Goal: Task Accomplishment & Management: Use online tool/utility

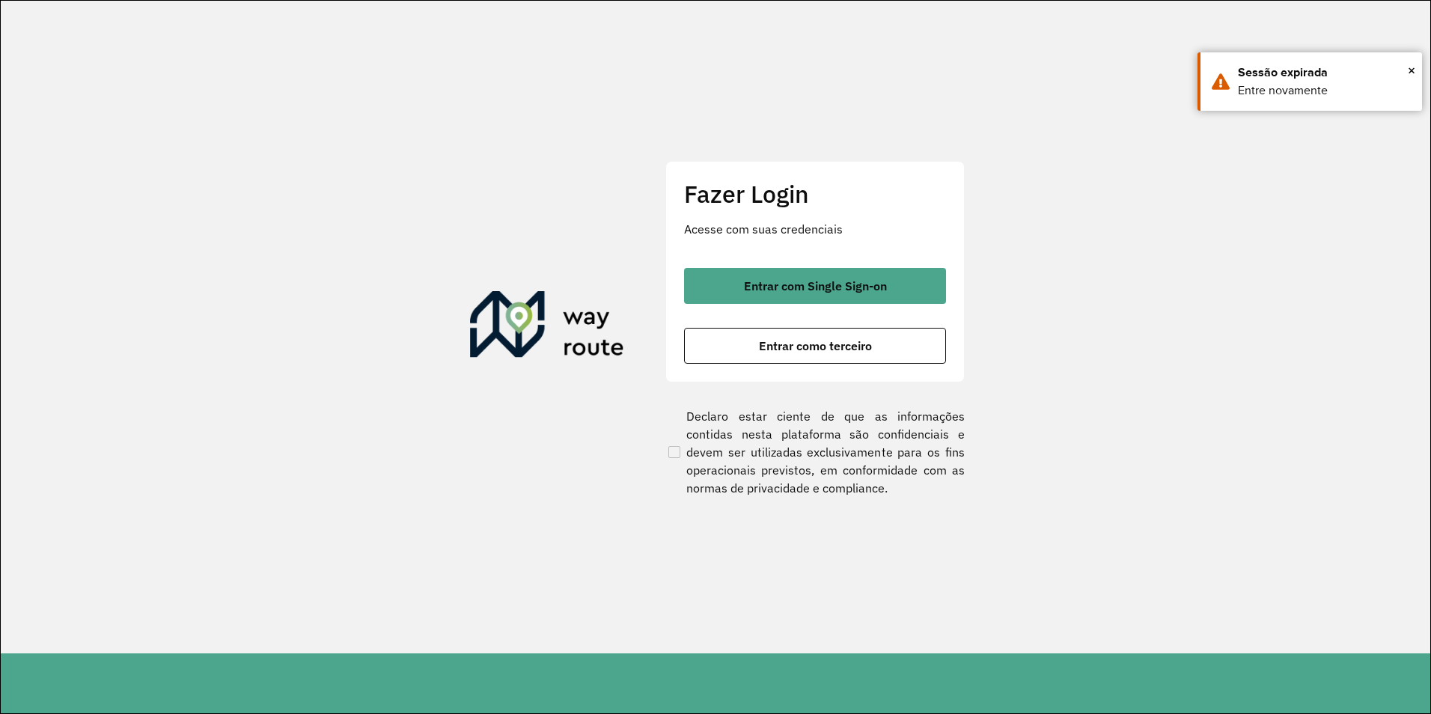
click at [809, 321] on div "Entrar com Single Sign-on Entrar como terceiro" at bounding box center [815, 316] width 262 height 96
click at [805, 340] on span "Entrar como terceiro" at bounding box center [815, 346] width 113 height 12
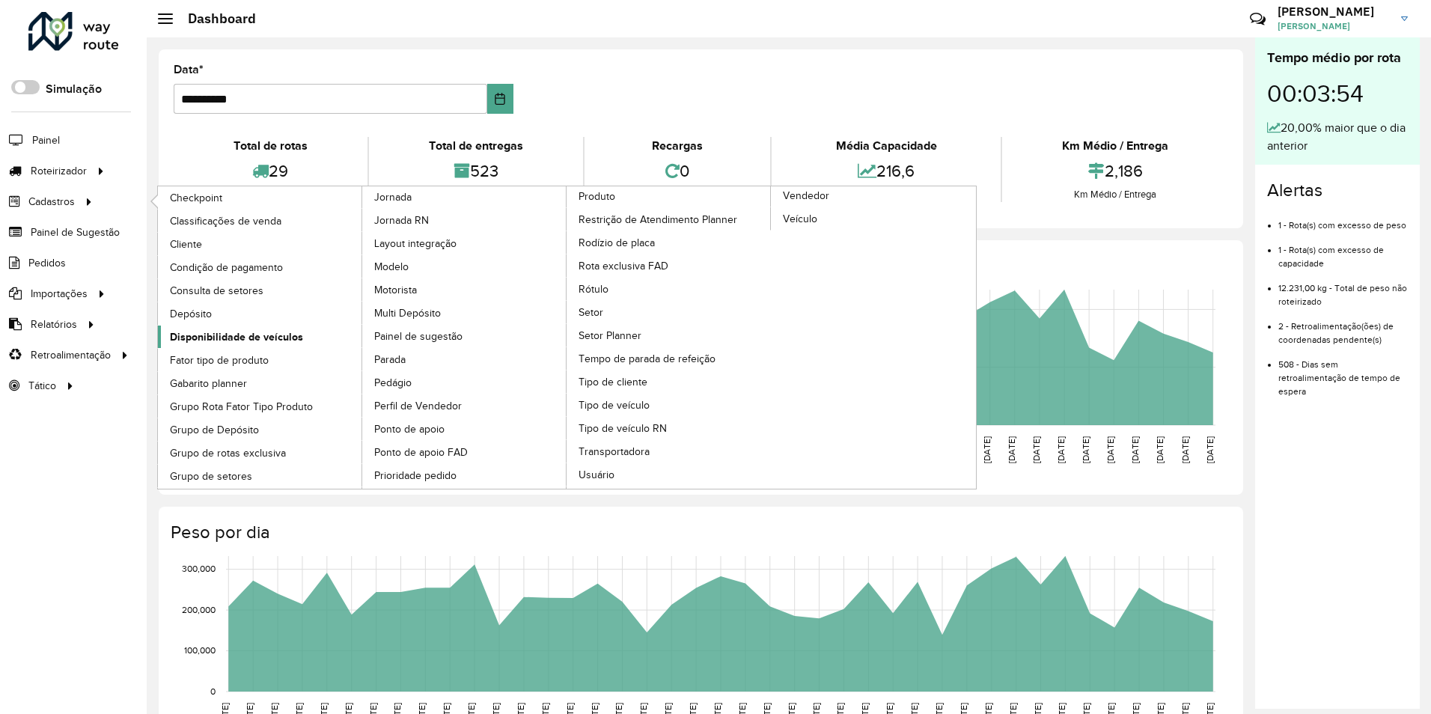
click at [206, 329] on span "Disponibilidade de veículos" at bounding box center [236, 337] width 133 height 16
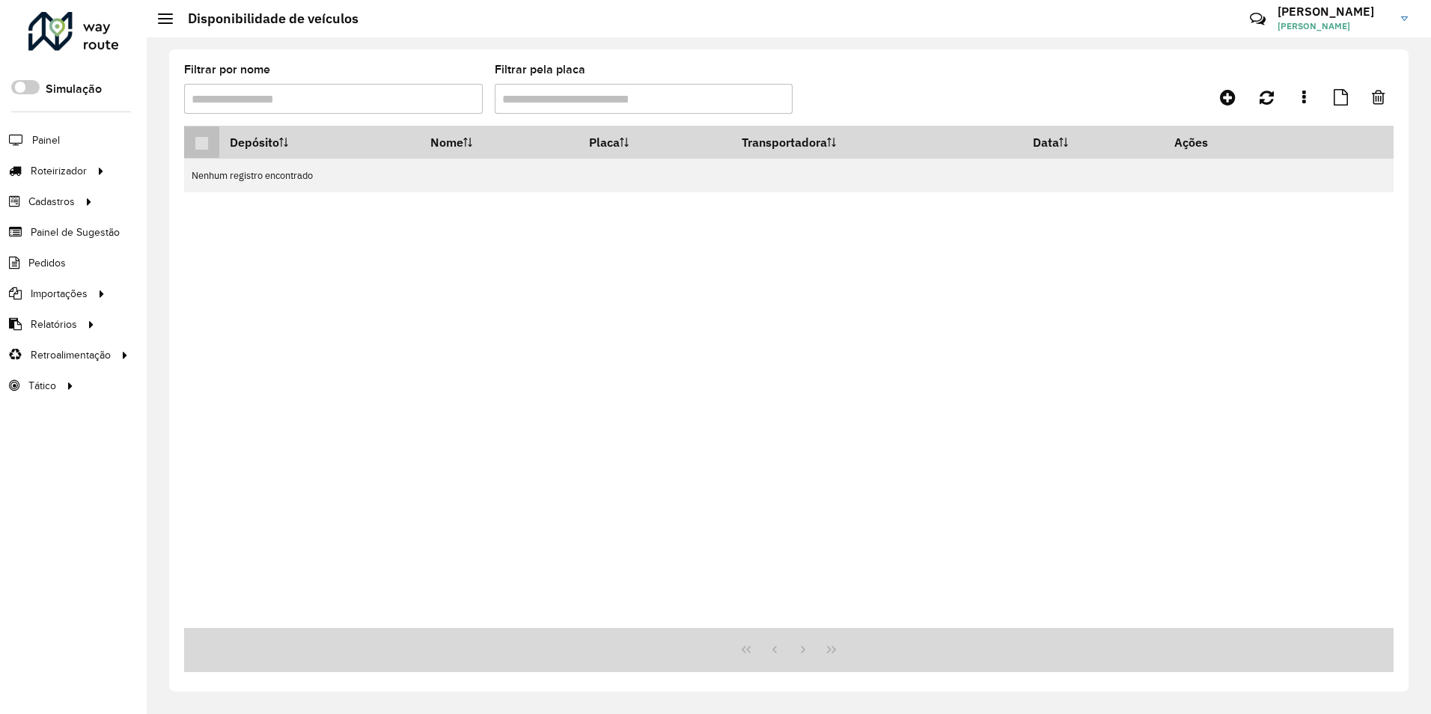
click at [208, 141] on p-tableheadercheckbox at bounding box center [202, 142] width 15 height 15
click at [1232, 101] on icon at bounding box center [1228, 97] width 16 height 18
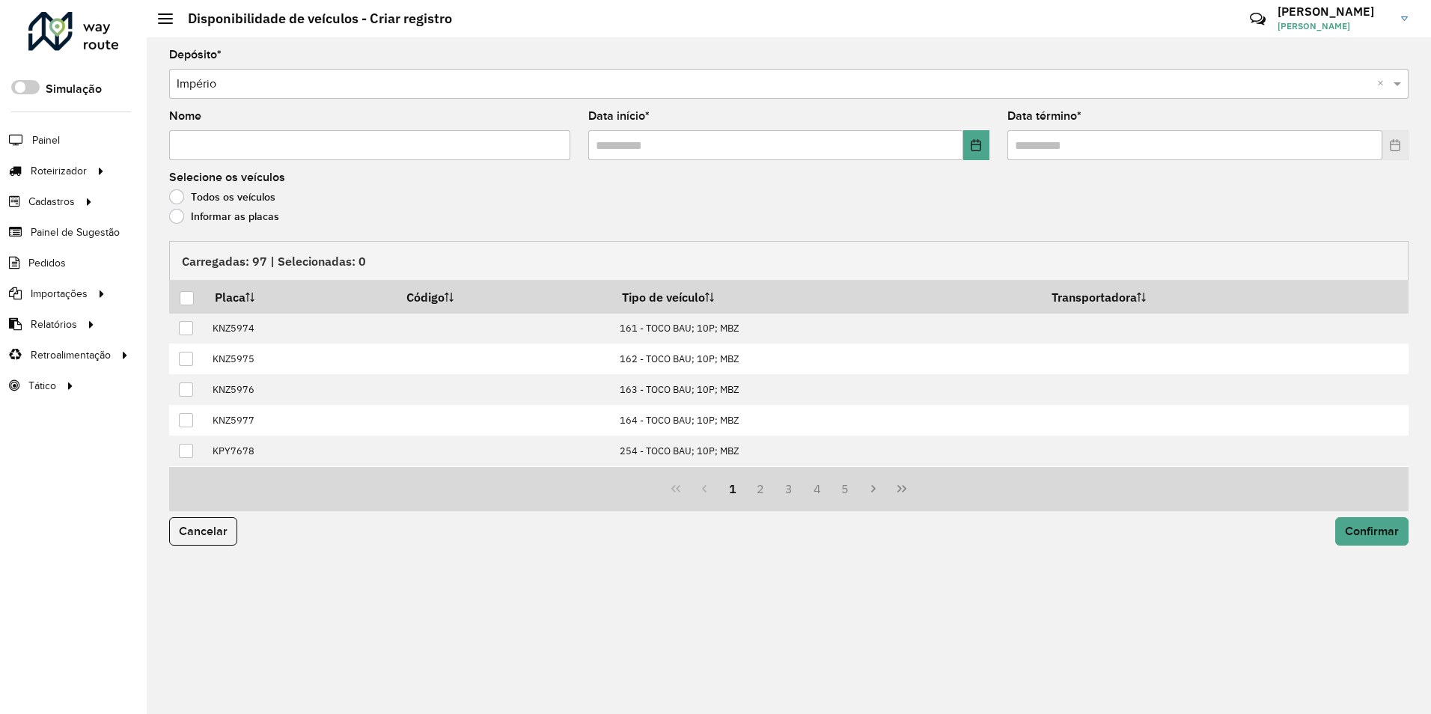
click at [417, 152] on input "Nome" at bounding box center [369, 145] width 401 height 30
type input "**********"
click at [970, 149] on button "Choose Date" at bounding box center [977, 145] width 26 height 30
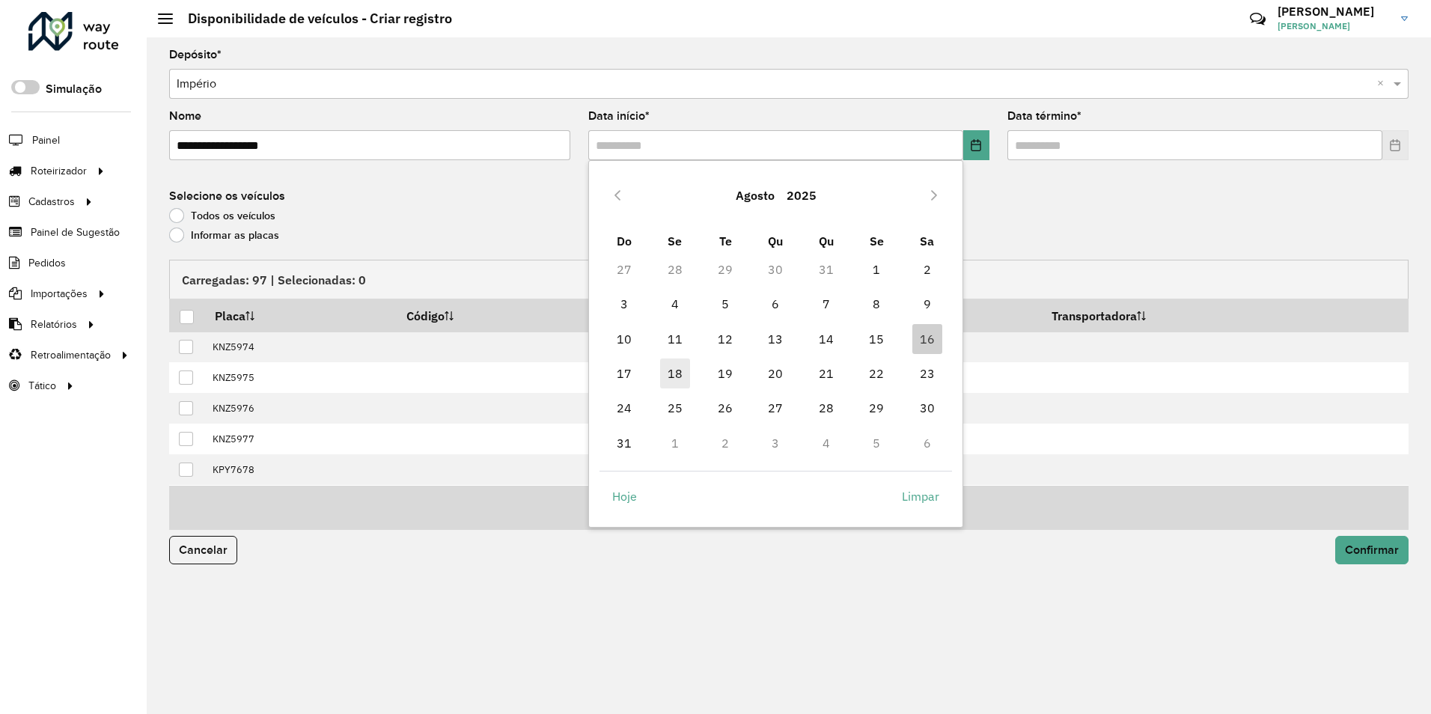
click at [675, 372] on span "18" at bounding box center [675, 374] width 30 height 30
type input "**********"
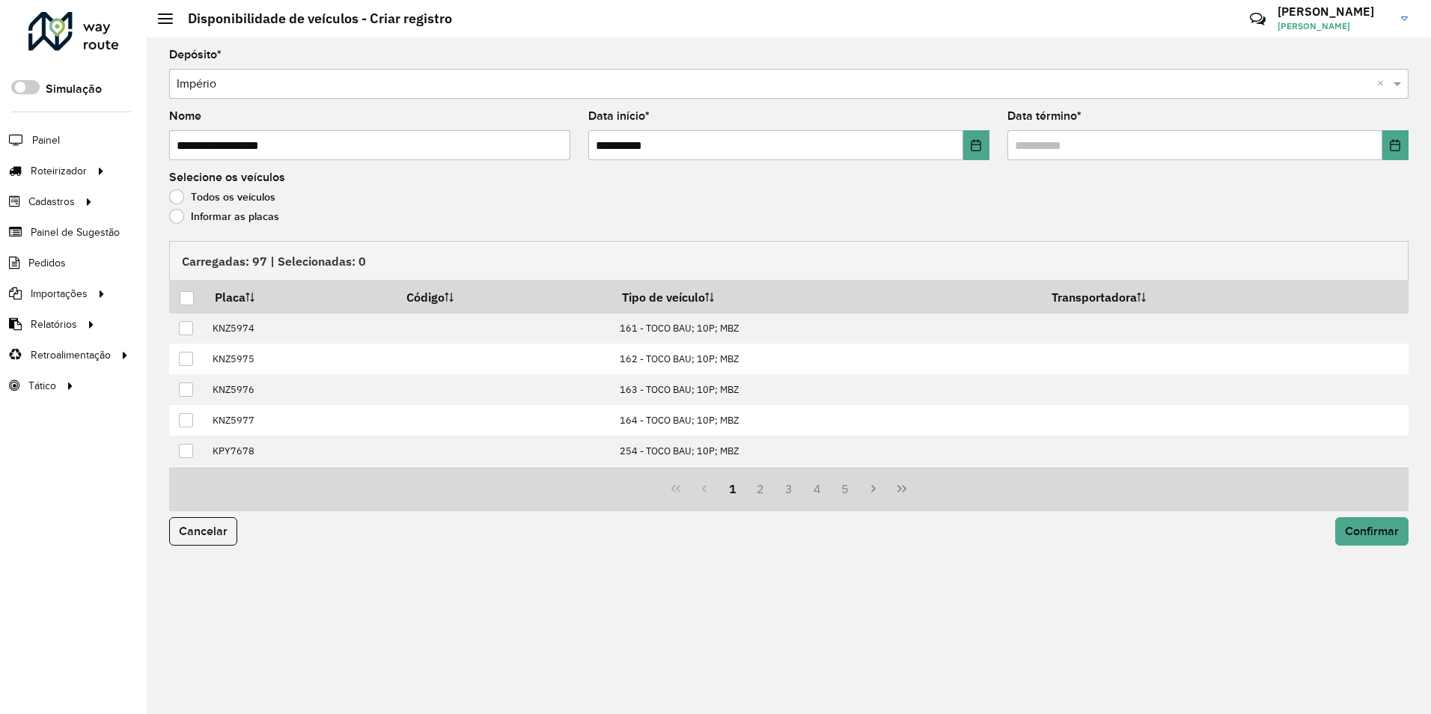
click at [330, 143] on input "**********" at bounding box center [369, 145] width 401 height 30
type input "**********"
click at [1398, 144] on icon "Choose Date" at bounding box center [1396, 145] width 12 height 12
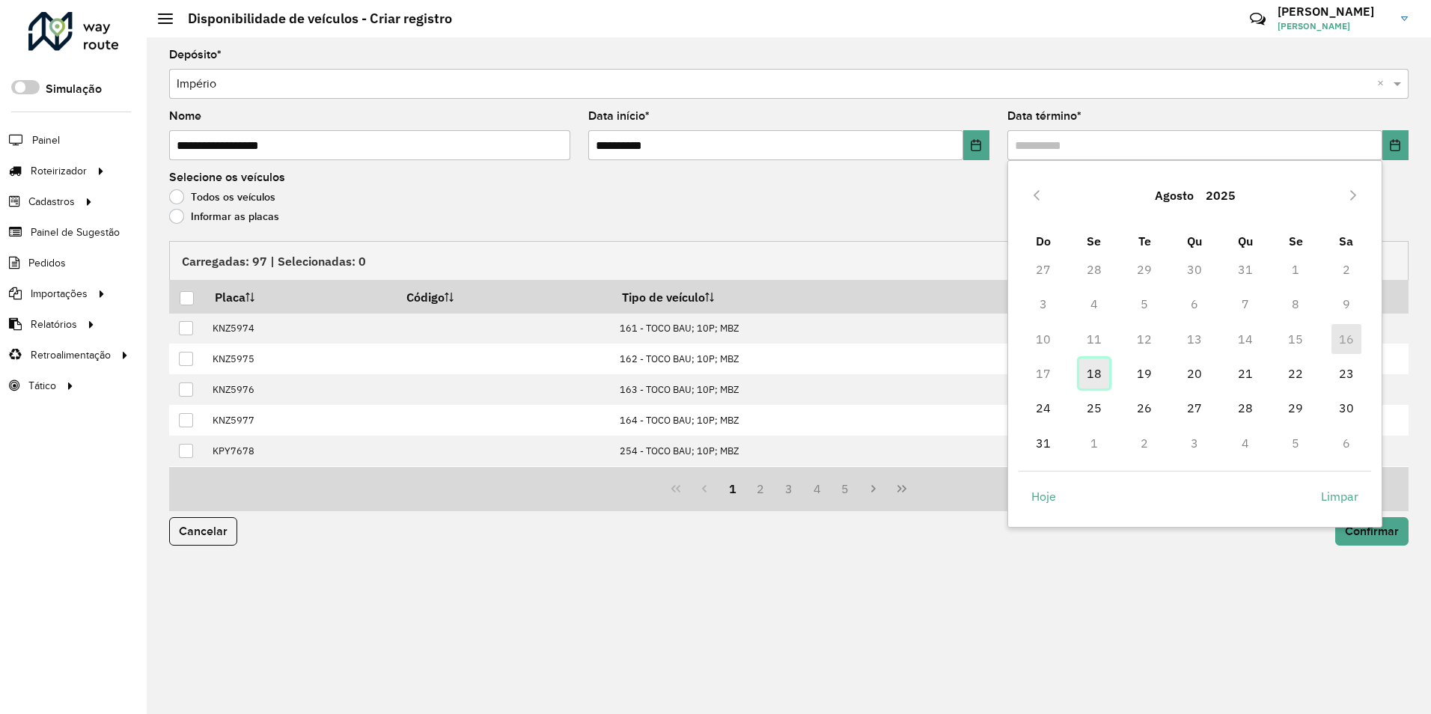
click at [1091, 380] on span "18" at bounding box center [1095, 374] width 30 height 30
type input "**********"
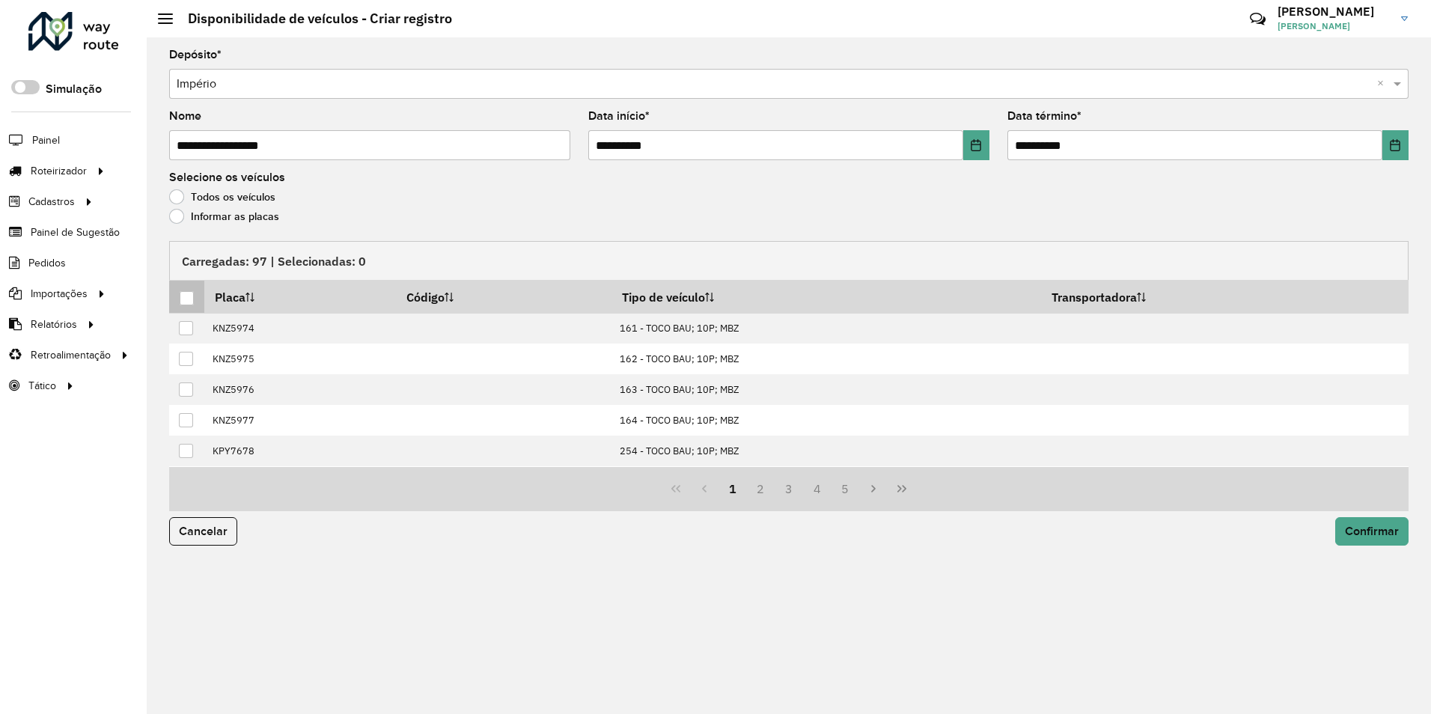
click at [188, 293] on p-tableheadercheckbox at bounding box center [187, 297] width 15 height 15
click at [184, 299] on div at bounding box center [187, 298] width 14 height 14
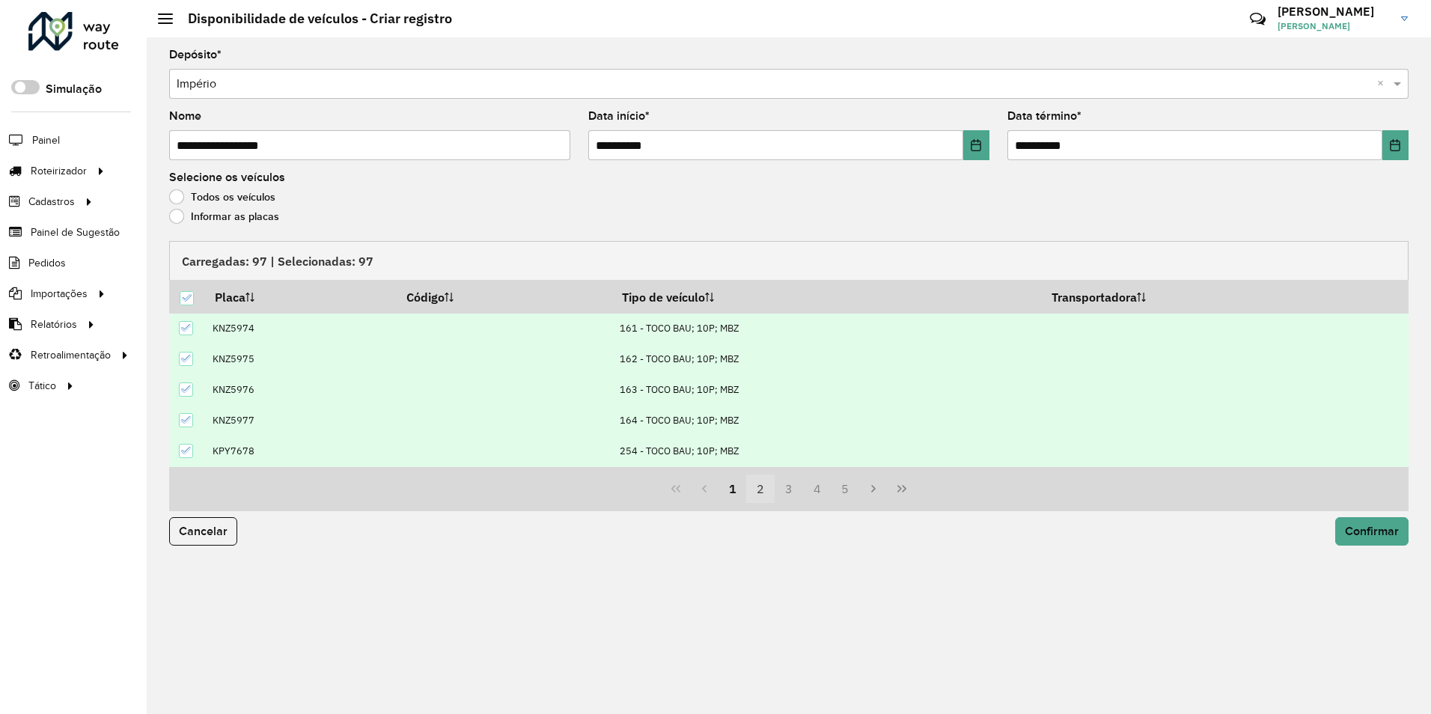
click at [761, 483] on button "2" at bounding box center [760, 489] width 28 height 28
click at [725, 495] on button "1" at bounding box center [733, 489] width 28 height 28
click at [667, 290] on th "Tipo de veículo" at bounding box center [827, 297] width 430 height 32
click at [675, 290] on th "Tipo de veículo" at bounding box center [827, 297] width 429 height 32
click at [675, 290] on th "Tipo de veículo" at bounding box center [827, 297] width 407 height 32
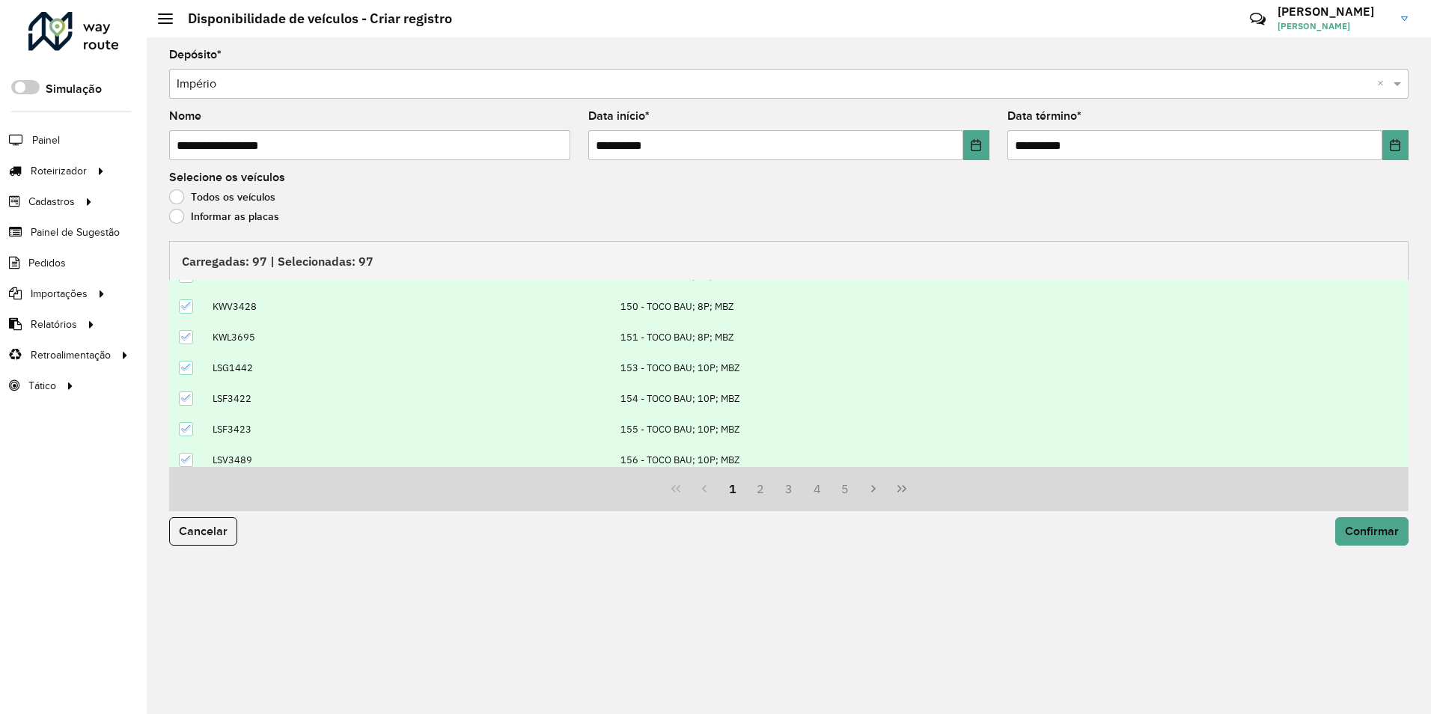
scroll to position [153, 0]
click at [757, 486] on button "2" at bounding box center [760, 489] width 28 height 28
click at [186, 389] on icon at bounding box center [186, 390] width 10 height 10
click at [785, 488] on button "3" at bounding box center [789, 489] width 28 height 28
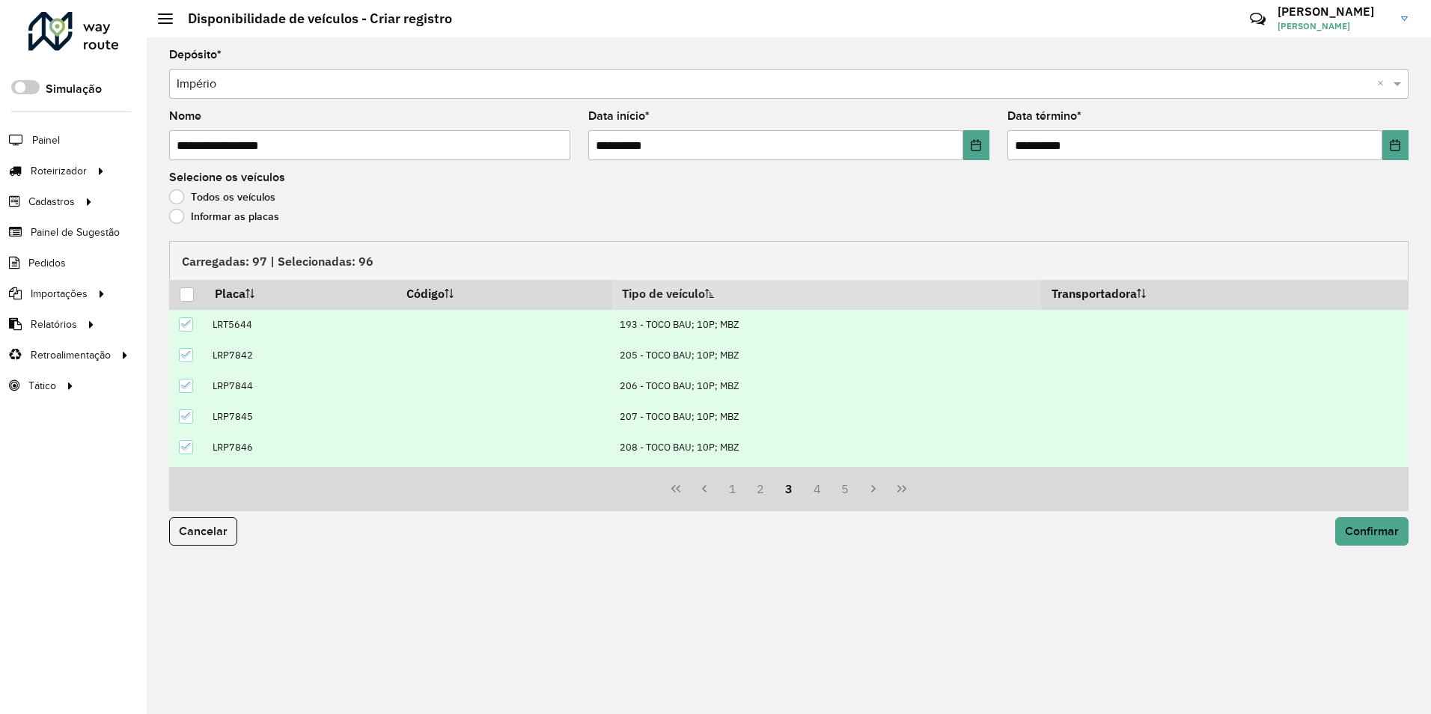
scroll to position [0, 0]
click at [180, 358] on div at bounding box center [186, 359] width 14 height 14
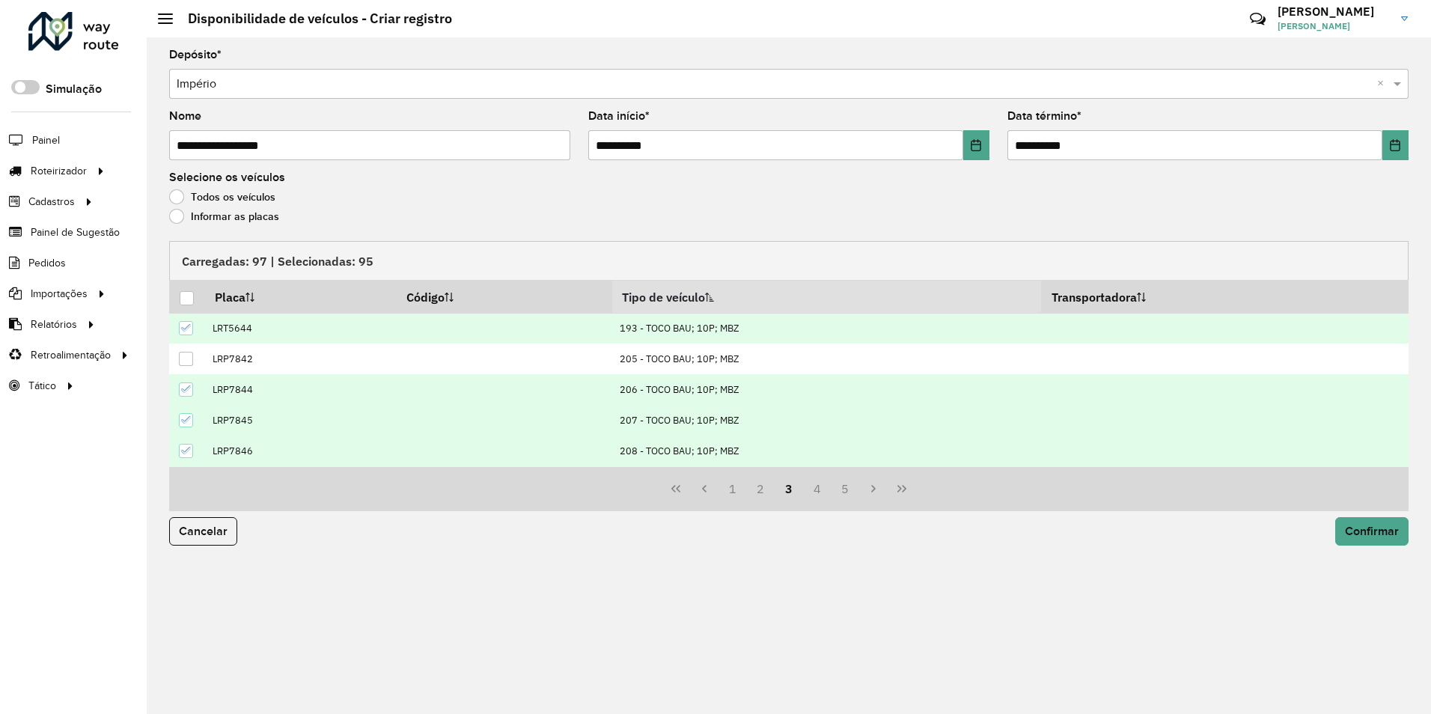
click at [180, 451] on div at bounding box center [186, 451] width 14 height 14
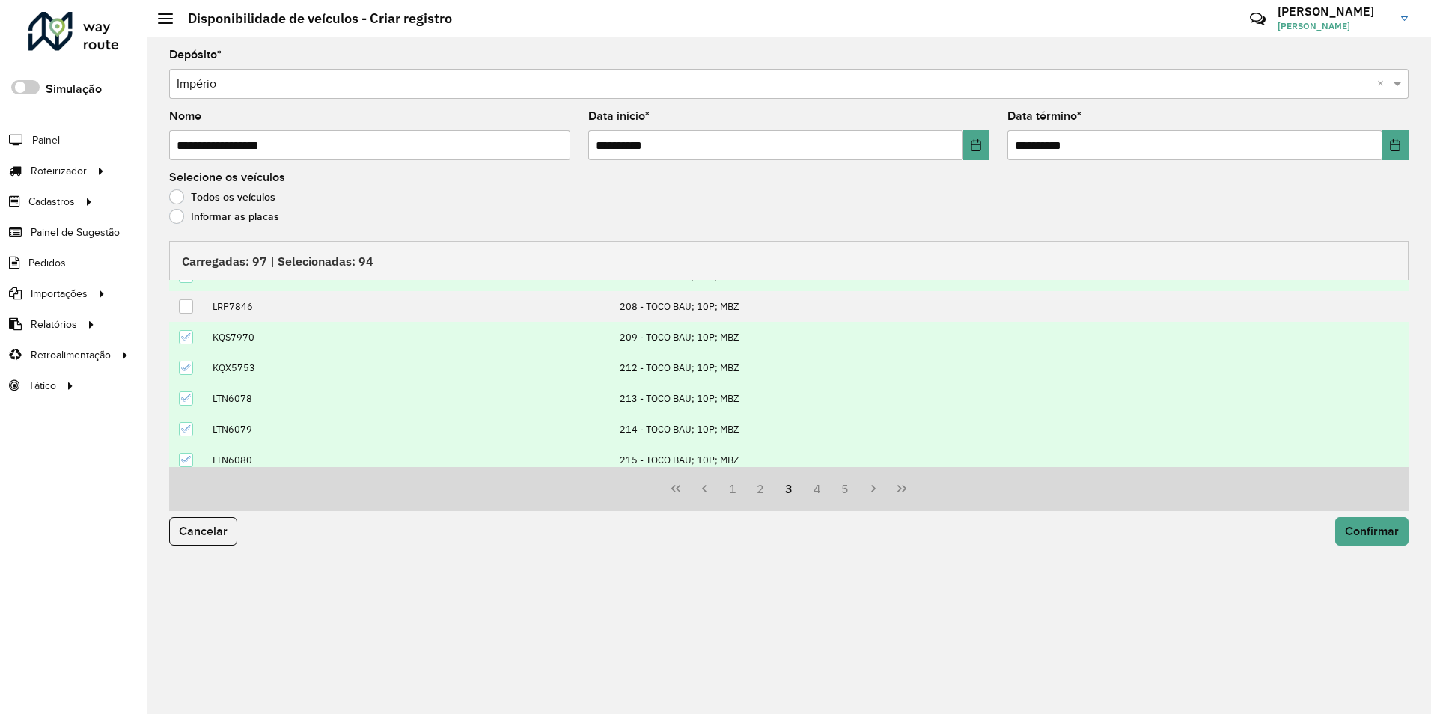
scroll to position [153, 0]
click at [812, 487] on button "4" at bounding box center [817, 489] width 28 height 28
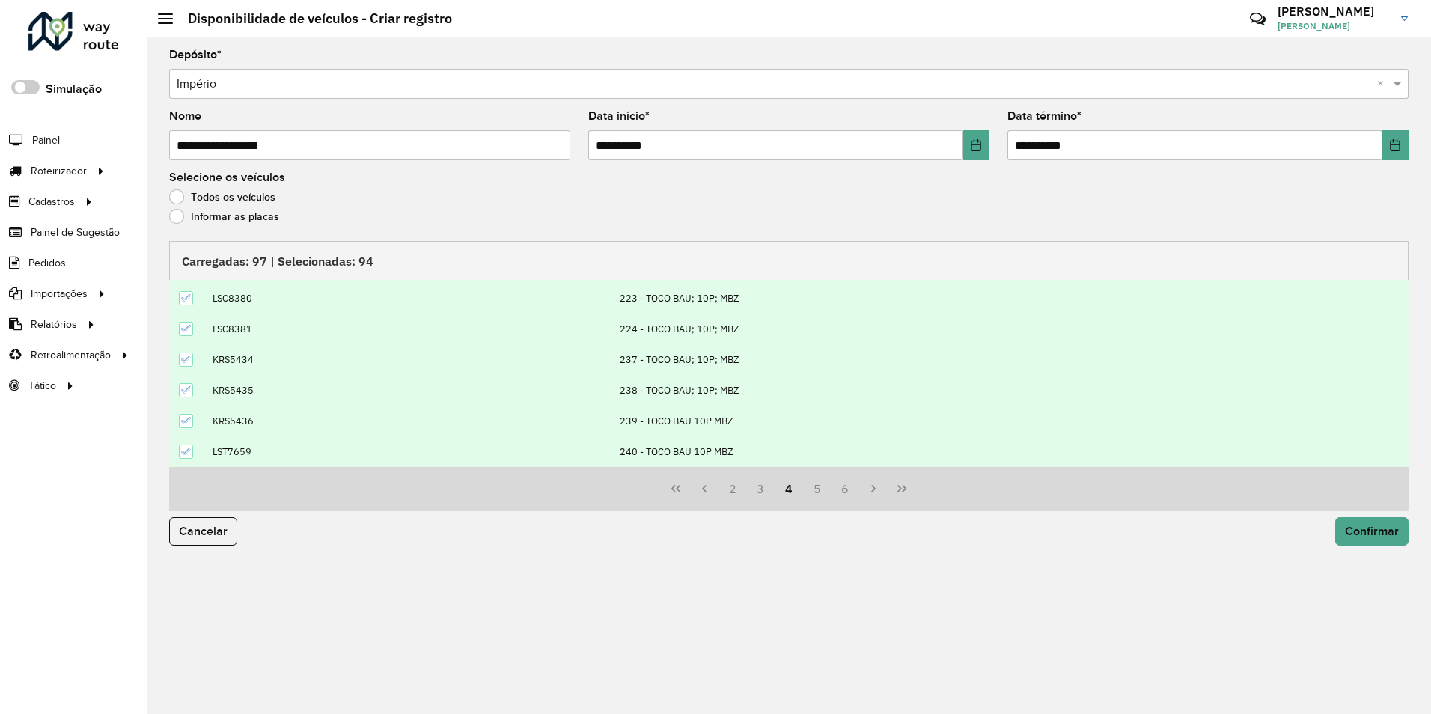
click at [177, 325] on td at bounding box center [186, 329] width 35 height 31
click at [181, 328] on icon at bounding box center [186, 328] width 10 height 10
click at [183, 420] on icon at bounding box center [186, 421] width 10 height 10
click at [819, 481] on button "5" at bounding box center [817, 489] width 28 height 28
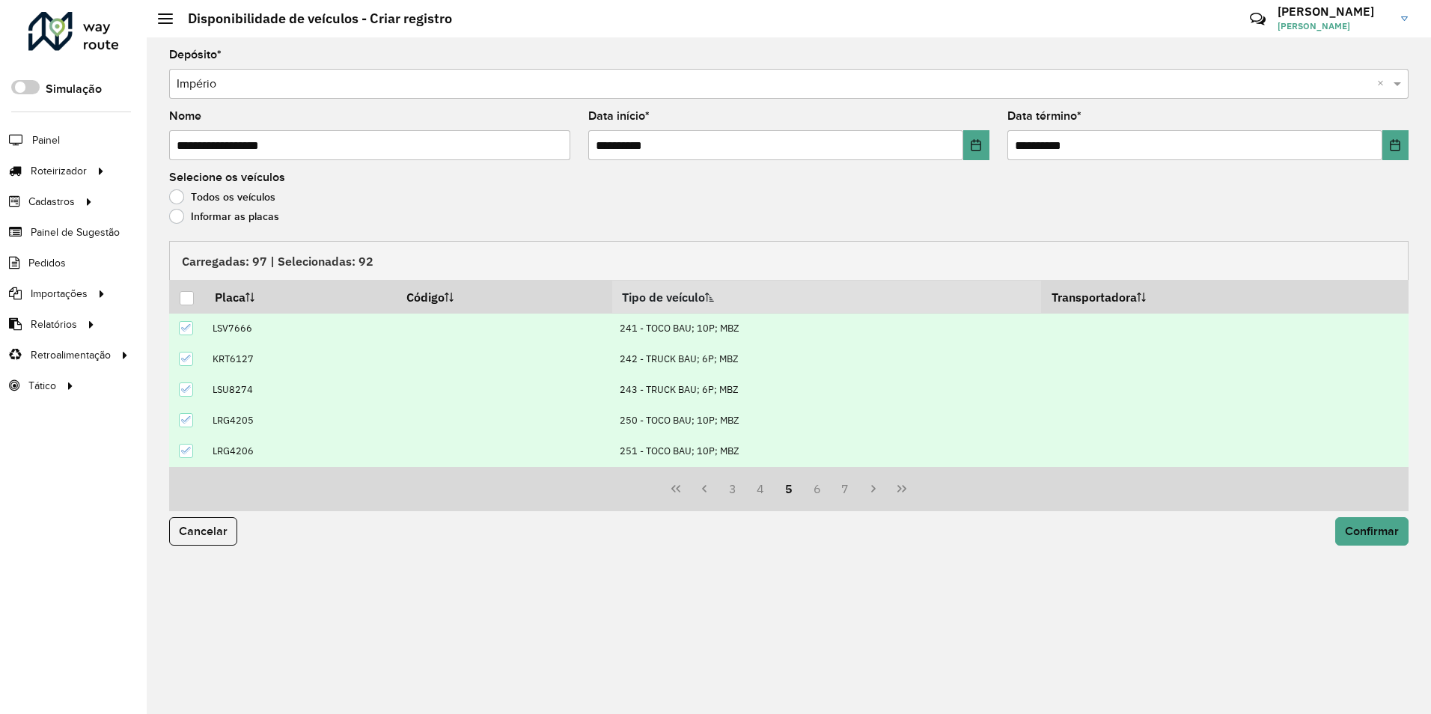
click at [184, 362] on icon at bounding box center [186, 358] width 10 height 10
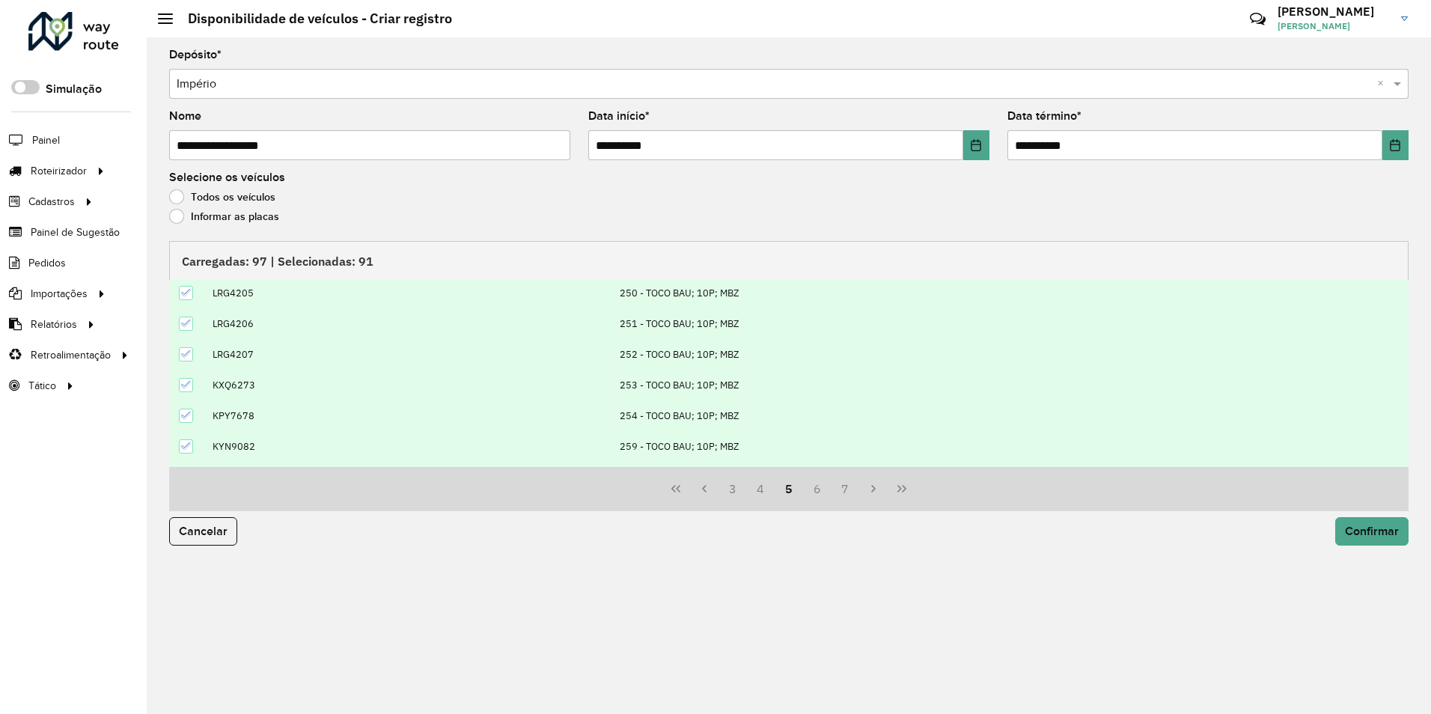
scroll to position [150, 0]
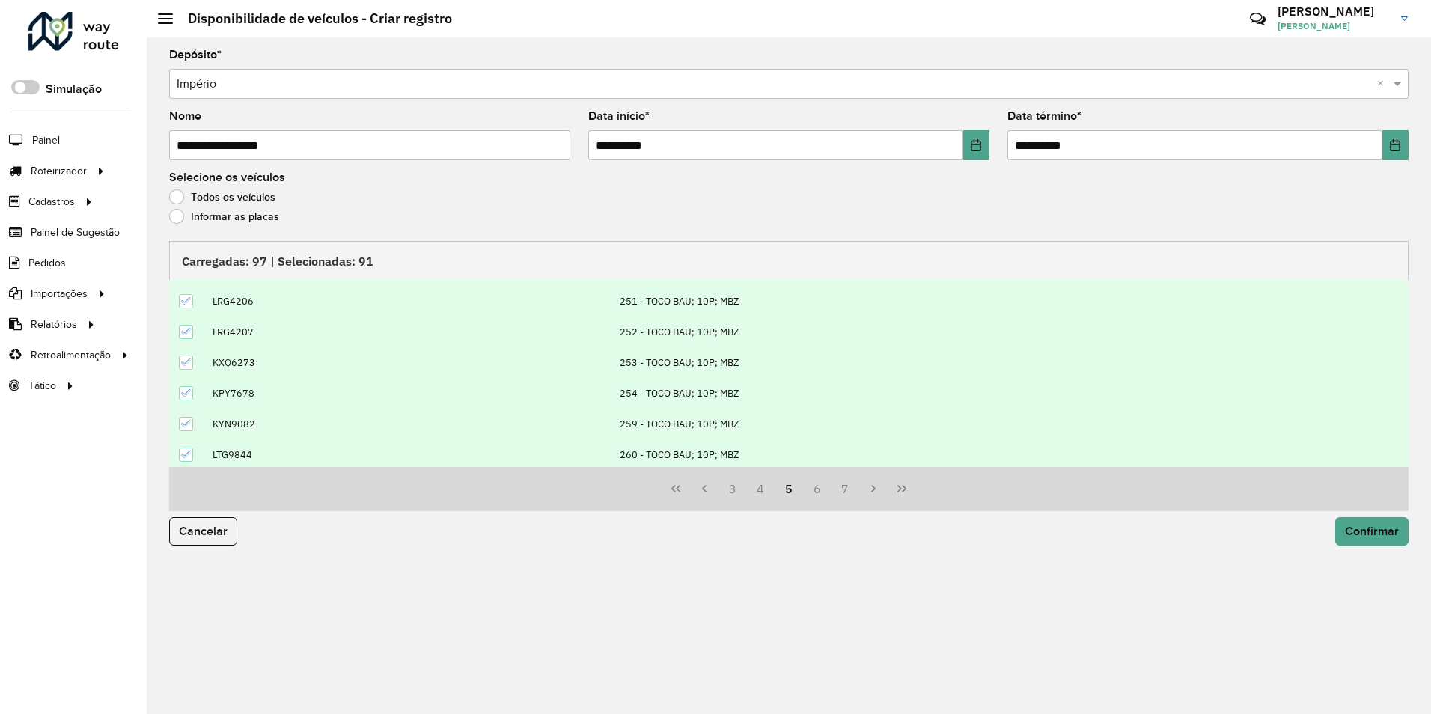
click at [195, 389] on td at bounding box center [186, 393] width 35 height 31
click at [187, 394] on icon at bounding box center [186, 393] width 10 height 7
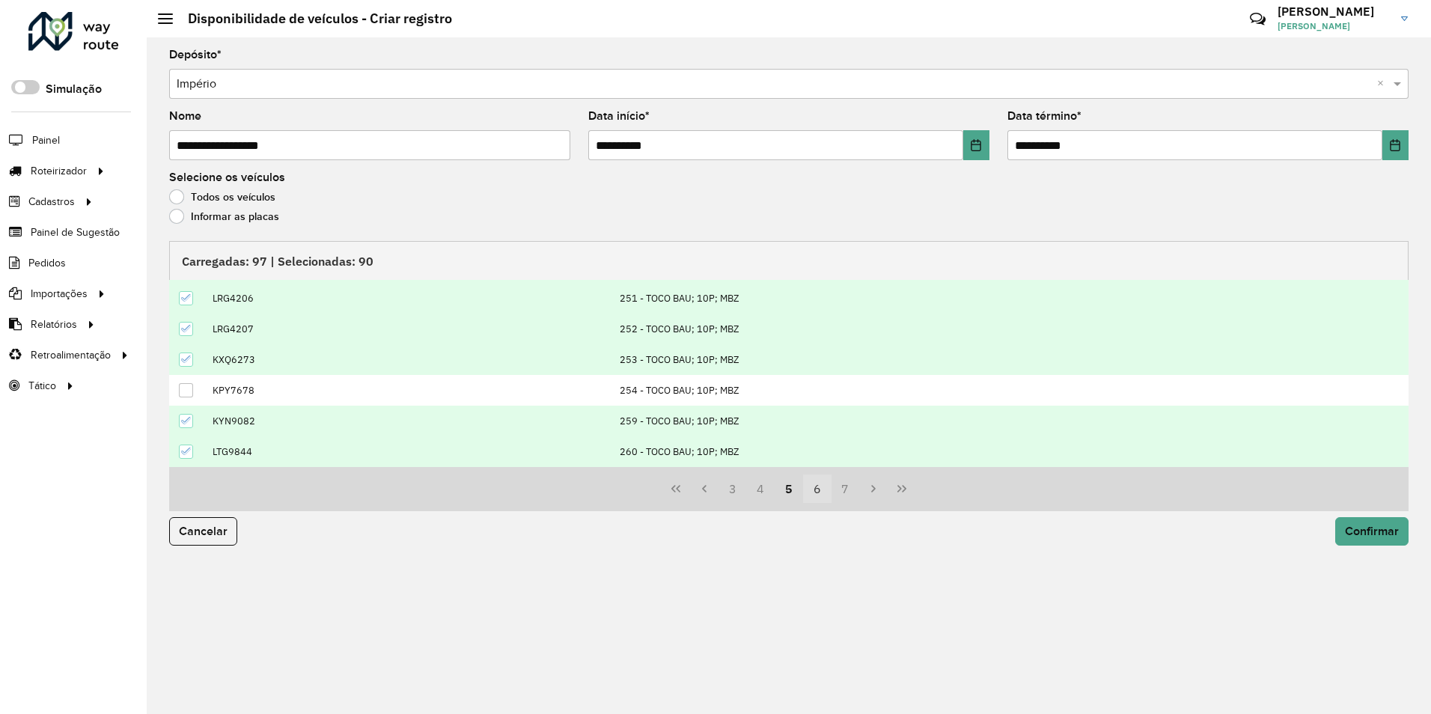
click at [820, 484] on button "6" at bounding box center [817, 489] width 28 height 28
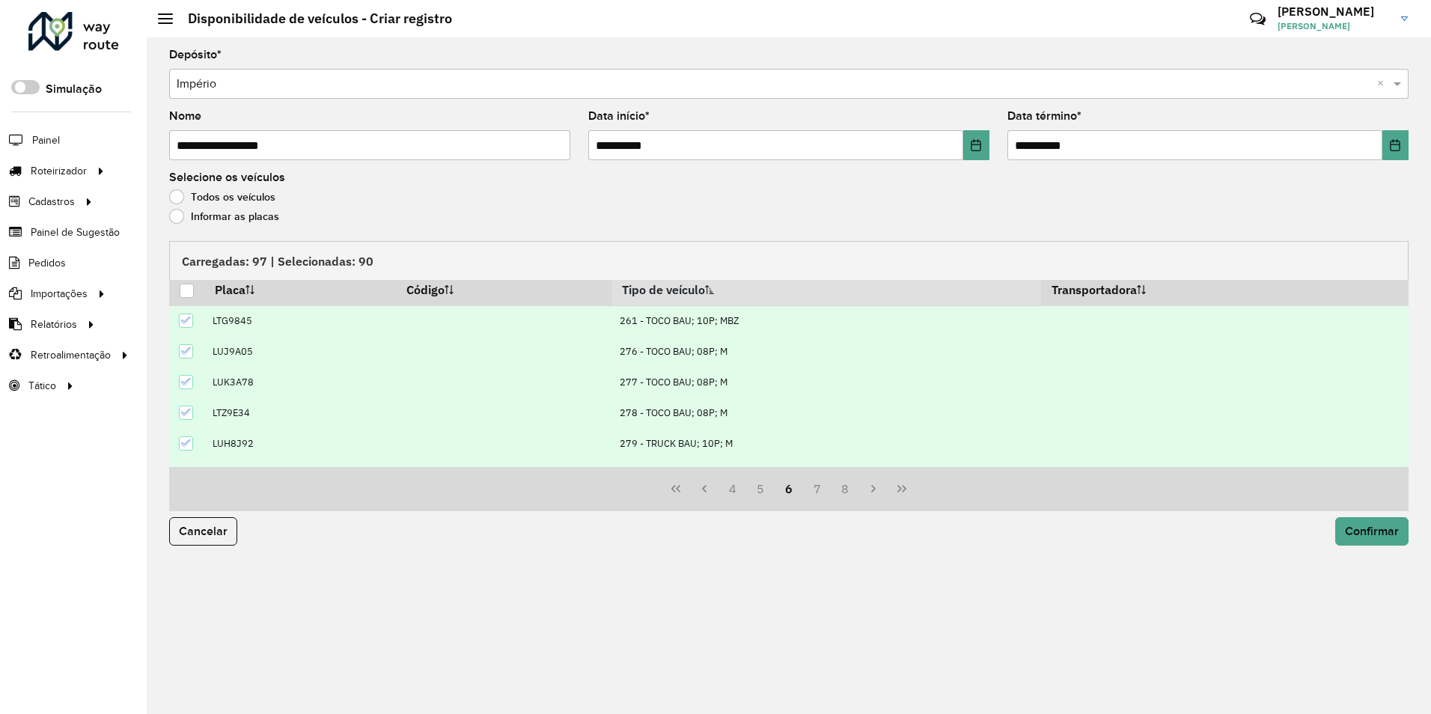
scroll to position [3, 0]
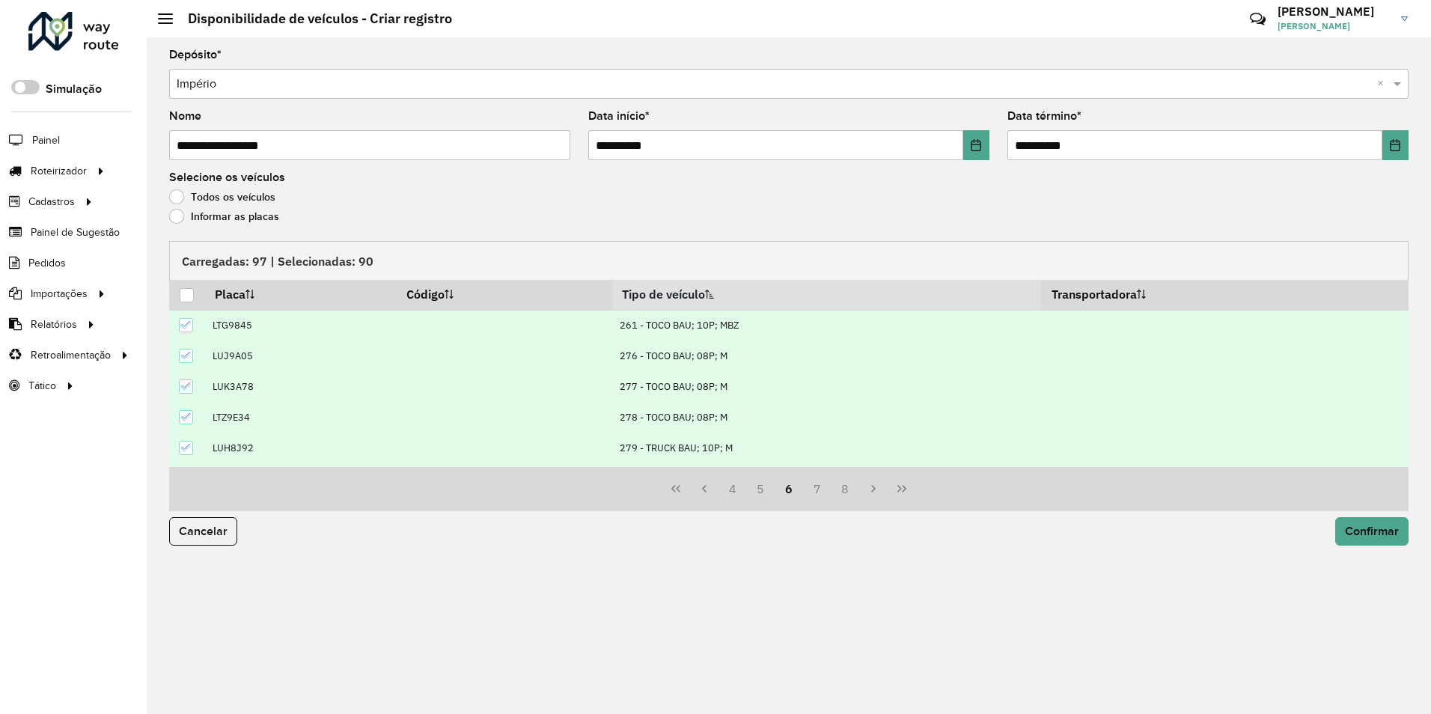
click at [189, 416] on icon at bounding box center [186, 417] width 10 height 7
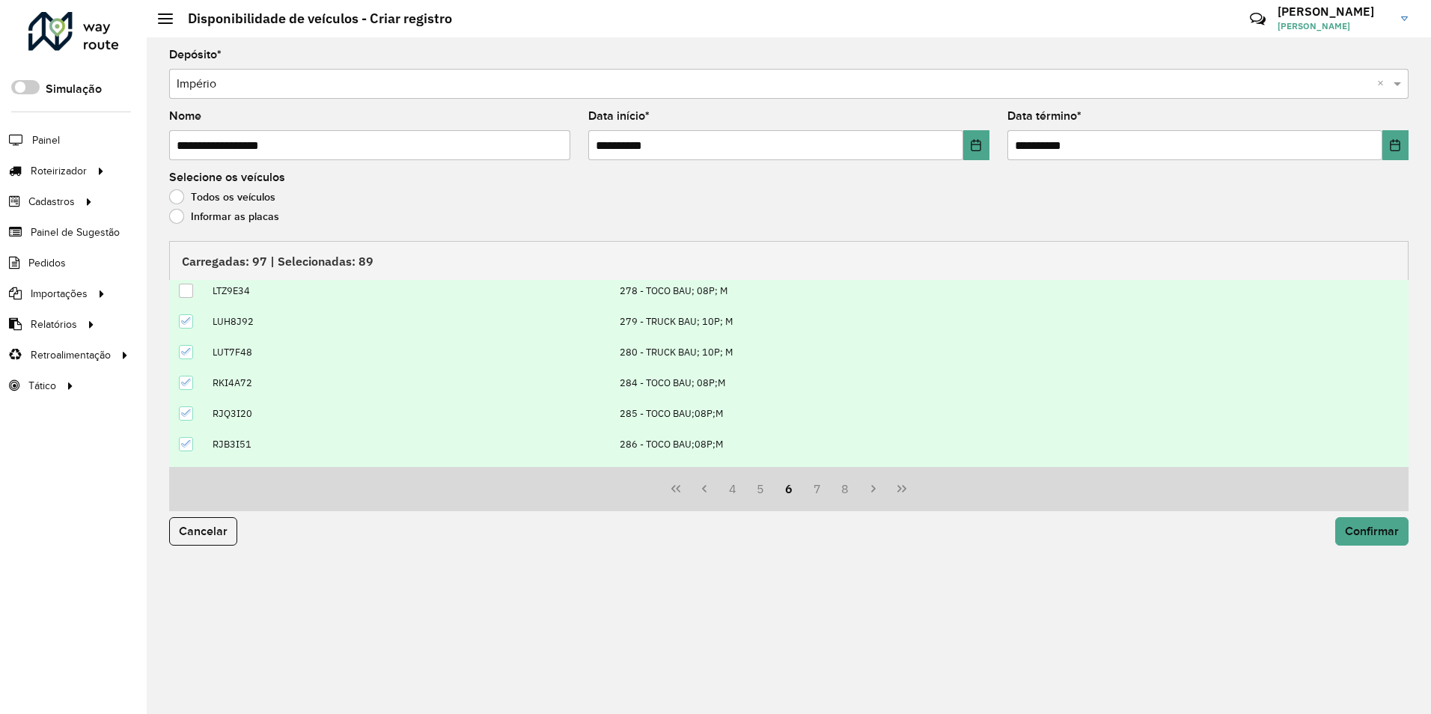
scroll to position [153, 0]
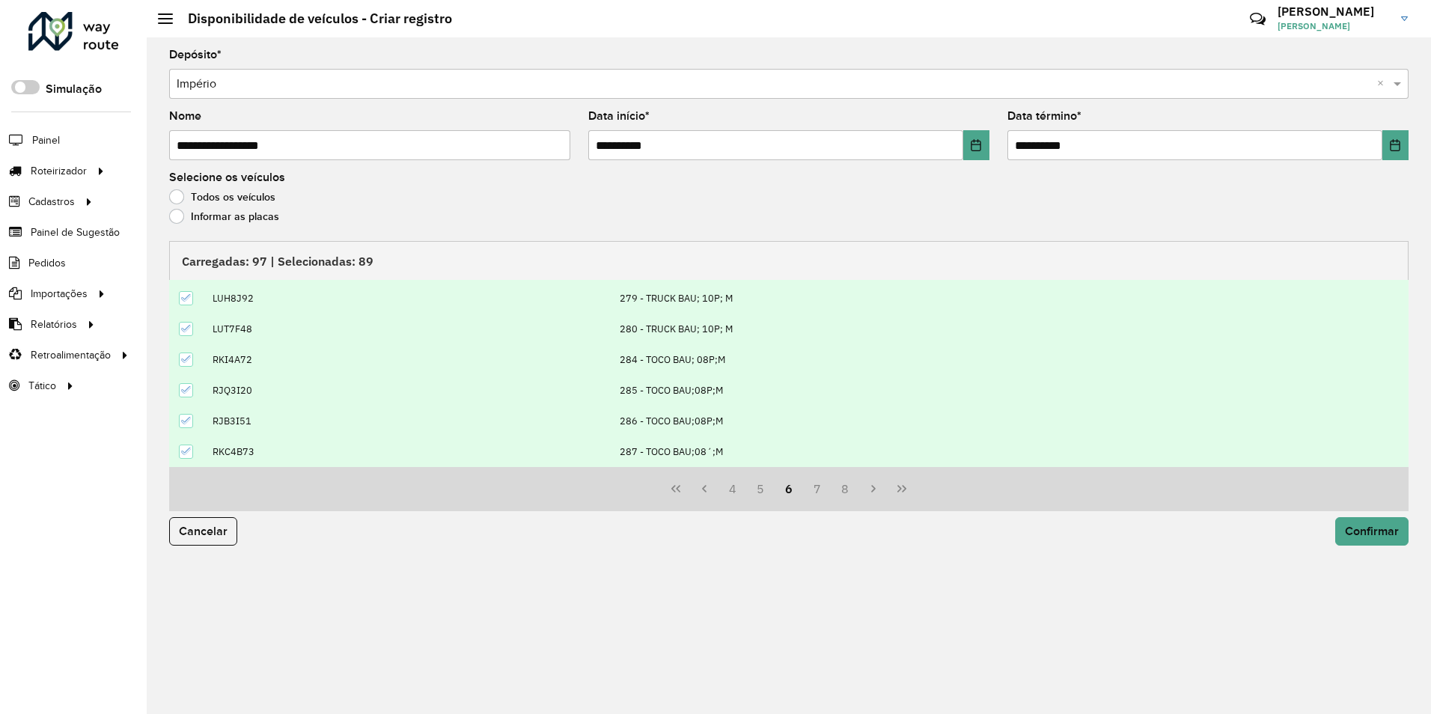
click at [195, 392] on td at bounding box center [186, 390] width 35 height 31
click at [183, 392] on icon at bounding box center [186, 390] width 10 height 7
click at [818, 485] on button "7" at bounding box center [817, 489] width 28 height 28
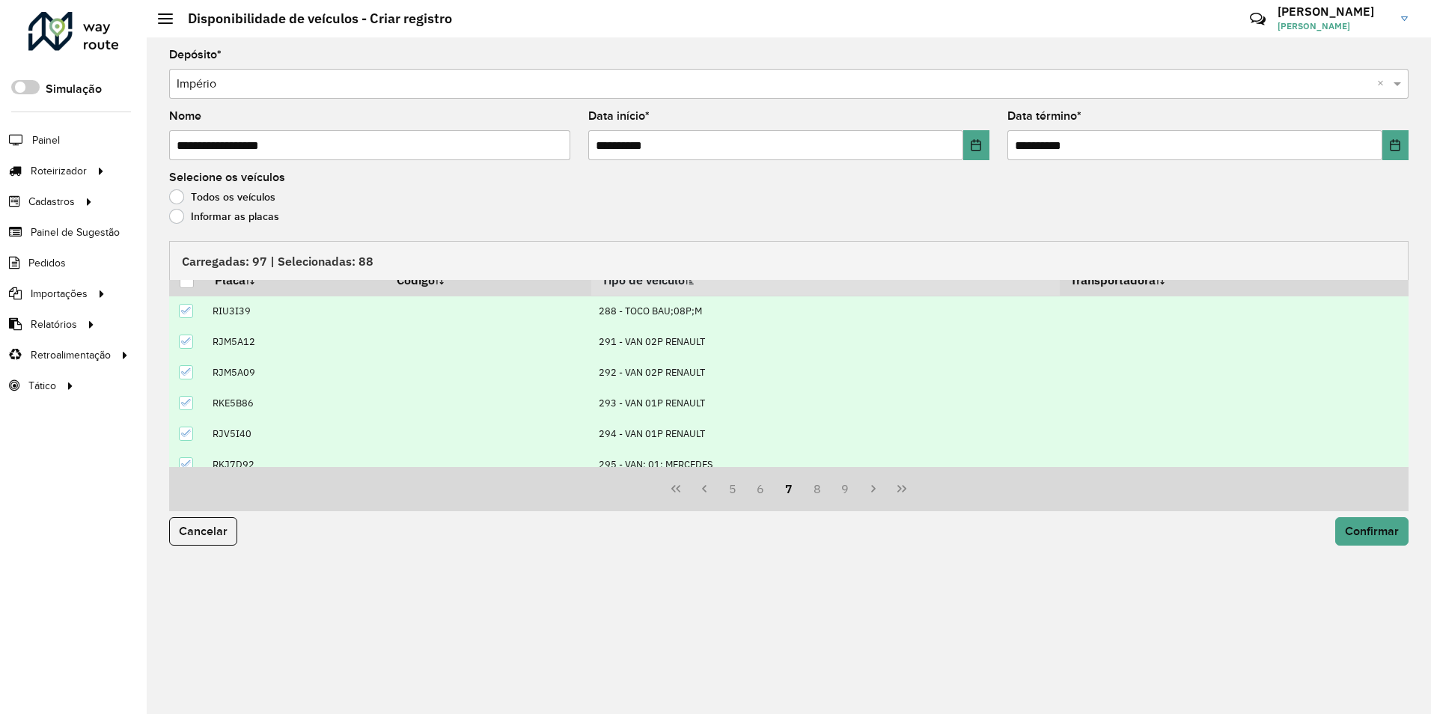
scroll to position [0, 0]
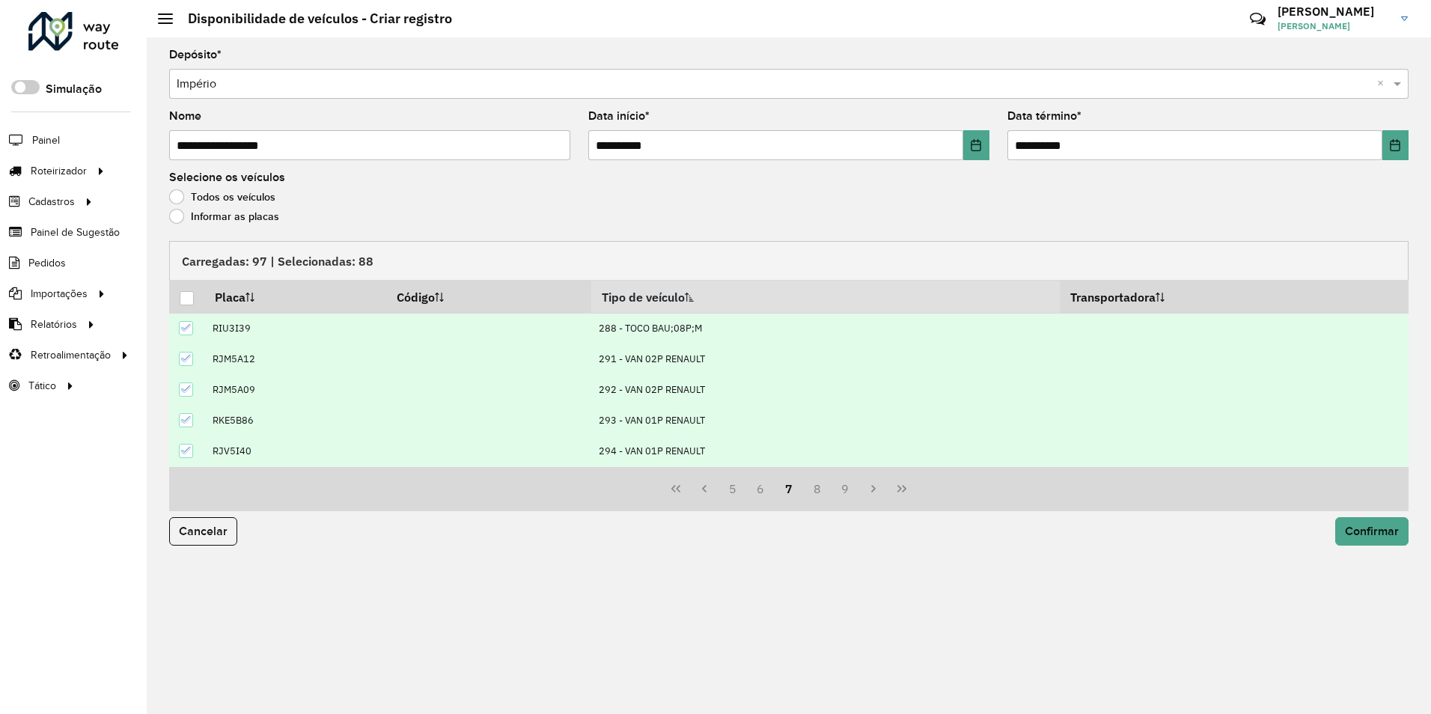
click at [188, 363] on icon at bounding box center [186, 358] width 10 height 10
click at [180, 422] on div at bounding box center [186, 420] width 14 height 14
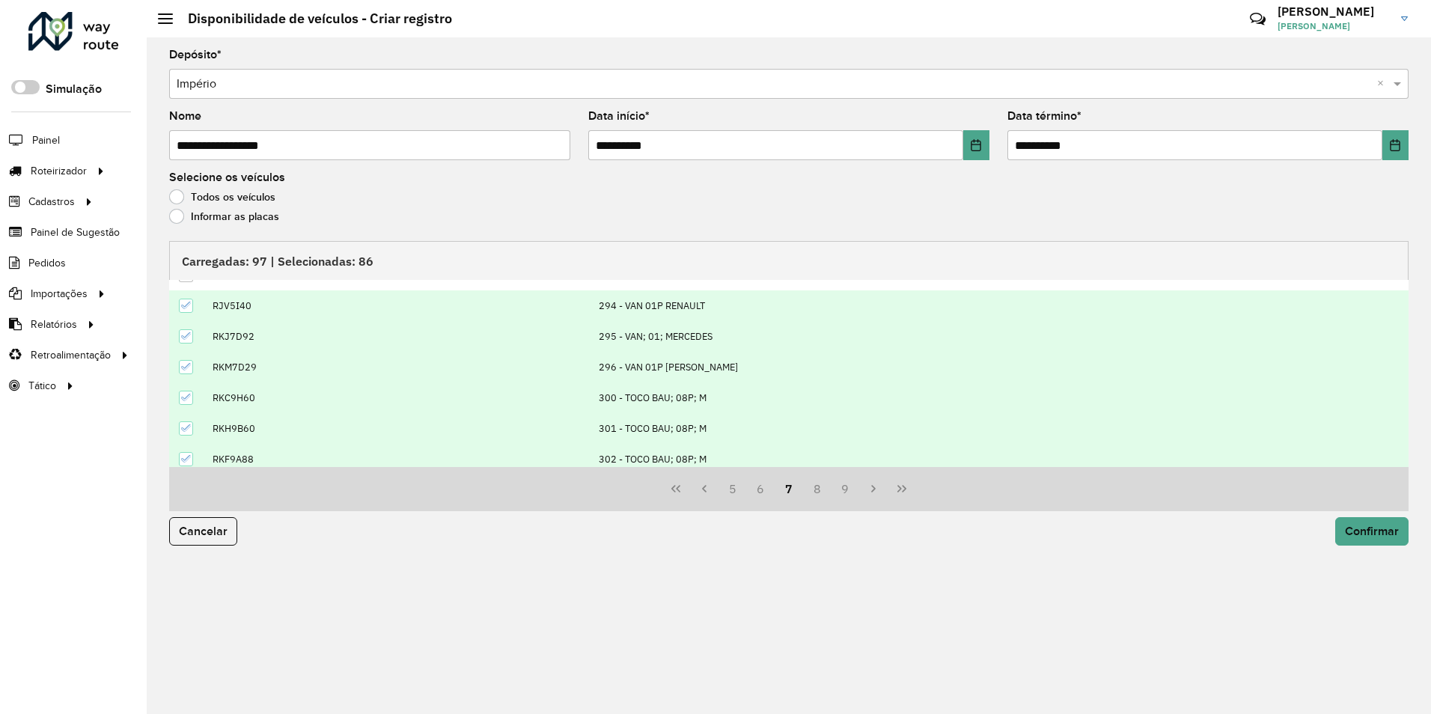
scroll to position [153, 0]
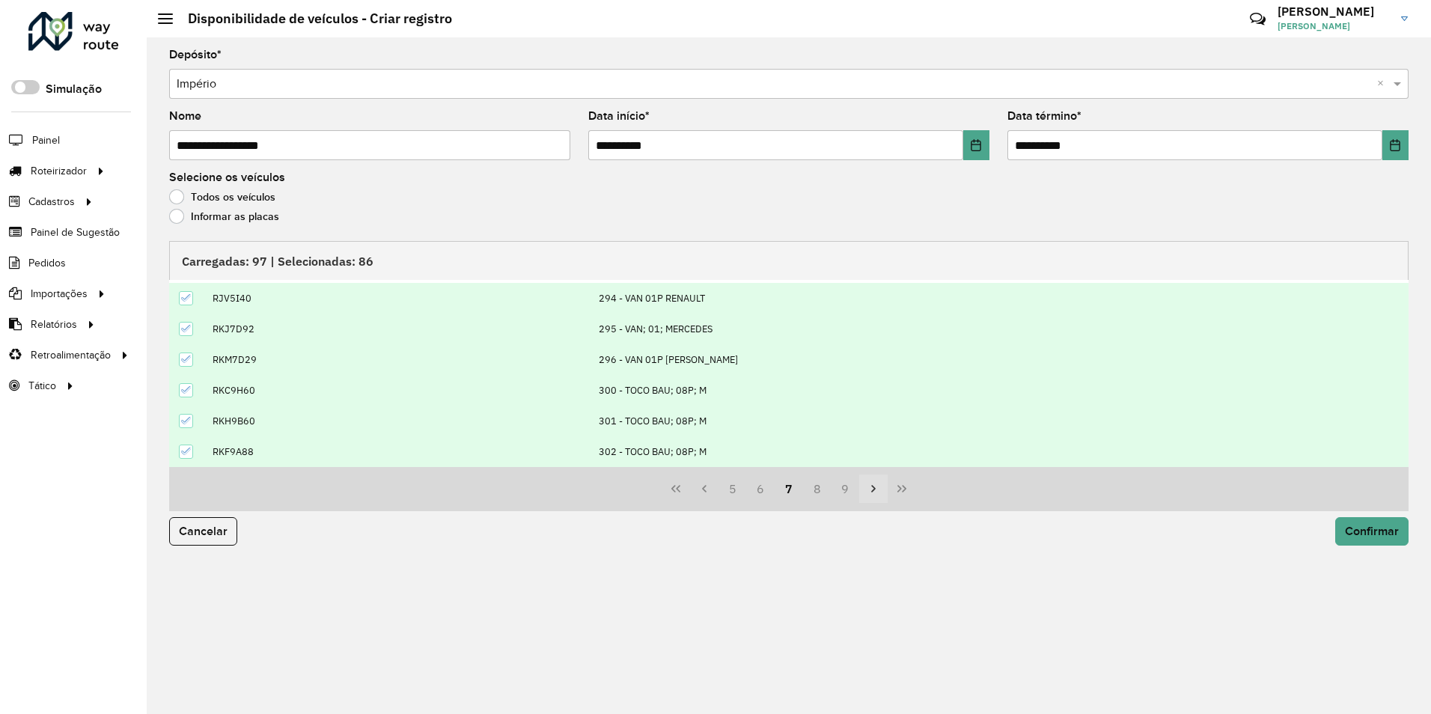
click at [875, 491] on icon "Next Page" at bounding box center [874, 489] width 12 height 12
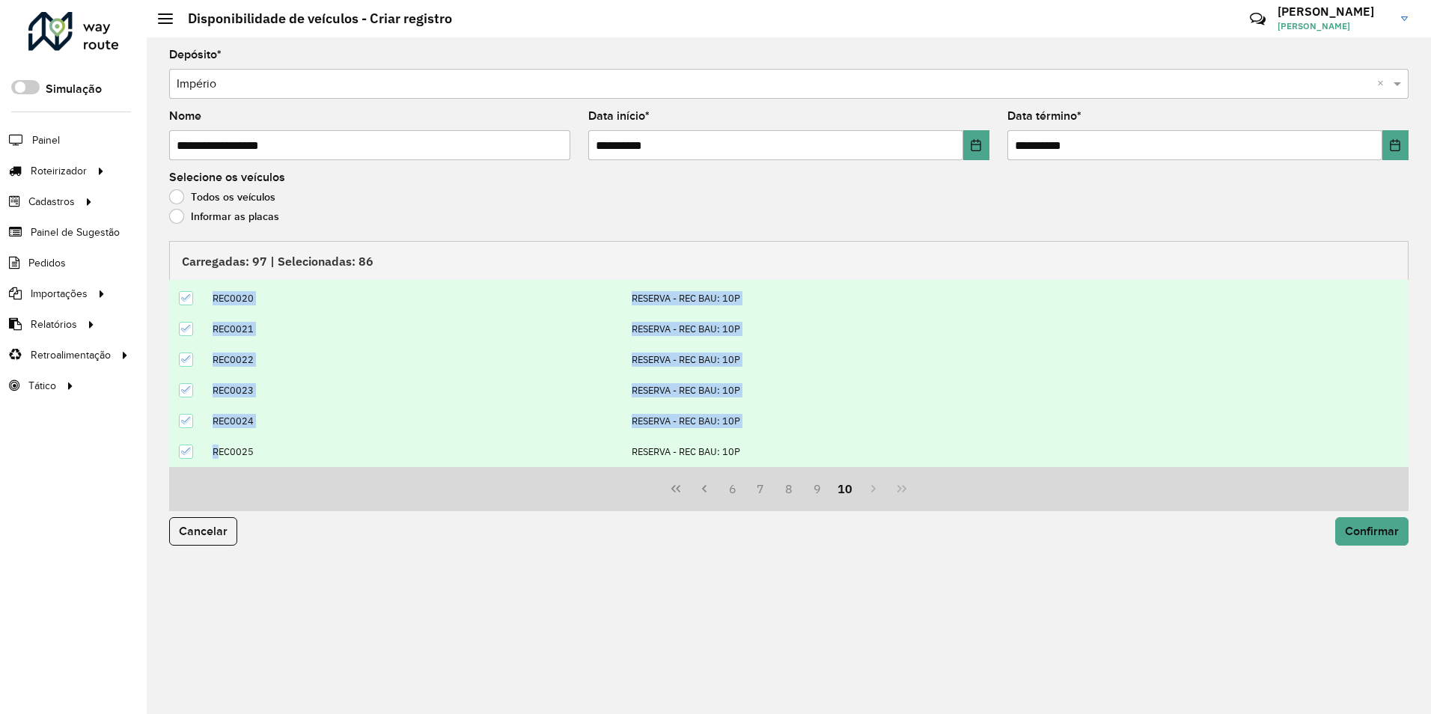
click at [875, 491] on div "6 7 8 9 10" at bounding box center [789, 489] width 1240 height 44
click at [183, 452] on icon at bounding box center [186, 451] width 10 height 7
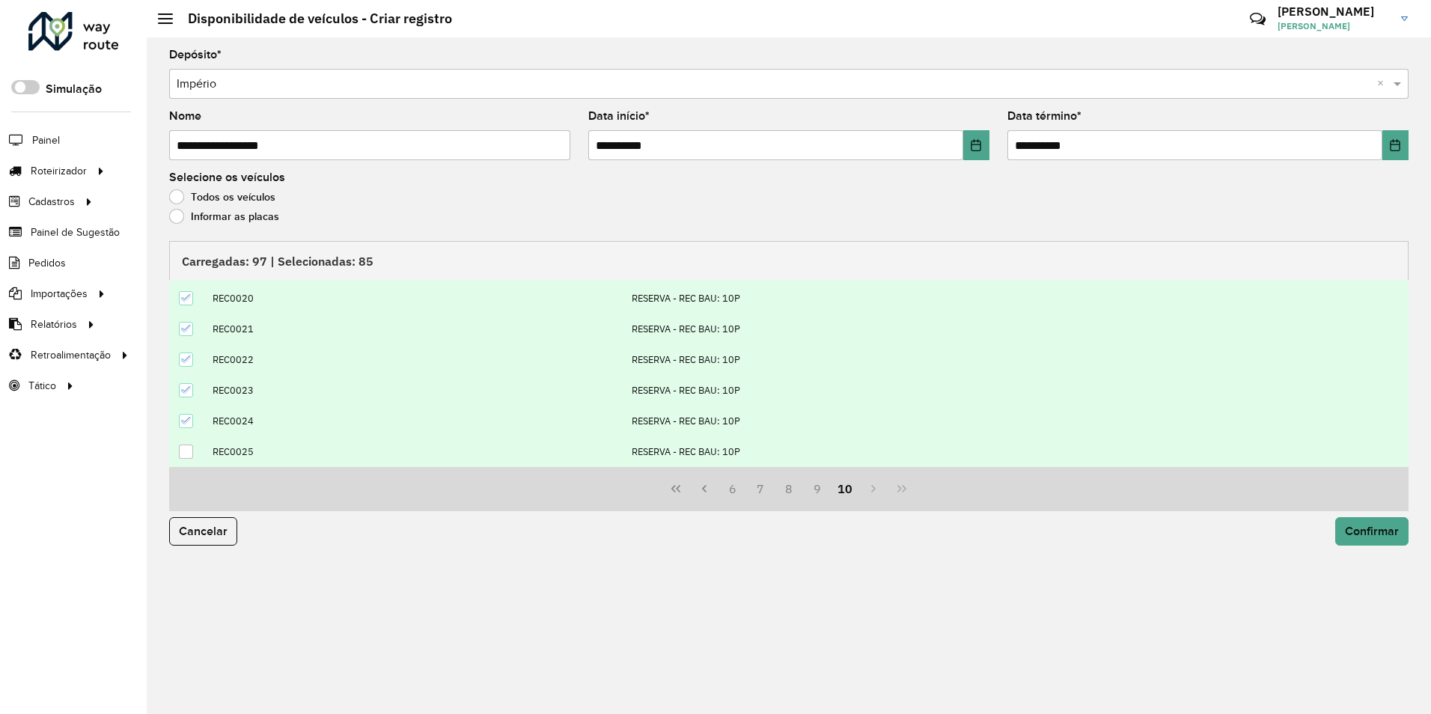
click at [183, 423] on icon at bounding box center [186, 421] width 10 height 10
click at [186, 386] on icon at bounding box center [186, 390] width 10 height 10
click at [187, 360] on icon at bounding box center [186, 359] width 10 height 7
click at [195, 326] on td at bounding box center [186, 329] width 35 height 31
click at [187, 324] on icon at bounding box center [186, 328] width 10 height 10
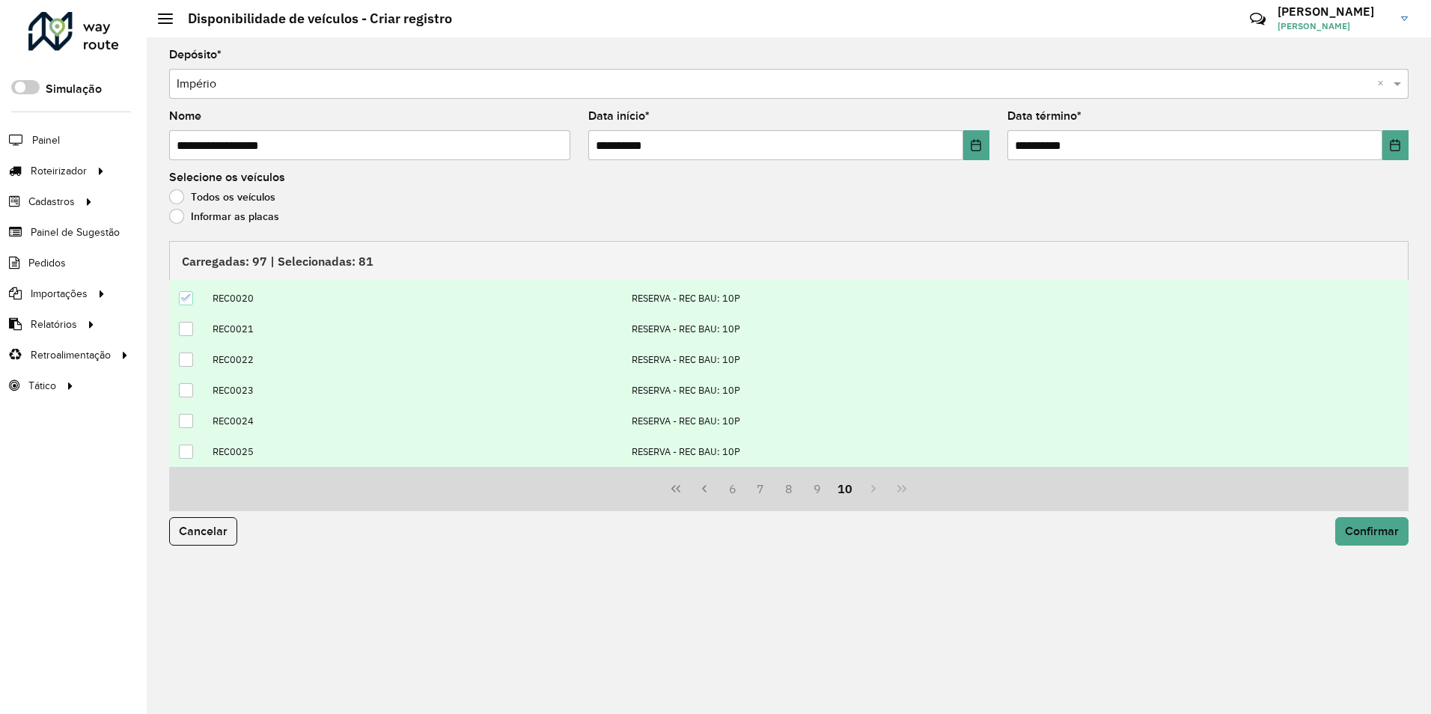
click at [186, 300] on icon at bounding box center [186, 298] width 10 height 10
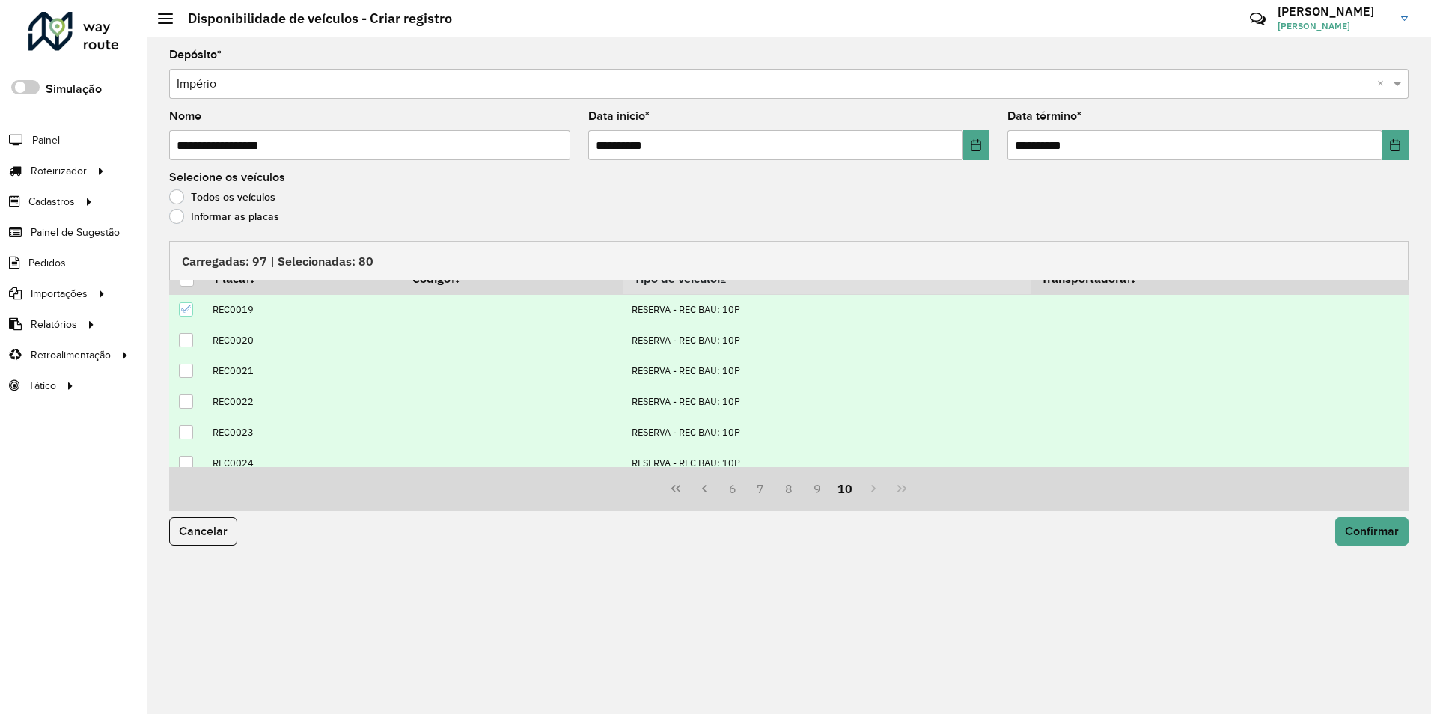
scroll to position [0, 0]
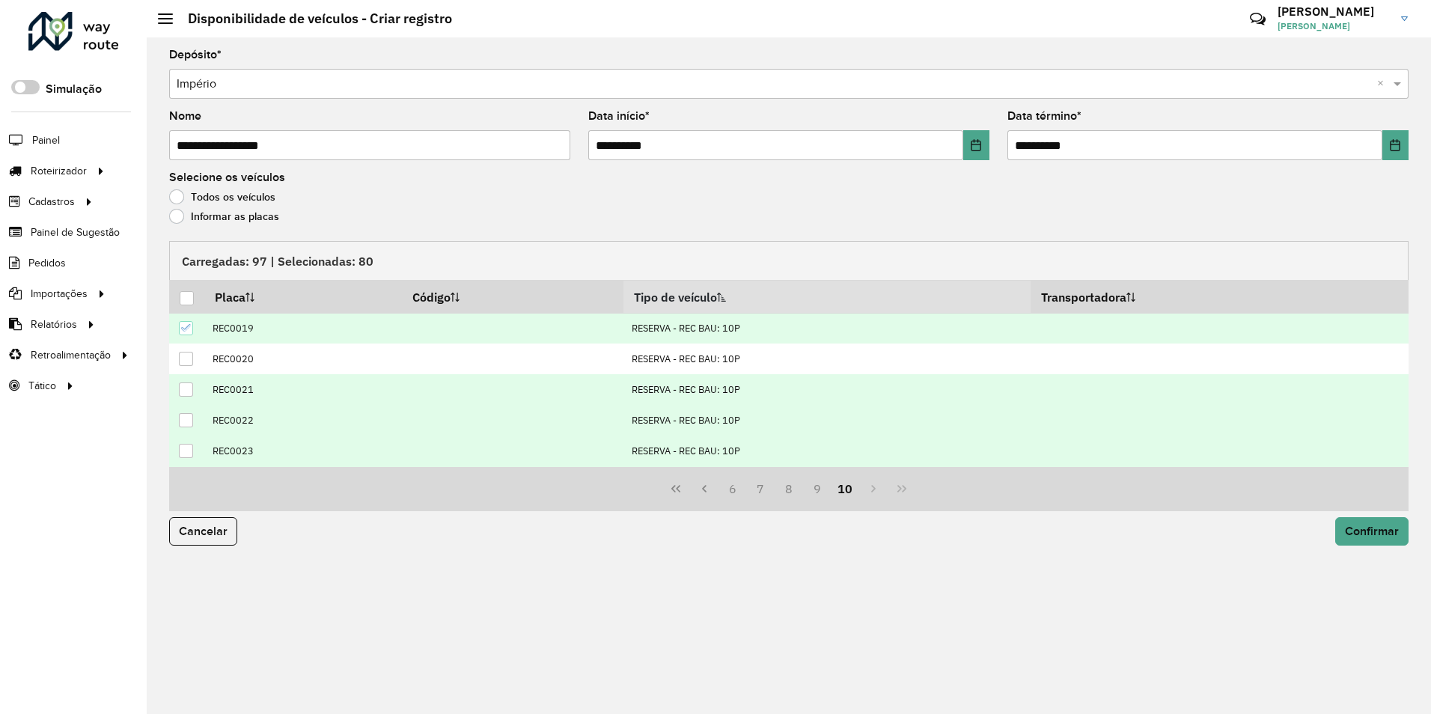
click at [186, 327] on icon at bounding box center [186, 328] width 10 height 10
click at [824, 490] on button "9" at bounding box center [817, 489] width 28 height 28
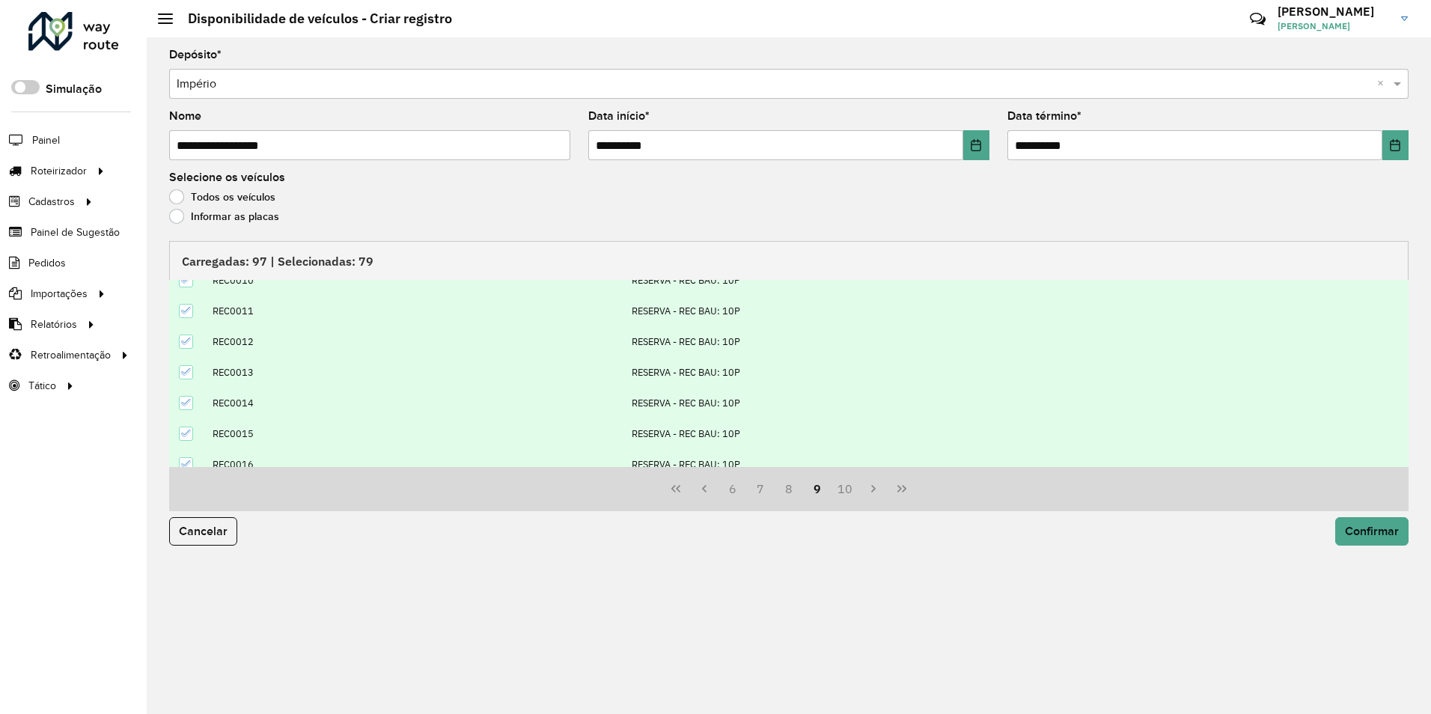
scroll to position [153, 0]
click at [183, 452] on icon at bounding box center [186, 451] width 10 height 10
click at [186, 426] on icon at bounding box center [186, 421] width 10 height 10
click at [185, 393] on icon at bounding box center [186, 390] width 10 height 7
click at [191, 359] on icon at bounding box center [186, 359] width 10 height 10
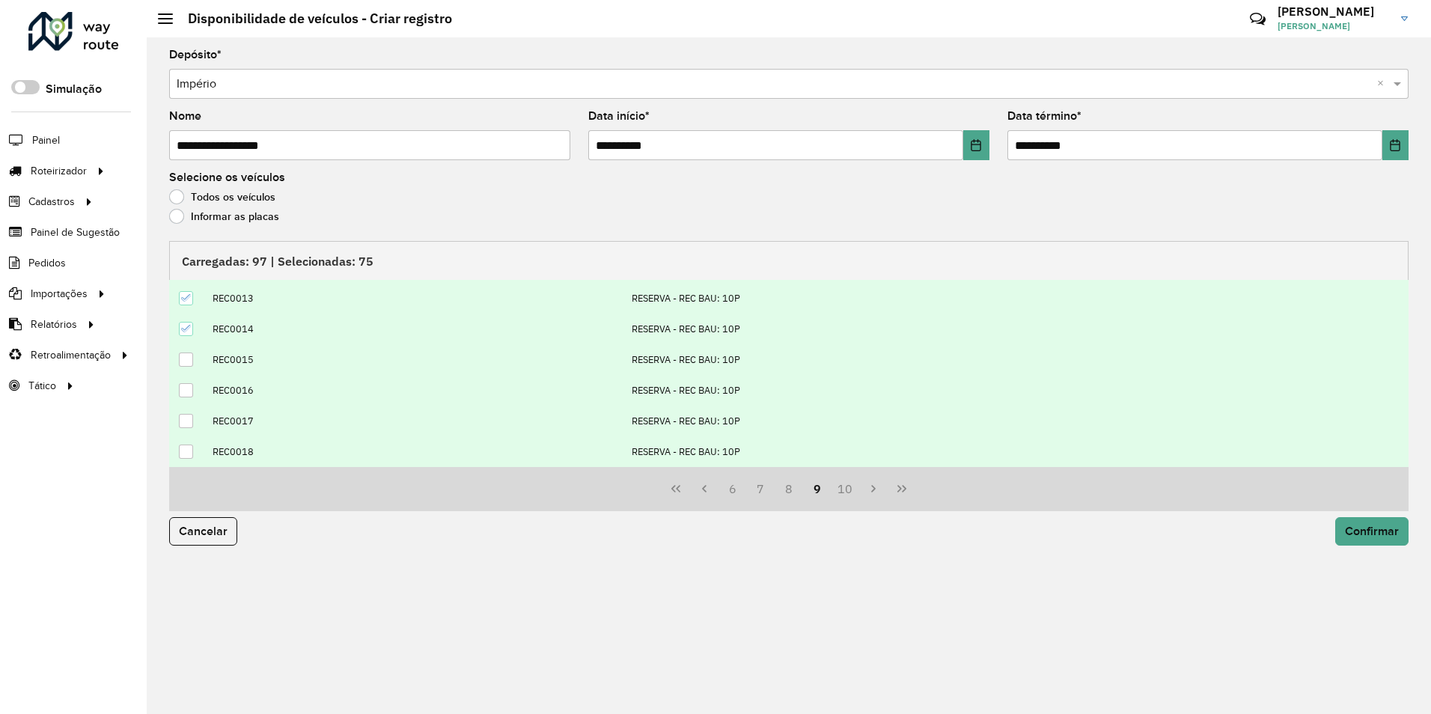
click at [184, 332] on icon at bounding box center [186, 328] width 10 height 10
click at [189, 302] on icon at bounding box center [186, 298] width 10 height 10
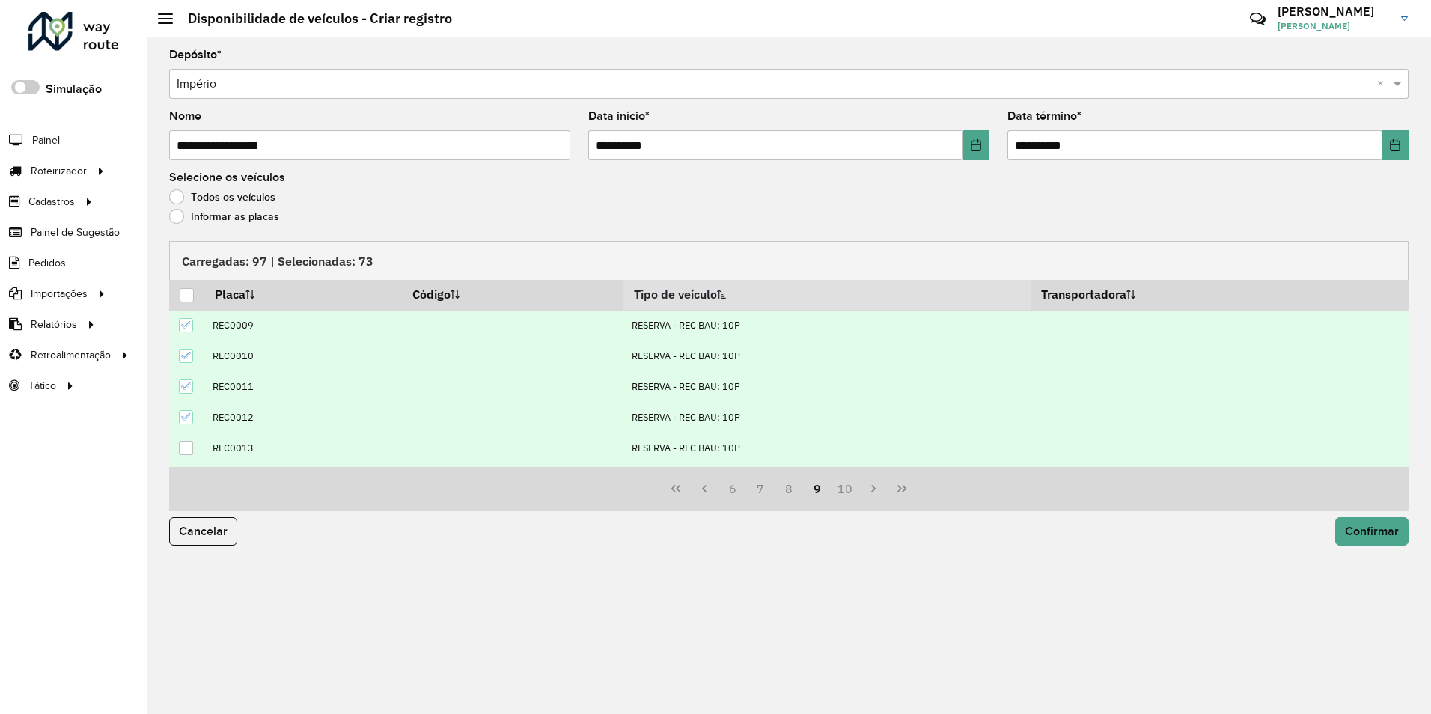
click at [189, 415] on icon at bounding box center [186, 417] width 10 height 10
click at [189, 386] on icon at bounding box center [186, 386] width 10 height 7
click at [188, 359] on icon at bounding box center [186, 355] width 10 height 10
click at [185, 327] on icon at bounding box center [186, 325] width 10 height 10
click at [789, 491] on button "8" at bounding box center [789, 489] width 28 height 28
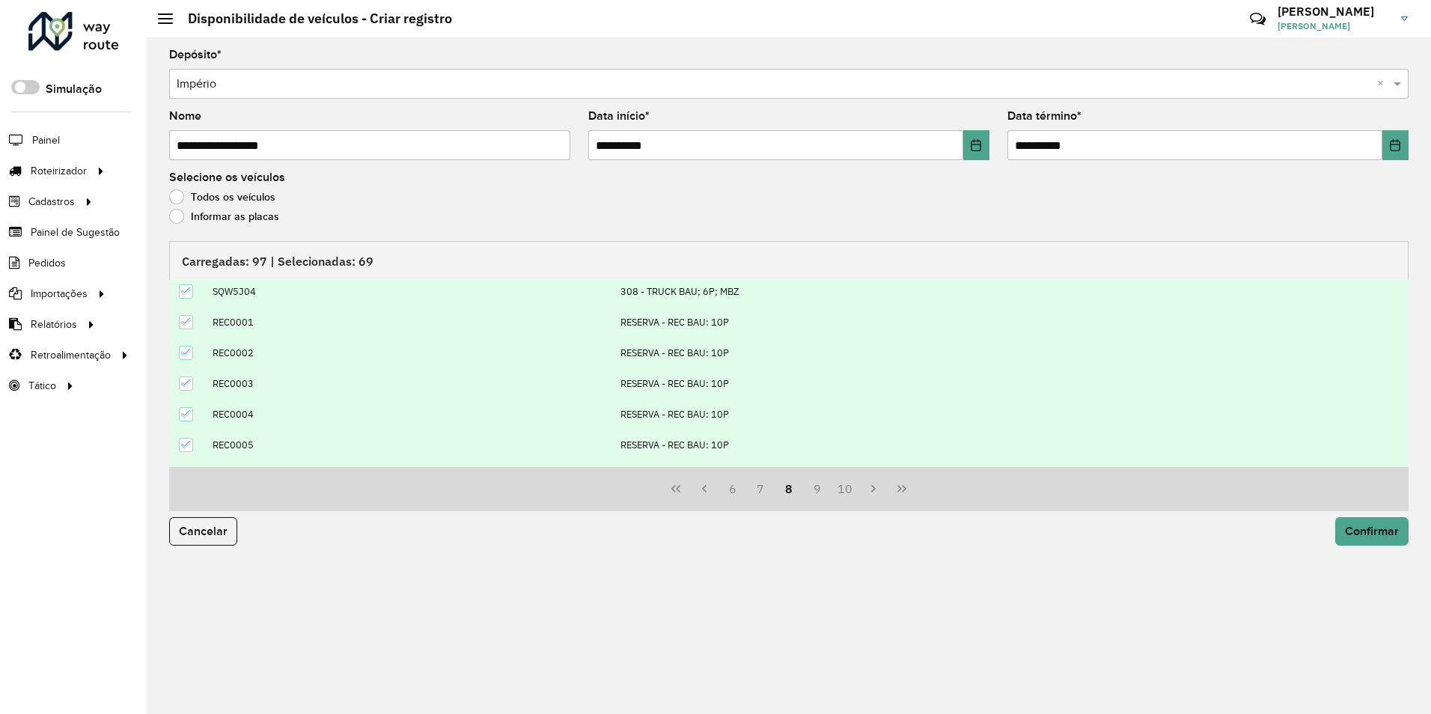
scroll to position [0, 0]
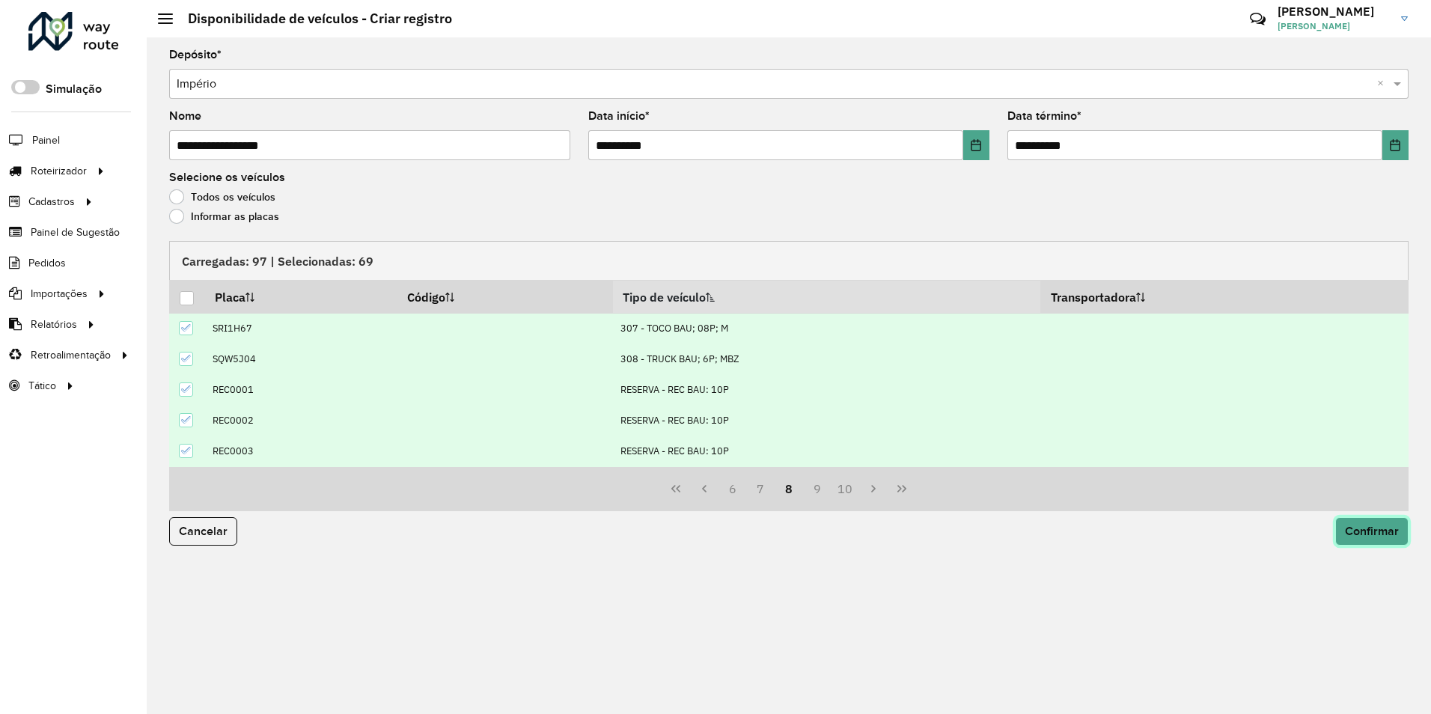
click at [1374, 526] on span "Confirmar" at bounding box center [1372, 531] width 54 height 13
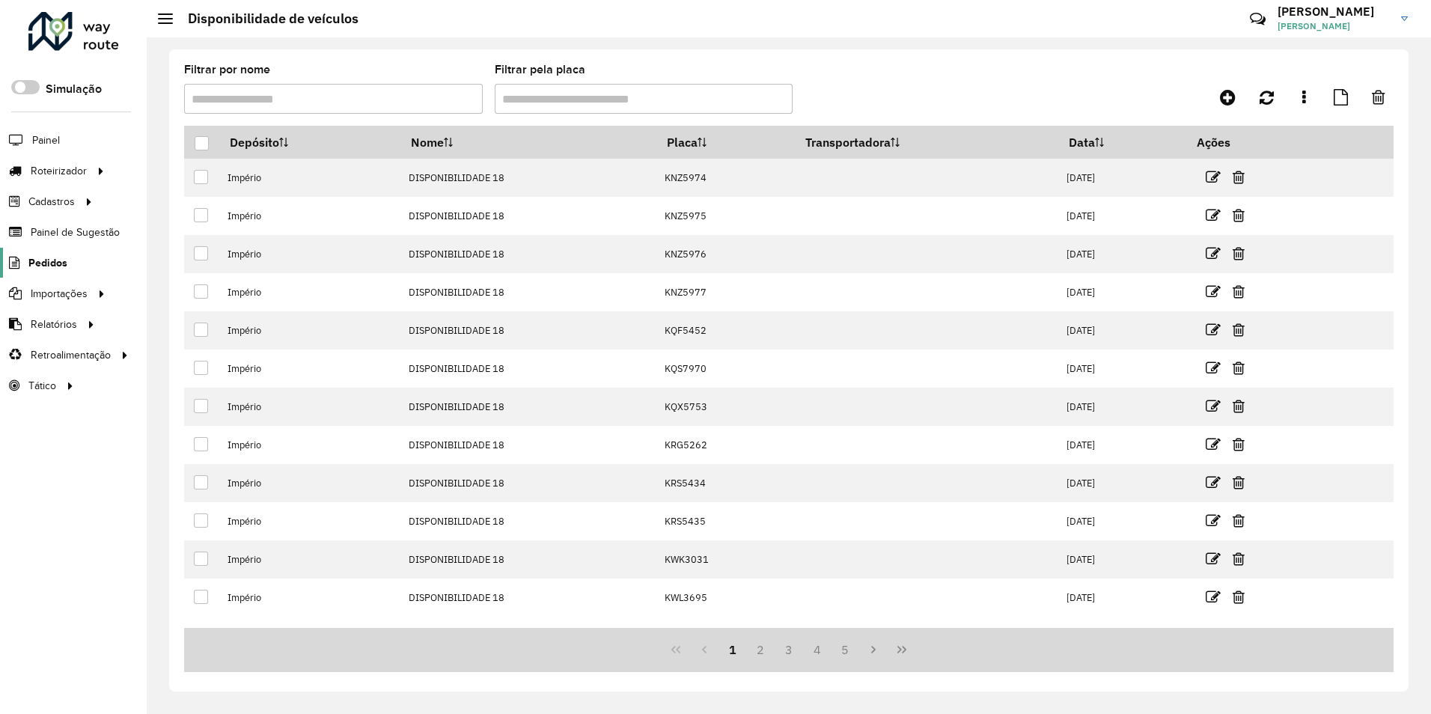
click at [61, 260] on span "Pedidos" at bounding box center [47, 263] width 39 height 16
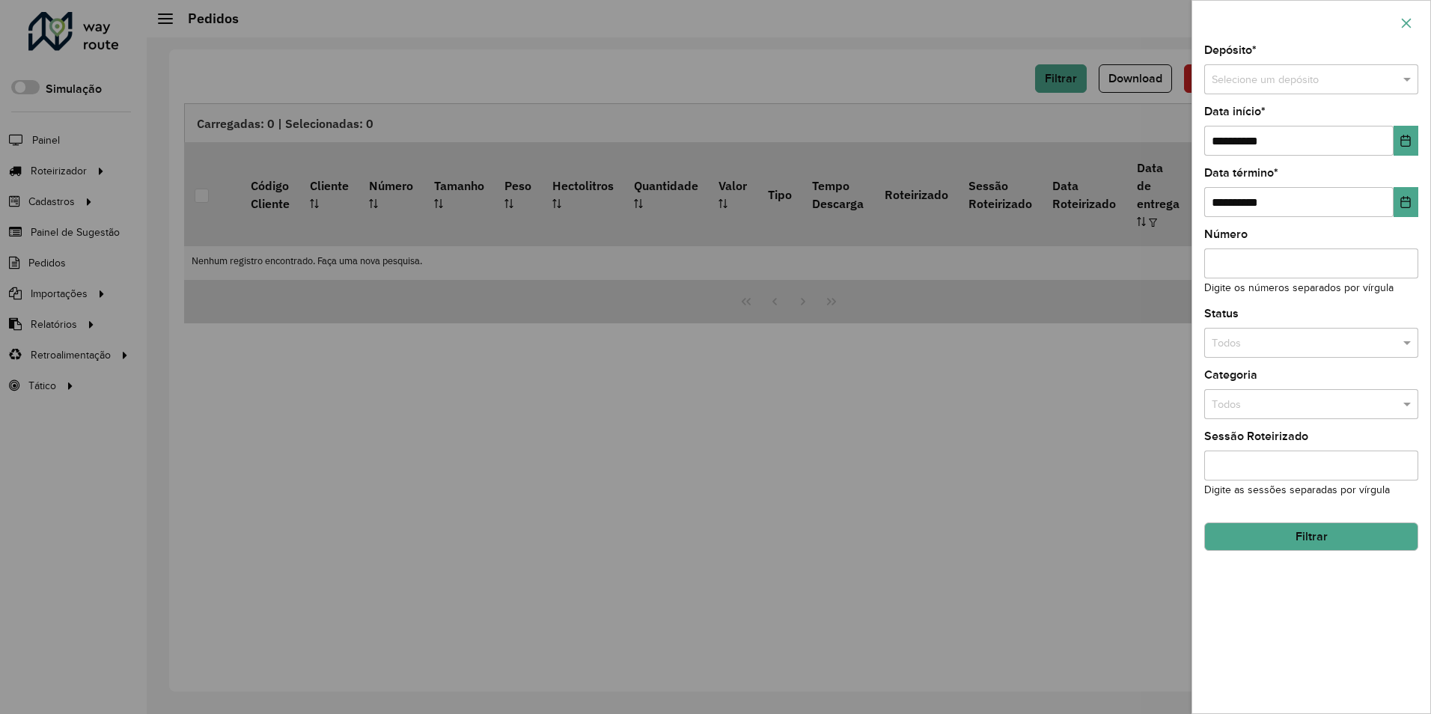
click at [1411, 21] on icon "button" at bounding box center [1407, 23] width 12 height 12
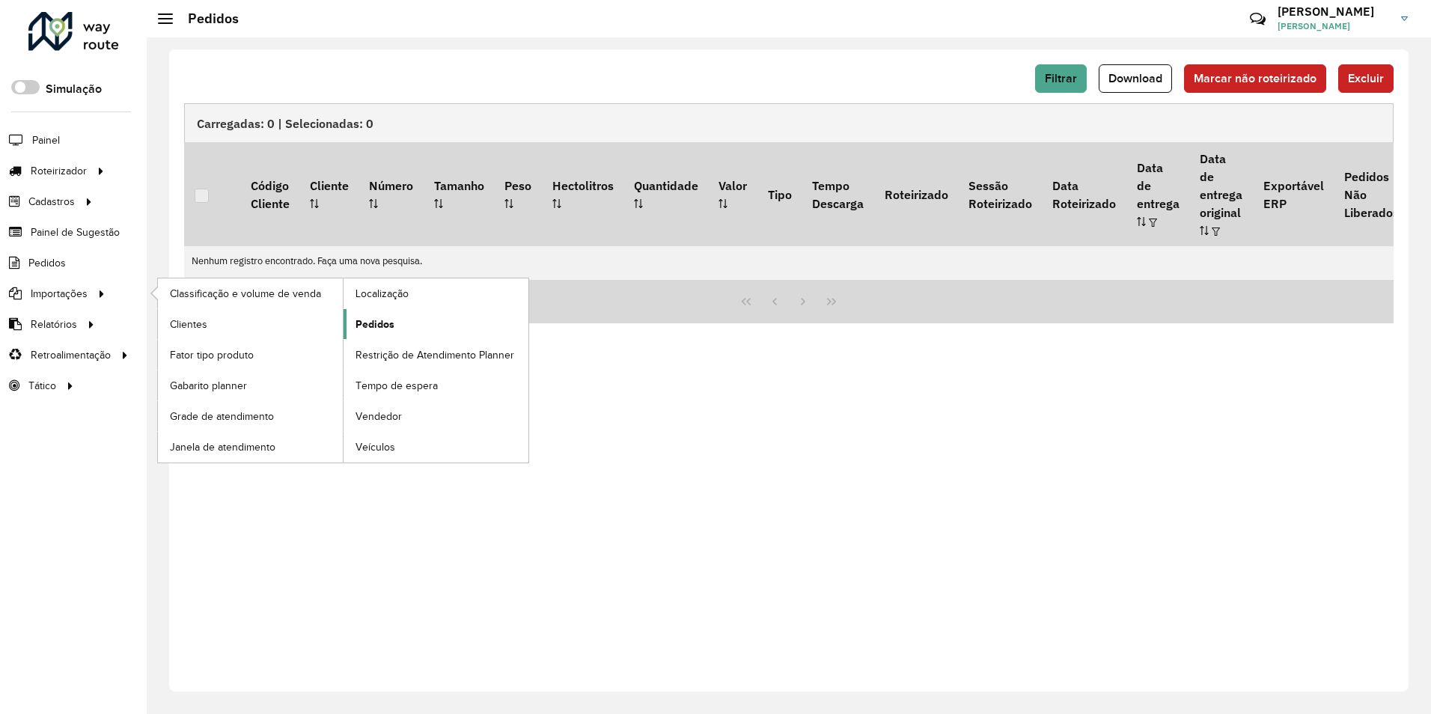
click at [389, 320] on span "Pedidos" at bounding box center [375, 325] width 39 height 16
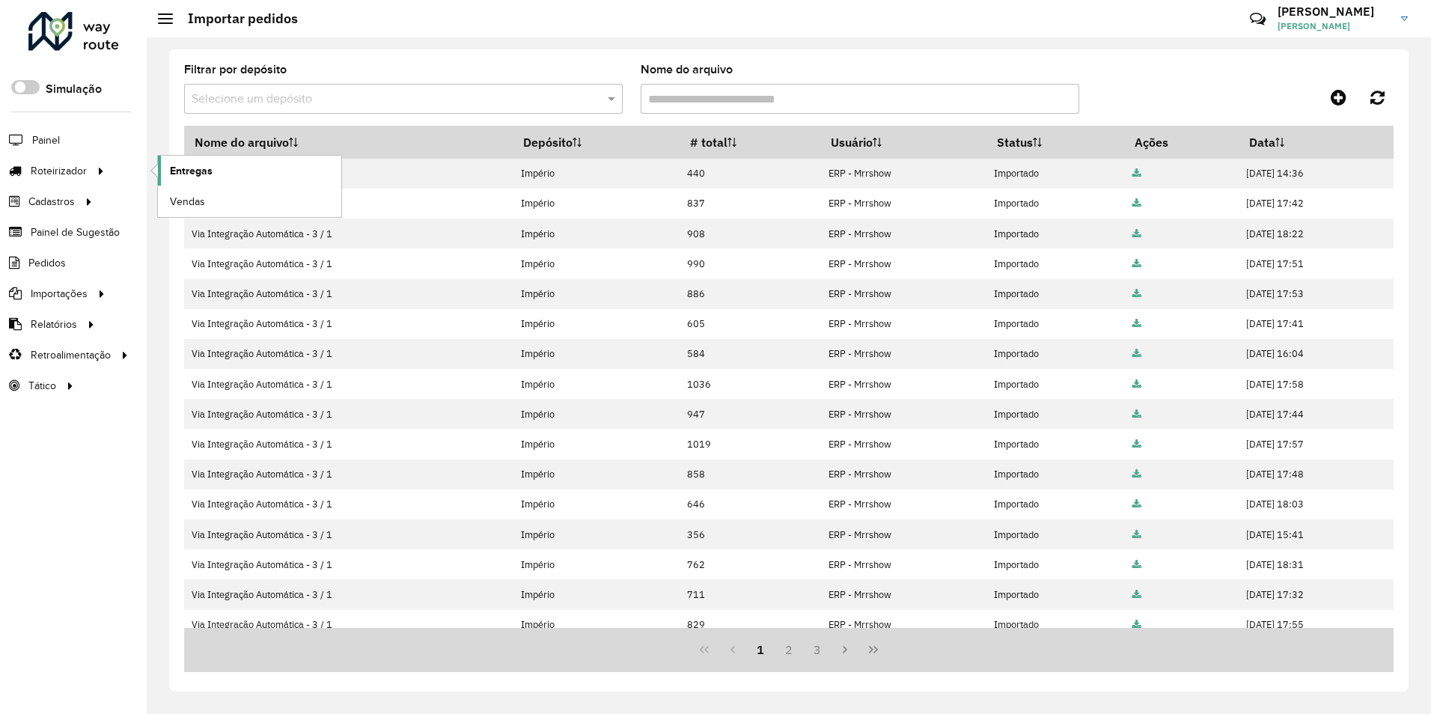
click at [189, 172] on span "Entregas" at bounding box center [191, 171] width 43 height 16
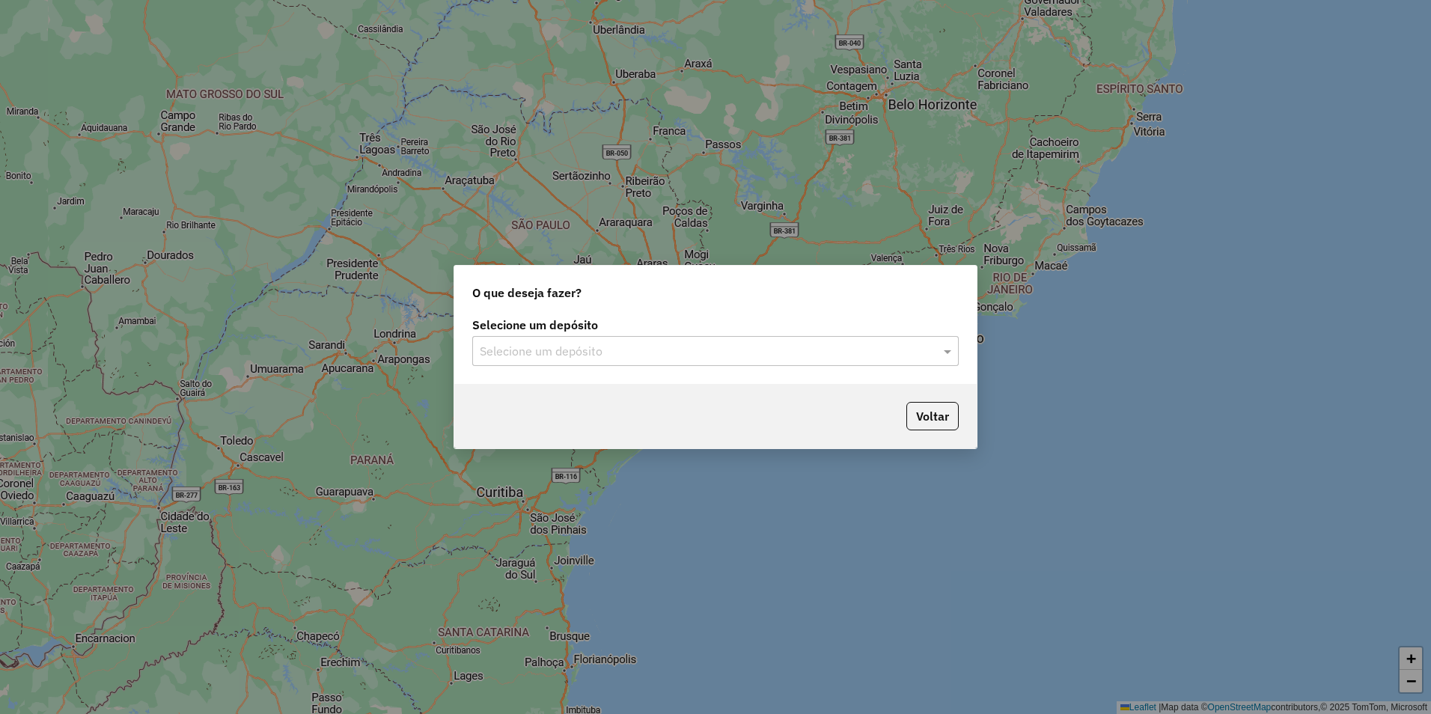
click at [667, 367] on div "Selecione um depósito Selecione um depósito" at bounding box center [715, 349] width 523 height 70
click at [651, 352] on input "text" at bounding box center [701, 352] width 442 height 18
click at [561, 396] on div "Império" at bounding box center [715, 394] width 485 height 25
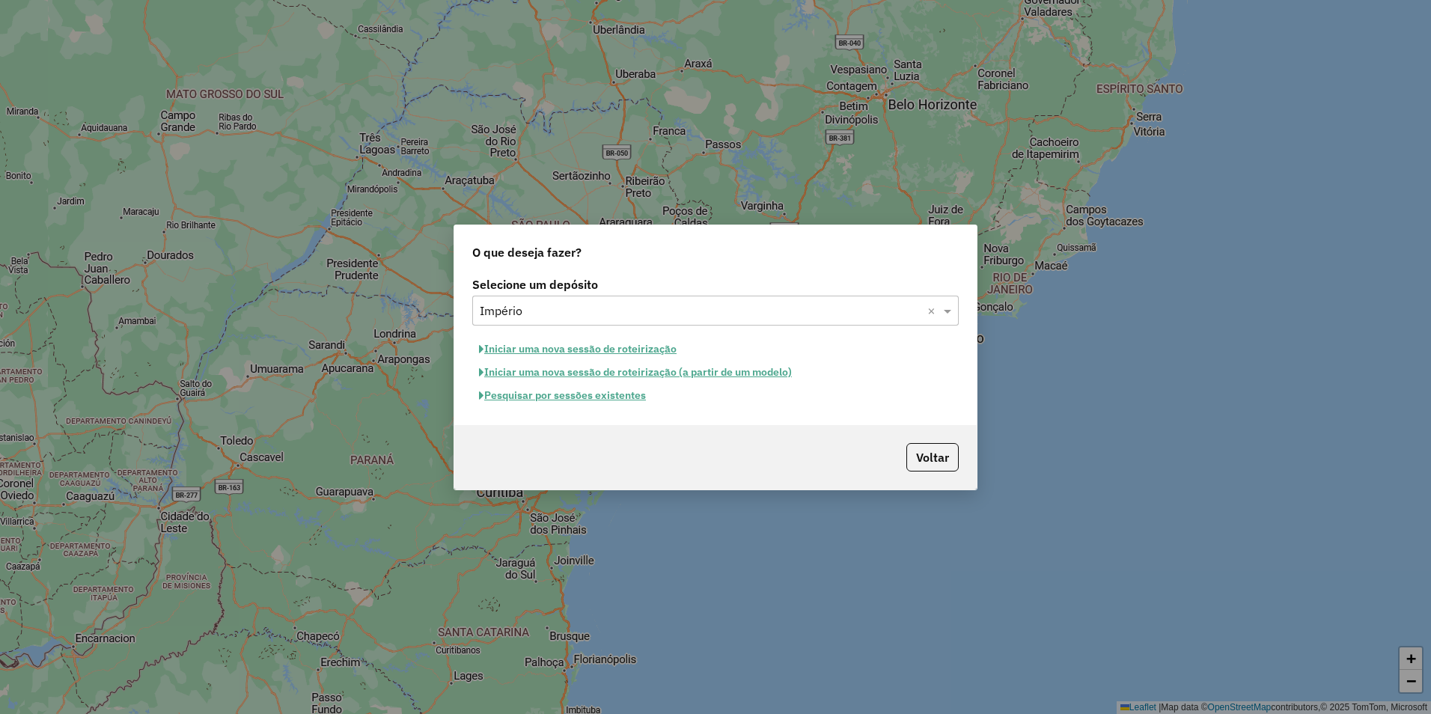
click at [532, 350] on button "Iniciar uma nova sessão de roteirização" at bounding box center [577, 349] width 211 height 23
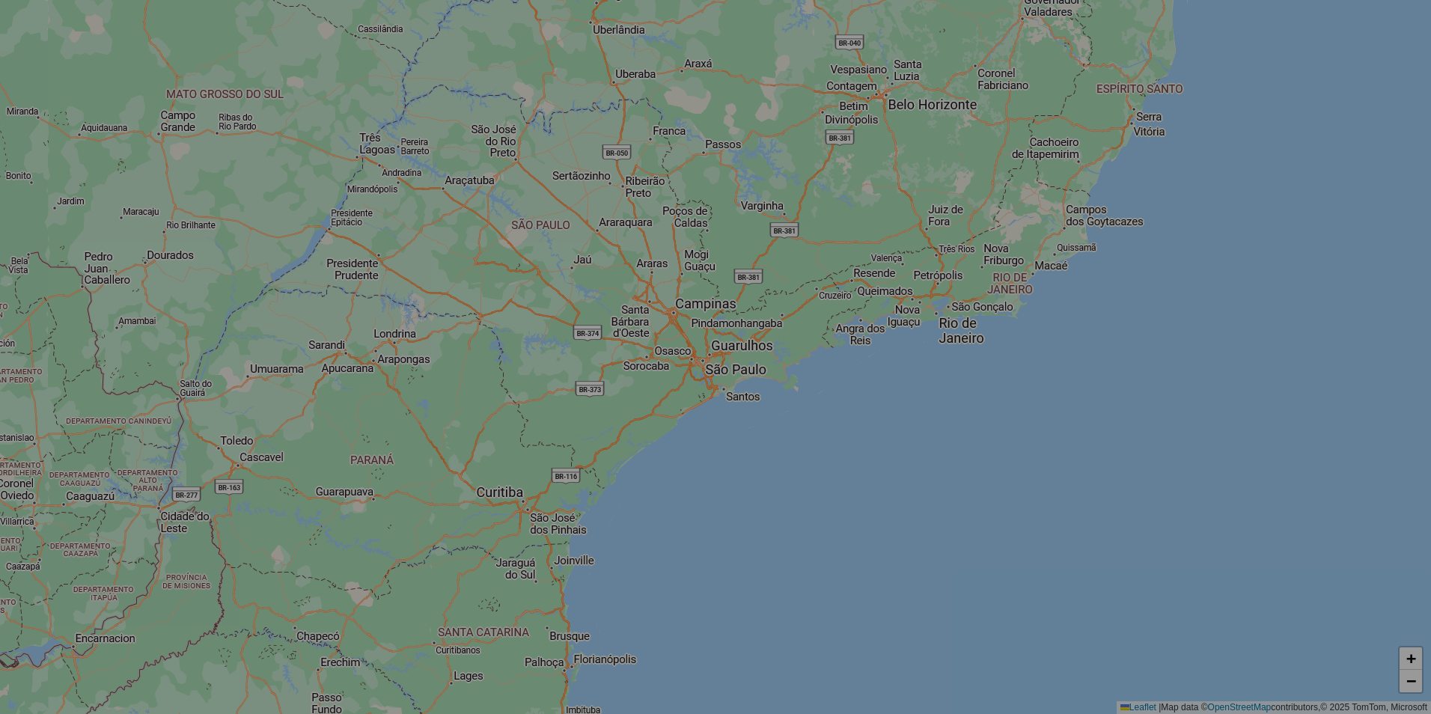
select select "*"
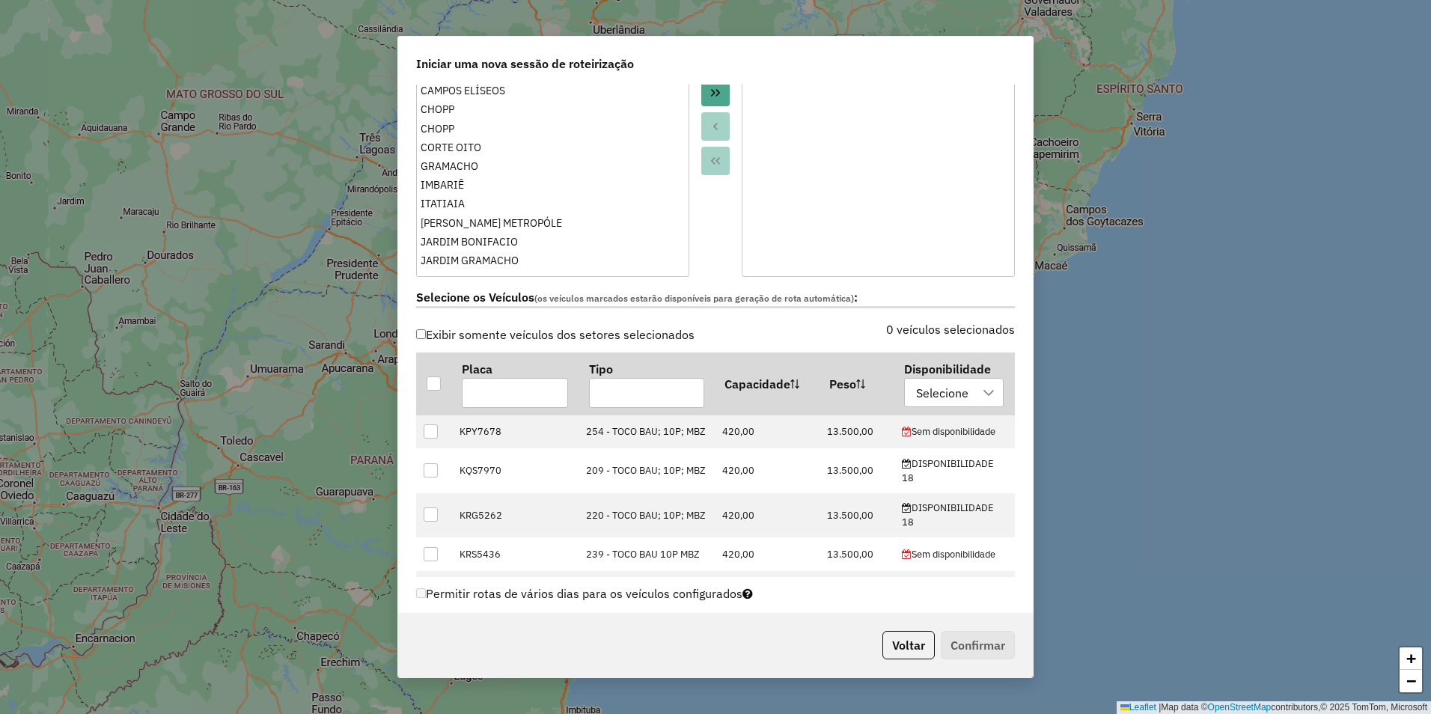
scroll to position [299, 0]
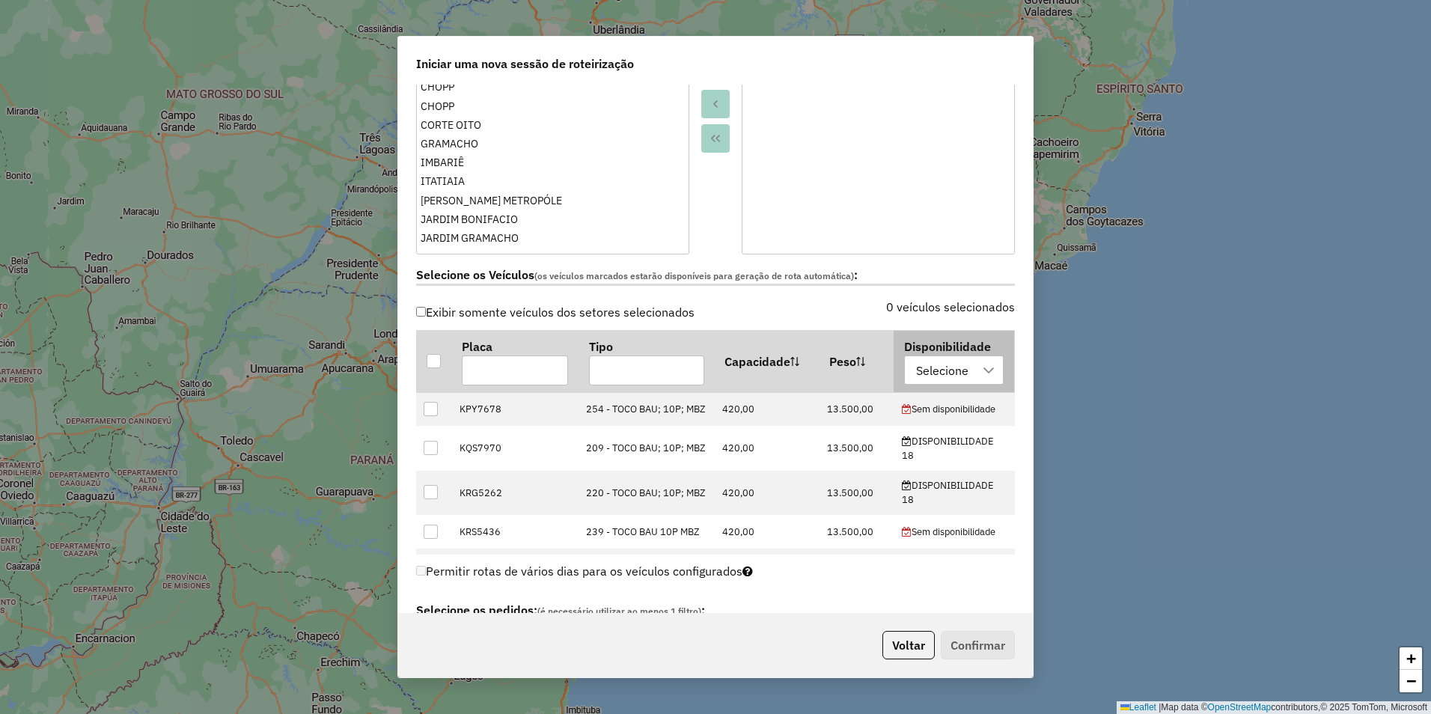
click at [936, 359] on div "Selecione" at bounding box center [942, 370] width 63 height 28
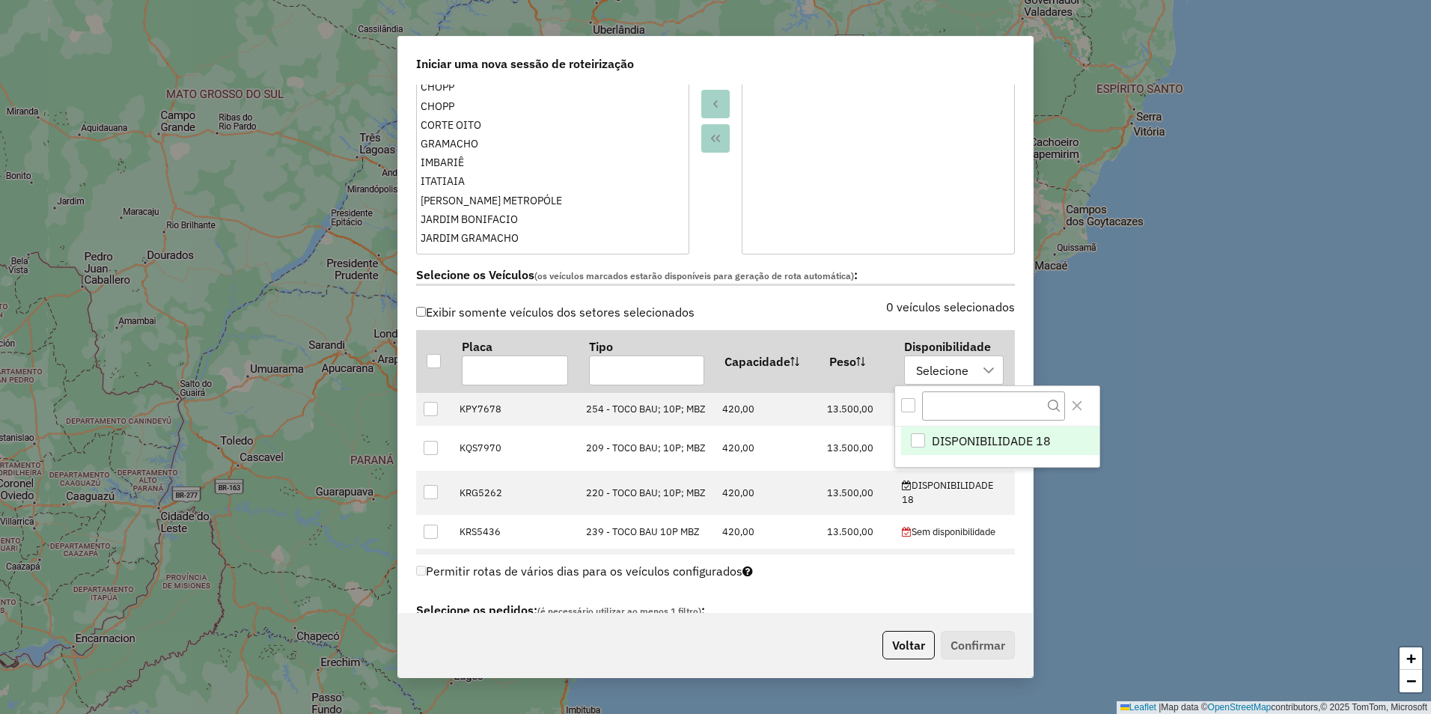
click at [922, 439] on div "DISPONIBILIDADE 18" at bounding box center [918, 440] width 14 height 14
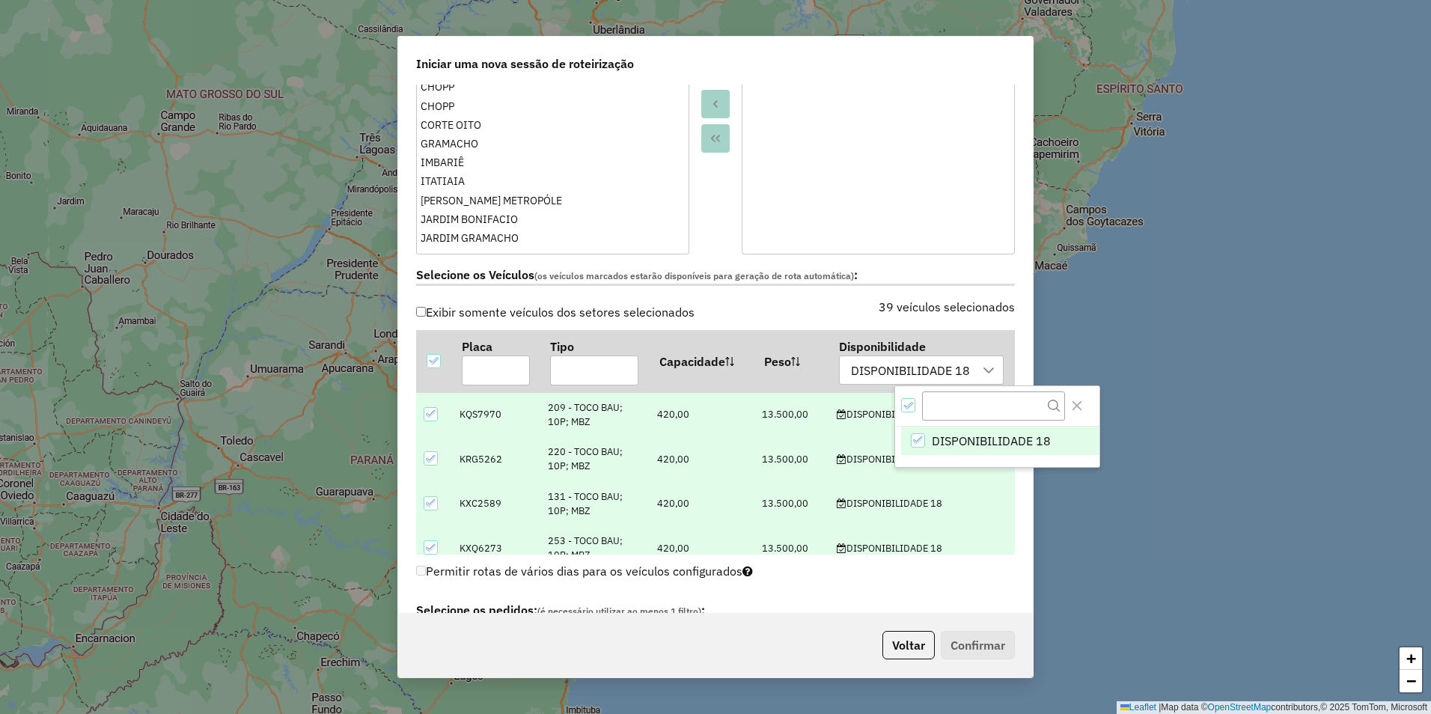
click at [839, 312] on div "39 veículos selecionados" at bounding box center [870, 316] width 308 height 28
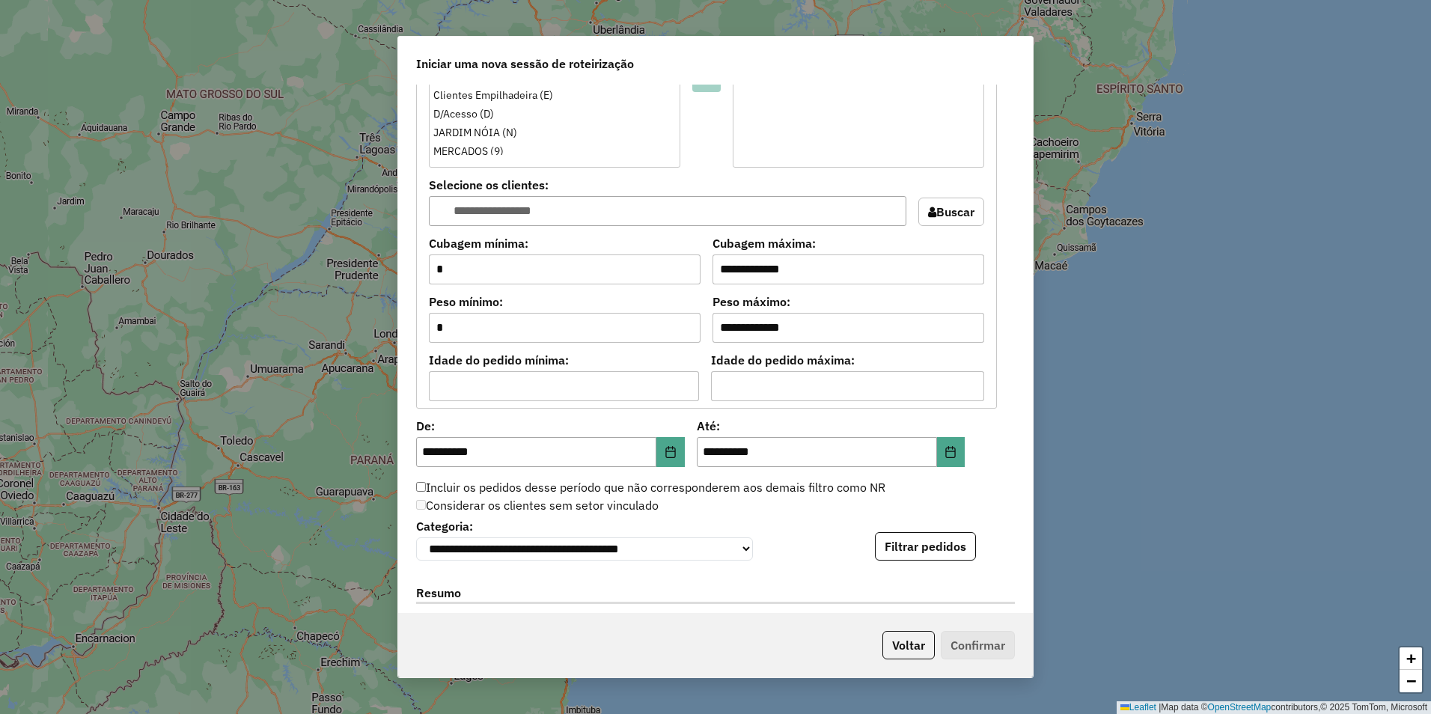
scroll to position [1123, 0]
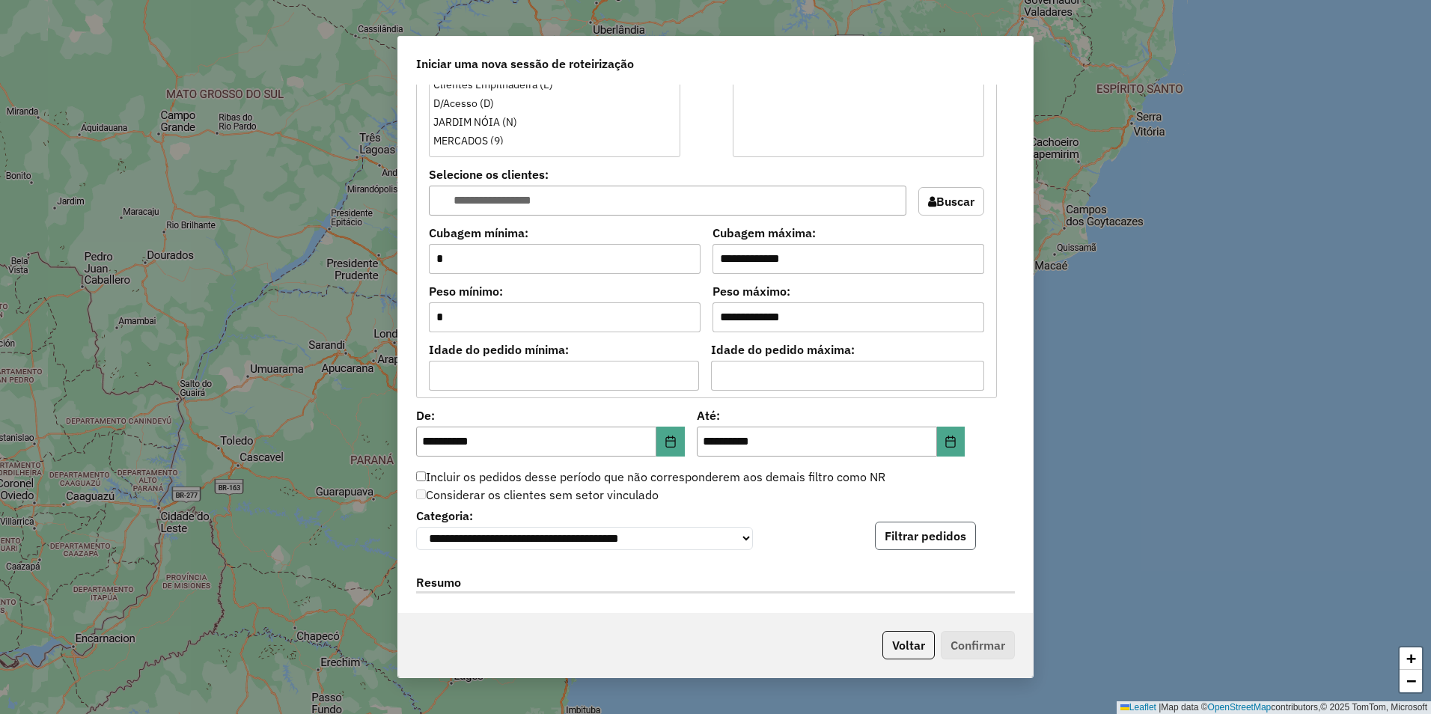
click at [926, 538] on button "Filtrar pedidos" at bounding box center [925, 536] width 101 height 28
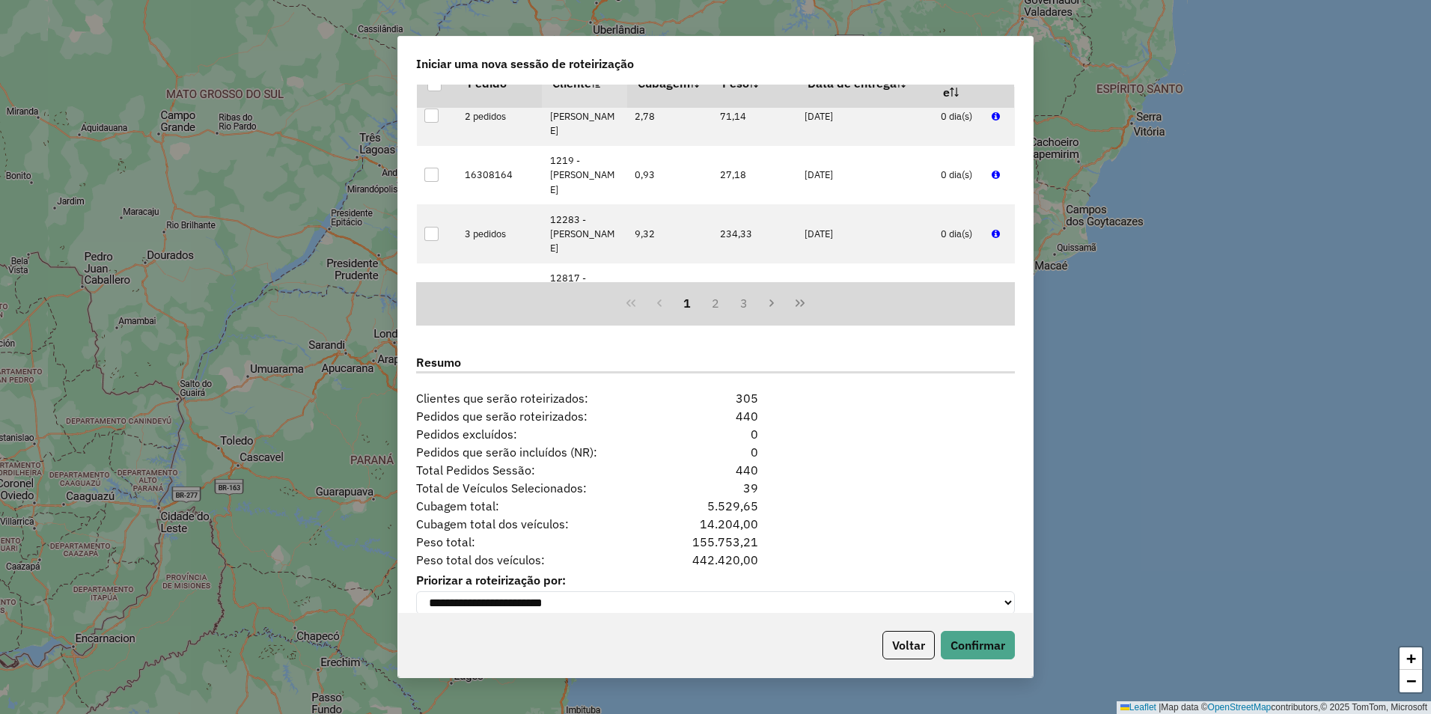
scroll to position [1678, 0]
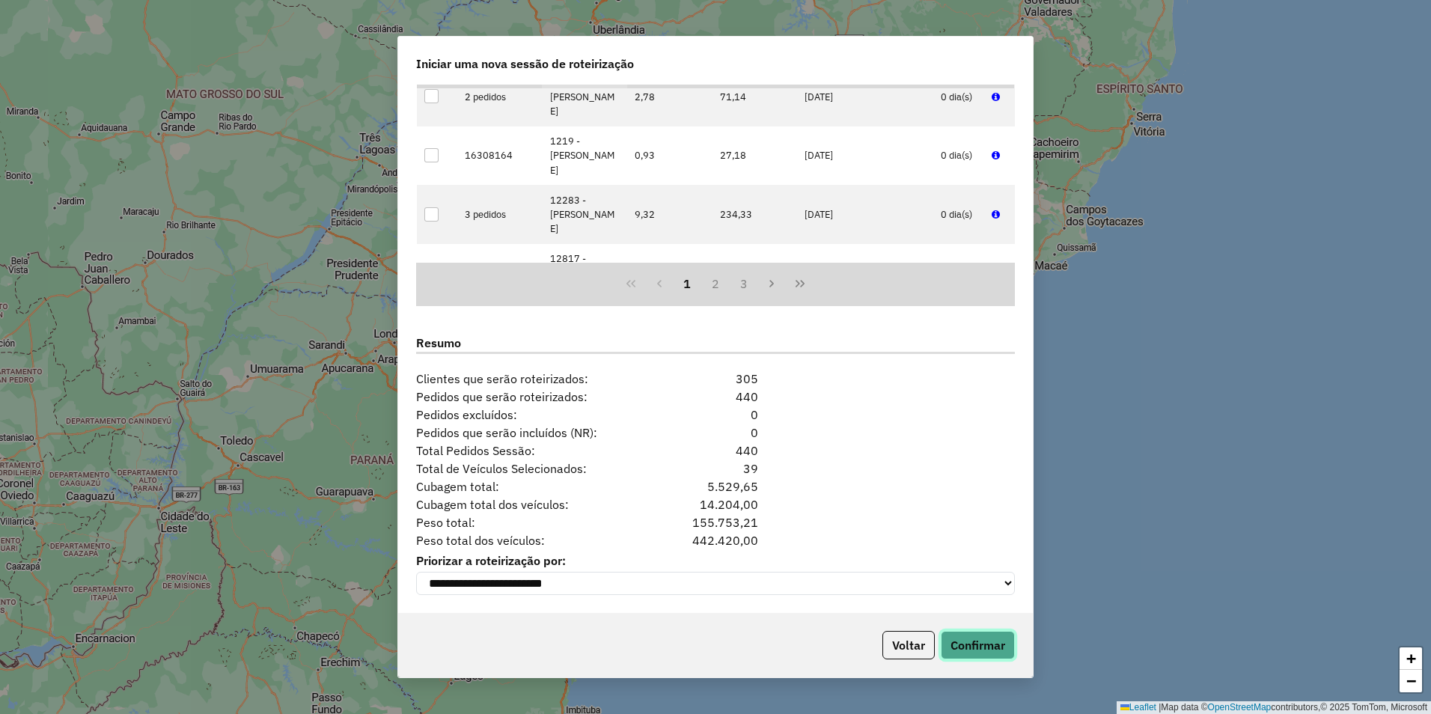
click at [967, 640] on button "Confirmar" at bounding box center [978, 645] width 74 height 28
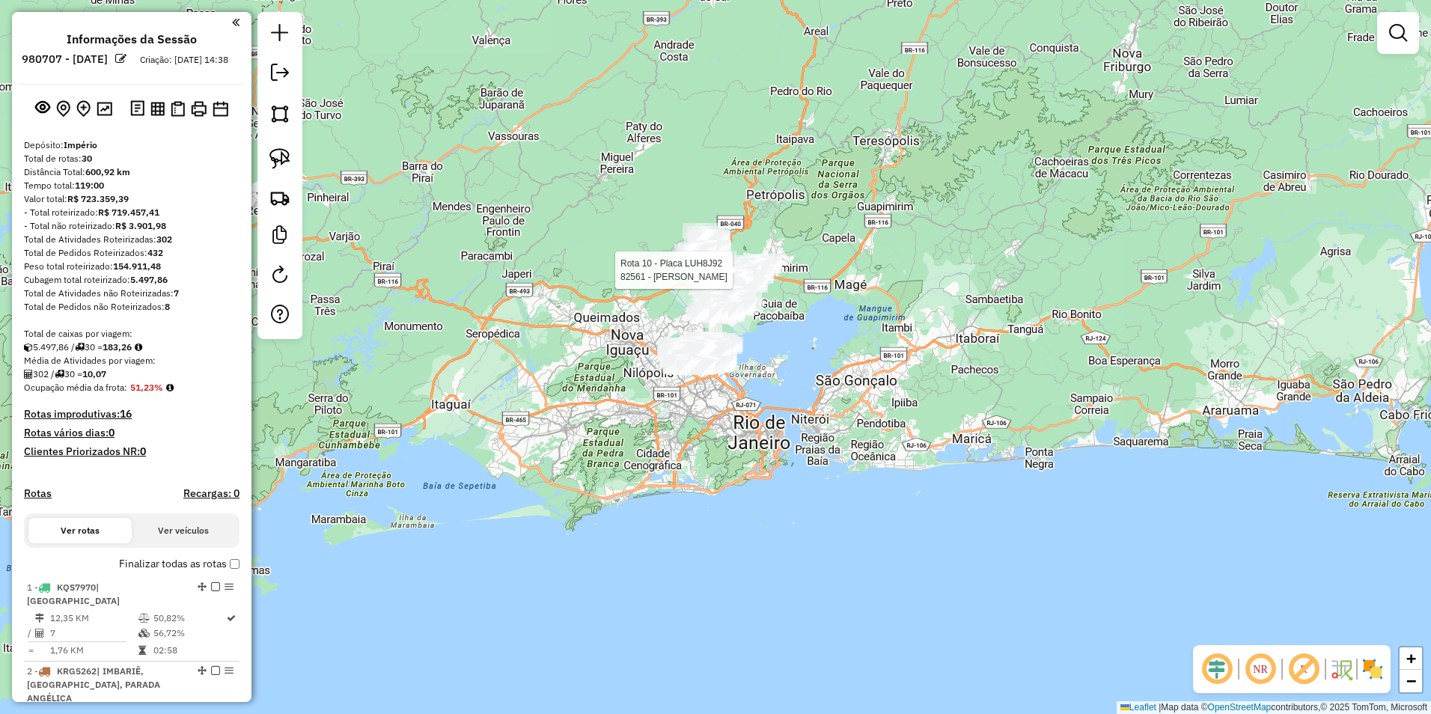
select select "**********"
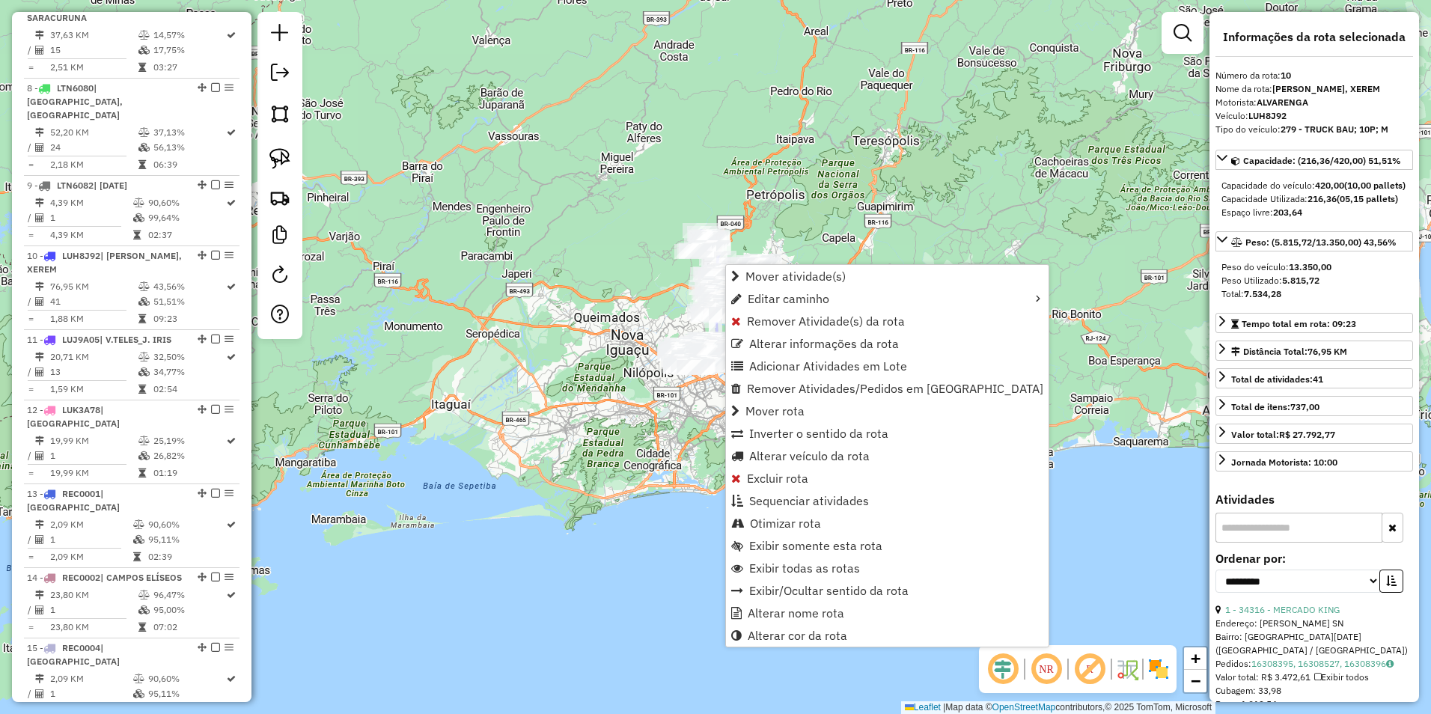
scroll to position [1294, 0]
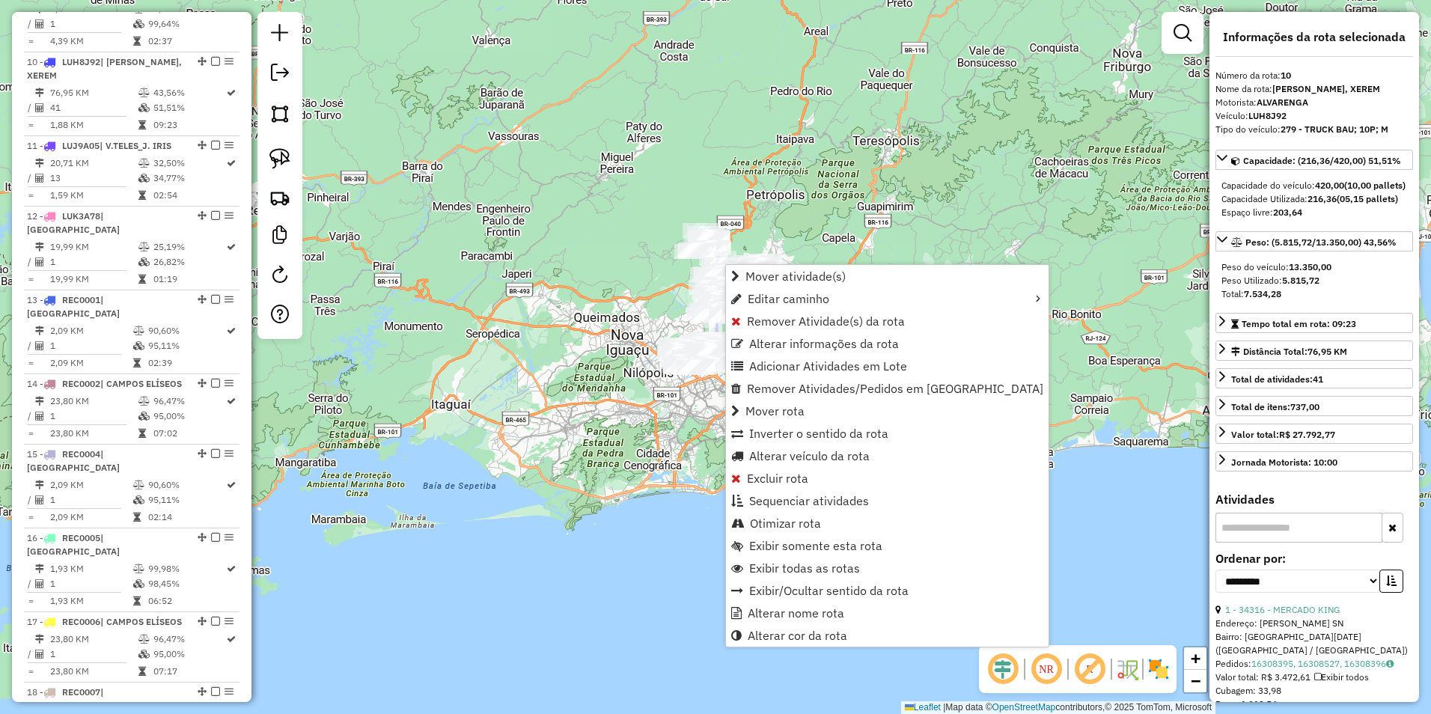
click at [607, 277] on div "Rota 10 - Placa LUH8J92 17941 - NEY JESUS DE MELO Janela de atendimento Grade d…" at bounding box center [715, 357] width 1431 height 714
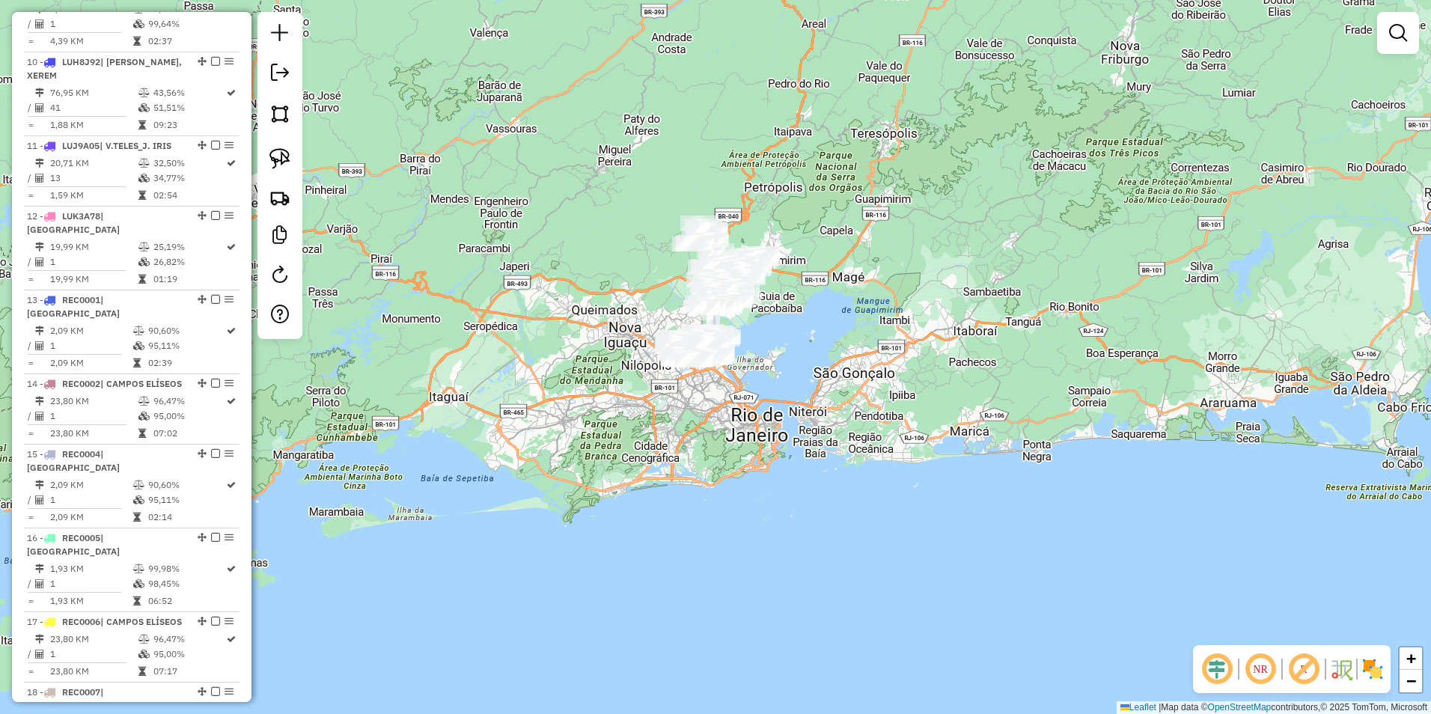
drag, startPoint x: 565, startPoint y: 338, endPoint x: 563, endPoint y: 329, distance: 8.5
click at [563, 329] on div "Janela de atendimento Grade de atendimento Capacidade Transportadoras Veículos …" at bounding box center [715, 357] width 1431 height 714
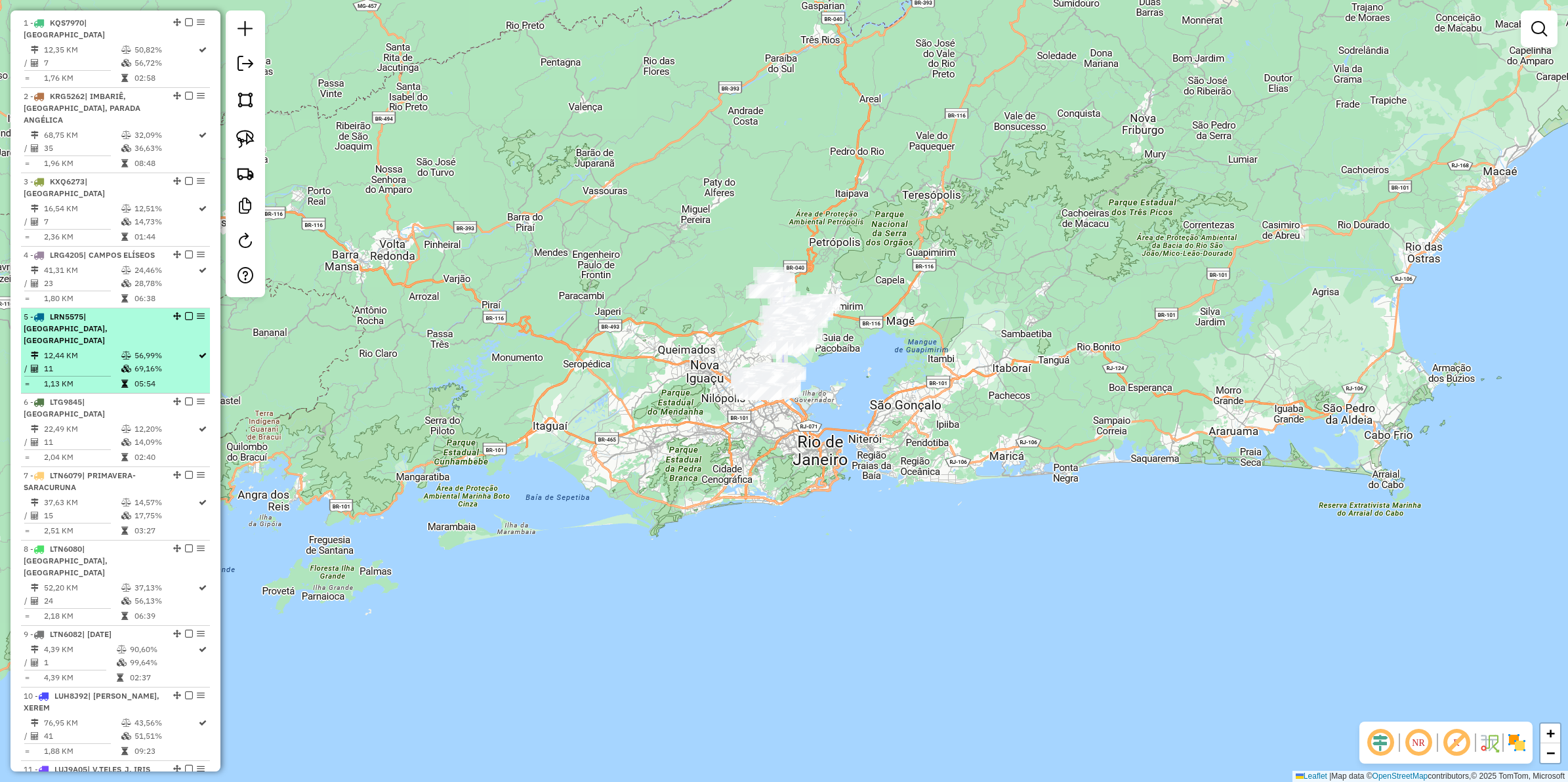
scroll to position [0, 0]
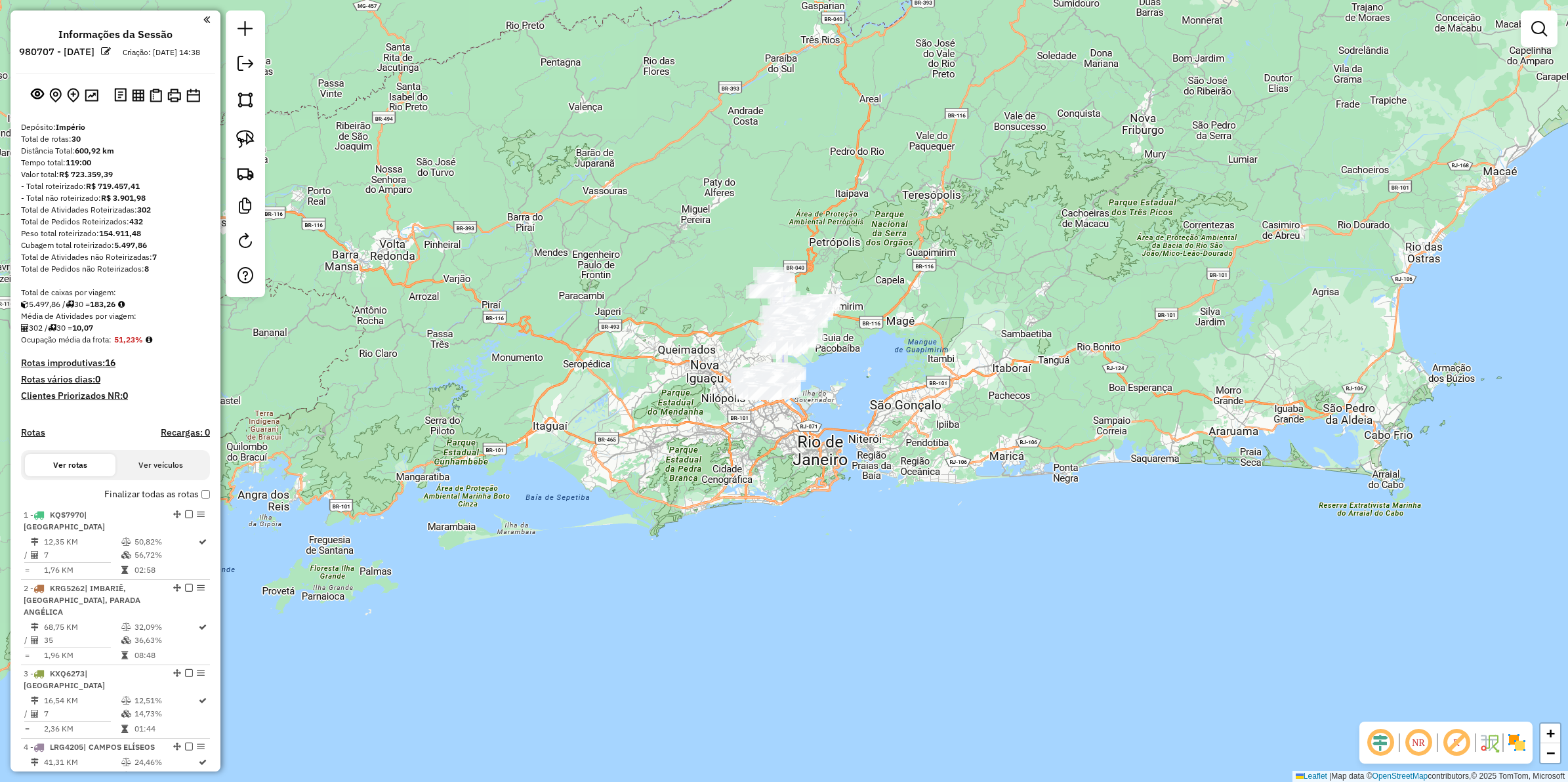
click at [573, 216] on div "Janela de atendimento Grade de atendimento Capacidade Transportadoras Veículos …" at bounding box center [784, 391] width 1568 height 782
click at [254, 169] on img at bounding box center [245, 173] width 18 height 18
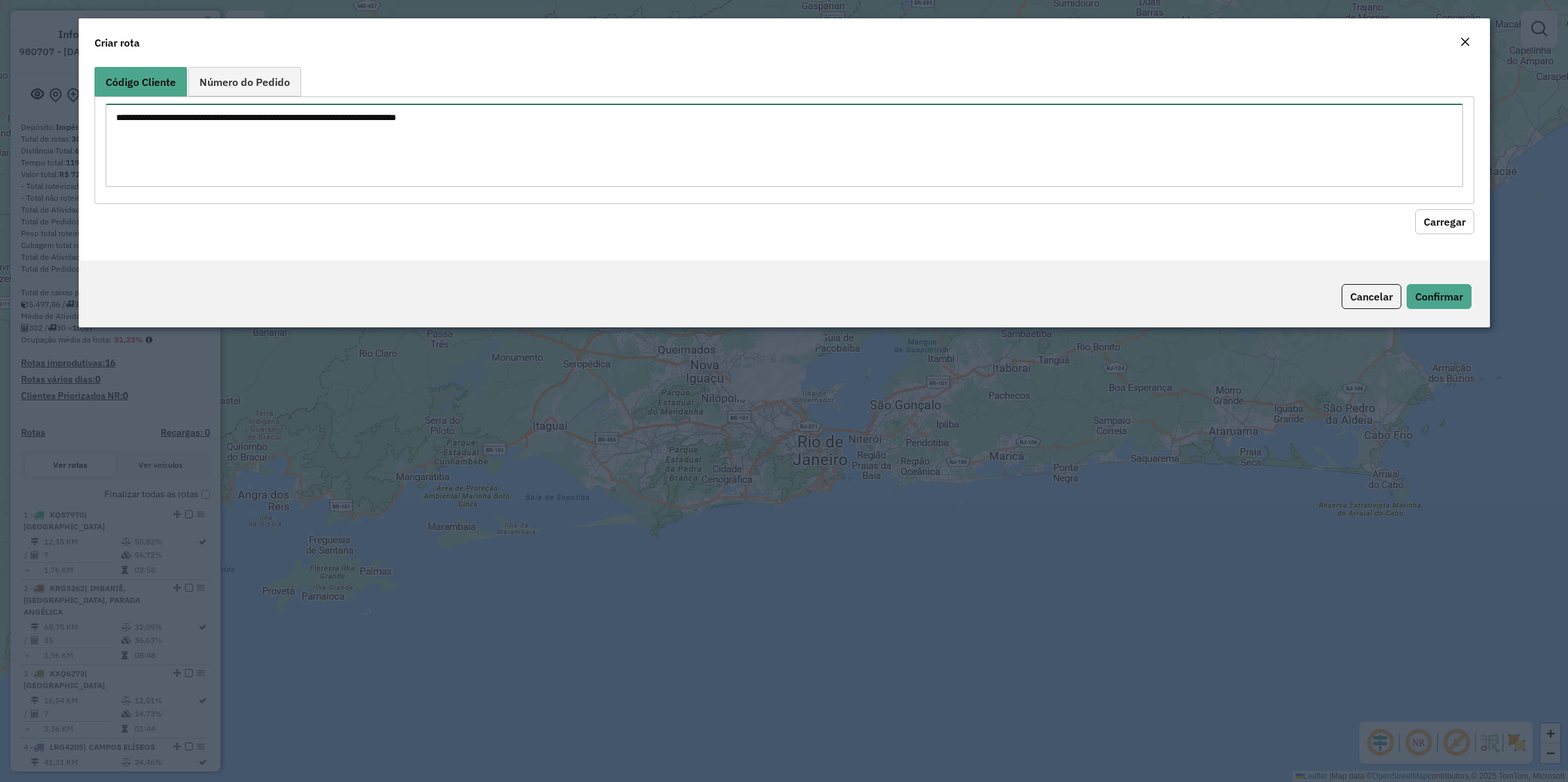
click at [259, 113] on textarea at bounding box center [784, 145] width 1358 height 83
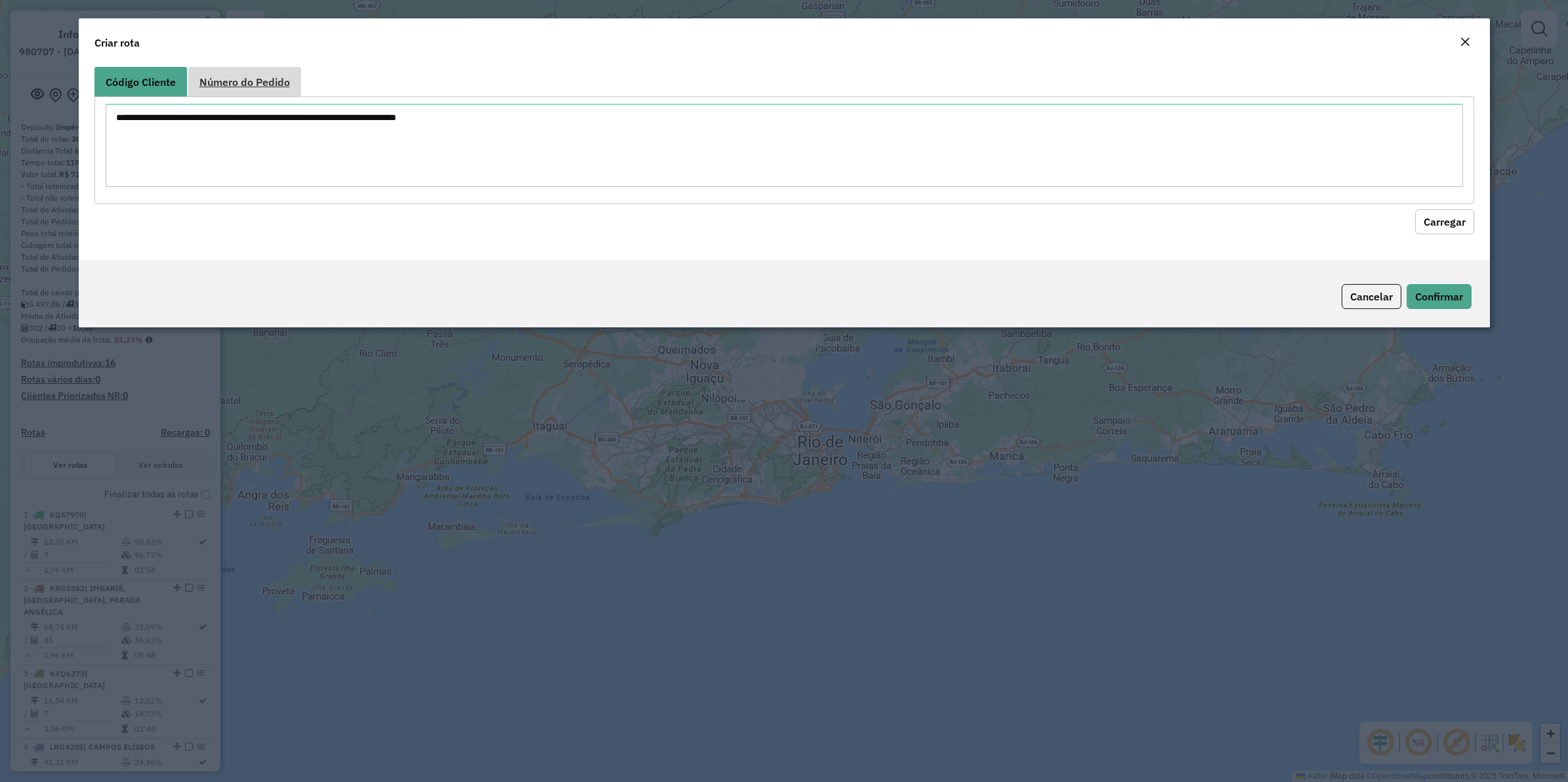
click at [252, 84] on span "Número do Pedido" at bounding box center [245, 82] width 90 height 11
click at [154, 84] on span "Código Cliente" at bounding box center [141, 82] width 70 height 11
click at [287, 82] on span "Número do Pedido" at bounding box center [245, 82] width 90 height 11
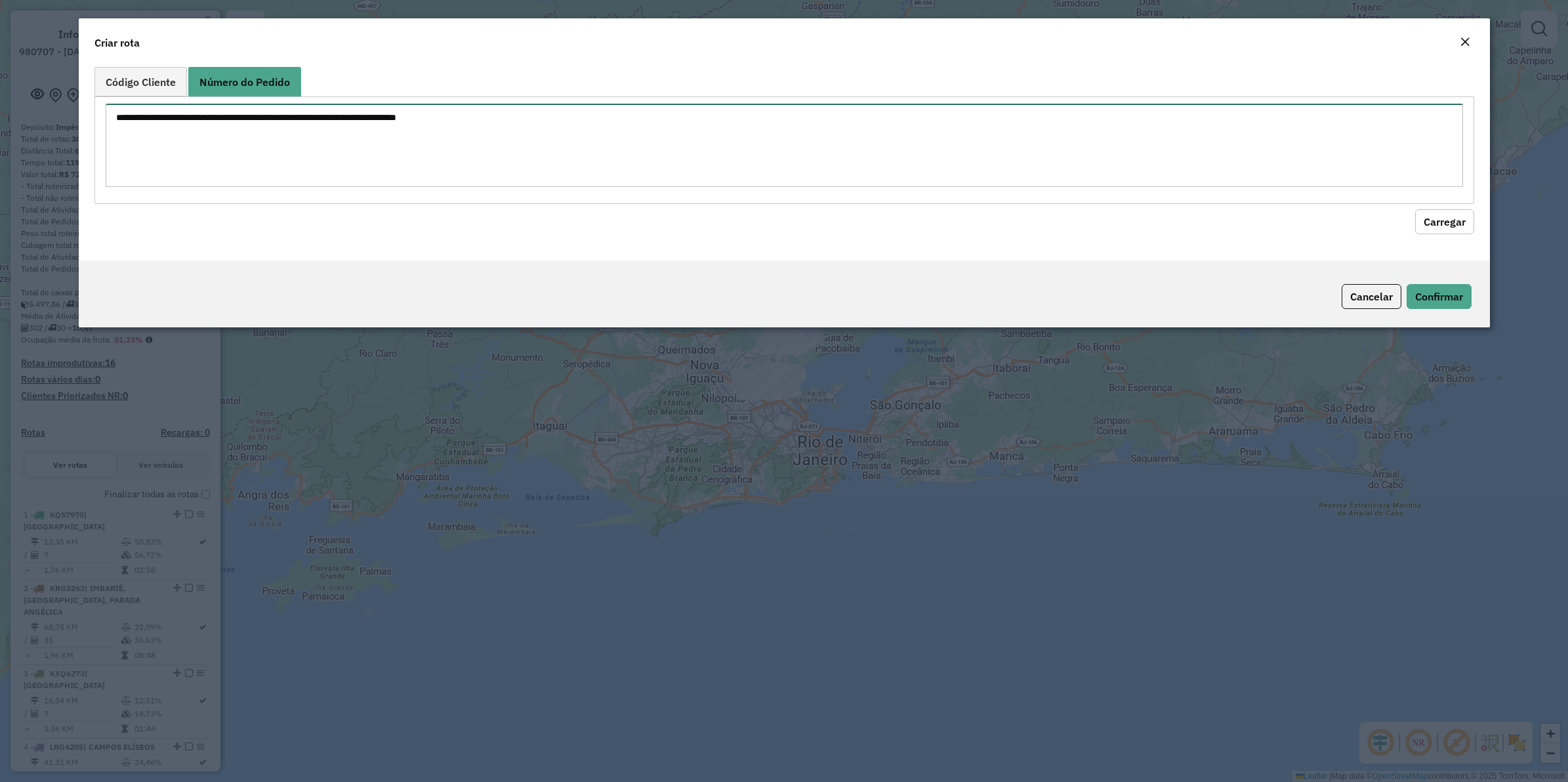
click at [257, 122] on textarea at bounding box center [784, 145] width 1358 height 83
paste textarea "****** ******"
type textarea "****** ******"
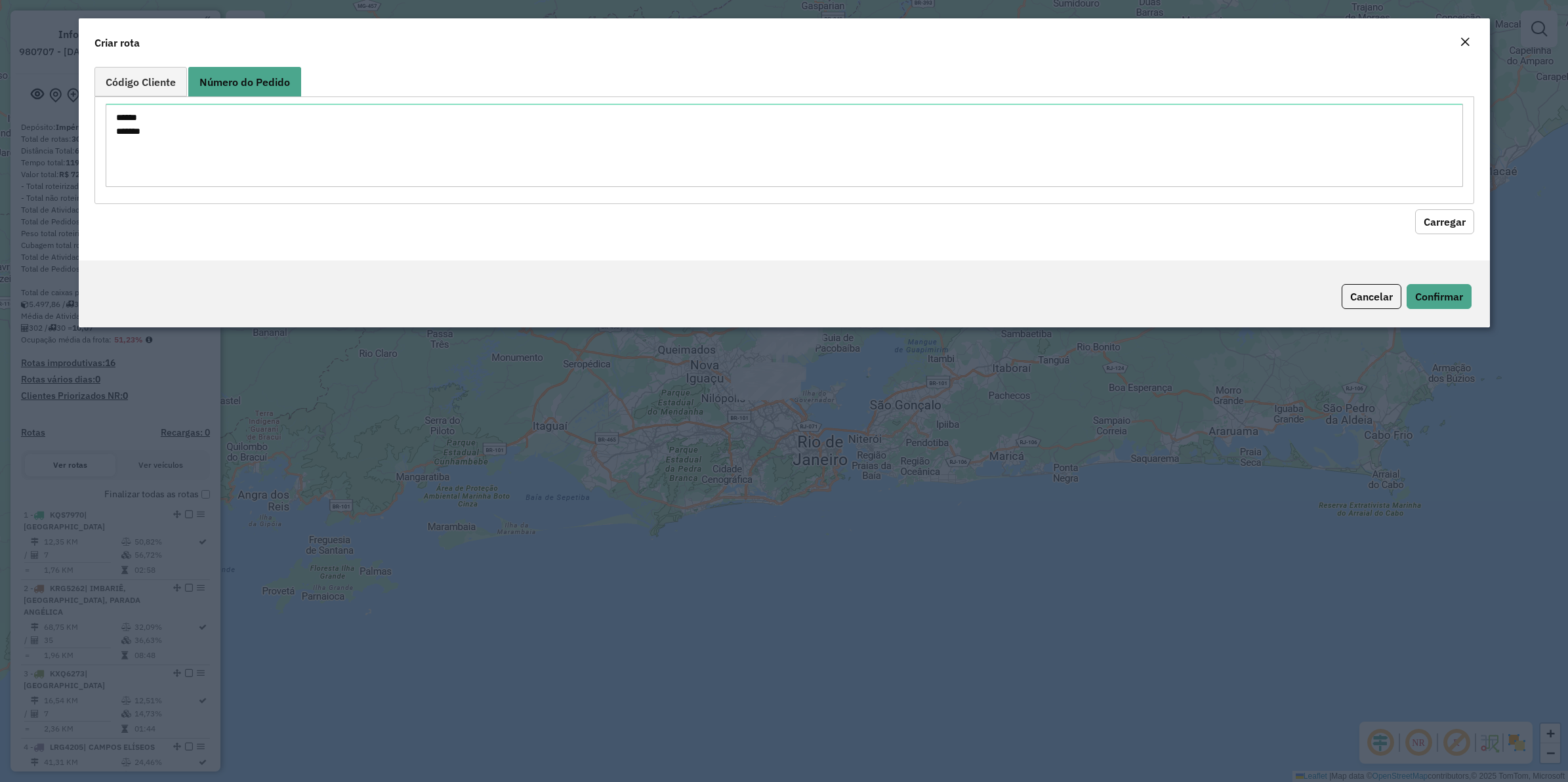
click at [1254, 224] on button "Carregar" at bounding box center [1444, 222] width 59 height 25
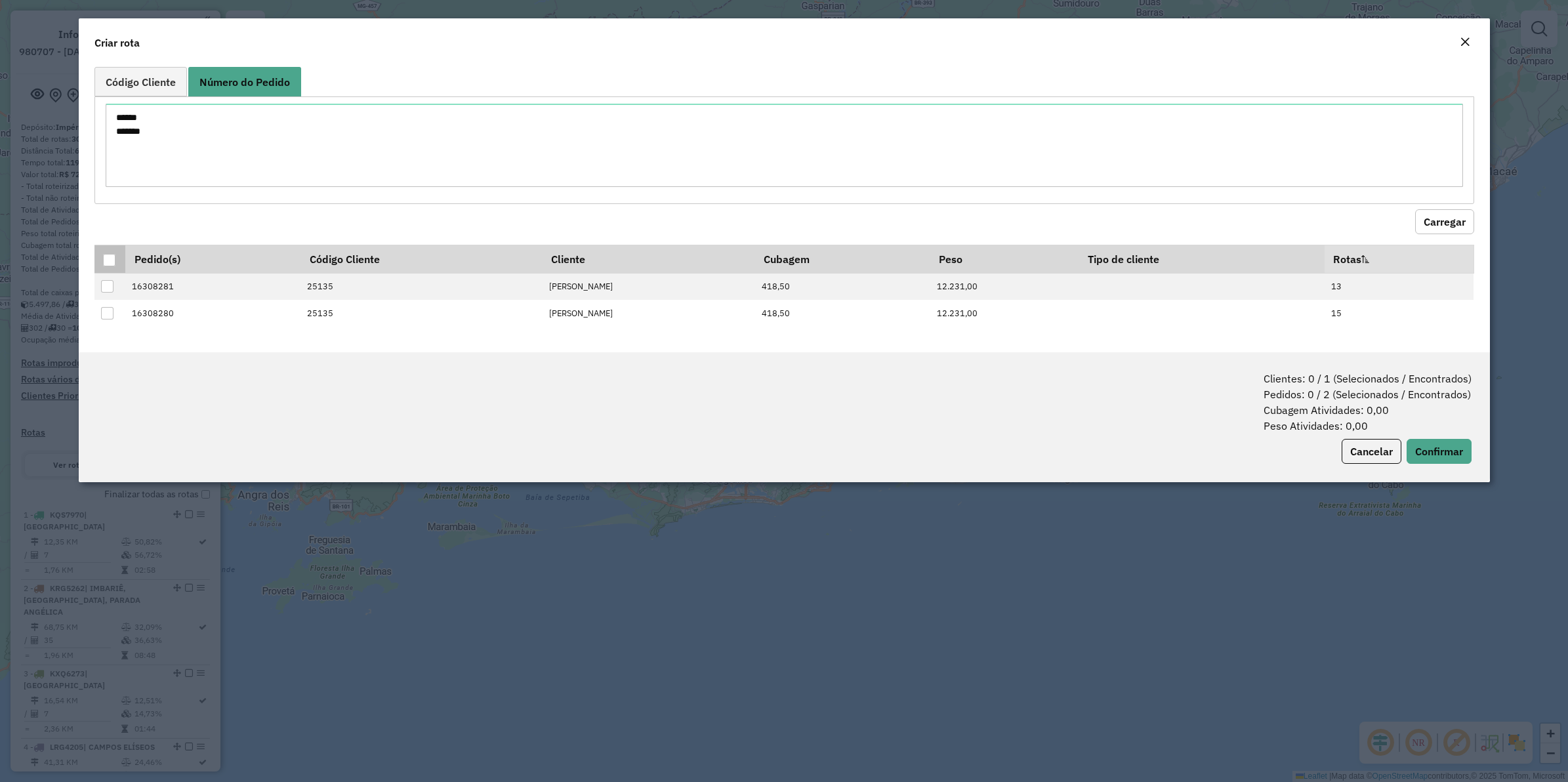
click at [110, 260] on div at bounding box center [110, 260] width 12 height 12
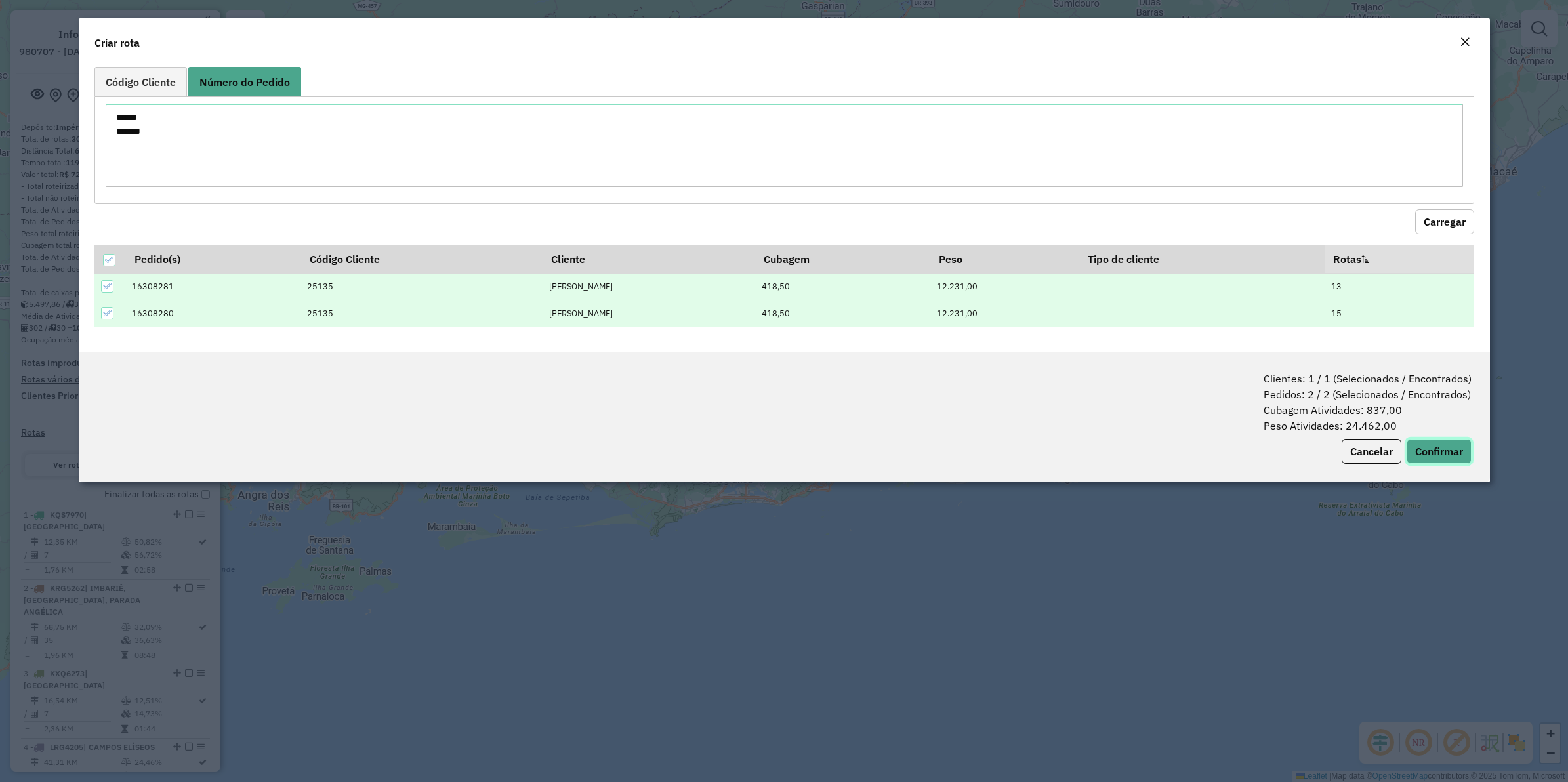
click at [1254, 446] on button "Confirmar" at bounding box center [1439, 451] width 65 height 25
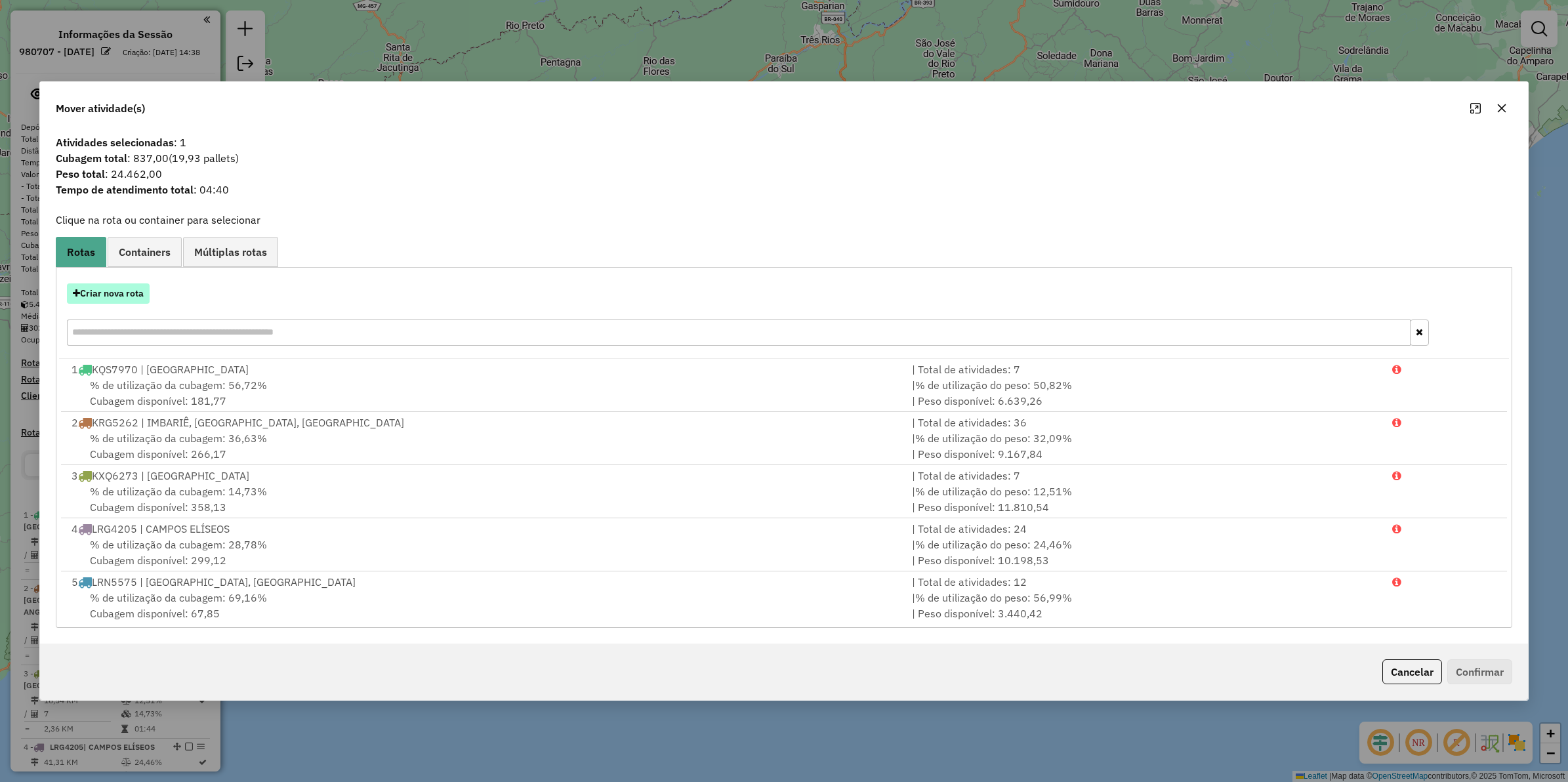
click at [112, 300] on button "Criar nova rota" at bounding box center [108, 293] width 82 height 20
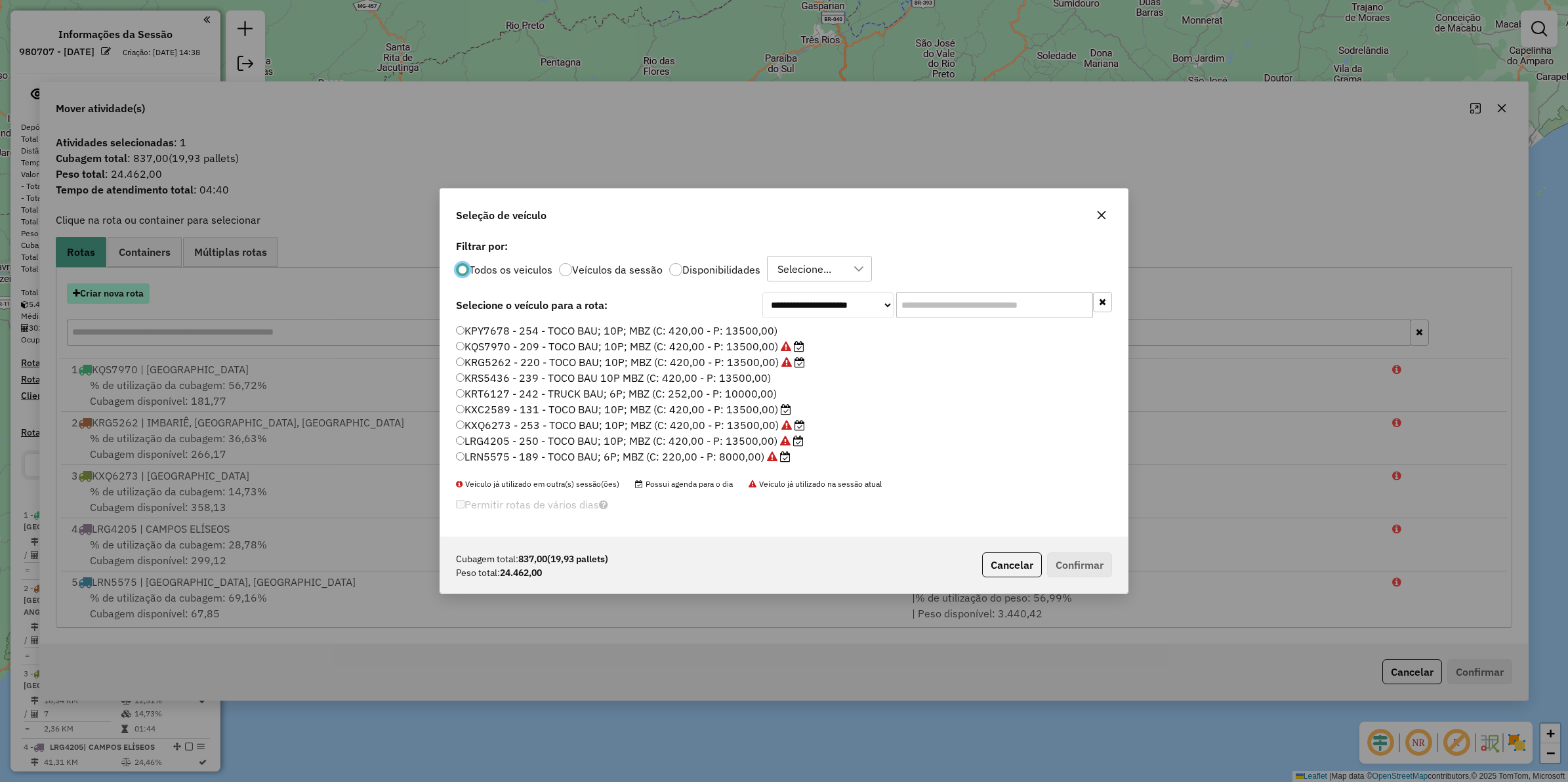
scroll to position [6, 4]
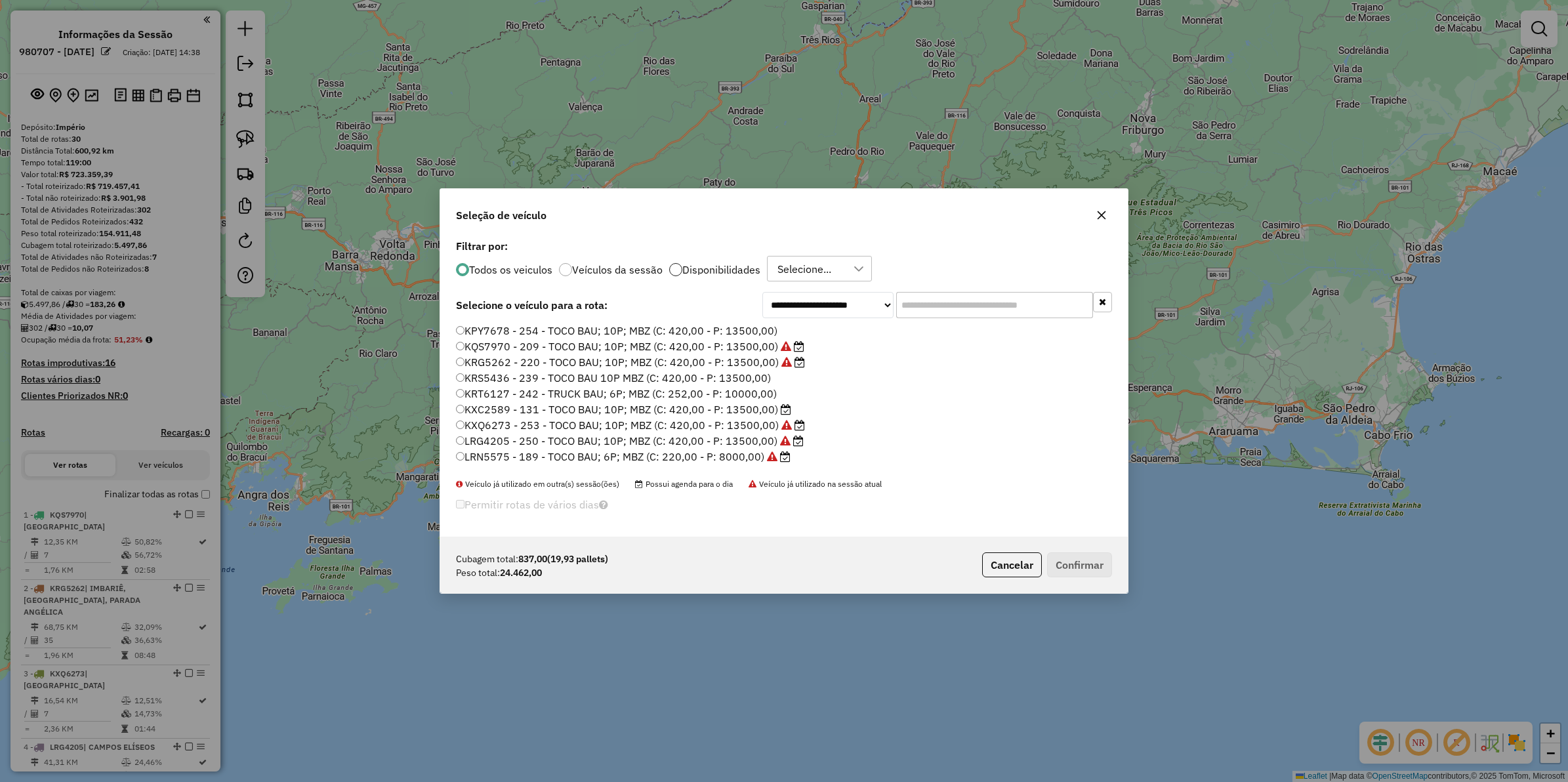
click at [677, 273] on div at bounding box center [676, 269] width 13 height 13
click at [855, 259] on div at bounding box center [859, 269] width 25 height 25
click at [997, 231] on div "Seleção de veículo" at bounding box center [784, 213] width 688 height 47
click at [865, 307] on select "**********" at bounding box center [828, 305] width 131 height 26
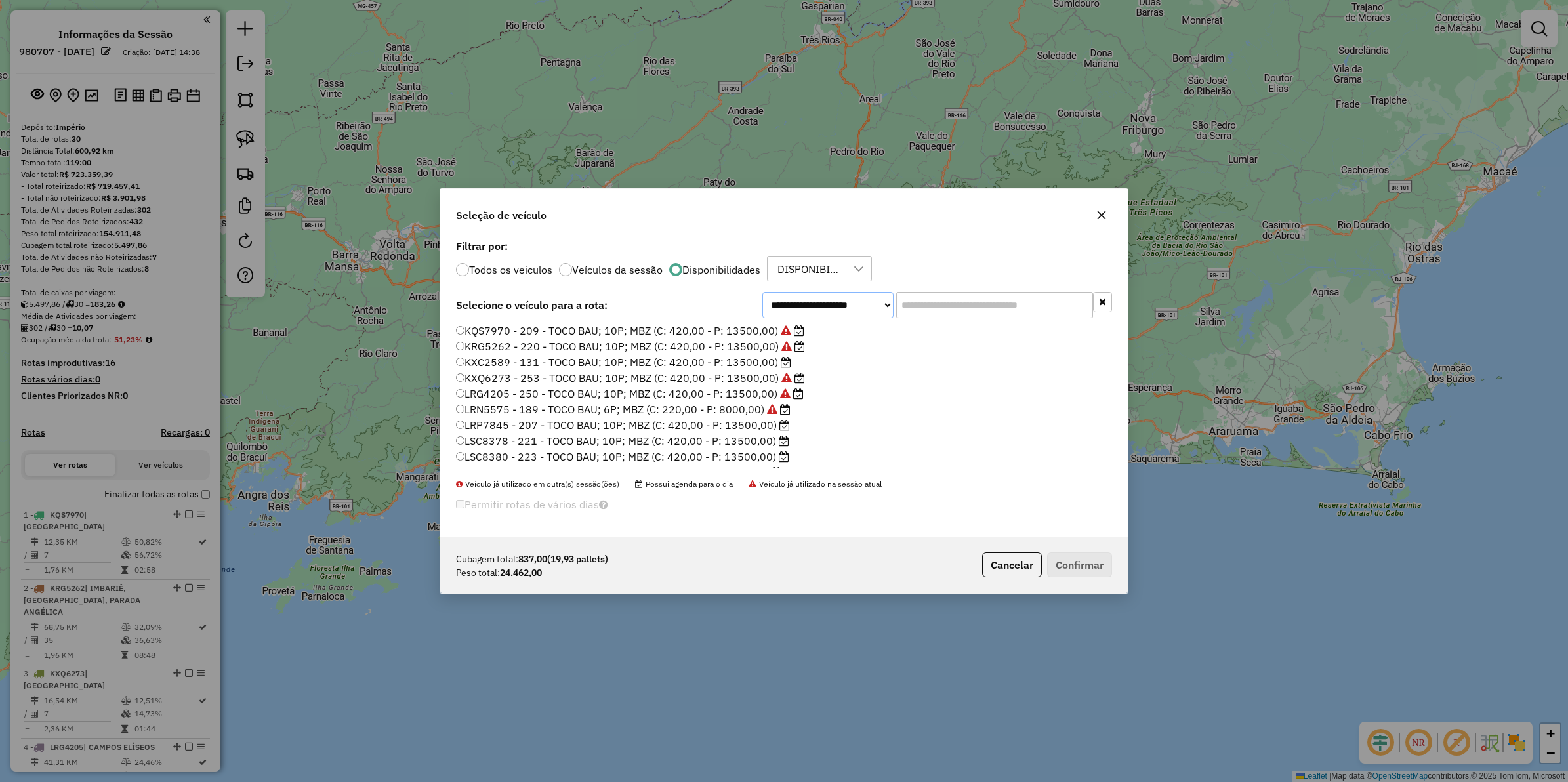
select select "********"
click at [763, 302] on select "**********" at bounding box center [828, 305] width 131 height 26
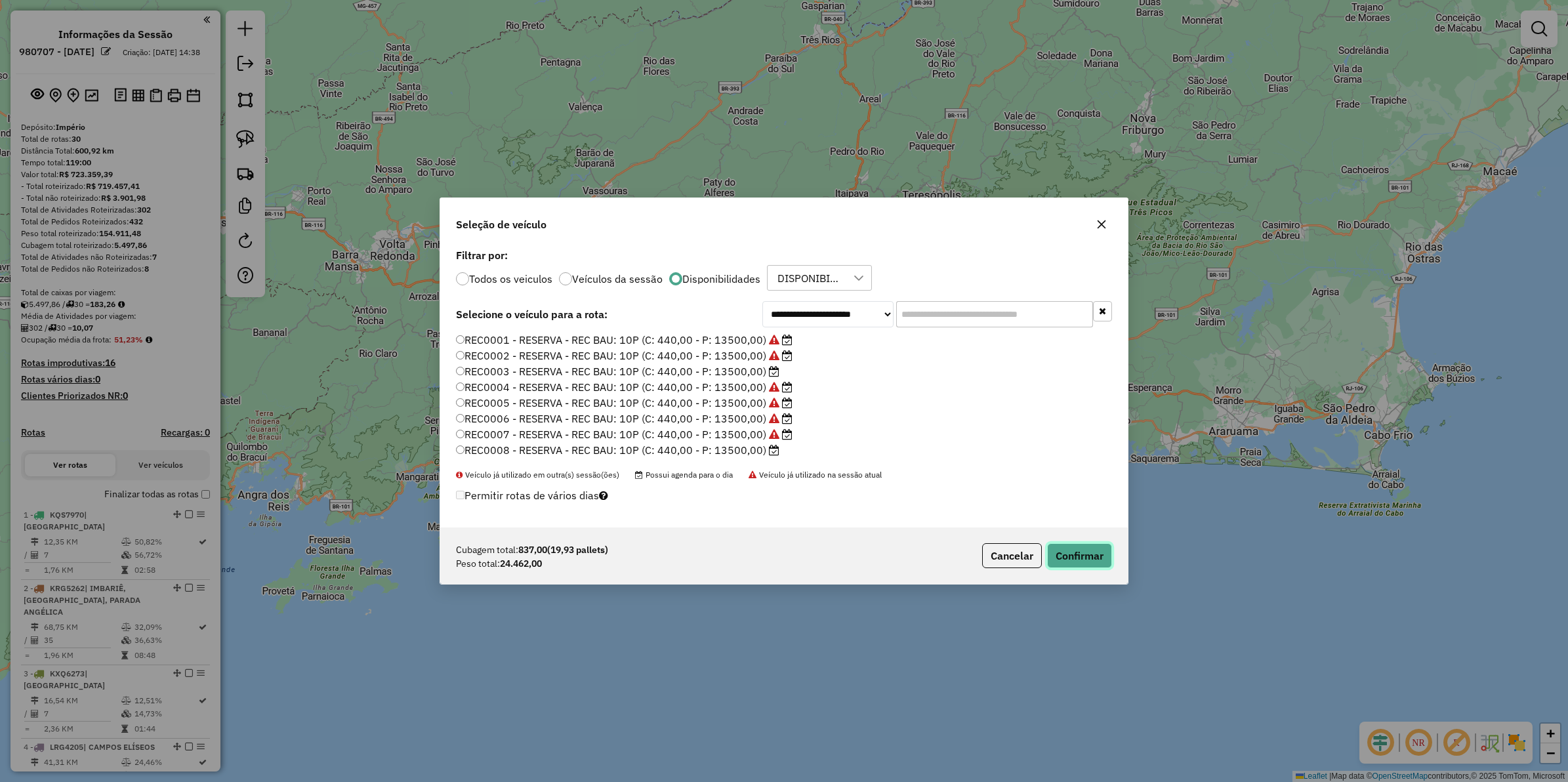
click at [1088, 553] on button "Confirmar" at bounding box center [1080, 556] width 65 height 25
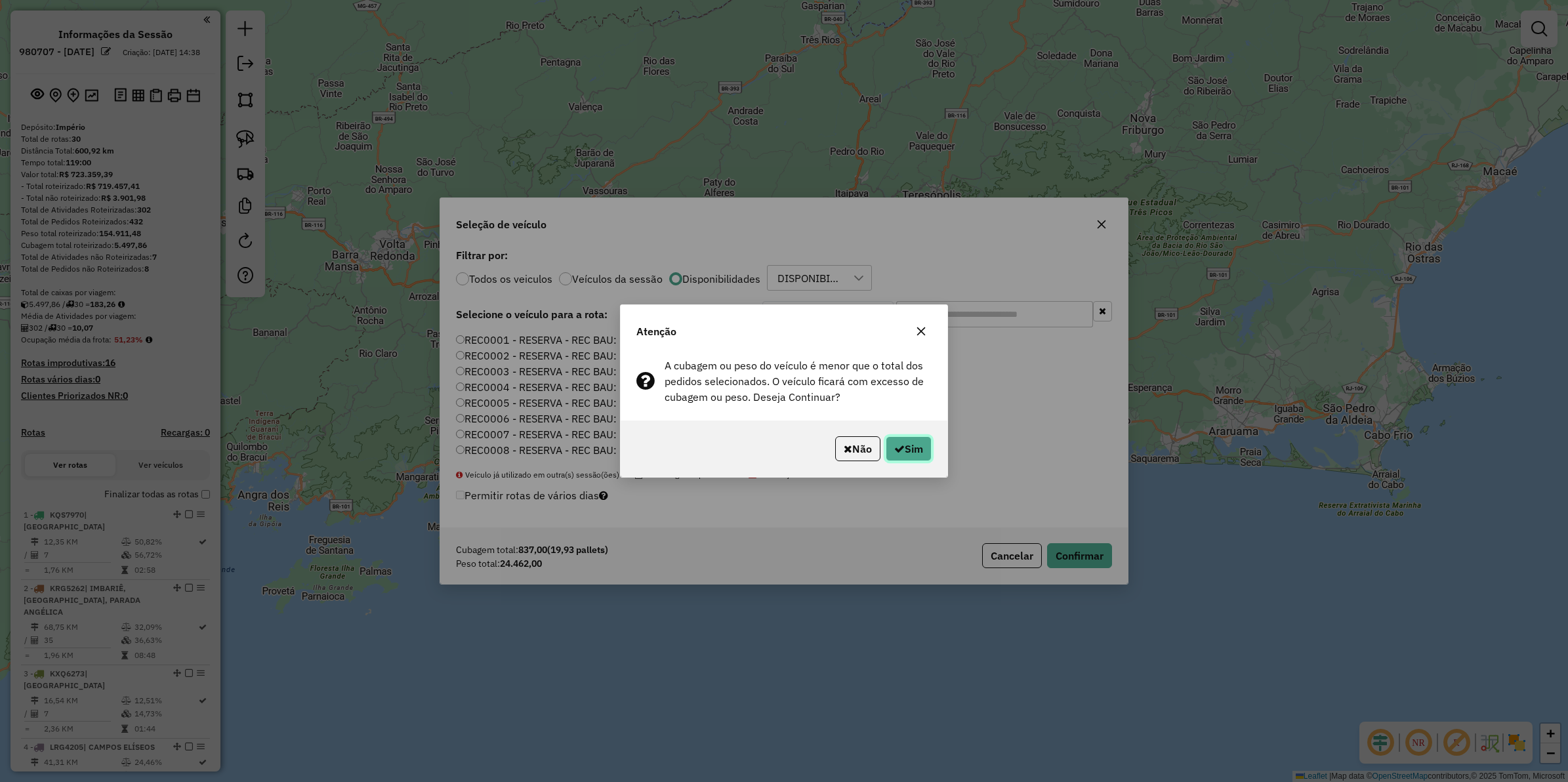
click at [909, 440] on button "Sim" at bounding box center [909, 449] width 46 height 25
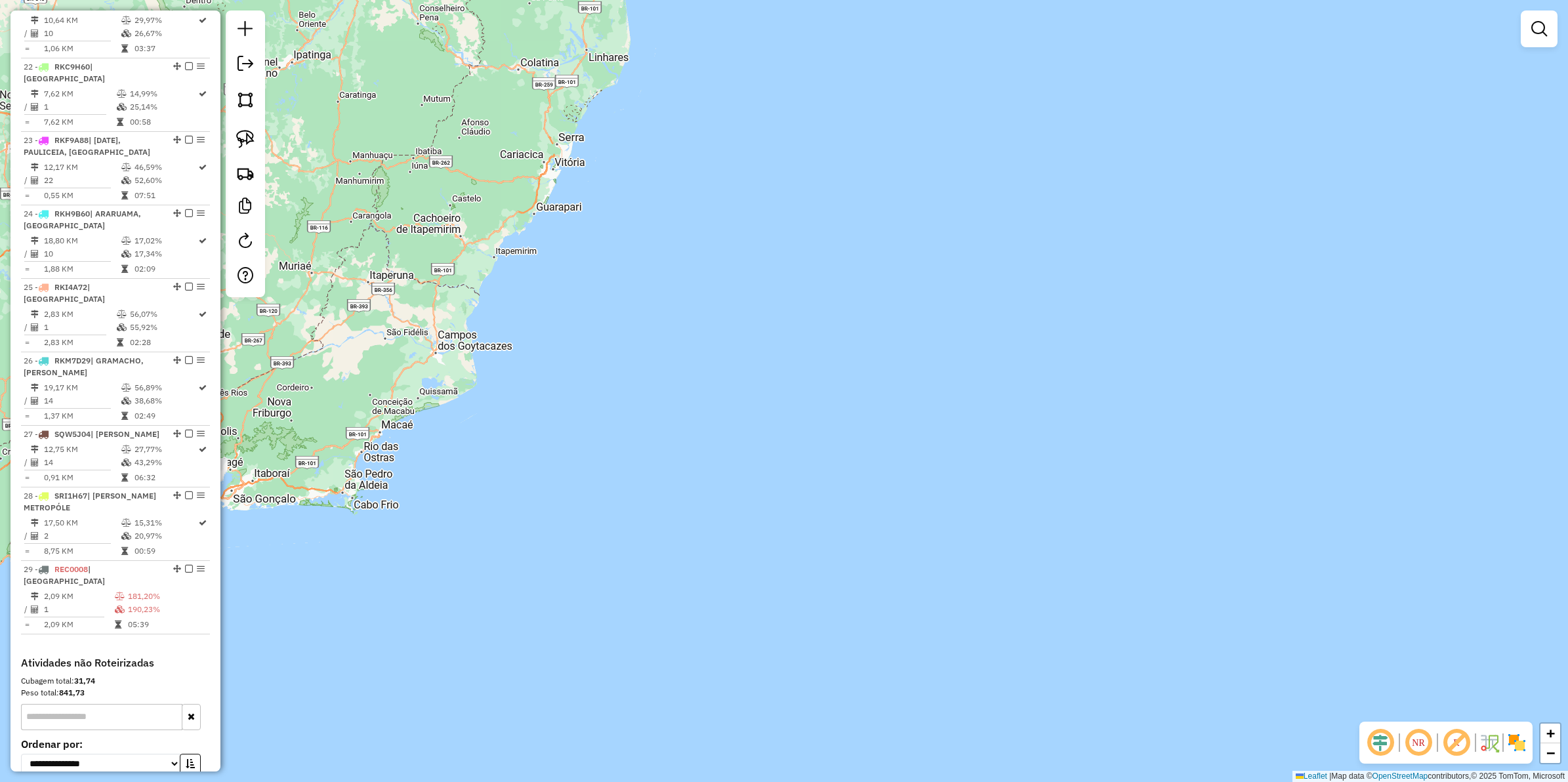
scroll to position [1962, 0]
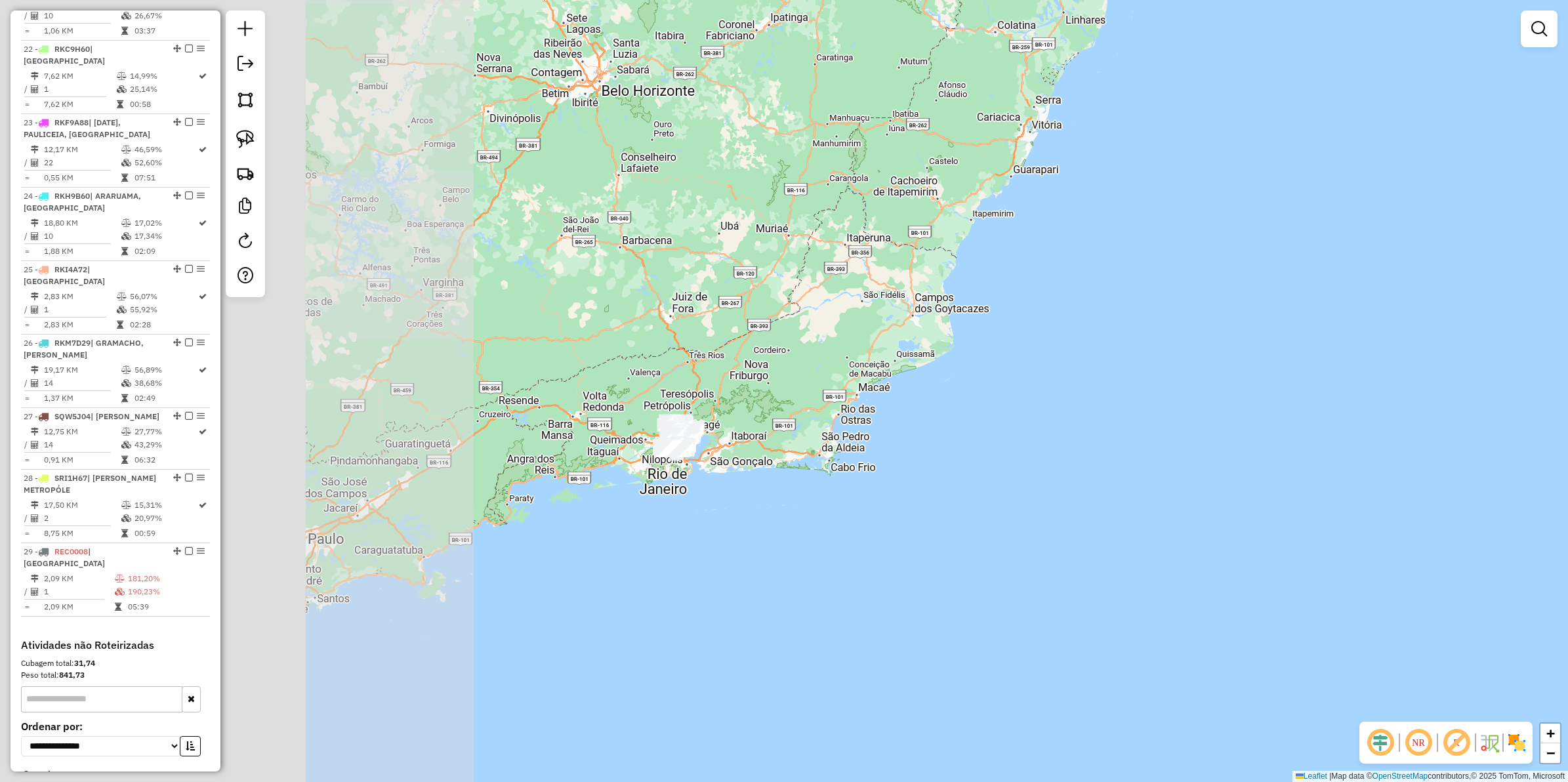
drag, startPoint x: 441, startPoint y: 445, endPoint x: 451, endPoint y: 518, distance: 73.7
click at [852, 399] on div "Janela de atendimento Grade de atendimento Capacidade Transportadoras Veículos …" at bounding box center [784, 391] width 1568 height 782
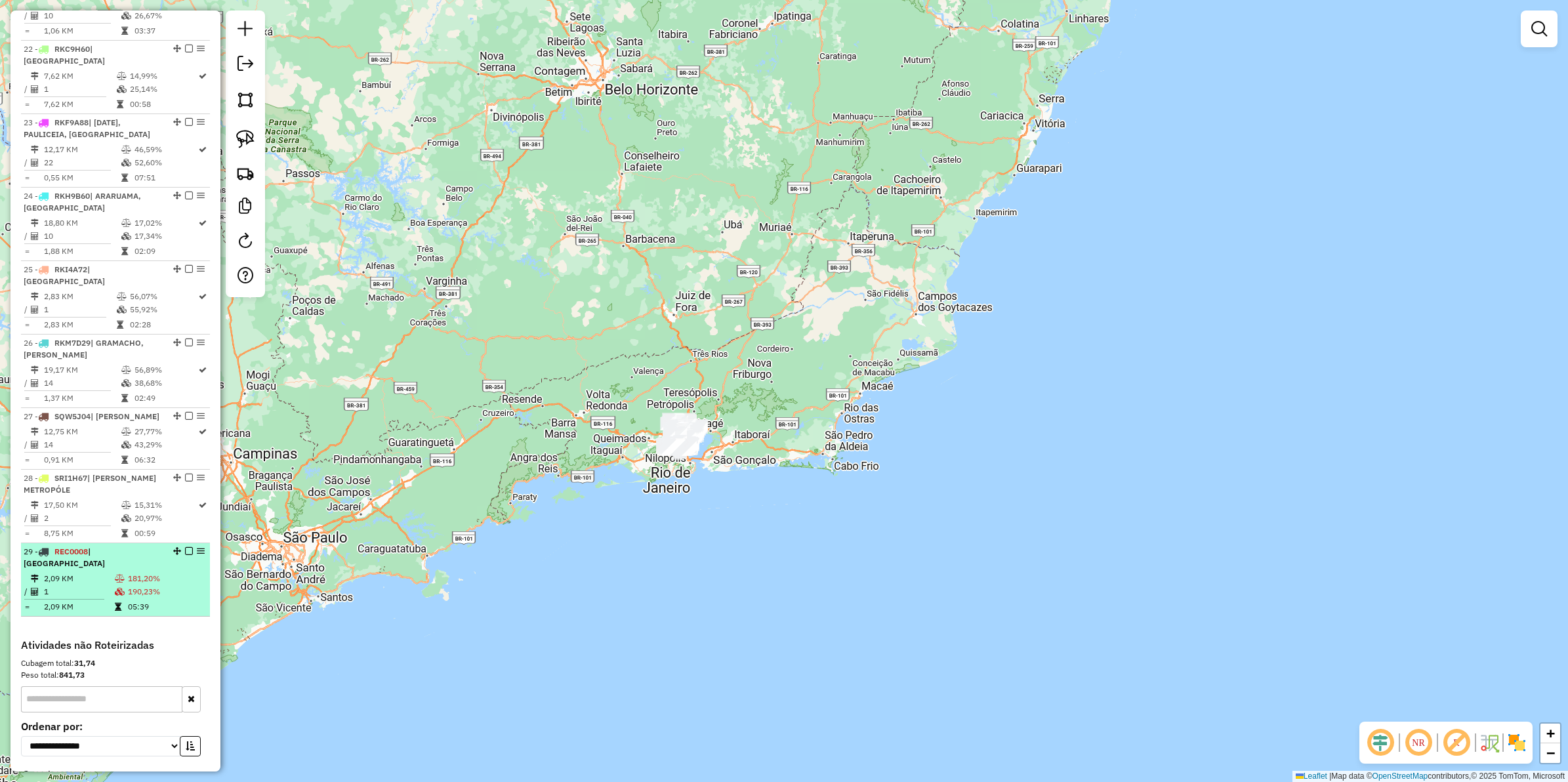
click at [119, 588] on icon at bounding box center [119, 592] width 10 height 8
select select "**********"
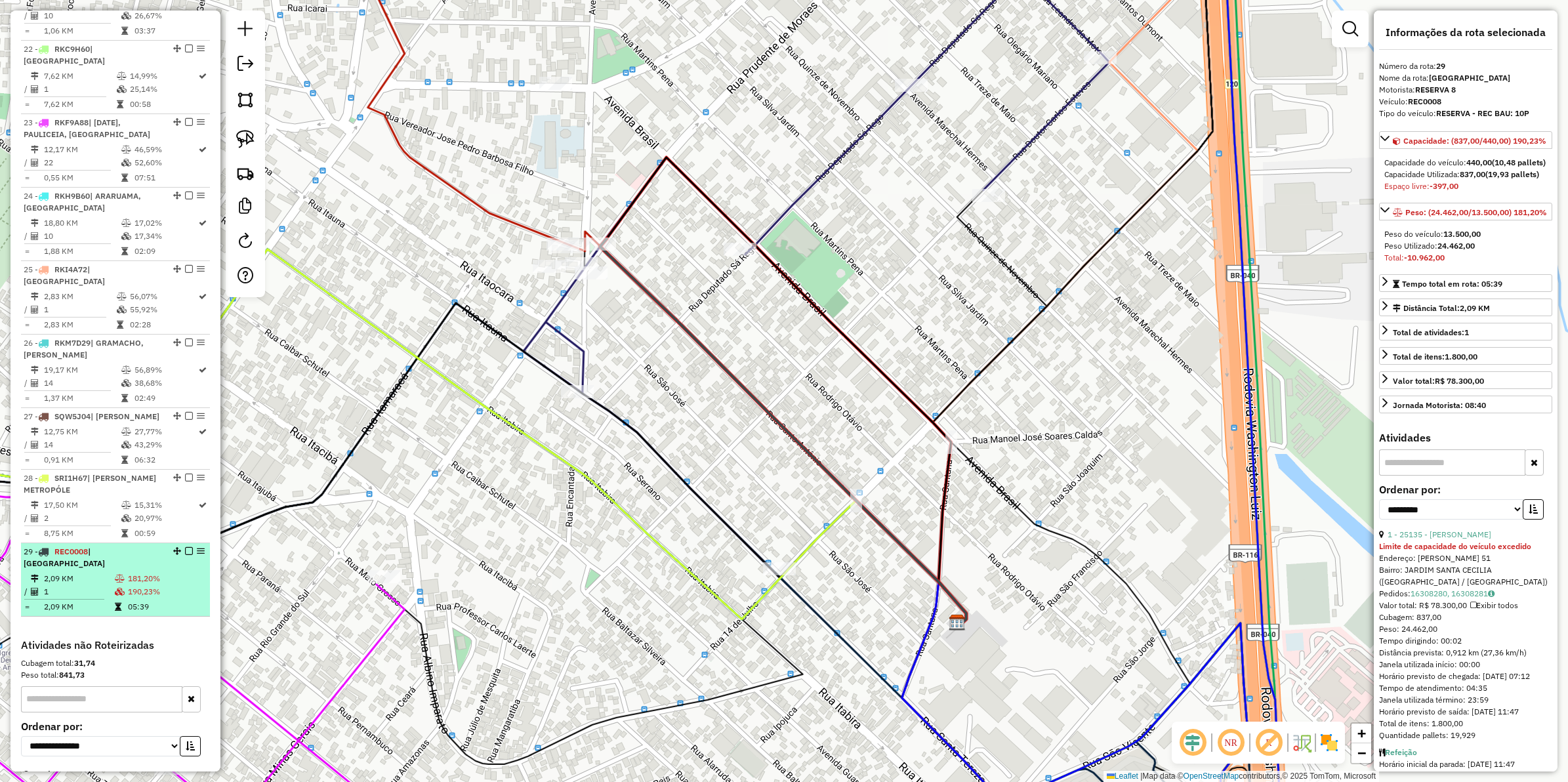
click at [122, 588] on icon at bounding box center [119, 592] width 10 height 8
click at [502, 220] on icon at bounding box center [667, 274] width 599 height 704
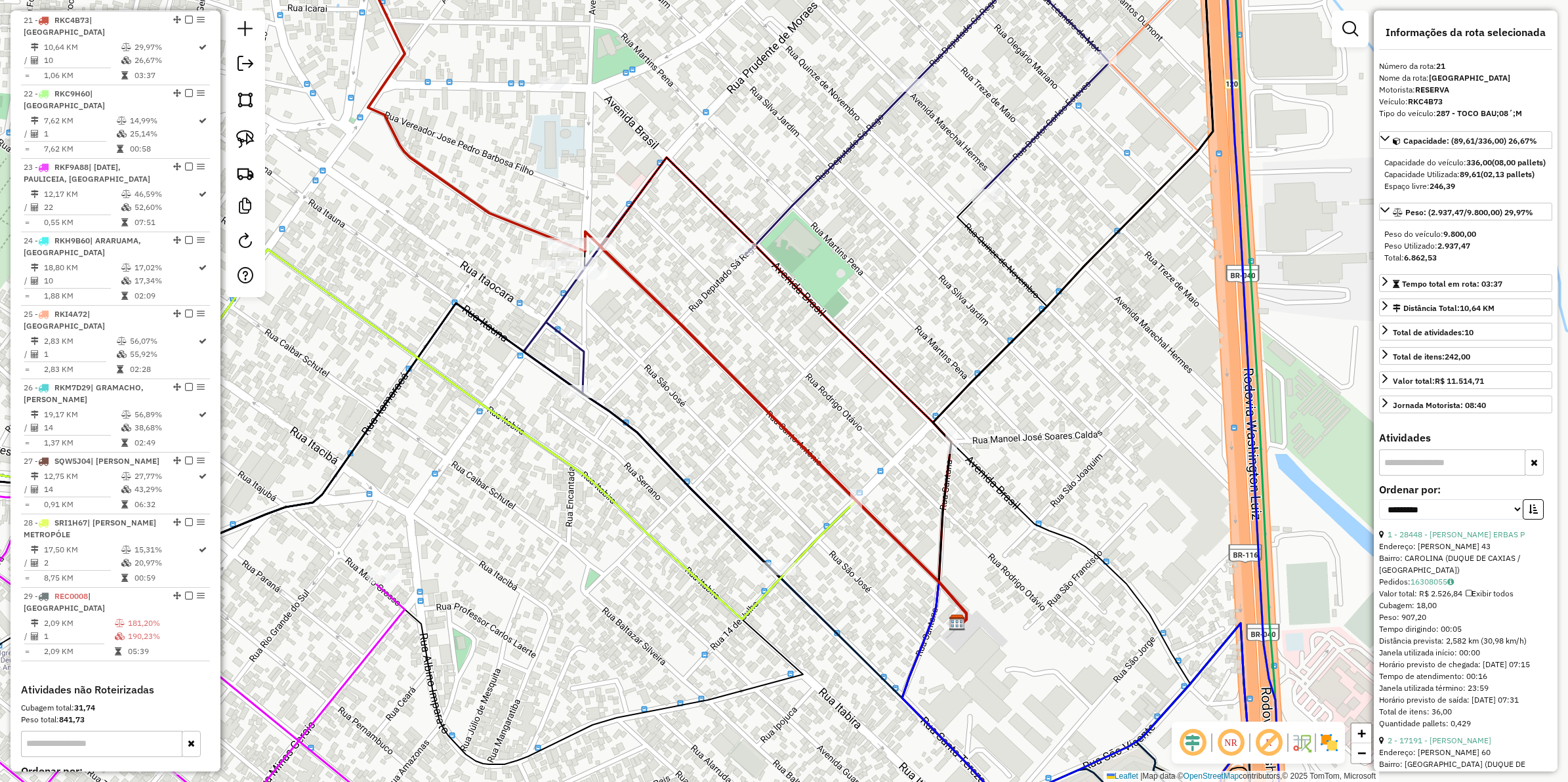
scroll to position [1873, 0]
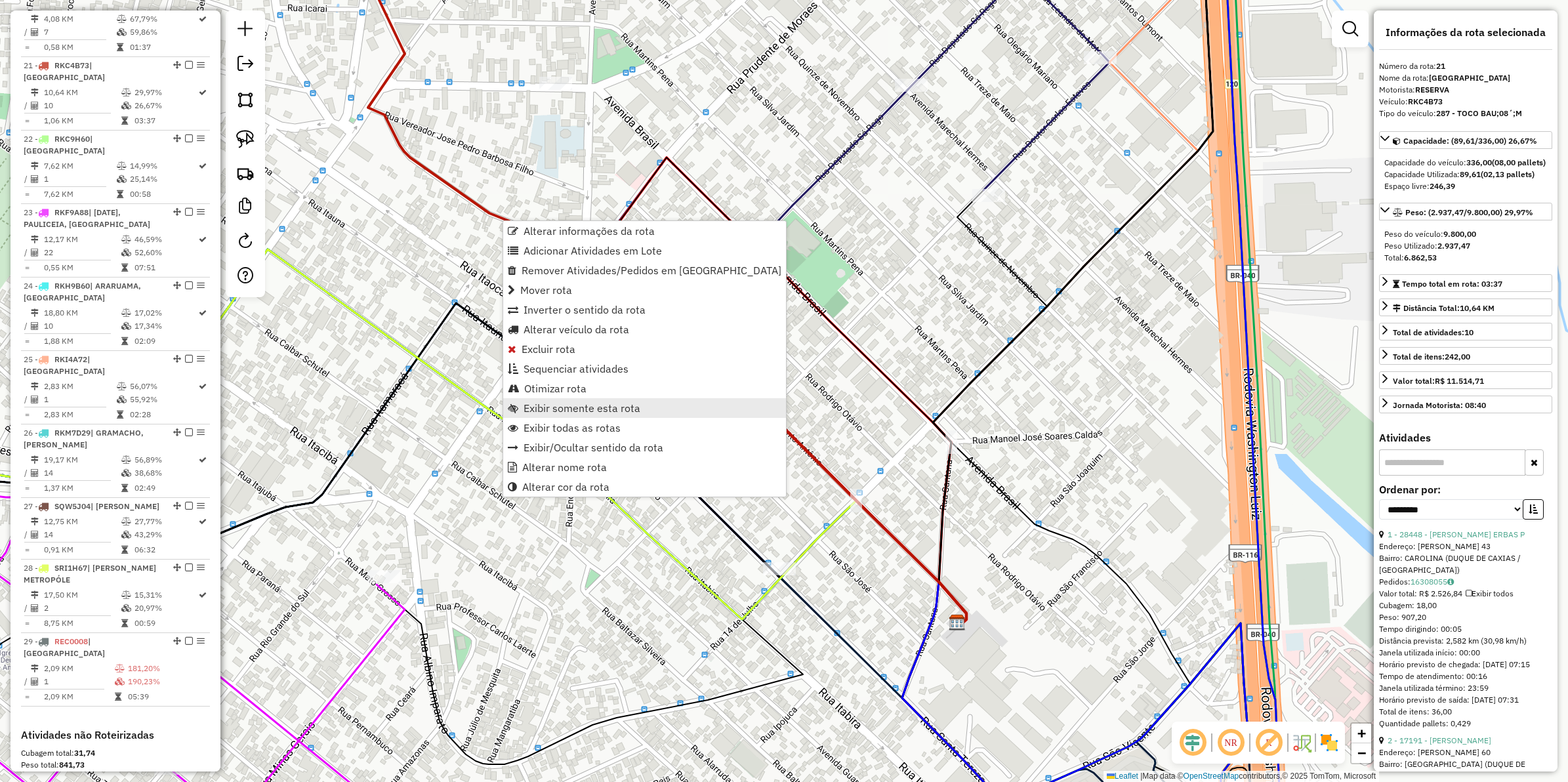
click at [622, 410] on span "Exibir somente esta rota" at bounding box center [581, 409] width 117 height 11
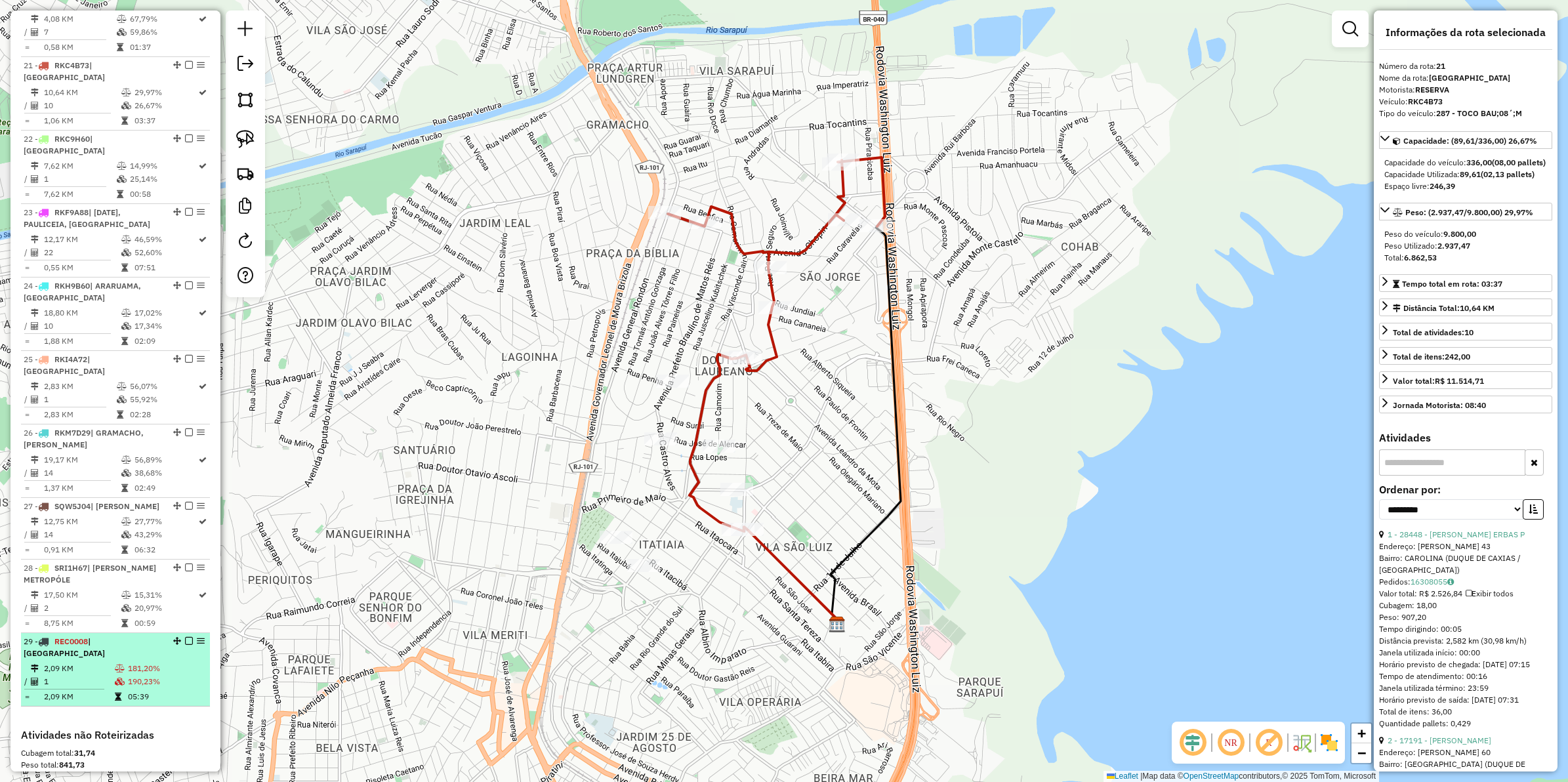
click at [107, 625] on td "2,09 KM" at bounding box center [78, 668] width 71 height 13
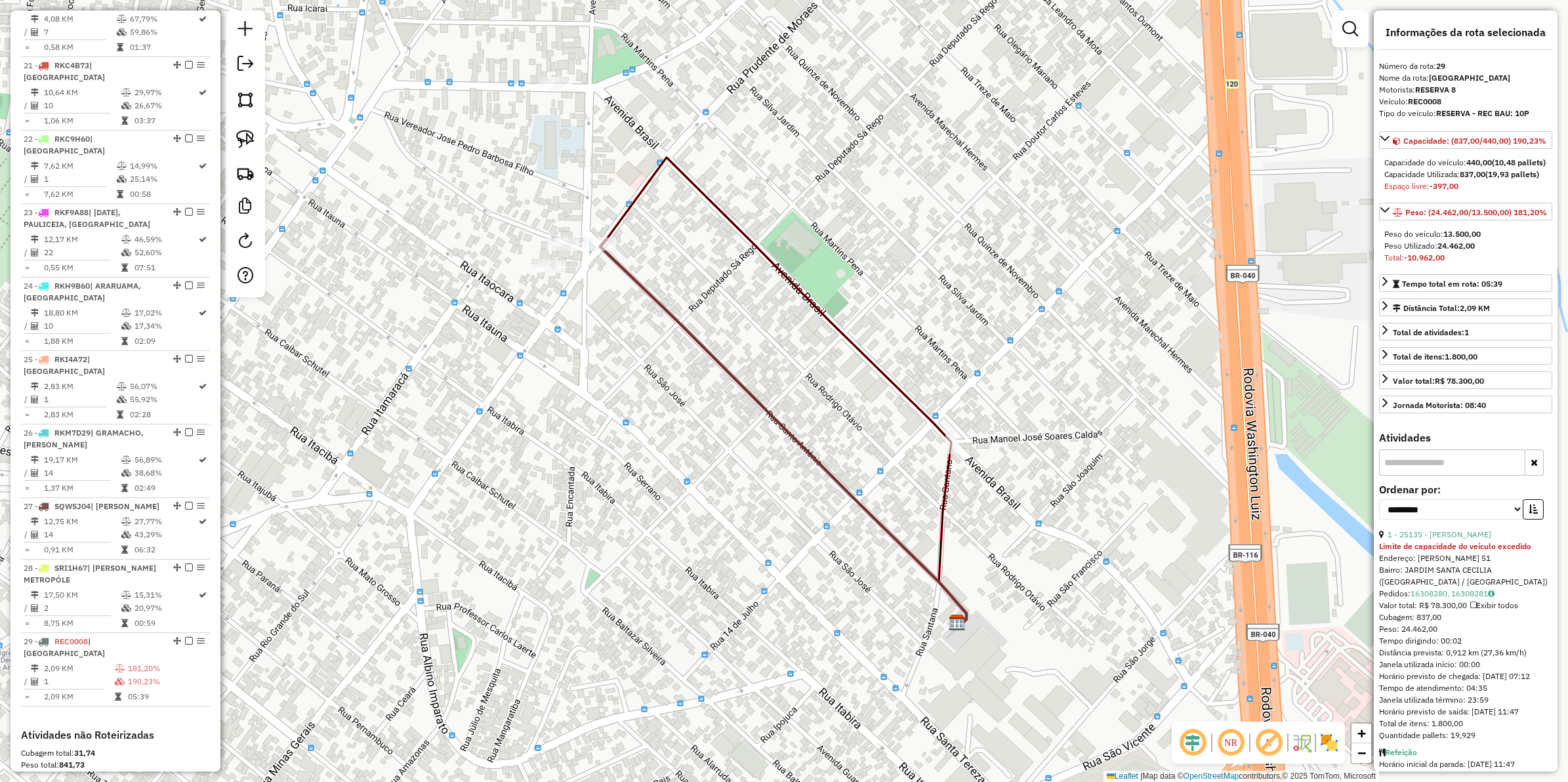
click at [873, 362] on icon at bounding box center [787, 392] width 359 height 468
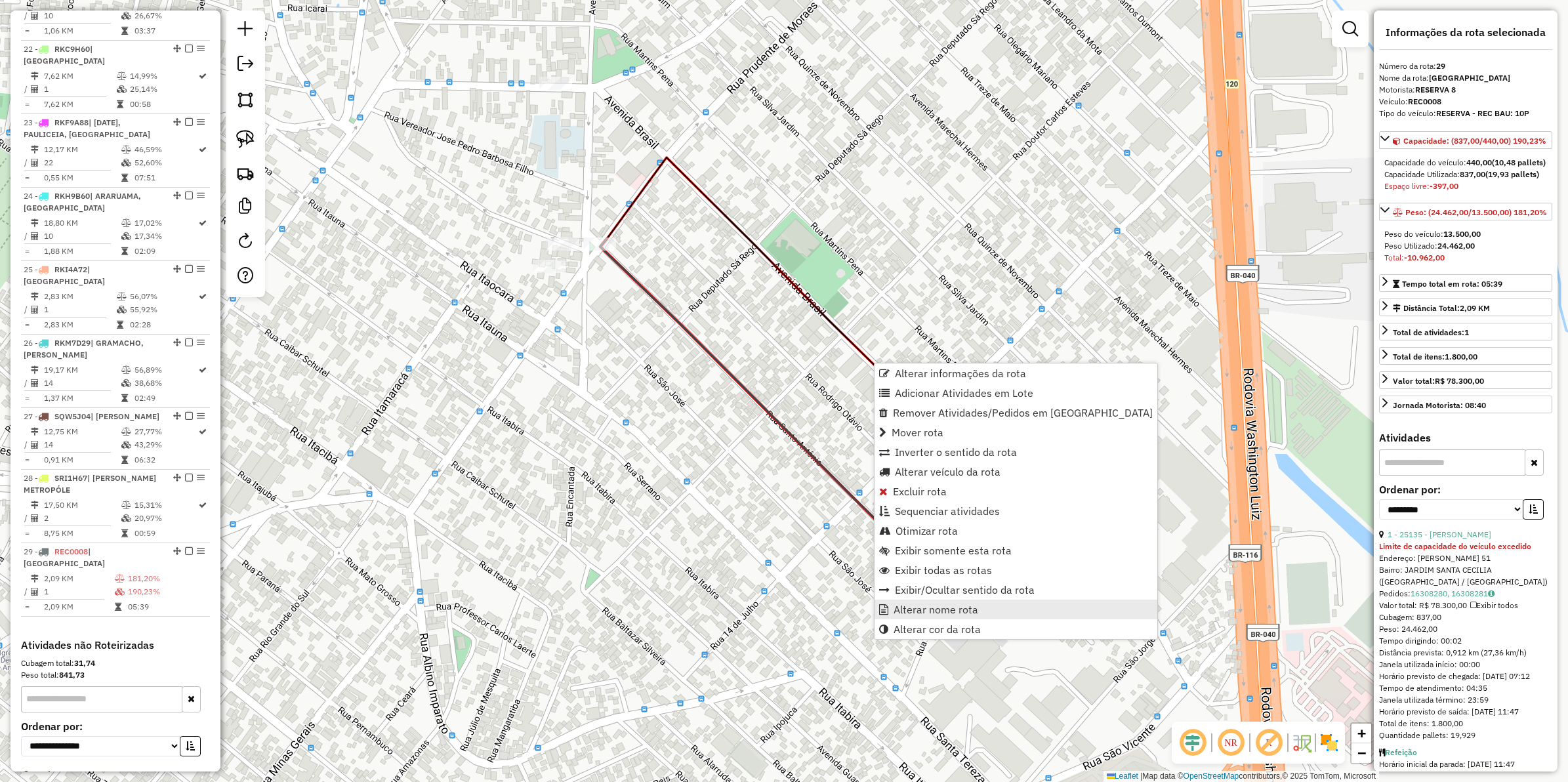
click at [922, 605] on span "Alterar nome rota" at bounding box center [936, 610] width 85 height 11
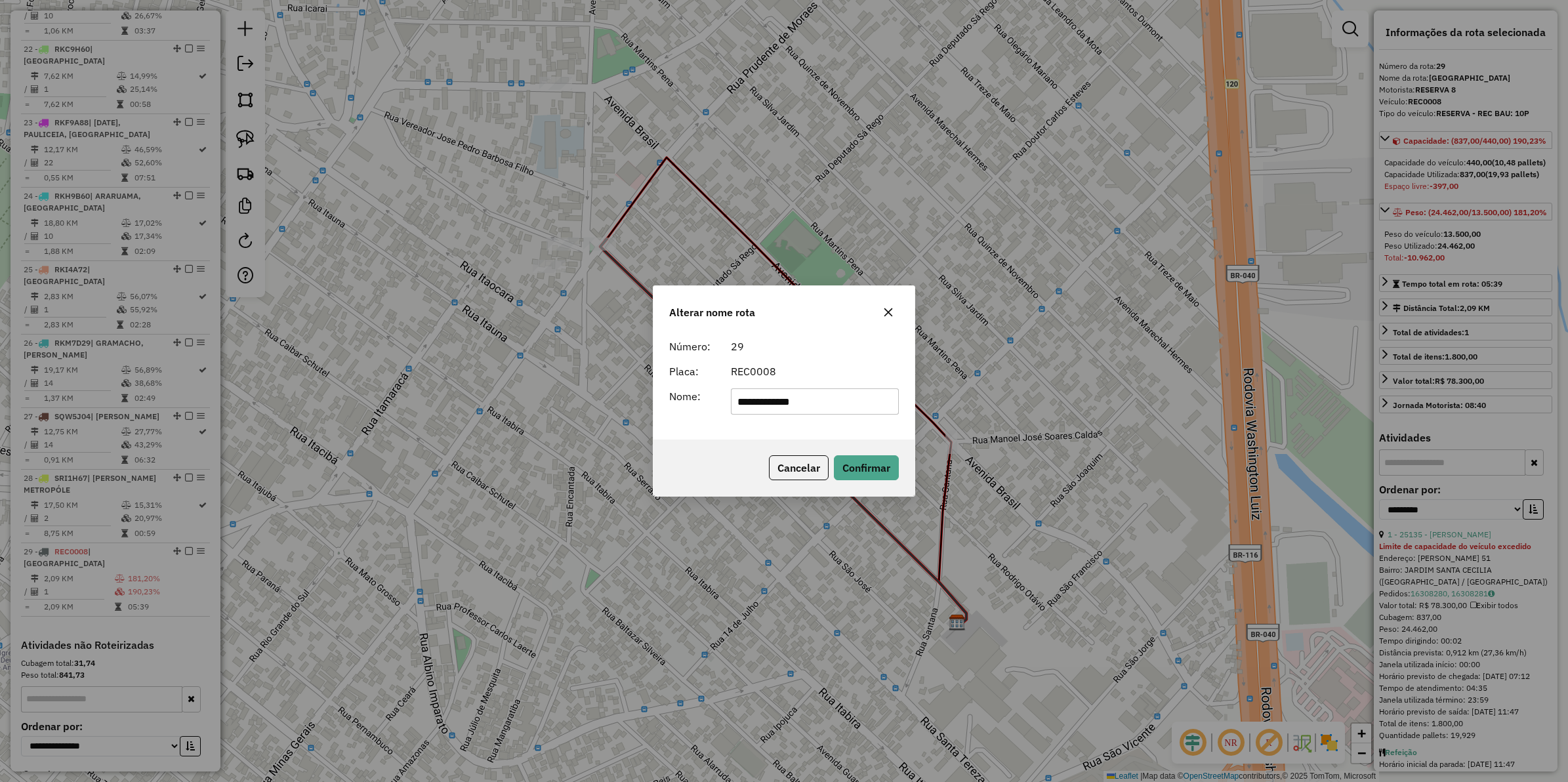
click at [784, 395] on input "**********" at bounding box center [815, 402] width 168 height 26
type input "******"
click at [865, 456] on button "Confirmar" at bounding box center [867, 468] width 65 height 25
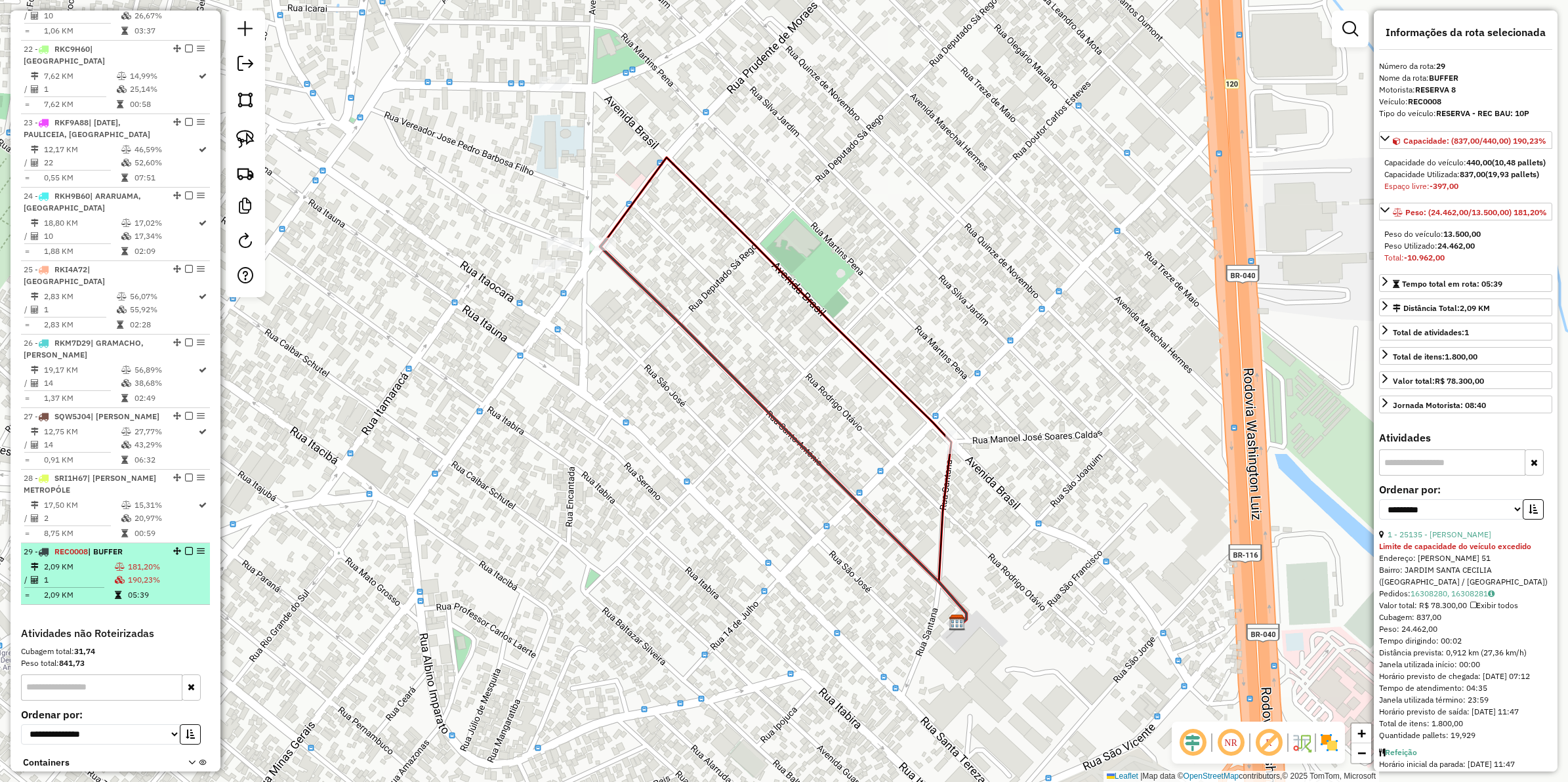
click at [101, 560] on td "2,09 KM" at bounding box center [78, 566] width 71 height 13
click at [664, 314] on icon at bounding box center [784, 432] width 366 height 387
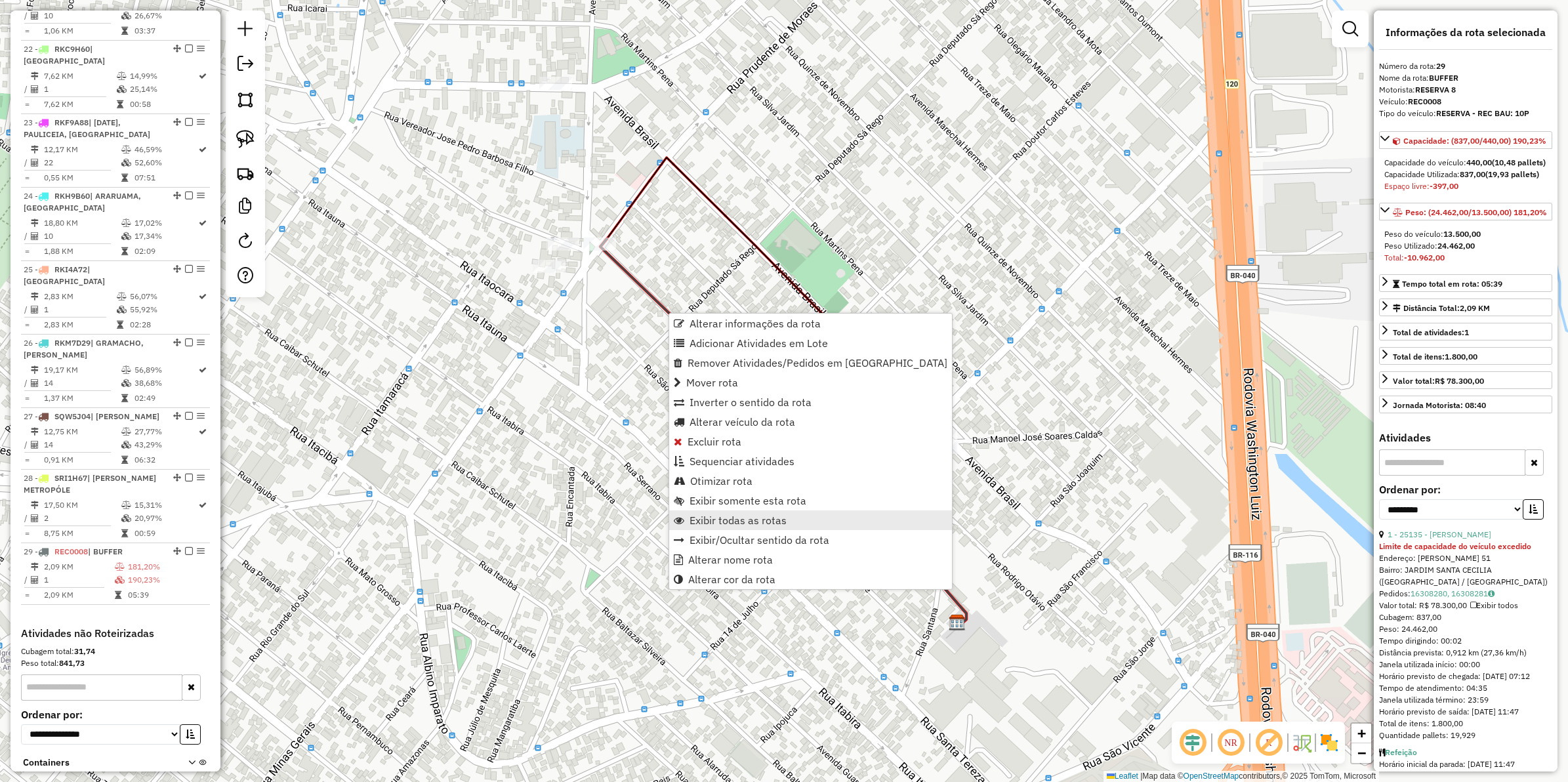
click at [750, 512] on link "Exibir todas as rotas" at bounding box center [811, 520] width 283 height 19
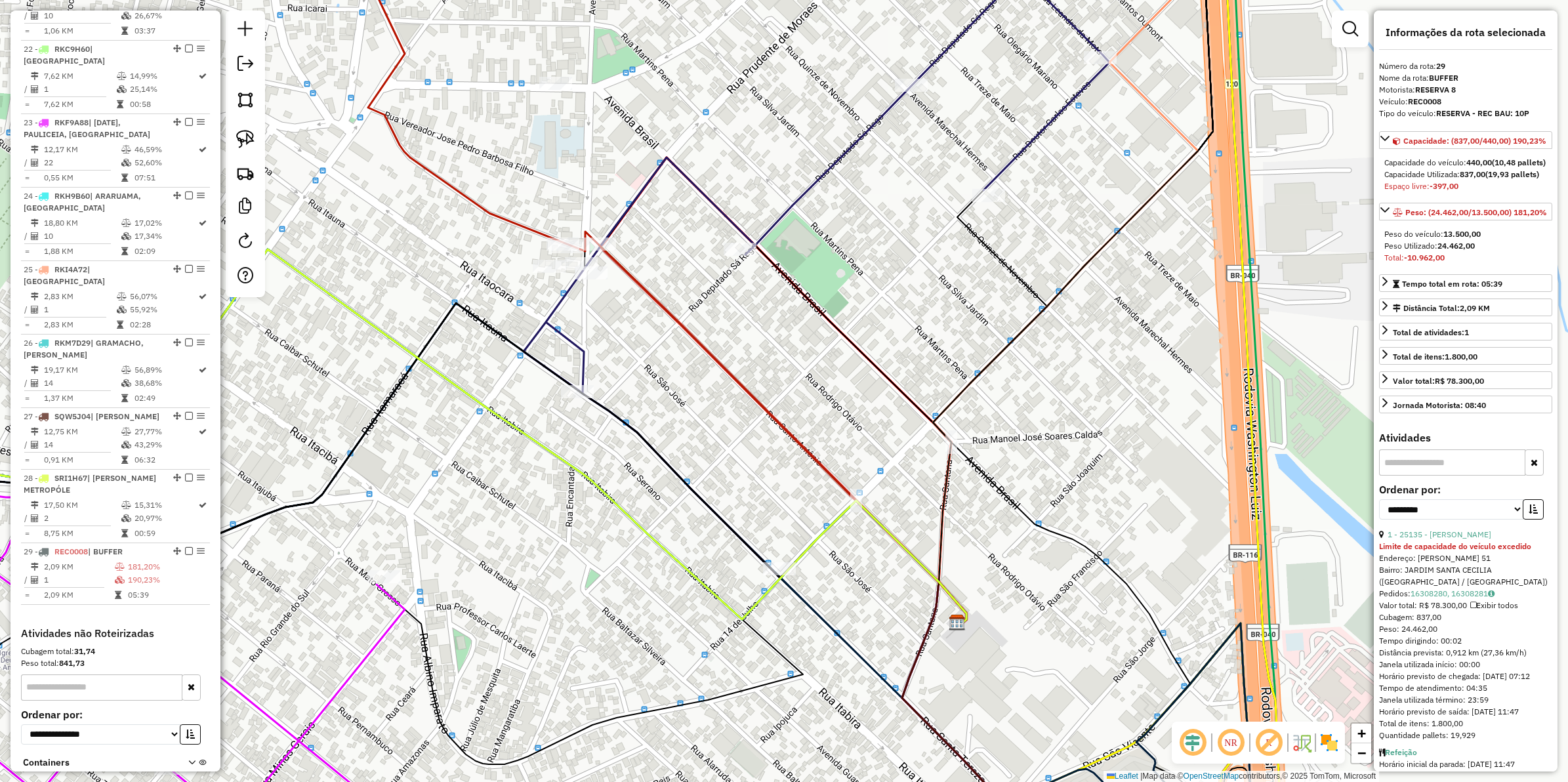
click at [835, 322] on icon at bounding box center [787, 392] width 359 height 468
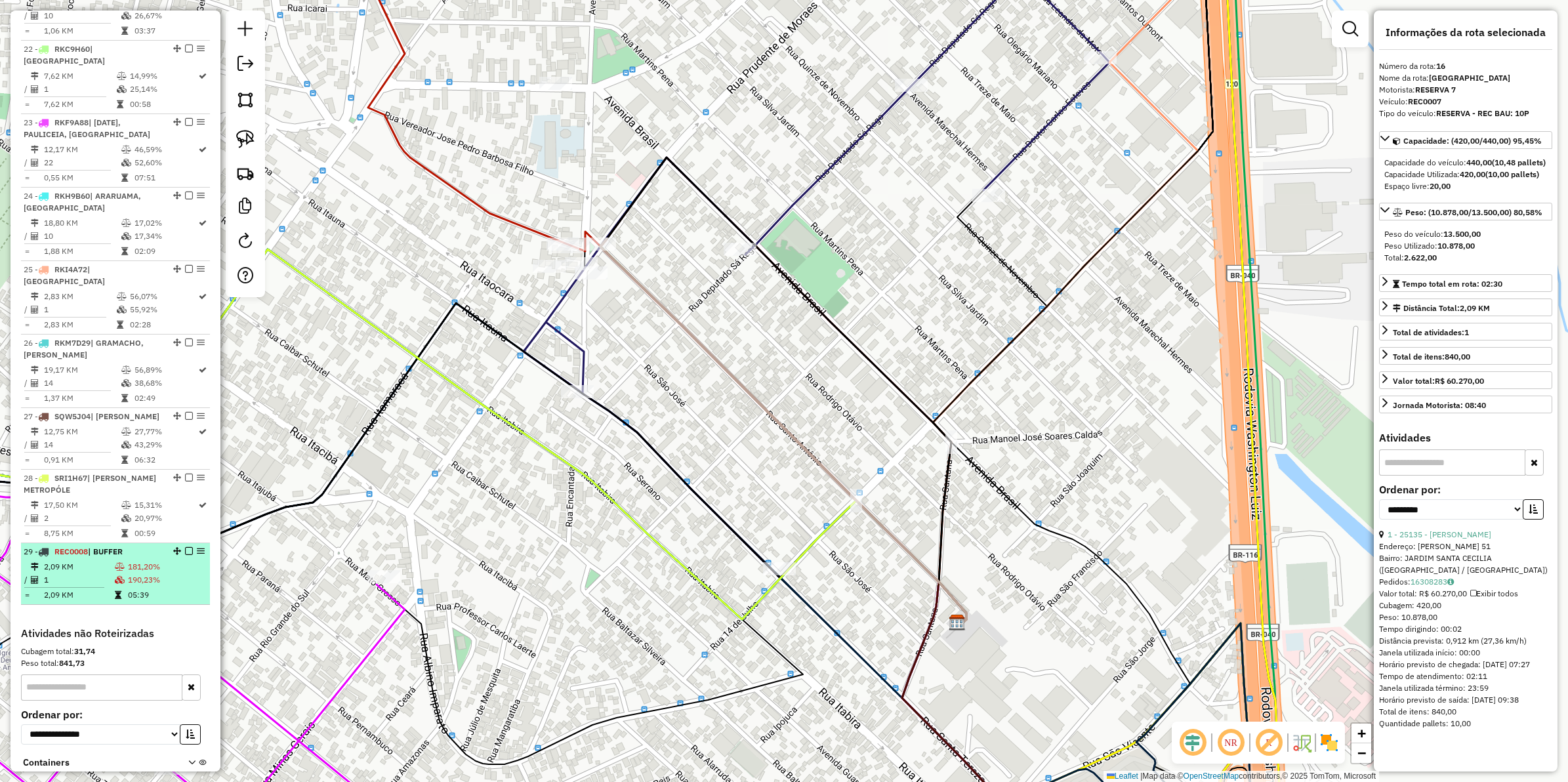
click at [82, 560] on td "2,09 KM" at bounding box center [78, 566] width 71 height 13
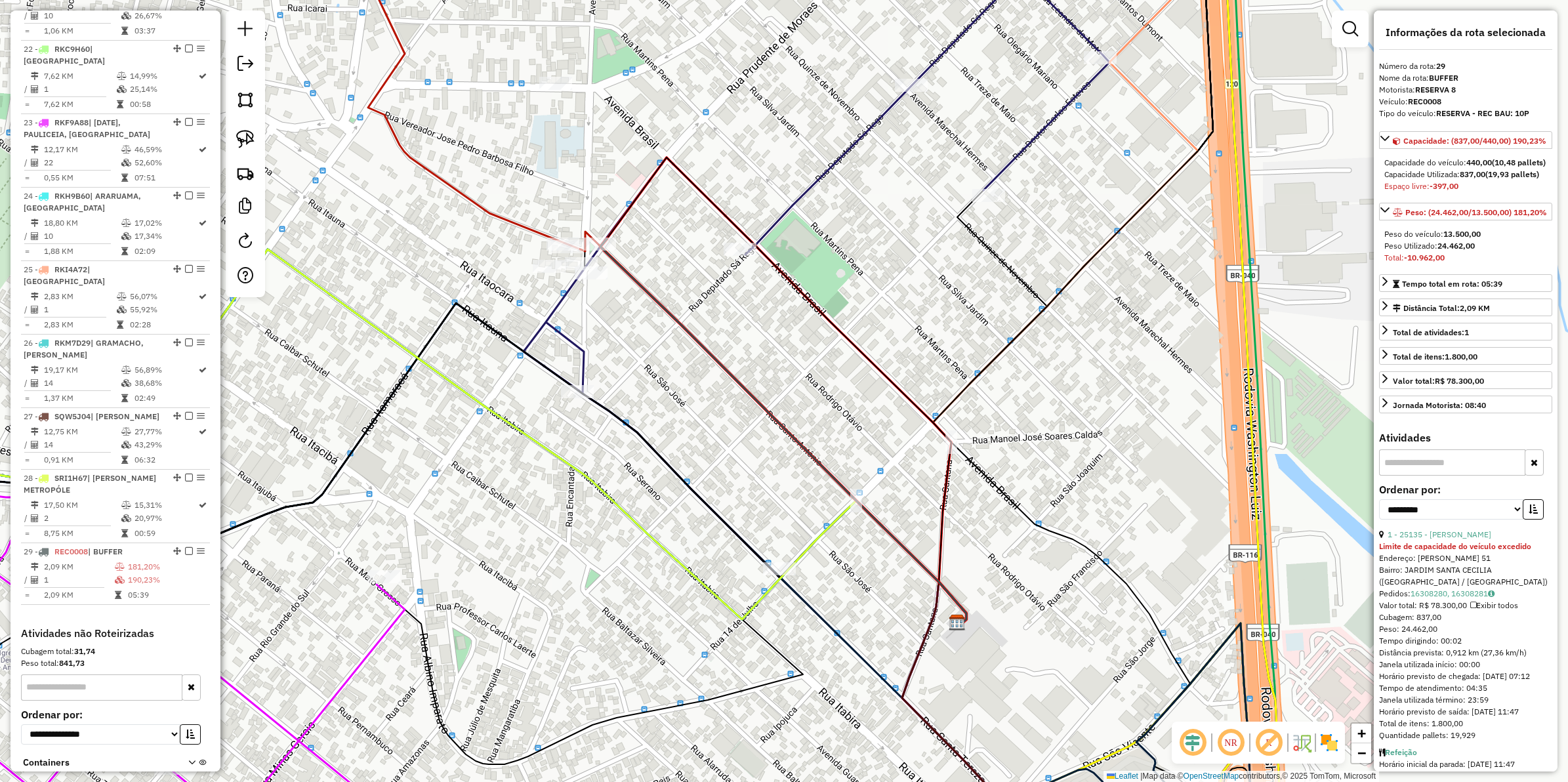
click at [902, 394] on icon at bounding box center [787, 392] width 359 height 468
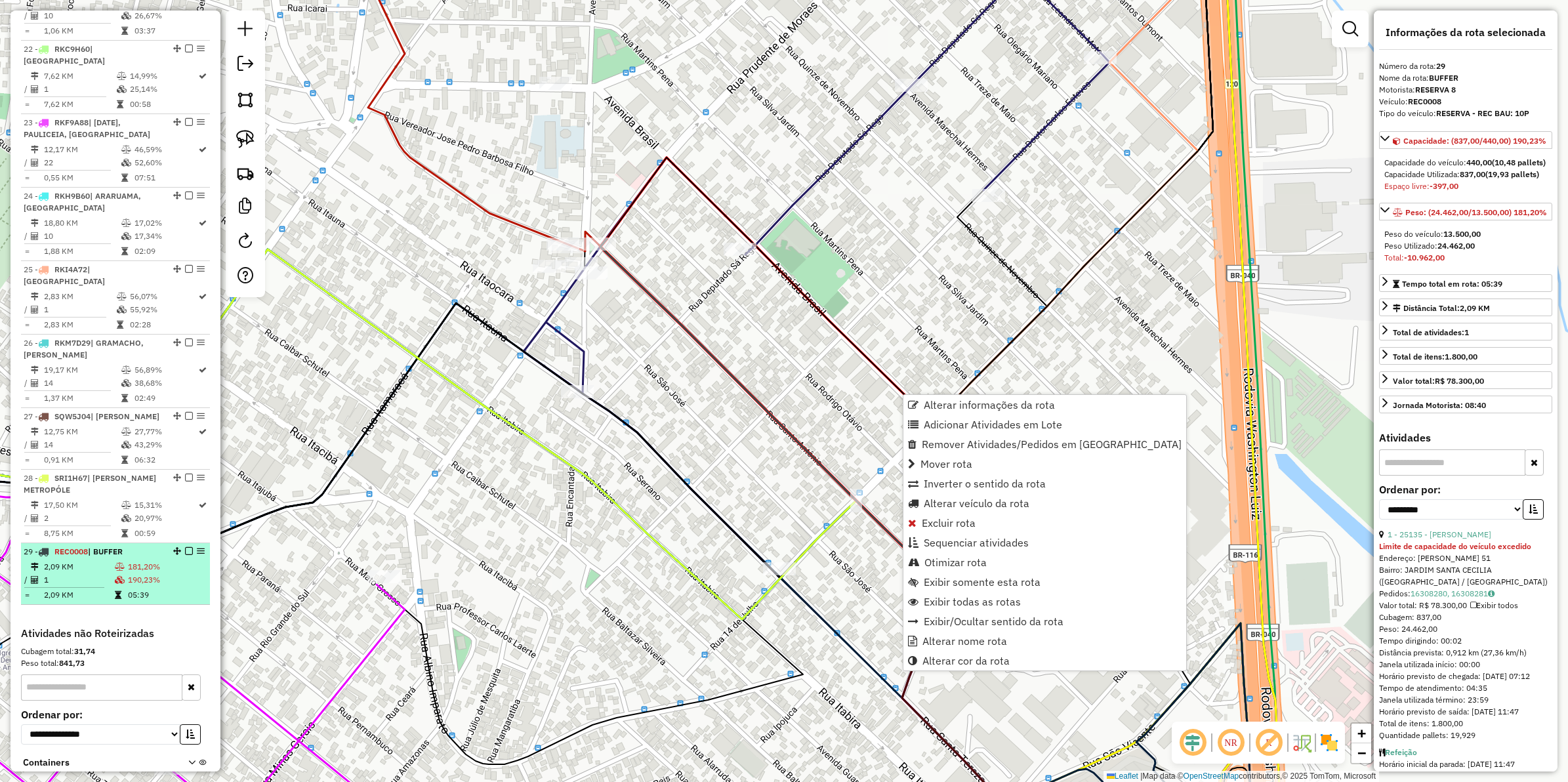
click at [186, 547] on em at bounding box center [188, 551] width 8 height 8
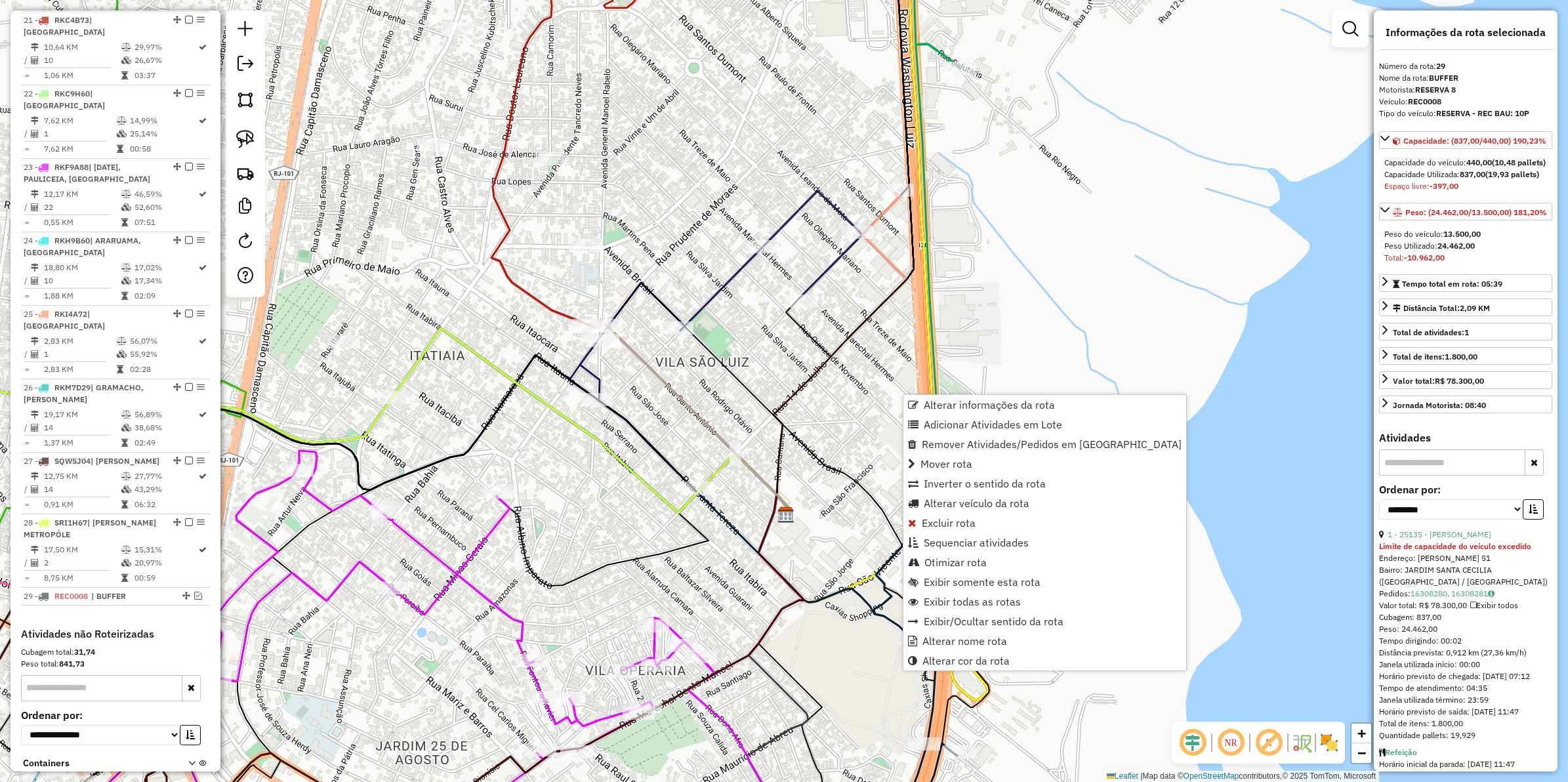
click at [702, 368] on div "Janela de atendimento Grade de atendimento Capacidade Transportadoras Veículos …" at bounding box center [784, 391] width 1568 height 782
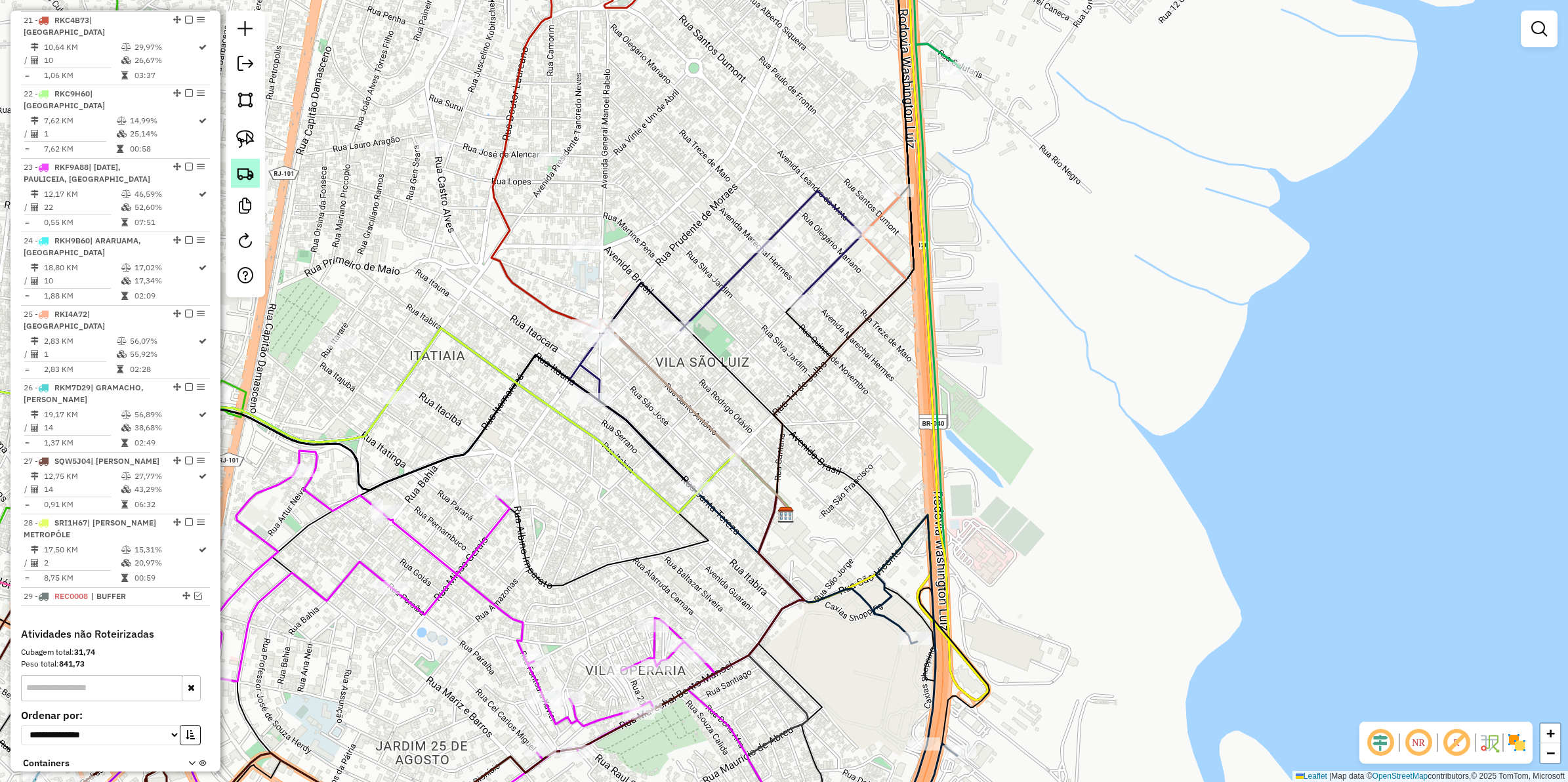
click at [245, 168] on img at bounding box center [245, 173] width 18 height 18
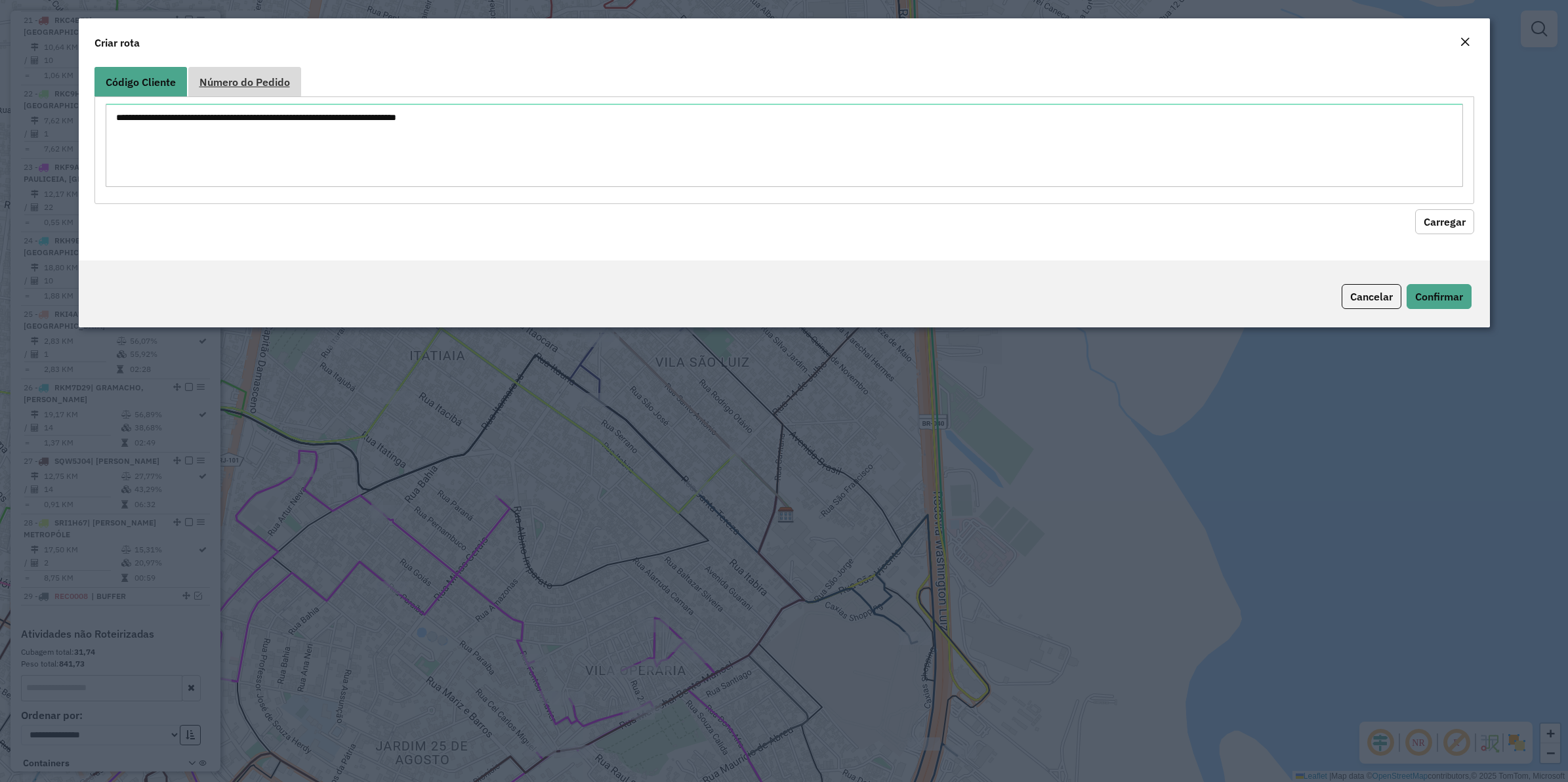
click at [274, 87] on span "Número do Pedido" at bounding box center [245, 82] width 90 height 11
click at [160, 88] on span "Código Cliente" at bounding box center [141, 82] width 70 height 11
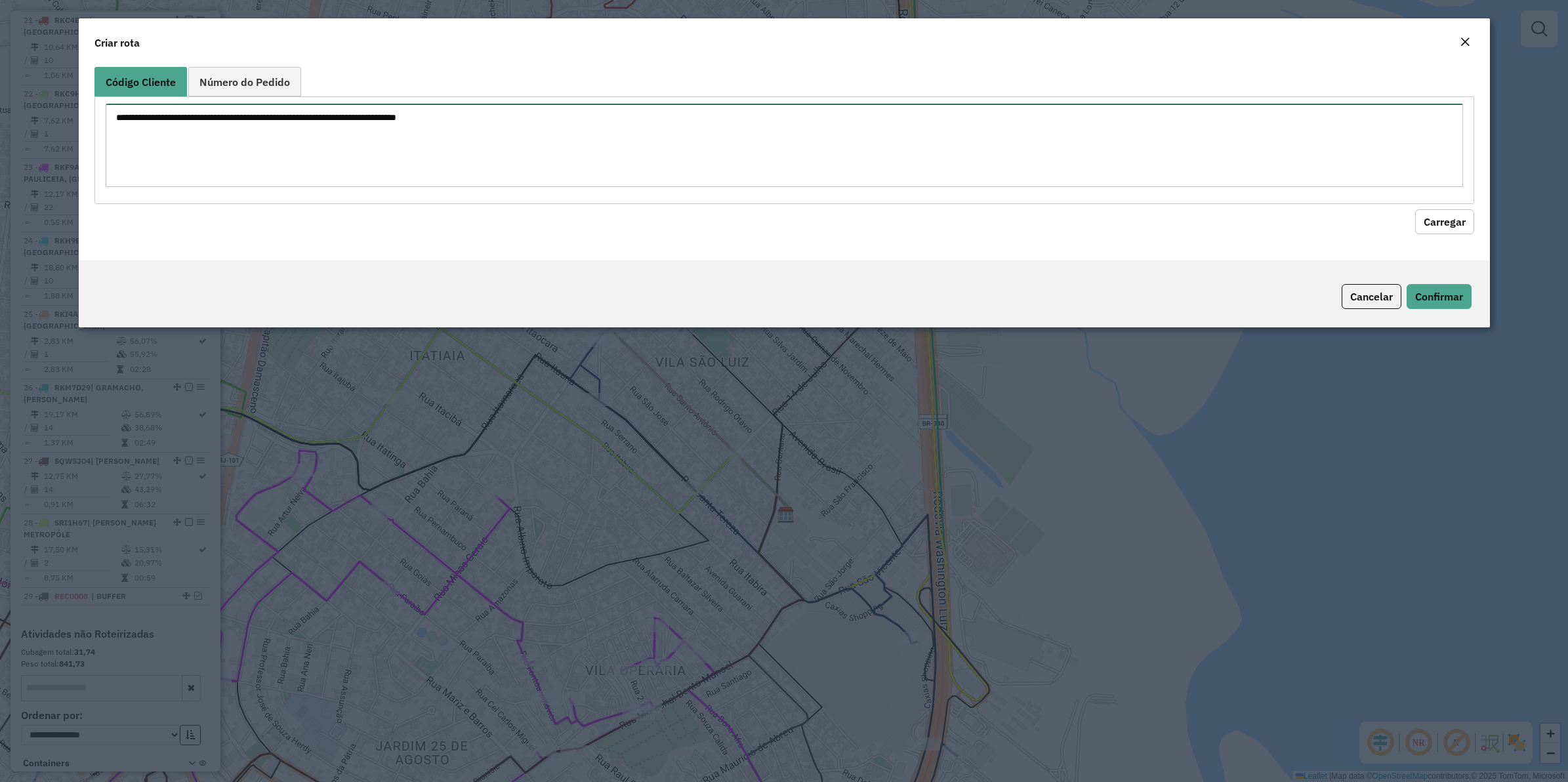
click at [174, 117] on textarea at bounding box center [784, 145] width 1358 height 83
paste textarea "***** ***** ***** **** ***** ***** ***** ***** ***** ***** ***** ***** ***** **…"
type textarea "***** ***** ***** **** ***** ***** ***** ***** ***** ***** ***** ***** ***** **…"
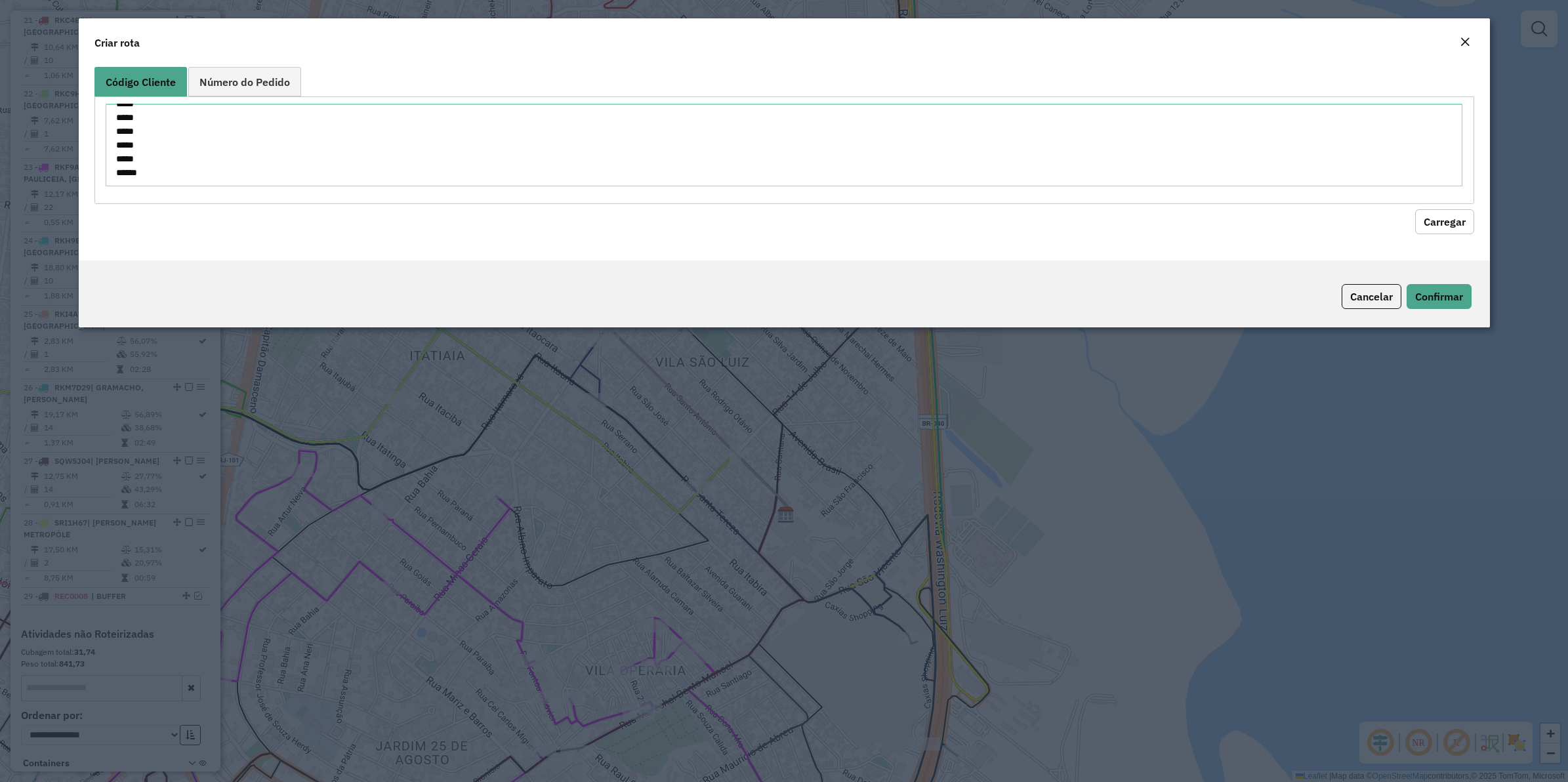
click at [1254, 226] on button "Carregar" at bounding box center [1444, 222] width 59 height 25
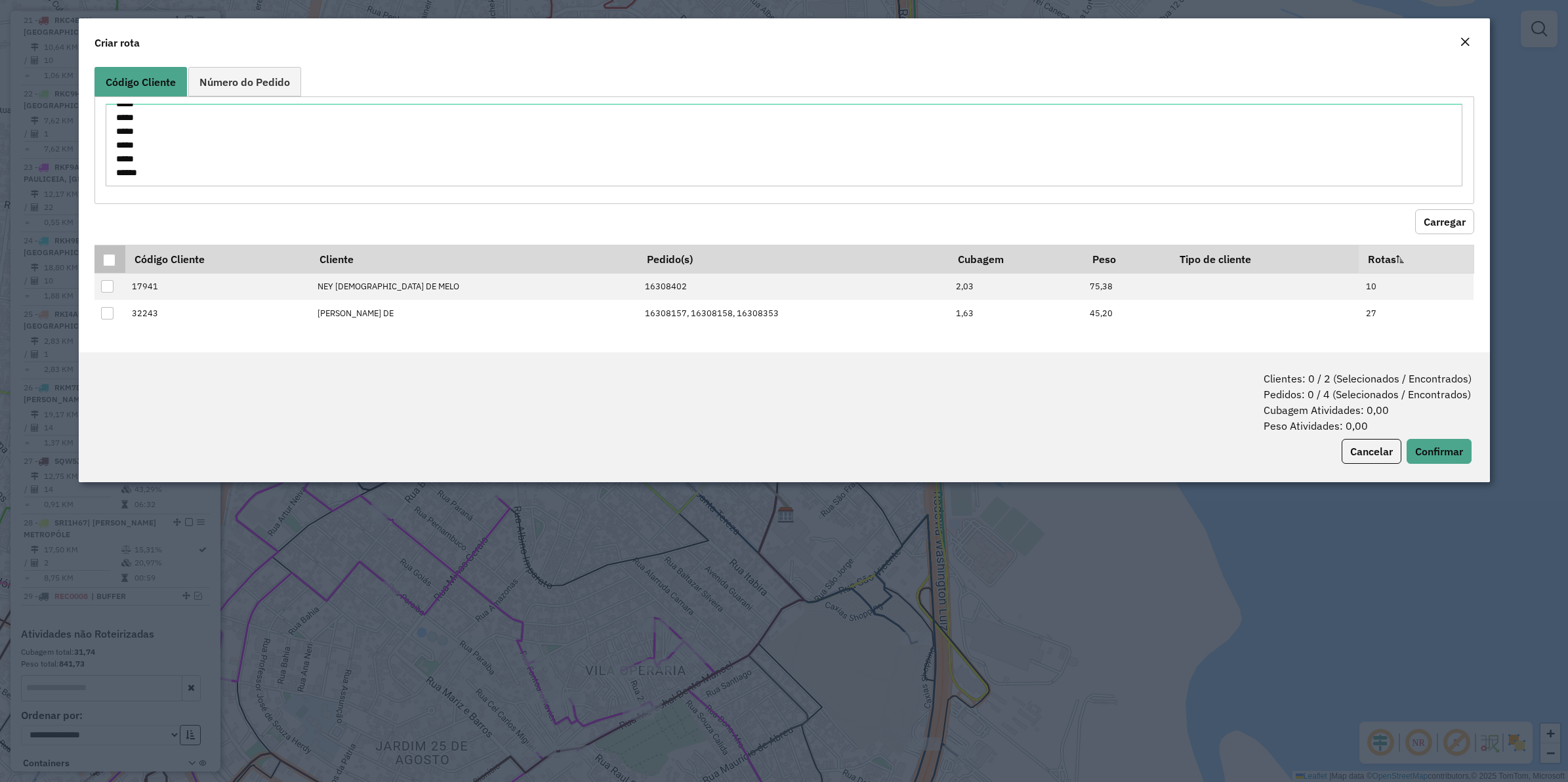
click at [106, 256] on div at bounding box center [110, 260] width 12 height 12
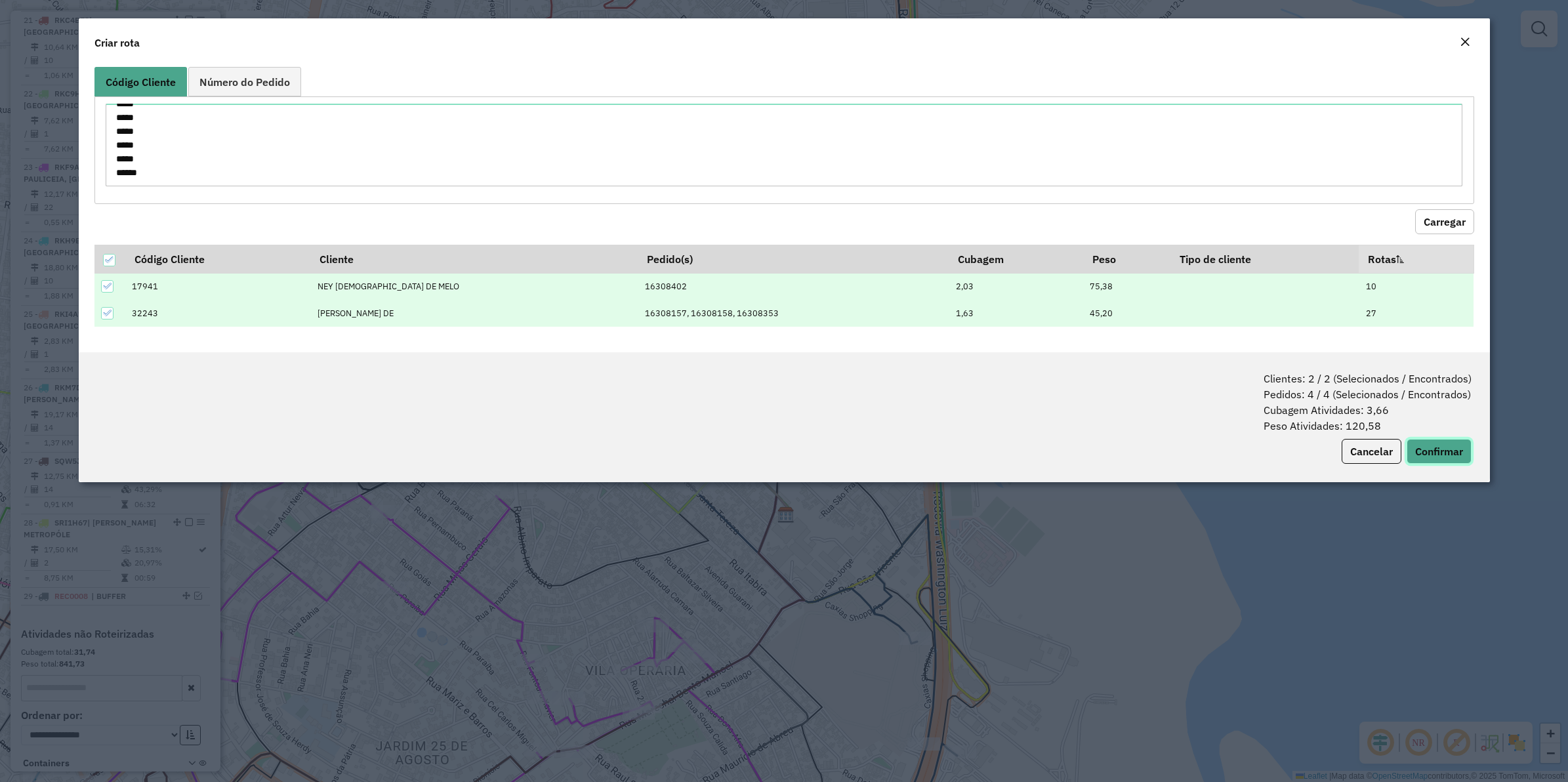
click at [1254, 464] on button "Confirmar" at bounding box center [1439, 451] width 65 height 25
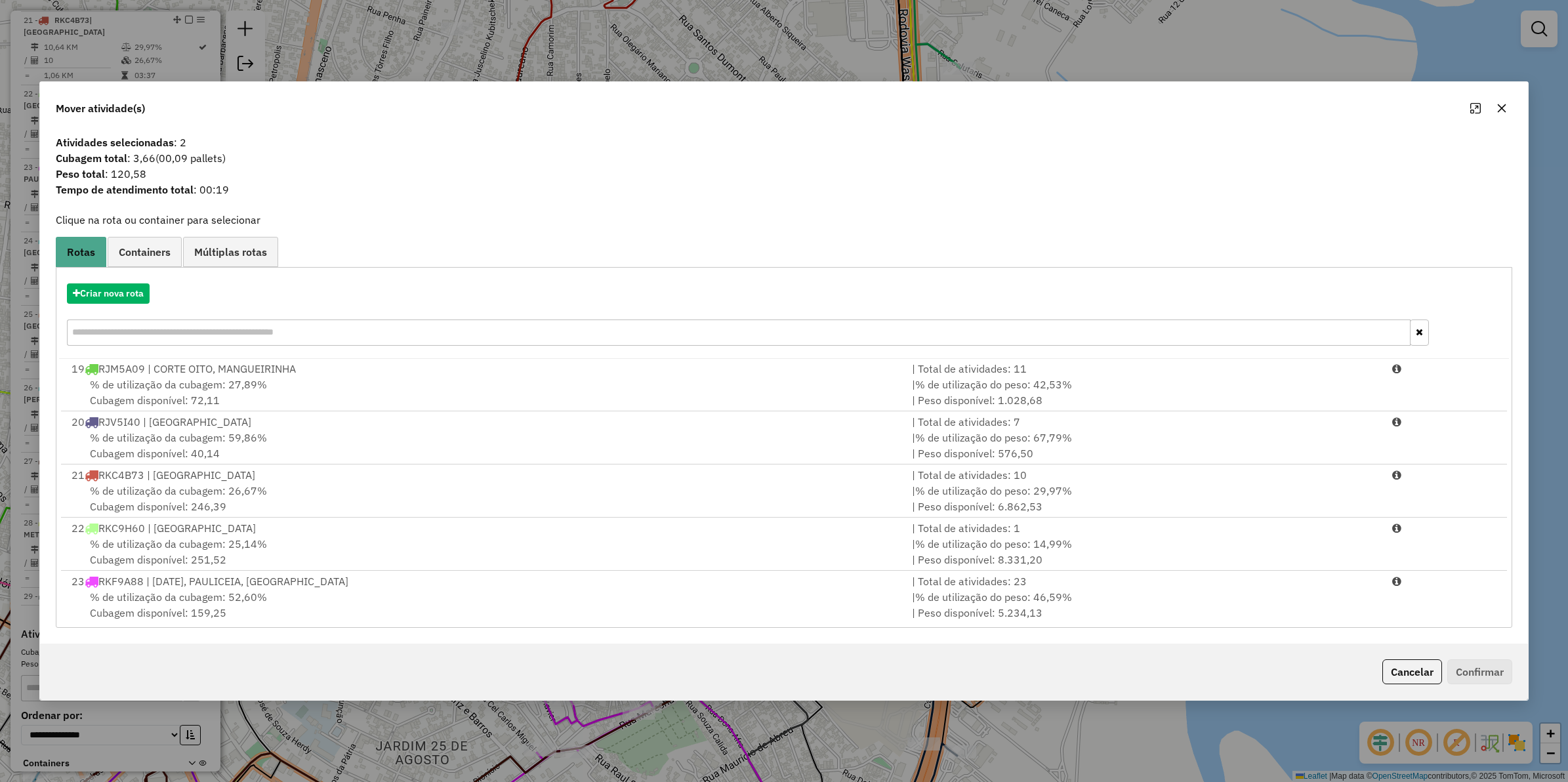
scroll to position [876, 0]
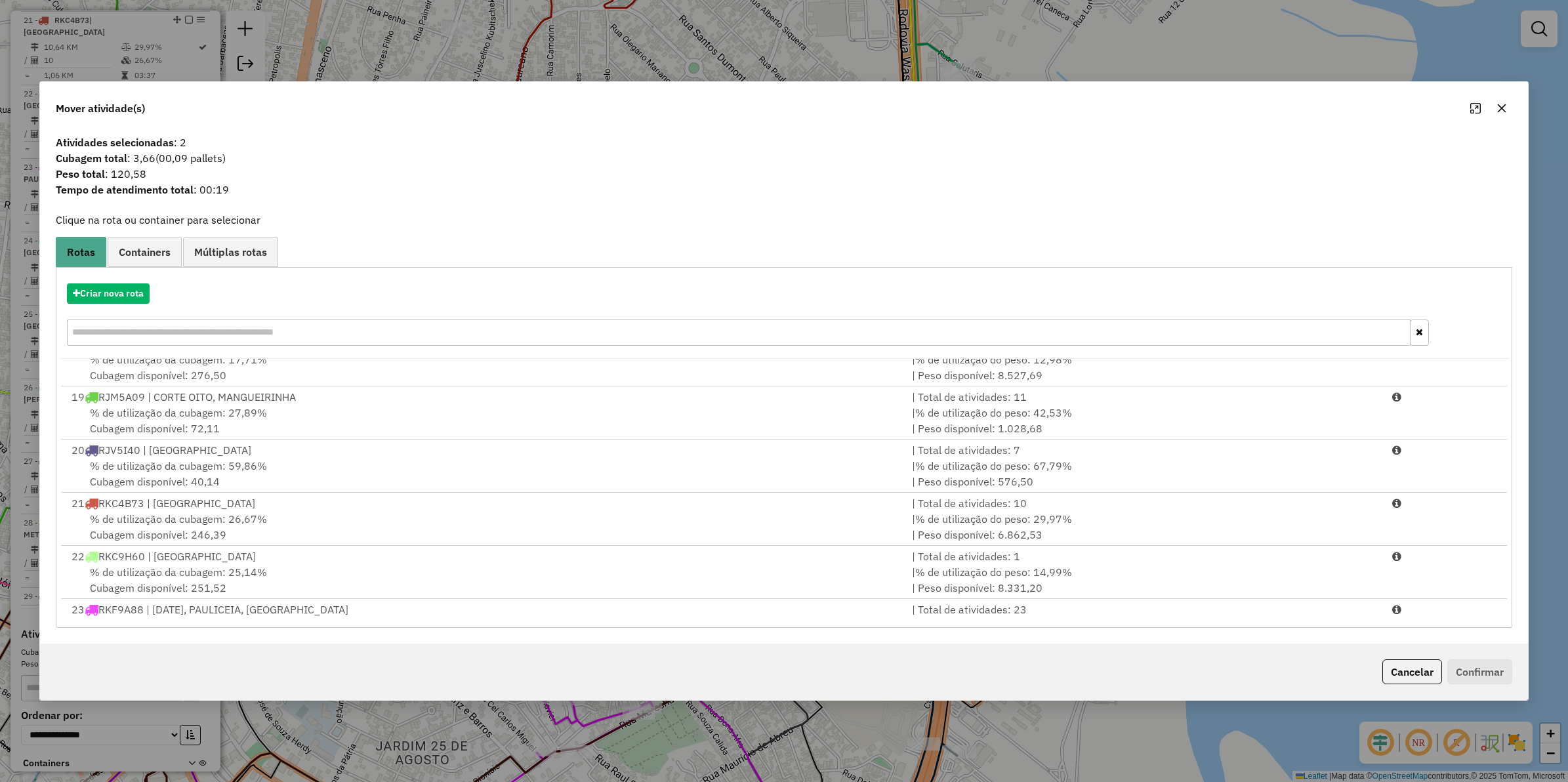
click at [242, 328] on input "text" at bounding box center [738, 333] width 1344 height 26
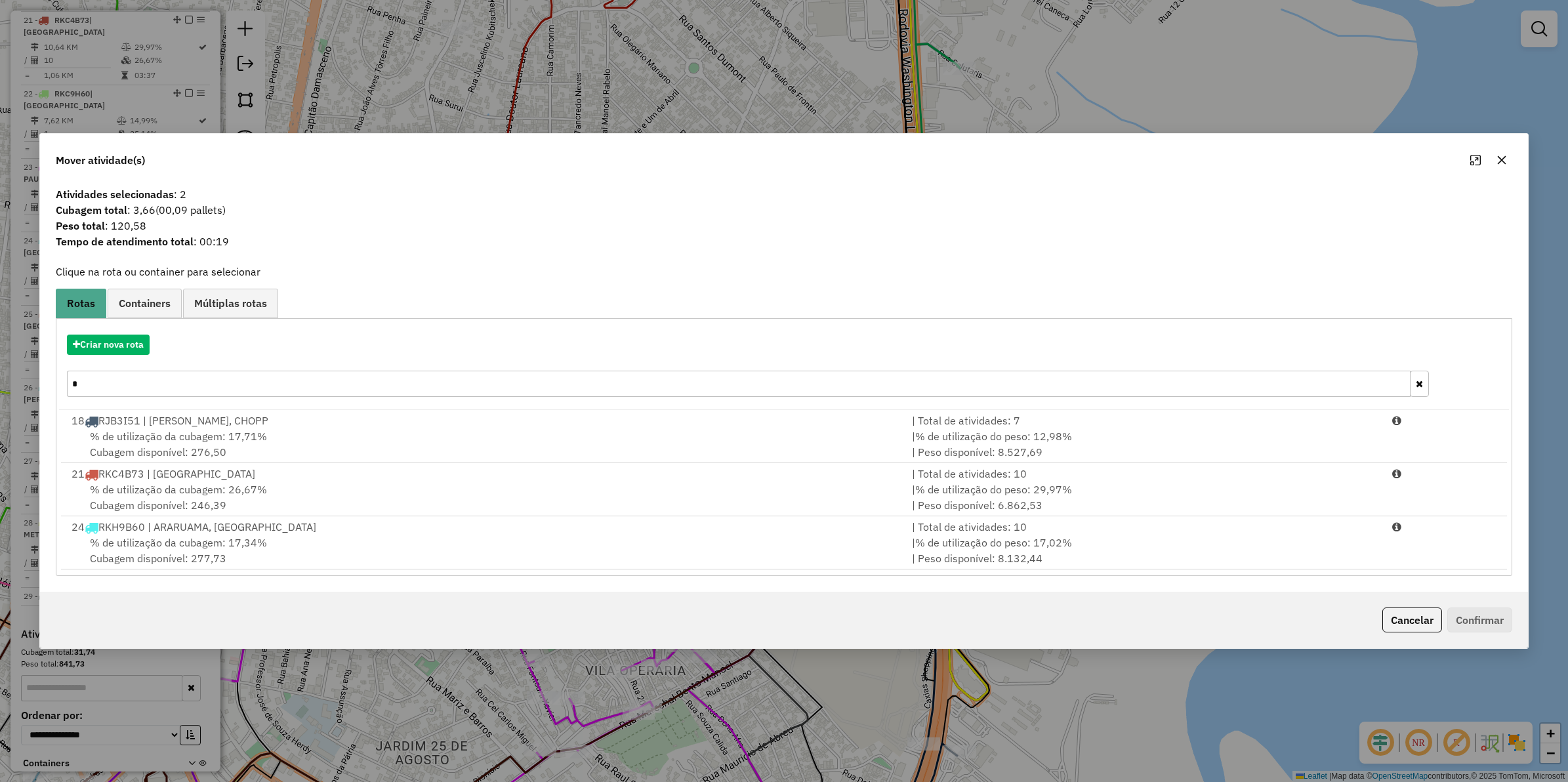
scroll to position [0, 0]
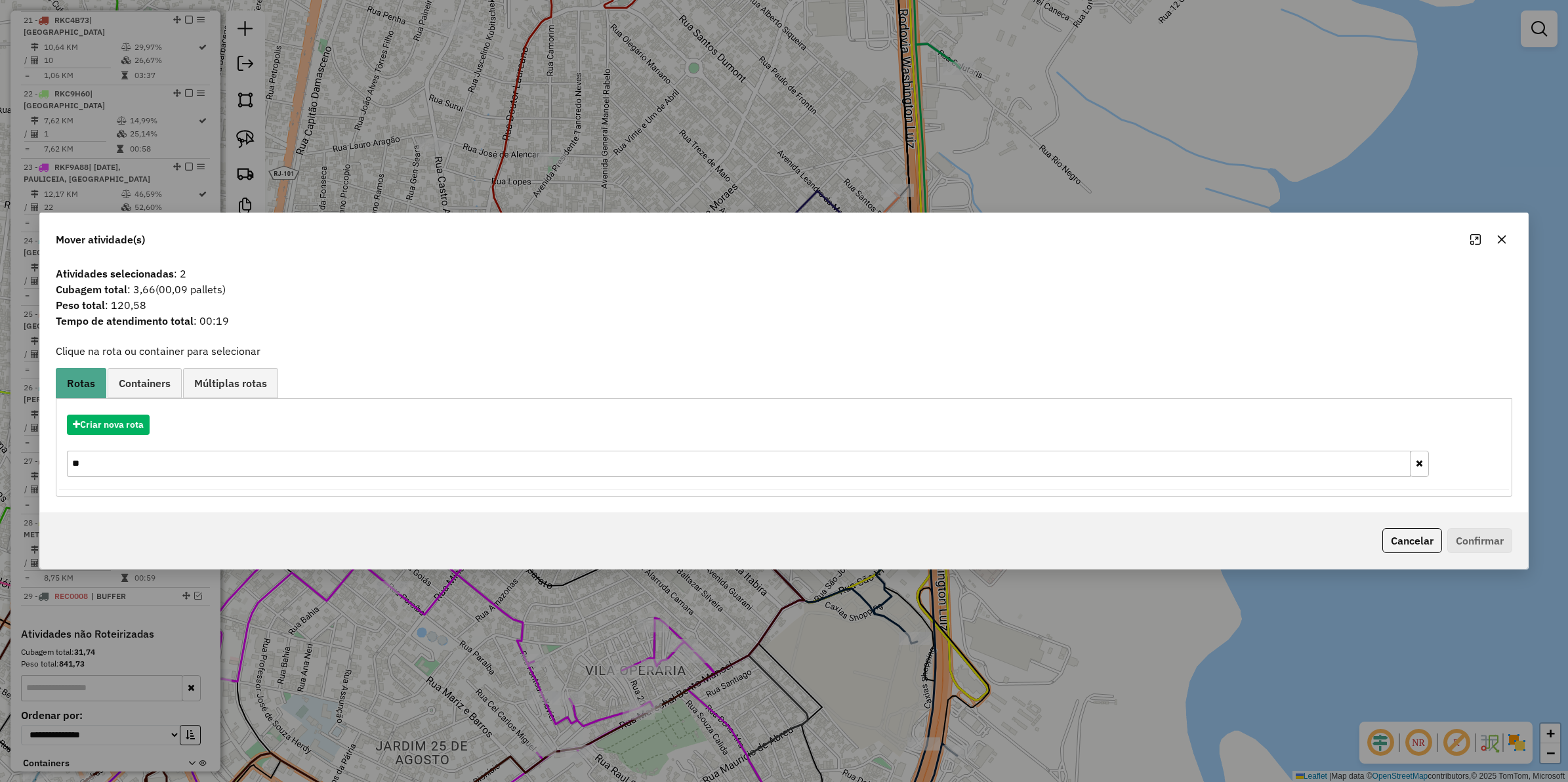
type input "**"
click at [1254, 231] on div at bounding box center [1489, 239] width 47 height 21
click at [1254, 234] on div at bounding box center [1489, 239] width 47 height 21
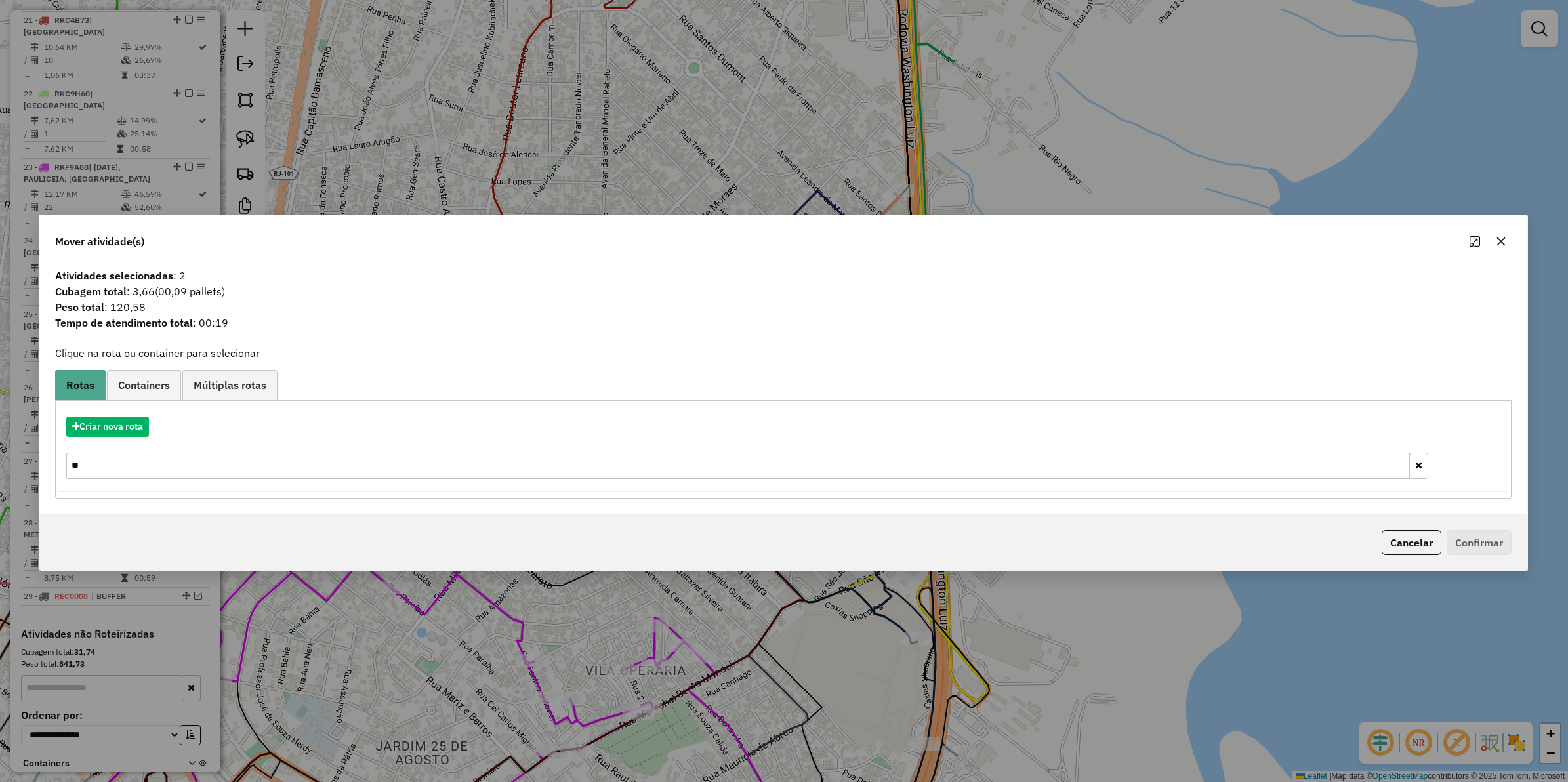
click at [1254, 239] on button "button" at bounding box center [1501, 242] width 21 height 21
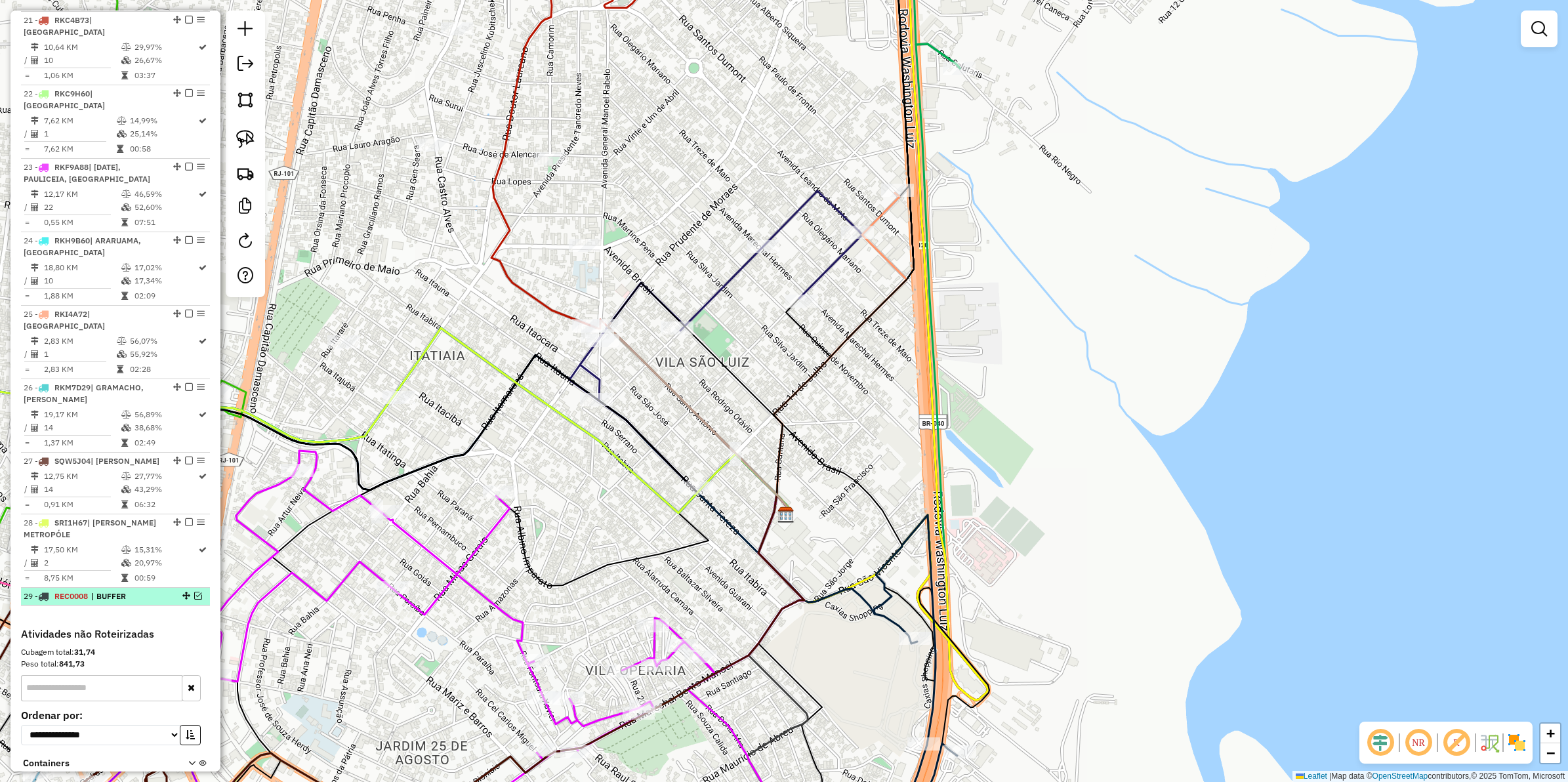
click at [195, 592] on em at bounding box center [198, 595] width 8 height 8
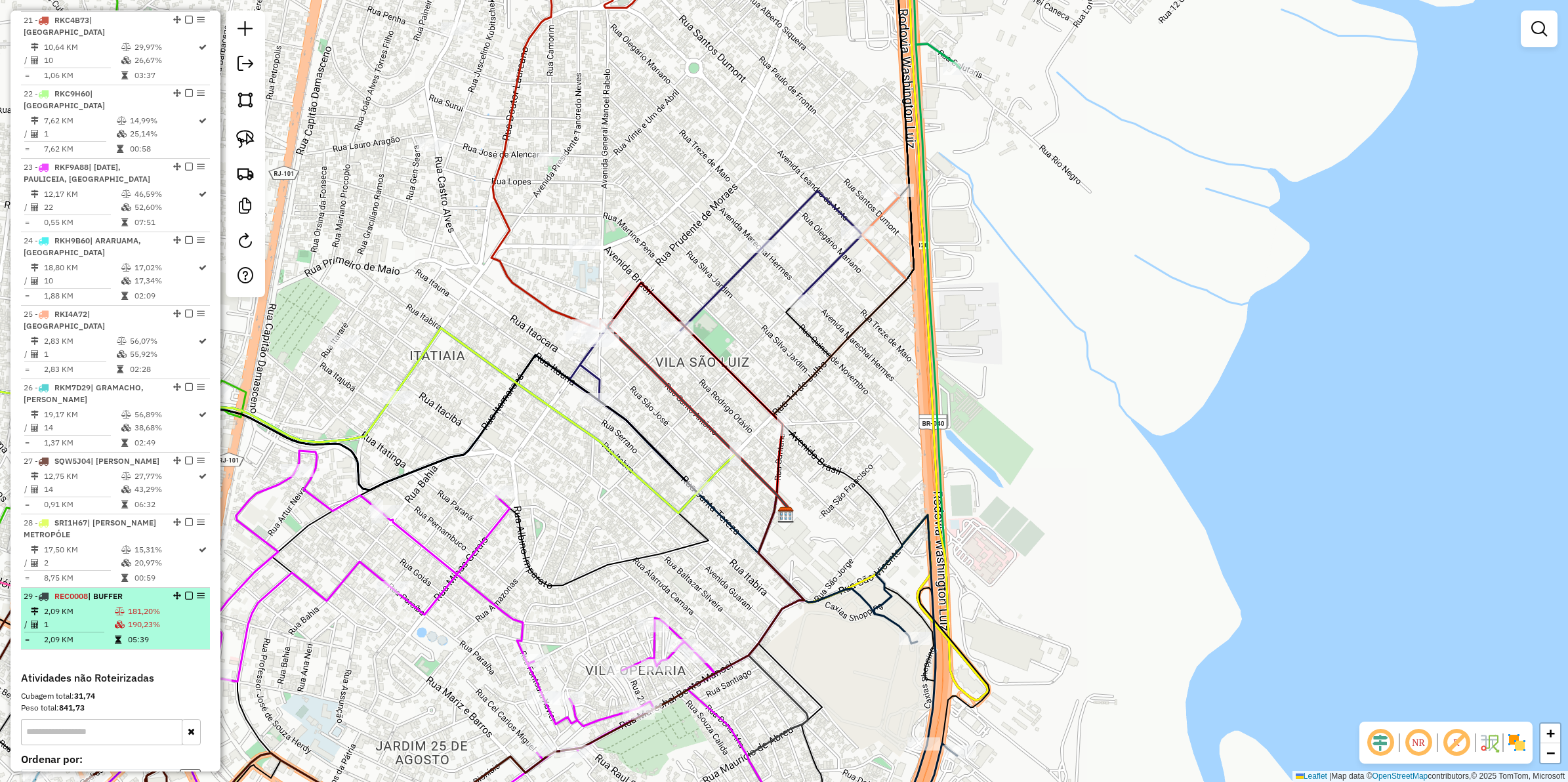
scroll to position [1962, 0]
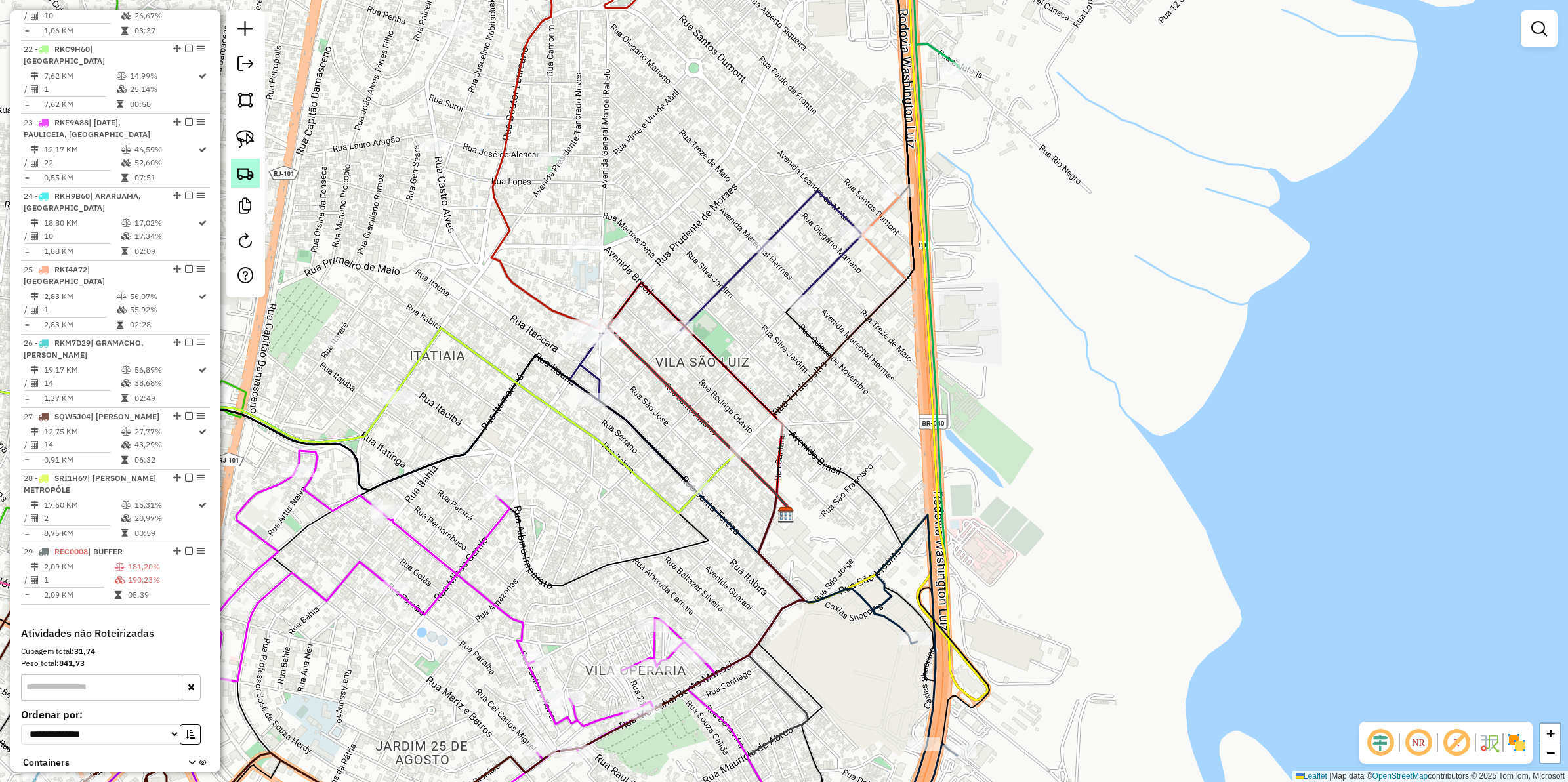
click at [243, 166] on img at bounding box center [245, 173] width 18 height 18
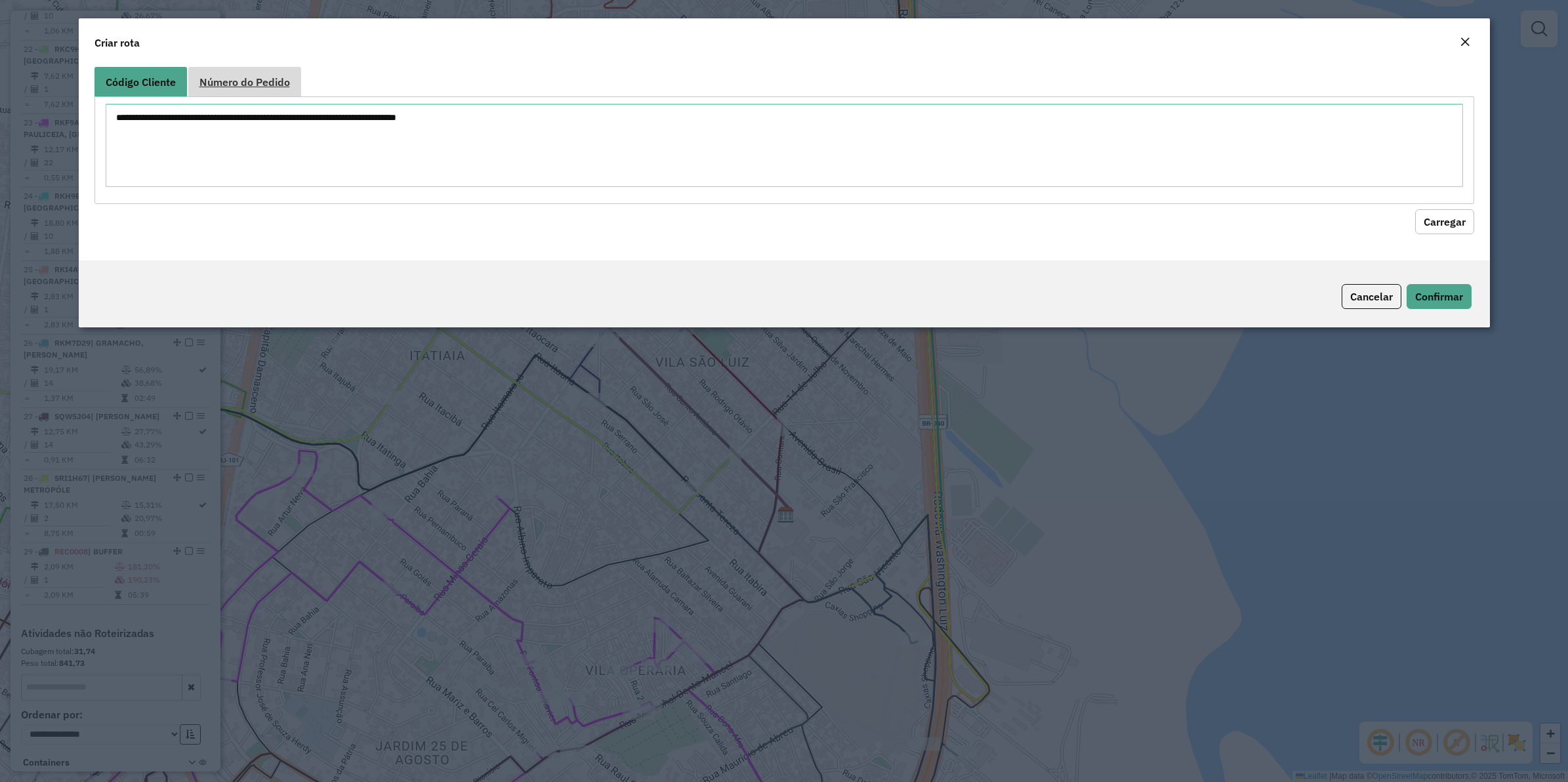
click at [218, 77] on span "Número do Pedido" at bounding box center [245, 82] width 90 height 11
click at [132, 85] on span "Código Cliente" at bounding box center [141, 82] width 70 height 11
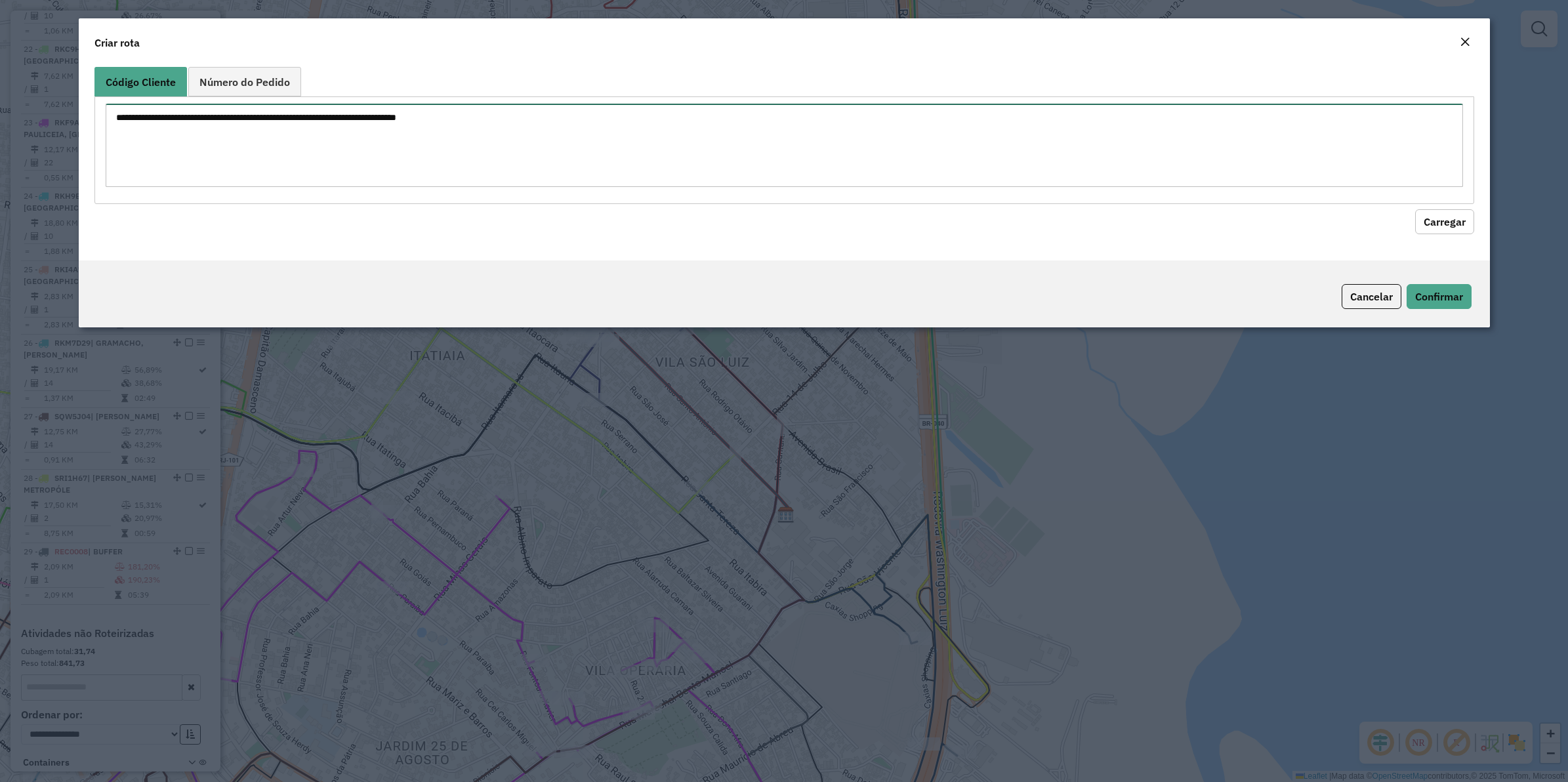
click at [179, 141] on textarea at bounding box center [784, 145] width 1358 height 83
paste textarea "***** ***** ***** **** ***** ***** ***** ***** ***** ***** ***** ***** ***** **…"
type textarea "***** ***** ***** **** ***** ***** ***** ***** ***** ***** ***** ***** ***** **…"
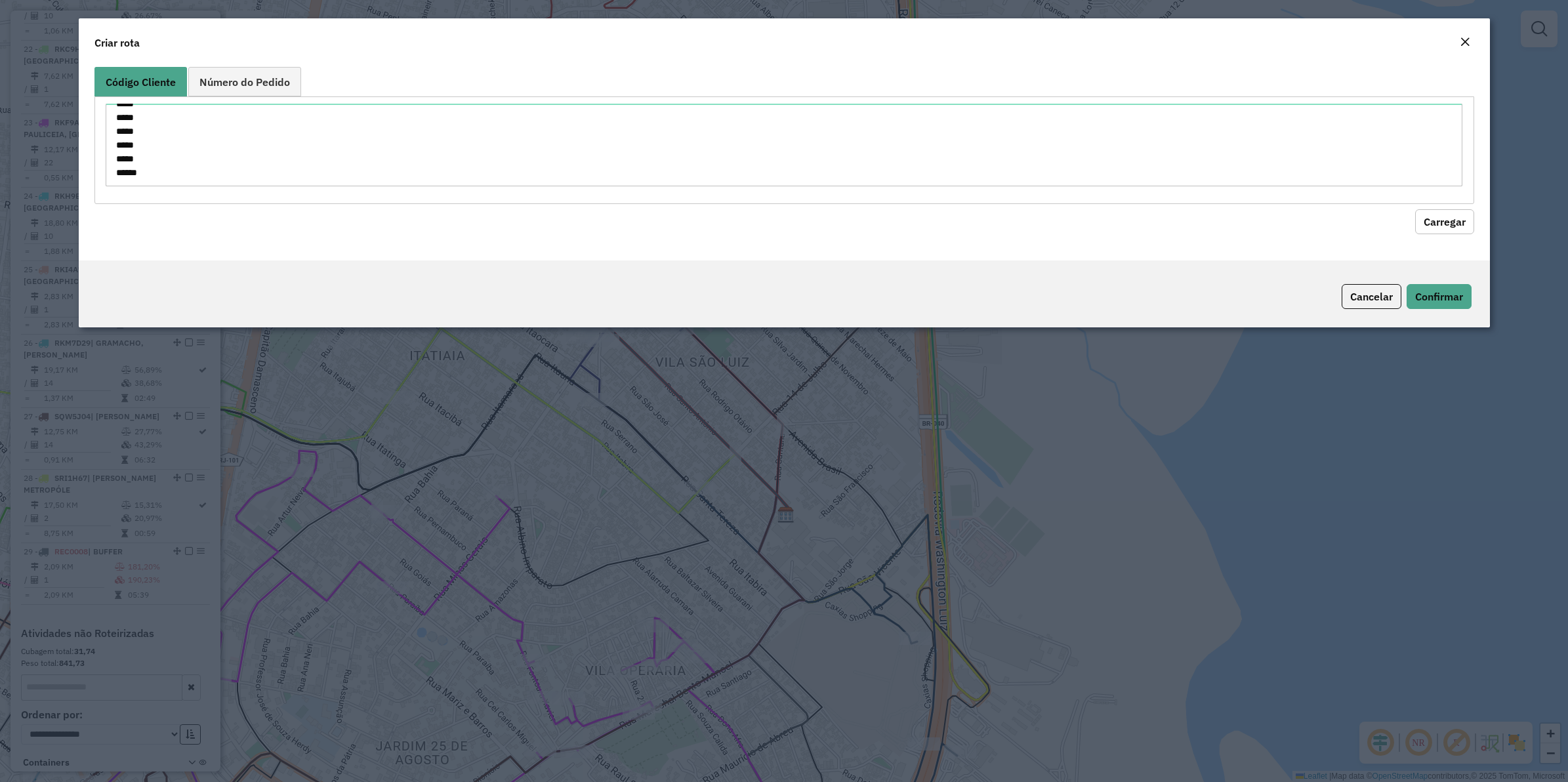
click at [1254, 204] on hb-field-button "Carregar" at bounding box center [784, 219] width 1380 height 30
click at [1254, 220] on button "Carregar" at bounding box center [1444, 222] width 59 height 25
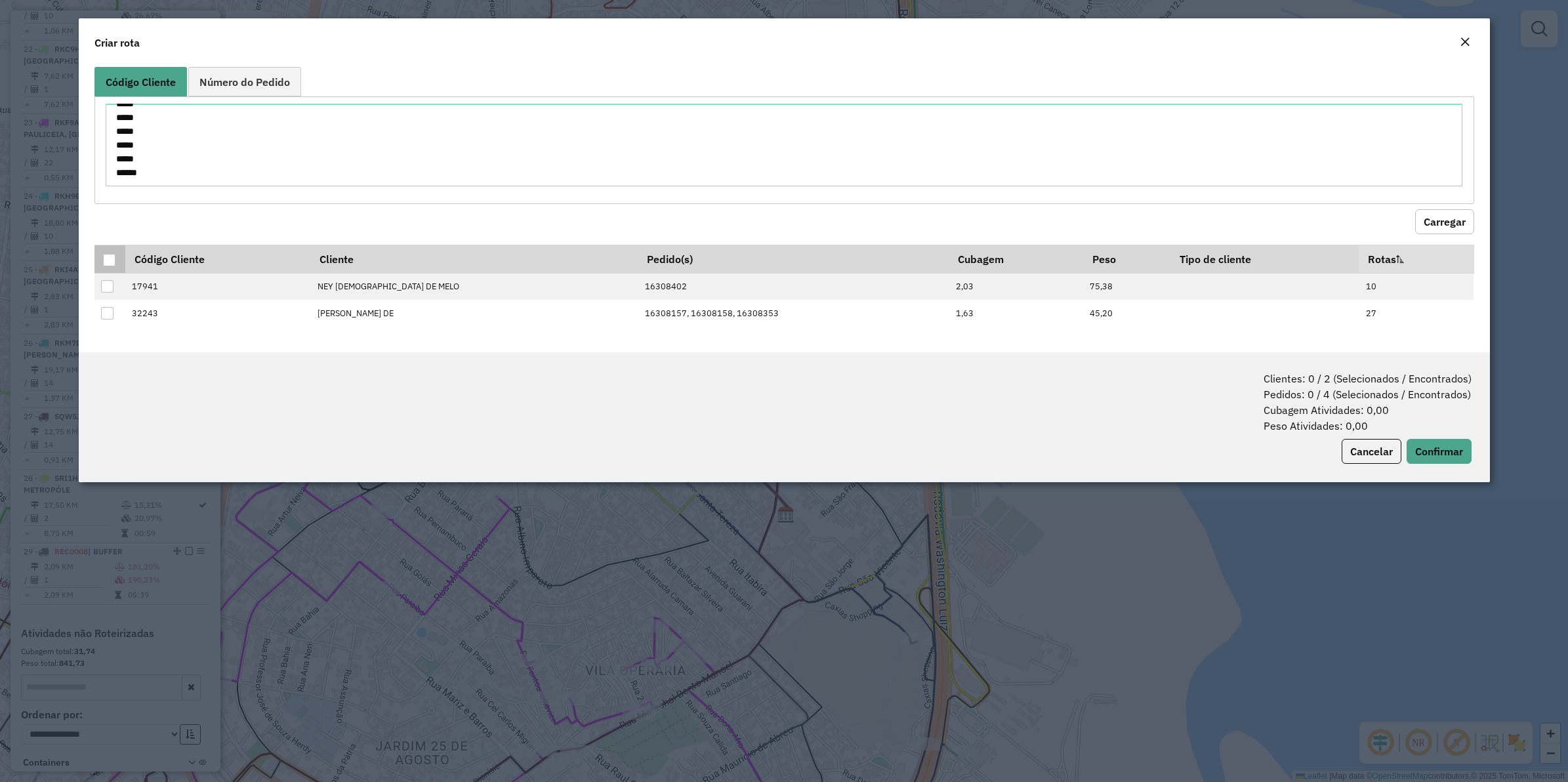
click at [111, 261] on div at bounding box center [110, 260] width 12 height 12
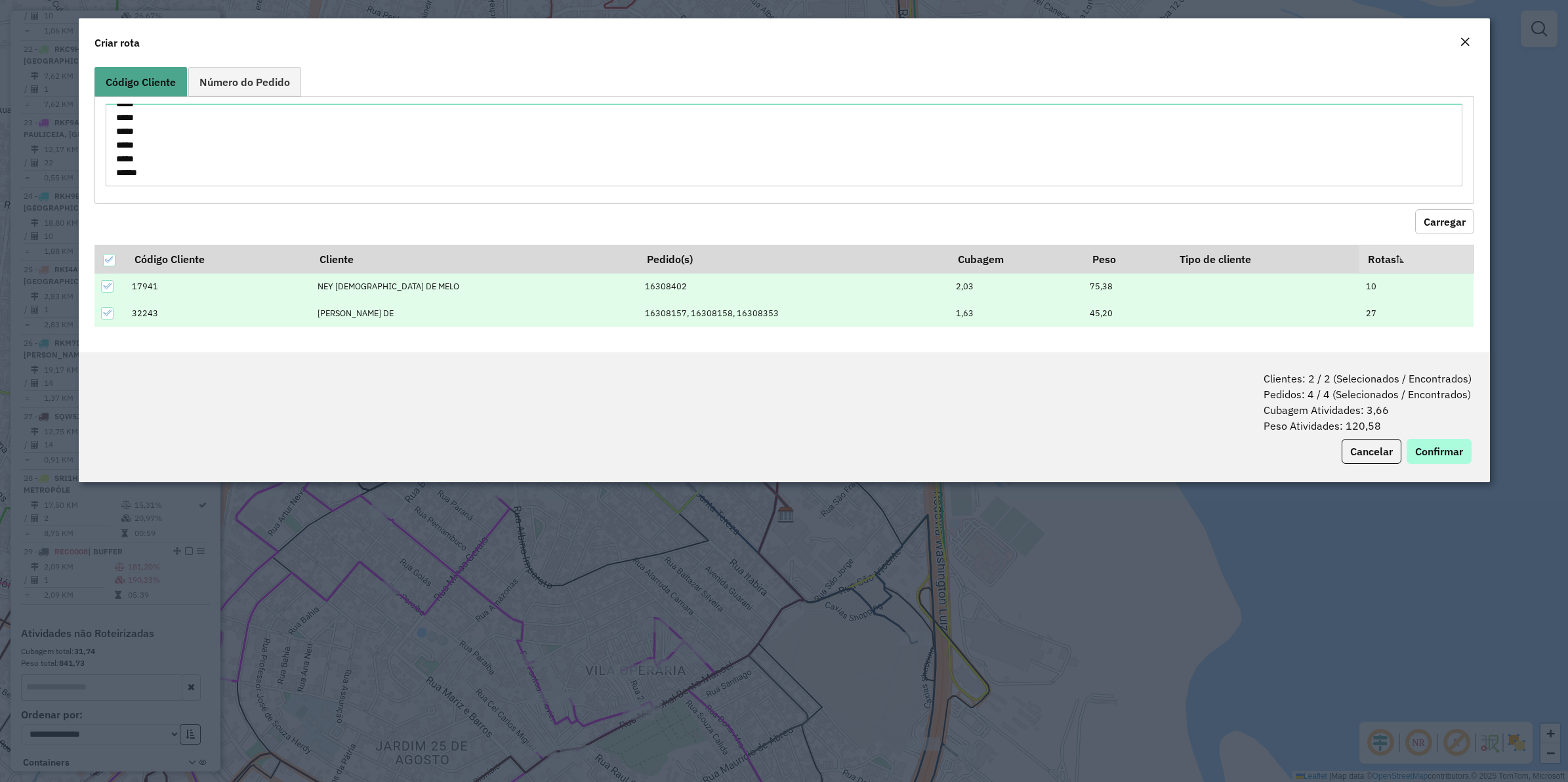
click at [1254, 440] on div "Clientes: 2 / 2 (Selecionados / Encontrados) Pedidos: 4 / 4 (Selecionados / Enc…" at bounding box center [784, 417] width 1411 height 130
click at [1254, 443] on button "Confirmar" at bounding box center [1439, 451] width 65 height 25
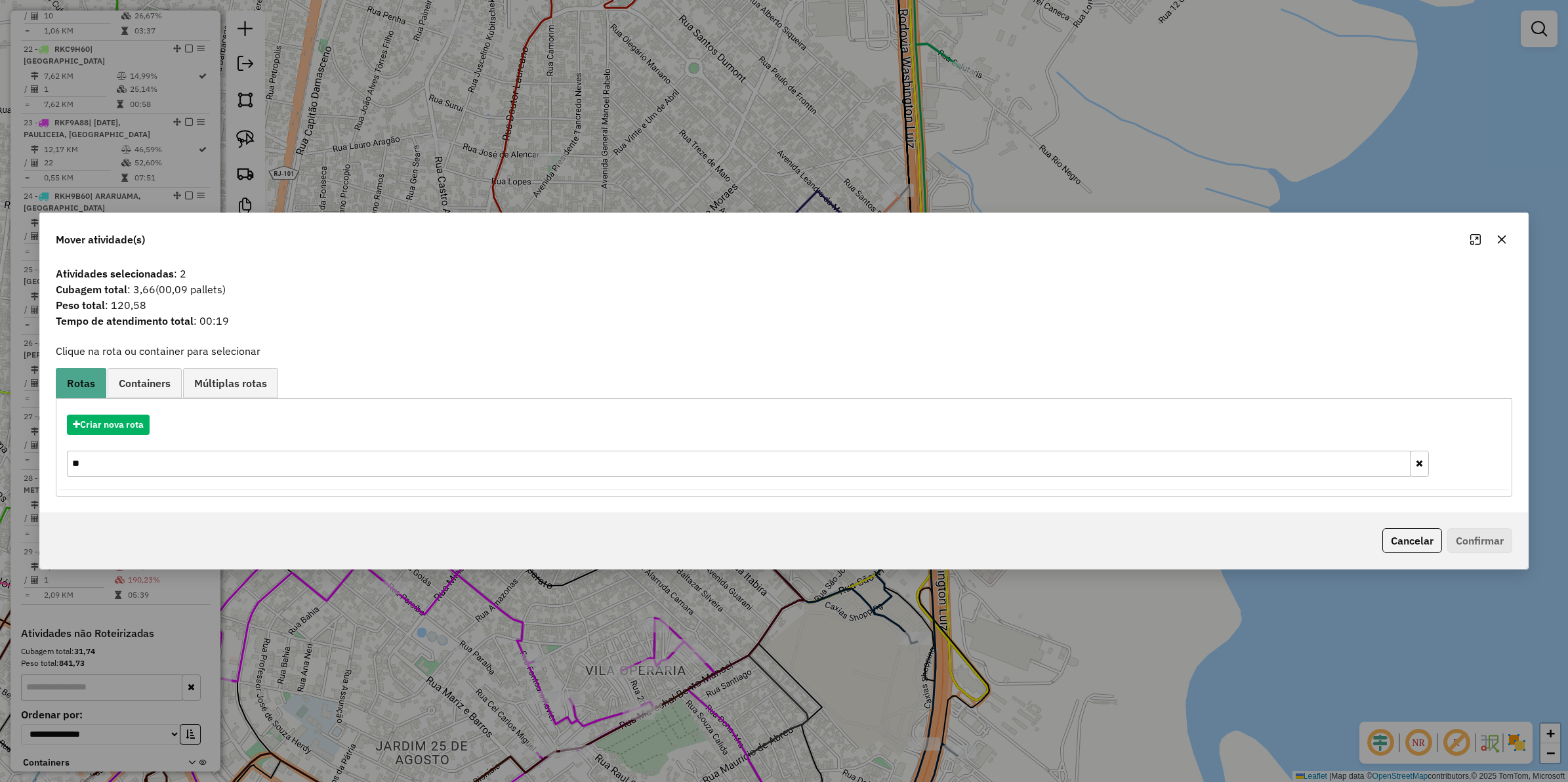
click at [89, 460] on input "**" at bounding box center [738, 464] width 1344 height 26
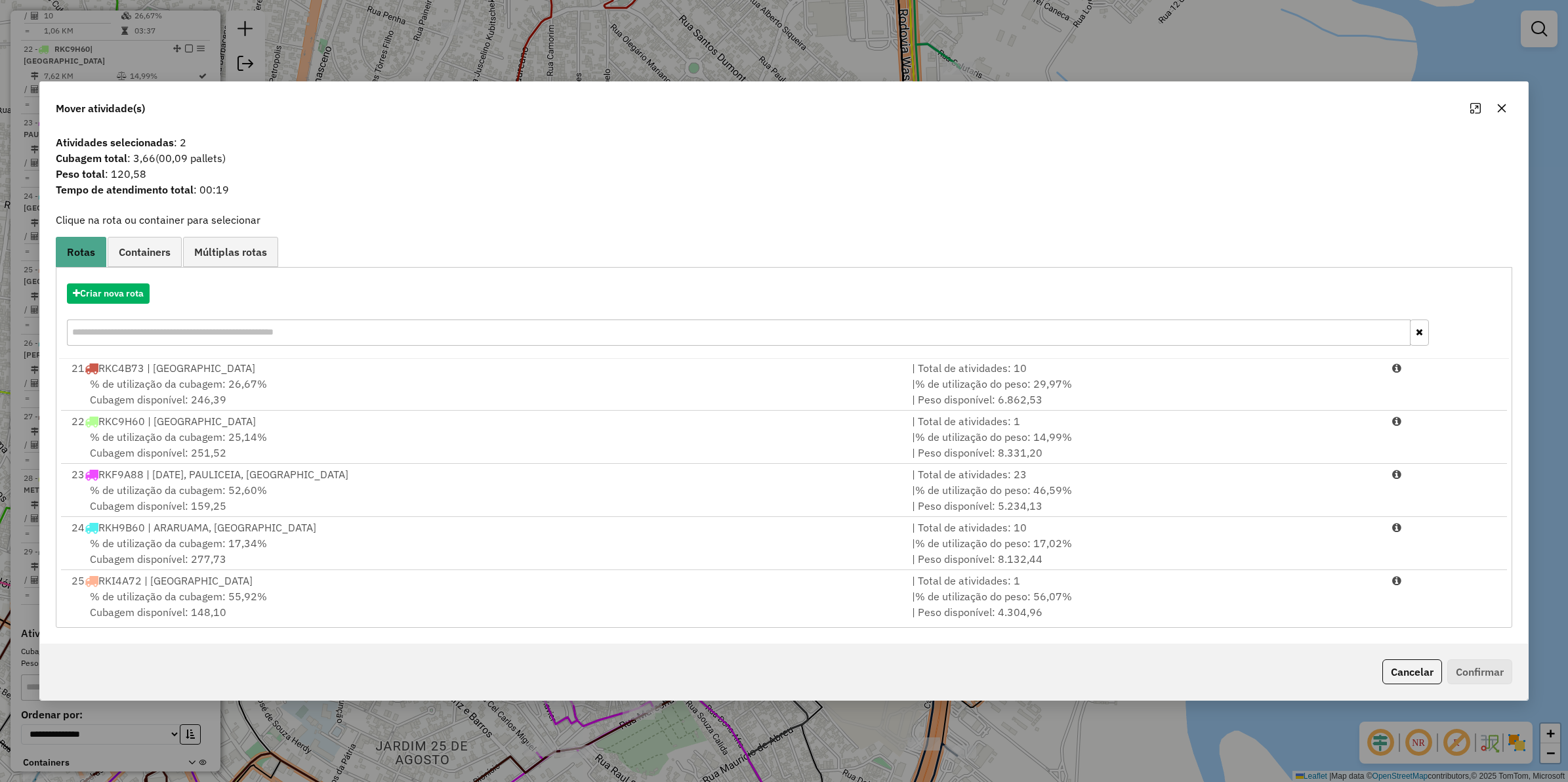
scroll to position [1176, 0]
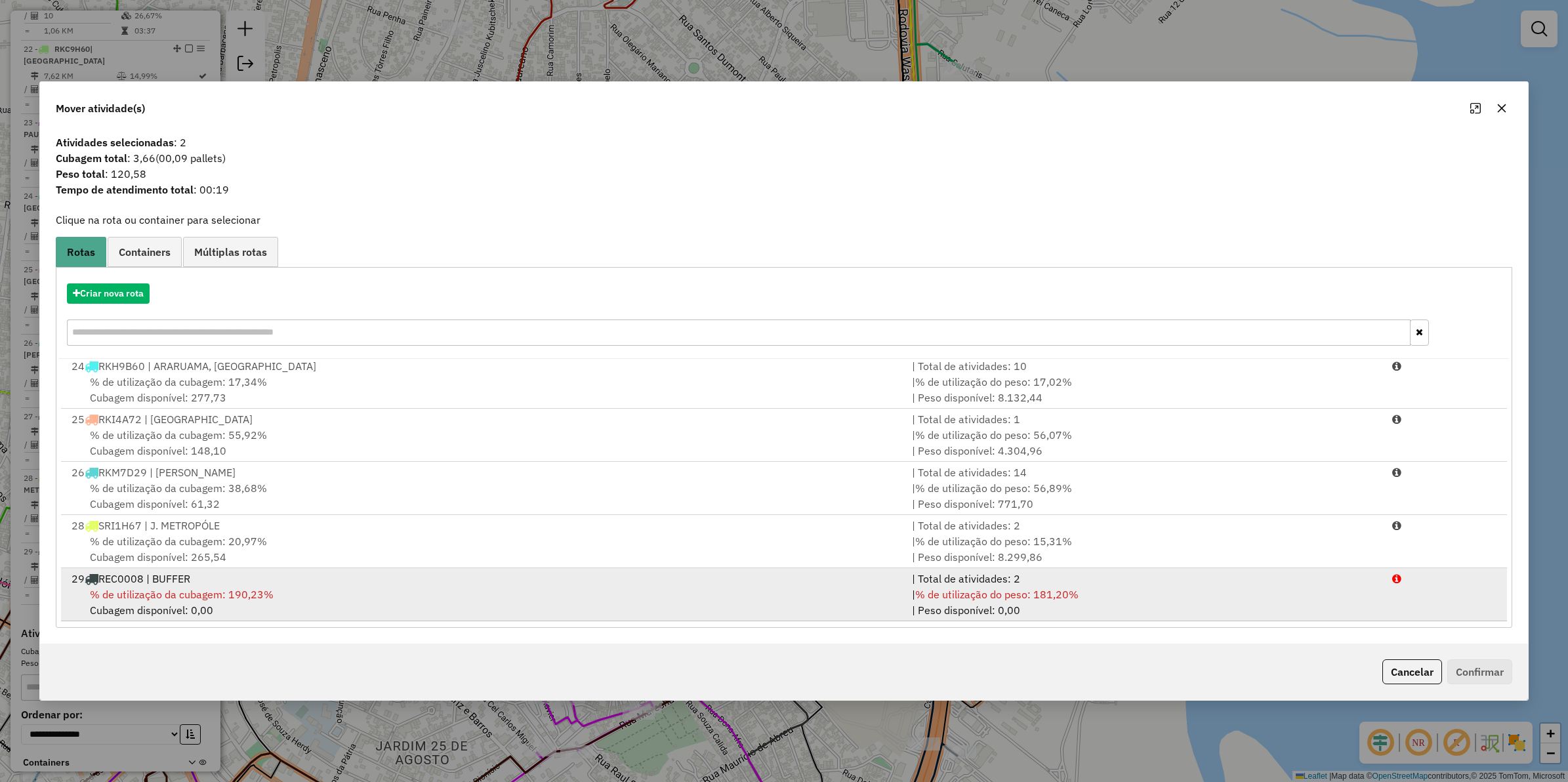
click at [243, 584] on div "29 REC0008 | BUFFER" at bounding box center [484, 579] width 841 height 16
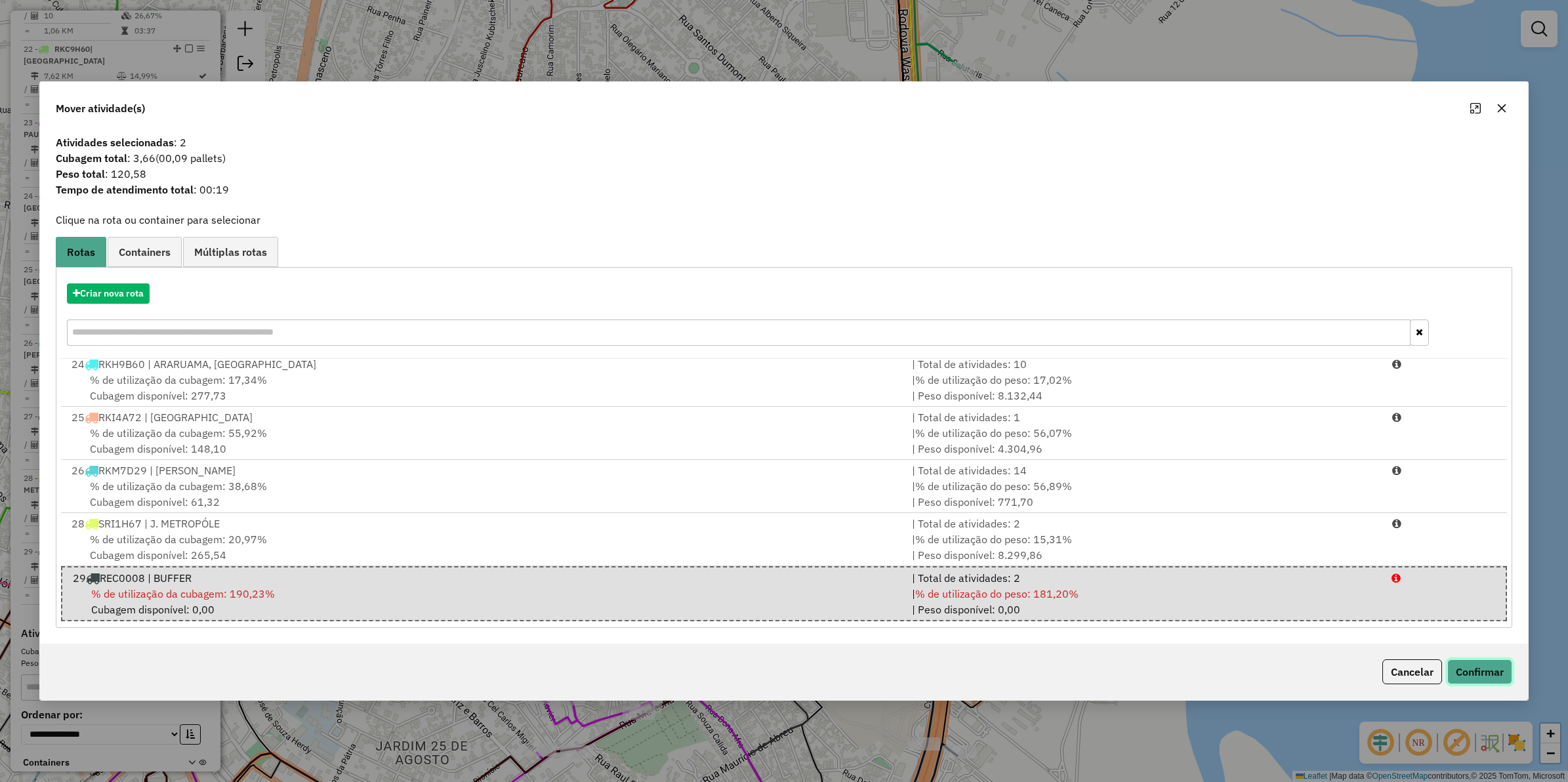
click at [1254, 625] on button "Confirmar" at bounding box center [1480, 672] width 65 height 25
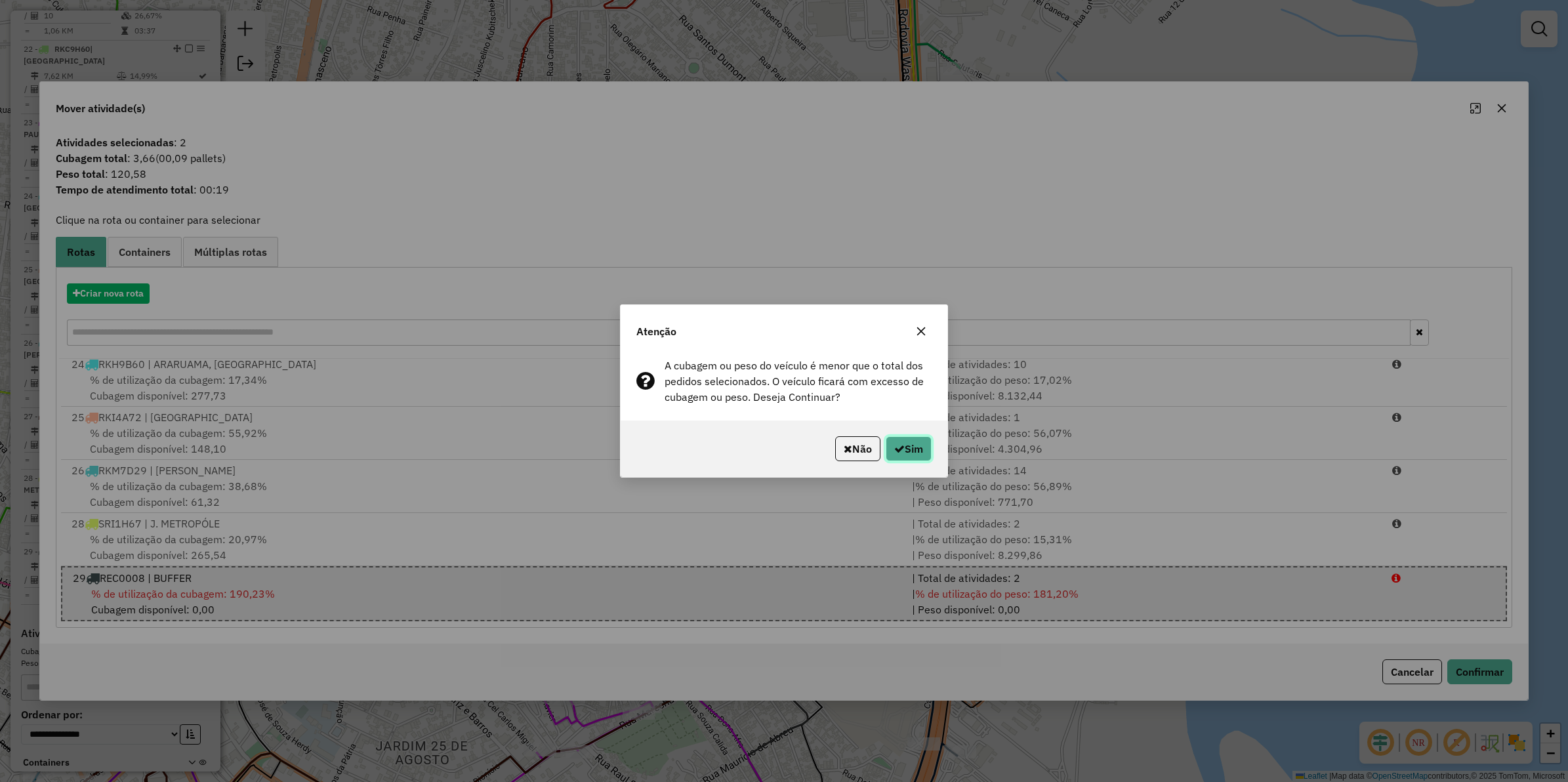
click at [886, 444] on button "Sim" at bounding box center [909, 449] width 46 height 25
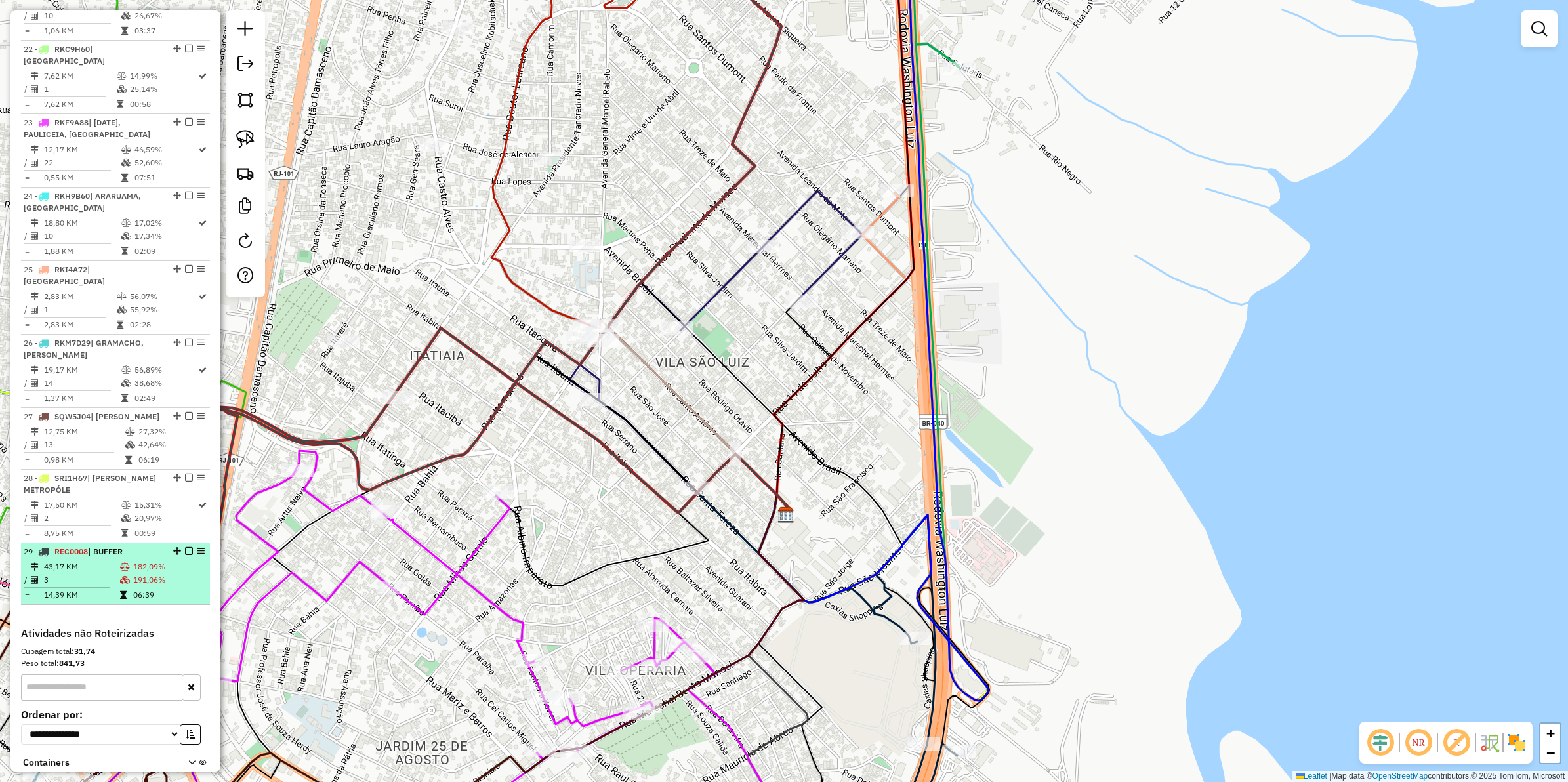
click at [83, 589] on td "14,39 KM" at bounding box center [81, 595] width 76 height 13
select select "**********"
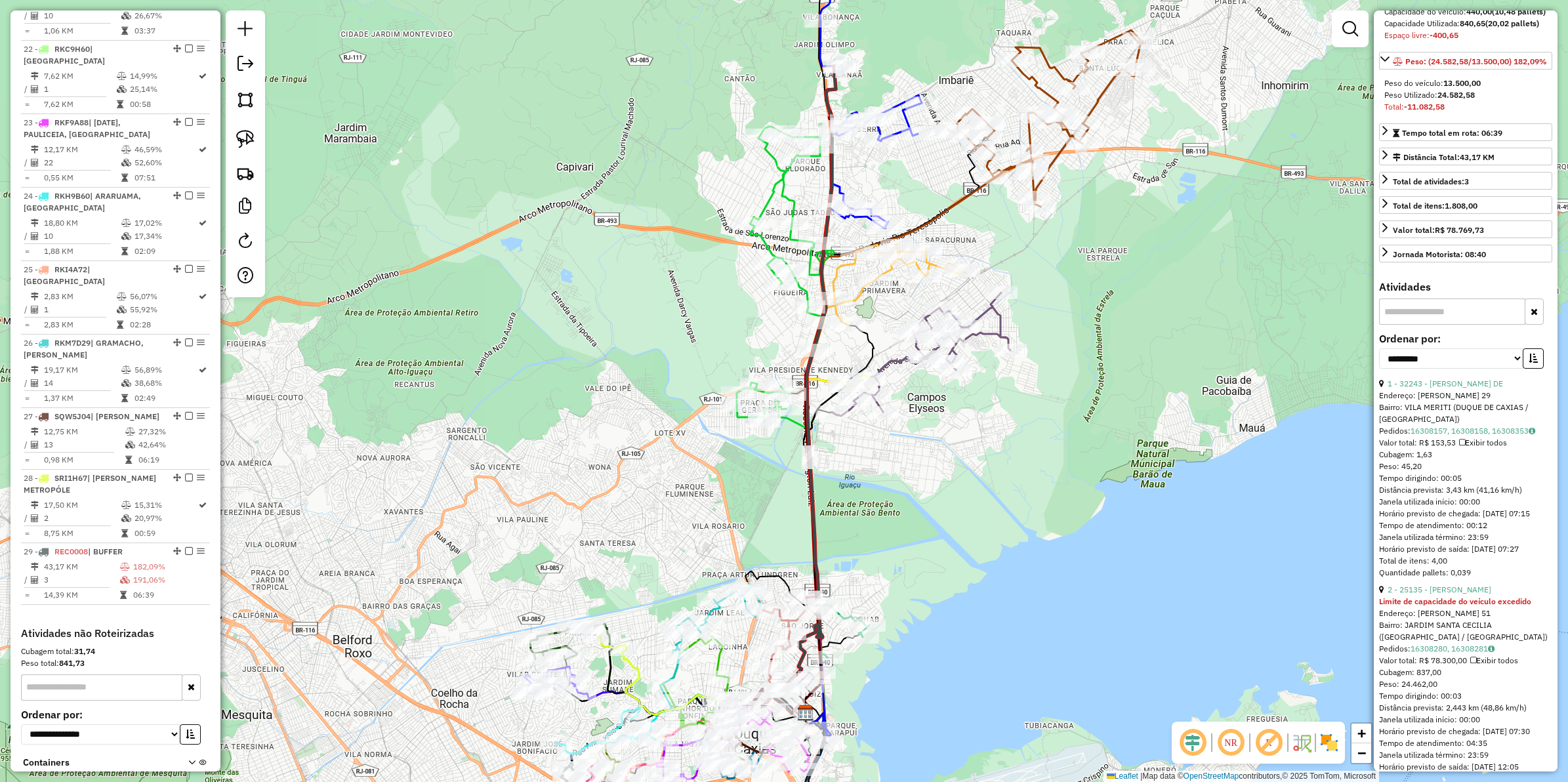
scroll to position [508, 0]
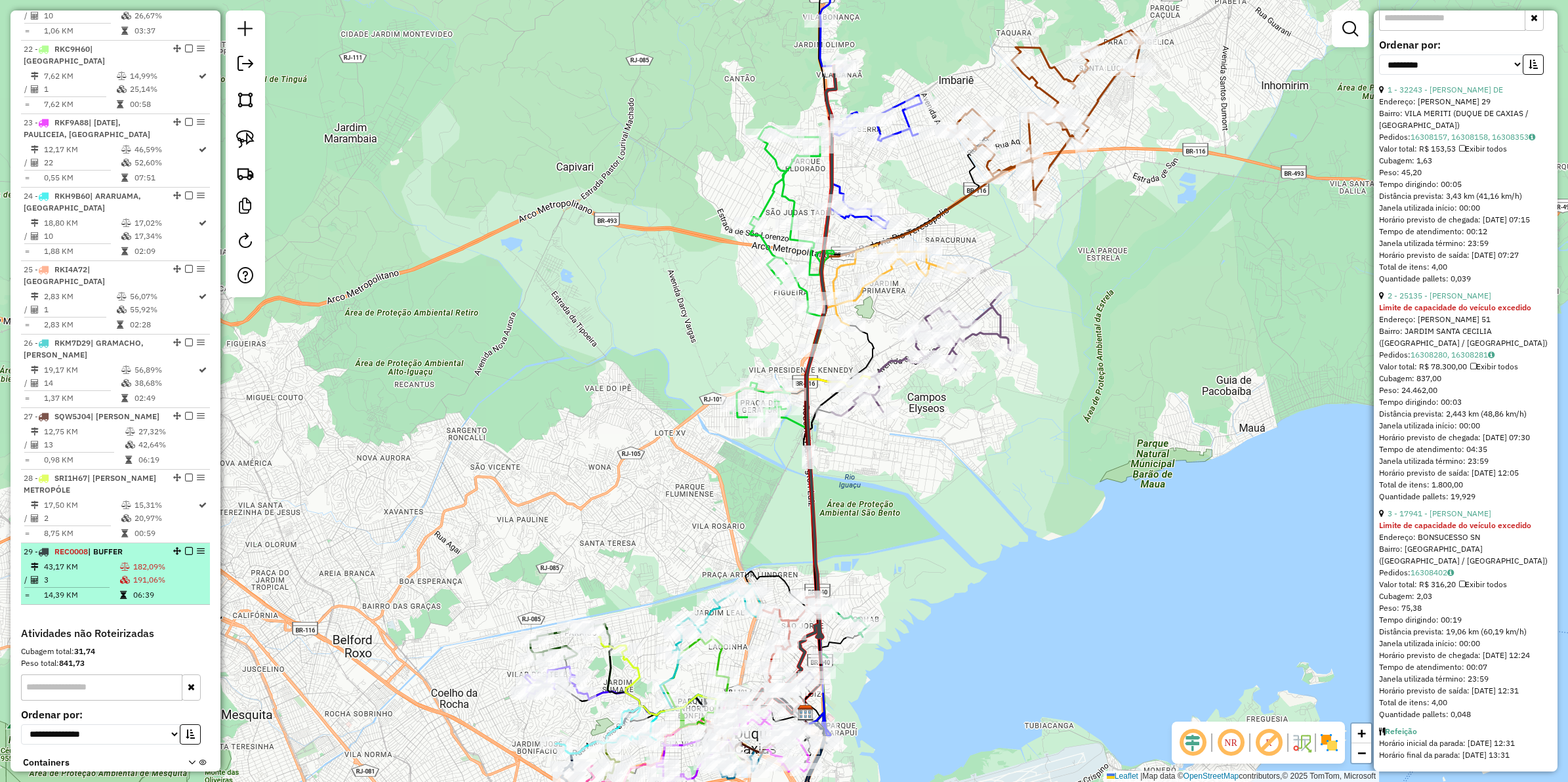
click at [185, 547] on em at bounding box center [188, 551] width 8 height 8
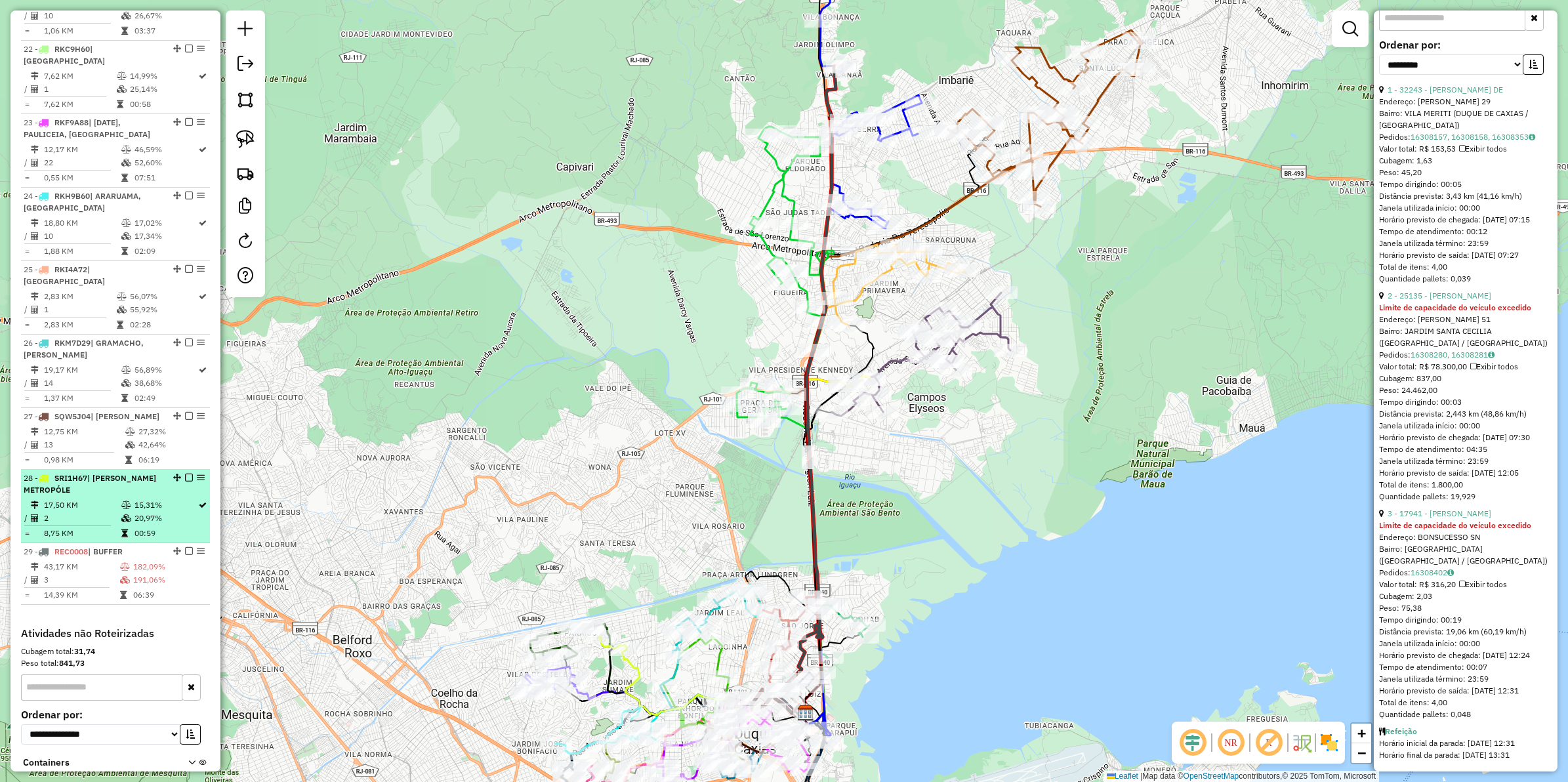
scroll to position [1918, 0]
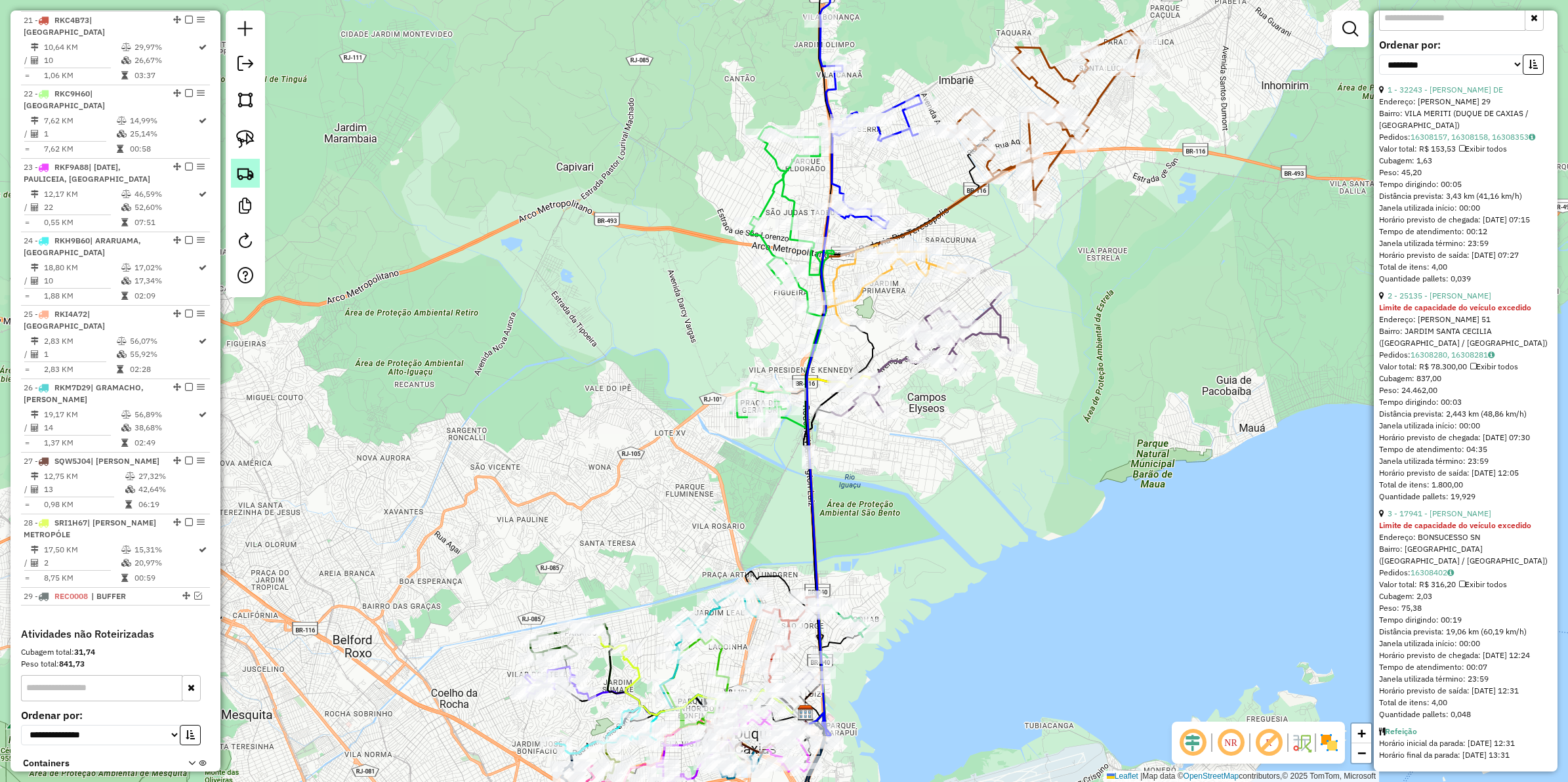
click at [257, 167] on link at bounding box center [245, 173] width 29 height 29
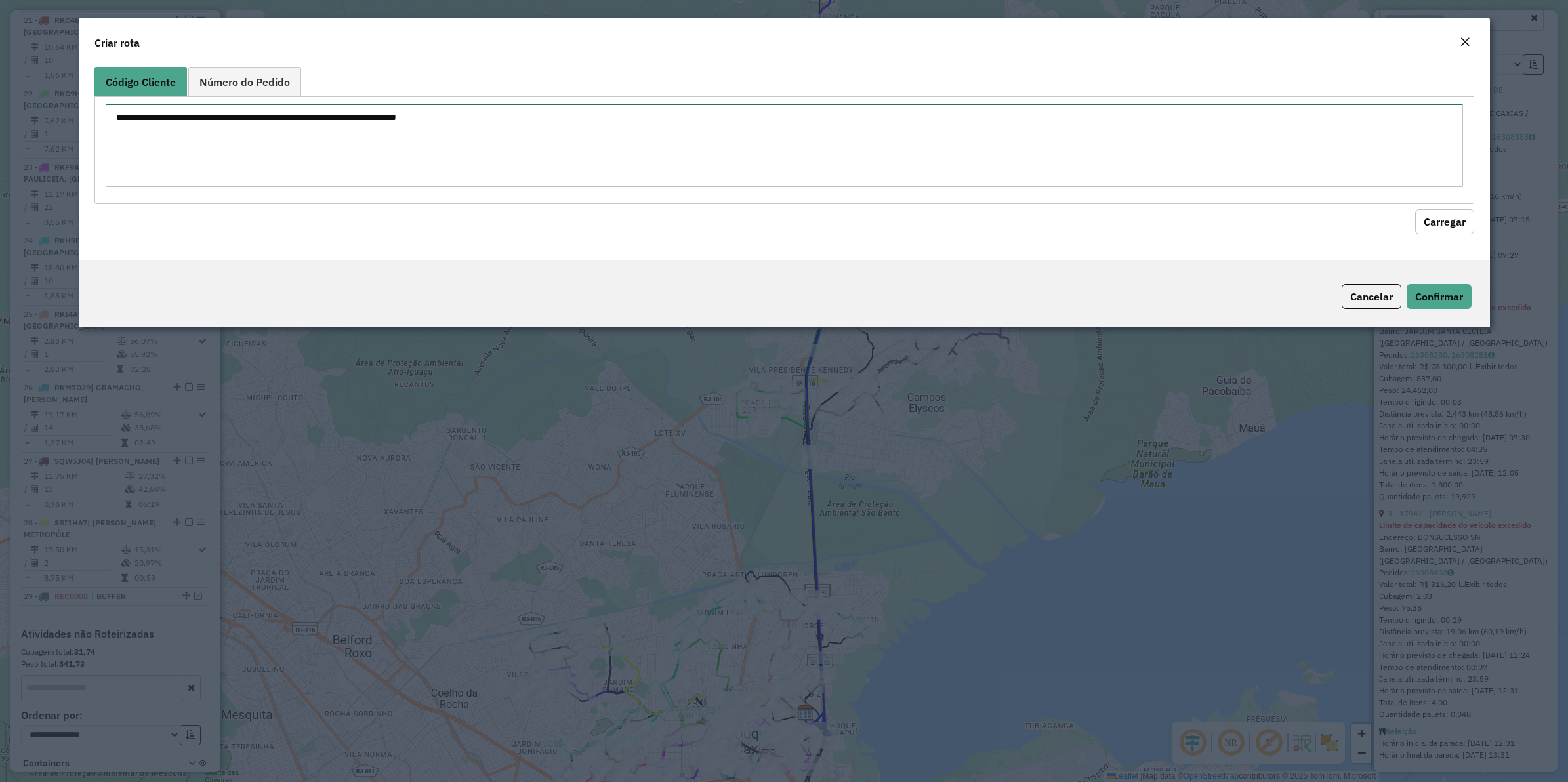
click at [320, 142] on textarea at bounding box center [784, 145] width 1358 height 83
paste textarea "***** ***** ***** ***** *** **** ***** ***** ***** ***** ***** ***** *****"
type textarea "***** ***** ***** ***** *** **** ***** ***** ***** ***** ***** ***** *****"
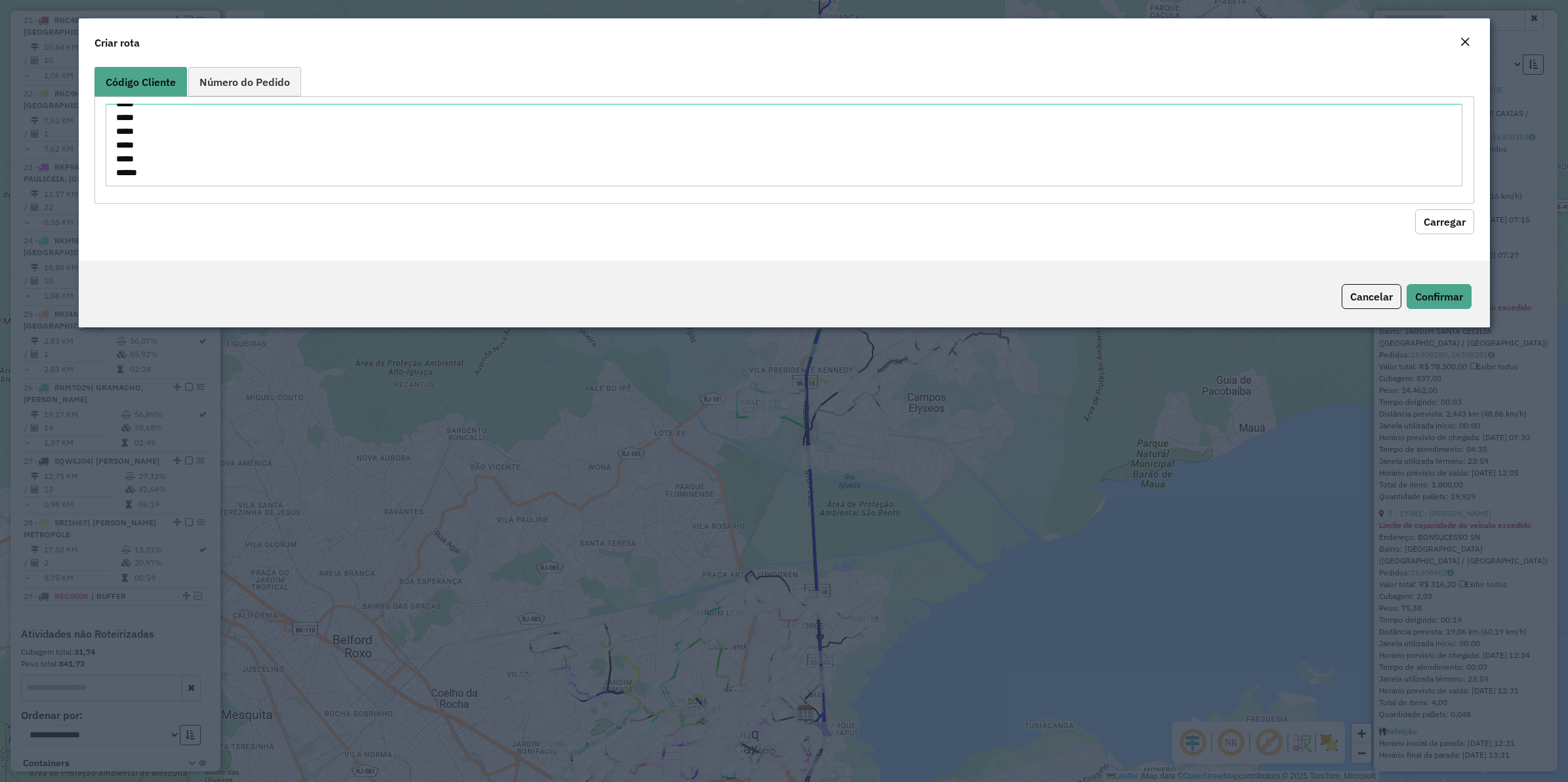
click at [1254, 217] on button "Carregar" at bounding box center [1444, 222] width 59 height 25
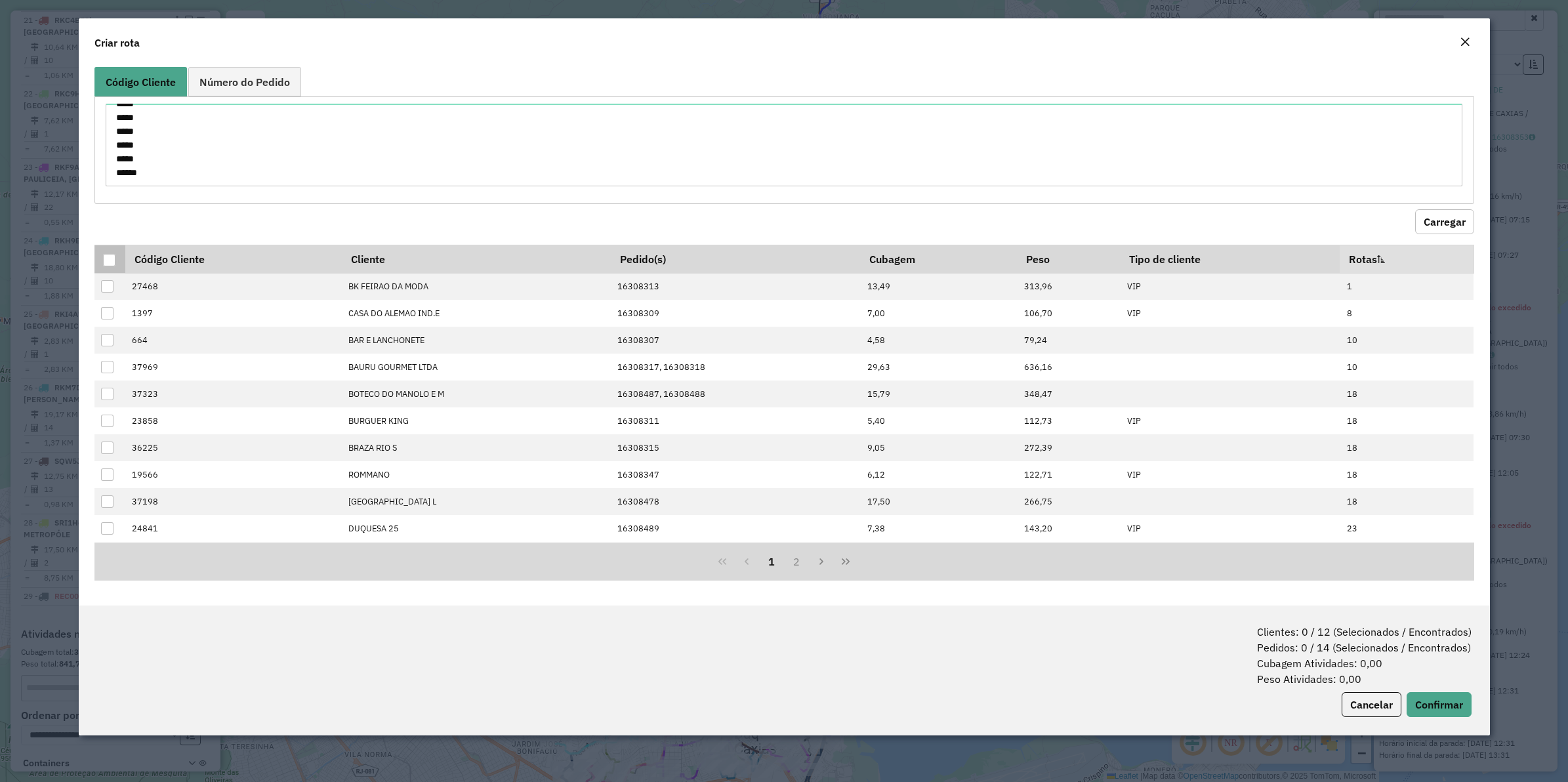
drag, startPoint x: 117, startPoint y: 252, endPoint x: 111, endPoint y: 260, distance: 10.0
click at [115, 254] on th at bounding box center [110, 259] width 31 height 28
click at [111, 260] on div at bounding box center [110, 260] width 12 height 12
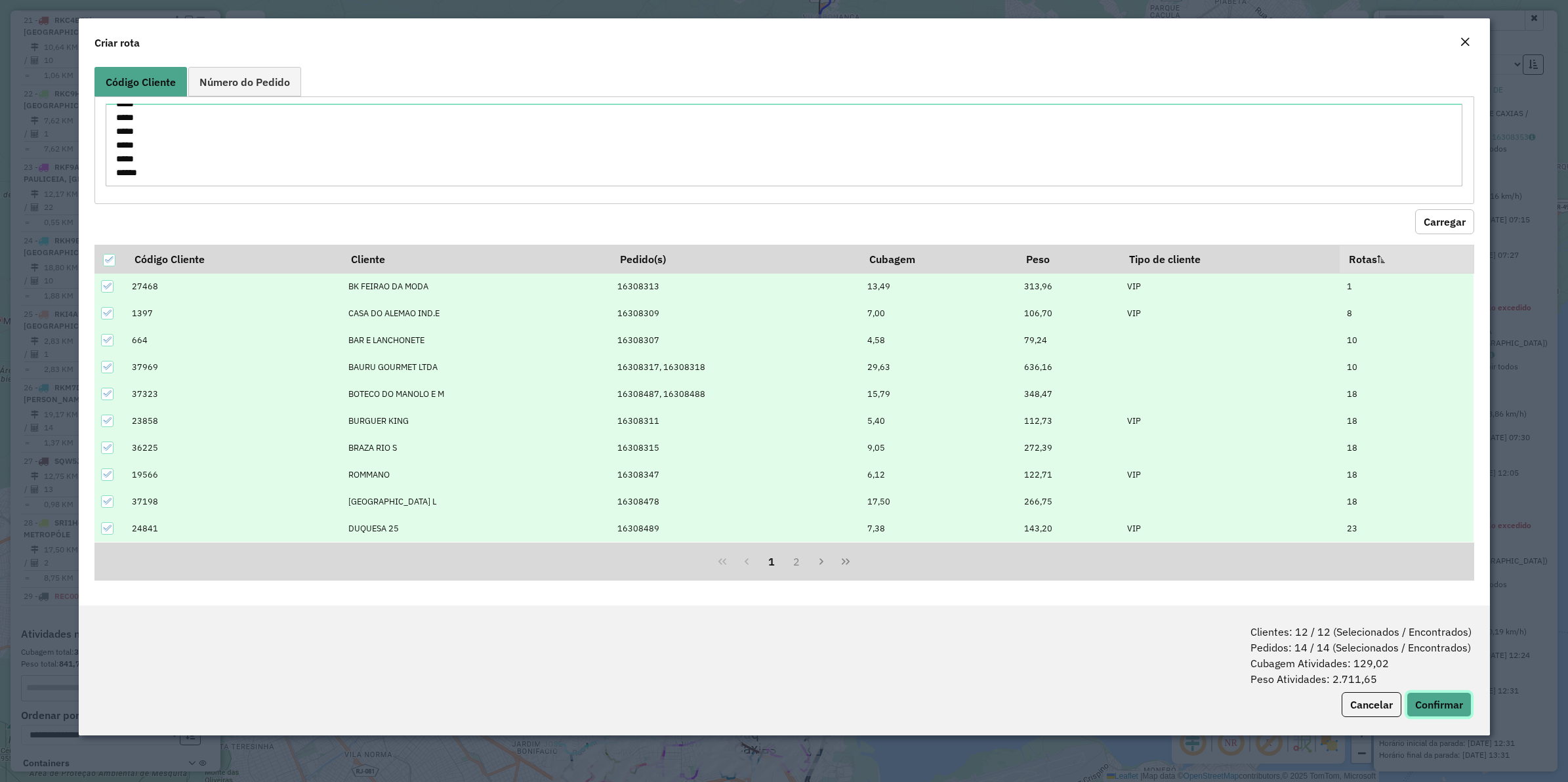
click at [1254, 625] on button "Confirmar" at bounding box center [1439, 705] width 65 height 25
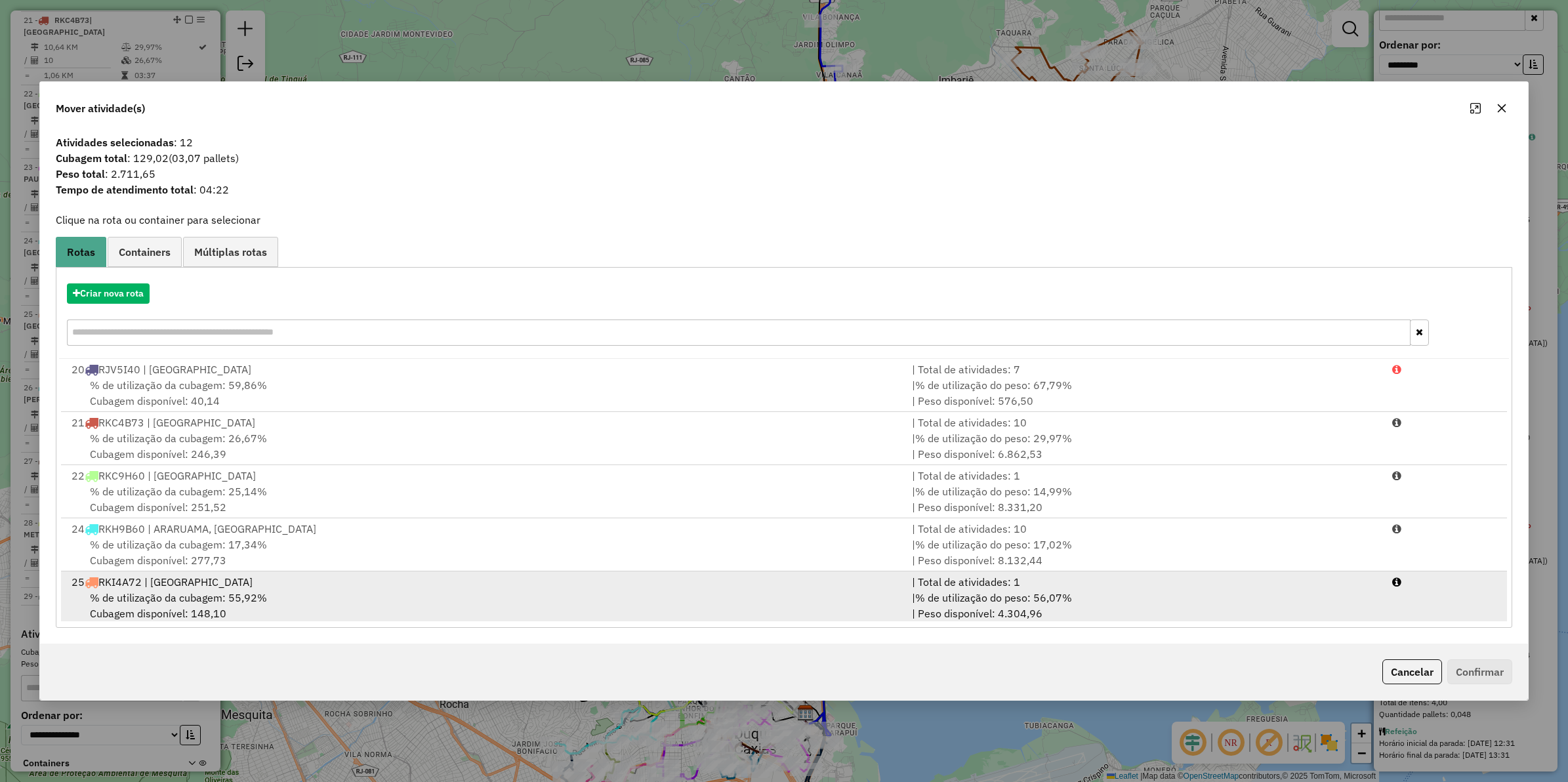
scroll to position [909, 0]
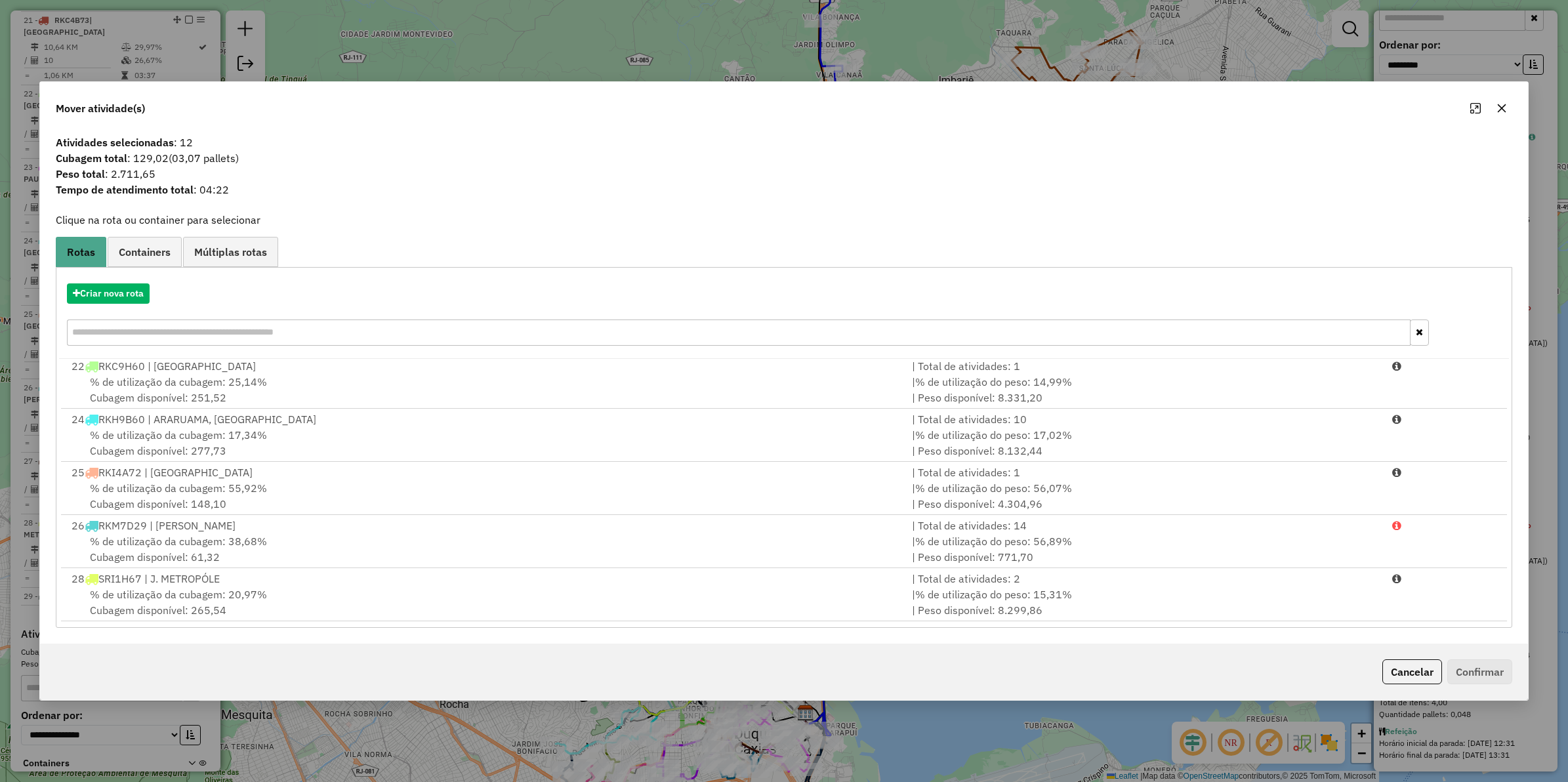
click at [1254, 112] on icon "button" at bounding box center [1502, 109] width 11 height 11
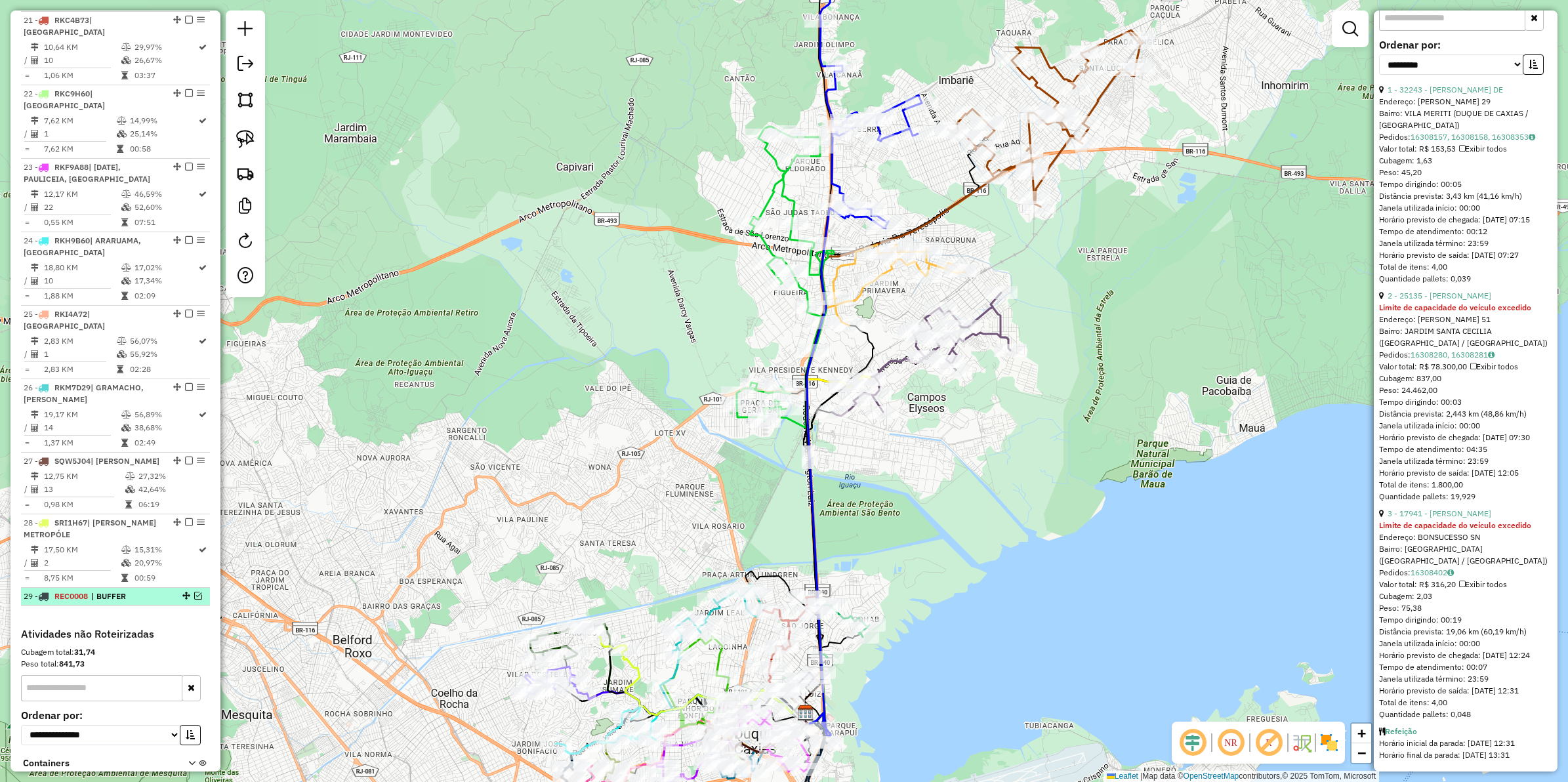
click at [119, 588] on li "29 - REC0008 | BUFFER" at bounding box center [116, 597] width 189 height 18
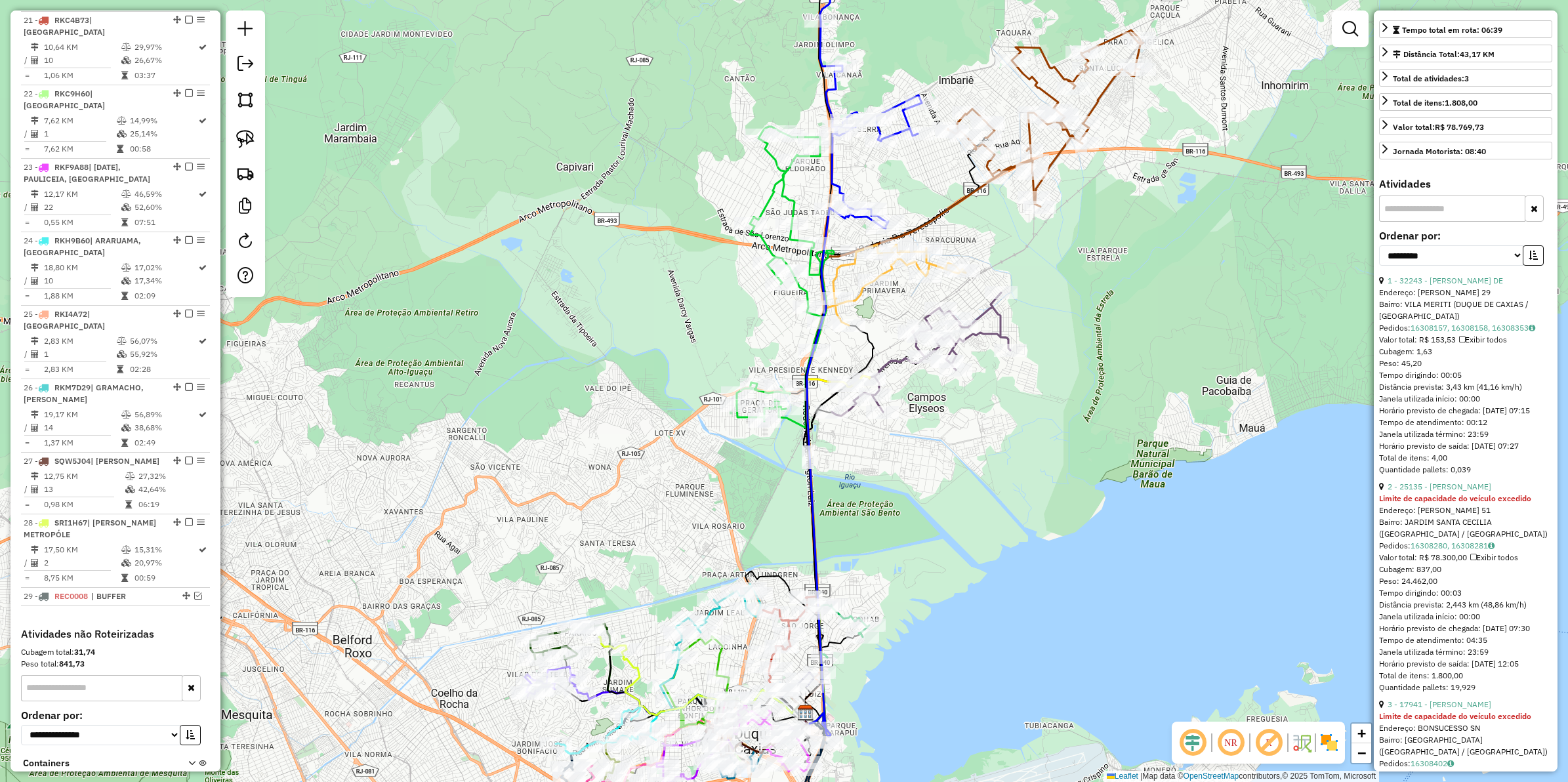
scroll to position [17, 0]
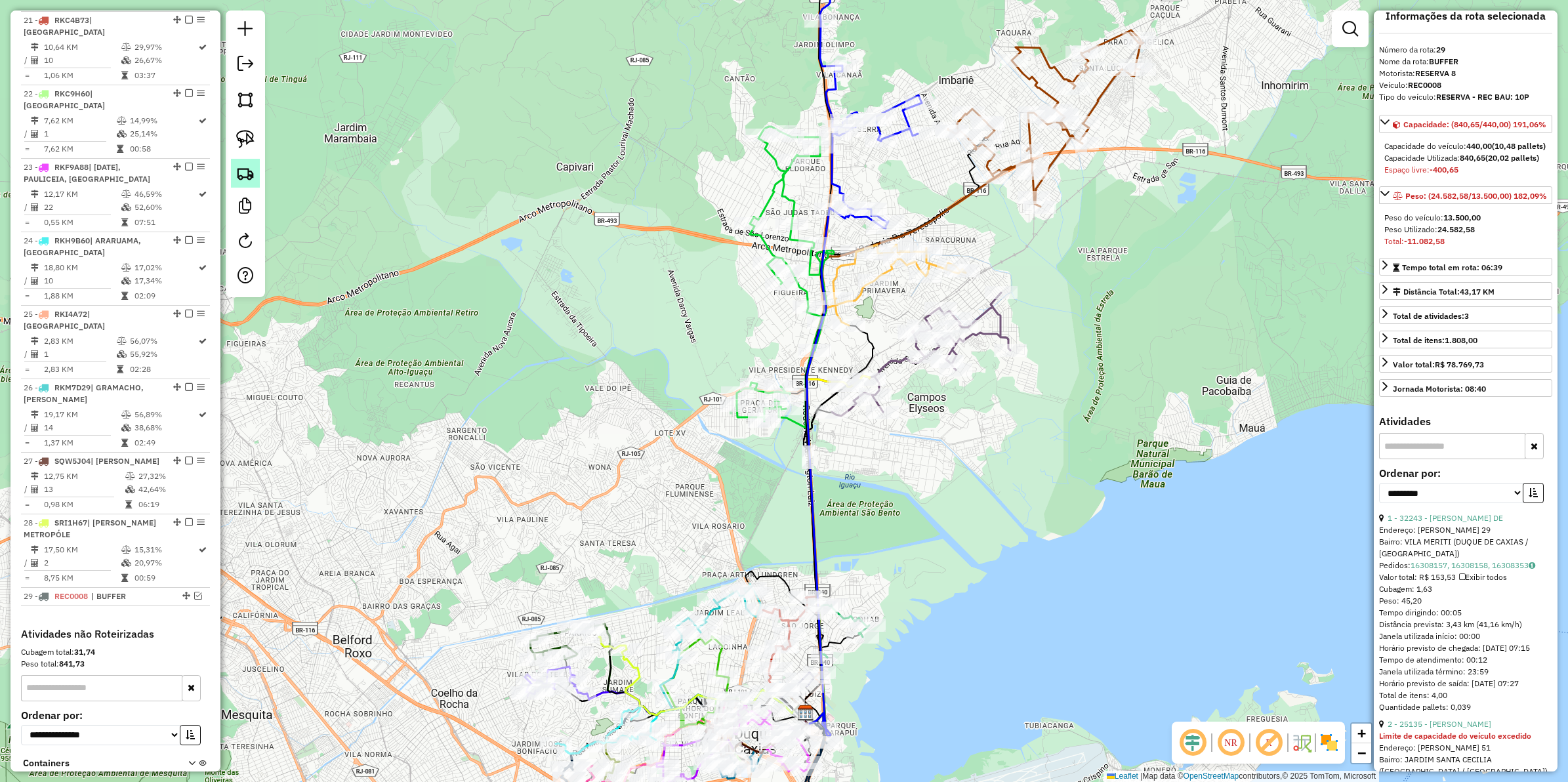
click at [247, 173] on img at bounding box center [245, 173] width 18 height 18
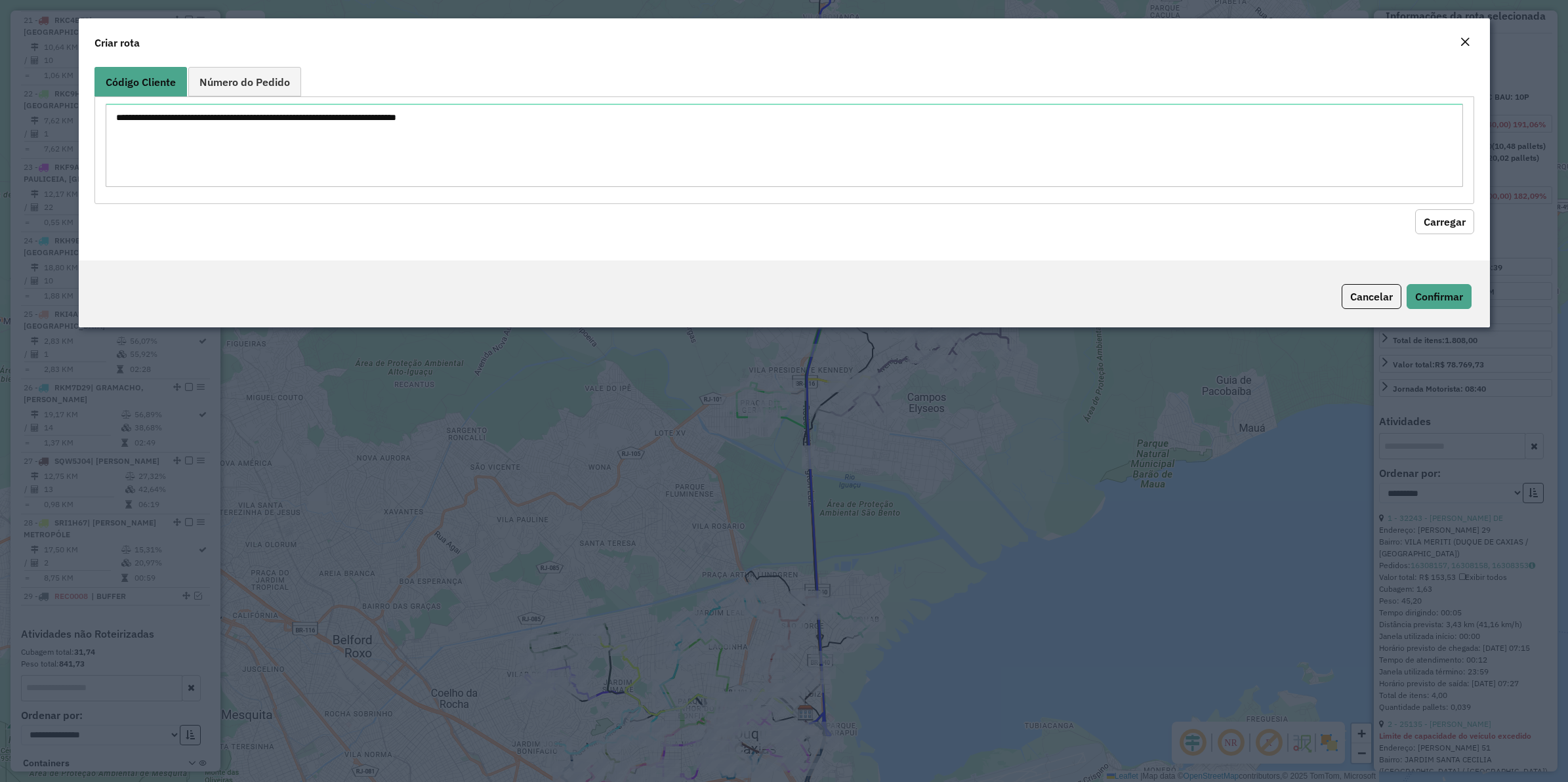
click at [257, 100] on div at bounding box center [784, 150] width 1380 height 107
click at [247, 77] on span "Número do Pedido" at bounding box center [245, 82] width 90 height 11
click at [152, 93] on link "Código Cliente" at bounding box center [141, 82] width 93 height 30
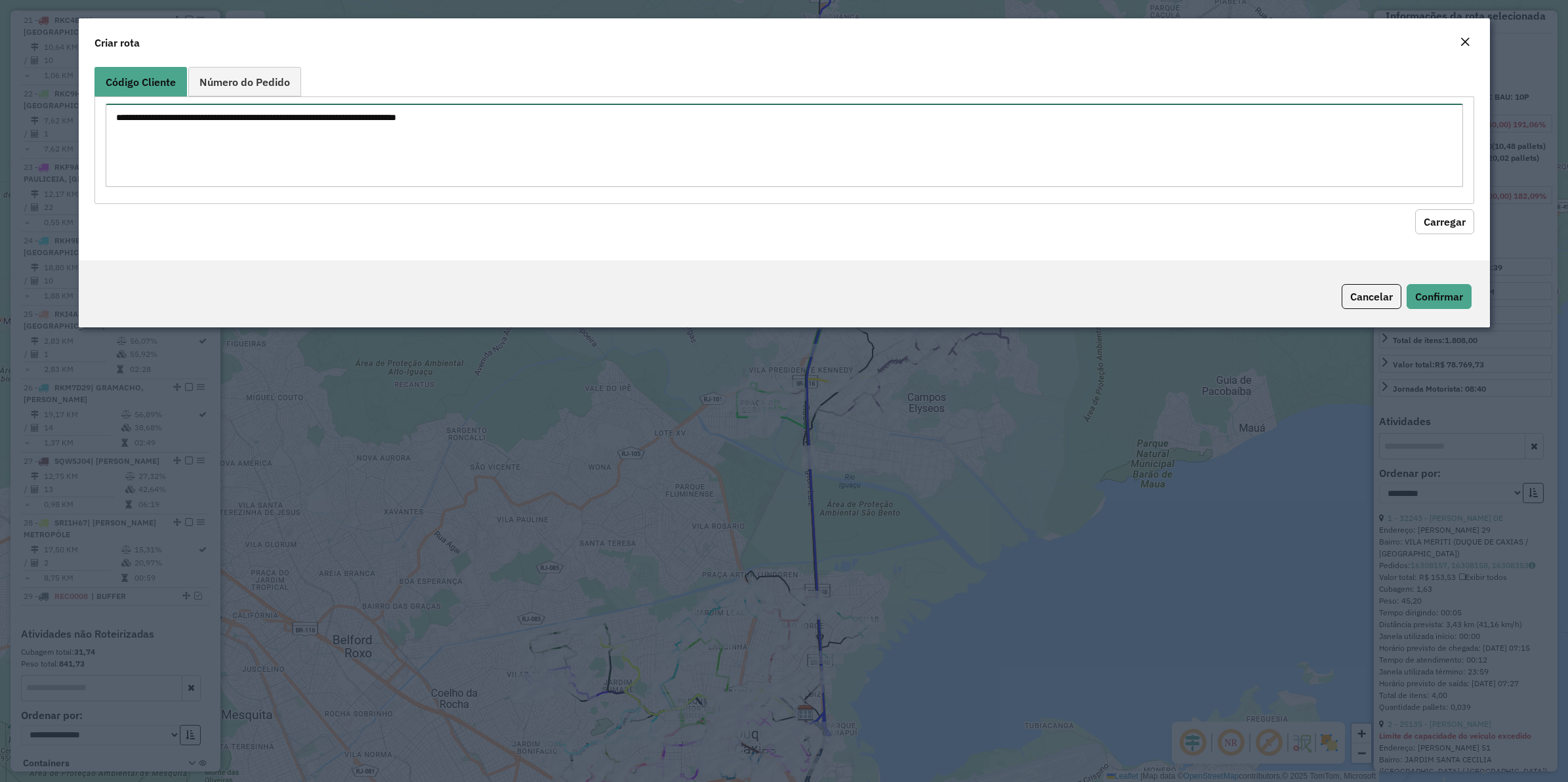
click at [164, 122] on textarea at bounding box center [784, 145] width 1358 height 83
paste textarea "***** ***** ***** ***** *** **** ***** ***** ***** ***** ***** ***** *****"
type textarea "***** ***** ***** ***** *** **** ***** ***** ***** ***** ***** ***** *****"
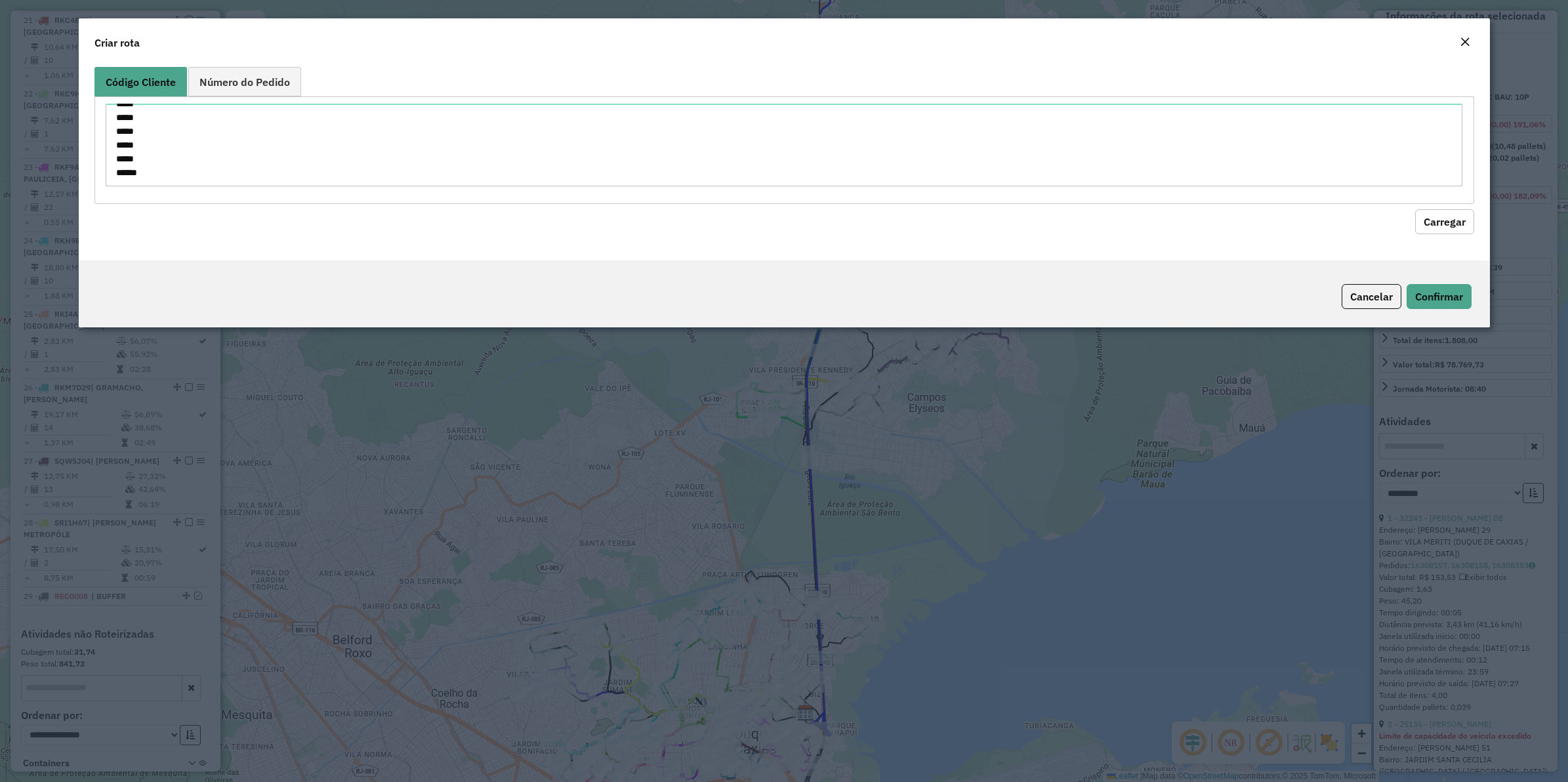
click at [1254, 226] on button "Carregar" at bounding box center [1444, 222] width 59 height 25
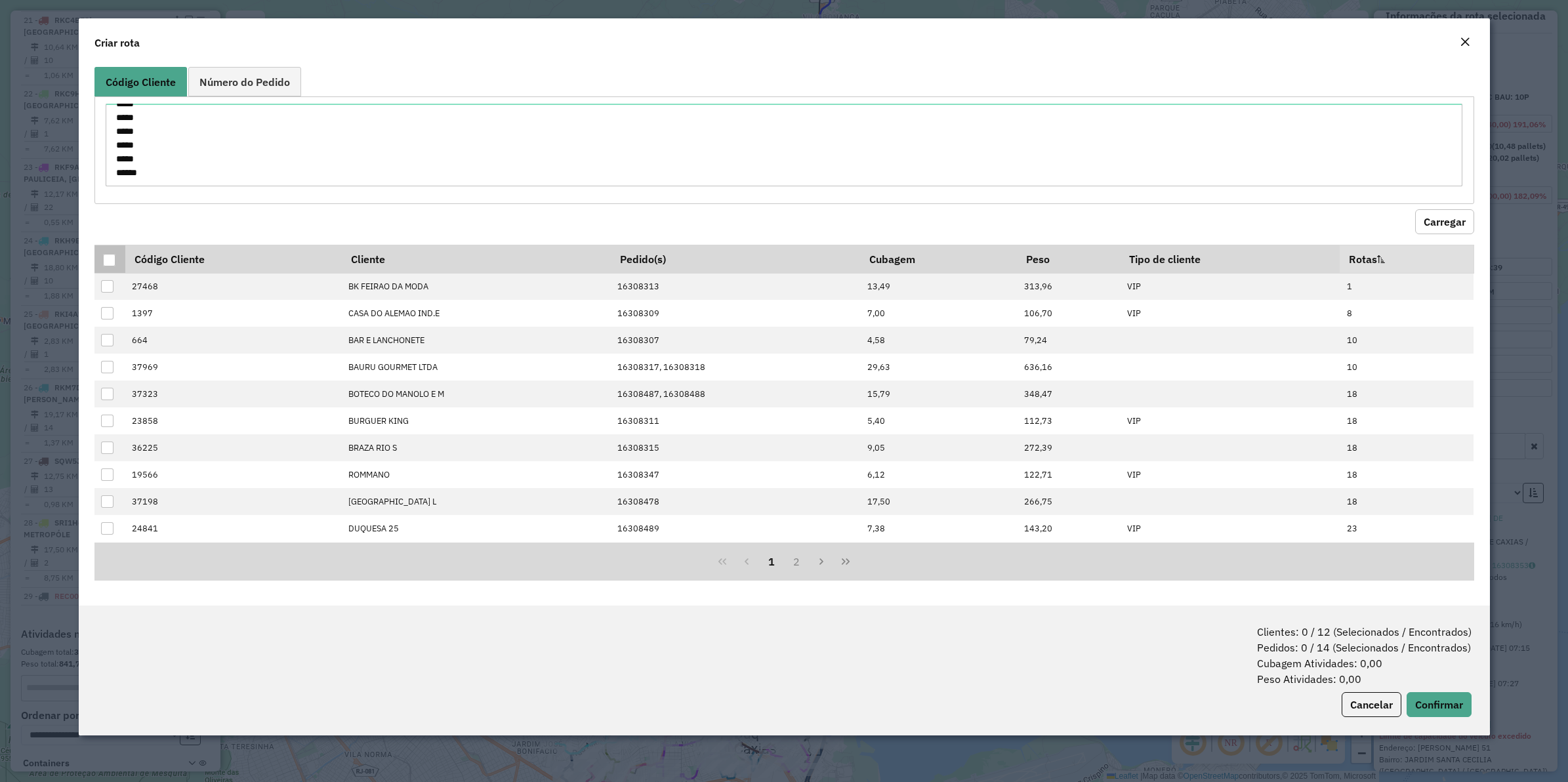
click at [110, 258] on div at bounding box center [110, 260] width 12 height 12
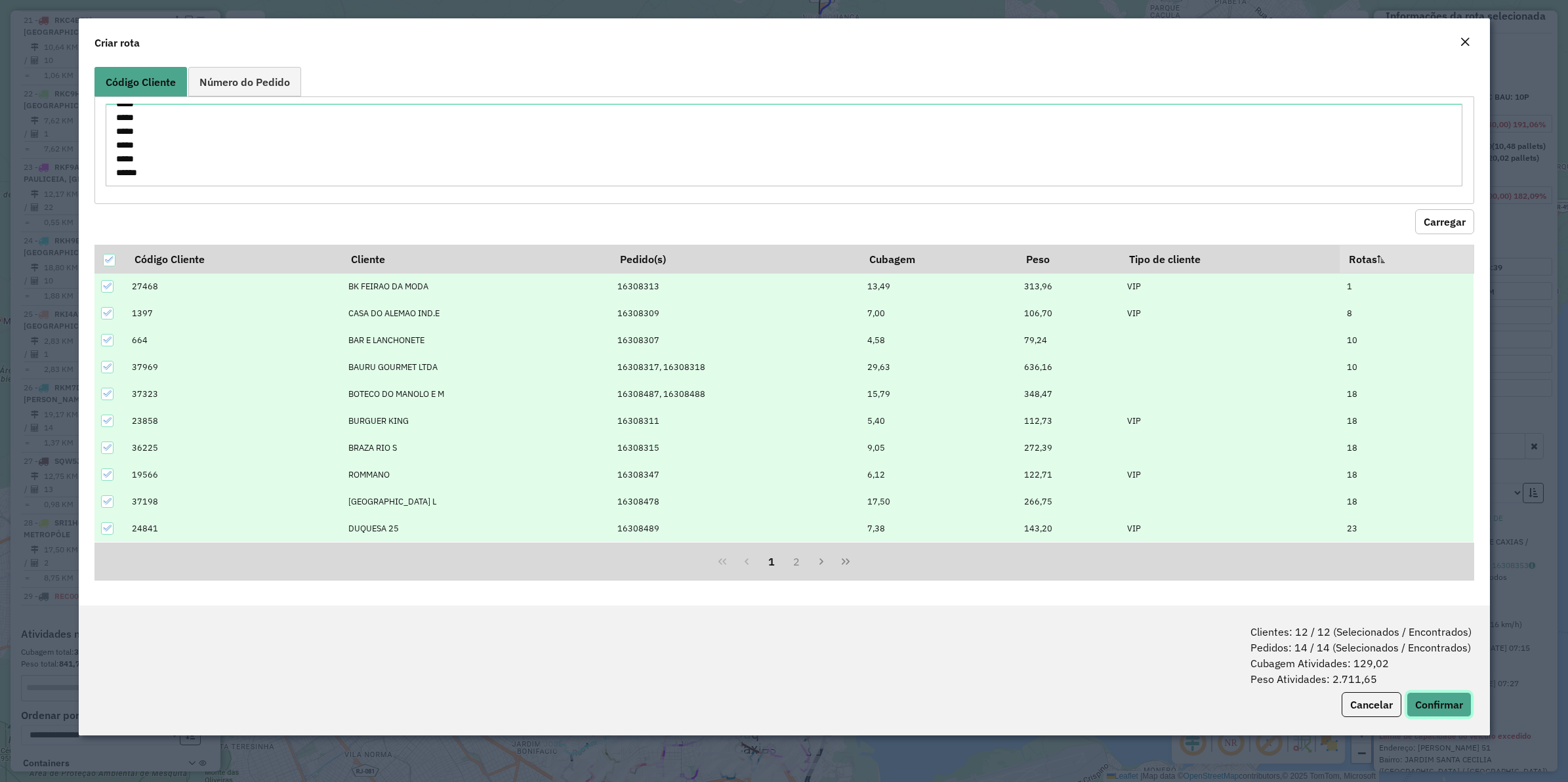
click at [1254, 625] on button "Confirmar" at bounding box center [1439, 705] width 65 height 25
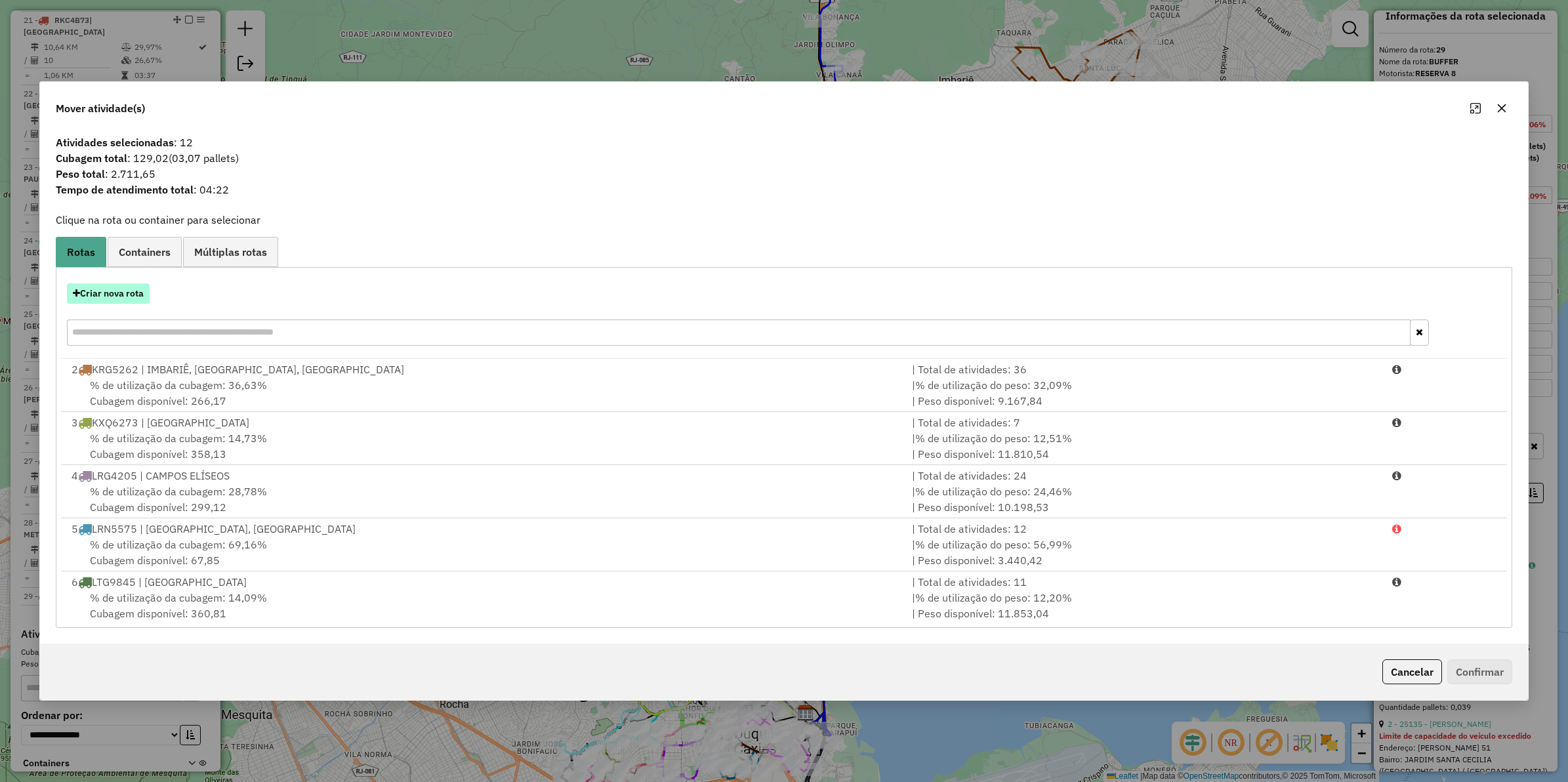
click at [94, 293] on button "Criar nova rota" at bounding box center [108, 293] width 82 height 20
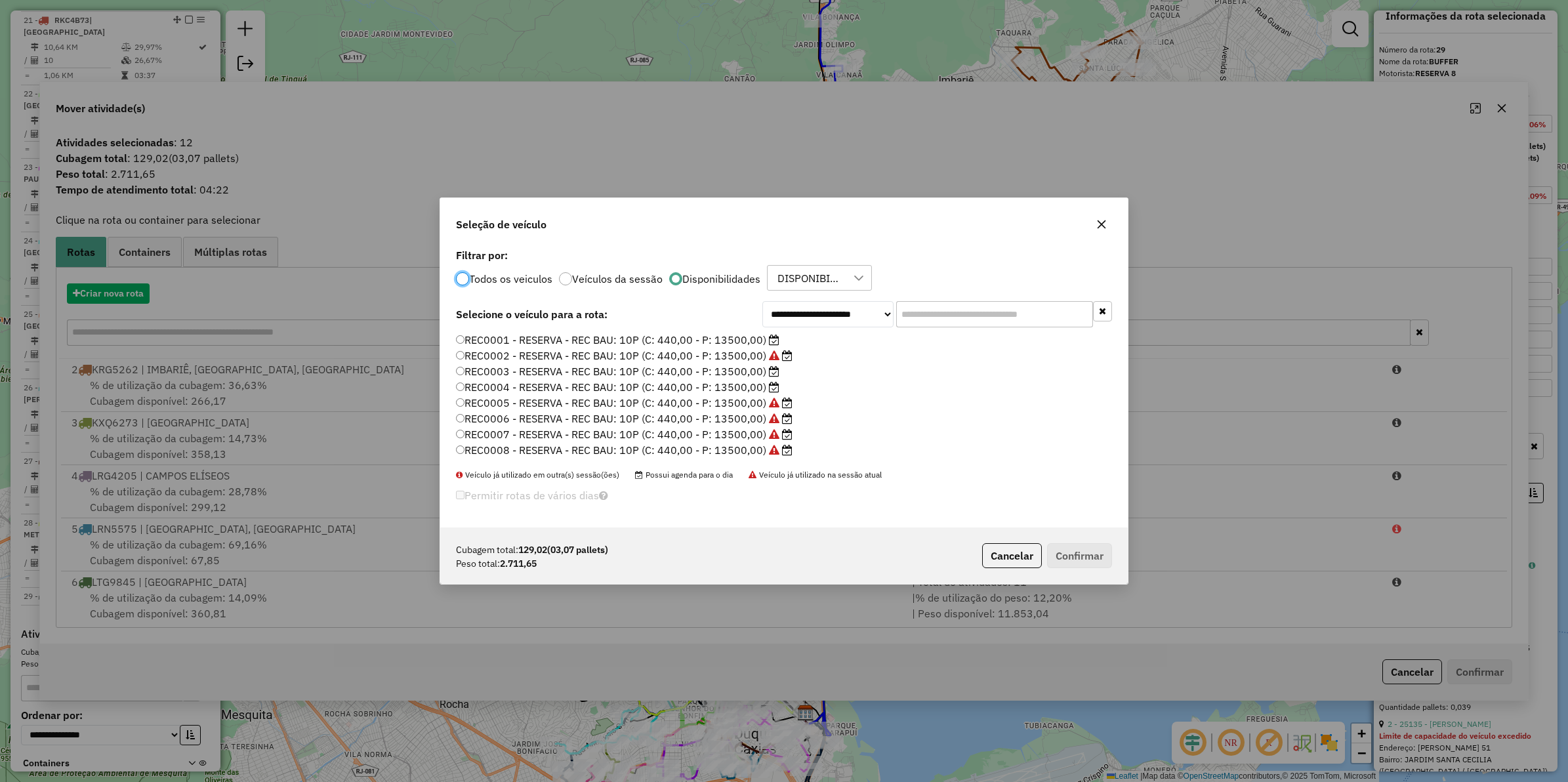
scroll to position [6, 4]
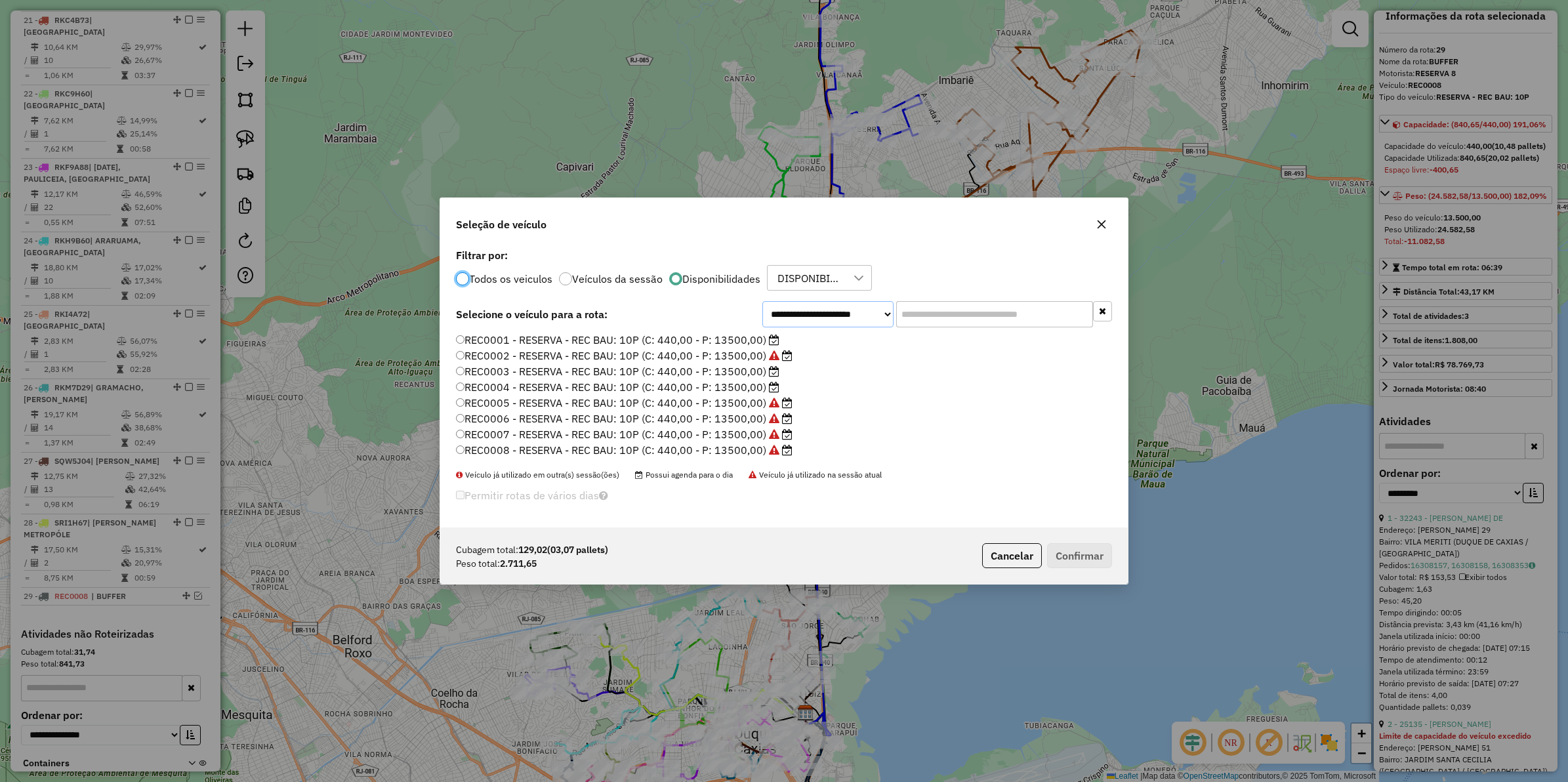
click at [817, 318] on select "**********" at bounding box center [828, 315] width 131 height 26
select select "********"
click at [763, 318] on select "**********" at bounding box center [828, 315] width 131 height 26
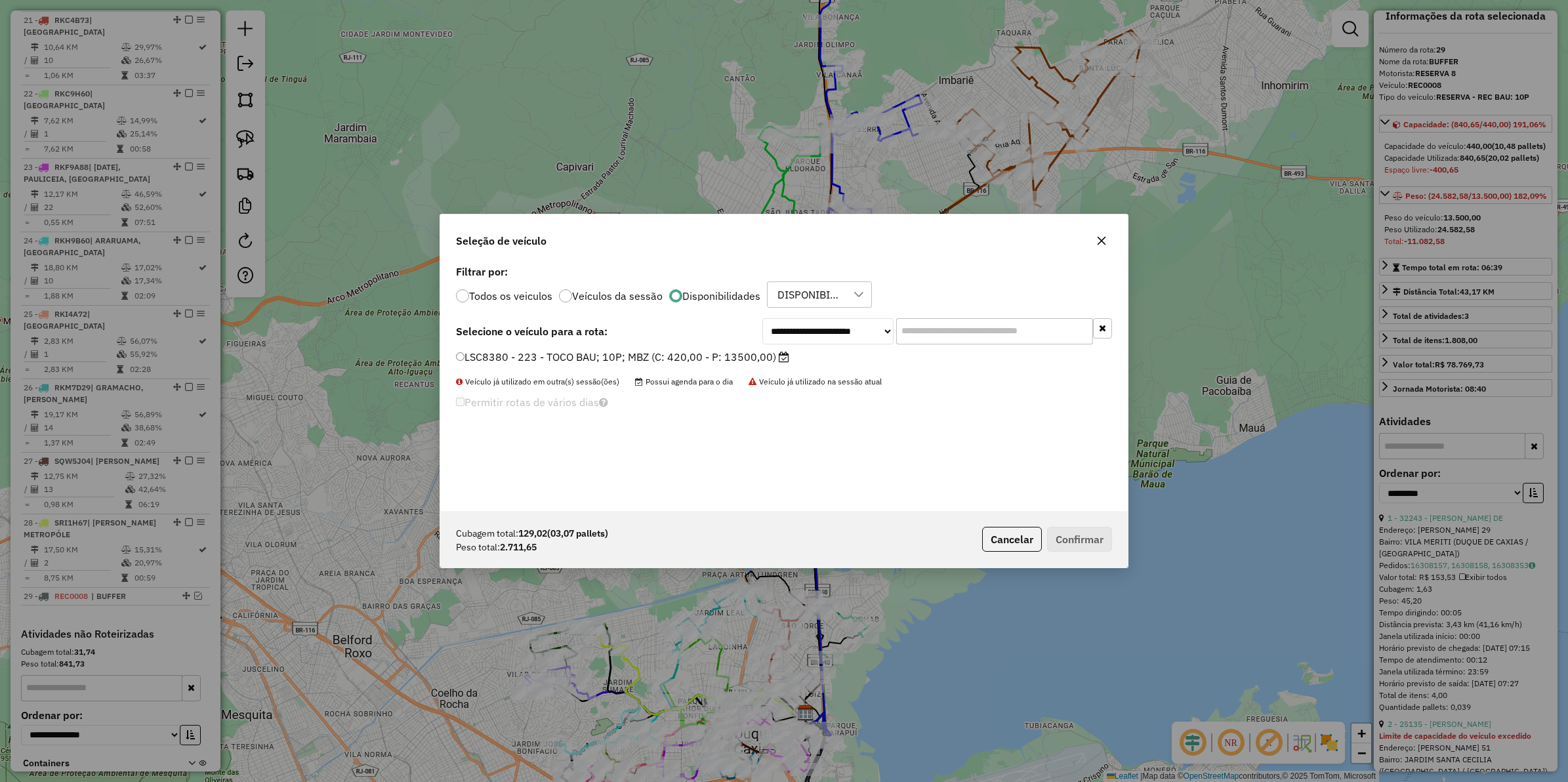
click at [477, 358] on label "LSC8380 - 223 - TOCO BAU; 10P; MBZ (C: 420,00 - P: 13500,00)" at bounding box center [622, 357] width 333 height 16
click at [1101, 542] on button "Confirmar" at bounding box center [1080, 539] width 65 height 25
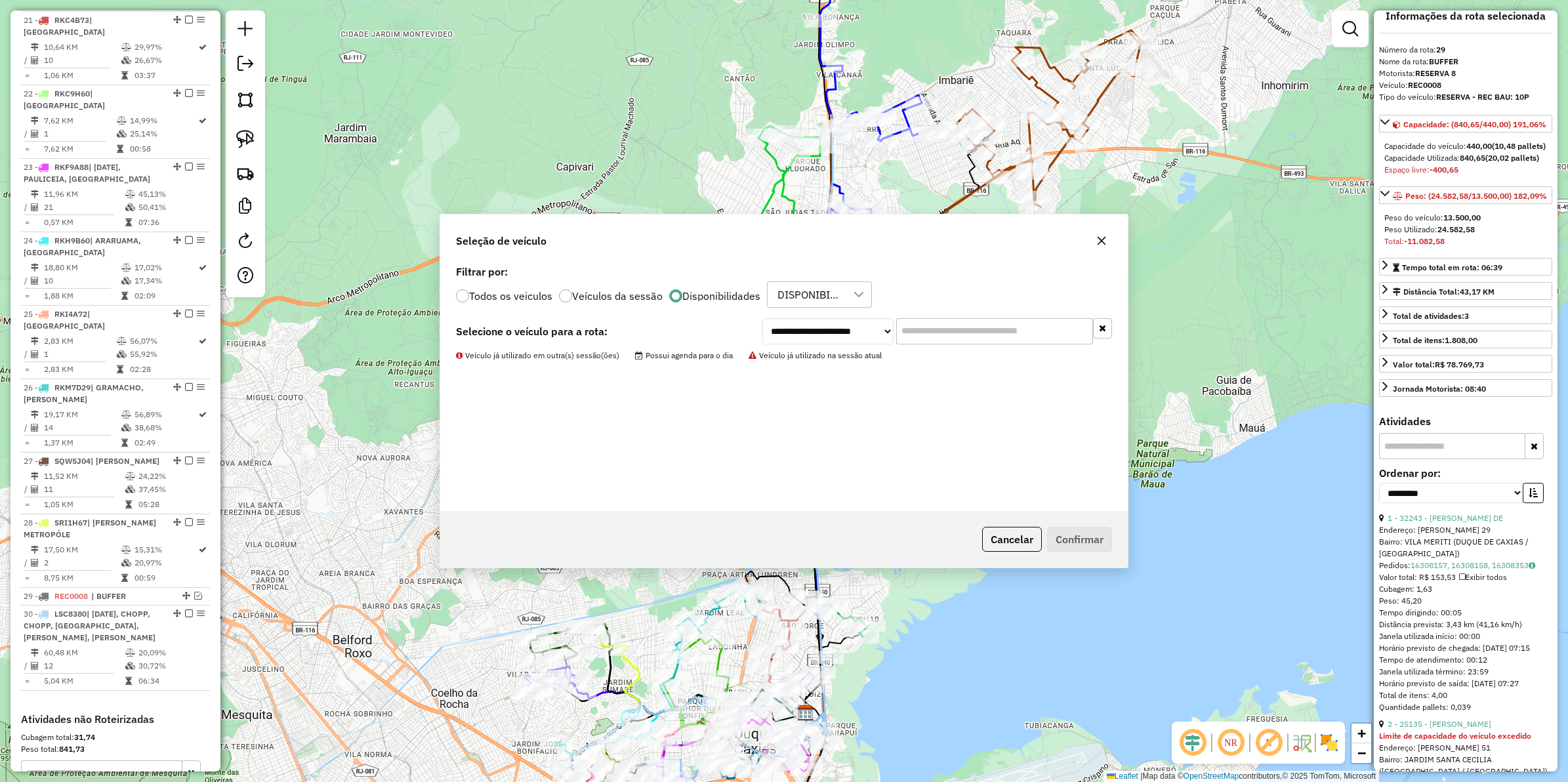
scroll to position [2015, 0]
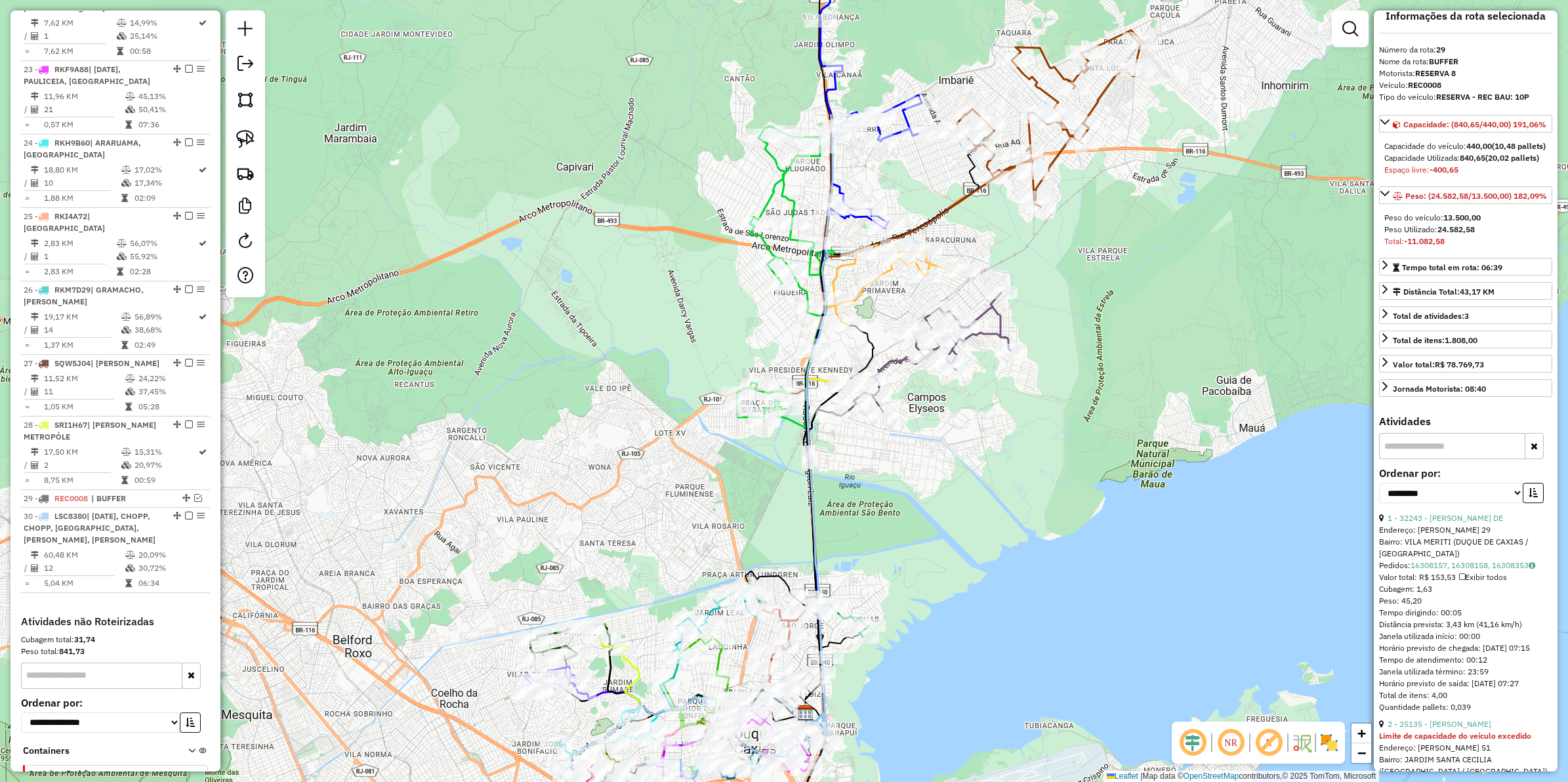
click at [814, 512] on icon at bounding box center [722, 451] width 320 height 675
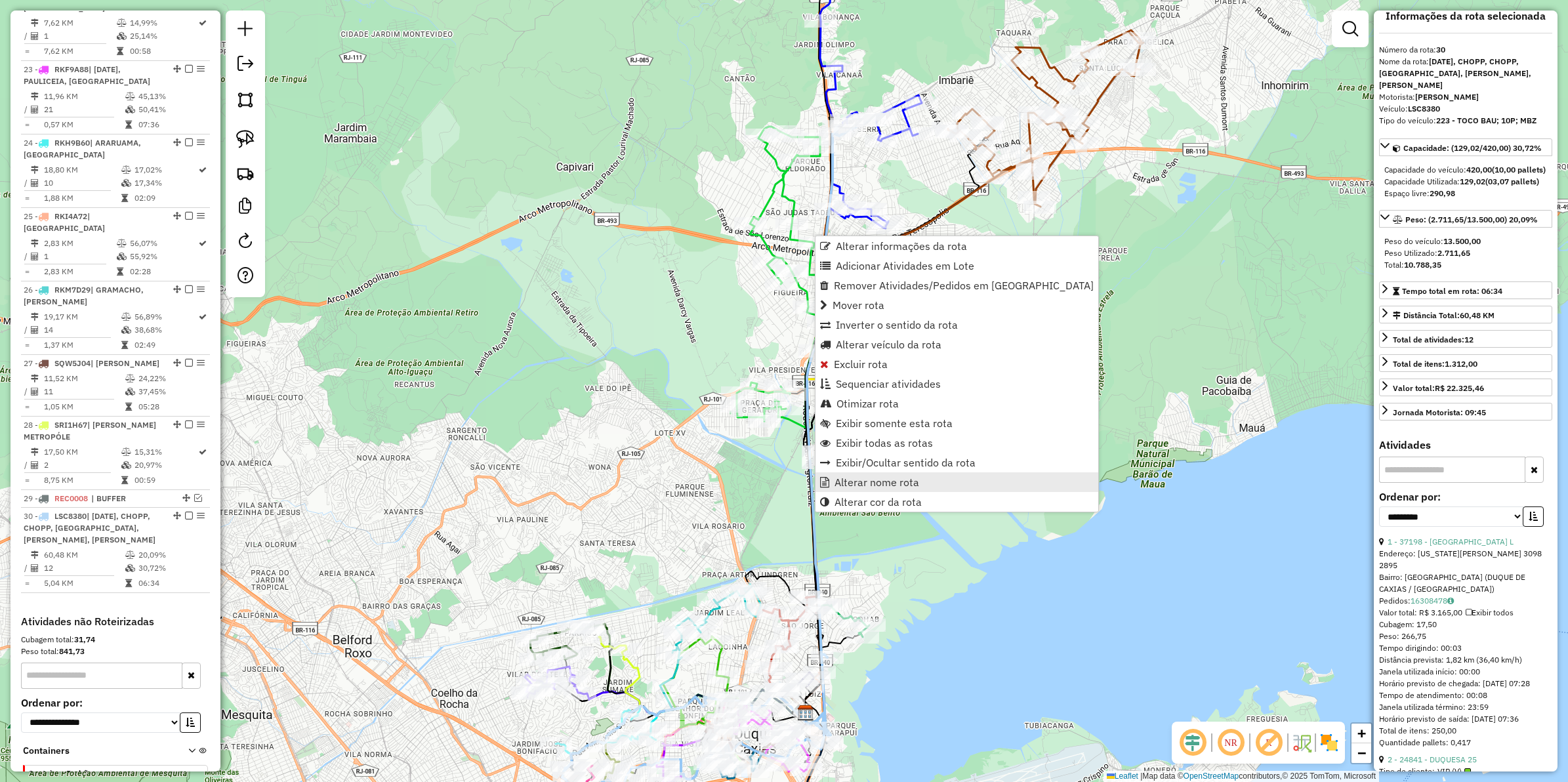
click at [873, 478] on span "Alterar nome rota" at bounding box center [876, 482] width 85 height 11
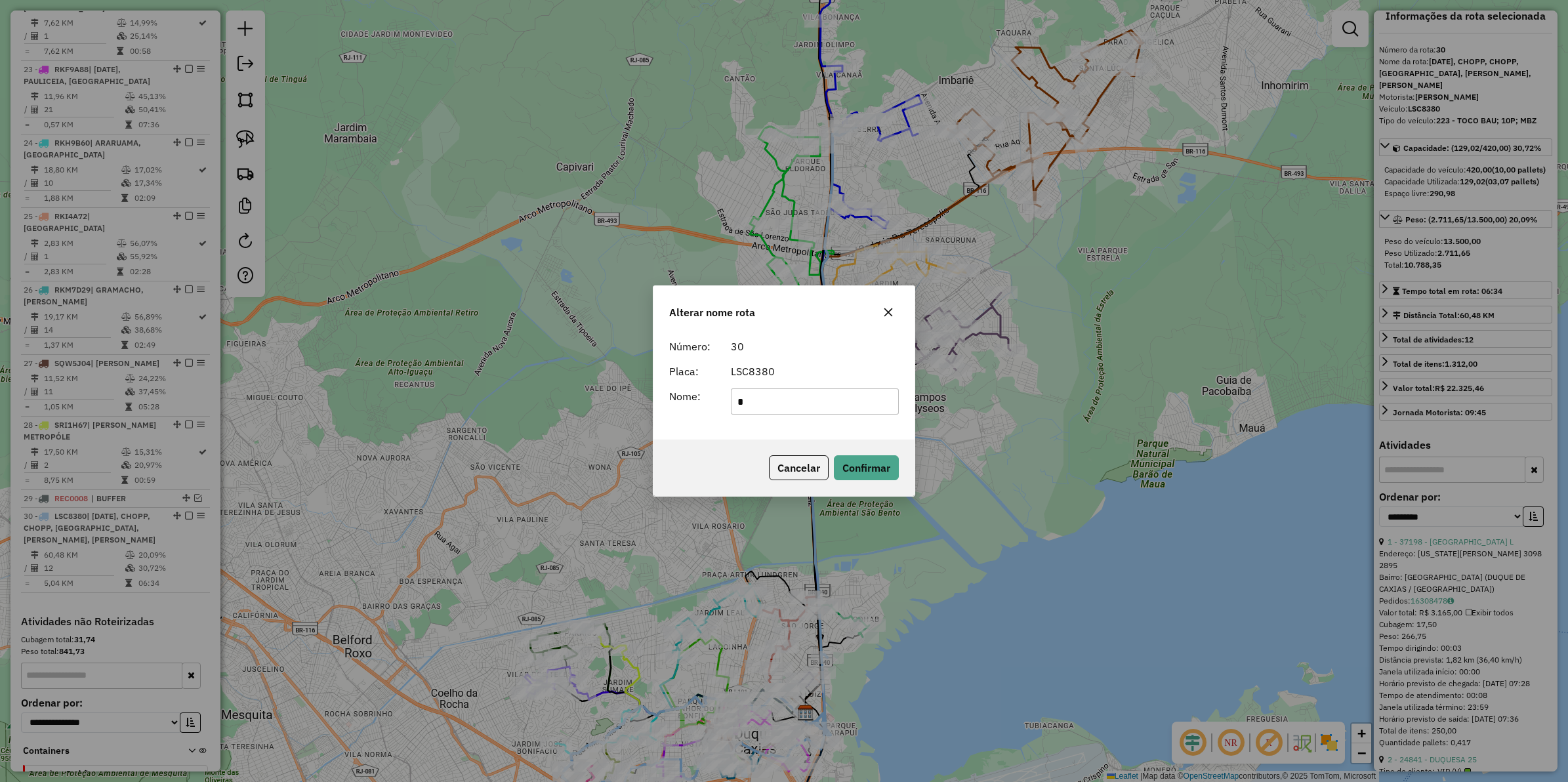
scroll to position [0, 0]
type input "*****"
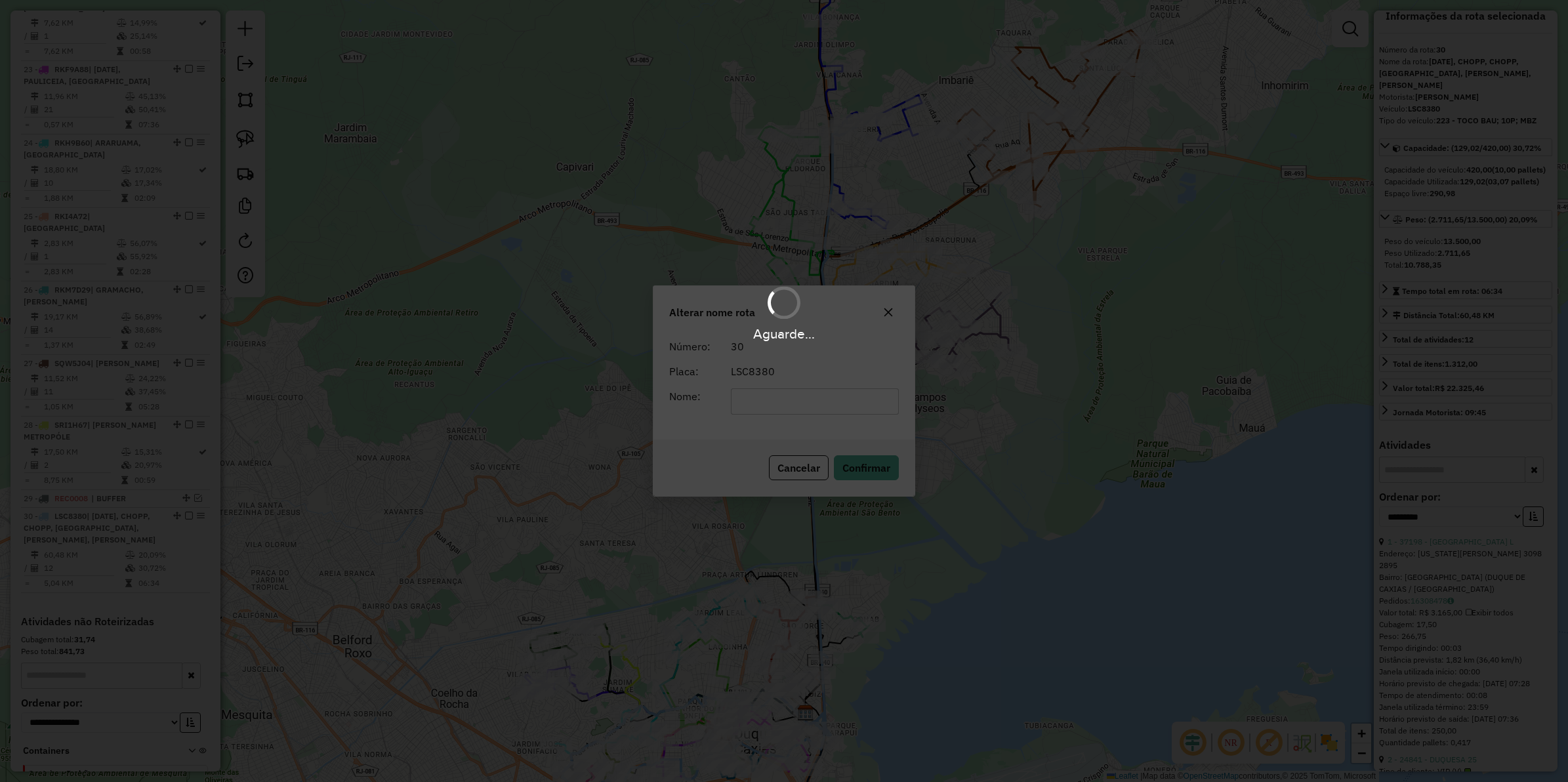
scroll to position [1980, 0]
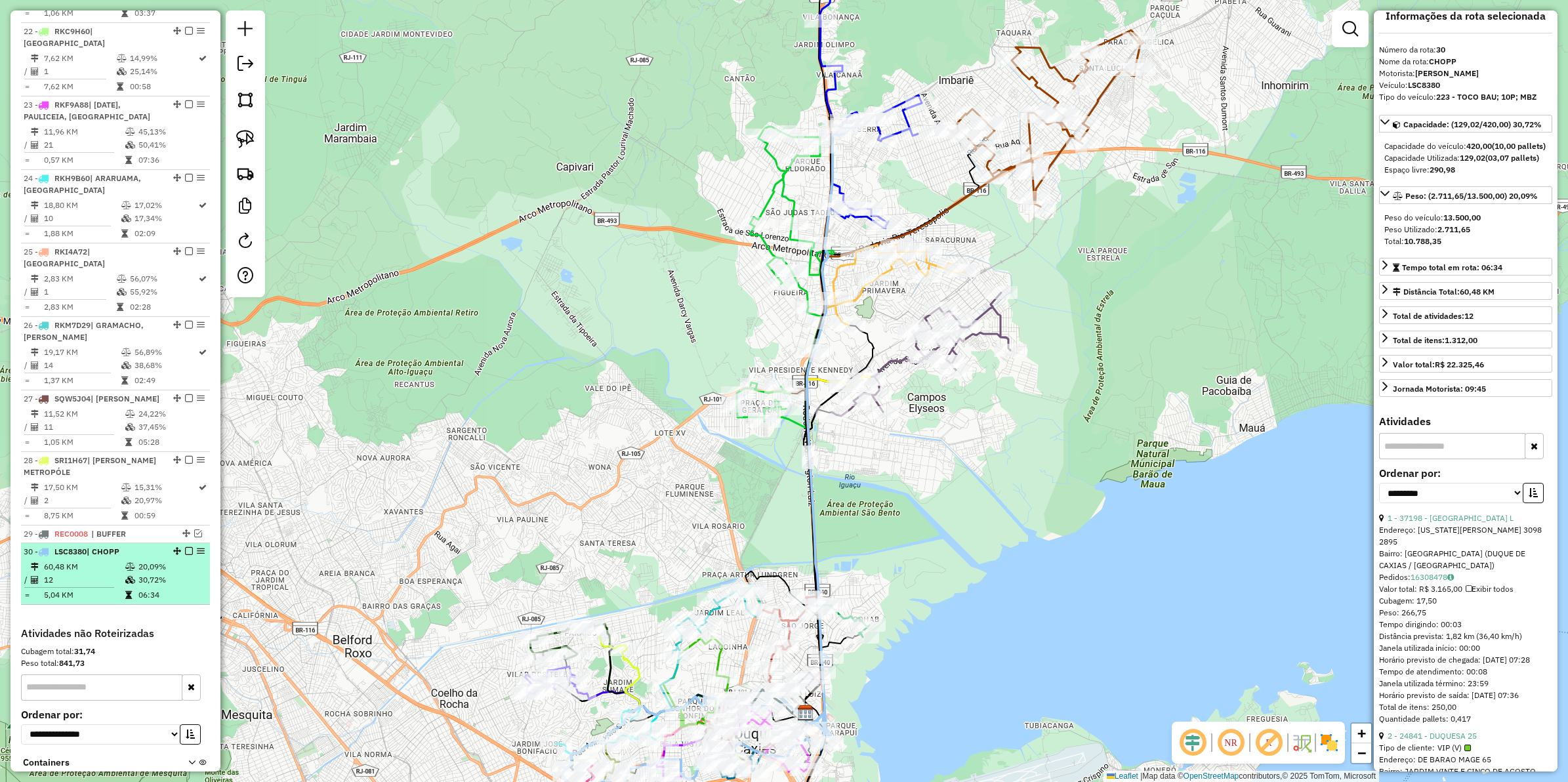
click at [188, 547] on em at bounding box center [188, 551] width 8 height 8
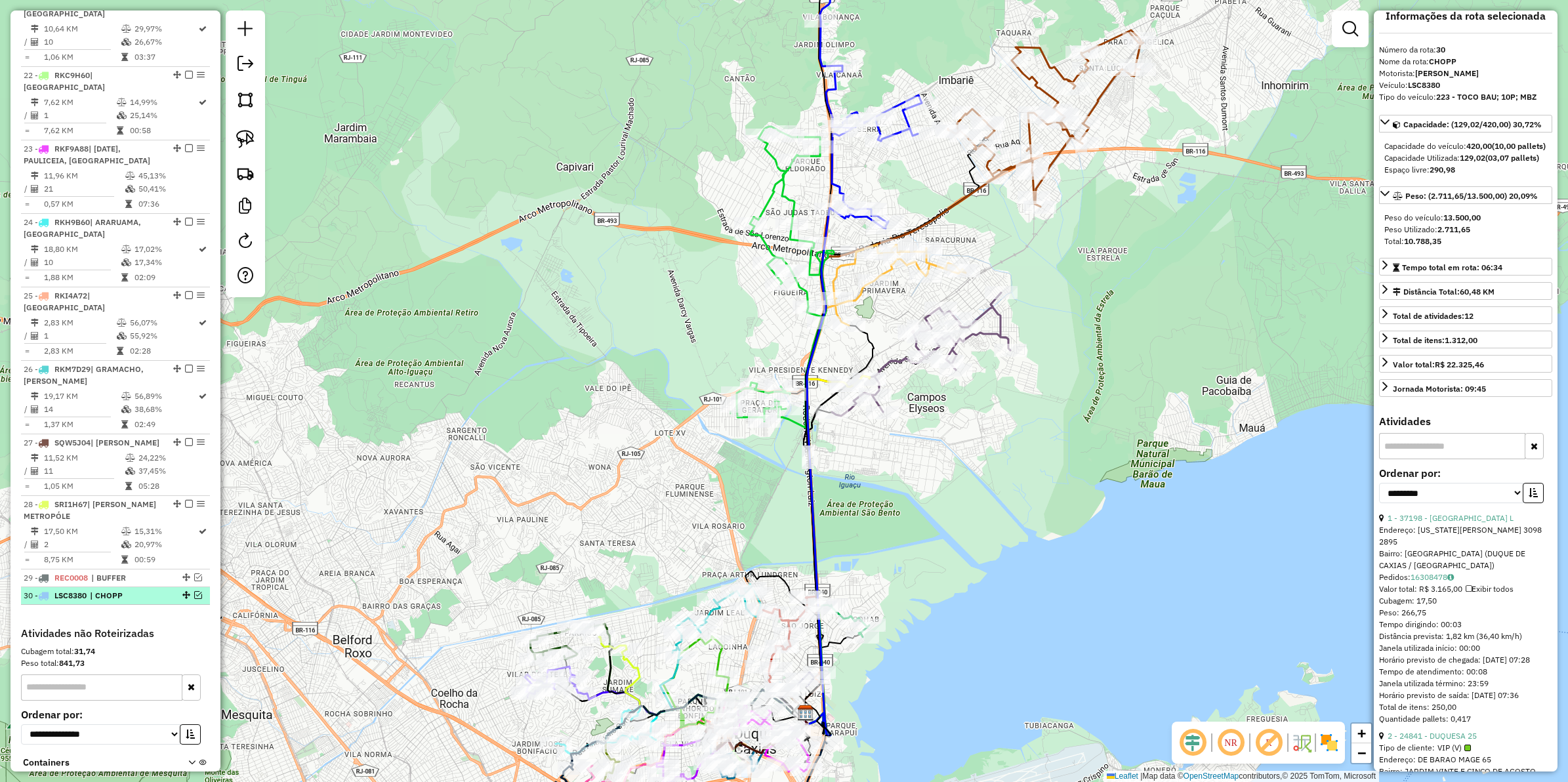
click at [195, 592] on em at bounding box center [198, 595] width 8 height 8
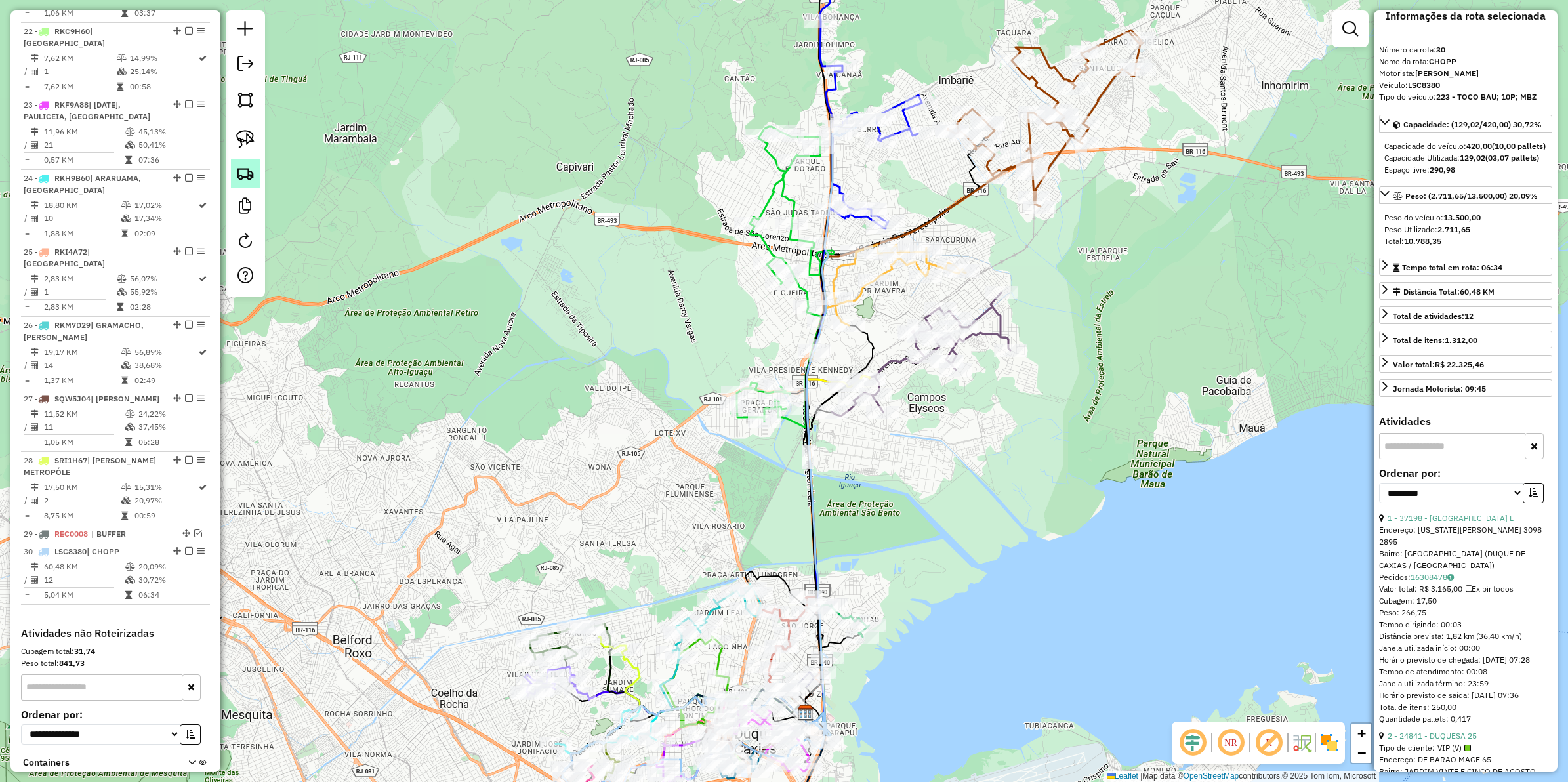
click at [247, 174] on img at bounding box center [245, 173] width 18 height 18
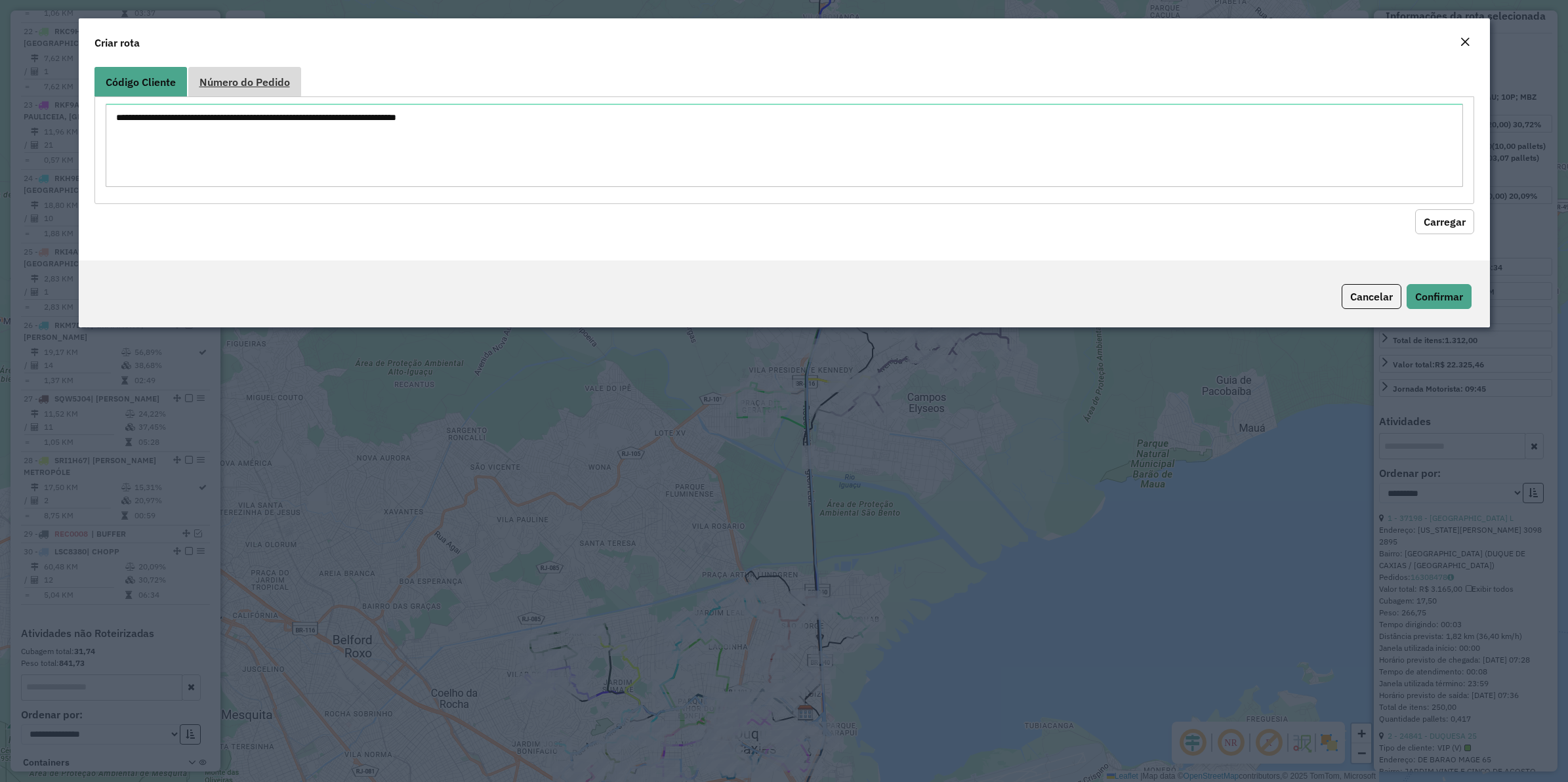
click at [221, 77] on span "Número do Pedido" at bounding box center [245, 82] width 90 height 11
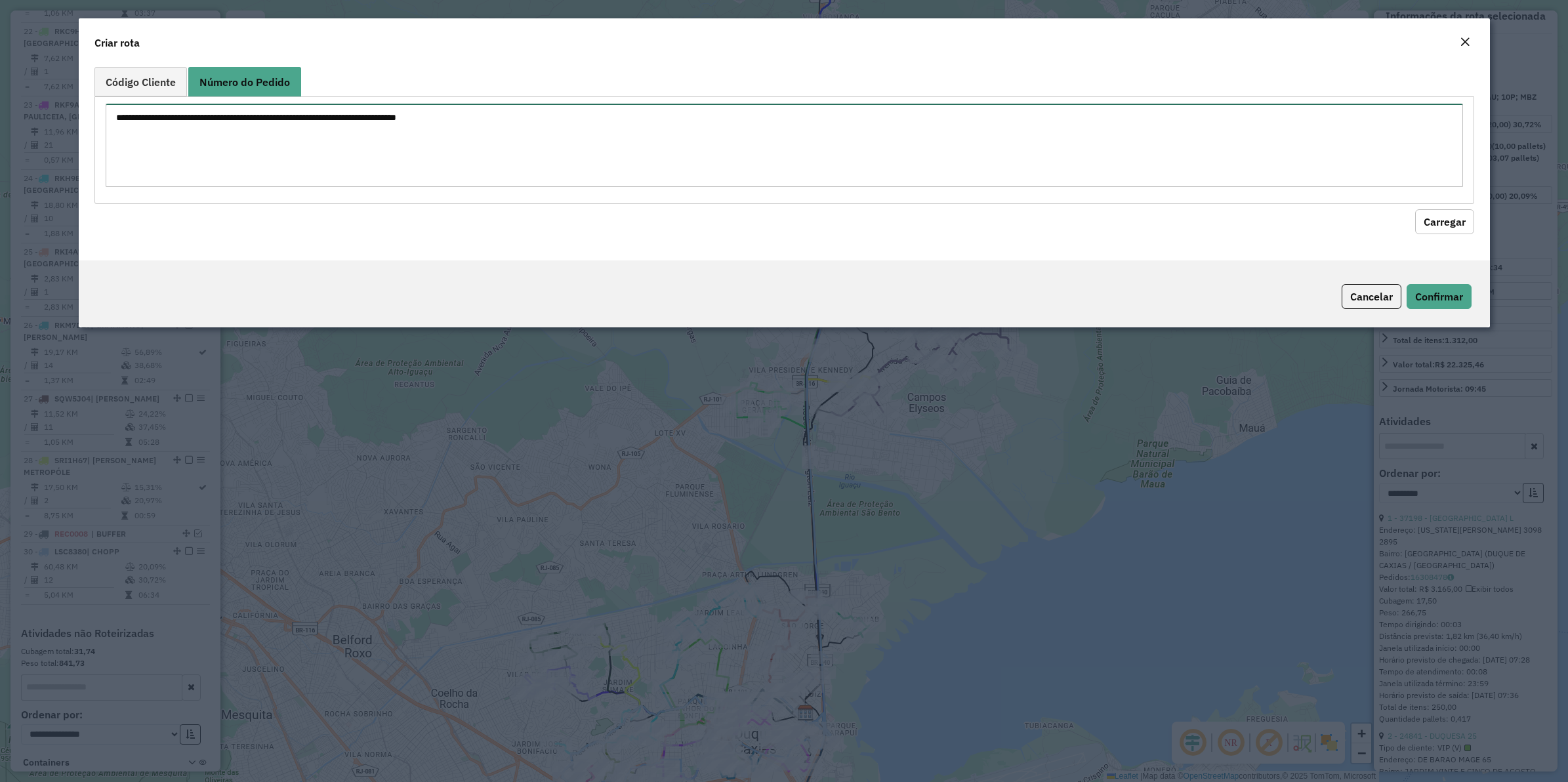
click at [195, 132] on textarea at bounding box center [784, 145] width 1358 height 83
paste textarea "****** ****** ****** ****** ****** ****** ****** ****** ****** ****** ******"
type textarea "****** ****** ****** ****** ****** ****** ****** ****** ****** ****** ******"
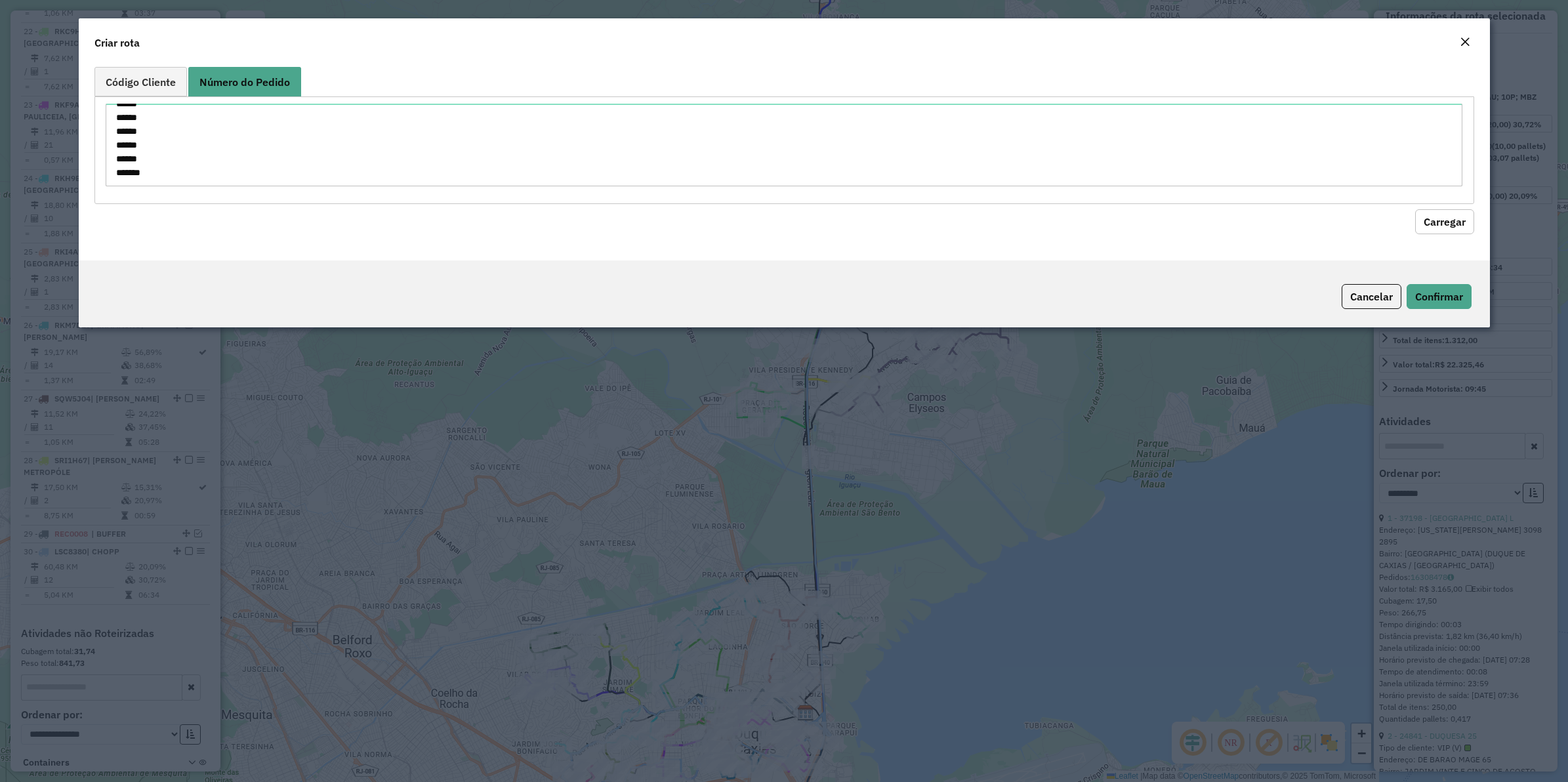
click at [1254, 217] on button "Carregar" at bounding box center [1444, 222] width 59 height 25
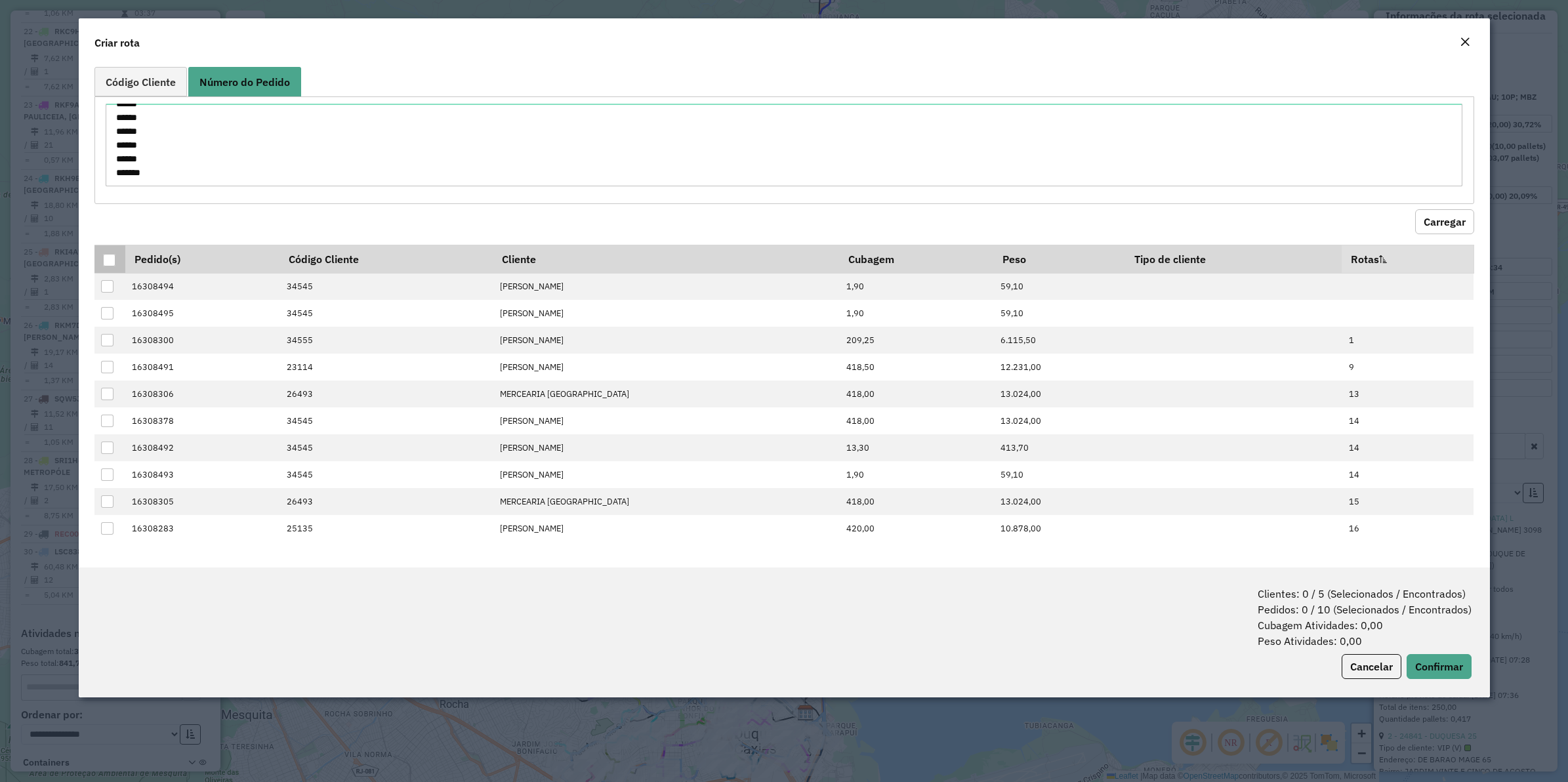
click at [103, 254] on div at bounding box center [110, 260] width 12 height 12
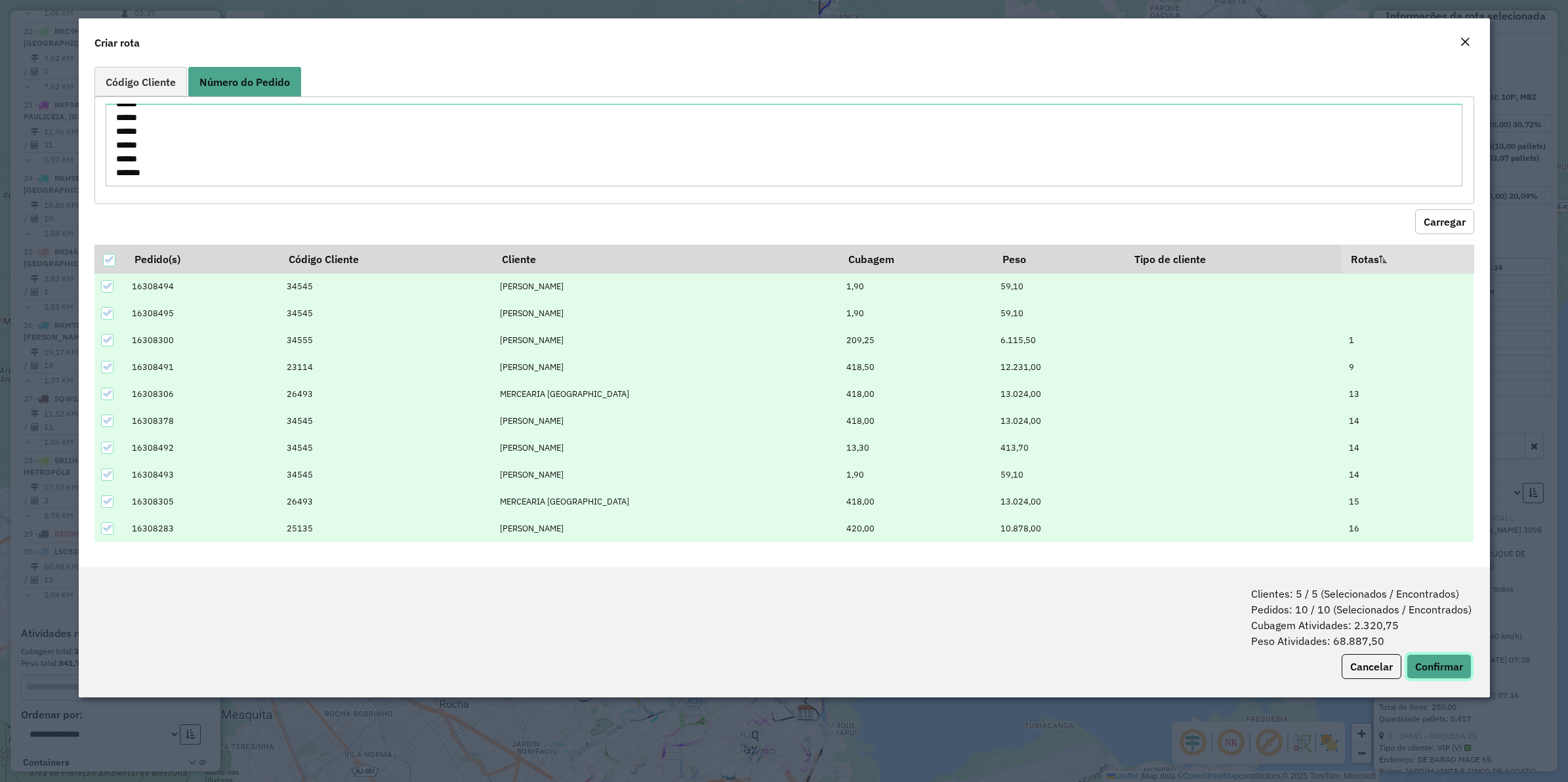
click at [1254, 625] on button "Confirmar" at bounding box center [1439, 666] width 65 height 25
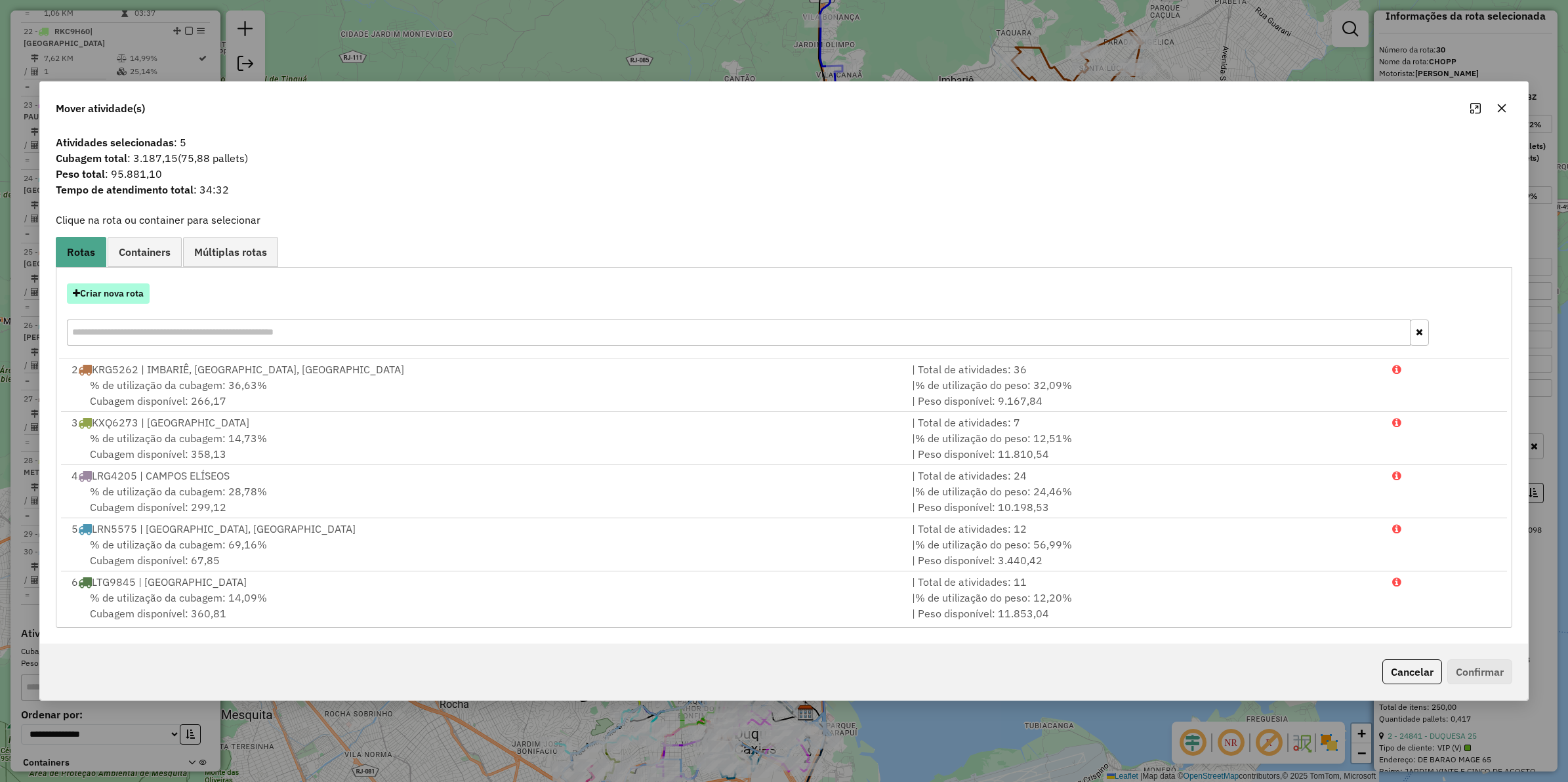
click at [80, 288] on button "Criar nova rota" at bounding box center [108, 293] width 82 height 20
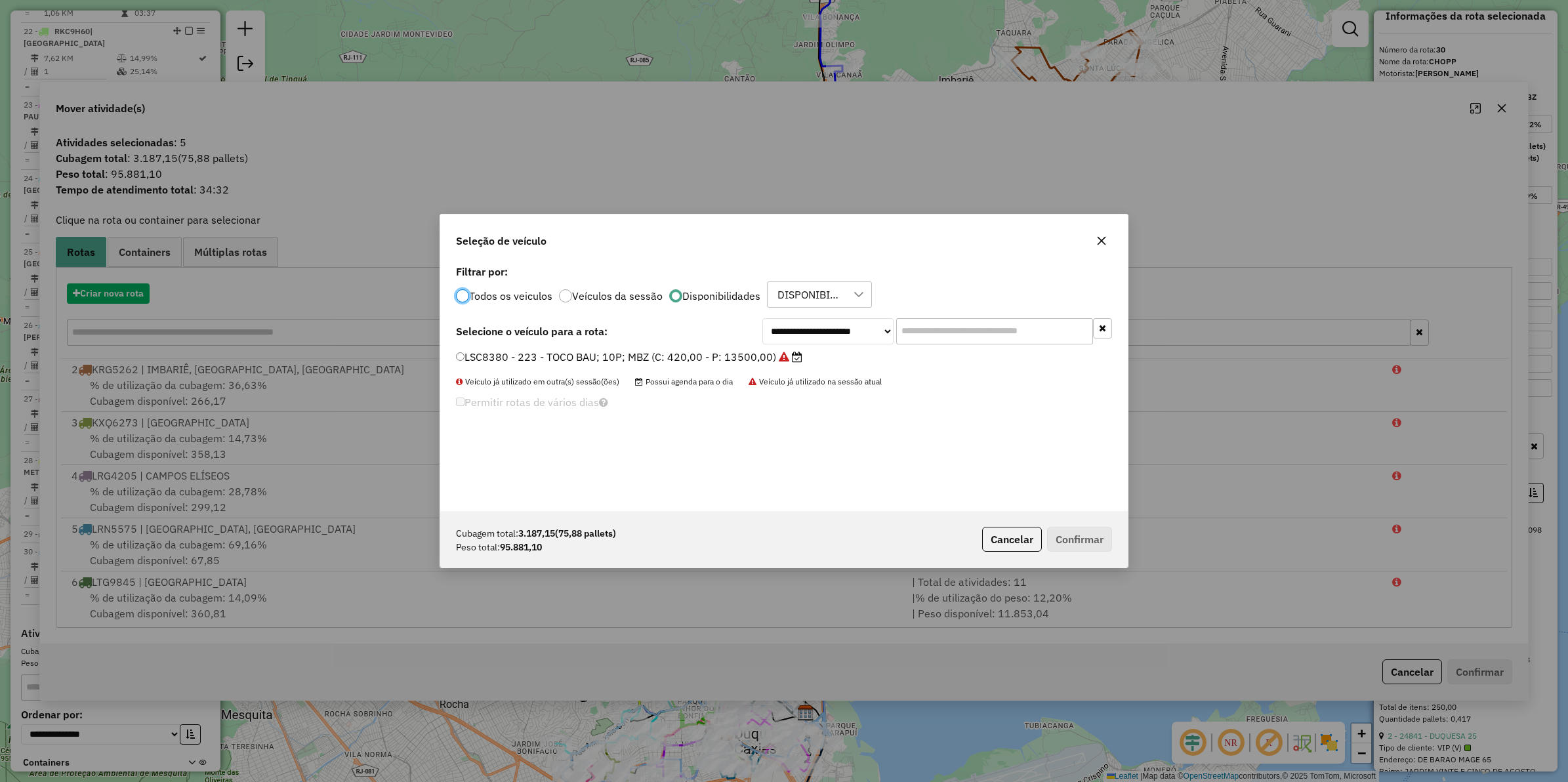
scroll to position [6, 4]
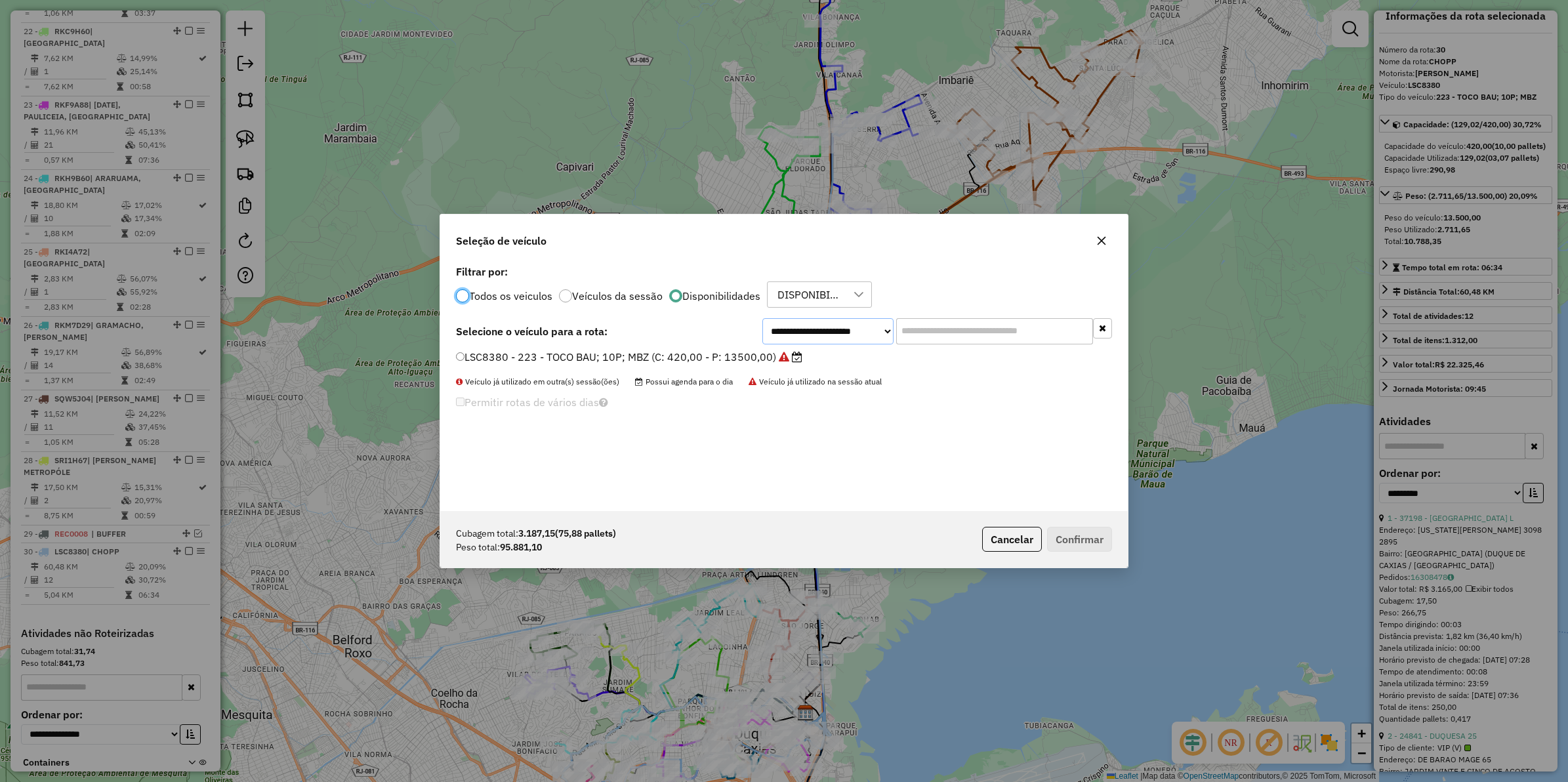
drag, startPoint x: 834, startPoint y: 327, endPoint x: 844, endPoint y: 335, distance: 12.8
click at [834, 327] on select "**********" at bounding box center [828, 331] width 131 height 26
select select "********"
click at [763, 318] on select "**********" at bounding box center [828, 331] width 131 height 26
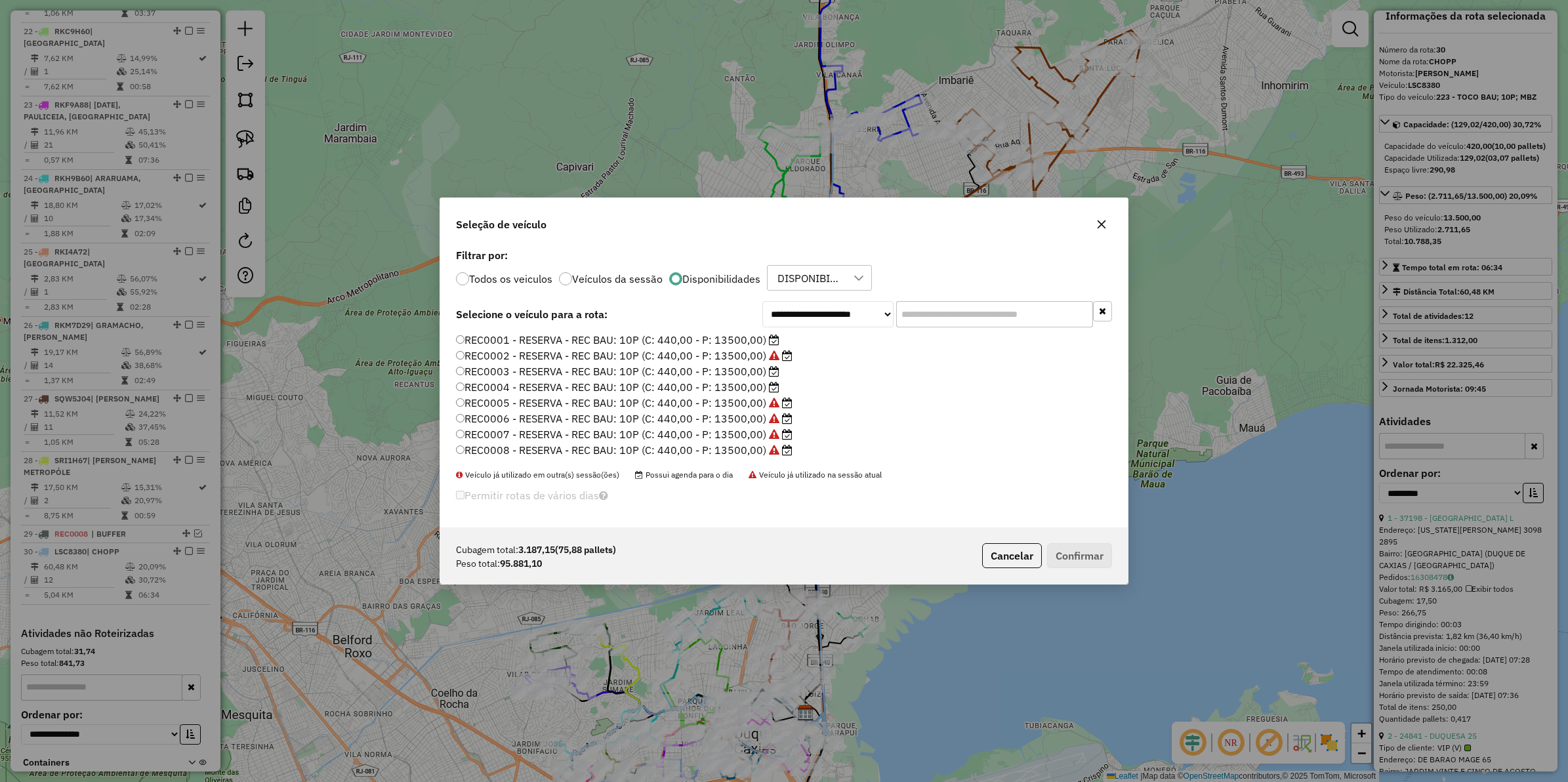
click at [495, 336] on label "REC0001 - RESERVA - REC BAU: 10P (C: 440,00 - P: 13500,00)" at bounding box center [617, 340] width 323 height 16
click at [1064, 548] on button "Confirmar" at bounding box center [1080, 556] width 65 height 25
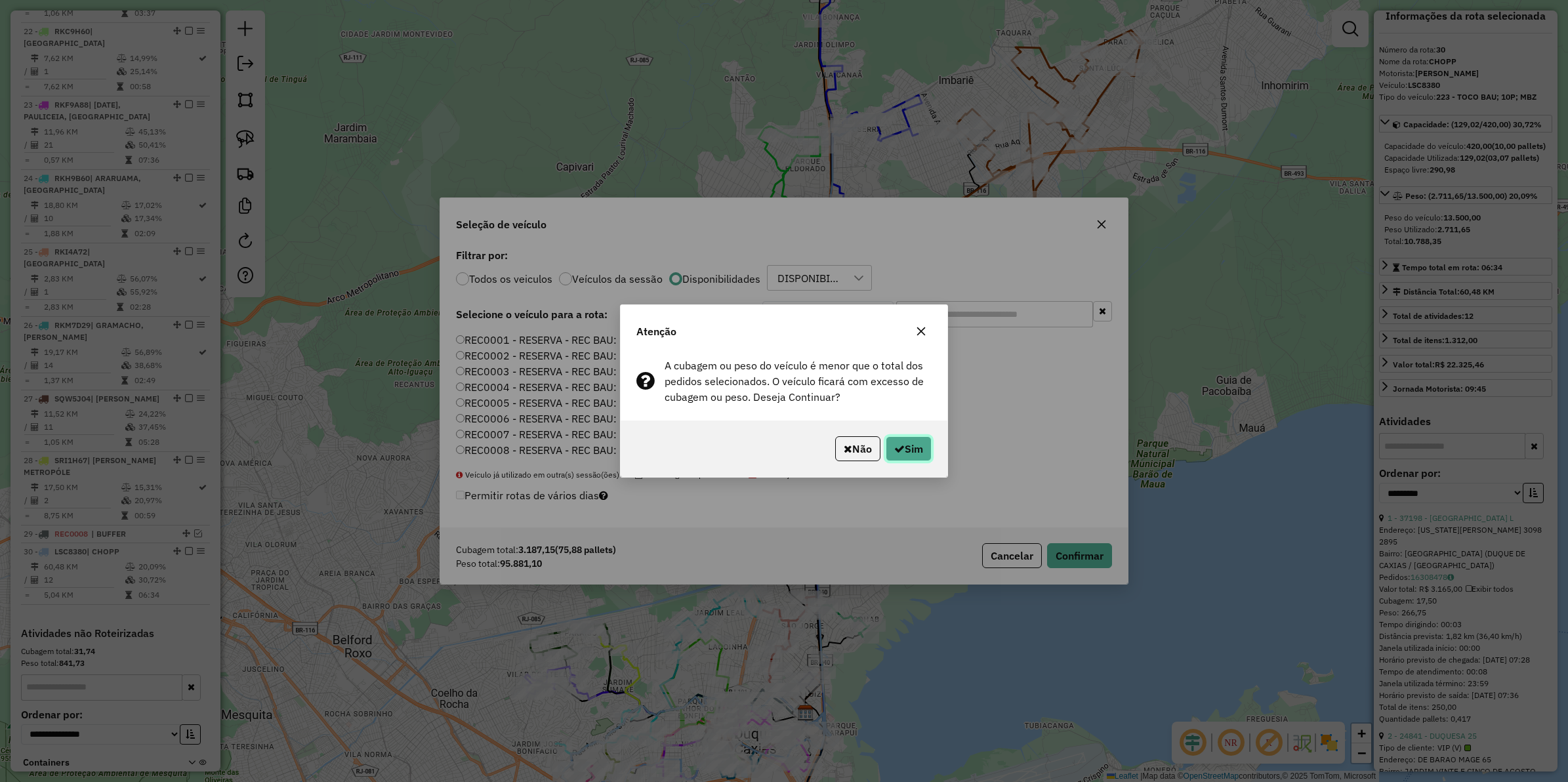
click at [899, 443] on button "Sim" at bounding box center [909, 449] width 46 height 25
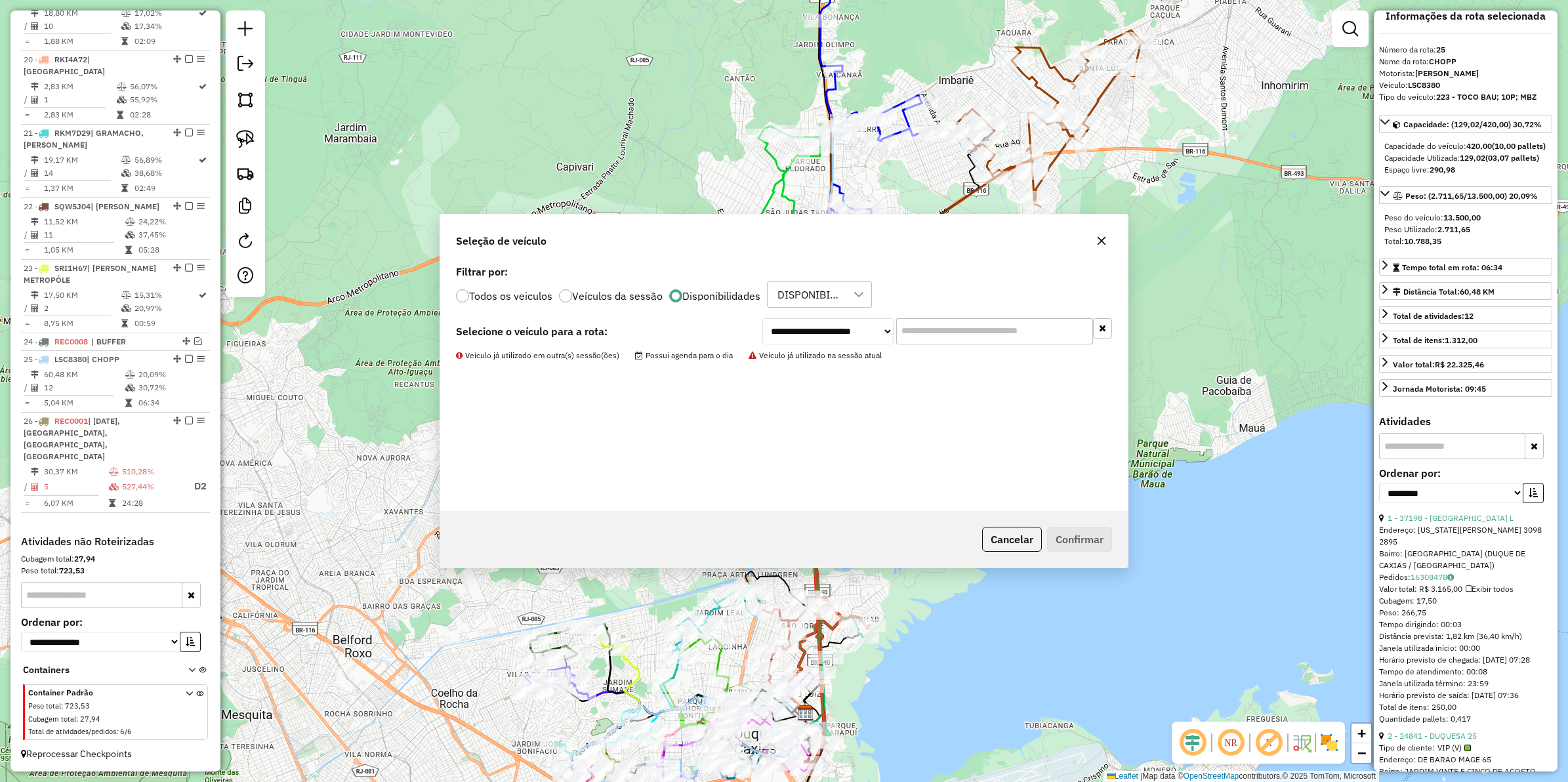
scroll to position [1736, 0]
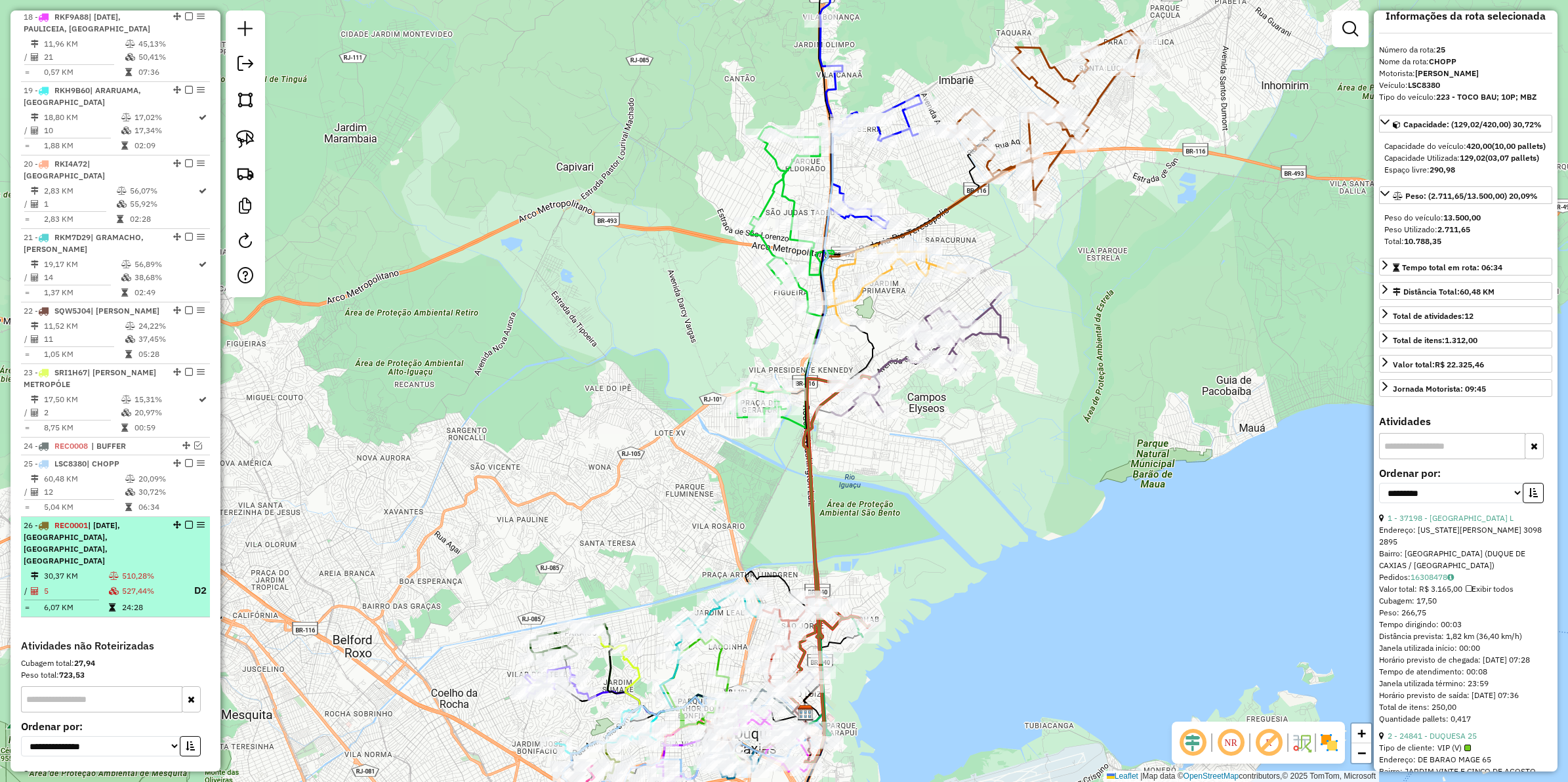
click at [102, 521] on span "| 25 DE AGOSTO, CAMPOS ELÍSEOS, JARDIM GRAMACHO, VILA SÃO LUIS" at bounding box center [72, 544] width 96 height 46
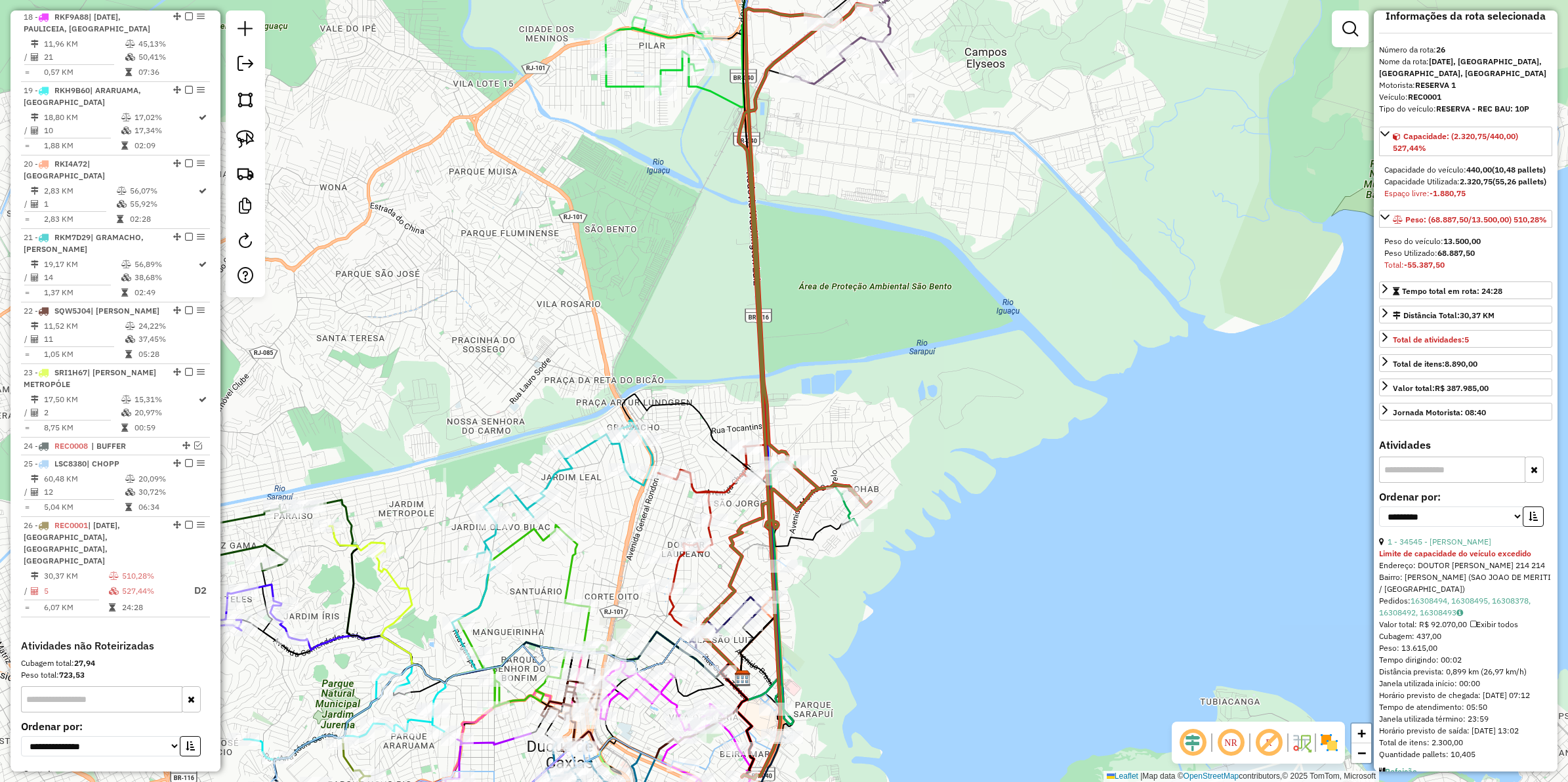
click at [756, 309] on icon at bounding box center [784, 391] width 175 height 775
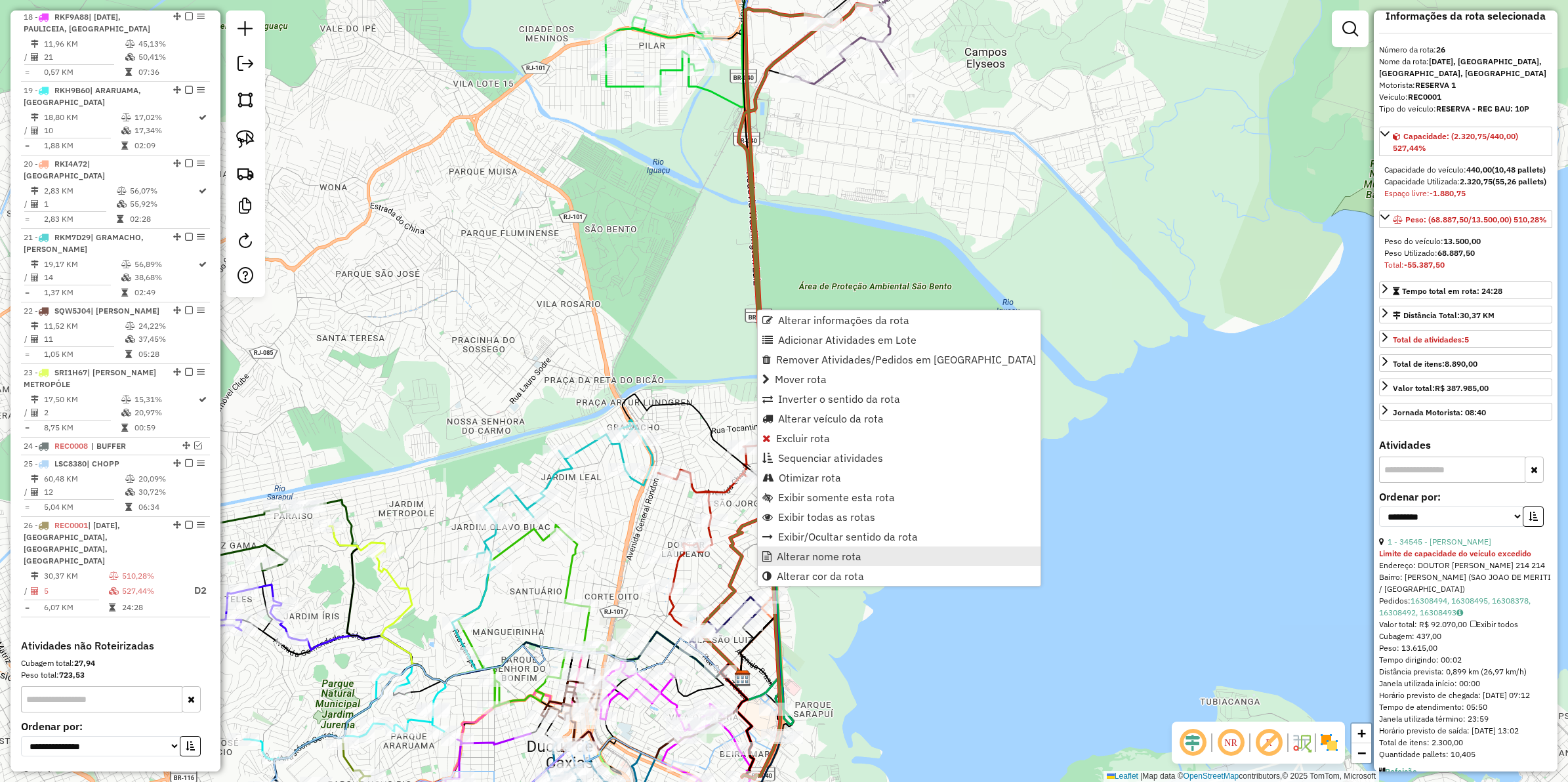
click at [819, 551] on span "Alterar nome rota" at bounding box center [819, 557] width 85 height 11
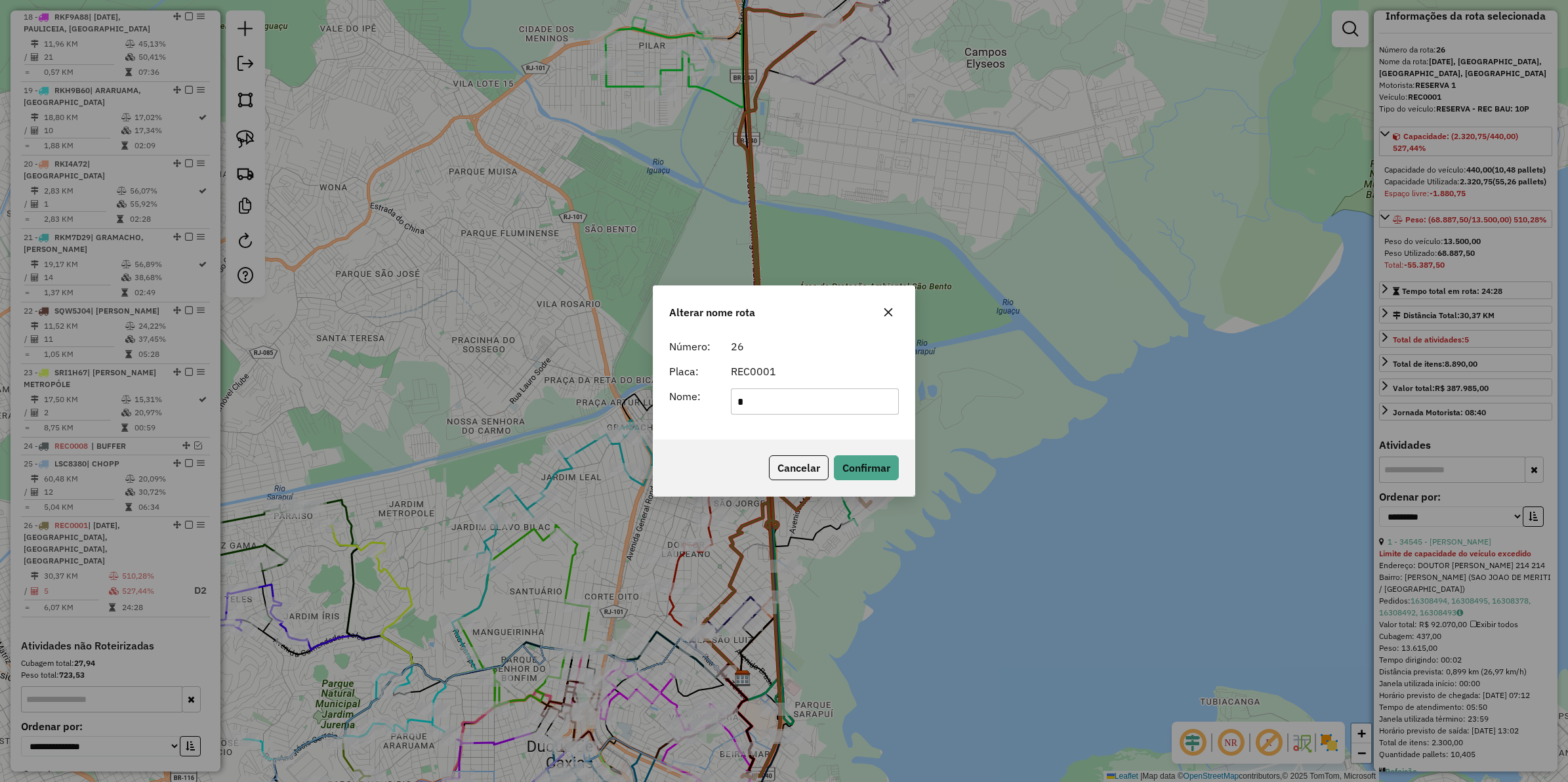
scroll to position [0, 0]
type input "******"
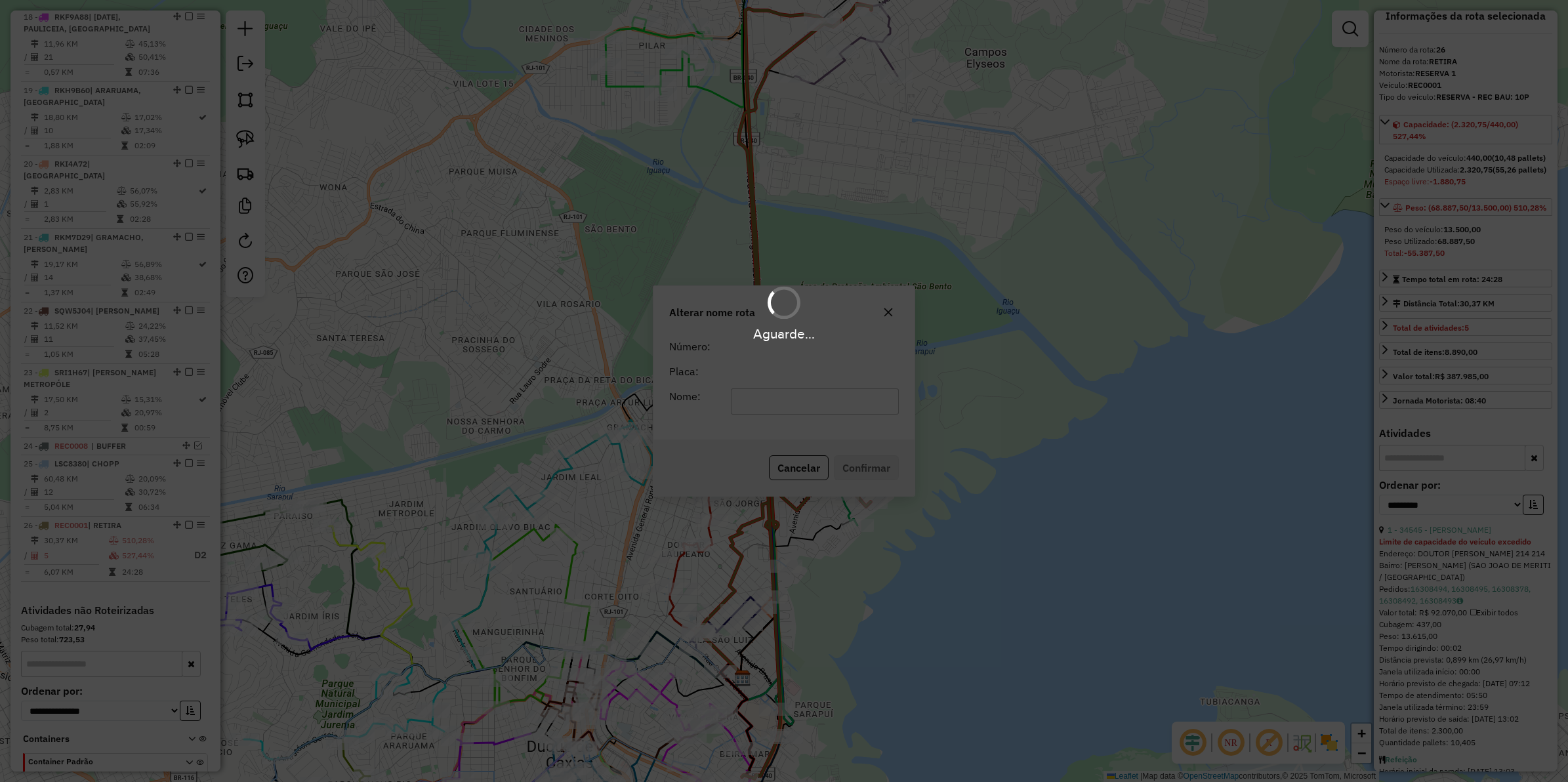
scroll to position [1712, 0]
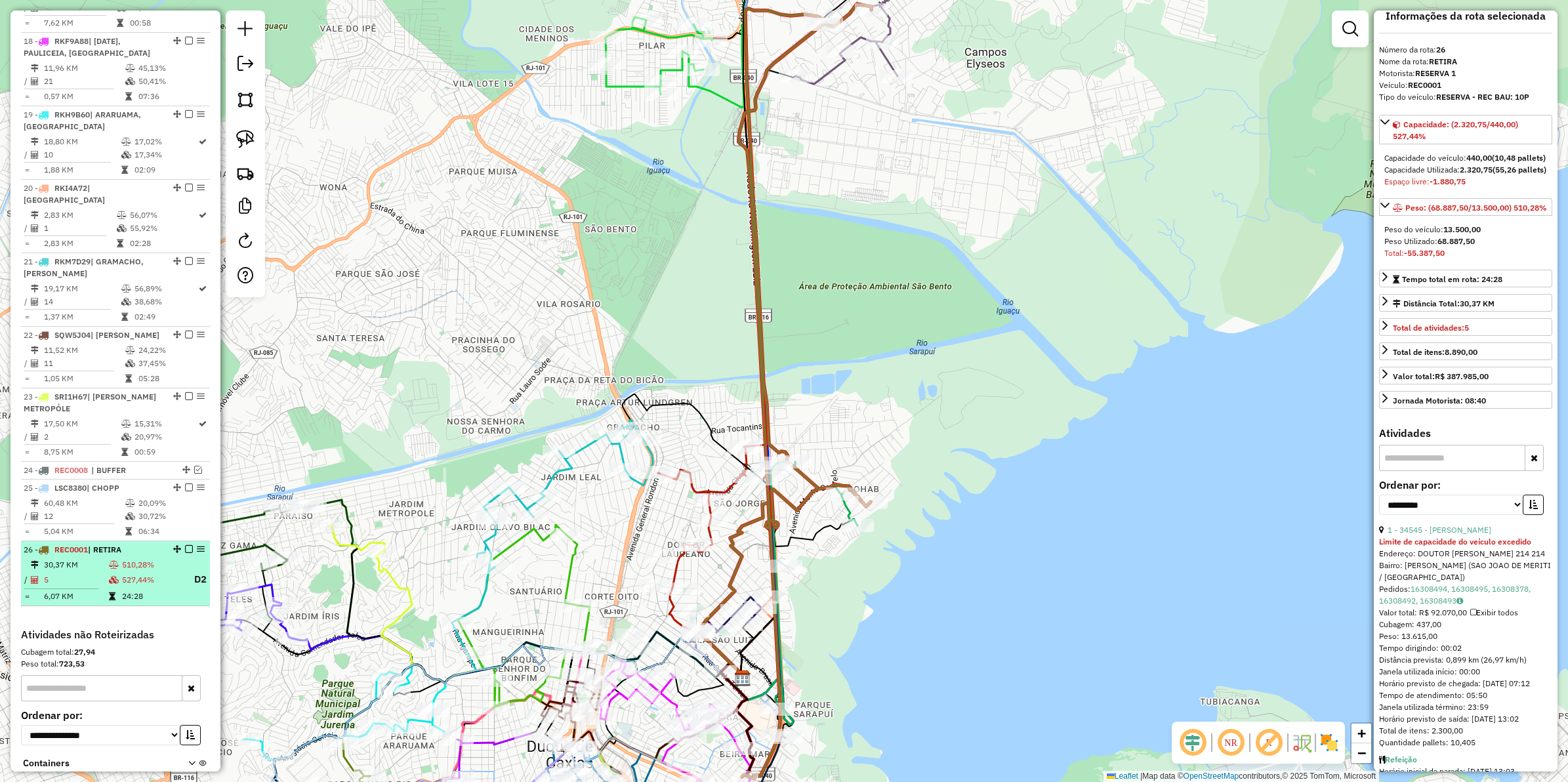
click at [185, 545] on em at bounding box center [188, 549] width 8 height 8
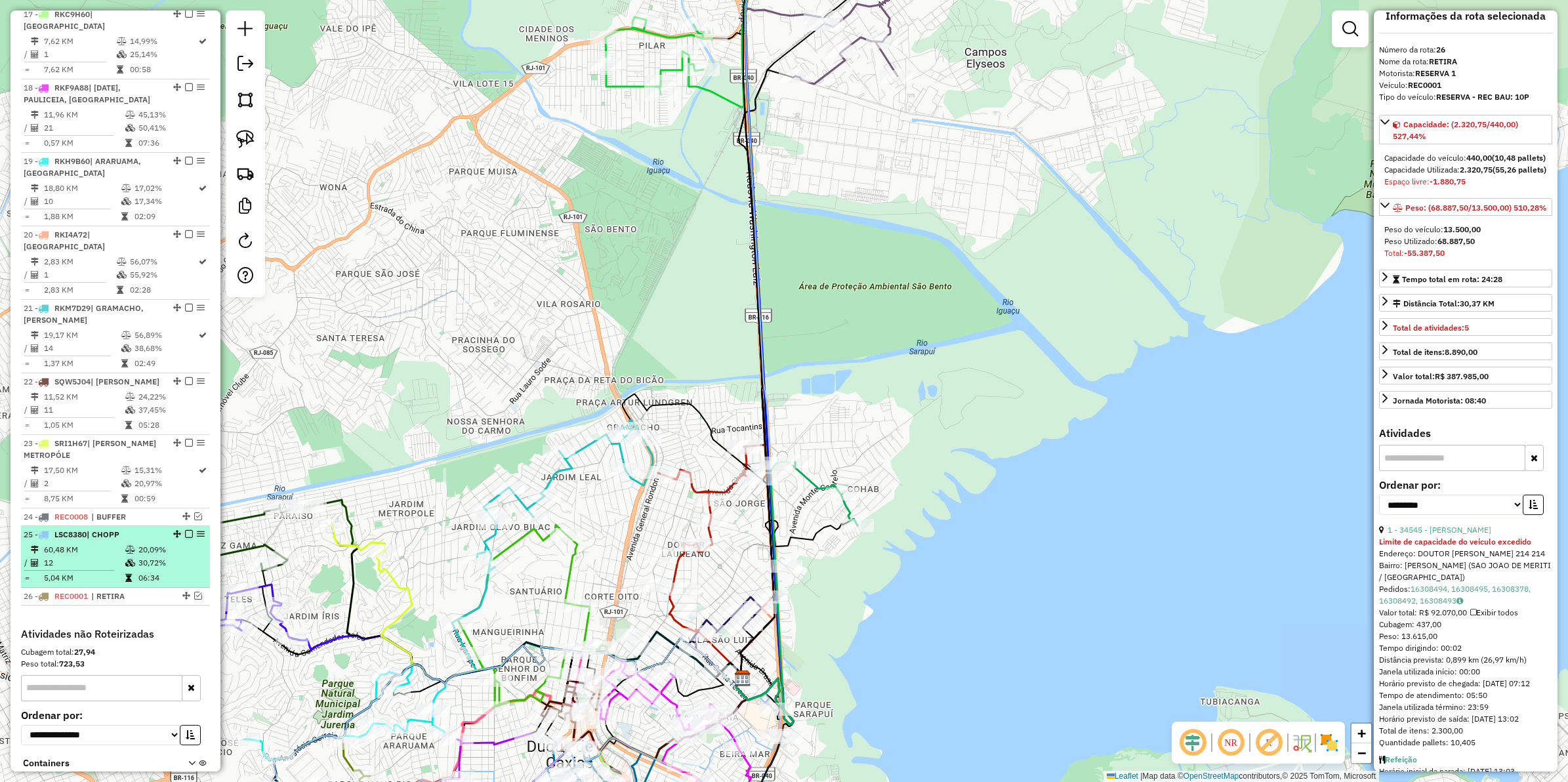
click at [186, 530] on em at bounding box center [188, 534] width 8 height 8
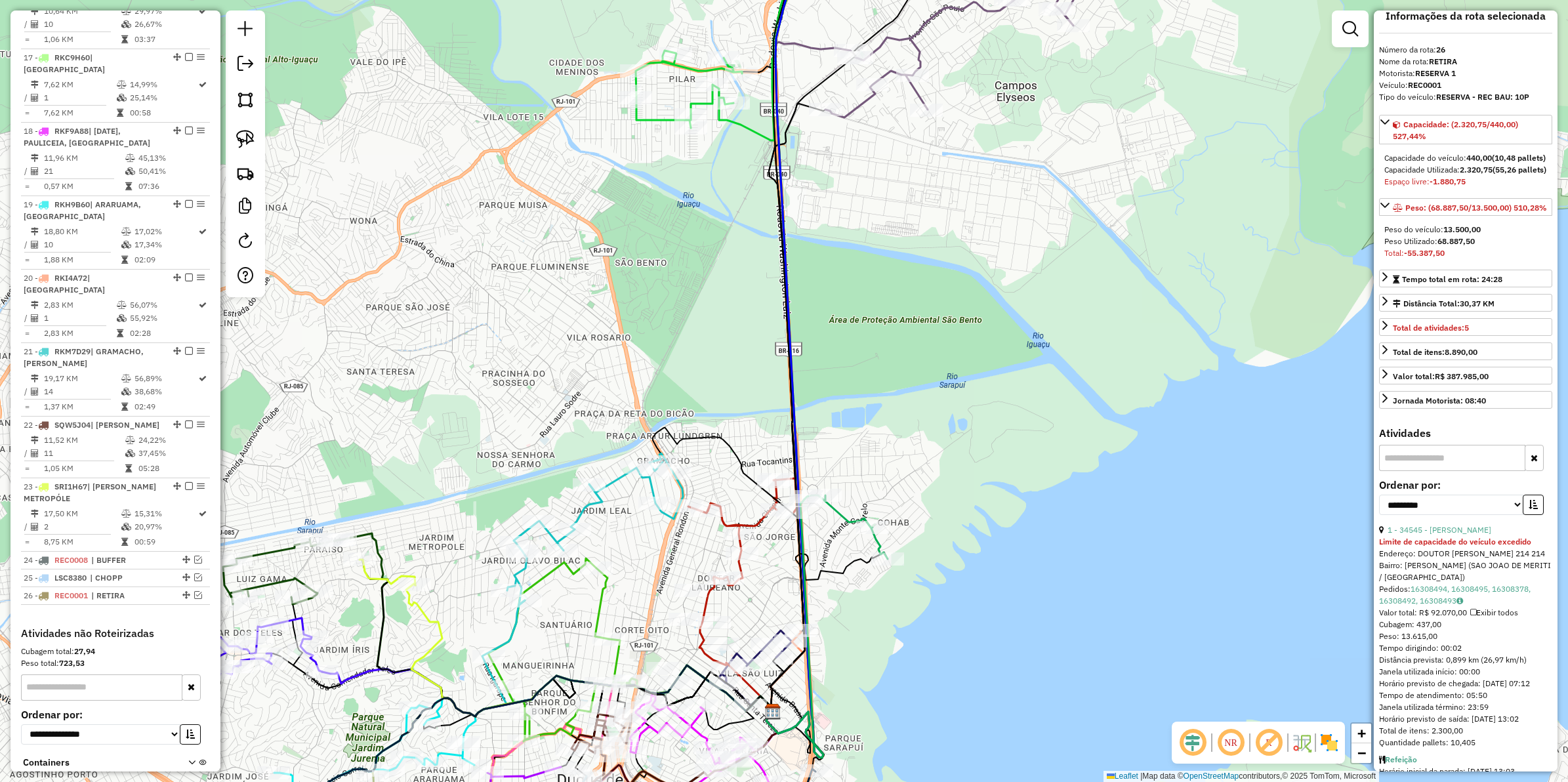
drag, startPoint x: 890, startPoint y: 369, endPoint x: 912, endPoint y: 380, distance: 24.6
click at [912, 380] on div "Janela de atendimento Grade de atendimento Capacidade Transportadoras Veículos …" at bounding box center [784, 391] width 1568 height 782
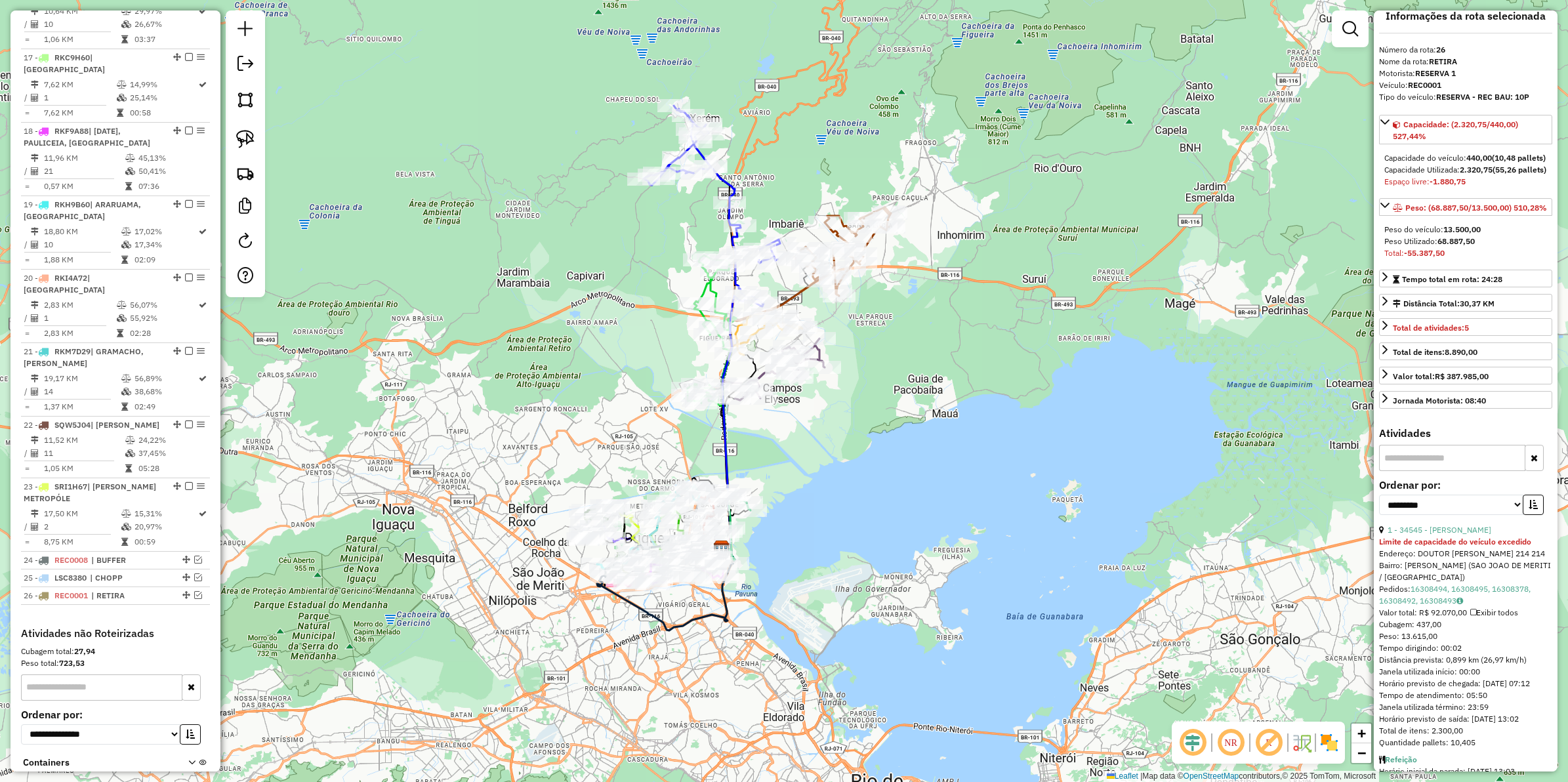
drag, startPoint x: 835, startPoint y: 402, endPoint x: 804, endPoint y: 461, distance: 66.6
click at [804, 468] on div "Janela de atendimento Grade de atendimento Capacidade Transportadoras Veículos …" at bounding box center [784, 391] width 1568 height 782
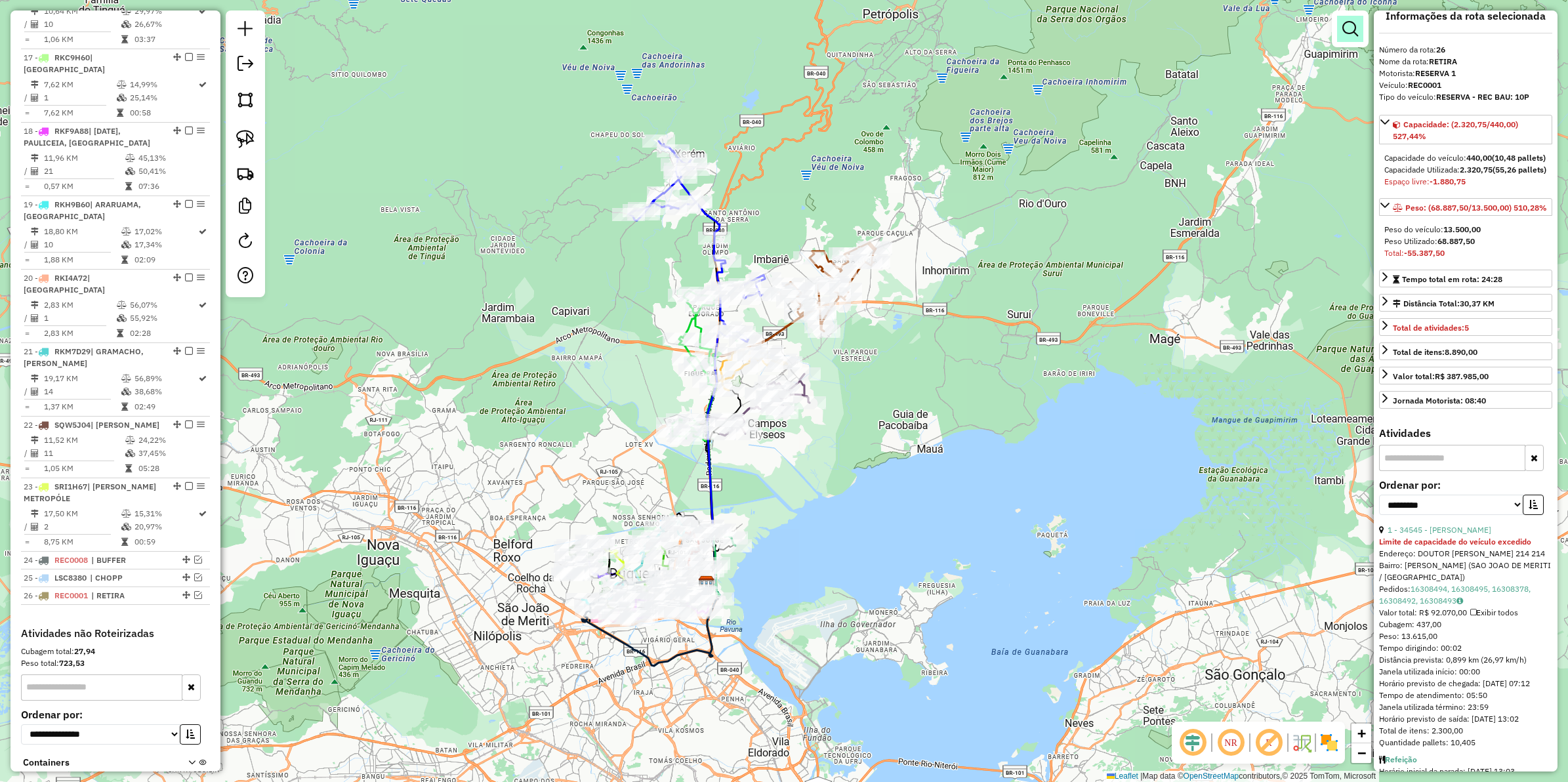
click at [1254, 37] on link at bounding box center [1351, 29] width 26 height 26
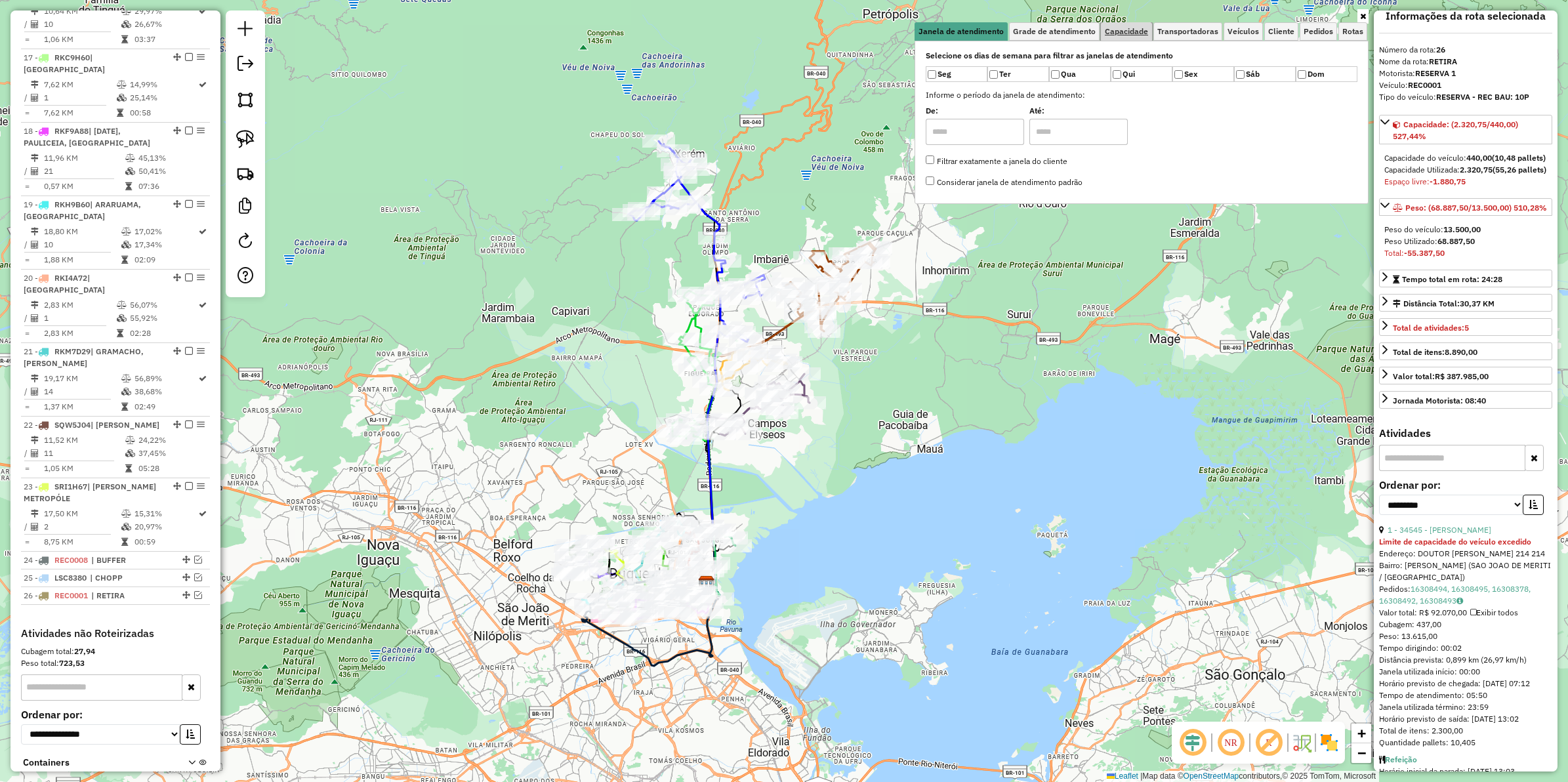
click at [1118, 30] on span "Capacidade" at bounding box center [1126, 31] width 43 height 8
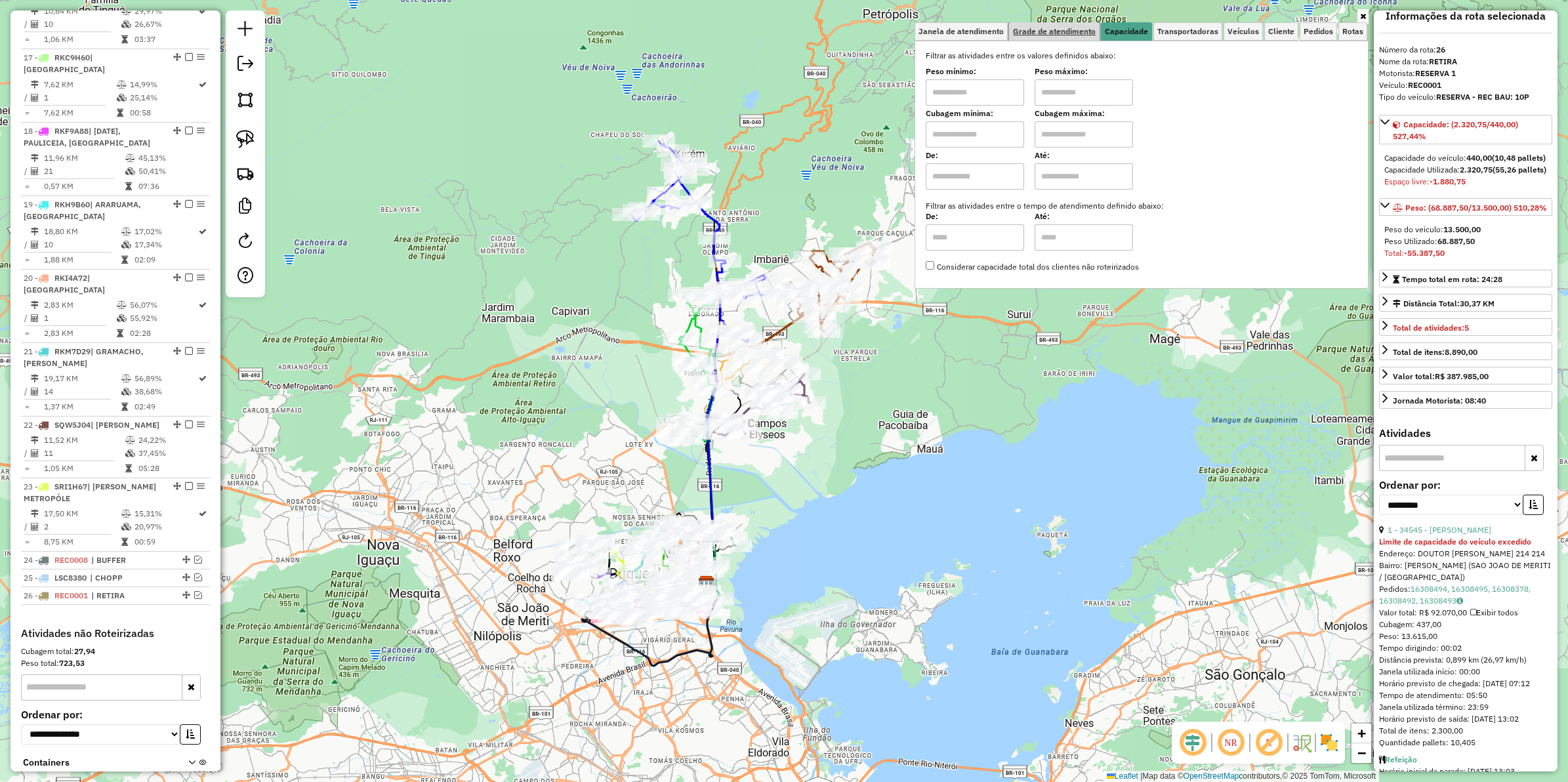
click at [1084, 30] on span "Grade de atendimento" at bounding box center [1054, 31] width 82 height 8
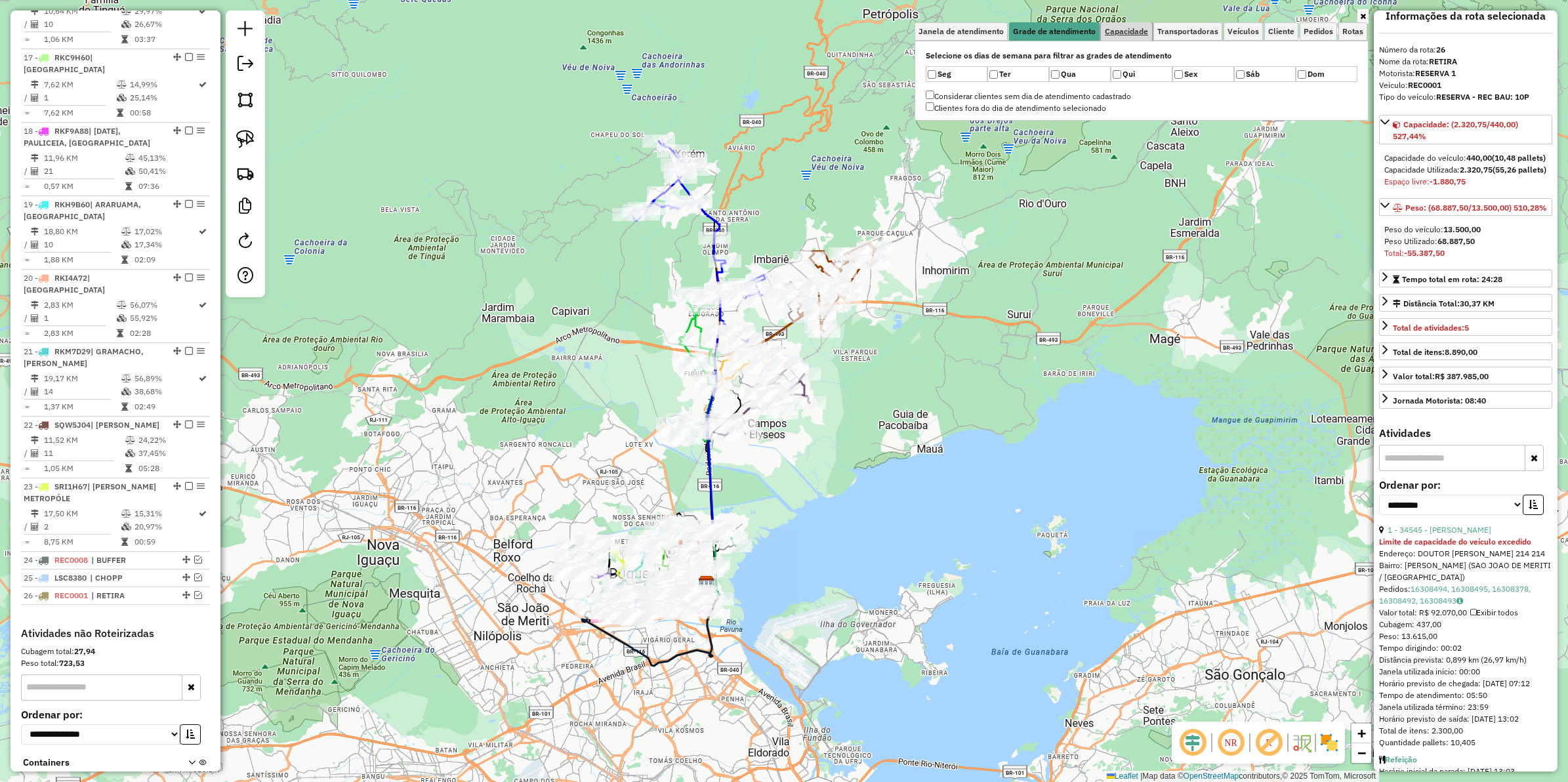
click at [1109, 35] on span "Capacidade" at bounding box center [1126, 31] width 43 height 8
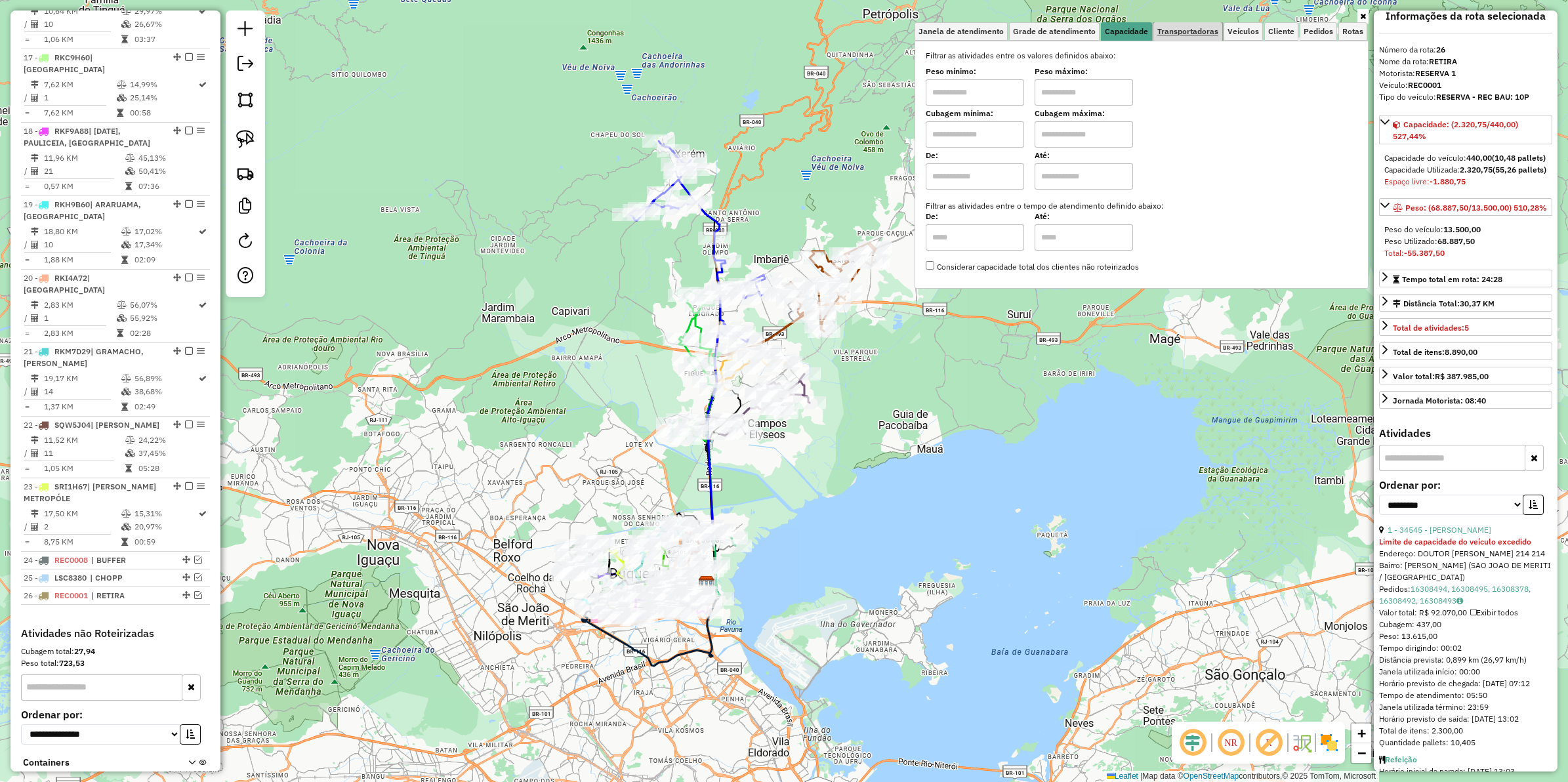
click at [1171, 32] on span "Transportadoras" at bounding box center [1188, 31] width 61 height 8
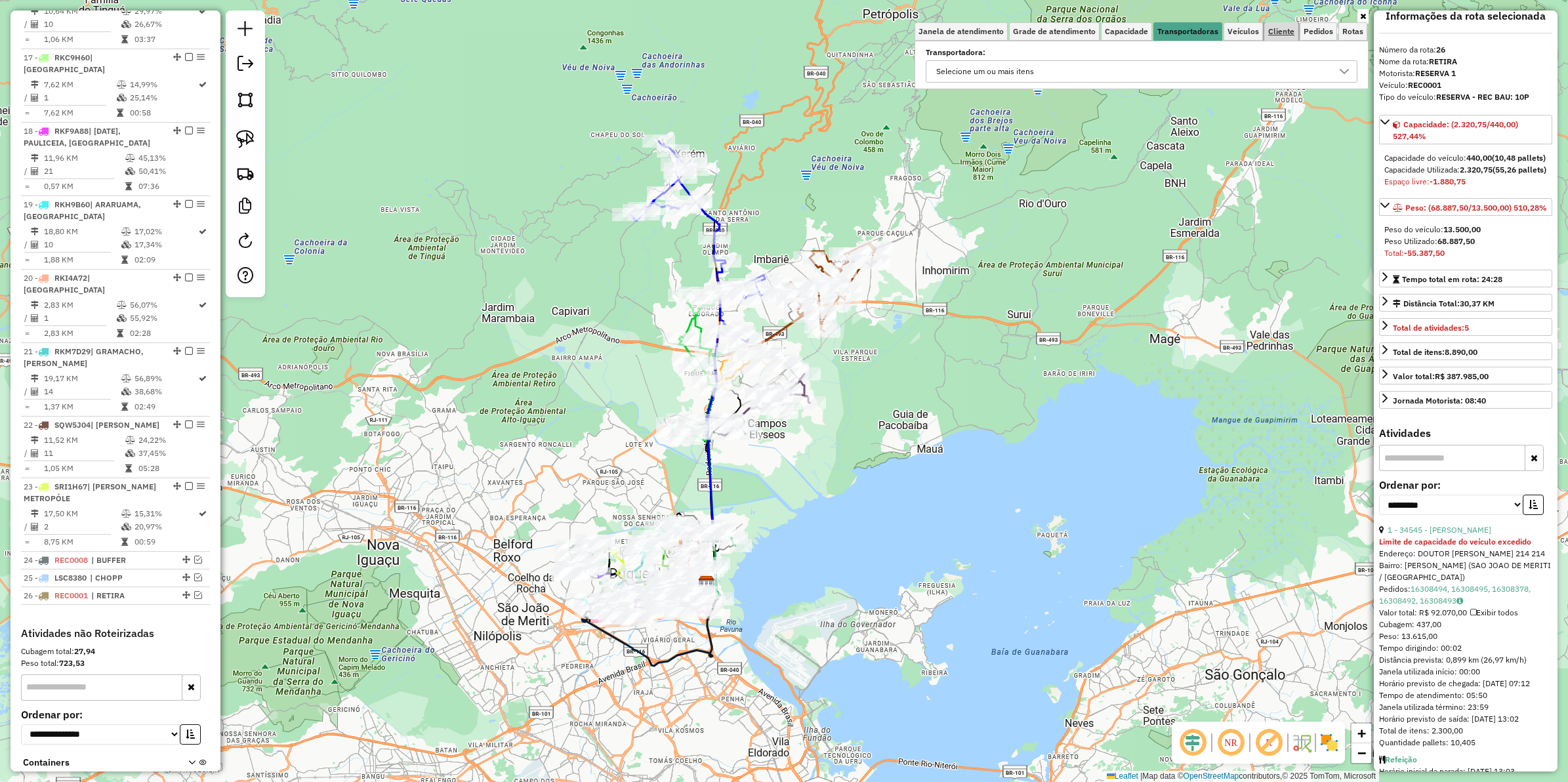
click at [1254, 30] on link "Cliente" at bounding box center [1281, 31] width 34 height 18
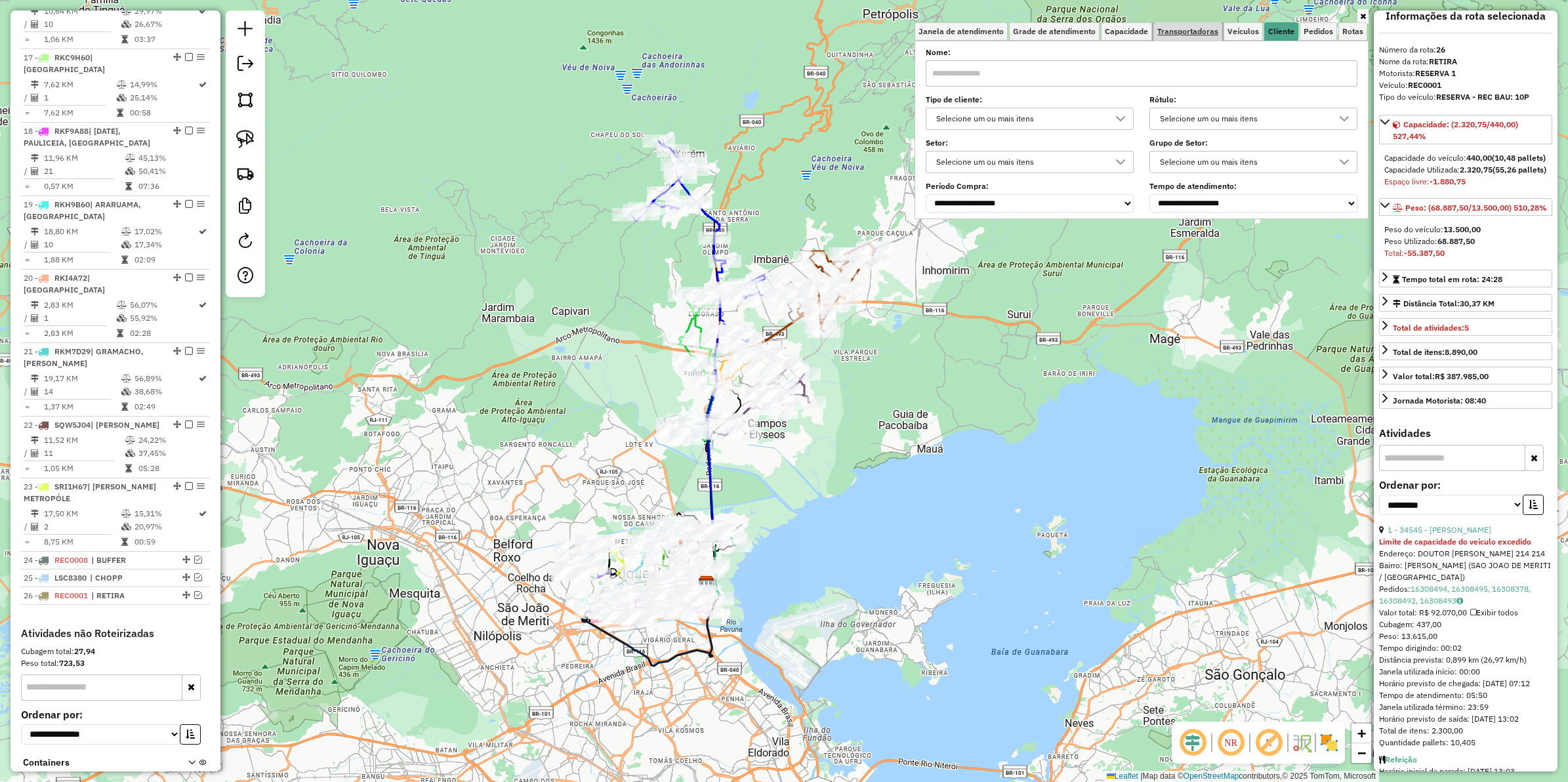
click at [1159, 32] on span "Transportadoras" at bounding box center [1188, 31] width 61 height 8
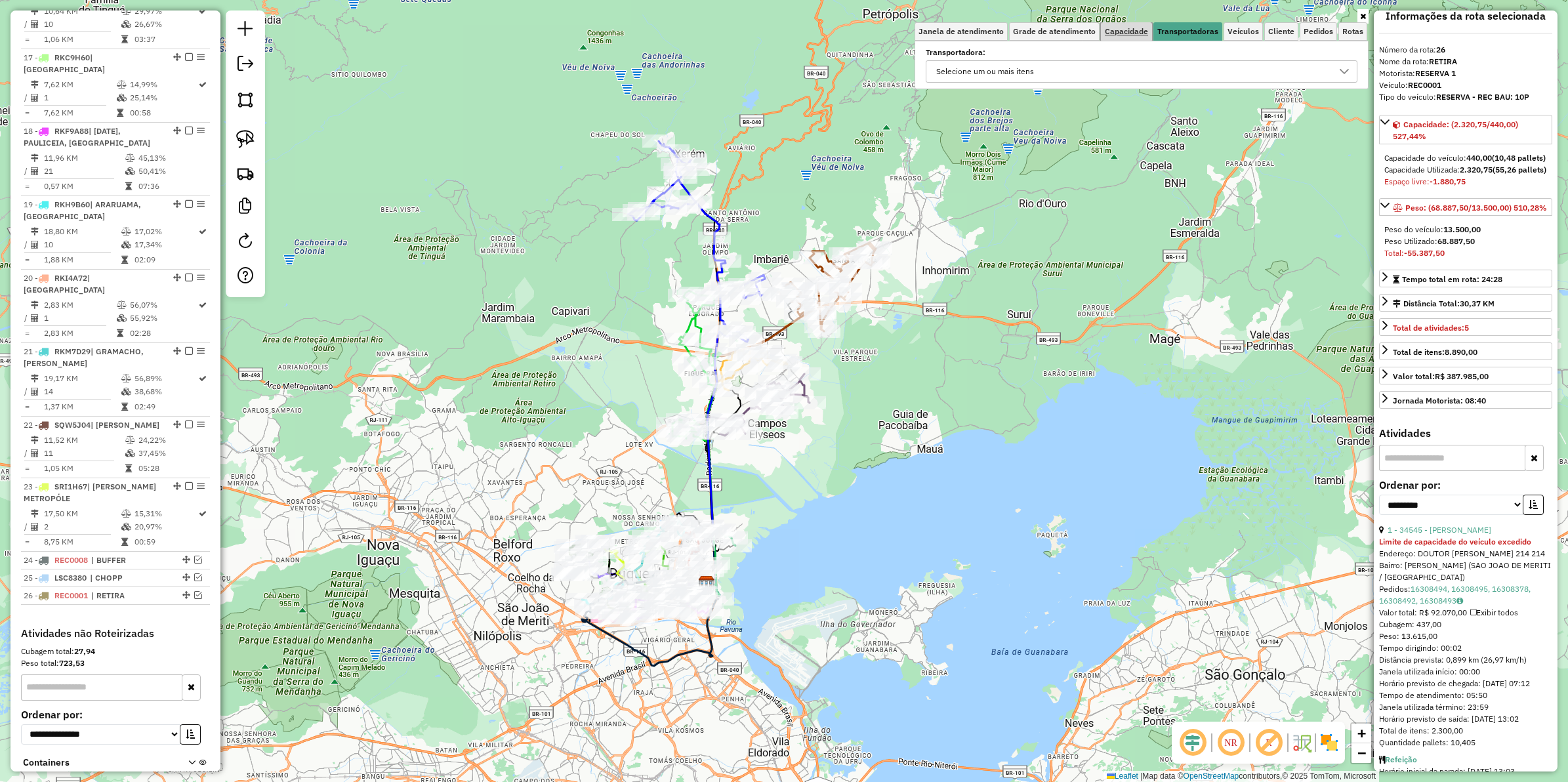
click at [1124, 31] on span "Capacidade" at bounding box center [1126, 31] width 43 height 8
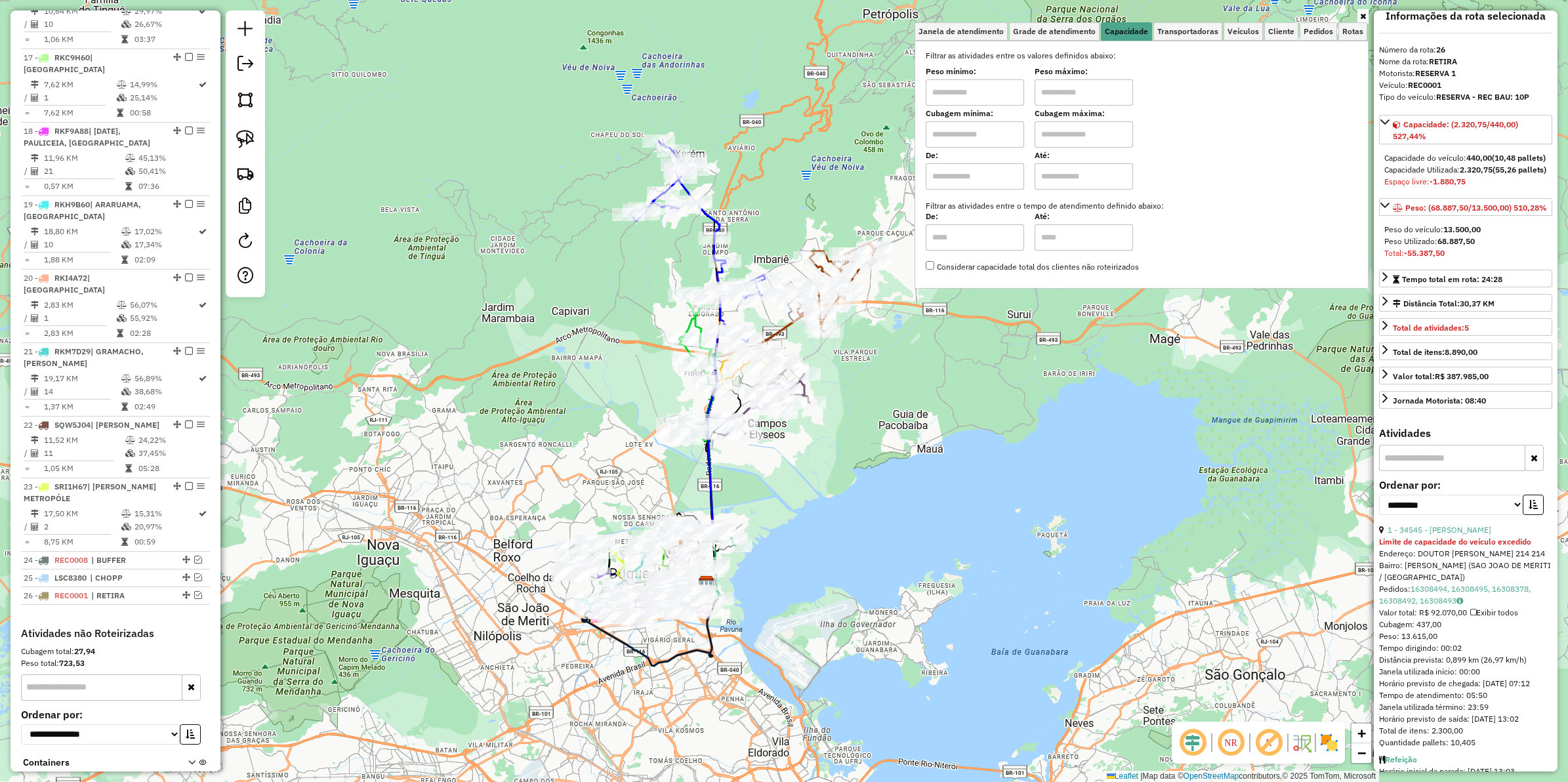
click at [1077, 96] on input "text" at bounding box center [1084, 93] width 98 height 26
click at [954, 100] on input "text" at bounding box center [975, 93] width 98 height 26
click at [944, 126] on input "text" at bounding box center [975, 135] width 98 height 26
type input "****"
click at [1059, 133] on input "text" at bounding box center [1084, 135] width 98 height 26
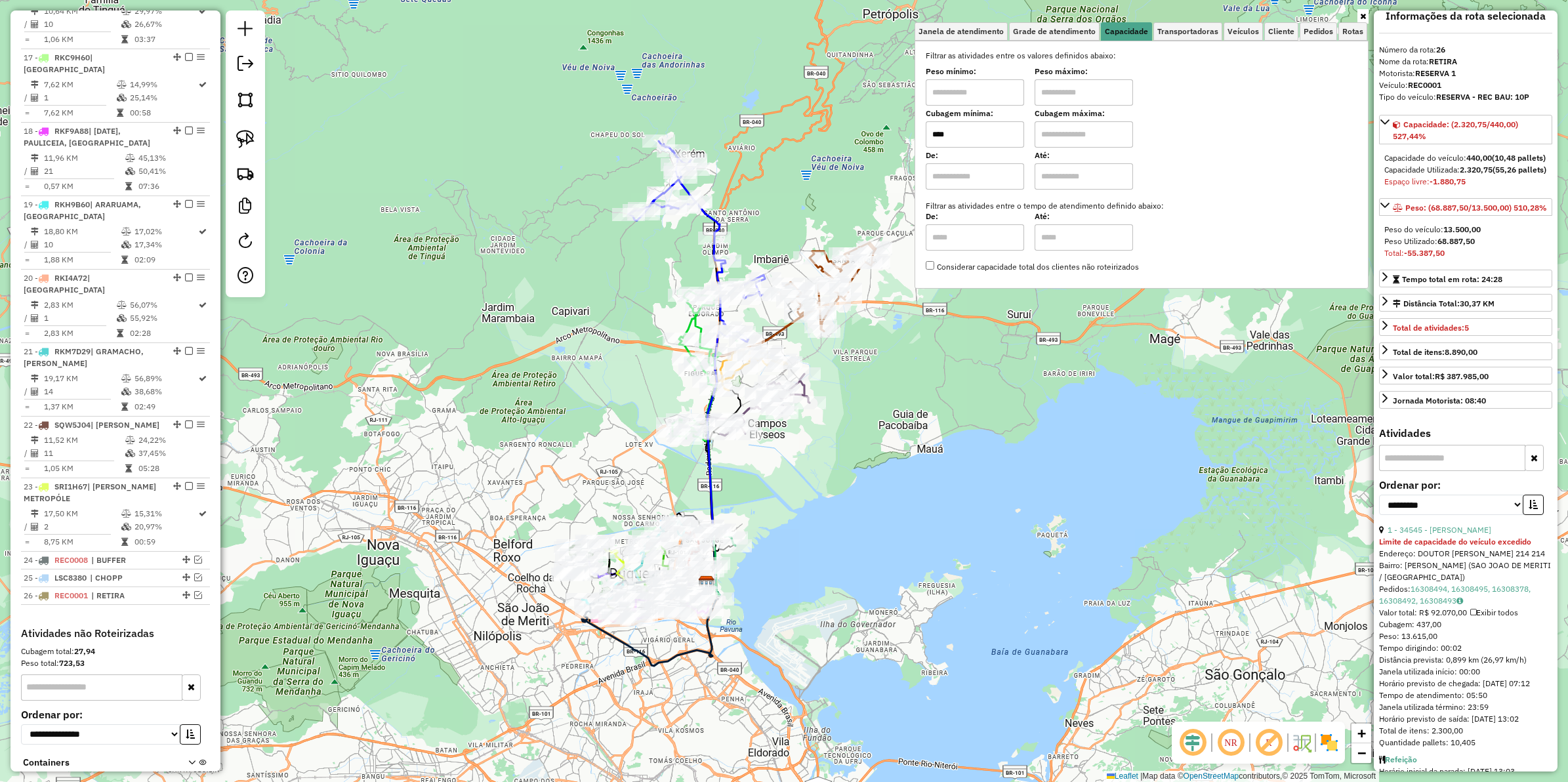
click at [1082, 133] on input "text" at bounding box center [1084, 135] width 98 height 26
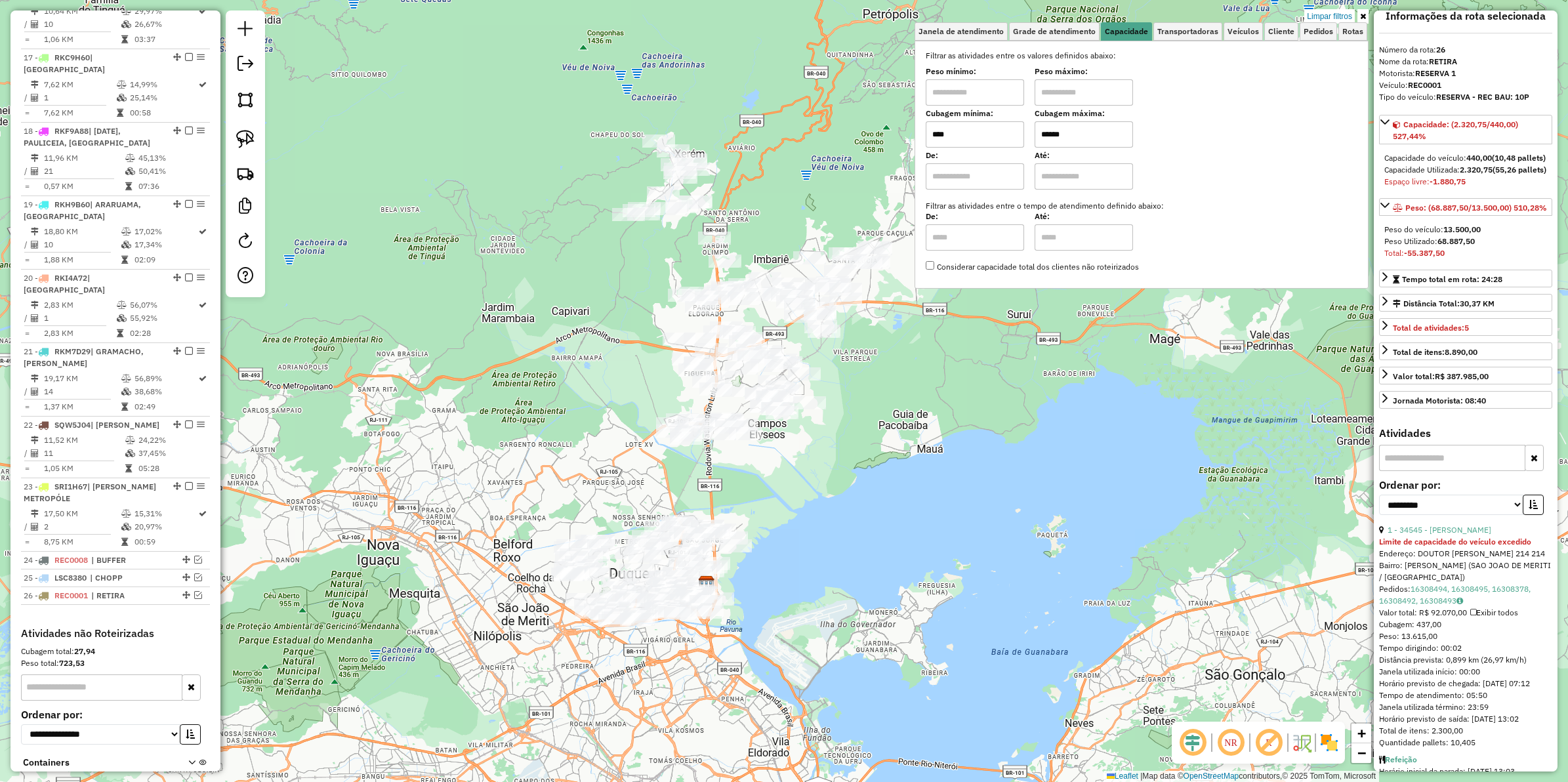
click at [1075, 139] on input "******" at bounding box center [1084, 135] width 98 height 26
type input "******"
click at [1245, 33] on span "Veículos" at bounding box center [1244, 31] width 32 height 8
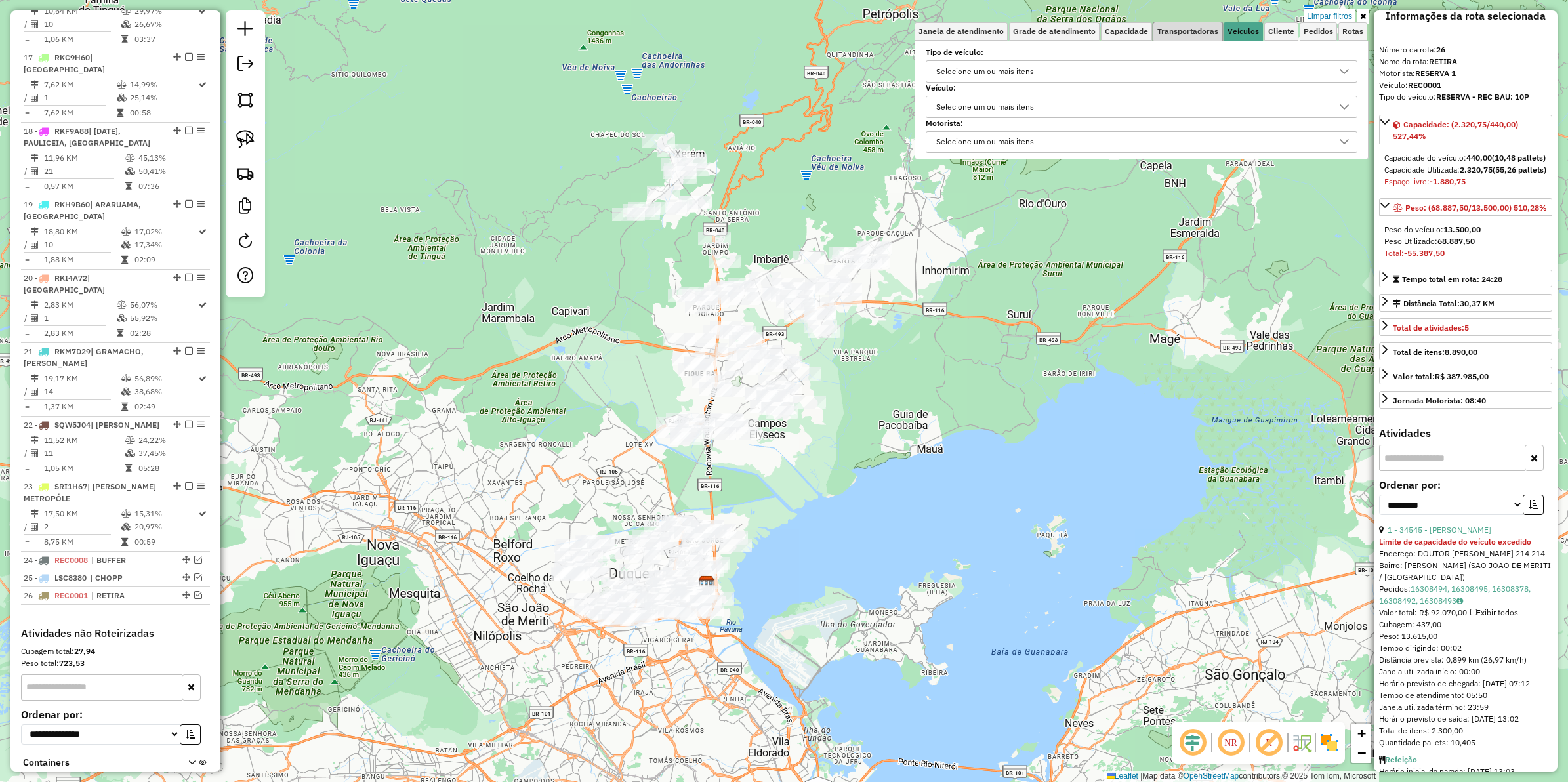
click at [1196, 32] on span "Transportadoras" at bounding box center [1188, 31] width 61 height 8
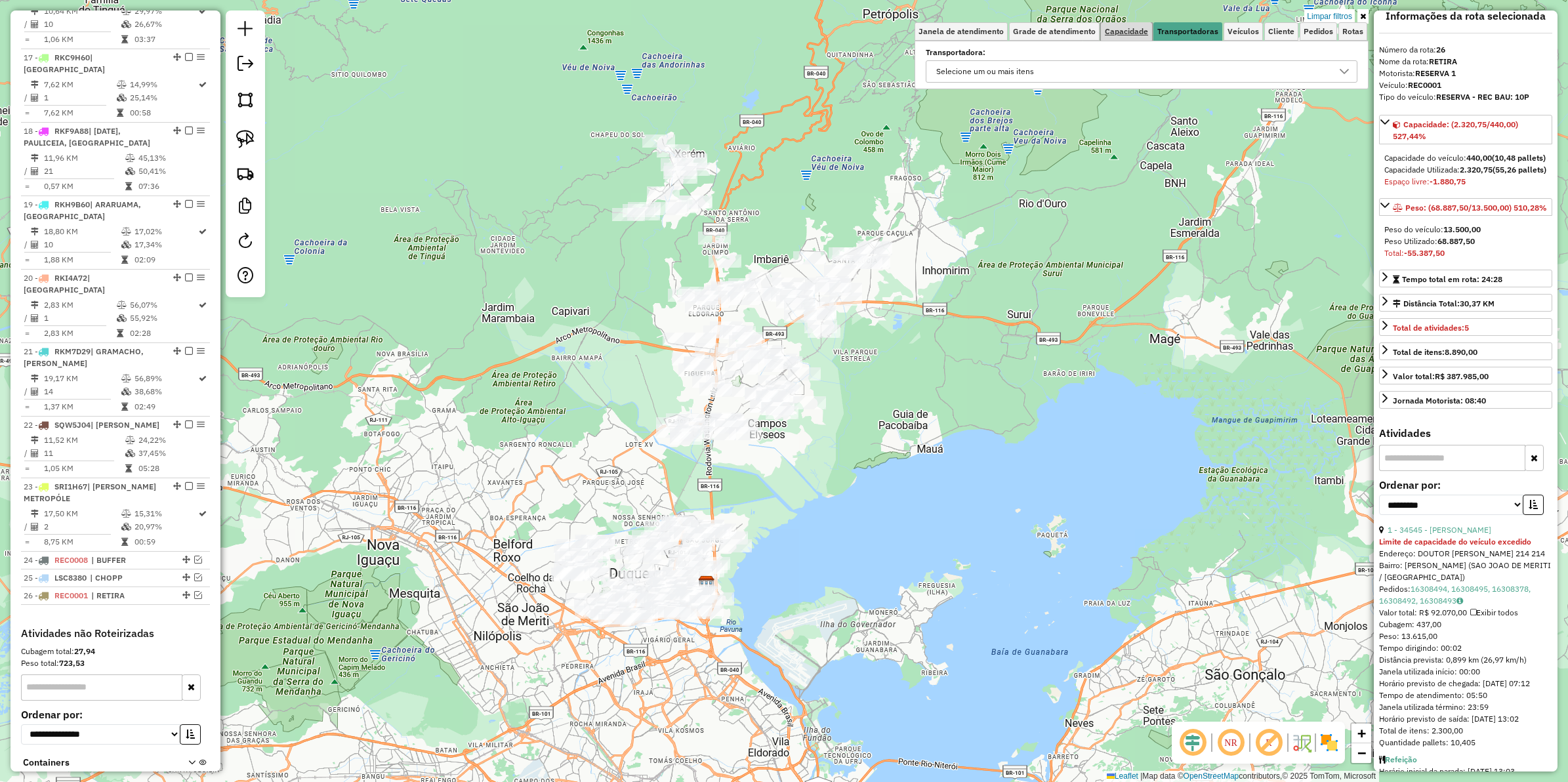
click at [1139, 32] on span "Capacidade" at bounding box center [1126, 31] width 43 height 8
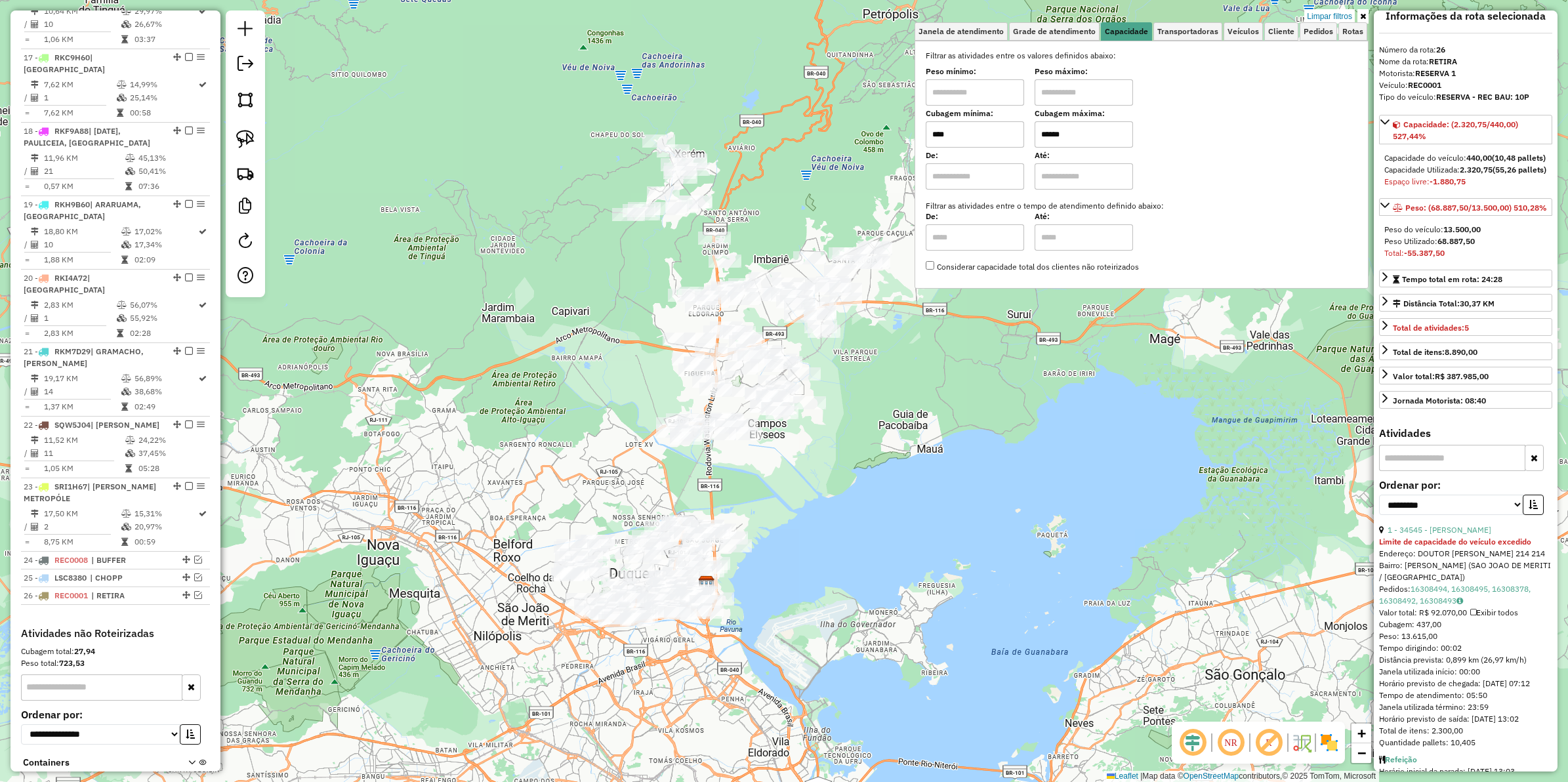
drag, startPoint x: 1319, startPoint y: 17, endPoint x: 1301, endPoint y: 21, distance: 18.4
click at [1254, 17] on link "Limpar filtros" at bounding box center [1330, 16] width 51 height 14
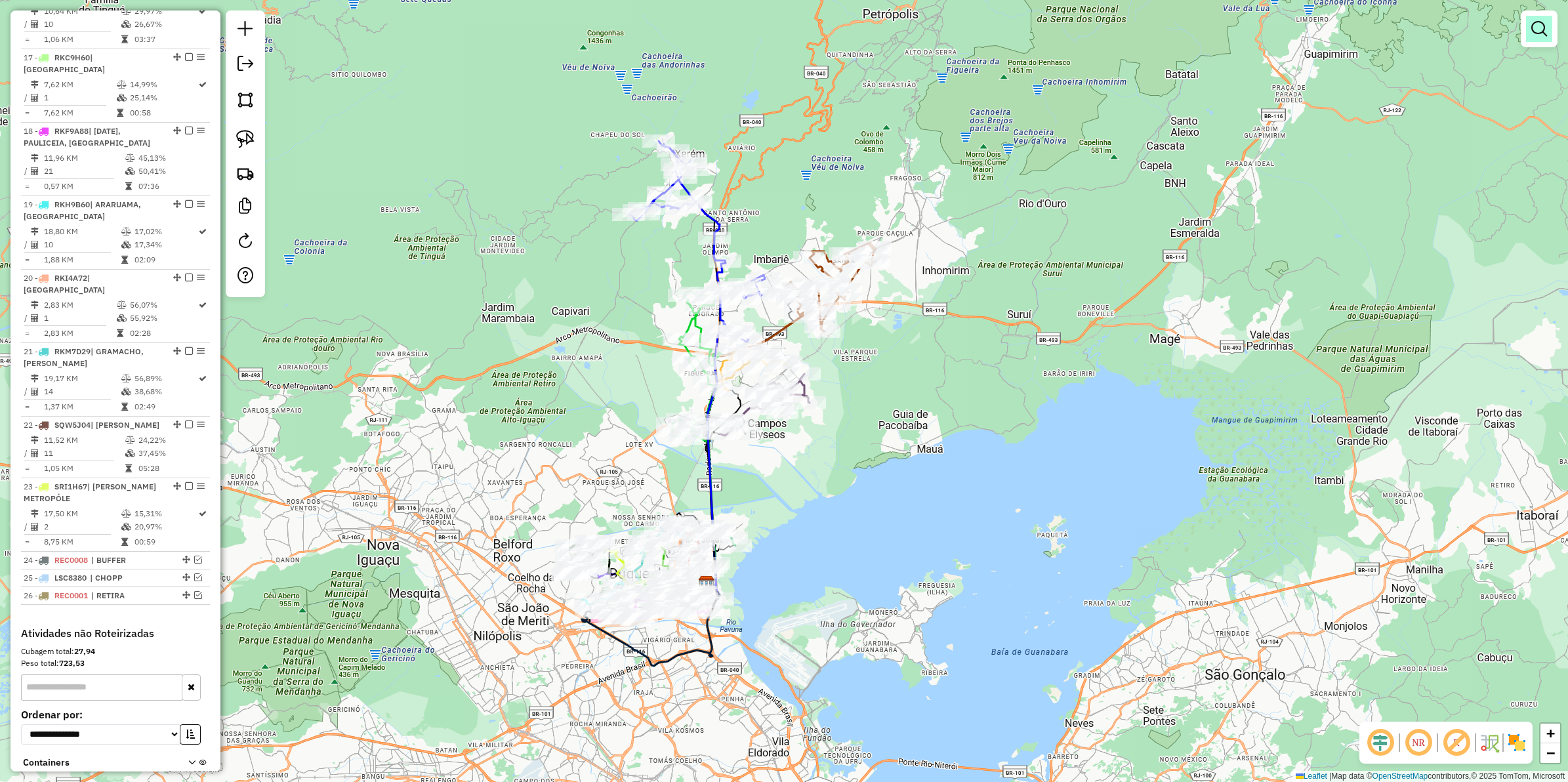
click at [1254, 30] on em at bounding box center [1539, 29] width 16 height 16
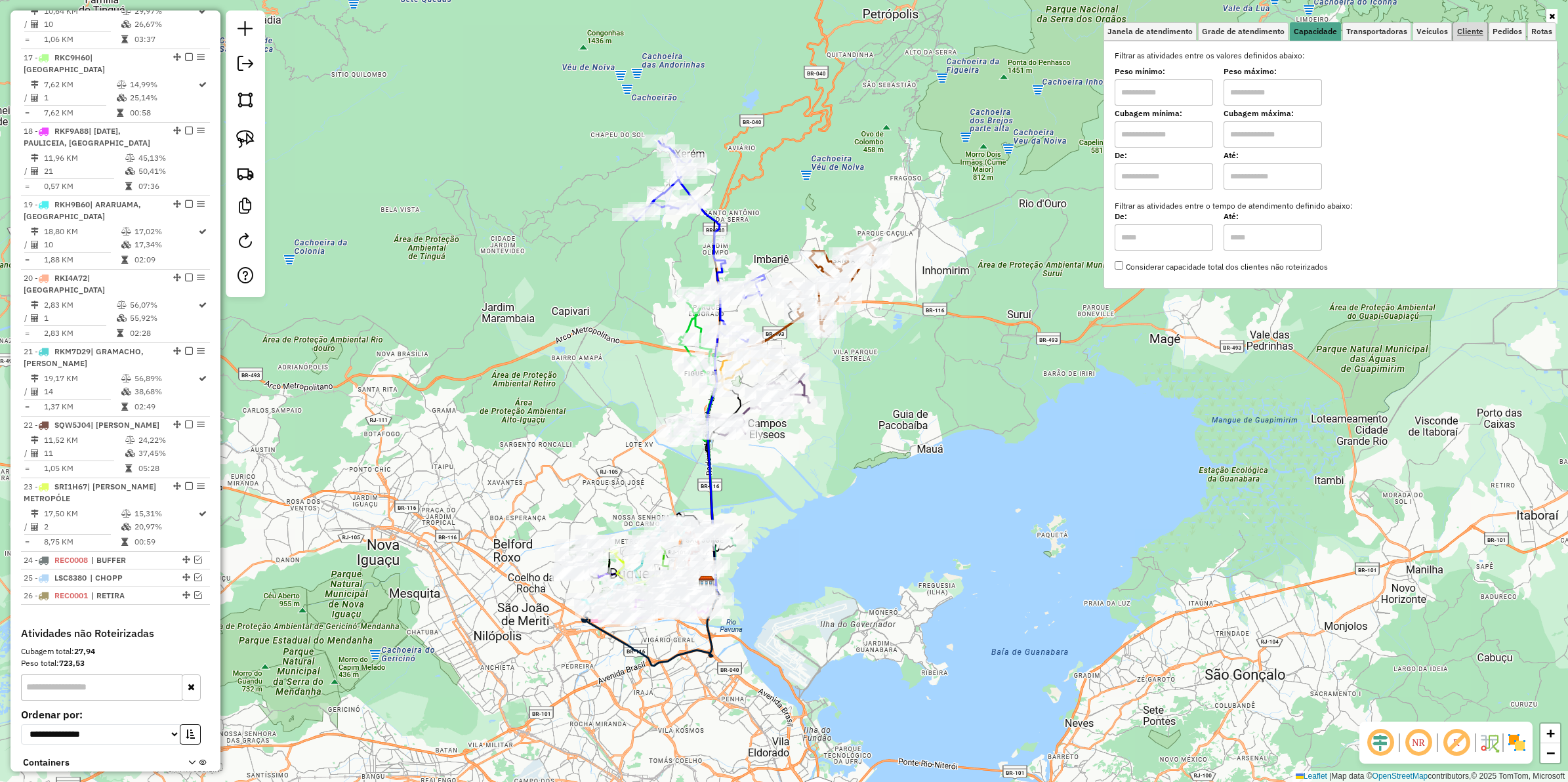
click at [1254, 32] on span "Cliente" at bounding box center [1471, 31] width 26 height 8
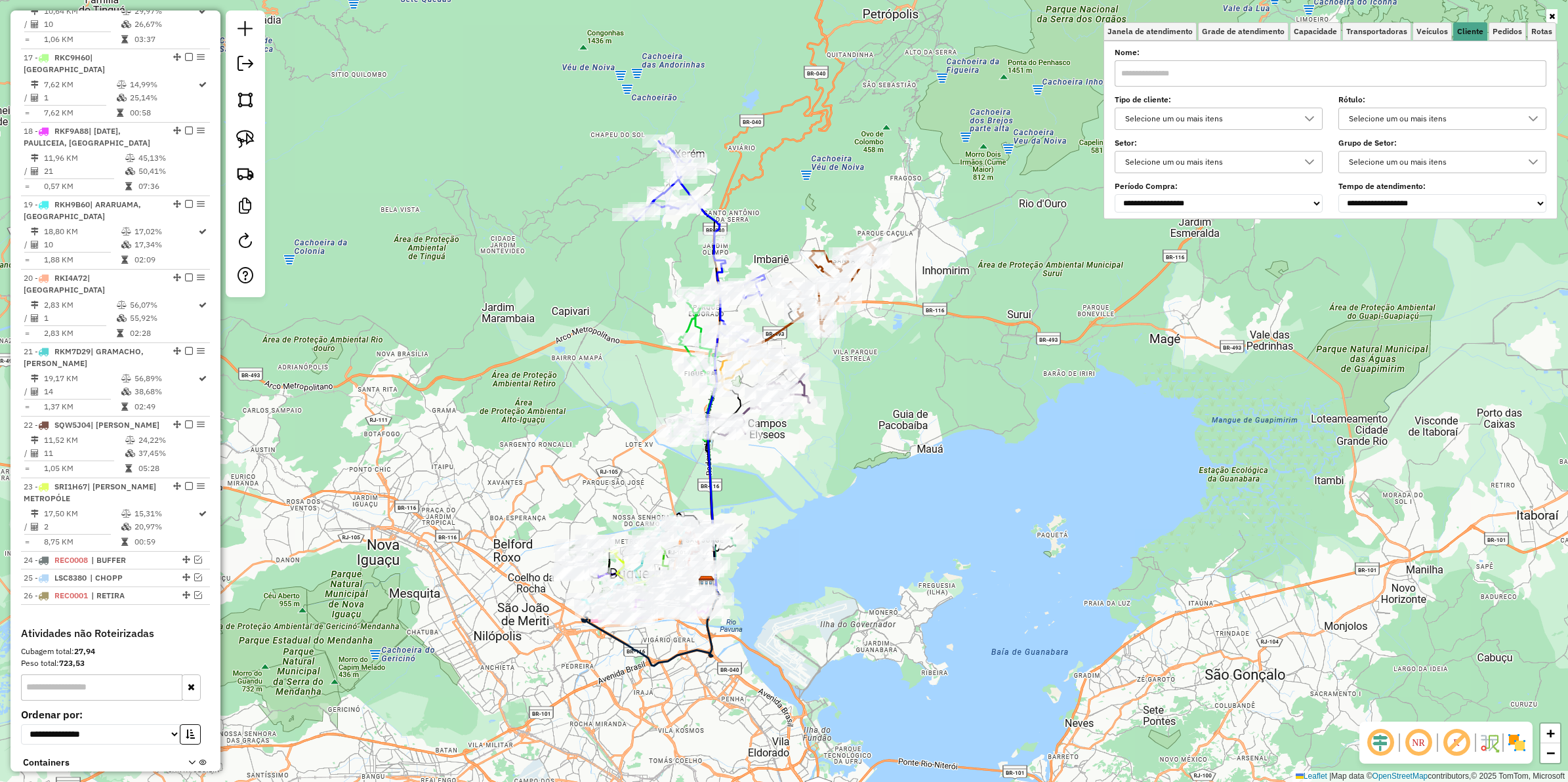
click at [1254, 116] on div "Selecione um ou mais itens" at bounding box center [1209, 119] width 176 height 21
type input "*****"
click at [1137, 179] on div "MERCADOS" at bounding box center [1139, 178] width 12 height 12
click at [1133, 198] on div "MERCADOS FEIRA DIA DE SÁBADO" at bounding box center [1139, 203] width 12 height 12
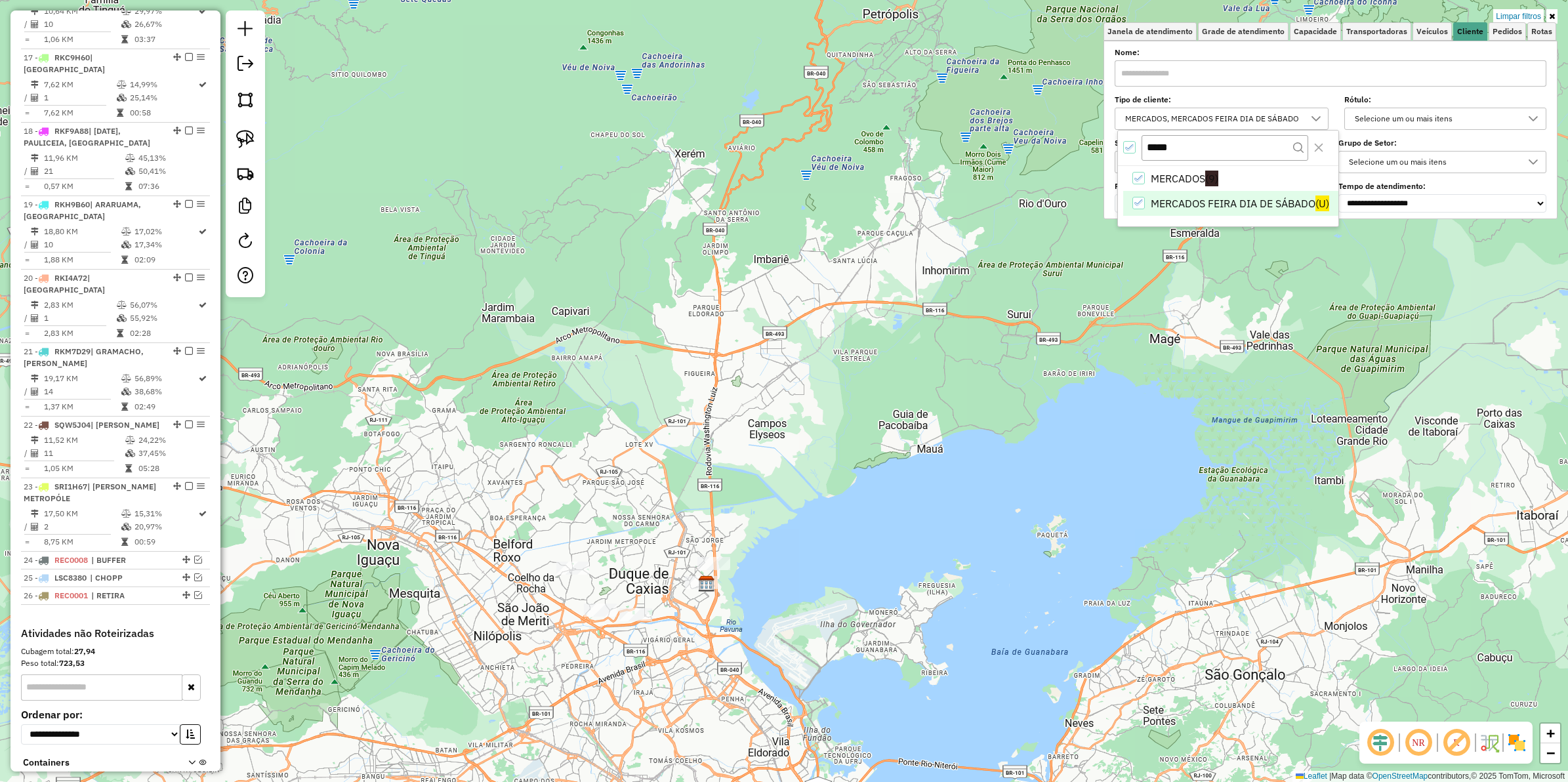
click at [788, 457] on div "Limpar filtros Janela de atendimento Grade de atendimento Capacidade Transporta…" at bounding box center [784, 391] width 1568 height 782
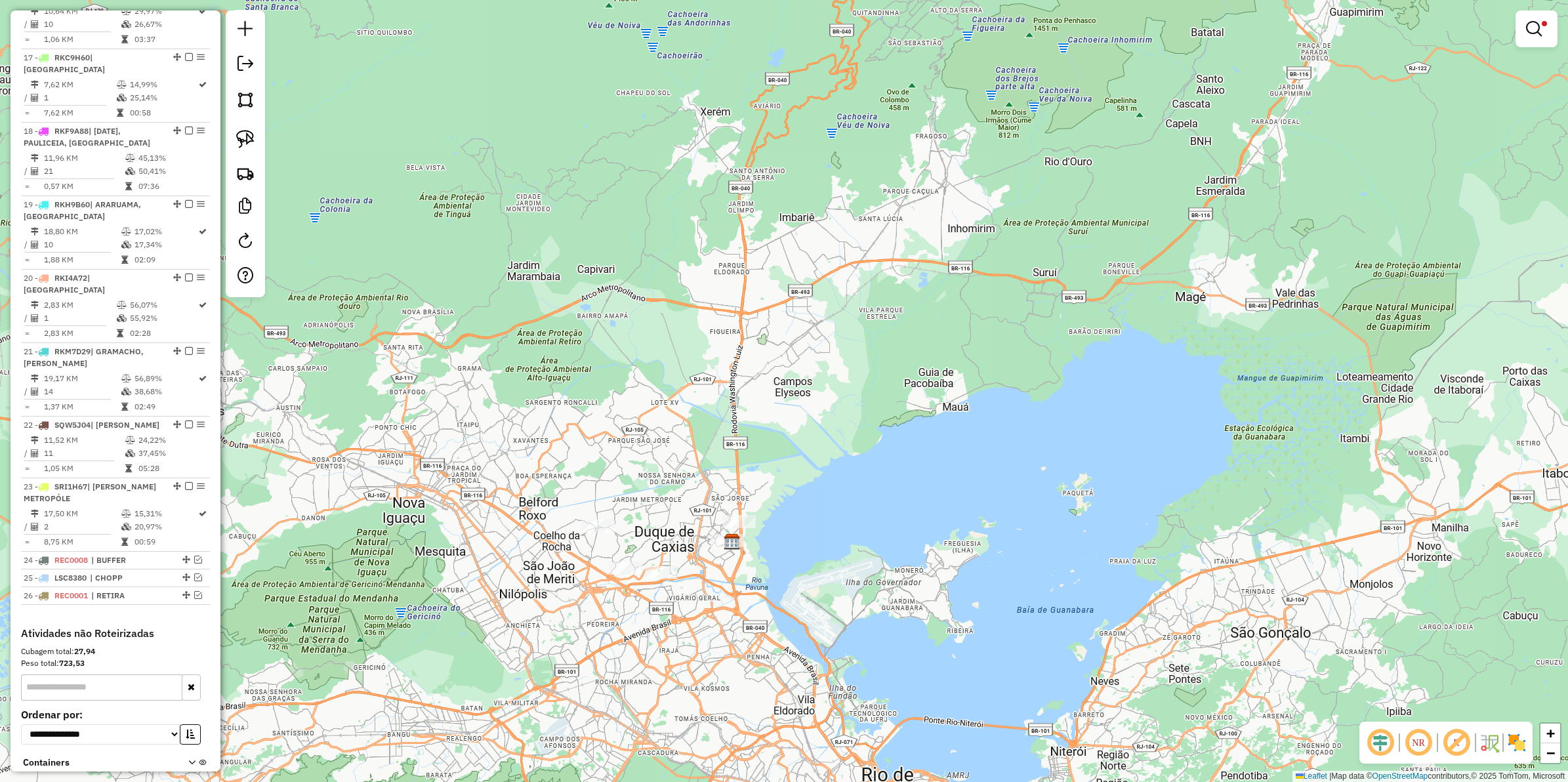
drag, startPoint x: 792, startPoint y: 492, endPoint x: 870, endPoint y: 367, distance: 147.3
click at [873, 369] on div "Limpar filtros Janela de atendimento Grade de atendimento Capacidade Transporta…" at bounding box center [784, 391] width 1568 height 782
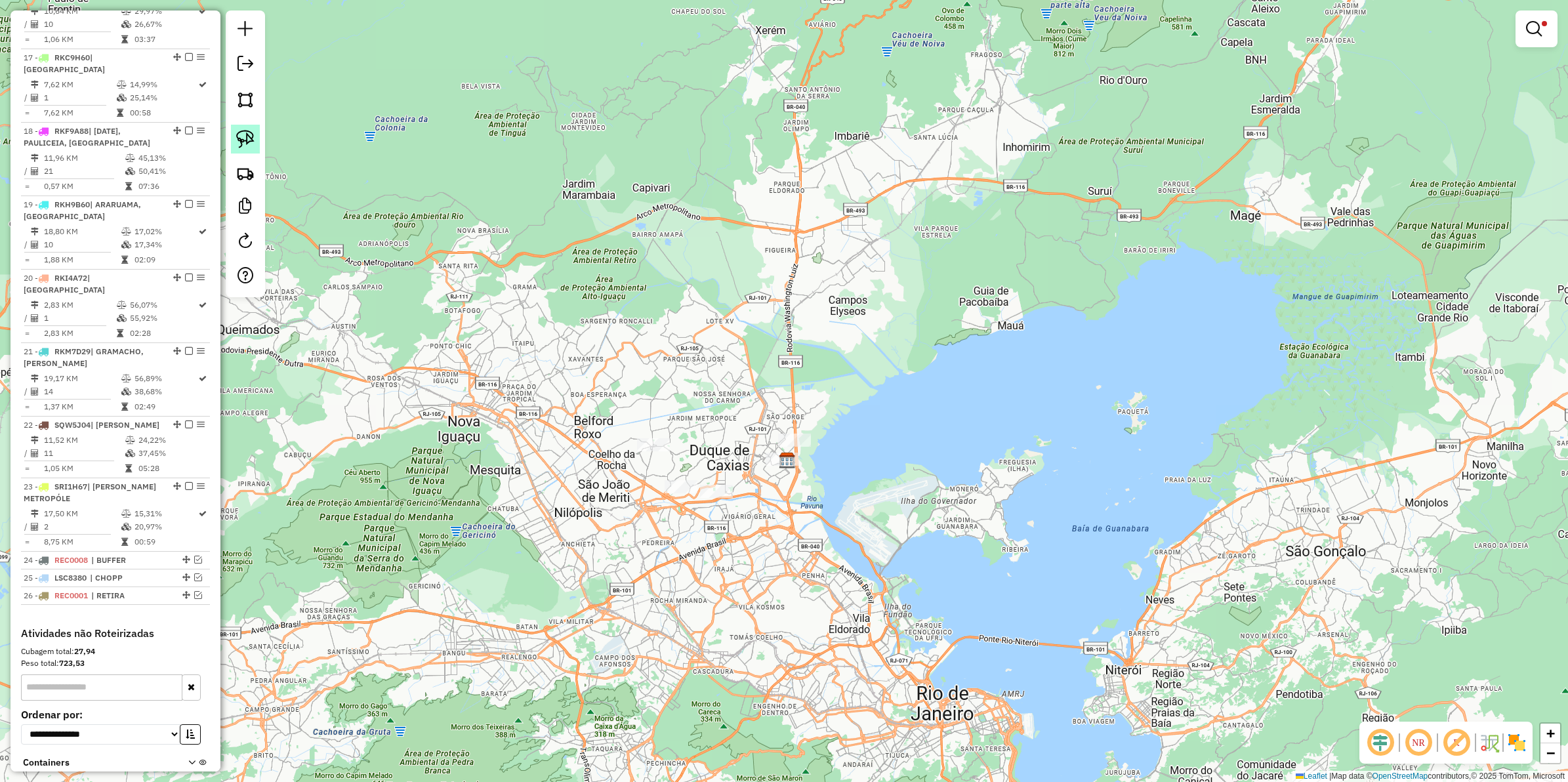
click at [246, 143] on img at bounding box center [245, 139] width 18 height 18
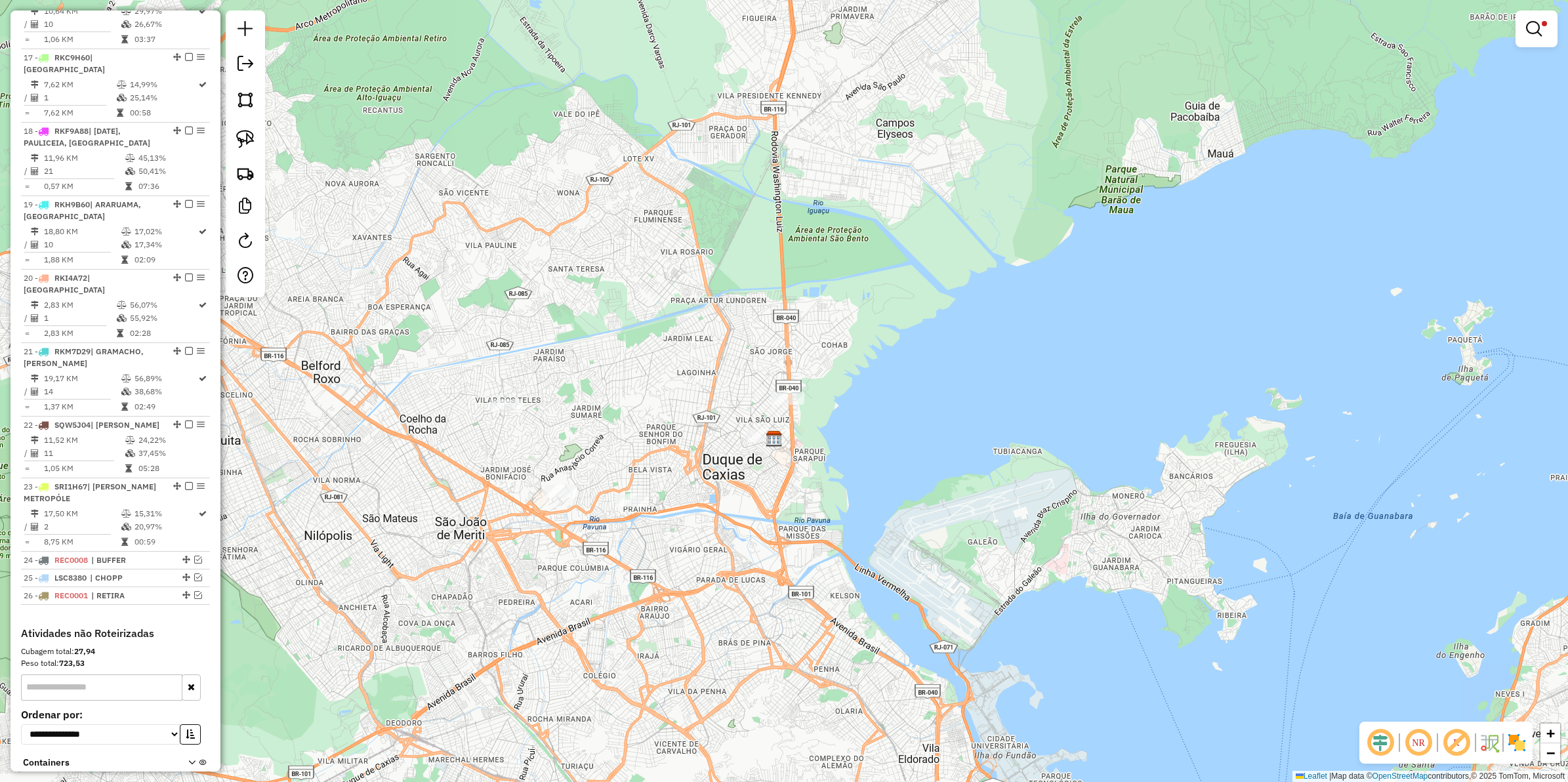
click at [683, 451] on div "Limpar filtros Janela de atendimento Grade de atendimento Capacidade Transporta…" at bounding box center [784, 391] width 1568 height 782
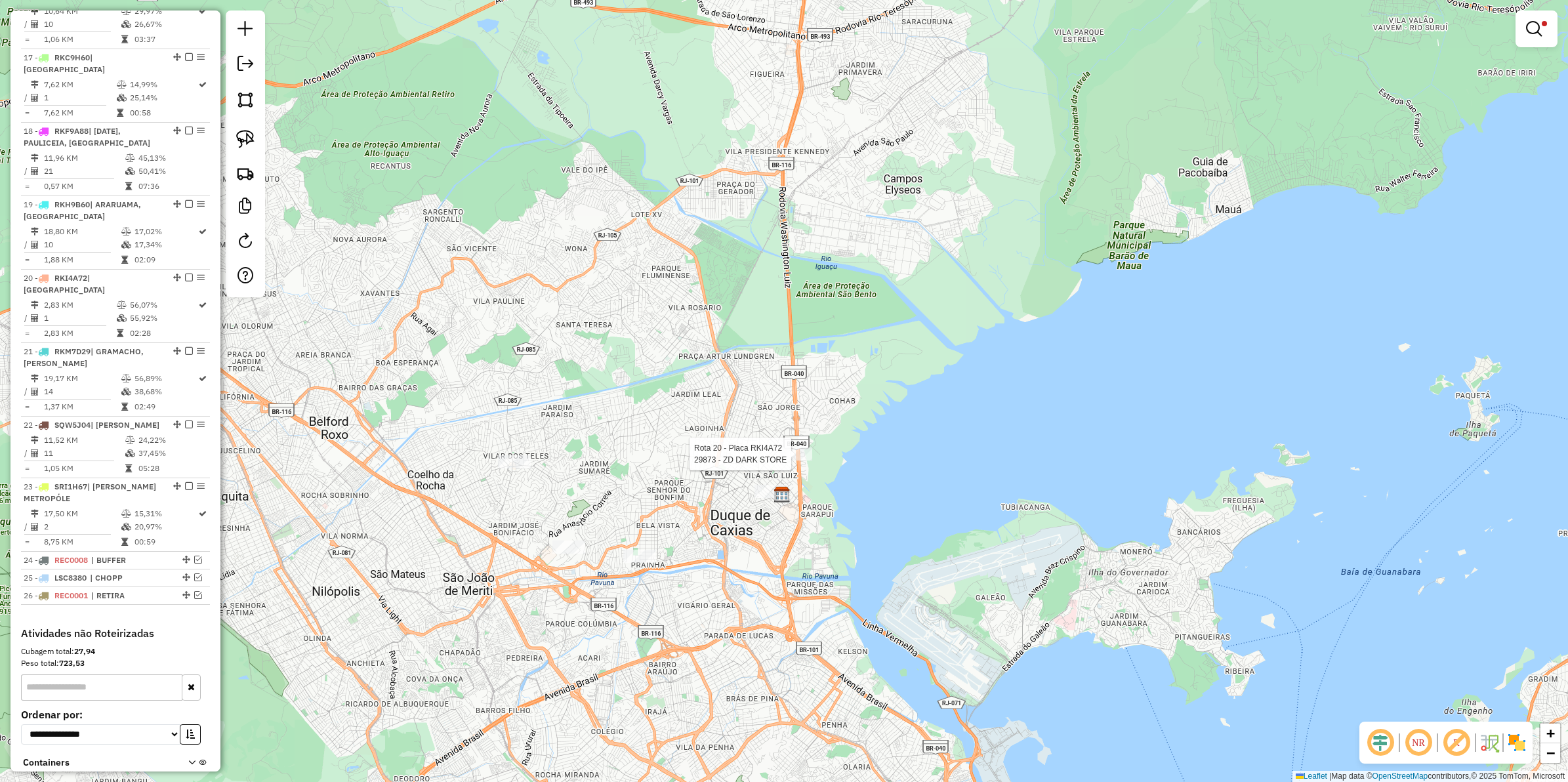
select select "**********"
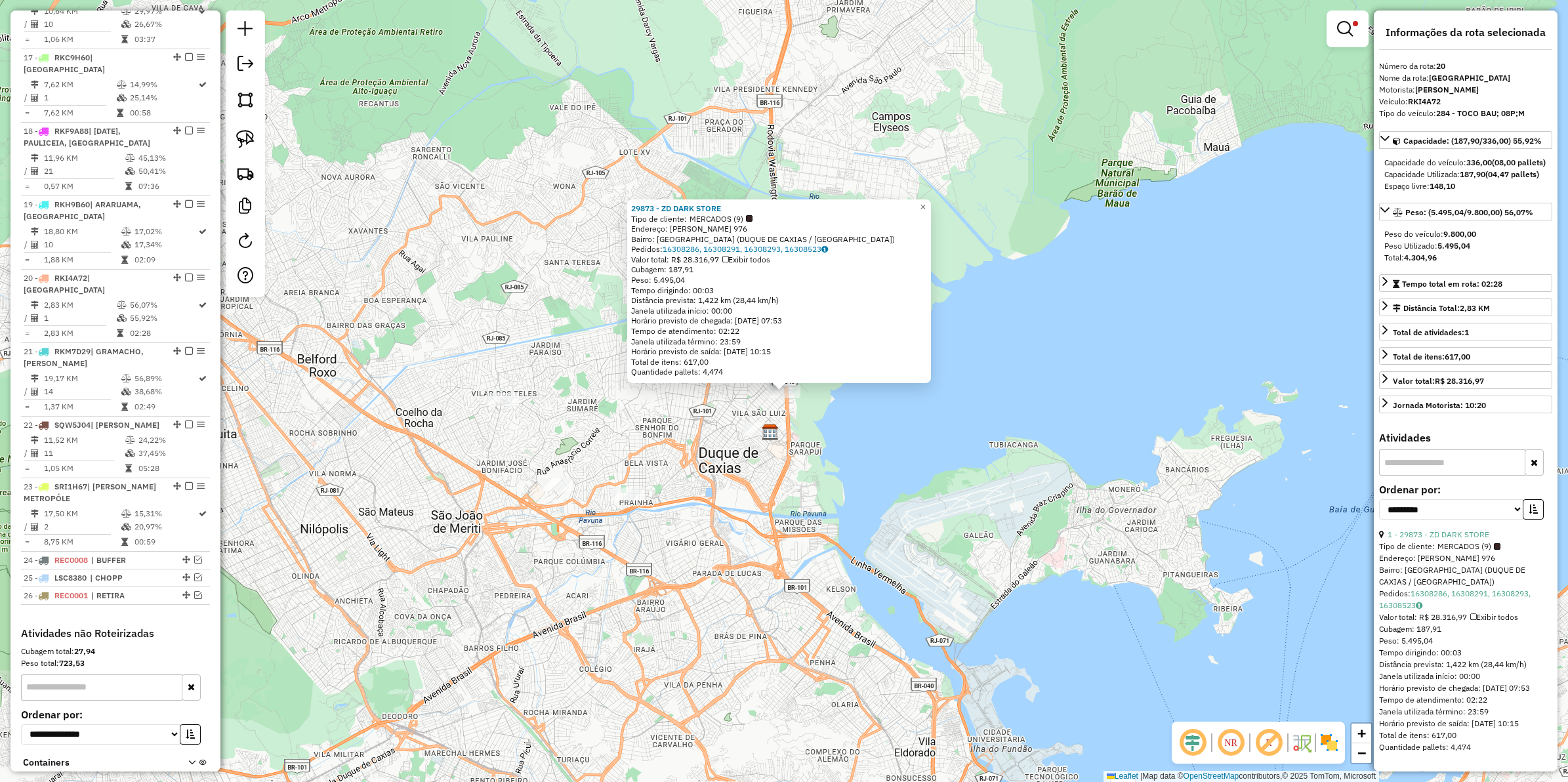
click at [829, 487] on div "29873 - ZD DARK STORE Tipo de cliente: MERCADOS (9) Endereço: PAULO DE FRONTIN …" at bounding box center [784, 391] width 1568 height 782
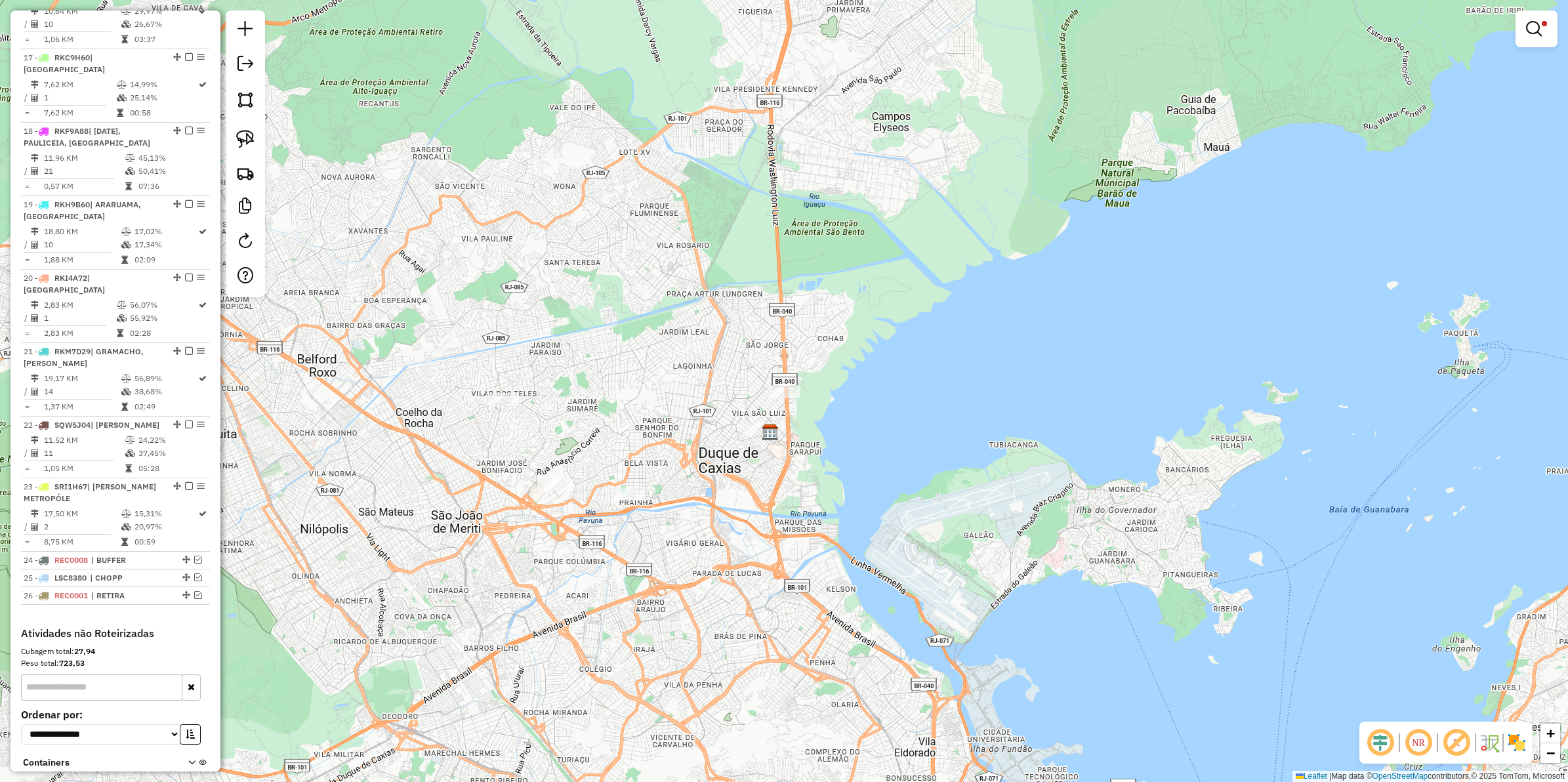
drag, startPoint x: 628, startPoint y: 440, endPoint x: 670, endPoint y: 442, distance: 42.0
click at [670, 442] on div "Limpar filtros Janela de atendimento Grade de atendimento Capacidade Transporta…" at bounding box center [784, 391] width 1568 height 782
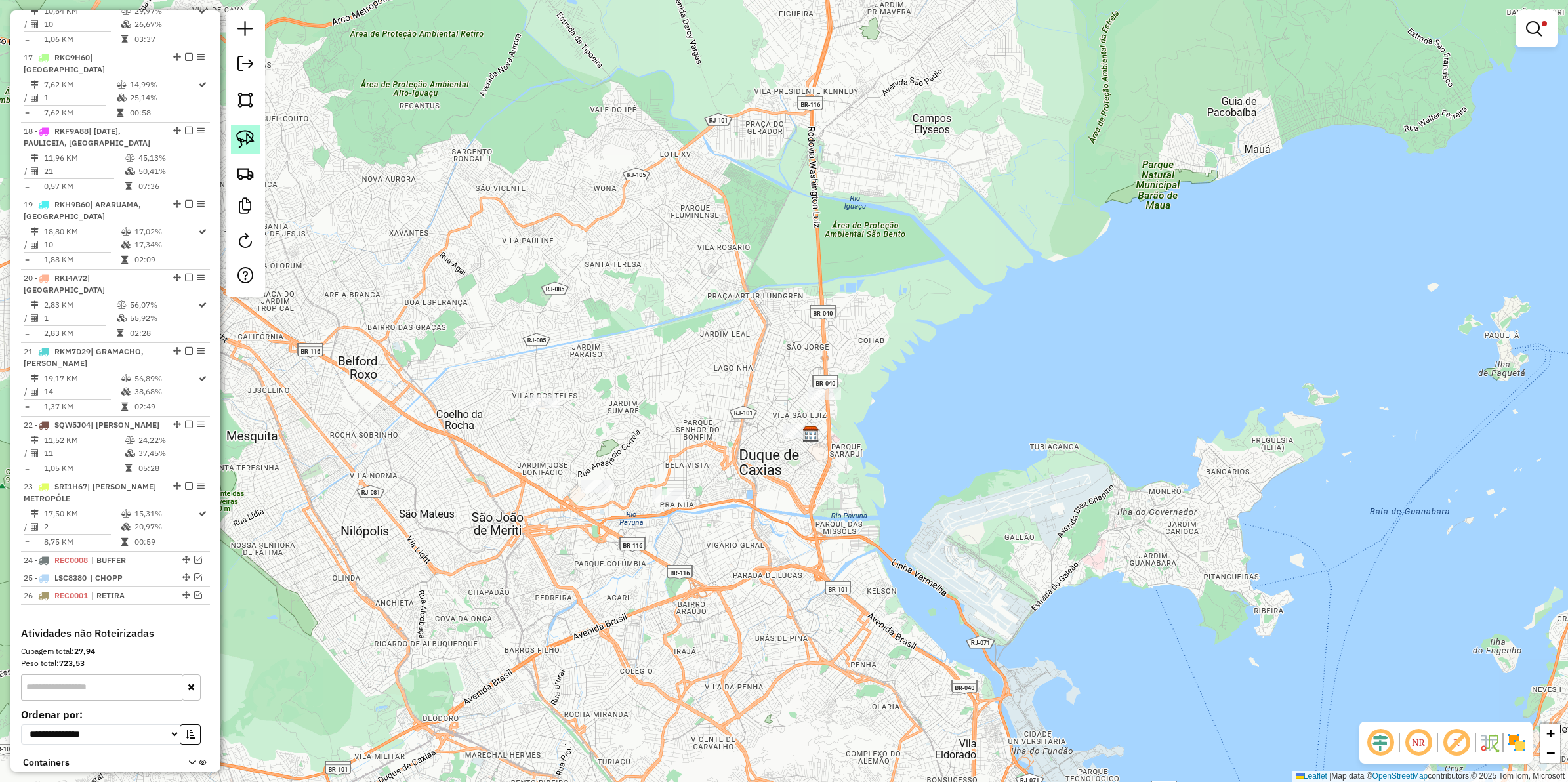
click at [249, 134] on img at bounding box center [245, 139] width 18 height 18
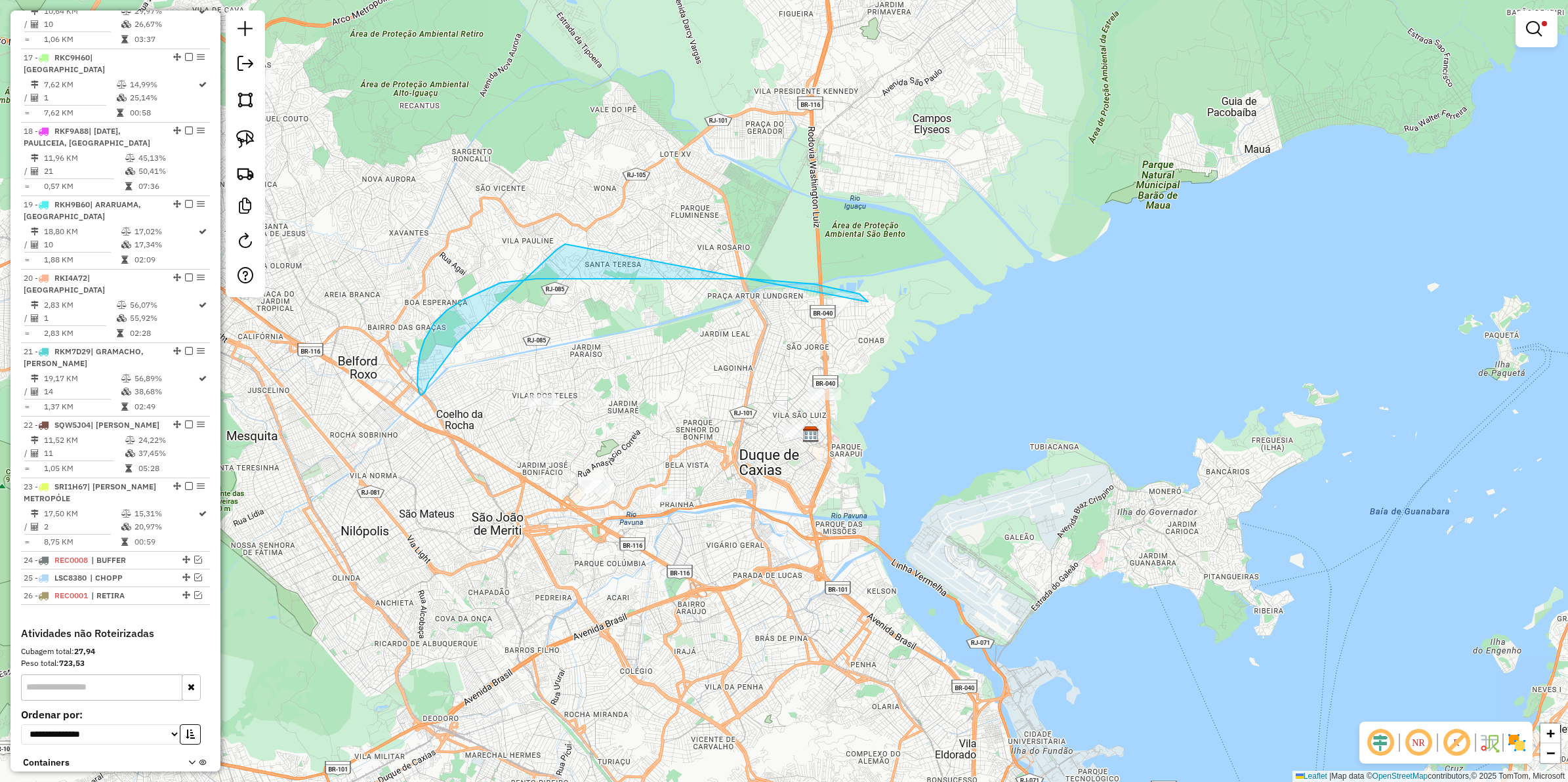
drag, startPoint x: 814, startPoint y: 284, endPoint x: 565, endPoint y: 245, distance: 252.0
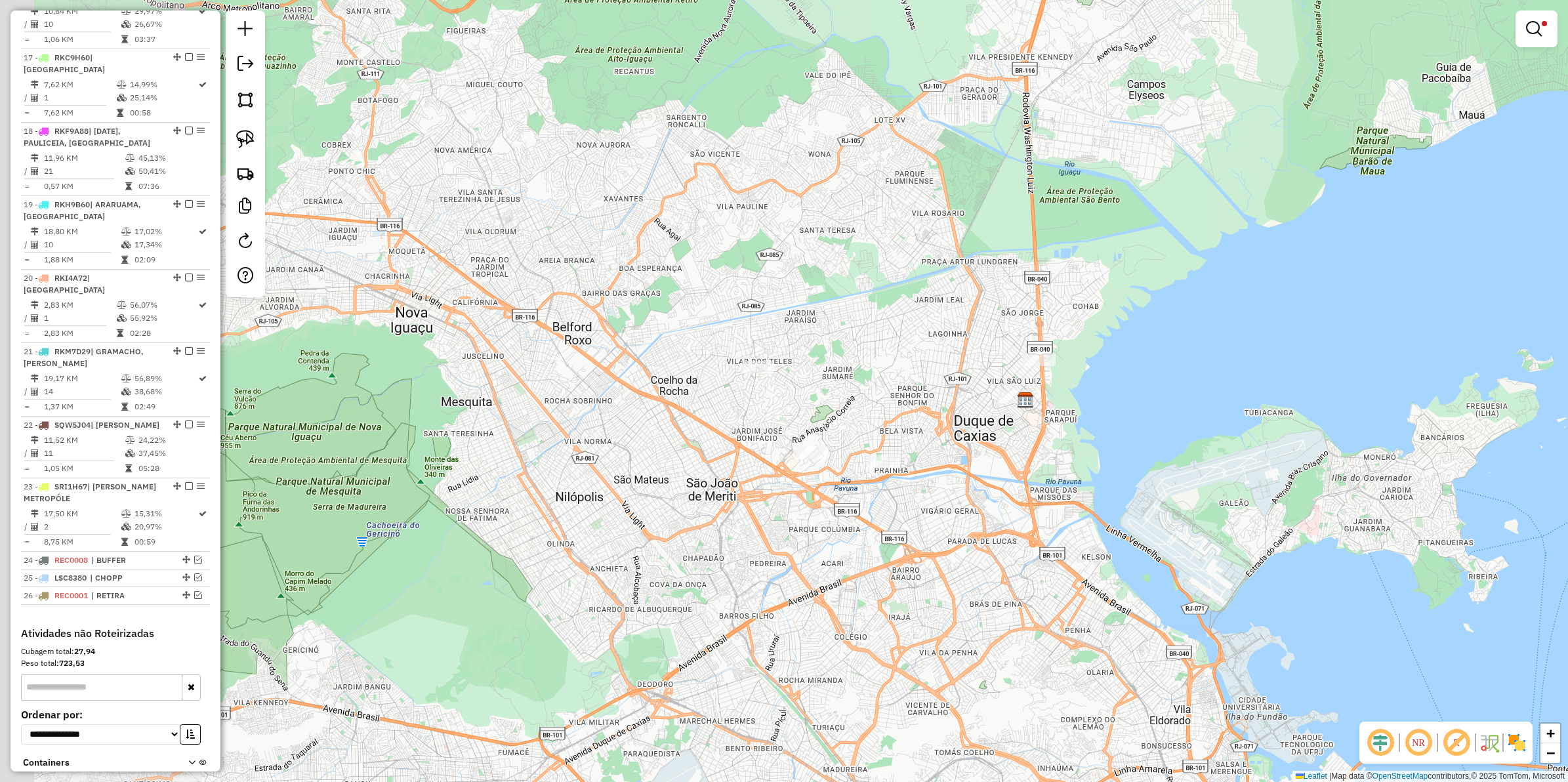
drag, startPoint x: 873, startPoint y: 352, endPoint x: 525, endPoint y: 246, distance: 363.8
click at [1088, 315] on div "Limpar filtros Janela de atendimento Grade de atendimento Capacidade Transporta…" at bounding box center [784, 391] width 1568 height 782
click at [240, 137] on img at bounding box center [245, 139] width 18 height 18
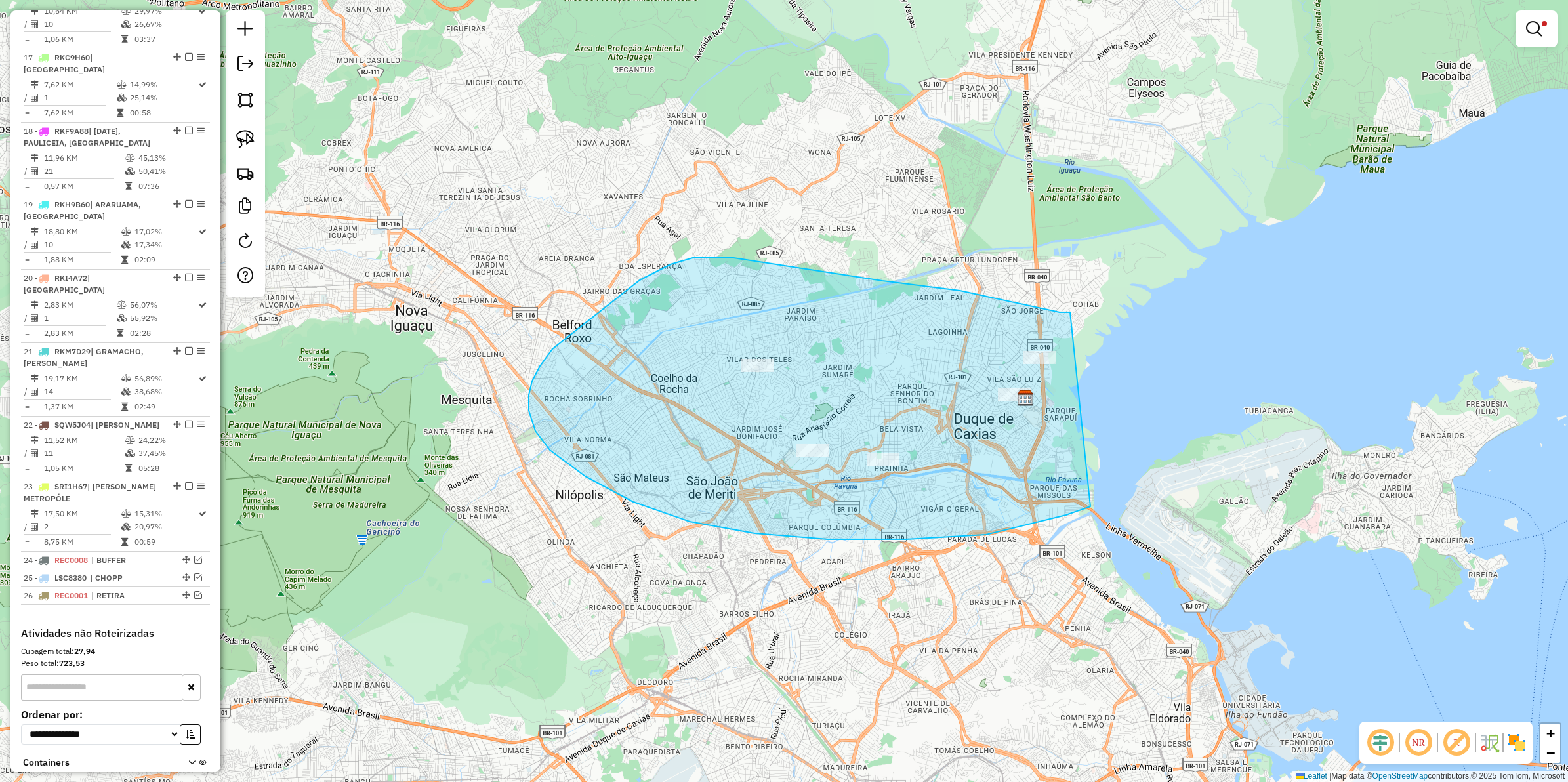
drag, startPoint x: 1068, startPoint y: 312, endPoint x: 1188, endPoint y: 411, distance: 155.6
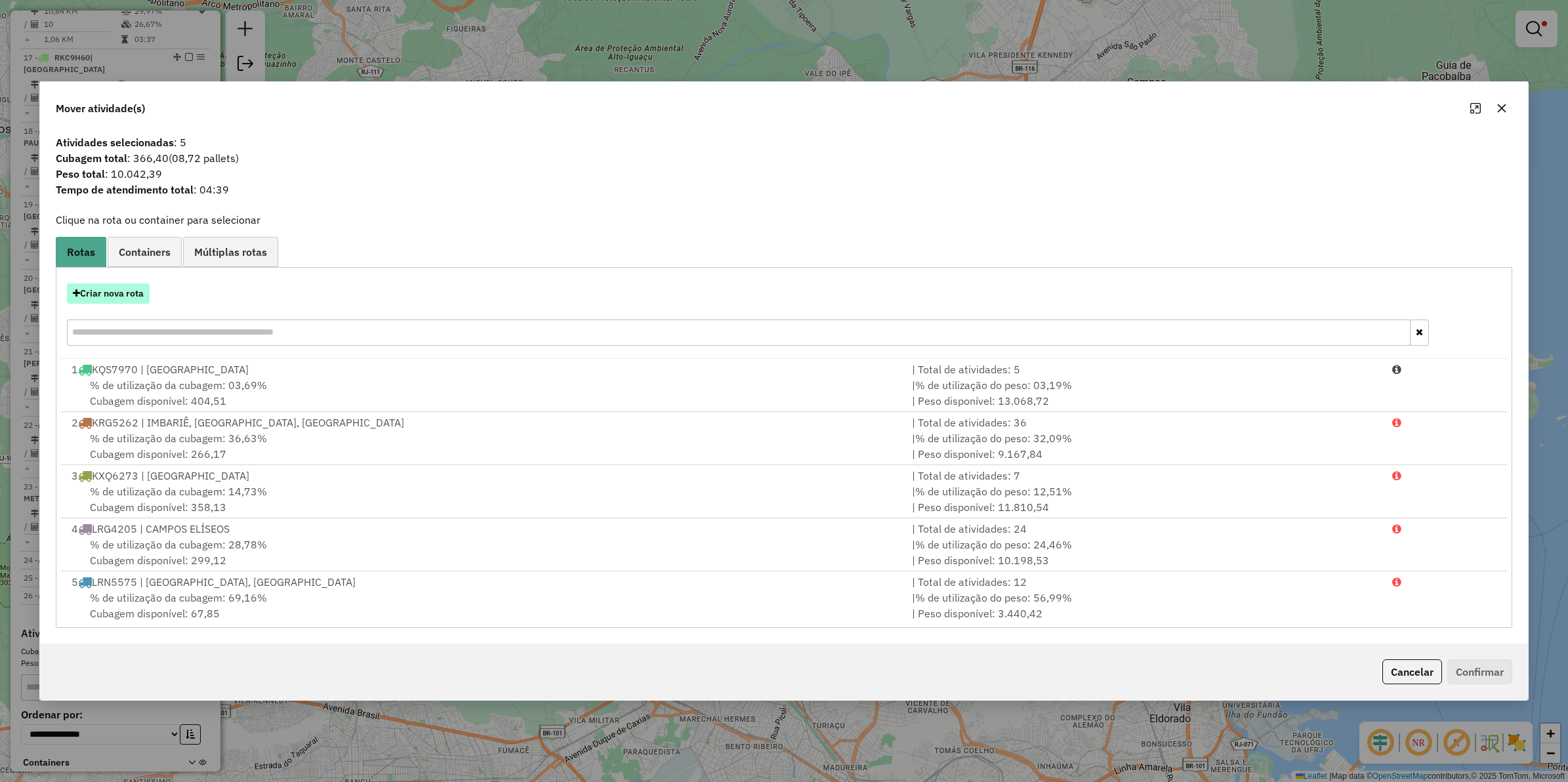
click at [119, 296] on button "Criar nova rota" at bounding box center [108, 293] width 82 height 20
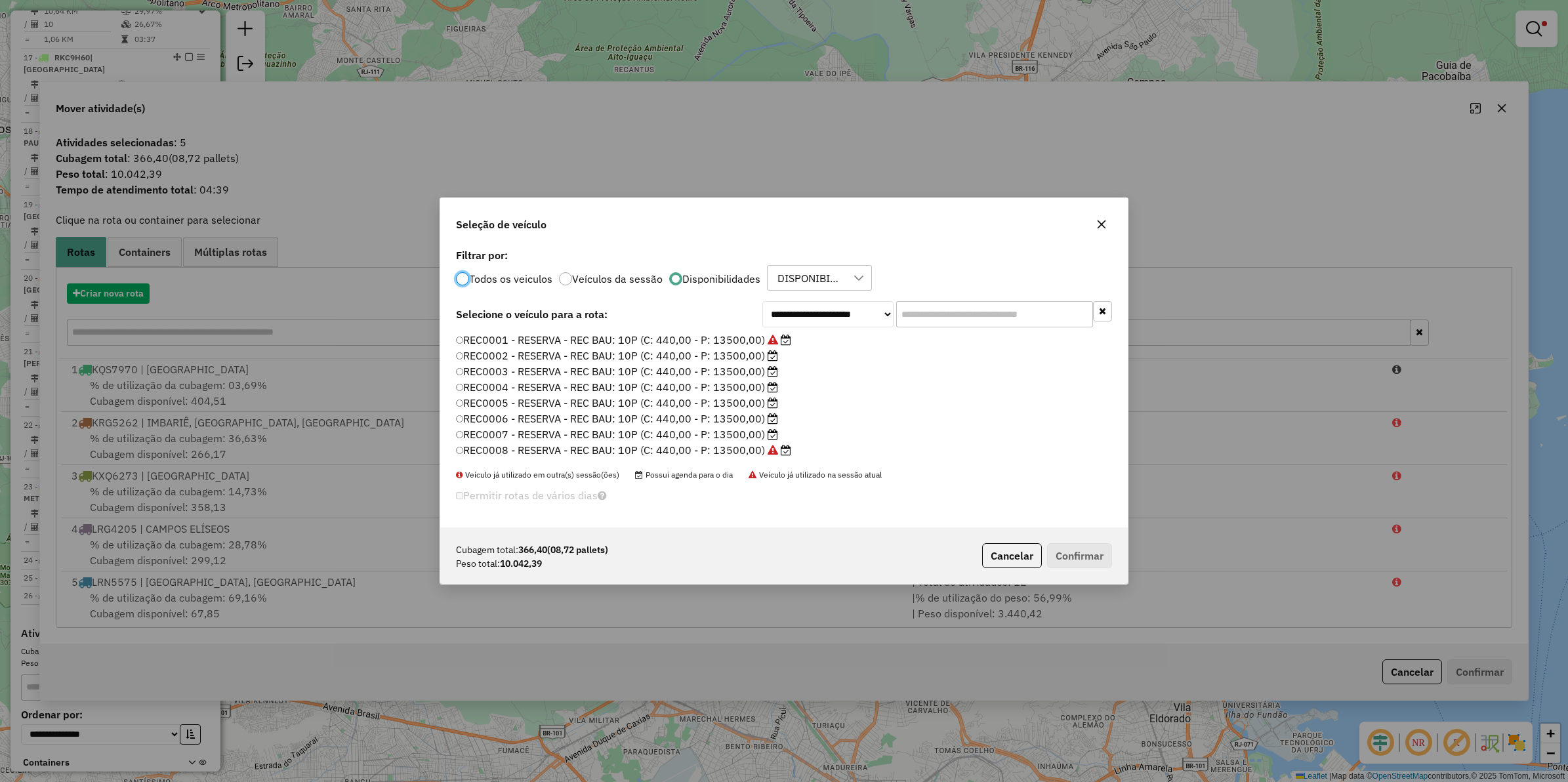
scroll to position [6, 4]
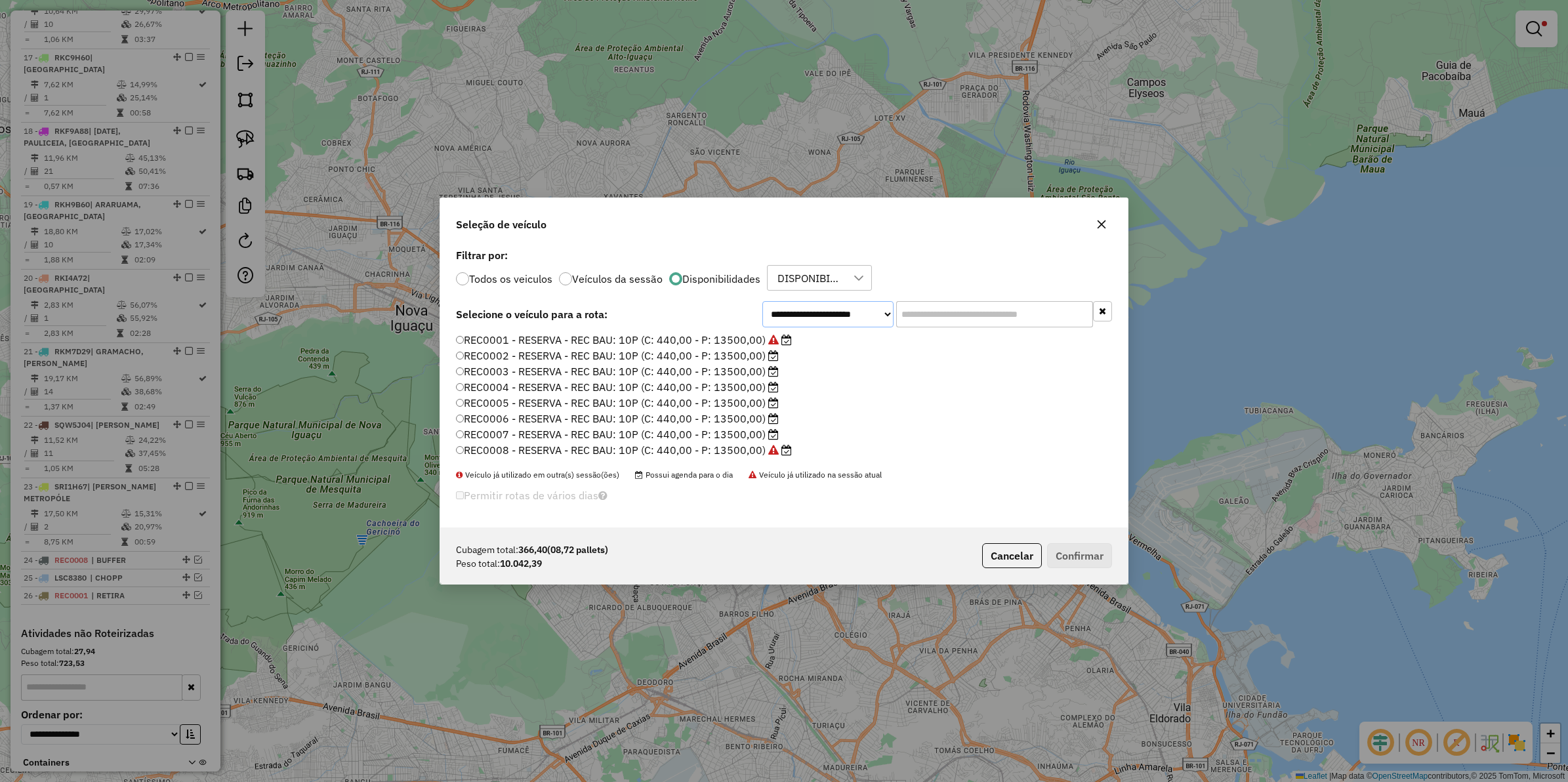
click at [852, 309] on select "**********" at bounding box center [828, 315] width 131 height 26
click at [784, 309] on select "**********" at bounding box center [828, 315] width 131 height 26
select select "********"
click at [763, 318] on select "**********" at bounding box center [828, 315] width 131 height 26
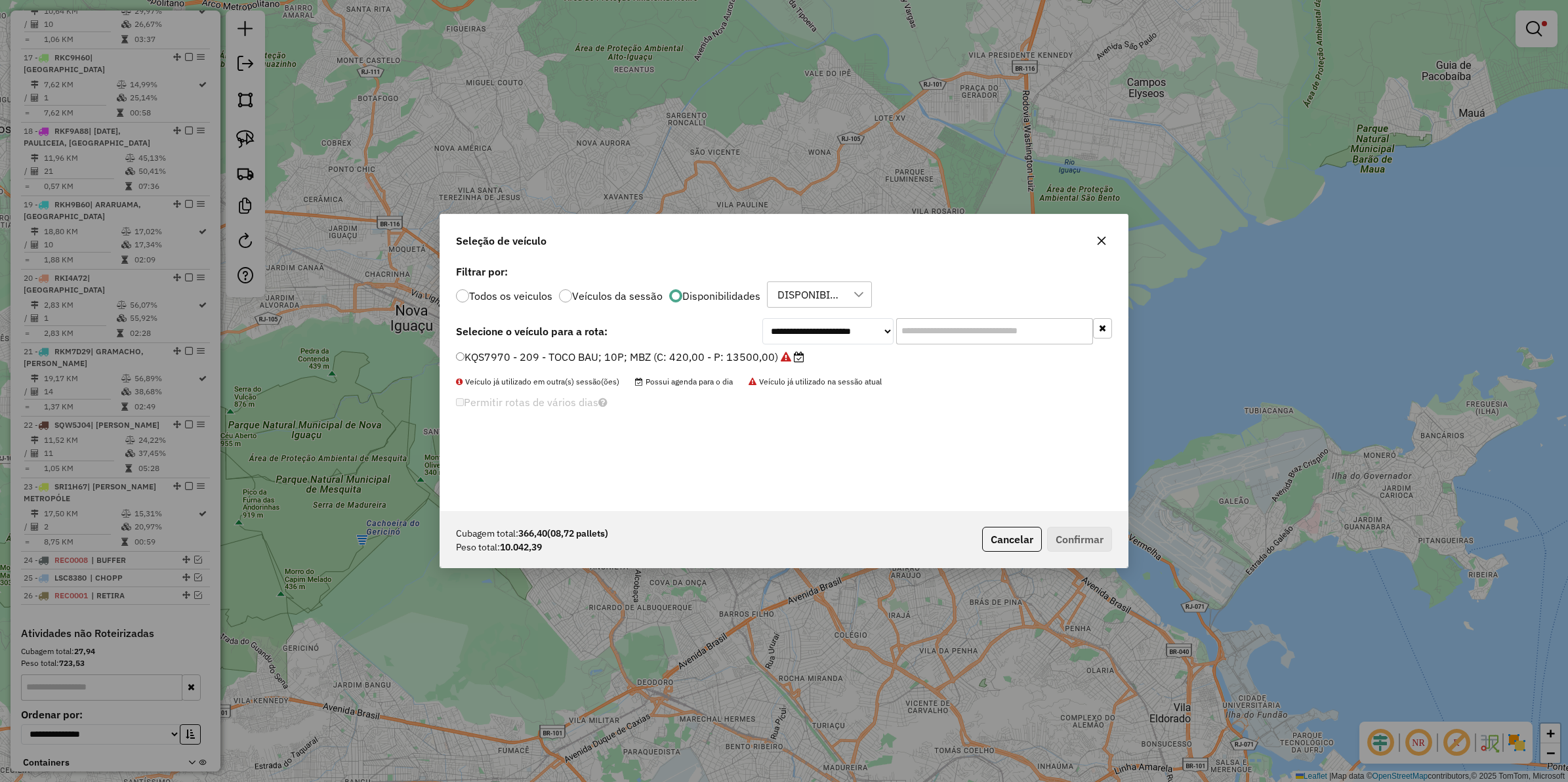
click at [494, 365] on label "KQS7970 - 209 - TOCO BAU; 10P; MBZ (C: 420,00 - P: 13500,00)" at bounding box center [630, 357] width 349 height 16
click at [1084, 534] on button "Confirmar" at bounding box center [1080, 539] width 65 height 25
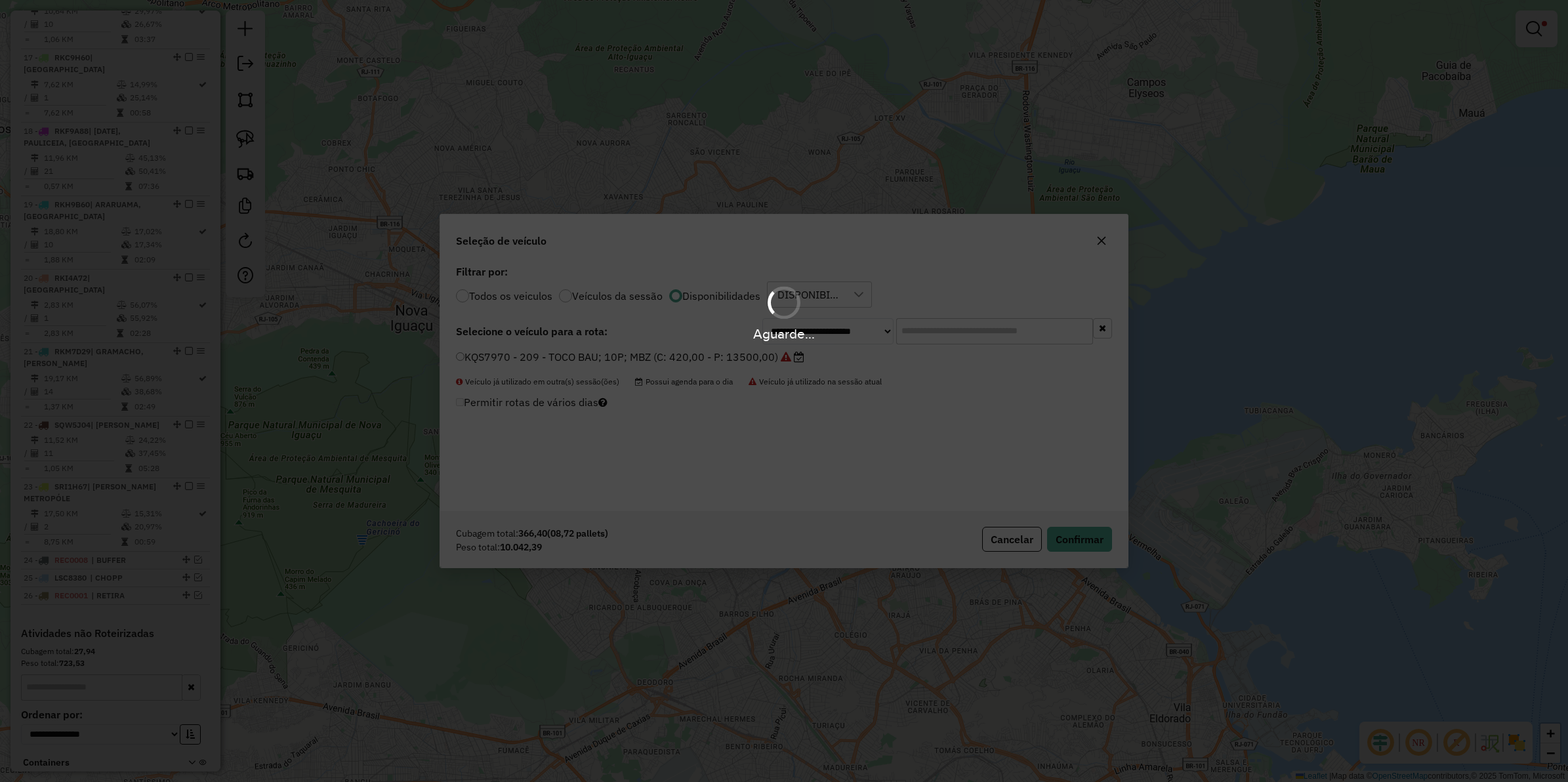
scroll to position [1560, 0]
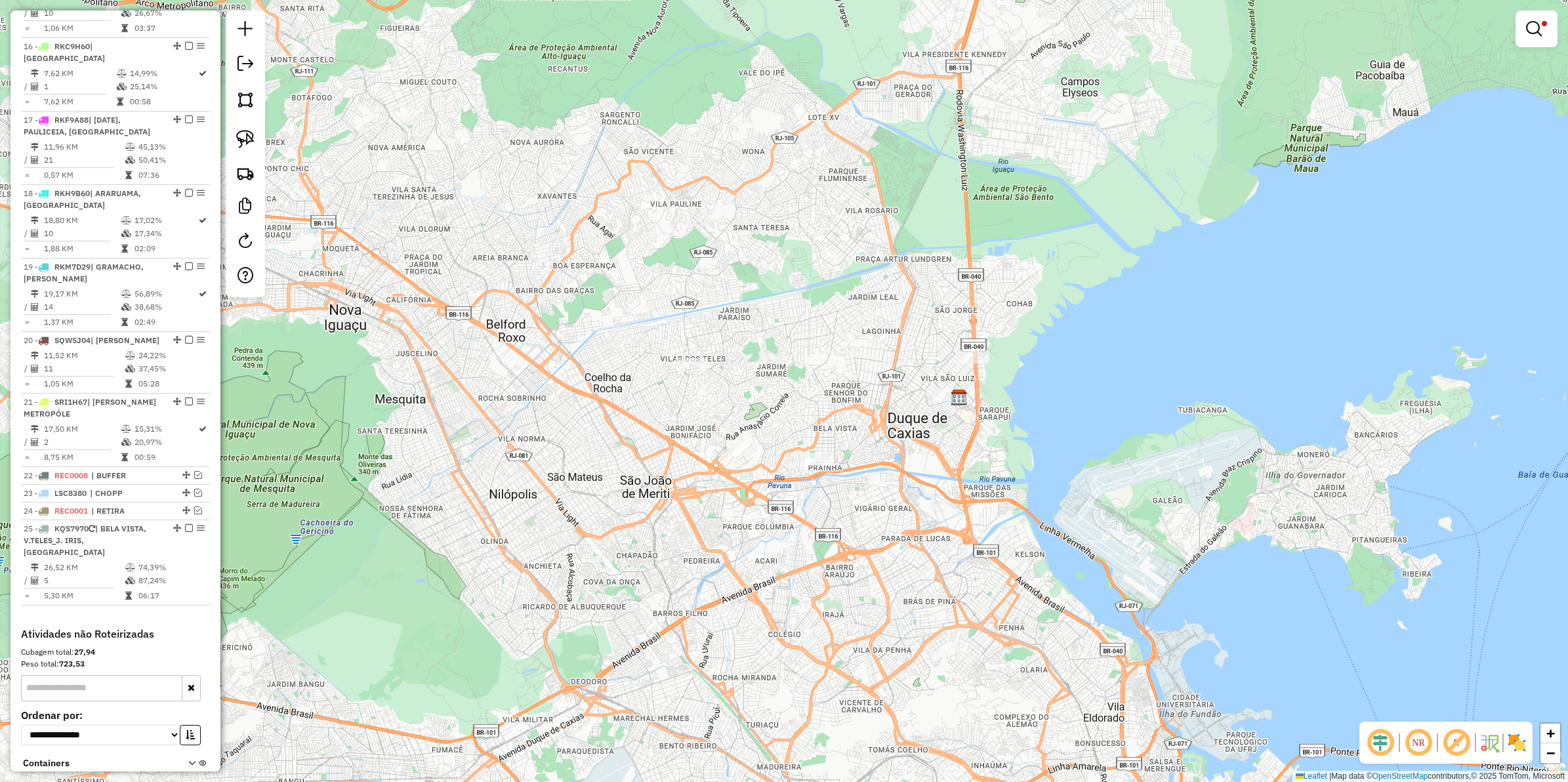
drag, startPoint x: 1054, startPoint y: 430, endPoint x: 1017, endPoint y: 434, distance: 37.2
click at [1017, 434] on div "Limpar filtros Janela de atendimento Grade de atendimento Capacidade Transporta…" at bounding box center [784, 391] width 1568 height 782
select select "**********"
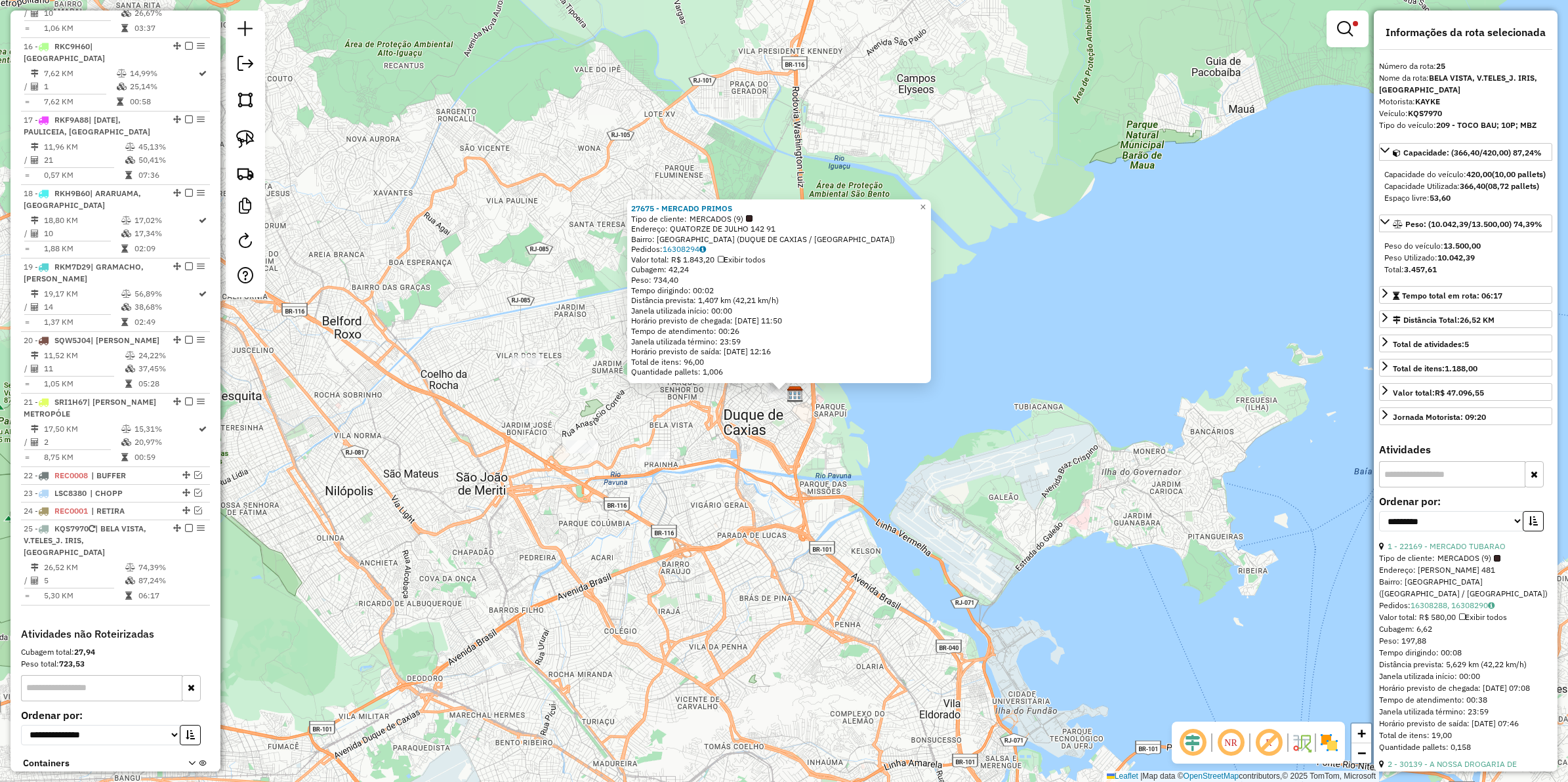
click at [952, 500] on div "27675 - MERCADO PRIMOS Tipo de cliente: MERCADOS (9) Endereço: QUATORZE DE JULH…" at bounding box center [784, 391] width 1568 height 782
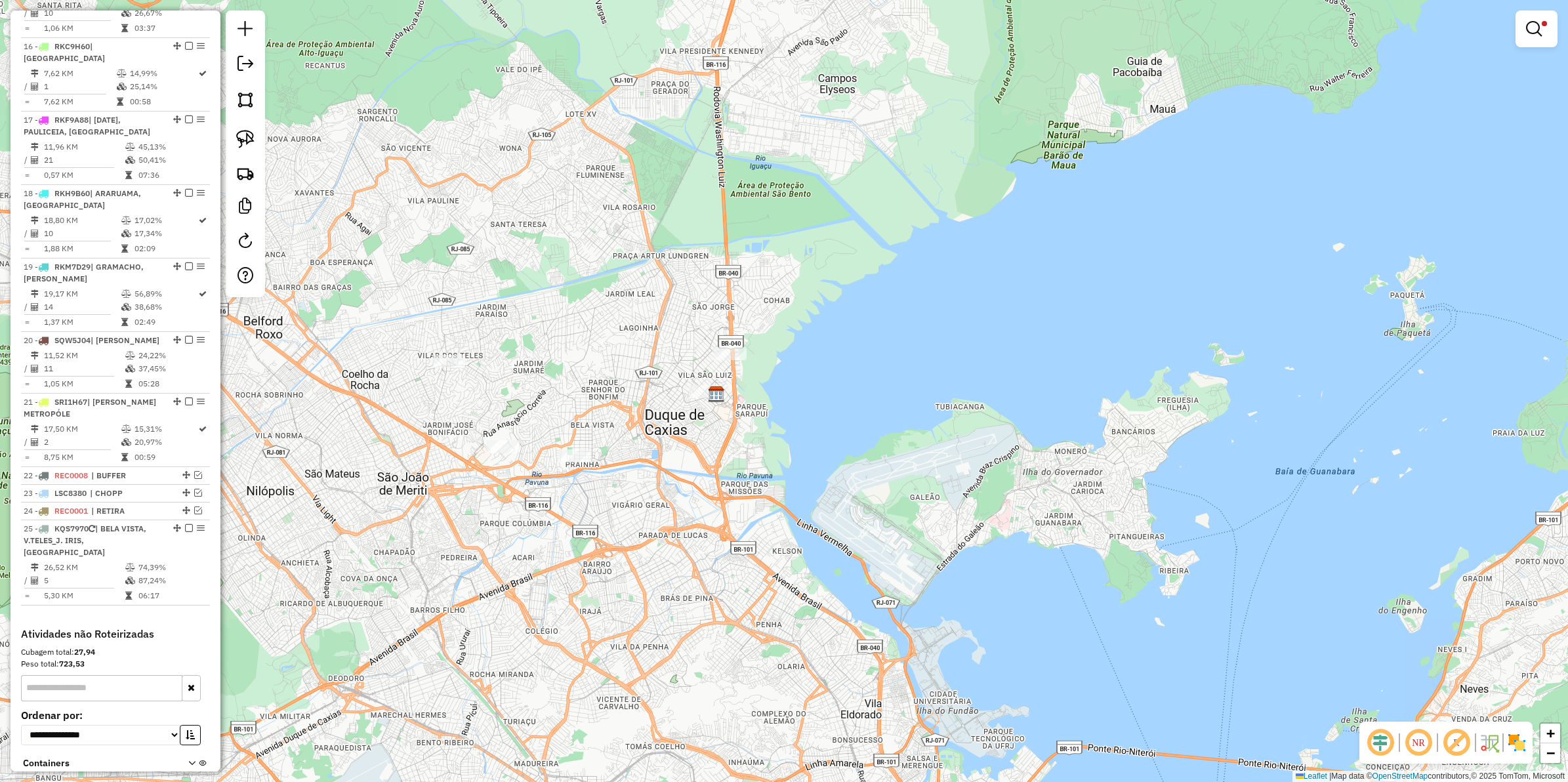
click at [805, 465] on div "Limpar filtros Janela de atendimento Grade de atendimento Capacidade Transporta…" at bounding box center [784, 391] width 1568 height 782
select select "**********"
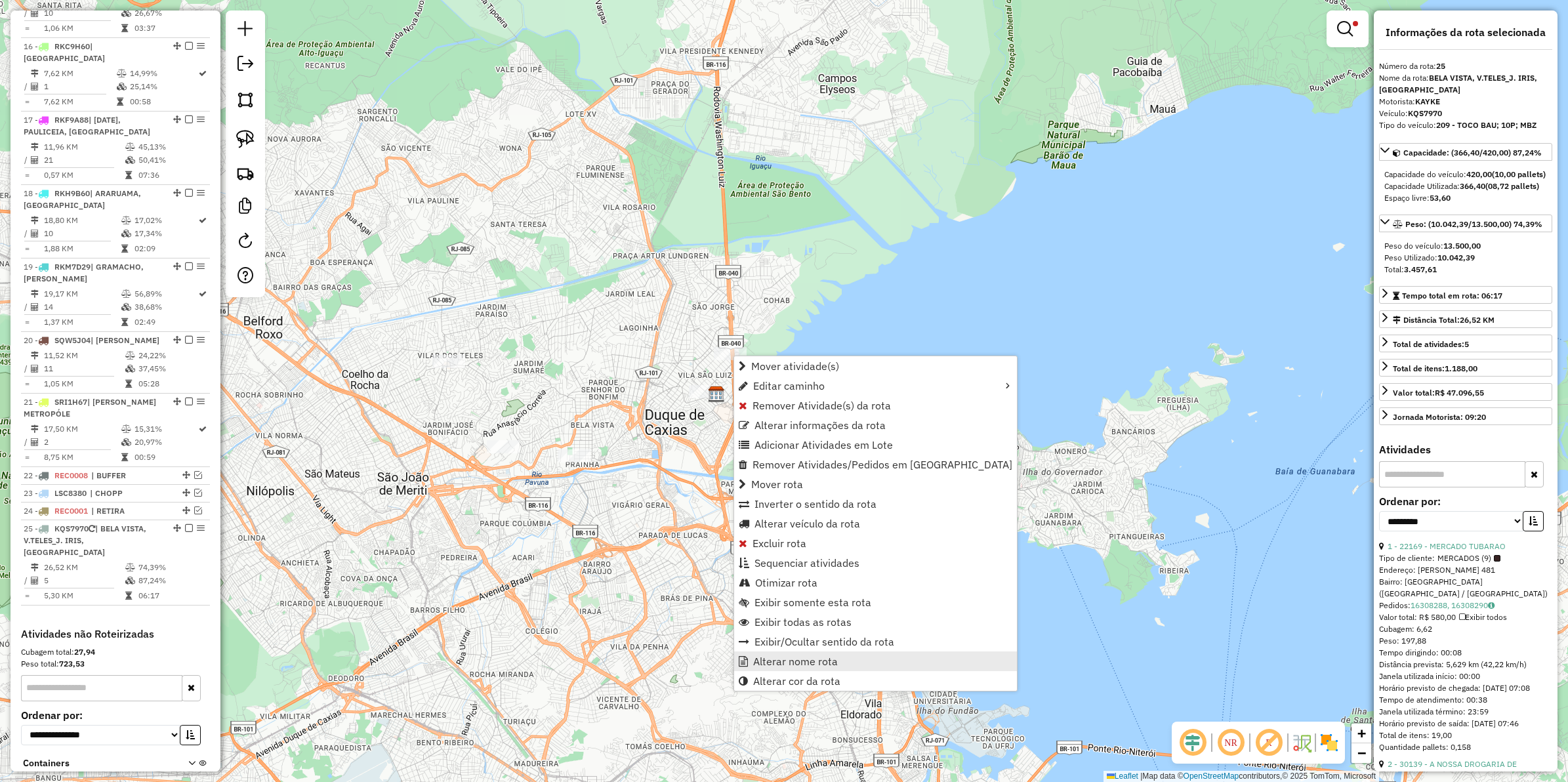
click at [795, 625] on span "Alterar nome rota" at bounding box center [795, 662] width 85 height 11
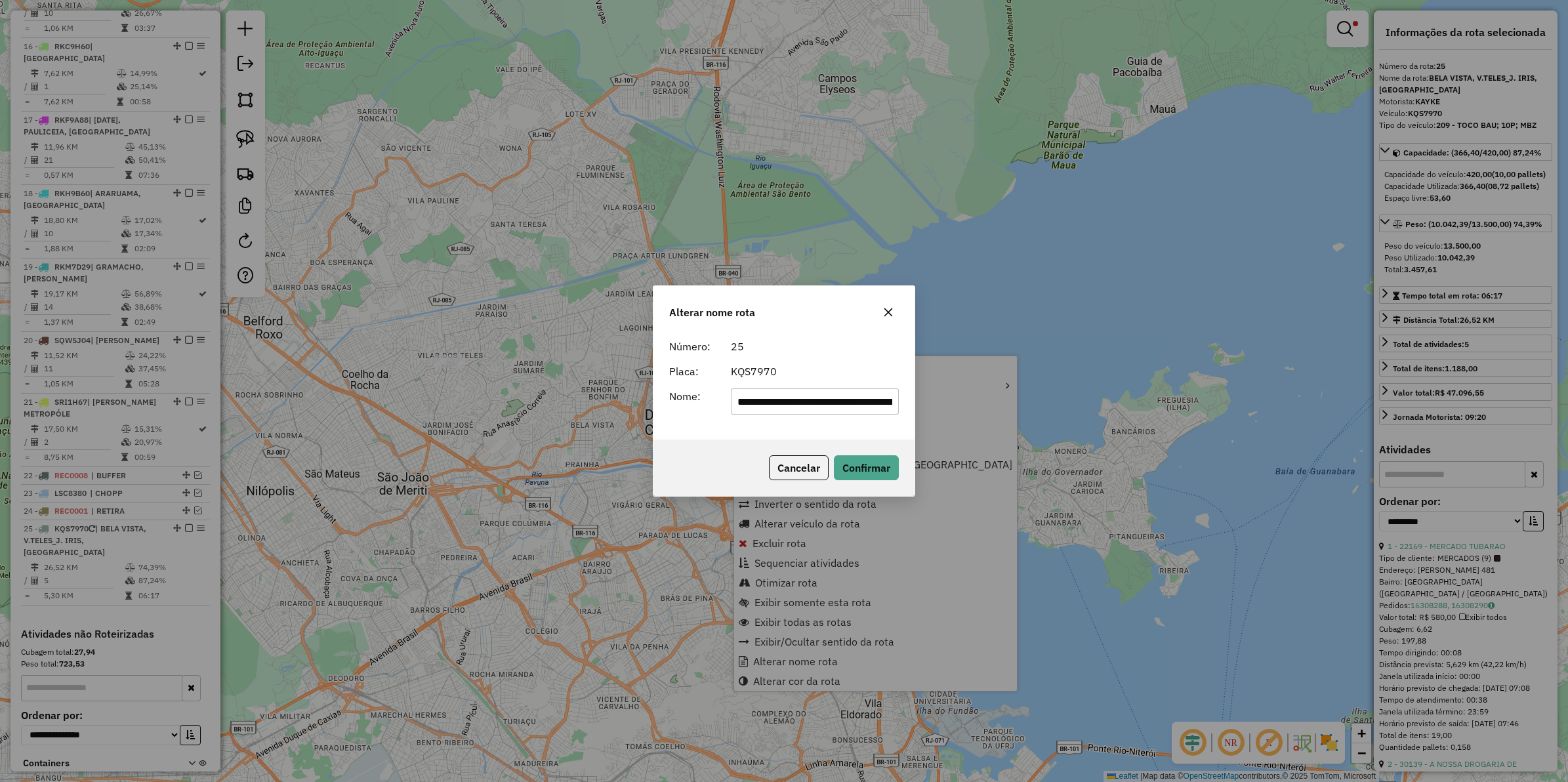
scroll to position [0, 56]
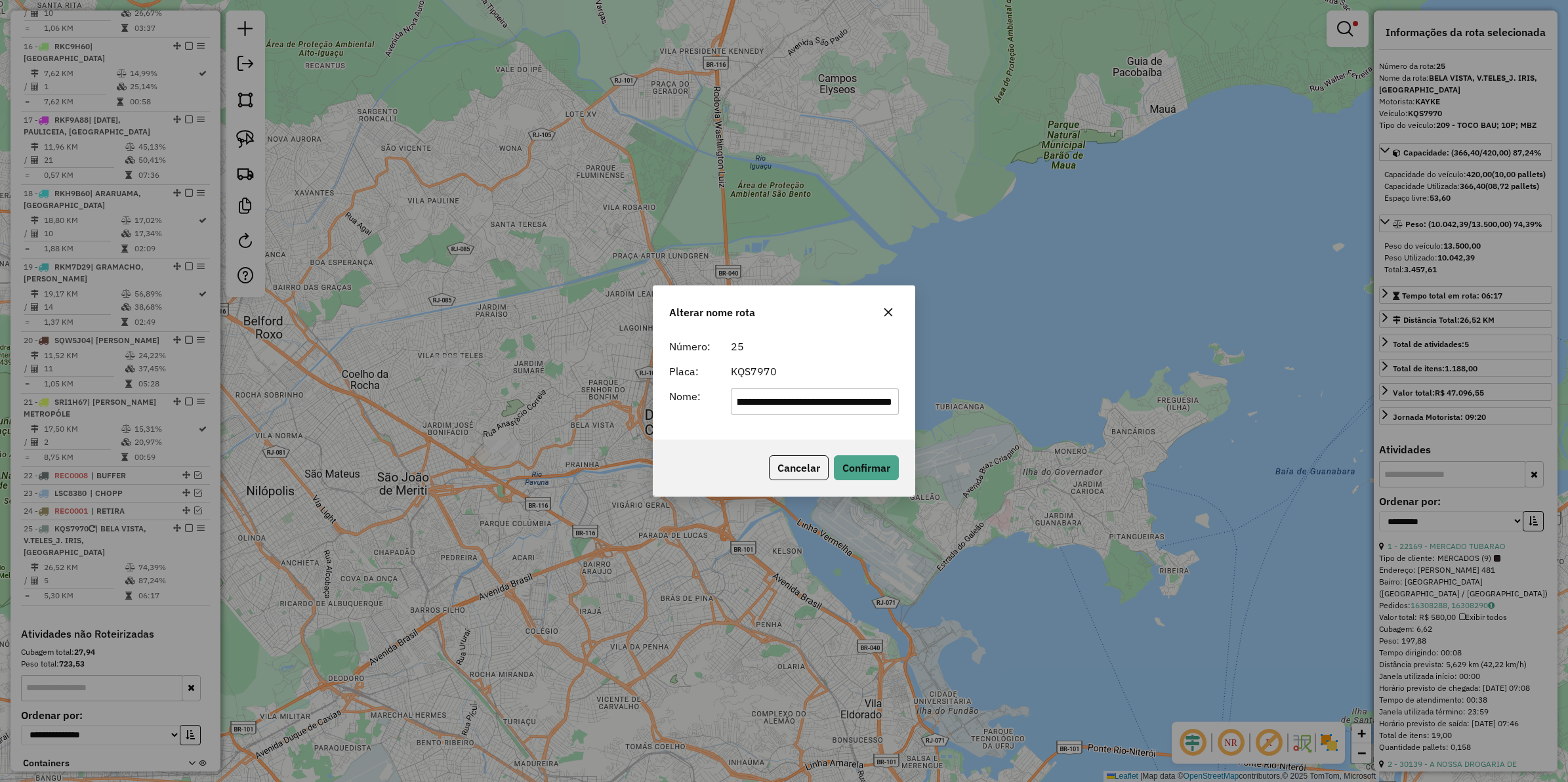
click at [784, 406] on input "**********" at bounding box center [815, 402] width 168 height 26
type input "********"
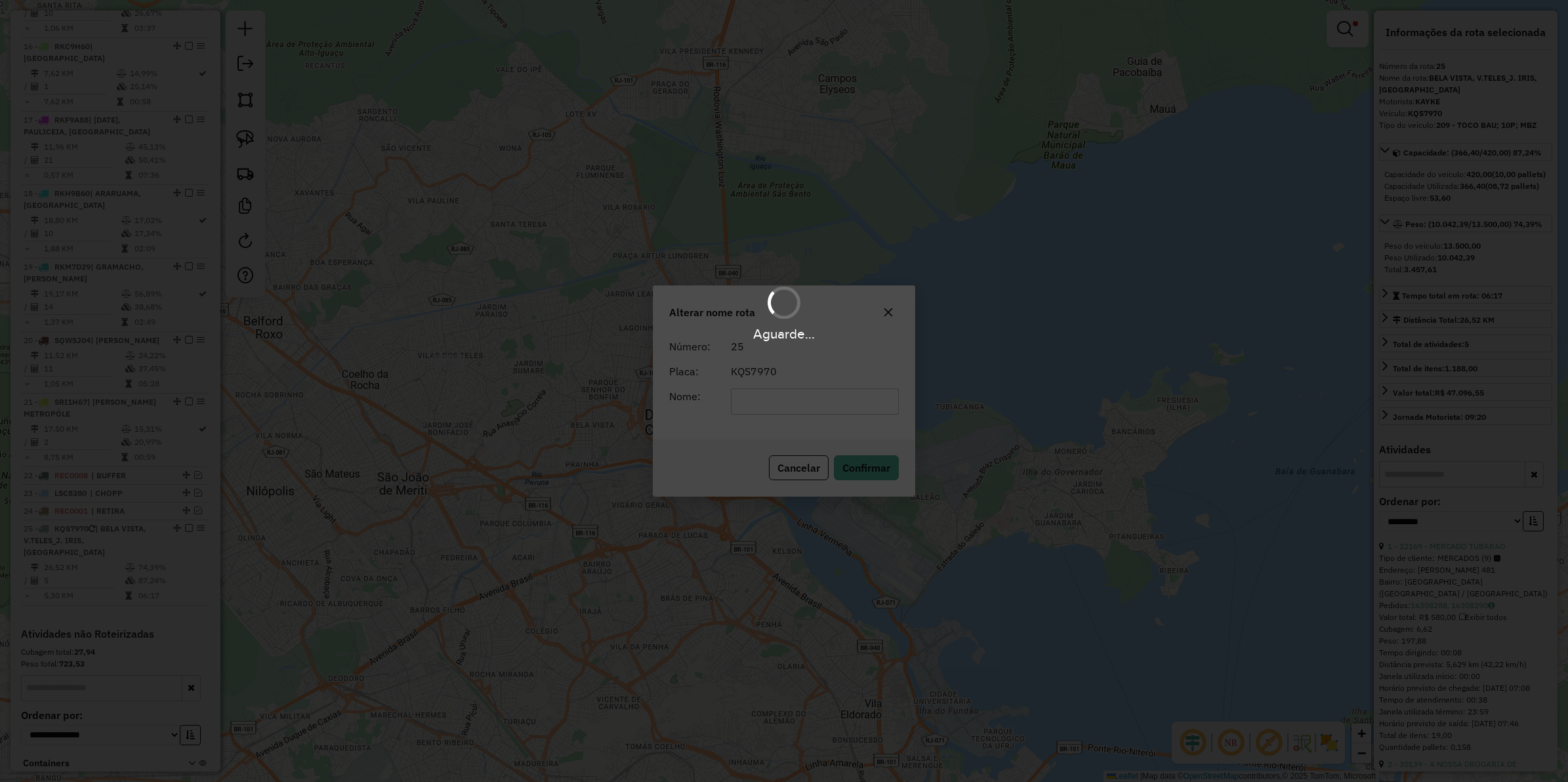
scroll to position [1547, 0]
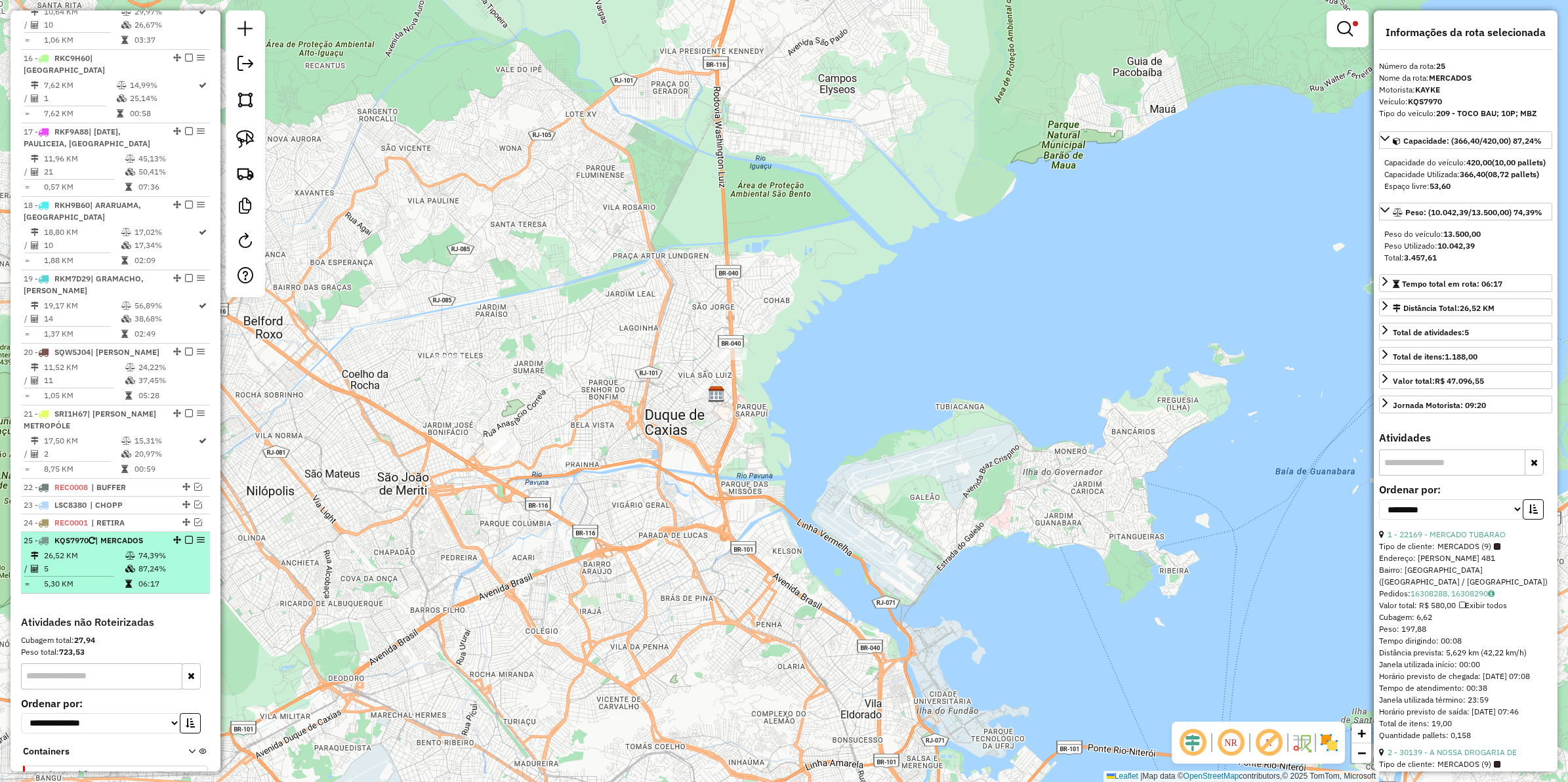
click at [185, 537] on em at bounding box center [188, 540] width 8 height 8
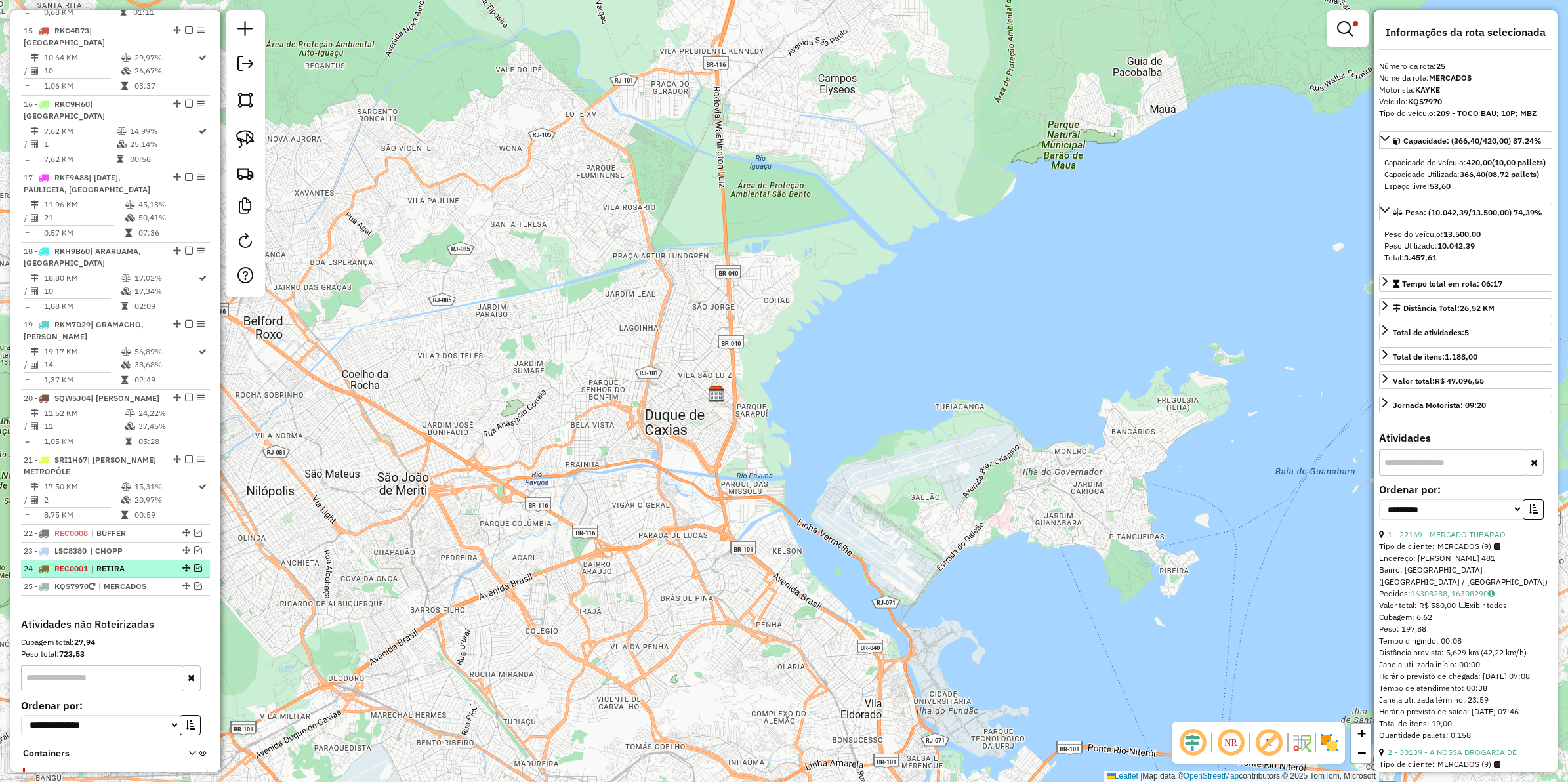
scroll to position [1504, 0]
click at [195, 580] on em at bounding box center [198, 584] width 8 height 8
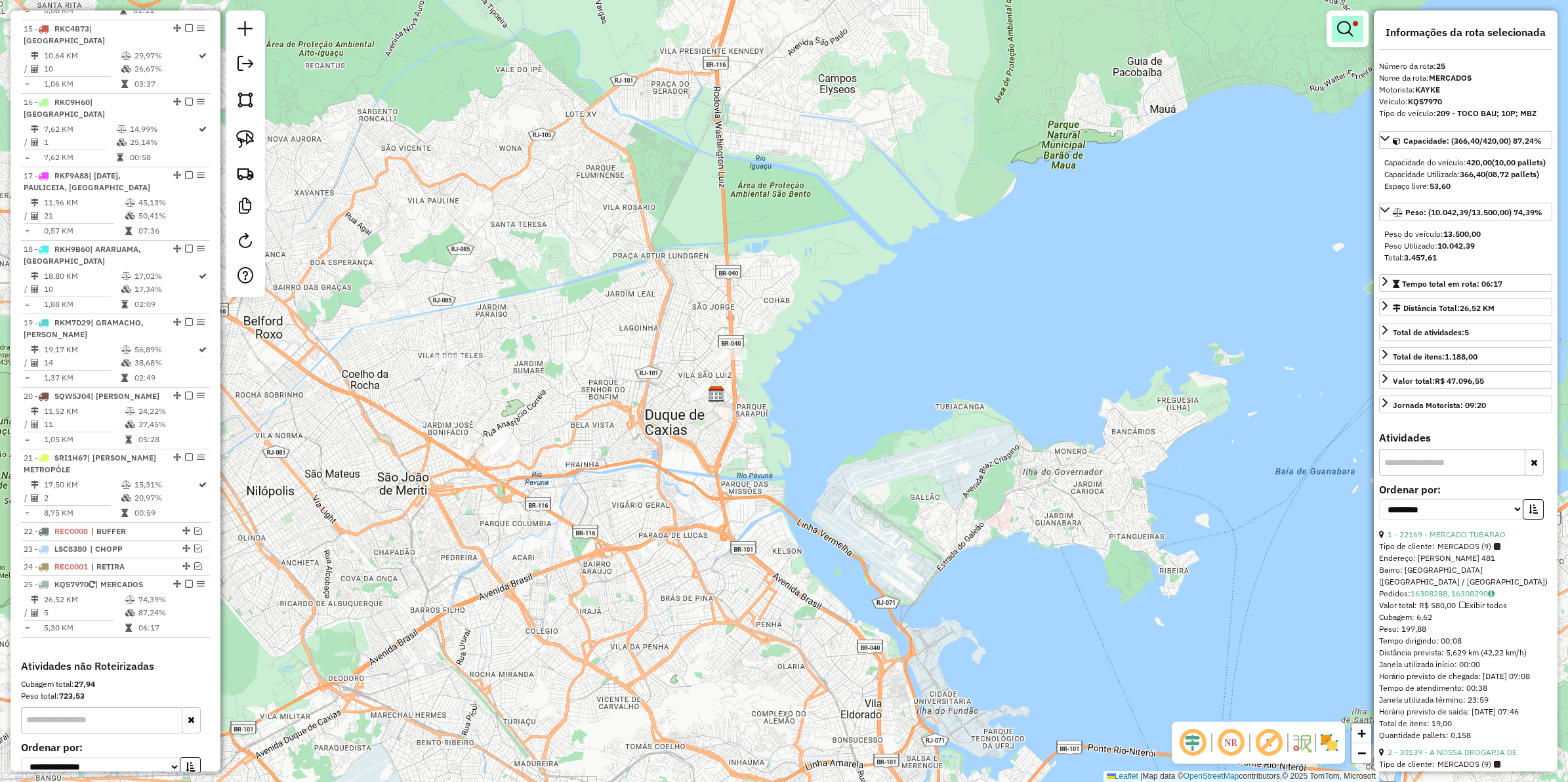
click at [1254, 18] on link at bounding box center [1348, 29] width 32 height 26
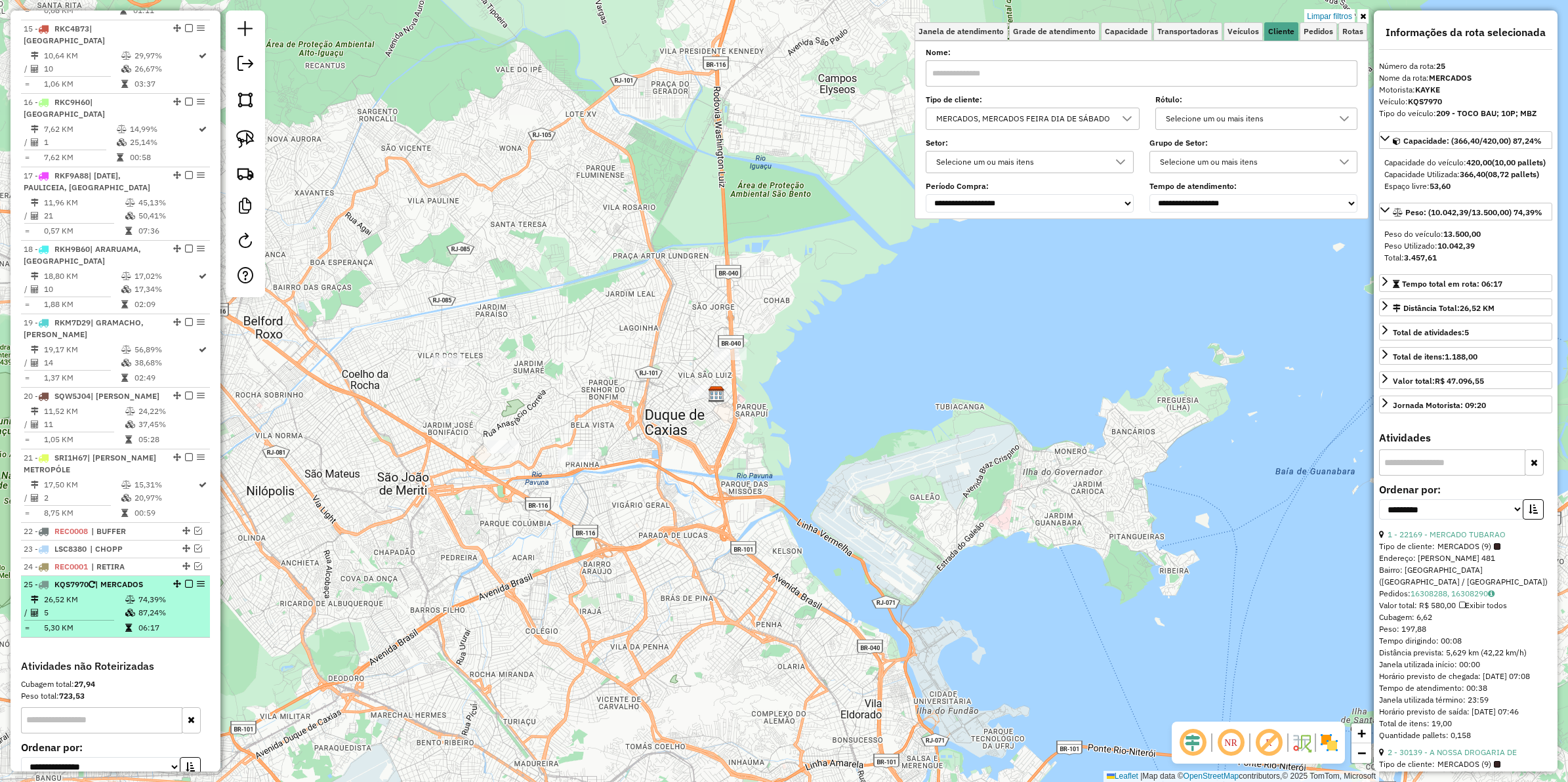
click at [188, 580] on em at bounding box center [188, 584] width 8 height 8
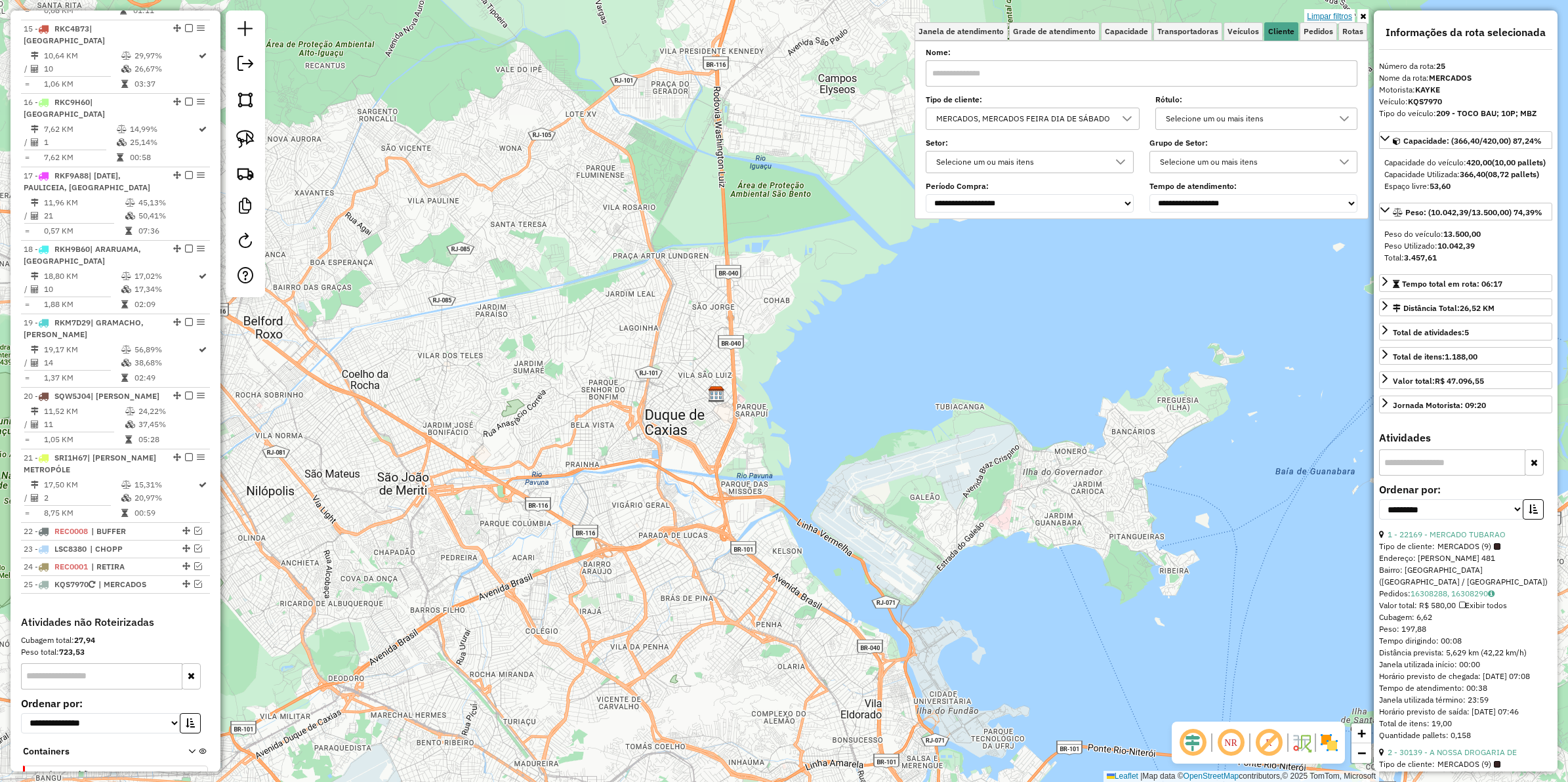
click at [1254, 17] on link "Limpar filtros" at bounding box center [1330, 16] width 51 height 14
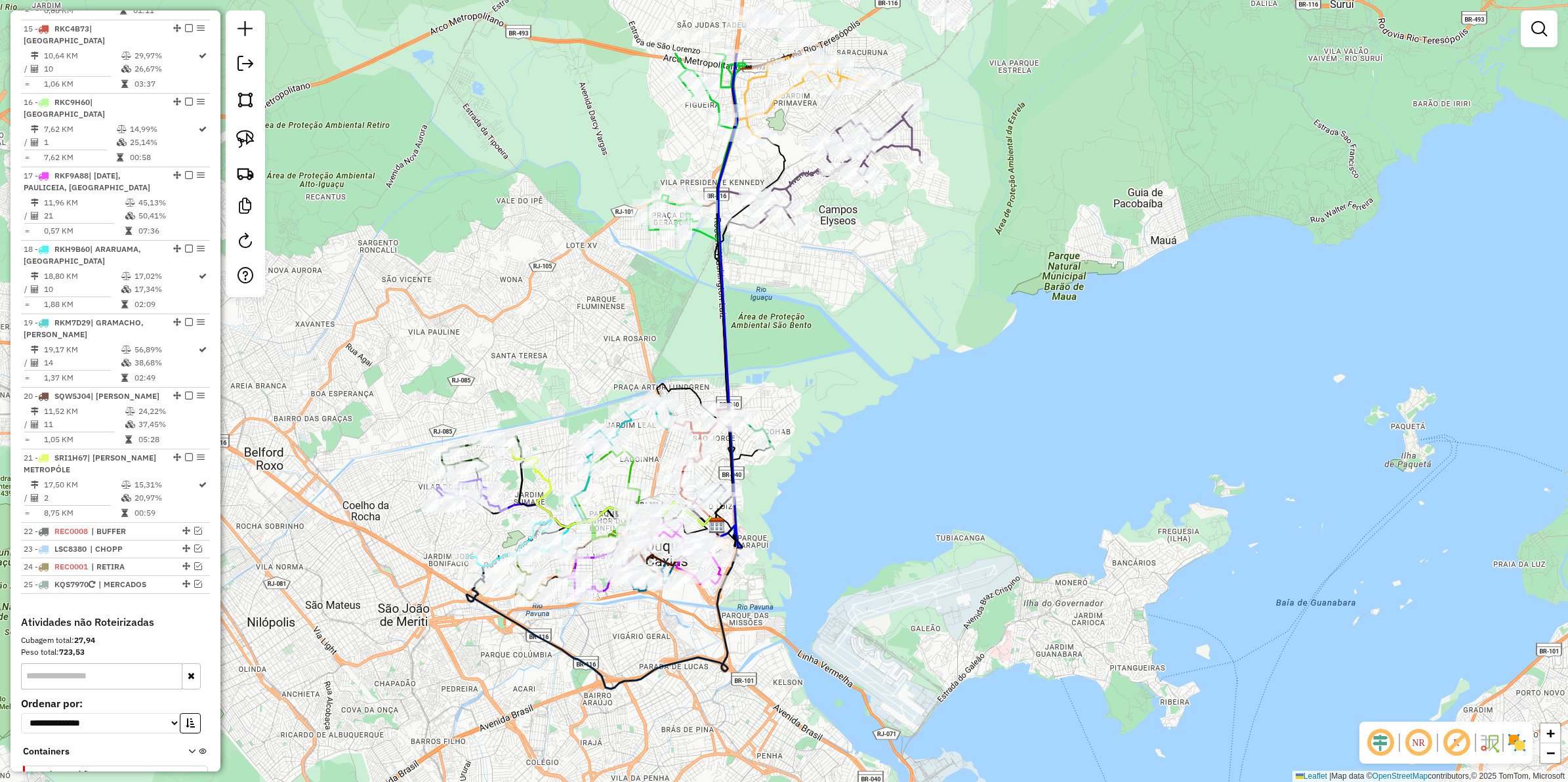
drag, startPoint x: 854, startPoint y: 433, endPoint x: 843, endPoint y: 468, distance: 36.7
click at [828, 530] on div "Janela de atendimento Grade de atendimento Capacidade Transportadoras Veículos …" at bounding box center [784, 391] width 1568 height 782
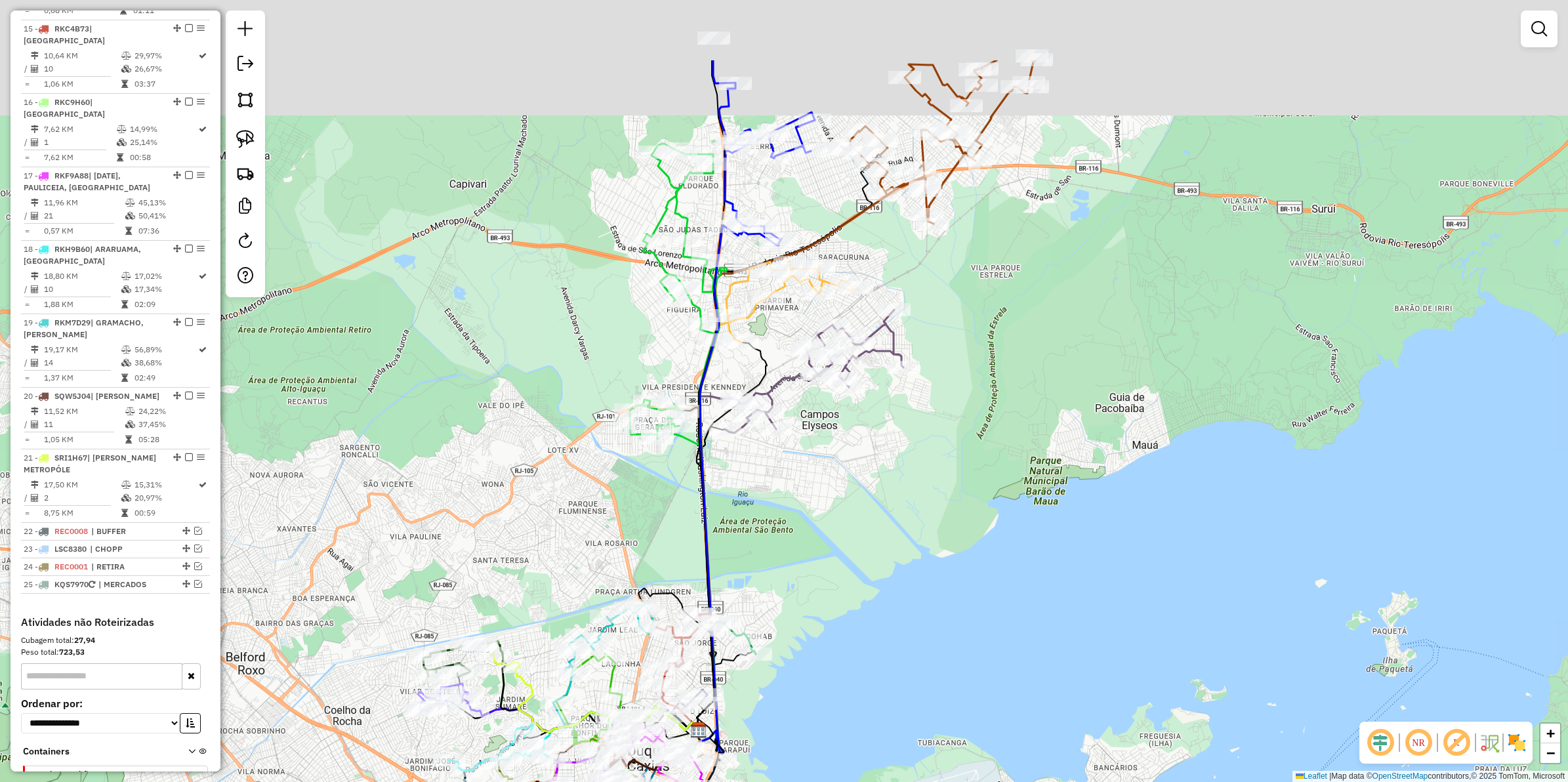
drag, startPoint x: 834, startPoint y: 402, endPoint x: 942, endPoint y: 398, distance: 108.1
click at [855, 518] on div "Janela de atendimento Grade de atendimento Capacidade Transportadoras Veículos …" at bounding box center [784, 391] width 1568 height 782
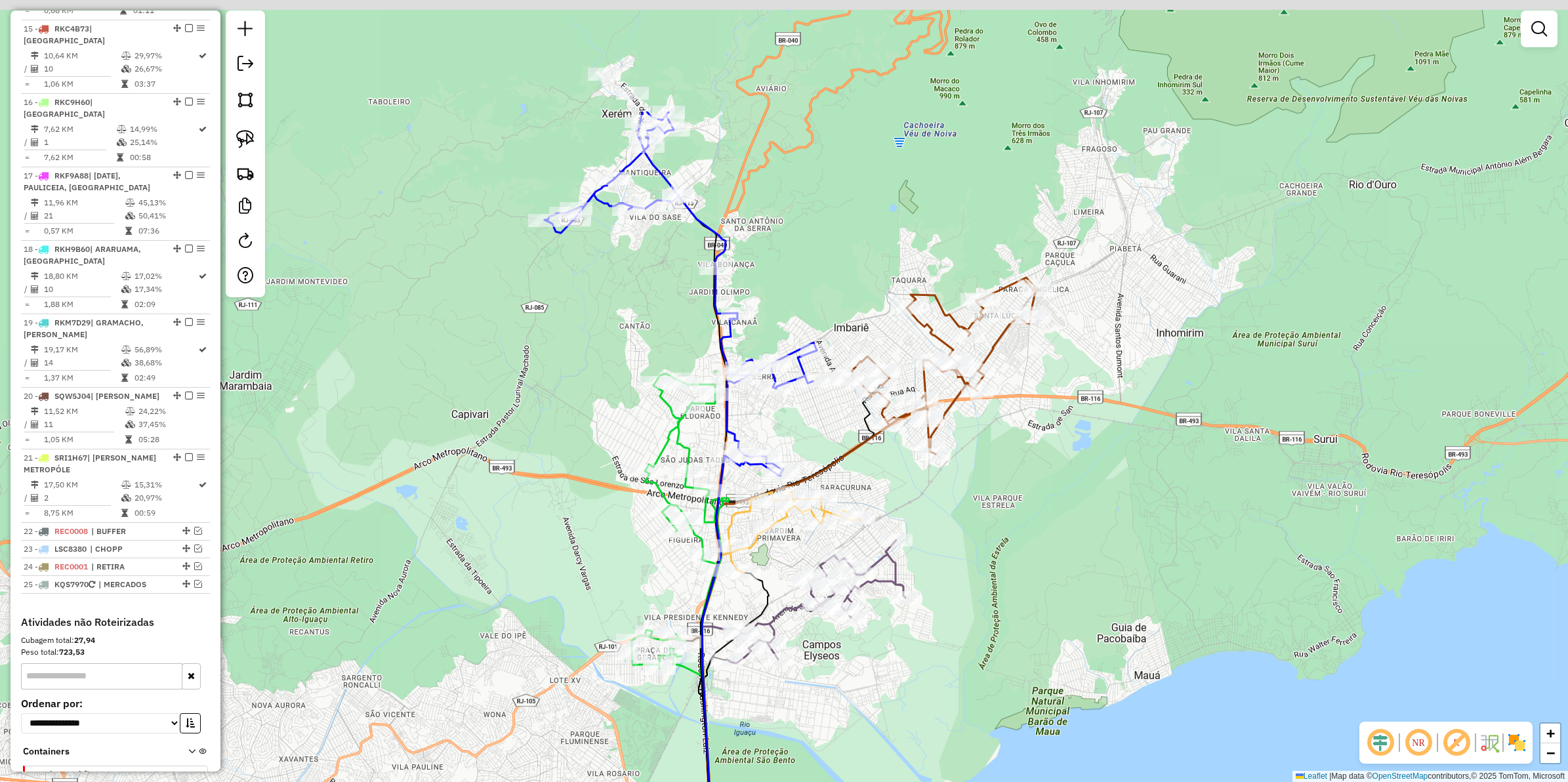
drag, startPoint x: 998, startPoint y: 320, endPoint x: 988, endPoint y: 510, distance: 190.3
click at [988, 510] on div "Janela de atendimento Grade de atendimento Capacidade Transportadoras Veículos …" at bounding box center [784, 391] width 1568 height 782
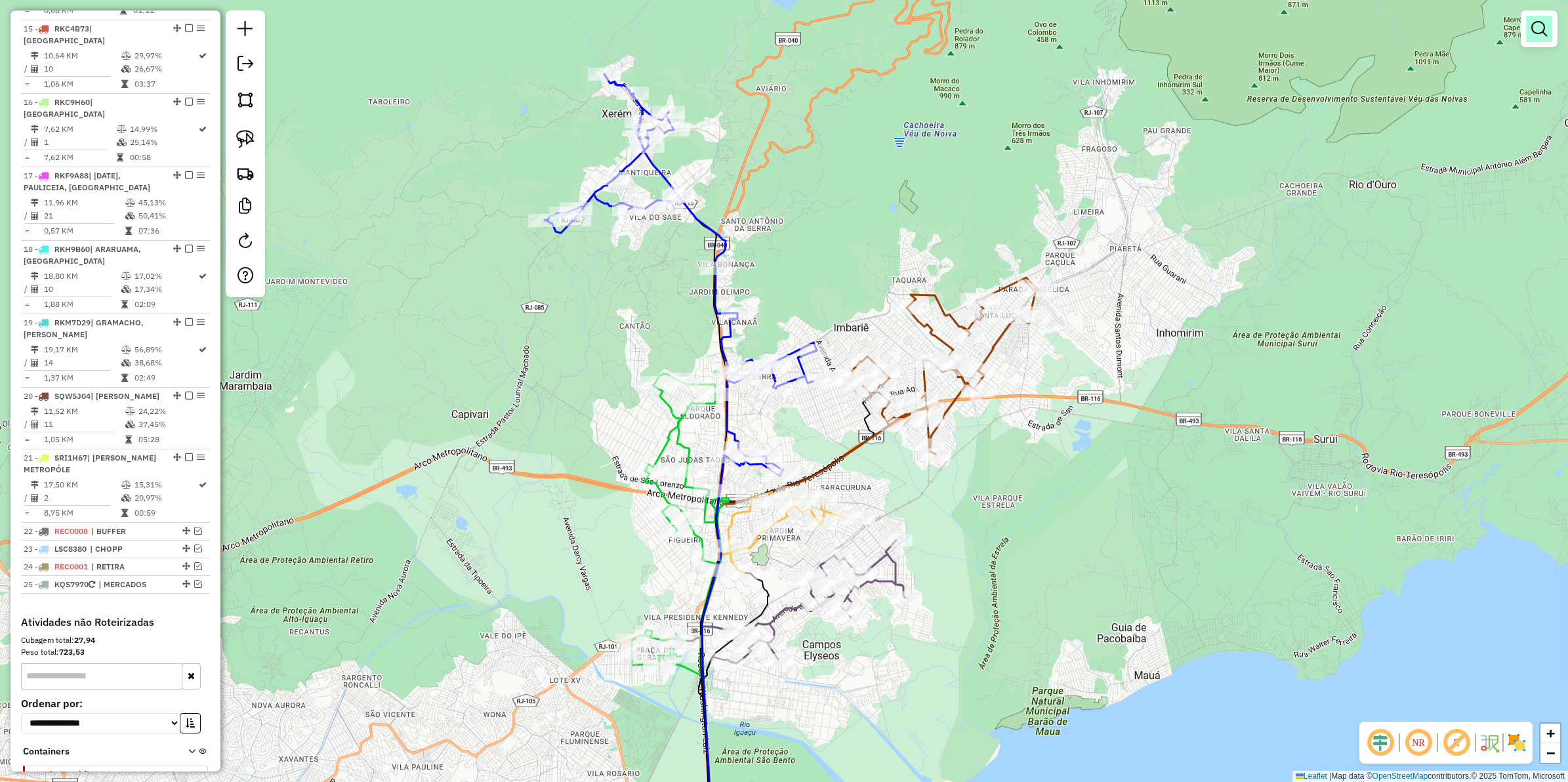
click at [1254, 21] on link at bounding box center [1539, 29] width 26 height 26
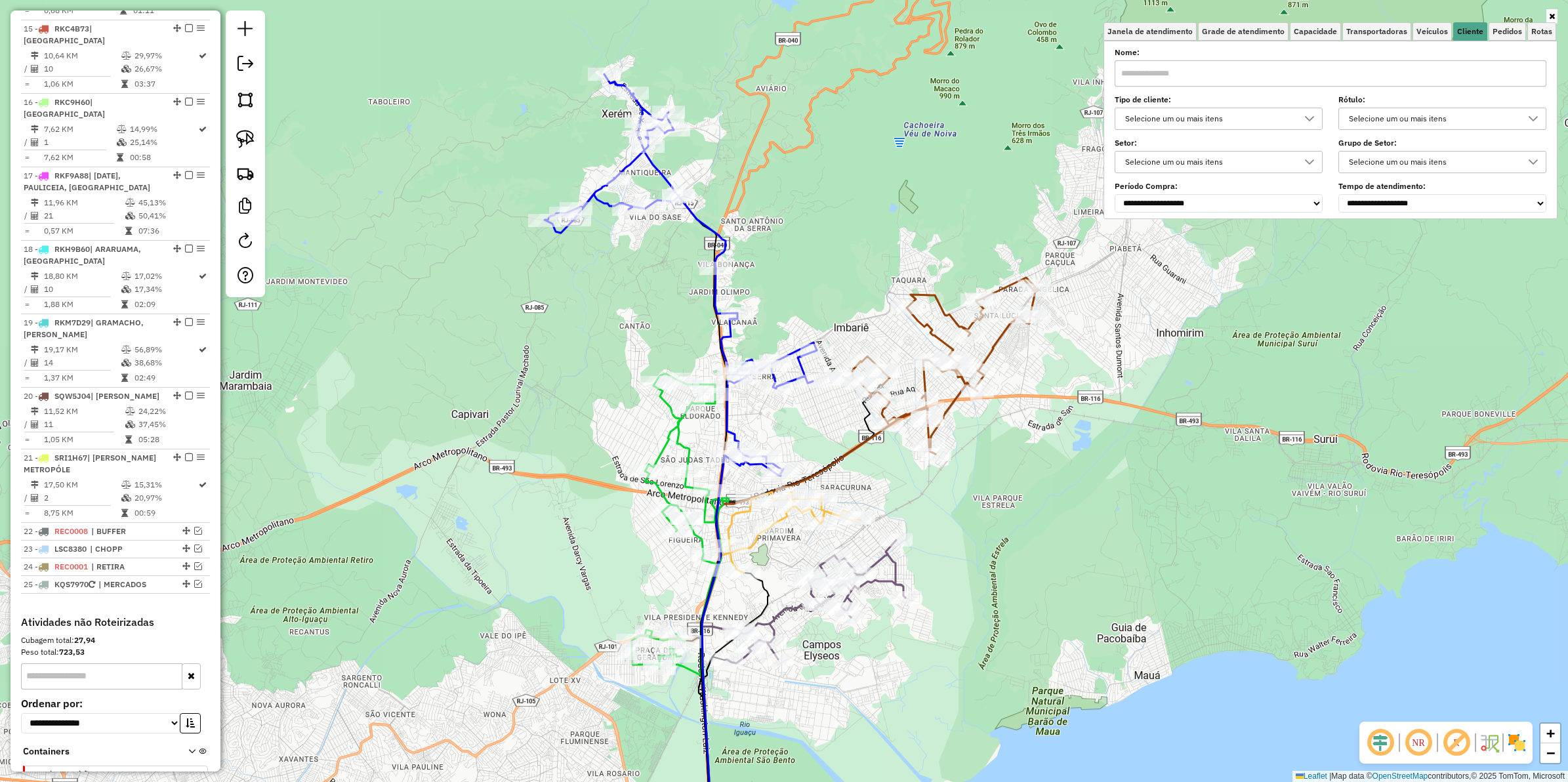
click at [1254, 40] on div "Selecione os dias de semana para filtrar as janelas de atendimento Seg Ter Qua …" at bounding box center [1330, 130] width 454 height 179
click at [1254, 33] on span "Capacidade" at bounding box center [1315, 31] width 43 height 8
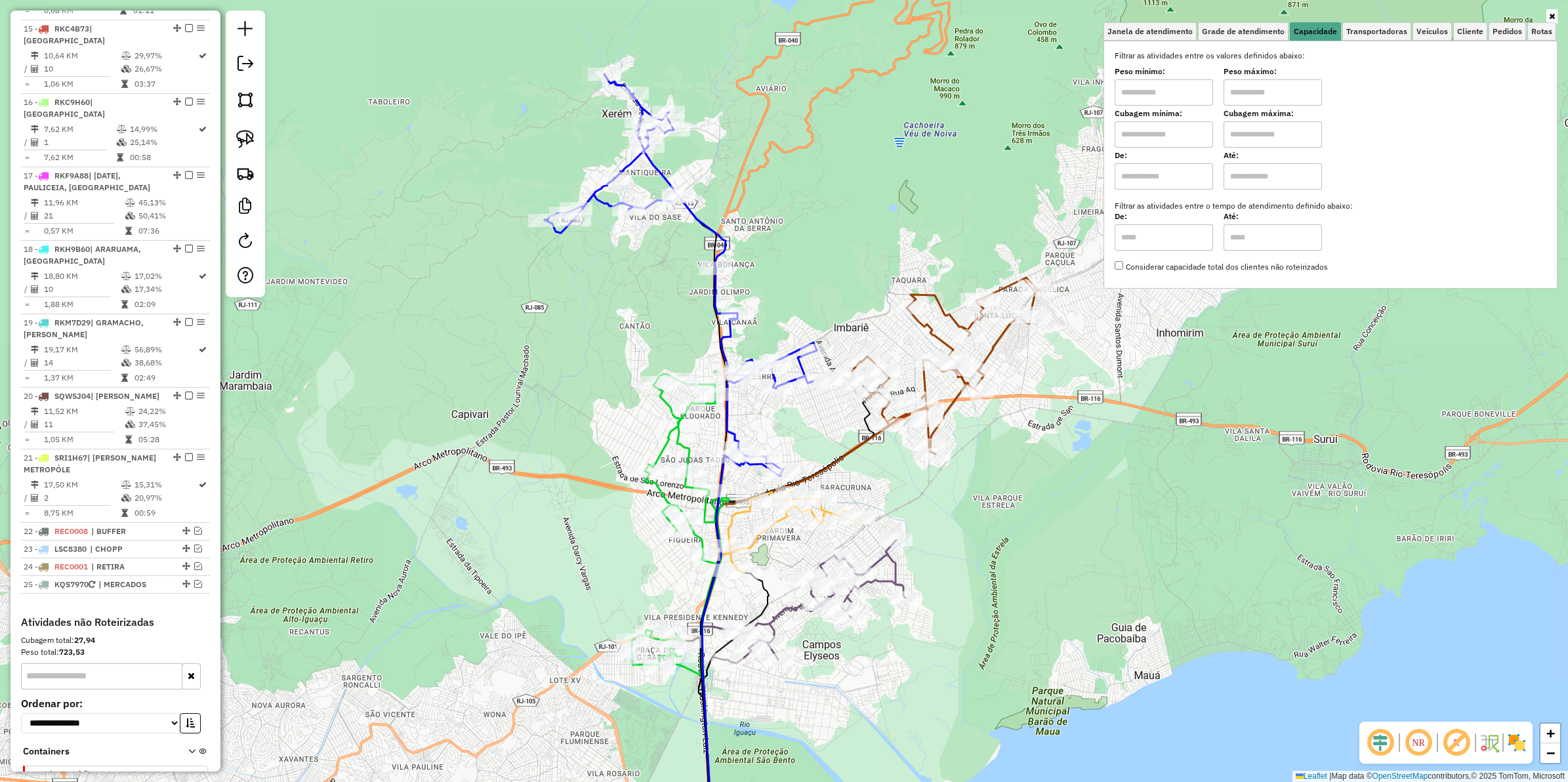
click at [1159, 132] on input "text" at bounding box center [1164, 135] width 98 height 26
type input "****"
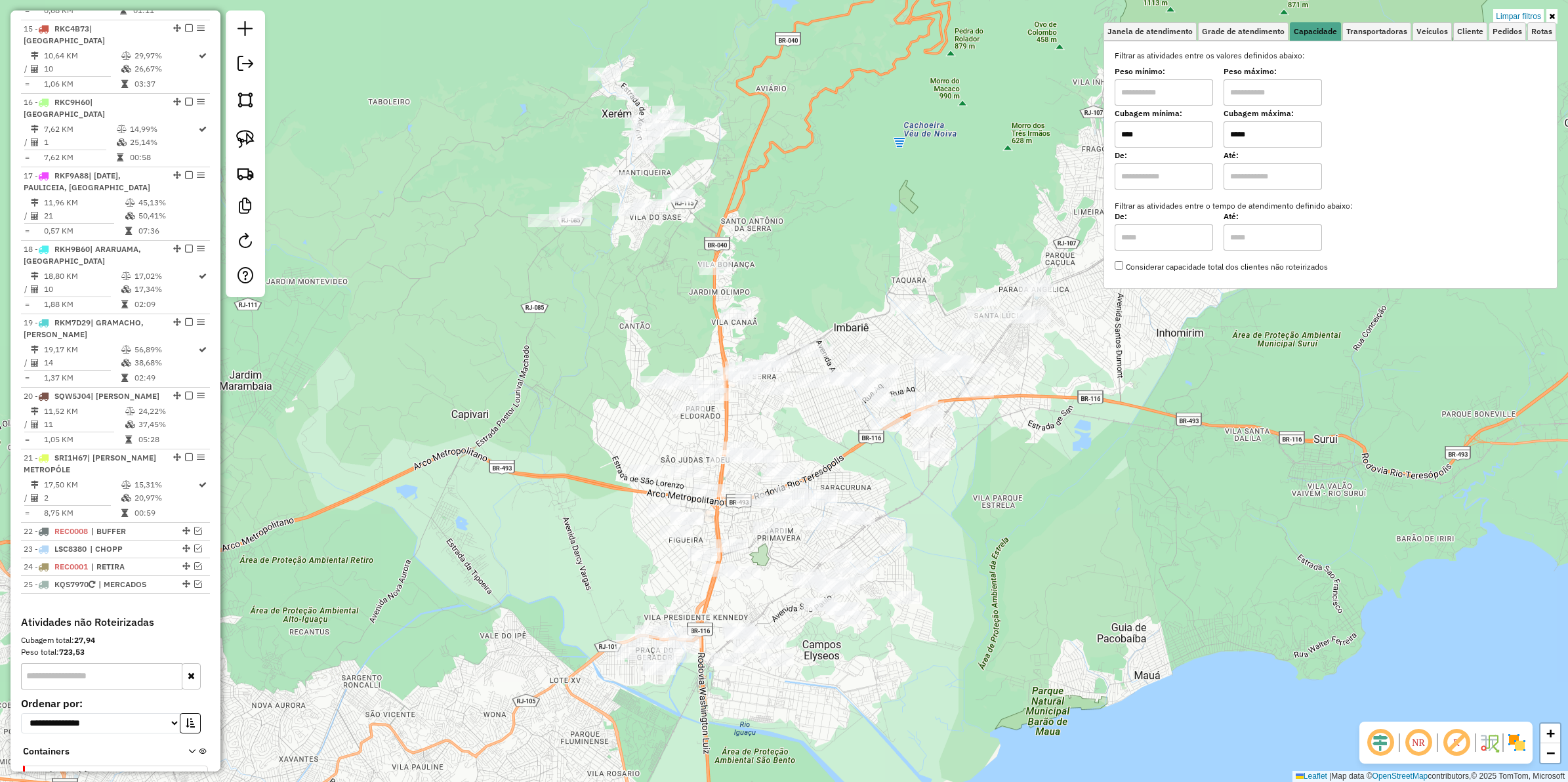
type input "*****"
drag, startPoint x: 1050, startPoint y: 427, endPoint x: 1028, endPoint y: 427, distance: 22.0
click at [1028, 427] on div "Limpar filtros Janela de atendimento Grade de atendimento Capacidade Transporta…" at bounding box center [784, 391] width 1568 height 782
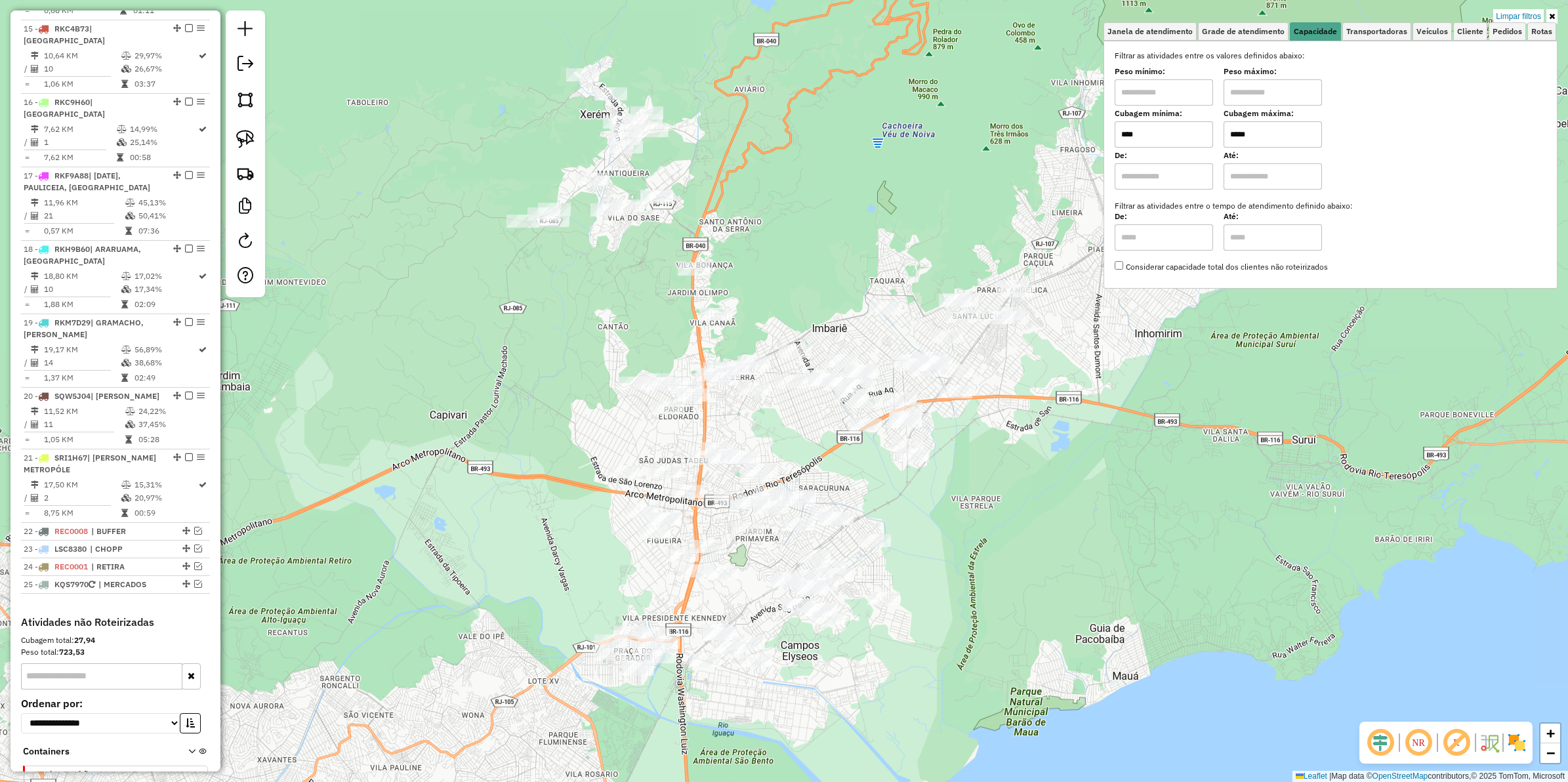
click at [1155, 129] on input "****" at bounding box center [1164, 135] width 98 height 26
click at [1254, 14] on link "Limpar filtros" at bounding box center [1519, 16] width 51 height 14
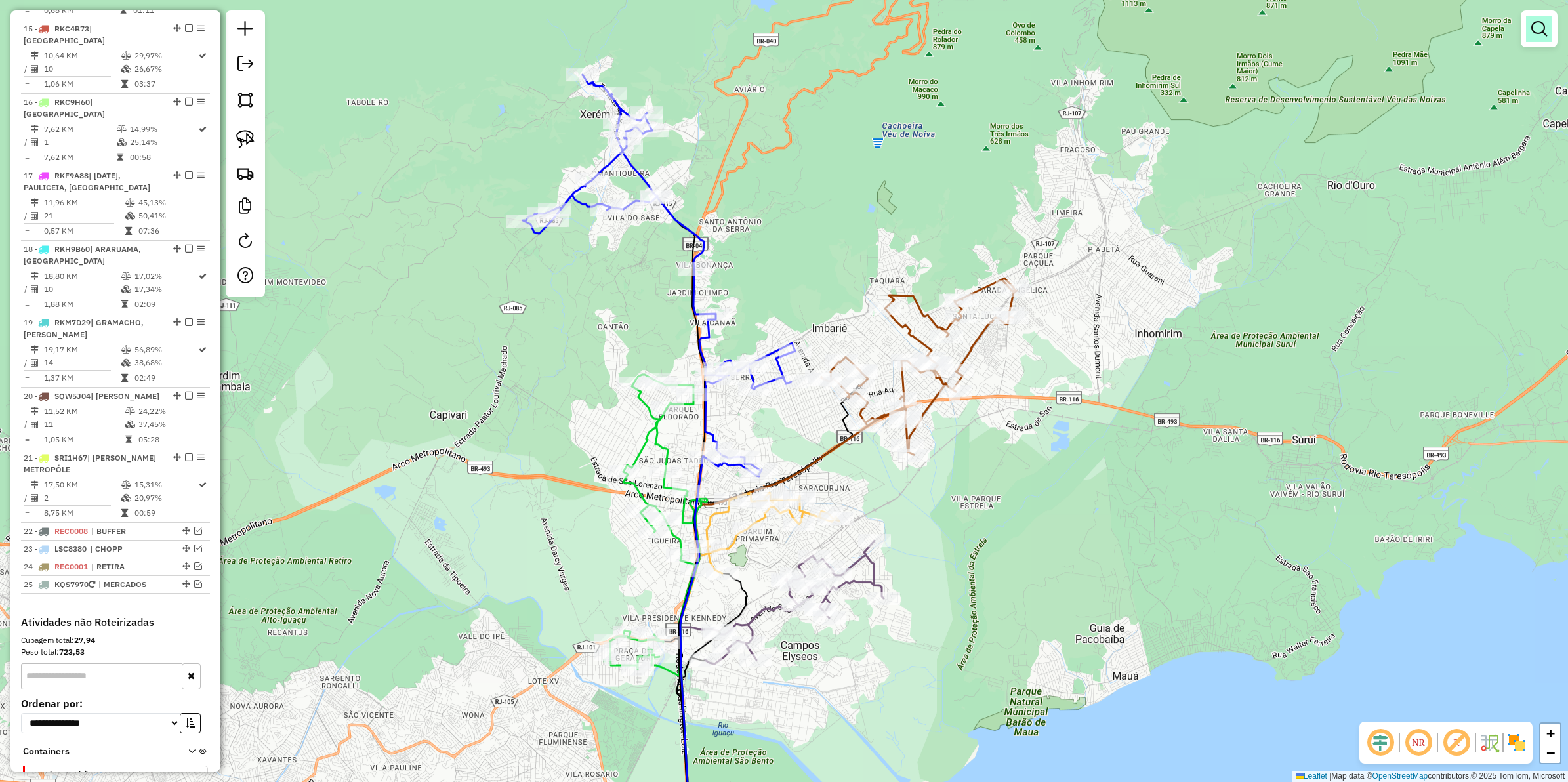
click at [1254, 28] on em at bounding box center [1539, 29] width 16 height 16
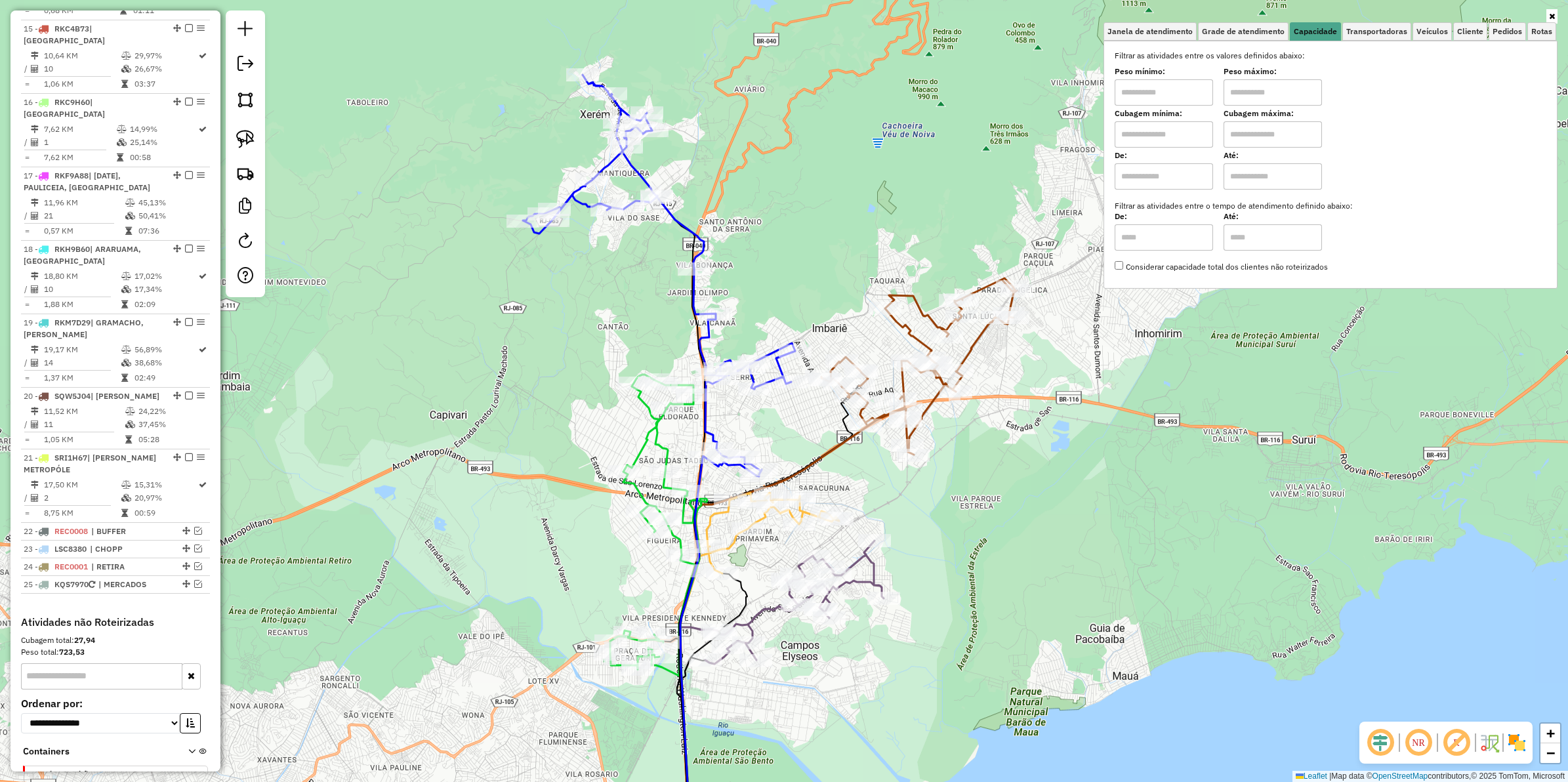
click at [1168, 92] on input "text" at bounding box center [1164, 93] width 98 height 26
type input "****"
drag, startPoint x: 1274, startPoint y: 69, endPoint x: 1276, endPoint y: 79, distance: 10.2
click at [1254, 69] on label "Peso máximo:" at bounding box center [1273, 71] width 98 height 11
click at [1254, 83] on input "text" at bounding box center [1273, 93] width 98 height 26
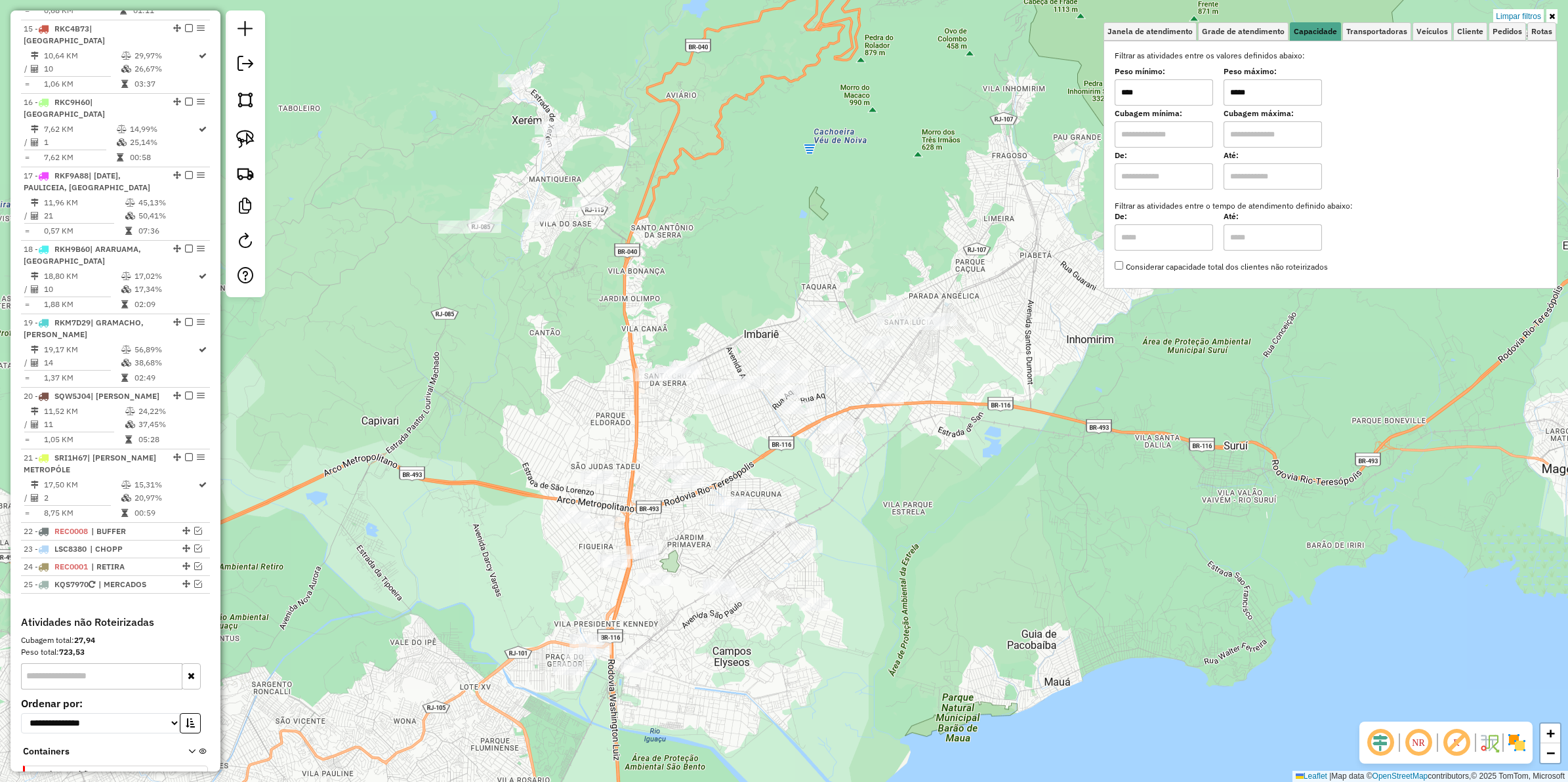
drag, startPoint x: 988, startPoint y: 513, endPoint x: 919, endPoint y: 519, distance: 69.3
click at [919, 519] on div "Limpar filtros Janela de atendimento Grade de atendimento Capacidade Transporta…" at bounding box center [784, 391] width 1568 height 782
click at [1244, 93] on input "*****" at bounding box center [1273, 93] width 98 height 26
click at [1237, 92] on input "*****" at bounding box center [1273, 93] width 98 height 26
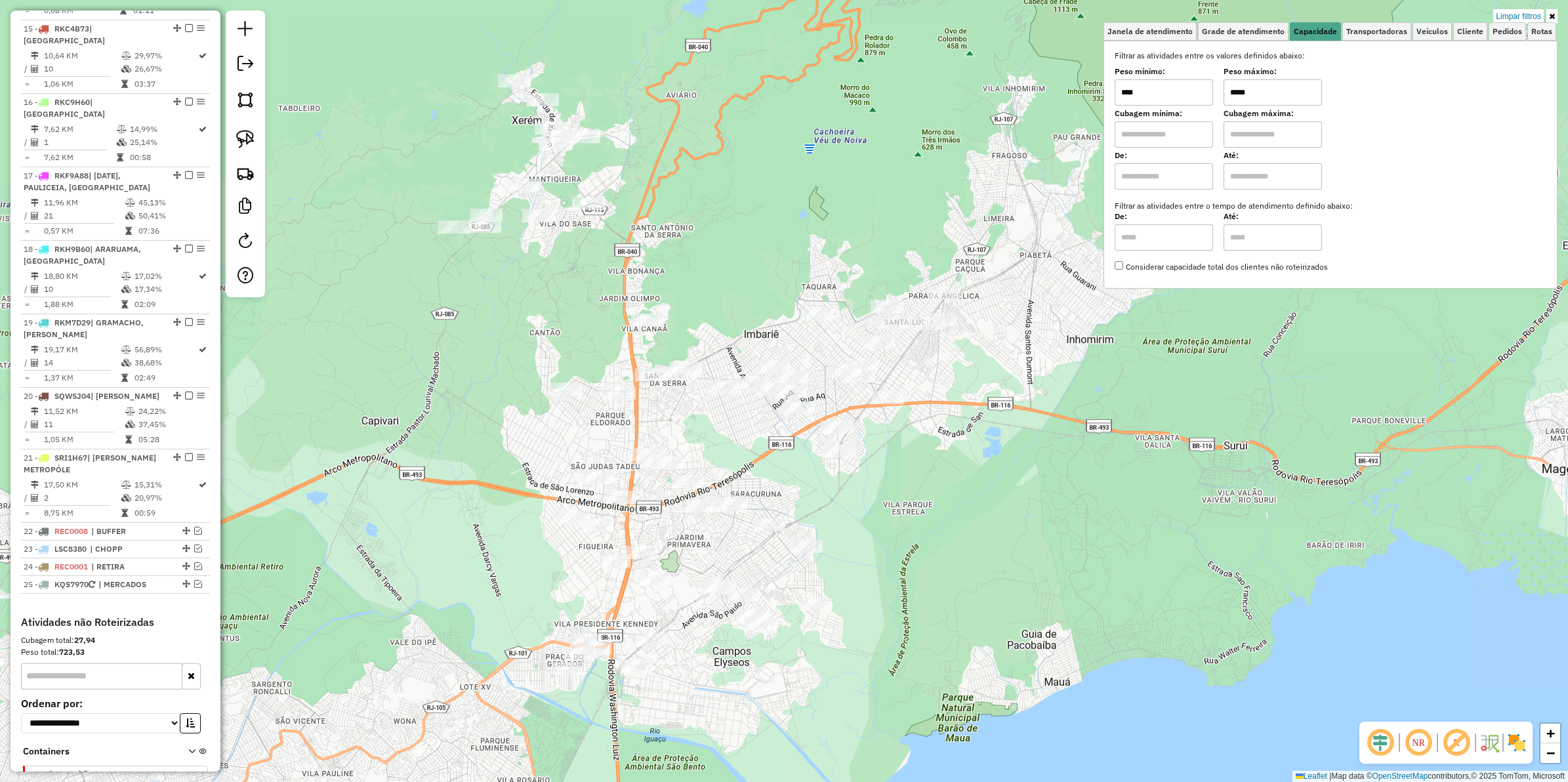
click at [1237, 92] on input "*****" at bounding box center [1273, 93] width 98 height 26
type input "*****"
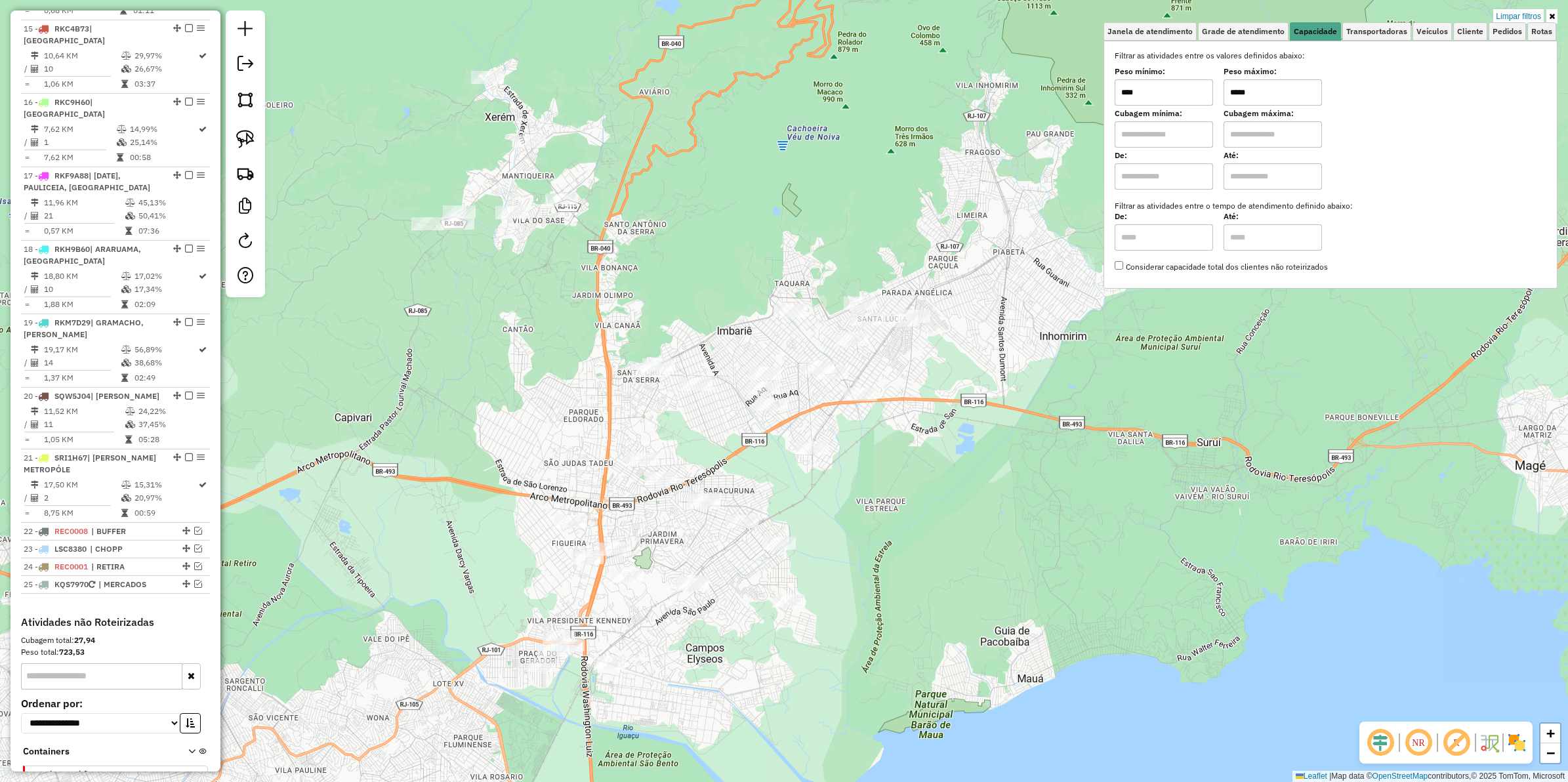
drag, startPoint x: 939, startPoint y: 506, endPoint x: 910, endPoint y: 502, distance: 29.3
click at [910, 502] on div "Limpar filtros Janela de atendimento Grade de atendimento Capacidade Transporta…" at bounding box center [784, 391] width 1568 height 782
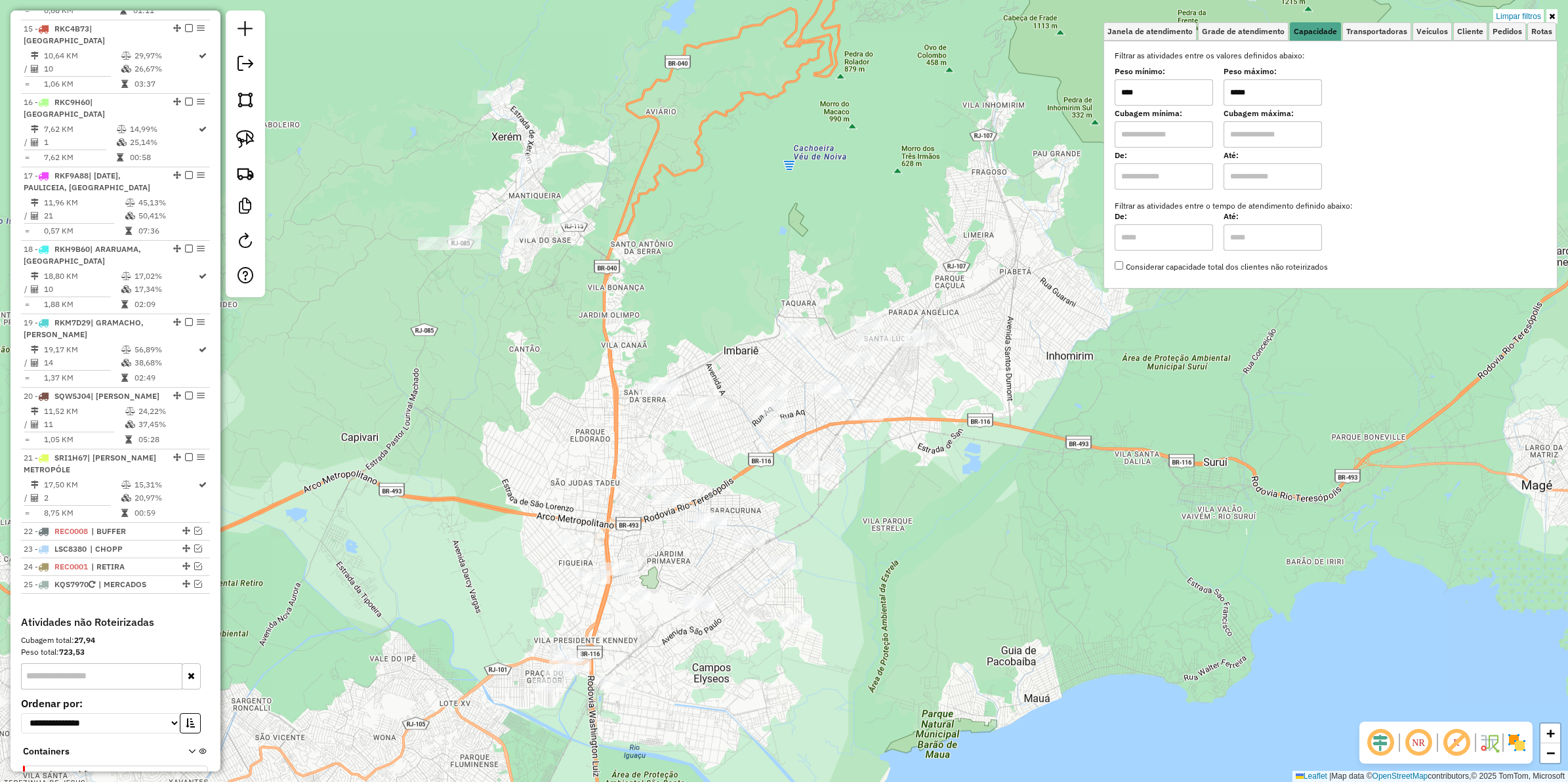
drag, startPoint x: 381, startPoint y: 390, endPoint x: 381, endPoint y: 410, distance: 20.0
click at [381, 410] on div "Limpar filtros Janela de atendimento Grade de atendimento Capacidade Transporta…" at bounding box center [784, 391] width 1568 height 782
click at [249, 138] on img at bounding box center [245, 139] width 18 height 18
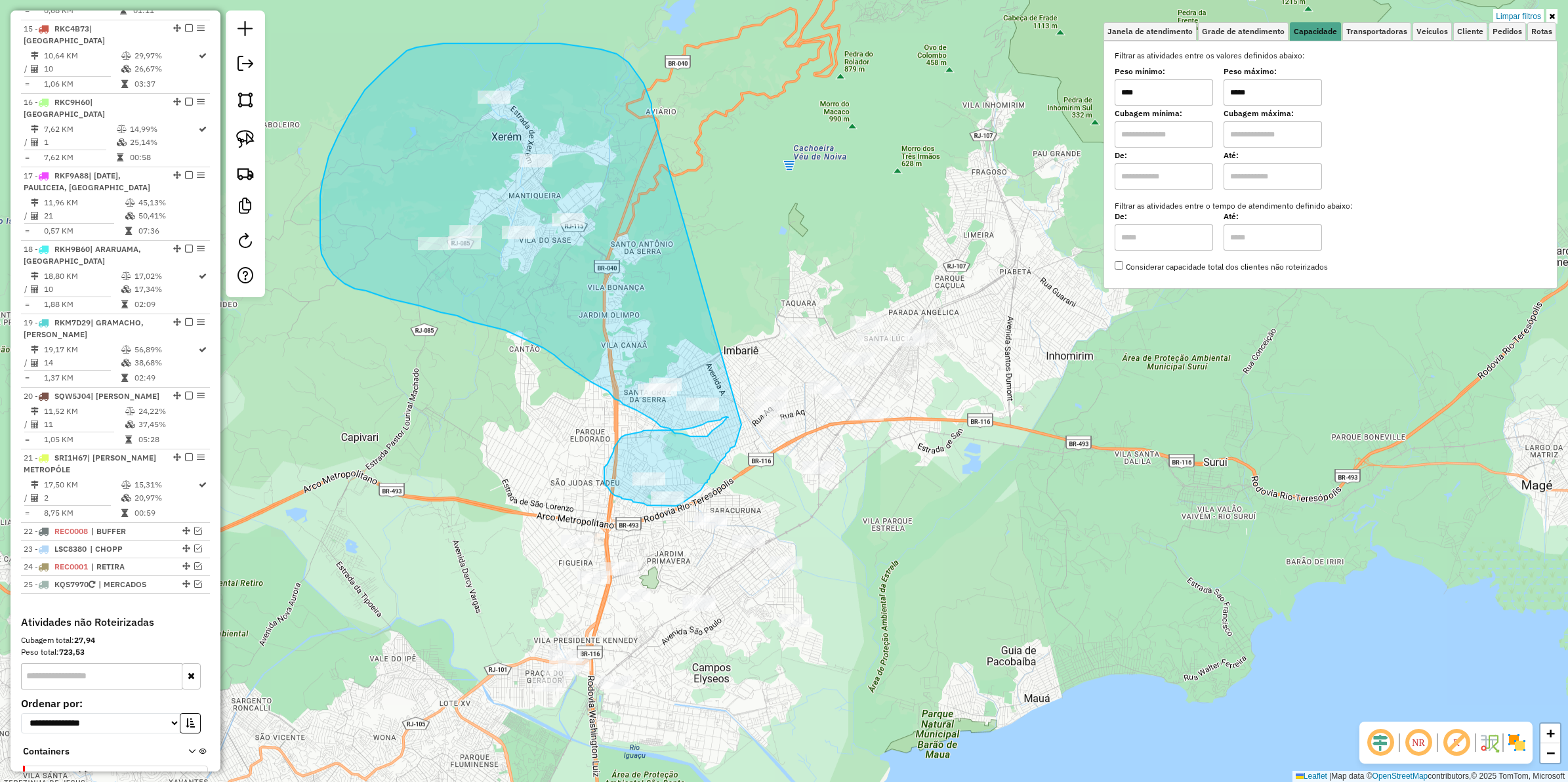
drag, startPoint x: 643, startPoint y: 83, endPoint x: 741, endPoint y: 424, distance: 354.8
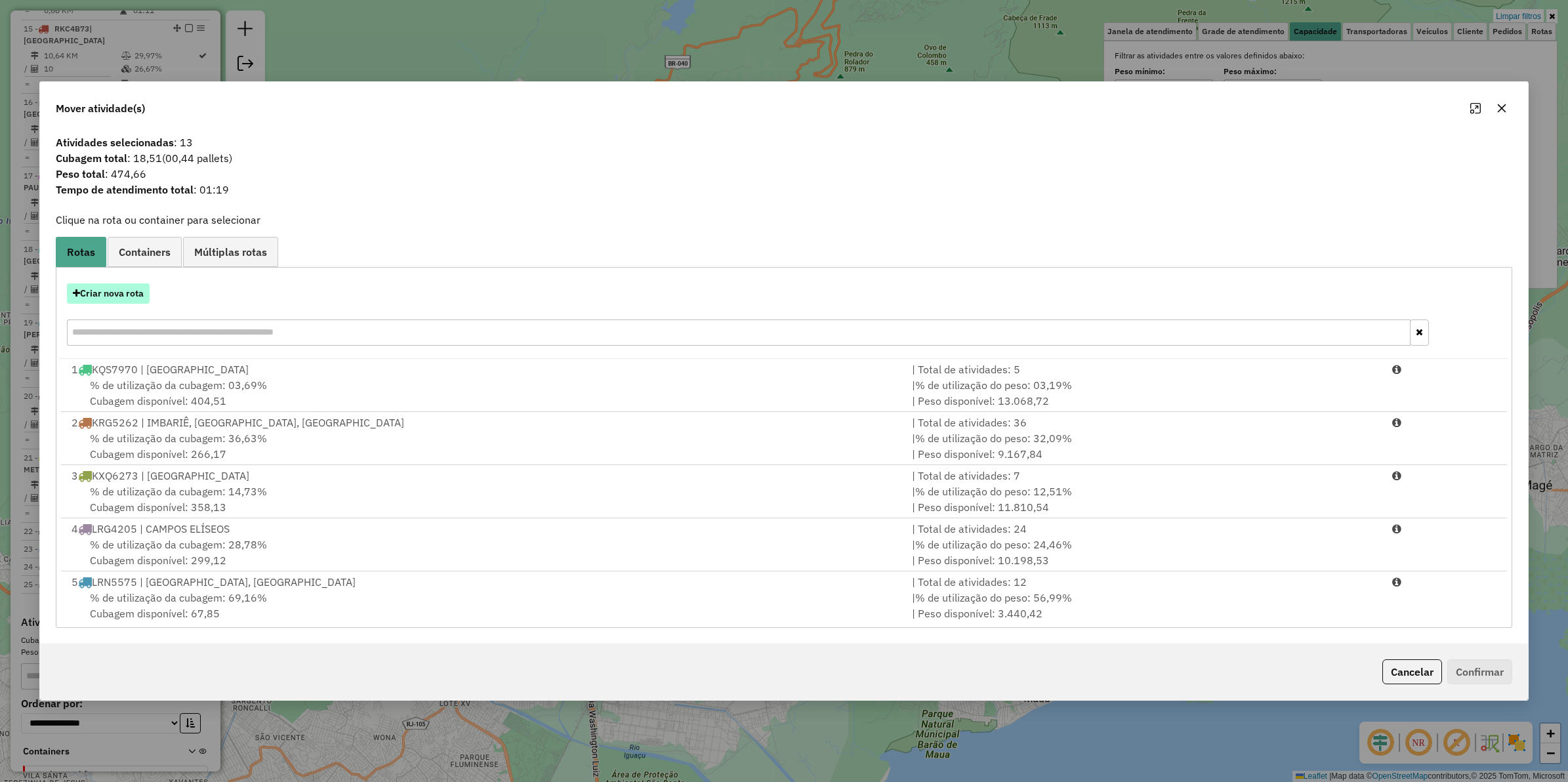
click at [130, 284] on button "Criar nova rota" at bounding box center [108, 293] width 82 height 20
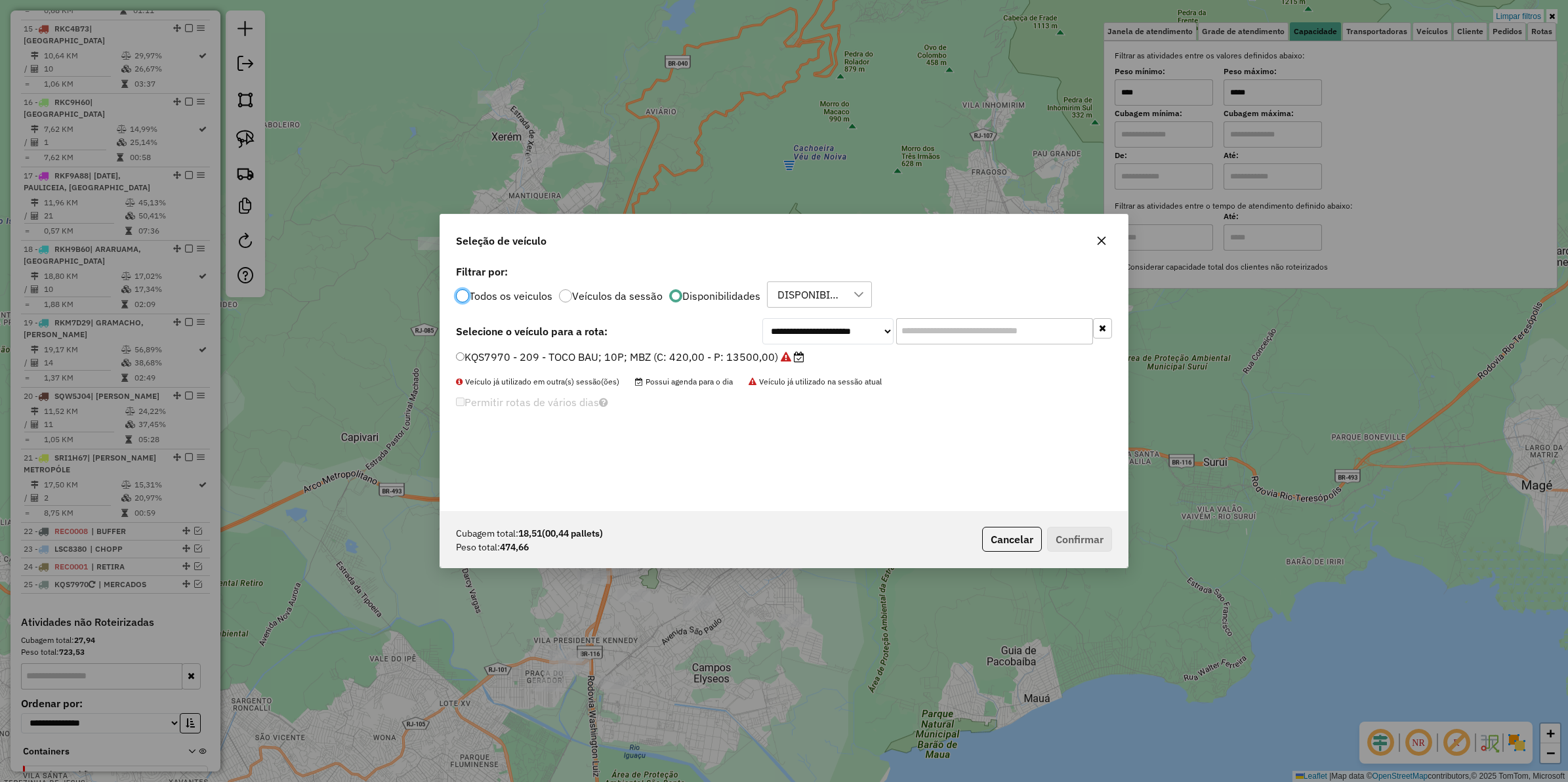
scroll to position [6, 4]
click at [834, 330] on select "**********" at bounding box center [828, 331] width 131 height 26
drag, startPoint x: 805, startPoint y: 336, endPoint x: 808, endPoint y: 343, distance: 7.6
click at [805, 336] on select "**********" at bounding box center [828, 331] width 131 height 26
select select "********"
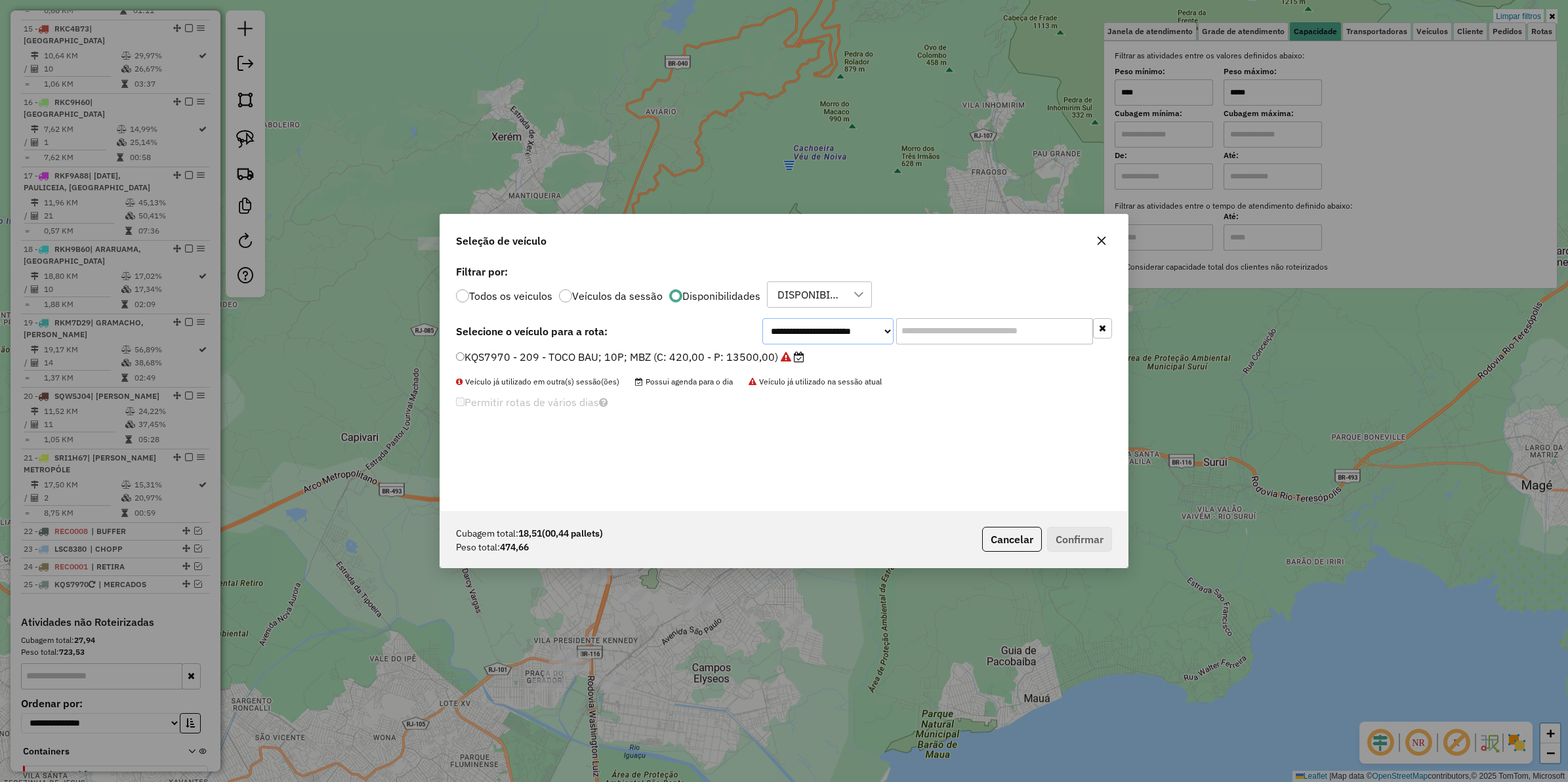
click at [763, 318] on select "**********" at bounding box center [828, 331] width 131 height 26
click at [552, 354] on label "RKM7D29 - 296 - VAN 01P MERCEDES (C: 100,00 - P: 1790,00)" at bounding box center [625, 357] width 339 height 16
click at [1065, 534] on button "Confirmar" at bounding box center [1080, 539] width 65 height 25
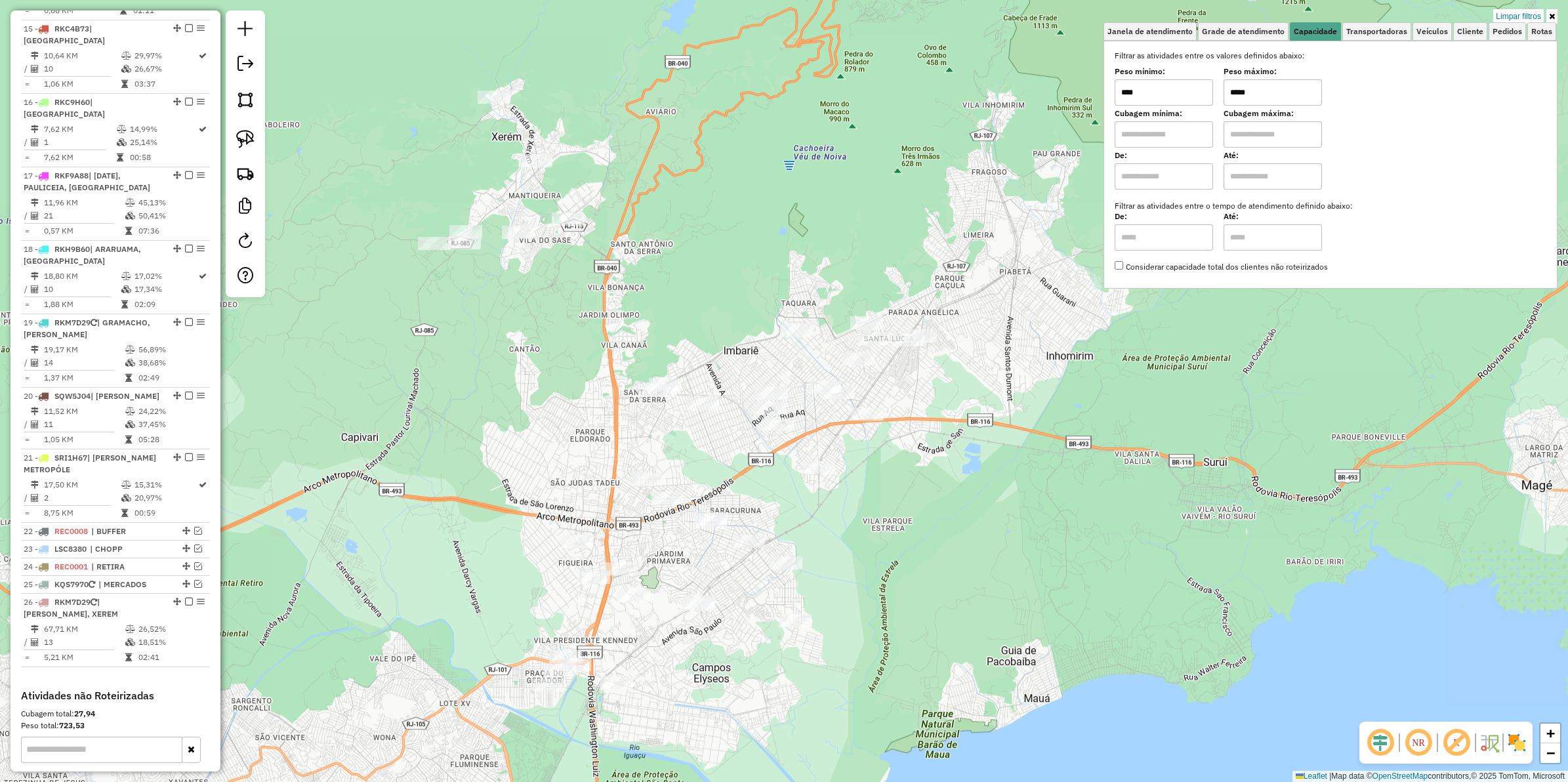
click at [1254, 96] on input "*****" at bounding box center [1273, 93] width 98 height 26
click at [1244, 94] on input "*****" at bounding box center [1273, 93] width 98 height 26
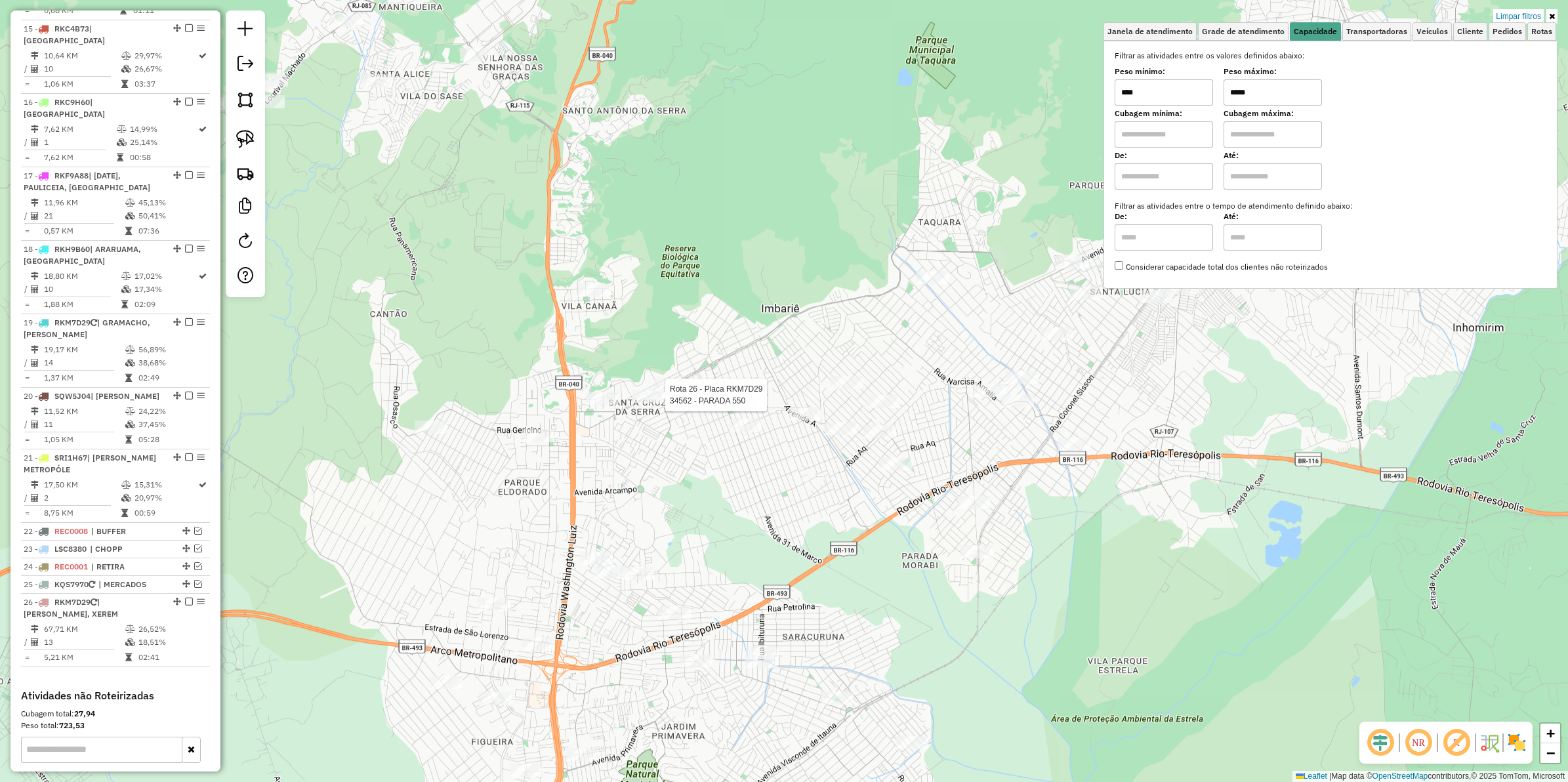
type input "*****"
select select "**********"
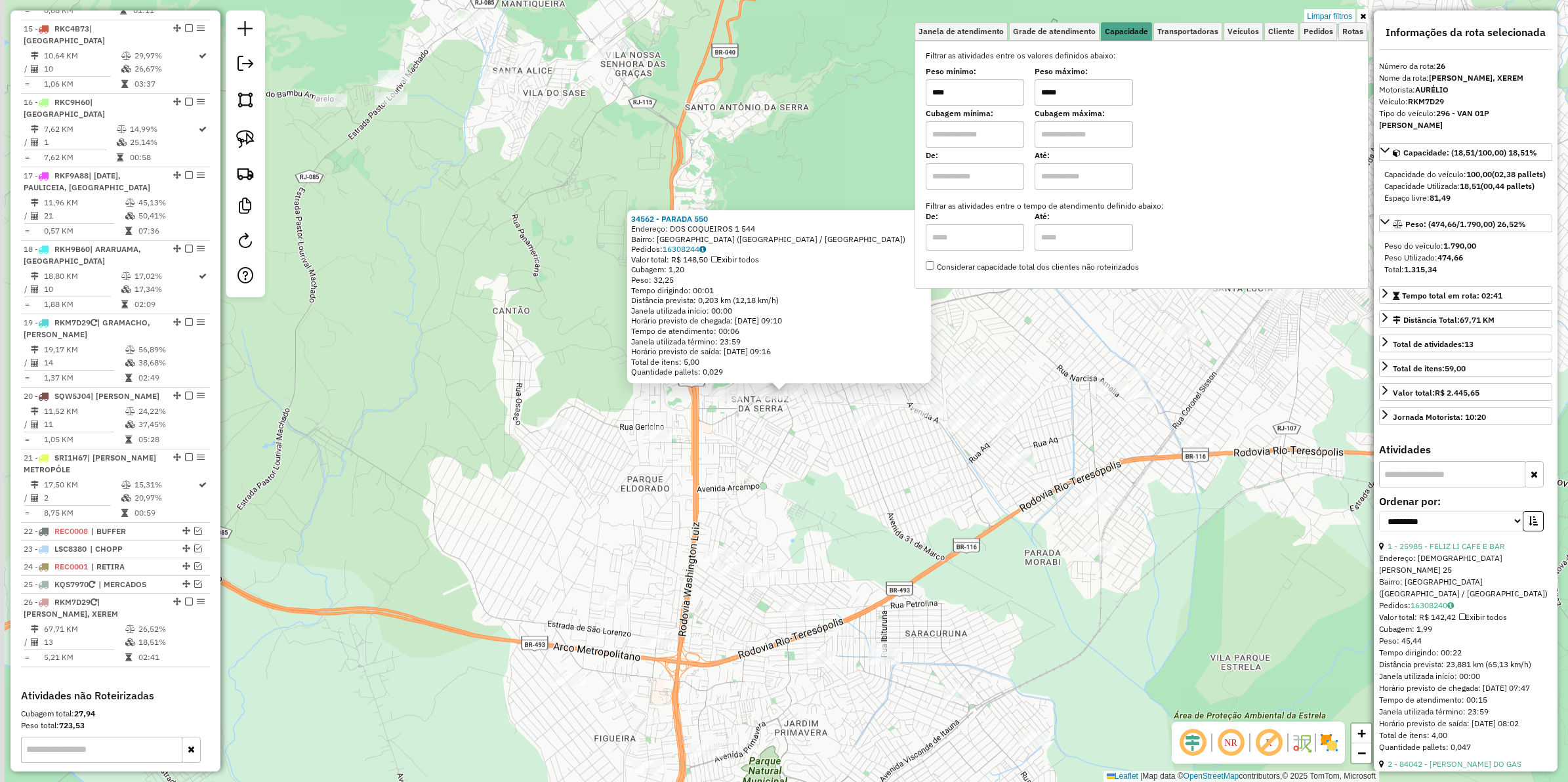
scroll to position [1577, 0]
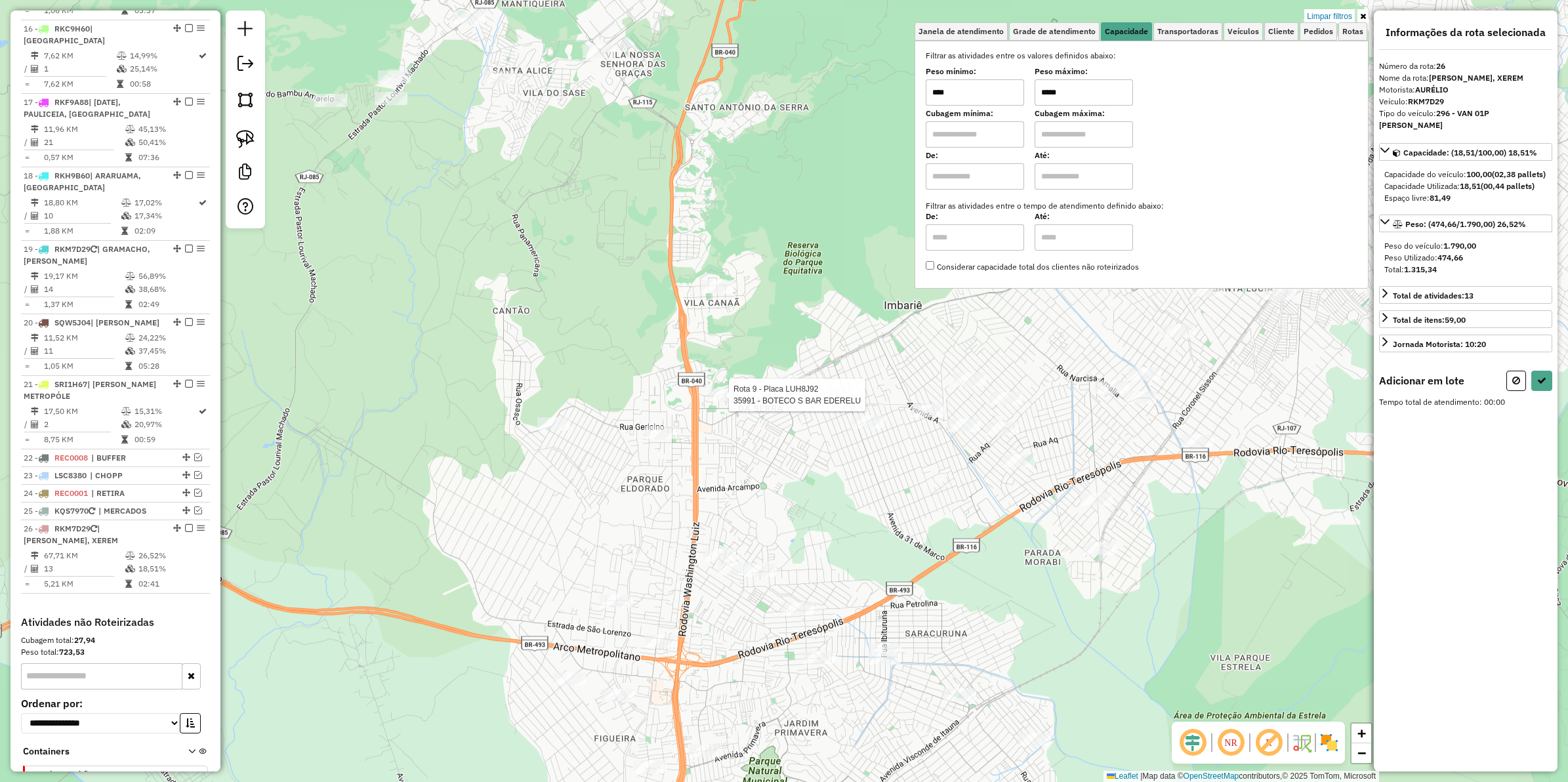
click at [719, 402] on div at bounding box center [725, 395] width 32 height 13
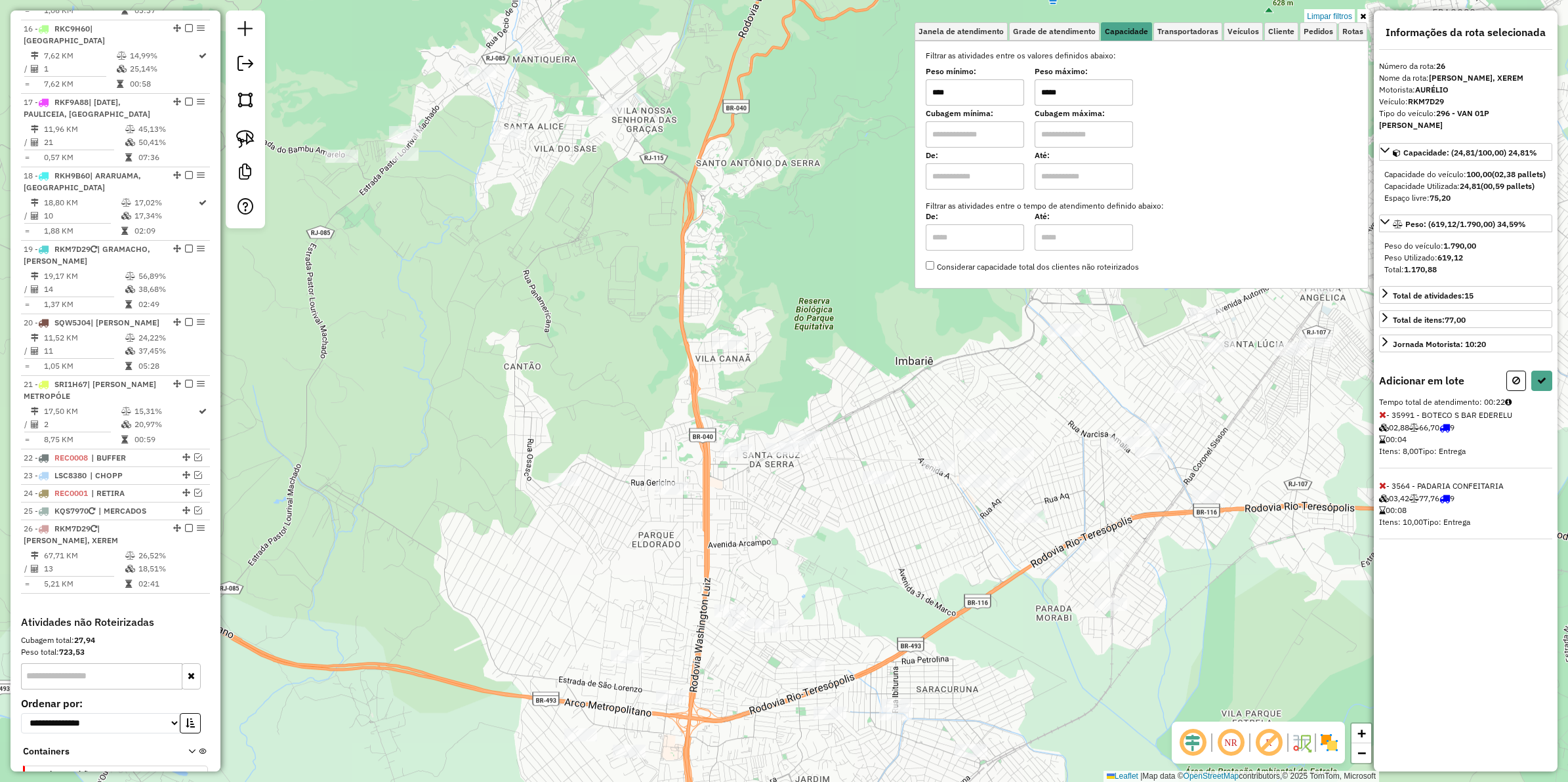
drag, startPoint x: 605, startPoint y: 210, endPoint x: 636, endPoint y: 350, distance: 143.4
click at [677, 395] on div "Limpar filtros Janela de atendimento Grade de atendimento Capacidade Transporta…" at bounding box center [784, 391] width 1568 height 782
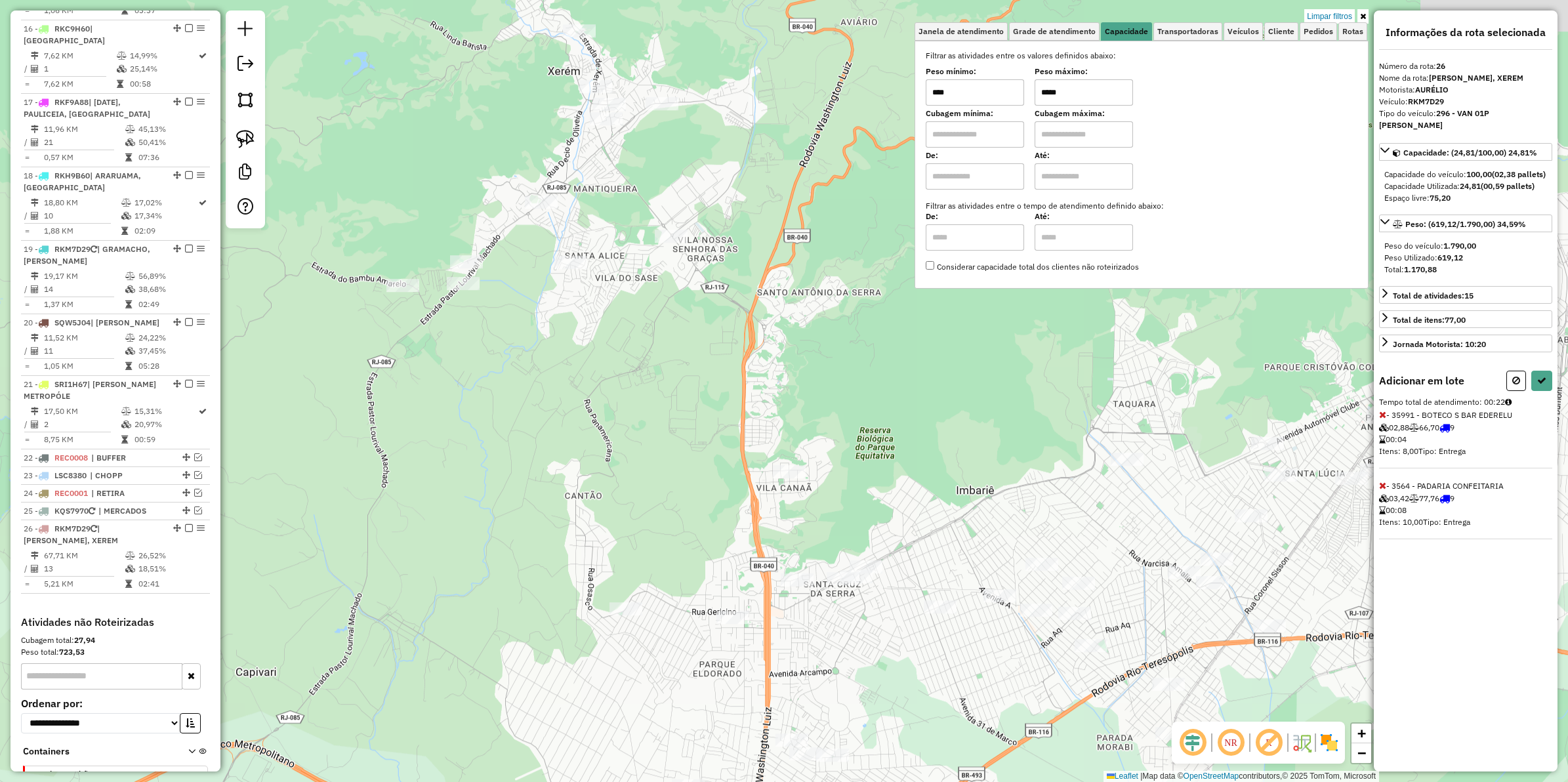
click at [534, 215] on div "Limpar filtros Janela de atendimento Grade de atendimento Capacidade Transporta…" at bounding box center [784, 391] width 1568 height 782
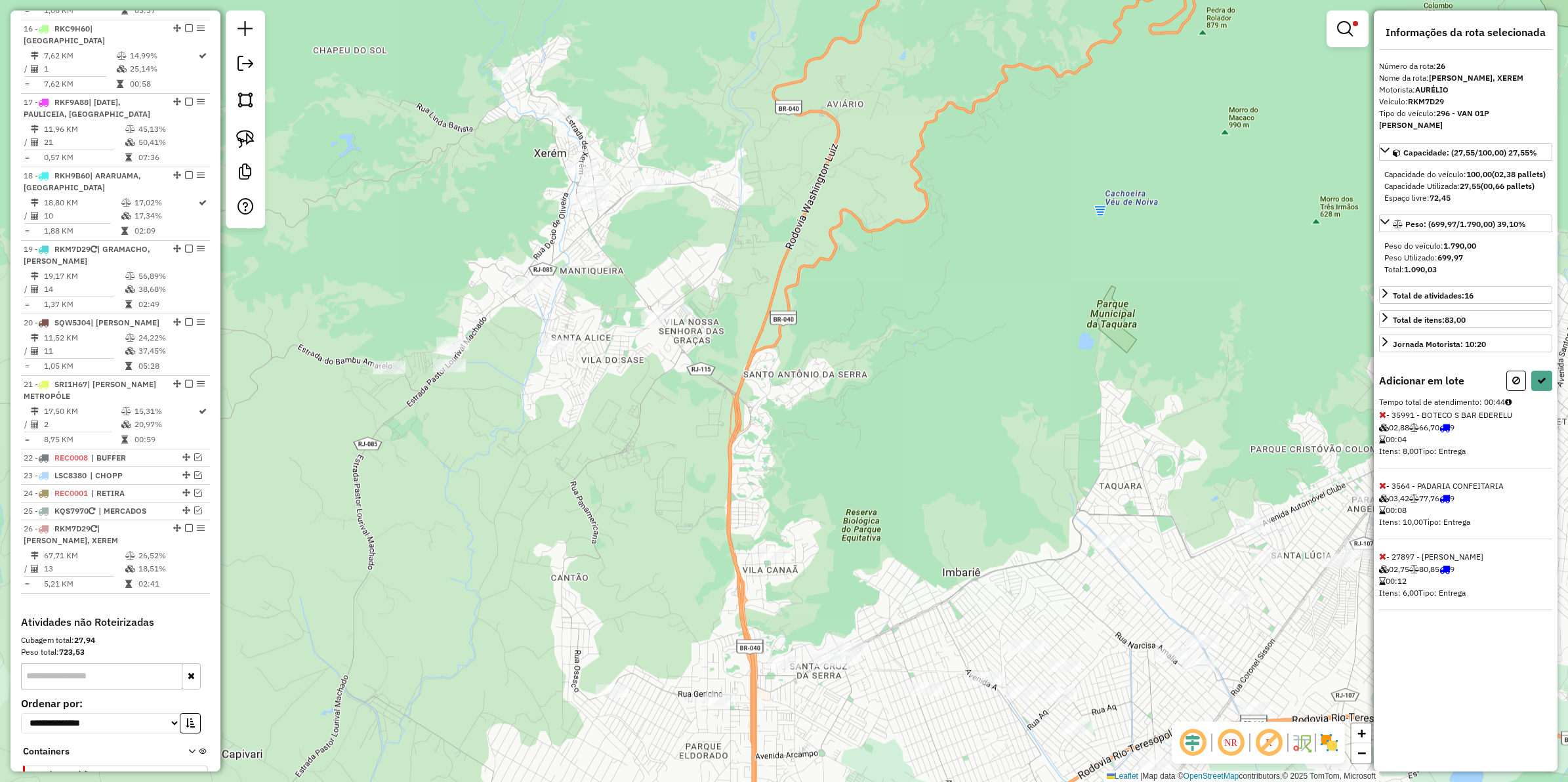
drag, startPoint x: 579, startPoint y: 190, endPoint x: 564, endPoint y: 296, distance: 107.1
click at [564, 359] on div "Limpar filtros Janela de atendimento Grade de atendimento Capacidade Transporta…" at bounding box center [784, 391] width 1568 height 782
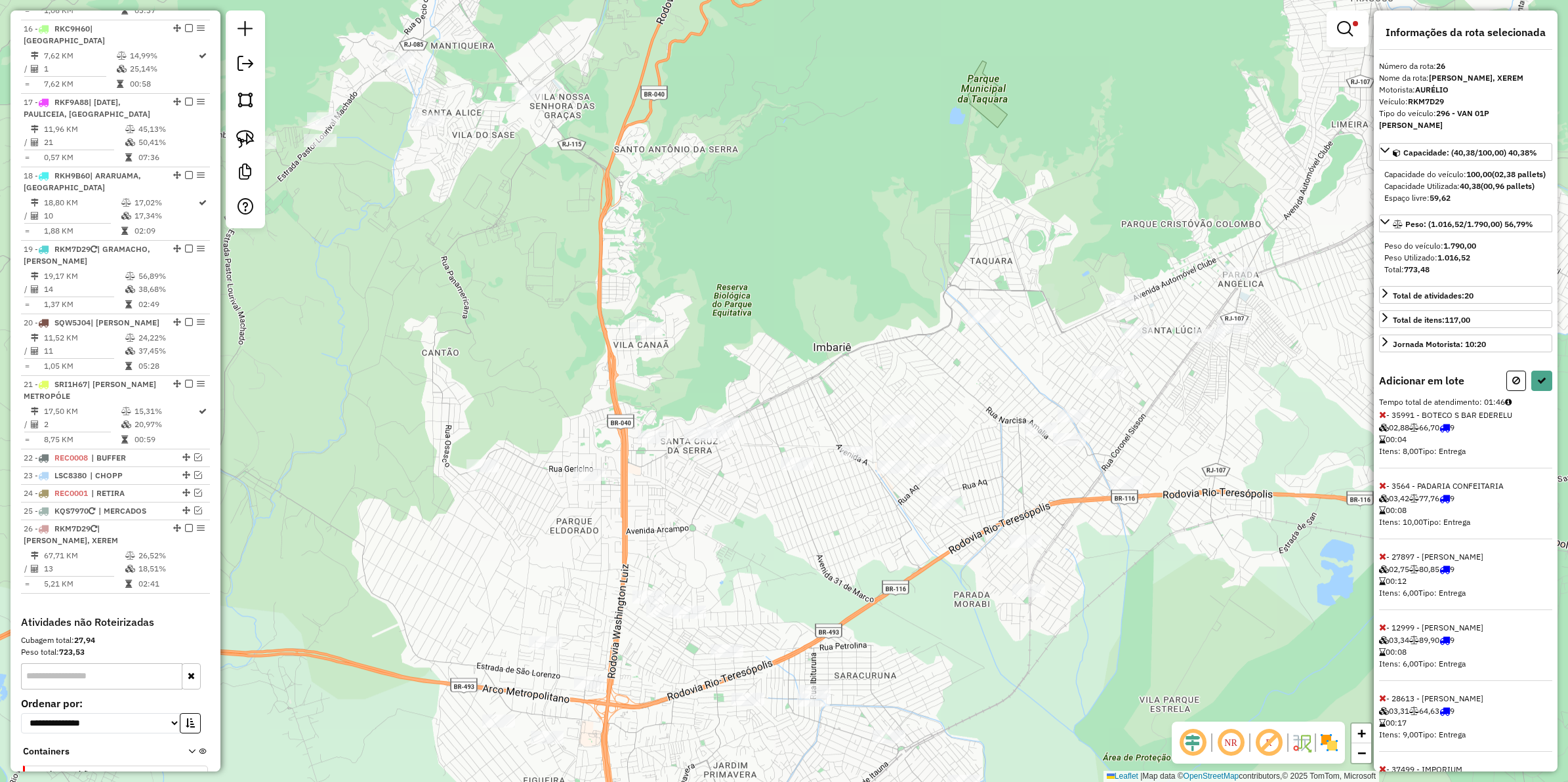
drag, startPoint x: 798, startPoint y: 526, endPoint x: 647, endPoint y: 162, distance: 394.1
click at [647, 162] on div "Limpar filtros Janela de atendimento Grade de atendimento Capacidade Transporta…" at bounding box center [784, 391] width 1568 height 782
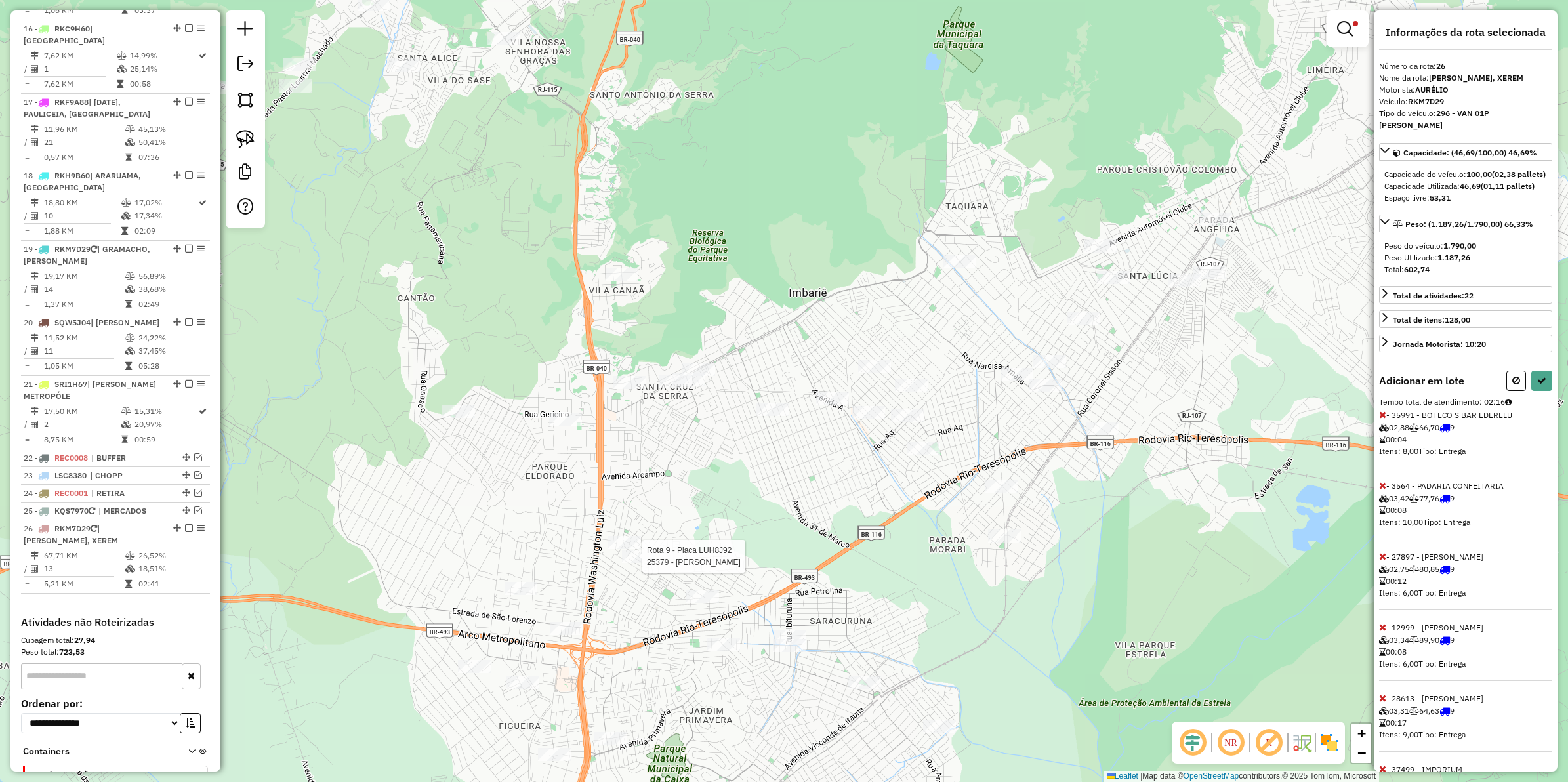
select select "**********"
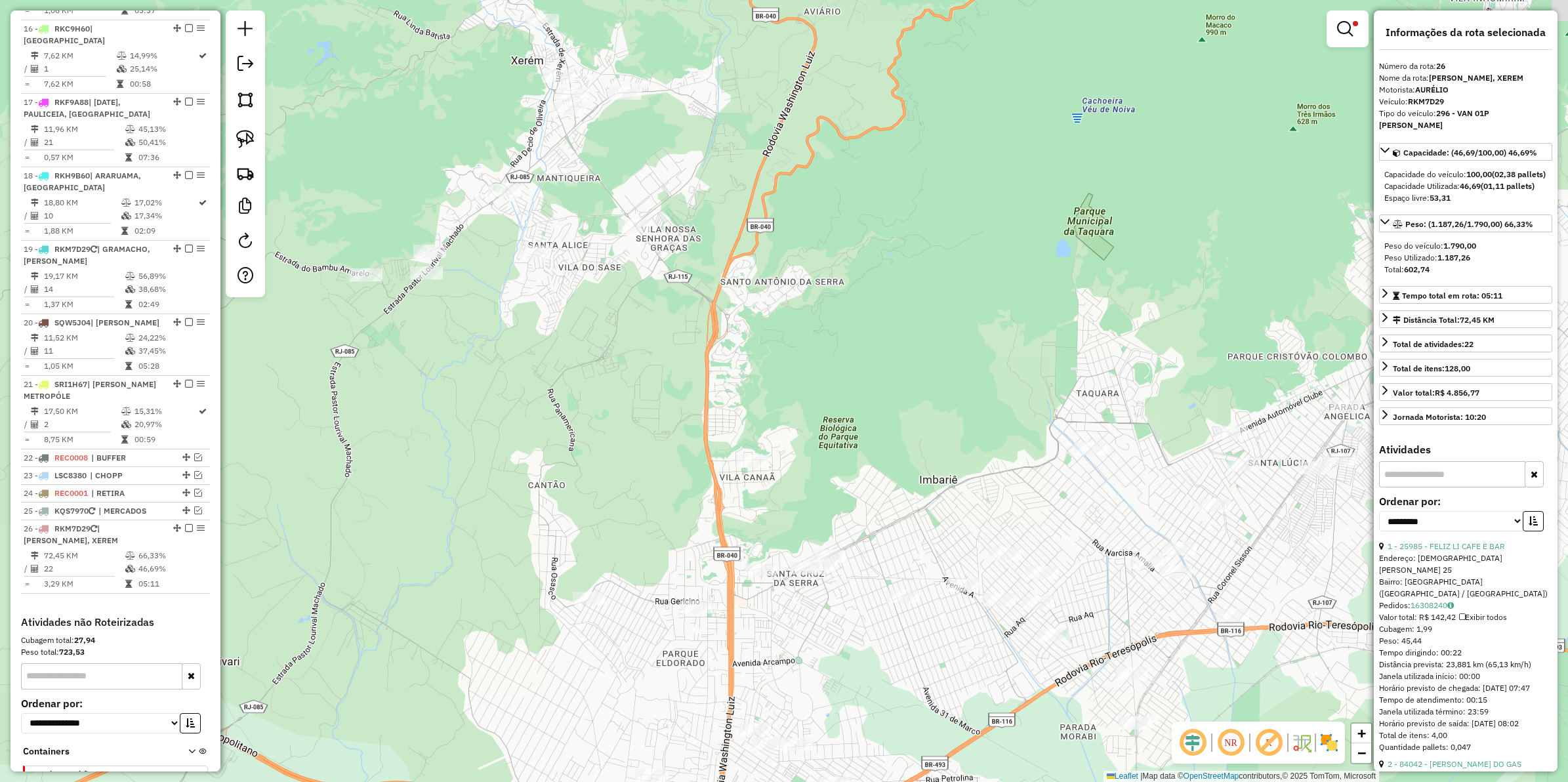
drag, startPoint x: 760, startPoint y: 504, endPoint x: 870, endPoint y: 648, distance: 181.2
click at [870, 625] on div "Limpar filtros Janela de atendimento Grade de atendimento Capacidade Transporta…" at bounding box center [784, 391] width 1568 height 782
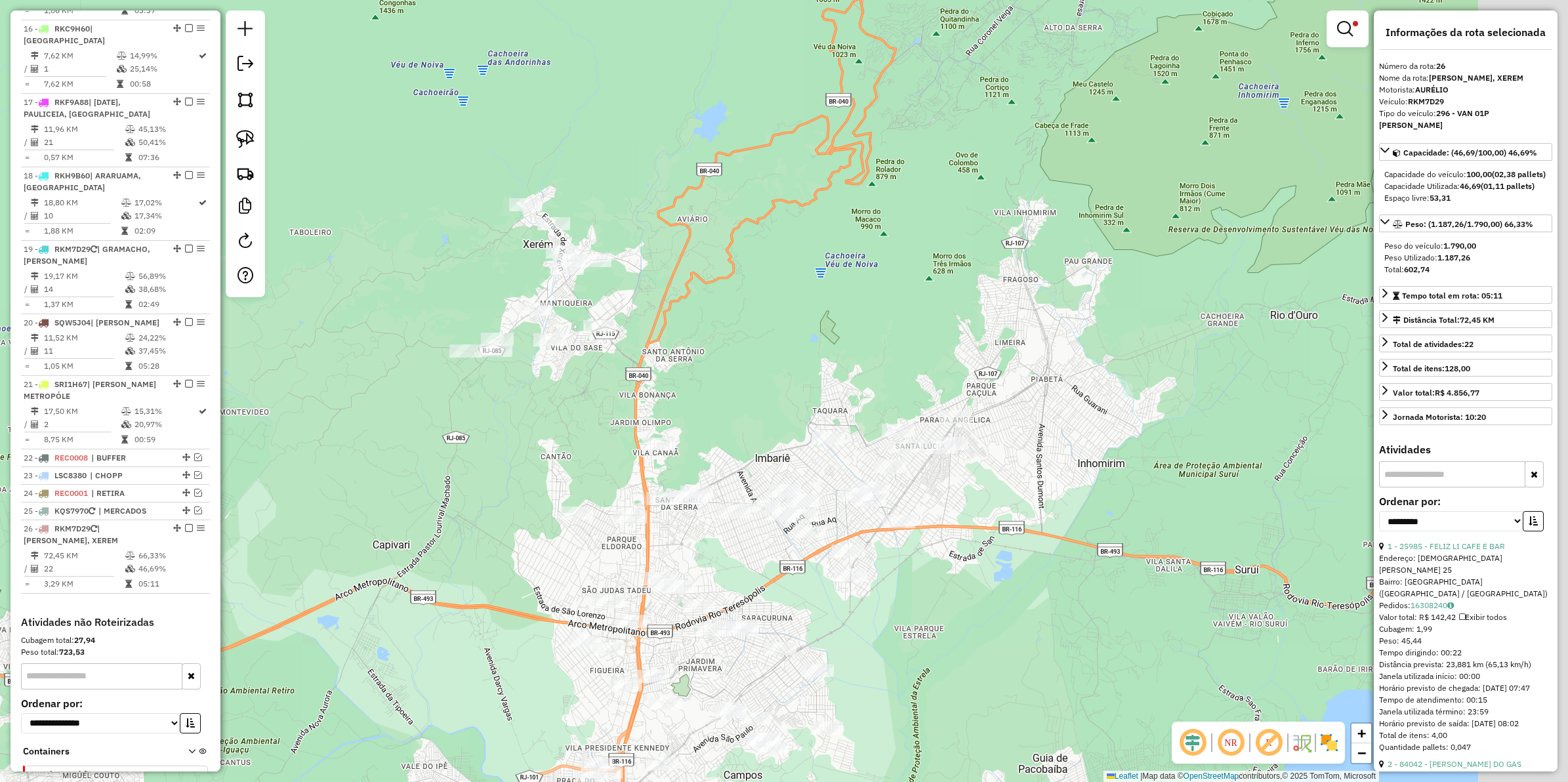
drag, startPoint x: 865, startPoint y: 526, endPoint x: 724, endPoint y: 423, distance: 174.6
click at [728, 423] on div "Limpar filtros Janela de atendimento Grade de atendimento Capacidade Transporta…" at bounding box center [784, 391] width 1568 height 782
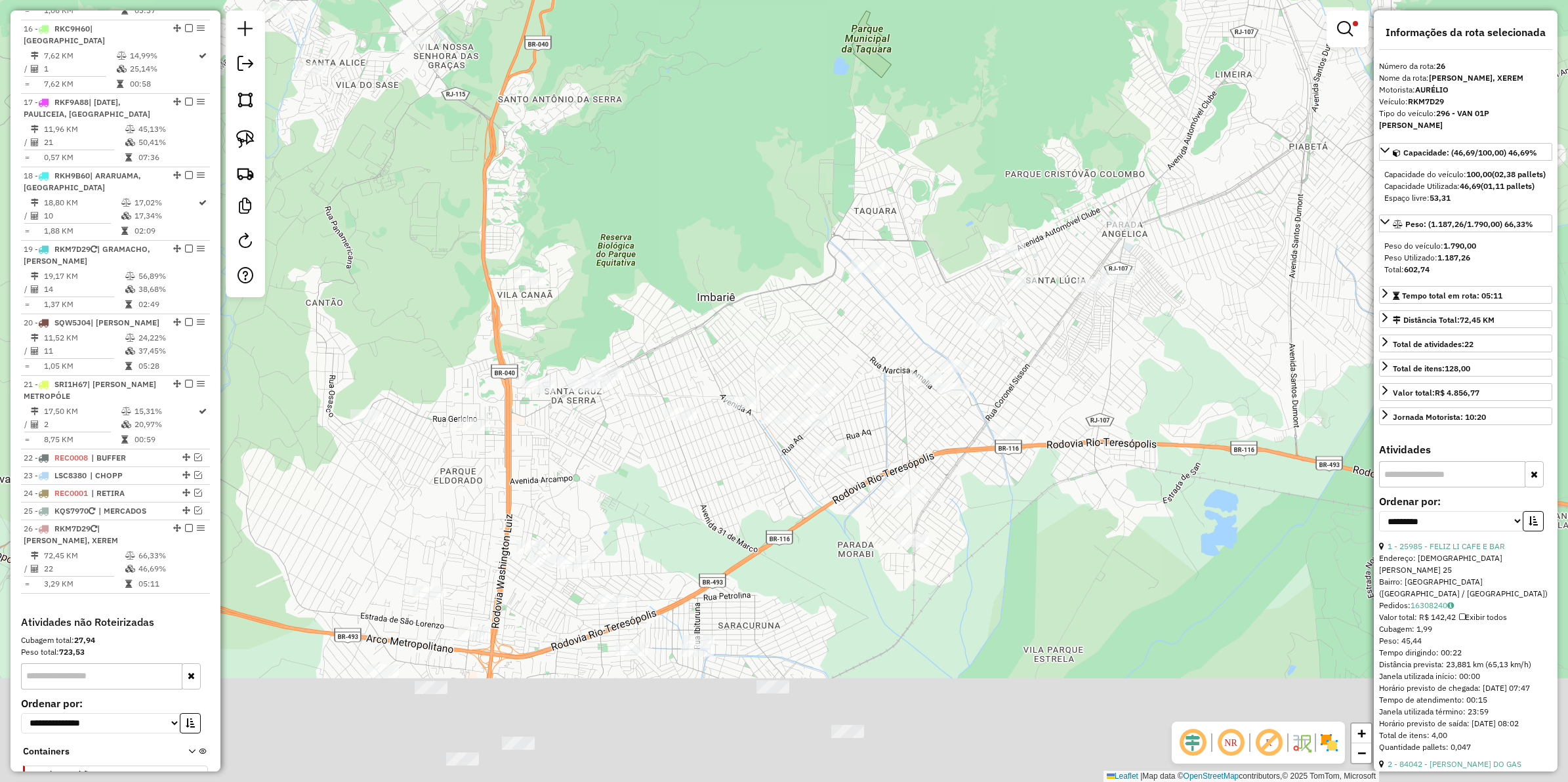
drag, startPoint x: 717, startPoint y: 555, endPoint x: 645, endPoint y: 415, distance: 157.4
click at [645, 415] on div "Limpar filtros Janela de atendimento Grade de atendimento Capacidade Transporta…" at bounding box center [784, 391] width 1568 height 782
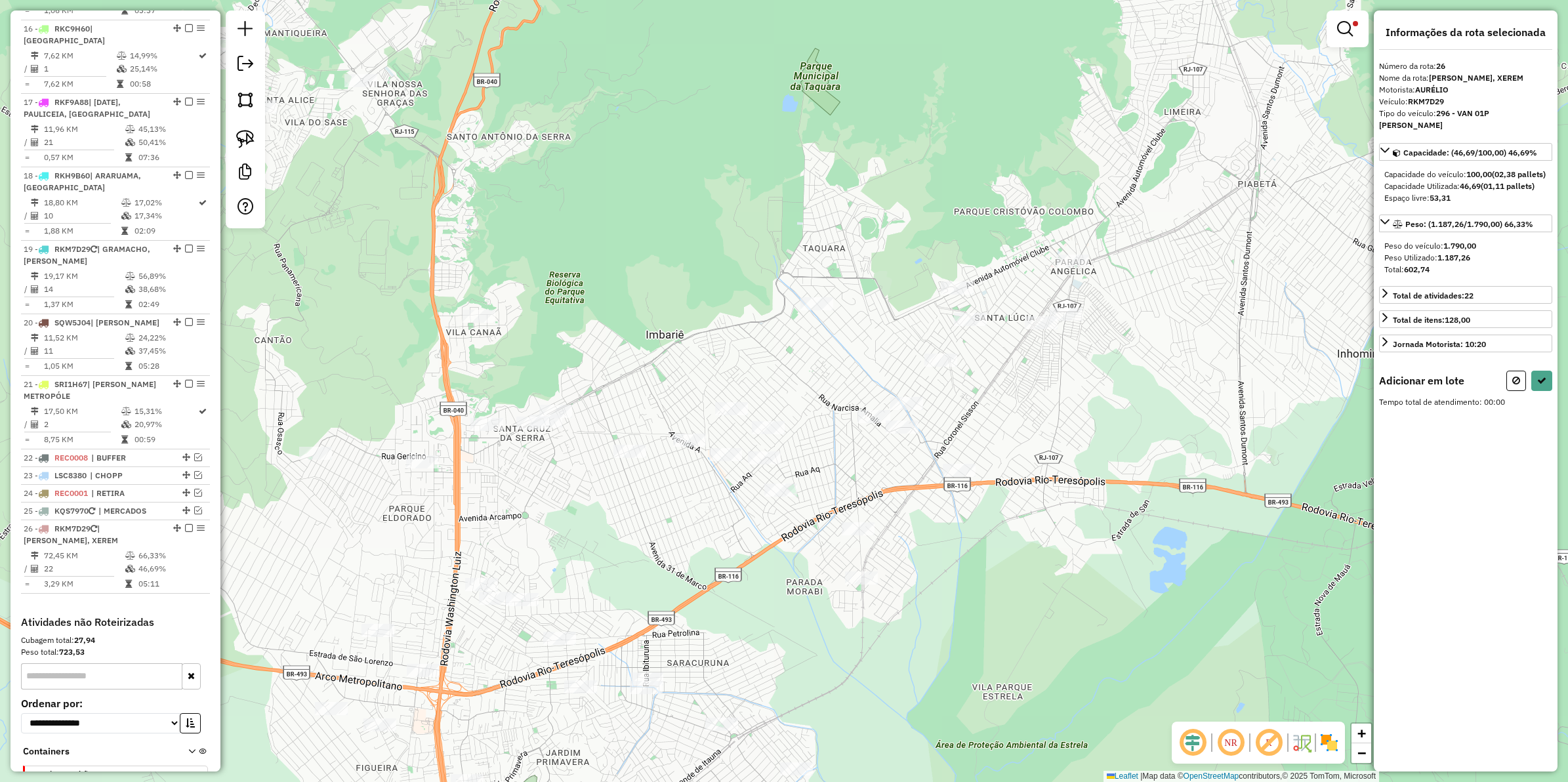
drag, startPoint x: 834, startPoint y: 458, endPoint x: 667, endPoint y: 523, distance: 179.2
click at [667, 523] on div "Limpar filtros Janela de atendimento Grade de atendimento Capacidade Transporta…" at bounding box center [784, 391] width 1568 height 782
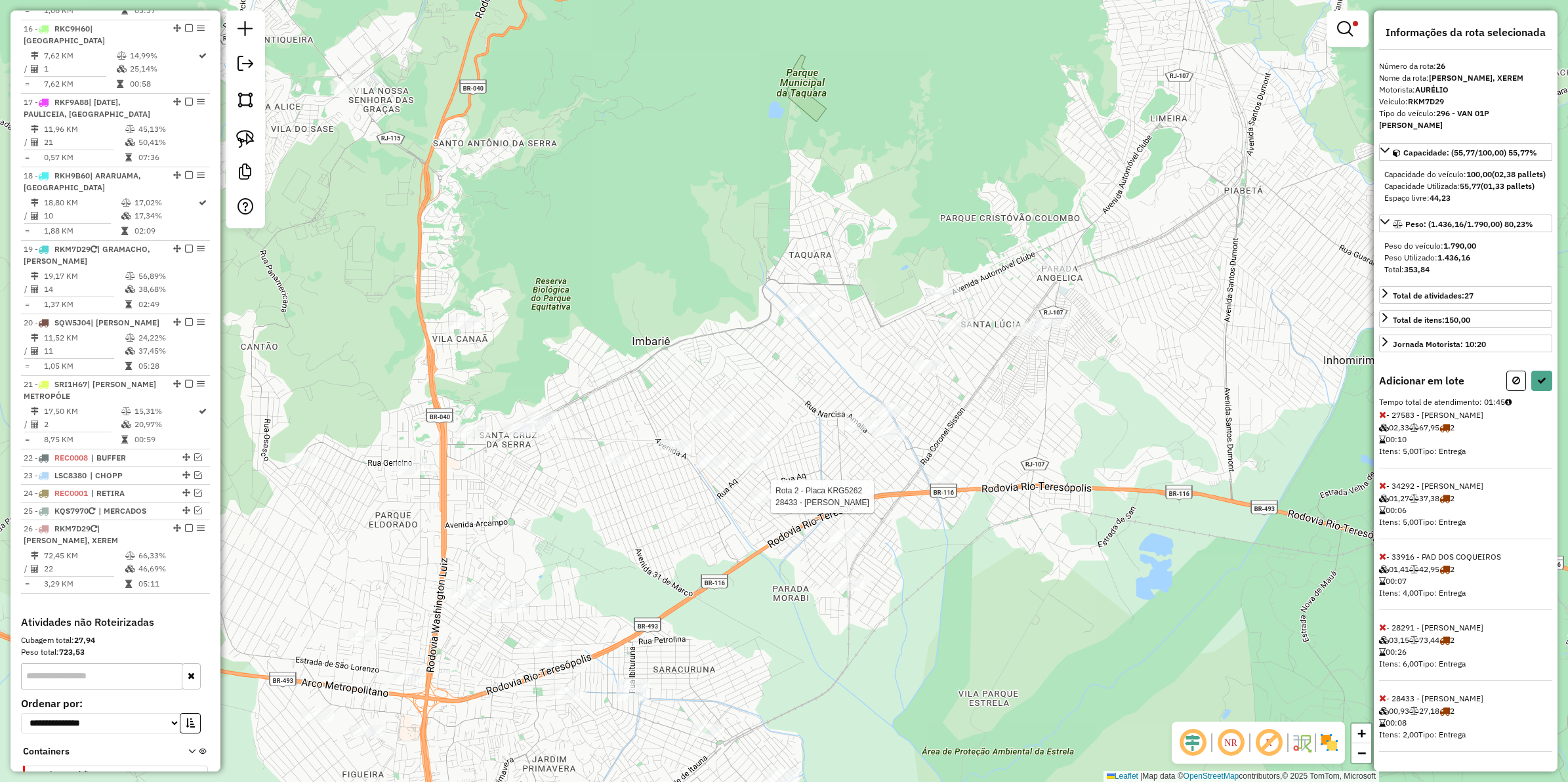
select select "**********"
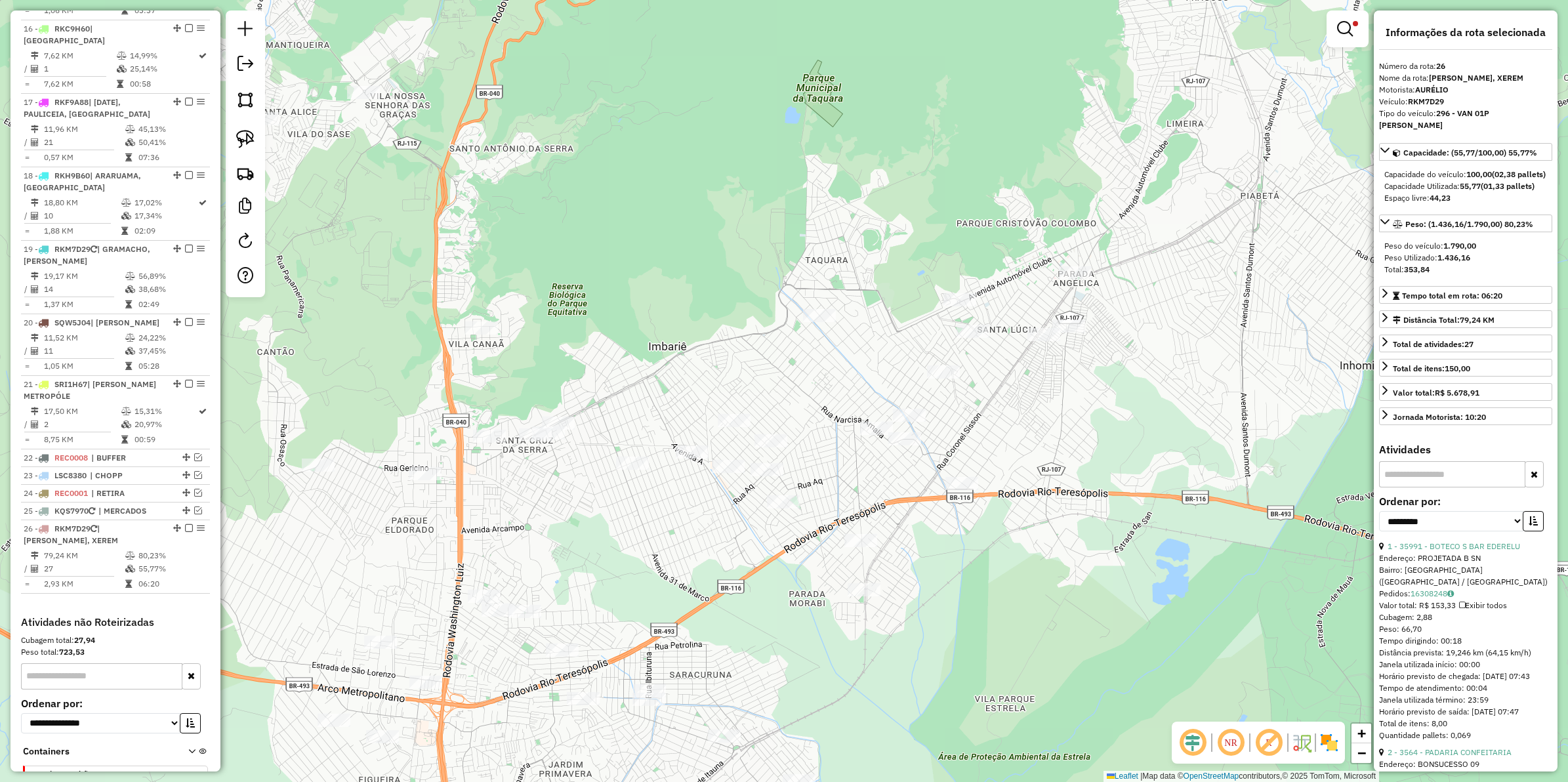
drag, startPoint x: 526, startPoint y: 523, endPoint x: 610, endPoint y: 517, distance: 84.2
click at [558, 537] on div "Limpar filtros Janela de atendimento Grade de atendimento Capacidade Transporta…" at bounding box center [784, 391] width 1568 height 782
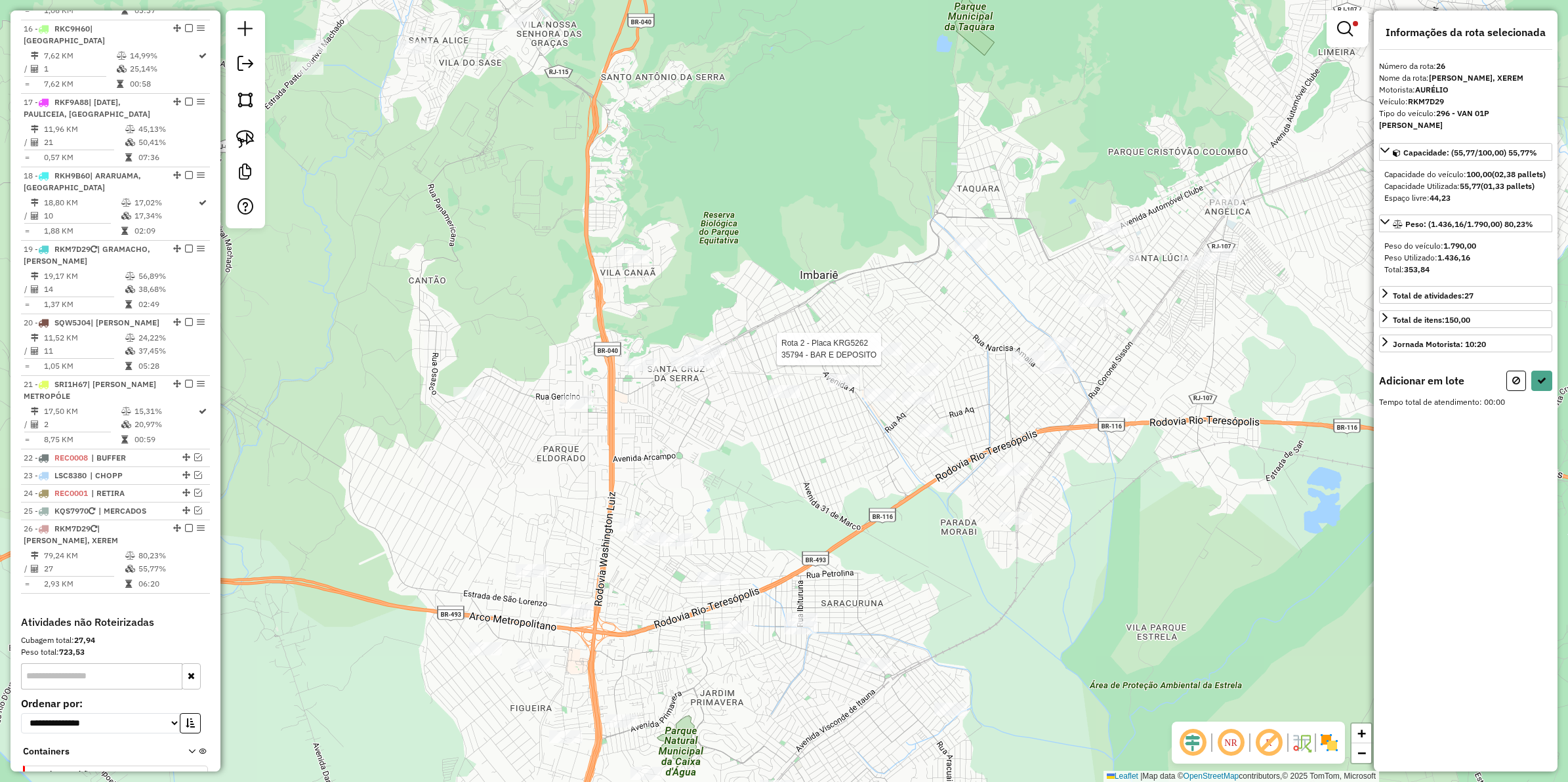
select select "**********"
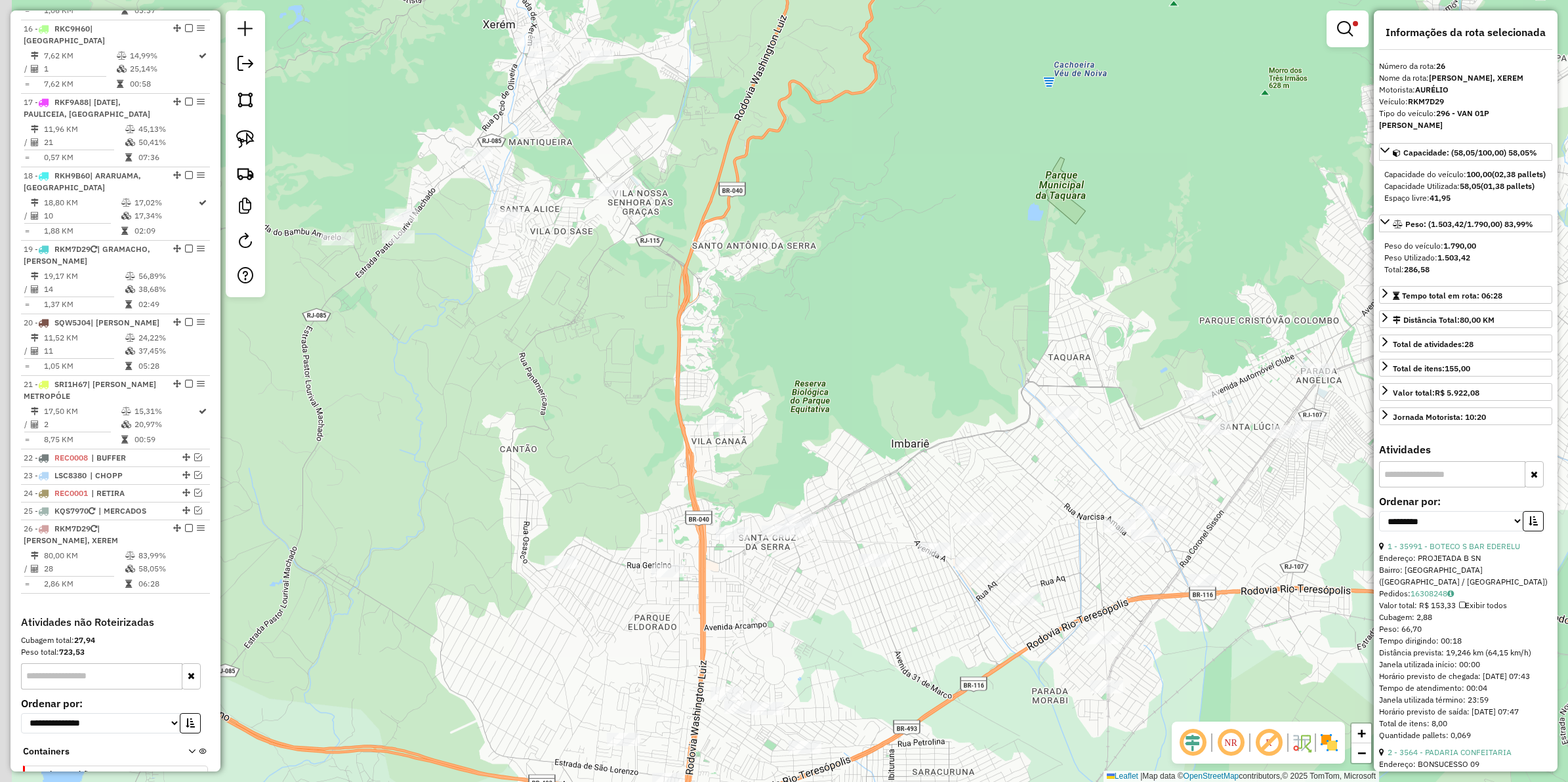
drag, startPoint x: 784, startPoint y: 506, endPoint x: 826, endPoint y: 608, distance: 110.3
click at [826, 608] on div "Limpar filtros Janela de atendimento Grade de atendimento Capacidade Transporta…" at bounding box center [784, 391] width 1568 height 782
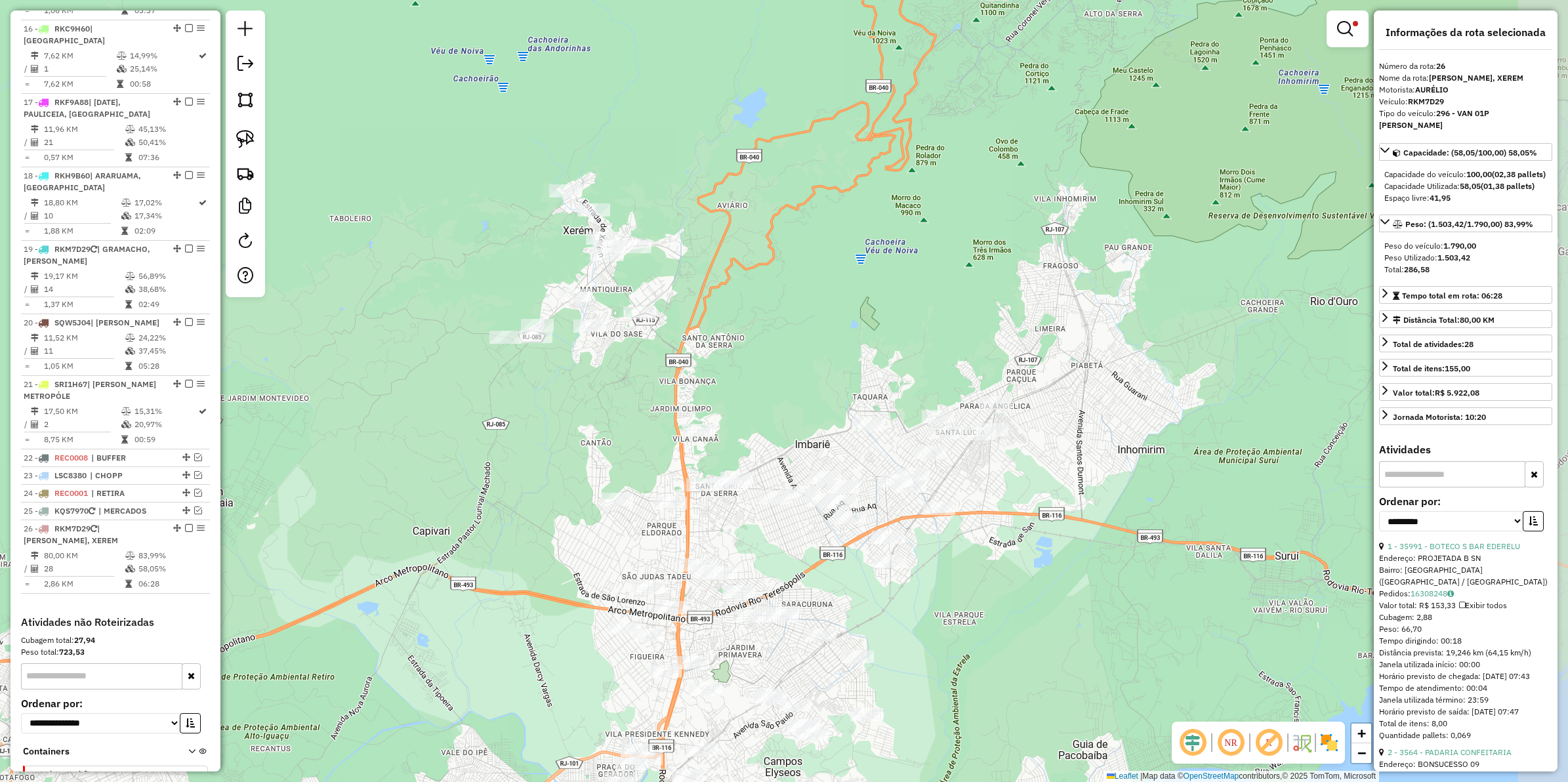
drag, startPoint x: 848, startPoint y: 490, endPoint x: 775, endPoint y: 437, distance: 90.2
click at [777, 442] on div "Limpar filtros Janela de atendimento Grade de atendimento Capacidade Transporta…" at bounding box center [784, 391] width 1568 height 782
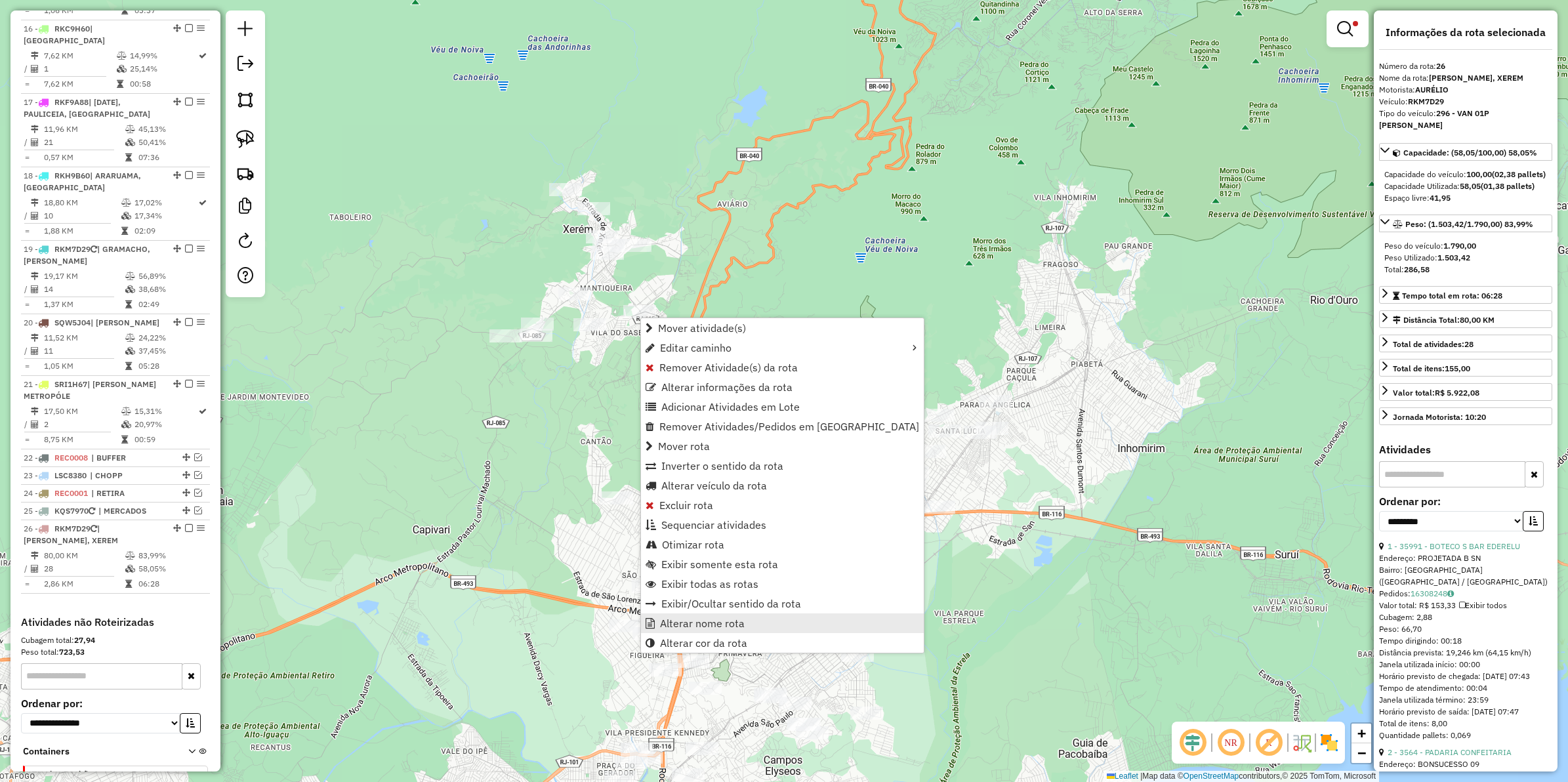
click at [706, 618] on span "Alterar nome rota" at bounding box center [702, 623] width 85 height 11
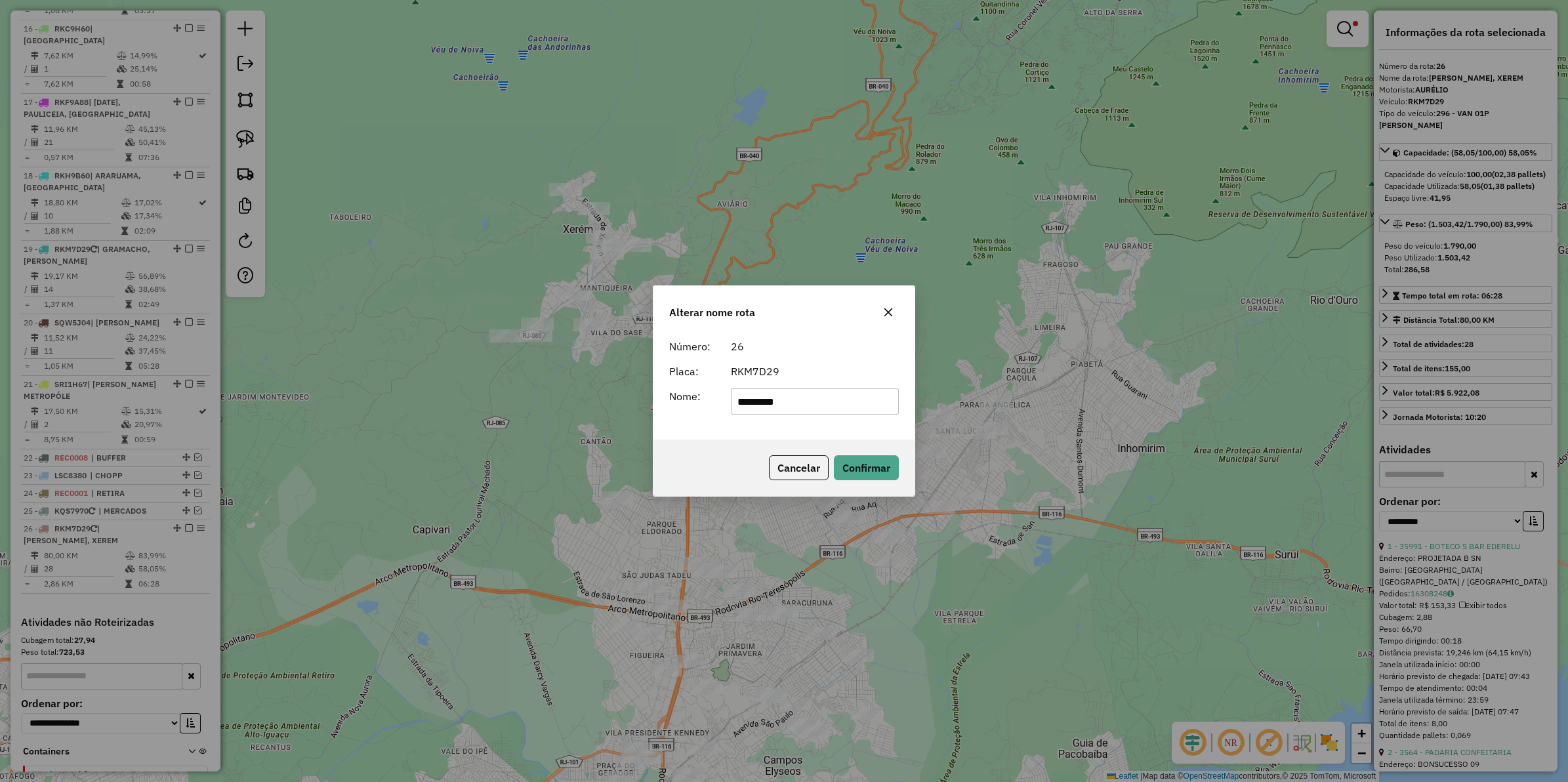
type input "*********"
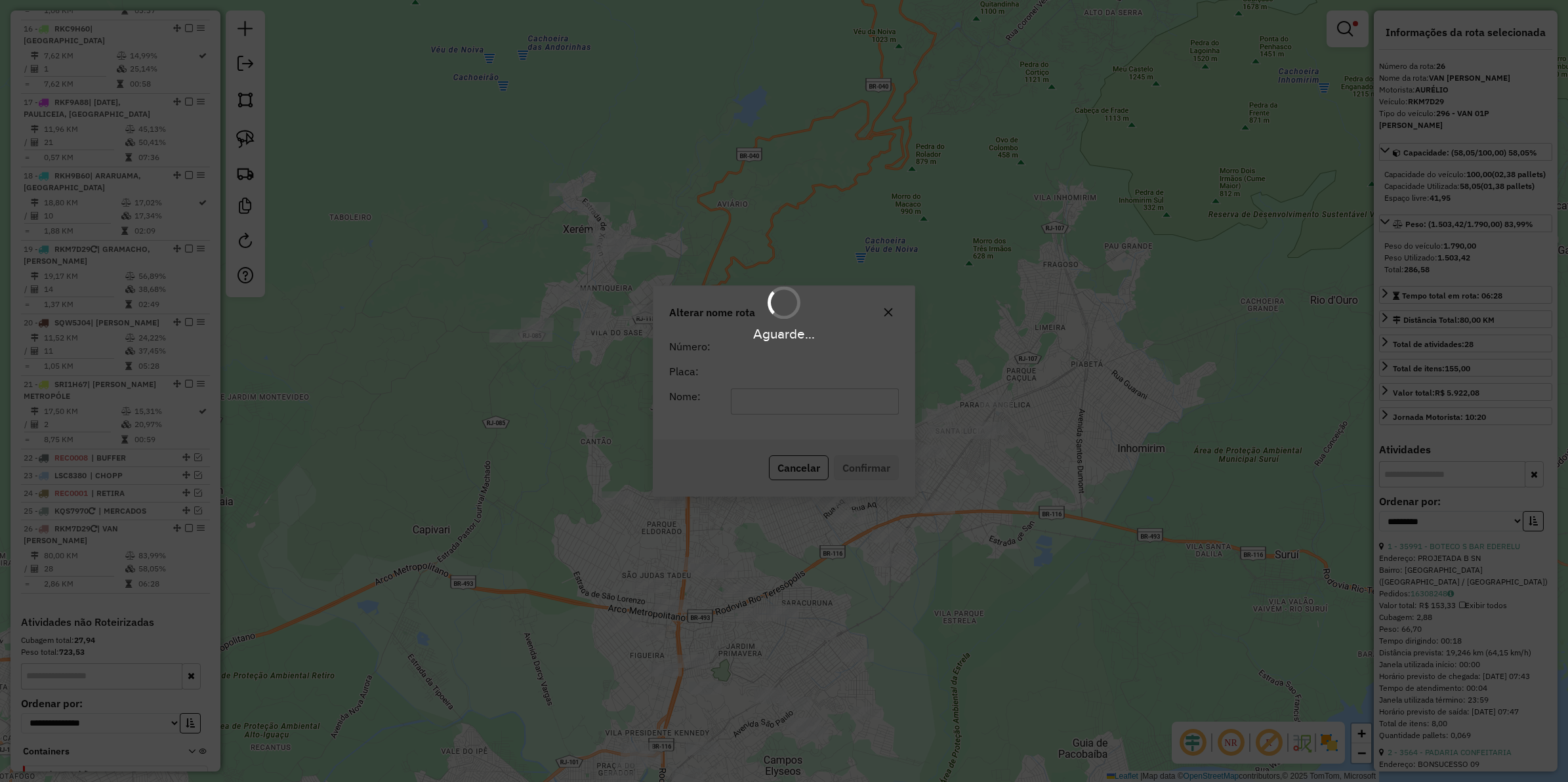
scroll to position [1566, 0]
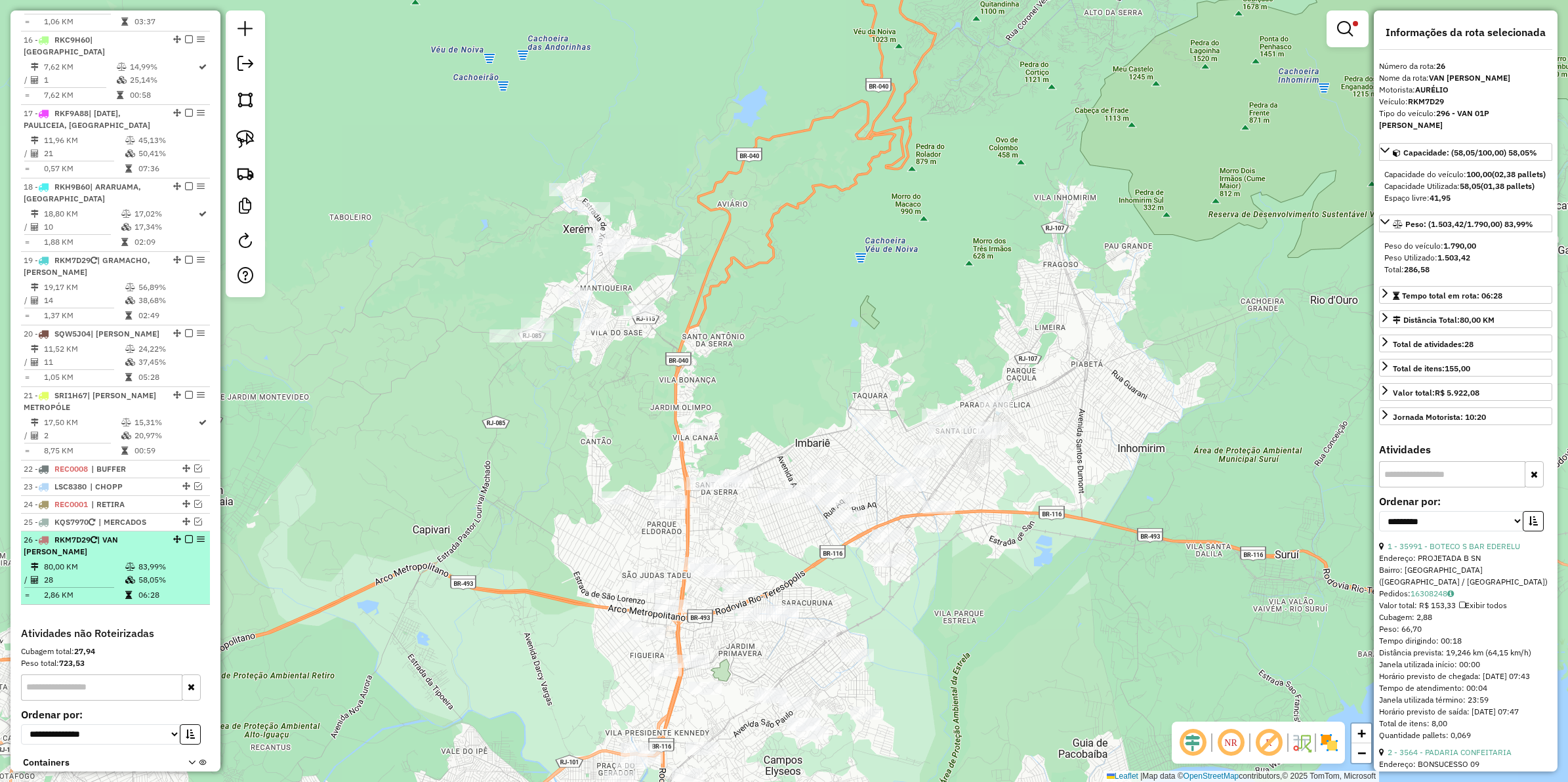
click at [186, 536] on em at bounding box center [188, 539] width 8 height 8
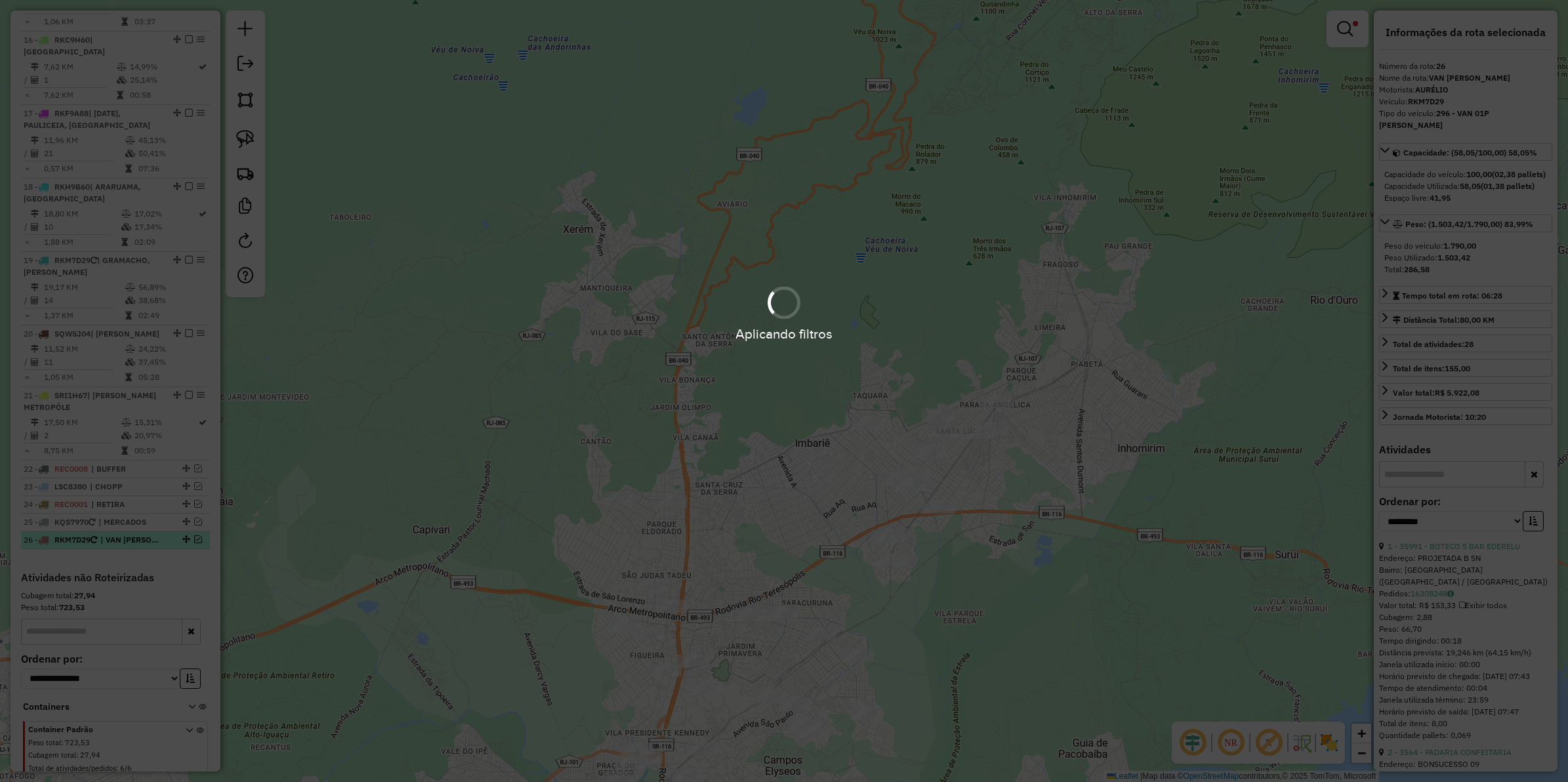
scroll to position [1521, 0]
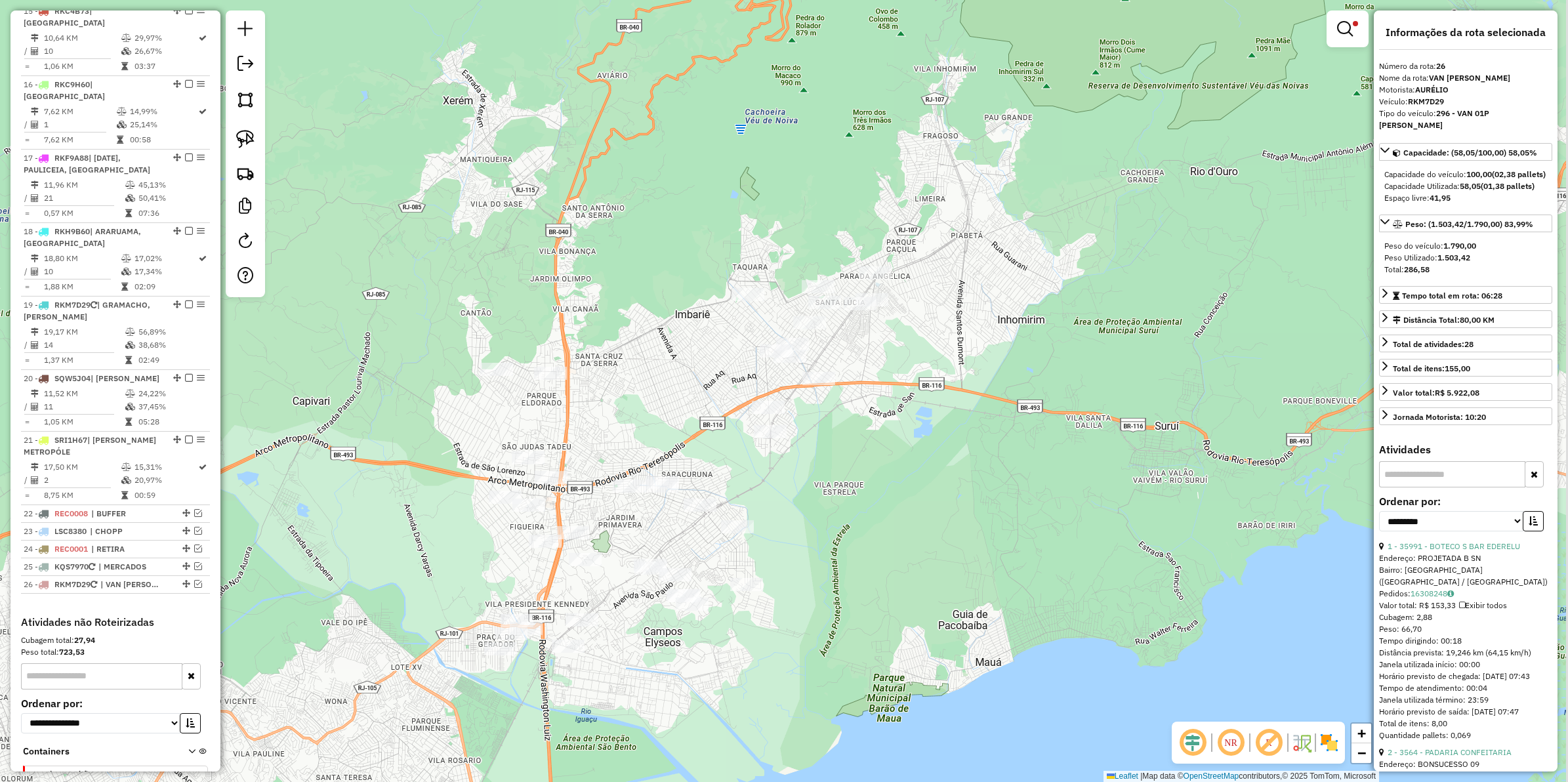
drag, startPoint x: 1014, startPoint y: 493, endPoint x: 954, endPoint y: 434, distance: 84.1
click at [954, 434] on div "Limpar filtros Janela de atendimento Grade de atendimento Capacidade Transporta…" at bounding box center [784, 391] width 1568 height 782
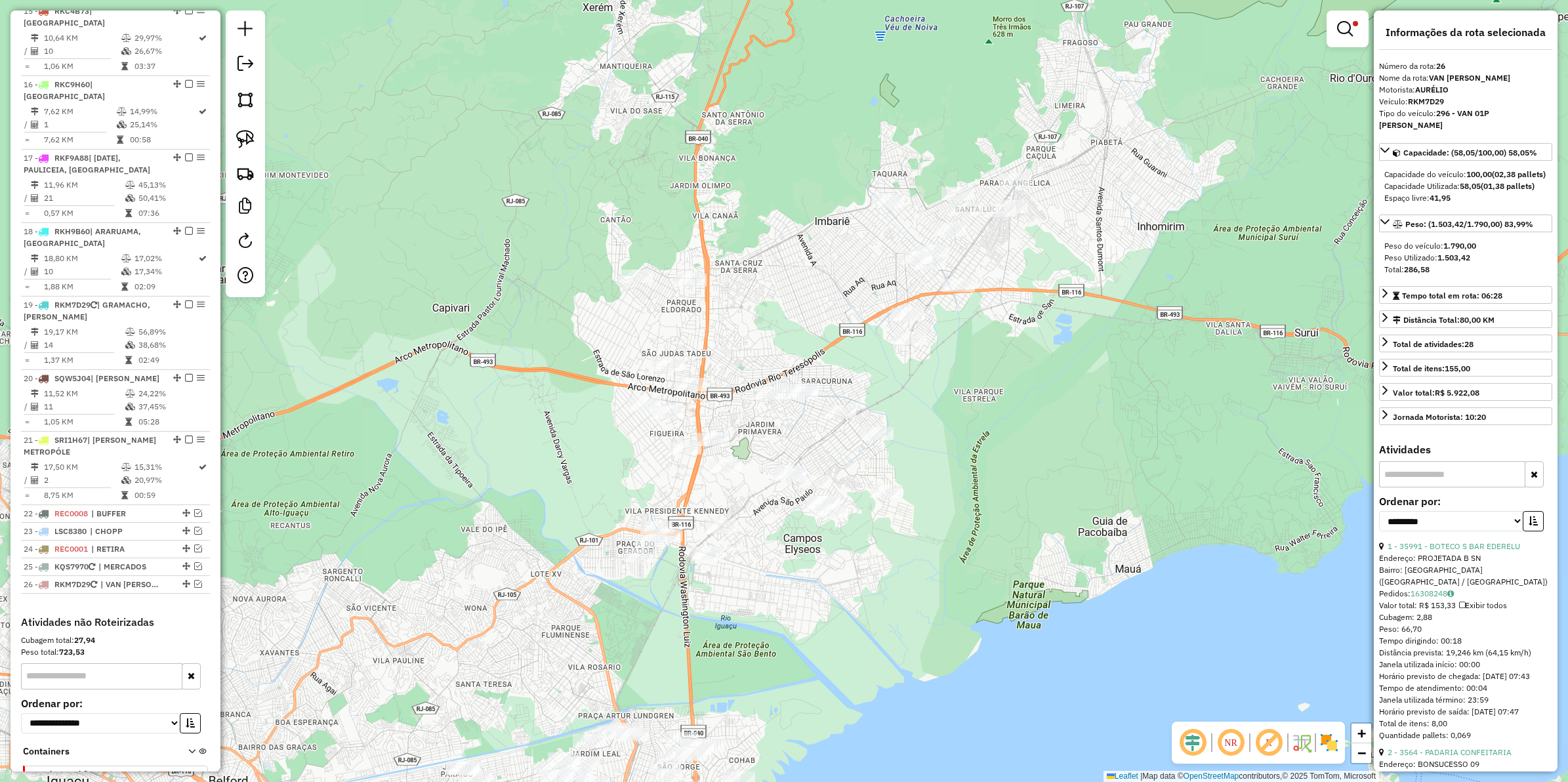
drag, startPoint x: 881, startPoint y: 508, endPoint x: 1020, endPoint y: 416, distance: 166.7
click at [1020, 416] on div "Limpar filtros Janela de atendimento Grade de atendimento Capacidade Transporta…" at bounding box center [784, 391] width 1568 height 782
click at [238, 139] on img at bounding box center [245, 139] width 18 height 18
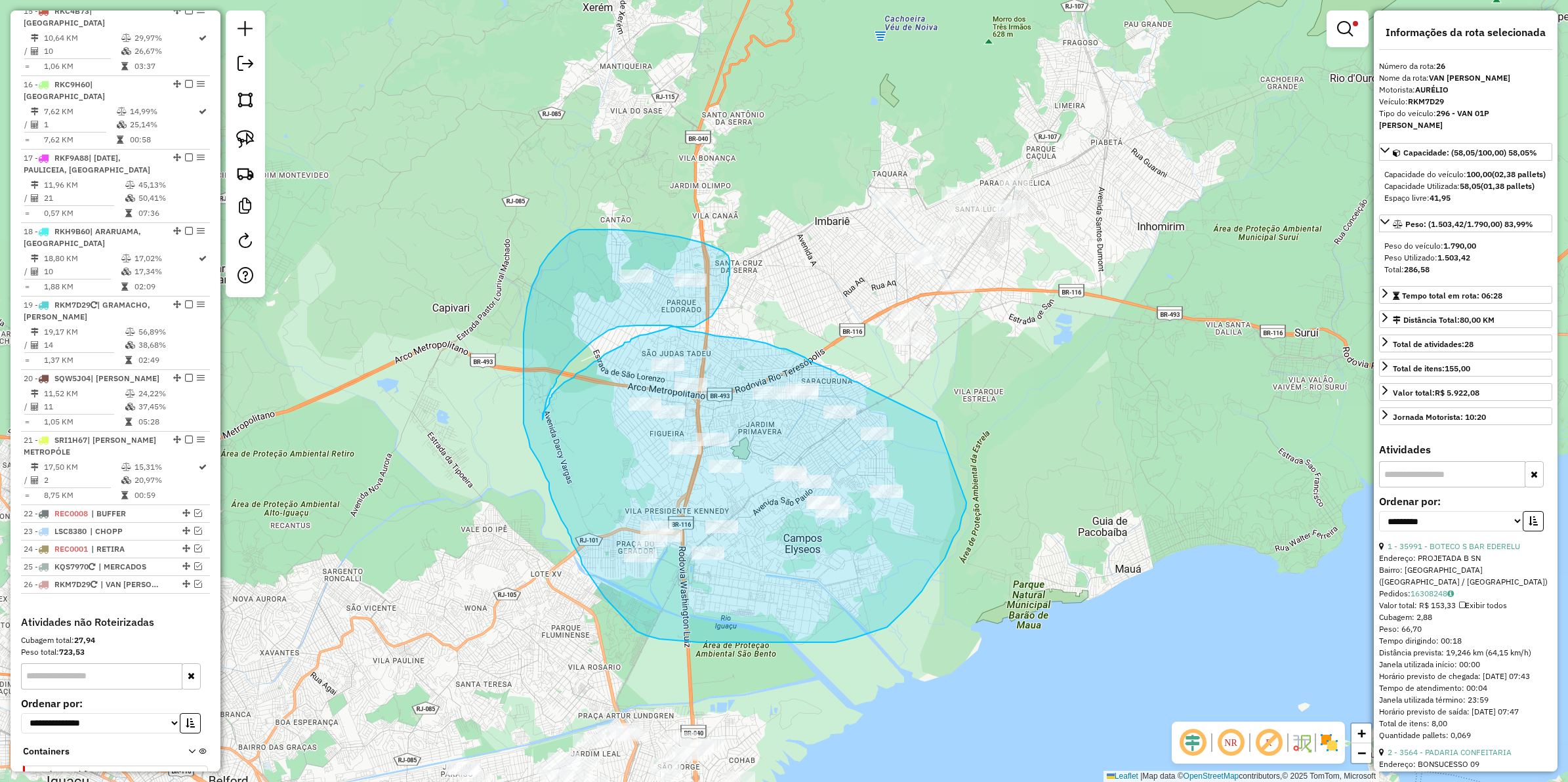
drag, startPoint x: 937, startPoint y: 423, endPoint x: 967, endPoint y: 502, distance: 84.5
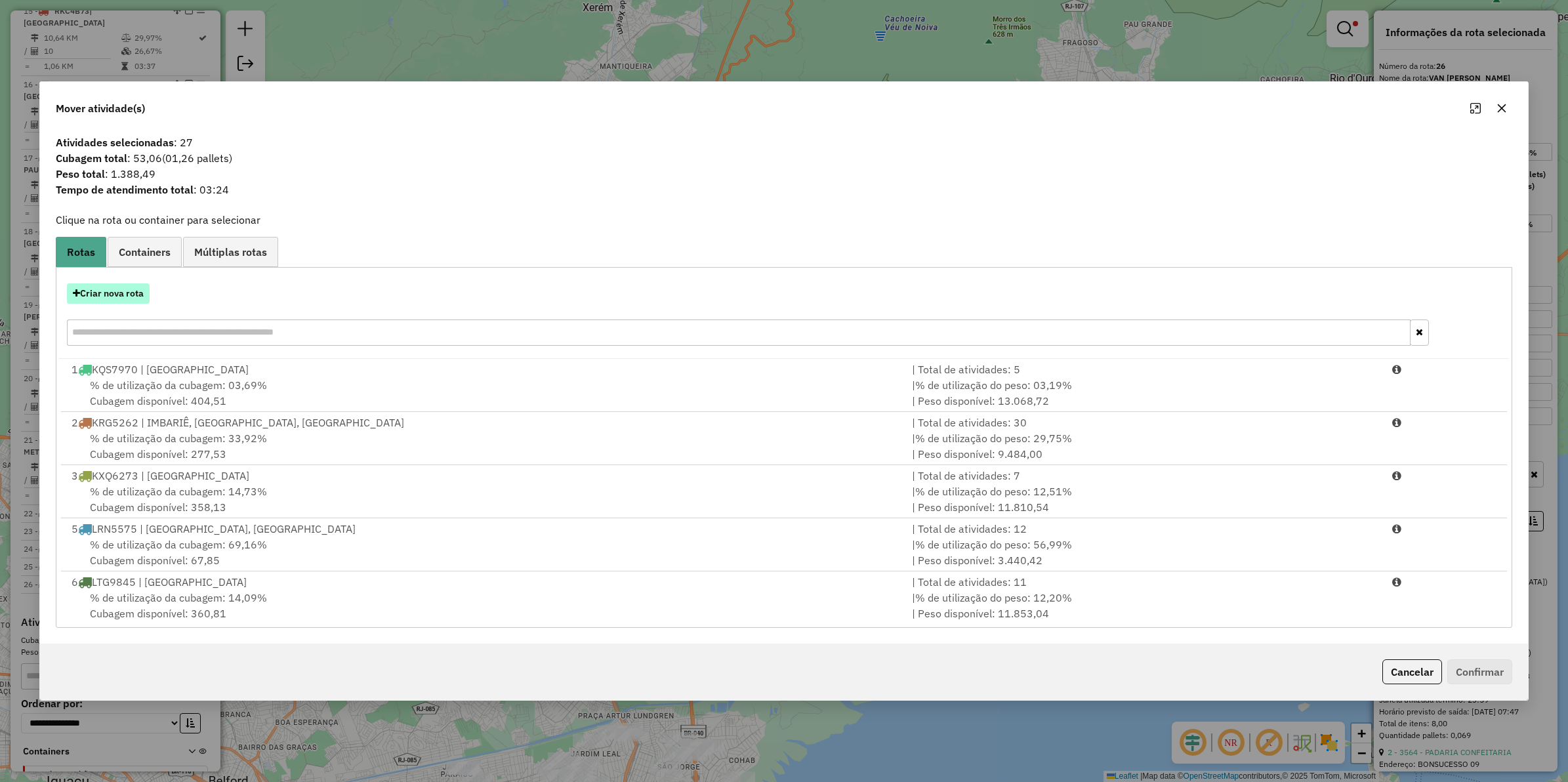
click at [84, 292] on button "Criar nova rota" at bounding box center [108, 293] width 82 height 20
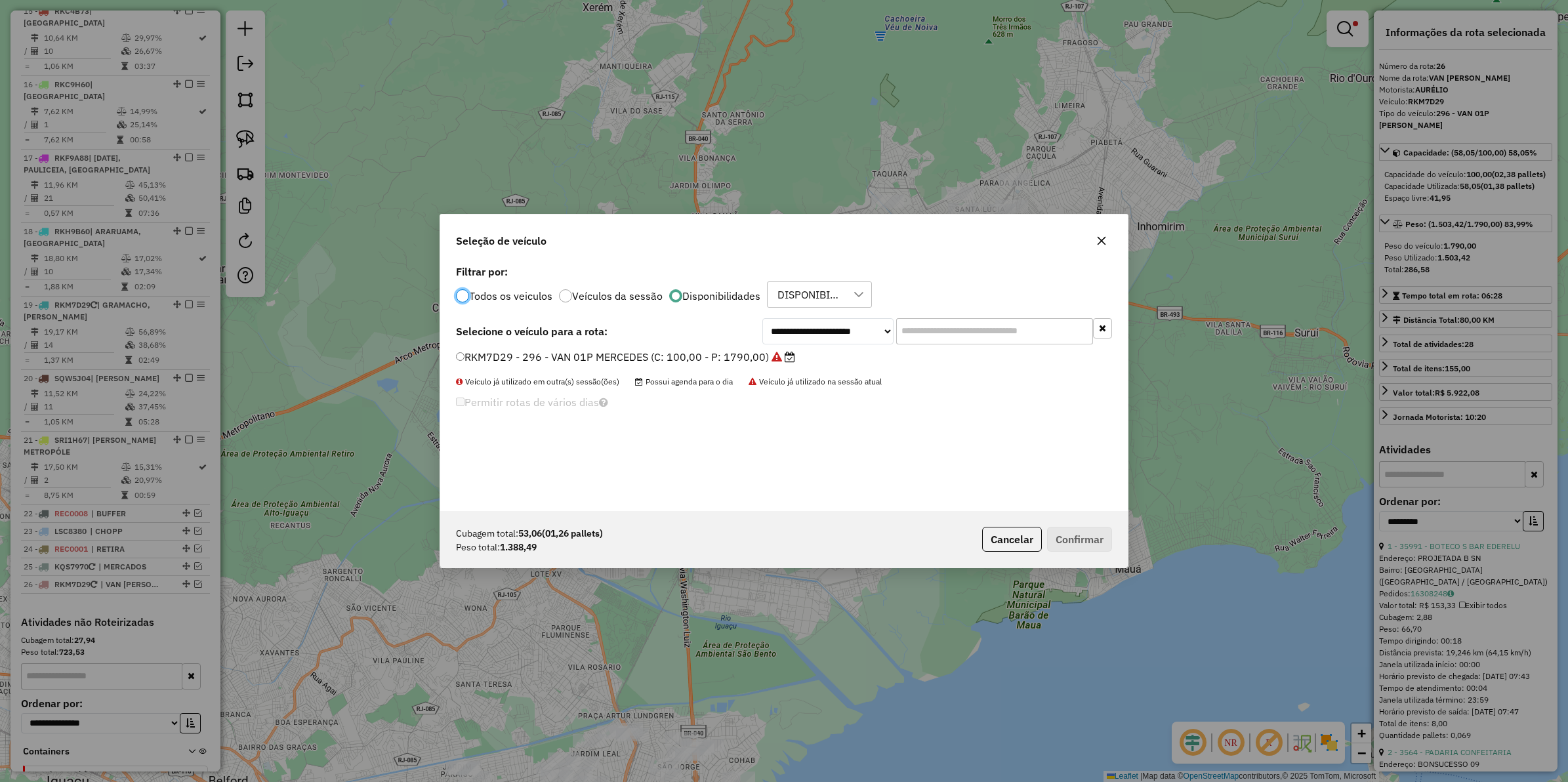
scroll to position [6, 4]
drag, startPoint x: 821, startPoint y: 331, endPoint x: 820, endPoint y: 343, distance: 12.0
click at [821, 331] on select "**********" at bounding box center [828, 331] width 131 height 26
select select "********"
click at [763, 318] on select "**********" at bounding box center [828, 331] width 131 height 26
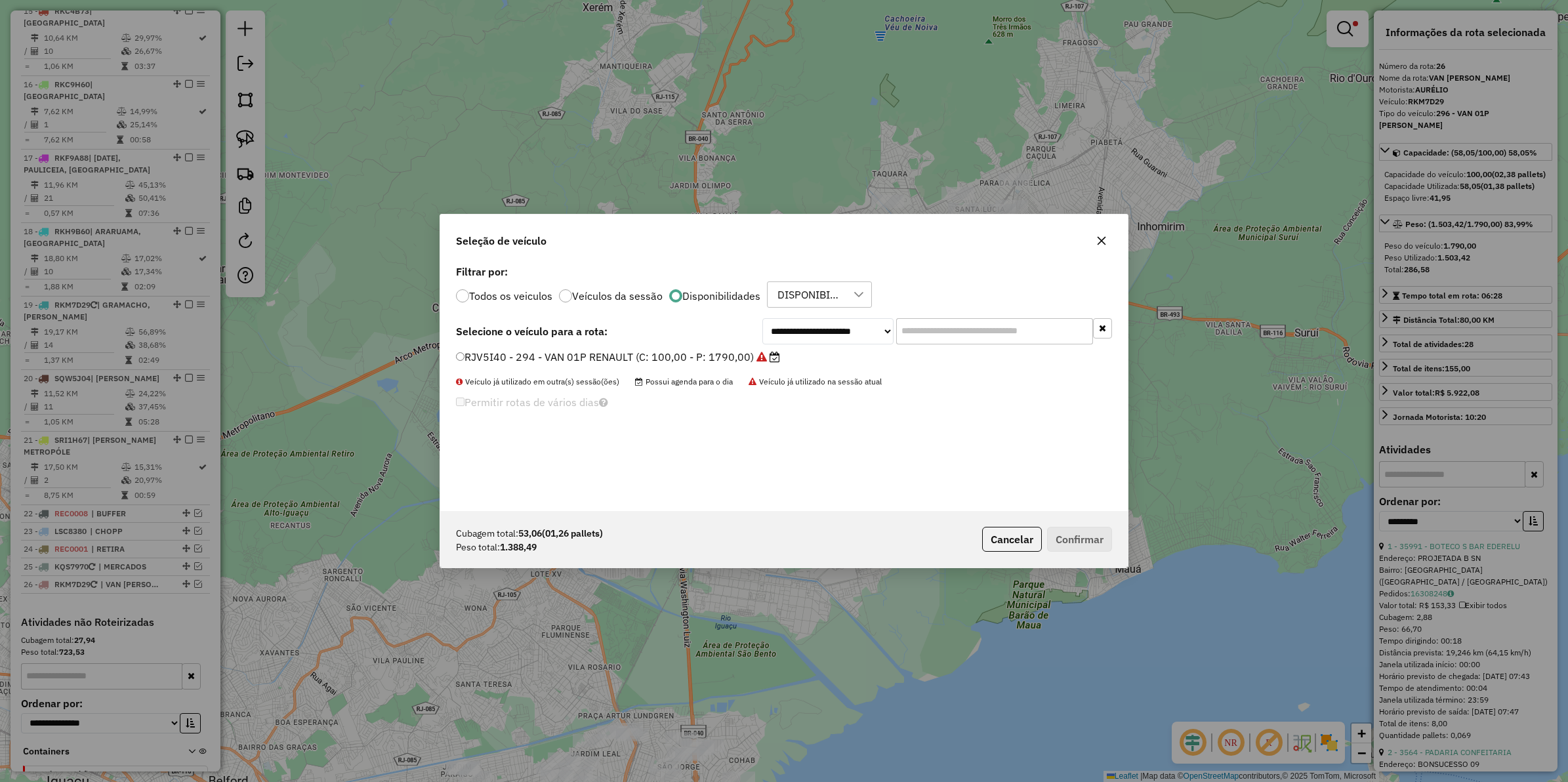
click at [571, 359] on label "RJV5I40 - 294 - VAN 01P RENAULT (C: 100,00 - P: 1790,00)" at bounding box center [618, 357] width 324 height 16
click at [1065, 537] on button "Confirmar" at bounding box center [1080, 539] width 65 height 25
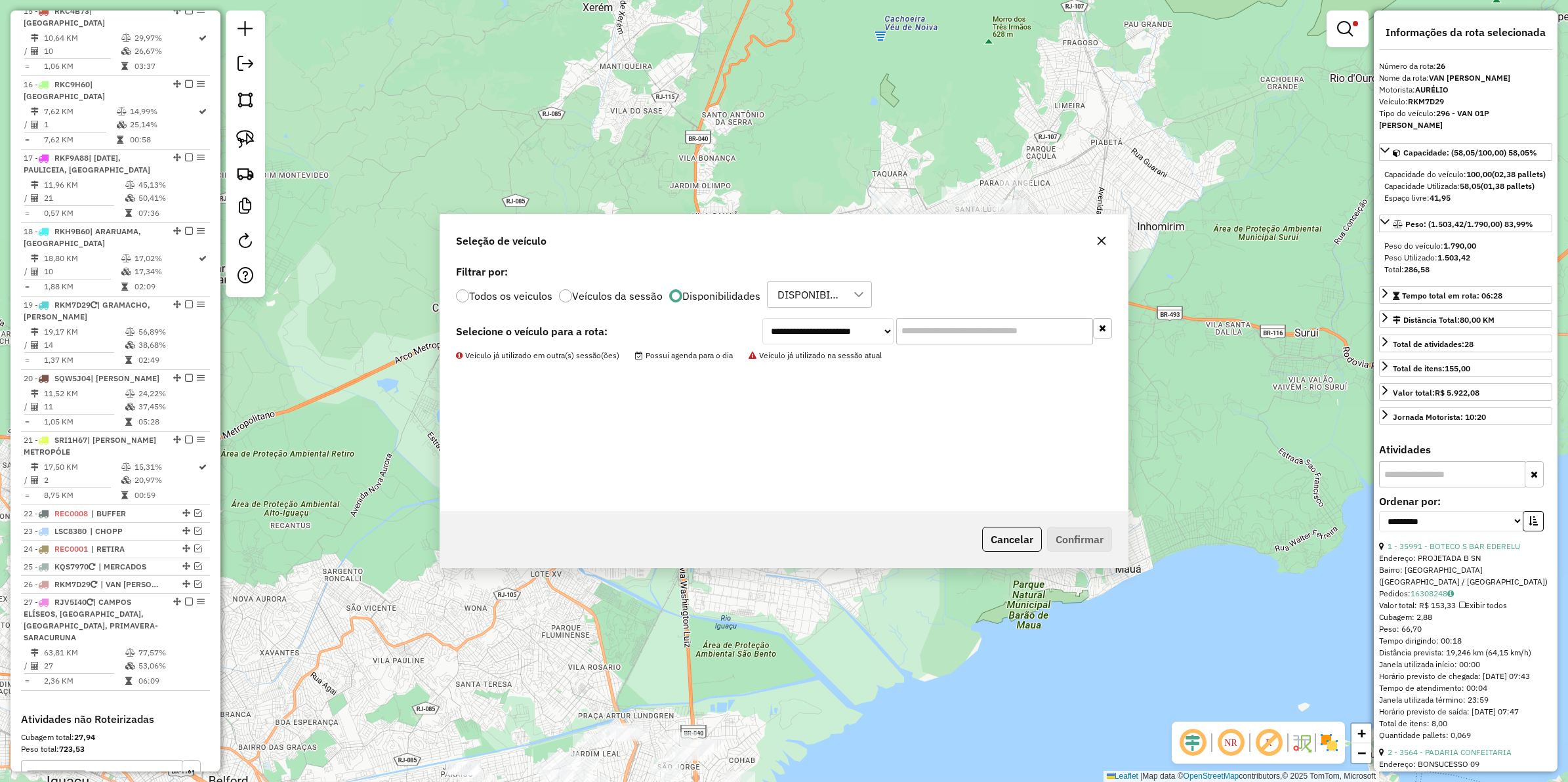
scroll to position [1607, 0]
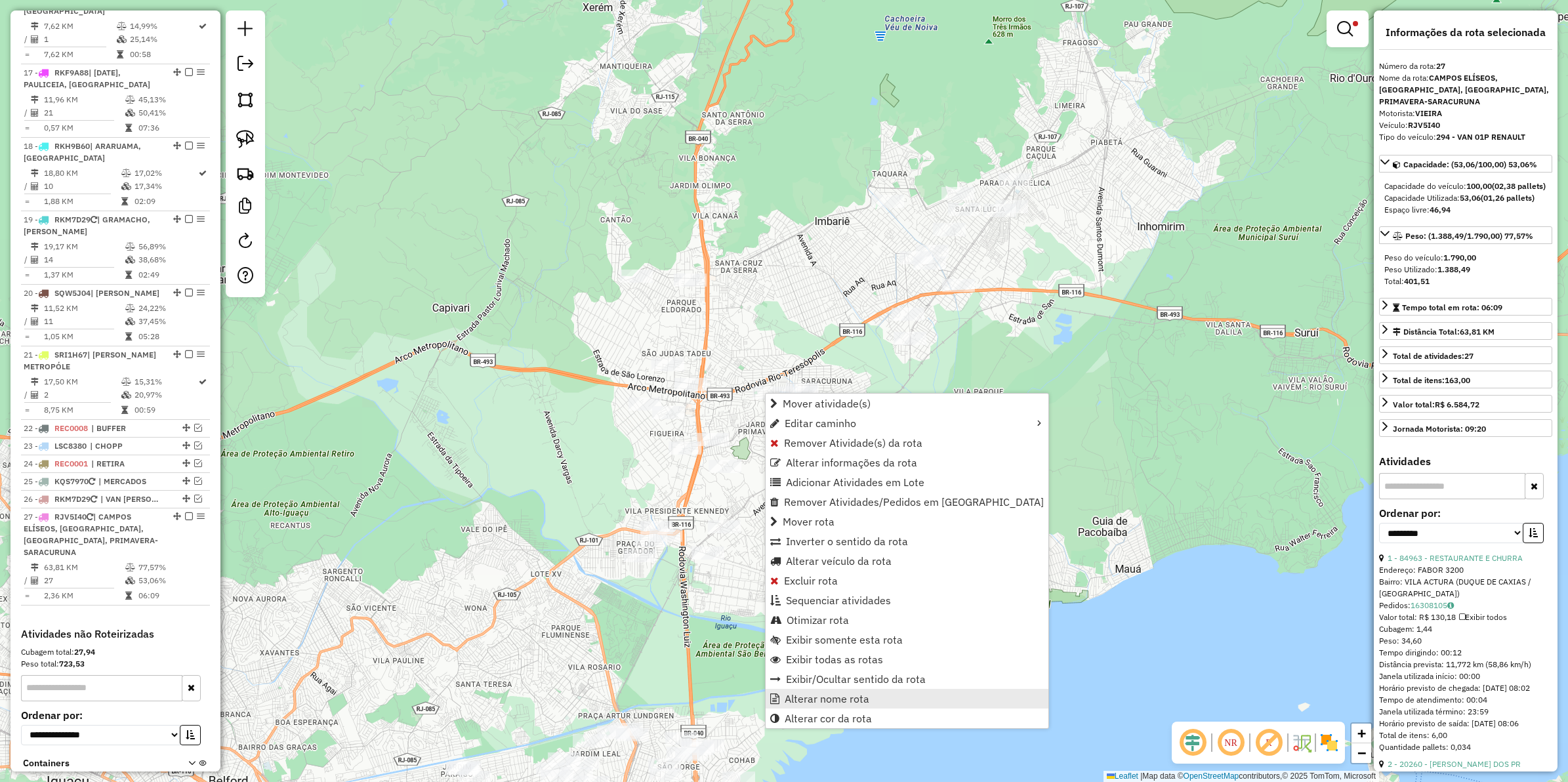
click at [805, 625] on link "Alterar nome rota" at bounding box center [907, 699] width 283 height 19
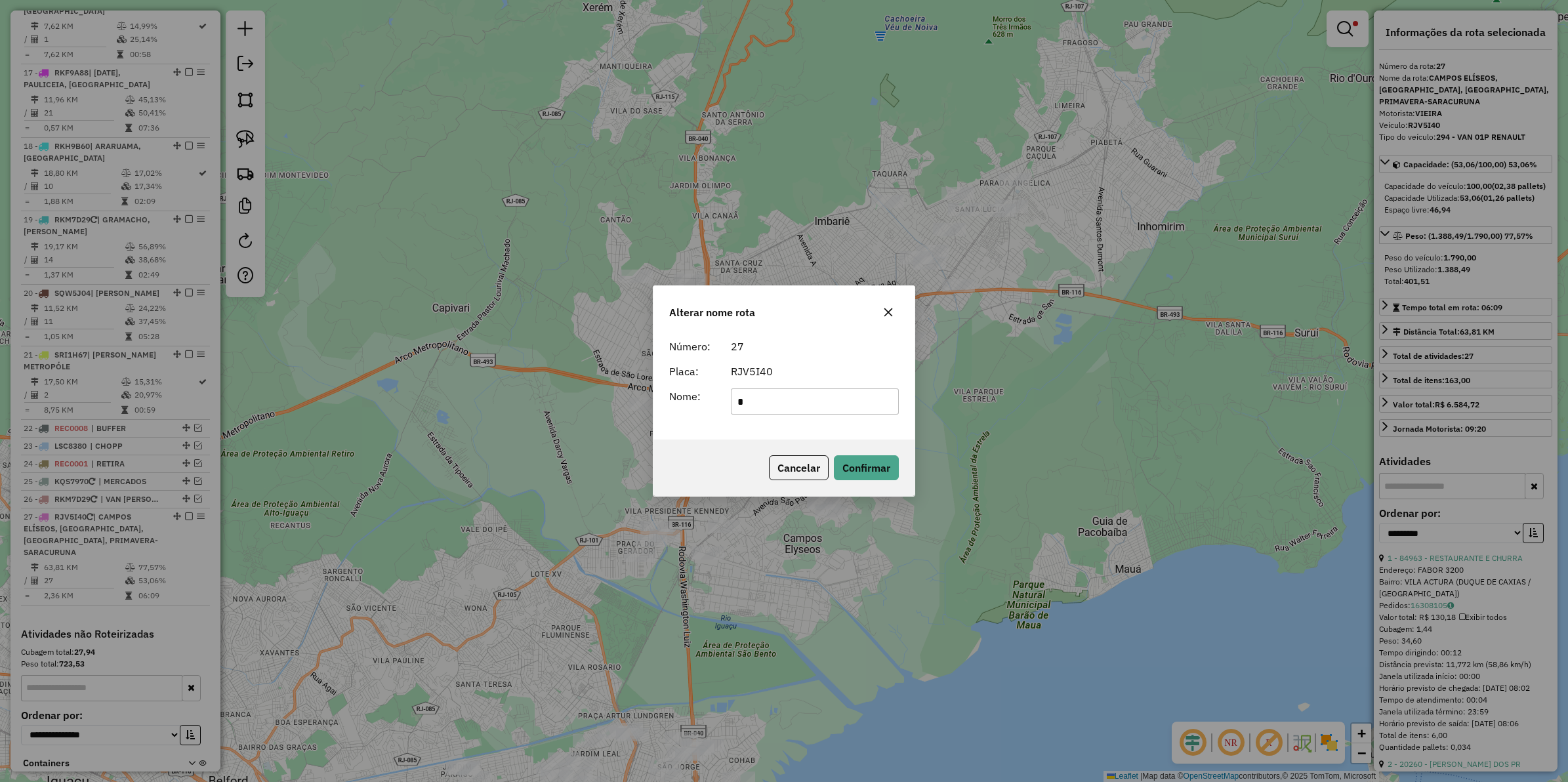
scroll to position [0, 0]
type input "**********"
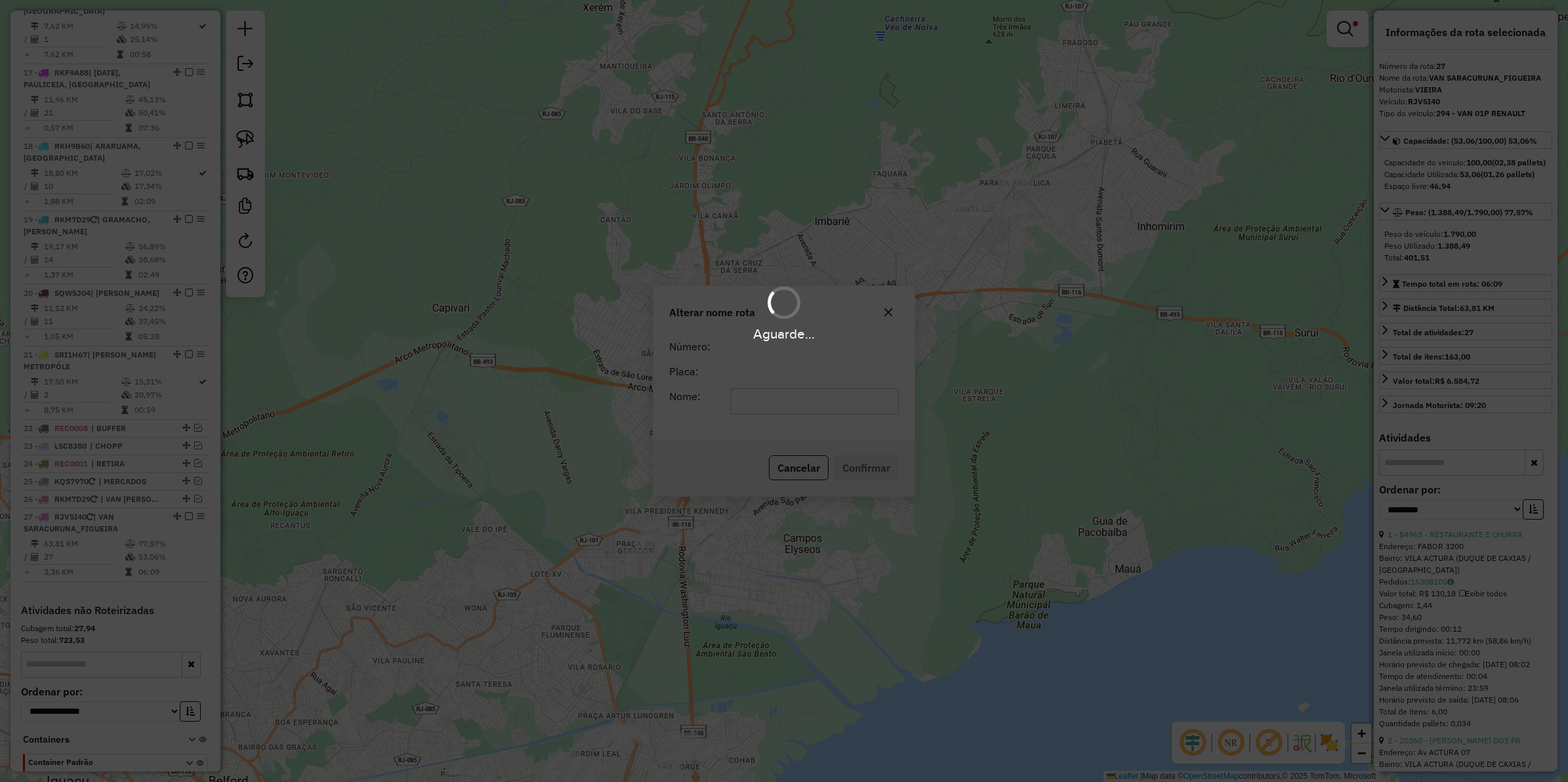
scroll to position [1596, 0]
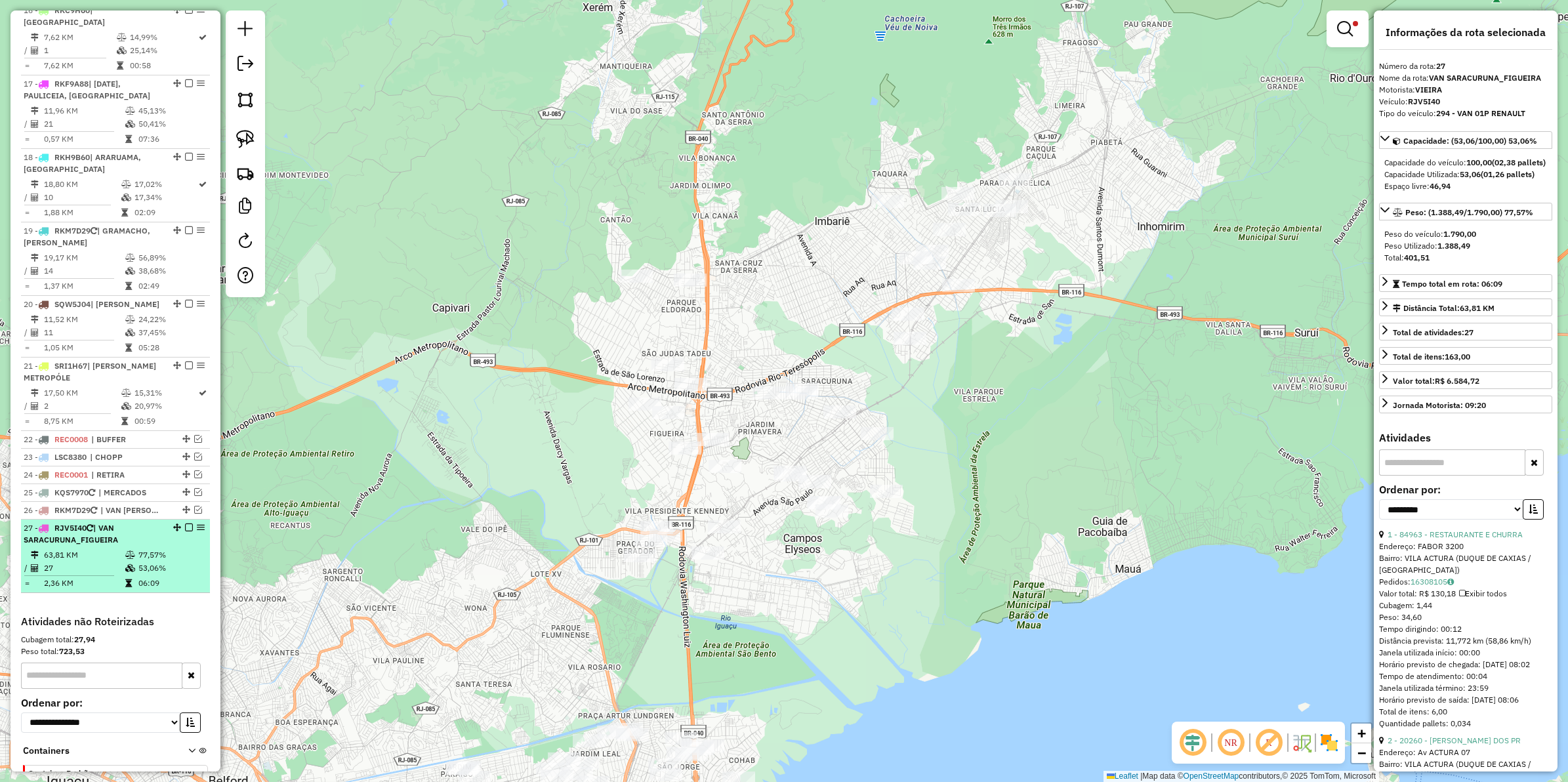
click at [185, 523] on em at bounding box center [188, 527] width 8 height 8
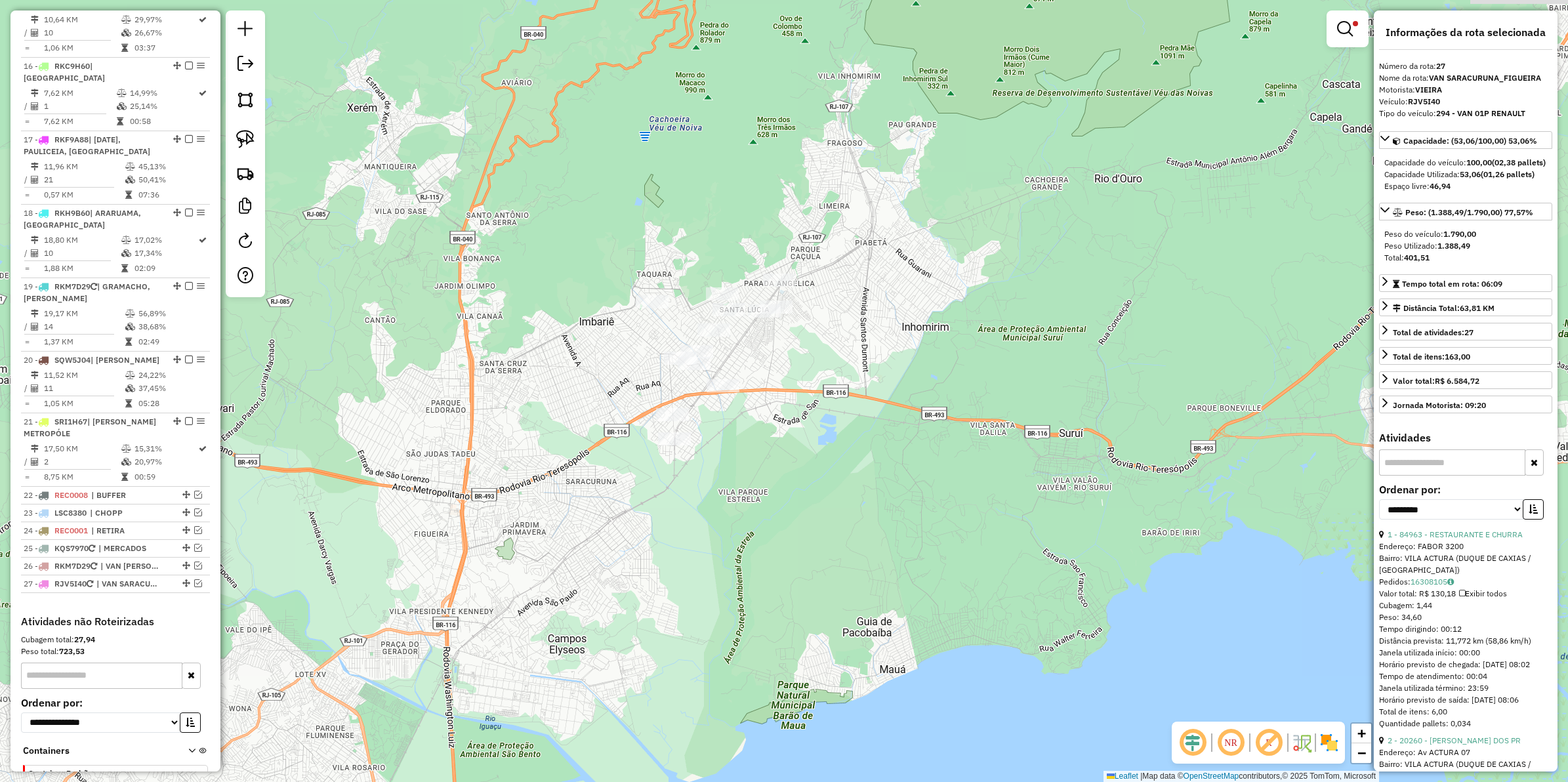
drag, startPoint x: 798, startPoint y: 465, endPoint x: 559, endPoint y: 581, distance: 265.7
click at [578, 581] on div "Limpar filtros Janela de atendimento Grade de atendimento Capacidade Transporta…" at bounding box center [784, 391] width 1568 height 782
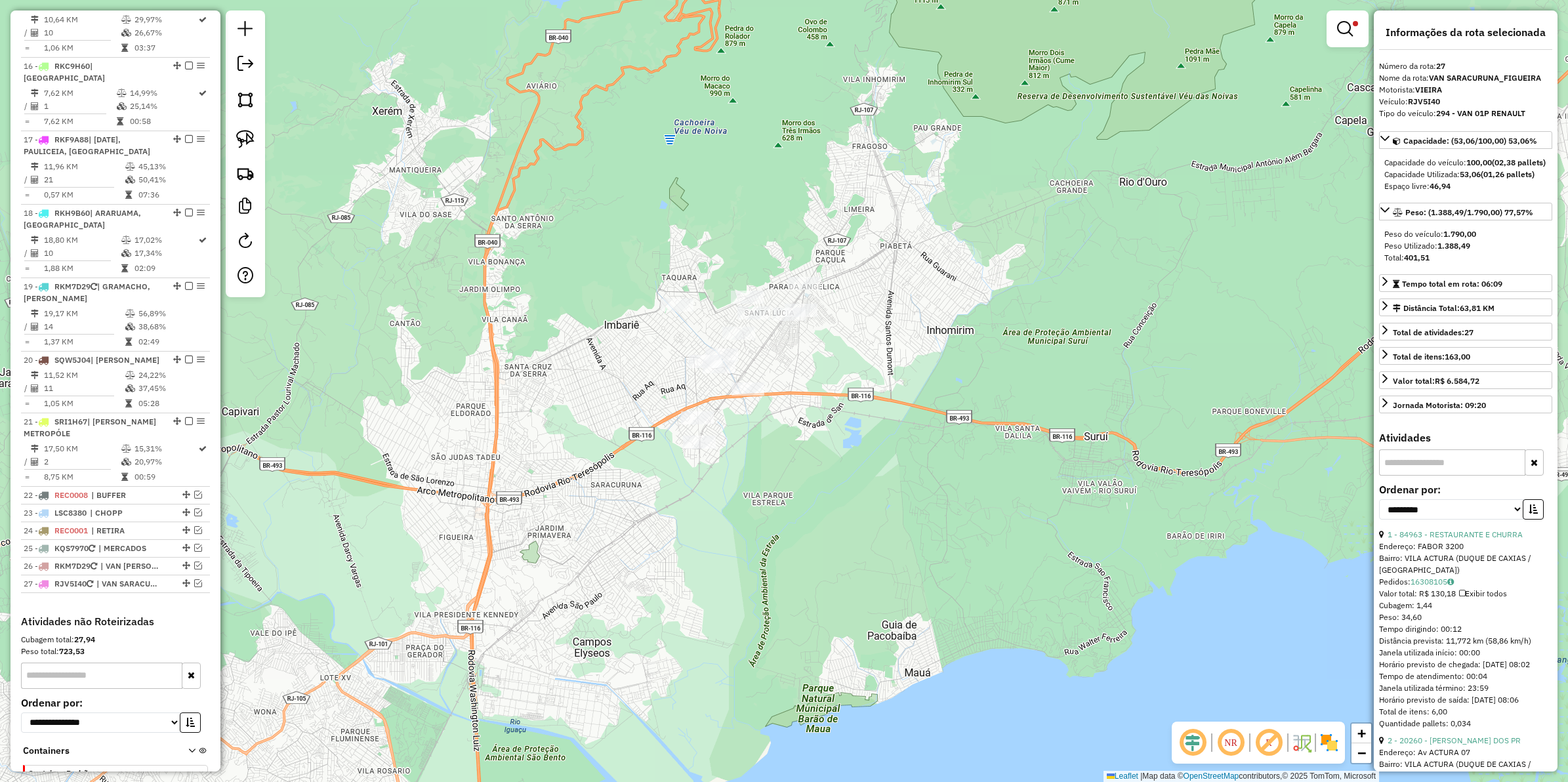
drag, startPoint x: 617, startPoint y: 501, endPoint x: 1004, endPoint y: 166, distance: 511.9
click at [1004, 166] on div "Limpar filtros Janela de atendimento Grade de atendimento Capacidade Transporta…" at bounding box center [784, 391] width 1568 height 782
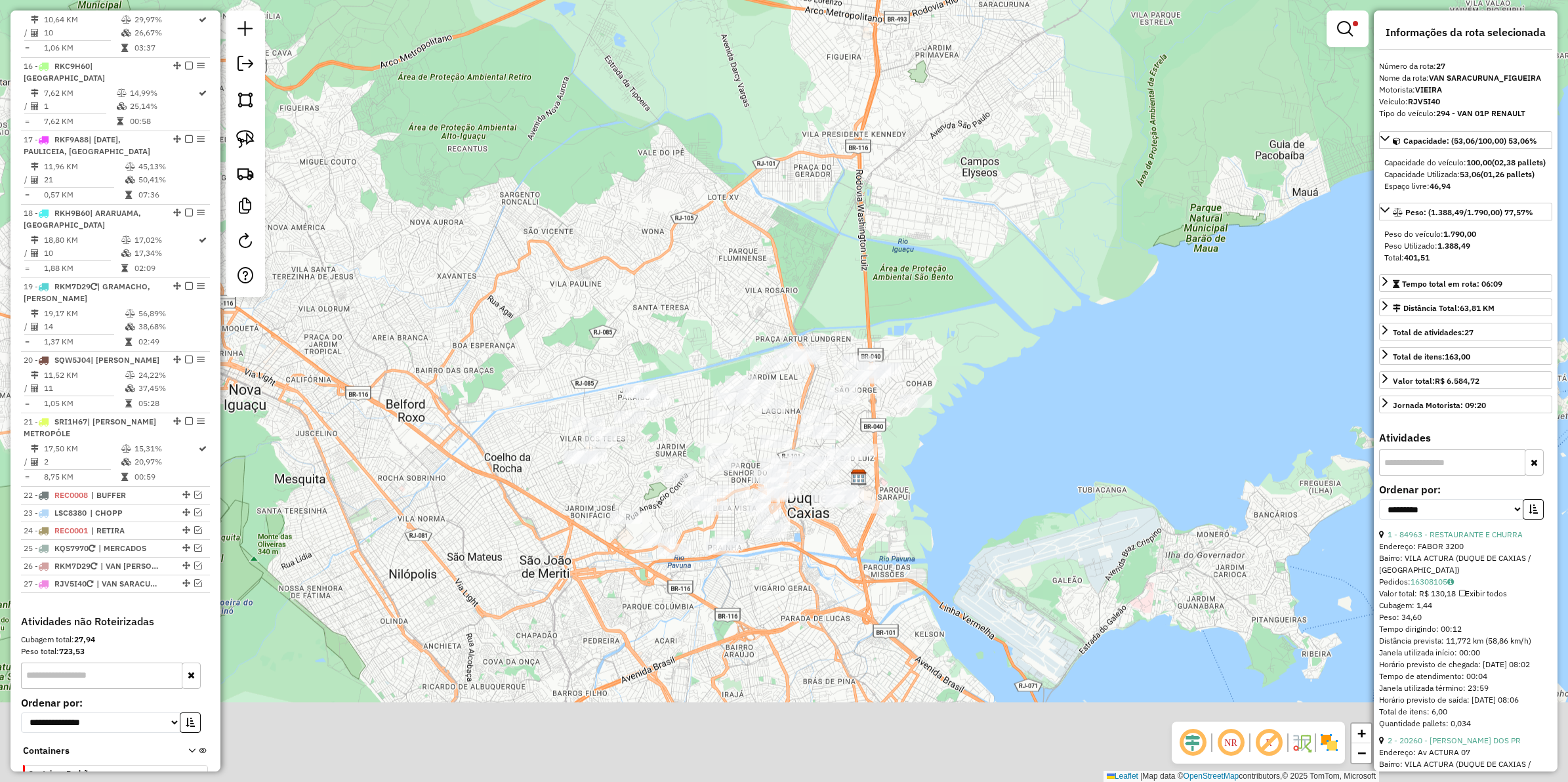
drag, startPoint x: 735, startPoint y: 411, endPoint x: 766, endPoint y: 280, distance: 134.6
click at [766, 280] on div "Limpar filtros Janela de atendimento Grade de atendimento Capacidade Transporta…" at bounding box center [784, 391] width 1568 height 782
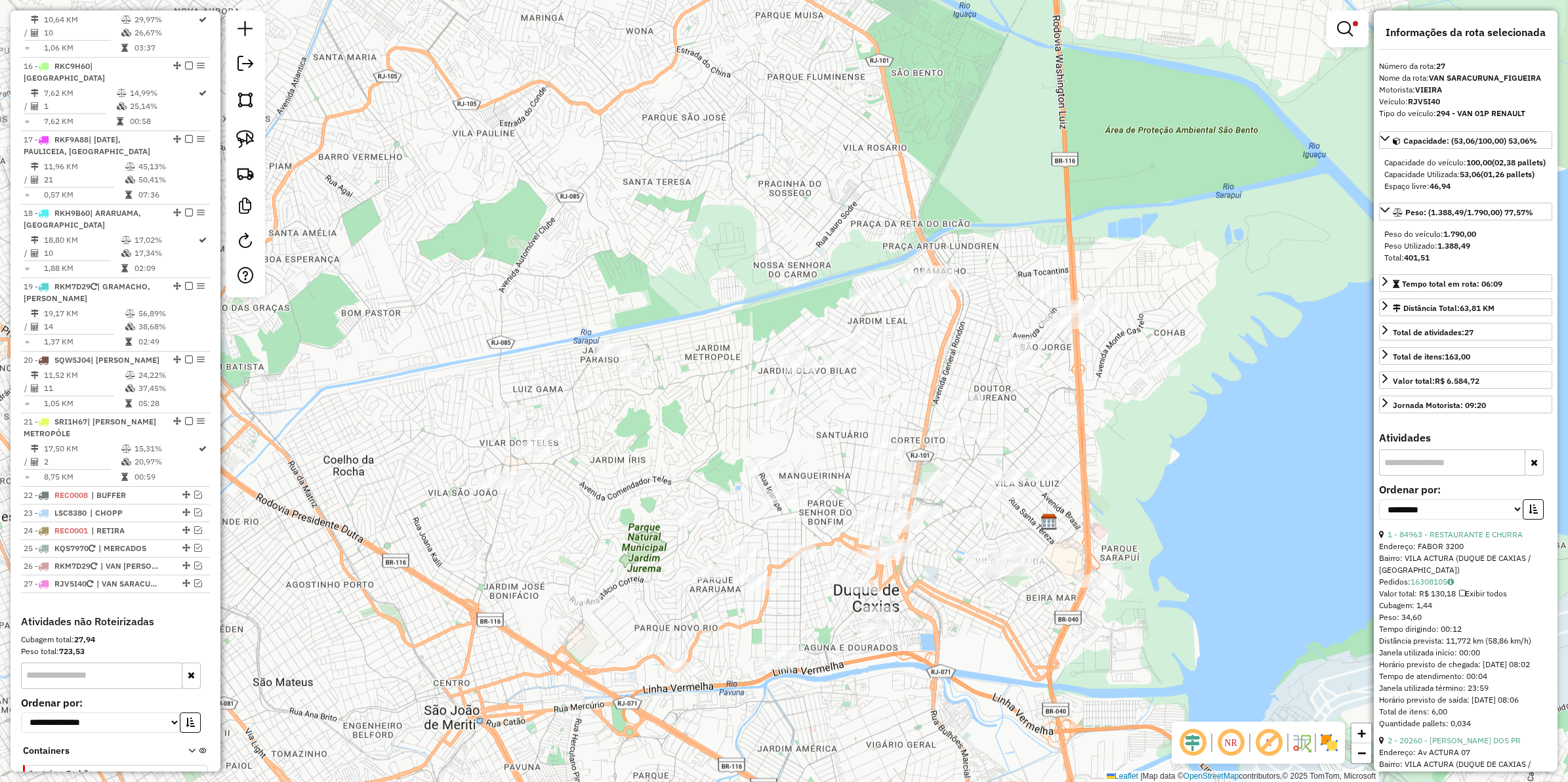
drag, startPoint x: 693, startPoint y: 423, endPoint x: 706, endPoint y: 440, distance: 21.4
click at [706, 440] on div "Limpar filtros Janela de atendimento Grade de atendimento Capacidade Transporta…" at bounding box center [784, 391] width 1568 height 782
click at [1254, 35] on em at bounding box center [1345, 29] width 16 height 16
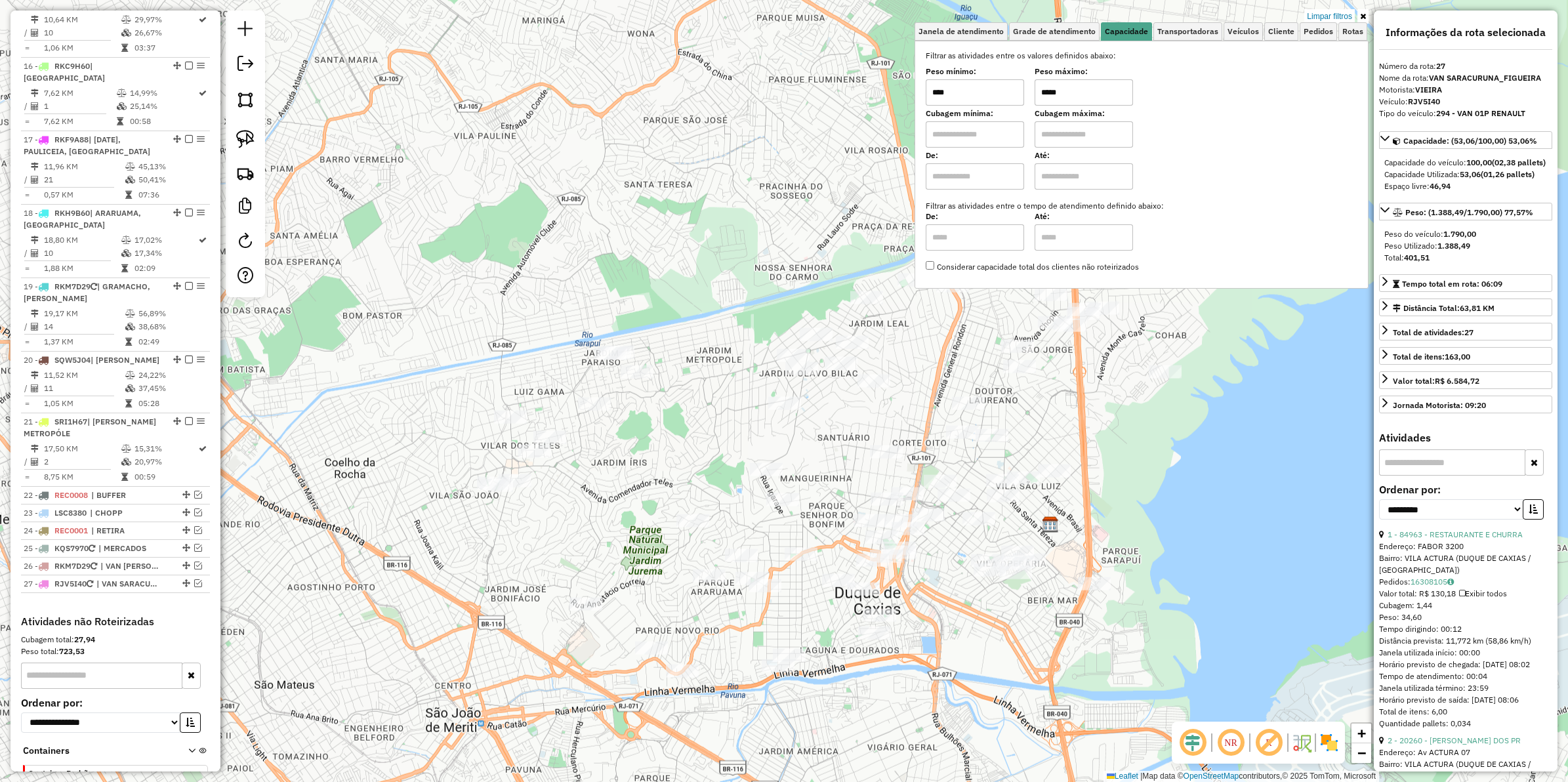
click at [1055, 100] on input "*****" at bounding box center [1084, 93] width 98 height 26
click at [752, 192] on div "Limpar filtros Janela de atendimento Grade de atendimento Capacidade Transporta…" at bounding box center [784, 391] width 1568 height 782
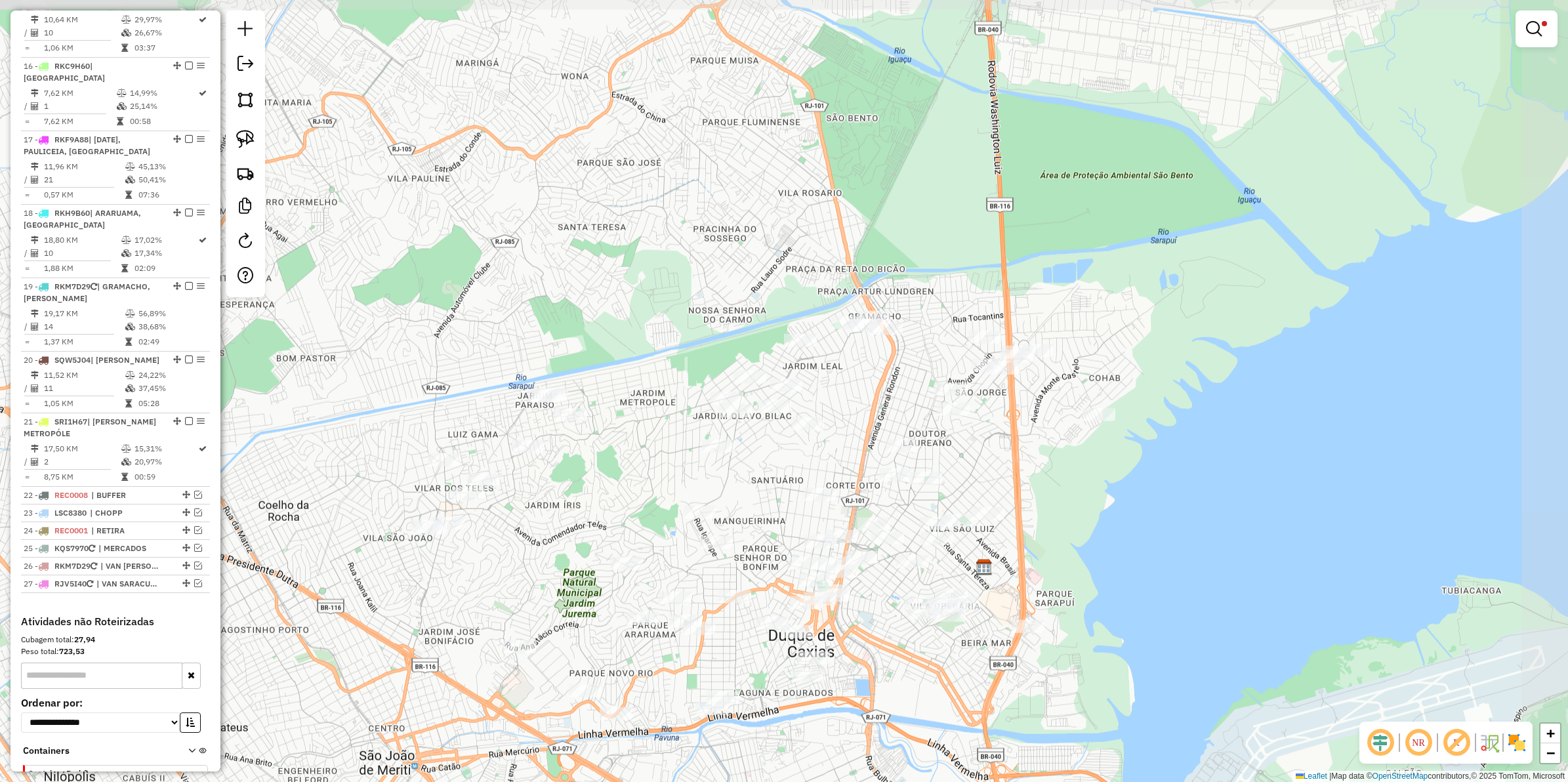
drag, startPoint x: 746, startPoint y: 238, endPoint x: 689, endPoint y: 277, distance: 69.1
click at [689, 277] on div "Limpar filtros Janela de atendimento Grade de atendimento Capacidade Transporta…" at bounding box center [784, 391] width 1568 height 782
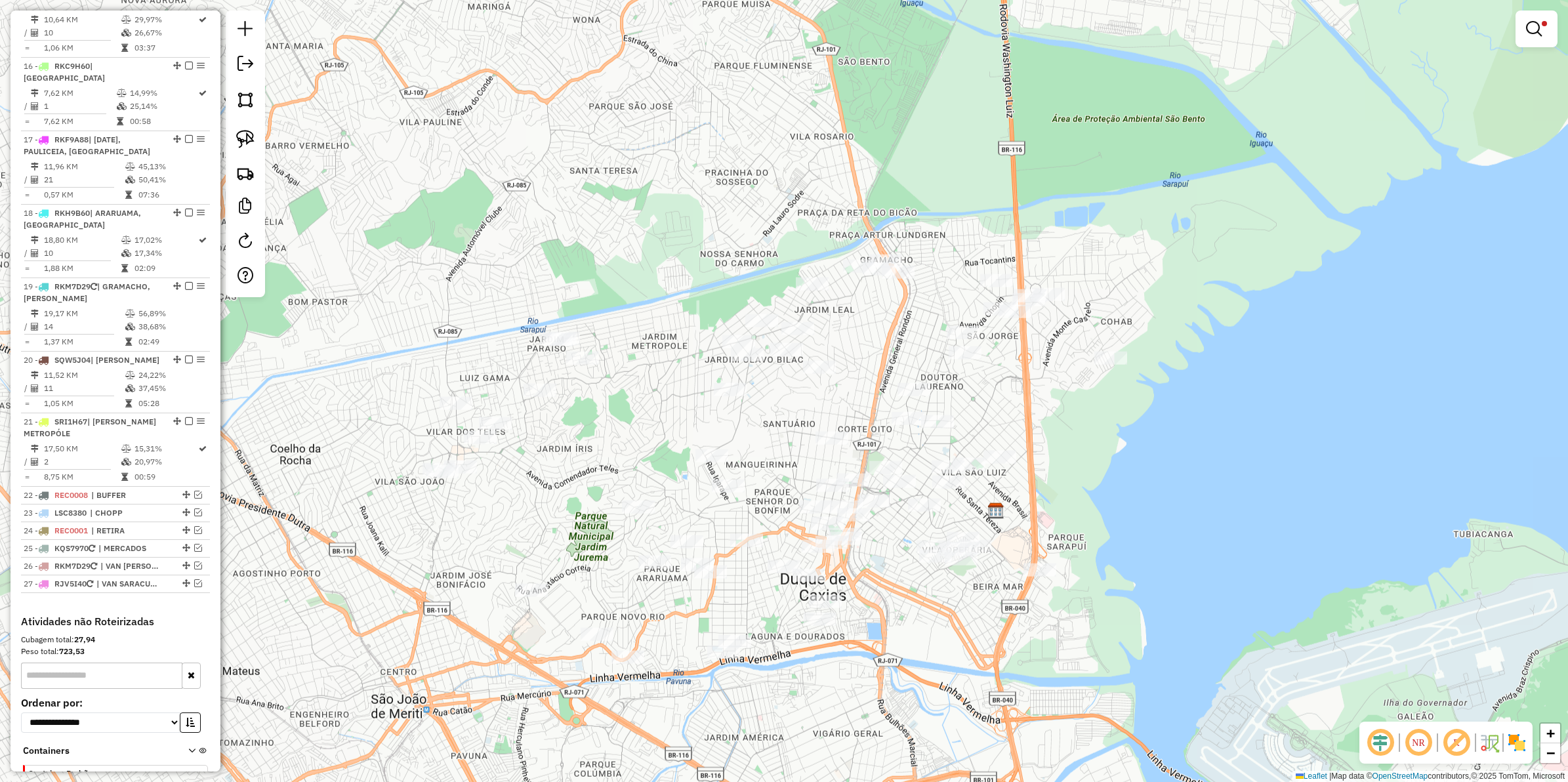
drag, startPoint x: 617, startPoint y: 303, endPoint x: 615, endPoint y: 254, distance: 49.0
click at [615, 254] on div "Limpar filtros Janela de atendimento Grade de atendimento Capacidade Transporta…" at bounding box center [784, 391] width 1568 height 782
click at [248, 135] on img at bounding box center [245, 139] width 18 height 18
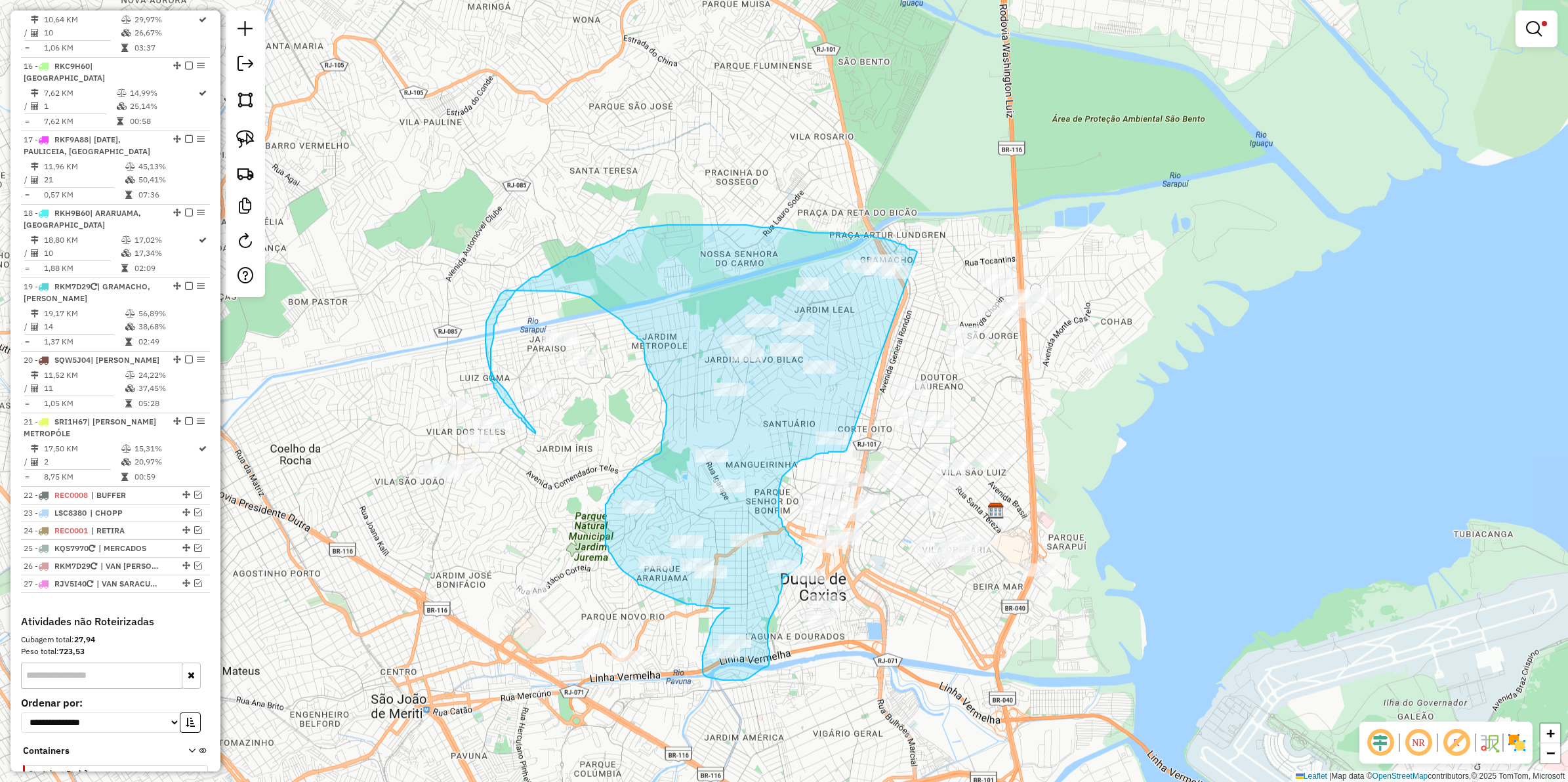
drag, startPoint x: 918, startPoint y: 252, endPoint x: 847, endPoint y: 451, distance: 211.3
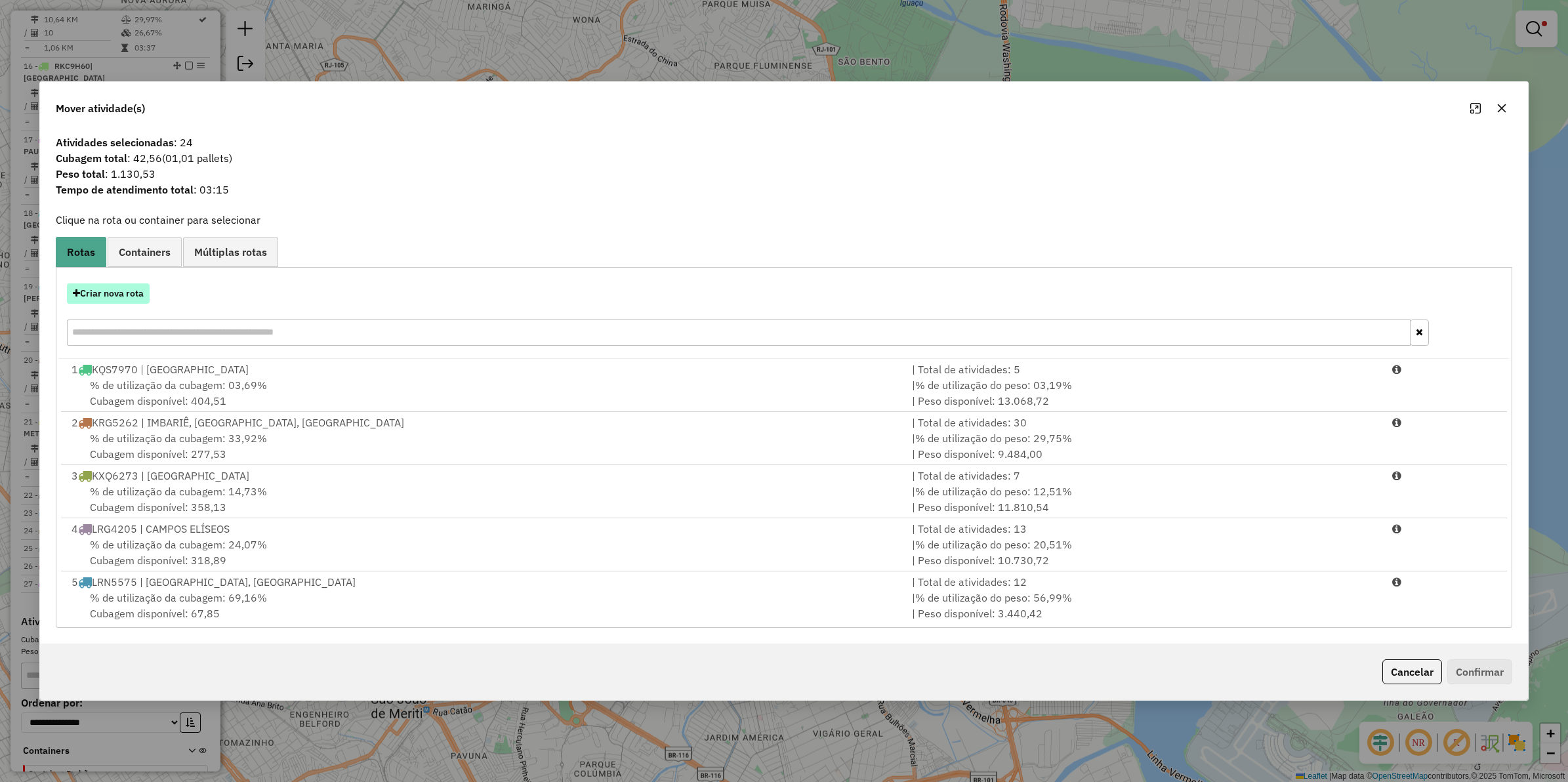
click at [96, 284] on button "Criar nova rota" at bounding box center [108, 293] width 82 height 20
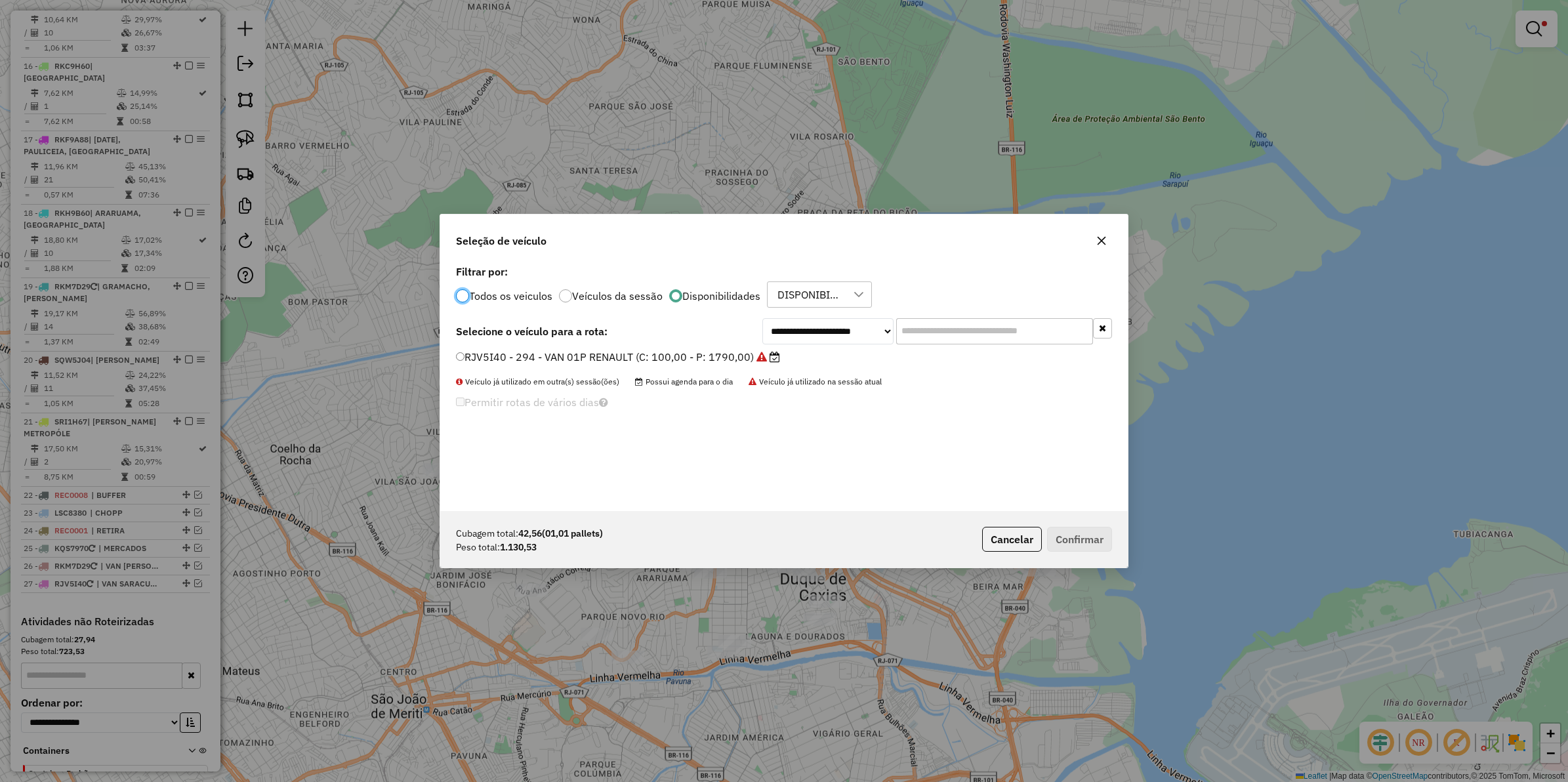
scroll to position [6, 4]
click at [815, 337] on select "**********" at bounding box center [828, 331] width 131 height 26
select select "********"
click at [763, 318] on select "**********" at bounding box center [828, 331] width 131 height 26
click at [630, 358] on label "RJM5A09 - 292 - VAN 02P RENAULT (C: 100,00 - P: 1790,00)" at bounding box center [620, 357] width 329 height 16
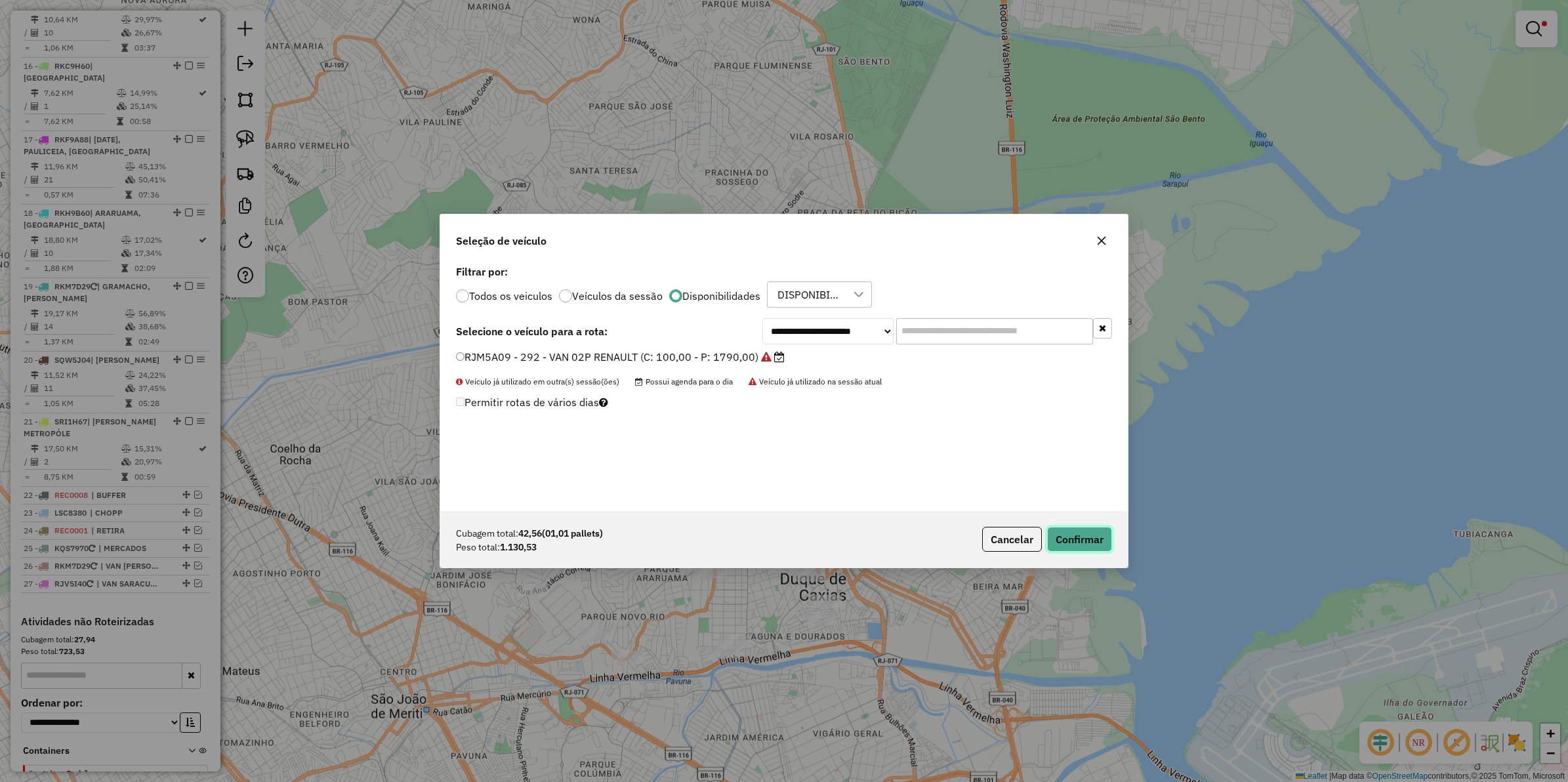
click at [1080, 540] on button "Confirmar" at bounding box center [1080, 539] width 65 height 25
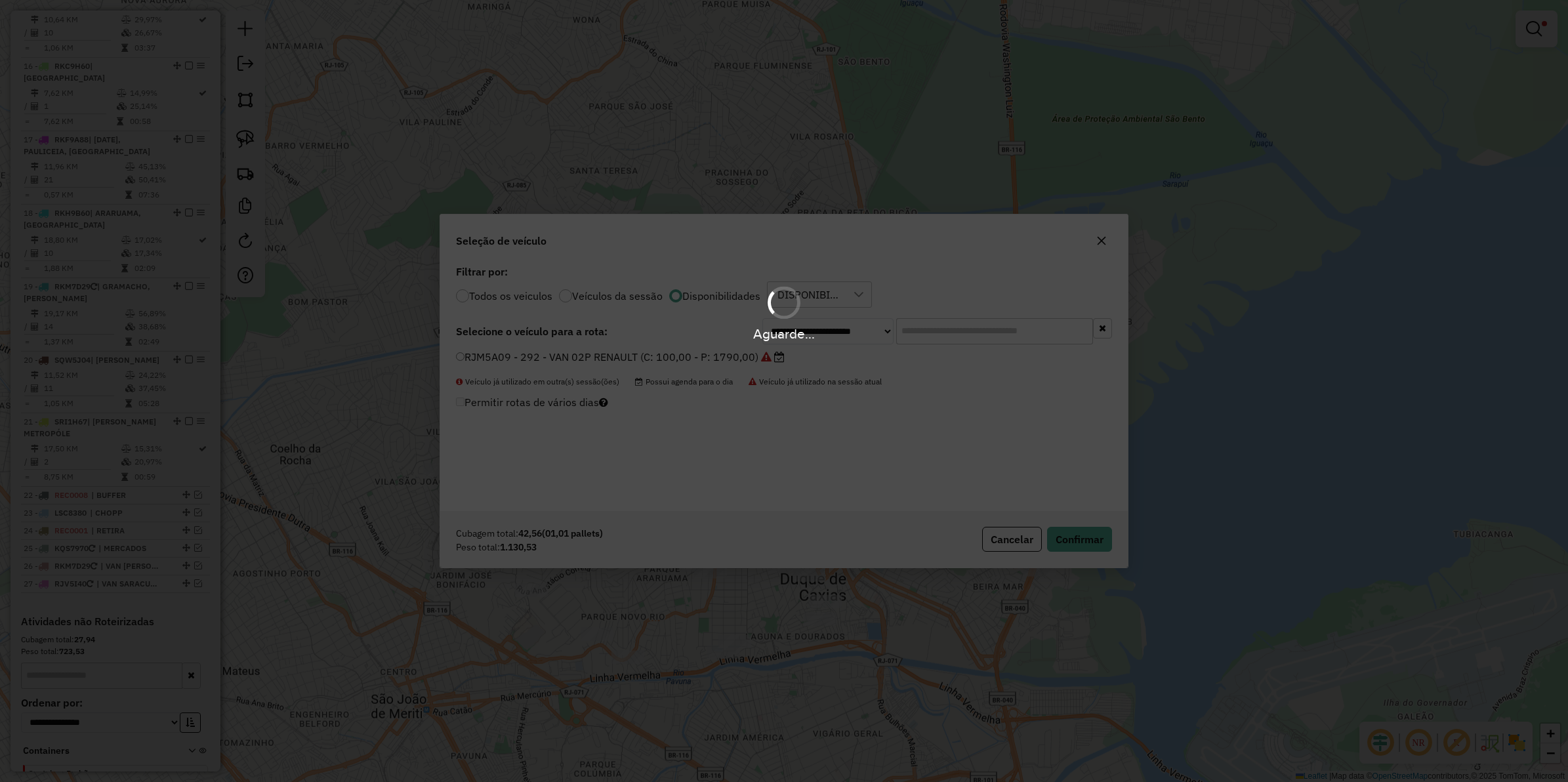
scroll to position [1607, 0]
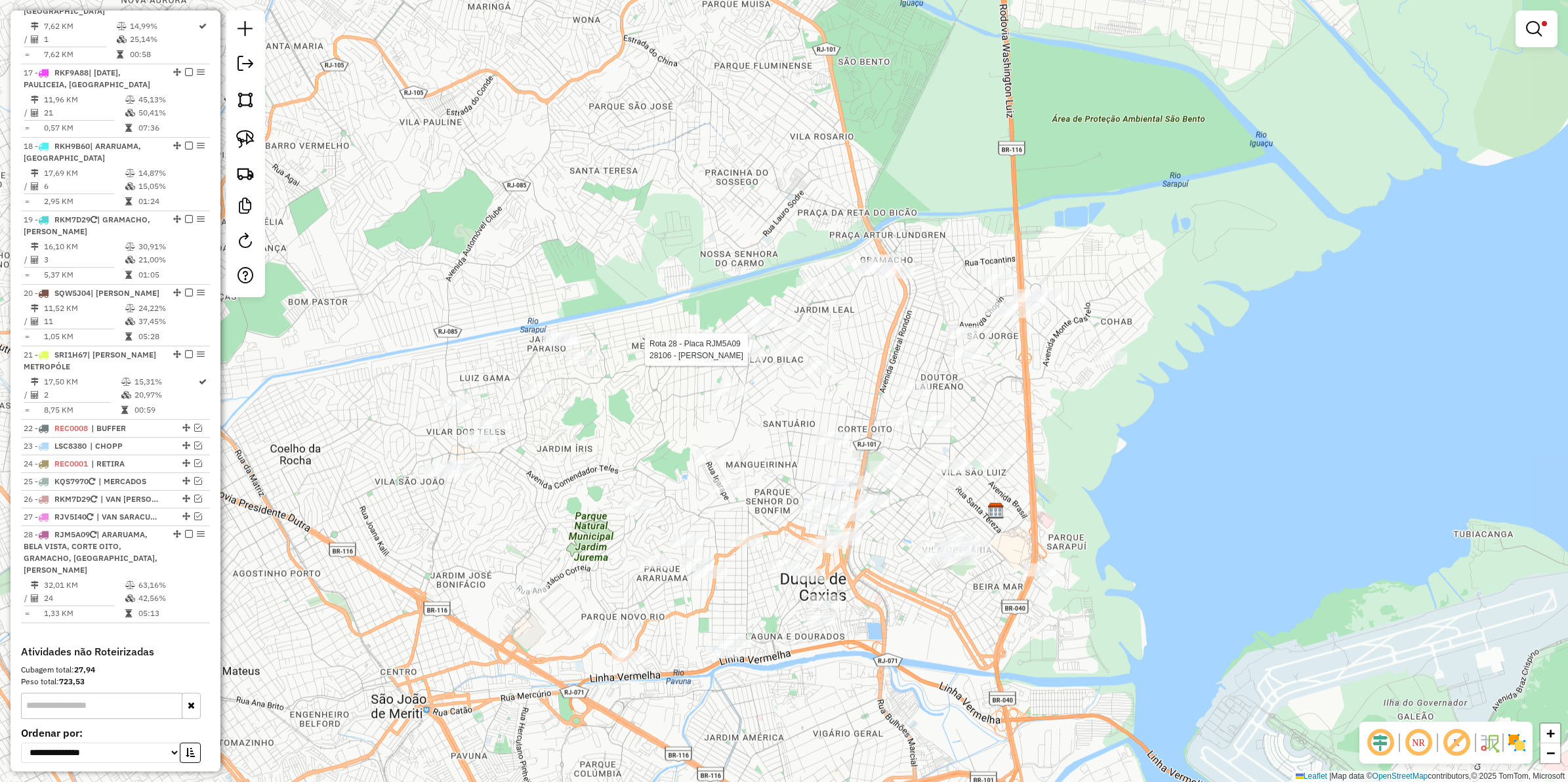
select select "**********"
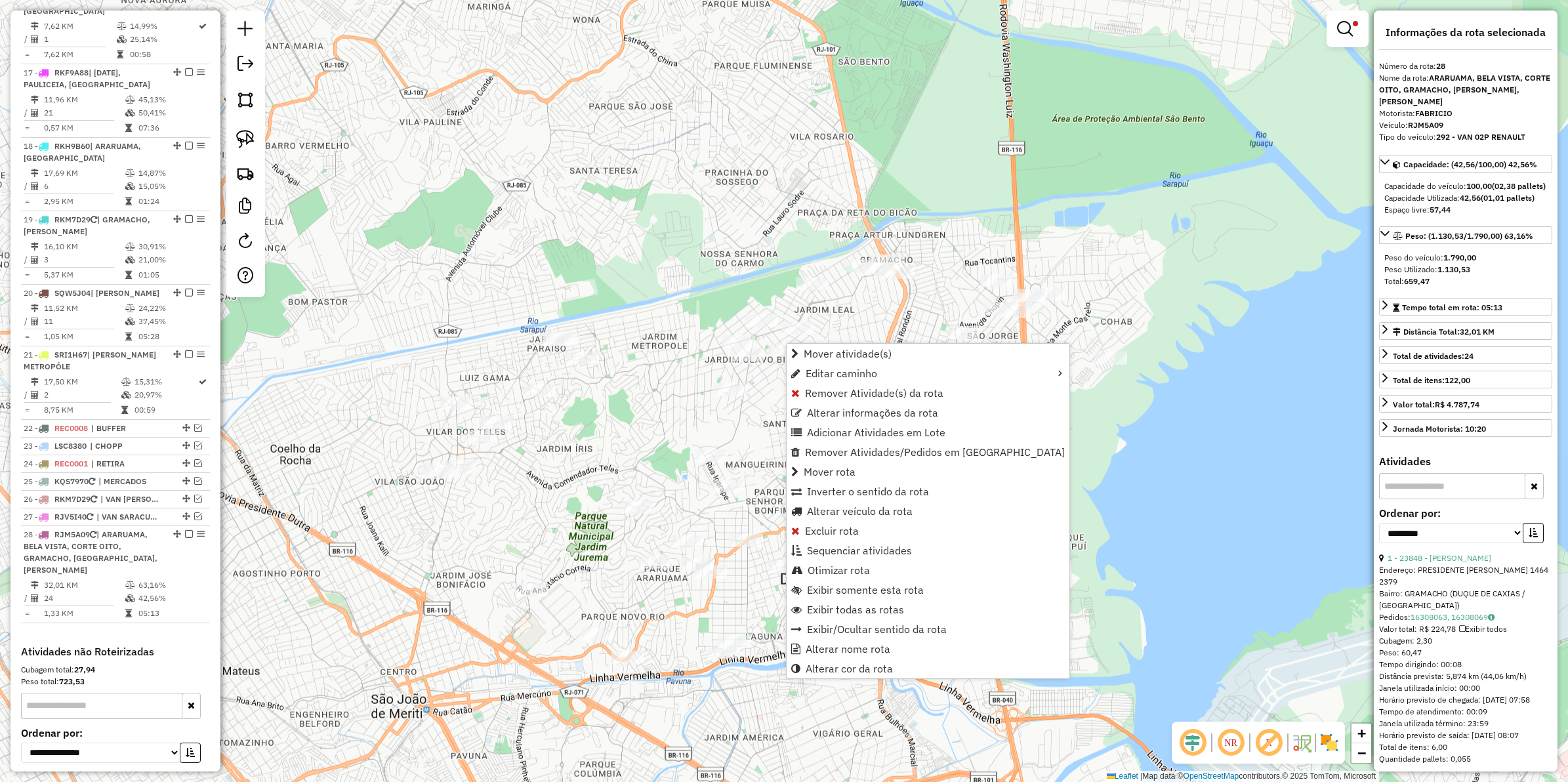
scroll to position [1636, 0]
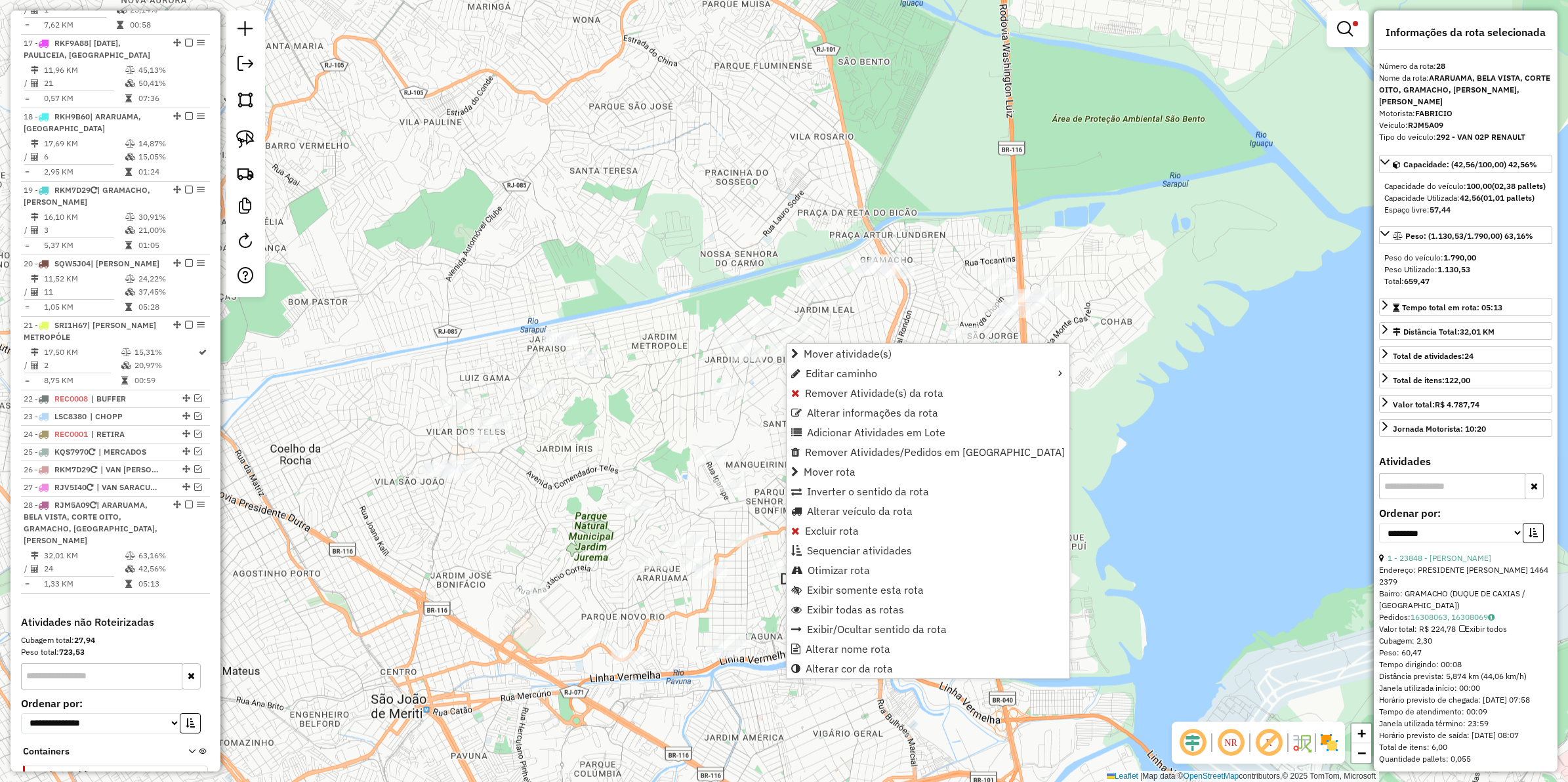
click at [663, 380] on div "Rota 28 - Placa RJM5A09 28106 - CARLOS HENRIQUE VENT Rota 28 - Placa RJM5A09 37…" at bounding box center [784, 391] width 1568 height 782
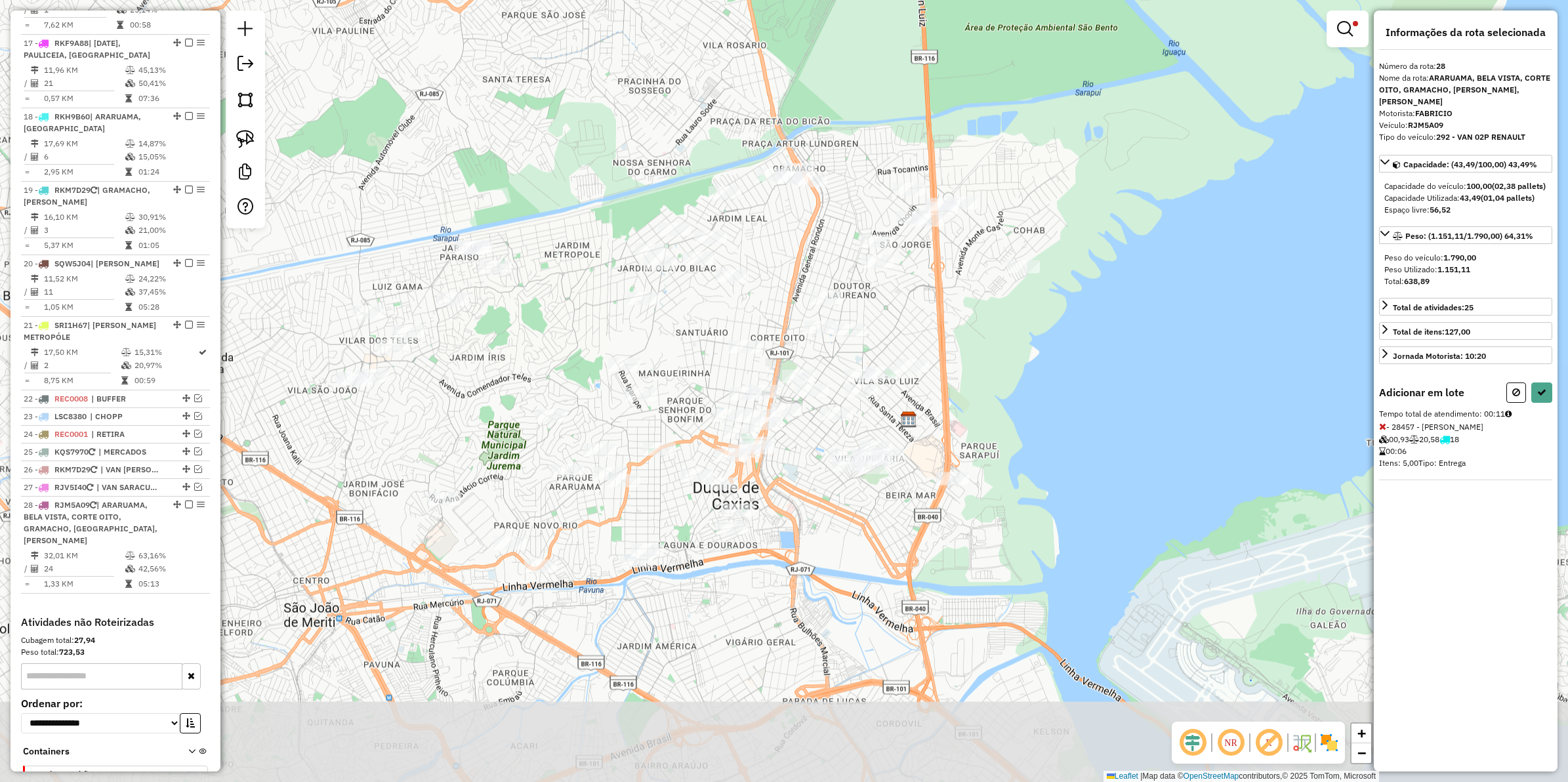
drag, startPoint x: 714, startPoint y: 643, endPoint x: 579, endPoint y: 502, distance: 195.2
click at [579, 502] on div "Limpar filtros Janela de atendimento Grade de atendimento Capacidade Transporta…" at bounding box center [784, 391] width 1568 height 782
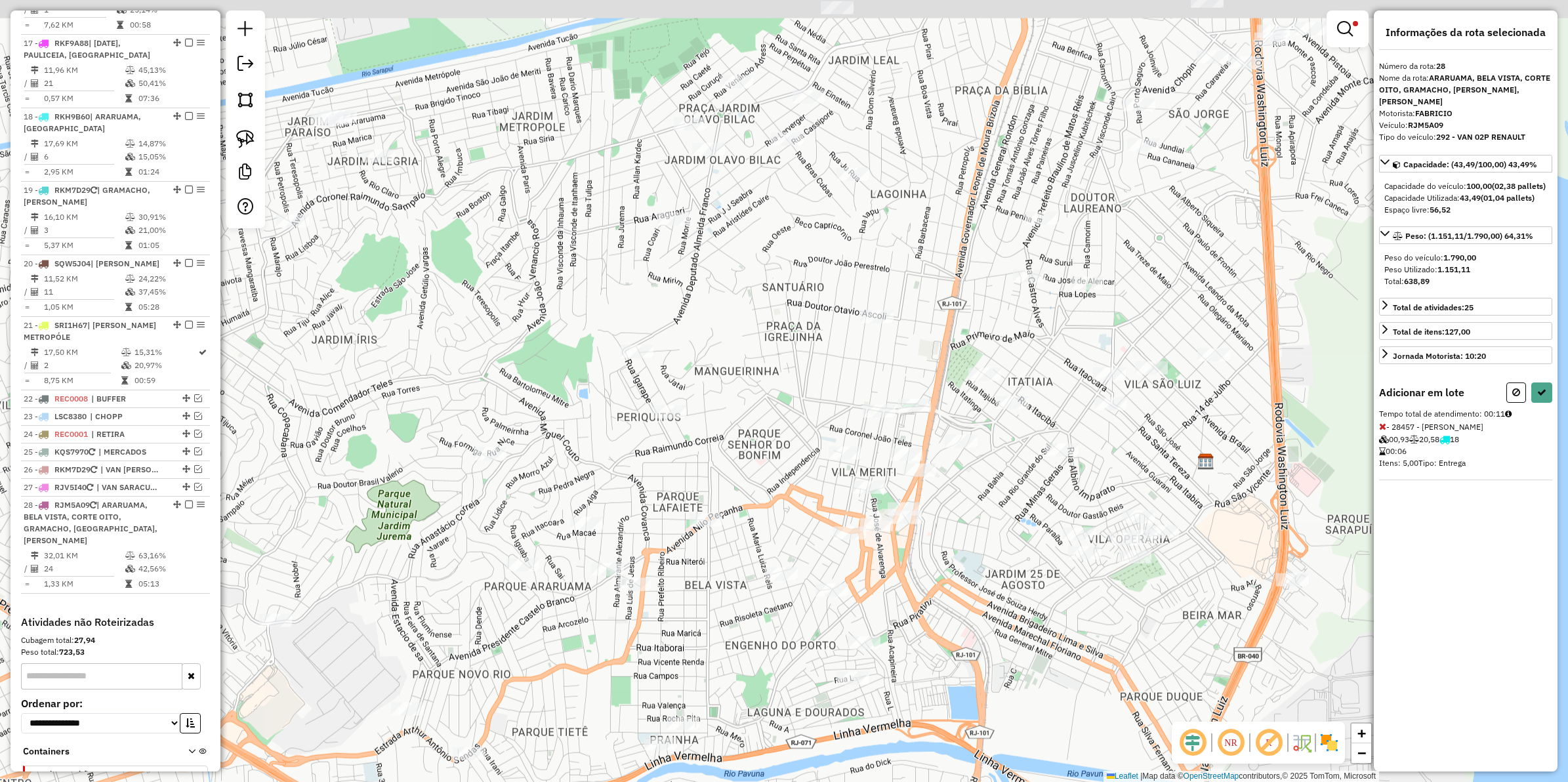
drag, startPoint x: 687, startPoint y: 526, endPoint x: 746, endPoint y: 625, distance: 115.2
click at [746, 625] on div "Limpar filtros Janela de atendimento Grade de atendimento Capacidade Transporta…" at bounding box center [784, 391] width 1568 height 782
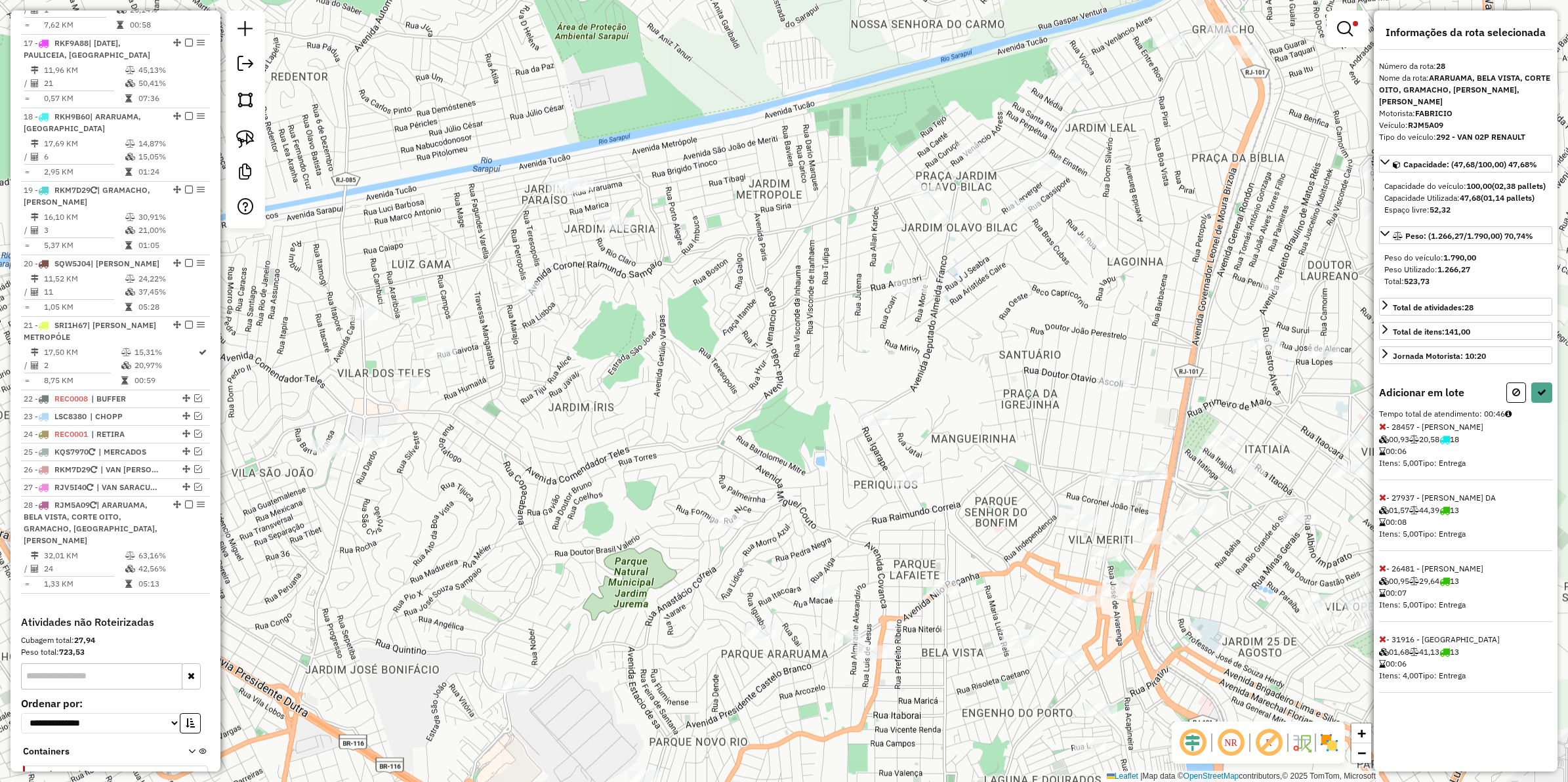
drag, startPoint x: 687, startPoint y: 493, endPoint x: 920, endPoint y: 550, distance: 239.9
click at [920, 550] on div "Limpar filtros Janela de atendimento Grade de atendimento Capacidade Transporta…" at bounding box center [784, 391] width 1568 height 782
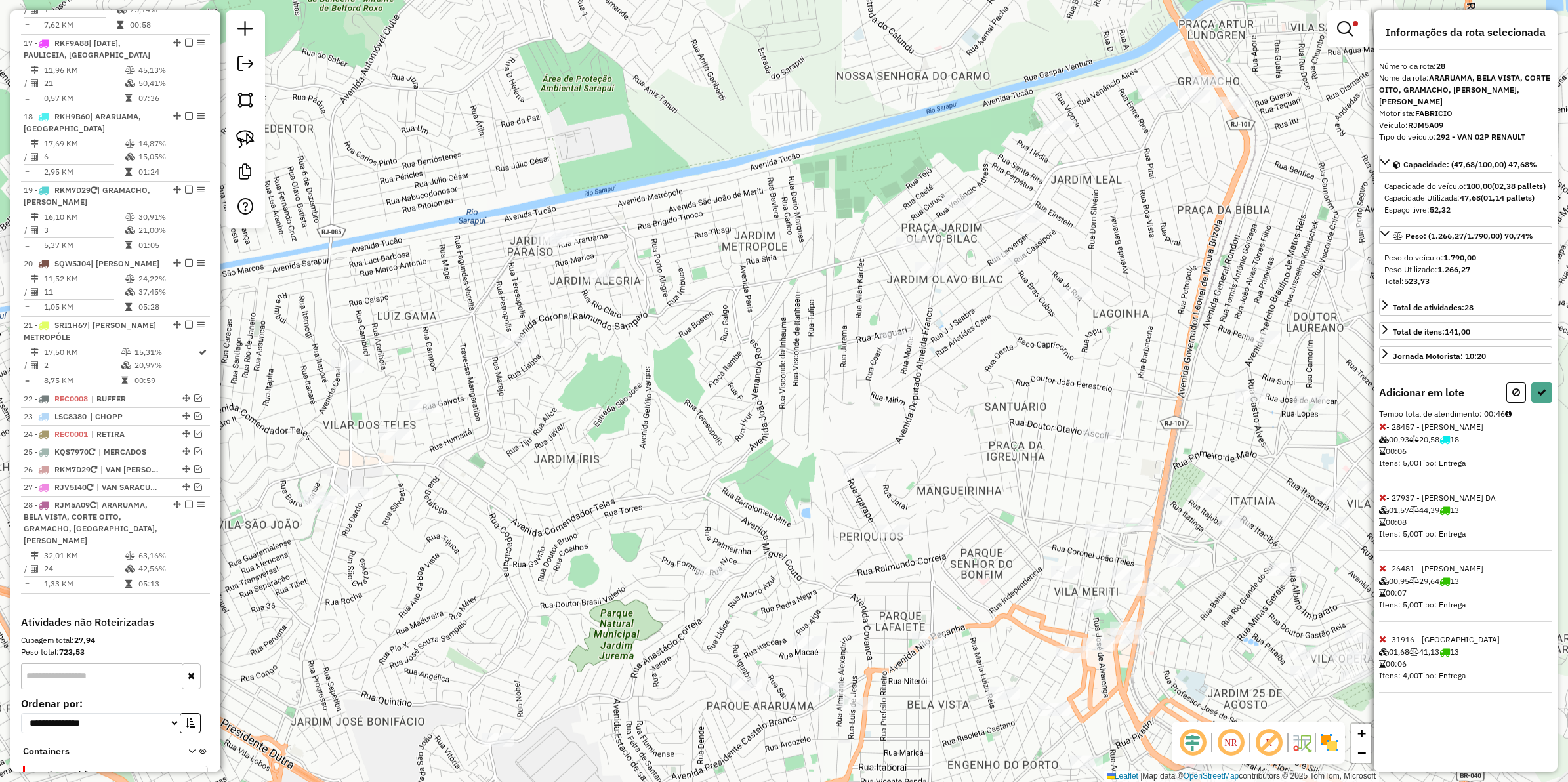
drag, startPoint x: 727, startPoint y: 345, endPoint x: 713, endPoint y: 392, distance: 49.0
click at [713, 392] on div "Limpar filtros Janela de atendimento Grade de atendimento Capacidade Transporta…" at bounding box center [784, 391] width 1568 height 782
select select "**********"
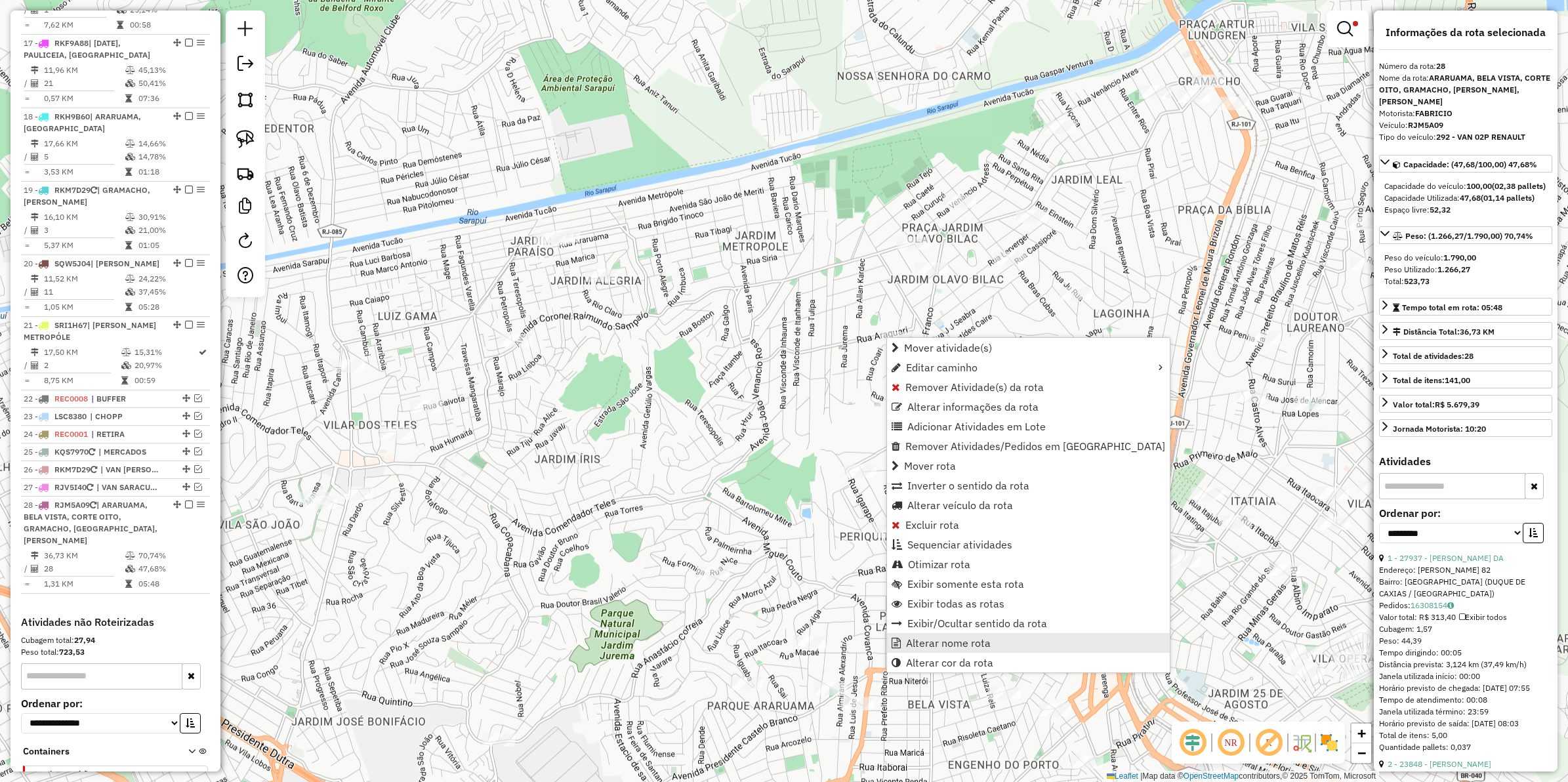
click at [945, 625] on span "Alterar nome rota" at bounding box center [948, 643] width 85 height 11
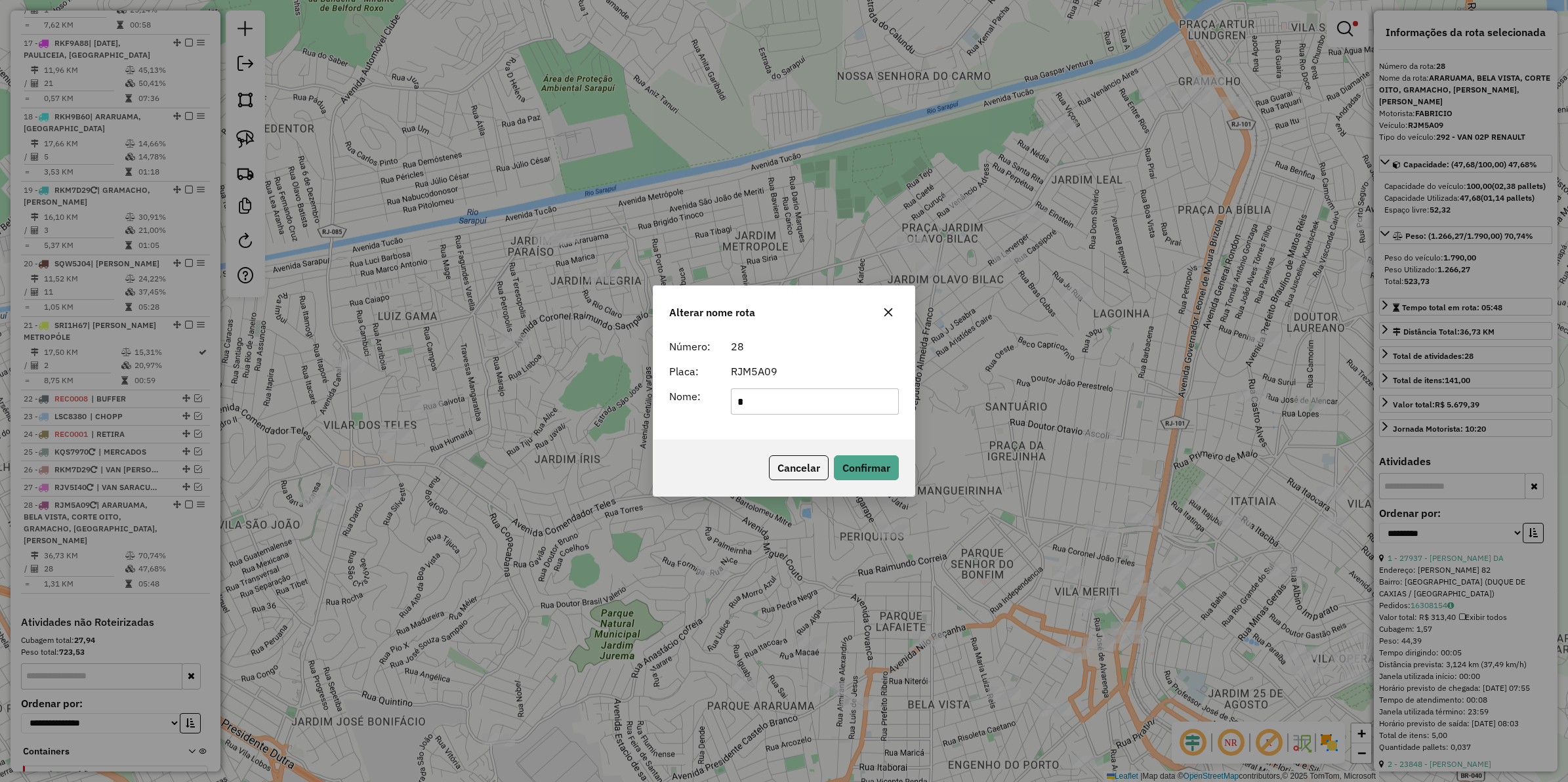
scroll to position [0, 0]
type input "**********"
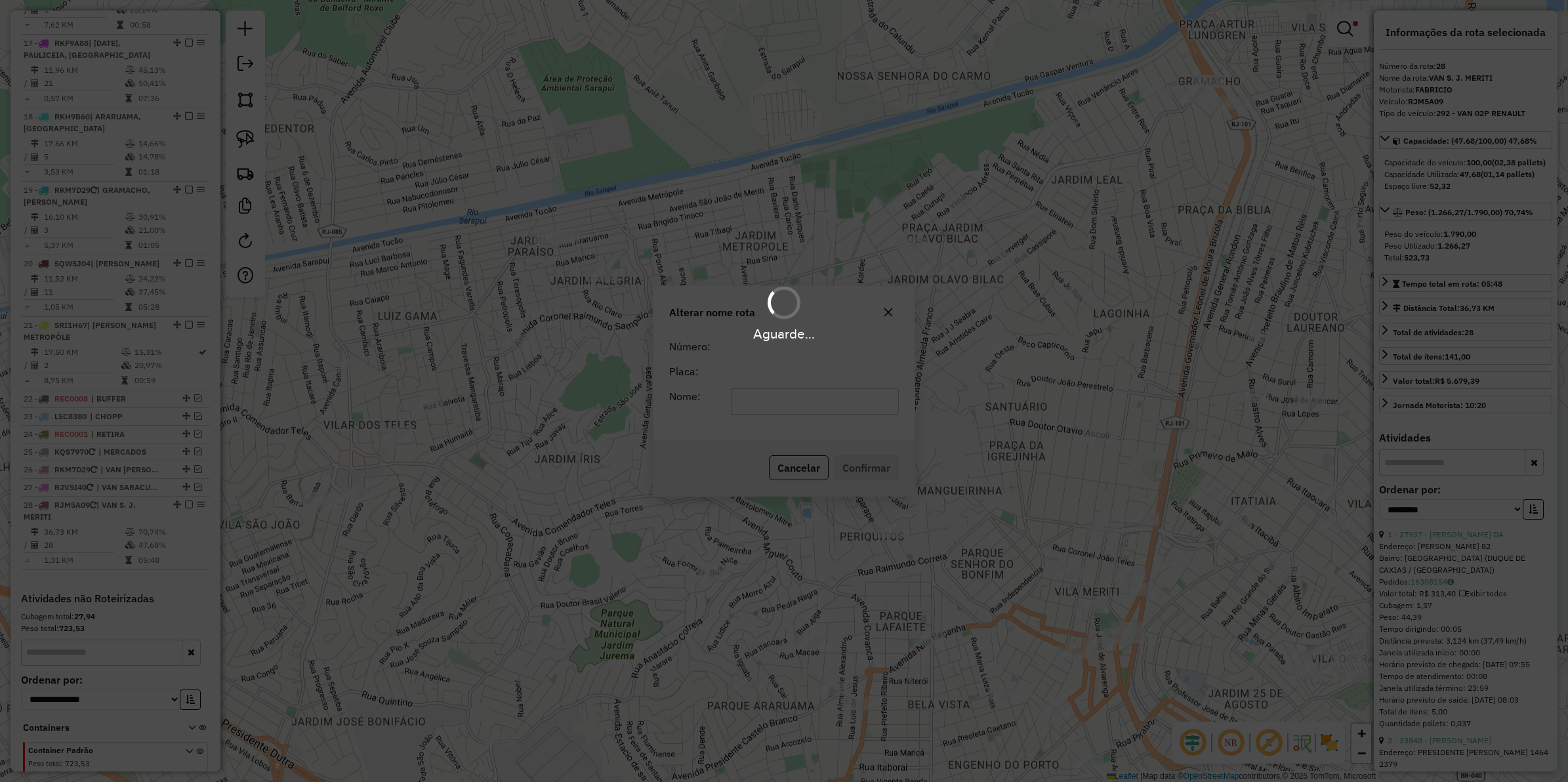
scroll to position [1613, 0]
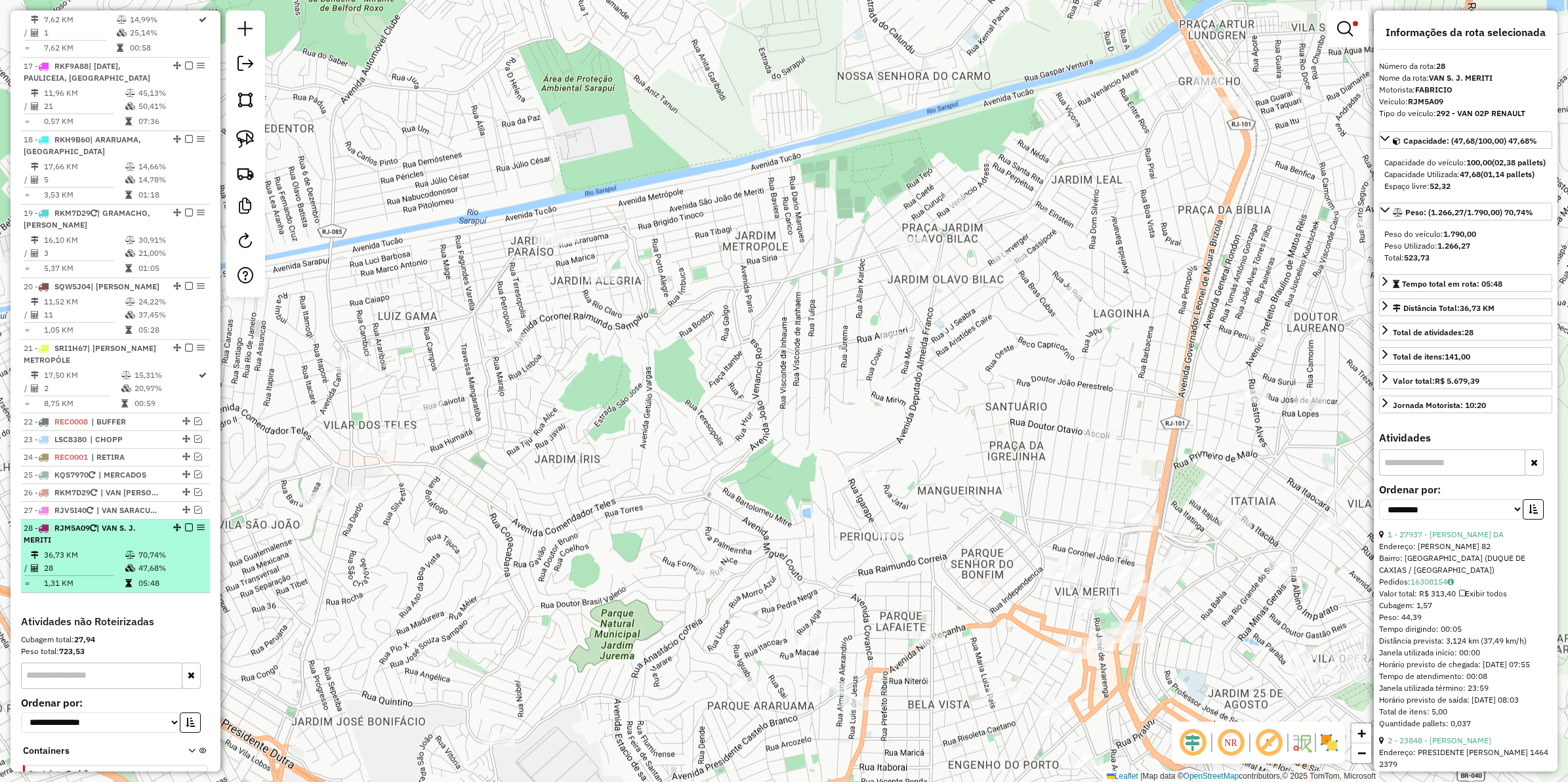
click at [186, 523] on em at bounding box center [188, 527] width 8 height 8
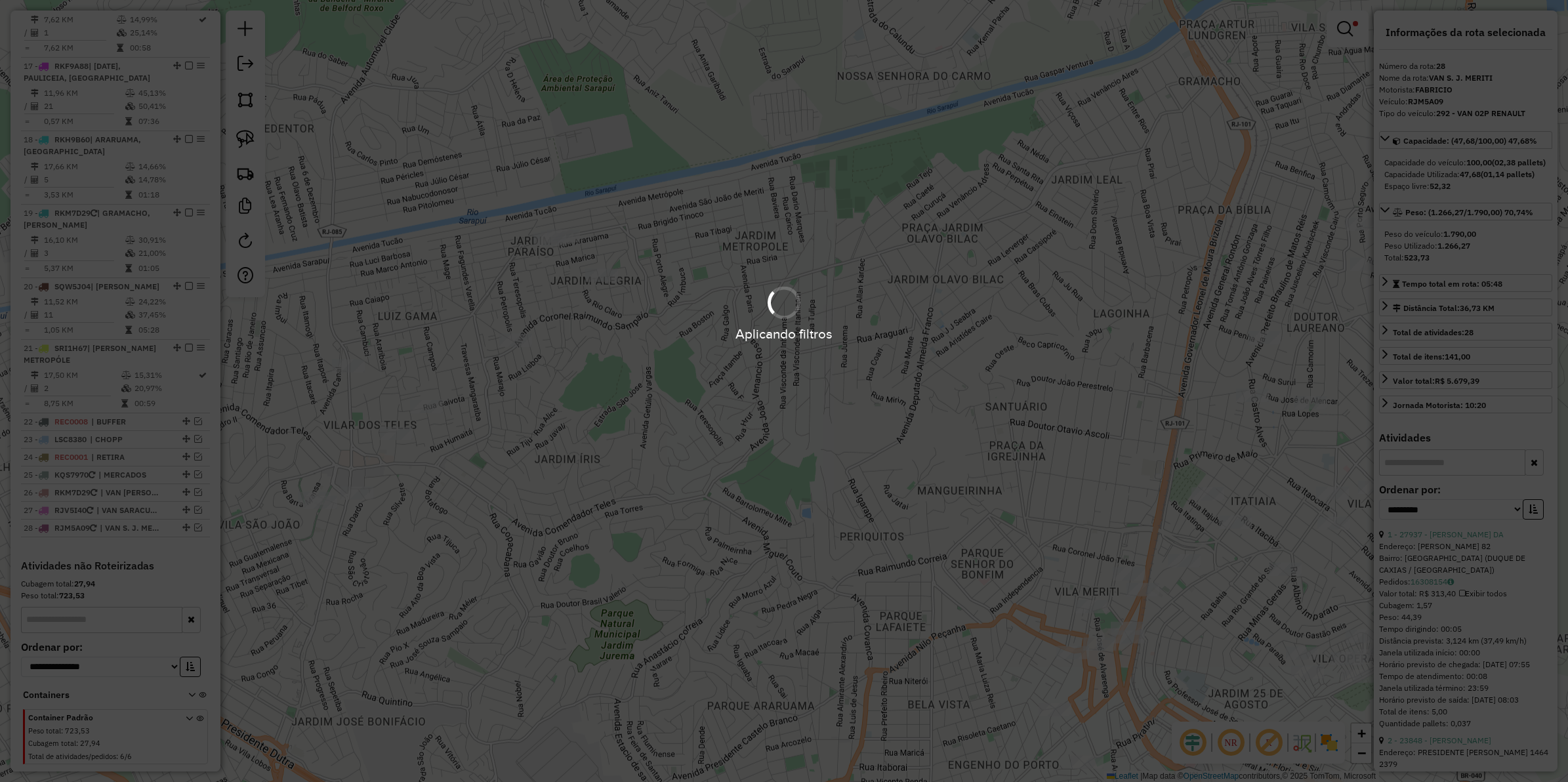
scroll to position [1558, 0]
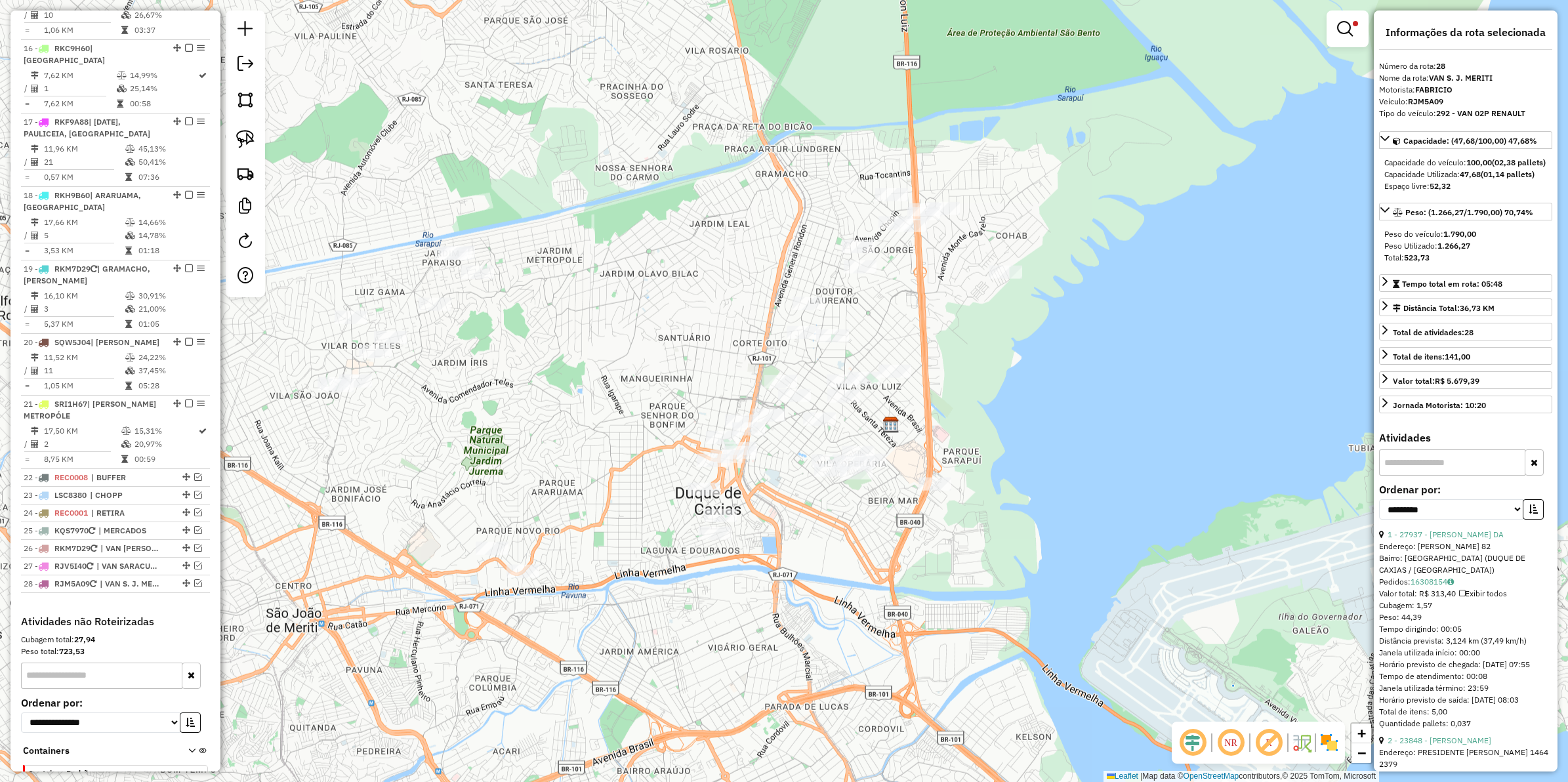
drag, startPoint x: 910, startPoint y: 410, endPoint x: 656, endPoint y: 312, distance: 272.2
click at [680, 325] on div "Limpar filtros Janela de atendimento Grade de atendimento Capacidade Transporta…" at bounding box center [784, 391] width 1568 height 782
click at [1254, 30] on em at bounding box center [1345, 29] width 16 height 16
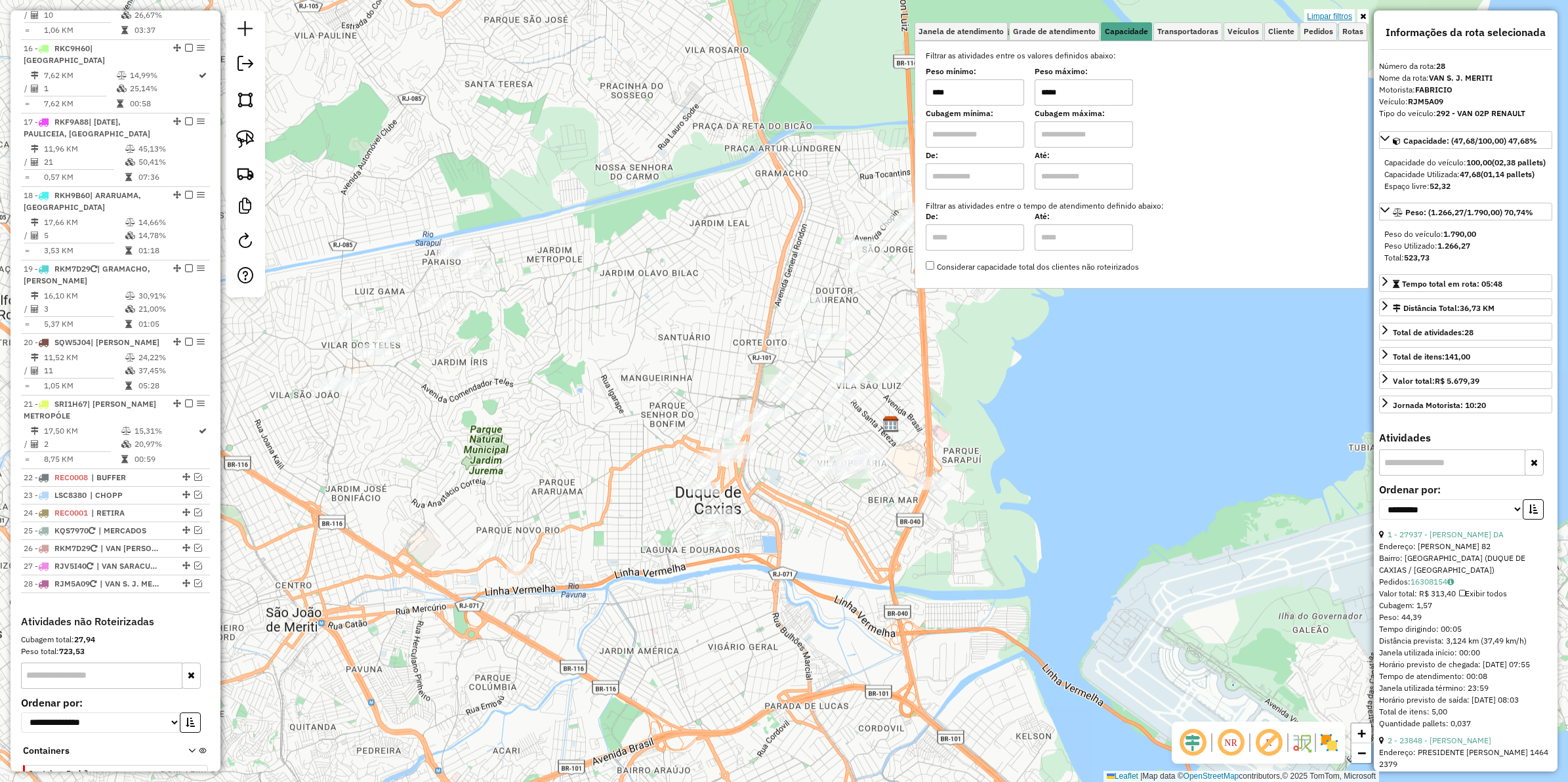
click at [1254, 13] on link "Limpar filtros" at bounding box center [1330, 16] width 51 height 14
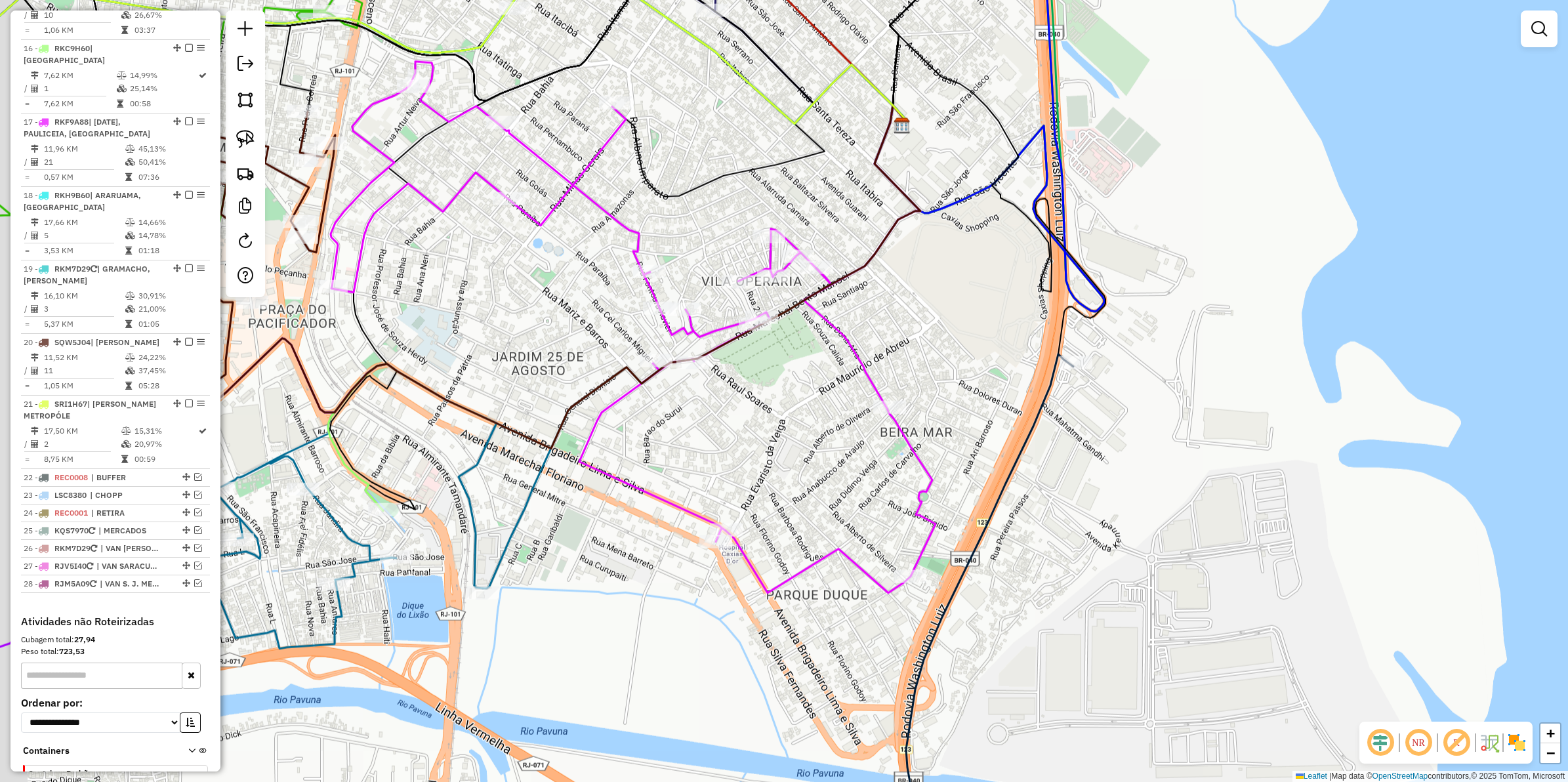
drag, startPoint x: 860, startPoint y: 422, endPoint x: 1122, endPoint y: 340, distance: 274.5
click at [1122, 340] on div "Janela de atendimento Grade de atendimento Capacidade Transportadoras Veículos …" at bounding box center [784, 391] width 1568 height 782
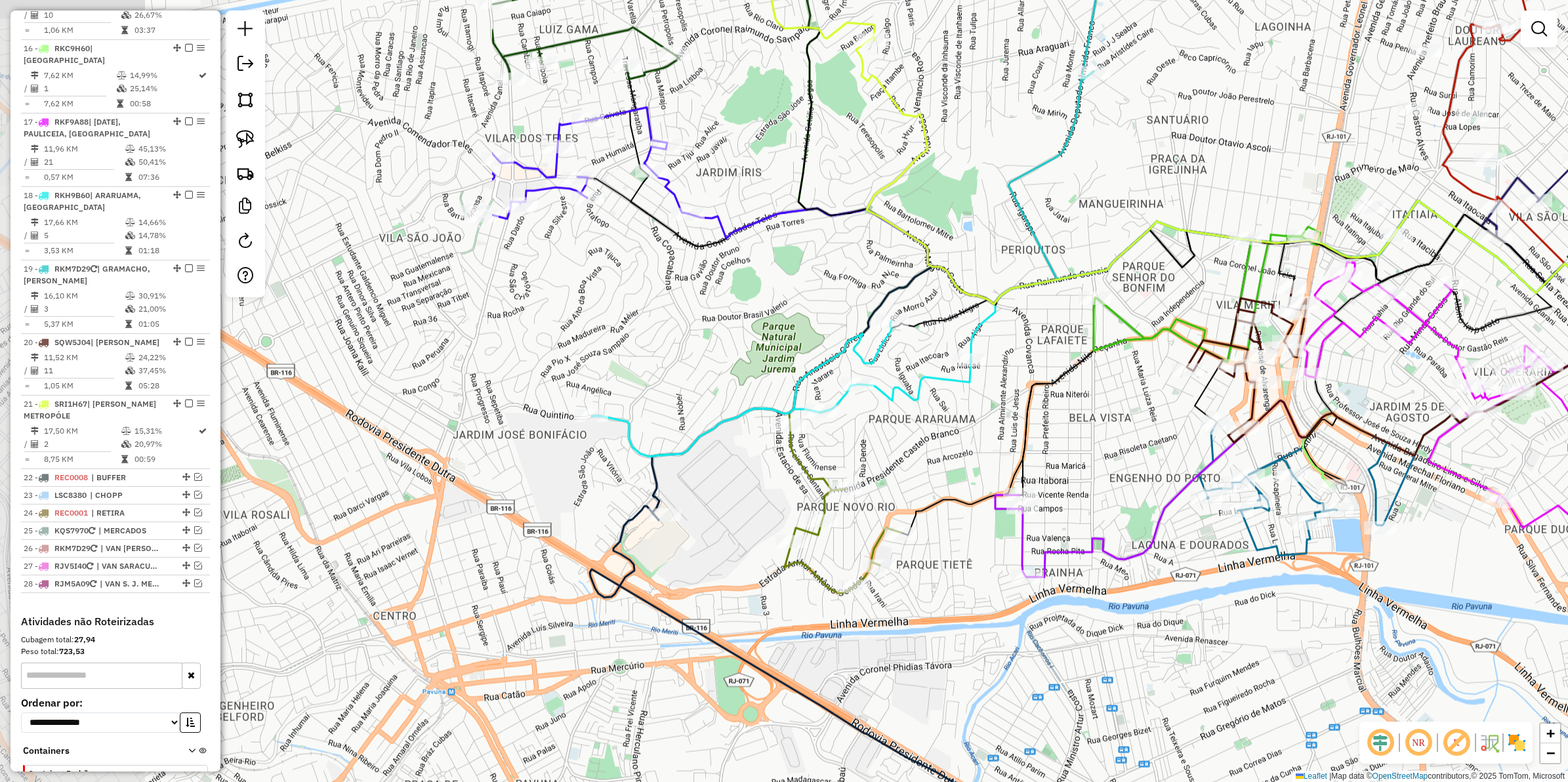
drag, startPoint x: 559, startPoint y: 651, endPoint x: 1168, endPoint y: 609, distance: 610.4
click at [1168, 609] on div "Janela de atendimento Grade de atendimento Capacidade Transportadoras Veículos …" at bounding box center [784, 391] width 1568 height 782
drag, startPoint x: 703, startPoint y: 517, endPoint x: 531, endPoint y: 542, distance: 173.8
click at [531, 542] on div "Janela de atendimento Grade de atendimento Capacidade Transportadoras Veículos …" at bounding box center [784, 391] width 1568 height 782
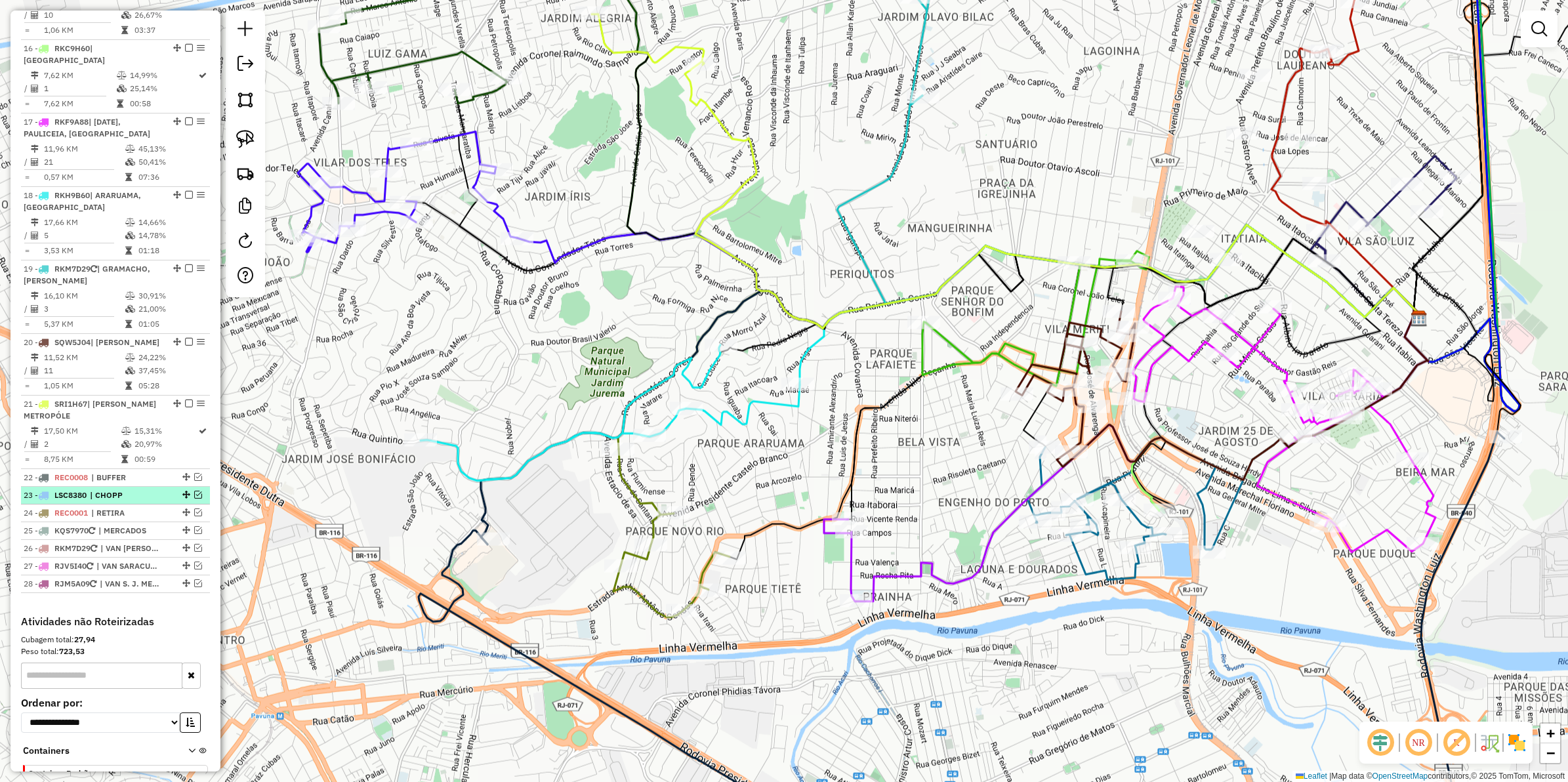
click at [197, 491] on em at bounding box center [198, 494] width 8 height 8
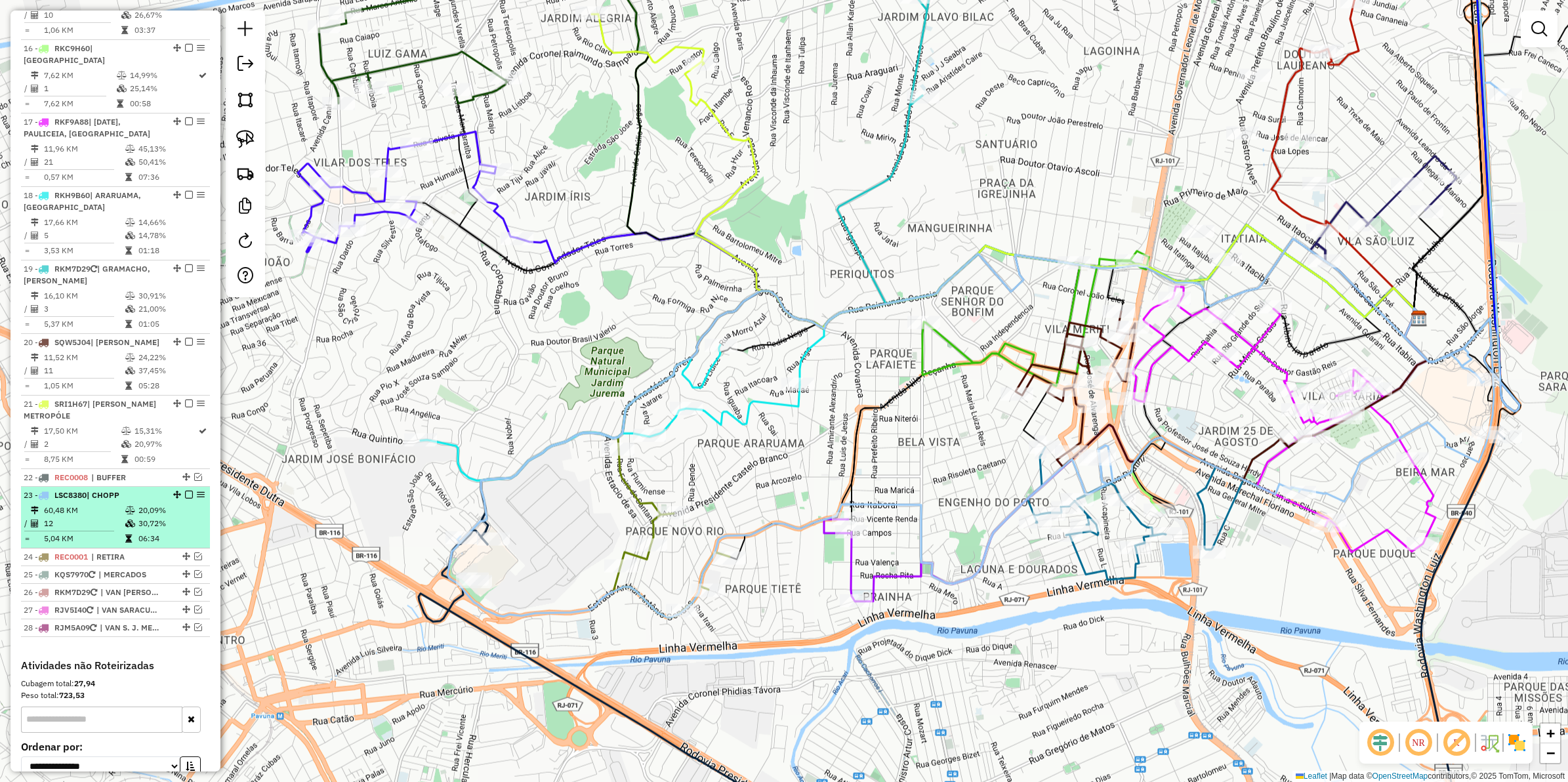
scroll to position [1602, 0]
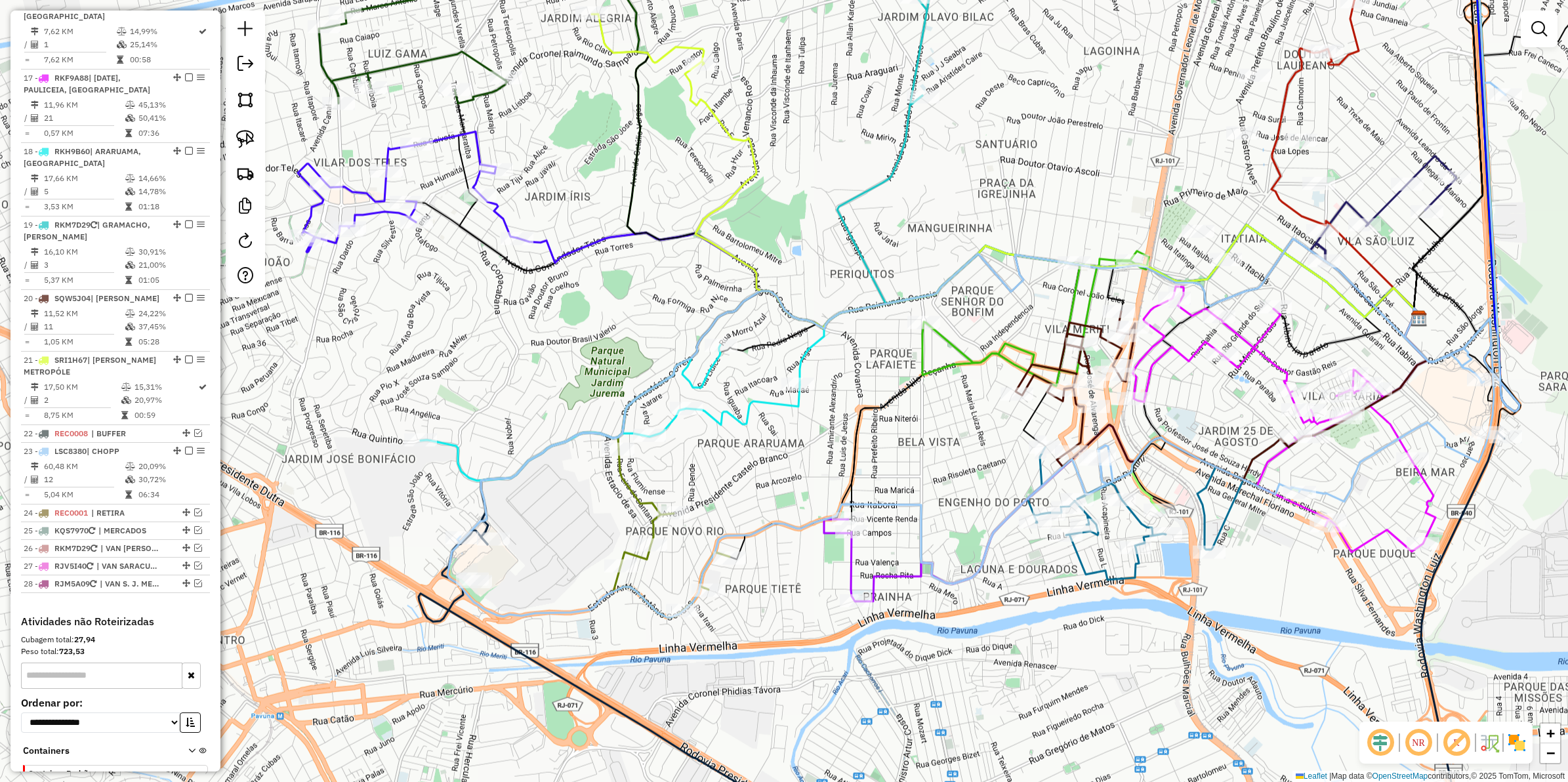
click at [487, 608] on icon at bounding box center [983, 270] width 1072 height 696
select select "**********"
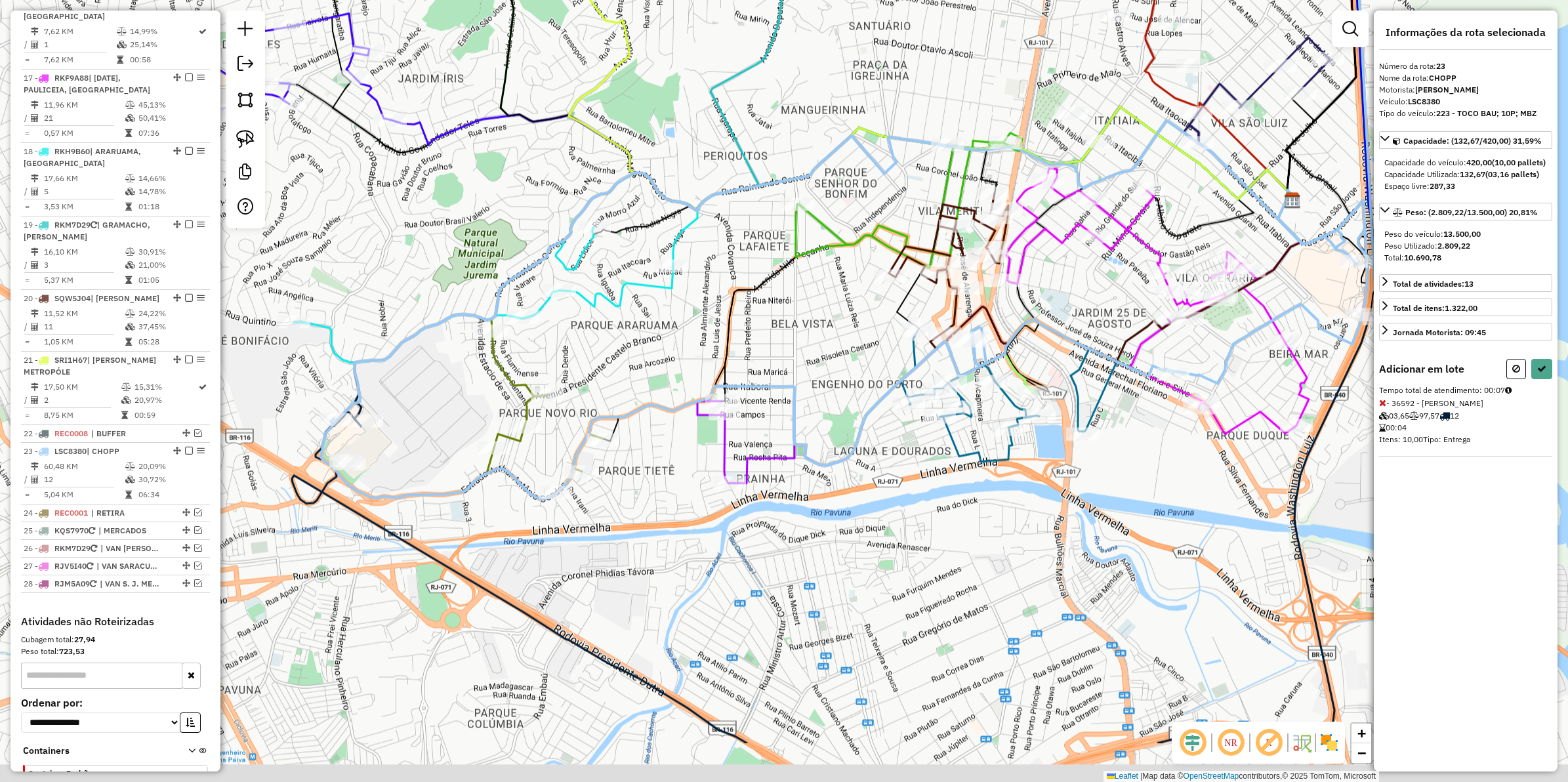
drag, startPoint x: 587, startPoint y: 573, endPoint x: 372, endPoint y: 333, distance: 322.2
click at [372, 333] on div "Janela de atendimento Grade de atendimento Capacidade Transportadoras Veículos …" at bounding box center [784, 391] width 1568 height 782
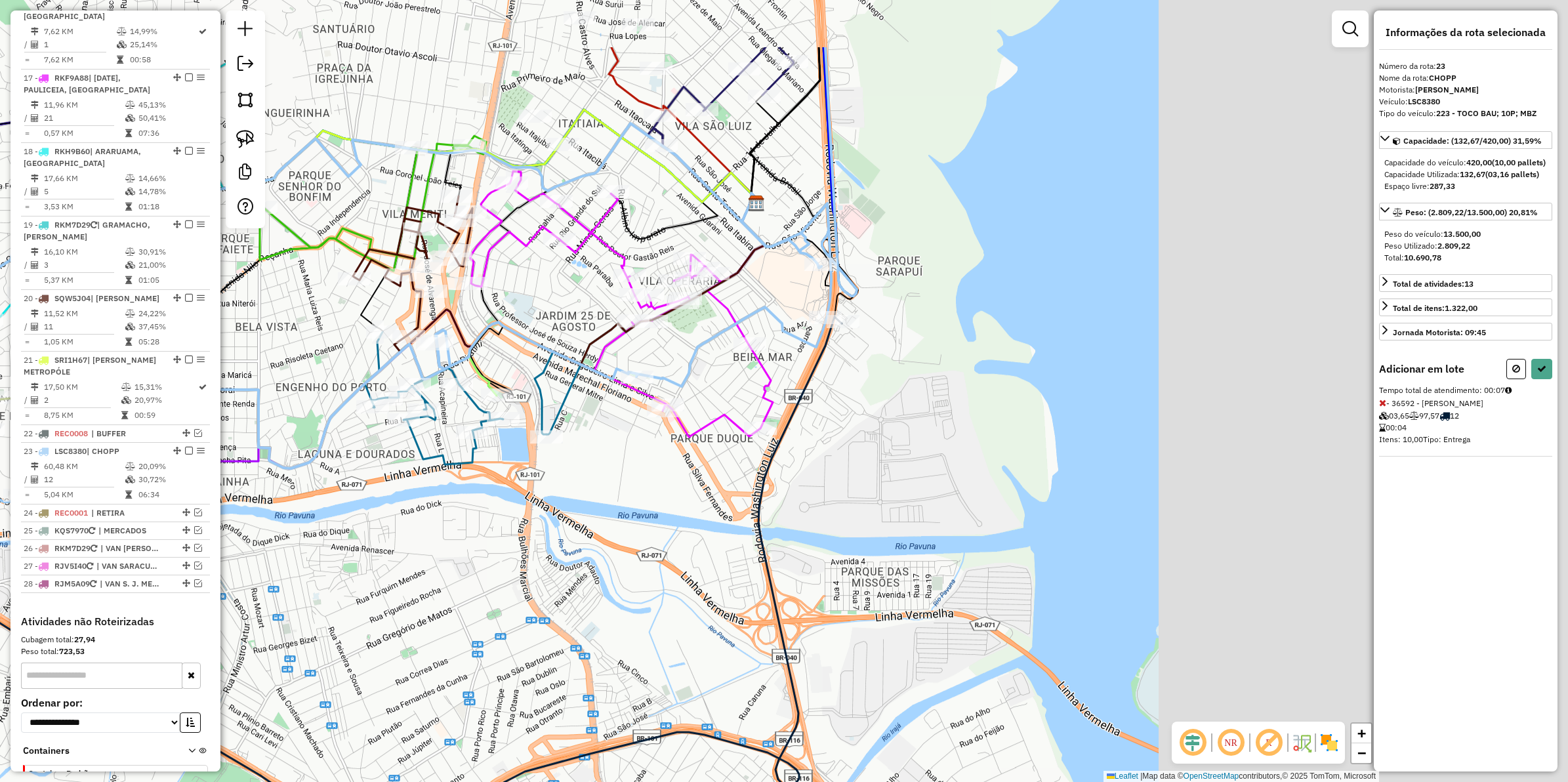
drag, startPoint x: 663, startPoint y: 547, endPoint x: 551, endPoint y: 585, distance: 118.3
click at [551, 585] on div "Janela de atendimento Grade de atendimento Capacidade Transportadoras Veículos …" at bounding box center [784, 391] width 1568 height 782
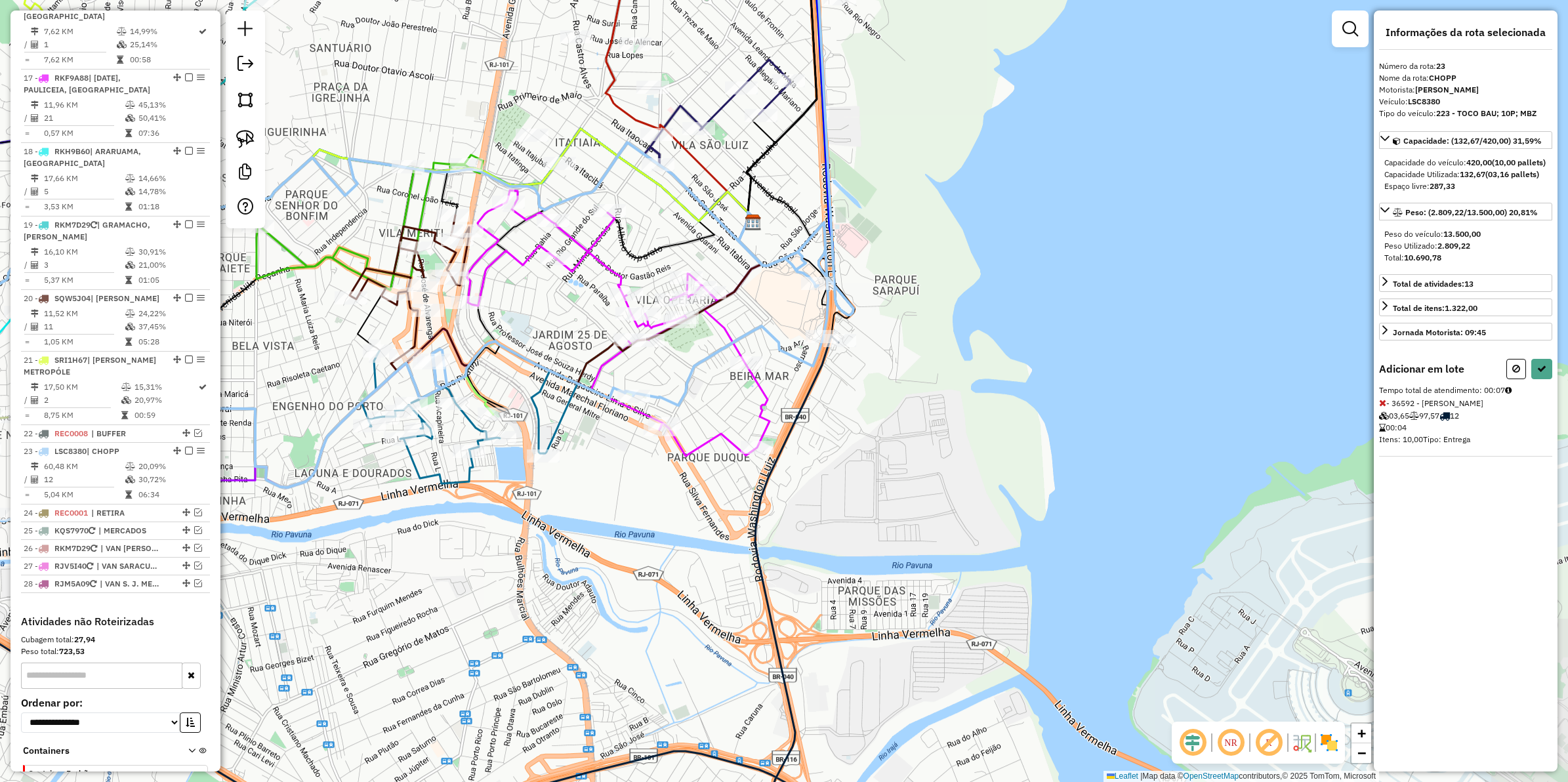
drag, startPoint x: 811, startPoint y: 464, endPoint x: 800, endPoint y: 526, distance: 63.0
click at [800, 526] on div "Janela de atendimento Grade de atendimento Capacidade Transportadoras Veículos …" at bounding box center [784, 391] width 1568 height 782
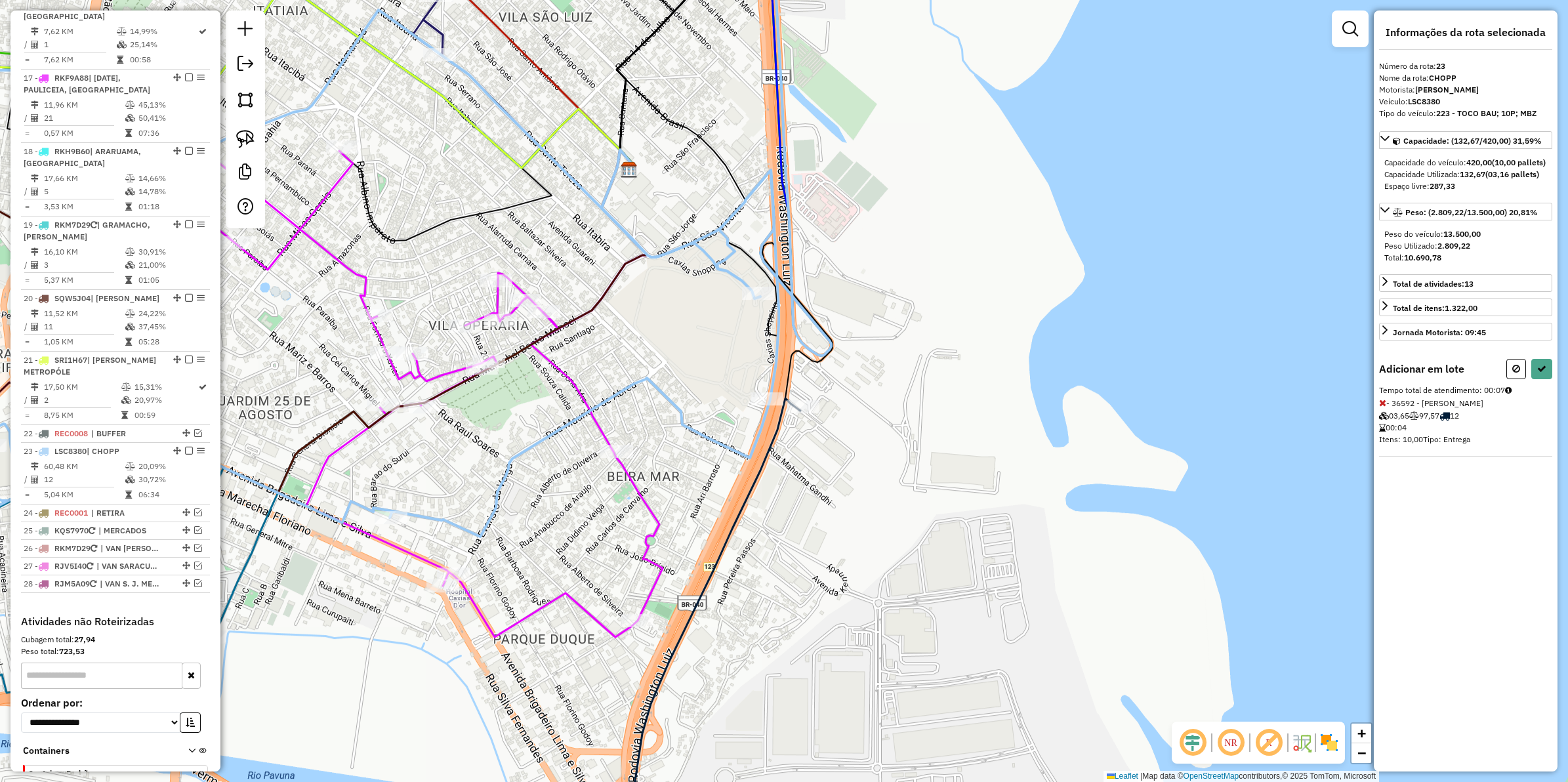
select select "**********"
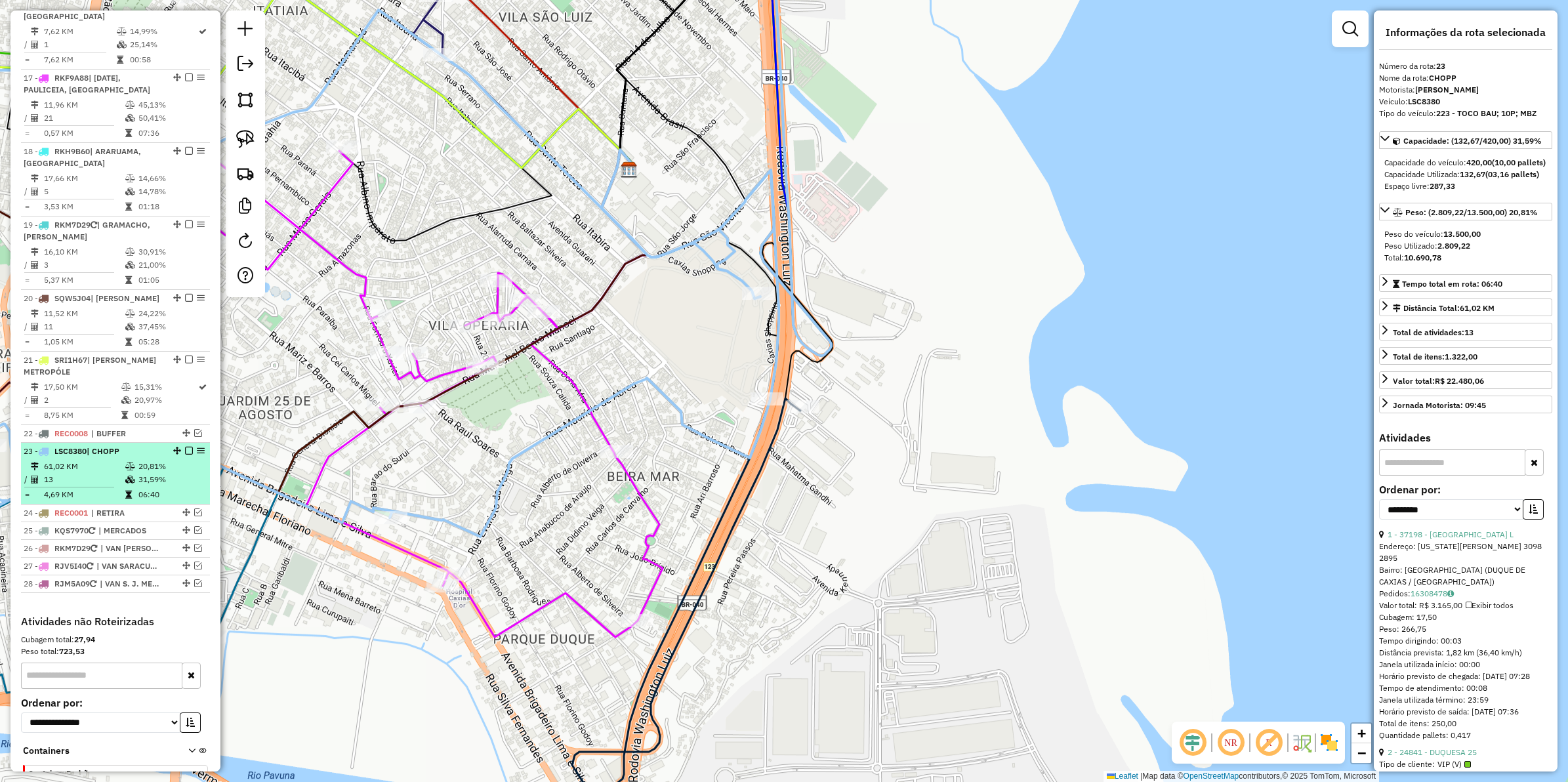
click at [185, 447] on em at bounding box center [188, 451] width 8 height 8
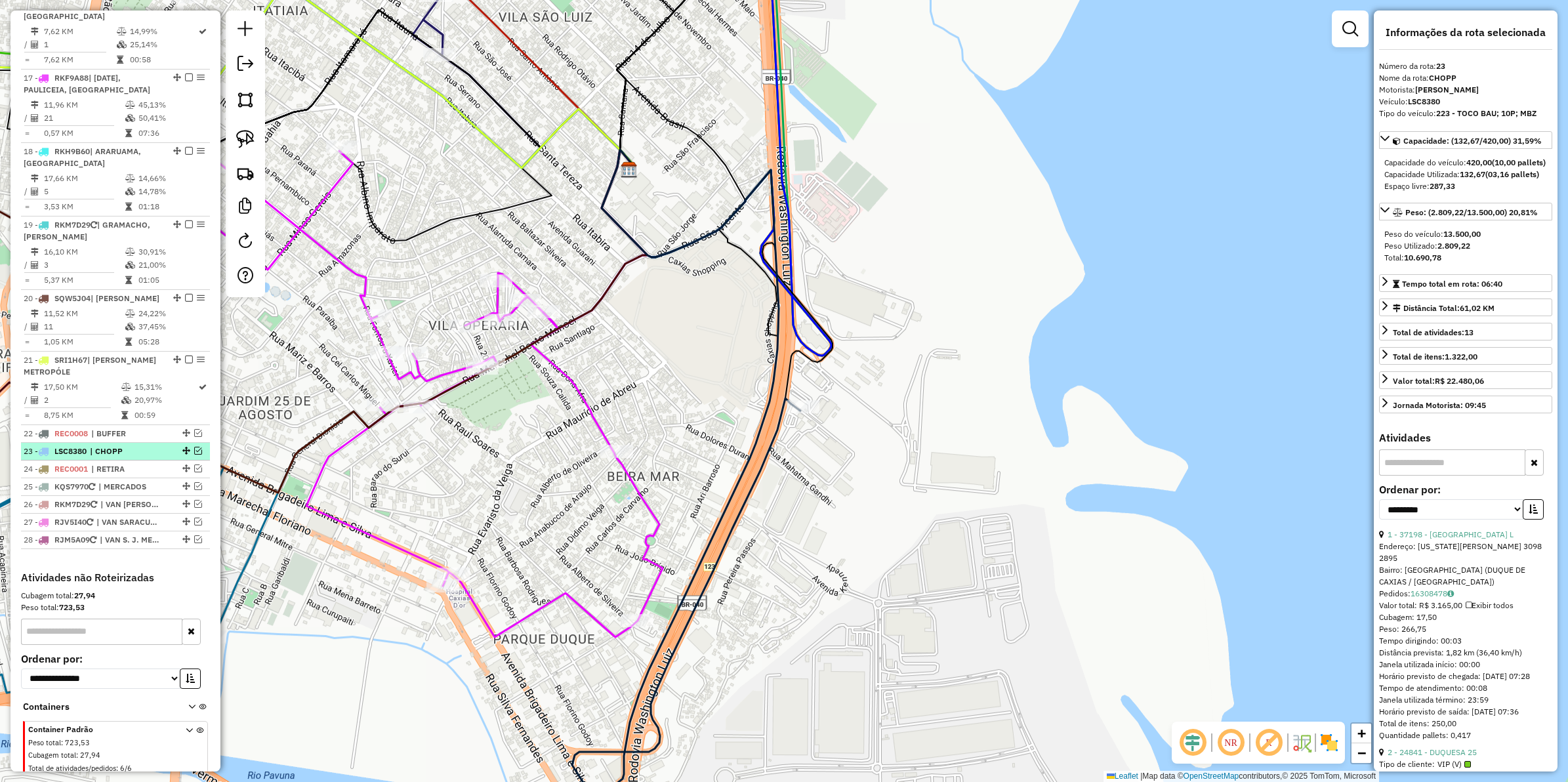
scroll to position [1558, 0]
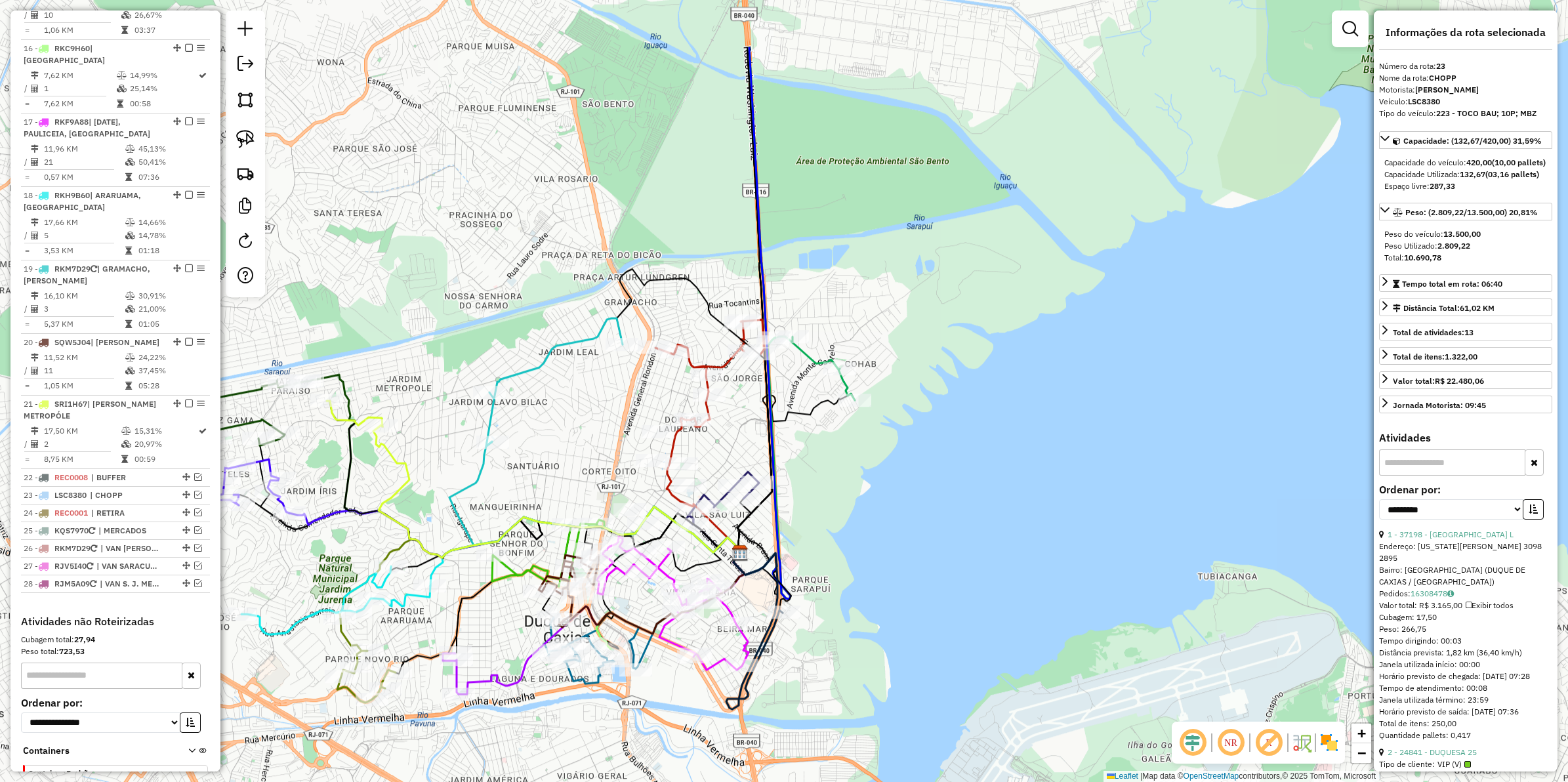
drag, startPoint x: 769, startPoint y: 544, endPoint x: 841, endPoint y: 608, distance: 96.3
click at [841, 608] on div "Janela de atendimento Grade de atendimento Capacidade Transportadoras Veículos …" at bounding box center [784, 391] width 1568 height 782
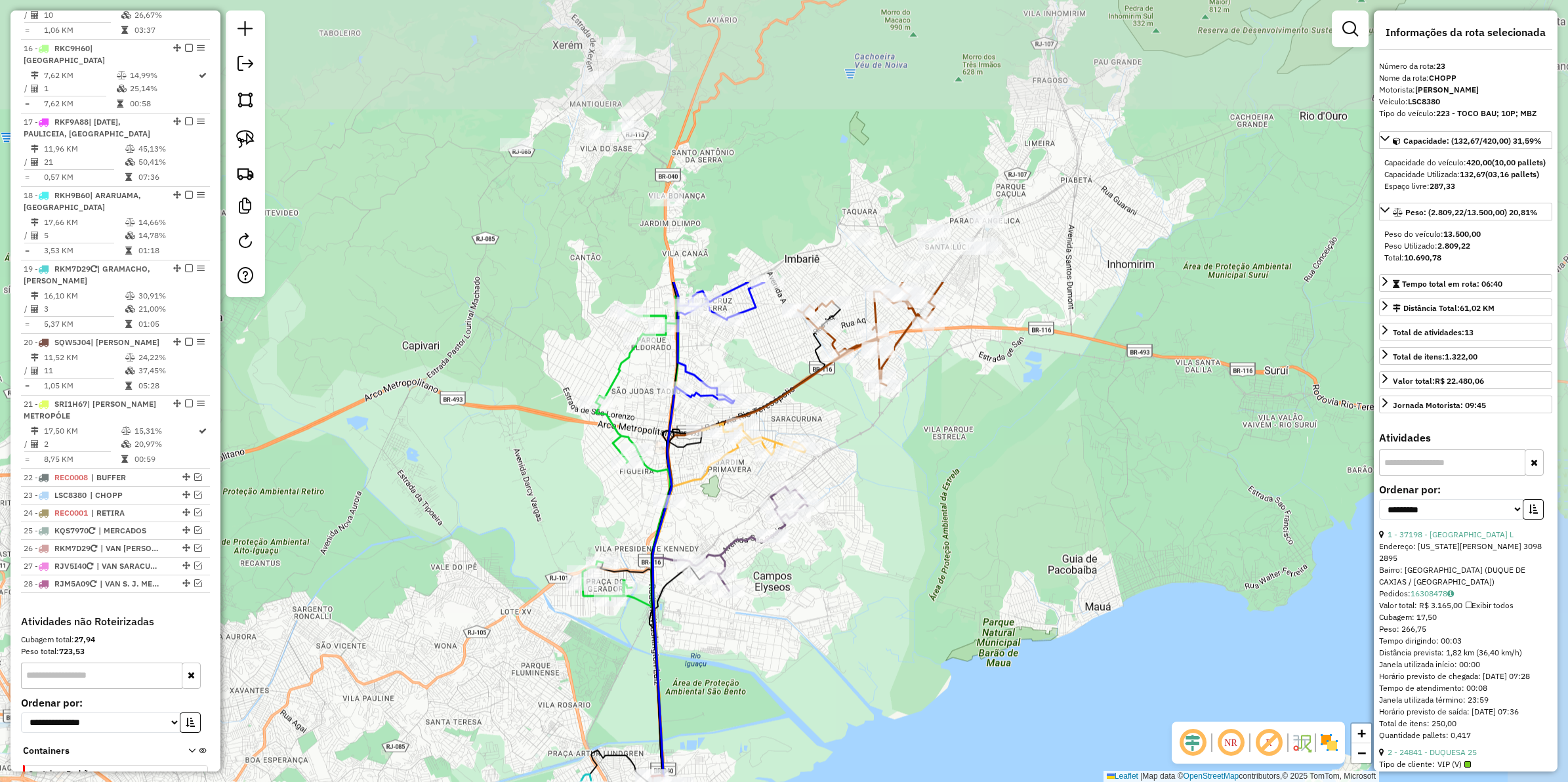
drag, startPoint x: 976, startPoint y: 318, endPoint x: 798, endPoint y: 679, distance: 402.5
click at [798, 625] on div "Janela de atendimento Grade de atendimento Capacidade Transportadoras Veículos …" at bounding box center [784, 391] width 1568 height 782
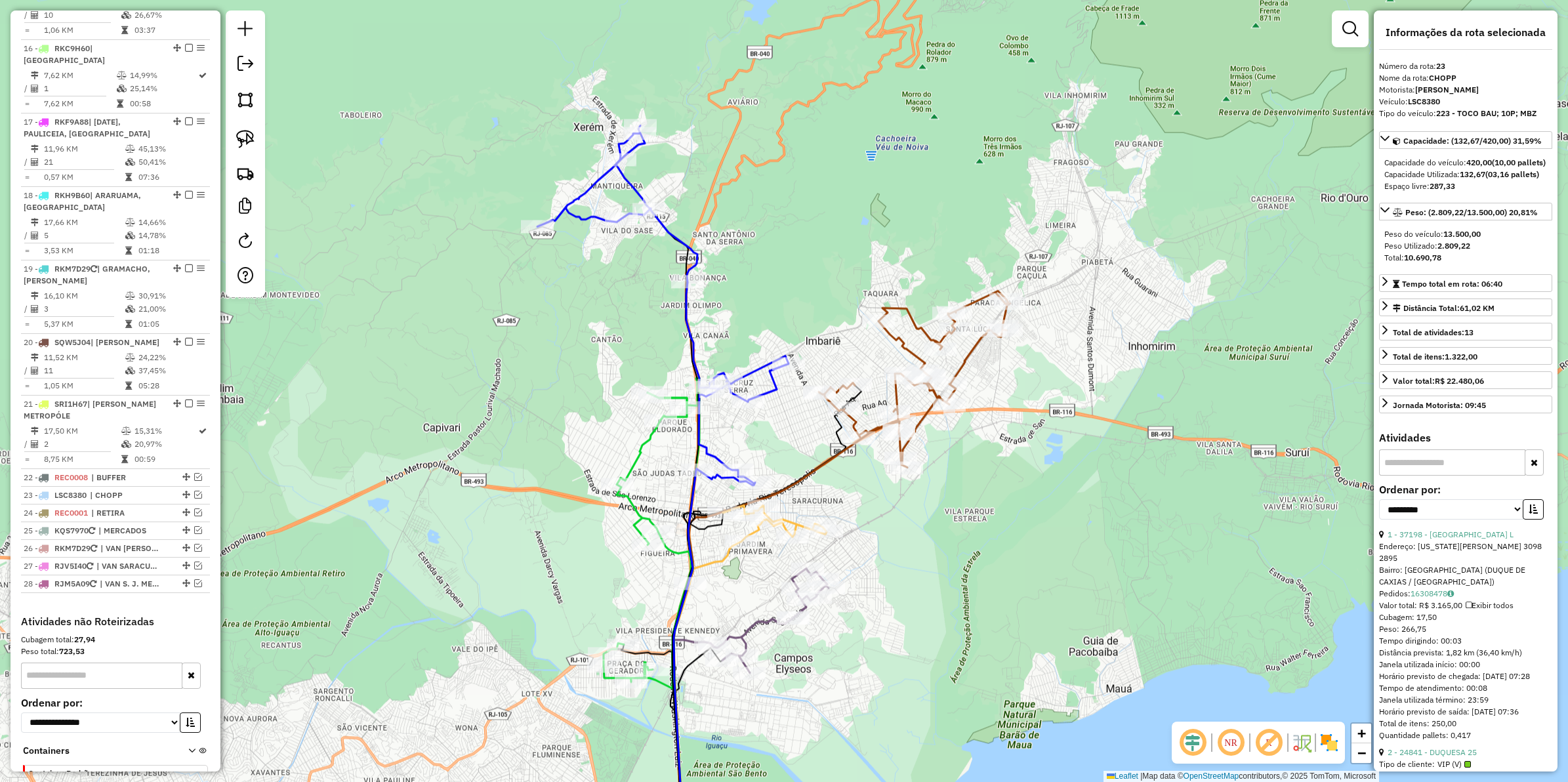
drag, startPoint x: 871, startPoint y: 487, endPoint x: 891, endPoint y: 561, distance: 76.7
click at [891, 561] on div "Janela de atendimento Grade de atendimento Capacidade Transportadoras Veículos …" at bounding box center [784, 391] width 1568 height 782
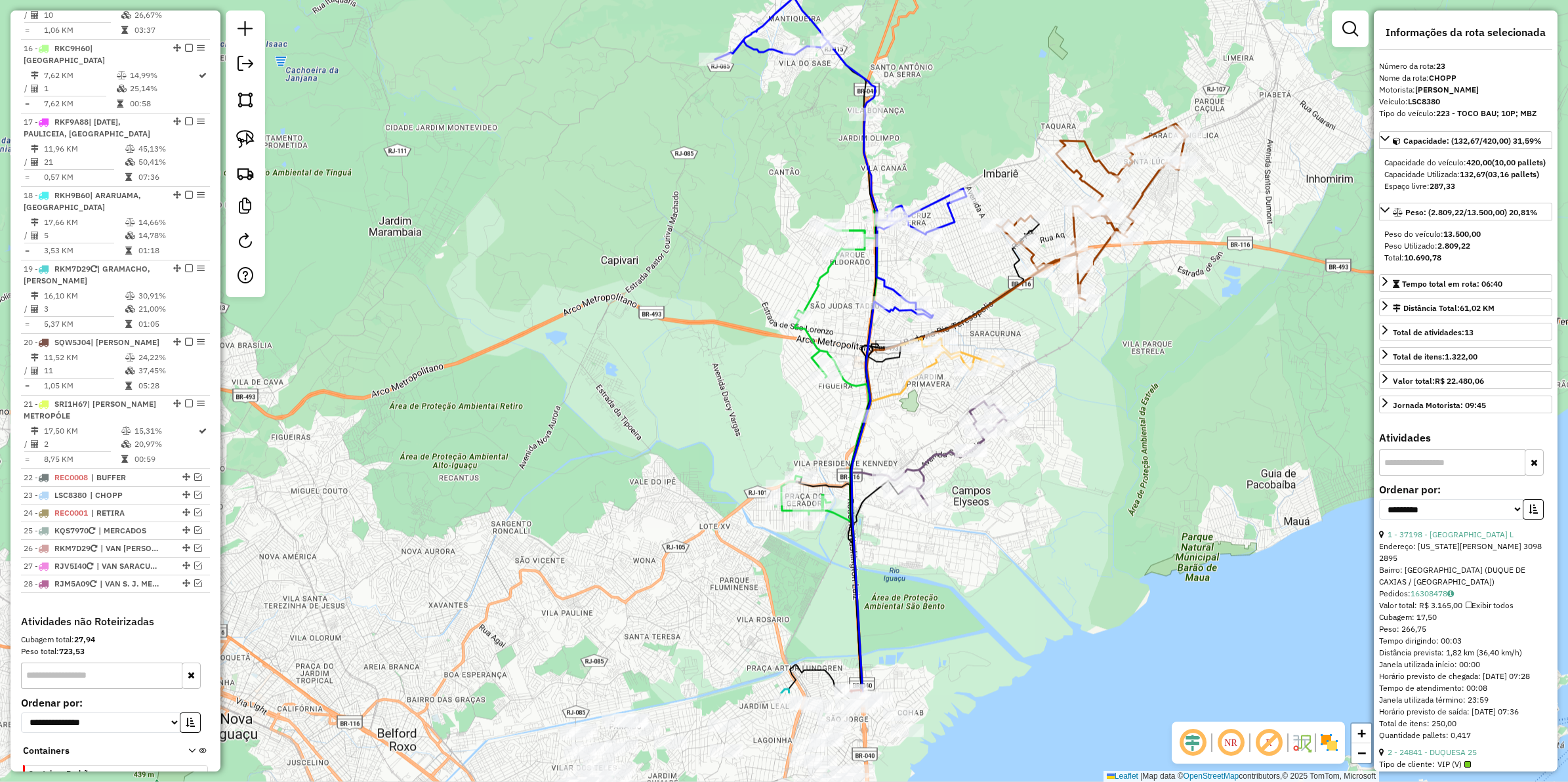
drag, startPoint x: 544, startPoint y: 316, endPoint x: 696, endPoint y: 162, distance: 216.4
click at [720, 153] on div "Janela de atendimento Grade de atendimento Capacidade Transportadoras Veículos …" at bounding box center [784, 391] width 1568 height 782
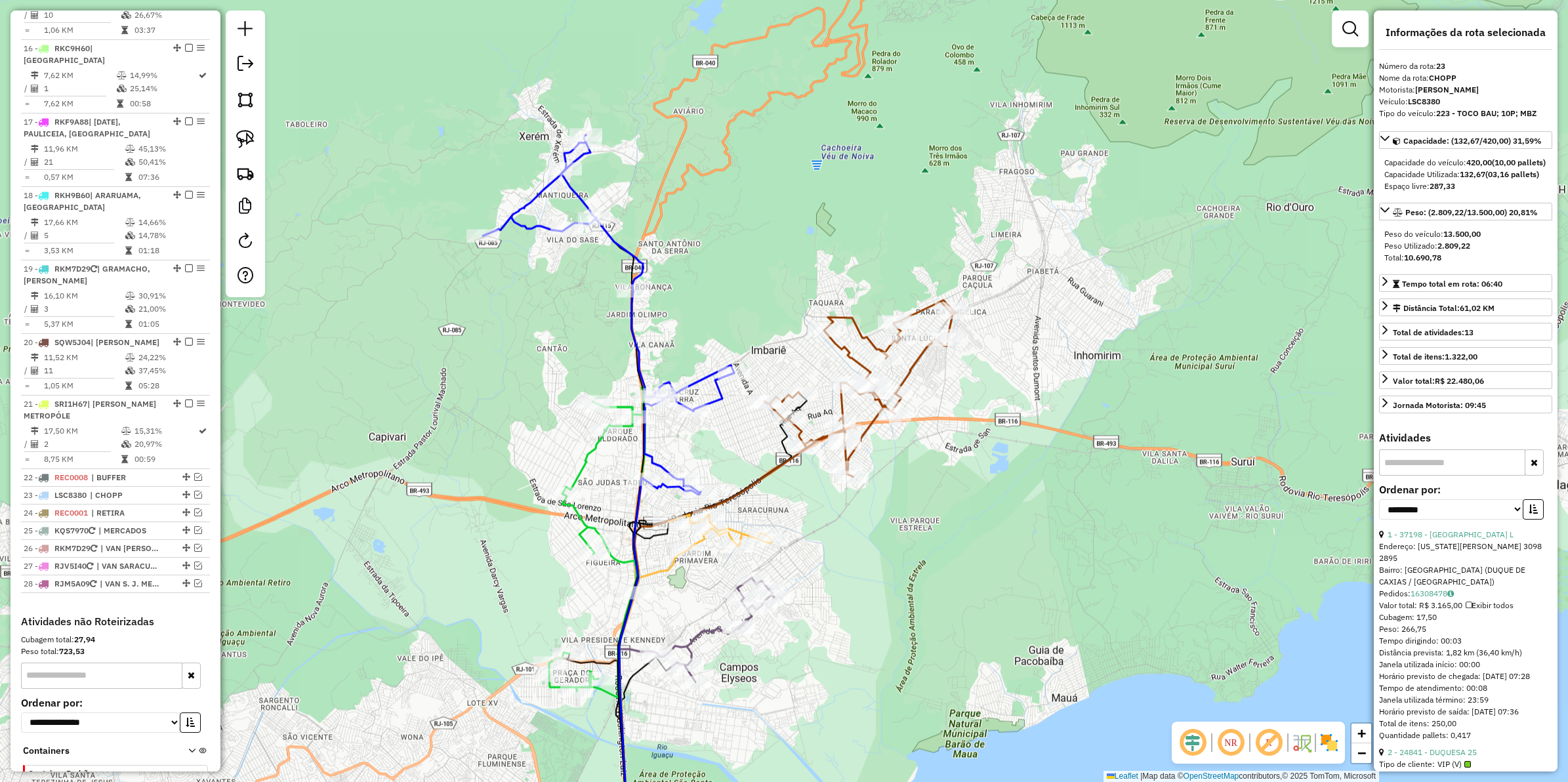
drag, startPoint x: 1101, startPoint y: 398, endPoint x: 864, endPoint y: 579, distance: 298.2
click at [870, 581] on div "Janela de atendimento Grade de atendimento Capacidade Transportadoras Veículos …" at bounding box center [784, 391] width 1568 height 782
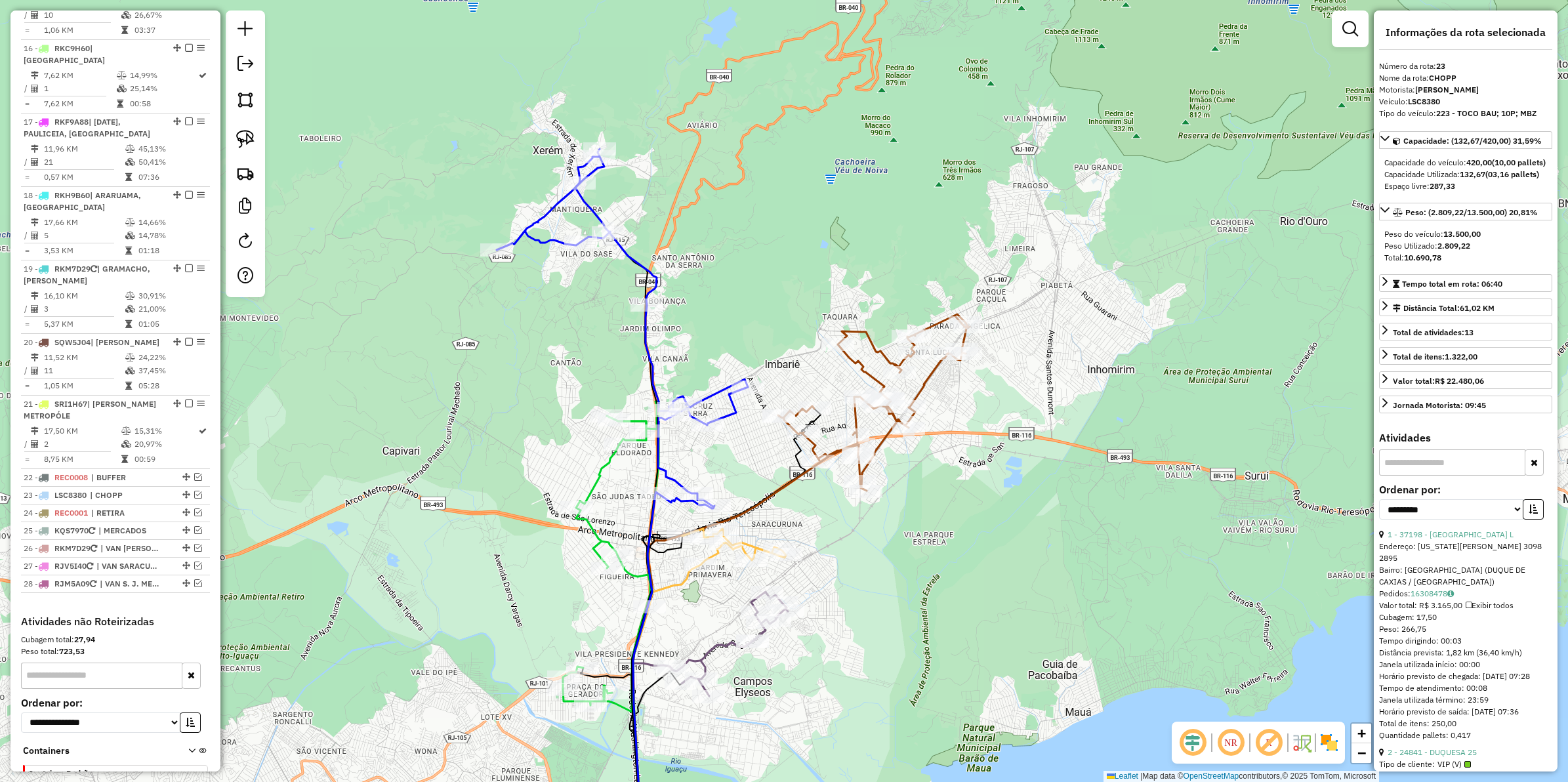
drag, startPoint x: 738, startPoint y: 287, endPoint x: 758, endPoint y: 291, distance: 20.4
click at [758, 291] on div "Janela de atendimento Grade de atendimento Capacidade Transportadoras Veículos …" at bounding box center [784, 391] width 1568 height 782
click at [628, 253] on icon at bounding box center [624, 329] width 252 height 359
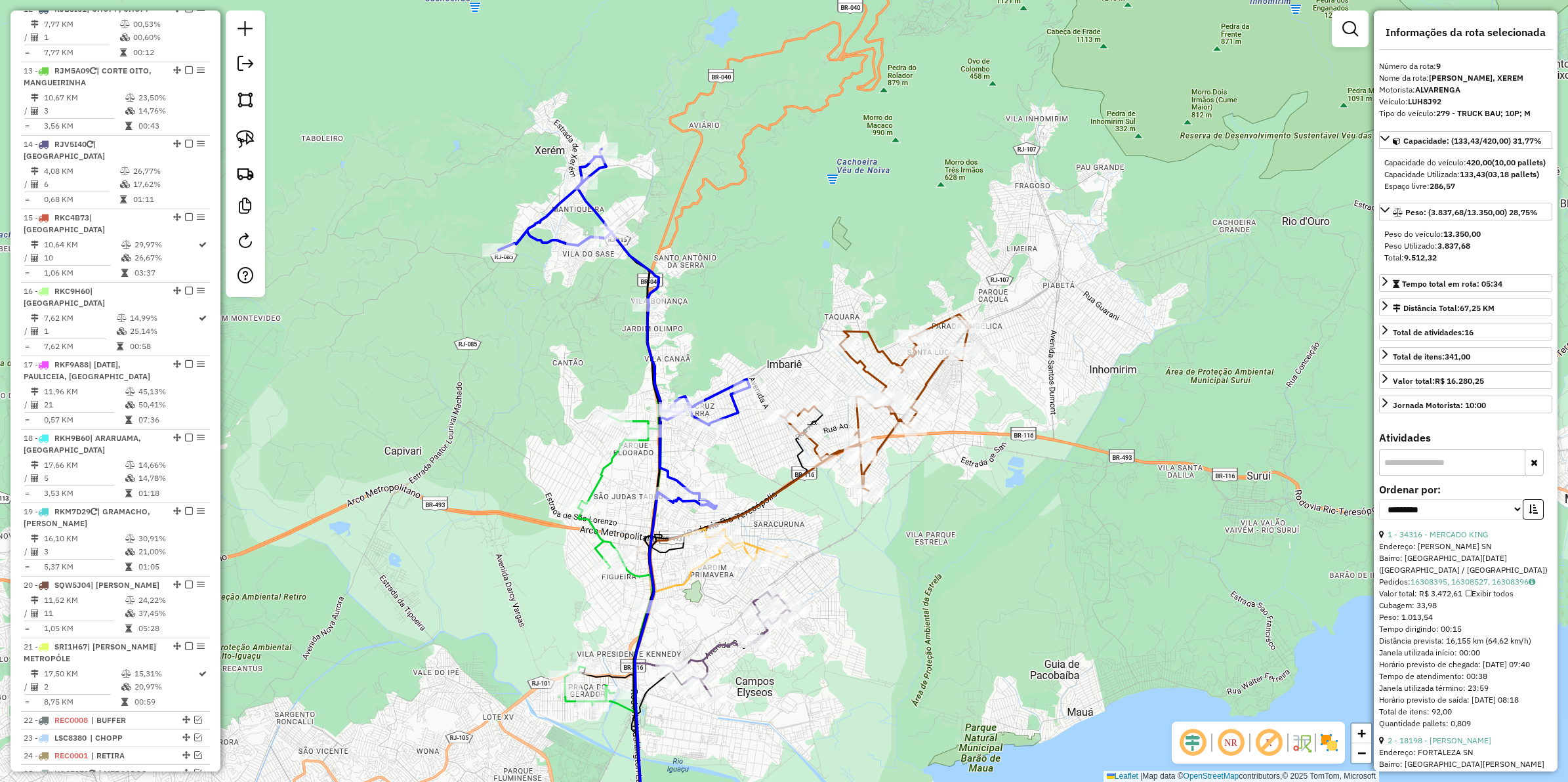
scroll to position [1073, 0]
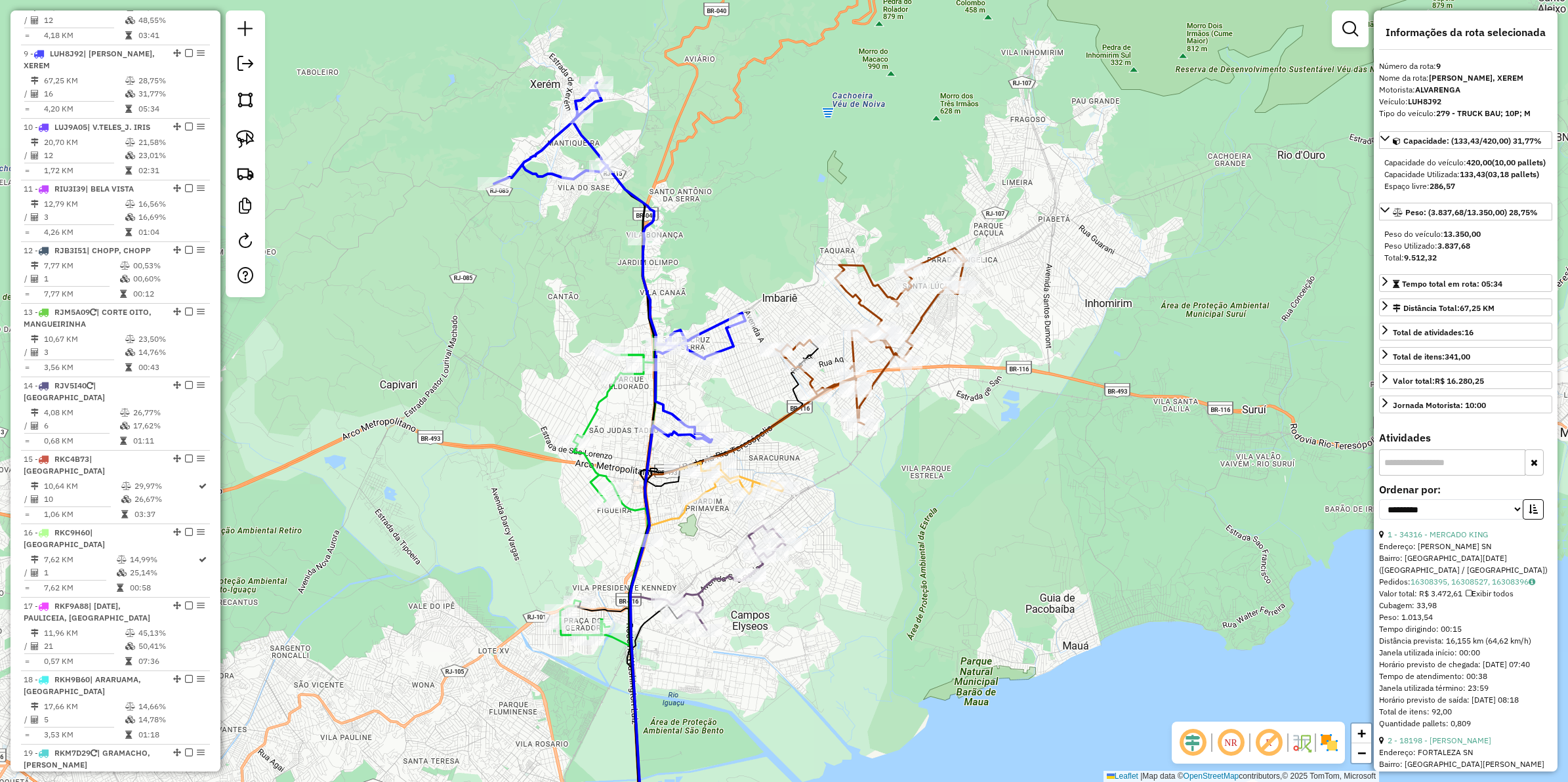
drag, startPoint x: 776, startPoint y: 208, endPoint x: 766, endPoint y: 221, distance: 16.4
click at [774, 195] on div "Janela de atendimento Grade de atendimento Capacidade Transportadoras Veículos …" at bounding box center [784, 391] width 1568 height 782
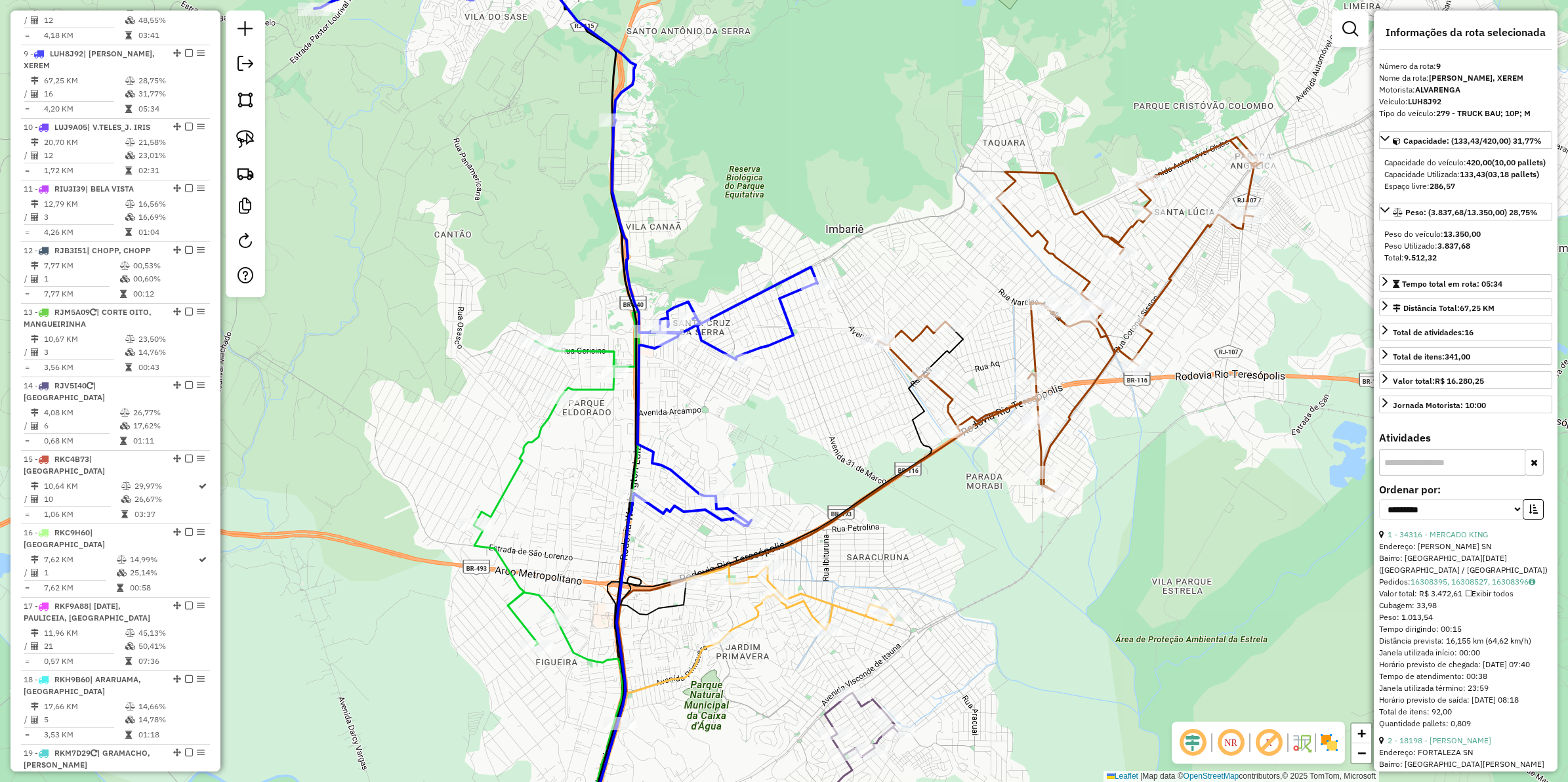
drag, startPoint x: 694, startPoint y: 414, endPoint x: 703, endPoint y: 425, distance: 14.2
click at [703, 425] on div "Janela de atendimento Grade de atendimento Capacidade Transportadoras Veículos …" at bounding box center [784, 391] width 1568 height 782
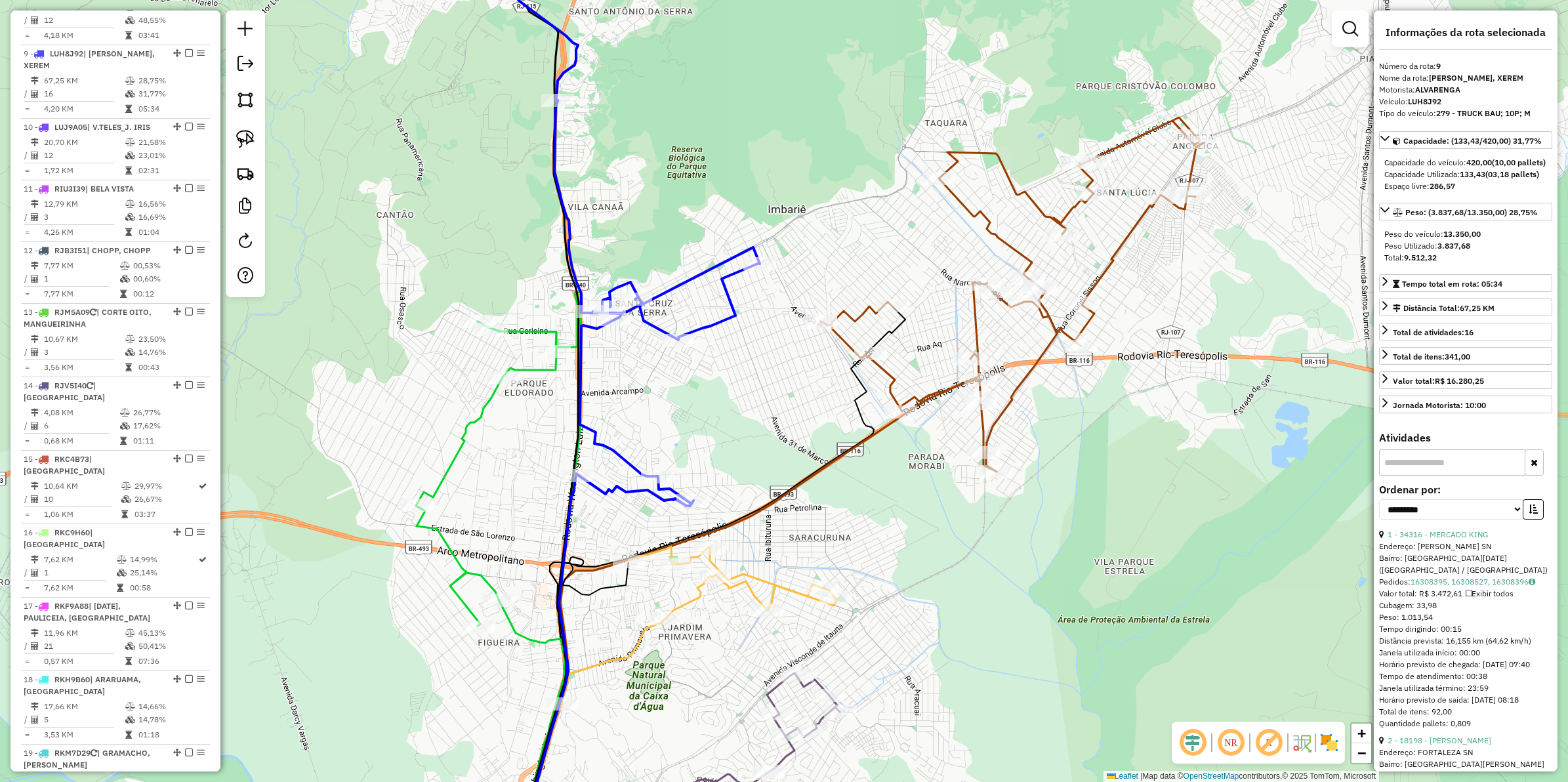
drag, startPoint x: 913, startPoint y: 261, endPoint x: 834, endPoint y: 257, distance: 79.1
click at [834, 257] on div "Janela de atendimento Grade de atendimento Capacidade Transportadoras Veículos …" at bounding box center [784, 391] width 1568 height 782
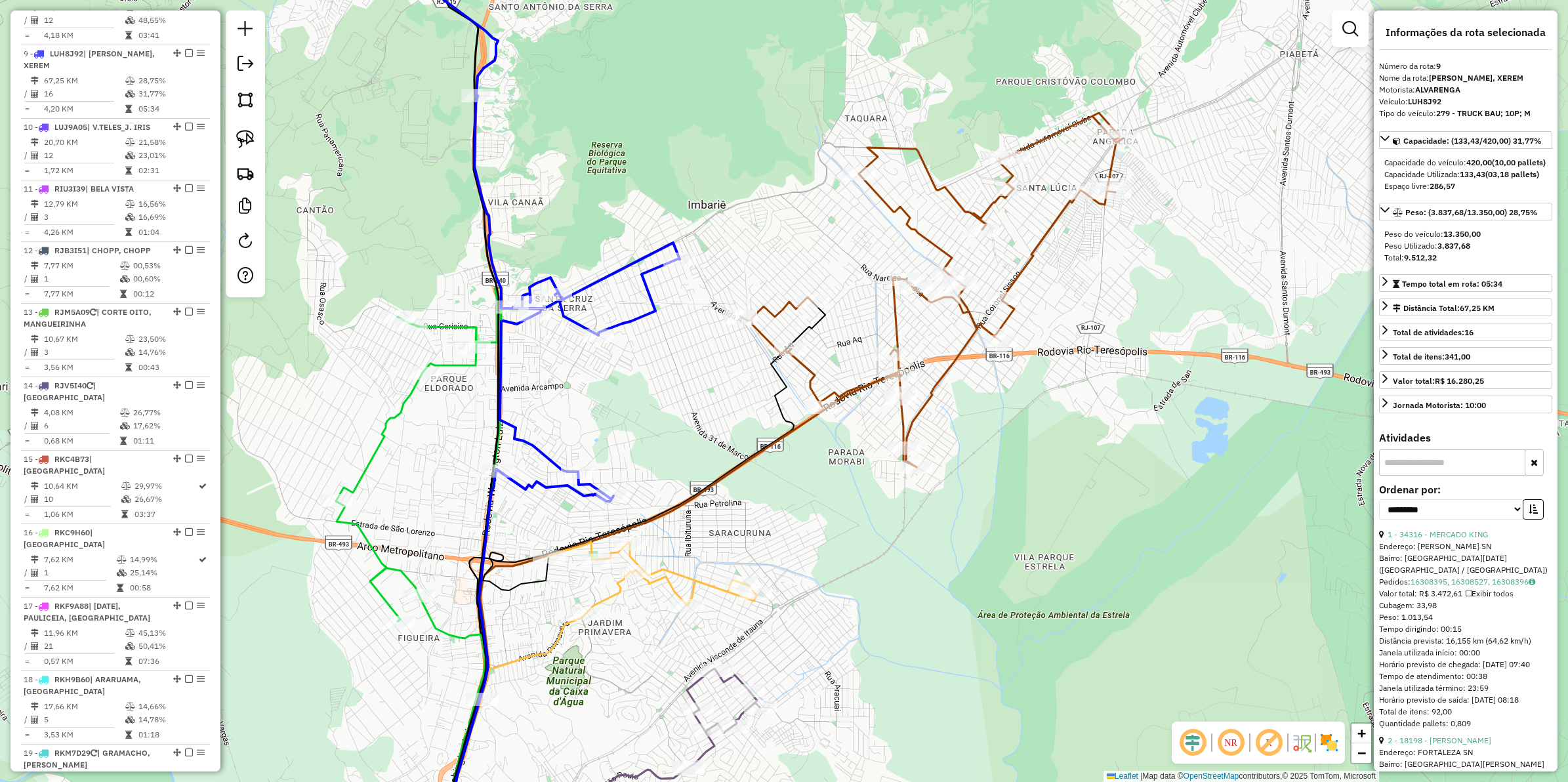
click at [920, 228] on icon at bounding box center [932, 290] width 384 height 354
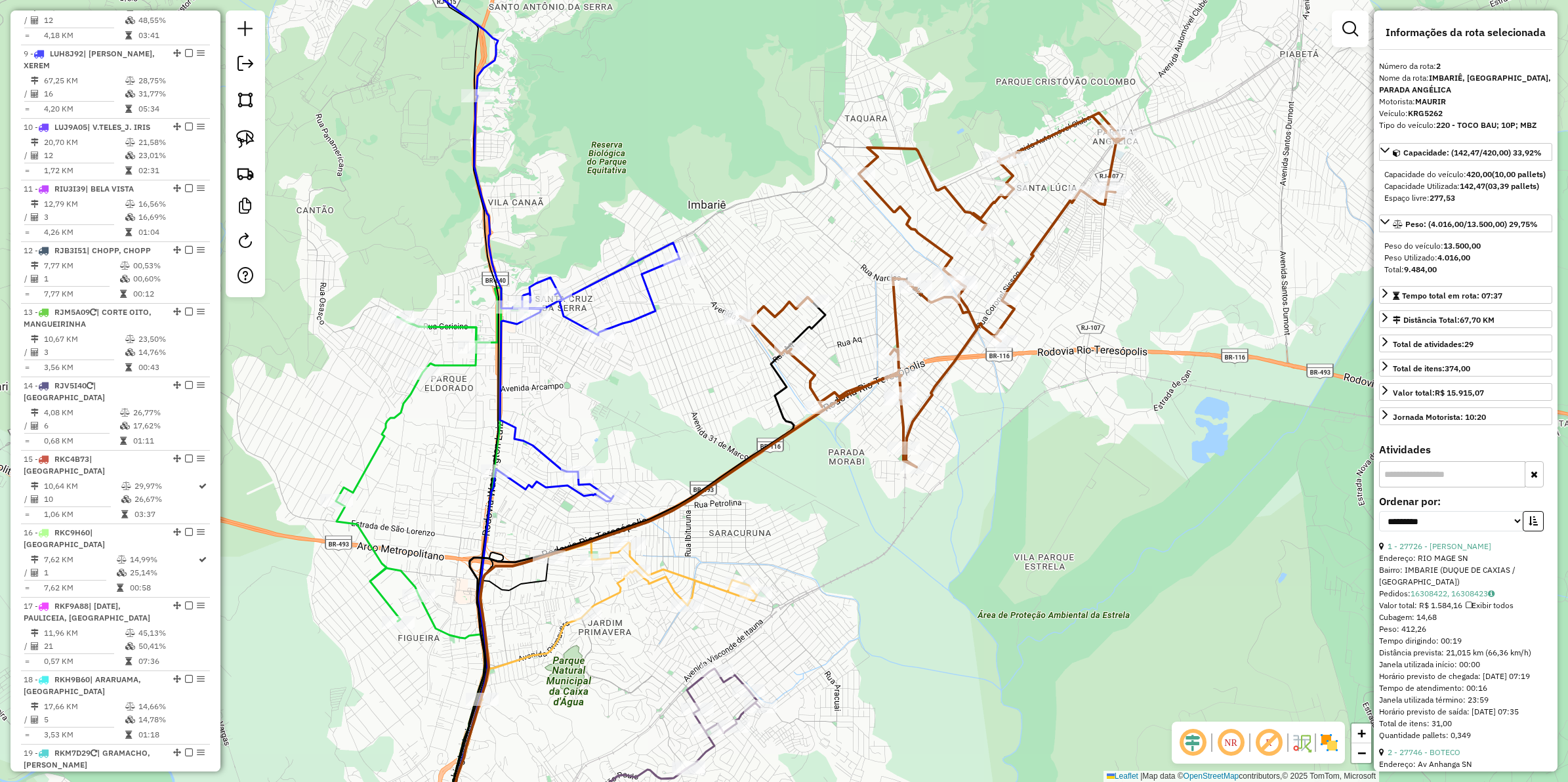
scroll to position [581, 0]
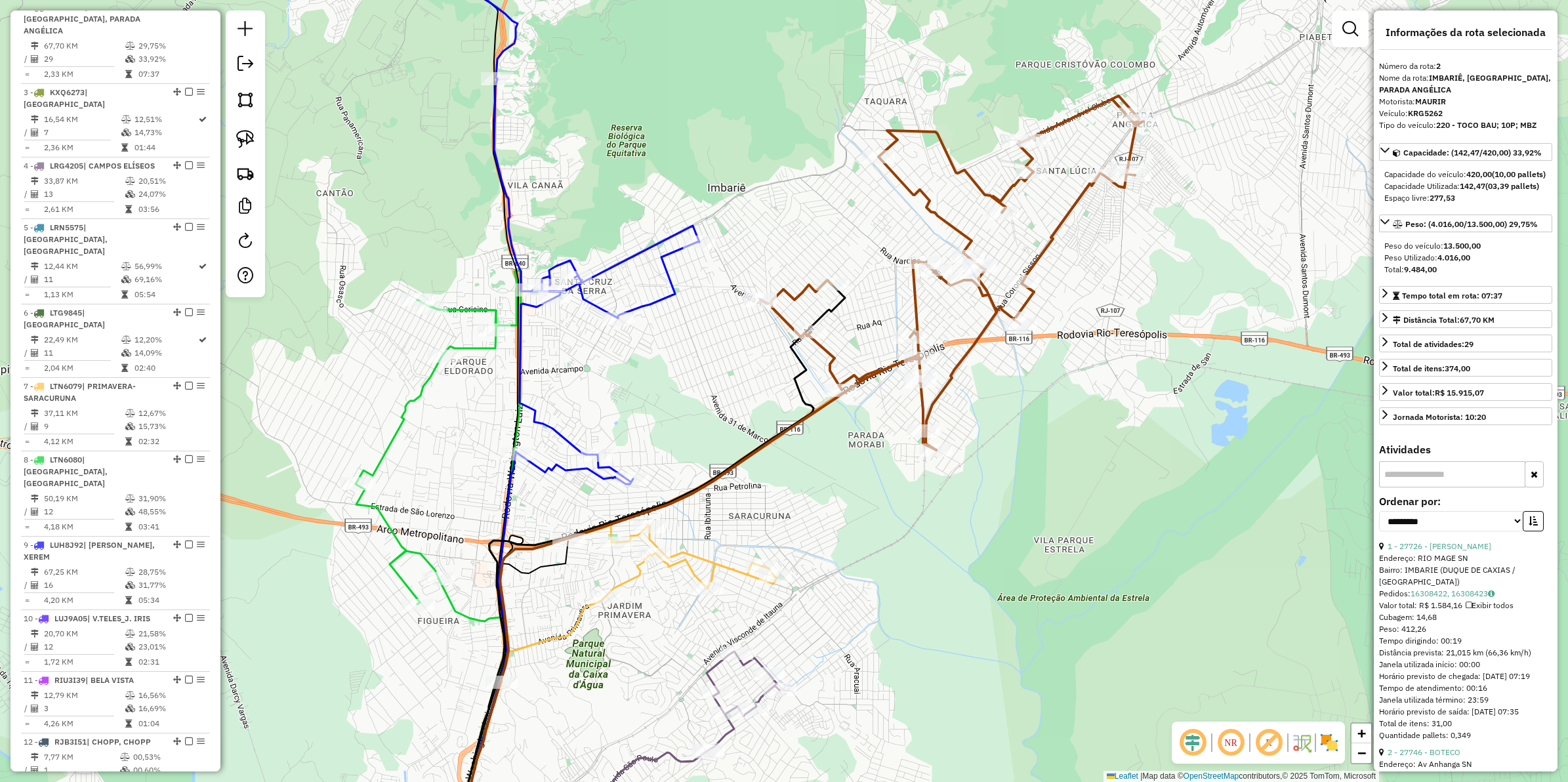
drag, startPoint x: 1109, startPoint y: 357, endPoint x: 1159, endPoint y: 335, distance: 54.6
click at [1159, 335] on div "Janela de atendimento Grade de atendimento Capacidade Transportadoras Veículos …" at bounding box center [784, 391] width 1568 height 782
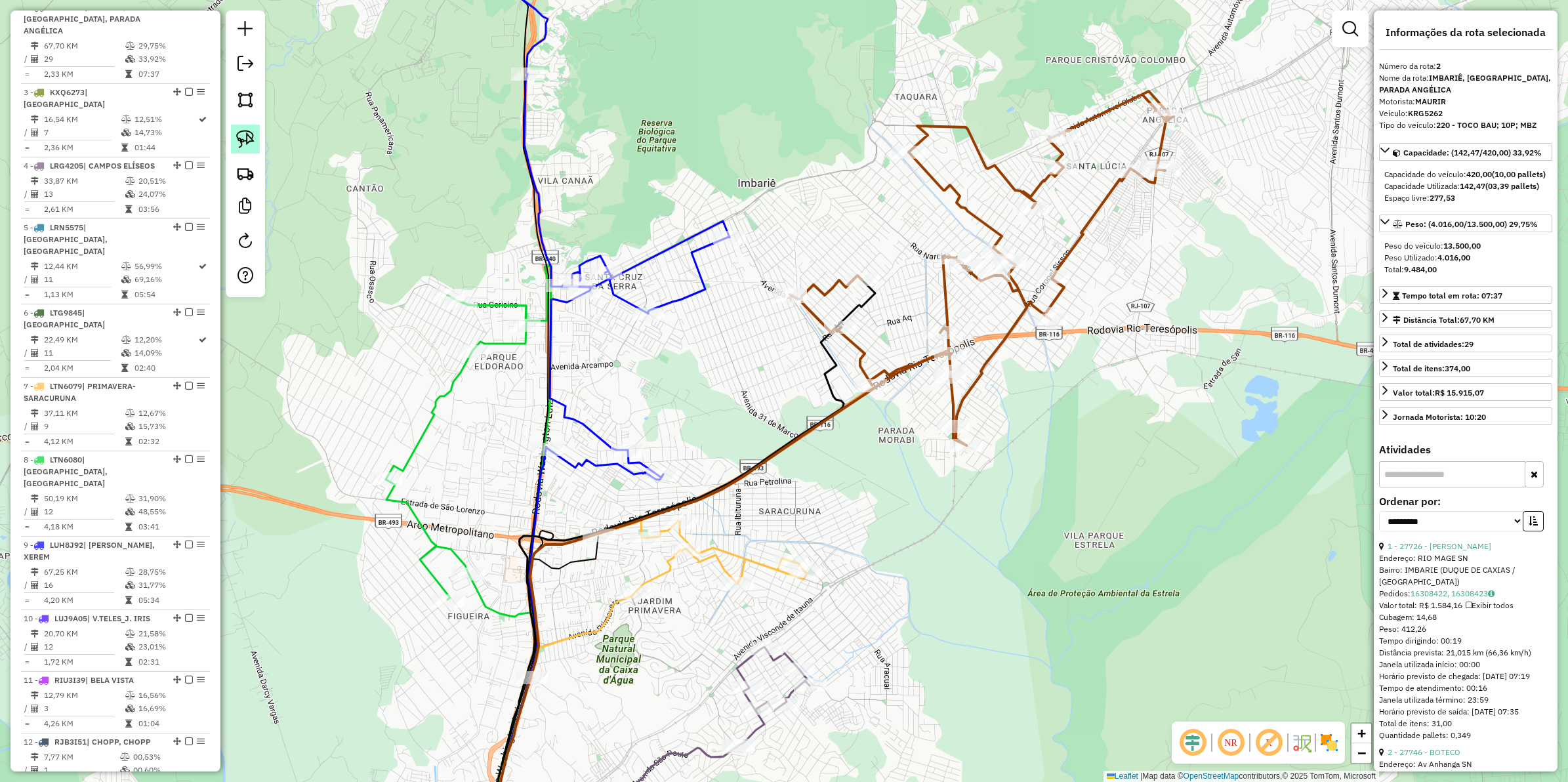
click at [248, 135] on img at bounding box center [245, 139] width 18 height 18
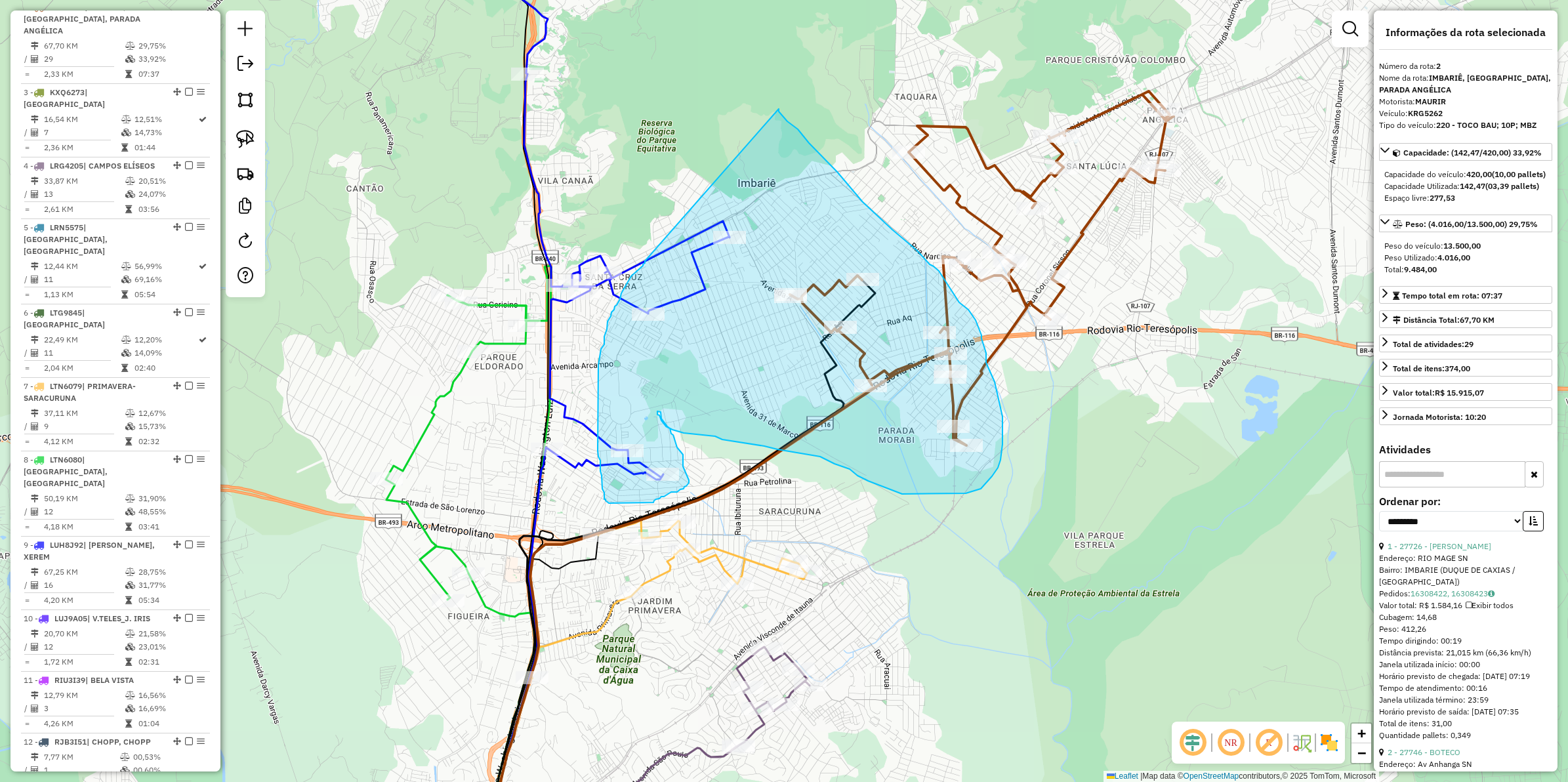
drag, startPoint x: 779, startPoint y: 109, endPoint x: 645, endPoint y: 261, distance: 202.6
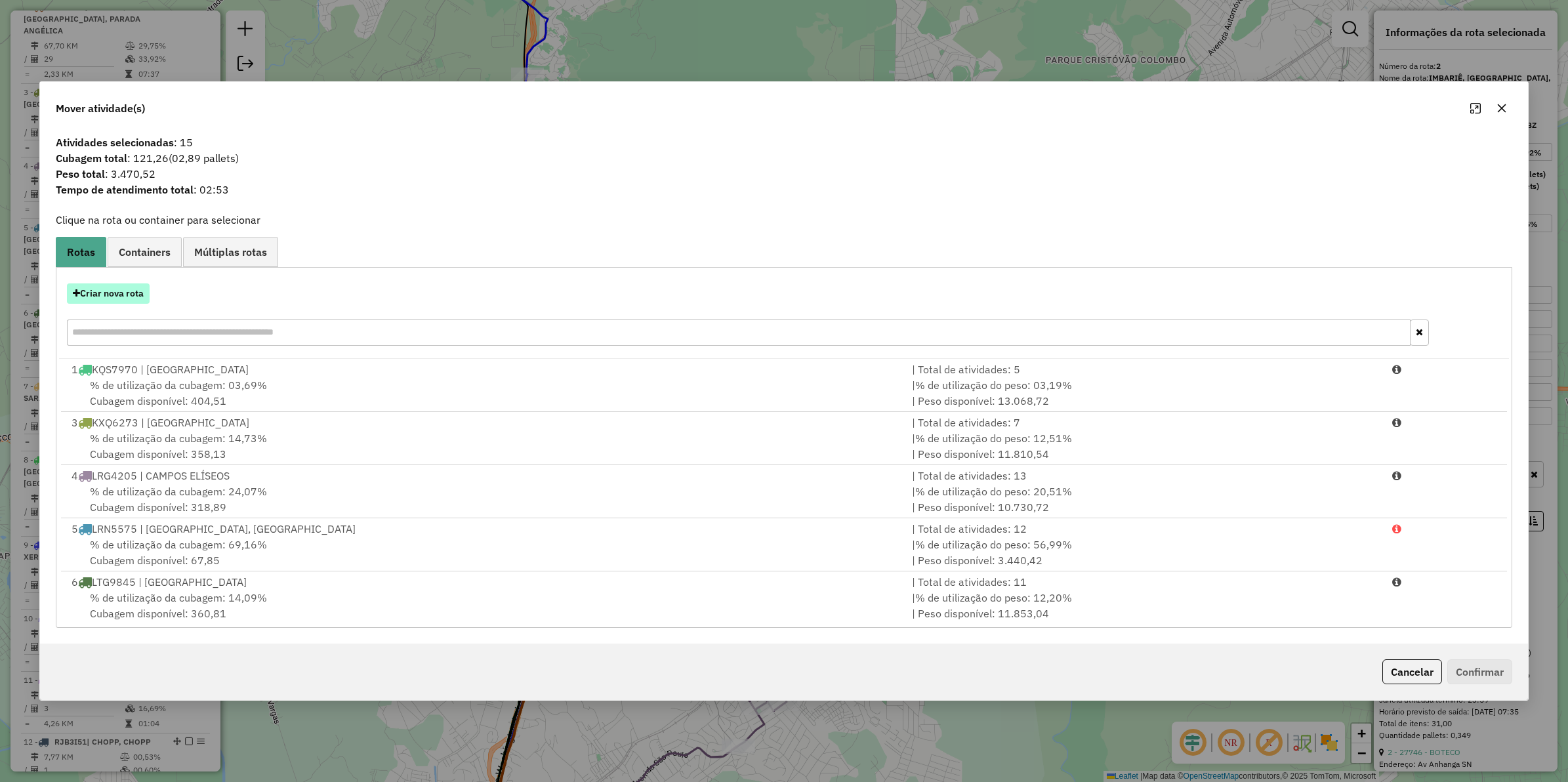
click at [142, 293] on button "Criar nova rota" at bounding box center [108, 293] width 82 height 20
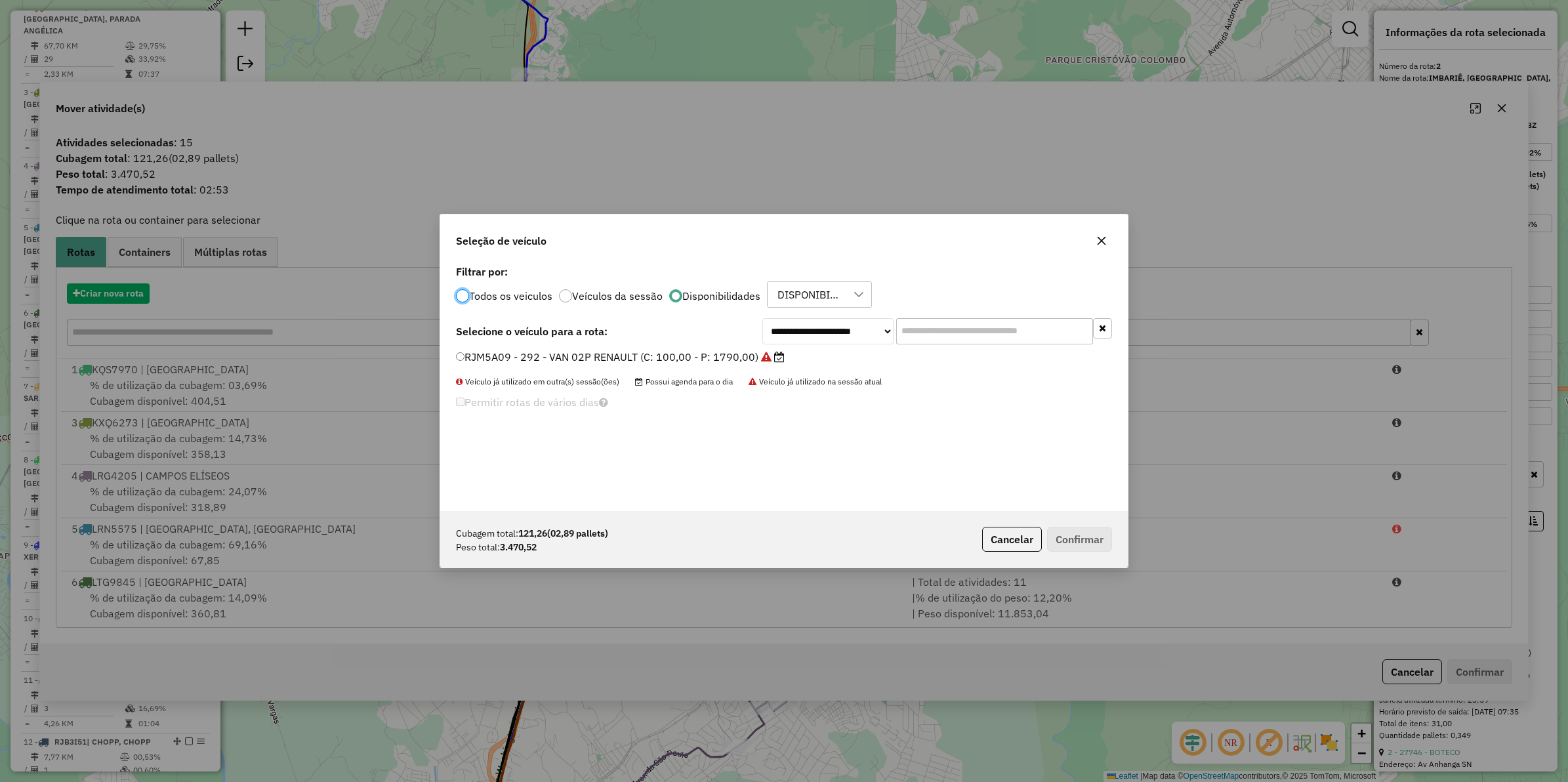
scroll to position [6, 4]
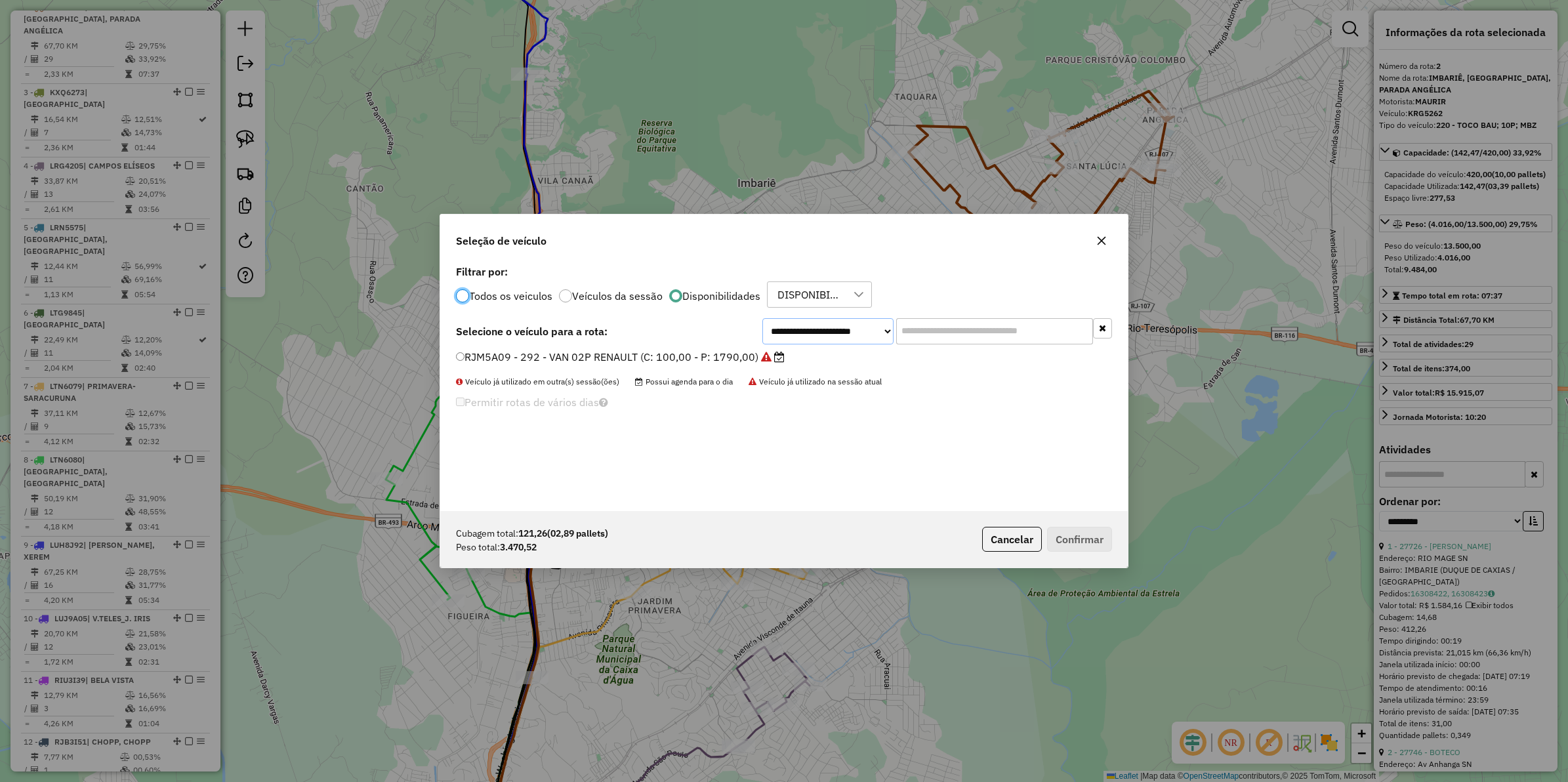
click at [822, 330] on select "**********" at bounding box center [828, 331] width 131 height 26
select select "********"
click at [763, 318] on select "**********" at bounding box center [828, 331] width 131 height 26
click at [594, 362] on label "KRG5262 - 220 - TOCO BAU; 10P; MBZ (C: 420,00 - P: 13500,00)" at bounding box center [630, 357] width 349 height 16
click at [1056, 540] on button "Confirmar" at bounding box center [1080, 539] width 65 height 25
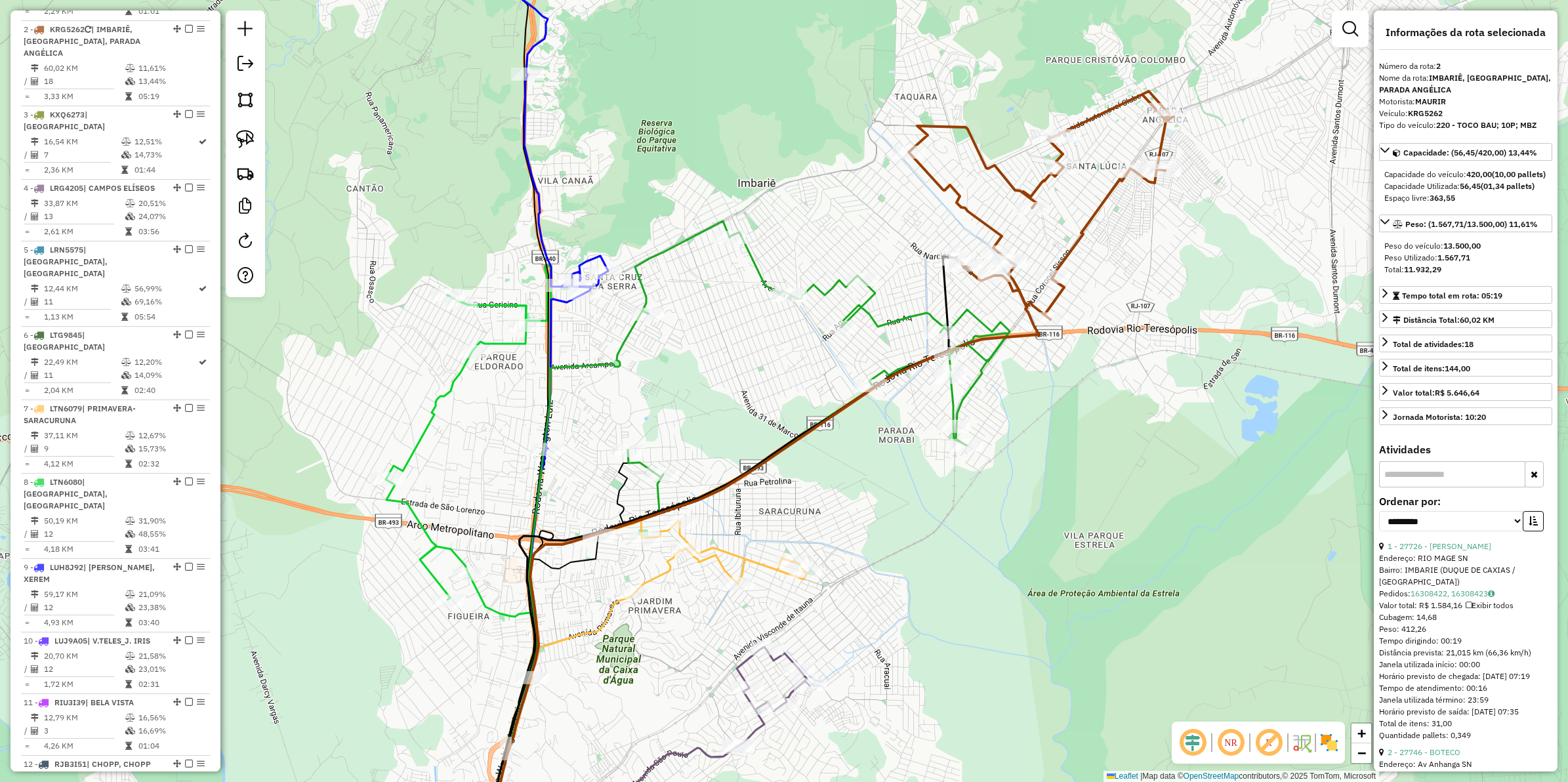
scroll to position [581, 0]
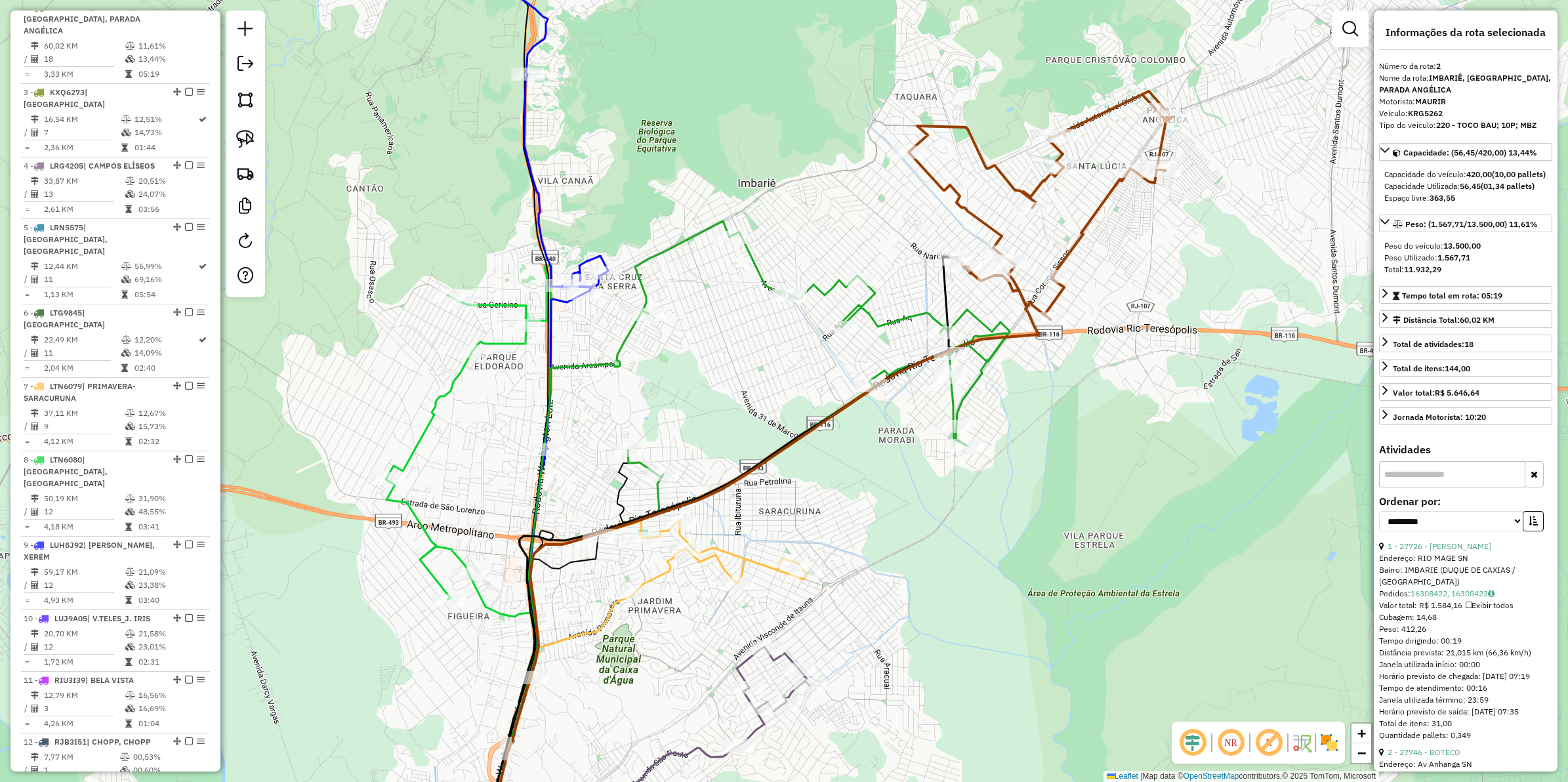
click at [1078, 248] on icon at bounding box center [1041, 205] width 265 height 229
click at [1075, 246] on icon at bounding box center [1041, 205] width 265 height 229
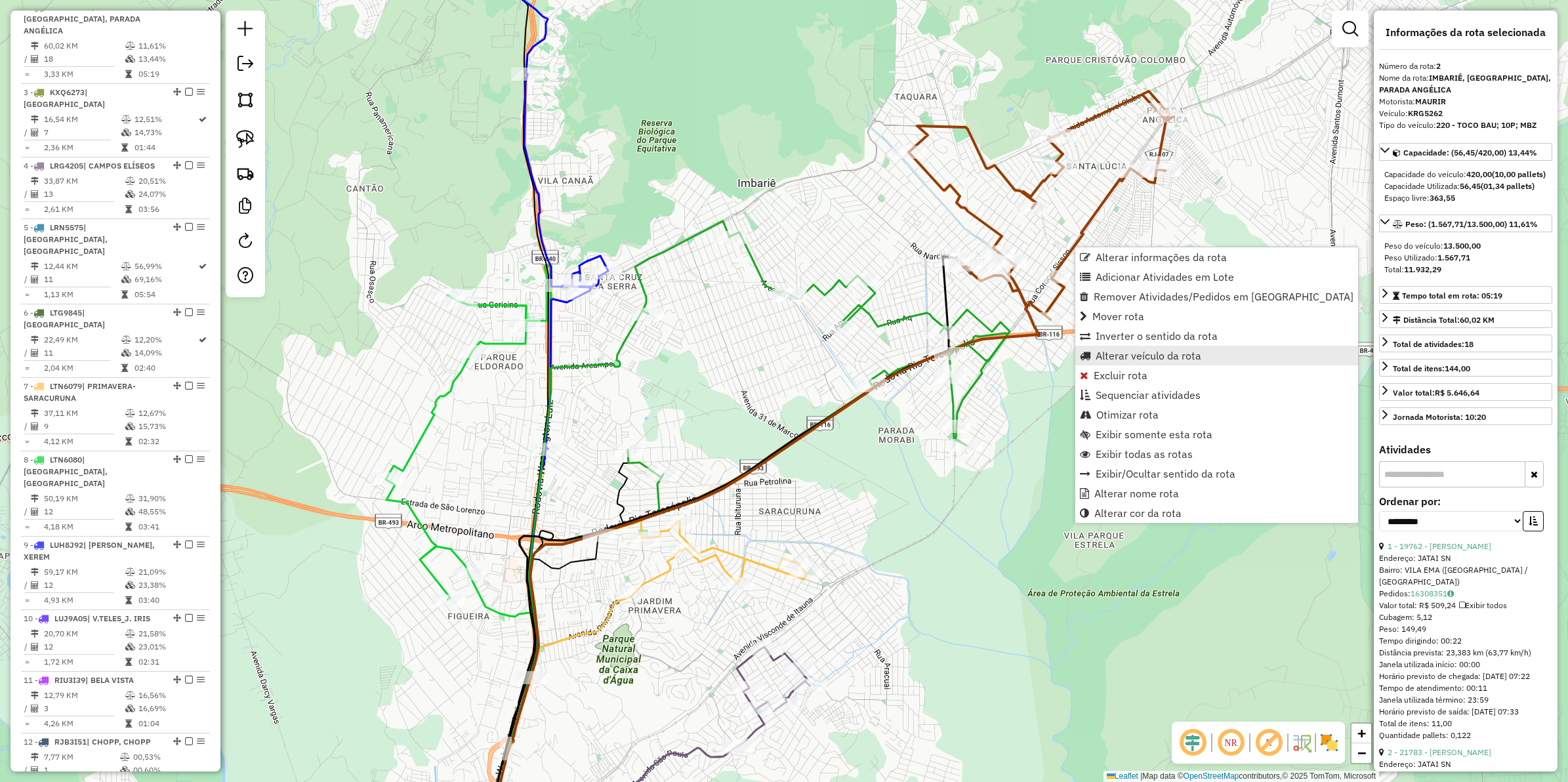
click at [1131, 354] on span "Alterar veículo da rota" at bounding box center [1148, 356] width 106 height 11
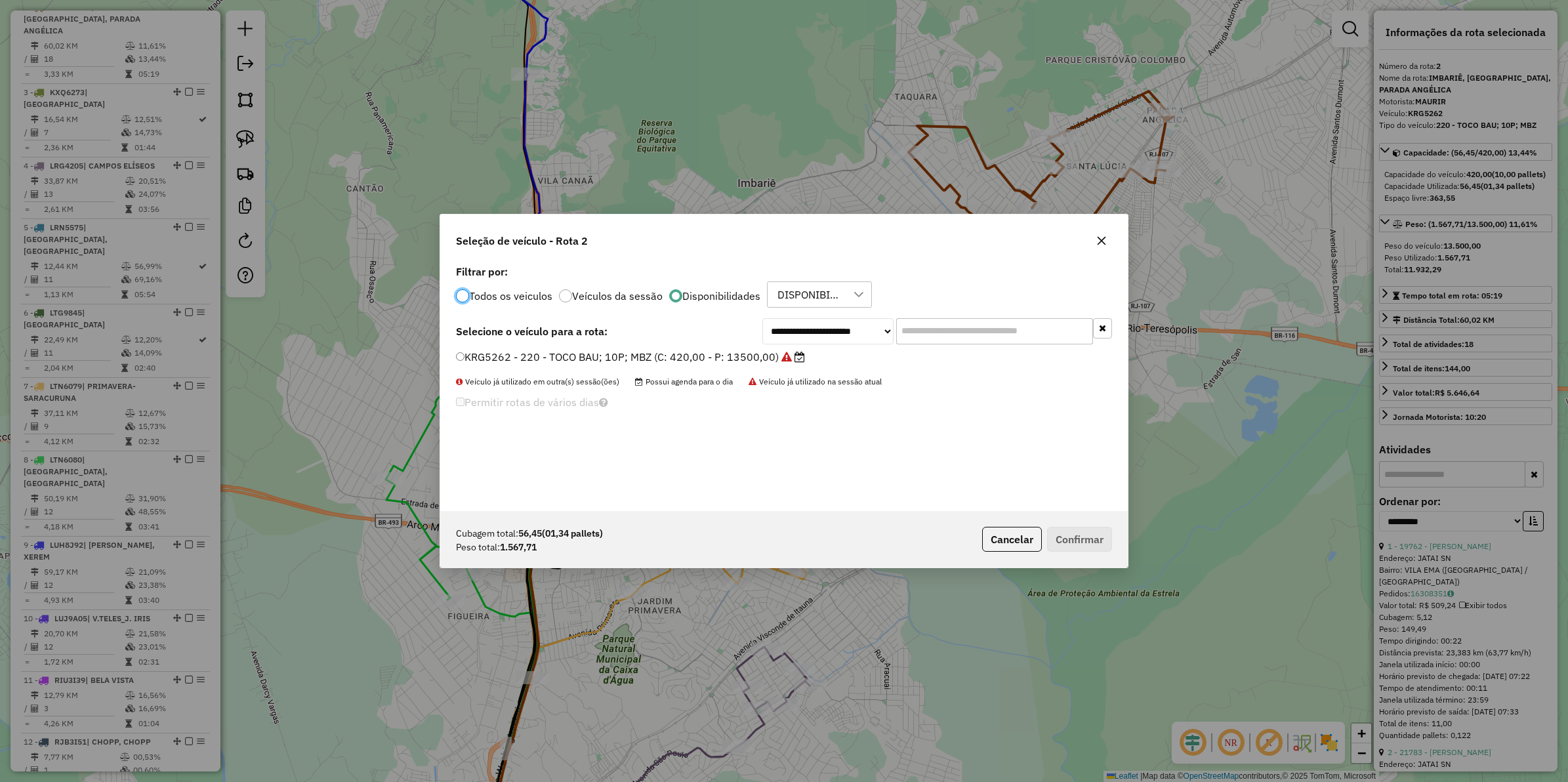
scroll to position [6, 4]
click at [843, 330] on select "**********" at bounding box center [828, 331] width 131 height 26
select select "********"
click at [763, 318] on select "**********" at bounding box center [828, 331] width 131 height 26
click at [600, 359] on label "KXQ6273 - 253 - TOCO BAU; 10P; MBZ (C: 420,00 - P: 13500,00)" at bounding box center [630, 357] width 349 height 16
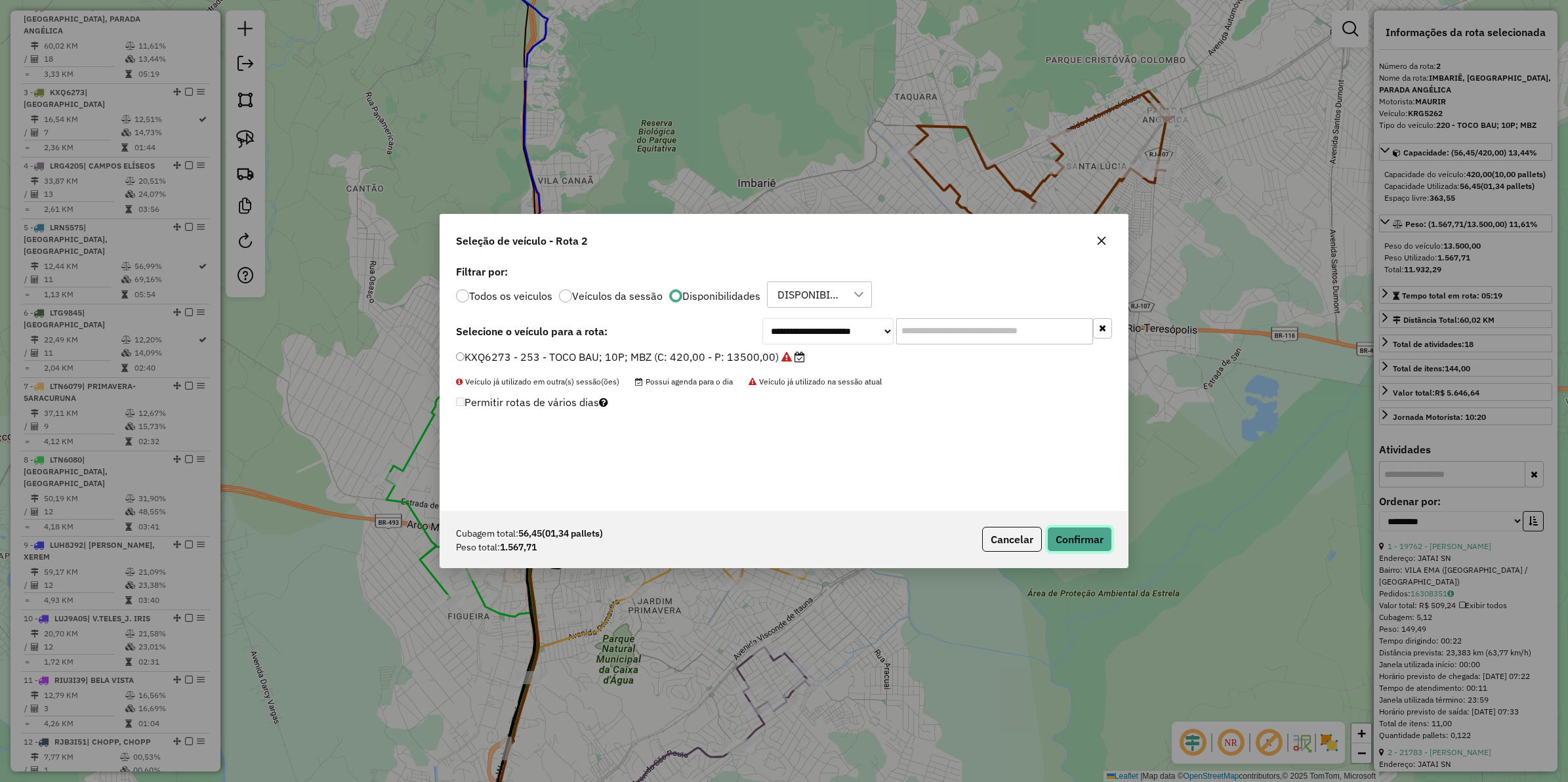
click at [1075, 539] on button "Confirmar" at bounding box center [1080, 539] width 65 height 25
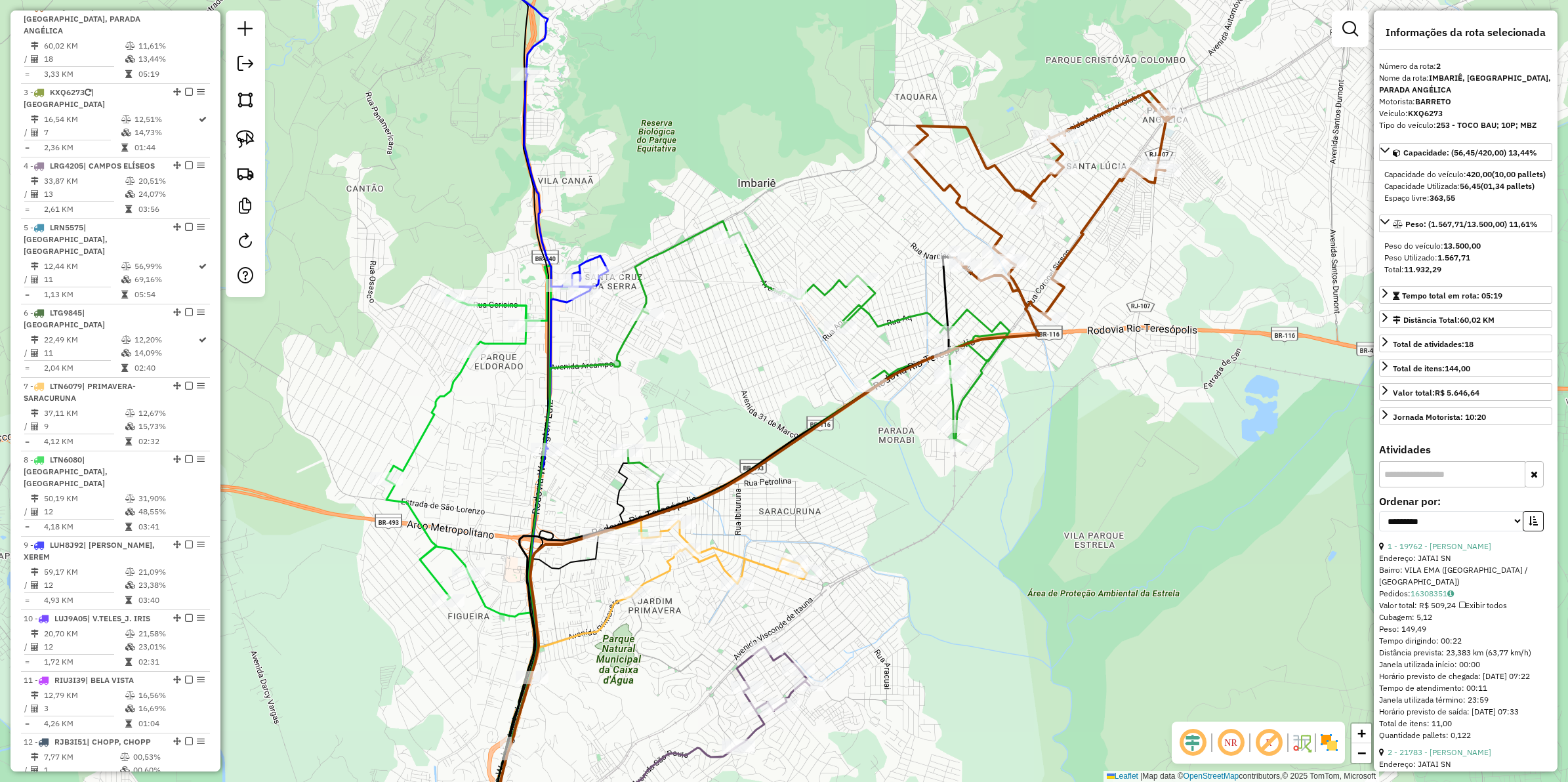
click at [1083, 218] on icon at bounding box center [1041, 205] width 265 height 229
click at [1086, 218] on icon at bounding box center [1041, 205] width 265 height 229
click at [1088, 222] on icon at bounding box center [1041, 205] width 265 height 229
click at [968, 320] on icon at bounding box center [819, 366] width 382 height 291
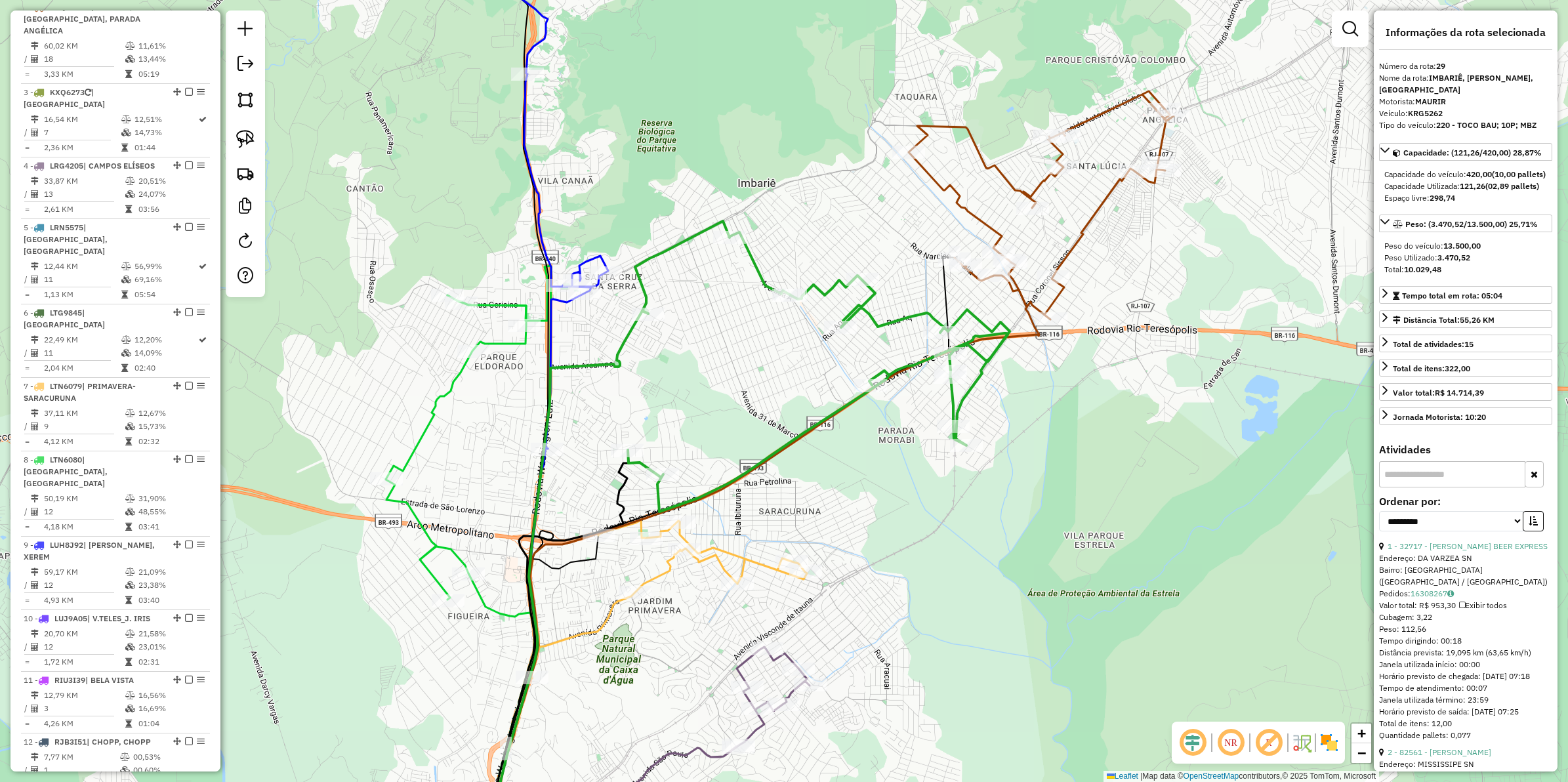
scroll to position [1643, 0]
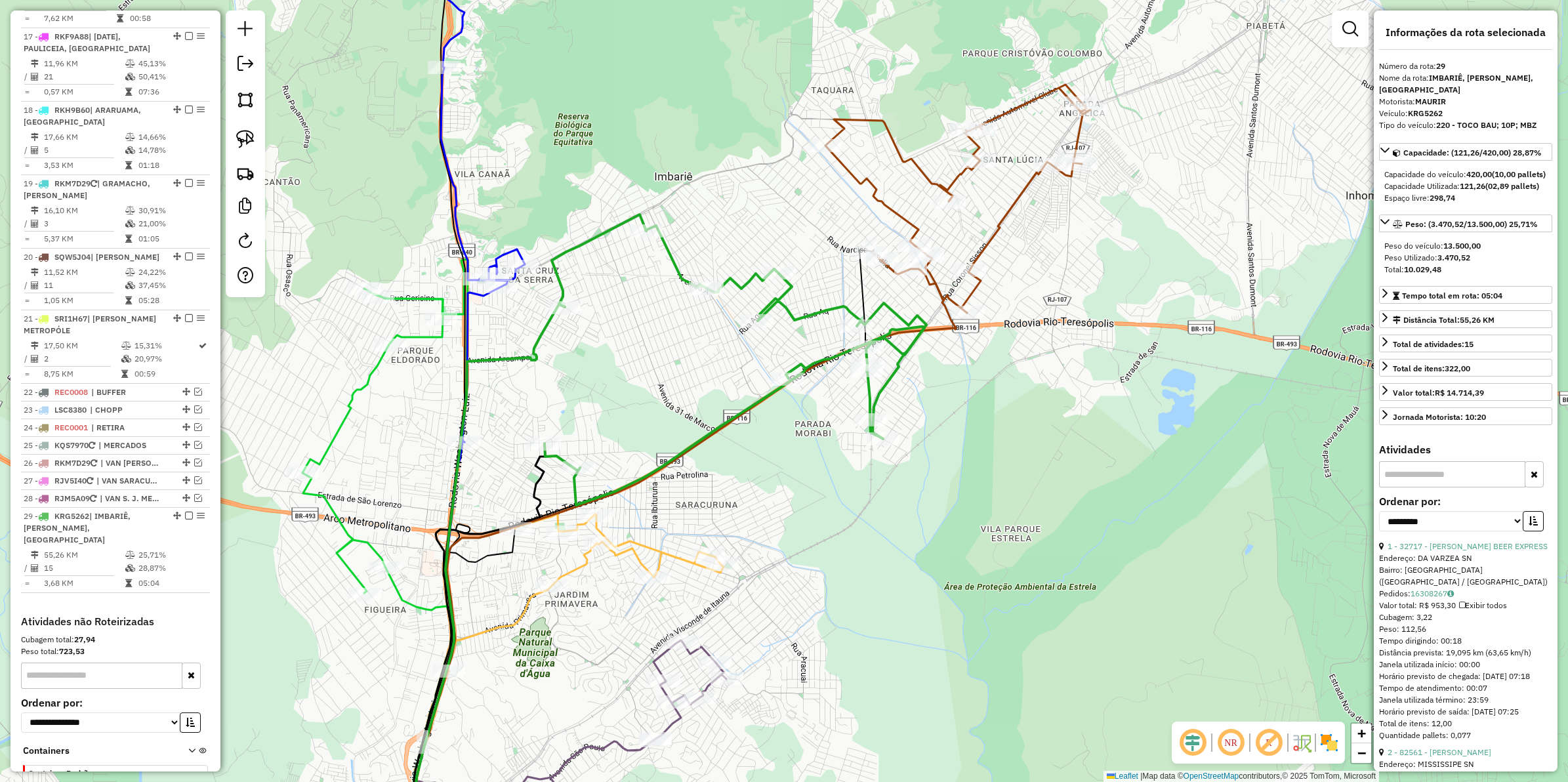
drag, startPoint x: 845, startPoint y: 365, endPoint x: 760, endPoint y: 359, distance: 85.2
click at [760, 359] on div "Janela de atendimento Grade de atendimento Capacidade Transportadoras Veículos …" at bounding box center [784, 391] width 1568 height 782
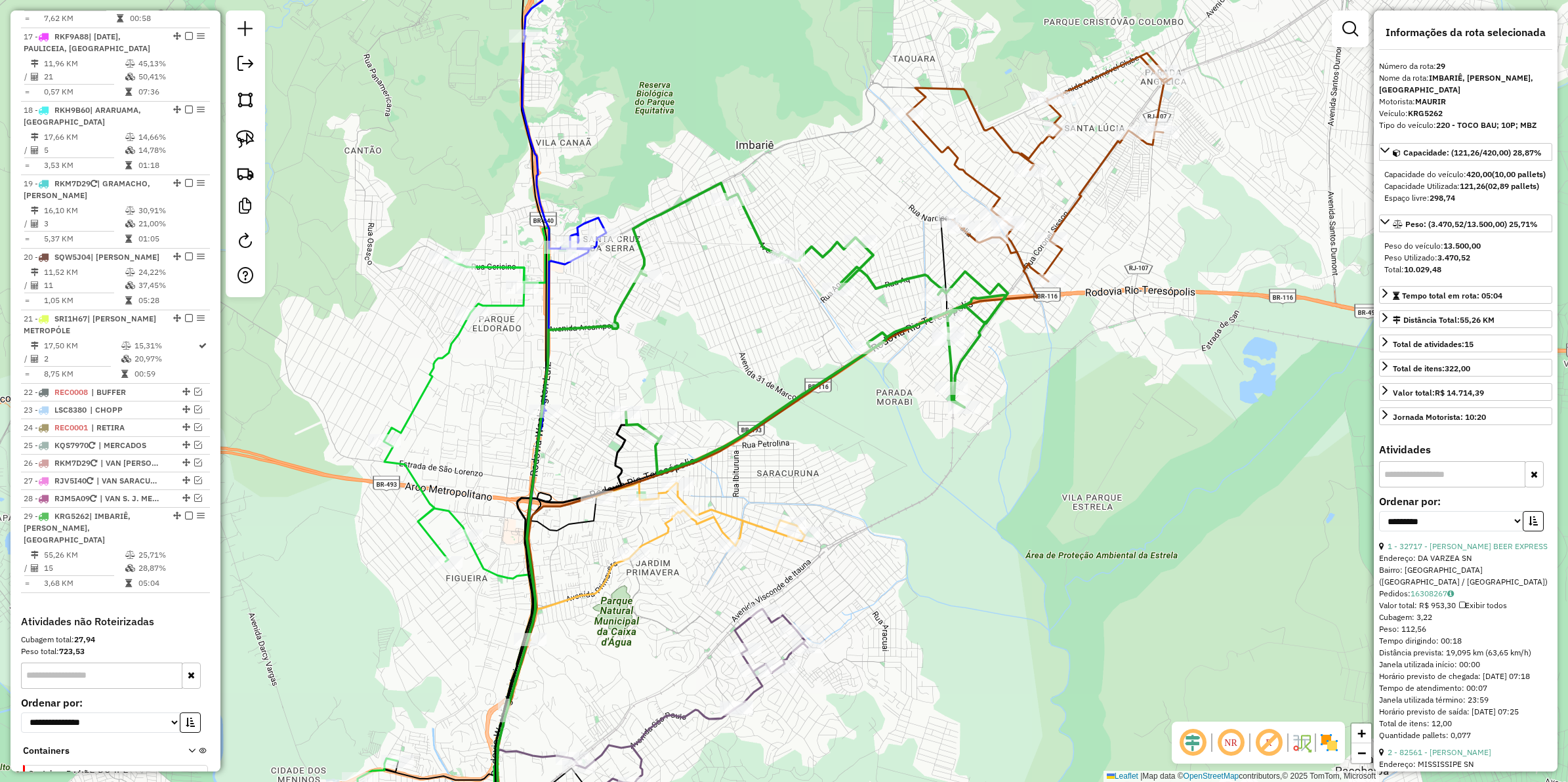
drag, startPoint x: 706, startPoint y: 387, endPoint x: 805, endPoint y: 382, distance: 99.1
click at [805, 382] on div "Janela de atendimento Grade de atendimento Capacidade Transportadoras Veículos …" at bounding box center [784, 391] width 1568 height 782
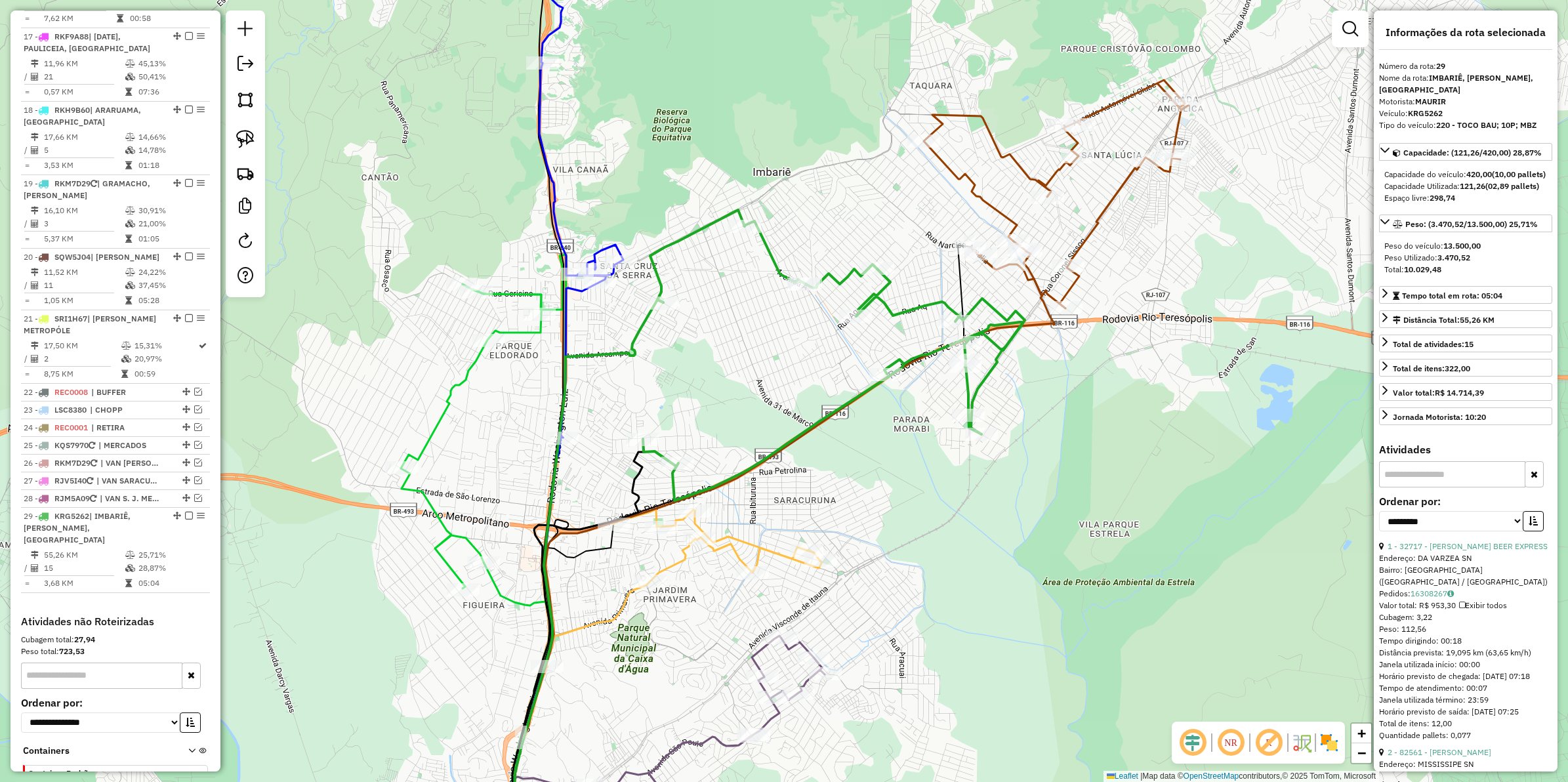
click at [601, 251] on icon at bounding box center [433, 180] width 382 height 515
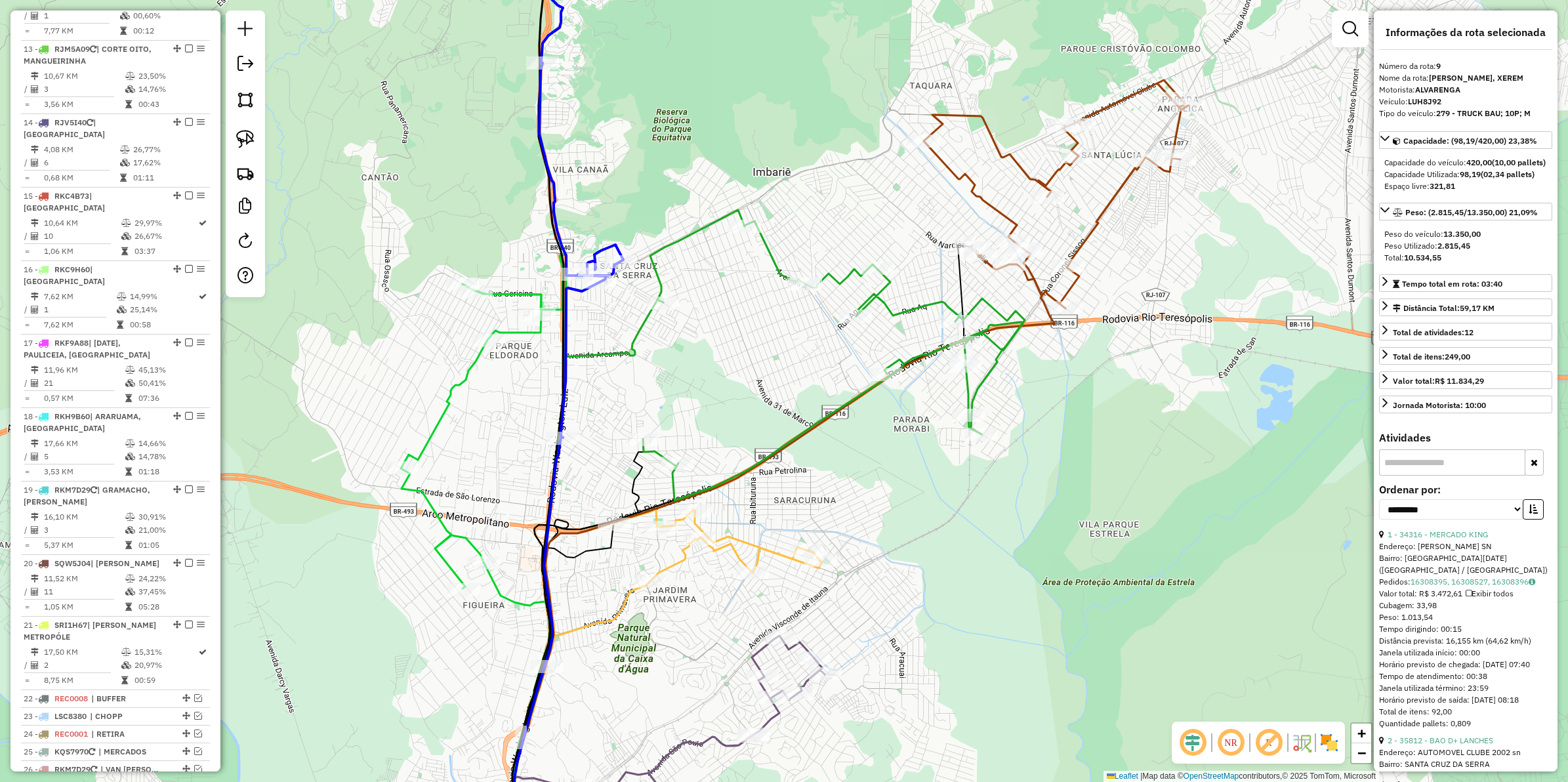
scroll to position [1084, 0]
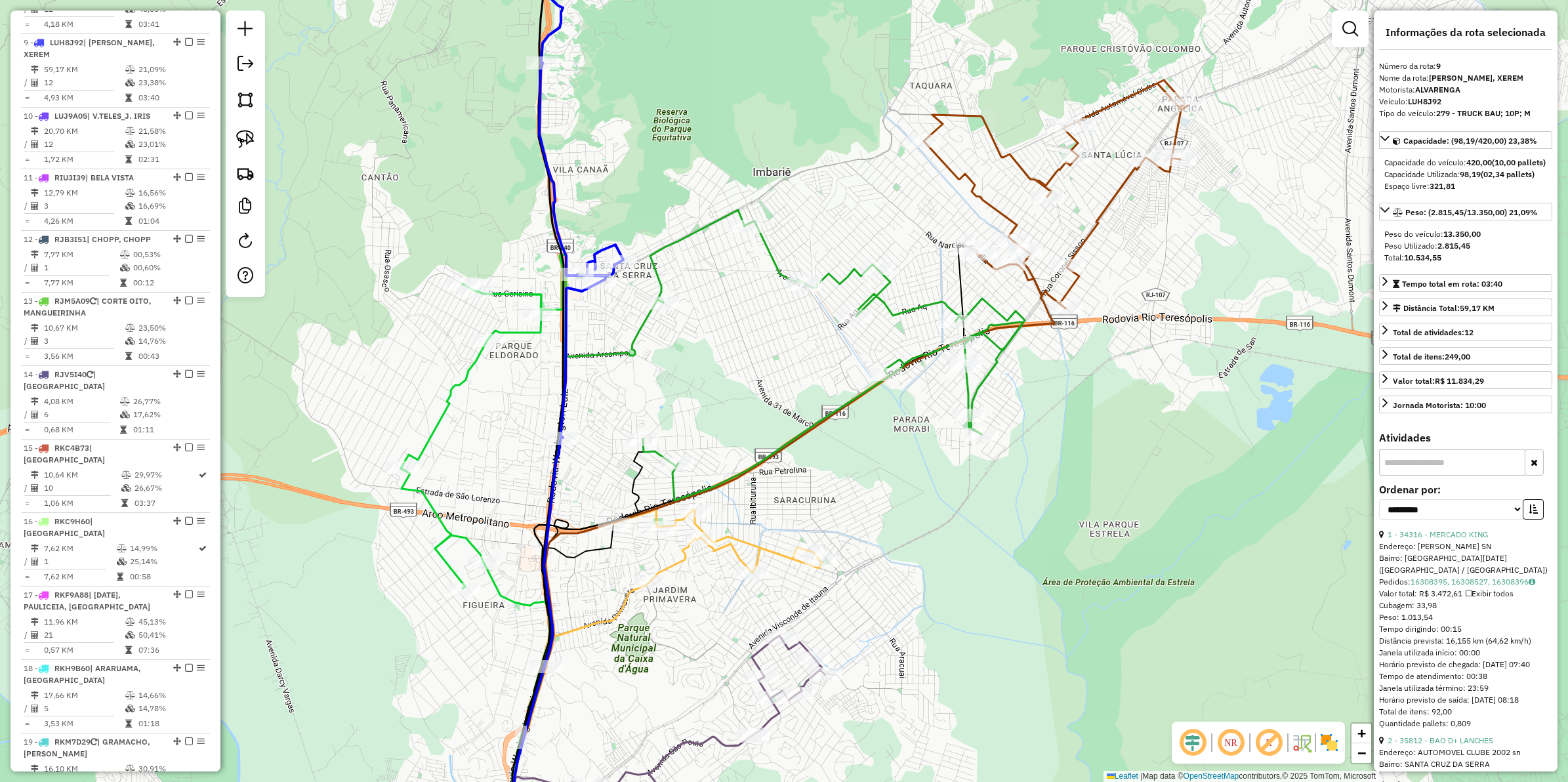
click at [564, 392] on icon at bounding box center [433, 180] width 382 height 515
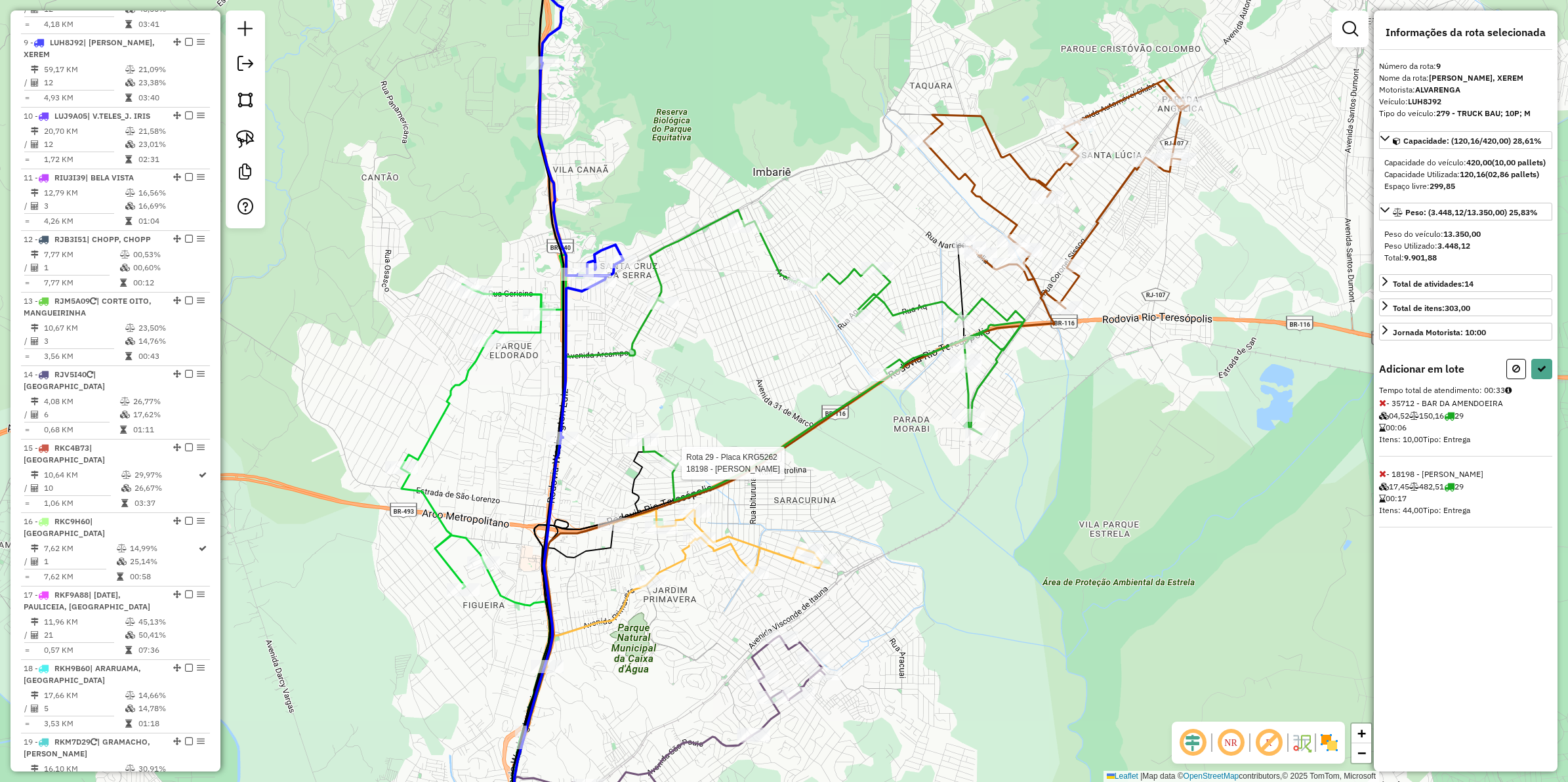
select select "**********"
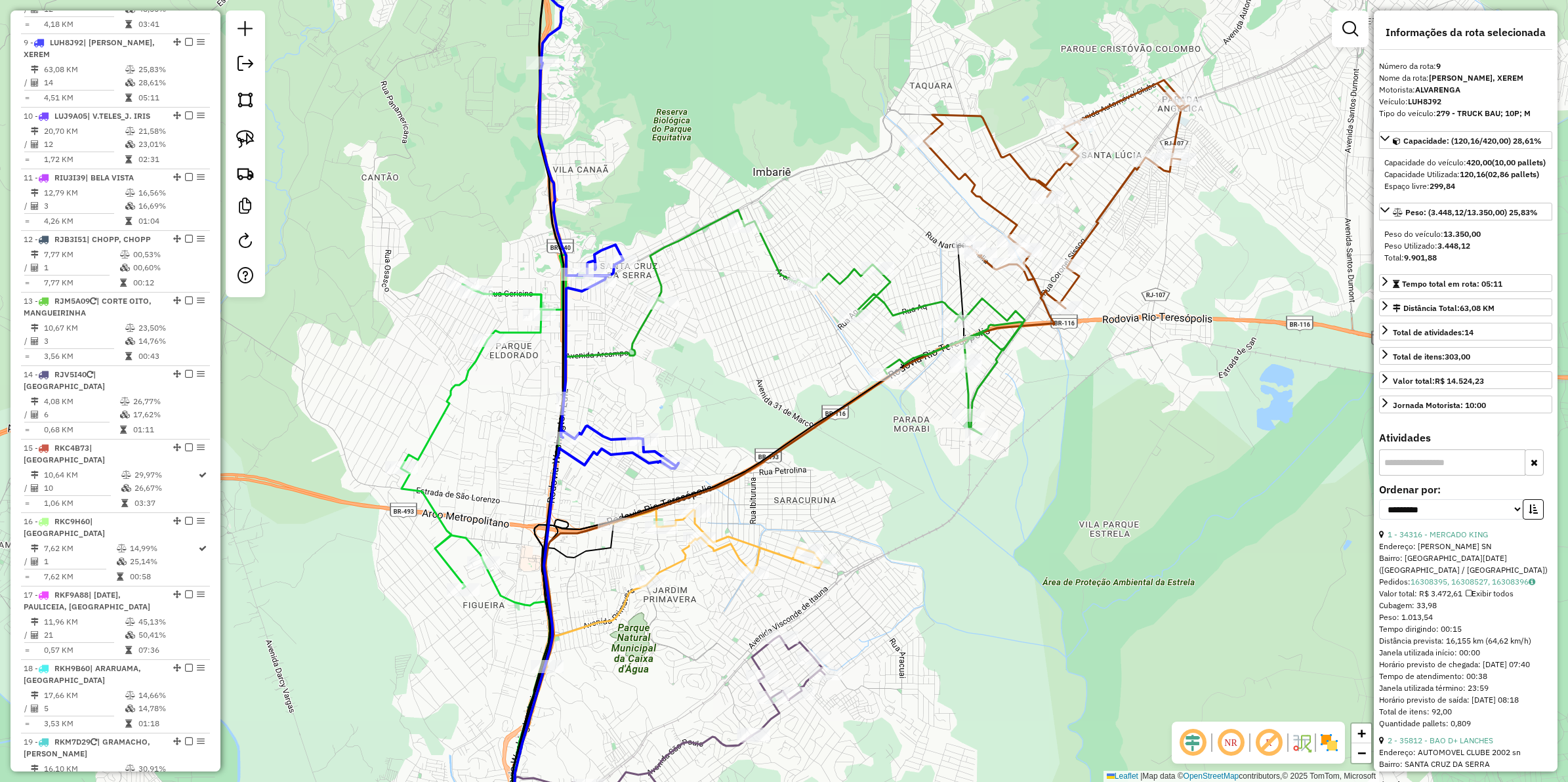
click at [671, 245] on icon at bounding box center [837, 323] width 374 height 224
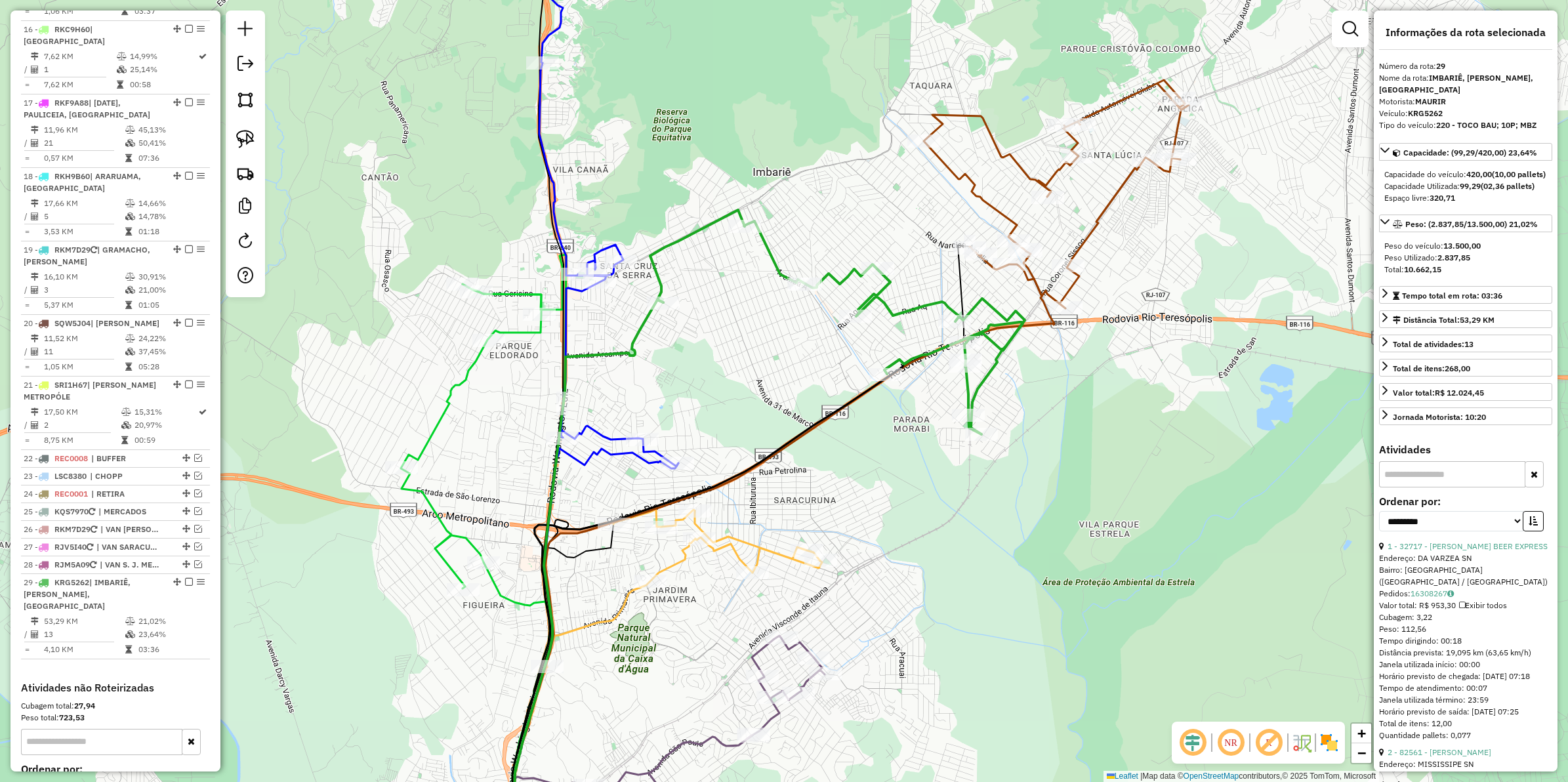
scroll to position [1643, 0]
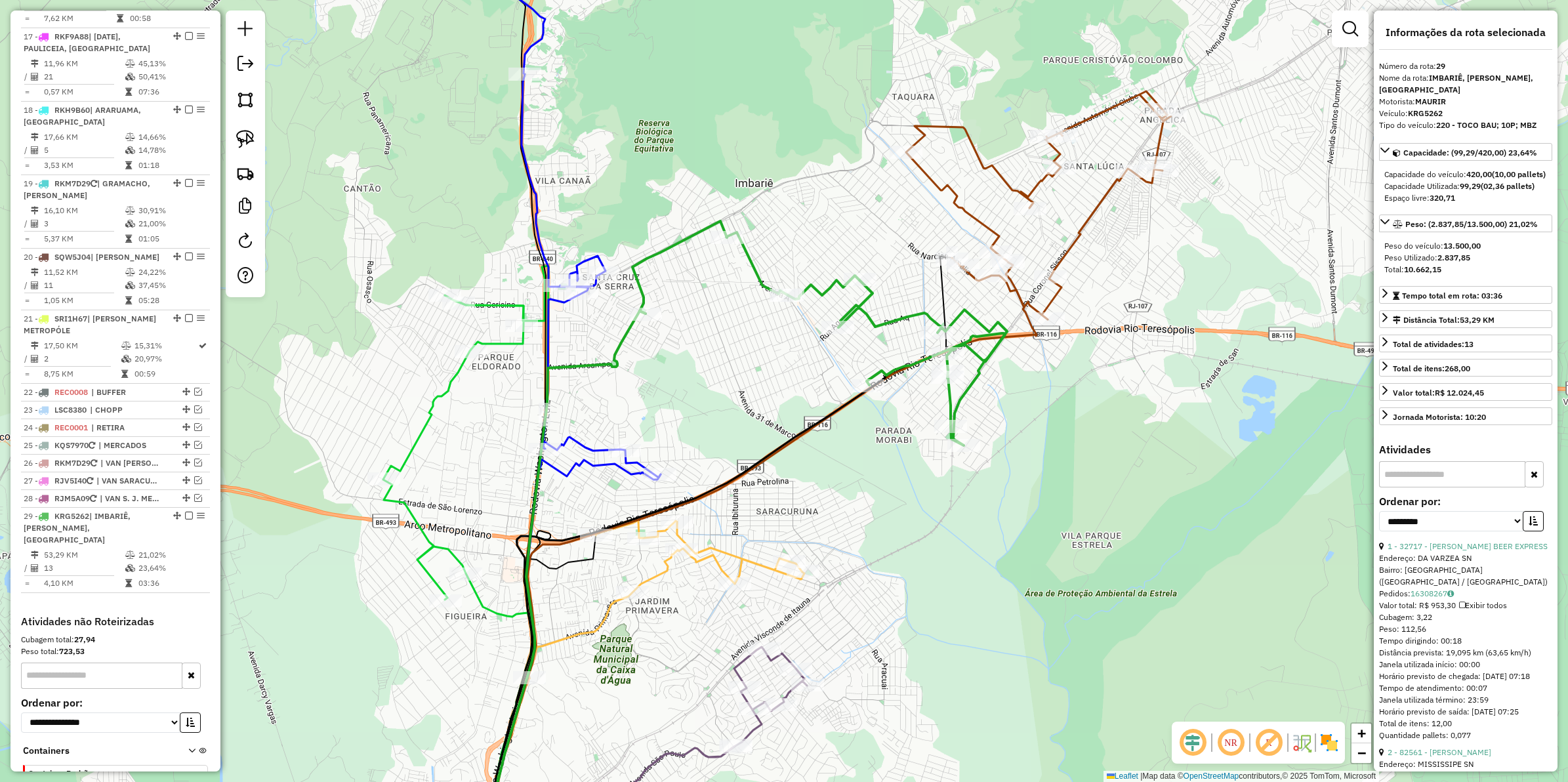
drag, startPoint x: 720, startPoint y: 338, endPoint x: 759, endPoint y: 309, distance: 48.6
click at [661, 368] on div "Janela de atendimento Grade de atendimento Capacidade Transportadoras Veículos …" at bounding box center [784, 391] width 1568 height 782
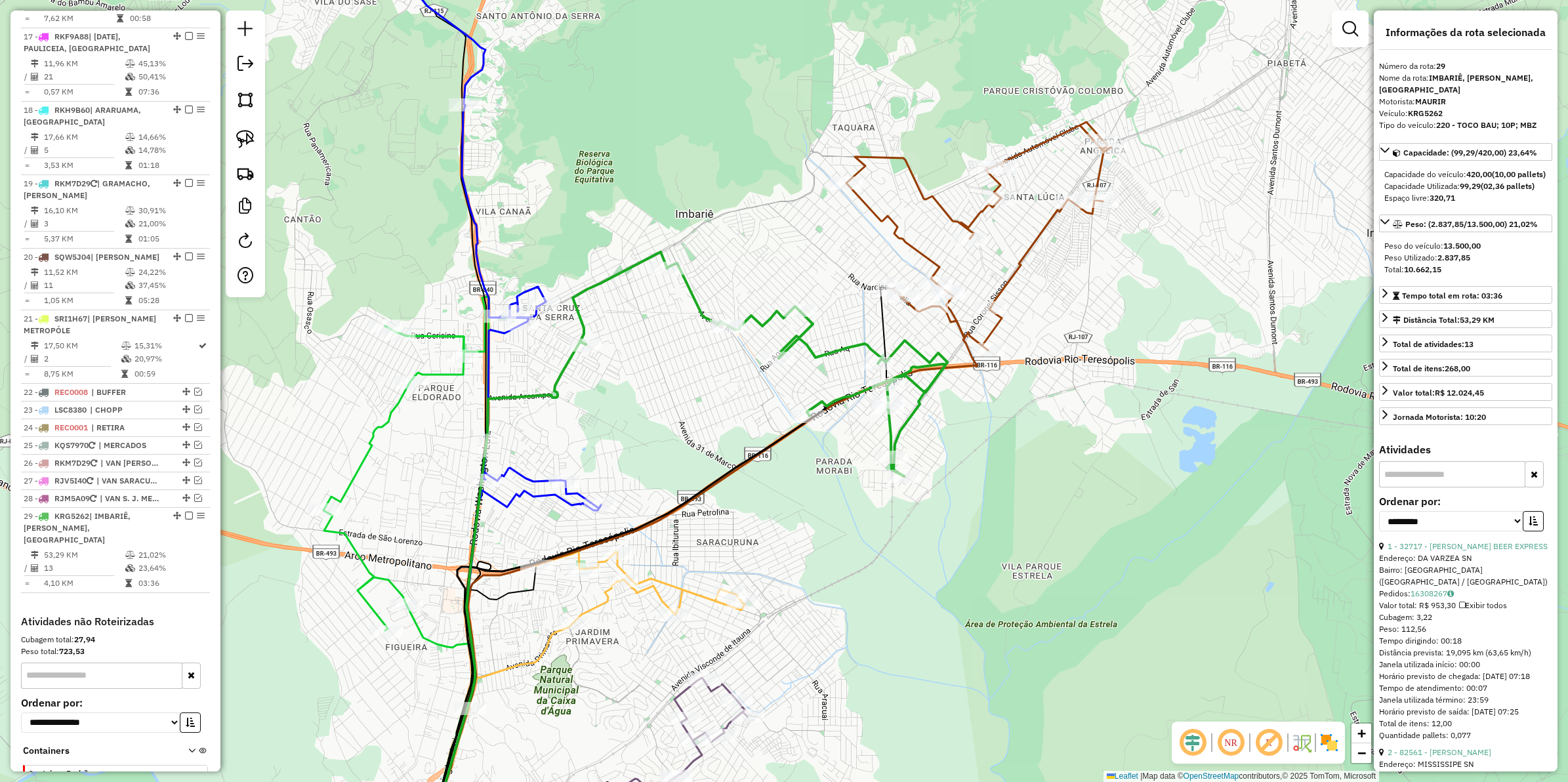
click at [904, 234] on icon at bounding box center [979, 236] width 265 height 229
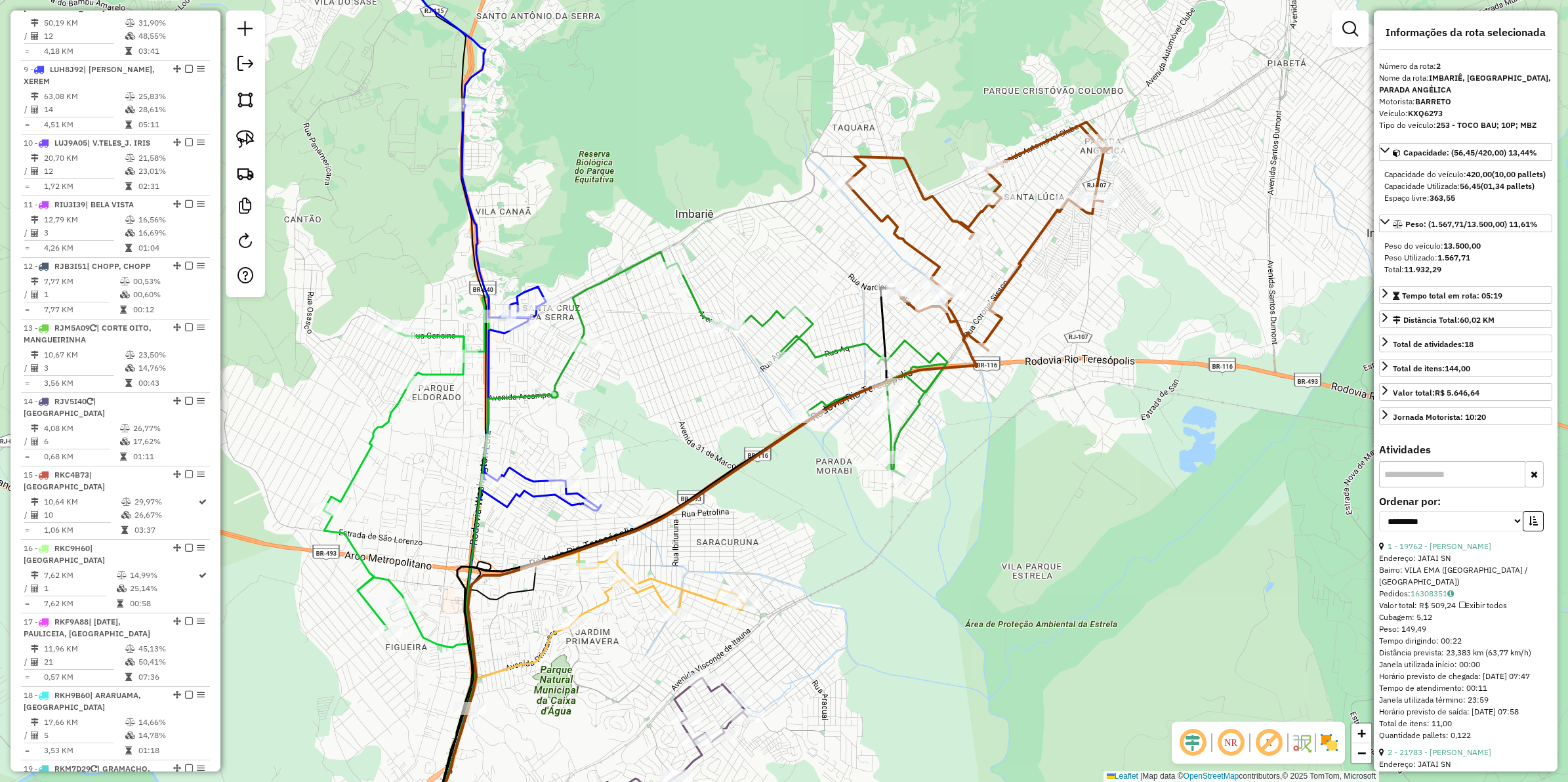
scroll to position [581, 0]
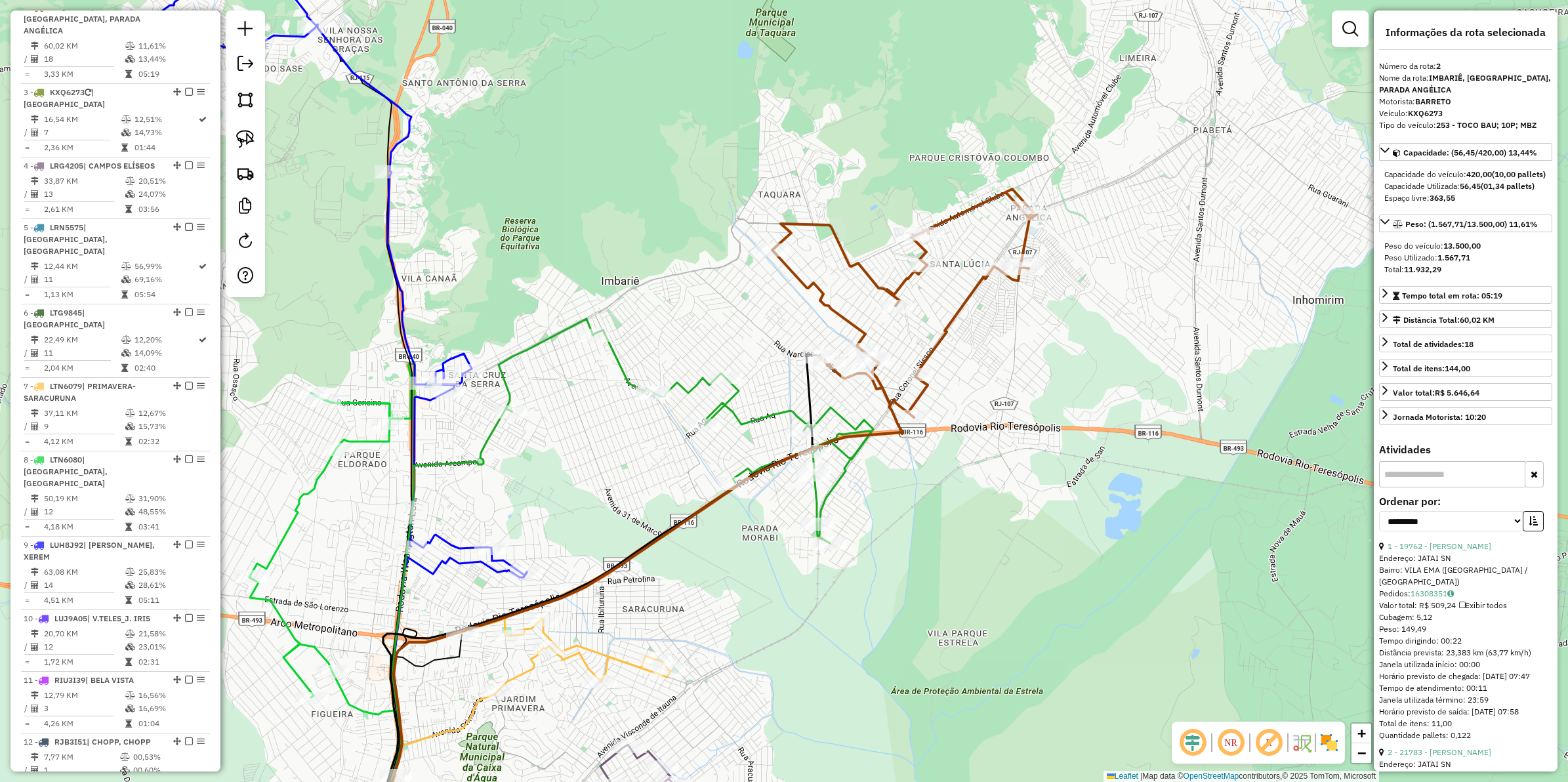
drag, startPoint x: 1038, startPoint y: 330, endPoint x: 985, endPoint y: 377, distance: 70.8
click at [985, 377] on div "Janela de atendimento Grade de atendimento Capacidade Transportadoras Veículos …" at bounding box center [784, 391] width 1568 height 782
click at [954, 326] on icon at bounding box center [904, 304] width 265 height 229
click at [952, 323] on icon at bounding box center [904, 304] width 265 height 229
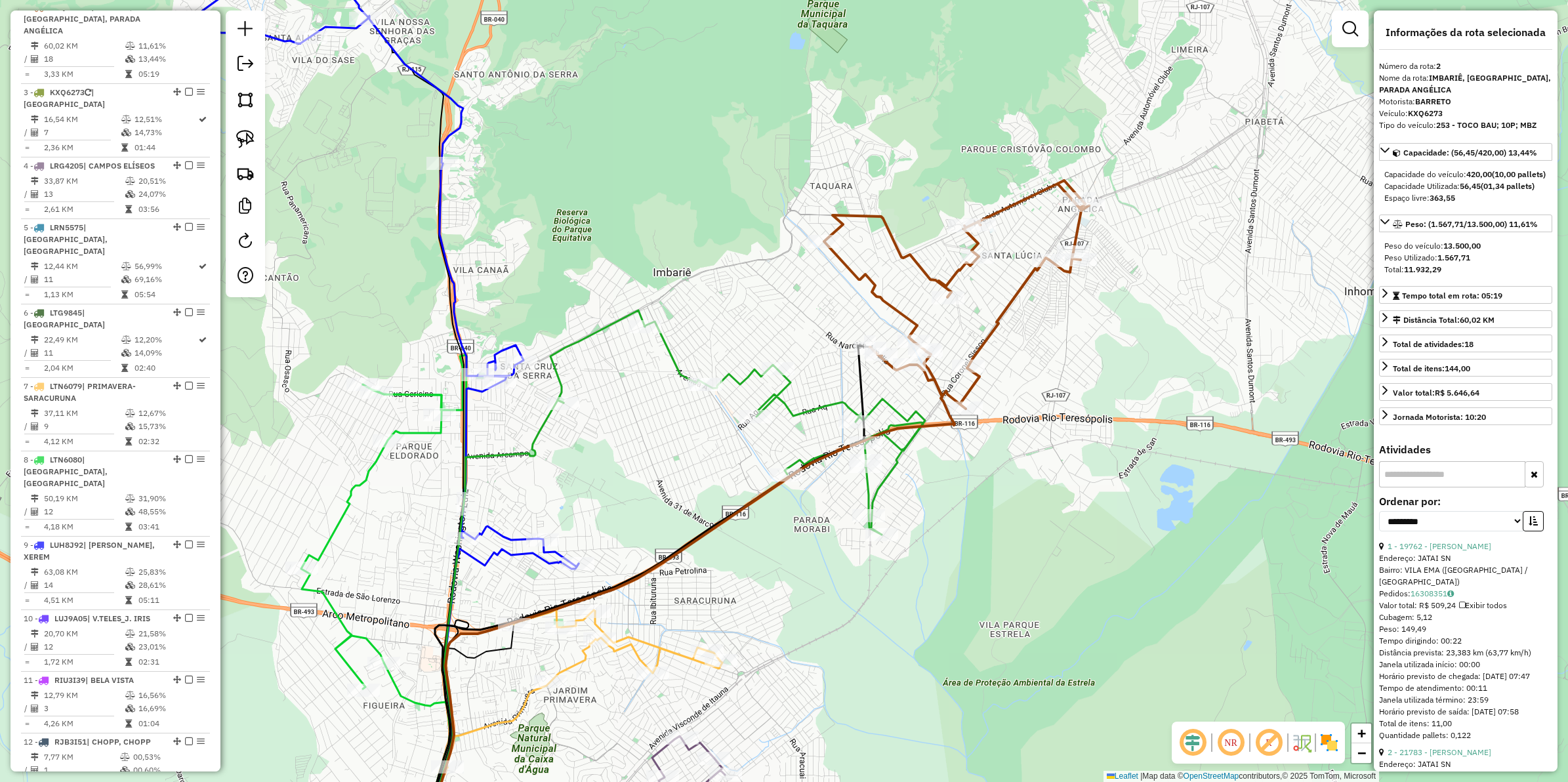
drag, startPoint x: 1032, startPoint y: 368, endPoint x: 1043, endPoint y: 367, distance: 11.0
click at [1043, 367] on div "Janela de atendimento Grade de atendimento Capacidade Transportadoras Veículos …" at bounding box center [784, 391] width 1568 height 782
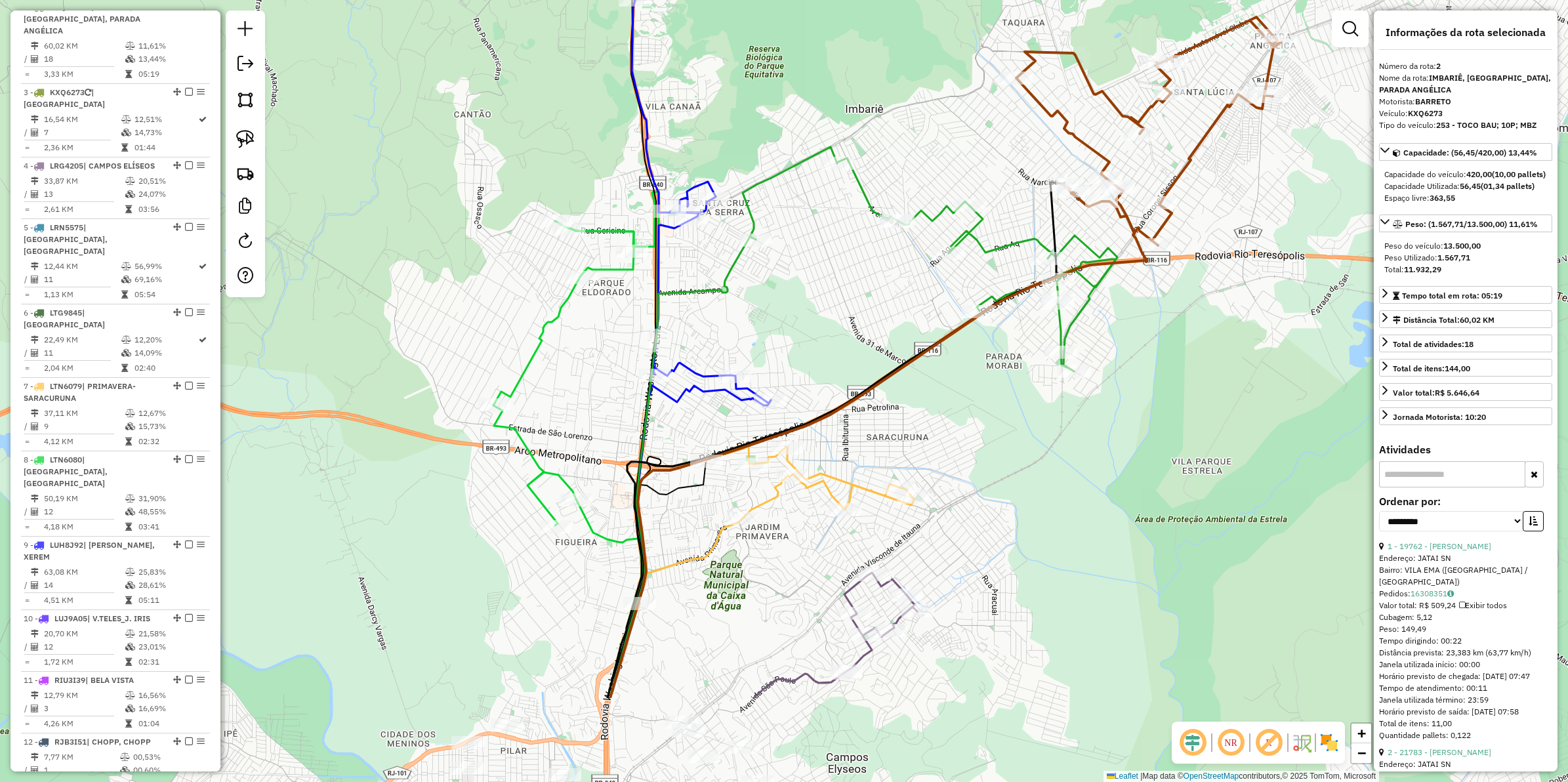
drag, startPoint x: 1035, startPoint y: 398, endPoint x: 1218, endPoint y: 237, distance: 243.7
click at [1218, 238] on div "Janela de atendimento Grade de atendimento Capacidade Transportadoras Veículos …" at bounding box center [784, 391] width 1568 height 782
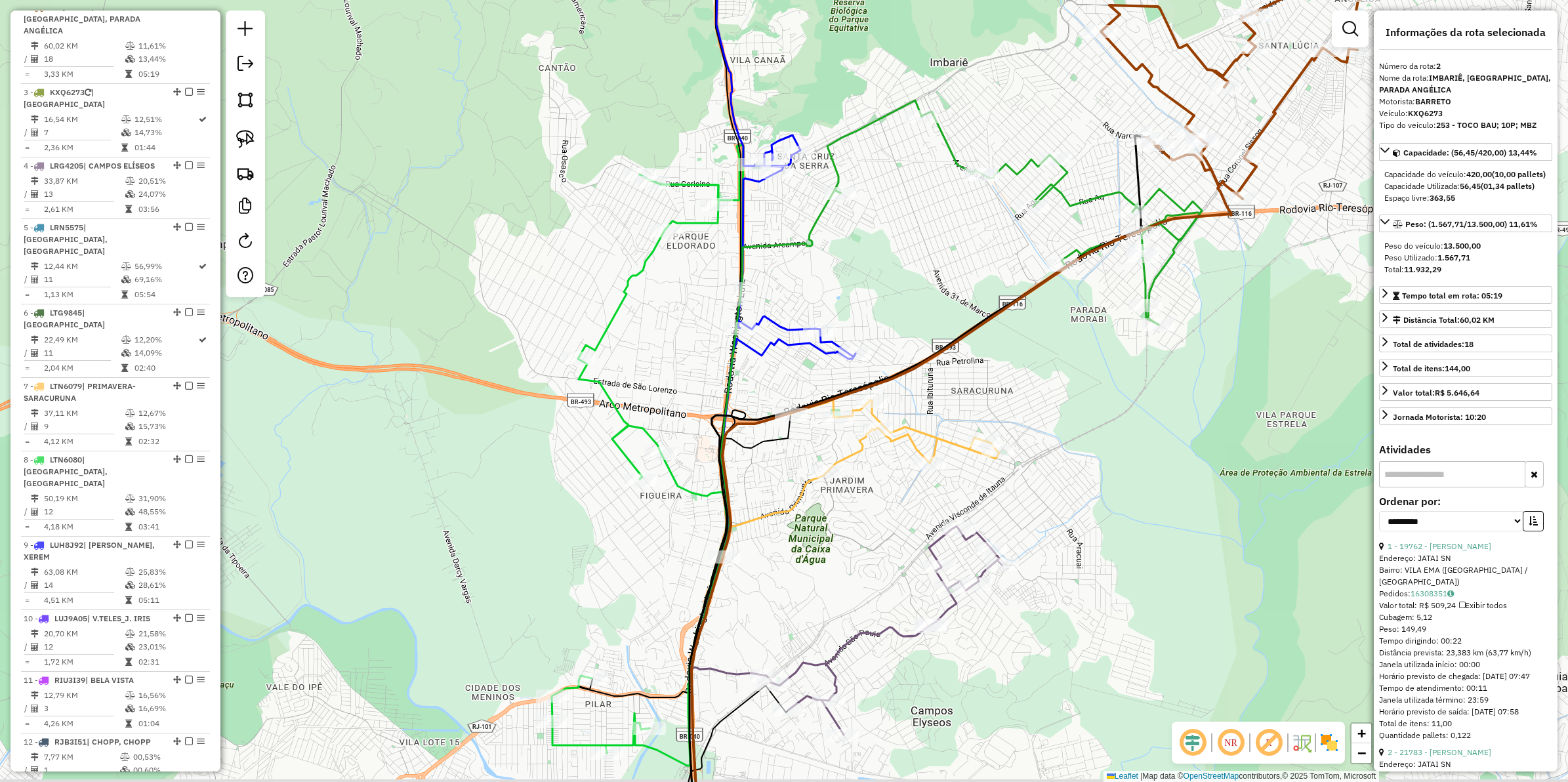
drag, startPoint x: 1002, startPoint y: 417, endPoint x: 1086, endPoint y: 401, distance: 85.5
click at [1086, 401] on div "Janela de atendimento Grade de atendimento Capacidade Transportadoras Veículos …" at bounding box center [784, 391] width 1568 height 782
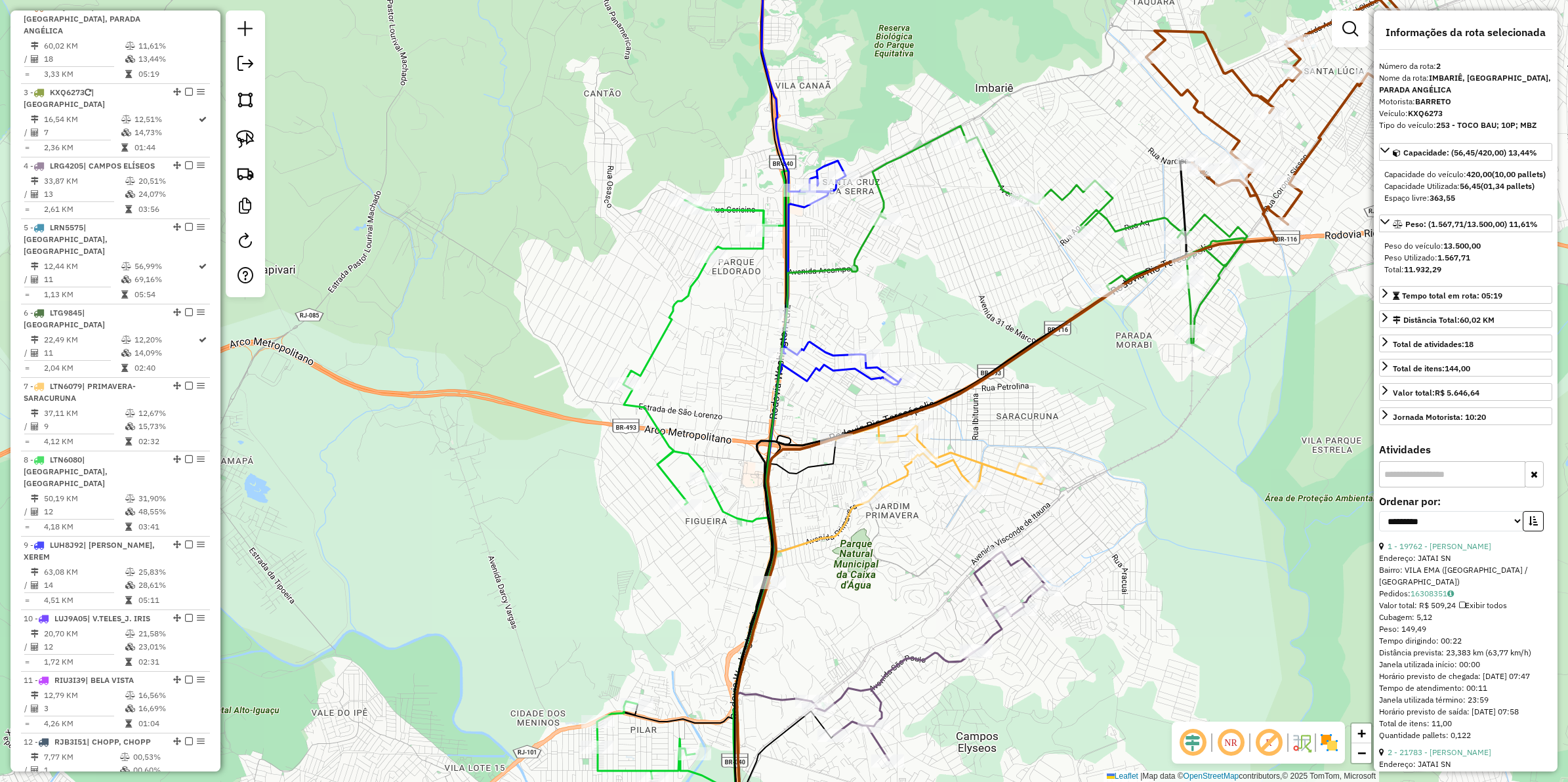
drag, startPoint x: 932, startPoint y: 323, endPoint x: 962, endPoint y: 346, distance: 37.8
click at [962, 346] on div "Janela de atendimento Grade de atendimento Capacidade Transportadoras Veículos …" at bounding box center [784, 391] width 1568 height 782
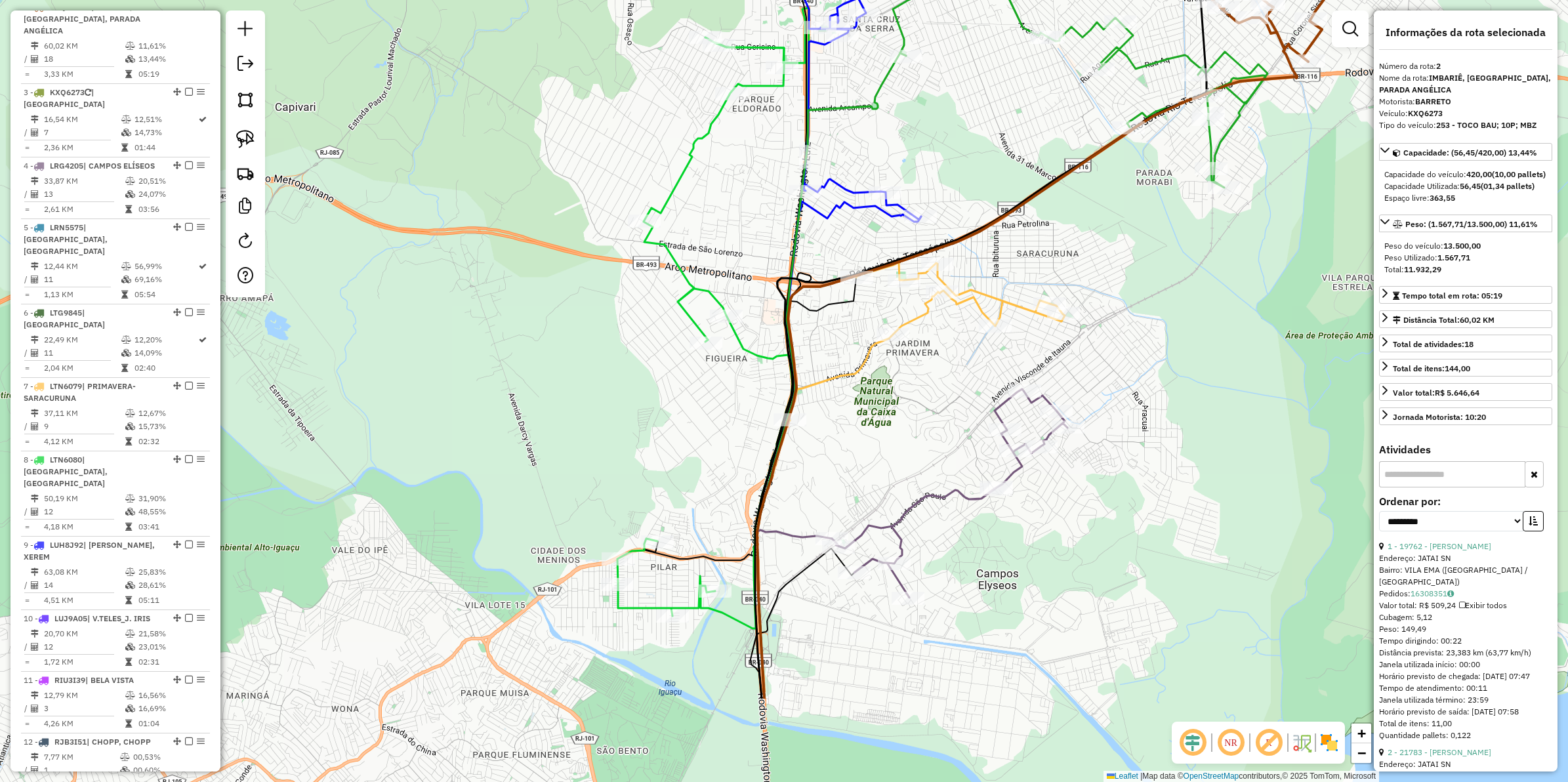
drag, startPoint x: 699, startPoint y: 380, endPoint x: 720, endPoint y: 216, distance: 165.3
click at [720, 216] on div "Janela de atendimento Grade de atendimento Capacidade Transportadoras Veículos …" at bounding box center [784, 391] width 1568 height 782
drag, startPoint x: 737, startPoint y: 246, endPoint x: 720, endPoint y: 316, distance: 72.0
click at [720, 316] on div "Janela de atendimento Grade de atendimento Capacidade Transportadoras Veículos …" at bounding box center [784, 391] width 1568 height 782
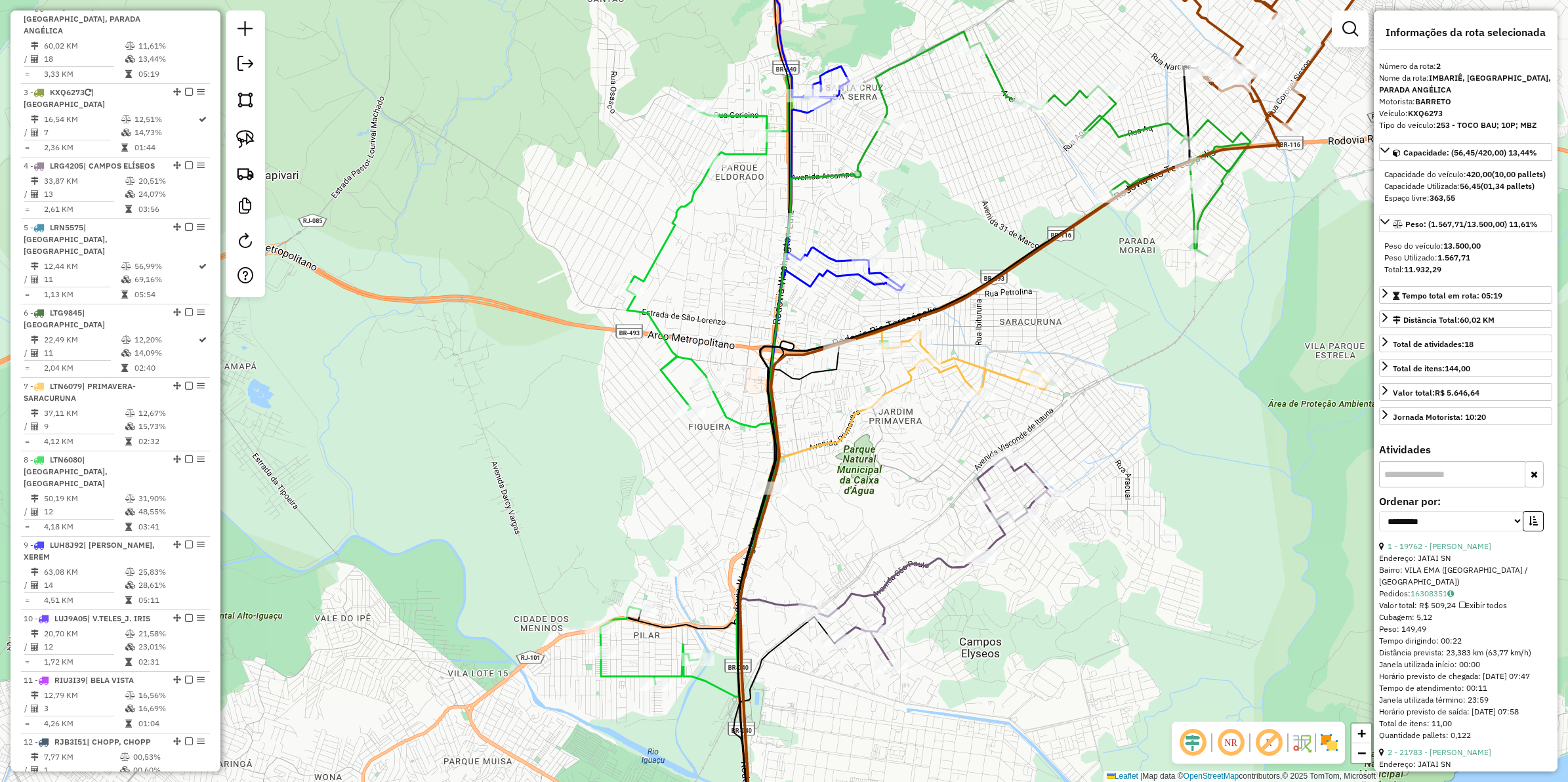
drag, startPoint x: 250, startPoint y: 143, endPoint x: 536, endPoint y: 132, distance: 286.2
click at [250, 143] on img at bounding box center [245, 139] width 18 height 18
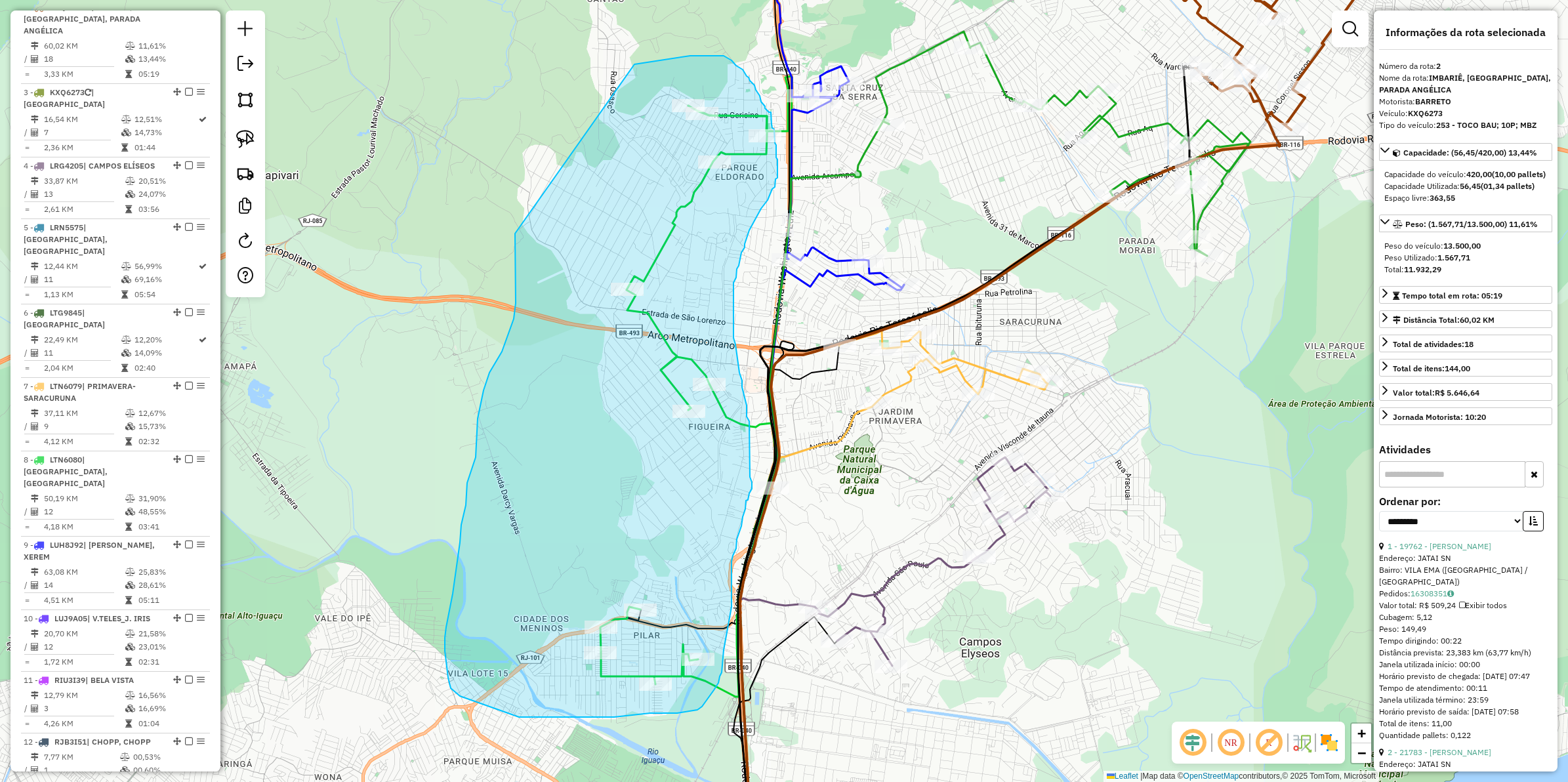
drag, startPoint x: 635, startPoint y: 64, endPoint x: 515, endPoint y: 231, distance: 205.6
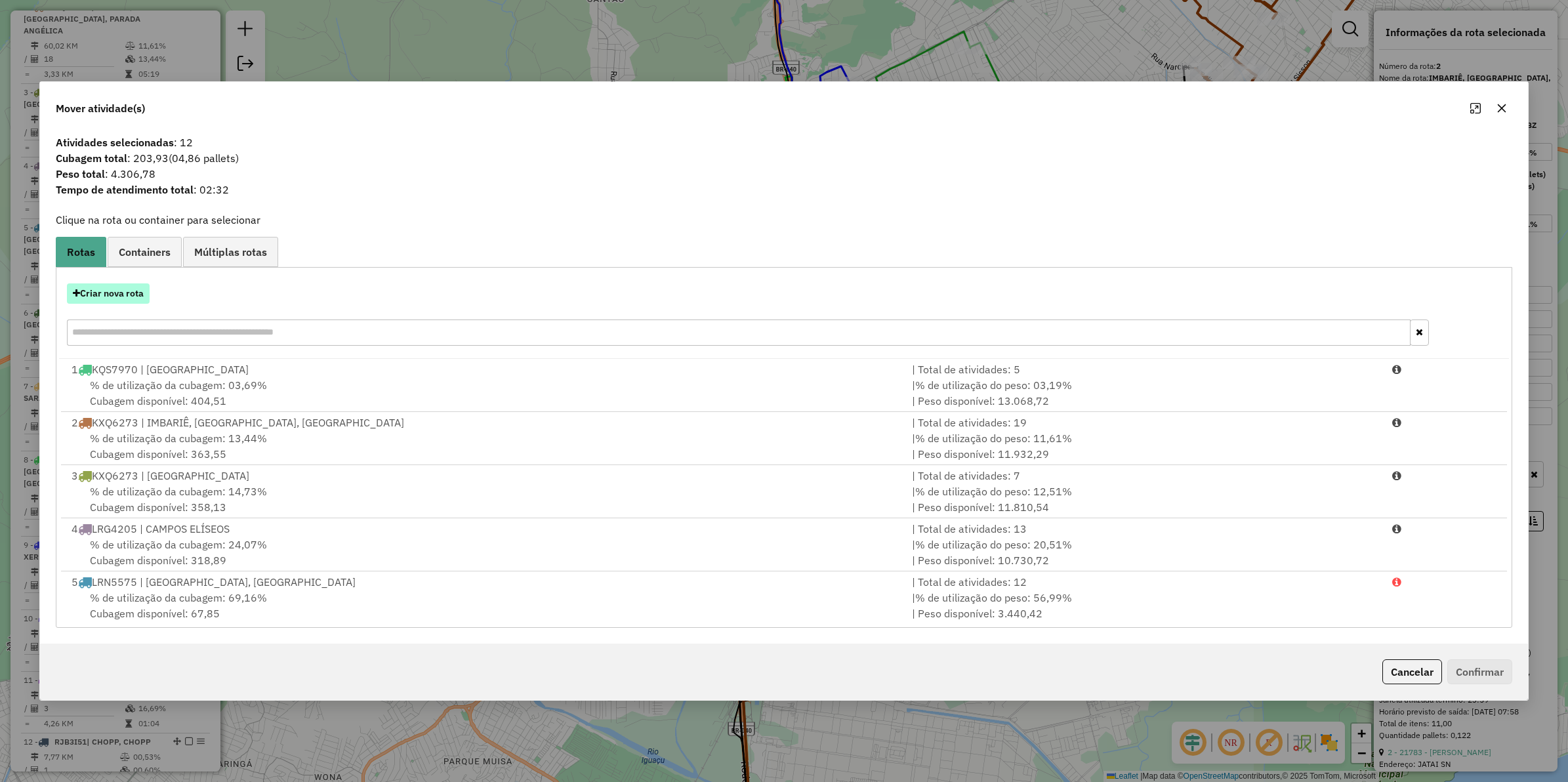
click at [96, 297] on button "Criar nova rota" at bounding box center [108, 293] width 82 height 20
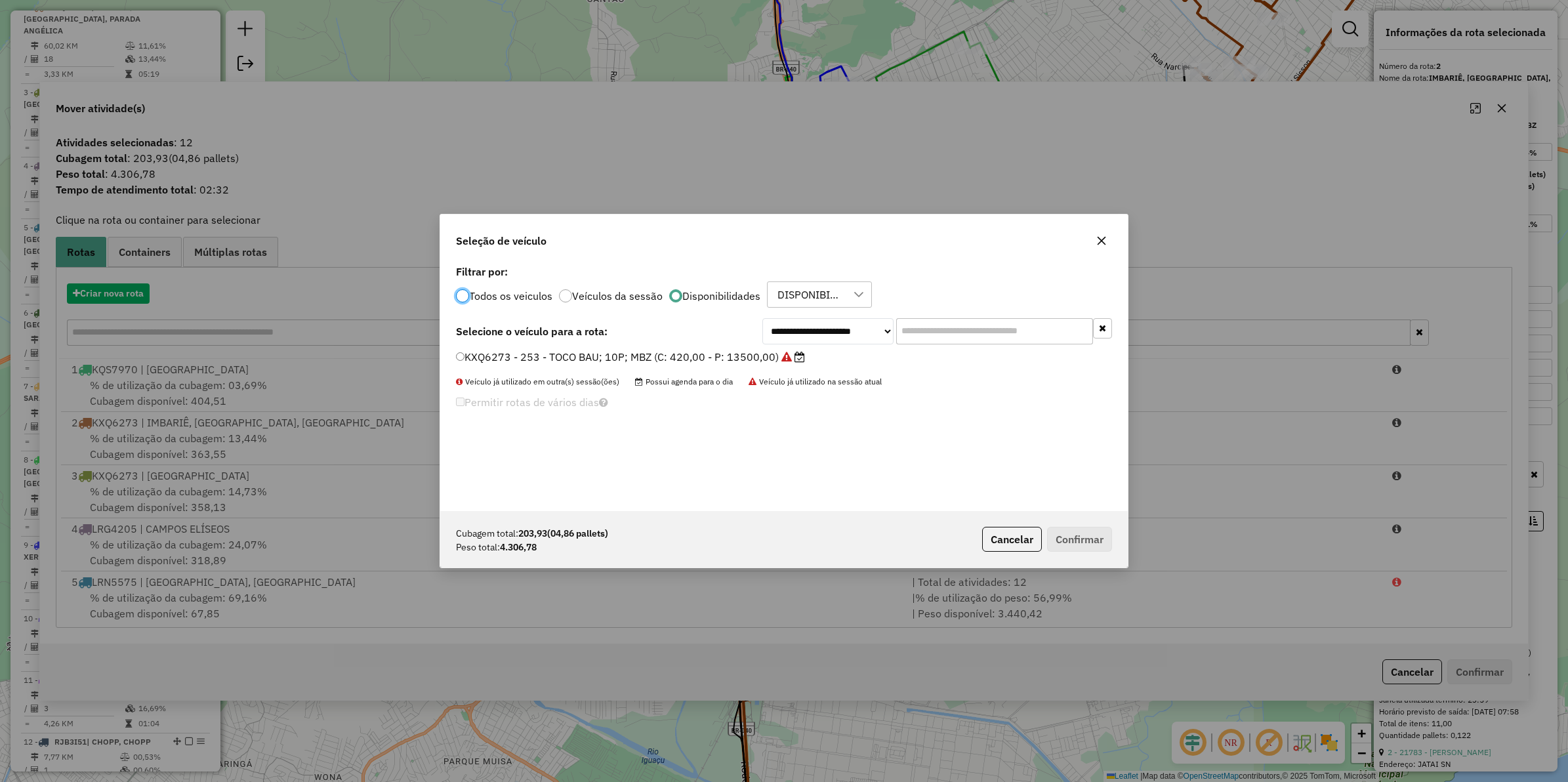
scroll to position [6, 4]
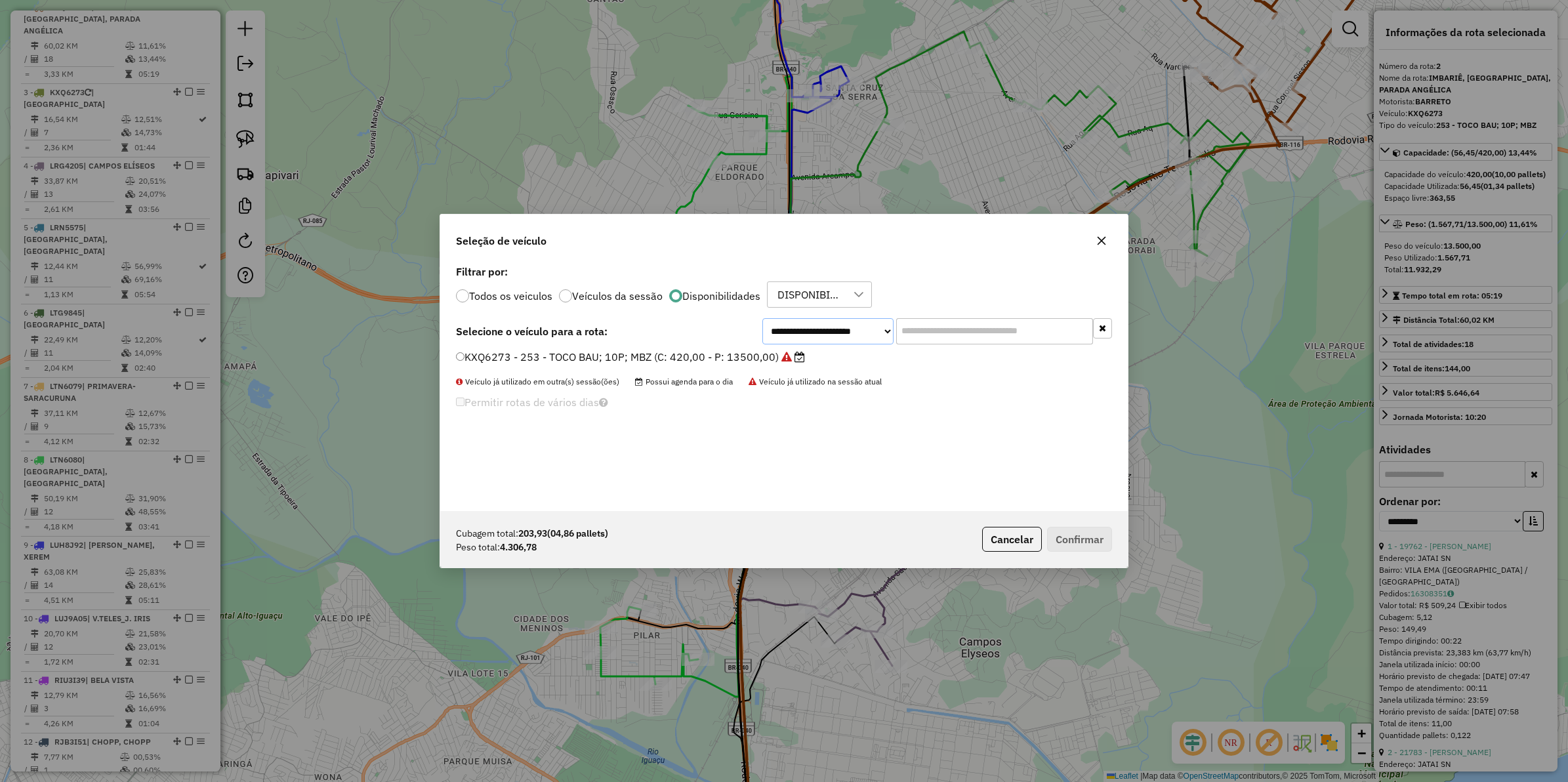
click at [843, 323] on select "**********" at bounding box center [828, 331] width 131 height 26
click at [763, 318] on select "**********" at bounding box center [828, 331] width 131 height 26
click at [791, 330] on select "**********" at bounding box center [828, 331] width 131 height 26
drag, startPoint x: 790, startPoint y: 325, endPoint x: 795, endPoint y: 331, distance: 7.8
click at [790, 325] on select "**********" at bounding box center [828, 331] width 131 height 26
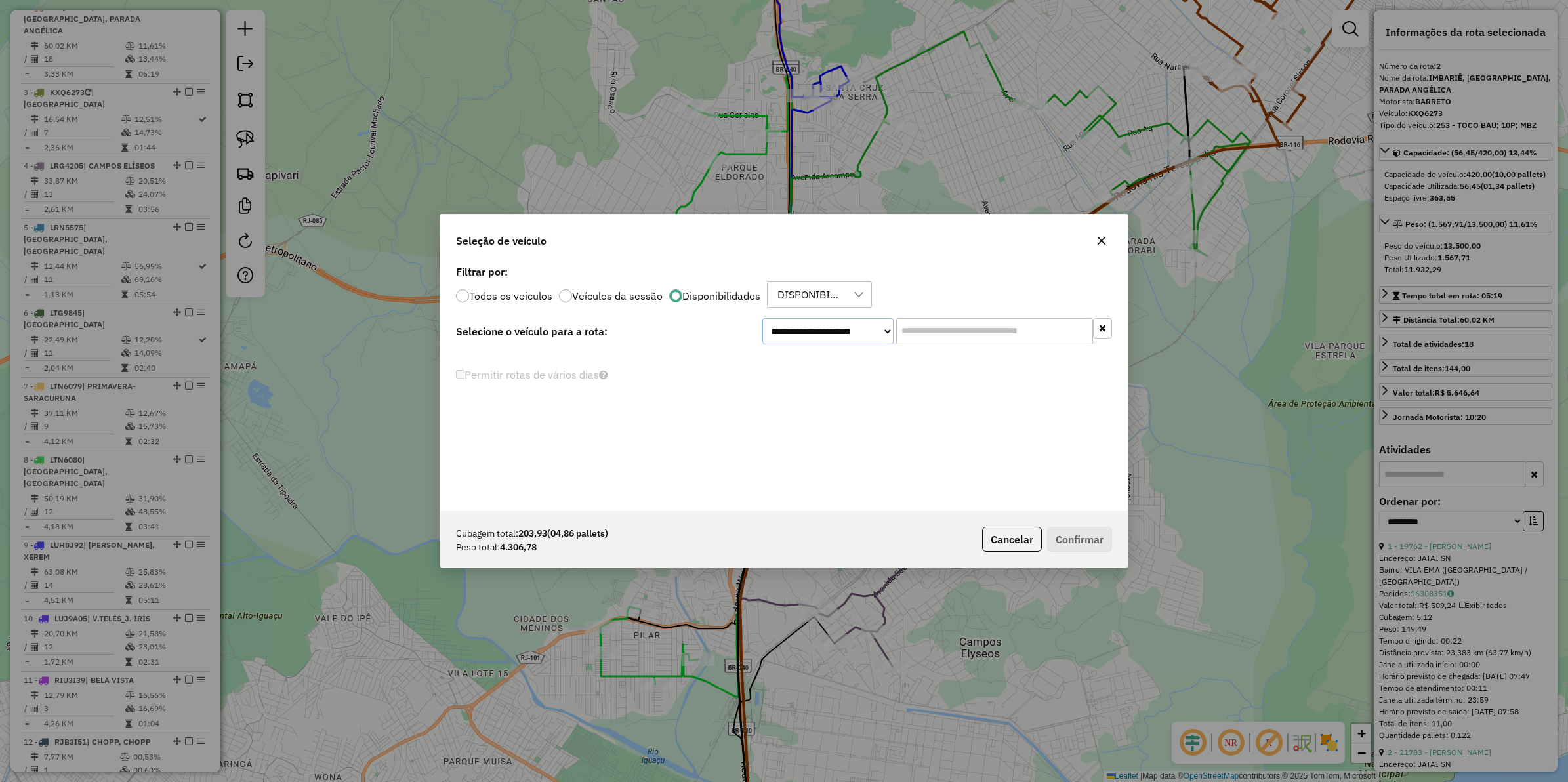
click at [841, 323] on select "**********" at bounding box center [828, 331] width 131 height 26
select select "********"
click at [763, 318] on select "**********" at bounding box center [828, 331] width 131 height 26
click at [588, 357] on label "LRP7845 - 207 - TOCO BAU; 10P; MBZ (C: 420,00 - P: 13500,00)" at bounding box center [622, 357] width 334 height 16
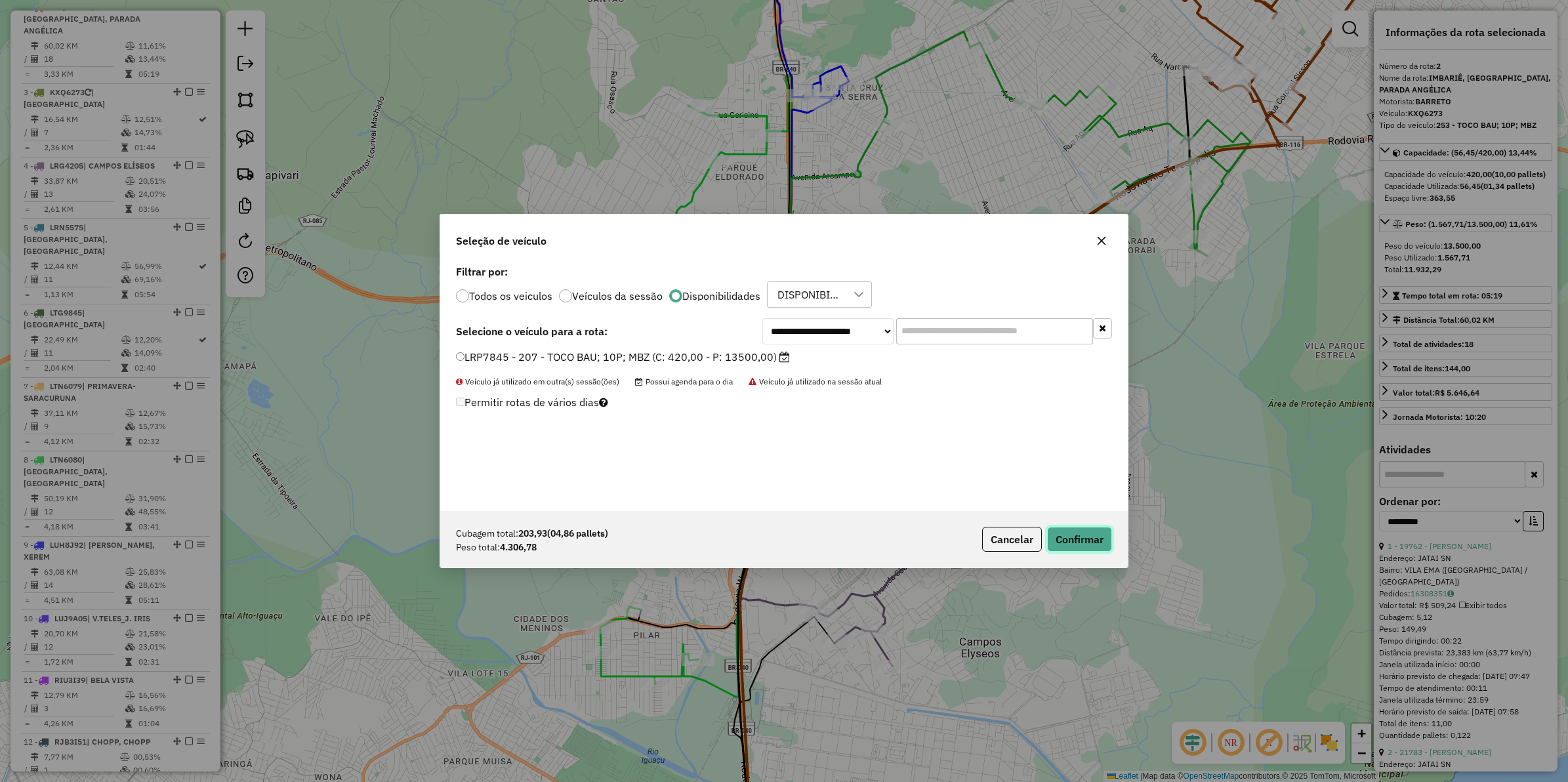
click at [1069, 532] on button "Confirmar" at bounding box center [1080, 539] width 65 height 25
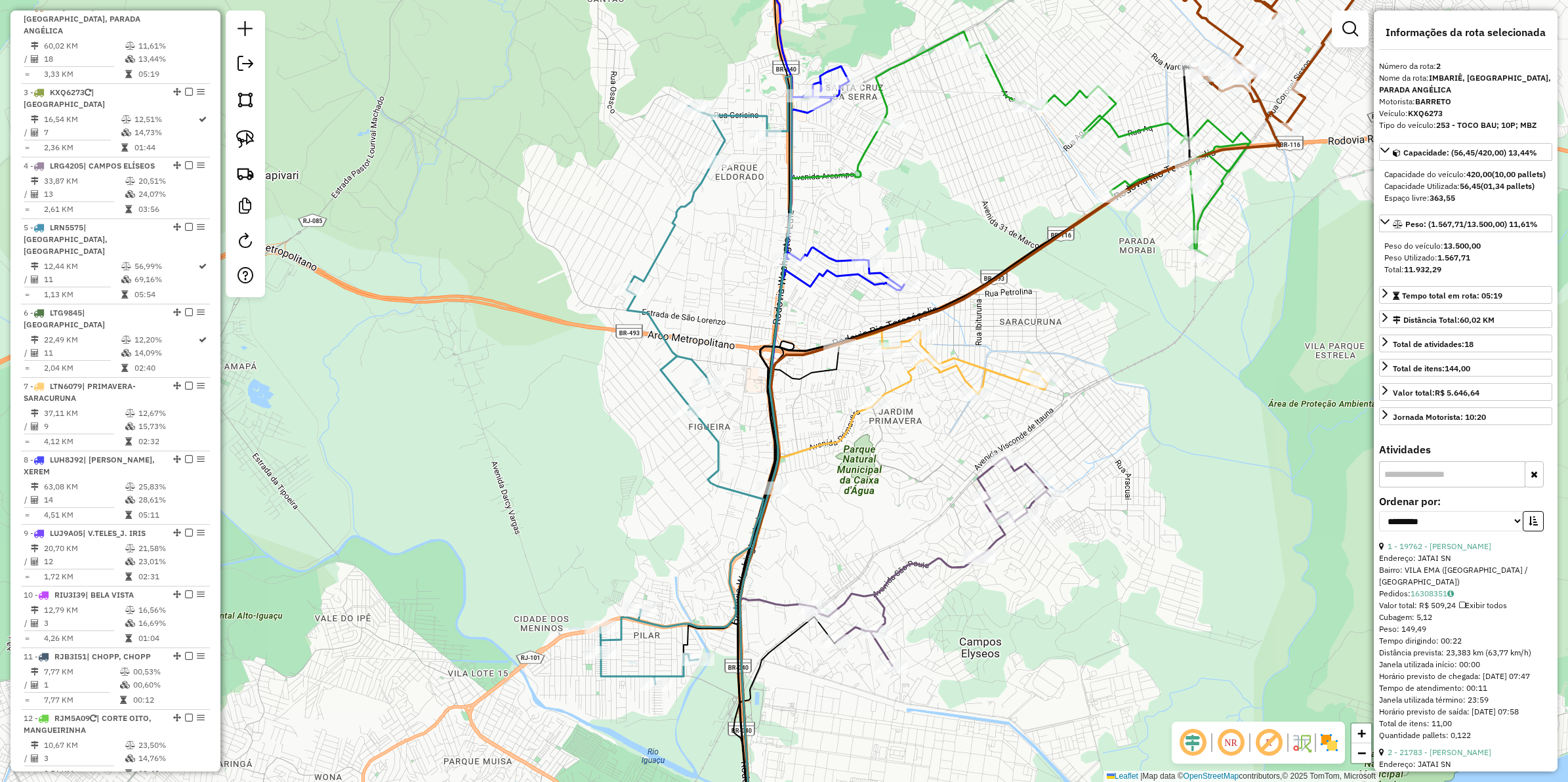
click at [663, 251] on icon at bounding box center [684, 395] width 167 height 579
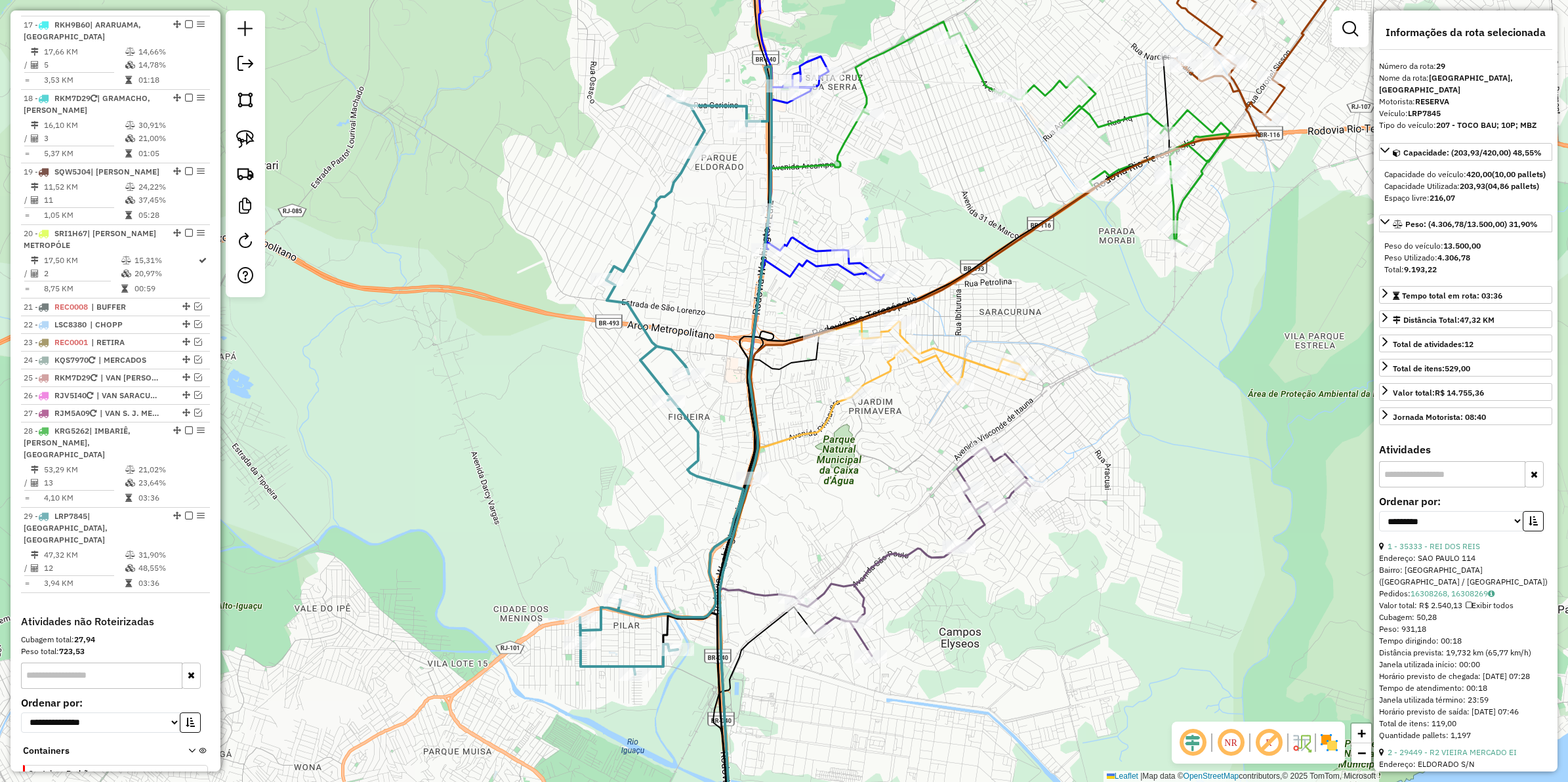
drag, startPoint x: 707, startPoint y: 323, endPoint x: 638, endPoint y: 297, distance: 73.7
click at [638, 297] on div "Janela de atendimento Grade de atendimento Capacidade Transportadoras Veículos …" at bounding box center [784, 391] width 1568 height 782
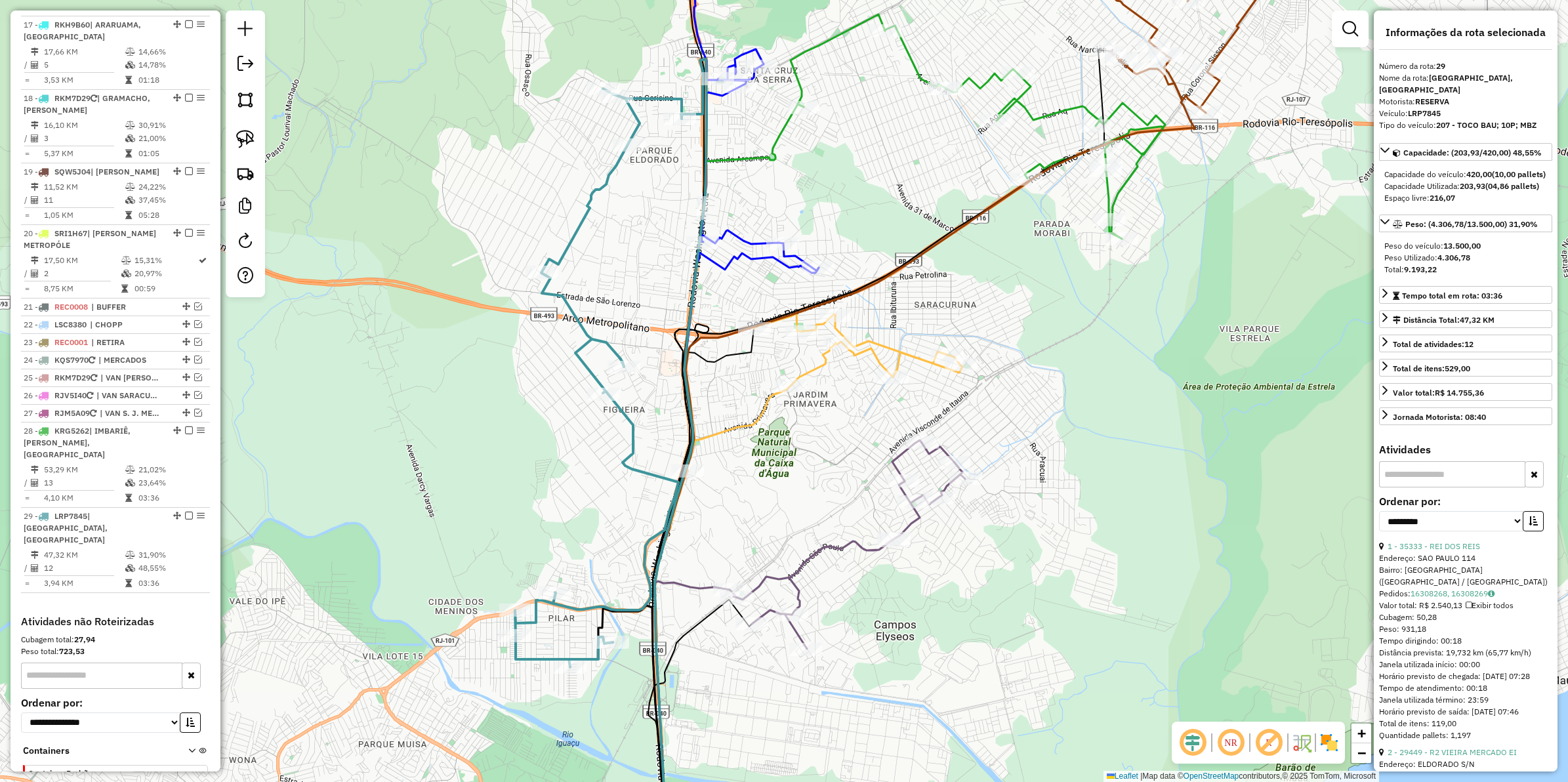
click at [799, 471] on div "Janela de atendimento Grade de atendimento Capacidade Transportadoras Veículos …" at bounding box center [784, 391] width 1568 height 782
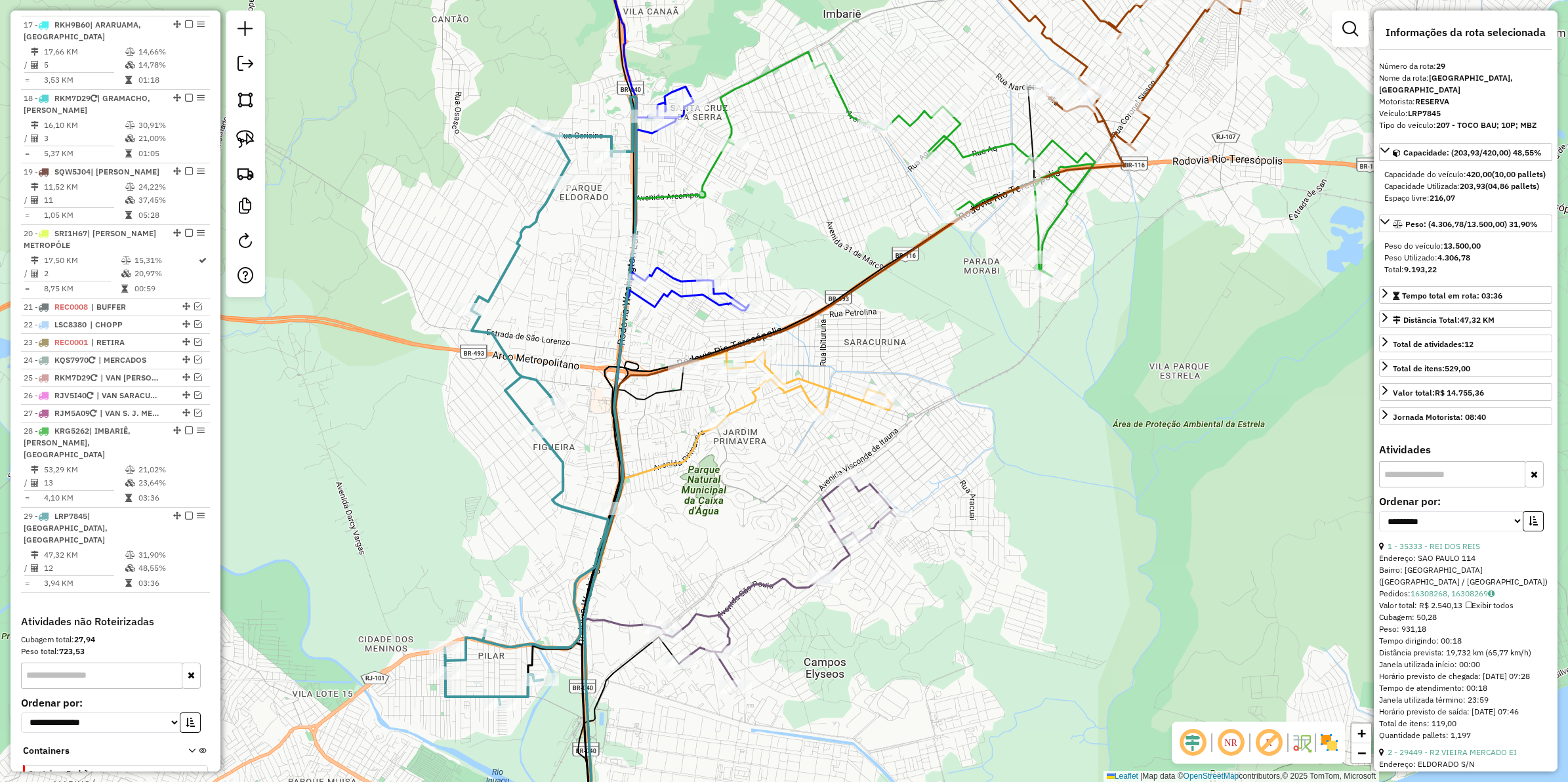
drag, startPoint x: 779, startPoint y: 480, endPoint x: 709, endPoint y: 516, distance: 78.7
click at [709, 516] on div "Janela de atendimento Grade de atendimento Capacidade Transportadoras Veículos …" at bounding box center [784, 391] width 1568 height 782
click at [687, 445] on icon at bounding box center [751, 430] width 277 height 158
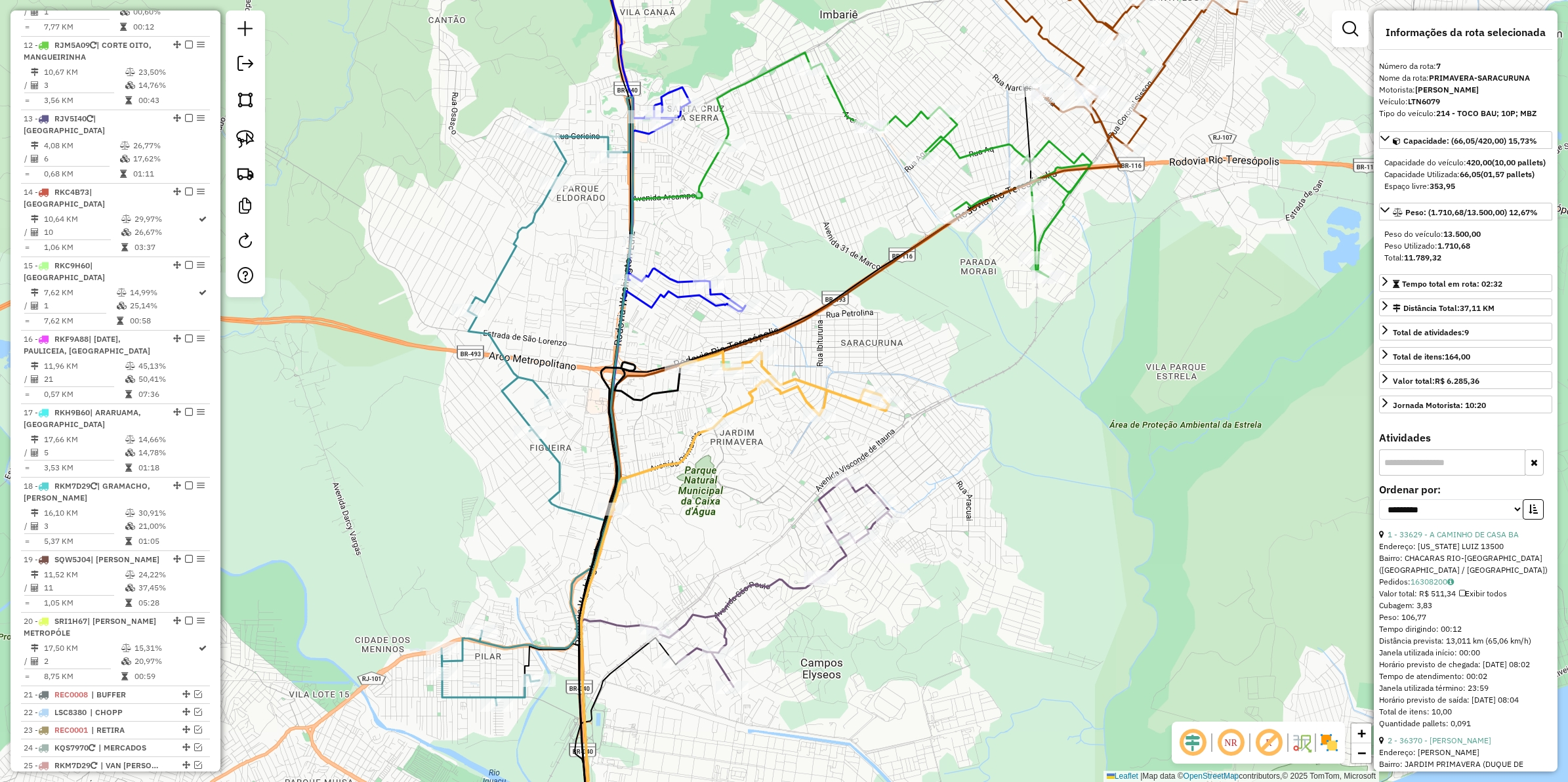
scroll to position [937, 0]
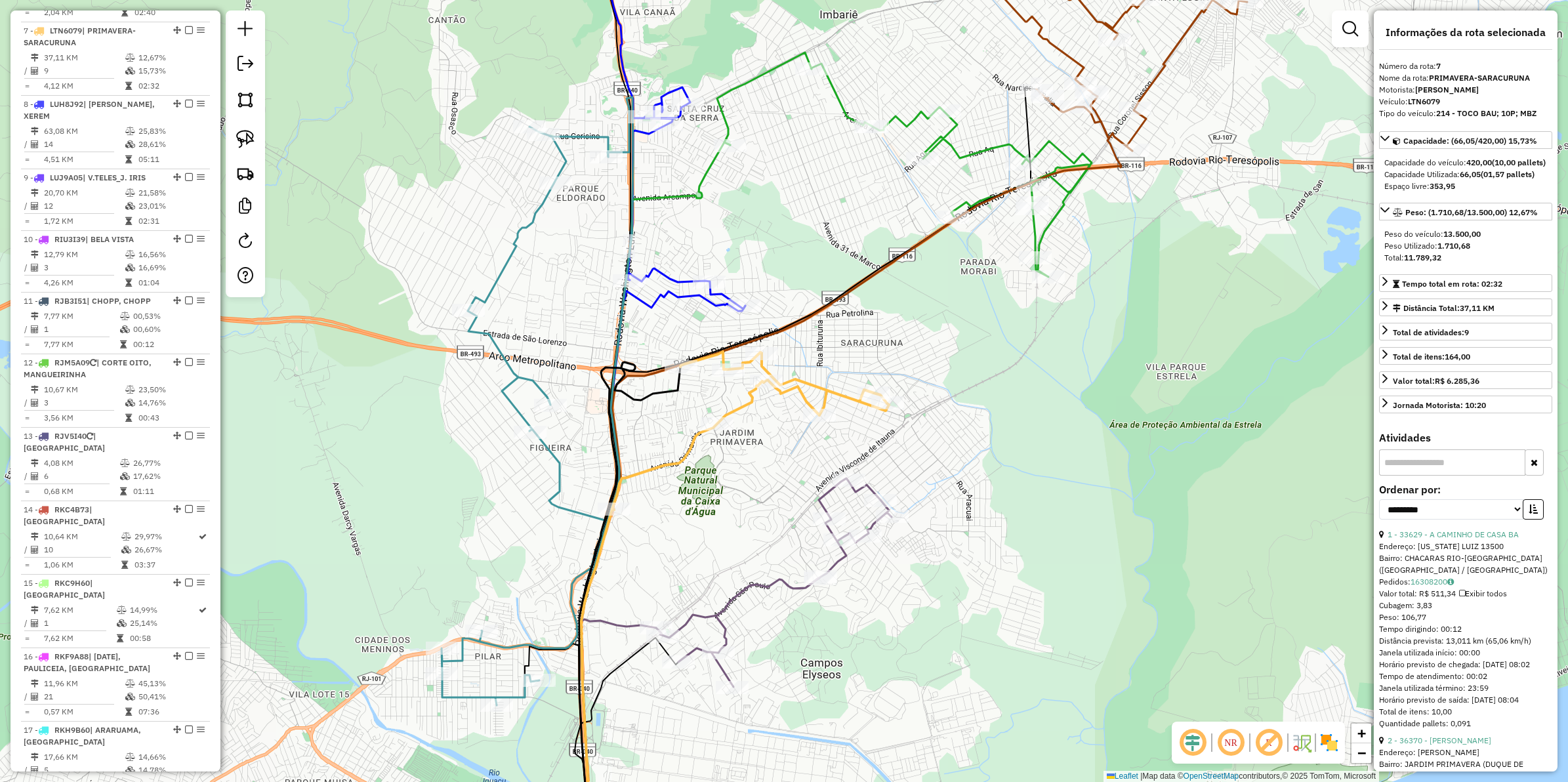
click at [763, 583] on icon at bounding box center [774, 583] width 236 height 209
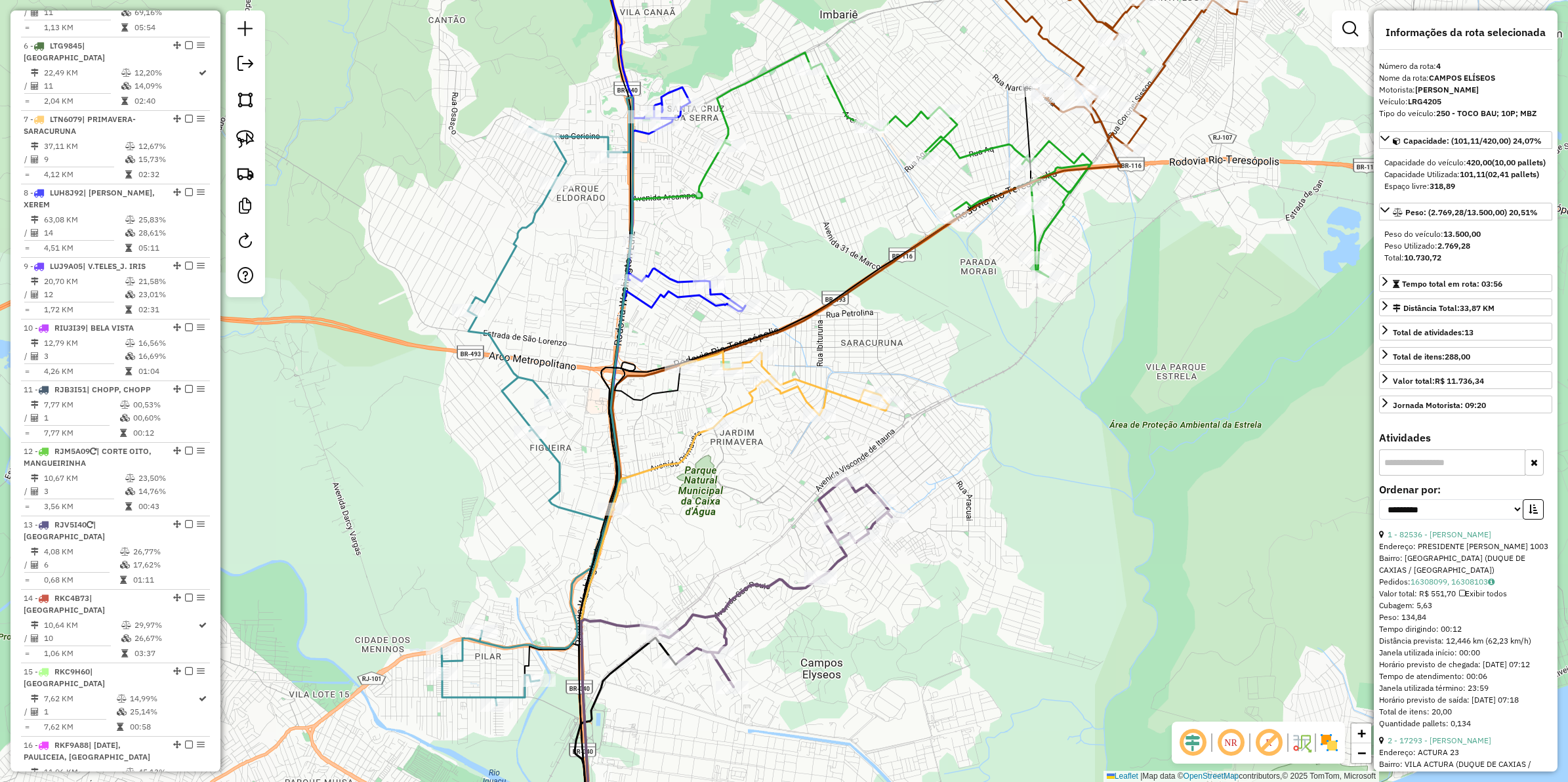
scroll to position [740, 0]
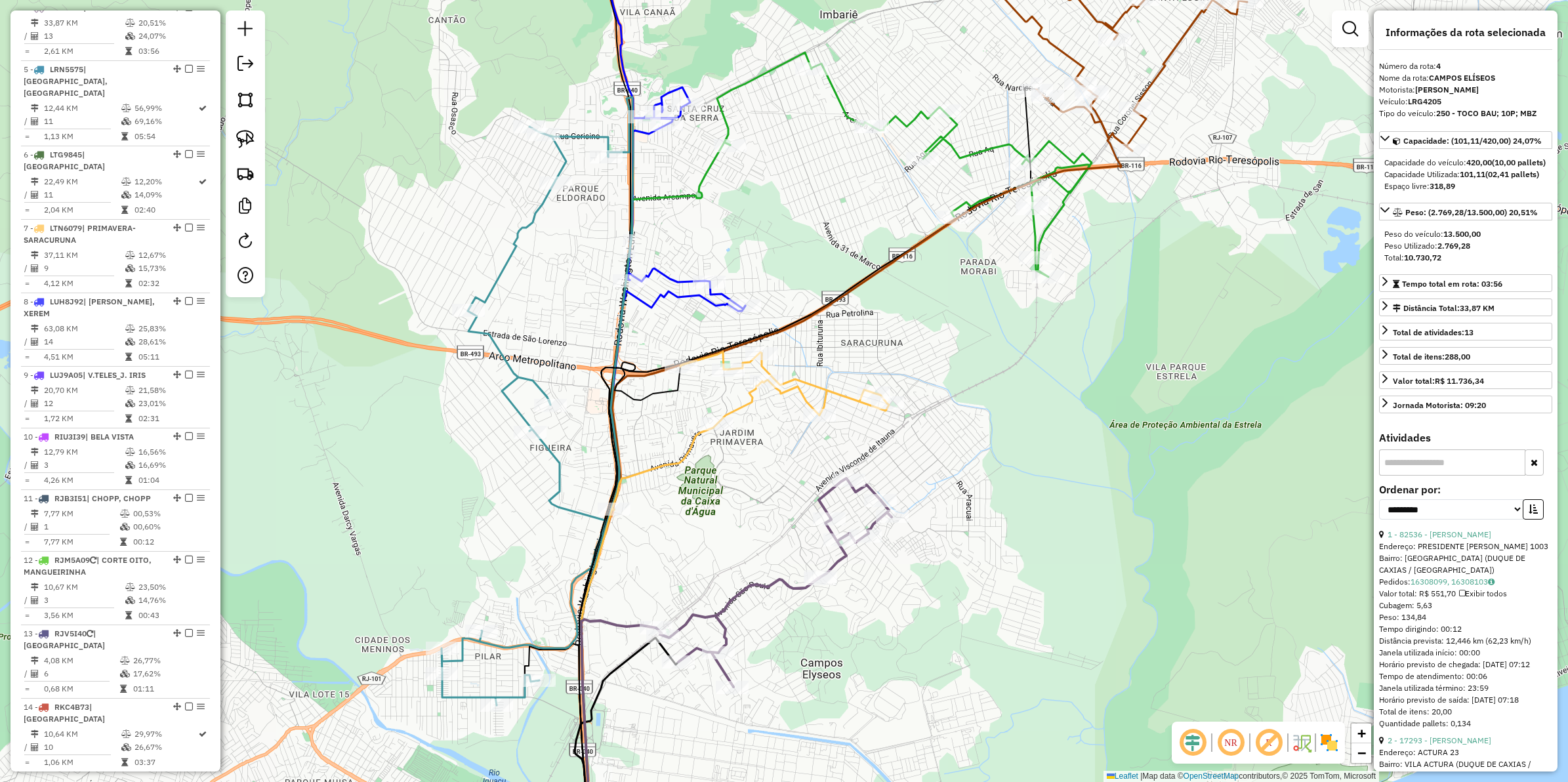
click at [763, 583] on icon at bounding box center [774, 583] width 236 height 209
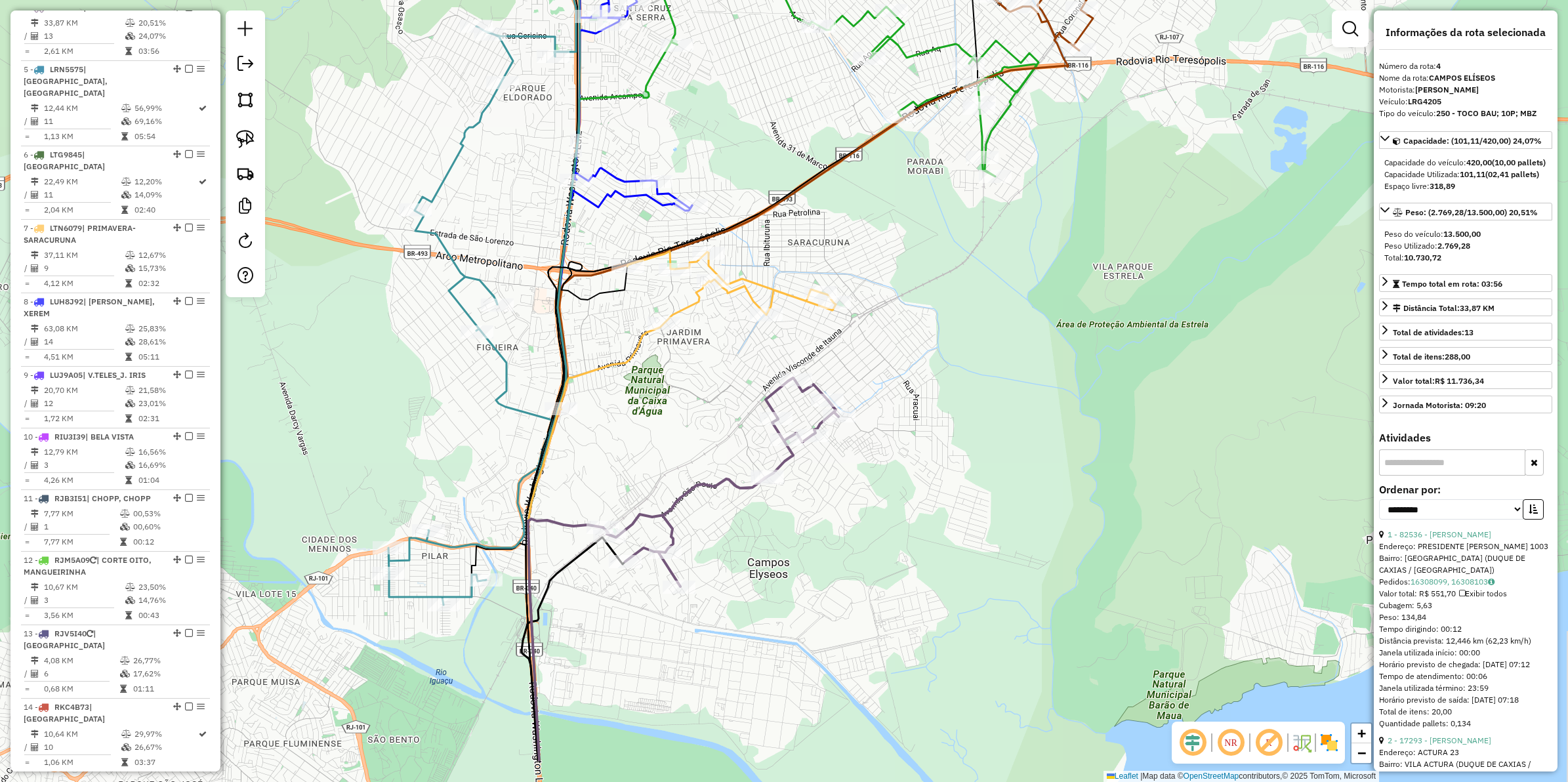
drag, startPoint x: 751, startPoint y: 459, endPoint x: 700, endPoint y: 419, distance: 64.8
click at [700, 419] on div "Janela de atendimento Grade de atendimento Capacidade Transportadoras Veículos …" at bounding box center [784, 391] width 1568 height 782
click at [619, 359] on icon at bounding box center [696, 331] width 277 height 158
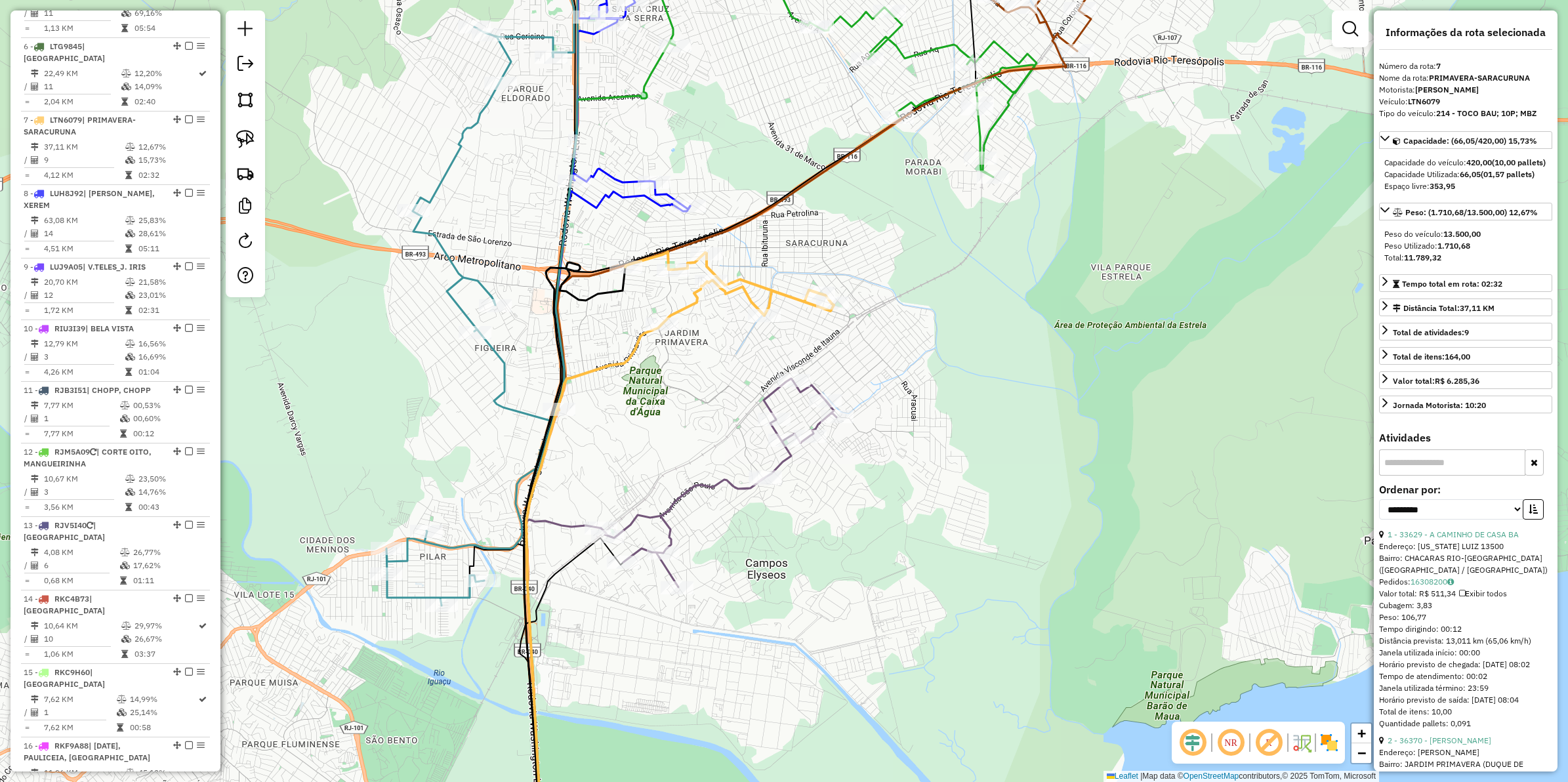
scroll to position [937, 0]
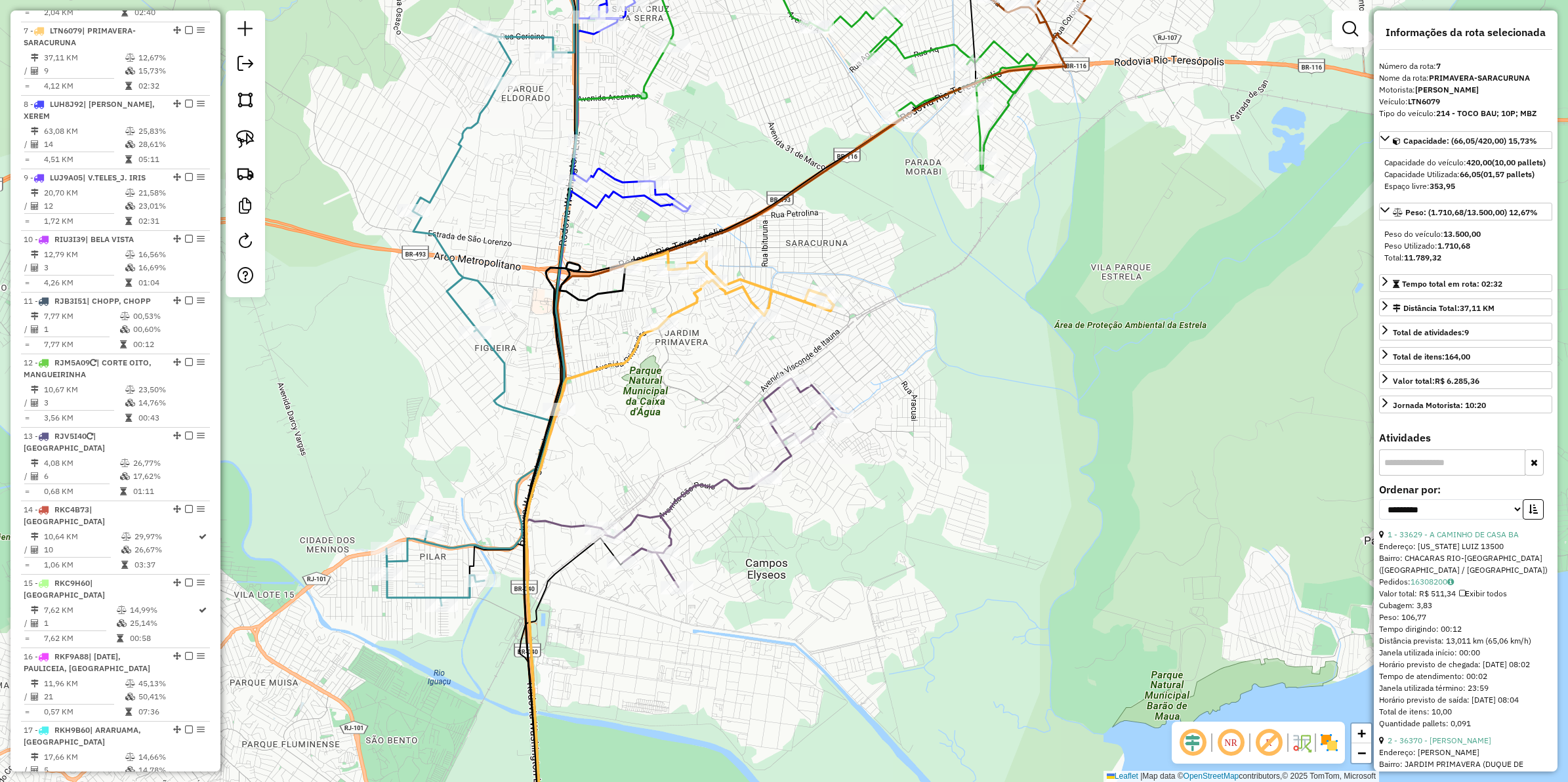
click at [634, 350] on icon at bounding box center [696, 331] width 277 height 158
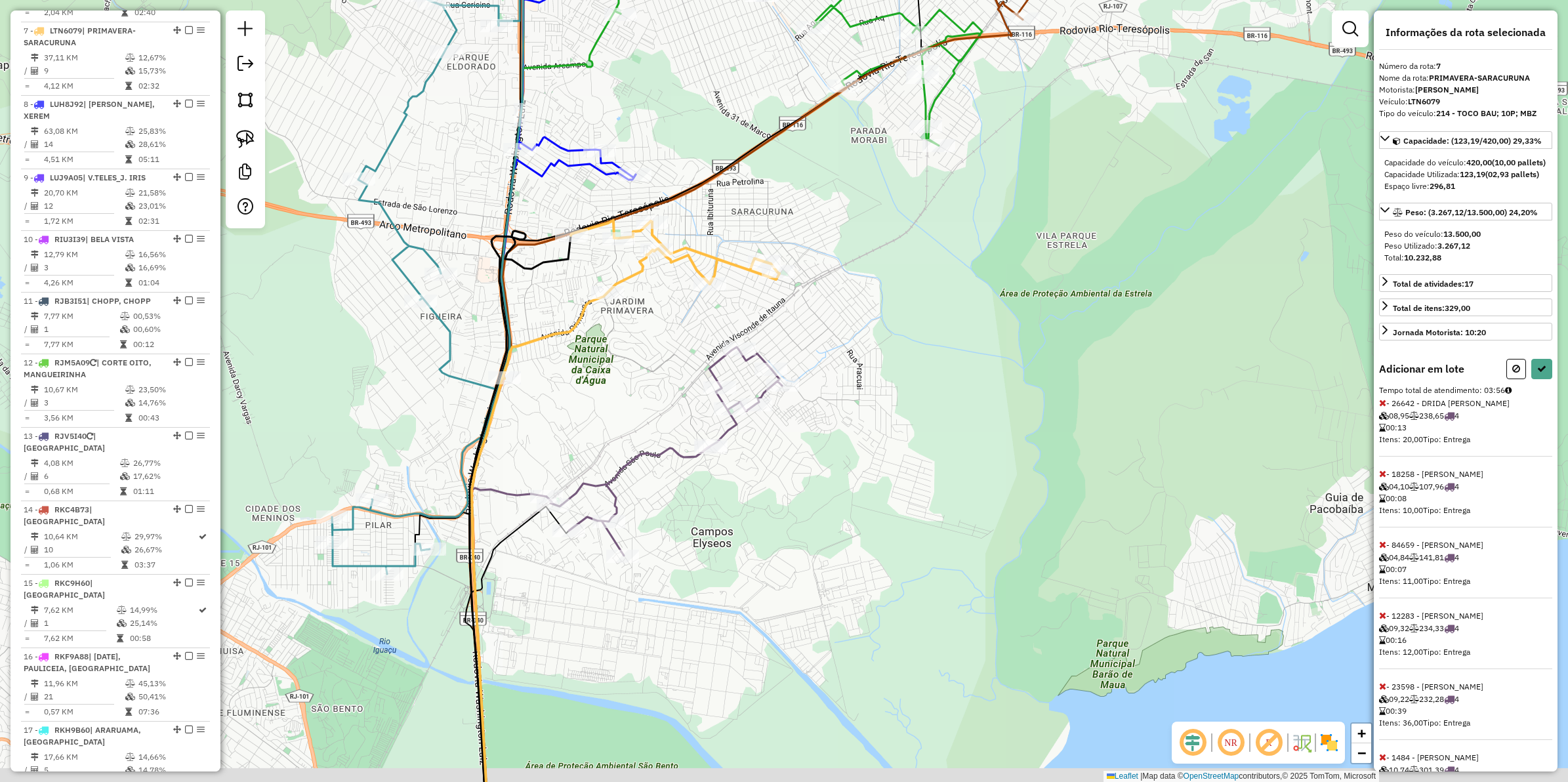
drag, startPoint x: 578, startPoint y: 552, endPoint x: 644, endPoint y: 508, distance: 79.3
click at [646, 500] on div "Janela de atendimento Grade de atendimento Capacidade Transportadoras Veículos …" at bounding box center [784, 391] width 1568 height 782
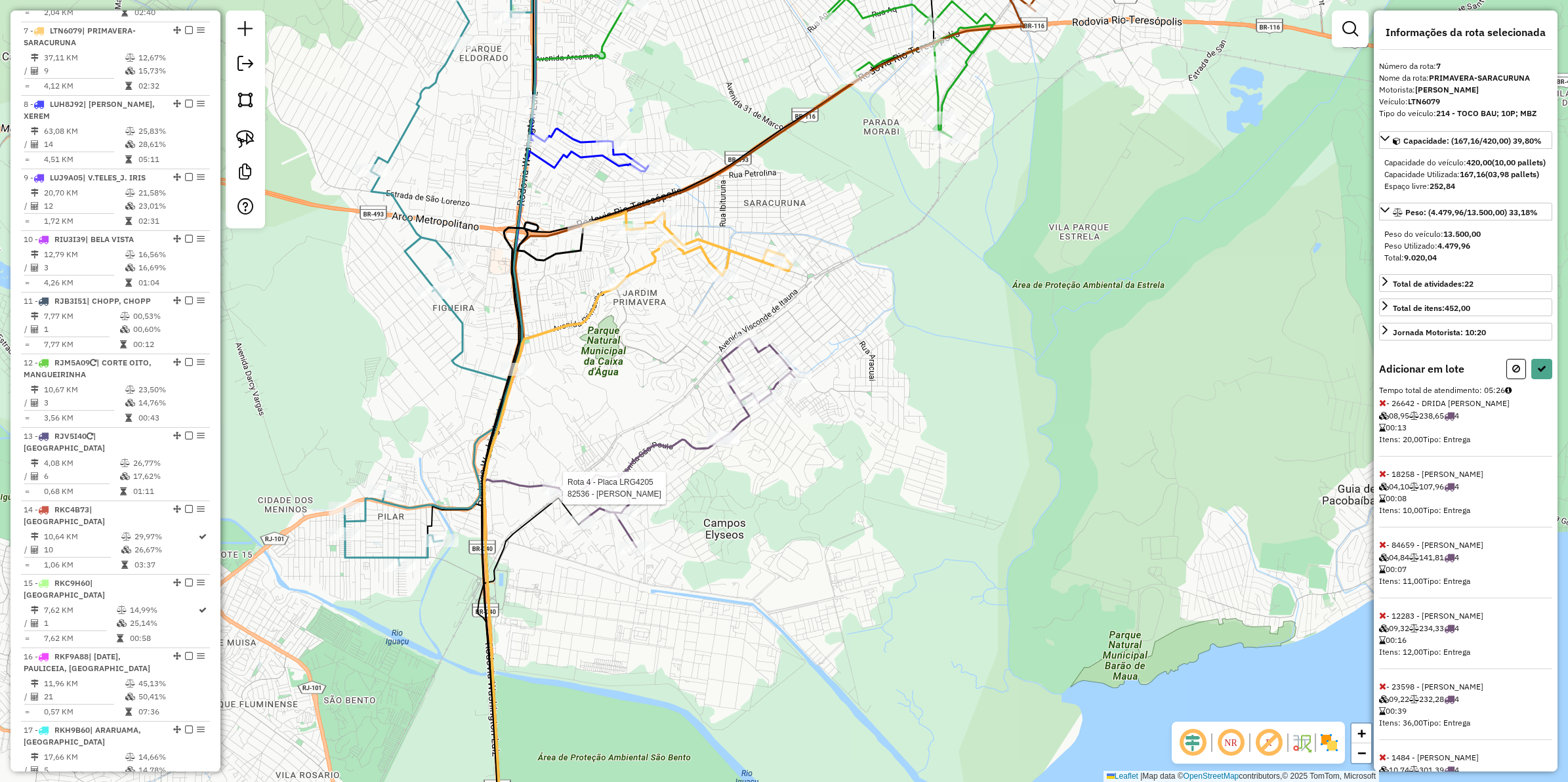
select select "**********"
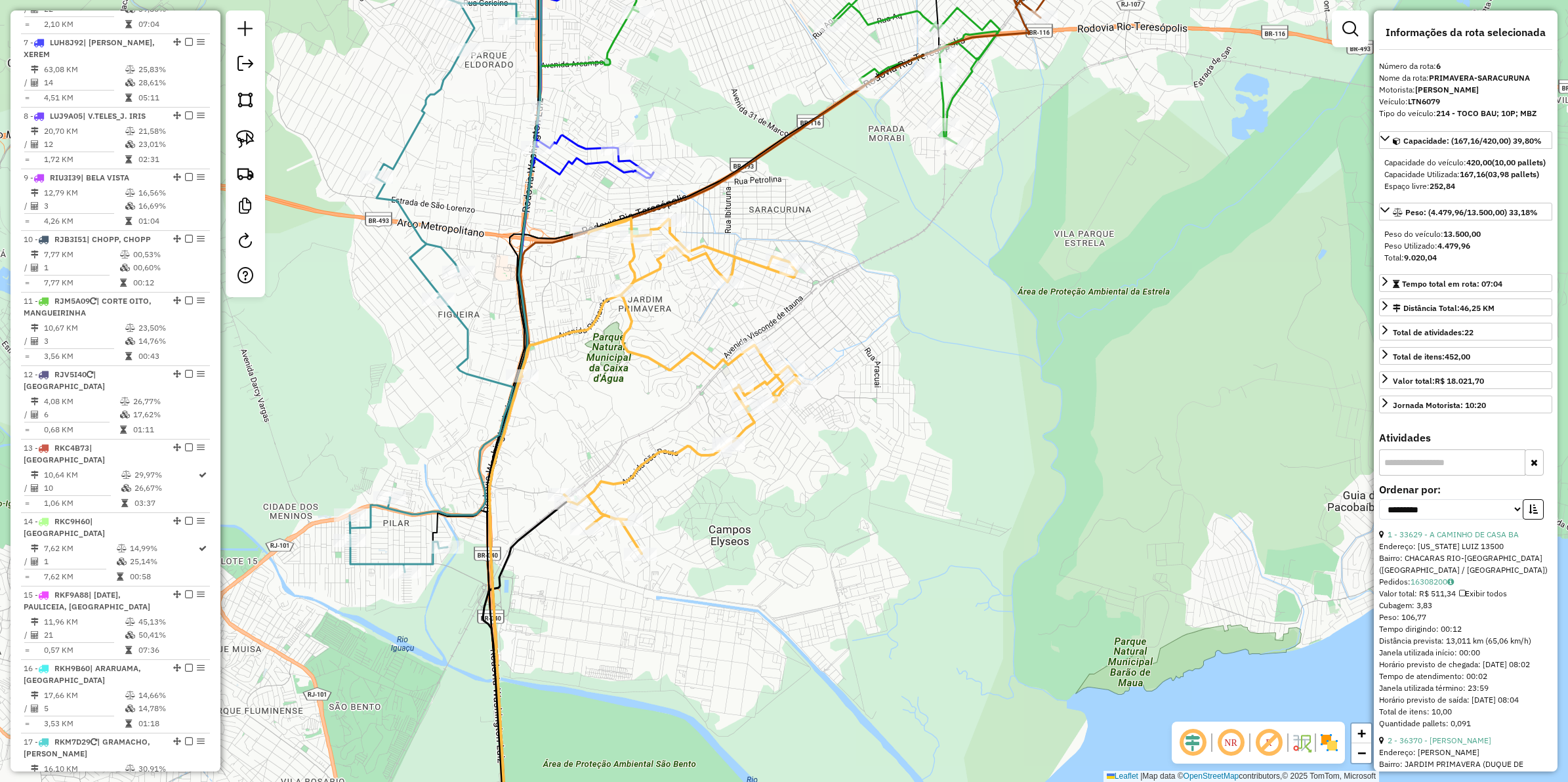
drag, startPoint x: 808, startPoint y: 465, endPoint x: 752, endPoint y: 440, distance: 61.3
click at [824, 481] on div "Janela de atendimento Grade de atendimento Capacidade Transportadoras Veículos …" at bounding box center [784, 391] width 1568 height 782
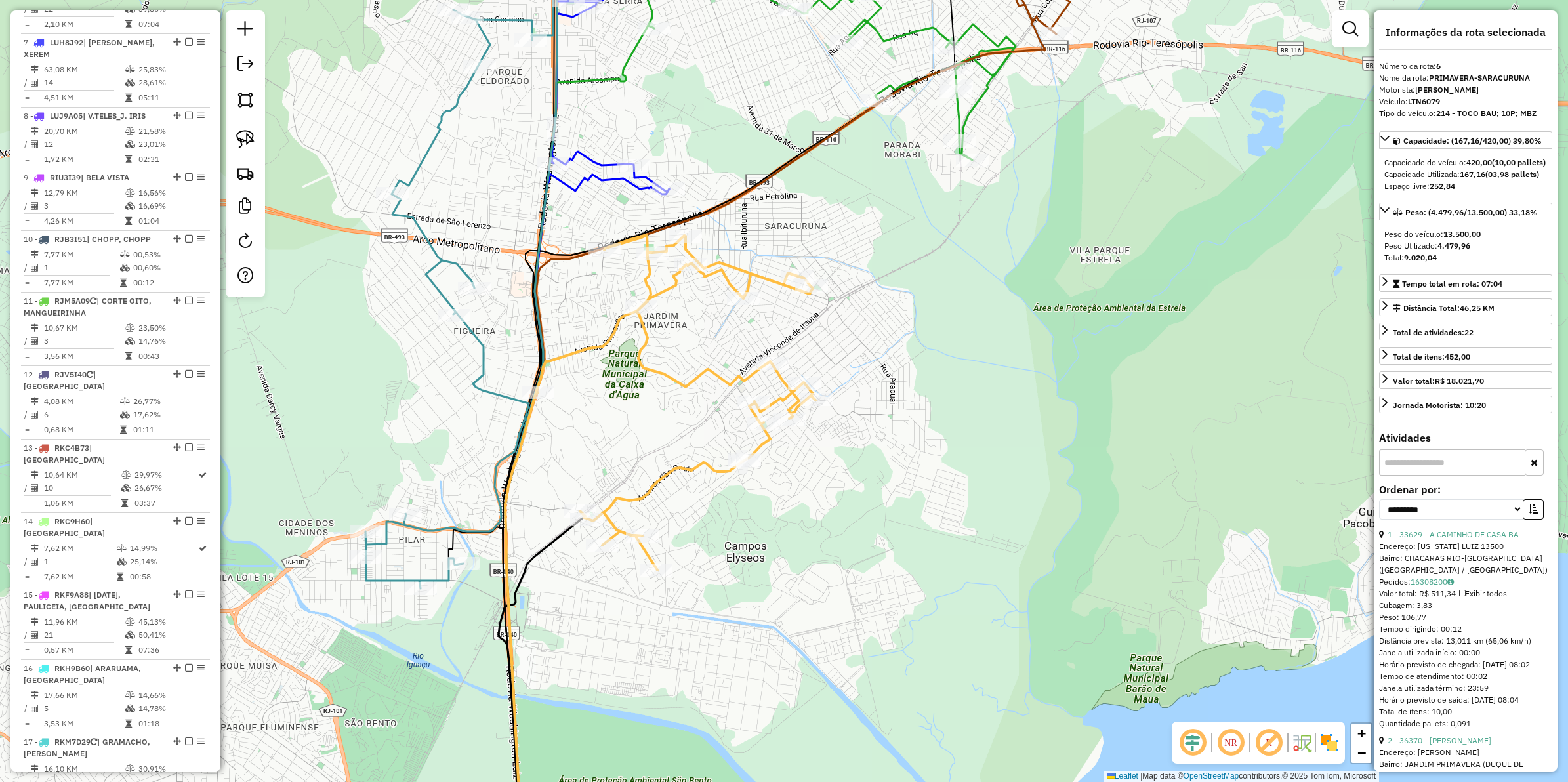
click at [694, 380] on icon at bounding box center [676, 402] width 280 height 336
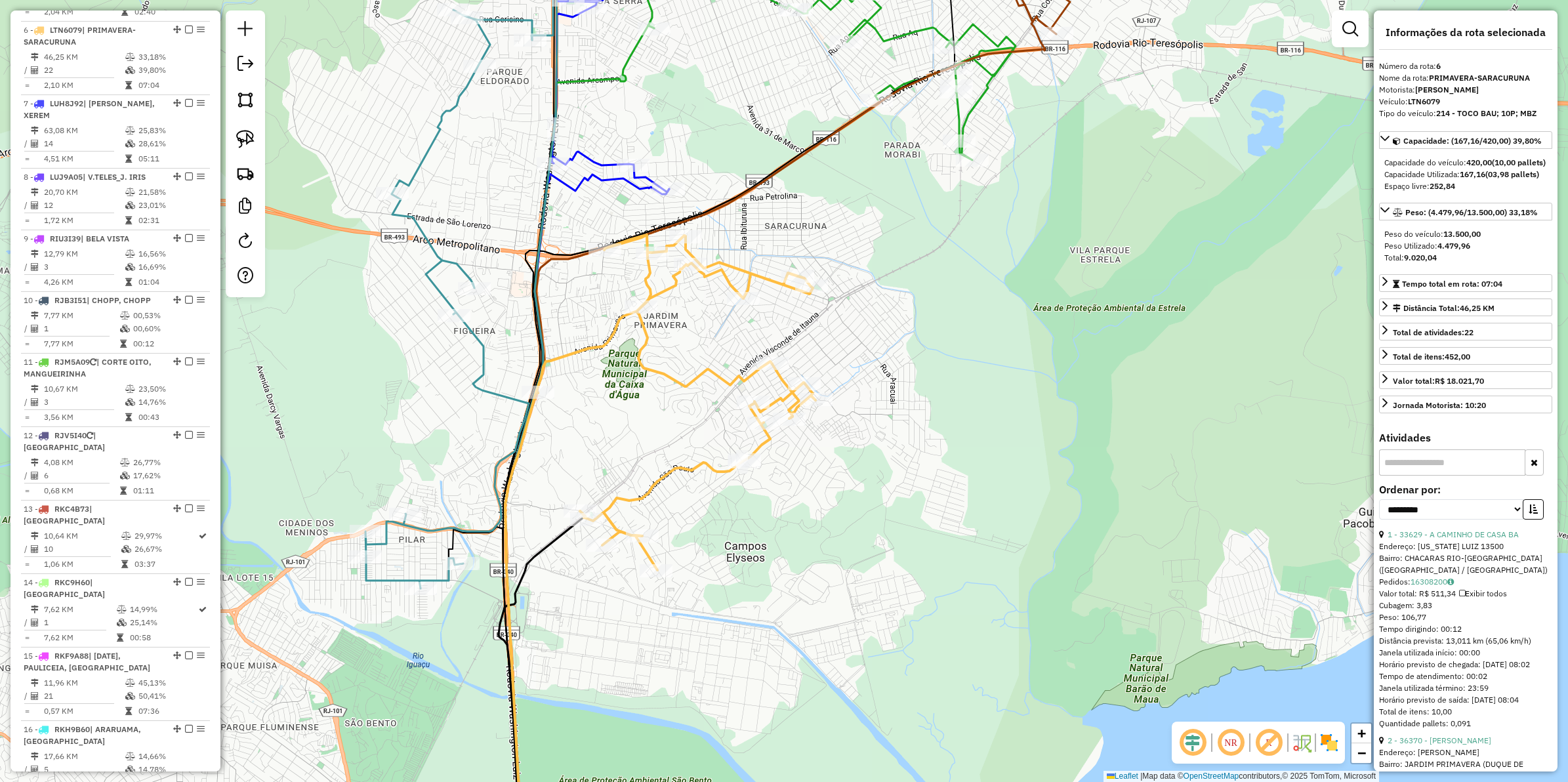
click at [700, 372] on icon at bounding box center [676, 402] width 280 height 336
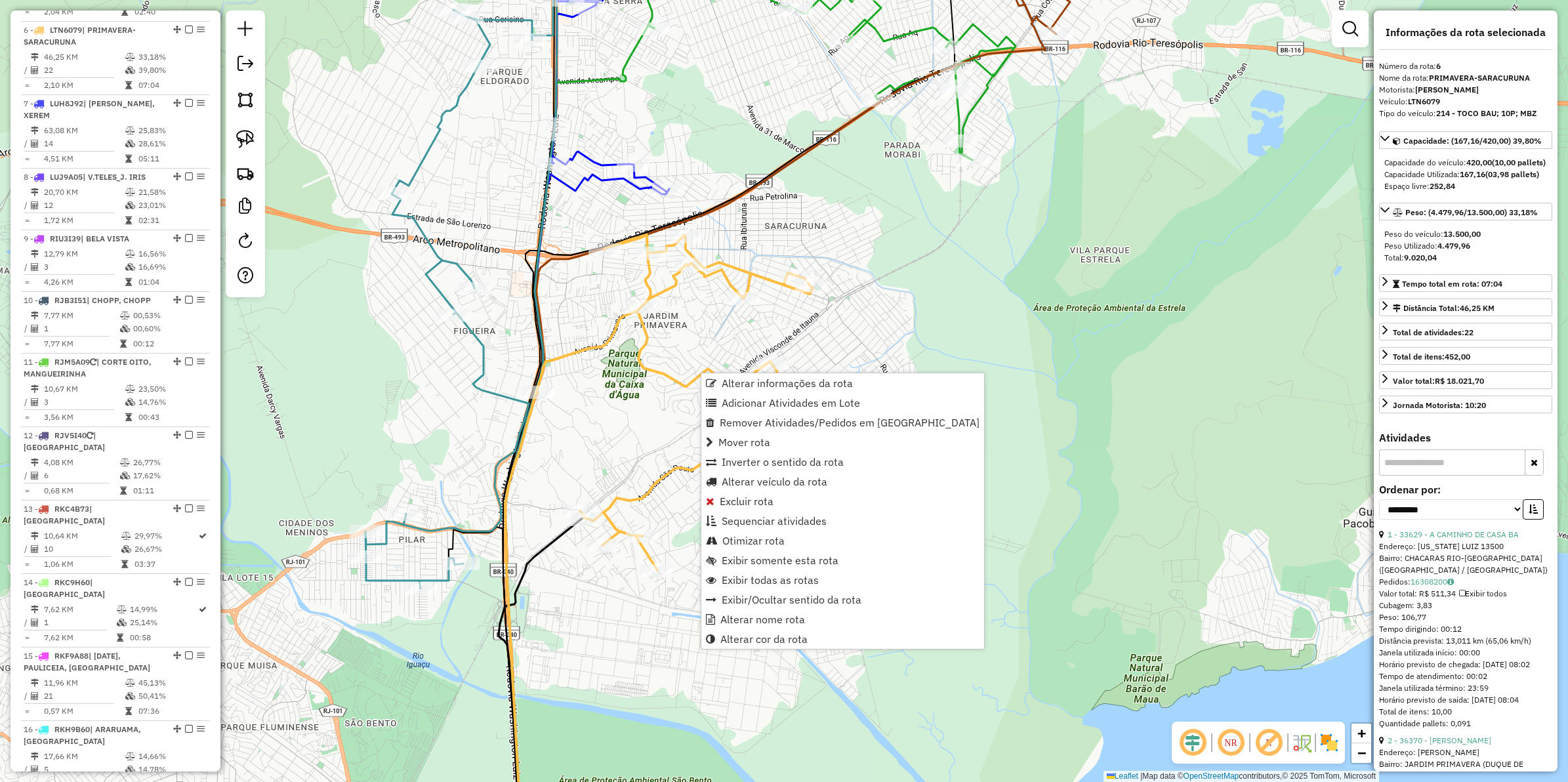
click at [615, 429] on div "Janela de atendimento Grade de atendimento Capacidade Transportadoras Veículos …" at bounding box center [784, 391] width 1568 height 782
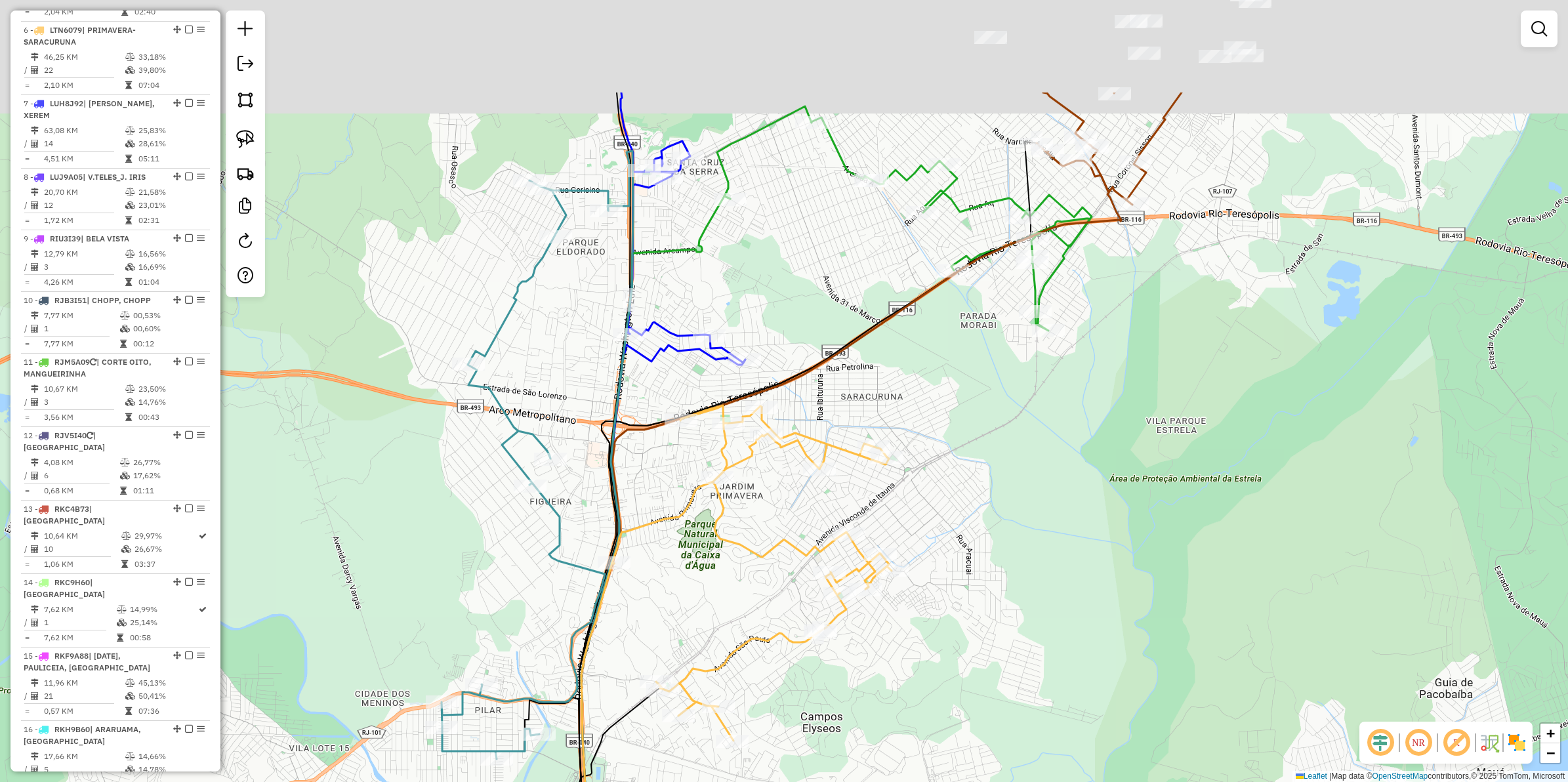
drag, startPoint x: 890, startPoint y: 372, endPoint x: 959, endPoint y: 601, distance: 239.2
click at [959, 601] on div "Janela de atendimento Grade de atendimento Capacidade Transportadoras Veículos …" at bounding box center [784, 391] width 1568 height 782
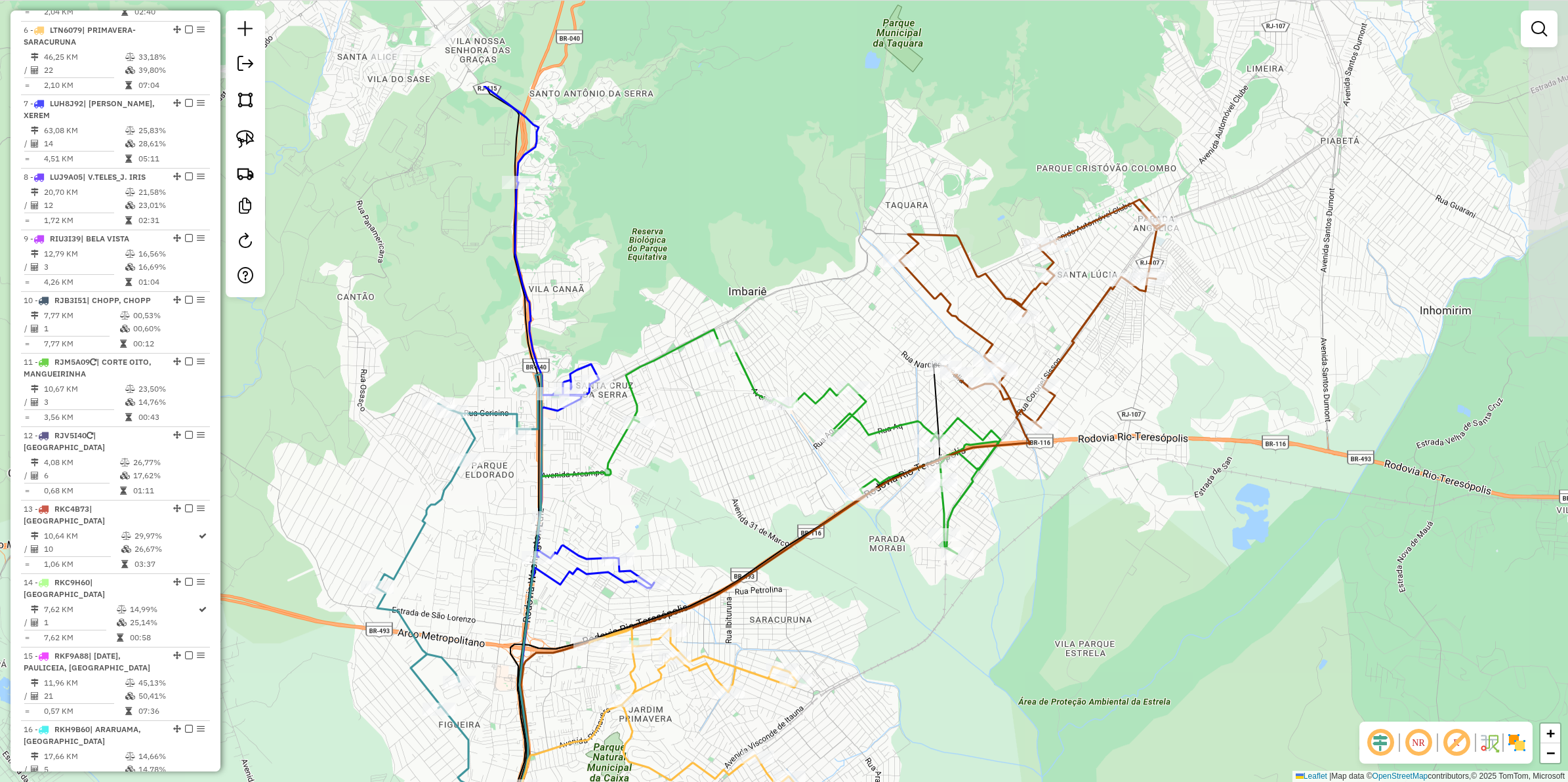
drag, startPoint x: 891, startPoint y: 451, endPoint x: 801, endPoint y: 605, distance: 178.4
click at [808, 617] on div "Janela de atendimento Grade de atendimento Capacidade Transportadoras Veículos …" at bounding box center [784, 391] width 1568 height 782
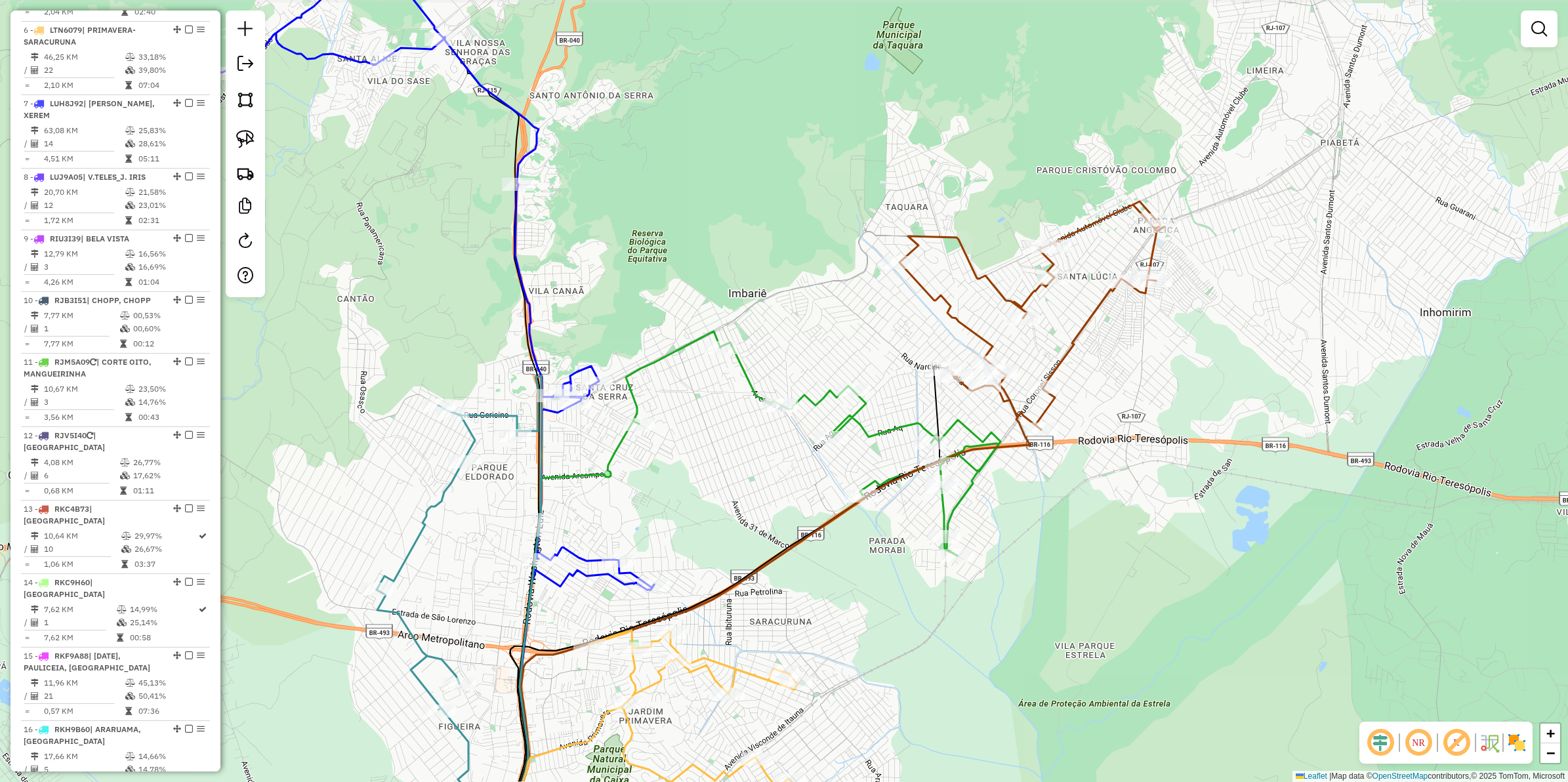
drag, startPoint x: 724, startPoint y: 502, endPoint x: 915, endPoint y: 647, distance: 239.8
click at [915, 625] on div "Janela de atendimento Grade de atendimento Capacidade Transportadoras Veículos …" at bounding box center [784, 391] width 1568 height 782
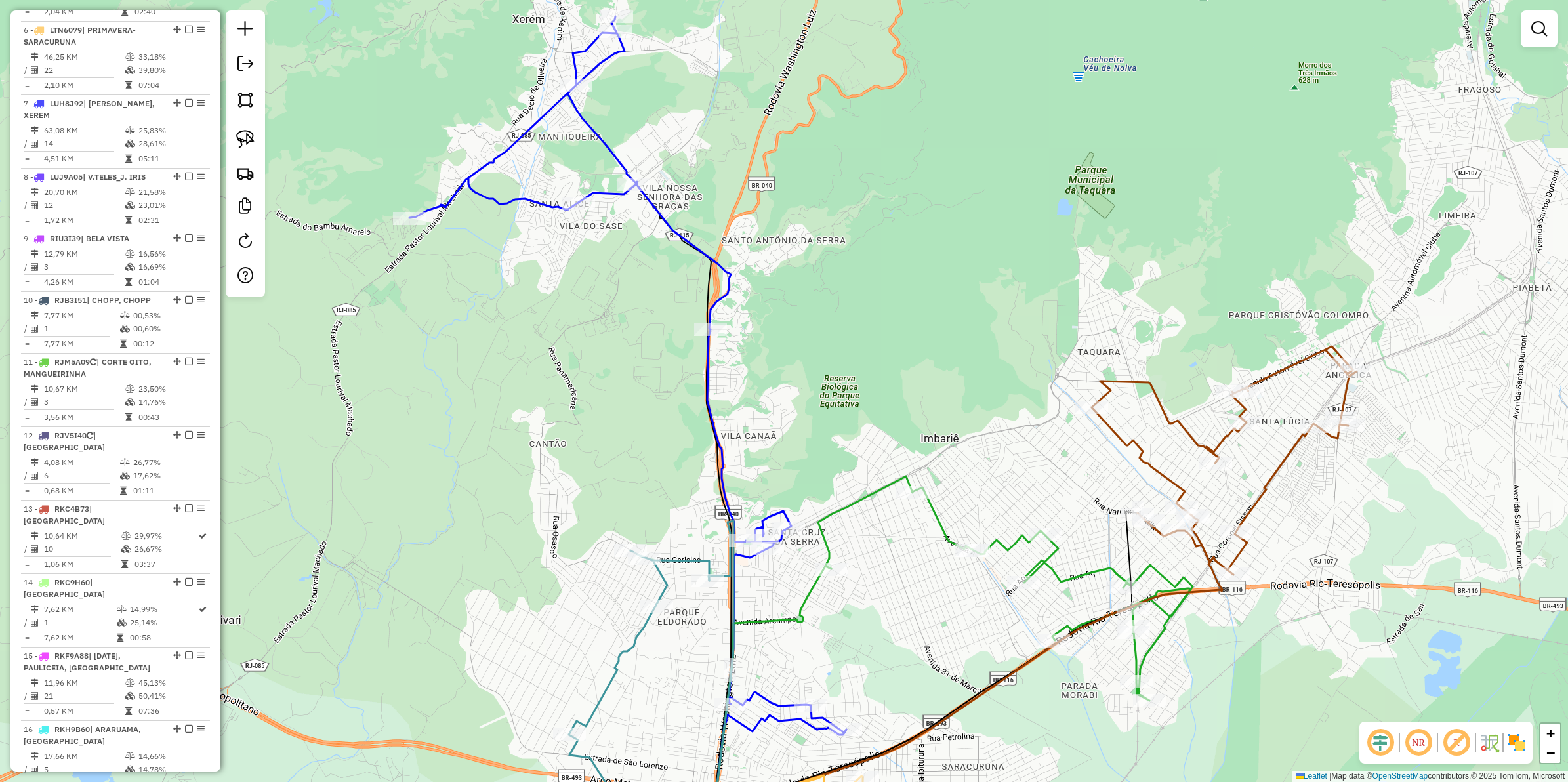
click at [729, 277] on icon at bounding box center [628, 375] width 437 height 717
select select "**********"
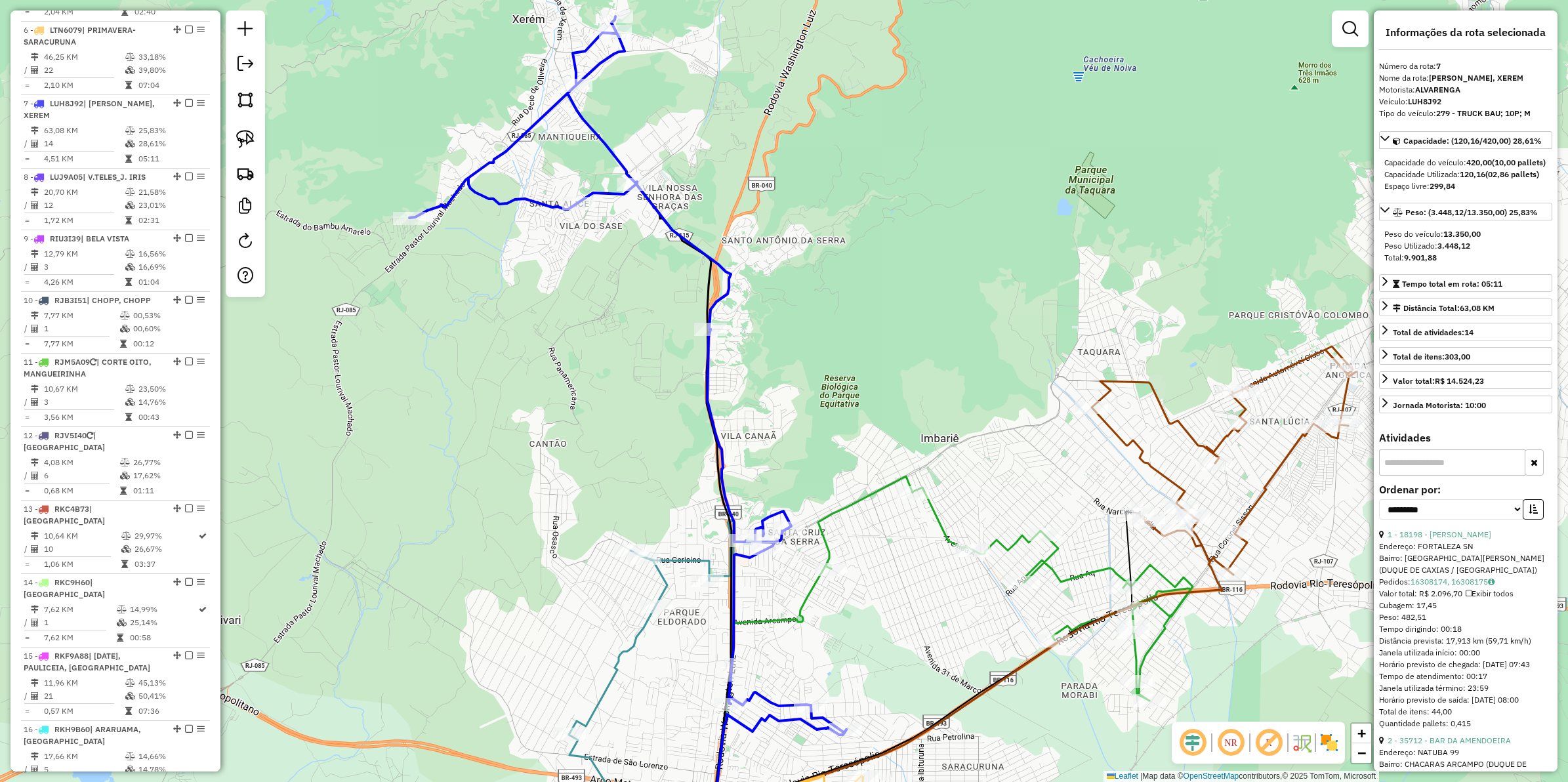
scroll to position [949, 0]
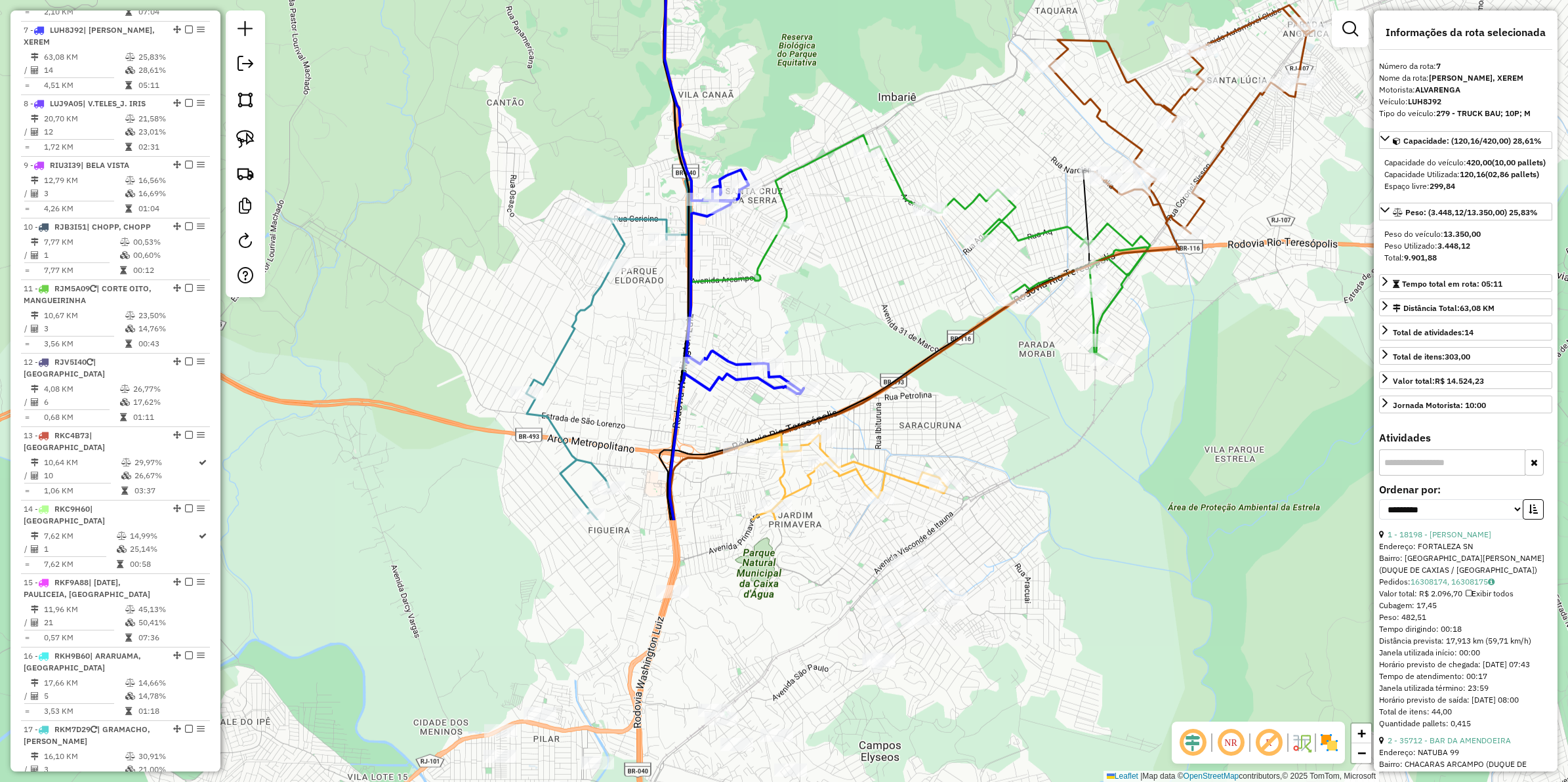
drag, startPoint x: 824, startPoint y: 388, endPoint x: 776, endPoint y: 41, distance: 350.3
click at [776, 41] on div "Janela de atendimento Grade de atendimento Capacidade Transportadoras Veículos …" at bounding box center [784, 391] width 1568 height 782
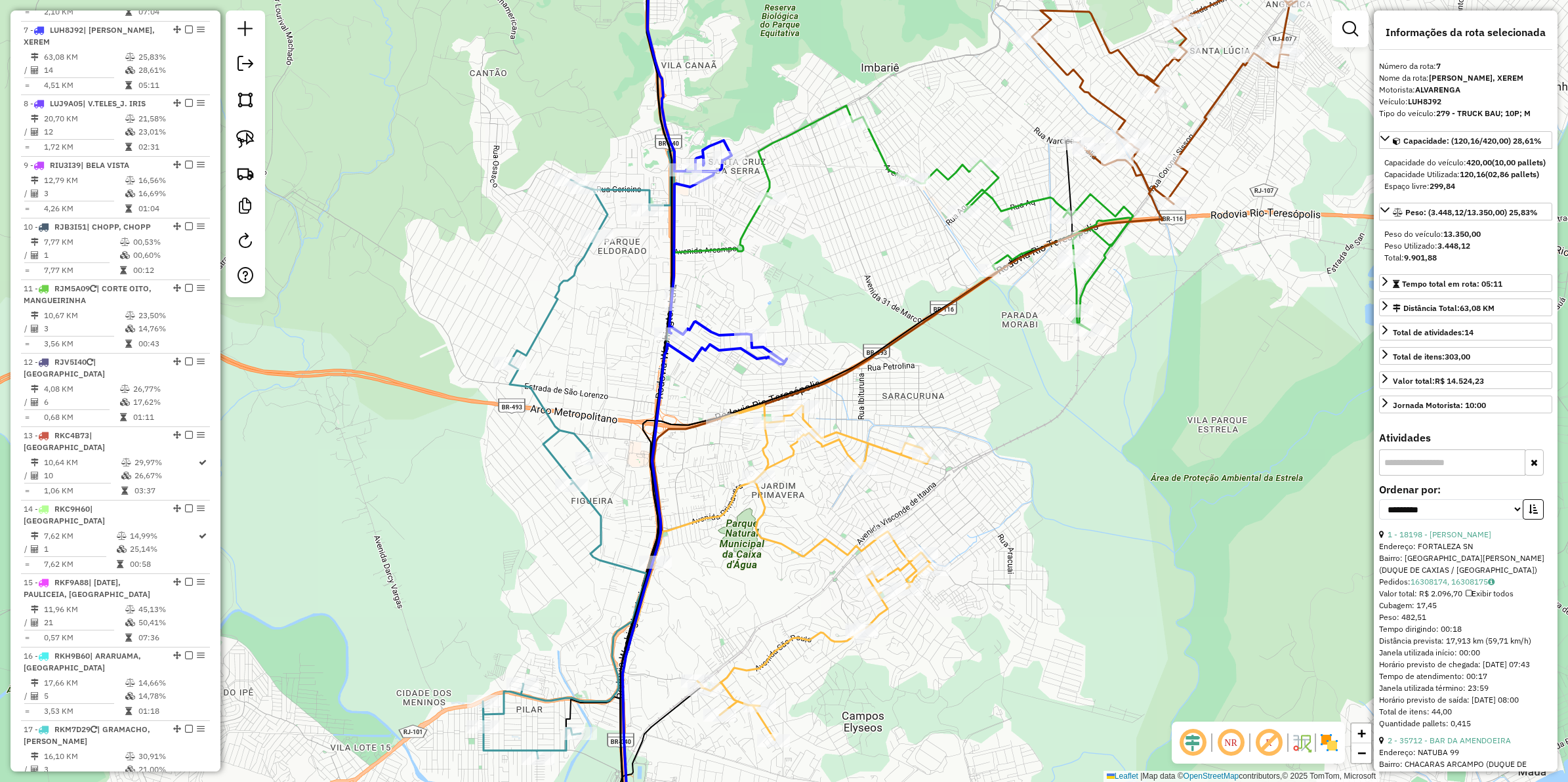
click at [550, 416] on icon at bounding box center [566, 469] width 167 height 579
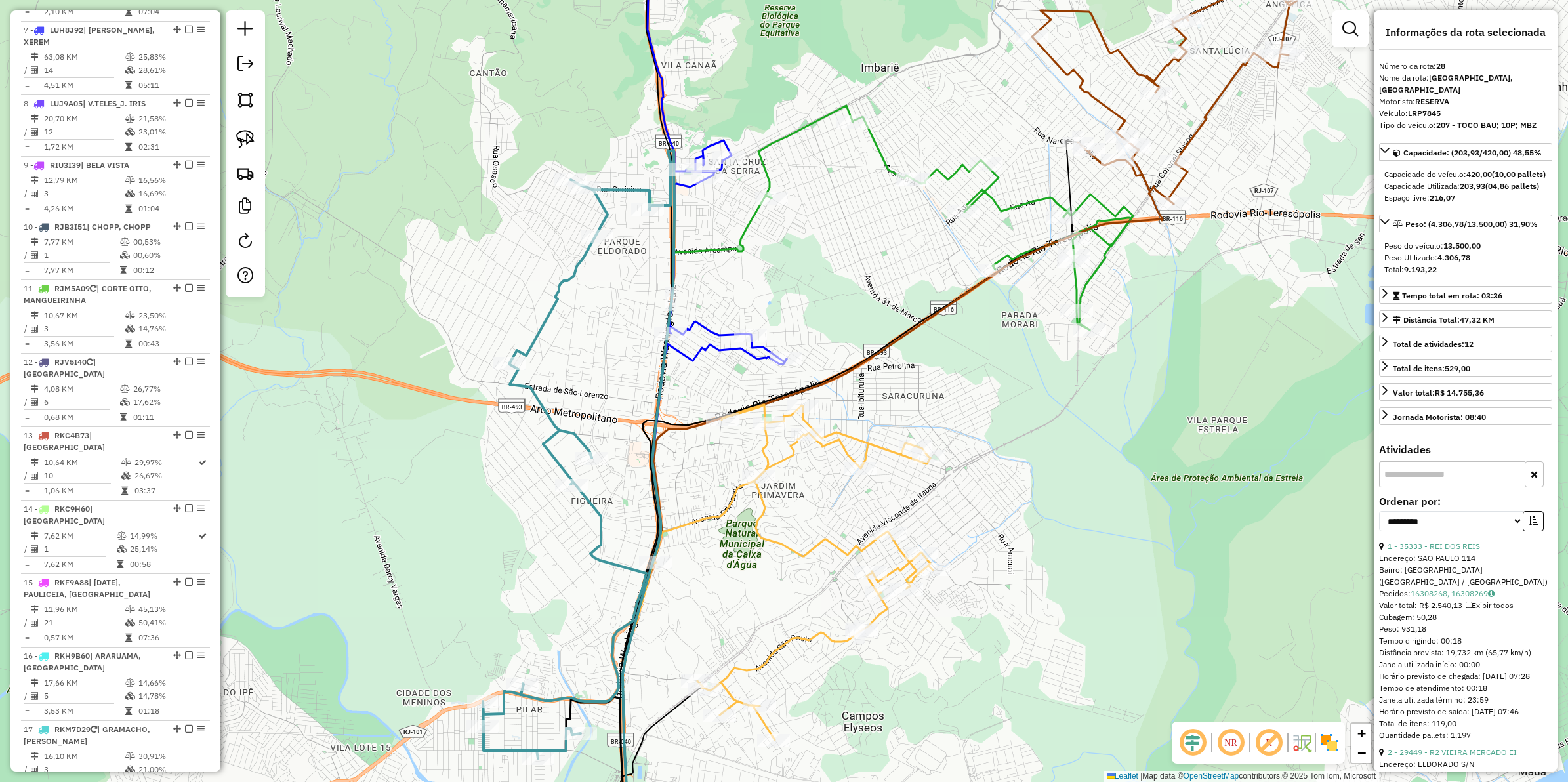
scroll to position [1581, 0]
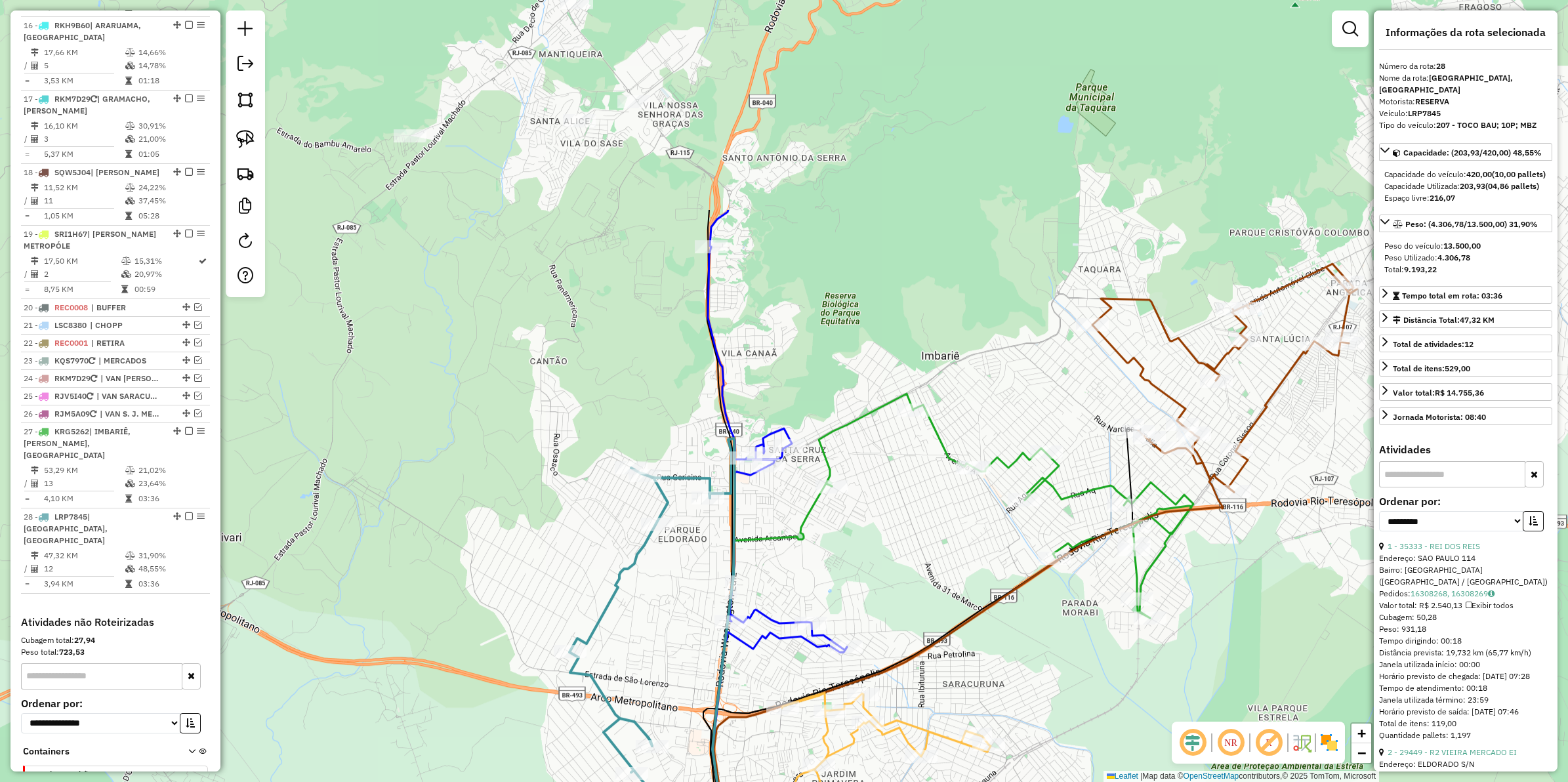
drag, startPoint x: 601, startPoint y: 329, endPoint x: 668, endPoint y: 535, distance: 216.6
click at [662, 625] on div "Janela de atendimento Grade de atendimento Capacidade Transportadoras Veículos …" at bounding box center [784, 391] width 1568 height 782
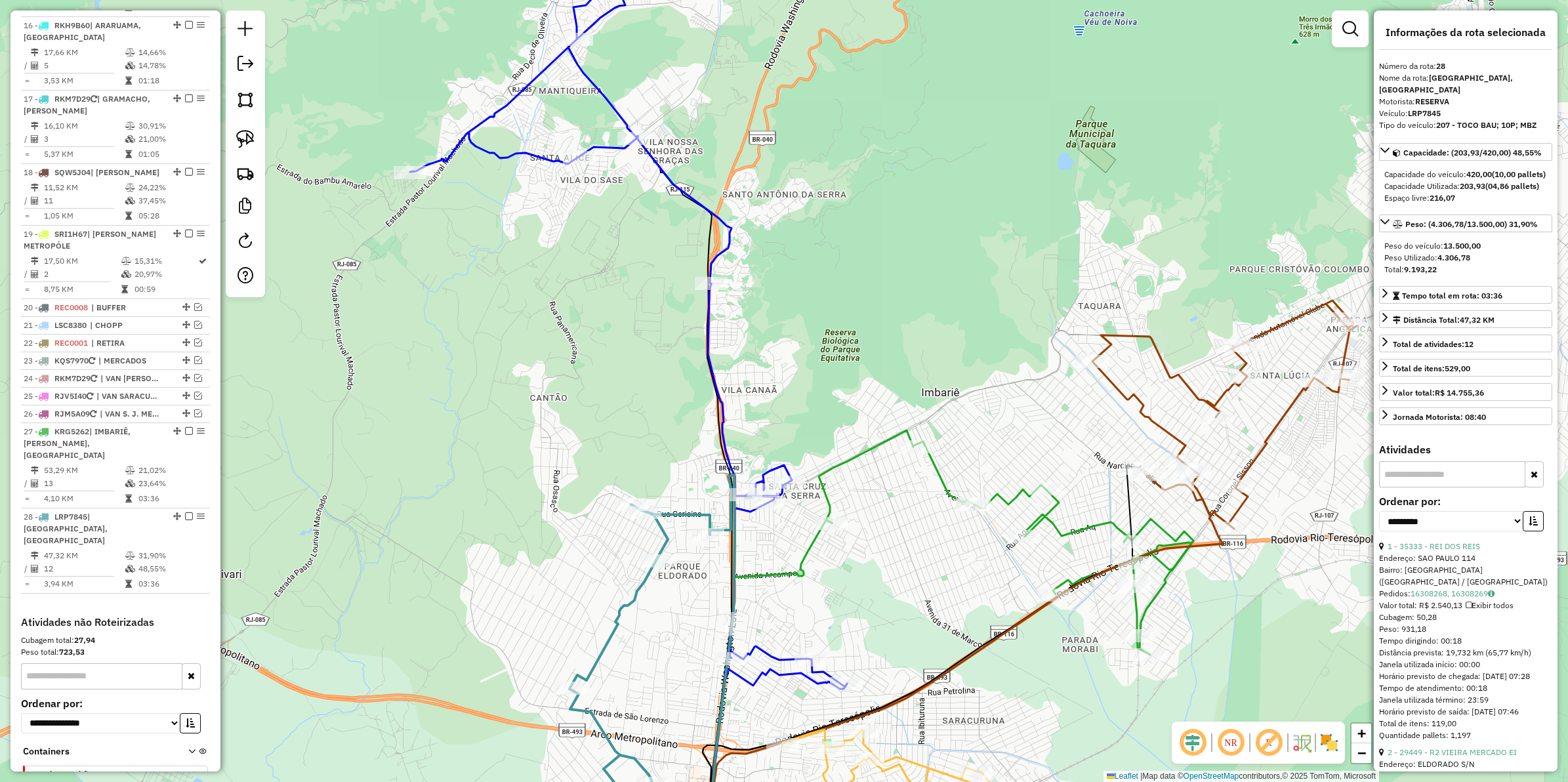
click at [709, 328] on icon at bounding box center [628, 329] width 437 height 717
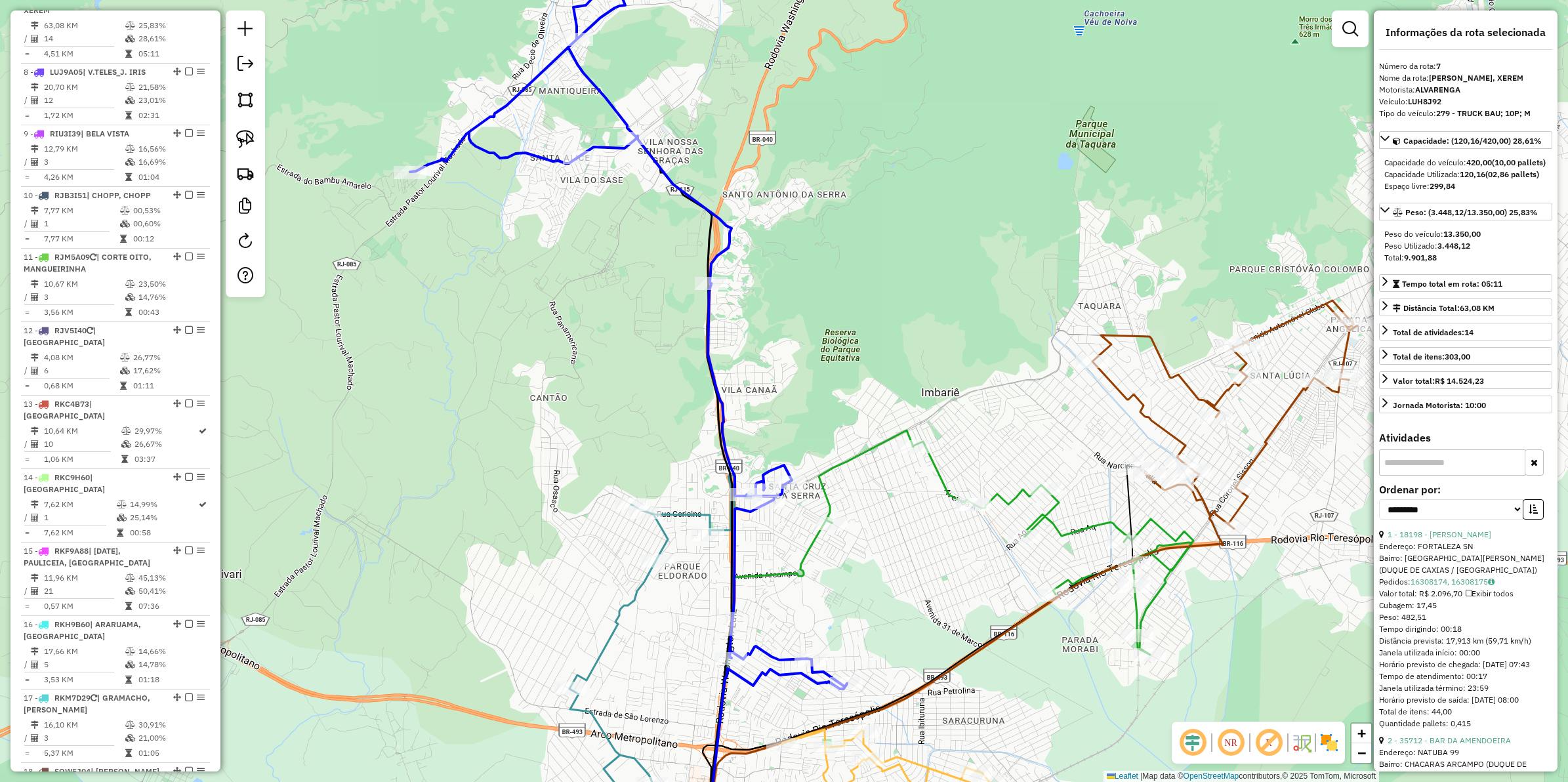
scroll to position [949, 0]
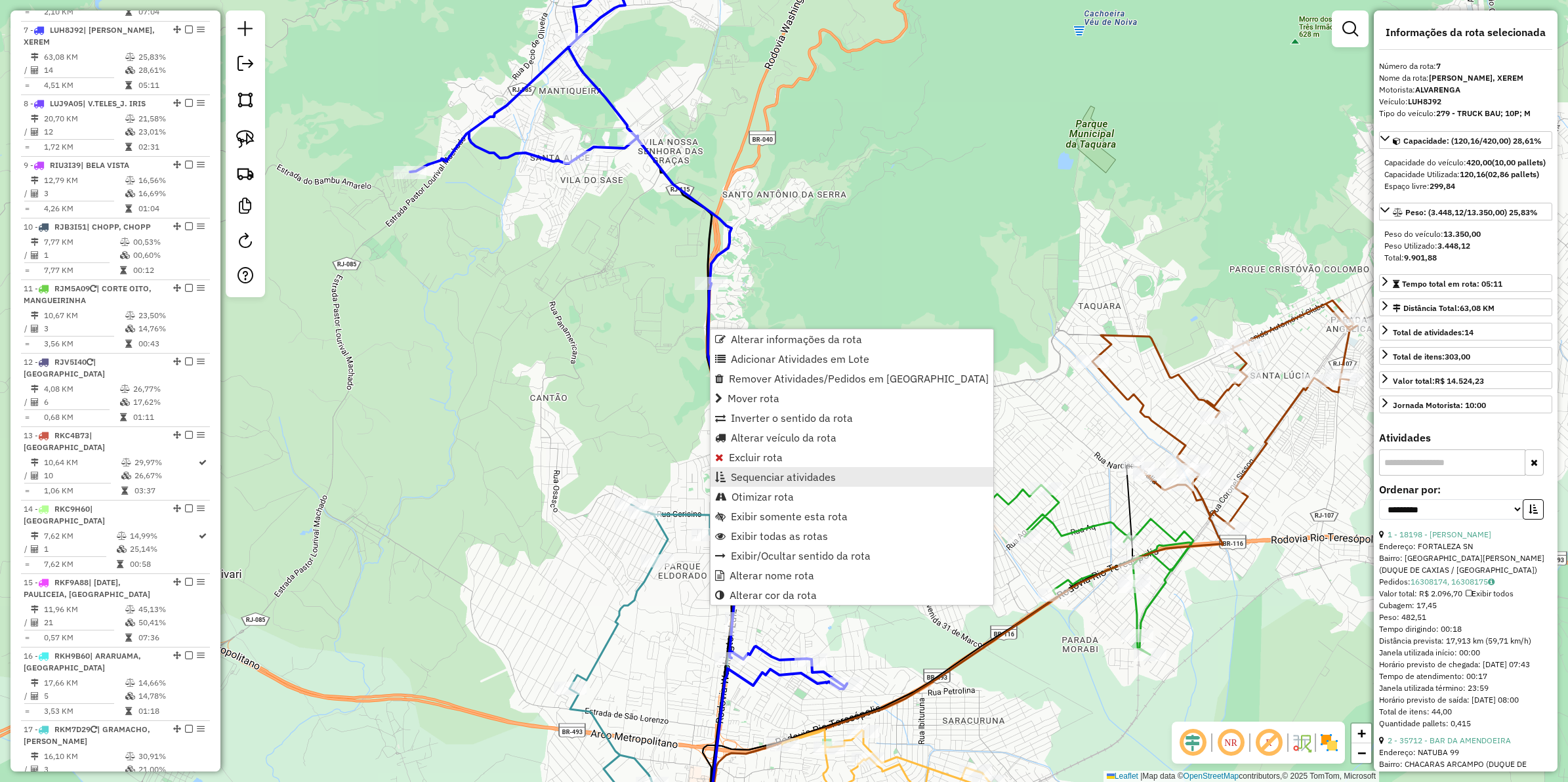
click at [782, 478] on span "Sequenciar atividades" at bounding box center [784, 477] width 105 height 11
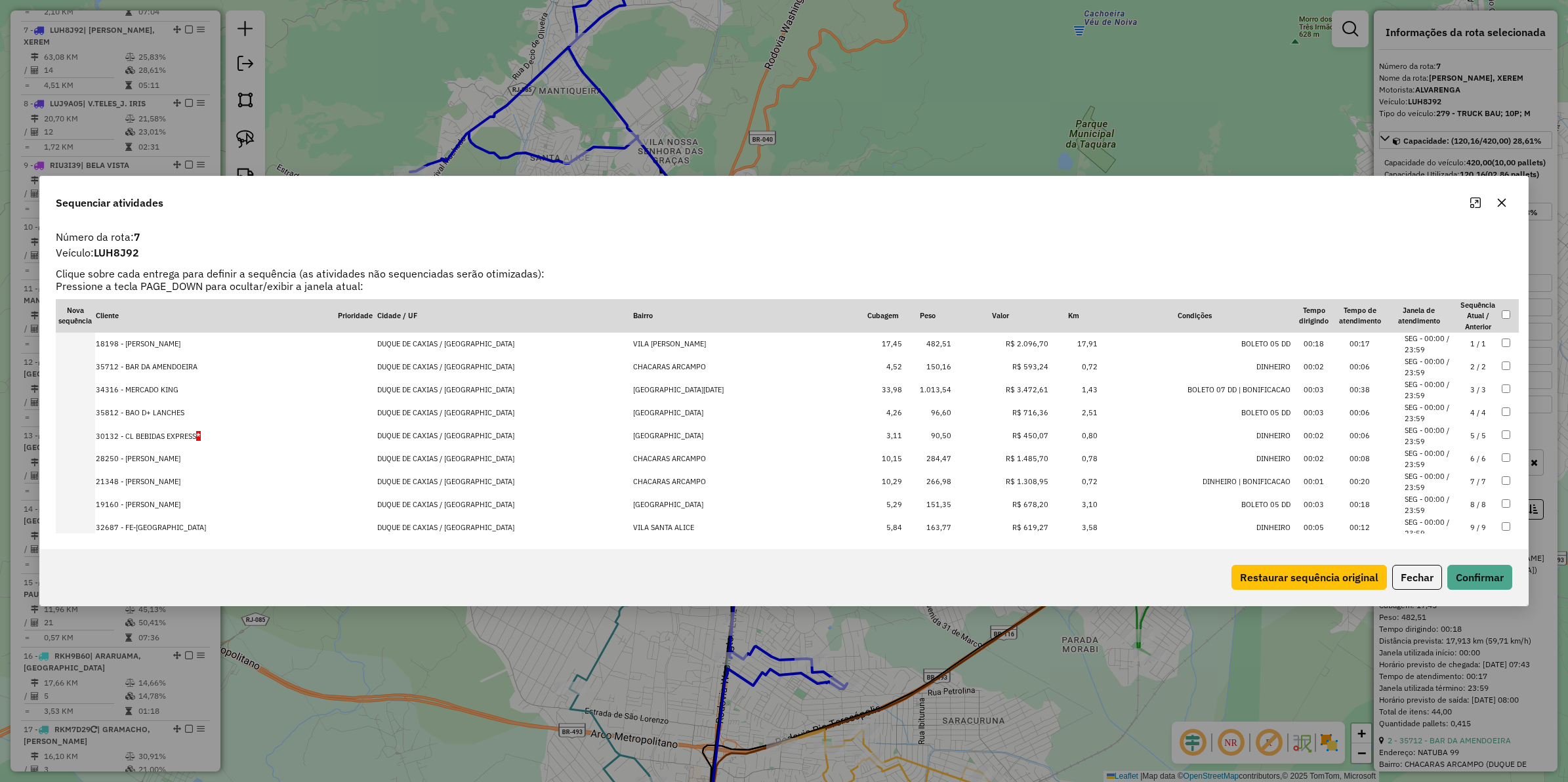
click at [1049, 385] on td "1,43" at bounding box center [1074, 390] width 49 height 23
click at [1004, 456] on td "R$ 1.485,70" at bounding box center [1000, 459] width 97 height 23
click at [998, 483] on td "R$ 1.308,95" at bounding box center [1000, 482] width 97 height 23
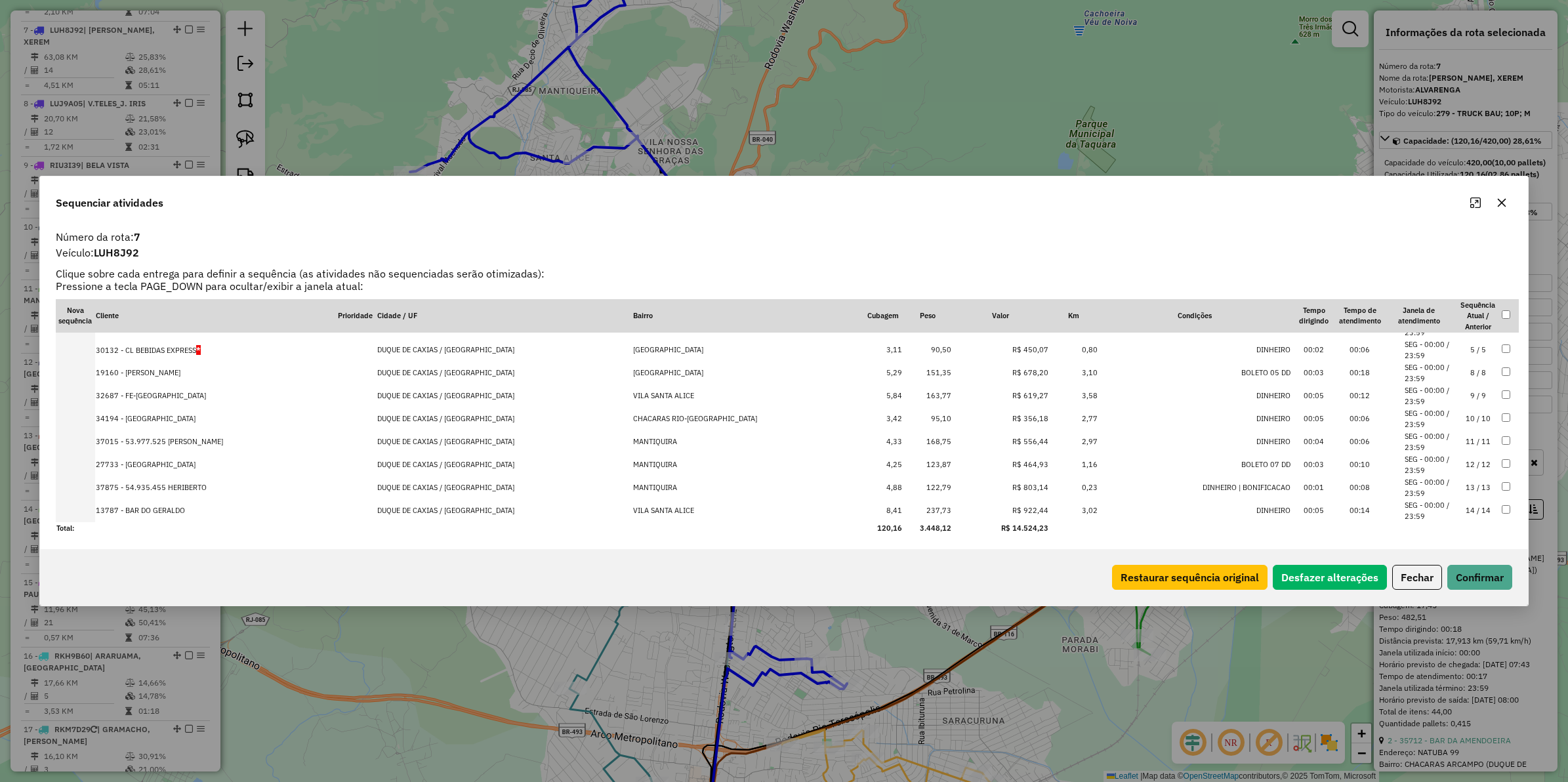
scroll to position [0, 0]
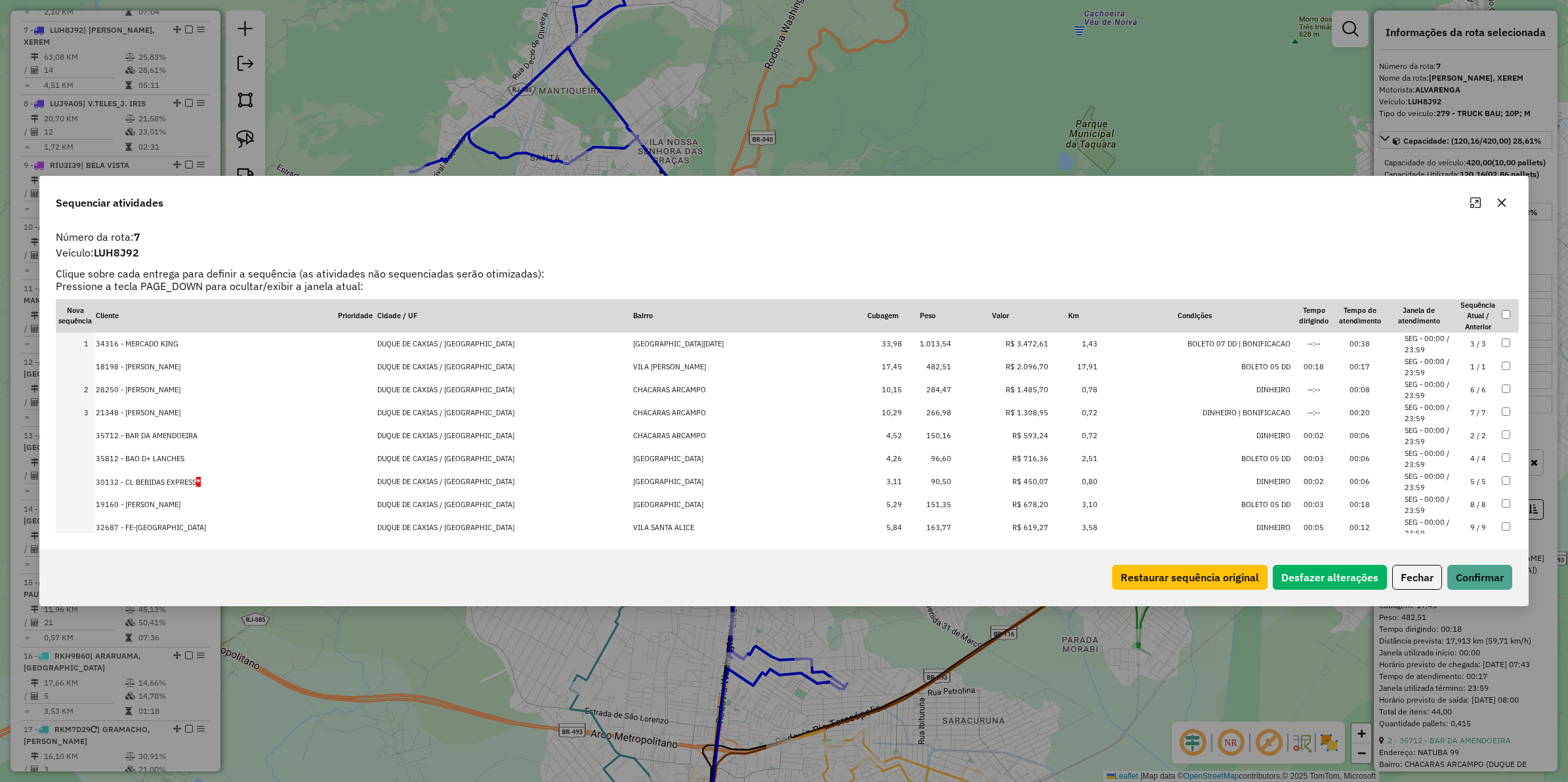
drag, startPoint x: 998, startPoint y: 411, endPoint x: 990, endPoint y: 353, distance: 58.5
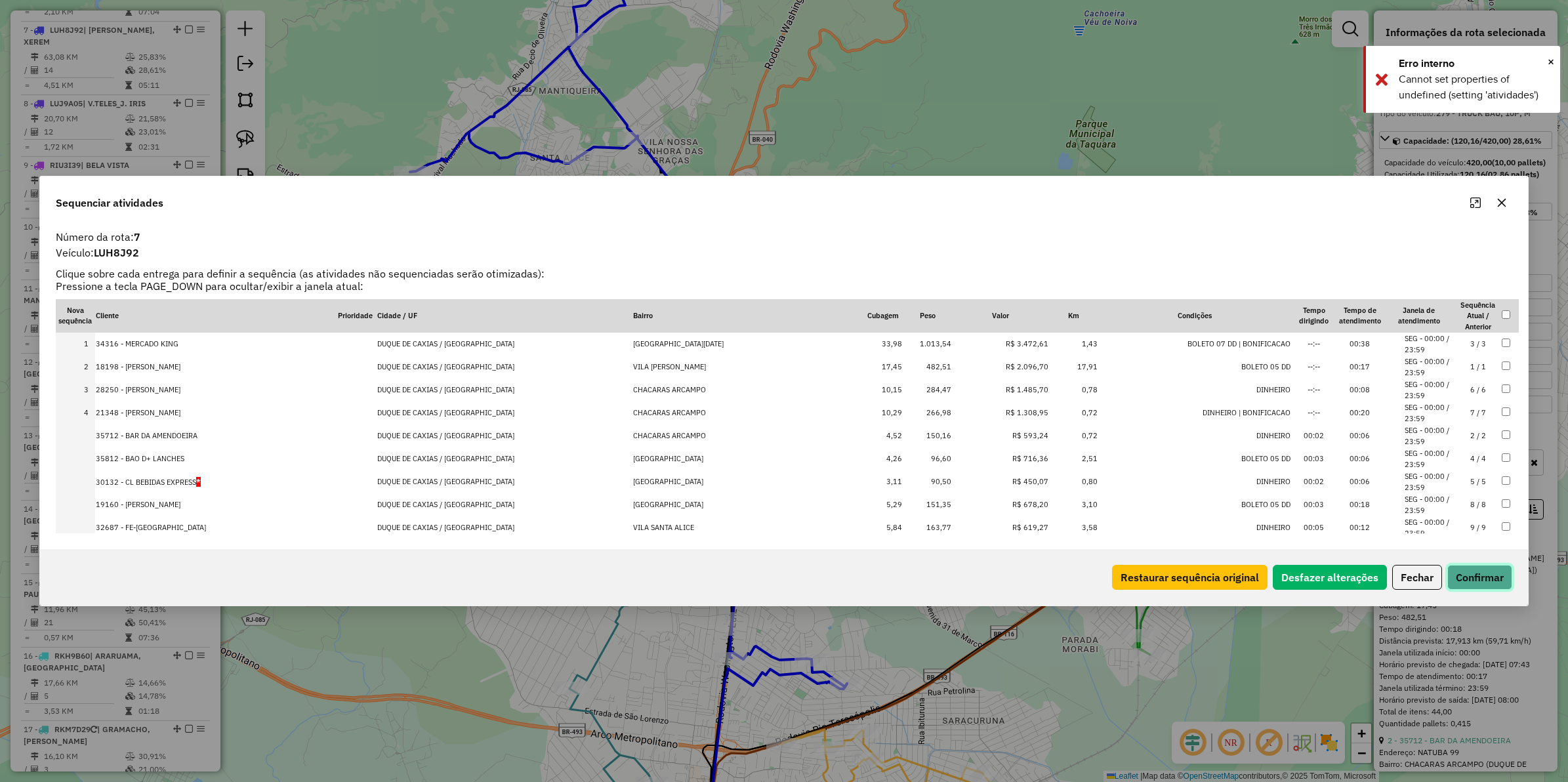
click at [1254, 574] on button "Confirmar" at bounding box center [1480, 578] width 65 height 25
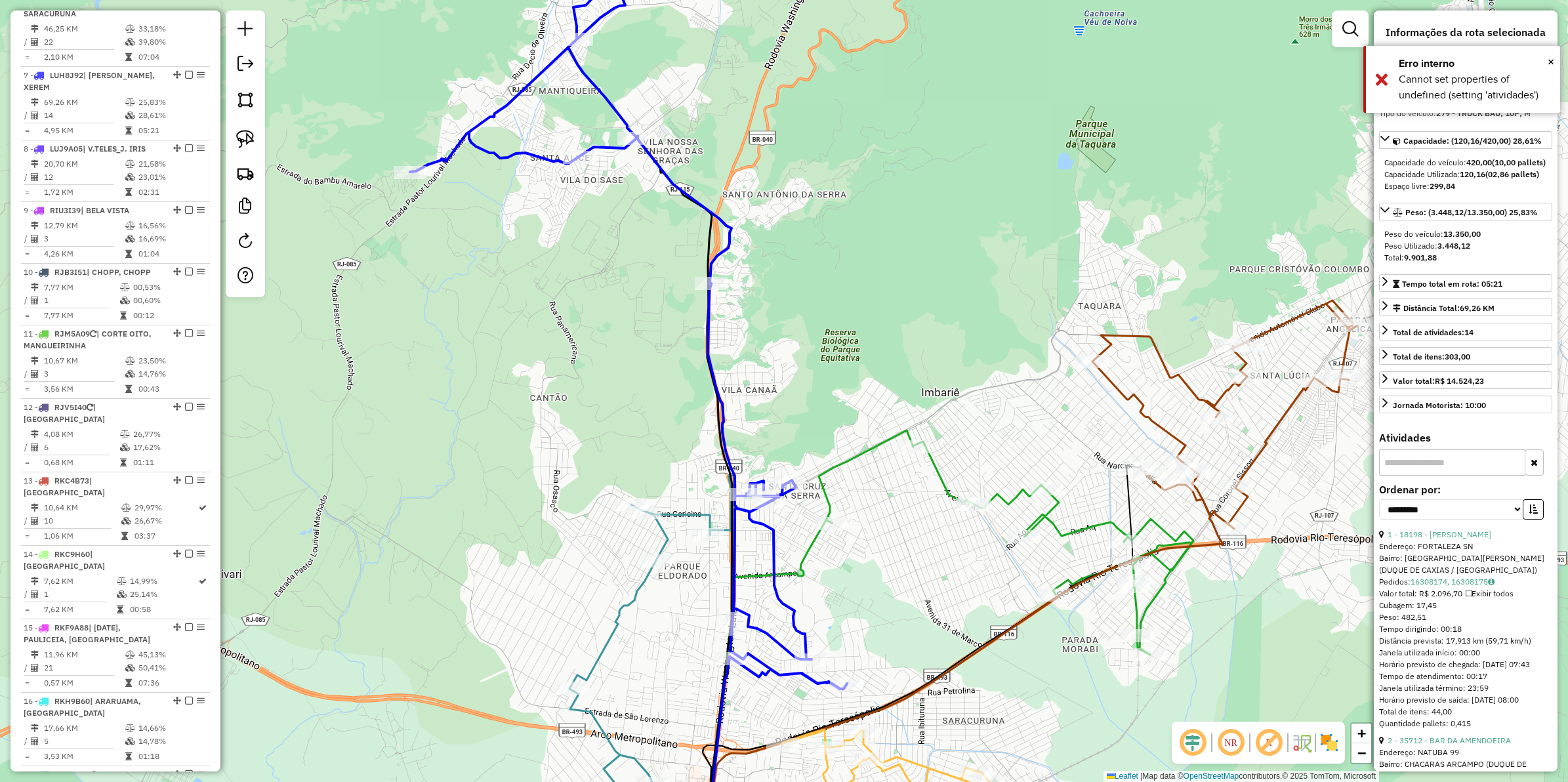
scroll to position [949, 0]
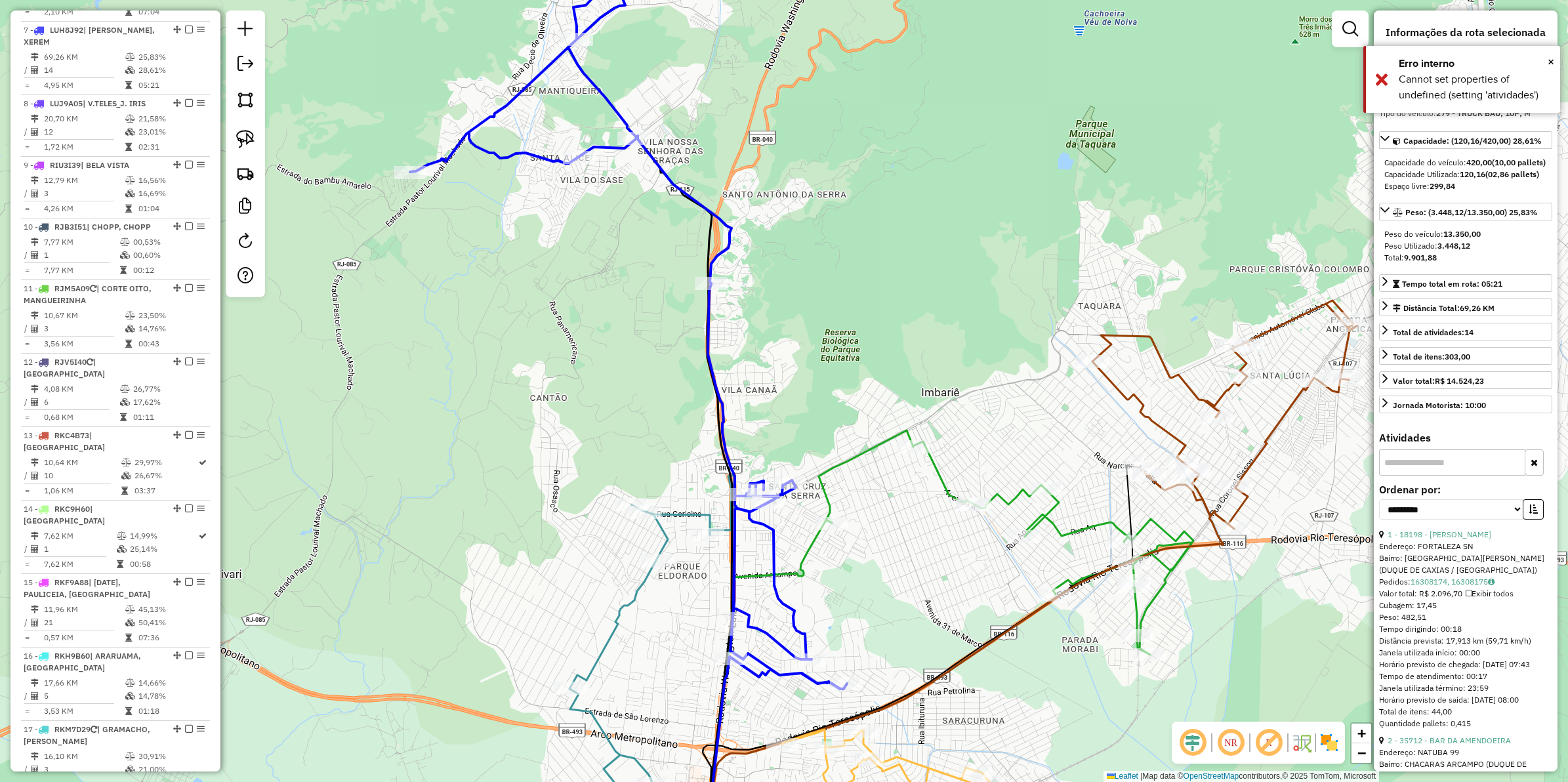
click at [667, 176] on icon at bounding box center [628, 330] width 437 height 719
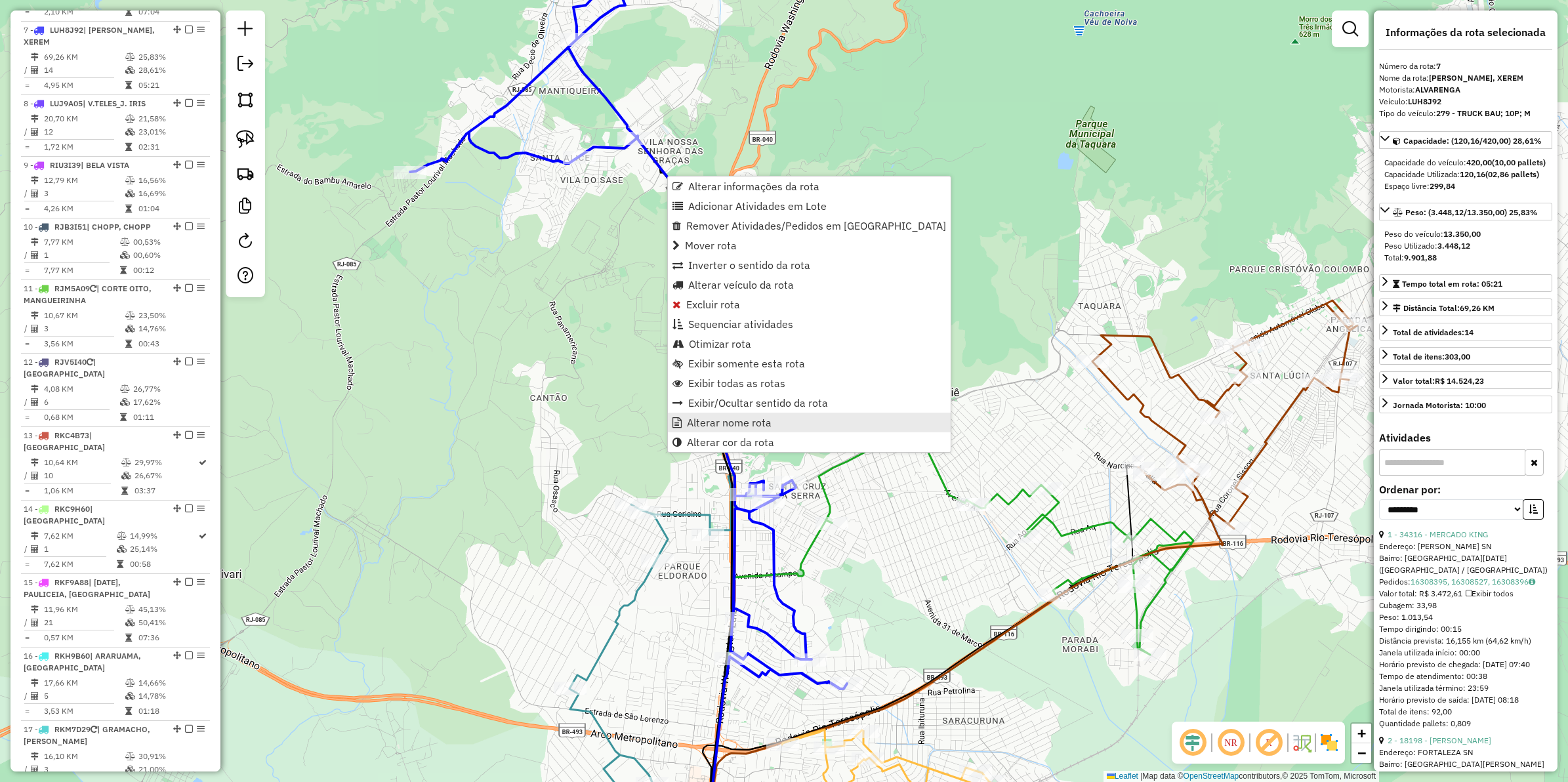
click at [742, 424] on span "Alterar nome rota" at bounding box center [729, 423] width 85 height 11
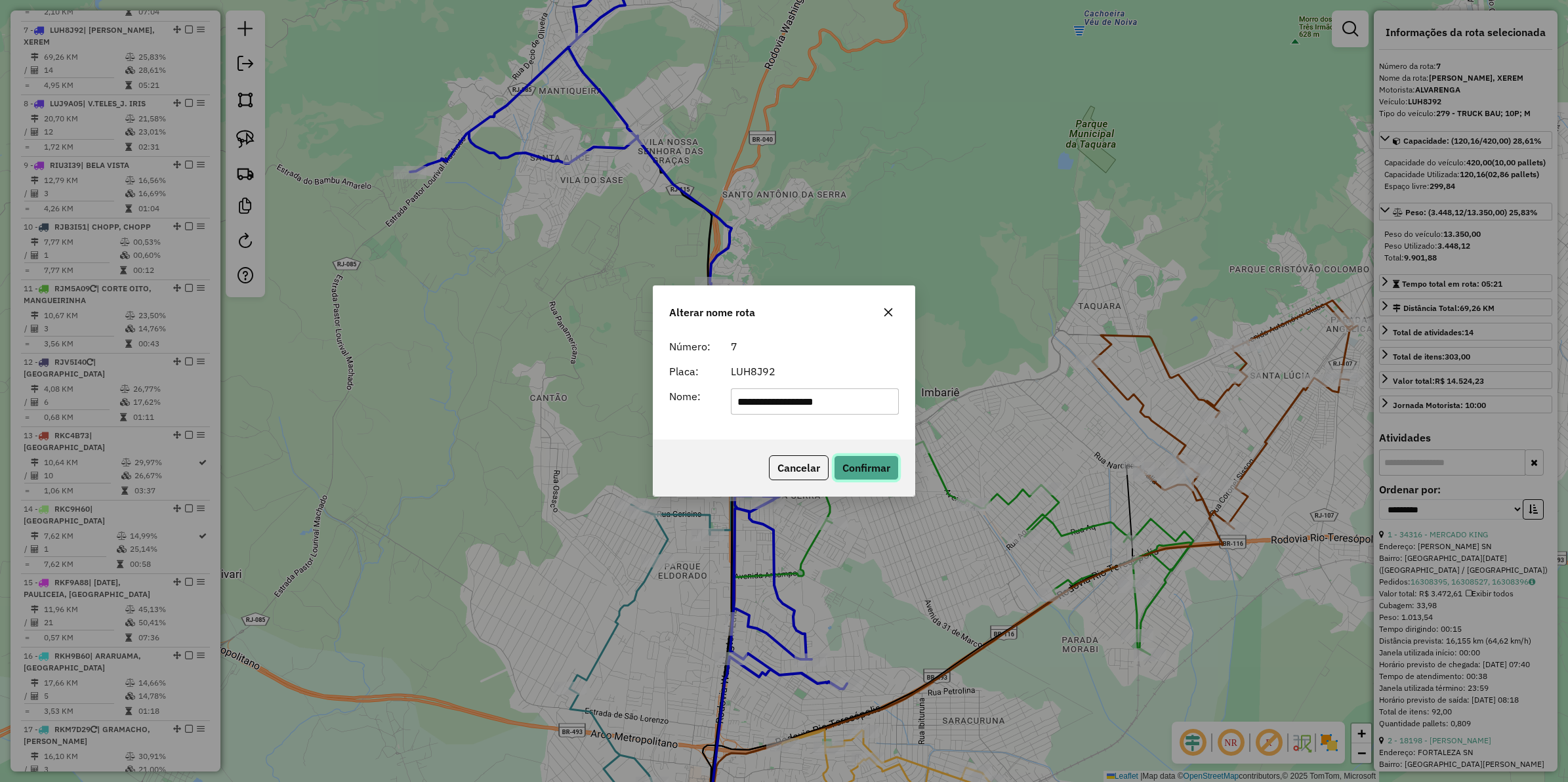
click at [848, 478] on button "Confirmar" at bounding box center [867, 468] width 65 height 25
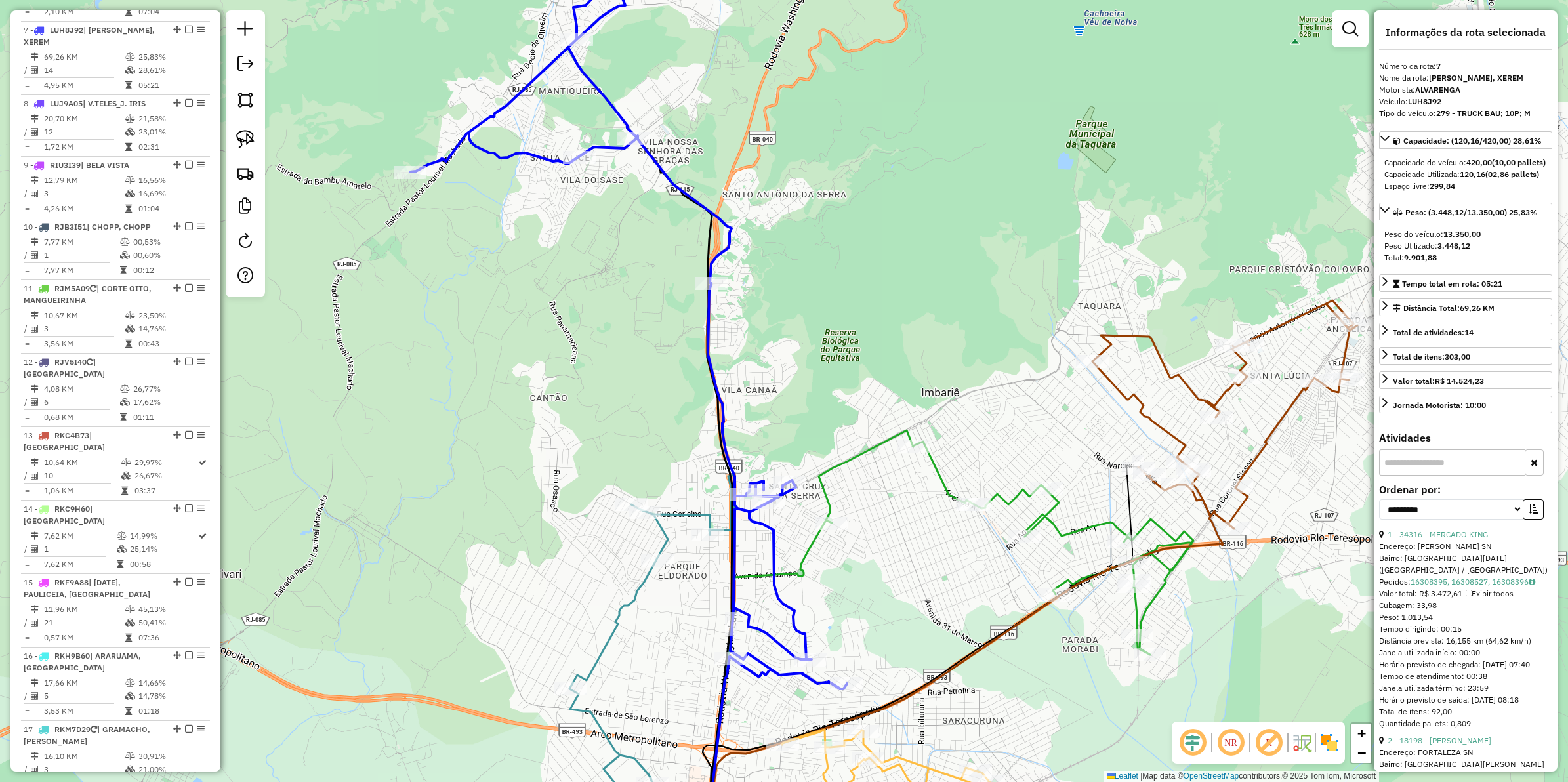
click at [726, 229] on icon at bounding box center [628, 330] width 437 height 719
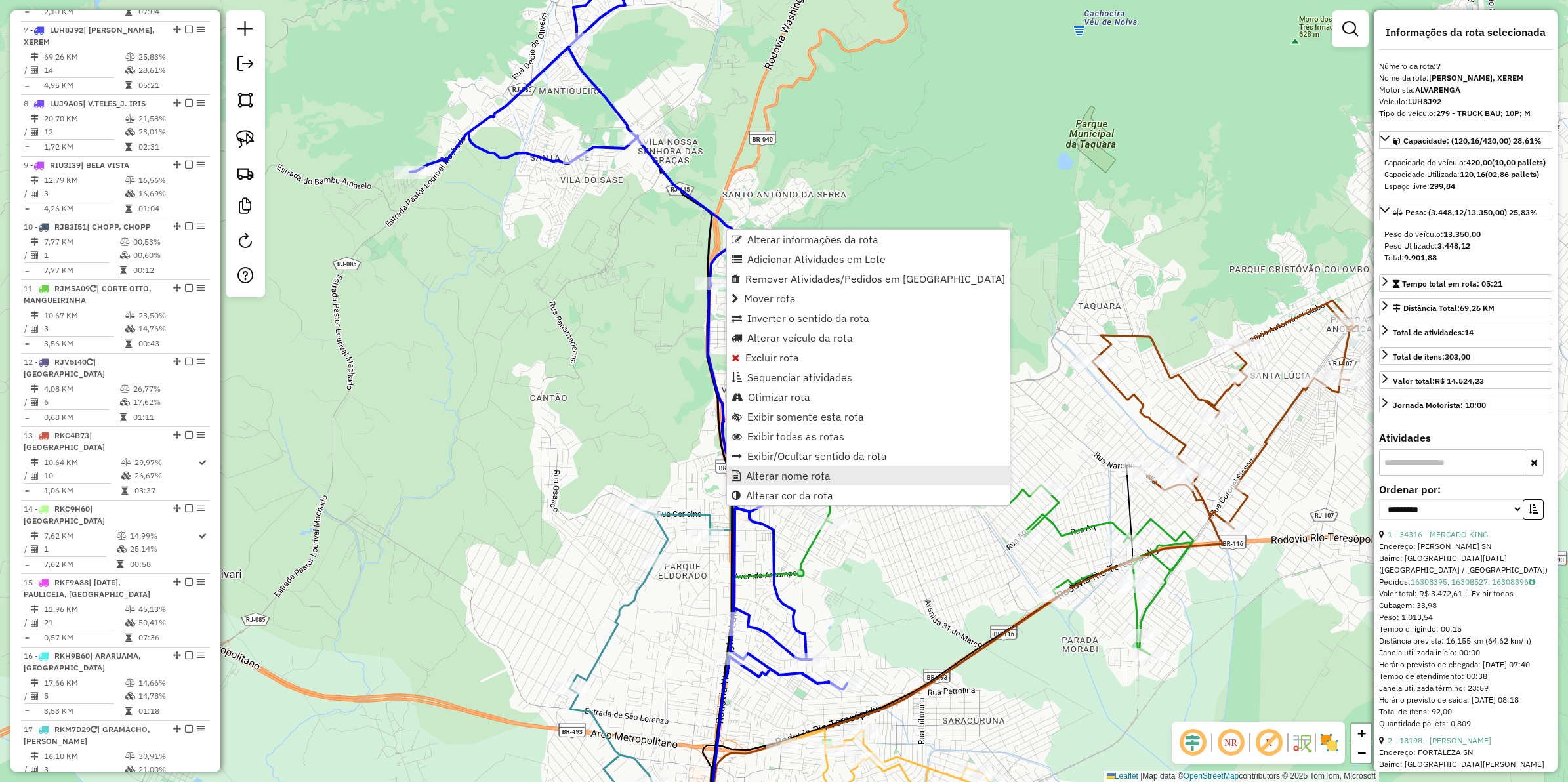
click at [775, 477] on span "Alterar nome rota" at bounding box center [788, 476] width 85 height 11
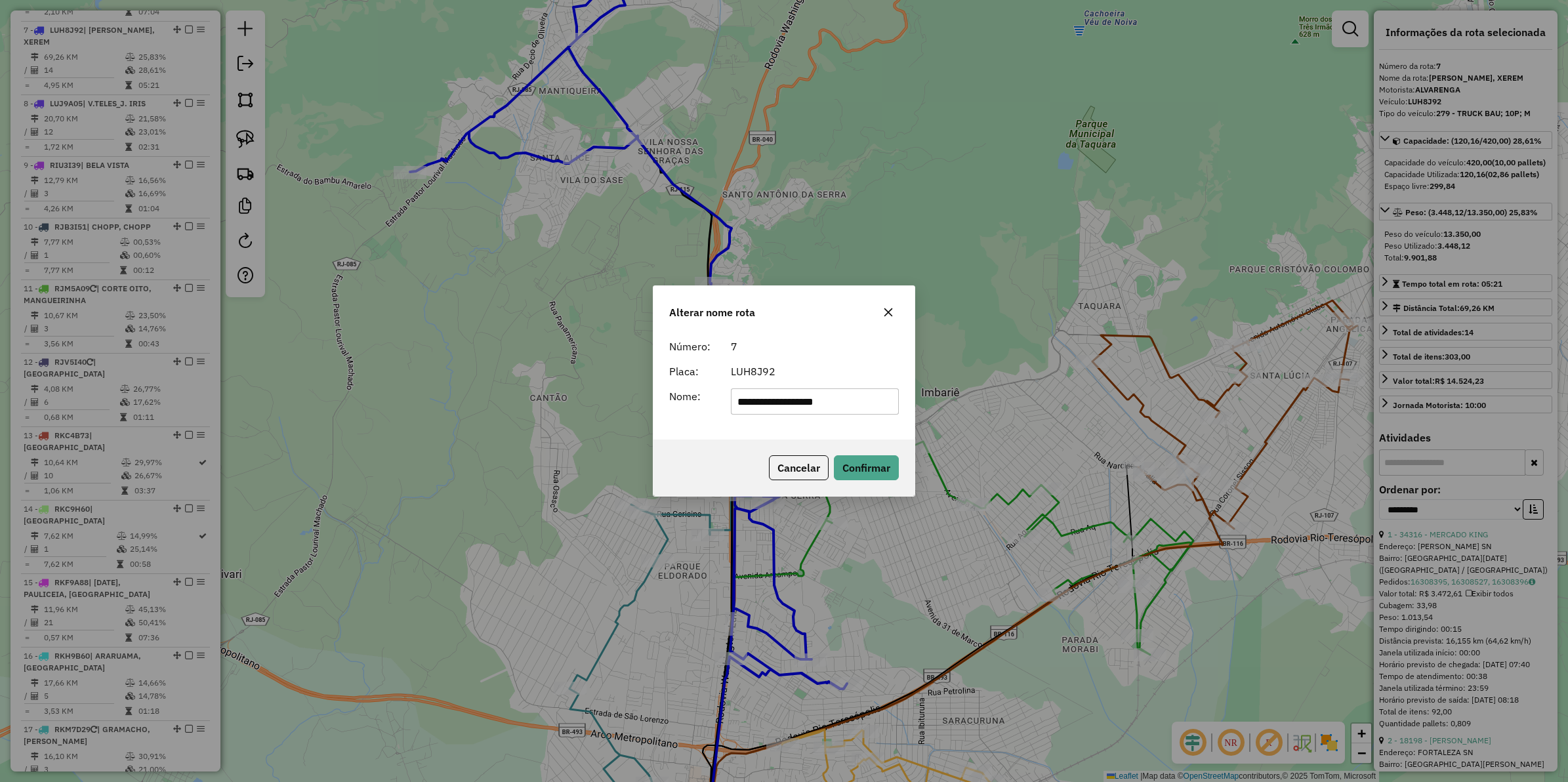
click at [818, 398] on input "**********" at bounding box center [815, 402] width 168 height 26
click at [861, 407] on input "**********" at bounding box center [815, 402] width 168 height 26
type input "**********"
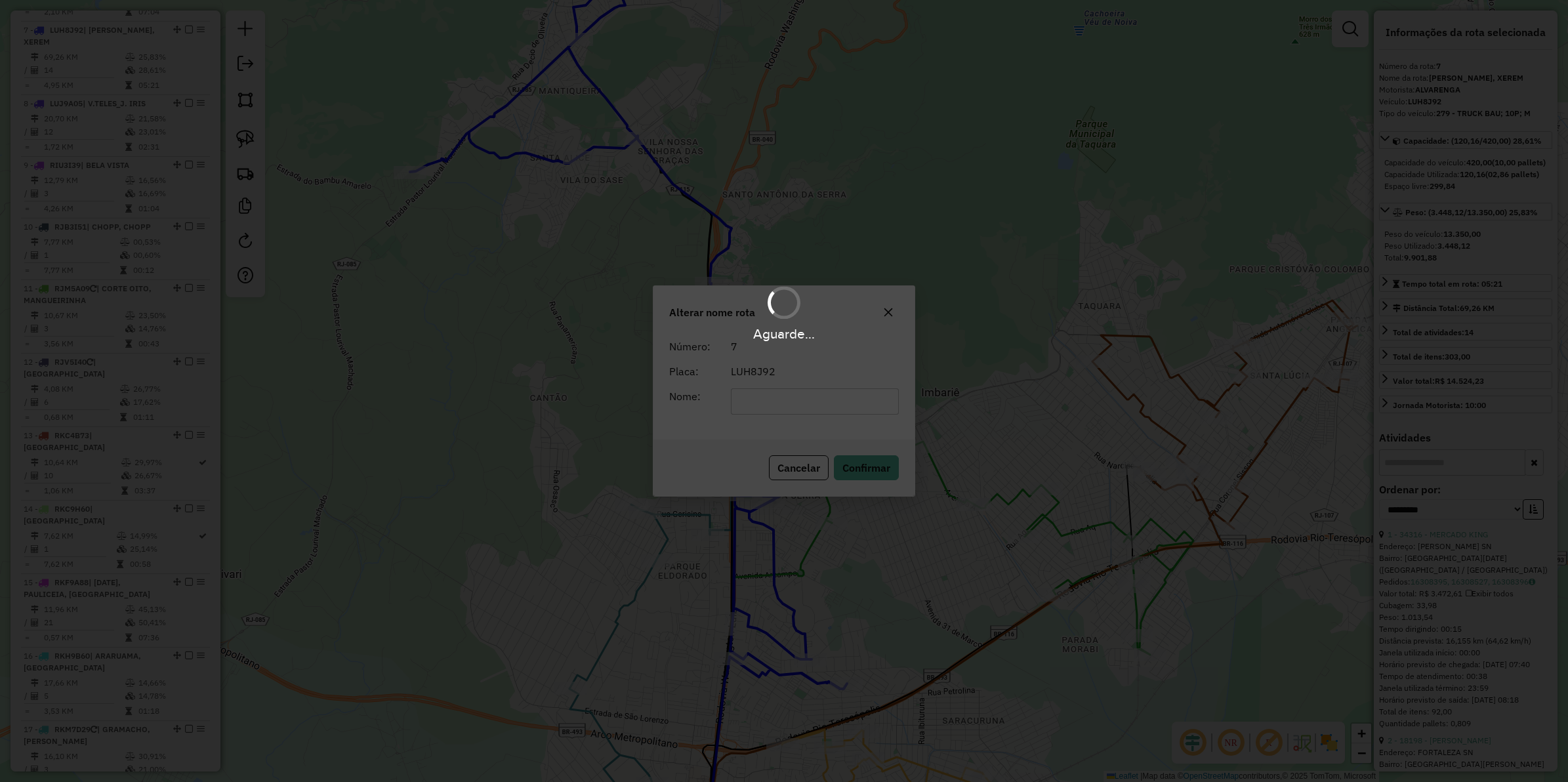
scroll to position [0, 0]
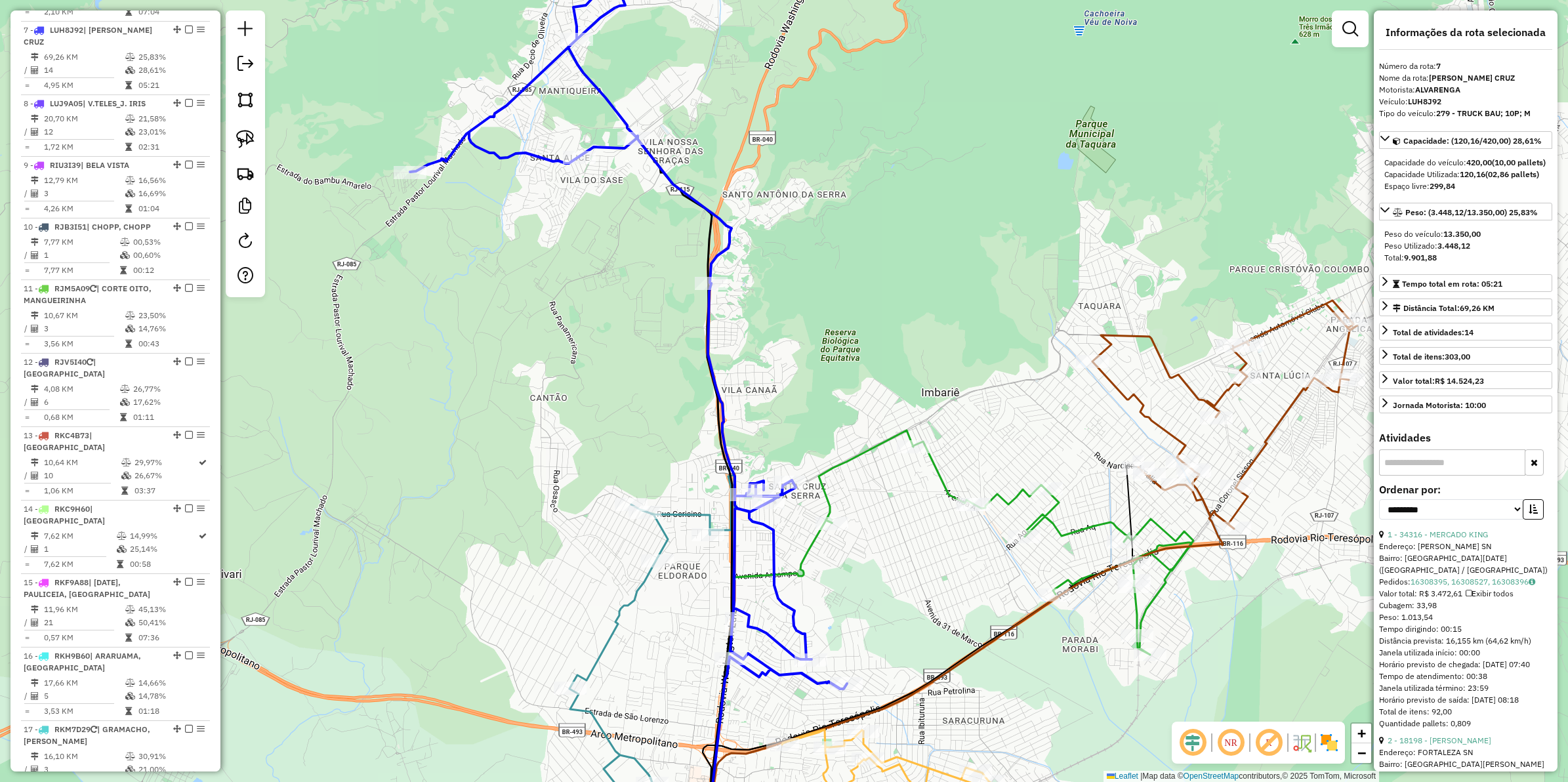
click at [706, 336] on icon at bounding box center [628, 330] width 437 height 719
click at [188, 25] on em at bounding box center [188, 29] width 8 height 8
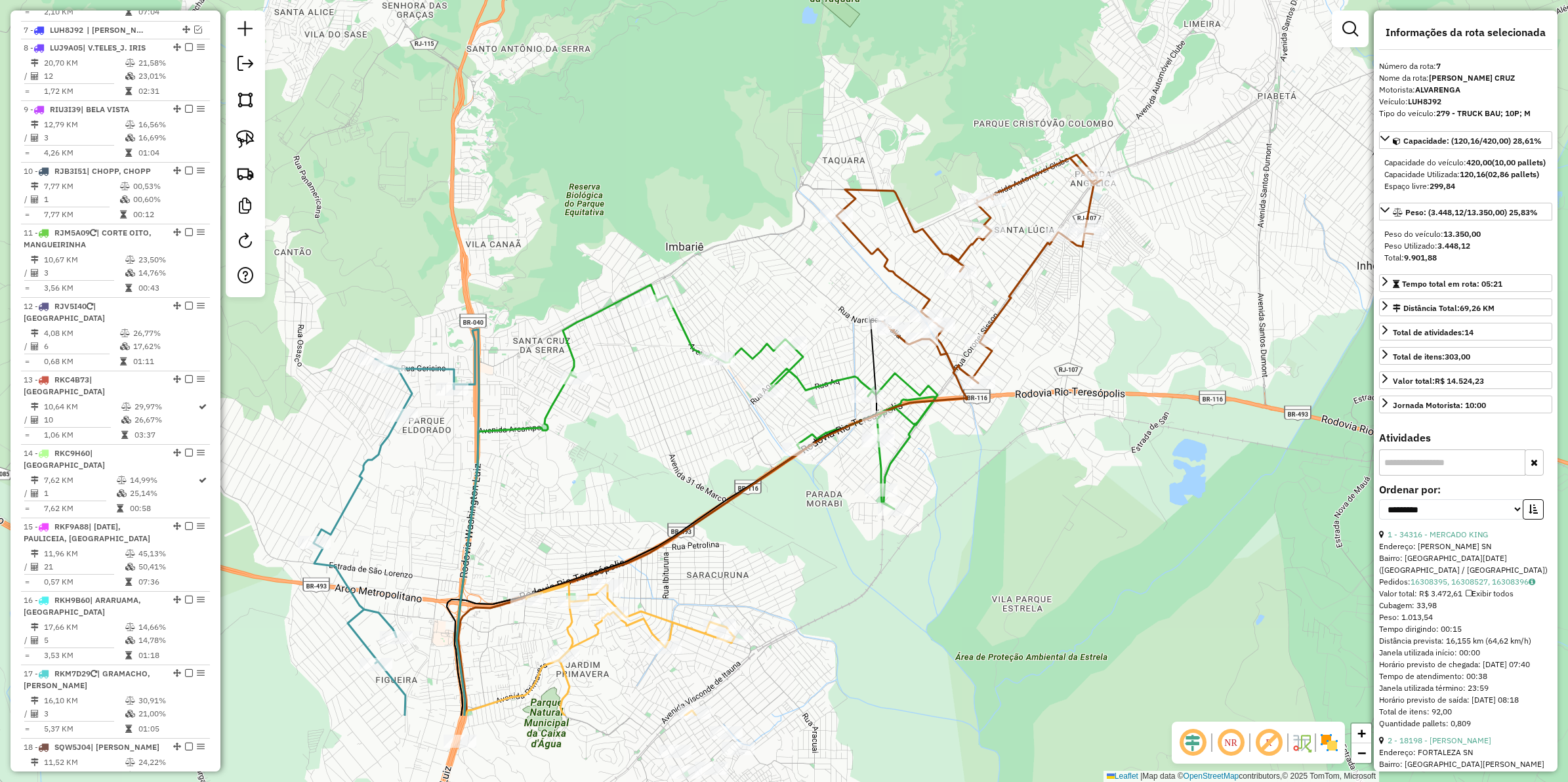
drag, startPoint x: 854, startPoint y: 583, endPoint x: 578, endPoint y: 422, distance: 319.5
click at [578, 422] on div "Janela de atendimento Grade de atendimento Capacidade Transportadoras Veículos …" at bounding box center [784, 391] width 1568 height 782
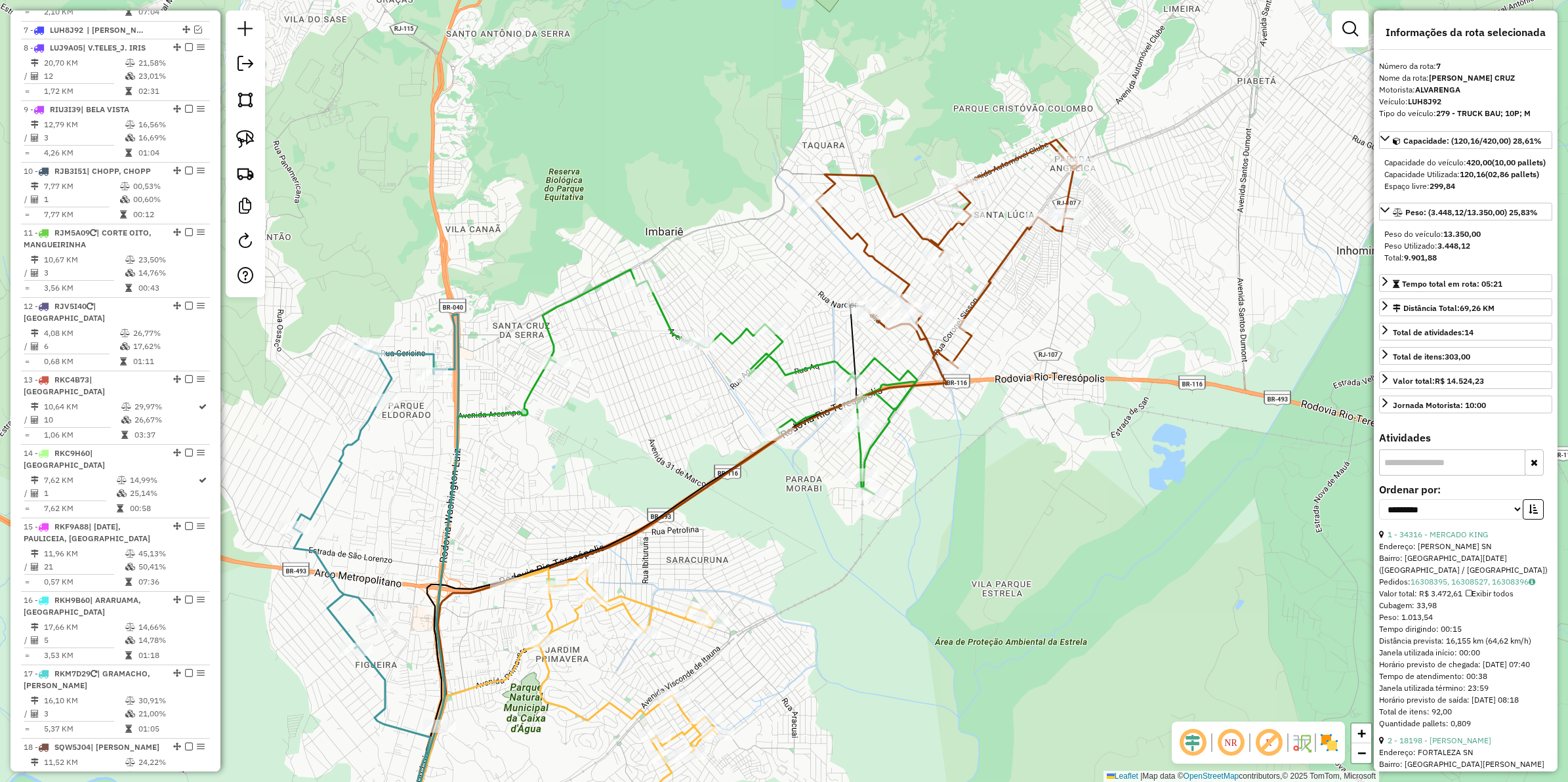
click at [666, 331] on icon at bounding box center [729, 382] width 374 height 224
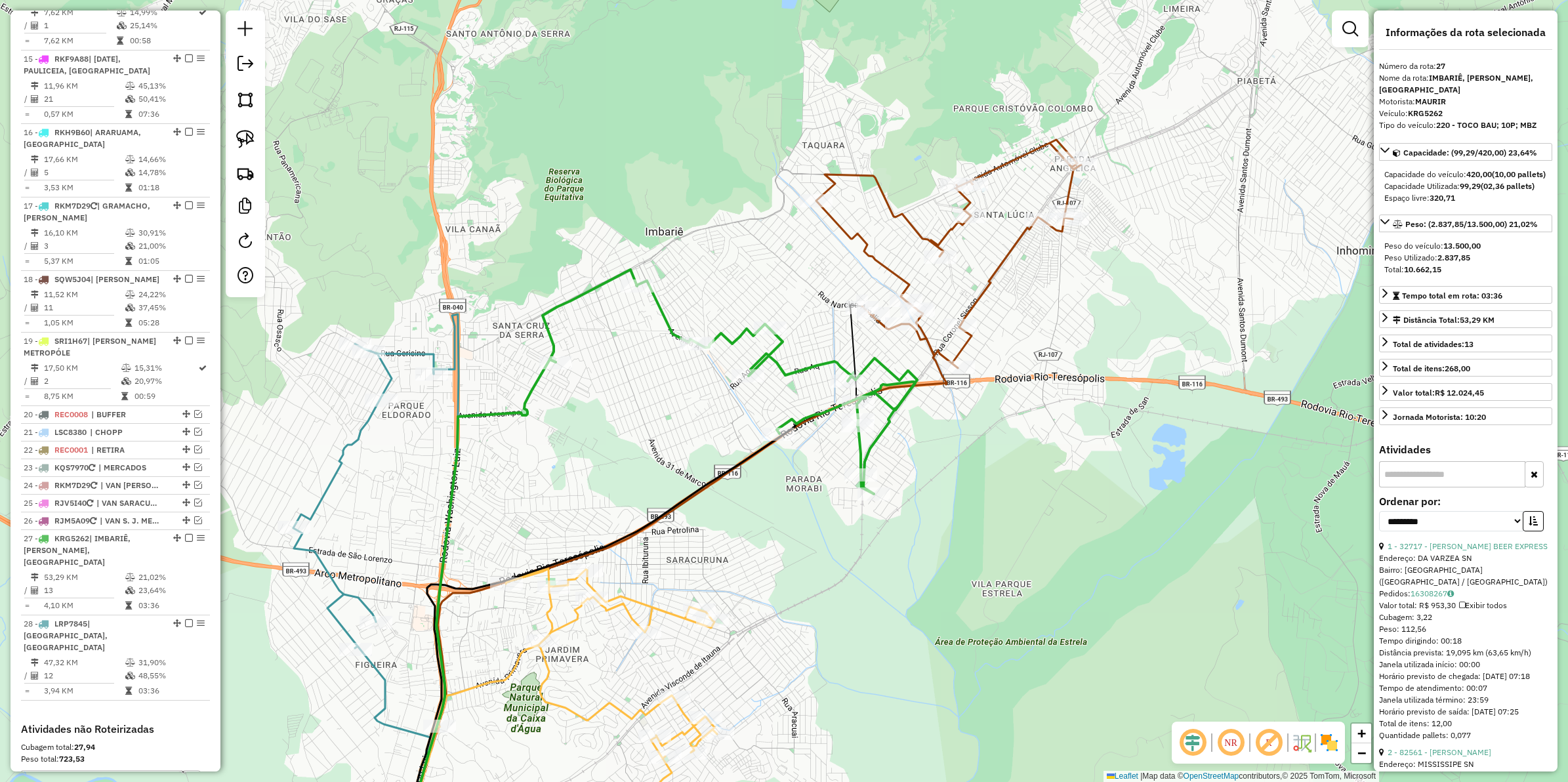
scroll to position [1526, 0]
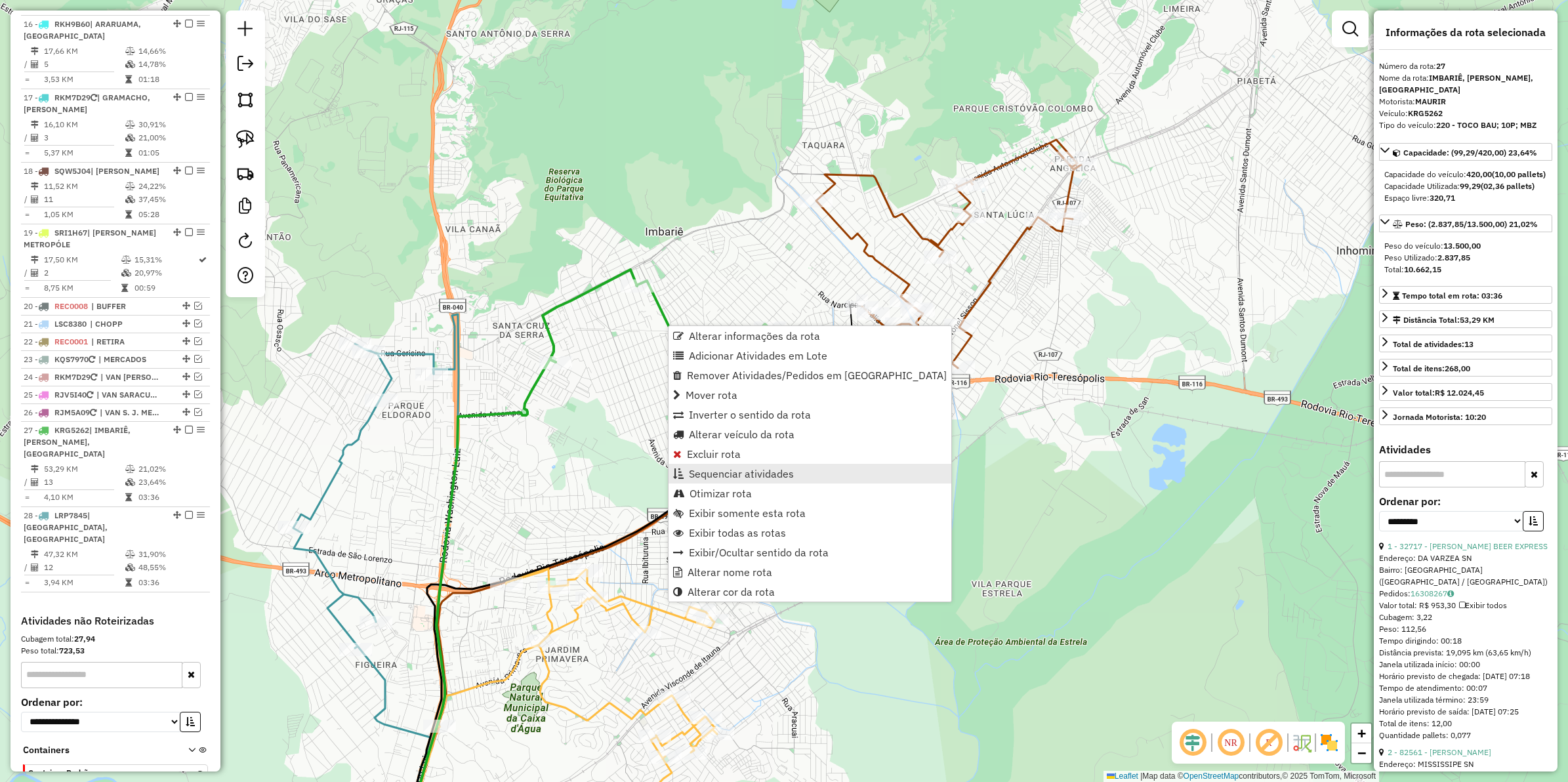
click at [734, 474] on span "Sequenciar atividades" at bounding box center [741, 474] width 105 height 11
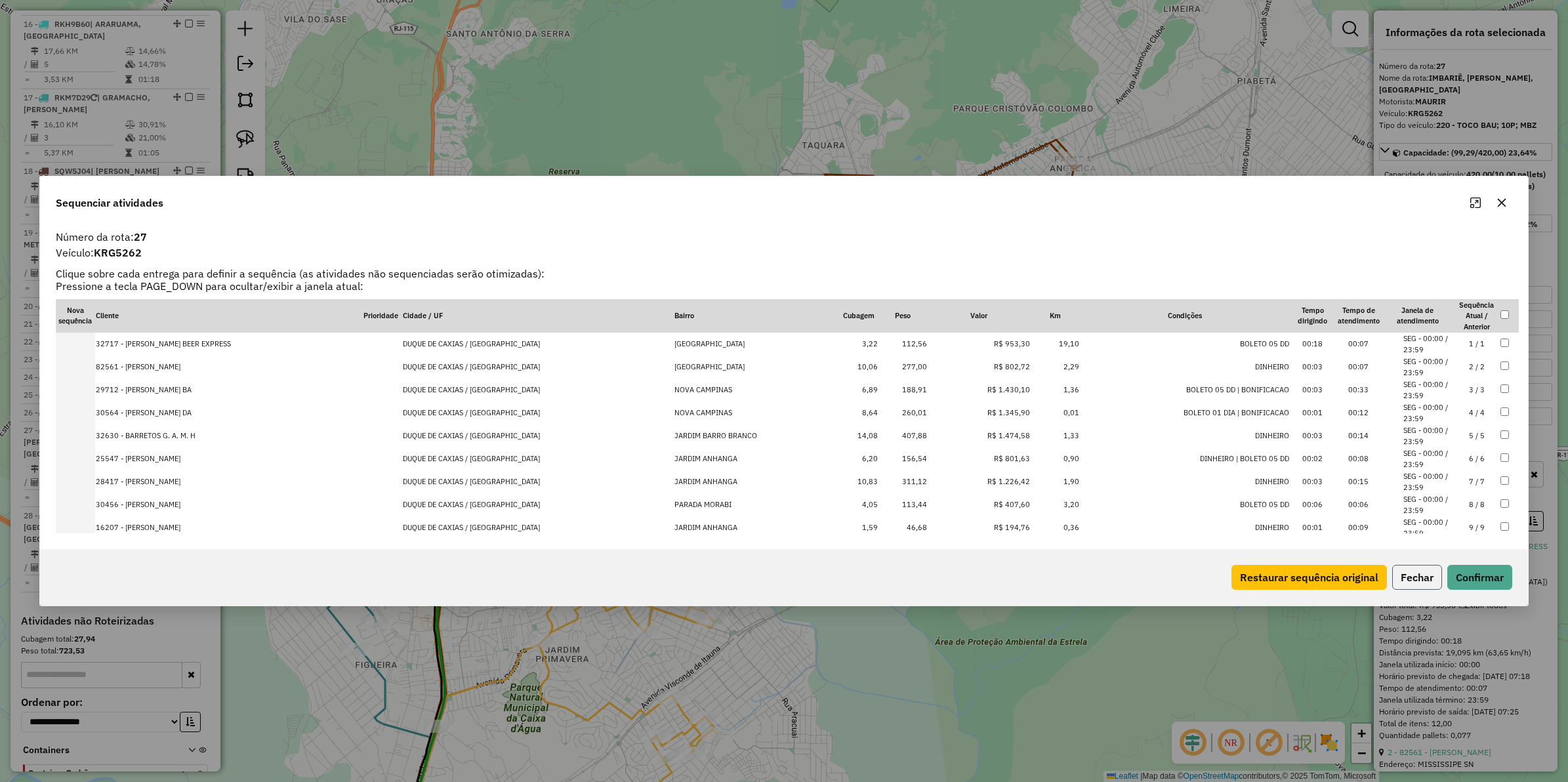
drag, startPoint x: 1426, startPoint y: 581, endPoint x: 1423, endPoint y: 575, distance: 6.7
click at [1254, 579] on button "Fechar" at bounding box center [1417, 578] width 50 height 25
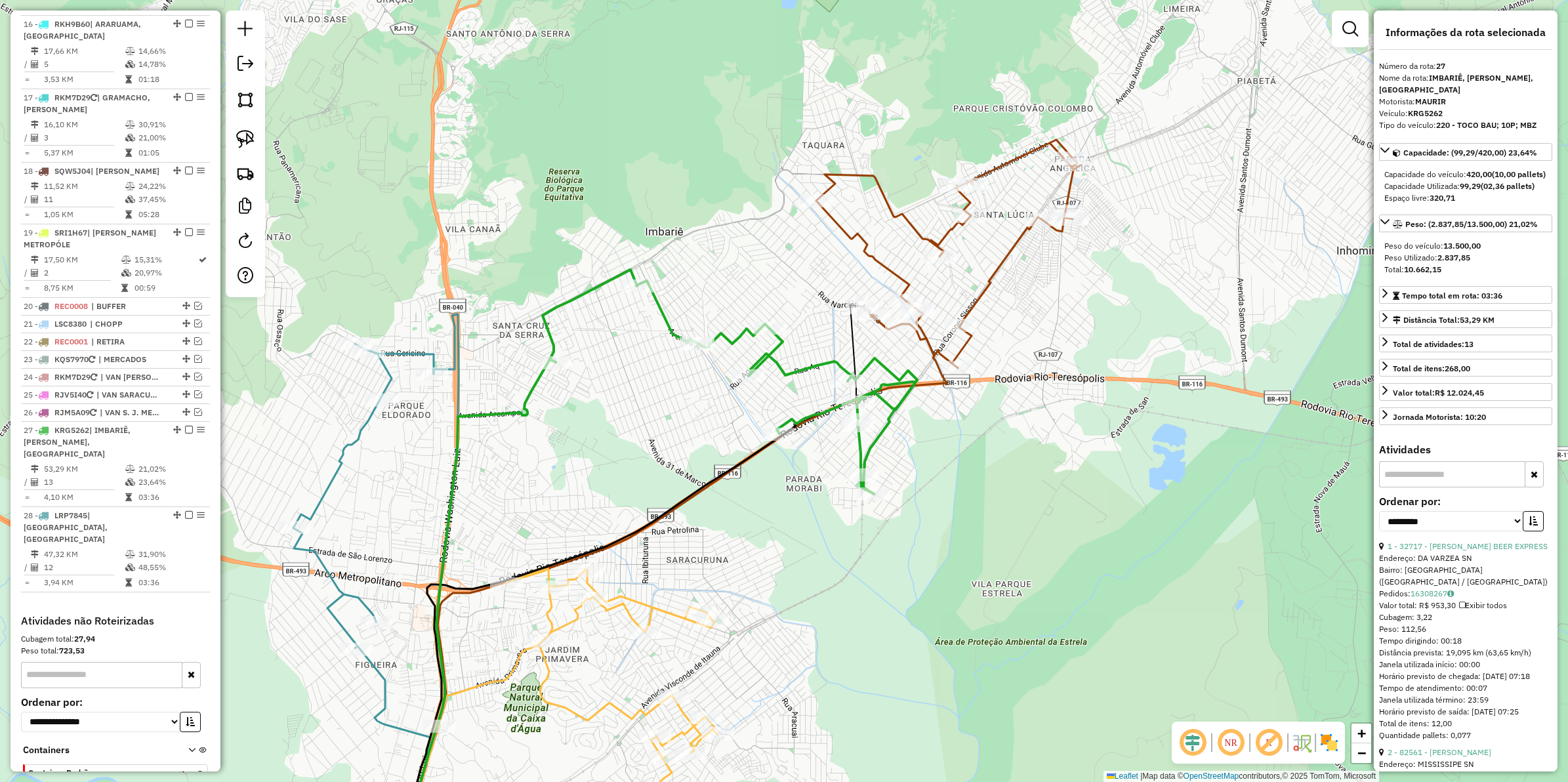
click at [1003, 246] on div "Janela de atendimento Grade de atendimento Capacidade Transportadoras Veículos …" at bounding box center [784, 391] width 1568 height 782
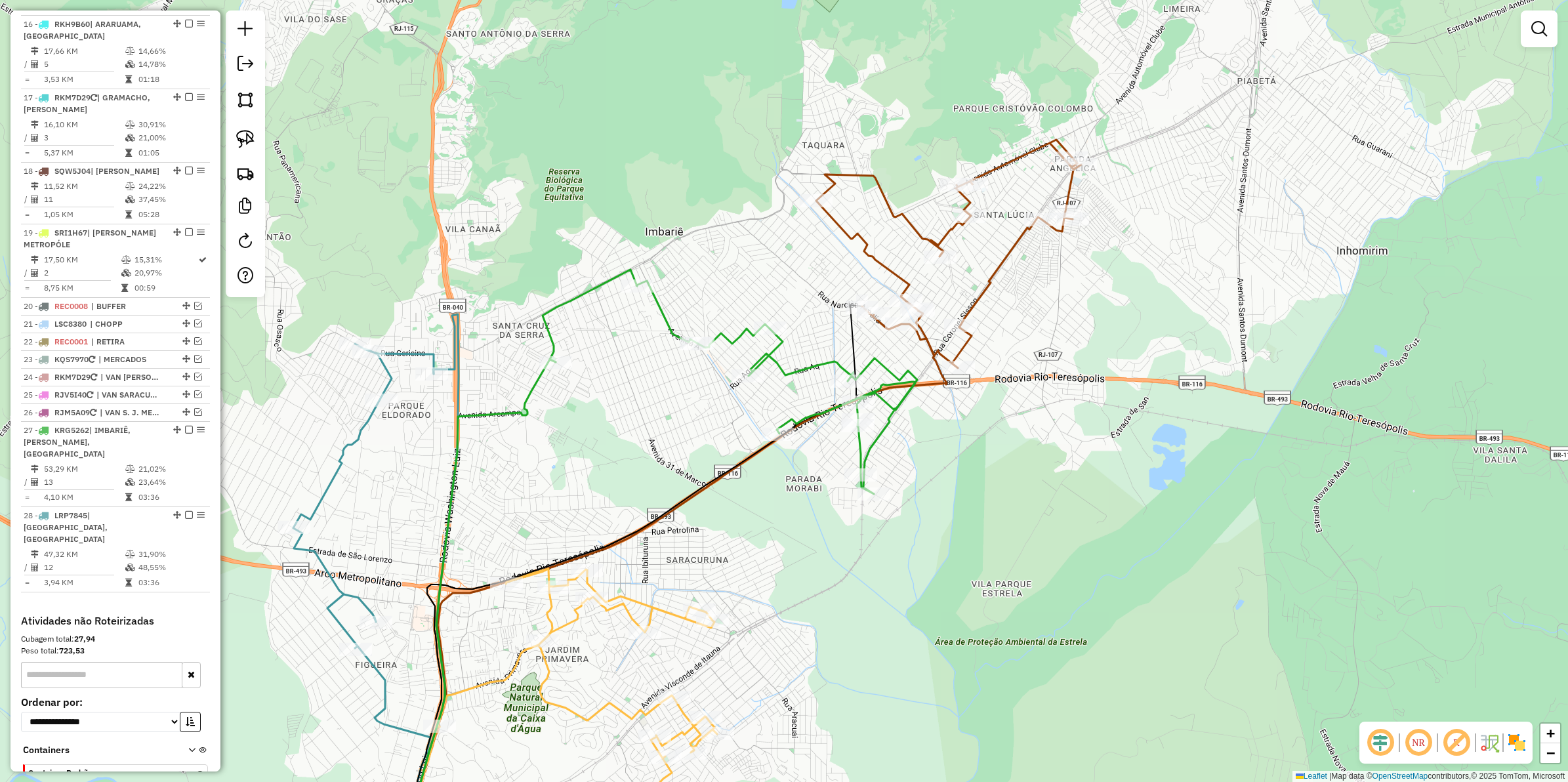
click at [1011, 252] on icon at bounding box center [948, 253] width 265 height 229
select select "**********"
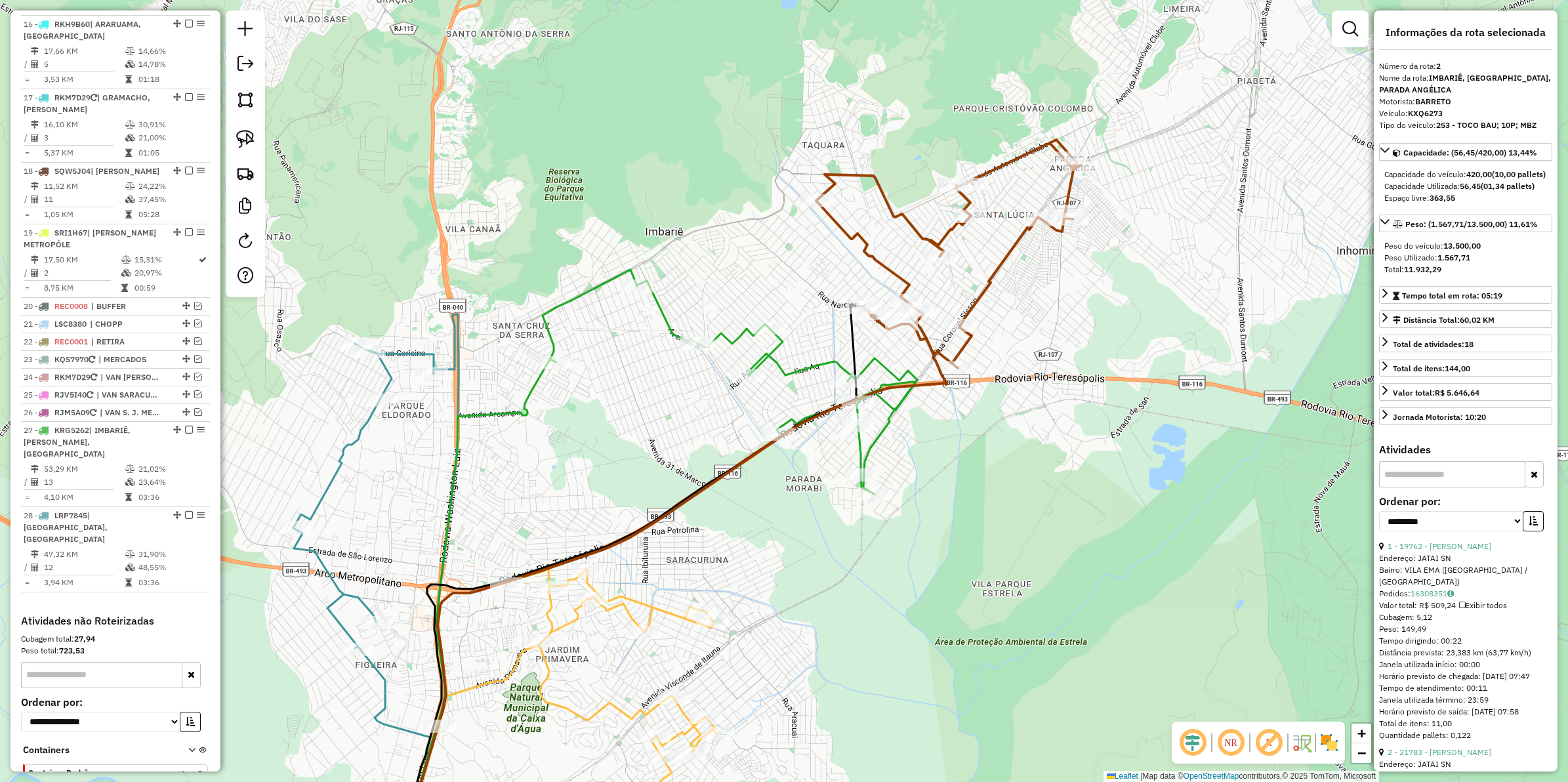
scroll to position [581, 0]
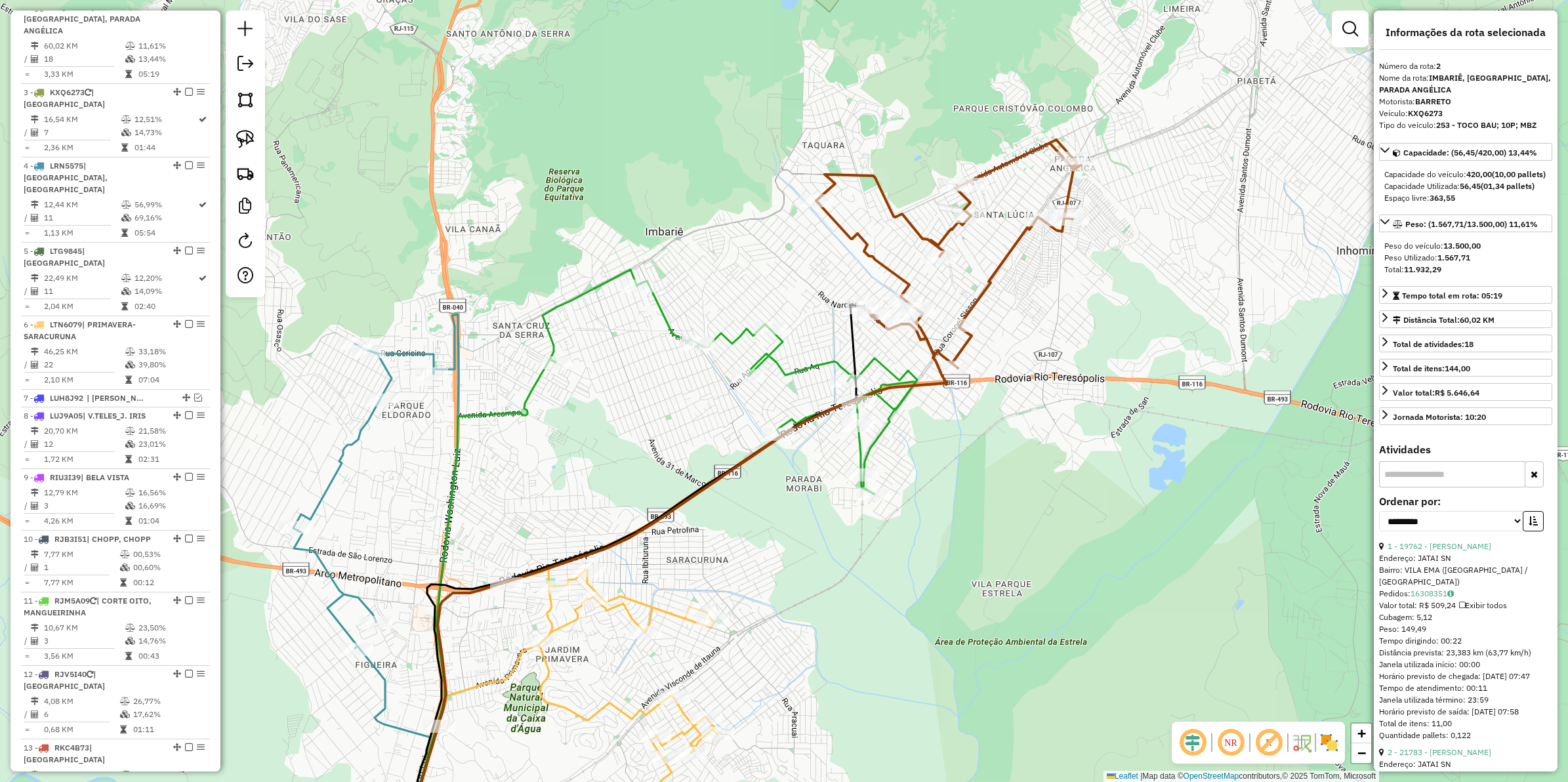
click at [1016, 269] on div "Janela de atendimento Grade de atendimento Capacidade Transportadoras Veículos …" at bounding box center [784, 391] width 1568 height 782
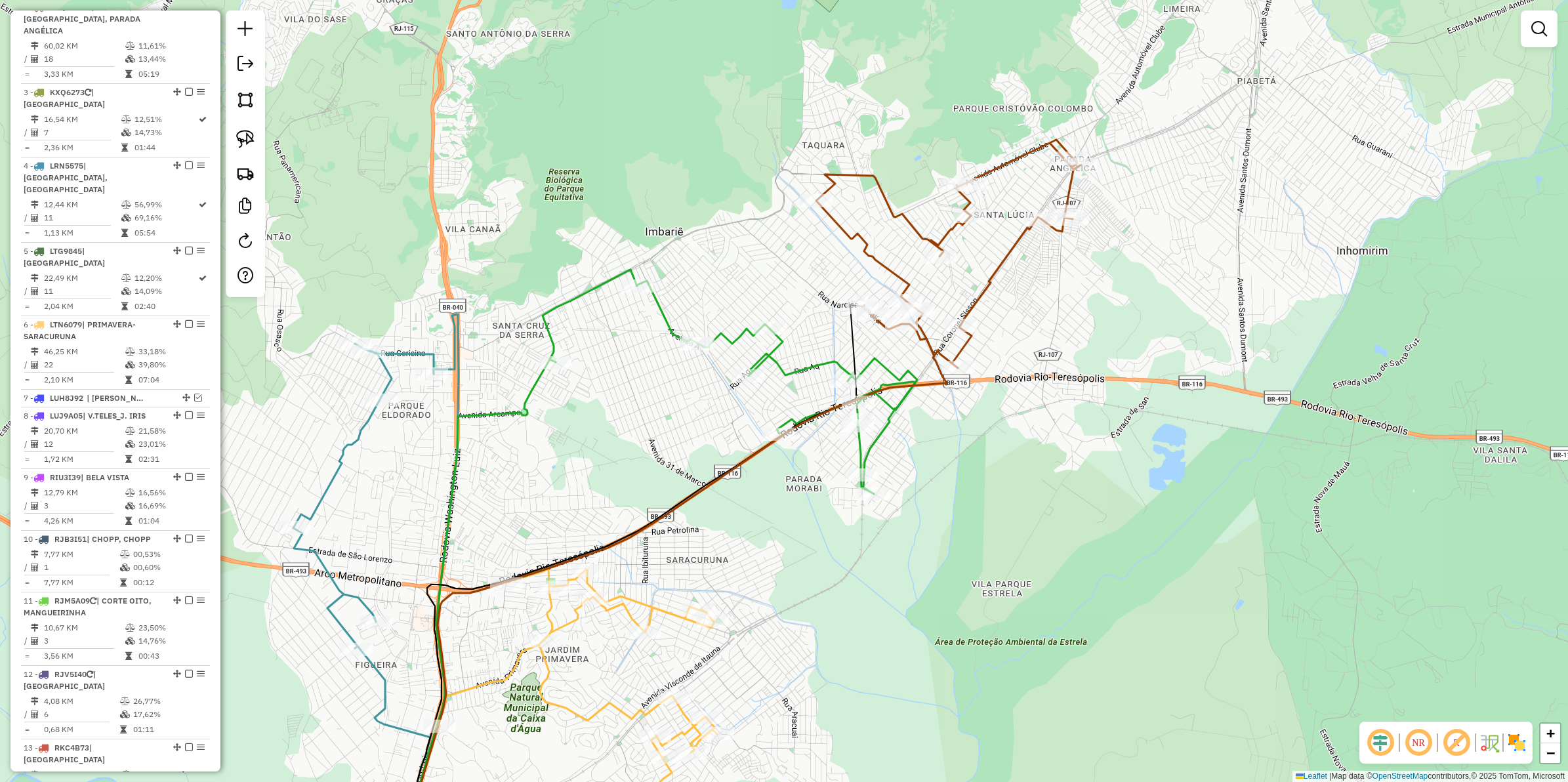
click at [996, 264] on icon at bounding box center [948, 253] width 265 height 229
select select "**********"
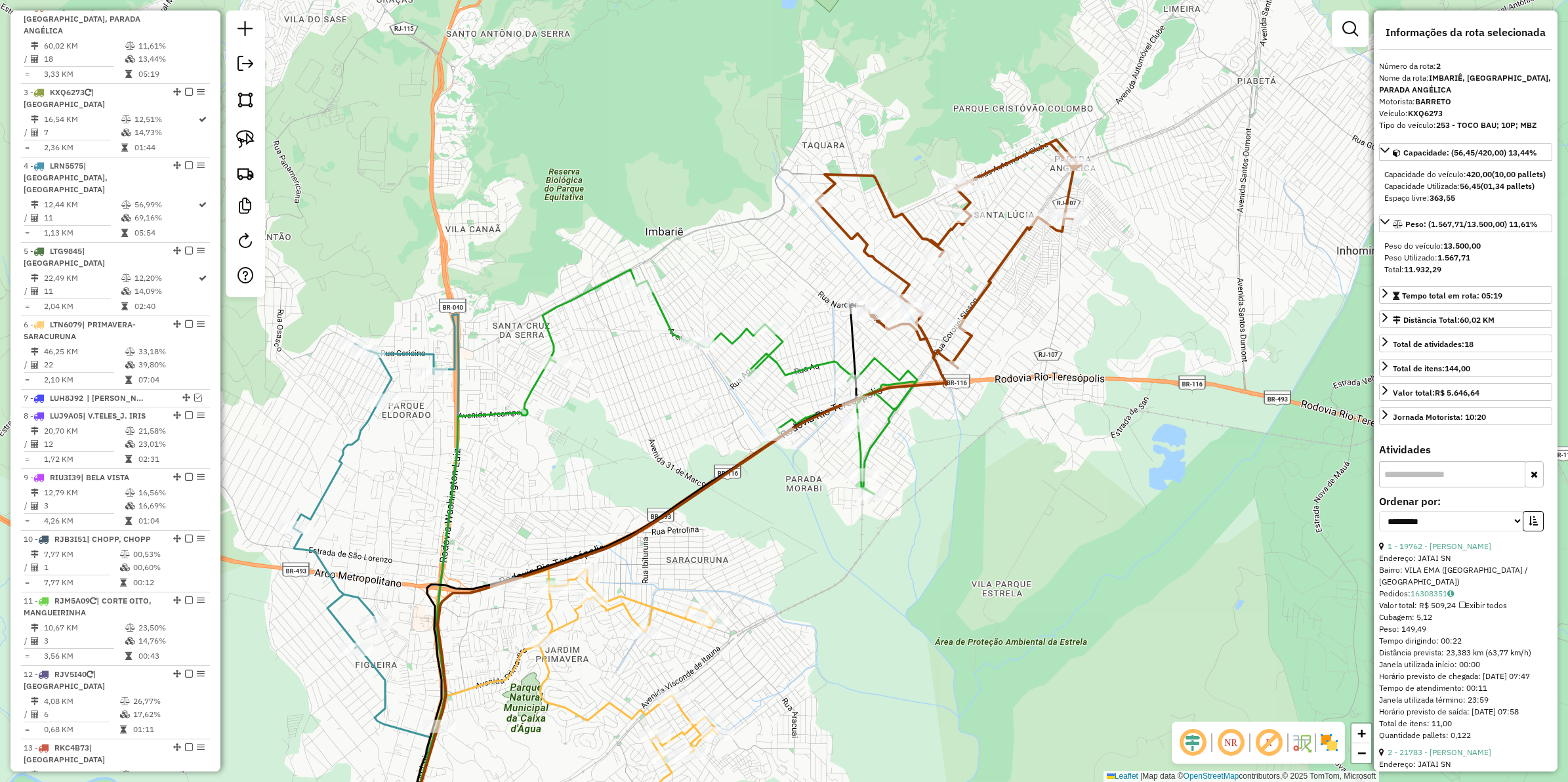
click at [664, 316] on icon at bounding box center [729, 382] width 374 height 224
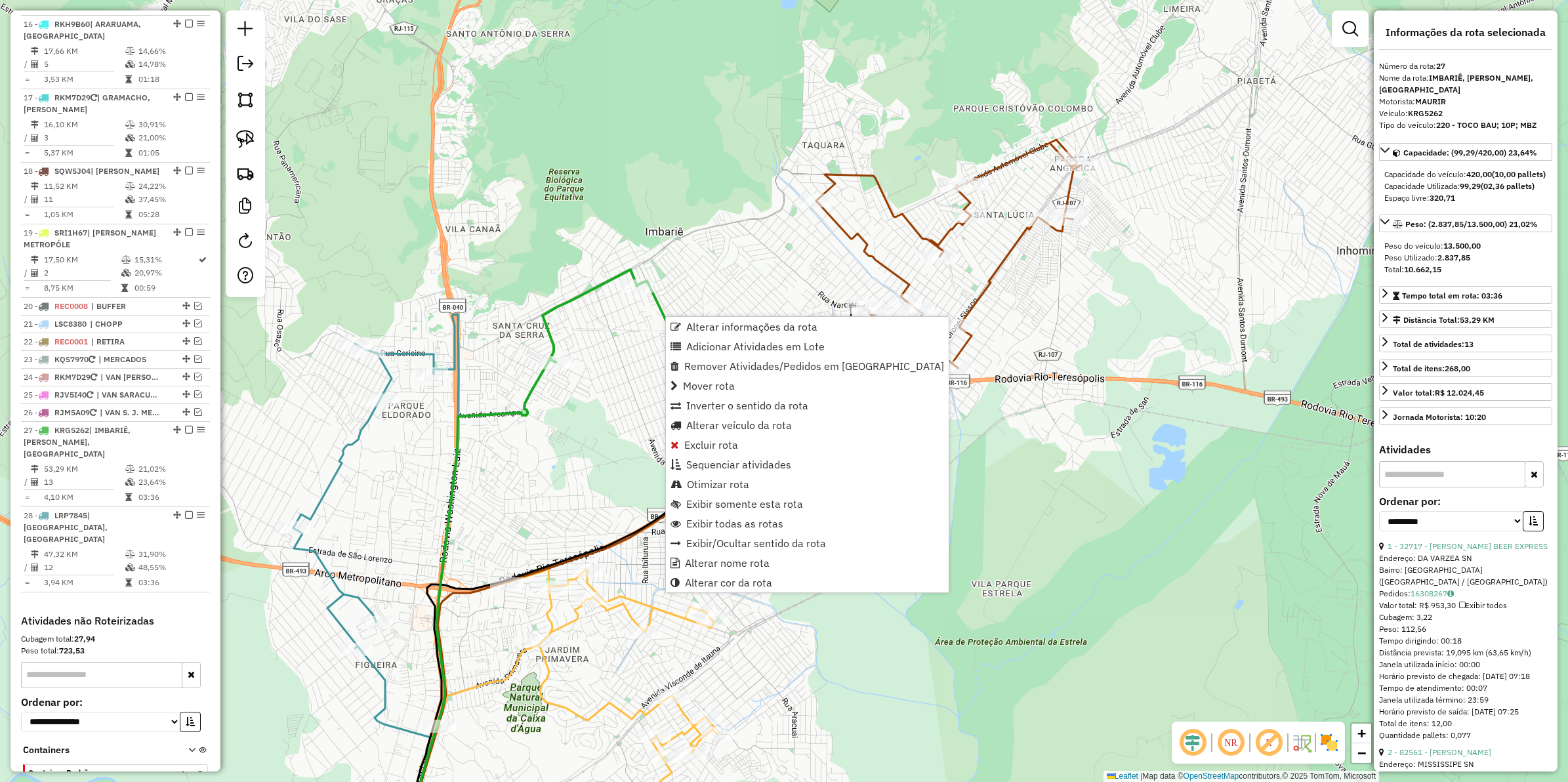
click at [596, 419] on div "Janela de atendimento Grade de atendimento Capacidade Transportadoras Veículos …" at bounding box center [784, 391] width 1568 height 782
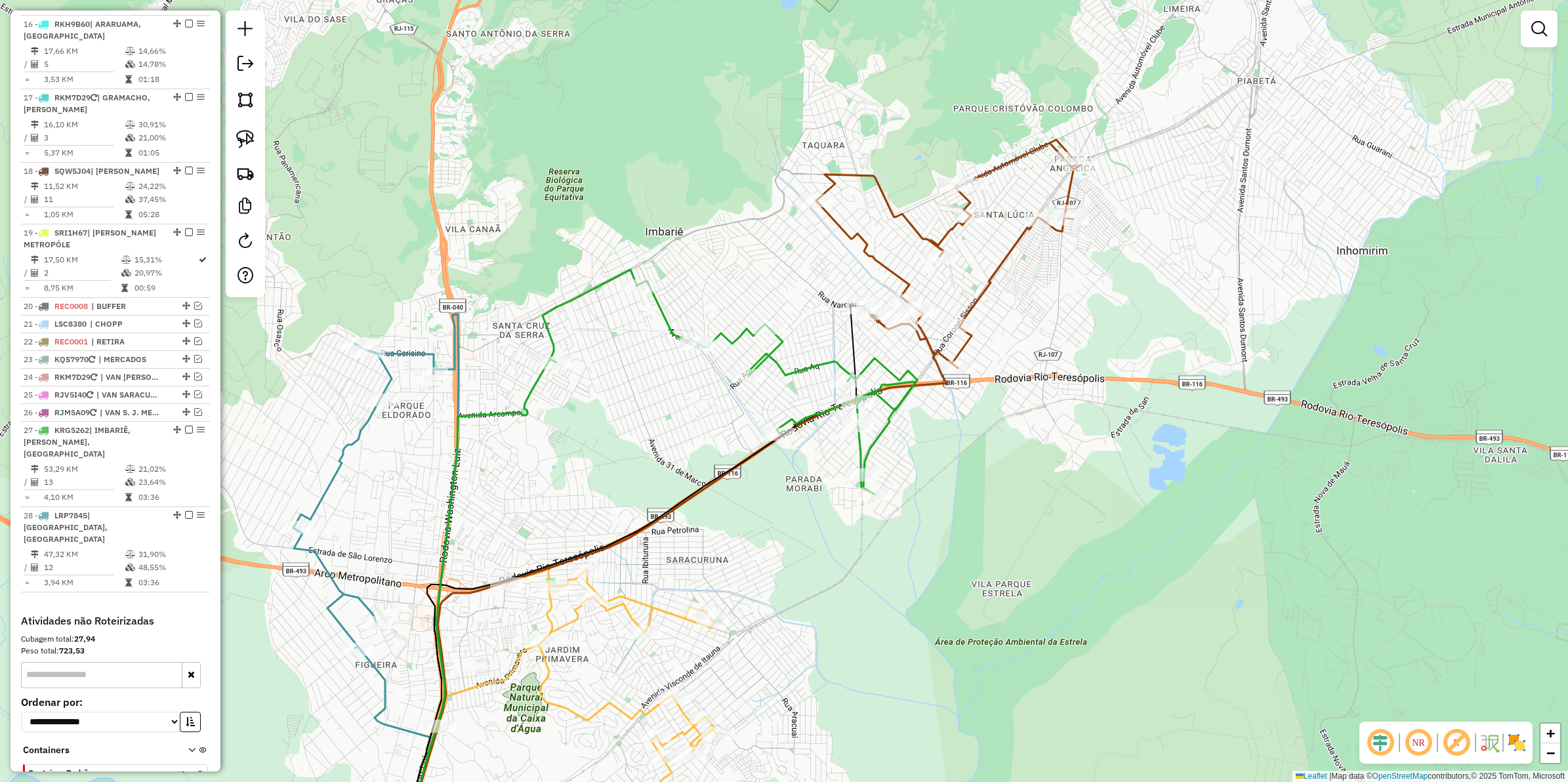
click at [675, 336] on icon at bounding box center [729, 382] width 374 height 224
select select "**********"
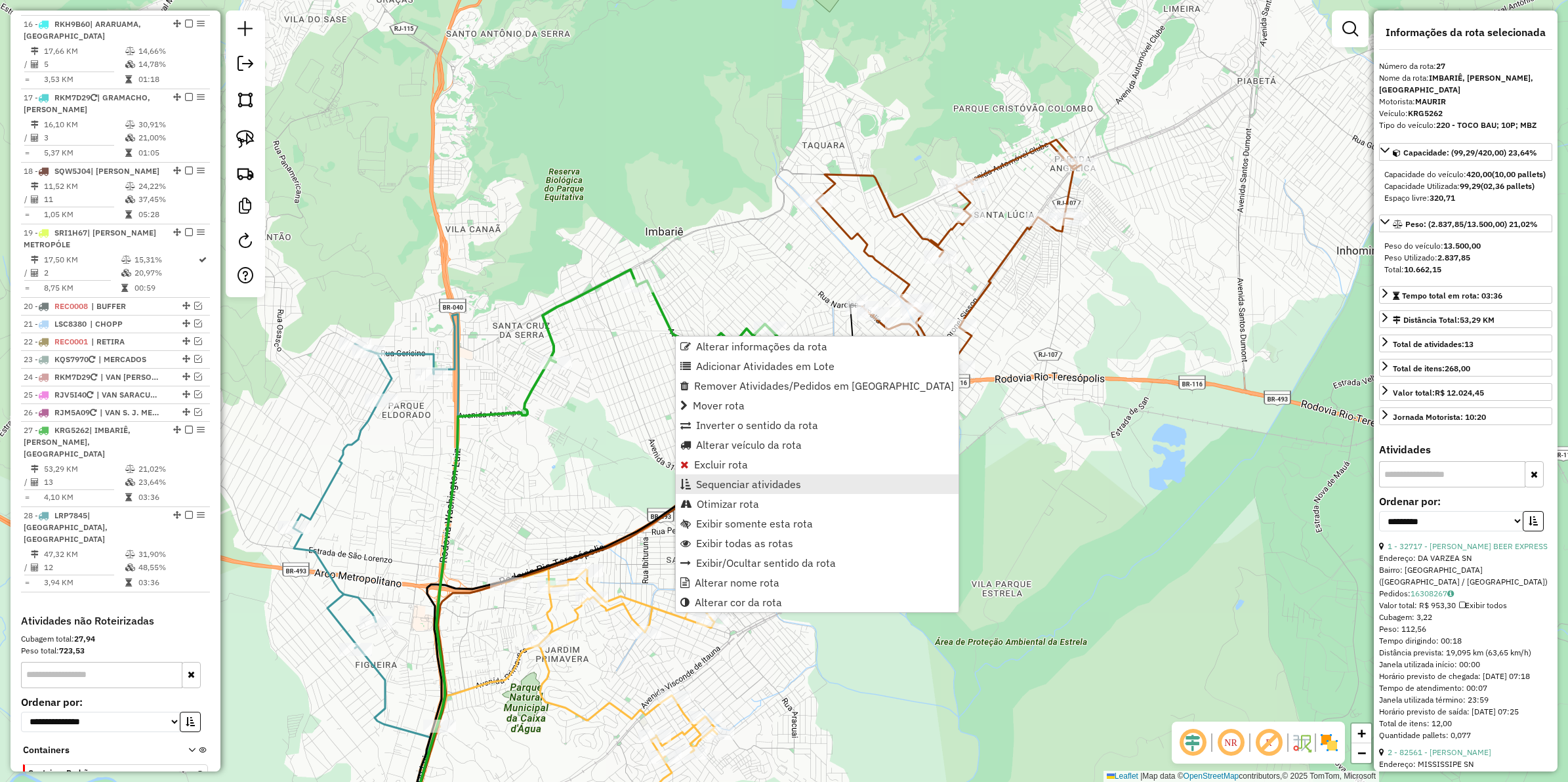
click at [734, 487] on span "Sequenciar atividades" at bounding box center [749, 485] width 105 height 11
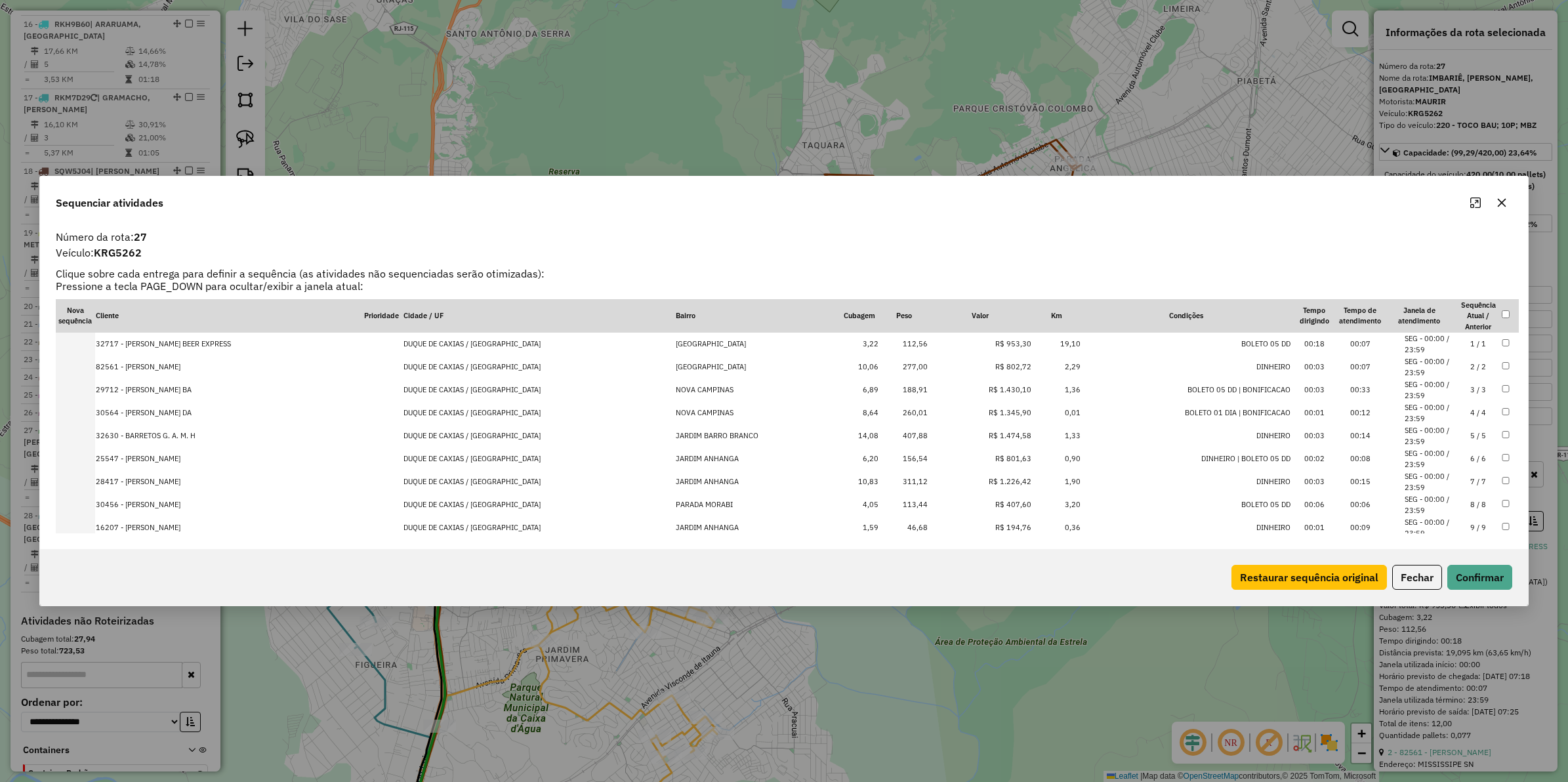
click at [988, 390] on td "R$ 1.430,10" at bounding box center [980, 390] width 103 height 23
click at [996, 411] on td "R$ 1.345,90" at bounding box center [980, 413] width 103 height 23
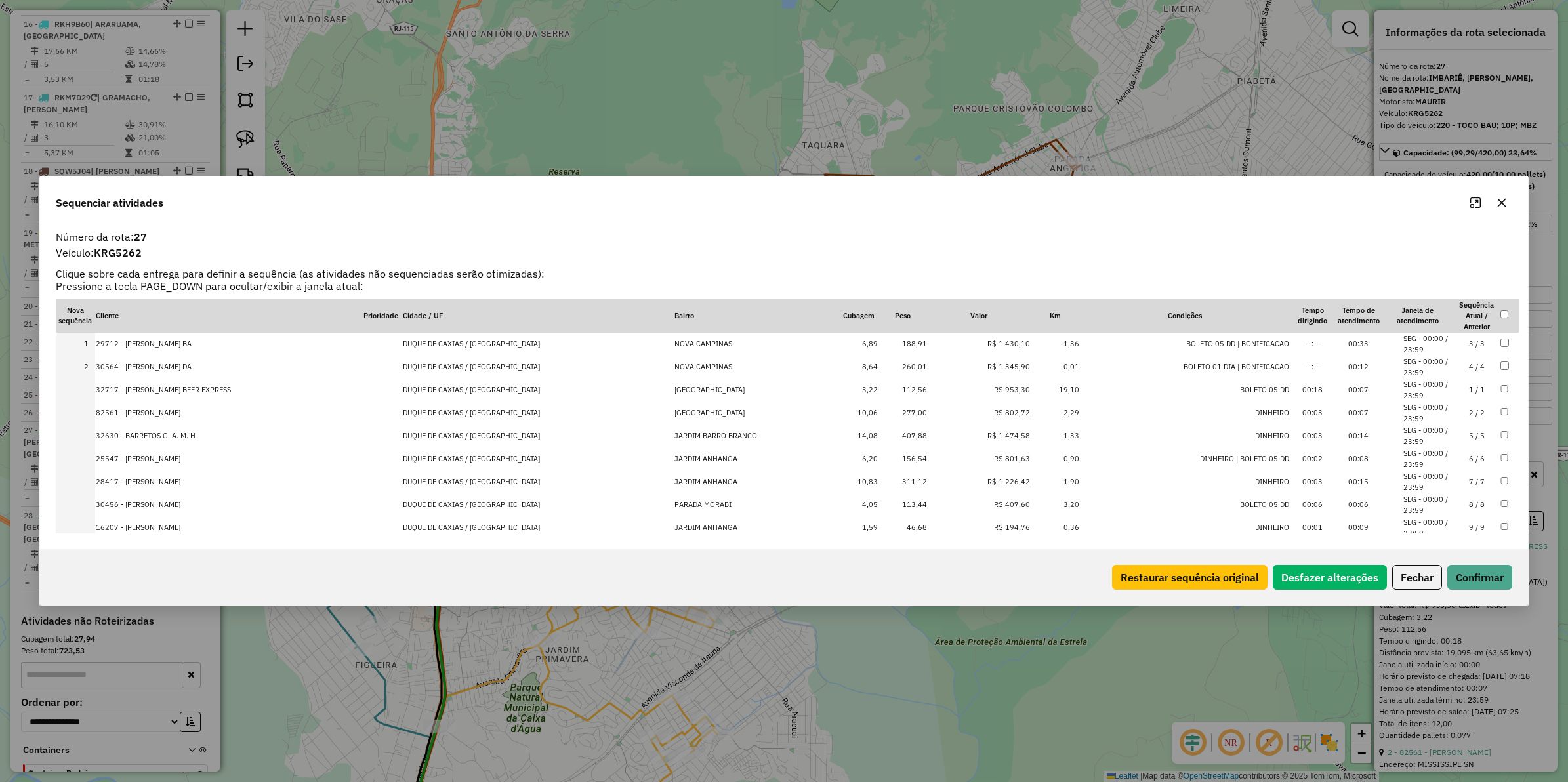
click at [996, 434] on td "R$ 1.474,58" at bounding box center [980, 436] width 103 height 23
click at [984, 490] on td "R$ 1.226,42" at bounding box center [980, 482] width 103 height 23
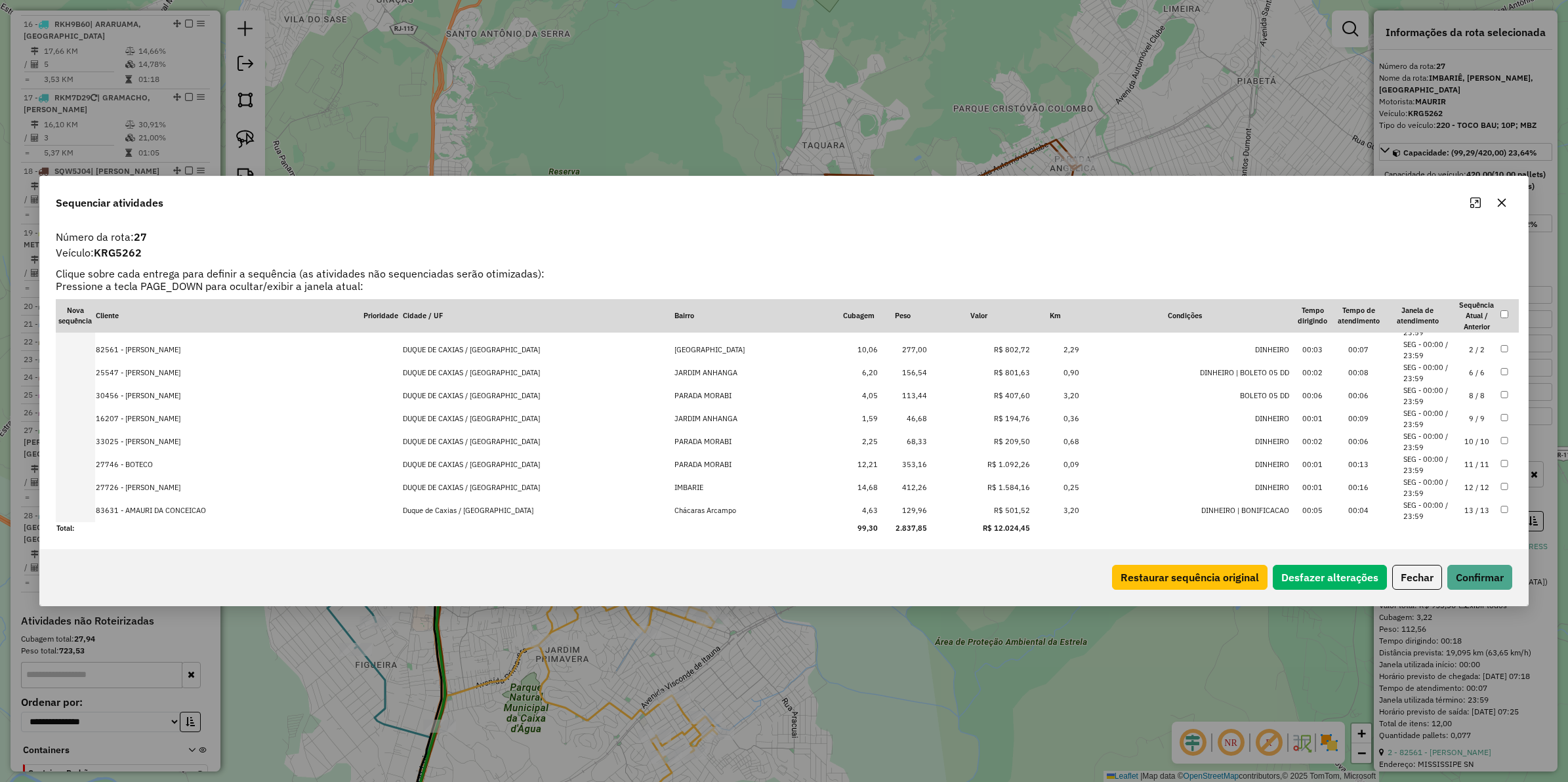
click at [989, 467] on td "R$ 1.092,26" at bounding box center [980, 465] width 103 height 23
click at [985, 487] on td "R$ 1.584,16" at bounding box center [980, 488] width 103 height 23
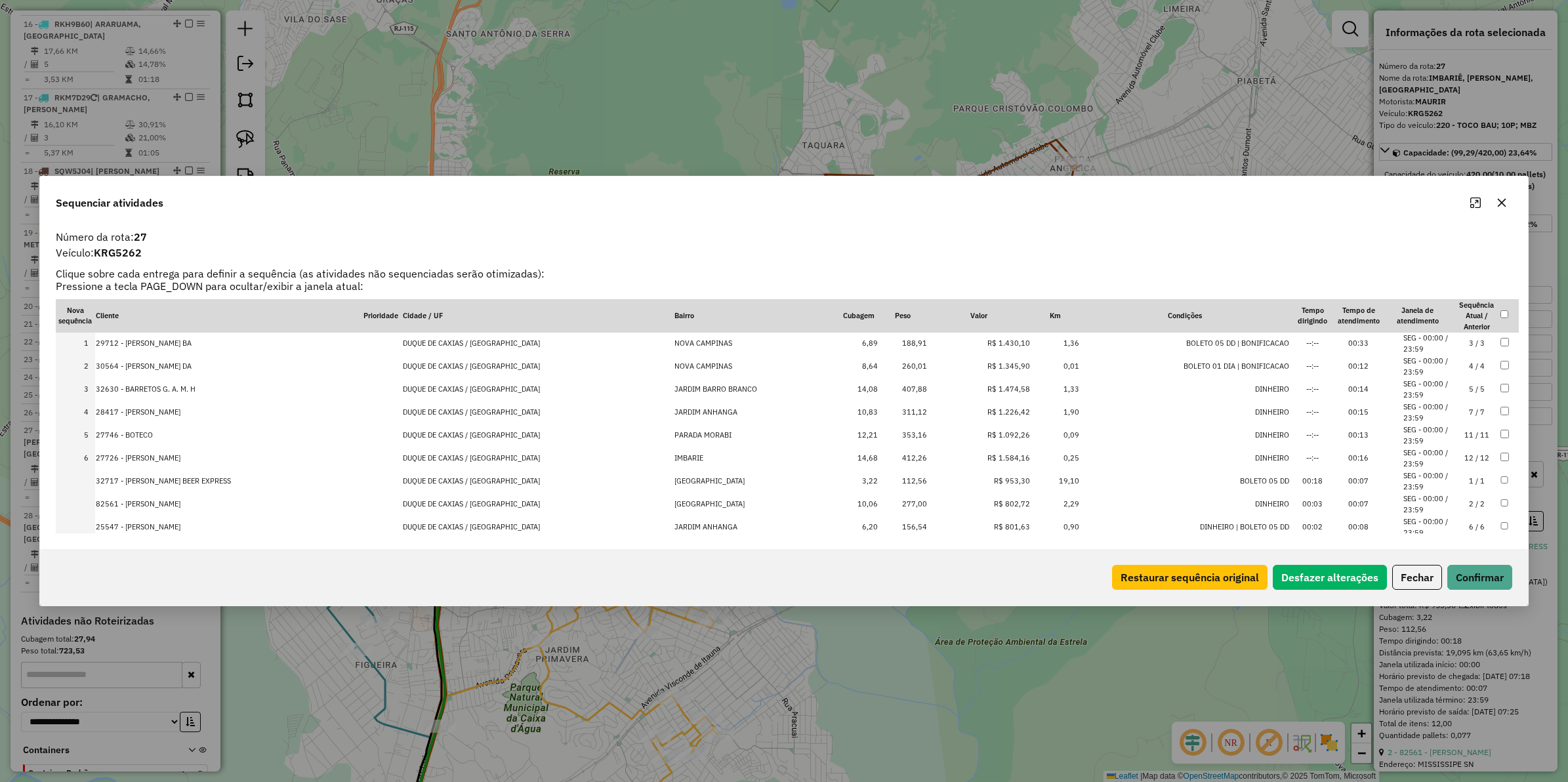
scroll to position [0, 0]
click at [1254, 568] on button "Confirmar" at bounding box center [1480, 578] width 65 height 25
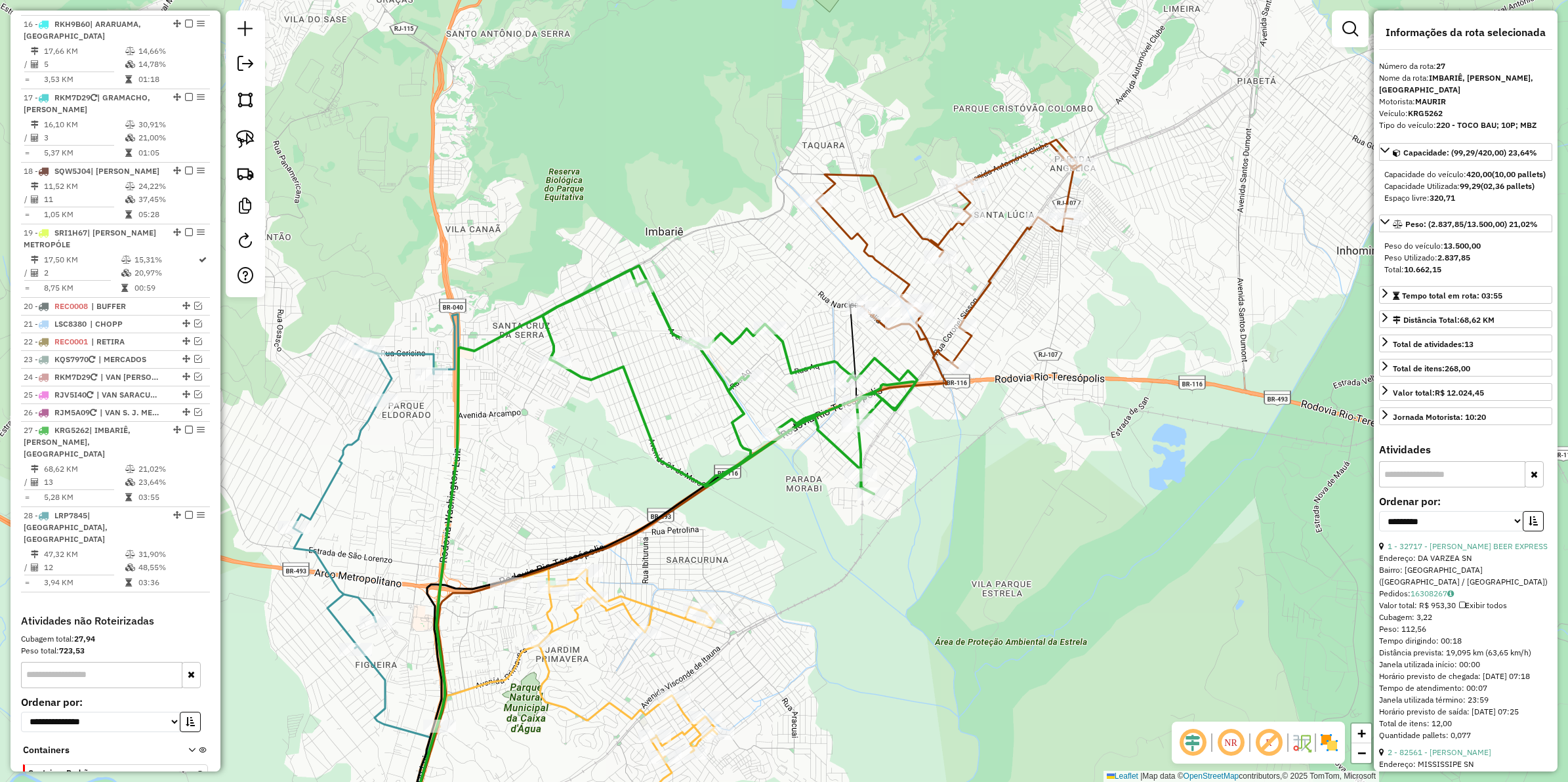
click at [663, 316] on icon at bounding box center [729, 382] width 374 height 224
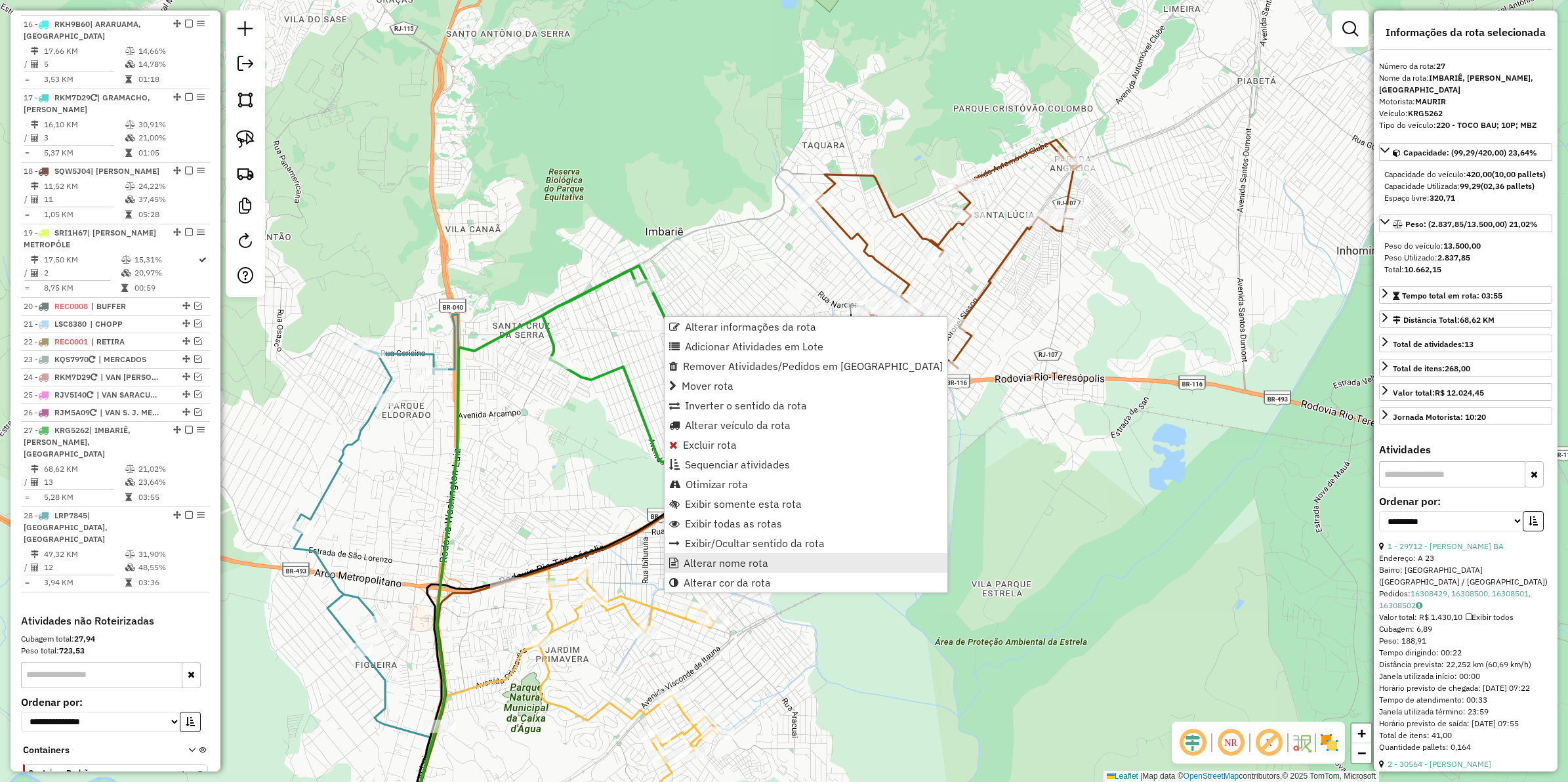
click at [714, 566] on span "Alterar nome rota" at bounding box center [726, 563] width 85 height 11
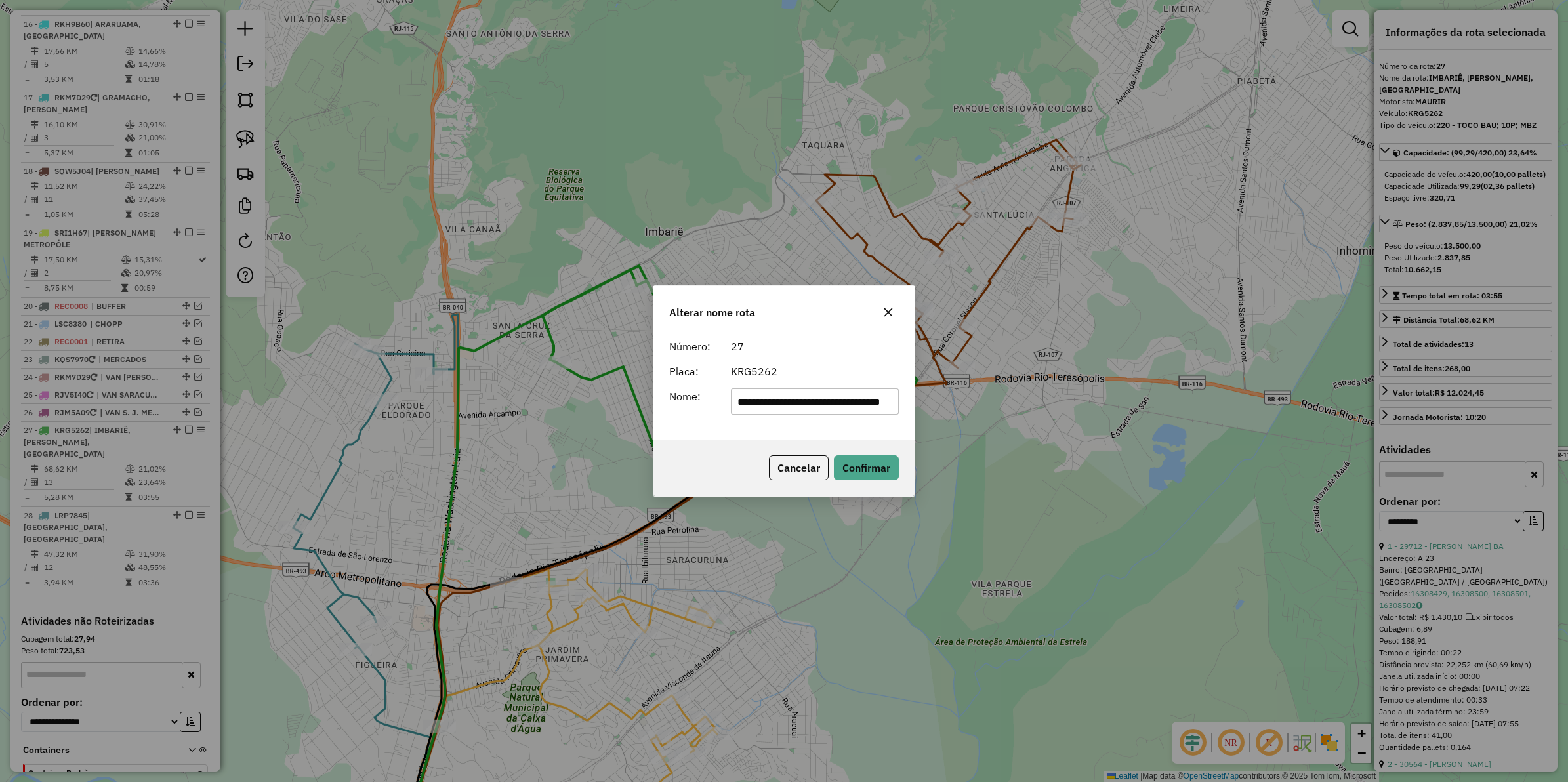
scroll to position [0, 56]
click at [820, 399] on input "**********" at bounding box center [815, 402] width 168 height 26
drag, startPoint x: 855, startPoint y: 401, endPoint x: 607, endPoint y: 394, distance: 248.1
click at [607, 394] on div "**********" at bounding box center [784, 391] width 1568 height 782
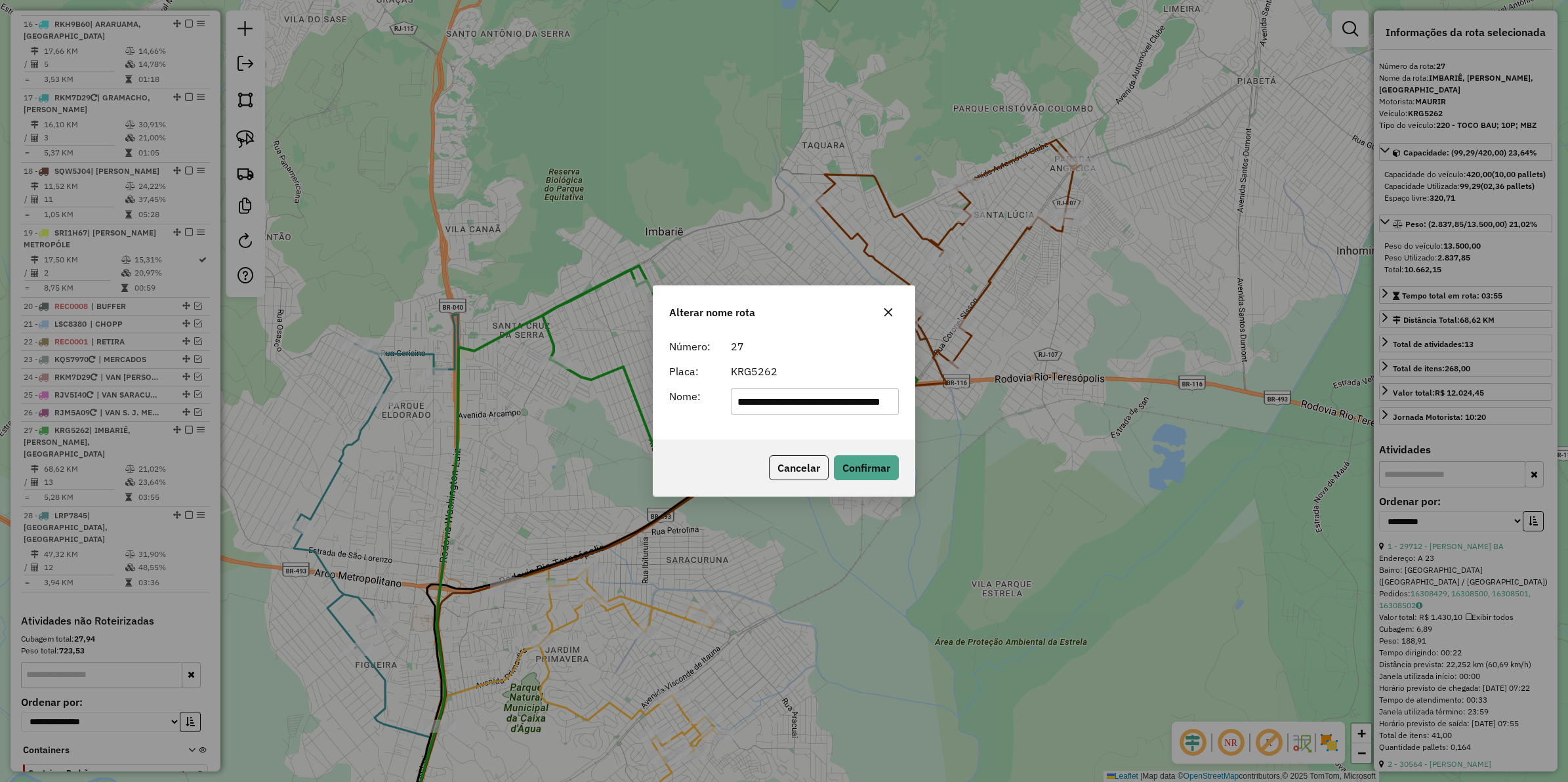
click at [784, 390] on input "**********" at bounding box center [815, 402] width 168 height 26
drag, startPoint x: 783, startPoint y: 402, endPoint x: 978, endPoint y: 394, distance: 195.2
click at [978, 394] on div "**********" at bounding box center [784, 391] width 1568 height 782
click at [827, 401] on input "**********" at bounding box center [815, 402] width 168 height 26
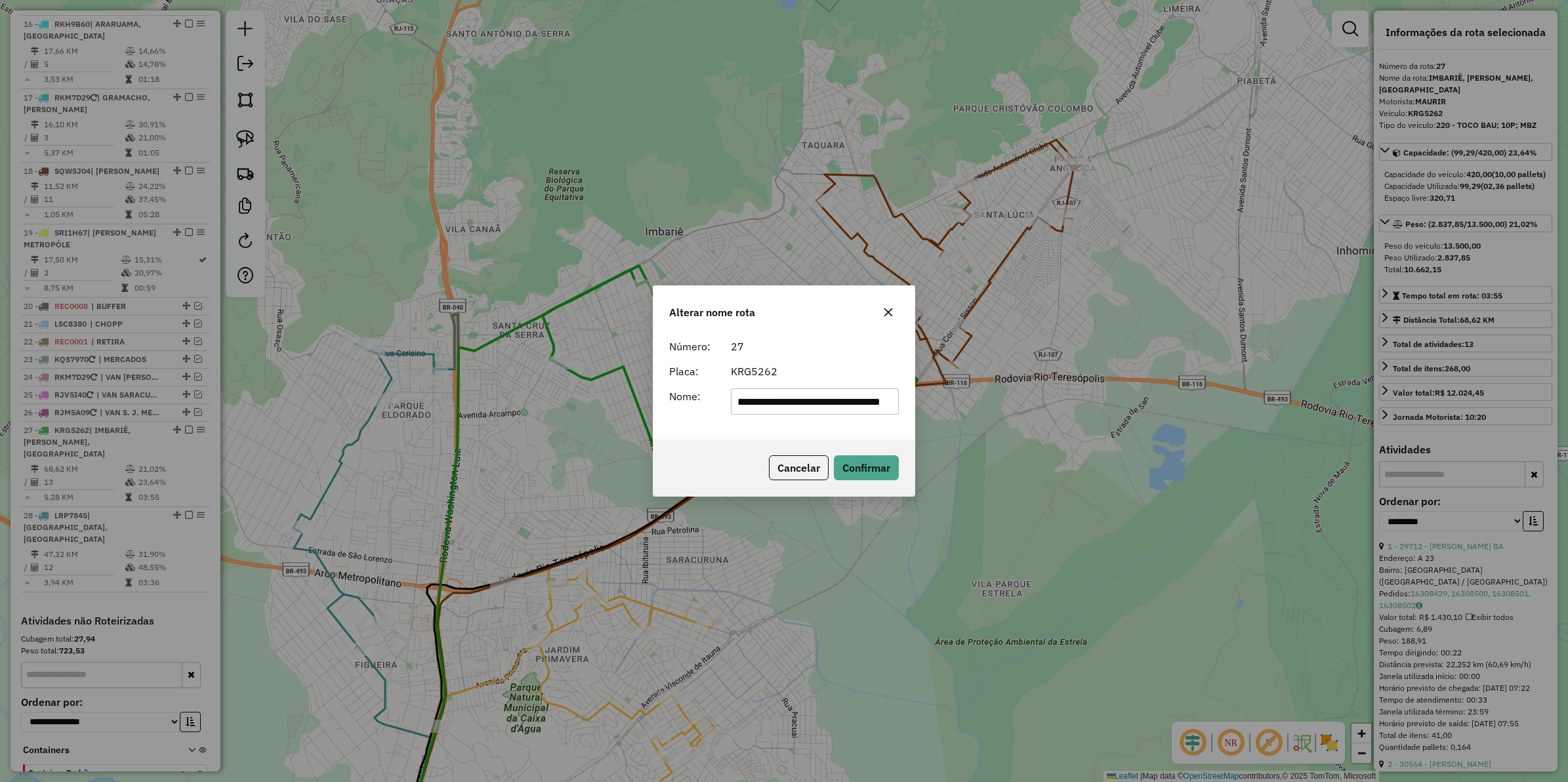
scroll to position [0, 0]
drag, startPoint x: 894, startPoint y: 395, endPoint x: 762, endPoint y: 399, distance: 132.1
click at [762, 399] on input "**********" at bounding box center [815, 402] width 168 height 26
click at [796, 464] on button "Cancelar" at bounding box center [798, 468] width 60 height 25
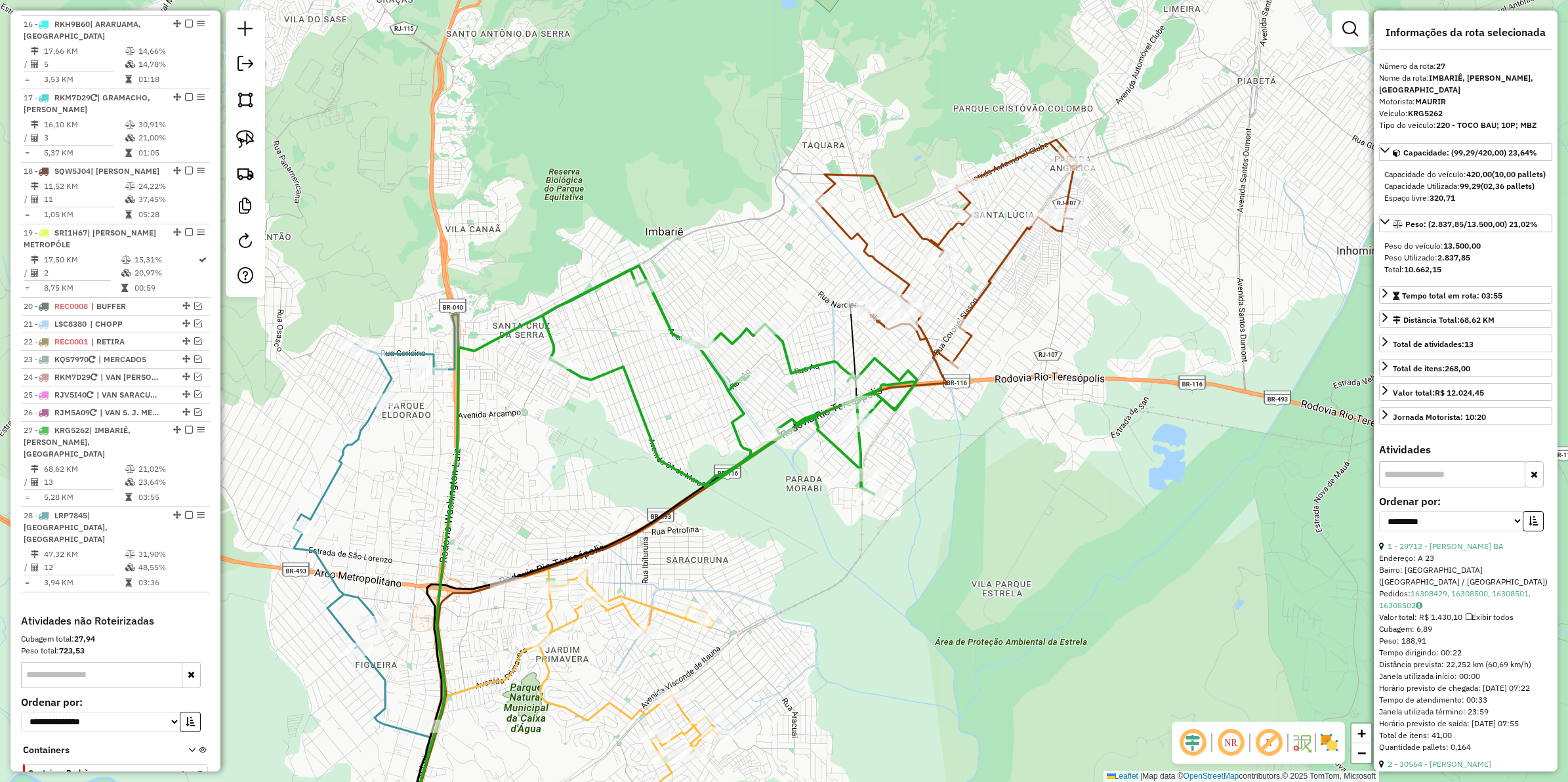
click at [719, 369] on icon at bounding box center [729, 382] width 374 height 224
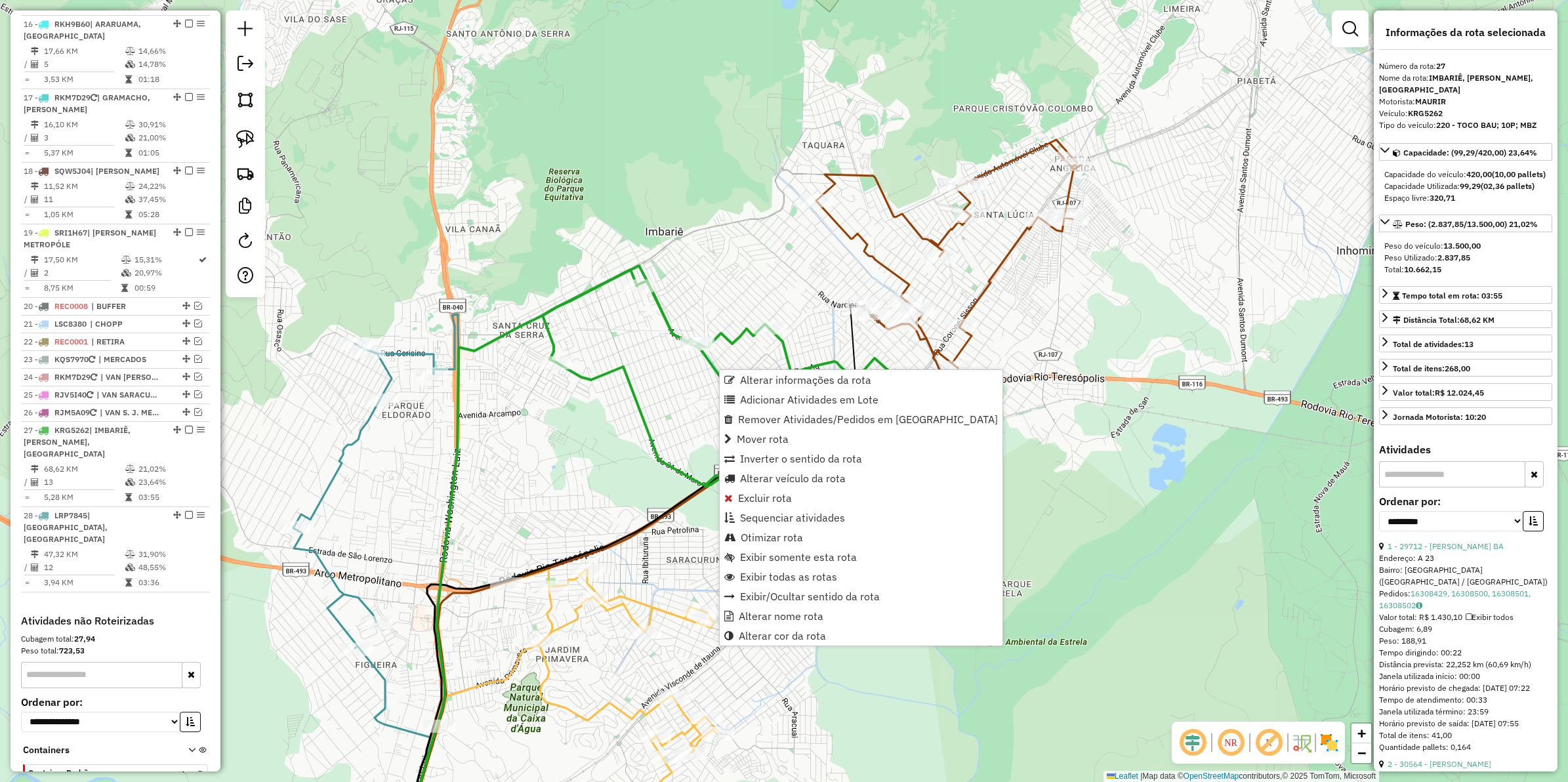
click at [631, 378] on icon at bounding box center [729, 382] width 374 height 224
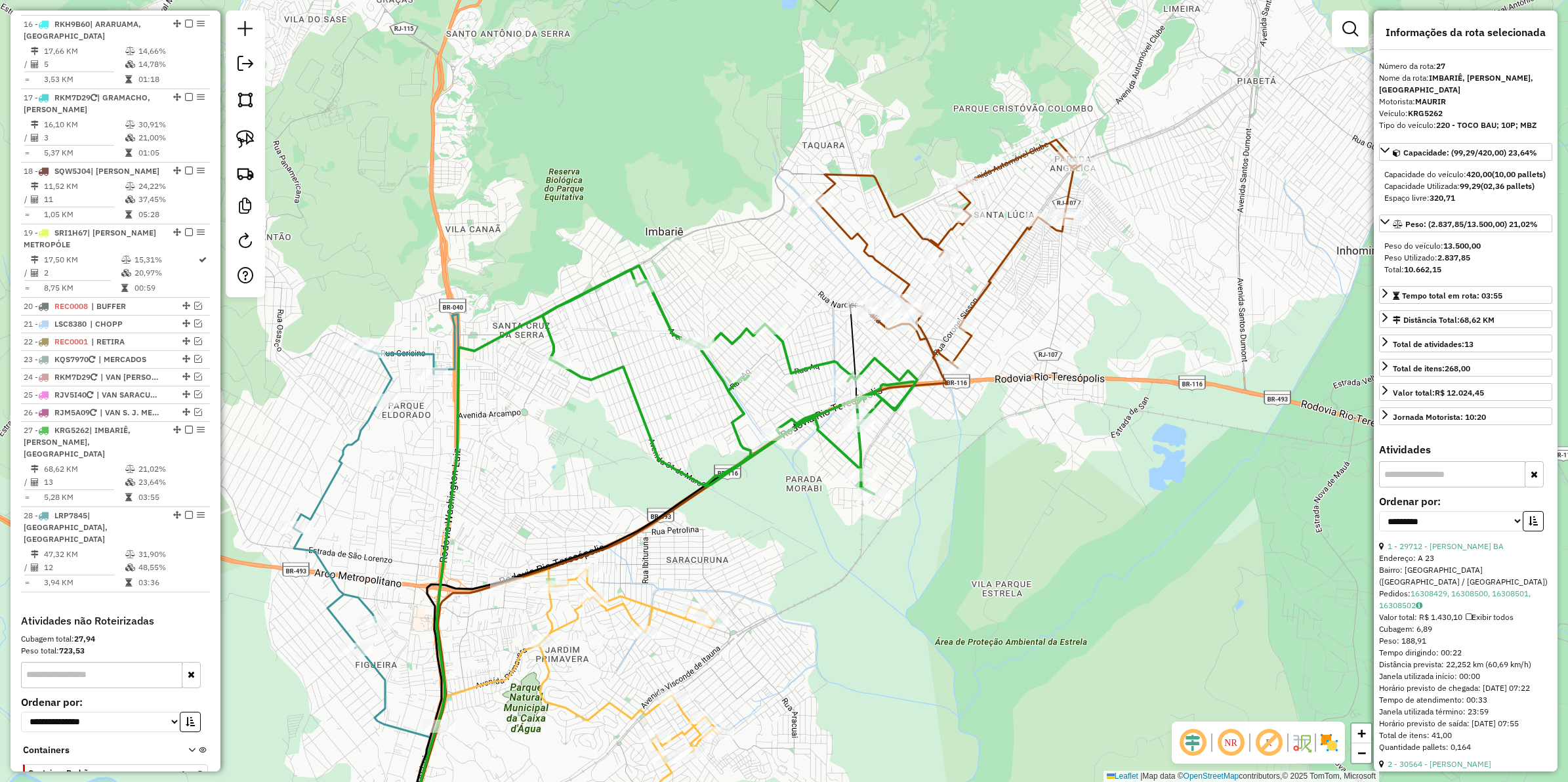
click at [717, 372] on icon at bounding box center [729, 382] width 374 height 224
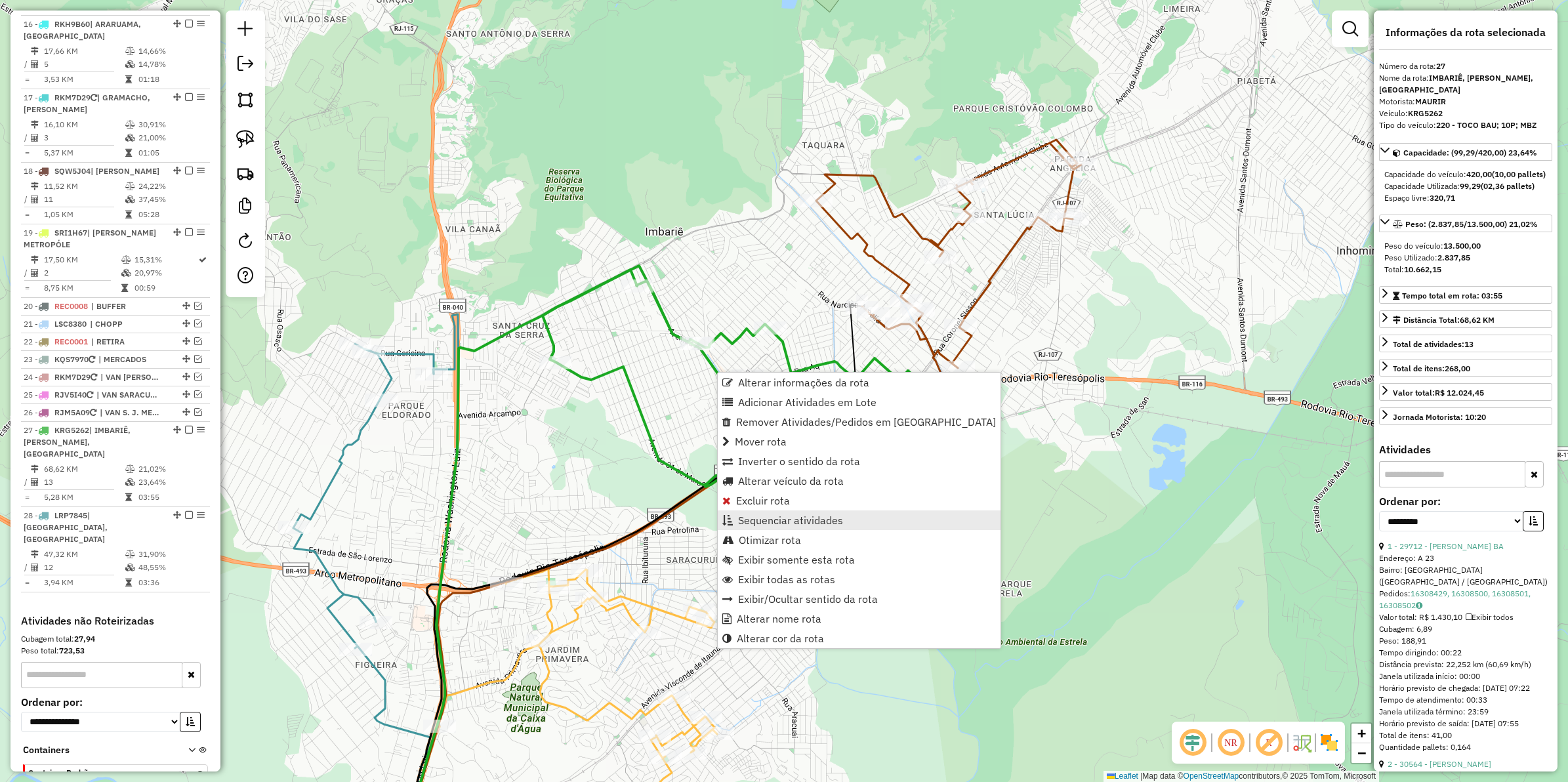
click at [778, 515] on span "Sequenciar atividades" at bounding box center [791, 521] width 105 height 11
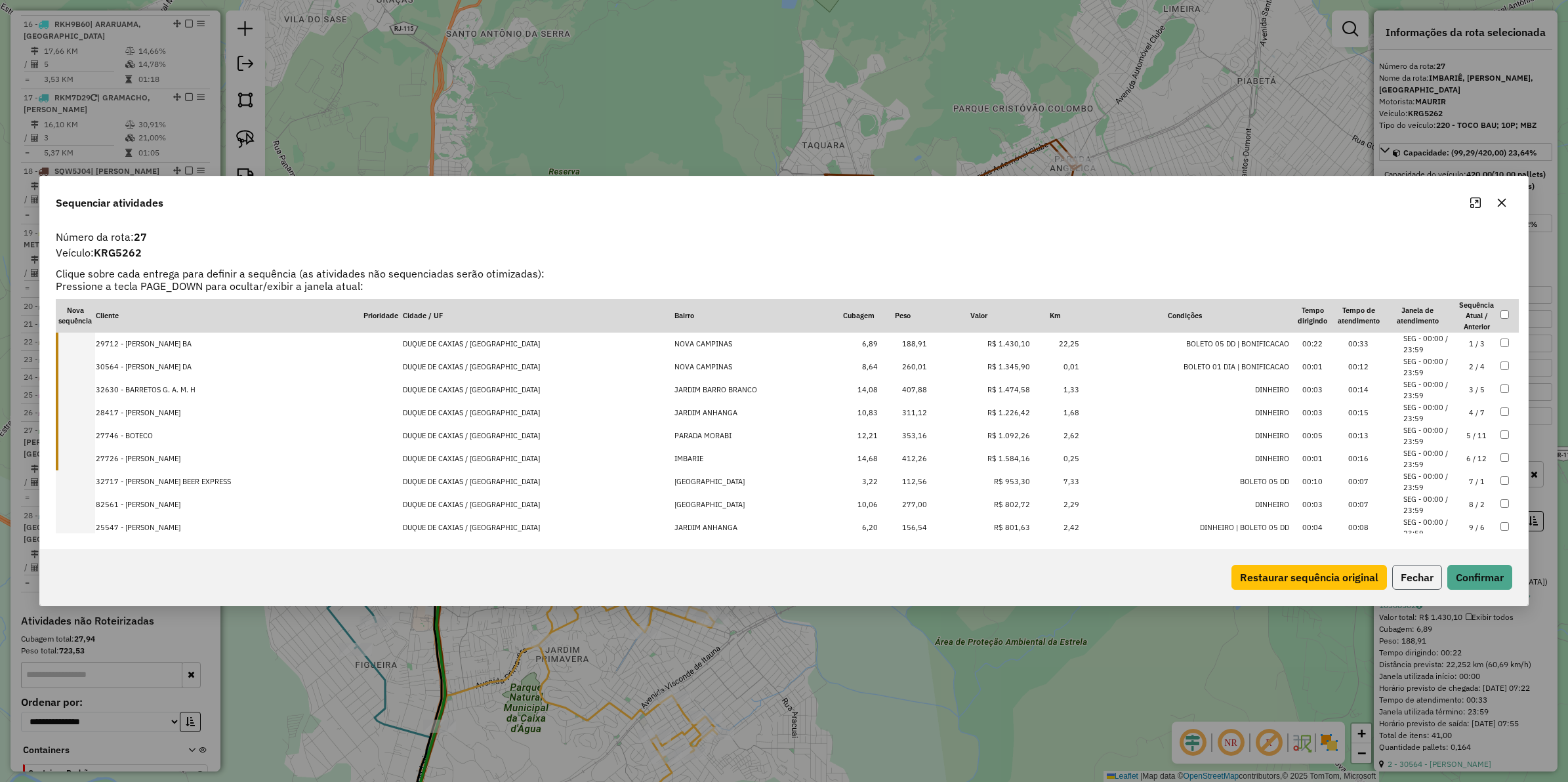
click at [1254, 566] on button "Fechar" at bounding box center [1417, 578] width 50 height 25
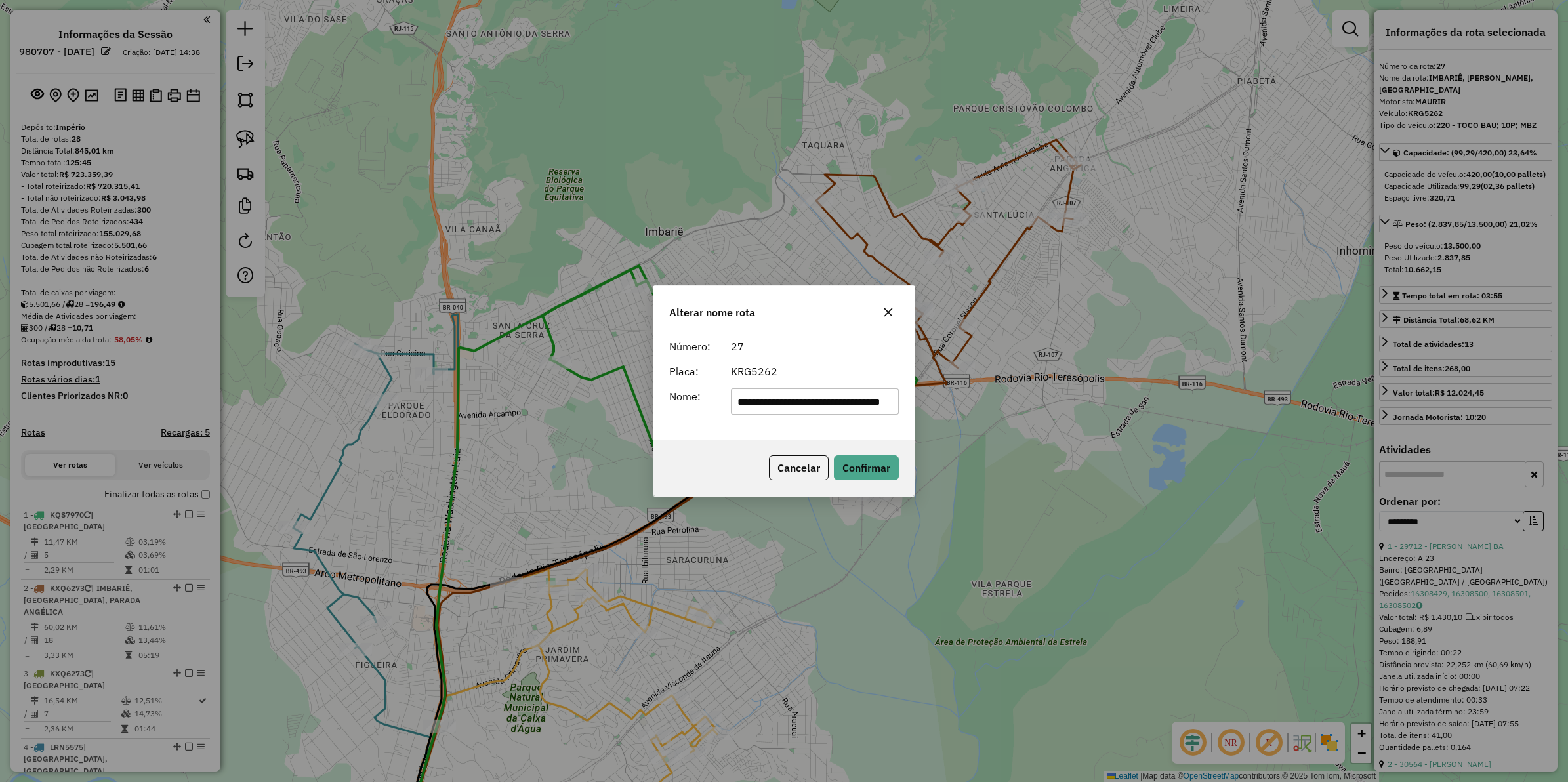
select select "**********"
click at [792, 403] on input "**********" at bounding box center [815, 402] width 168 height 26
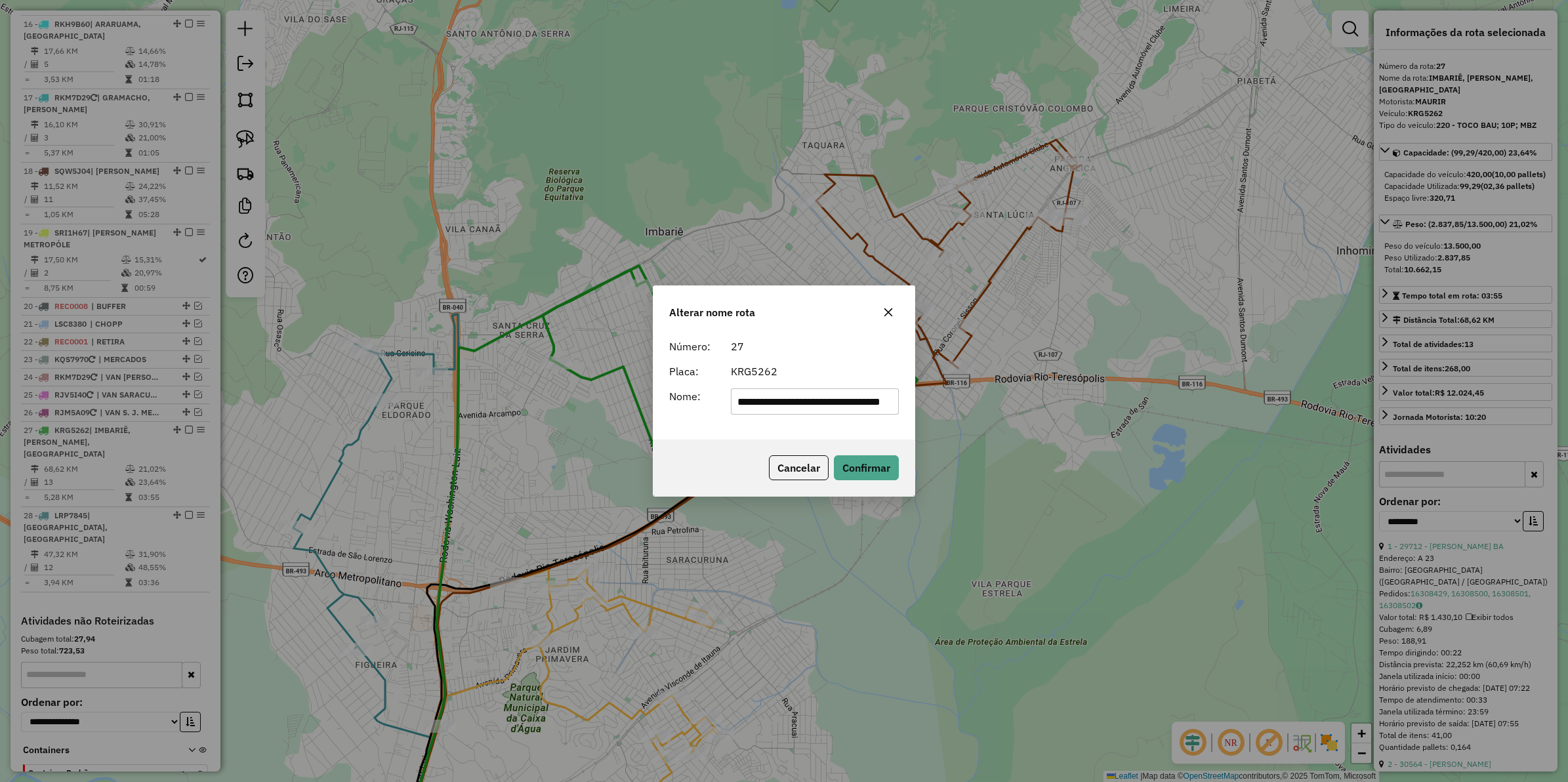
drag, startPoint x: 779, startPoint y: 403, endPoint x: 866, endPoint y: 401, distance: 87.0
click at [866, 401] on input "**********" at bounding box center [815, 402] width 168 height 26
click at [875, 401] on input "**********" at bounding box center [815, 402] width 168 height 26
type input "**********"
click at [860, 463] on button "Confirmar" at bounding box center [867, 468] width 65 height 25
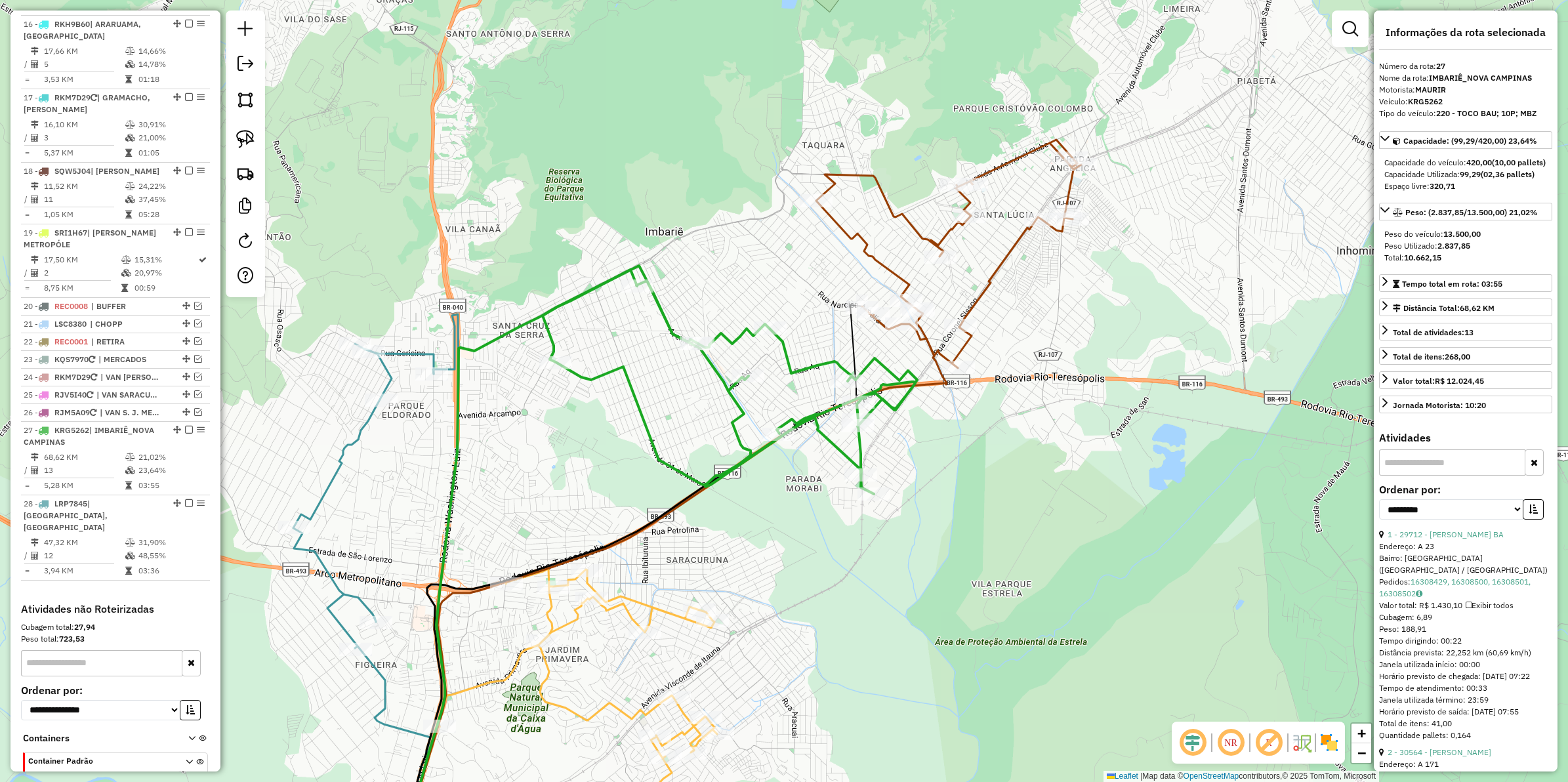
click at [813, 359] on icon at bounding box center [729, 382] width 374 height 224
click at [813, 361] on icon at bounding box center [729, 382] width 374 height 224
click at [789, 374] on icon at bounding box center [729, 382] width 374 height 224
click at [794, 372] on icon at bounding box center [729, 382] width 374 height 224
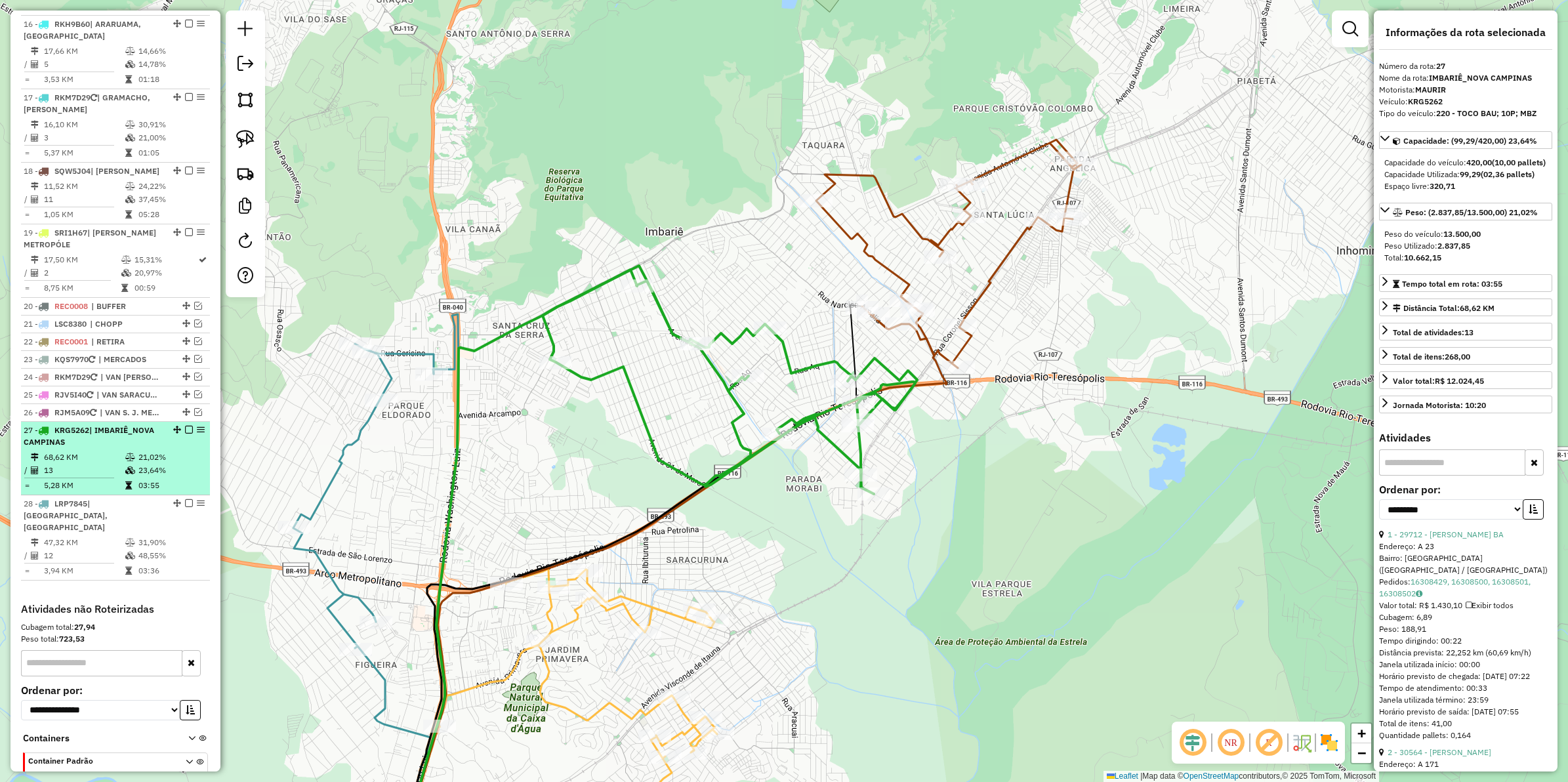
click at [185, 426] on em at bounding box center [188, 430] width 8 height 8
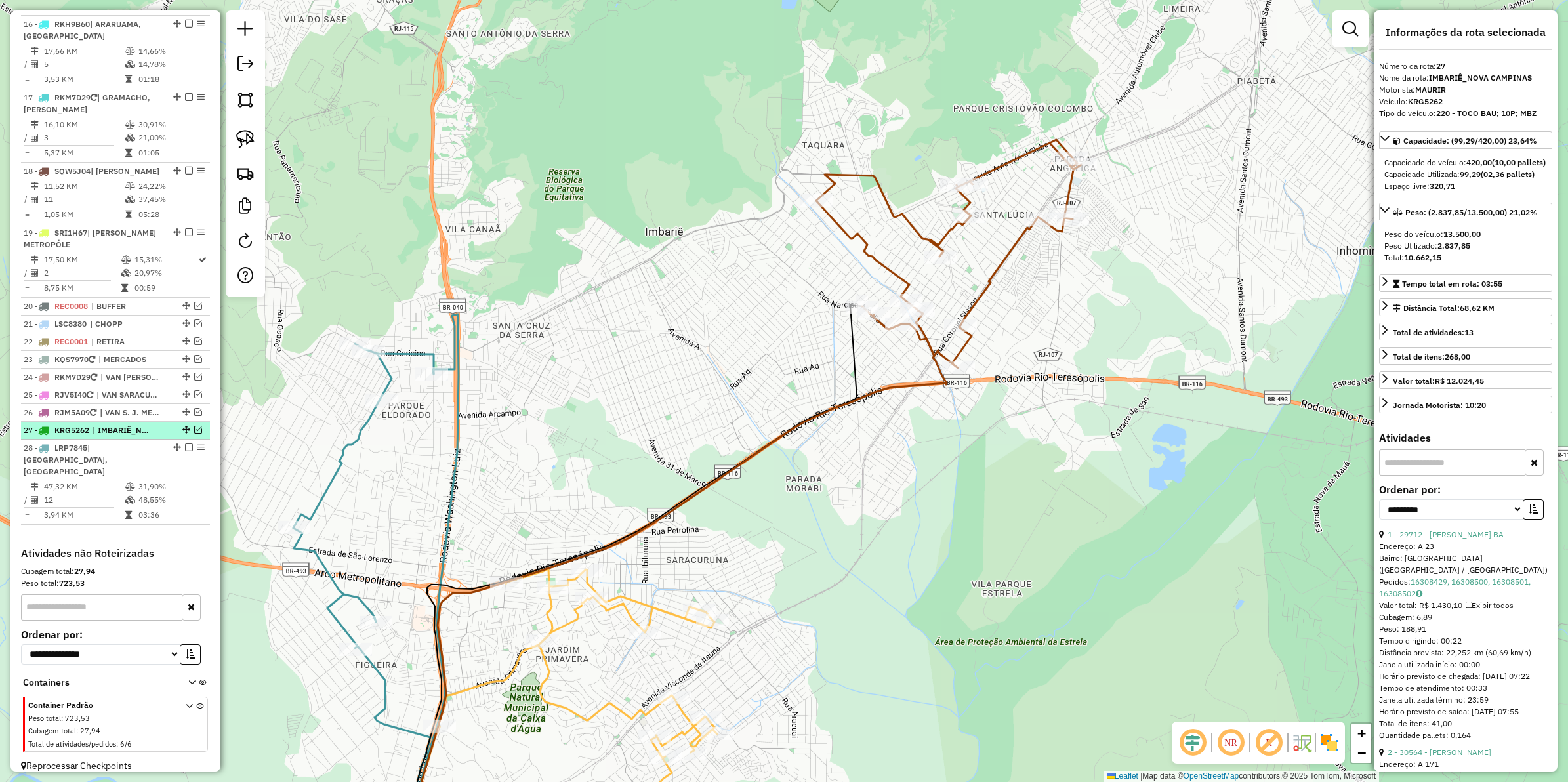
scroll to position [1470, 0]
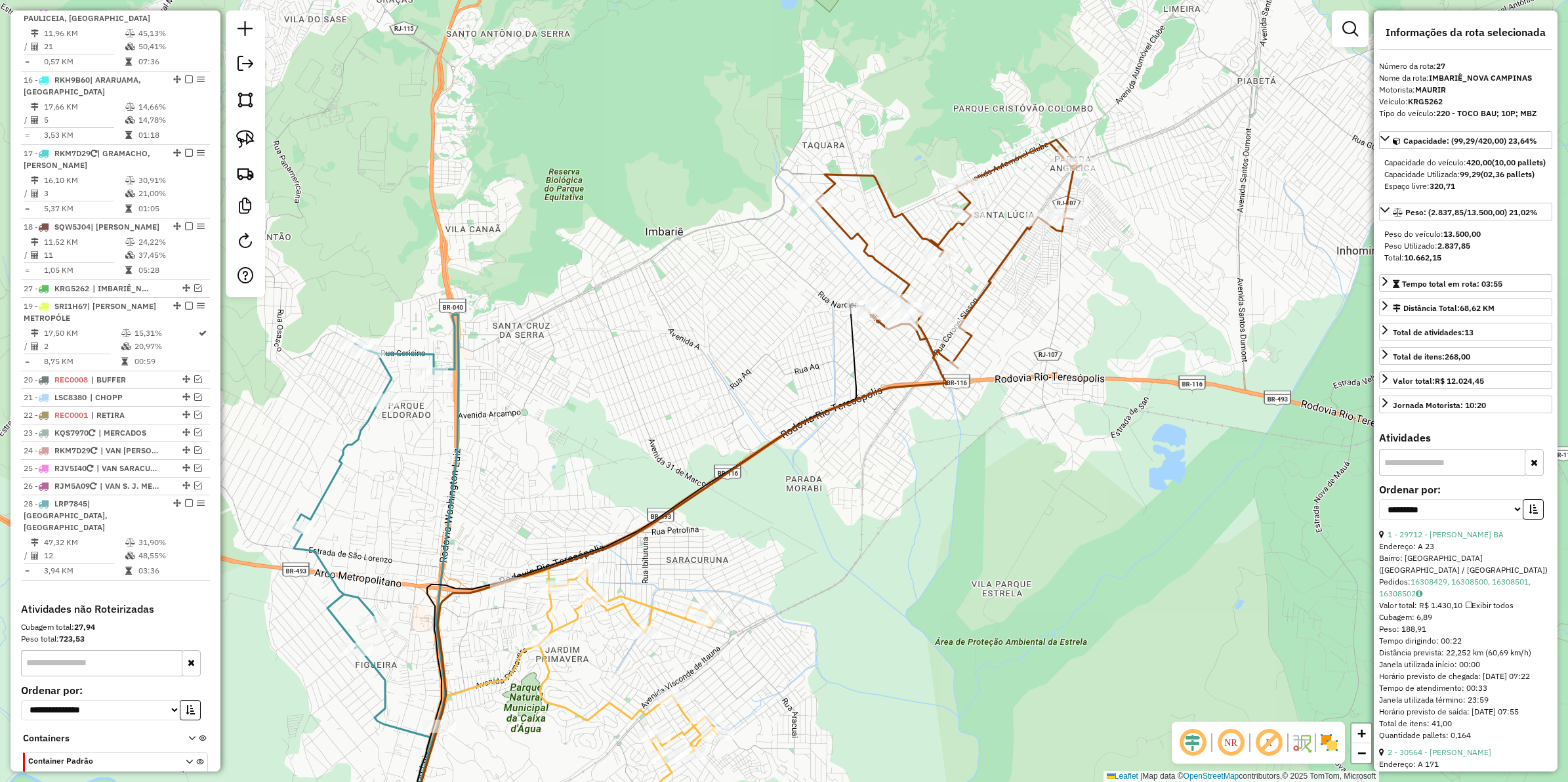
drag, startPoint x: 181, startPoint y: 428, endPoint x: 173, endPoint y: 242, distance: 186.2
drag, startPoint x: 181, startPoint y: 373, endPoint x: 201, endPoint y: 215, distance: 159.3
drag, startPoint x: 185, startPoint y: 394, endPoint x: 188, endPoint y: 214, distance: 180.0
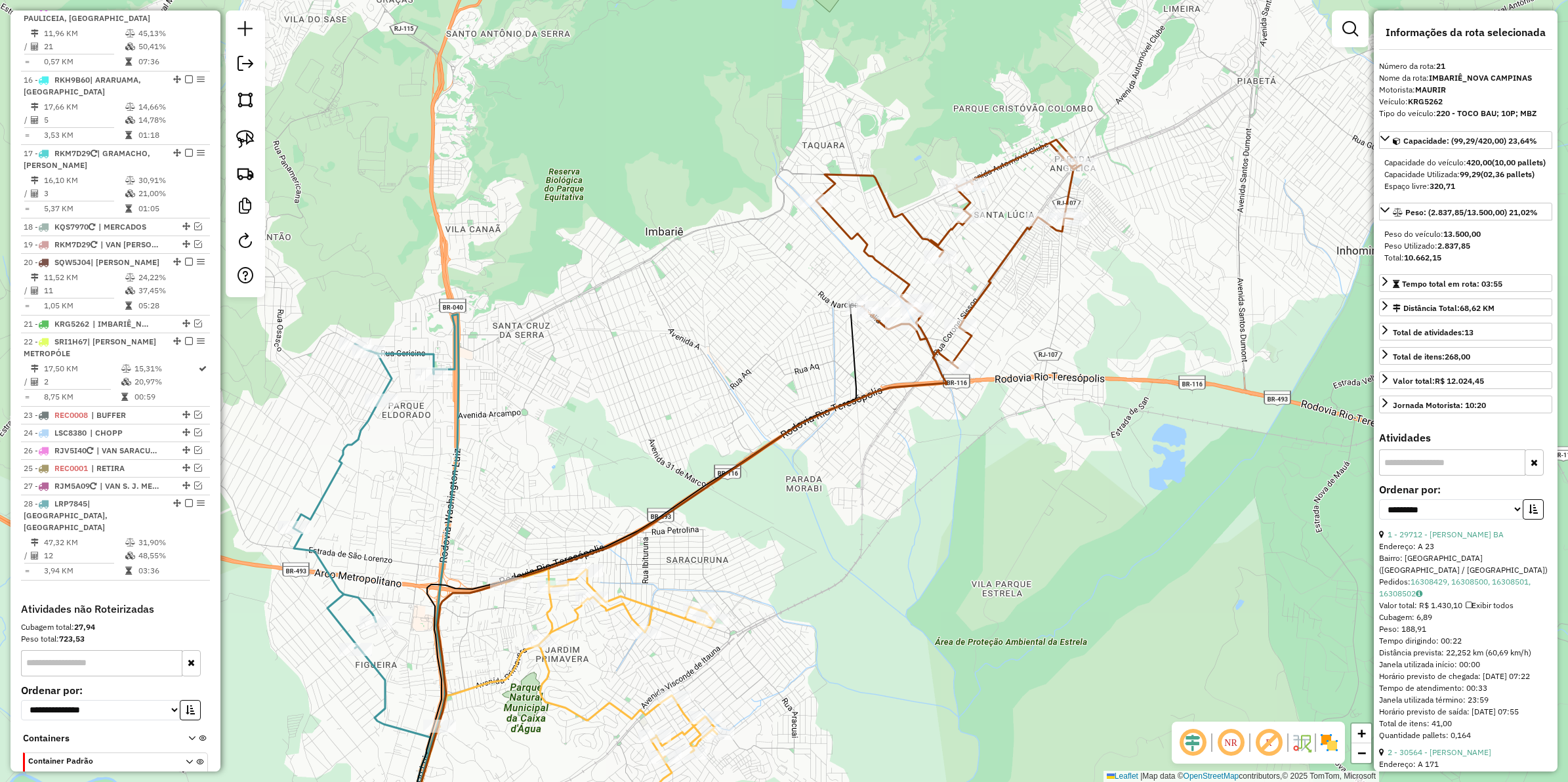
drag, startPoint x: 181, startPoint y: 410, endPoint x: 192, endPoint y: 306, distance: 104.6
drag, startPoint x: 181, startPoint y: 430, endPoint x: 156, endPoint y: 261, distance: 170.8
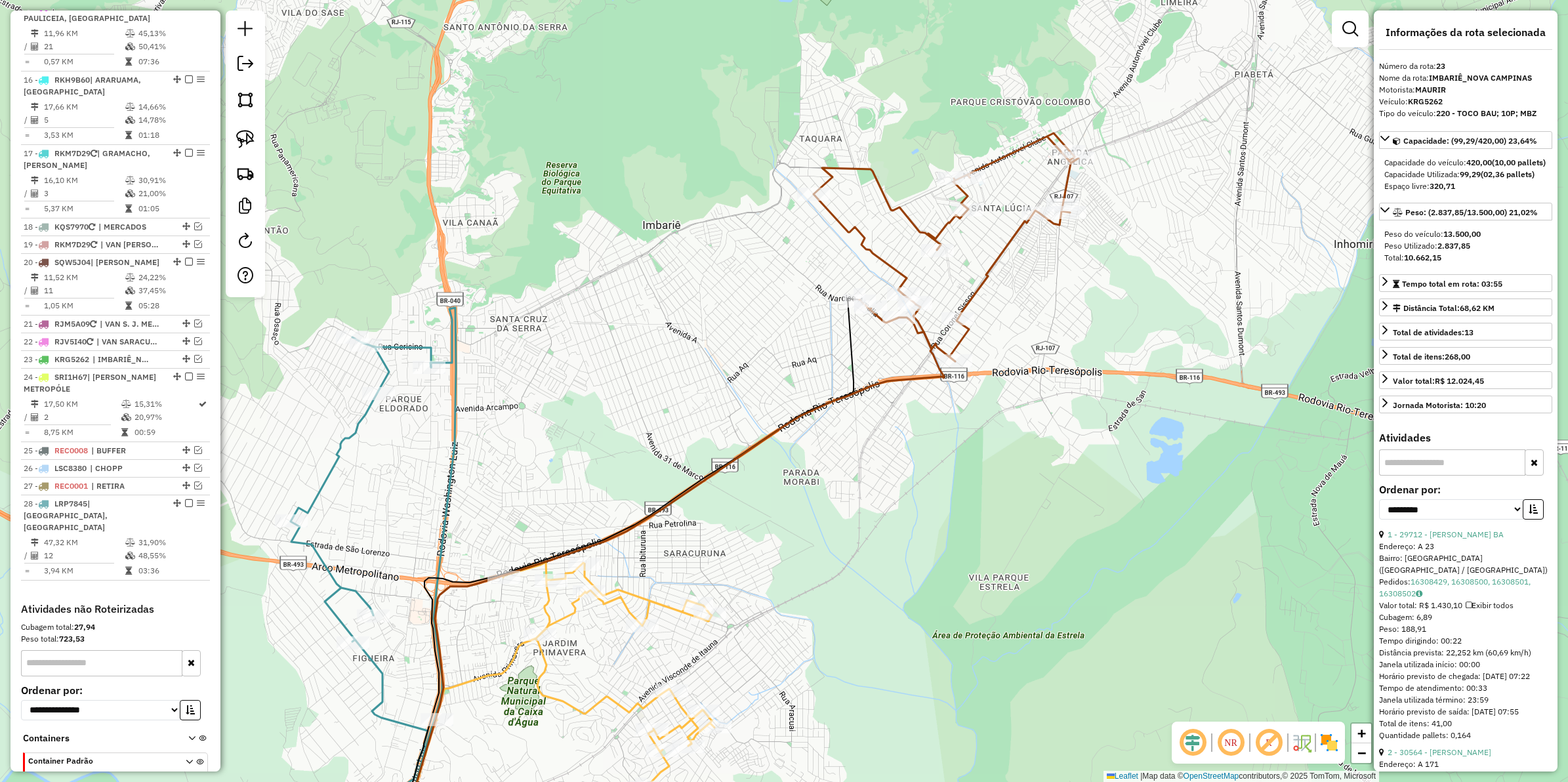
drag, startPoint x: 722, startPoint y: 382, endPoint x: 774, endPoint y: 332, distance: 72.1
click at [777, 332] on div "Janela de atendimento Grade de atendimento Capacidade Transportadoras Veículos …" at bounding box center [784, 391] width 1568 height 782
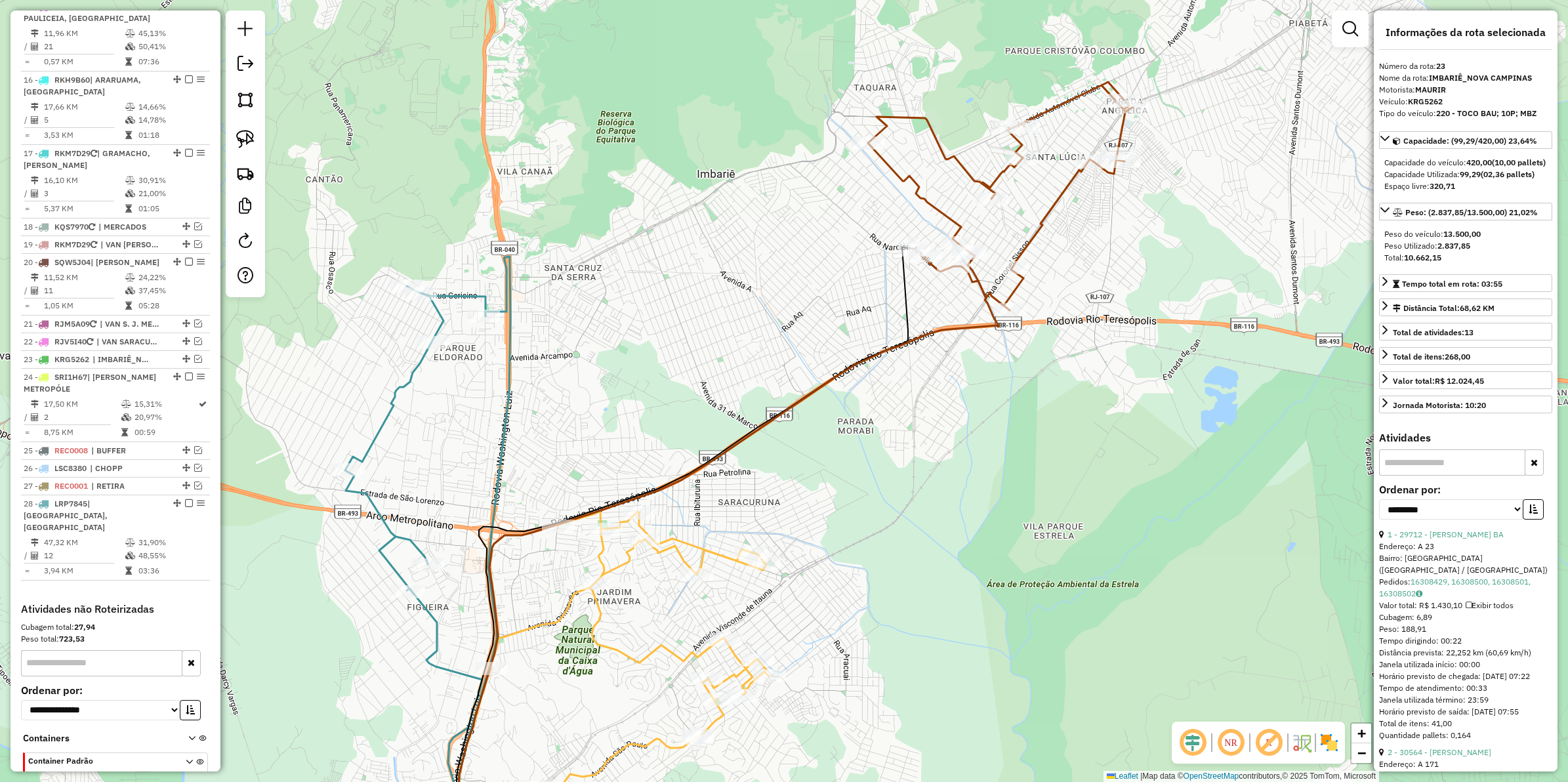
click at [395, 390] on icon at bounding box center [402, 573] width 167 height 576
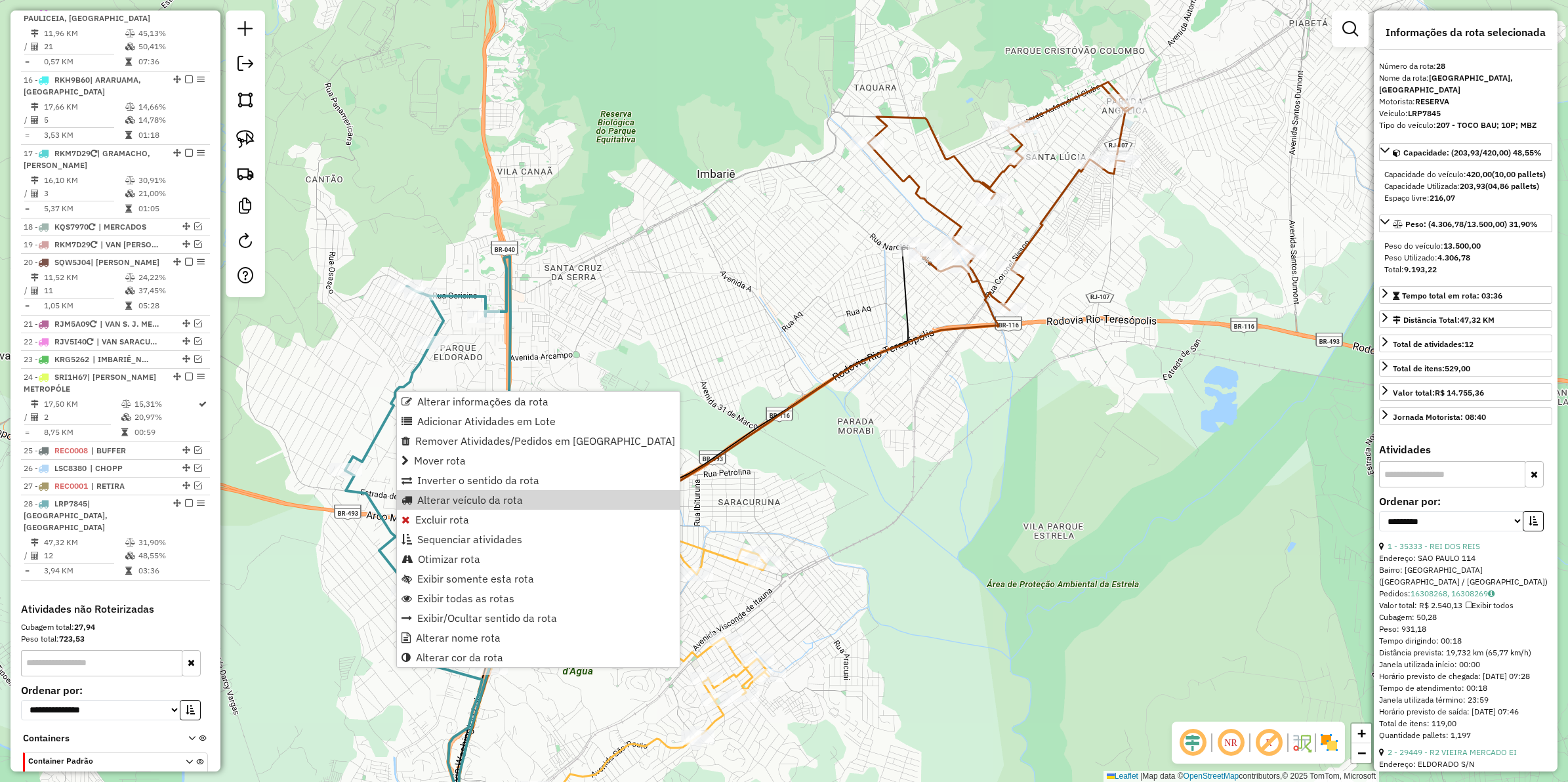
click at [914, 205] on div "Janela de atendimento Grade de atendimento Capacidade Transportadoras Veículos …" at bounding box center [784, 391] width 1568 height 782
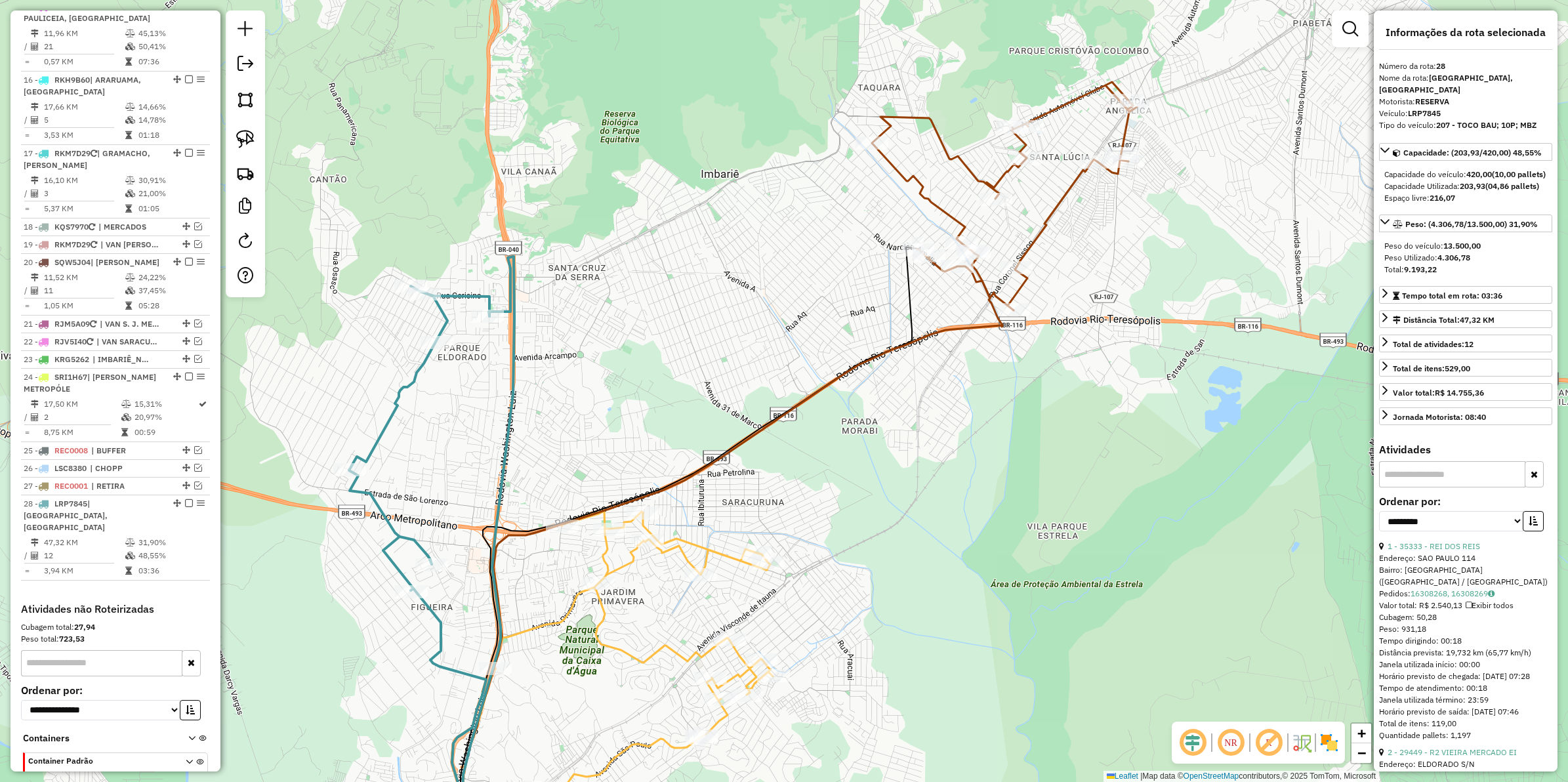
click at [932, 201] on icon at bounding box center [1004, 196] width 265 height 229
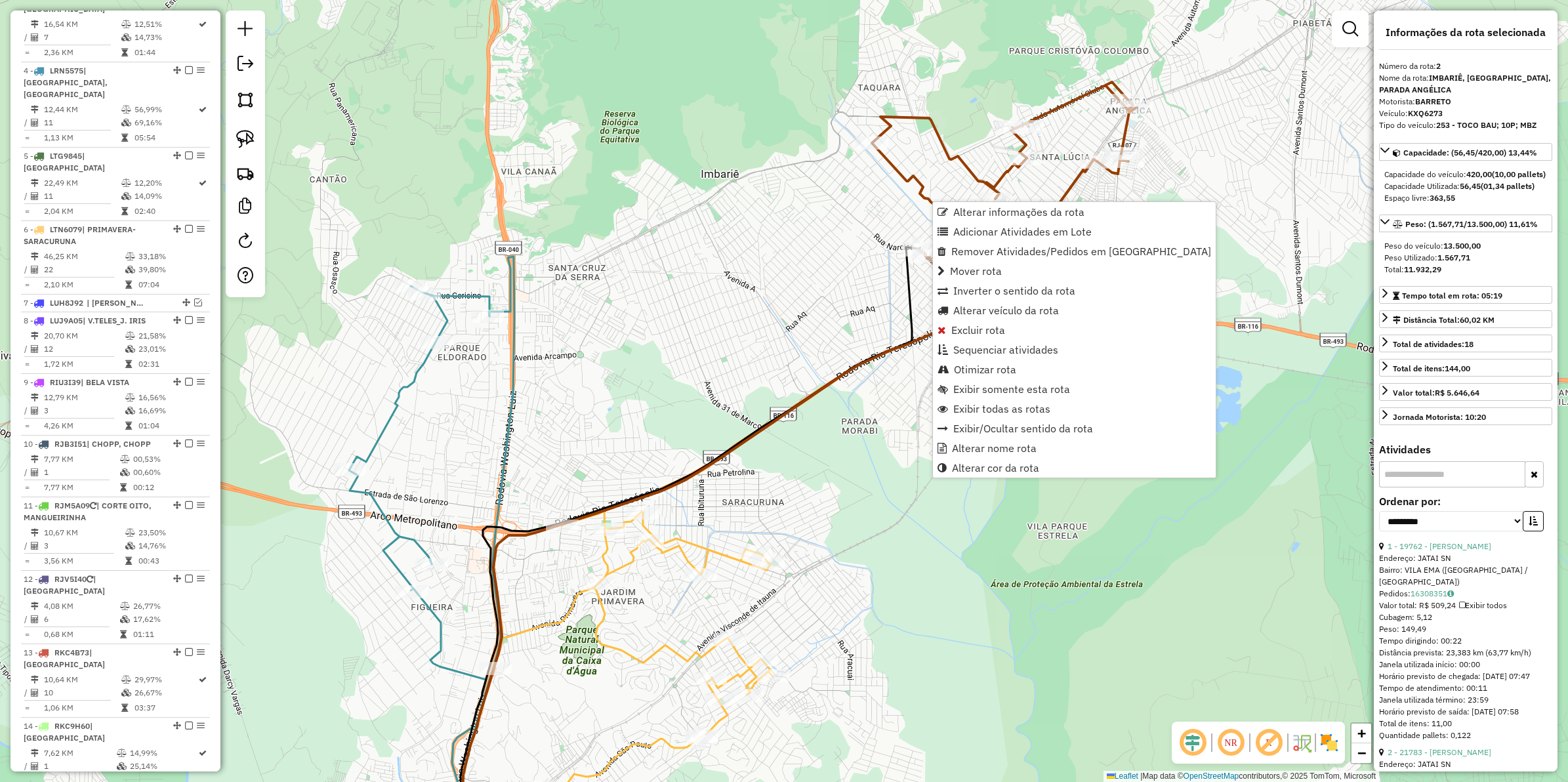
scroll to position [581, 0]
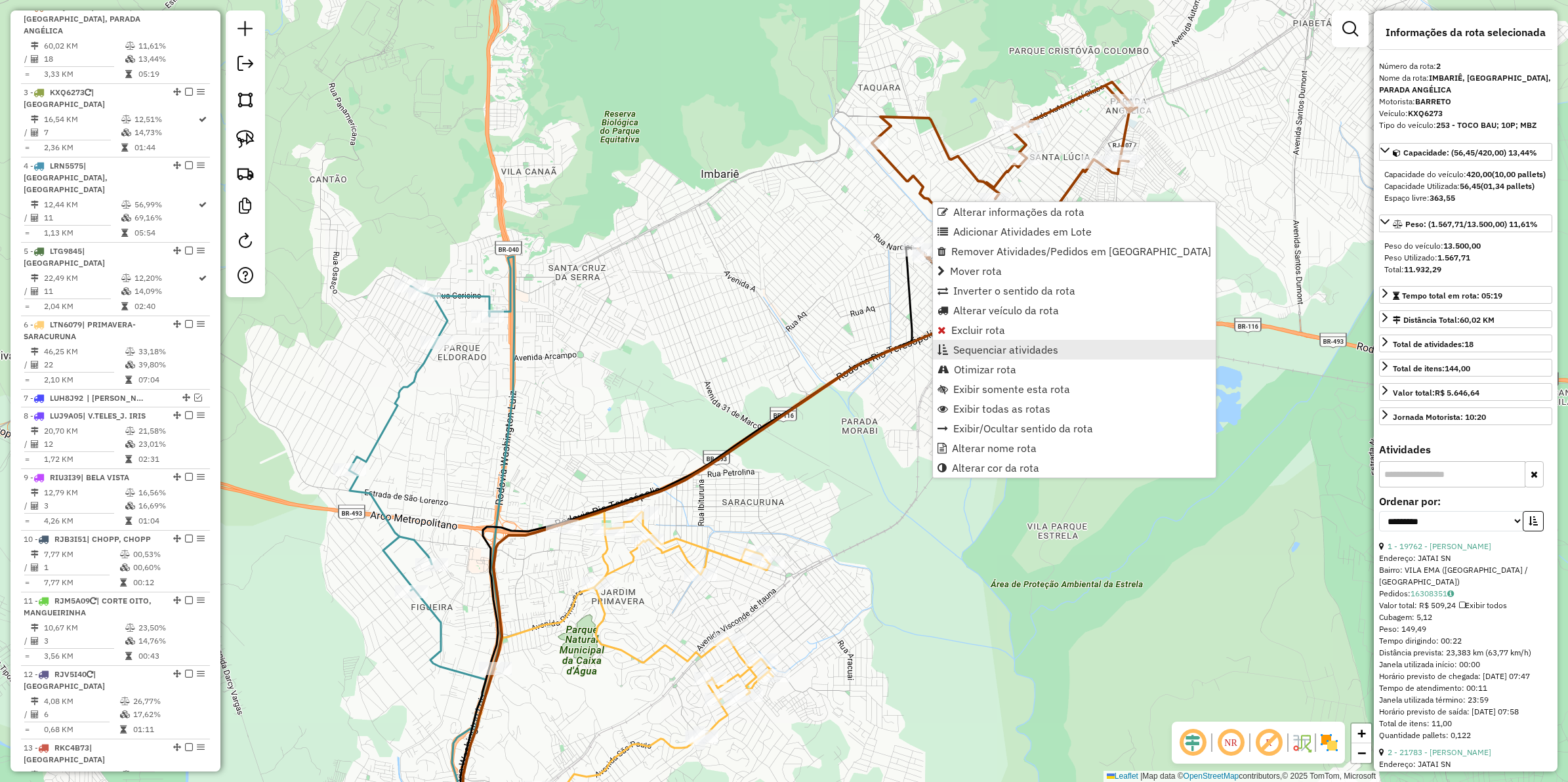
click at [990, 345] on span "Sequenciar atividades" at bounding box center [1006, 350] width 105 height 11
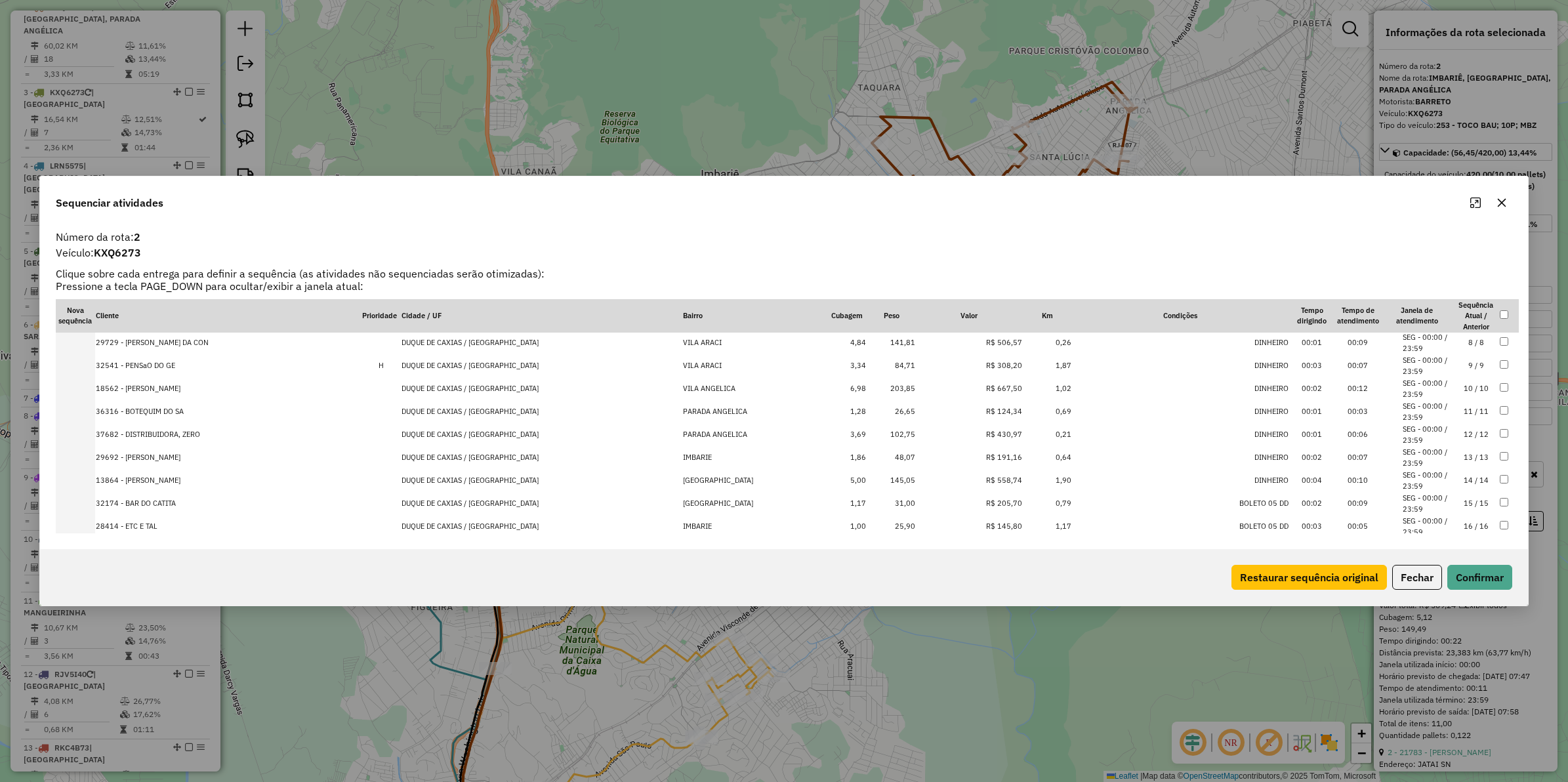
scroll to position [224, 0]
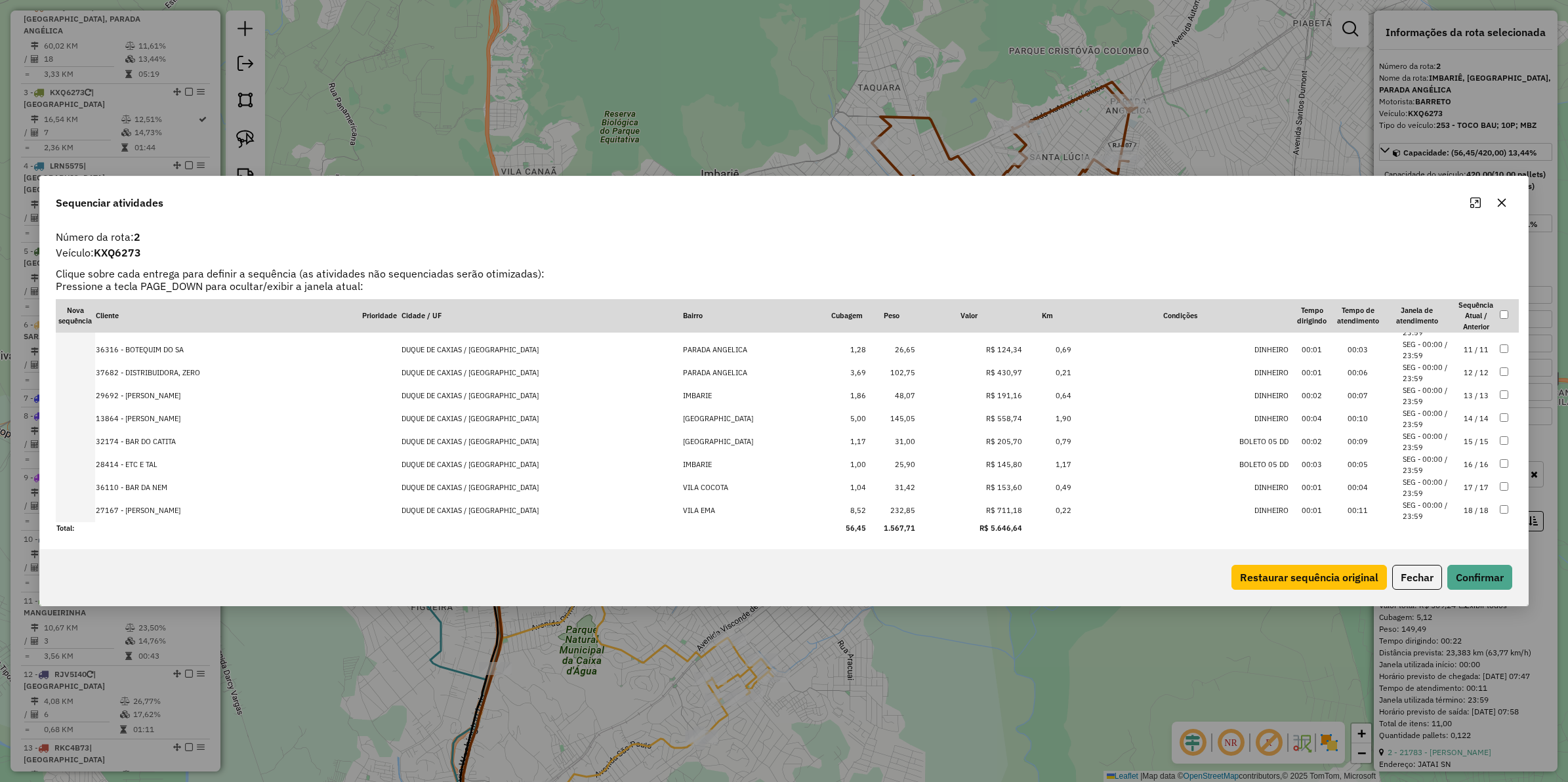
click at [978, 505] on td "R$ 711,18" at bounding box center [969, 511] width 107 height 23
click at [978, 392] on td "R$ 430,97" at bounding box center [969, 396] width 107 height 23
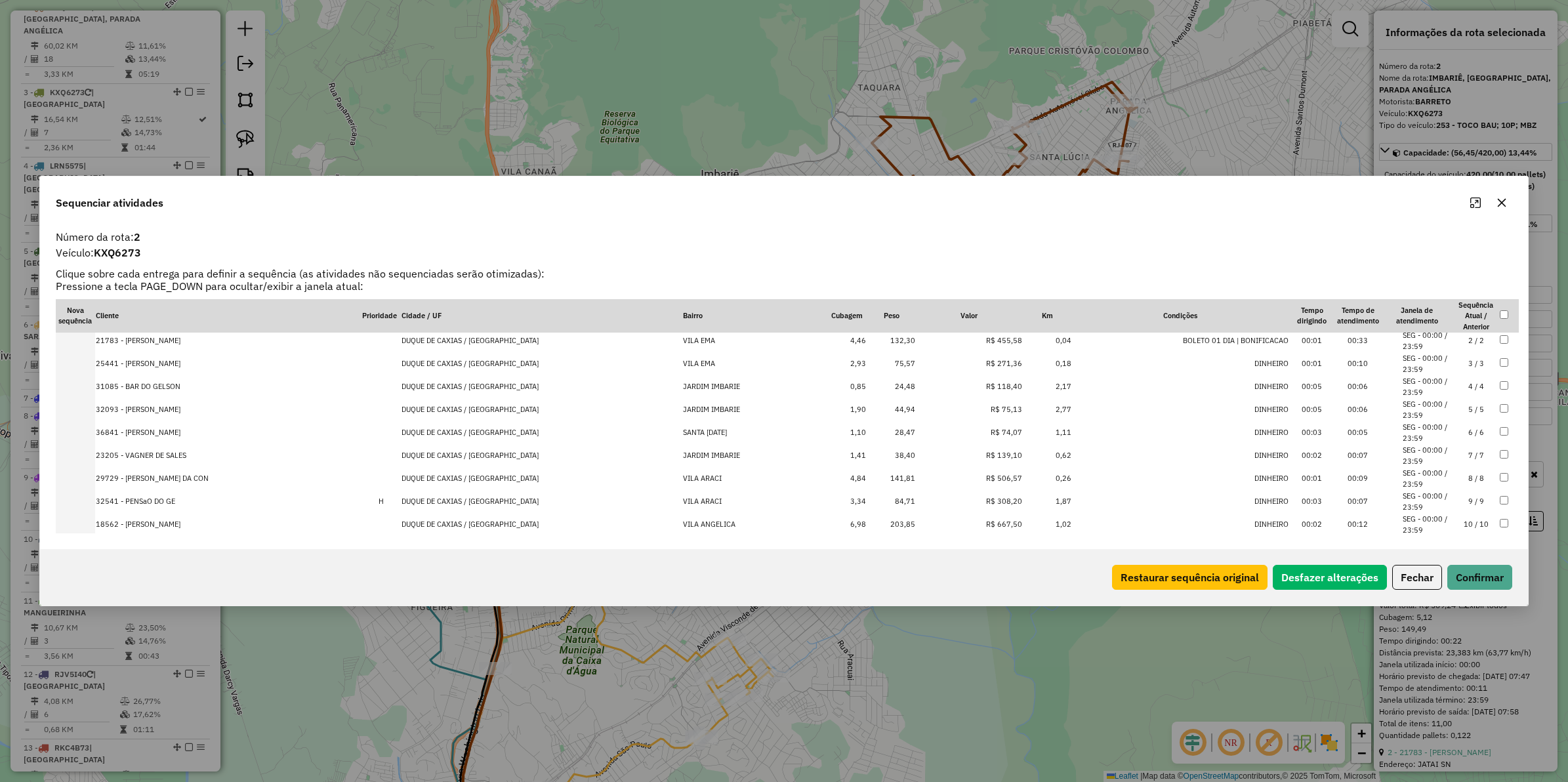
scroll to position [60, 0]
drag, startPoint x: 978, startPoint y: 451, endPoint x: 1001, endPoint y: 467, distance: 28.0
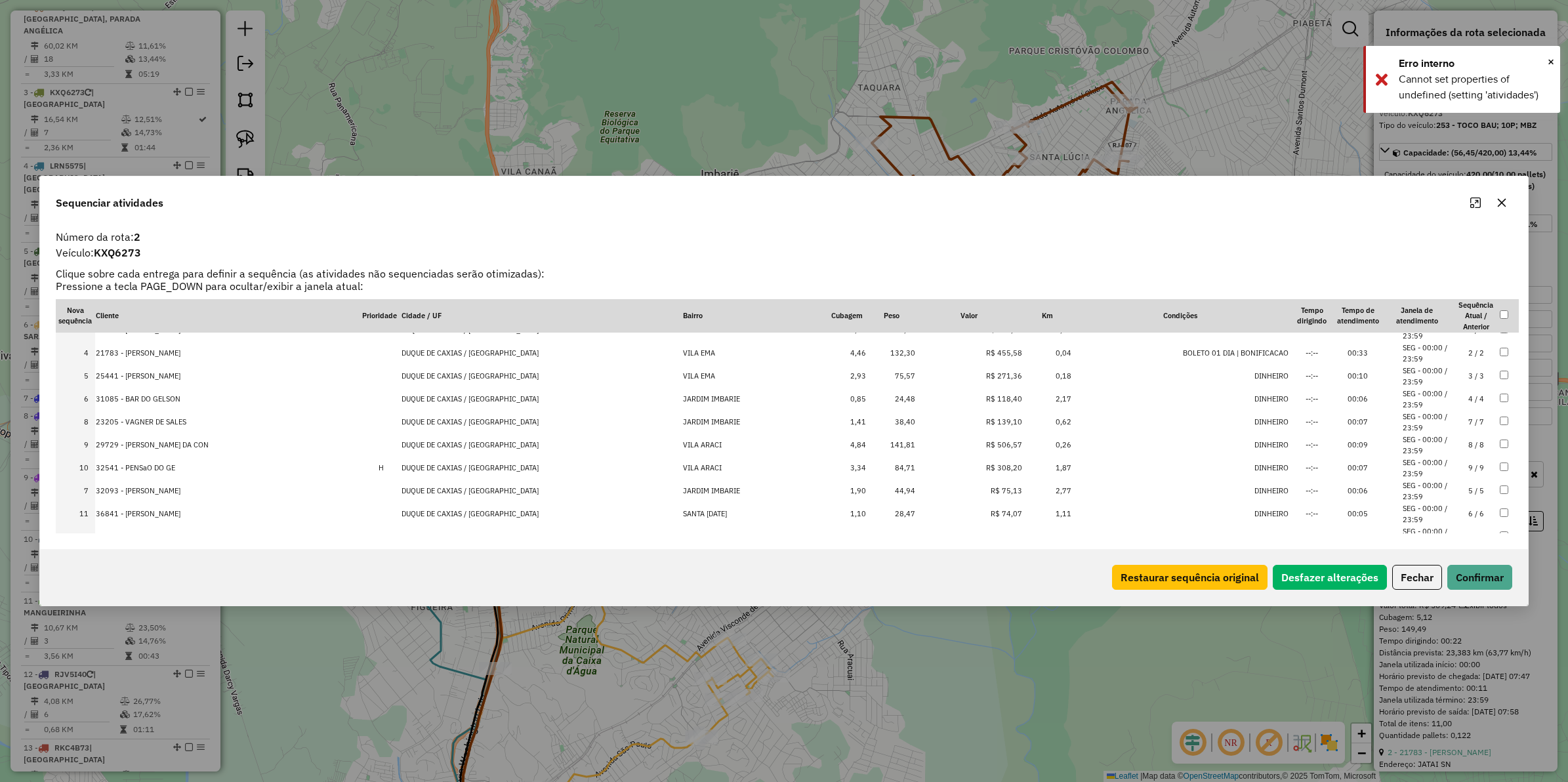
drag, startPoint x: 976, startPoint y: 427, endPoint x: 972, endPoint y: 520, distance: 93.1
drag, startPoint x: 980, startPoint y: 350, endPoint x: 988, endPoint y: 512, distance: 162.2
drag, startPoint x: 993, startPoint y: 407, endPoint x: 983, endPoint y: 547, distance: 140.4
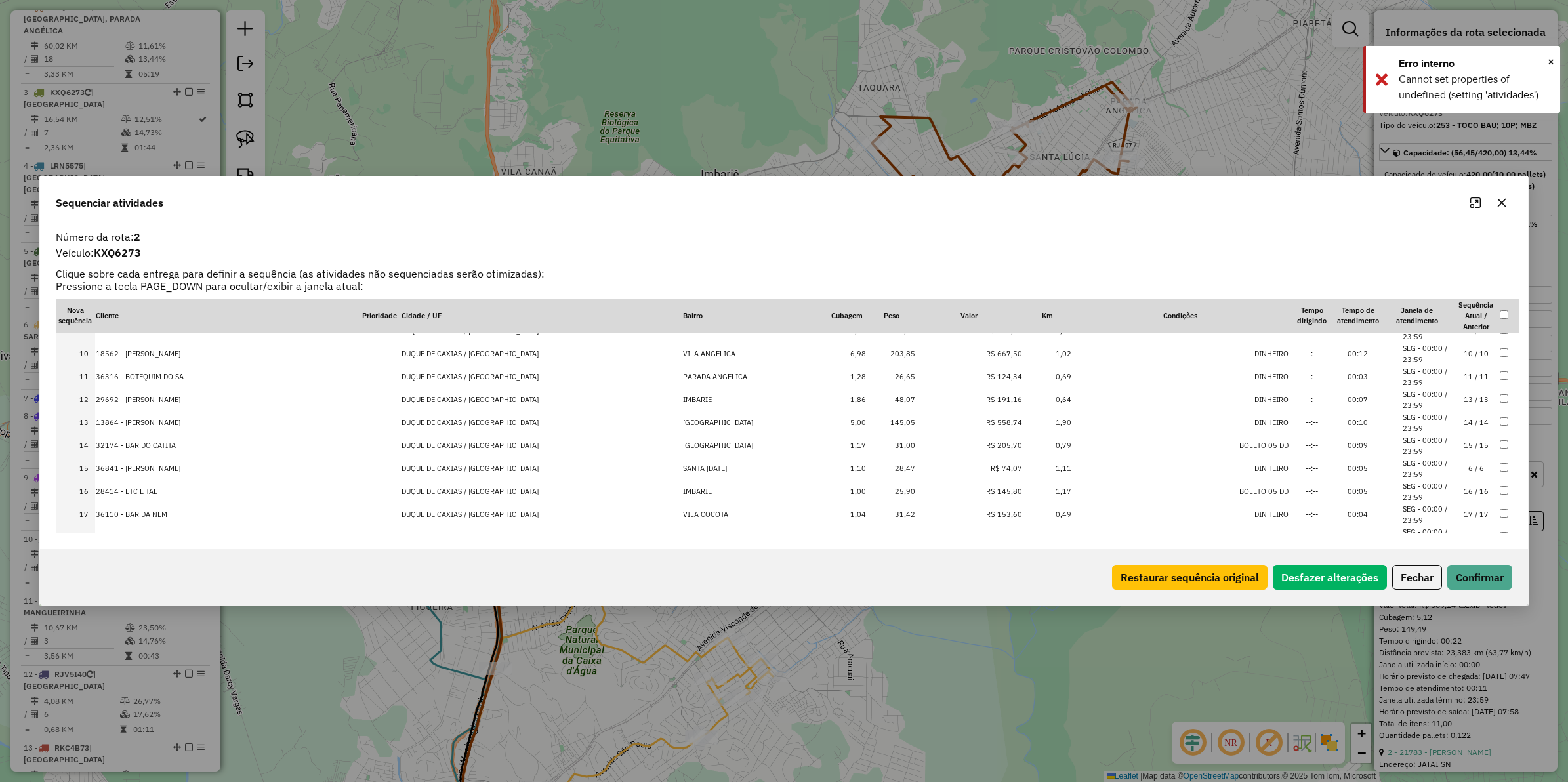
scroll to position [224, 0]
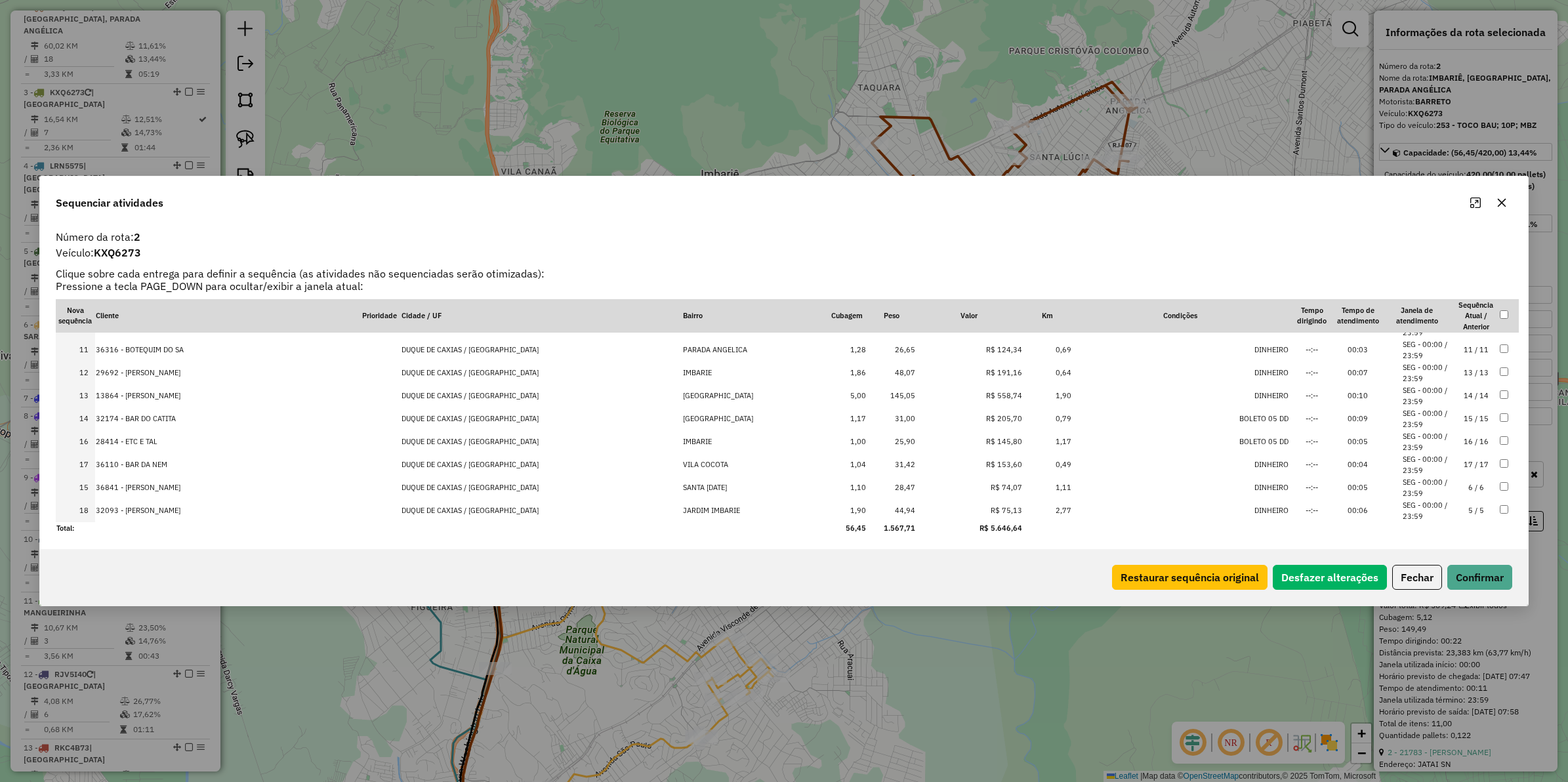
drag, startPoint x: 983, startPoint y: 442, endPoint x: 983, endPoint y: 494, distance: 52.0
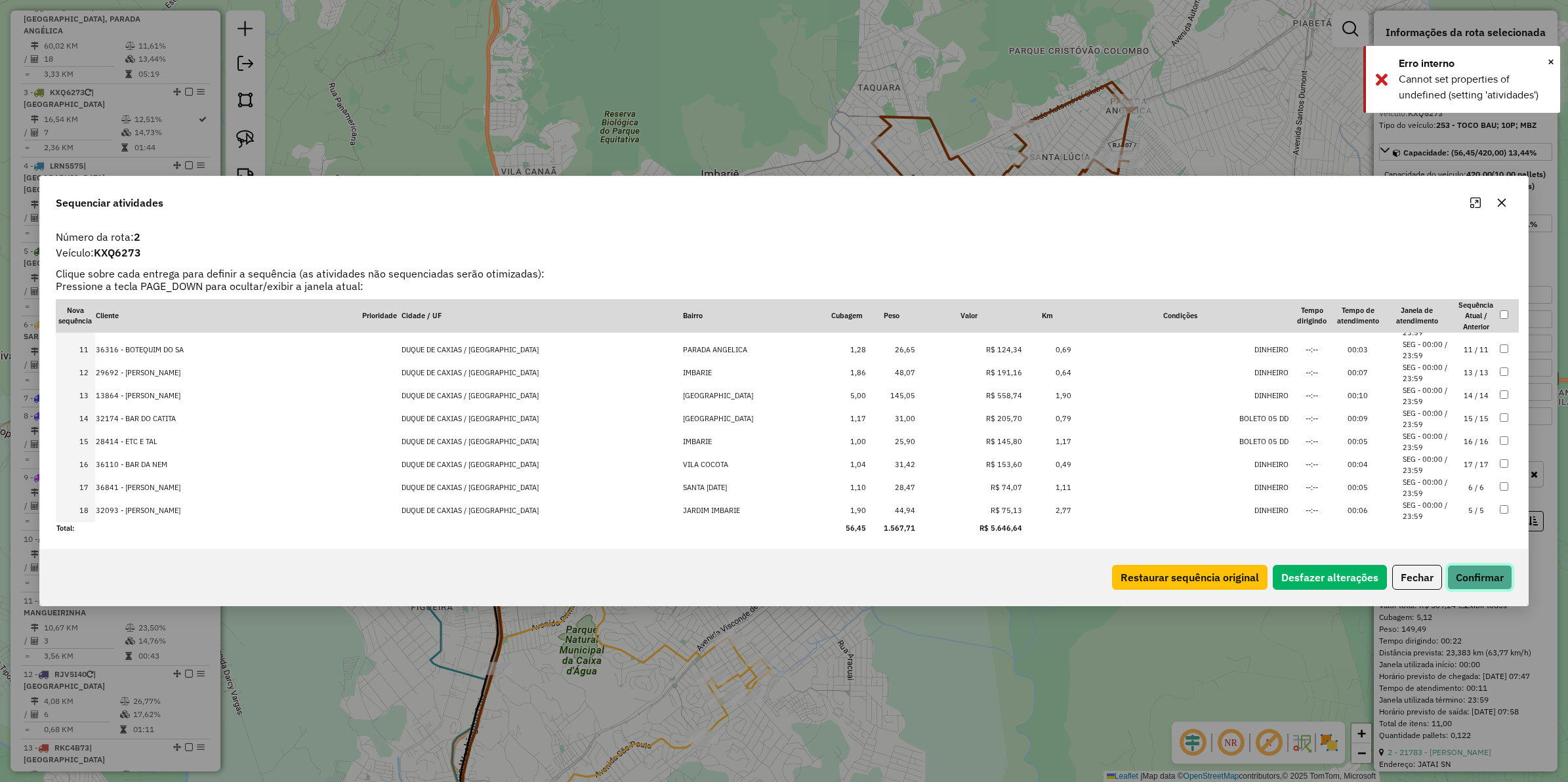
click at [1464, 574] on button "Confirmar" at bounding box center [1480, 578] width 65 height 25
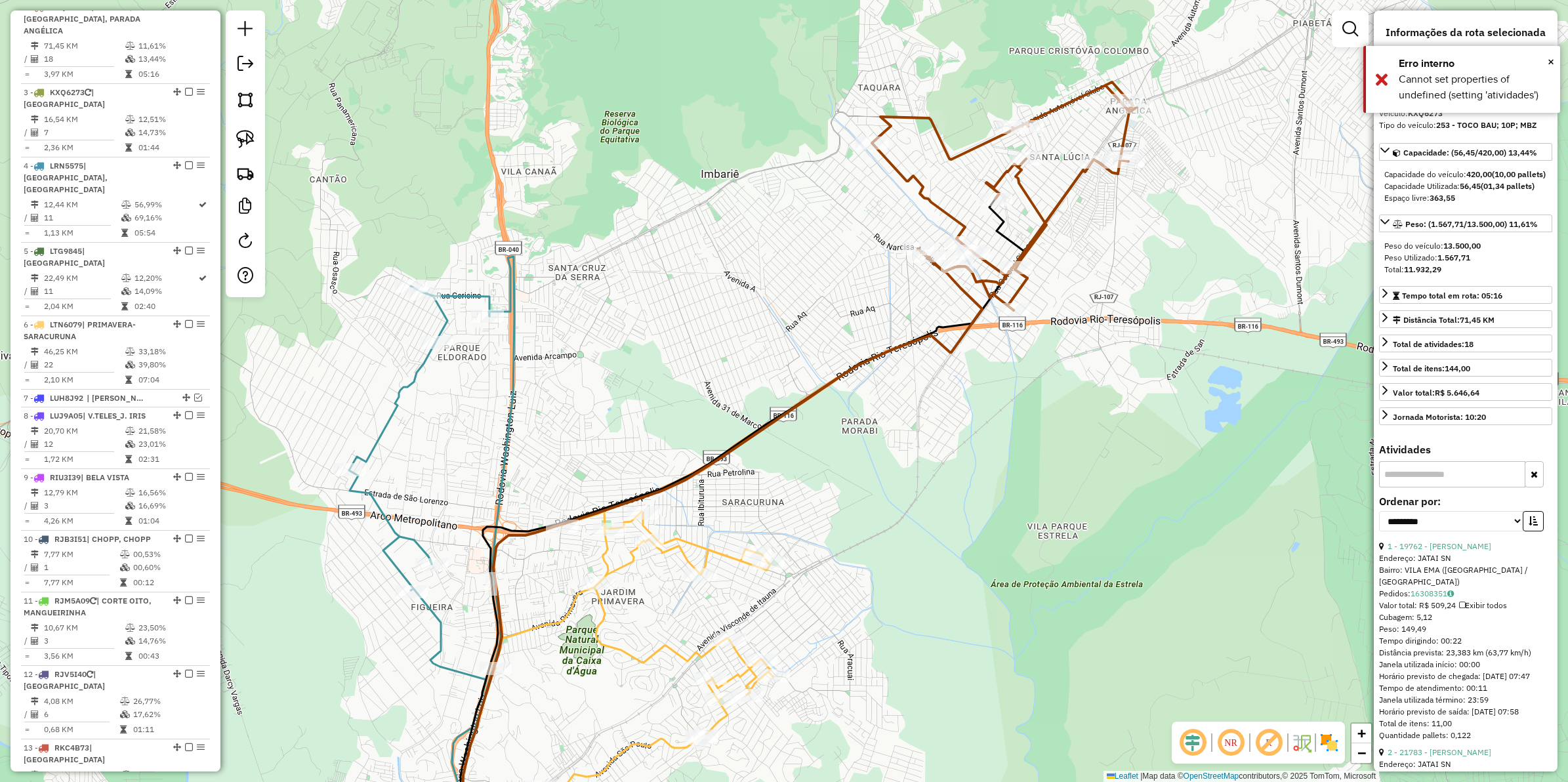
click at [923, 191] on icon at bounding box center [1004, 196] width 265 height 229
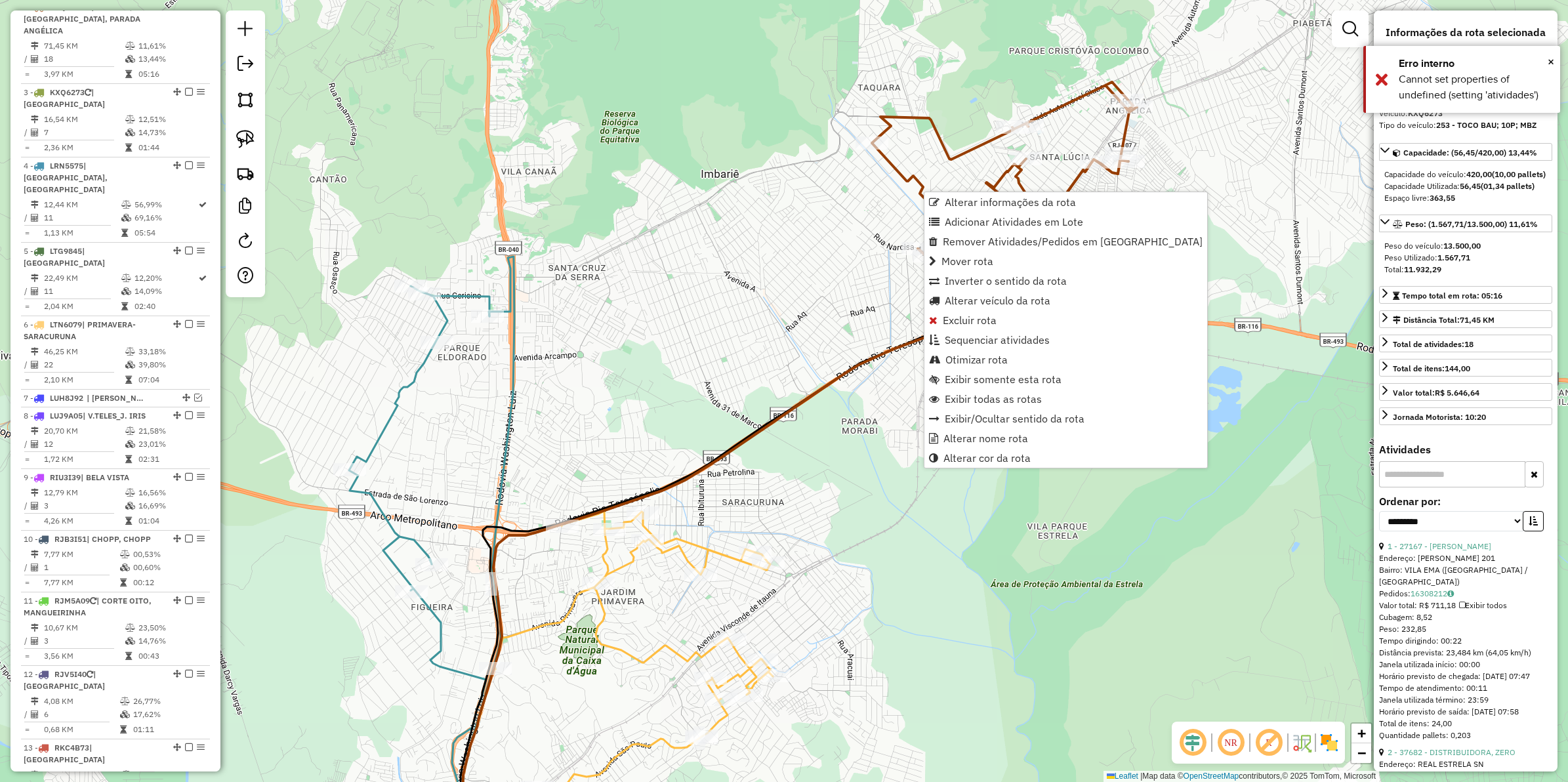
click at [782, 214] on div "Janela de atendimento Grade de atendimento Capacidade Transportadoras Veículos …" at bounding box center [784, 391] width 1568 height 782
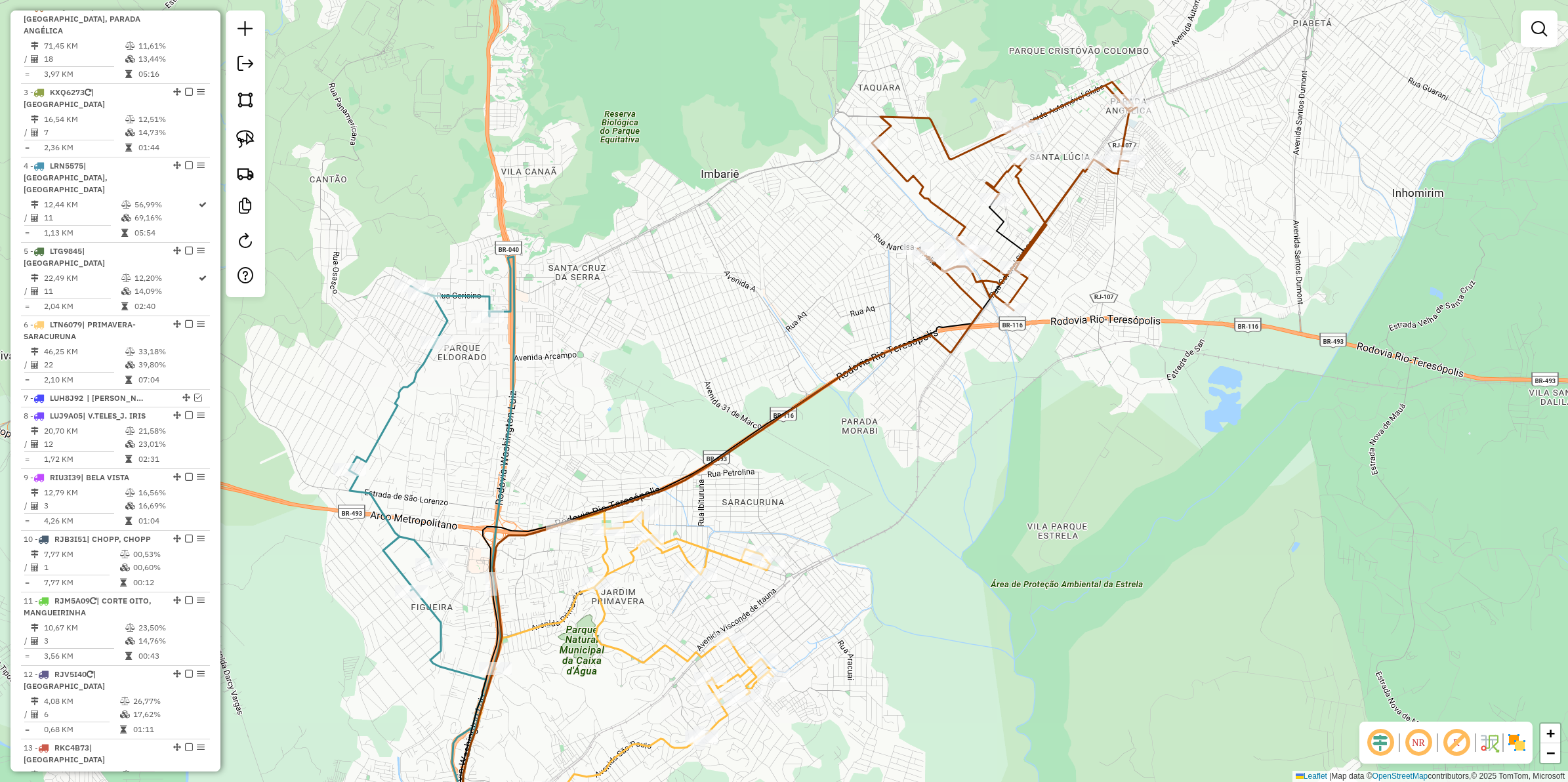
click at [911, 184] on icon at bounding box center [1004, 196] width 265 height 229
select select "**********"
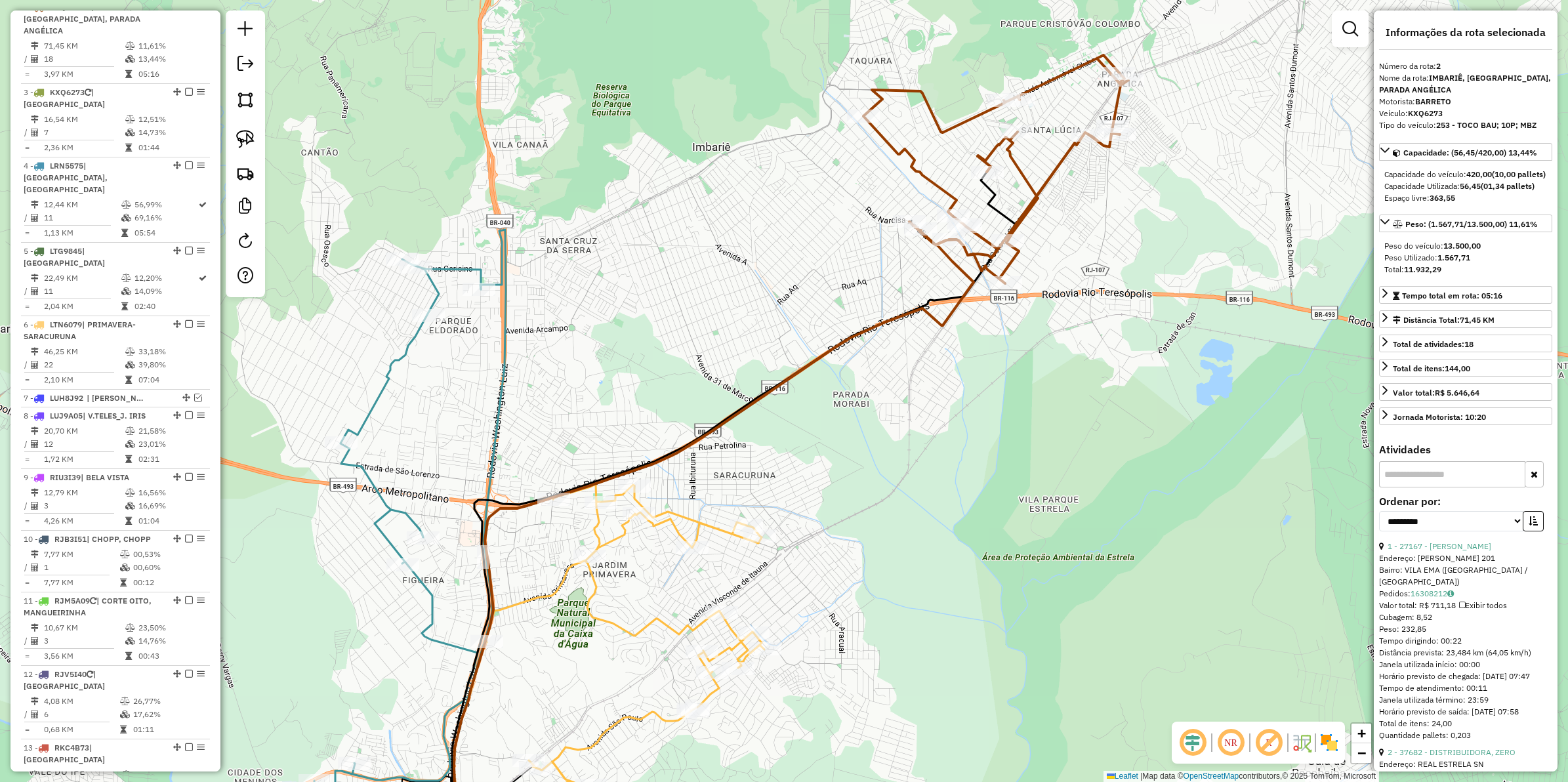
drag, startPoint x: 839, startPoint y: 230, endPoint x: 881, endPoint y: 192, distance: 56.6
click at [828, 198] on div "Janela de atendimento Grade de atendimento Capacidade Transportadoras Veículos …" at bounding box center [784, 391] width 1568 height 782
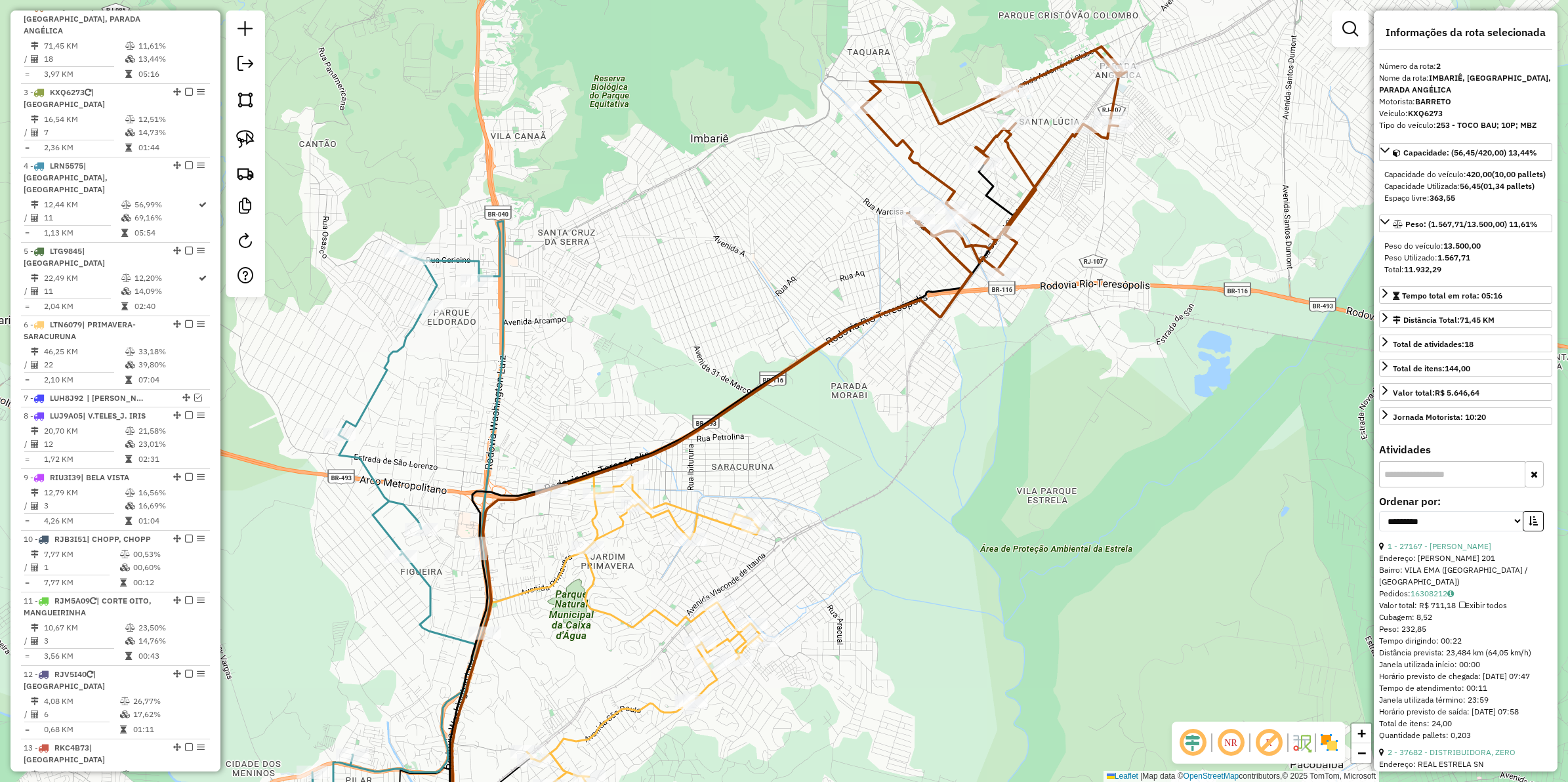
click at [926, 172] on icon at bounding box center [994, 160] width 265 height 229
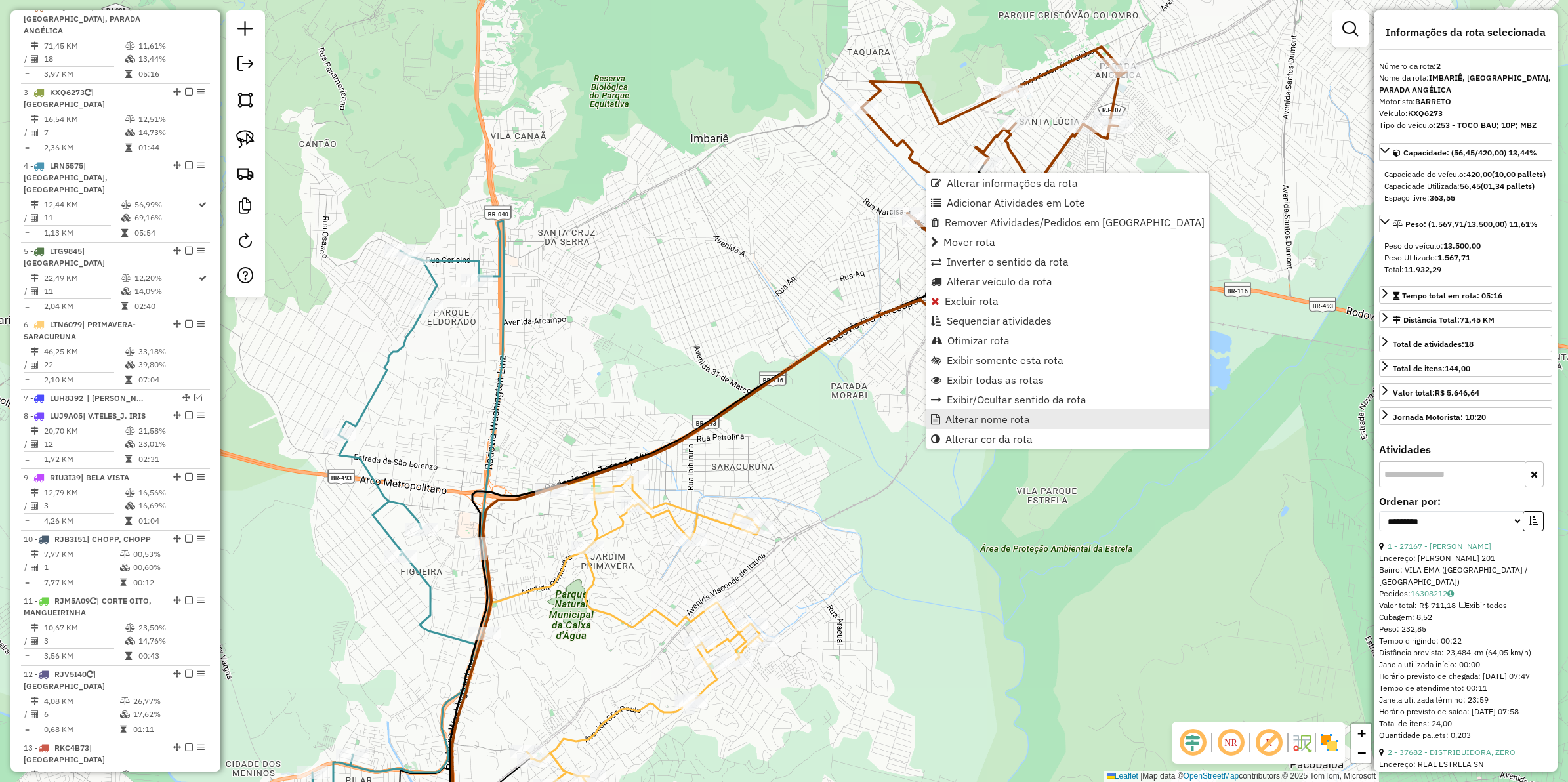
drag, startPoint x: 991, startPoint y: 314, endPoint x: 980, endPoint y: 416, distance: 102.6
click at [980, 416] on ul "Alterar informações da rota Adicionar Atividades em Lote Remover Atividades/Ped…" at bounding box center [1068, 311] width 283 height 275
click at [980, 414] on span "Alterar nome rota" at bounding box center [988, 419] width 85 height 11
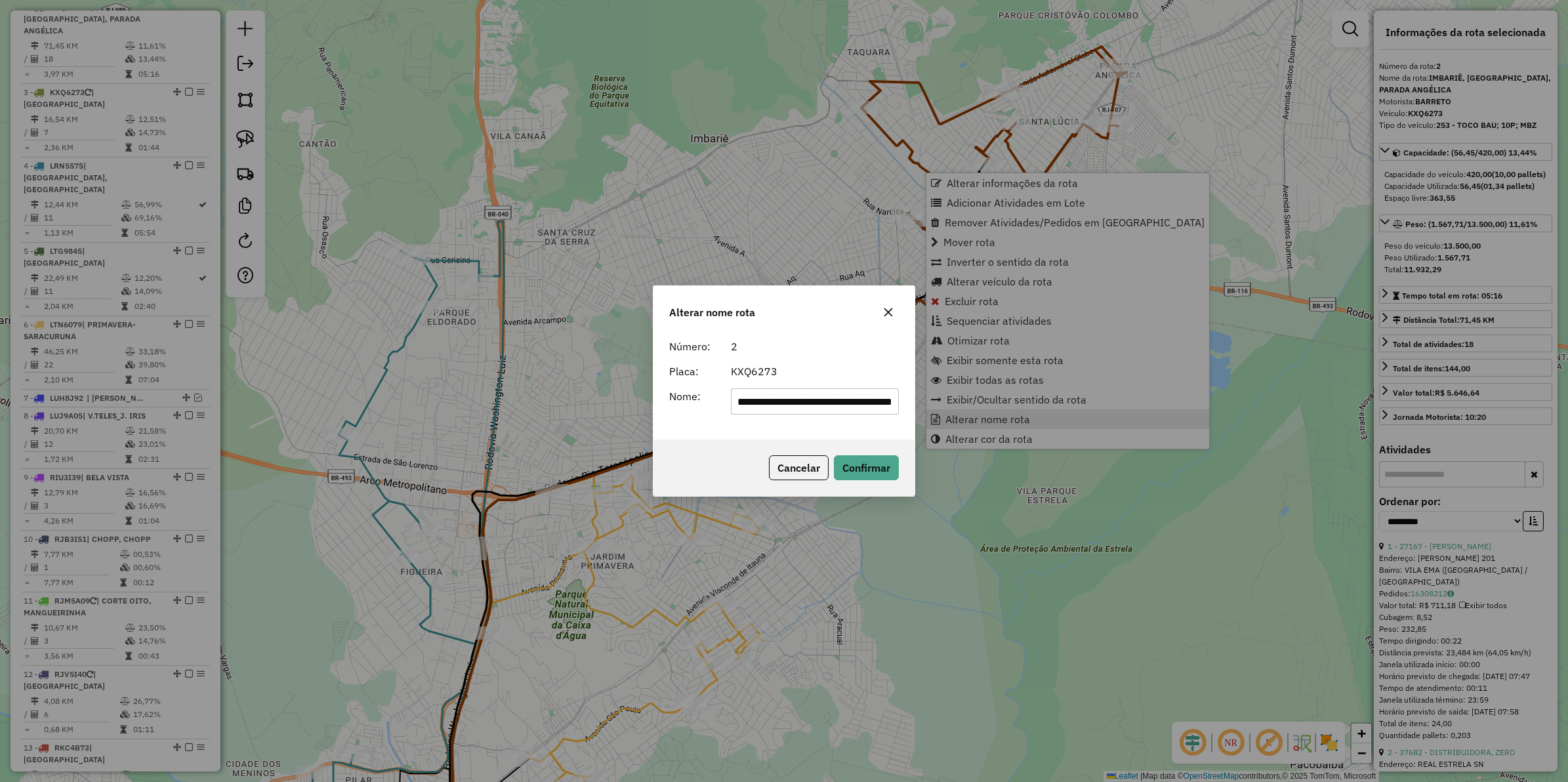
scroll to position [0, 74]
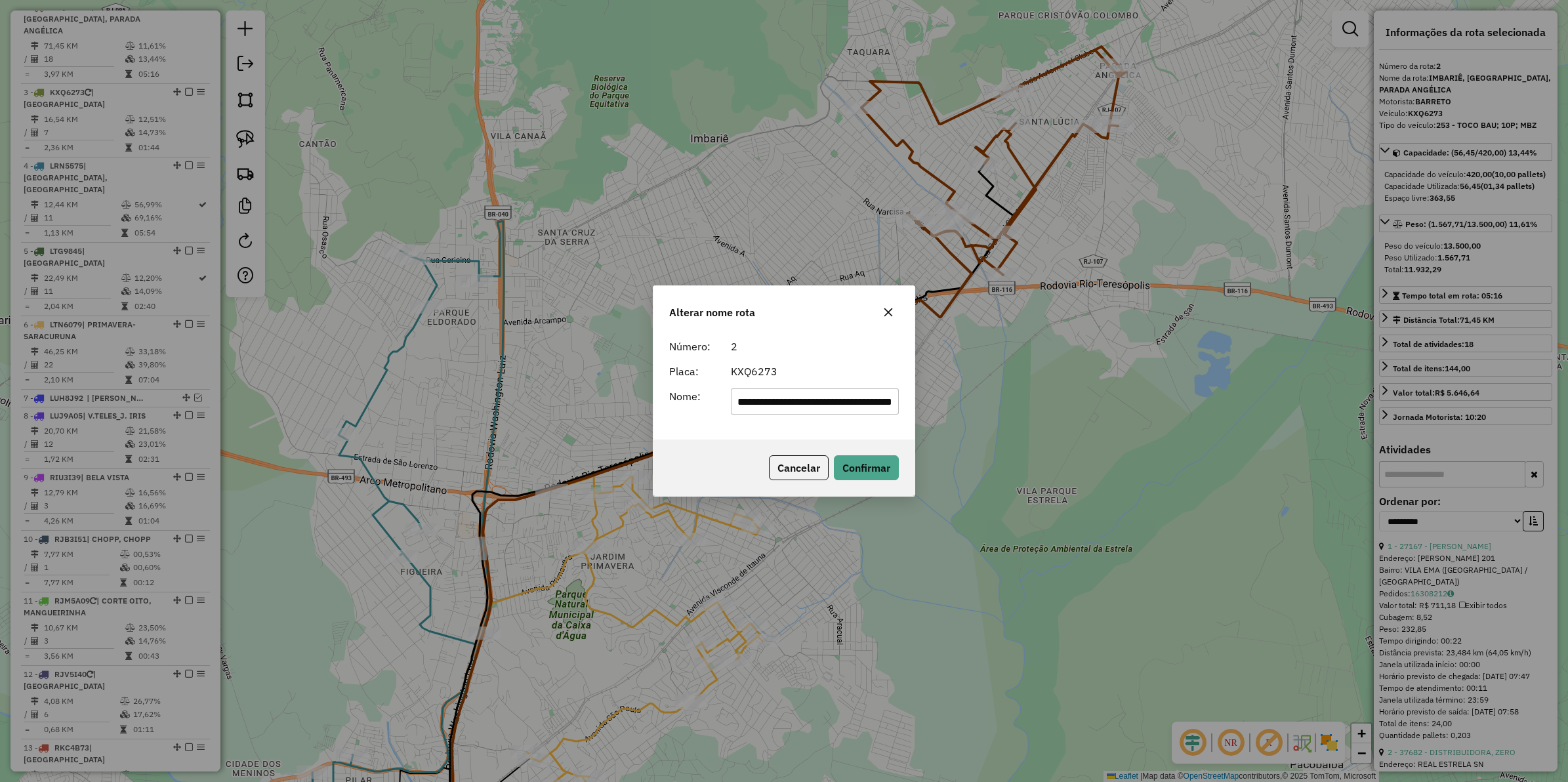
click at [843, 398] on input "**********" at bounding box center [815, 402] width 168 height 26
type input "*******"
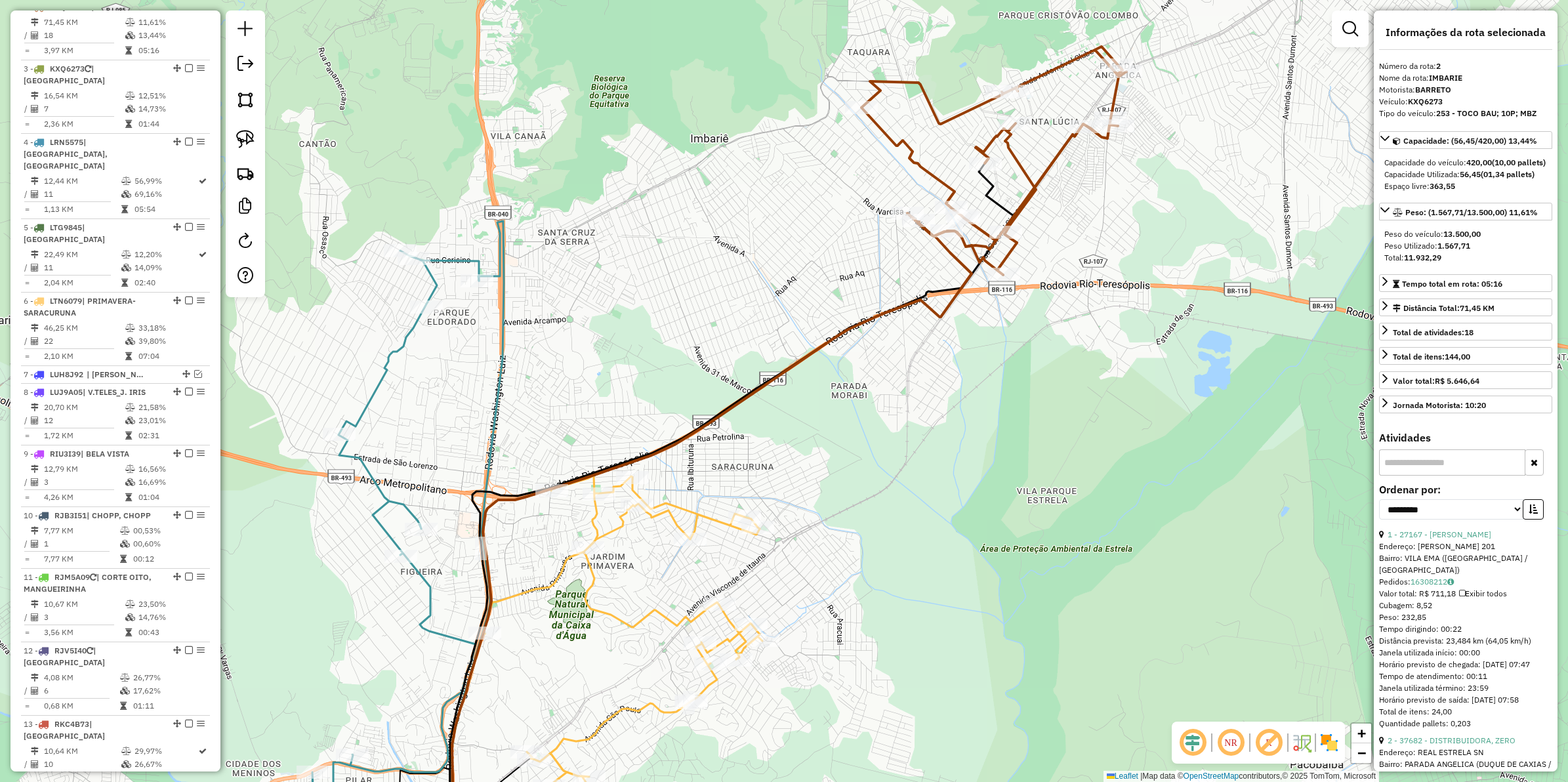
click at [936, 177] on icon at bounding box center [994, 160] width 265 height 229
click at [914, 158] on icon at bounding box center [994, 160] width 265 height 229
click at [914, 165] on icon at bounding box center [994, 160] width 265 height 229
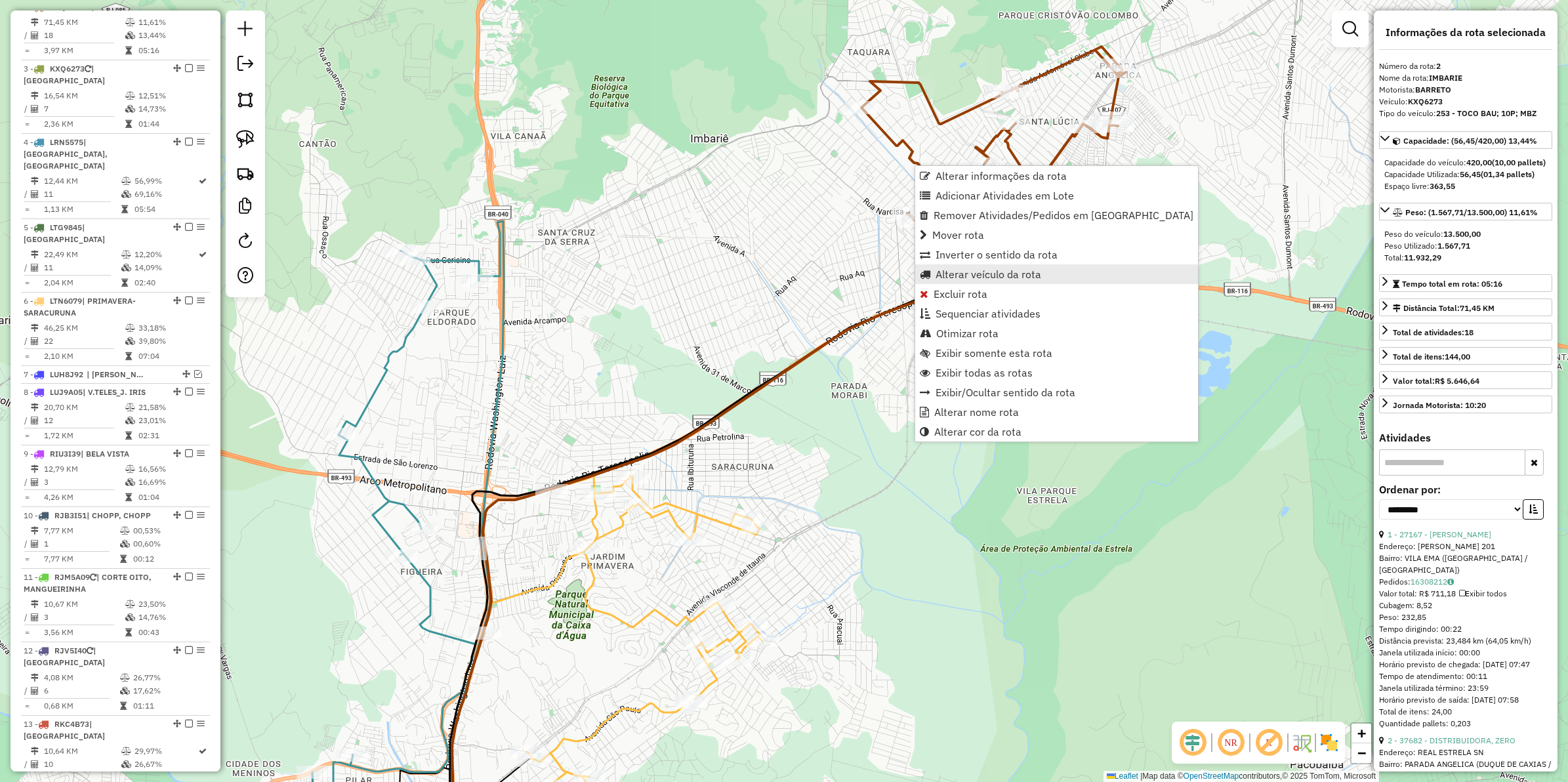
click at [955, 271] on span "Alterar veículo da rota" at bounding box center [989, 274] width 106 height 11
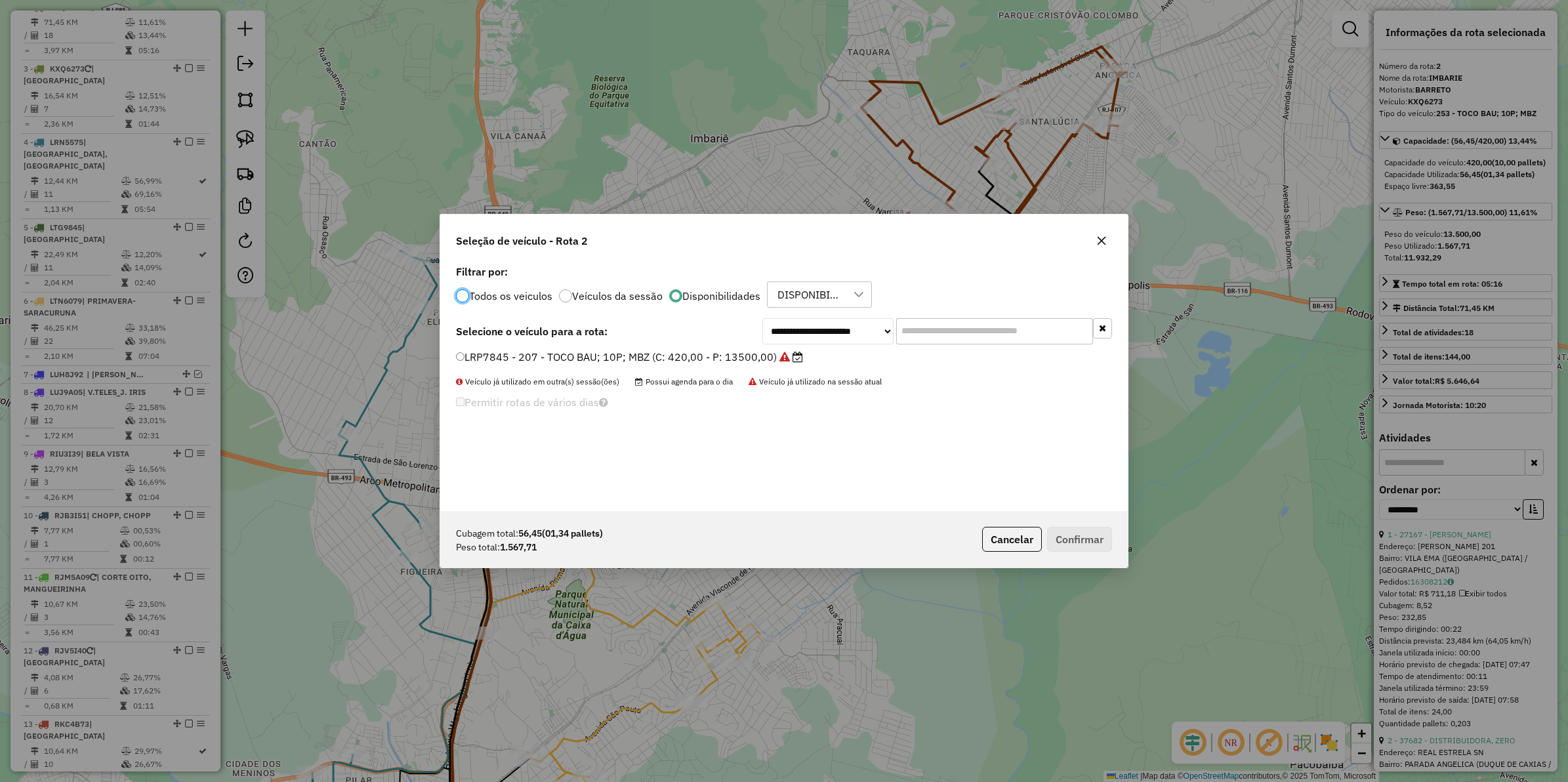
scroll to position [6, 4]
click at [813, 328] on select "**********" at bounding box center [828, 331] width 131 height 26
select select "********"
click at [763, 318] on select "**********" at bounding box center [828, 331] width 131 height 26
click at [628, 359] on label "RKC4B73 - 287 - TOCO BAU;08´;M (C: 336,00 - P: 9800,00)" at bounding box center [618, 357] width 324 height 16
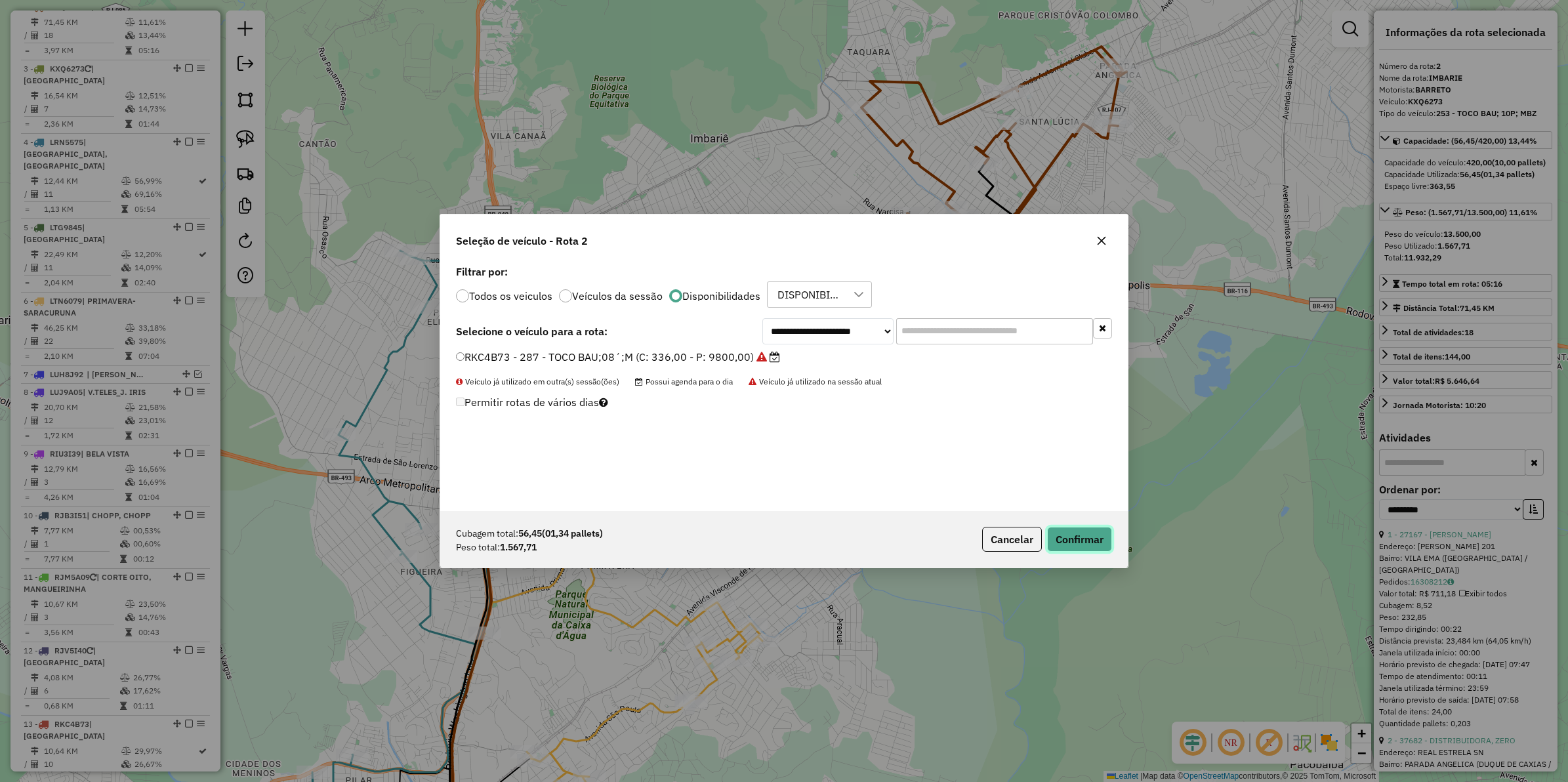
click at [1078, 537] on button "Confirmar" at bounding box center [1080, 539] width 65 height 25
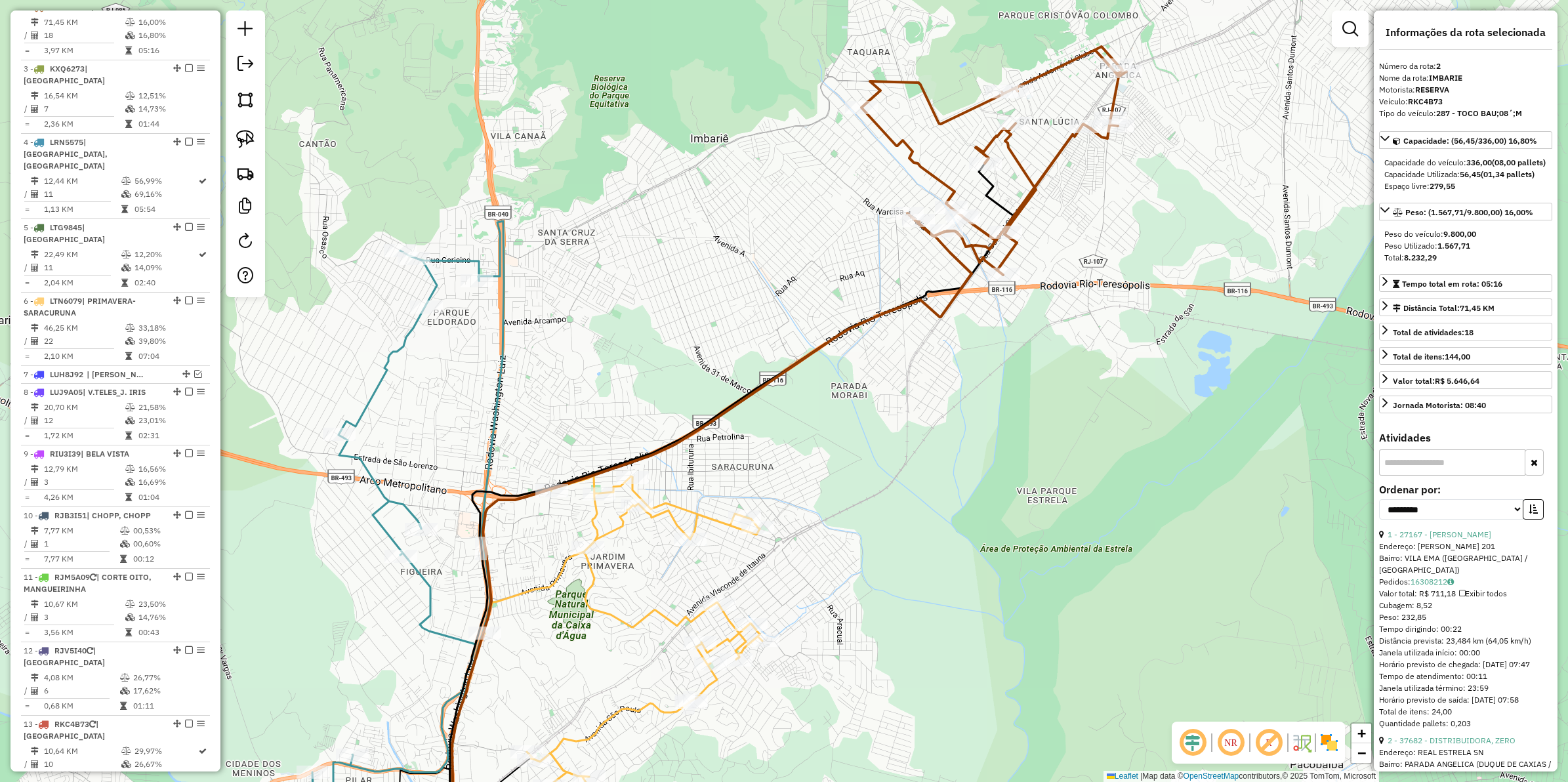
click at [933, 174] on icon at bounding box center [994, 160] width 265 height 229
click at [936, 179] on icon at bounding box center [994, 160] width 265 height 229
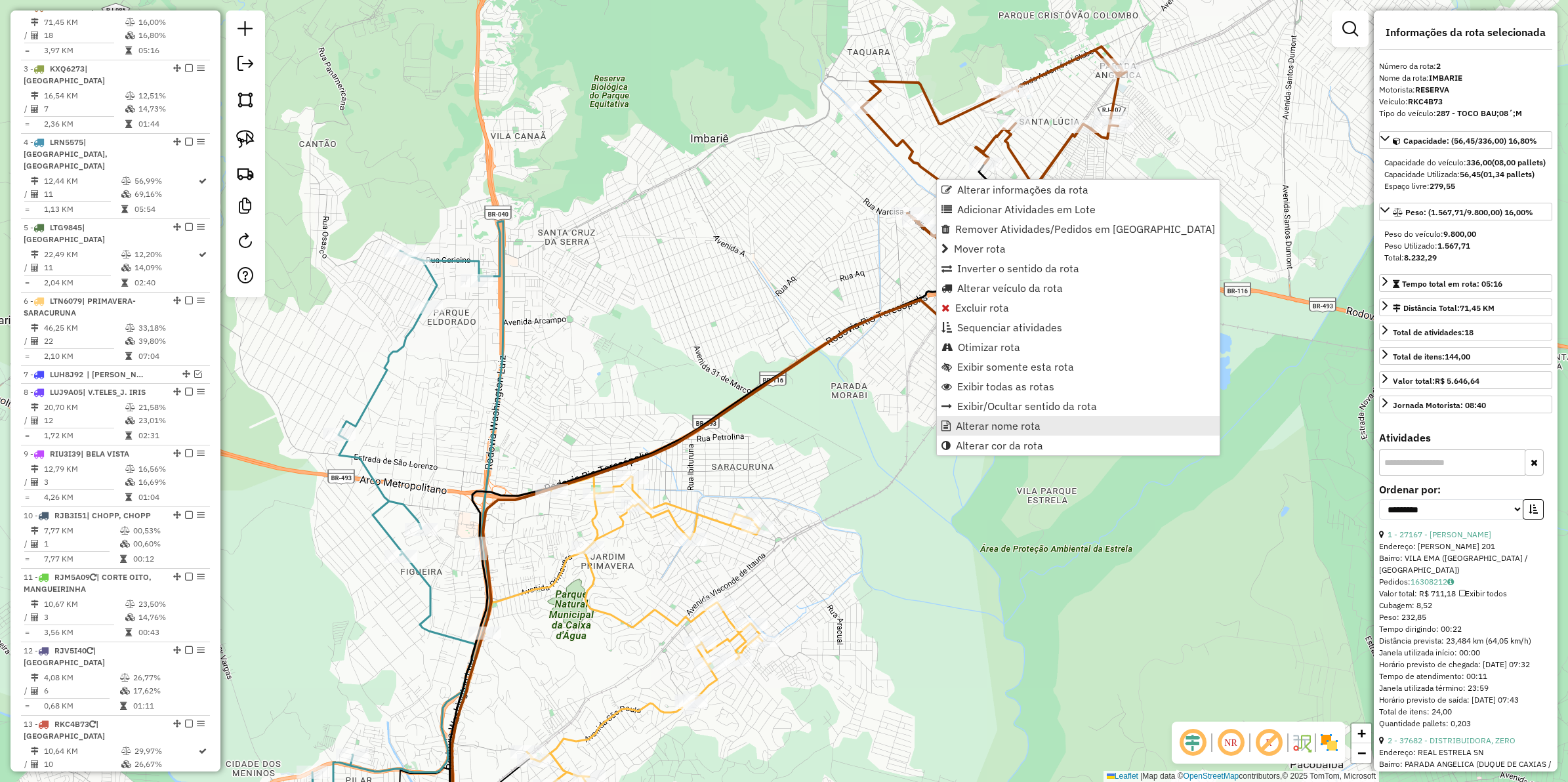
click at [1035, 423] on span "Alterar nome rota" at bounding box center [998, 426] width 85 height 11
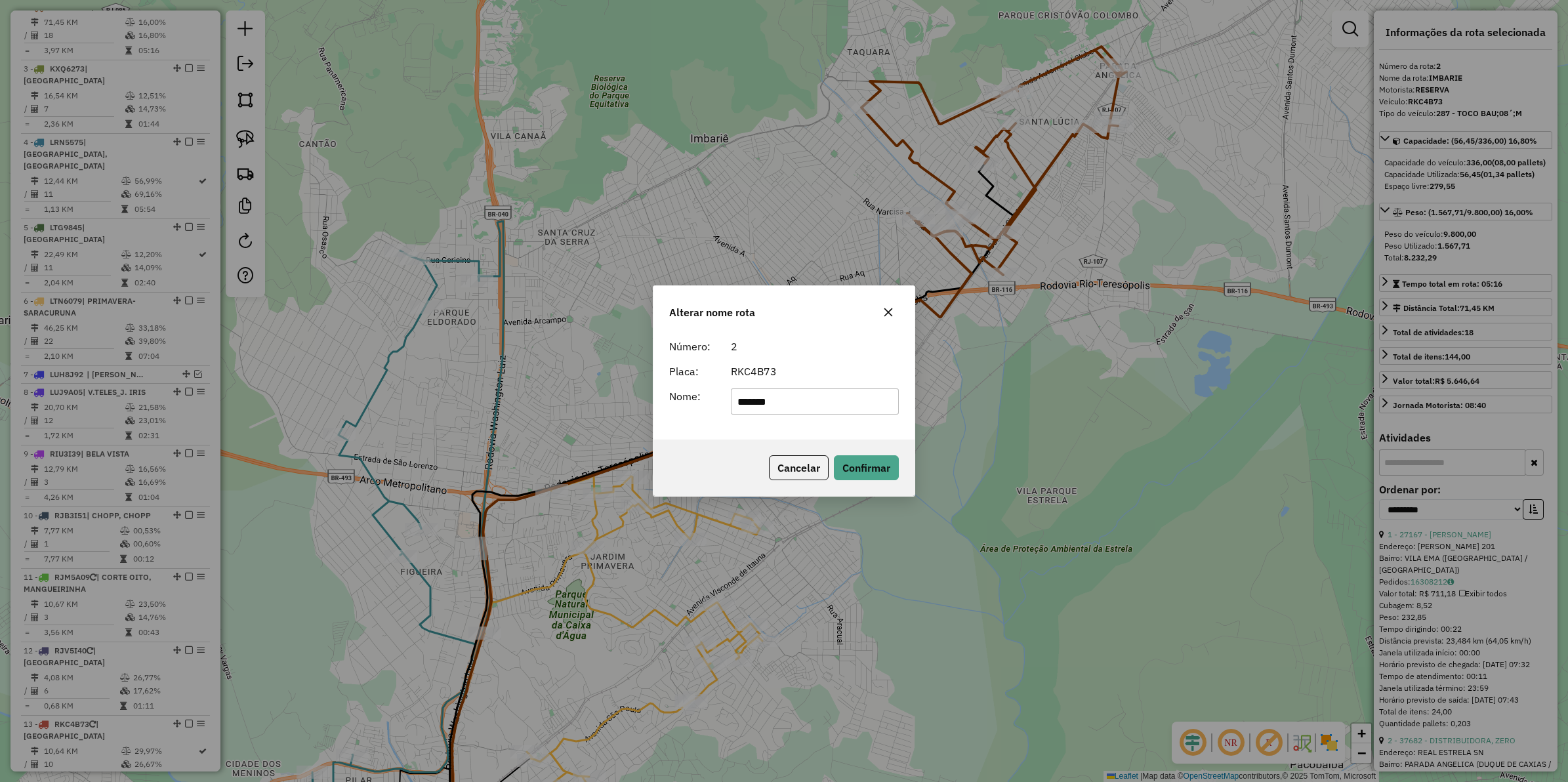
click at [834, 402] on input "*******" at bounding box center [815, 402] width 168 height 26
click at [804, 403] on input "*******" at bounding box center [815, 402] width 168 height 26
type input "**********"
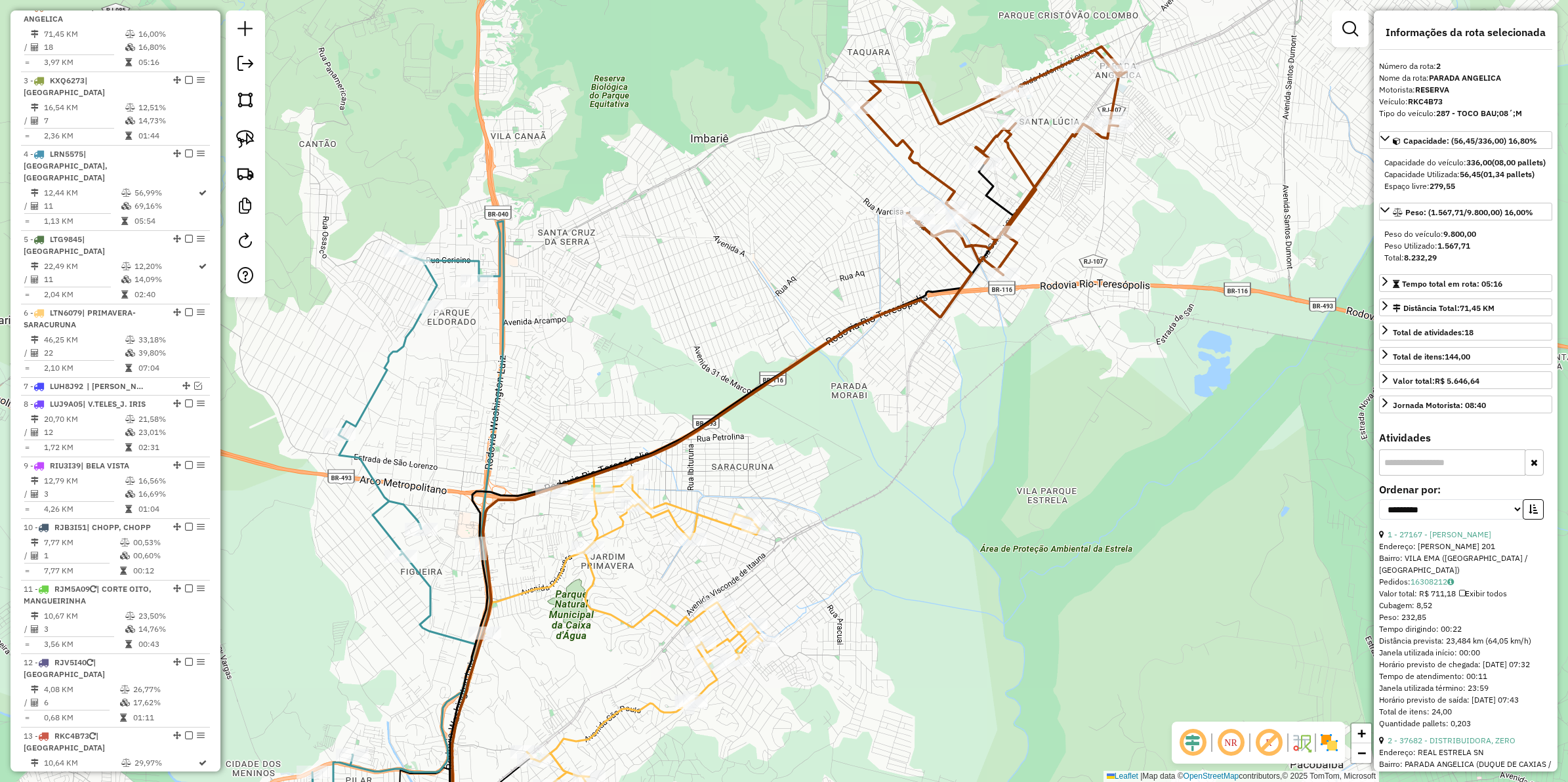
click at [941, 179] on icon at bounding box center [994, 160] width 265 height 229
click at [185, 11] on em at bounding box center [188, 6] width 8 height 8
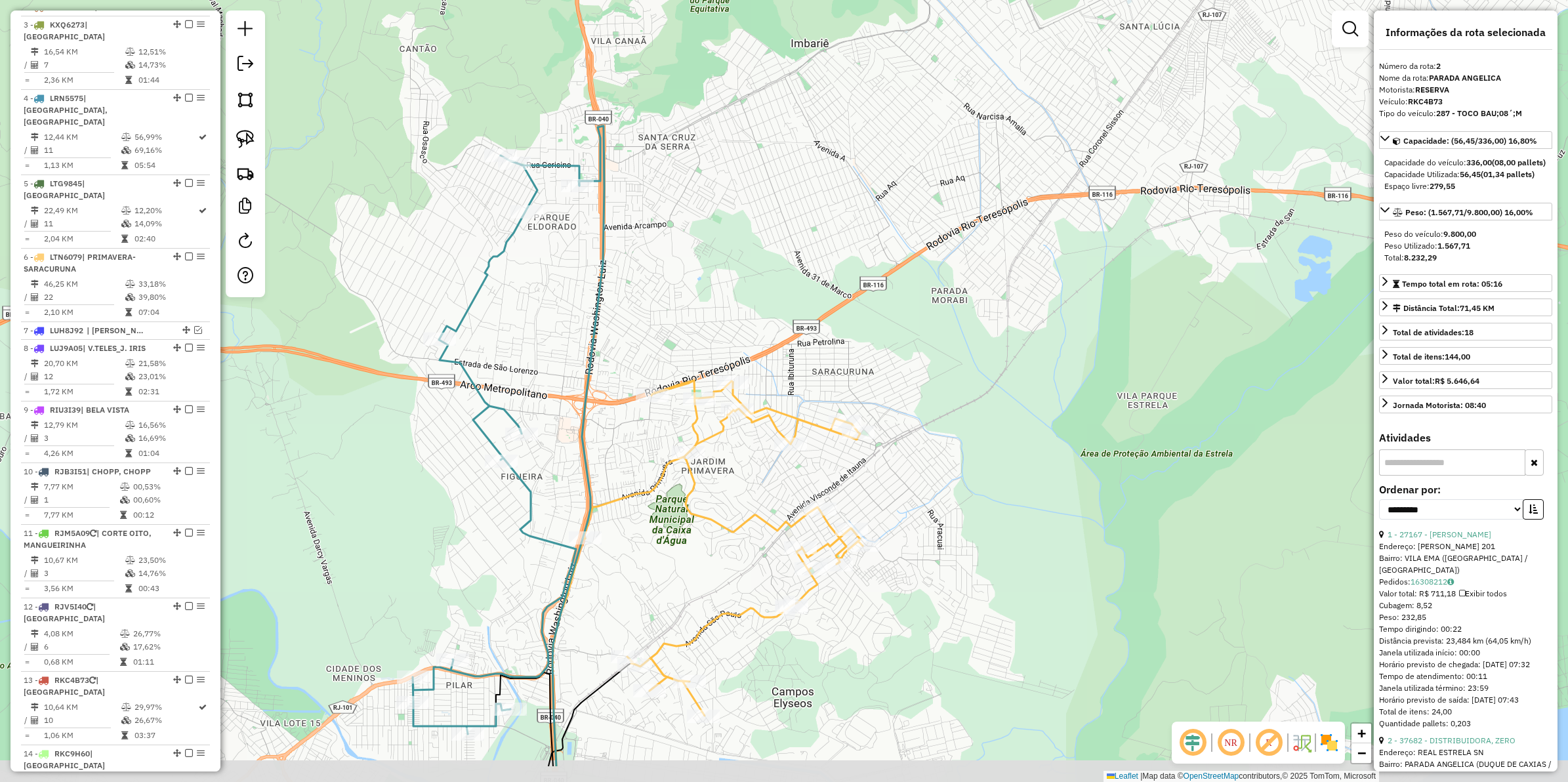
drag, startPoint x: 730, startPoint y: 318, endPoint x: 831, endPoint y: 224, distance: 138.0
click at [831, 224] on div "Janela de atendimento Grade de atendimento Capacidade Transportadoras Veículos …" at bounding box center [784, 391] width 1568 height 782
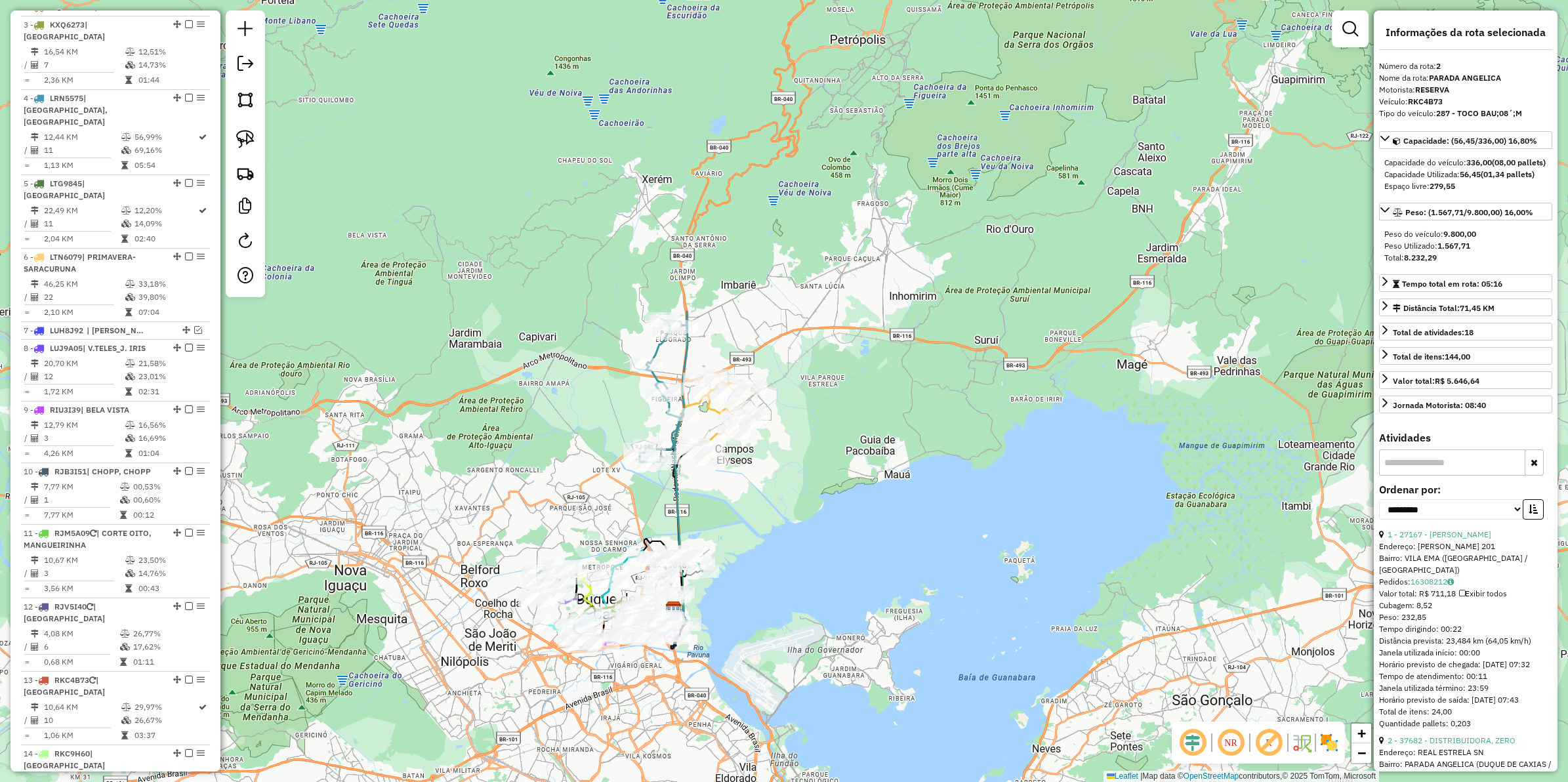
drag, startPoint x: 766, startPoint y: 576, endPoint x: 742, endPoint y: 568, distance: 25.3
click at [742, 568] on div "Janela de atendimento Grade de atendimento Capacidade Transportadoras Veículos …" at bounding box center [784, 391] width 1568 height 782
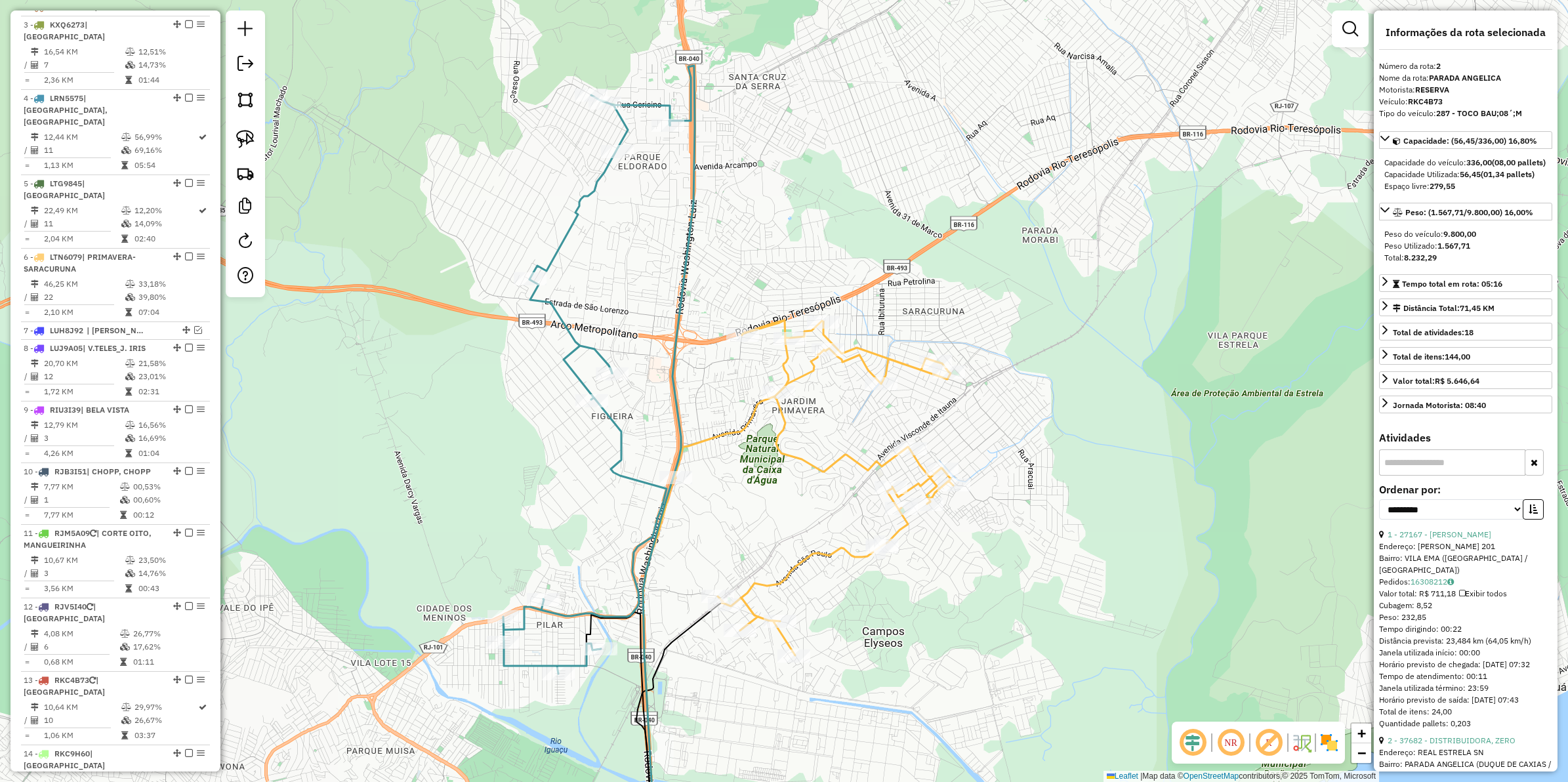
click at [568, 224] on icon at bounding box center [586, 385] width 167 height 579
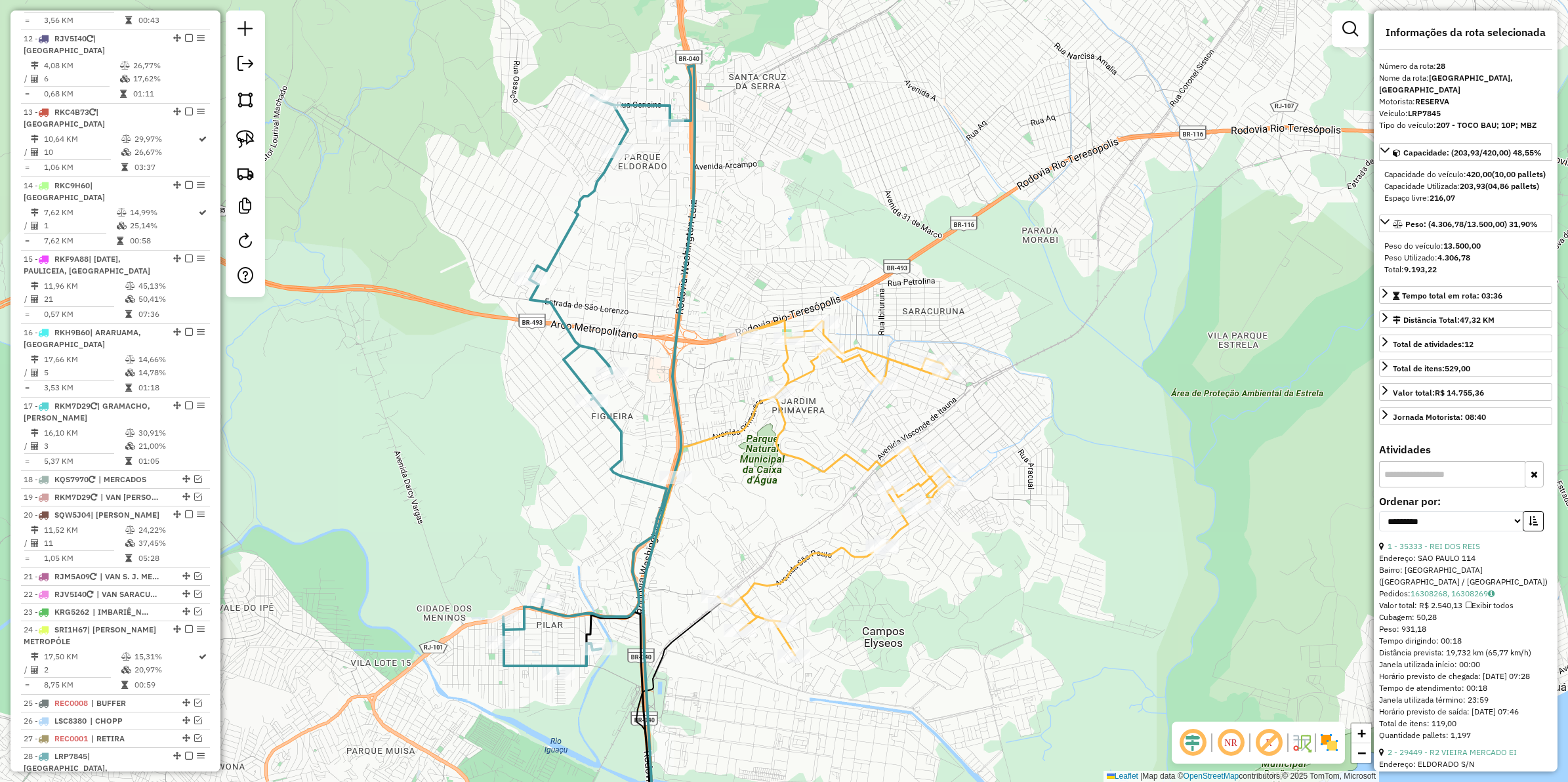
scroll to position [1414, 0]
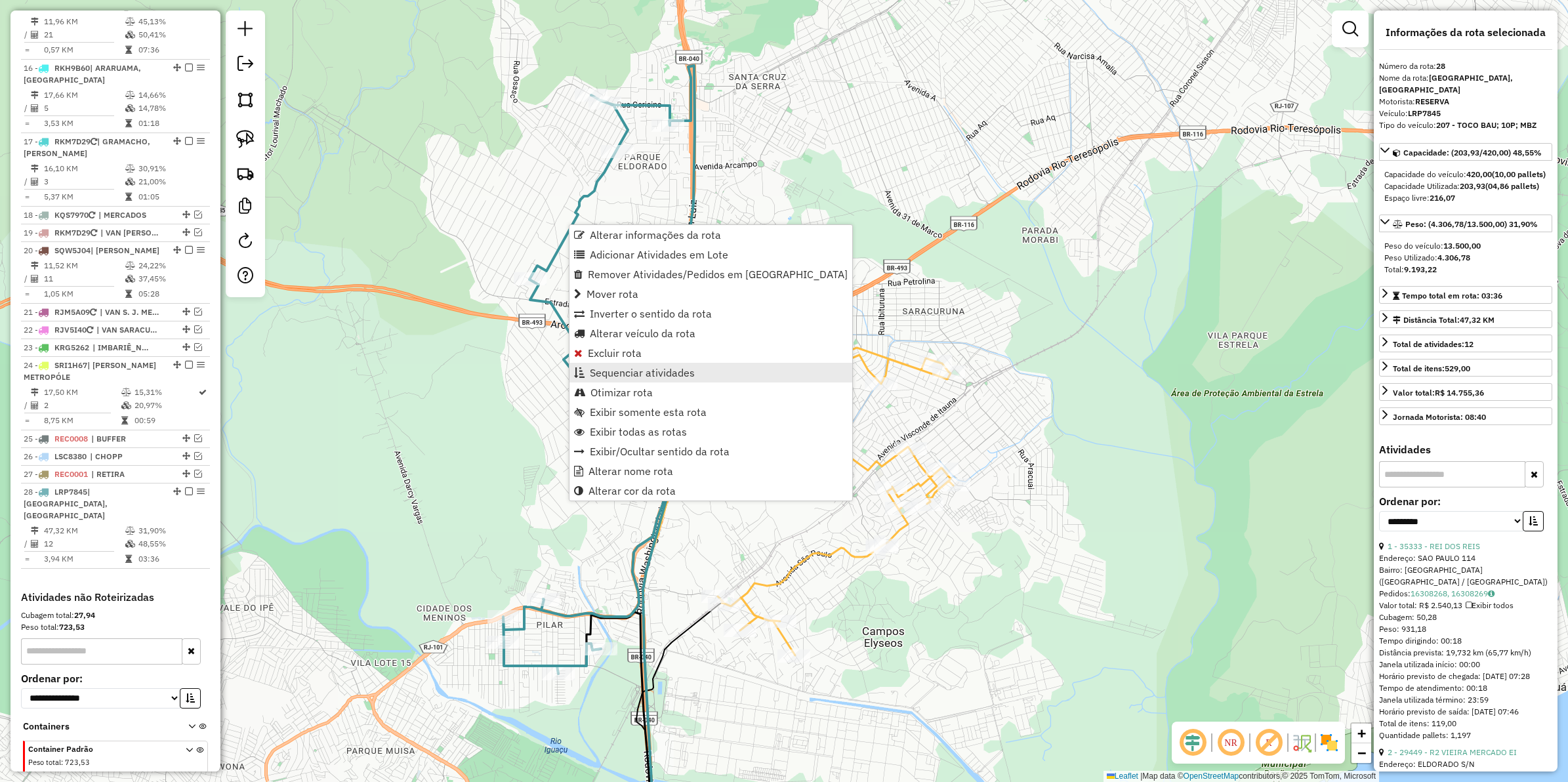
click at [628, 378] on span "Sequenciar atividades" at bounding box center [642, 373] width 105 height 11
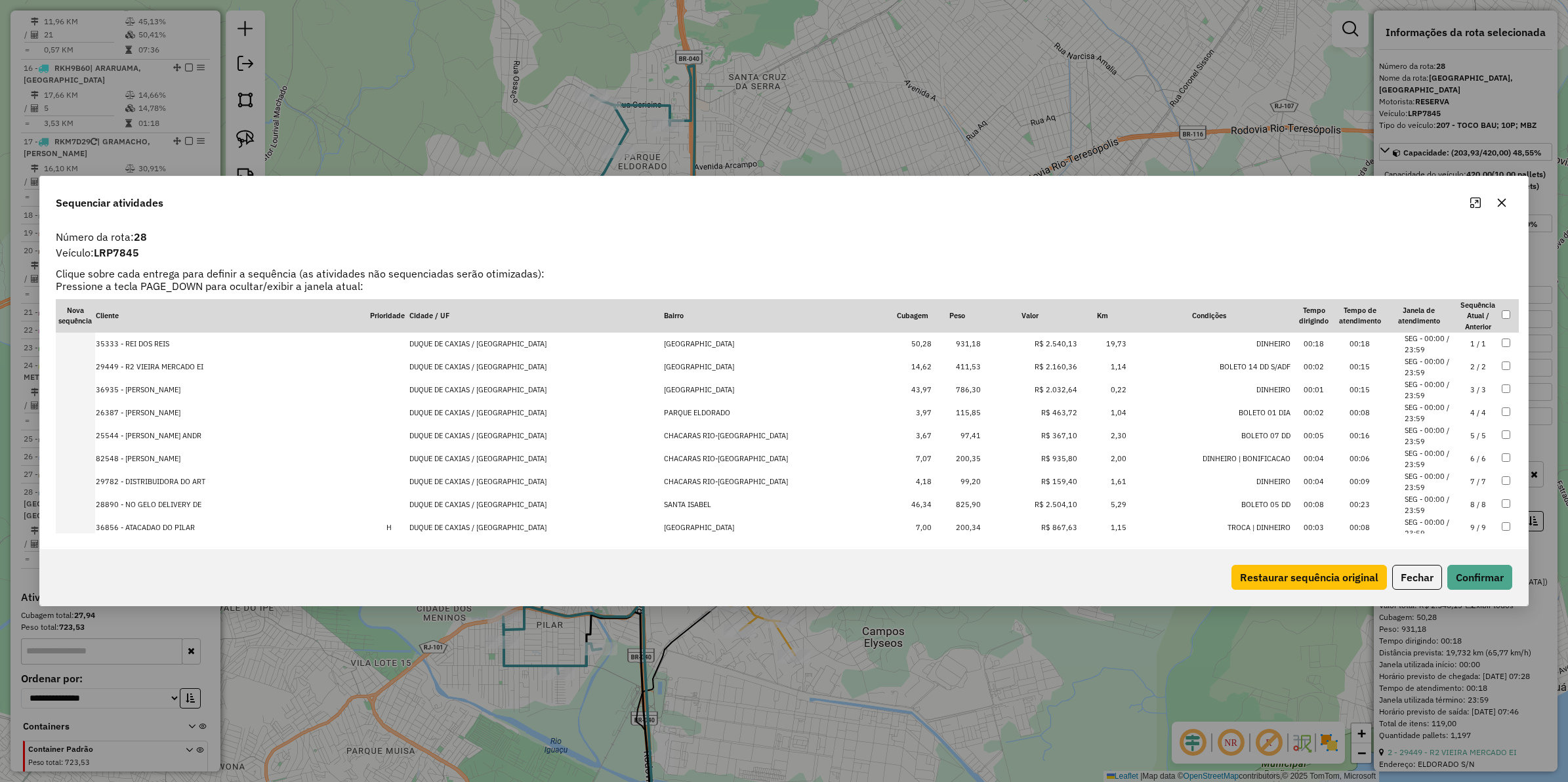
click at [1028, 508] on td "R$ 2.504,10" at bounding box center [1030, 505] width 96 height 23
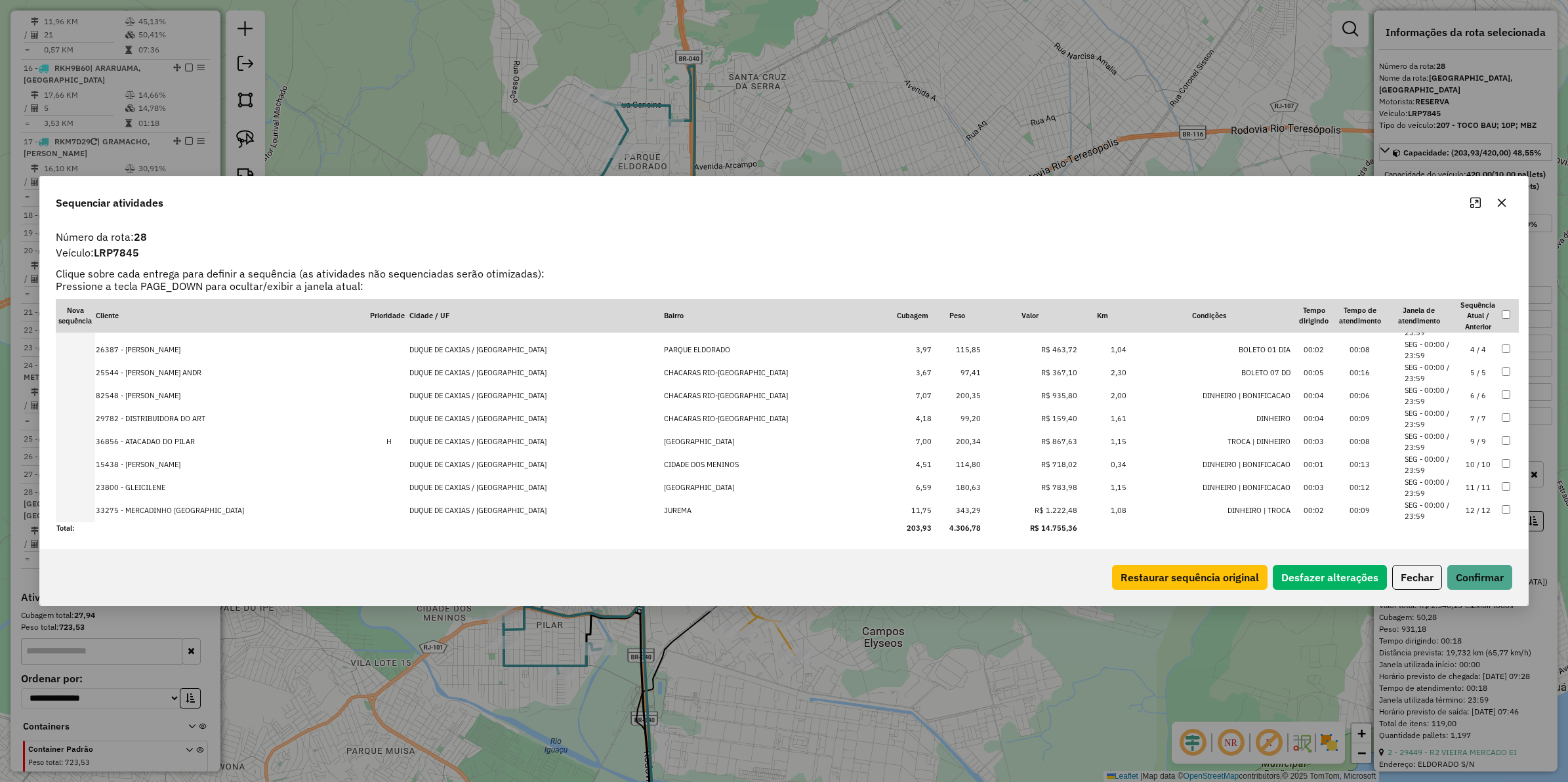
click at [1078, 507] on td "1,08" at bounding box center [1103, 511] width 49 height 23
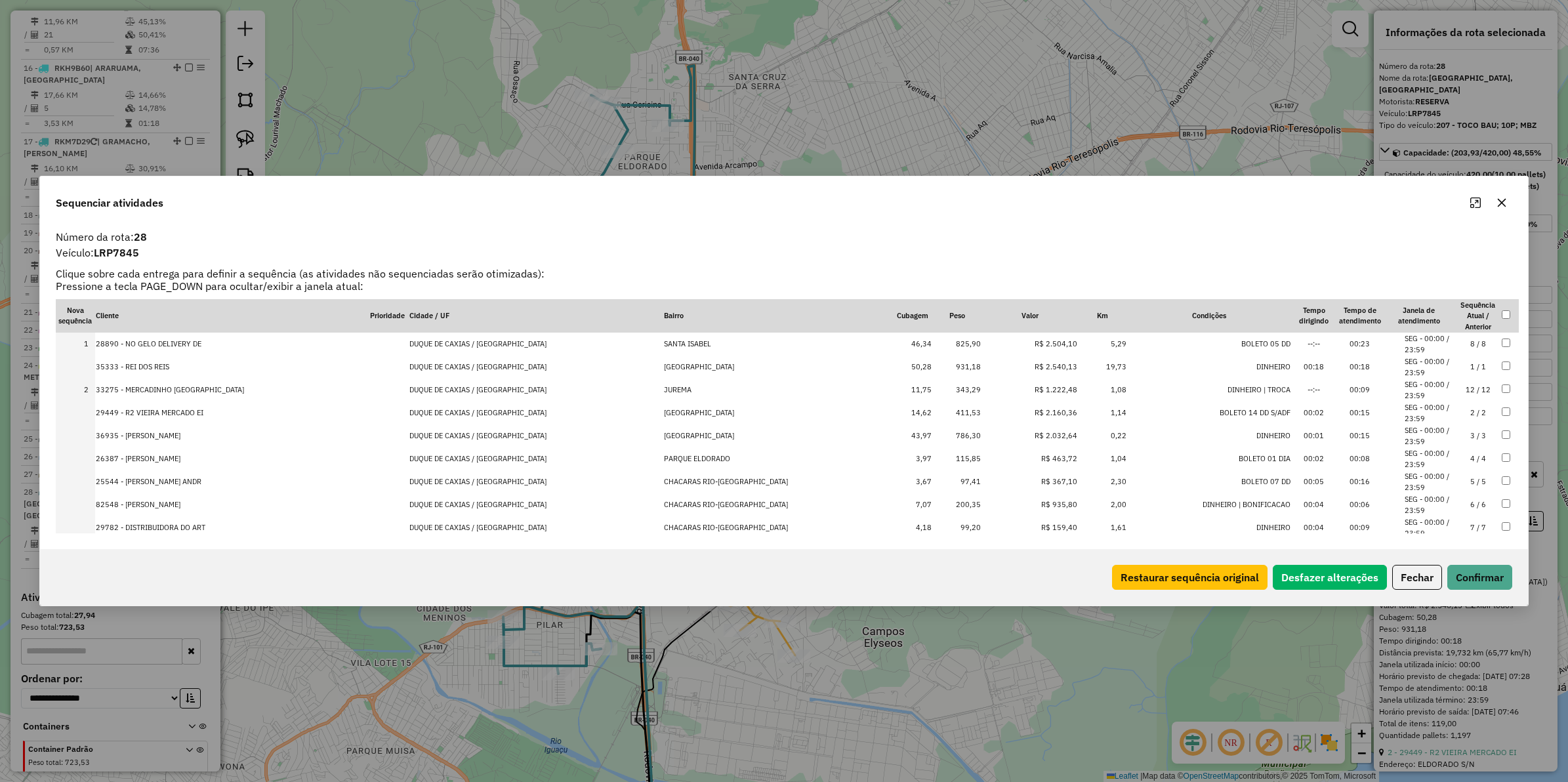
drag, startPoint x: 1014, startPoint y: 382, endPoint x: 1018, endPoint y: 362, distance: 20.4
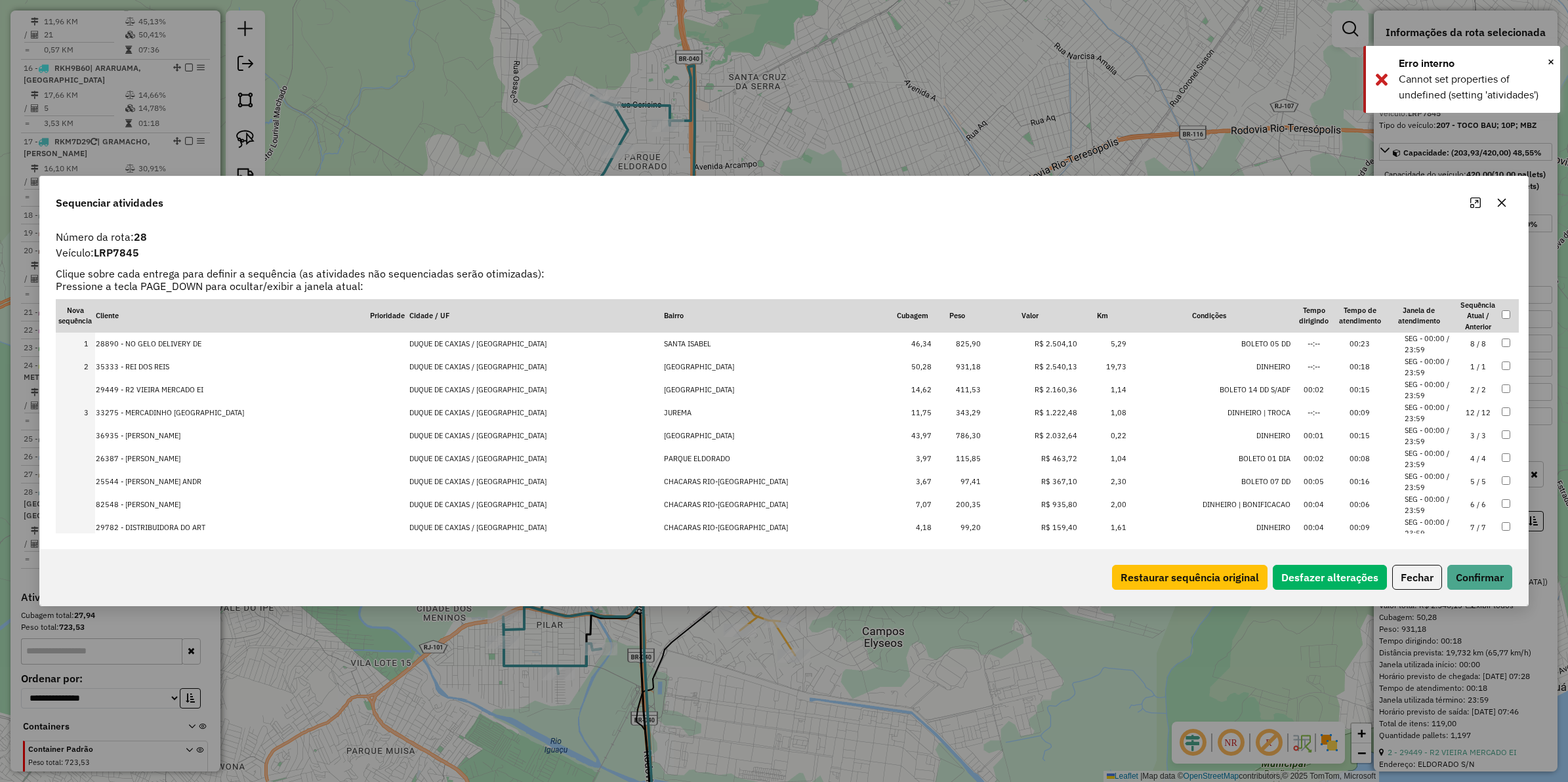
drag, startPoint x: 1032, startPoint y: 417, endPoint x: 1027, endPoint y: 380, distance: 37.3
drag, startPoint x: 1040, startPoint y: 437, endPoint x: 1029, endPoint y: 402, distance: 36.7
click at [1481, 582] on button "Confirmar" at bounding box center [1480, 578] width 65 height 25
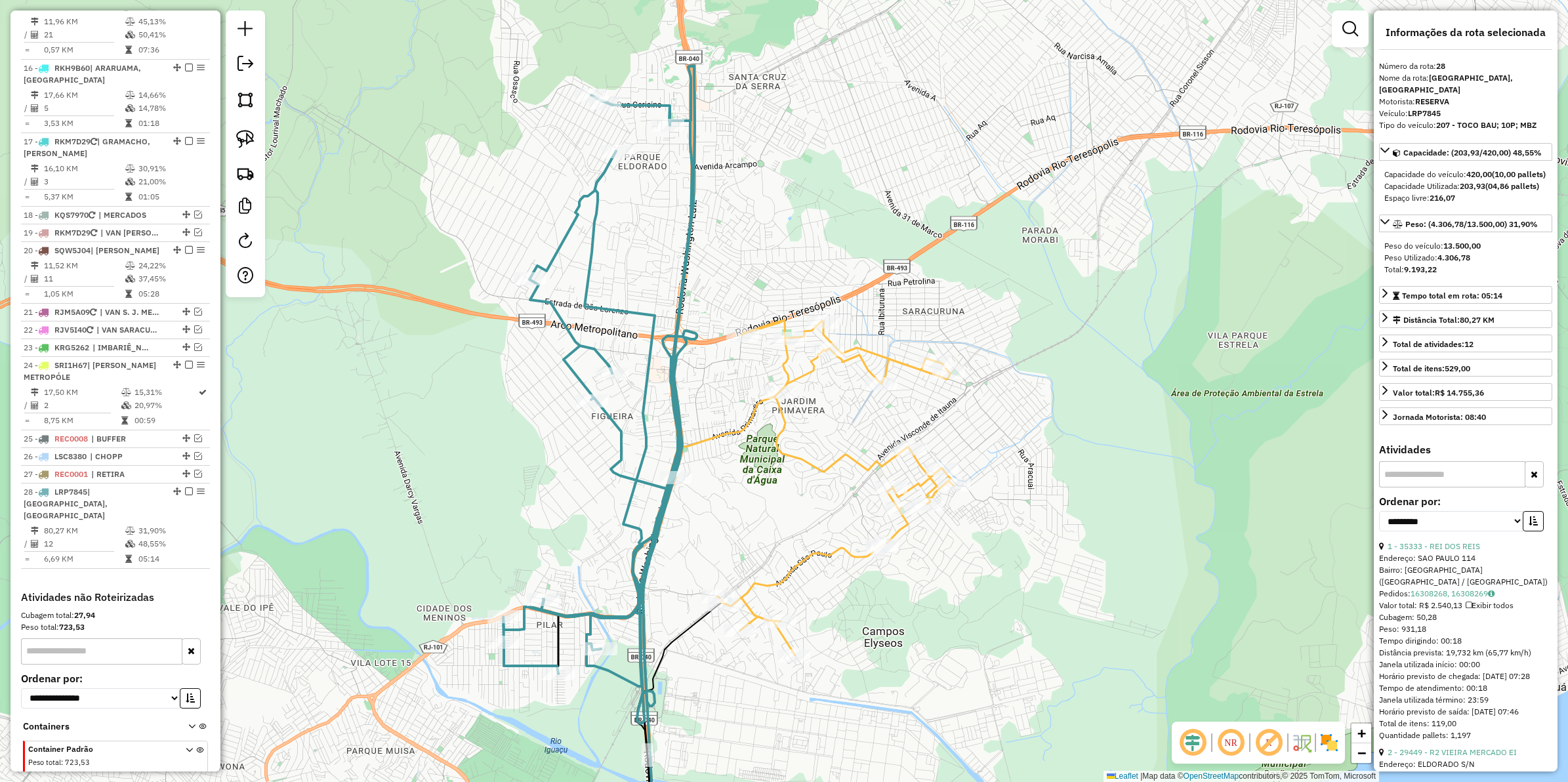
click at [571, 325] on icon at bounding box center [599, 395] width 192 height 658
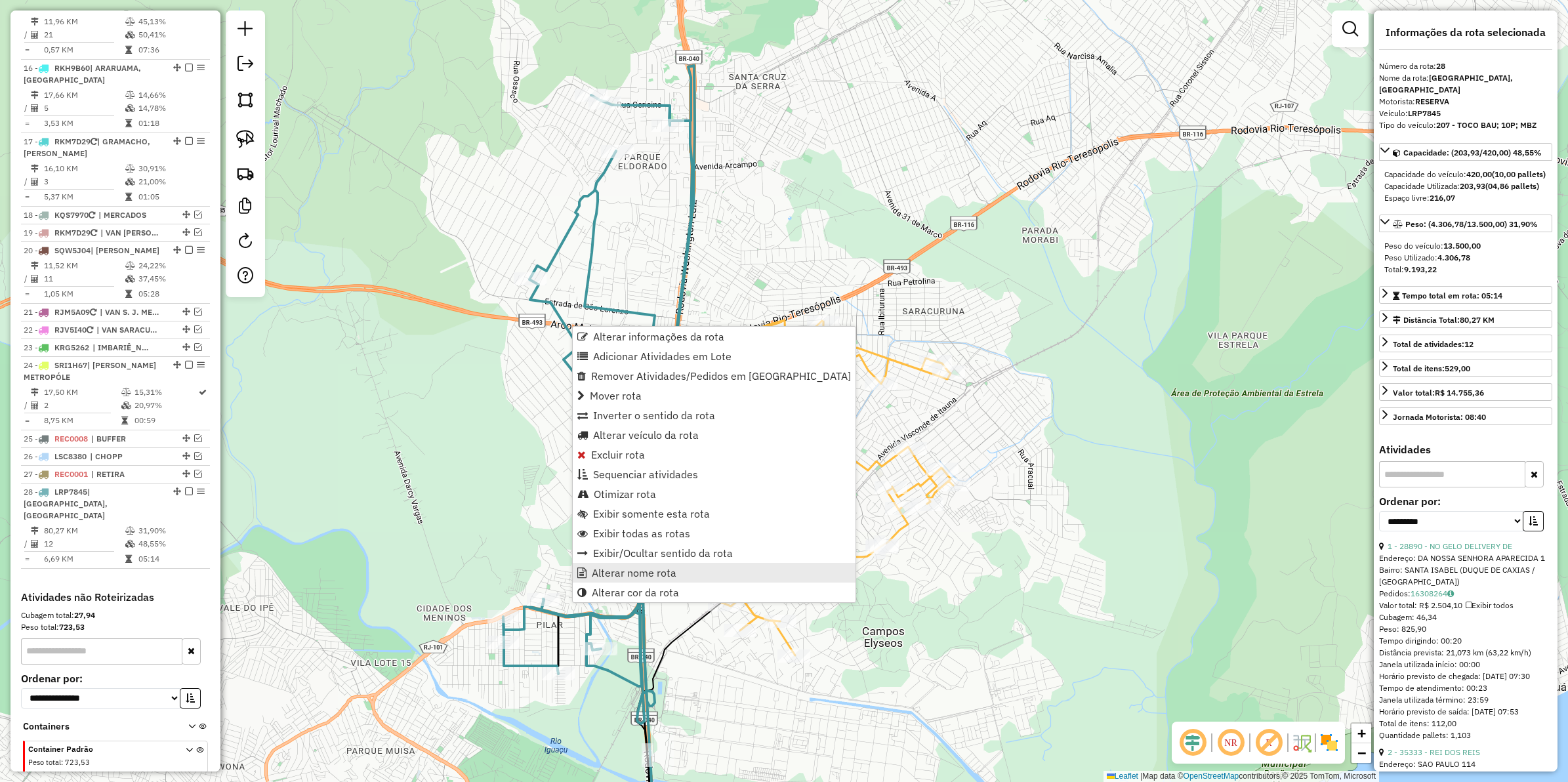
click at [620, 568] on span "Alterar nome rota" at bounding box center [634, 573] width 85 height 11
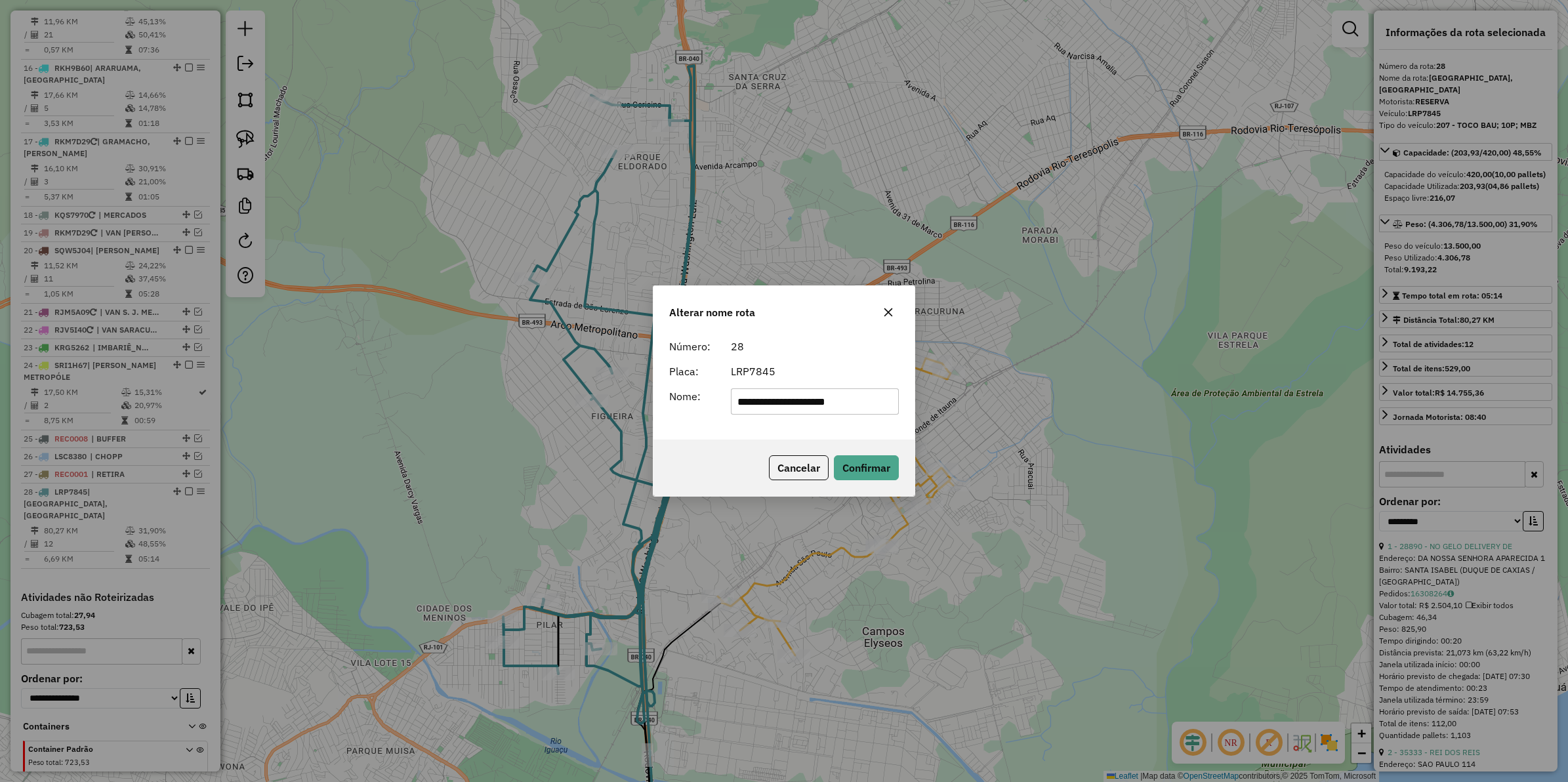
drag, startPoint x: 877, startPoint y: 398, endPoint x: 839, endPoint y: 402, distance: 38.2
click at [839, 402] on input "**********" at bounding box center [815, 402] width 168 height 26
click at [864, 471] on button "Confirmar" at bounding box center [867, 468] width 65 height 25
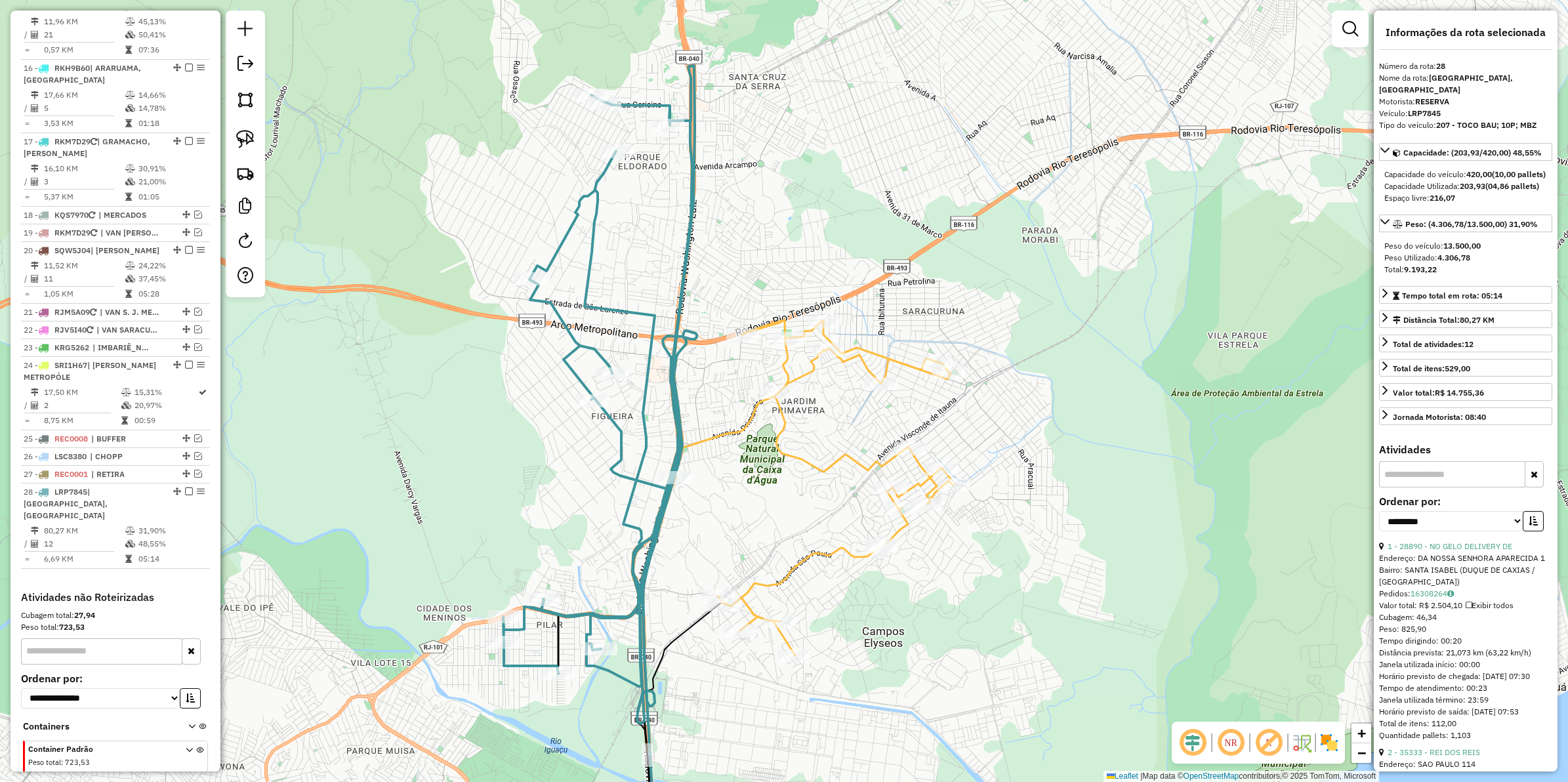
click at [574, 340] on icon at bounding box center [599, 395] width 192 height 658
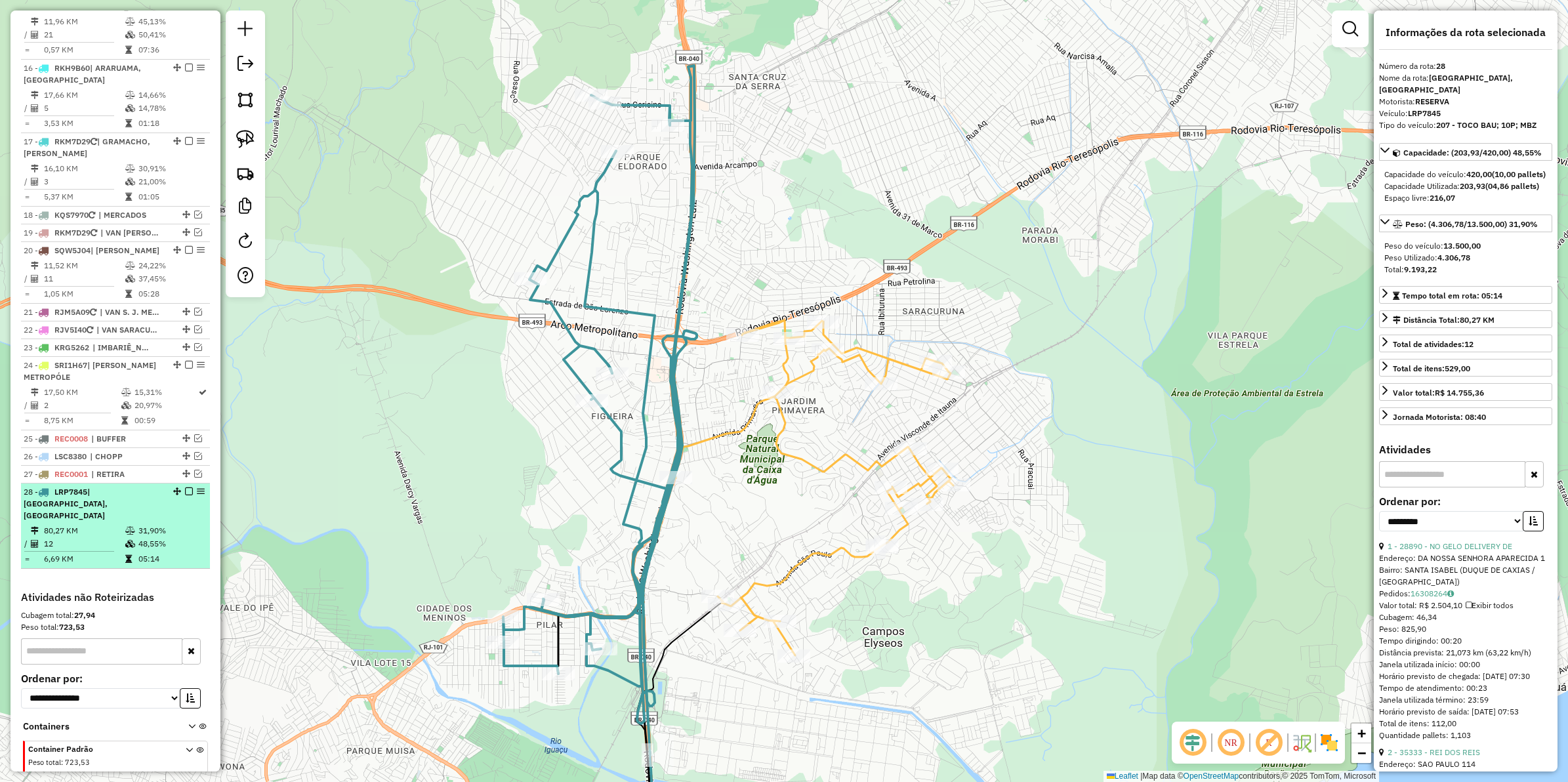
click at [185, 487] on em at bounding box center [188, 491] width 8 height 8
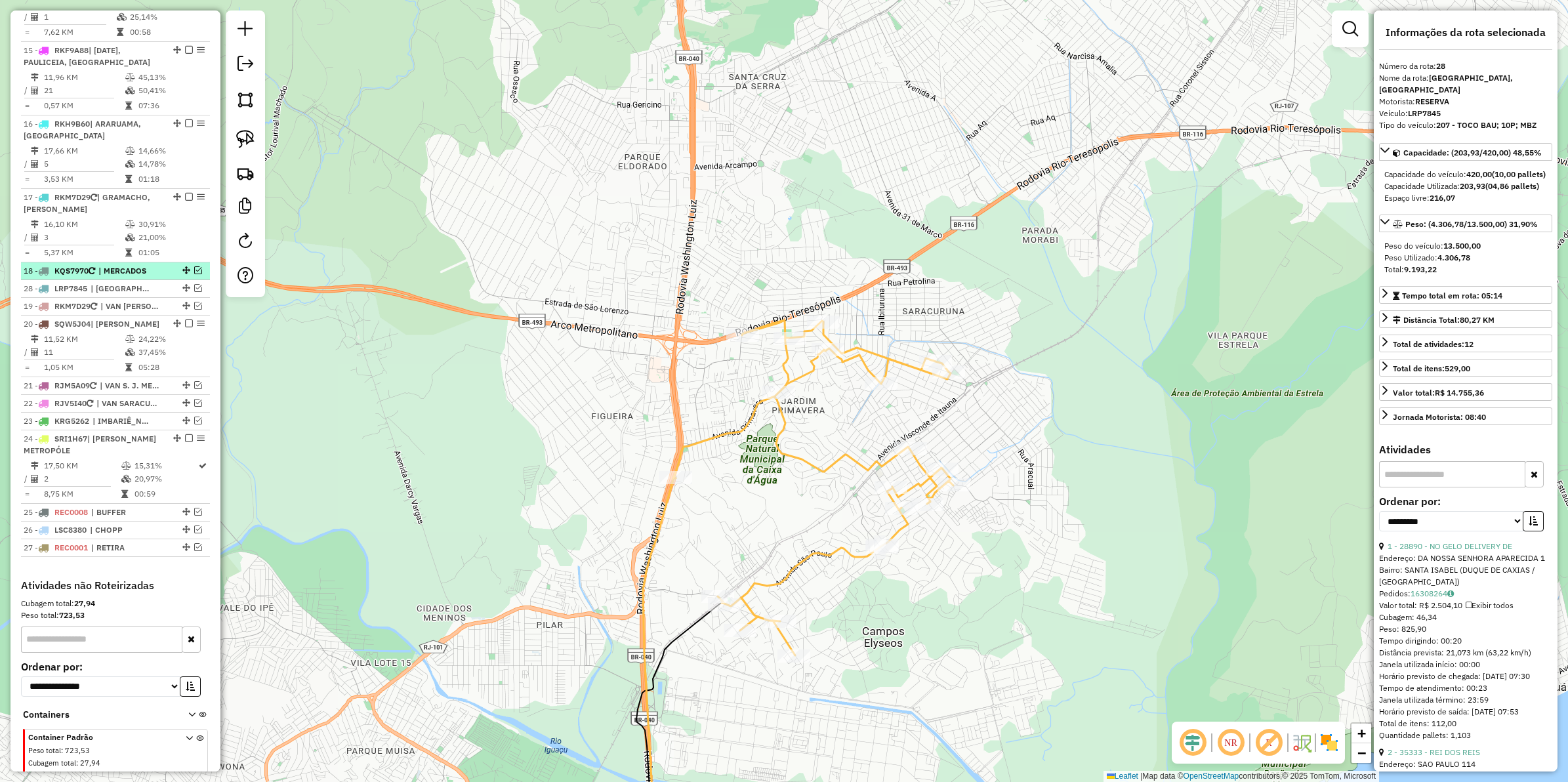
drag, startPoint x: 184, startPoint y: 502, endPoint x: 161, endPoint y: 242, distance: 261.0
click at [790, 378] on icon at bounding box center [813, 487] width 280 height 336
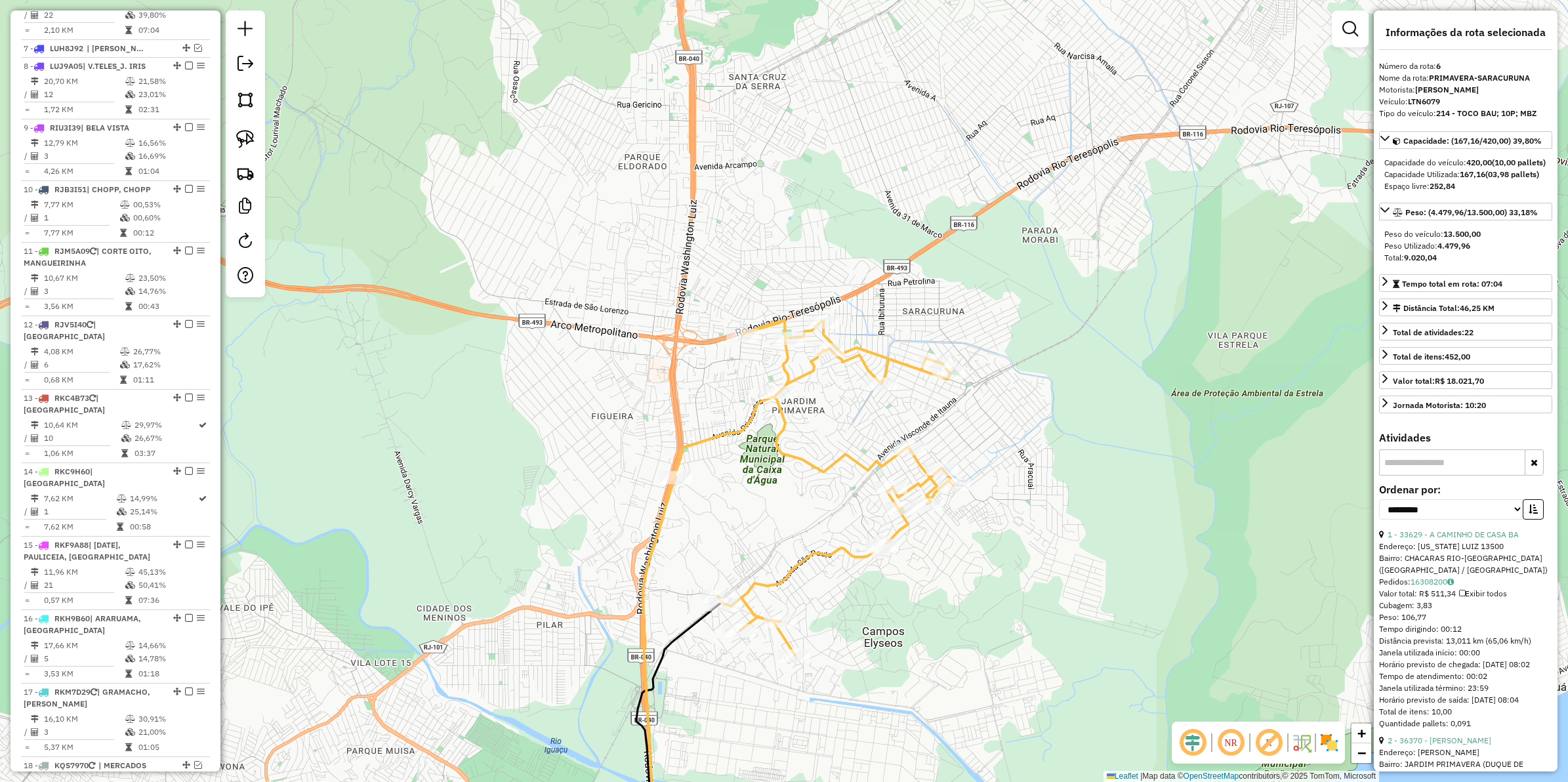
scroll to position [808, 0]
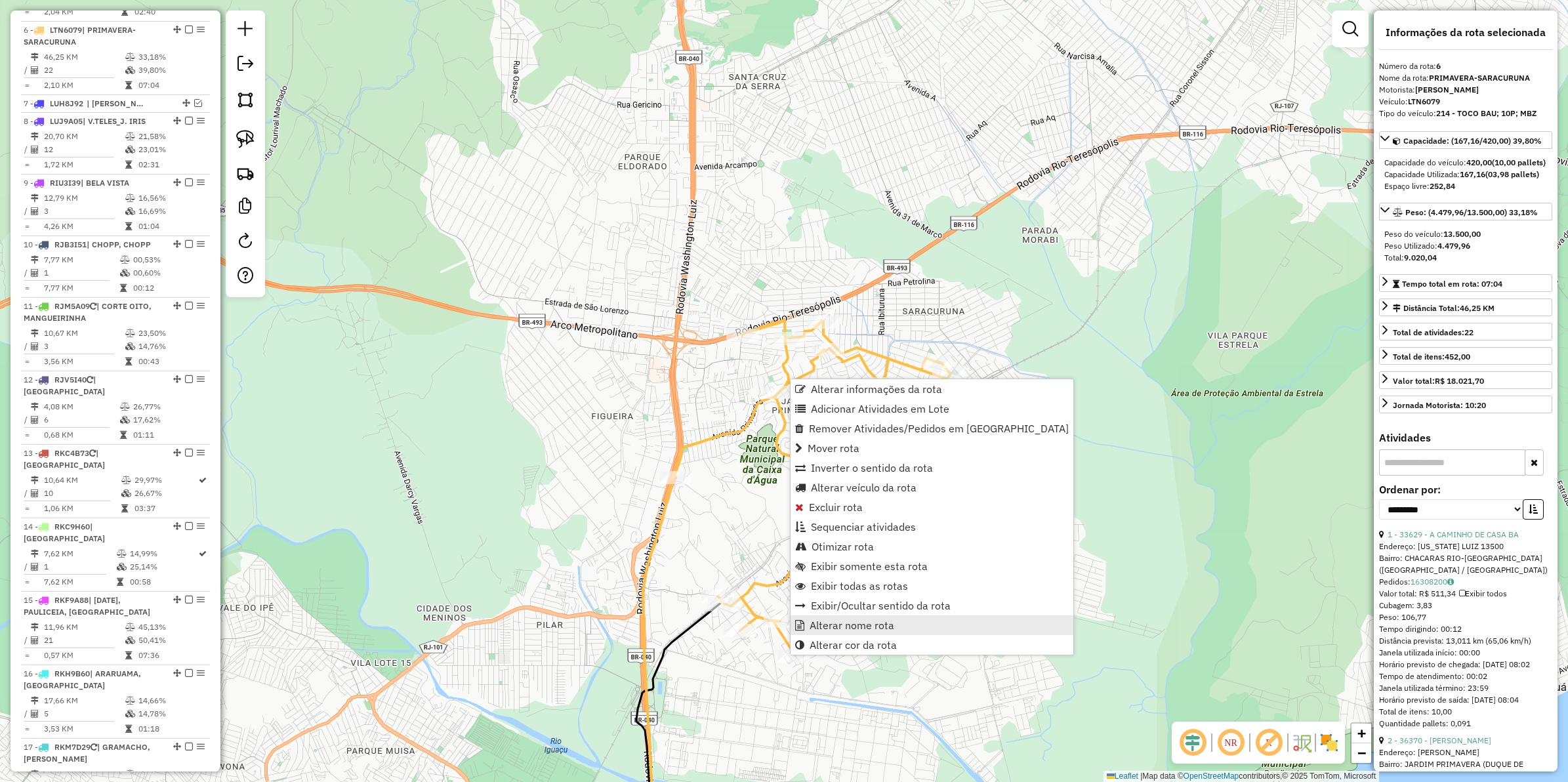
click at [843, 621] on span "Alterar nome rota" at bounding box center [852, 625] width 85 height 11
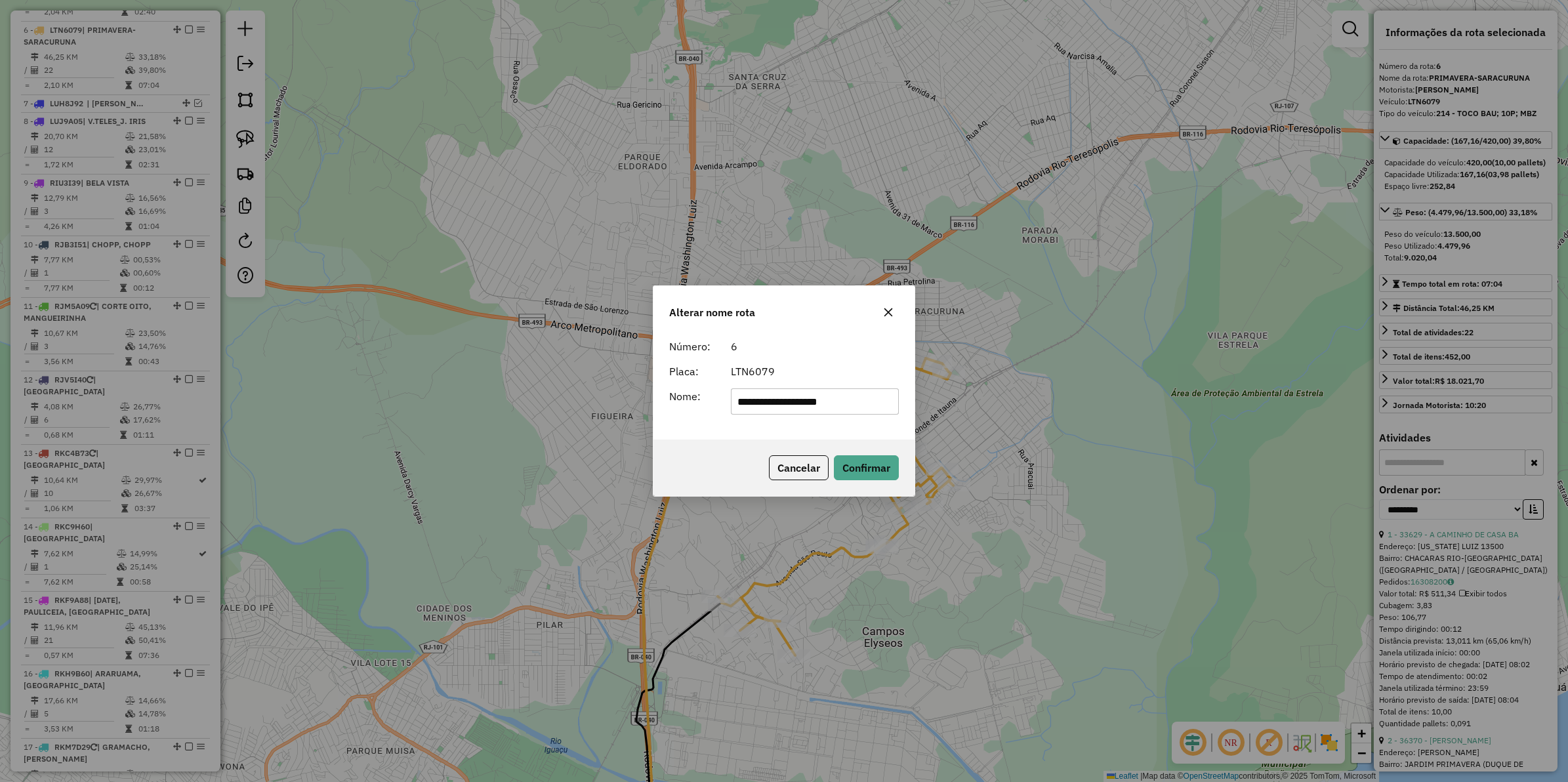
drag, startPoint x: 799, startPoint y: 402, endPoint x: 654, endPoint y: 394, distance: 145.2
click at [654, 394] on div "**********" at bounding box center [784, 386] width 261 height 106
click at [847, 403] on input "**********" at bounding box center [815, 402] width 168 height 26
type input "**********"
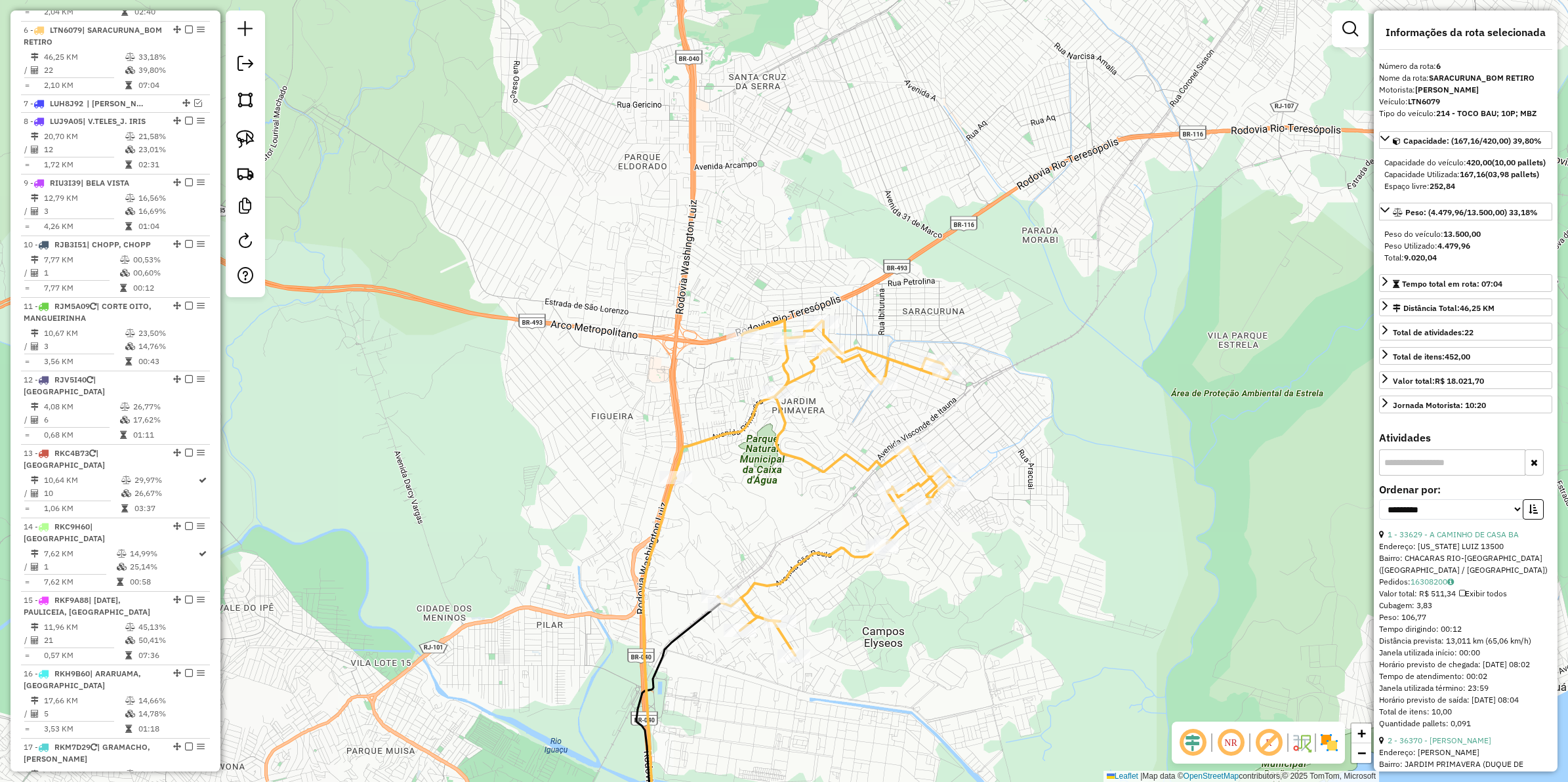
click at [808, 380] on icon at bounding box center [813, 487] width 280 height 336
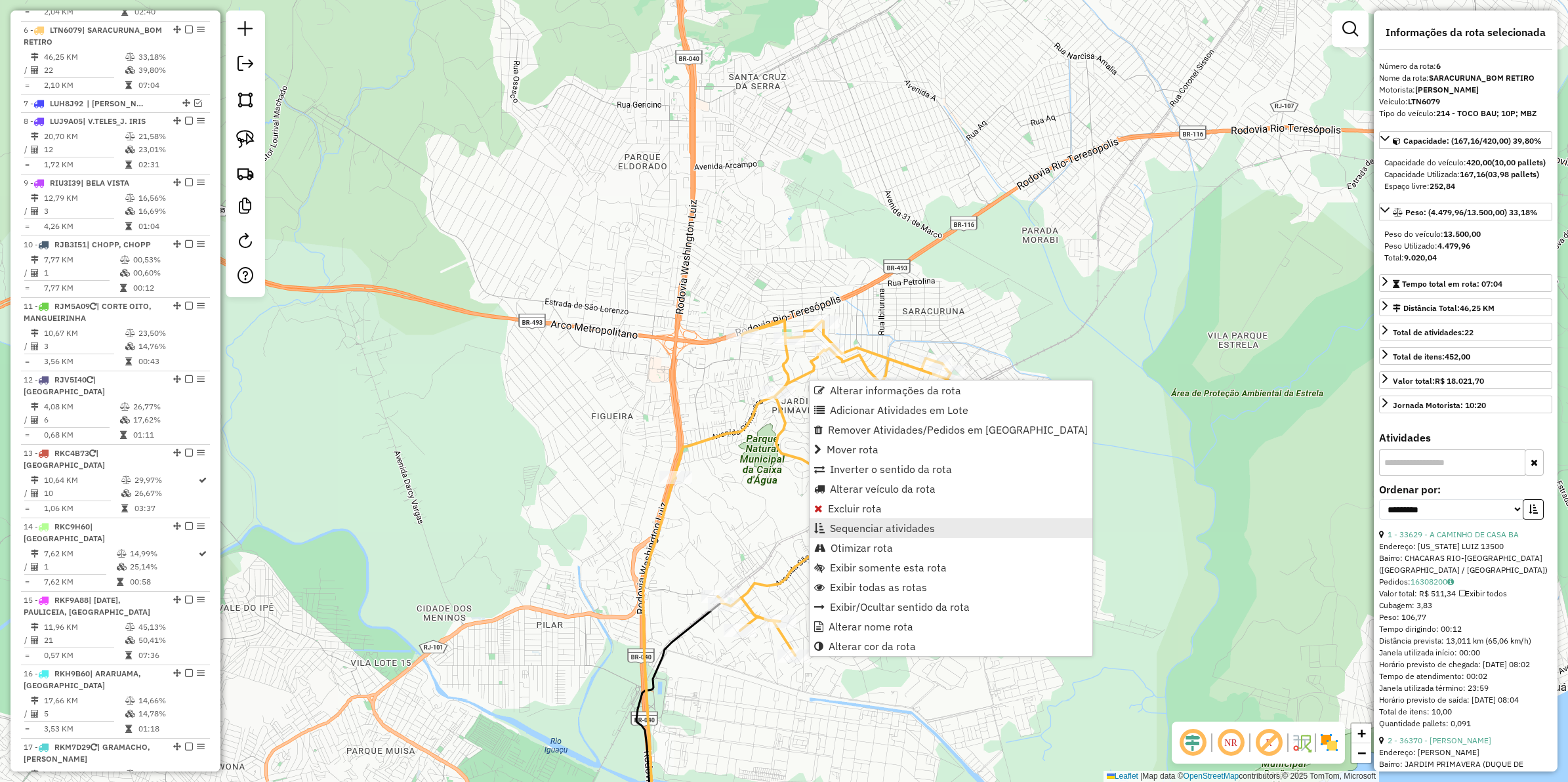
click at [863, 526] on span "Sequenciar atividades" at bounding box center [883, 529] width 105 height 11
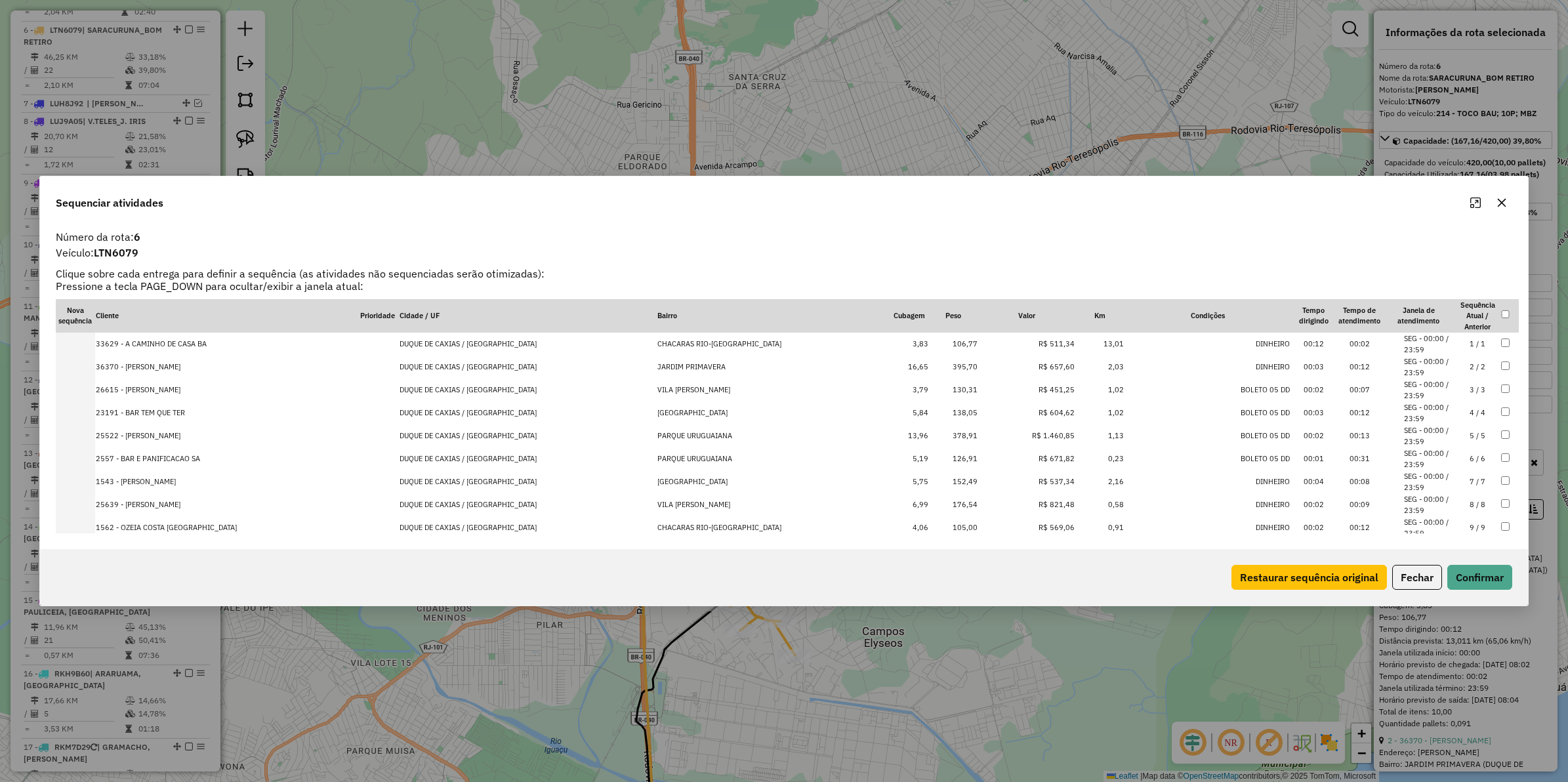
click at [1075, 435] on td "1,13" at bounding box center [1100, 436] width 49 height 23
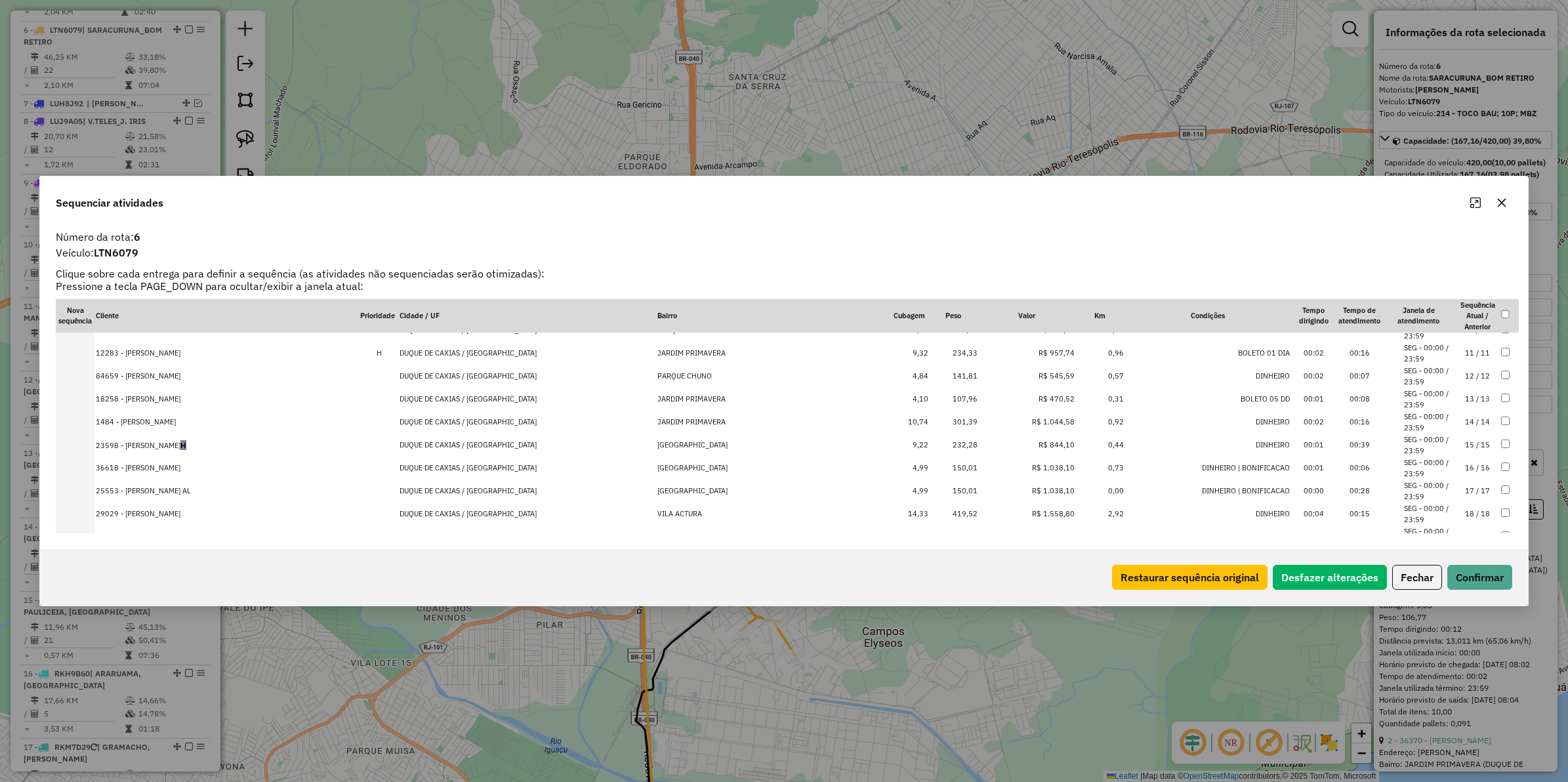
scroll to position [316, 0]
click at [1075, 424] on td "2,92" at bounding box center [1100, 419] width 49 height 23
click at [1075, 409] on td "0,00" at bounding box center [1100, 419] width 49 height 23
click at [1038, 424] on td "R$ 1.038,10" at bounding box center [1027, 419] width 98 height 23
click at [1040, 398] on td "R$ 1.044,58" at bounding box center [1027, 396] width 98 height 23
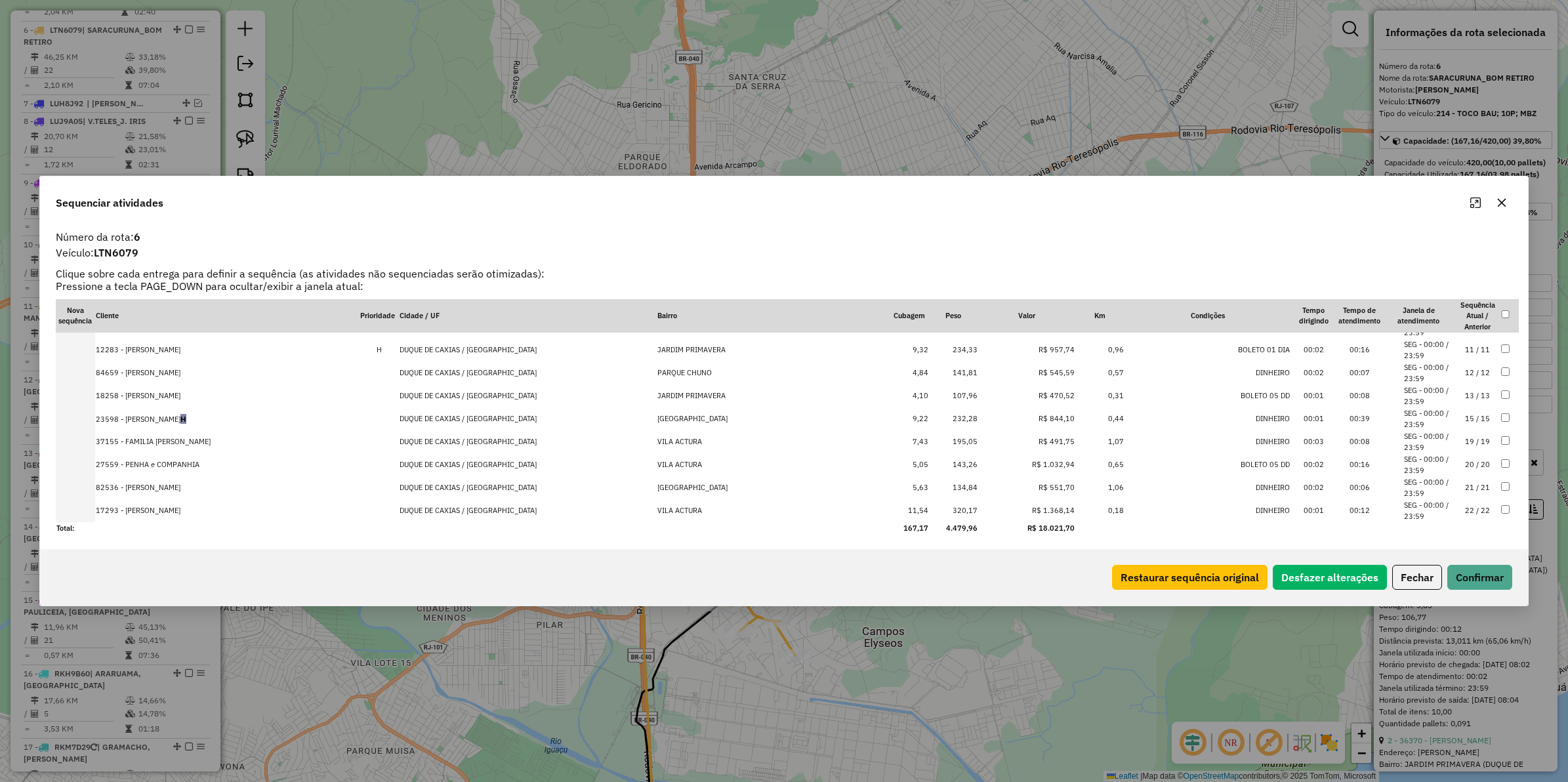
click at [1042, 464] on td "R$ 1.032,94" at bounding box center [1027, 465] width 98 height 23
click at [1035, 510] on td "R$ 1.368,14" at bounding box center [1027, 511] width 98 height 23
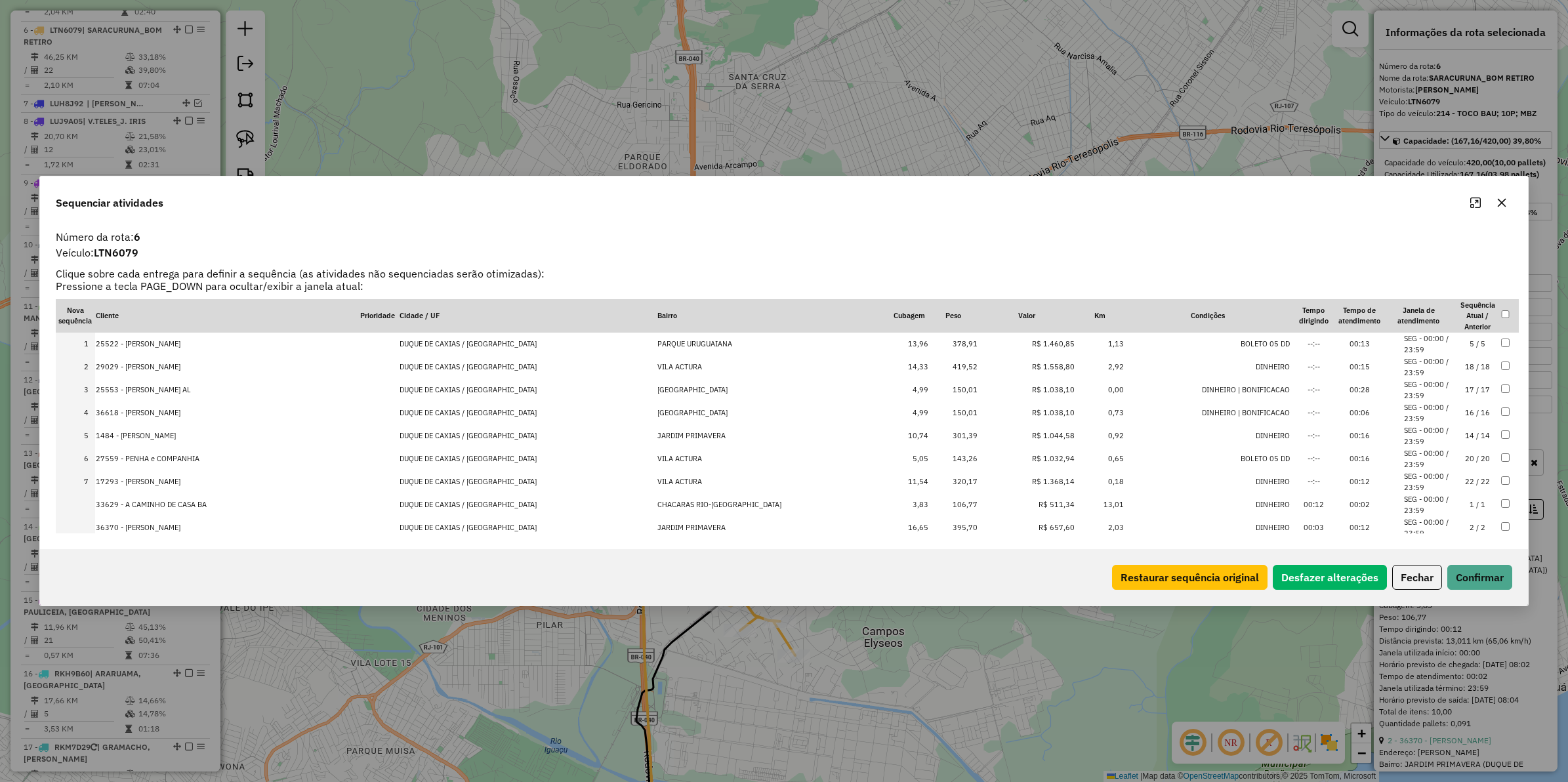
drag, startPoint x: 1038, startPoint y: 369, endPoint x: 1034, endPoint y: 338, distance: 31.3
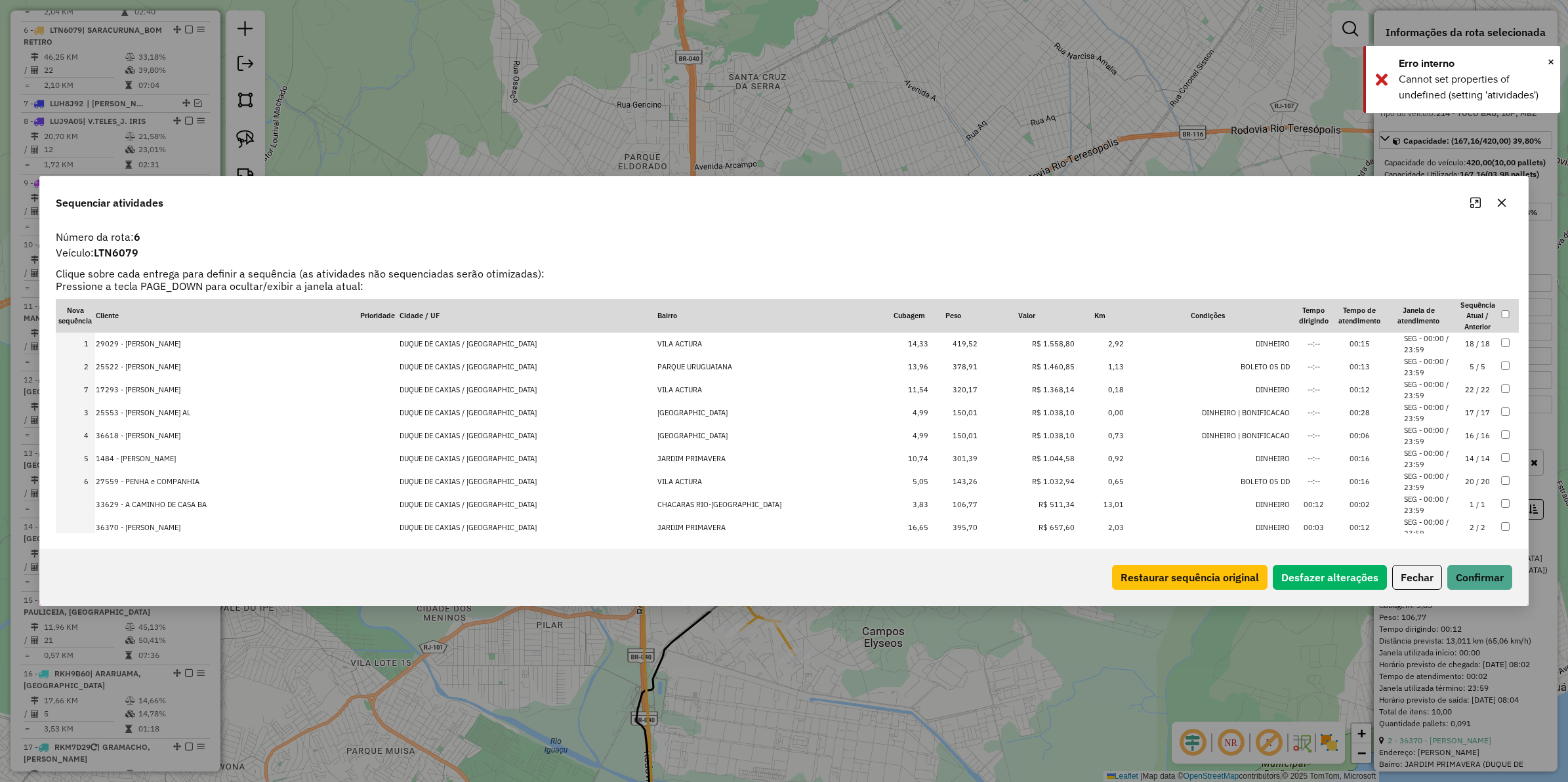
drag, startPoint x: 1033, startPoint y: 476, endPoint x: 1028, endPoint y: 393, distance: 83.2
click at [1465, 576] on button "Confirmar" at bounding box center [1480, 578] width 65 height 25
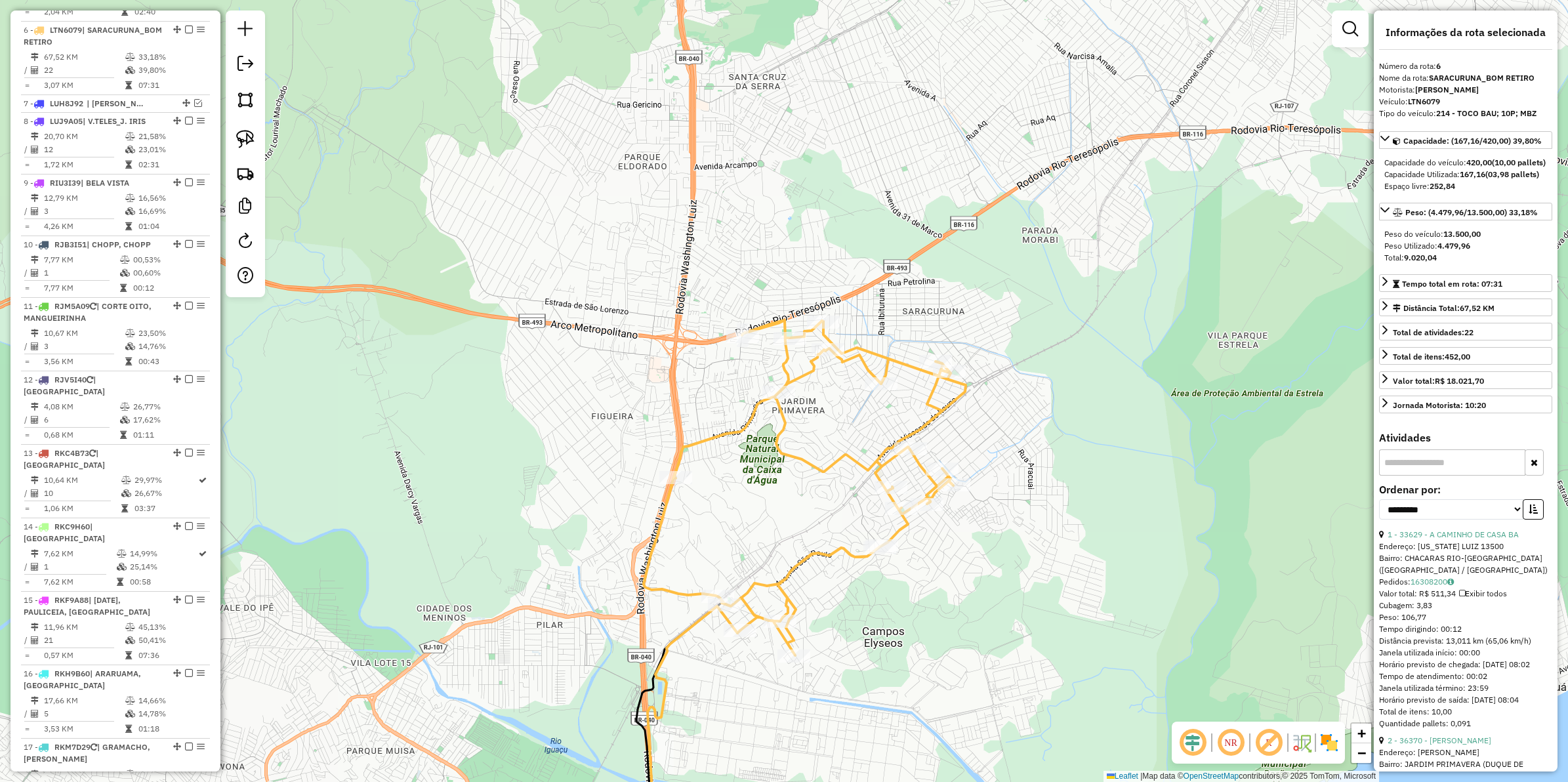
click at [832, 469] on icon at bounding box center [805, 487] width 323 height 336
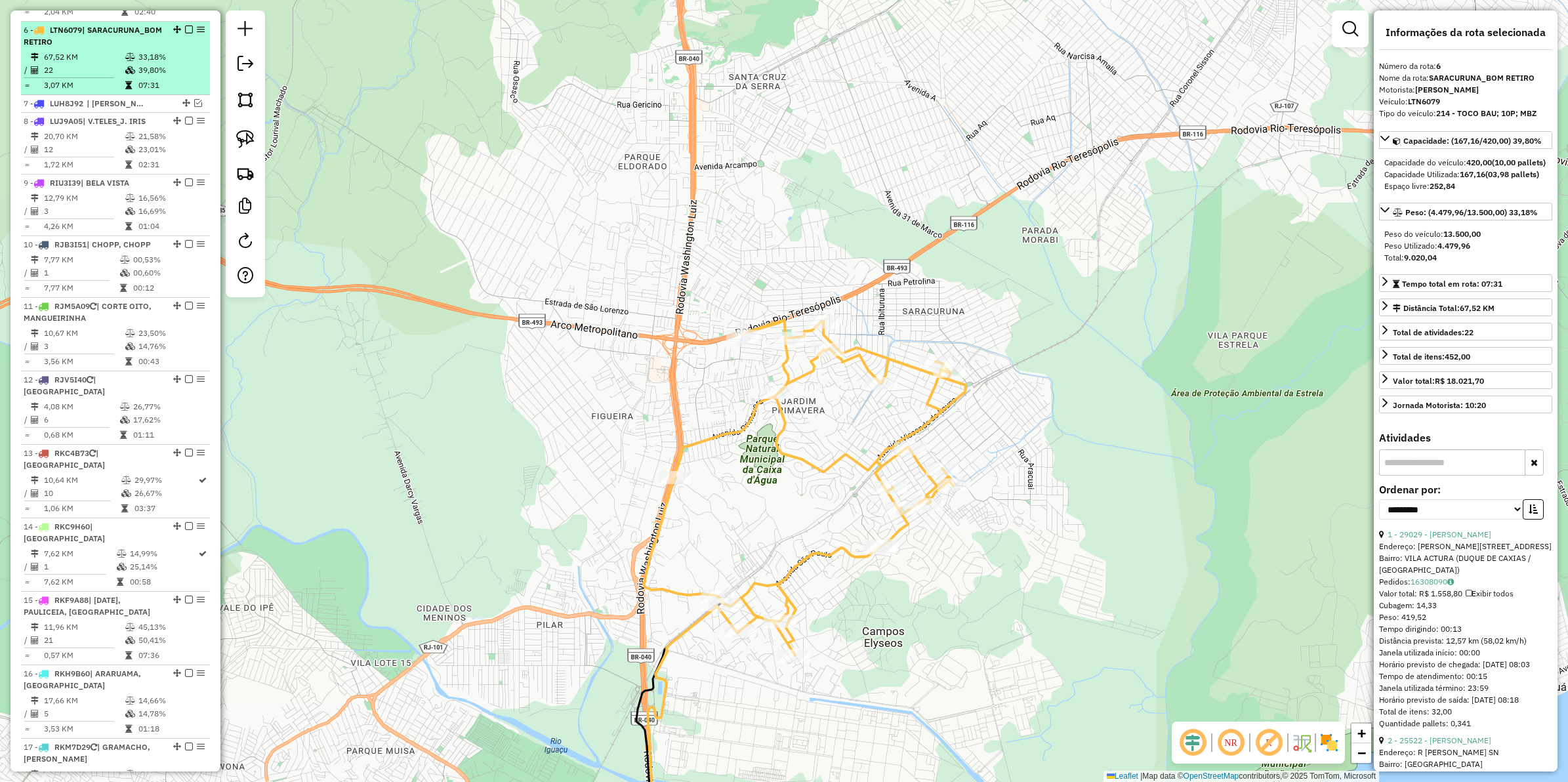
click at [185, 25] on em at bounding box center [188, 29] width 8 height 8
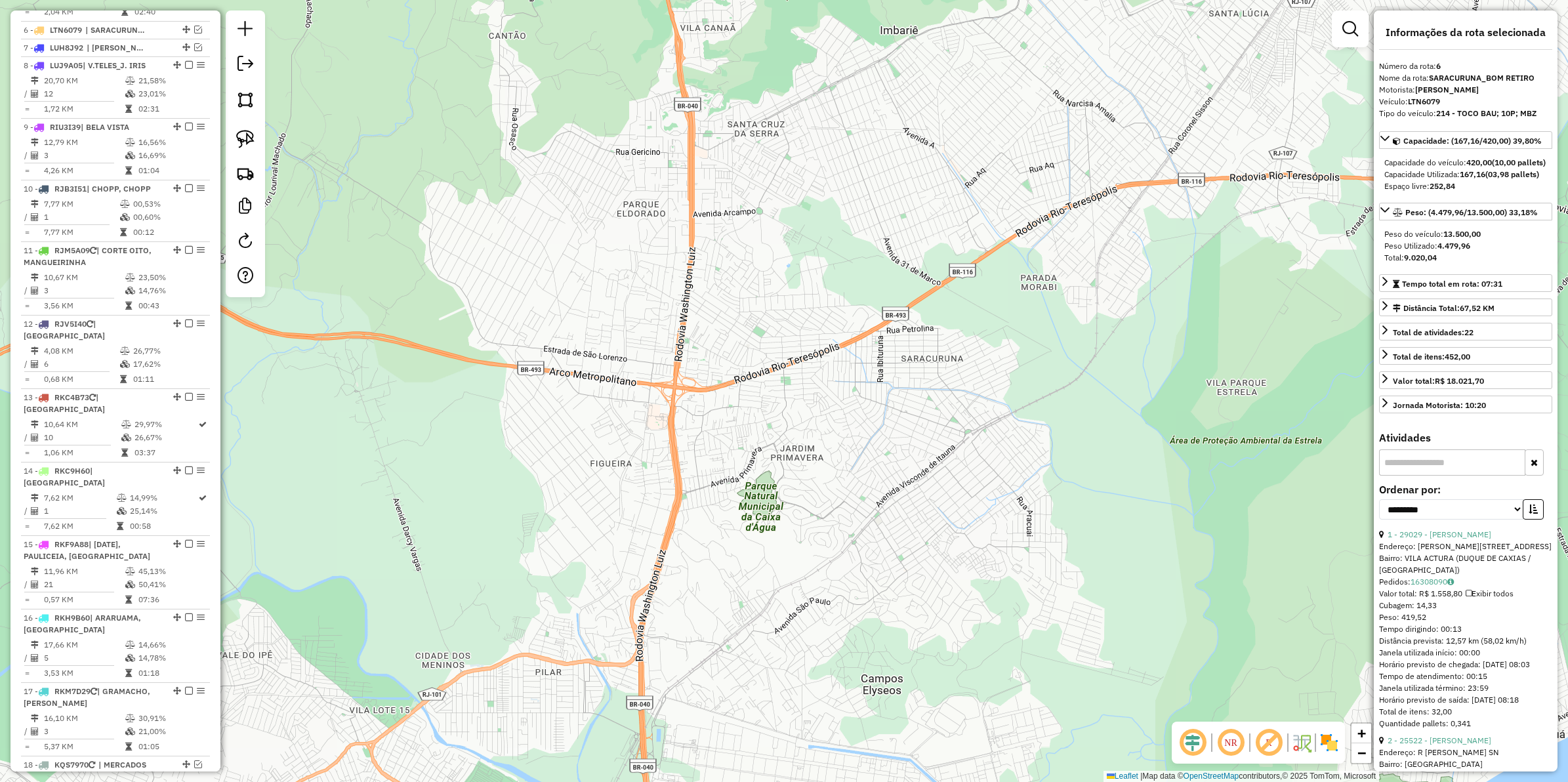
drag, startPoint x: 792, startPoint y: 537, endPoint x: 804, endPoint y: 570, distance: 35.1
click at [804, 570] on div "Janela de atendimento Grade de atendimento Capacidade Transportadoras Veículos …" at bounding box center [784, 391] width 1568 height 782
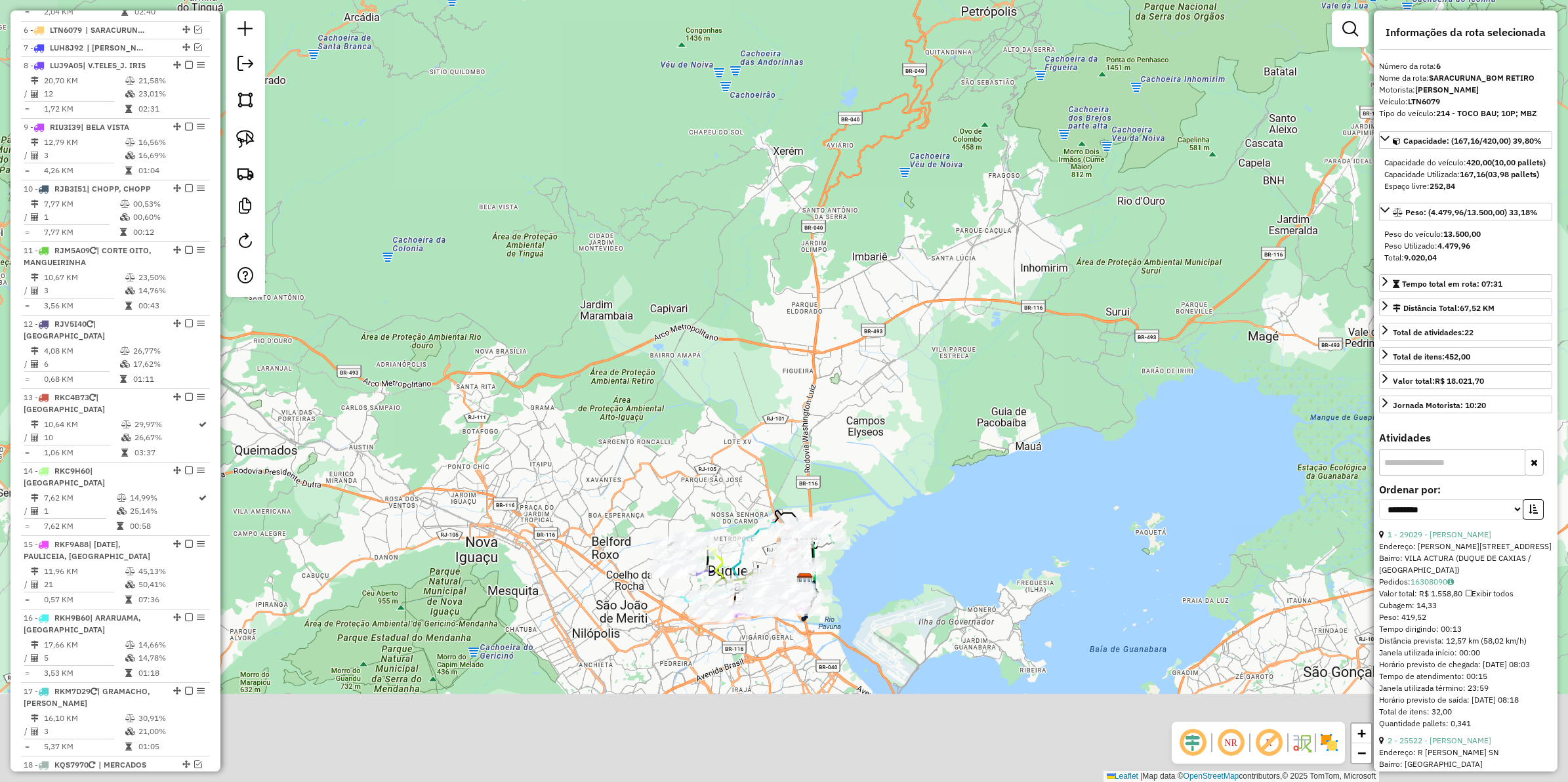
drag, startPoint x: 890, startPoint y: 465, endPoint x: 950, endPoint y: 139, distance: 331.5
click at [950, 139] on div "Janela de atendimento Grade de atendimento Capacidade Transportadoras Veículos …" at bounding box center [784, 391] width 1568 height 782
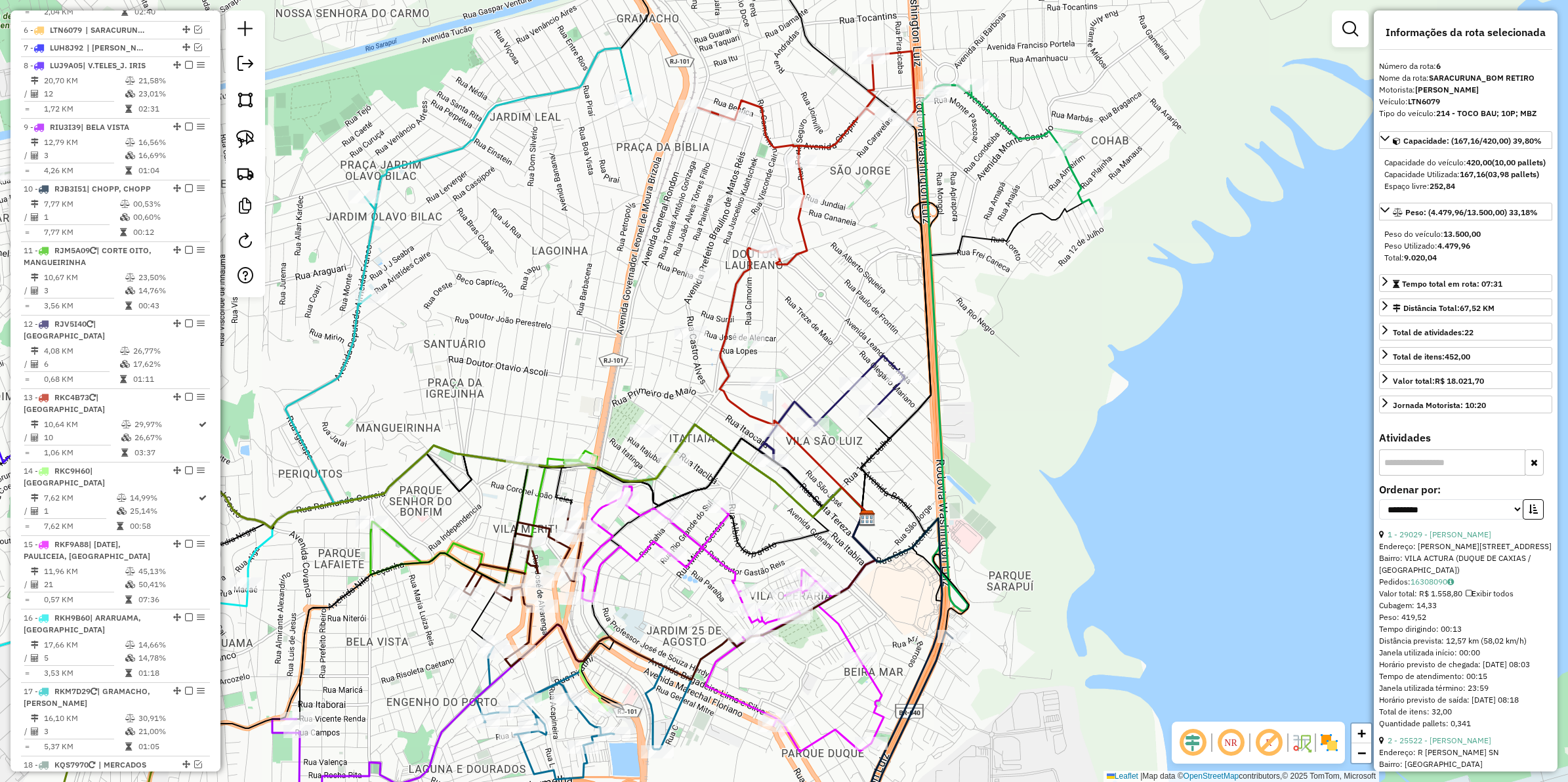
drag, startPoint x: 955, startPoint y: 394, endPoint x: 1004, endPoint y: 433, distance: 62.6
click at [1004, 433] on div "Janela de atendimento Grade de atendimento Capacidade Transportadoras Veículos …" at bounding box center [784, 391] width 1568 height 782
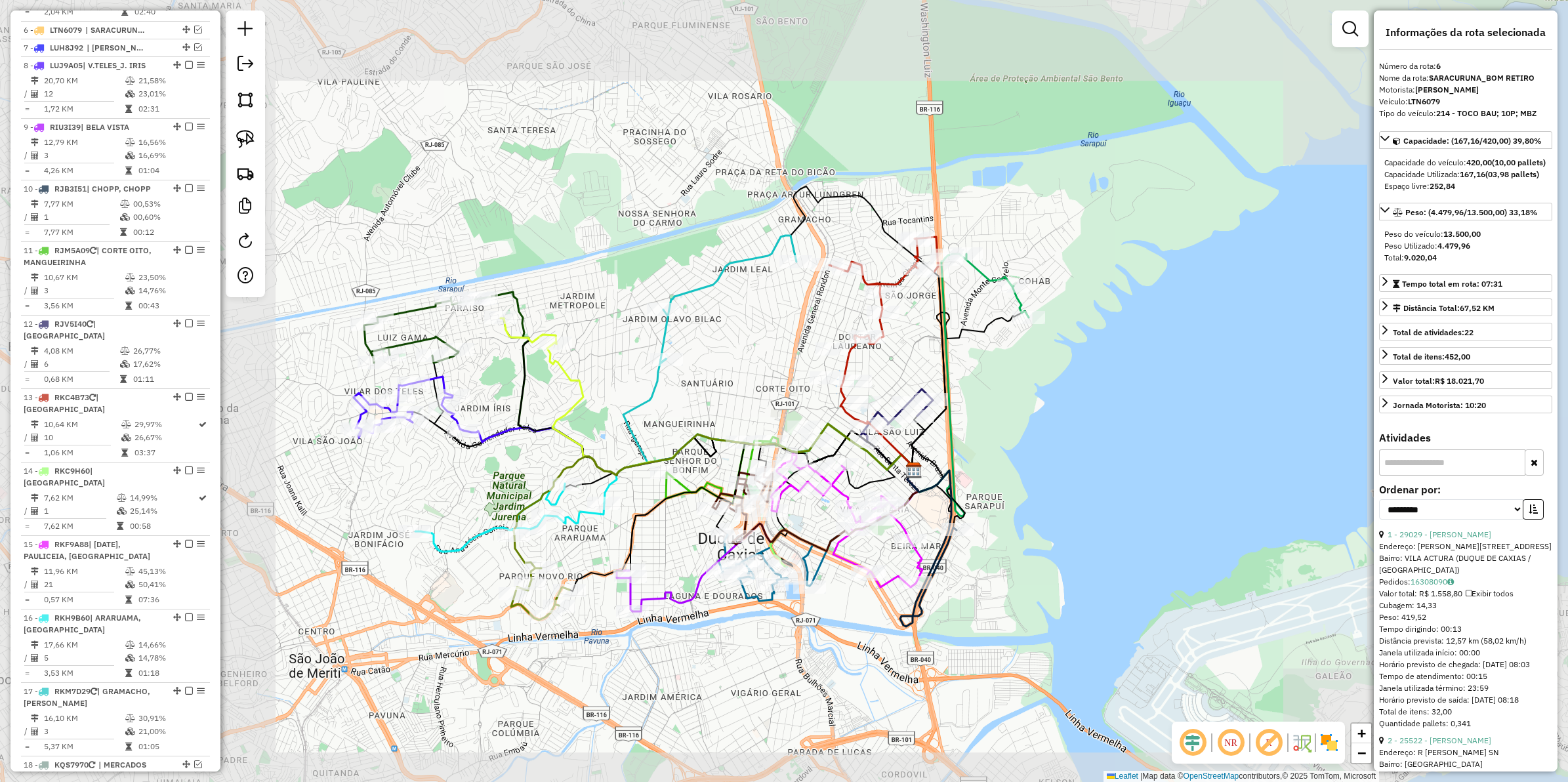
drag, startPoint x: 995, startPoint y: 430, endPoint x: 966, endPoint y: 430, distance: 29.0
click at [967, 430] on div "Janela de atendimento Grade de atendimento Capacidade Transportadoras Veículos …" at bounding box center [784, 391] width 1568 height 782
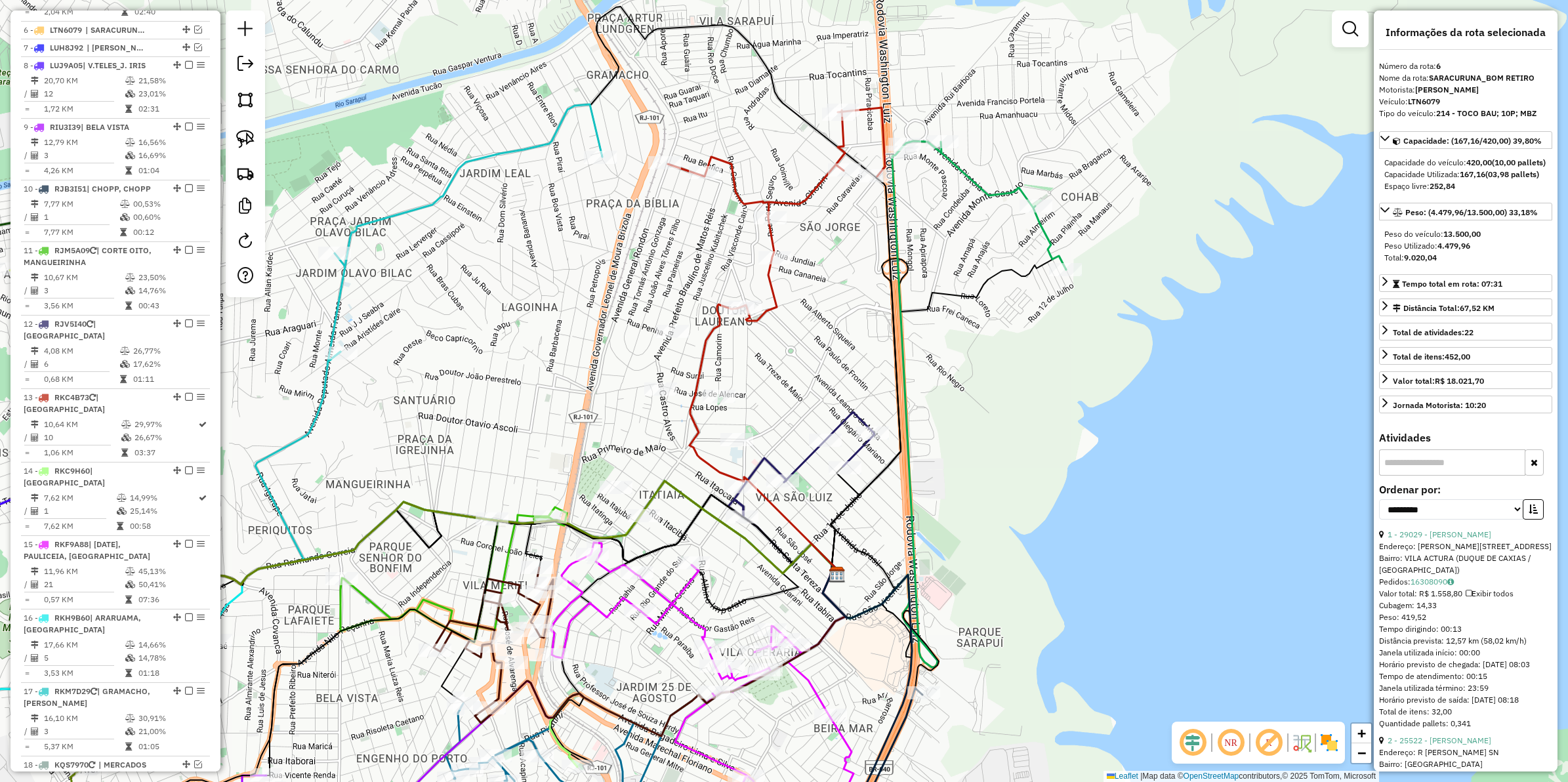
drag, startPoint x: 985, startPoint y: 424, endPoint x: 1024, endPoint y: 476, distance: 65.0
click at [1024, 476] on div "Janela de atendimento Grade de atendimento Capacidade Transportadoras Veículos …" at bounding box center [784, 391] width 1568 height 782
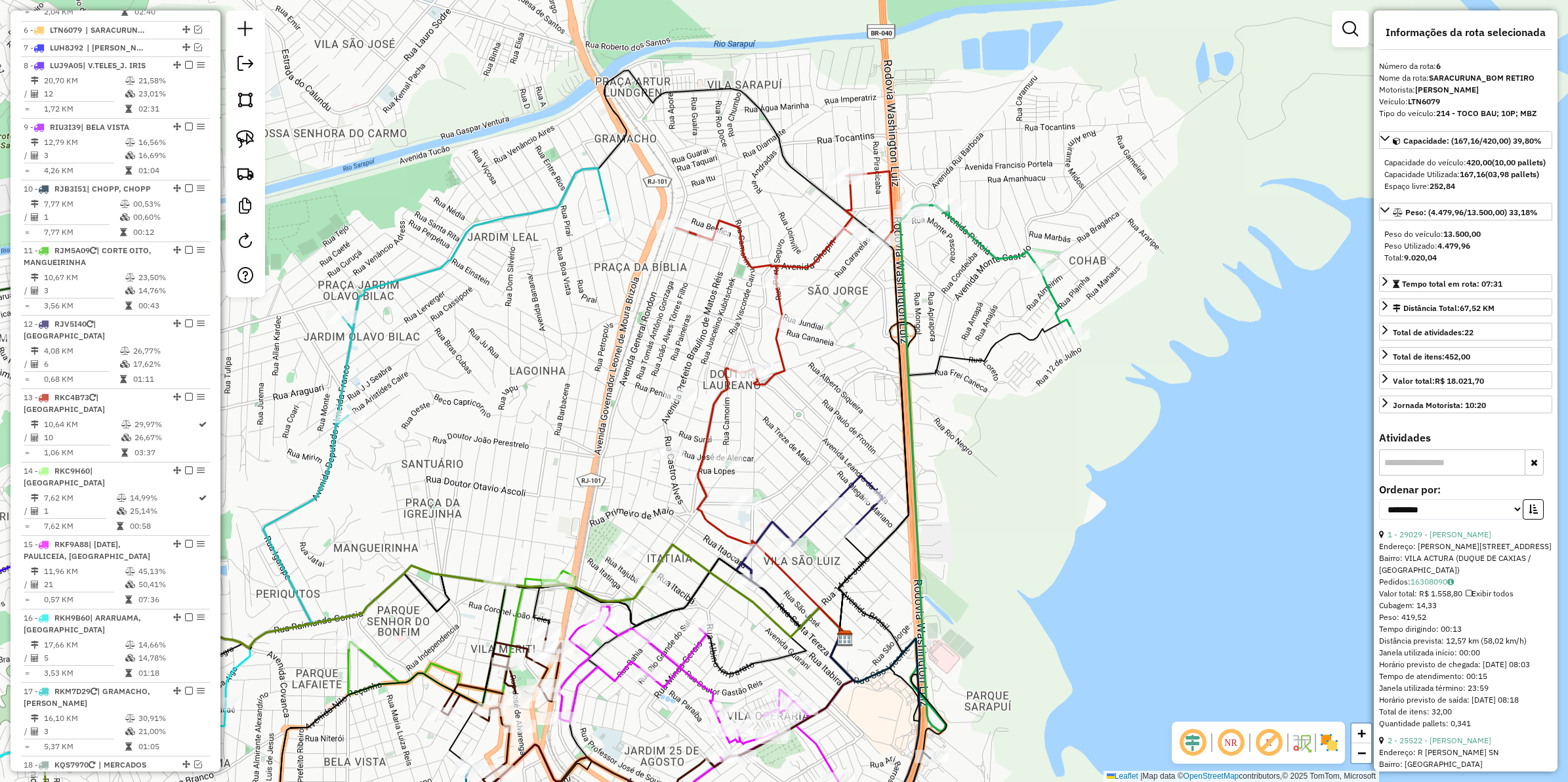
drag, startPoint x: 1025, startPoint y: 359, endPoint x: 1028, endPoint y: 416, distance: 57.1
click at [1028, 416] on div "Janela de atendimento Grade de atendimento Capacidade Transportadoras Veículos …" at bounding box center [784, 391] width 1568 height 782
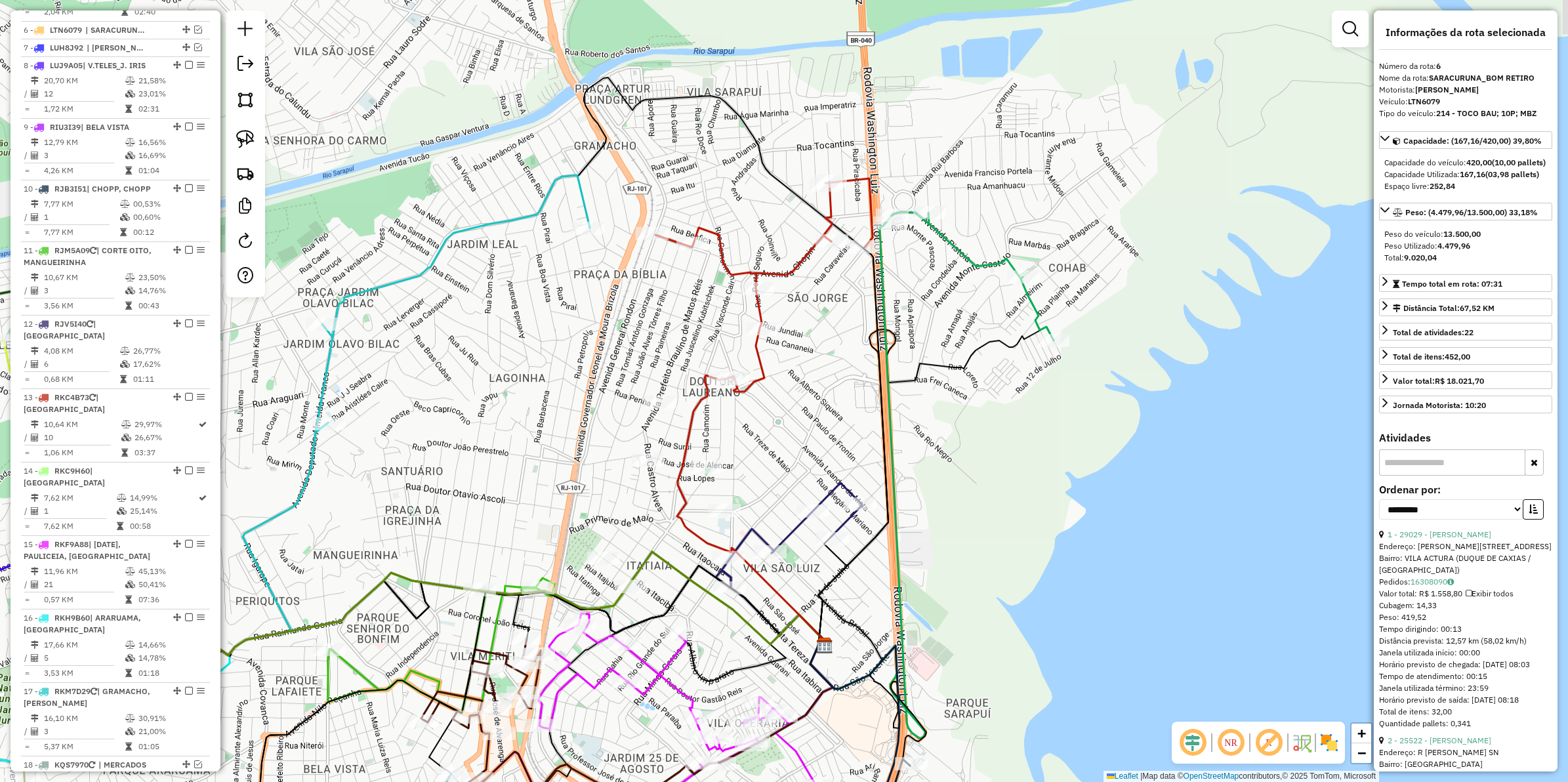
drag, startPoint x: 998, startPoint y: 448, endPoint x: 988, endPoint y: 453, distance: 11.2
click at [988, 453] on div "Janela de atendimento Grade de atendimento Capacidade Transportadoras Veículos …" at bounding box center [784, 391] width 1568 height 782
click at [966, 260] on icon at bounding box center [969, 277] width 167 height 129
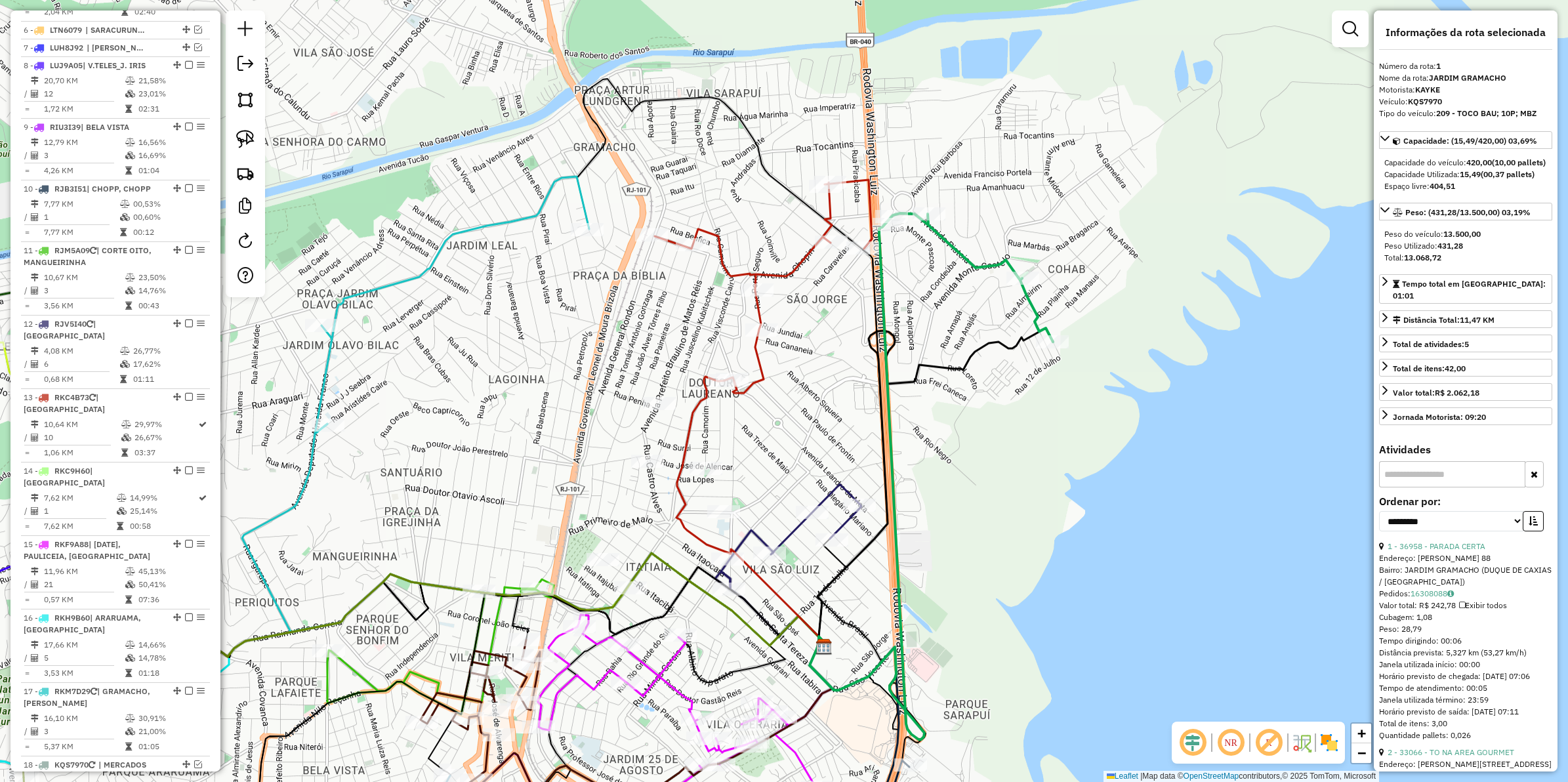
scroll to position [508, 0]
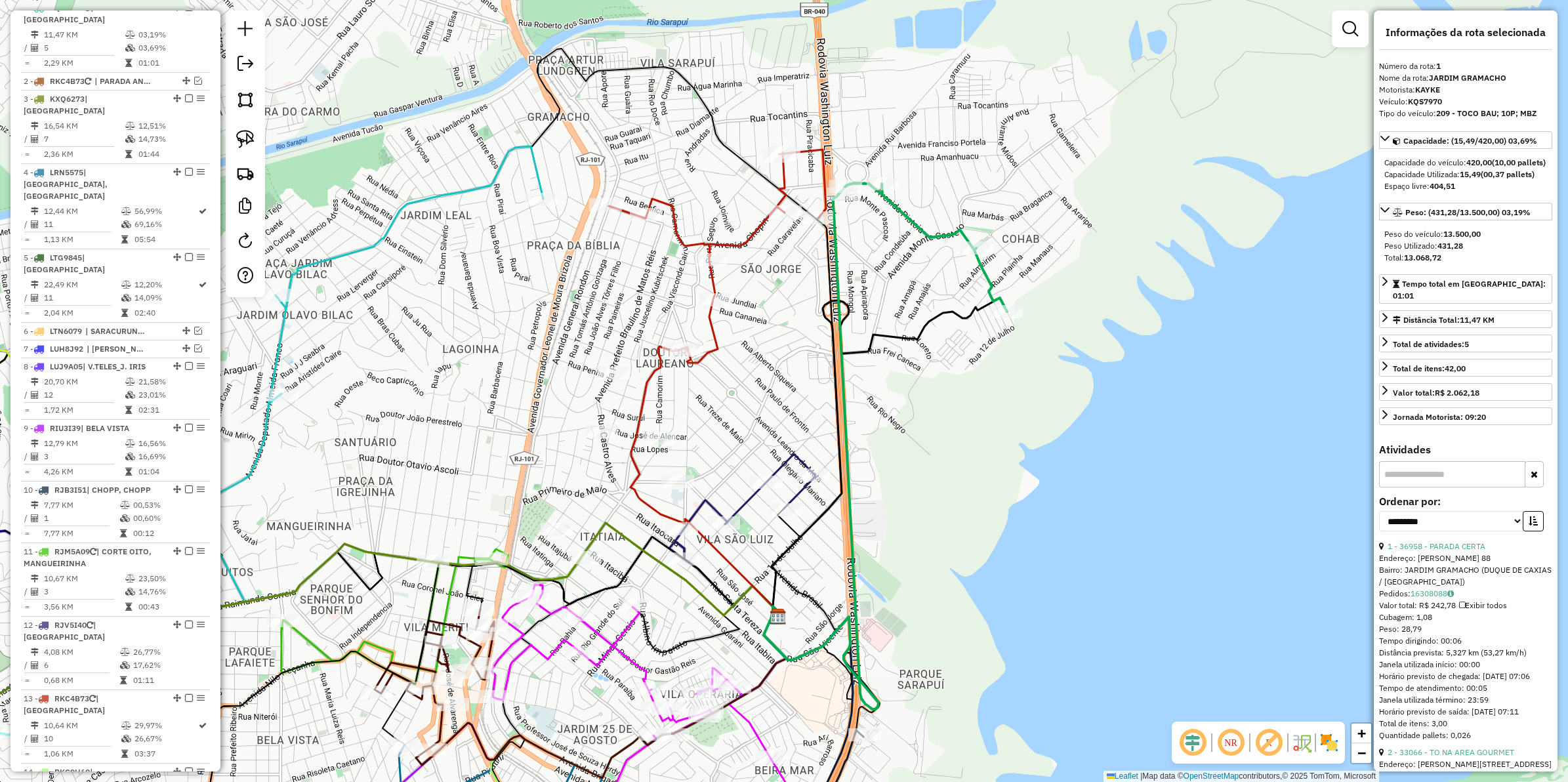
drag, startPoint x: 960, startPoint y: 304, endPoint x: 913, endPoint y: 274, distance: 55.8
click at [913, 274] on div "Janela de atendimento Grade de atendimento Capacidade Transportadoras Veículos …" at bounding box center [784, 391] width 1568 height 782
click at [716, 331] on icon at bounding box center [718, 256] width 217 height 213
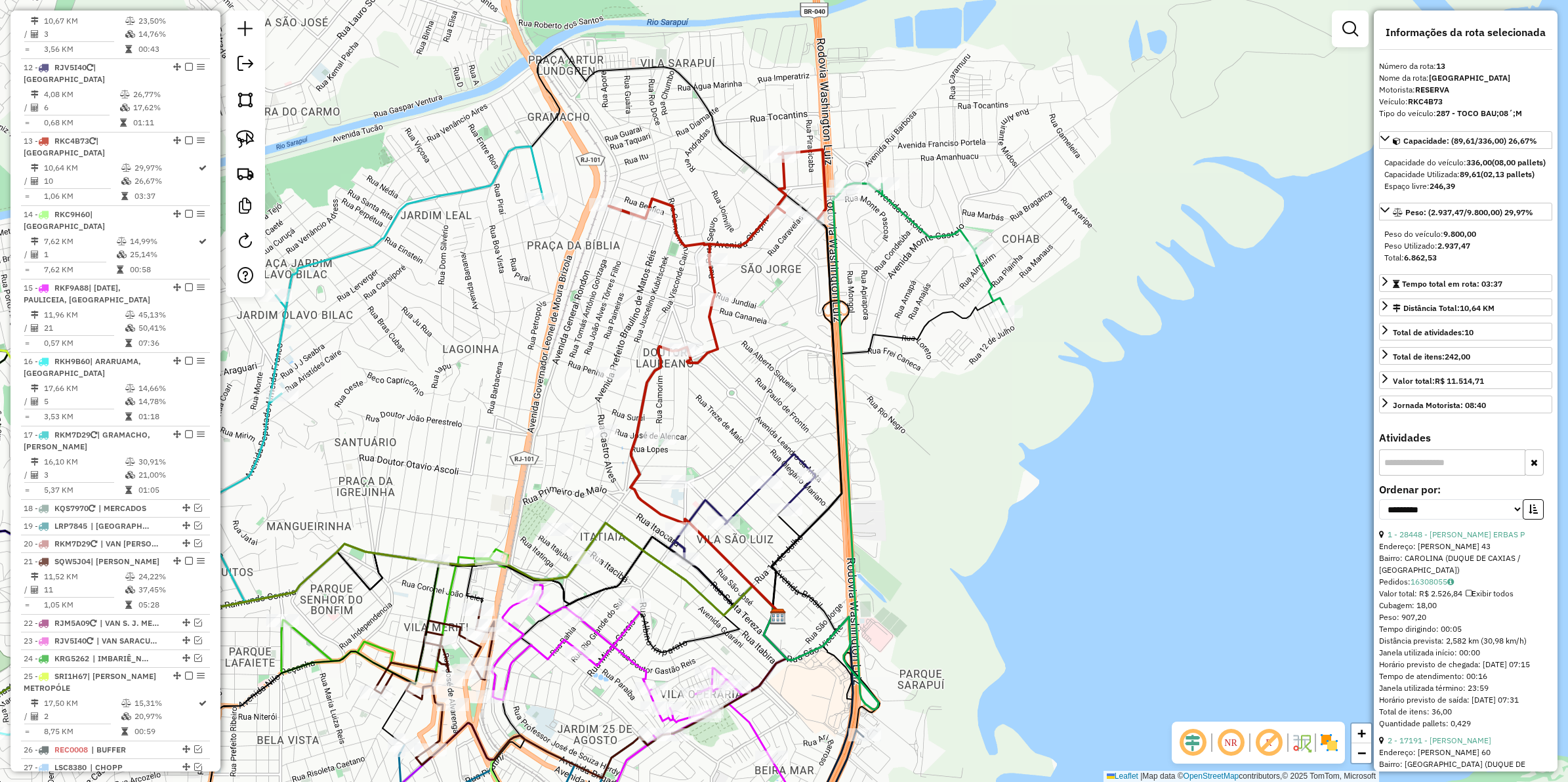
scroll to position [1165, 0]
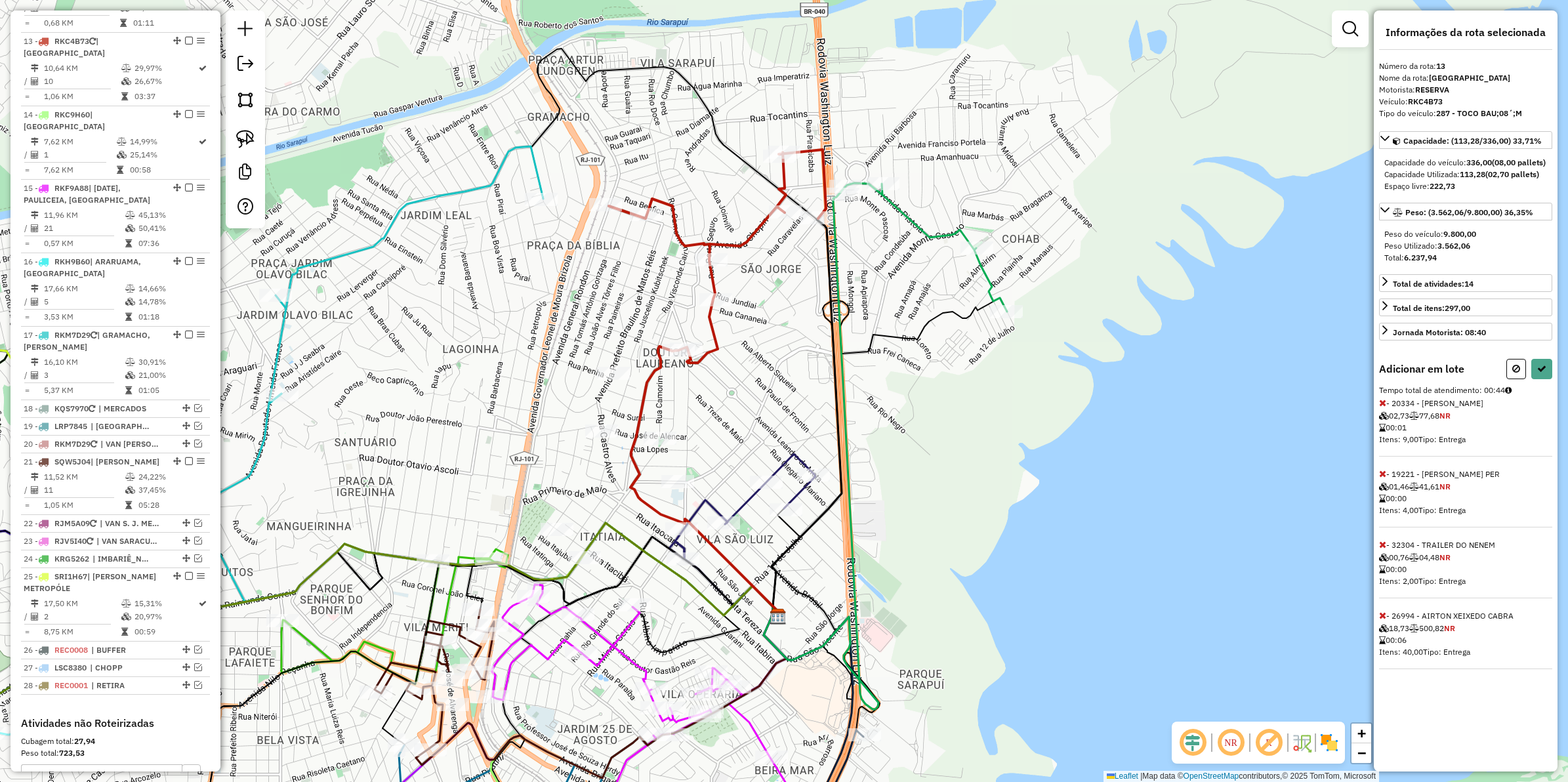
select select "**********"
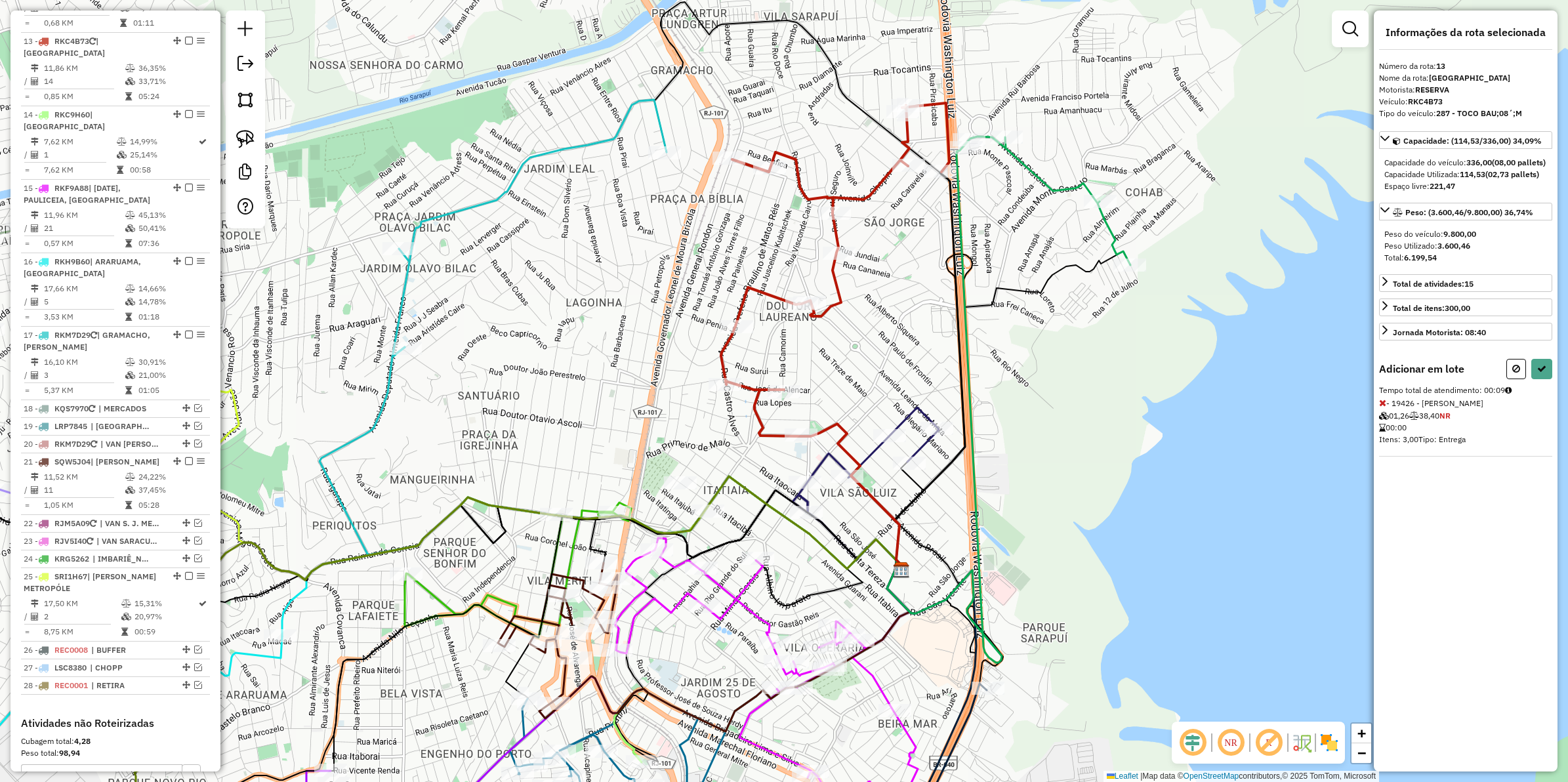
select select "**********"
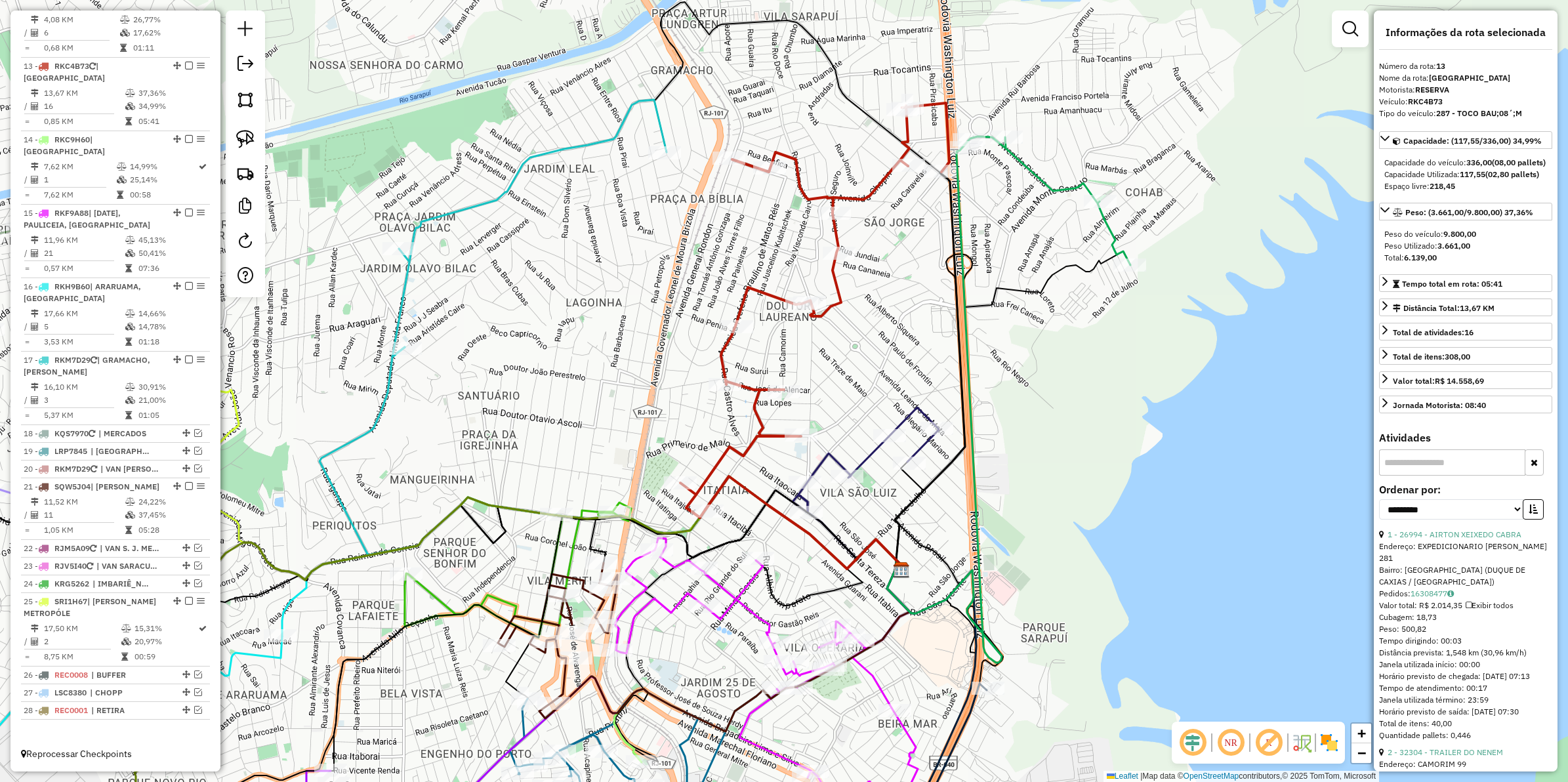
scroll to position [1096, 0]
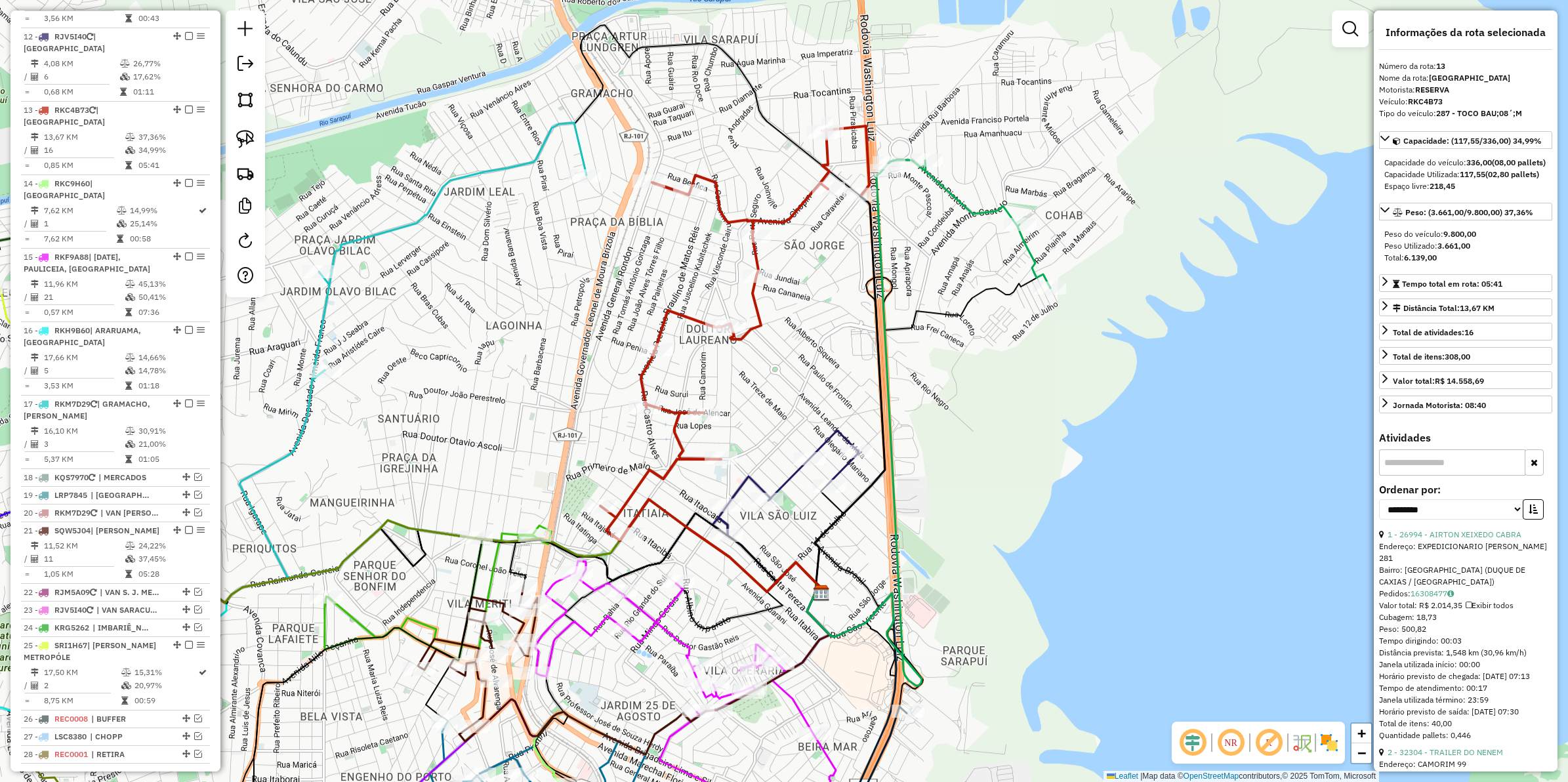
drag, startPoint x: 1061, startPoint y: 453, endPoint x: 982, endPoint y: 476, distance: 82.3
click at [982, 476] on div "Janela de atendimento Grade de atendimento Capacidade Transportadoras Veículos …" at bounding box center [784, 391] width 1568 height 782
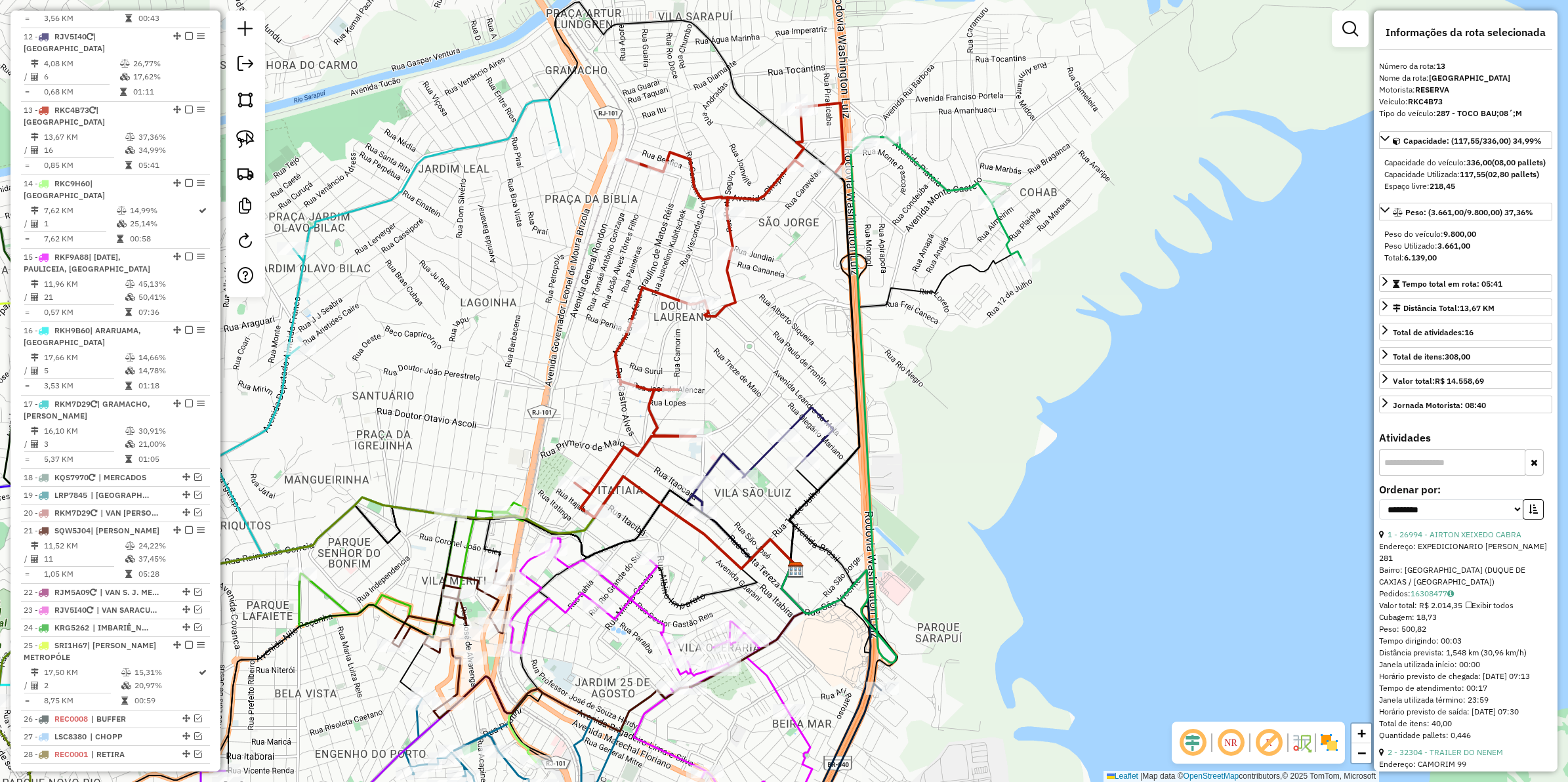
drag, startPoint x: 936, startPoint y: 354, endPoint x: 910, endPoint y: 331, distance: 34.7
click at [910, 331] on div "Janela de atendimento Grade de atendimento Capacidade Transportadoras Veículos …" at bounding box center [784, 391] width 1568 height 782
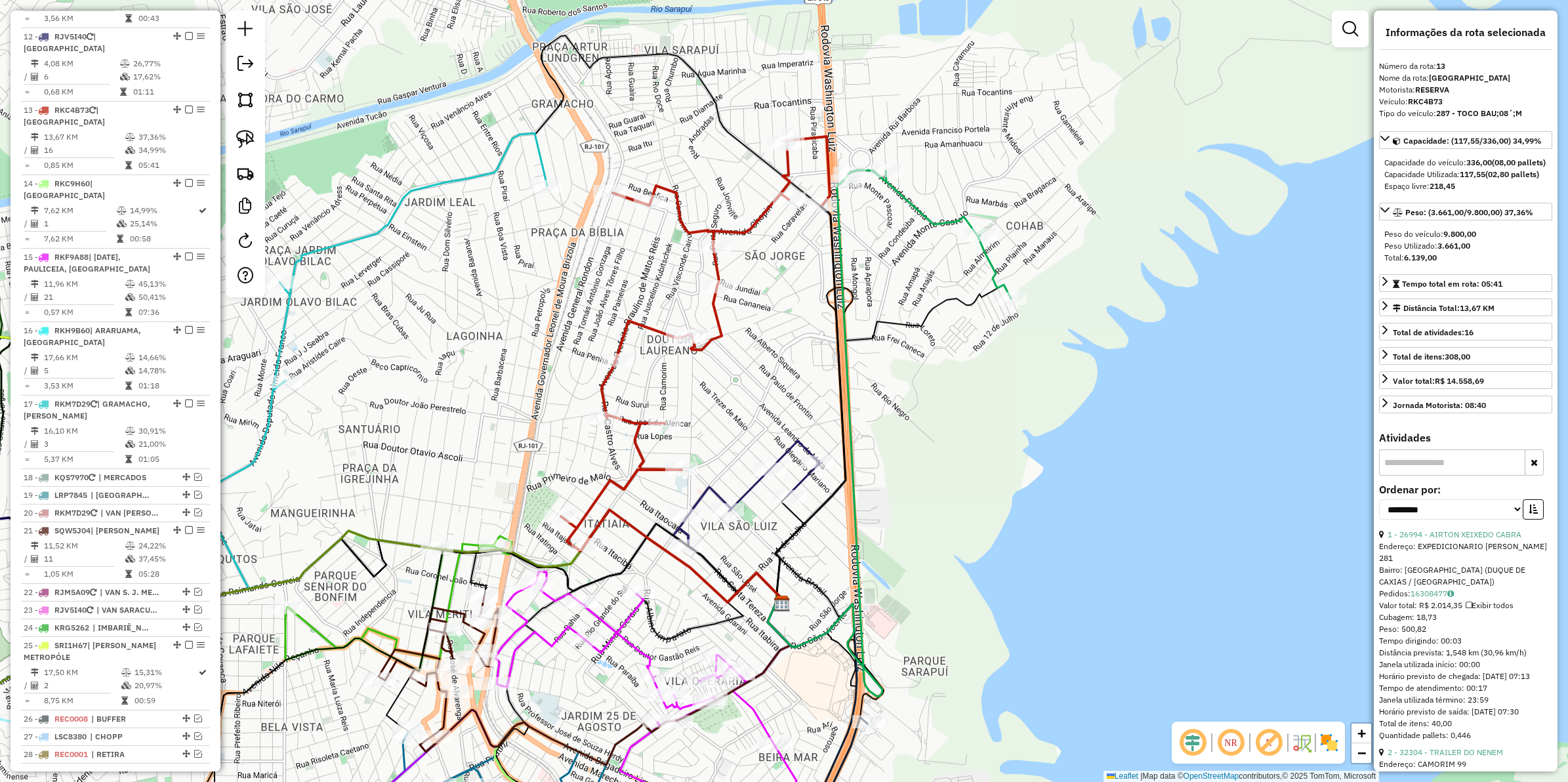
drag, startPoint x: 907, startPoint y: 395, endPoint x: 879, endPoint y: 437, distance: 50.5
click at [879, 437] on div "Janela de atendimento Grade de atendimento Capacidade Transportadoras Veículos …" at bounding box center [784, 391] width 1568 height 782
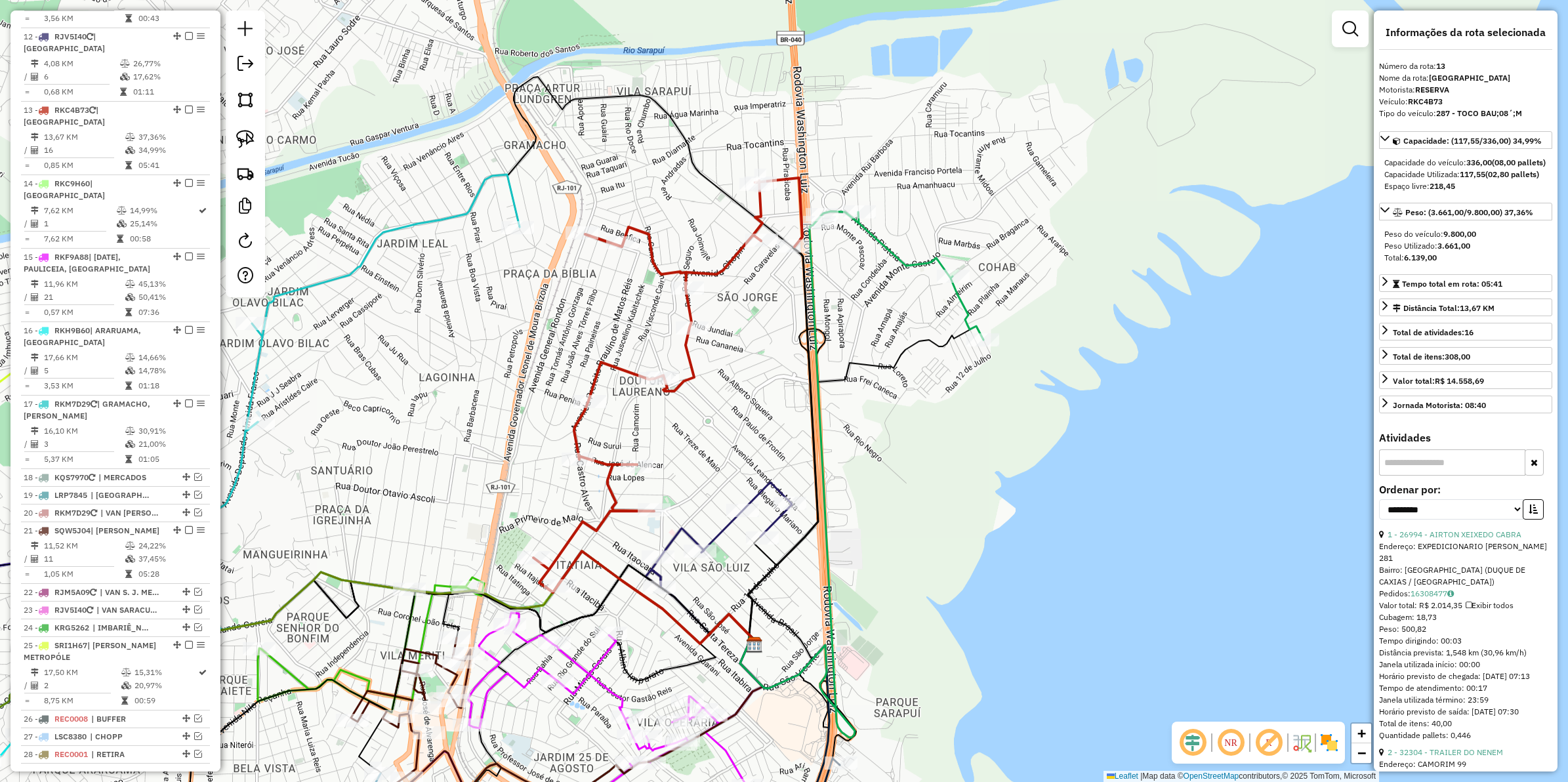
click at [873, 233] on icon at bounding box center [900, 275] width 167 height 129
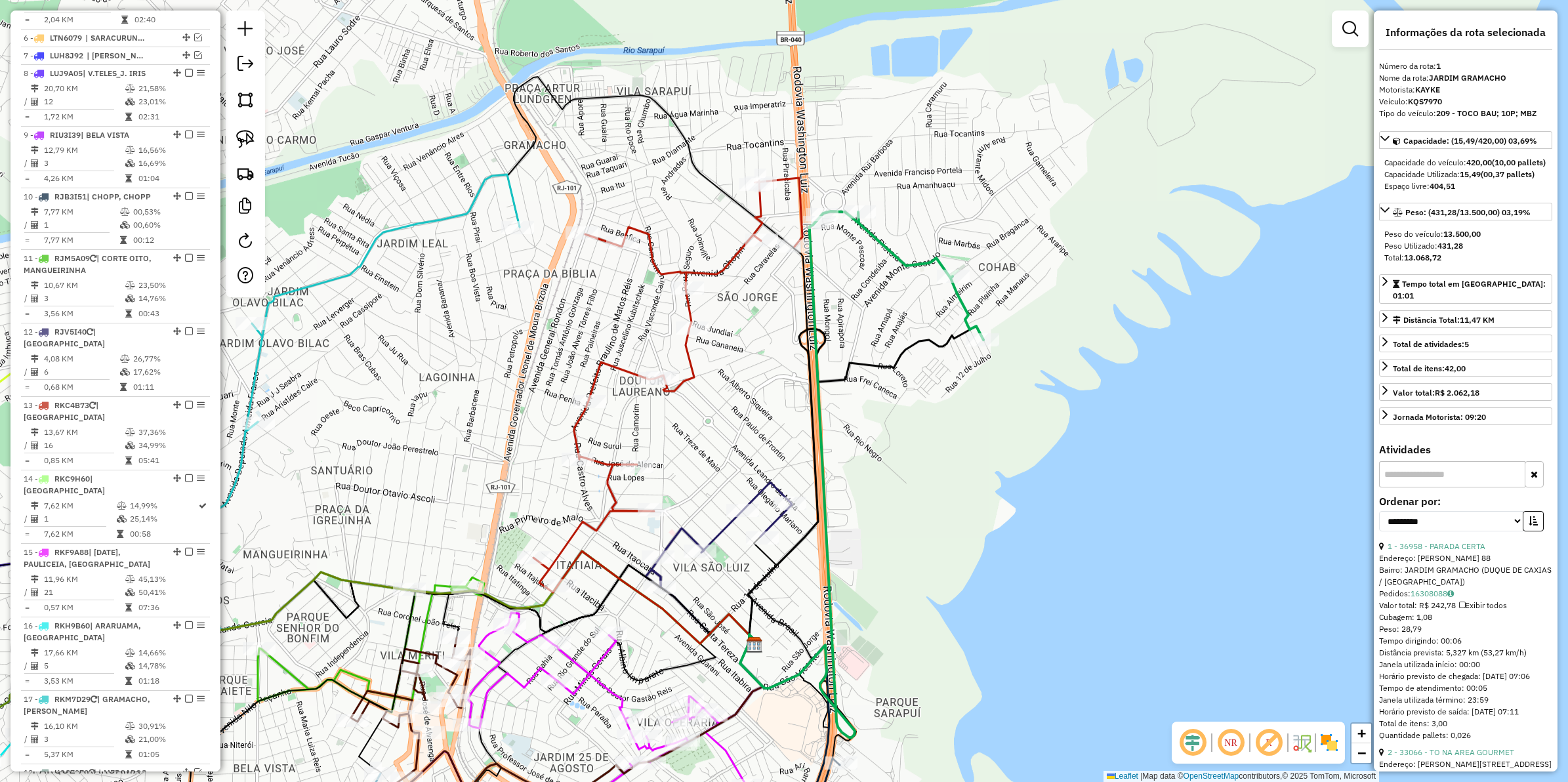
scroll to position [508, 0]
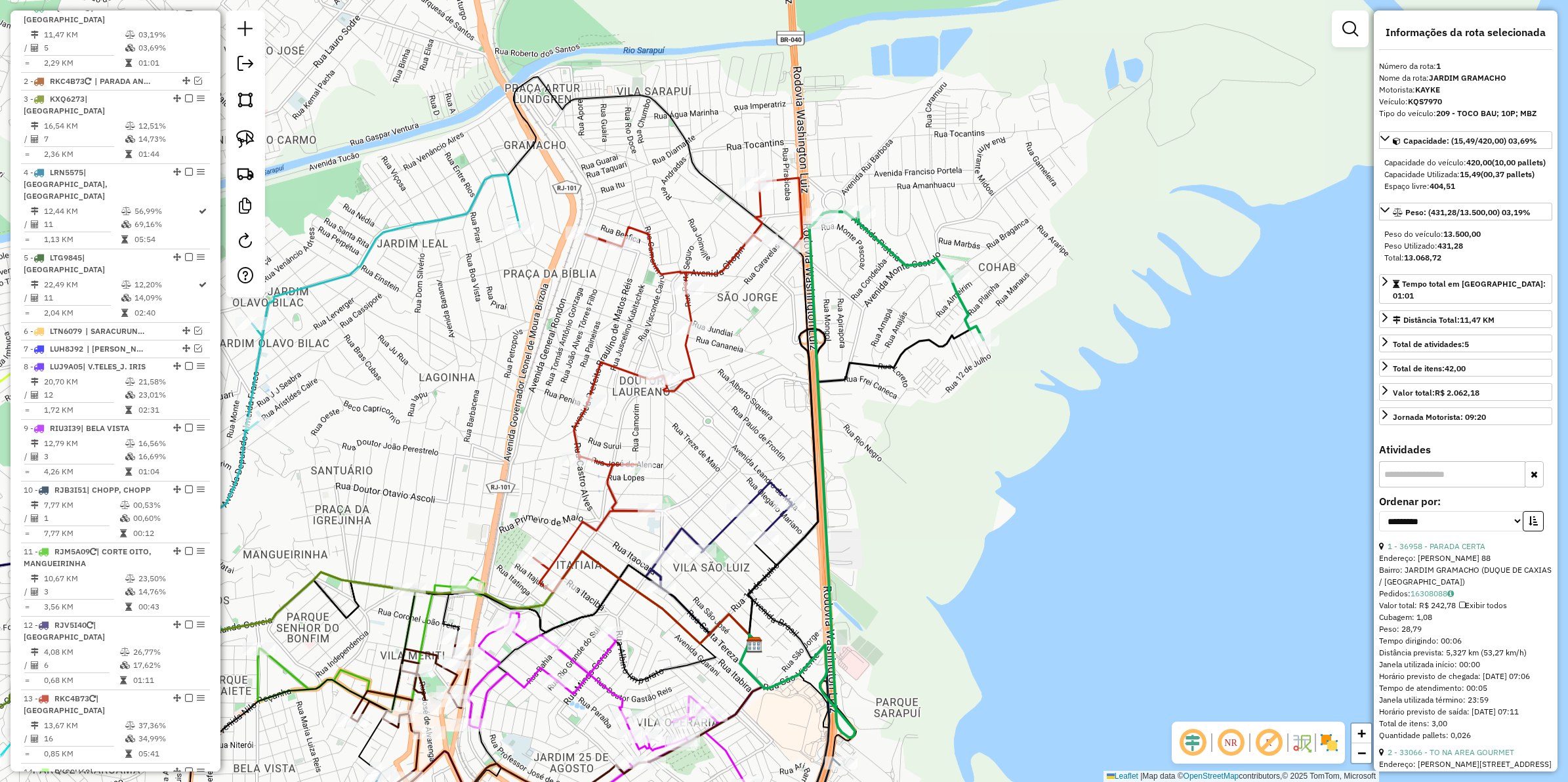
click at [726, 261] on icon at bounding box center [668, 385] width 269 height 415
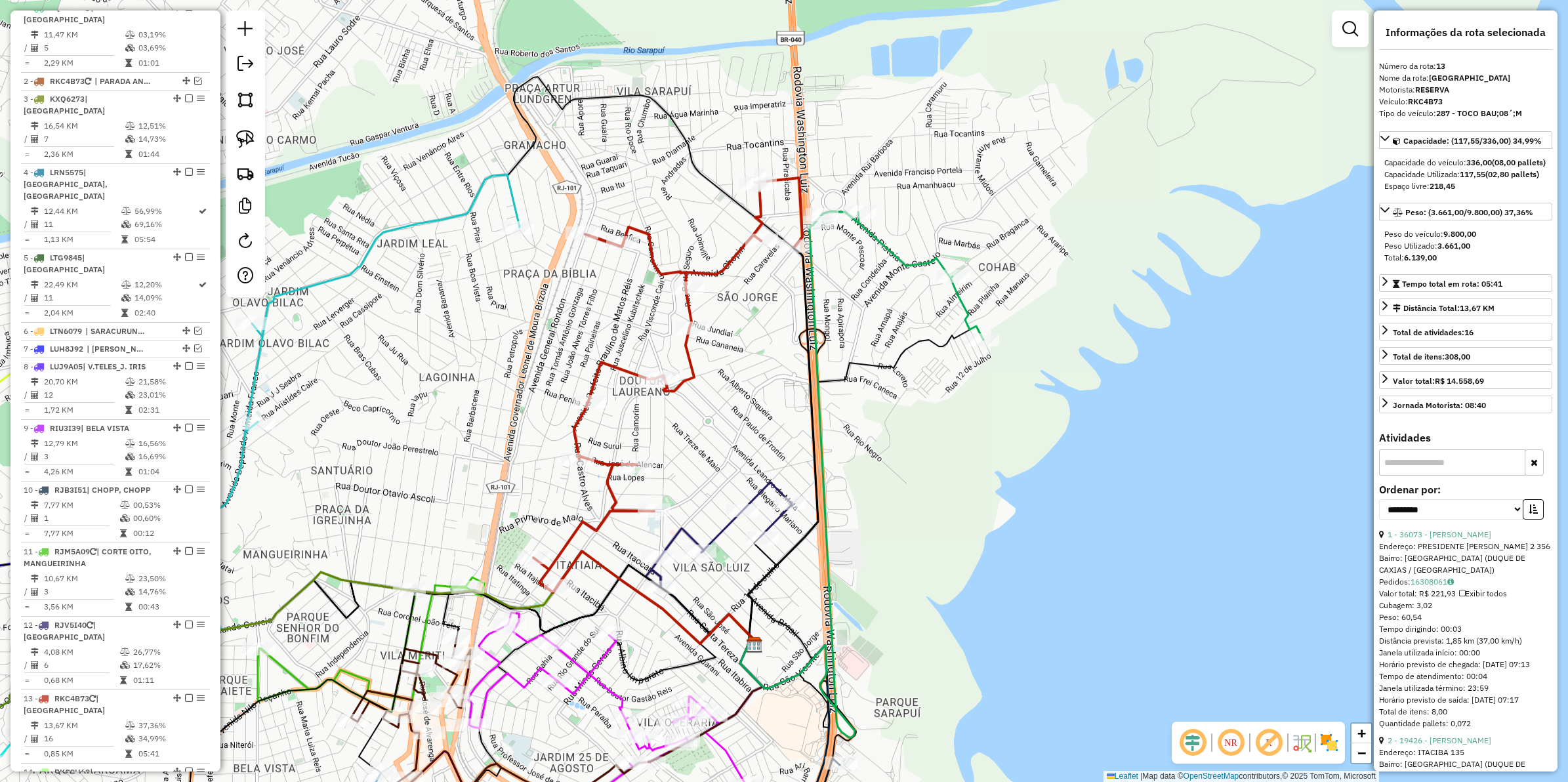
scroll to position [1096, 0]
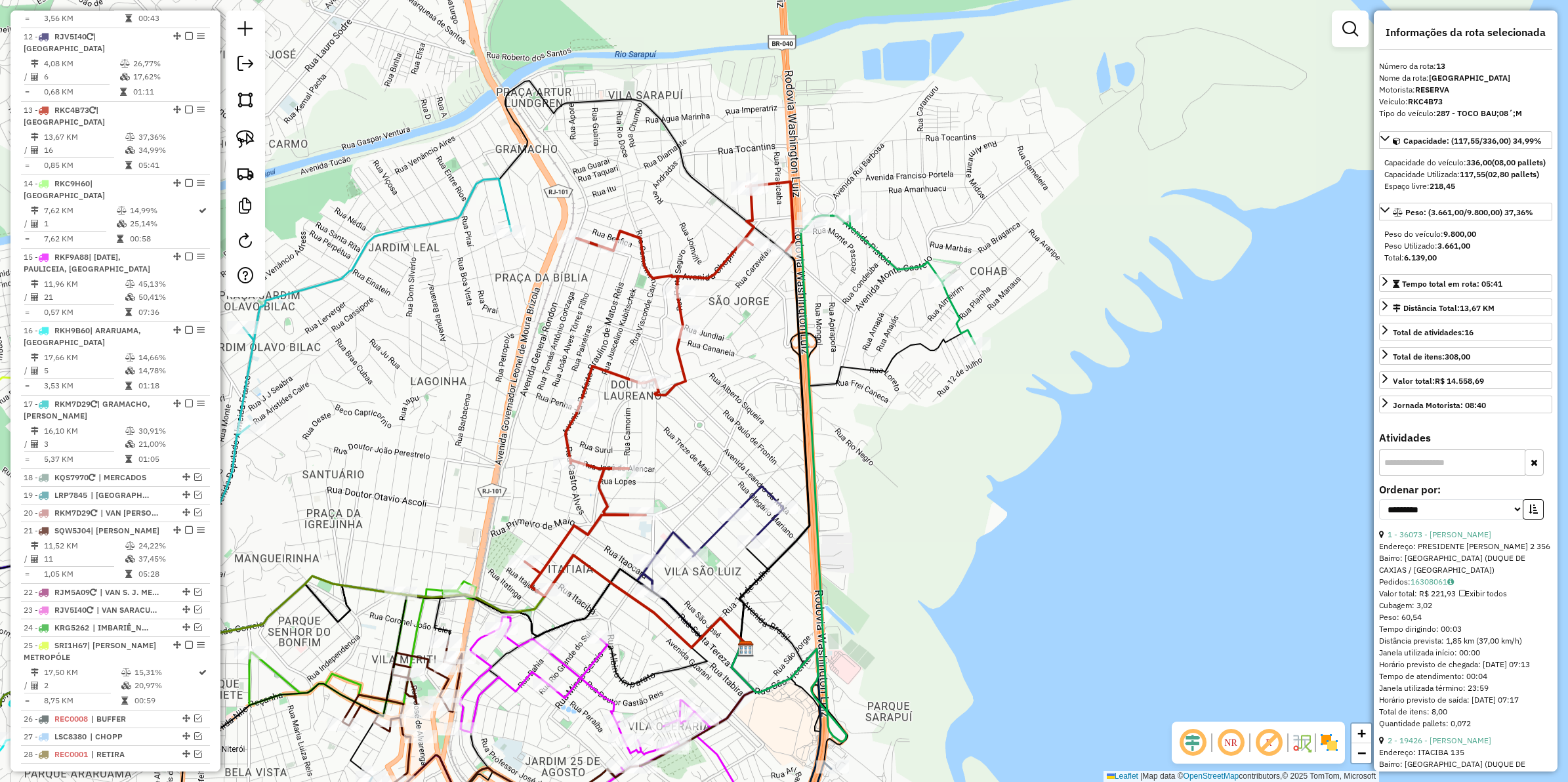
drag, startPoint x: 742, startPoint y: 300, endPoint x: 756, endPoint y: 294, distance: 15.2
click at [727, 309] on div "Janela de atendimento Grade de atendimento Capacidade Transportadoras Veículos …" at bounding box center [784, 391] width 1568 height 782
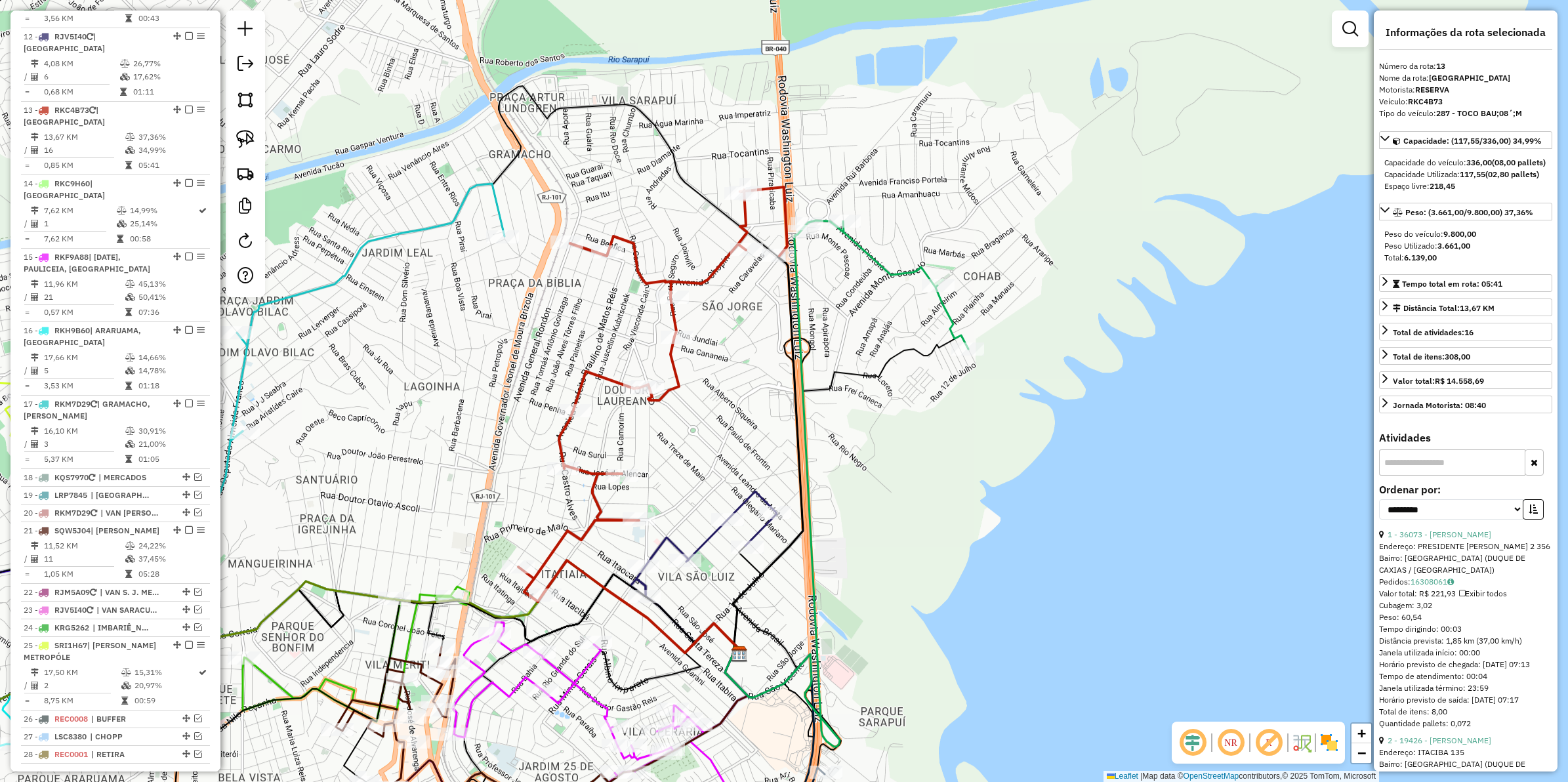
click at [852, 250] on div "Janela de atendimento Grade de atendimento Capacidade Transportadoras Veículos …" at bounding box center [784, 391] width 1568 height 782
click at [861, 248] on icon at bounding box center [887, 285] width 167 height 129
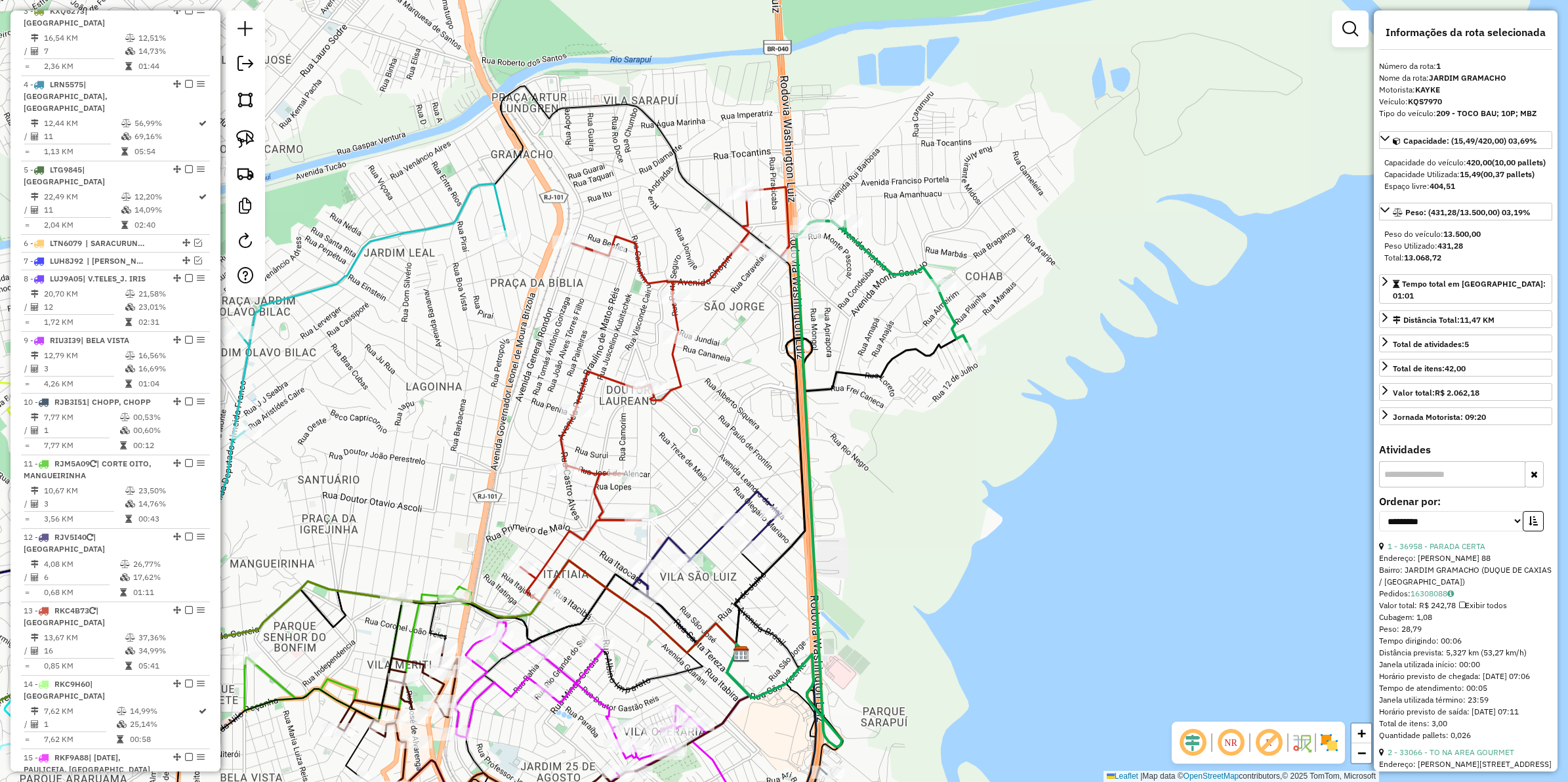
scroll to position [508, 0]
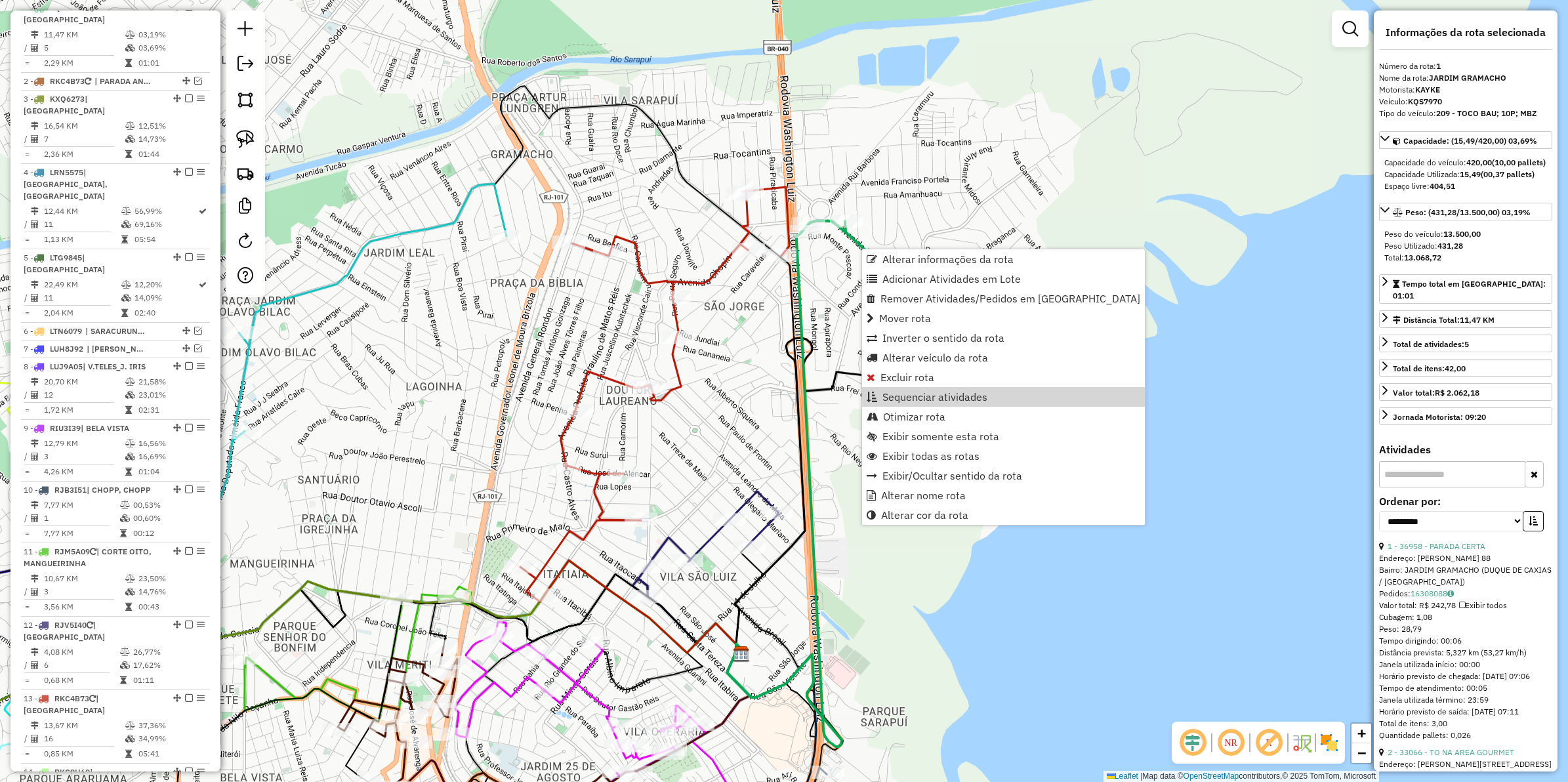
click at [684, 352] on div "Rota 13 - Placa RKC4B73 28448 - FABIO JUNIOR ERBAS P Janela de atendimento Grad…" at bounding box center [784, 391] width 1568 height 782
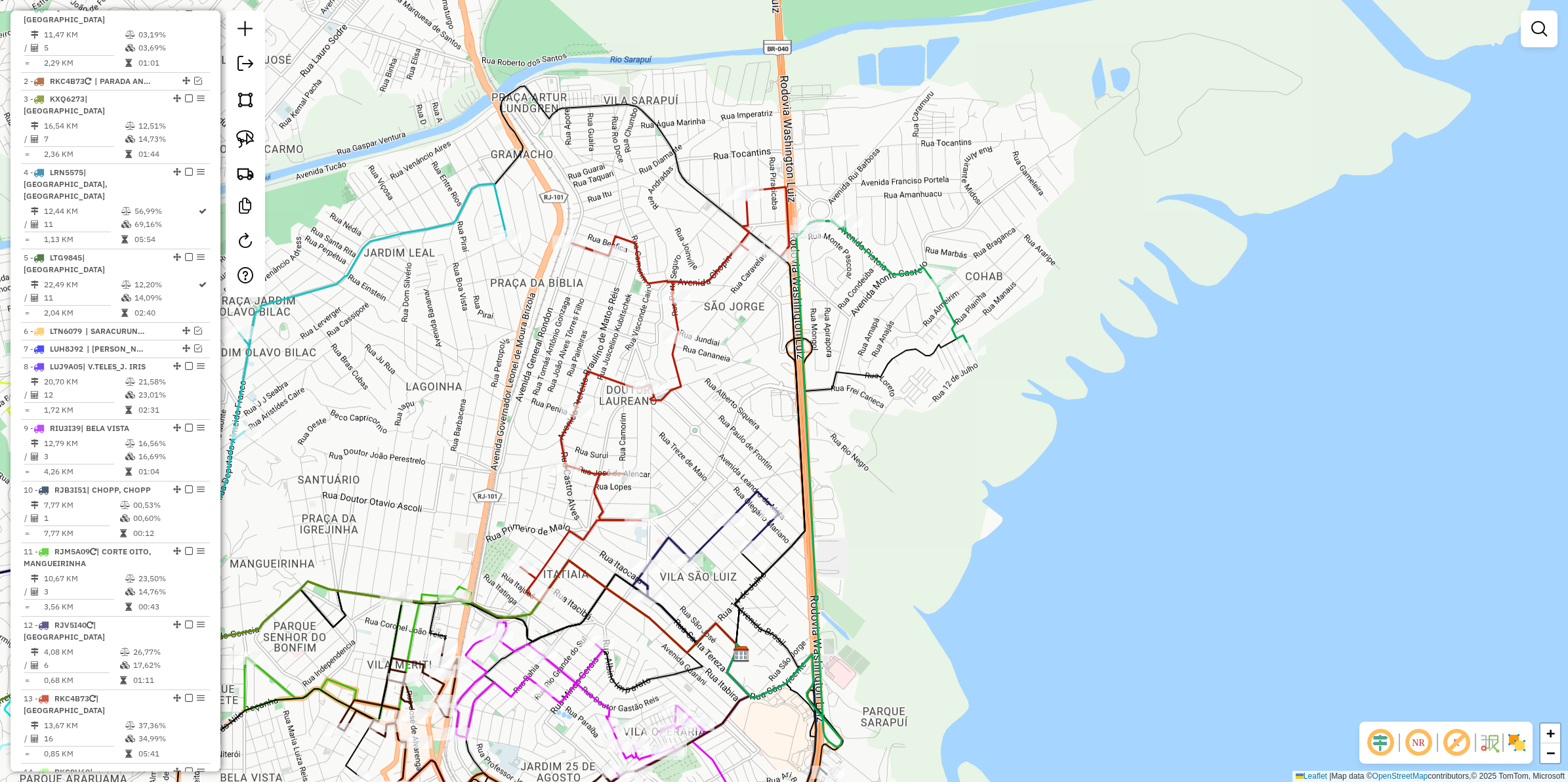
click at [670, 361] on icon at bounding box center [655, 394] width 269 height 415
select select "**********"
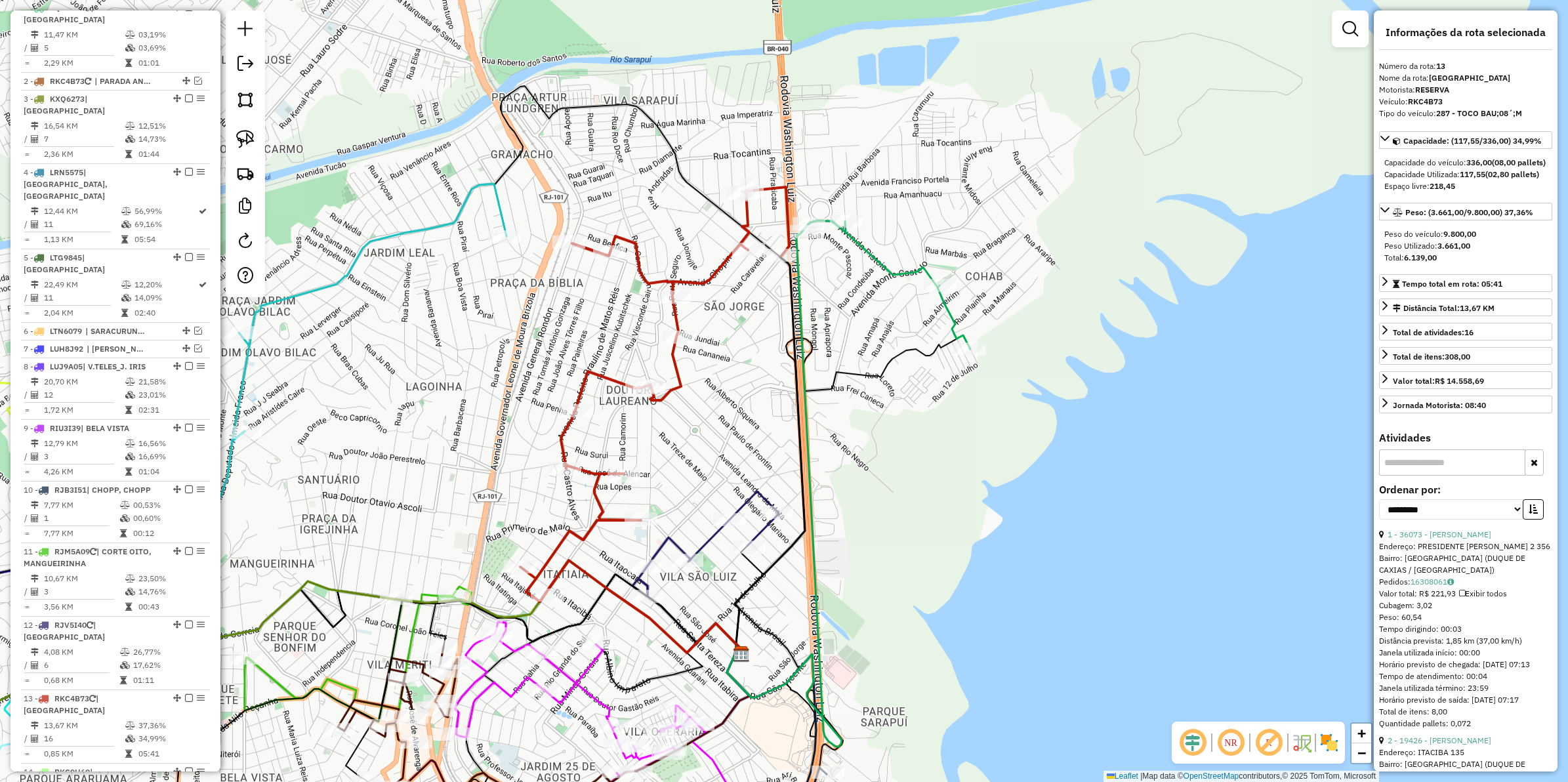
scroll to position [1096, 0]
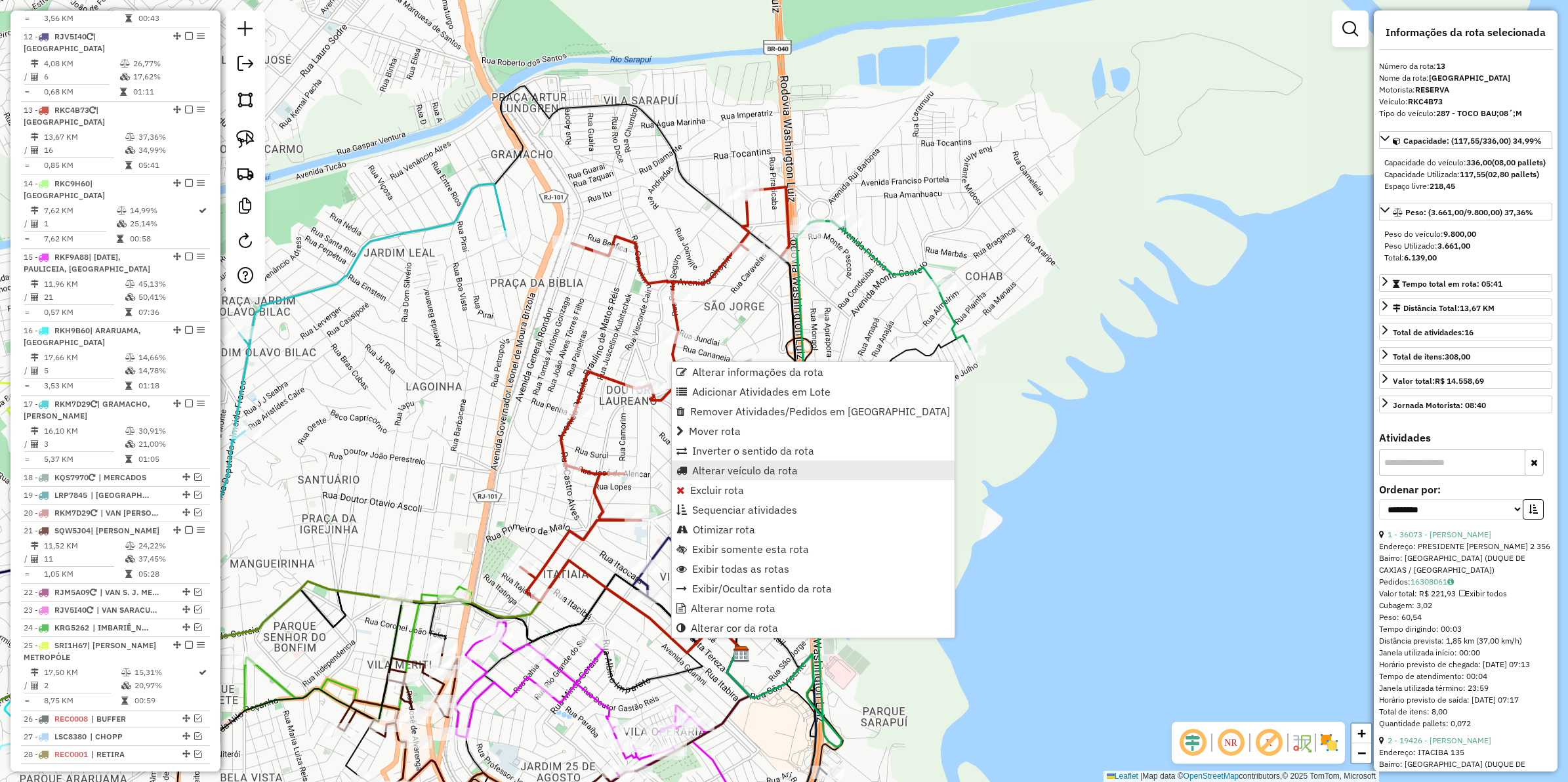
click at [735, 466] on span "Alterar veículo da rota" at bounding box center [745, 471] width 106 height 11
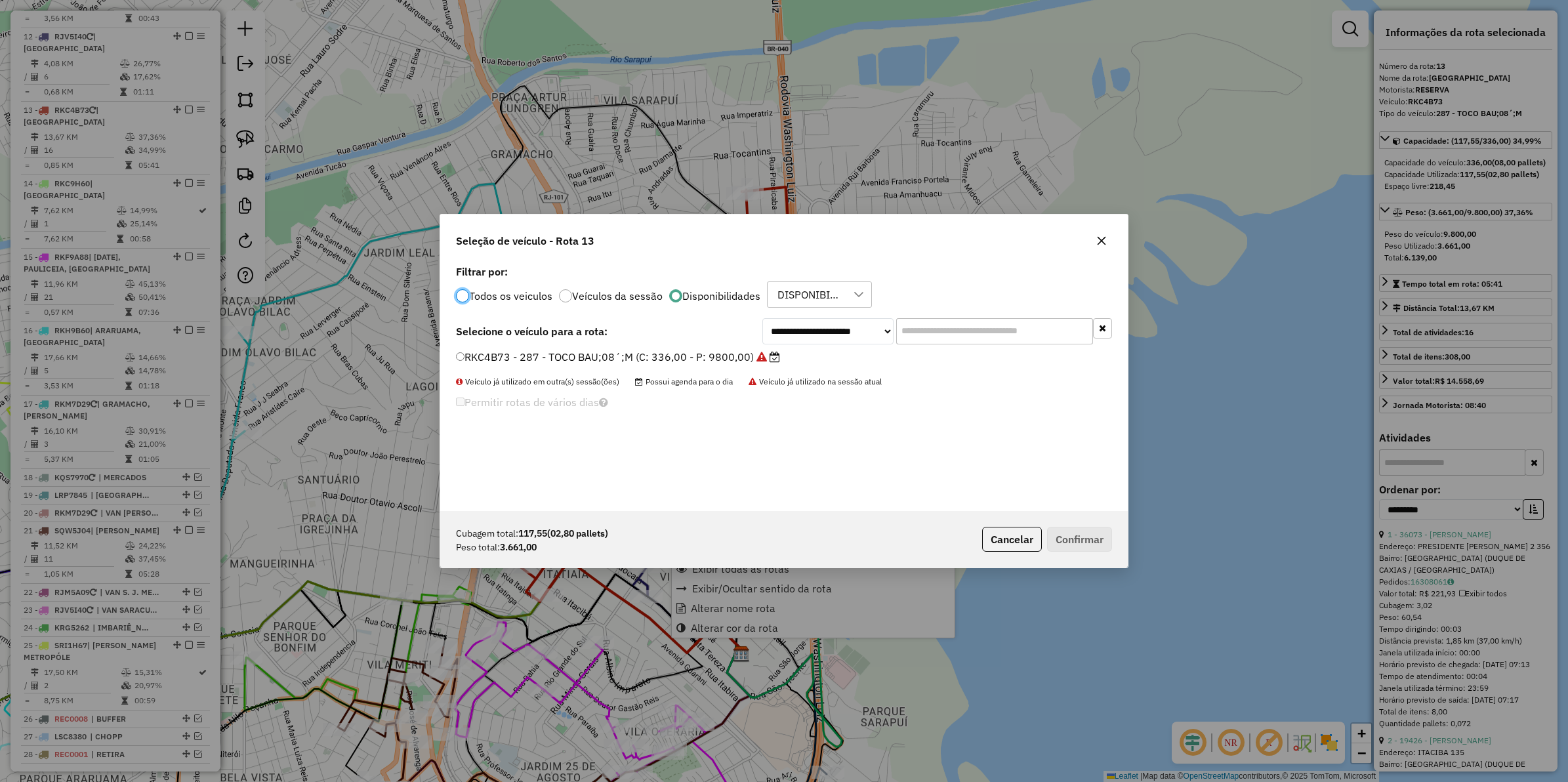
scroll to position [6, 4]
drag, startPoint x: 814, startPoint y: 333, endPoint x: 815, endPoint y: 343, distance: 10.0
click at [814, 333] on select "**********" at bounding box center [828, 331] width 131 height 26
select select "********"
click at [763, 318] on select "**********" at bounding box center [828, 331] width 131 height 26
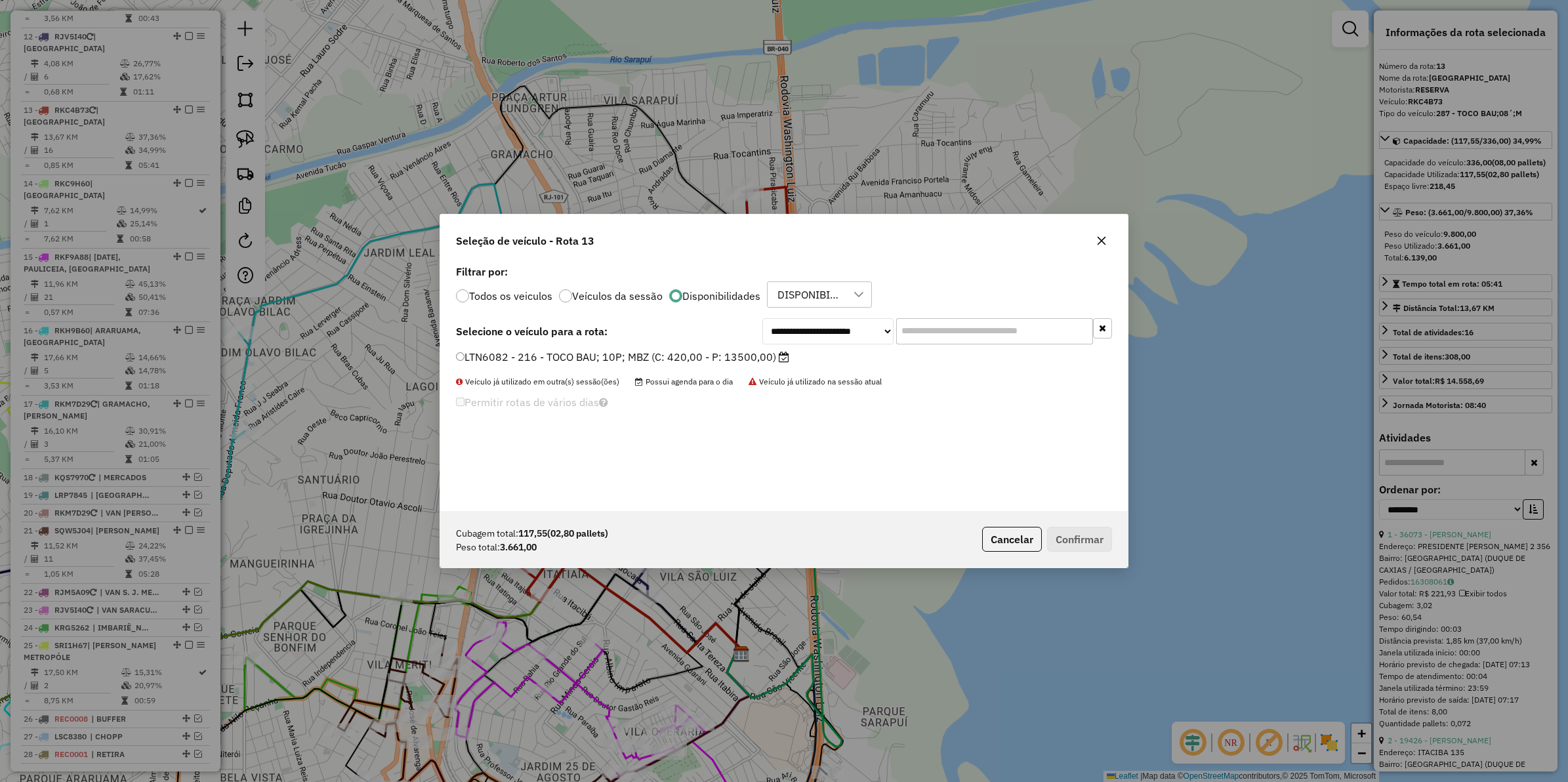
click at [647, 359] on label "LTN6082 - 216 - TOCO BAU; 10P; MBZ (C: 420,00 - P: 13500,00)" at bounding box center [622, 357] width 333 height 16
click at [1083, 542] on button "Confirmar" at bounding box center [1080, 539] width 65 height 25
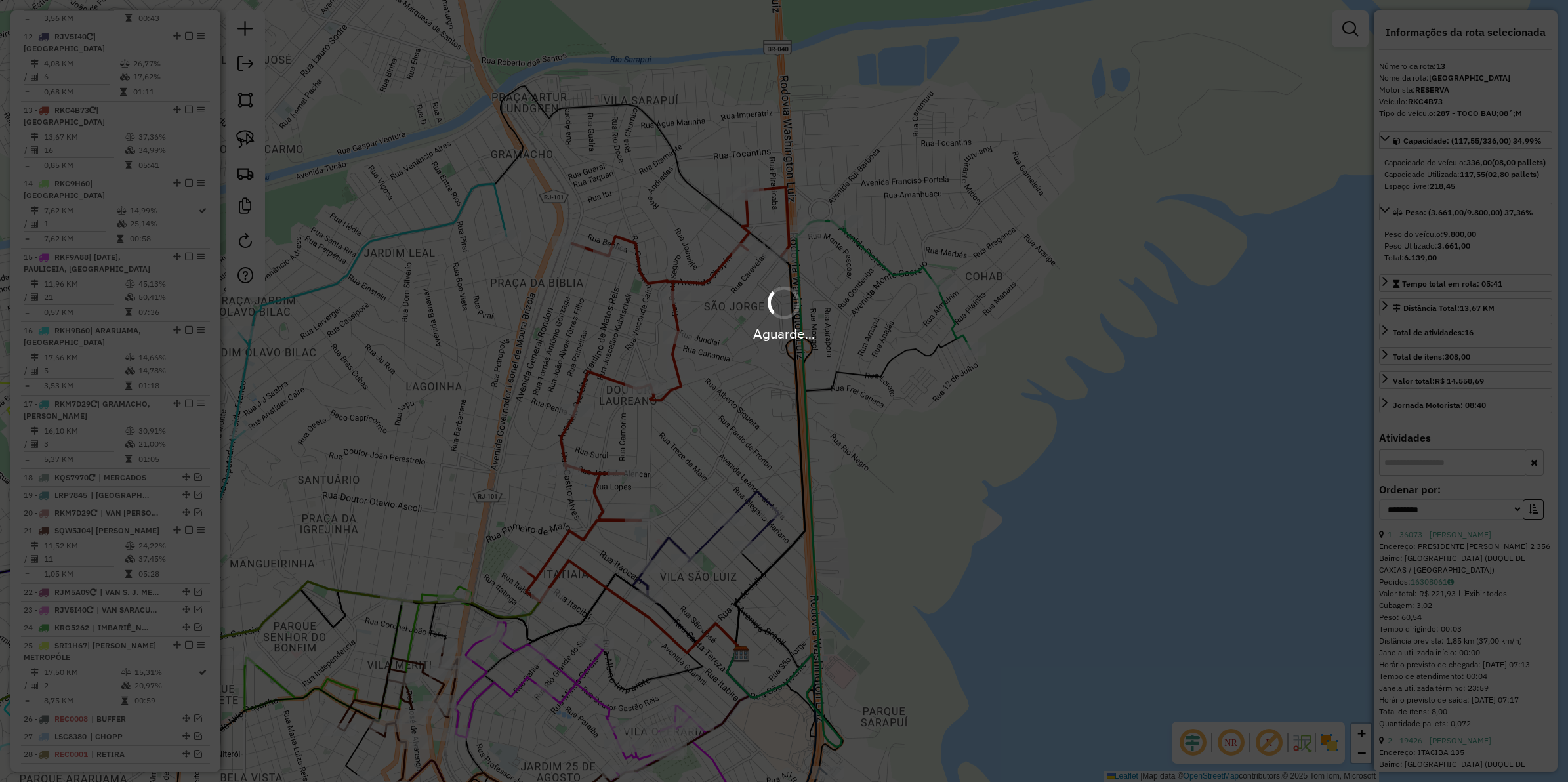
scroll to position [1084, 0]
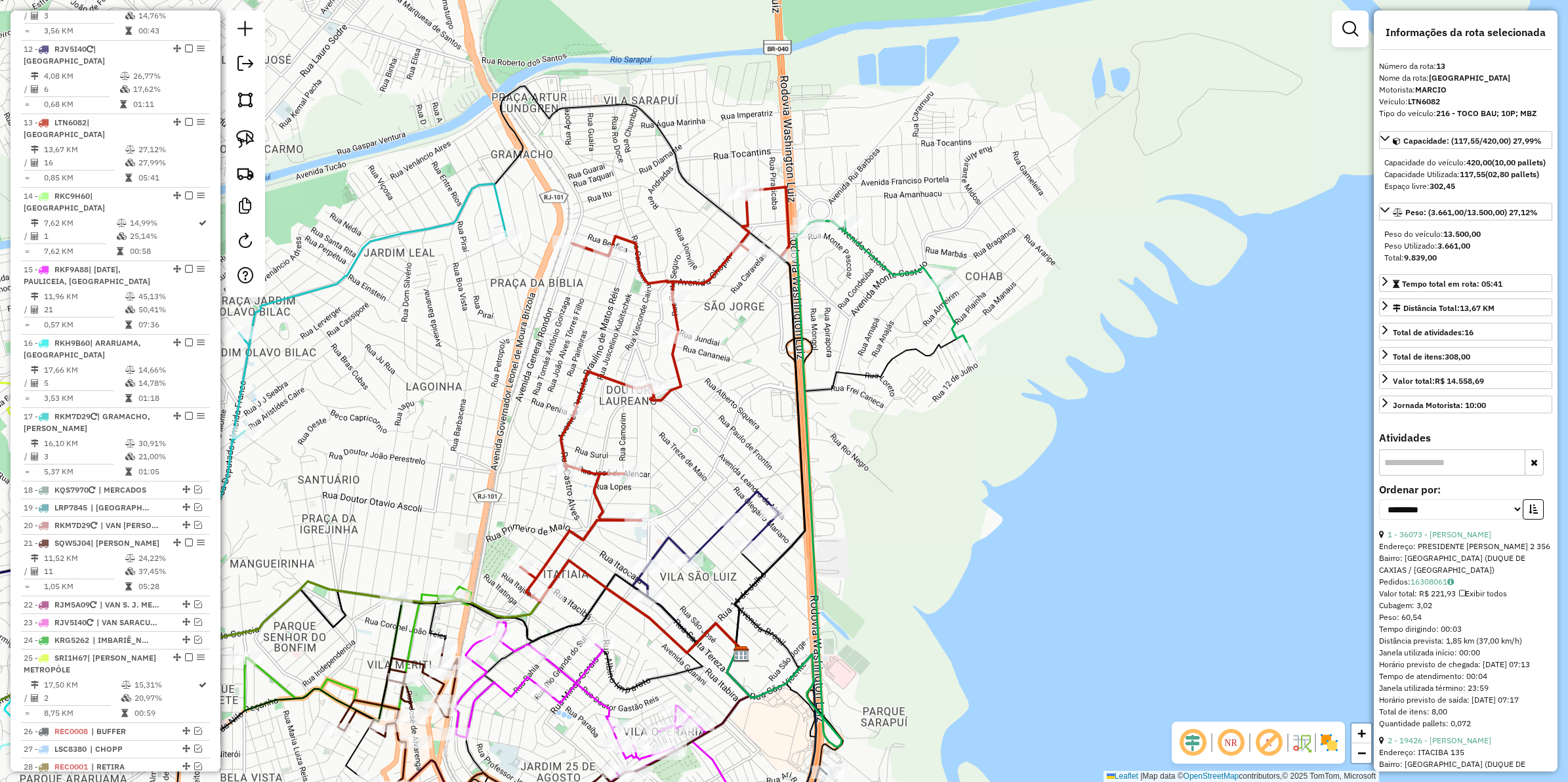
click at [722, 264] on icon at bounding box center [655, 394] width 269 height 415
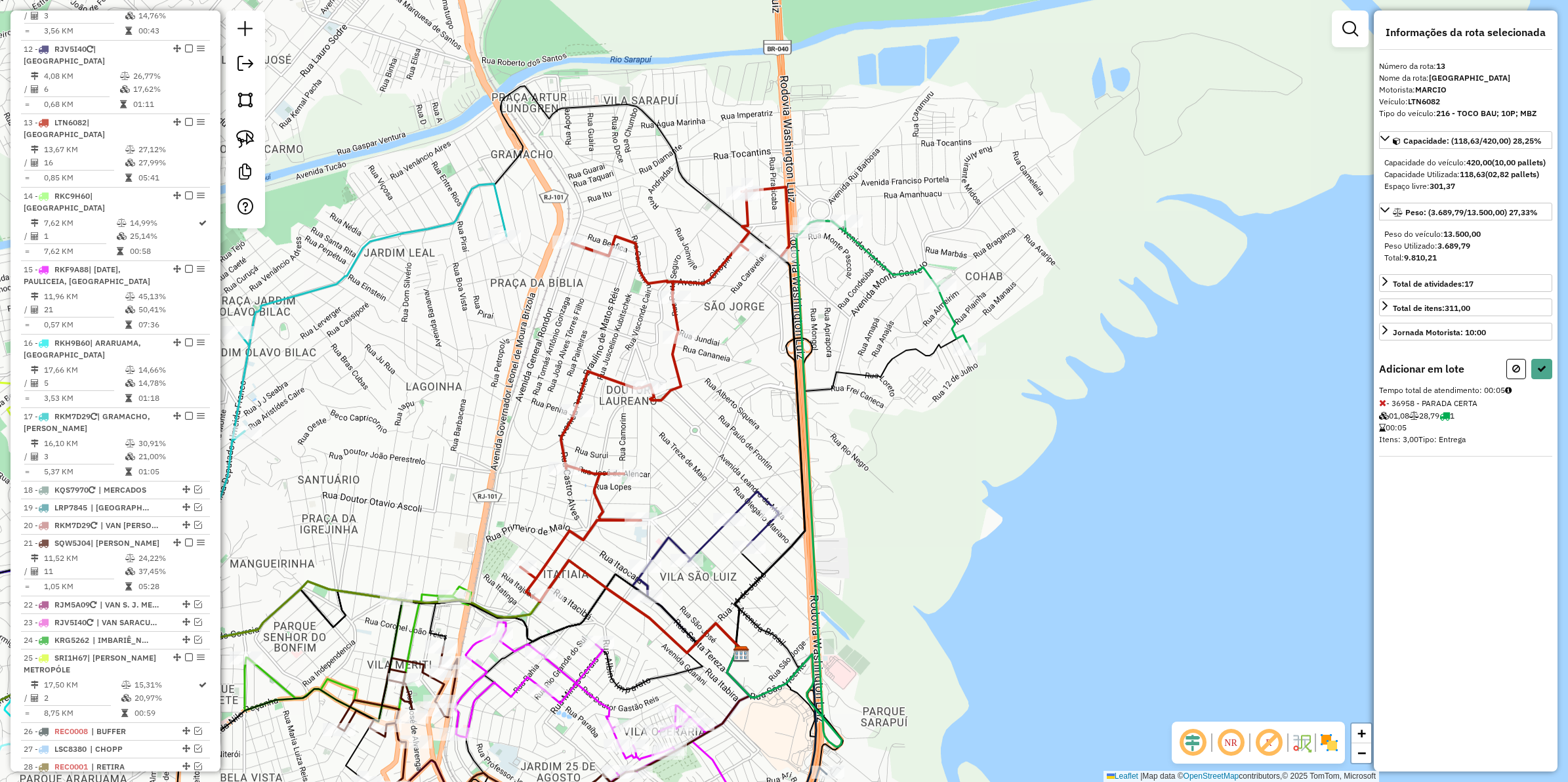
click at [812, 221] on icon at bounding box center [887, 285] width 167 height 129
click at [840, 213] on div "Rota 1 - Placa KQS7970 32143 - CRISTIANA CORDEIRO Janela de atendimento Grade d…" at bounding box center [784, 391] width 1568 height 782
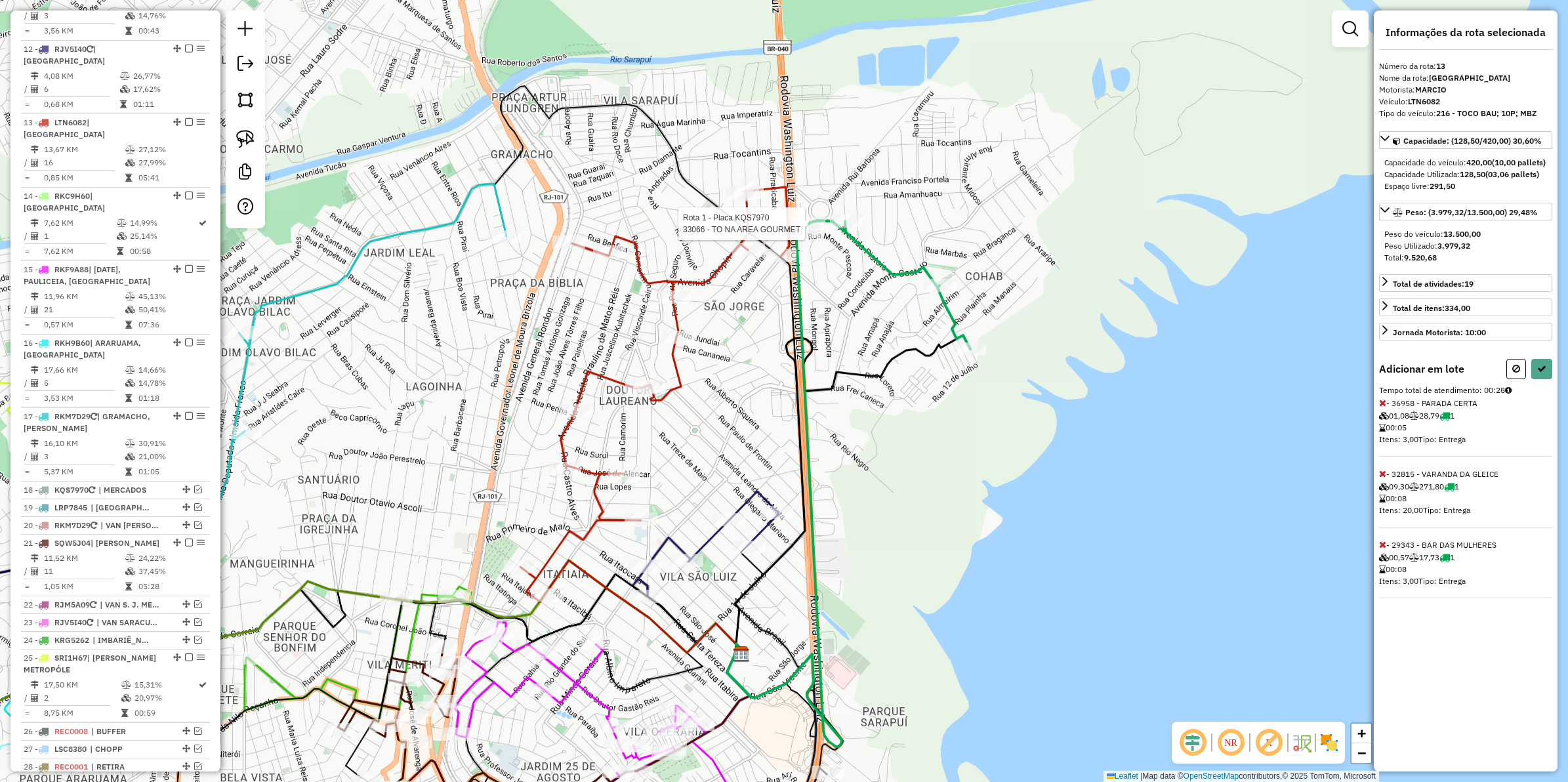
select select "**********"
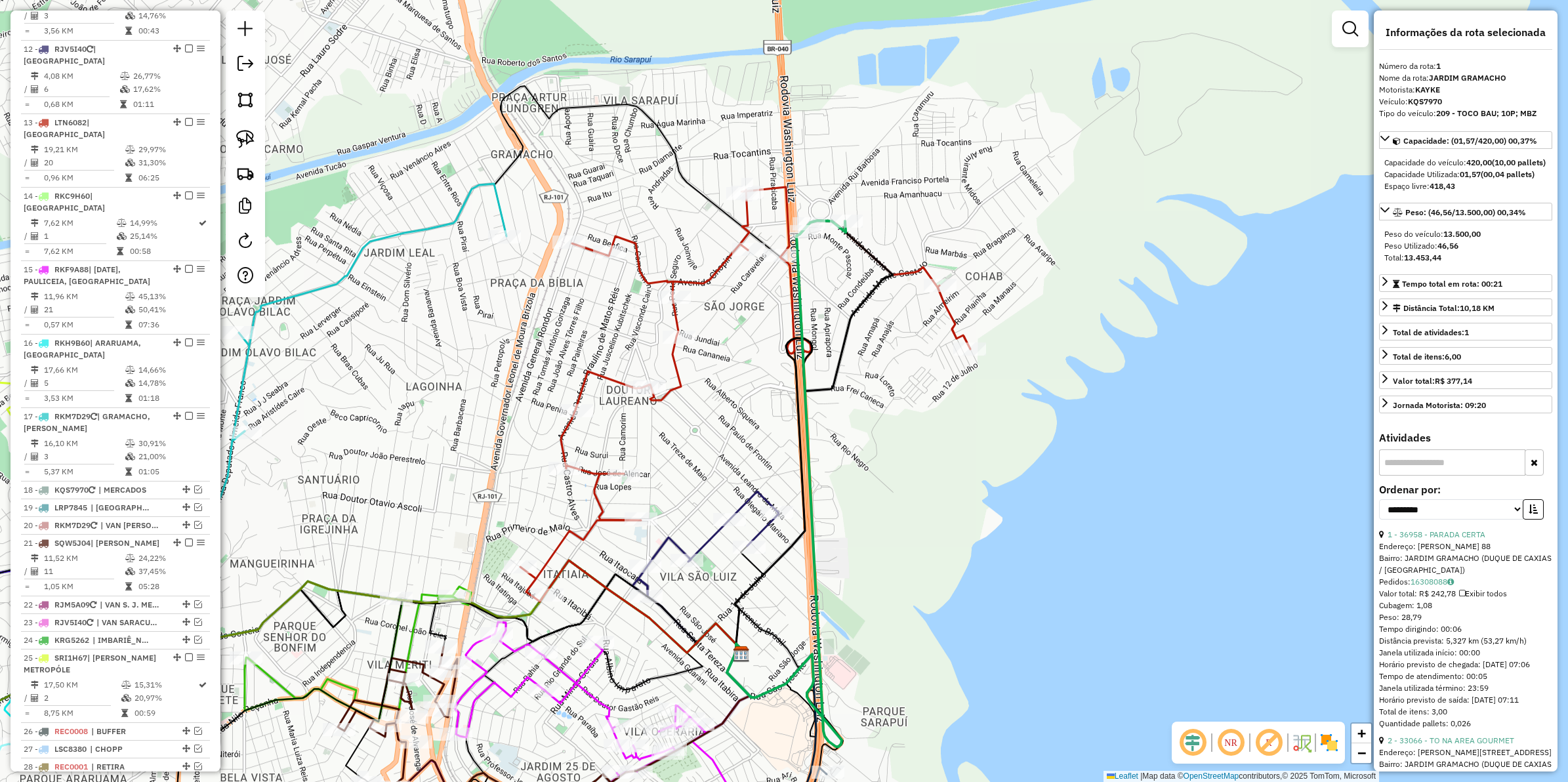
scroll to position [508, 0]
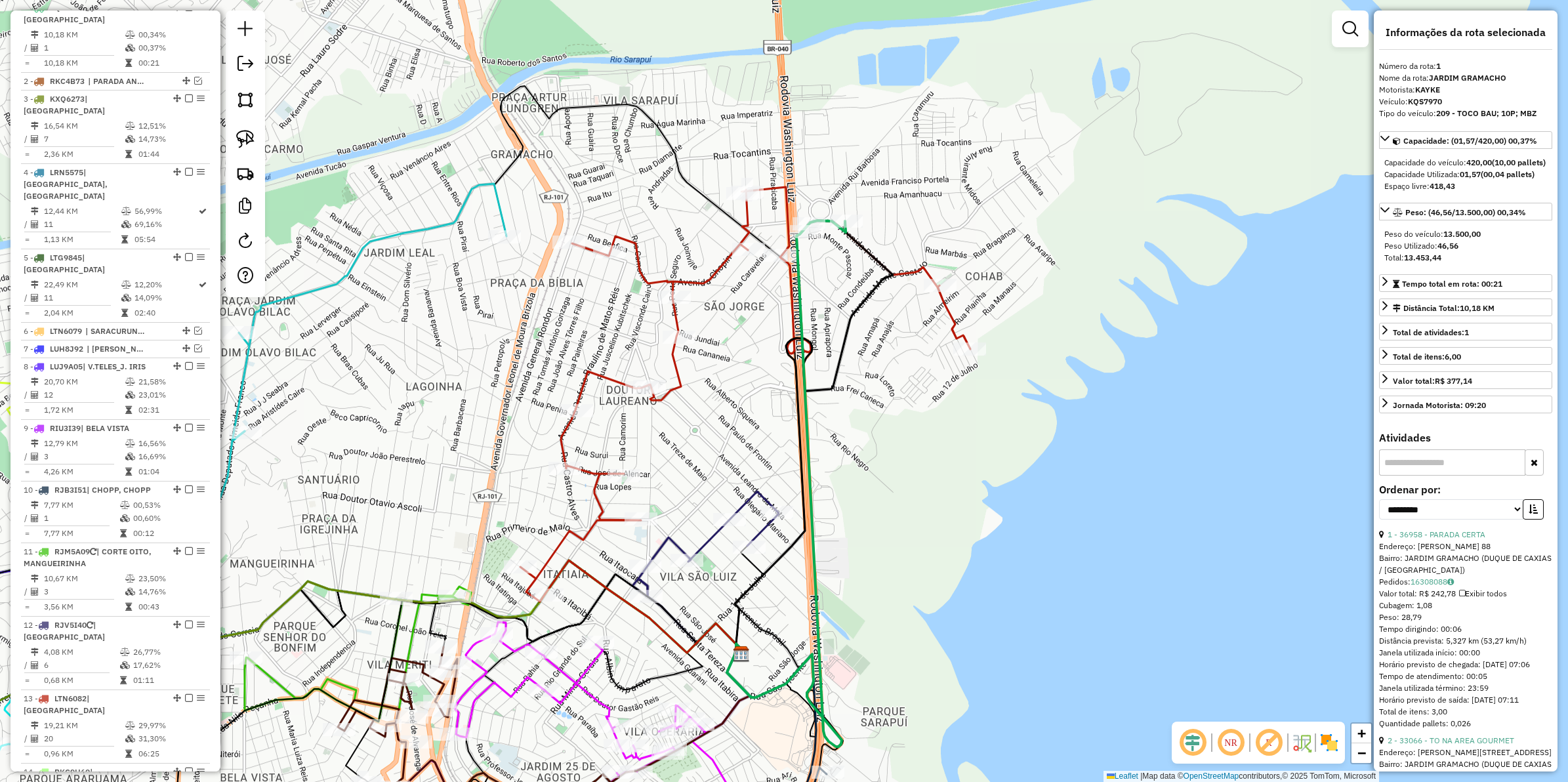
click at [910, 273] on icon at bounding box center [746, 394] width 451 height 415
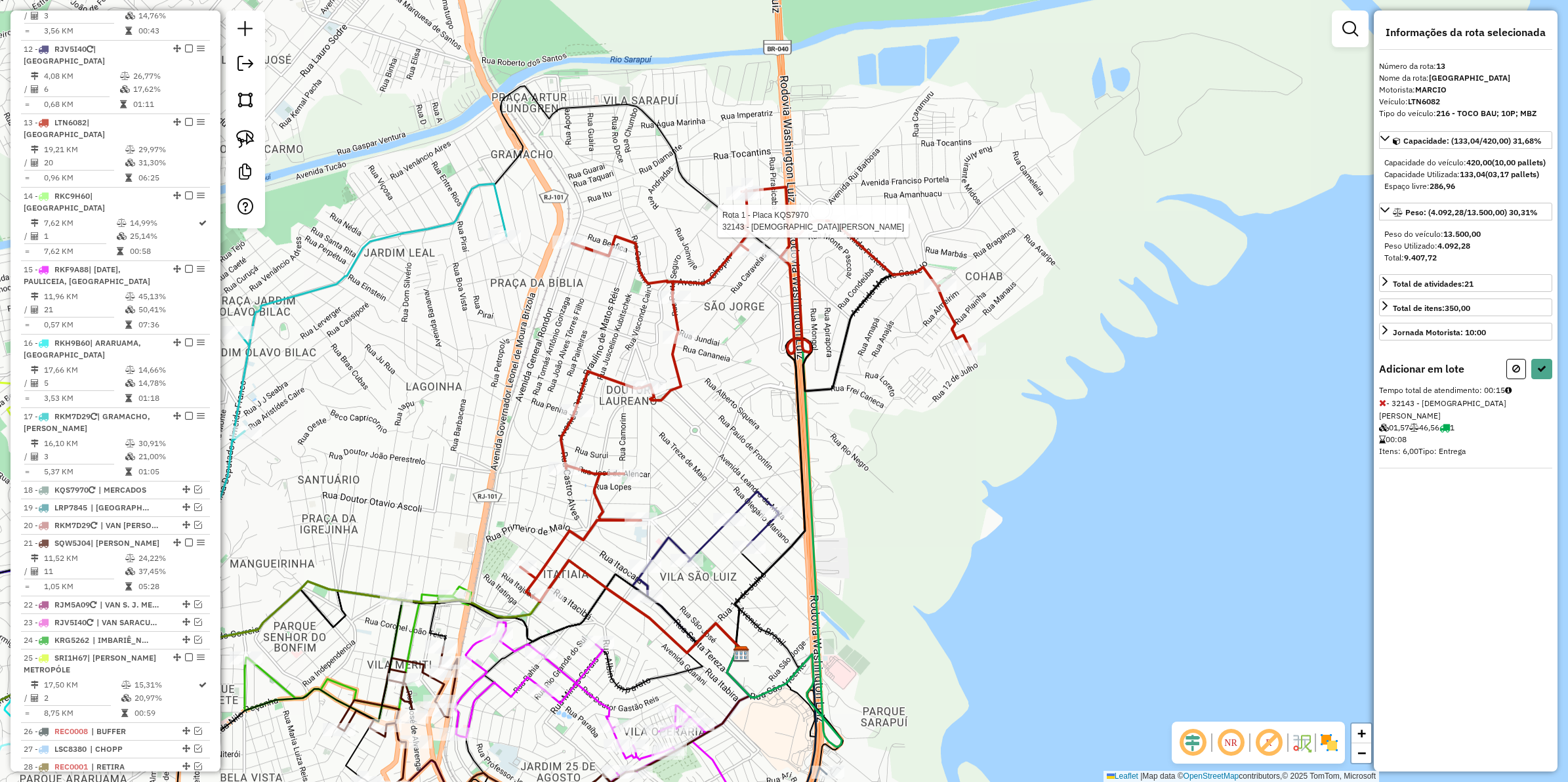
select select "**********"
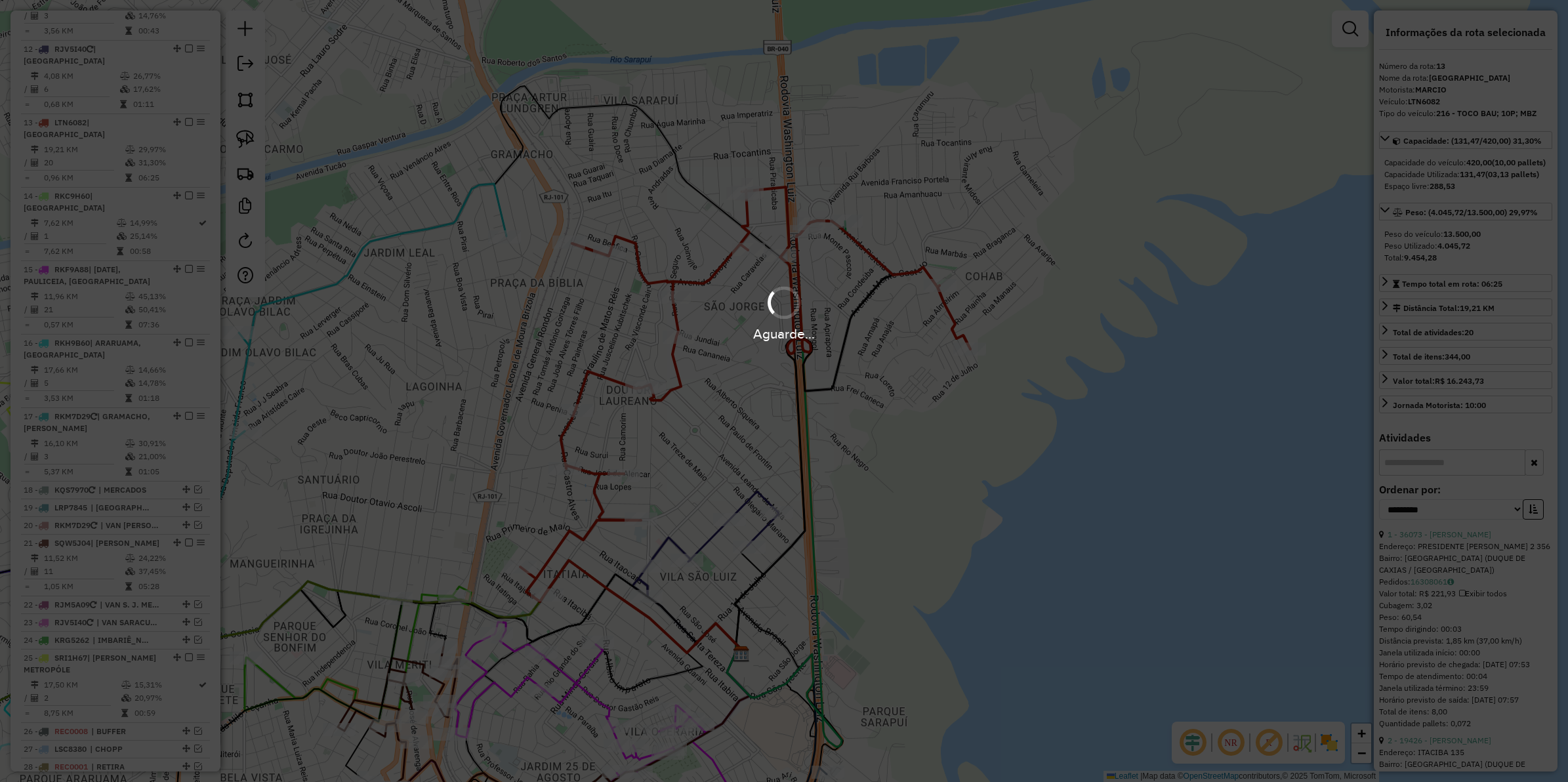
scroll to position [1009, 0]
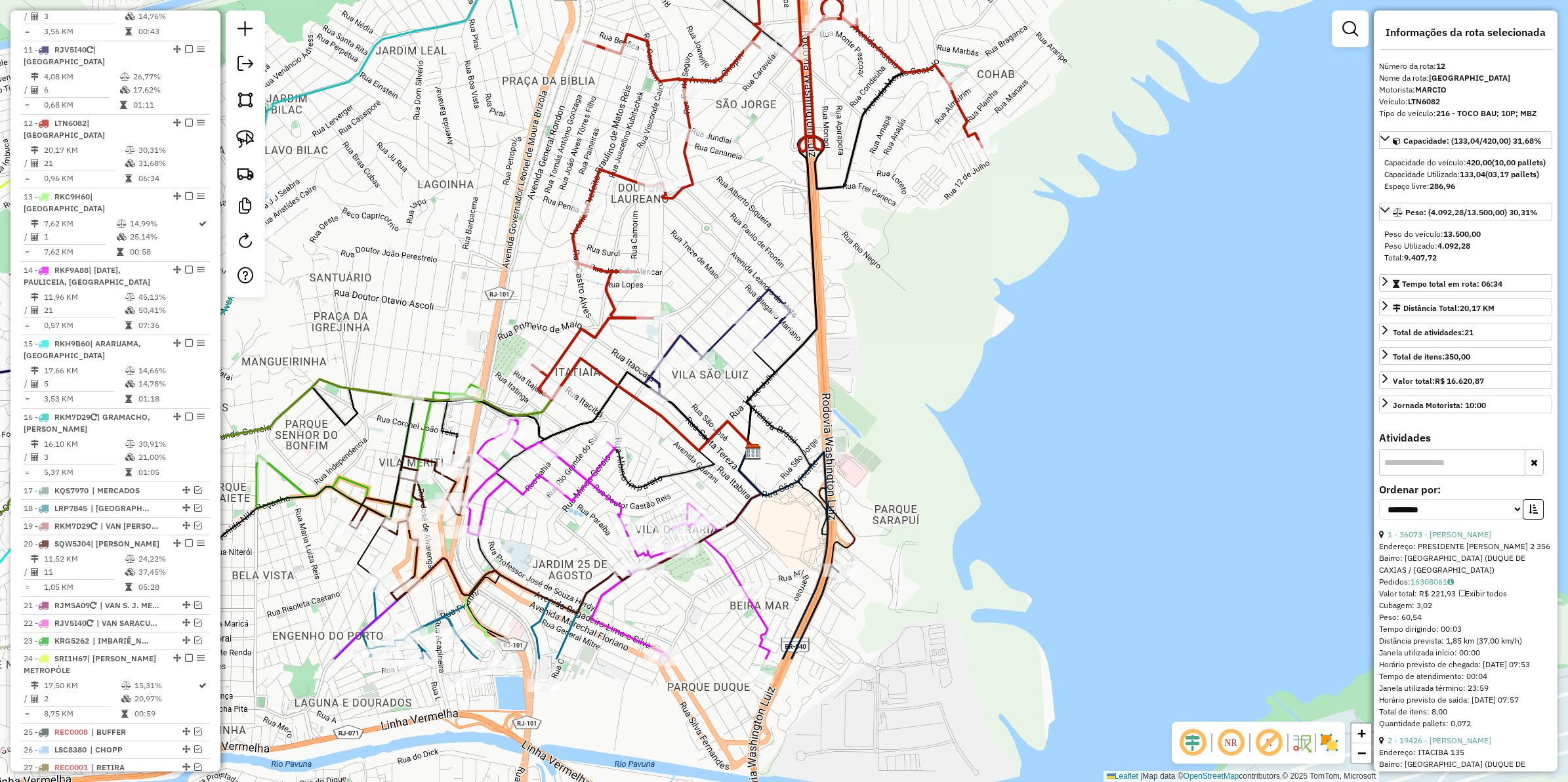
drag, startPoint x: 693, startPoint y: 375, endPoint x: 696, endPoint y: 234, distance: 141.0
click at [696, 234] on div "Janela de atendimento Grade de atendimento Capacidade Transportadoras Veículos …" at bounding box center [784, 391] width 1568 height 782
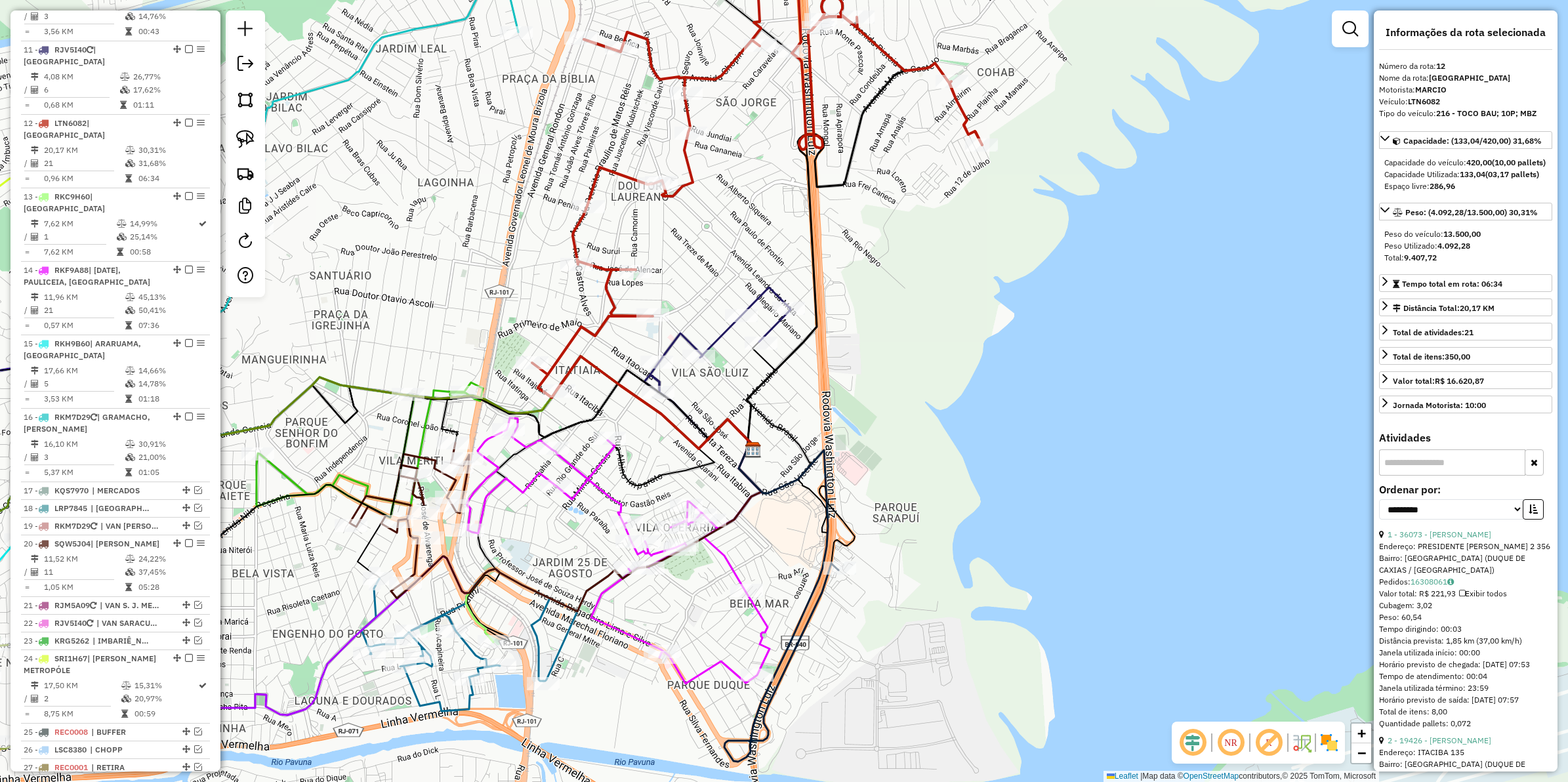
click at [756, 307] on icon at bounding box center [720, 340] width 140 height 105
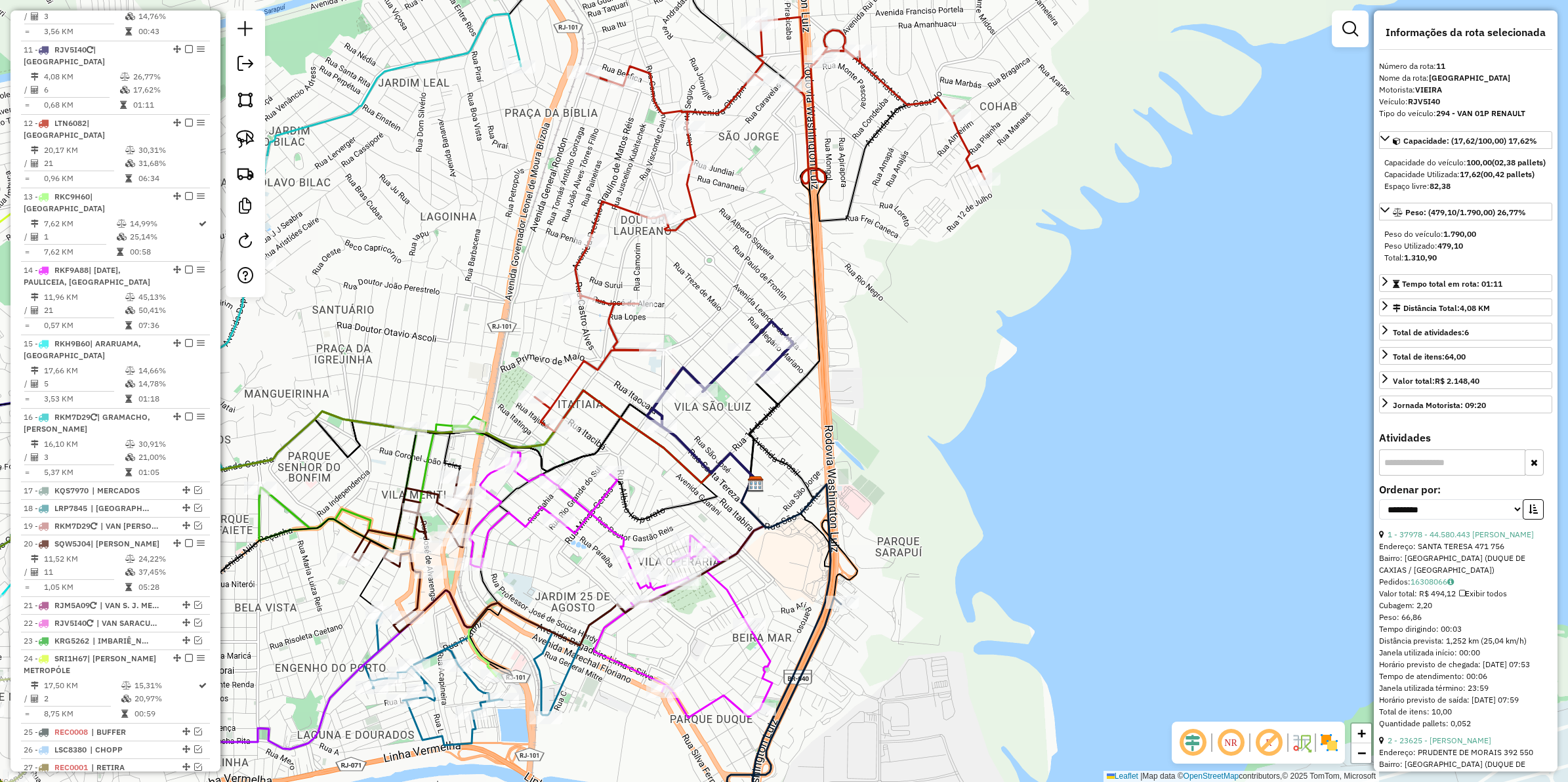
drag, startPoint x: 529, startPoint y: 307, endPoint x: 532, endPoint y: 341, distance: 34.1
click at [532, 341] on div "Janela de atendimento Grade de atendimento Capacidade Transportadoras Veículos …" at bounding box center [784, 391] width 1568 height 782
click at [581, 361] on icon at bounding box center [760, 224] width 451 height 415
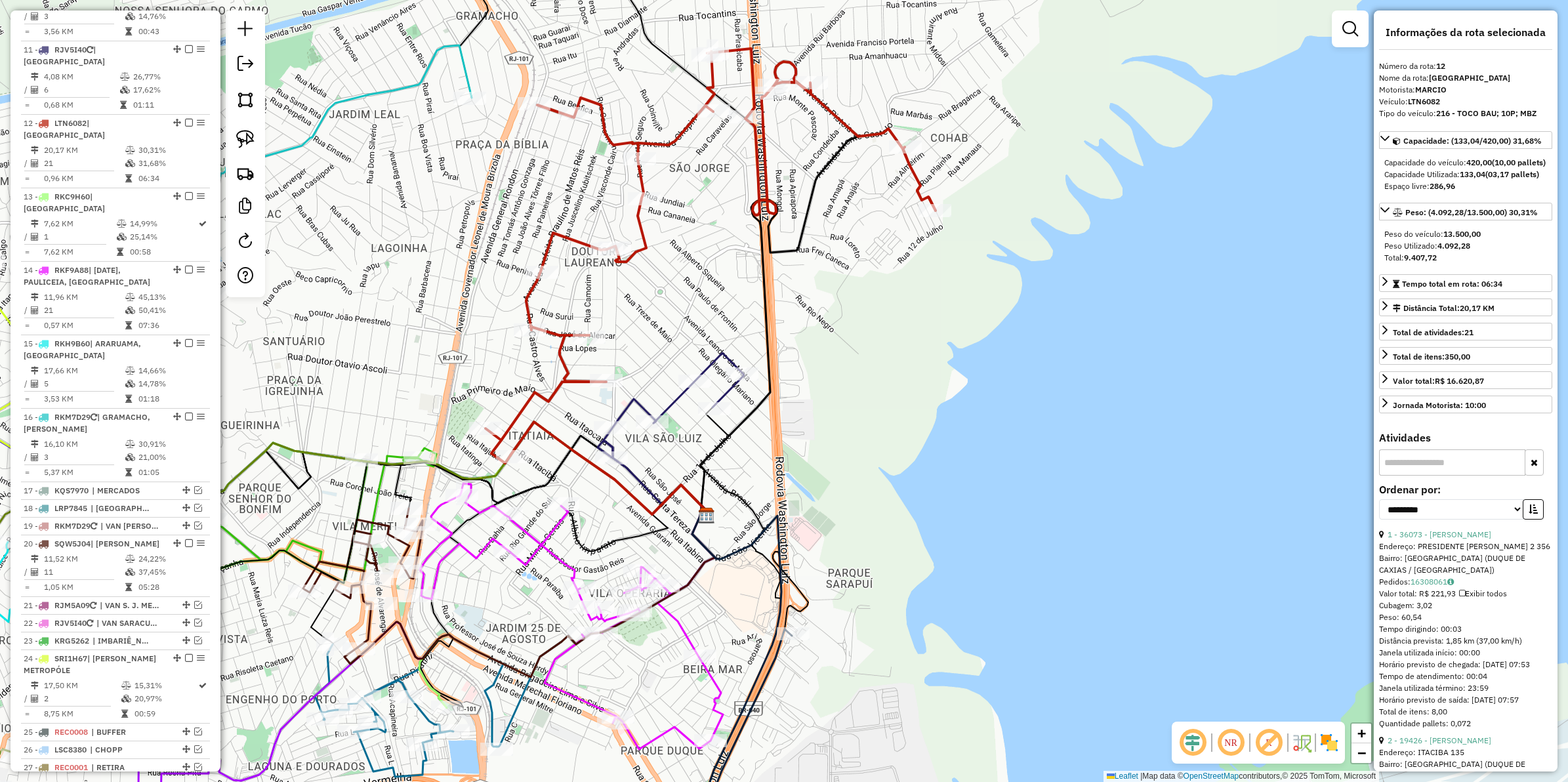
drag, startPoint x: 746, startPoint y: 307, endPoint x: 716, endPoint y: 350, distance: 52.4
click at [716, 350] on div "Janela de atendimento Grade de atendimento Capacidade Transportadoras Veículos …" at bounding box center [784, 391] width 1568 height 782
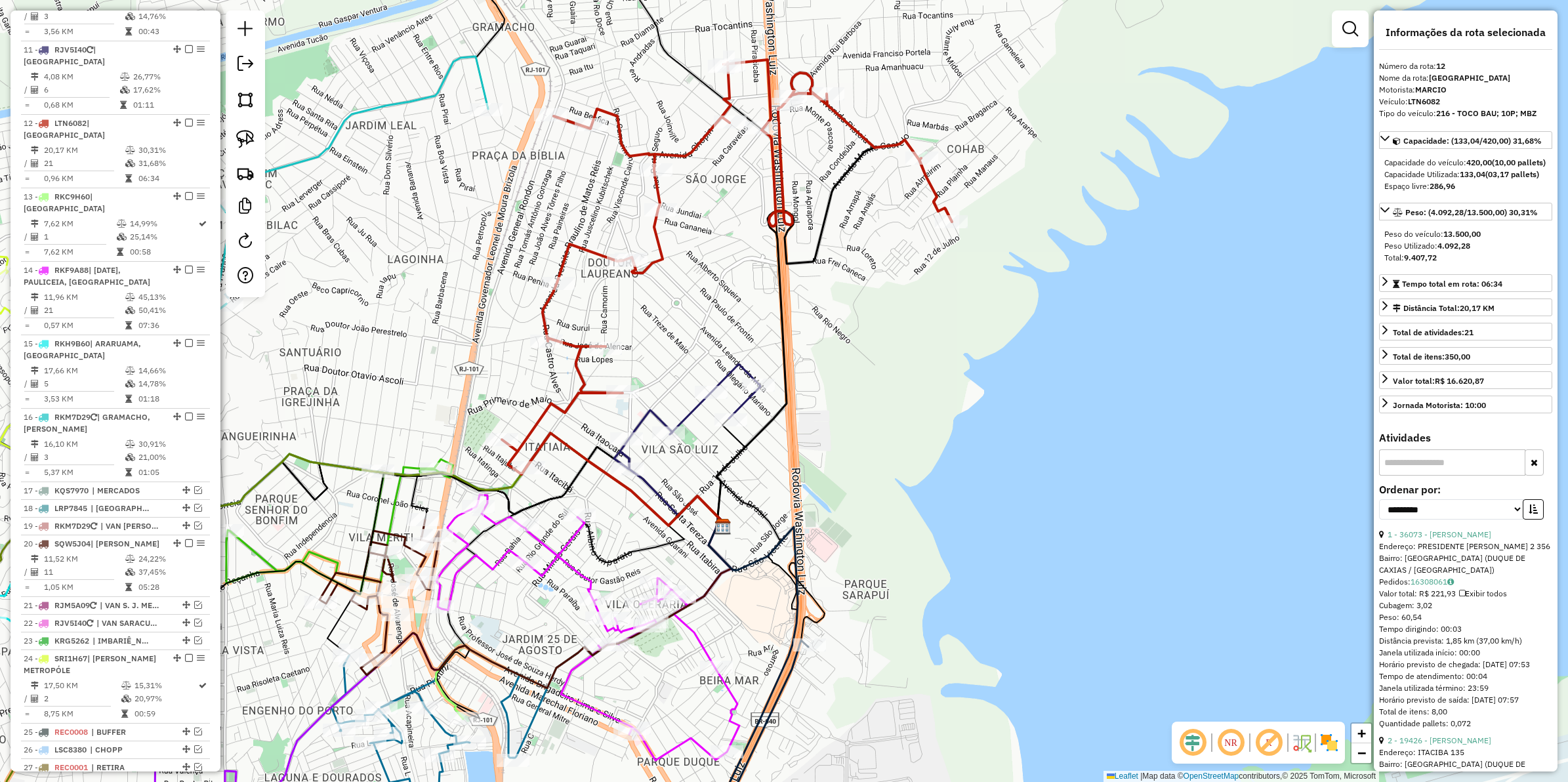
click at [663, 263] on icon at bounding box center [727, 267] width 451 height 415
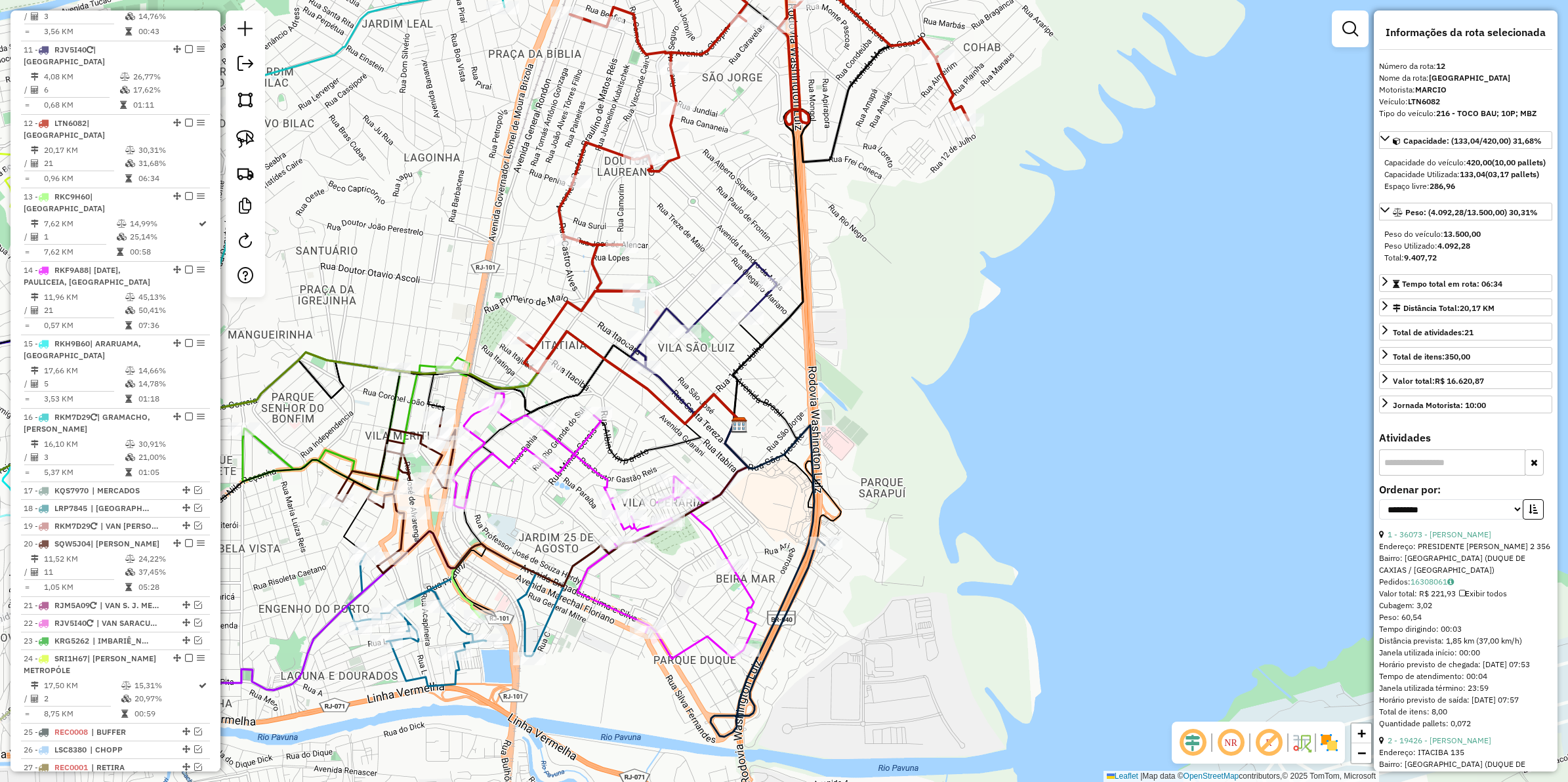
drag, startPoint x: 685, startPoint y: 292, endPoint x: 692, endPoint y: 175, distance: 117.2
click at [692, 175] on div "Janela de atendimento Grade de atendimento Capacidade Transportadoras Veículos …" at bounding box center [784, 391] width 1568 height 782
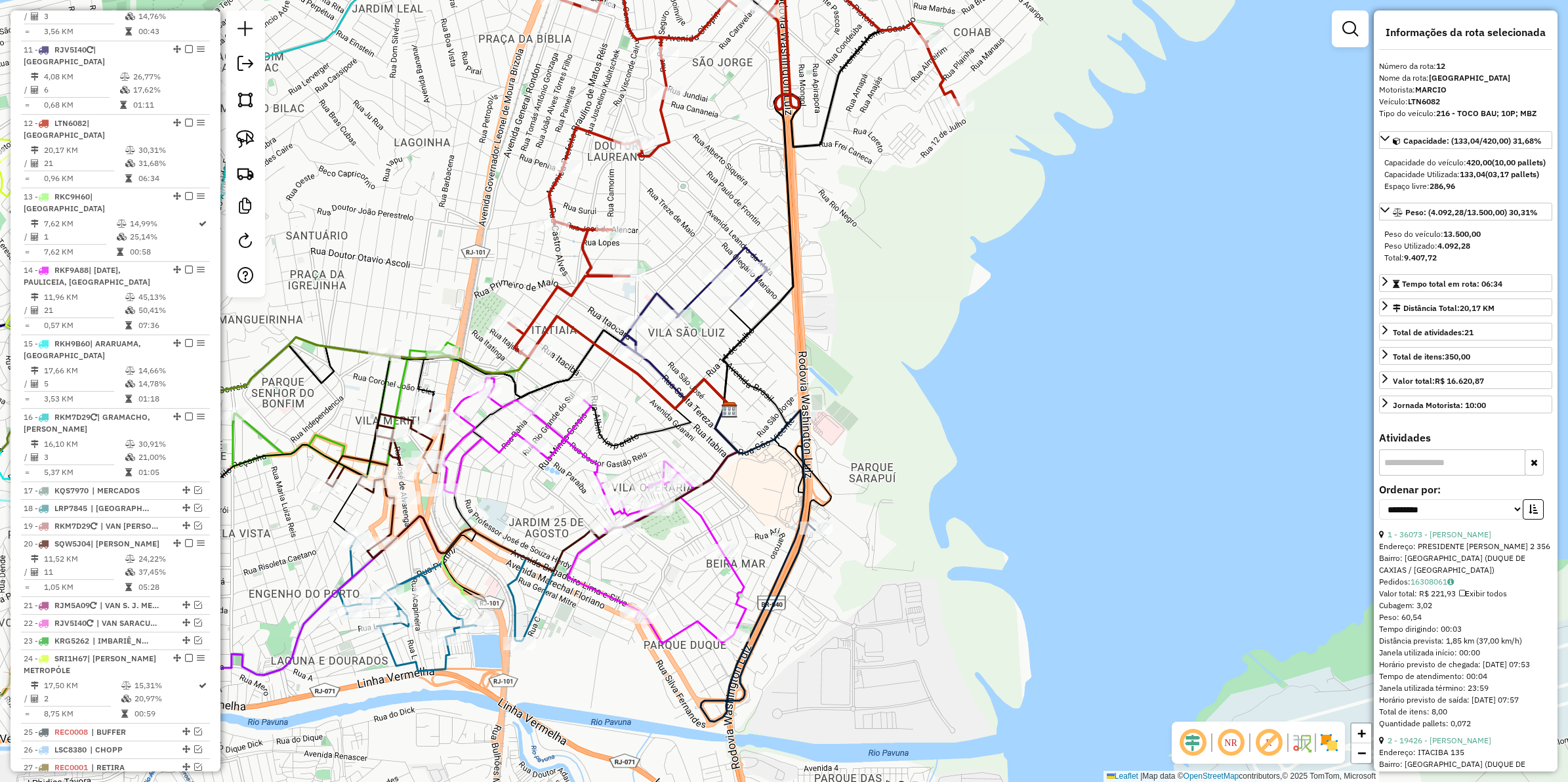
click at [730, 261] on icon at bounding box center [697, 300] width 140 height 105
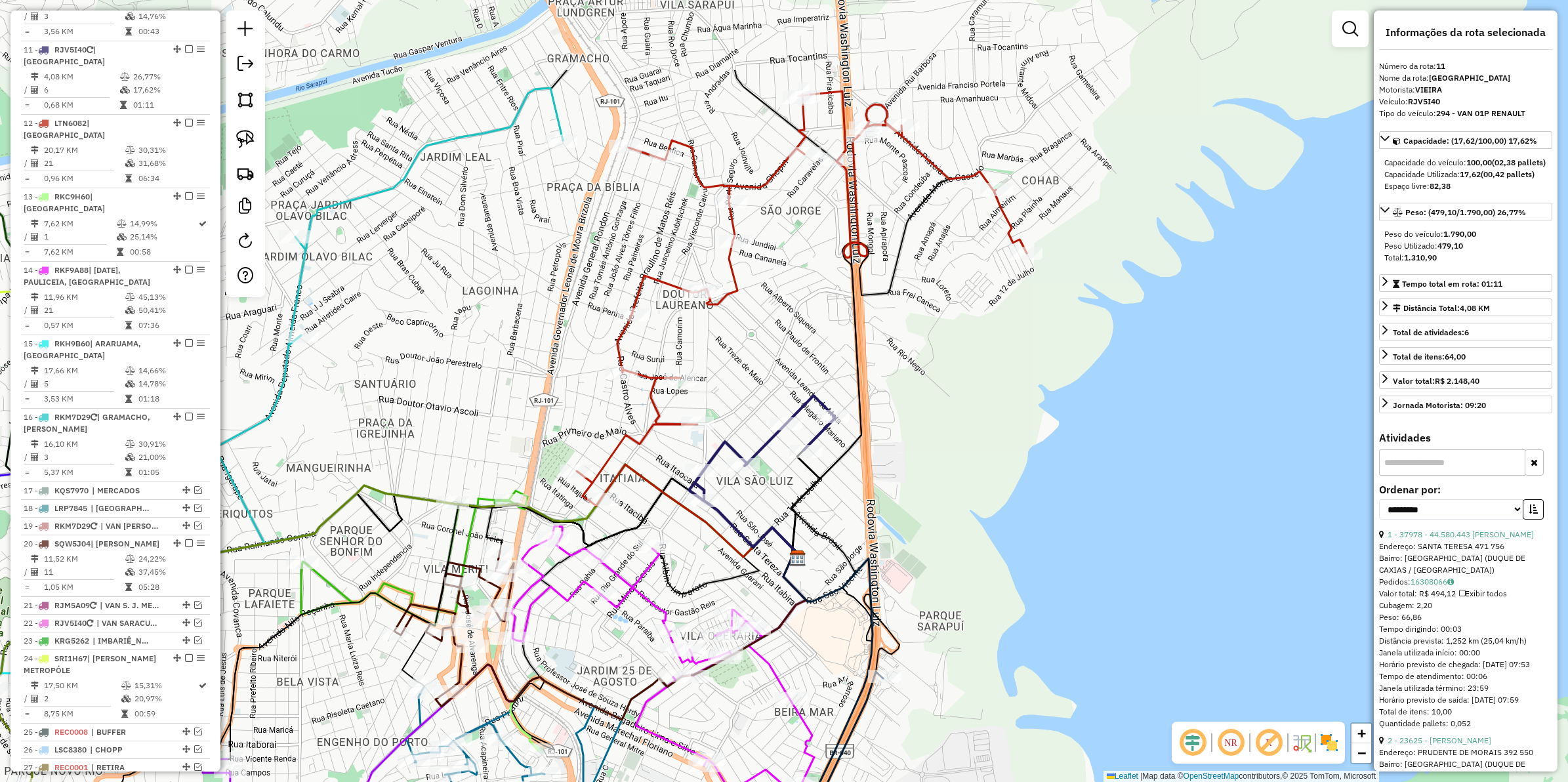
drag, startPoint x: 920, startPoint y: 407, endPoint x: 924, endPoint y: 460, distance: 53.2
click at [931, 480] on div "Janela de atendimento Grade de atendimento Capacidade Transportadoras Veículos …" at bounding box center [784, 391] width 1568 height 782
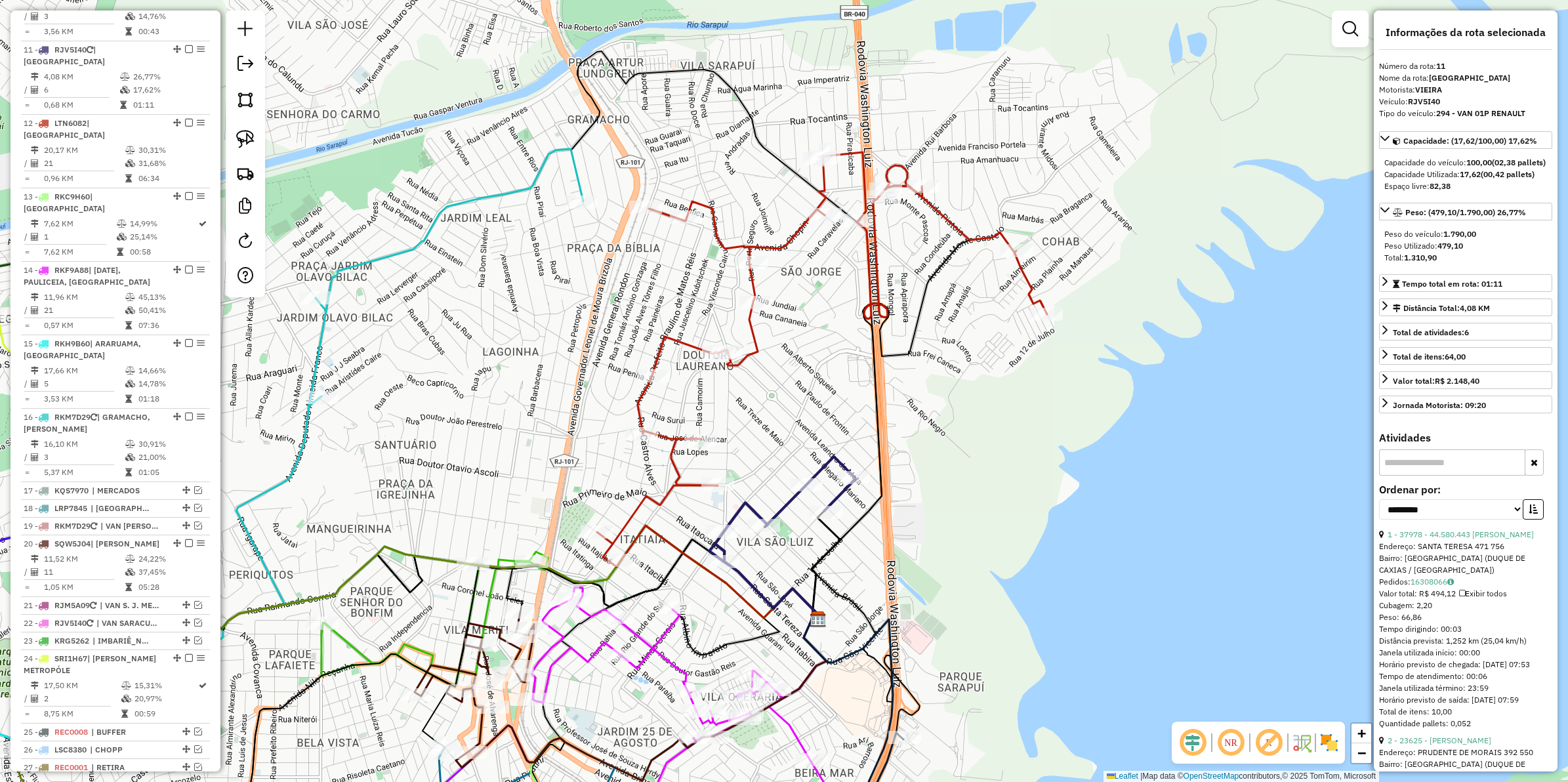
drag, startPoint x: 850, startPoint y: 374, endPoint x: 883, endPoint y: 422, distance: 58.2
click at [883, 422] on icon at bounding box center [914, 426] width 205 height 387
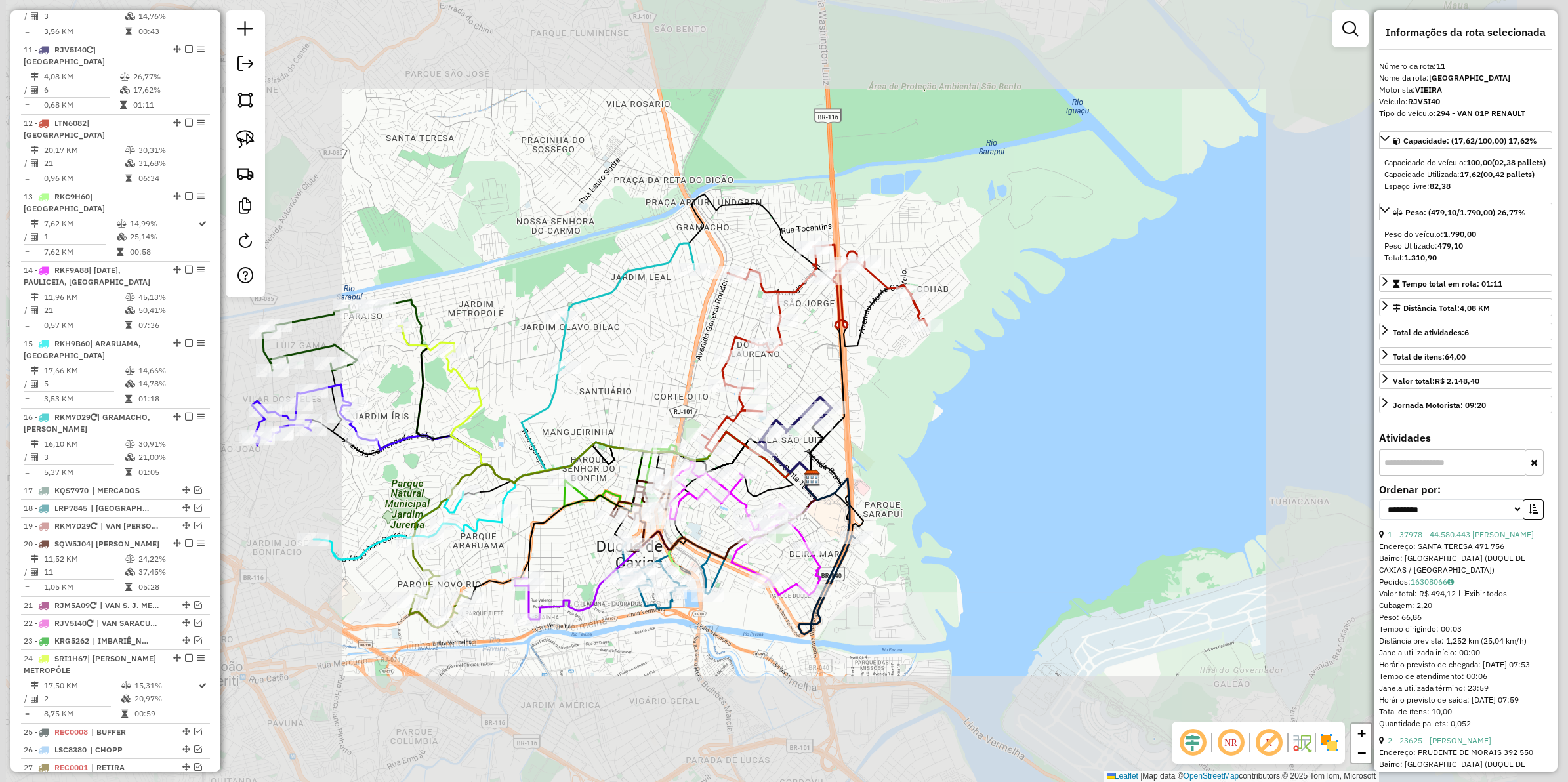
drag, startPoint x: 863, startPoint y: 416, endPoint x: 834, endPoint y: 361, distance: 62.2
click at [834, 361] on div "Janela de atendimento Grade de atendimento Capacidade Transportadoras Veículos …" at bounding box center [784, 391] width 1568 height 782
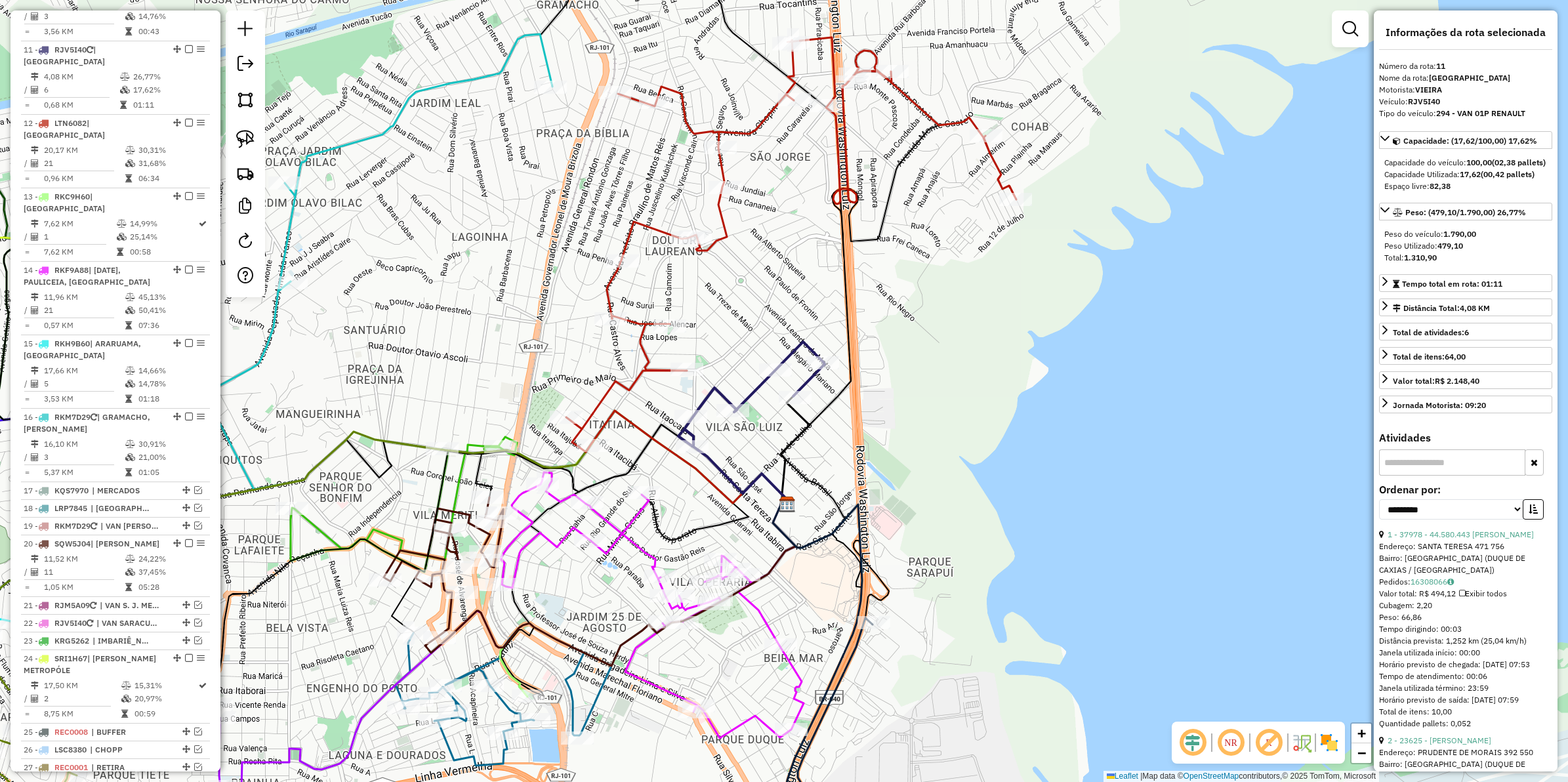
drag, startPoint x: 916, startPoint y: 424, endPoint x: 907, endPoint y: 356, distance: 68.6
click at [907, 356] on div "Janela de atendimento Grade de atendimento Capacidade Transportadoras Veículos …" at bounding box center [784, 391] width 1568 height 782
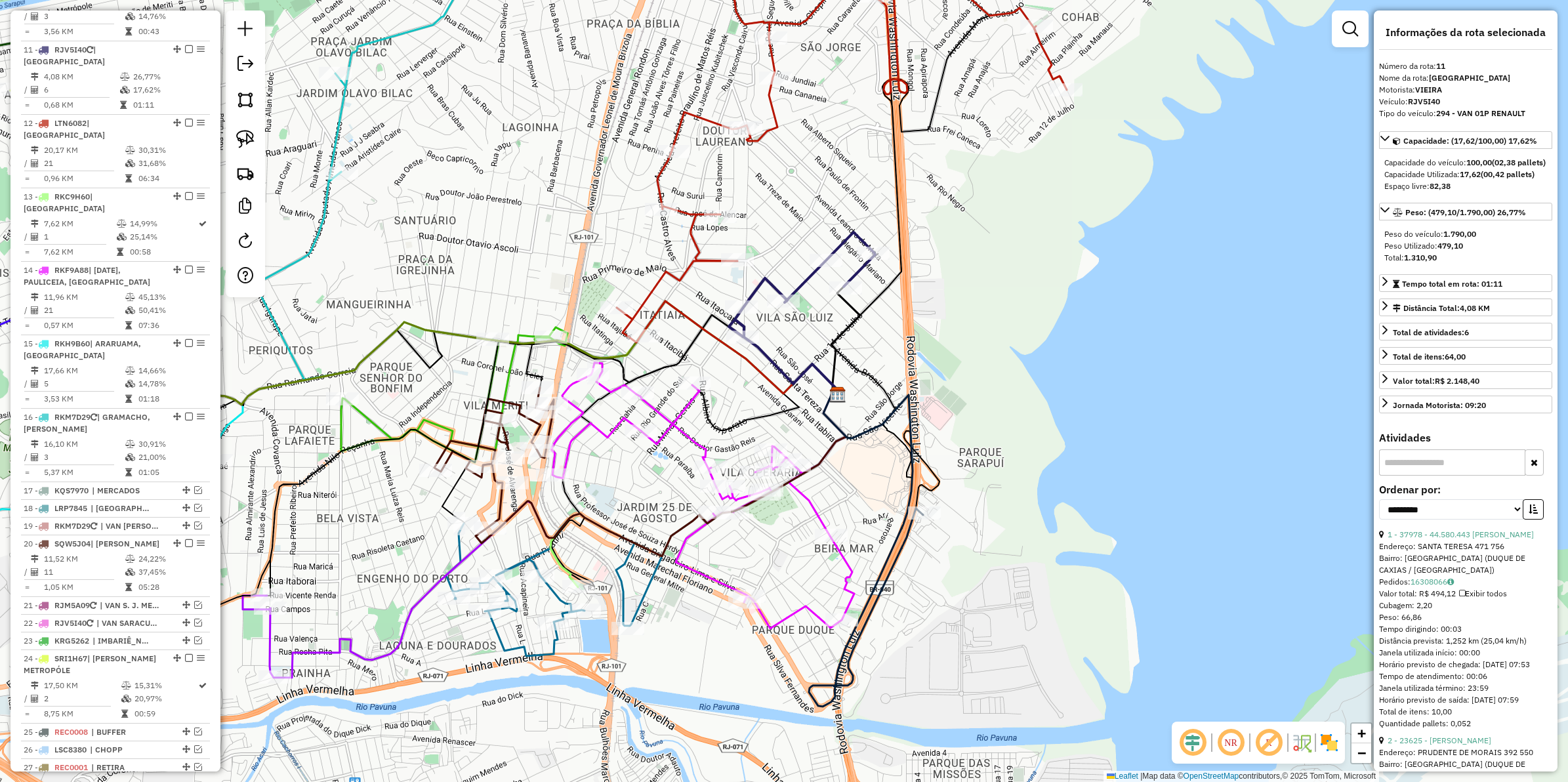
drag, startPoint x: 890, startPoint y: 422, endPoint x: 940, endPoint y: 358, distance: 81.2
click at [963, 349] on div "Janela de atendimento Grade de atendimento Capacidade Transportadoras Veículos …" at bounding box center [784, 391] width 1568 height 782
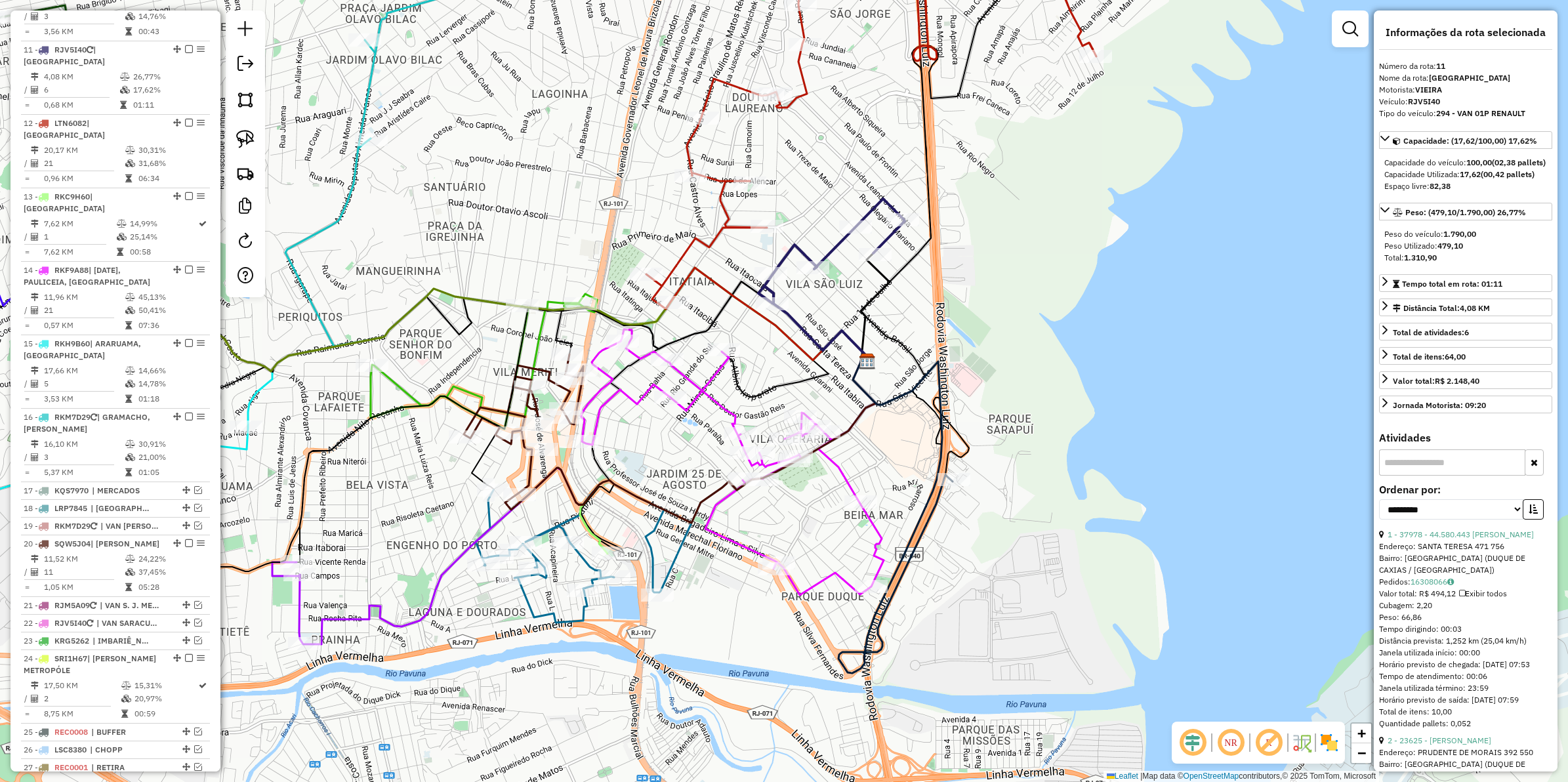
click at [723, 401] on icon at bounding box center [732, 462] width 302 height 266
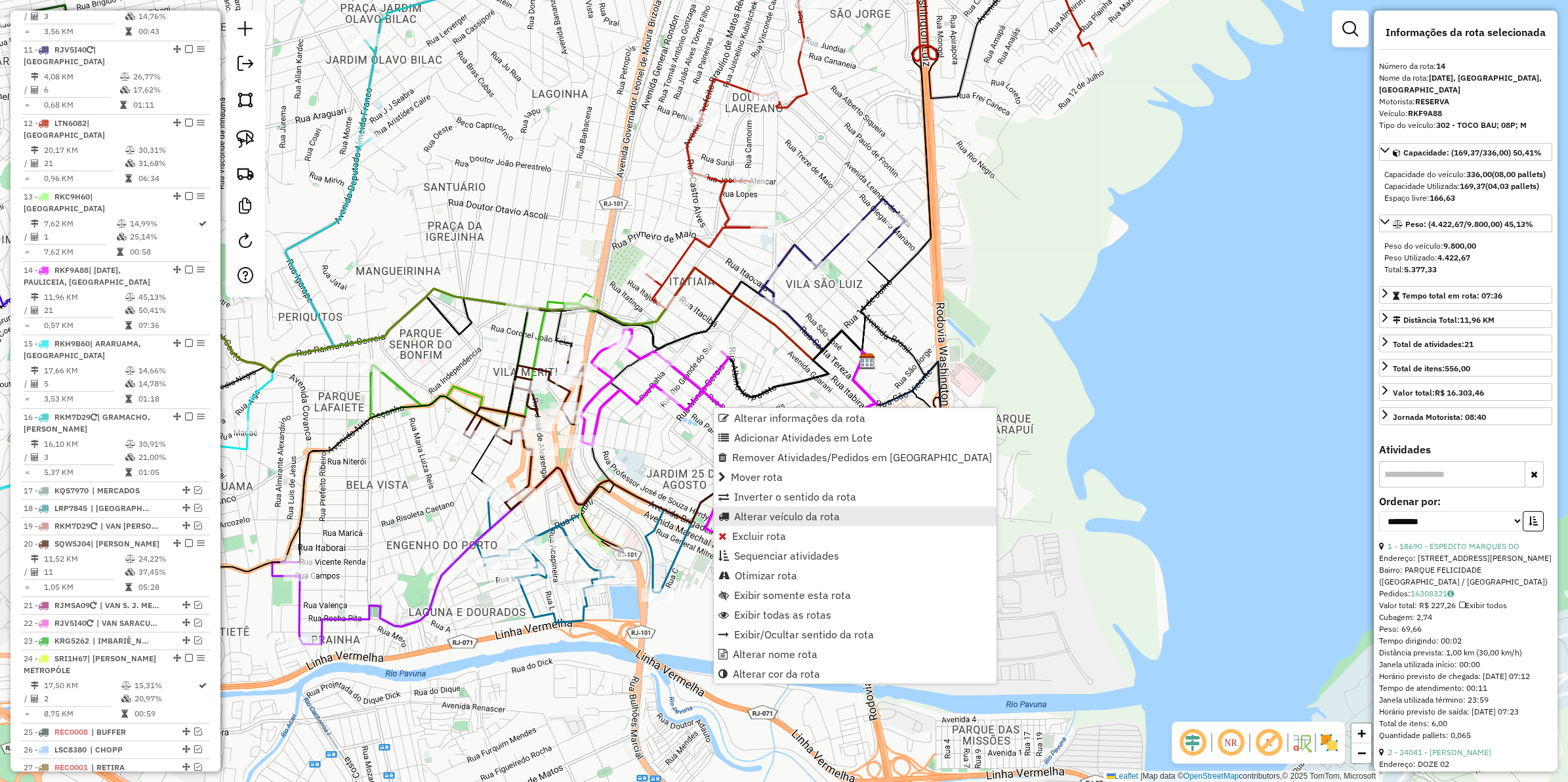
click at [758, 508] on link "Alterar veículo da rota" at bounding box center [855, 516] width 283 height 19
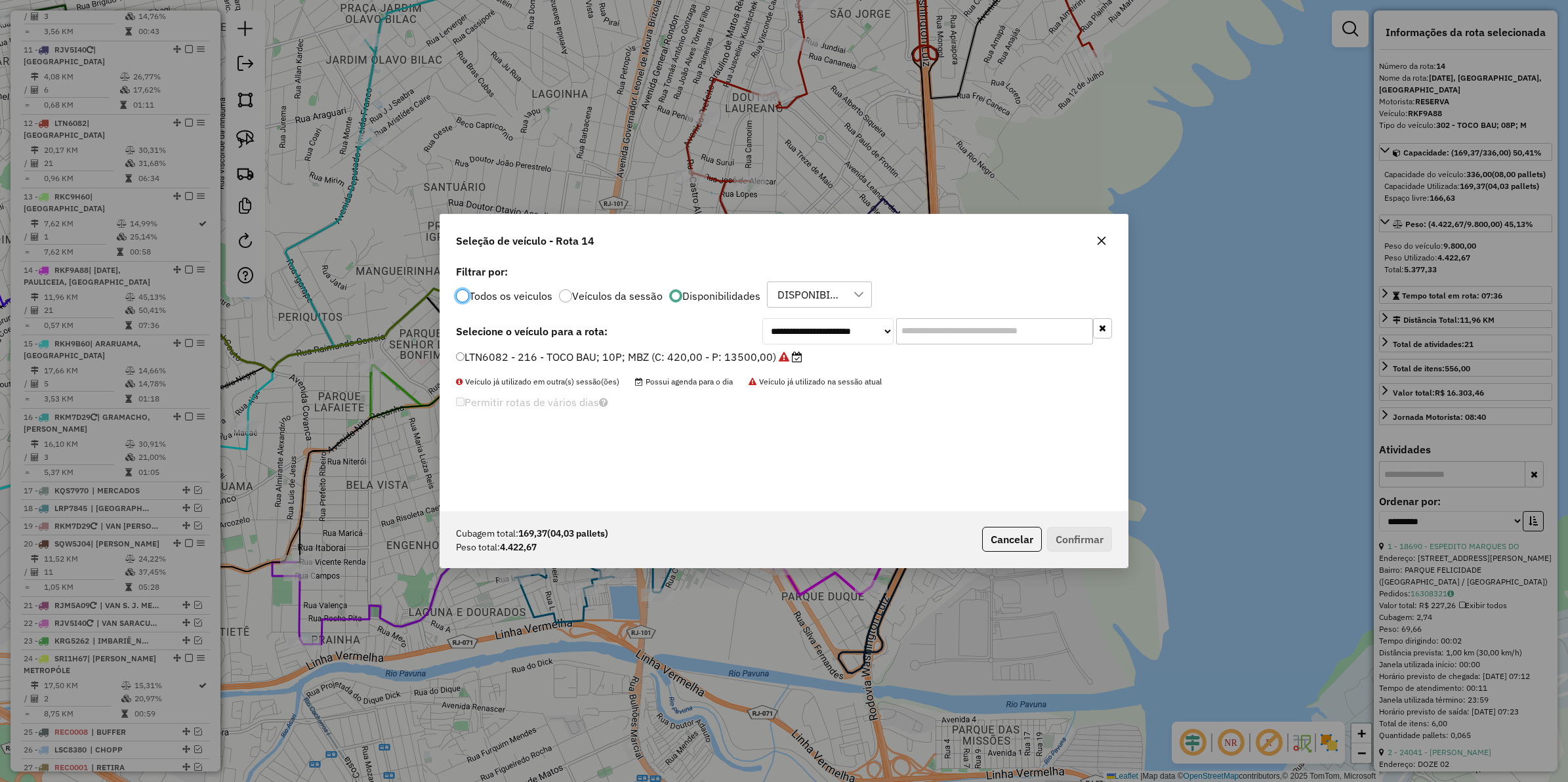
scroll to position [6, 4]
click at [818, 339] on select "**********" at bounding box center [828, 331] width 131 height 26
select select "********"
click at [763, 318] on select "**********" at bounding box center [828, 331] width 131 height 26
click at [641, 341] on div "**********" at bounding box center [784, 331] width 656 height 26
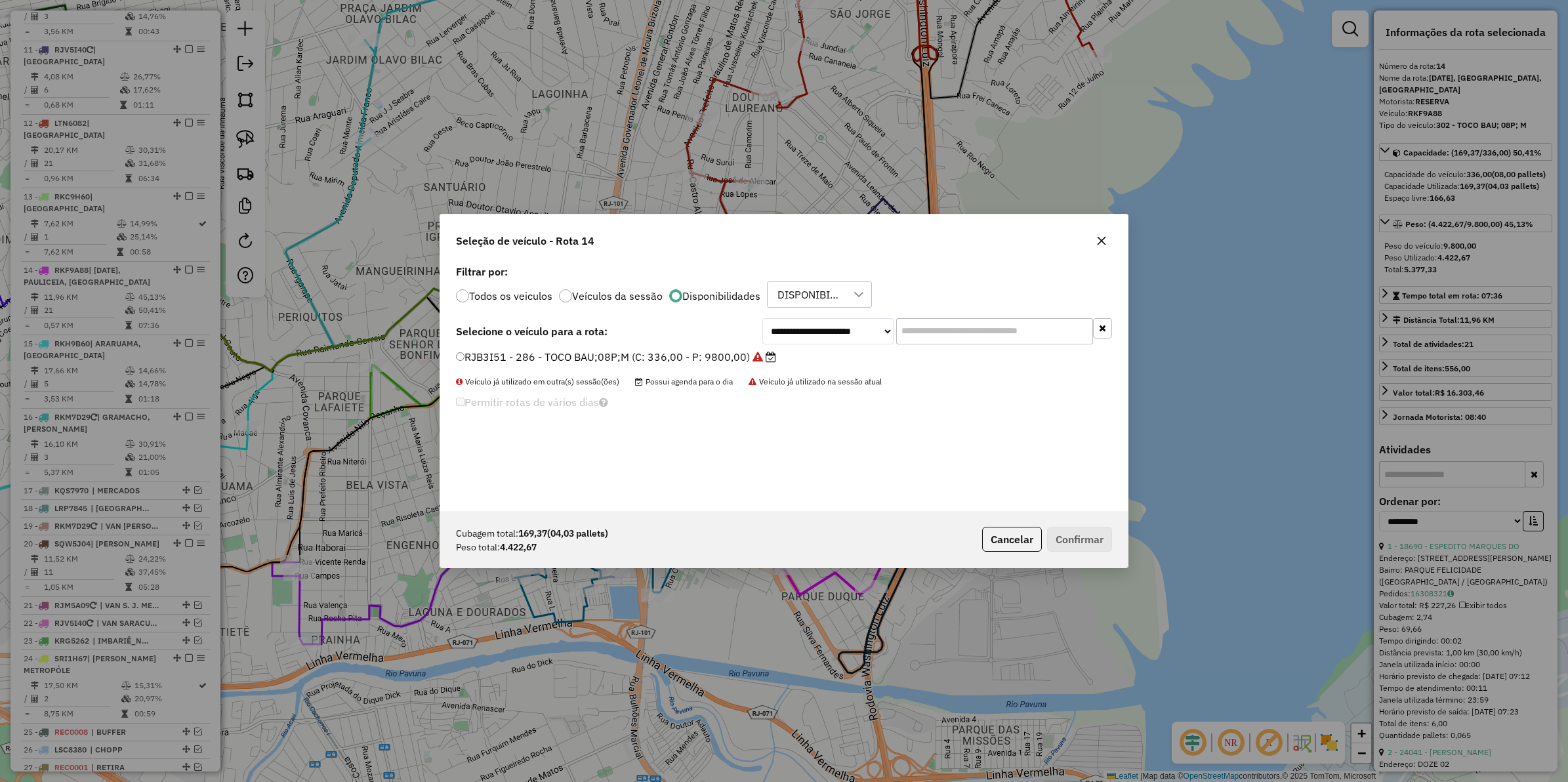
click at [641, 345] on div "**********" at bounding box center [784, 387] width 688 height 249
click at [641, 349] on div "**********" at bounding box center [784, 387] width 688 height 249
click at [643, 353] on label "RJB3I51 - 286 - TOCO BAU;08P;M (C: 336,00 - P: 9800,00)" at bounding box center [615, 357] width 320 height 16
click at [1043, 543] on p-footer "Cubagem total: 169,37 (04,03 pallets) Peso total: 4.422,67 Cancelar Confirmar" at bounding box center [1045, 539] width 135 height 25
click at [1059, 542] on button "Confirmar" at bounding box center [1080, 539] width 65 height 25
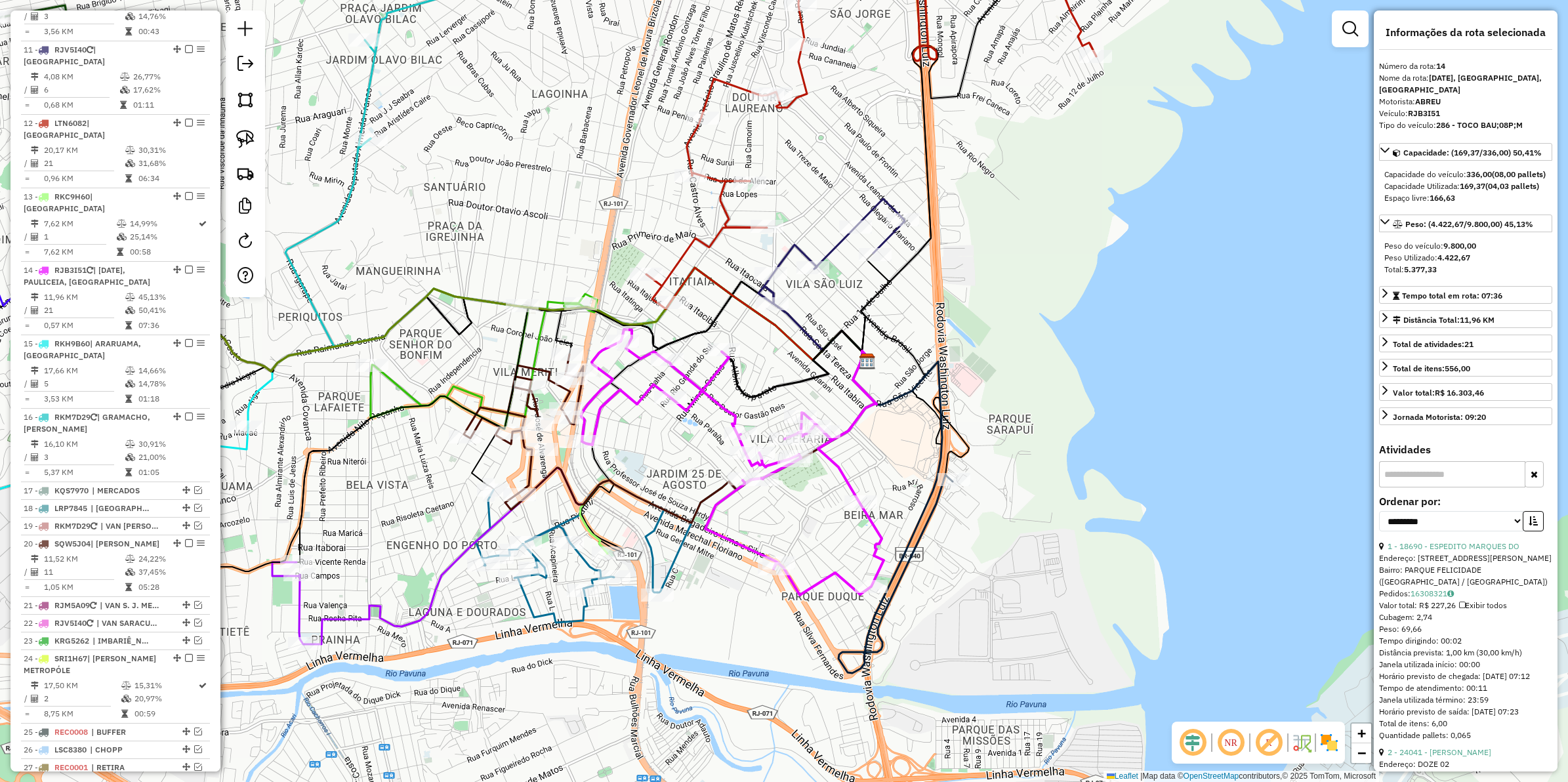
scroll to position [1022, 0]
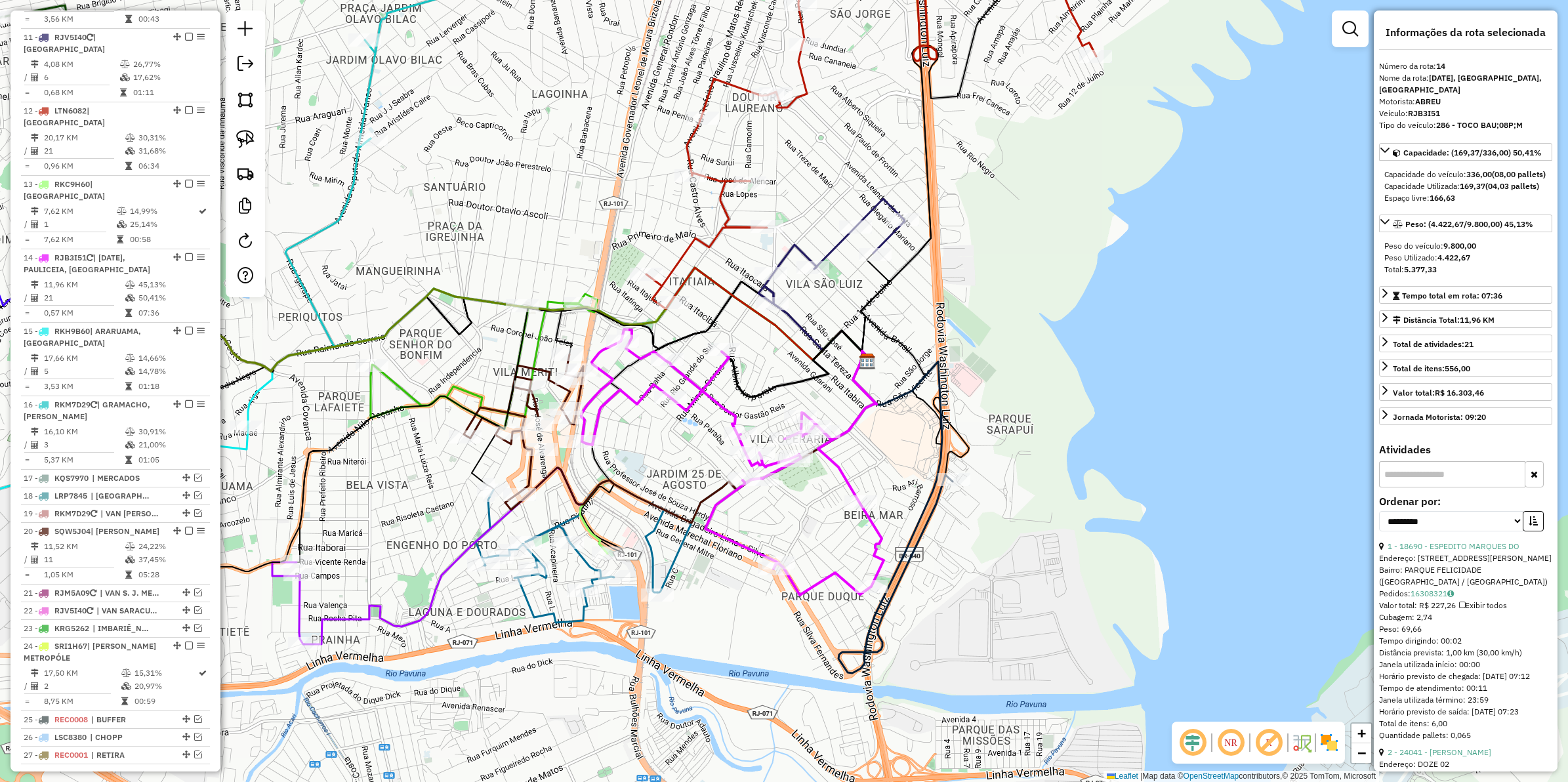
click at [720, 401] on icon at bounding box center [732, 462] width 302 height 266
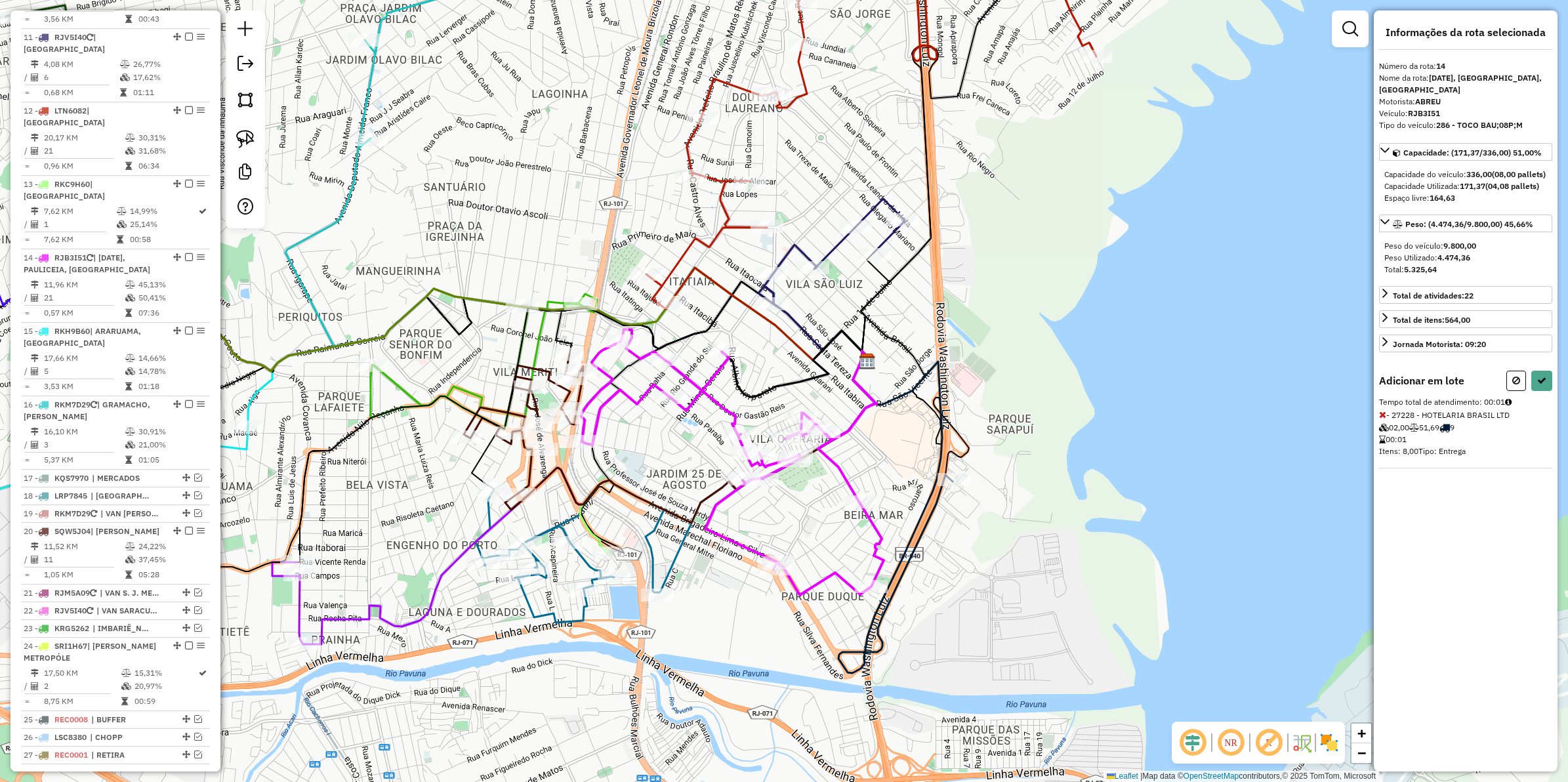
select select "**********"
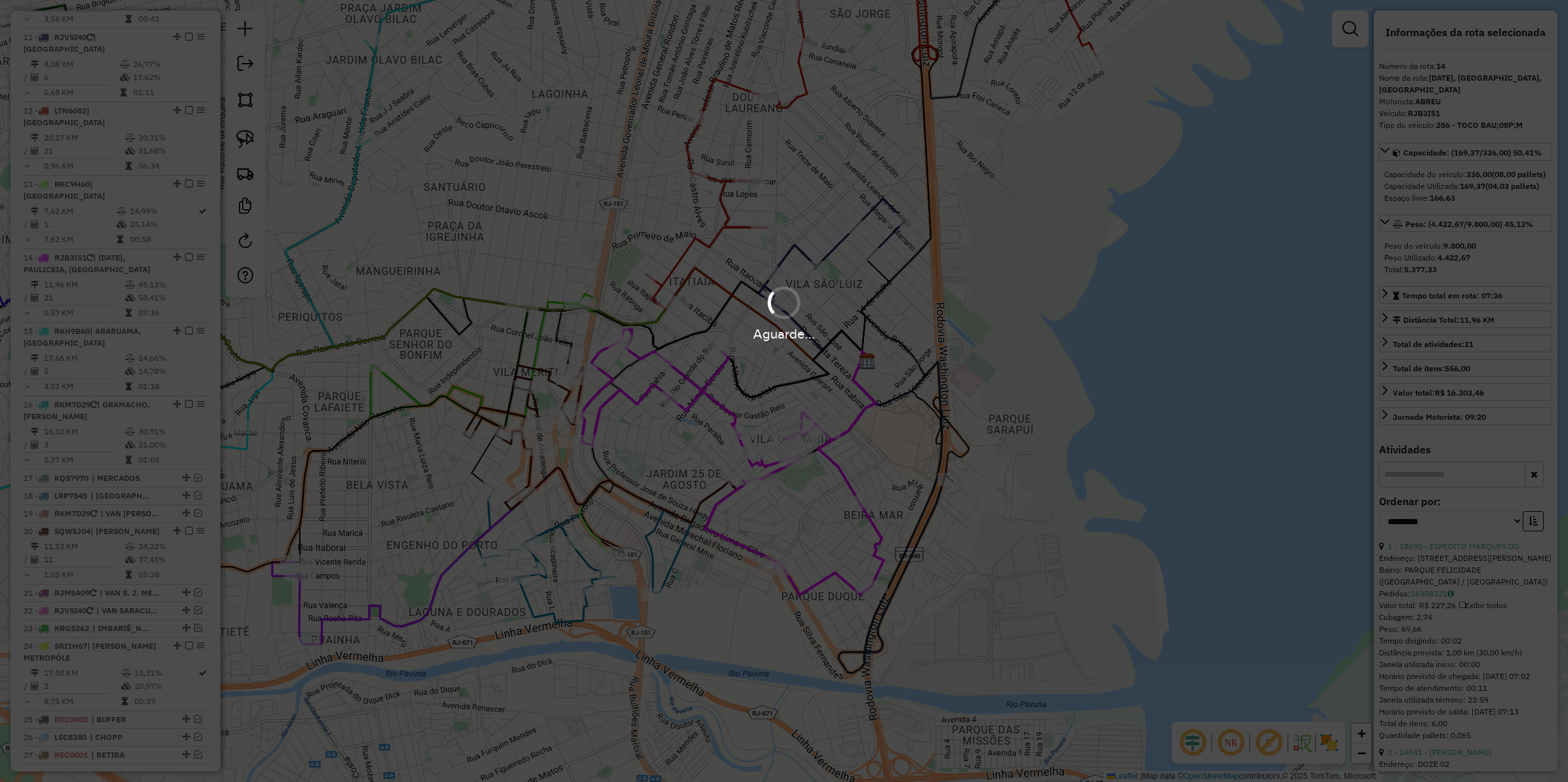
scroll to position [949, 0]
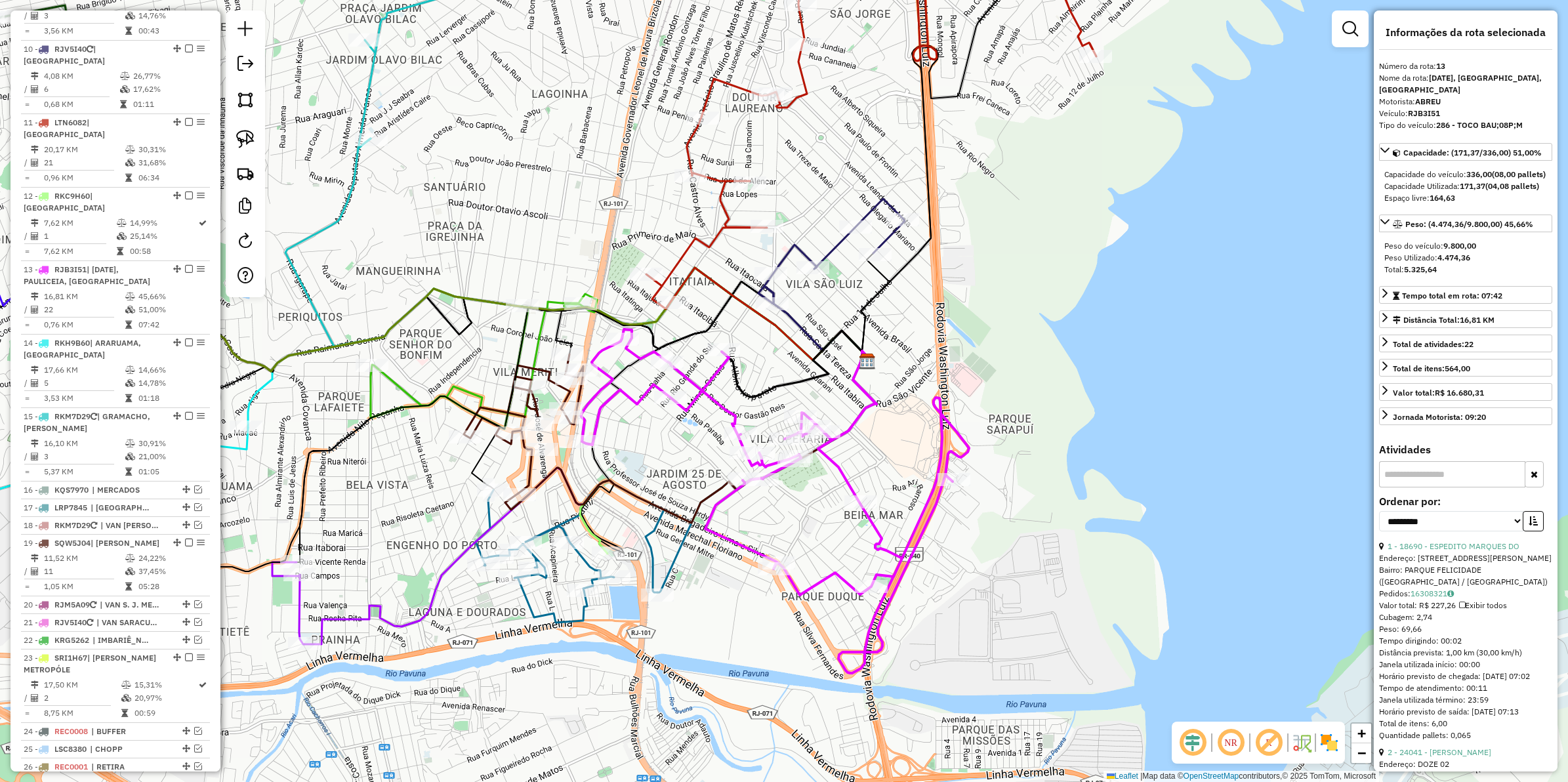
click at [730, 414] on icon at bounding box center [775, 501] width 387 height 344
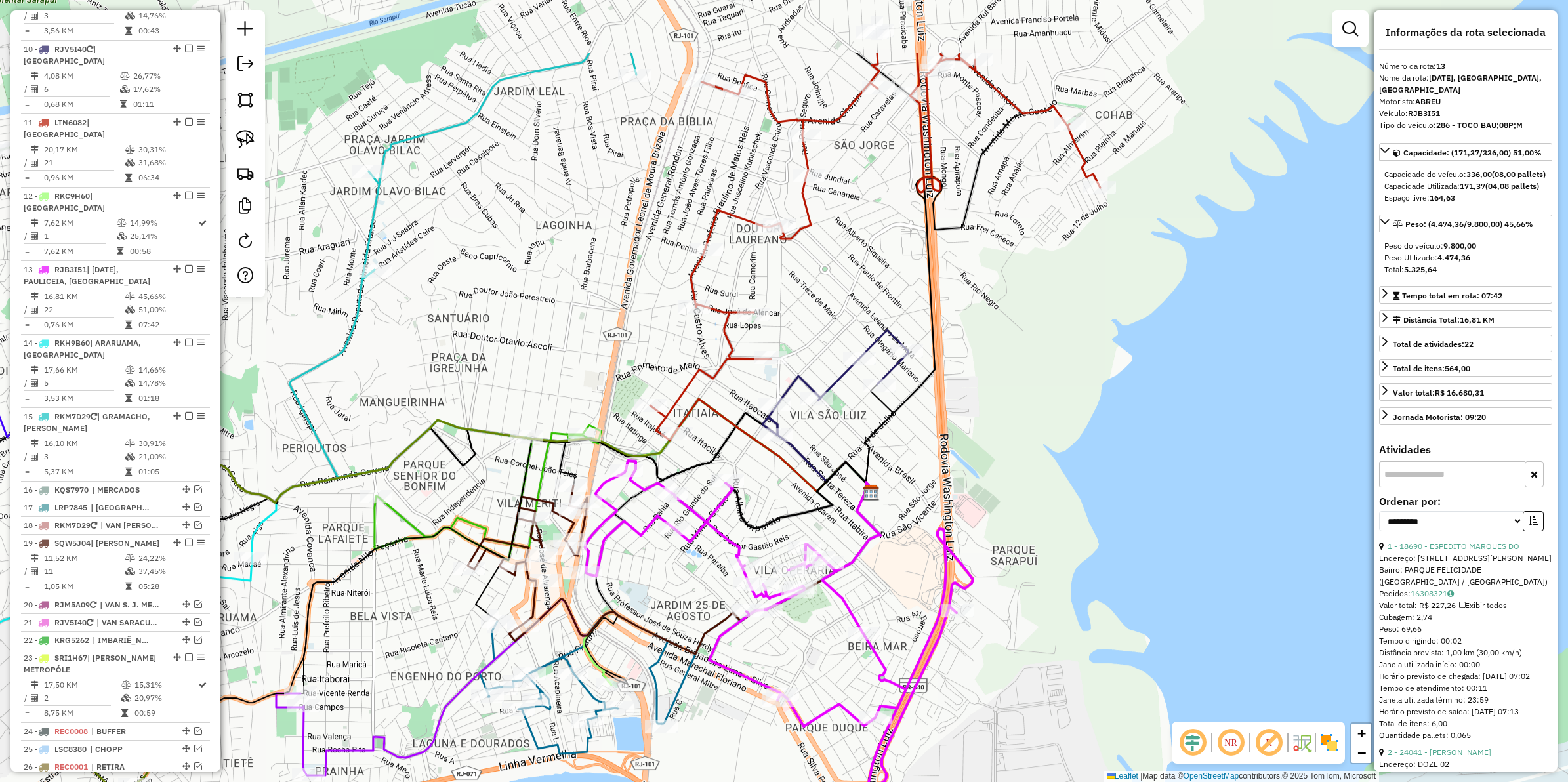
drag, startPoint x: 834, startPoint y: 467, endPoint x: 837, endPoint y: 598, distance: 131.0
click at [837, 598] on icon at bounding box center [779, 633] width 387 height 344
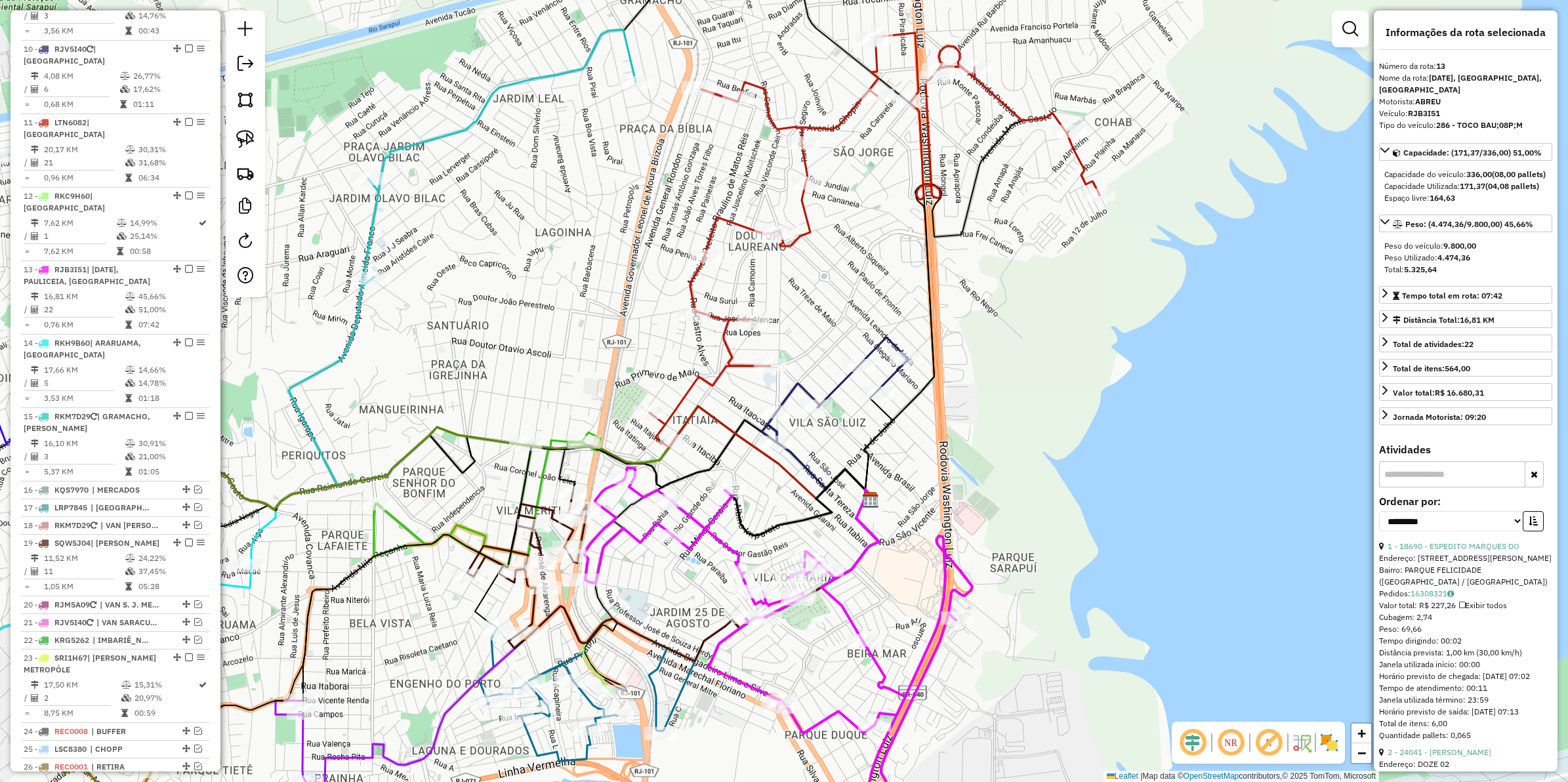
click at [720, 538] on icon at bounding box center [778, 640] width 387 height 344
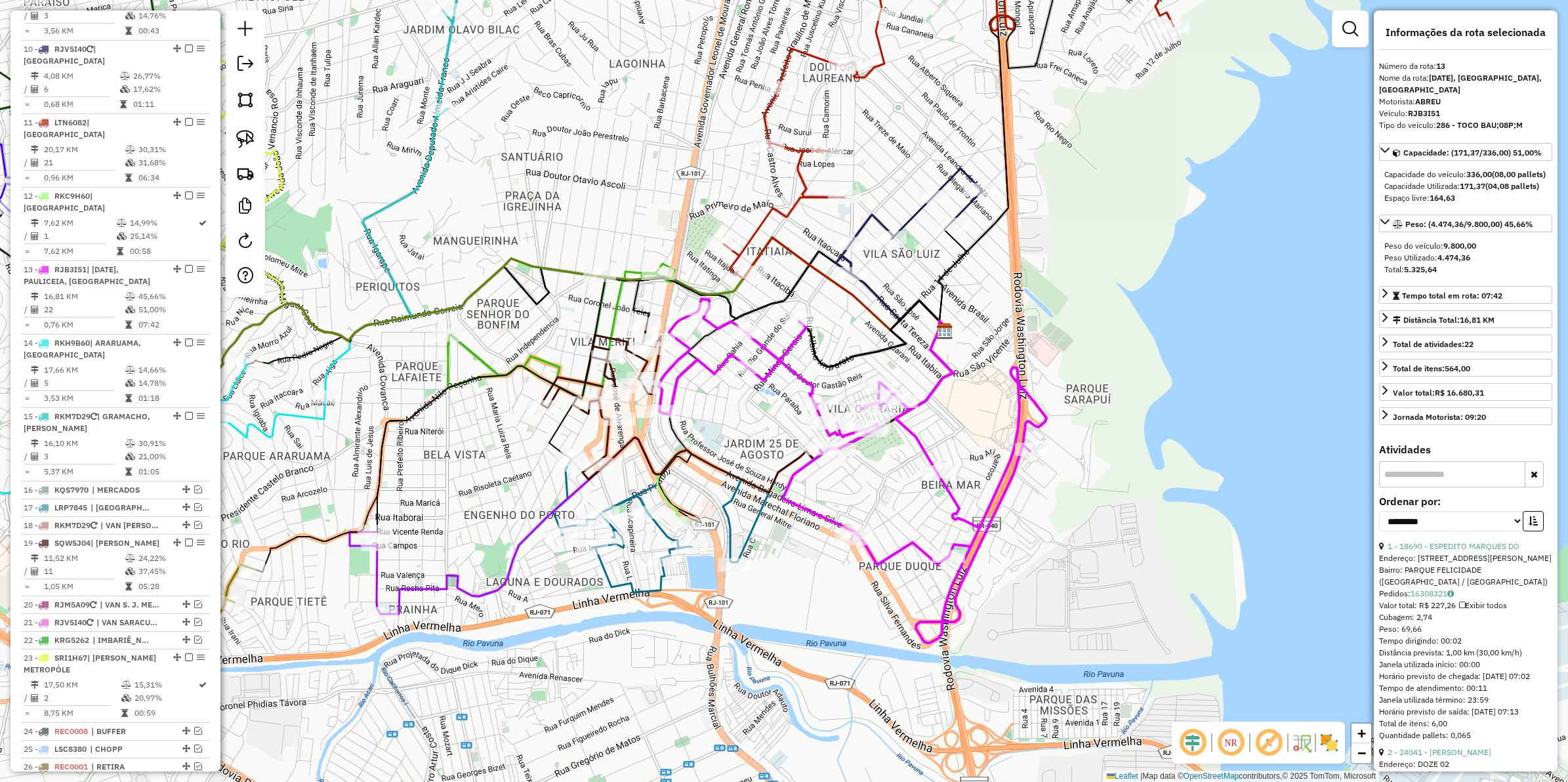
drag, startPoint x: 692, startPoint y: 563, endPoint x: 766, endPoint y: 394, distance: 184.5
click at [766, 394] on div "Janela de atendimento Grade de atendimento Capacidade Transportadoras Veículos …" at bounding box center [784, 391] width 1568 height 782
click at [820, 514] on icon at bounding box center [853, 471] width 387 height 344
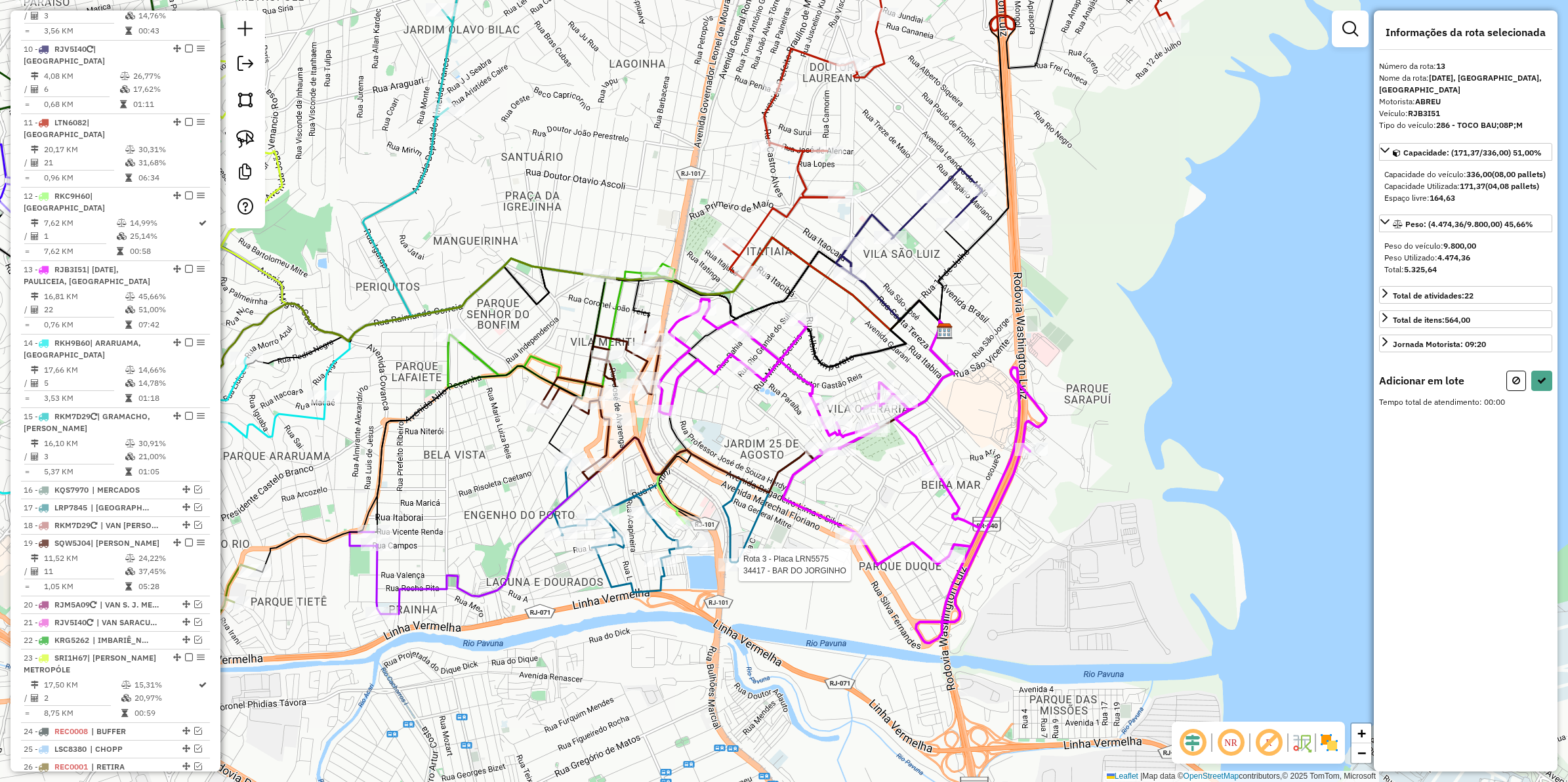
select select "**********"
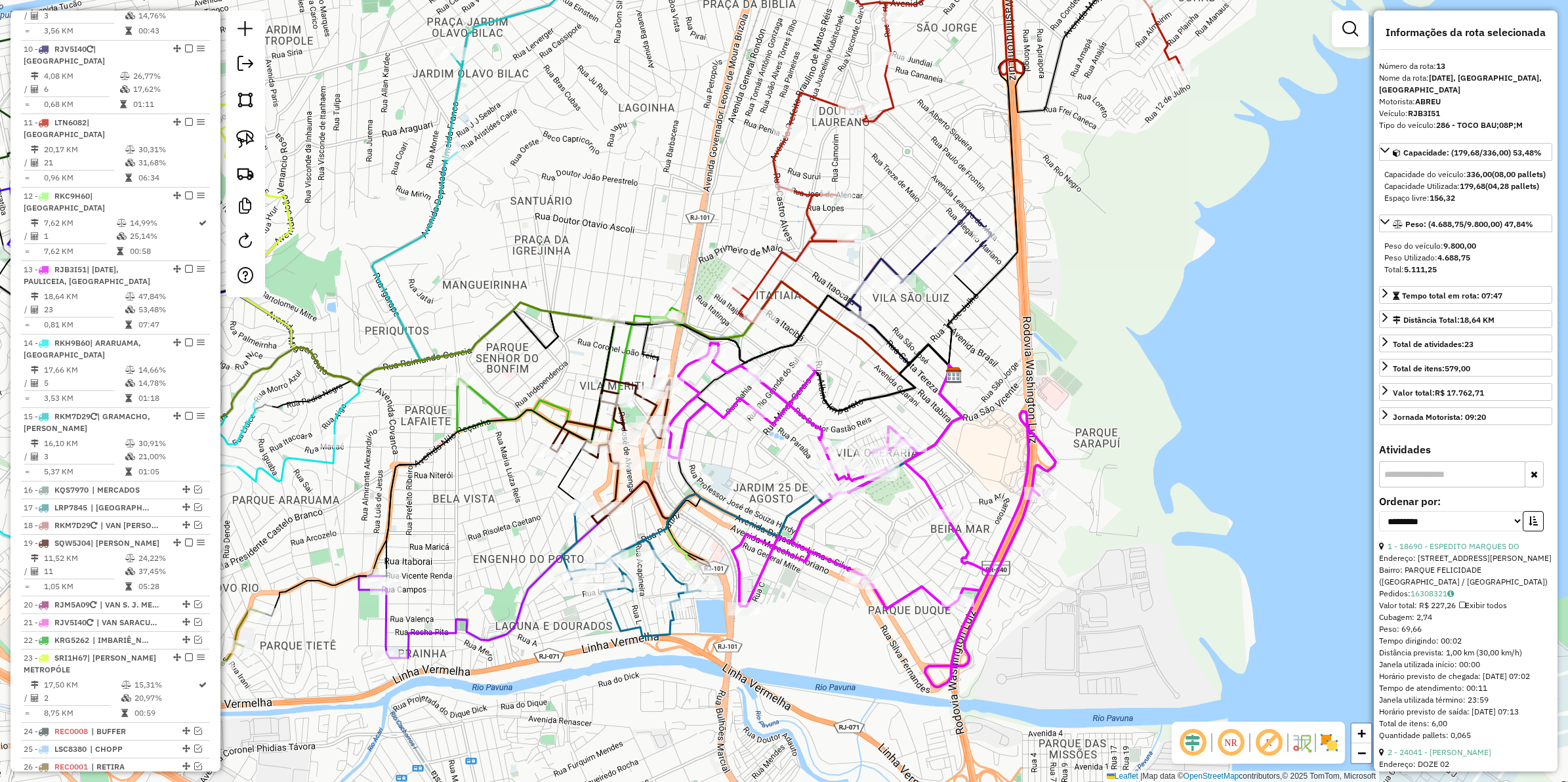
drag, startPoint x: 737, startPoint y: 473, endPoint x: 703, endPoint y: 480, distance: 34.7
click at [748, 519] on icon at bounding box center [788, 460] width 351 height 192
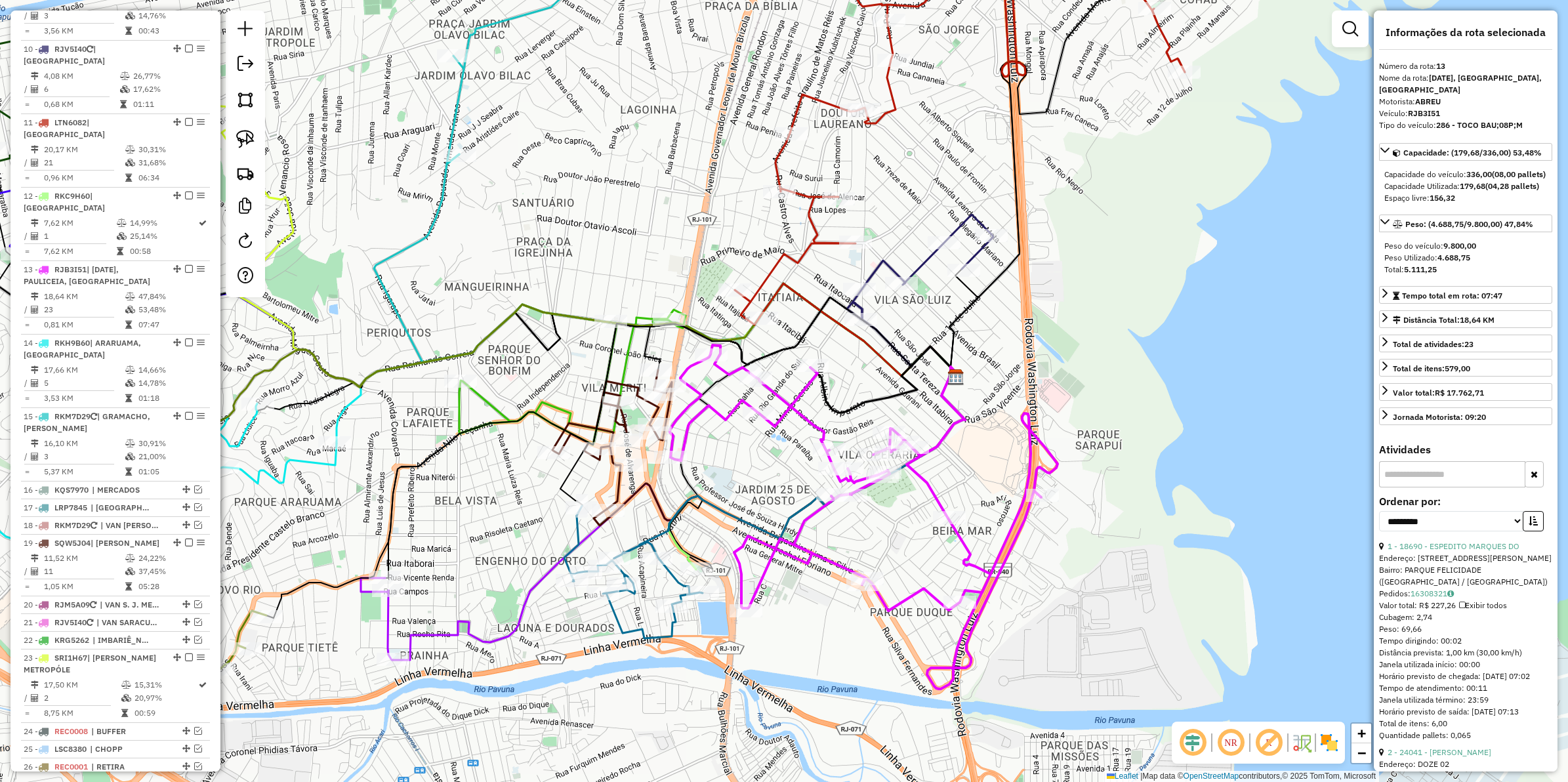
click at [654, 408] on icon at bounding box center [612, 439] width 119 height 139
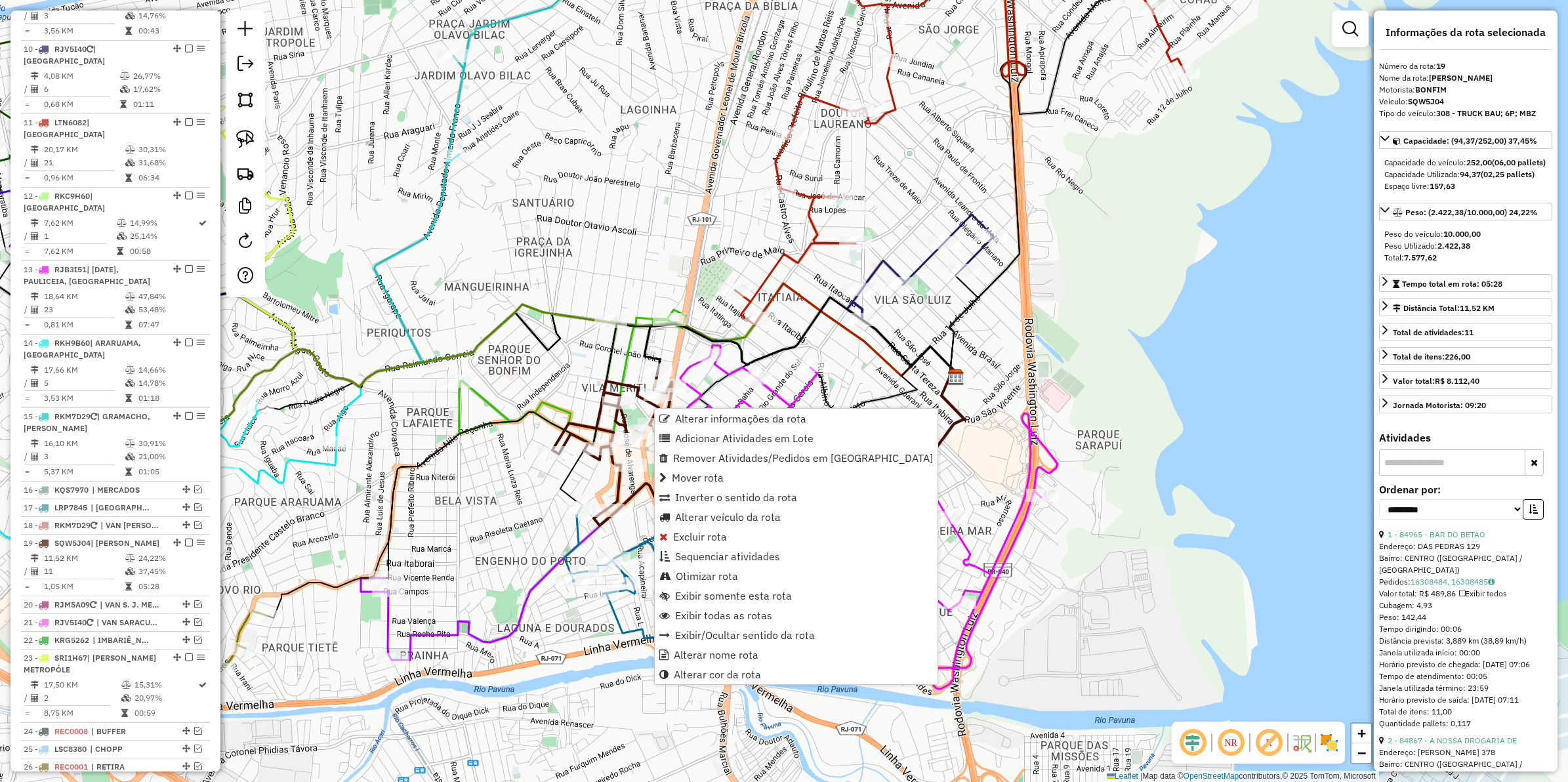
click at [653, 408] on icon at bounding box center [612, 439] width 119 height 139
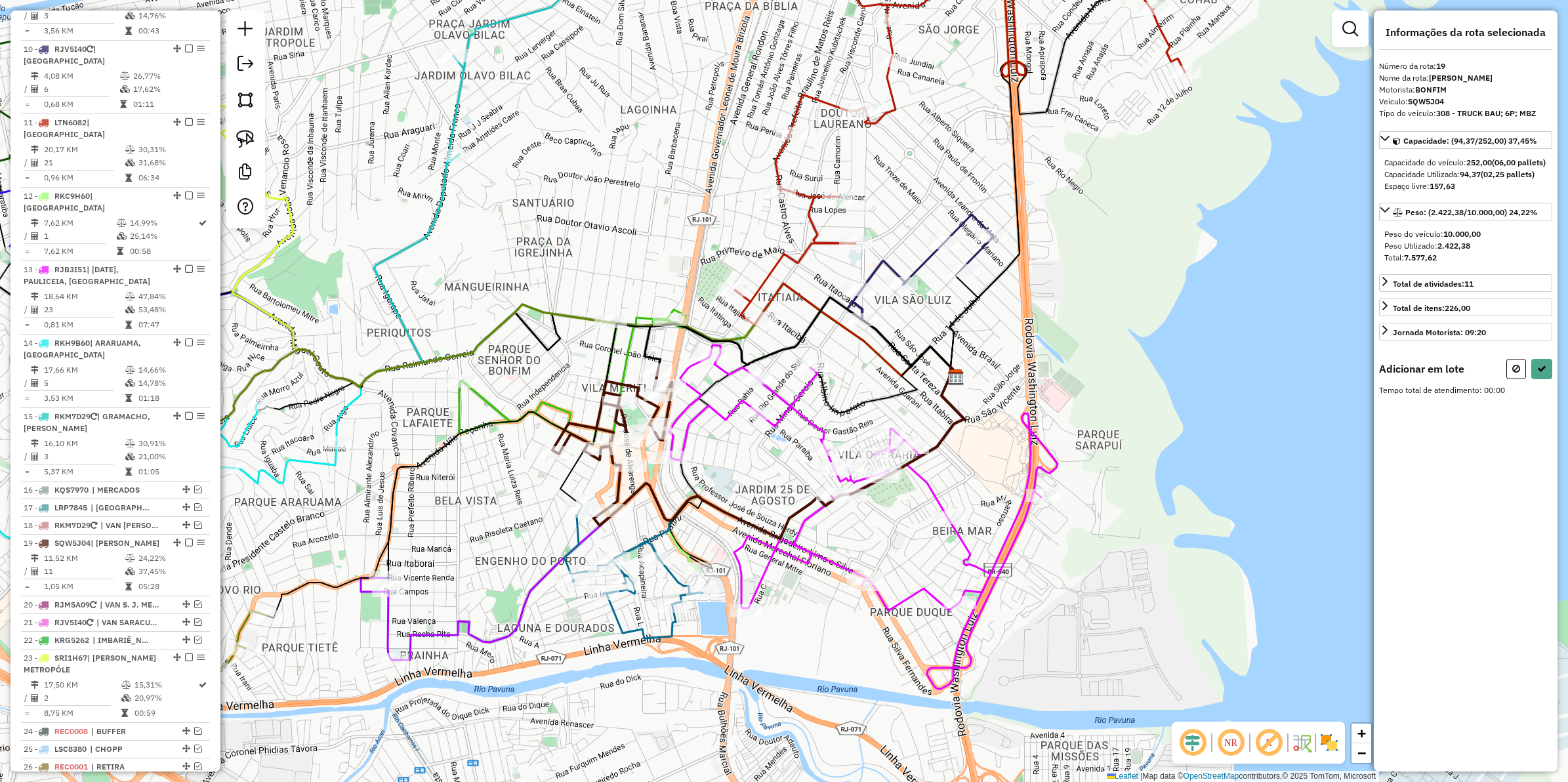
select select "**********"
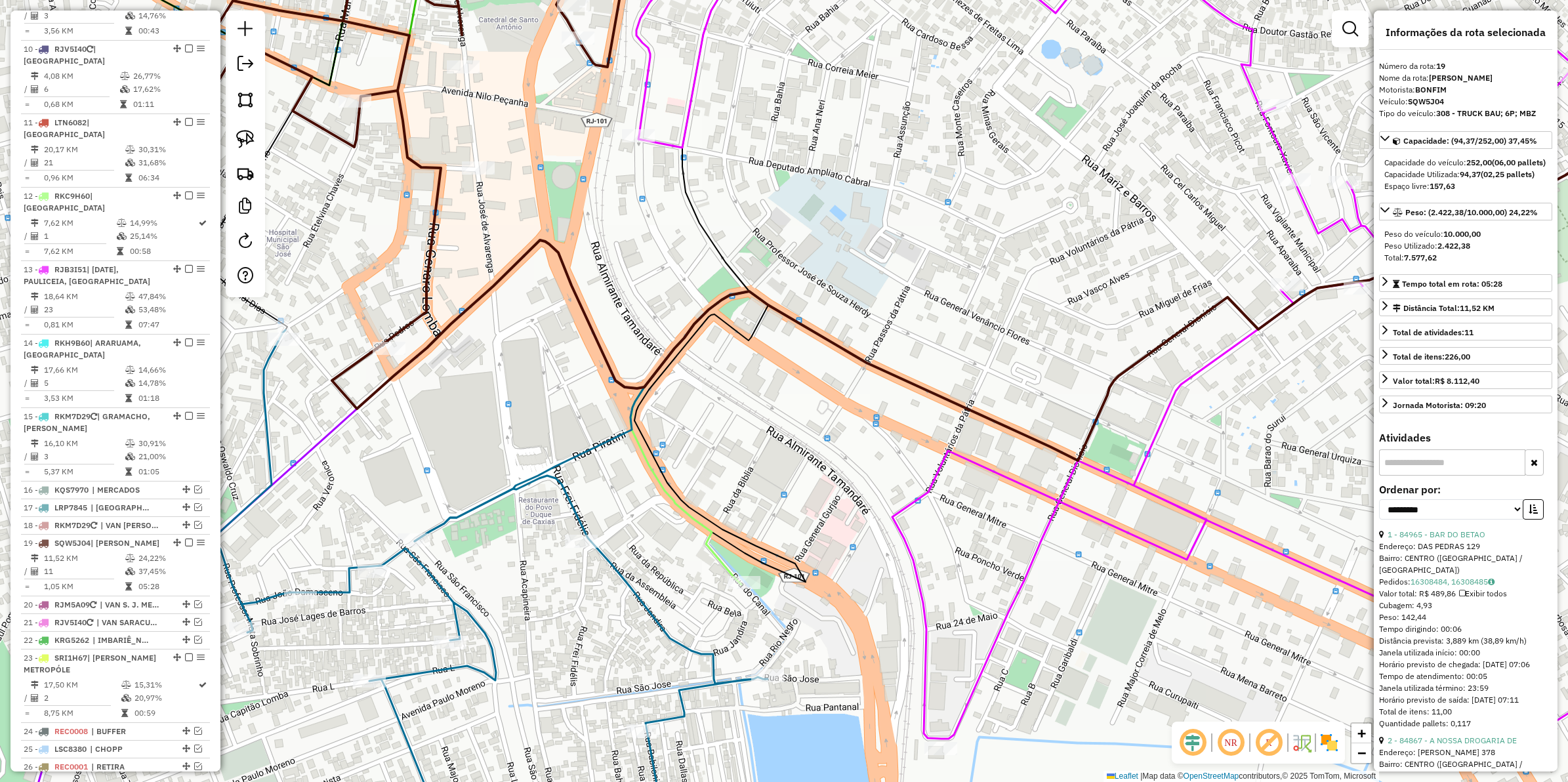
click at [730, 677] on icon at bounding box center [490, 595] width 555 height 530
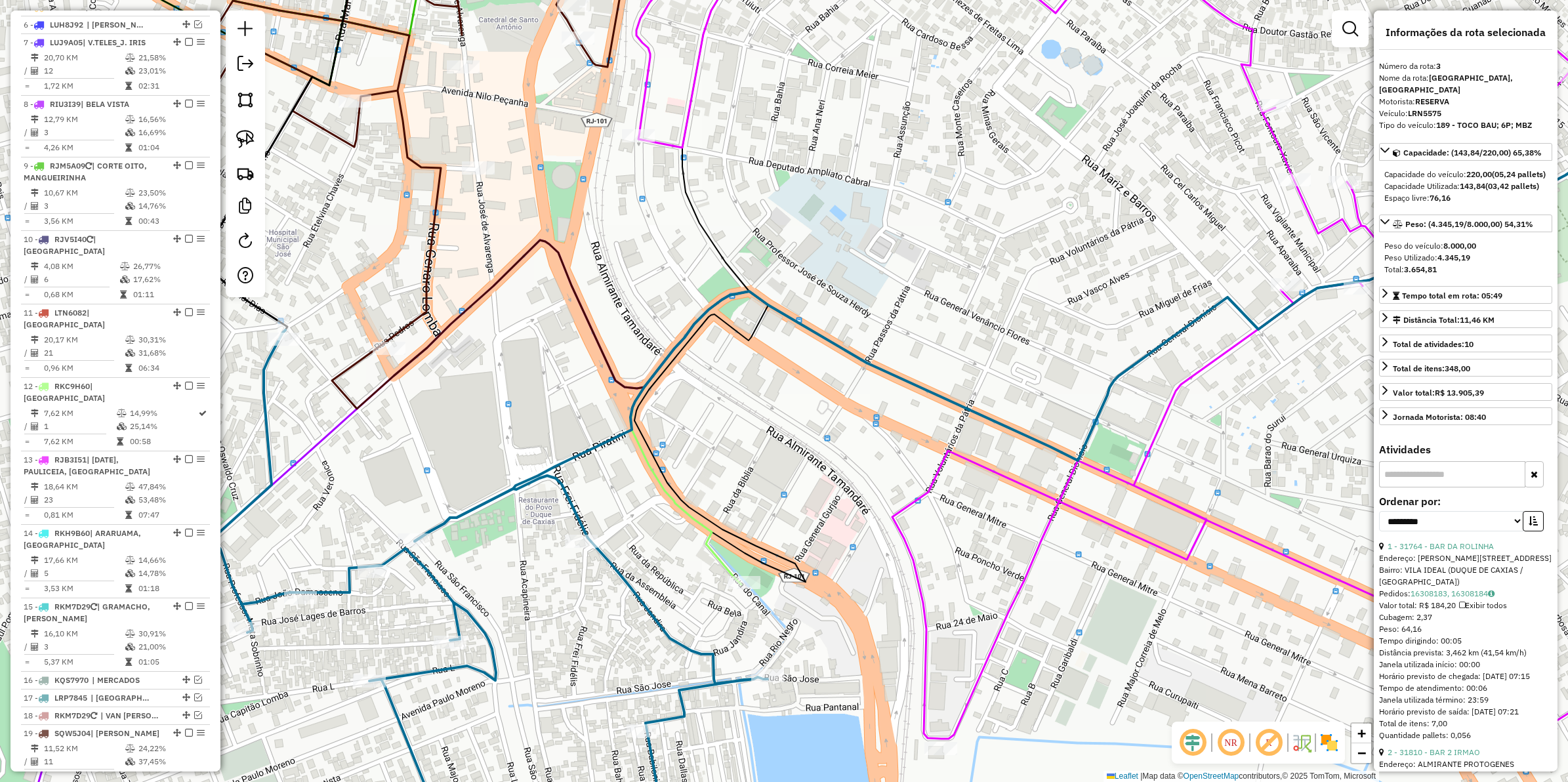
scroll to position [599, 0]
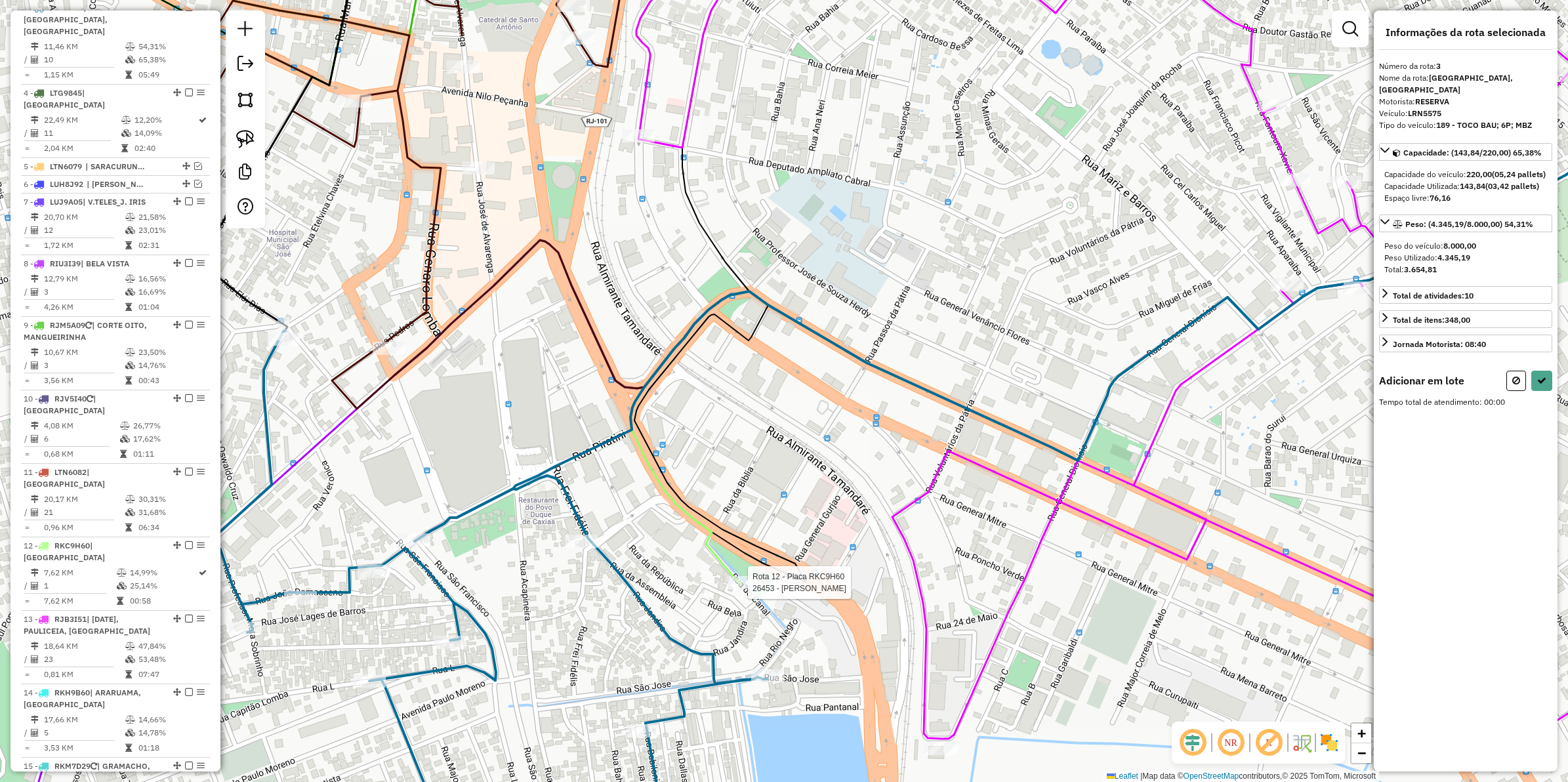
click at [749, 589] on div at bounding box center [743, 582] width 32 height 13
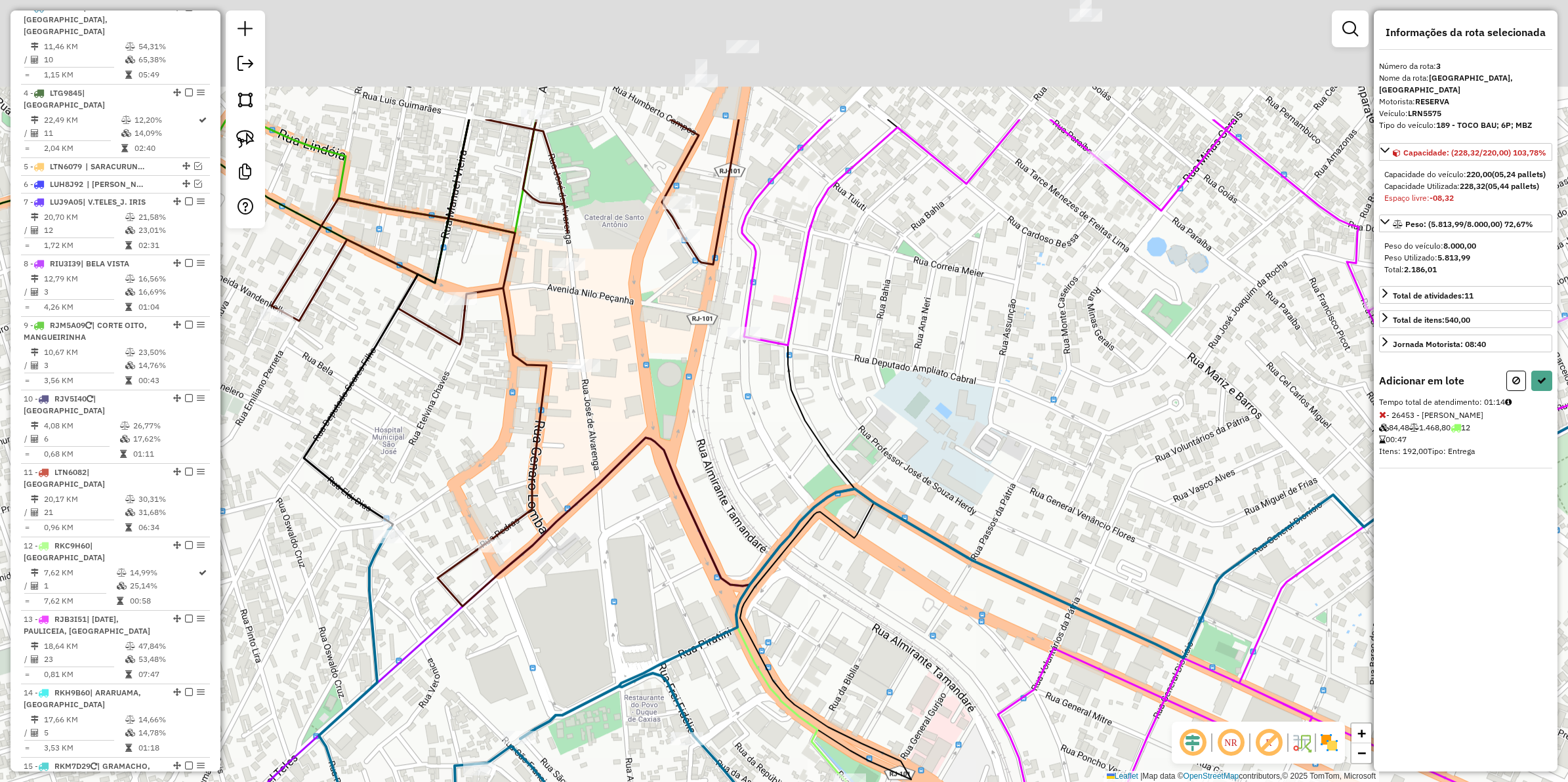
drag, startPoint x: 585, startPoint y: 473, endPoint x: 722, endPoint y: 713, distance: 276.3
click at [722, 713] on div "Janela de atendimento Grade de atendimento Capacidade Transportadoras Veículos …" at bounding box center [784, 391] width 1568 height 782
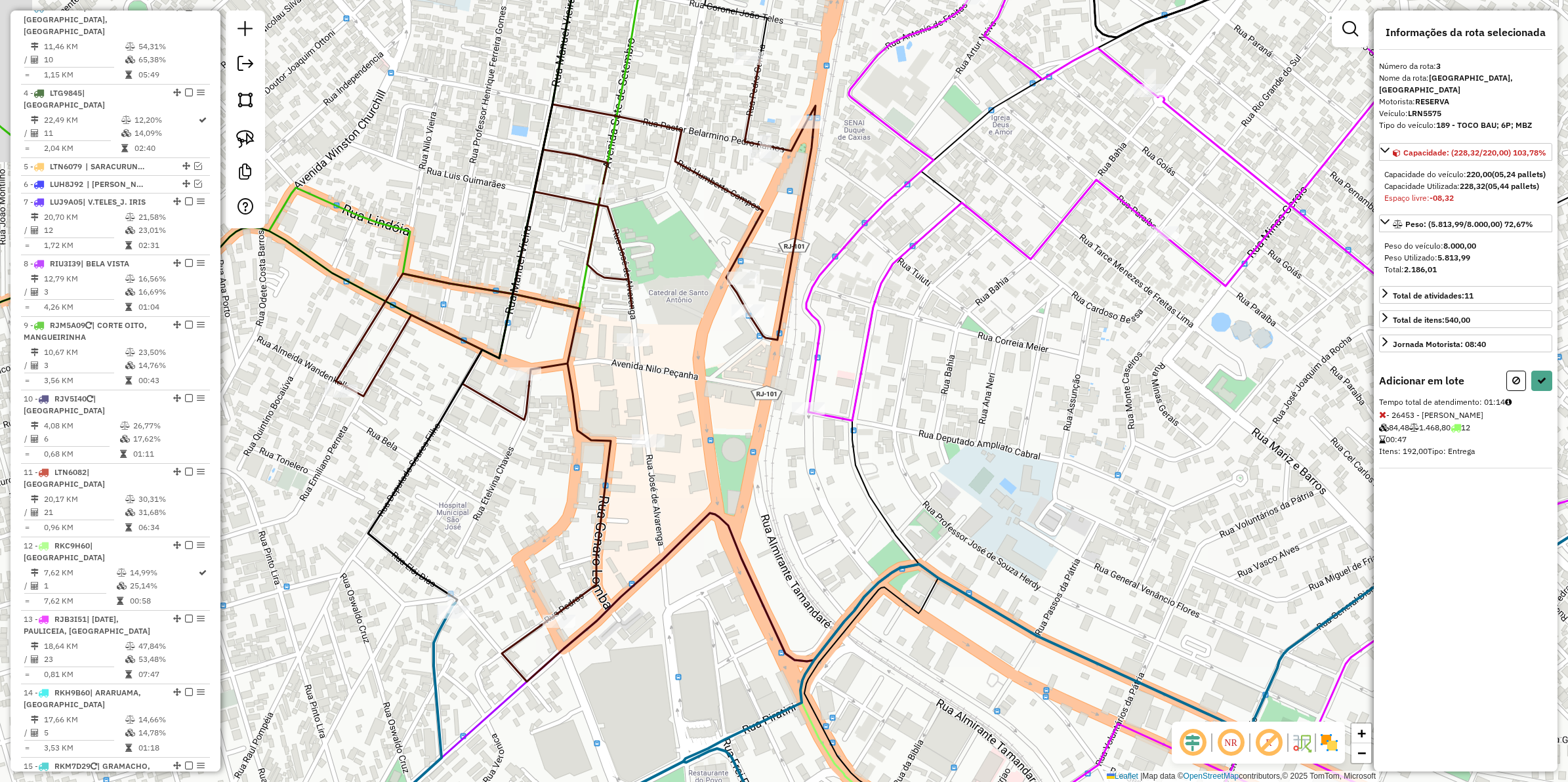
drag, startPoint x: 636, startPoint y: 621, endPoint x: 693, endPoint y: 654, distance: 65.9
click at [692, 654] on div "Janela de atendimento Grade de atendimento Capacidade Transportadoras Veículos …" at bounding box center [784, 391] width 1568 height 782
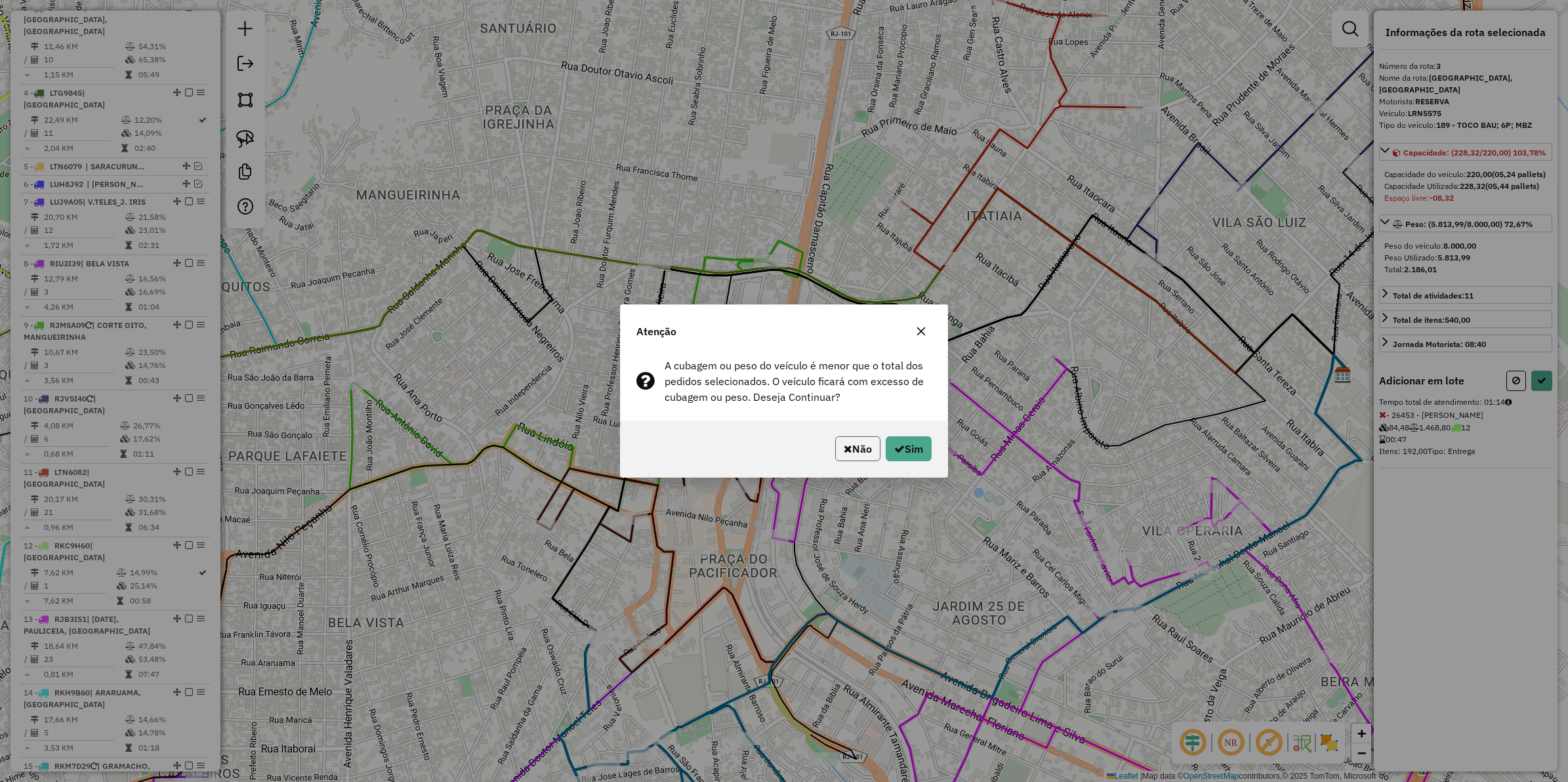
click at [850, 451] on button "Não" at bounding box center [858, 449] width 46 height 25
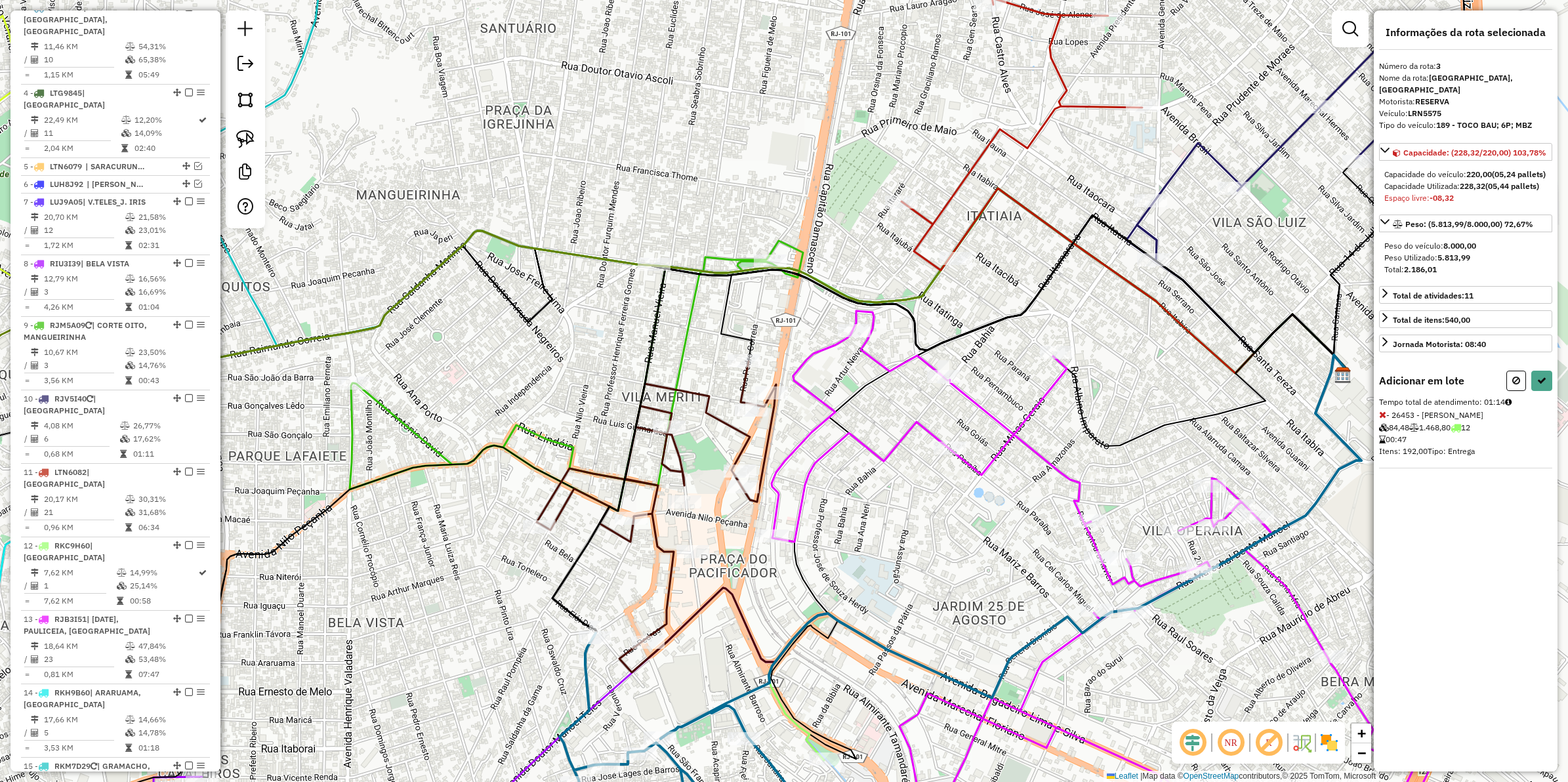
click at [829, 555] on div "Janela de atendimento Grade de atendimento Capacidade Transportadoras Veículos …" at bounding box center [784, 391] width 1568 height 782
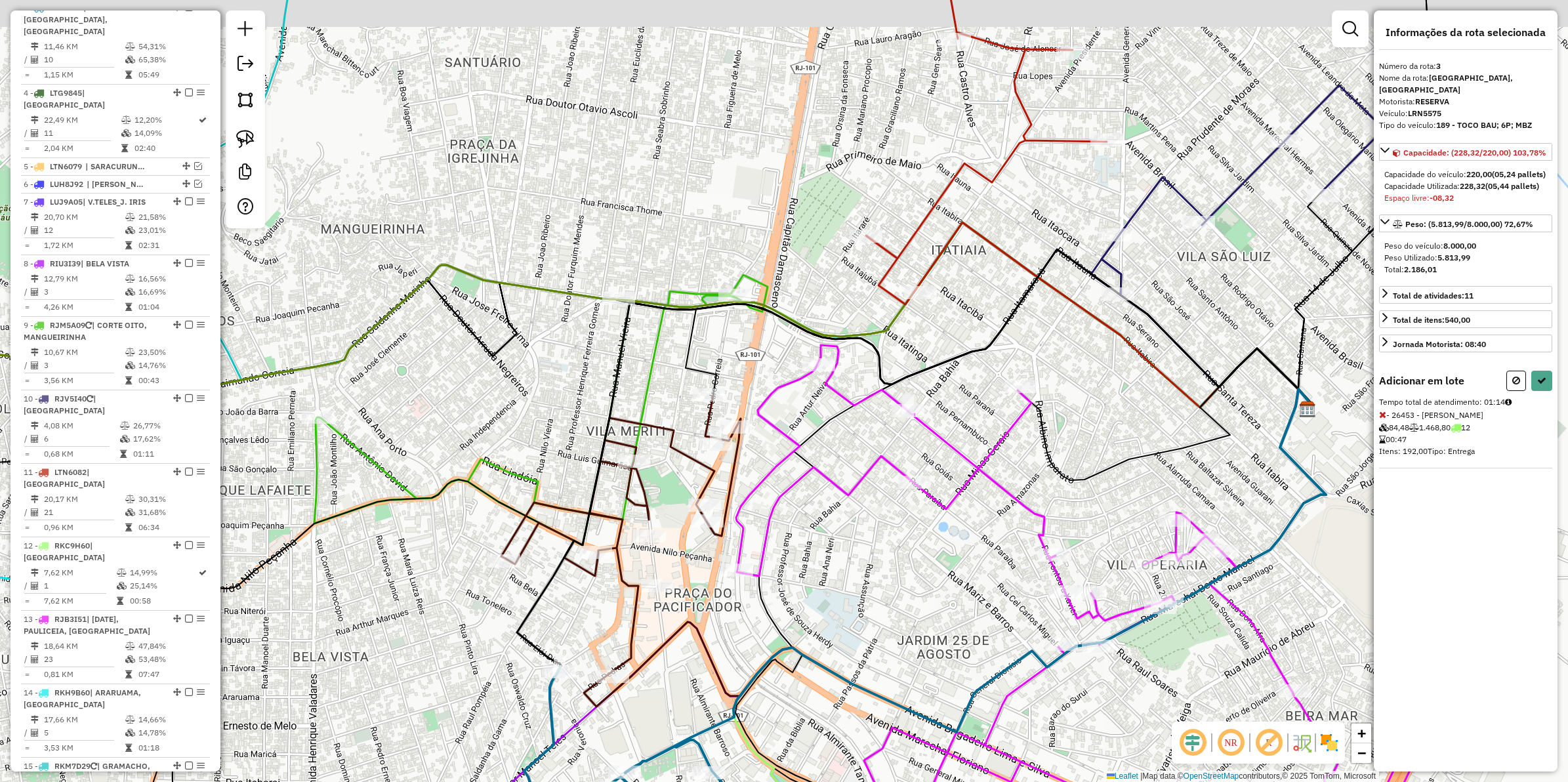
drag, startPoint x: 874, startPoint y: 535, endPoint x: 785, endPoint y: 587, distance: 103.1
click at [786, 608] on div "Janela de atendimento Grade de atendimento Capacidade Transportadoras Veículos …" at bounding box center [784, 391] width 1568 height 782
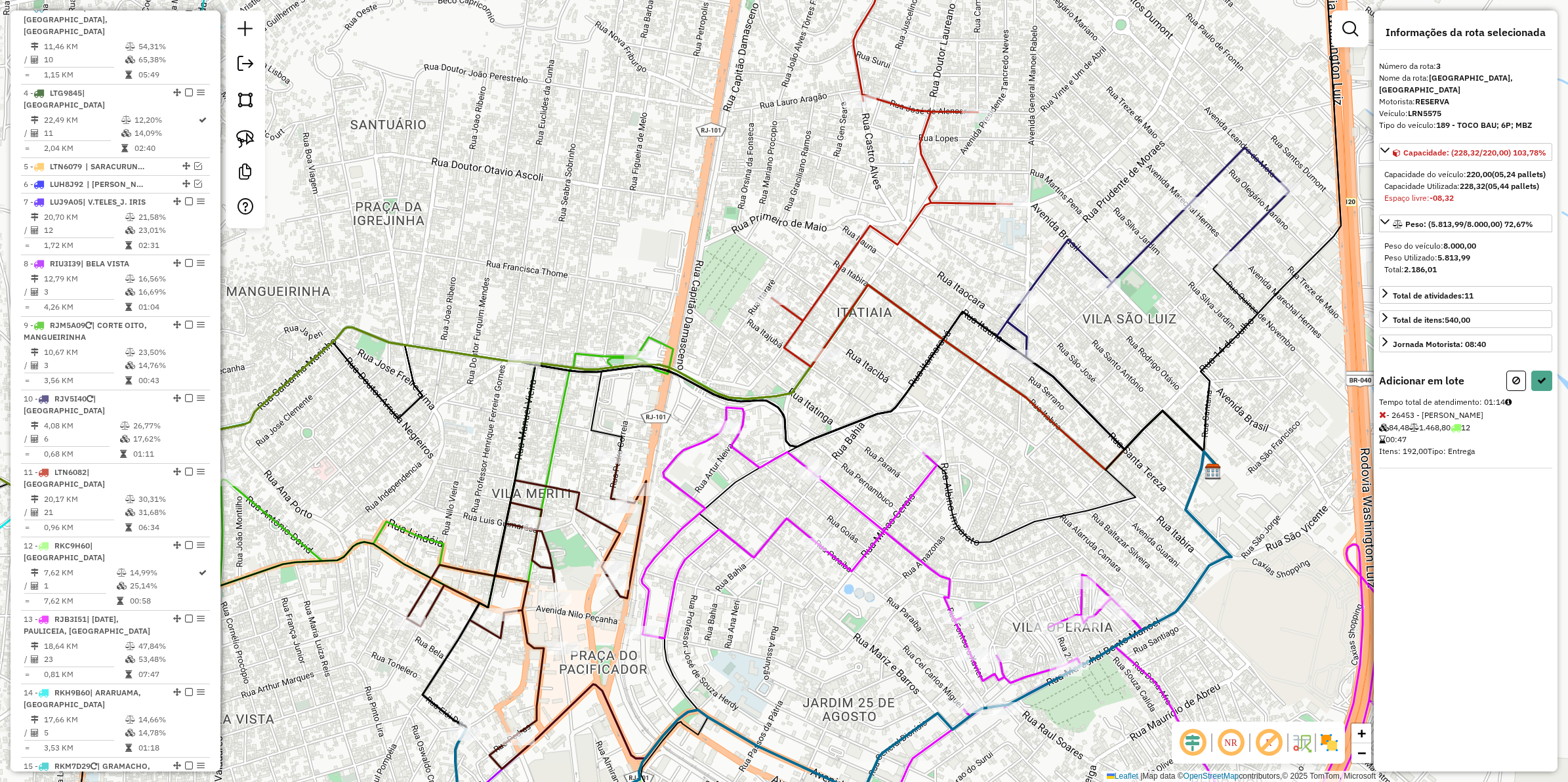
drag, startPoint x: 848, startPoint y: 502, endPoint x: 805, endPoint y: 526, distance: 49.2
click at [805, 526] on icon at bounding box center [1029, 646] width 775 height 478
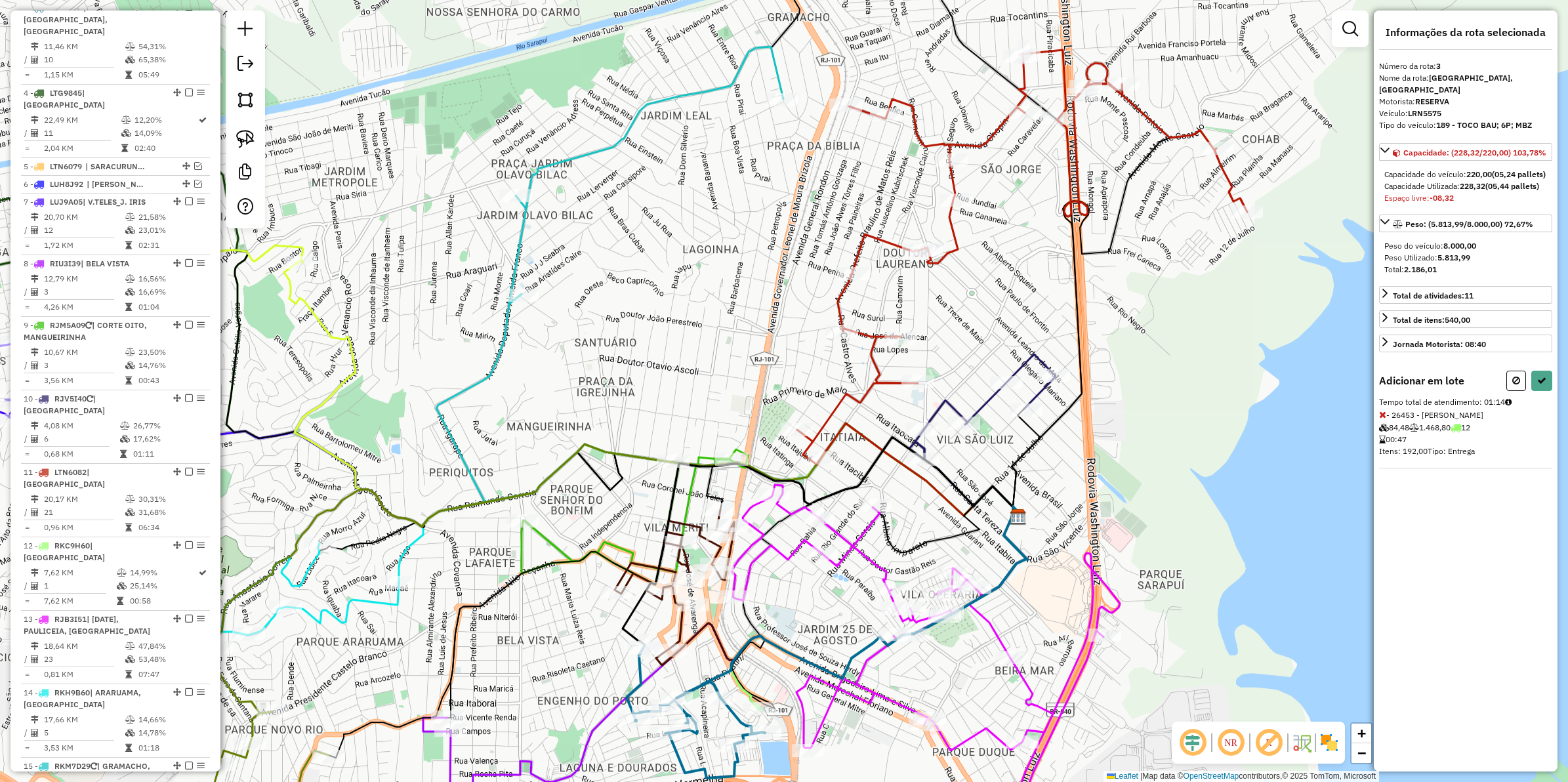
drag, startPoint x: 774, startPoint y: 542, endPoint x: 782, endPoint y: 544, distance: 8.2
click at [782, 544] on icon at bounding box center [926, 657] width 387 height 344
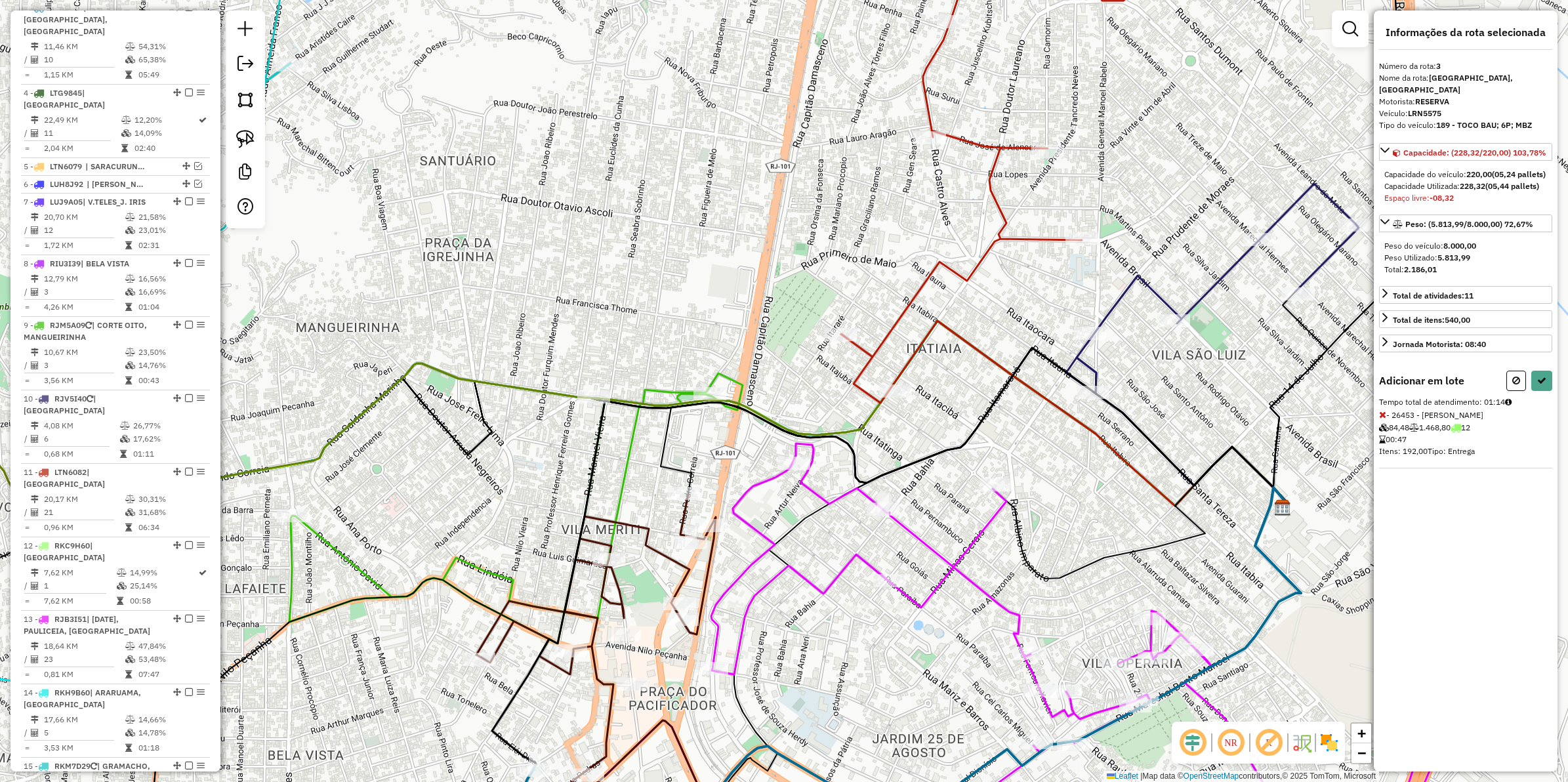
click at [635, 526] on icon at bounding box center [596, 633] width 239 height 278
click at [638, 520] on icon at bounding box center [597, 630] width 239 height 278
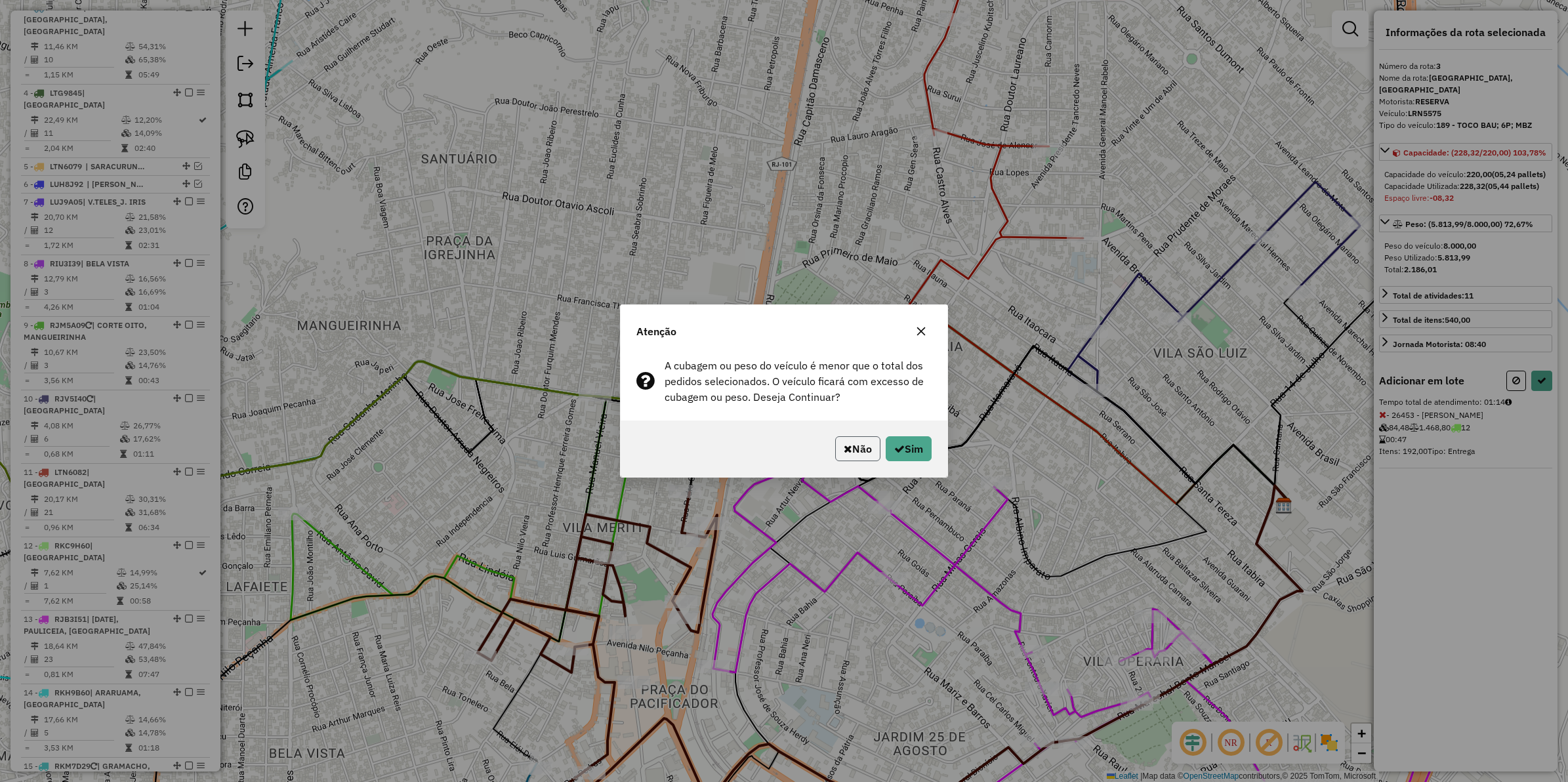
click at [860, 441] on button "Não" at bounding box center [858, 449] width 46 height 25
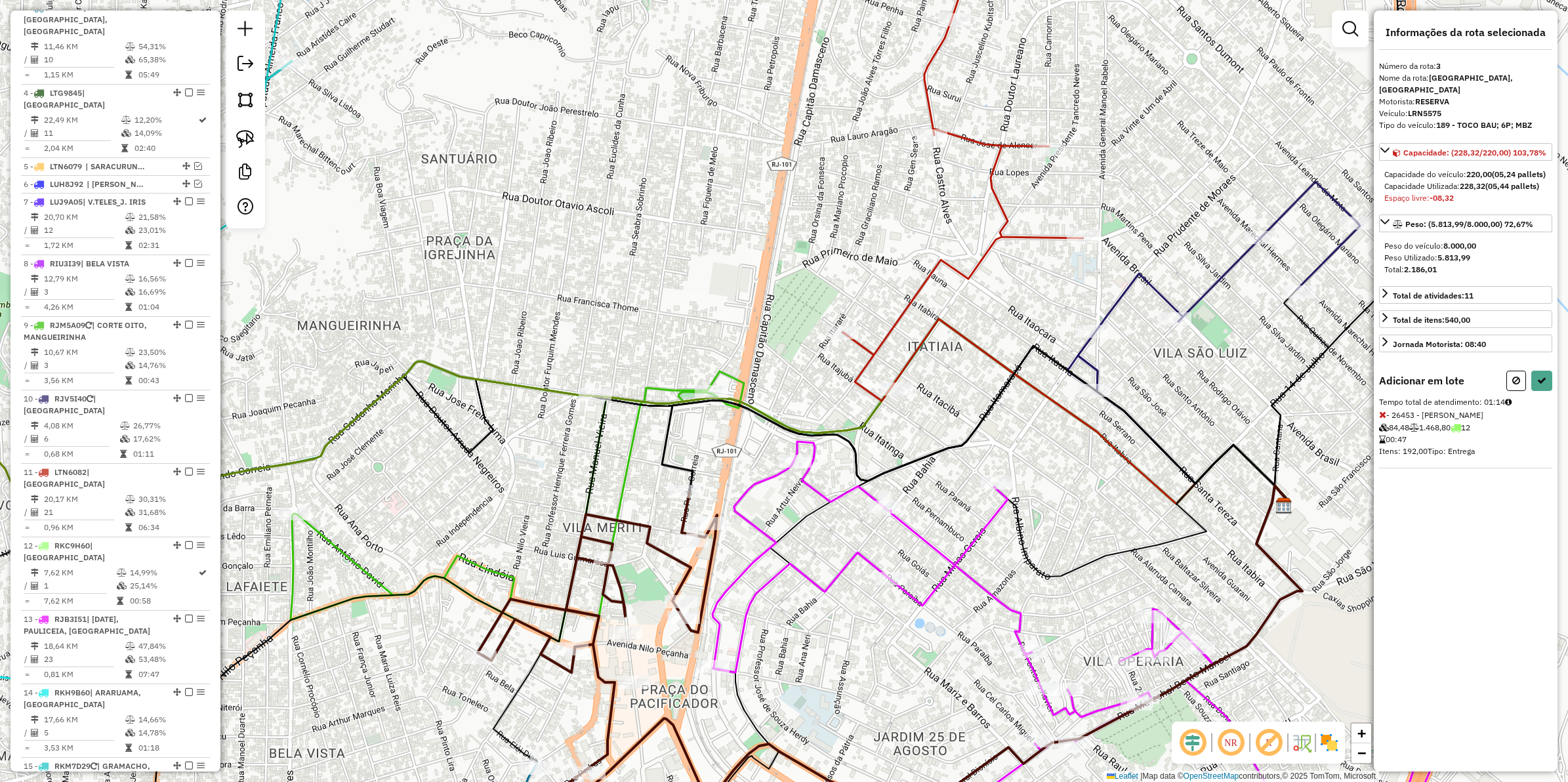
select select "**********"
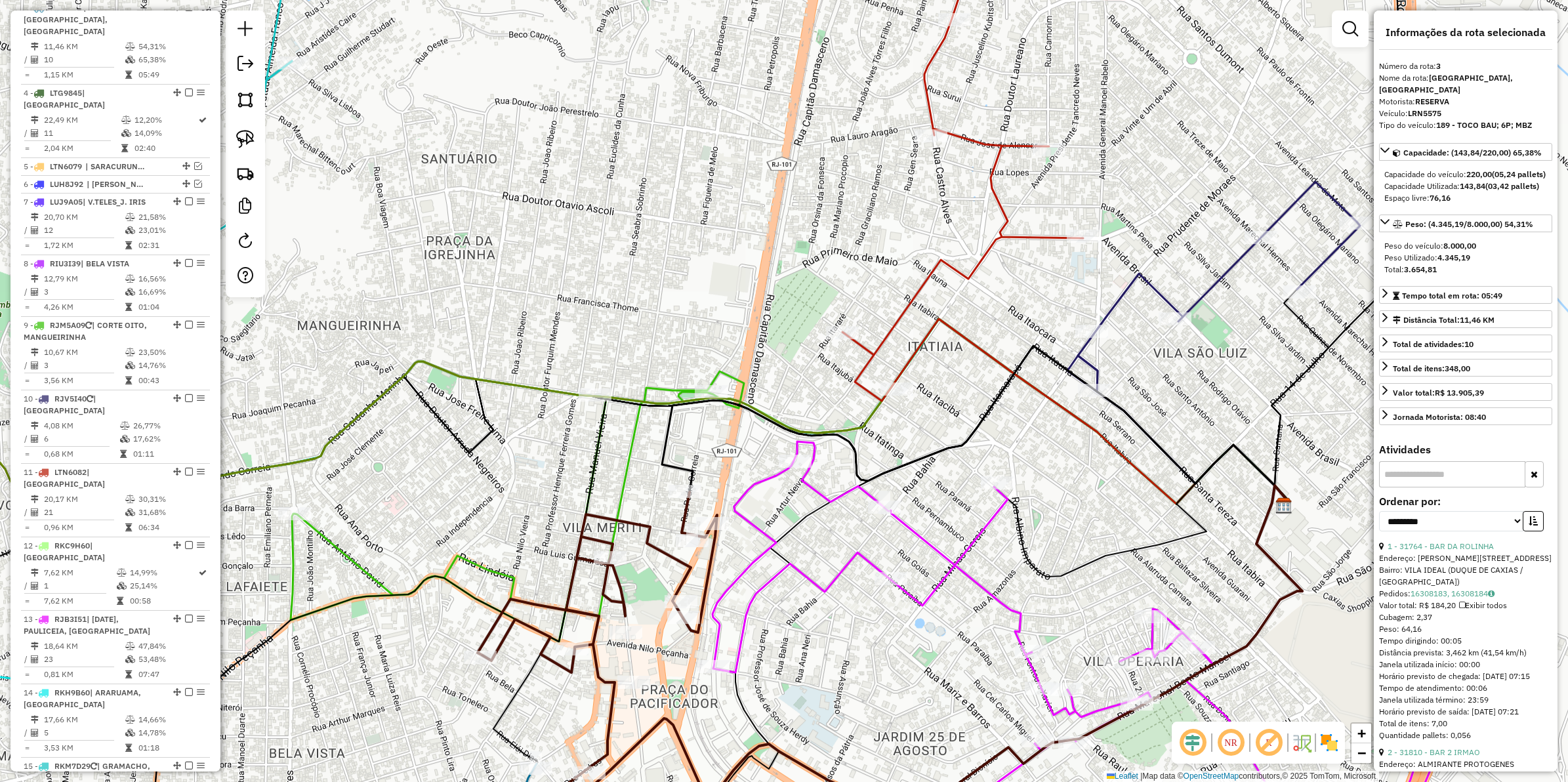
click at [637, 523] on icon at bounding box center [597, 630] width 239 height 278
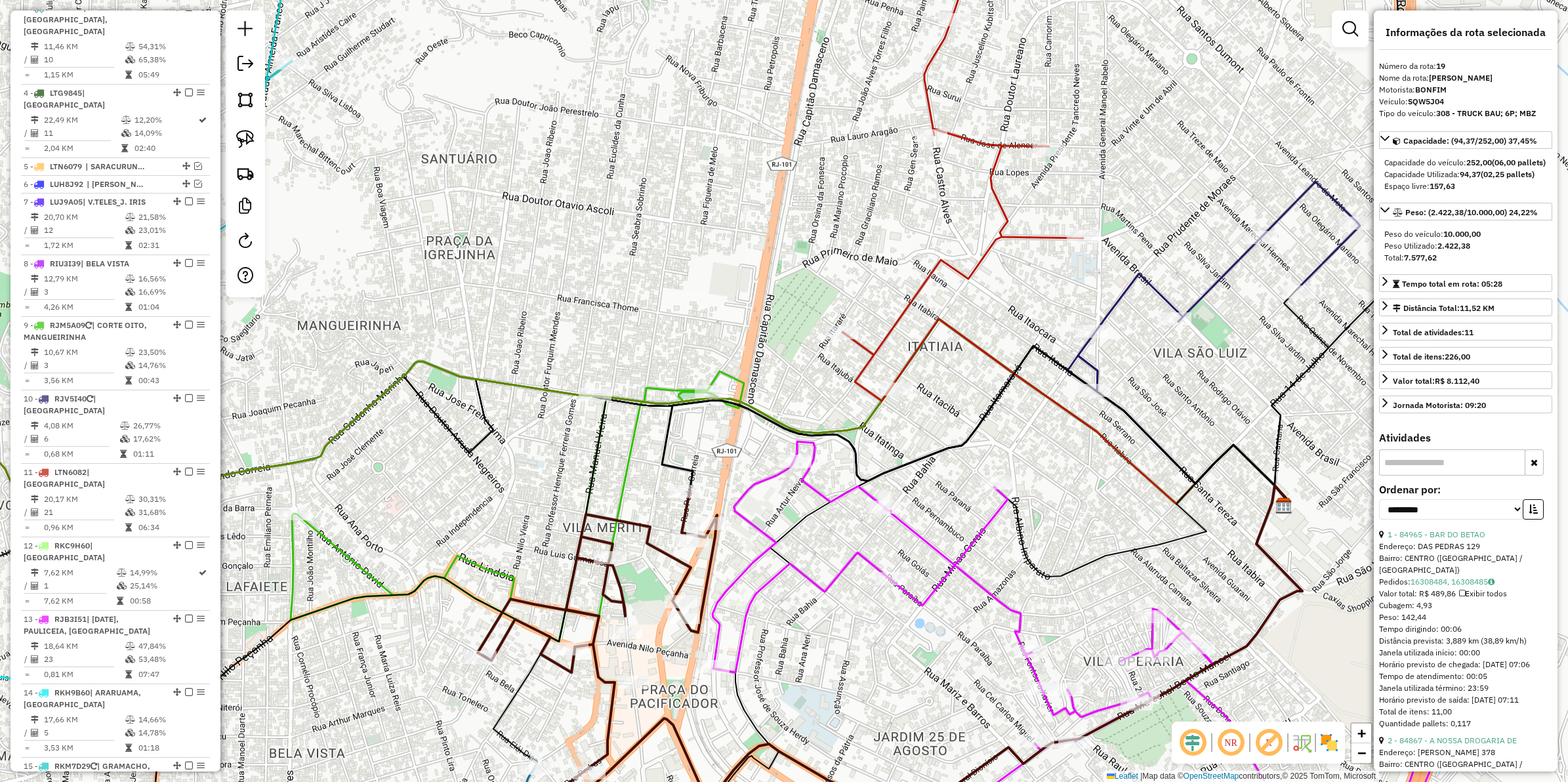
scroll to position [949, 0]
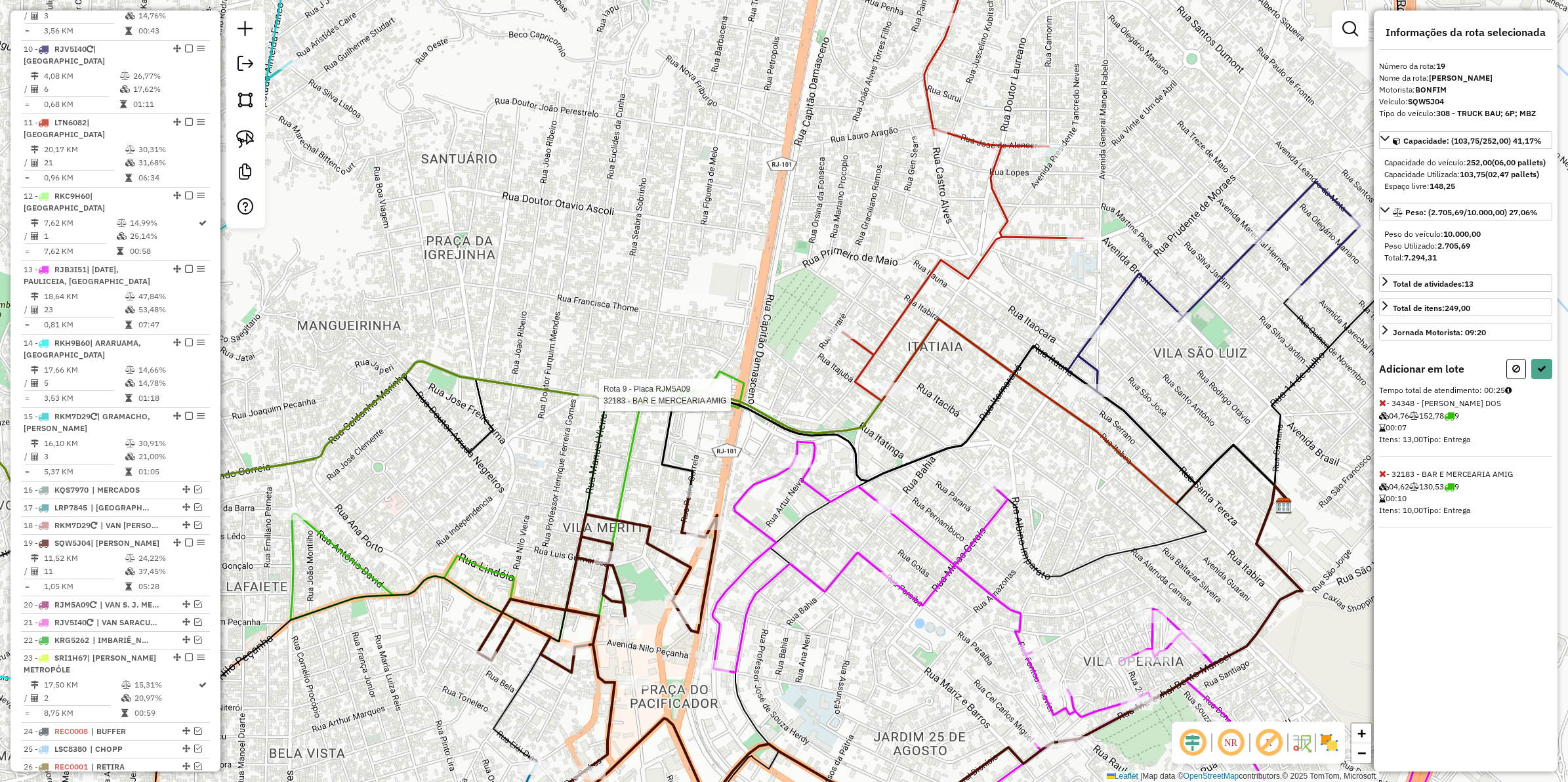
select select "**********"
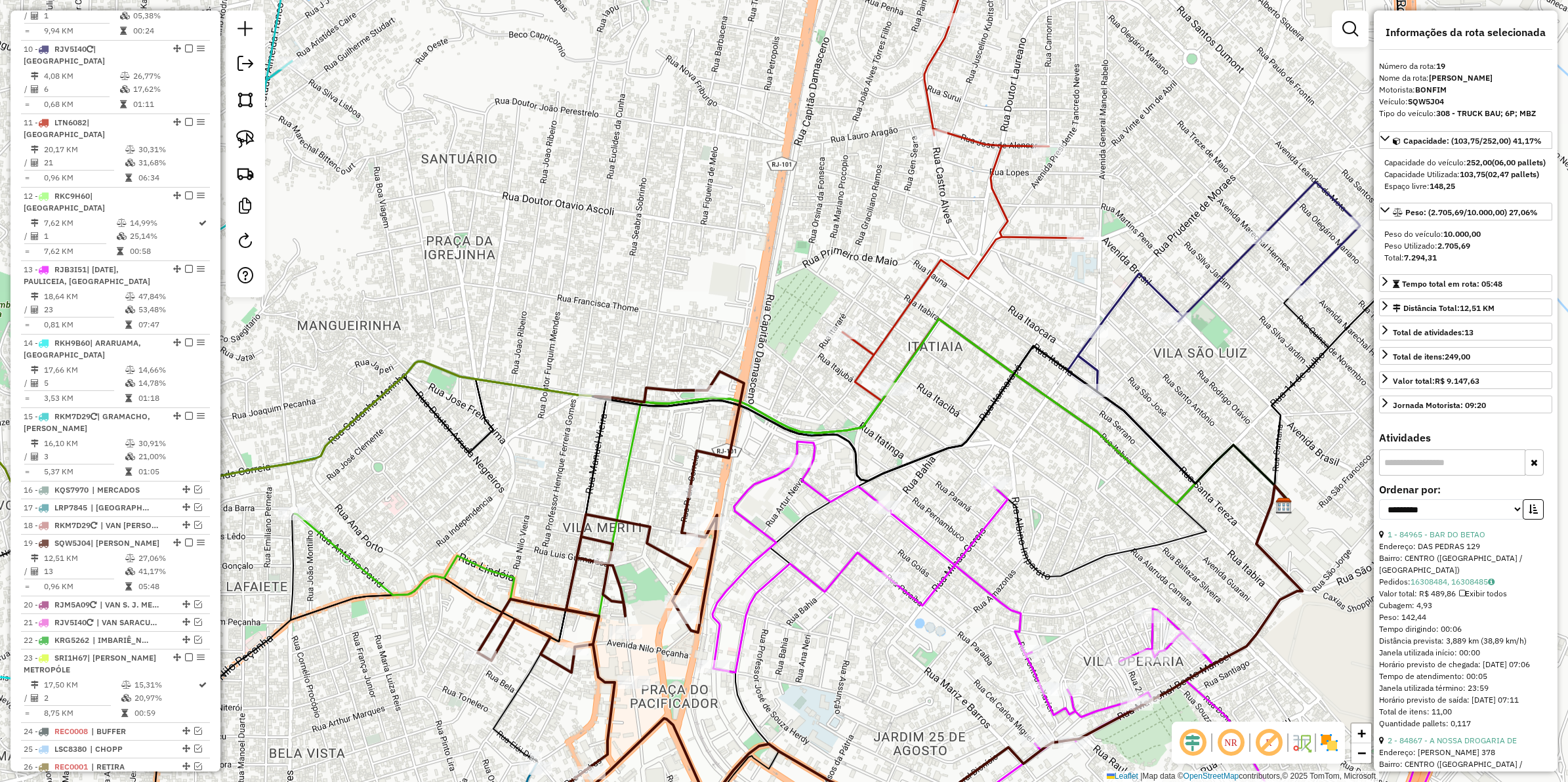
click at [571, 579] on icon at bounding box center [611, 571] width 266 height 398
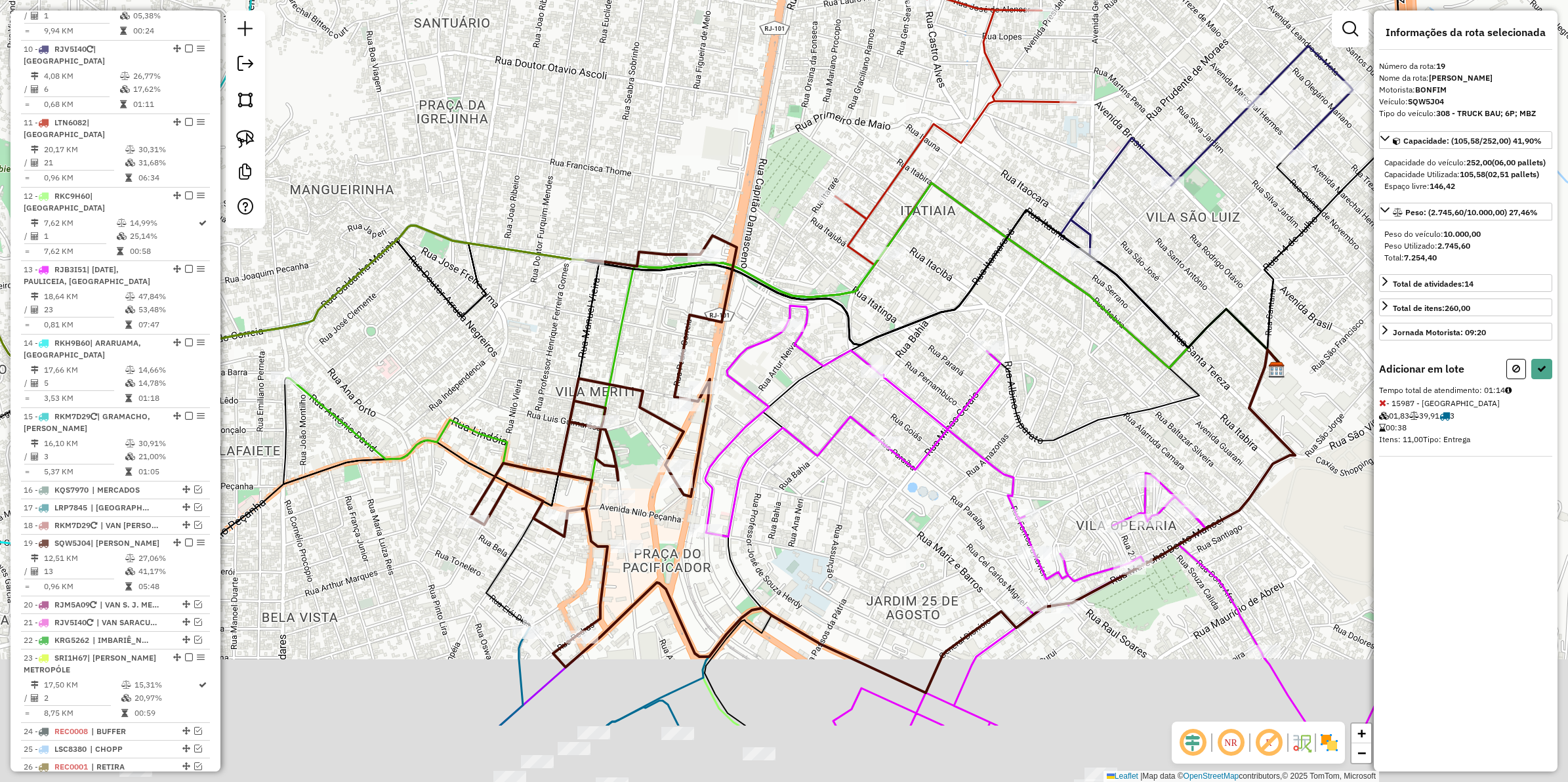
drag, startPoint x: 552, startPoint y: 601, endPoint x: 550, endPoint y: 491, distance: 110.0
click at [550, 491] on div "Janela de atendimento Grade de atendimento Capacidade Transportadoras Veículos …" at bounding box center [784, 391] width 1568 height 782
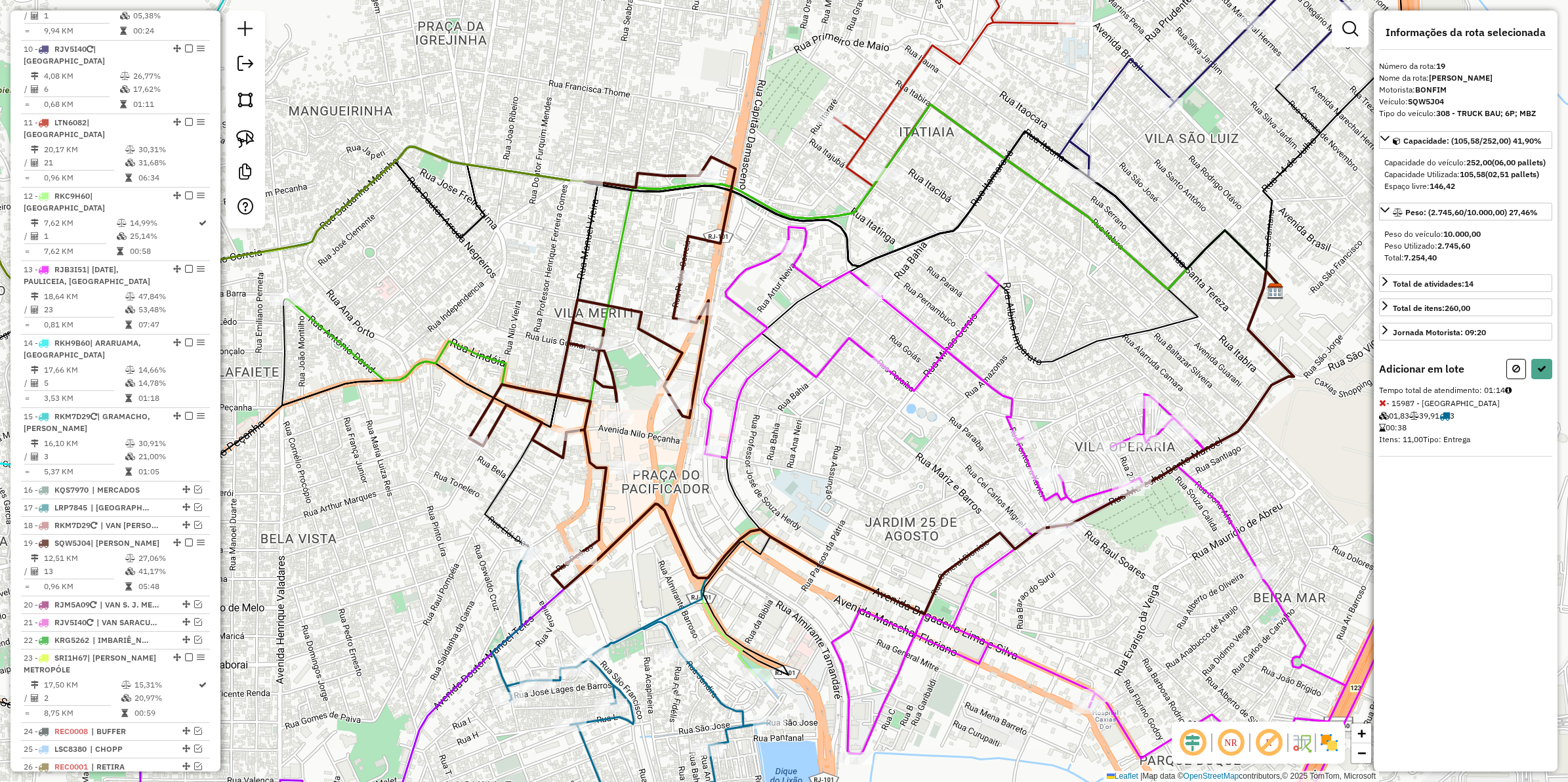
select select "**********"
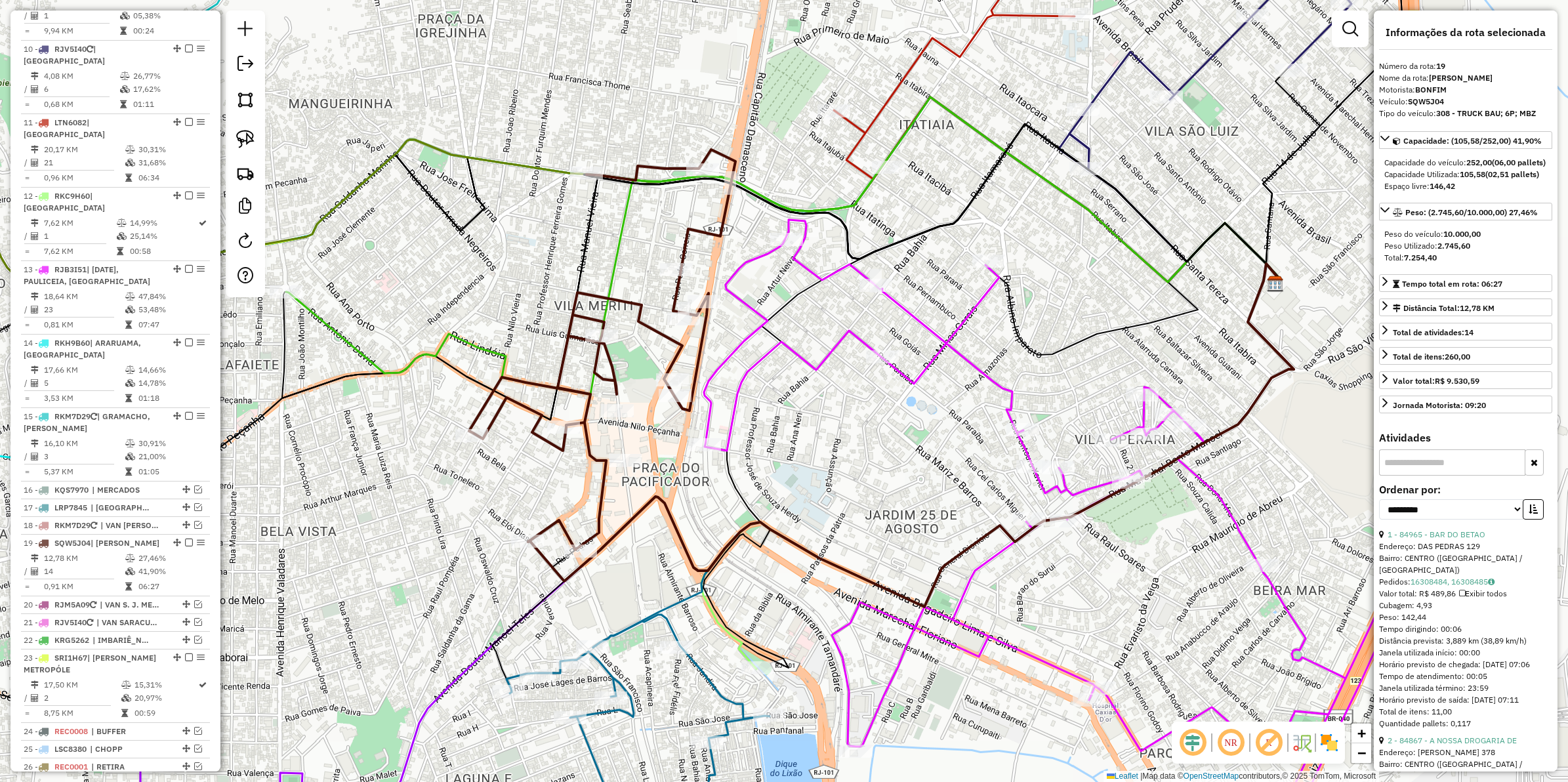
drag, startPoint x: 633, startPoint y: 615, endPoint x: 543, endPoint y: 451, distance: 187.1
click at [543, 451] on div "Janela de atendimento Grade de atendimento Capacidade Transportadoras Veículos …" at bounding box center [784, 391] width 1568 height 782
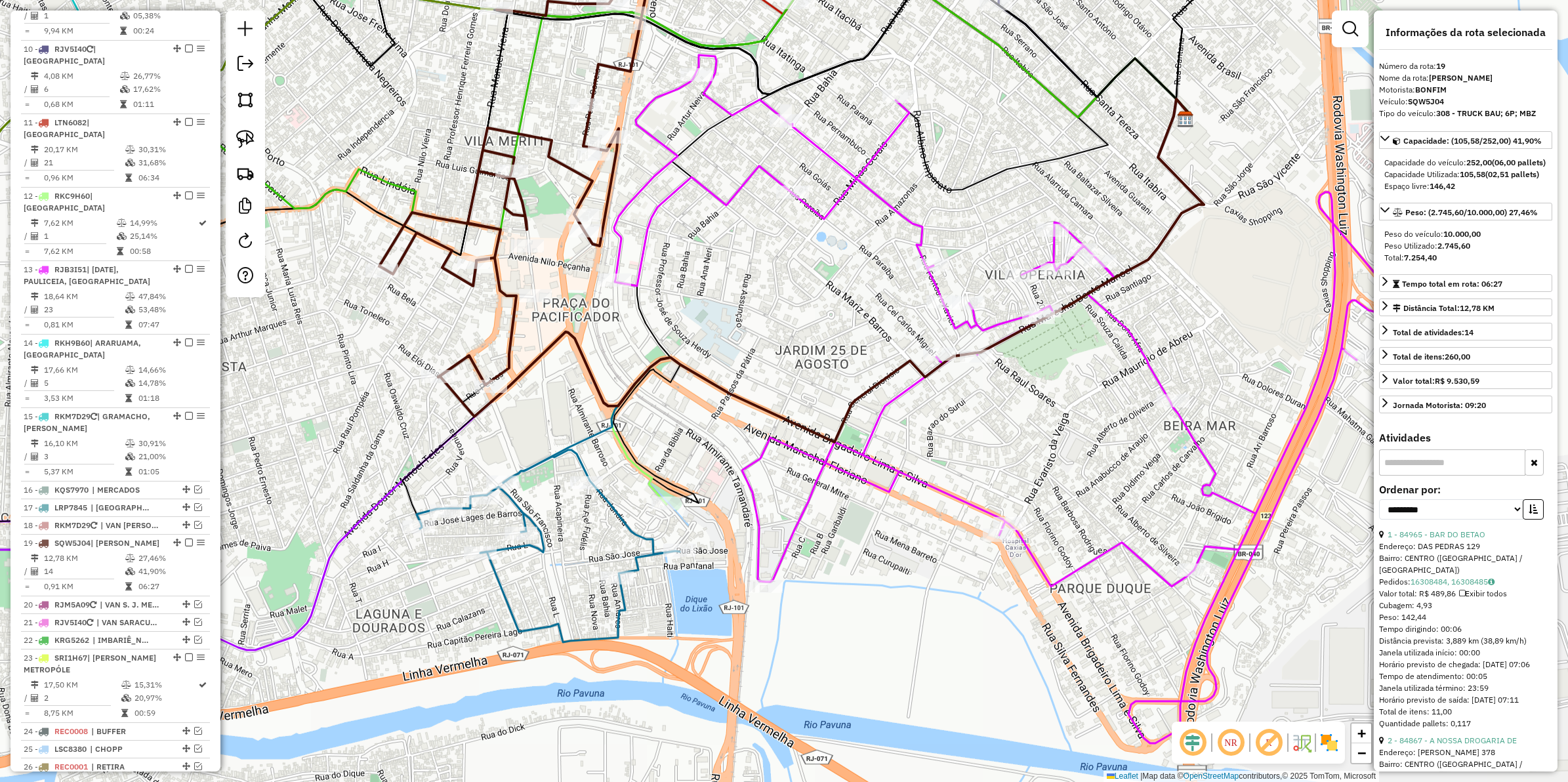
click at [621, 510] on icon at bounding box center [548, 546] width 263 height 192
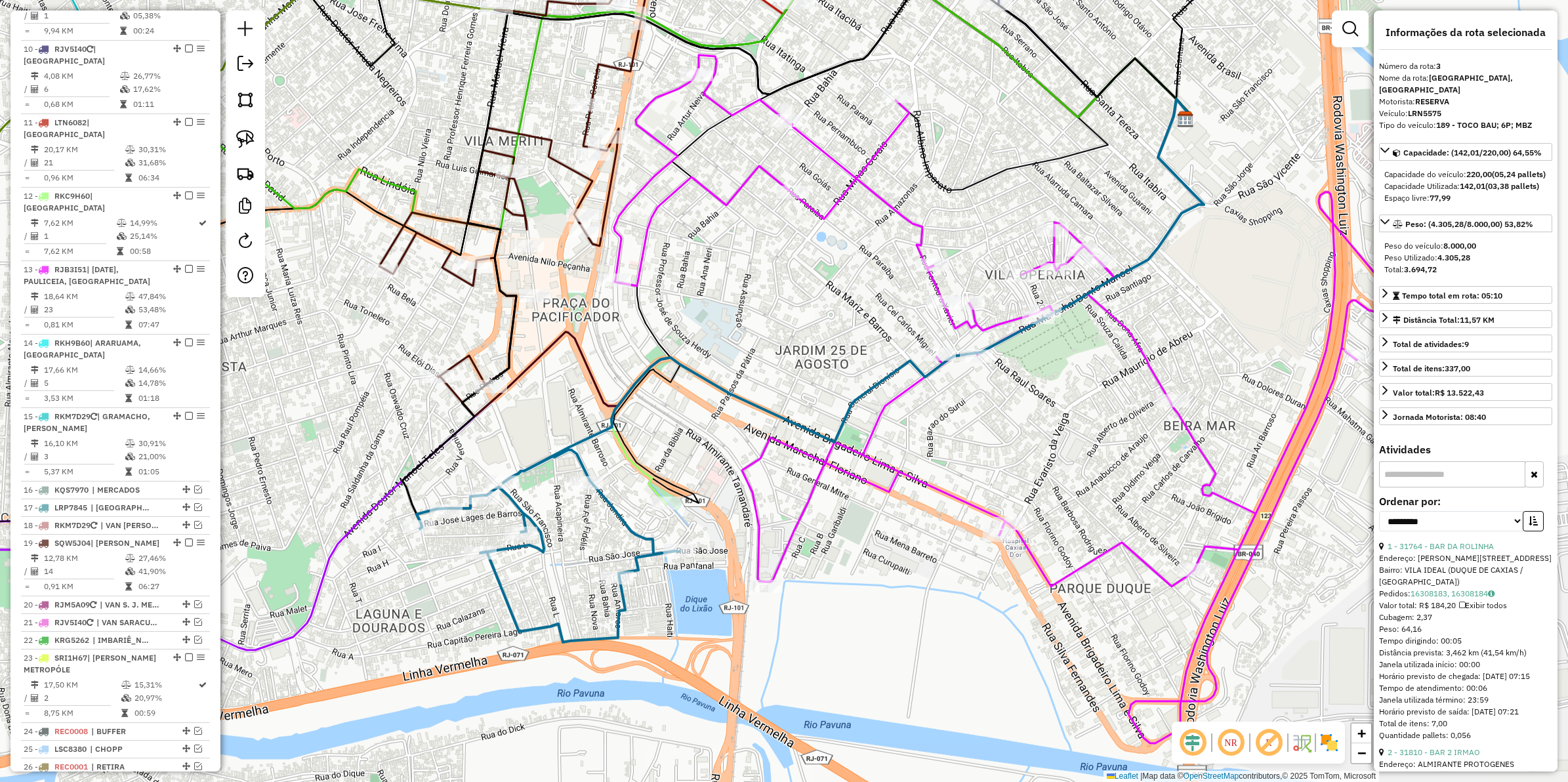
scroll to position [599, 0]
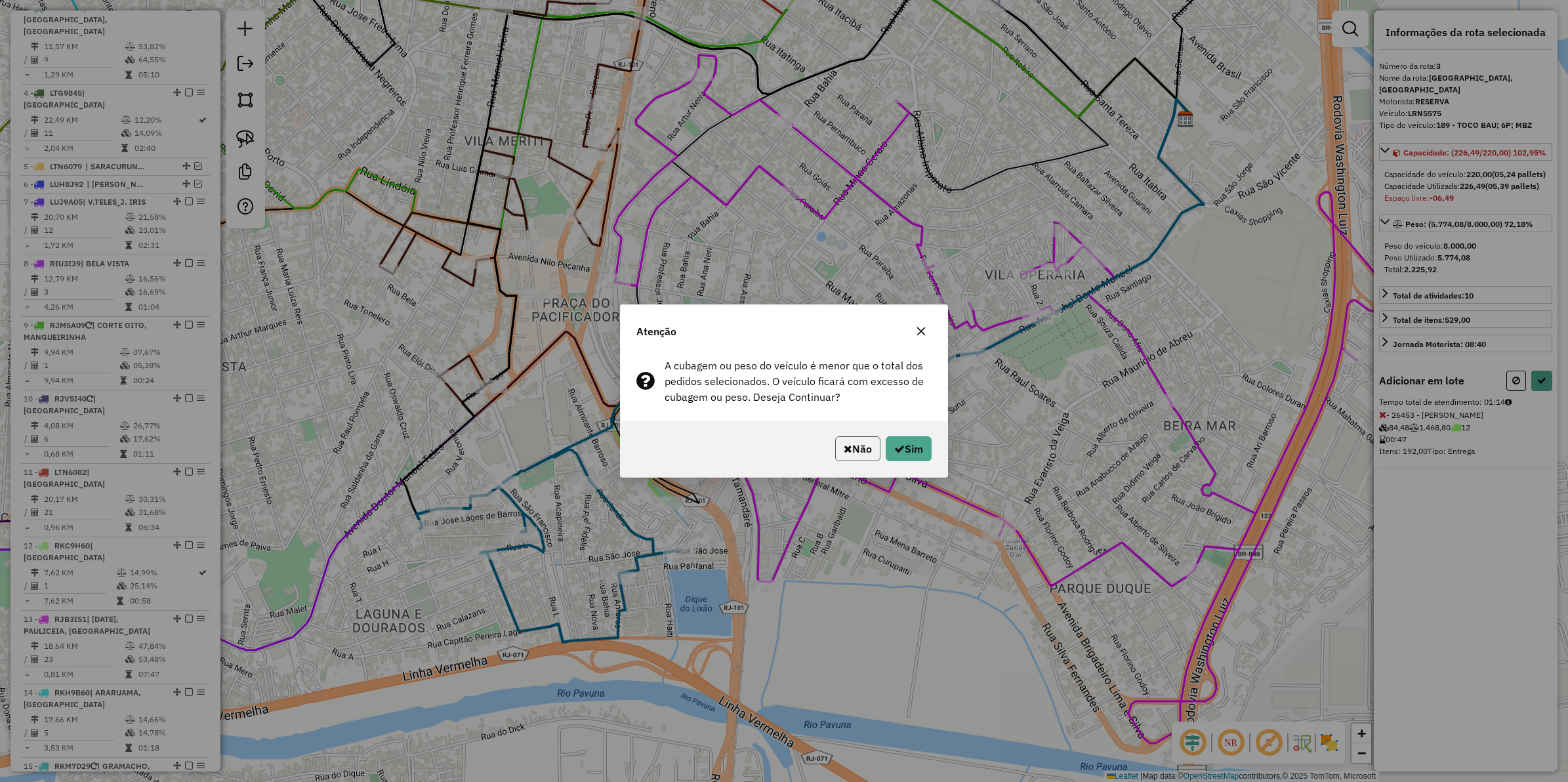
click at [860, 448] on button "Não" at bounding box center [858, 449] width 46 height 25
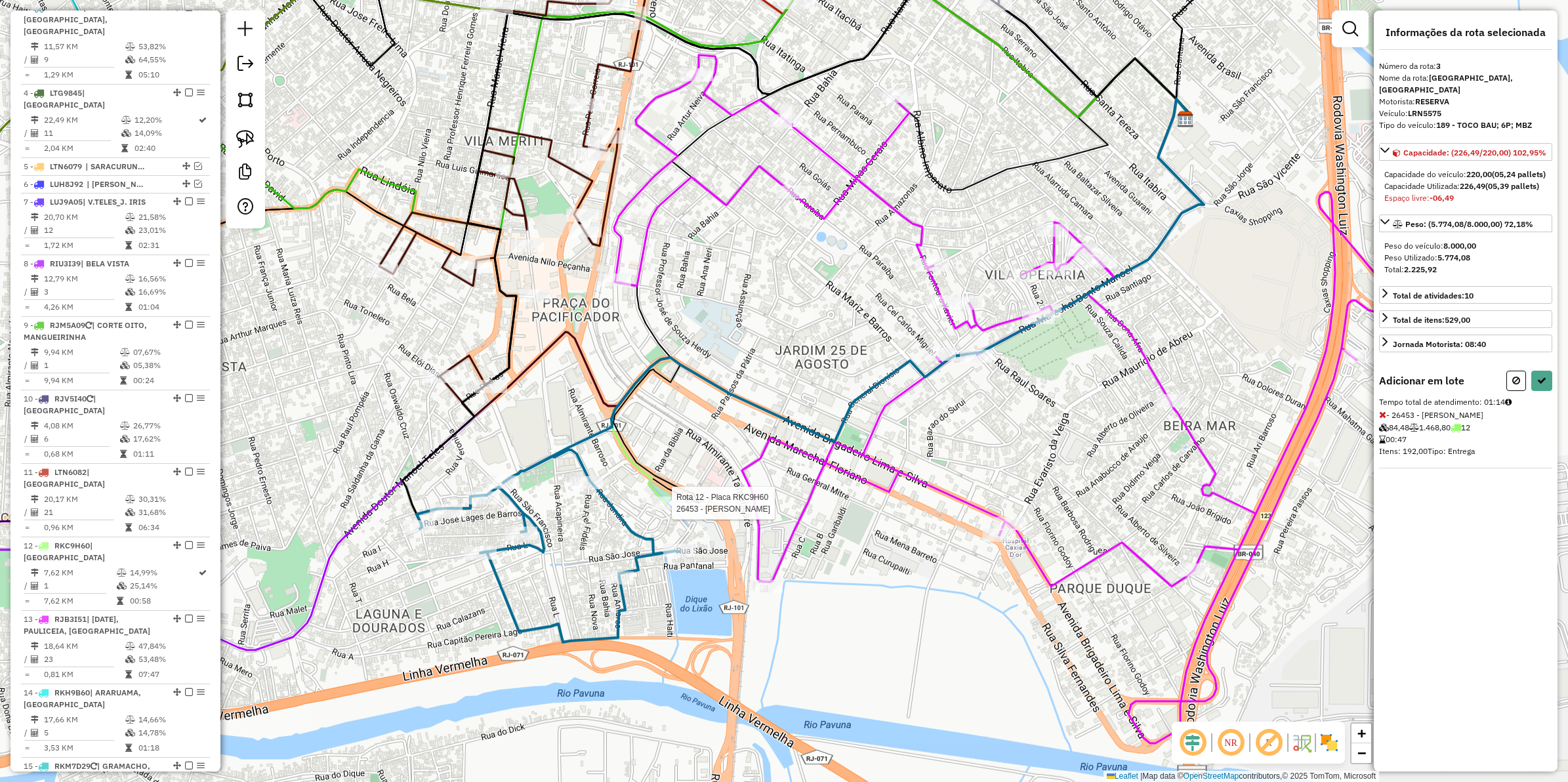
select select "**********"
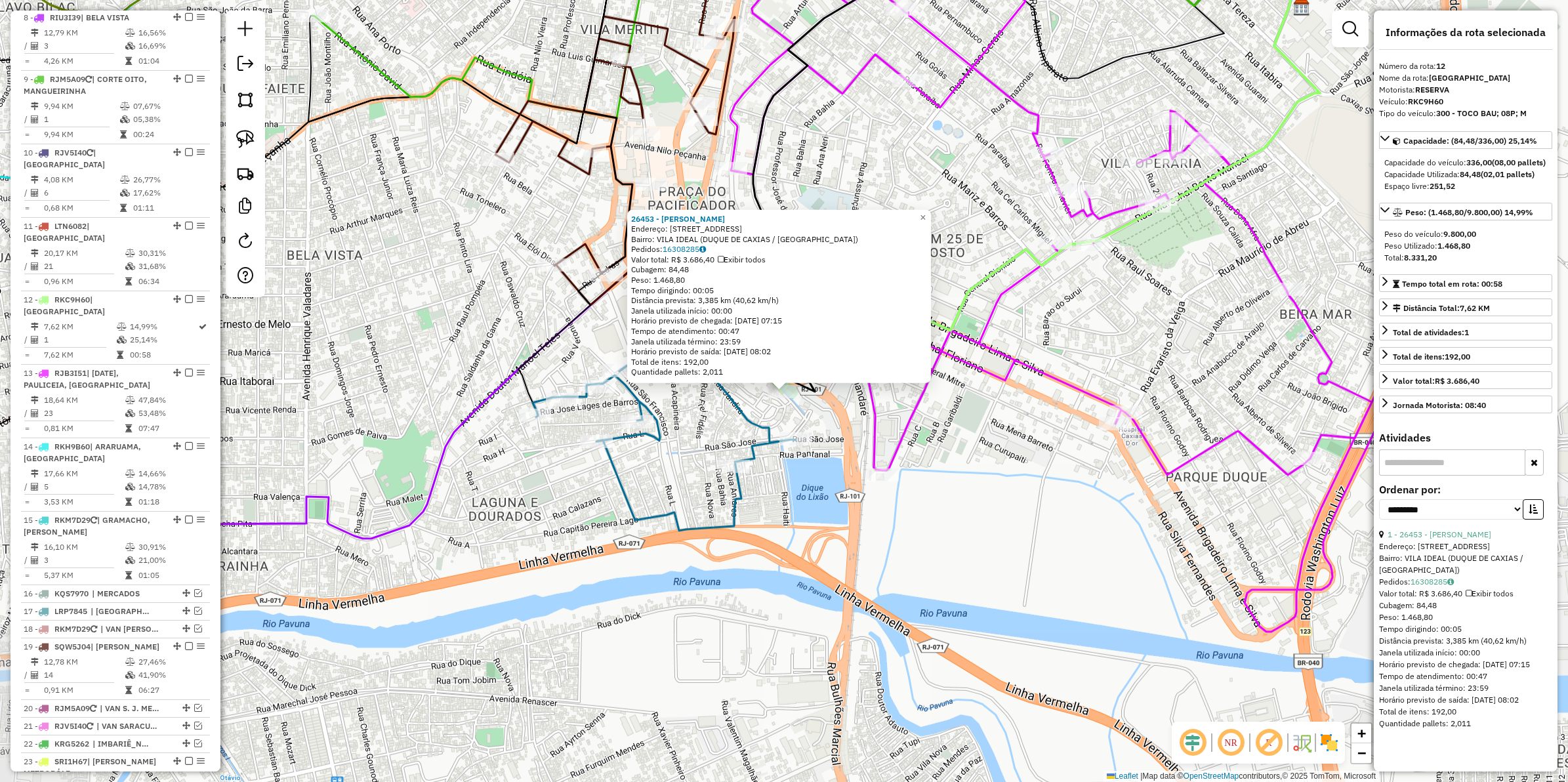
scroll to position [949, 0]
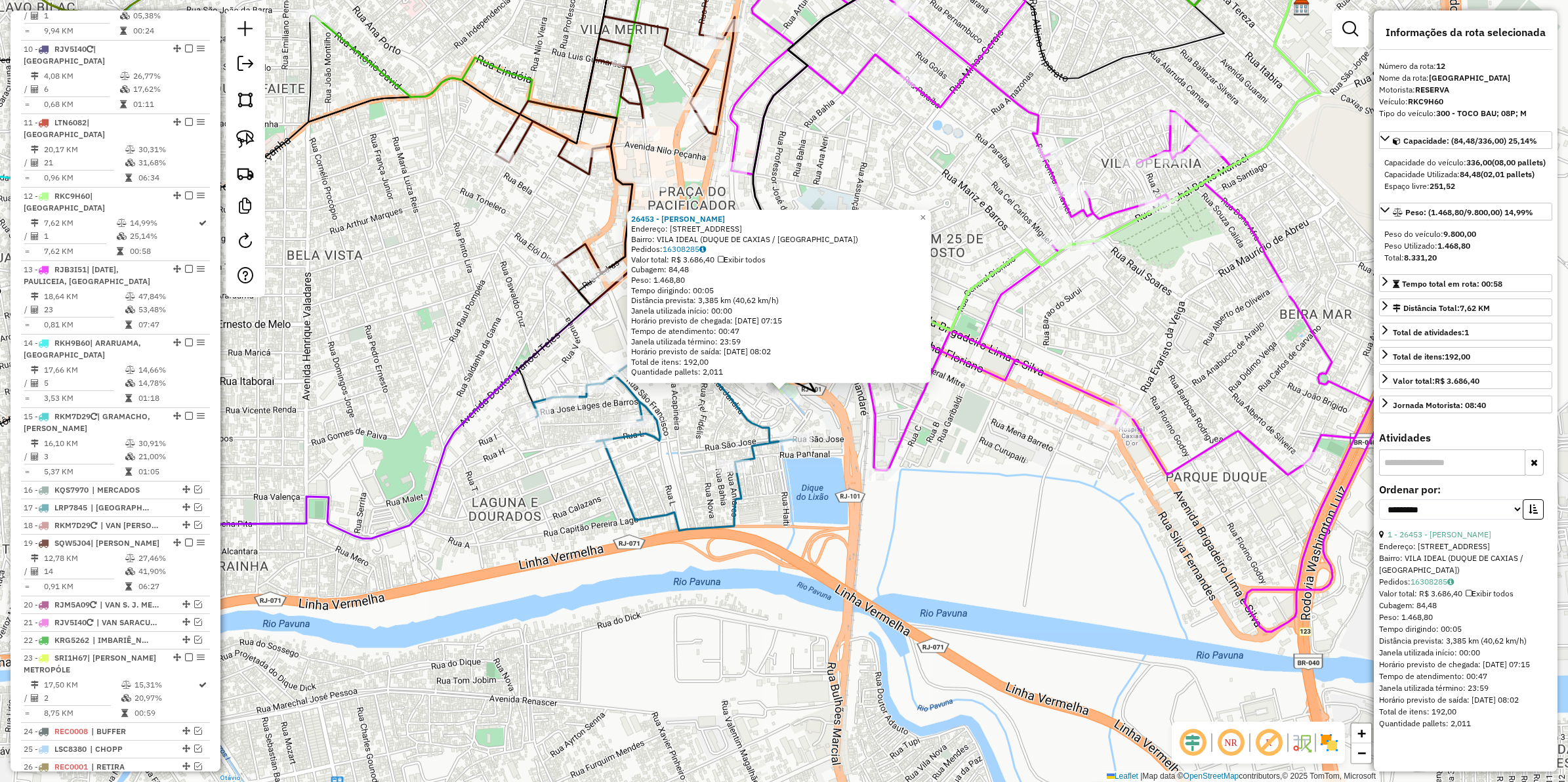
click at [903, 490] on div "Rota 13 - Placa RJB3I51 34417 - BAR DO JORGINHO 26453 - DAVID ISRAEL DE LIMA En…" at bounding box center [784, 391] width 1568 height 782
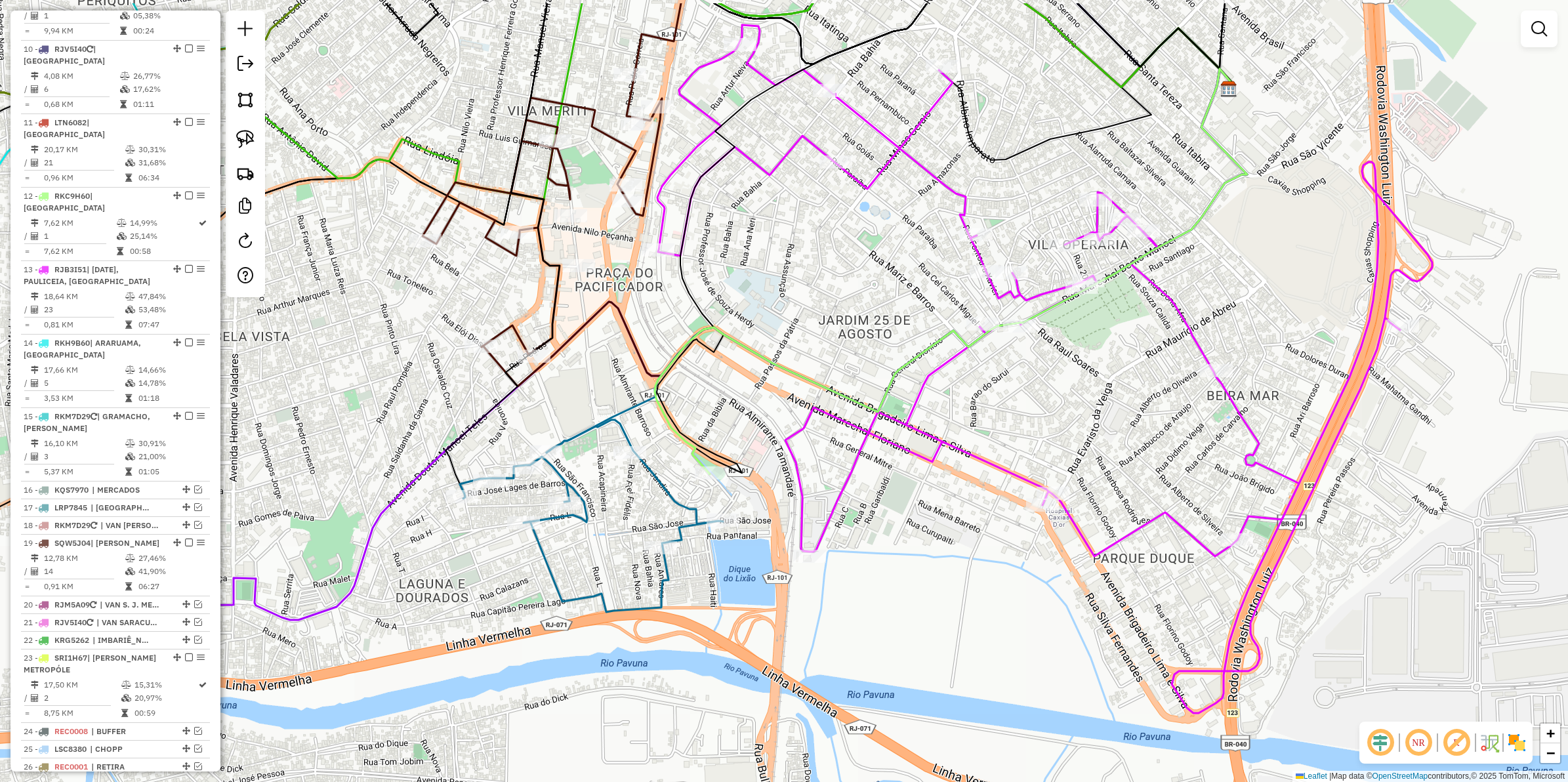
drag, startPoint x: 892, startPoint y: 542, endPoint x: 867, endPoint y: 569, distance: 36.8
click at [867, 569] on div "Janela de atendimento Grade de atendimento Capacidade Transportadoras Veículos …" at bounding box center [784, 391] width 1568 height 782
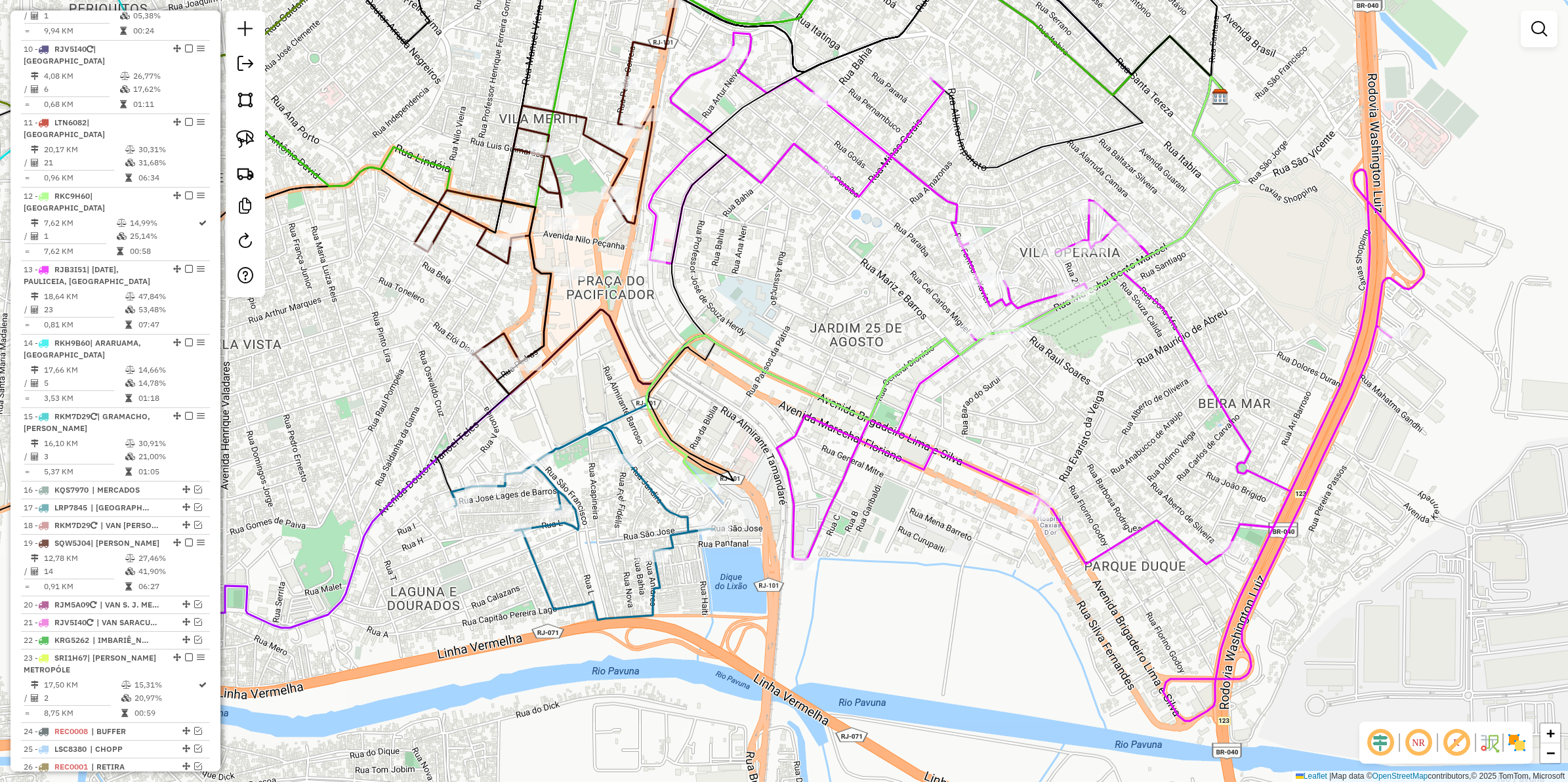
drag, startPoint x: 638, startPoint y: 517, endPoint x: 614, endPoint y: 539, distance: 32.6
click at [614, 539] on div "Janela de atendimento Grade de atendimento Capacidade Transportadoras Veículos …" at bounding box center [784, 391] width 1568 height 782
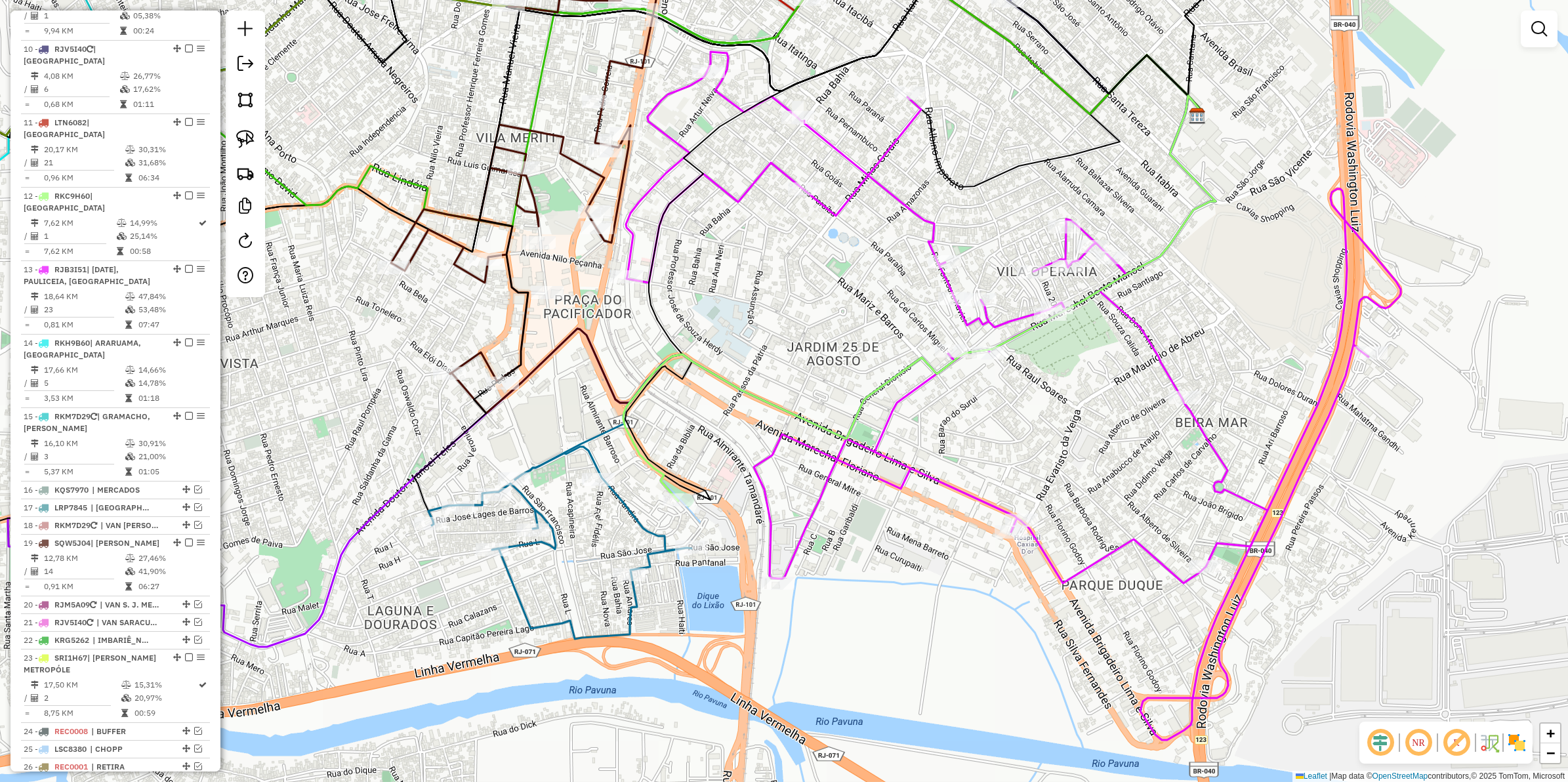
click at [632, 512] on icon at bounding box center [560, 543] width 263 height 192
select select "**********"
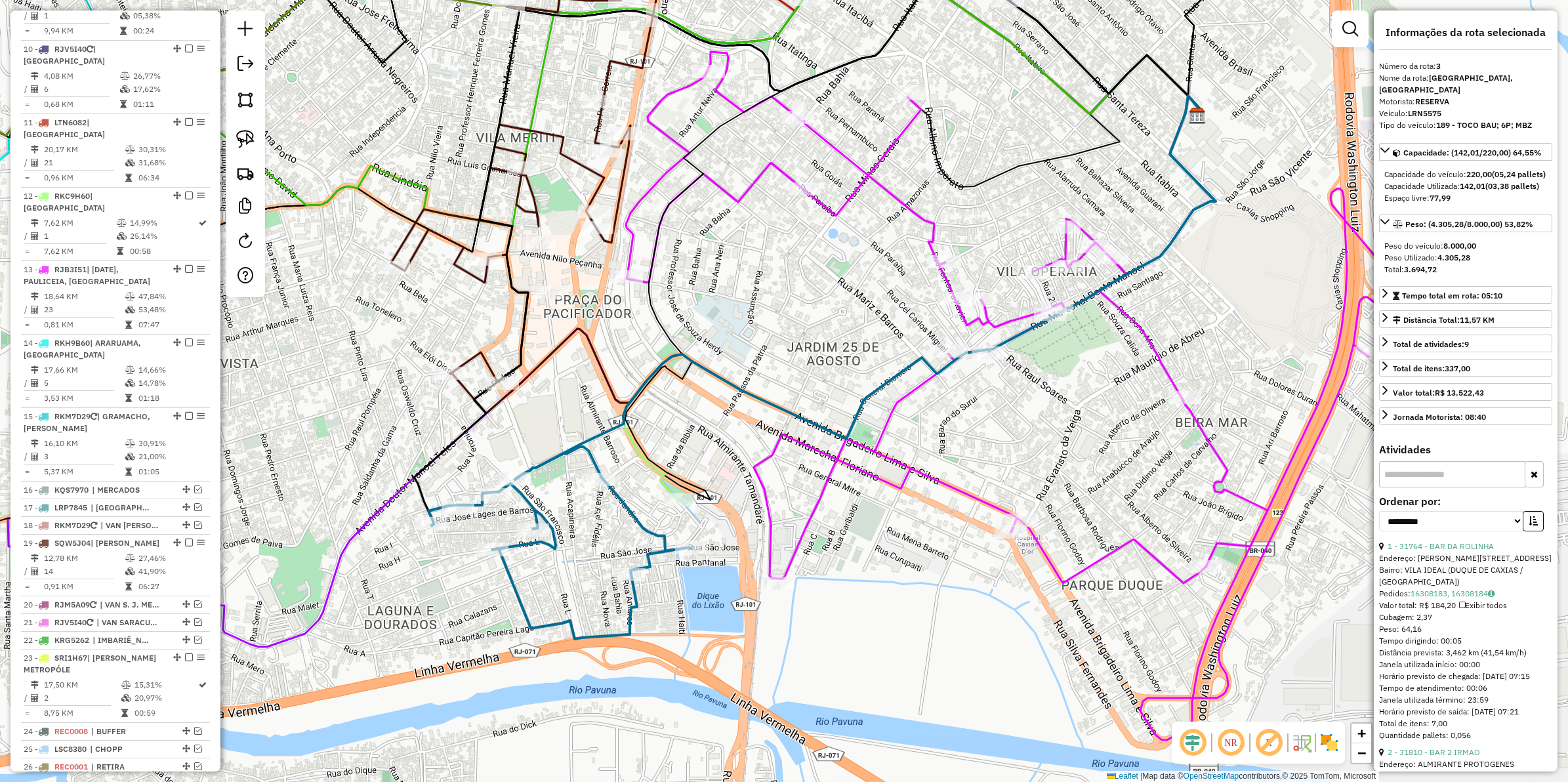
scroll to position [599, 0]
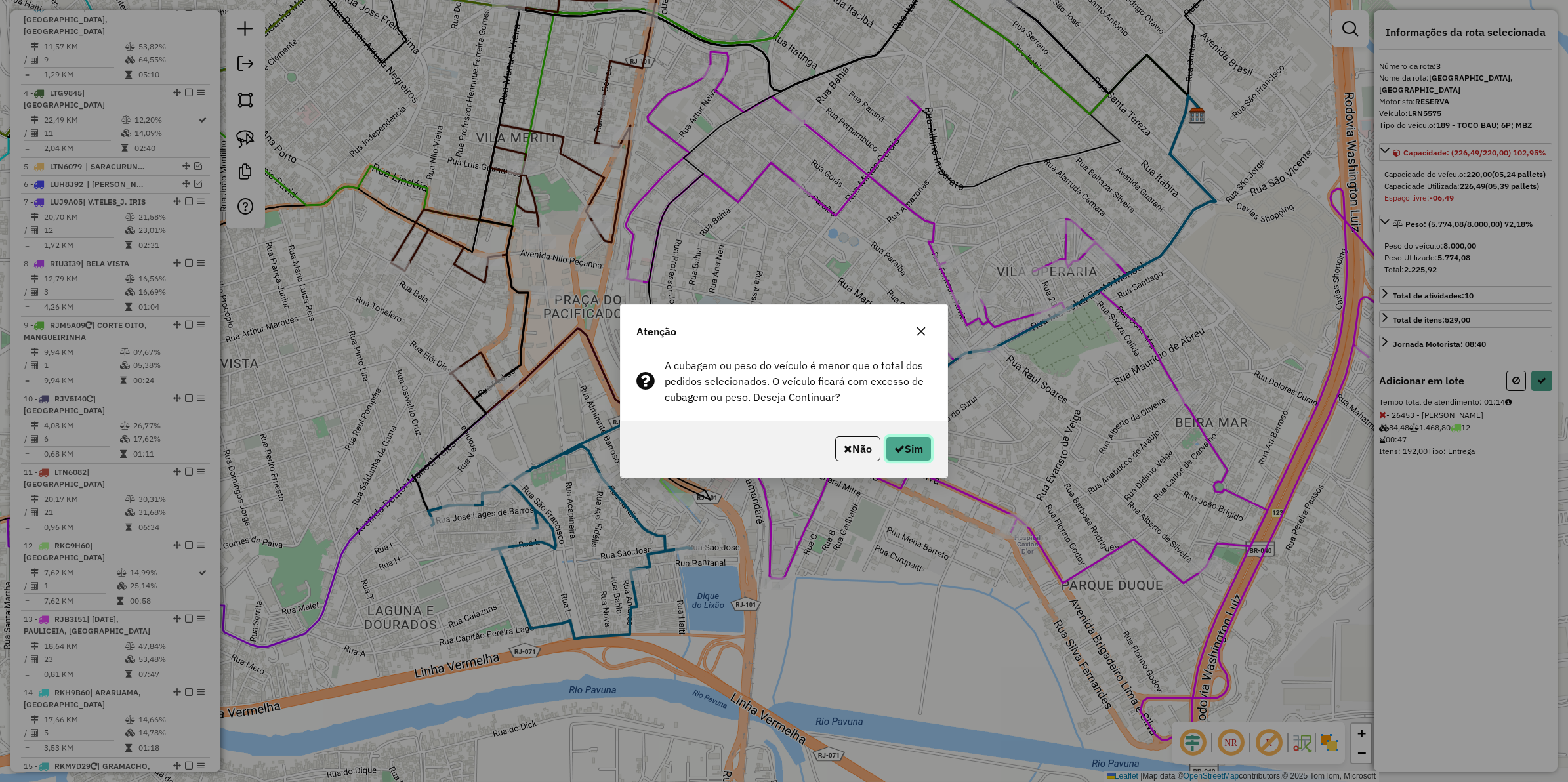
click at [887, 456] on button "Sim" at bounding box center [909, 449] width 46 height 25
select select "**********"
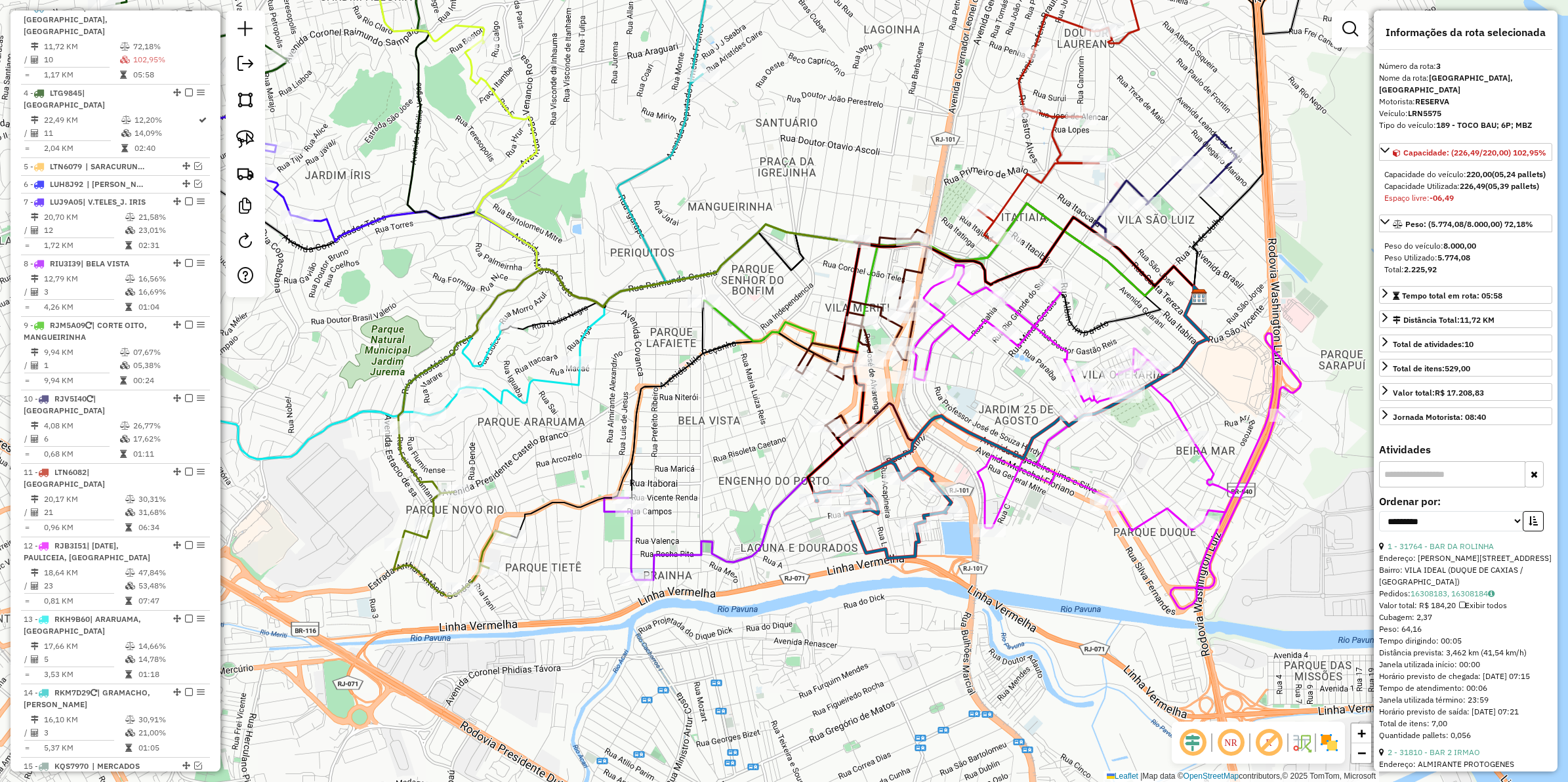
drag, startPoint x: 472, startPoint y: 560, endPoint x: 693, endPoint y: 486, distance: 233.1
click at [699, 499] on div "Janela de atendimento Grade de atendimento Capacidade Transportadoras Veículos …" at bounding box center [784, 391] width 1568 height 782
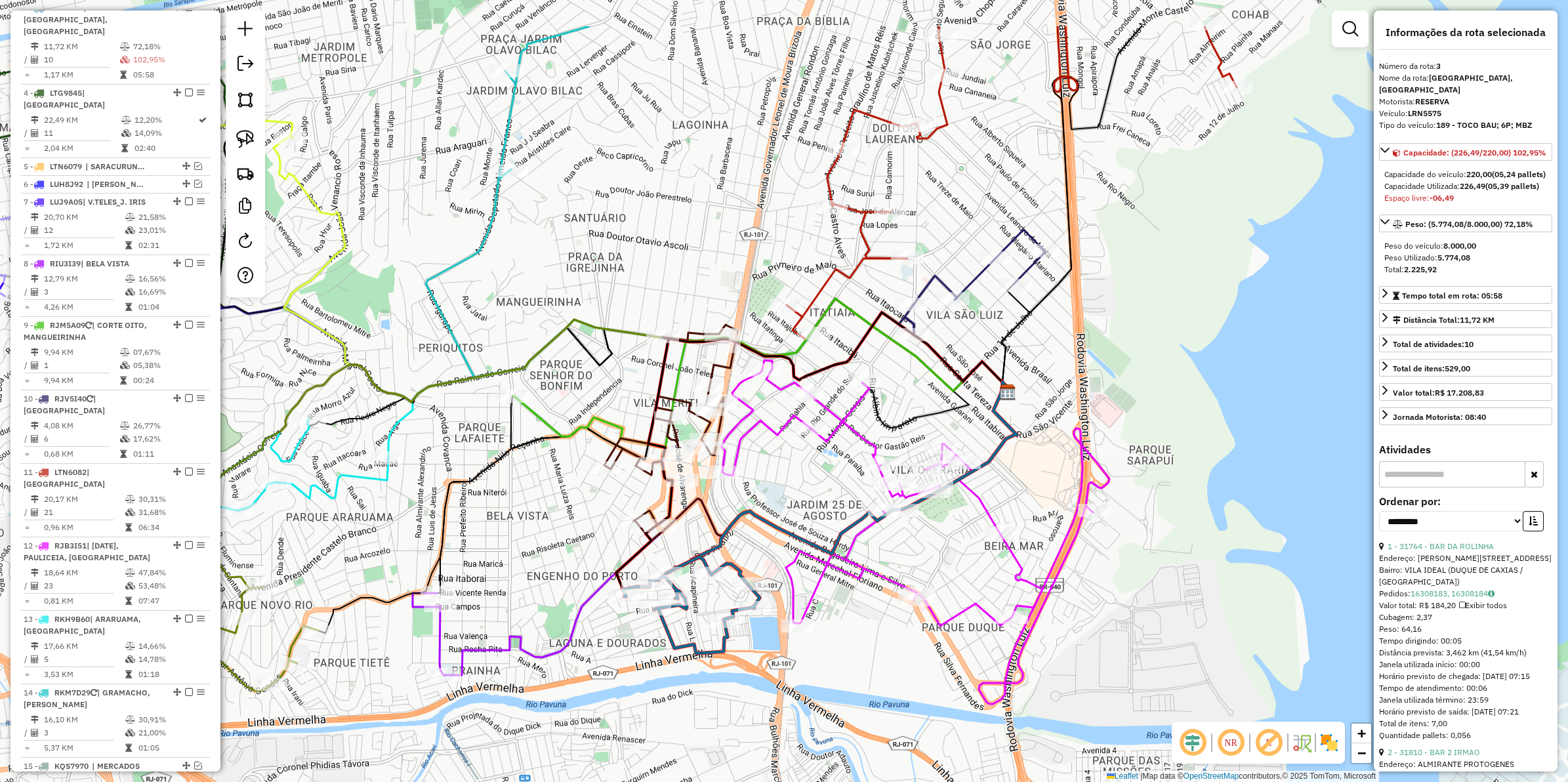
drag, startPoint x: 727, startPoint y: 433, endPoint x: 542, endPoint y: 572, distance: 231.4
click at [340, 565] on div "Janela de atendimento Grade de atendimento Capacidade Transportadoras Veículos …" at bounding box center [784, 391] width 1568 height 782
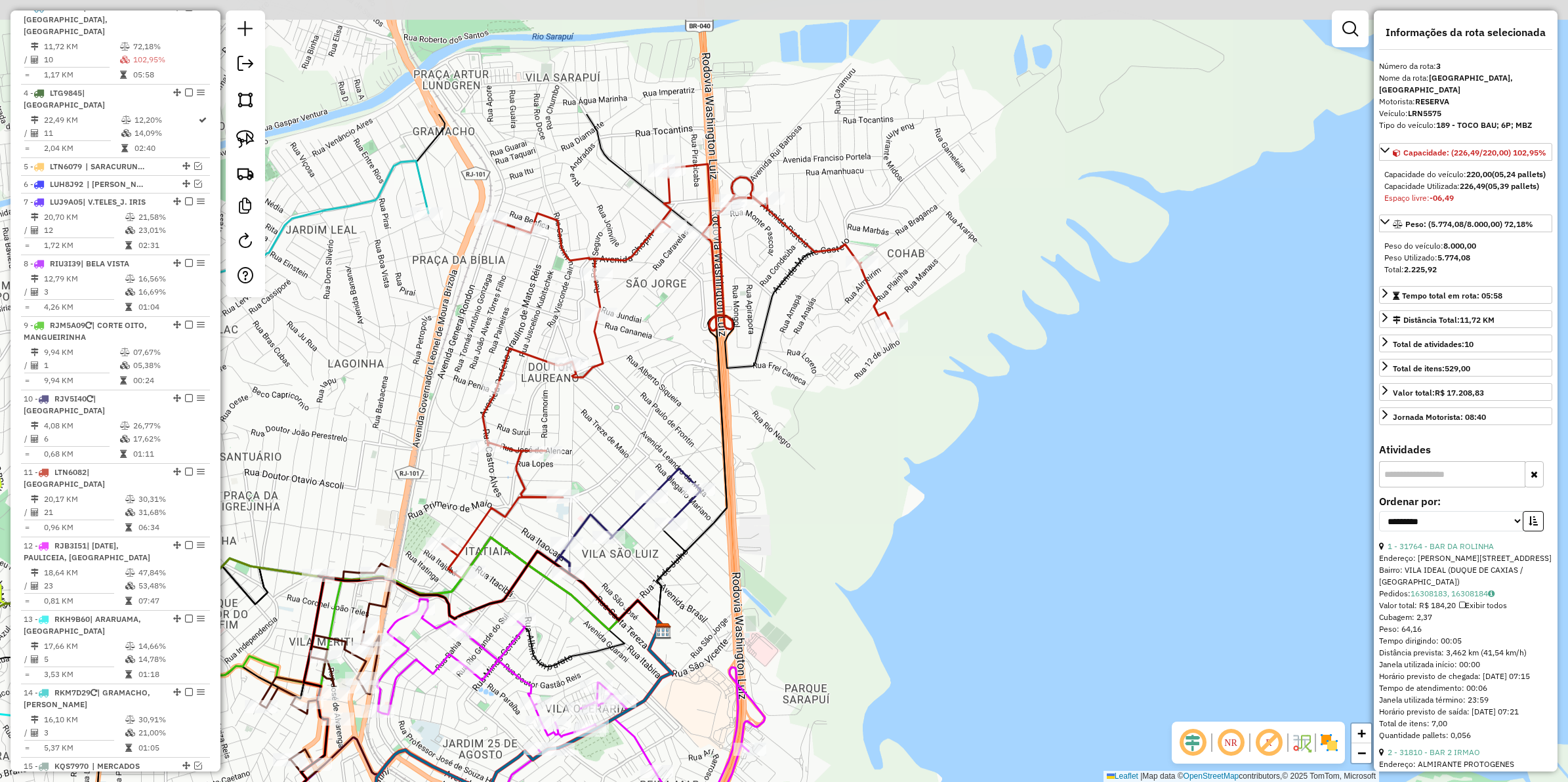
drag, startPoint x: 828, startPoint y: 537, endPoint x: 799, endPoint y: 588, distance: 58.7
click at [771, 631] on div "Janela de atendimento Grade de atendimento Capacidade Transportadoras Veículos …" at bounding box center [784, 391] width 1568 height 782
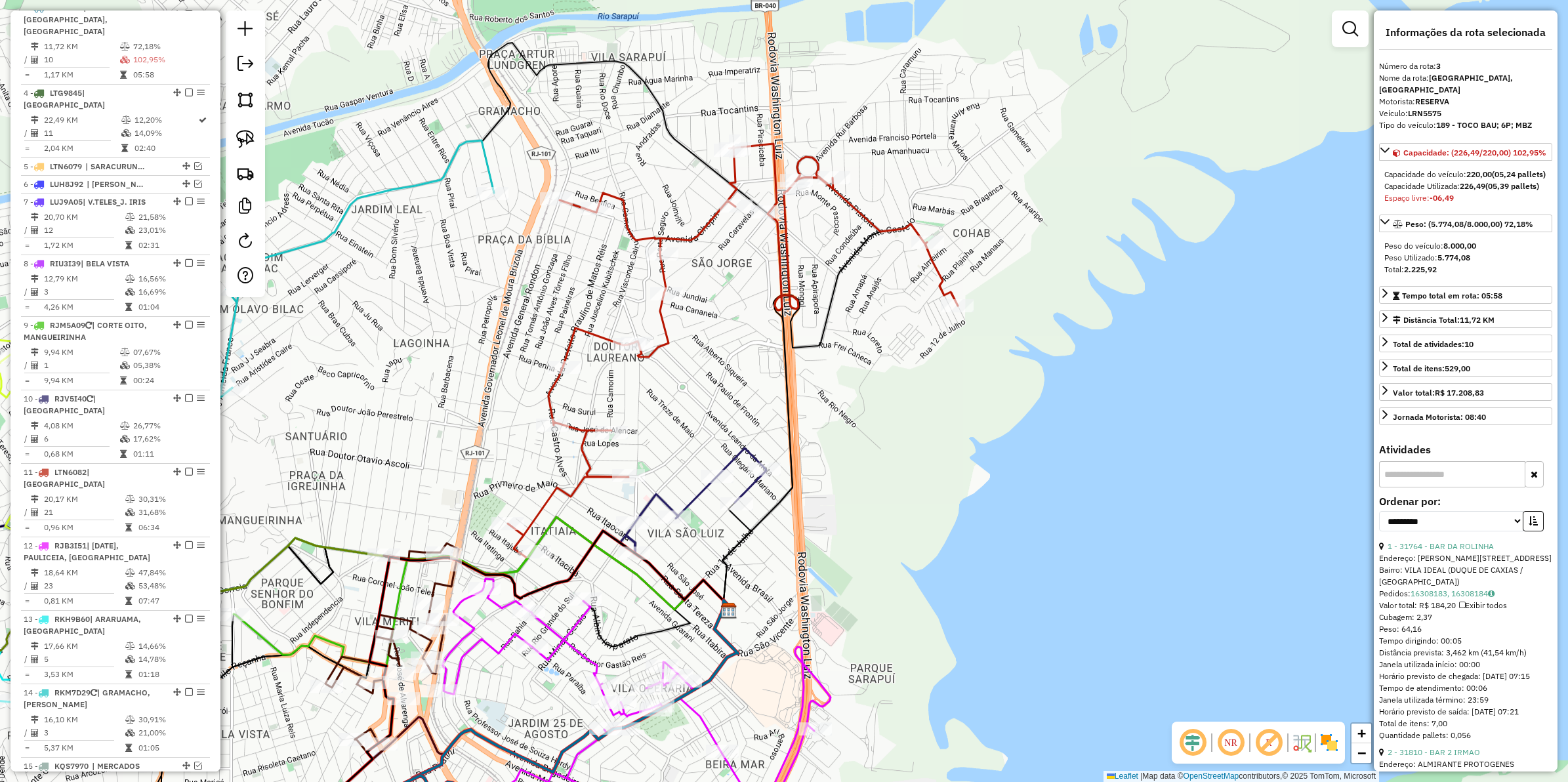
drag, startPoint x: 824, startPoint y: 510, endPoint x: 853, endPoint y: 461, distance: 56.9
click at [891, 480] on div "Janela de atendimento Grade de atendimento Capacidade Transportadoras Veículos …" at bounding box center [784, 391] width 1568 height 782
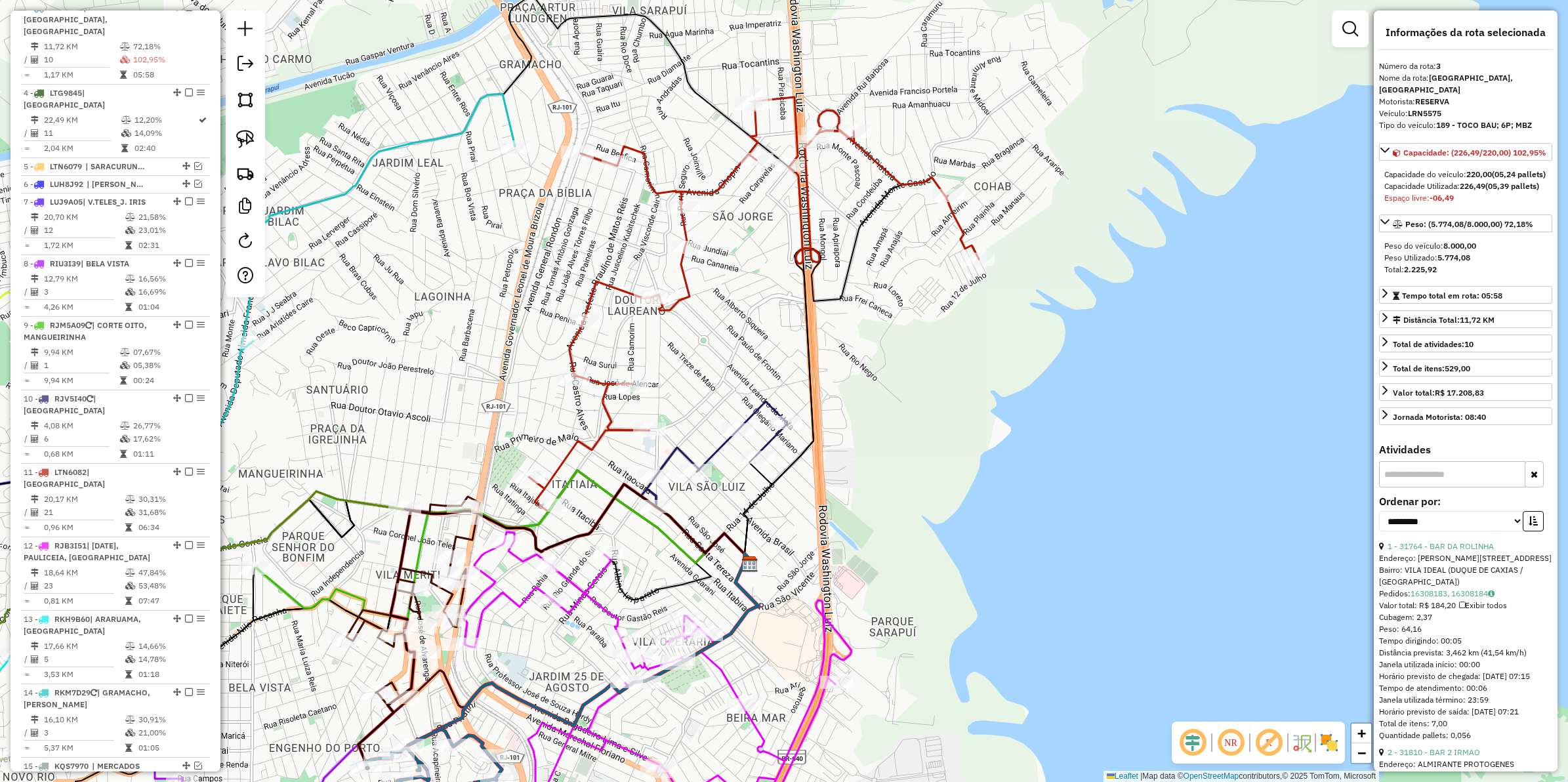
drag, startPoint x: 681, startPoint y: 395, endPoint x: 711, endPoint y: 395, distance: 30.0
click at [691, 367] on div "Janela de atendimento Grade de atendimento Capacidade Transportadoras Veículos …" at bounding box center [784, 391] width 1568 height 782
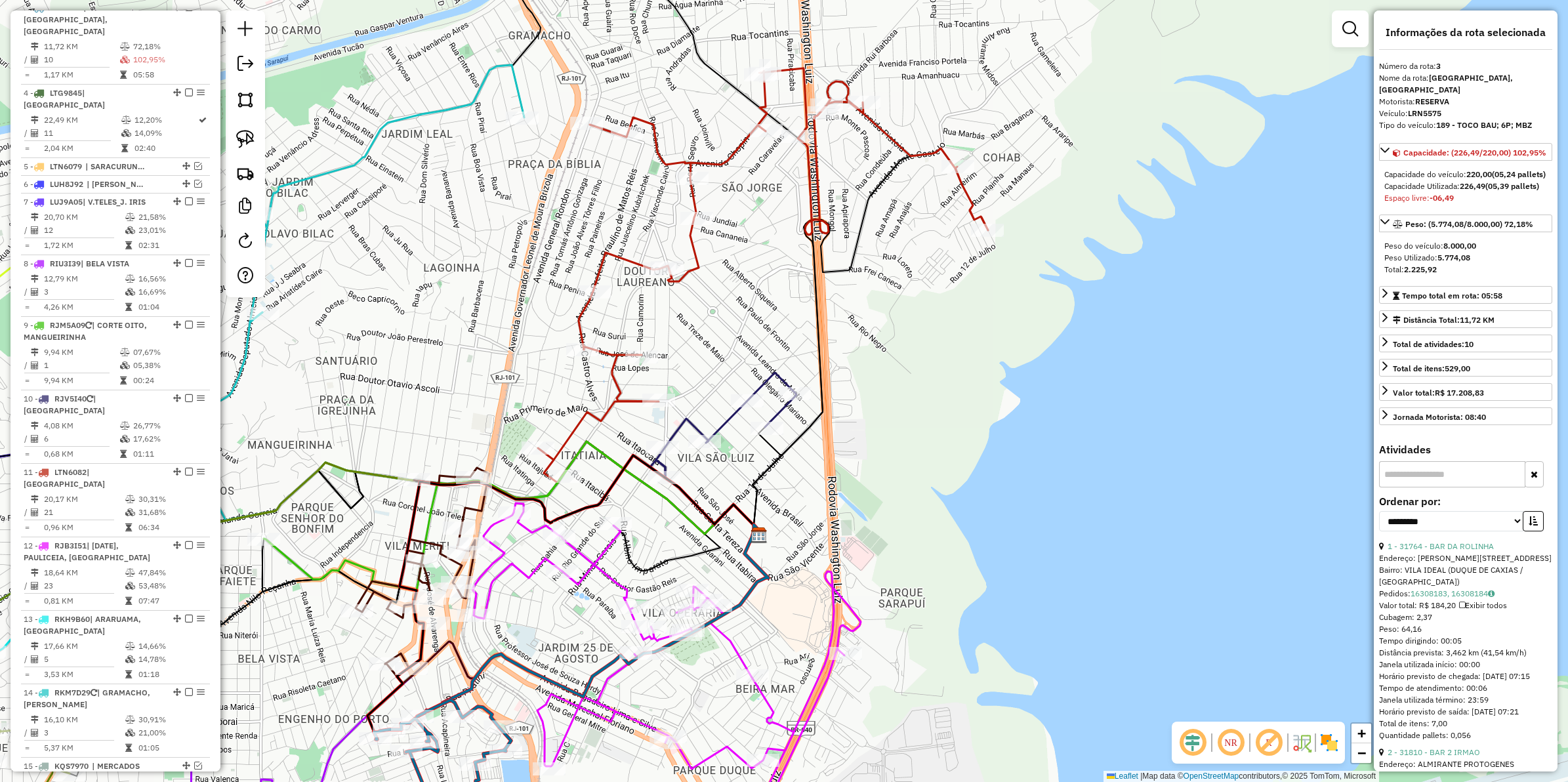
click at [727, 416] on icon at bounding box center [727, 425] width 140 height 105
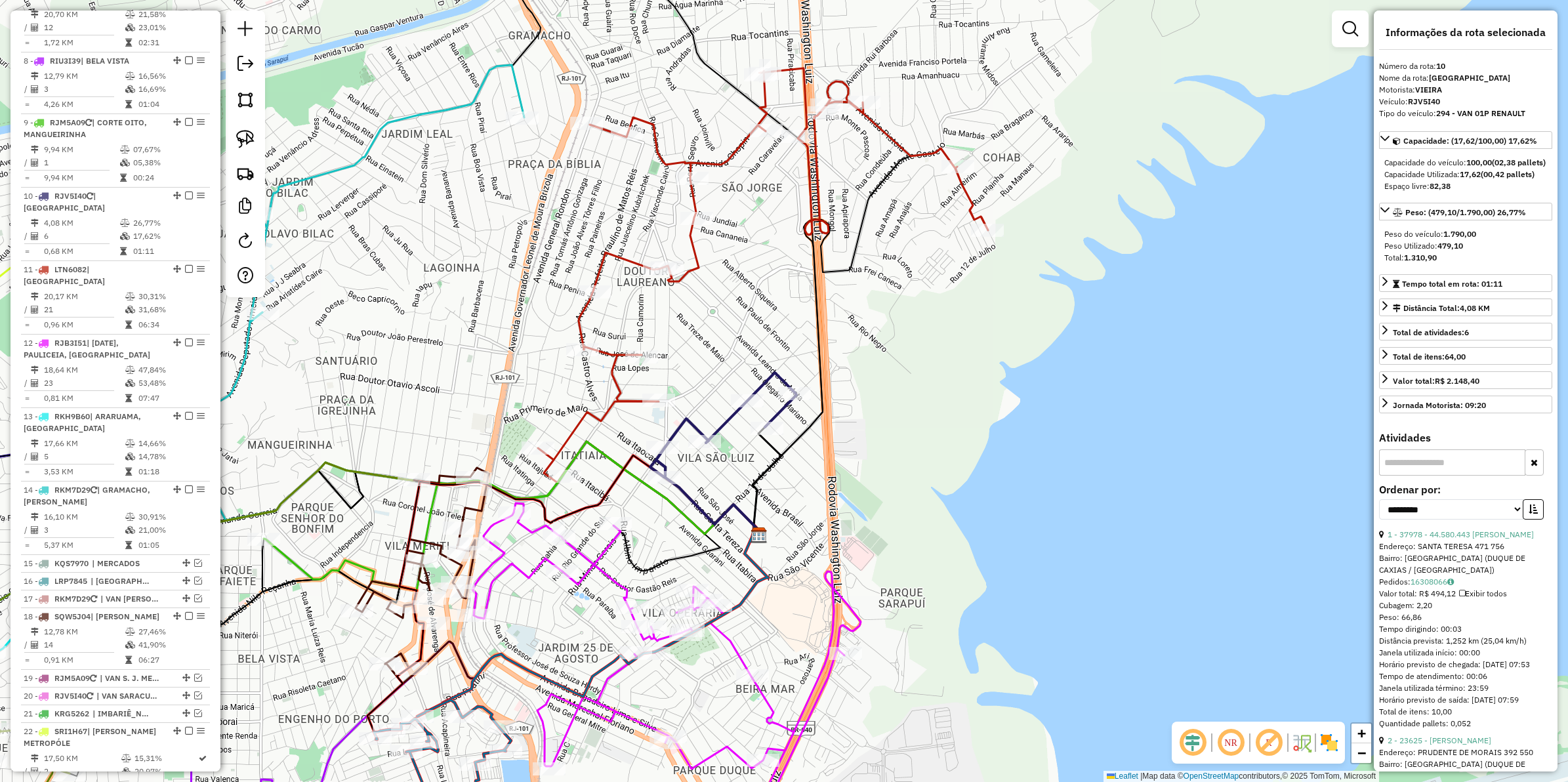
scroll to position [886, 0]
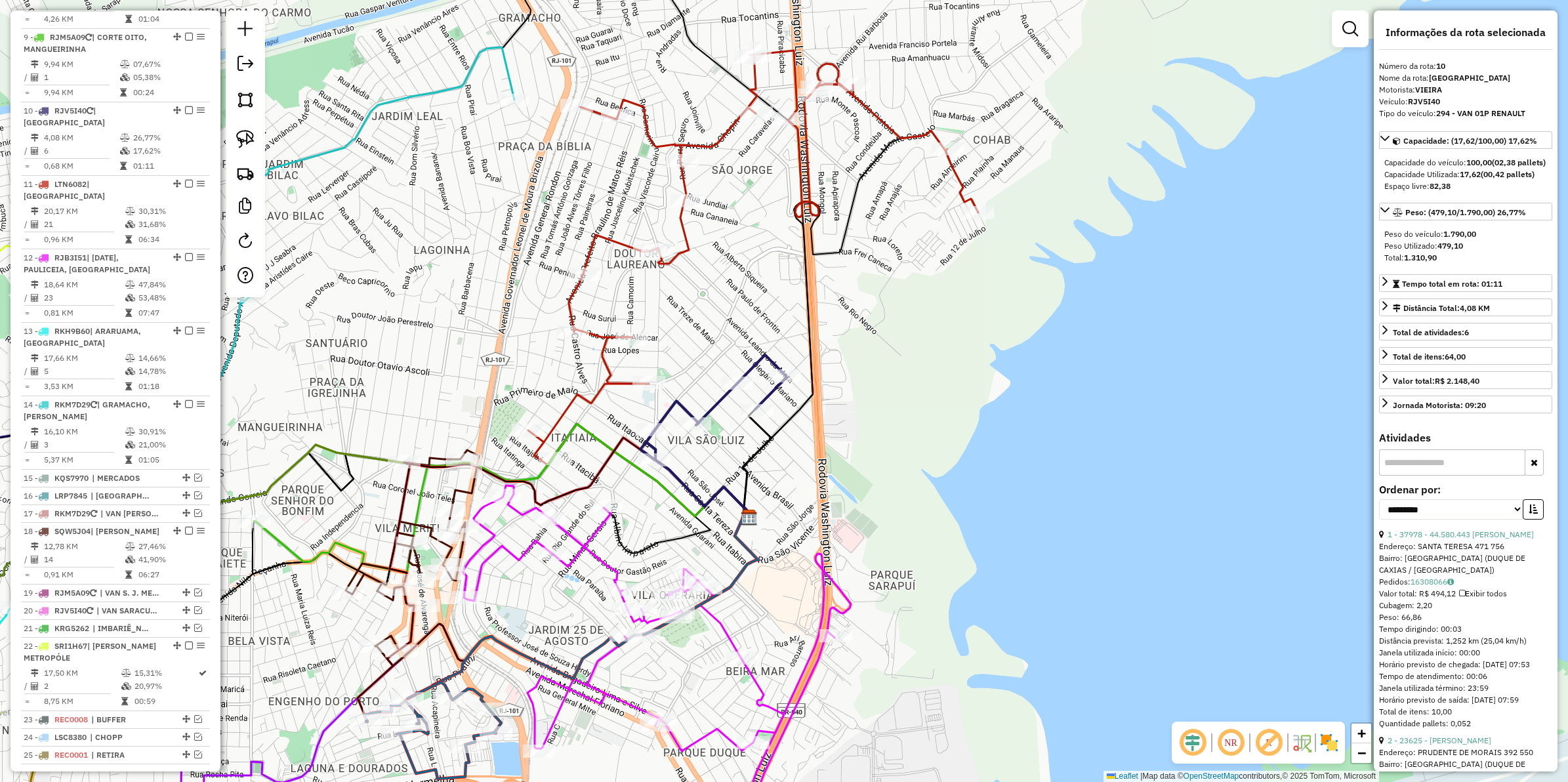
drag, startPoint x: 699, startPoint y: 363, endPoint x: 692, endPoint y: 357, distance: 9.2
click at [689, 344] on div "Janela de atendimento Grade de atendimento Capacidade Transportadoras Veículos …" at bounding box center [784, 391] width 1568 height 782
click at [717, 401] on icon at bounding box center [716, 406] width 140 height 105
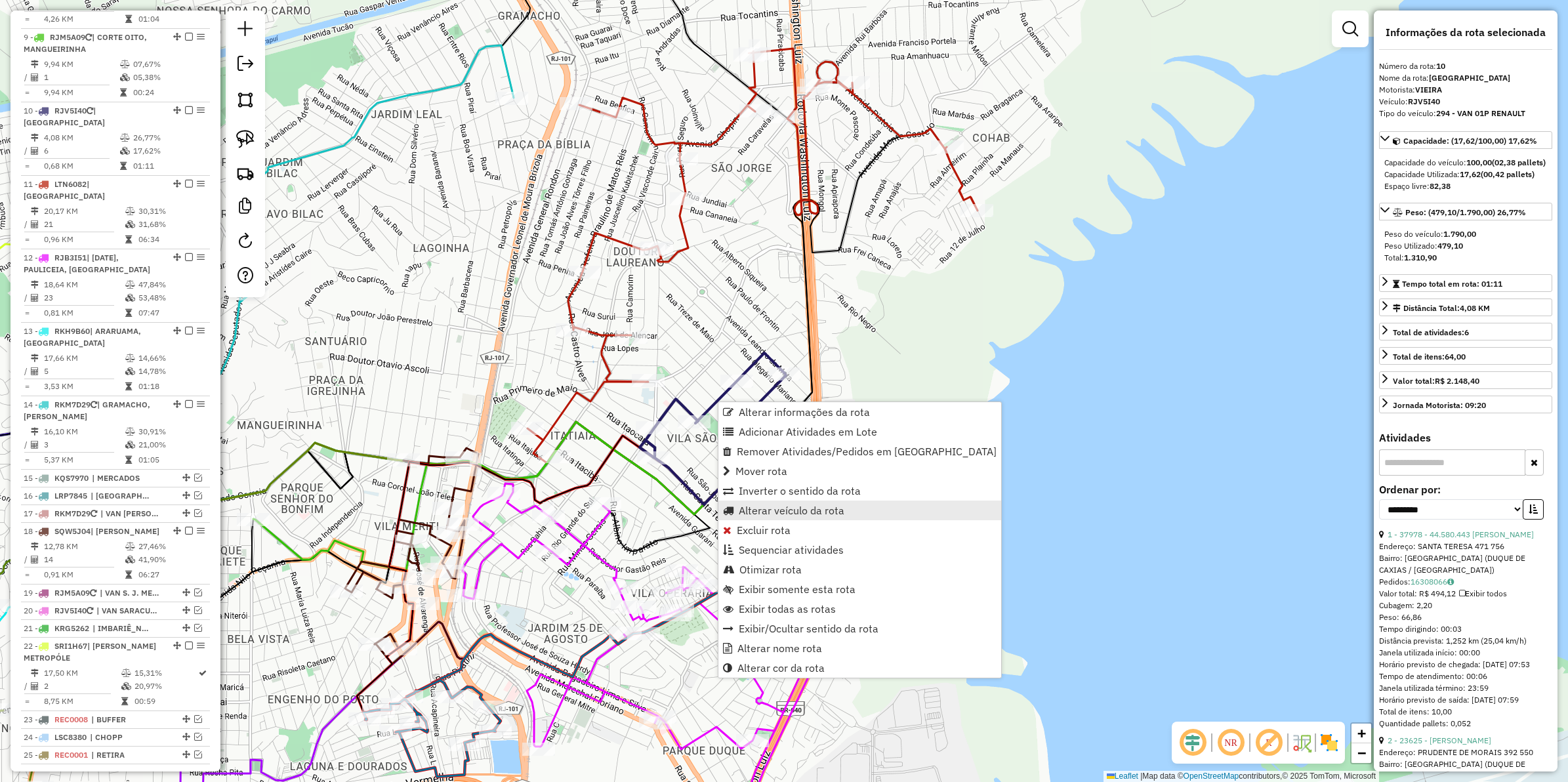
click at [771, 512] on span "Alterar veículo da rota" at bounding box center [791, 510] width 106 height 11
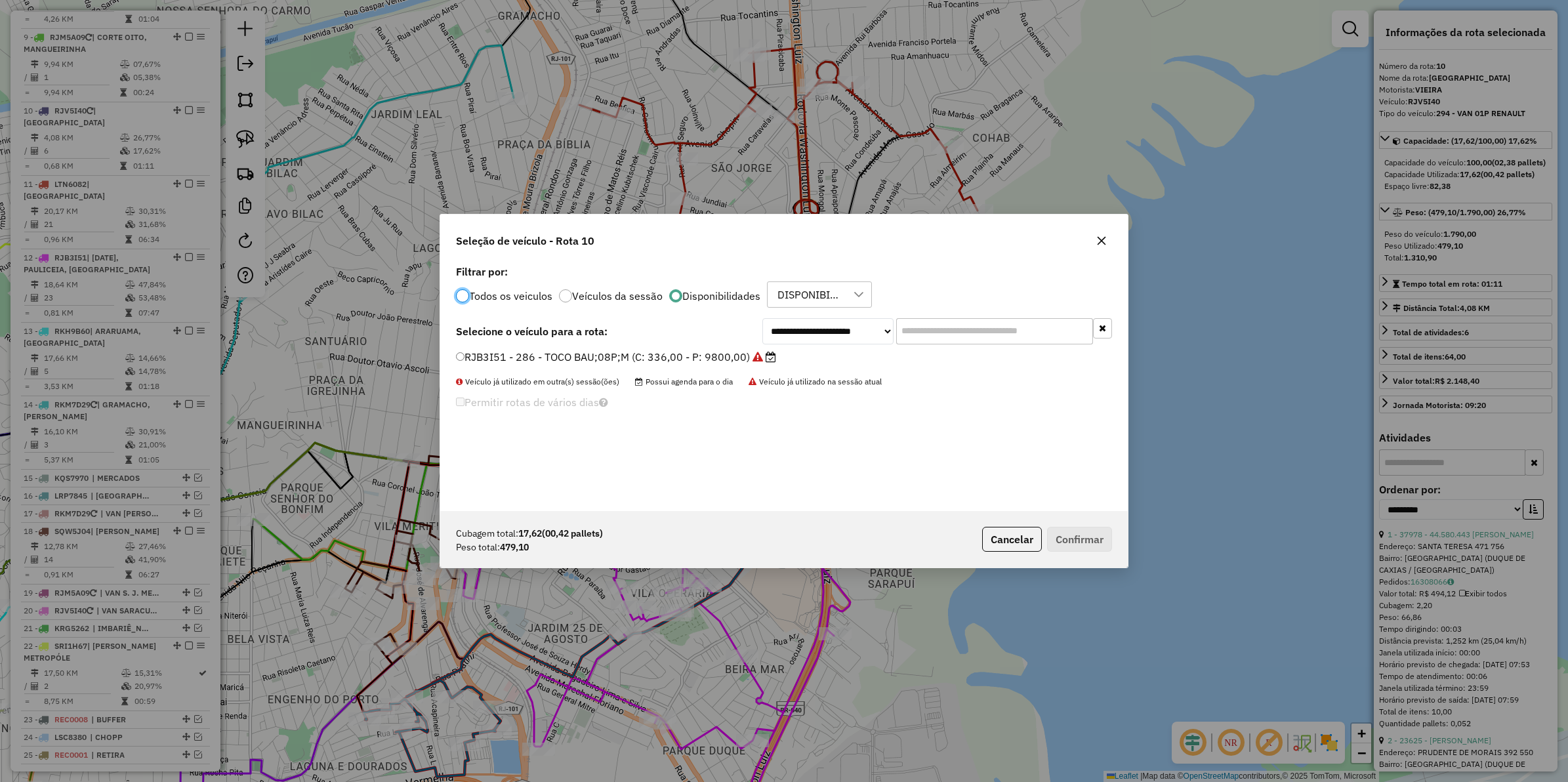
scroll to position [6, 4]
drag, startPoint x: 808, startPoint y: 338, endPoint x: 812, endPoint y: 348, distance: 10.8
click at [808, 338] on select "**********" at bounding box center [828, 331] width 131 height 26
select select "********"
click at [763, 318] on select "**********" at bounding box center [828, 331] width 131 height 26
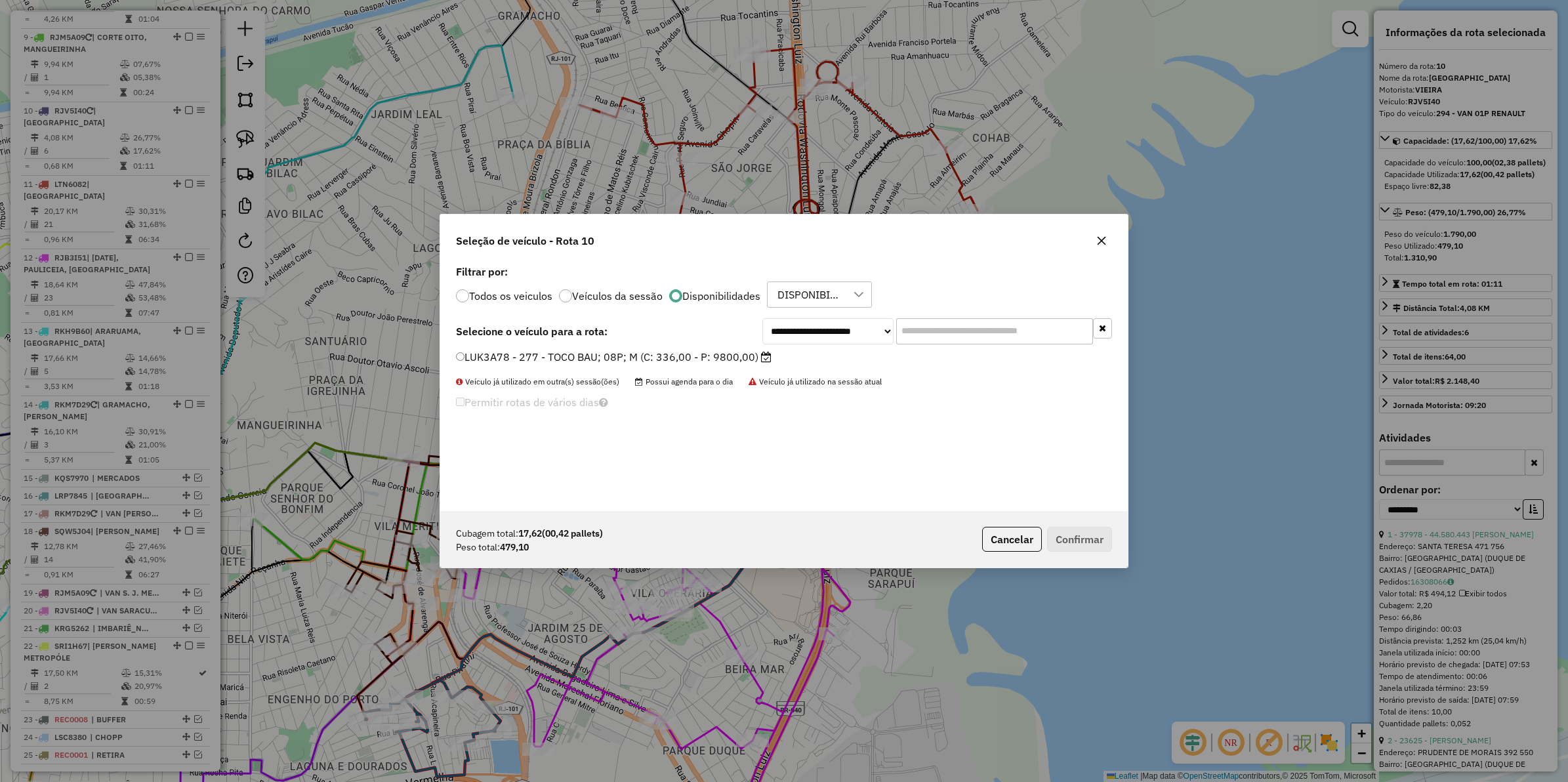
click at [618, 353] on label "LUK3A78 - 277 - TOCO BAU; 08P; M (C: 336,00 - P: 9800,00)" at bounding box center [614, 357] width 316 height 16
click at [1082, 530] on button "Confirmar" at bounding box center [1080, 539] width 65 height 25
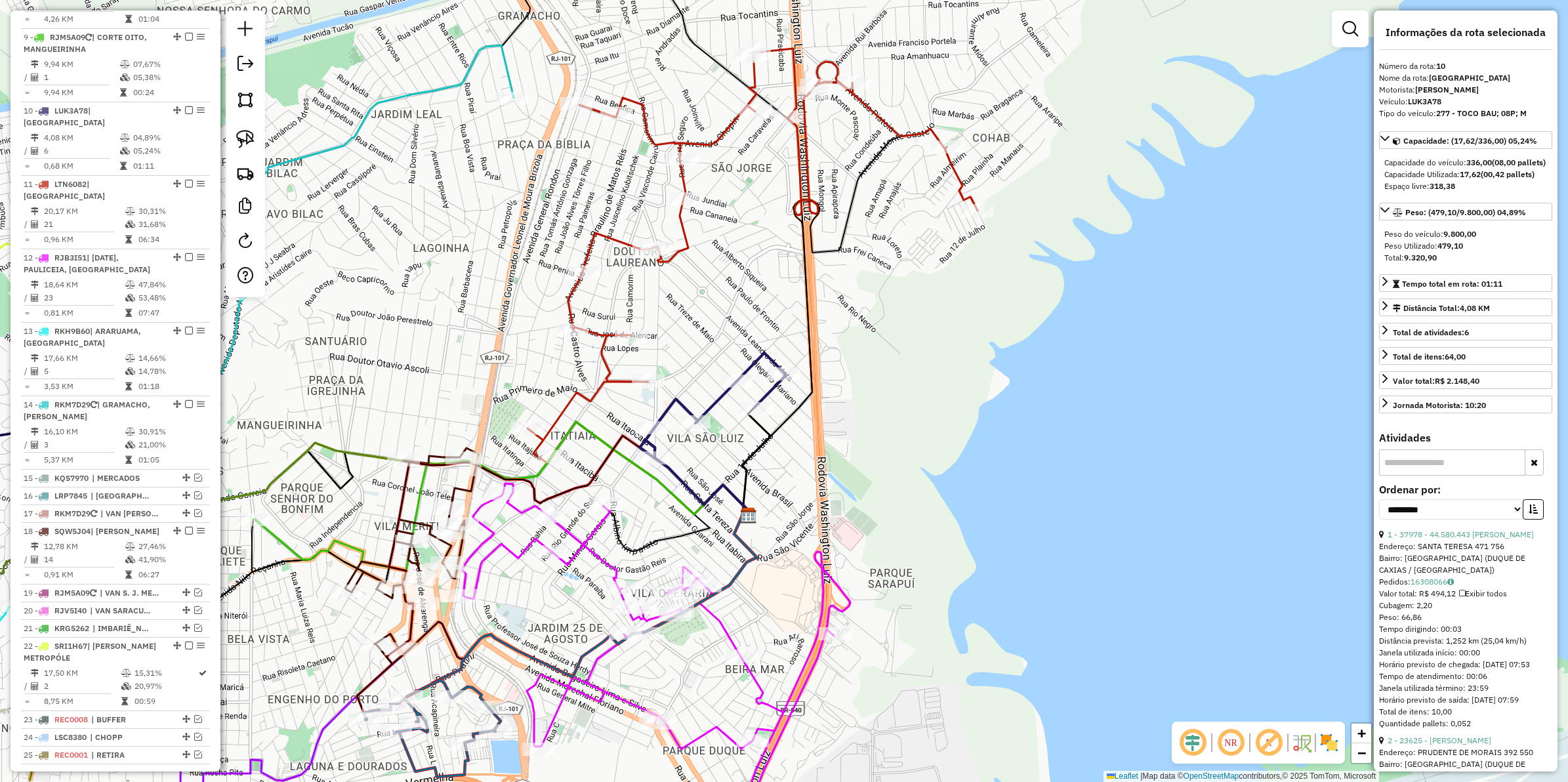
click at [719, 399] on icon at bounding box center [716, 406] width 140 height 105
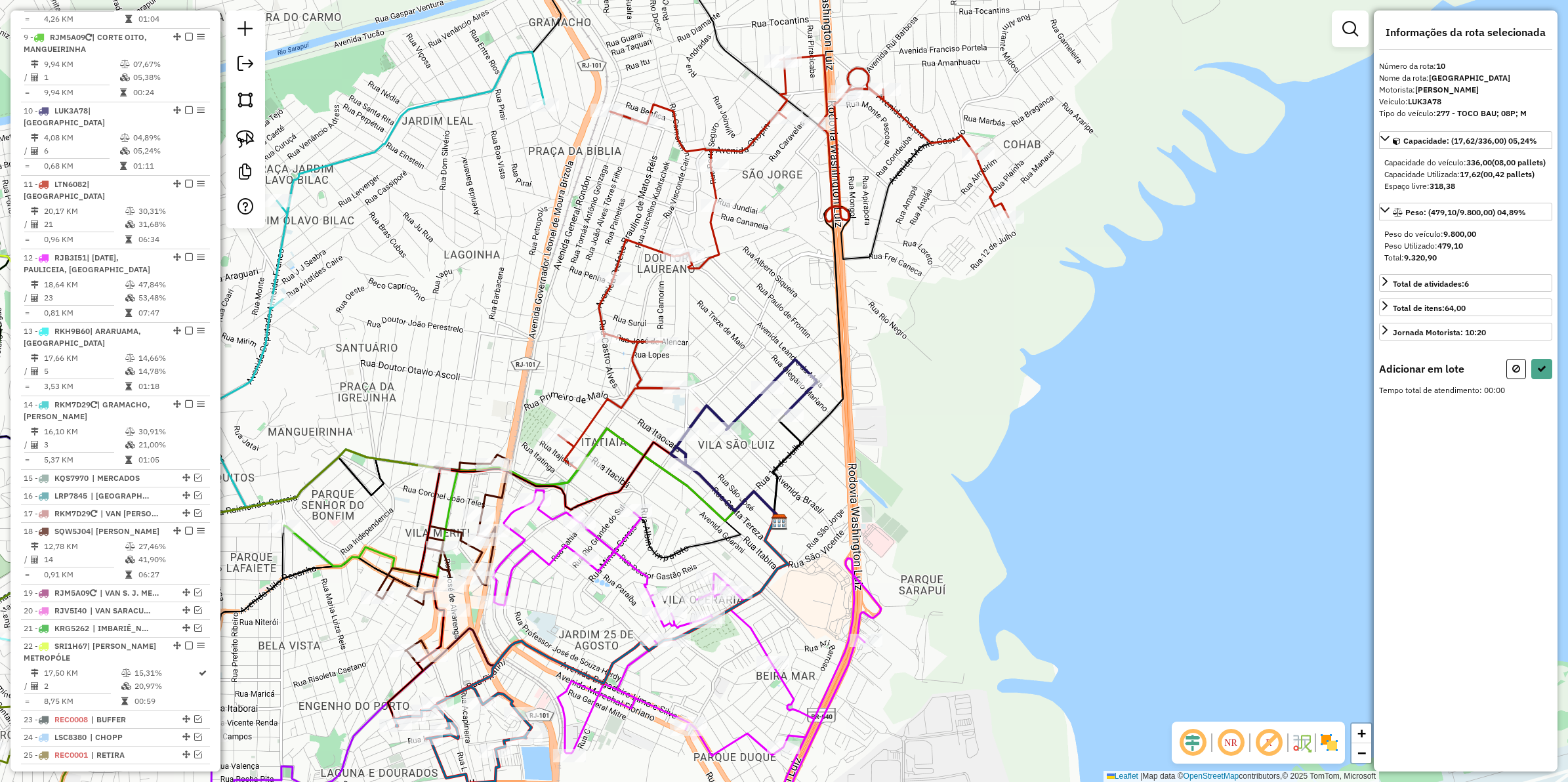
drag, startPoint x: 634, startPoint y: 404, endPoint x: 664, endPoint y: 411, distance: 30.8
click at [664, 411] on div "Janela de atendimento Grade de atendimento Capacidade Transportadoras Veículos …" at bounding box center [784, 391] width 1568 height 782
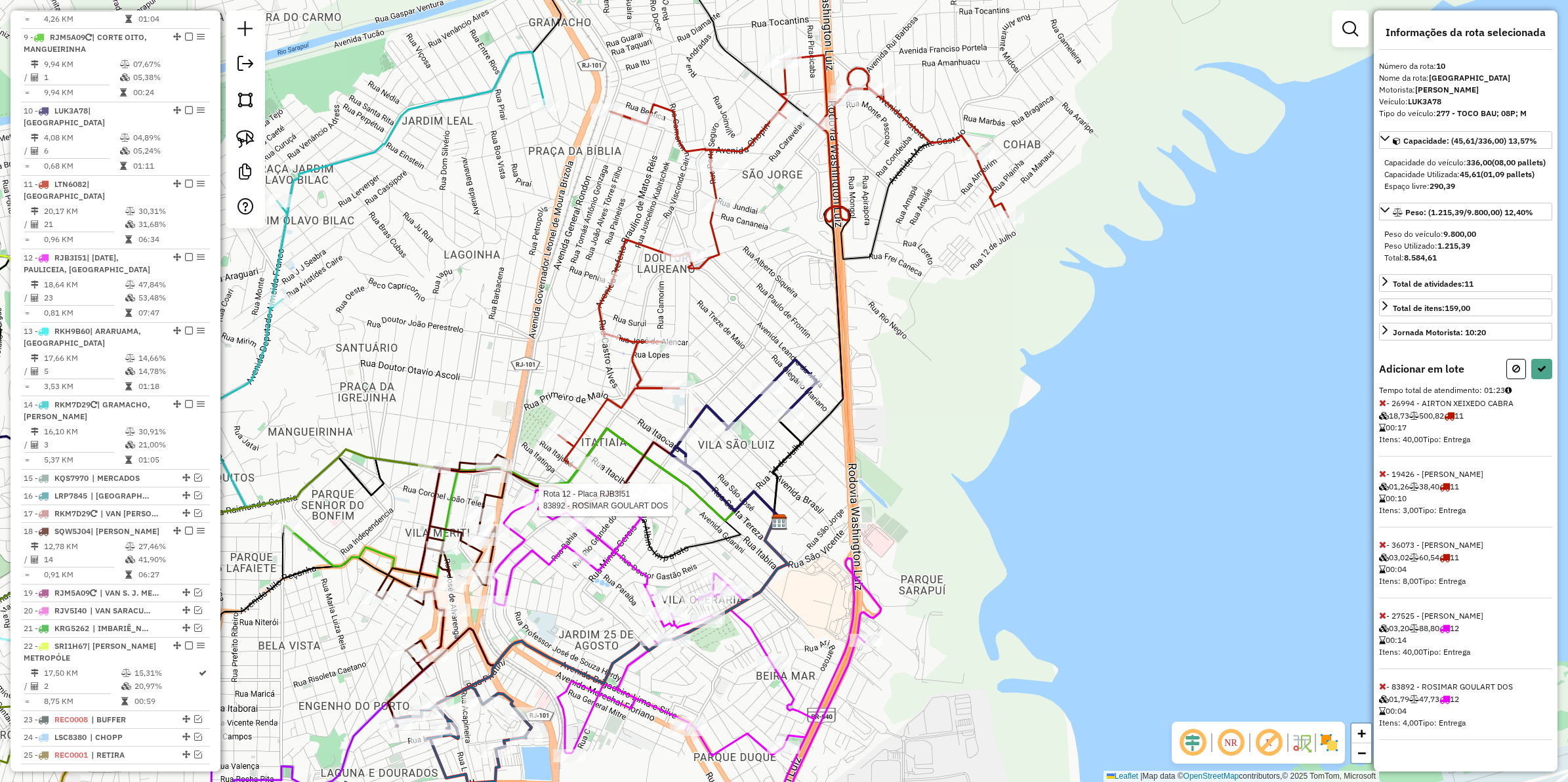
select select "**********"
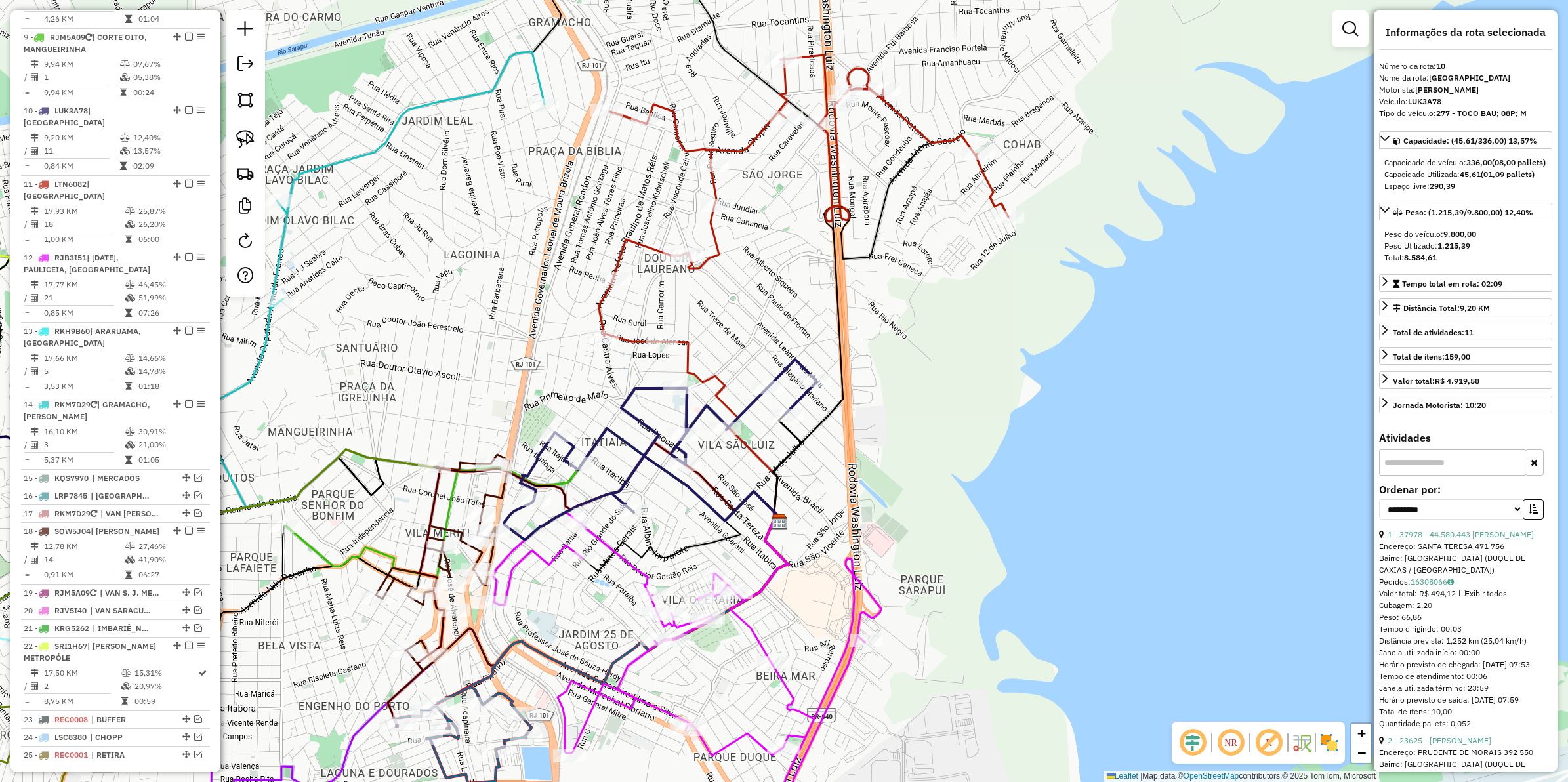
click at [610, 551] on icon at bounding box center [687, 673] width 387 height 322
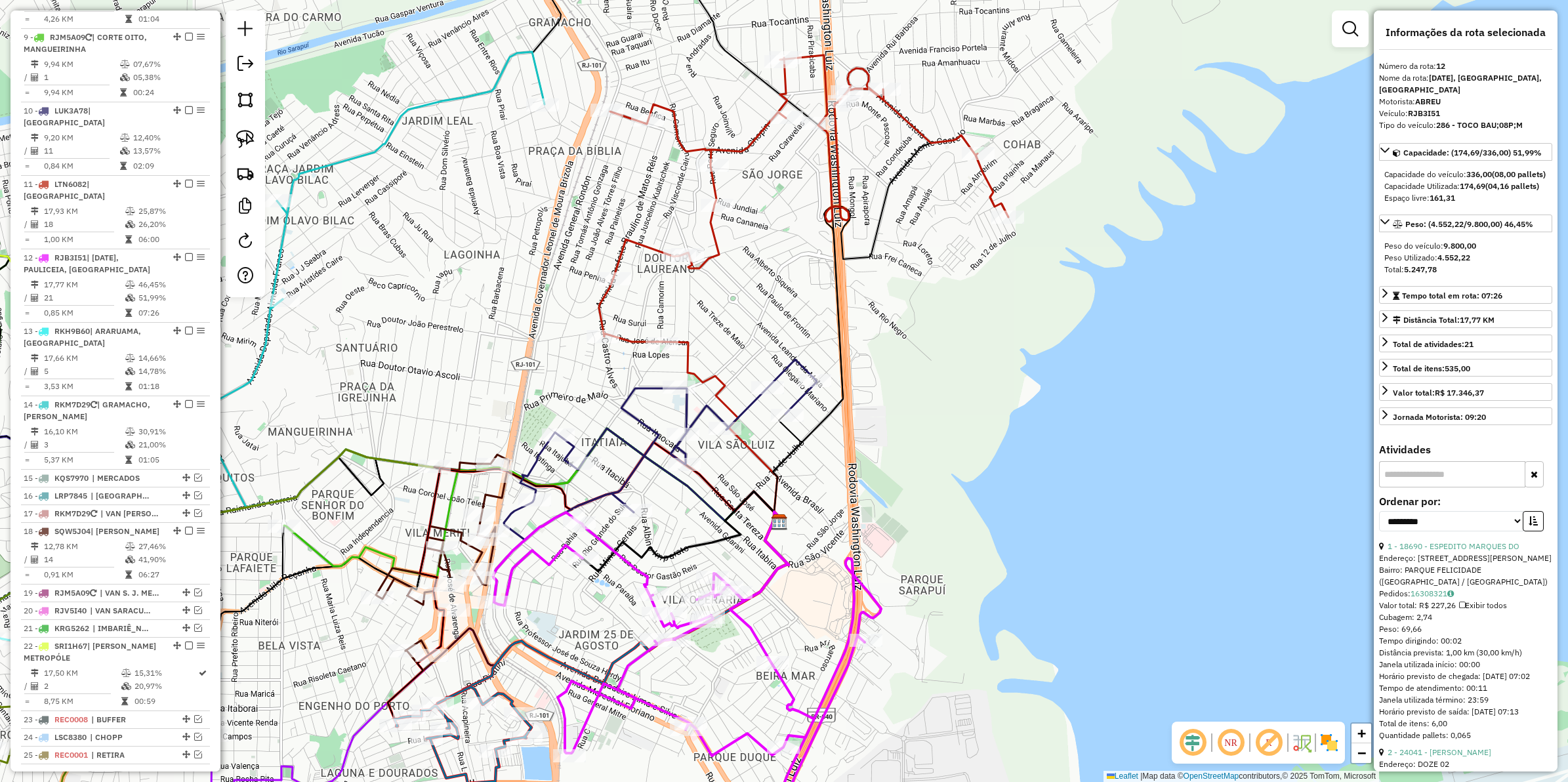
click at [624, 558] on icon at bounding box center [687, 673] width 387 height 322
click at [617, 437] on icon at bounding box center [683, 475] width 198 height 94
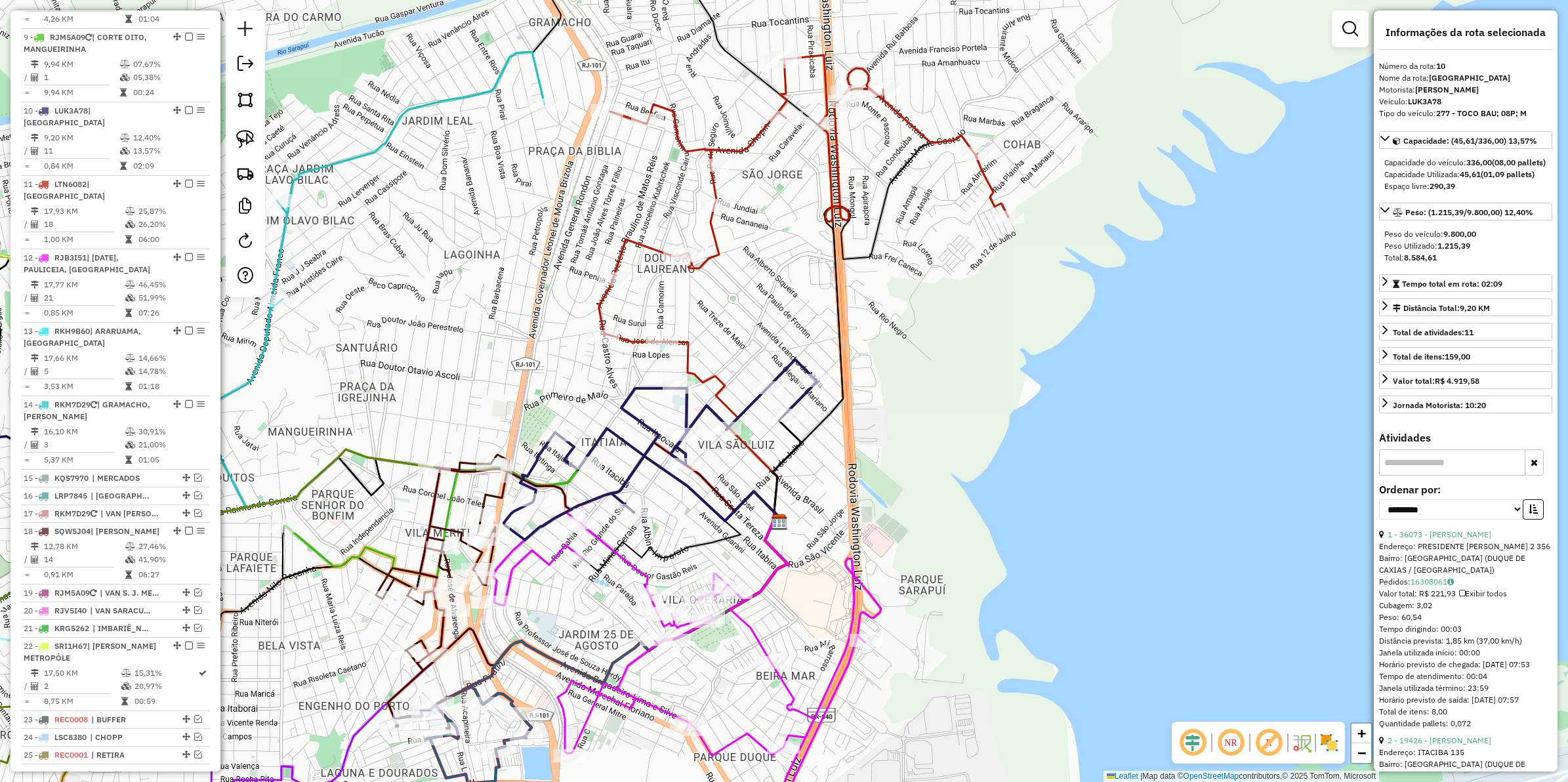
click at [630, 395] on icon at bounding box center [660, 450] width 313 height 181
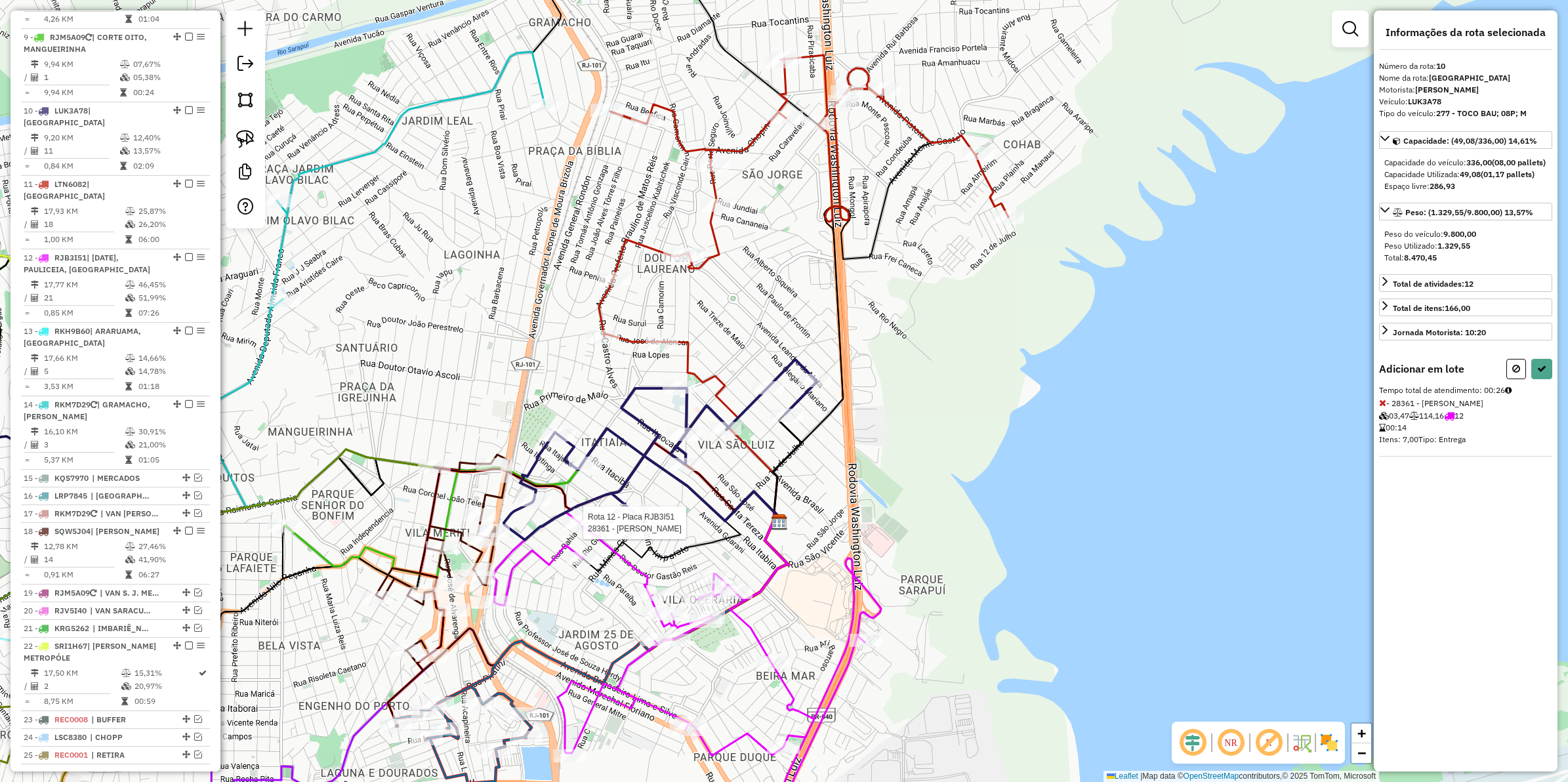
select select "**********"
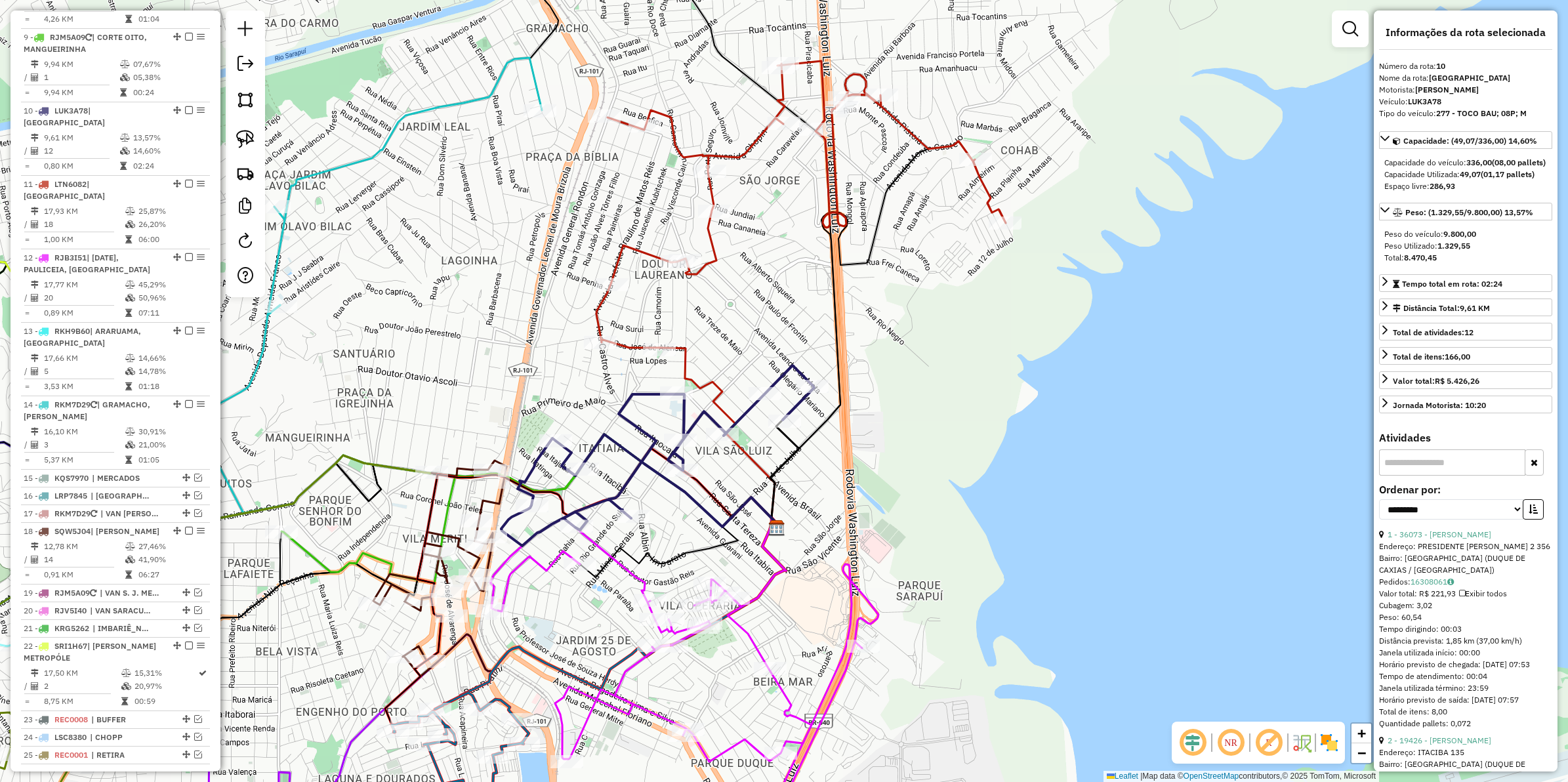
drag, startPoint x: 862, startPoint y: 430, endPoint x: 785, endPoint y: 525, distance: 122.3
click at [785, 525] on div "Janela de atendimento Grade de atendimento Capacidade Transportadoras Veículos …" at bounding box center [784, 391] width 1568 height 782
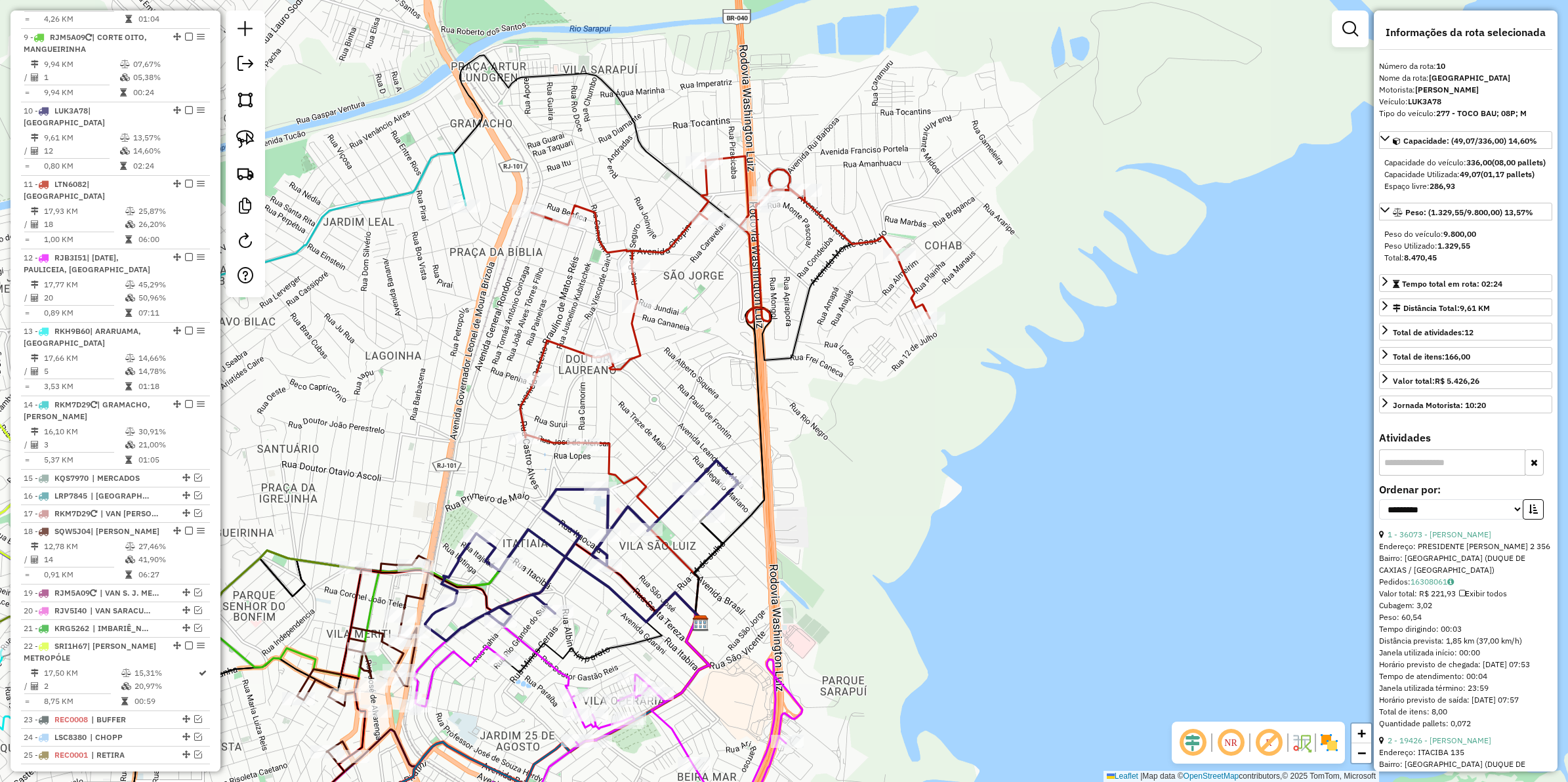
click at [609, 450] on icon at bounding box center [643, 533] width 119 height 181
click at [560, 489] on icon at bounding box center [581, 551] width 313 height 181
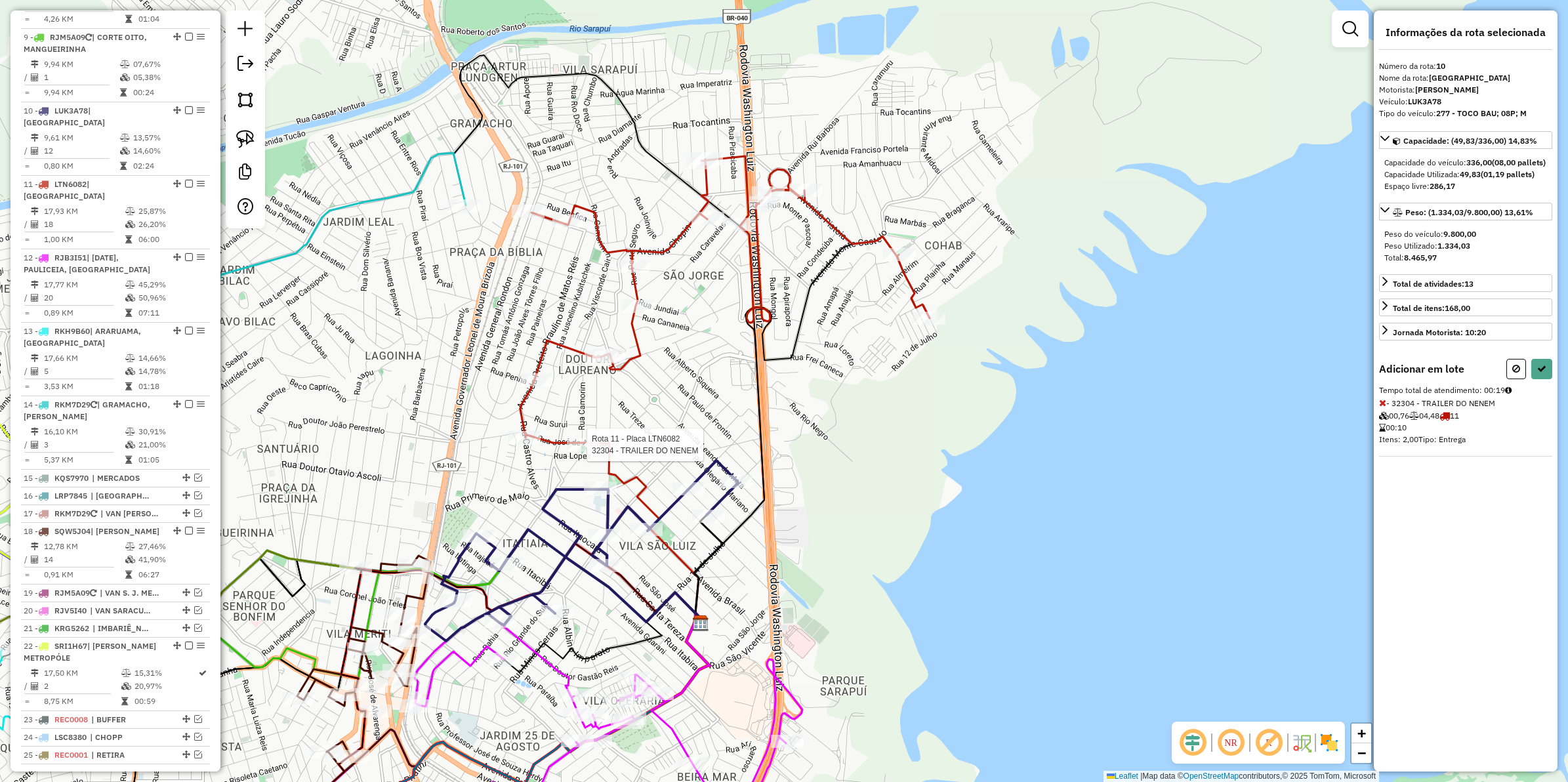
select select "**********"
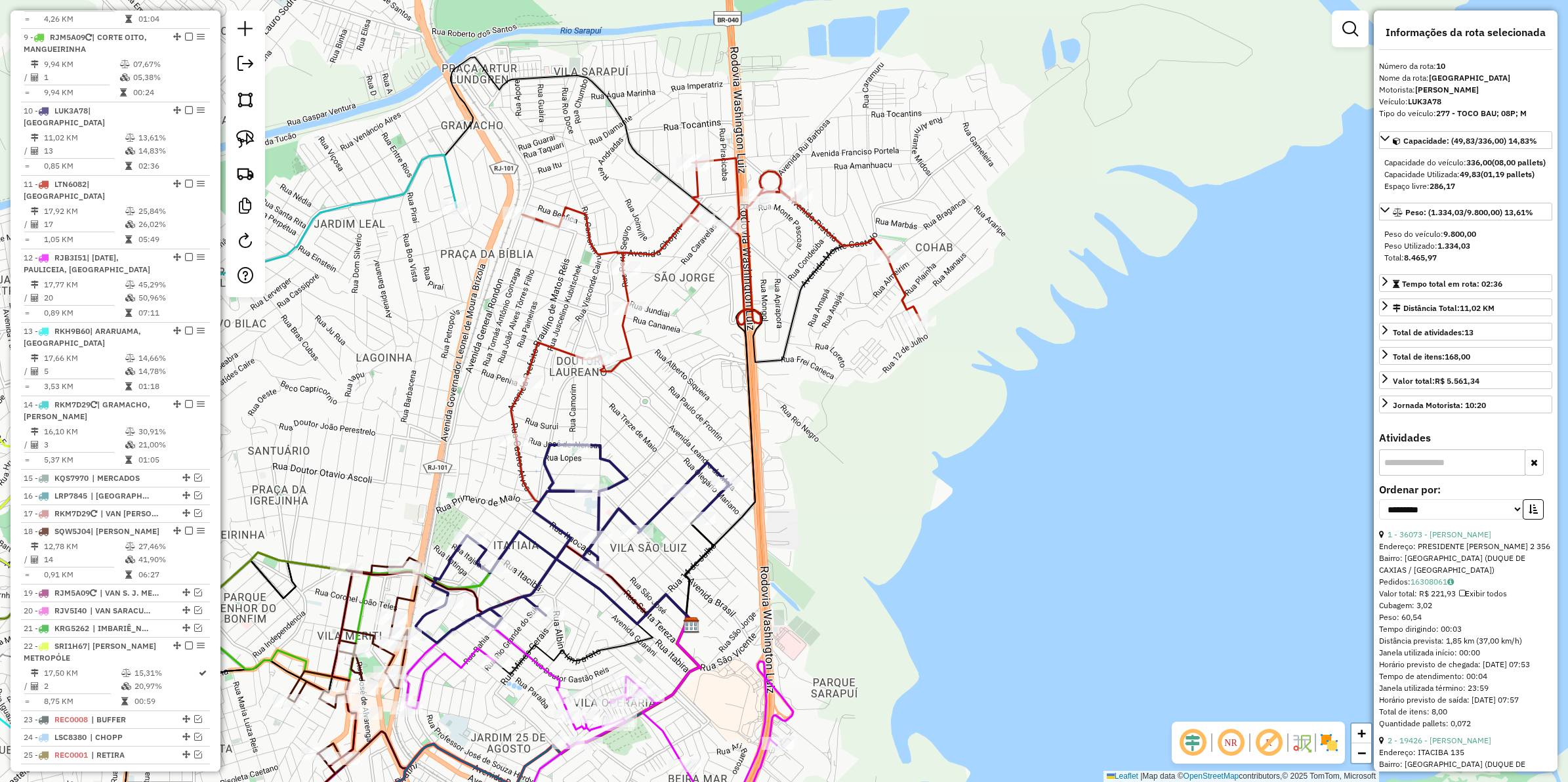
drag, startPoint x: 664, startPoint y: 445, endPoint x: 628, endPoint y: 454, distance: 37.1
click at [646, 447] on div "Janela de atendimento Grade de atendimento Capacidade Transportadoras Veículos …" at bounding box center [784, 391] width 1568 height 782
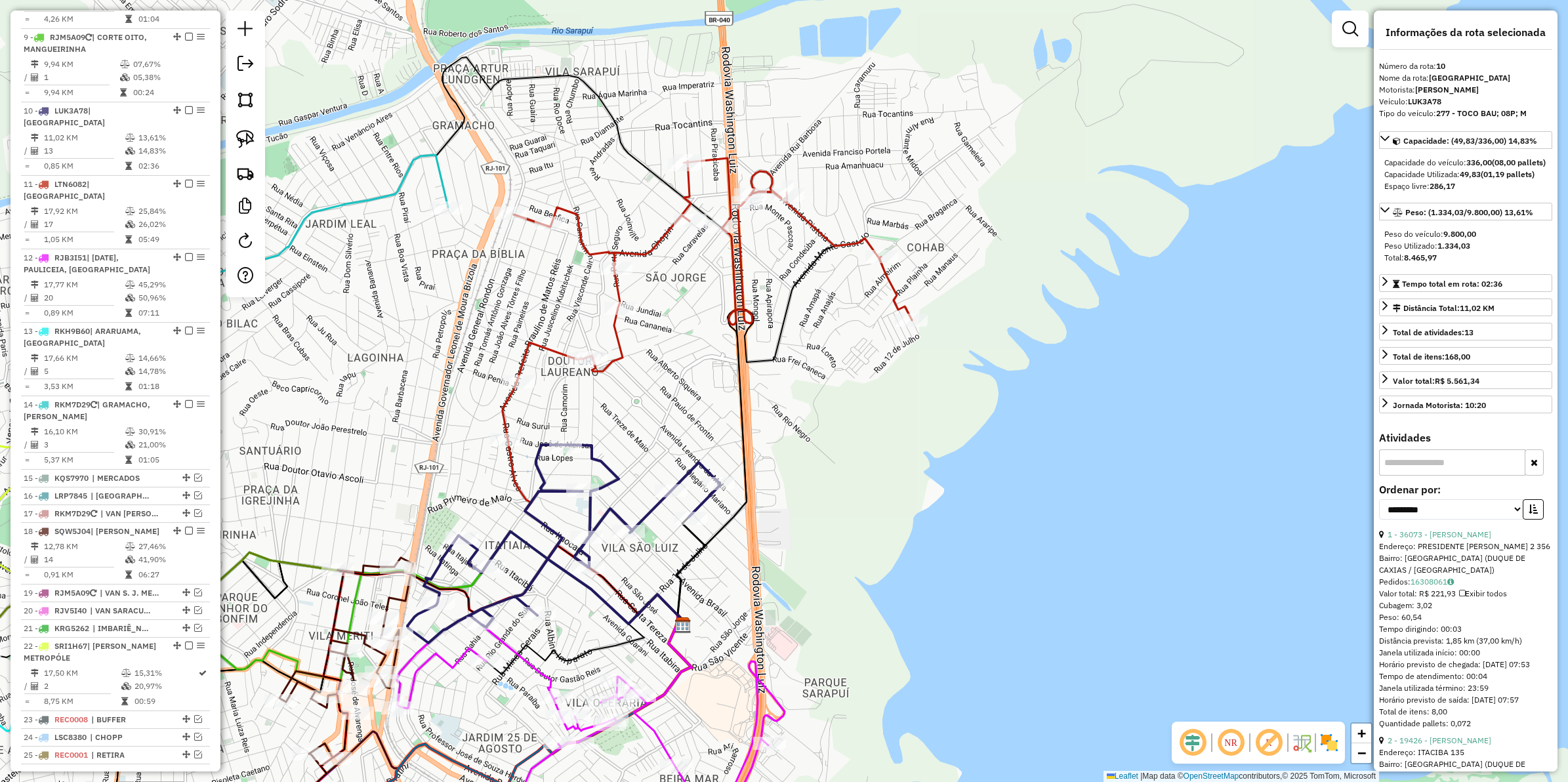
click at [607, 463] on icon at bounding box center [564, 544] width 313 height 198
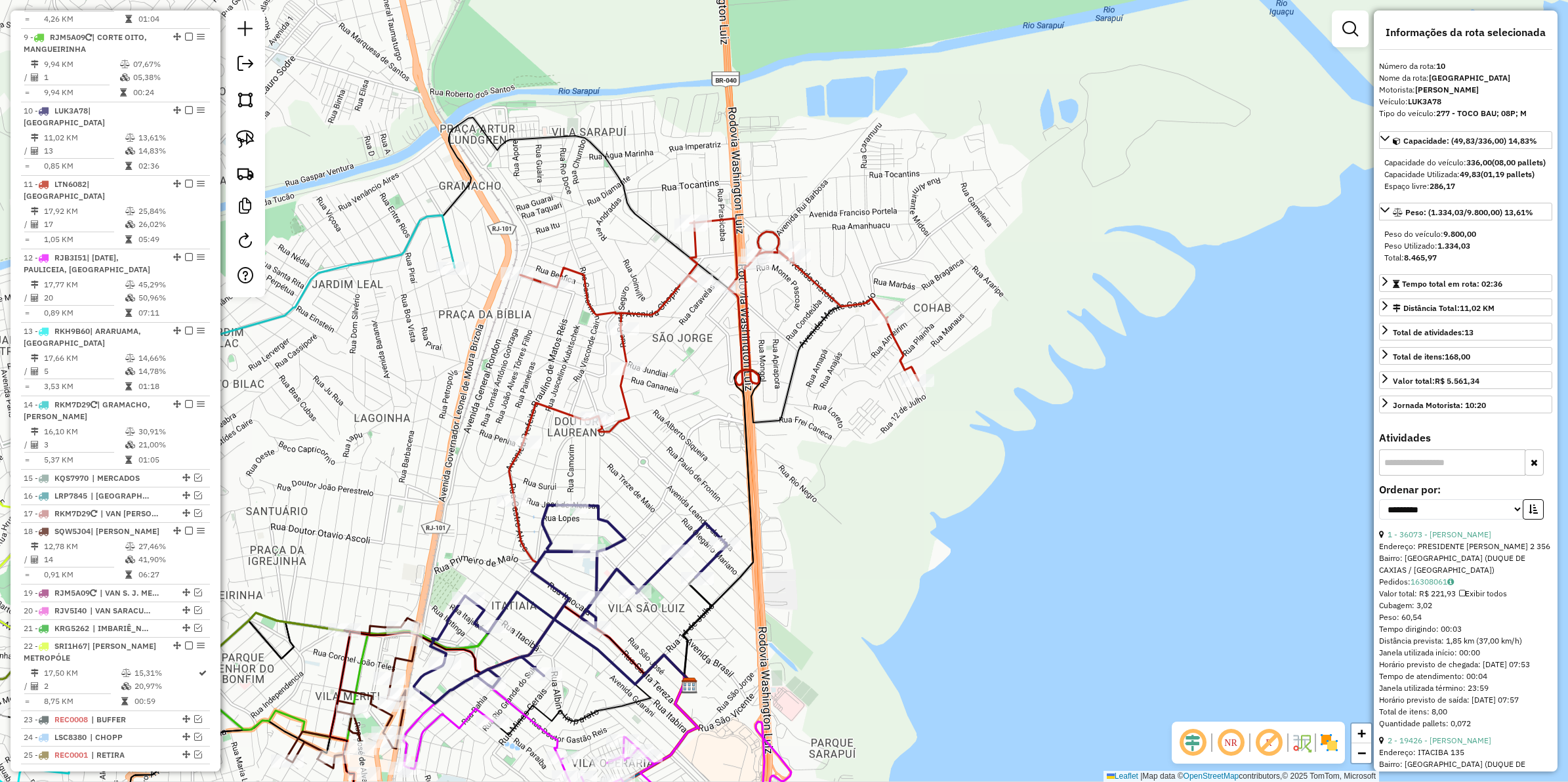
drag, startPoint x: 673, startPoint y: 305, endPoint x: 677, endPoint y: 348, distance: 43.2
click at [677, 348] on div "Janela de atendimento Grade de atendimento Capacidade Transportadoras Veículos …" at bounding box center [784, 391] width 1568 height 782
click at [667, 310] on icon at bounding box center [713, 359] width 409 height 281
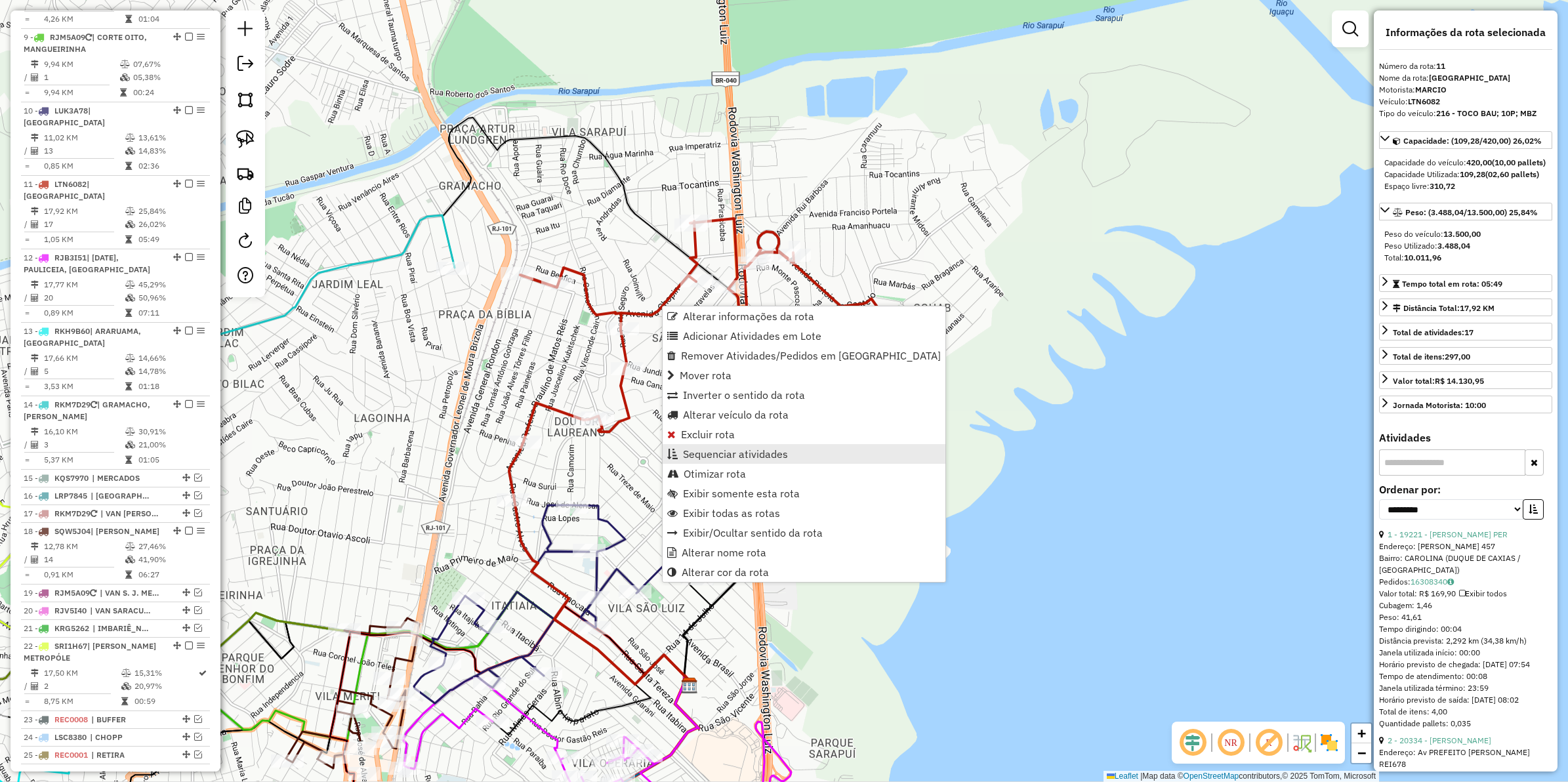
click at [722, 450] on span "Sequenciar atividades" at bounding box center [735, 454] width 105 height 11
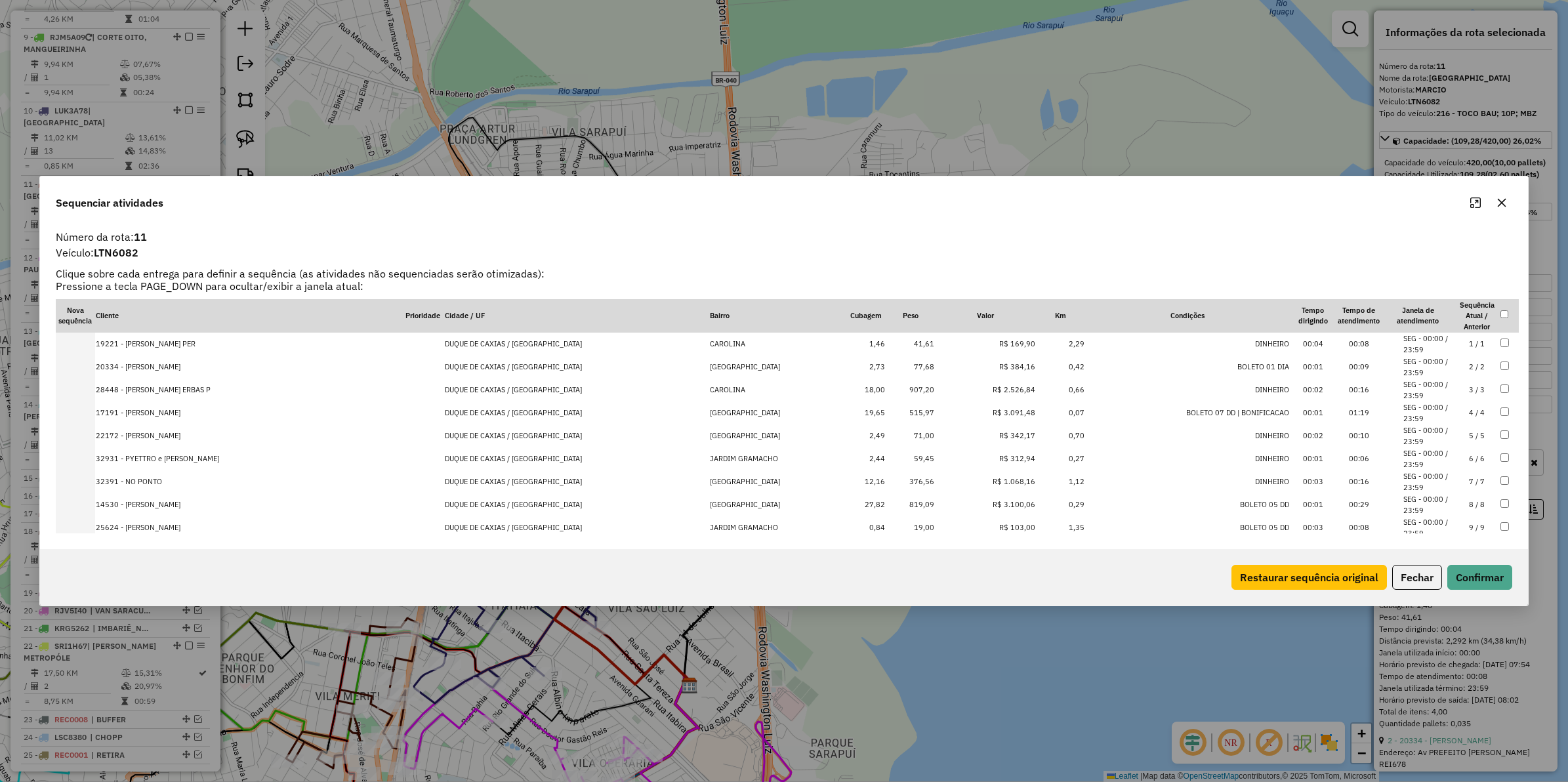
click at [978, 393] on td "R$ 2.526,84" at bounding box center [985, 390] width 101 height 23
click at [978, 410] on td "R$ 3.091,48" at bounding box center [985, 413] width 101 height 23
drag, startPoint x: 976, startPoint y: 366, endPoint x: 976, endPoint y: 322, distance: 44.0
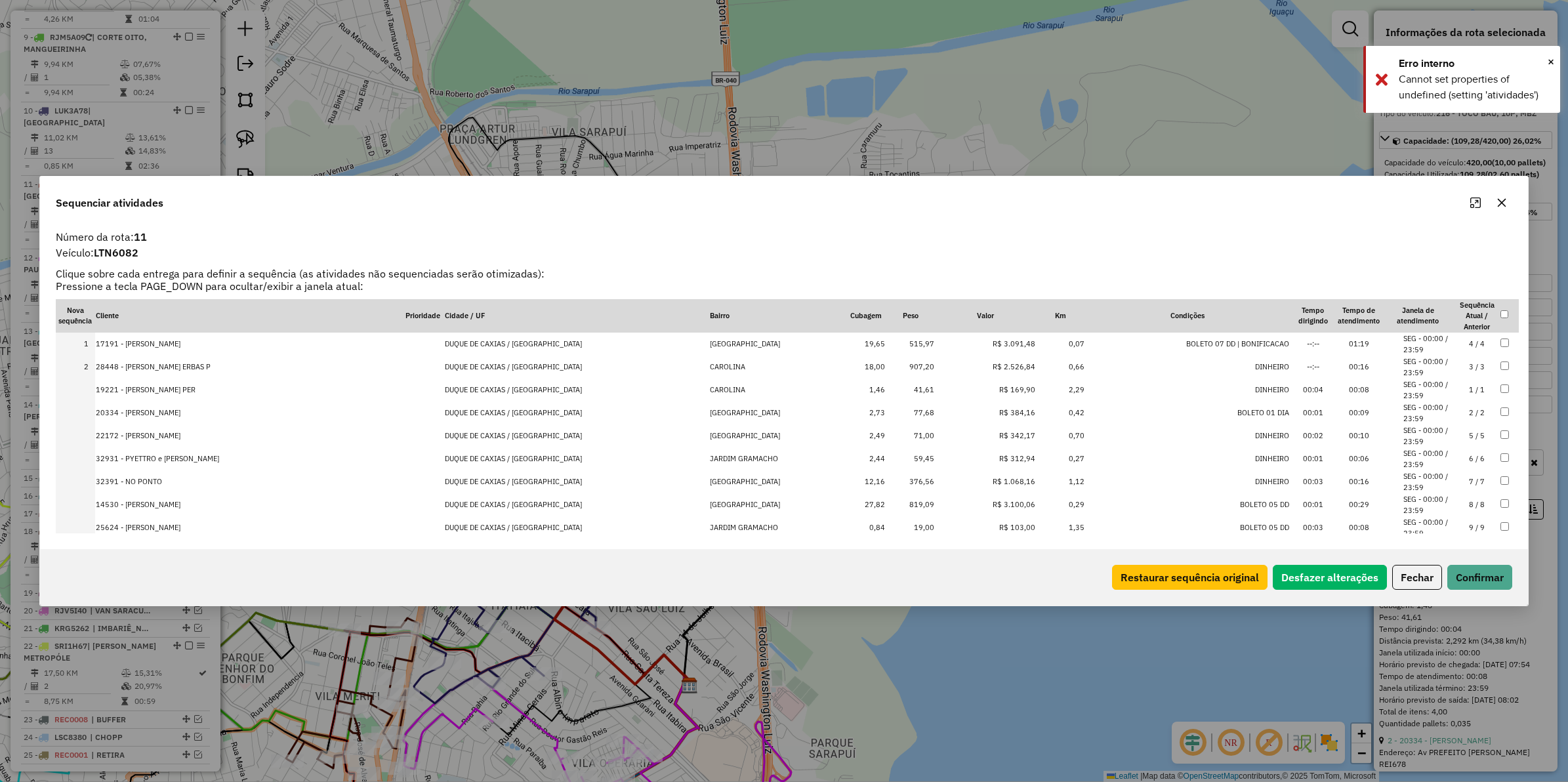
click at [973, 483] on td "R$ 1.068,16" at bounding box center [985, 482] width 101 height 23
click at [978, 503] on td "R$ 3.100,06" at bounding box center [985, 505] width 101 height 23
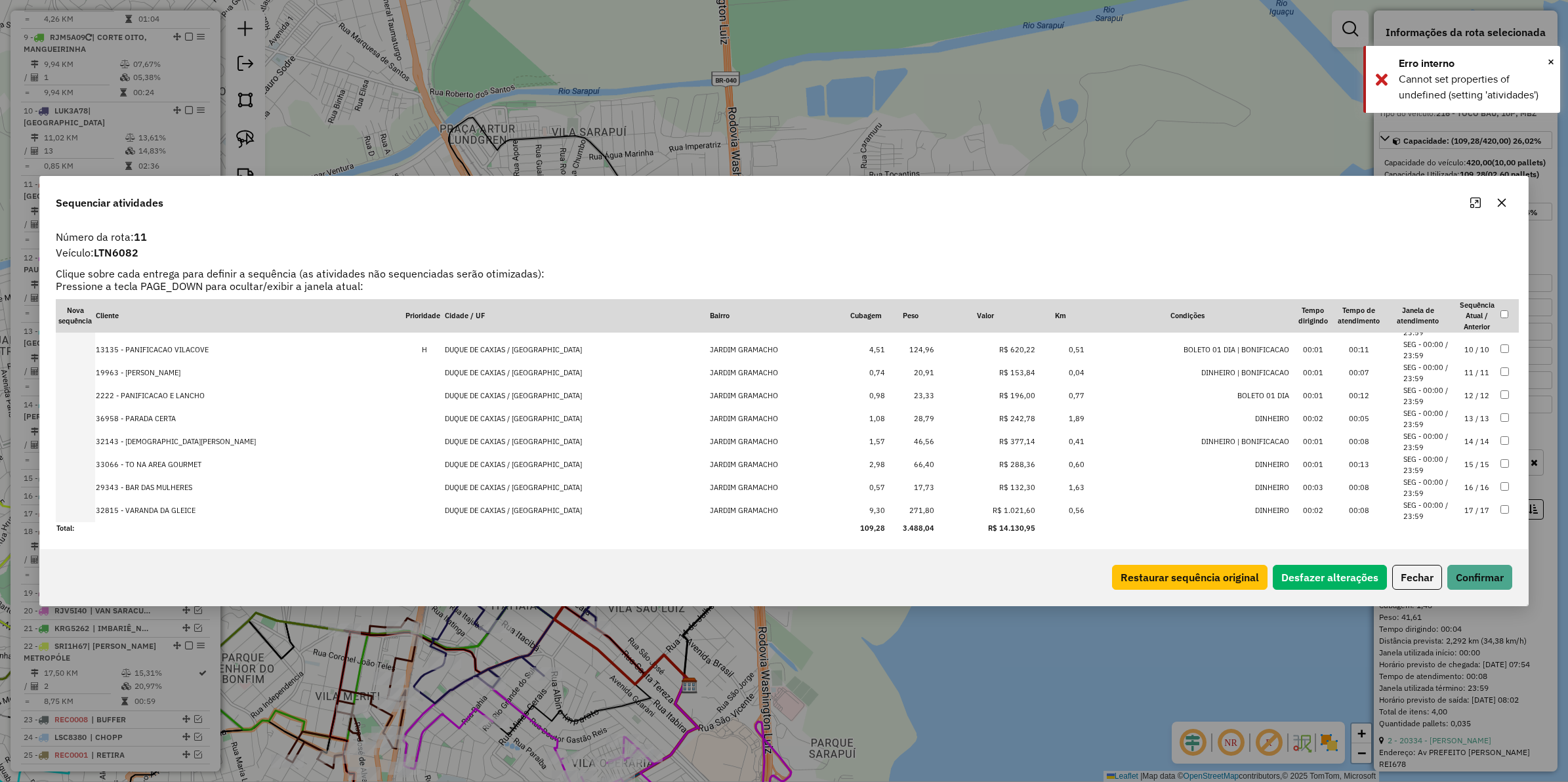
click at [972, 516] on td "R$ 1.021,60" at bounding box center [985, 511] width 101 height 23
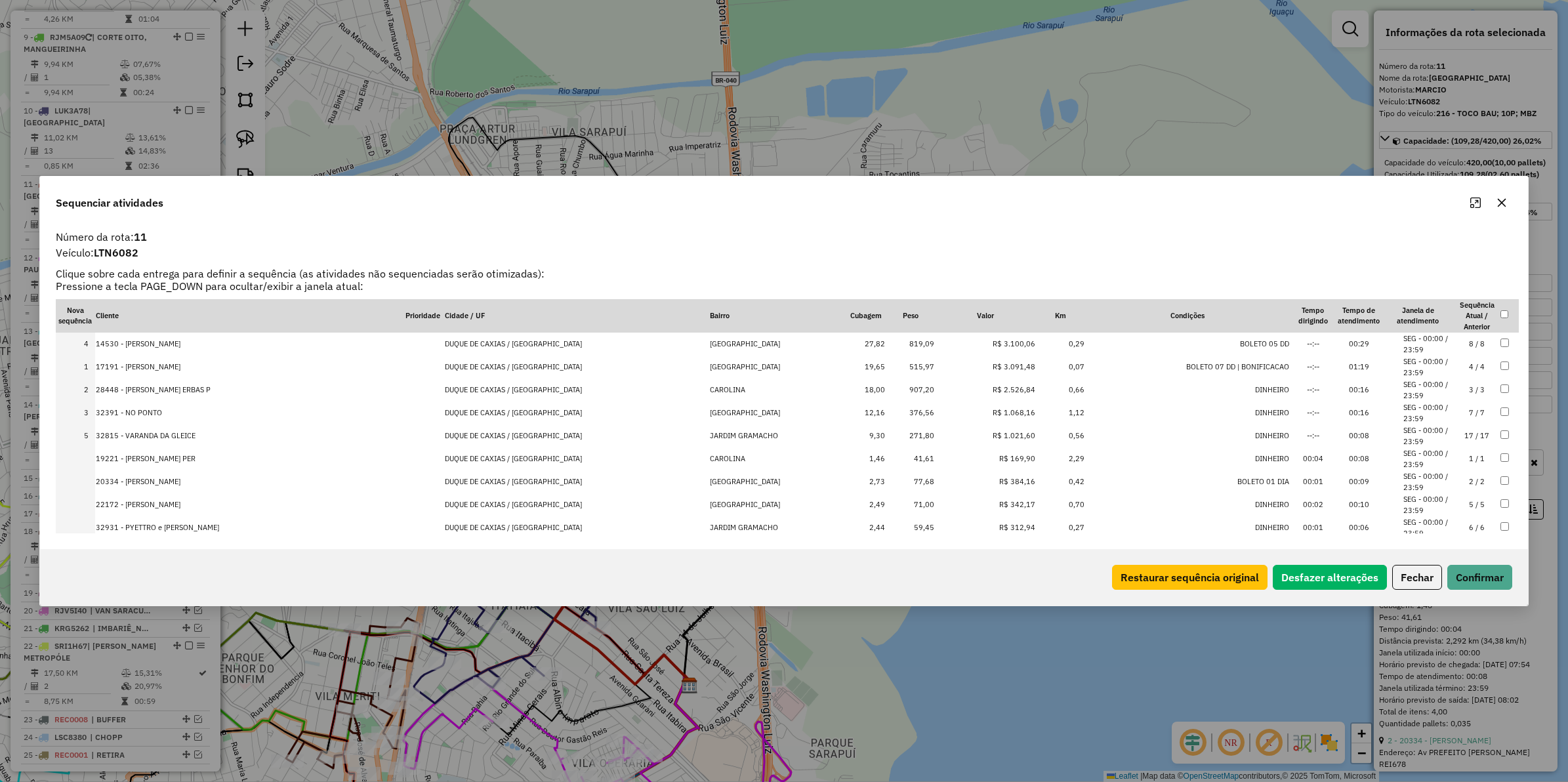
drag, startPoint x: 979, startPoint y: 397, endPoint x: 990, endPoint y: 359, distance: 39.6
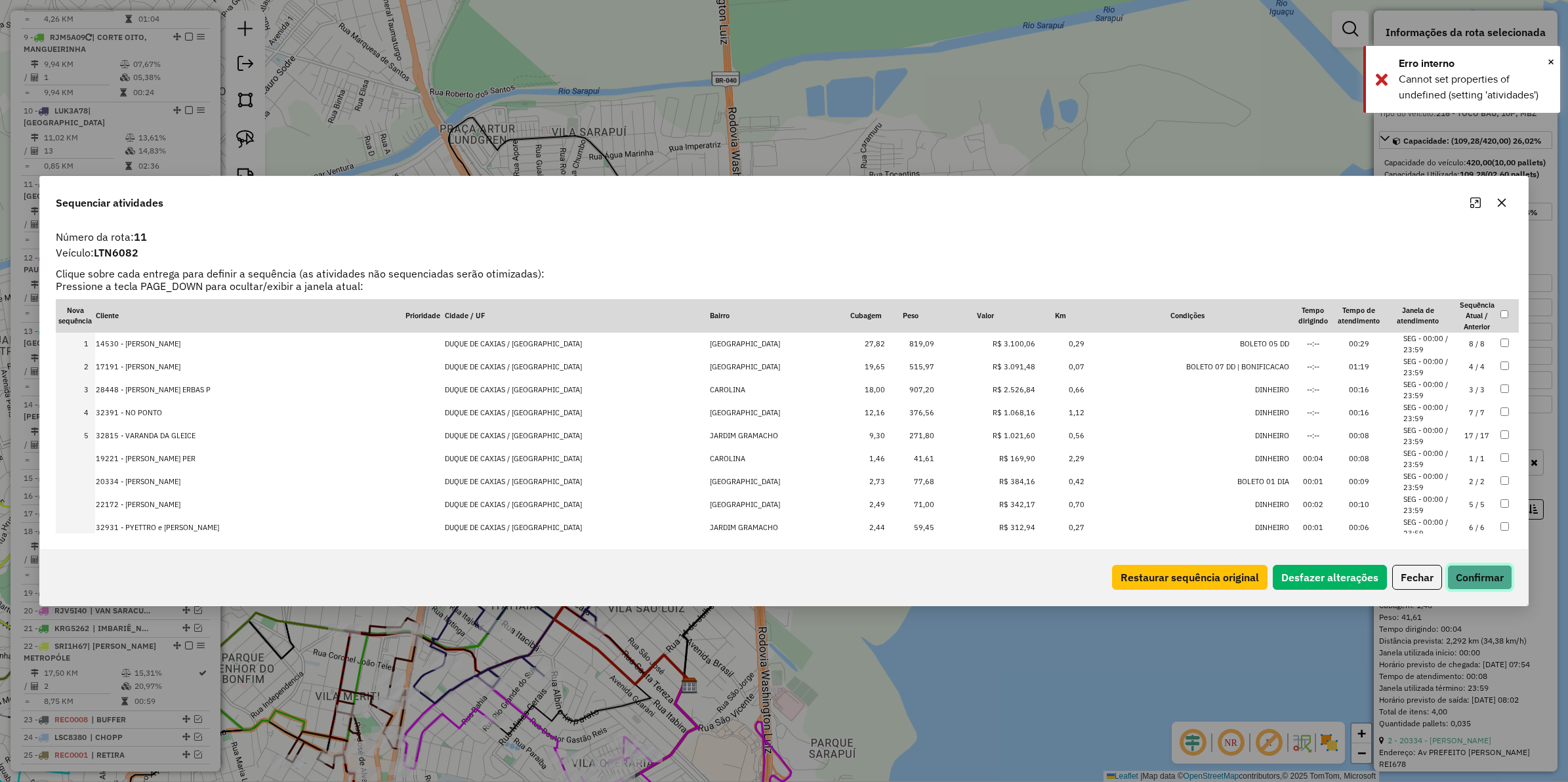
click at [1476, 569] on button "Confirmar" at bounding box center [1480, 578] width 65 height 25
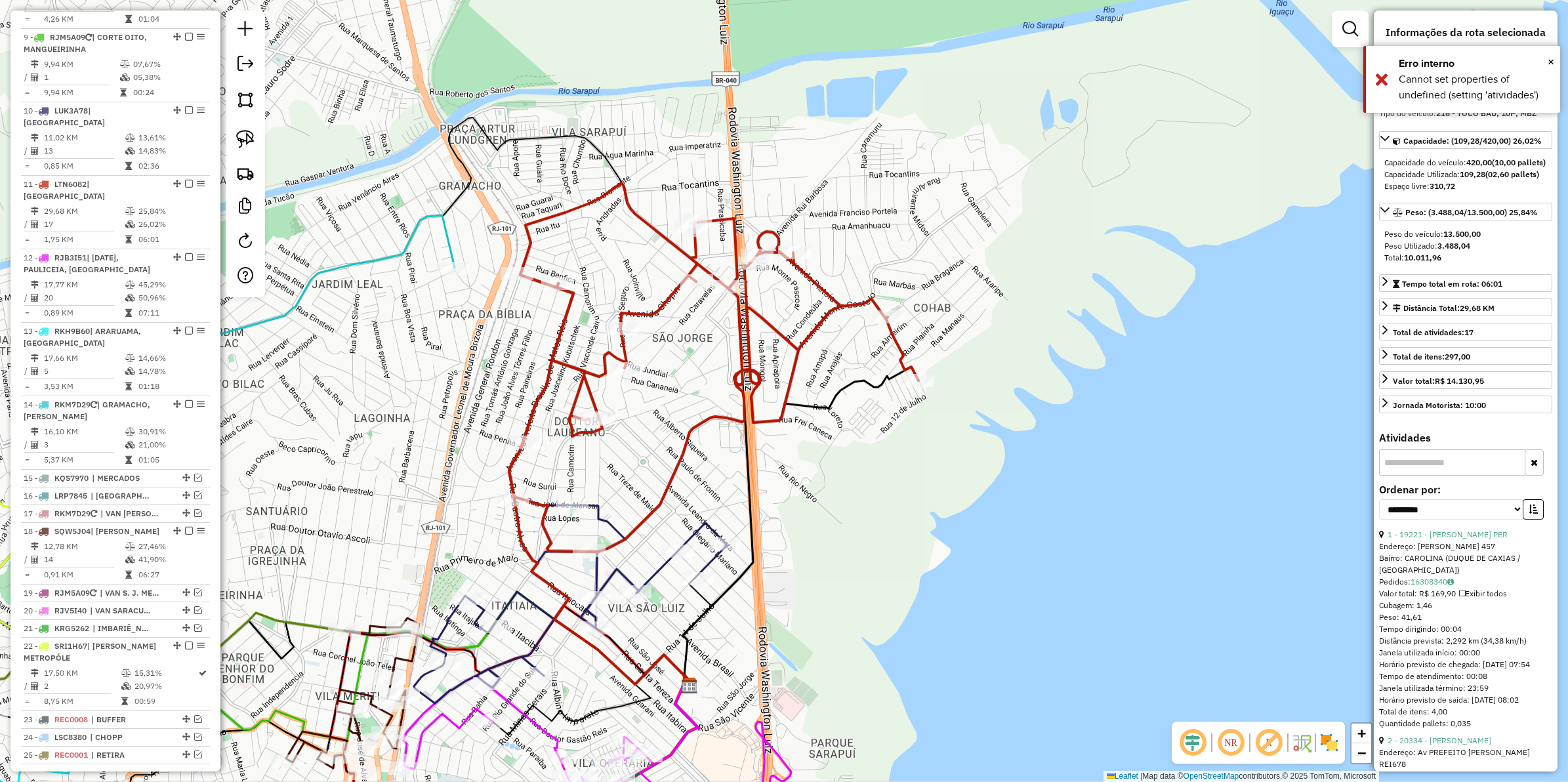
click at [654, 313] on icon at bounding box center [713, 367] width 409 height 369
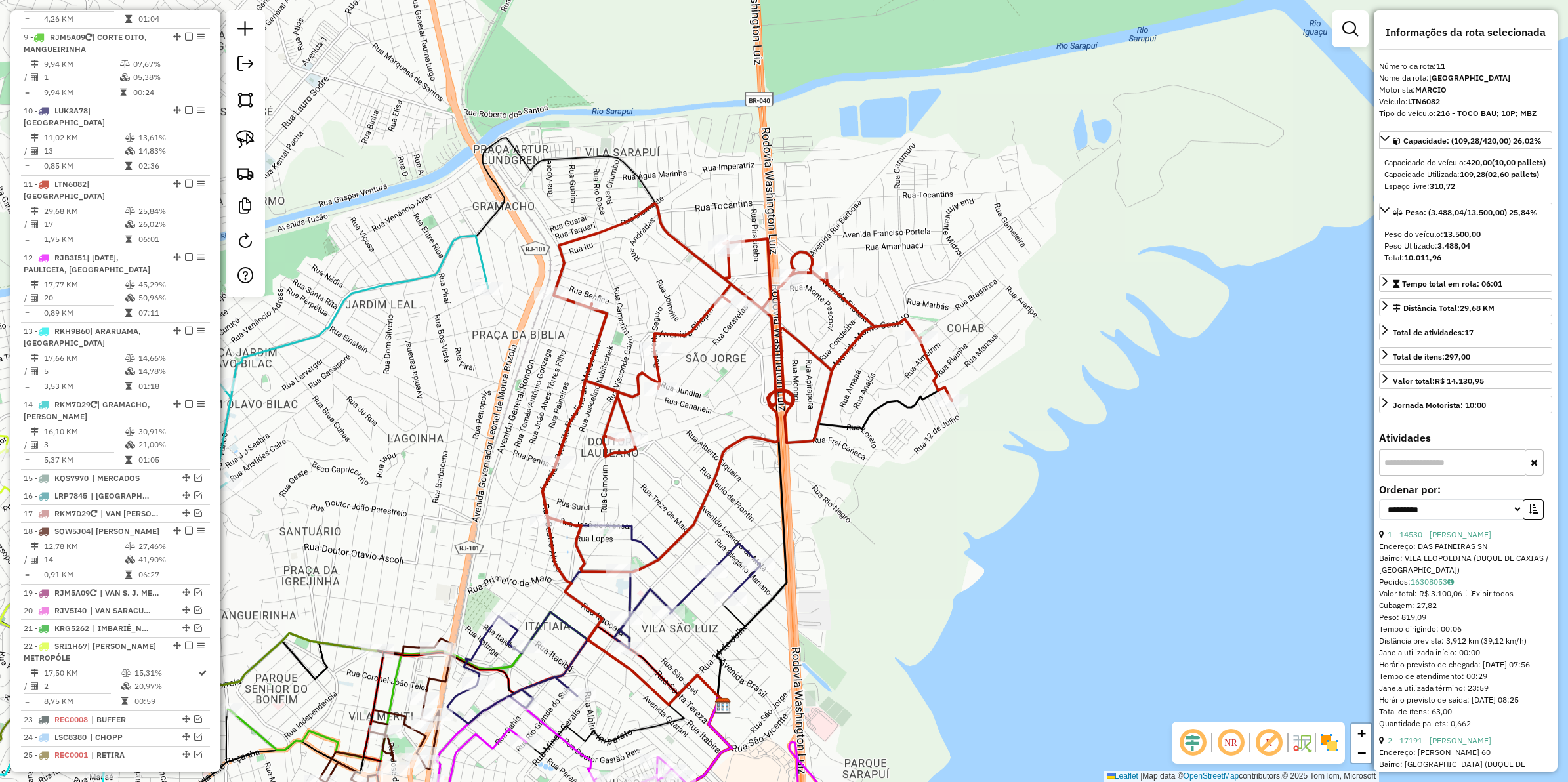
drag, startPoint x: 693, startPoint y: 366, endPoint x: 707, endPoint y: 373, distance: 15.7
click at [707, 373] on div "Janela de atendimento Grade de atendimento Capacidade Transportadoras Veículos …" at bounding box center [784, 391] width 1568 height 782
click at [692, 331] on icon at bounding box center [749, 387] width 409 height 369
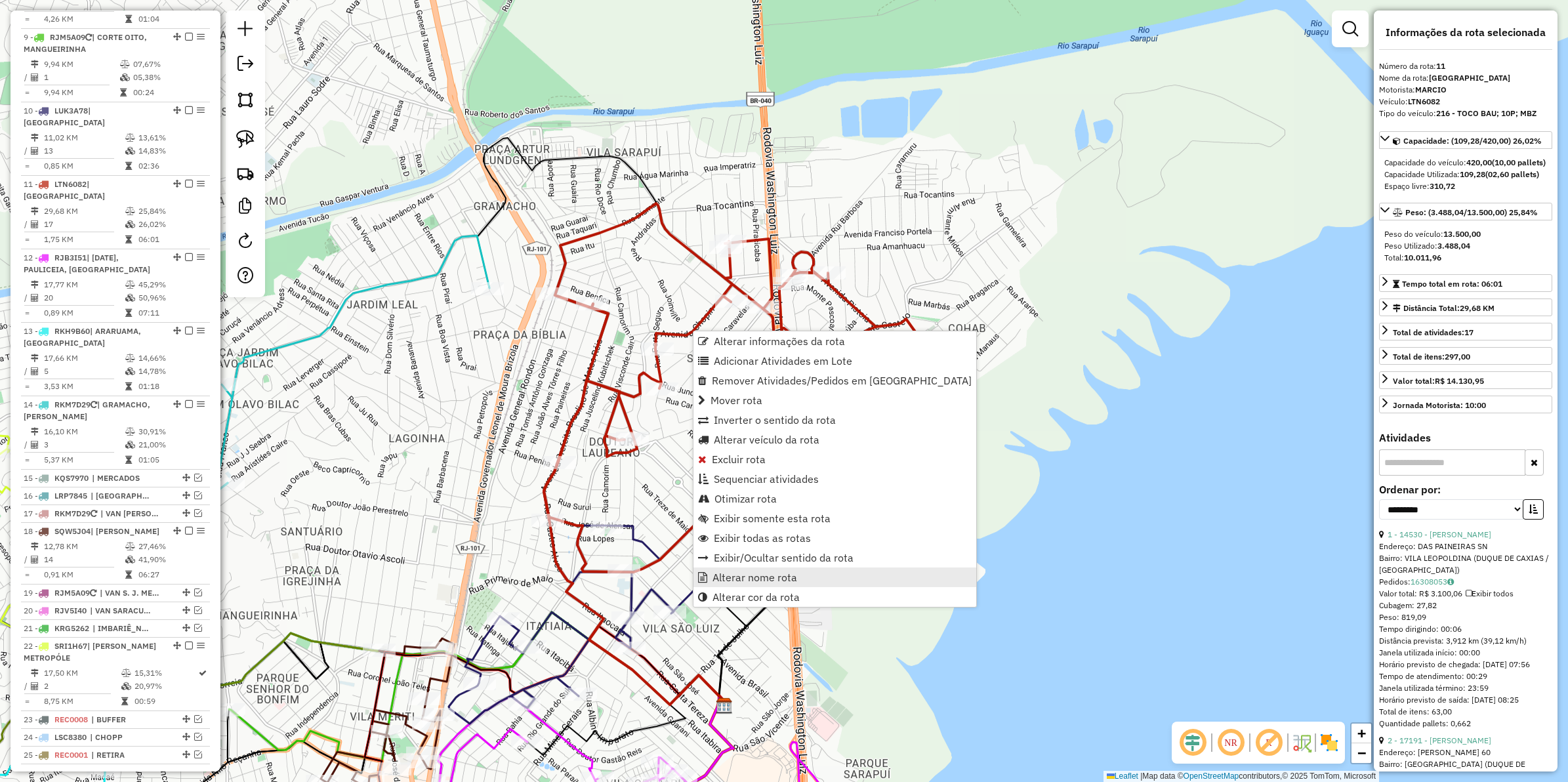
click at [768, 582] on span "Alterar nome rota" at bounding box center [755, 578] width 85 height 11
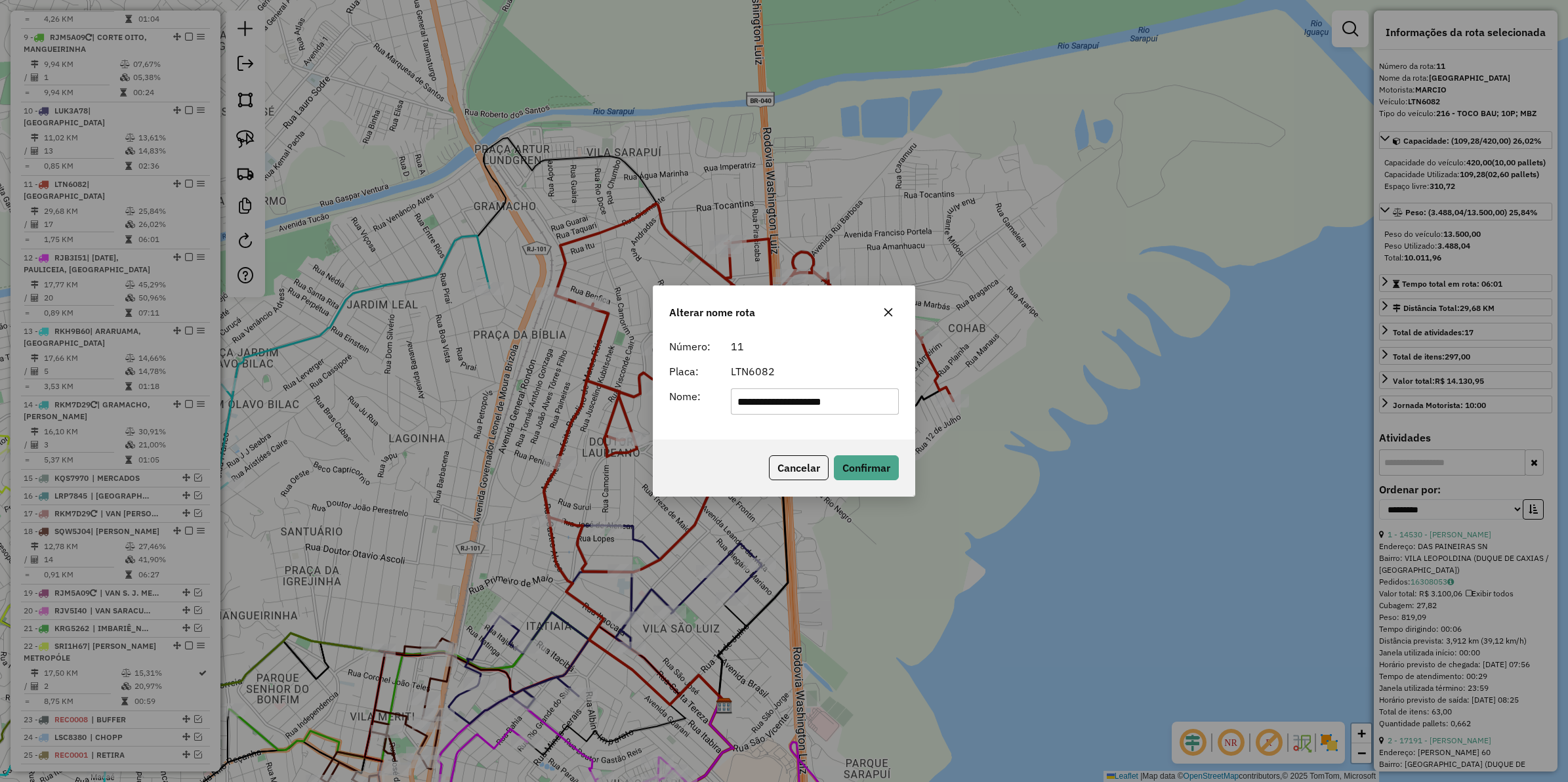
type input "**********"
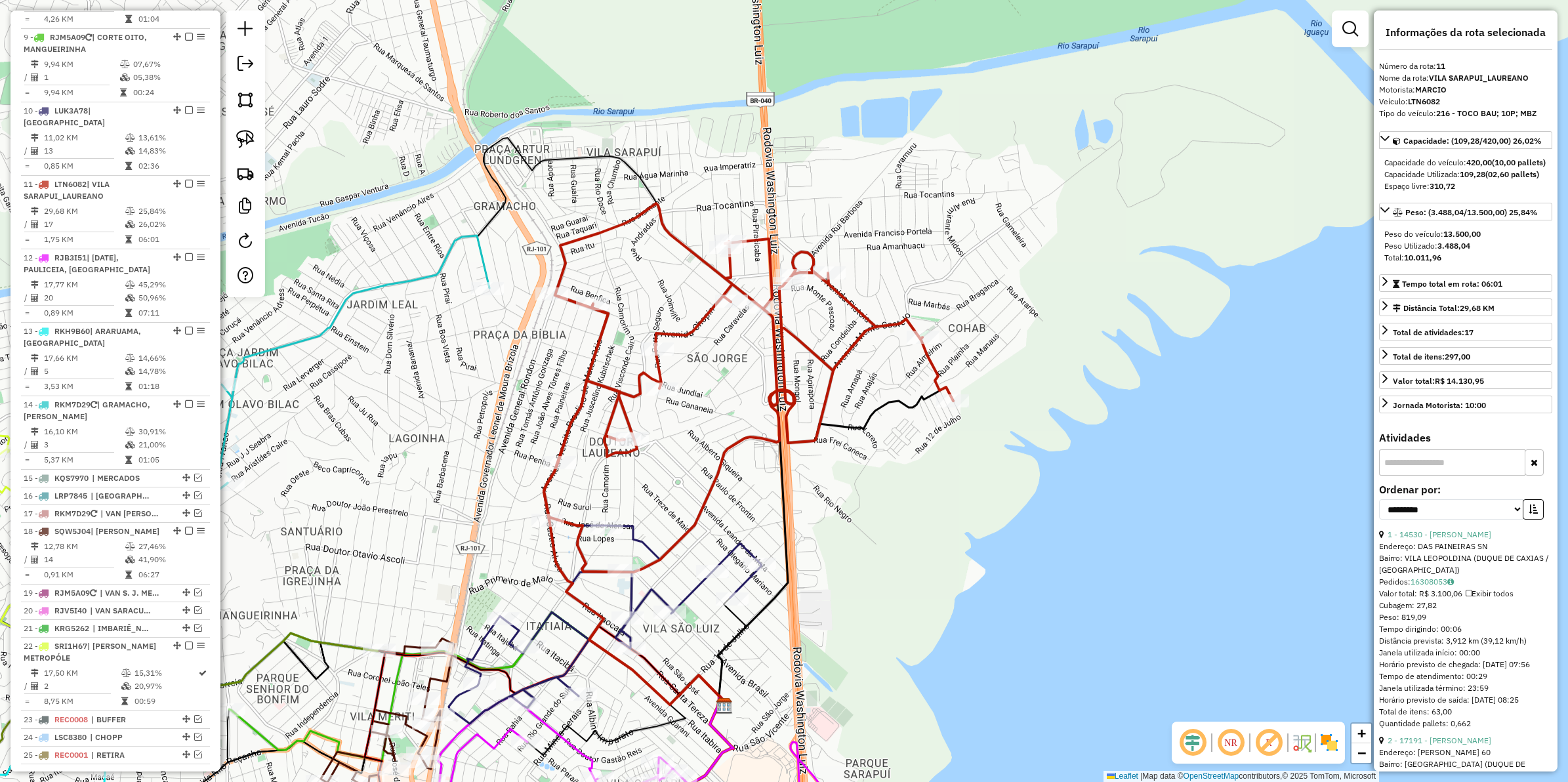
click at [638, 372] on icon at bounding box center [749, 387] width 409 height 369
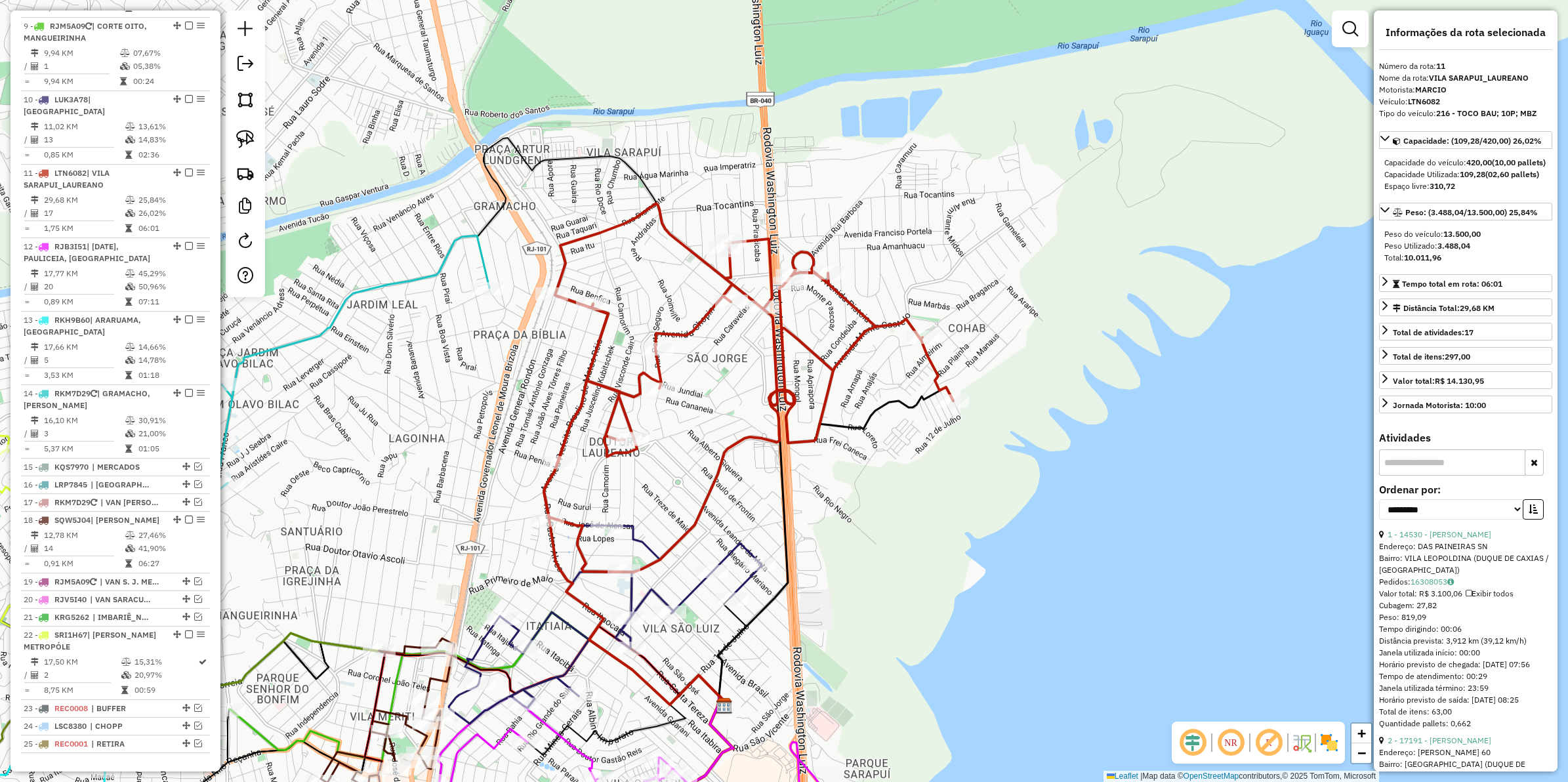
click at [643, 374] on icon at bounding box center [749, 387] width 409 height 369
click at [185, 168] on em at bounding box center [188, 172] width 8 height 8
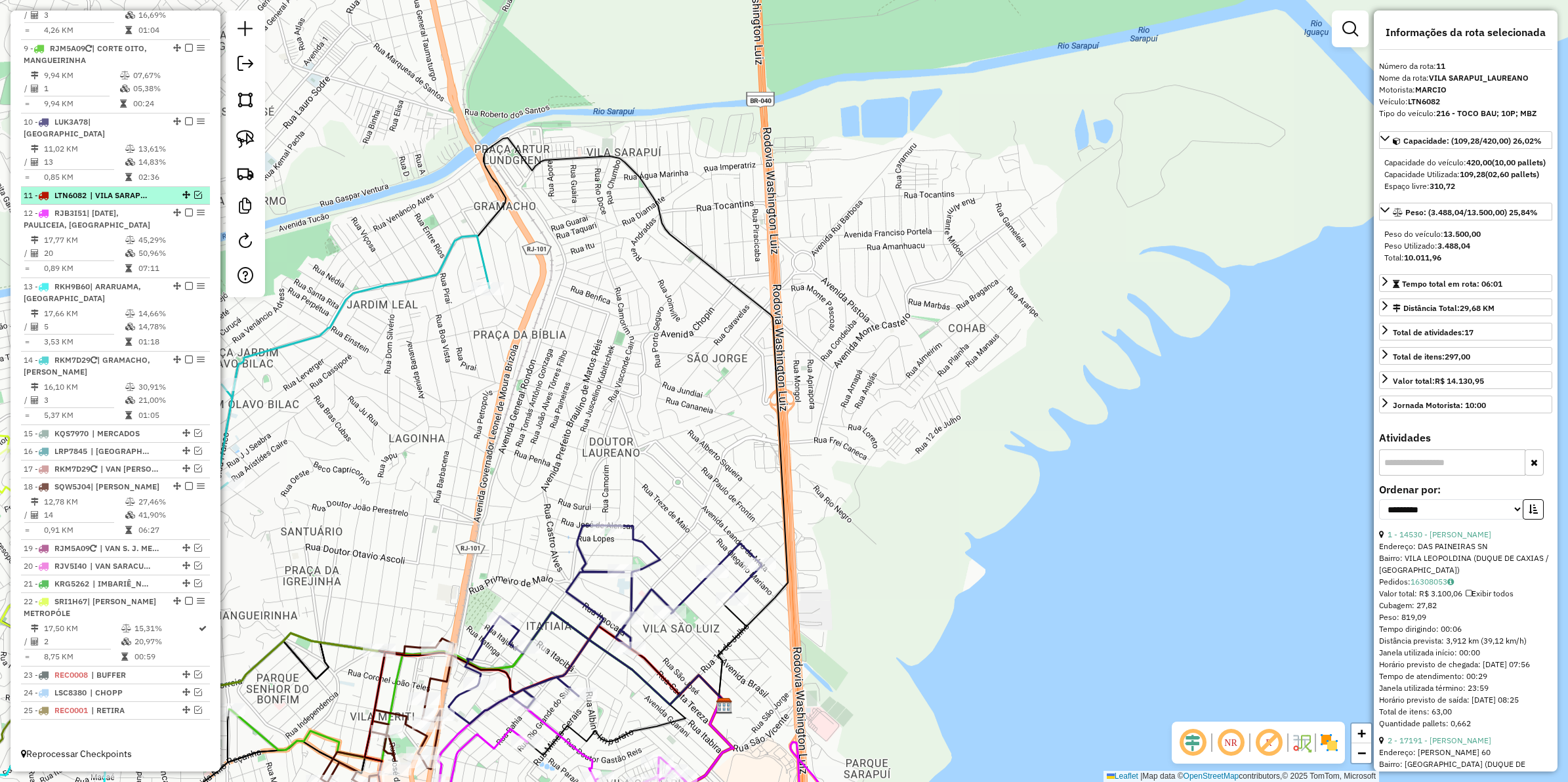
scroll to position [842, 0]
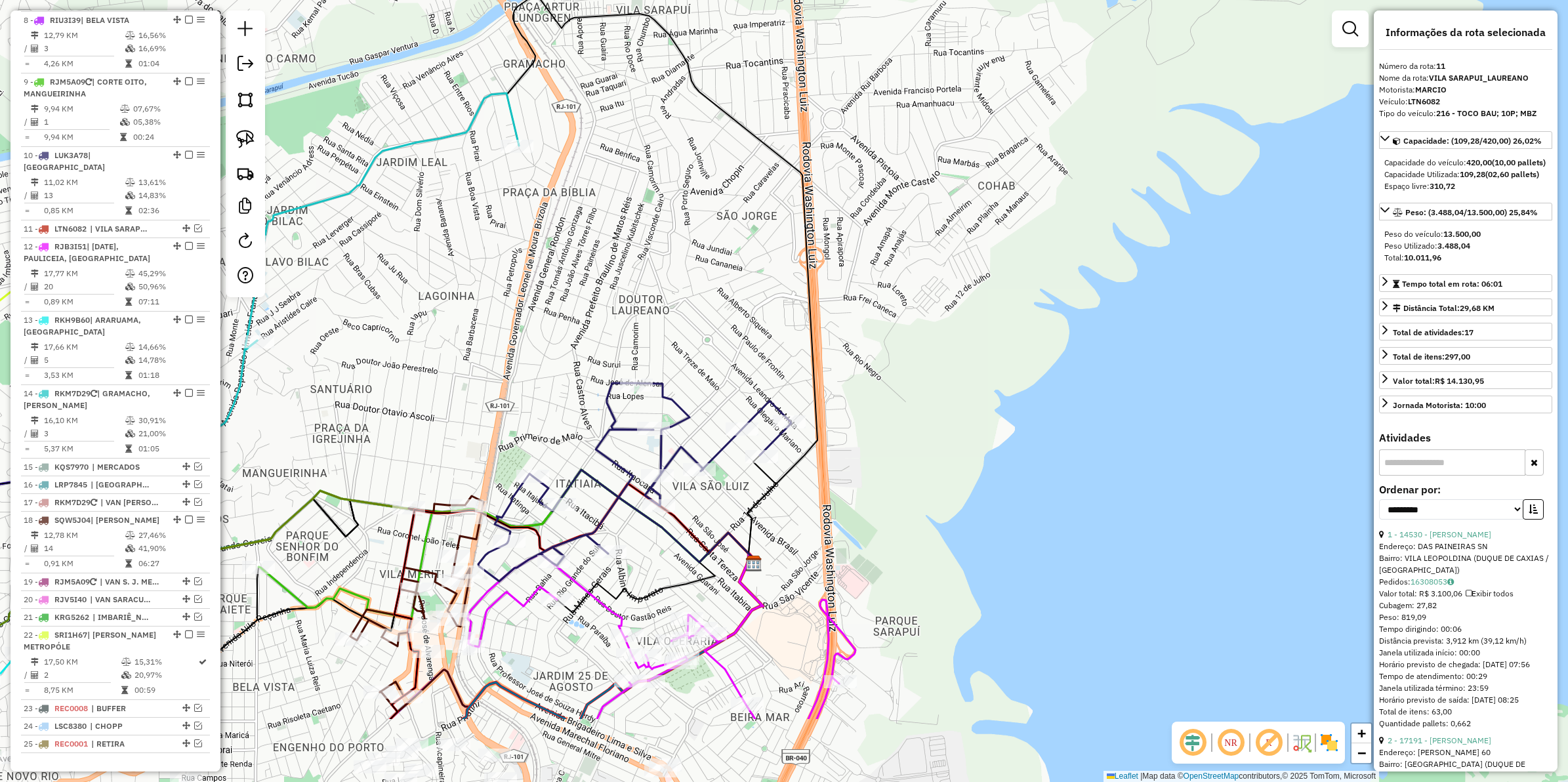
drag, startPoint x: 688, startPoint y: 282, endPoint x: 699, endPoint y: 179, distance: 103.6
click at [699, 179] on div "Janela de atendimento Grade de atendimento Capacidade Transportadoras Veículos …" at bounding box center [784, 391] width 1568 height 782
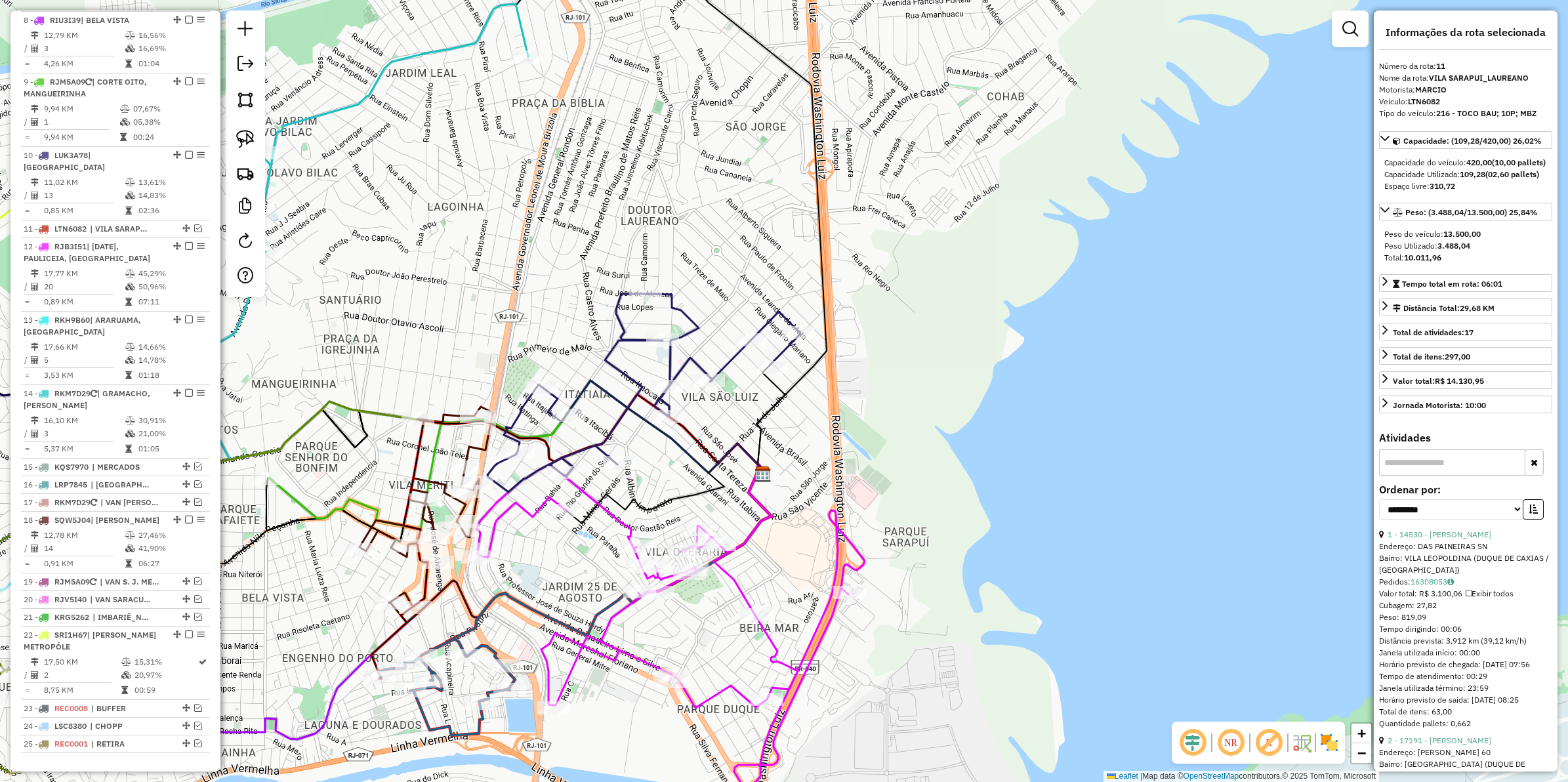
click at [693, 331] on icon at bounding box center [643, 393] width 313 height 198
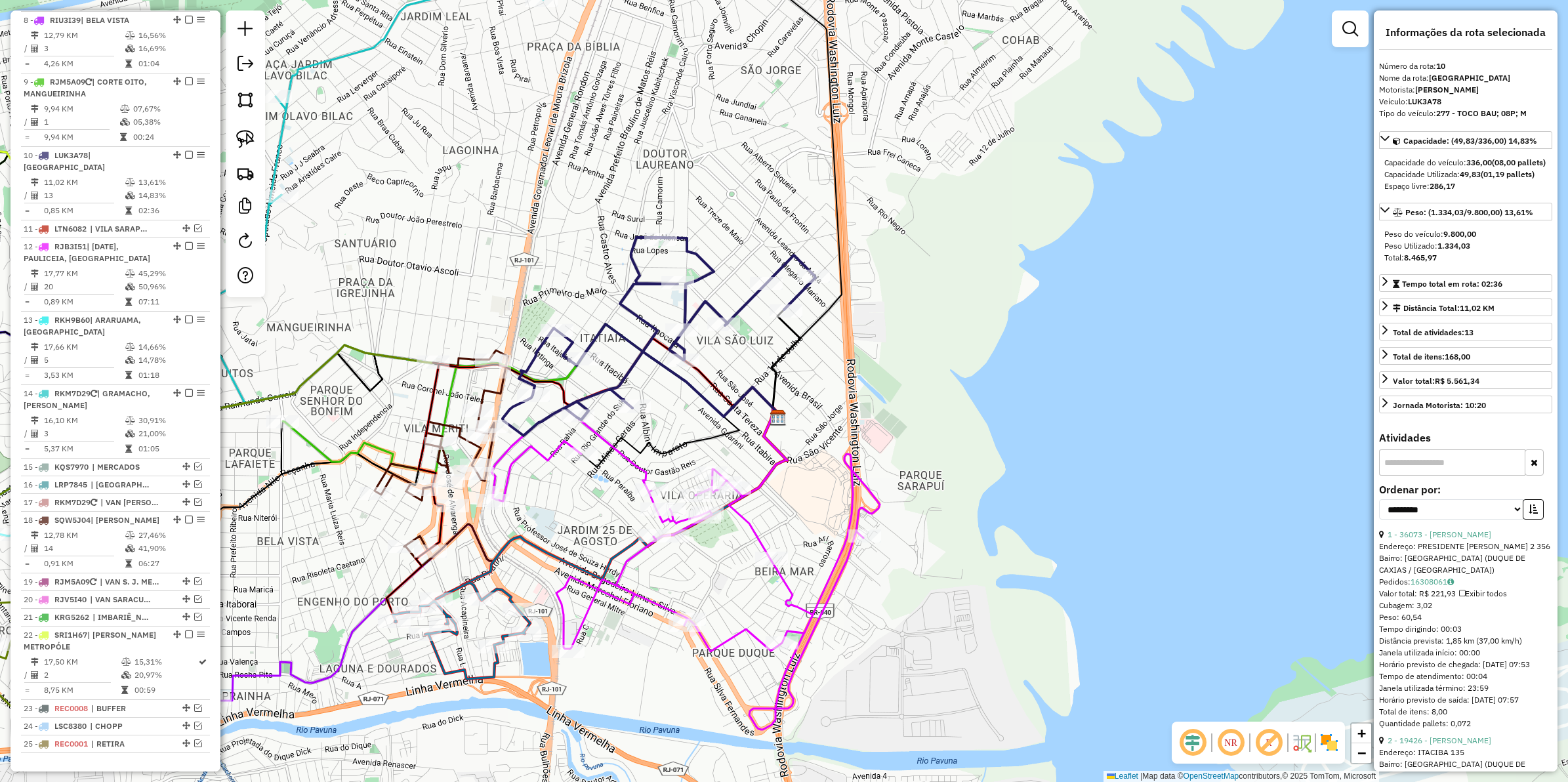
drag, startPoint x: 715, startPoint y: 312, endPoint x: 725, endPoint y: 274, distance: 39.3
click at [725, 274] on div "Janela de atendimento Grade de atendimento Capacidade Transportadoras Veículos …" at bounding box center [784, 391] width 1568 height 782
click at [709, 266] on icon at bounding box center [658, 337] width 313 height 198
click at [113, 721] on span "| CHOPP" at bounding box center [120, 726] width 60 height 11
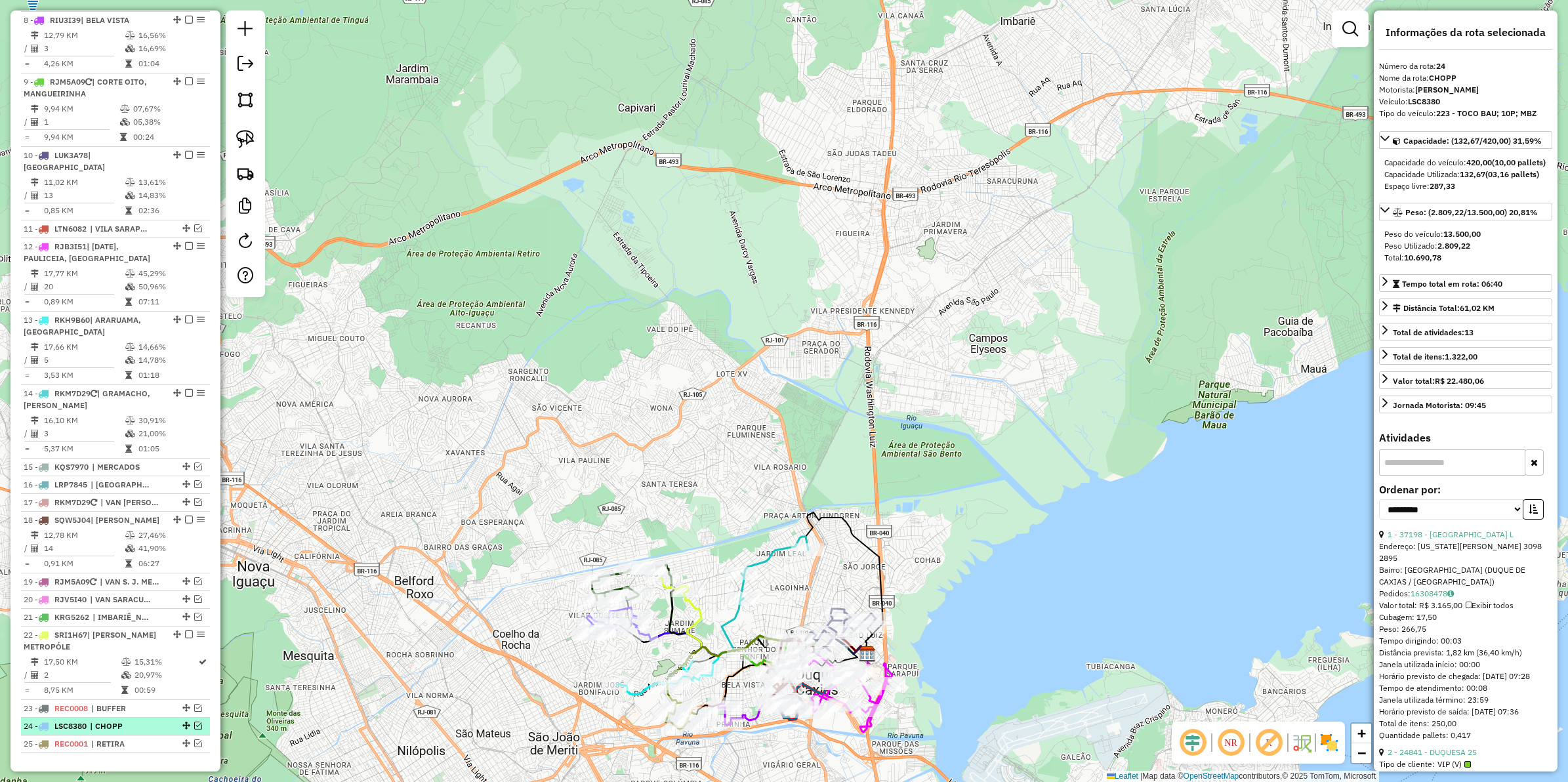
click at [197, 722] on em at bounding box center [198, 726] width 8 height 8
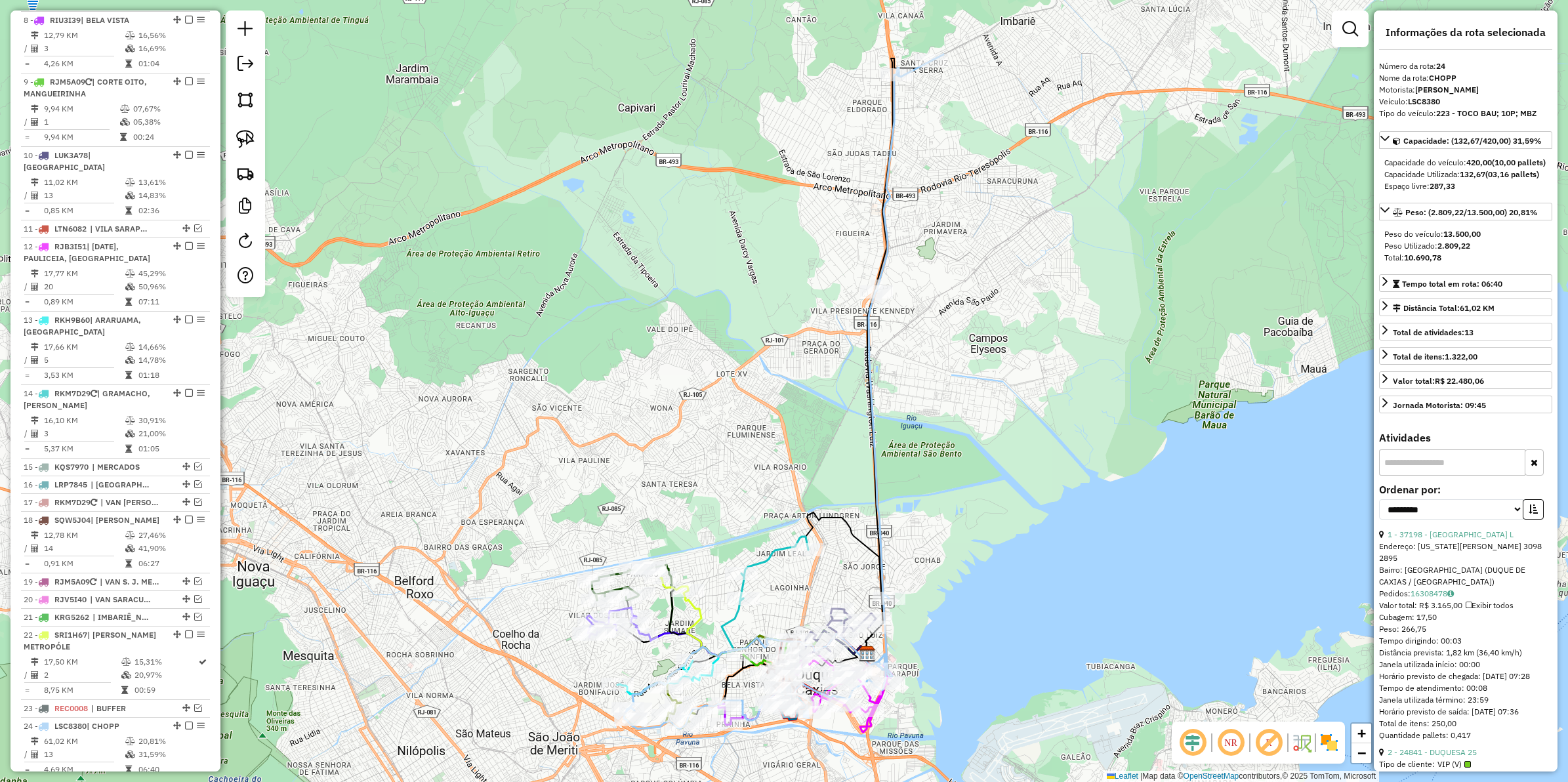
scroll to position [886, 0]
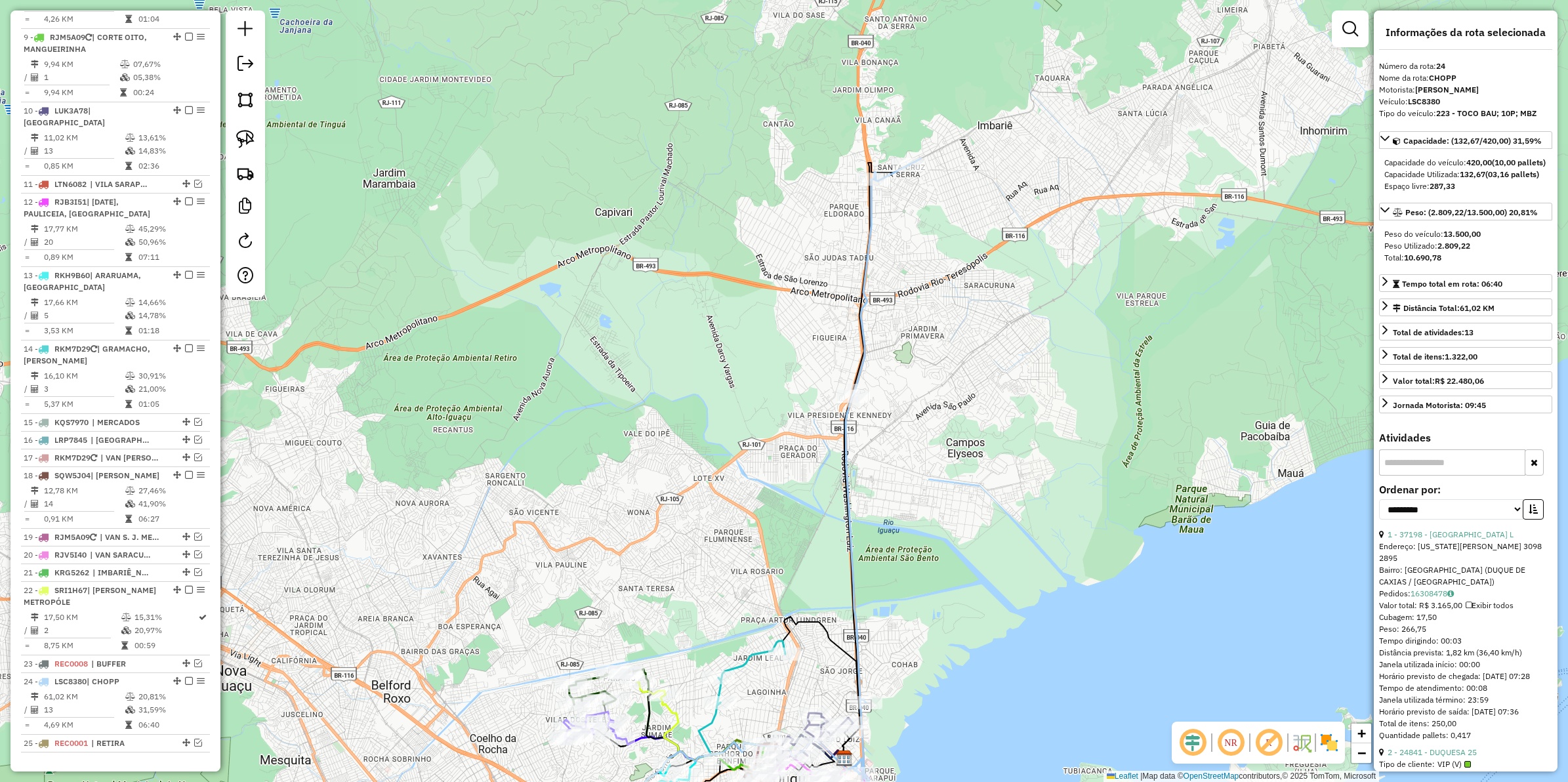
drag, startPoint x: 997, startPoint y: 323, endPoint x: 898, endPoint y: 550, distance: 247.6
click at [904, 550] on div "Janela de atendimento Grade de atendimento Capacidade Transportadoras Veículos …" at bounding box center [784, 391] width 1568 height 782
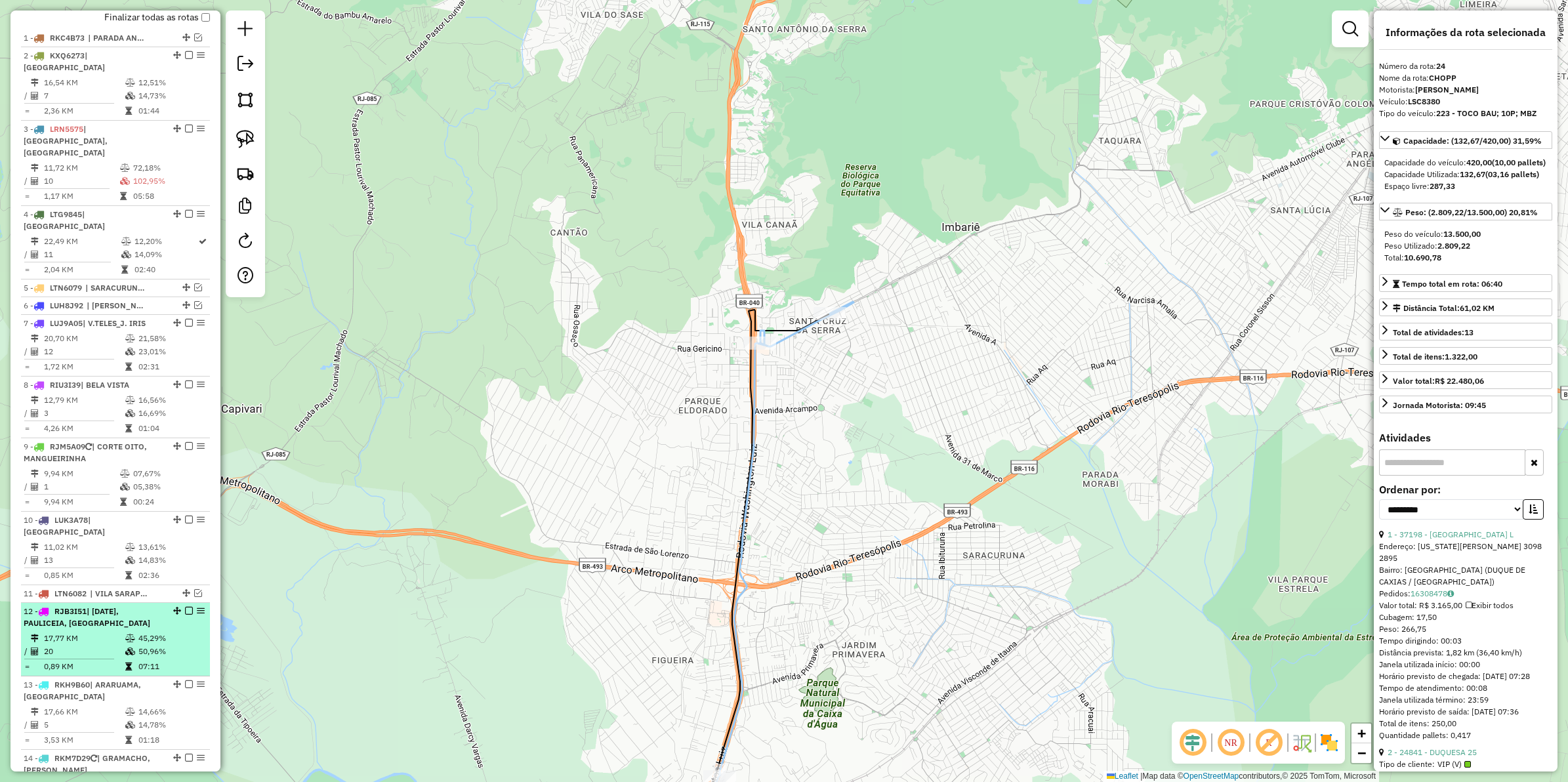
scroll to position [477, 0]
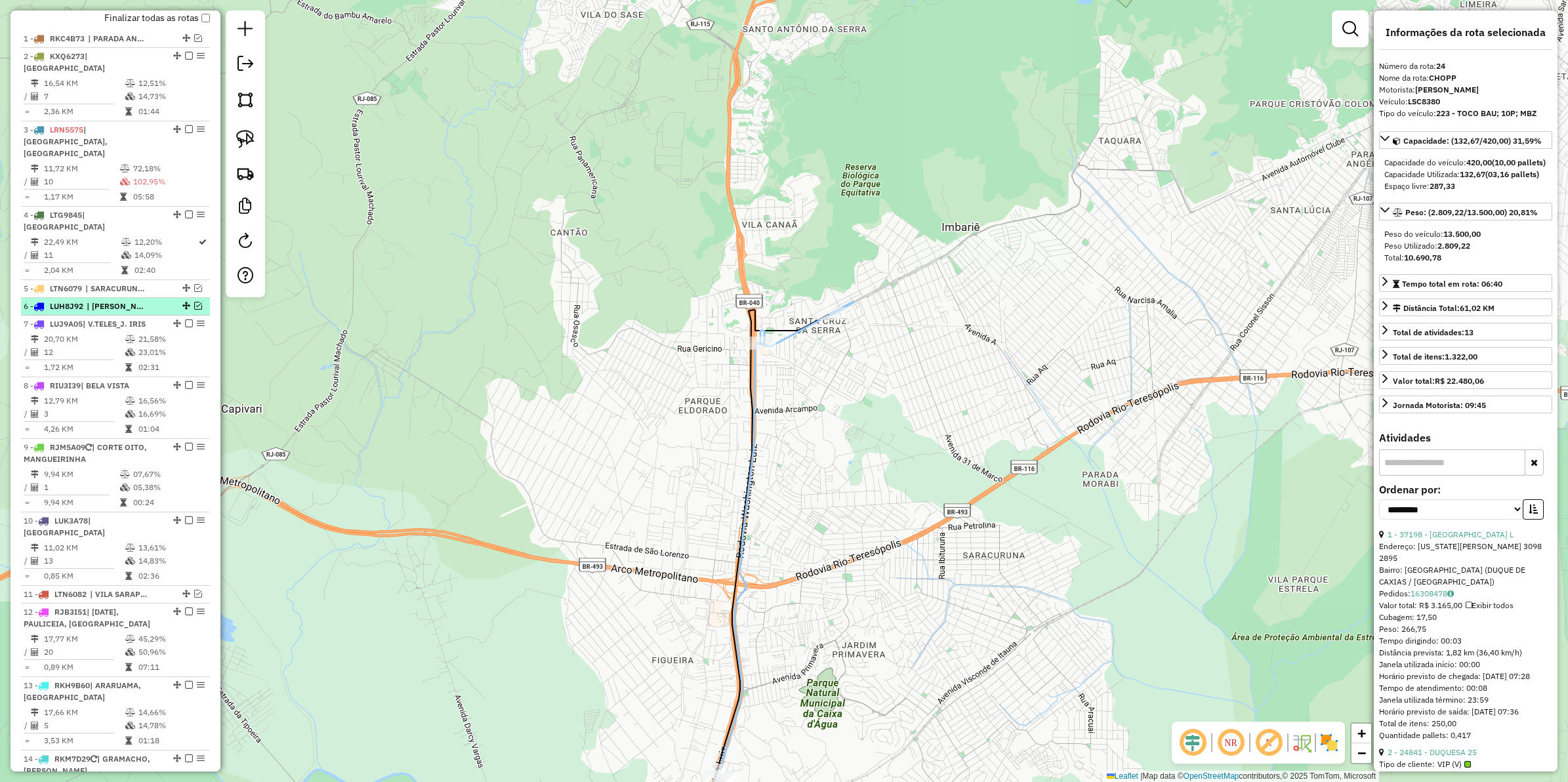
click at [198, 302] on em at bounding box center [198, 305] width 8 height 8
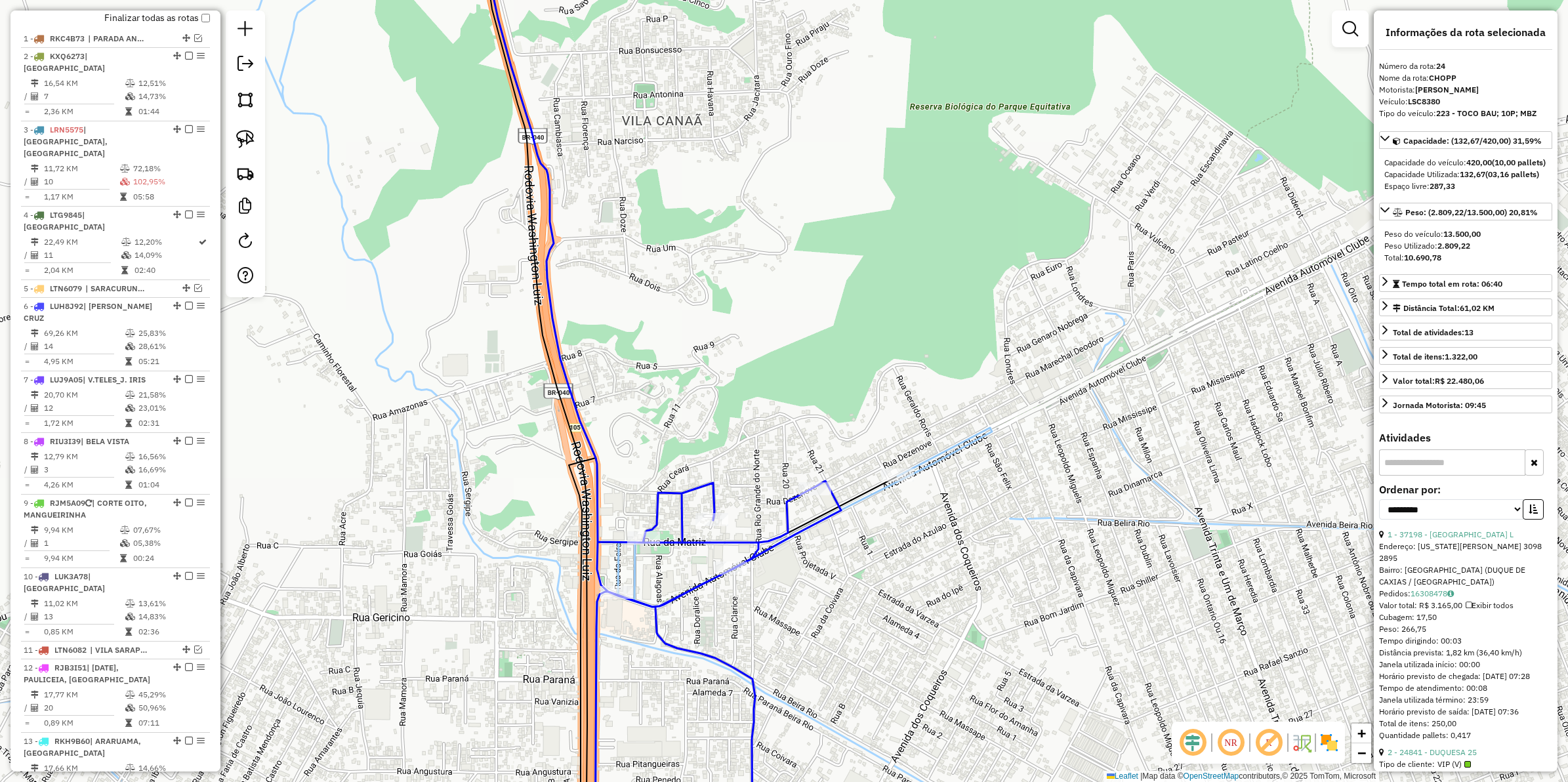
click at [788, 506] on icon at bounding box center [665, 392] width 351 height 940
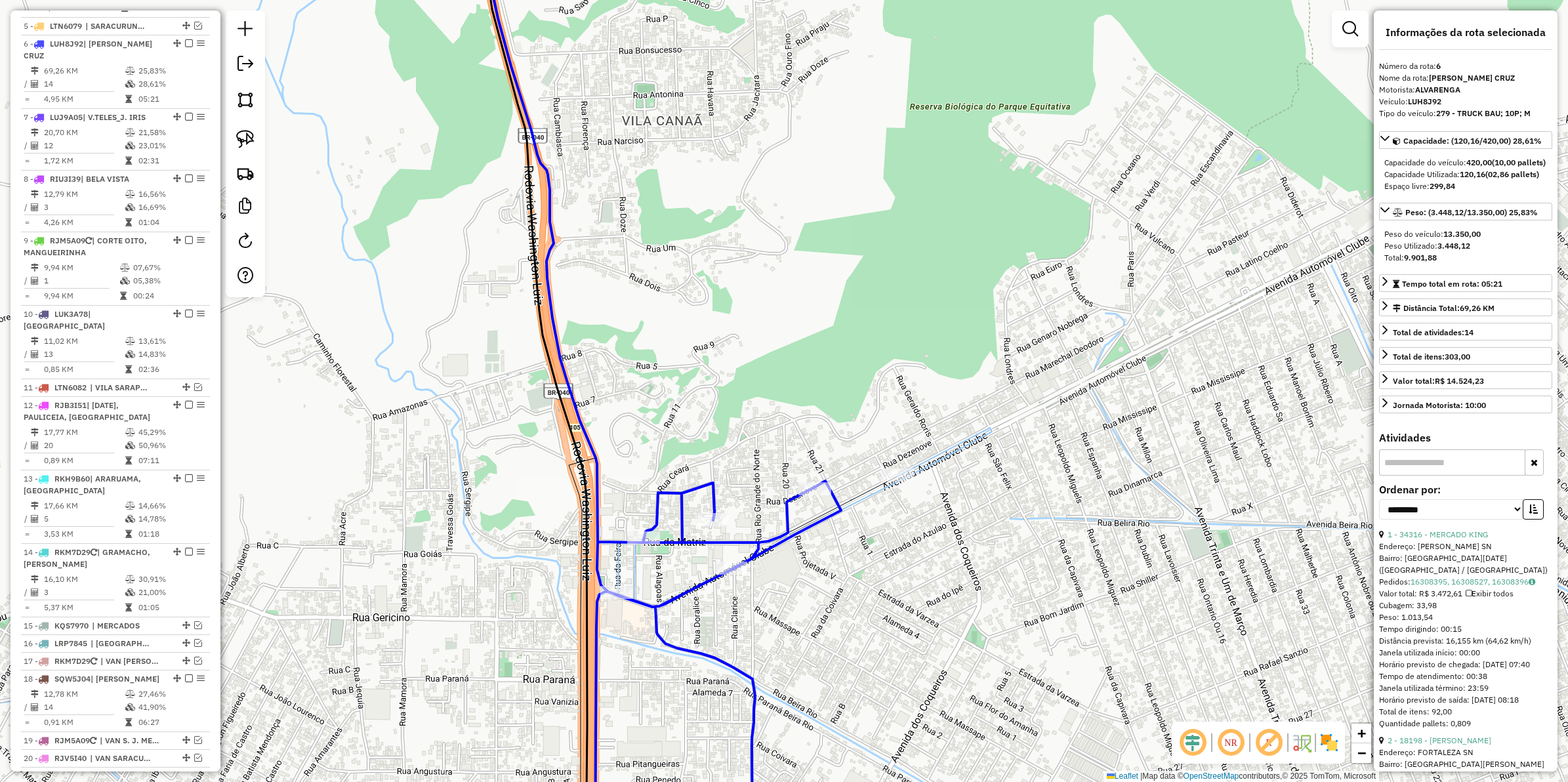
scroll to position [753, 0]
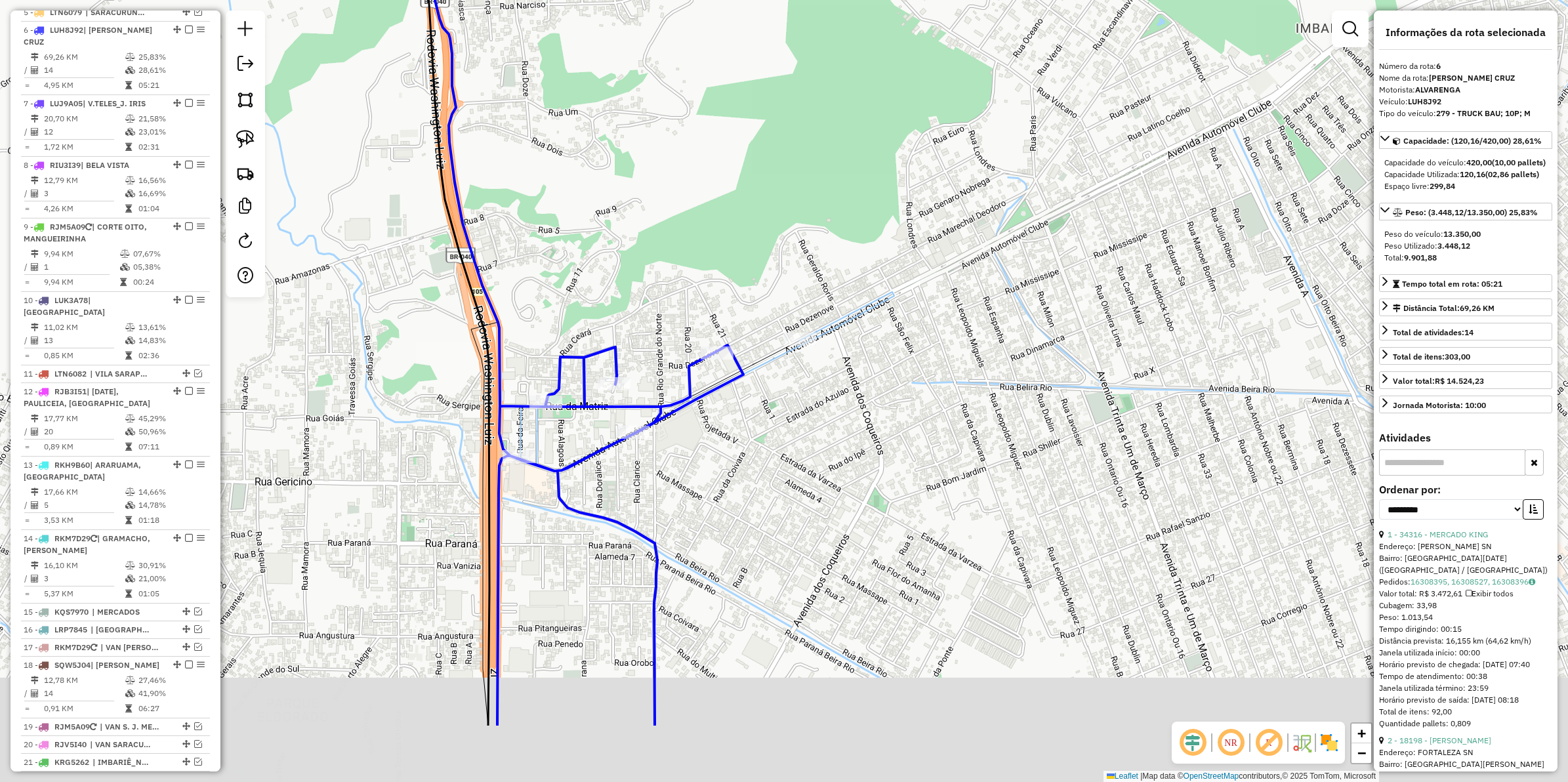
drag, startPoint x: 732, startPoint y: 395, endPoint x: 613, endPoint y: 243, distance: 193.0
click at [613, 243] on div "Janela de atendimento Grade de atendimento Capacidade Transportadoras Veículos …" at bounding box center [784, 391] width 1568 height 782
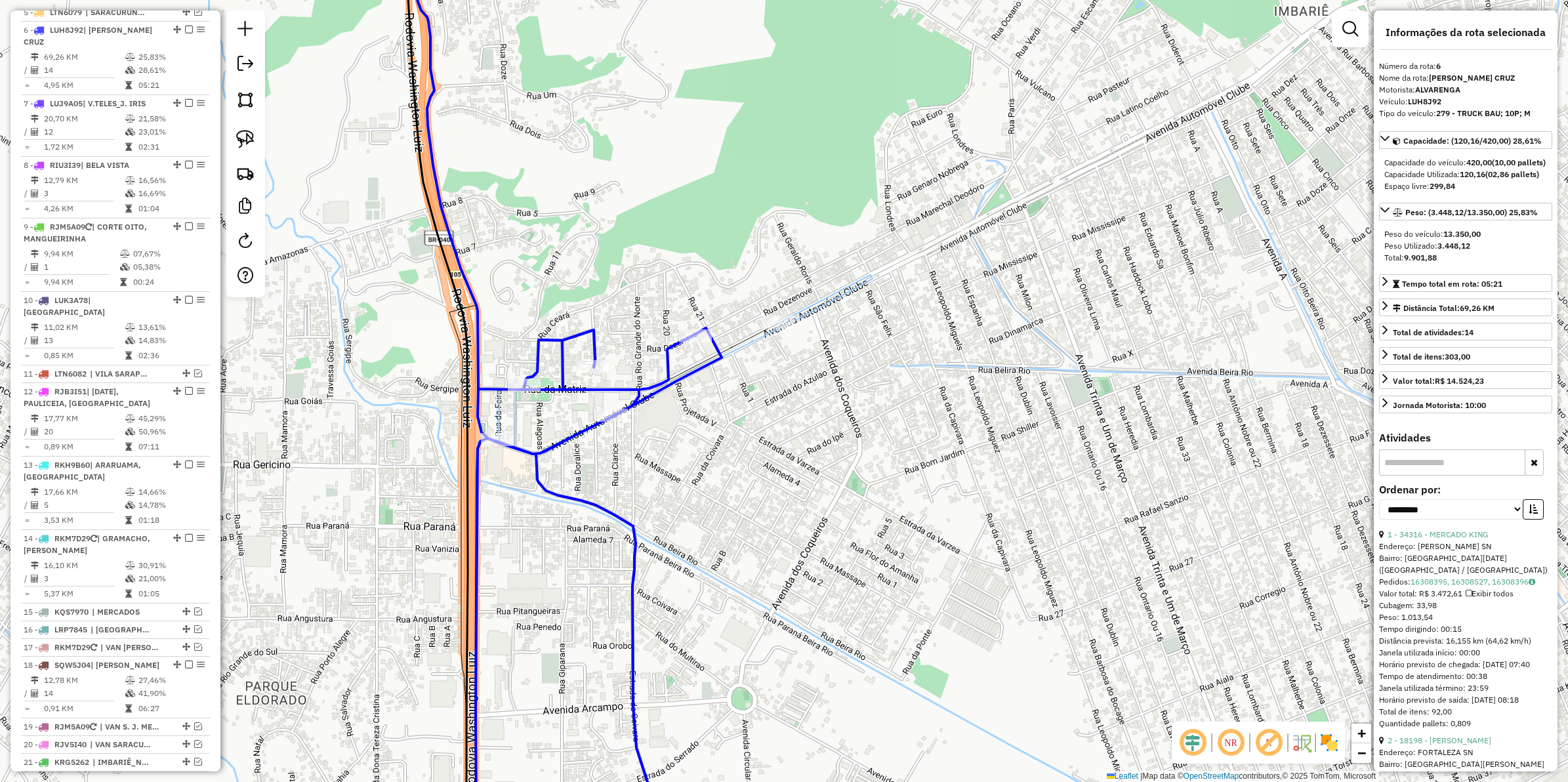
click at [670, 349] on icon at bounding box center [558, 392] width 328 height 940
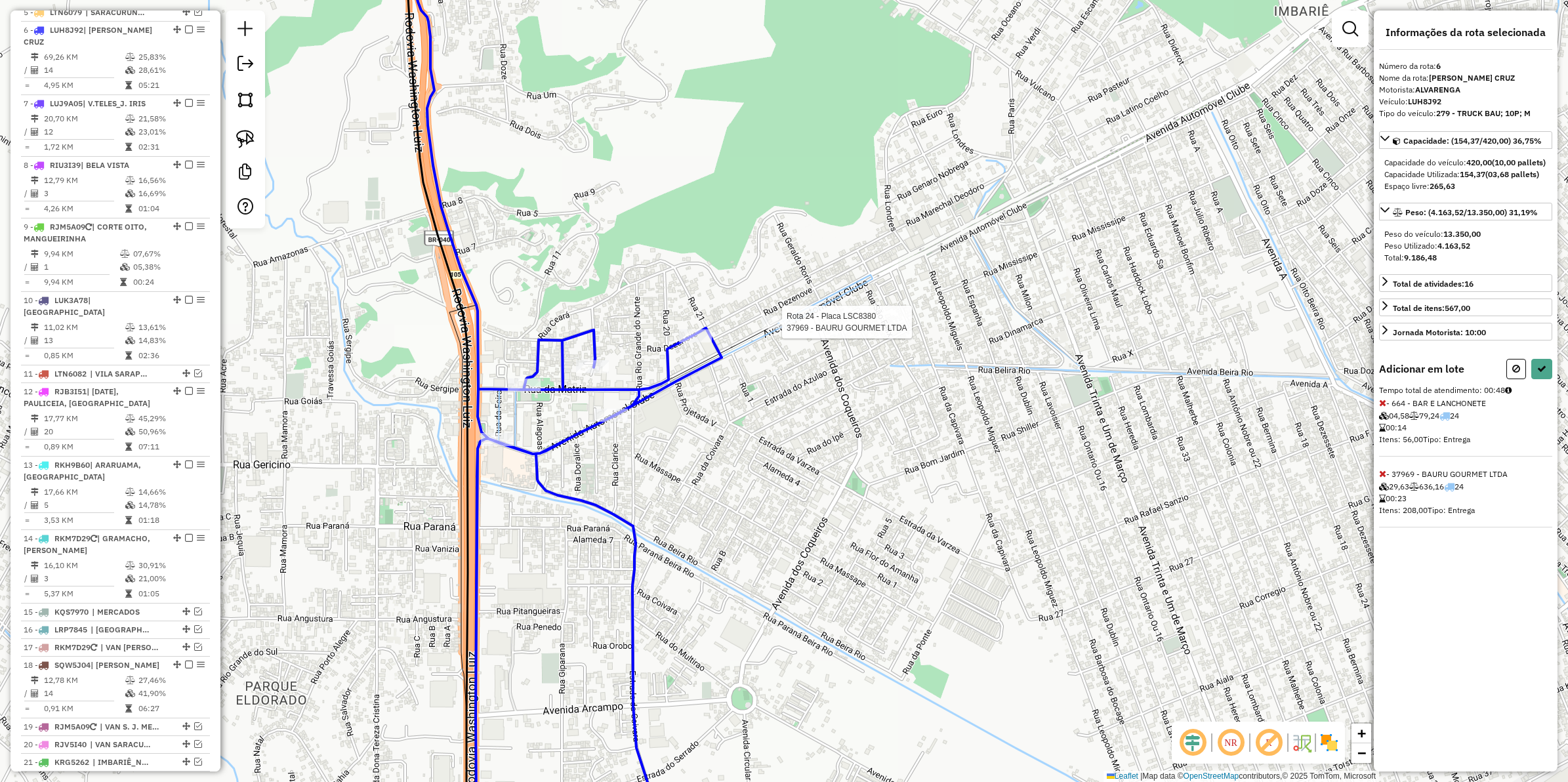
select select "**********"
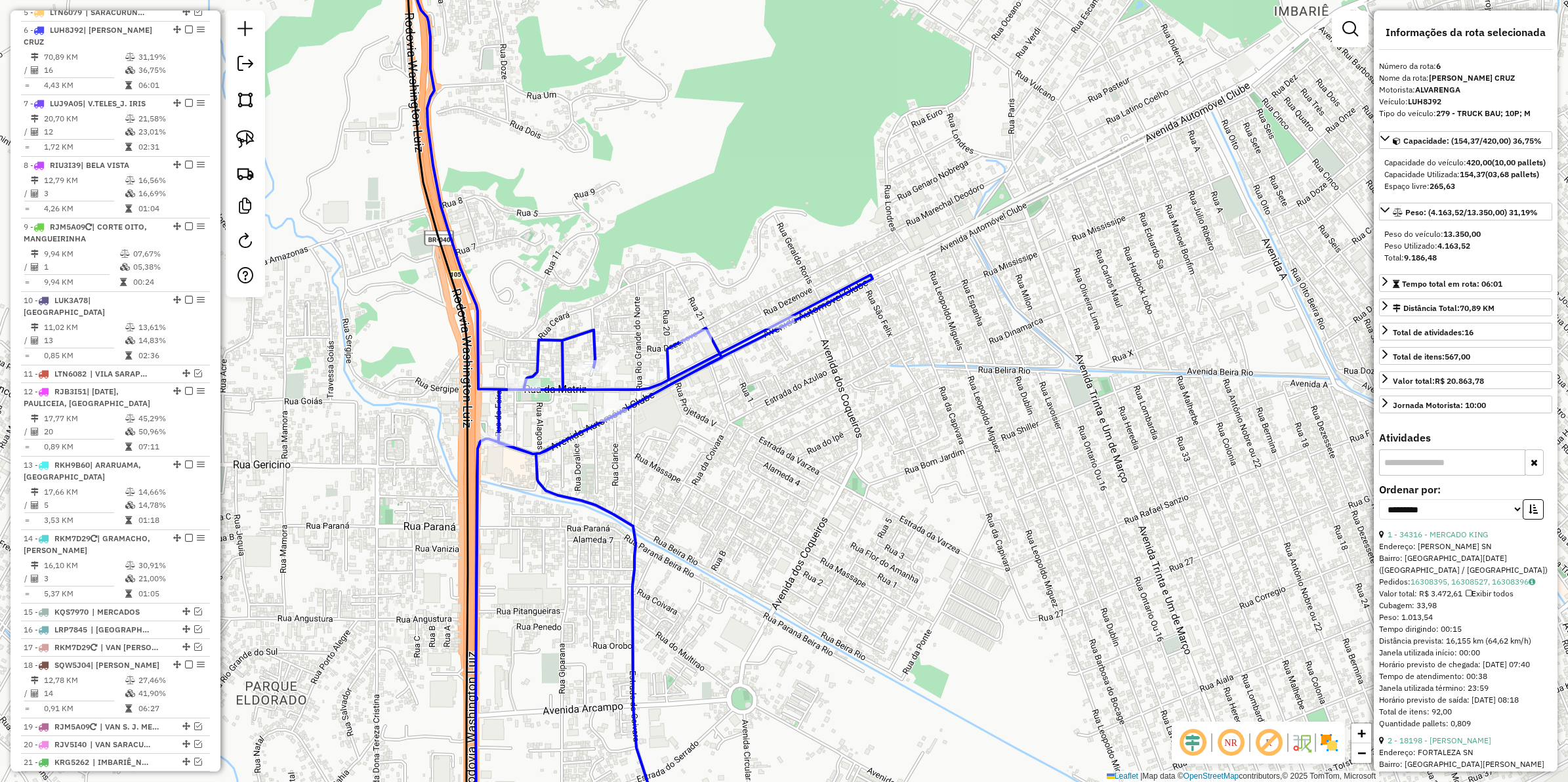
click at [563, 441] on icon at bounding box center [634, 392] width 479 height 940
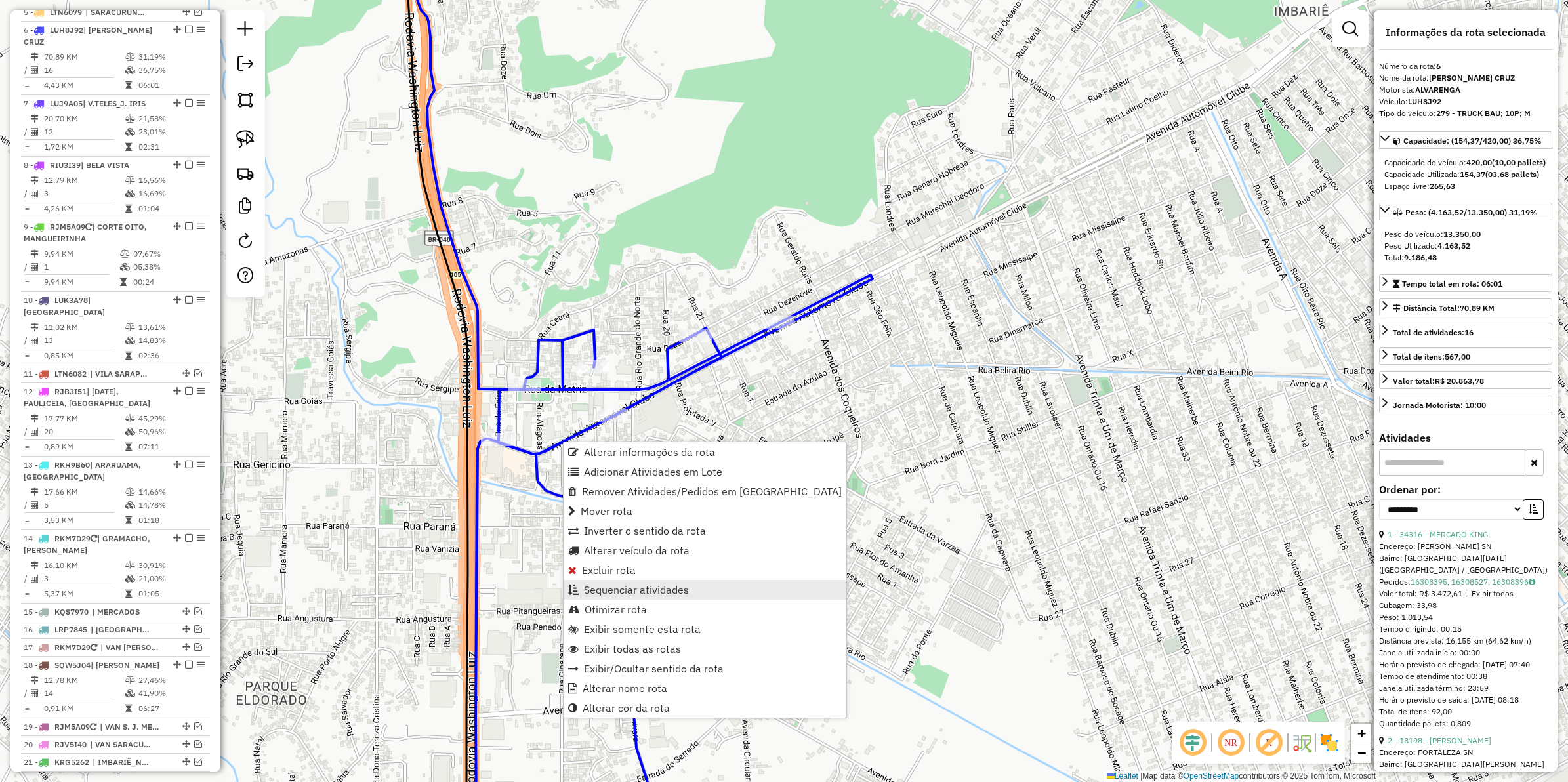
click at [638, 586] on span "Sequenciar atividades" at bounding box center [636, 590] width 105 height 11
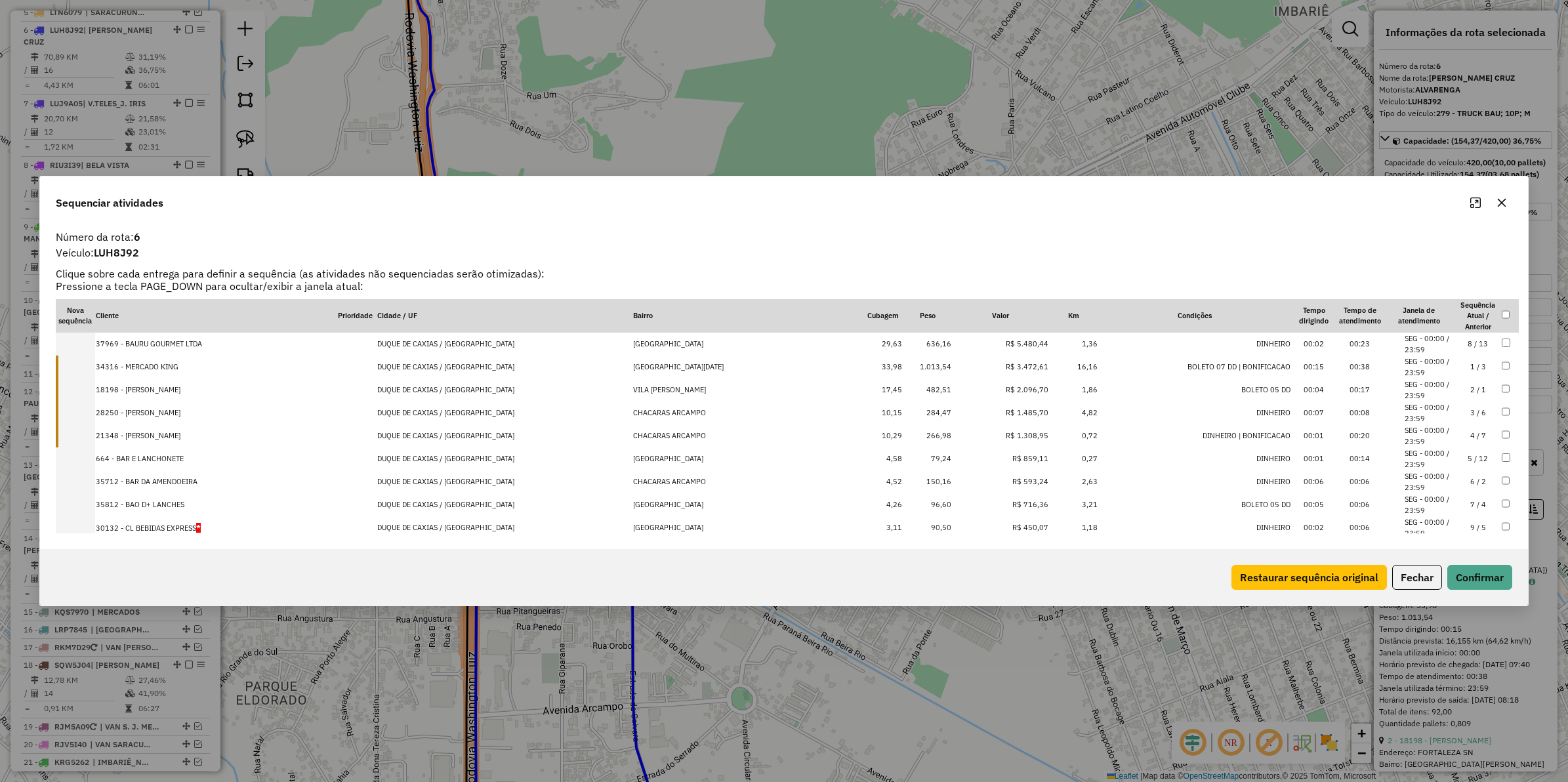
drag, startPoint x: 1011, startPoint y: 504, endPoint x: 984, endPoint y: 322, distance: 184.0
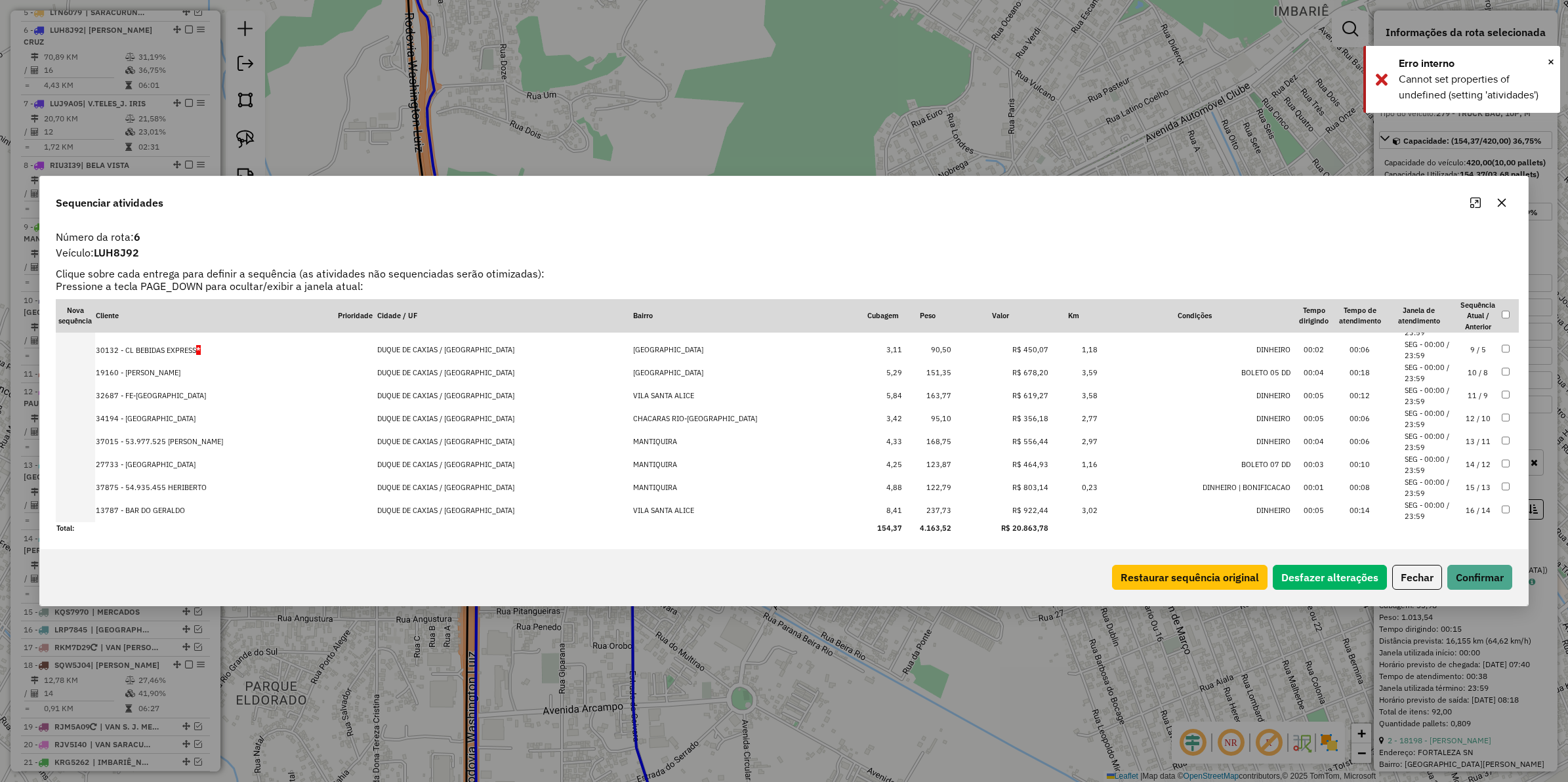
scroll to position [0, 0]
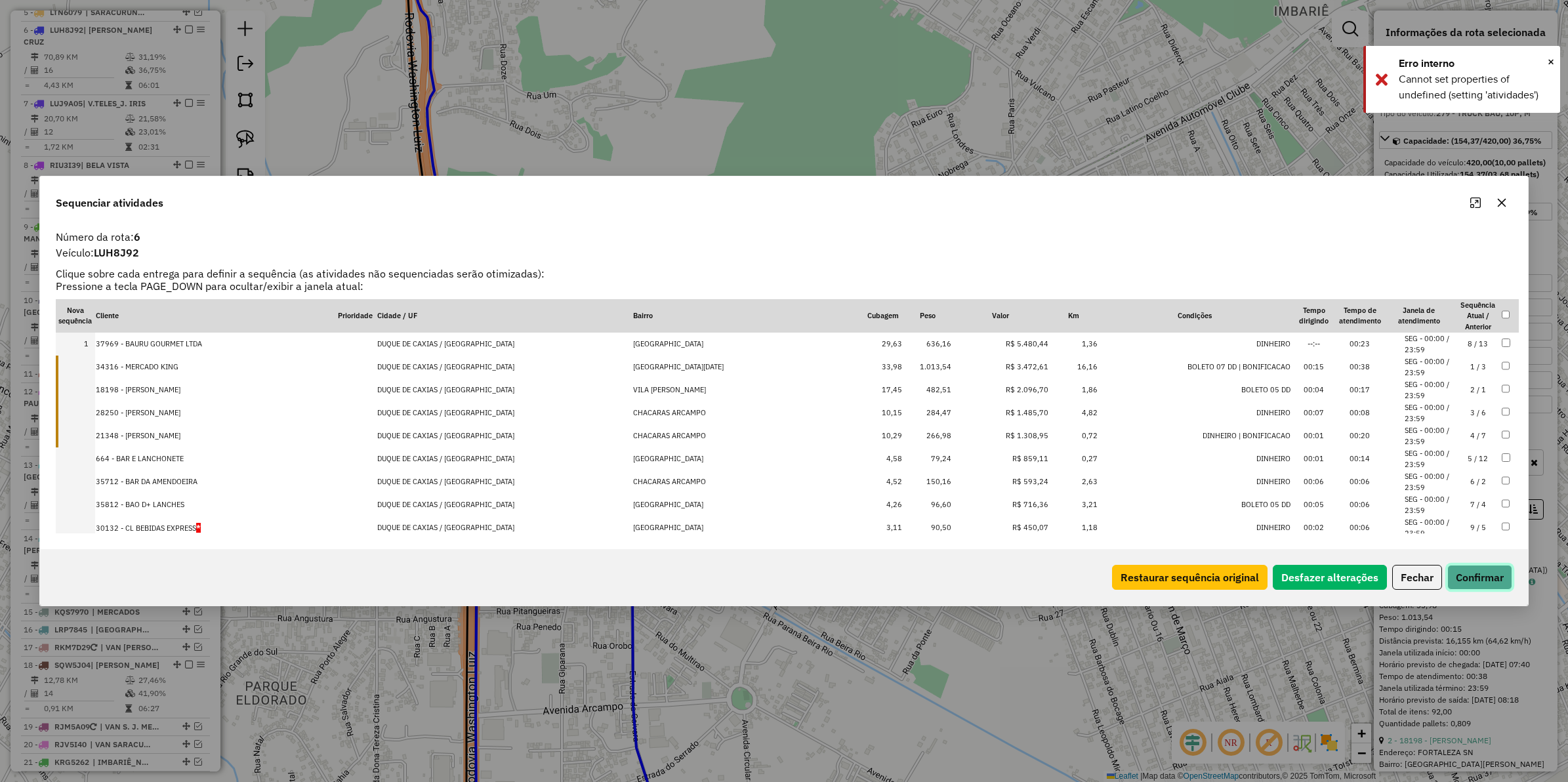
click at [1465, 572] on button "Confirmar" at bounding box center [1480, 578] width 65 height 25
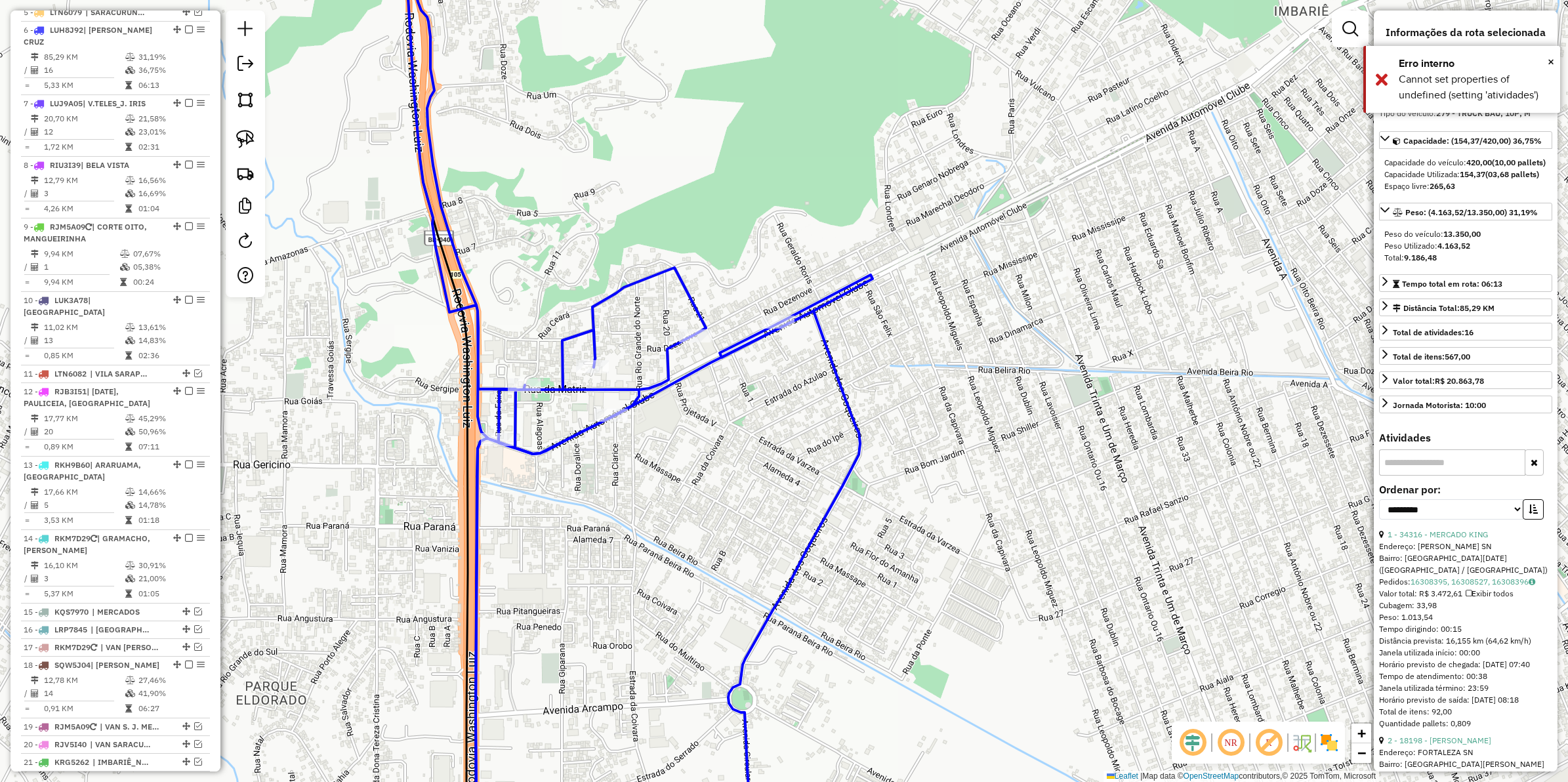
click at [564, 346] on icon at bounding box center [625, 392] width 470 height 940
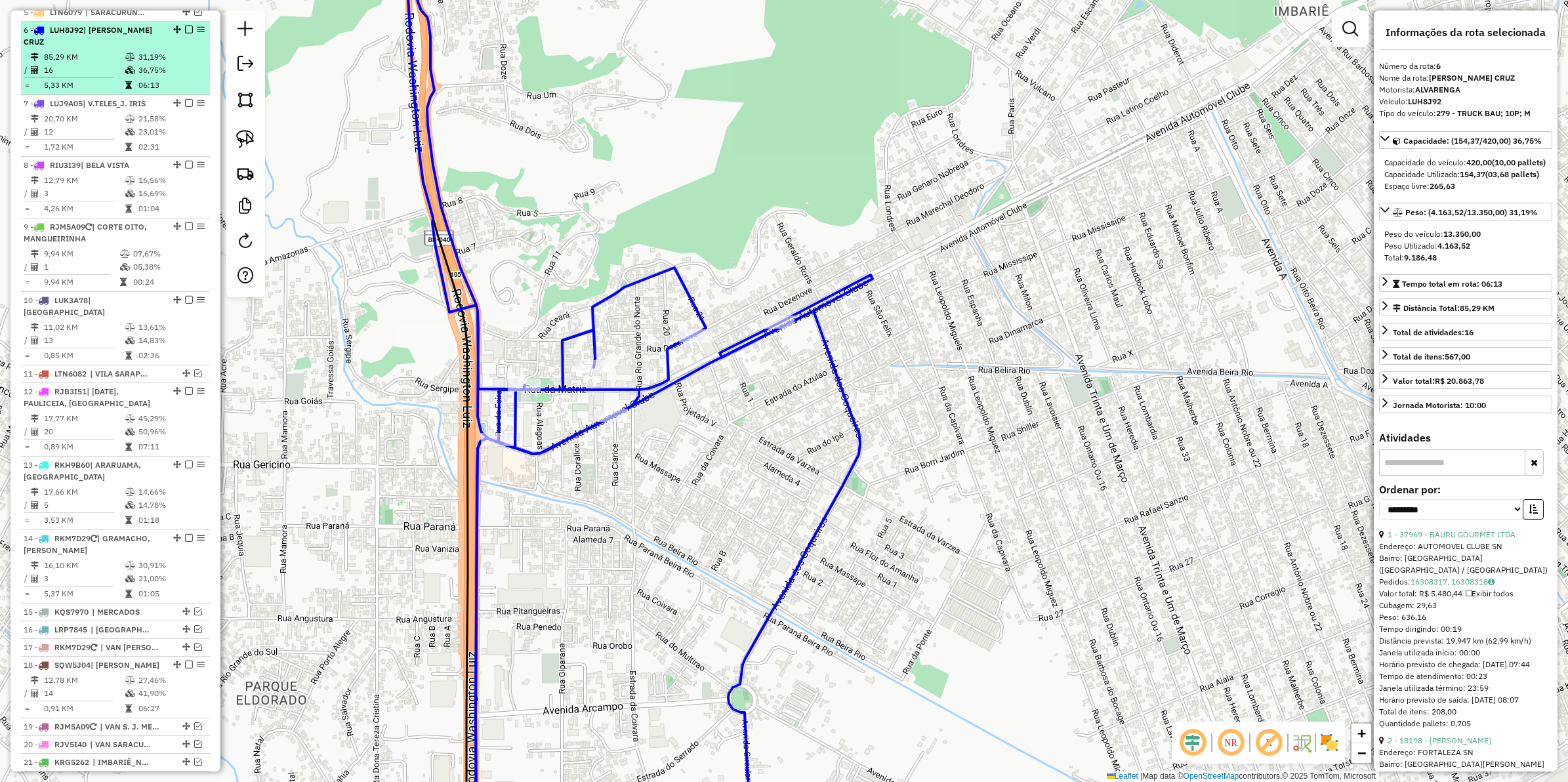
click at [185, 25] on em at bounding box center [188, 29] width 8 height 8
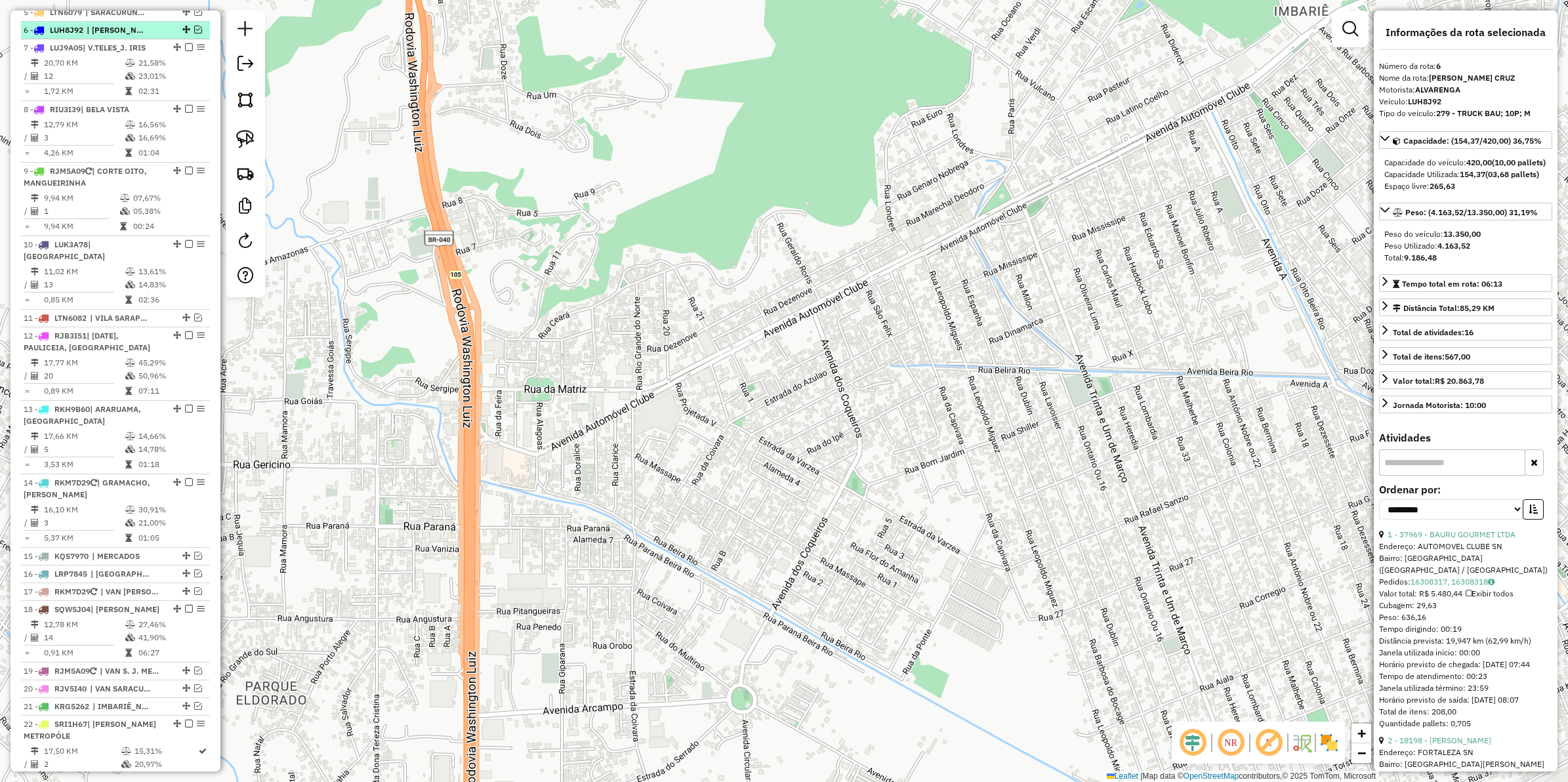
scroll to position [697, 0]
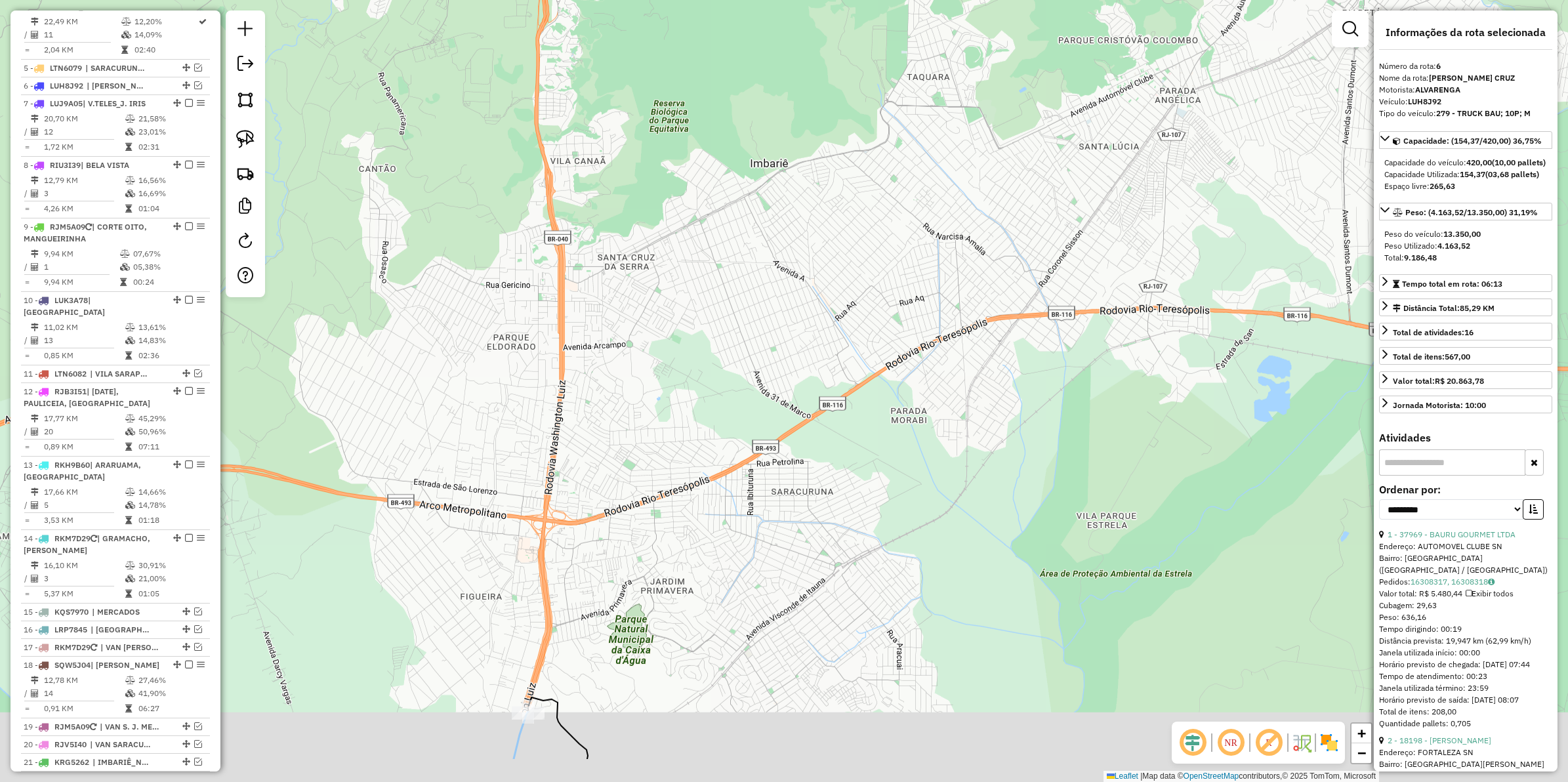
drag, startPoint x: 678, startPoint y: 359, endPoint x: 685, endPoint y: 129, distance: 230.1
click at [685, 129] on div "Janela de atendimento Grade de atendimento Capacidade Transportadoras Veículos …" at bounding box center [784, 391] width 1568 height 782
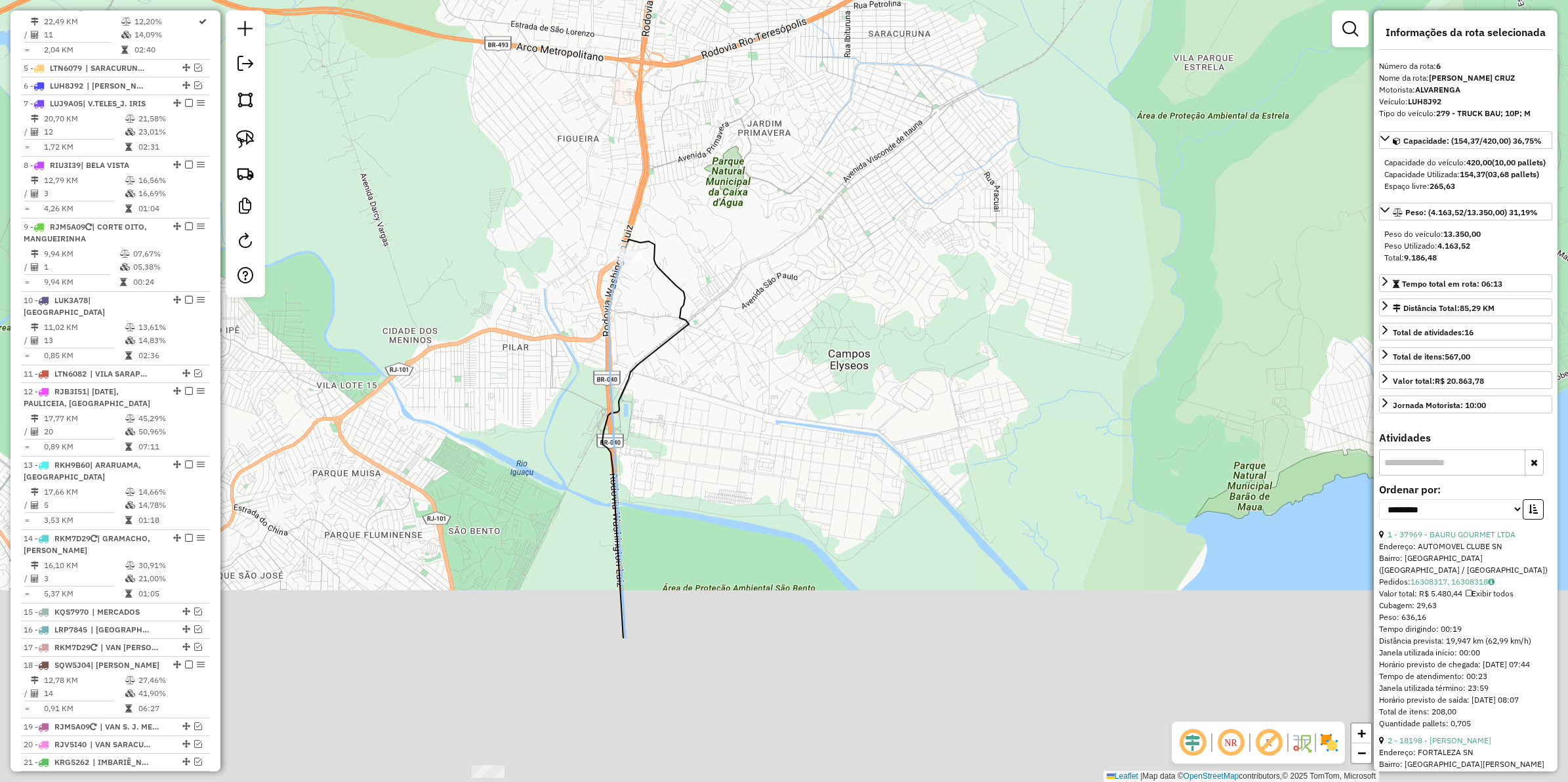
drag, startPoint x: 642, startPoint y: 433, endPoint x: 717, endPoint y: 233, distance: 213.6
click at [717, 233] on div "Janela de atendimento Grade de atendimento Capacidade Transportadoras Veículos …" at bounding box center [784, 391] width 1568 height 782
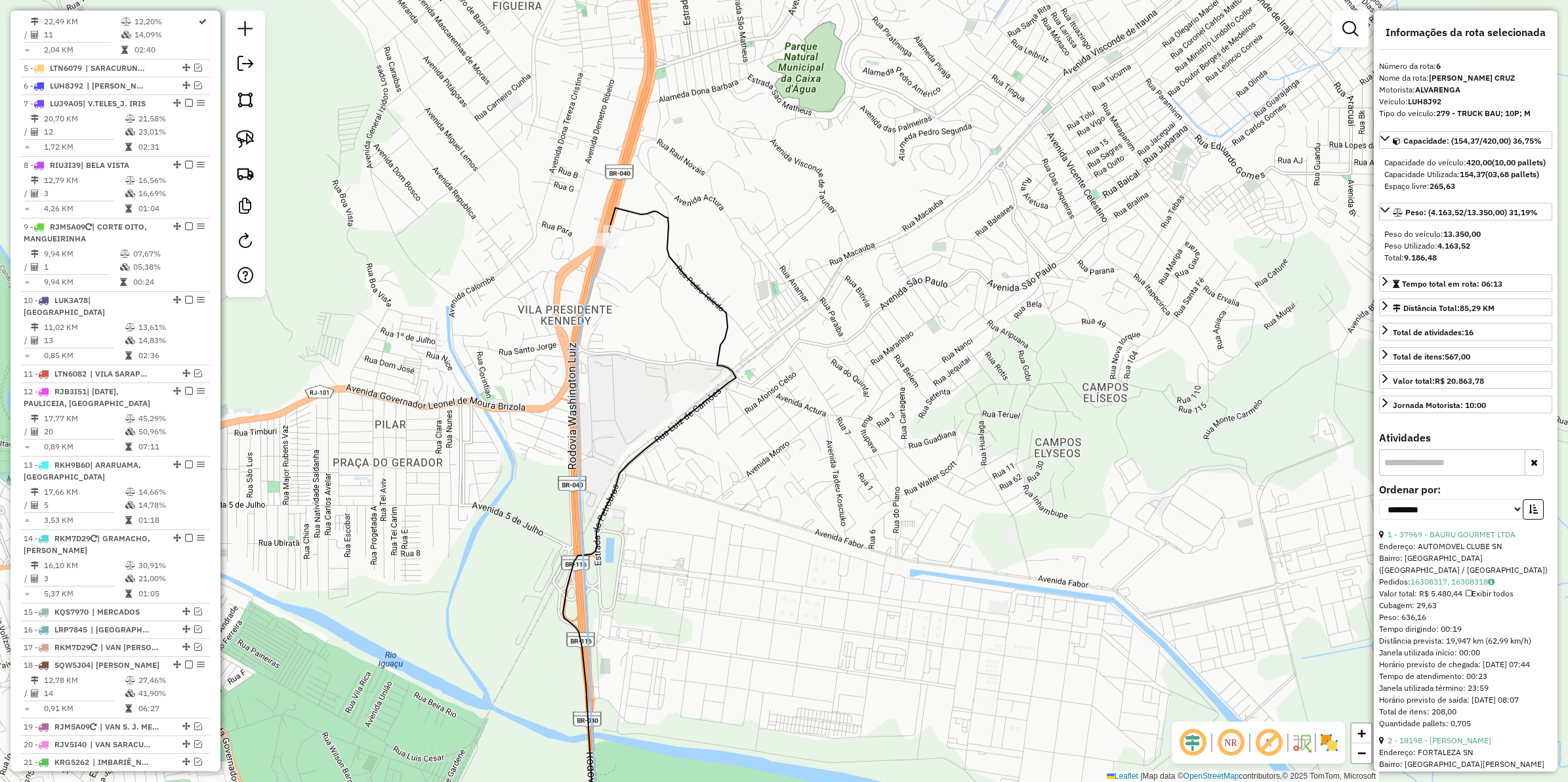
click at [736, 385] on icon at bounding box center [649, 535] width 174 height 654
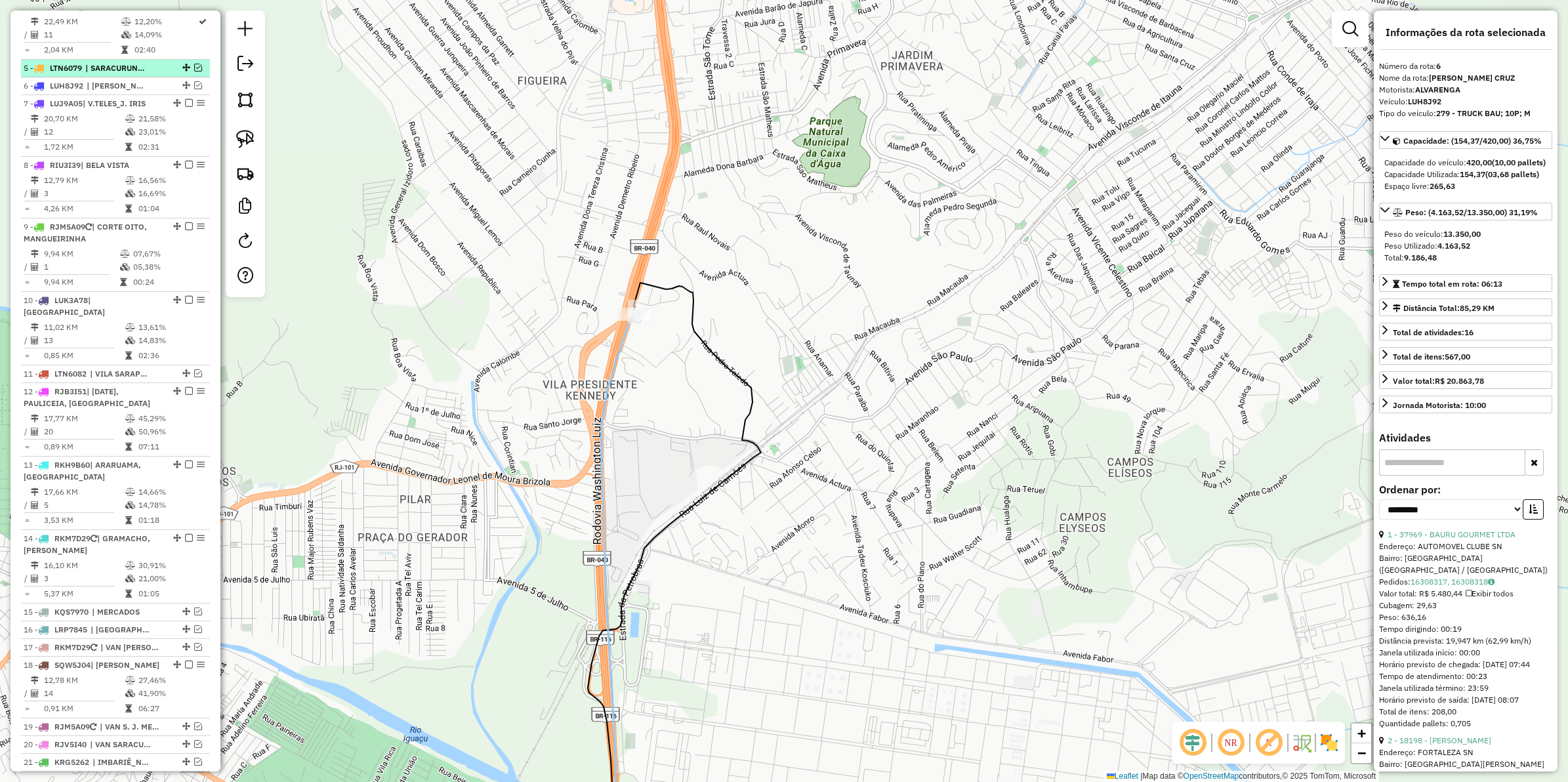
click at [195, 64] on em at bounding box center [198, 68] width 8 height 8
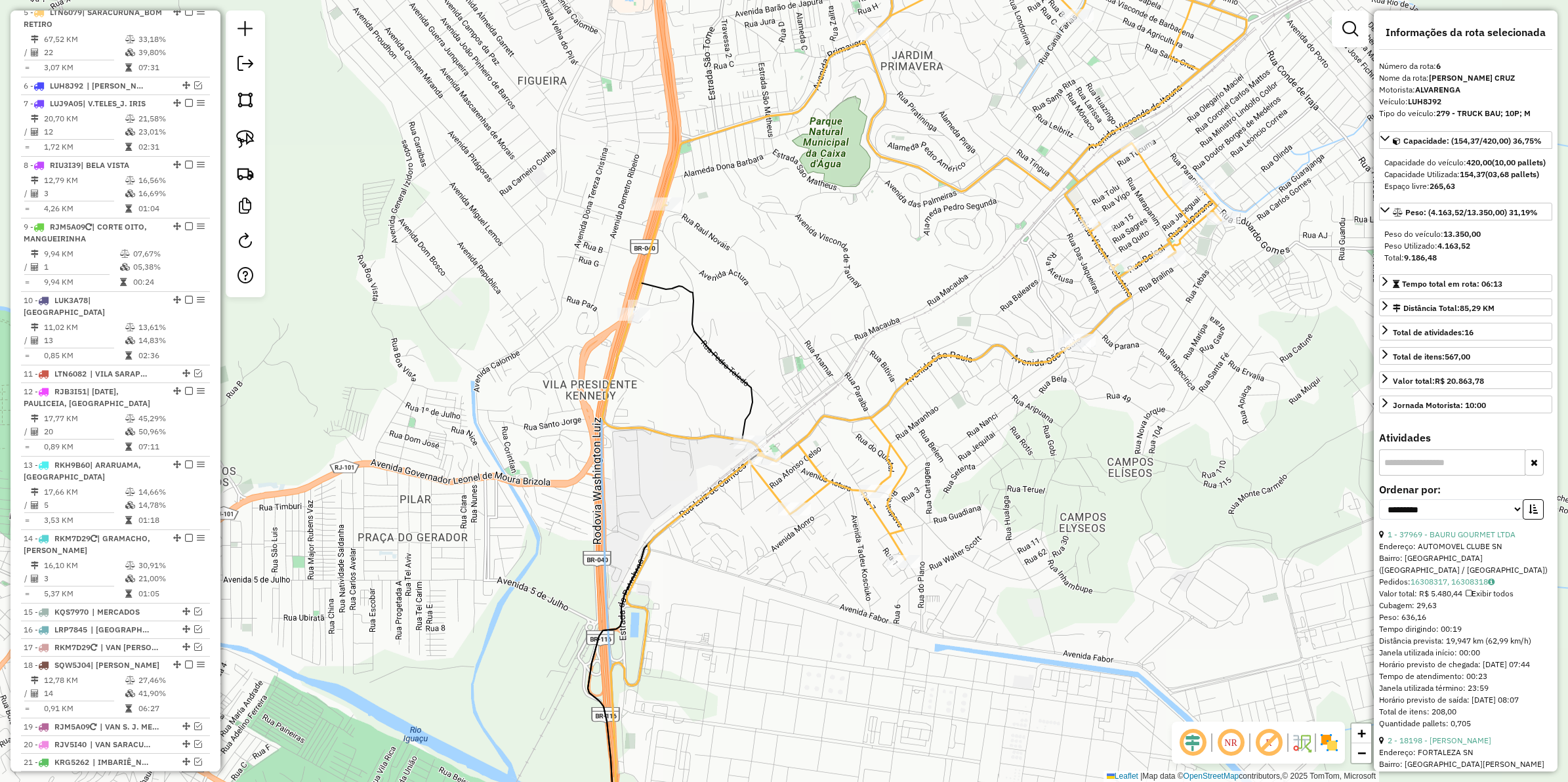
click at [709, 132] on icon at bounding box center [924, 241] width 644 height 638
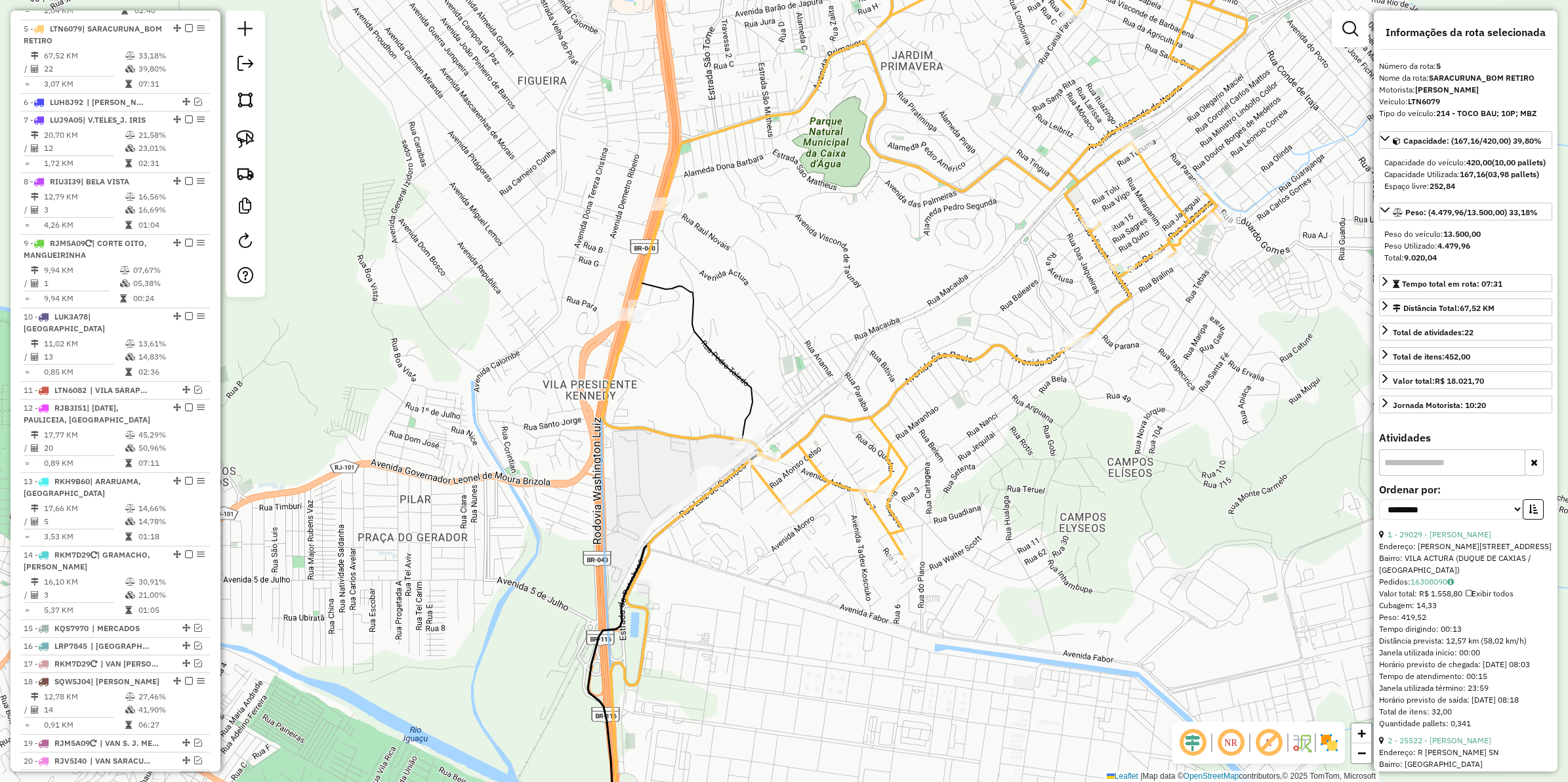
scroll to position [736, 0]
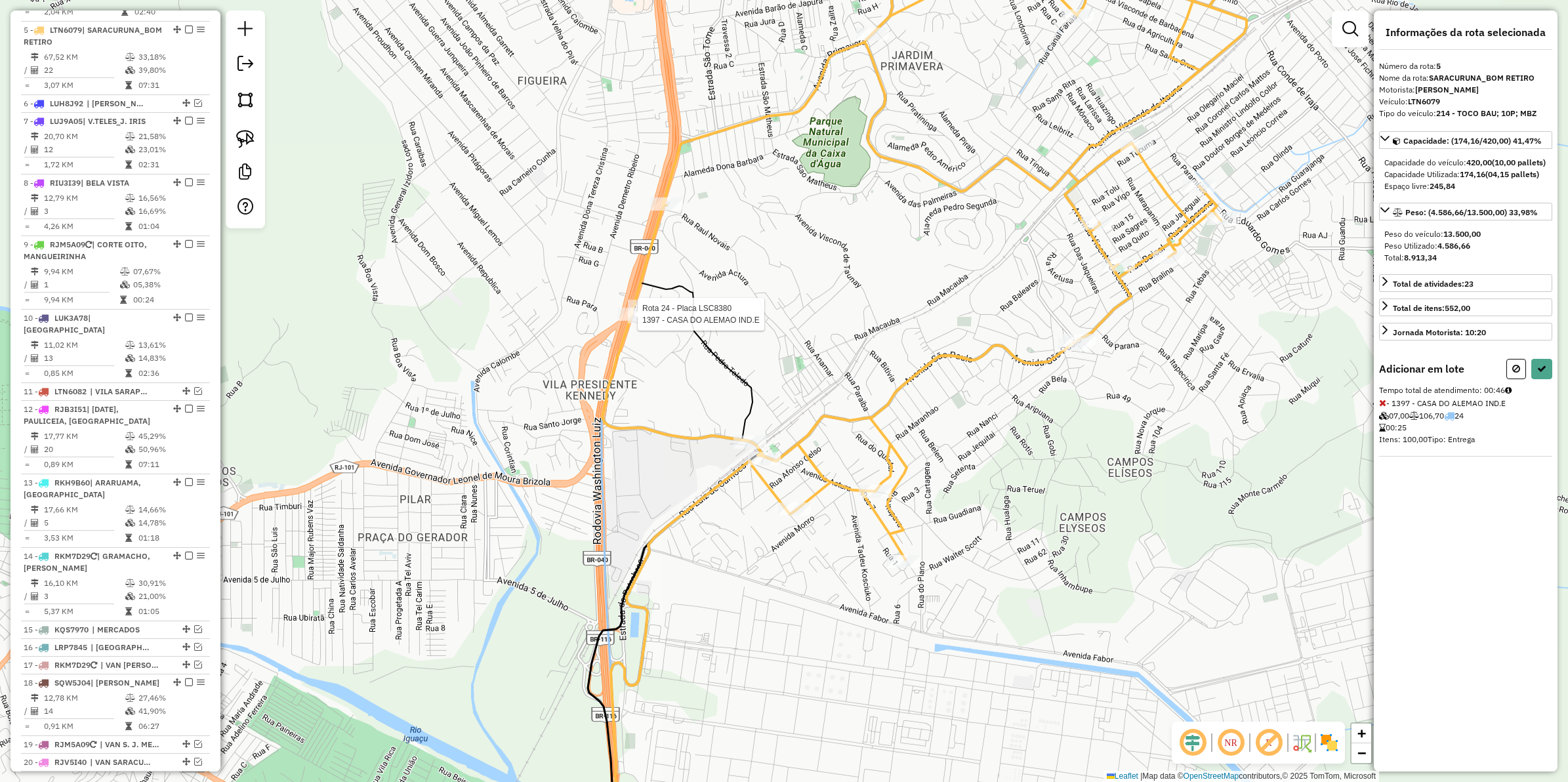
select select "**********"
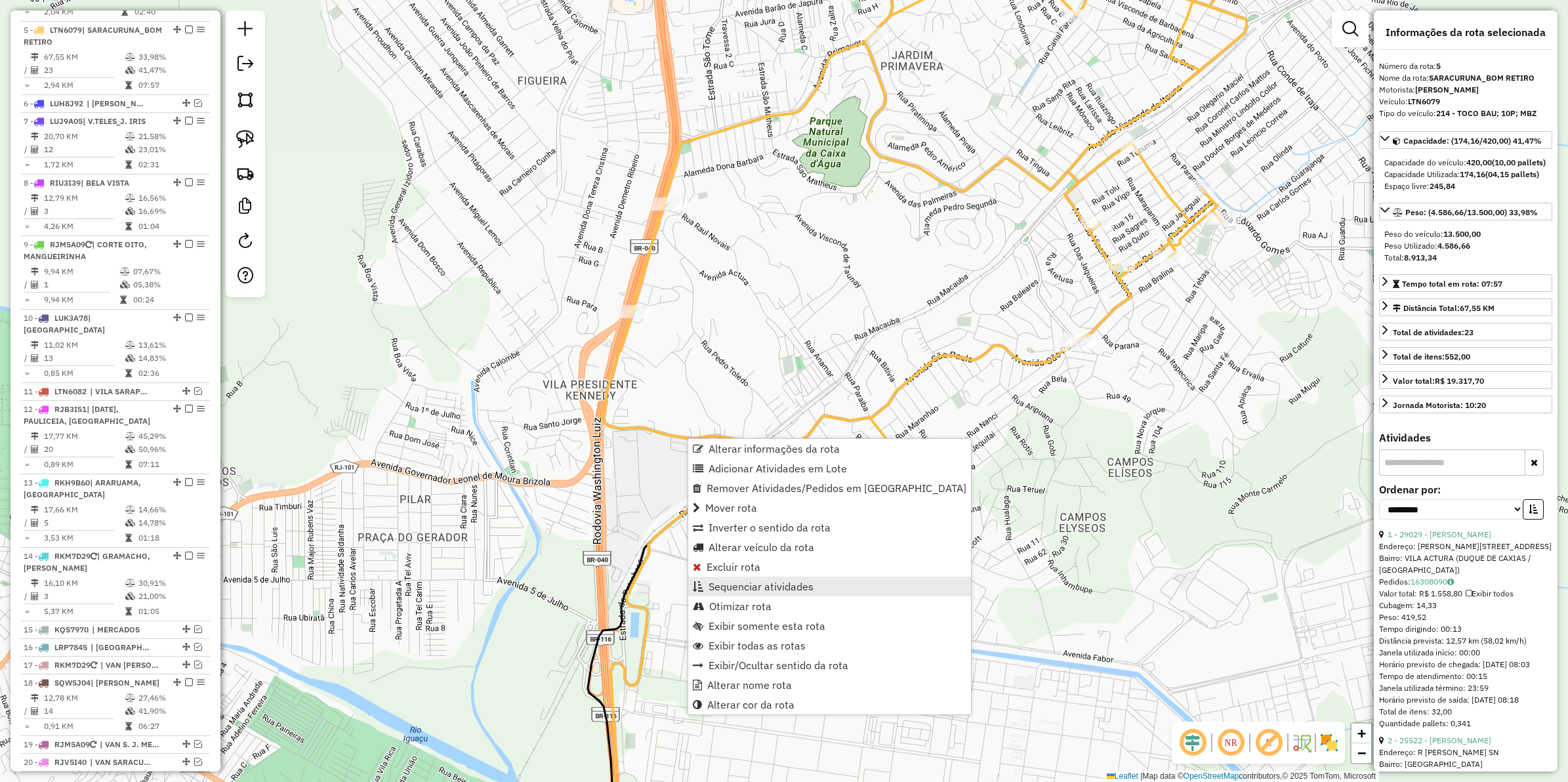
click at [749, 585] on span "Sequenciar atividades" at bounding box center [762, 586] width 105 height 11
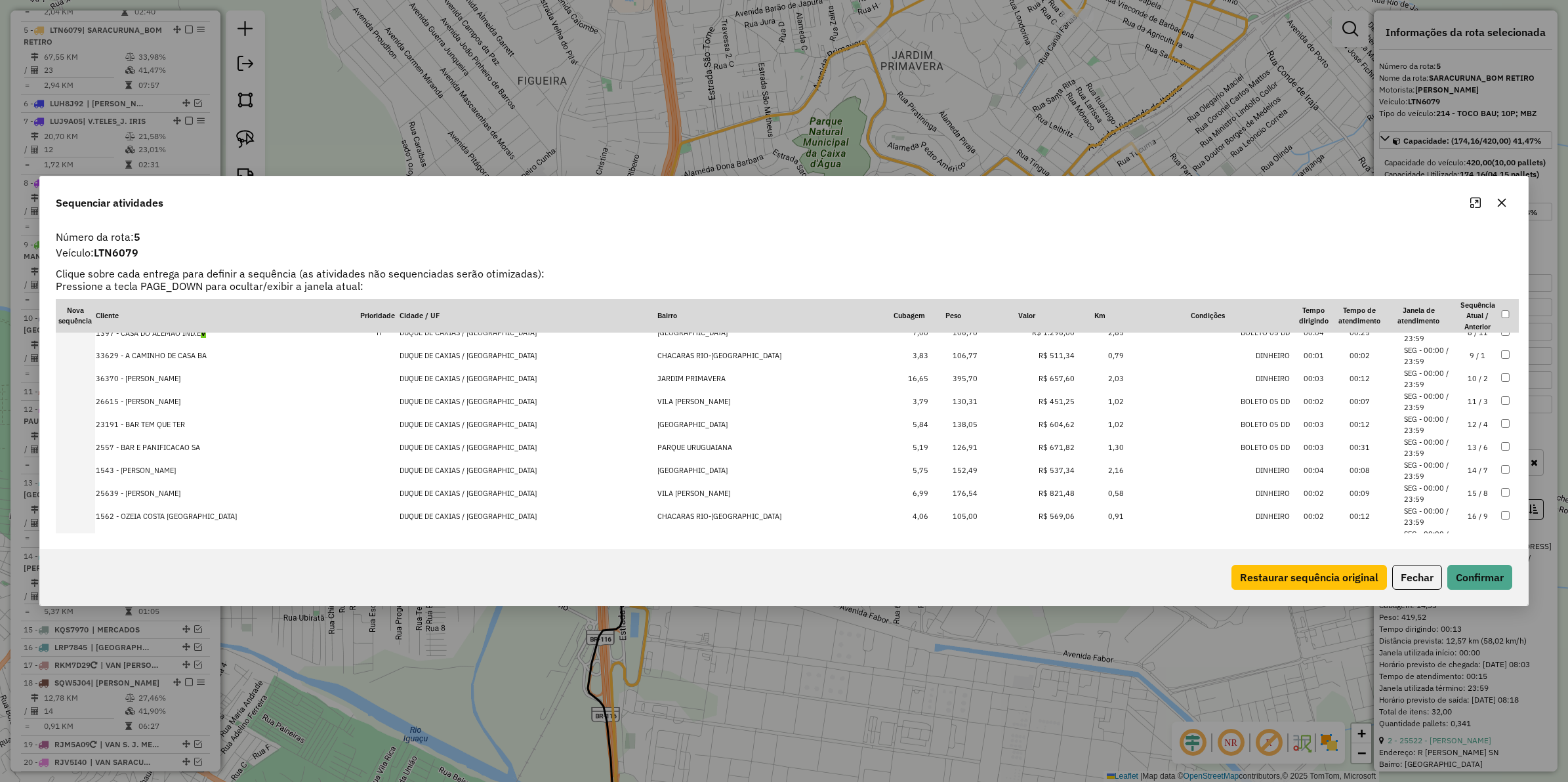
scroll to position [338, 0]
click at [1432, 576] on button "Fechar" at bounding box center [1417, 578] width 50 height 25
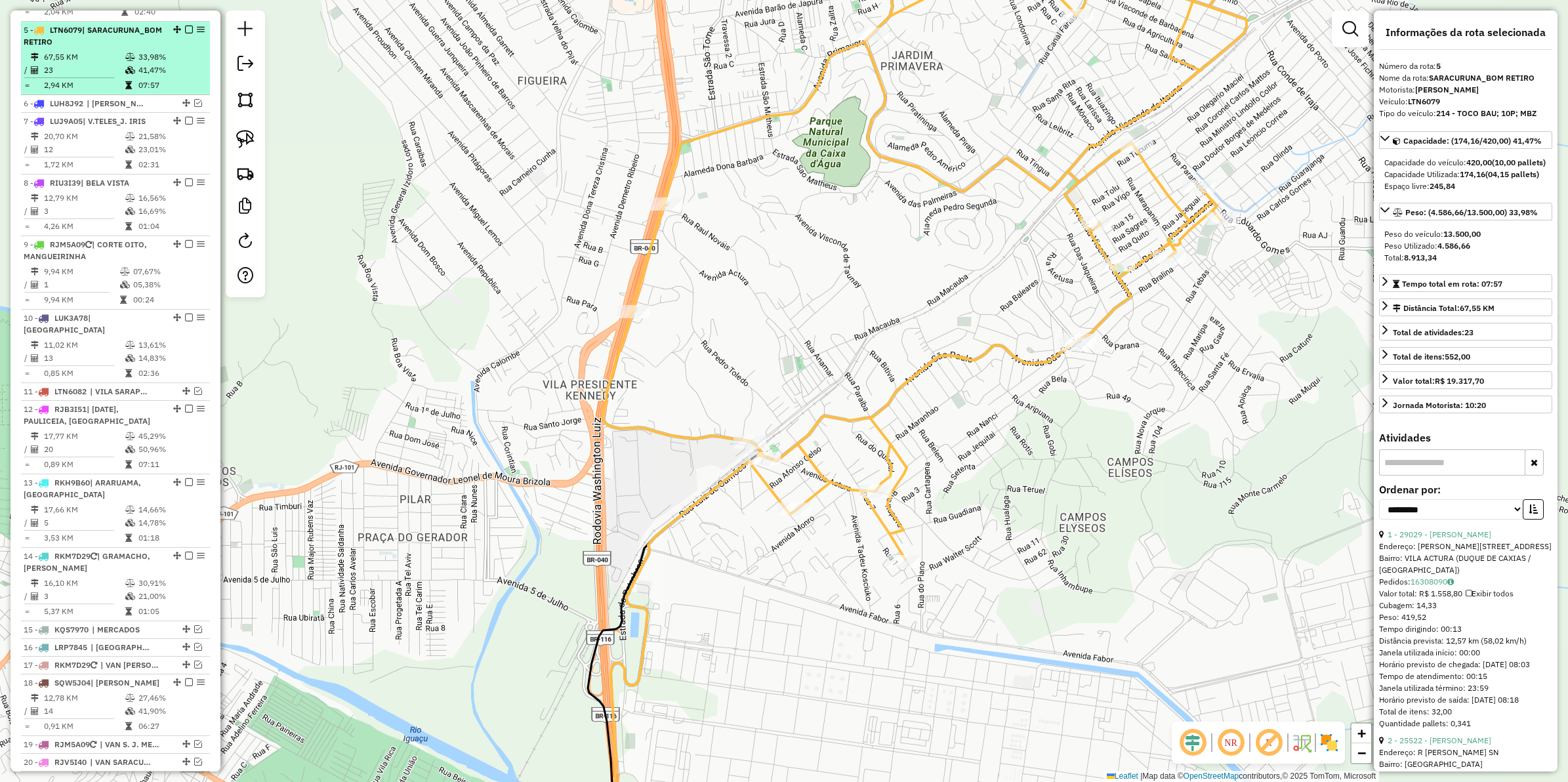
click at [185, 25] on em at bounding box center [188, 29] width 8 height 8
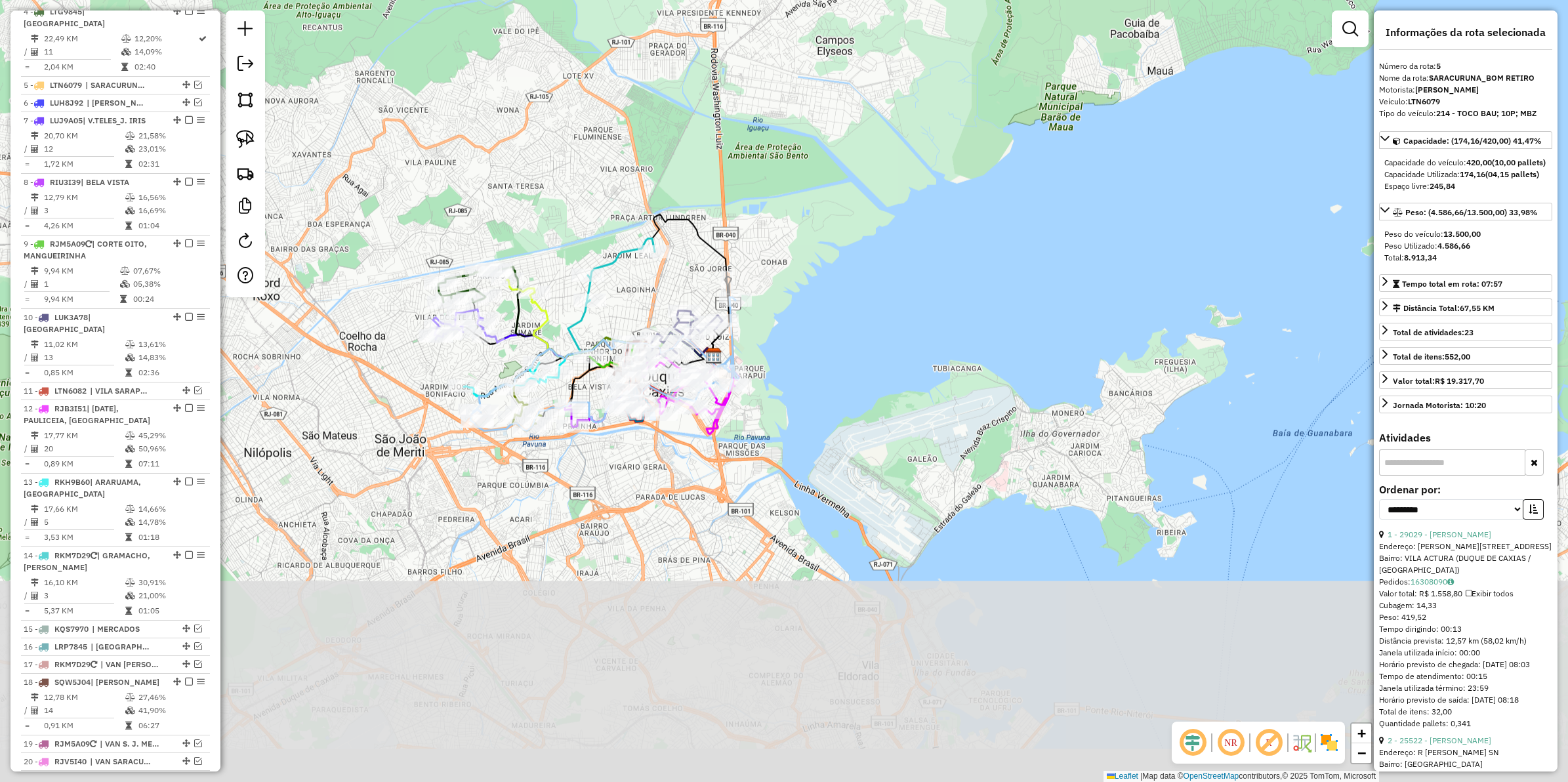
drag, startPoint x: 834, startPoint y: 497, endPoint x: 803, endPoint y: 86, distance: 412.2
click at [803, 86] on div "Janela de atendimento Grade de atendimento Capacidade Transportadoras Veículos …" at bounding box center [784, 391] width 1568 height 782
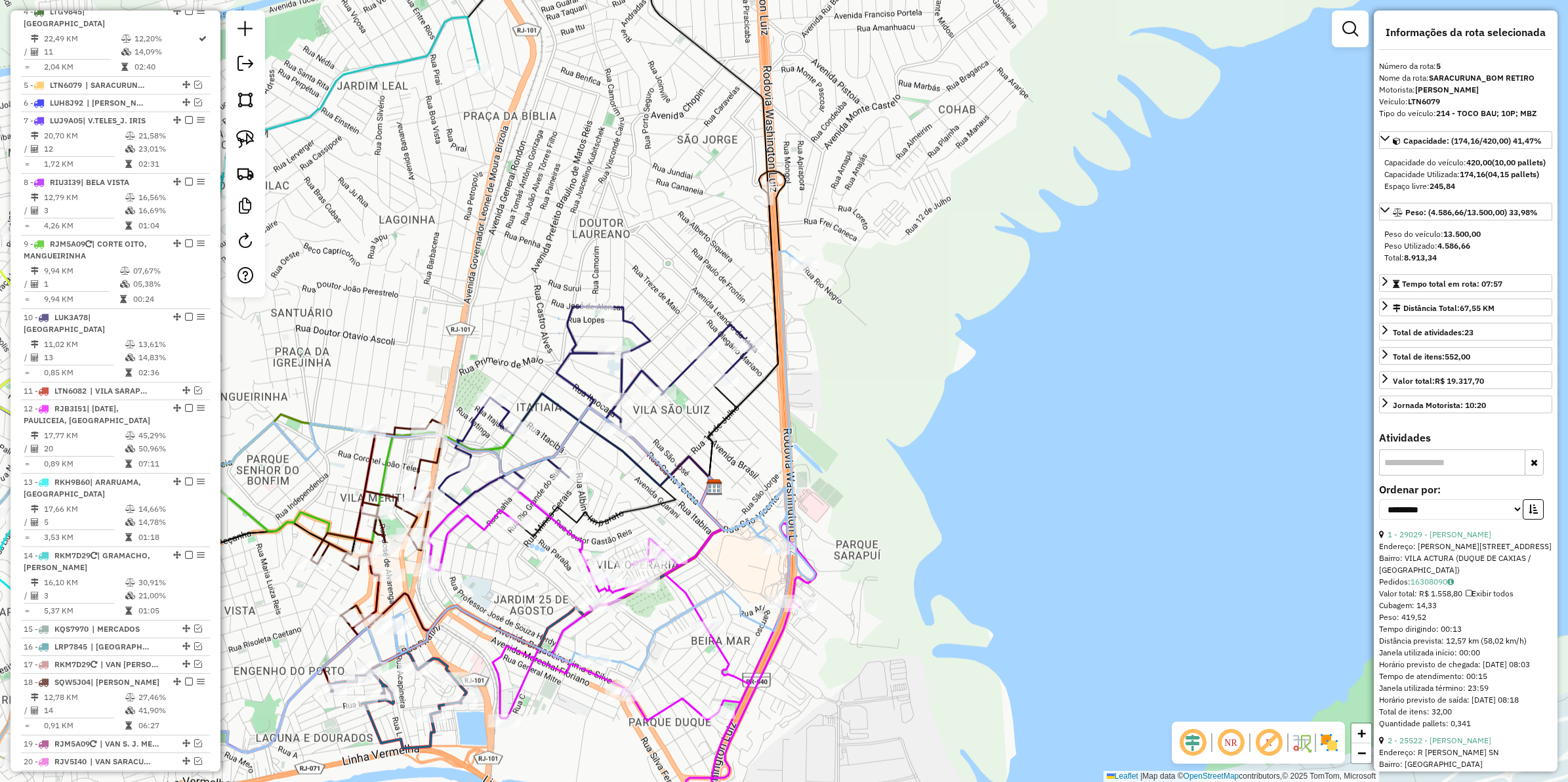
drag, startPoint x: 960, startPoint y: 330, endPoint x: 845, endPoint y: 340, distance: 115.4
click at [874, 369] on div "Janela de atendimento Grade de atendimento Capacidade Transportadoras Veículos …" at bounding box center [784, 391] width 1568 height 782
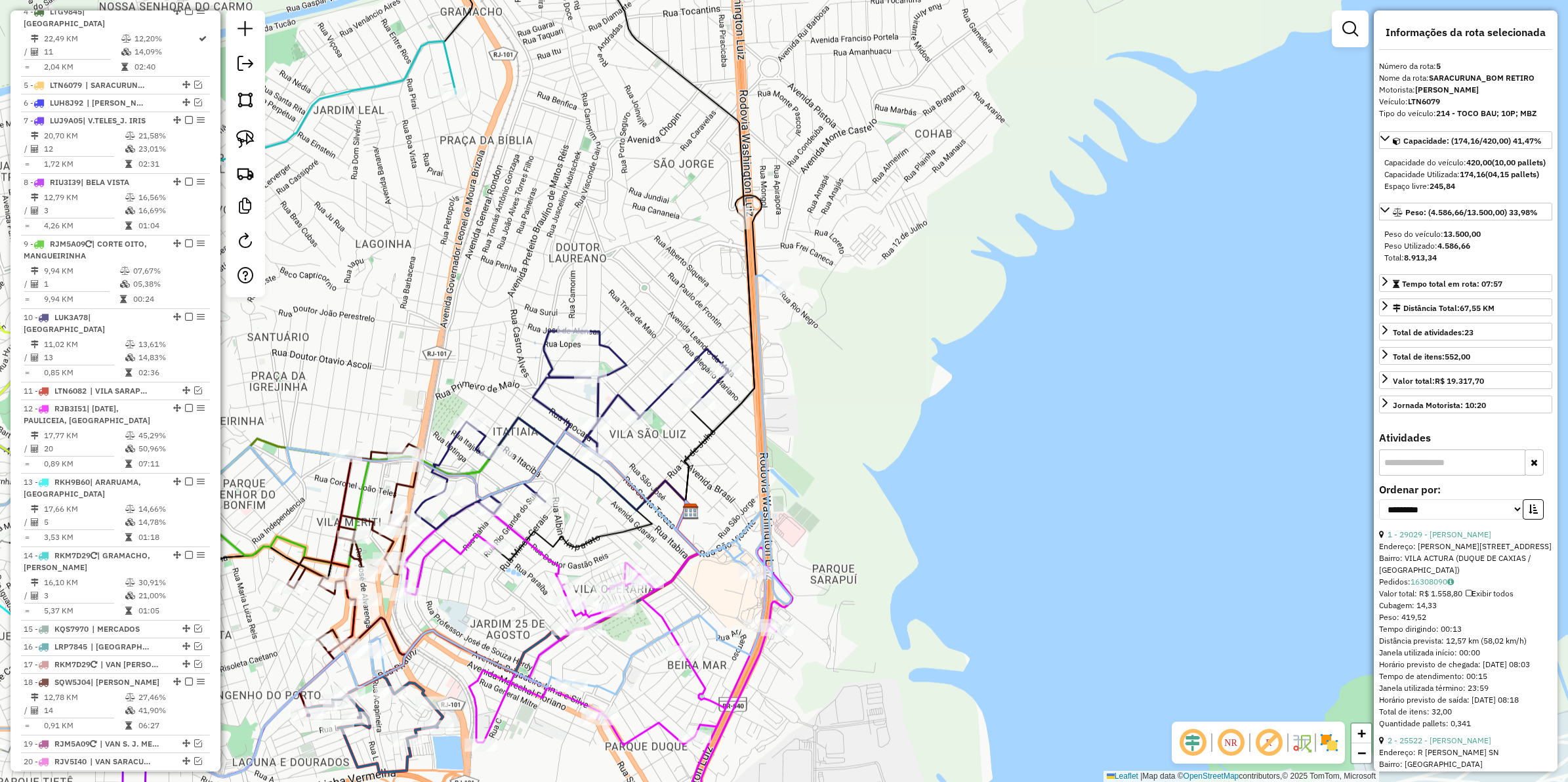
drag, startPoint x: 850, startPoint y: 309, endPoint x: 792, endPoint y: 339, distance: 65.3
click at [800, 361] on div "Janela de atendimento Grade de atendimento Capacidade Transportadoras Veículos …" at bounding box center [784, 391] width 1568 height 782
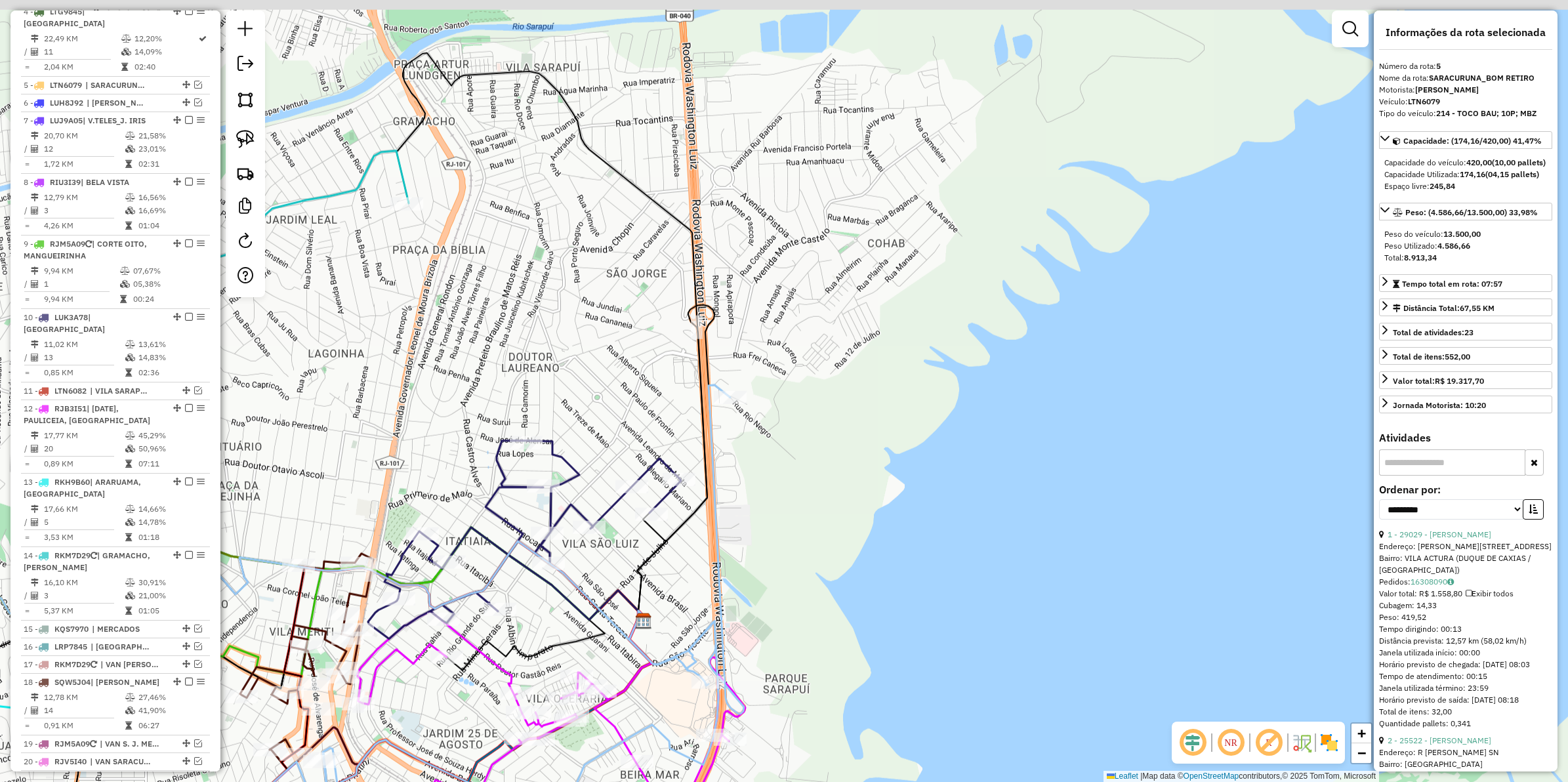
drag, startPoint x: 753, startPoint y: 394, endPoint x: 760, endPoint y: 459, distance: 65.4
click at [760, 459] on div "Janela de atendimento Grade de atendimento Capacidade Transportadoras Veículos …" at bounding box center [784, 391] width 1568 height 782
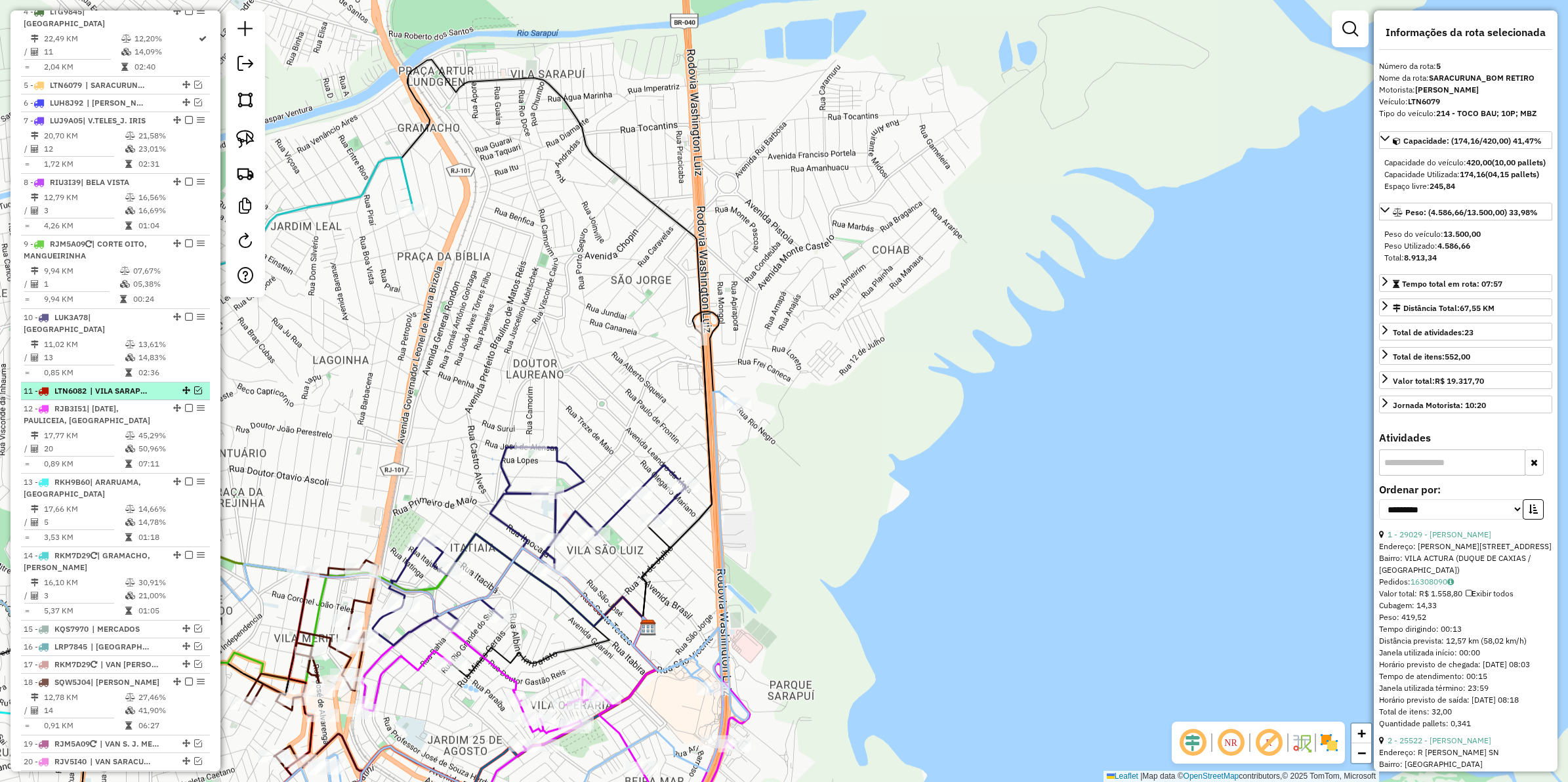
click at [195, 387] on em at bounding box center [198, 390] width 8 height 8
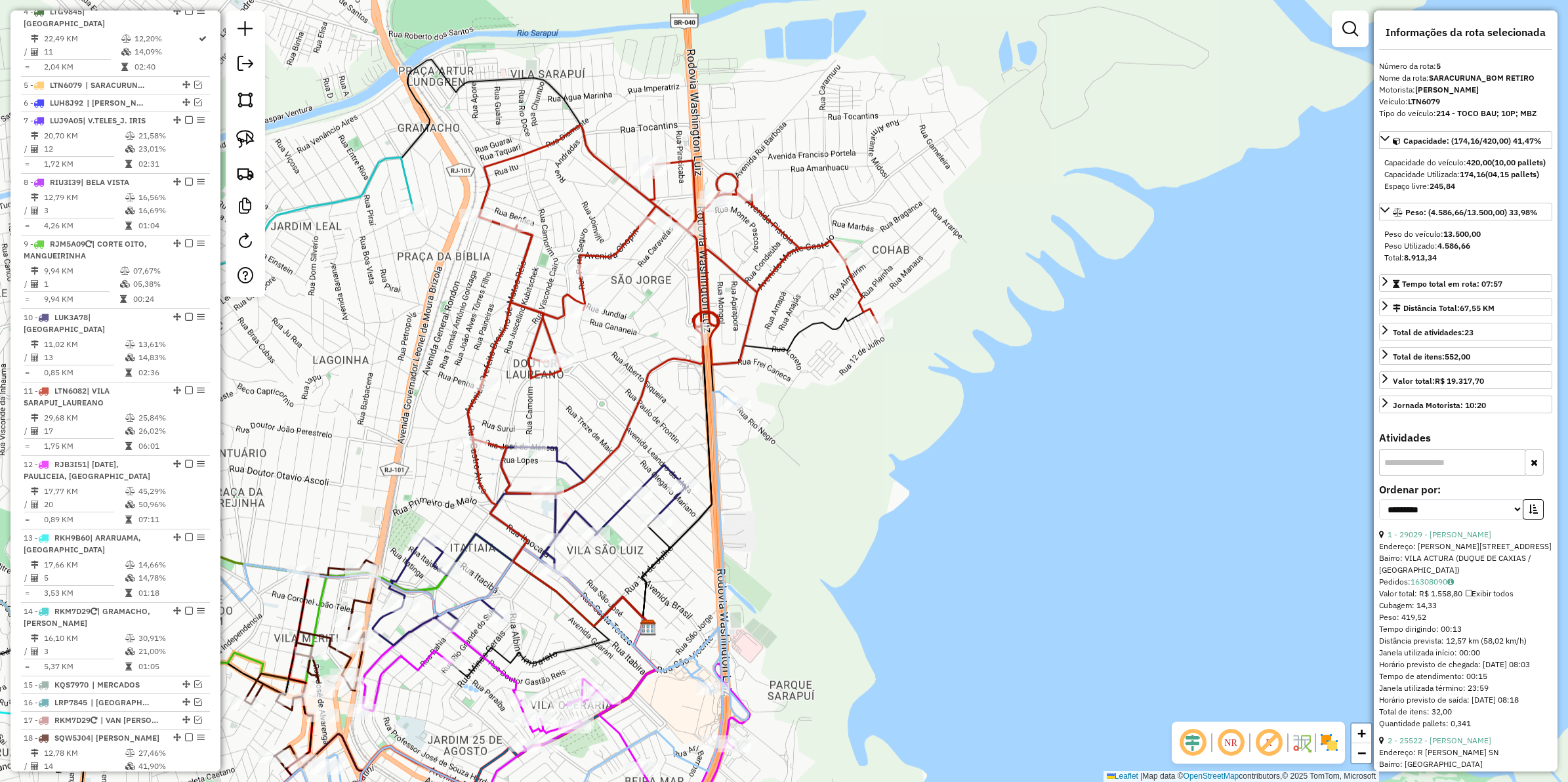
click at [746, 307] on icon at bounding box center [672, 309] width 409 height 369
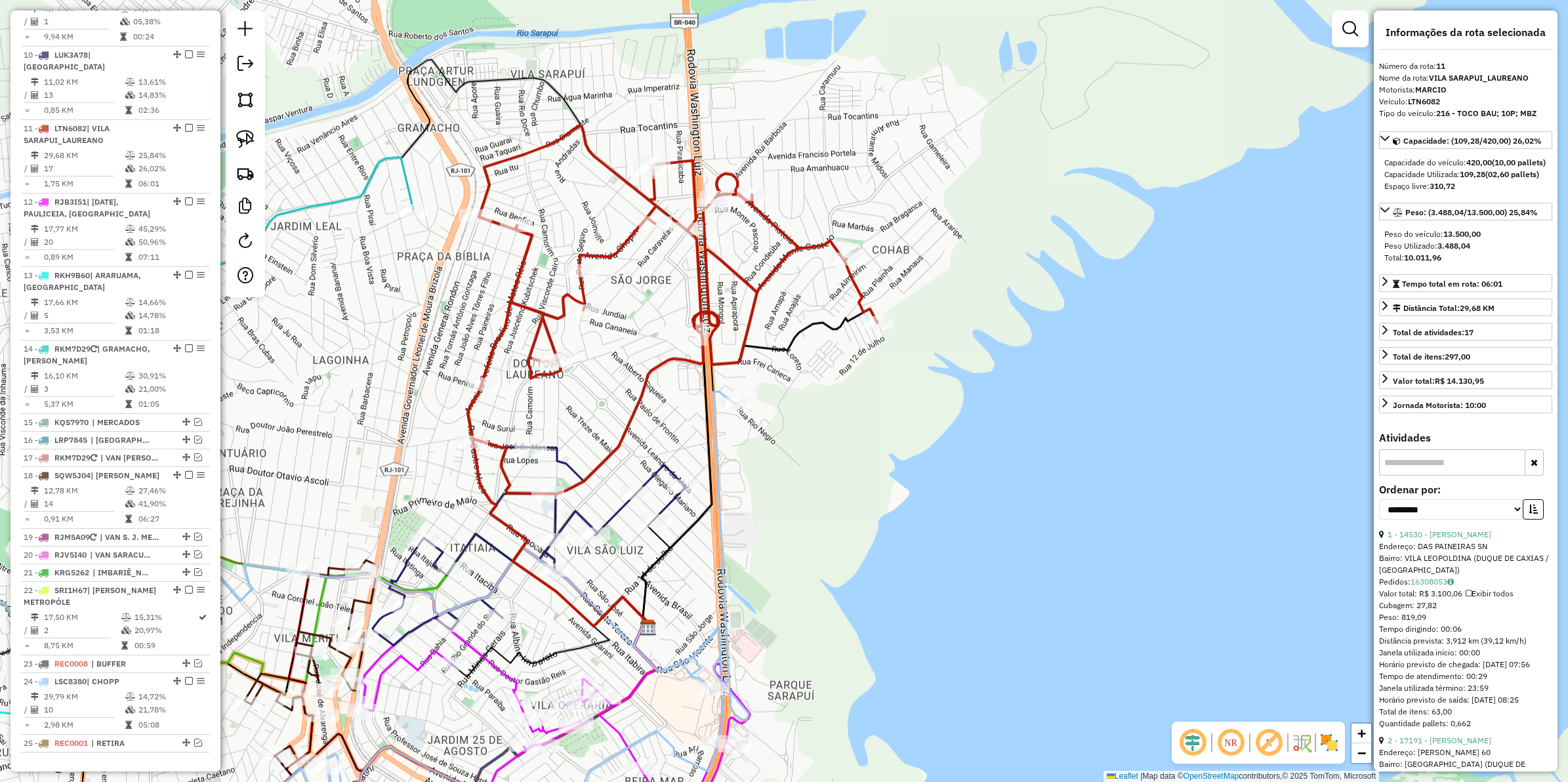
click at [752, 307] on icon at bounding box center [672, 309] width 409 height 369
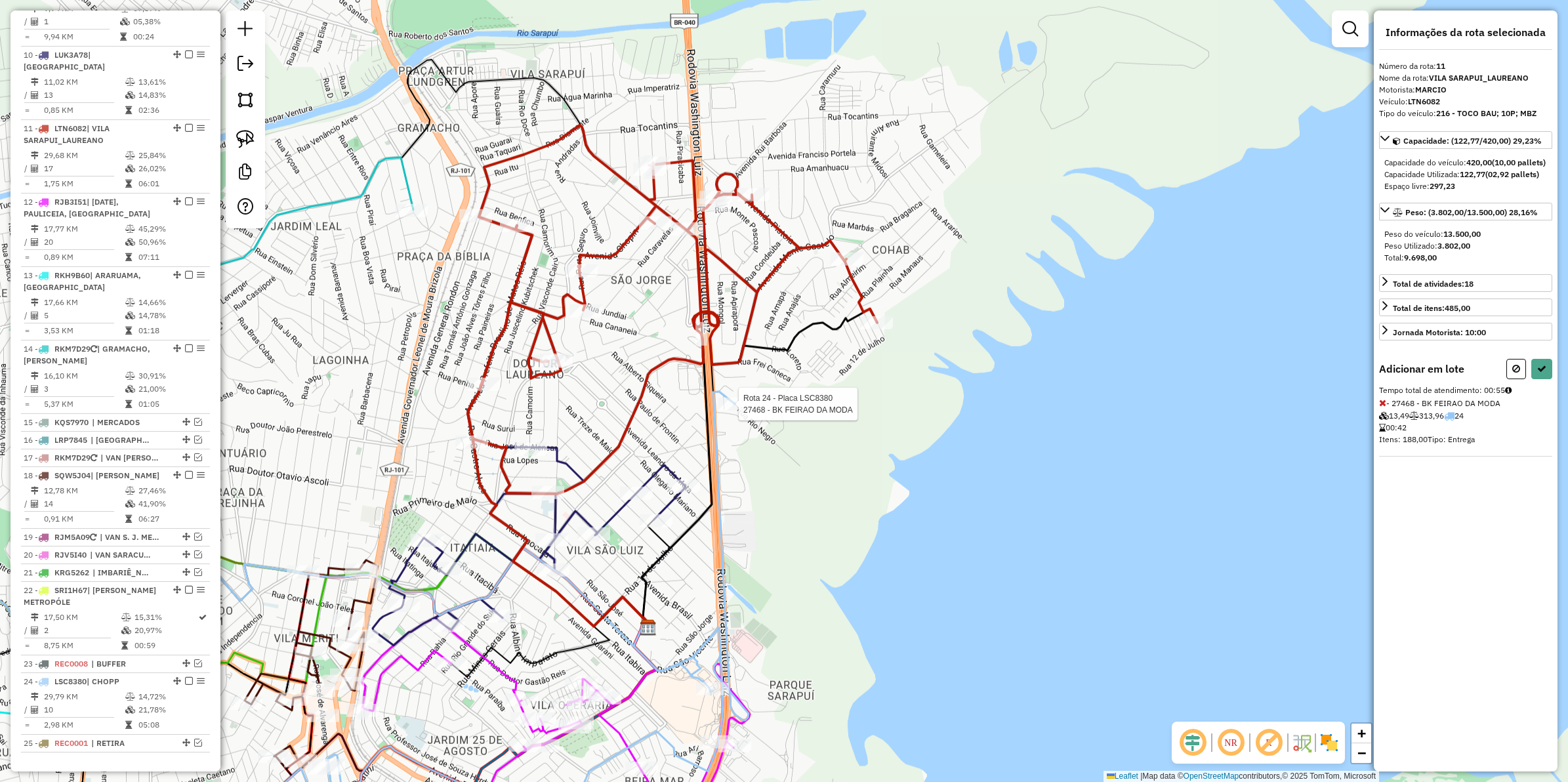
select select "**********"
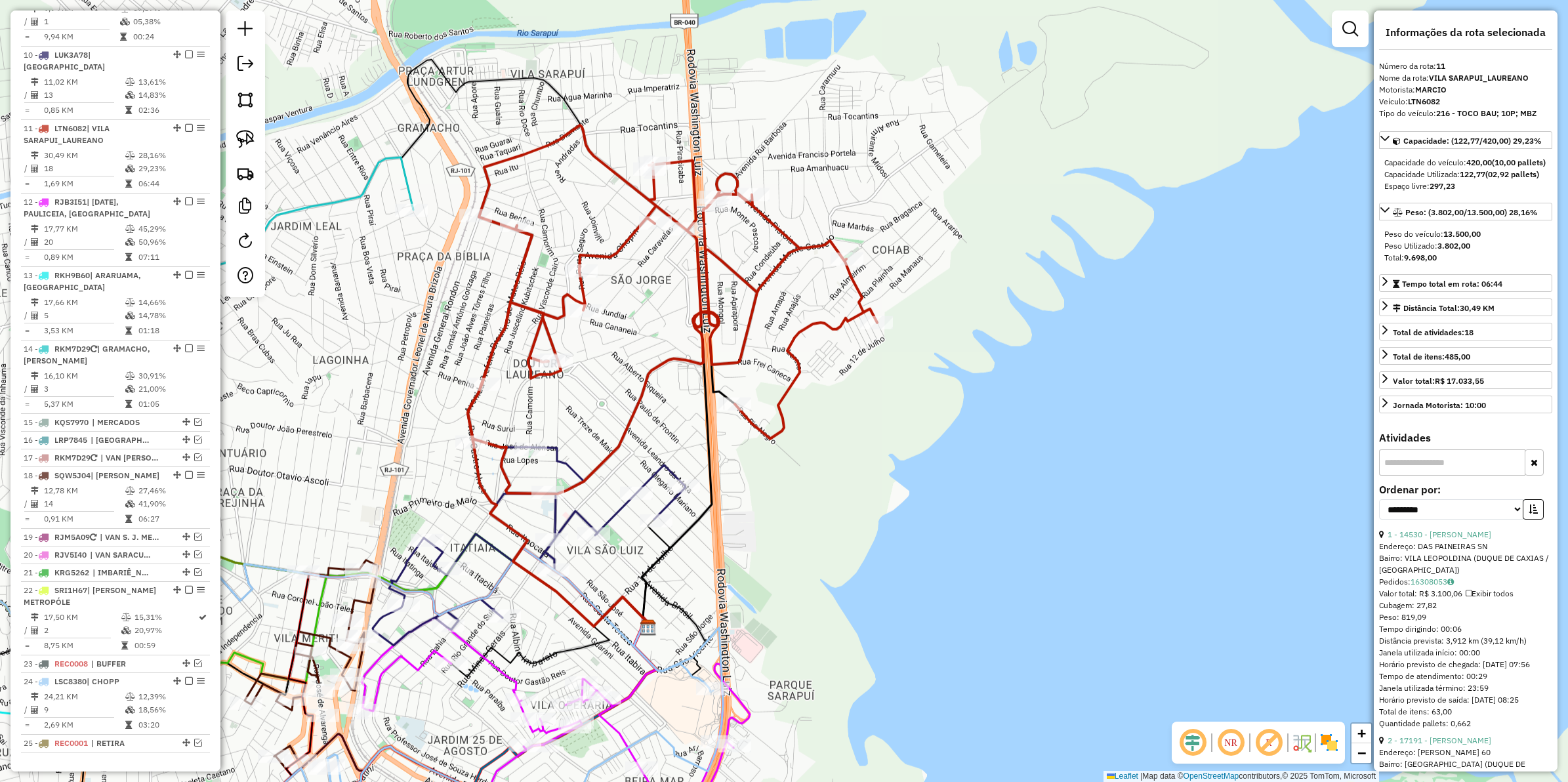
click at [751, 317] on icon at bounding box center [672, 309] width 409 height 369
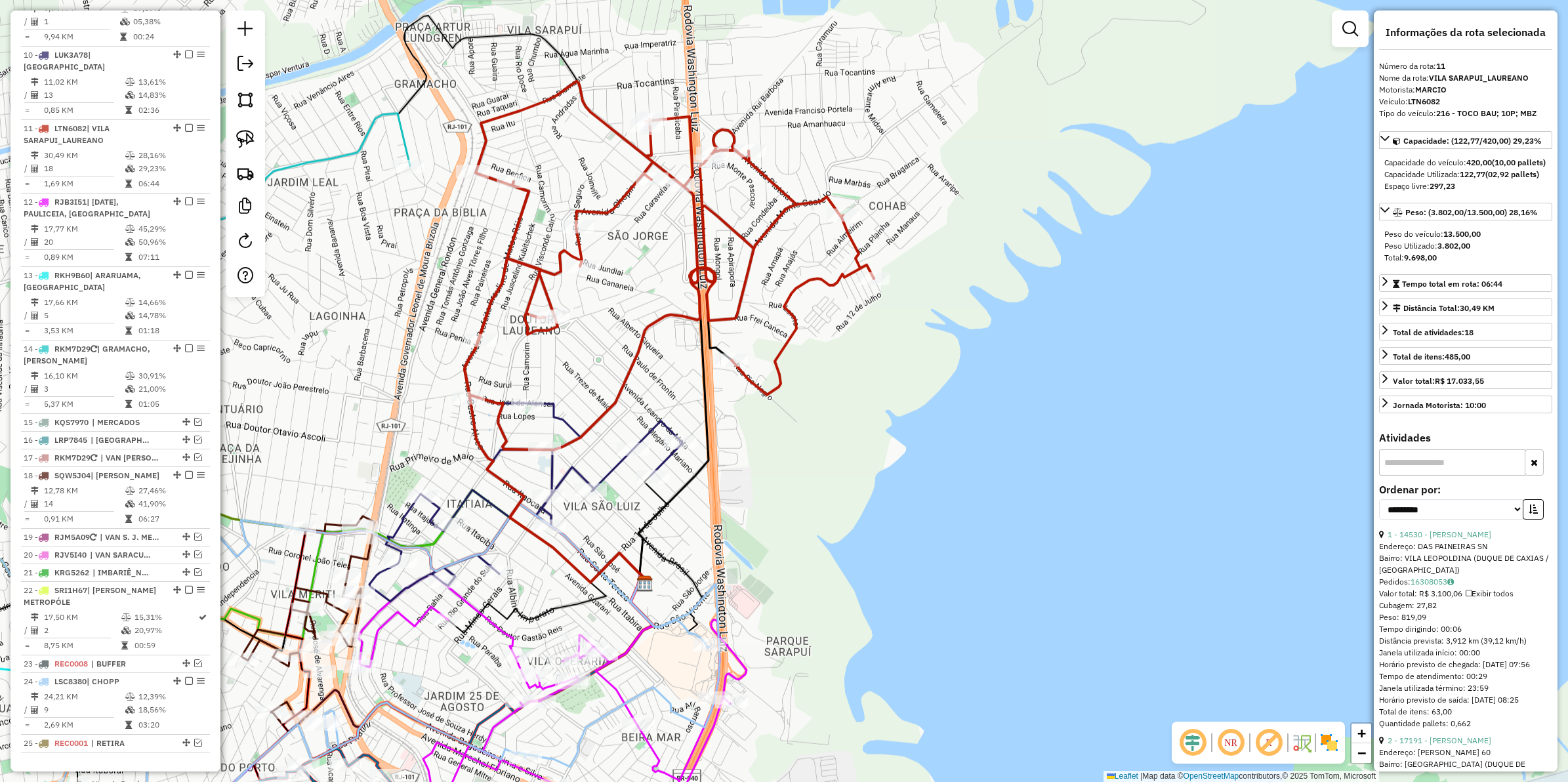
drag, startPoint x: 783, startPoint y: 310, endPoint x: 784, endPoint y: 270, distance: 40.0
click at [784, 270] on icon at bounding box center [669, 266] width 409 height 369
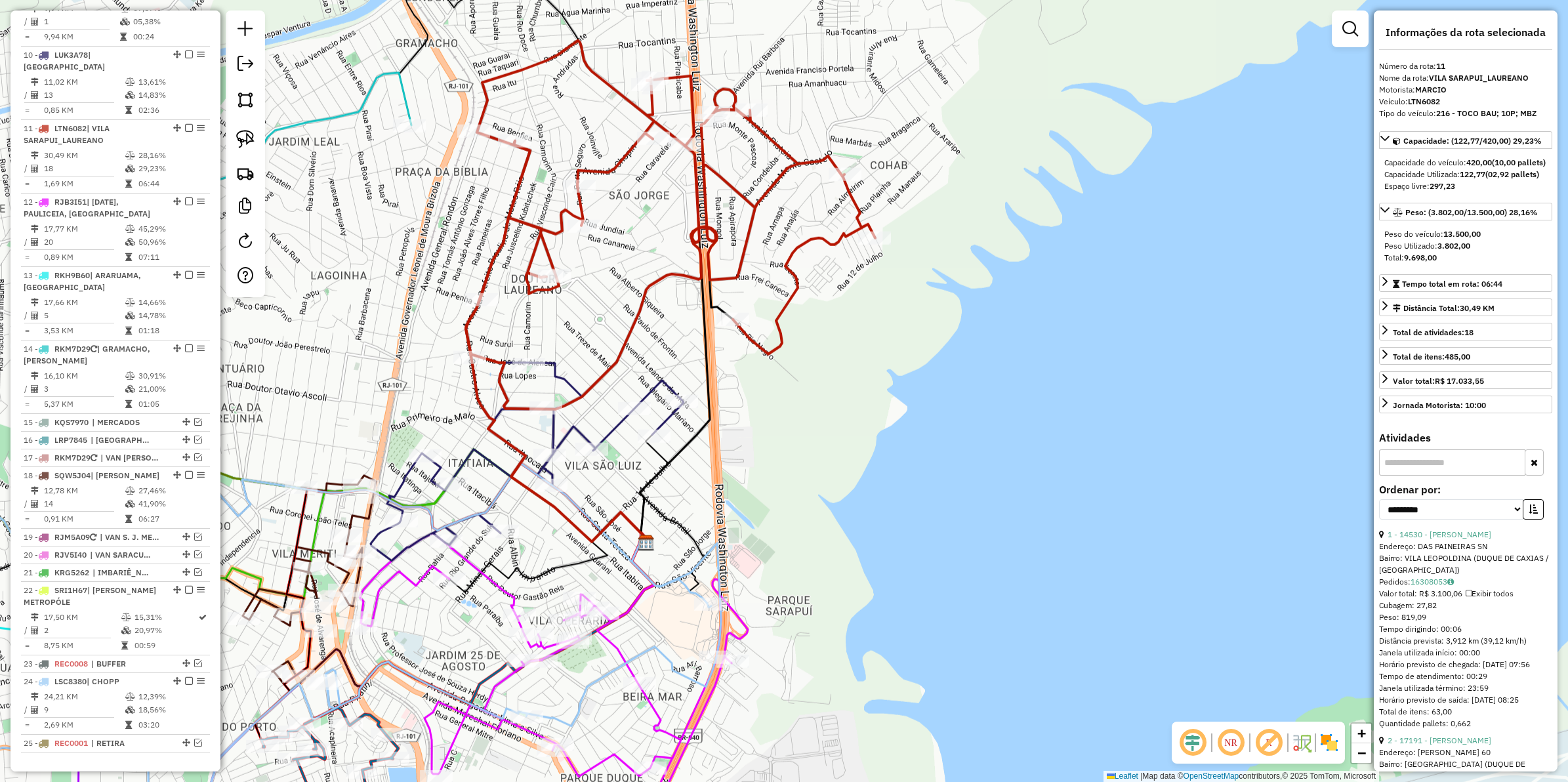
click at [798, 288] on icon at bounding box center [670, 224] width 409 height 369
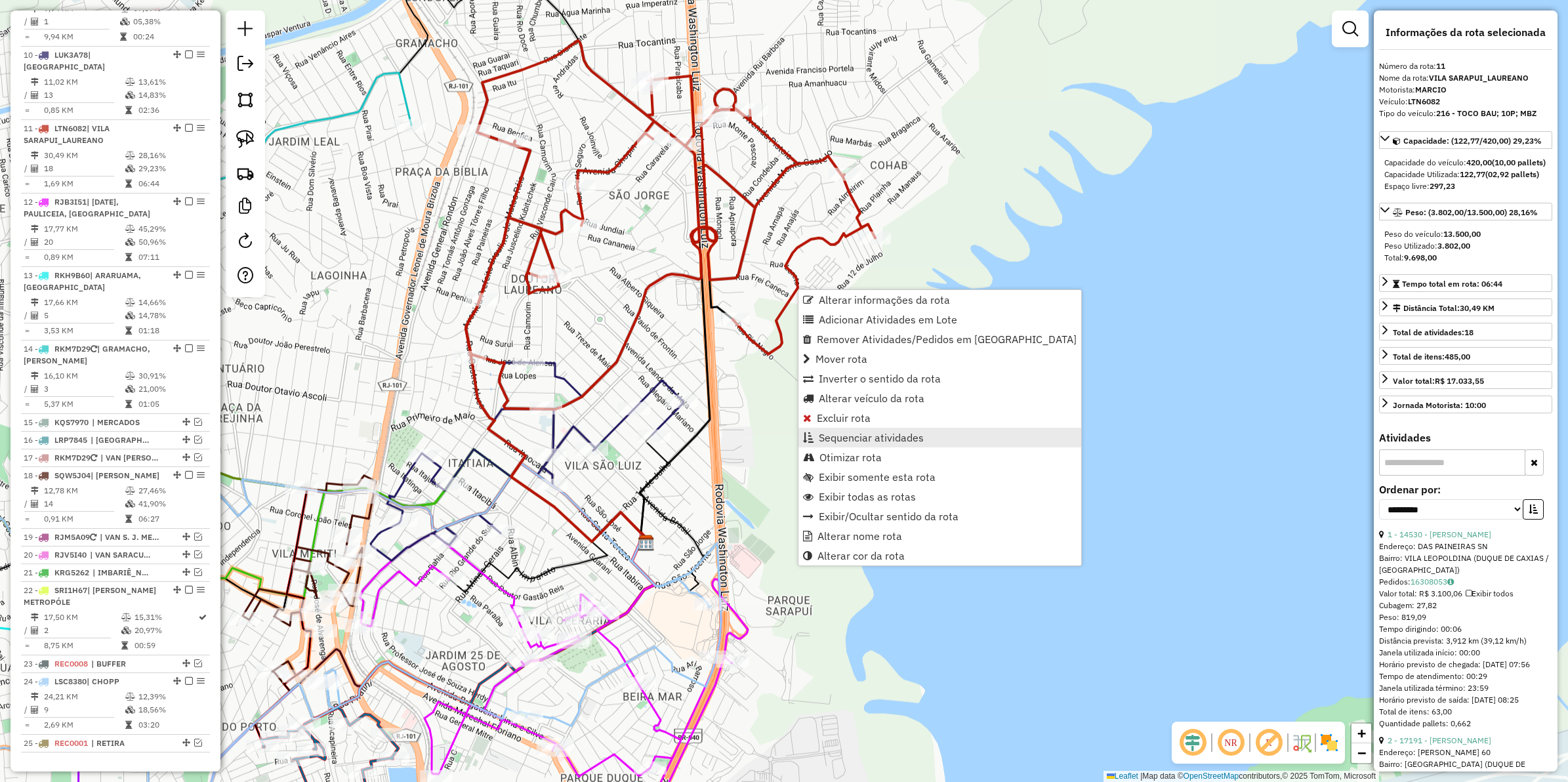
click at [866, 433] on span "Sequenciar atividades" at bounding box center [871, 437] width 105 height 11
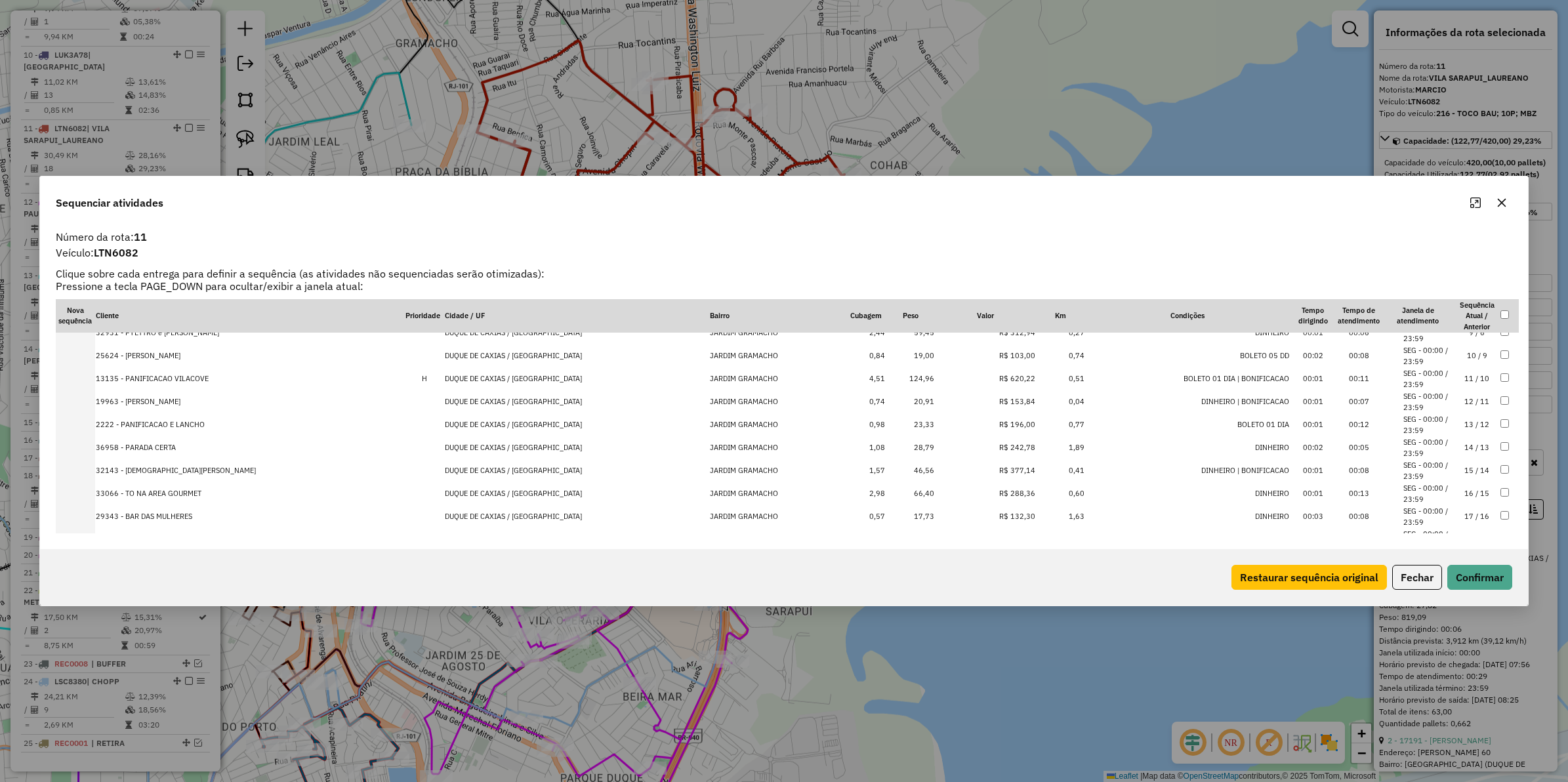
scroll to position [224, 0]
drag, startPoint x: 1008, startPoint y: 508, endPoint x: 990, endPoint y: 372, distance: 137.2
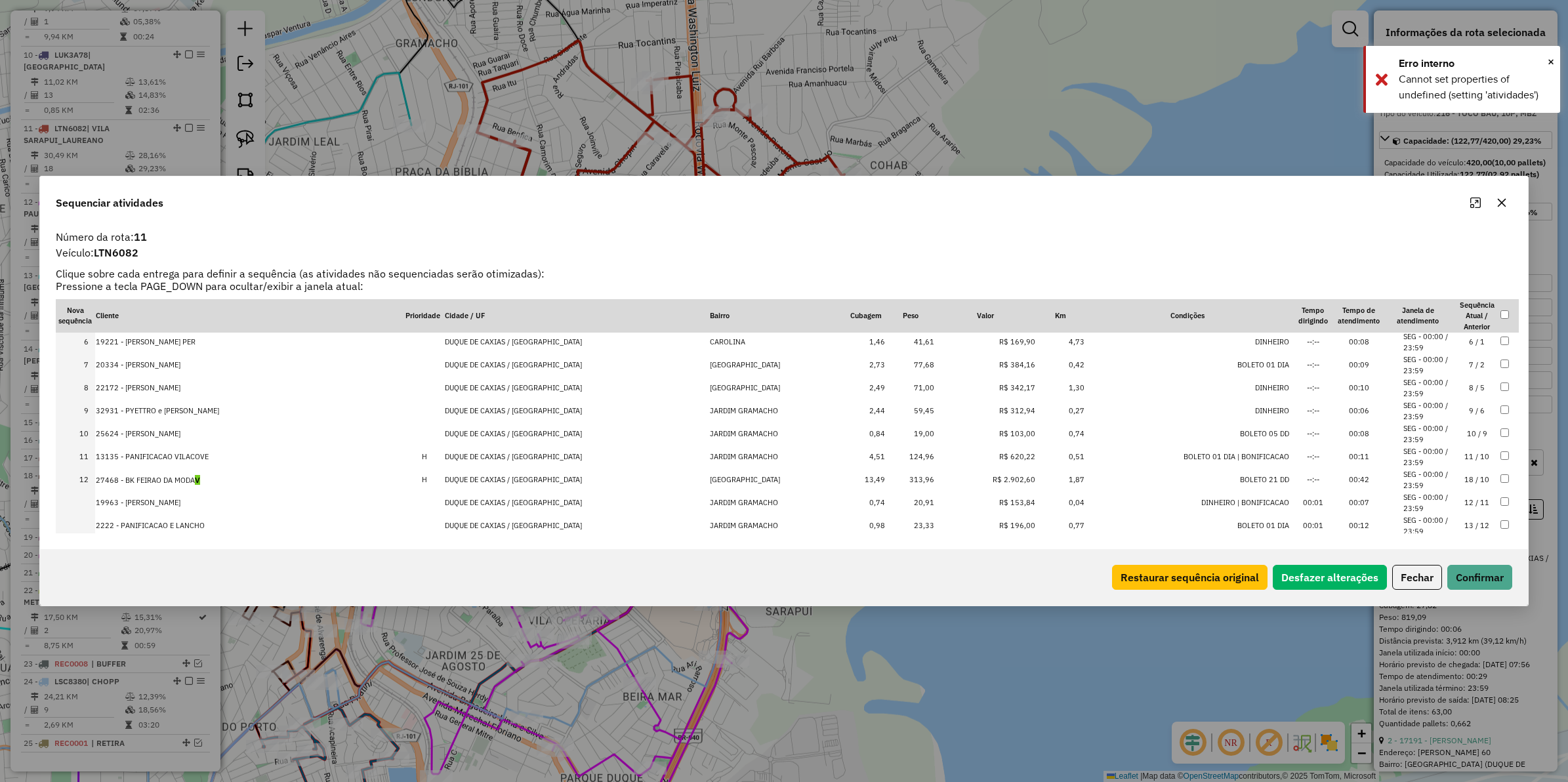
scroll to position [142, 0]
drag, startPoint x: 985, startPoint y: 451, endPoint x: 978, endPoint y: 344, distance: 107.2
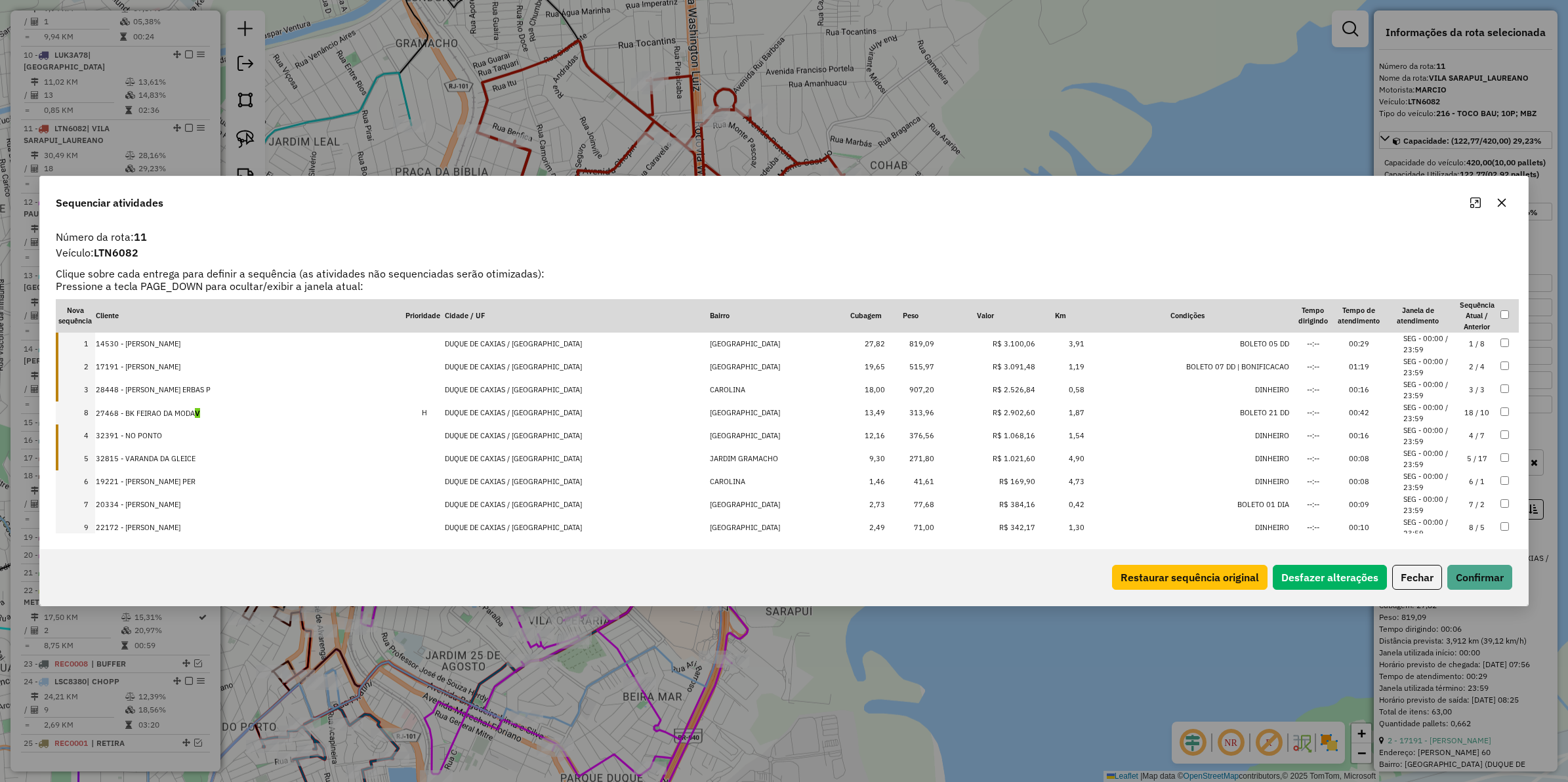
drag, startPoint x: 992, startPoint y: 504, endPoint x: 1001, endPoint y: 401, distance: 103.4
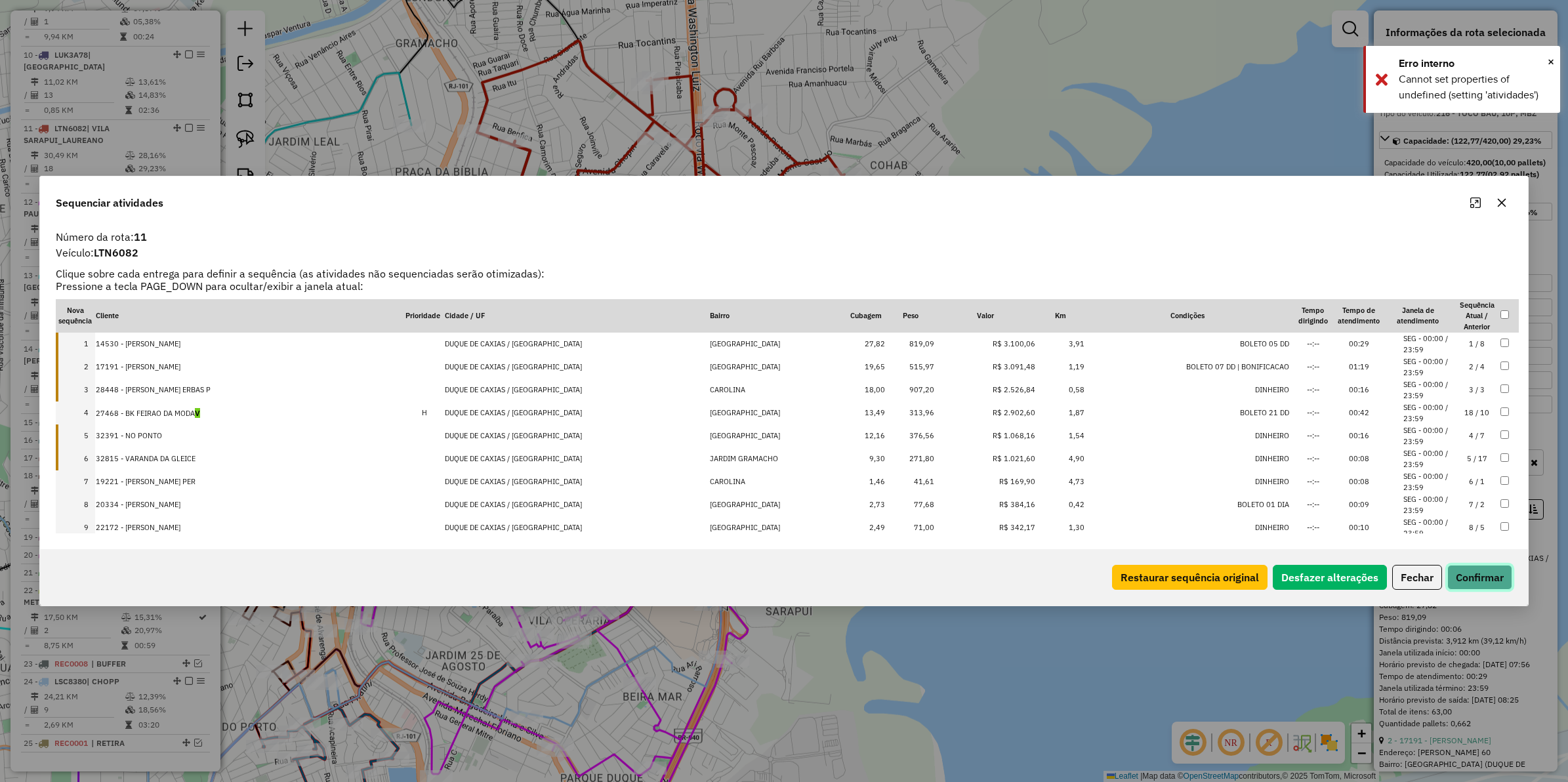
click at [1464, 576] on button "Confirmar" at bounding box center [1480, 578] width 65 height 25
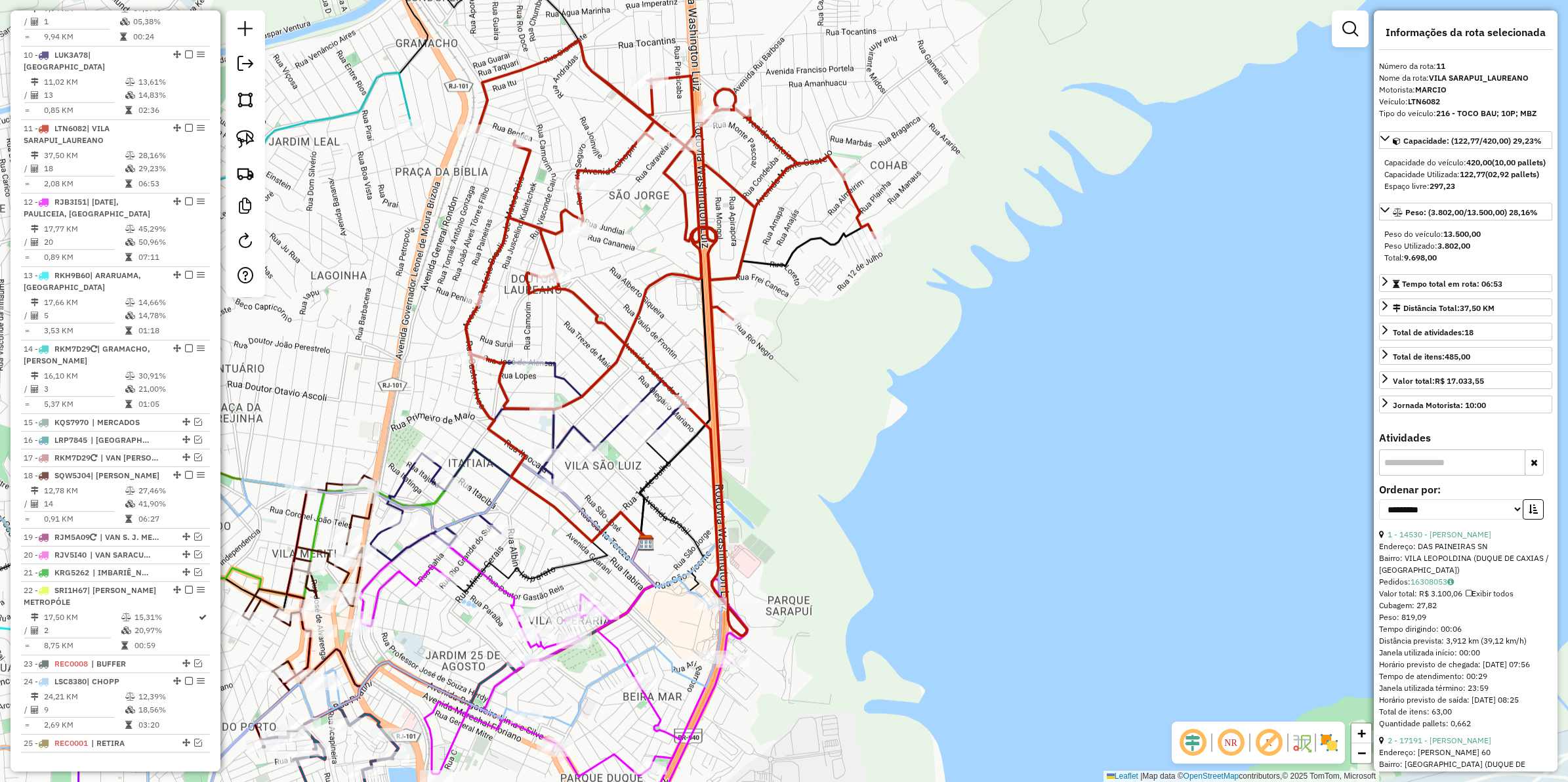
drag, startPoint x: 805, startPoint y: 515, endPoint x: 967, endPoint y: 490, distance: 163.9
click at [967, 491] on div "Janela de atendimento Grade de atendimento Capacidade Transportadoras Veículos …" at bounding box center [784, 391] width 1568 height 782
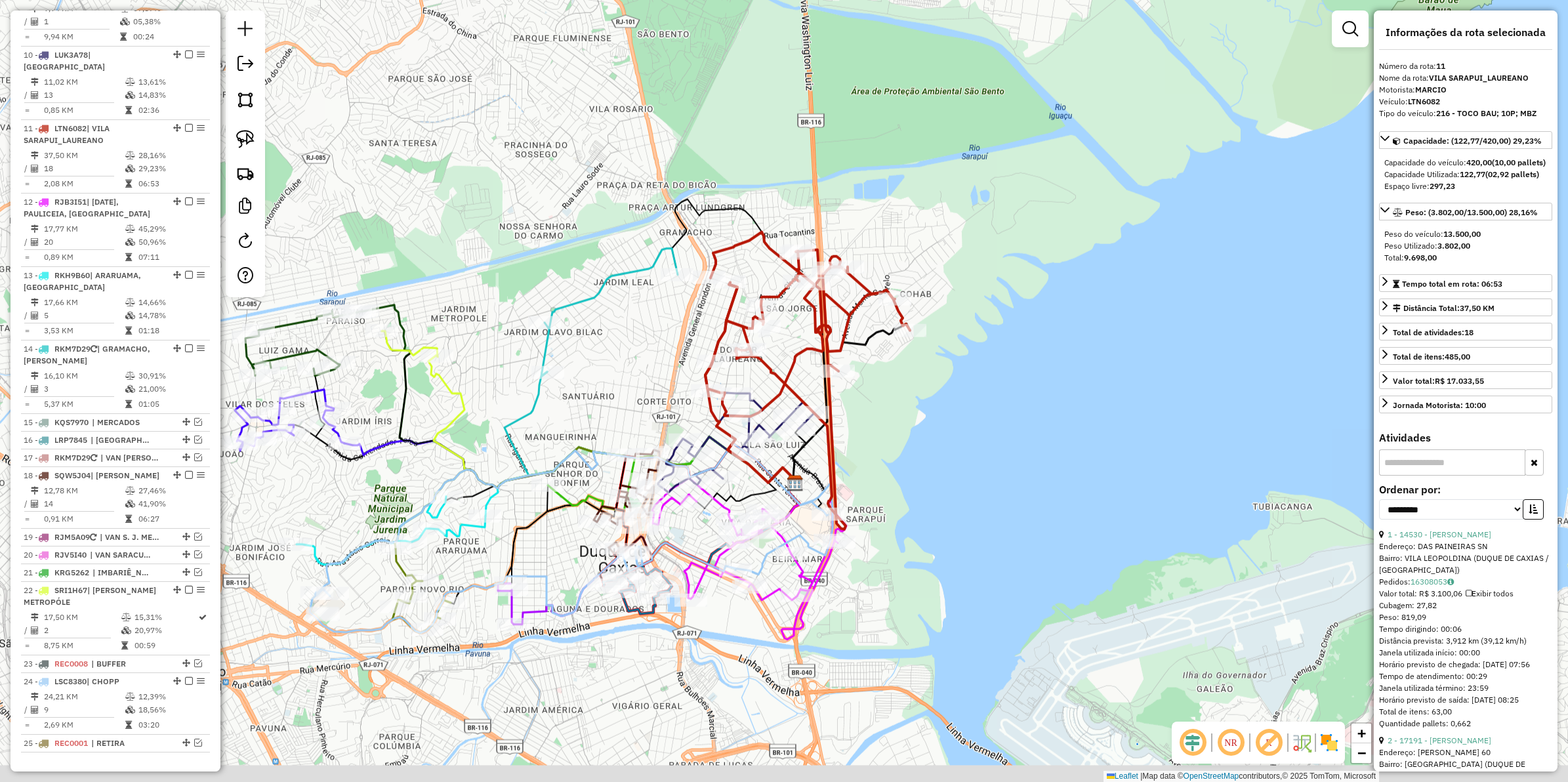
drag, startPoint x: 945, startPoint y: 480, endPoint x: 907, endPoint y: 456, distance: 44.9
click at [907, 456] on div "Janela de atendimento Grade de atendimento Capacidade Transportadoras Veículos …" at bounding box center [784, 391] width 1568 height 782
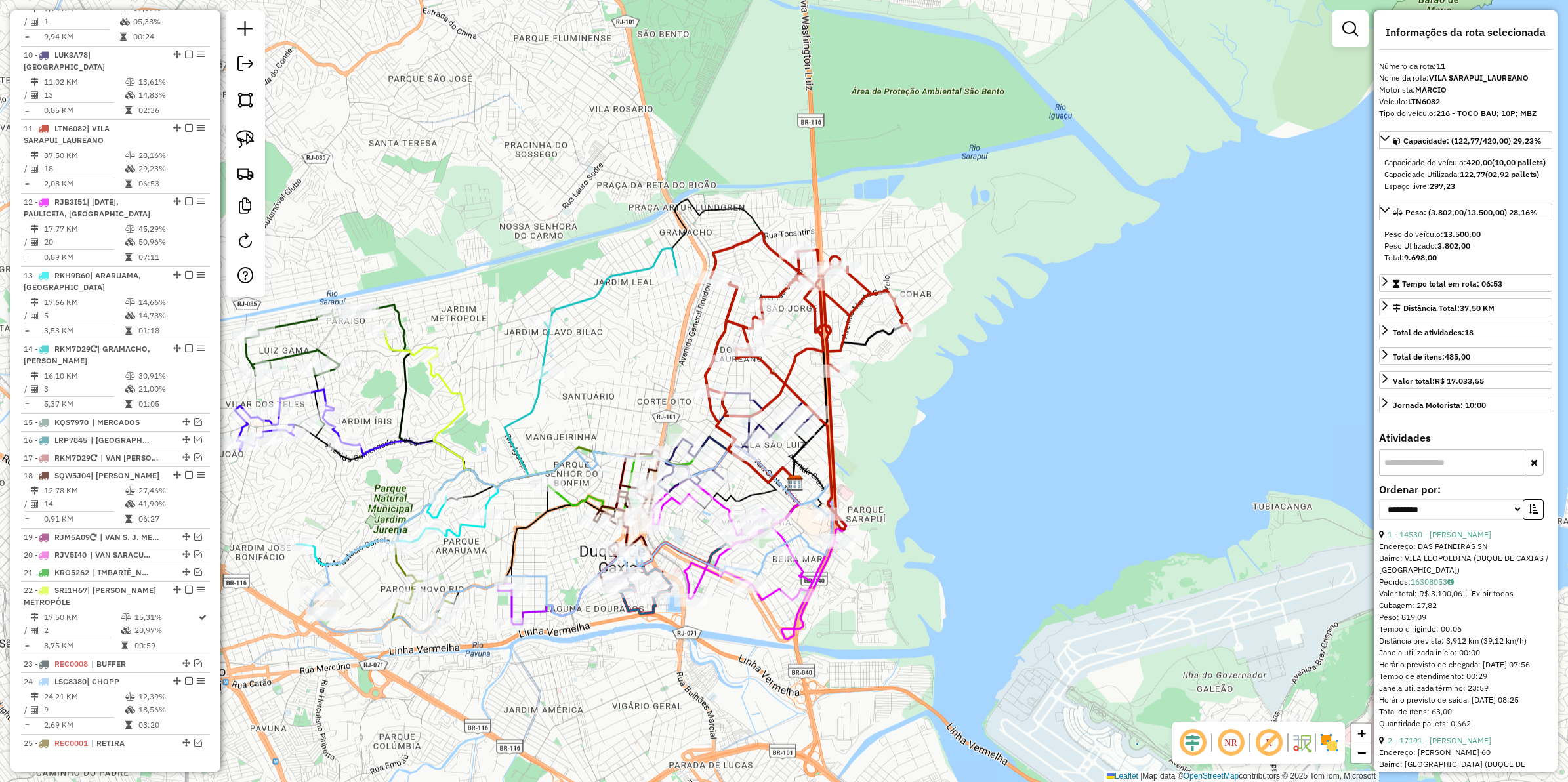
click at [799, 353] on icon at bounding box center [808, 380] width 205 height 297
click at [185, 124] on em at bounding box center [188, 127] width 8 height 8
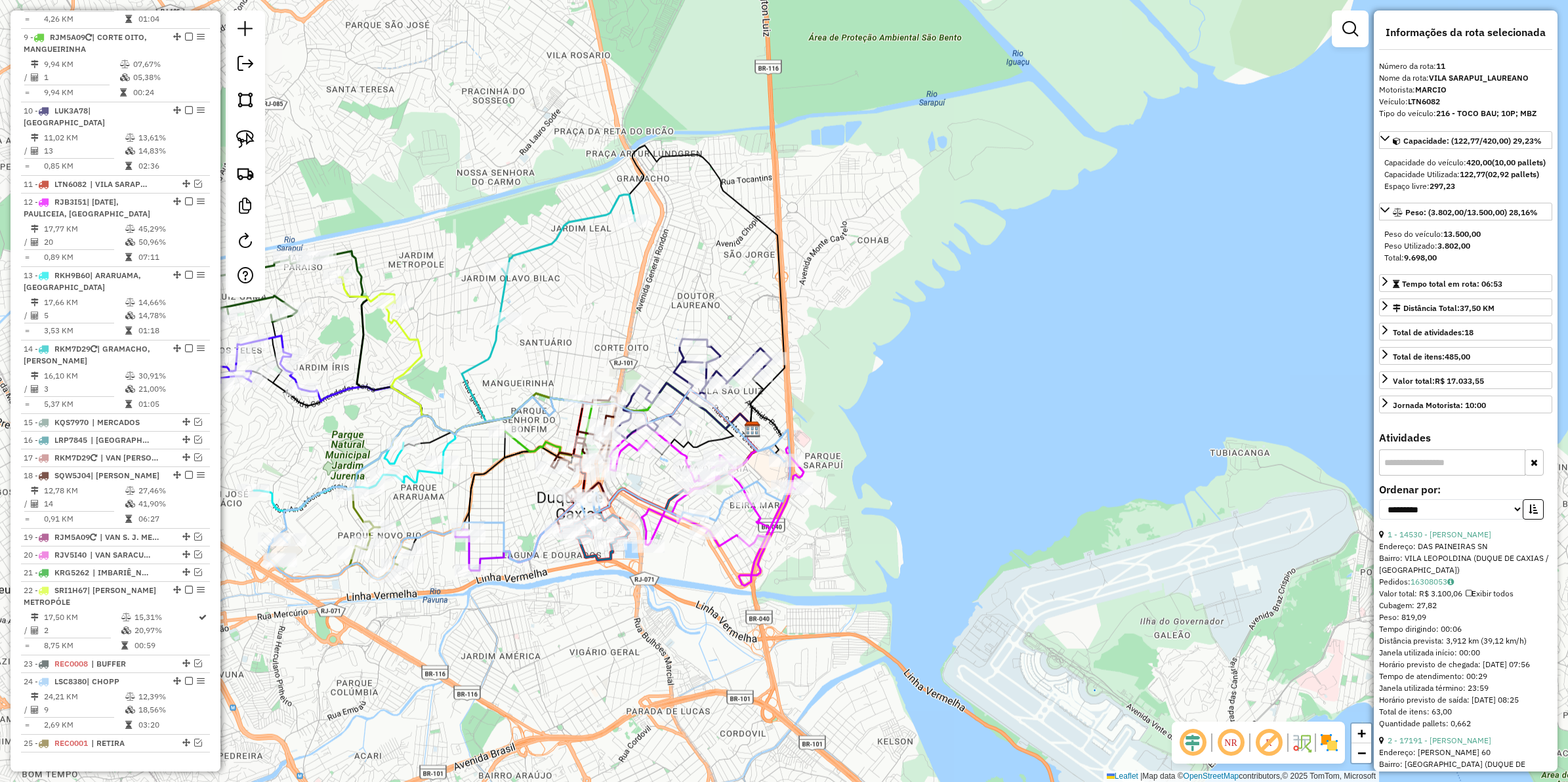
drag, startPoint x: 886, startPoint y: 355, endPoint x: 870, endPoint y: 326, distance: 33.1
click at [870, 330] on div "Janela de atendimento Grade de atendimento Capacidade Transportadoras Veículos …" at bounding box center [784, 391] width 1568 height 782
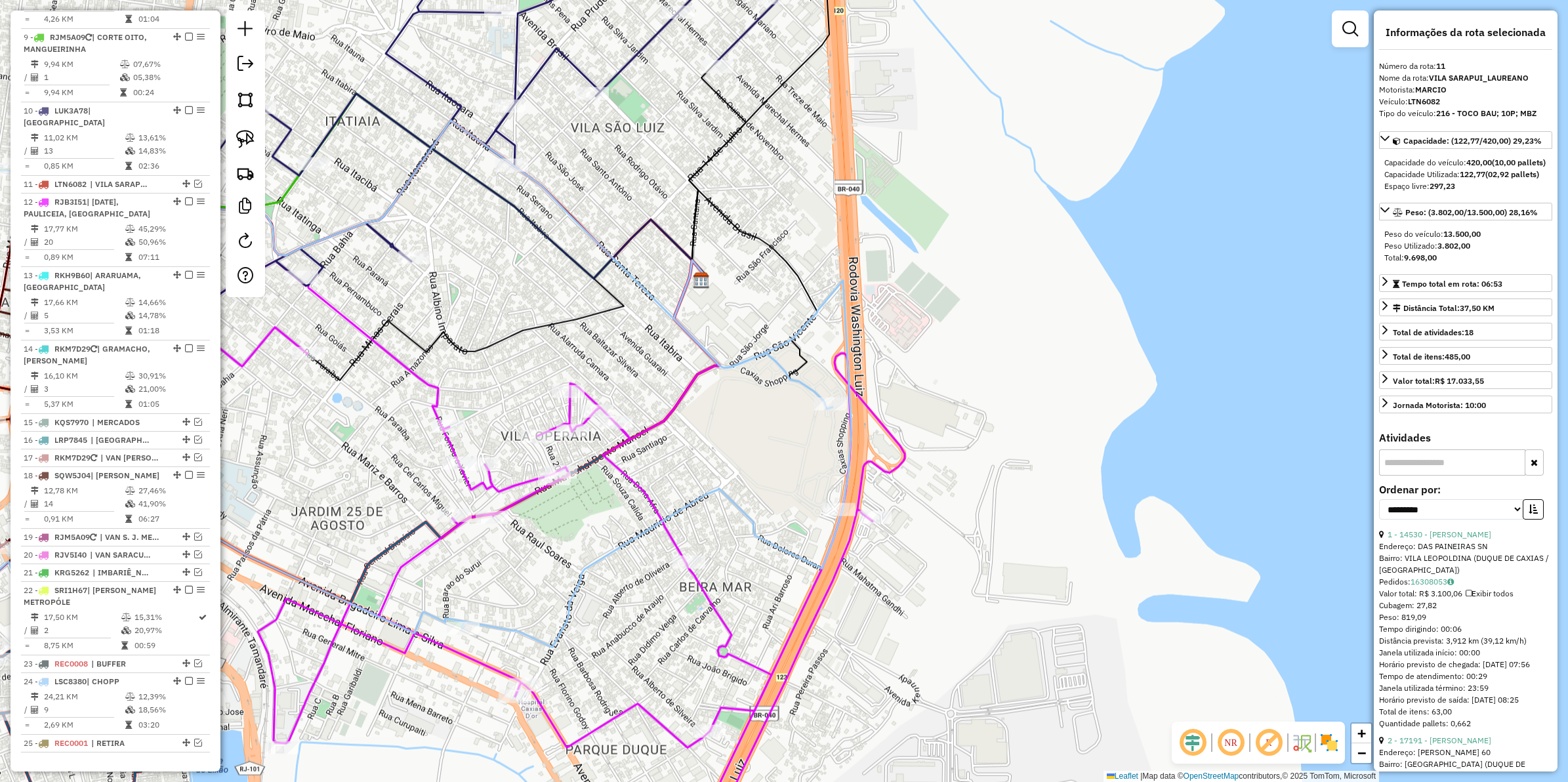
click at [736, 39] on icon at bounding box center [465, 119] width 626 height 395
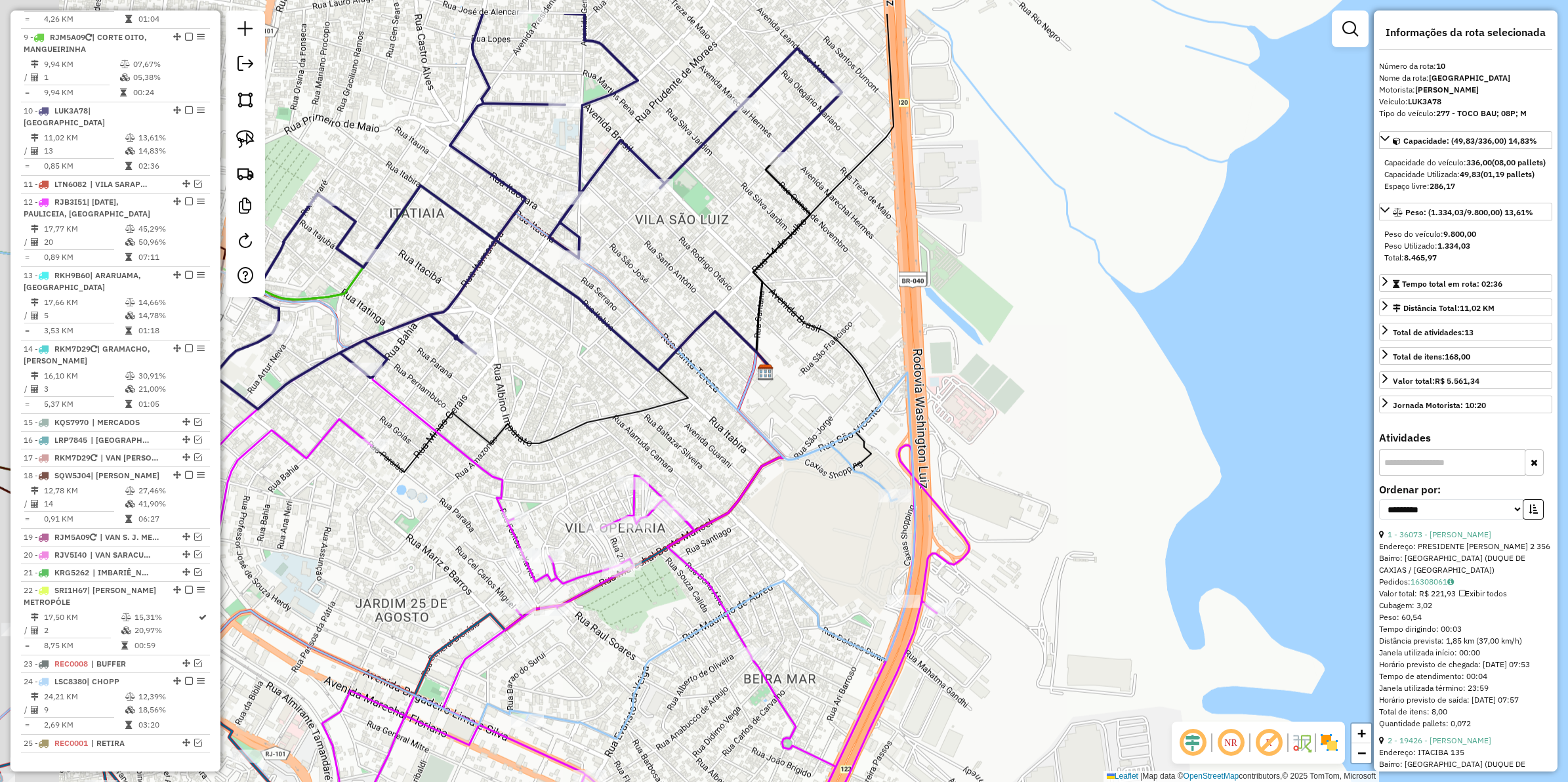
drag, startPoint x: 653, startPoint y: 414, endPoint x: 697, endPoint y: 451, distance: 57.5
click at [697, 451] on div "Janela de atendimento Grade de atendimento Capacidade Transportadoras Veículos …" at bounding box center [784, 391] width 1568 height 782
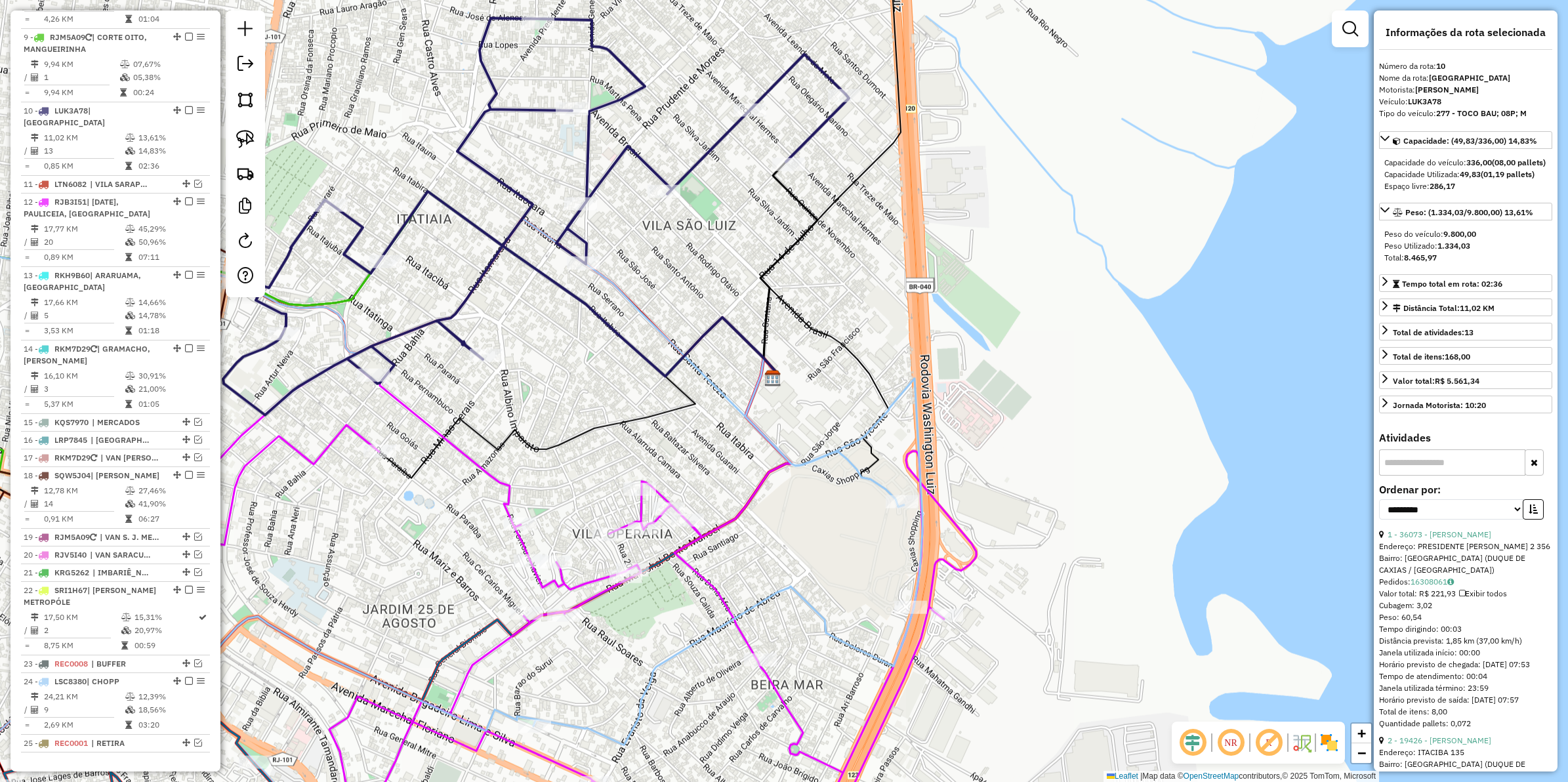
click at [738, 327] on icon at bounding box center [579, 286] width 396 height 188
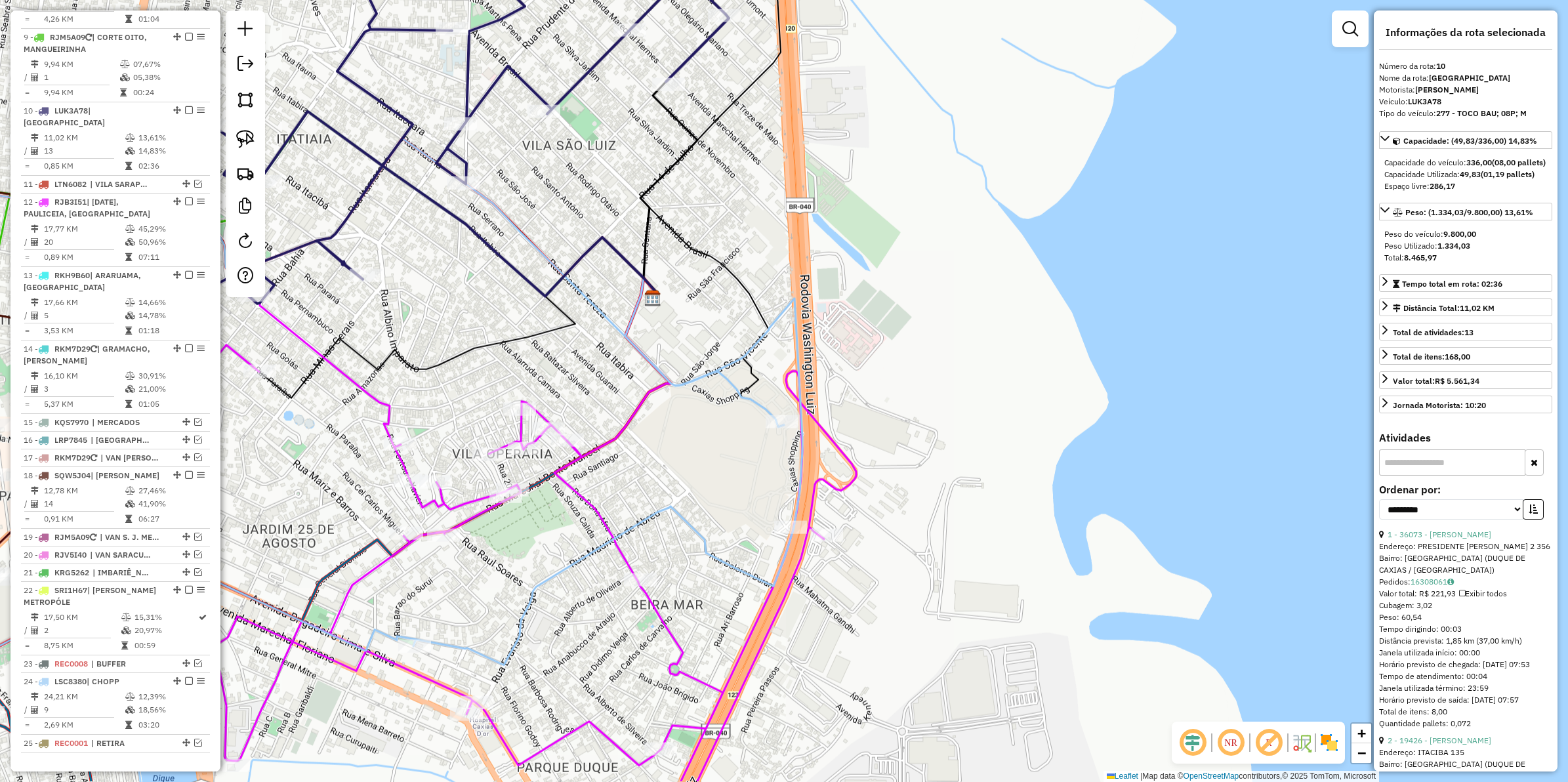
drag, startPoint x: 850, startPoint y: 378, endPoint x: 739, endPoint y: 307, distance: 131.8
click at [739, 307] on div "Janela de atendimento Grade de atendimento Capacidade Transportadoras Veículos …" at bounding box center [784, 391] width 1568 height 782
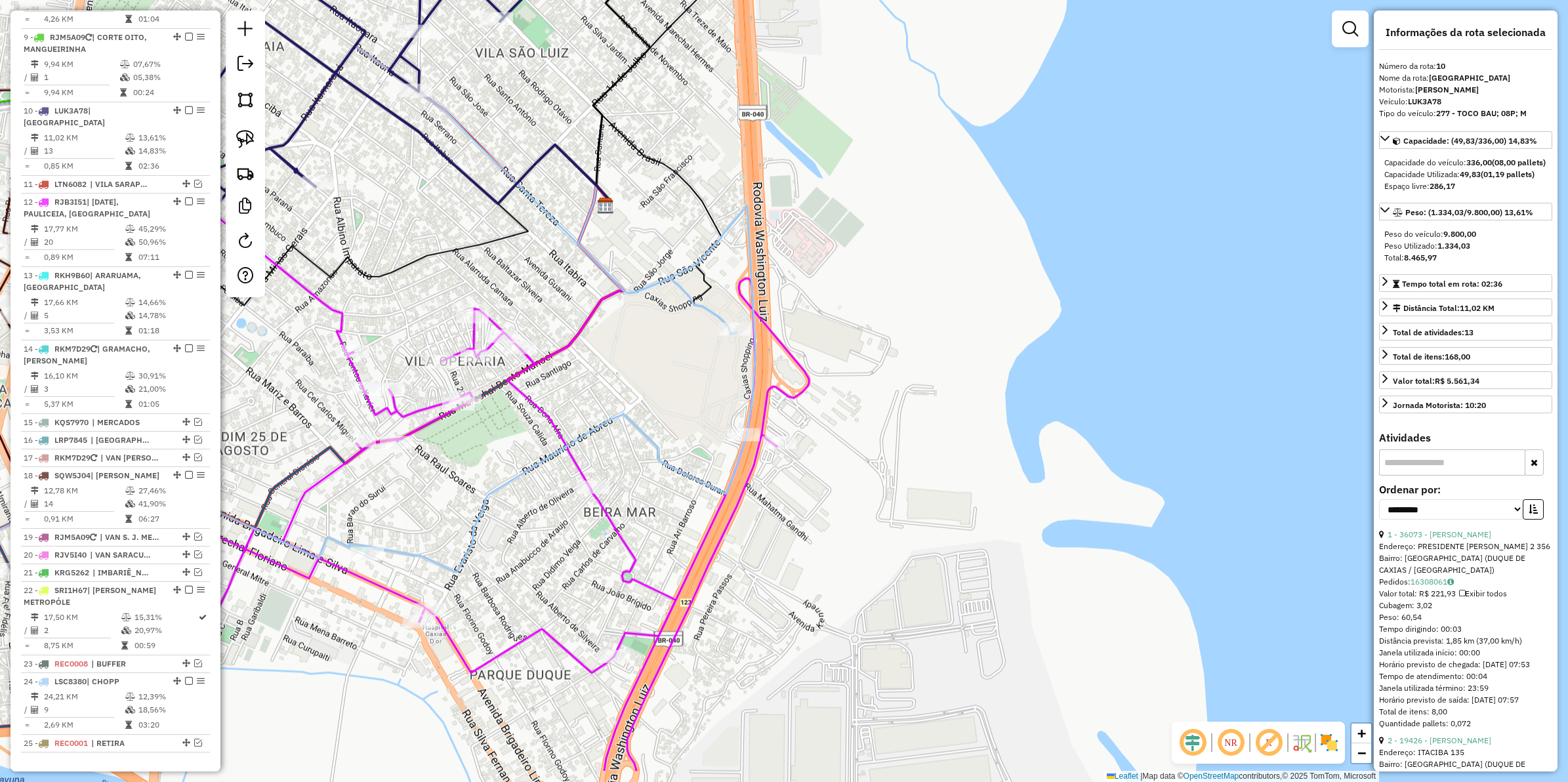
drag, startPoint x: 850, startPoint y: 398, endPoint x: 801, endPoint y: 317, distance: 94.7
click at [801, 317] on div "Janela de atendimento Grade de atendimento Capacidade Transportadoras Veículos …" at bounding box center [784, 391] width 1568 height 782
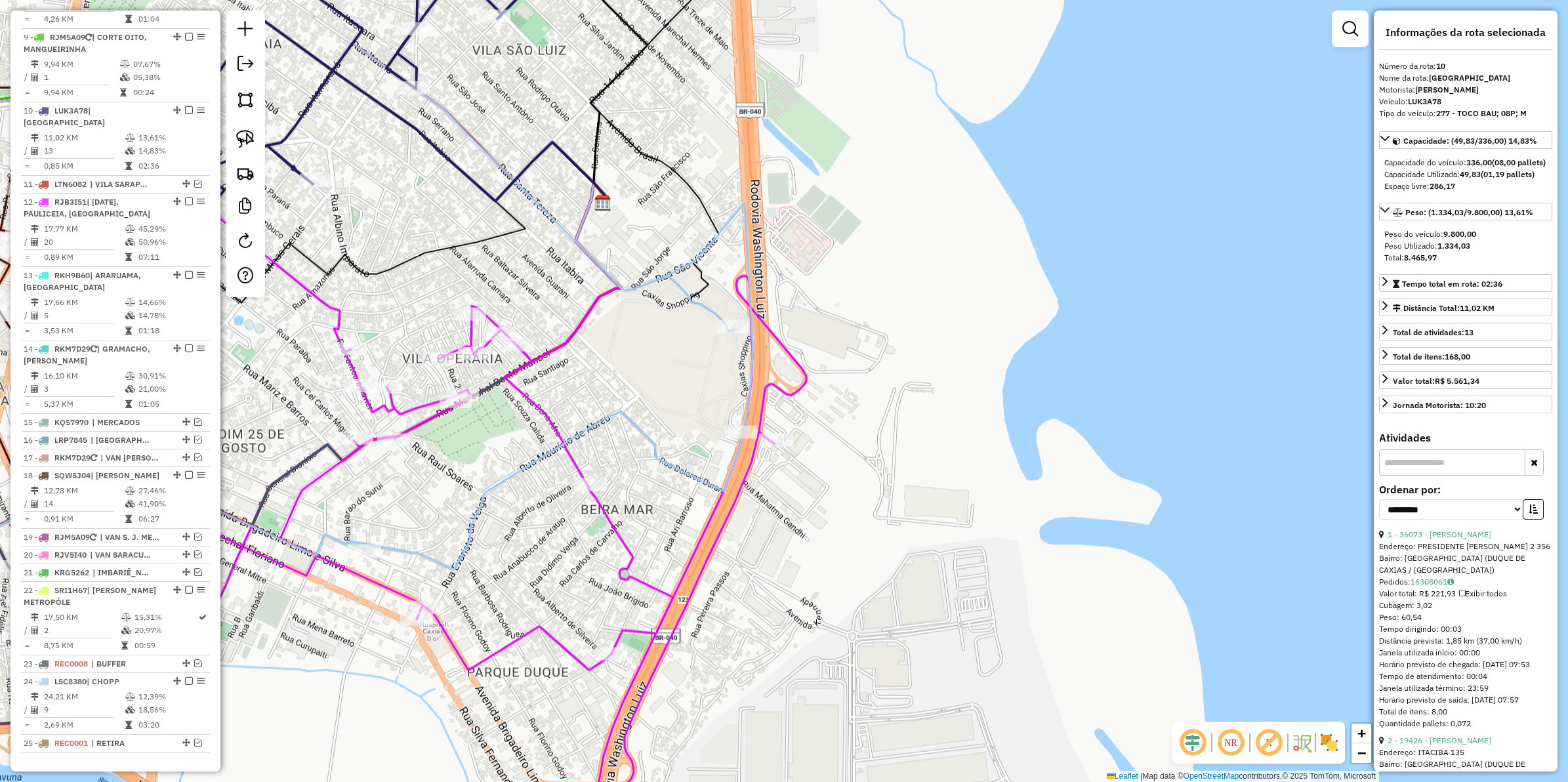
click at [564, 153] on icon at bounding box center [409, 110] width 396 height 188
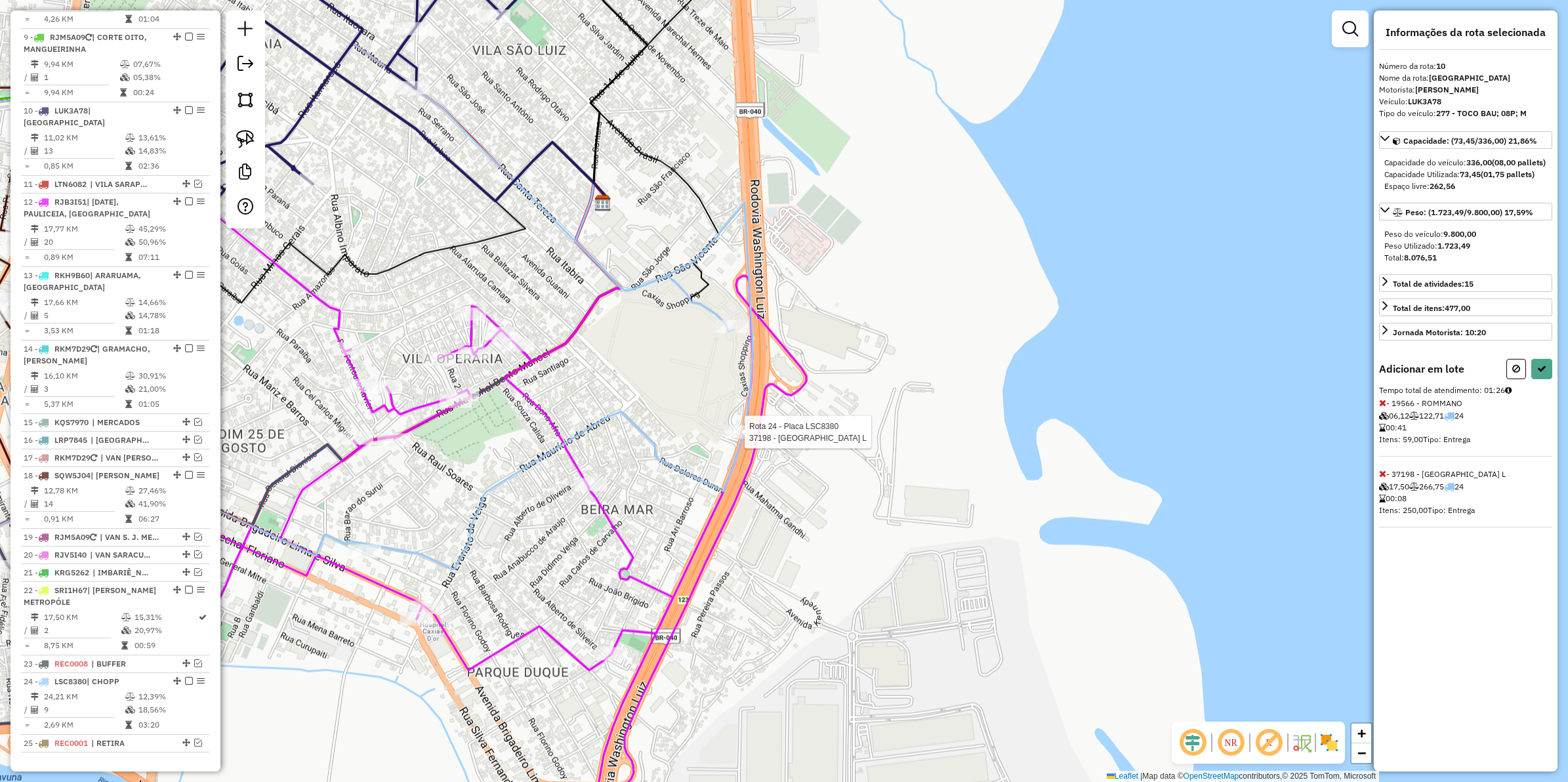
select select "**********"
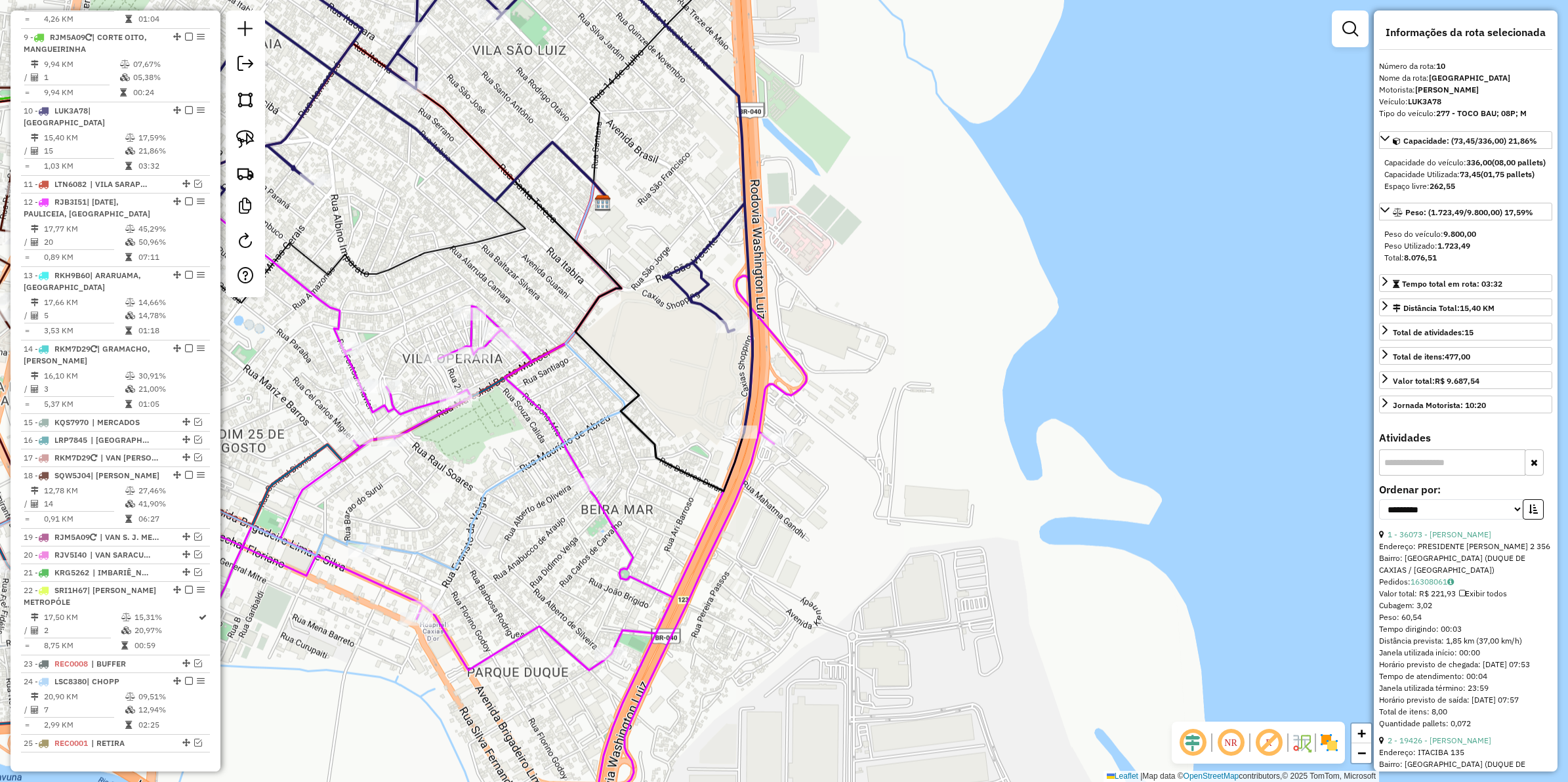
click at [753, 365] on icon at bounding box center [403, 177] width 699 height 511
drag, startPoint x: 855, startPoint y: 356, endPoint x: 912, endPoint y: 380, distance: 61.8
click at [912, 380] on div "Janela de atendimento Grade de atendimento Capacidade Transportadoras Veículos …" at bounding box center [784, 391] width 1568 height 782
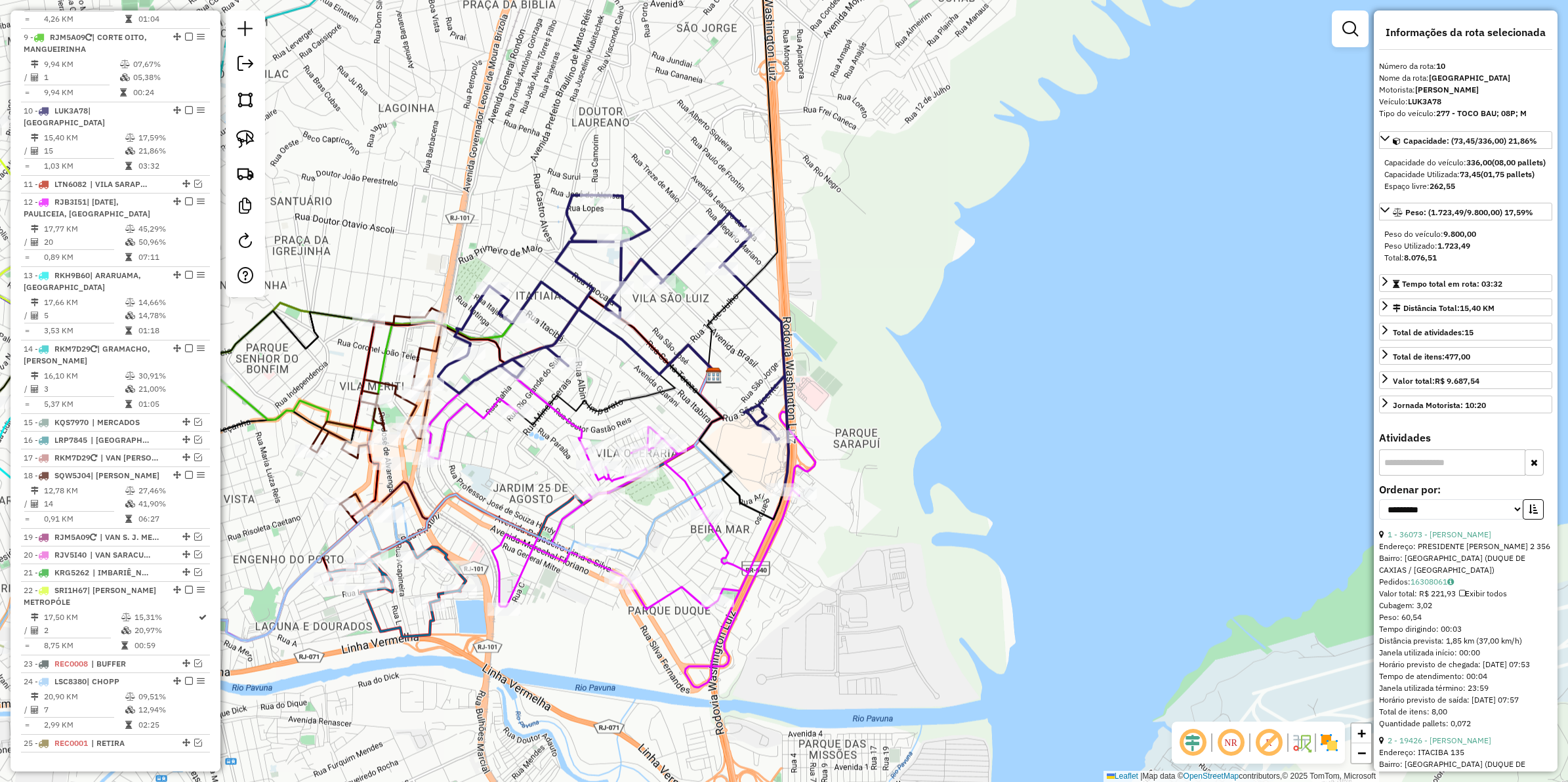
drag, startPoint x: 898, startPoint y: 497, endPoint x: 834, endPoint y: 539, distance: 76.6
click at [848, 545] on div "Janela de atendimento Grade de atendimento Capacidade Transportadoras Veículos …" at bounding box center [784, 391] width 1568 height 782
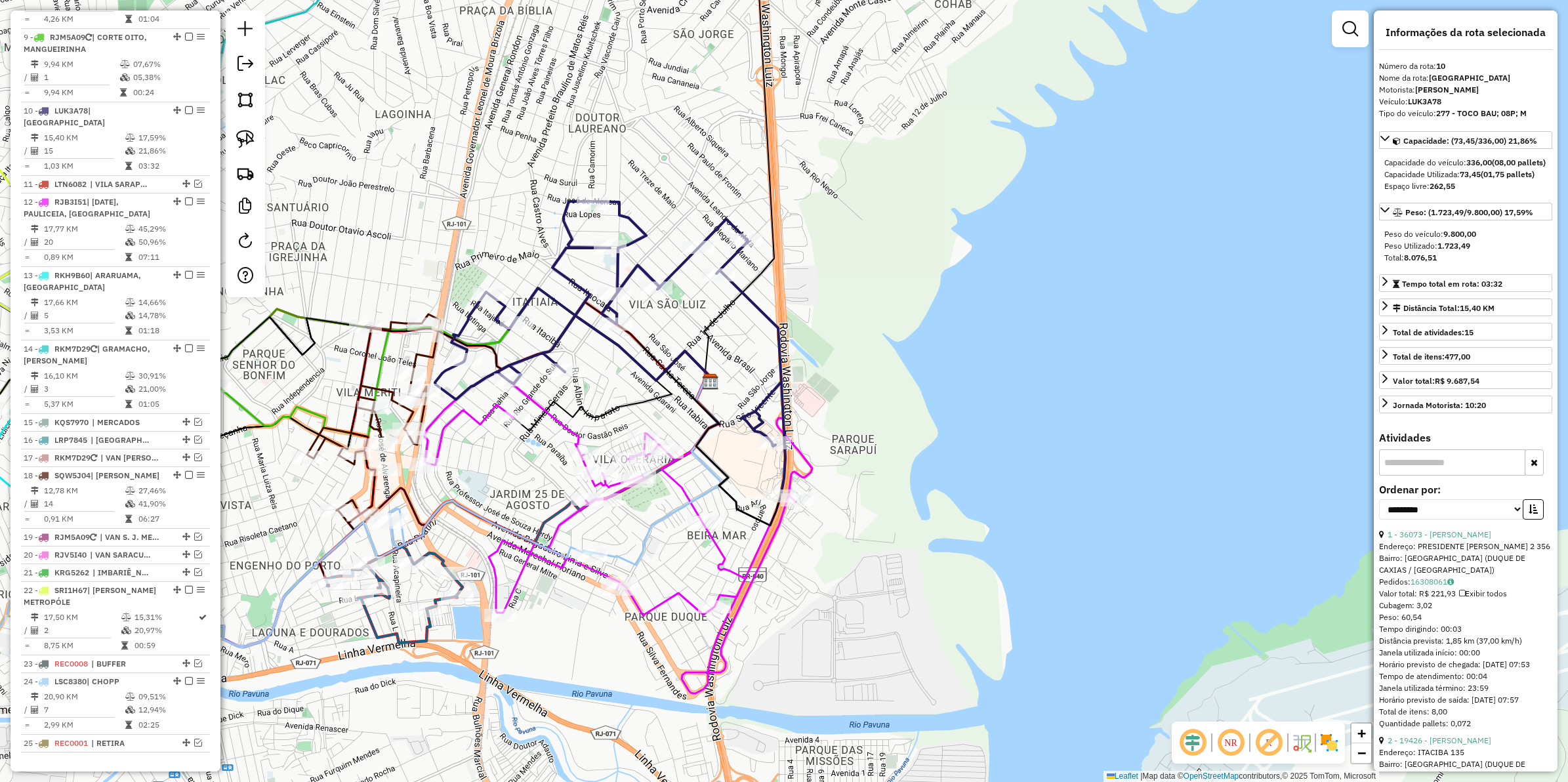
click at [683, 490] on icon at bounding box center [618, 532] width 387 height 322
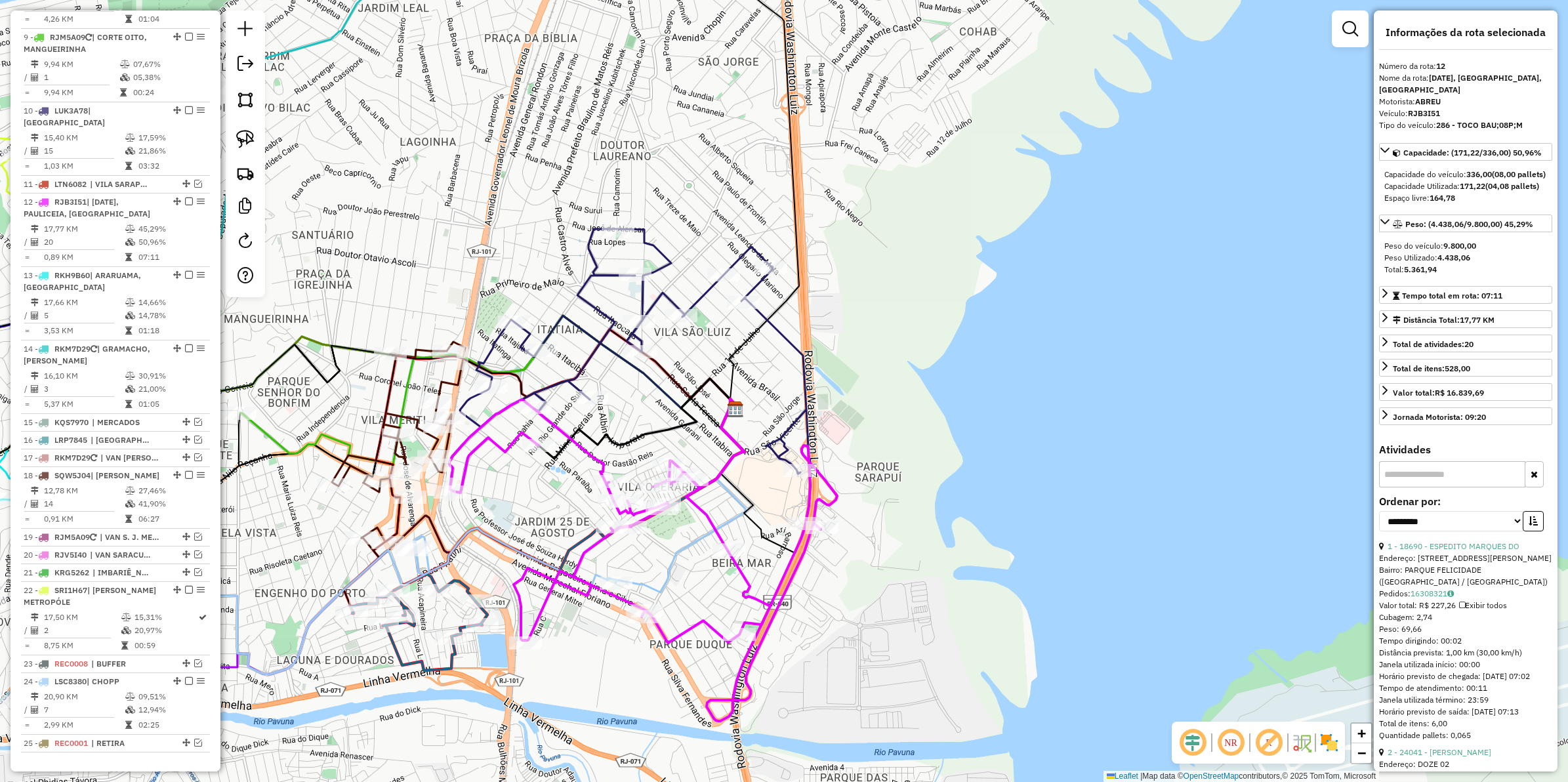
drag, startPoint x: 855, startPoint y: 414, endPoint x: 887, endPoint y: 450, distance: 48.2
click at [887, 450] on div "Janela de atendimento Grade de atendimento Capacidade Transportadoras Veículos …" at bounding box center [784, 391] width 1568 height 782
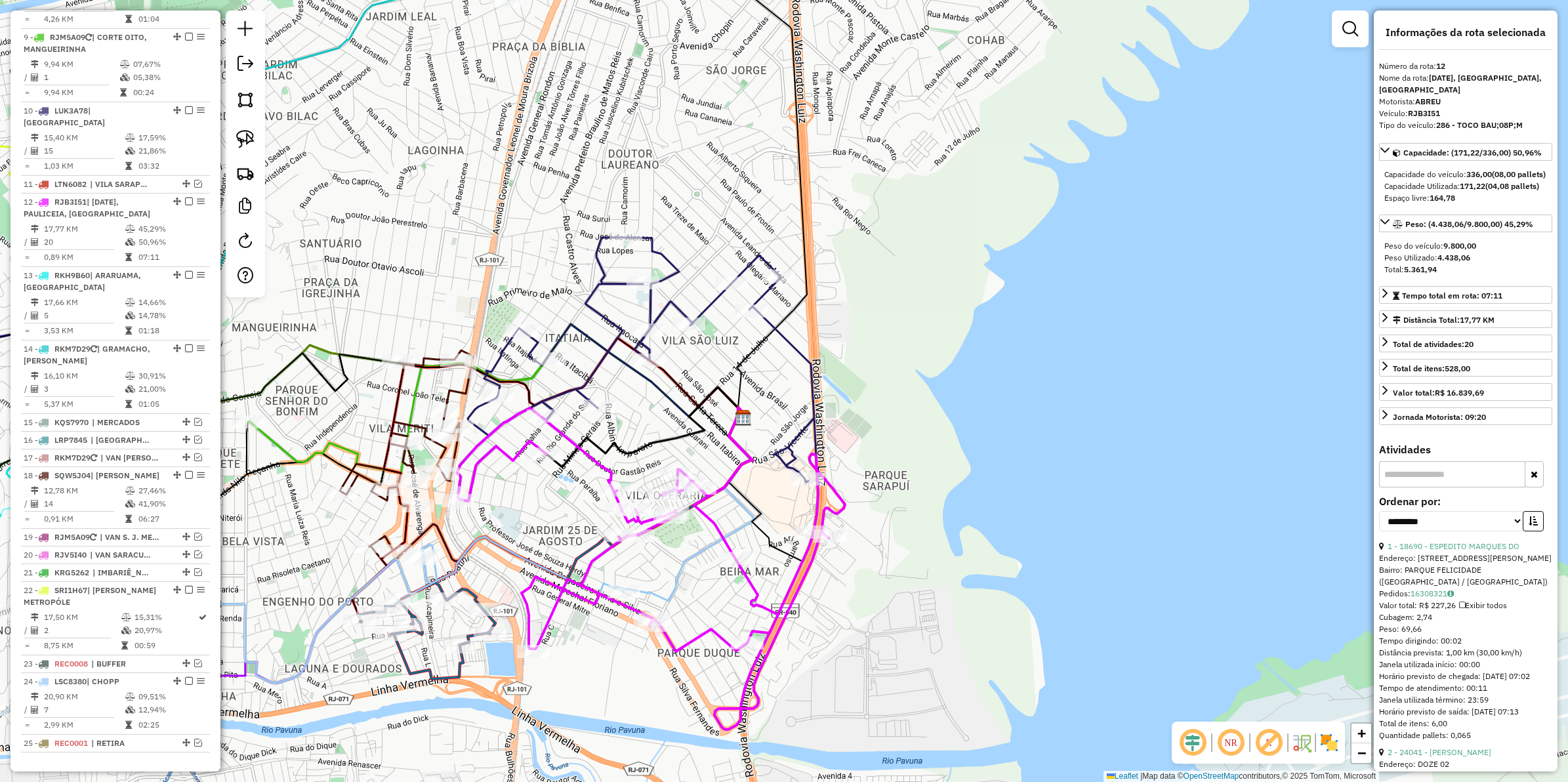
click at [706, 309] on icon at bounding box center [643, 385] width 351 height 295
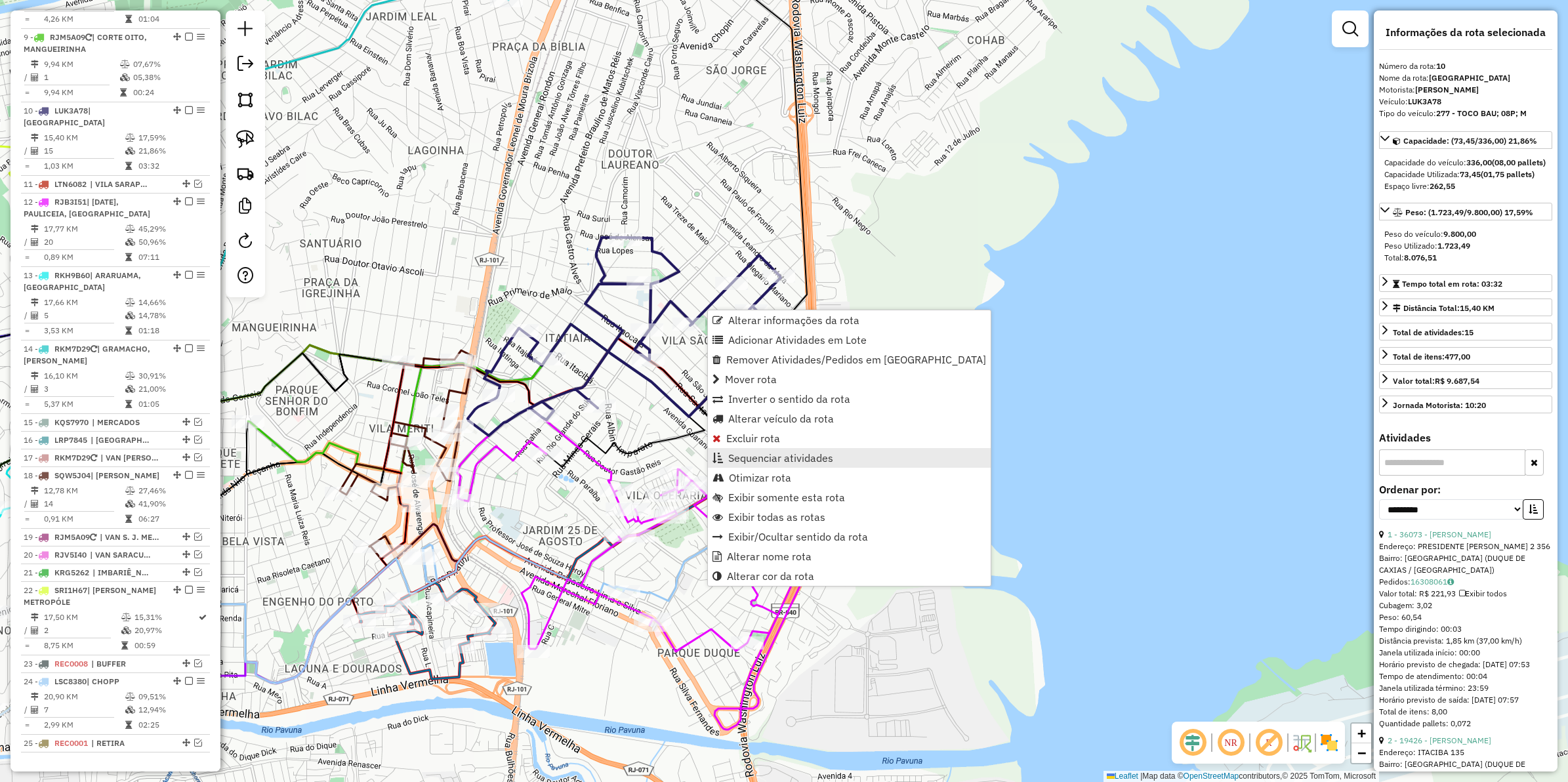
click at [770, 463] on span "Sequenciar atividades" at bounding box center [781, 459] width 105 height 11
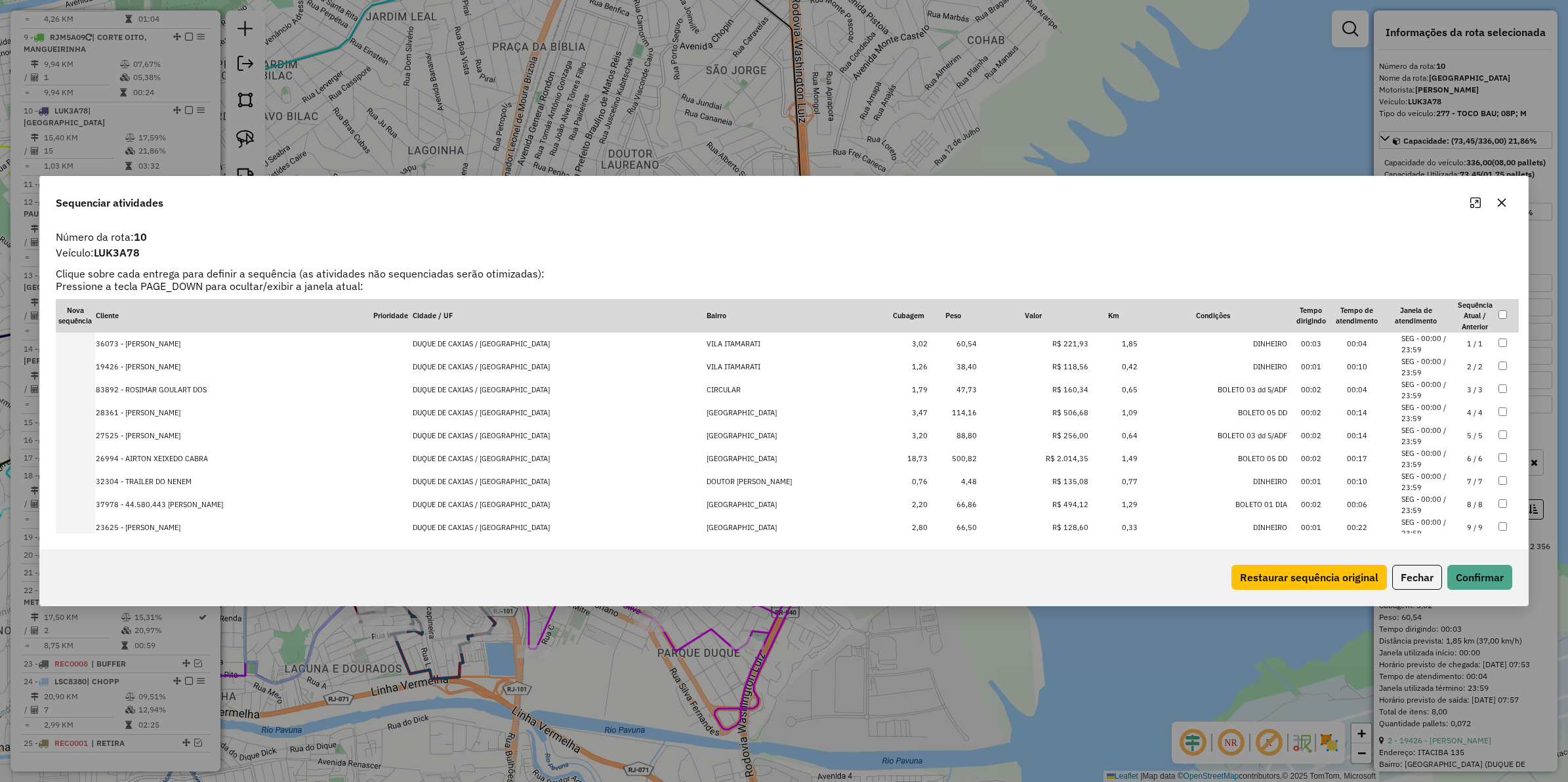
click at [1063, 455] on td "R$ 2.014,35" at bounding box center [1033, 459] width 111 height 23
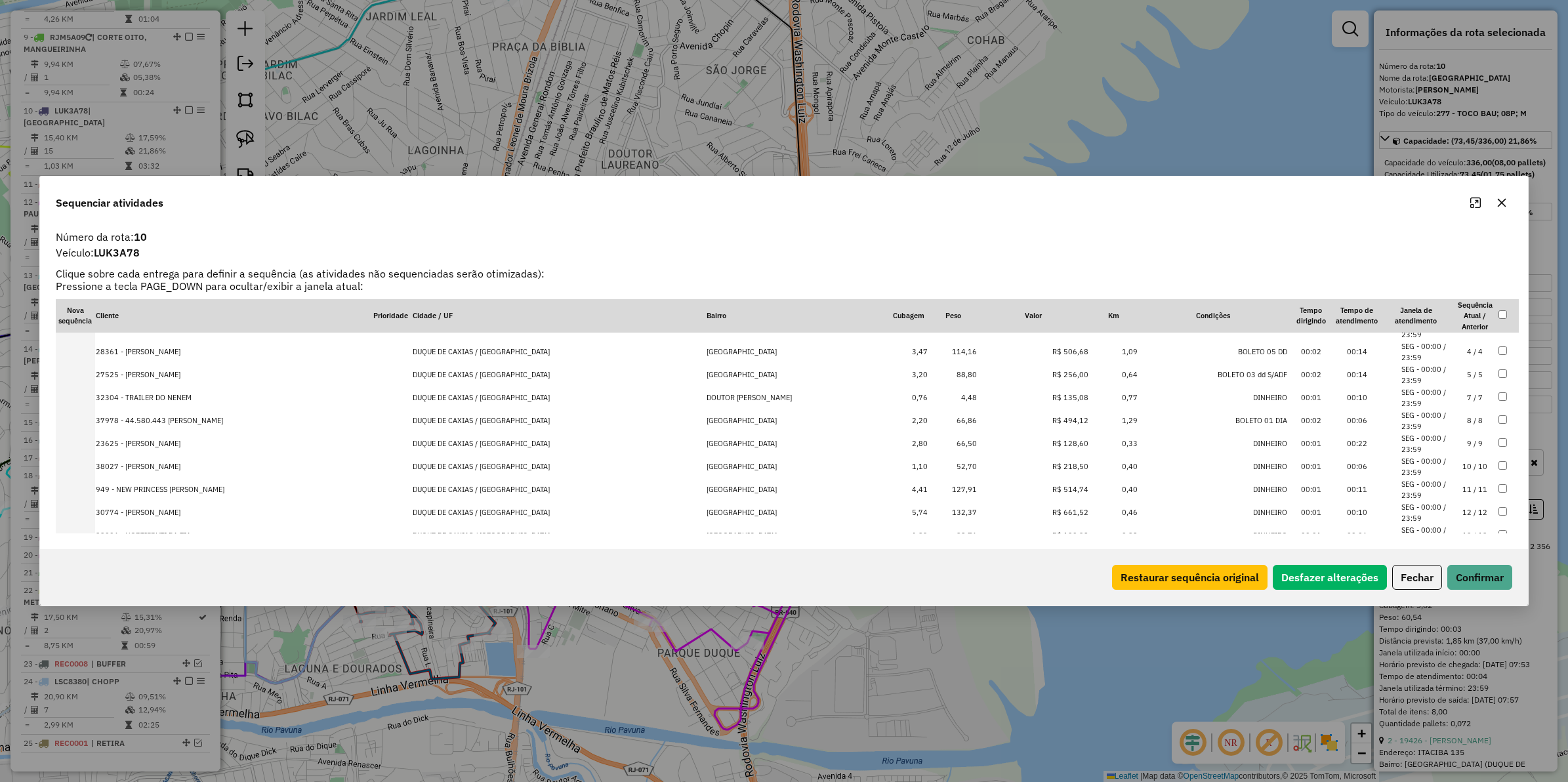
scroll to position [155, 0]
click at [1047, 508] on td "R$ 3.165,00" at bounding box center [1033, 511] width 111 height 23
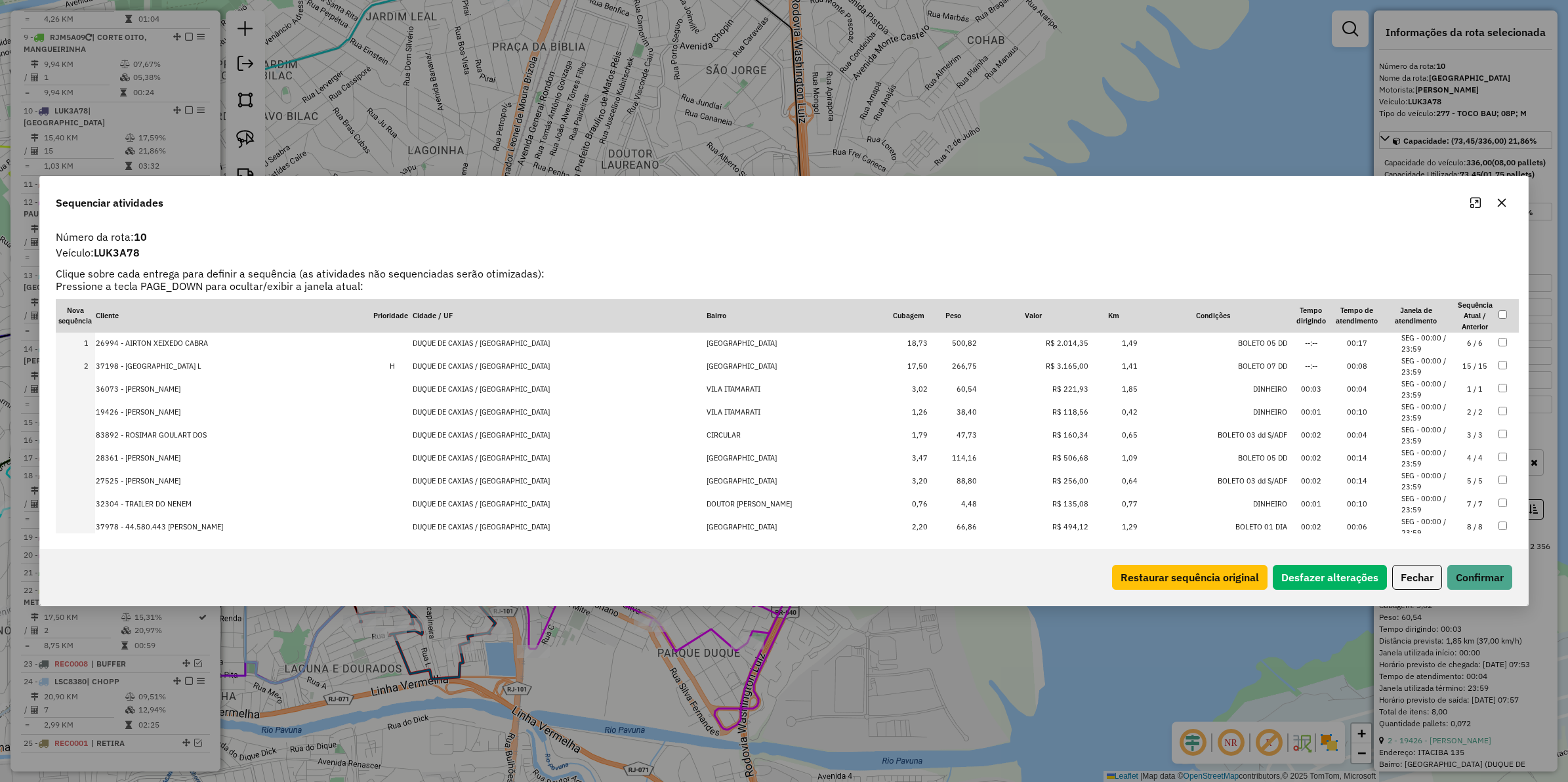
scroll to position [0, 0]
drag, startPoint x: 1056, startPoint y: 352, endPoint x: 1056, endPoint y: 338, distance: 14.0
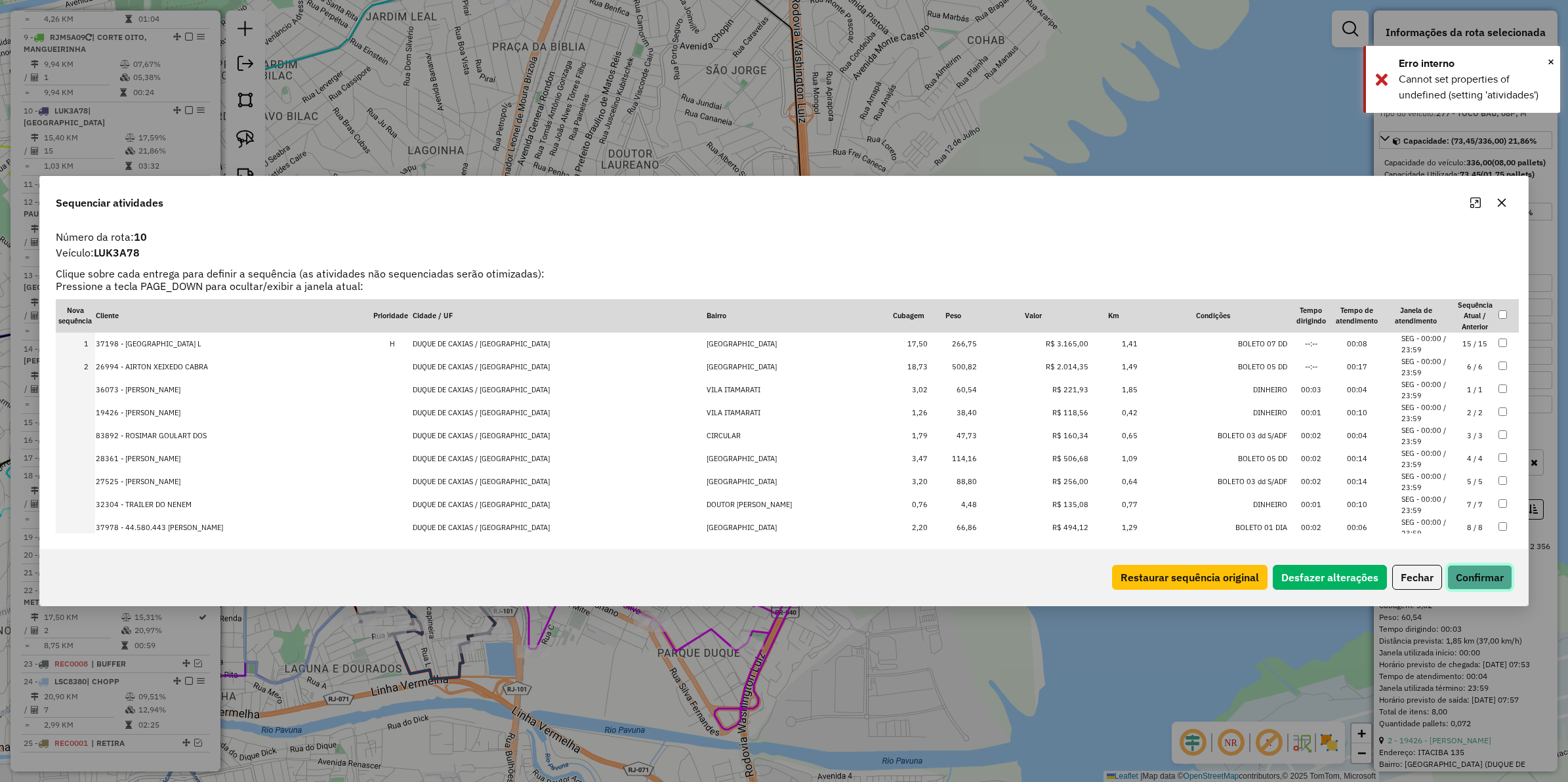
click at [1467, 585] on button "Confirmar" at bounding box center [1480, 578] width 65 height 25
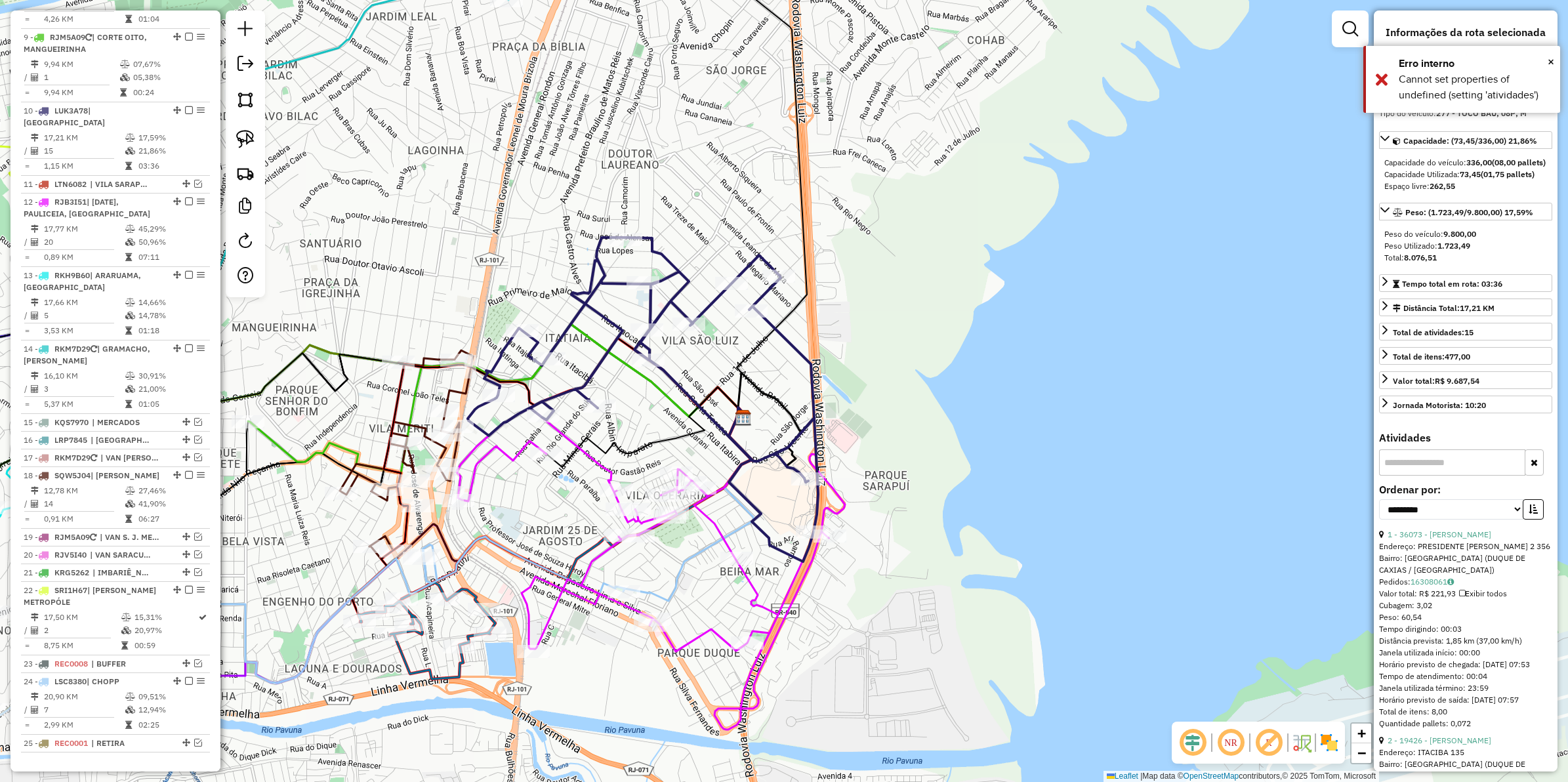
click at [775, 325] on icon at bounding box center [641, 400] width 346 height 324
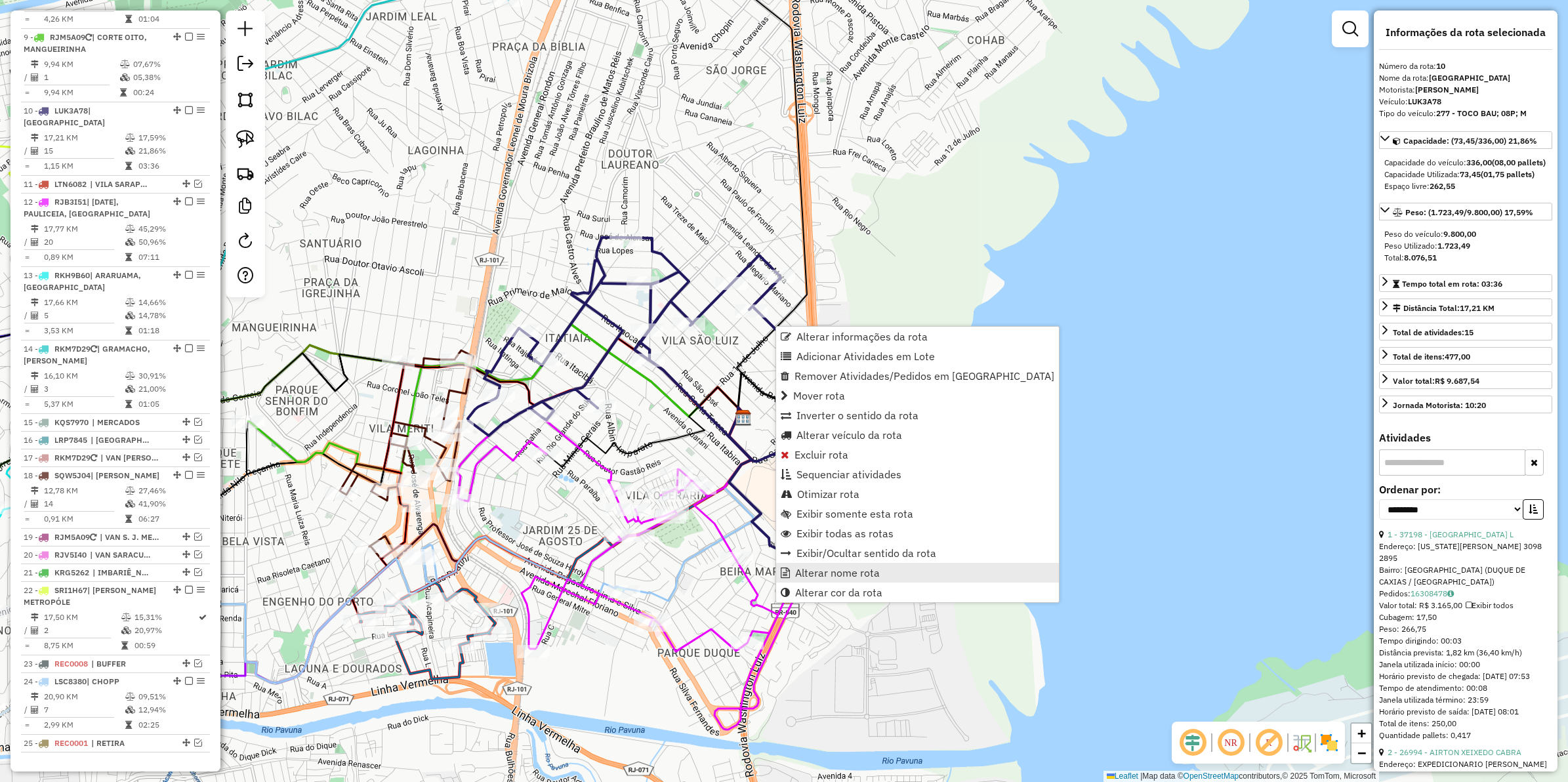
click at [848, 579] on span "Alterar nome rota" at bounding box center [837, 573] width 85 height 11
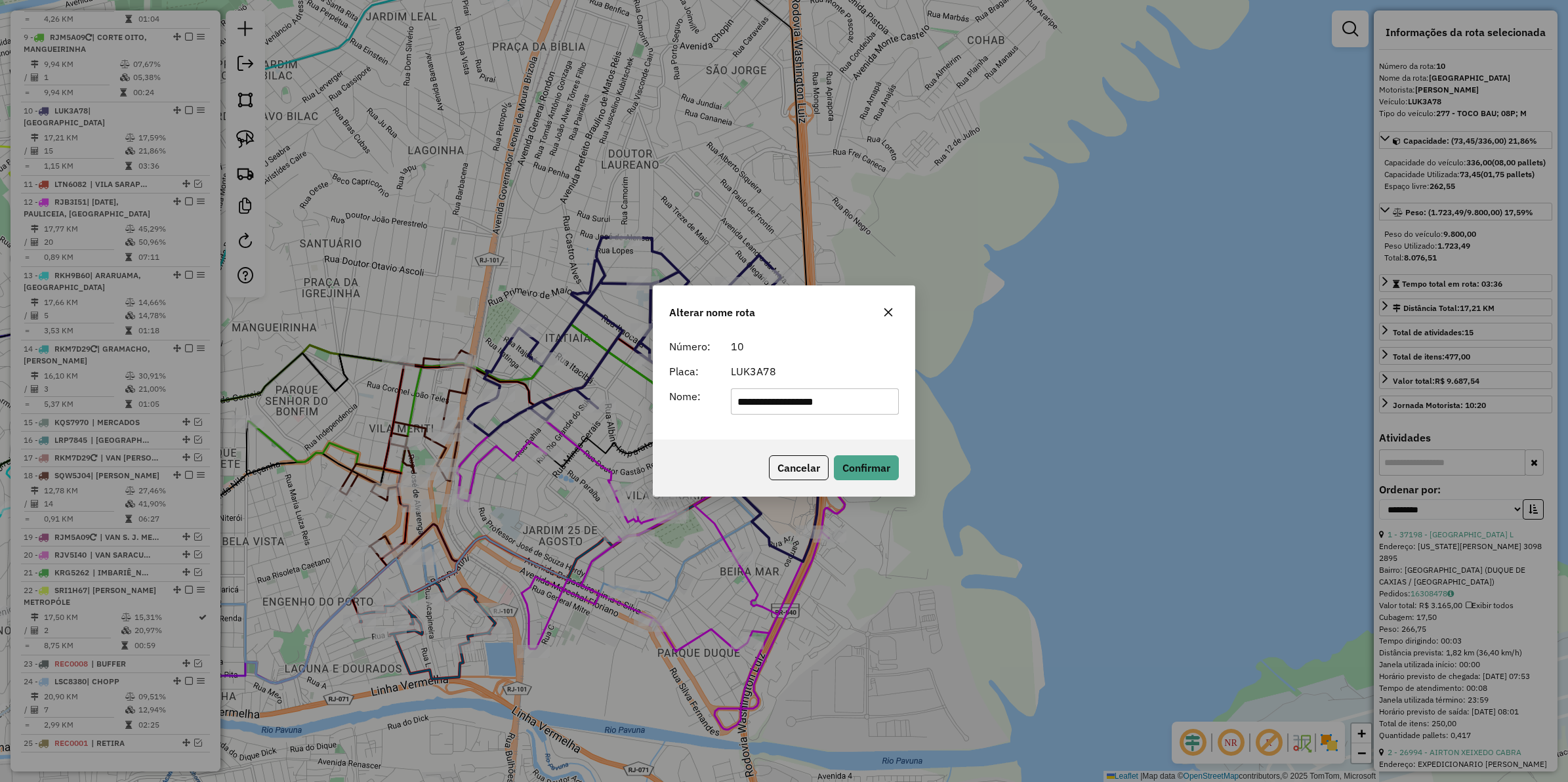
type input "**********"
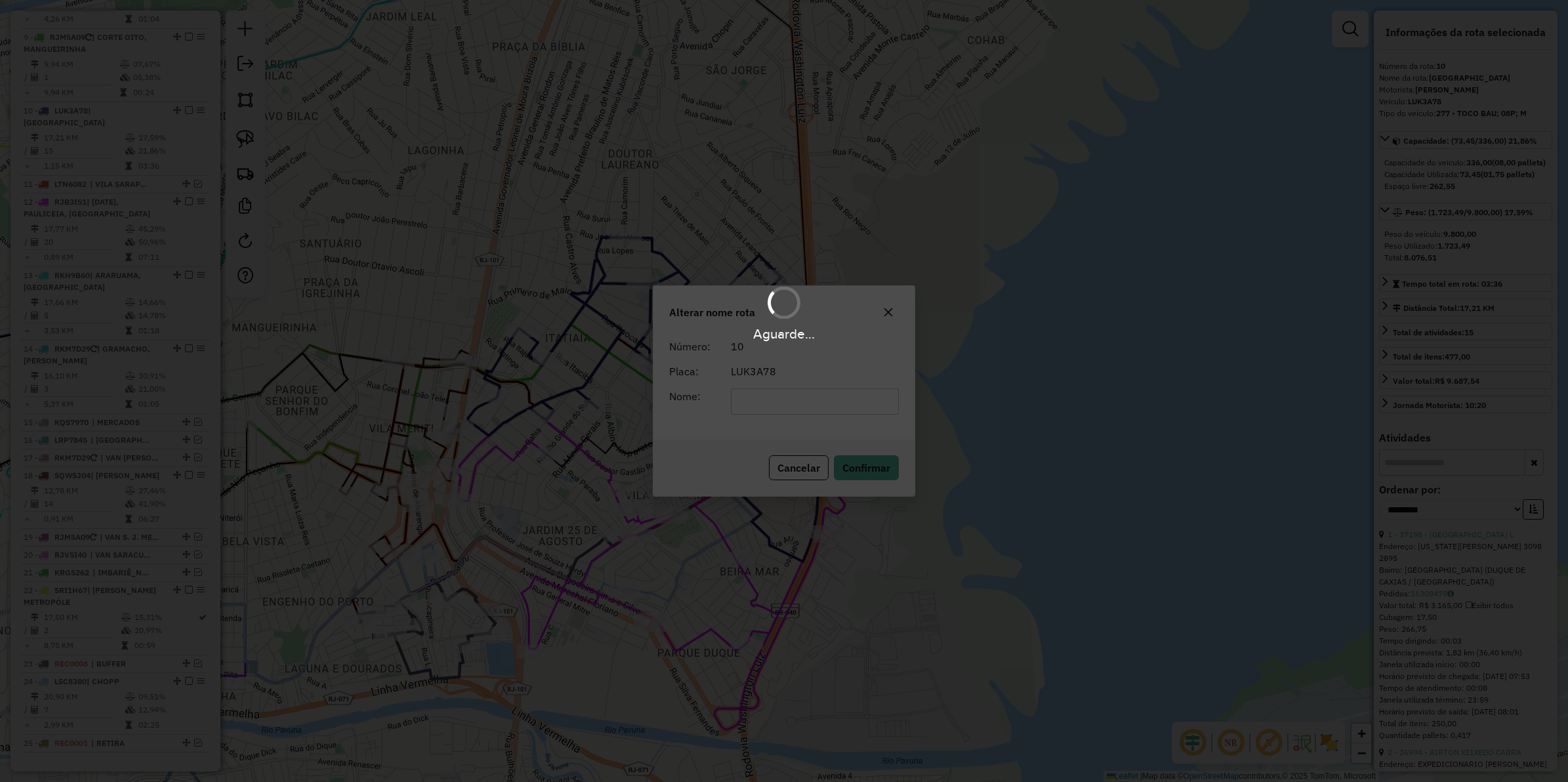
scroll to position [898, 0]
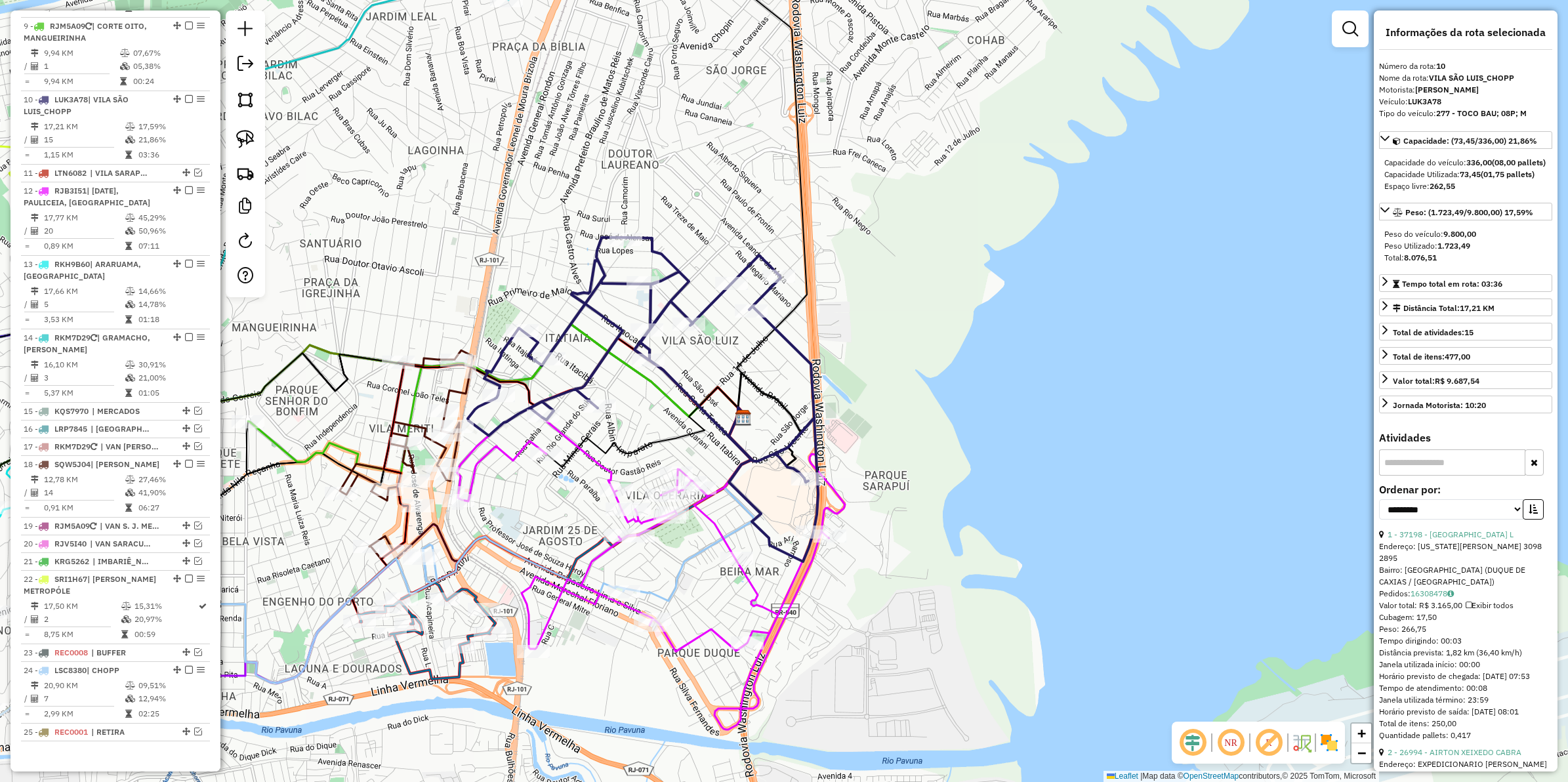
click at [756, 259] on icon at bounding box center [641, 400] width 346 height 324
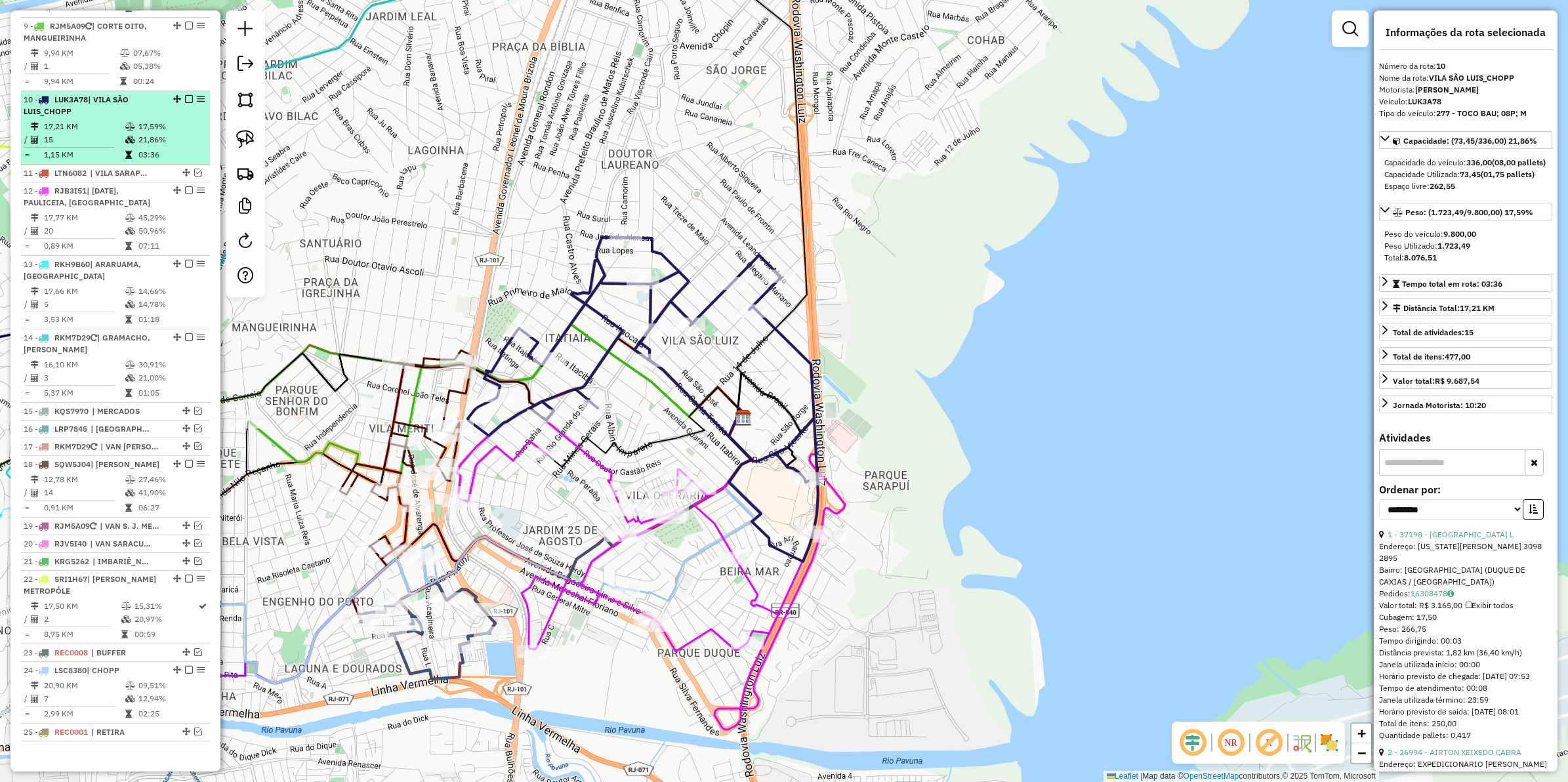
click at [188, 96] on em at bounding box center [188, 99] width 8 height 8
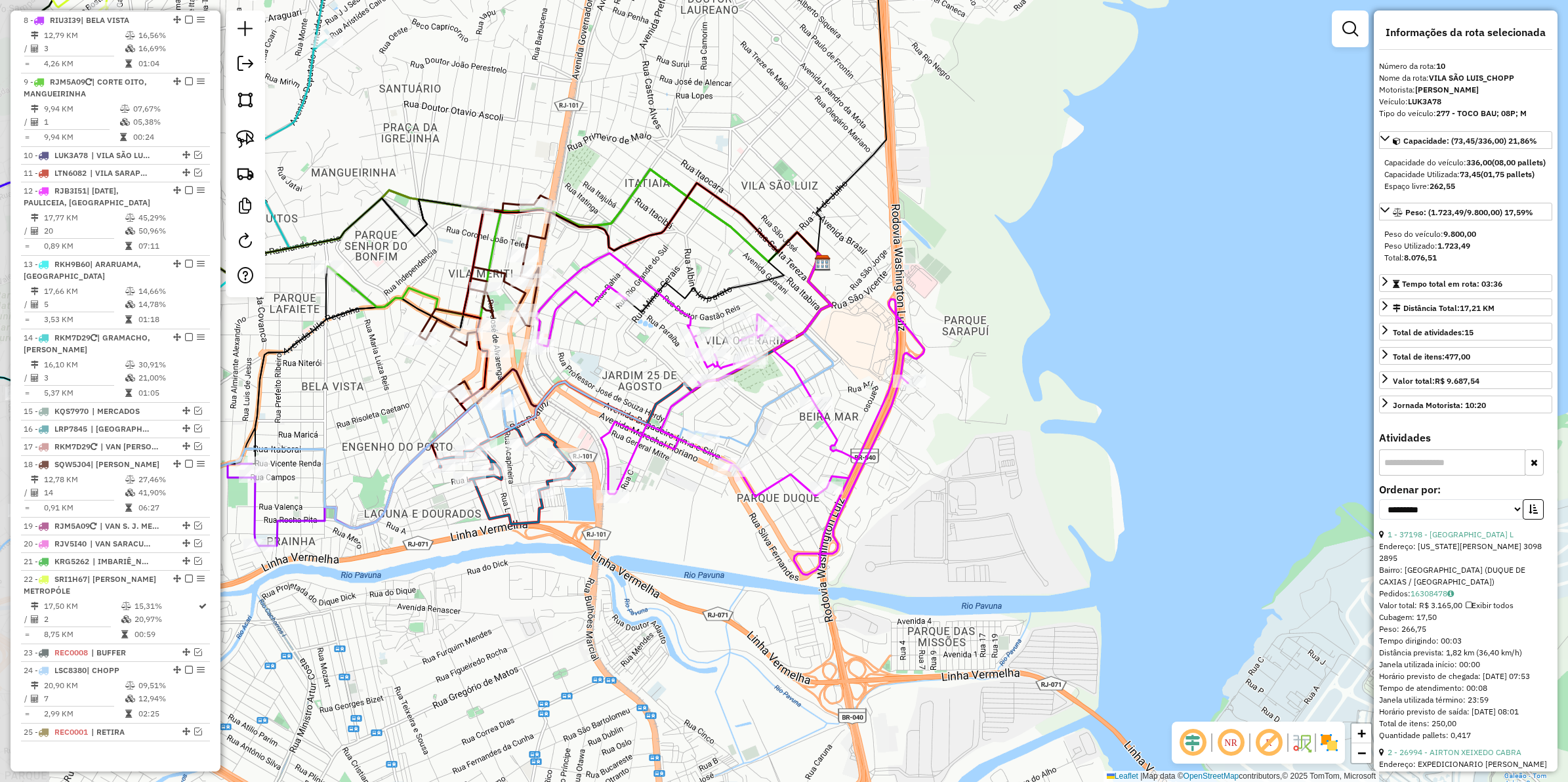
drag, startPoint x: 777, startPoint y: 464, endPoint x: 905, endPoint y: 231, distance: 265.8
click at [905, 231] on div "Janela de atendimento Grade de atendimento Capacidade Transportadoras Veículos …" at bounding box center [784, 391] width 1568 height 782
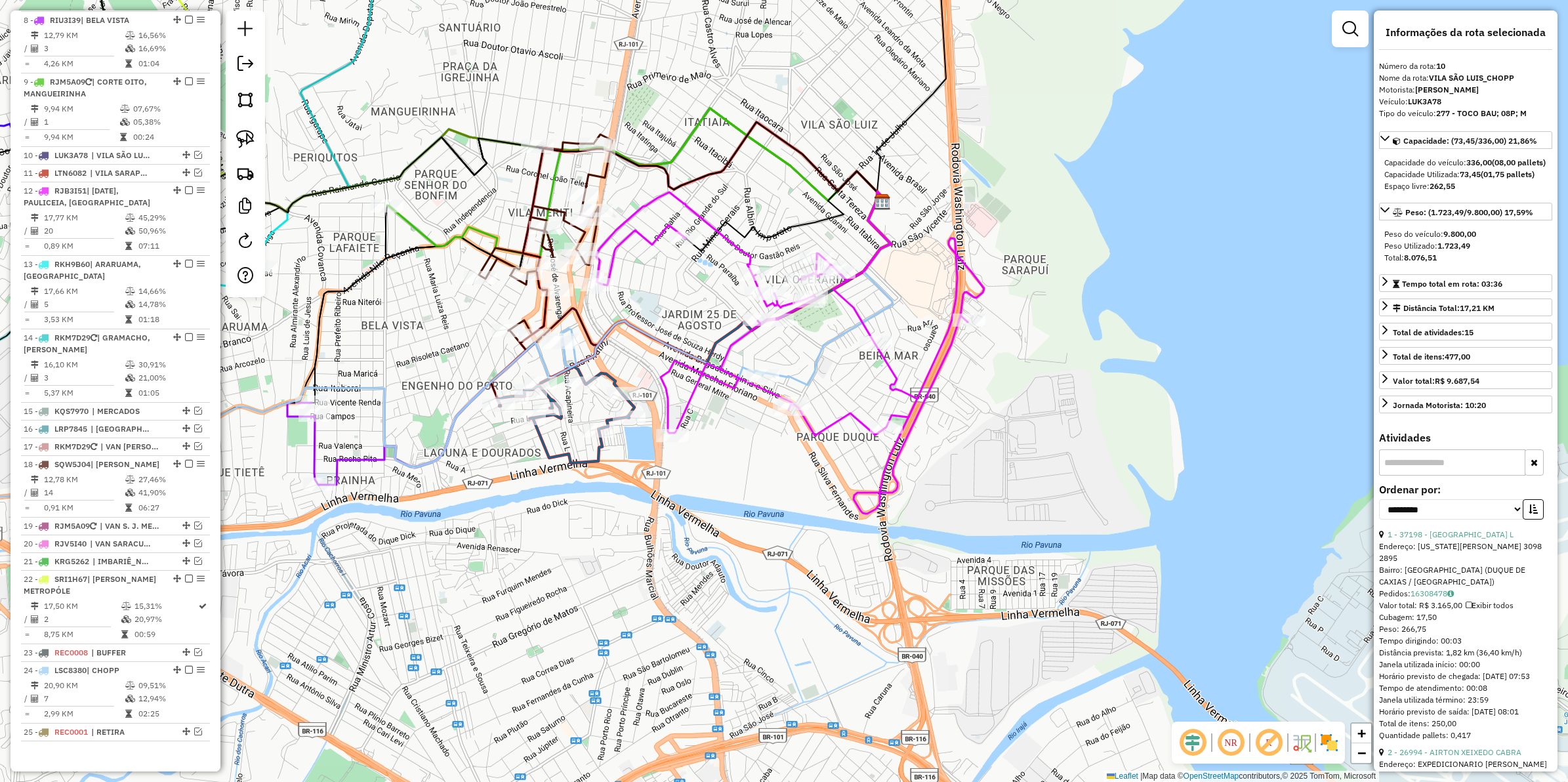
drag, startPoint x: 758, startPoint y: 482, endPoint x: 769, endPoint y: 499, distance: 20.2
click at [769, 499] on div "Janela de atendimento Grade de atendimento Capacidade Transportadoras Veículos …" at bounding box center [784, 391] width 1568 height 782
click at [764, 391] on icon at bounding box center [791, 352] width 387 height 322
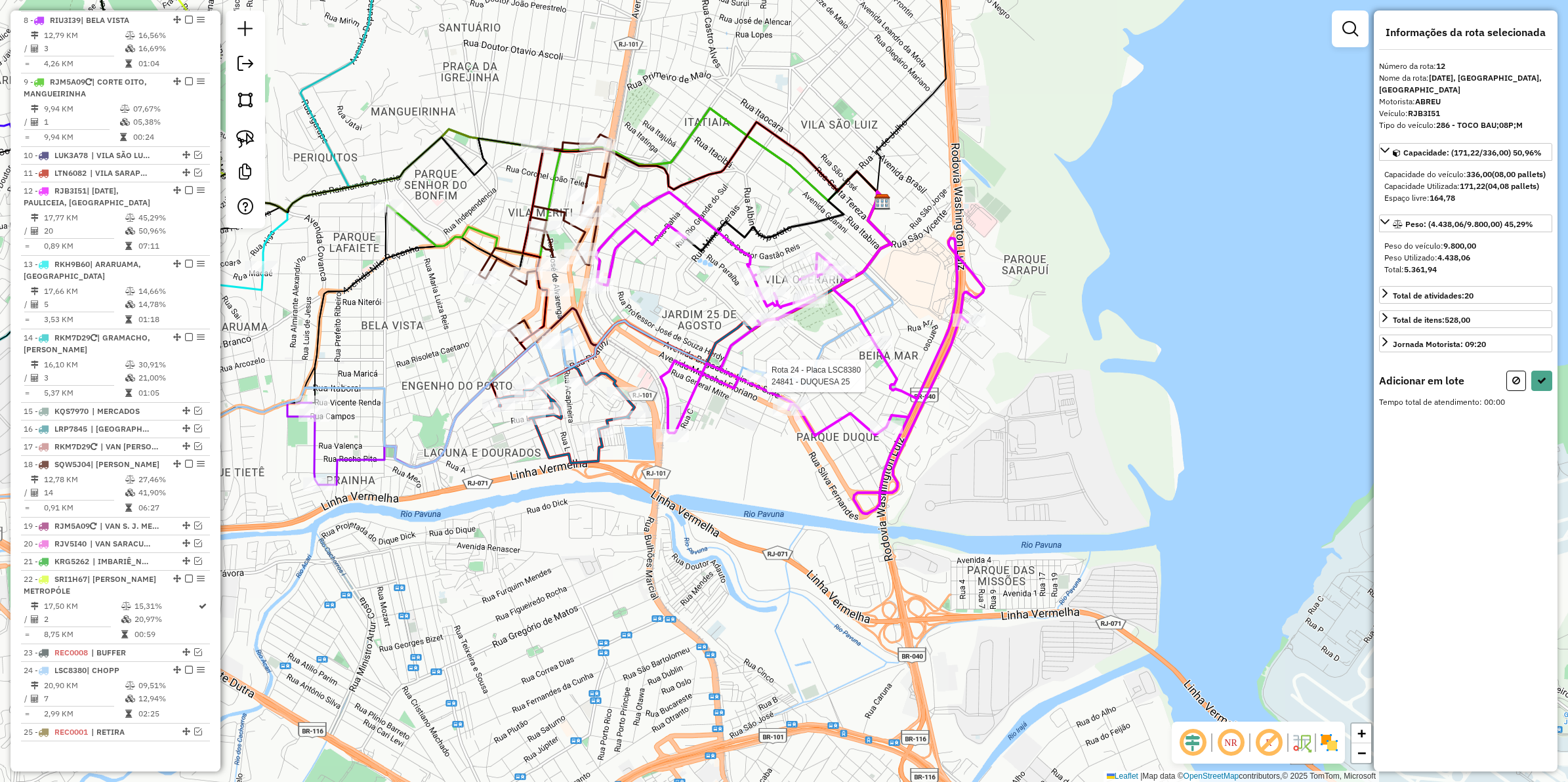
select select "**********"
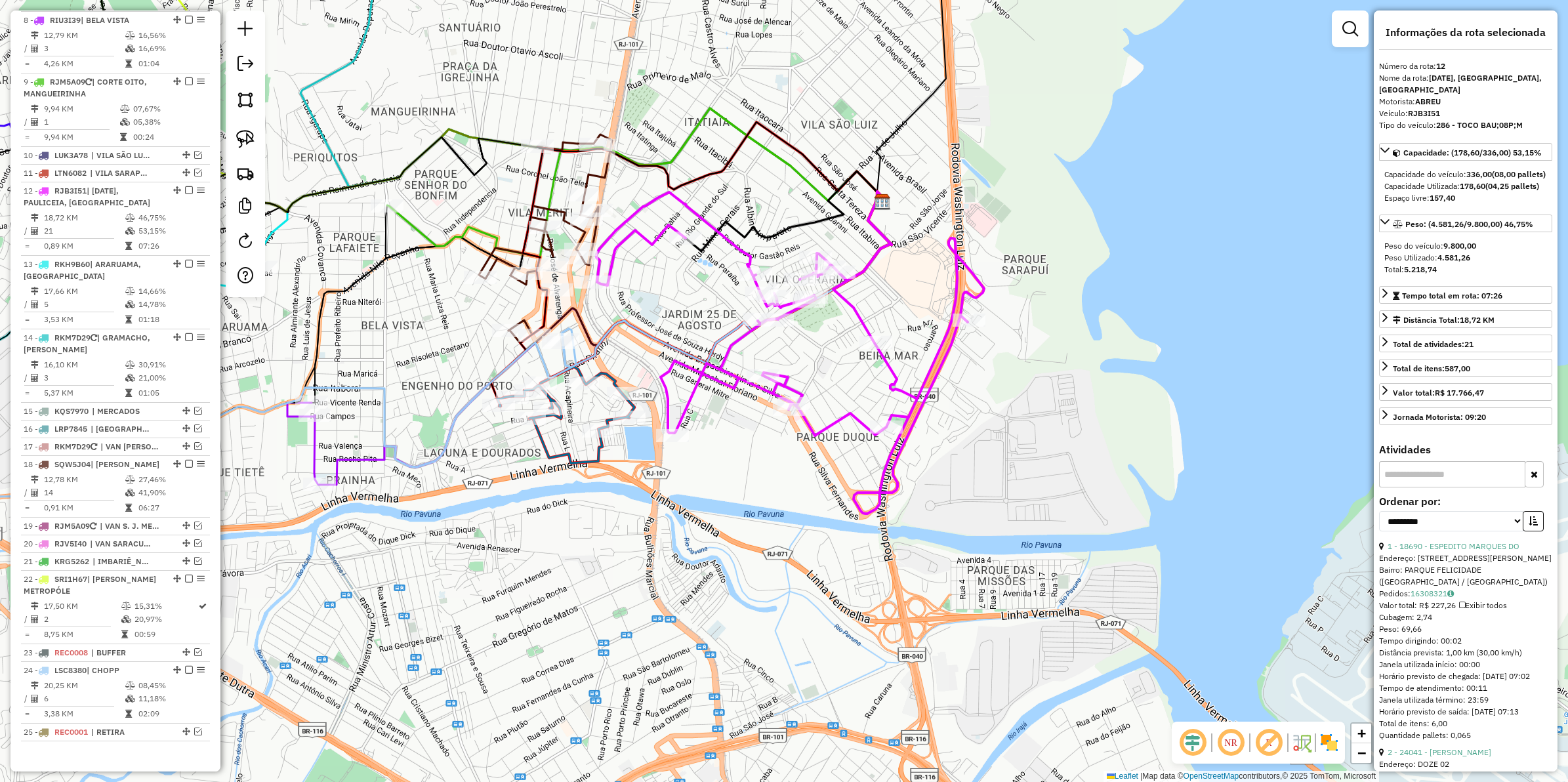
click at [847, 299] on icon at bounding box center [791, 352] width 387 height 322
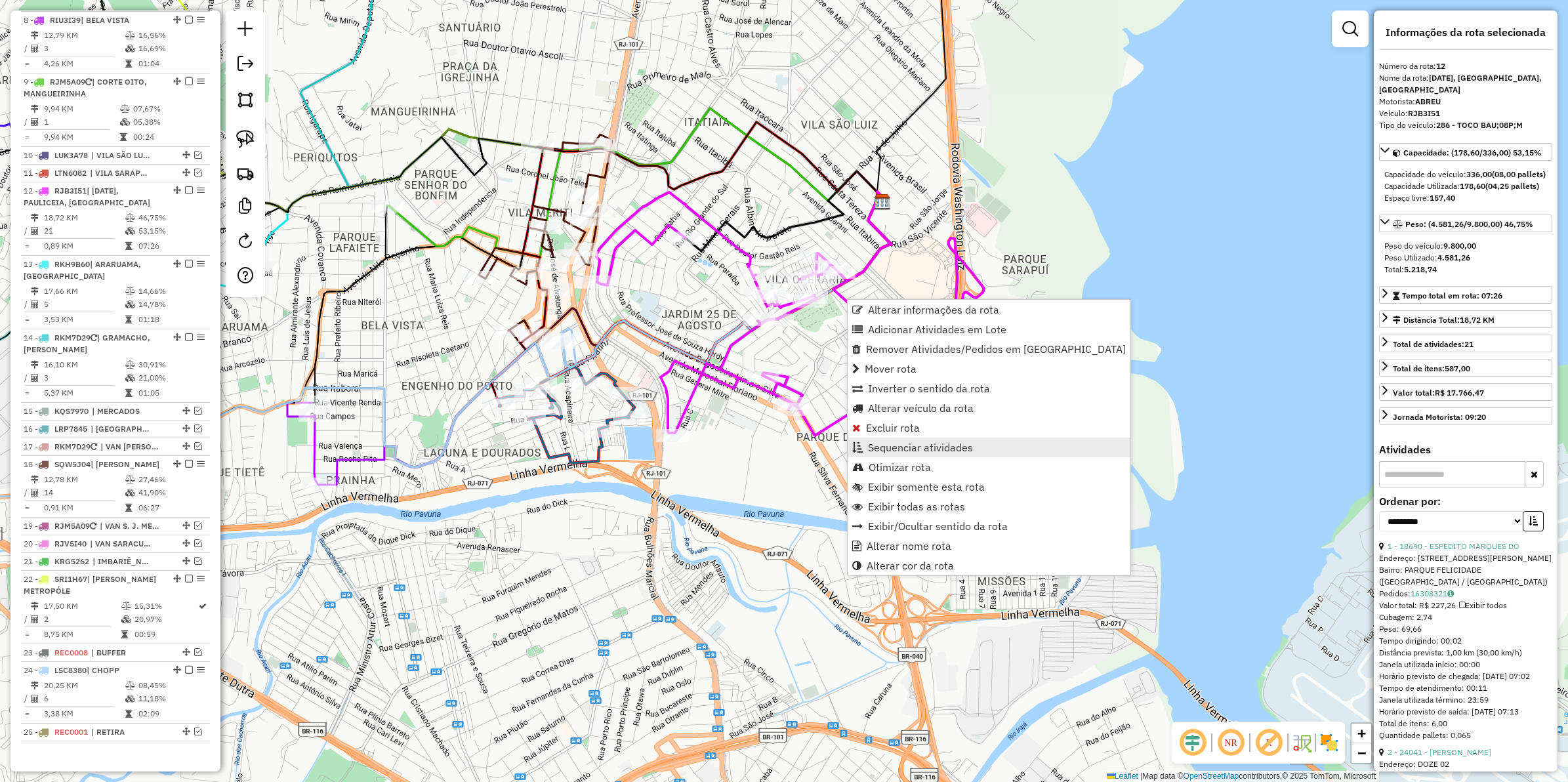
click at [899, 448] on span "Sequenciar atividades" at bounding box center [920, 448] width 105 height 11
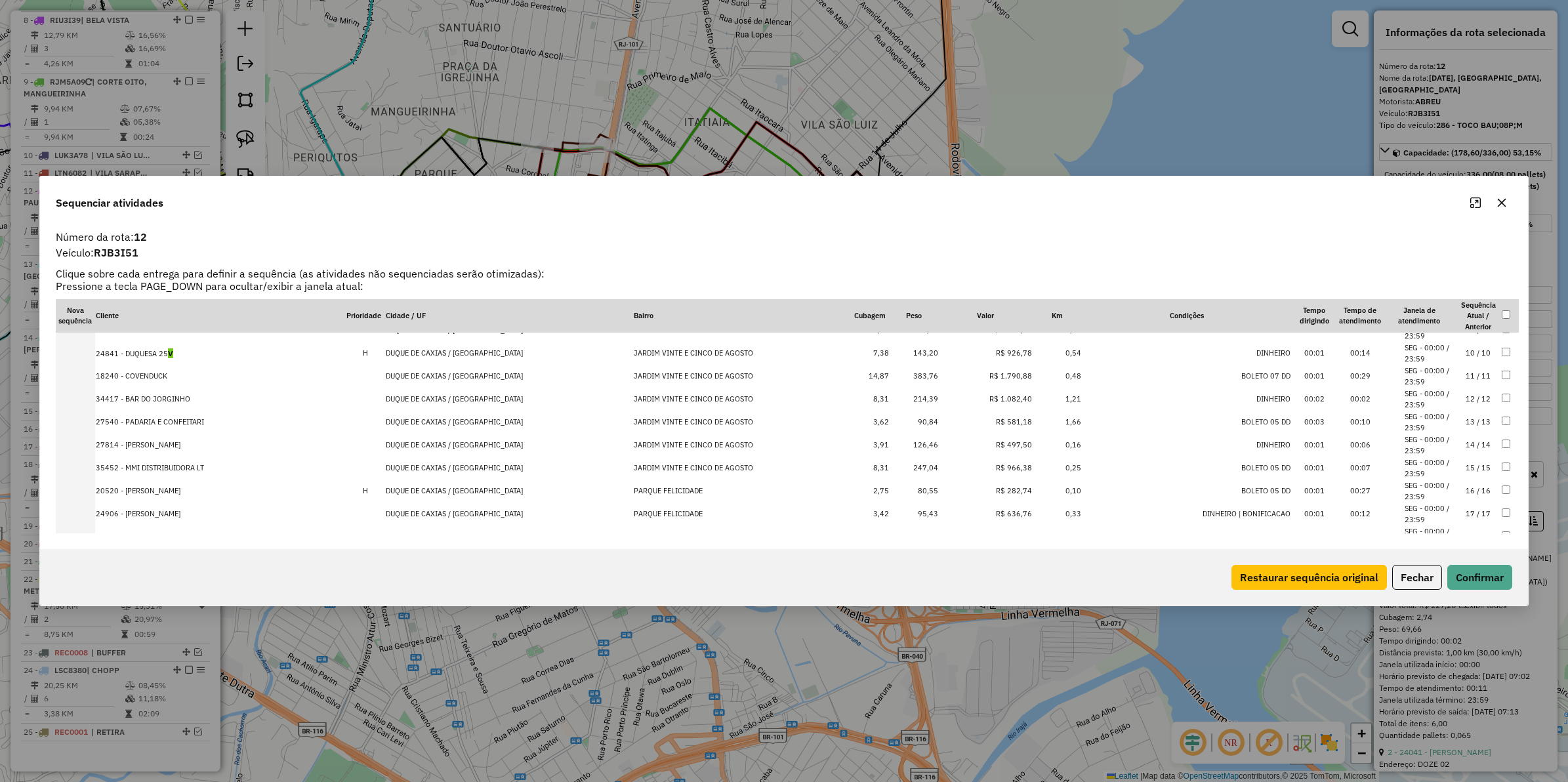
scroll to position [293, 0]
click at [988, 484] on td "R$ 4.000,86" at bounding box center [986, 488] width 95 height 23
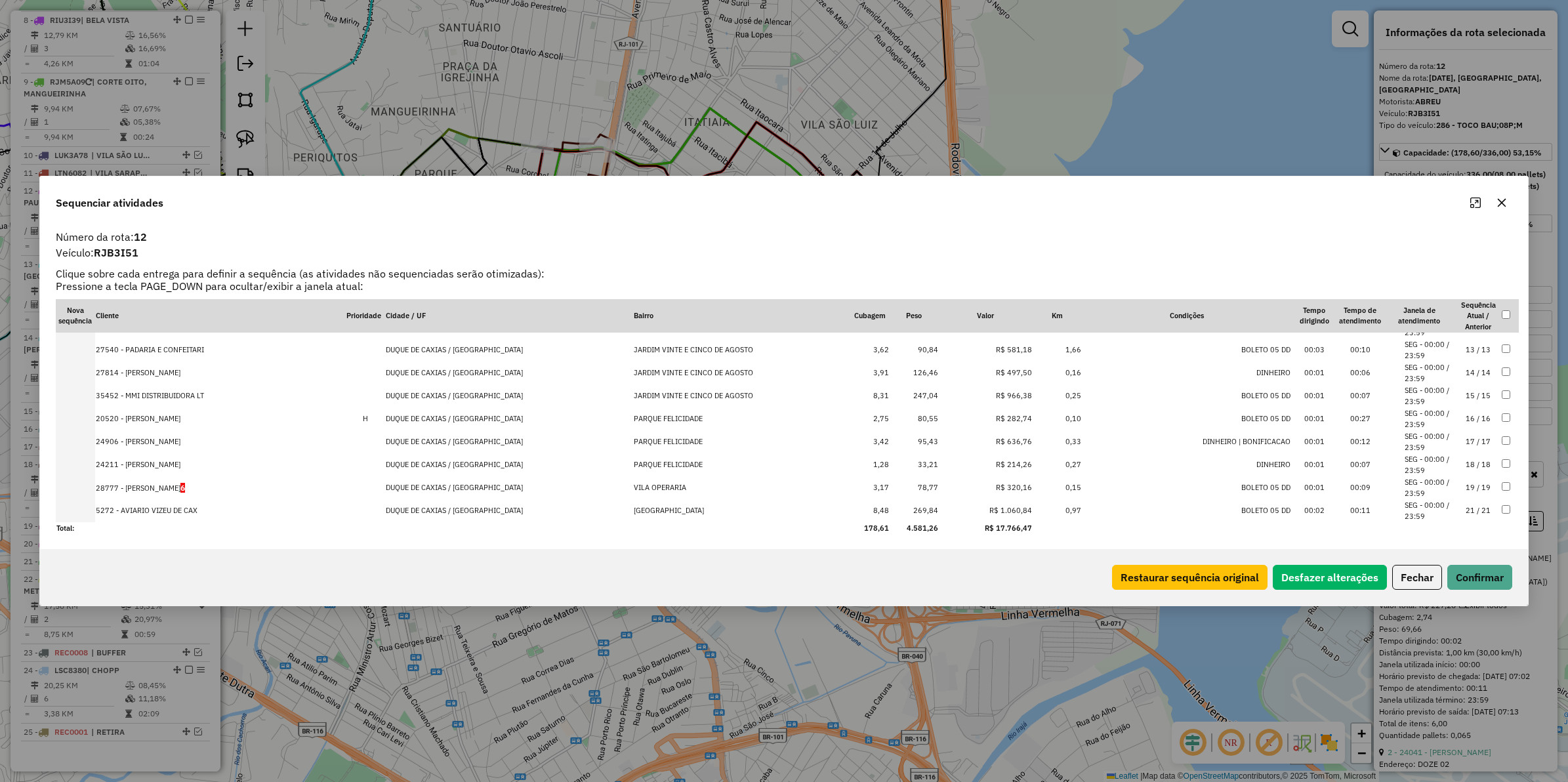
click at [988, 500] on td "R$ 1.060,84" at bounding box center [986, 511] width 95 height 23
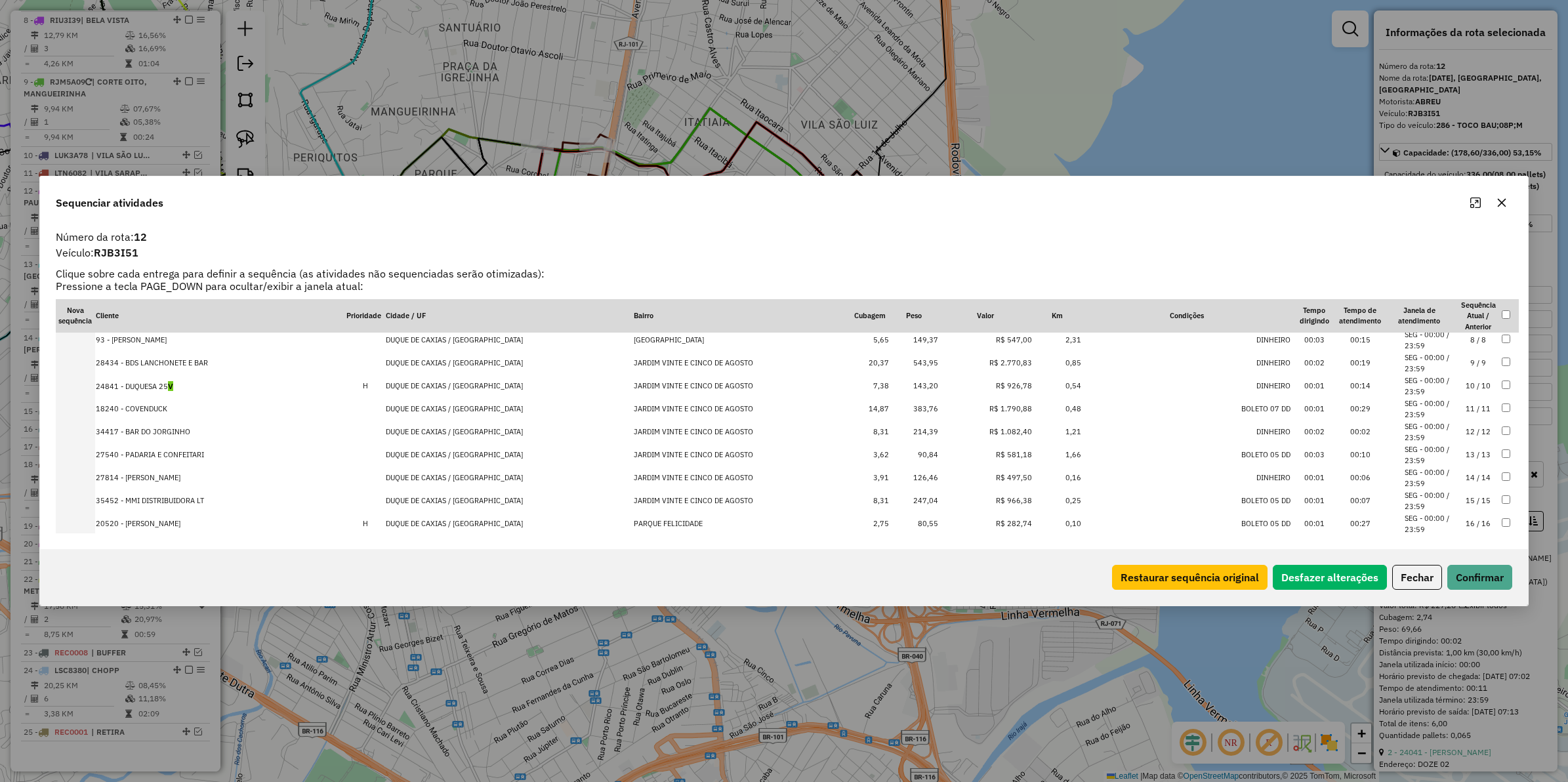
click at [984, 435] on td "R$ 1.082,40" at bounding box center [986, 432] width 95 height 23
click at [978, 410] on td "R$ 1.790,88" at bounding box center [986, 409] width 95 height 23
click at [983, 362] on td "R$ 2.770,83" at bounding box center [986, 363] width 95 height 23
drag, startPoint x: 995, startPoint y: 432, endPoint x: 996, endPoint y: 352, distance: 80.0
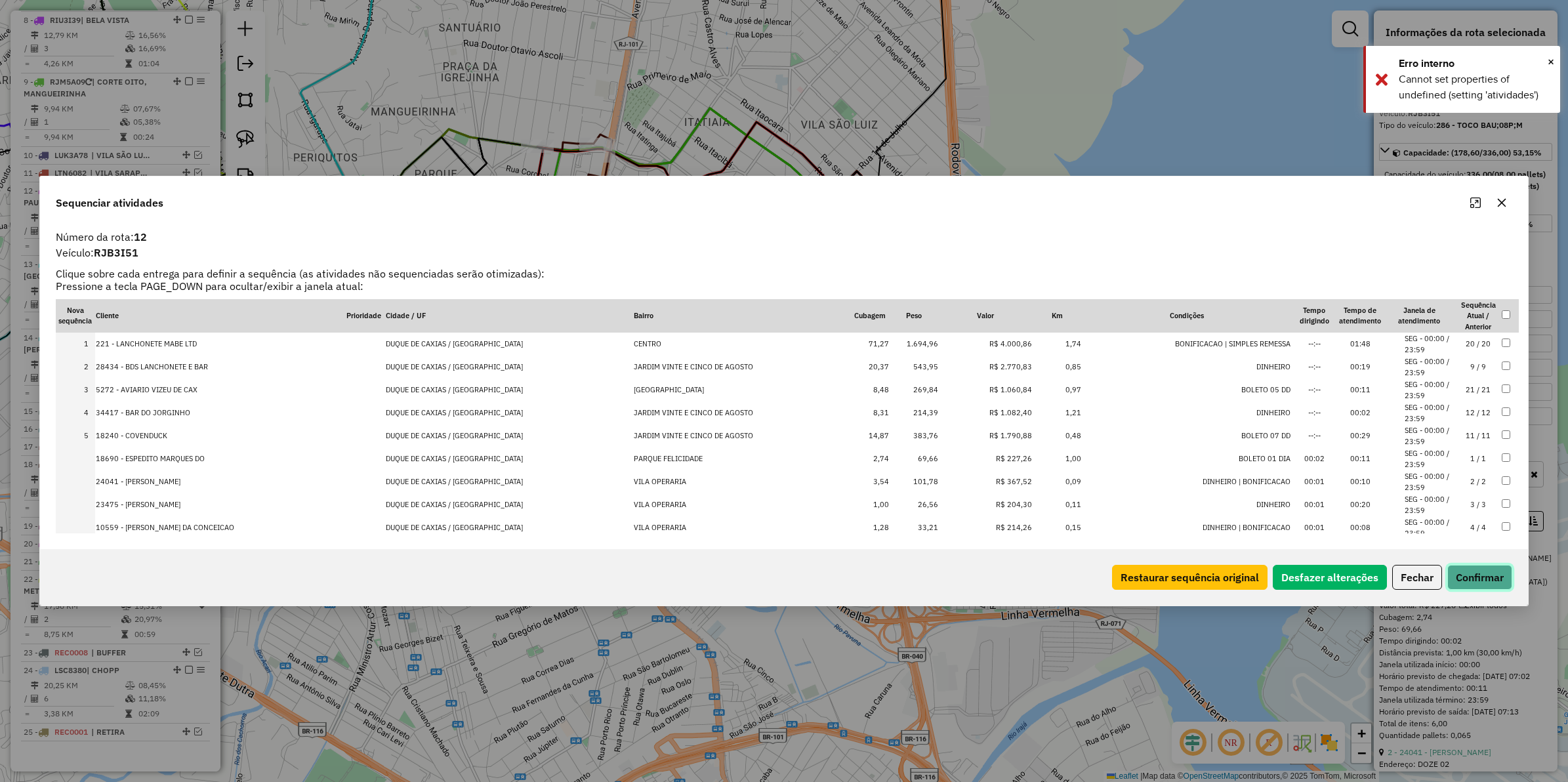
click at [1464, 579] on button "Confirmar" at bounding box center [1480, 578] width 65 height 25
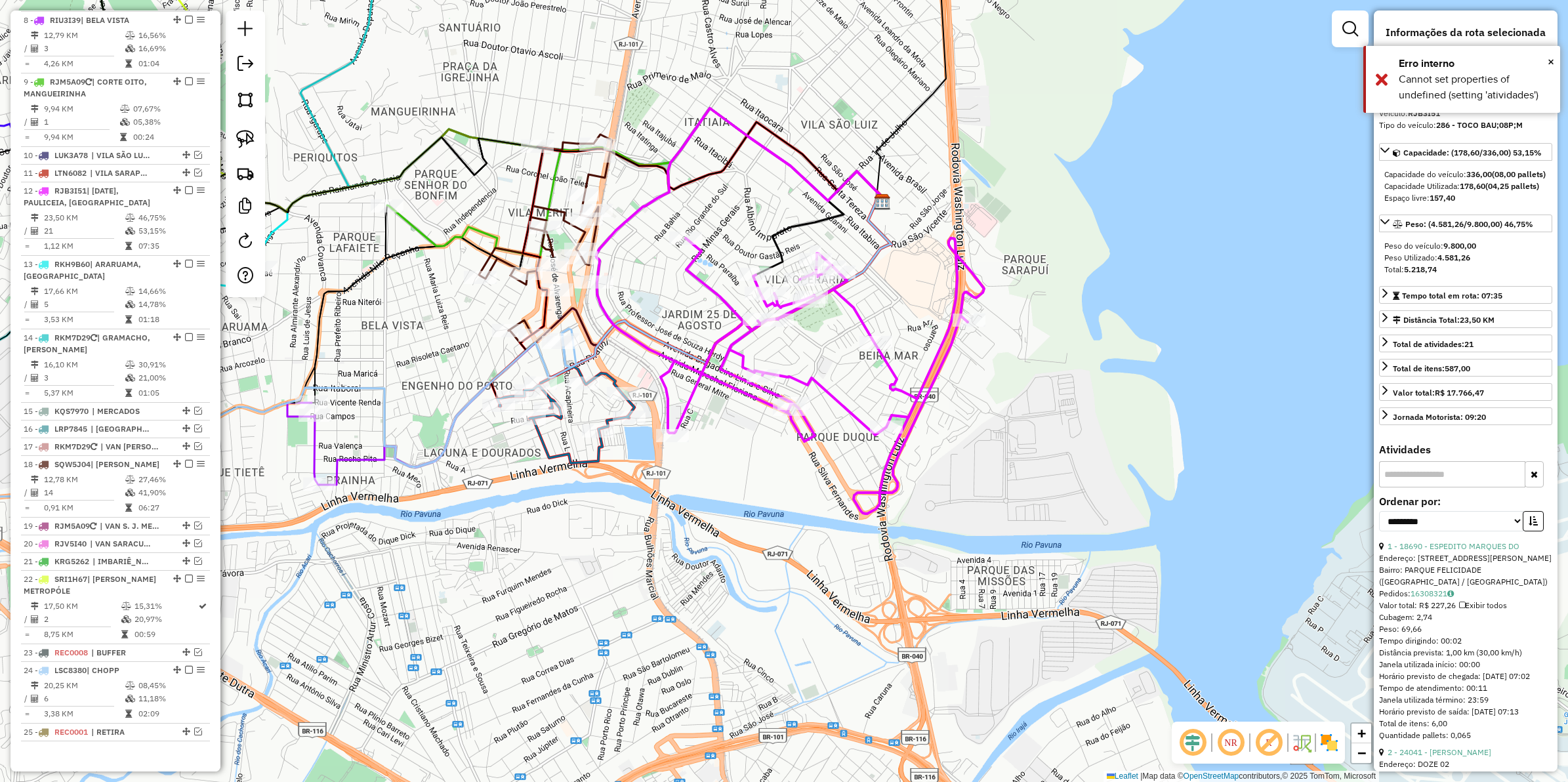
click at [809, 182] on icon at bounding box center [741, 196] width 288 height 174
drag, startPoint x: 809, startPoint y: 182, endPoint x: 886, endPoint y: 309, distance: 148.5
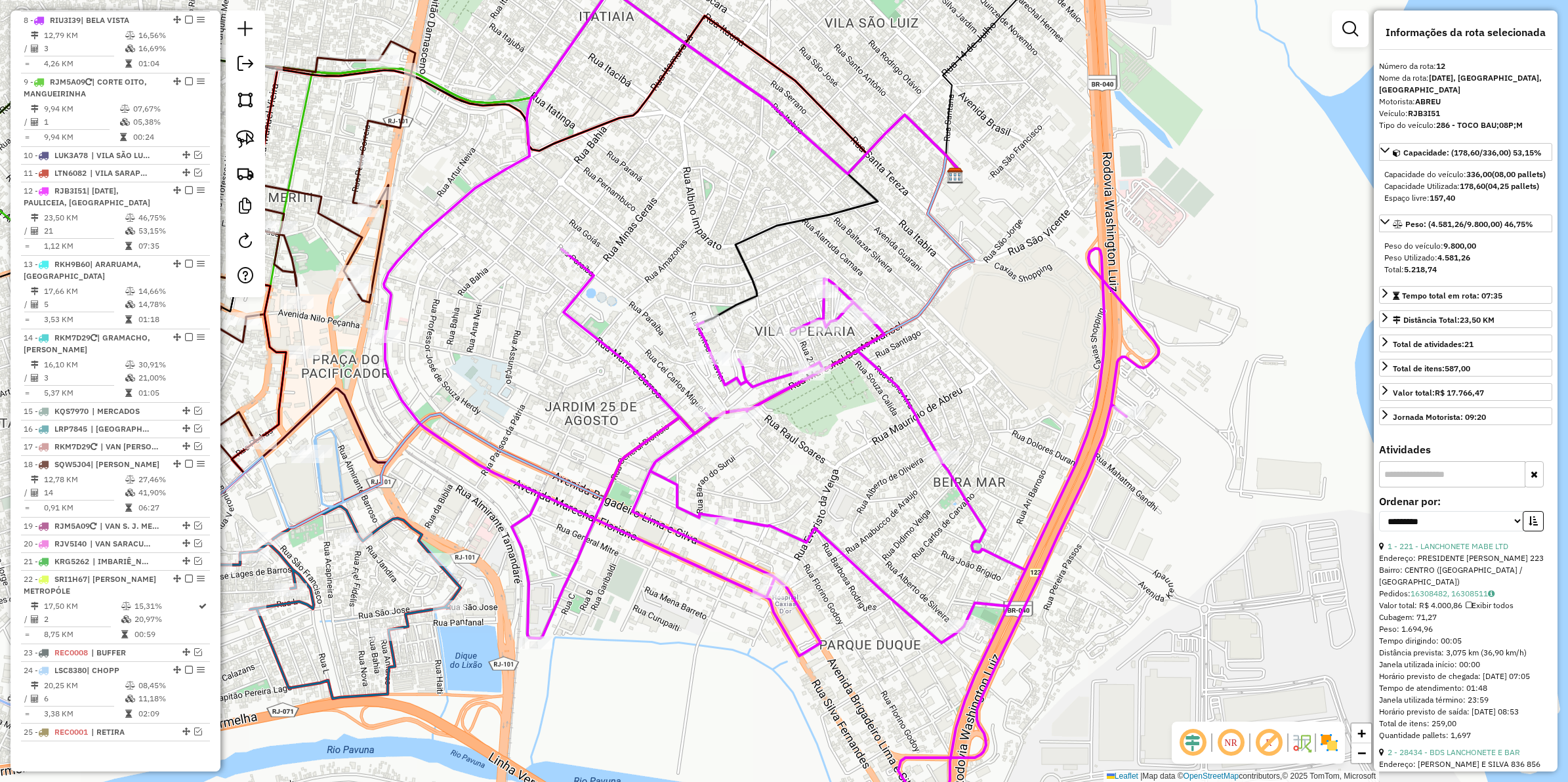
drag, startPoint x: 856, startPoint y: 388, endPoint x: 853, endPoint y: 411, distance: 23.2
click at [853, 411] on div "Janela de atendimento Grade de atendimento Capacidade Transportadoras Veículos …" at bounding box center [784, 391] width 1568 height 782
click at [600, 343] on icon at bounding box center [771, 524] width 774 height 551
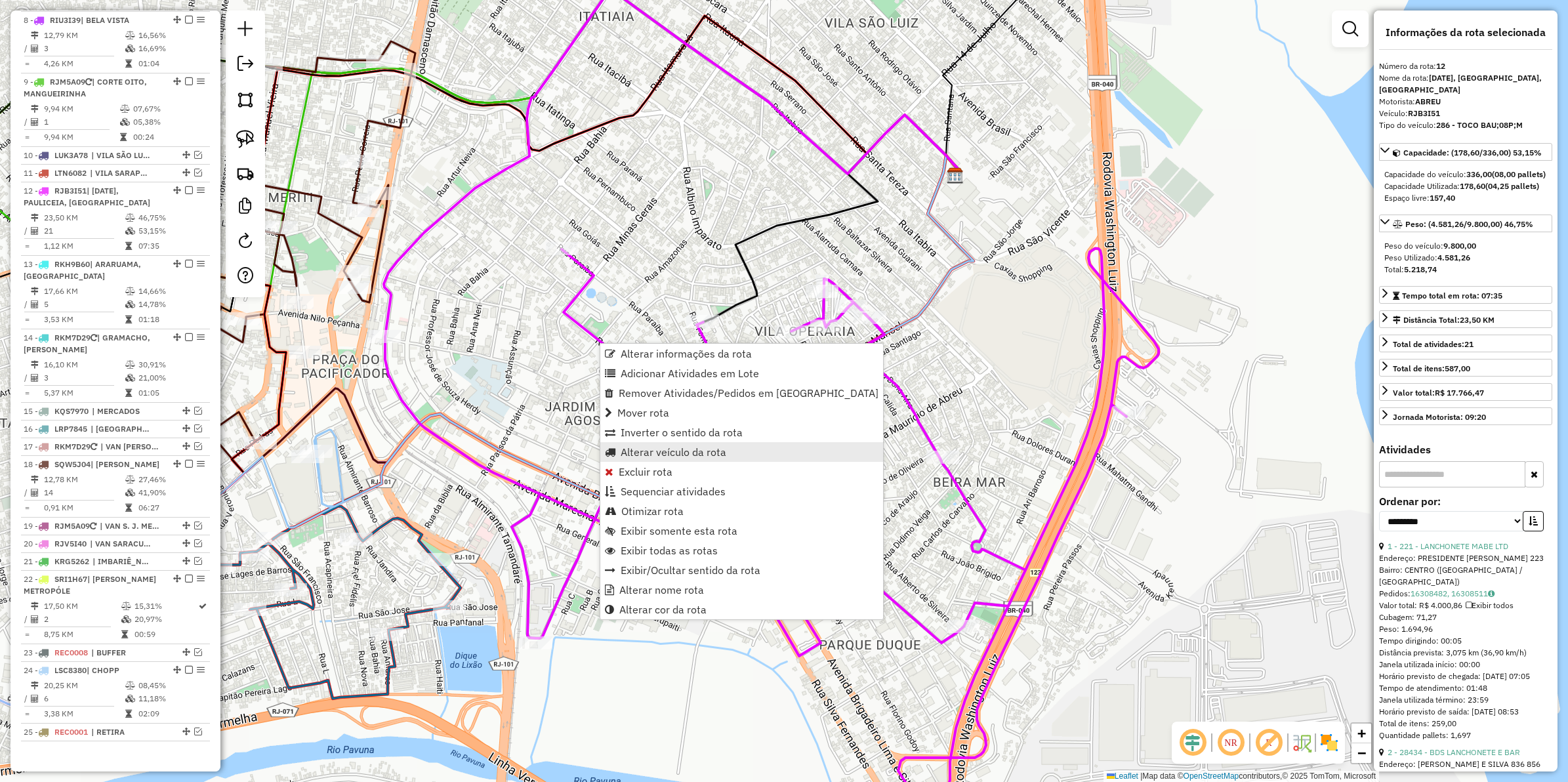
click at [668, 450] on span "Alterar veículo da rota" at bounding box center [673, 452] width 106 height 11
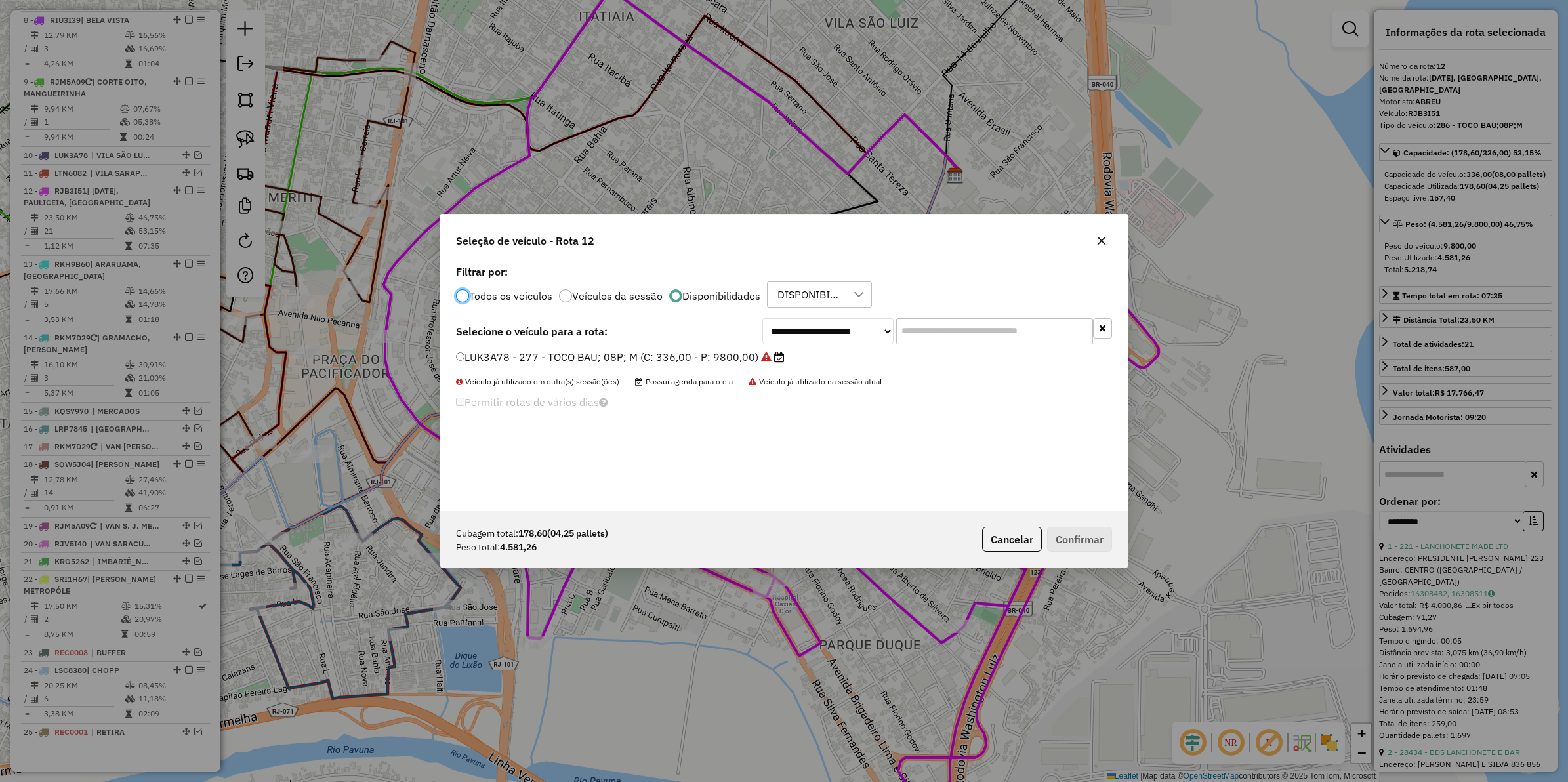
scroll to position [6, 4]
drag, startPoint x: 801, startPoint y: 338, endPoint x: 801, endPoint y: 346, distance: 8.0
click at [801, 338] on select "**********" at bounding box center [828, 331] width 131 height 26
select select "********"
click at [763, 318] on select "**********" at bounding box center [828, 331] width 131 height 26
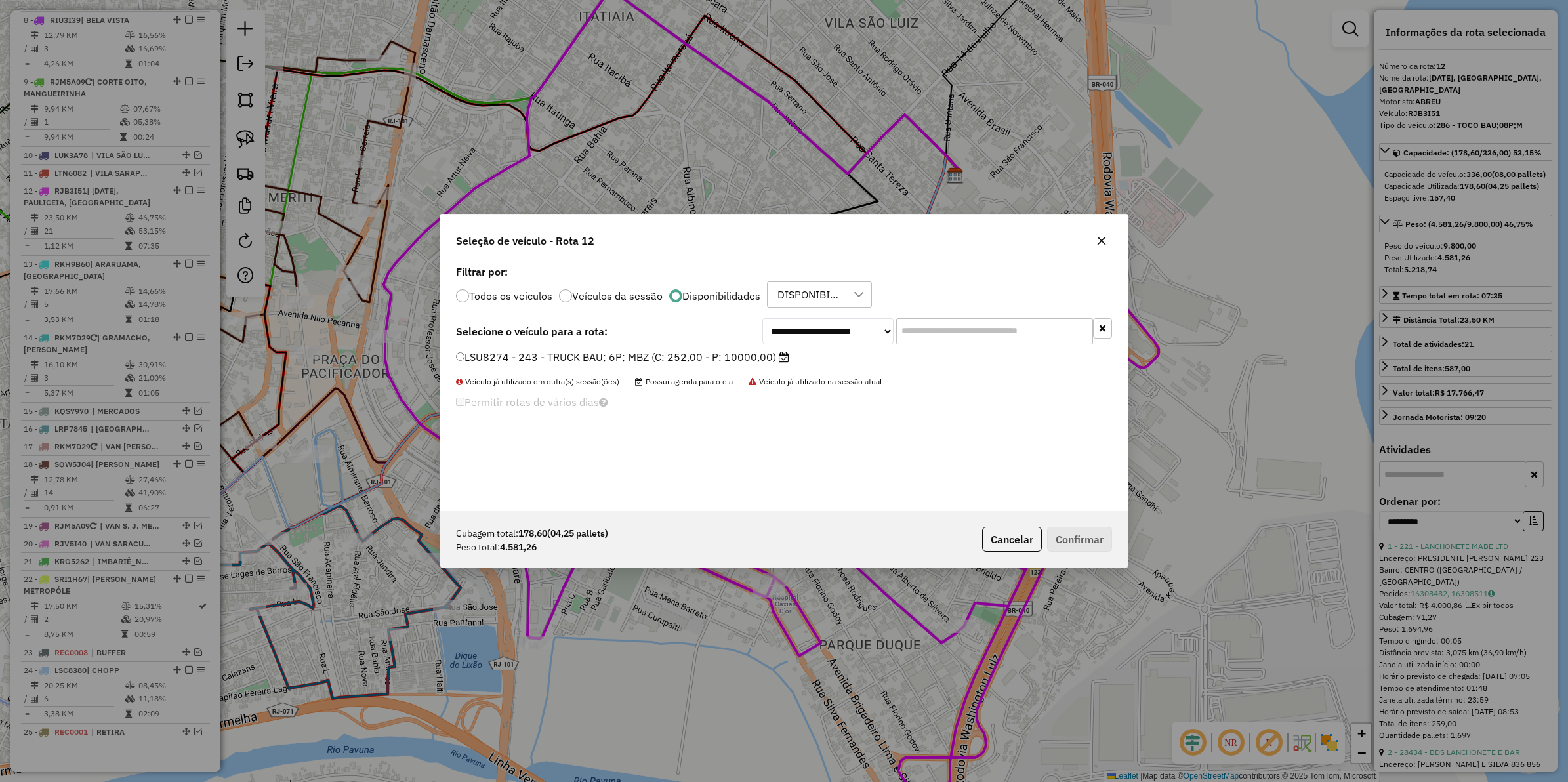
click at [656, 353] on label "LSU8274 - 243 - TRUCK BAU; 6P; MBZ (C: 252,00 - P: 10000,00)" at bounding box center [622, 357] width 333 height 16
click at [1077, 537] on button "Confirmar" at bounding box center [1080, 539] width 65 height 25
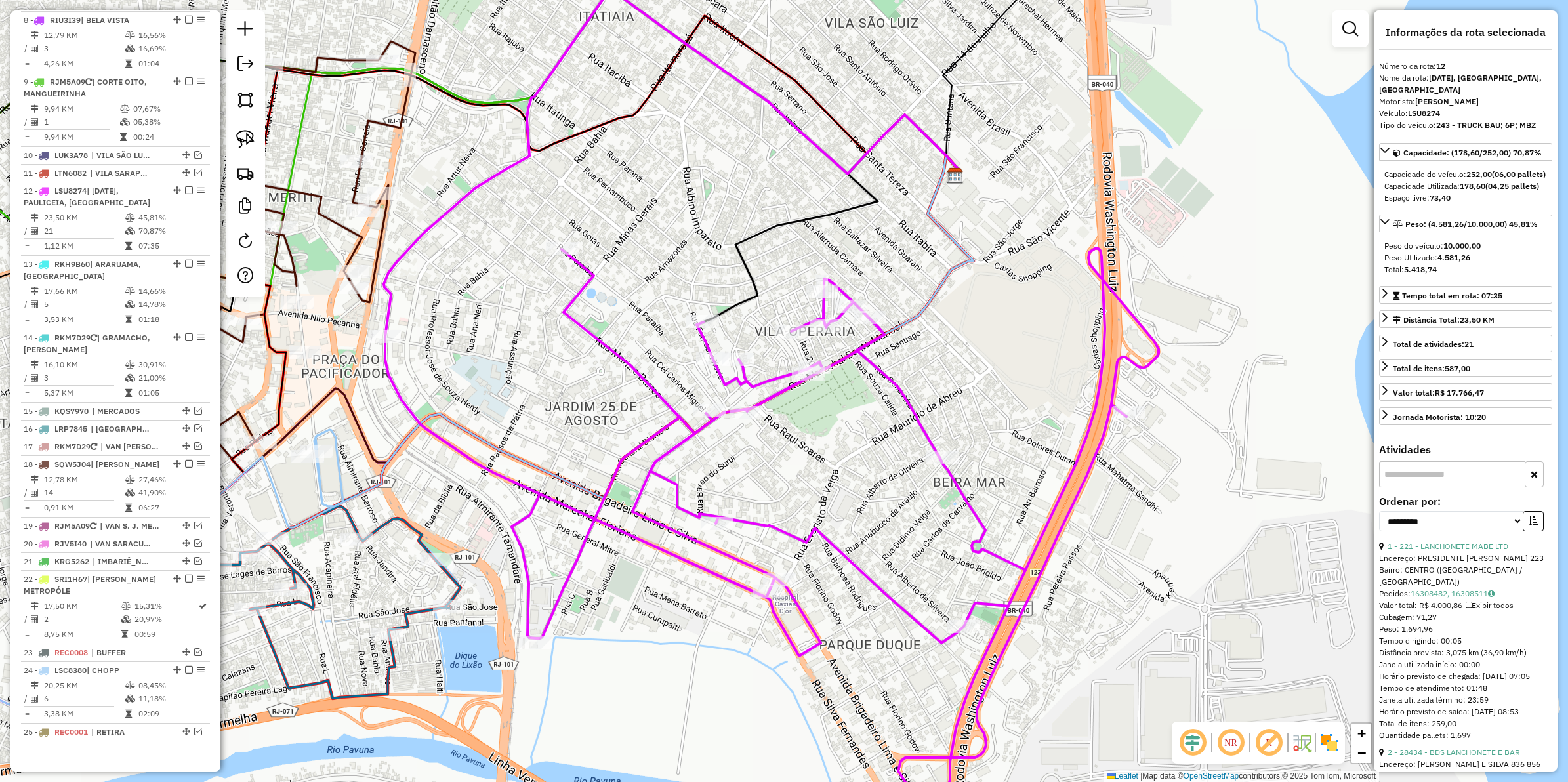
click at [900, 388] on icon at bounding box center [771, 524] width 774 height 551
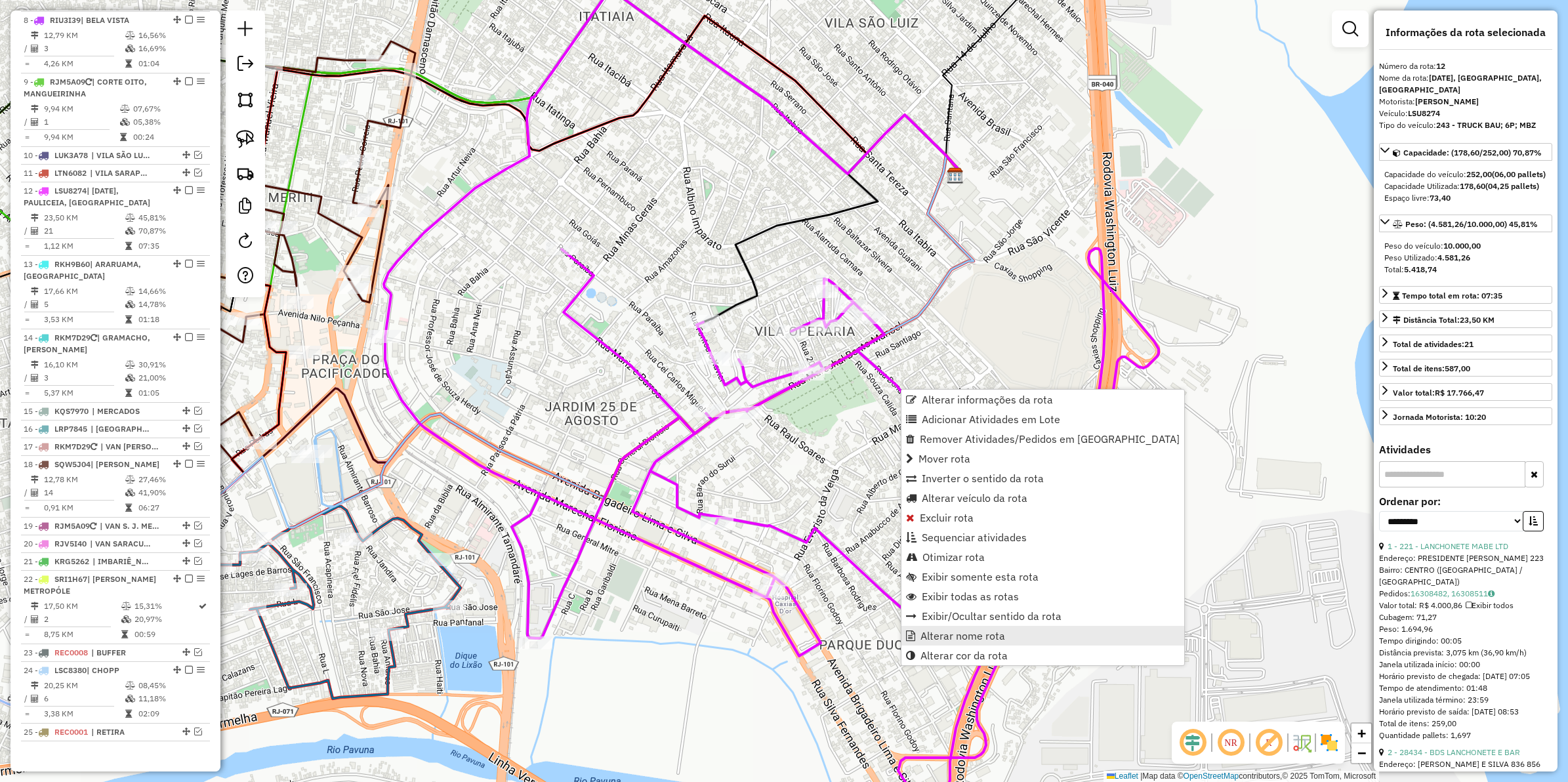
click at [946, 640] on span "Alterar nome rota" at bounding box center [962, 636] width 85 height 11
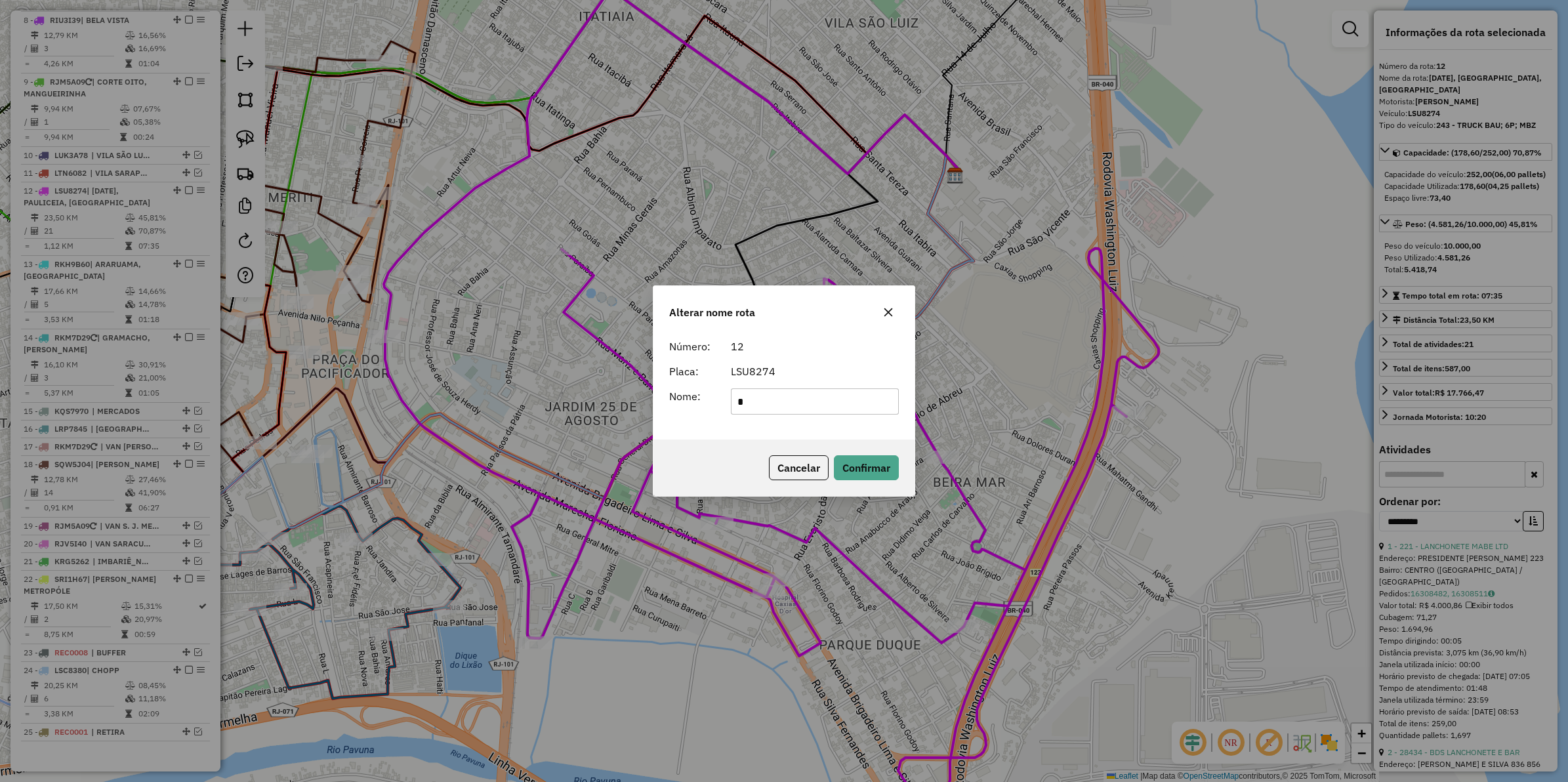
scroll to position [0, 0]
type input "**********"
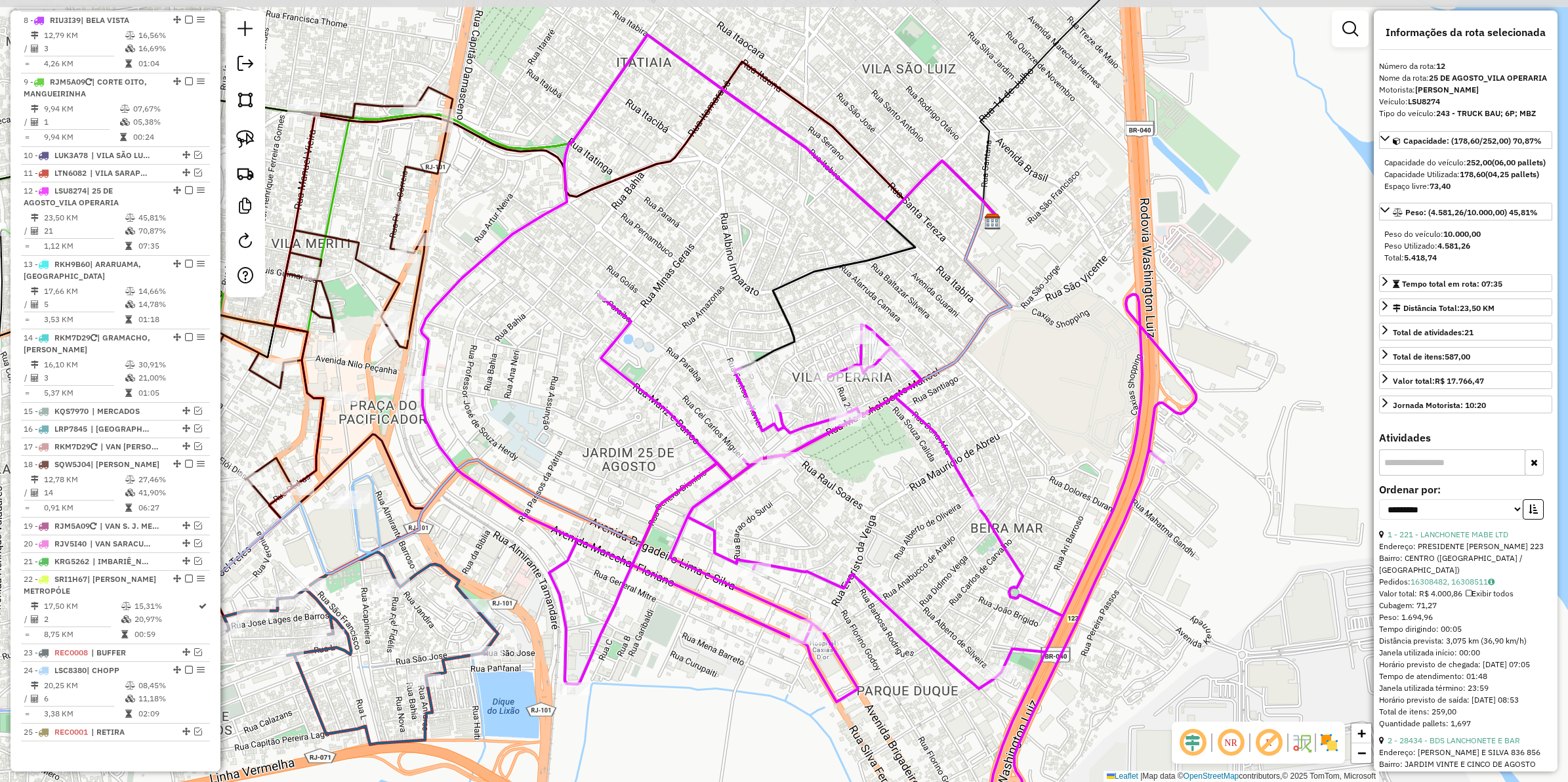
drag, startPoint x: 594, startPoint y: 376, endPoint x: 633, endPoint y: 423, distance: 61.1
click at [633, 423] on div "Janela de atendimento Grade de atendimento Capacidade Transportadoras Veículos …" at bounding box center [784, 391] width 1568 height 782
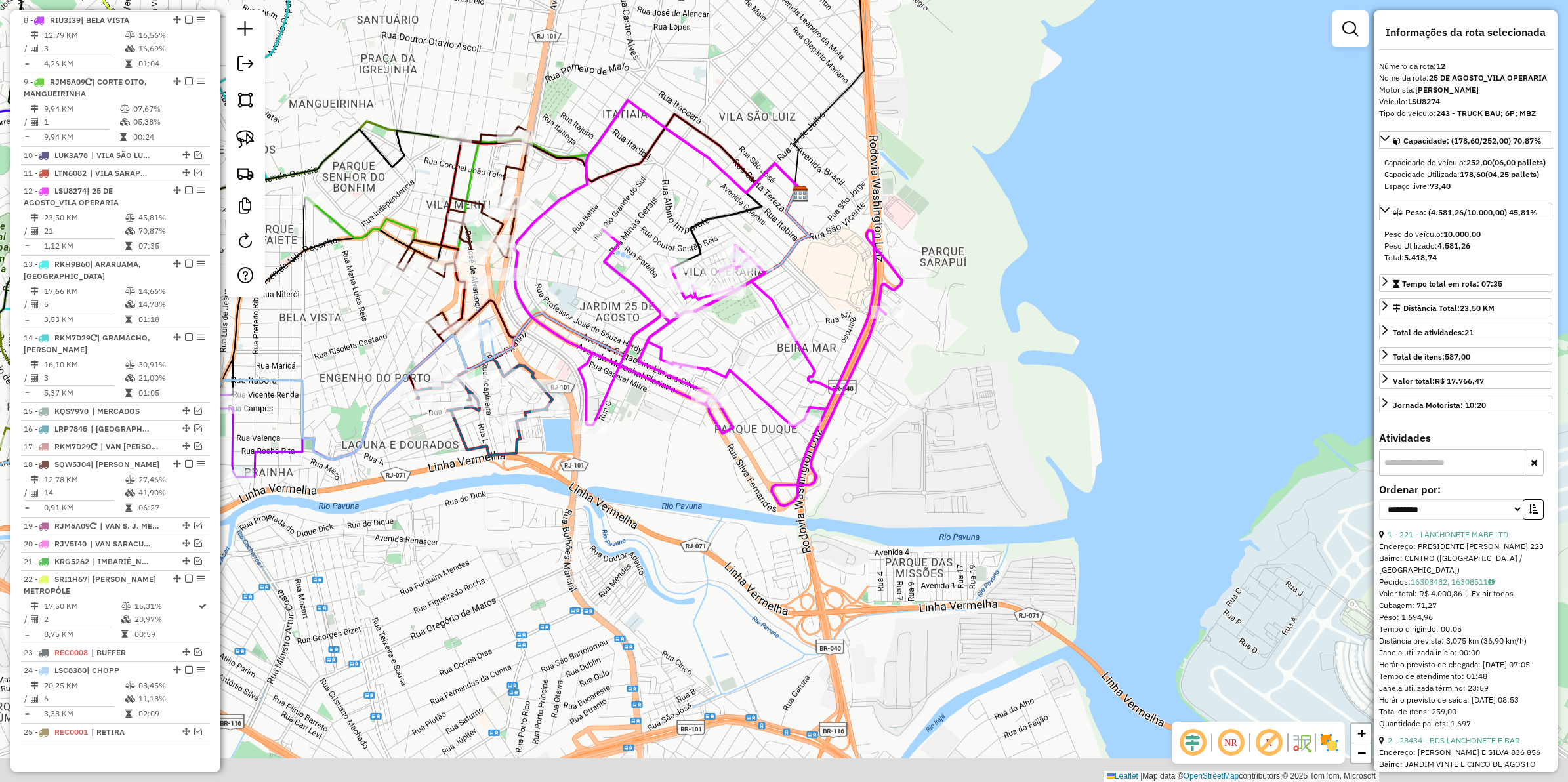
drag, startPoint x: 753, startPoint y: 423, endPoint x: 740, endPoint y: 279, distance: 144.6
click at [740, 279] on div "Janela de atendimento Grade de atendimento Capacidade Transportadoras Veículos …" at bounding box center [784, 391] width 1568 height 782
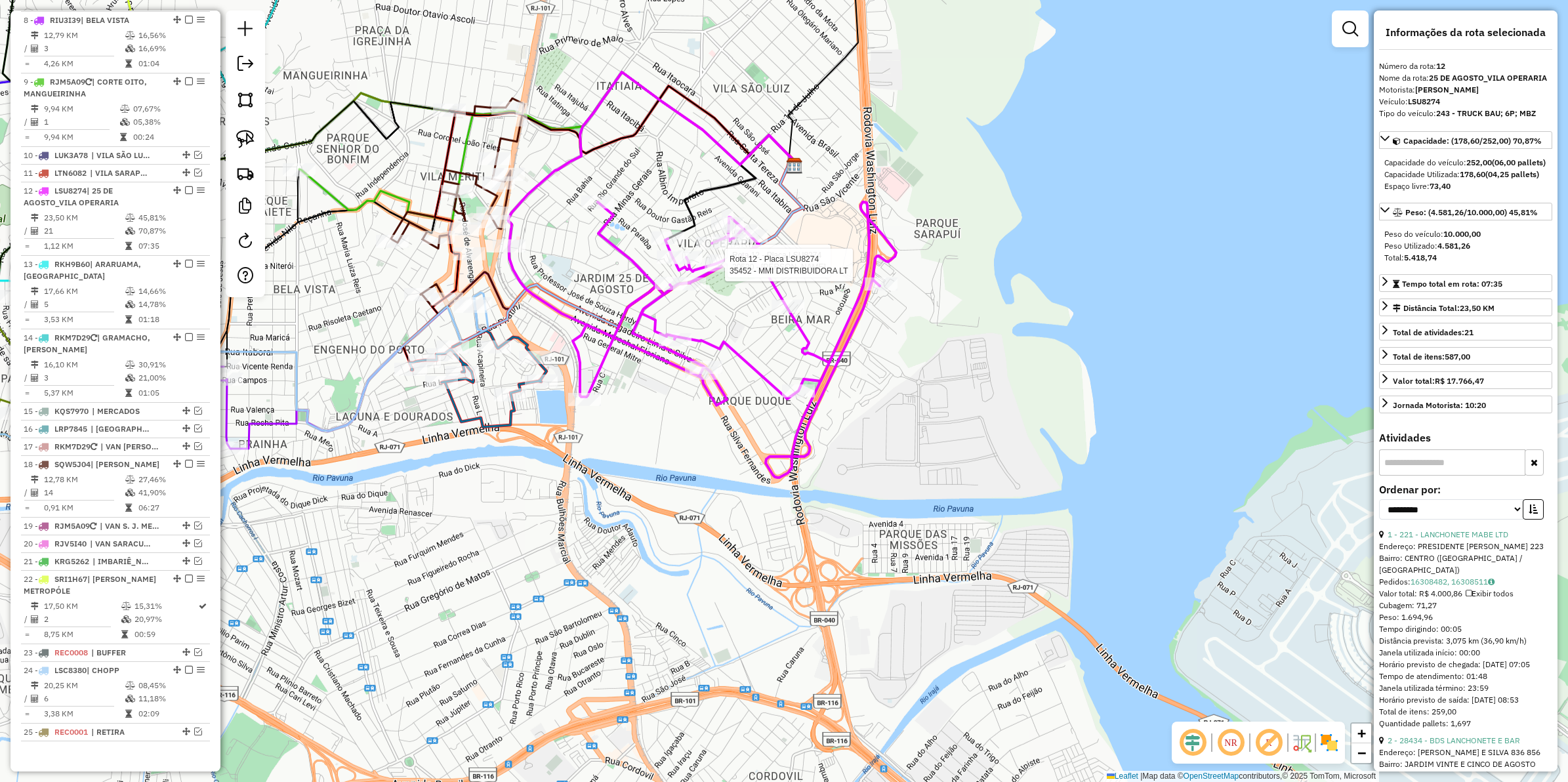
click at [772, 281] on icon at bounding box center [703, 340] width 387 height 275
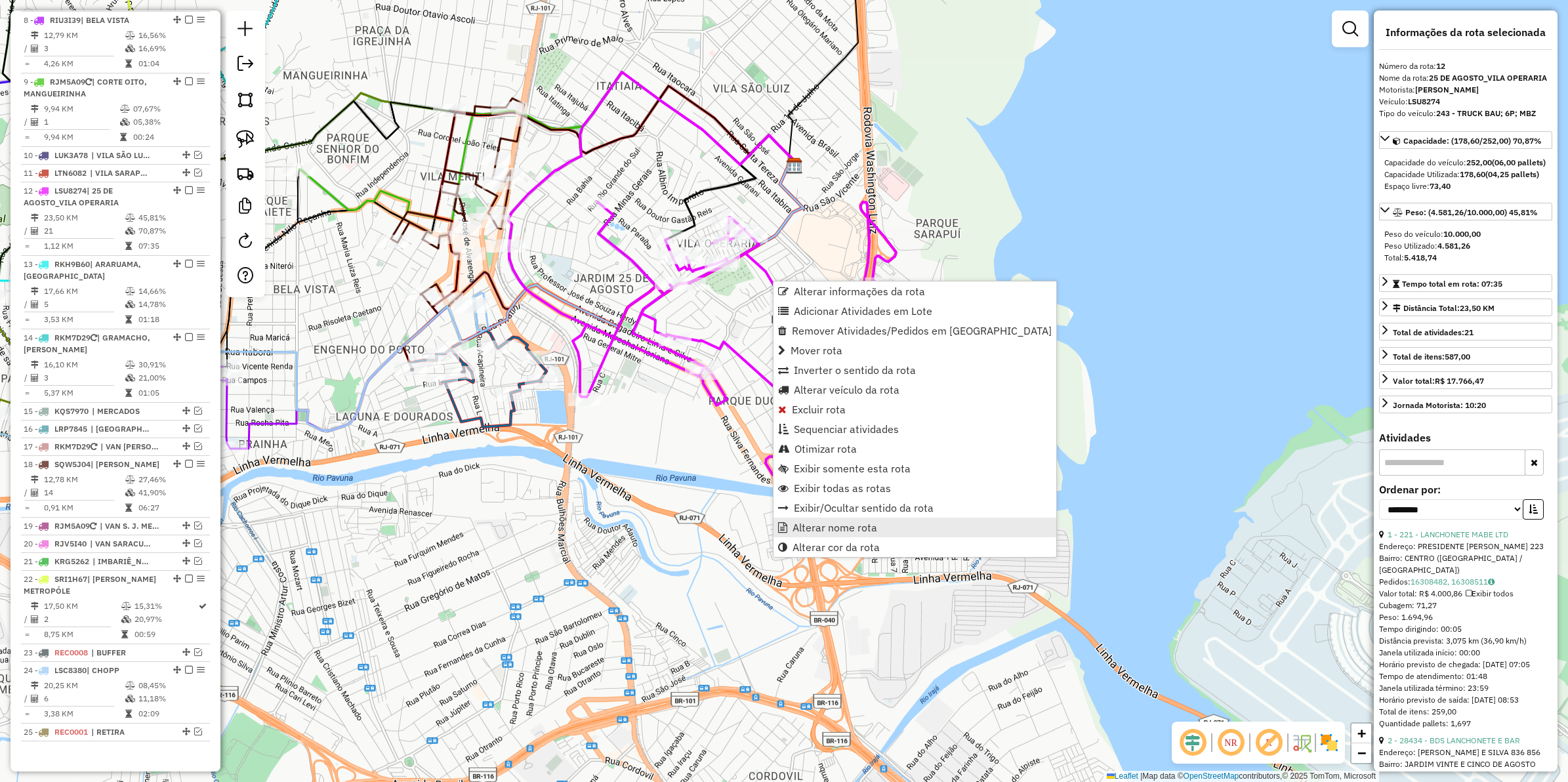
click at [837, 523] on span "Alterar nome rota" at bounding box center [834, 528] width 85 height 11
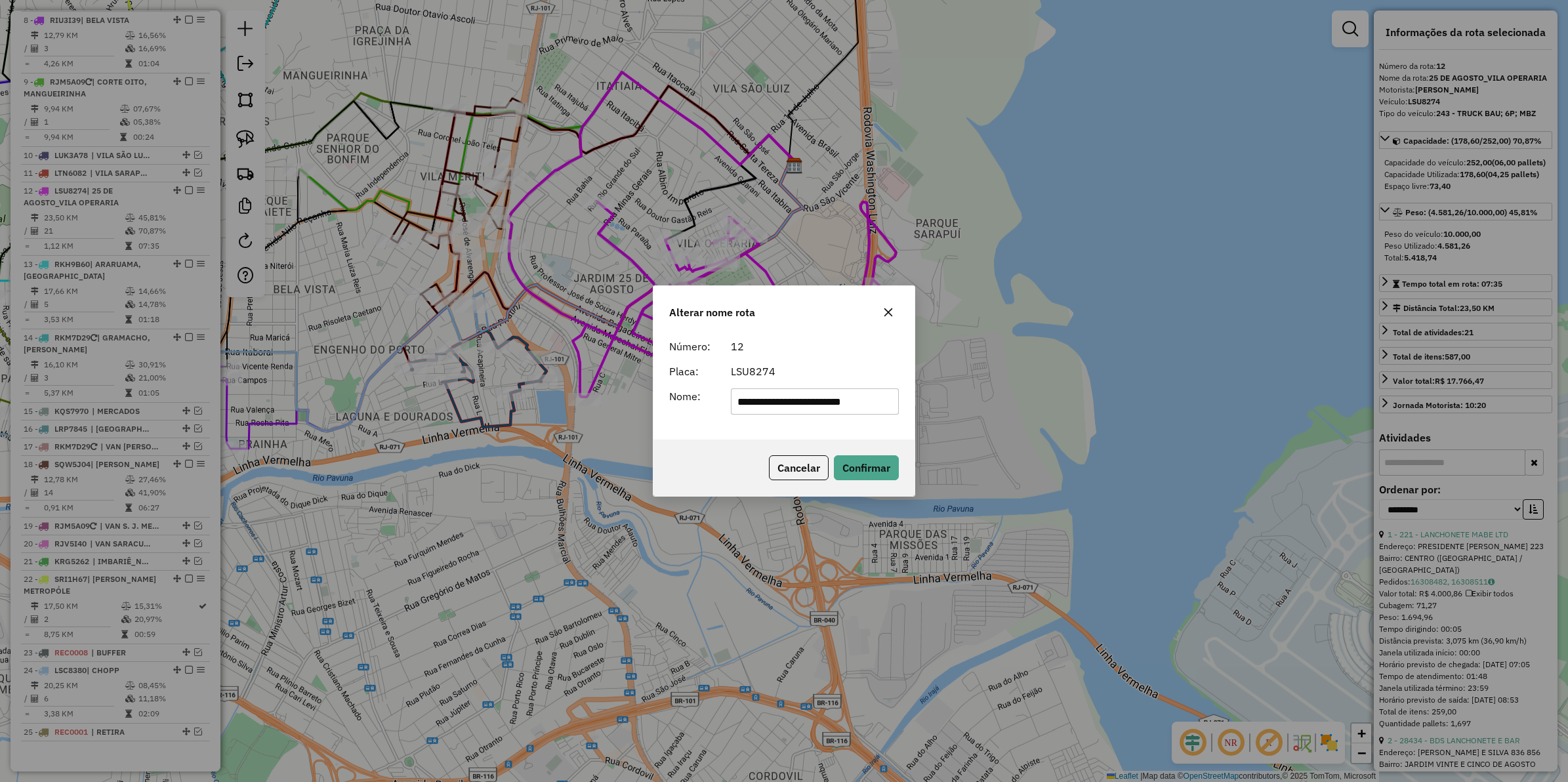
click at [837, 521] on div "**********" at bounding box center [784, 391] width 1568 height 782
click at [807, 461] on button "Cancelar" at bounding box center [798, 468] width 60 height 25
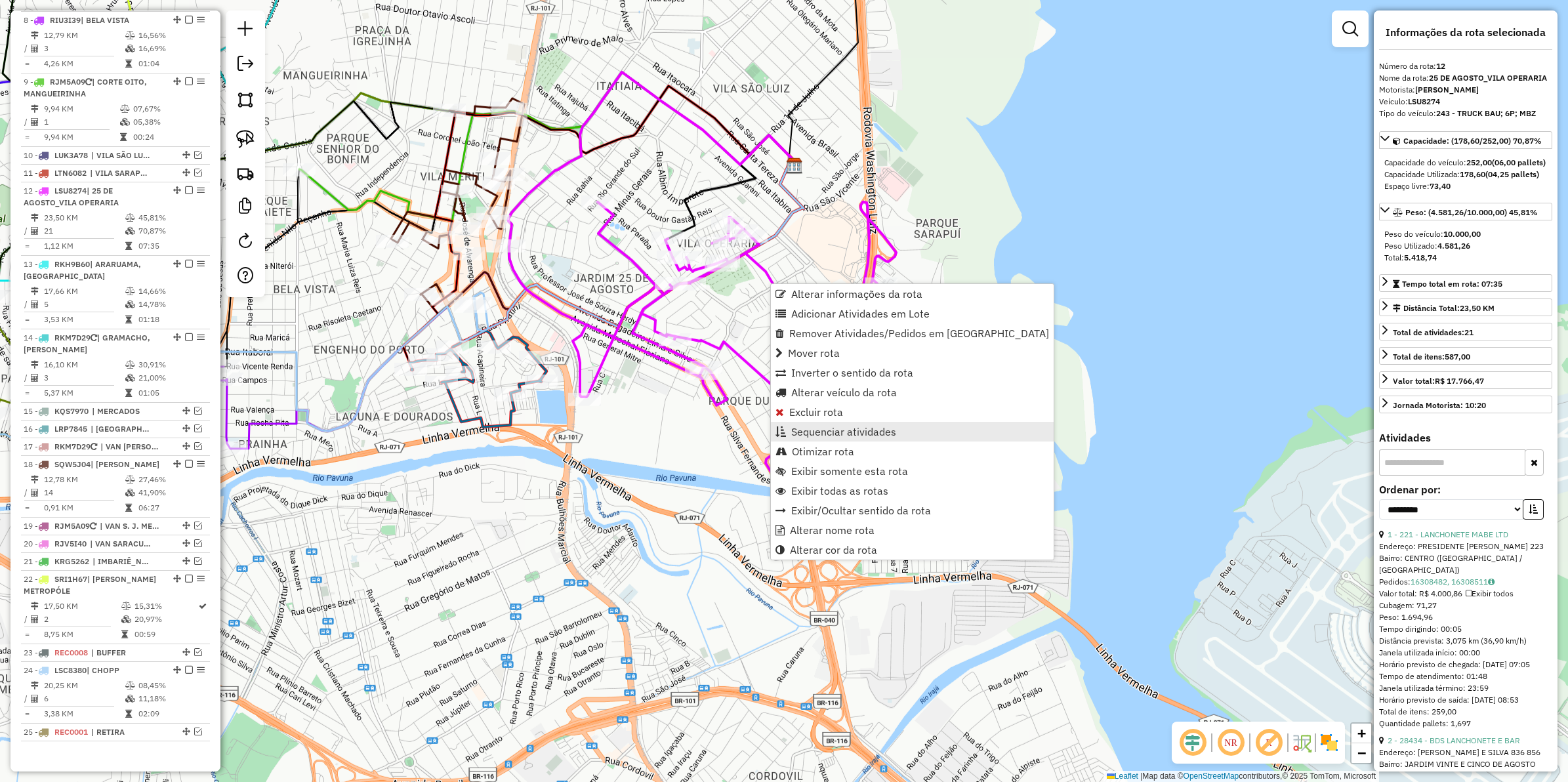
click at [805, 433] on span "Sequenciar atividades" at bounding box center [844, 432] width 105 height 11
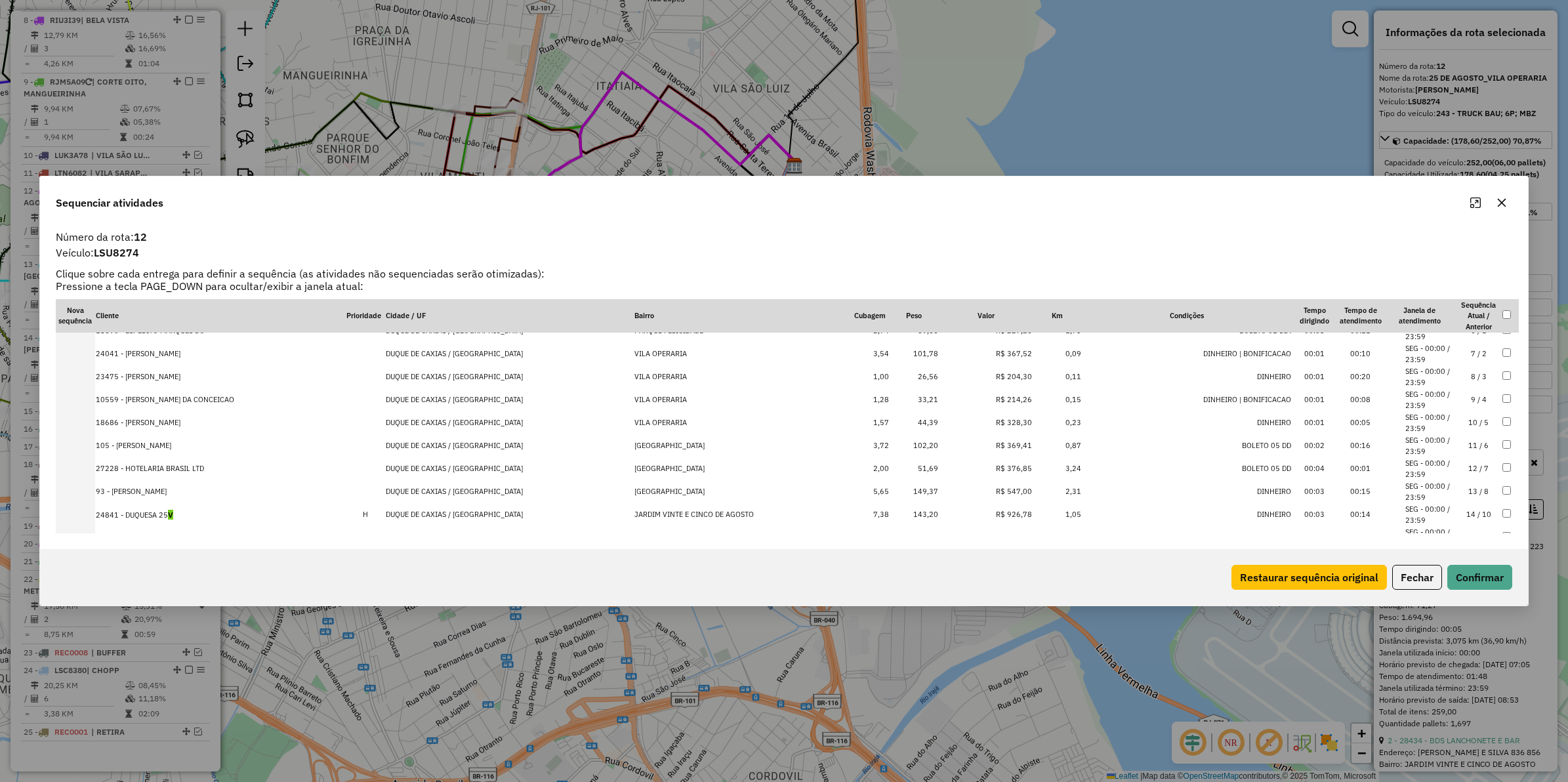
scroll to position [293, 0]
click at [1408, 571] on button "Fechar" at bounding box center [1417, 578] width 50 height 25
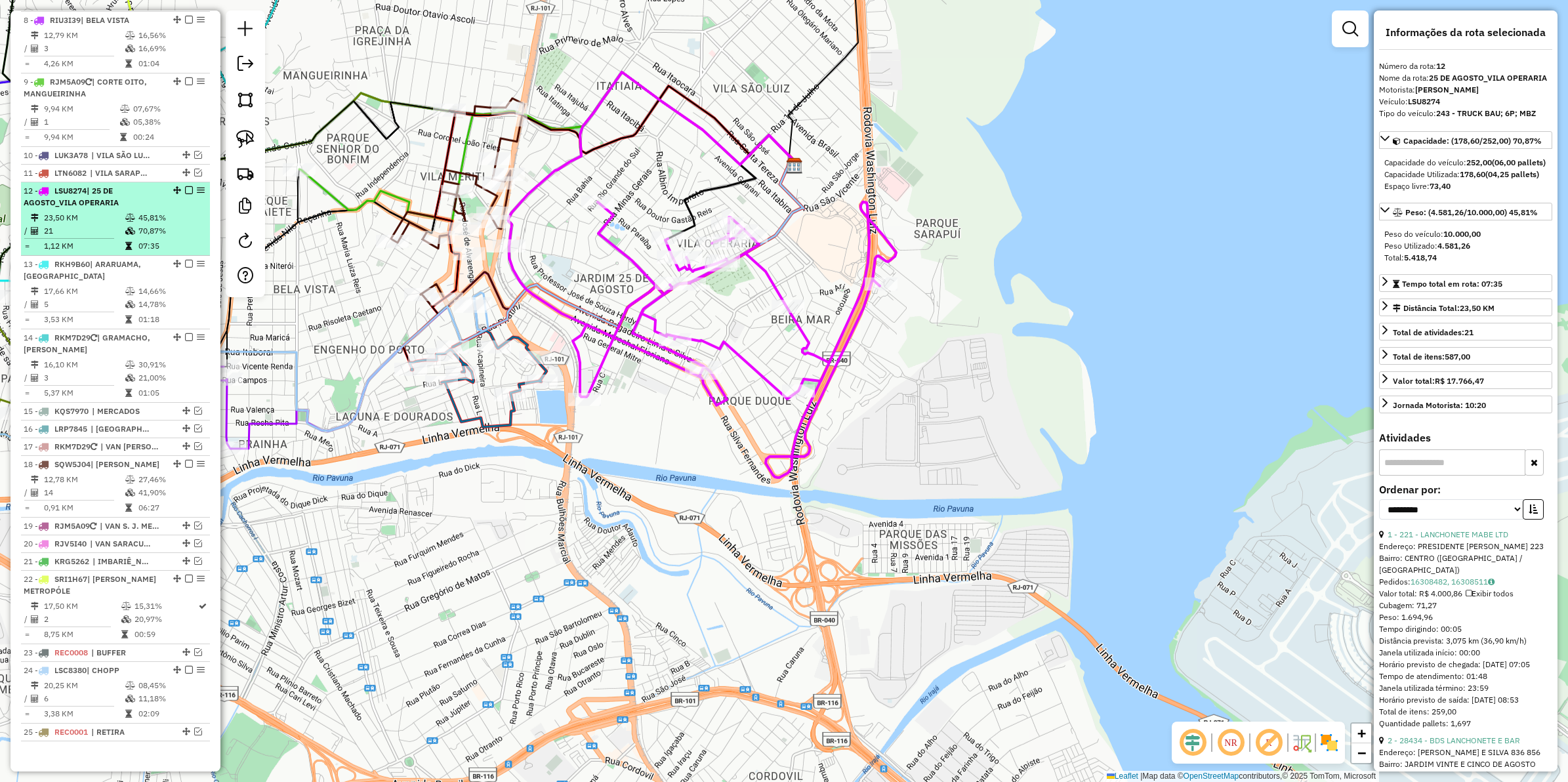
click at [185, 187] on em at bounding box center [188, 190] width 8 height 8
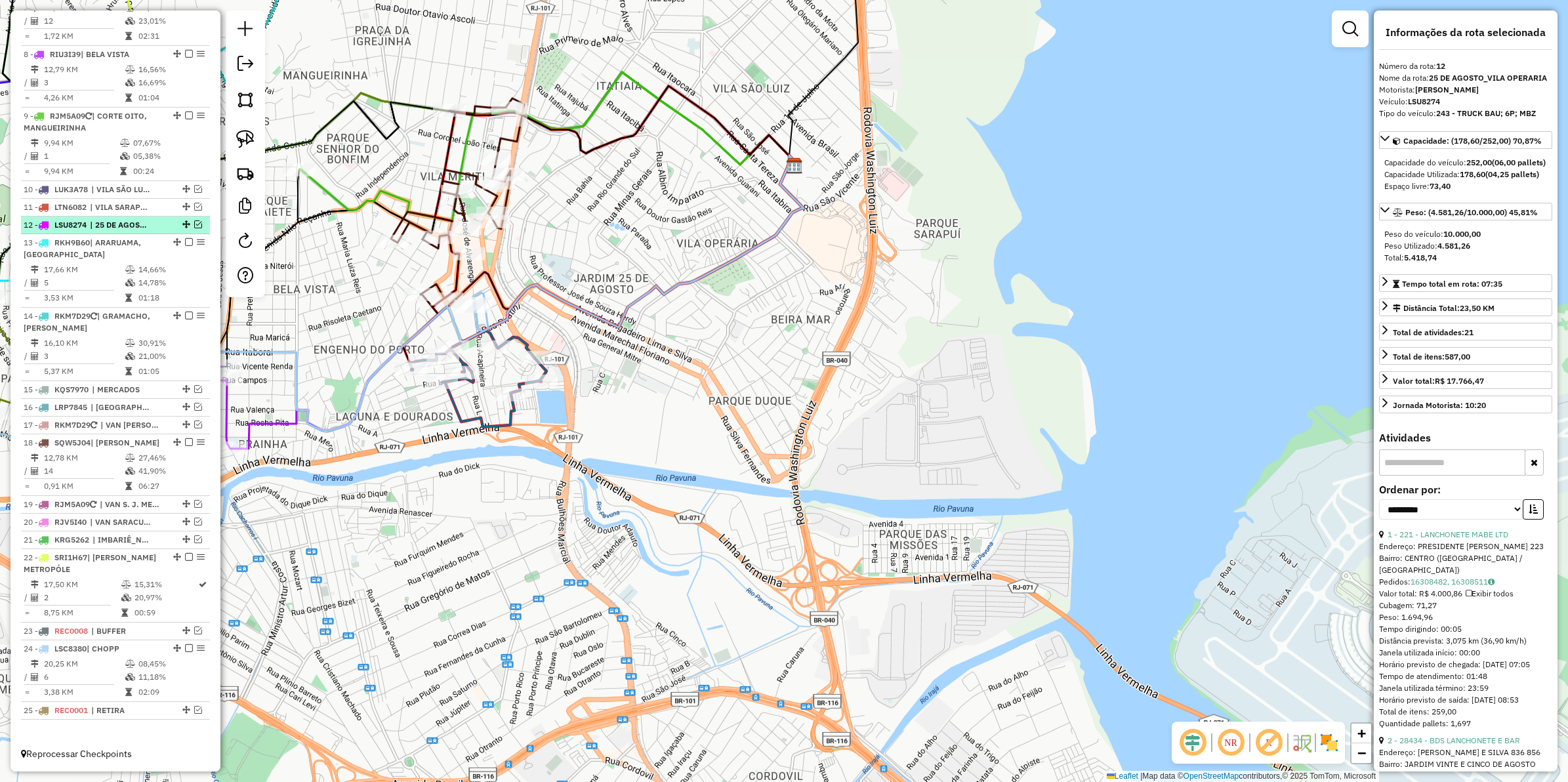
scroll to position [786, 0]
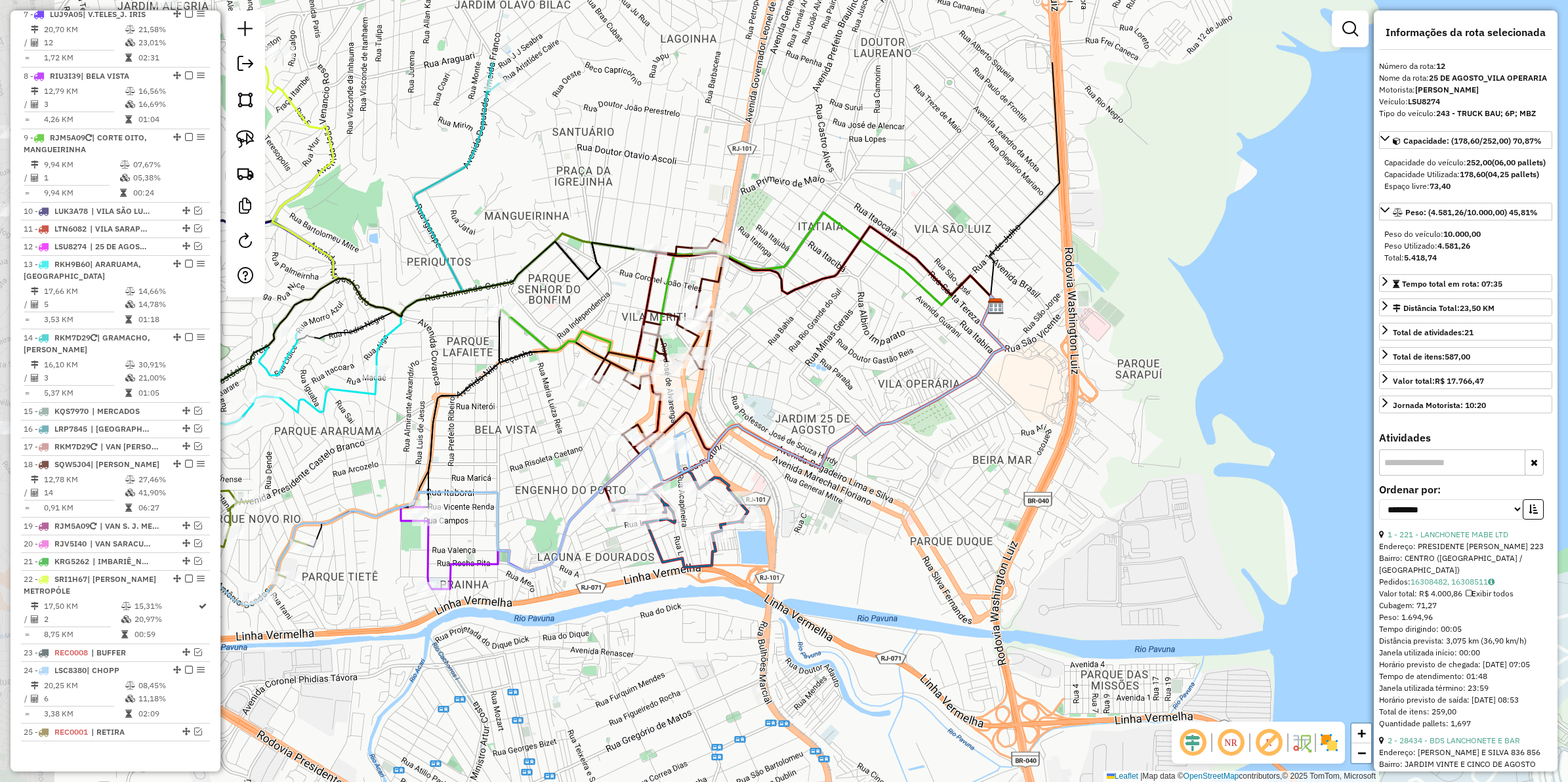
drag, startPoint x: 726, startPoint y: 309, endPoint x: 960, endPoint y: 447, distance: 271.7
click at [961, 453] on div "Janela de atendimento Grade de atendimento Capacidade Transportadoras Veículos …" at bounding box center [784, 391] width 1568 height 782
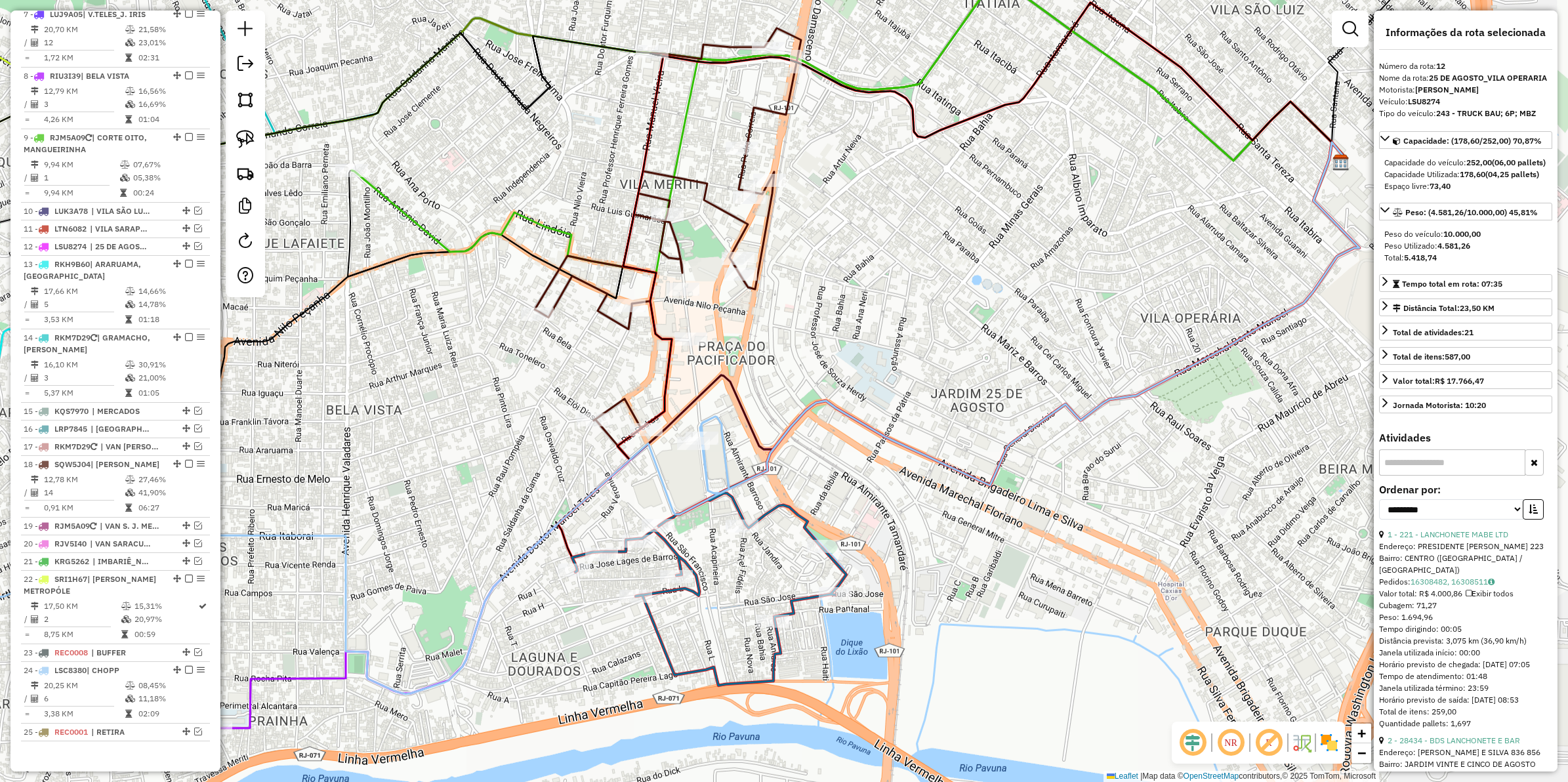
drag, startPoint x: 848, startPoint y: 379, endPoint x: 876, endPoint y: 286, distance: 97.1
click at [876, 286] on div "Janela de atendimento Grade de atendimento Capacidade Transportadoras Veículos …" at bounding box center [784, 391] width 1568 height 782
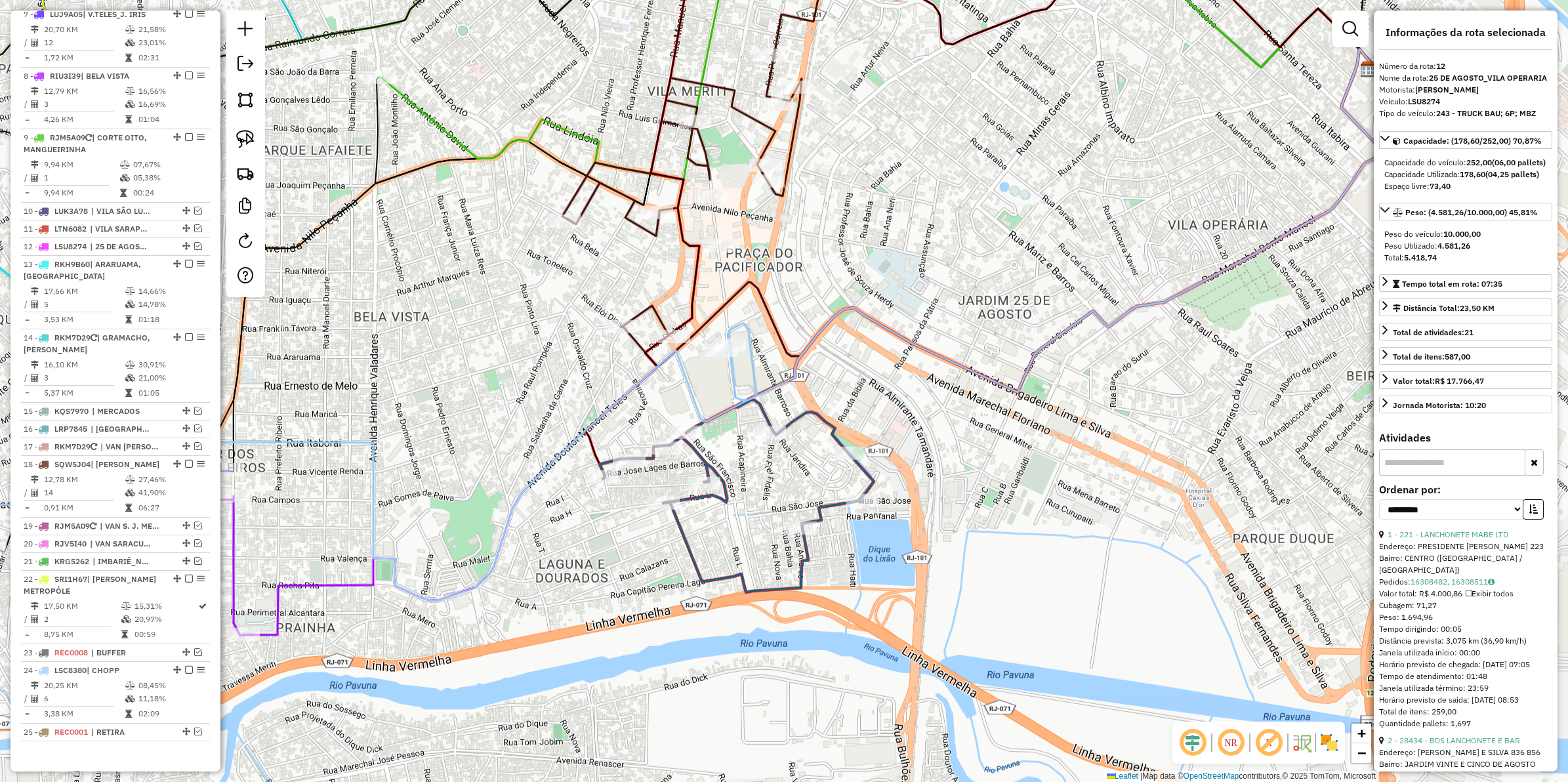
click at [692, 286] on icon at bounding box center [979, 201] width 788 height 558
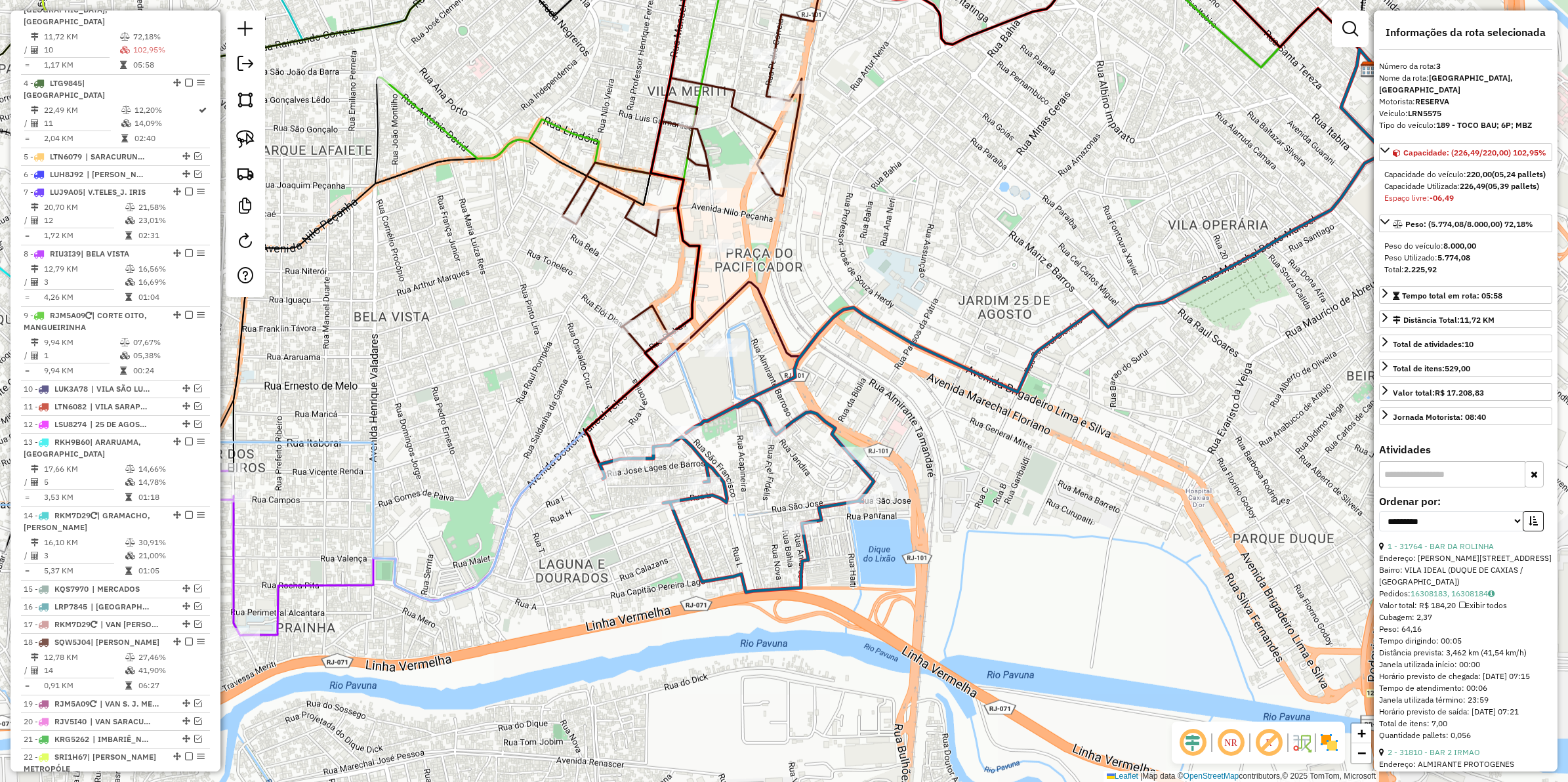
scroll to position [599, 0]
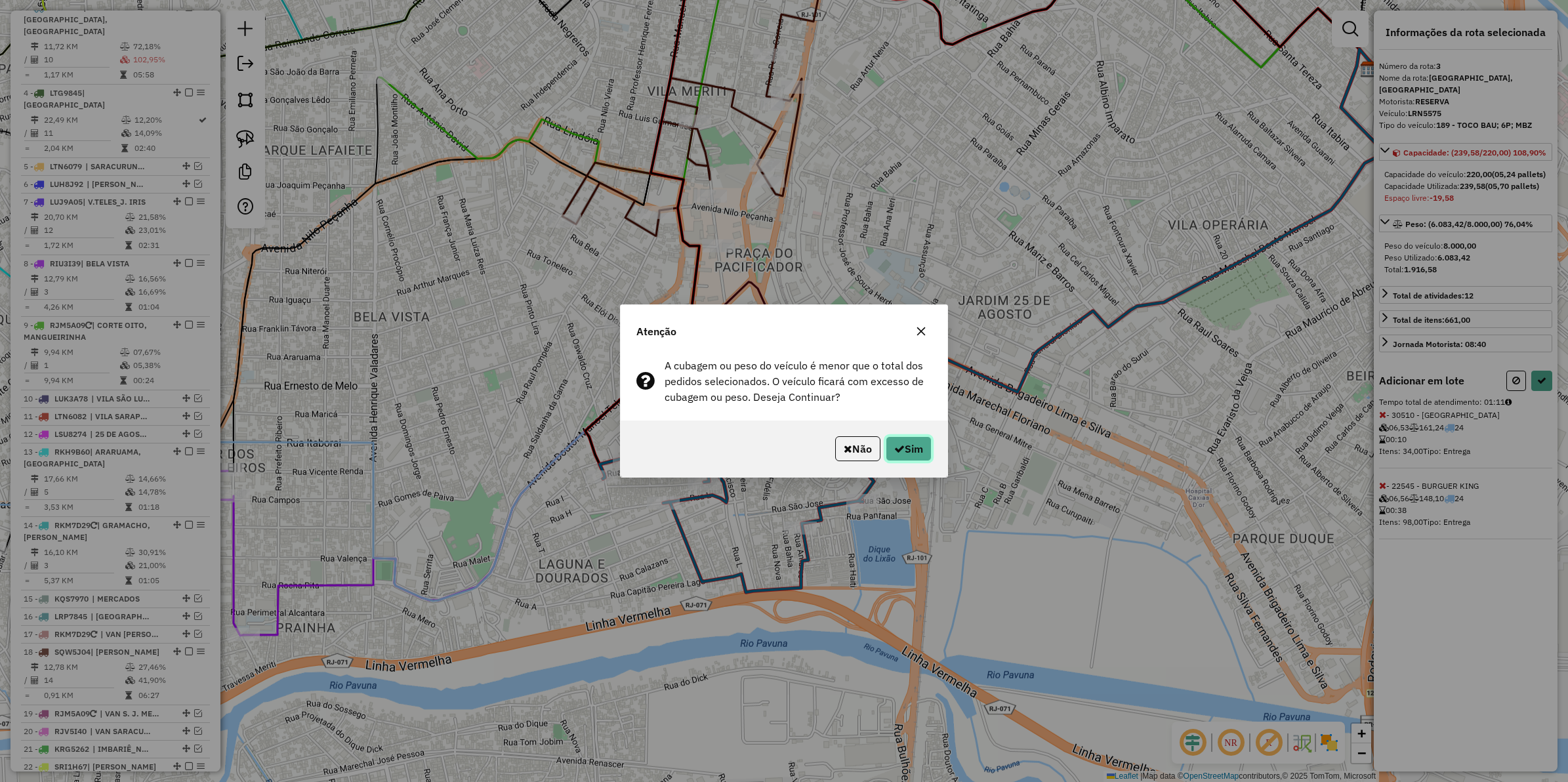
click at [890, 446] on button "Sim" at bounding box center [909, 449] width 46 height 25
select select "**********"
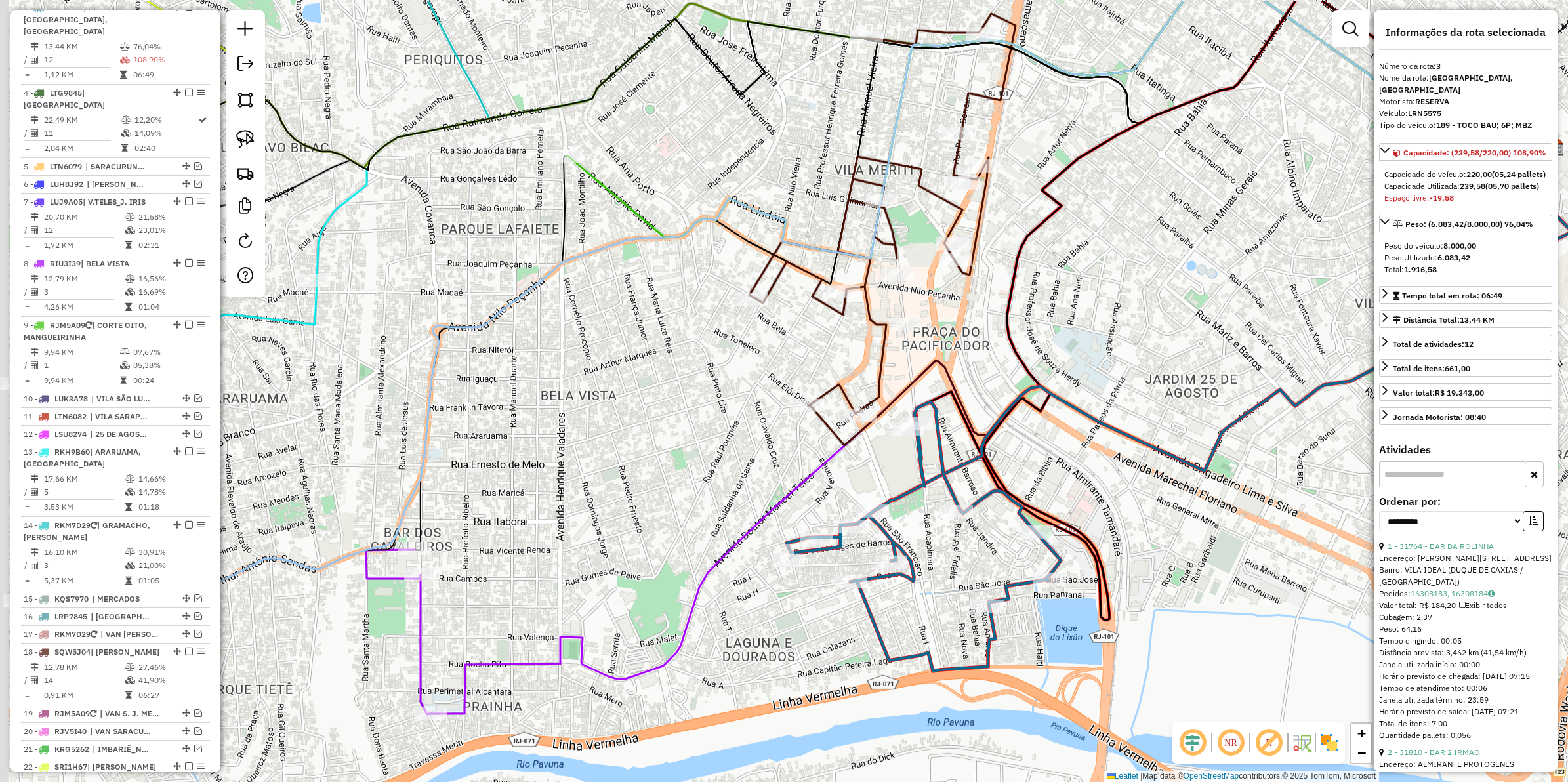
drag, startPoint x: 770, startPoint y: 464, endPoint x: 924, endPoint y: 561, distance: 182.0
click at [942, 561] on div "Janela de atendimento Grade de atendimento Capacidade Transportadoras Veículos …" at bounding box center [784, 391] width 1568 height 782
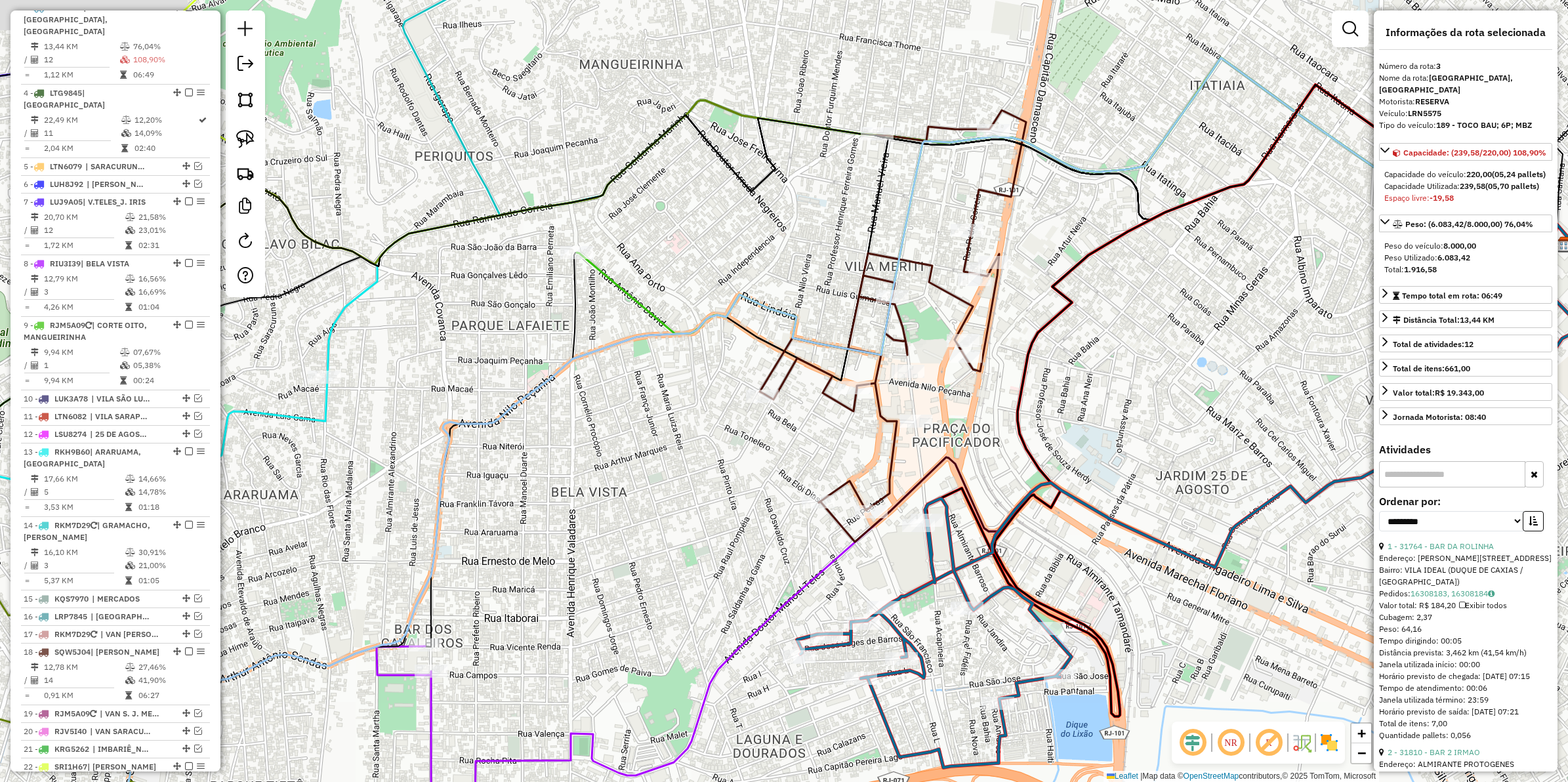
drag, startPoint x: 752, startPoint y: 473, endPoint x: 794, endPoint y: 521, distance: 63.8
click at [794, 521] on div "Janela de atendimento Grade de atendimento Capacidade Transportadoras Veículos …" at bounding box center [784, 391] width 1568 height 782
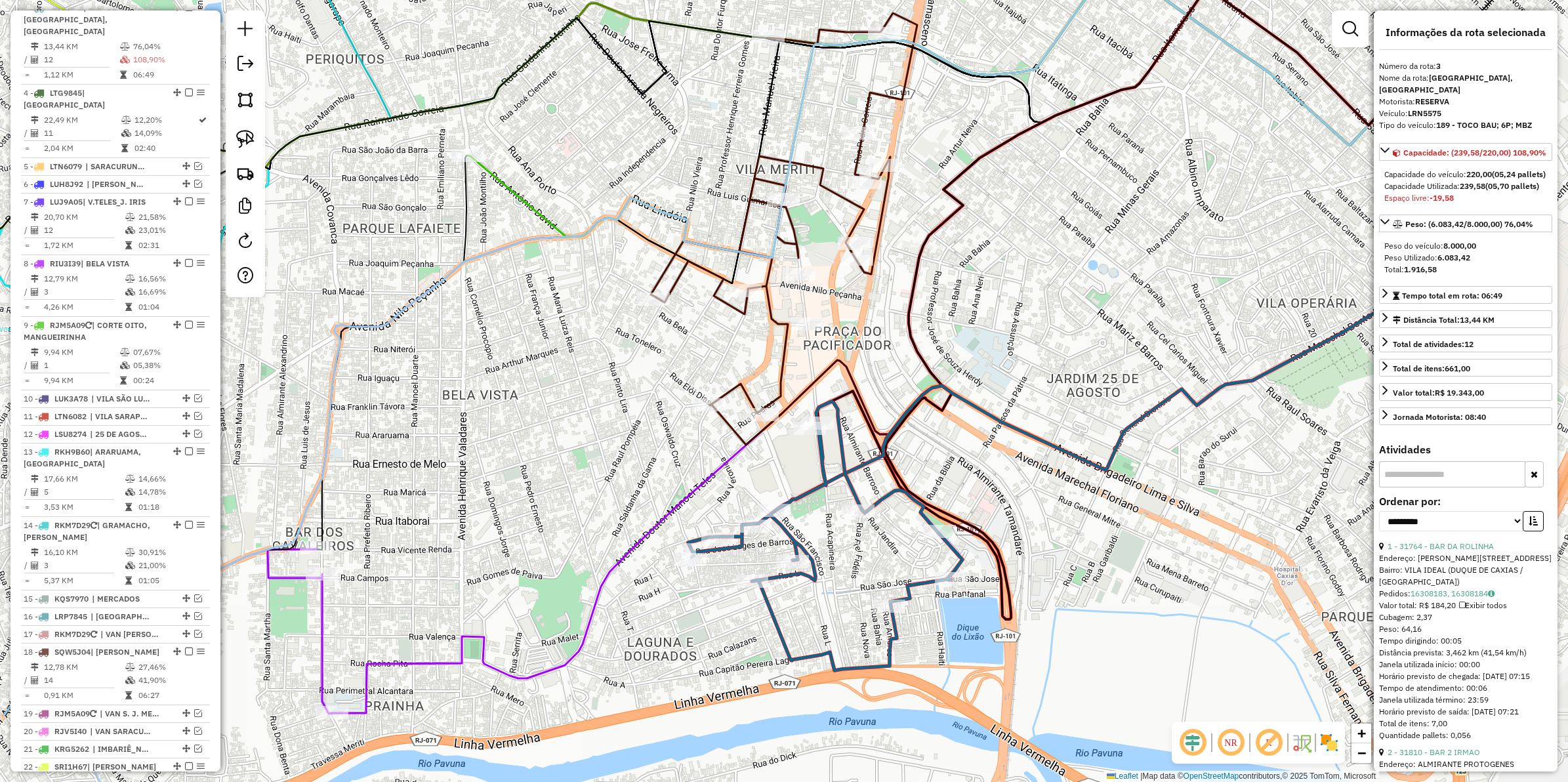
drag, startPoint x: 748, startPoint y: 474, endPoint x: 617, endPoint y: 345, distance: 183.9
click at [617, 345] on div "Janela de atendimento Grade de atendimento Capacidade Transportadoras Veículos …" at bounding box center [784, 391] width 1568 height 782
click at [765, 306] on icon at bounding box center [784, 213] width 266 height 401
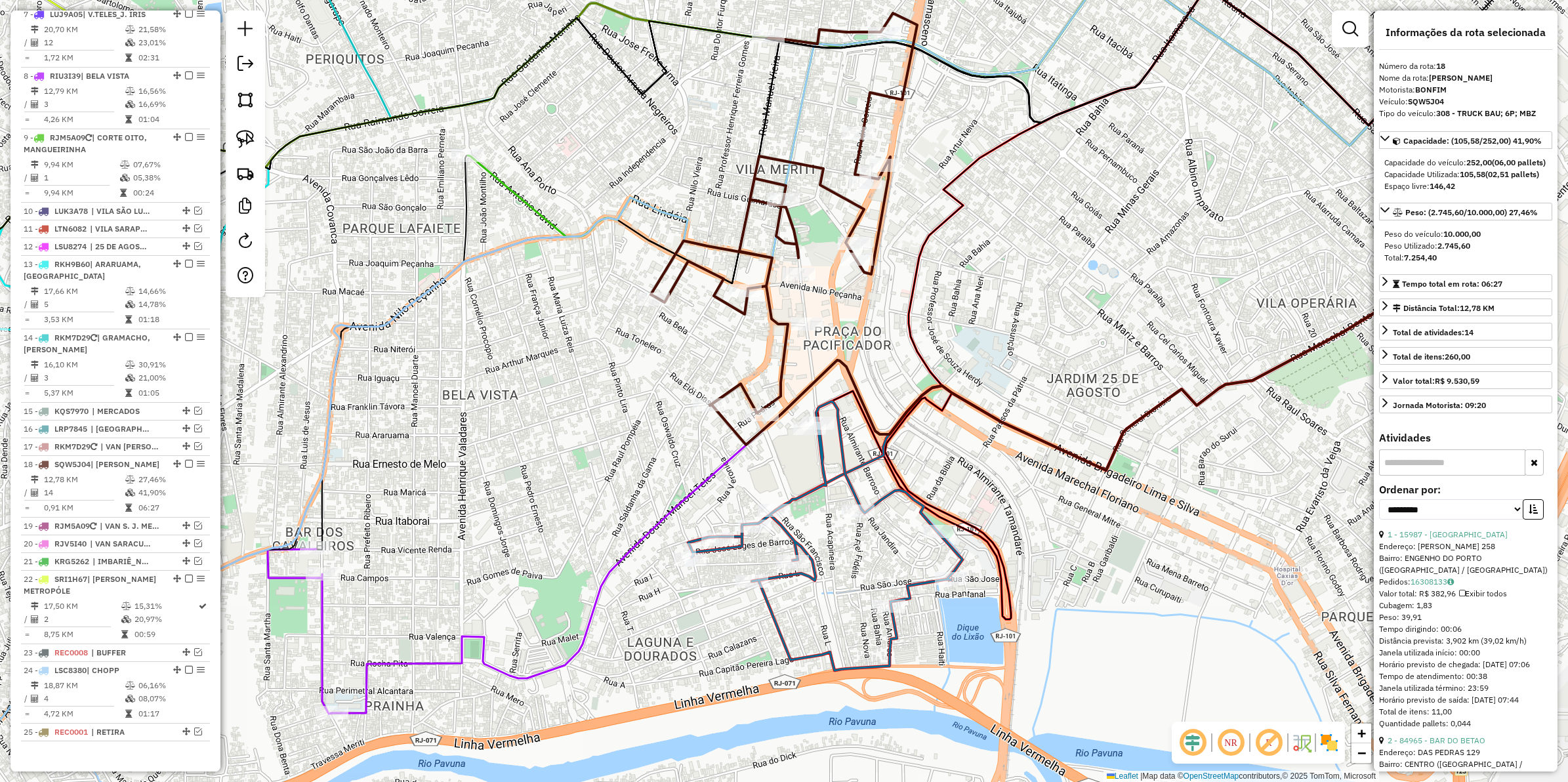
click at [775, 309] on icon at bounding box center [784, 213] width 266 height 401
click at [771, 312] on icon at bounding box center [784, 213] width 266 height 401
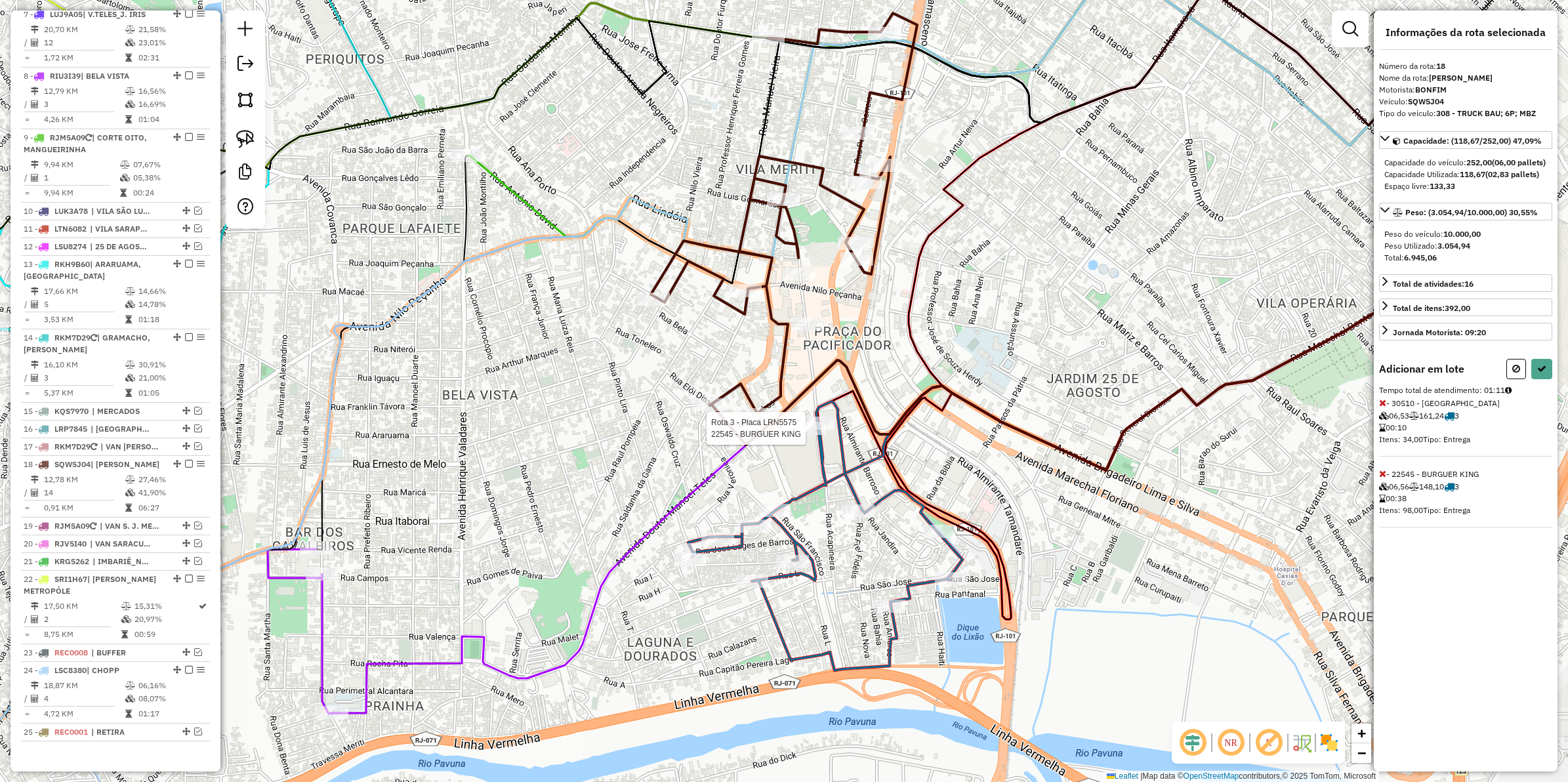
select select "**********"
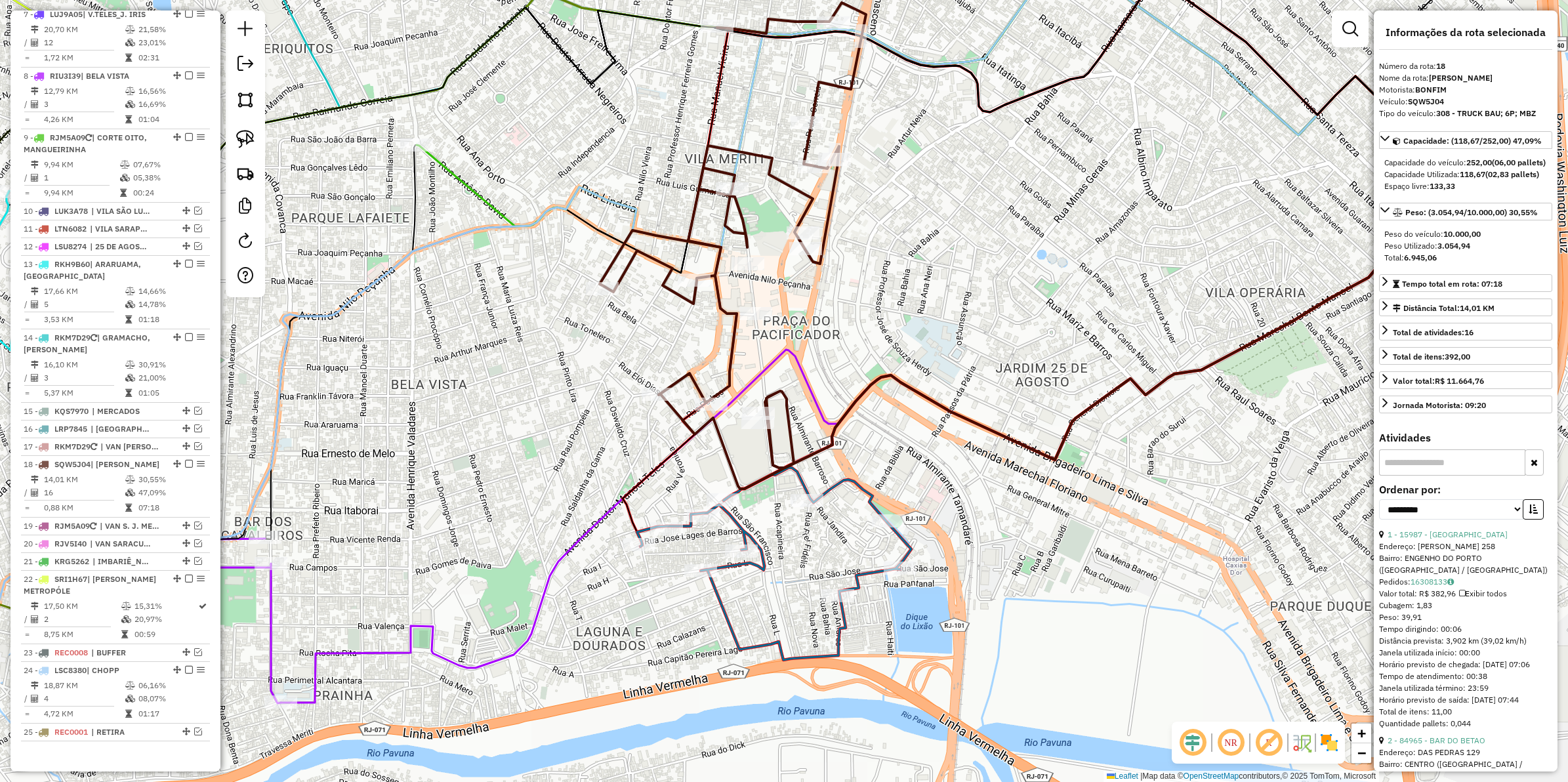
drag, startPoint x: 765, startPoint y: 464, endPoint x: 706, endPoint y: 453, distance: 60.0
click at [706, 453] on div "Janela de atendimento Grade de atendimento Capacidade Transportadoras Veículos …" at bounding box center [784, 391] width 1568 height 782
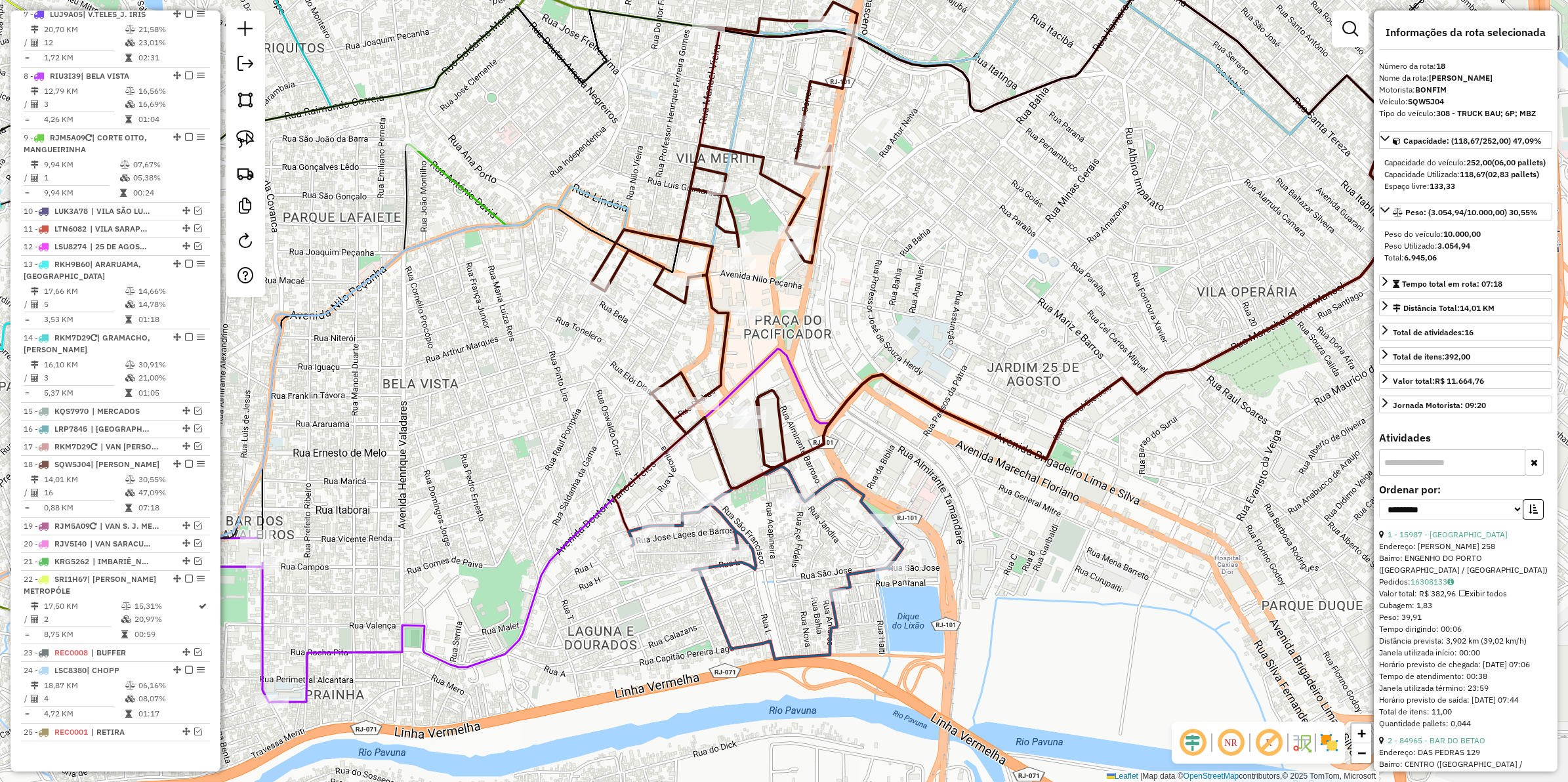
click at [714, 437] on icon at bounding box center [725, 245] width 266 height 487
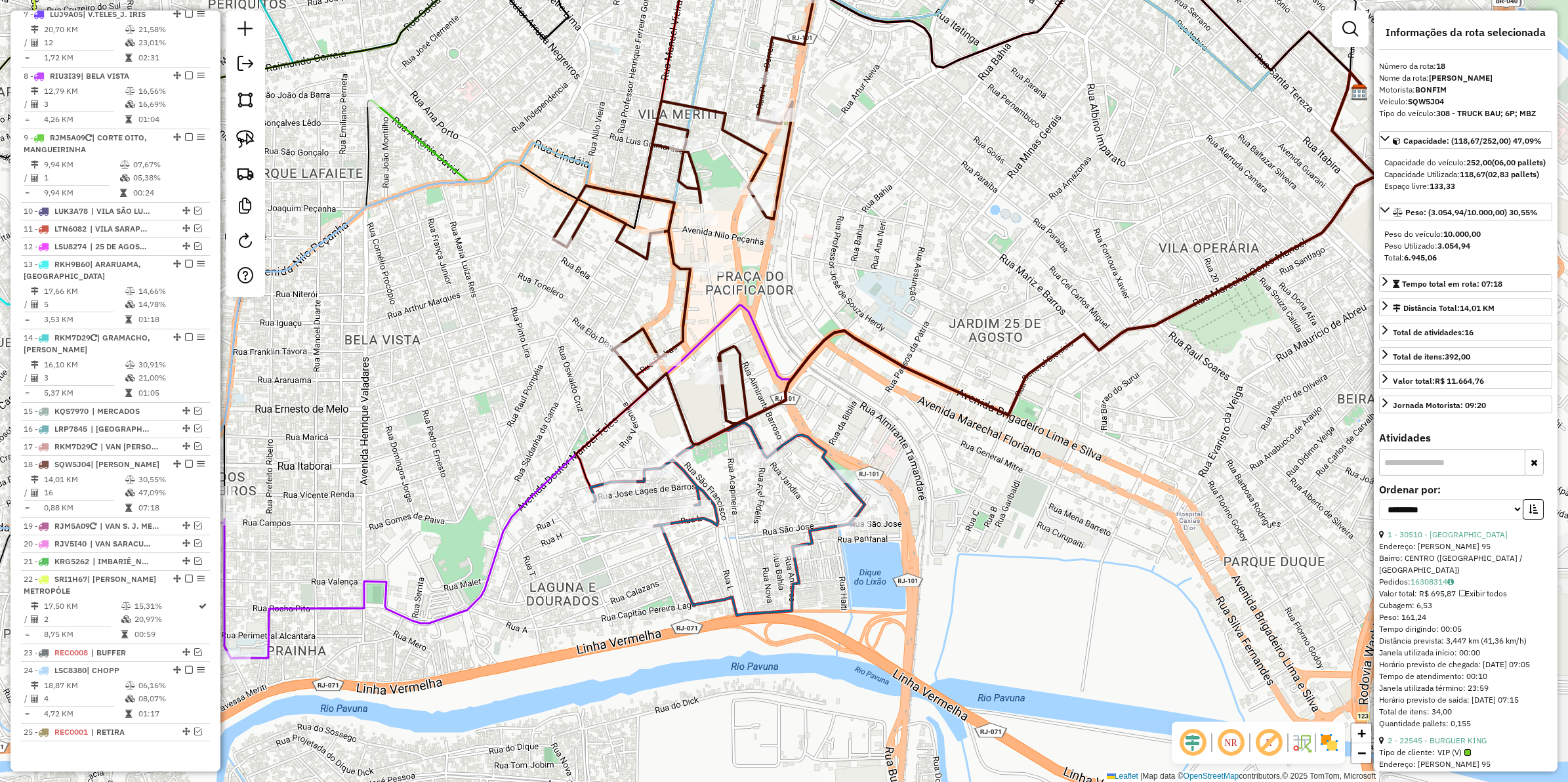
drag, startPoint x: 728, startPoint y: 453, endPoint x: 667, endPoint y: 381, distance: 94.4
click at [667, 381] on div "Janela de atendimento Grade de atendimento Capacidade Transportadoras Veículos …" at bounding box center [784, 391] width 1568 height 782
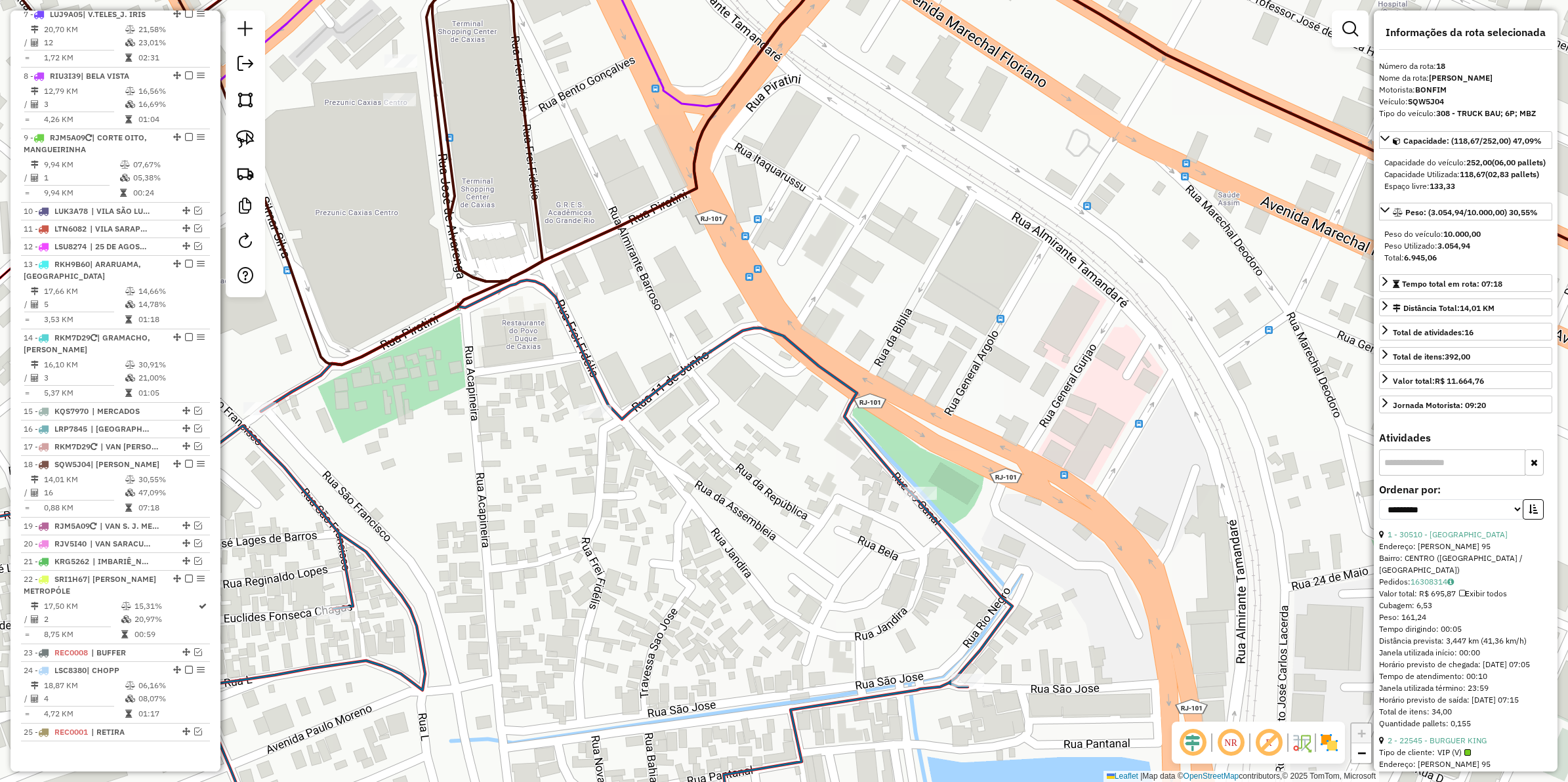
drag, startPoint x: 436, startPoint y: 425, endPoint x: 571, endPoint y: 466, distance: 141.1
click at [520, 472] on div "Janela de atendimento Grade de atendimento Capacidade Transportadoras Veículos …" at bounding box center [784, 391] width 1568 height 782
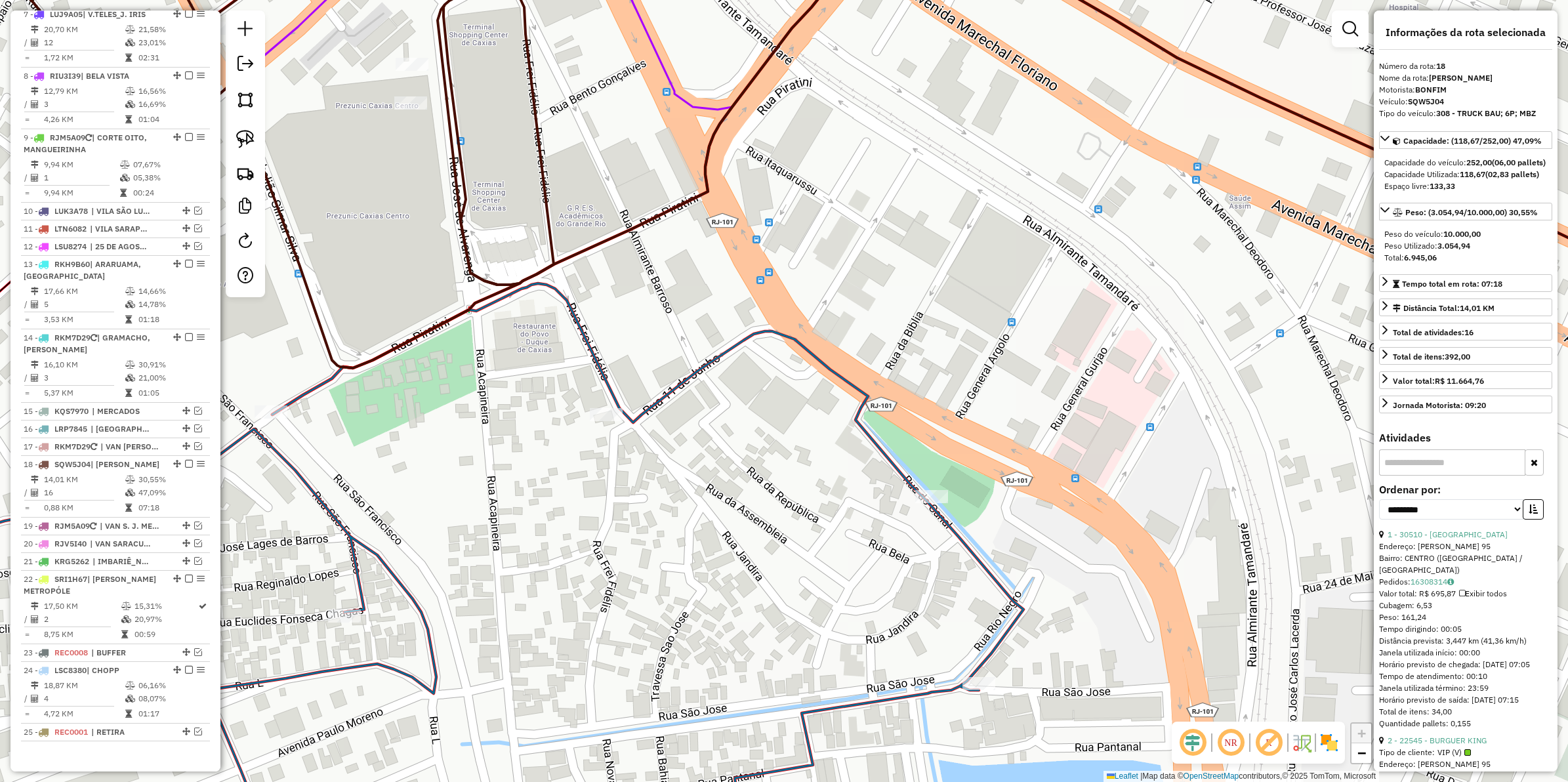
click at [551, 214] on icon at bounding box center [283, 145] width 539 height 446
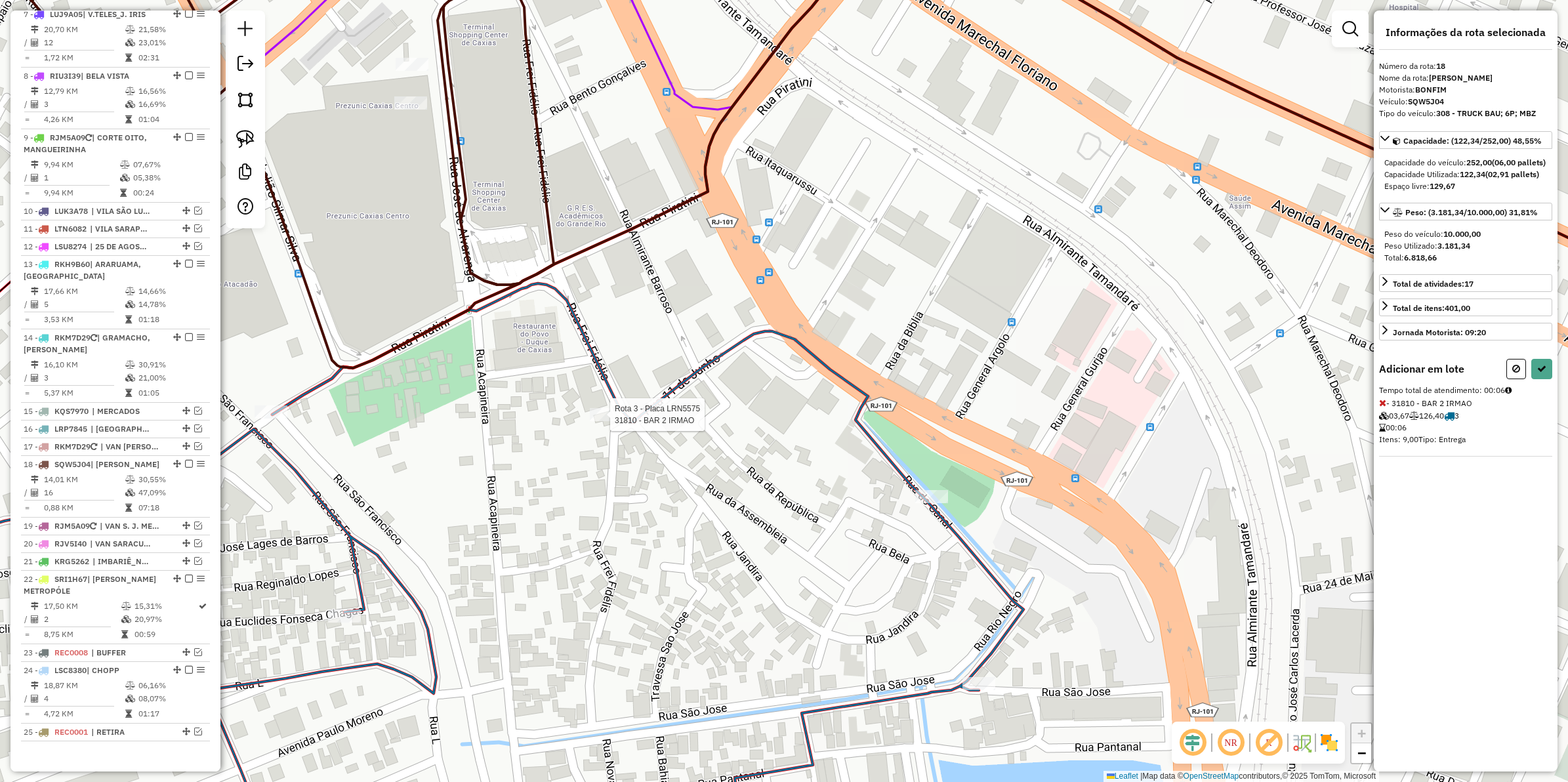
select select "**********"
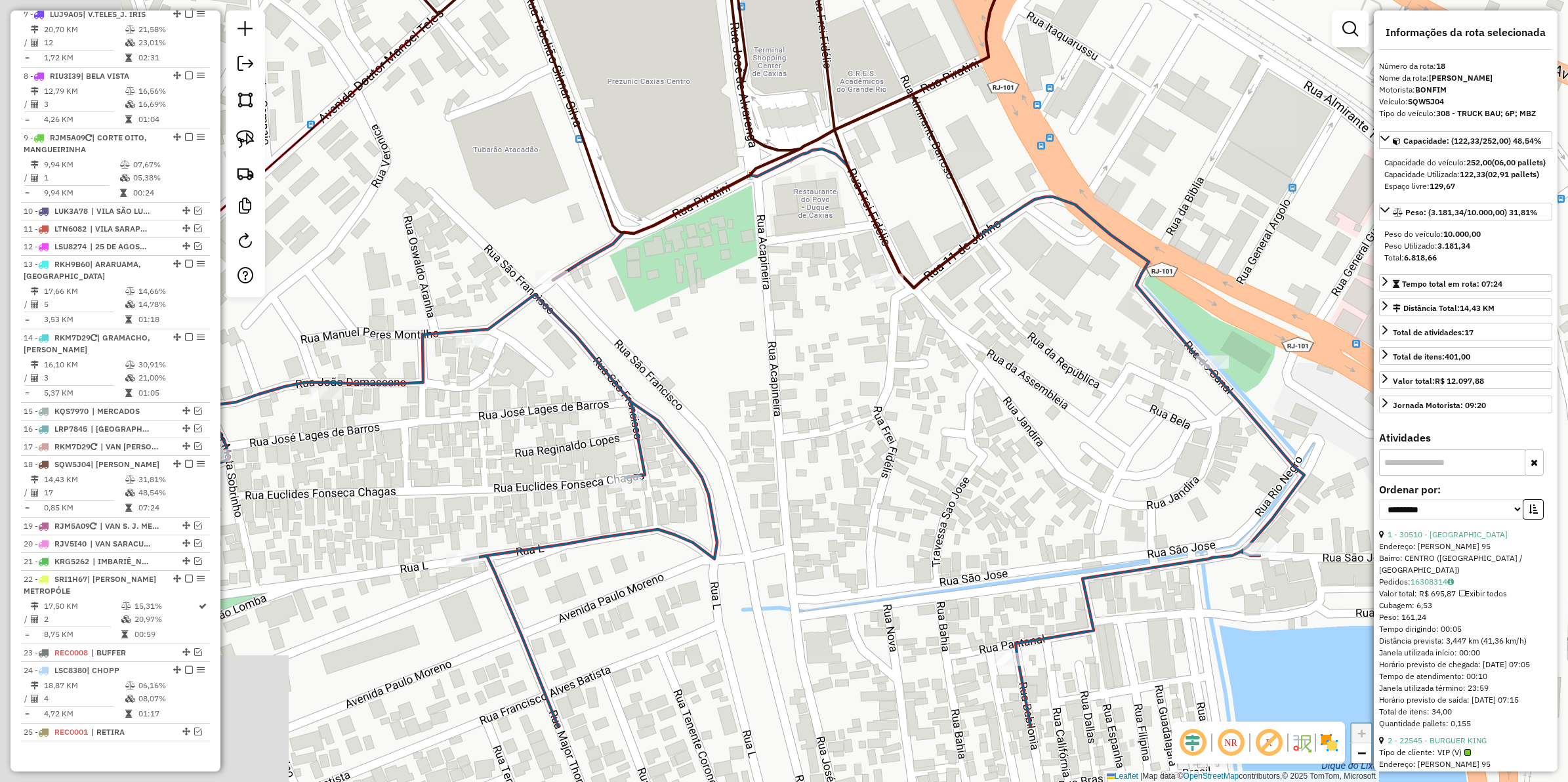
drag, startPoint x: 591, startPoint y: 470, endPoint x: 874, endPoint y: 319, distance: 320.8
click at [874, 319] on div "Janela de atendimento Grade de atendimento Capacidade Transportadoras Veículos …" at bounding box center [784, 391] width 1568 height 782
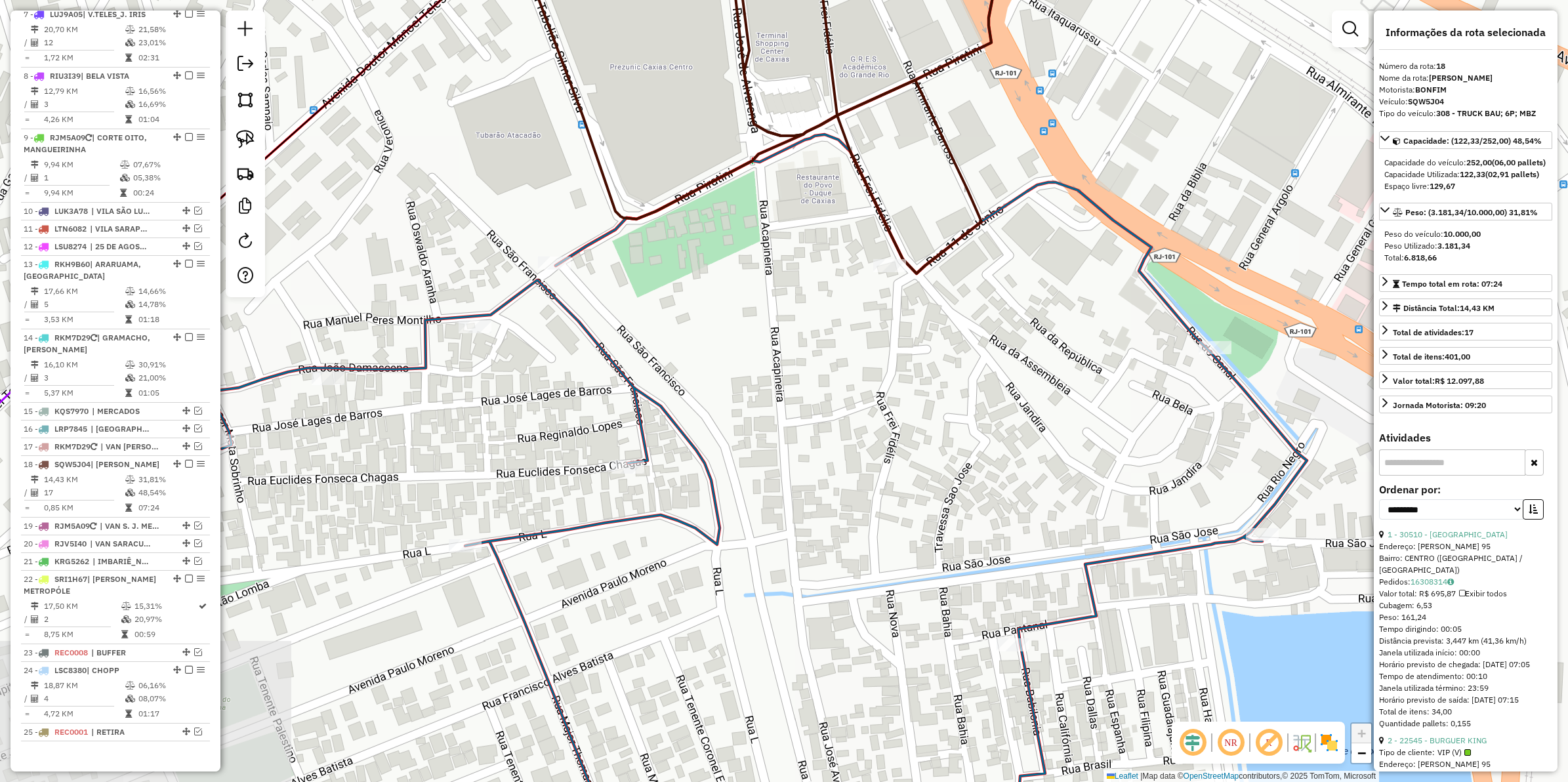
click at [702, 444] on div "Janela de atendimento Grade de atendimento Capacidade Transportadoras Veículos …" at bounding box center [784, 391] width 1568 height 782
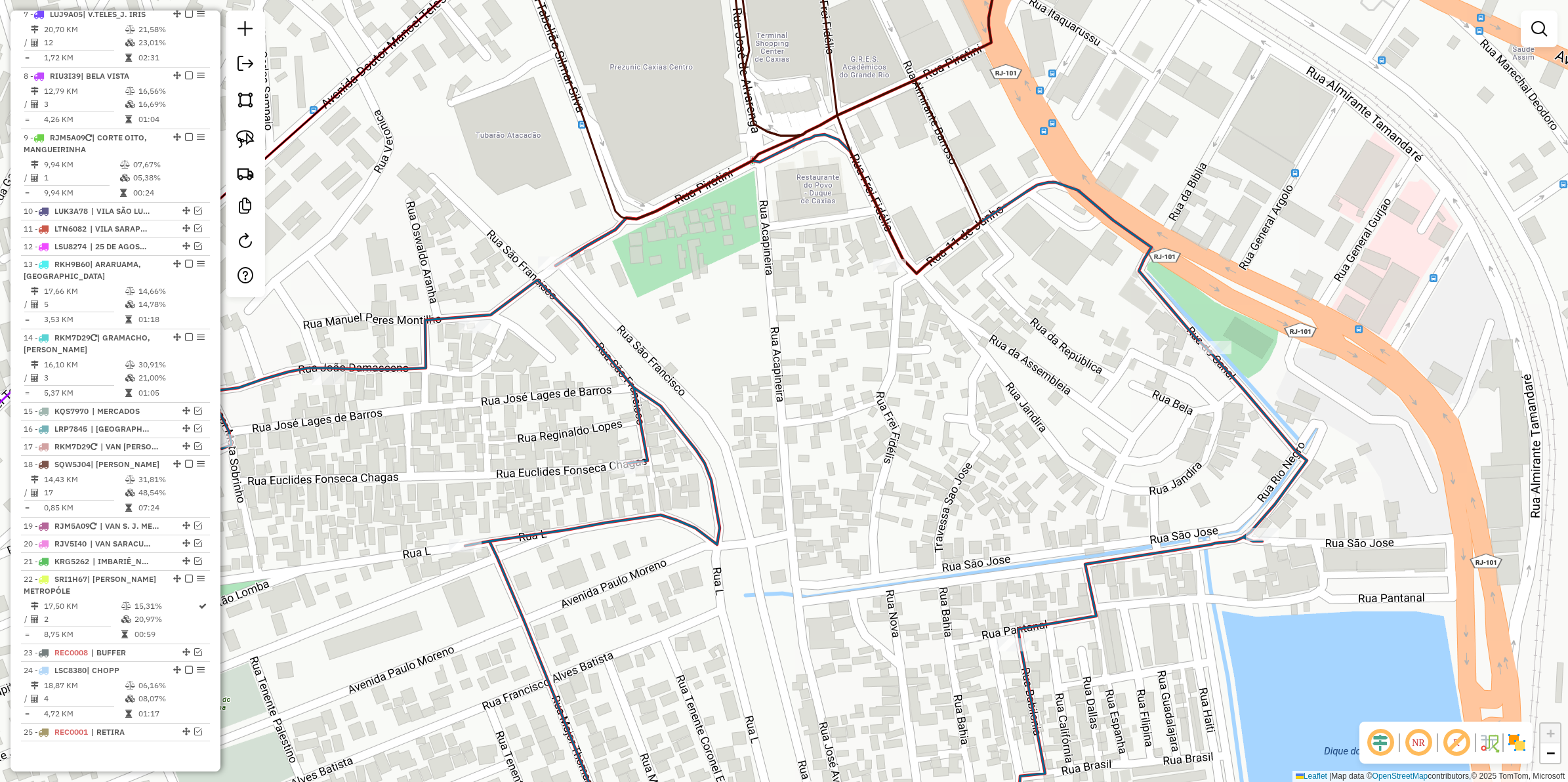
click at [699, 453] on icon at bounding box center [758, 498] width 1098 height 728
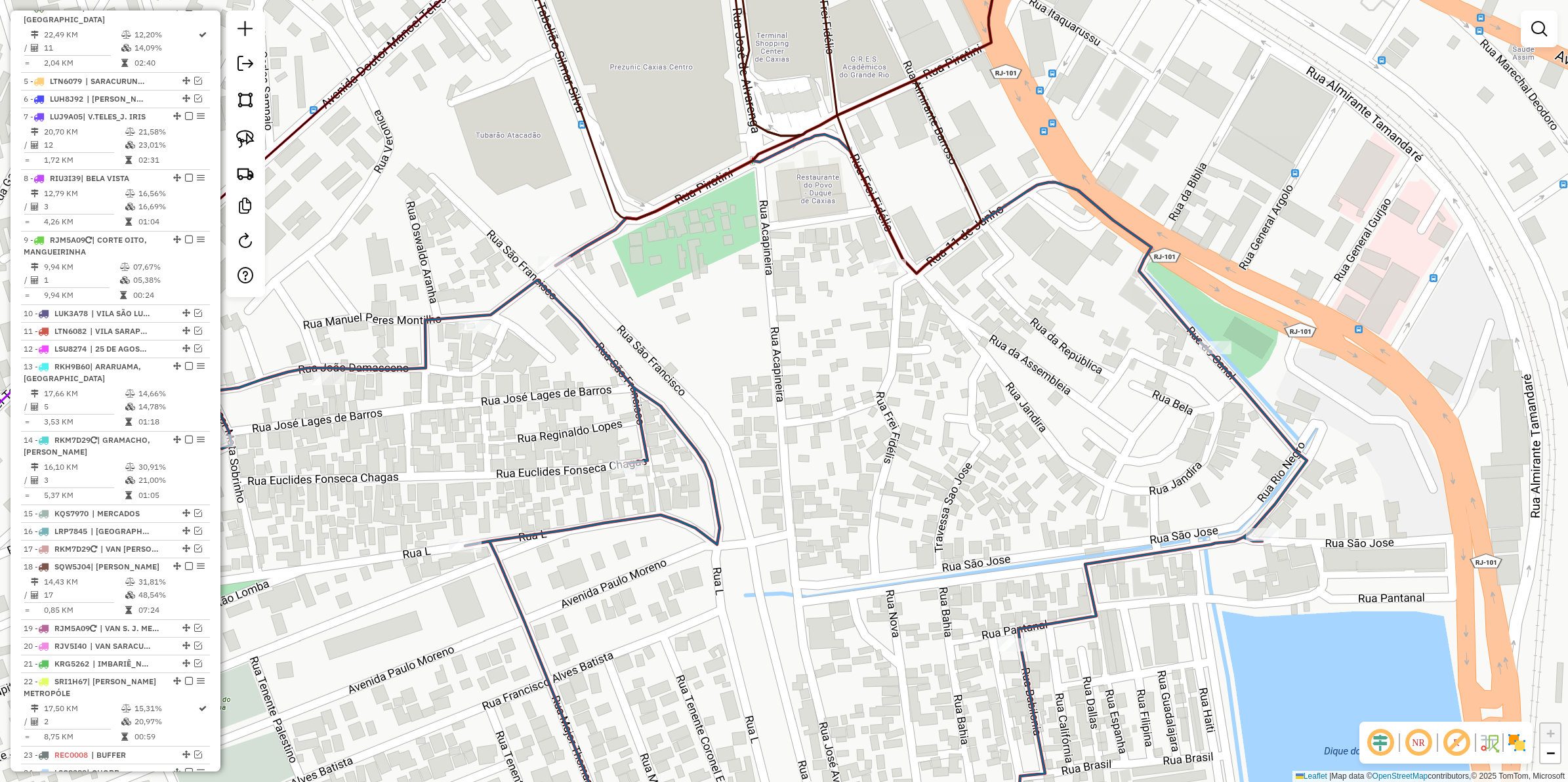
select select "**********"
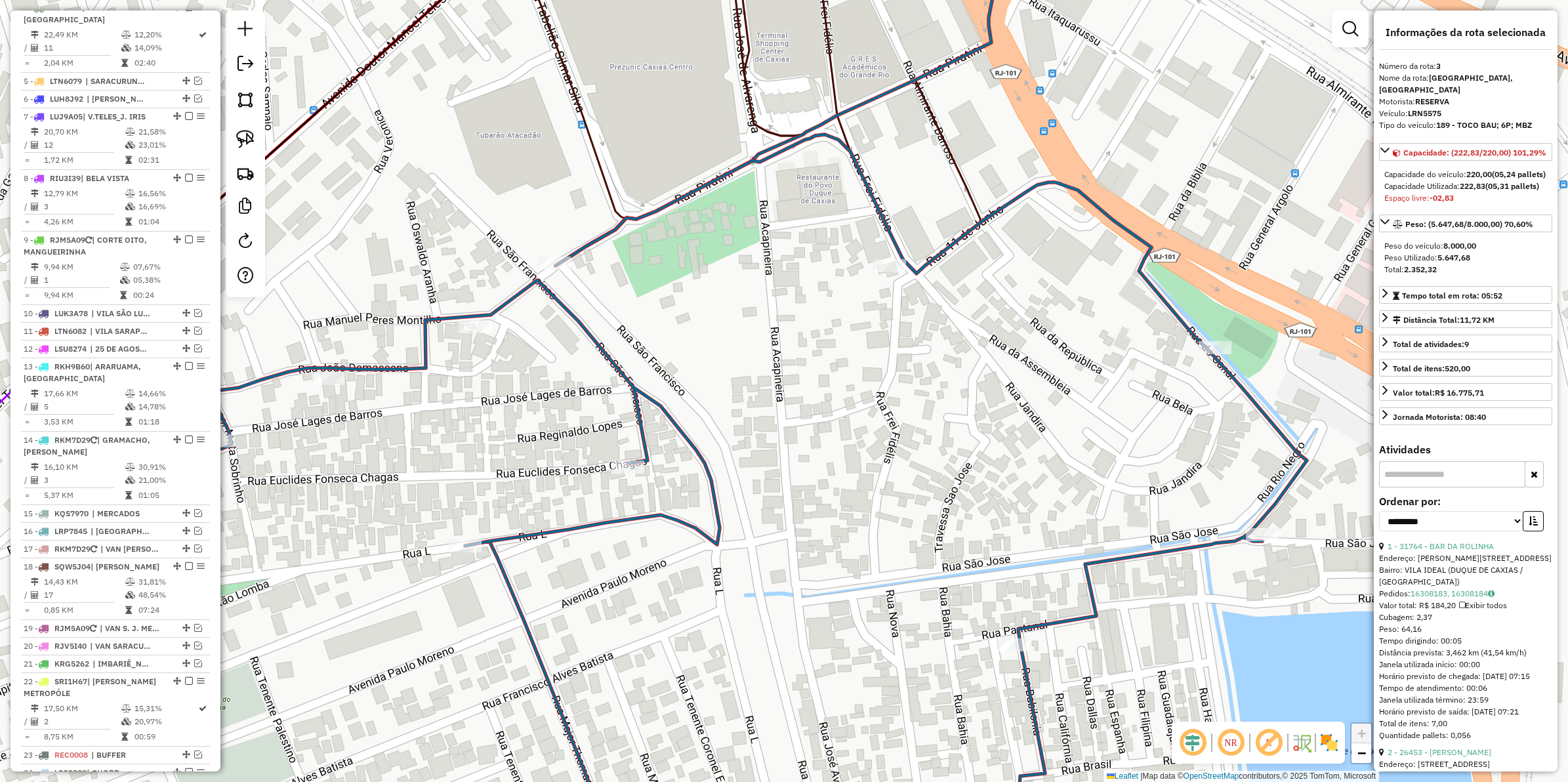
scroll to position [599, 0]
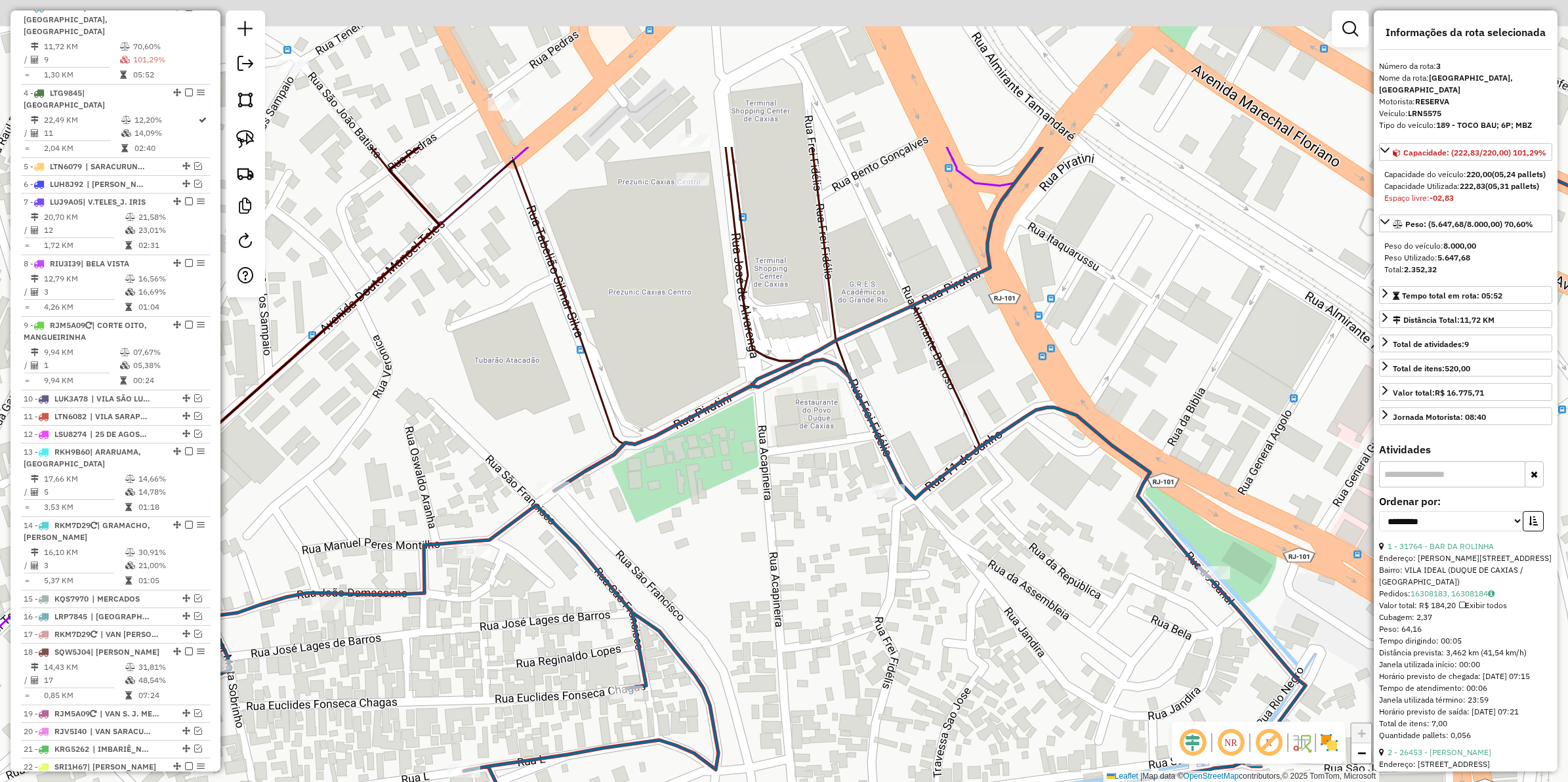
drag, startPoint x: 722, startPoint y: 247, endPoint x: 715, endPoint y: 492, distance: 245.1
click at [715, 492] on div "Janela de atendimento Grade de atendimento Capacidade Transportadoras Veículos …" at bounding box center [784, 391] width 1568 height 782
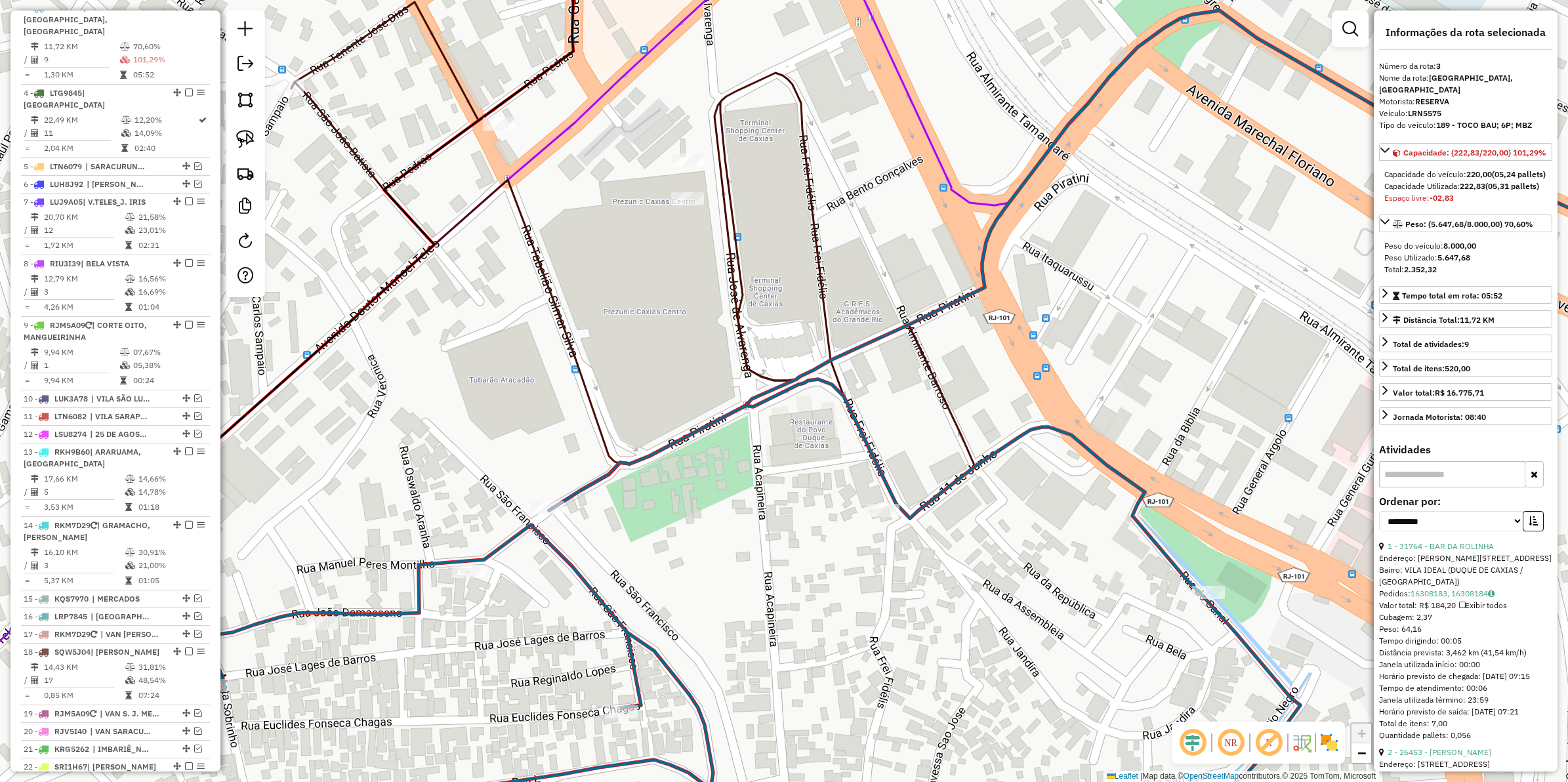
click at [740, 323] on icon at bounding box center [633, 220] width 684 height 597
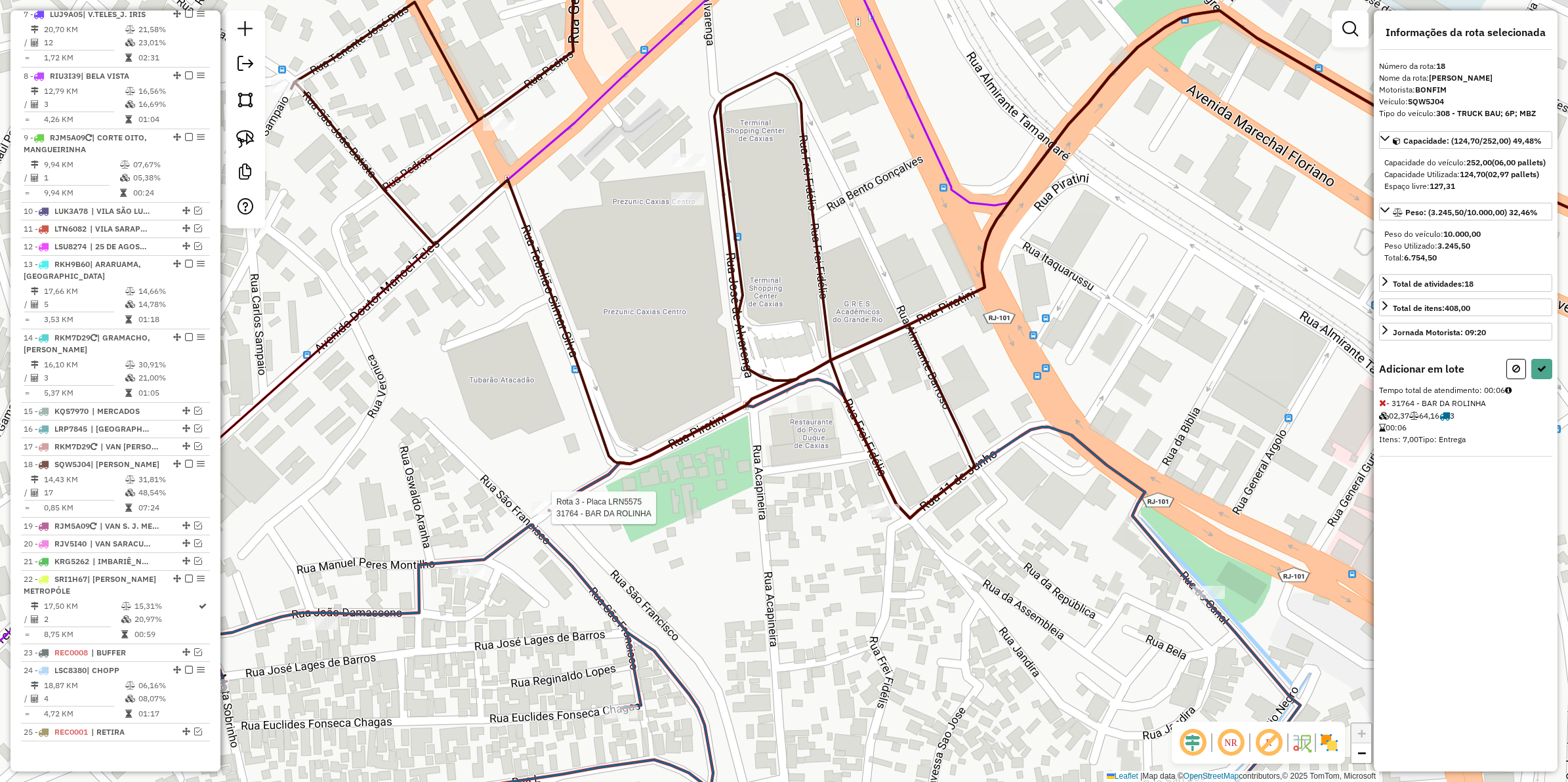
select select "**********"
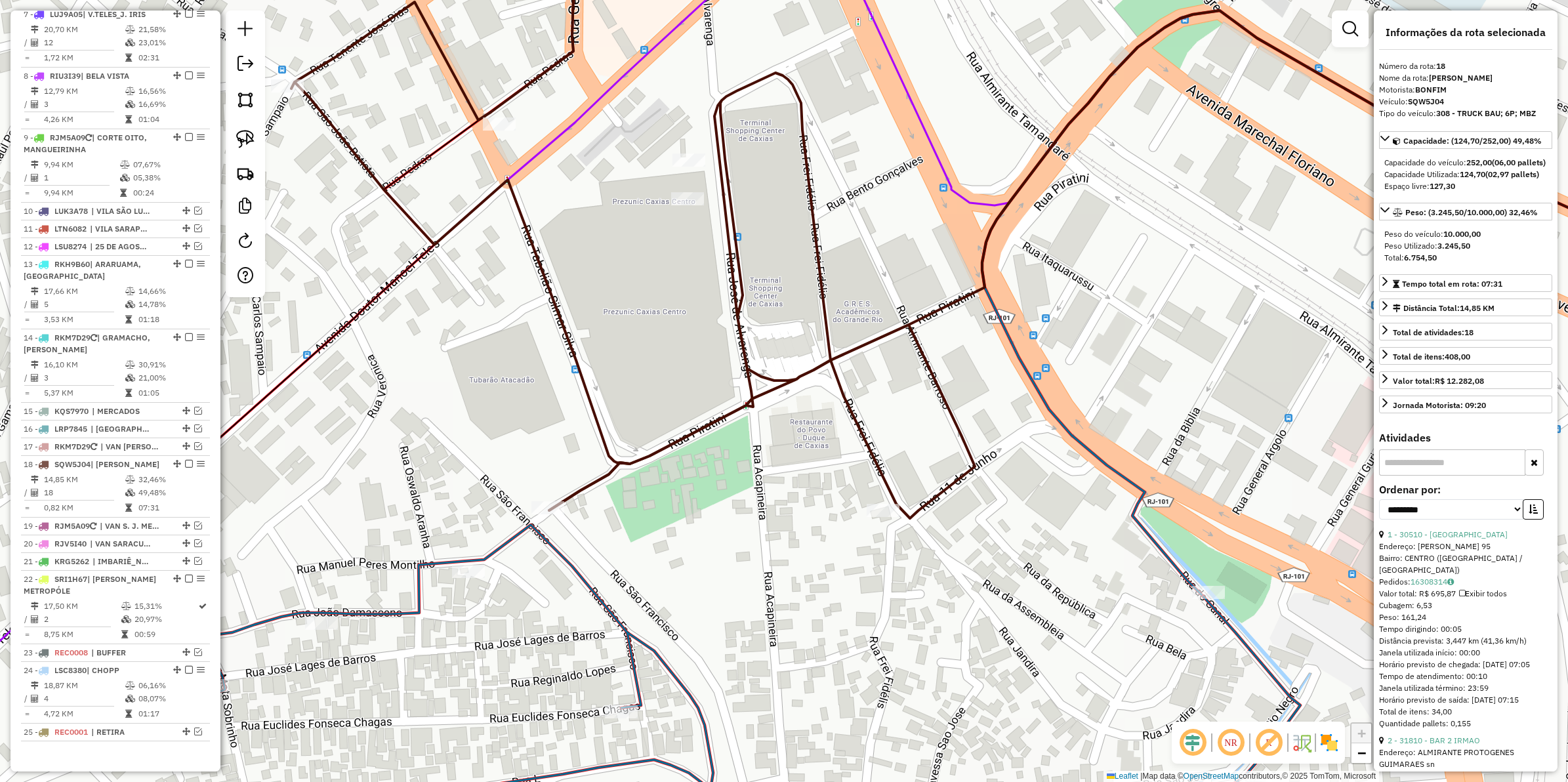
click at [561, 333] on icon at bounding box center [633, 220] width 684 height 597
click at [568, 568] on icon at bounding box center [751, 693] width 1098 height 337
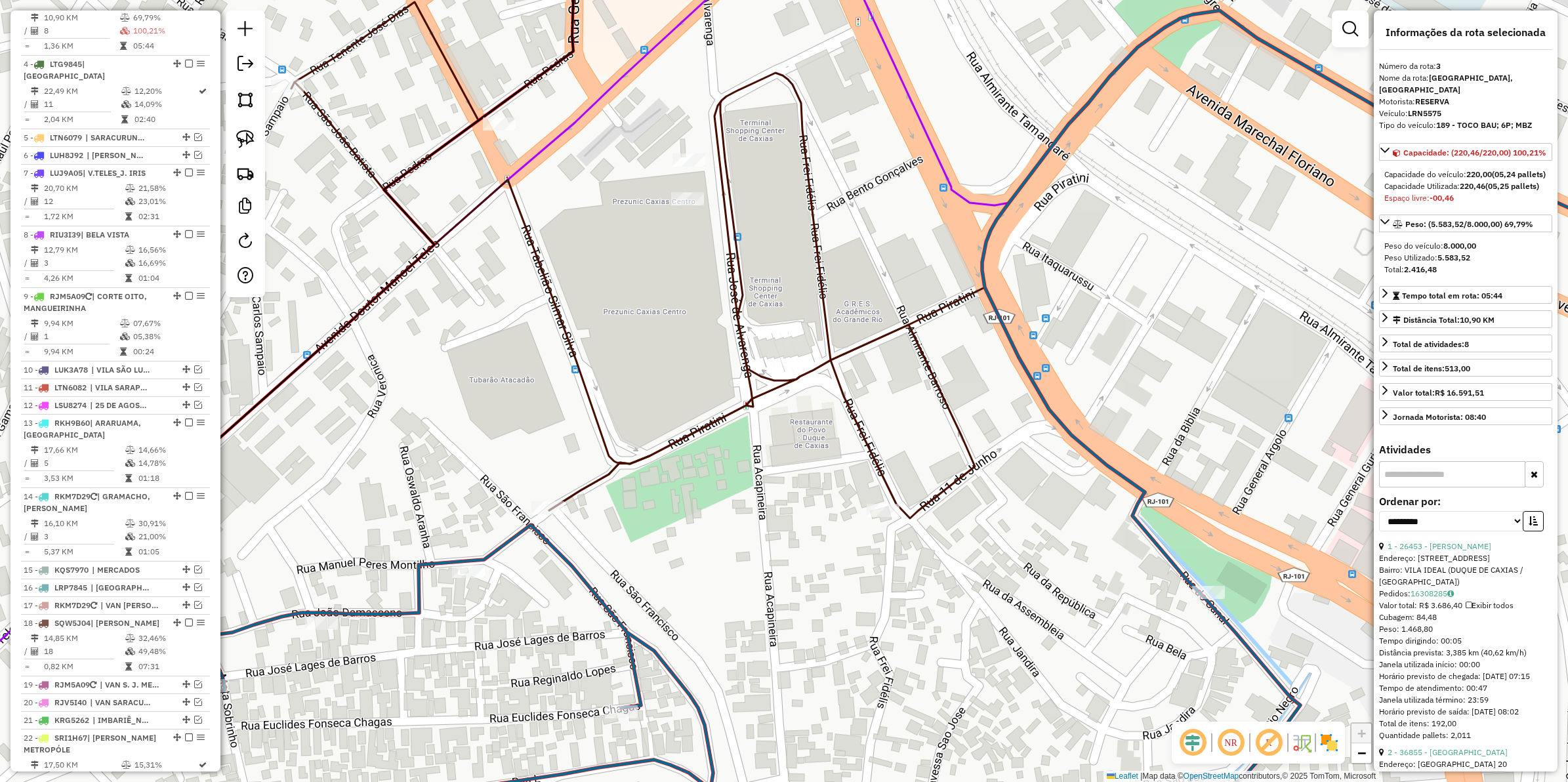
scroll to position [599, 0]
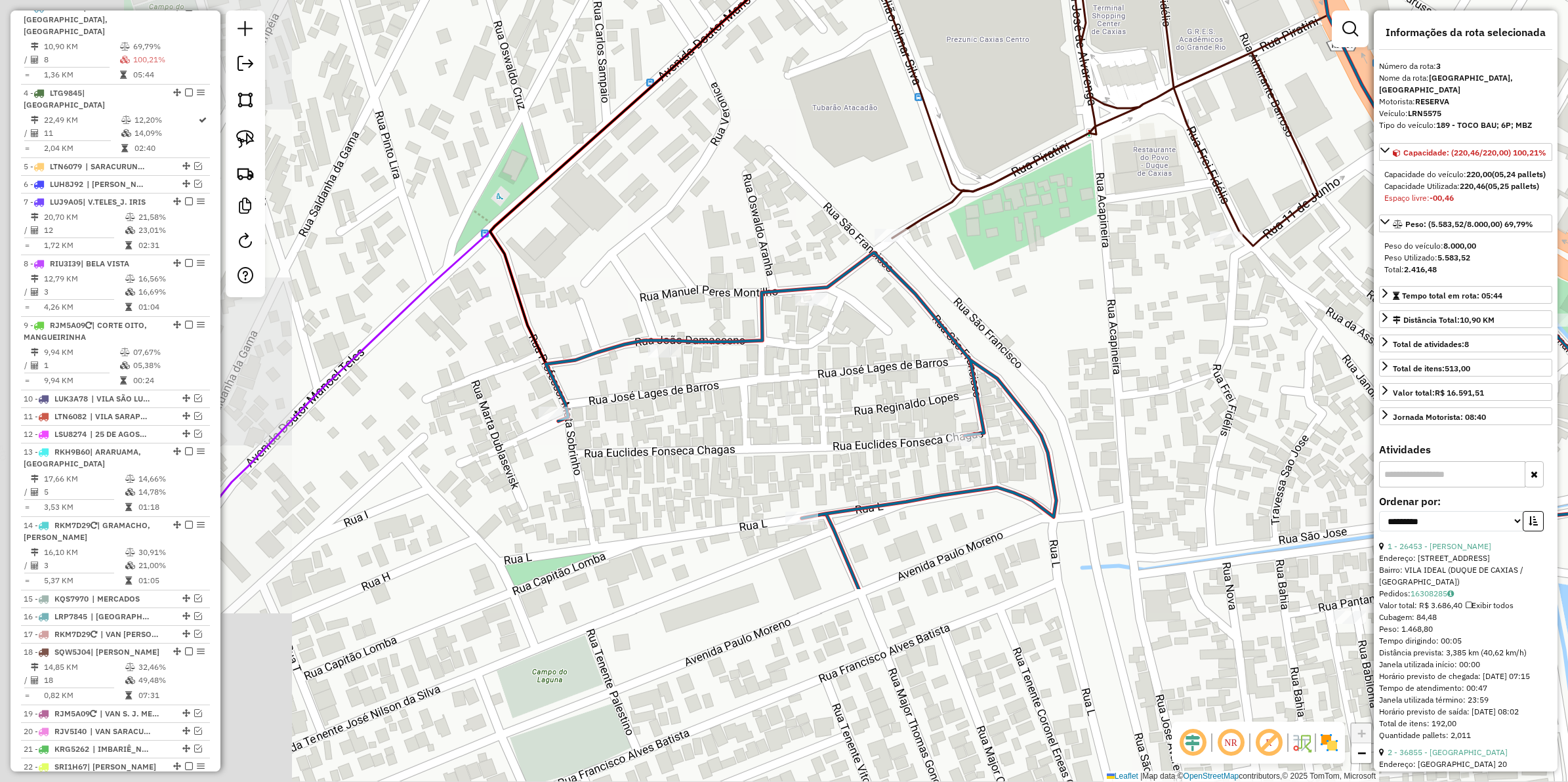
drag, startPoint x: 724, startPoint y: 483, endPoint x: 968, endPoint y: 266, distance: 326.5
click at [968, 266] on div "Janela de atendimento Grade de atendimento Capacidade Transportadoras Veículos …" at bounding box center [784, 391] width 1568 height 782
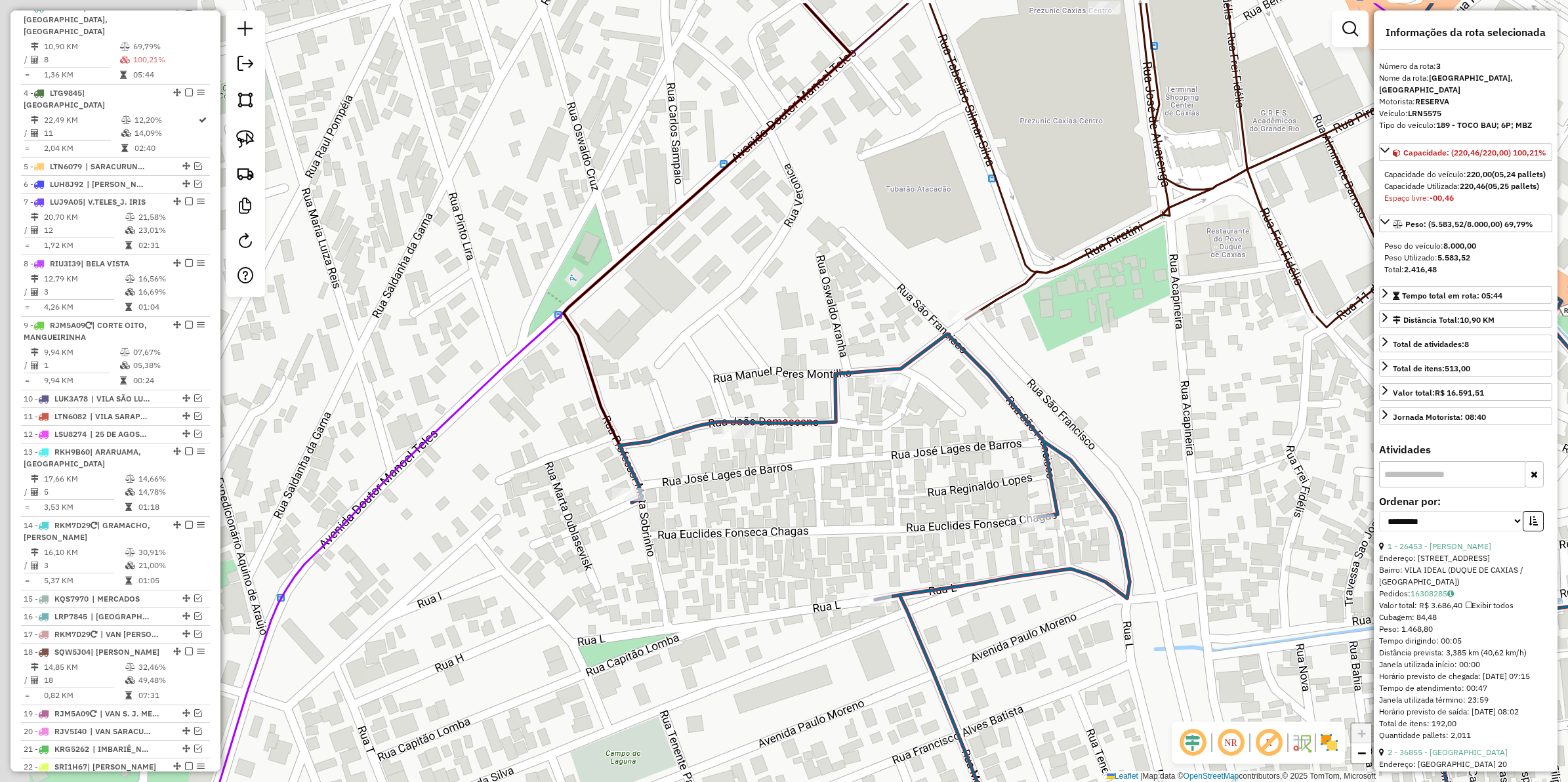
drag, startPoint x: 578, startPoint y: 444, endPoint x: 654, endPoint y: 529, distance: 114.0
click at [654, 529] on div "Janela de atendimento Grade de atendimento Capacidade Transportadoras Veículos …" at bounding box center [784, 391] width 1568 height 782
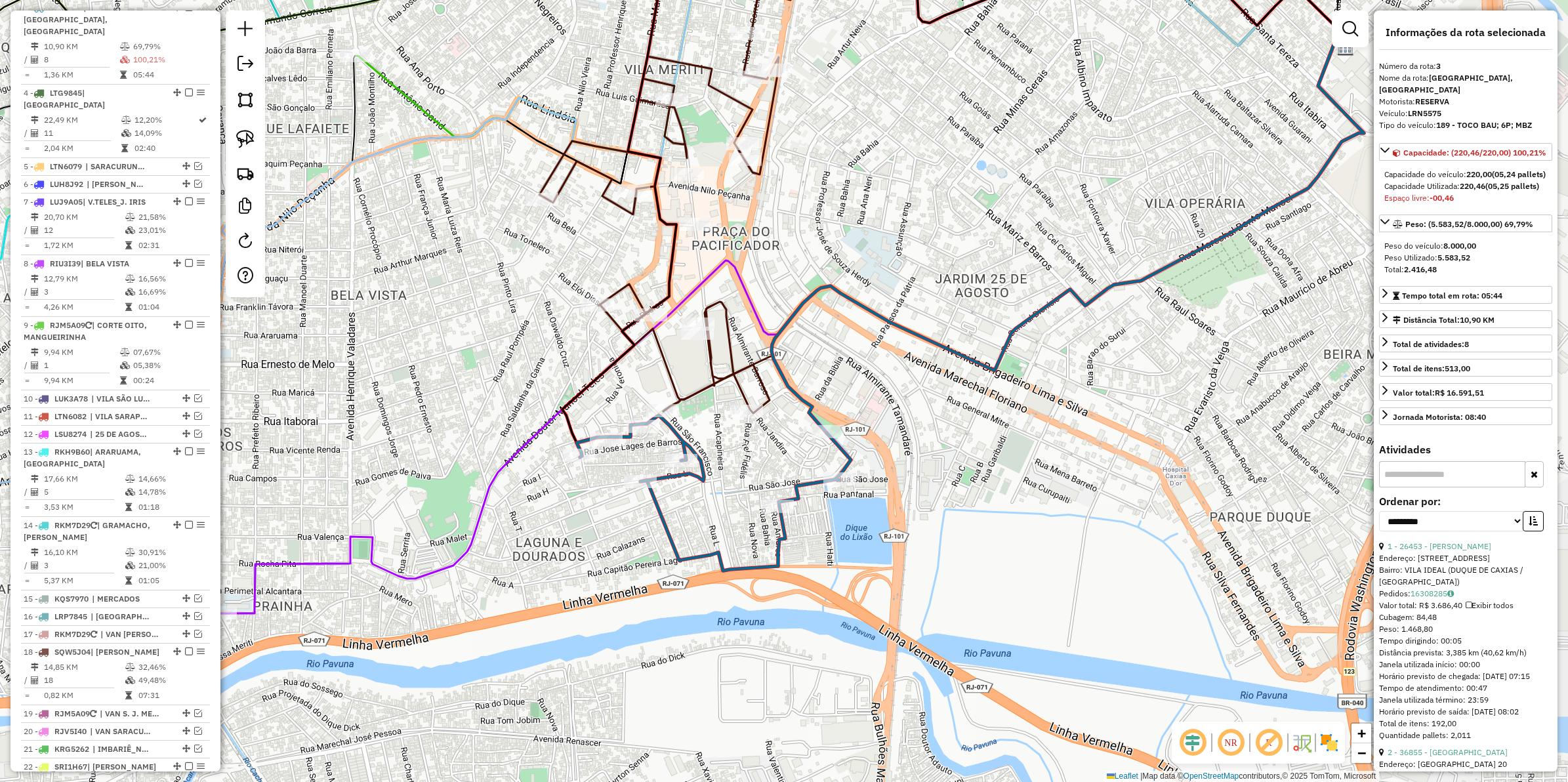
drag, startPoint x: 740, startPoint y: 581, endPoint x: 585, endPoint y: 512, distance: 169.7
click at [585, 512] on div "Janela de atendimento Grade de atendimento Capacidade Transportadoras Veículos …" at bounding box center [784, 391] width 1568 height 782
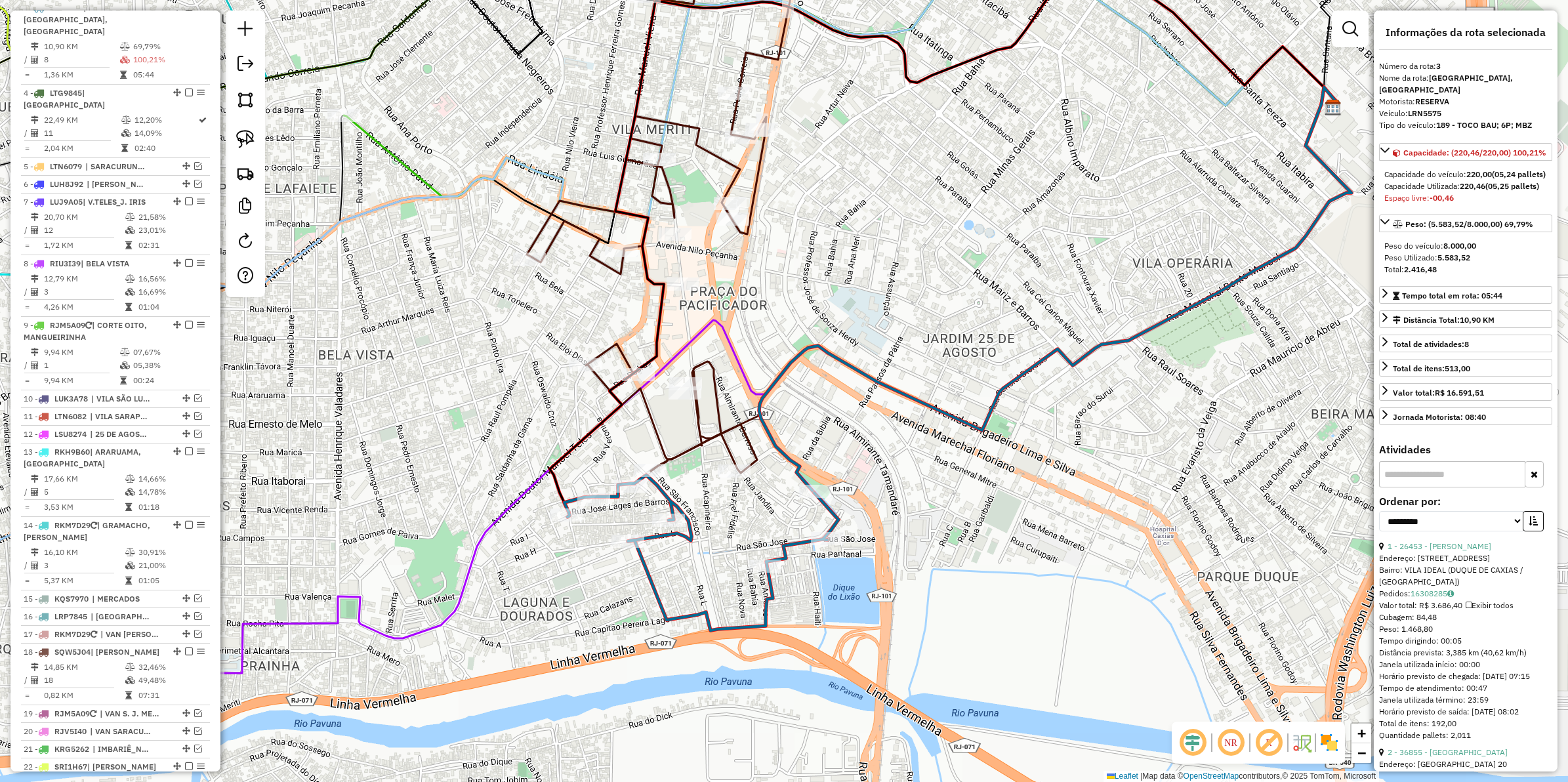
drag, startPoint x: 709, startPoint y: 441, endPoint x: 696, endPoint y: 501, distance: 61.4
click at [696, 501] on div "Janela de atendimento Grade de atendimento Capacidade Transportadoras Veículos …" at bounding box center [784, 391] width 1568 height 782
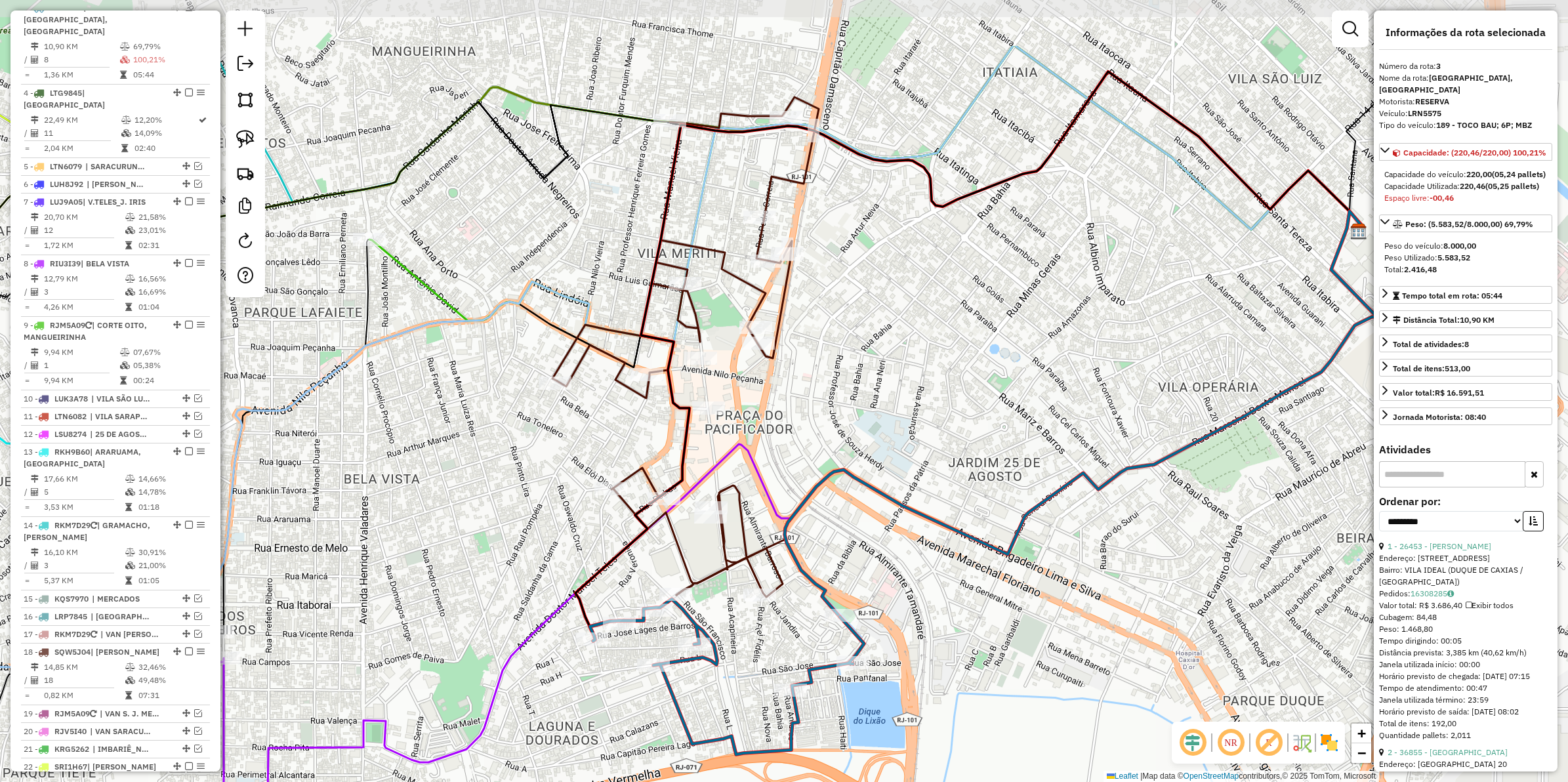
drag, startPoint x: 677, startPoint y: 424, endPoint x: 702, endPoint y: 549, distance: 127.5
click at [702, 549] on div "Janela de atendimento Grade de atendimento Capacidade Transportadoras Veículos …" at bounding box center [784, 391] width 1568 height 782
click at [688, 441] on icon at bounding box center [969, 357] width 788 height 570
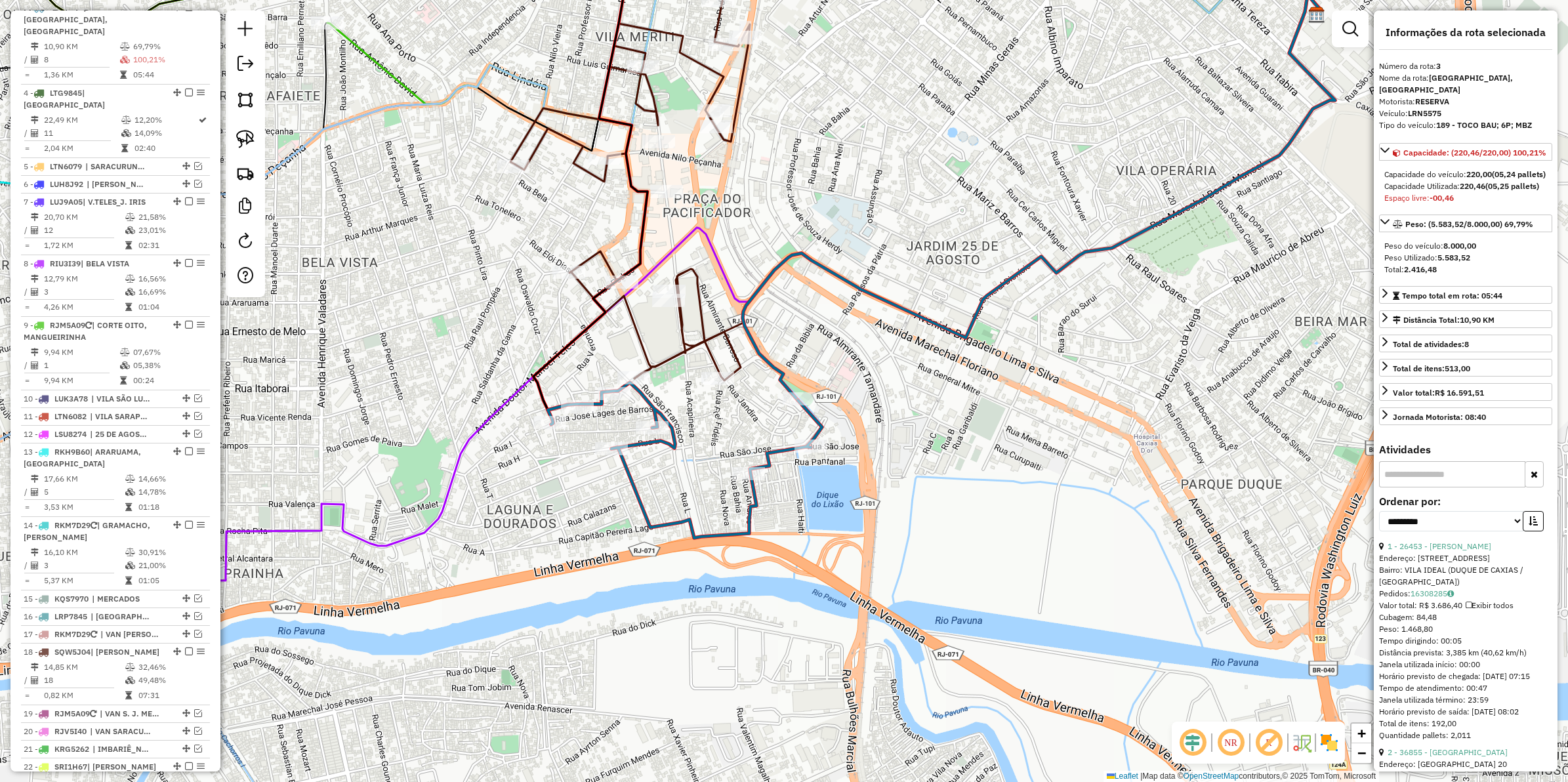
drag, startPoint x: 691, startPoint y: 376, endPoint x: 661, endPoint y: 228, distance: 151.0
click at [661, 228] on div "Janela de atendimento Grade de atendimento Capacidade Transportadoras Veículos …" at bounding box center [784, 391] width 1568 height 782
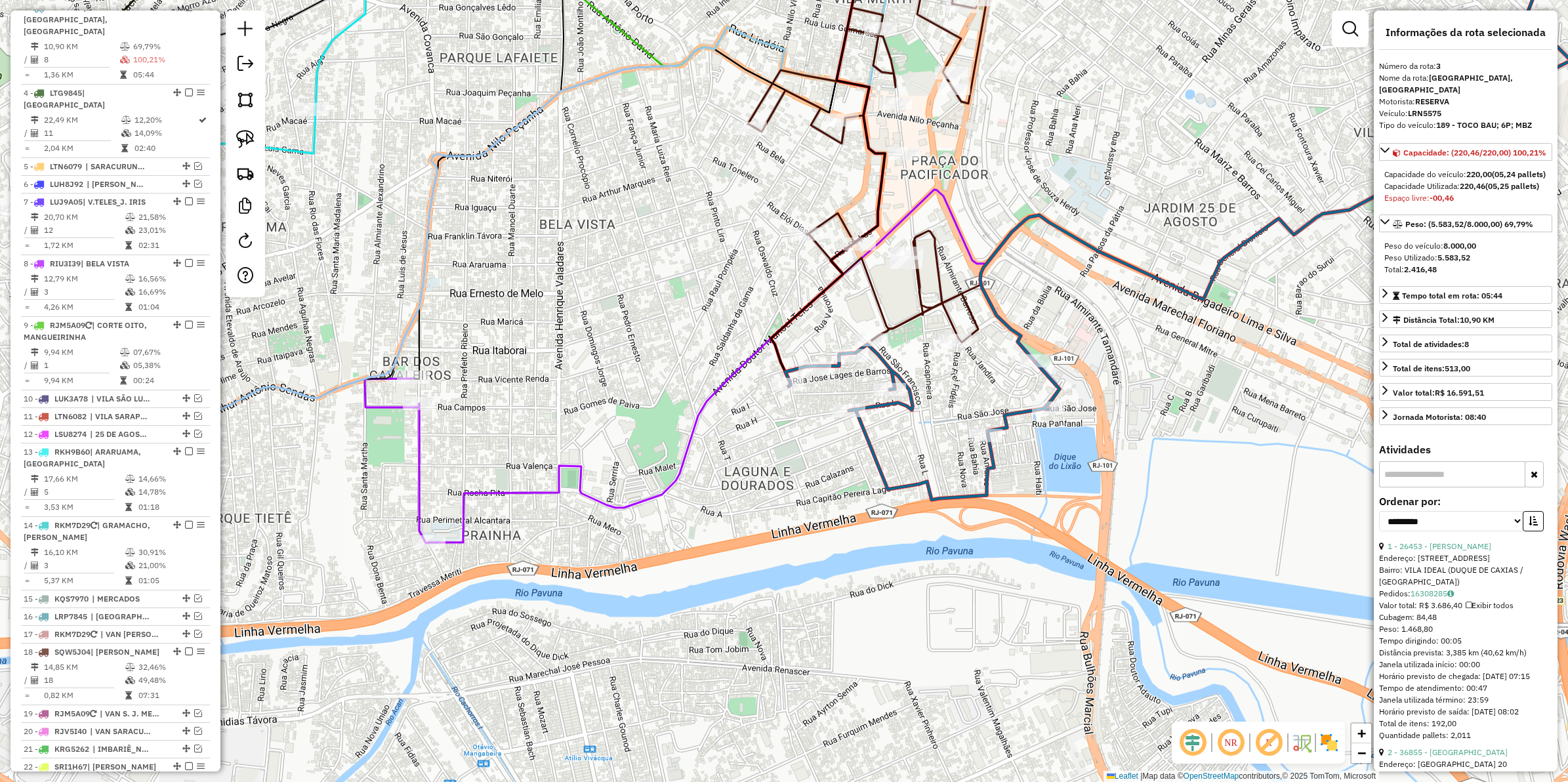
drag, startPoint x: 579, startPoint y: 514, endPoint x: 816, endPoint y: 476, distance: 240.0
click at [816, 476] on div "Janela de atendimento Grade de atendimento Capacidade Transportadoras Veículos …" at bounding box center [784, 391] width 1568 height 782
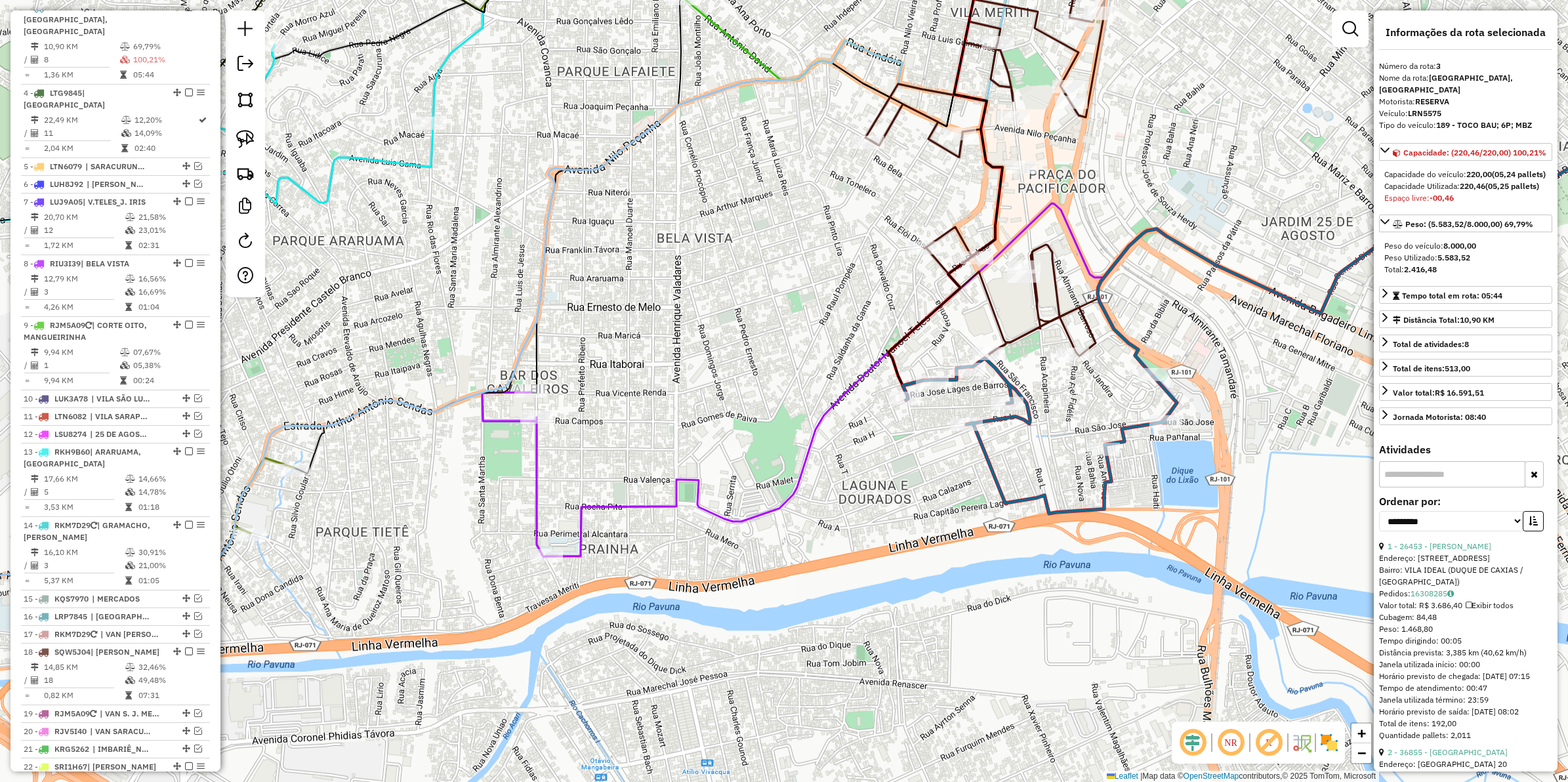
drag, startPoint x: 519, startPoint y: 435, endPoint x: 507, endPoint y: 455, distance: 23.3
click at [507, 455] on div "Janela de atendimento Grade de atendimento Capacidade Transportadoras Veículos …" at bounding box center [784, 391] width 1568 height 782
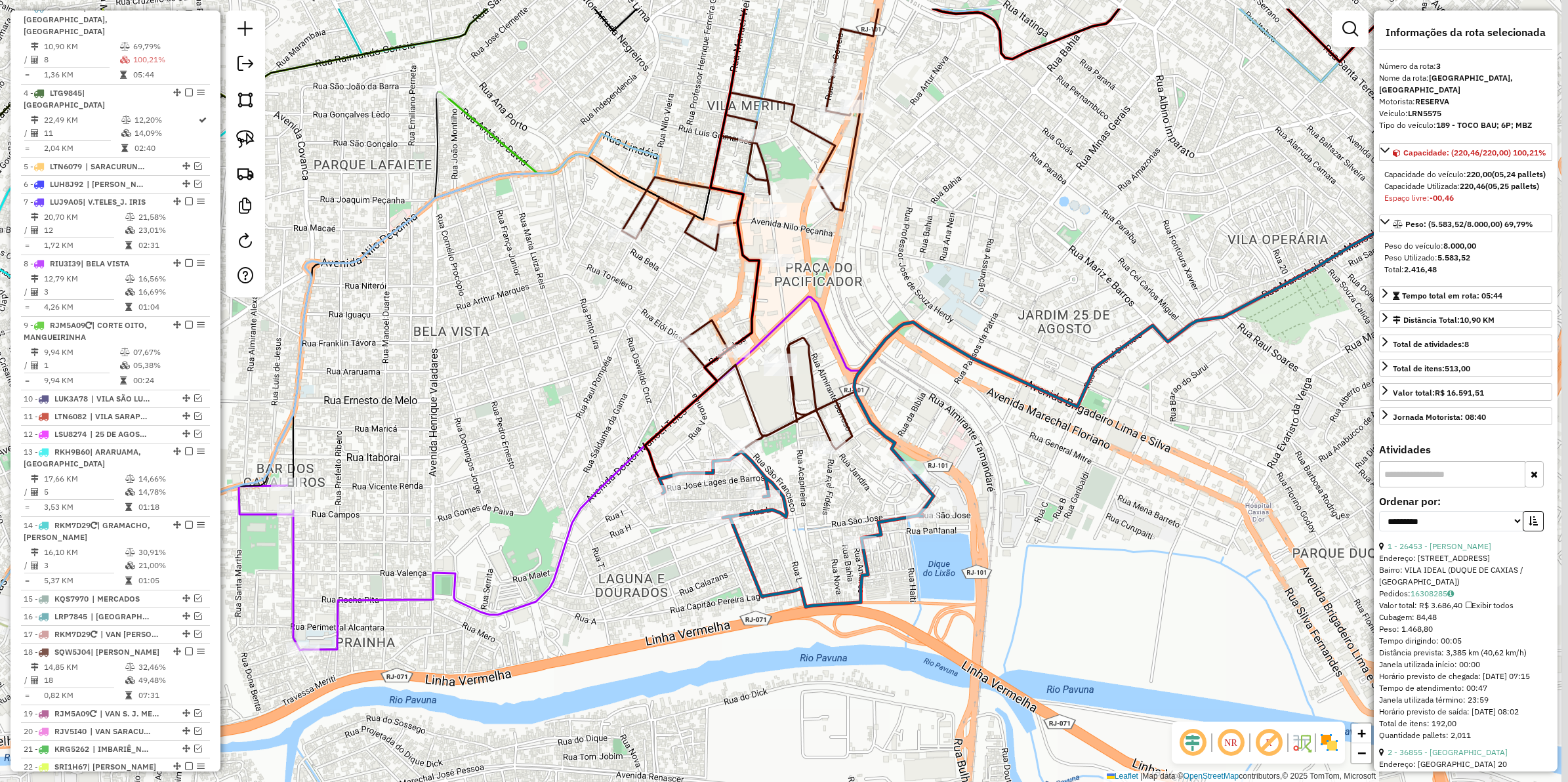
drag, startPoint x: 753, startPoint y: 490, endPoint x: 643, endPoint y: 574, distance: 138.4
click at [621, 574] on div "Janela de atendimento Grade de atendimento Capacidade Transportadoras Veículos …" at bounding box center [784, 391] width 1568 height 782
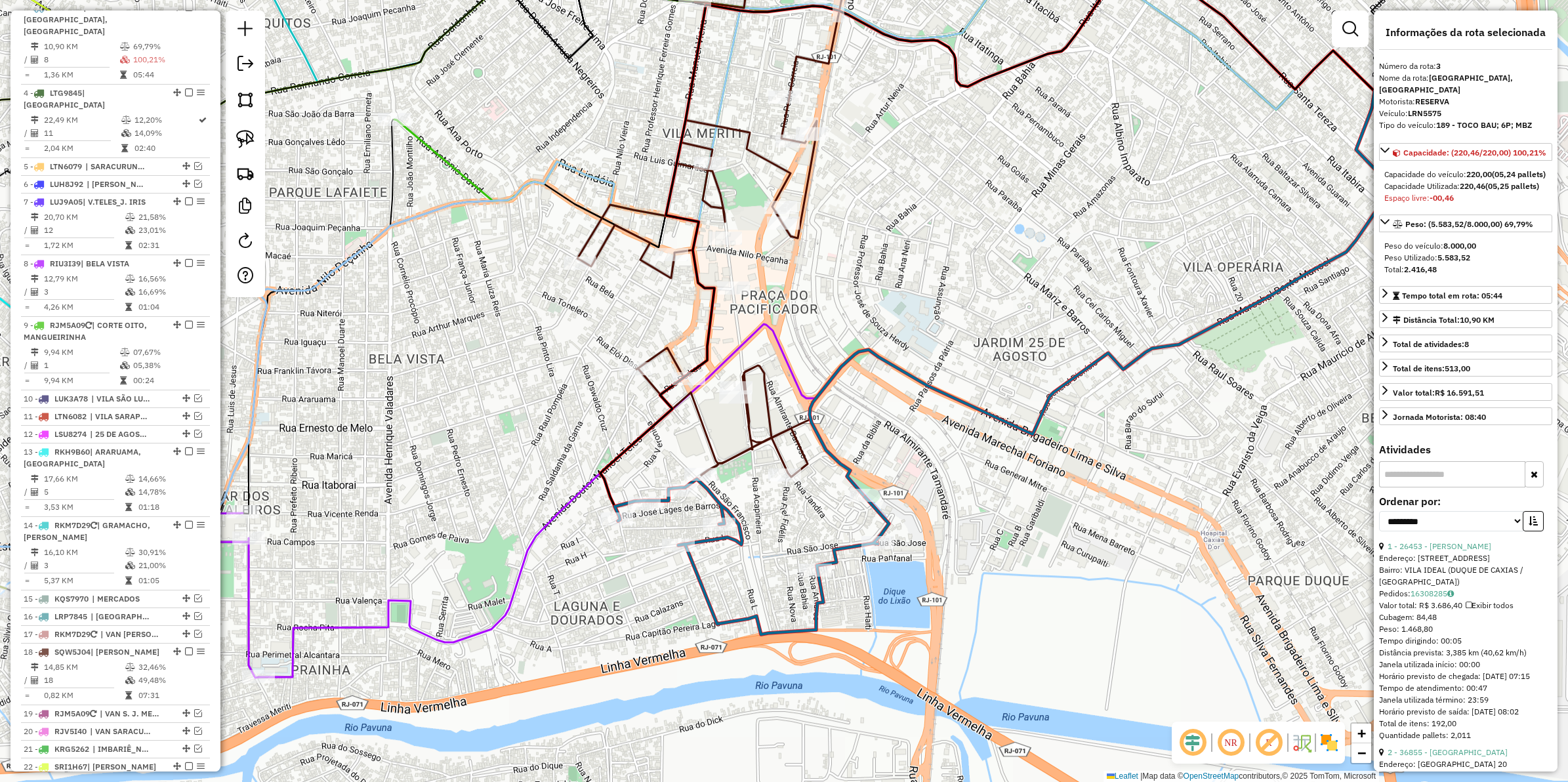
click at [735, 536] on icon at bounding box center [751, 557] width 274 height 155
click at [741, 536] on icon at bounding box center [751, 557] width 274 height 155
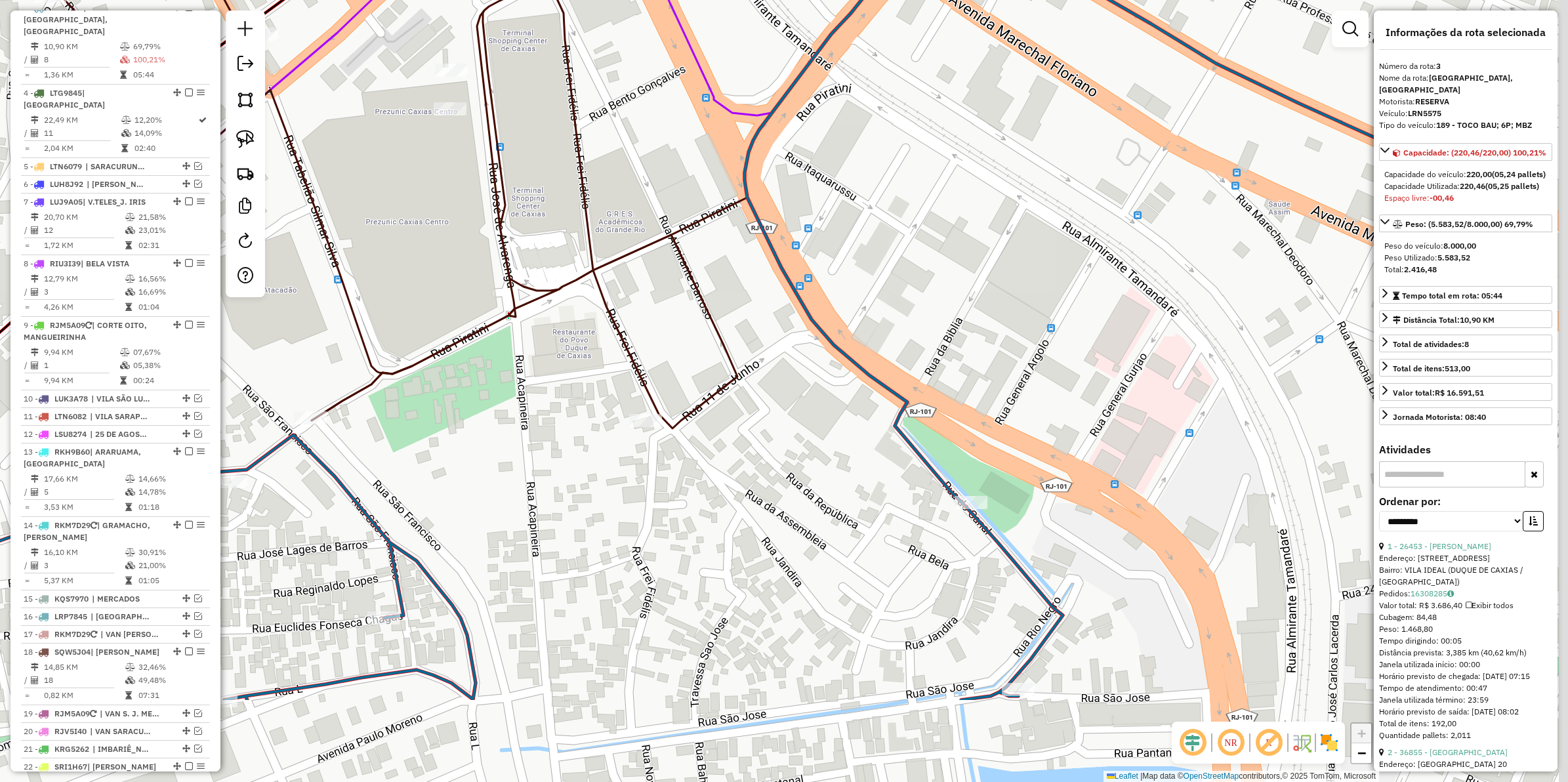
drag, startPoint x: 854, startPoint y: 545, endPoint x: 684, endPoint y: 384, distance: 234.1
click at [684, 384] on div "Janela de atendimento Grade de atendimento Capacidade Transportadoras Veículos …" at bounding box center [784, 391] width 1568 height 782
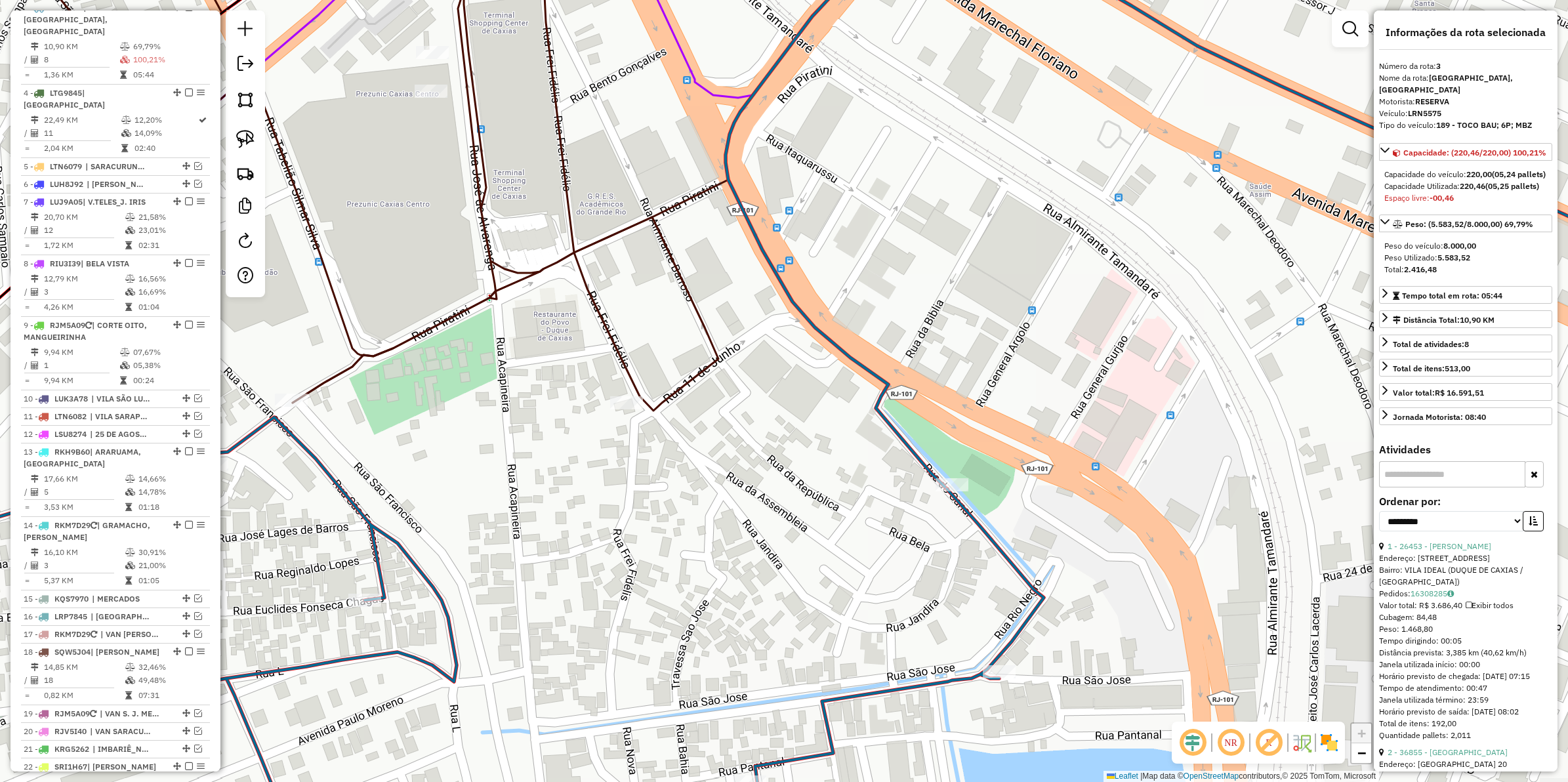
drag, startPoint x: 756, startPoint y: 435, endPoint x: 738, endPoint y: 417, distance: 25.5
click at [738, 417] on div "Janela de atendimento Grade de atendimento Capacidade Transportadoras Veículos …" at bounding box center [784, 391] width 1568 height 782
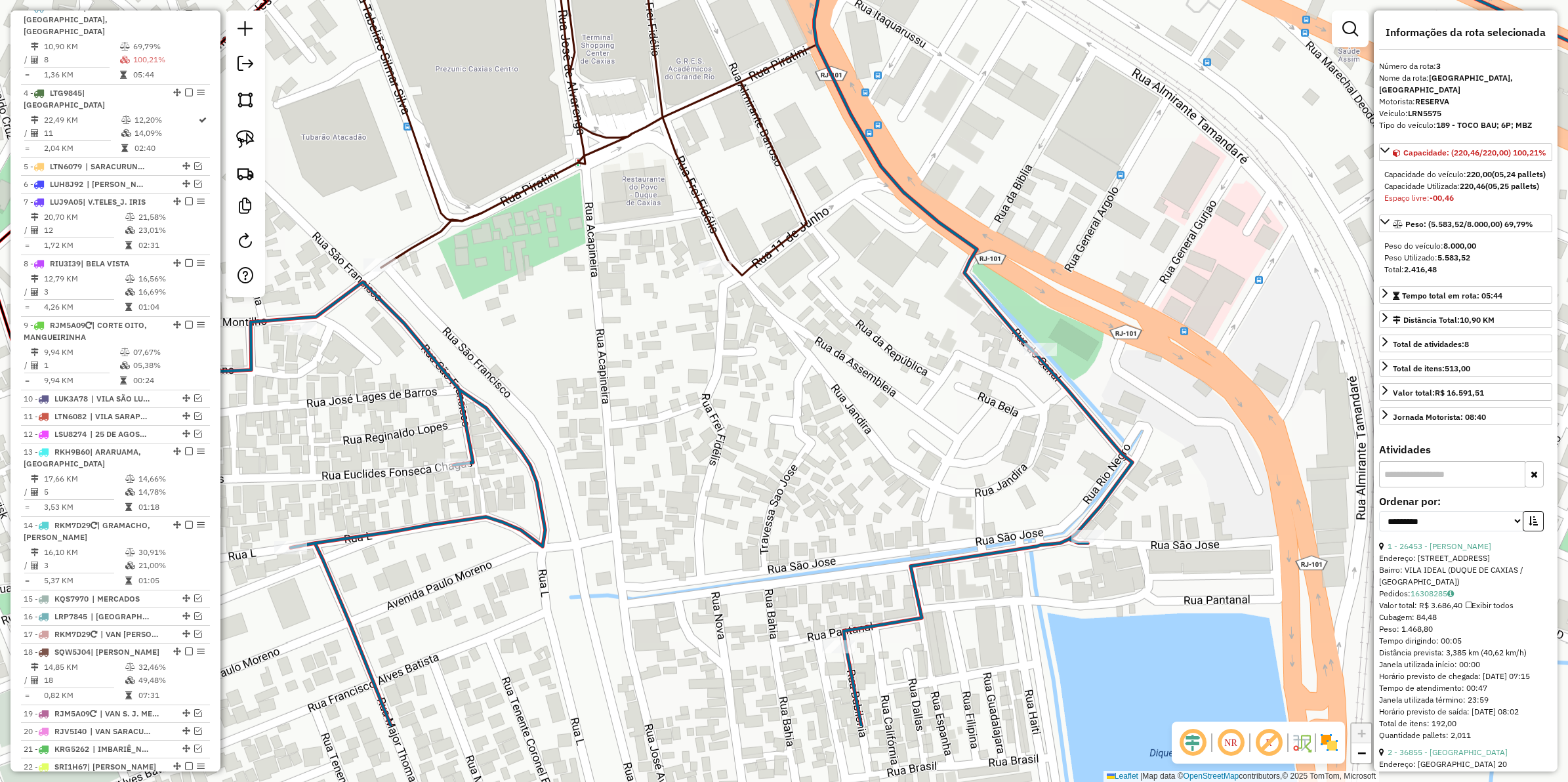
drag, startPoint x: 829, startPoint y: 500, endPoint x: 936, endPoint y: 355, distance: 180.2
click at [928, 355] on div "Janela de atendimento Grade de atendimento Capacidade Transportadoras Veículos …" at bounding box center [784, 391] width 1568 height 782
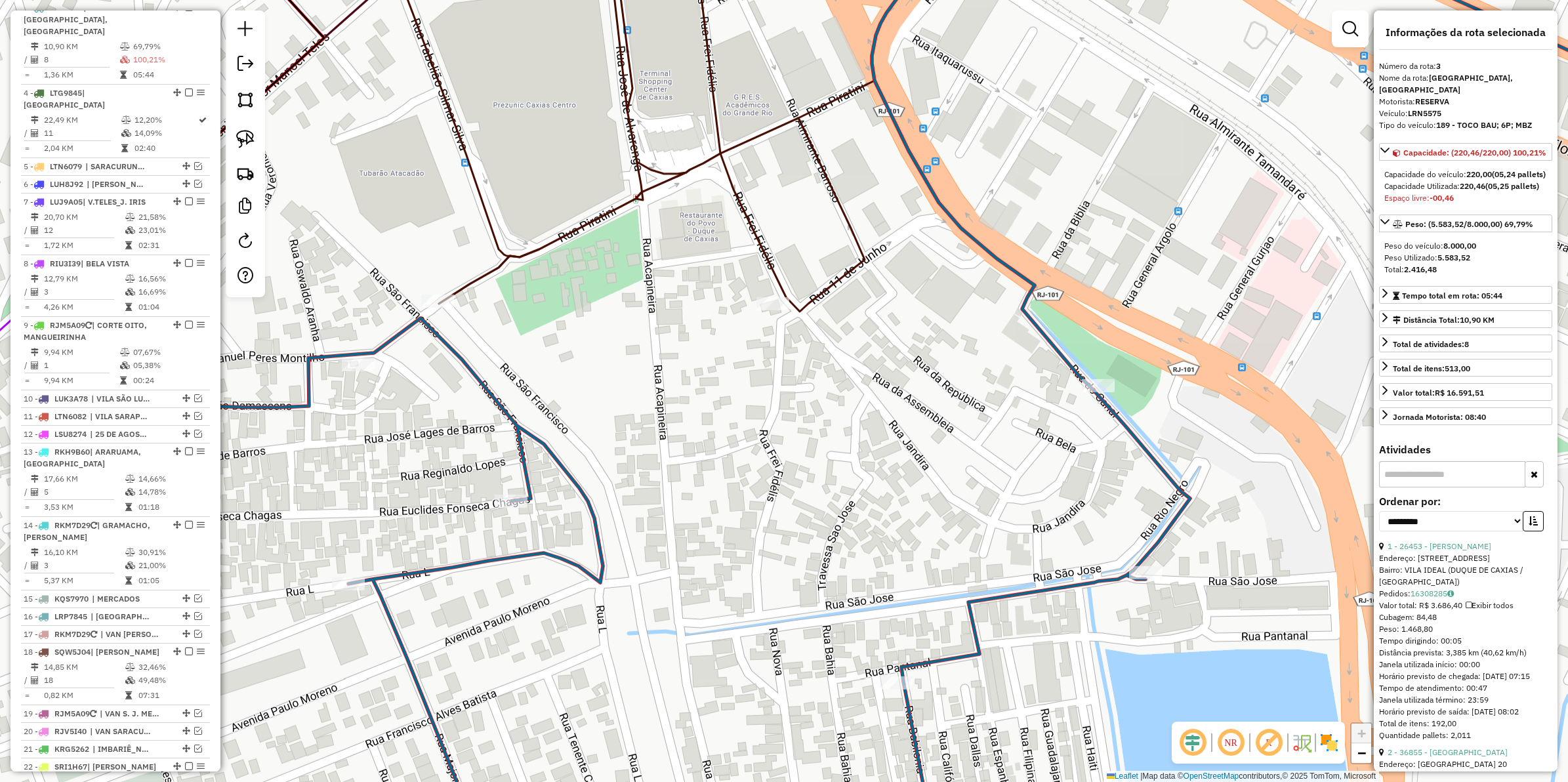
click at [844, 203] on icon at bounding box center [544, 117] width 641 height 390
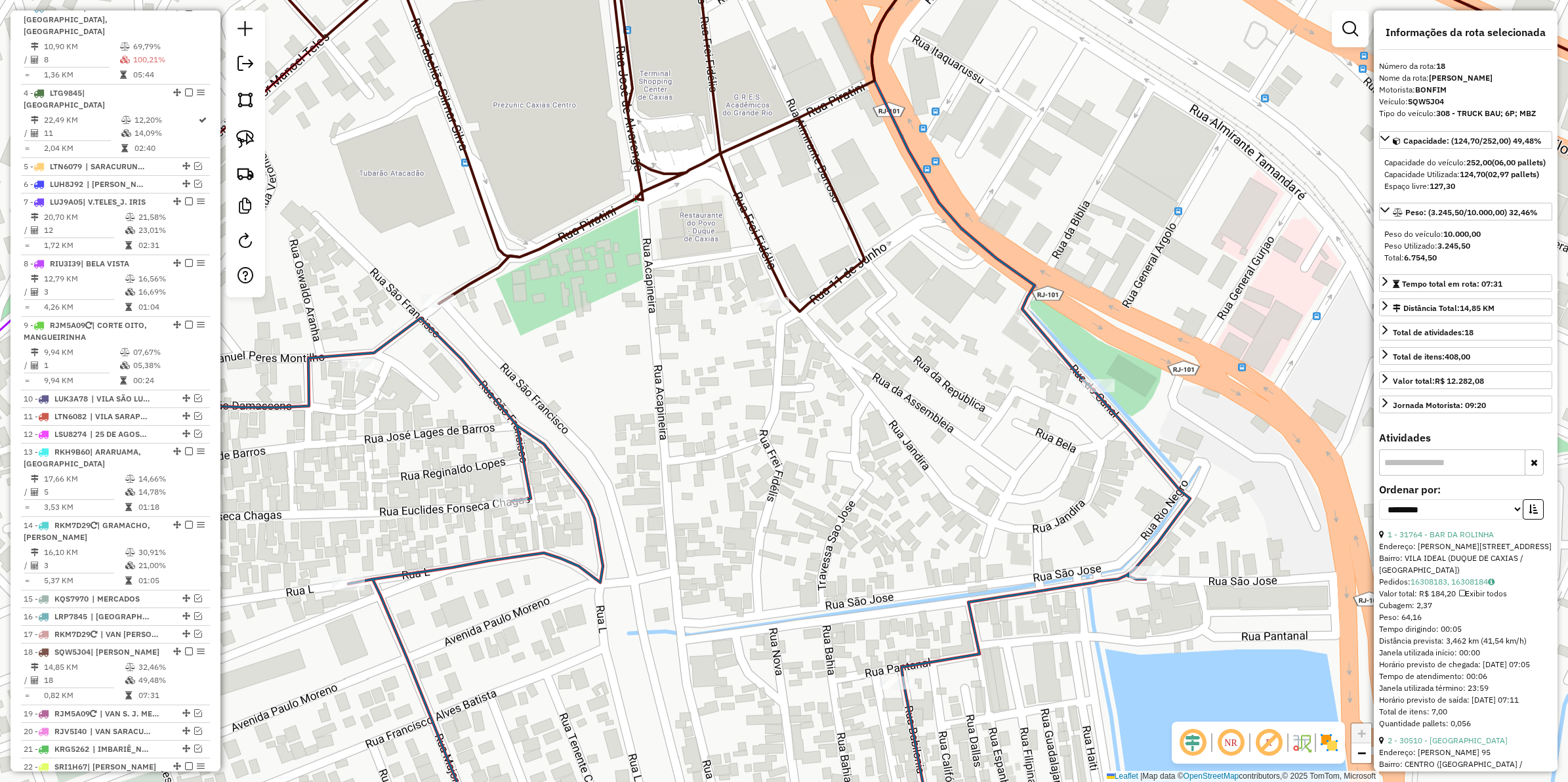
scroll to position [786, 0]
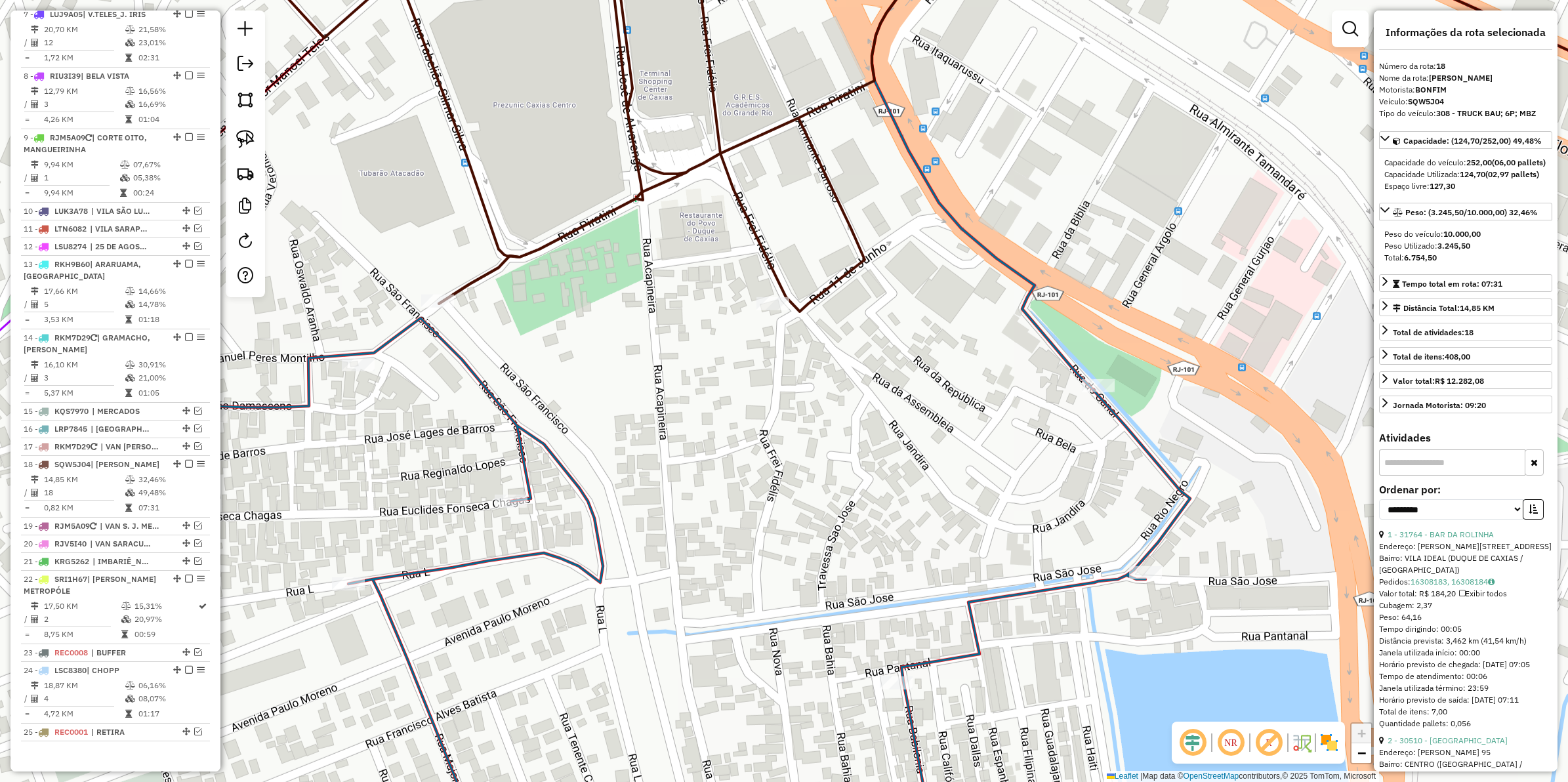
click at [1076, 592] on icon at bounding box center [642, 590] width 1098 height 544
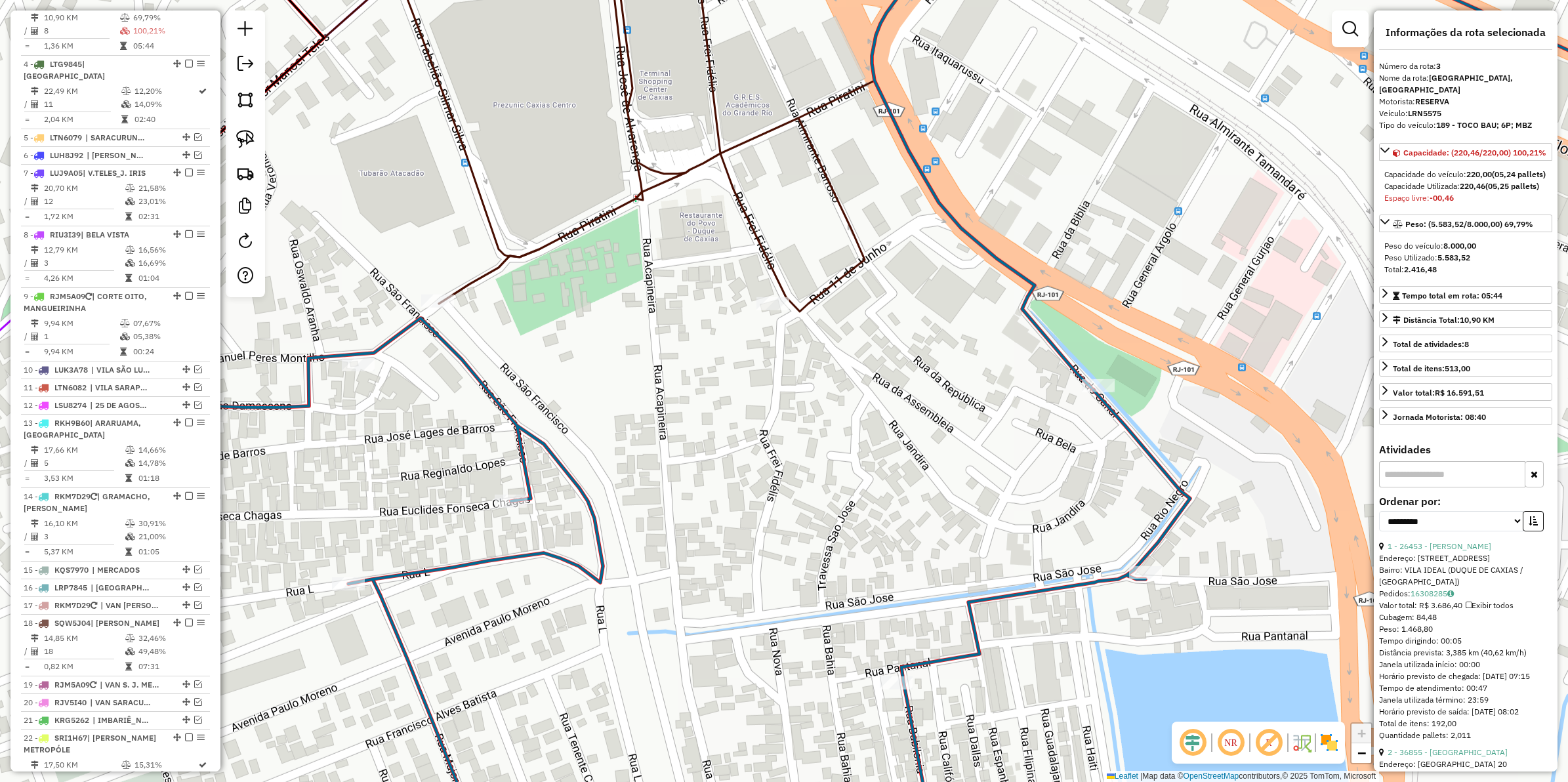
scroll to position [599, 0]
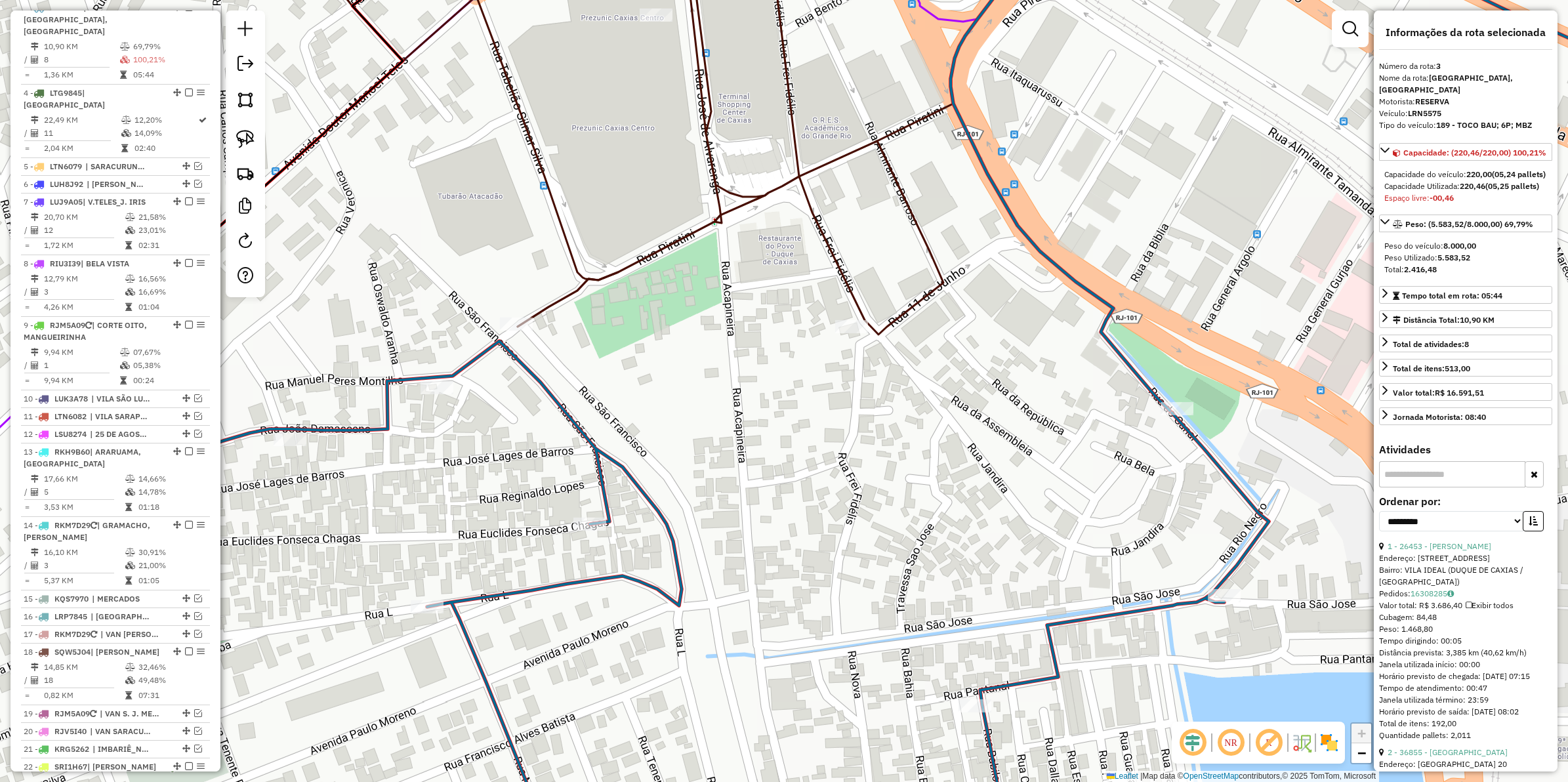
drag, startPoint x: 923, startPoint y: 503, endPoint x: 1061, endPoint y: 543, distance: 143.7
click at [1061, 543] on div "Janela de atendimento Grade de atendimento Capacidade Transportadoras Veículos …" at bounding box center [784, 391] width 1568 height 782
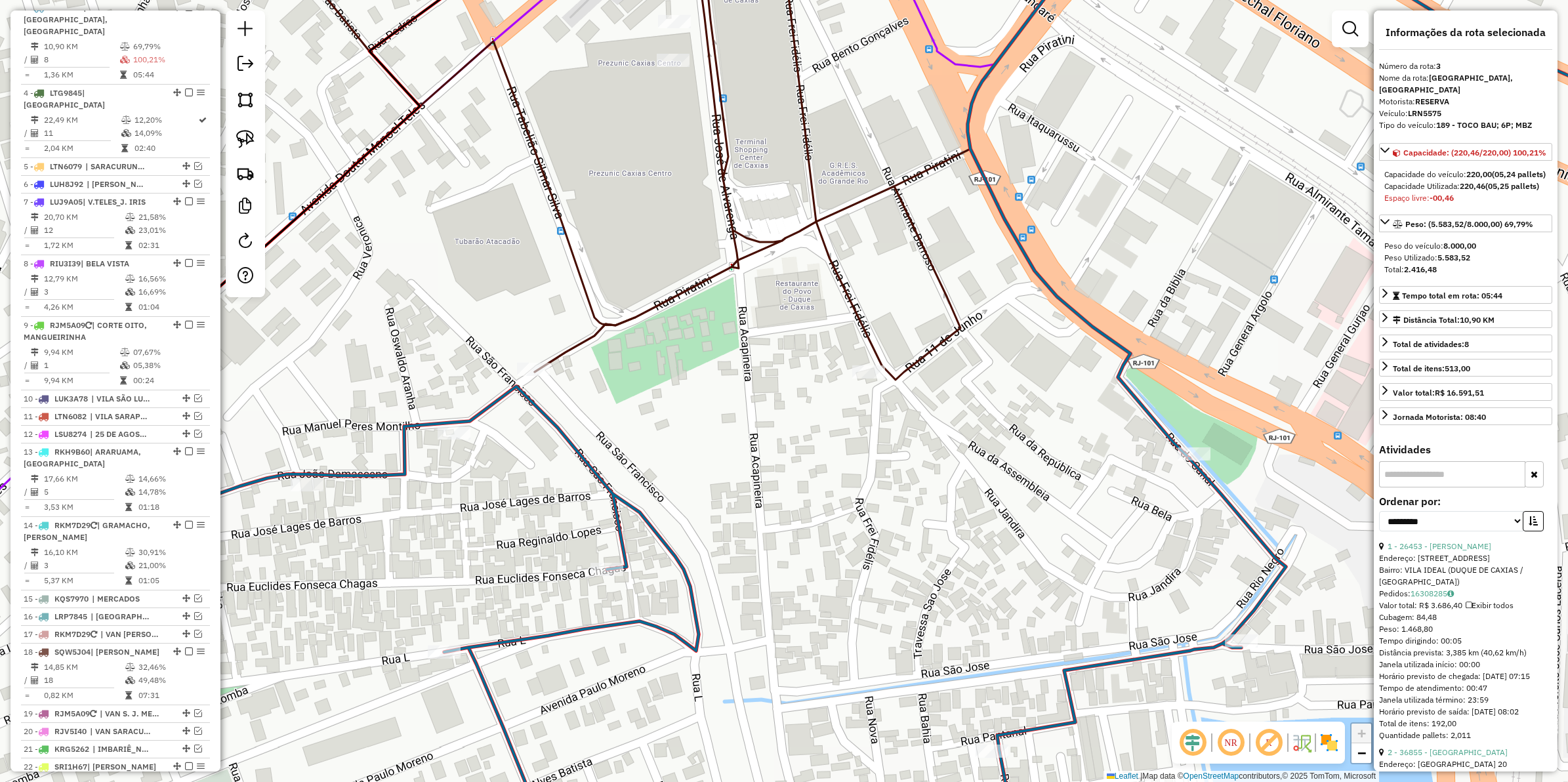
drag, startPoint x: 1009, startPoint y: 481, endPoint x: 950, endPoint y: 516, distance: 68.6
click at [950, 516] on div "Janela de atendimento Grade de atendimento Capacidade Transportadoras Veículos …" at bounding box center [784, 391] width 1568 height 782
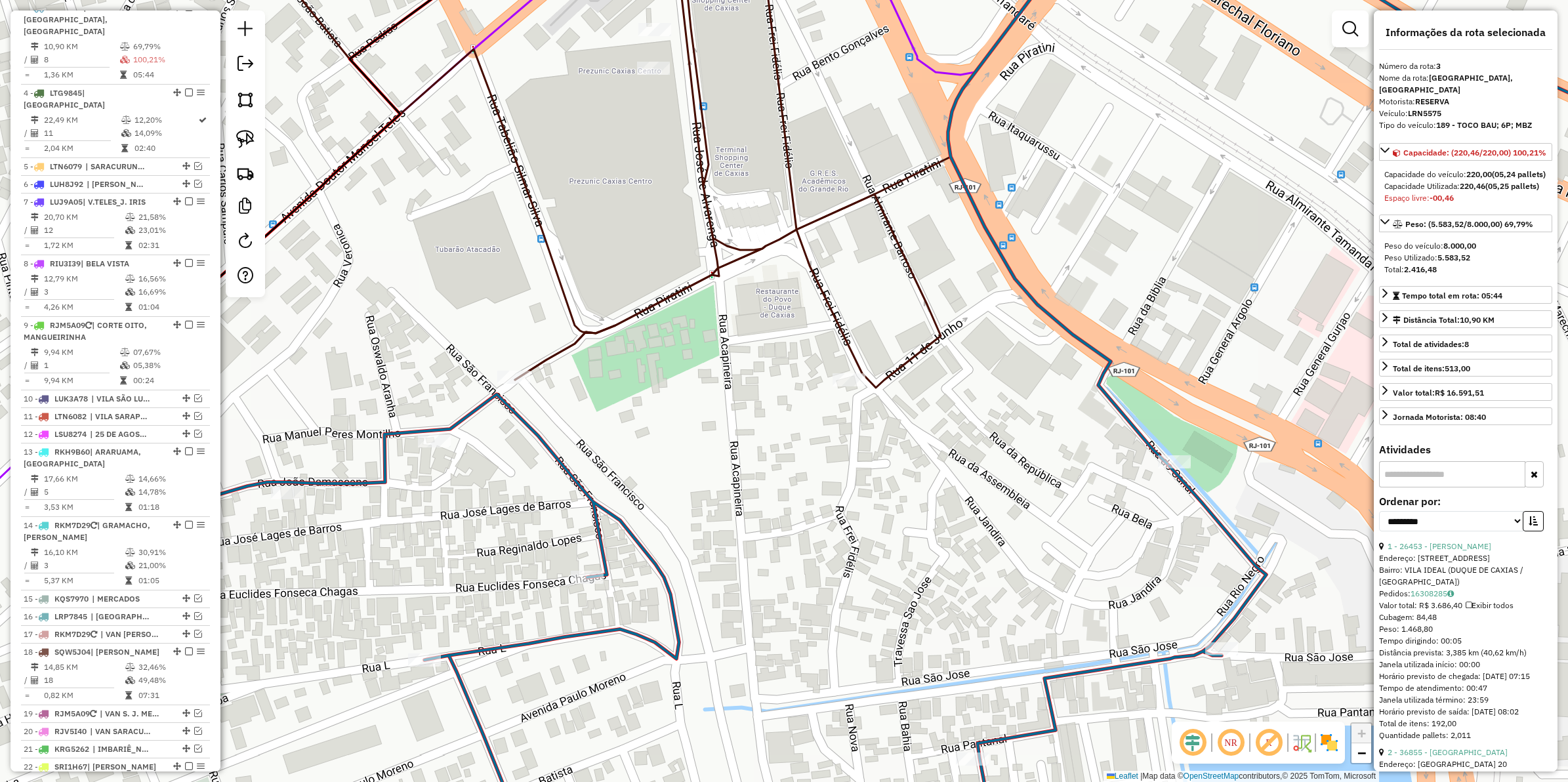
click at [1199, 499] on icon at bounding box center [717, 628] width 1098 height 467
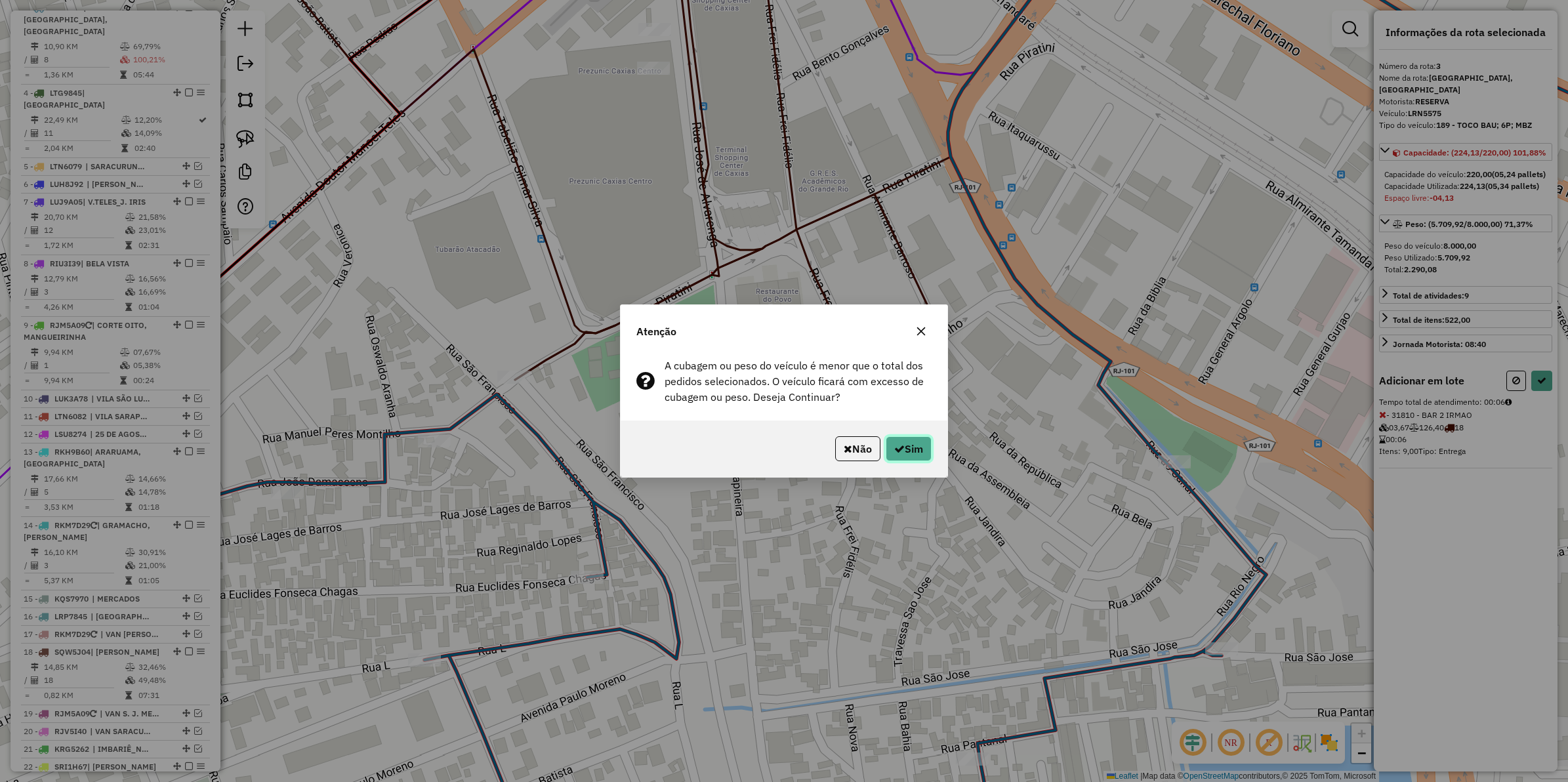
click at [894, 437] on button "Sim" at bounding box center [909, 449] width 46 height 25
select select "**********"
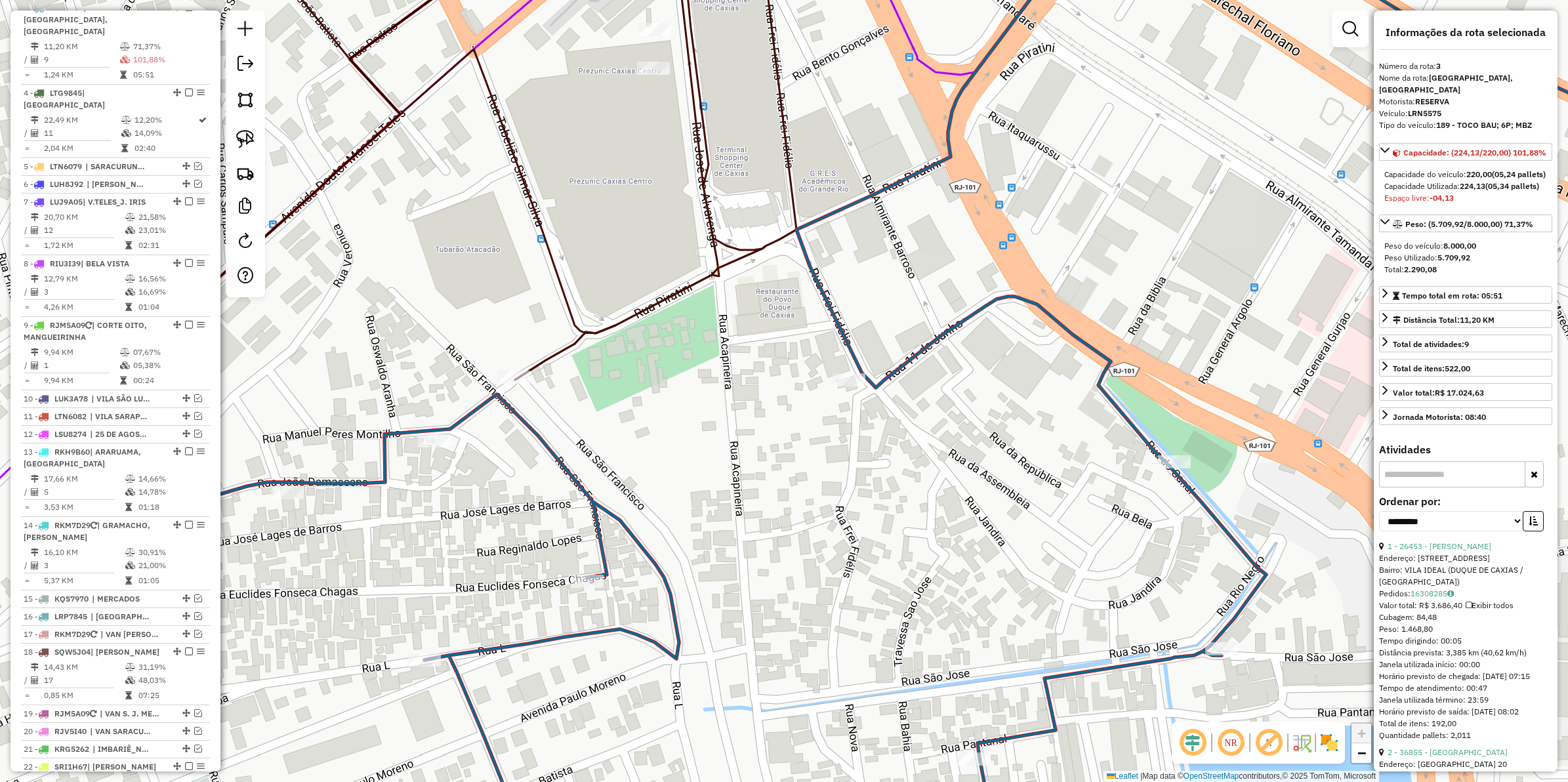
click at [540, 443] on icon at bounding box center [717, 579] width 1098 height 565
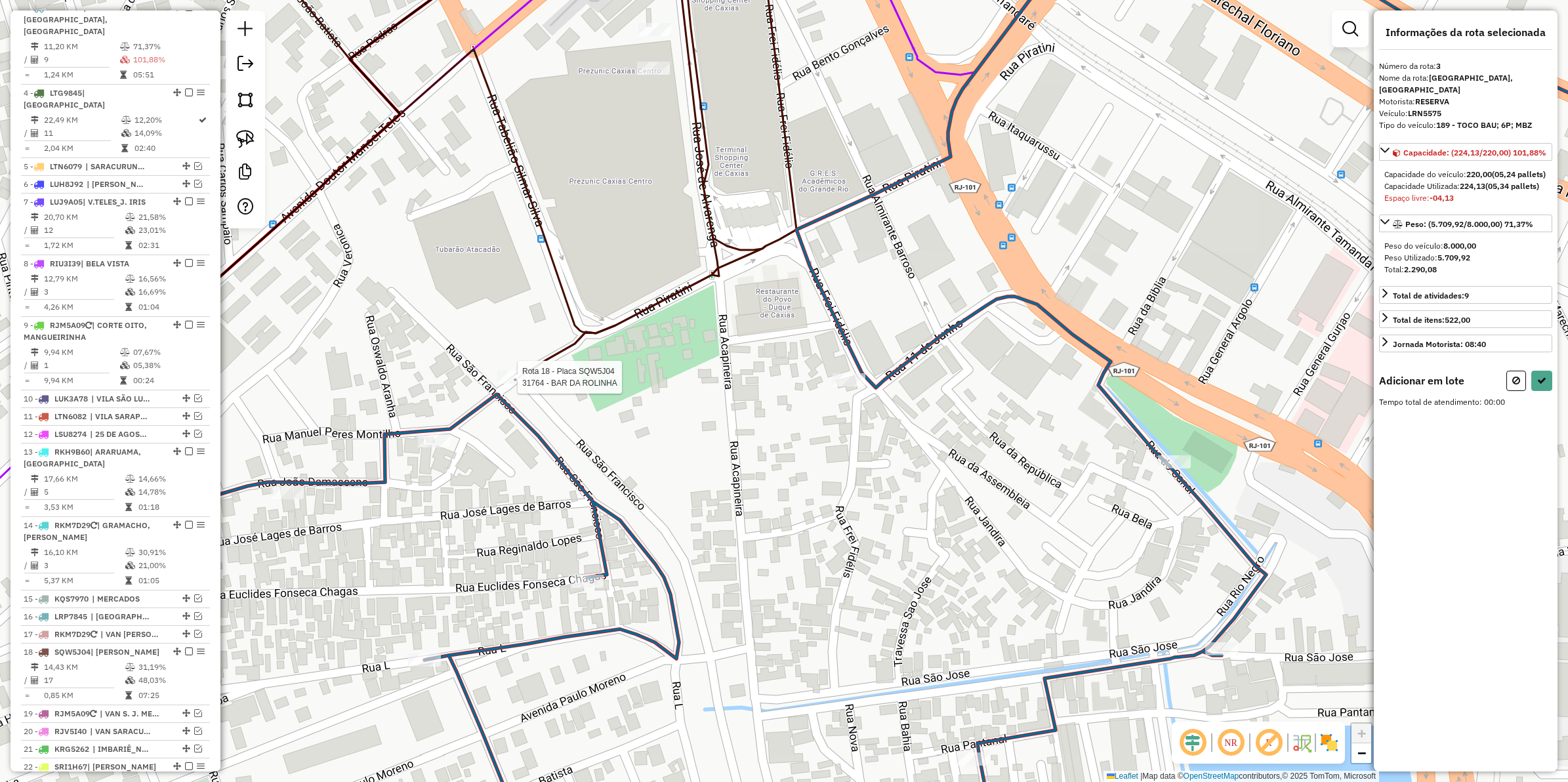
click at [520, 384] on div at bounding box center [513, 377] width 32 height 13
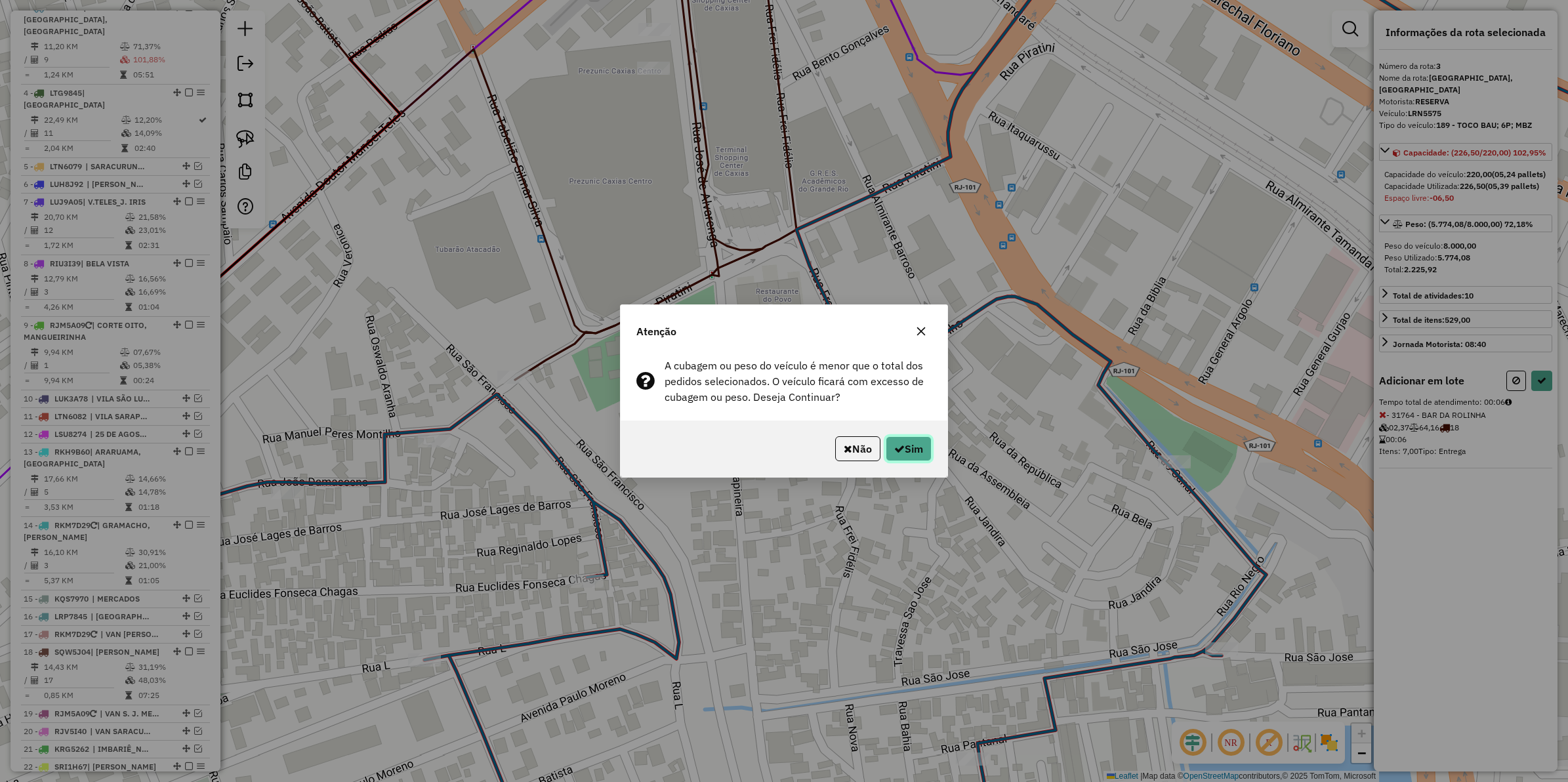
click at [913, 443] on button "Sim" at bounding box center [909, 449] width 46 height 25
select select "**********"
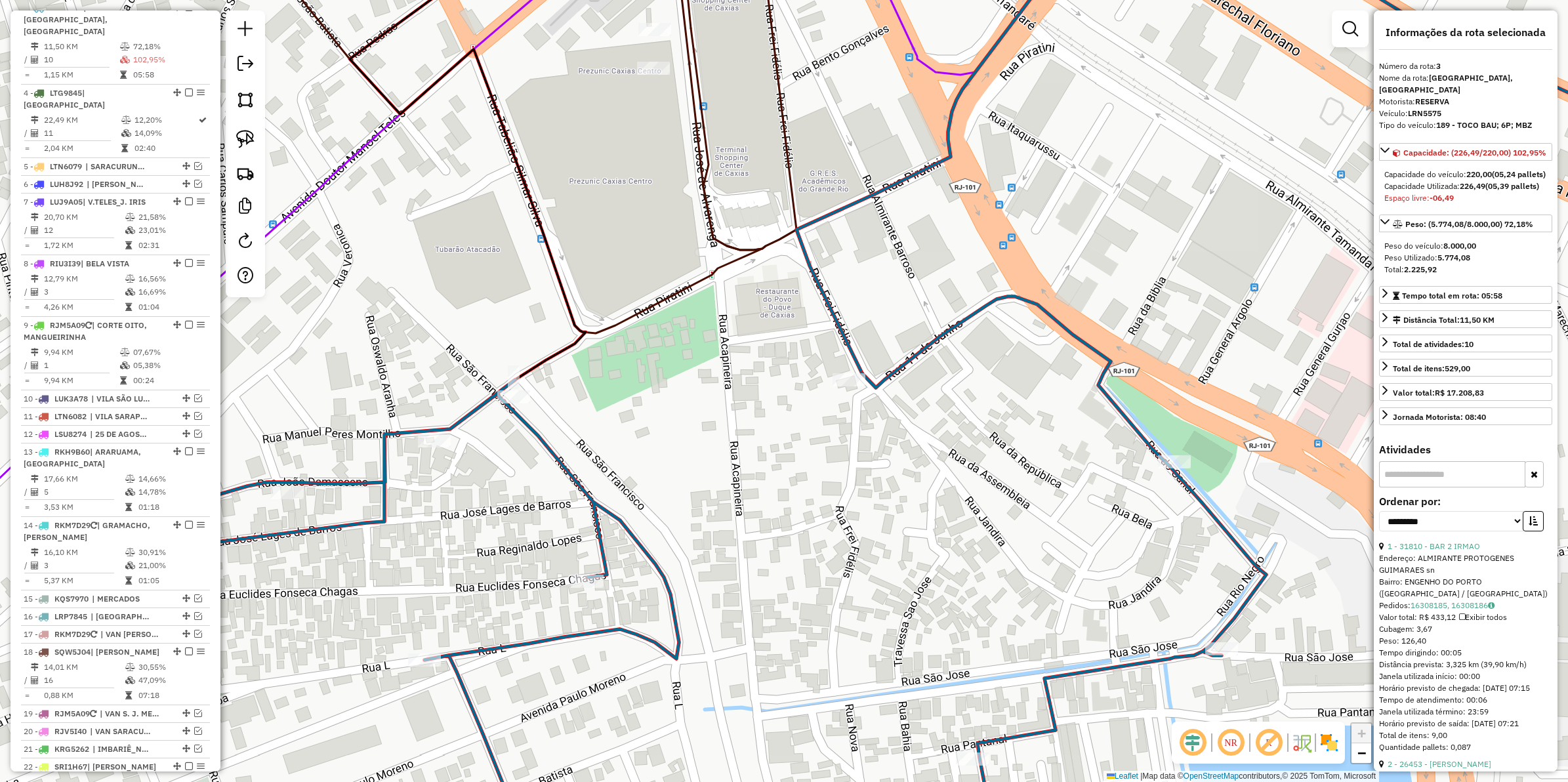
click at [784, 116] on icon at bounding box center [526, 127] width 539 height 411
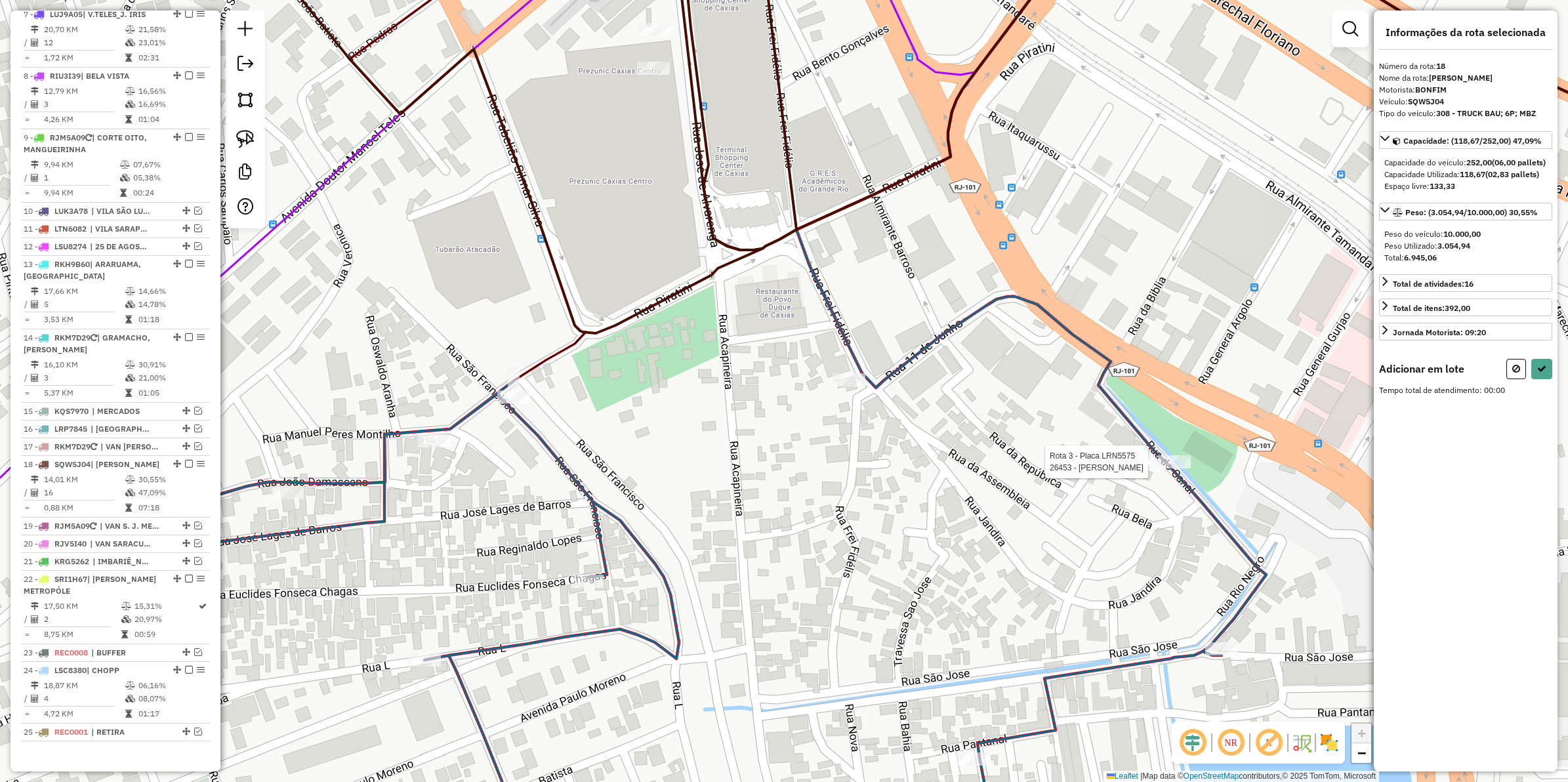
select select "**********"
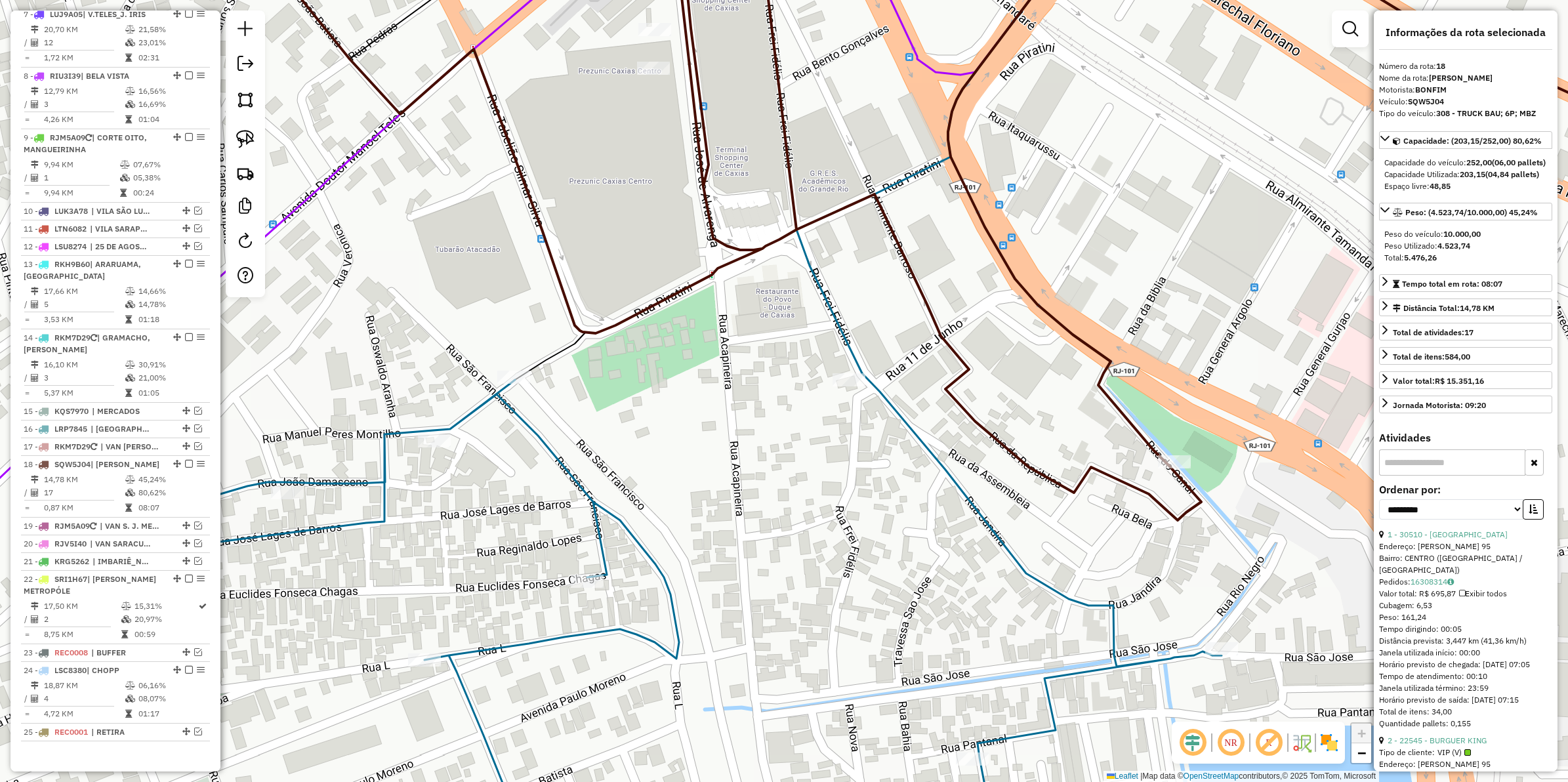
click at [909, 427] on icon at bounding box center [695, 617] width 1054 height 488
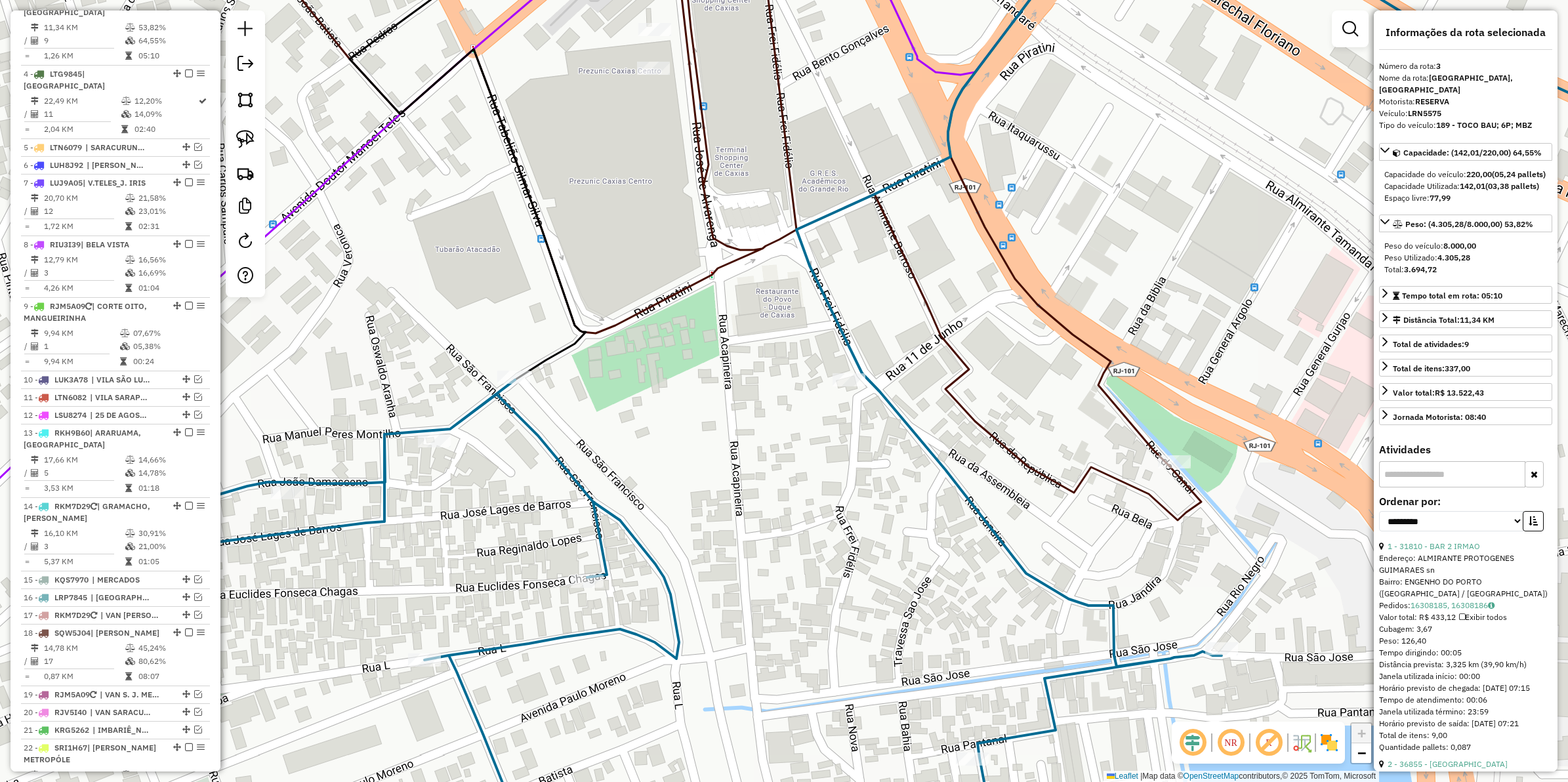
scroll to position [599, 0]
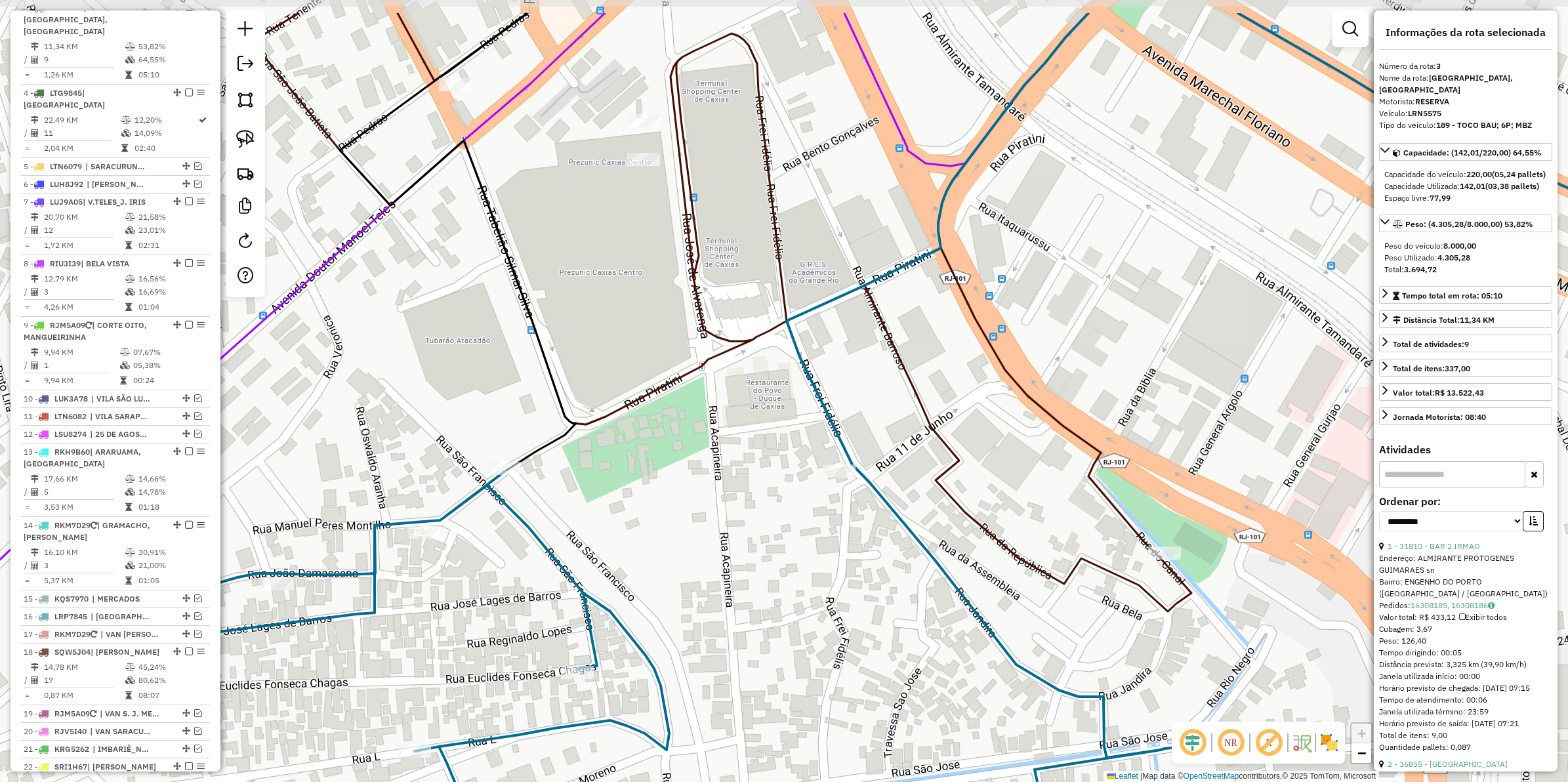
drag, startPoint x: 824, startPoint y: 502, endPoint x: 815, endPoint y: 578, distance: 76.5
click at [815, 578] on div "Janela de atendimento Grade de atendimento Capacidade Transportadoras Veículos …" at bounding box center [784, 391] width 1568 height 782
click at [691, 210] on icon at bounding box center [719, 267] width 944 height 690
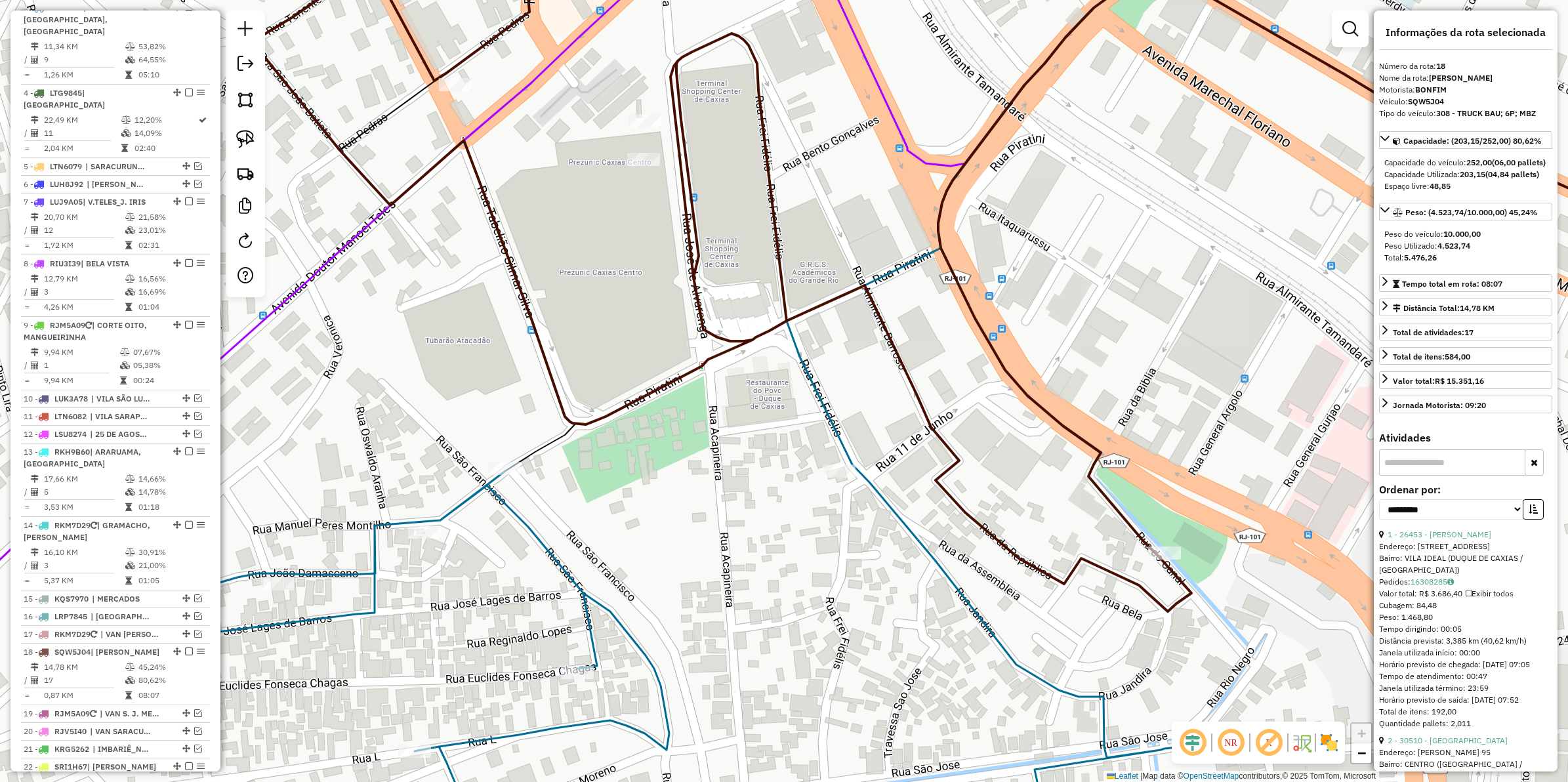
scroll to position [786, 0]
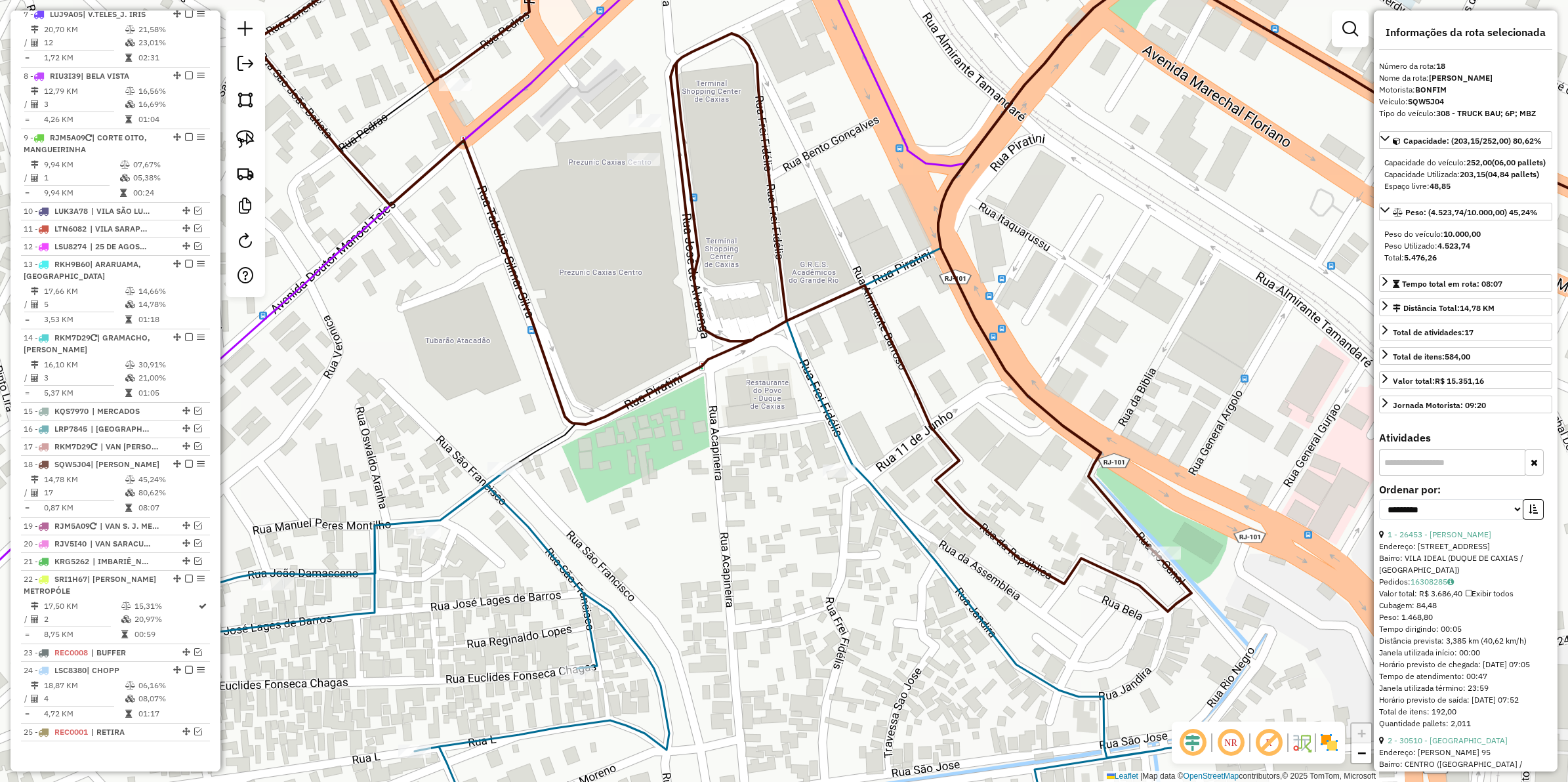
click at [512, 513] on icon at bounding box center [685, 663] width 1054 height 397
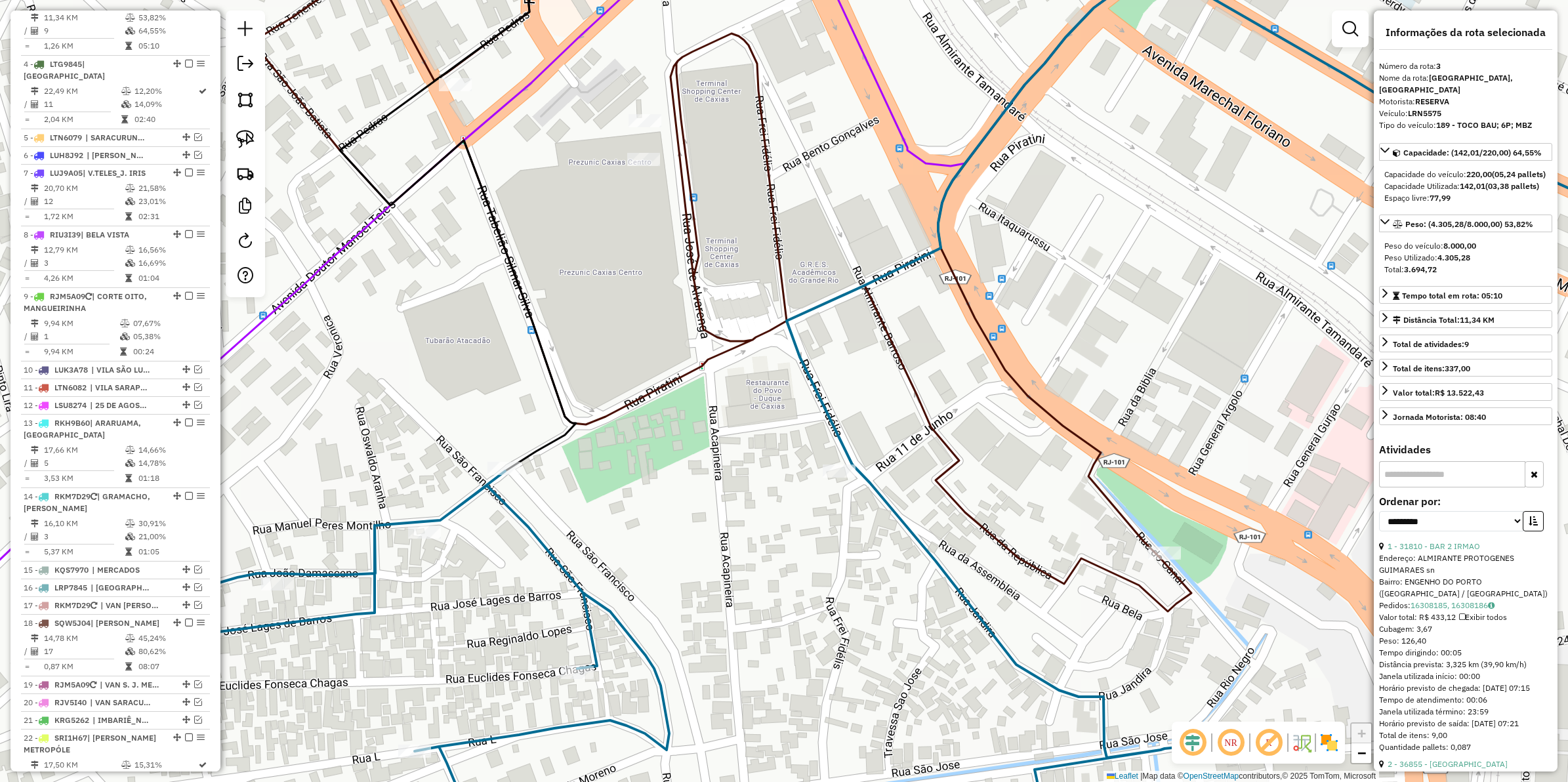
scroll to position [599, 0]
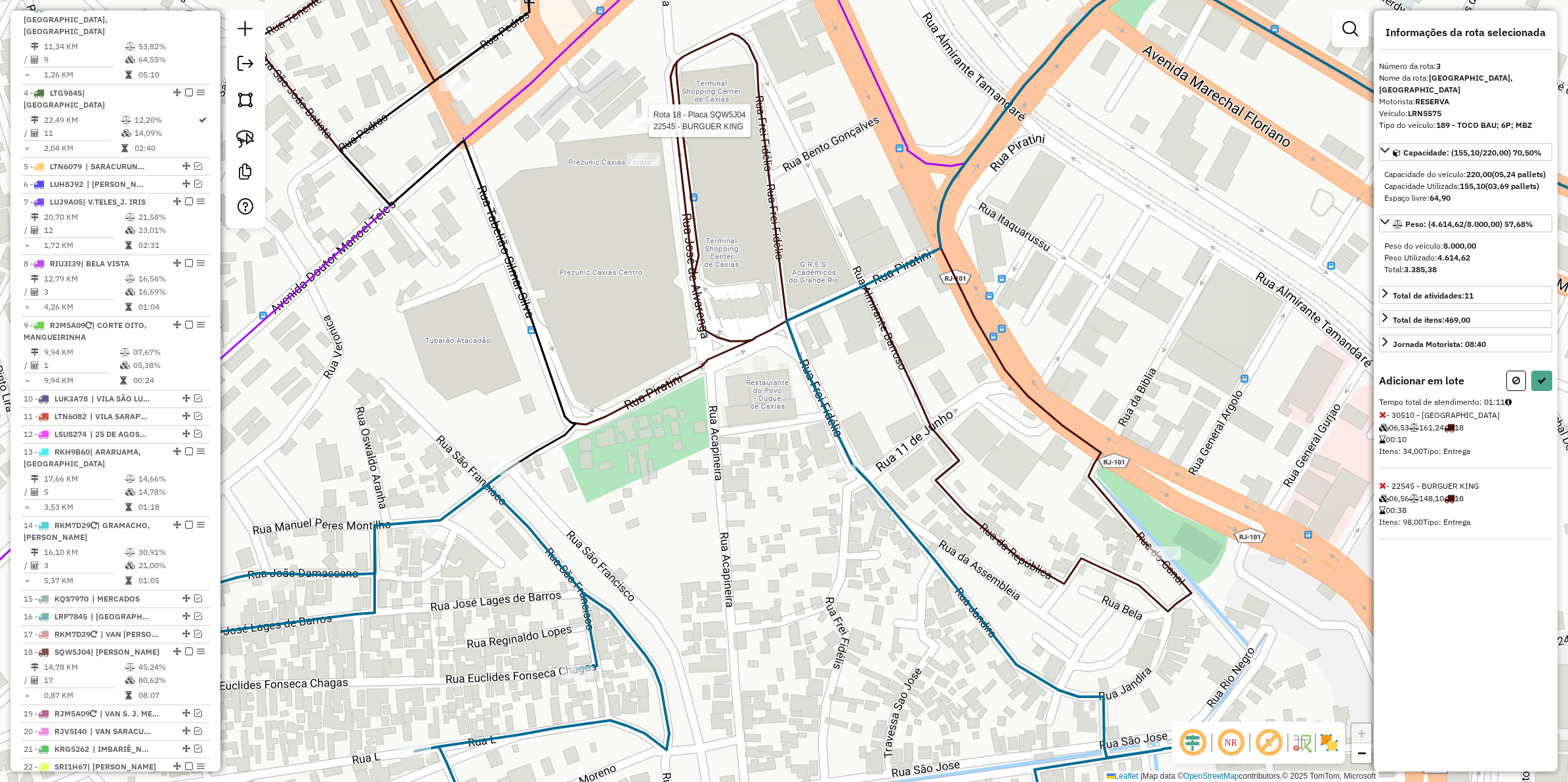
select select "**********"
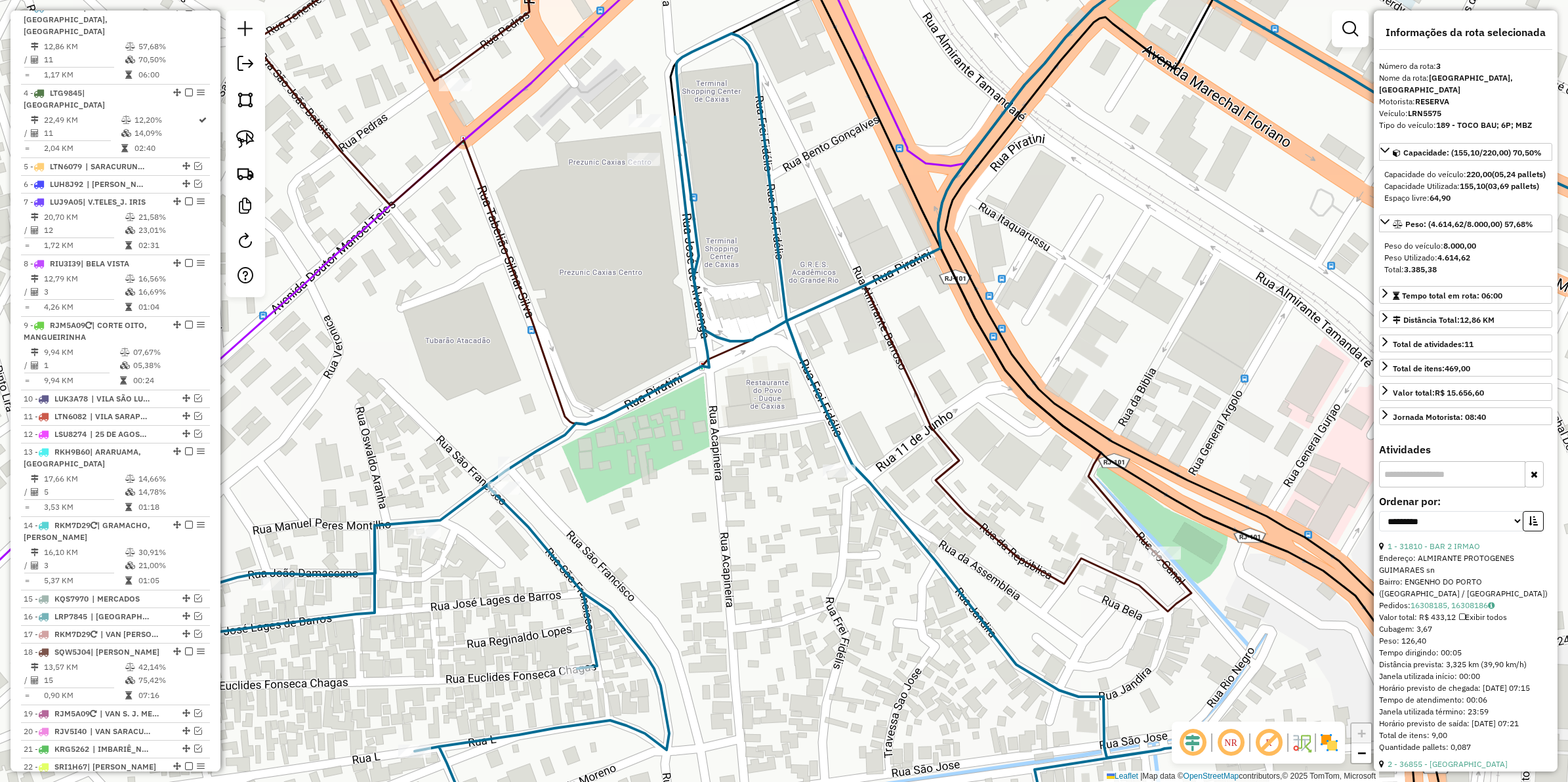
click at [487, 214] on icon at bounding box center [719, 267] width 944 height 690
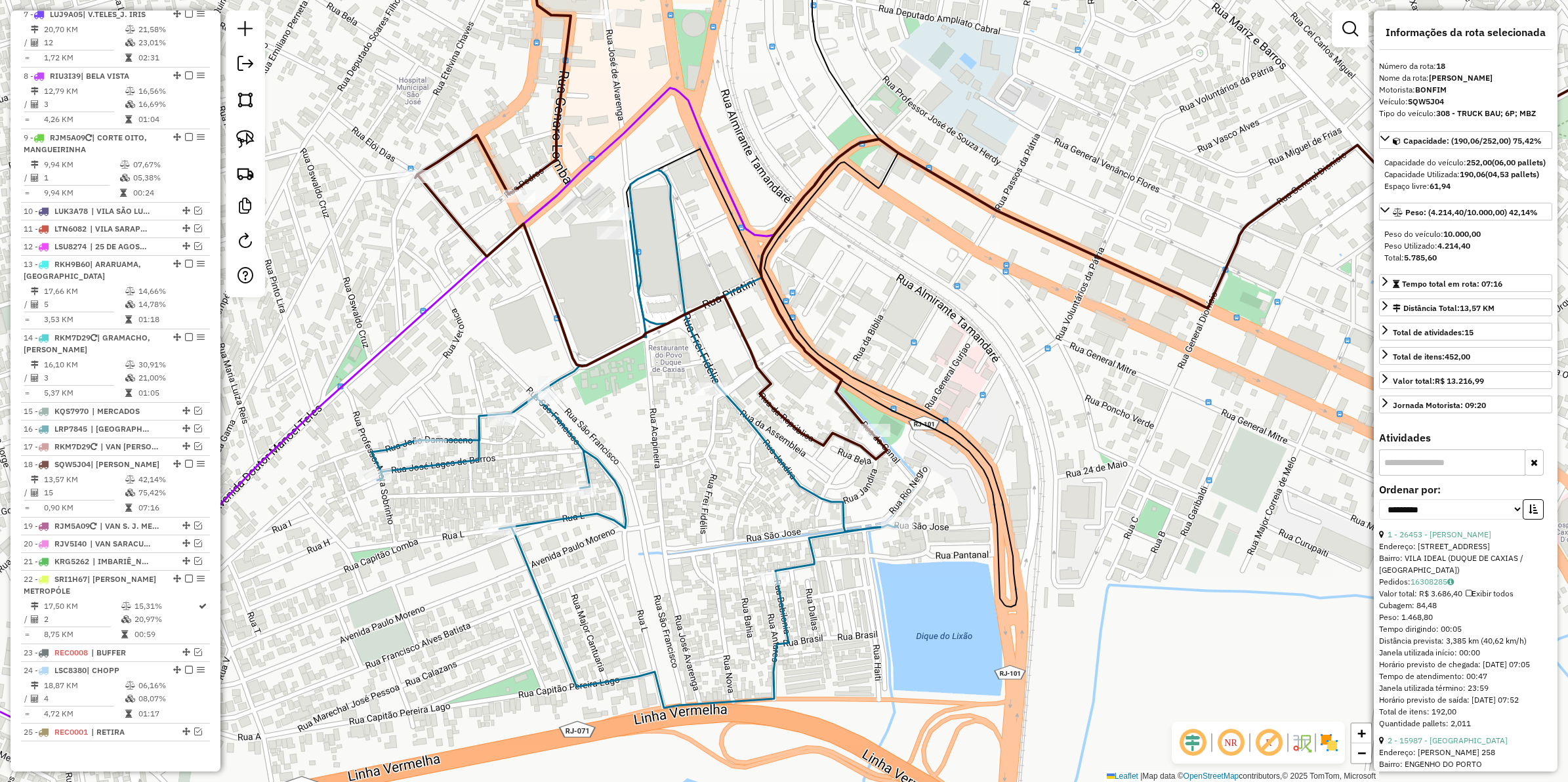
click at [575, 435] on icon at bounding box center [635, 439] width 526 height 538
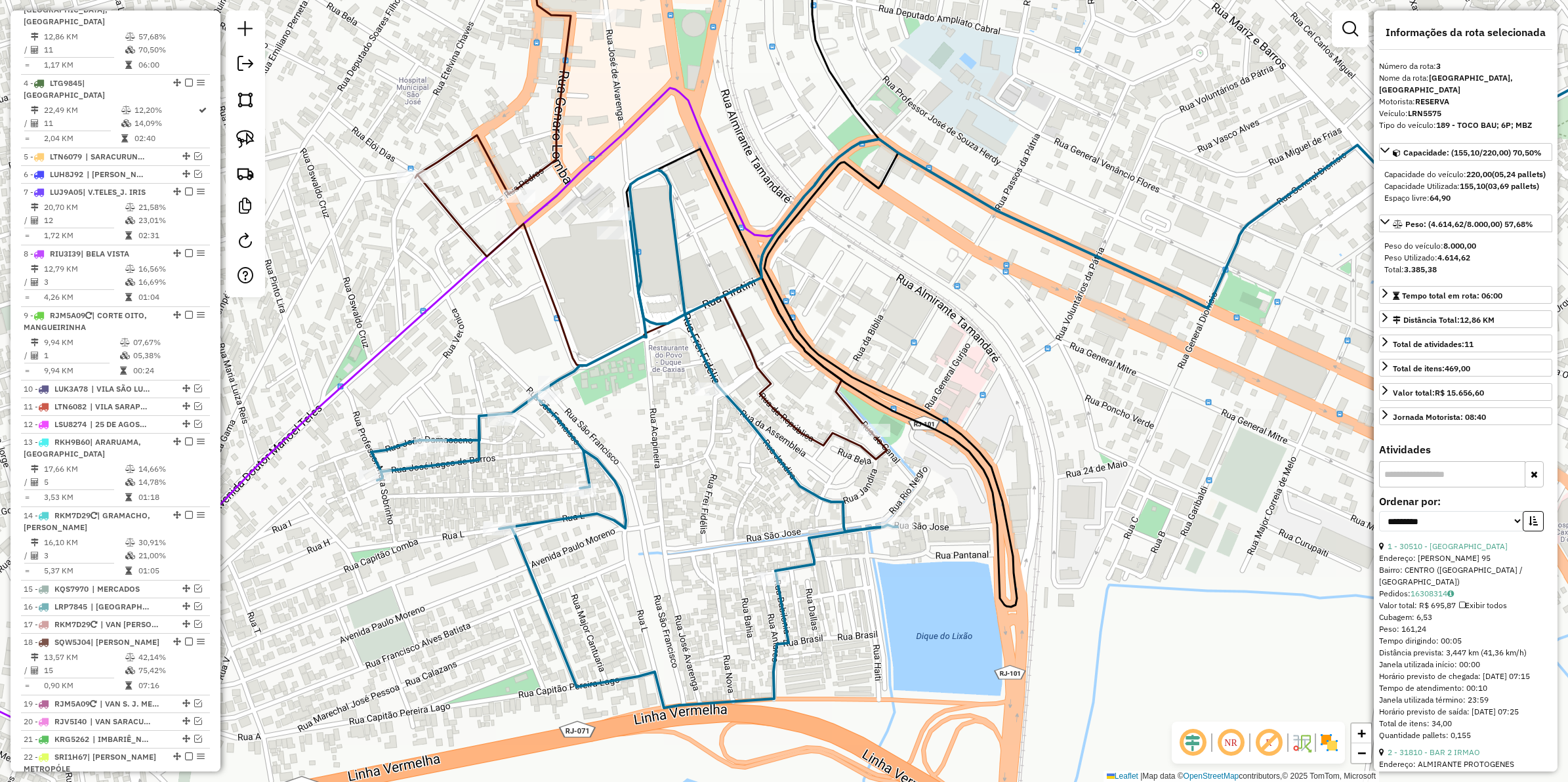
scroll to position [599, 0]
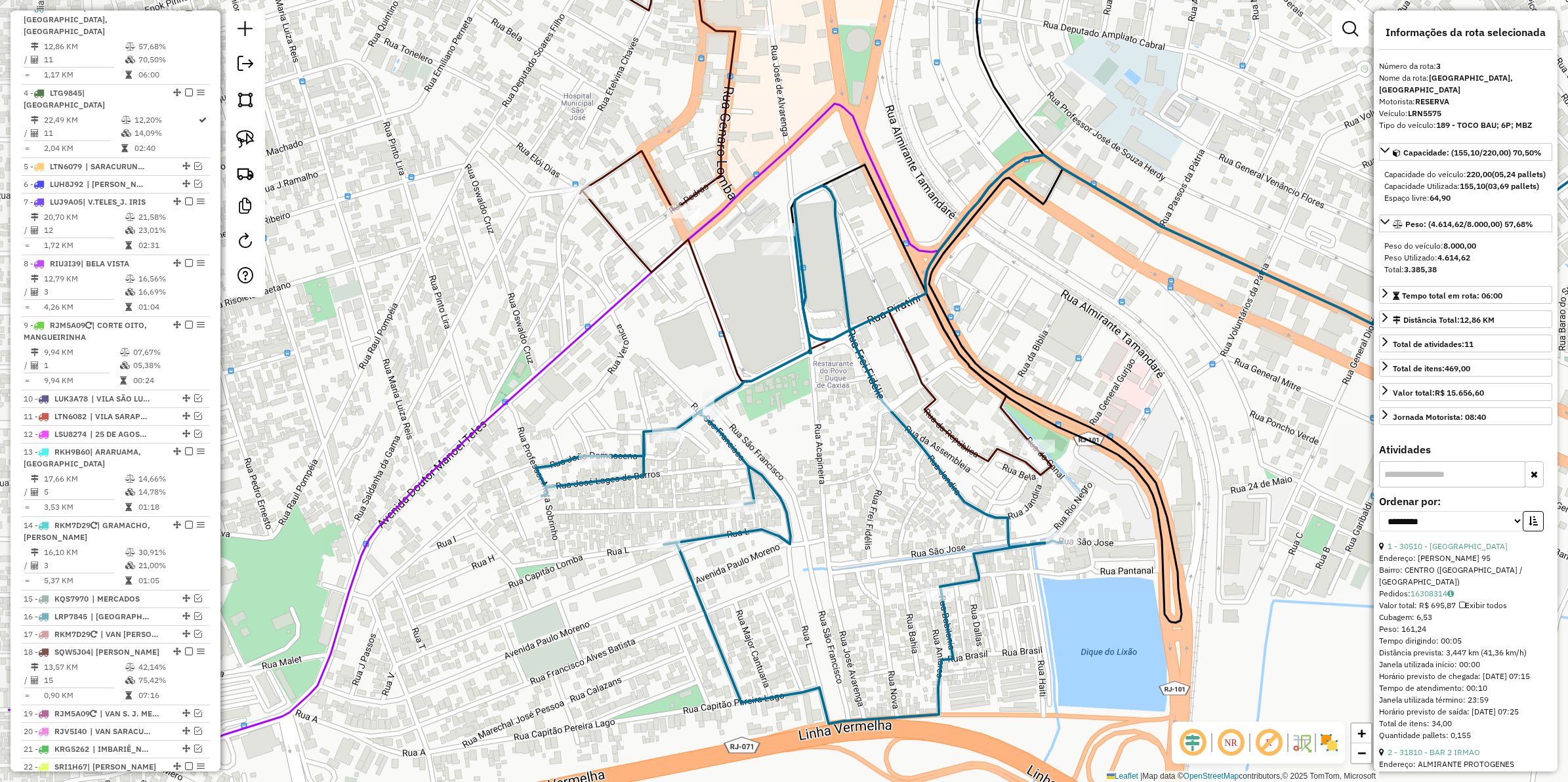
drag, startPoint x: 699, startPoint y: 433, endPoint x: 786, endPoint y: 444, distance: 87.7
click at [786, 444] on div "Janela de atendimento Grade de atendimento Capacidade Transportadoras Veículos …" at bounding box center [784, 391] width 1568 height 782
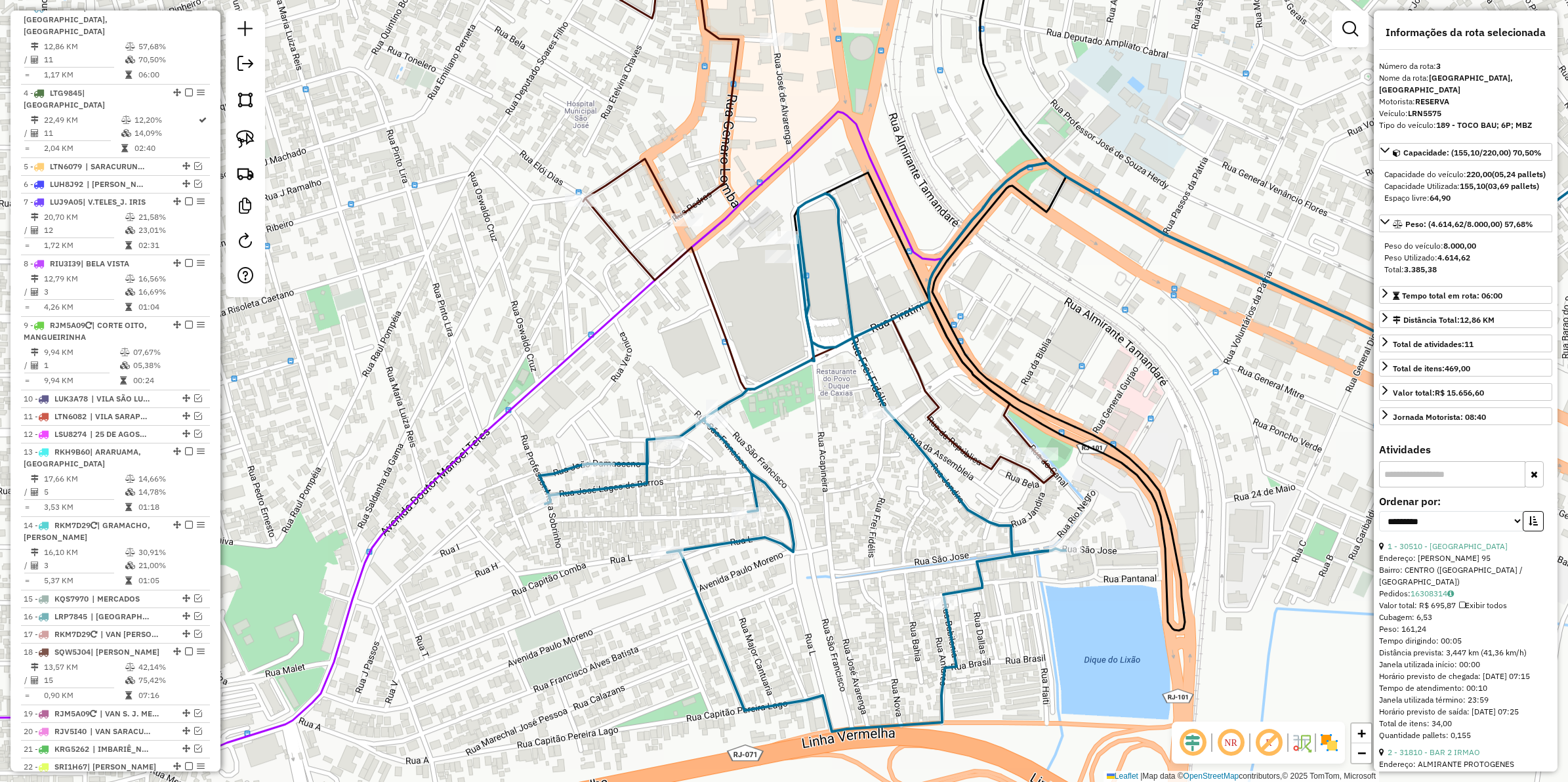
click at [735, 461] on icon at bounding box center [802, 463] width 526 height 538
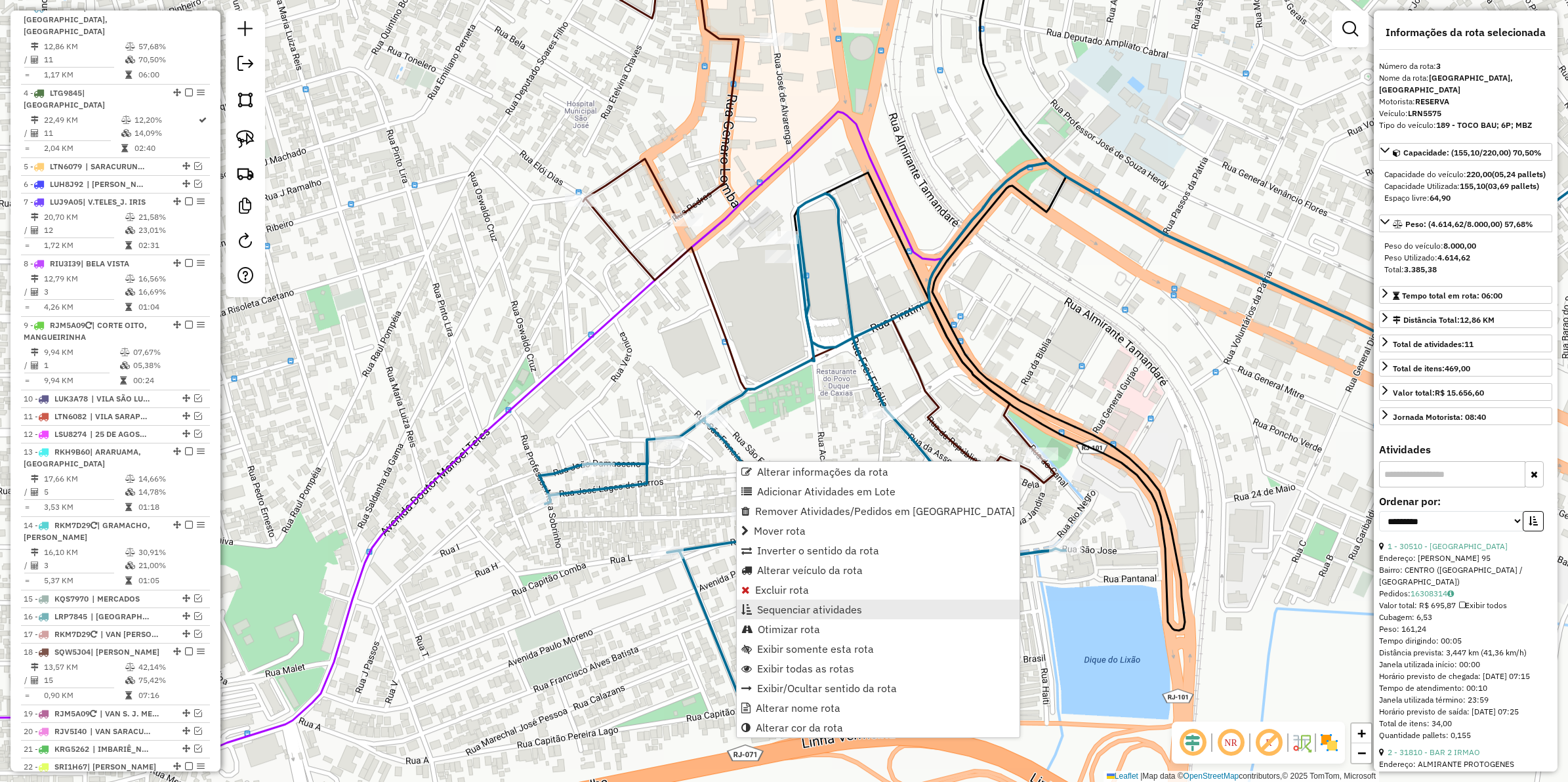
click at [807, 608] on span "Sequenciar atividades" at bounding box center [810, 610] width 105 height 11
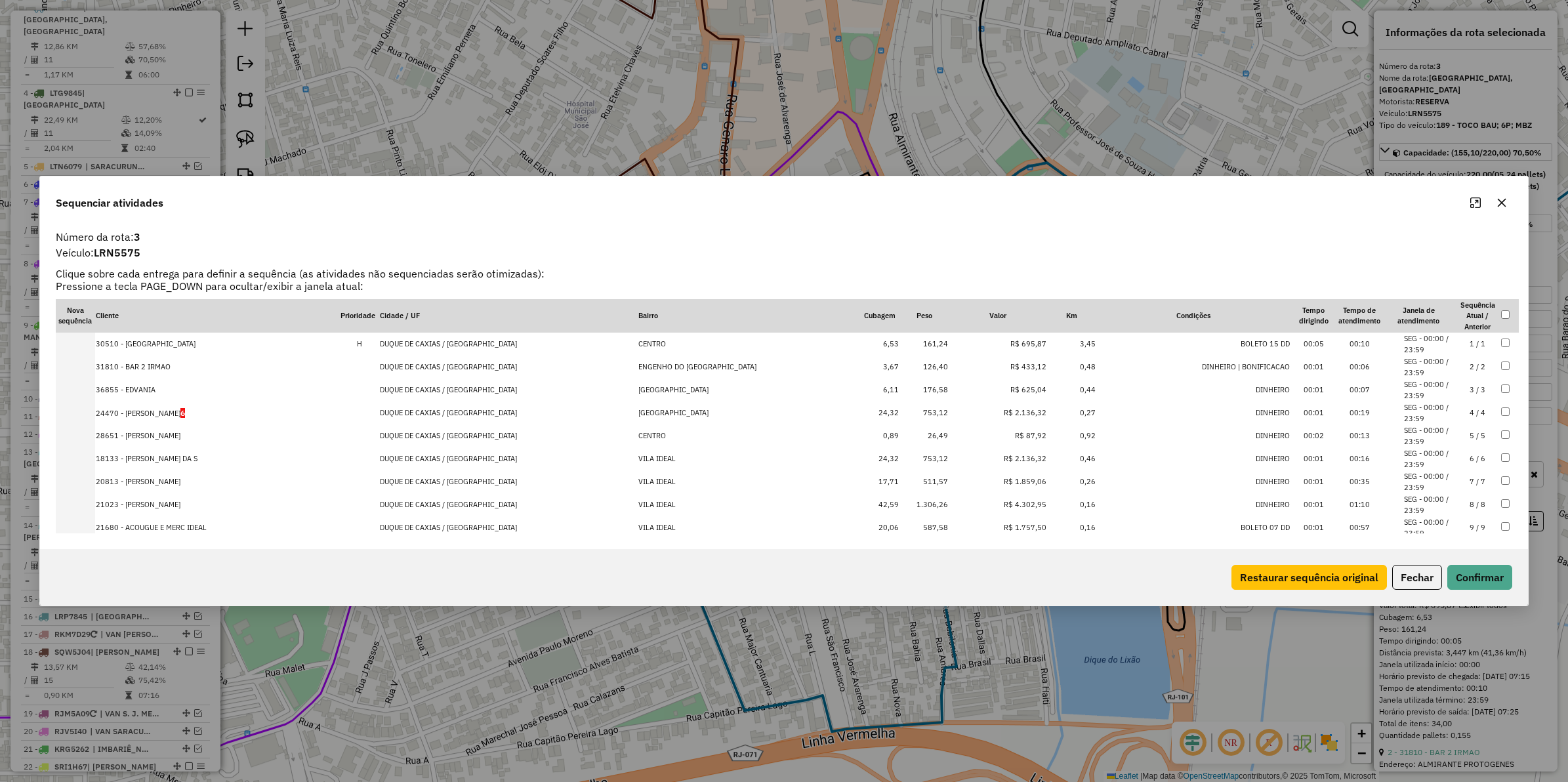
click at [986, 420] on td "R$ 2.136,32" at bounding box center [998, 413] width 98 height 23
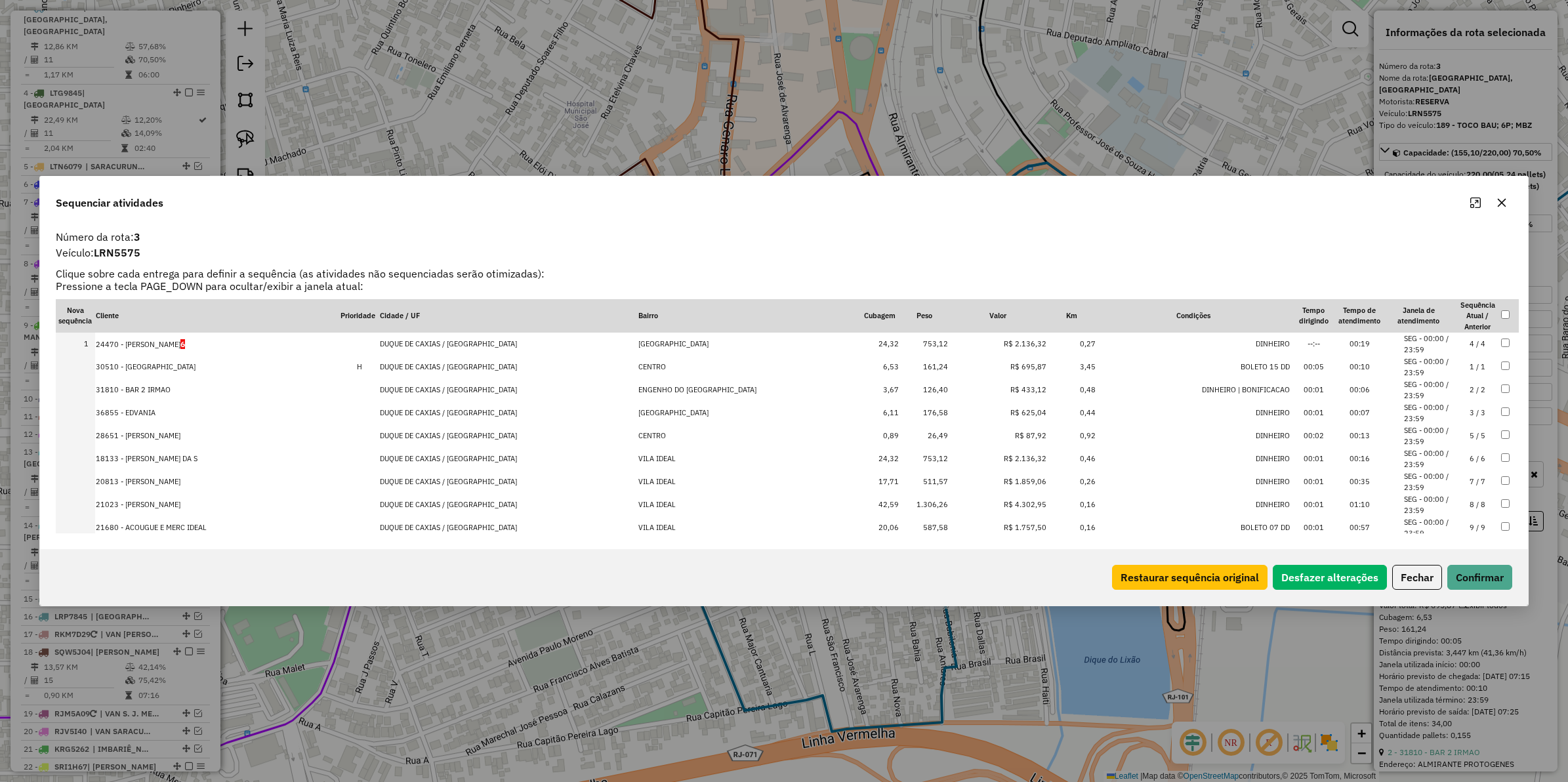
click at [1047, 463] on td "0,46" at bounding box center [1072, 459] width 49 height 23
click at [988, 485] on td "R$ 1.859,06" at bounding box center [998, 482] width 98 height 23
click at [983, 512] on td "R$ 4.302,95" at bounding box center [998, 505] width 98 height 23
click at [983, 522] on td "R$ 1.757,50" at bounding box center [998, 528] width 98 height 23
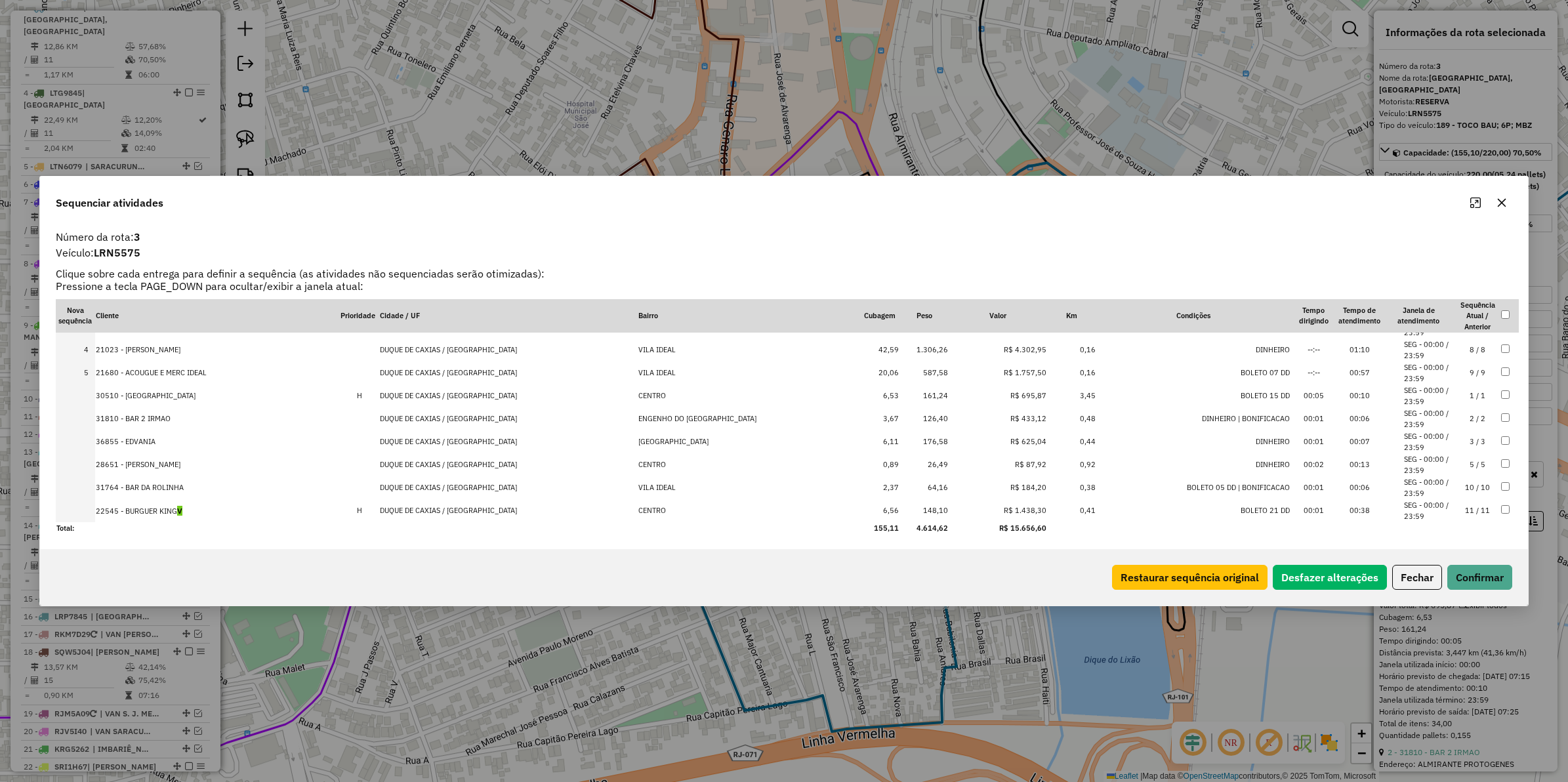
click at [976, 512] on td "R$ 1.438,30" at bounding box center [998, 511] width 98 height 23
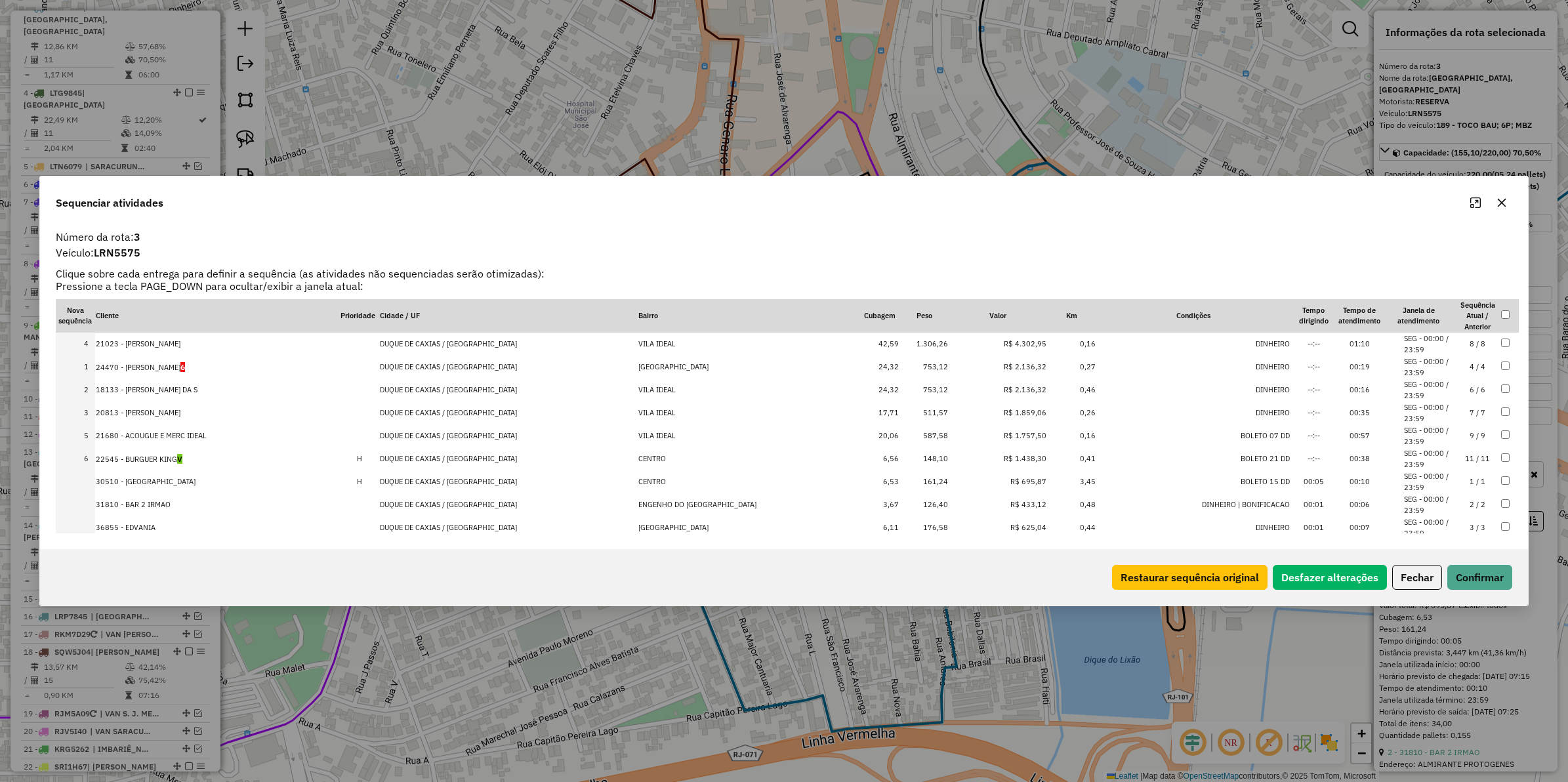
drag, startPoint x: 992, startPoint y: 411, endPoint x: 979, endPoint y: 341, distance: 71.2
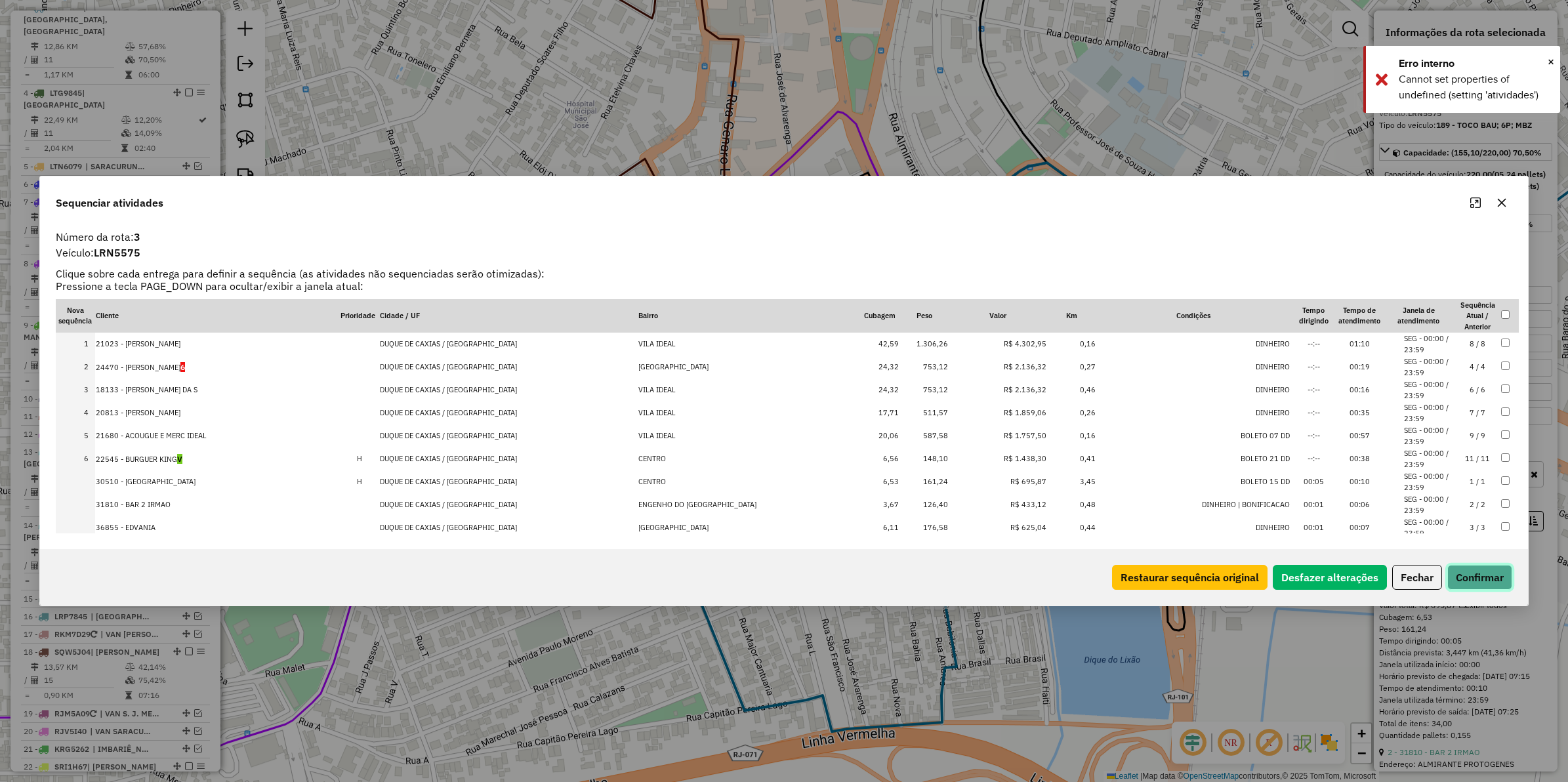
click at [1448, 571] on button "Confirmar" at bounding box center [1480, 578] width 65 height 25
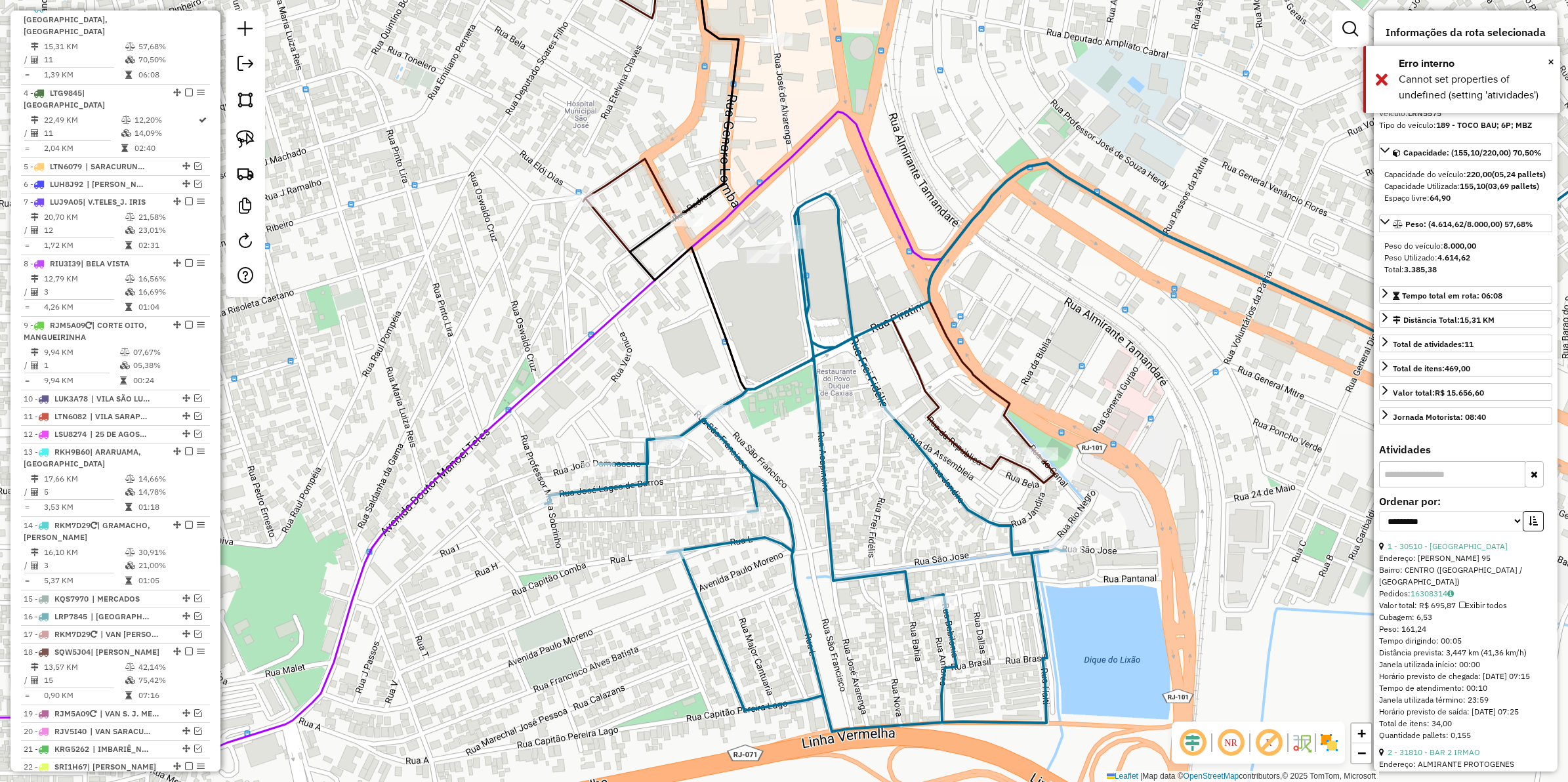
click at [825, 349] on icon at bounding box center [805, 463] width 521 height 538
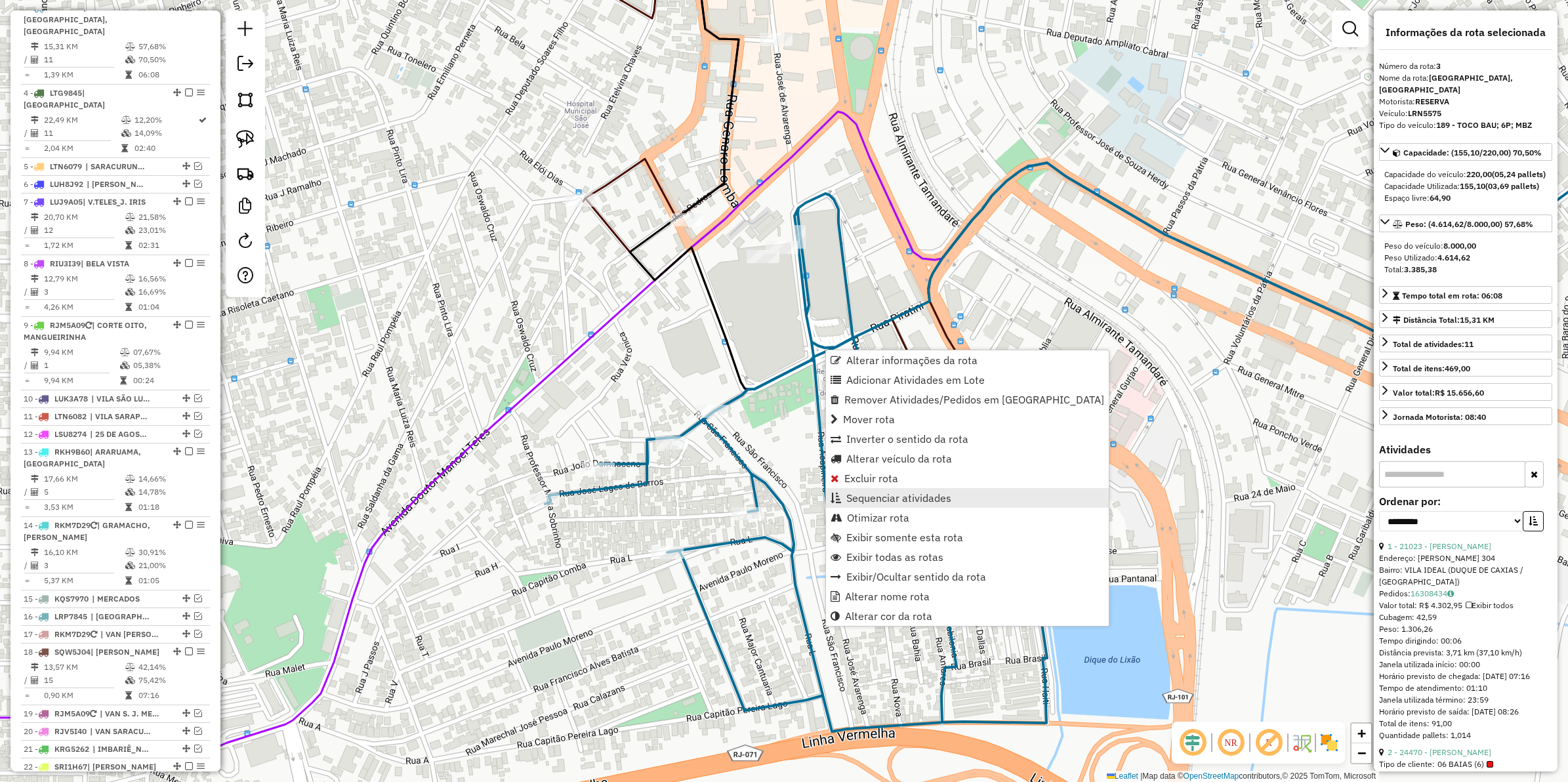
click at [876, 493] on span "Sequenciar atividades" at bounding box center [899, 498] width 105 height 11
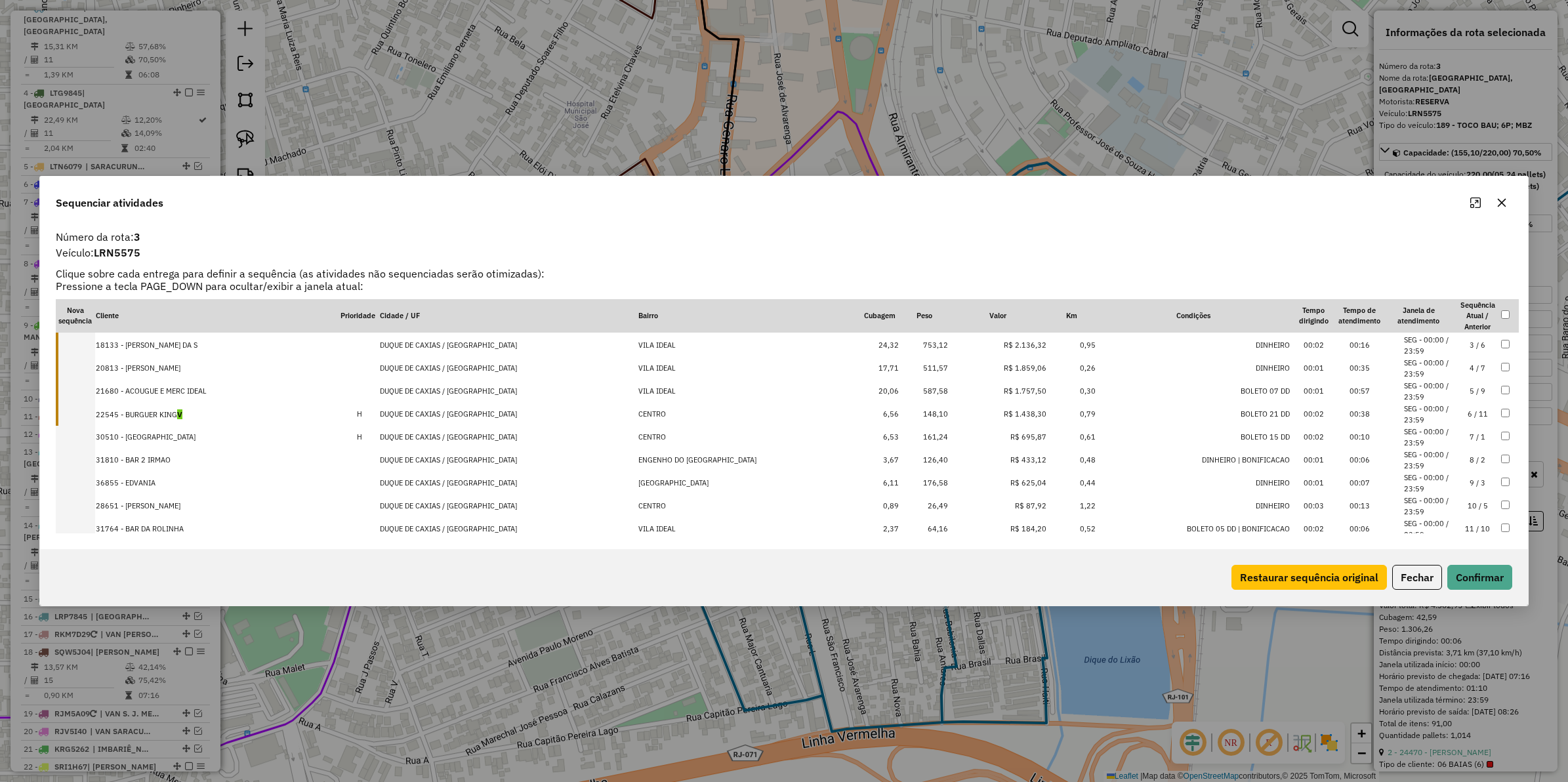
scroll to position [63, 0]
click at [1416, 582] on button "Fechar" at bounding box center [1417, 578] width 50 height 25
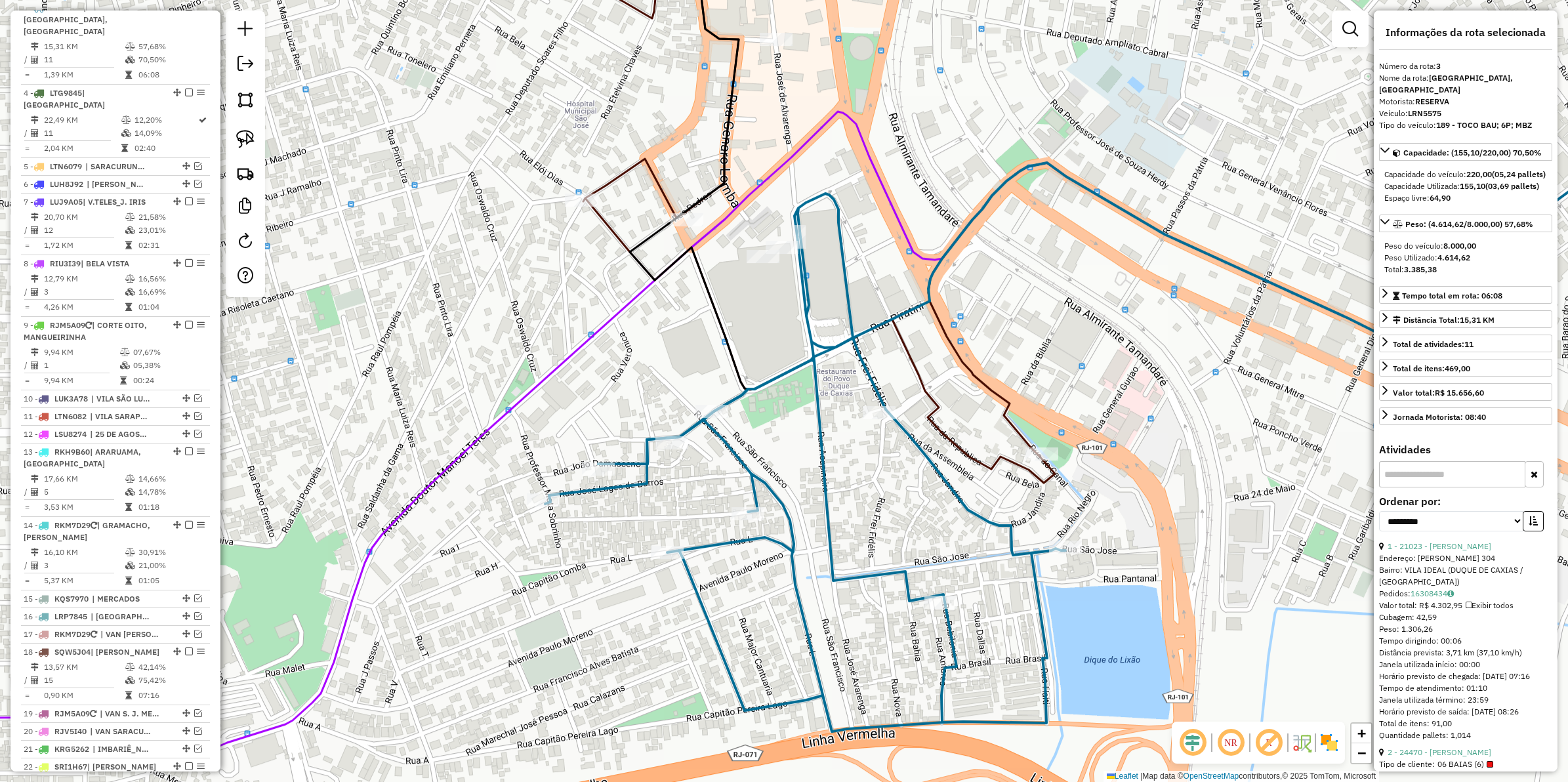
click at [697, 199] on icon at bounding box center [689, 167] width 118 height 491
click at [605, 220] on icon at bounding box center [759, 203] width 592 height 561
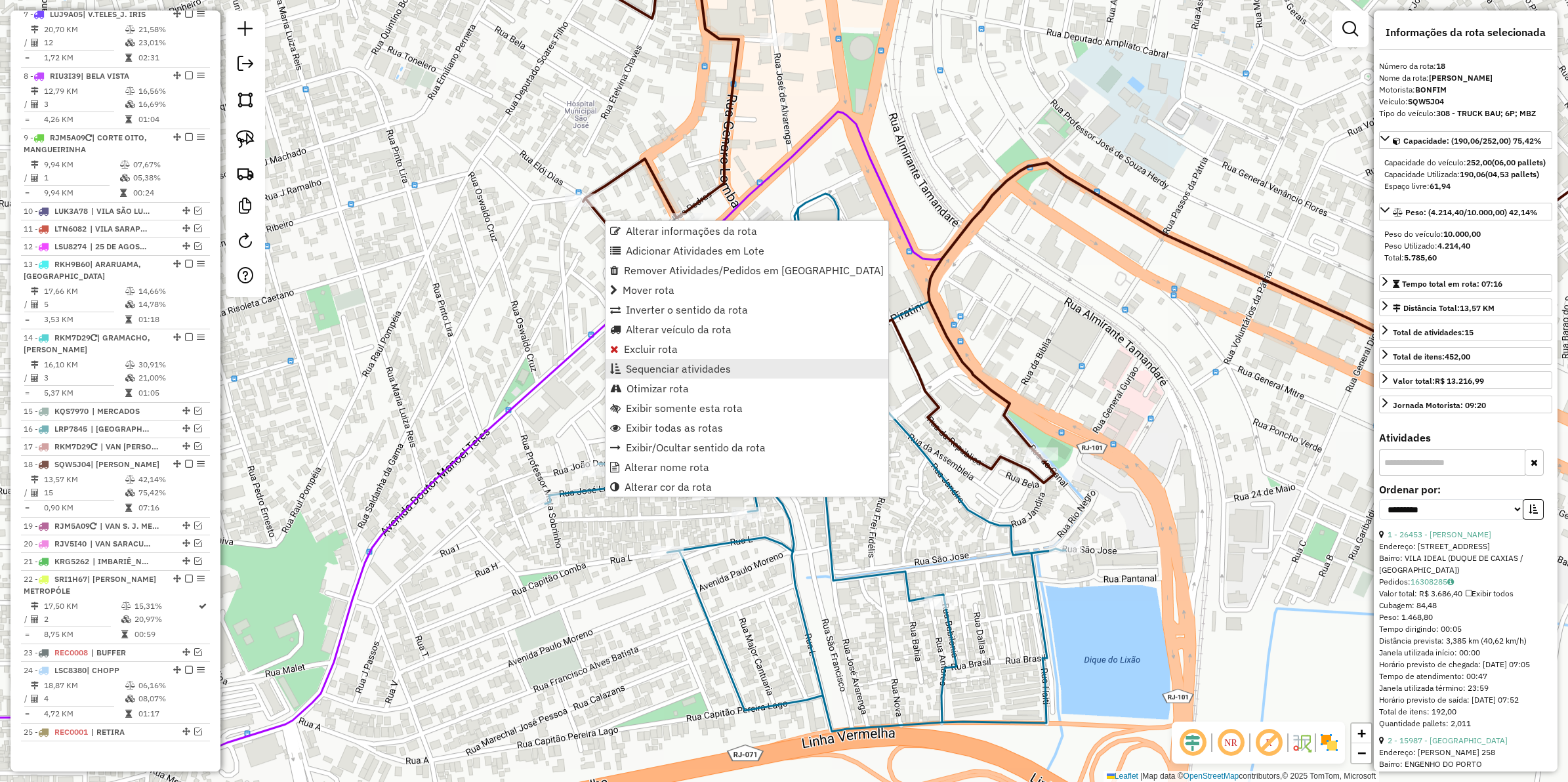
click at [702, 367] on span "Sequenciar atividades" at bounding box center [678, 369] width 105 height 11
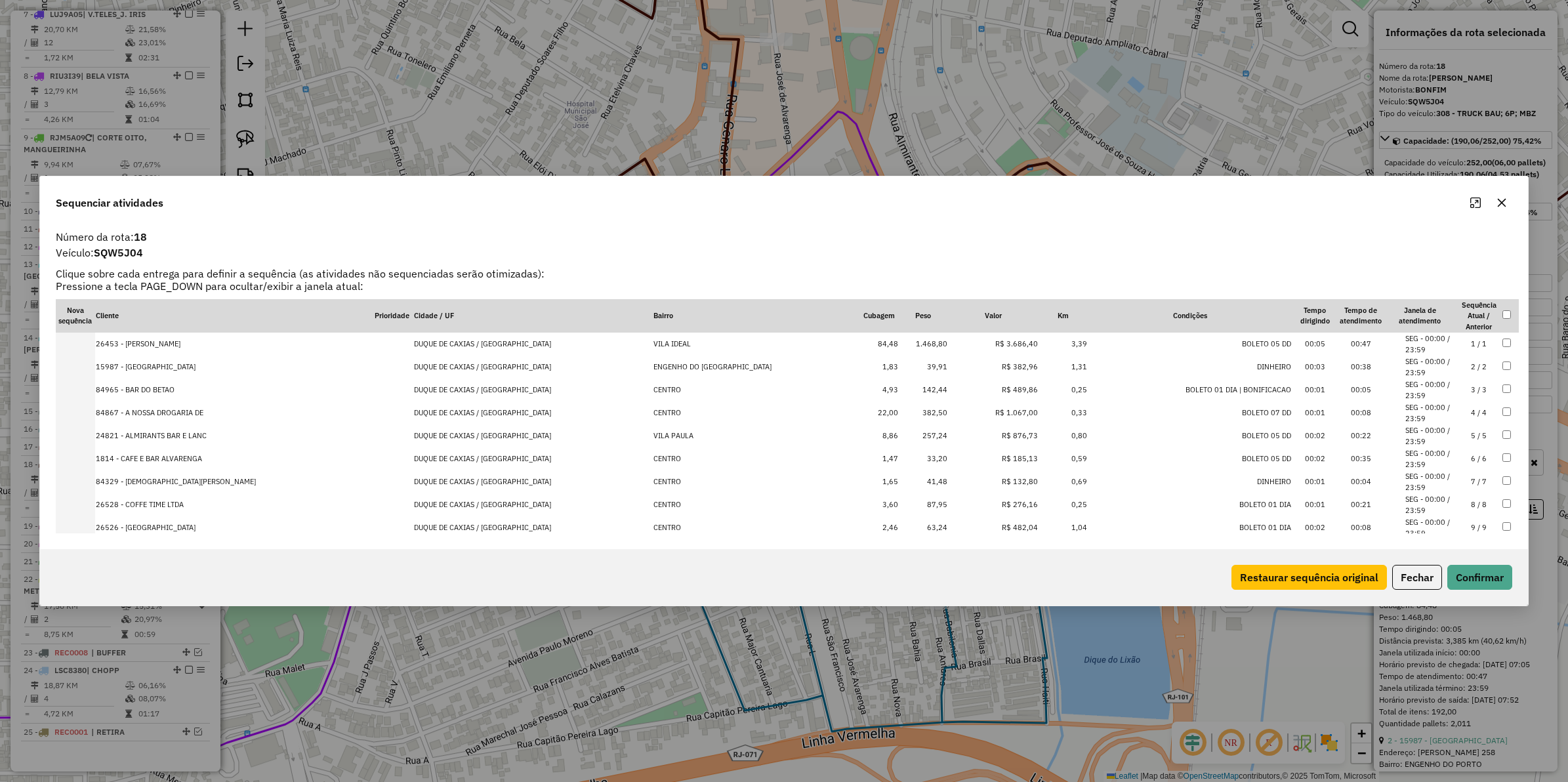
click at [965, 416] on td "R$ 1.067,00" at bounding box center [993, 413] width 90 height 23
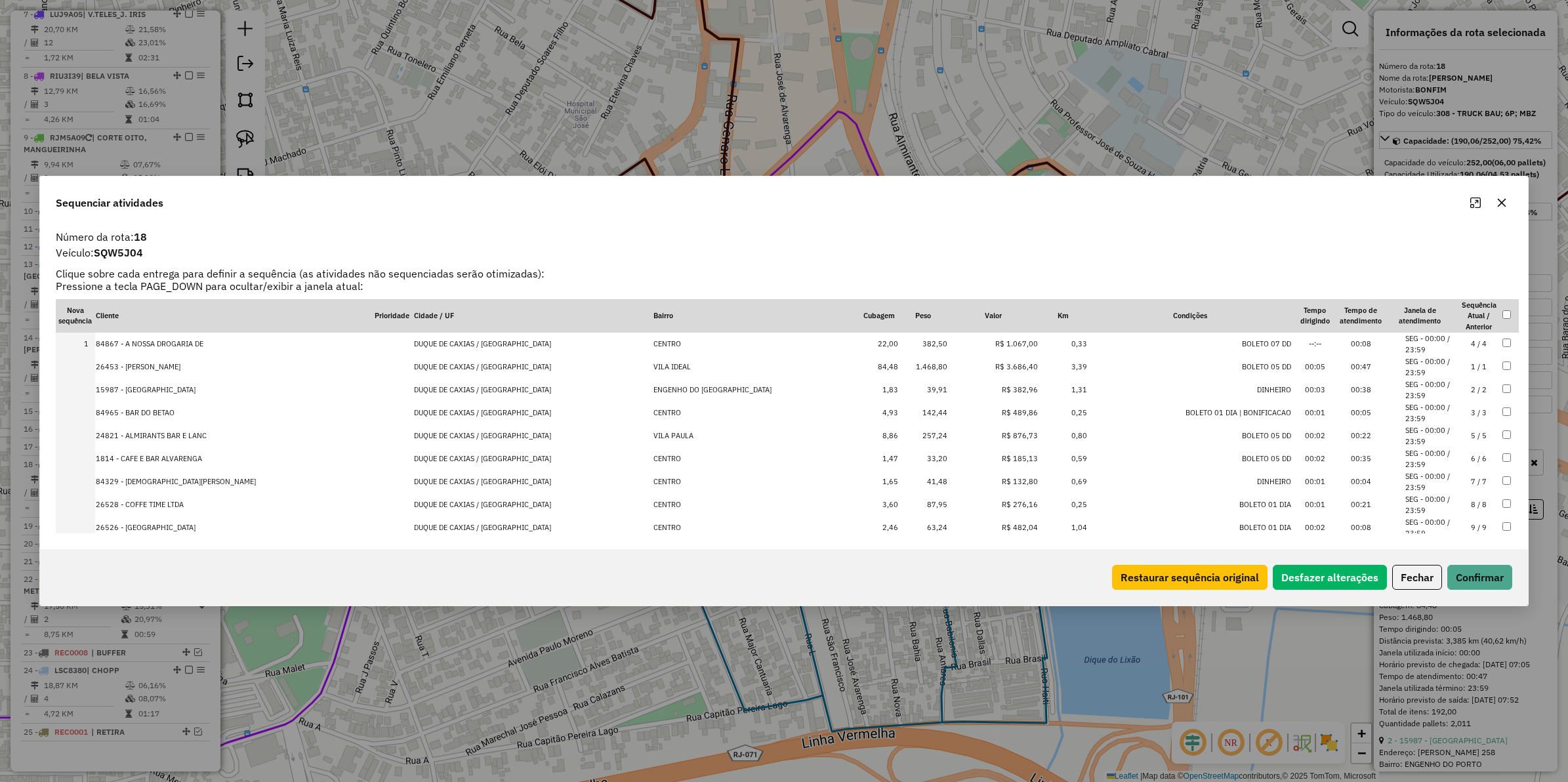
scroll to position [155, 0]
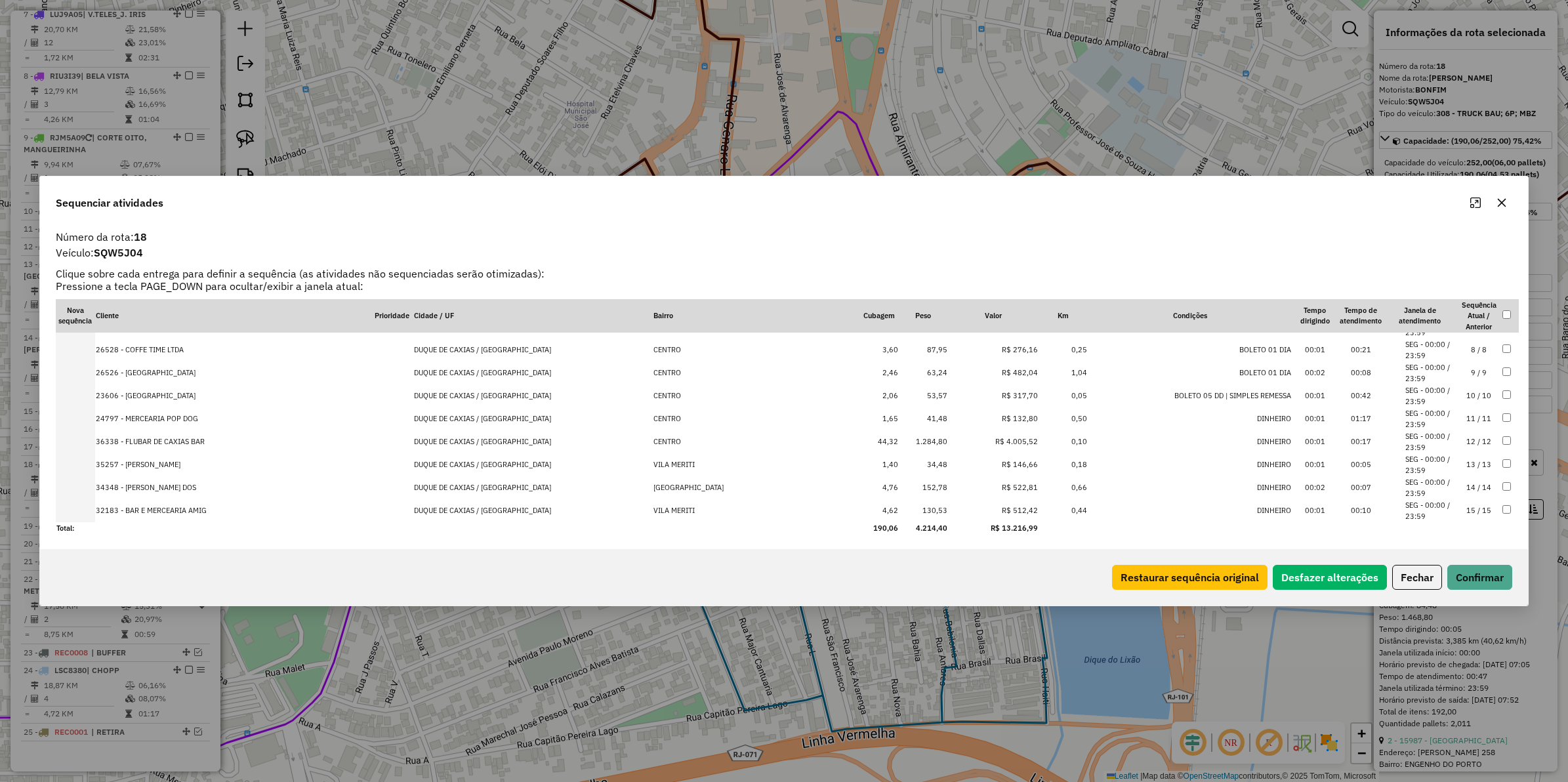
click at [961, 435] on td "R$ 4.005,52" at bounding box center [993, 442] width 90 height 23
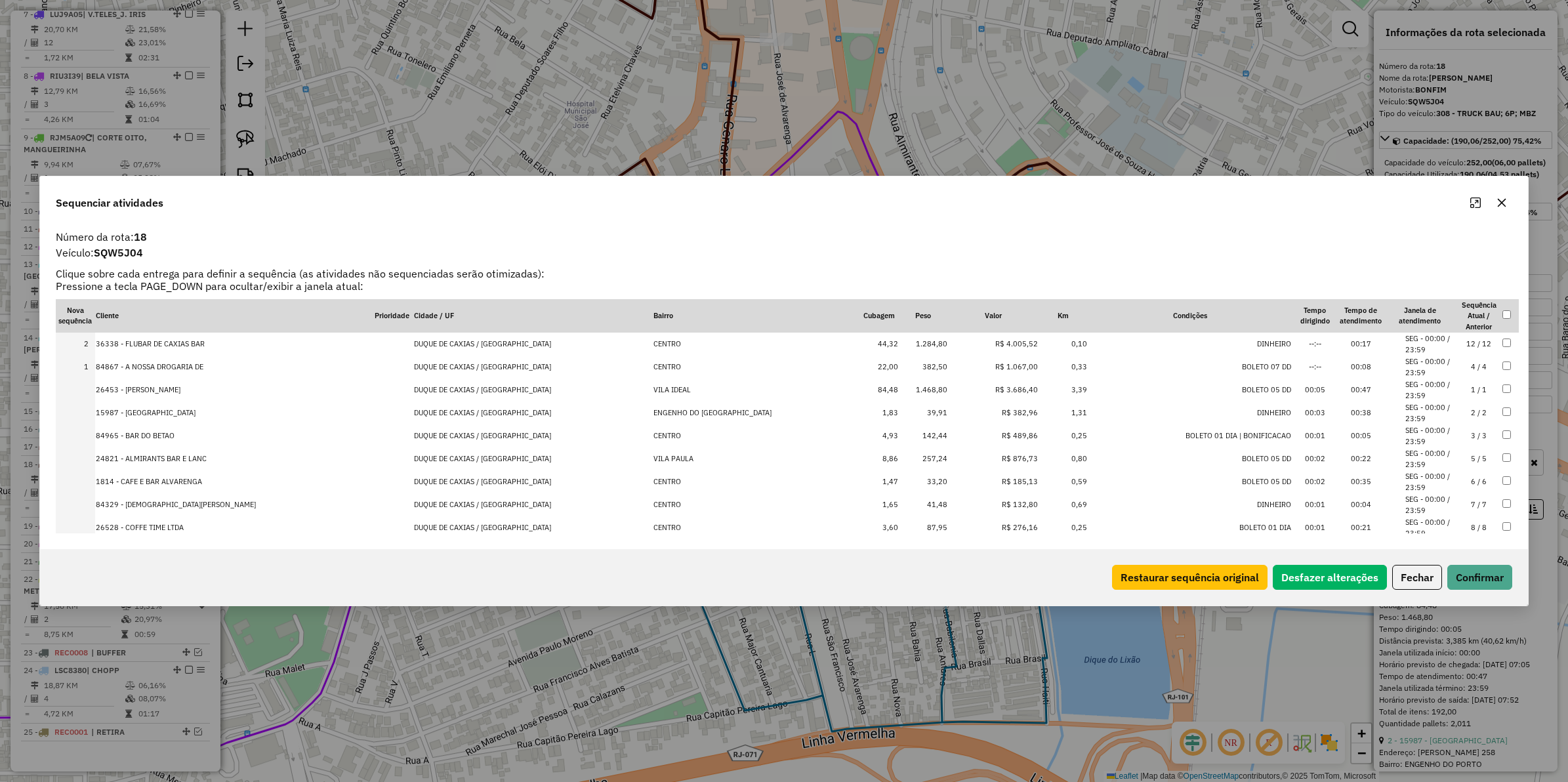
drag, startPoint x: 955, startPoint y: 365, endPoint x: 956, endPoint y: 338, distance: 27.0
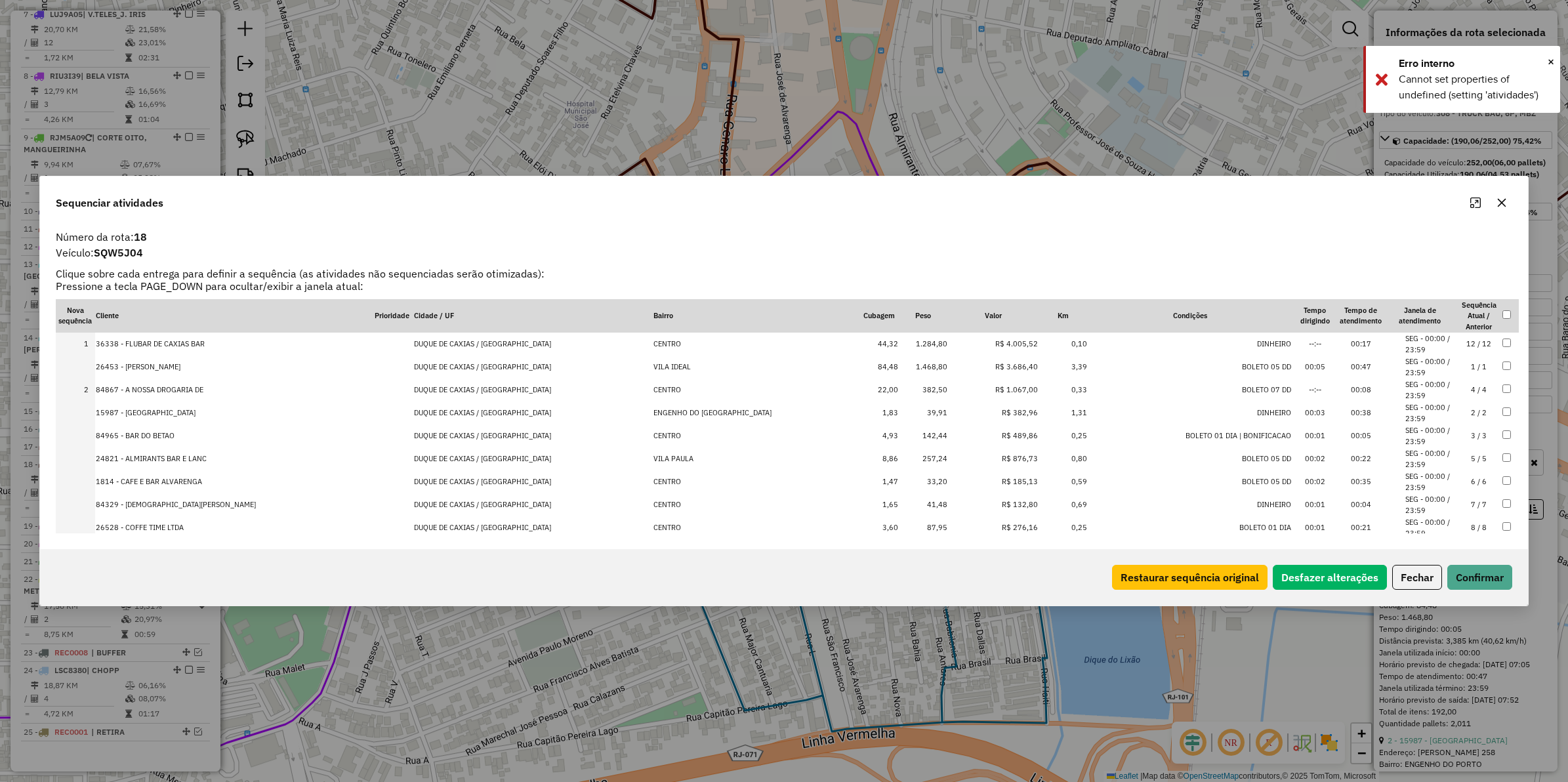
drag, startPoint x: 946, startPoint y: 386, endPoint x: 1299, endPoint y: 480, distance: 365.3
click at [1494, 578] on button "Confirmar" at bounding box center [1480, 578] width 65 height 25
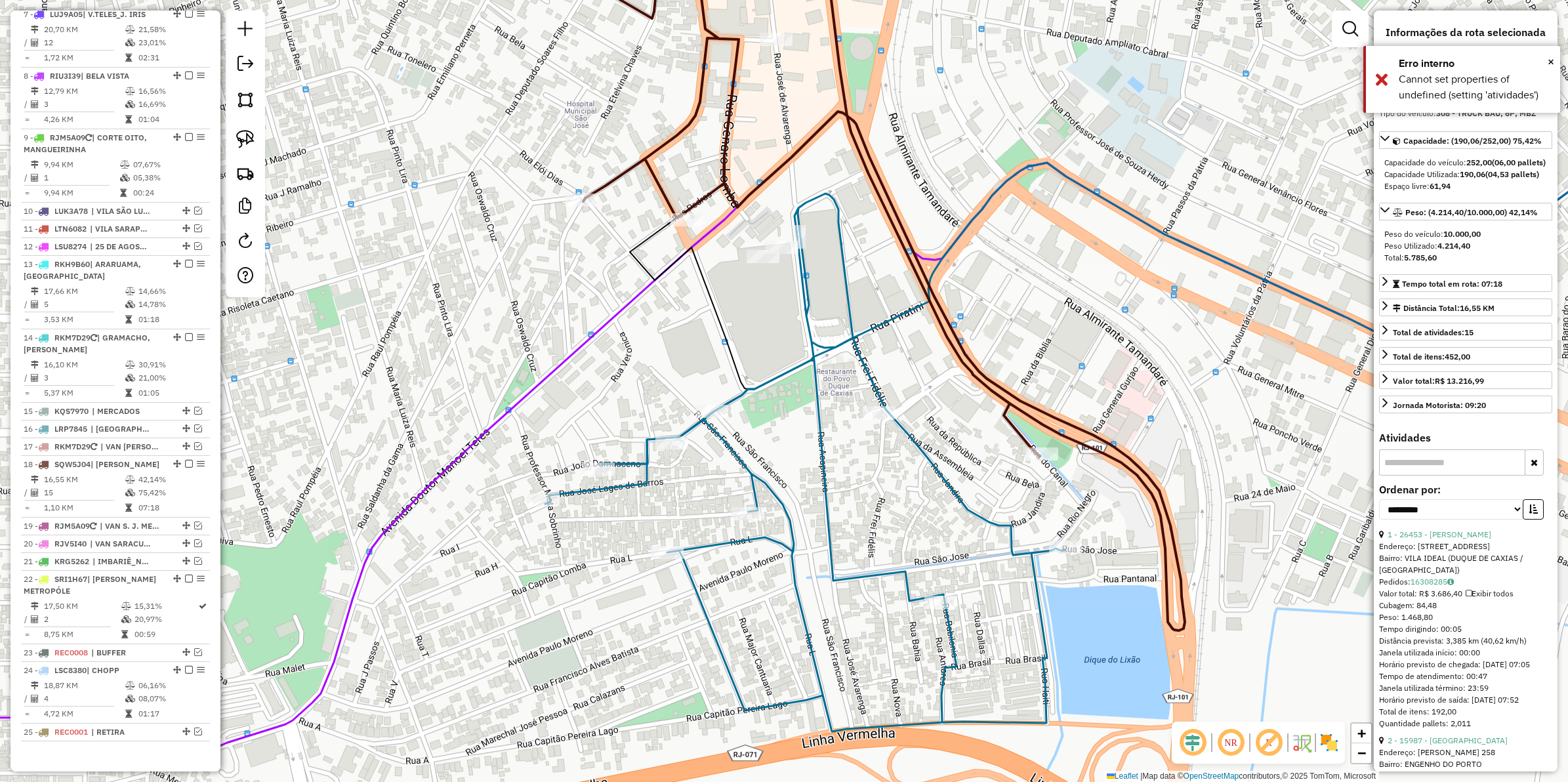
click at [850, 303] on icon at bounding box center [805, 463] width 521 height 538
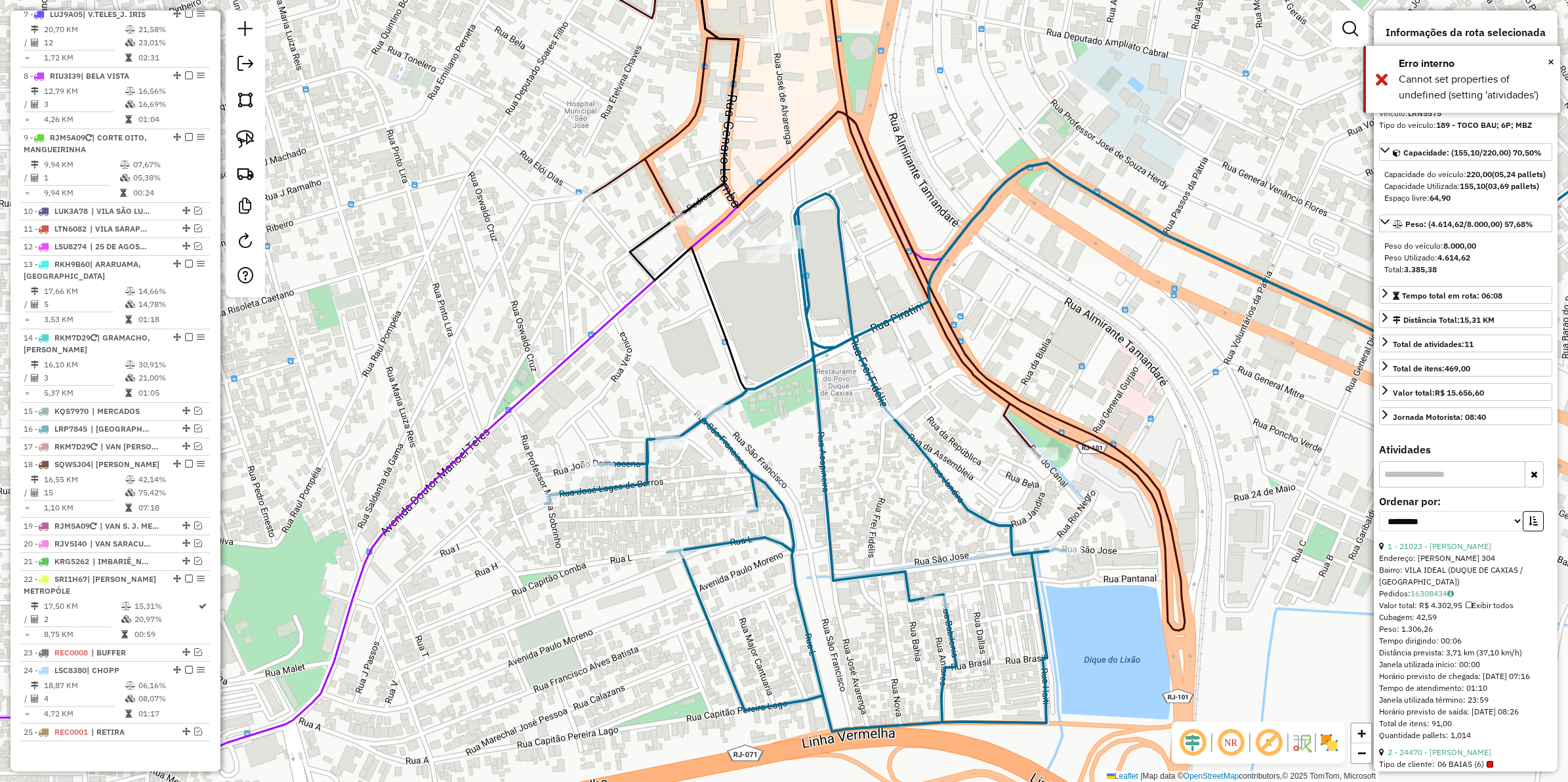
scroll to position [599, 0]
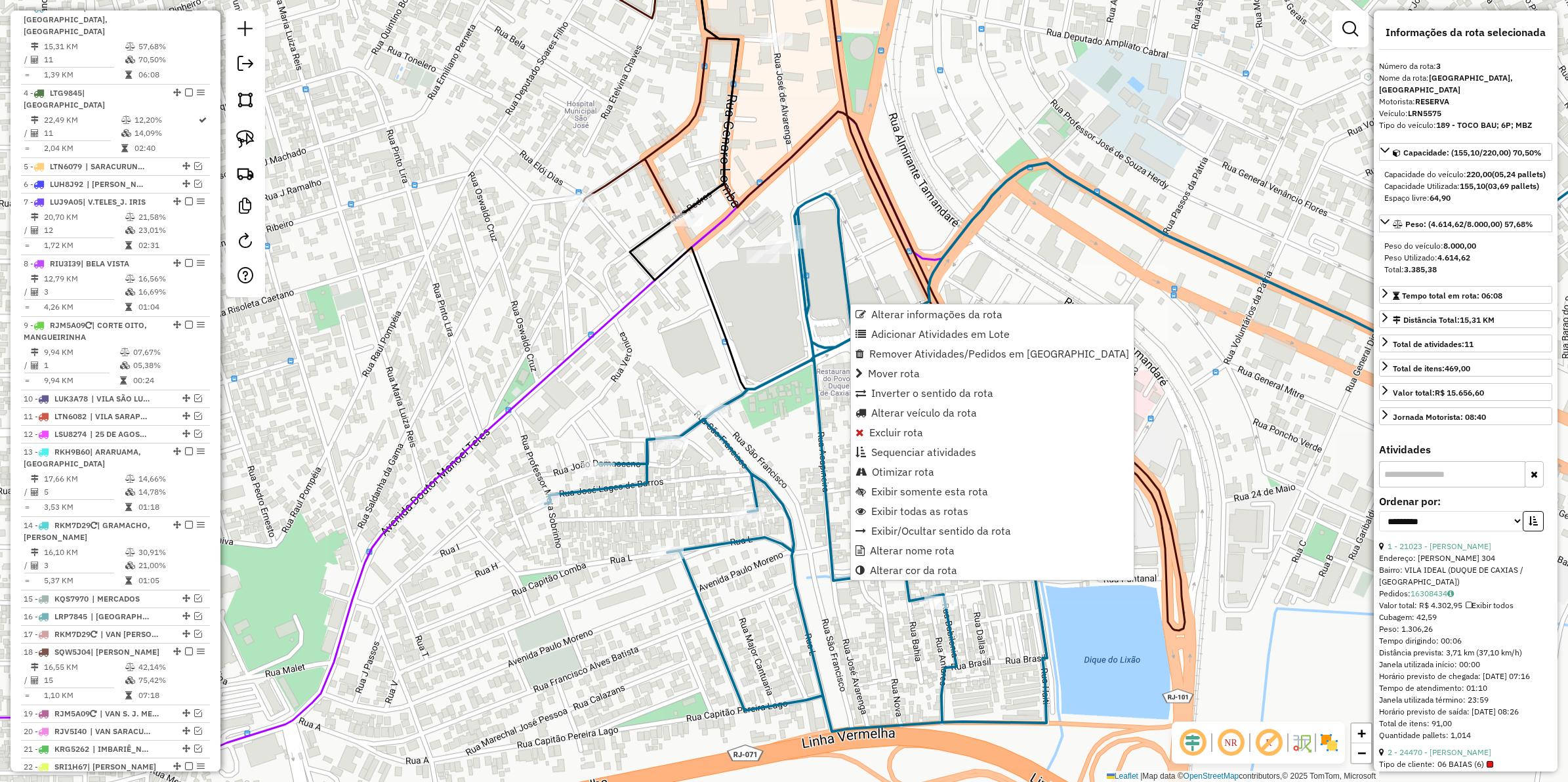
click at [839, 245] on icon at bounding box center [805, 463] width 521 height 538
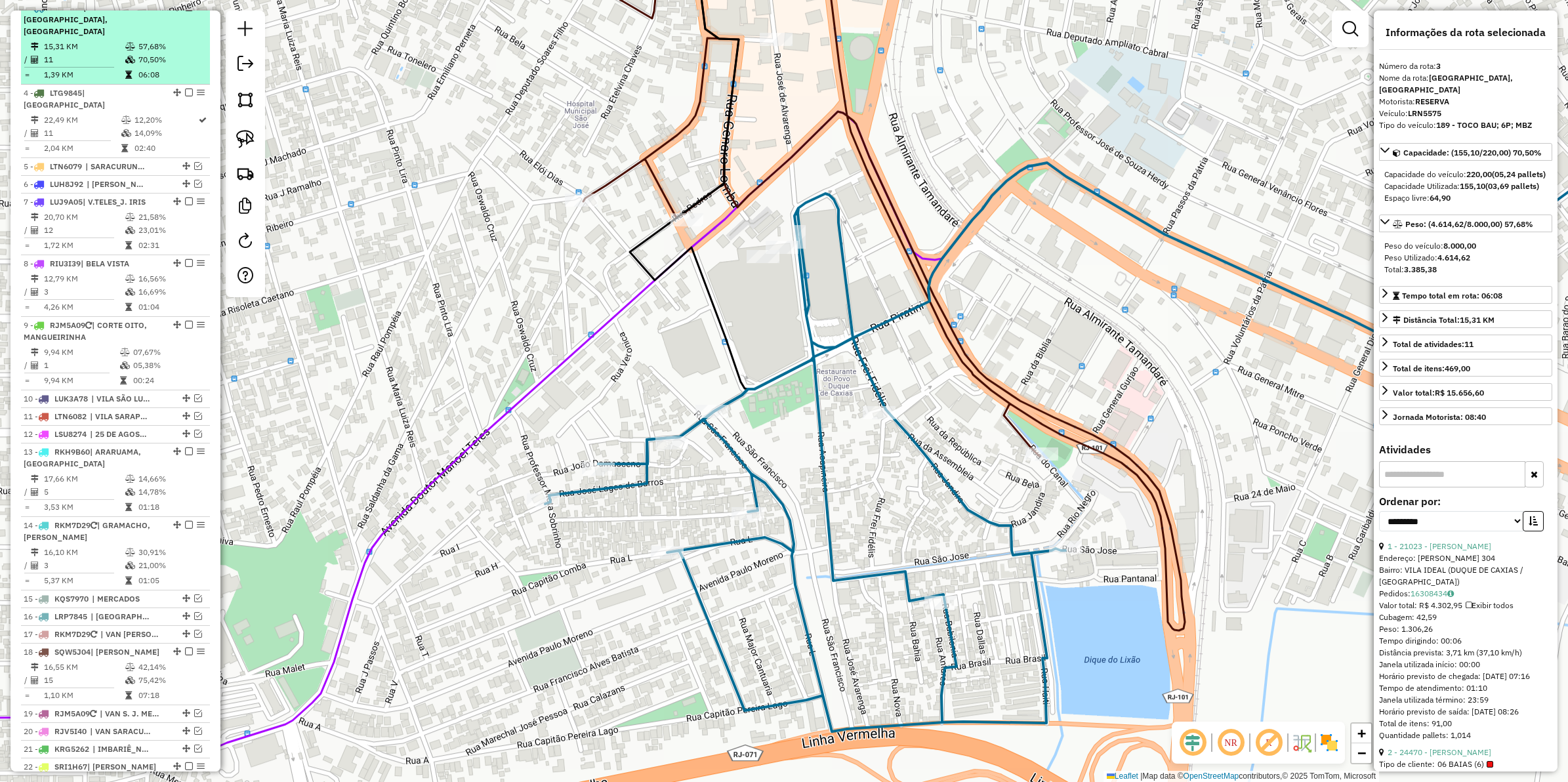
click at [185, 11] on em at bounding box center [188, 7] width 8 height 8
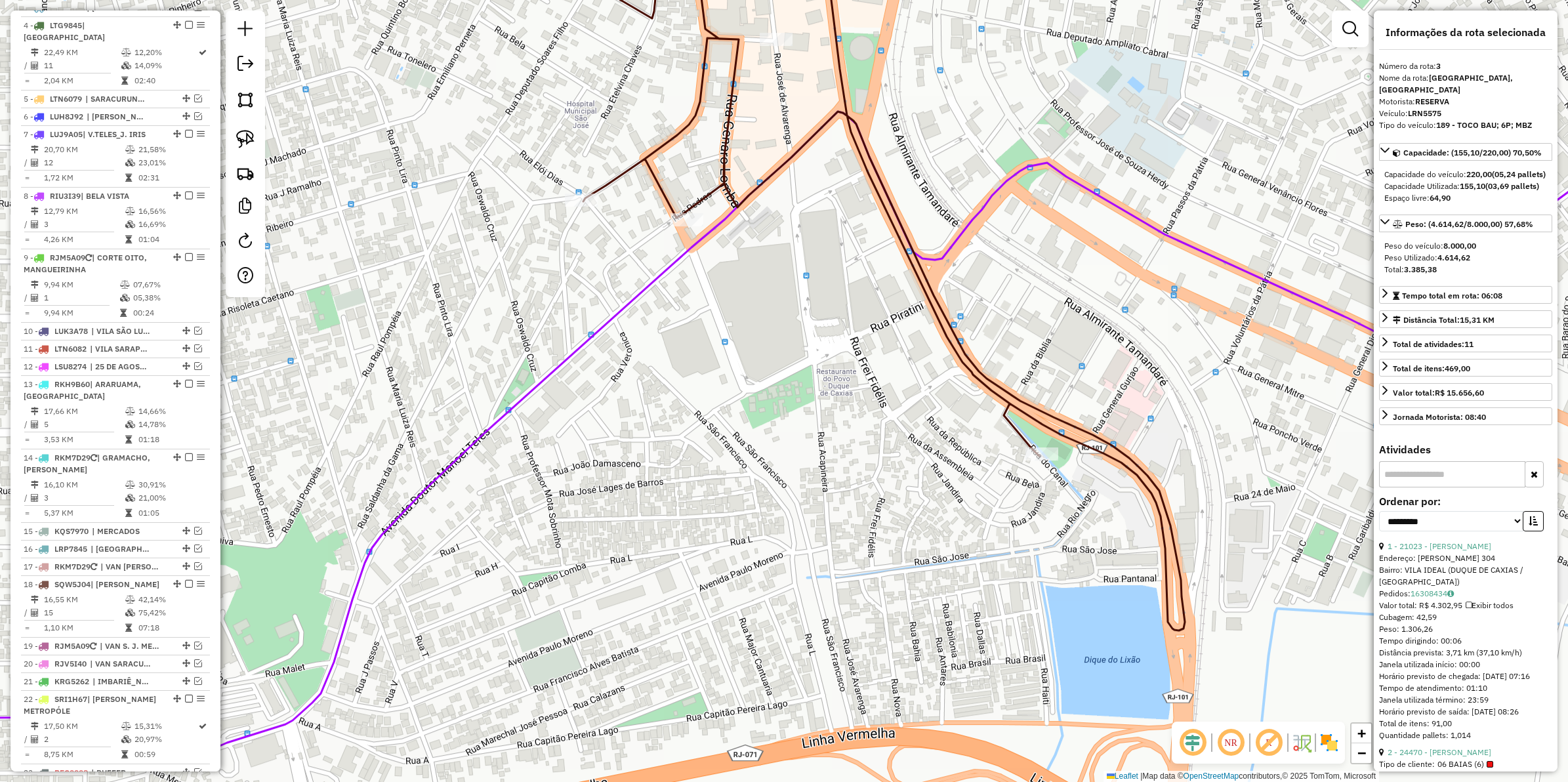
click at [726, 142] on icon at bounding box center [824, 276] width 721 height 709
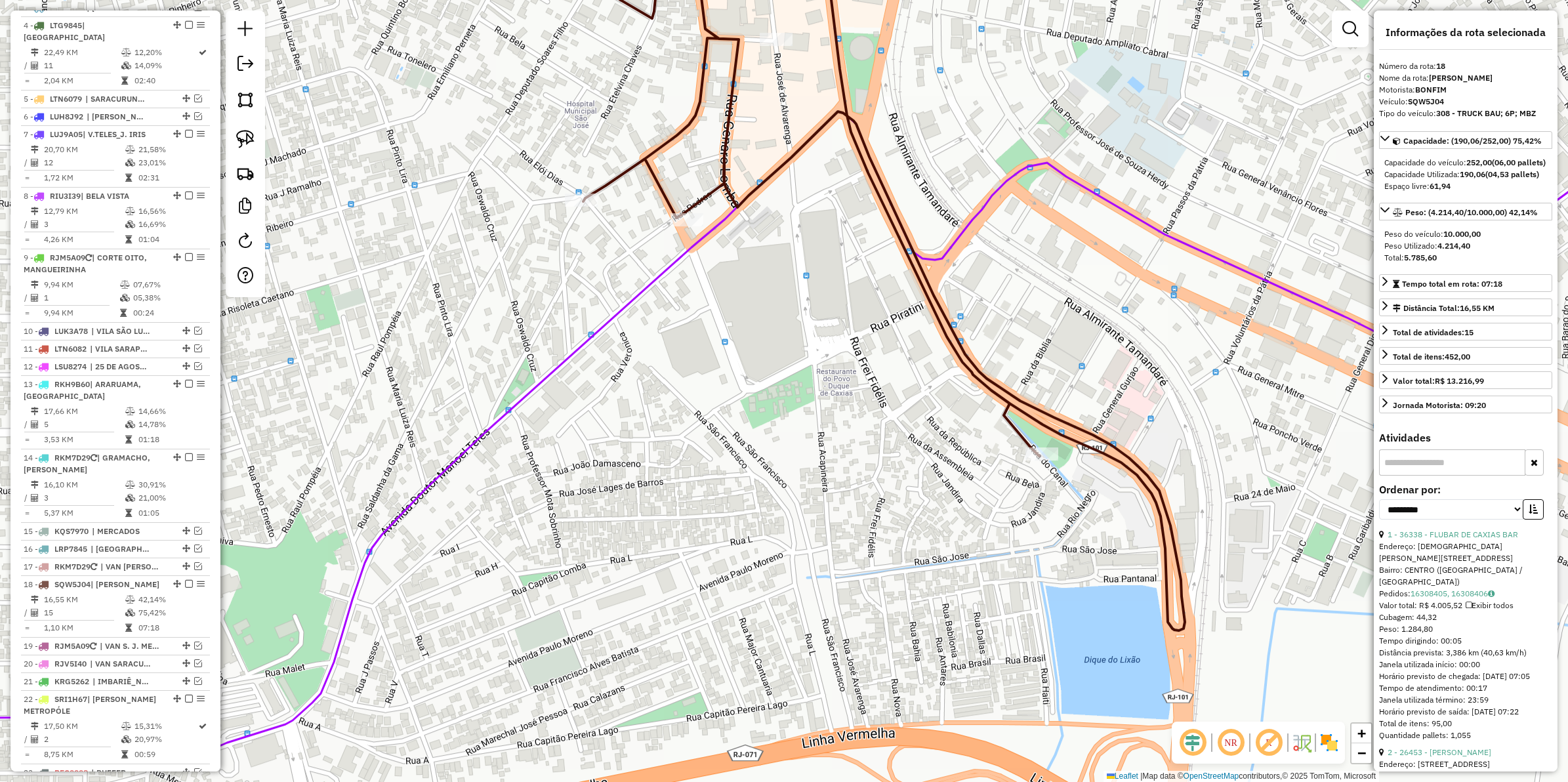
scroll to position [732, 0]
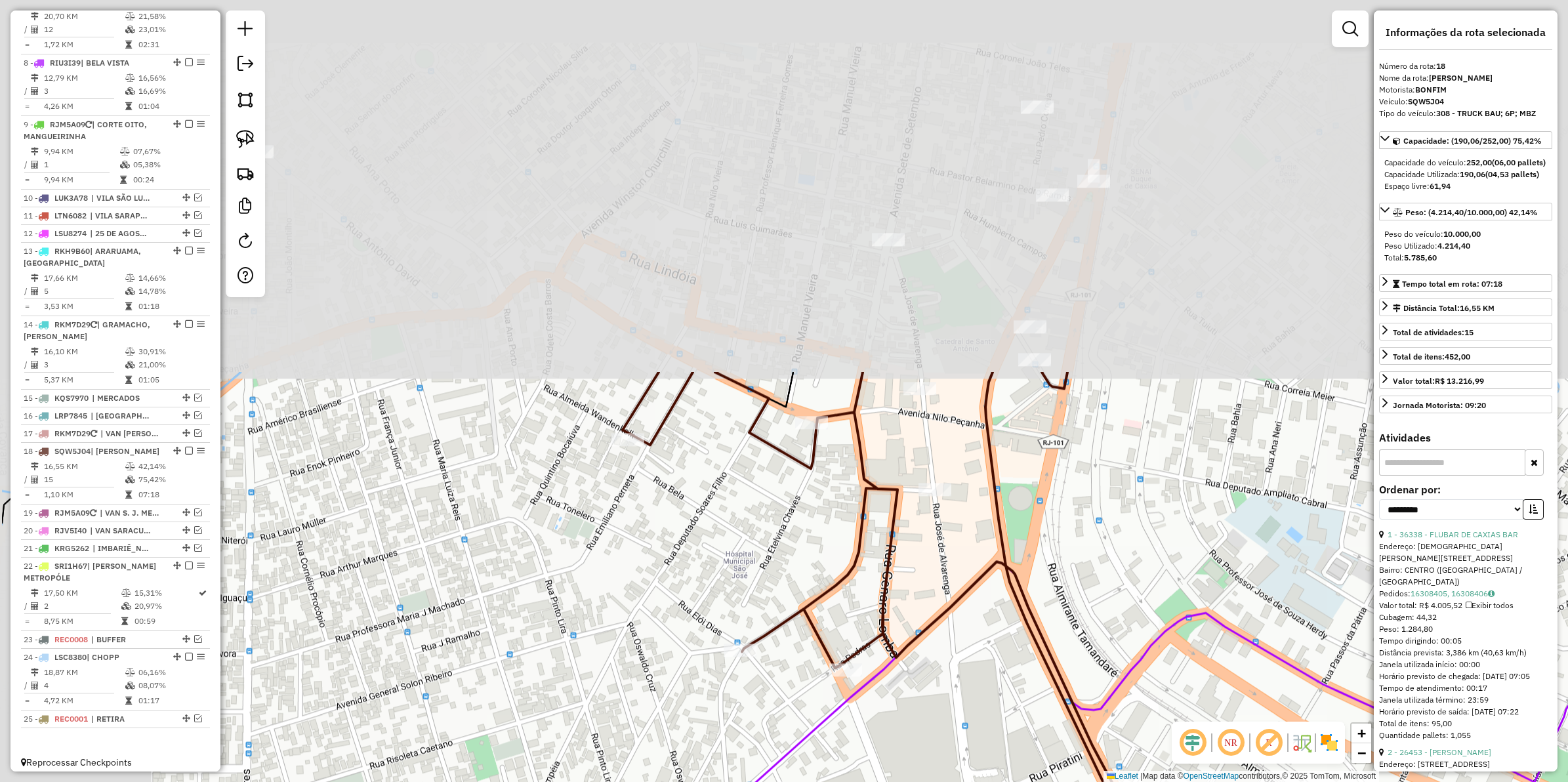
drag, startPoint x: 795, startPoint y: 339, endPoint x: 966, endPoint y: 824, distance: 514.3
click at [966, 782] on html "Aguarde... Pop-up bloqueado! Seu navegador bloqueou automáticamente a abertura …" at bounding box center [784, 391] width 1568 height 782
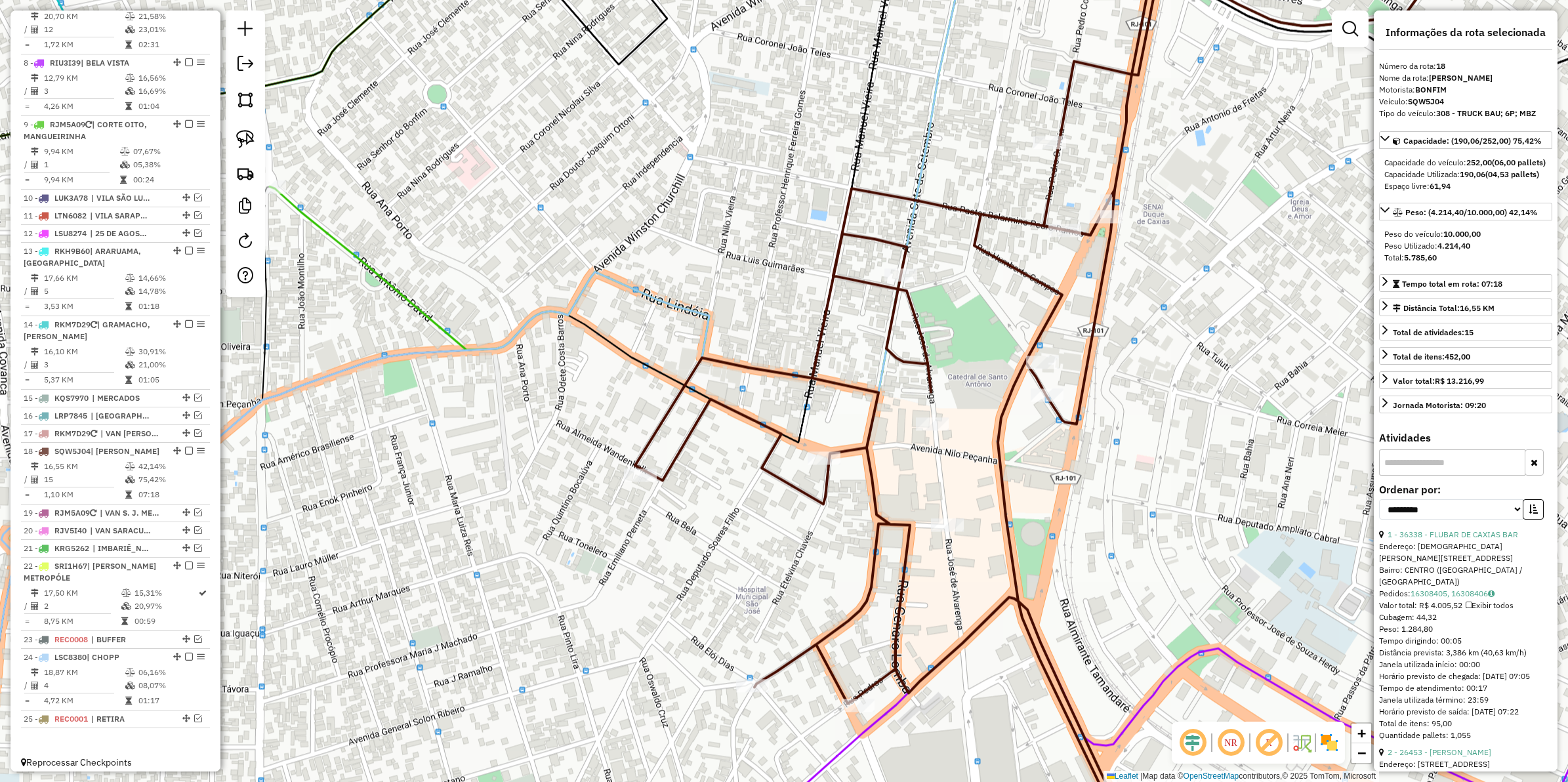
click at [884, 516] on icon at bounding box center [902, 391] width 534 height 940
click at [798, 483] on icon at bounding box center [902, 391] width 534 height 940
click at [187, 451] on em at bounding box center [188, 451] width 8 height 8
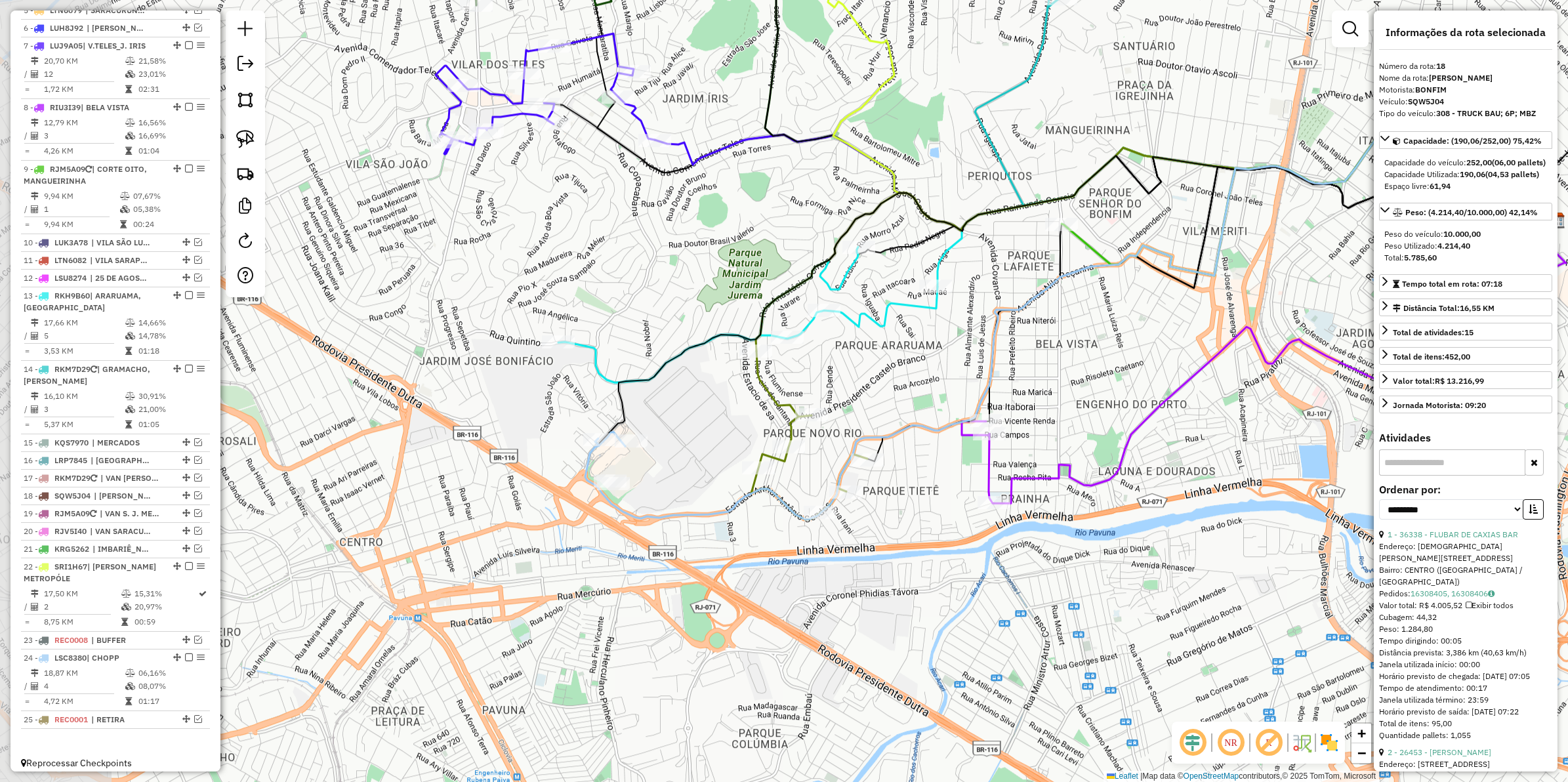
drag, startPoint x: 612, startPoint y: 562, endPoint x: 1113, endPoint y: 348, distance: 544.8
click at [1113, 348] on div "Janela de atendimento Grade de atendimento Capacidade Transportadoras Veículos …" at bounding box center [784, 391] width 1568 height 782
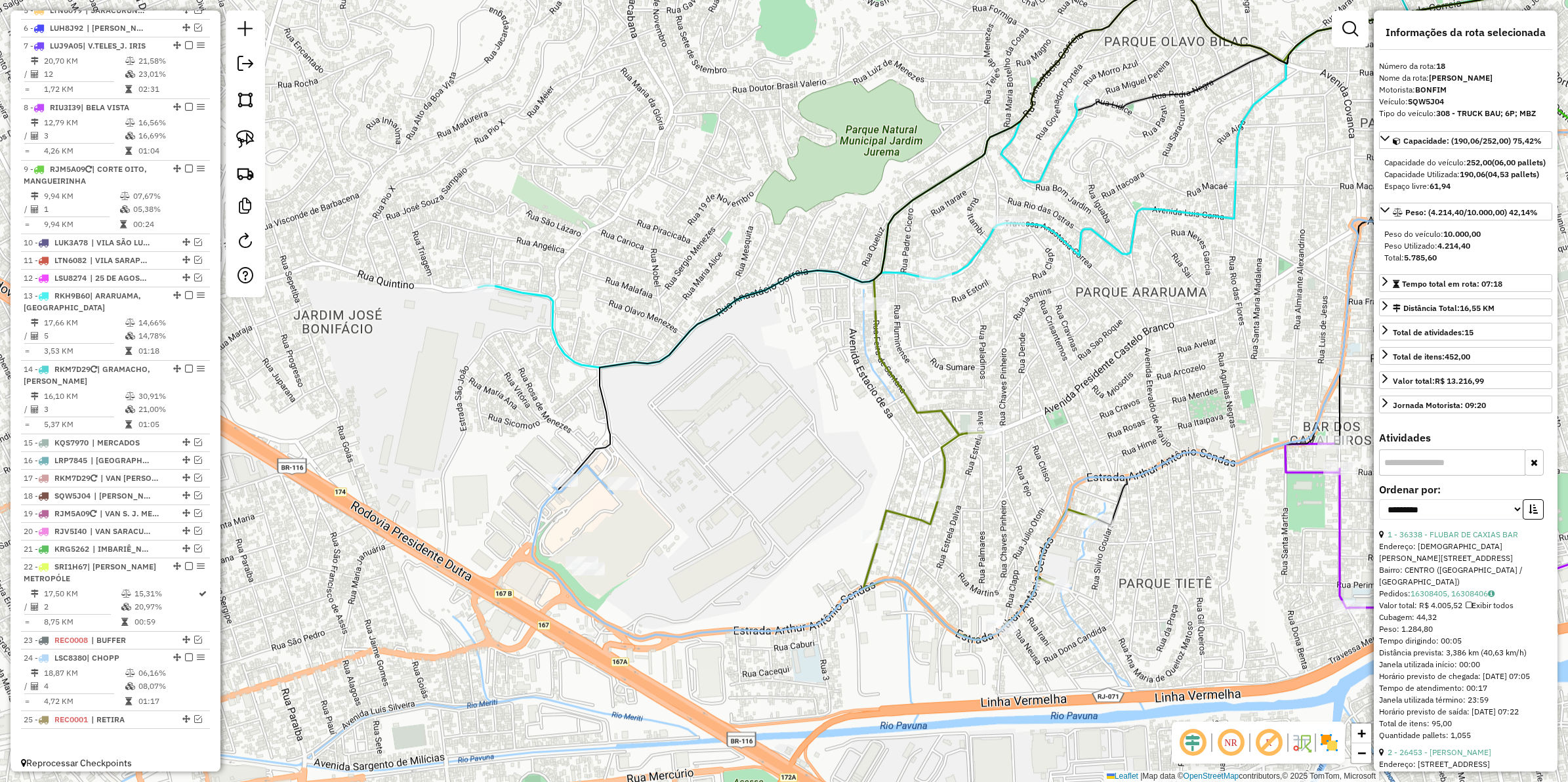
drag, startPoint x: 778, startPoint y: 457, endPoint x: 750, endPoint y: 490, distance: 43.3
click at [750, 490] on div "Janela de atendimento Grade de atendimento Capacidade Transportadoras Veículos …" at bounding box center [784, 391] width 1568 height 782
click at [918, 404] on icon at bounding box center [980, 472] width 234 height 336
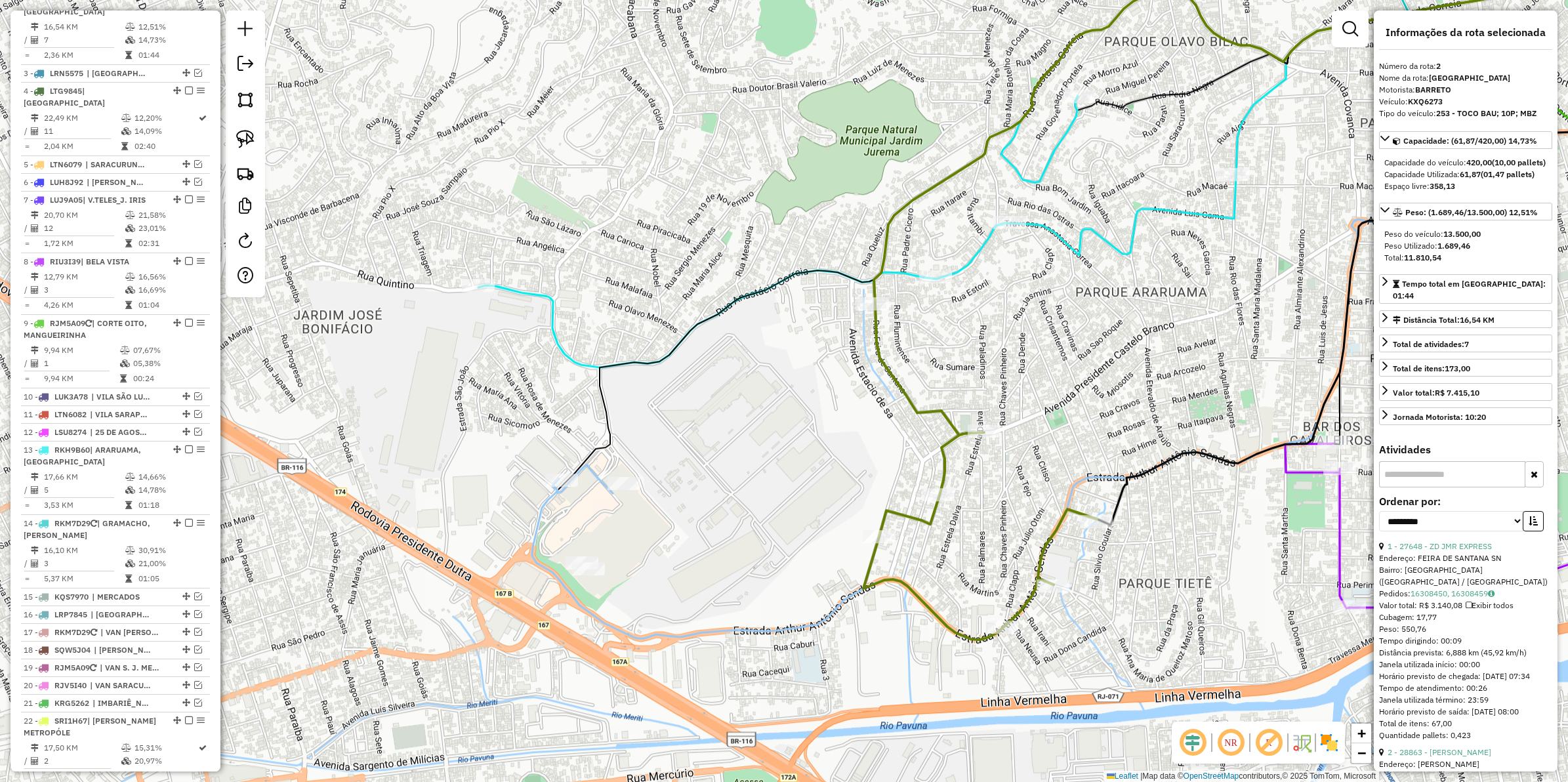
scroll to position [526, 0]
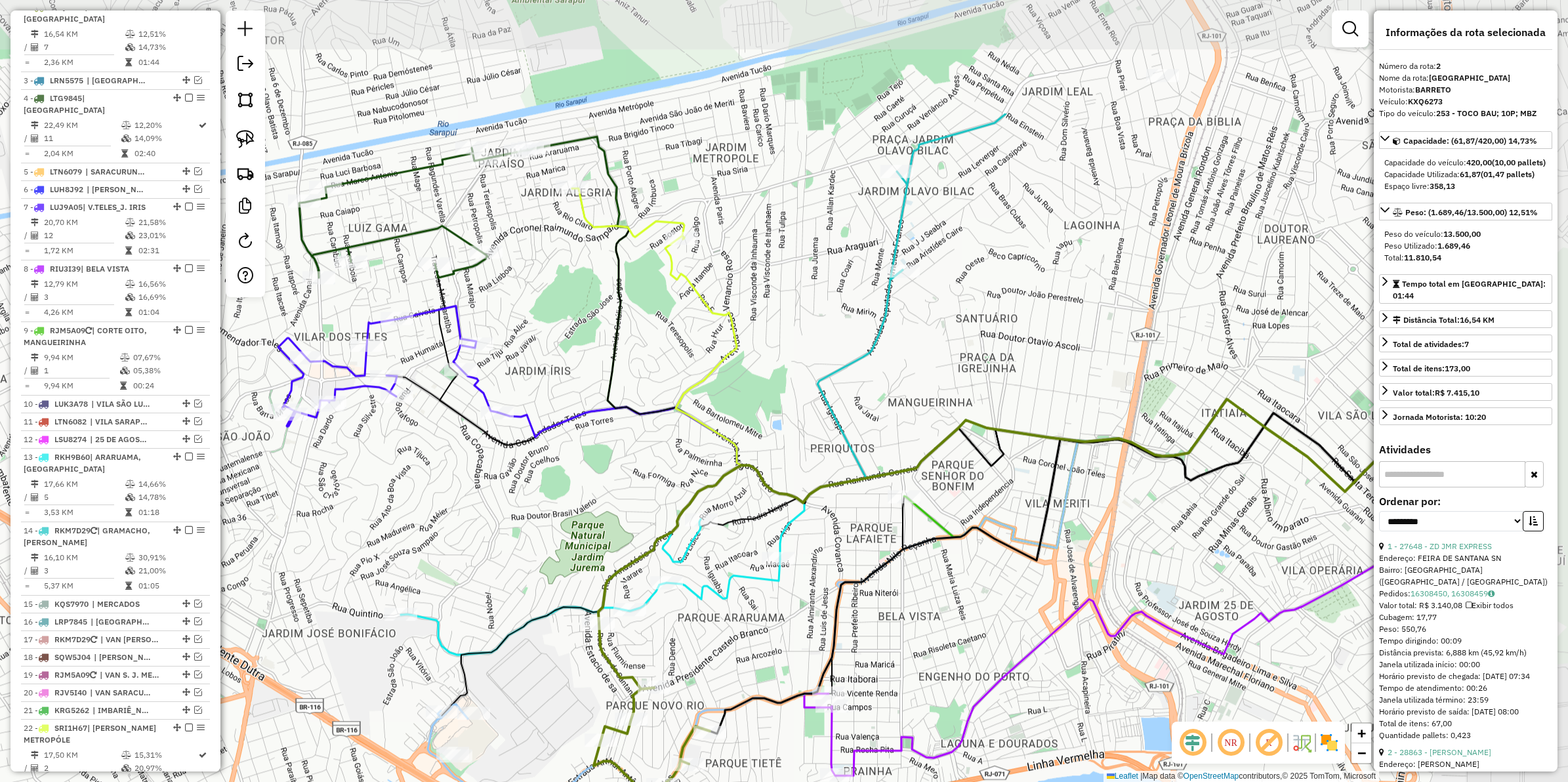
drag, startPoint x: 920, startPoint y: 442, endPoint x: 638, endPoint y: 654, distance: 352.8
click at [638, 654] on div "Janela de atendimento Grade de atendimento Capacidade Transportadoras Veículos …" at bounding box center [784, 391] width 1568 height 782
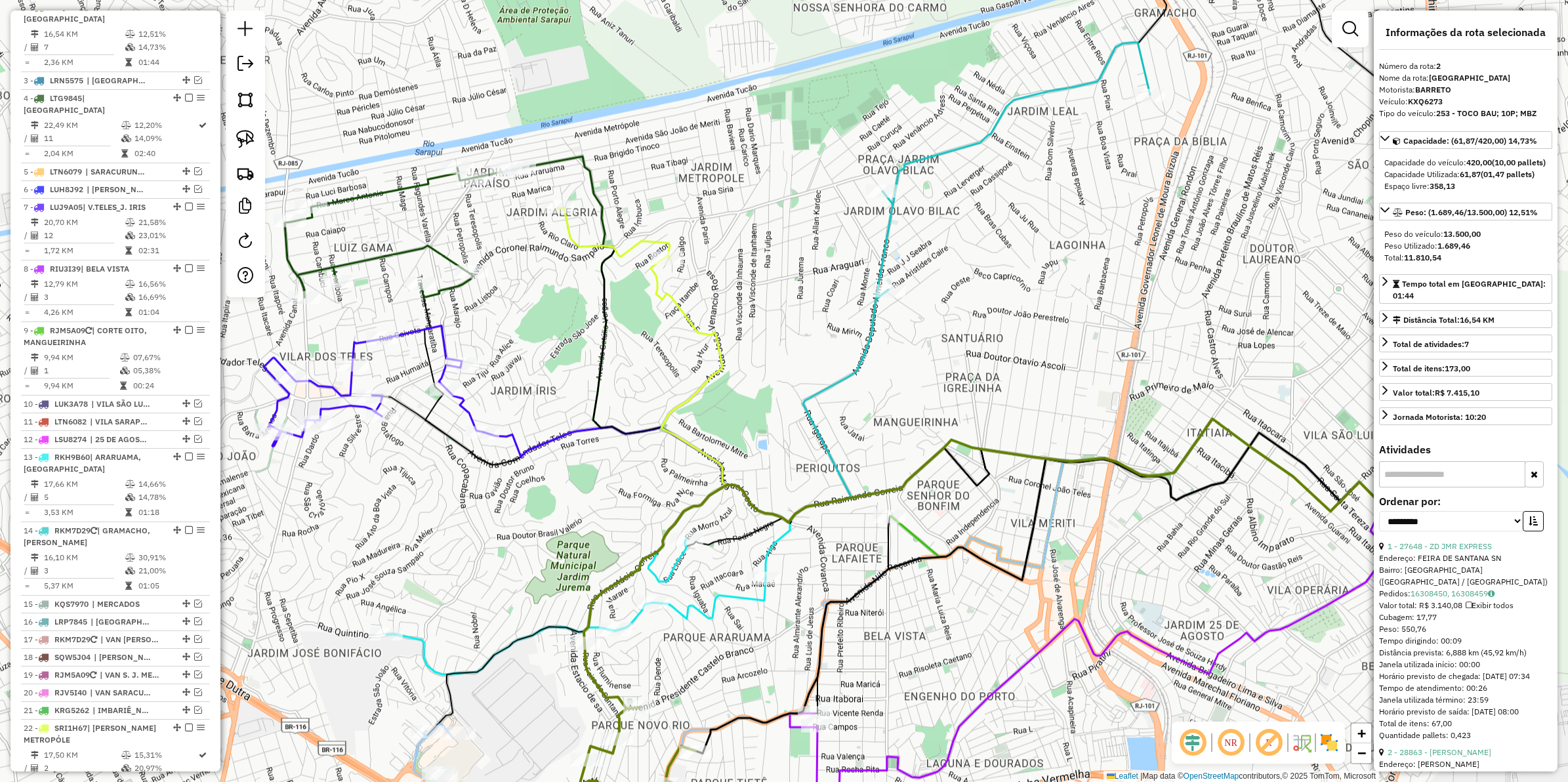
click at [993, 139] on icon at bounding box center [1012, 170] width 274 height 257
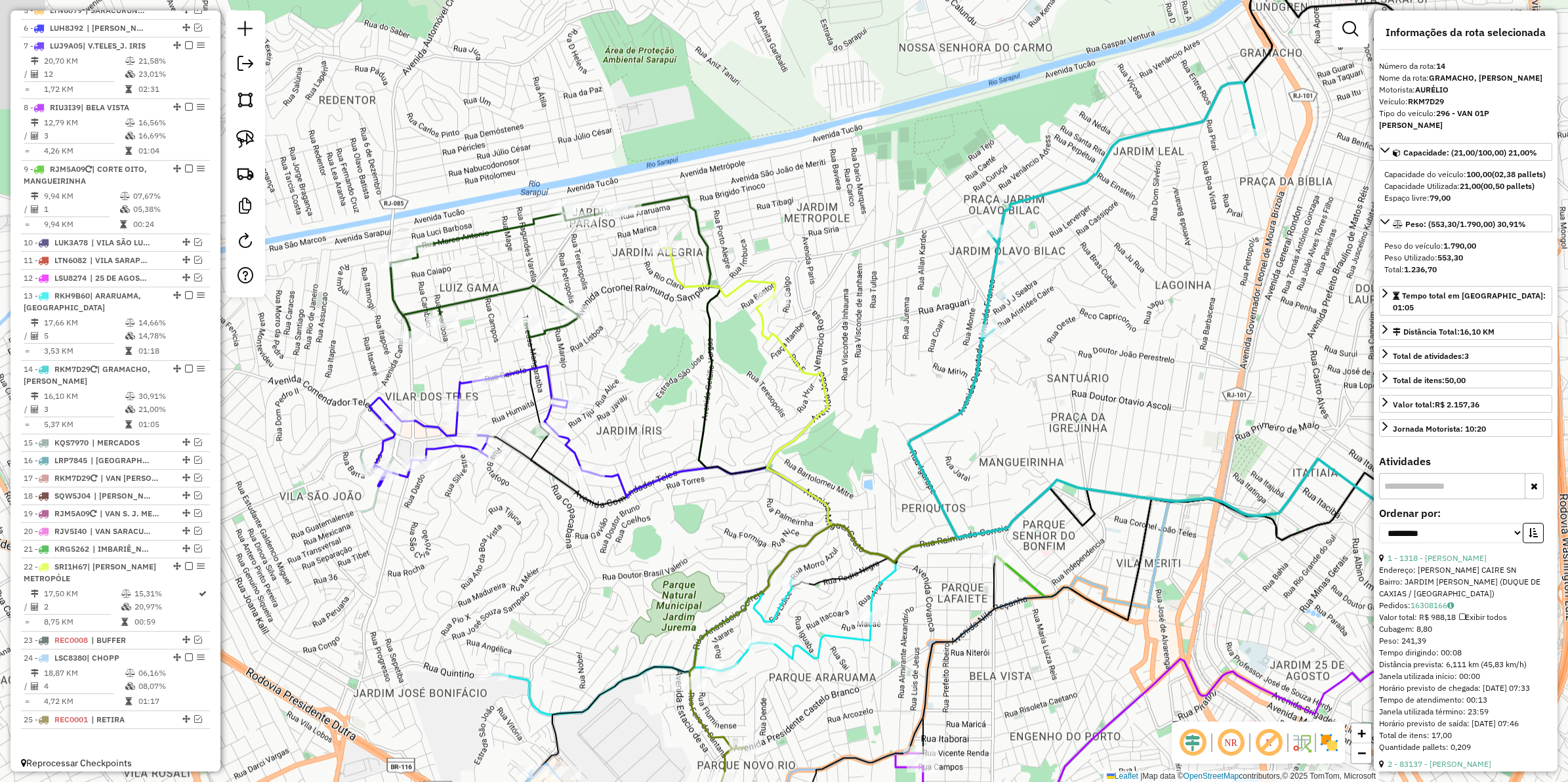
drag, startPoint x: 986, startPoint y: 313, endPoint x: 1109, endPoint y: 346, distance: 127.3
click at [1109, 346] on div "Janela de atendimento Grade de atendimento Capacidade Transportadoras Veículos …" at bounding box center [784, 391] width 1568 height 782
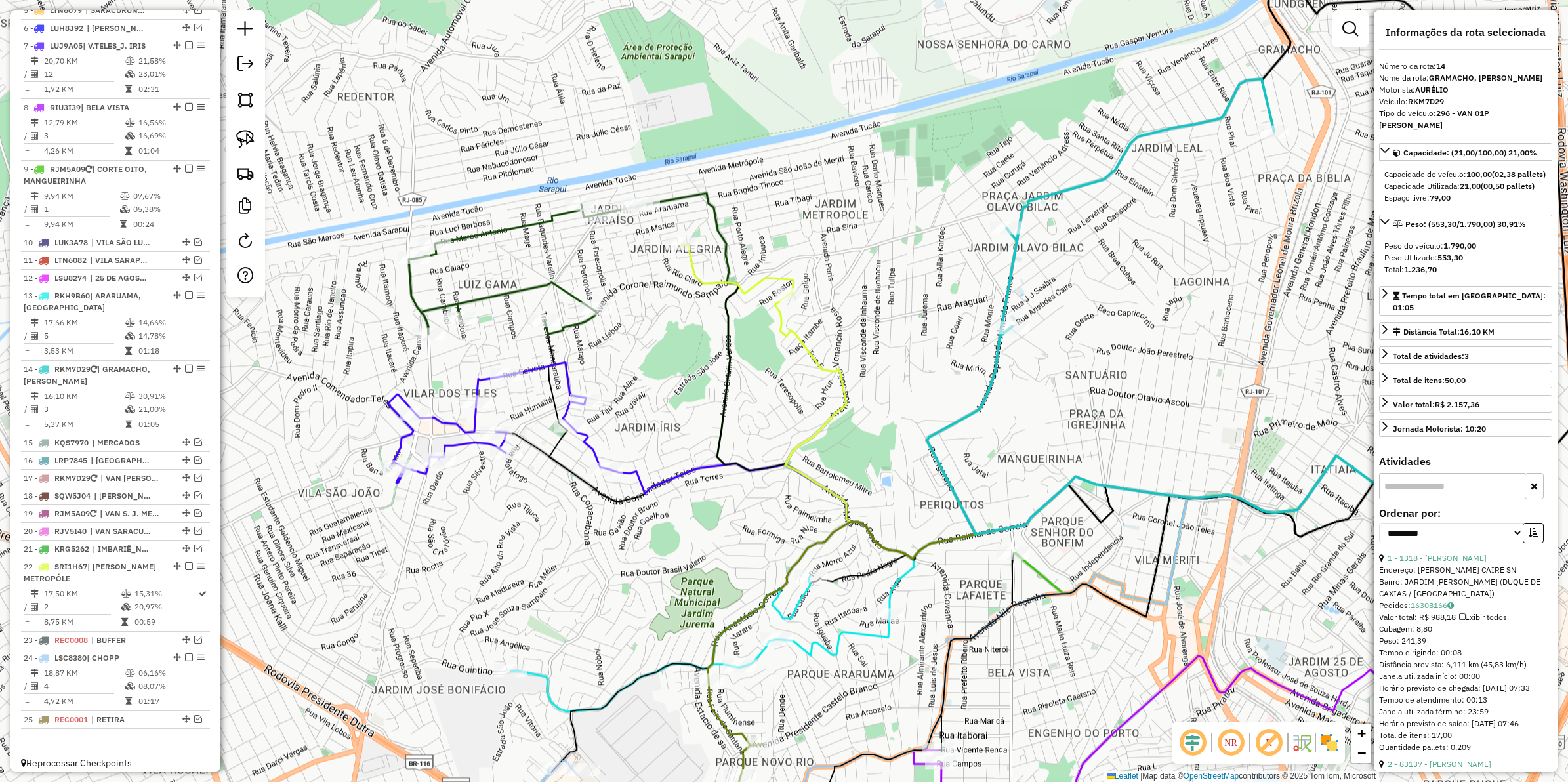
drag, startPoint x: 683, startPoint y: 362, endPoint x: 660, endPoint y: 377, distance: 27.5
click at [660, 377] on div "Janela de atendimento Grade de atendimento Capacidade Transportadoras Veículos …" at bounding box center [784, 391] width 1568 height 782
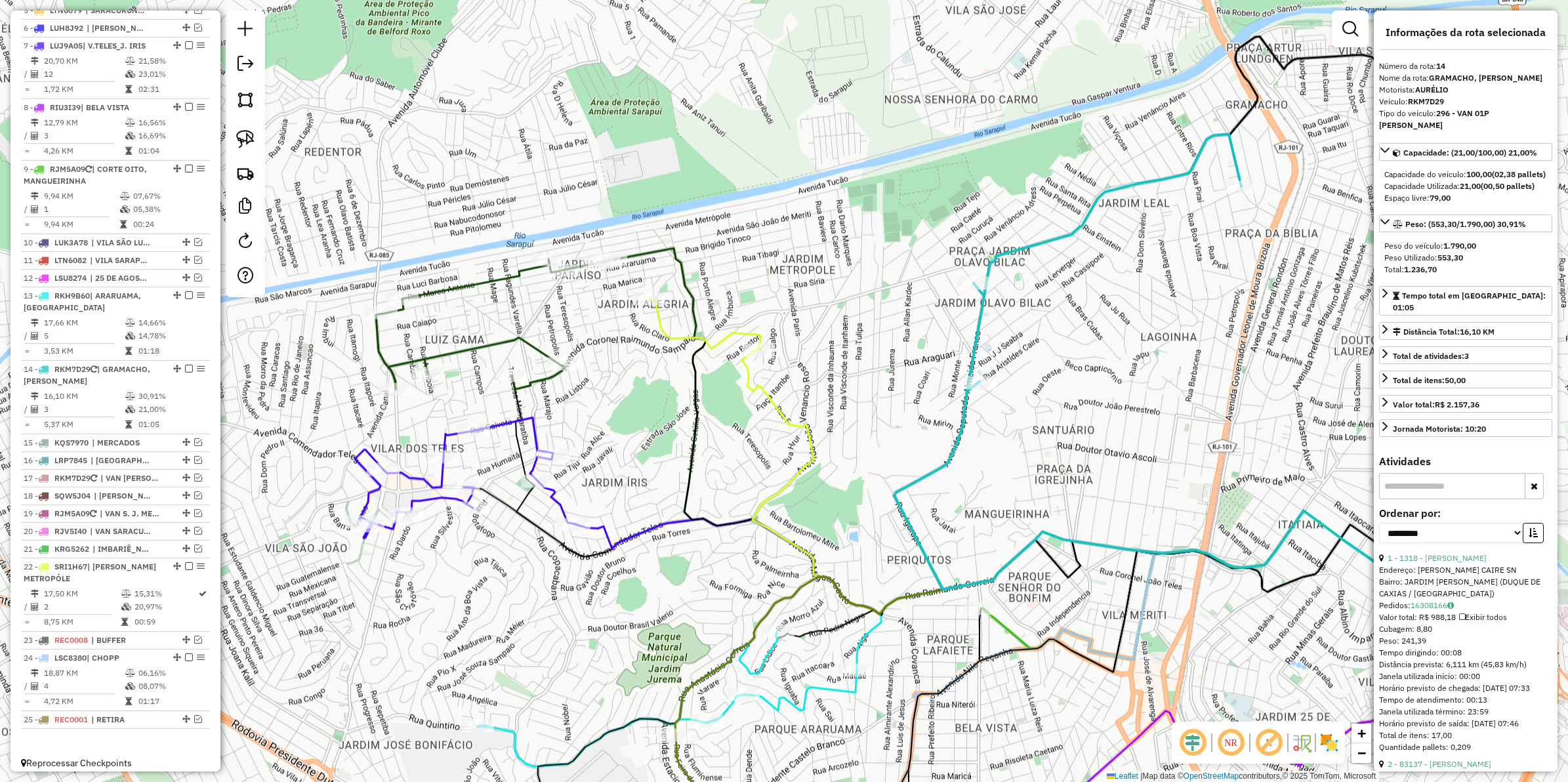
drag, startPoint x: 1104, startPoint y: 369, endPoint x: 1125, endPoint y: 403, distance: 40.0
click at [1125, 403] on div "Janela de atendimento Grade de atendimento Capacidade Transportadoras Veículos …" at bounding box center [784, 391] width 1568 height 782
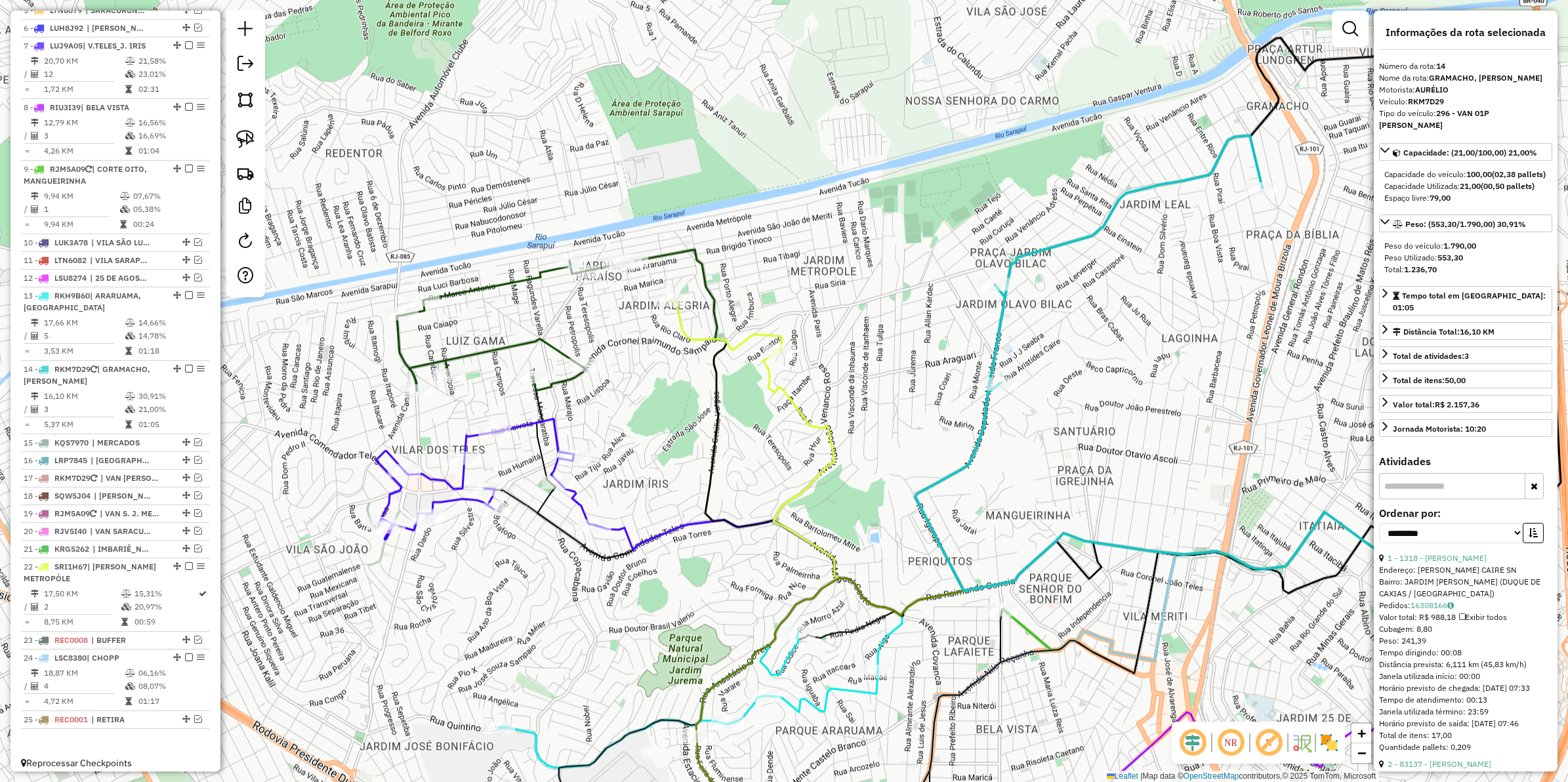
click at [497, 288] on icon at bounding box center [514, 325] width 235 height 130
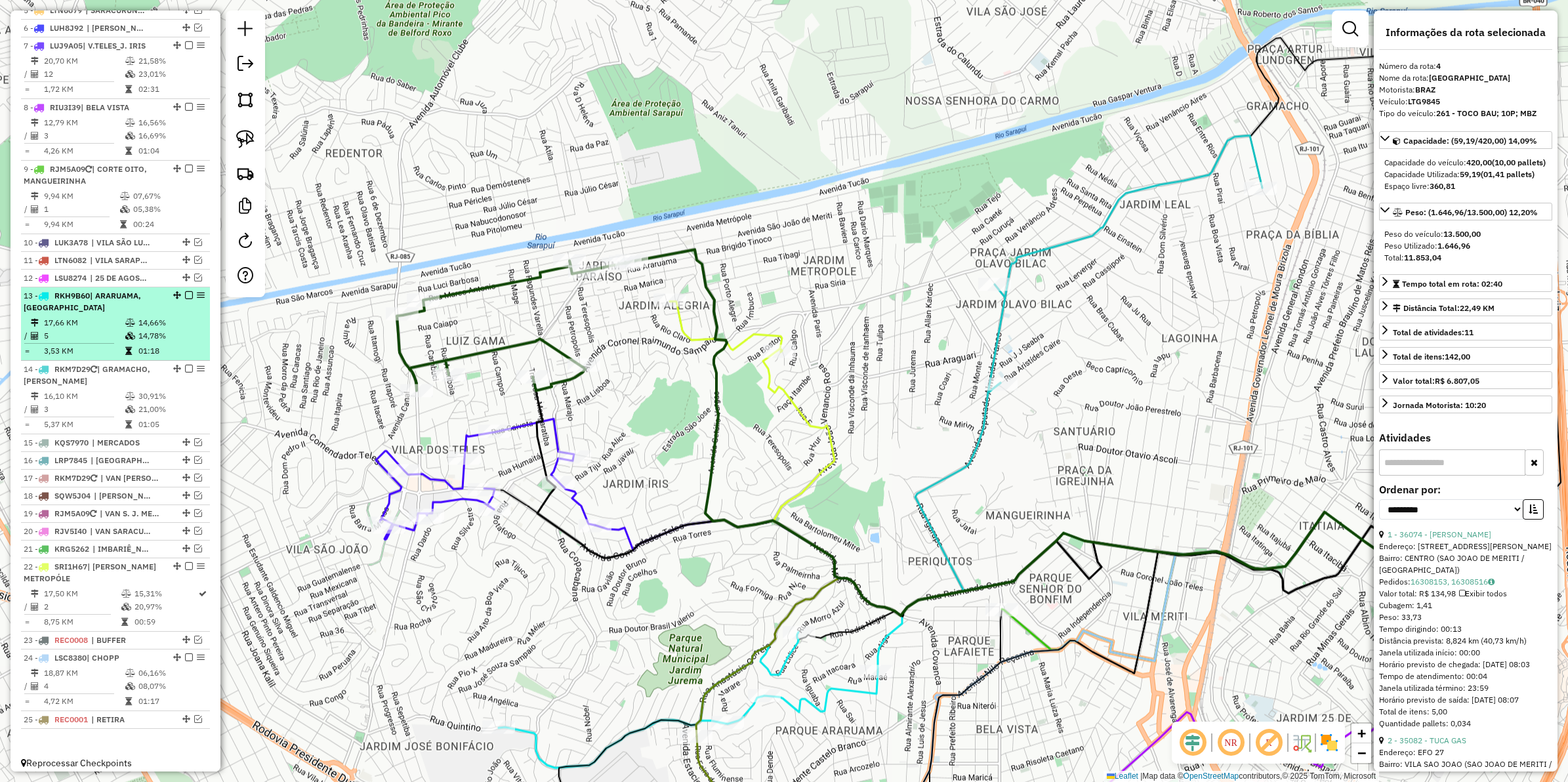
scroll to position [617, 0]
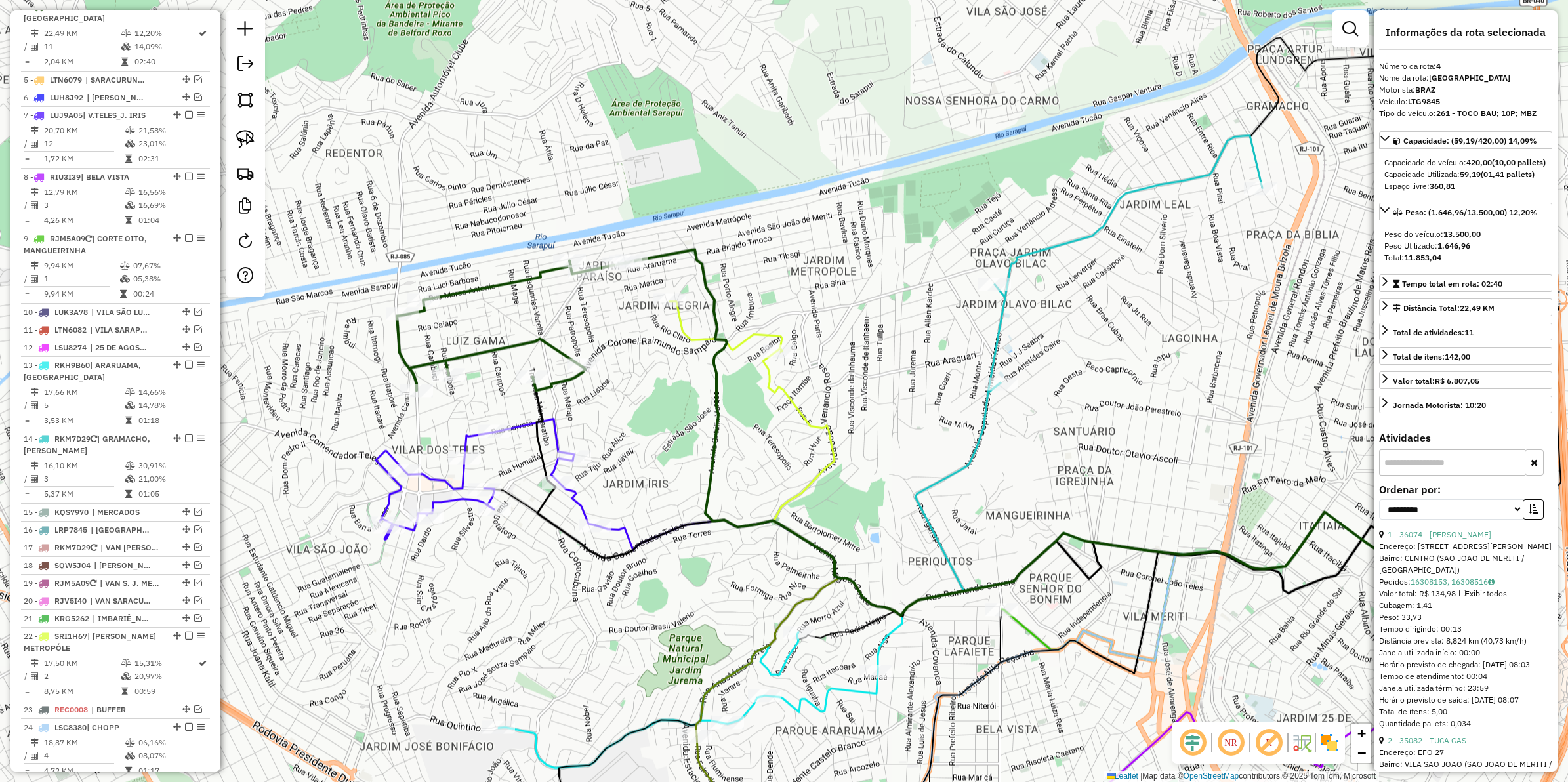
click at [689, 252] on icon at bounding box center [1066, 432] width 868 height 366
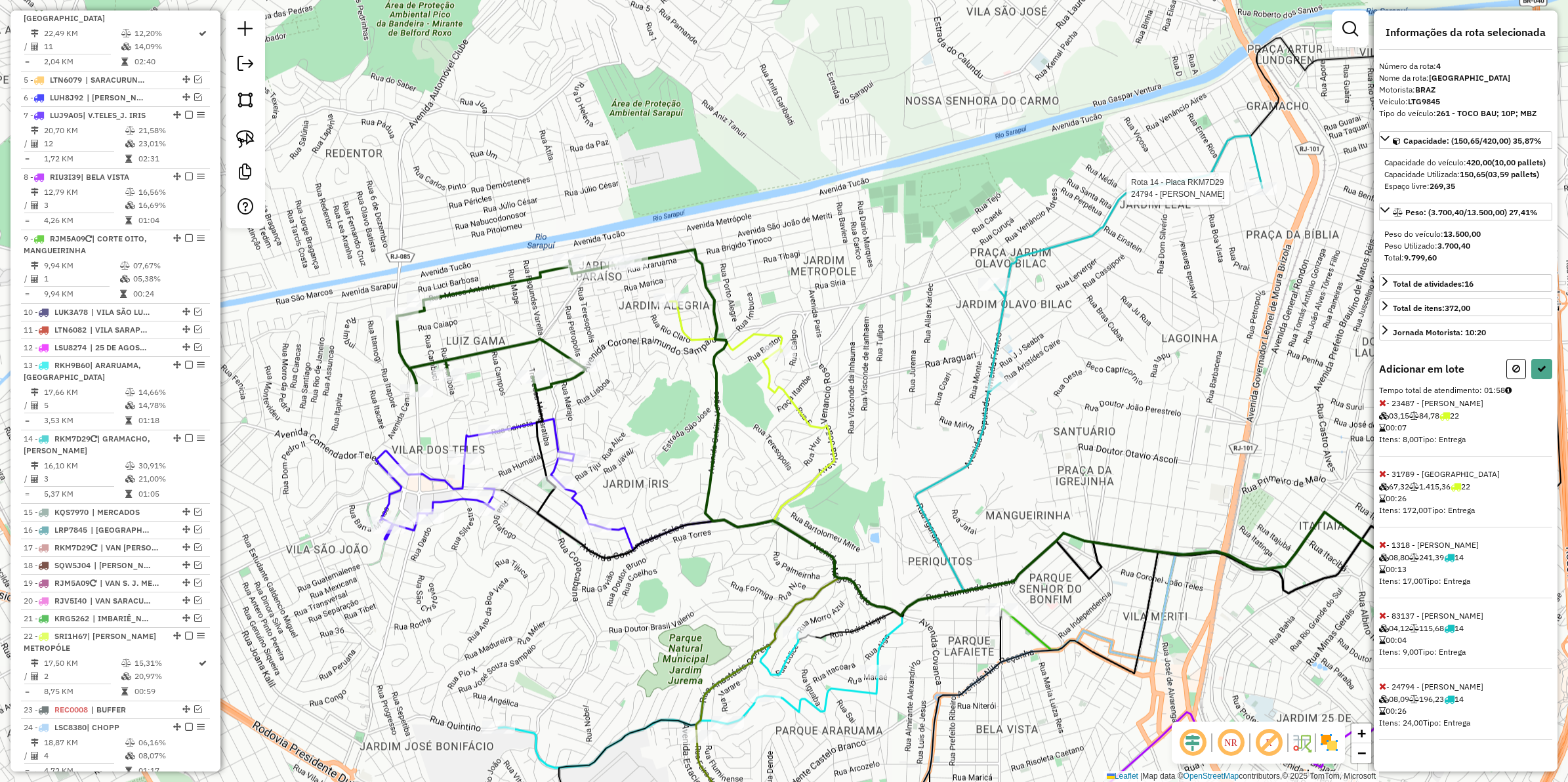
select select "**********"
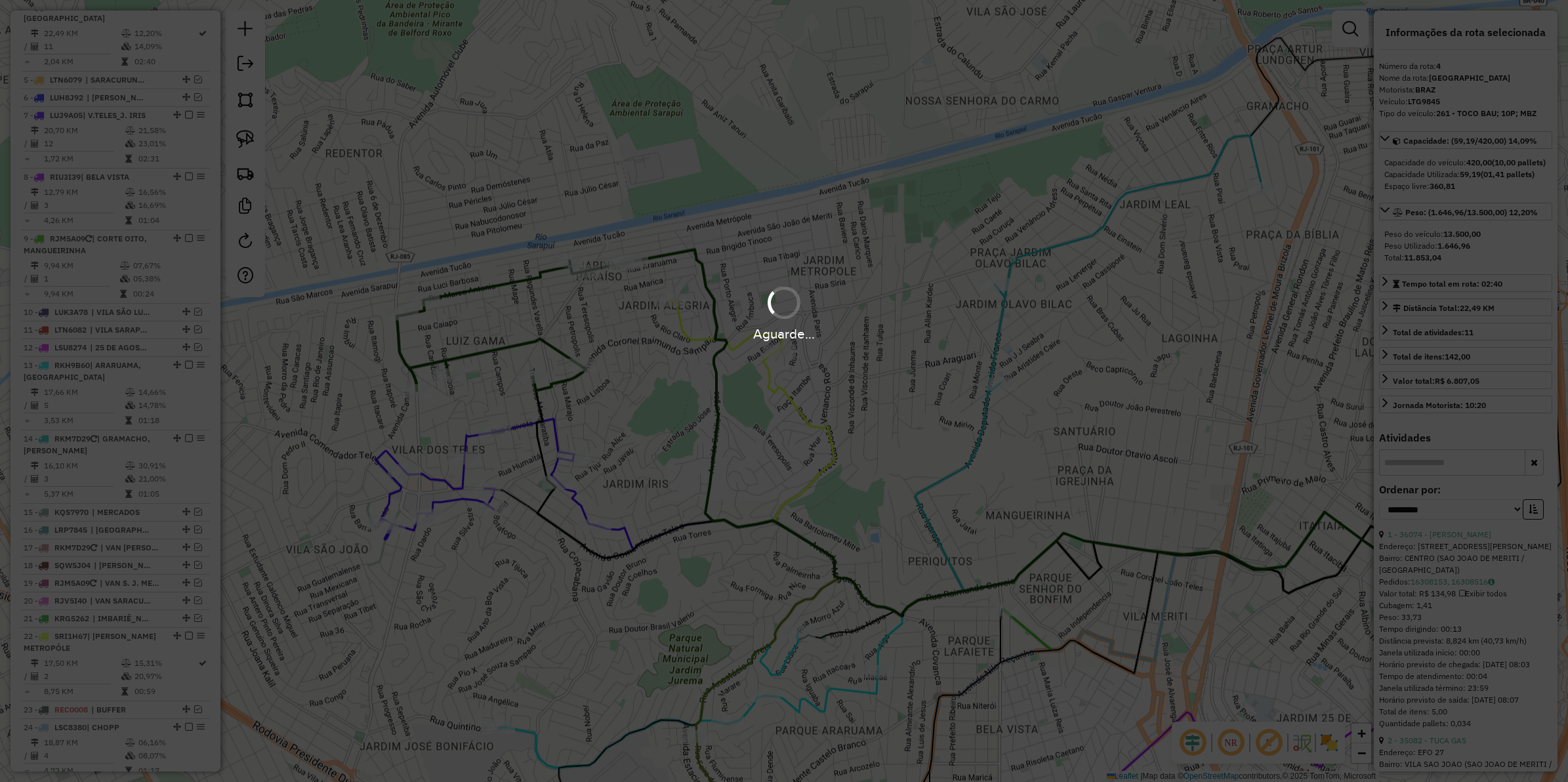
scroll to position [552, 0]
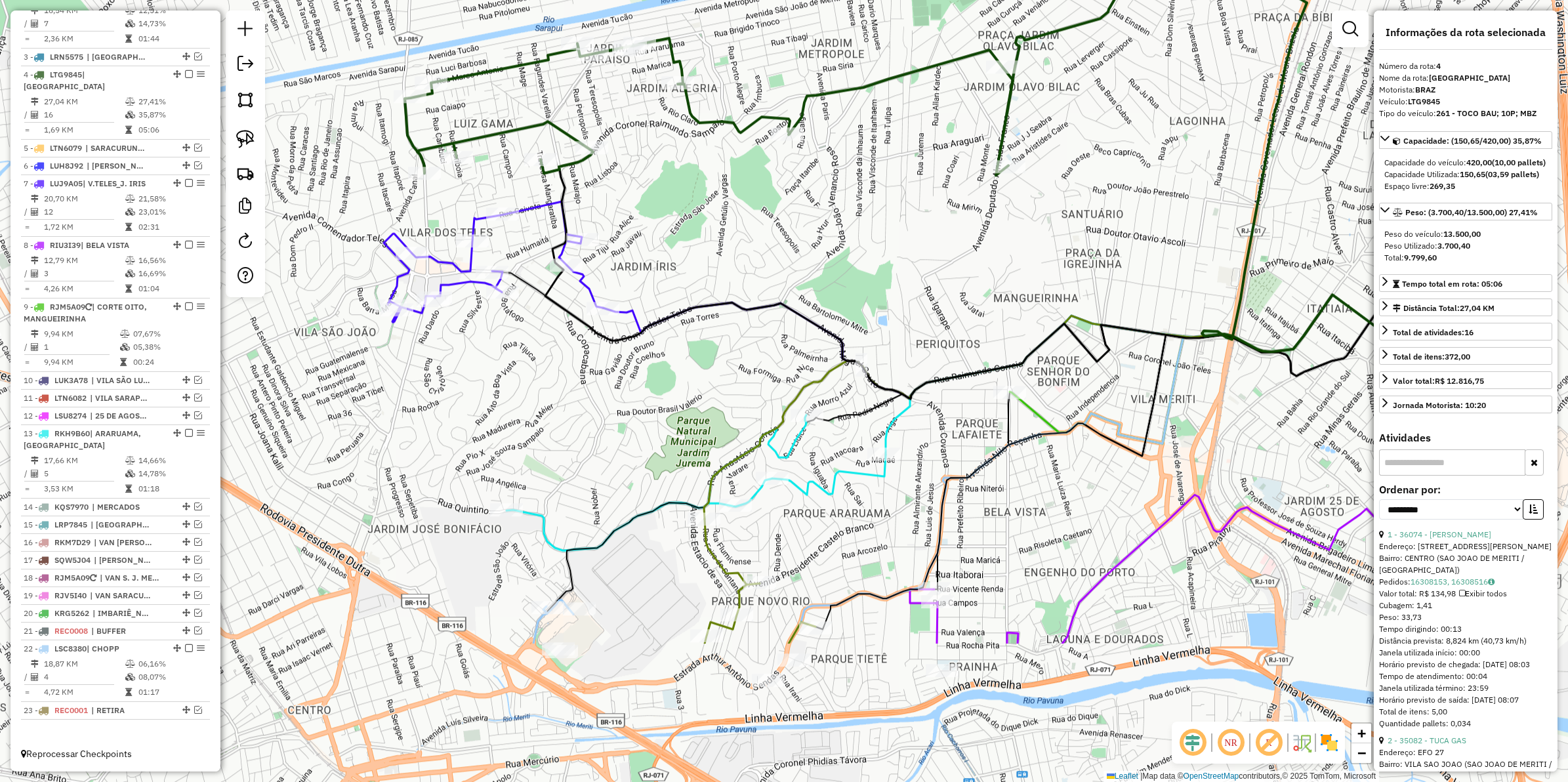
drag, startPoint x: 632, startPoint y: 487, endPoint x: 634, endPoint y: 369, distance: 118.0
click at [634, 380] on div "Janela de atendimento Grade de atendimento Capacidade Transportadoras Veículos …" at bounding box center [784, 391] width 1568 height 782
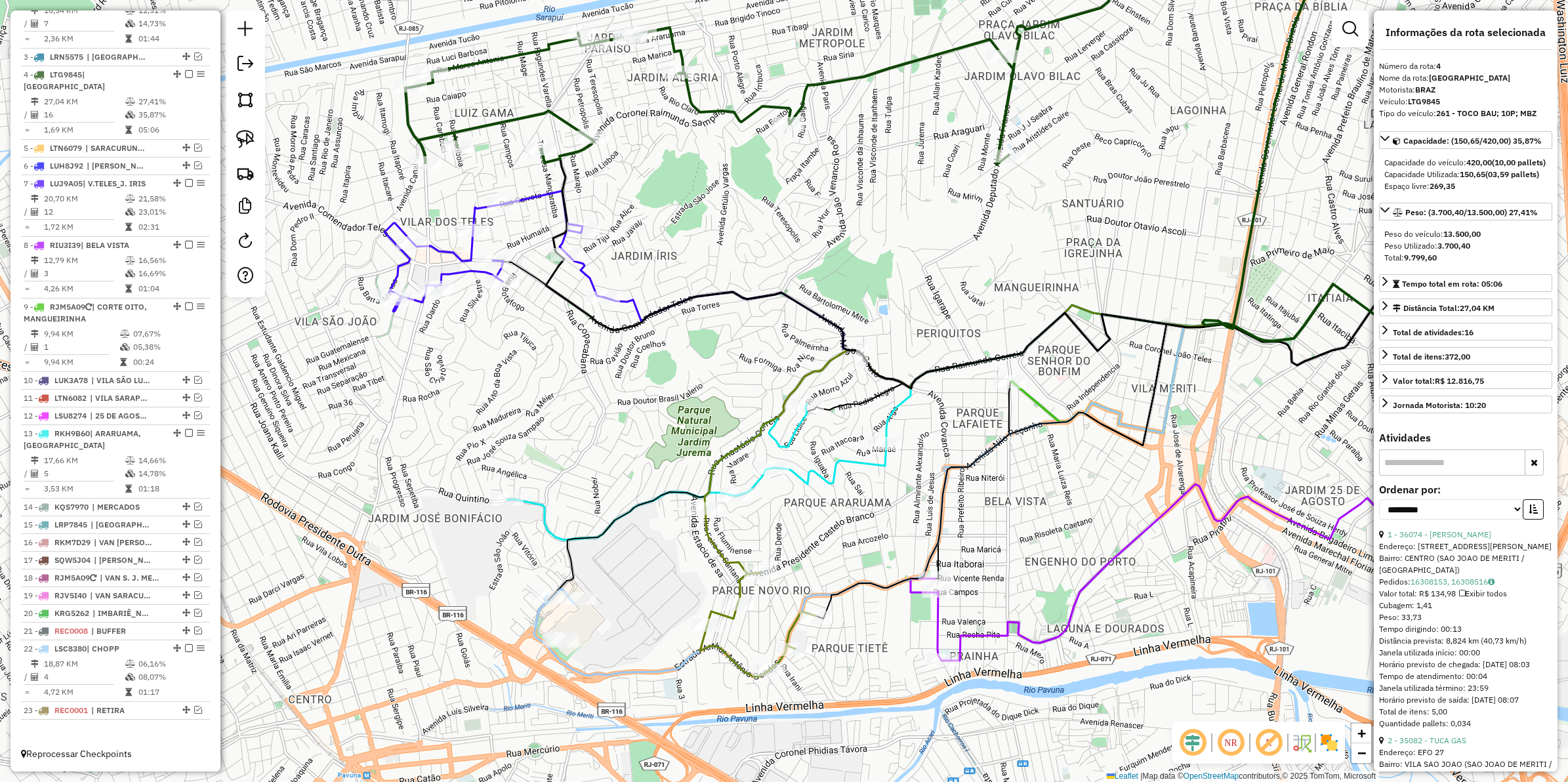
click at [632, 302] on icon at bounding box center [1056, 336] width 905 height 103
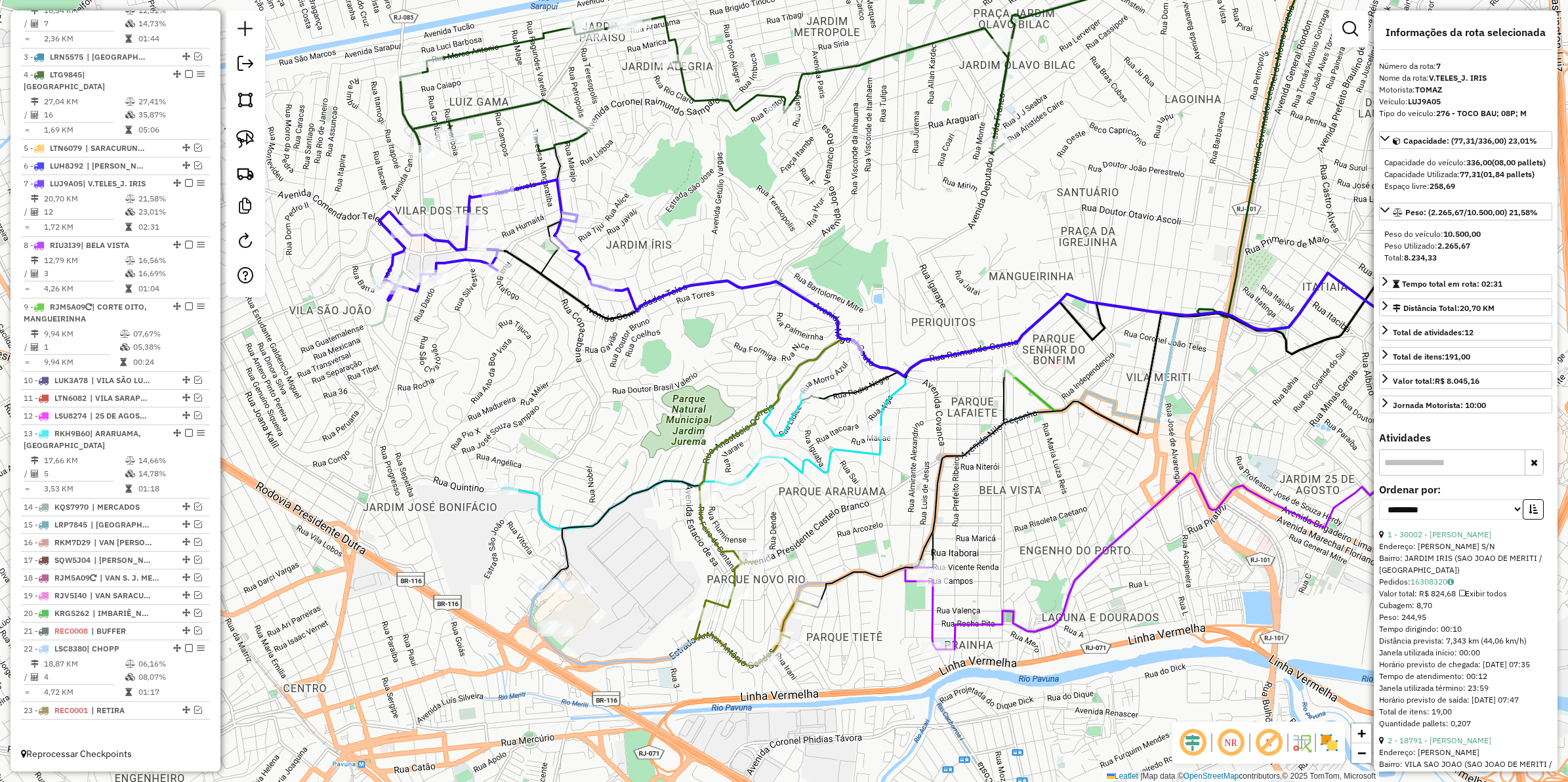
drag, startPoint x: 623, startPoint y: 424, endPoint x: 643, endPoint y: 463, distance: 43.8
click at [643, 463] on div "Janela de atendimento Grade de atendimento Capacidade Transportadoras Veículos …" at bounding box center [784, 391] width 1568 height 782
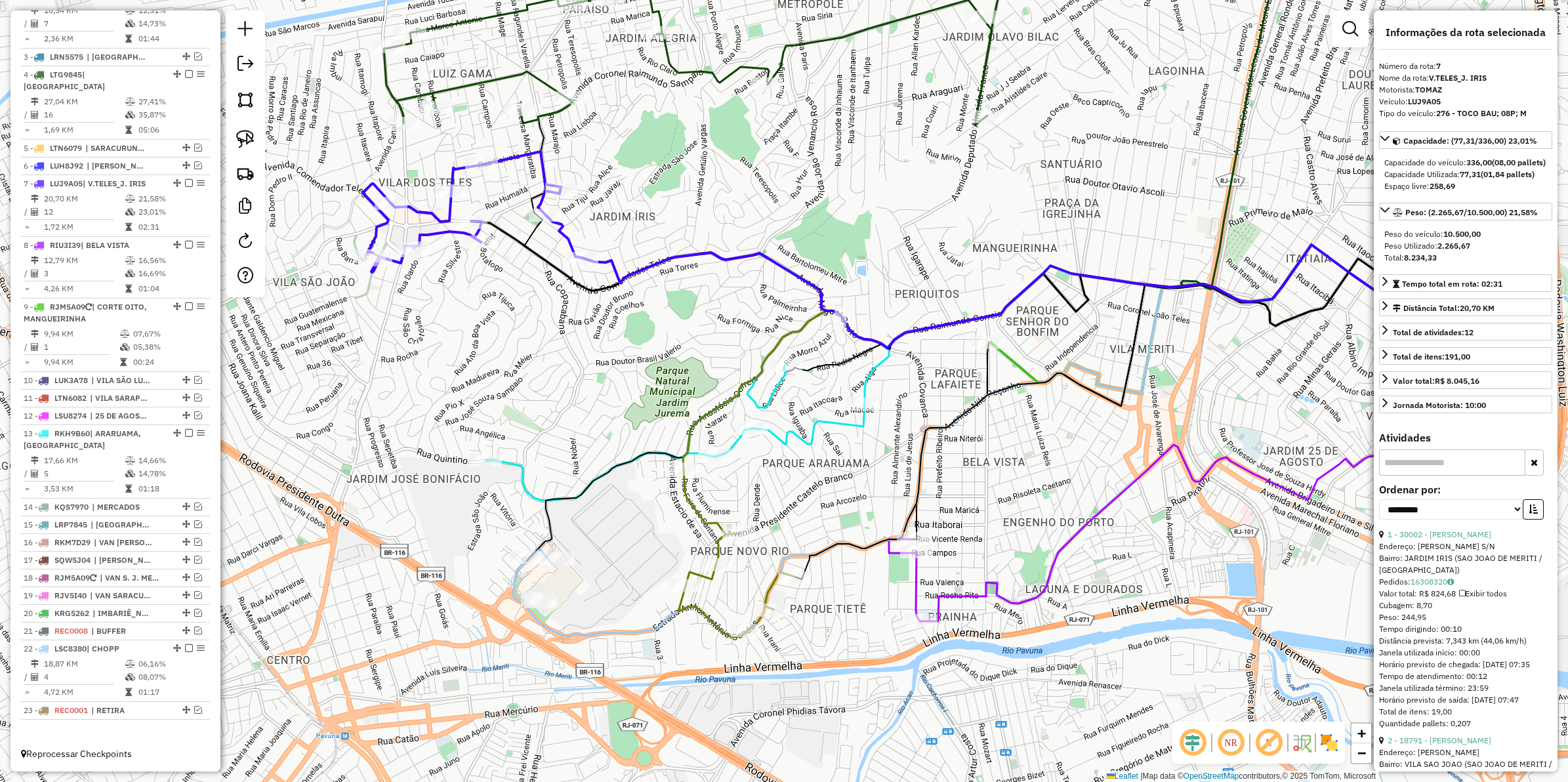
drag, startPoint x: 622, startPoint y: 375, endPoint x: 605, endPoint y: 352, distance: 28.6
click at [605, 352] on div "Janela de atendimento Grade de atendimento Capacidade Transportadoras Veículos …" at bounding box center [784, 391] width 1568 height 782
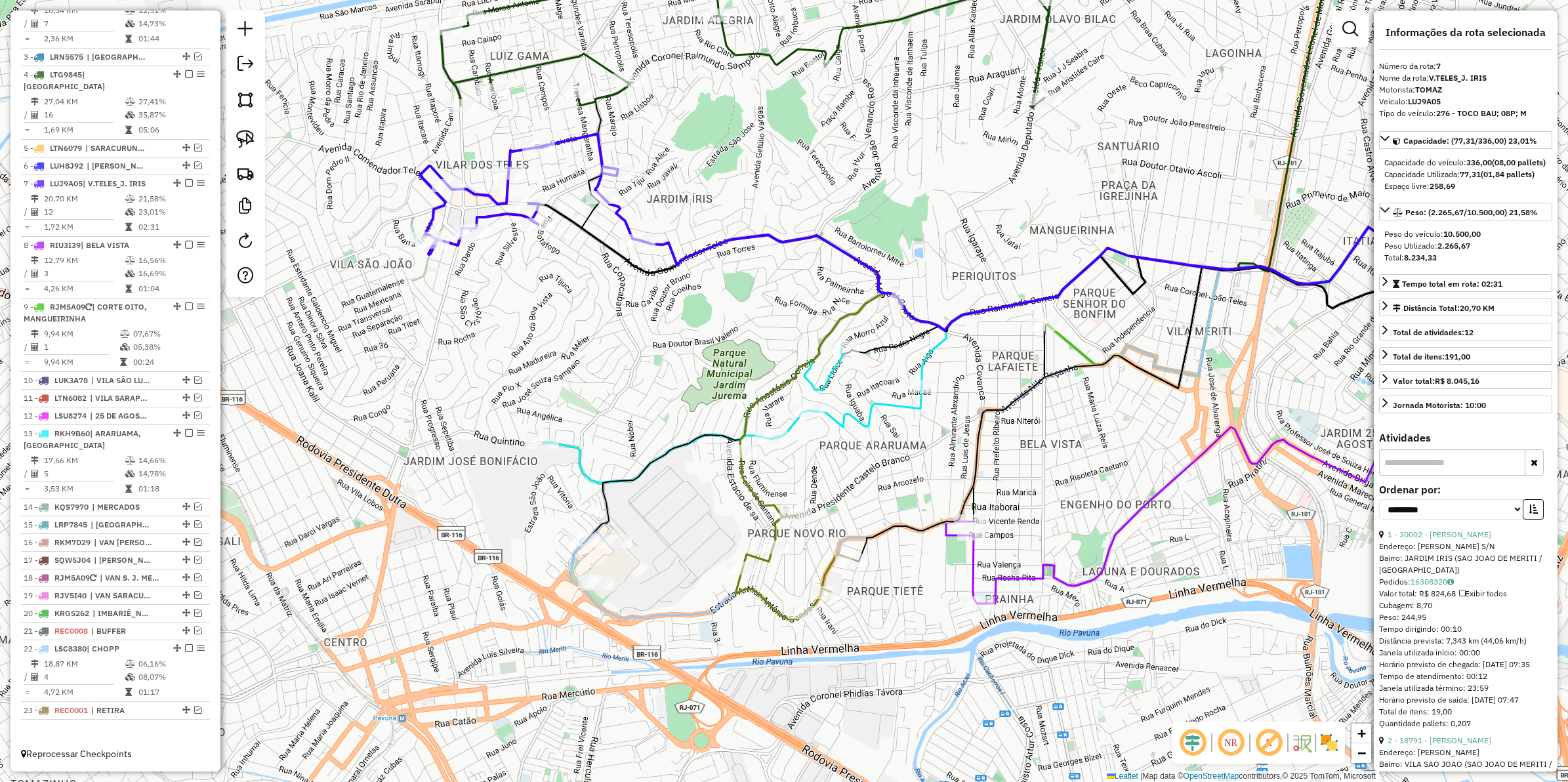
drag, startPoint x: 613, startPoint y: 345, endPoint x: 672, endPoint y: 335, distance: 59.8
click at [672, 335] on div "Janela de atendimento Grade de atendimento Capacidade Transportadoras Veículos …" at bounding box center [784, 391] width 1568 height 782
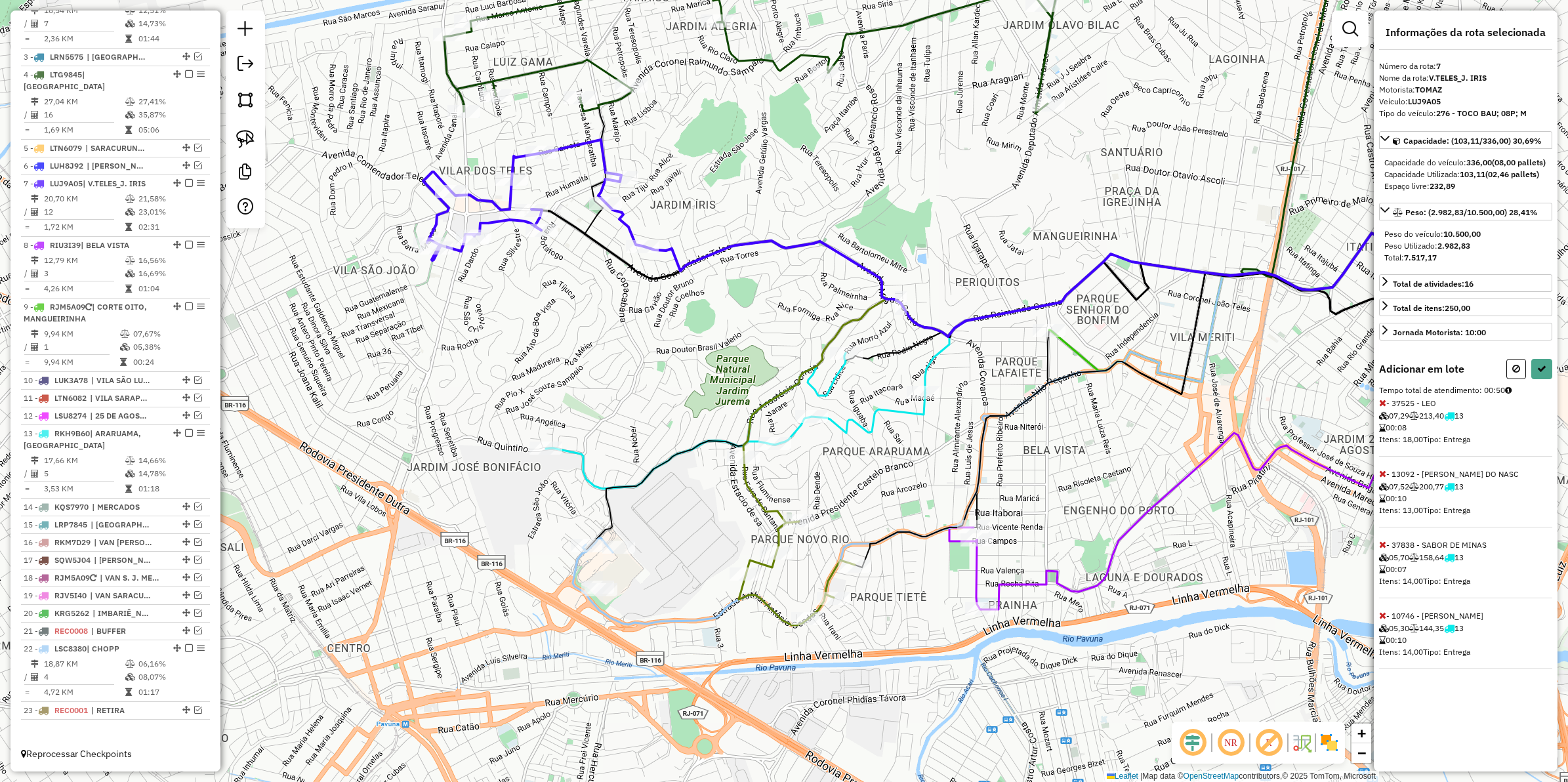
select select "**********"
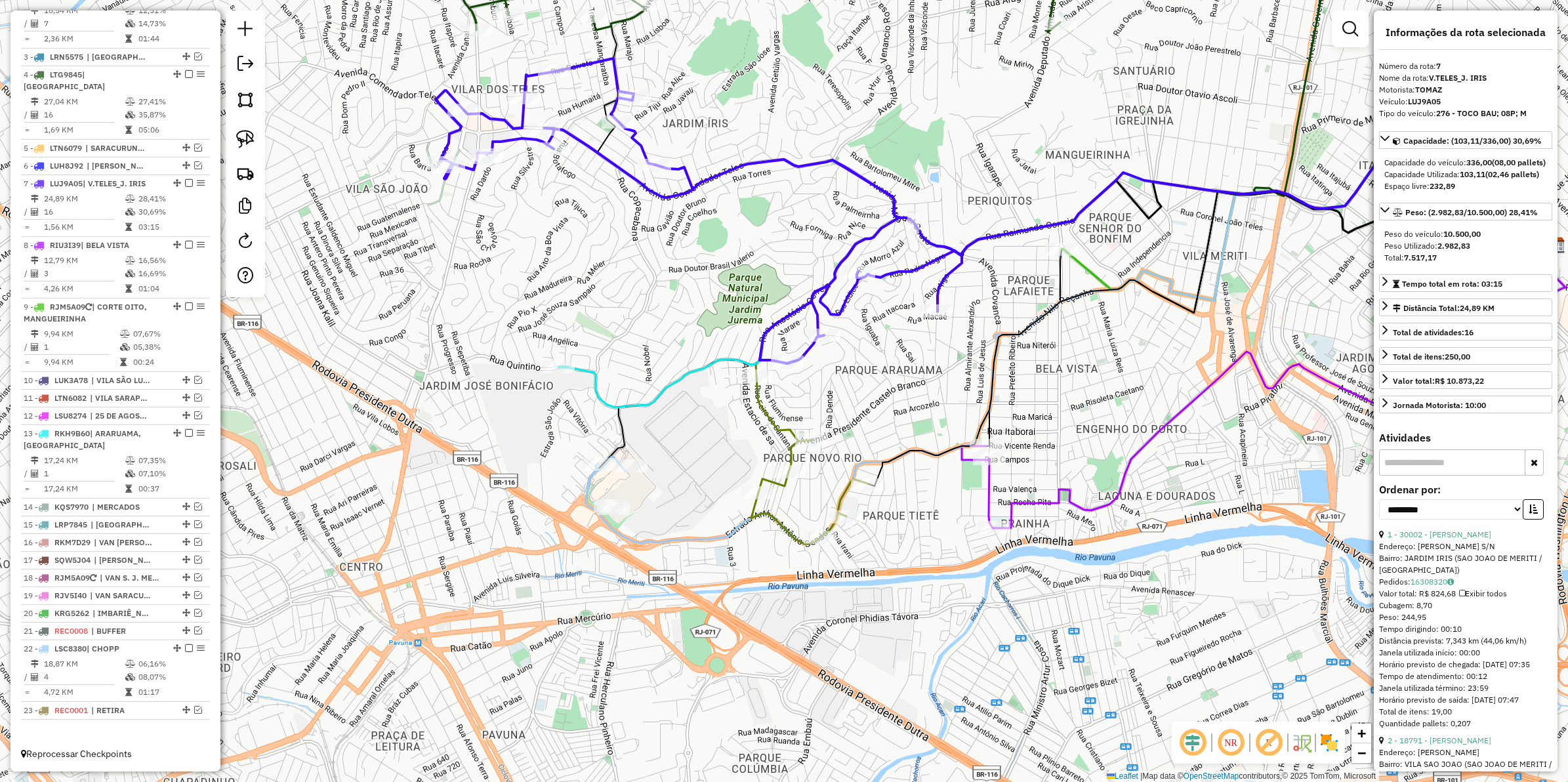
drag, startPoint x: 811, startPoint y: 389, endPoint x: 824, endPoint y: 338, distance: 52.6
click at [824, 338] on div "Janela de atendimento Grade de atendimento Capacidade Transportadoras Veículos …" at bounding box center [784, 391] width 1568 height 782
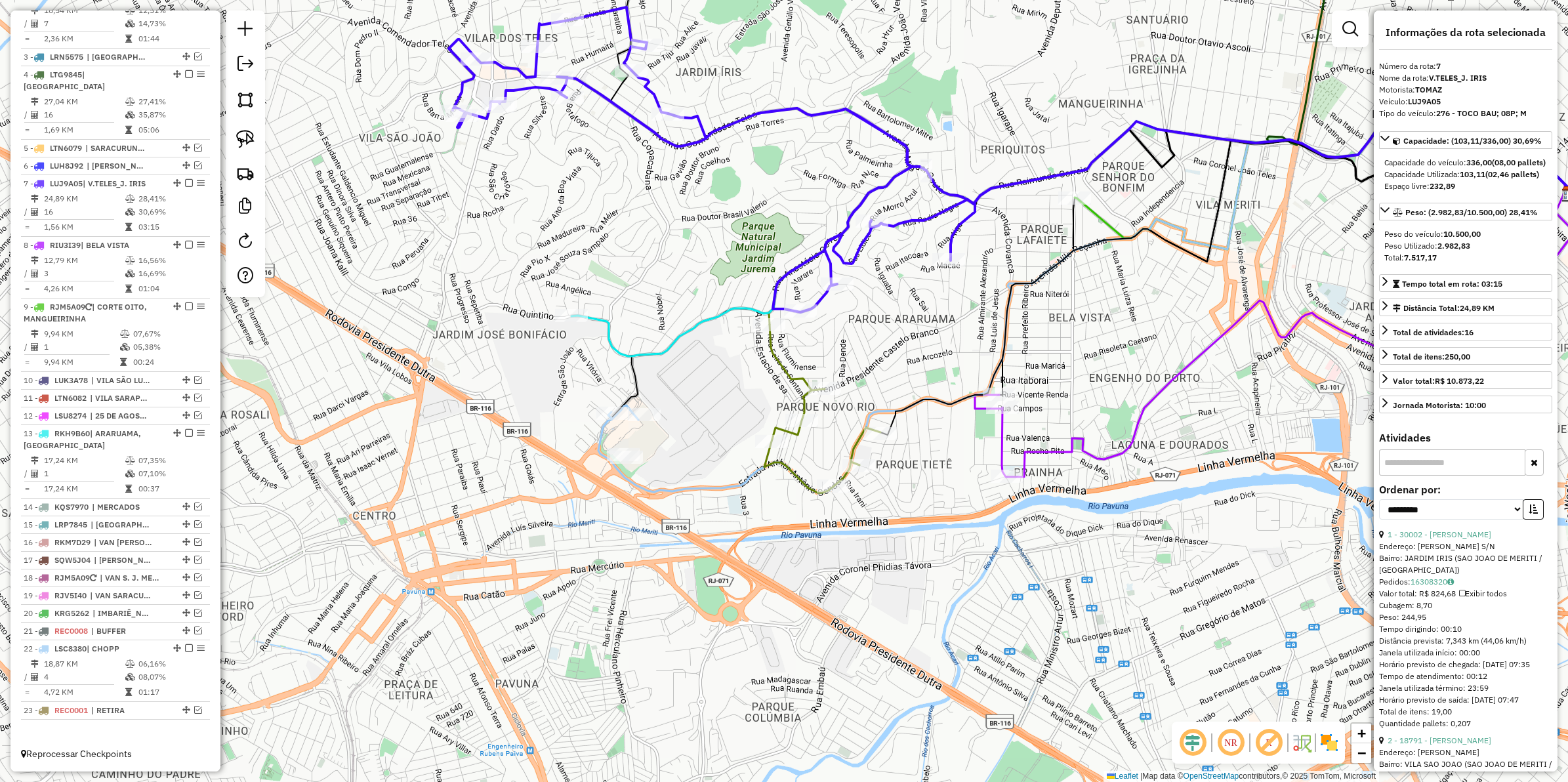
click at [786, 369] on icon at bounding box center [822, 409] width 117 height 168
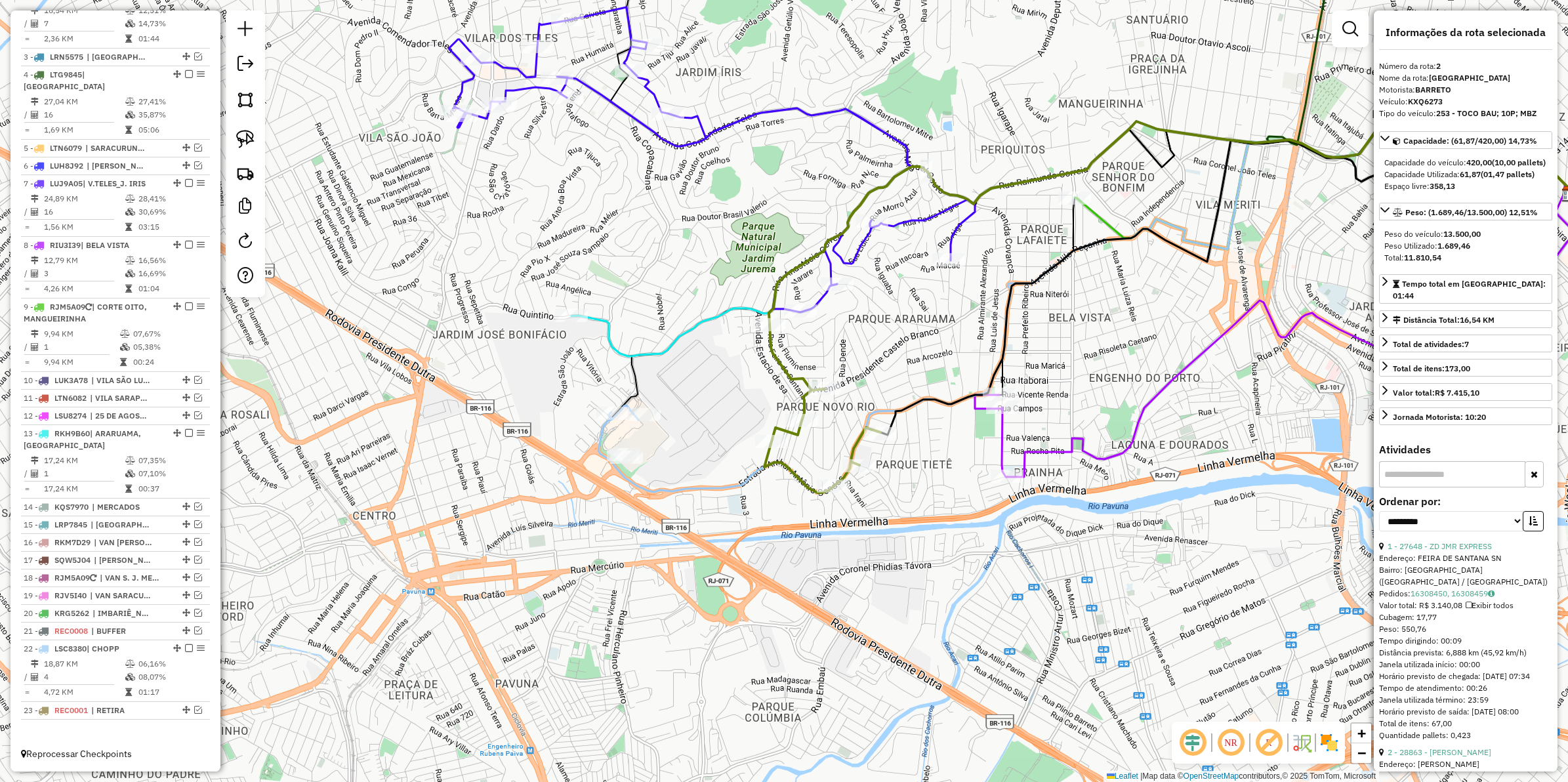
scroll to position [526, 0]
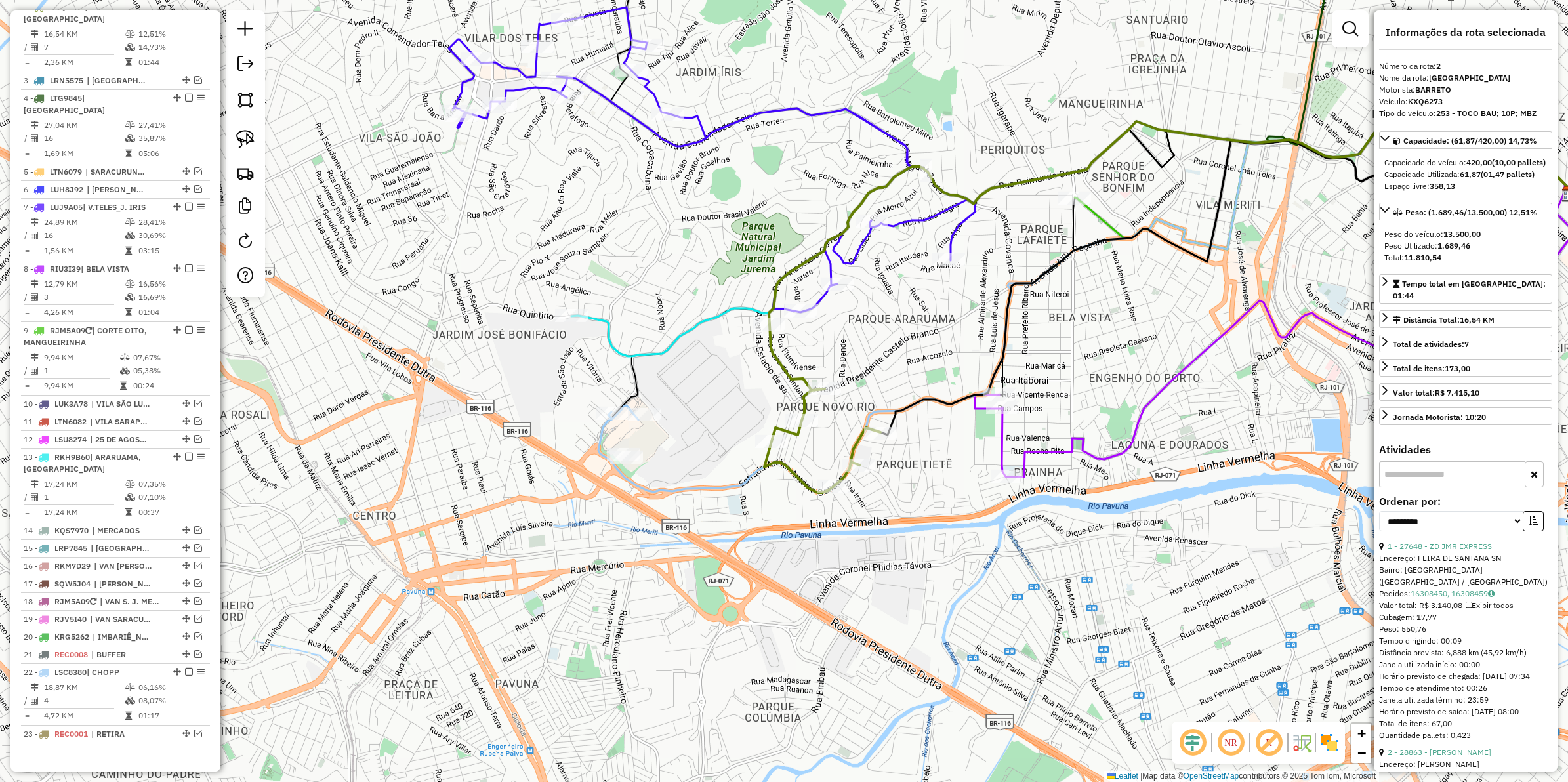
click at [674, 348] on icon at bounding box center [1072, 229] width 1001 height 256
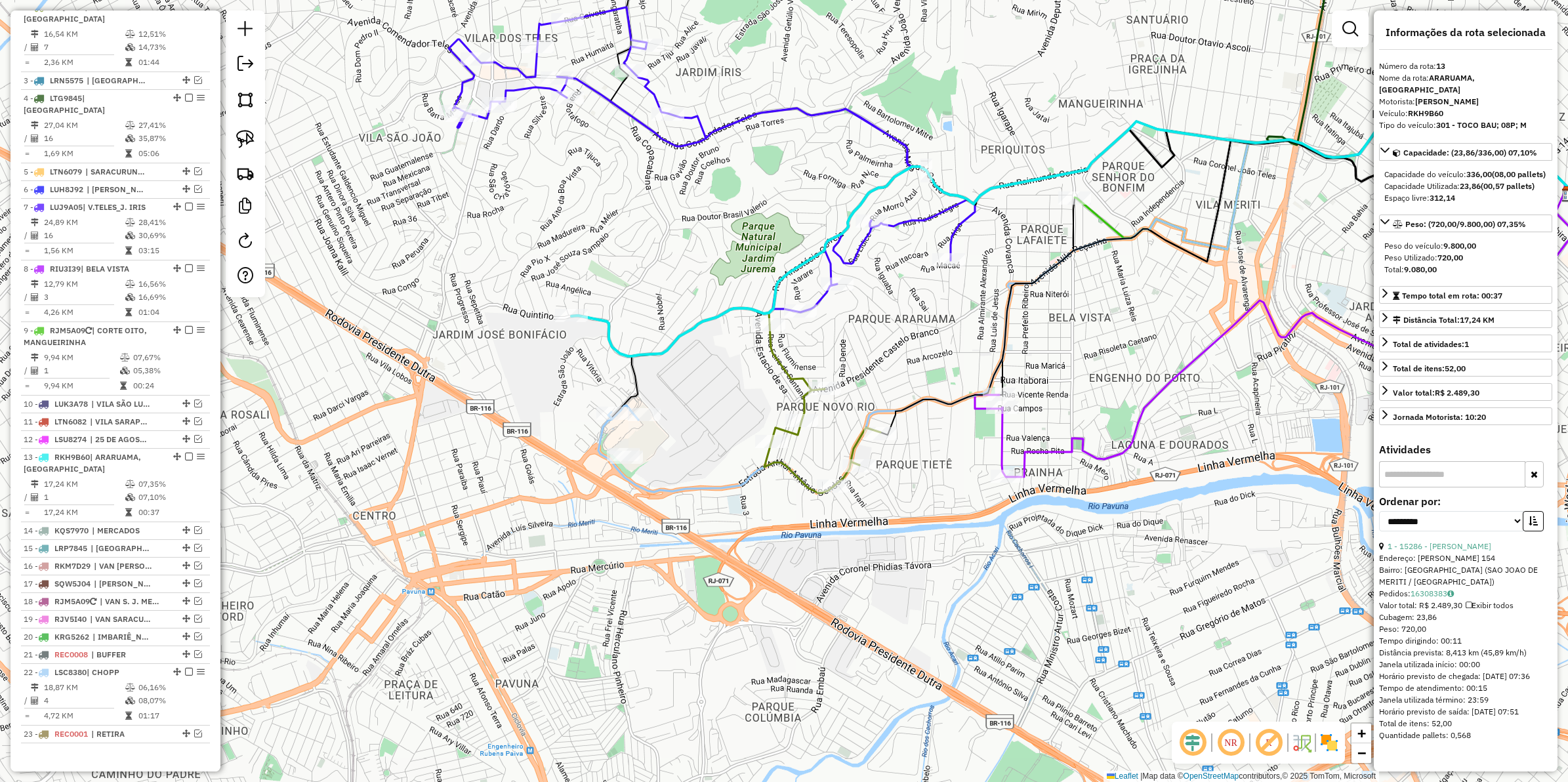
scroll to position [552, 0]
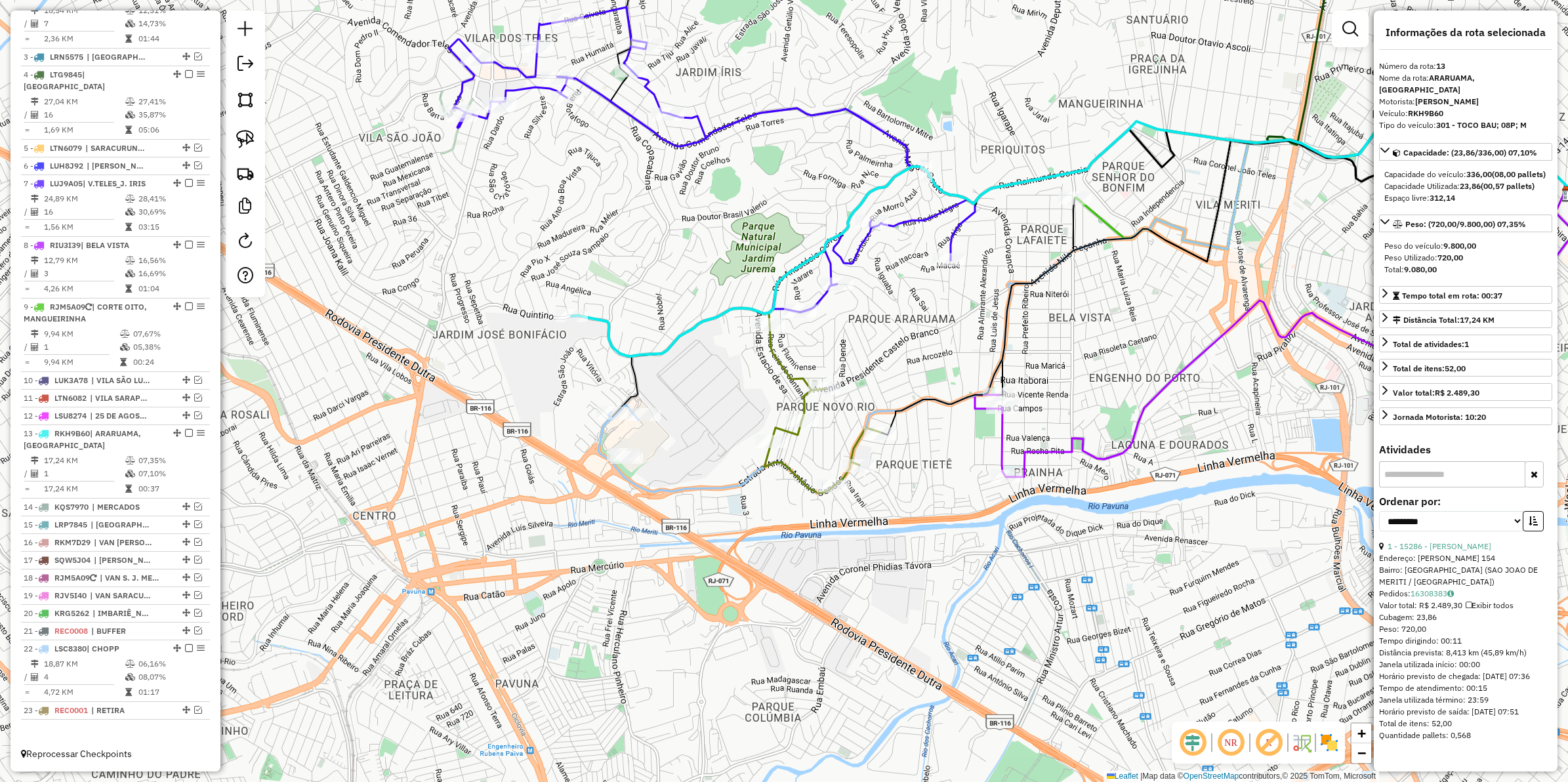
click at [683, 333] on icon at bounding box center [1072, 229] width 1001 height 256
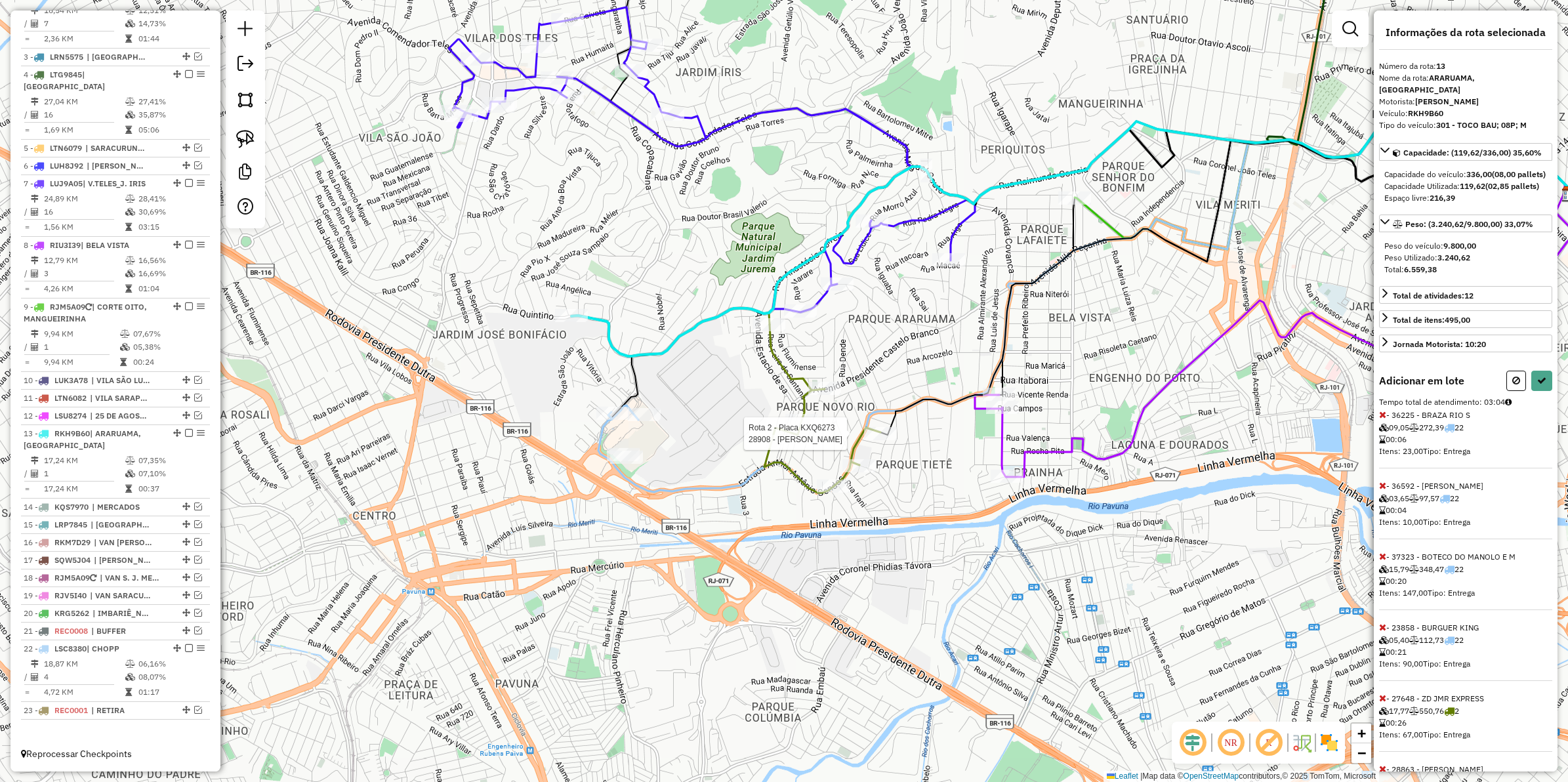
select select "**********"
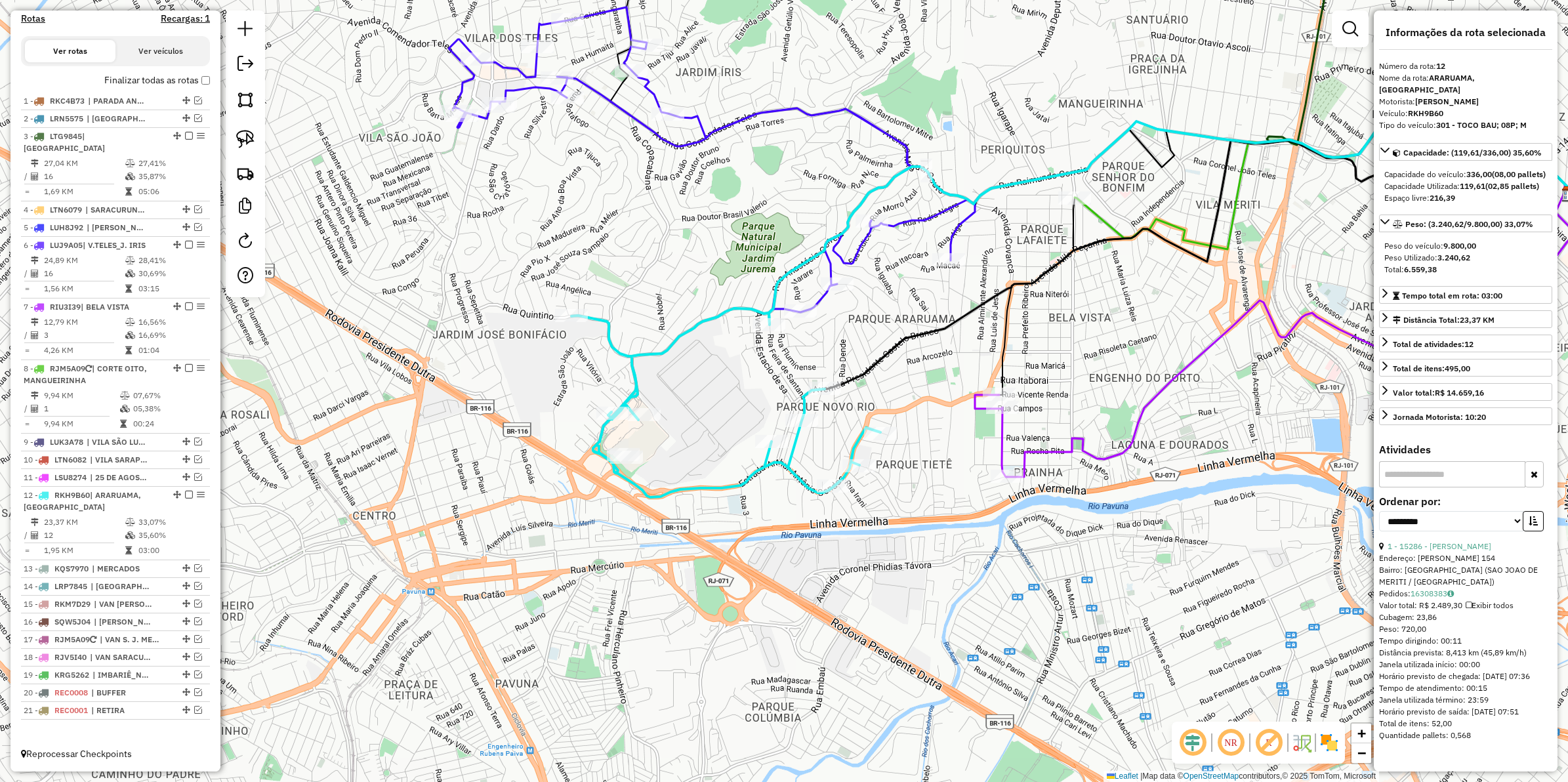
scroll to position [416, 0]
click at [803, 403] on icon at bounding box center [726, 403] width 309 height 189
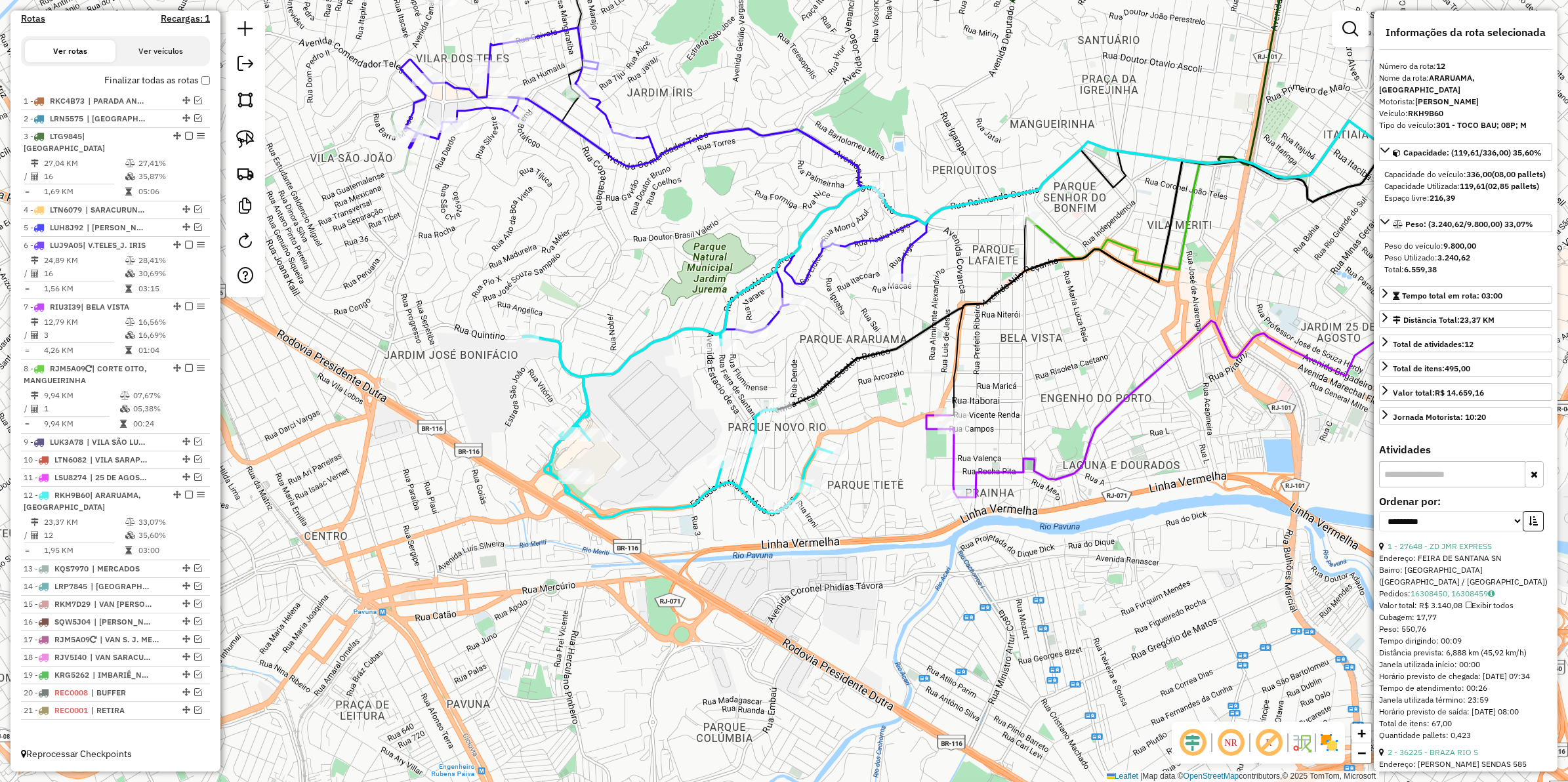
drag, startPoint x: 952, startPoint y: 344, endPoint x: 771, endPoint y: 447, distance: 208.3
click at [771, 447] on div "Janela de atendimento Grade de atendimento Capacidade Transportadoras Veículos …" at bounding box center [784, 391] width 1568 height 782
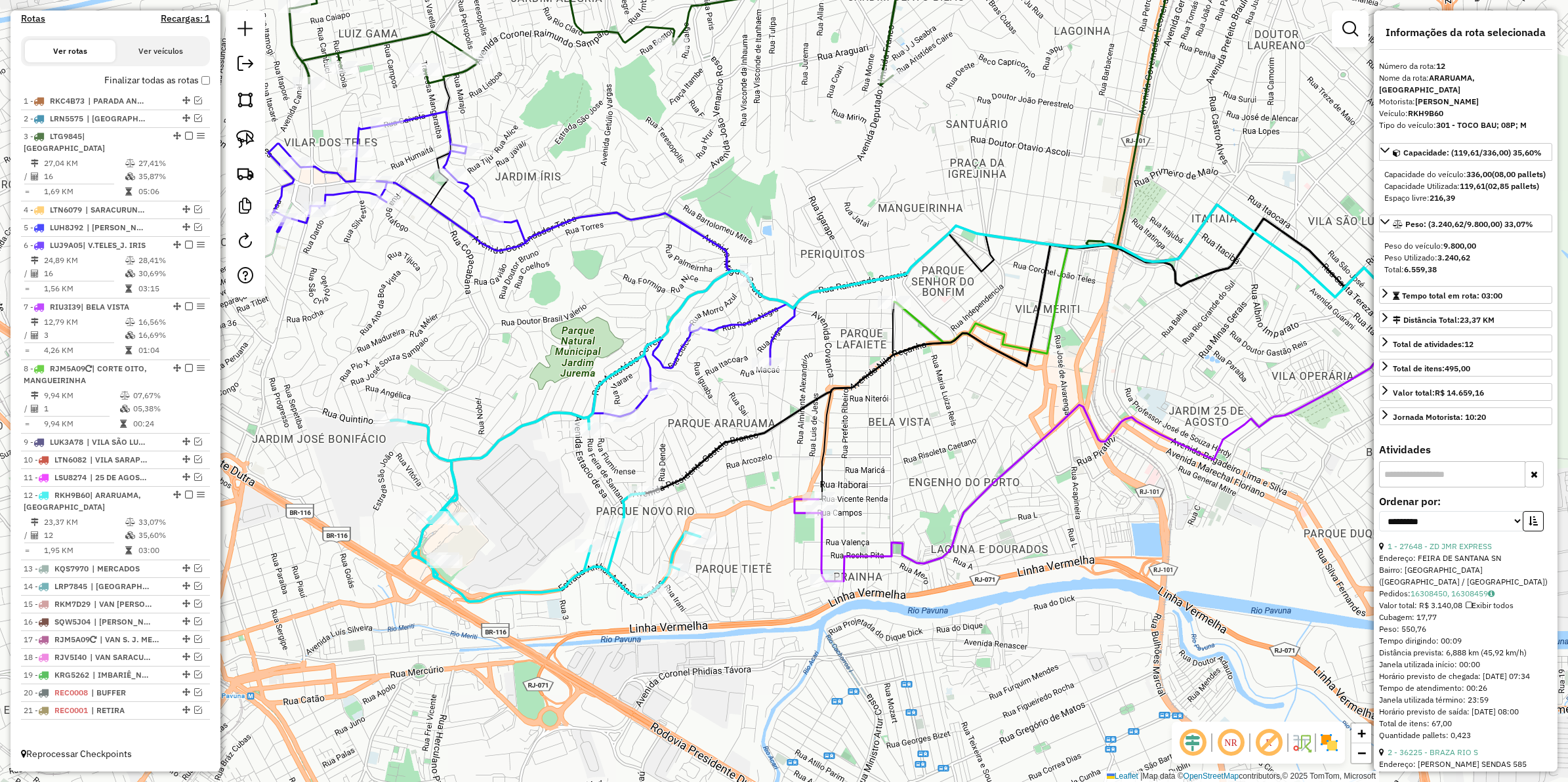
click at [756, 317] on icon at bounding box center [1040, 268] width 702 height 127
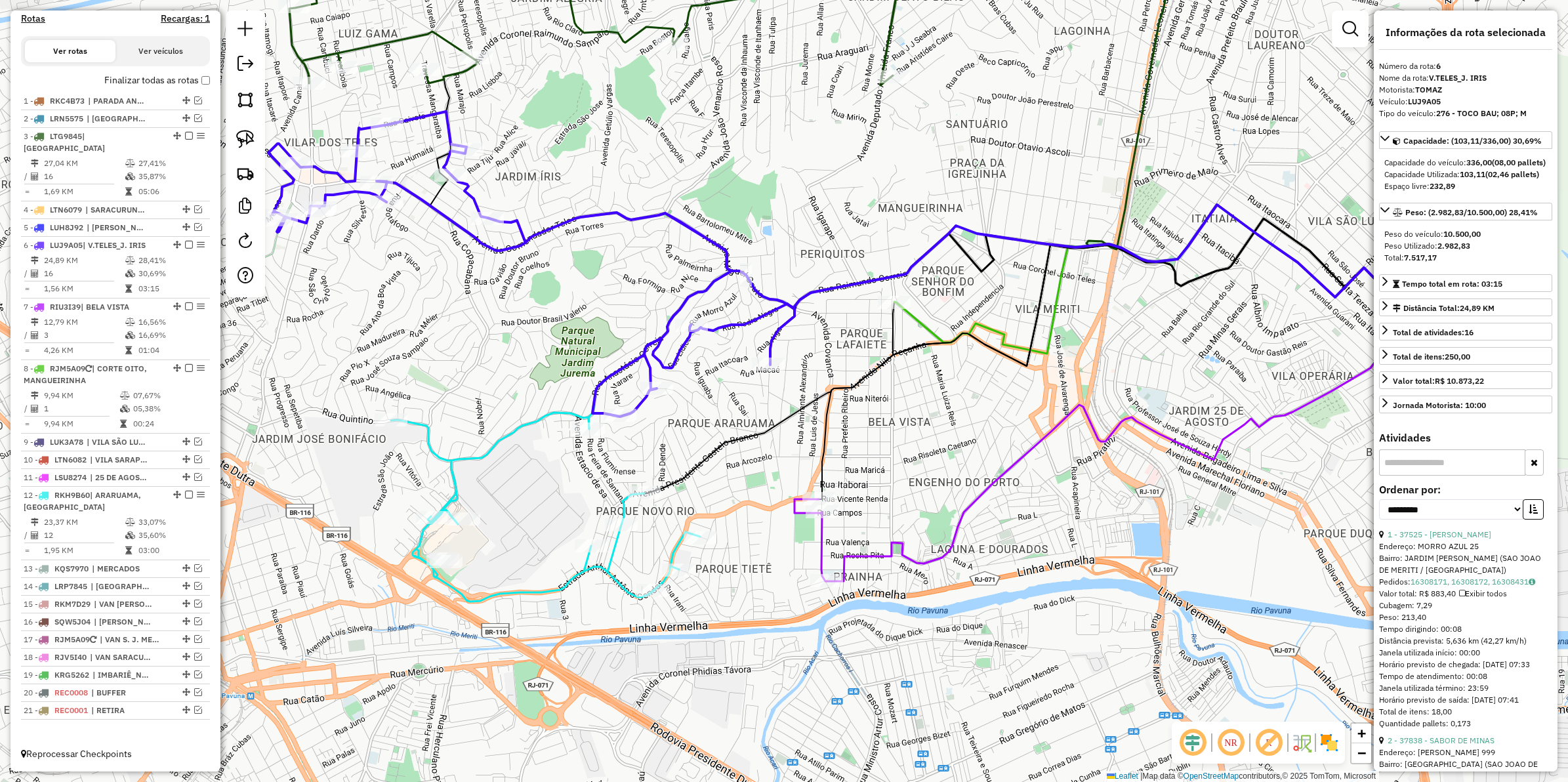
click at [675, 550] on icon at bounding box center [545, 508] width 309 height 189
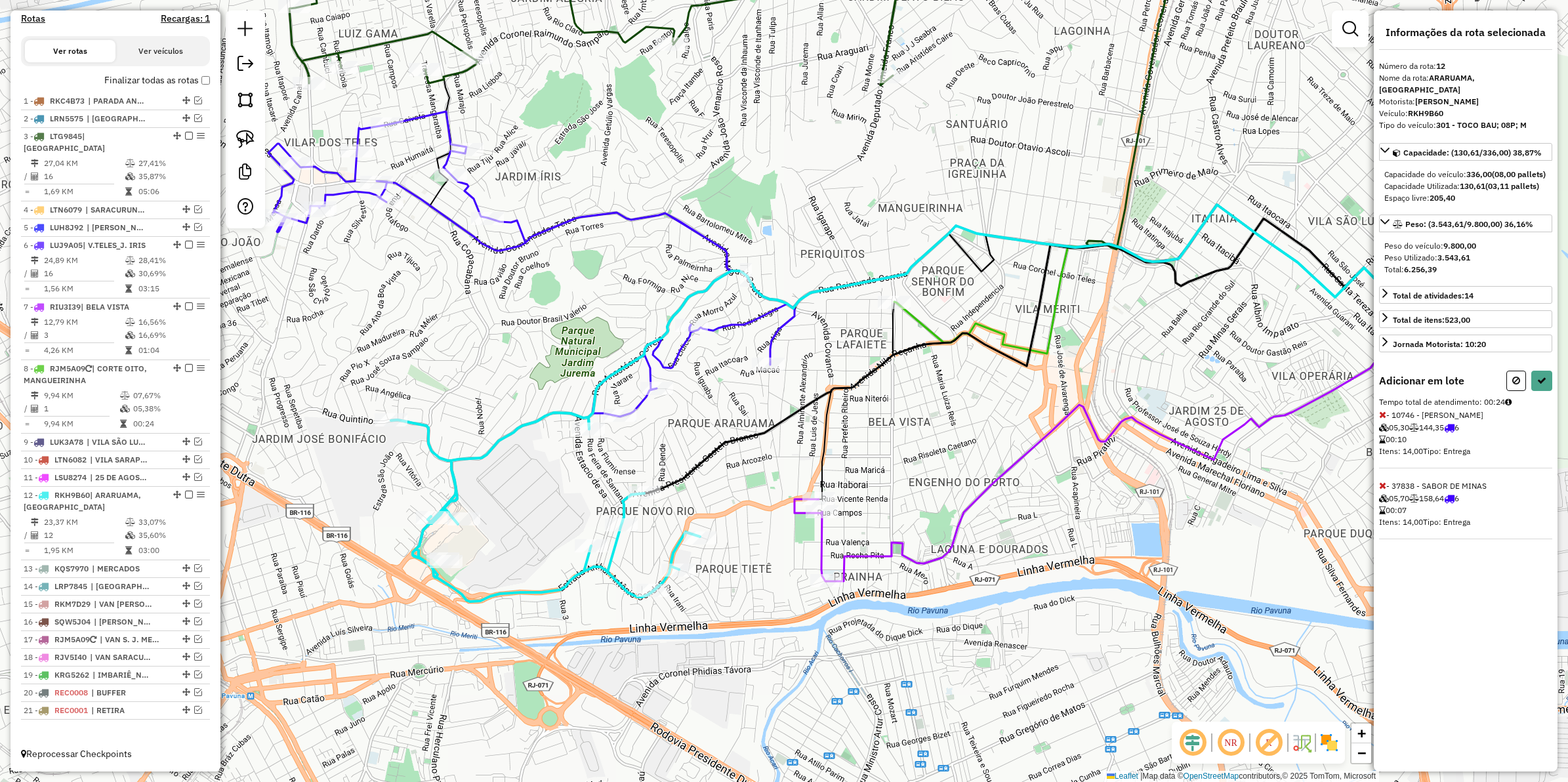
select select "**********"
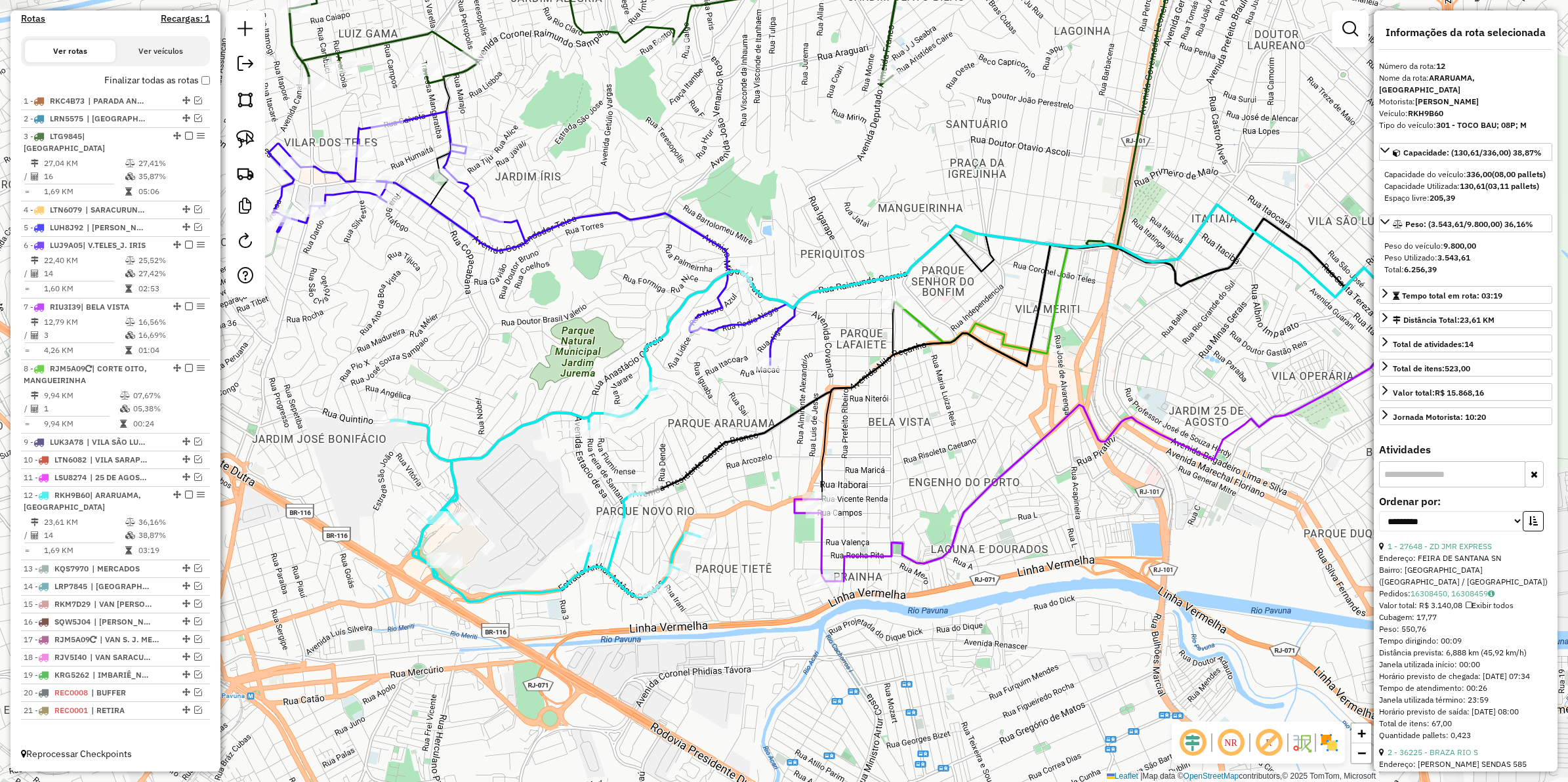
click at [740, 327] on icon at bounding box center [1040, 268] width 702 height 127
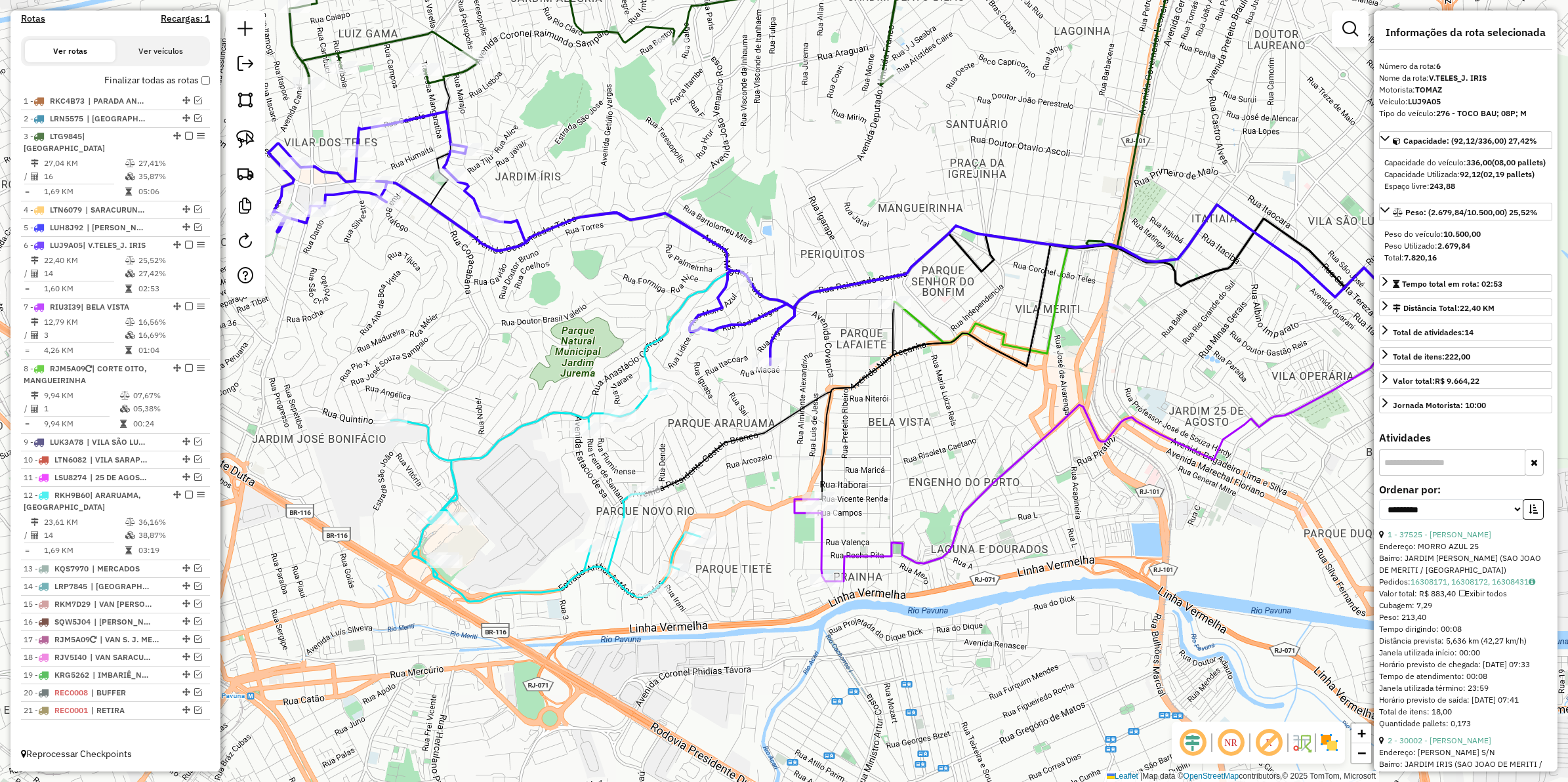
click at [564, 412] on icon at bounding box center [545, 494] width 309 height 213
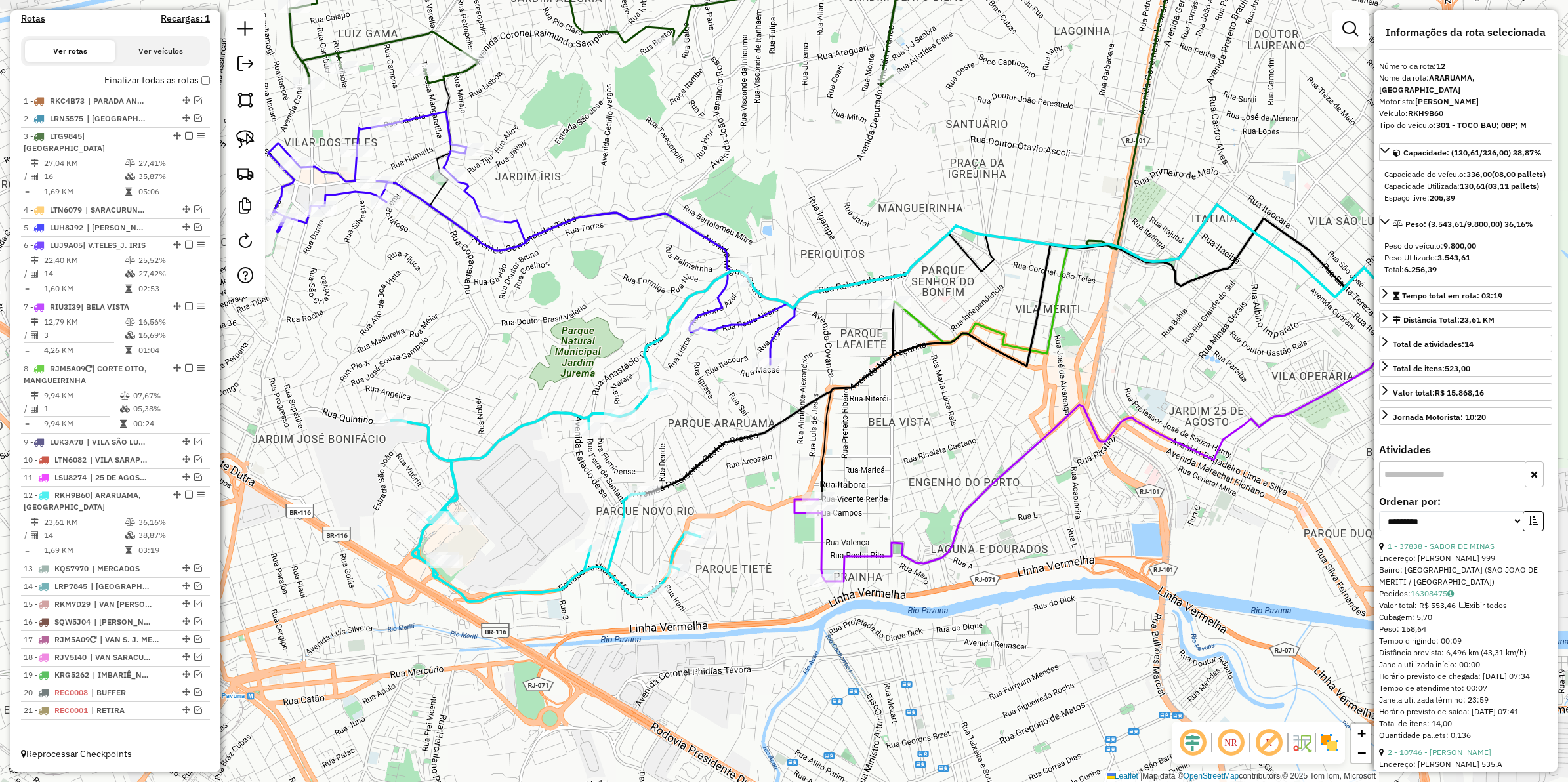
click at [729, 320] on icon at bounding box center [1040, 268] width 702 height 127
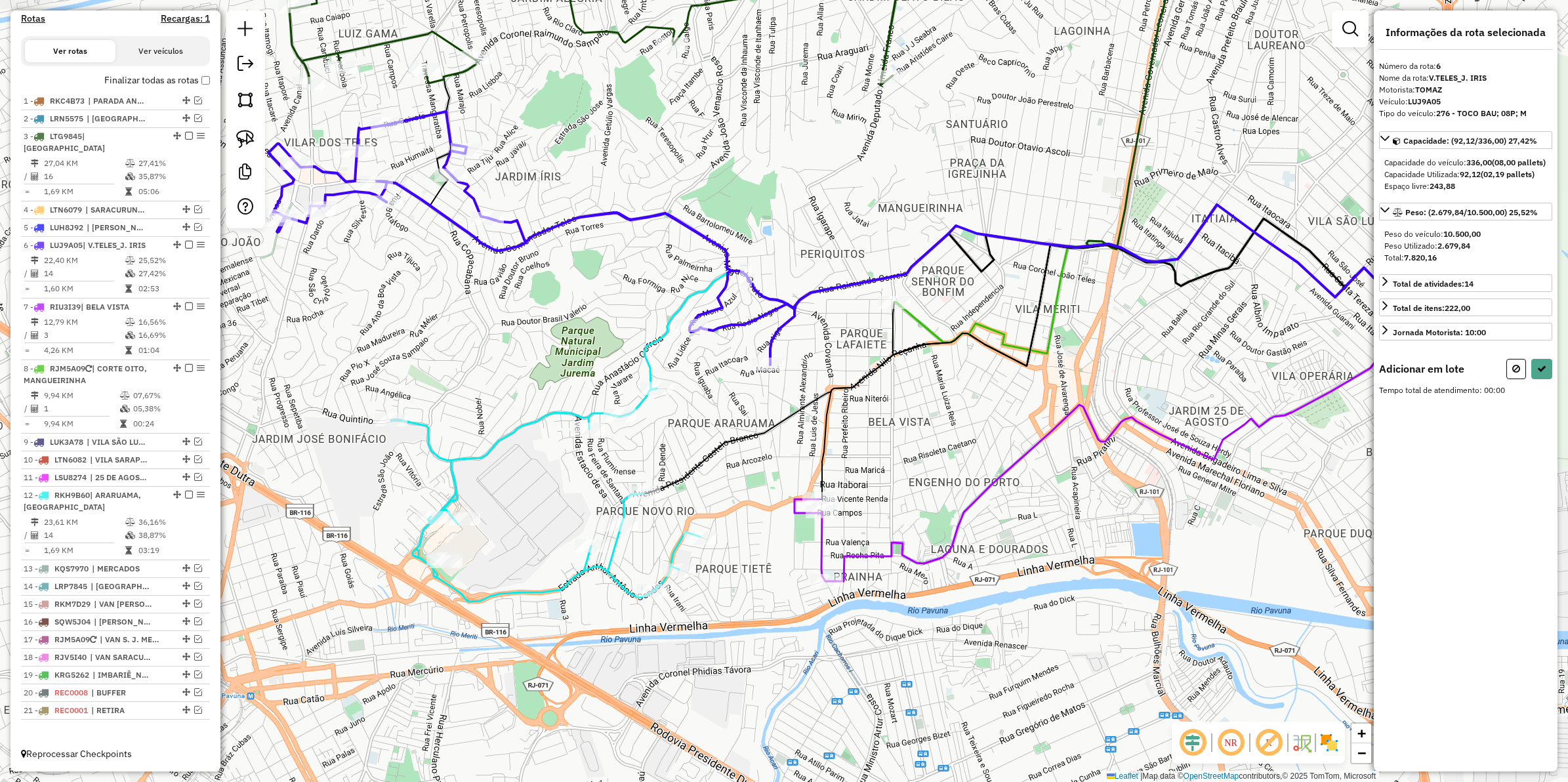
click at [894, 309] on div at bounding box center [894, 302] width 32 height 13
select select "**********"
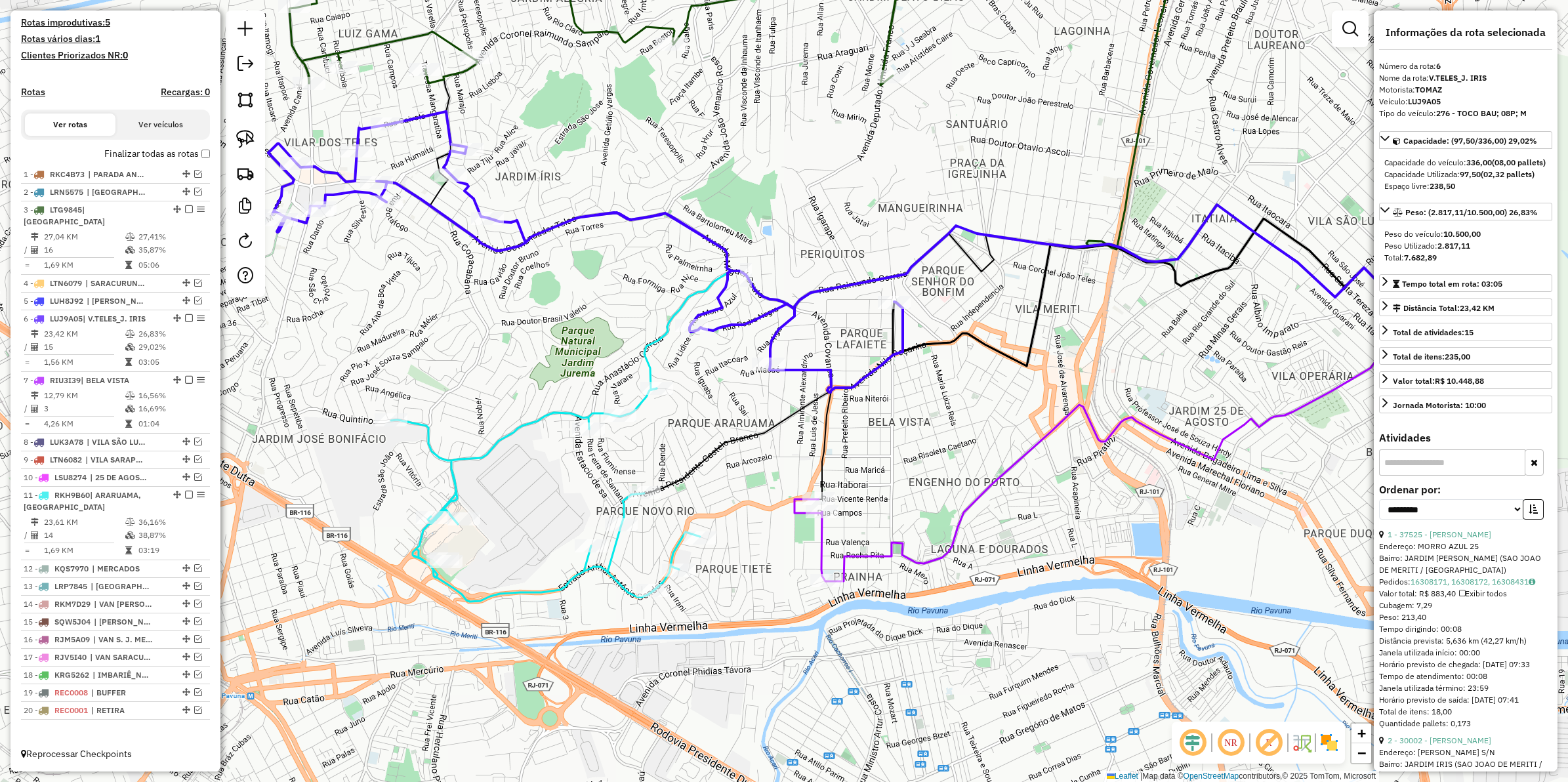
scroll to position [343, 0]
click at [648, 362] on icon at bounding box center [1018, 297] width 748 height 185
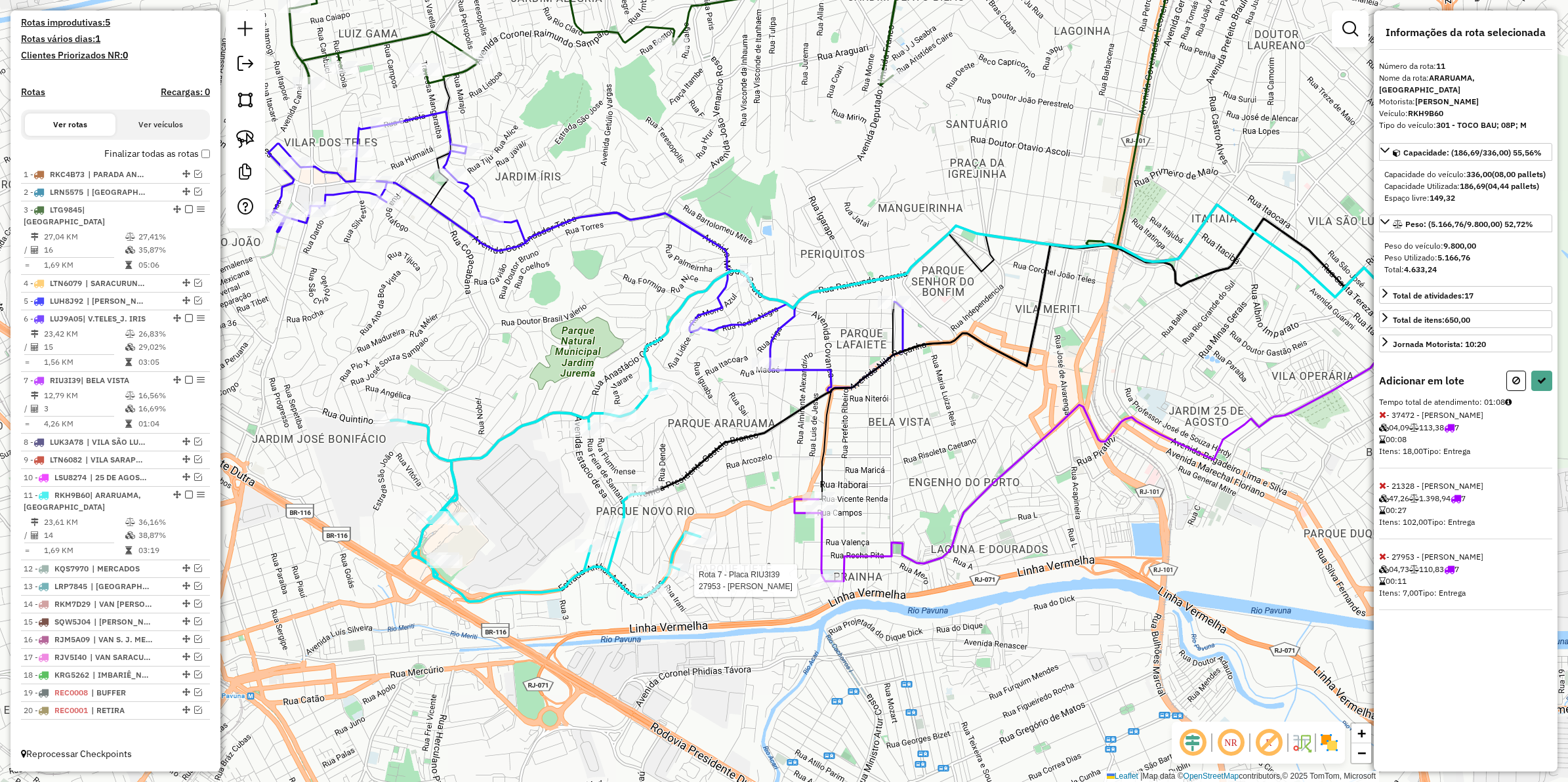
select select "**********"
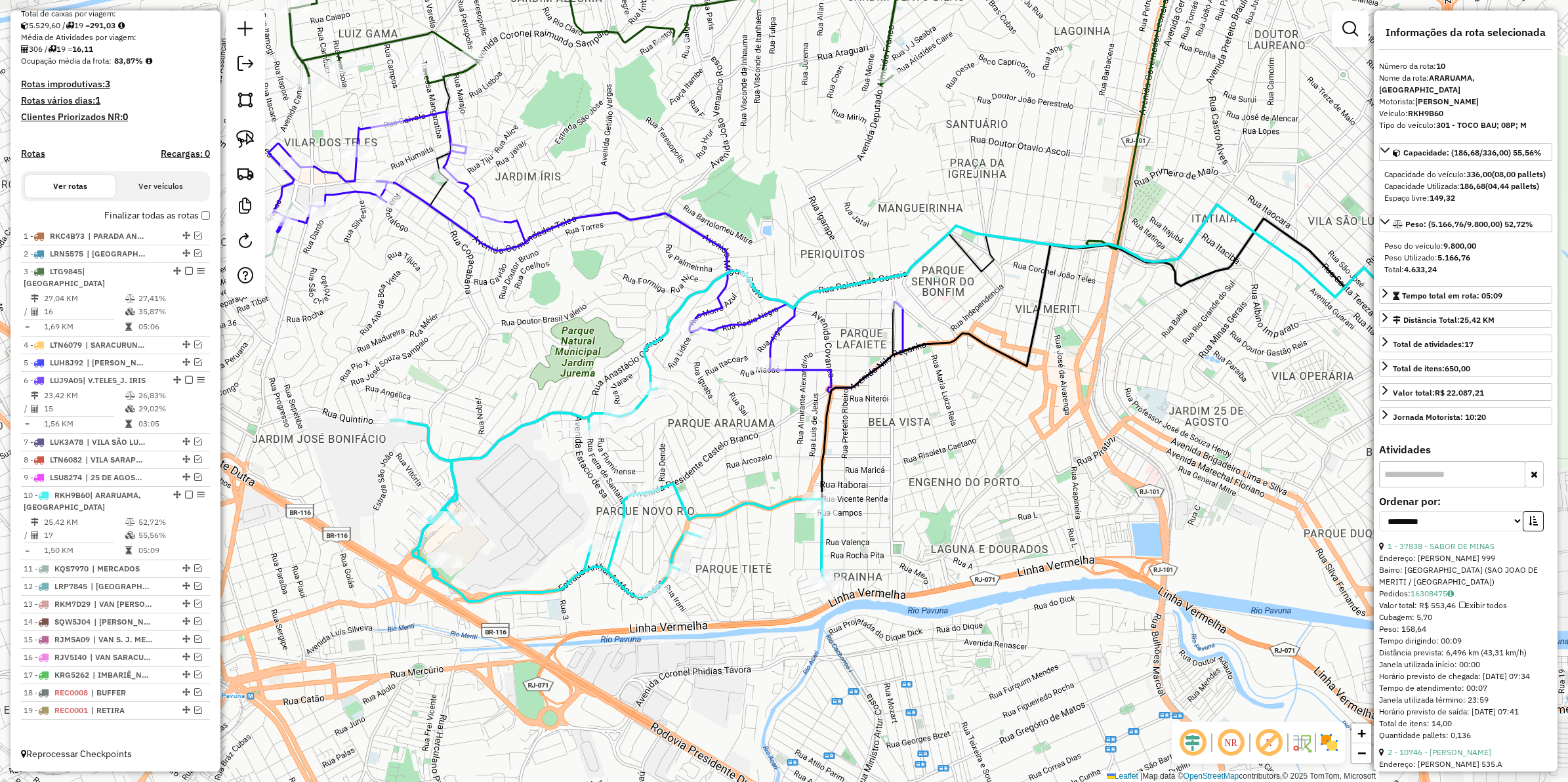
scroll to position [281, 0]
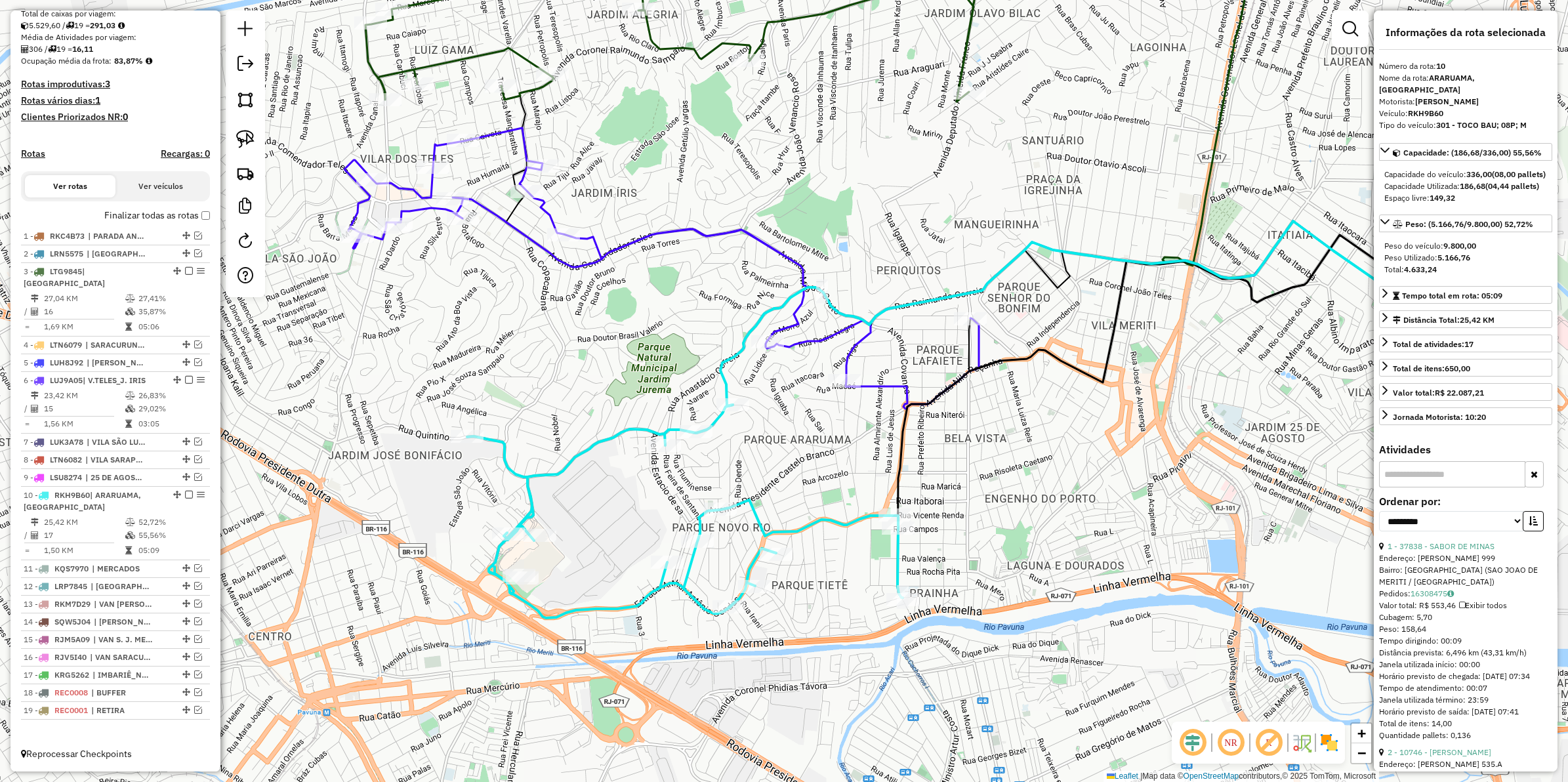
drag, startPoint x: 808, startPoint y: 490, endPoint x: 891, endPoint y: 508, distance: 84.9
click at [891, 508] on div "Janela de atendimento Grade de atendimento Capacidade Transportadoras Veículos …" at bounding box center [784, 391] width 1568 height 782
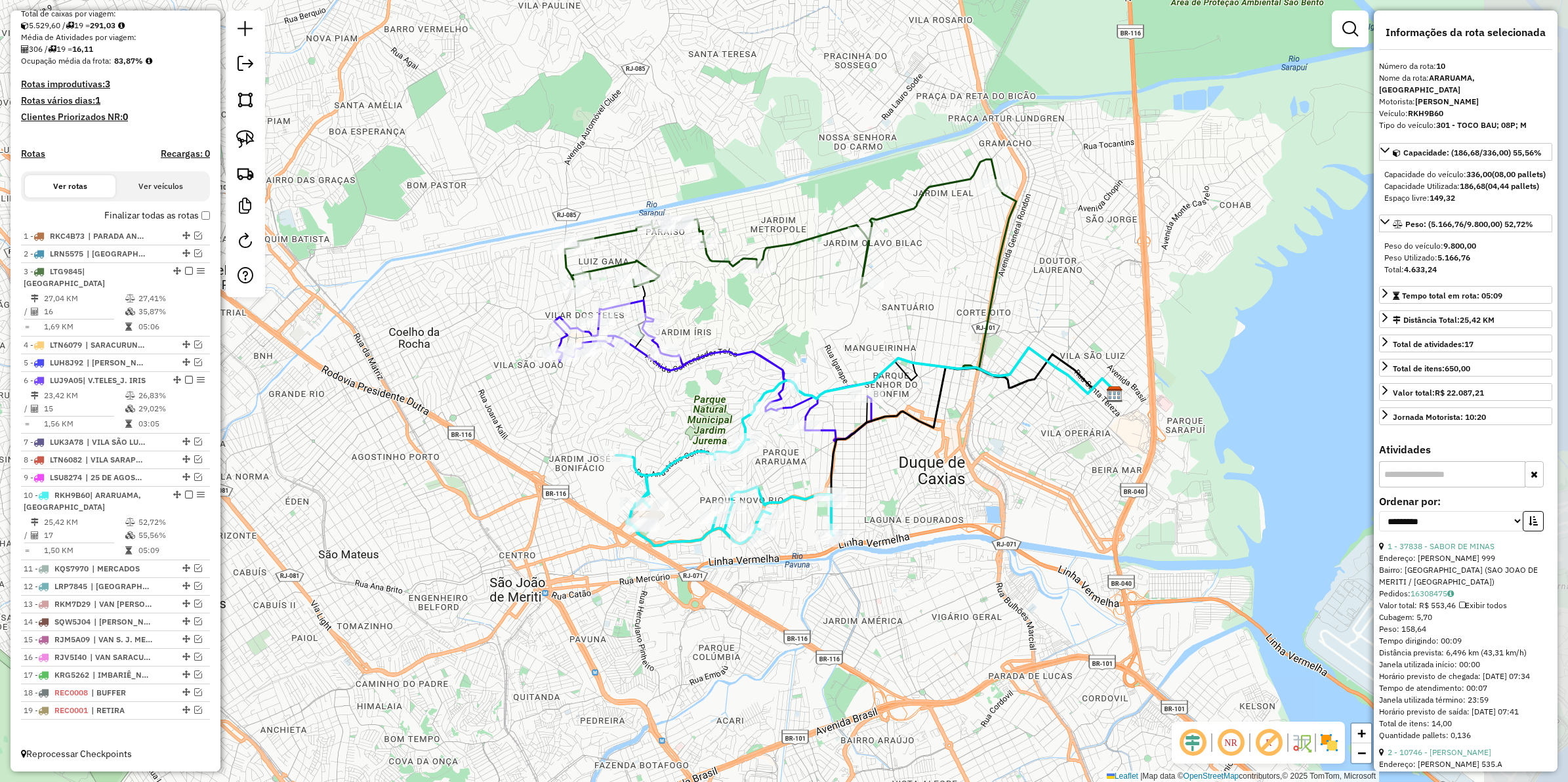
drag, startPoint x: 953, startPoint y: 487, endPoint x: 862, endPoint y: 463, distance: 94.1
click at [862, 463] on div "Janela de atendimento Grade de atendimento Capacidade Transportadoras Veículos …" at bounding box center [784, 391] width 1568 height 782
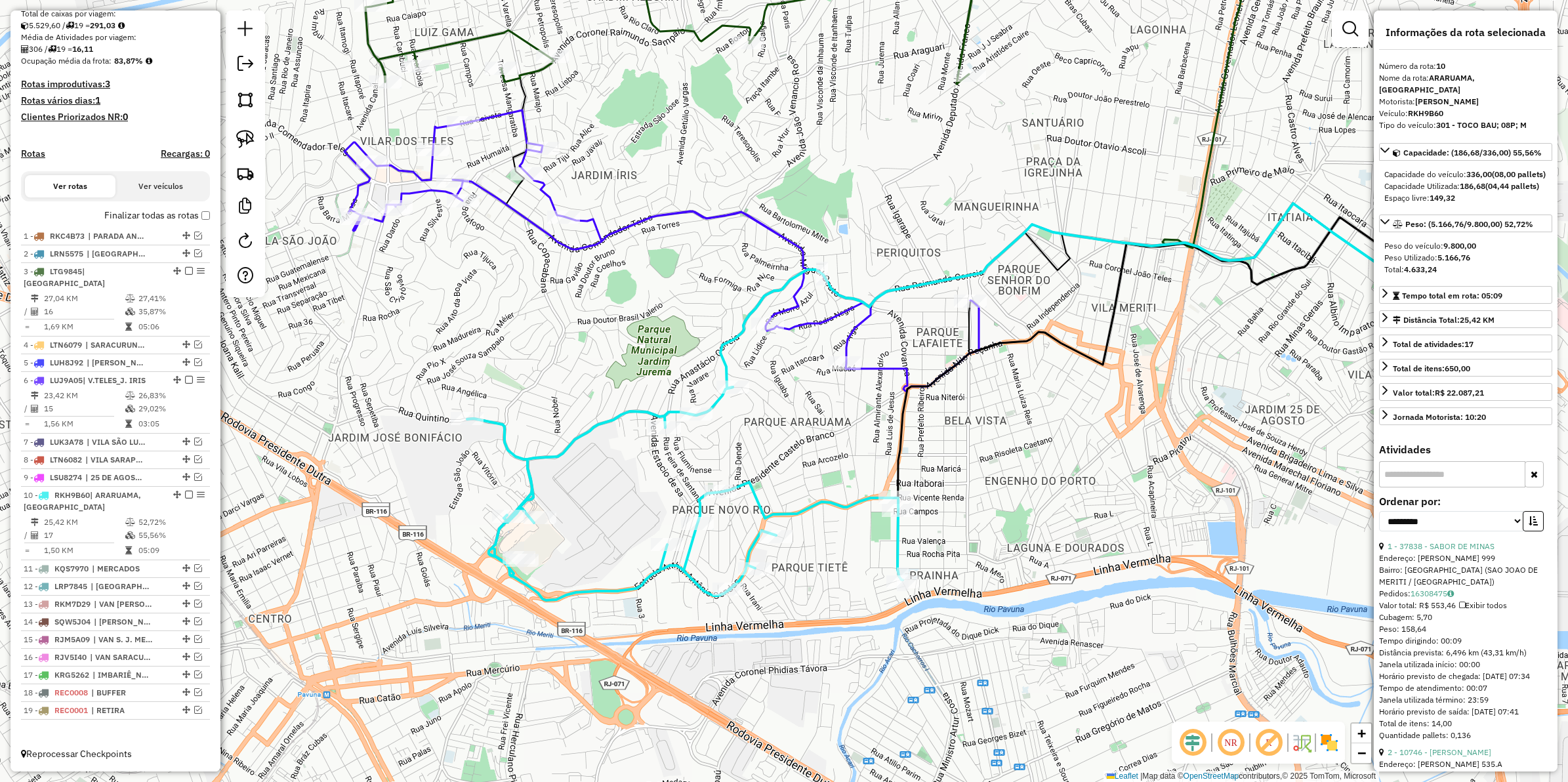
click at [614, 418] on icon at bounding box center [685, 494] width 436 height 213
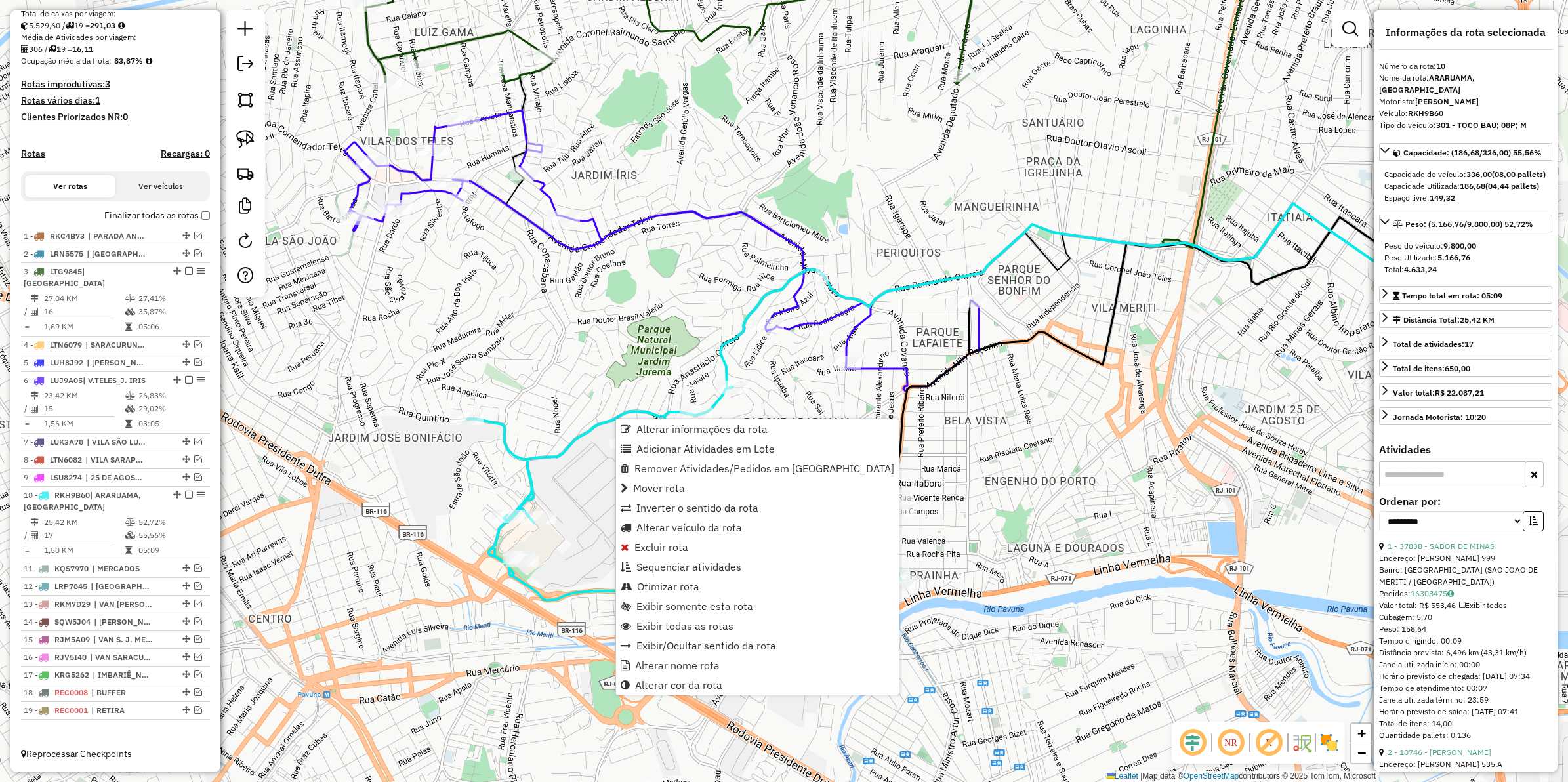
click at [602, 386] on div "Janela de atendimento Grade de atendimento Capacidade Transportadoras Veículos …" at bounding box center [784, 391] width 1568 height 782
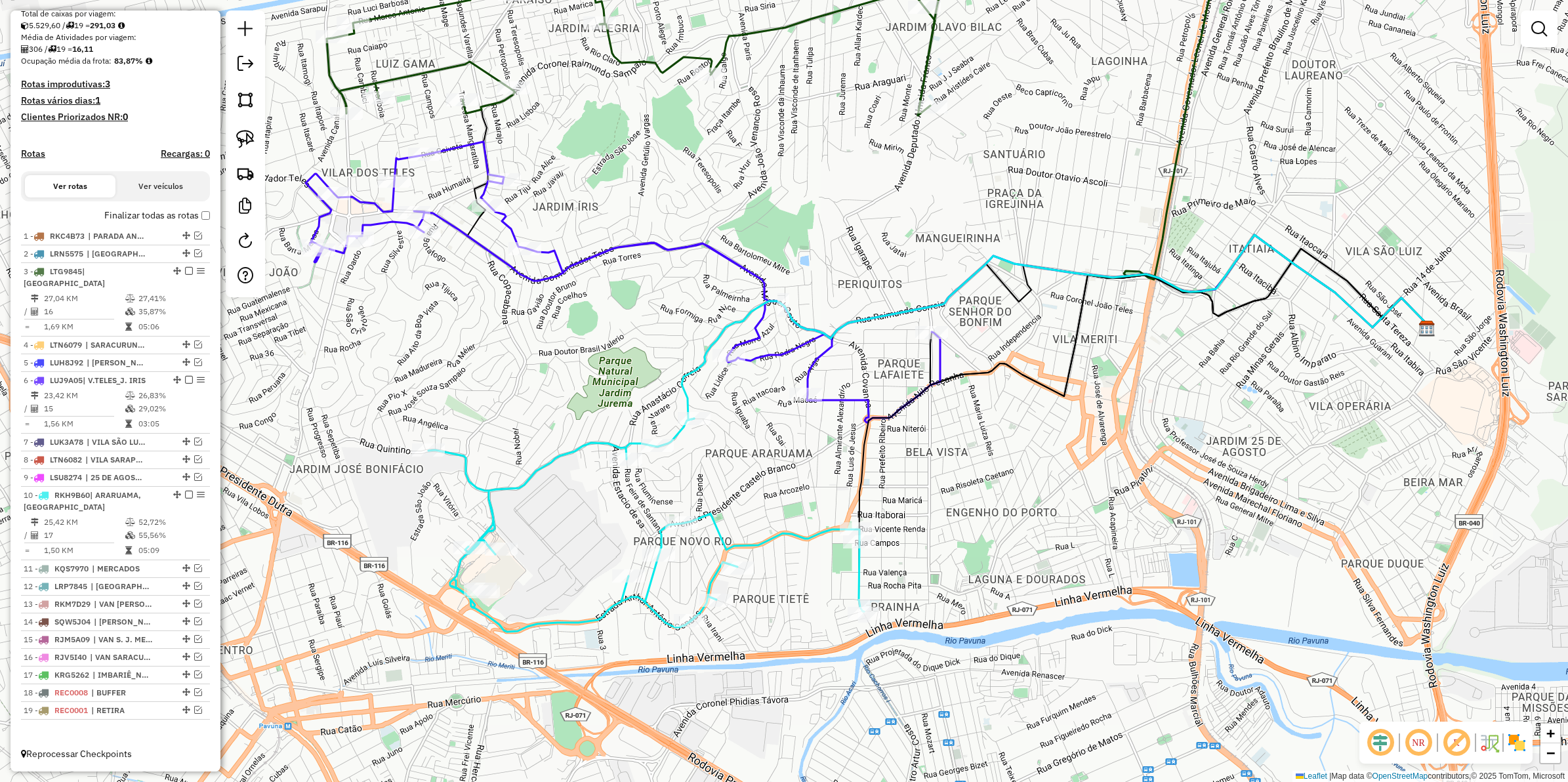
drag, startPoint x: 611, startPoint y: 367, endPoint x: 572, endPoint y: 399, distance: 50.4
click at [572, 399] on div "Janela de atendimento Grade de atendimento Capacidade Transportadoras Veículos …" at bounding box center [784, 391] width 1568 height 782
click at [135, 642] on span "| VAN S. J. MERITI" at bounding box center [123, 639] width 60 height 11
select select "**********"
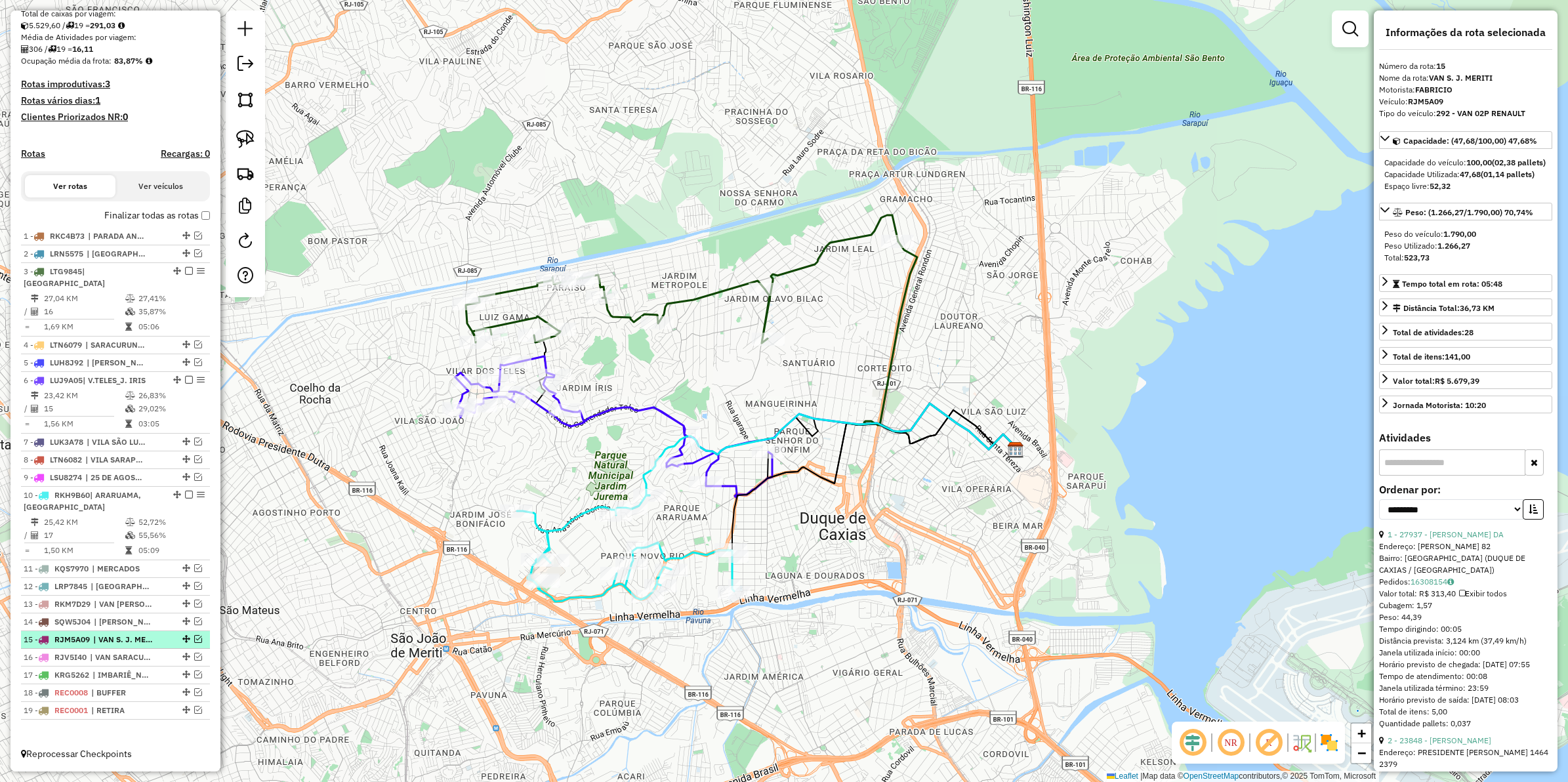
click at [195, 638] on em at bounding box center [198, 639] width 8 height 8
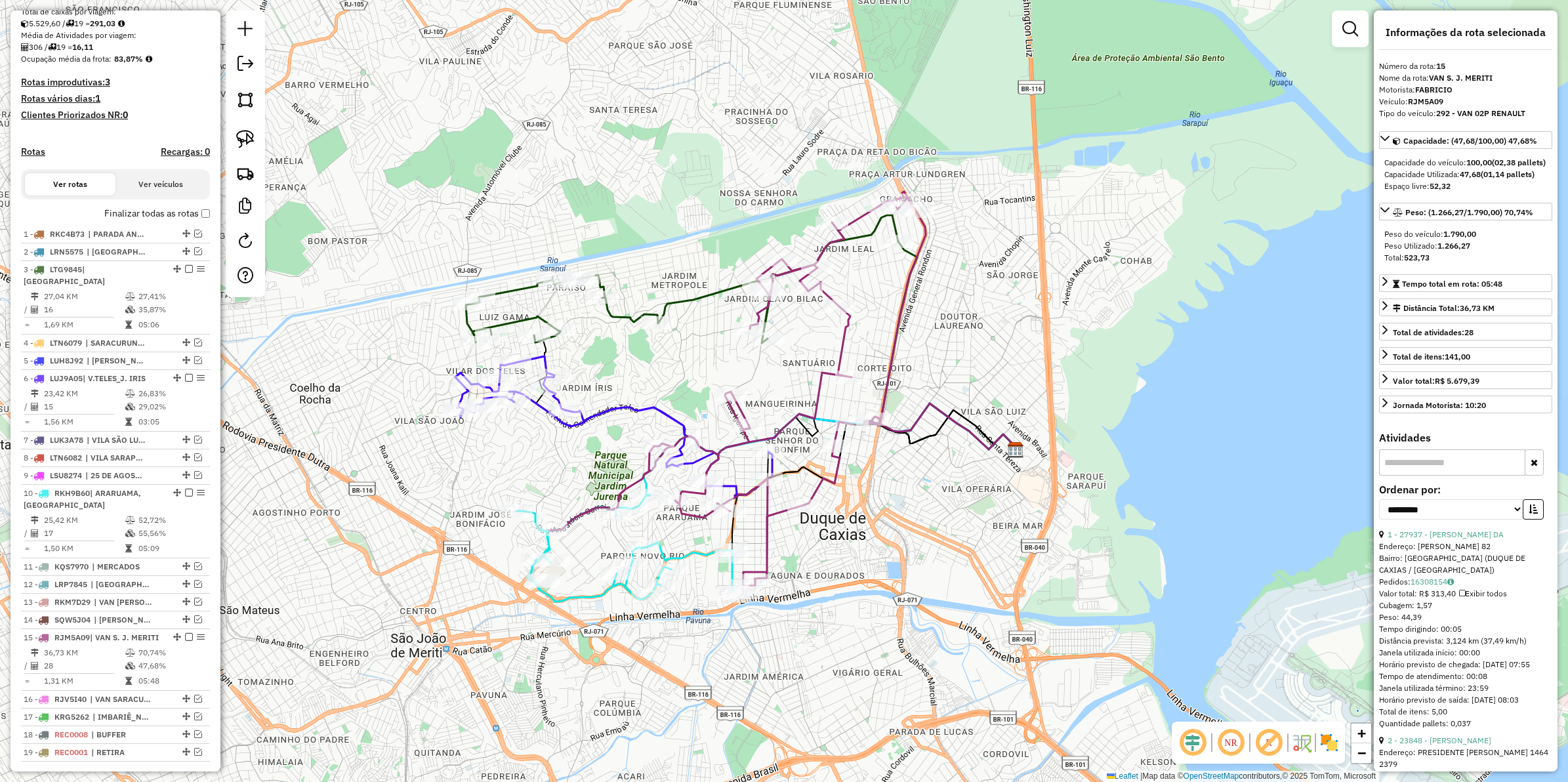
scroll to position [337, 0]
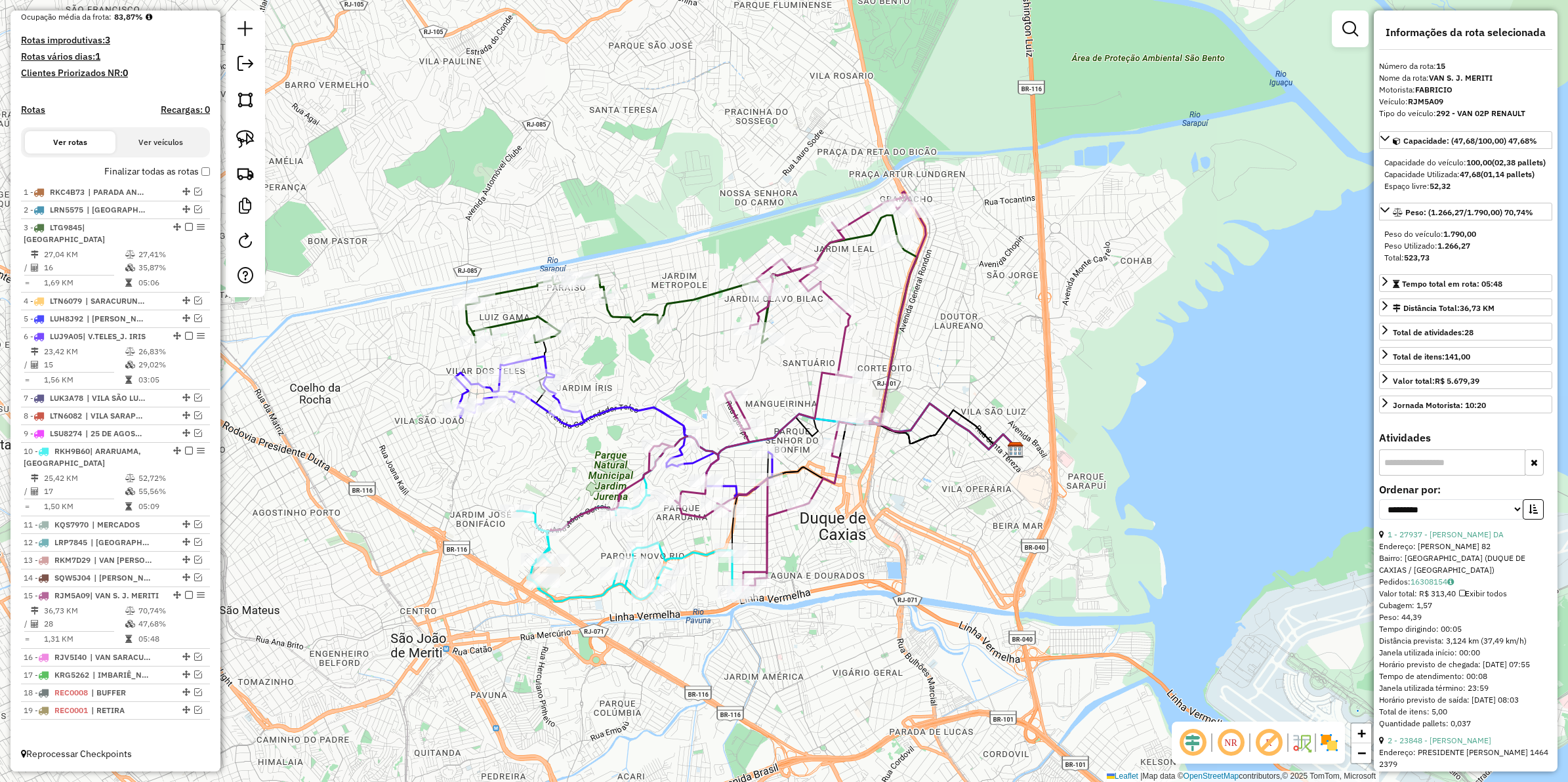
click at [847, 340] on icon at bounding box center [738, 392] width 375 height 400
click at [844, 345] on icon at bounding box center [738, 392] width 375 height 400
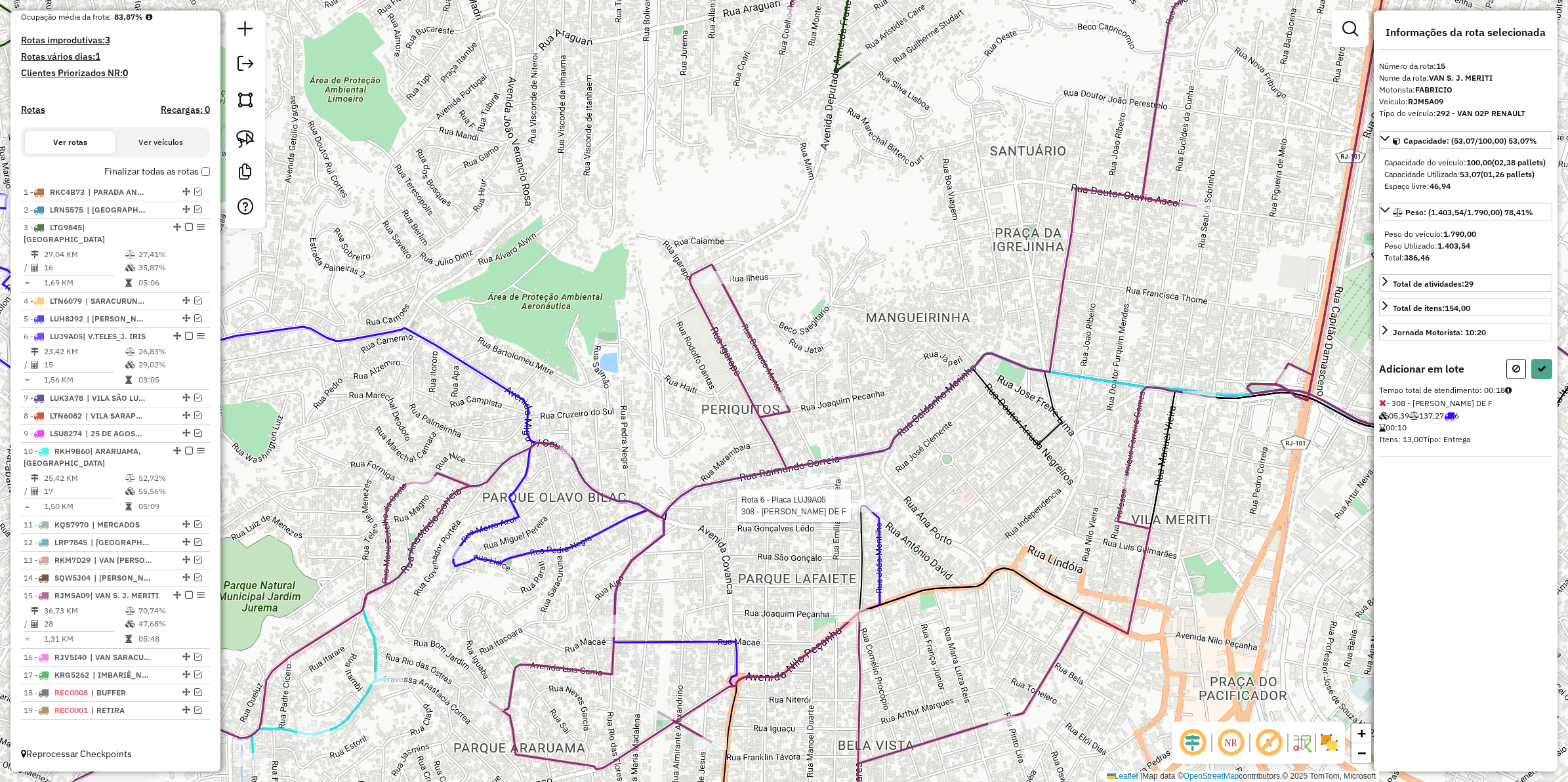
select select "**********"
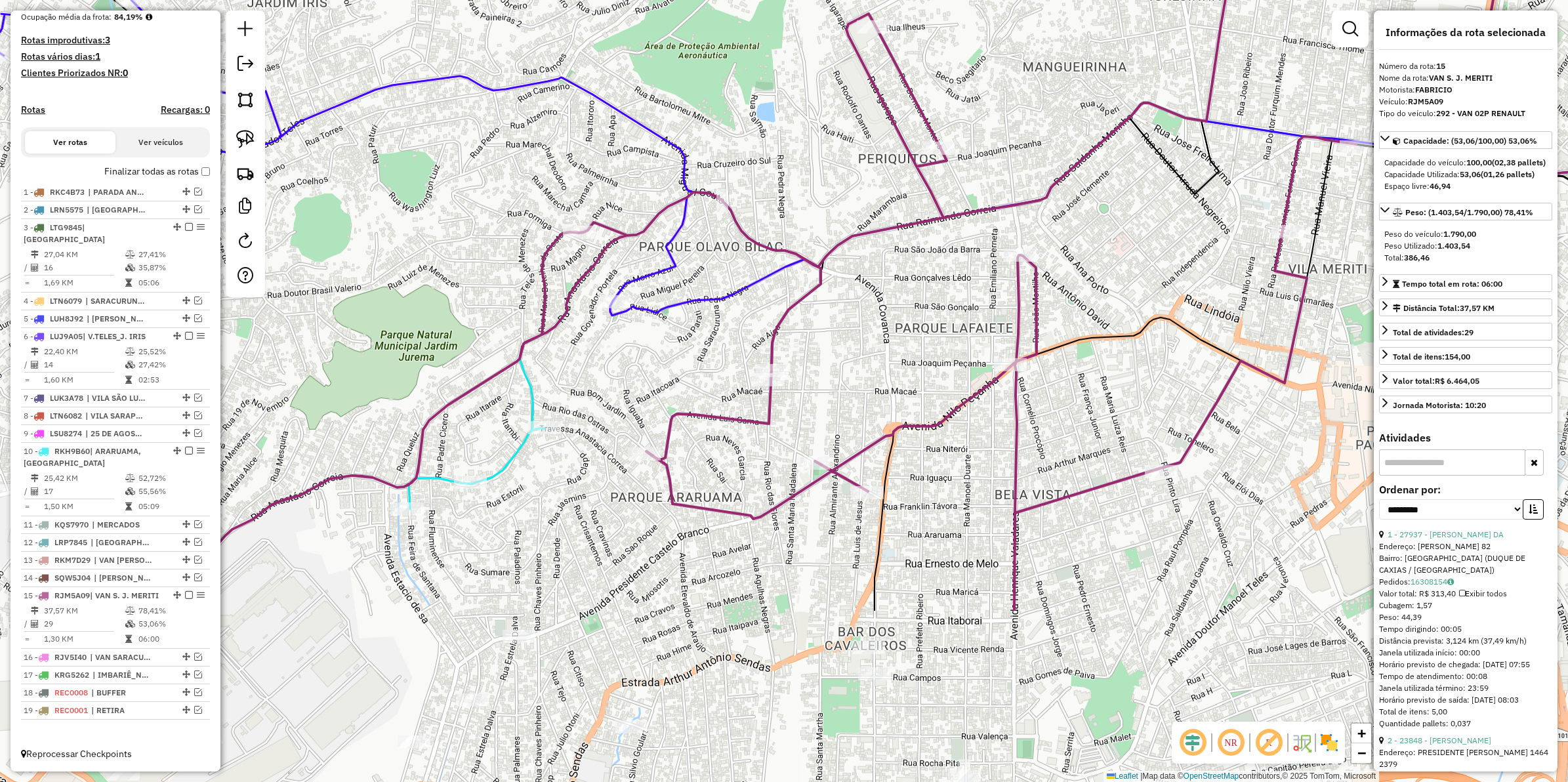
drag, startPoint x: 747, startPoint y: 537, endPoint x: 916, endPoint y: 302, distance: 289.5
click at [916, 302] on div "Janela de atendimento Grade de atendimento Capacidade Transportadoras Veículos …" at bounding box center [784, 391] width 1568 height 782
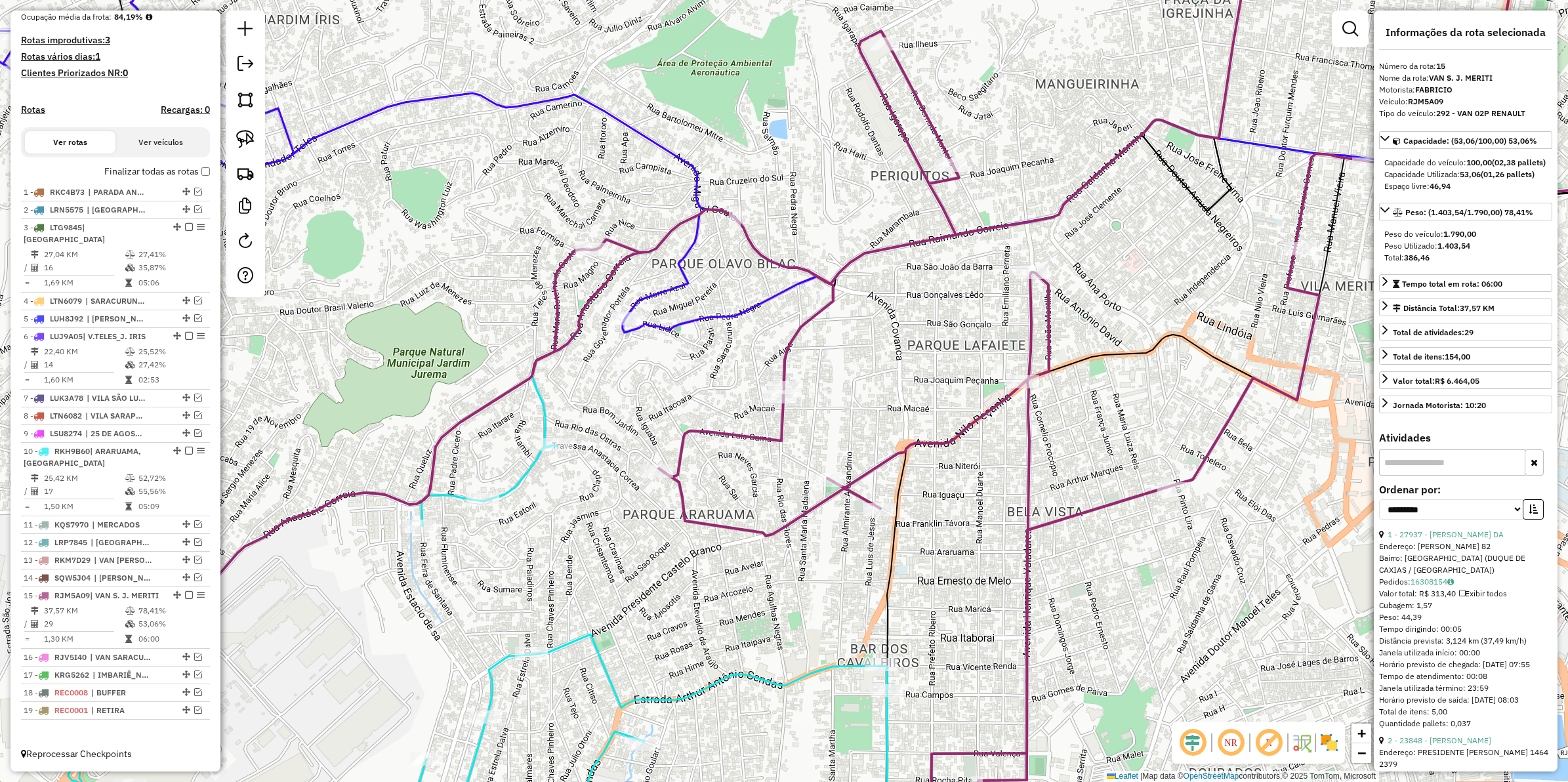
click at [827, 314] on icon at bounding box center [841, 376] width 1362 height 908
click at [819, 312] on icon at bounding box center [841, 376] width 1362 height 908
click at [680, 289] on icon at bounding box center [338, 160] width 990 height 475
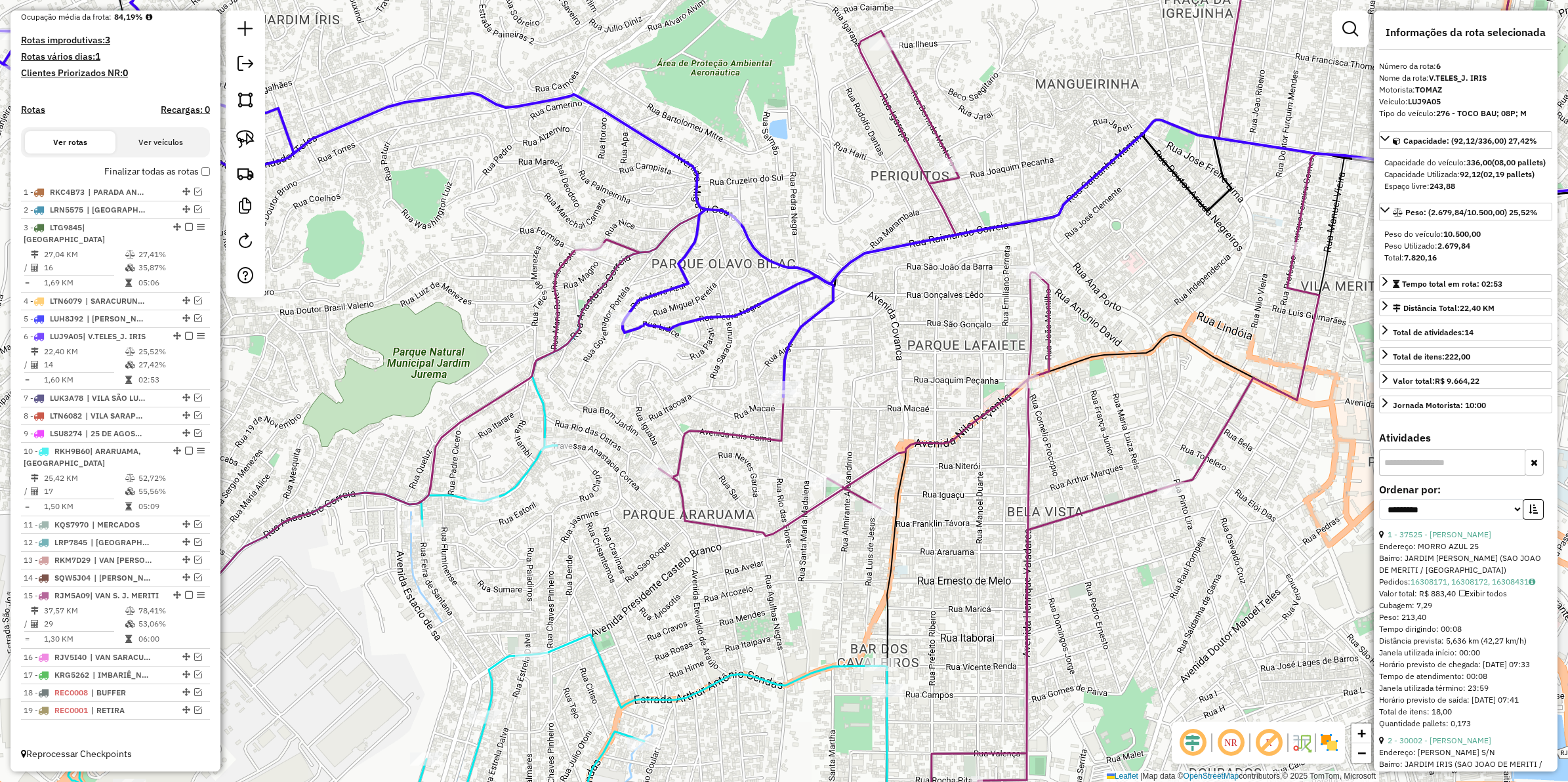
click at [808, 312] on icon at bounding box center [338, 160] width 990 height 475
click at [812, 318] on icon at bounding box center [338, 160] width 990 height 475
click at [933, 197] on icon at bounding box center [841, 376] width 1362 height 908
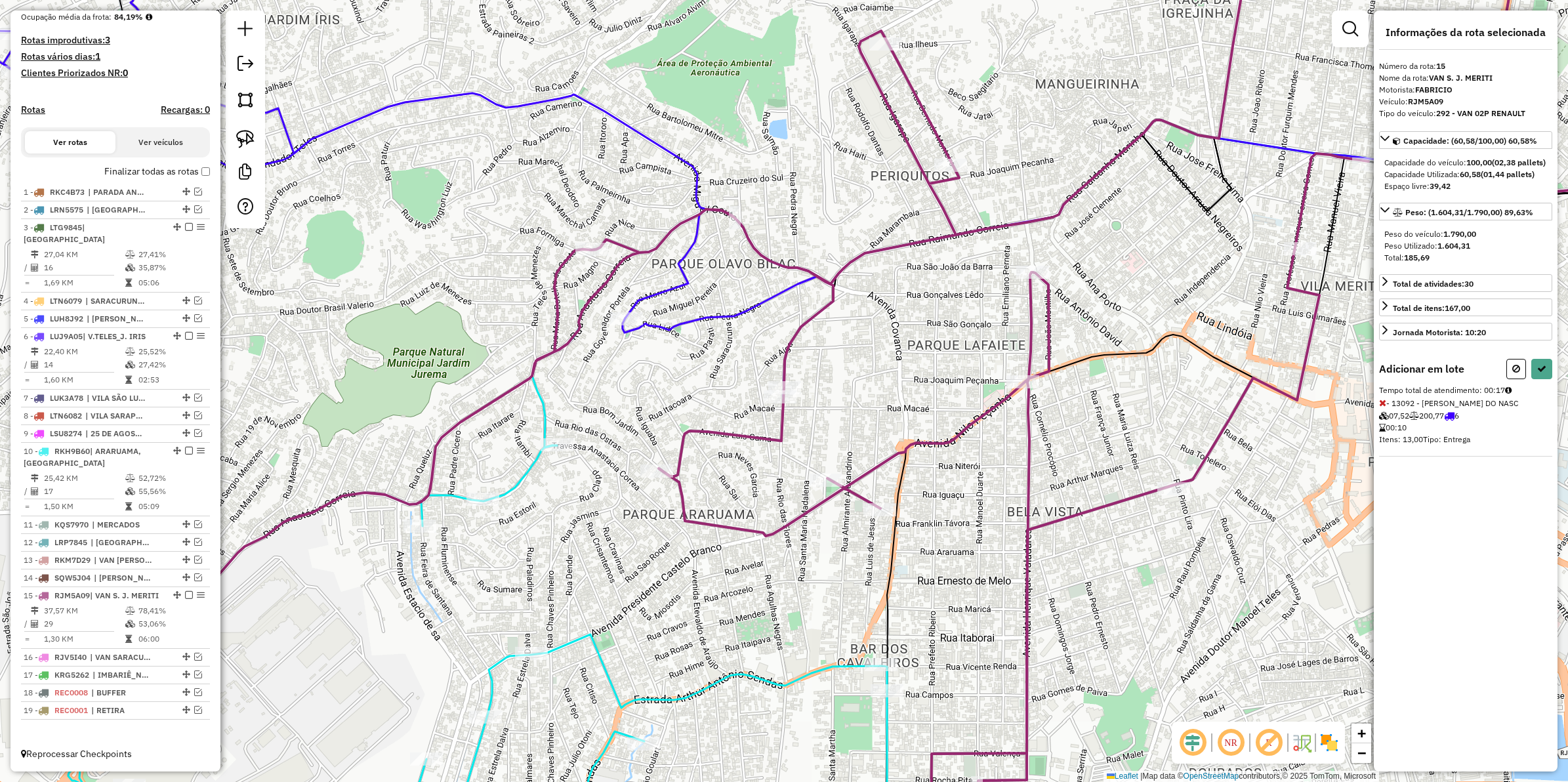
click at [620, 309] on div "Rota 6 - Placa LUJ9A05 37525 - LEO Janela de atendimento Grade de atendimento C…" at bounding box center [784, 391] width 1568 height 782
click at [1385, 479] on icon at bounding box center [1383, 473] width 7 height 9
select select "**********"
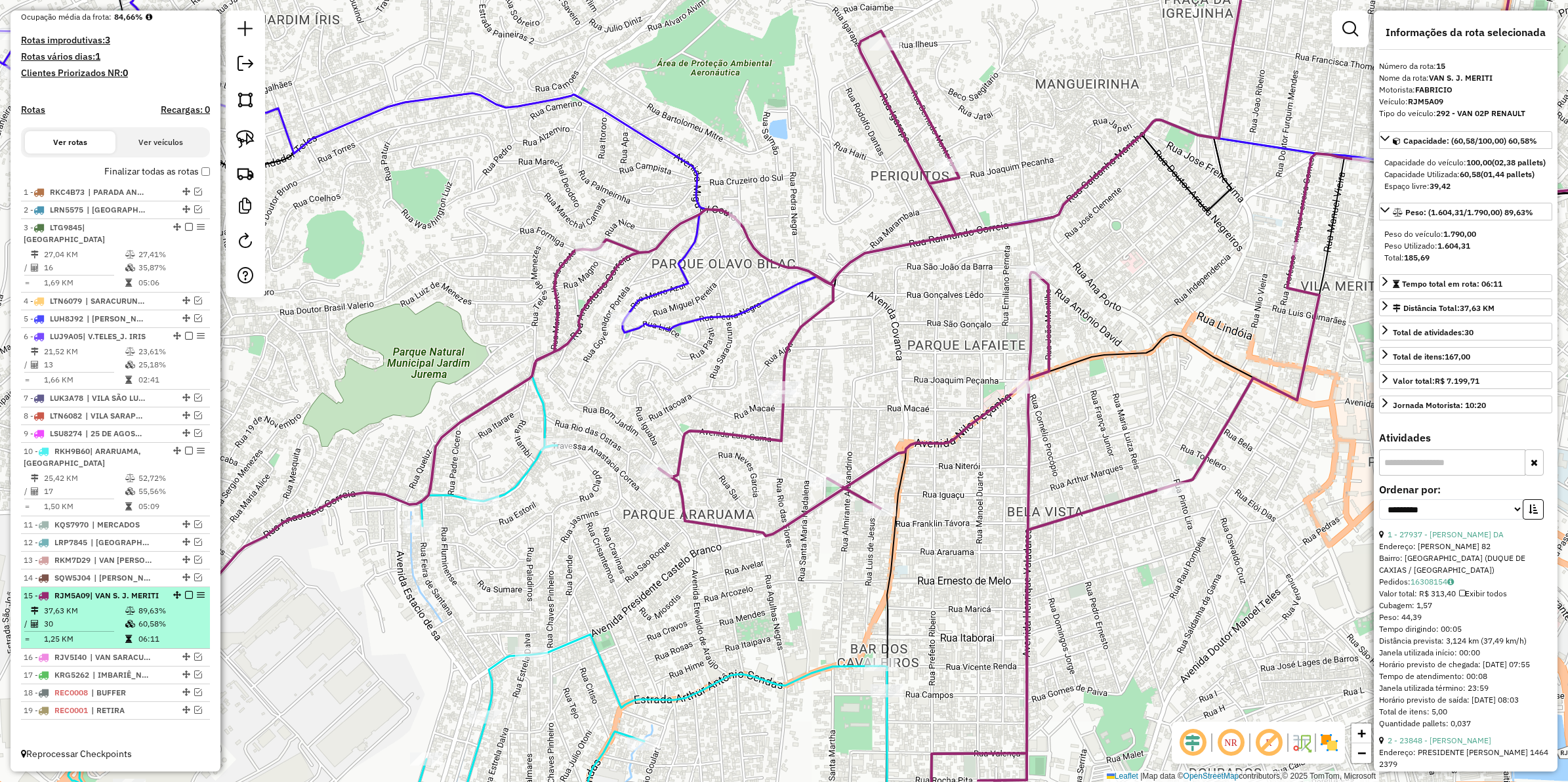
click at [186, 592] on em at bounding box center [188, 595] width 8 height 8
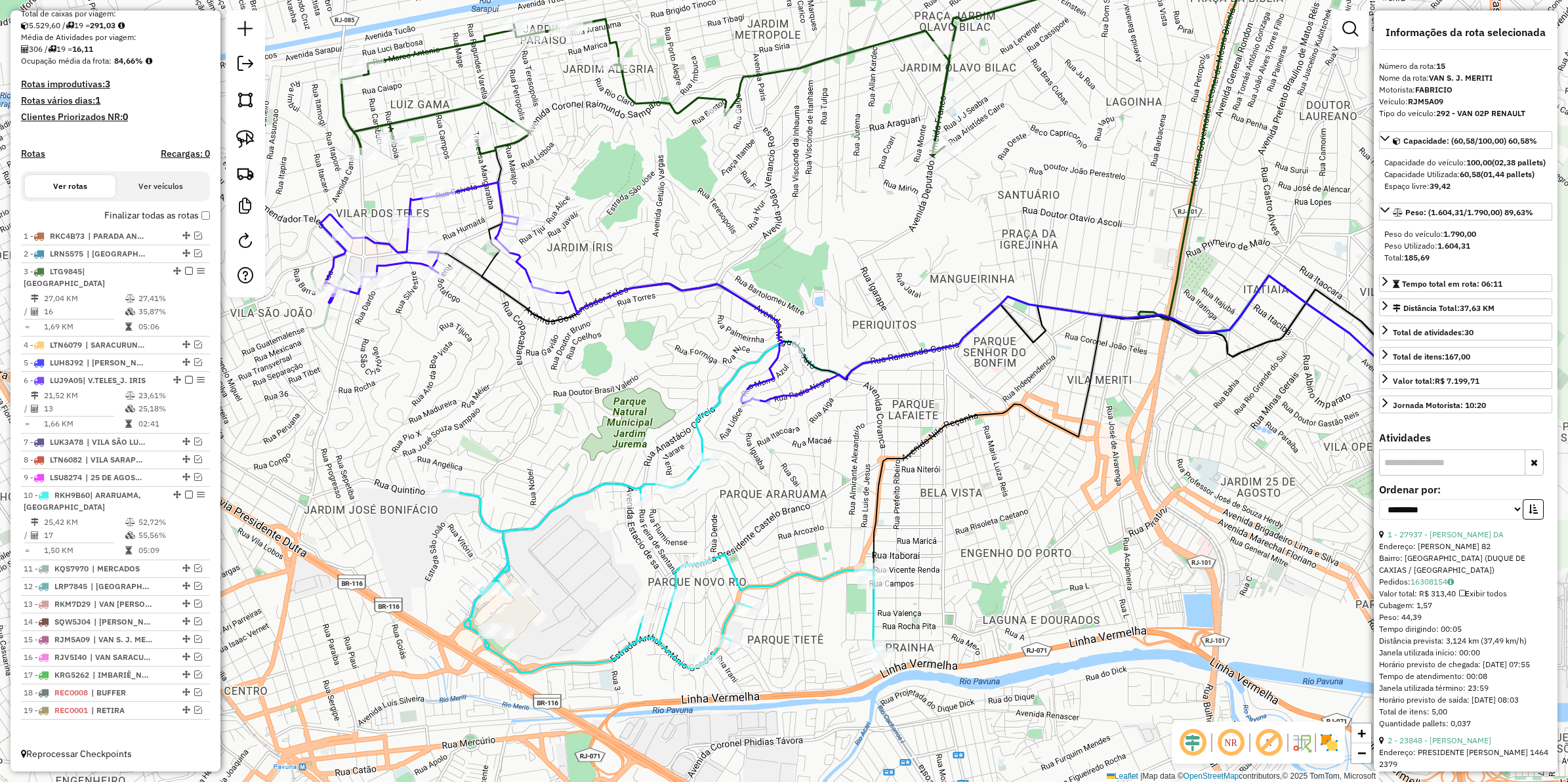
click at [756, 305] on icon at bounding box center [551, 288] width 464 height 213
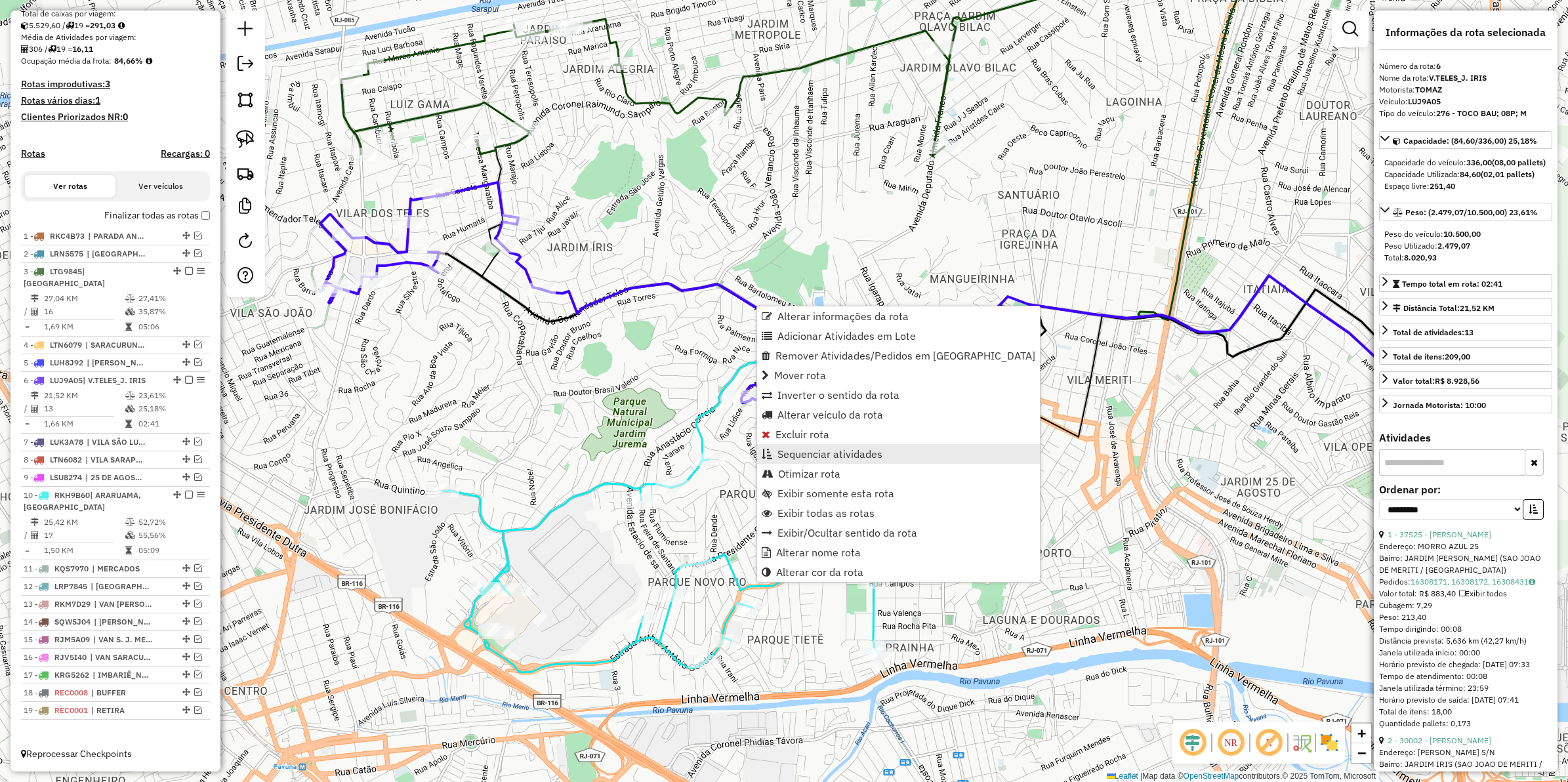
click at [808, 459] on span "Sequenciar atividades" at bounding box center [830, 454] width 105 height 11
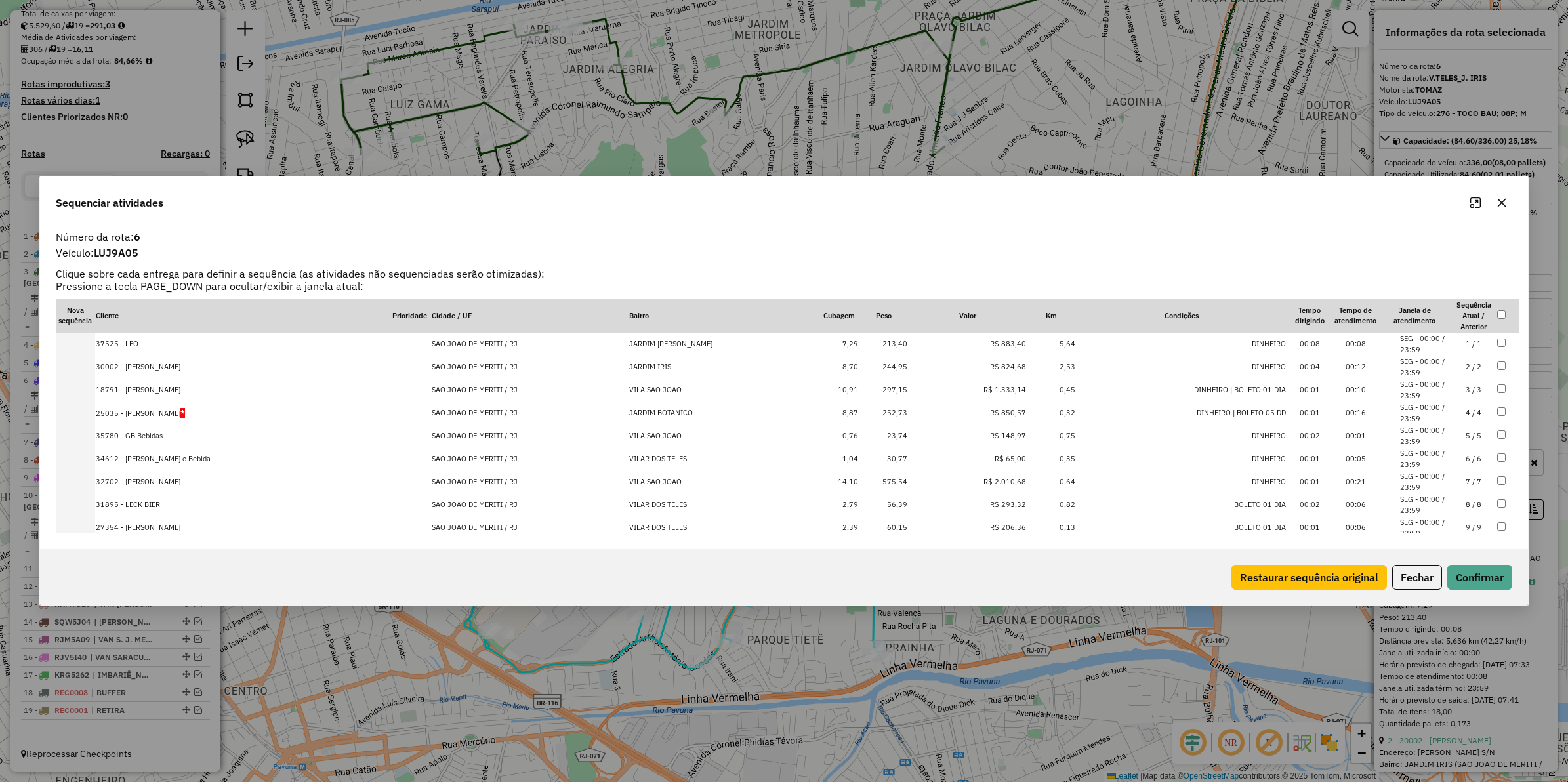
click at [1002, 391] on td "R$ 1.333,14" at bounding box center [968, 390] width 119 height 23
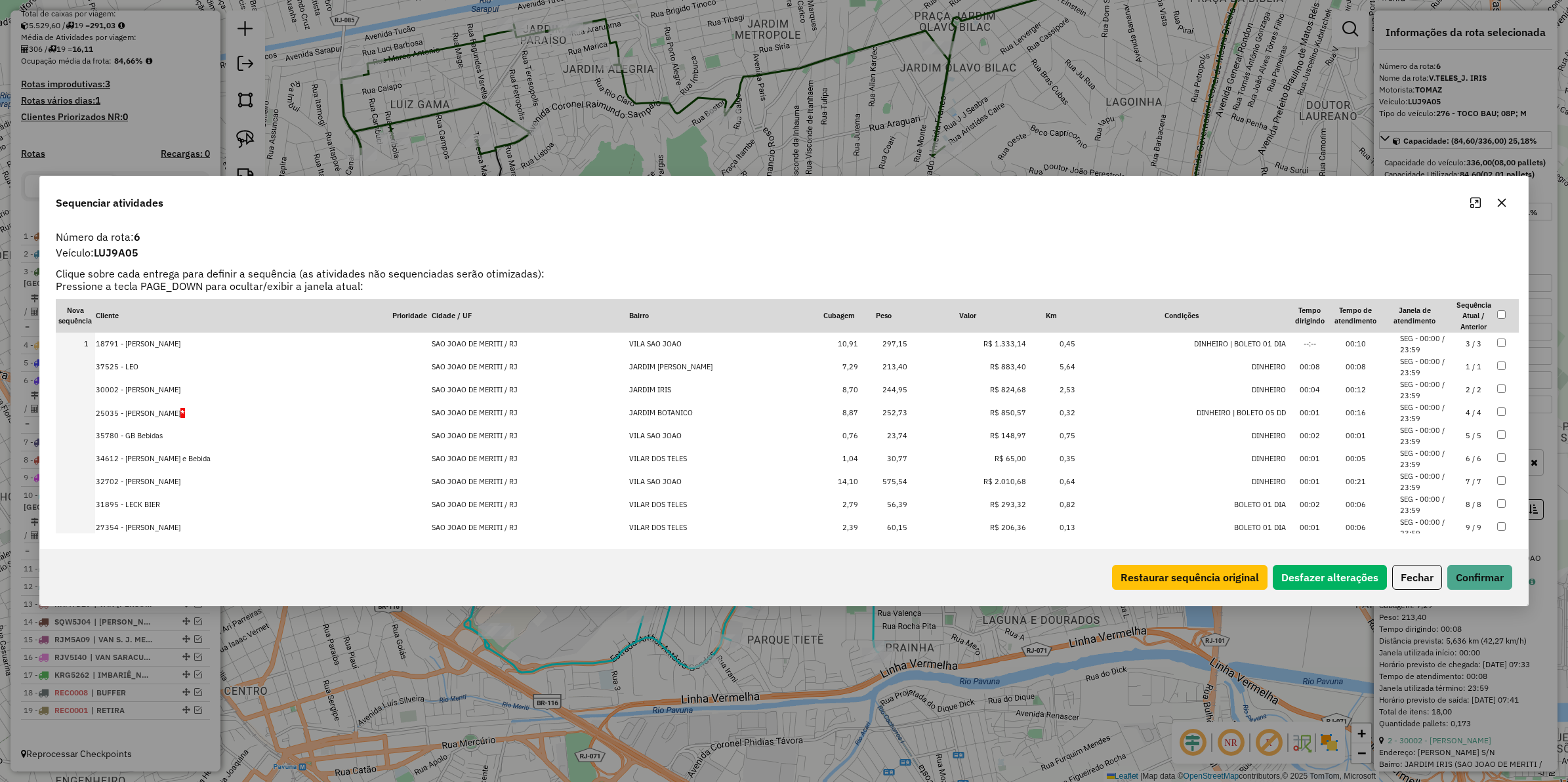
click at [1012, 481] on td "R$ 2.010,68" at bounding box center [968, 482] width 119 height 23
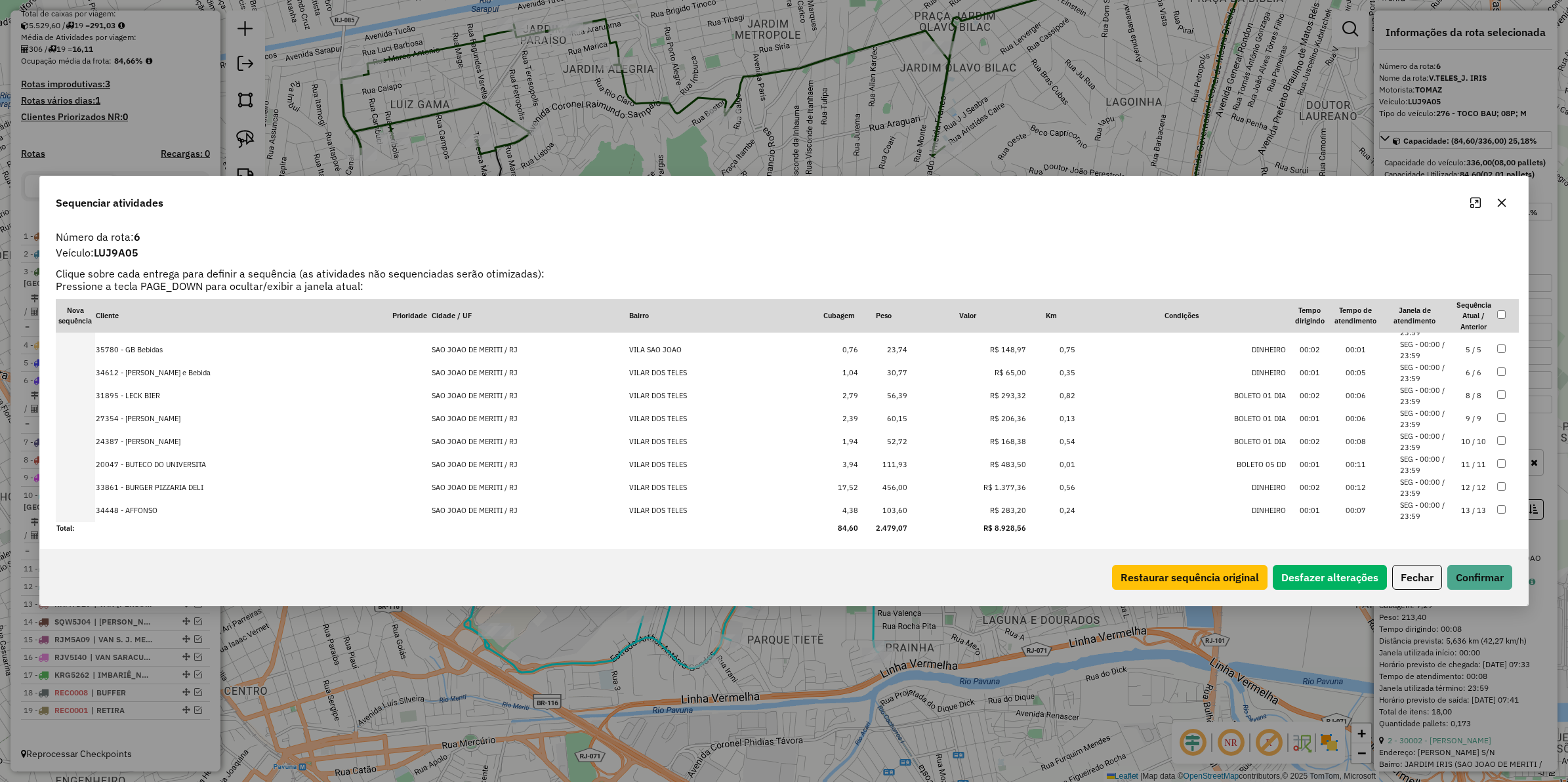
click at [1012, 487] on td "R$ 1.377,36" at bounding box center [968, 488] width 119 height 23
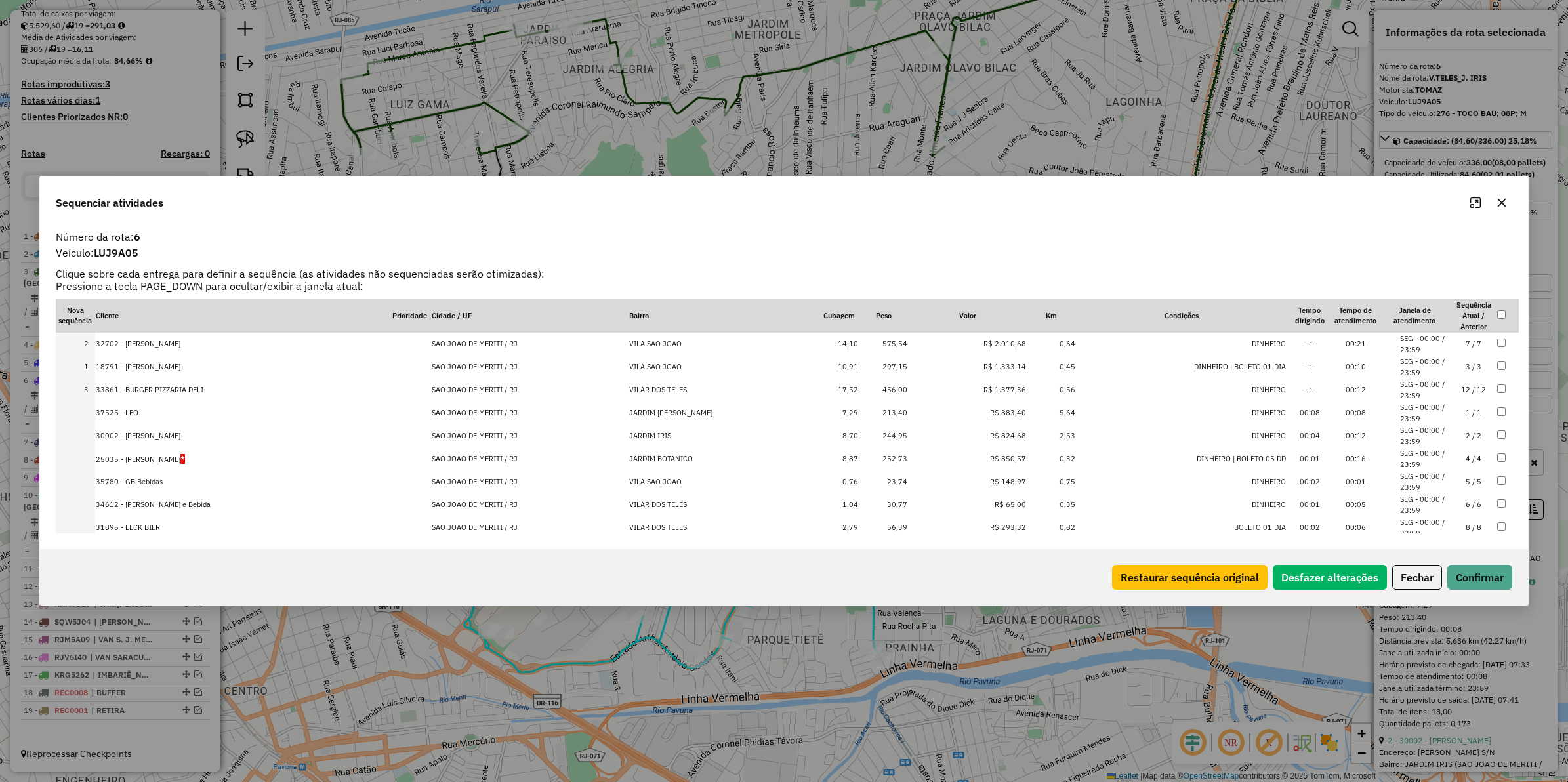
drag, startPoint x: 1004, startPoint y: 371, endPoint x: 1004, endPoint y: 338, distance: 33.0
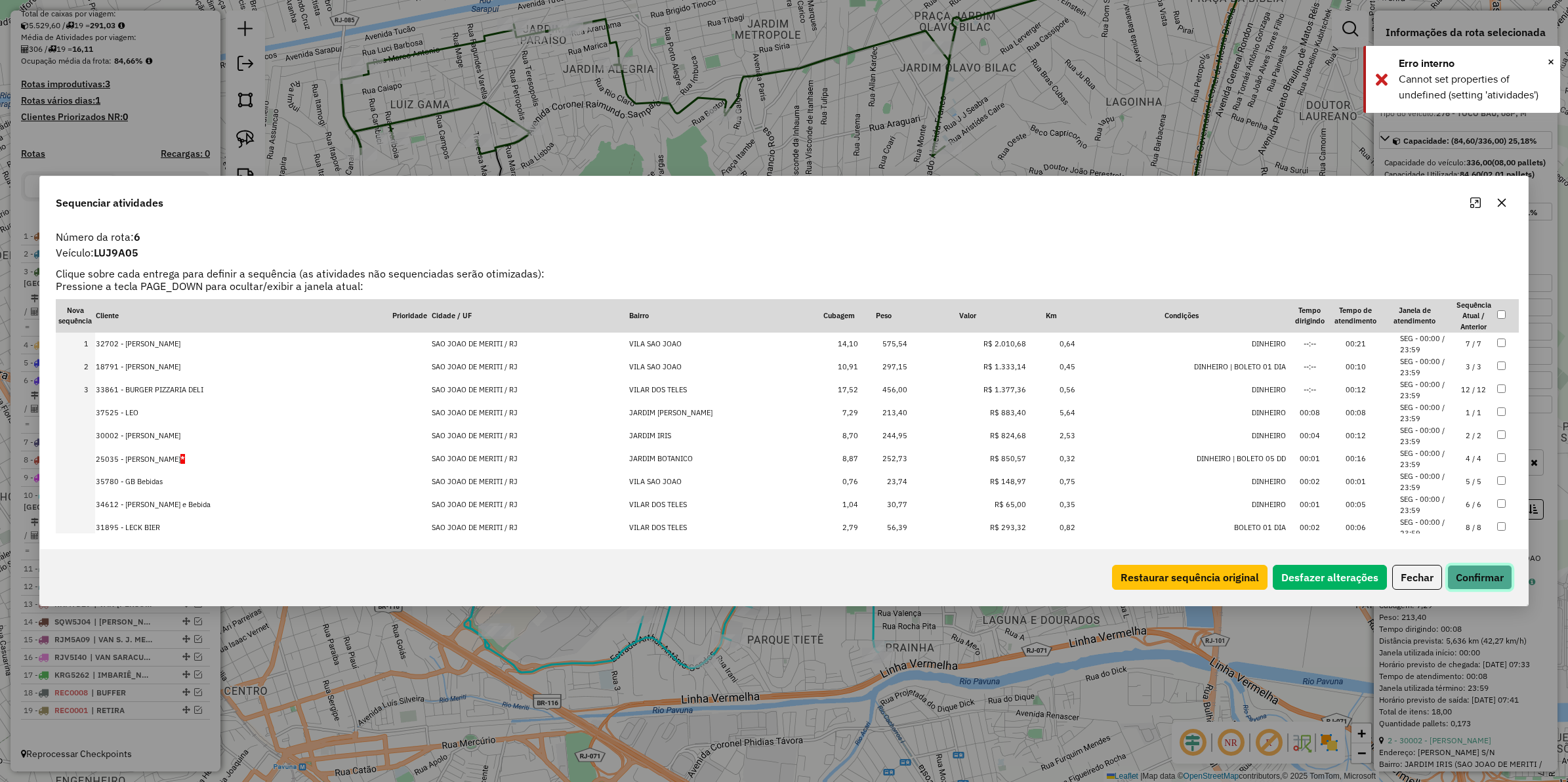
click at [1473, 581] on button "Confirmar" at bounding box center [1480, 578] width 65 height 25
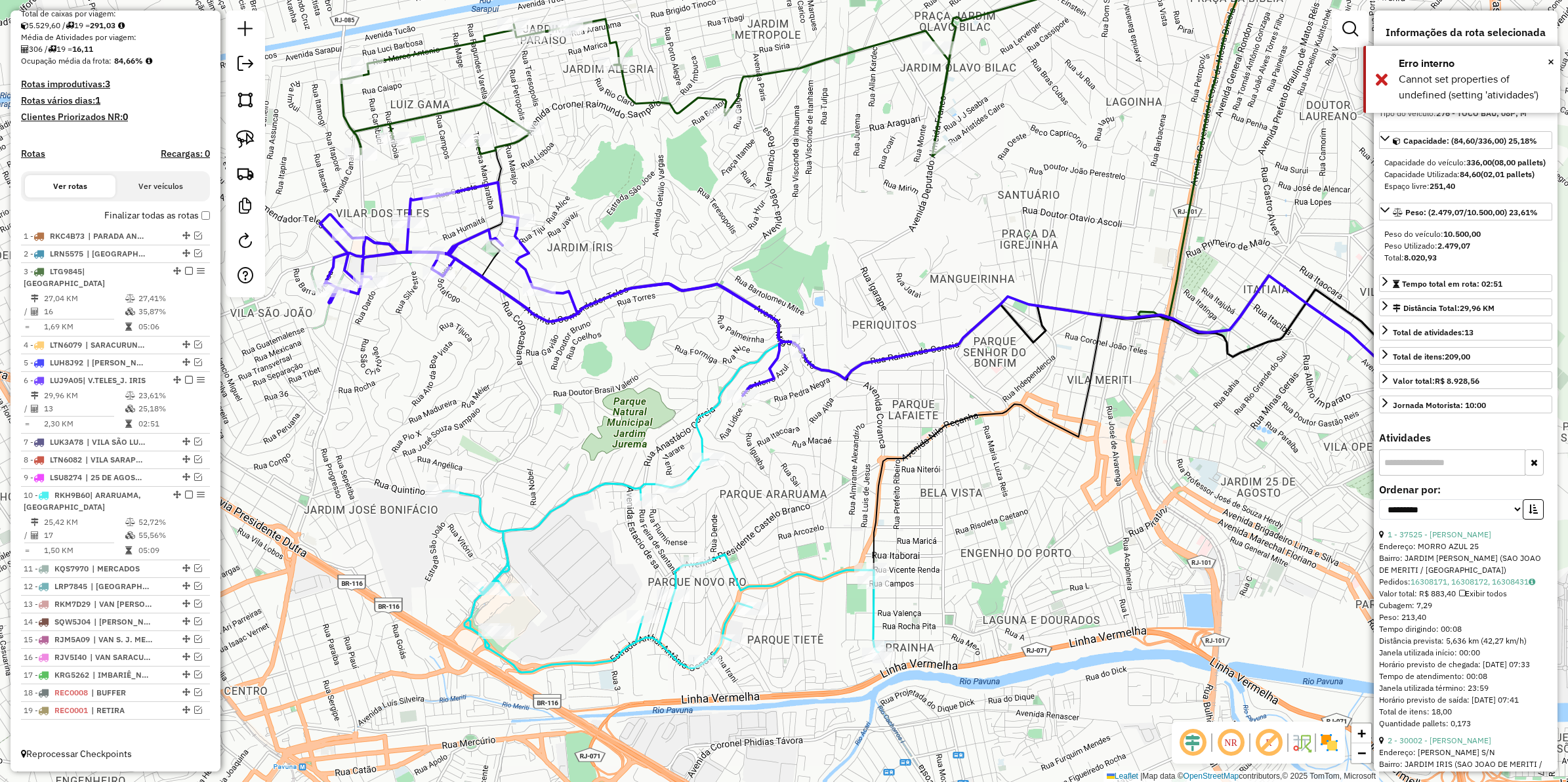
click at [643, 332] on div "Janela de atendimento Grade de atendimento Capacidade Transportadoras Veículos …" at bounding box center [784, 391] width 1568 height 782
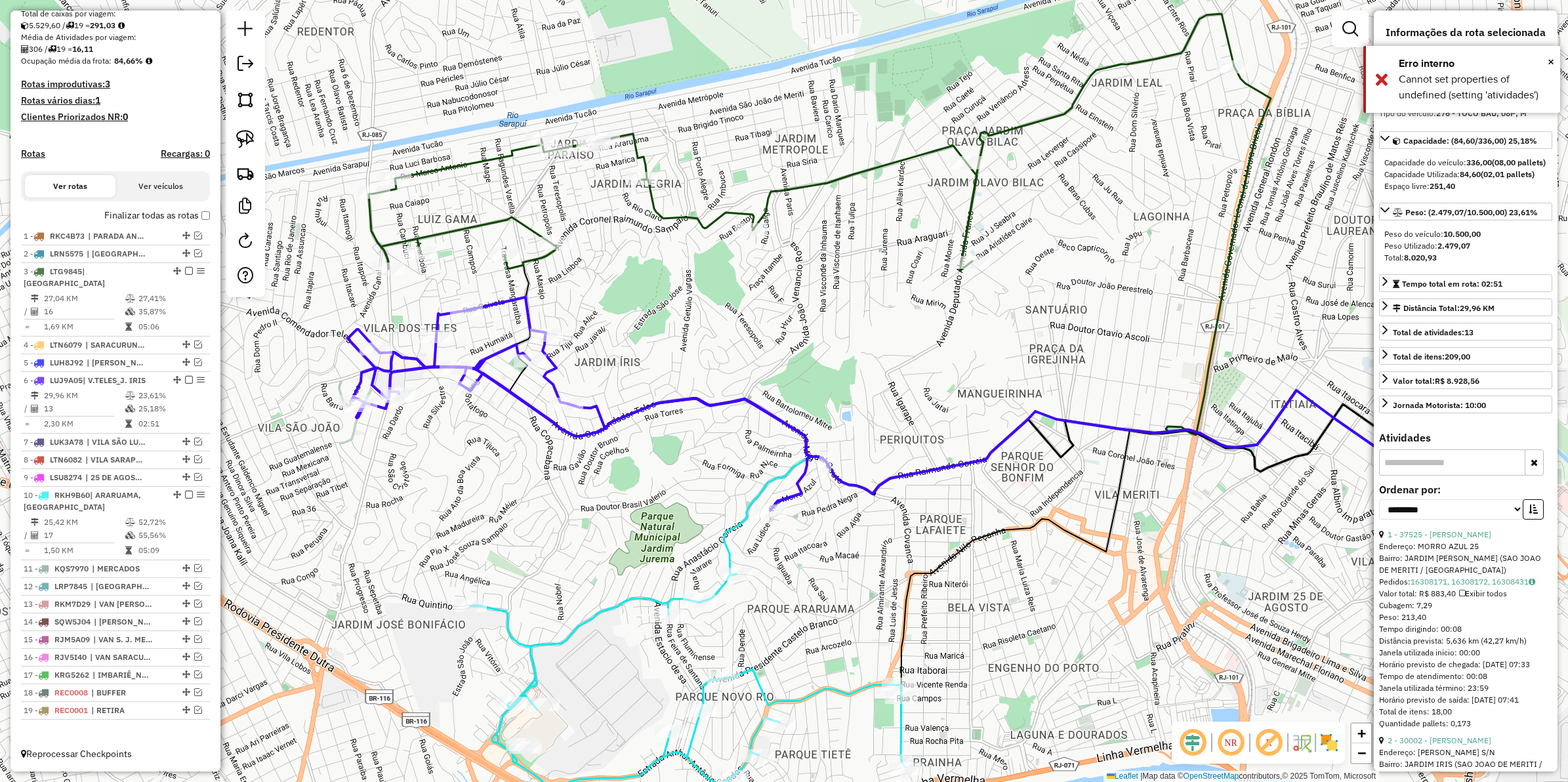
click at [500, 224] on icon at bounding box center [801, 142] width 865 height 257
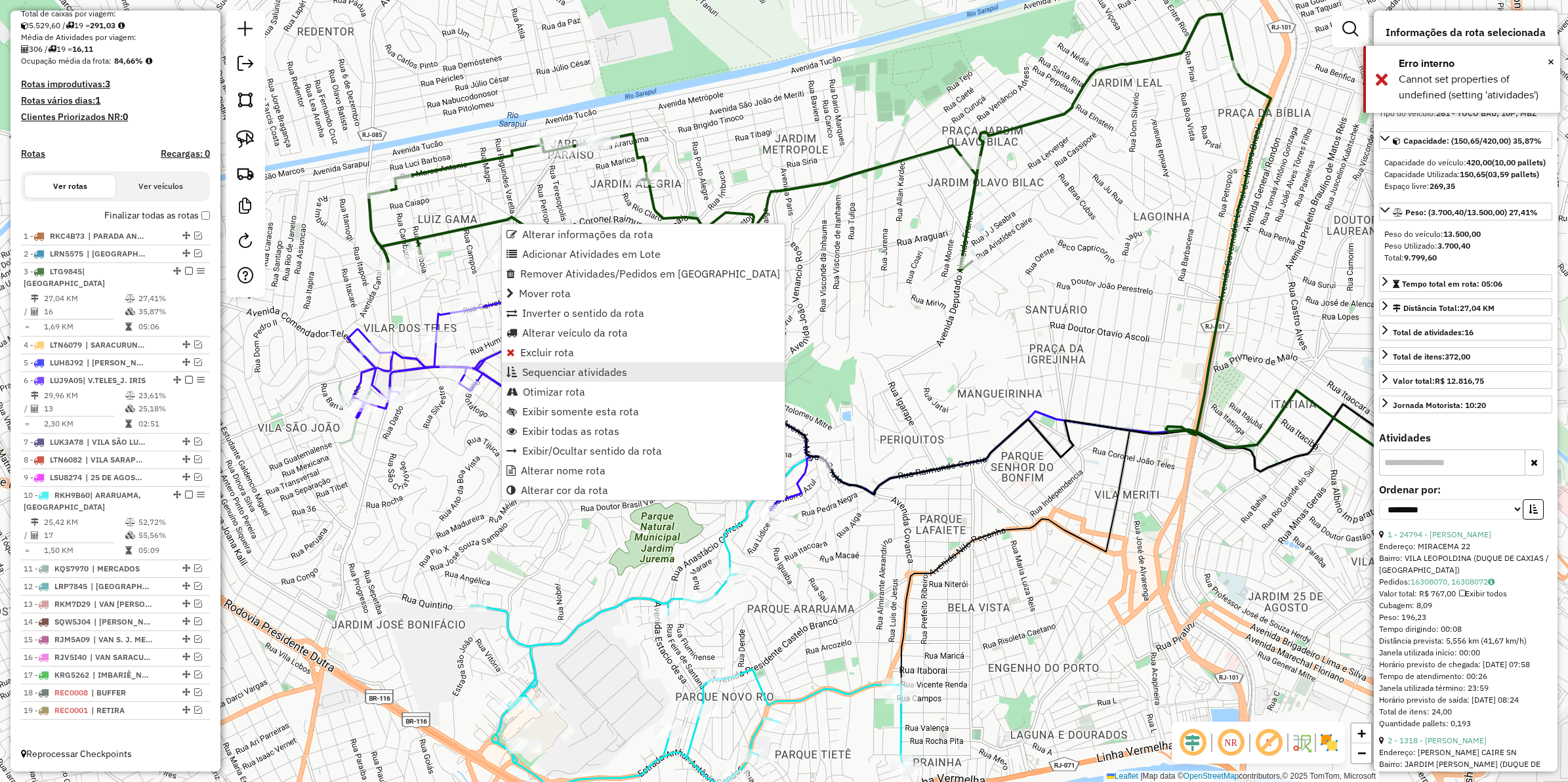
click at [552, 372] on span "Sequenciar atividades" at bounding box center [575, 373] width 105 height 11
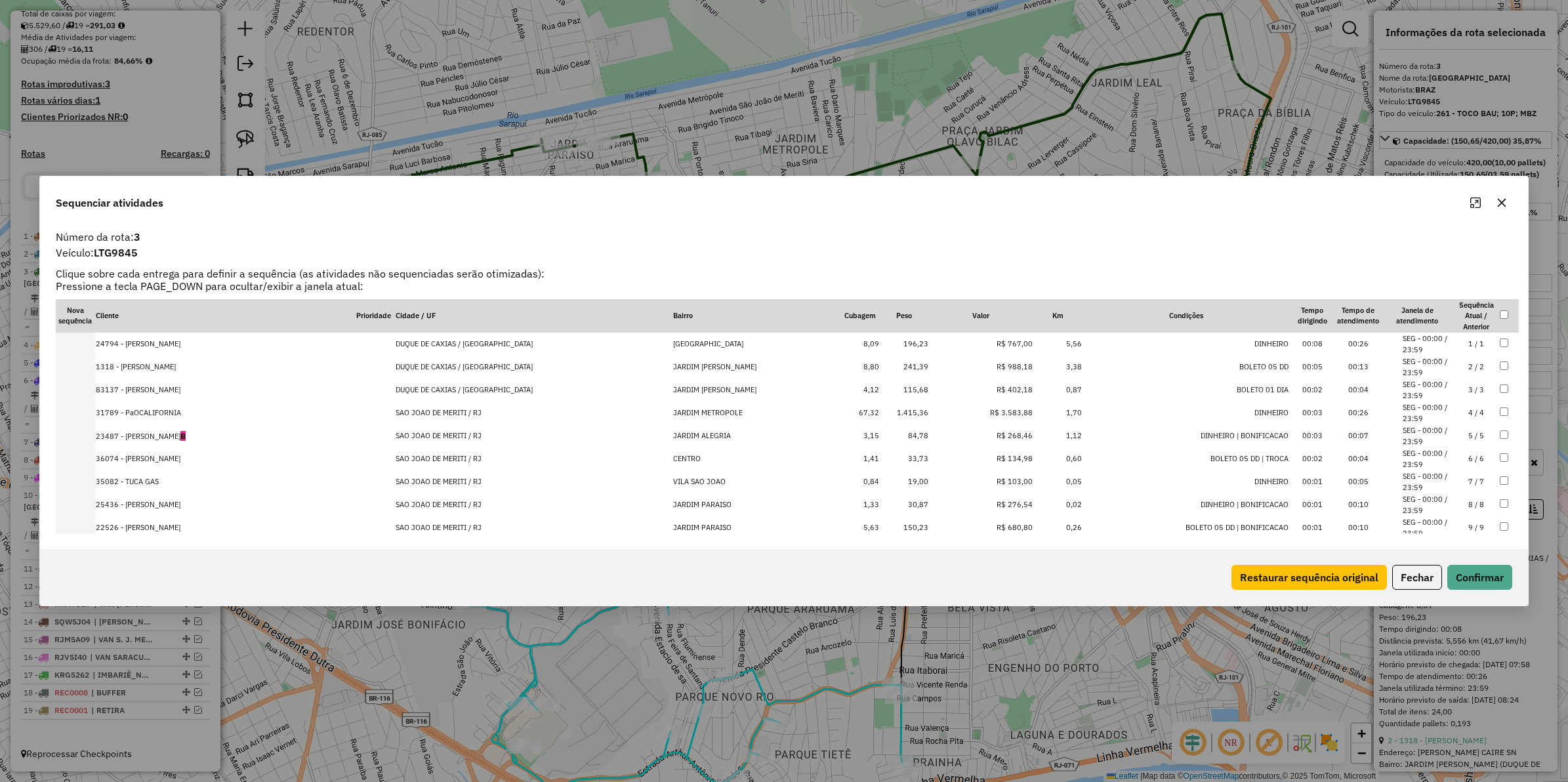
click at [994, 414] on td "R$ 3.583,88" at bounding box center [981, 413] width 104 height 23
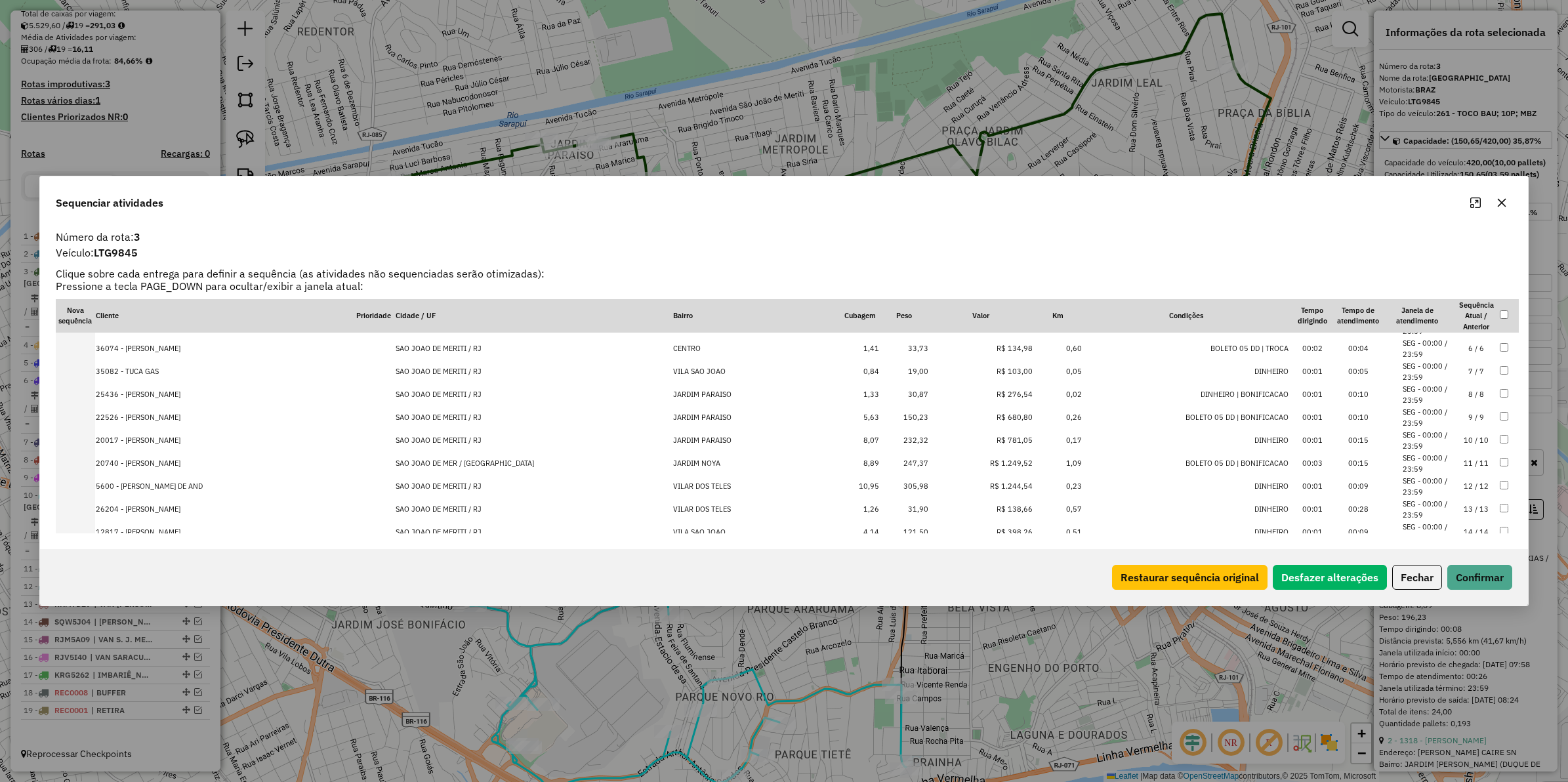
scroll to position [178, 0]
click at [985, 398] on td "R$ 1.249,52" at bounding box center [981, 396] width 104 height 23
click at [985, 416] on td "R$ 1.244,54" at bounding box center [981, 419] width 104 height 23
click at [988, 514] on td "R$ 1.532,40" at bounding box center [981, 511] width 104 height 23
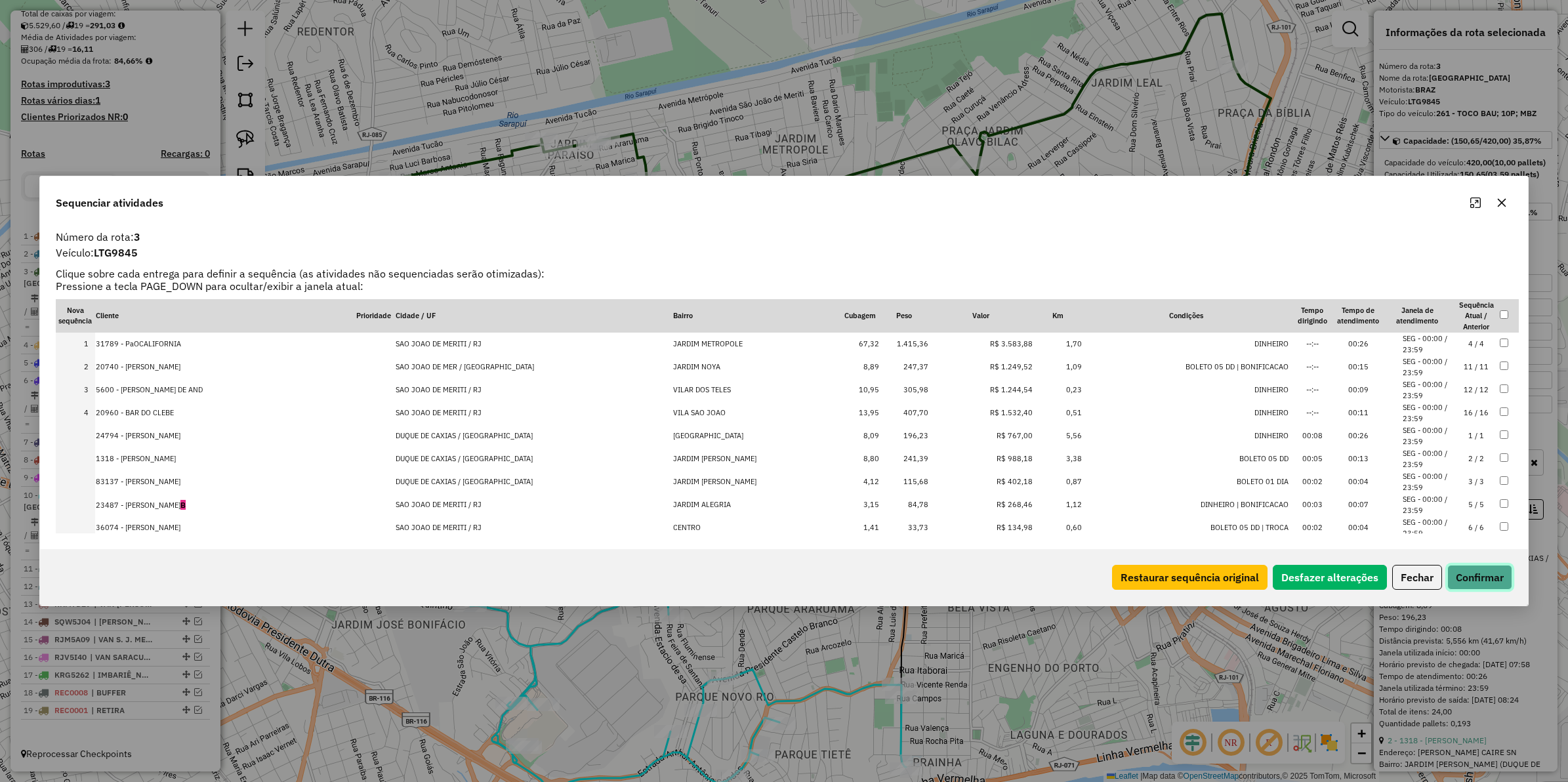
click at [1458, 576] on button "Confirmar" at bounding box center [1480, 578] width 65 height 25
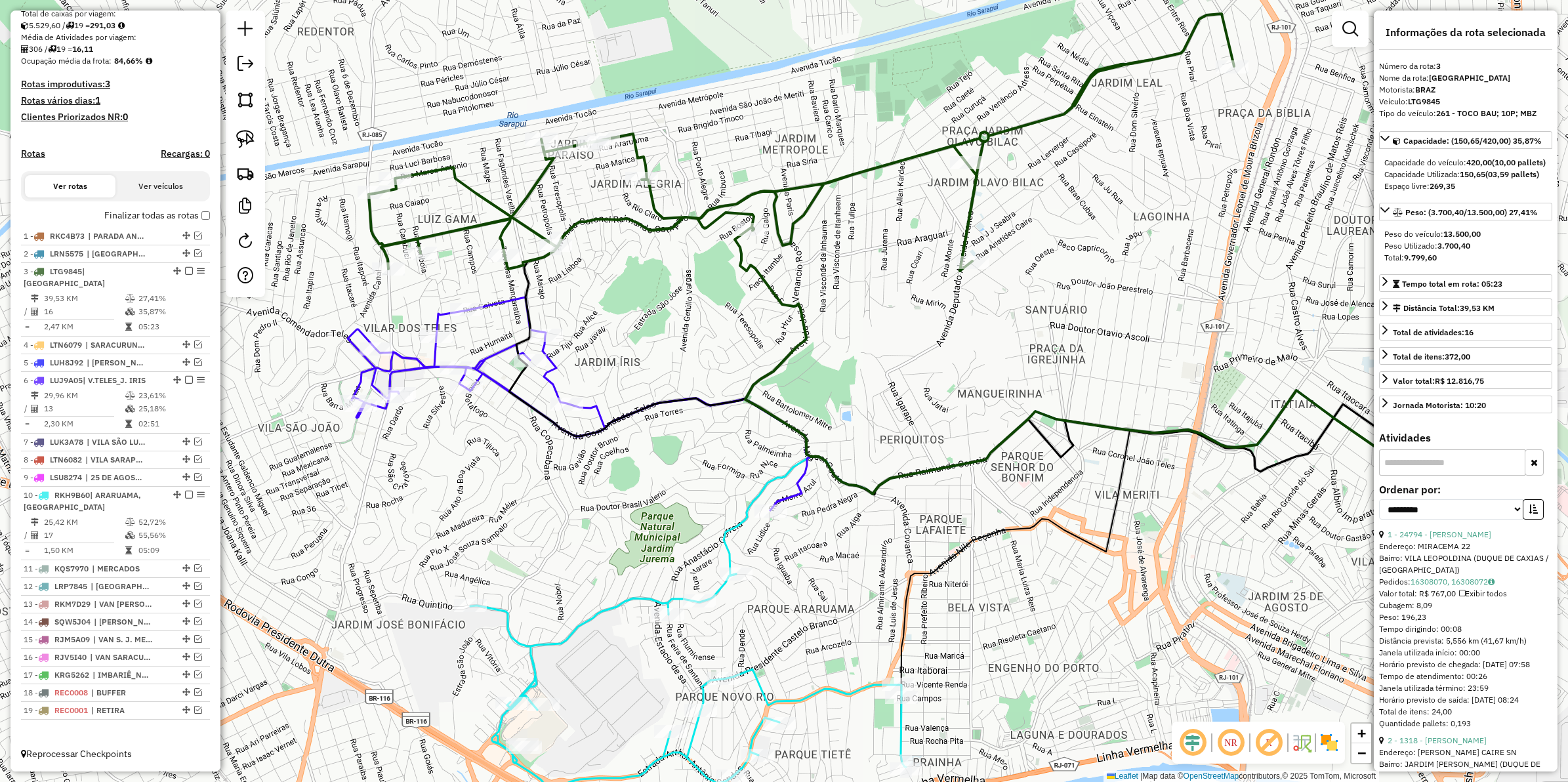
click at [789, 188] on icon at bounding box center [801, 142] width 865 height 257
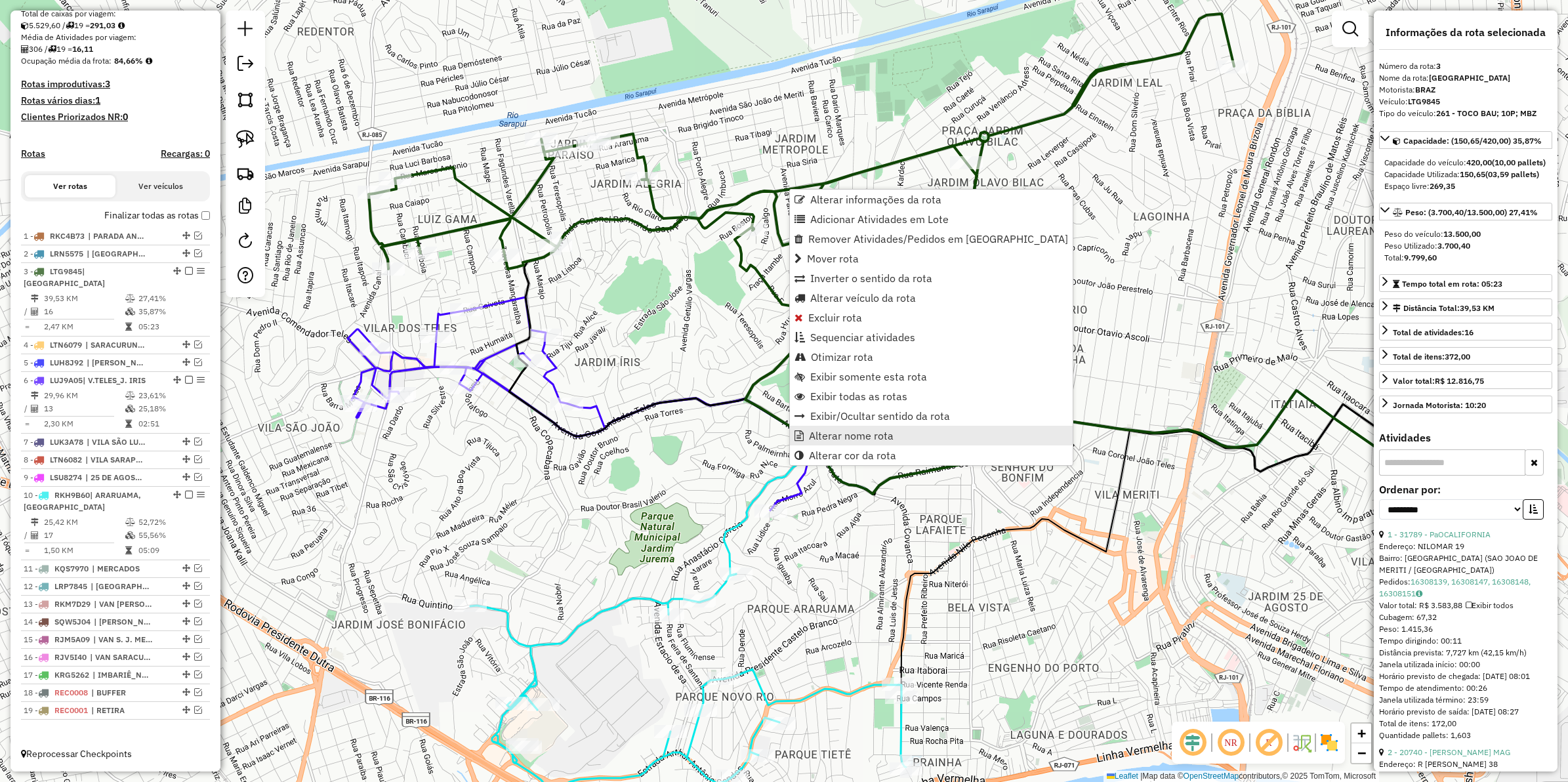
click at [861, 430] on span "Alterar nome rota" at bounding box center [851, 436] width 85 height 11
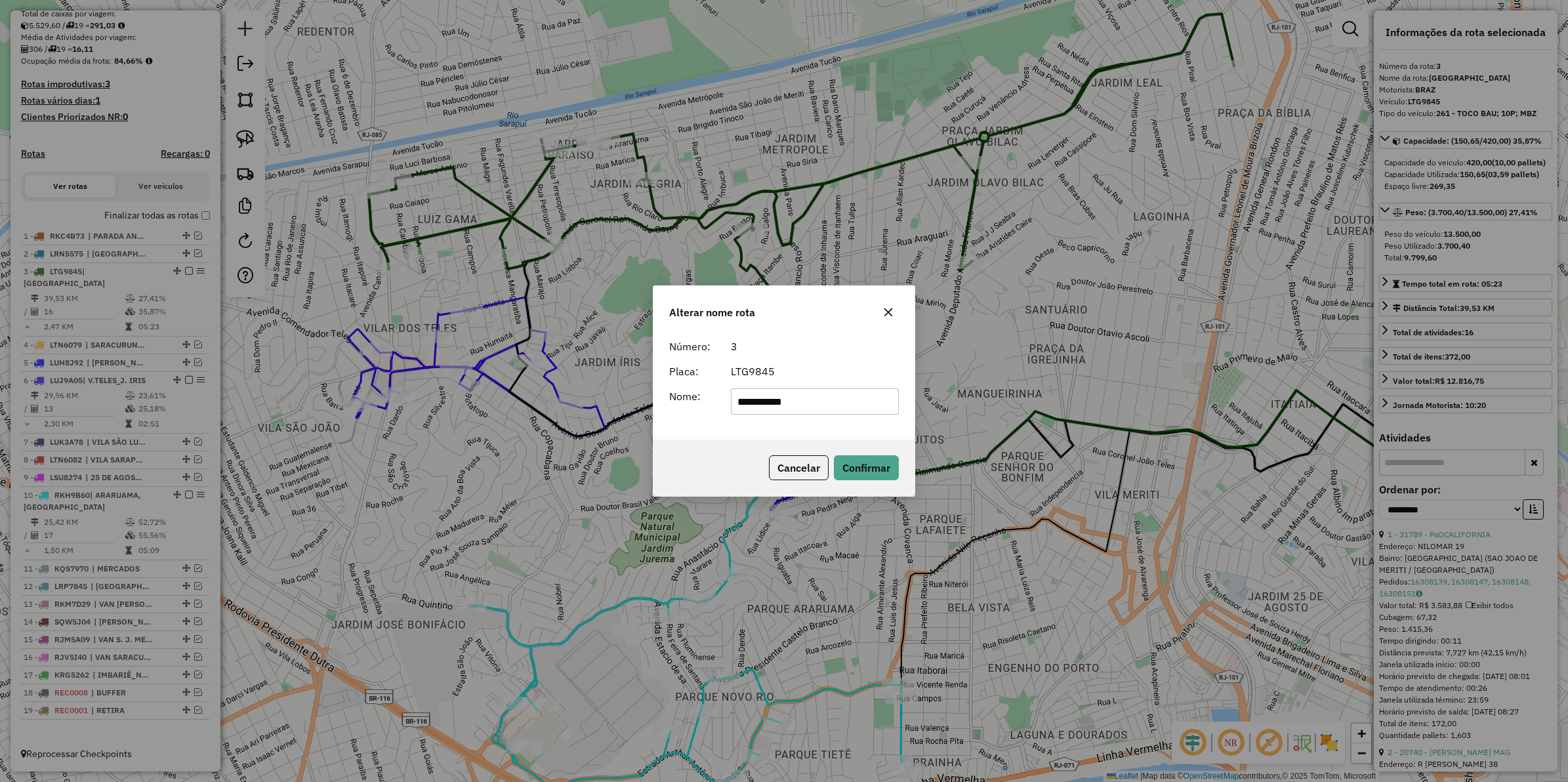
click at [837, 402] on input "**********" at bounding box center [815, 402] width 168 height 26
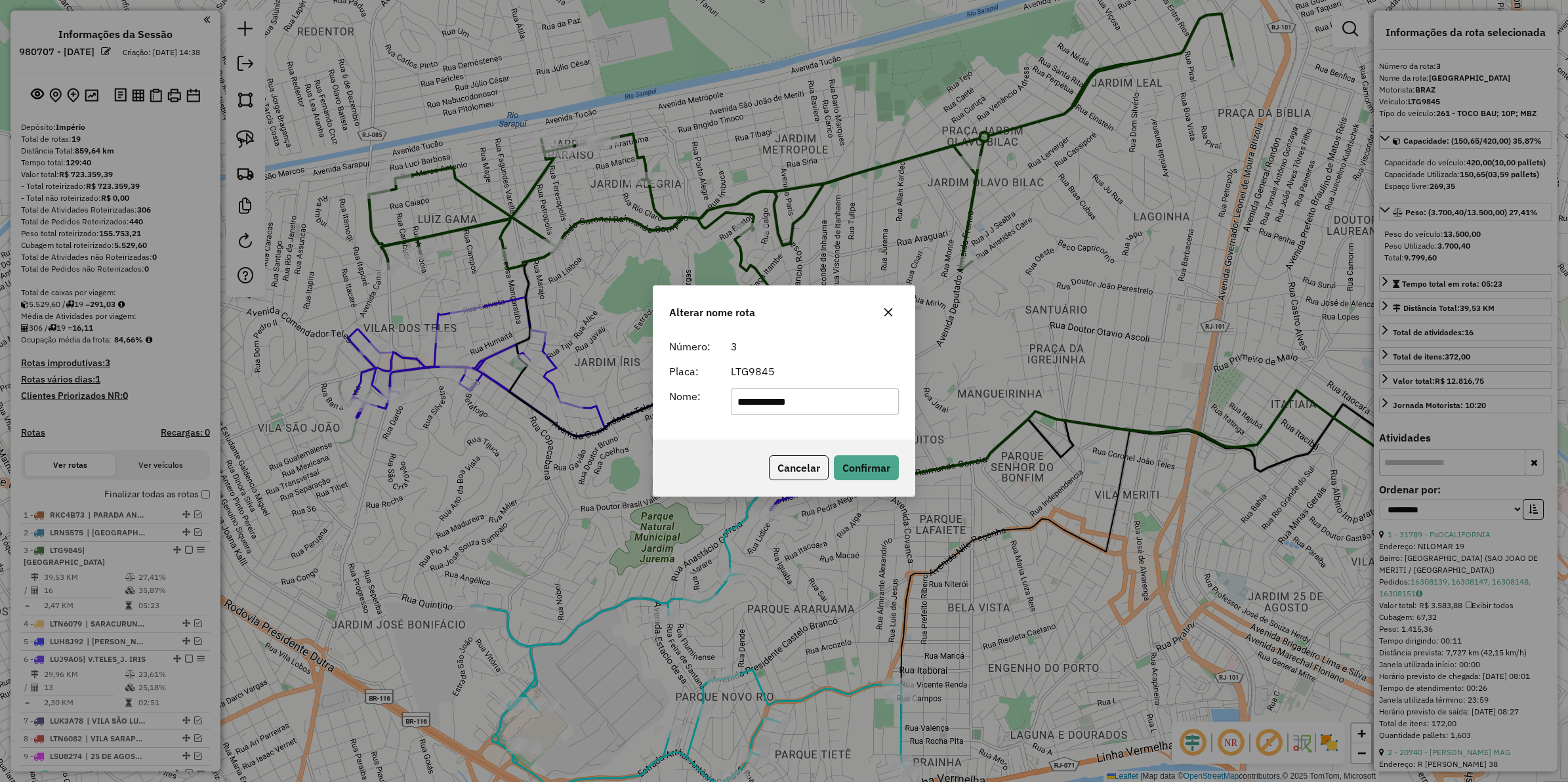
select select "**********"
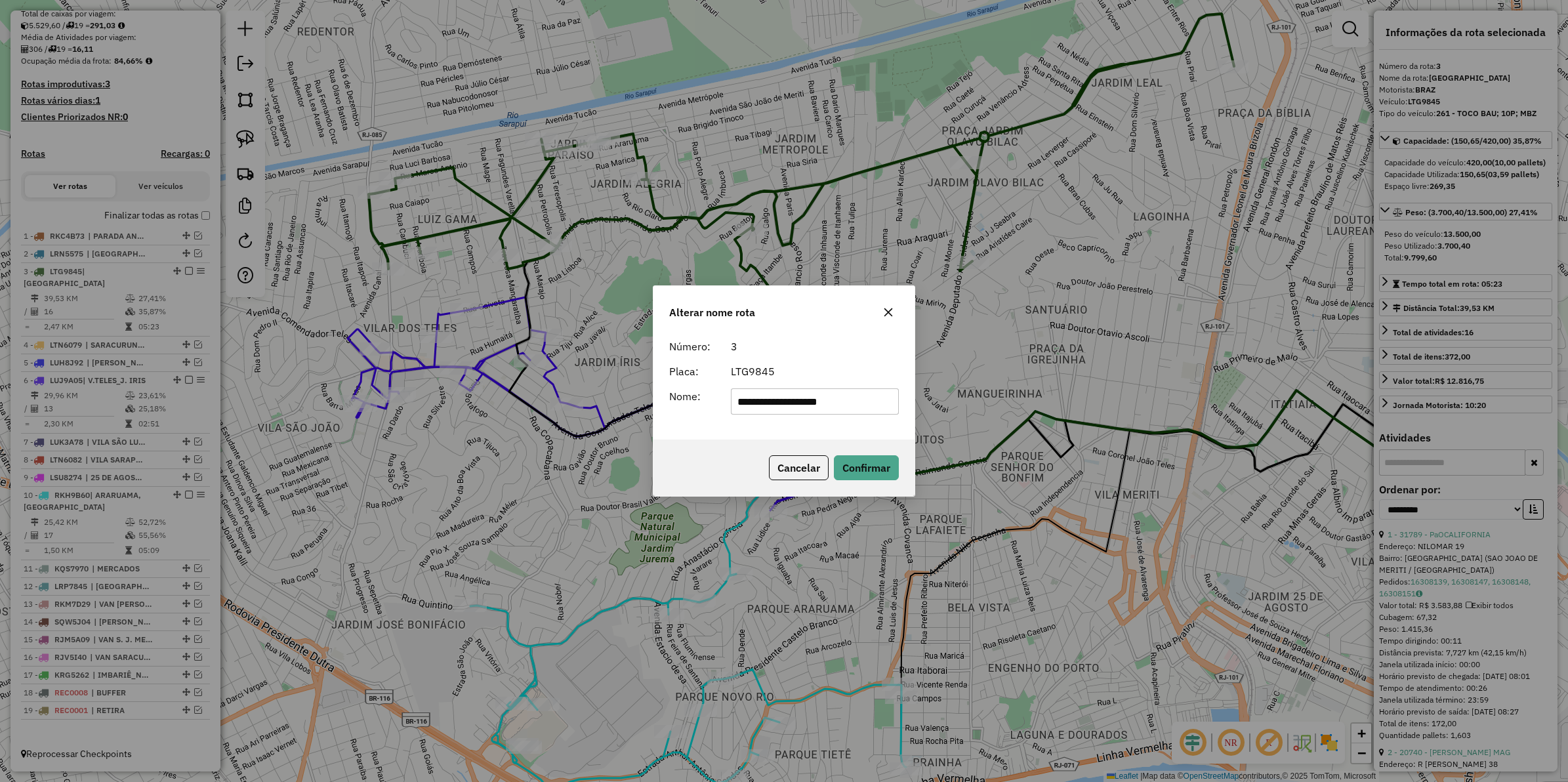
type input "**********"
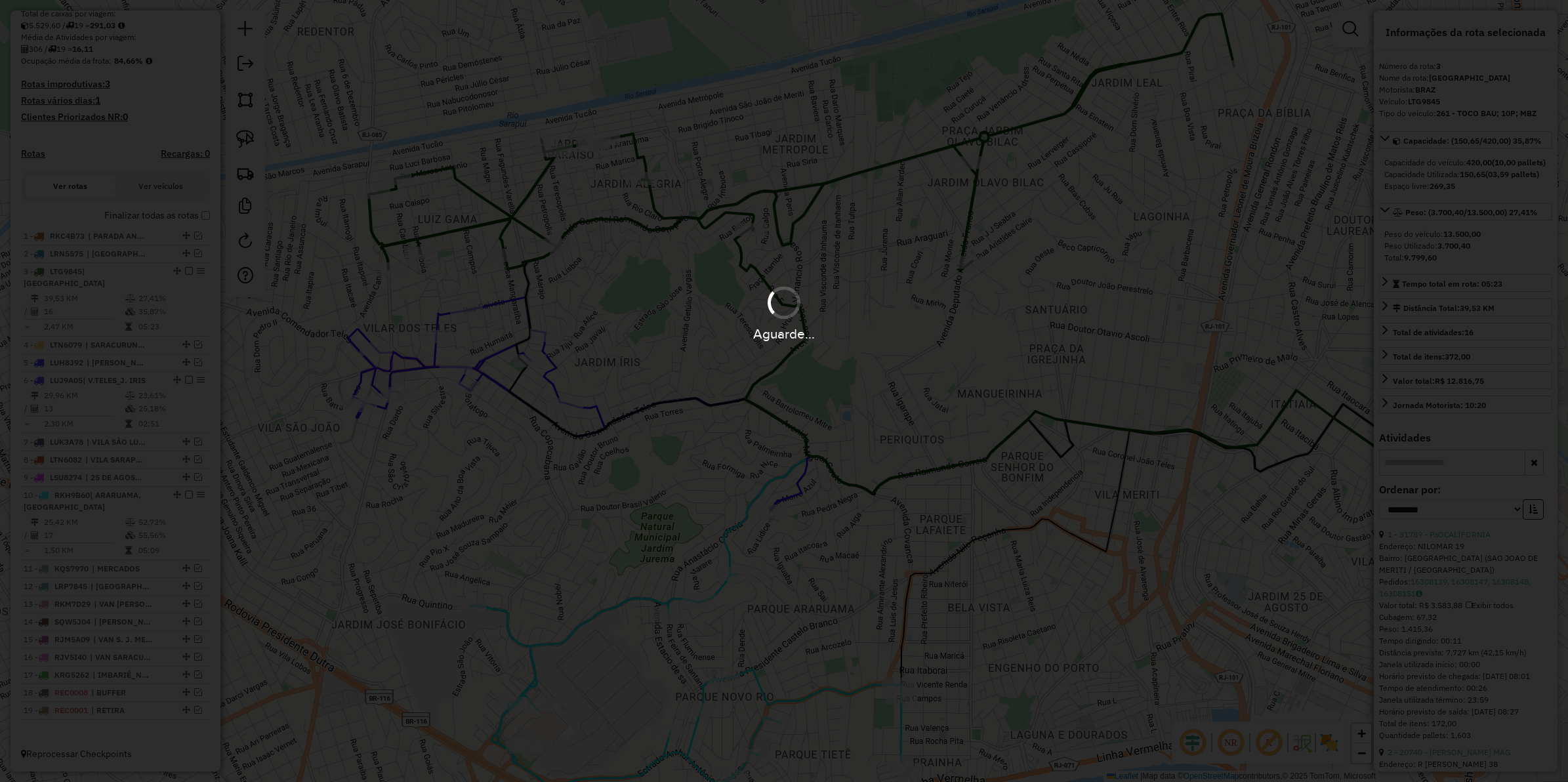
scroll to position [293, 0]
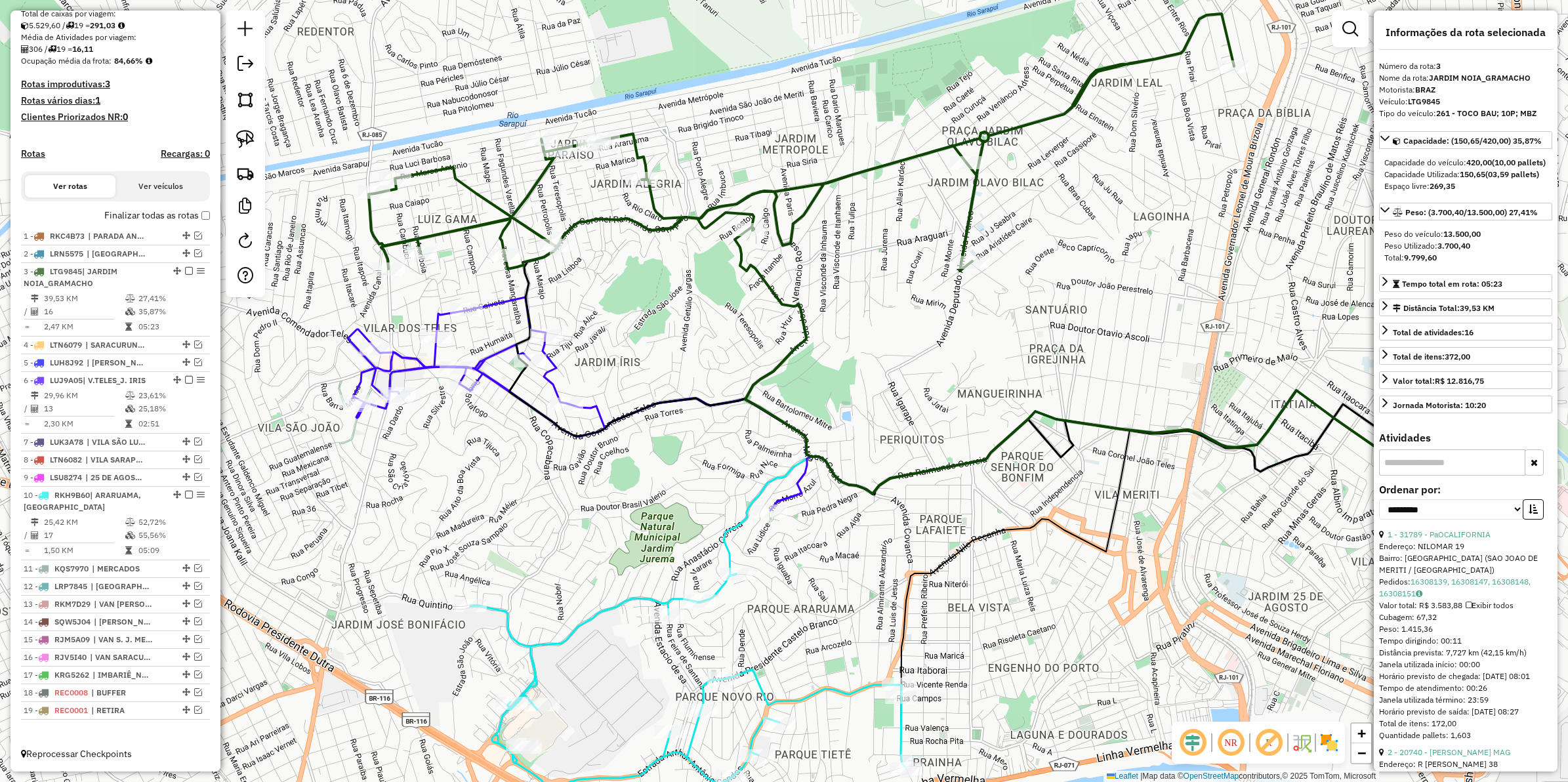
click at [834, 181] on icon at bounding box center [801, 142] width 865 height 257
drag, startPoint x: 185, startPoint y: 266, endPoint x: 286, endPoint y: 309, distance: 109.8
click at [185, 267] on em at bounding box center [188, 271] width 8 height 8
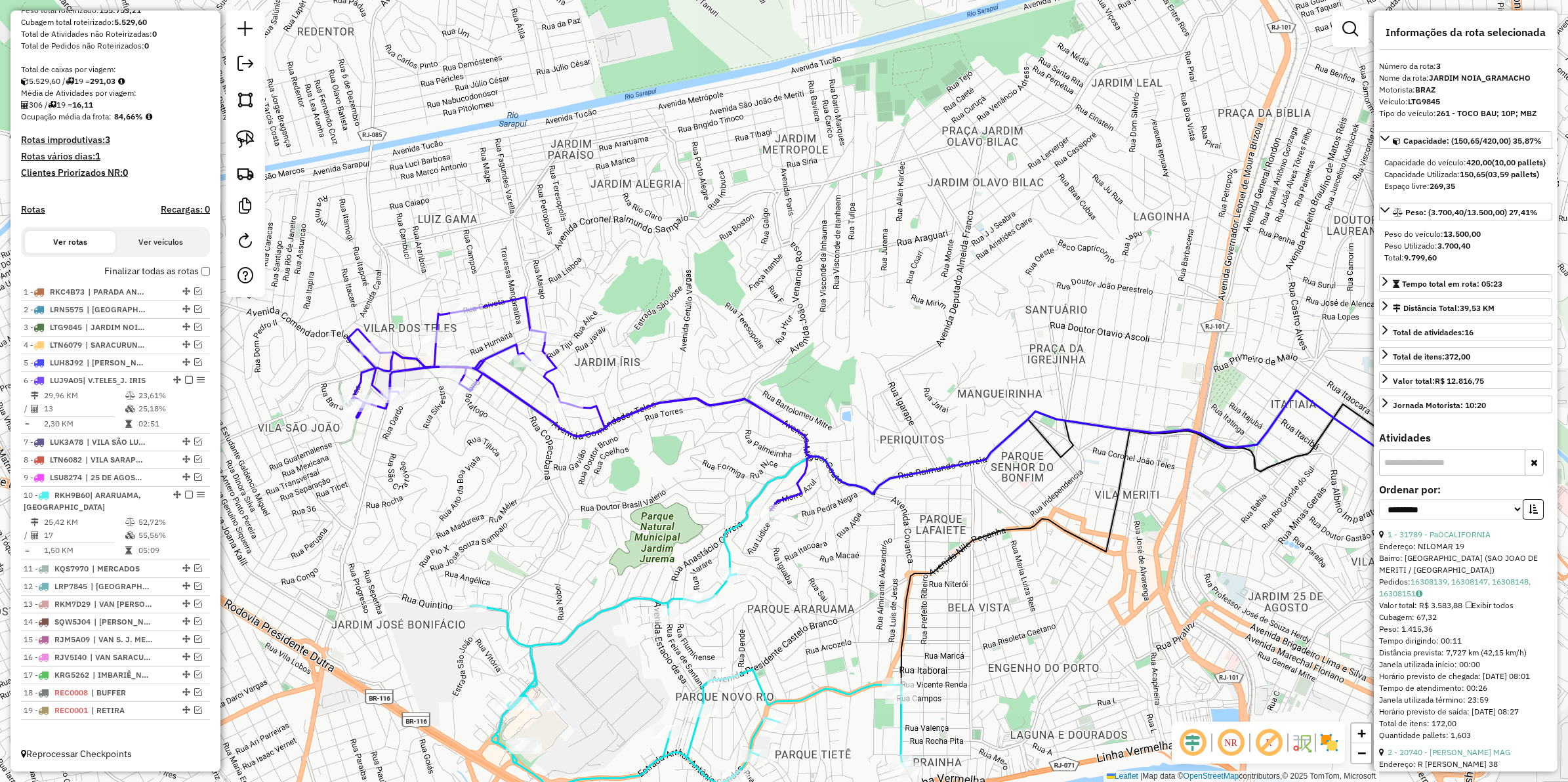
click at [527, 302] on icon at bounding box center [579, 403] width 464 height 213
drag, startPoint x: 527, startPoint y: 302, endPoint x: 510, endPoint y: 297, distance: 17.7
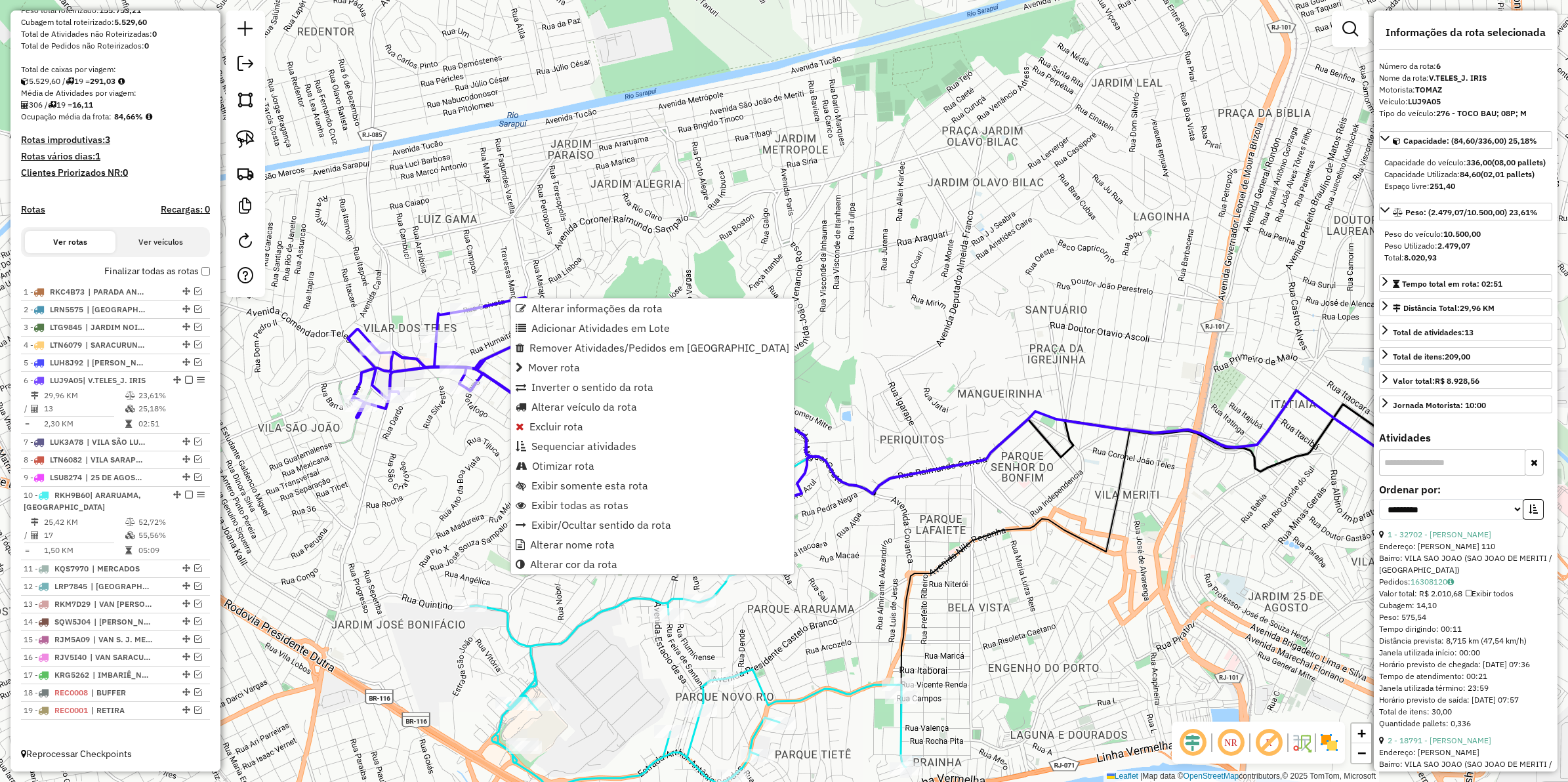
click at [507, 297] on icon at bounding box center [579, 403] width 464 height 213
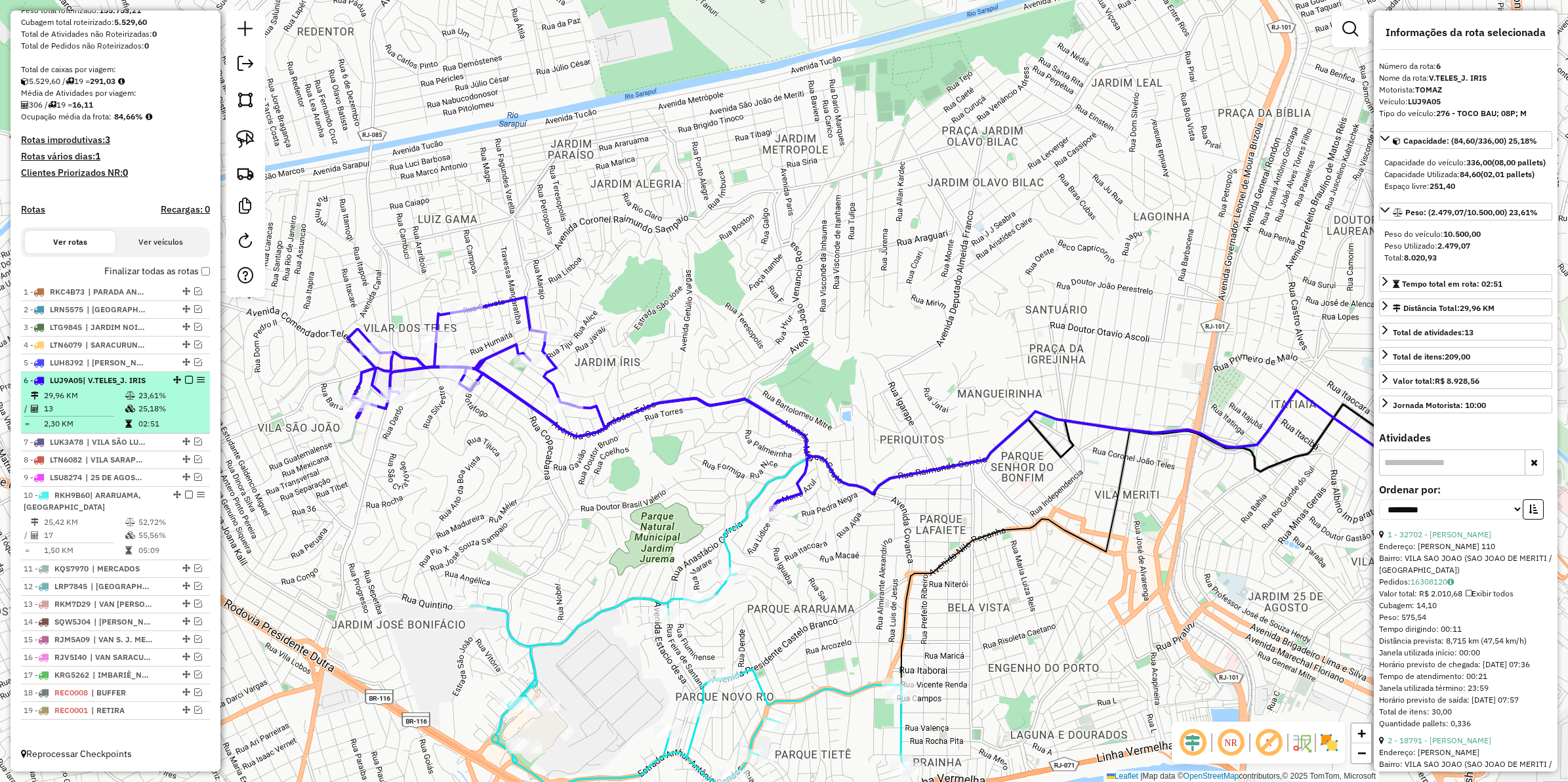
click at [185, 376] on em at bounding box center [188, 380] width 8 height 8
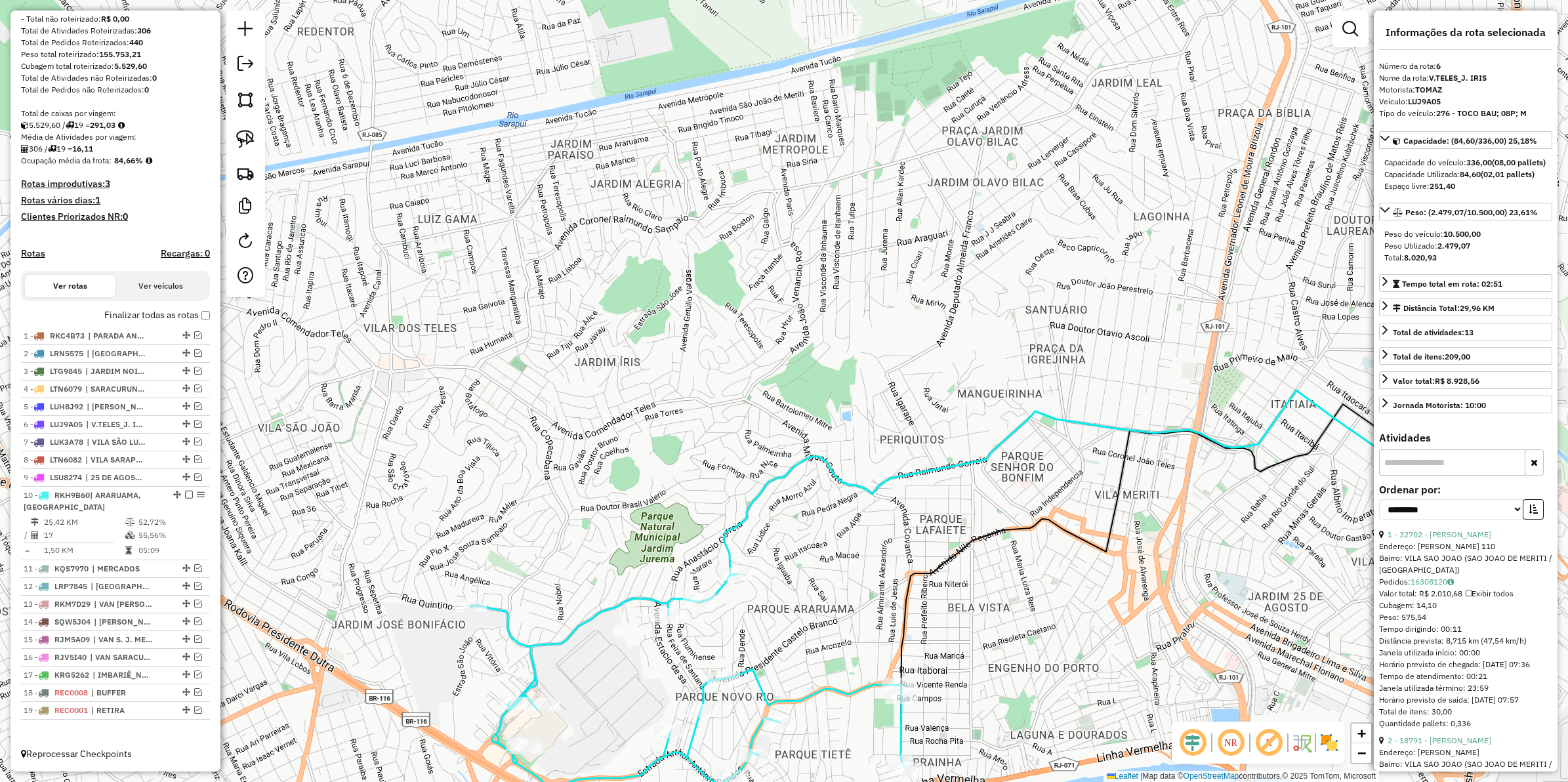
scroll to position [194, 0]
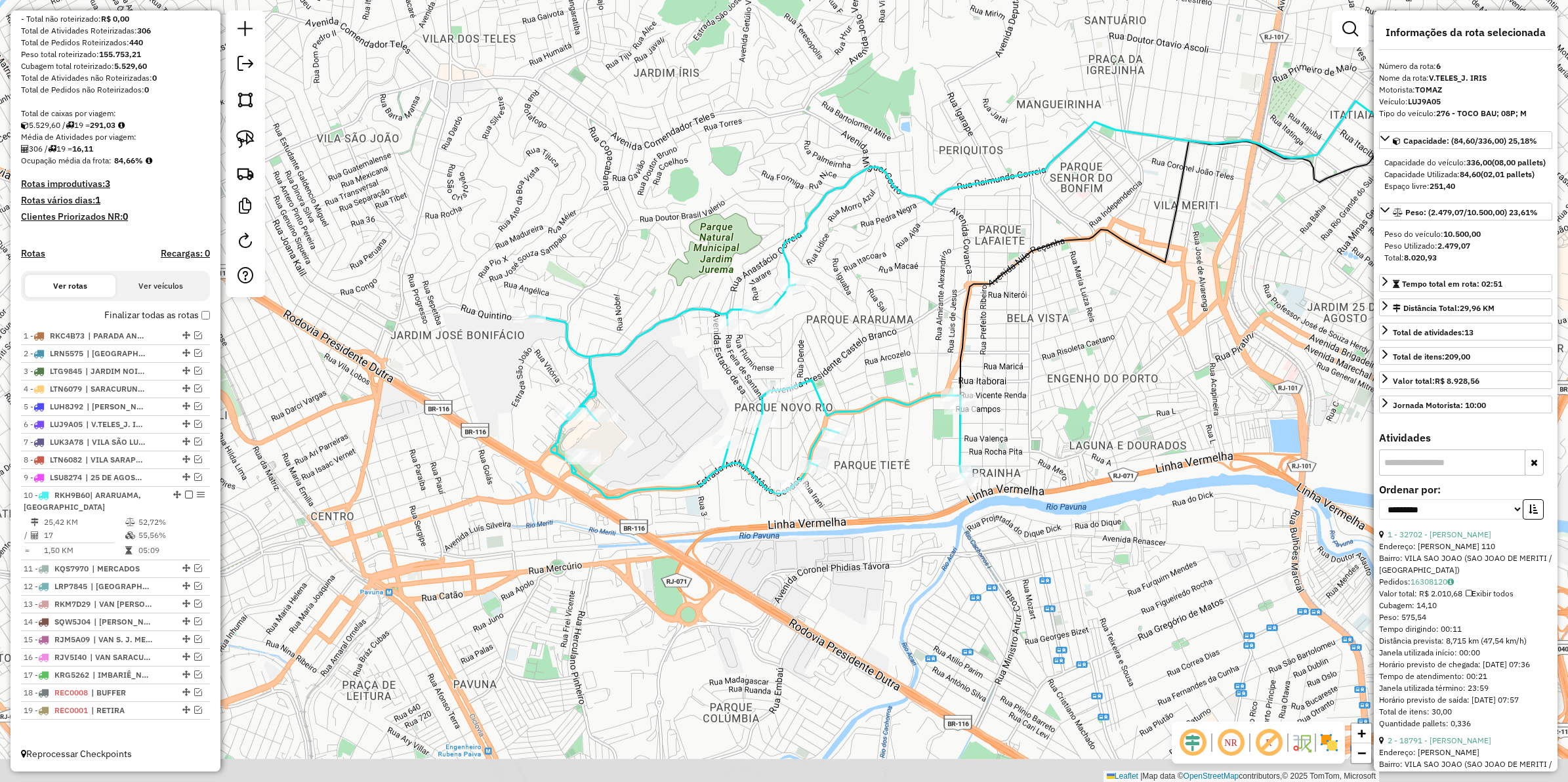
drag, startPoint x: 476, startPoint y: 435, endPoint x: 563, endPoint y: 207, distance: 244.0
click at [515, 156] on div "Janela de atendimento Grade de atendimento Capacidade Transportadoras Veículos …" at bounding box center [784, 391] width 1568 height 782
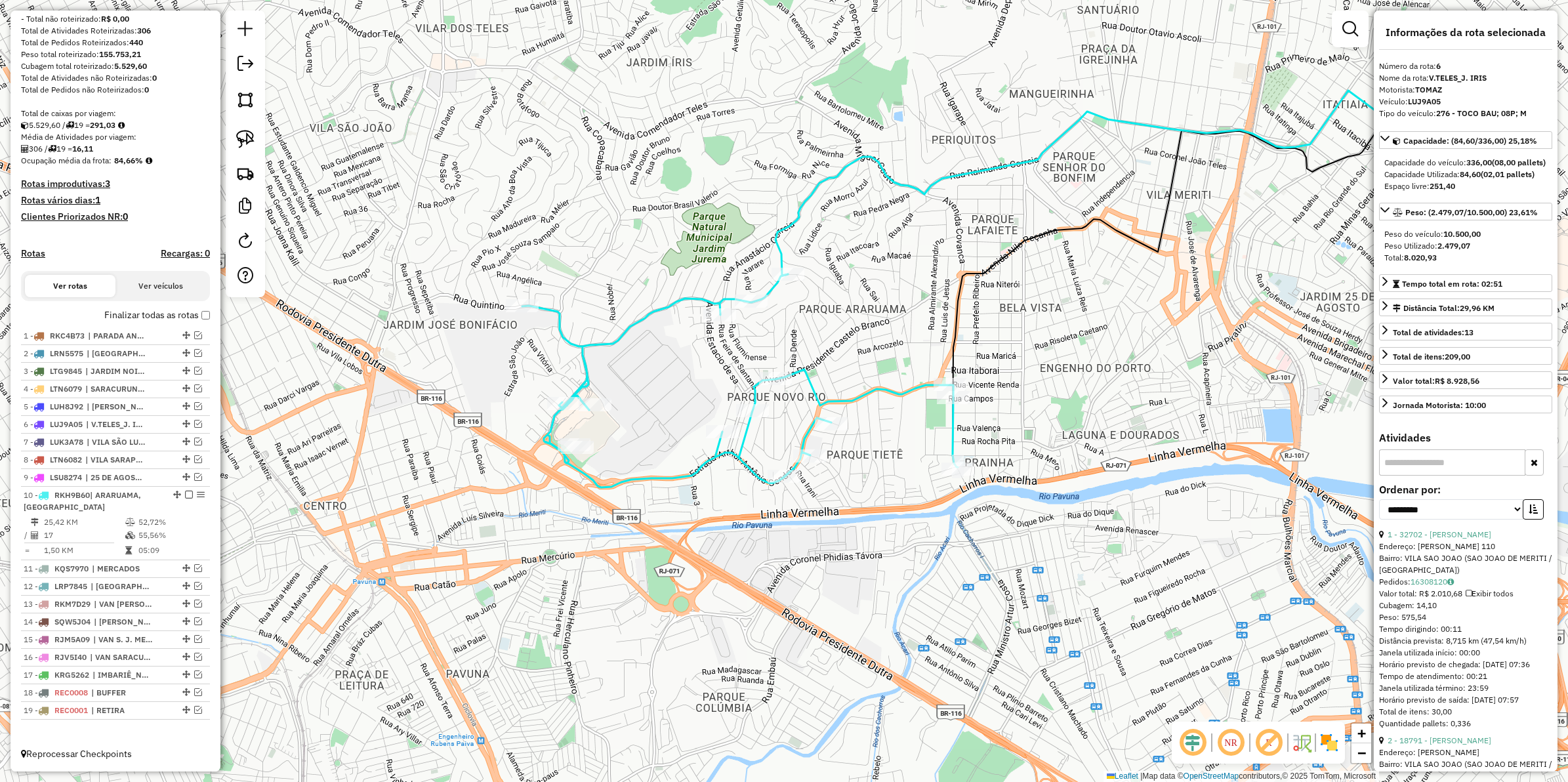
click at [651, 315] on icon at bounding box center [740, 380] width 436 height 213
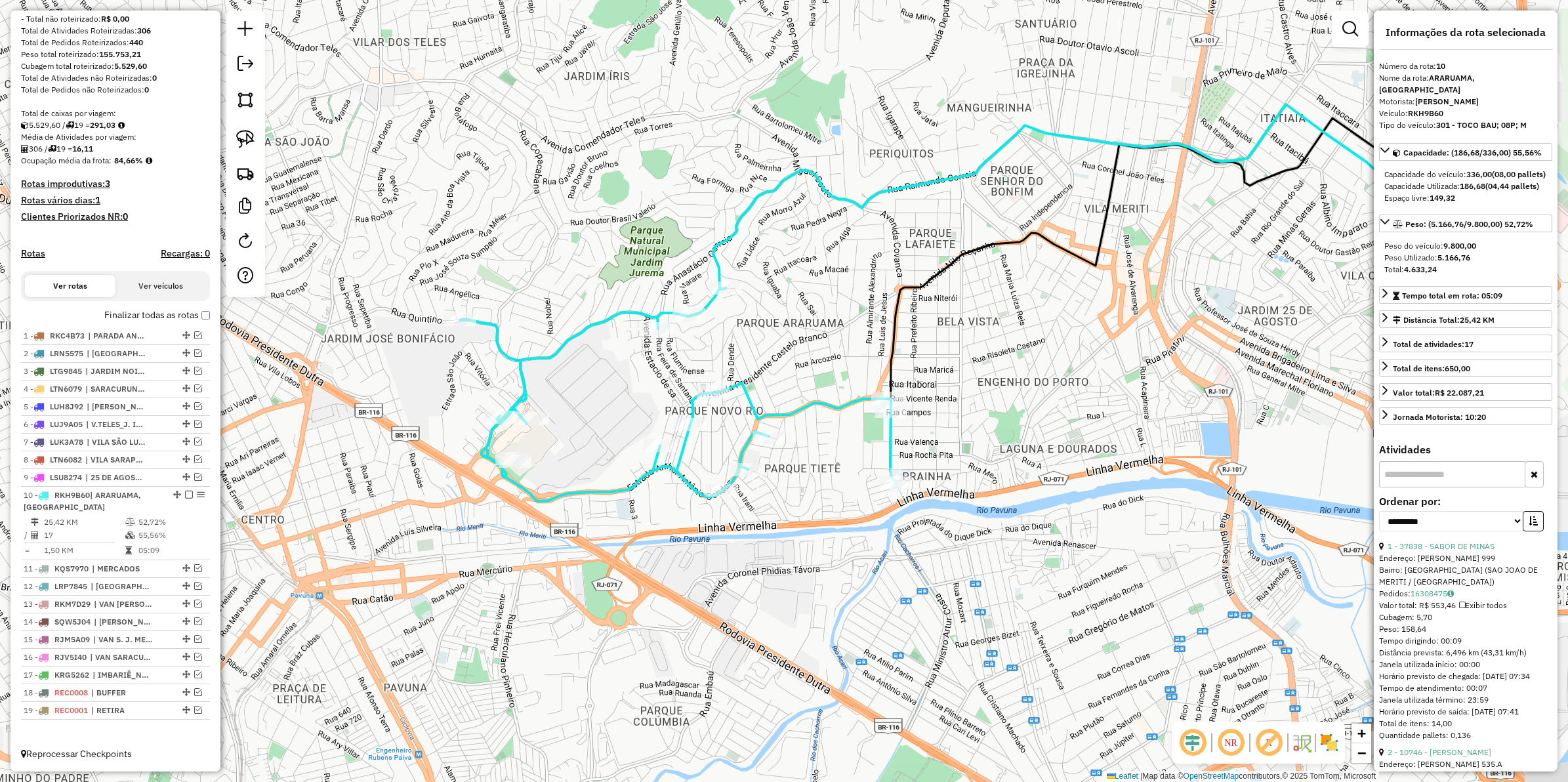
drag, startPoint x: 657, startPoint y: 369, endPoint x: 615, endPoint y: 376, distance: 42.6
click at [622, 376] on div "Janela de atendimento Grade de atendimento Capacidade Transportadoras Veículos …" at bounding box center [784, 391] width 1568 height 782
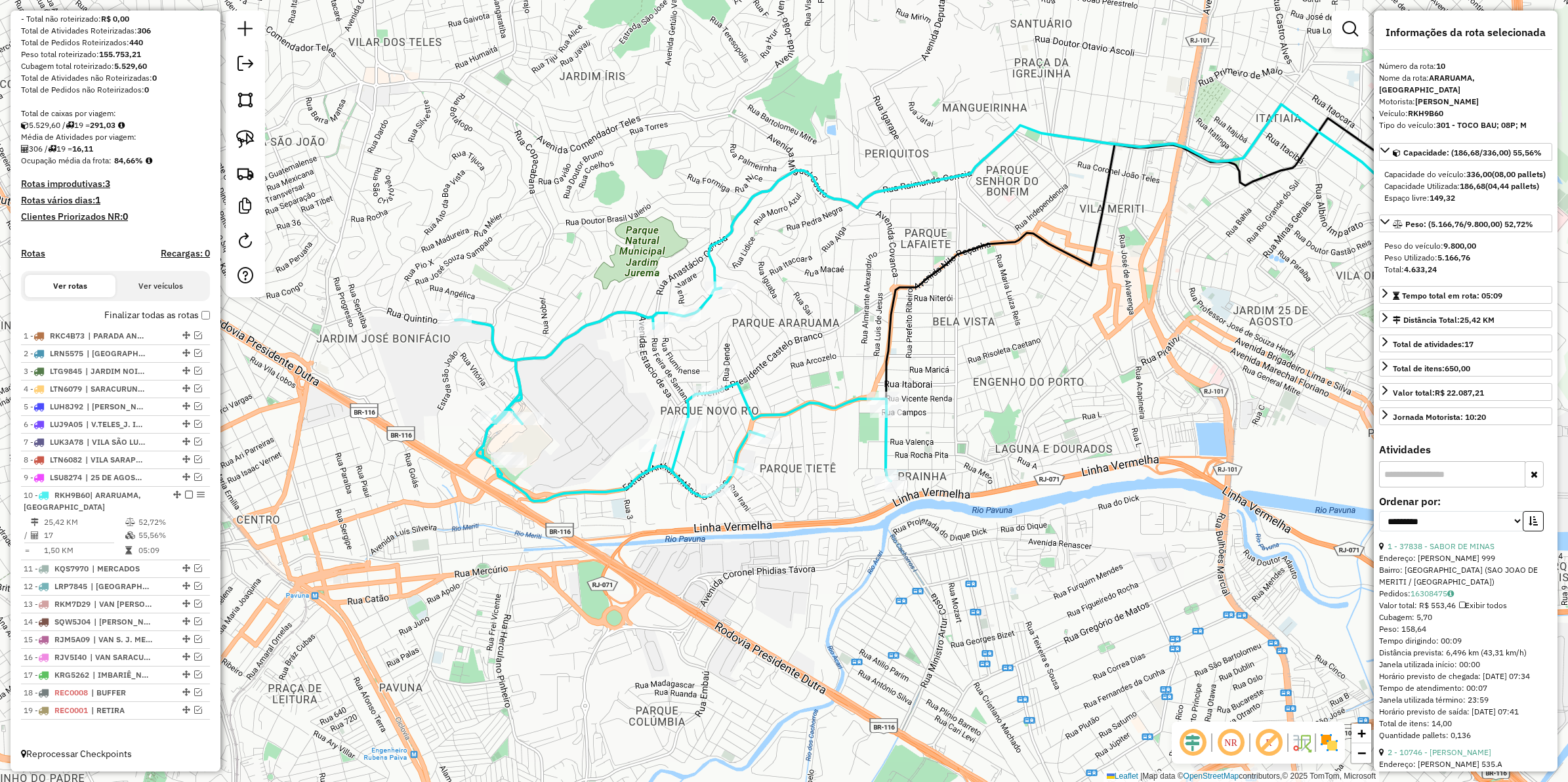
click at [586, 327] on icon at bounding box center [673, 395] width 436 height 213
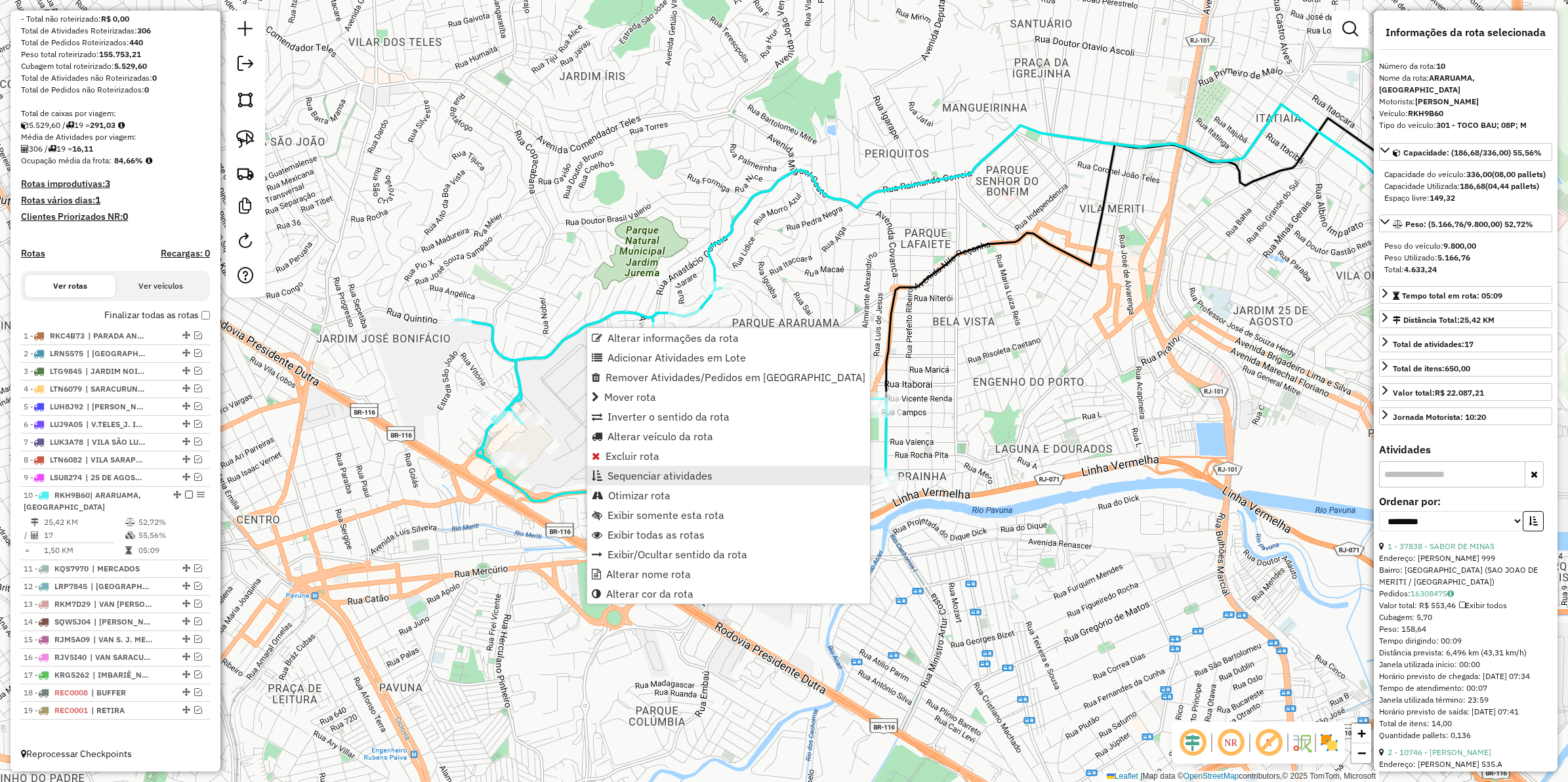
click at [635, 481] on span "Sequenciar atividades" at bounding box center [660, 476] width 105 height 11
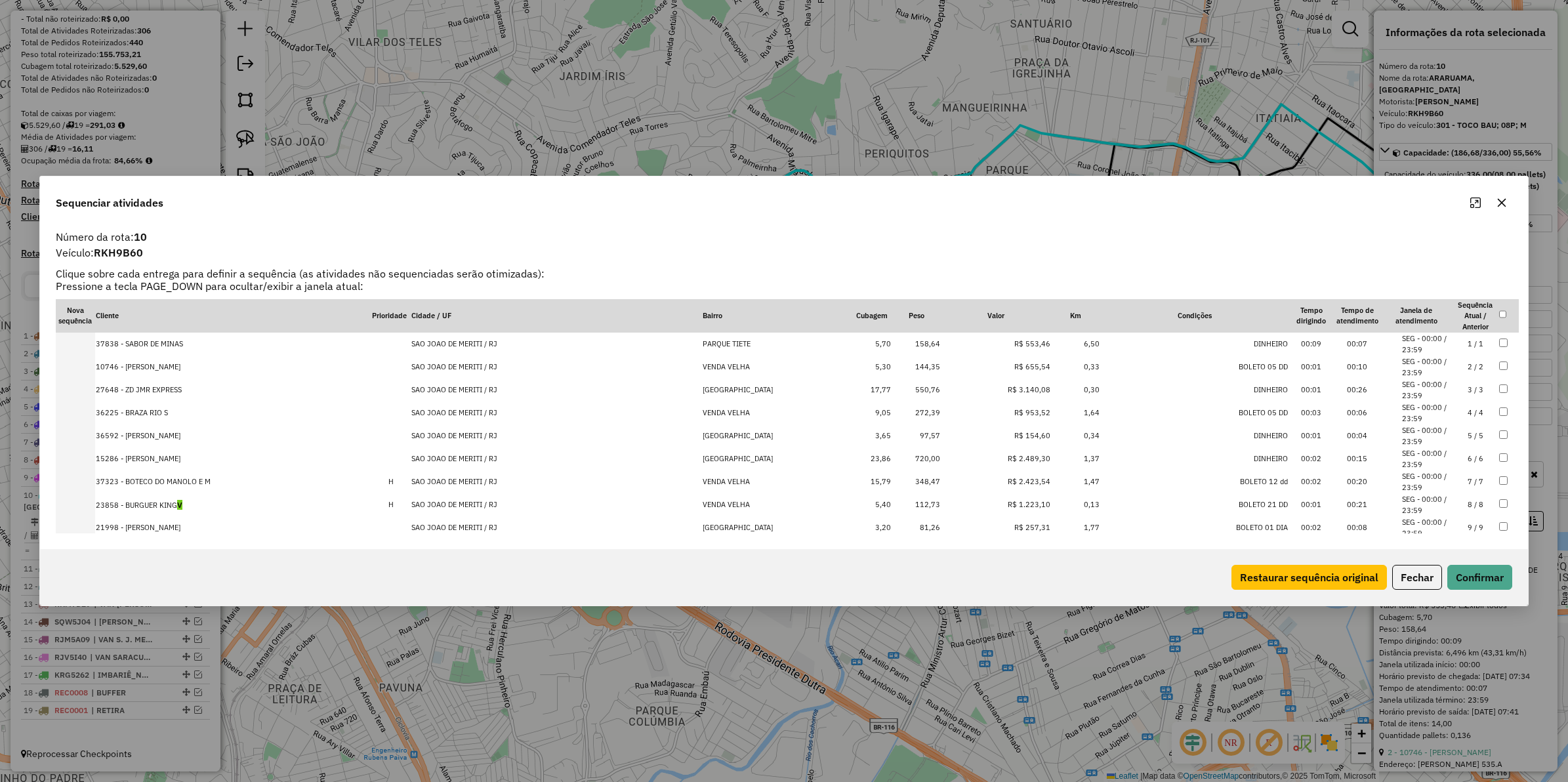
click at [1011, 391] on td "R$ 3.140,08" at bounding box center [997, 390] width 110 height 23
click at [1011, 472] on td "R$ 2.423,54" at bounding box center [997, 482] width 110 height 23
click at [1007, 483] on td "R$ 2.489,30" at bounding box center [997, 482] width 110 height 23
click at [1014, 505] on td "R$ 1.223,10" at bounding box center [997, 505] width 110 height 23
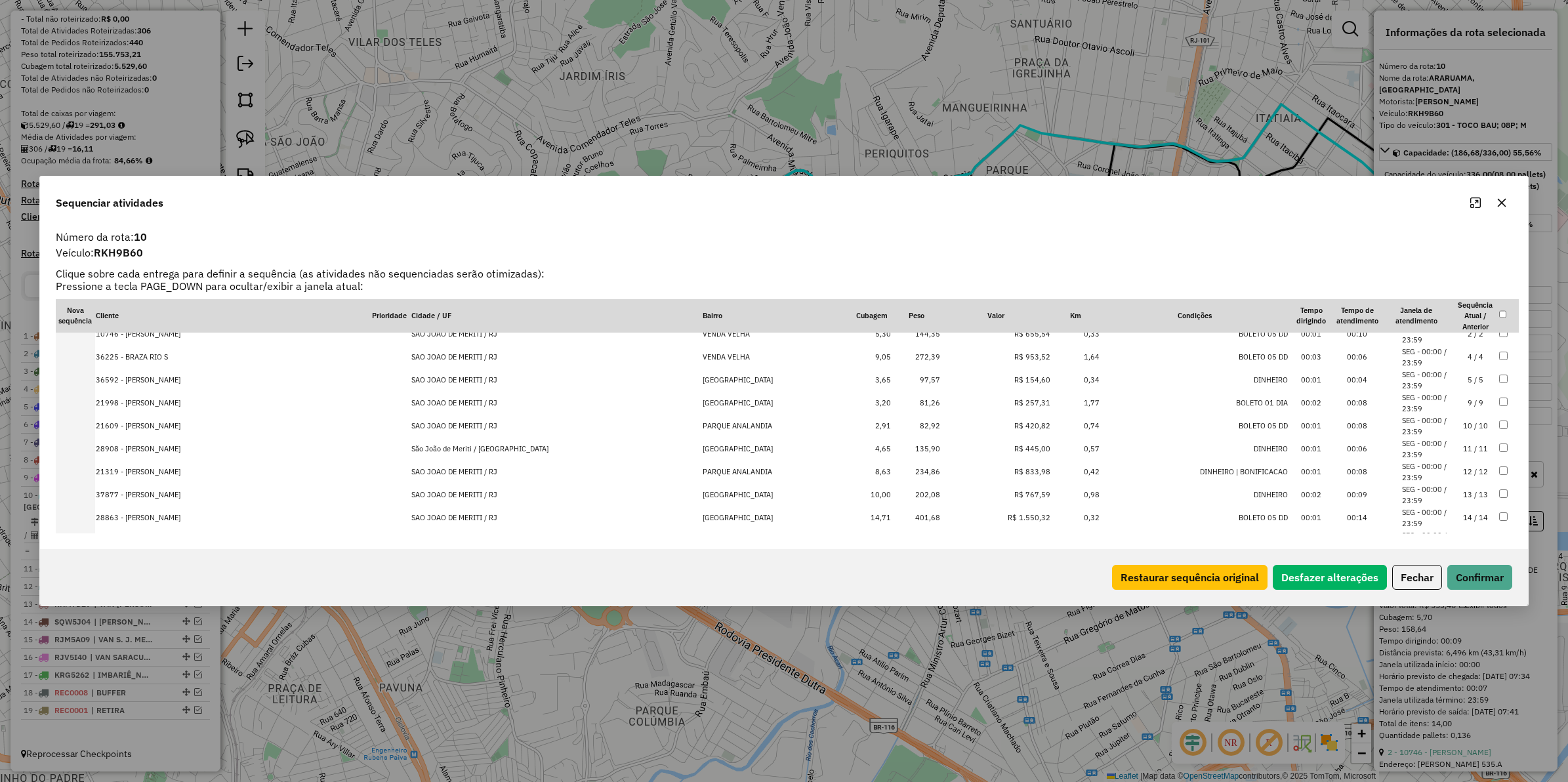
scroll to position [201, 0]
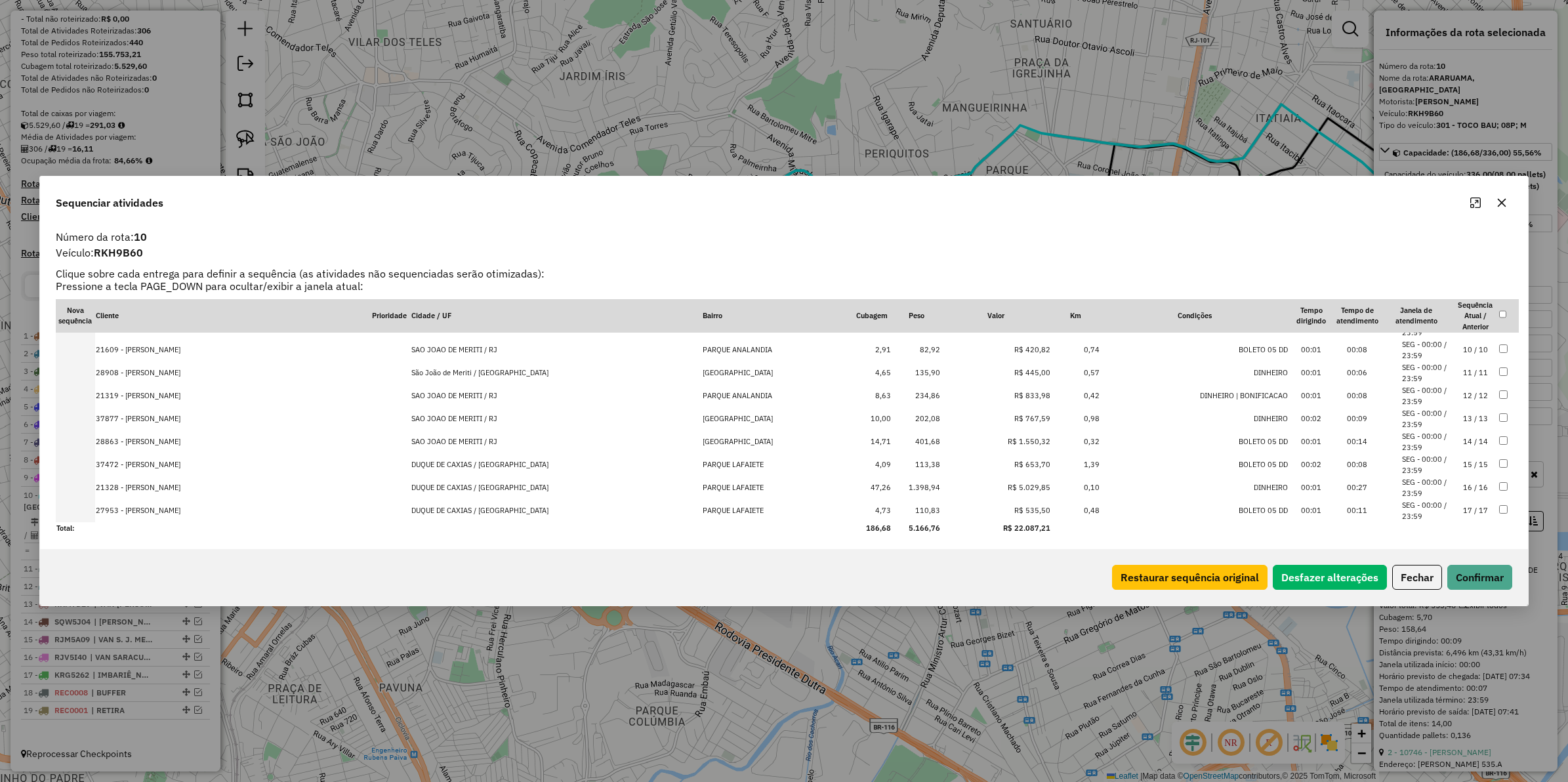
drag, startPoint x: 1011, startPoint y: 441, endPoint x: 1017, endPoint y: 457, distance: 17.1
click at [1009, 441] on td "R$ 1.550,32" at bounding box center [997, 442] width 110 height 23
click at [1009, 489] on td "R$ 5.029,85" at bounding box center [997, 488] width 110 height 23
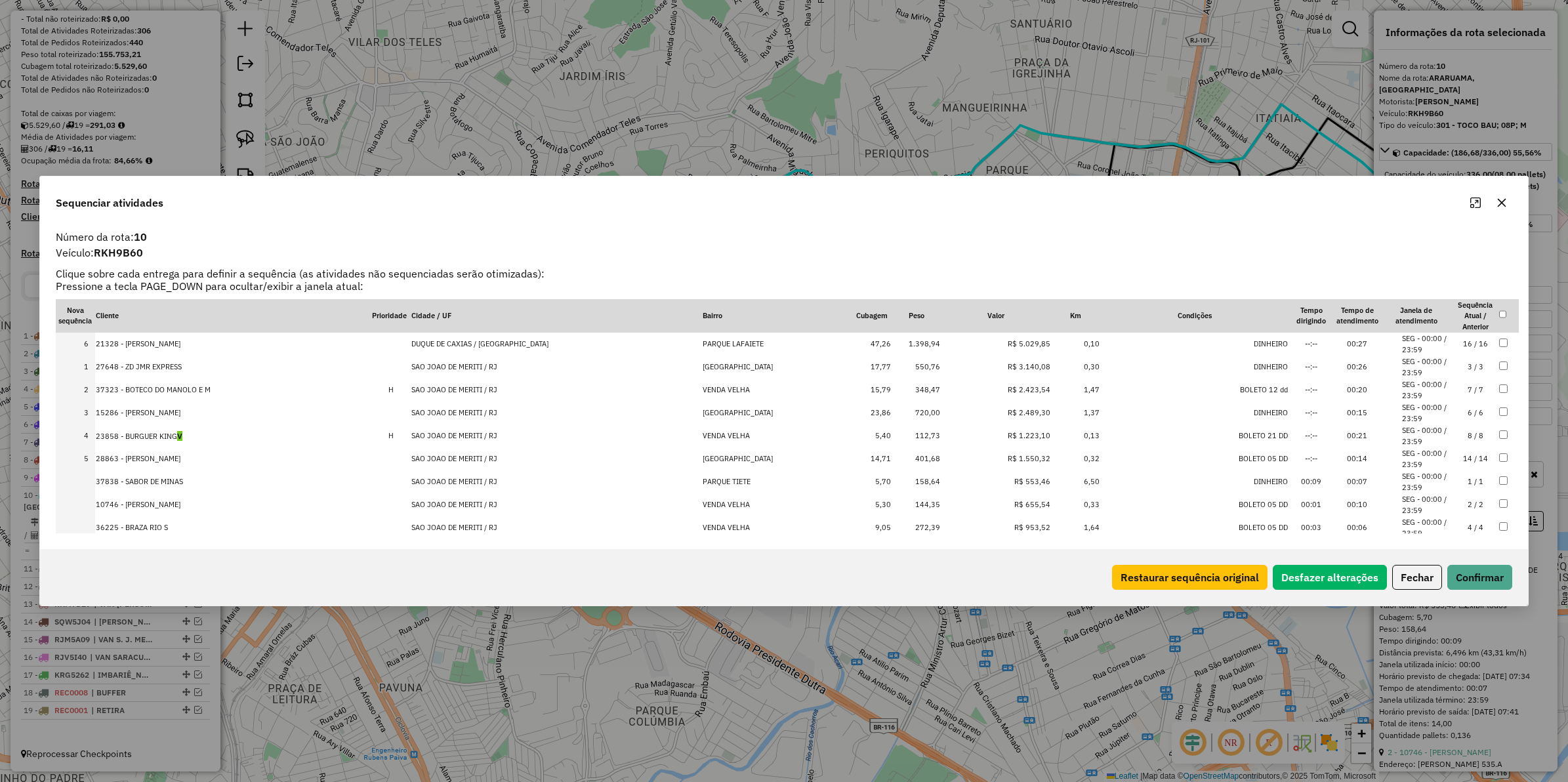
drag, startPoint x: 1017, startPoint y: 446, endPoint x: 1016, endPoint y: 337, distance: 109.0
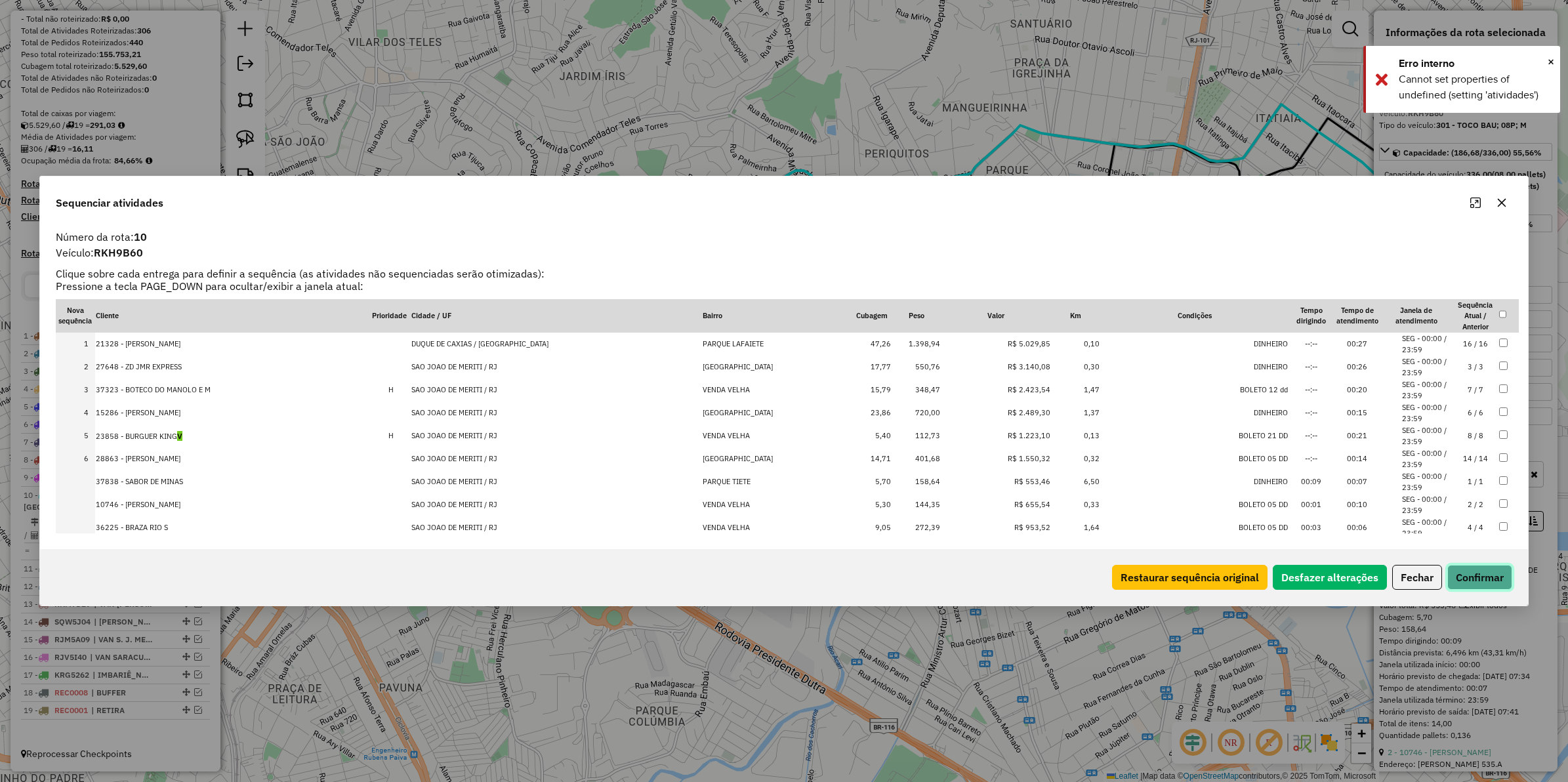
click at [1474, 569] on button "Confirmar" at bounding box center [1480, 578] width 65 height 25
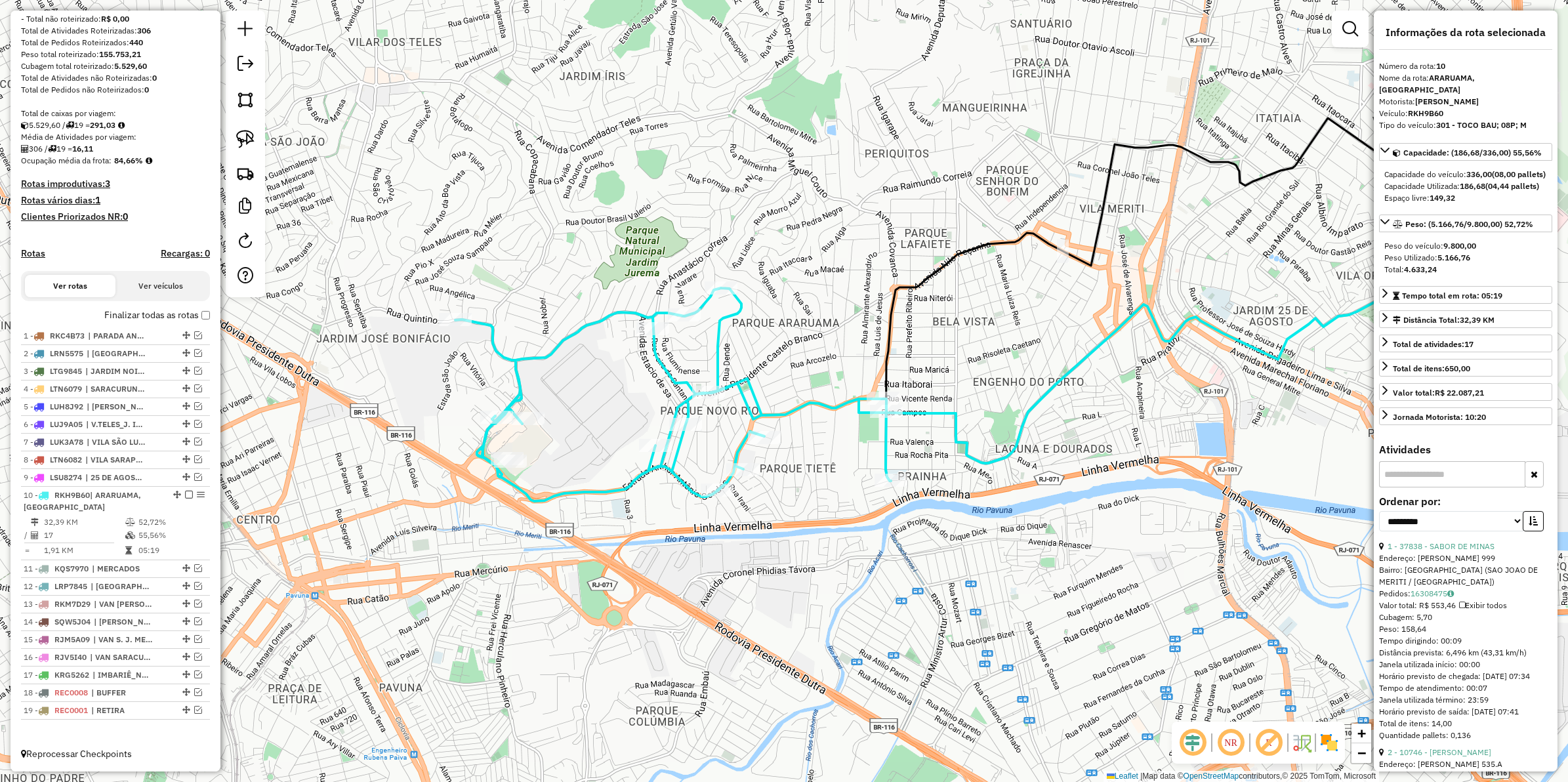
click at [529, 362] on icon at bounding box center [673, 395] width 436 height 213
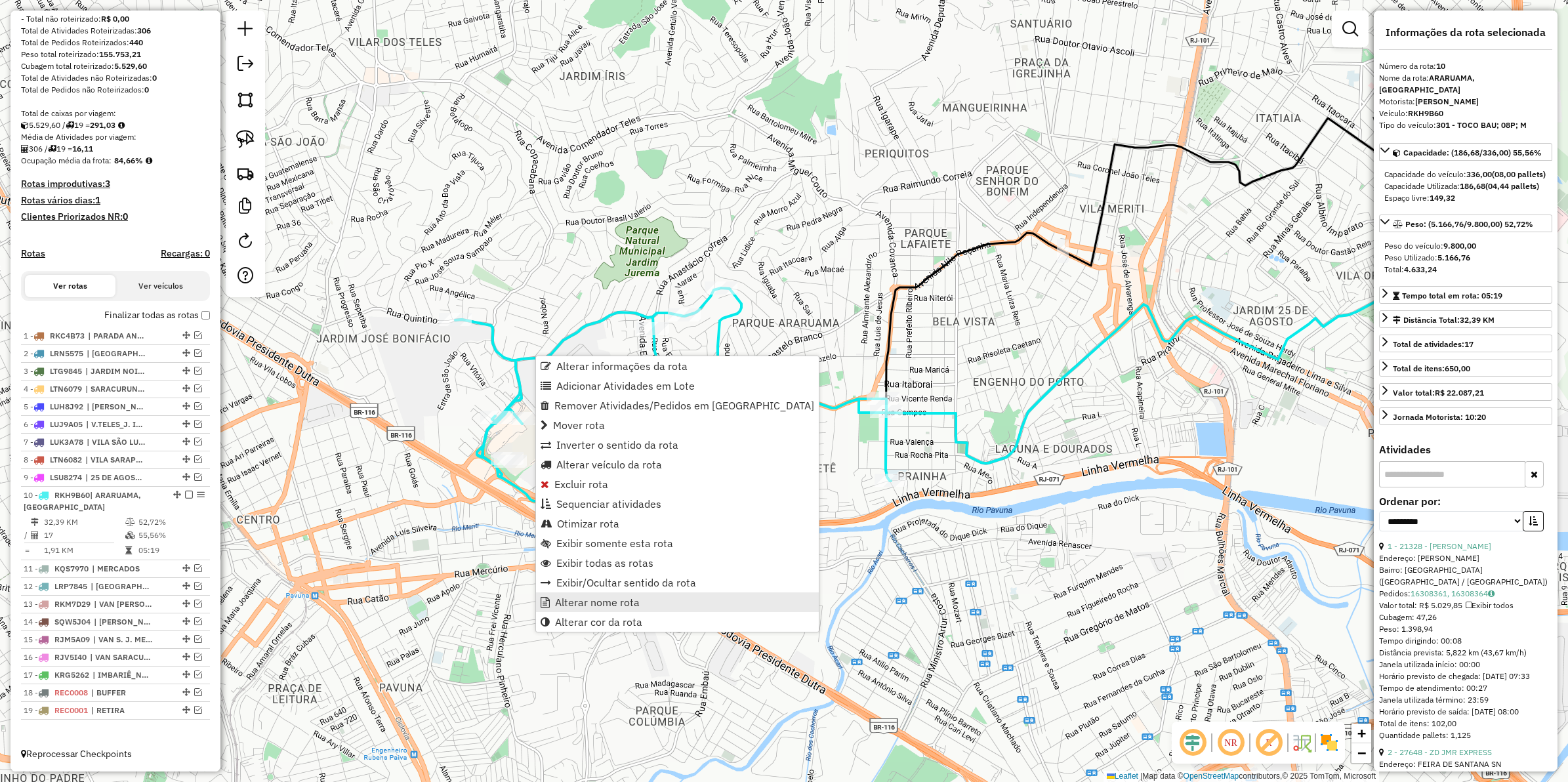
click at [607, 602] on span "Alterar nome rota" at bounding box center [597, 602] width 85 height 11
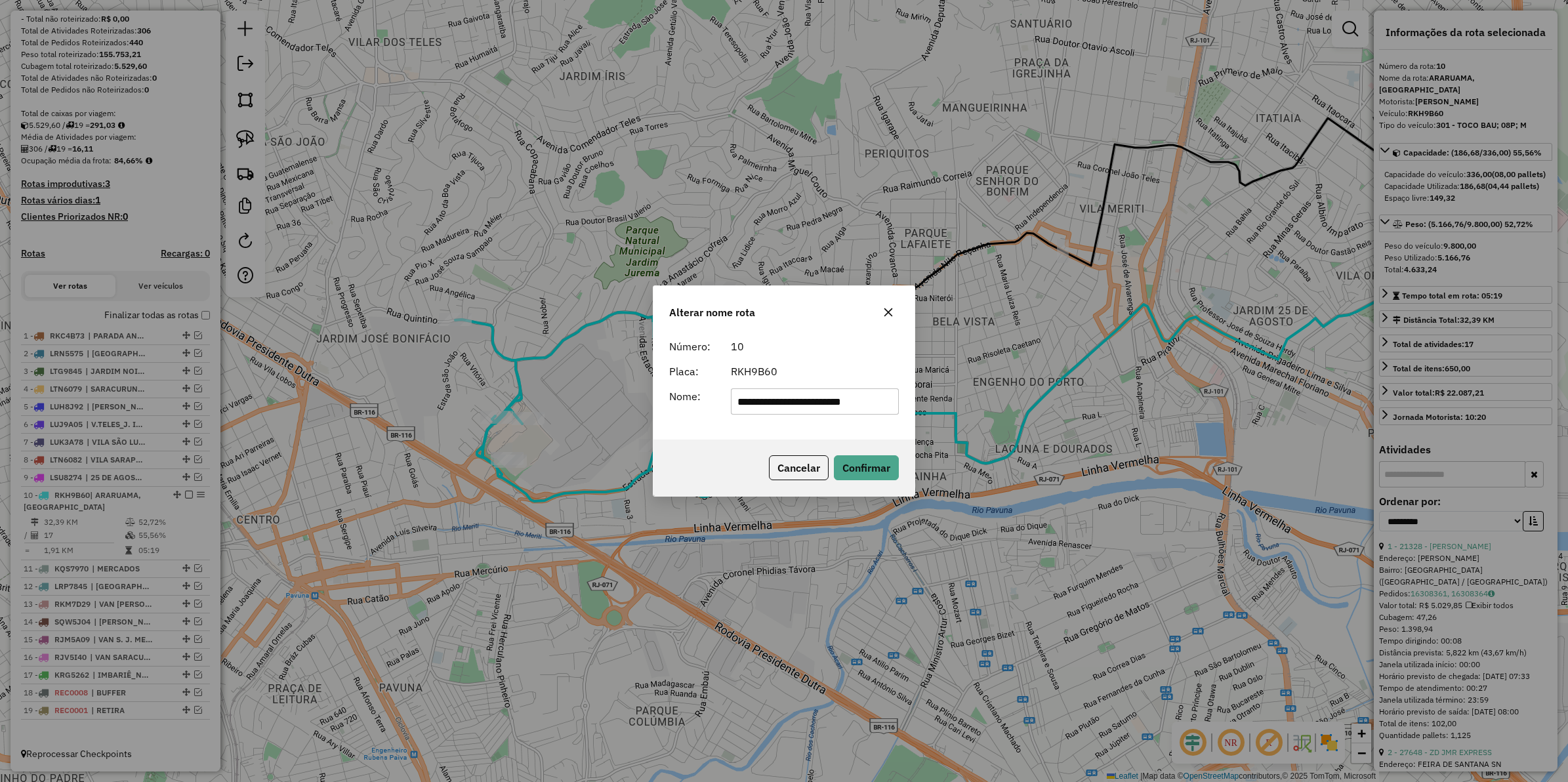
drag, startPoint x: 814, startPoint y: 402, endPoint x: 628, endPoint y: 416, distance: 186.5
click at [628, 416] on div "**********" at bounding box center [784, 391] width 1568 height 782
click at [813, 404] on input "**********" at bounding box center [815, 402] width 168 height 26
drag, startPoint x: 798, startPoint y: 401, endPoint x: 641, endPoint y: 398, distance: 157.0
click at [641, 398] on div "**********" at bounding box center [784, 391] width 1568 height 782
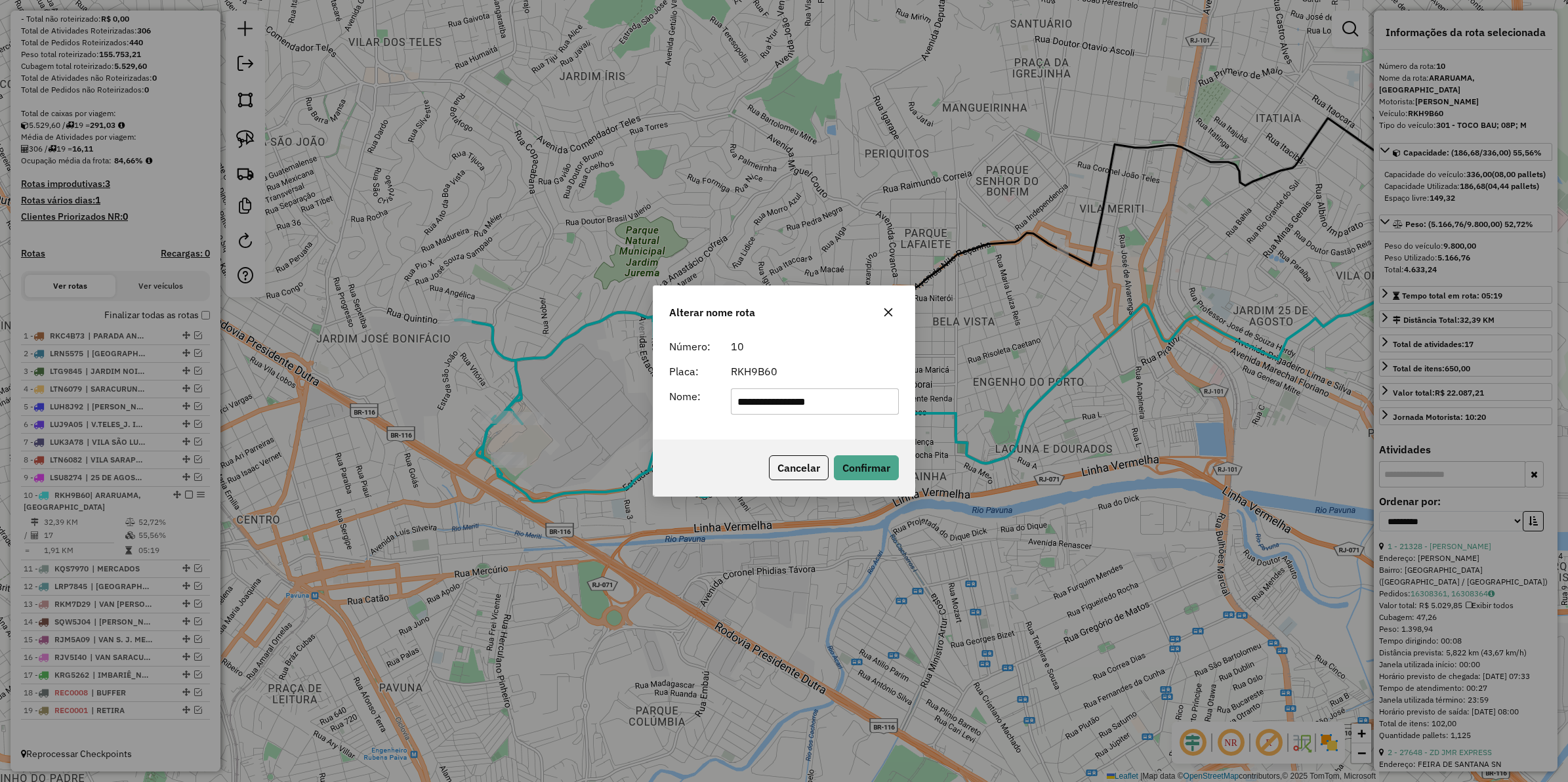
click at [840, 405] on input "**********" at bounding box center [815, 402] width 168 height 26
type input "**********"
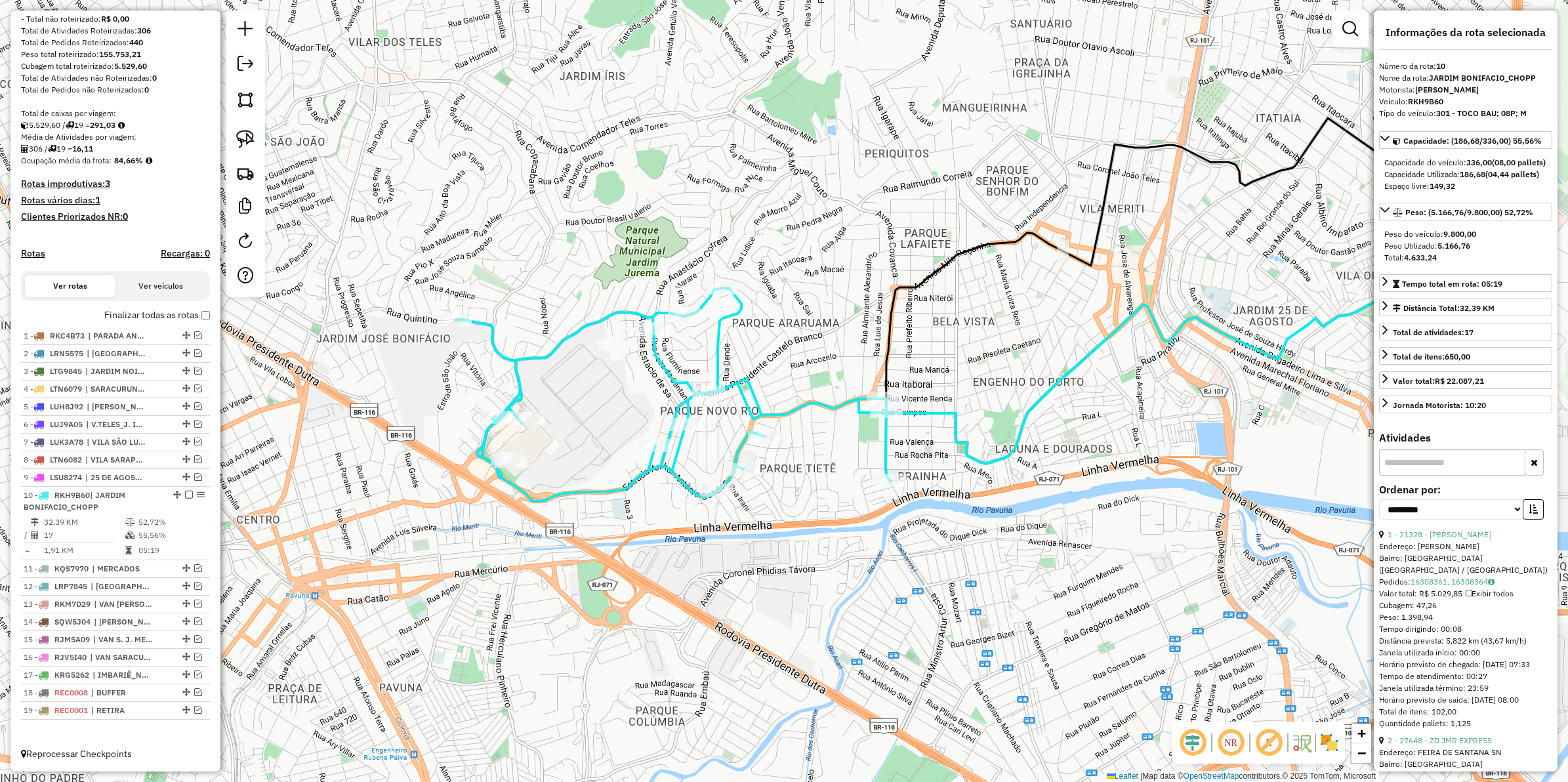
click at [811, 405] on icon at bounding box center [673, 395] width 436 height 213
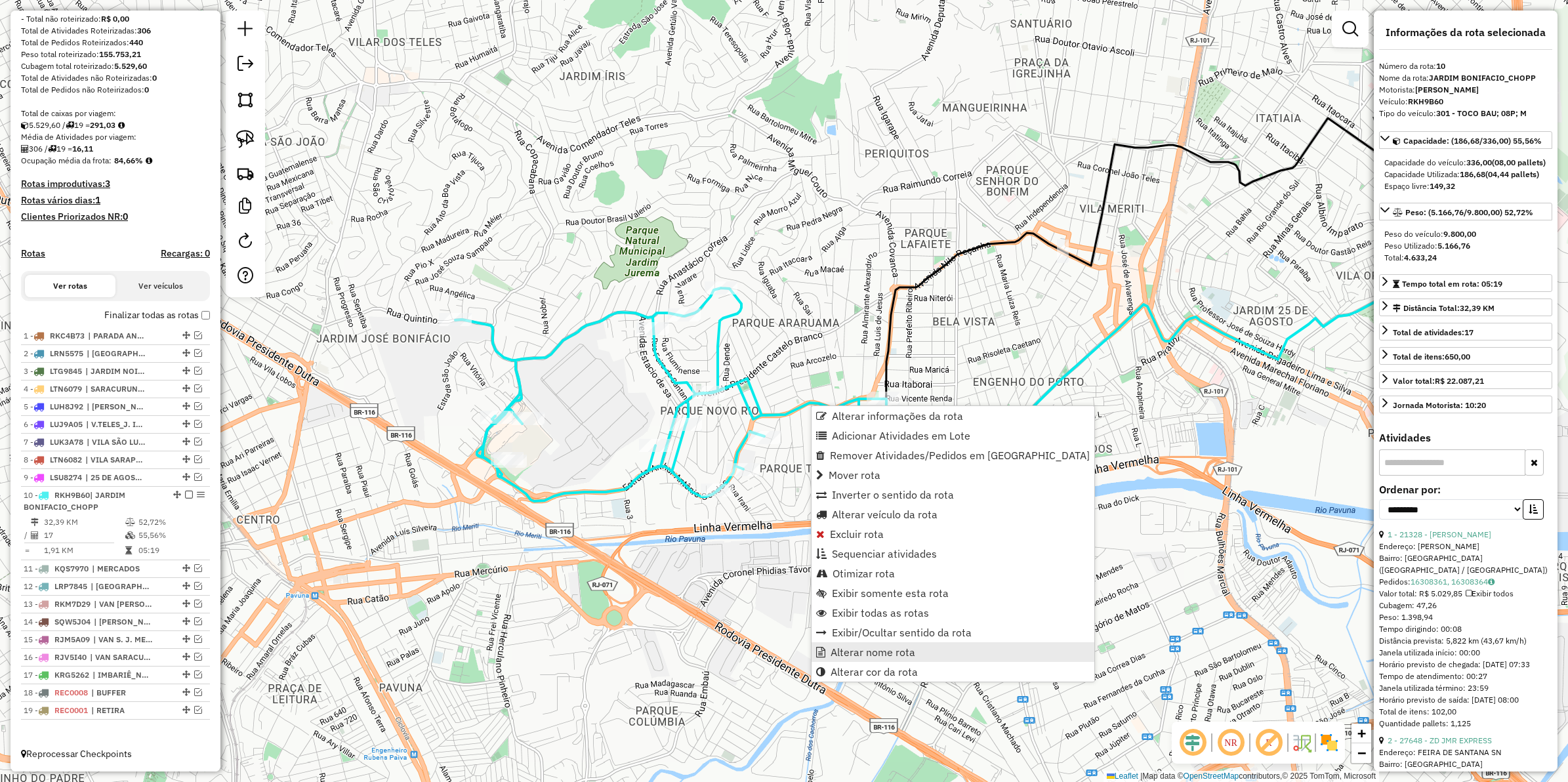
click at [891, 649] on span "Alterar nome rota" at bounding box center [873, 652] width 85 height 11
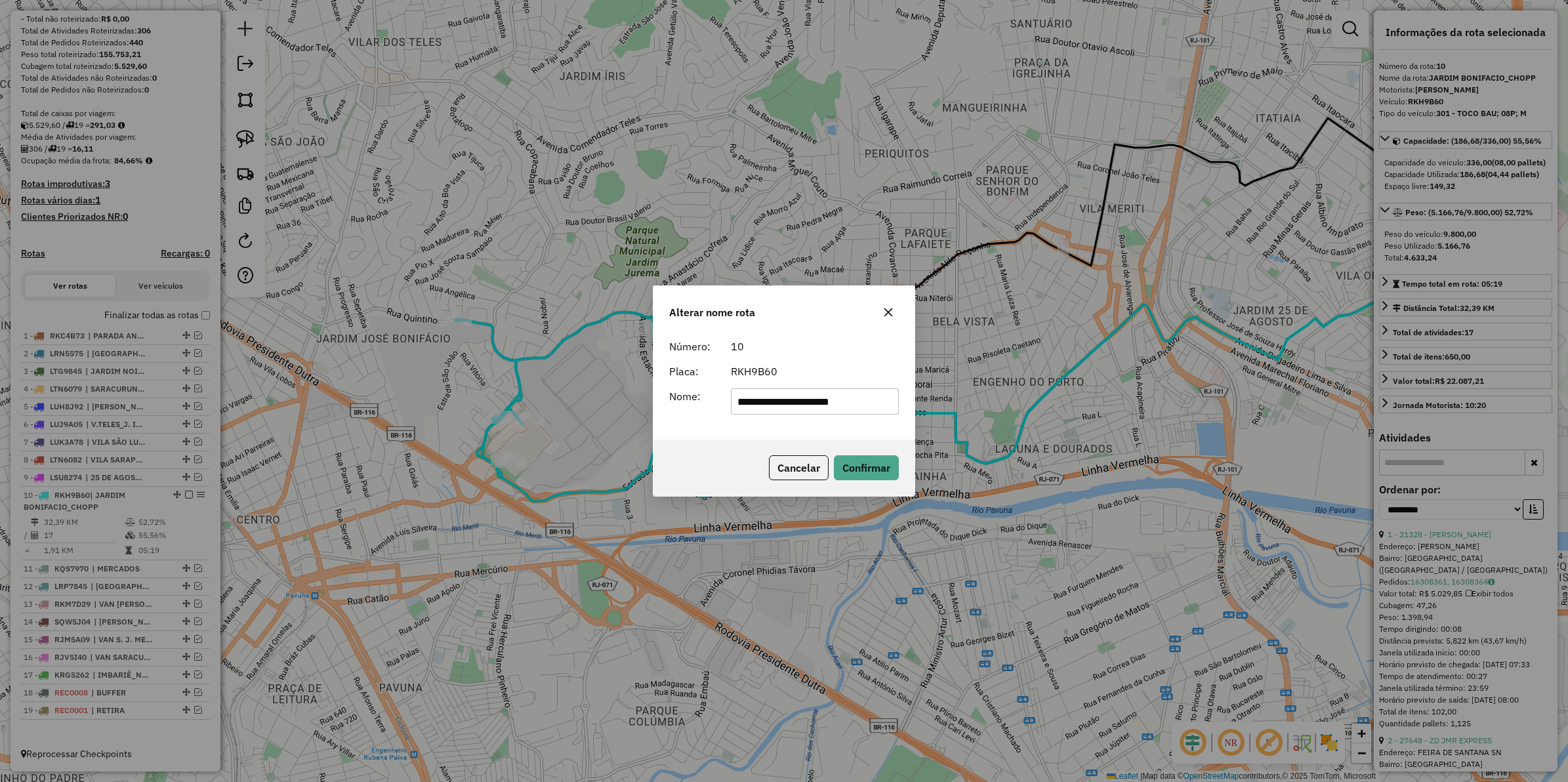
drag, startPoint x: 834, startPoint y: 401, endPoint x: 693, endPoint y: 408, distance: 141.2
click at [693, 408] on div "**********" at bounding box center [784, 402] width 245 height 26
click at [843, 402] on input "**********" at bounding box center [815, 402] width 168 height 26
type input "**********"
click at [866, 473] on button "Confirmar" at bounding box center [867, 468] width 65 height 25
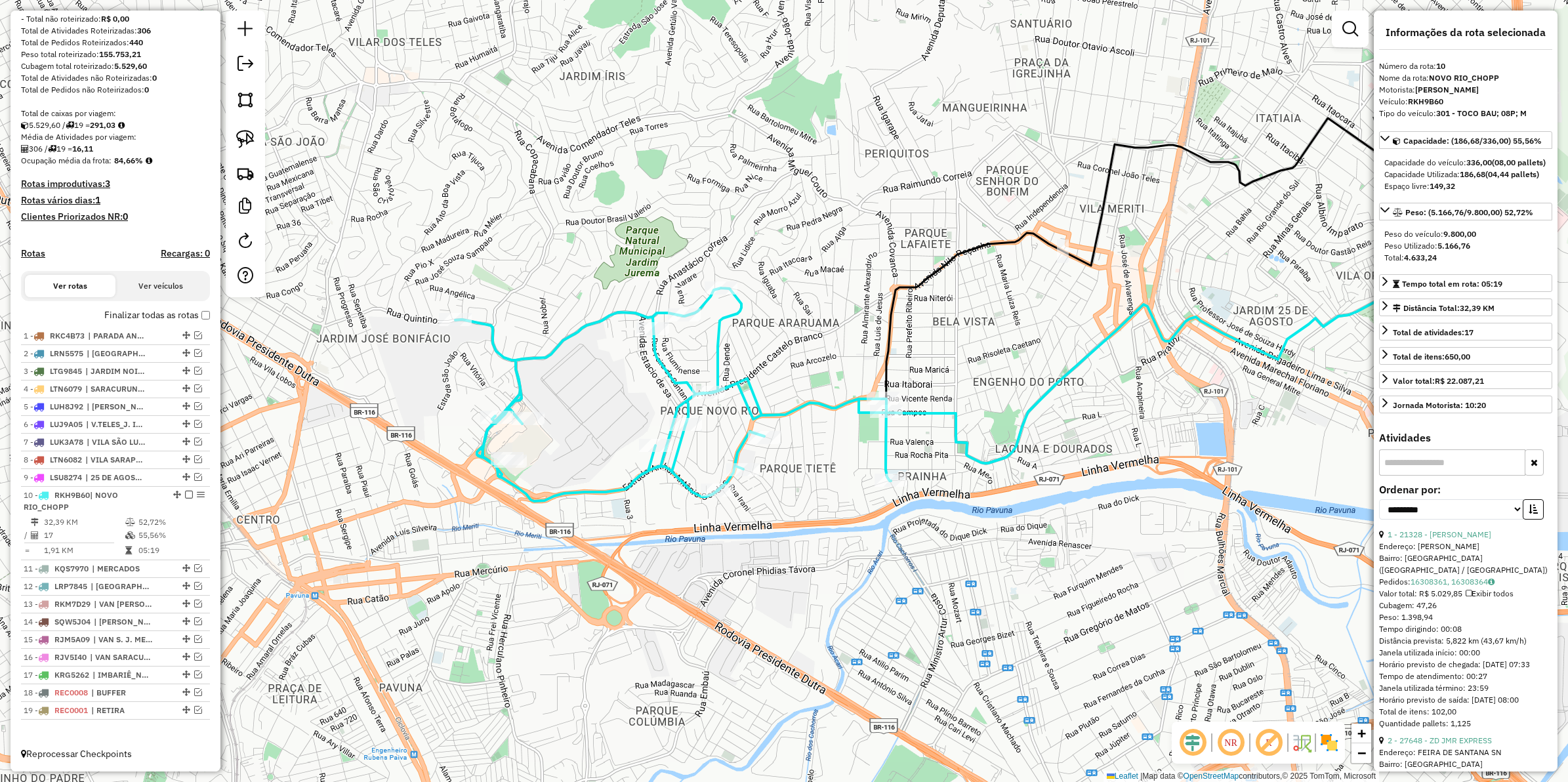
click at [805, 402] on icon at bounding box center [673, 395] width 436 height 213
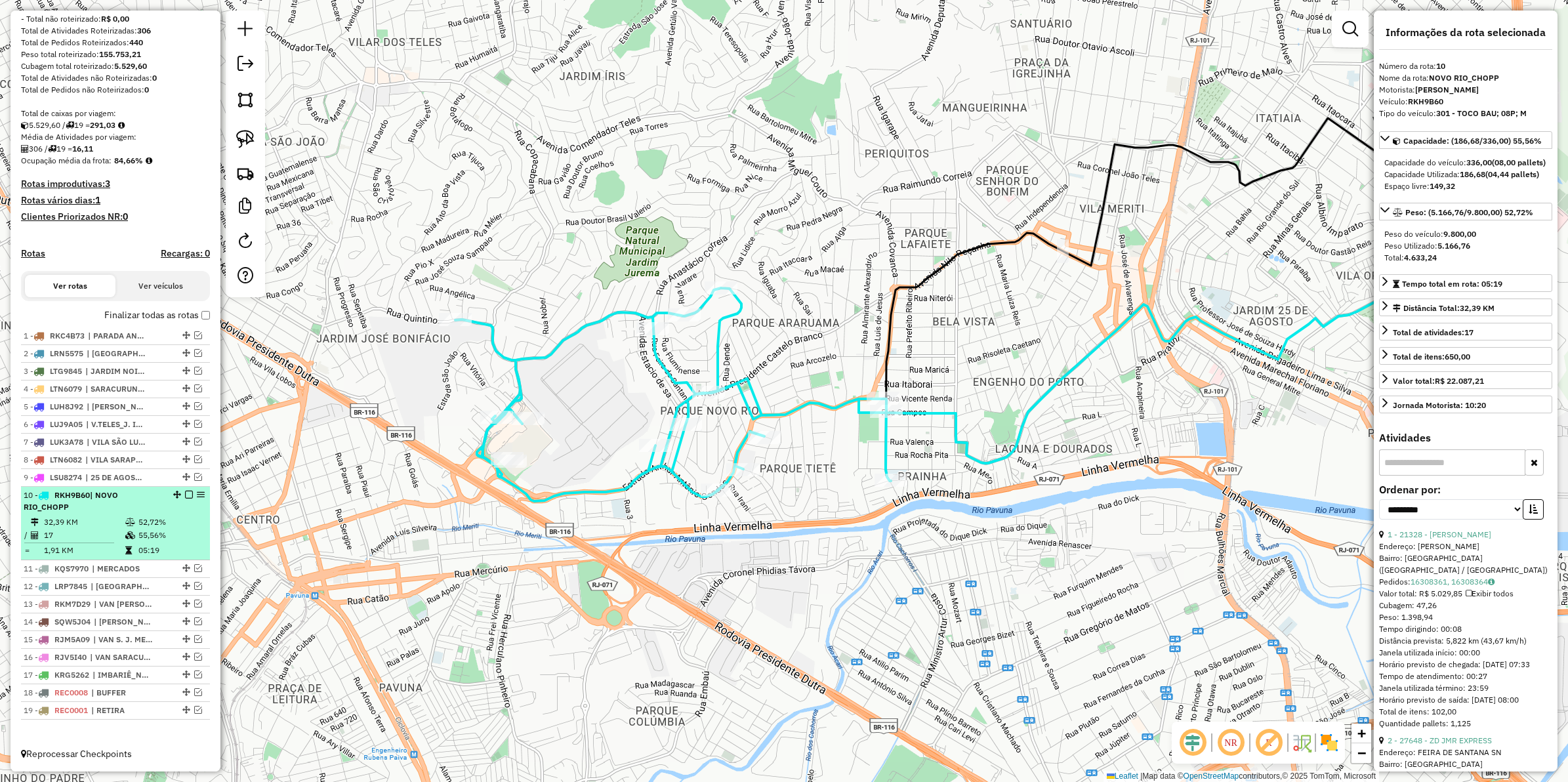
click at [185, 493] on em at bounding box center [188, 494] width 8 height 8
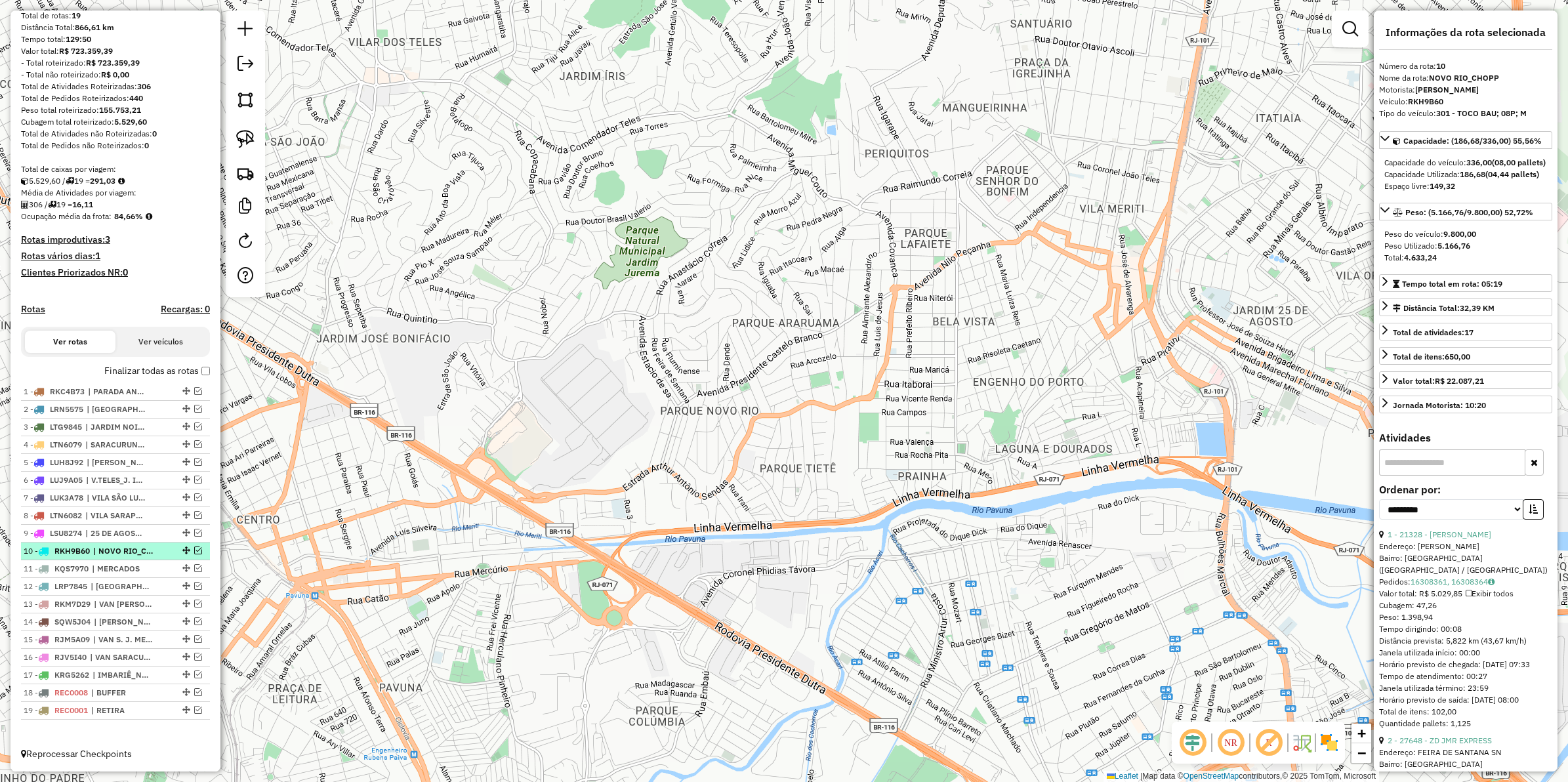
scroll to position [138, 0]
drag, startPoint x: 179, startPoint y: 651, endPoint x: 151, endPoint y: 387, distance: 265.5
drag, startPoint x: 184, startPoint y: 657, endPoint x: 186, endPoint y: 381, distance: 276.0
drag, startPoint x: 184, startPoint y: 638, endPoint x: 158, endPoint y: 422, distance: 217.6
drag, startPoint x: 181, startPoint y: 615, endPoint x: 150, endPoint y: 437, distance: 180.7
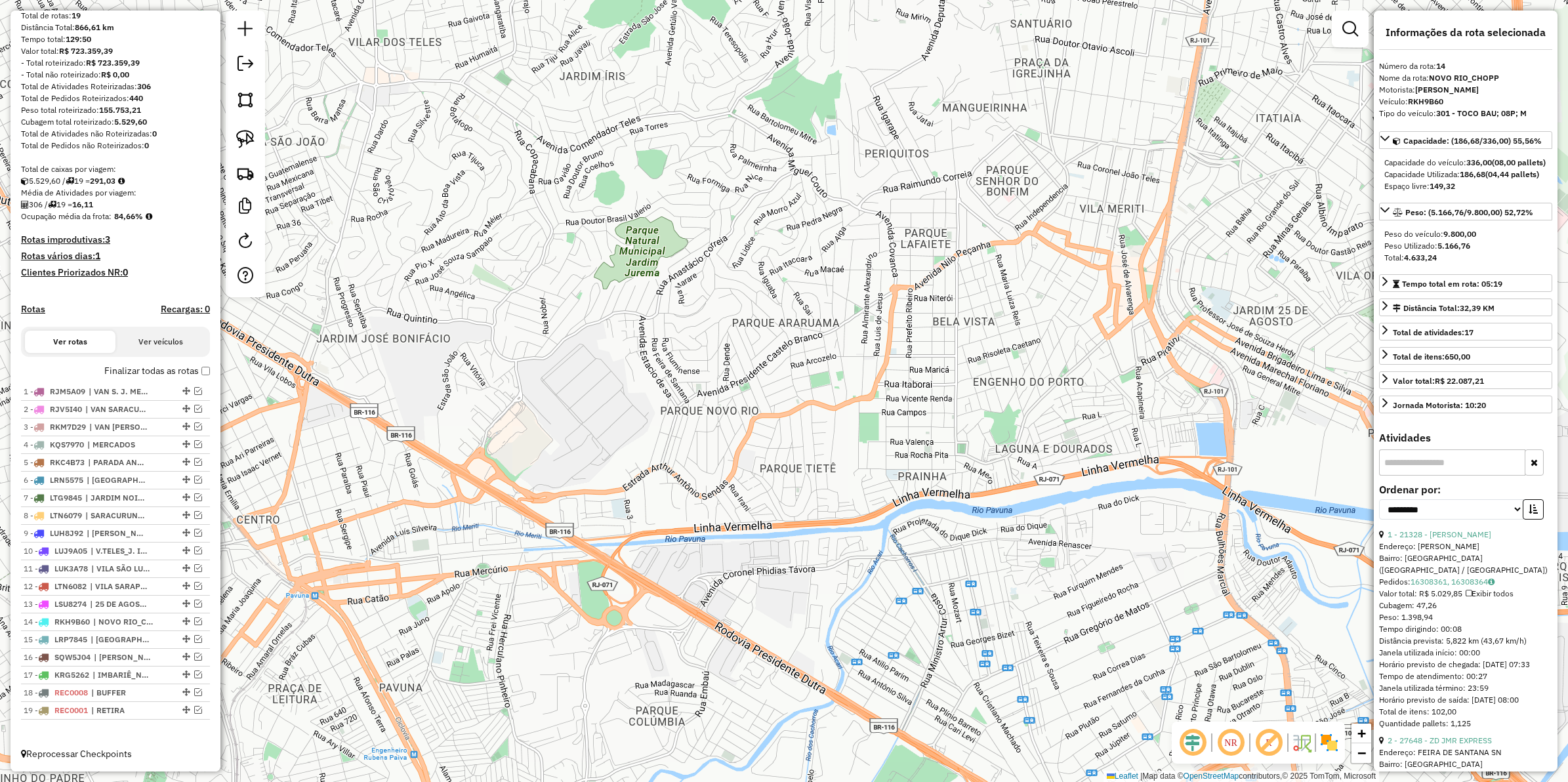
click at [195, 443] on hb-app "Aguarde... Pop-up bloqueado! Seu navegador bloqueou automáticamente a abertura …" at bounding box center [784, 391] width 1568 height 782
click at [195, 443] on em at bounding box center [198, 444] width 8 height 8
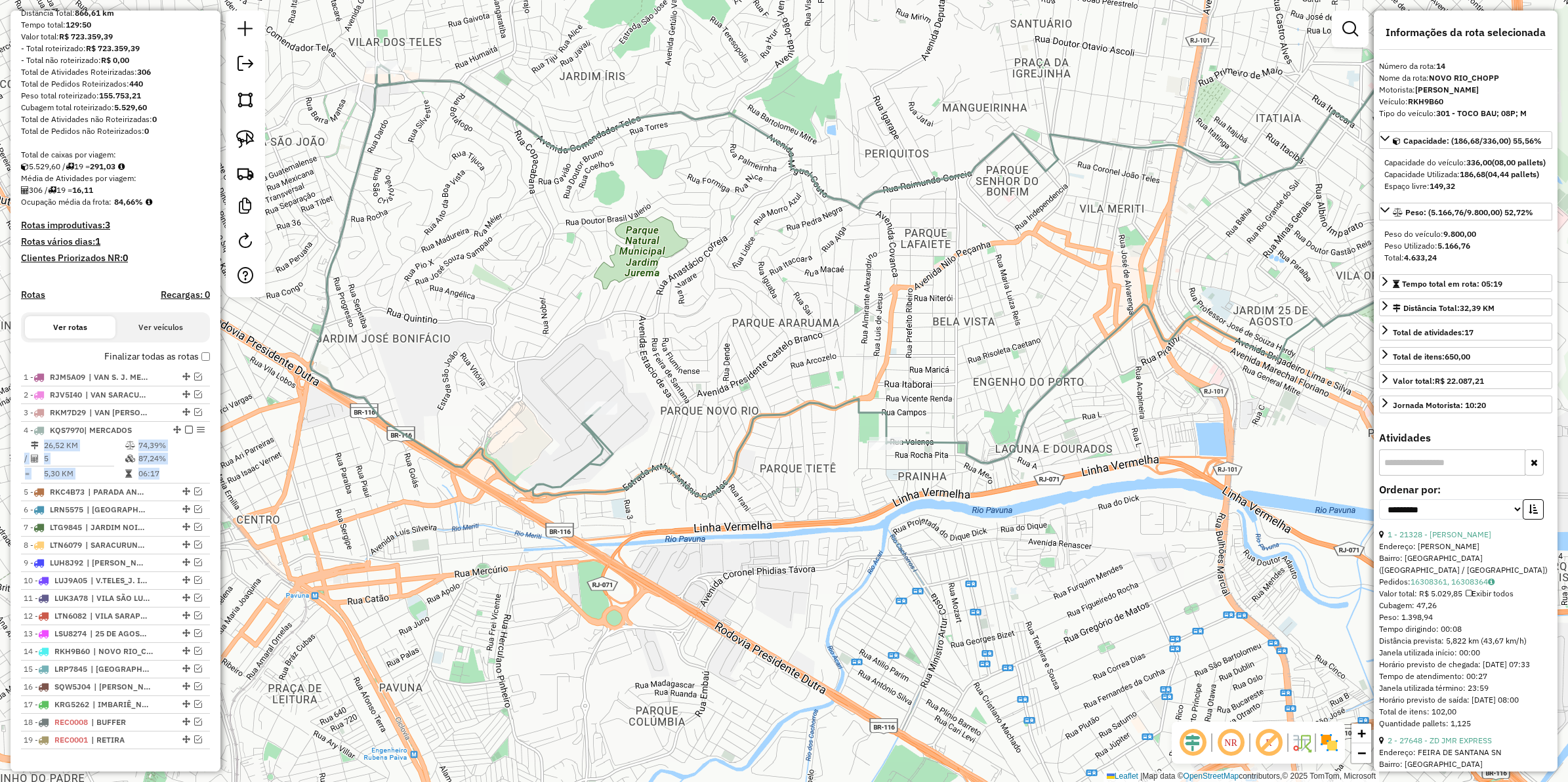
click at [598, 446] on icon at bounding box center [914, 258] width 1208 height 478
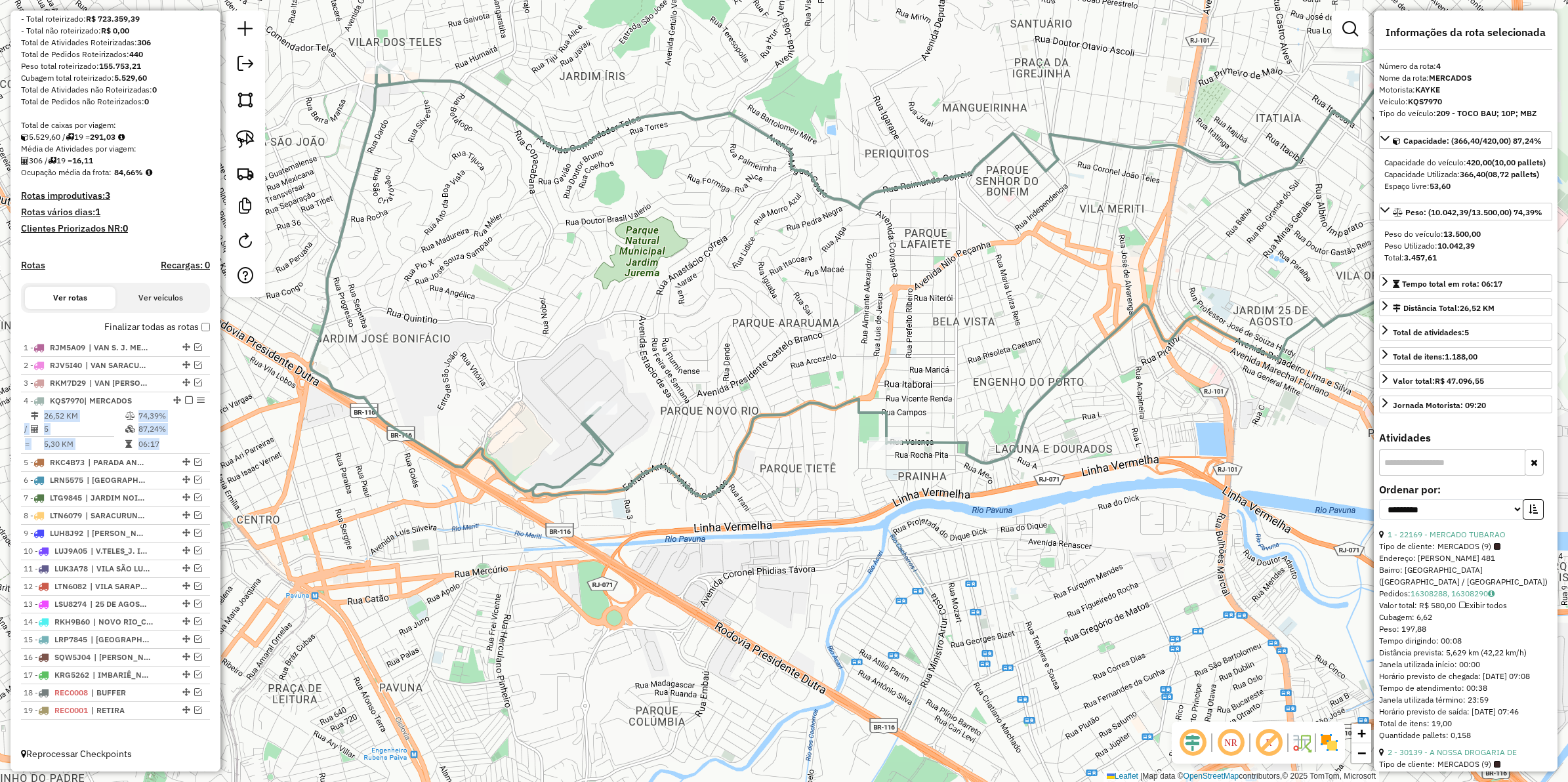
click at [596, 437] on icon at bounding box center [914, 258] width 1208 height 478
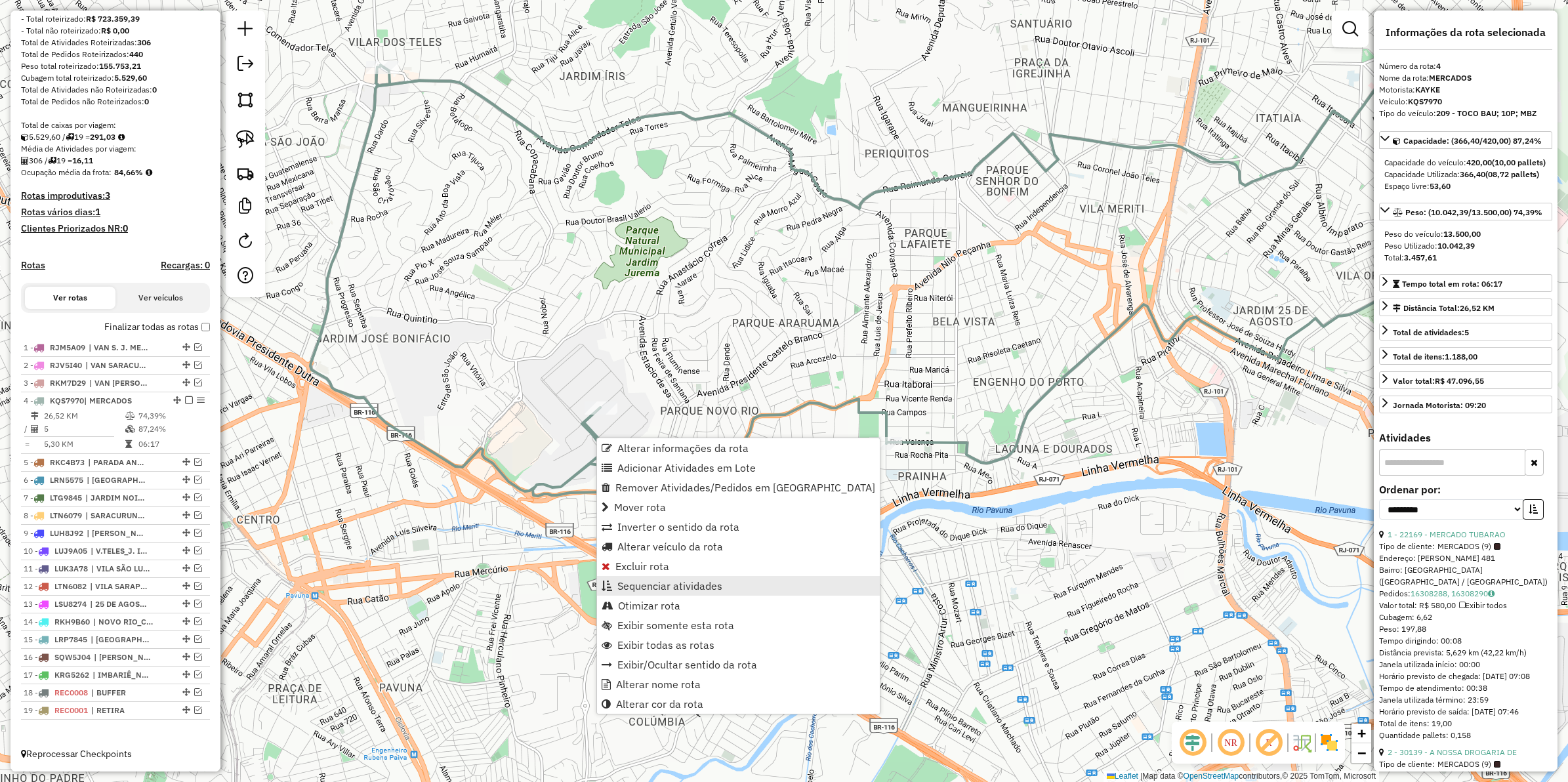
click at [638, 582] on span "Sequenciar atividades" at bounding box center [670, 586] width 105 height 11
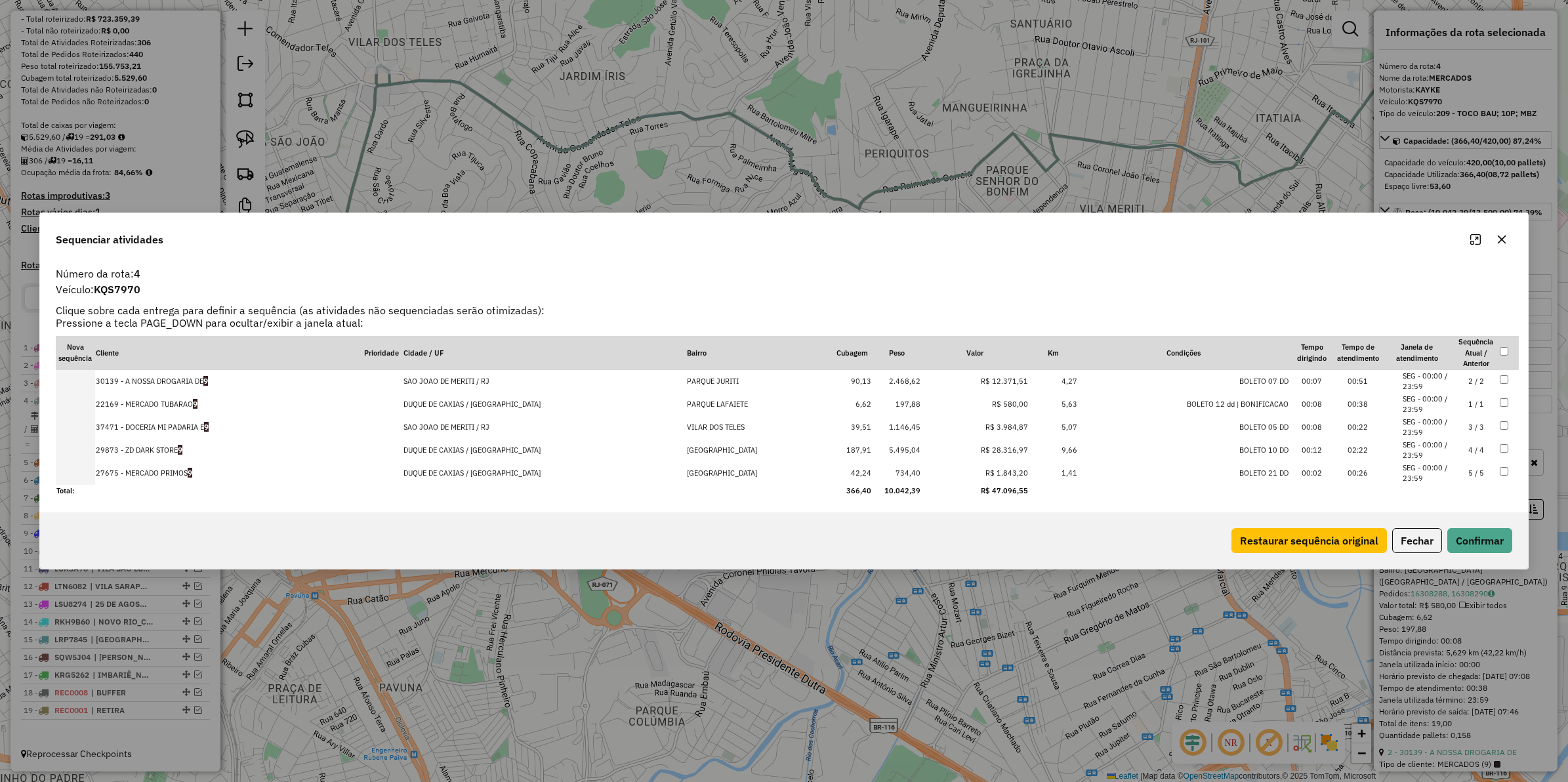
drag, startPoint x: 991, startPoint y: 398, endPoint x: 990, endPoint y: 374, distance: 24.0
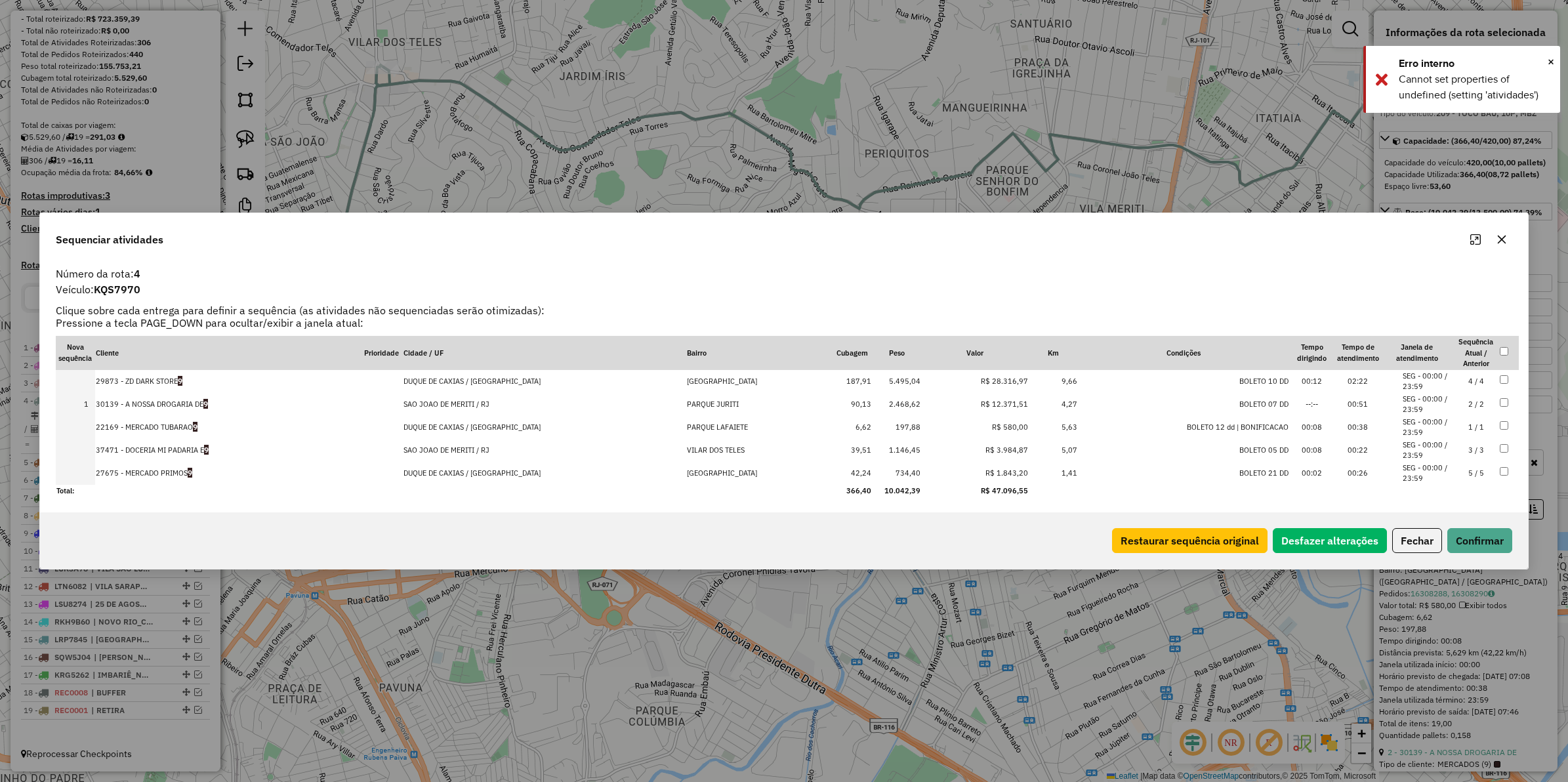
drag, startPoint x: 985, startPoint y: 448, endPoint x: 991, endPoint y: 375, distance: 73.2
drag, startPoint x: 997, startPoint y: 450, endPoint x: 996, endPoint y: 420, distance: 30.0
drag, startPoint x: 999, startPoint y: 467, endPoint x: 998, endPoint y: 437, distance: 30.0
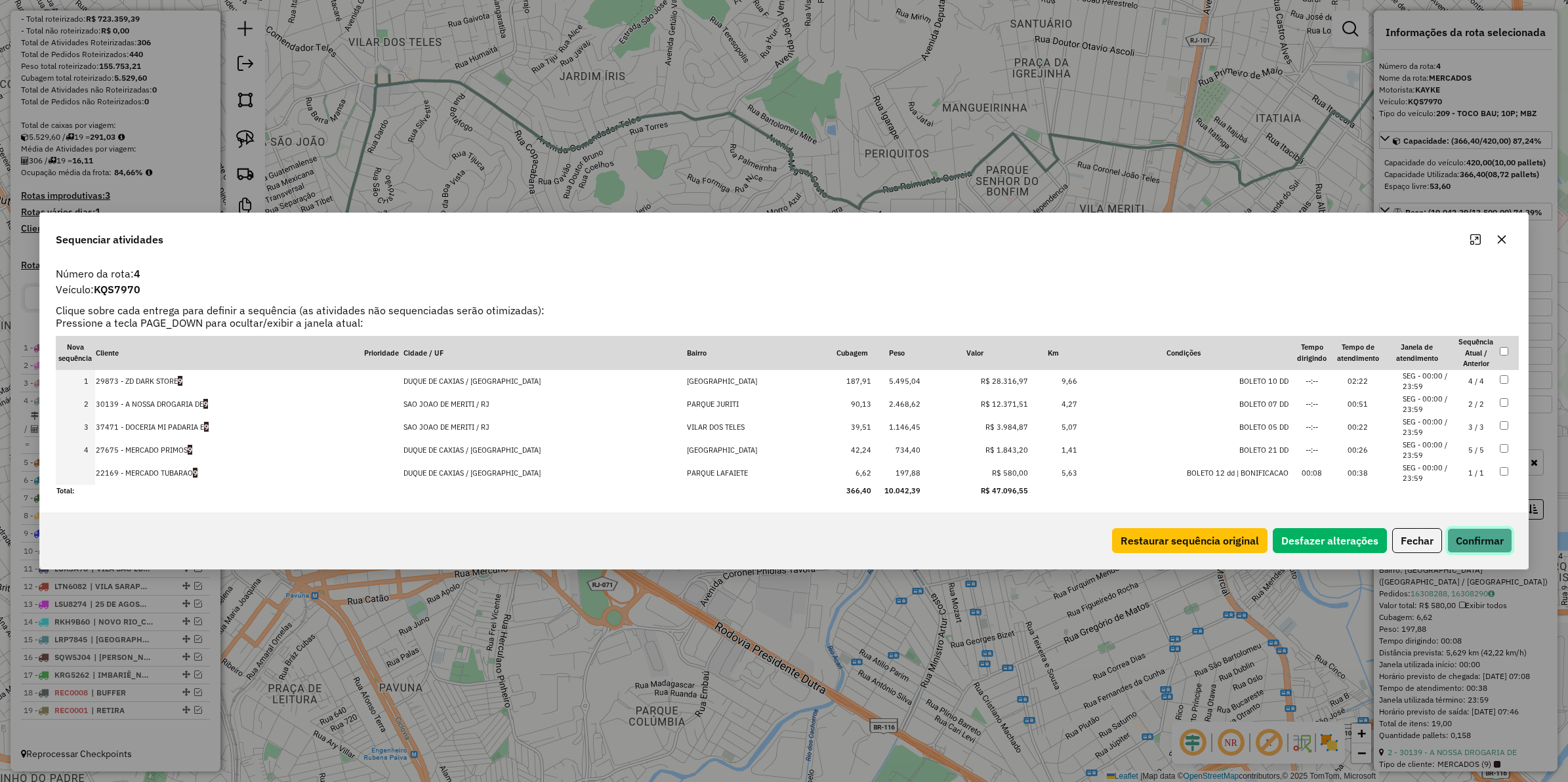
click at [1477, 534] on button "Confirmar" at bounding box center [1480, 541] width 65 height 25
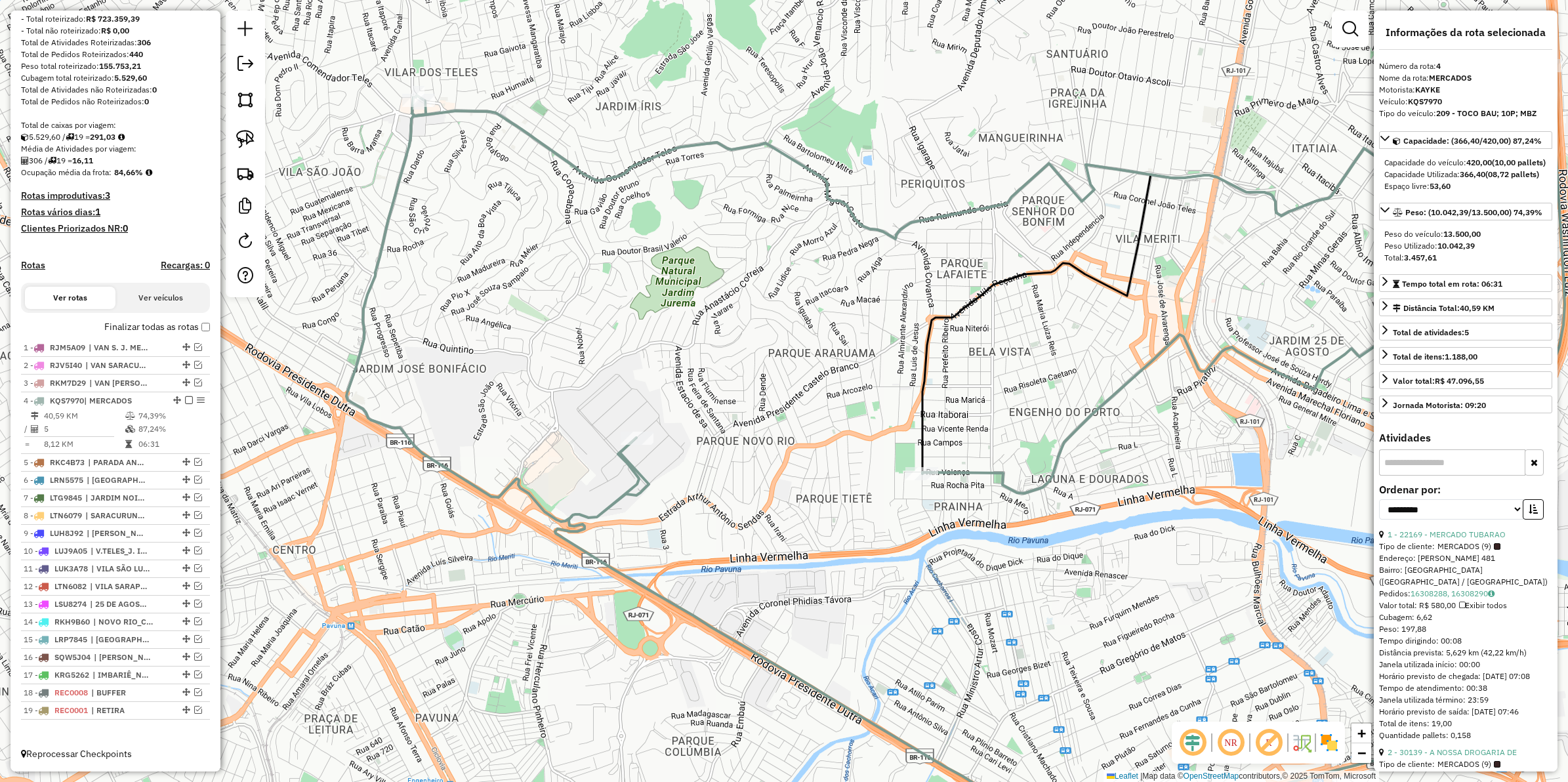
drag, startPoint x: 466, startPoint y: 302, endPoint x: 510, endPoint y: 336, distance: 55.6
click at [510, 336] on div "Janela de atendimento Grade de atendimento Capacidade Transportadoras Veículos …" at bounding box center [784, 391] width 1568 height 782
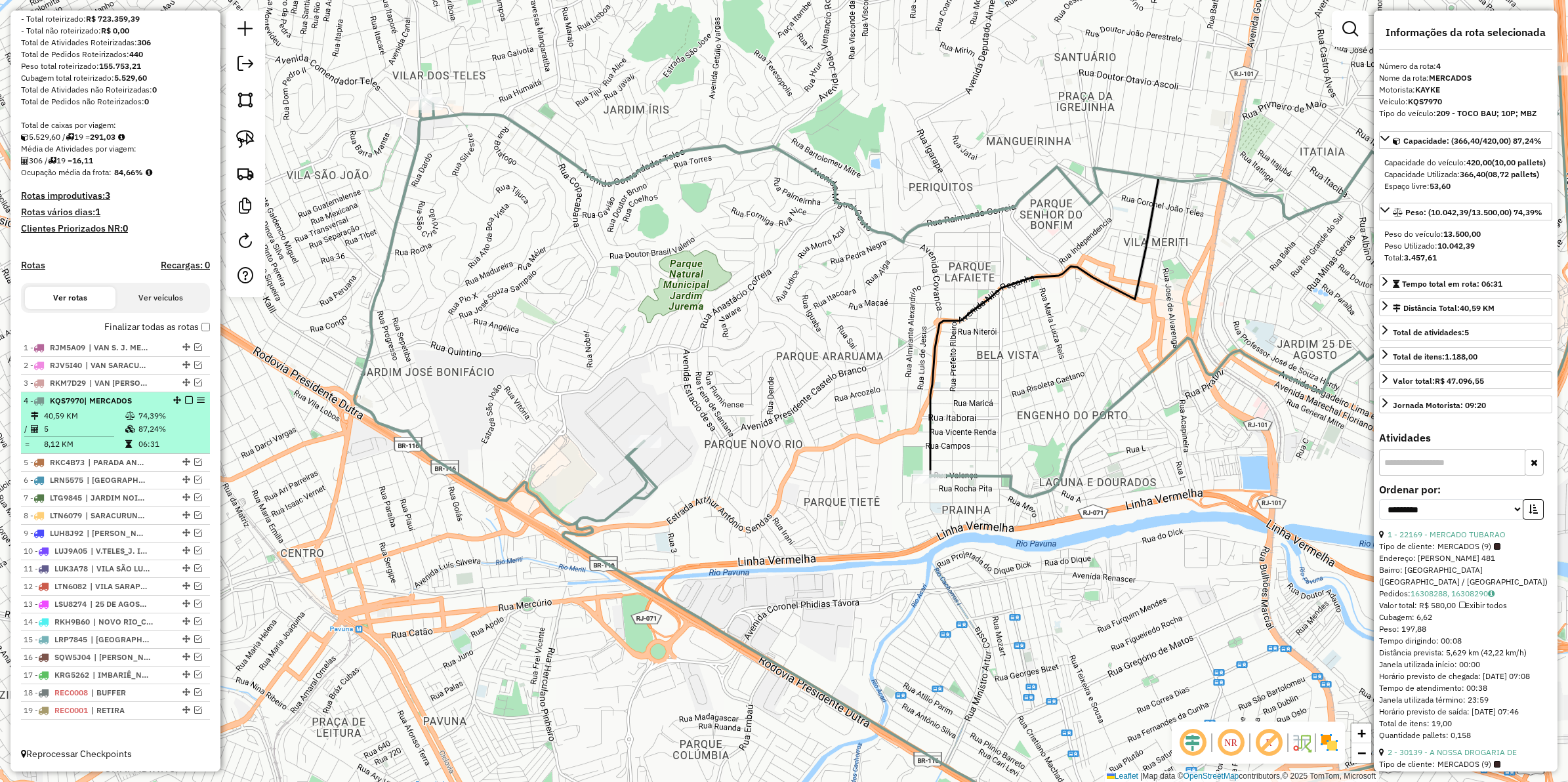
click at [185, 396] on em at bounding box center [188, 400] width 8 height 8
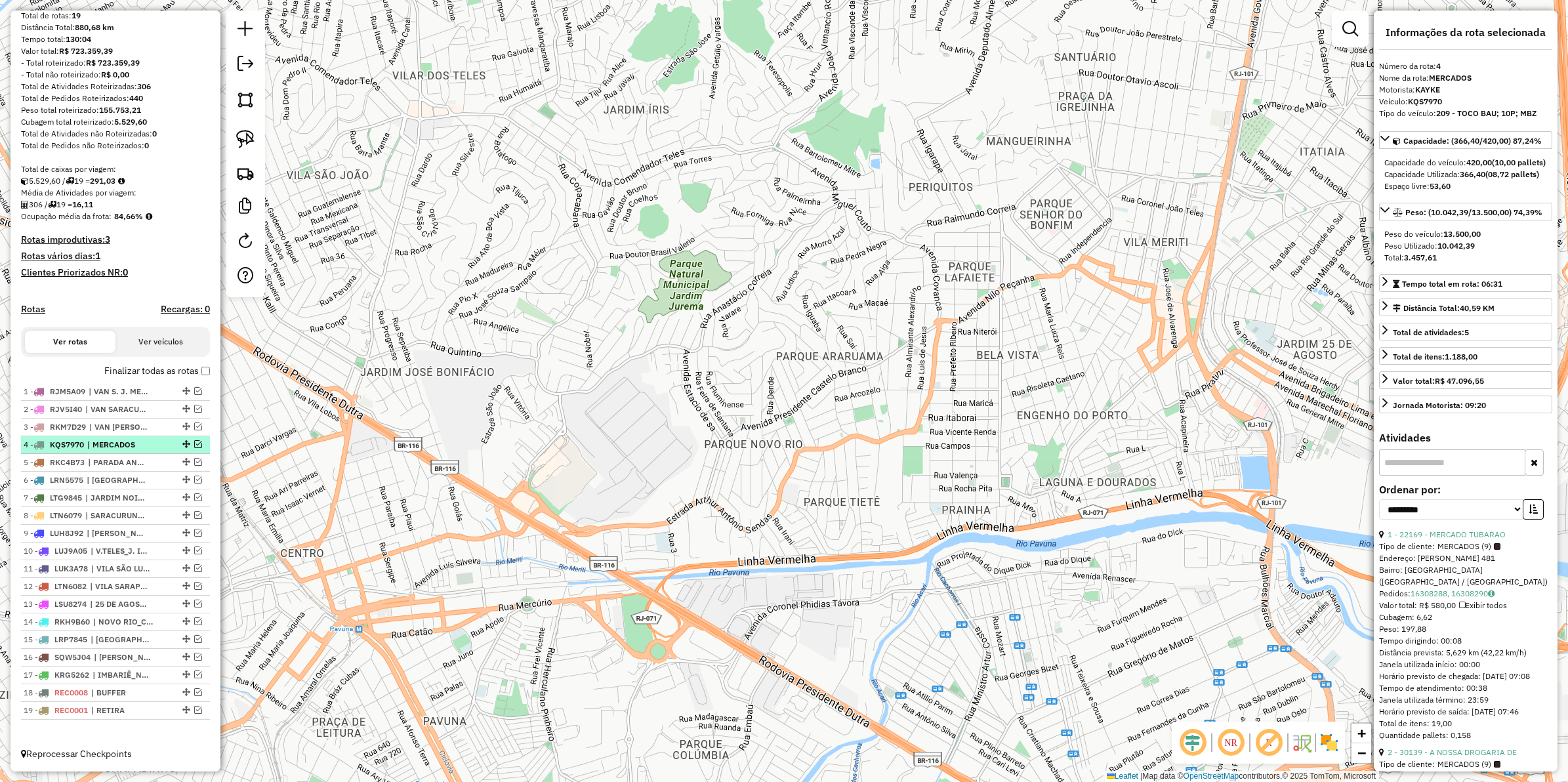
scroll to position [138, 0]
drag, startPoint x: 181, startPoint y: 510, endPoint x: 178, endPoint y: 471, distance: 39.1
drag, startPoint x: 181, startPoint y: 527, endPoint x: 166, endPoint y: 458, distance: 70.6
drag, startPoint x: 181, startPoint y: 636, endPoint x: 168, endPoint y: 509, distance: 127.7
drag, startPoint x: 181, startPoint y: 638, endPoint x: 173, endPoint y: 586, distance: 52.6
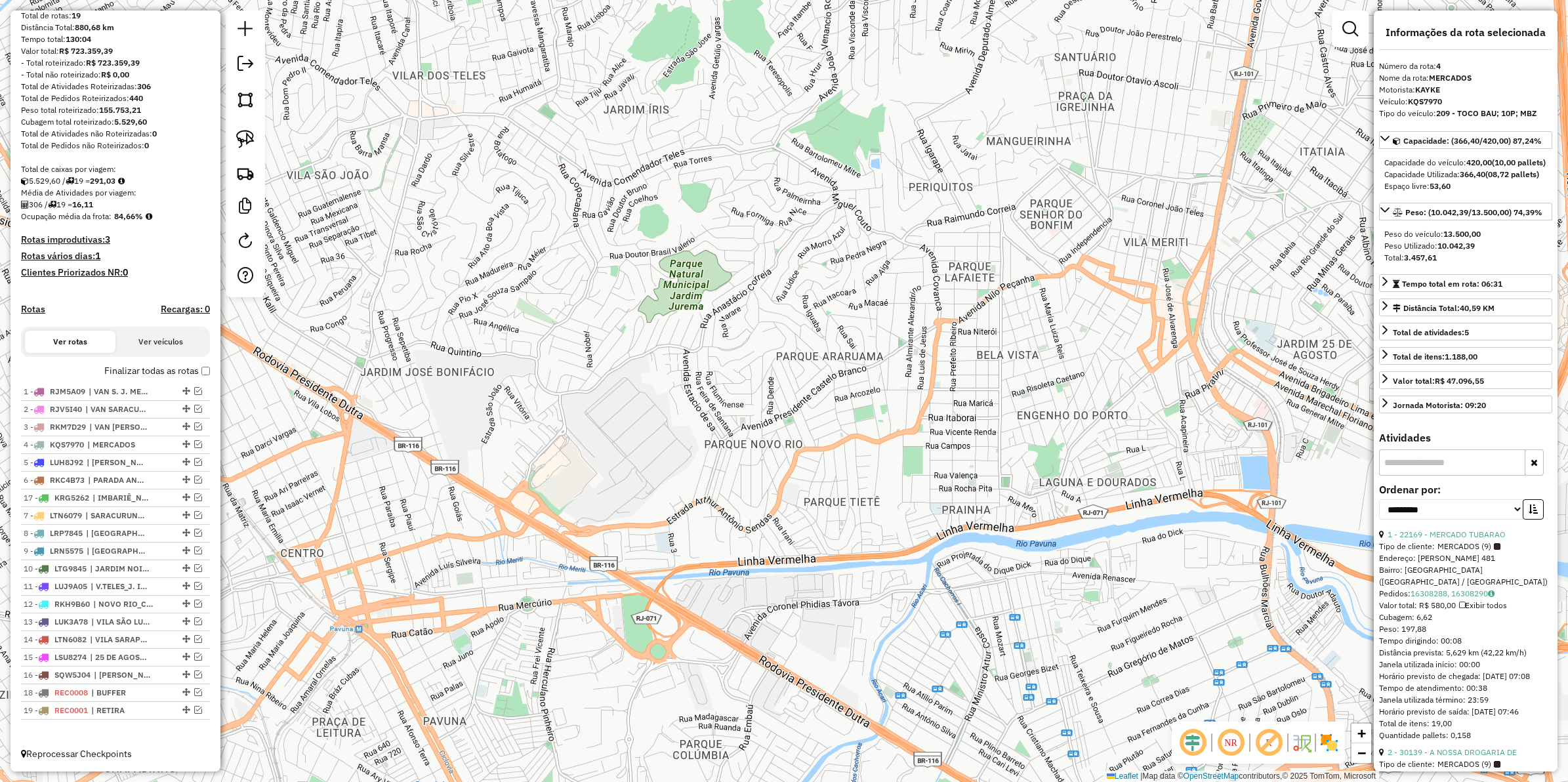
drag, startPoint x: 181, startPoint y: 676, endPoint x: 167, endPoint y: 493, distance: 183.5
click at [135, 388] on span "| VAN S. J. MERITI" at bounding box center [118, 391] width 60 height 11
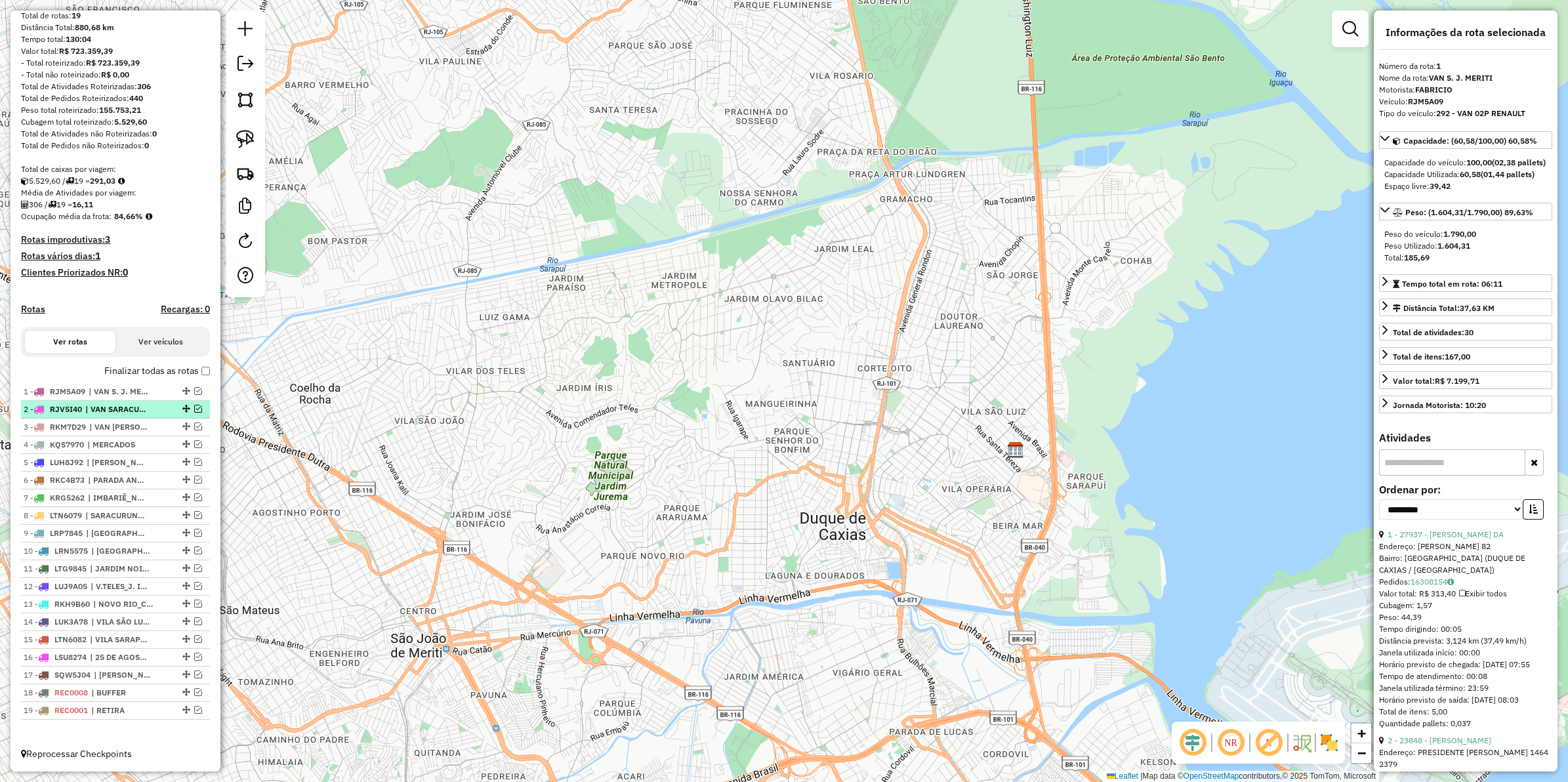
click at [129, 406] on span "| VAN SARACURUNA_FIGUEIRA" at bounding box center [115, 409] width 60 height 11
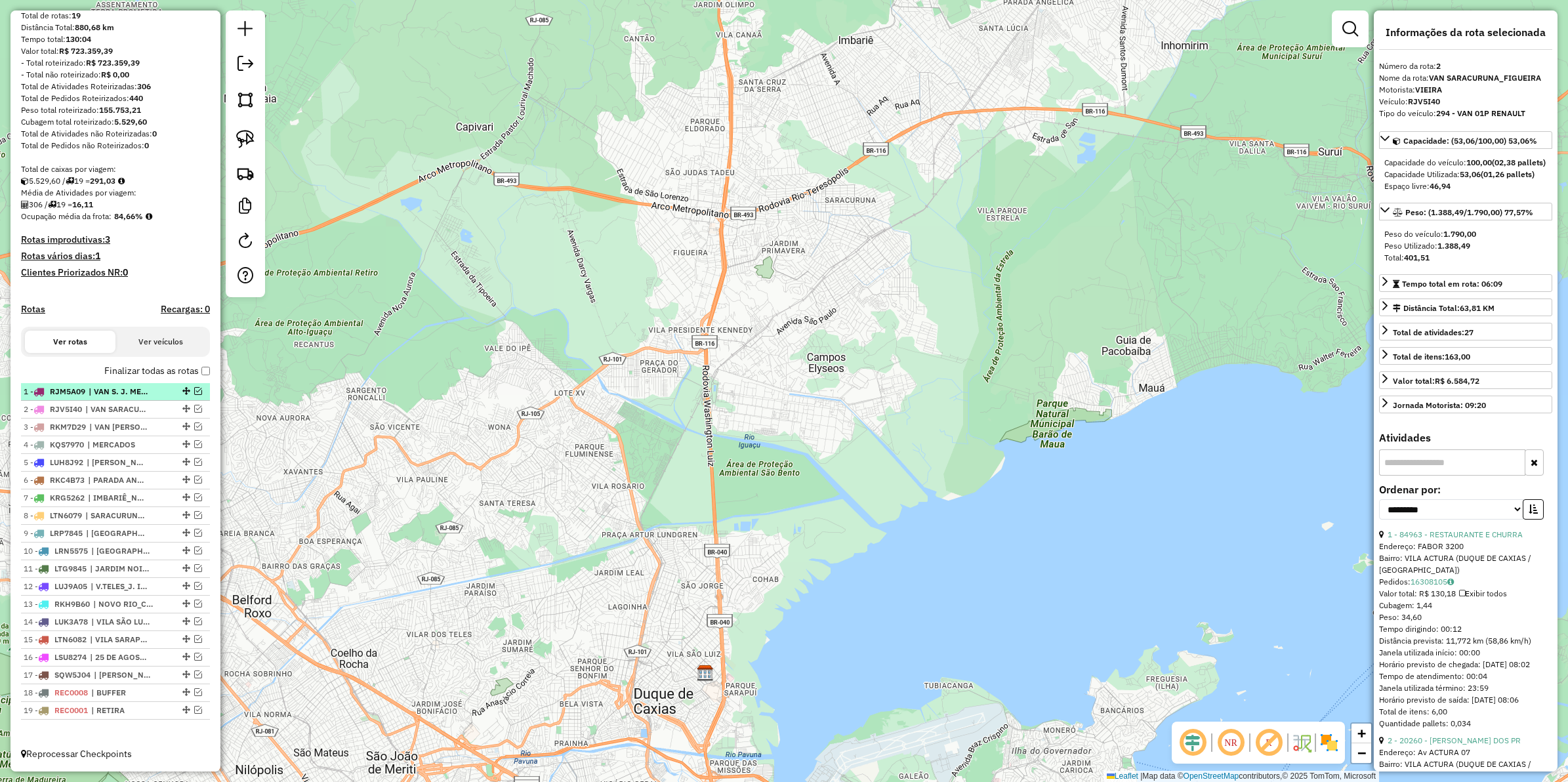
click at [101, 383] on li "1 - RJM5A09 | VAN S. J. MERITI" at bounding box center [116, 392] width 189 height 18
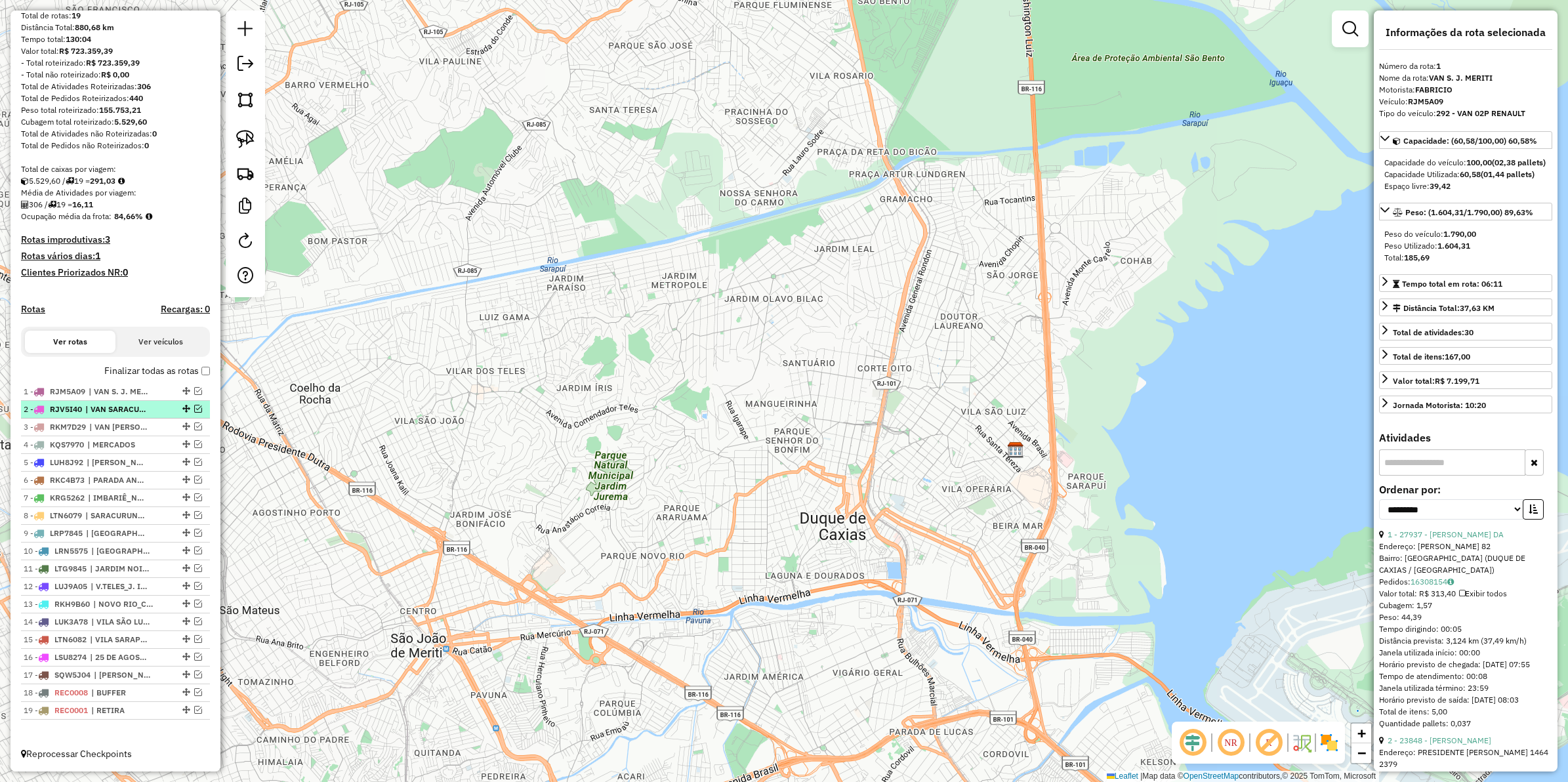
click at [106, 406] on span "| VAN SARACURUNA_FIGUEIRA" at bounding box center [115, 409] width 60 height 11
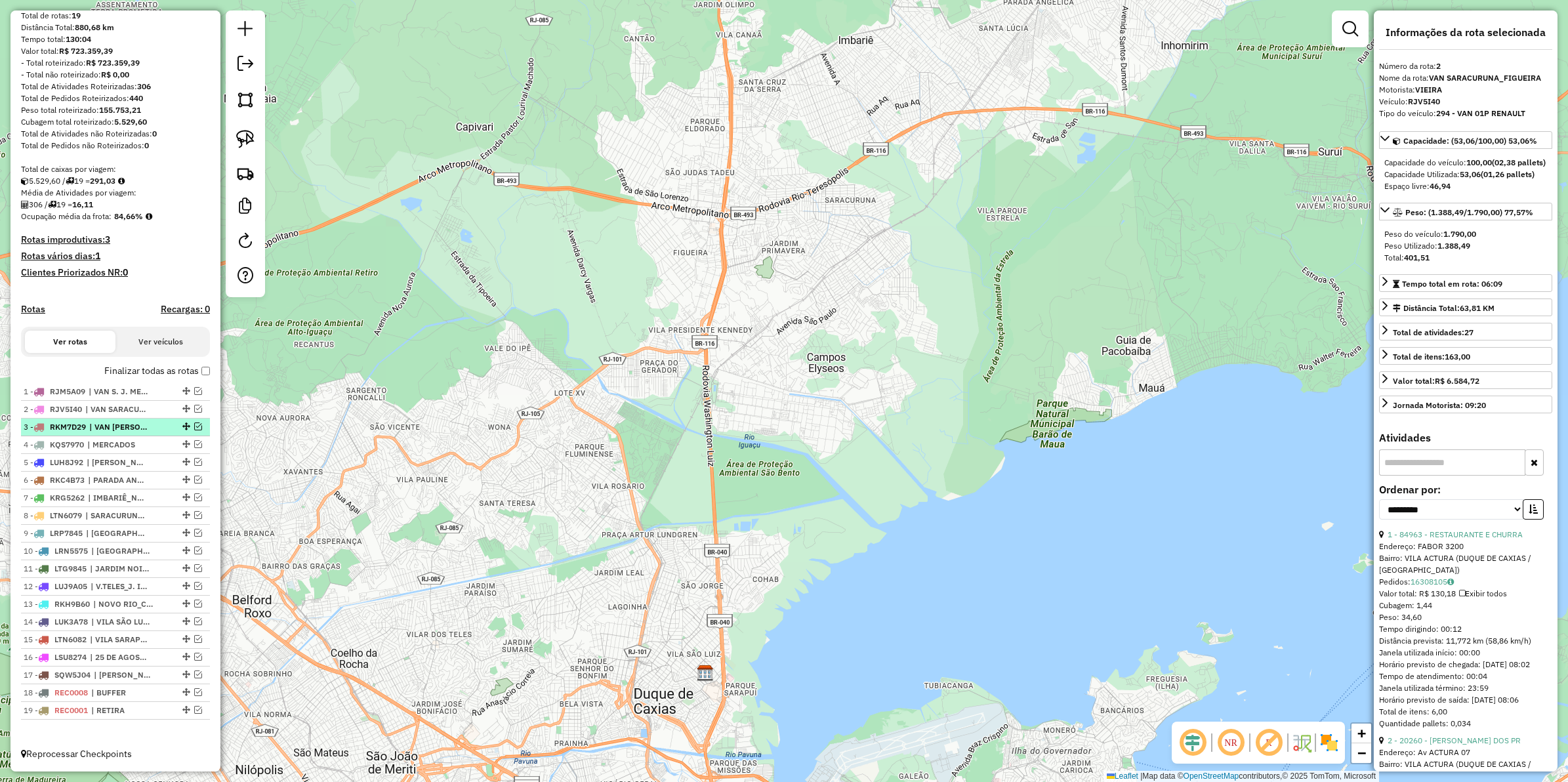
click at [106, 422] on span "| VAN XEREM" at bounding box center [119, 427] width 60 height 11
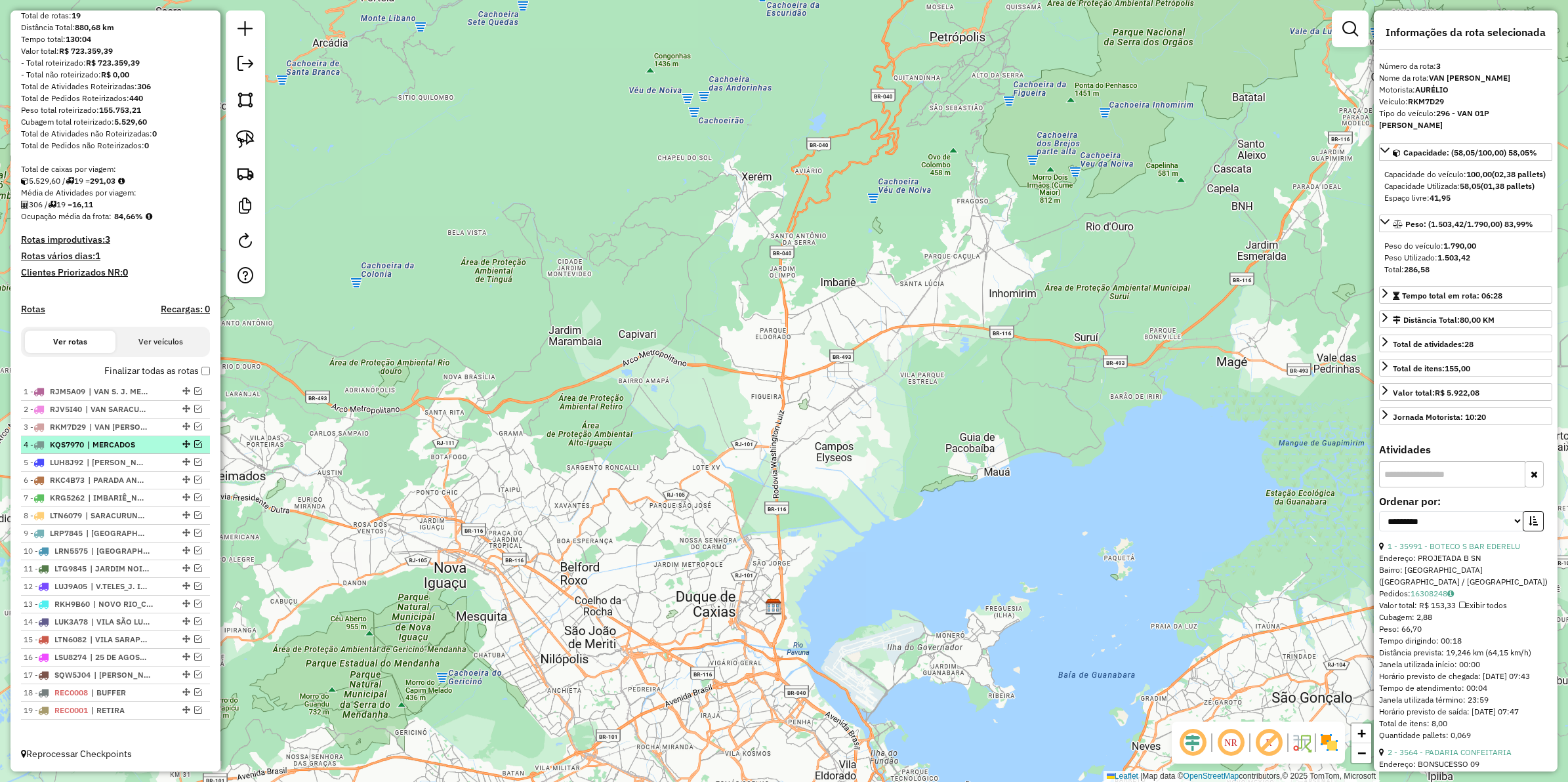
click at [113, 441] on span "| MERCADOS" at bounding box center [117, 444] width 60 height 11
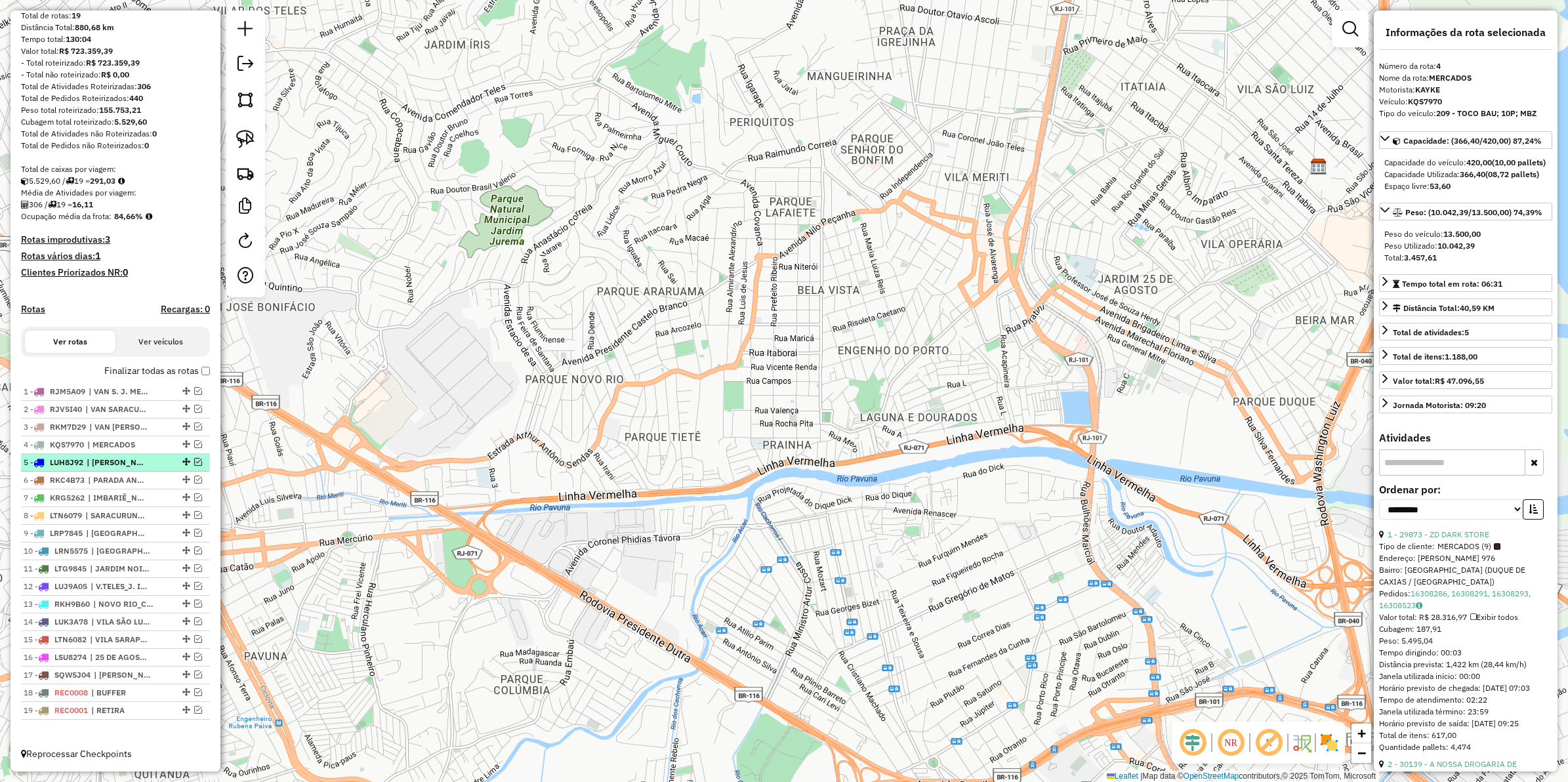
click at [112, 459] on span "| MARIA HELENA_XEREM_SANTA CRUZ" at bounding box center [117, 462] width 60 height 11
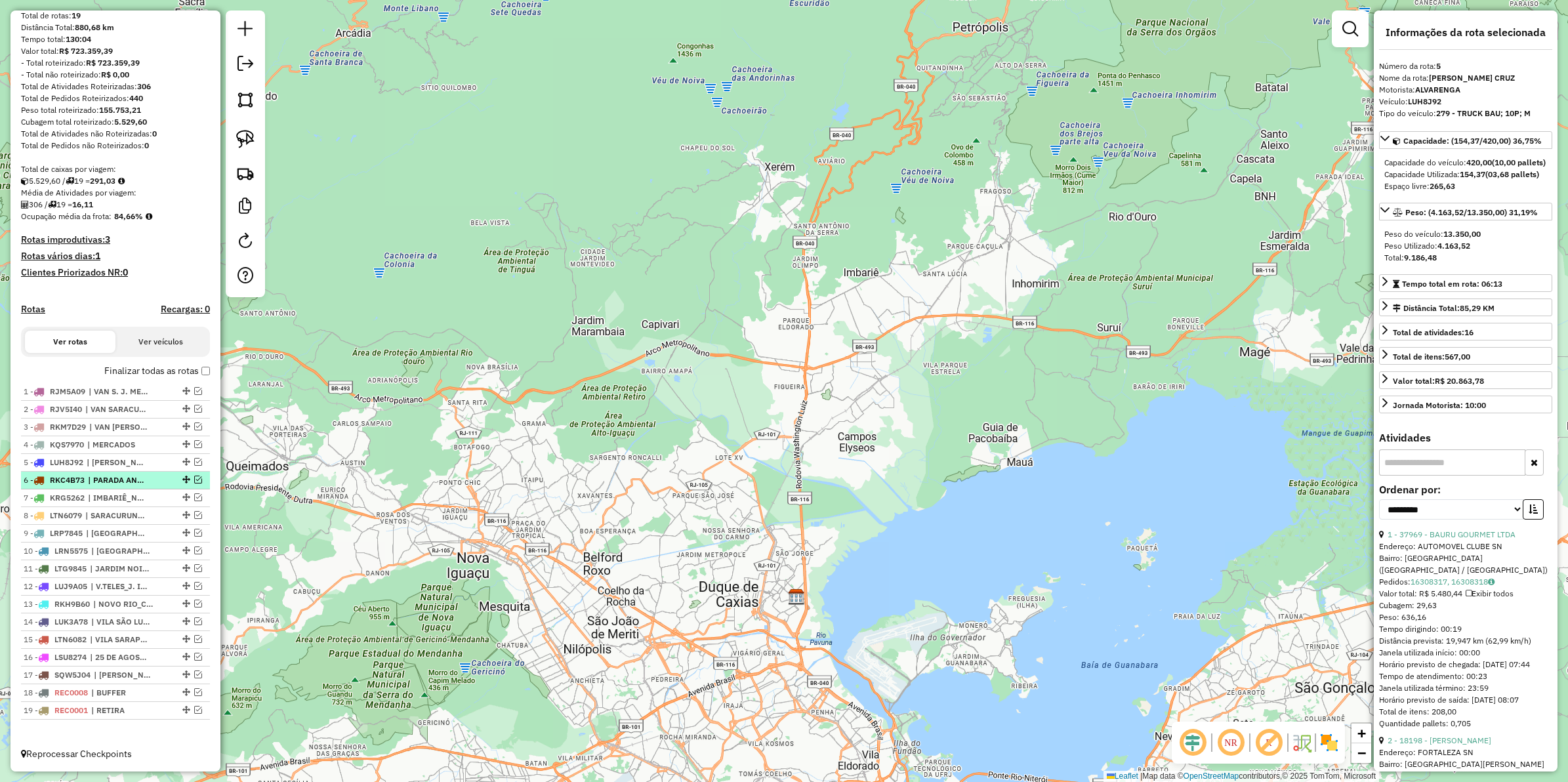
click at [139, 478] on span "| PARADA ANGELICA" at bounding box center [117, 480] width 60 height 11
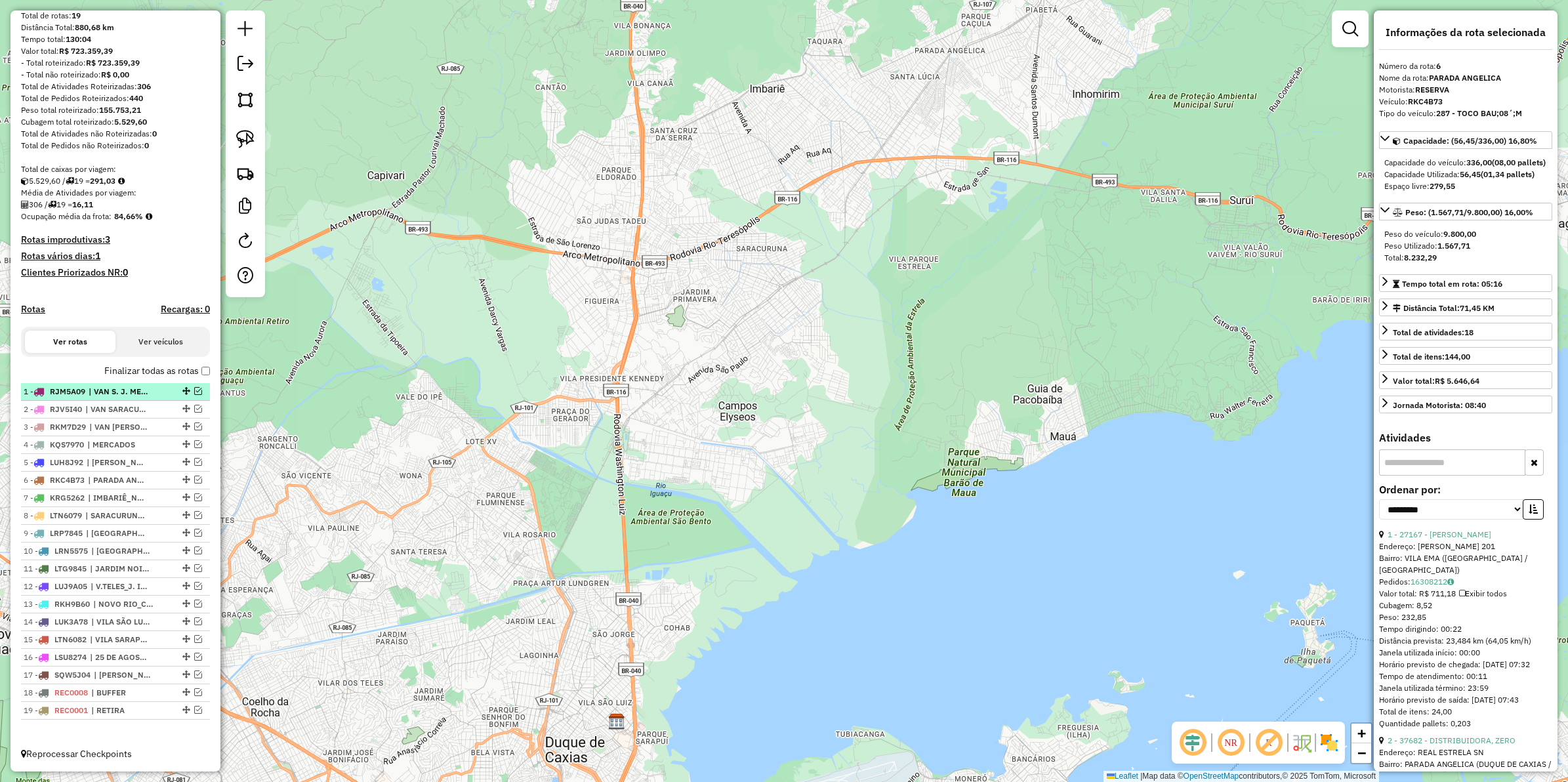
click at [195, 387] on em at bounding box center [198, 391] width 8 height 8
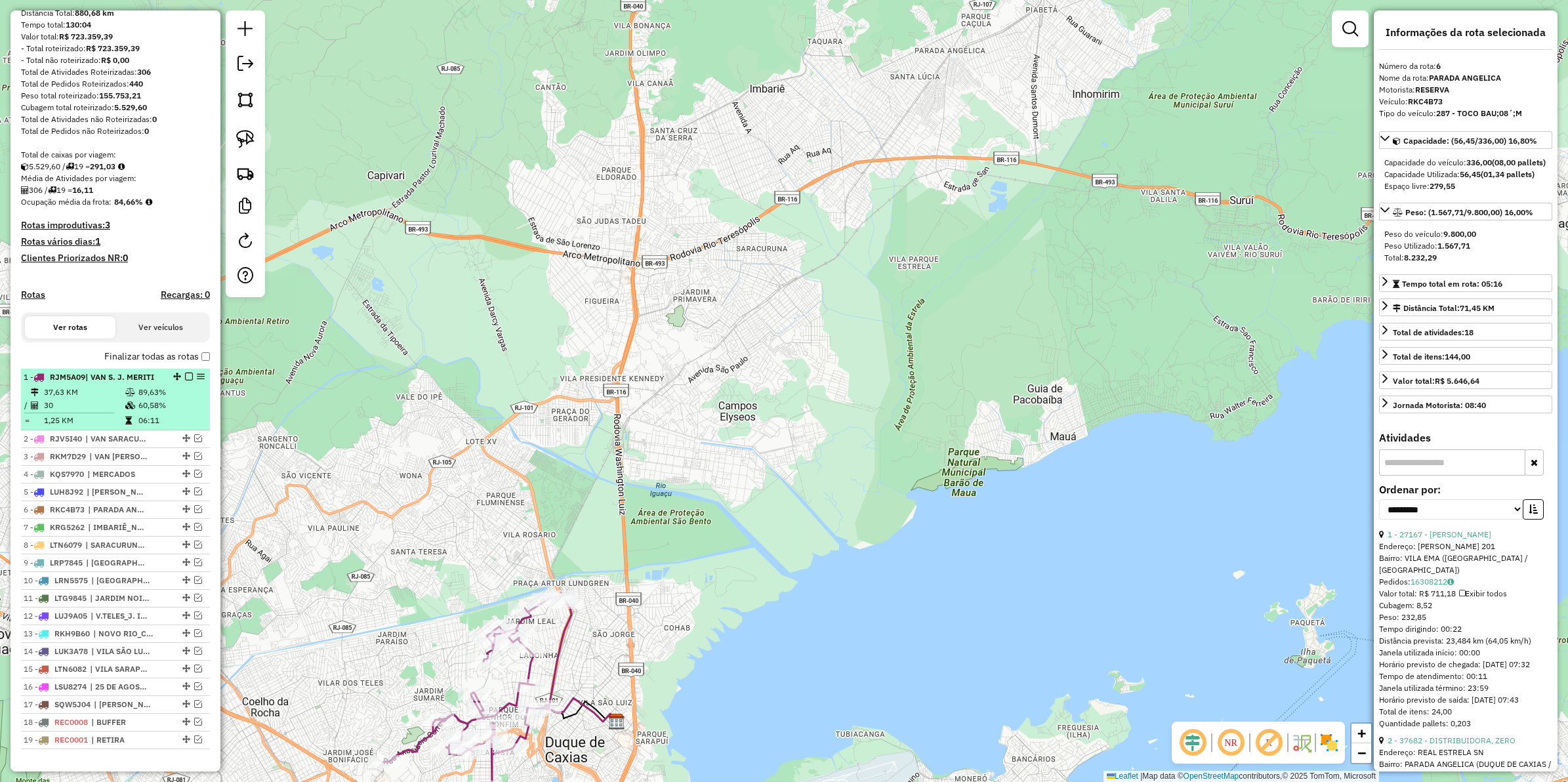
scroll to position [181, 0]
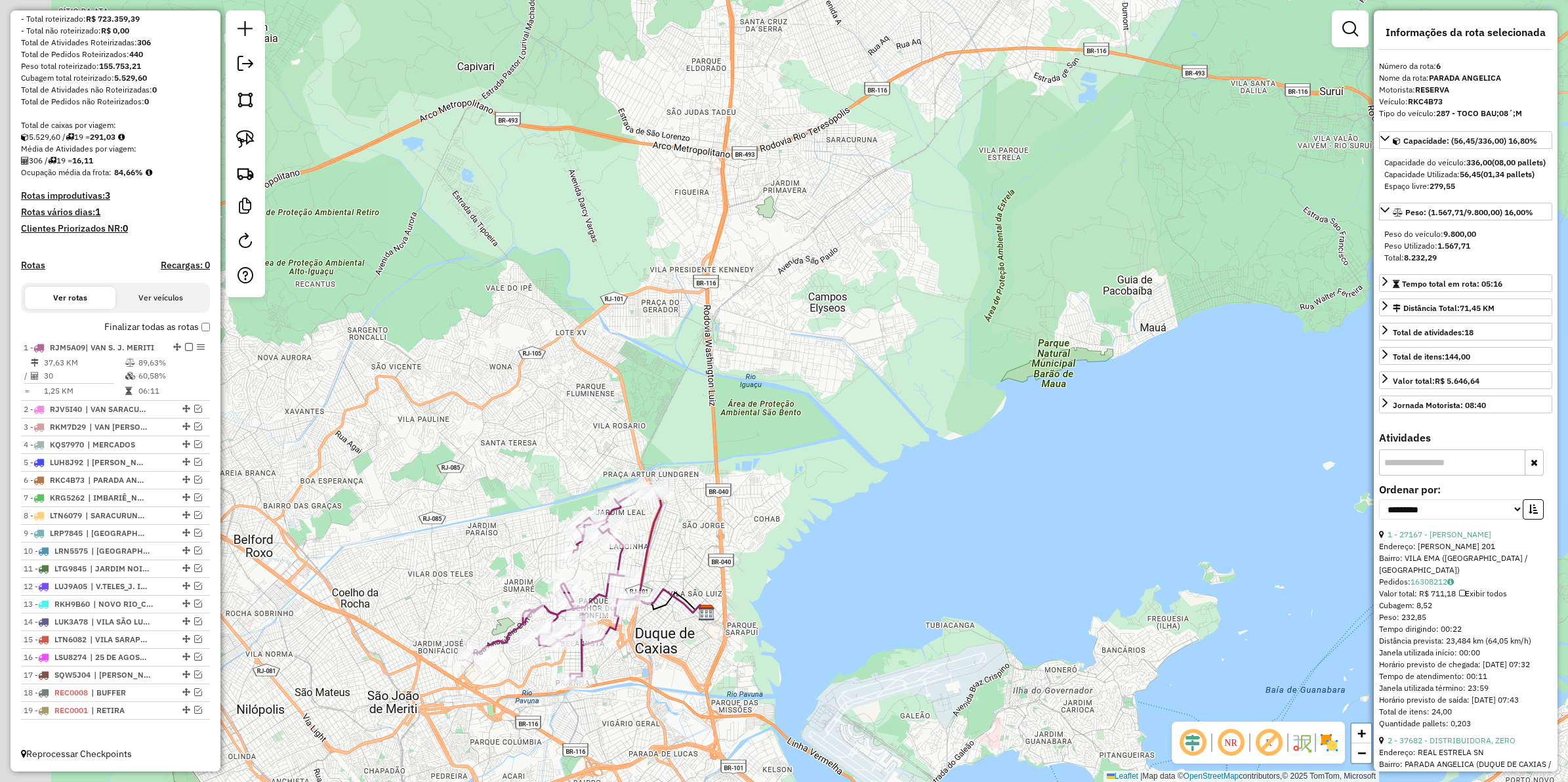
drag, startPoint x: 578, startPoint y: 415, endPoint x: 643, endPoint y: 262, distance: 166.2
click at [643, 262] on div "Janela de atendimento Grade de atendimento Capacidade Transportadoras Veículos …" at bounding box center [784, 391] width 1568 height 782
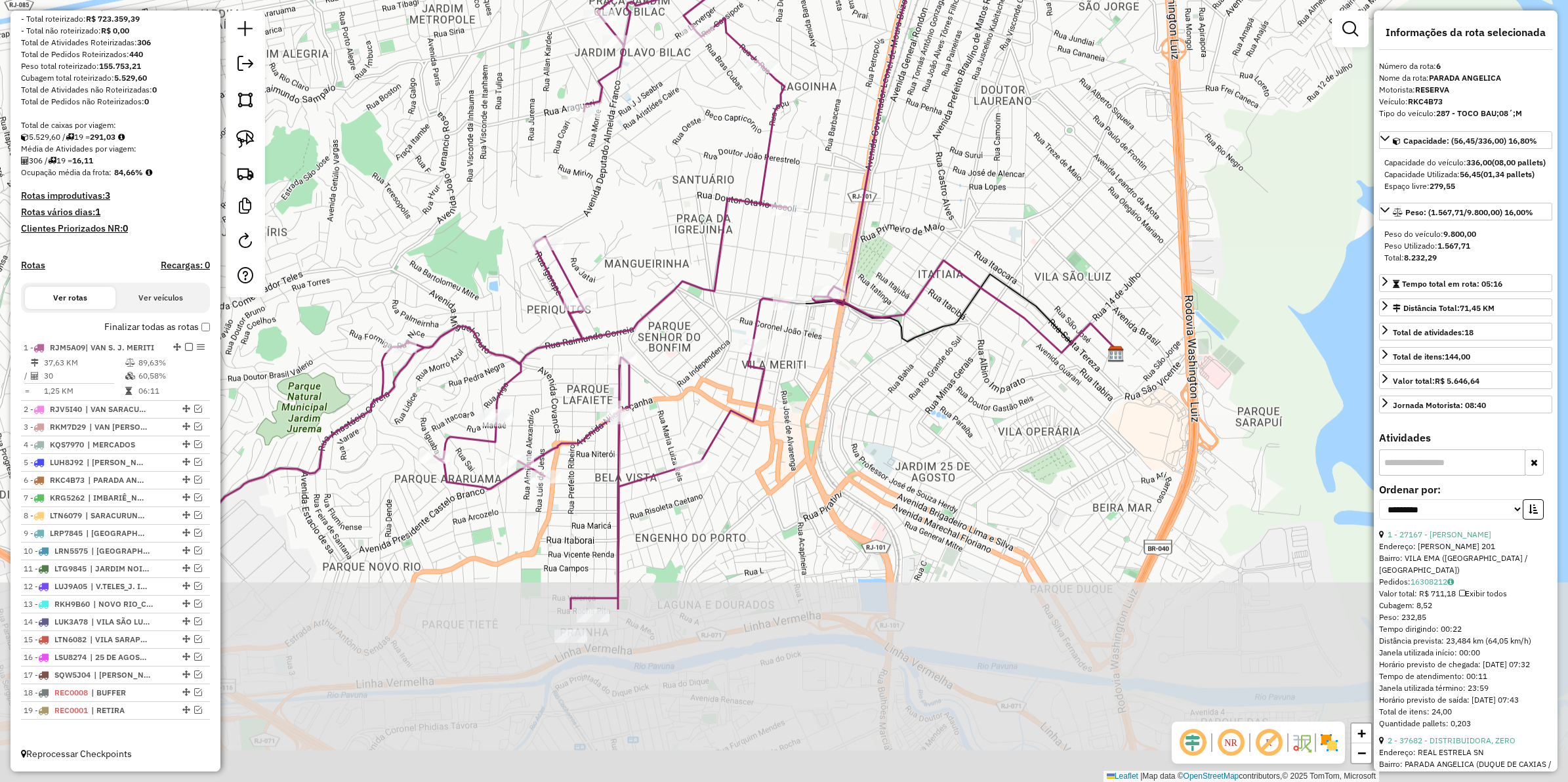
drag, startPoint x: 670, startPoint y: 518, endPoint x: 658, endPoint y: 352, distance: 166.4
click at [670, 275] on div "Janela de atendimento Grade de atendimento Capacidade Transportadoras Veículos …" at bounding box center [784, 391] width 1568 height 782
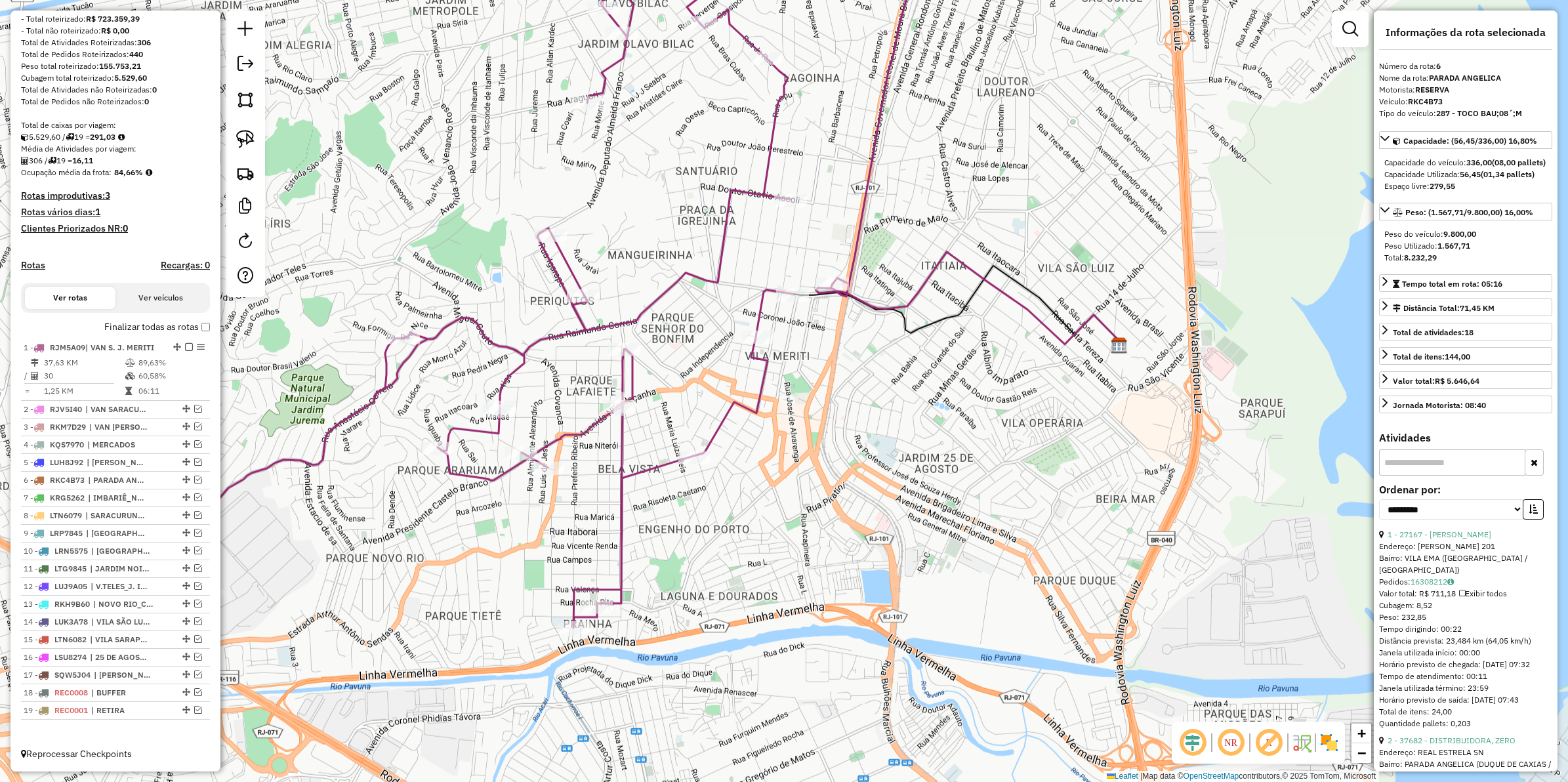
click at [624, 443] on icon at bounding box center [563, 275] width 749 height 707
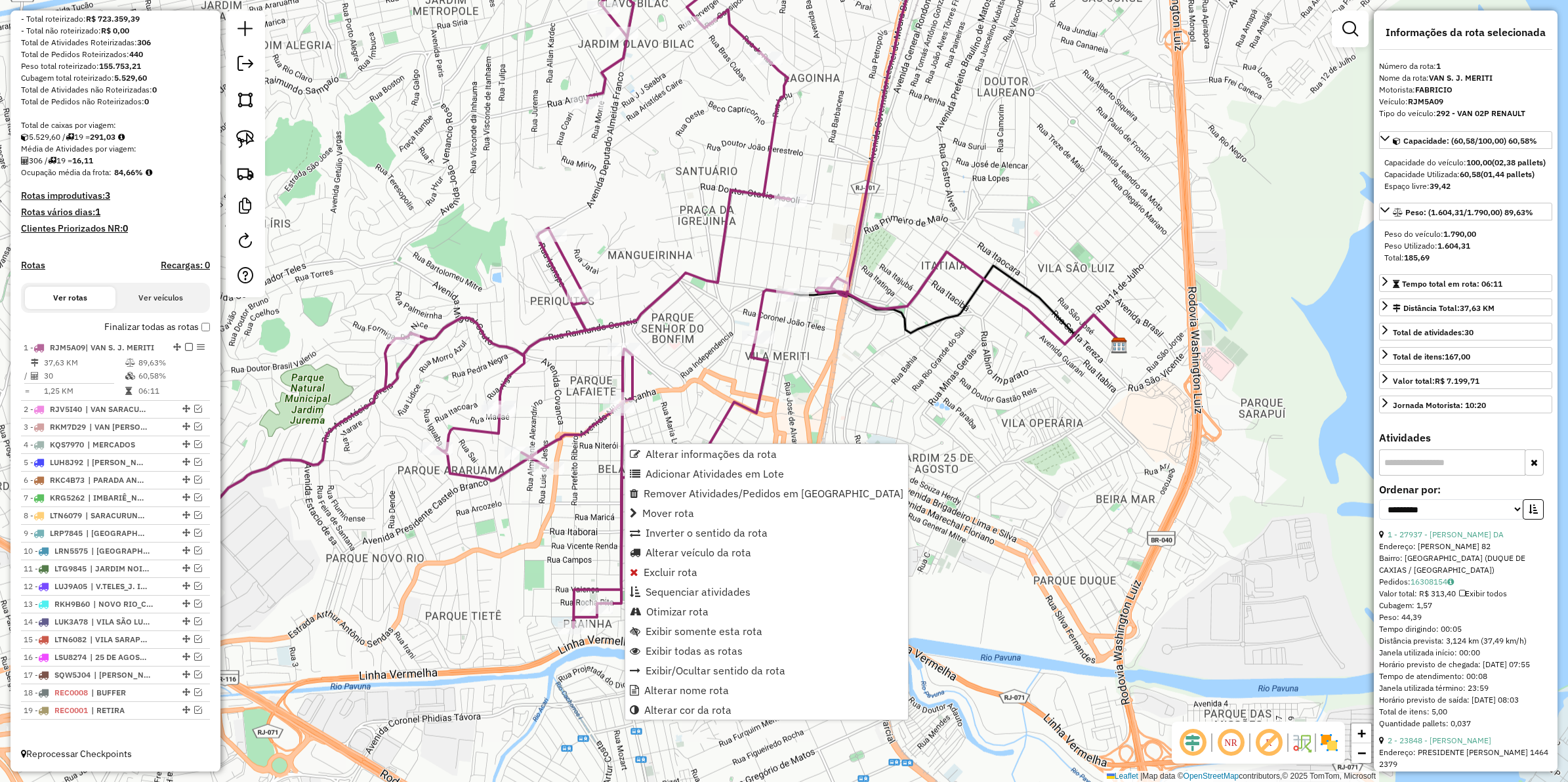
click at [596, 451] on div "Janela de atendimento Grade de atendimento Capacidade Transportadoras Veículos …" at bounding box center [784, 391] width 1568 height 782
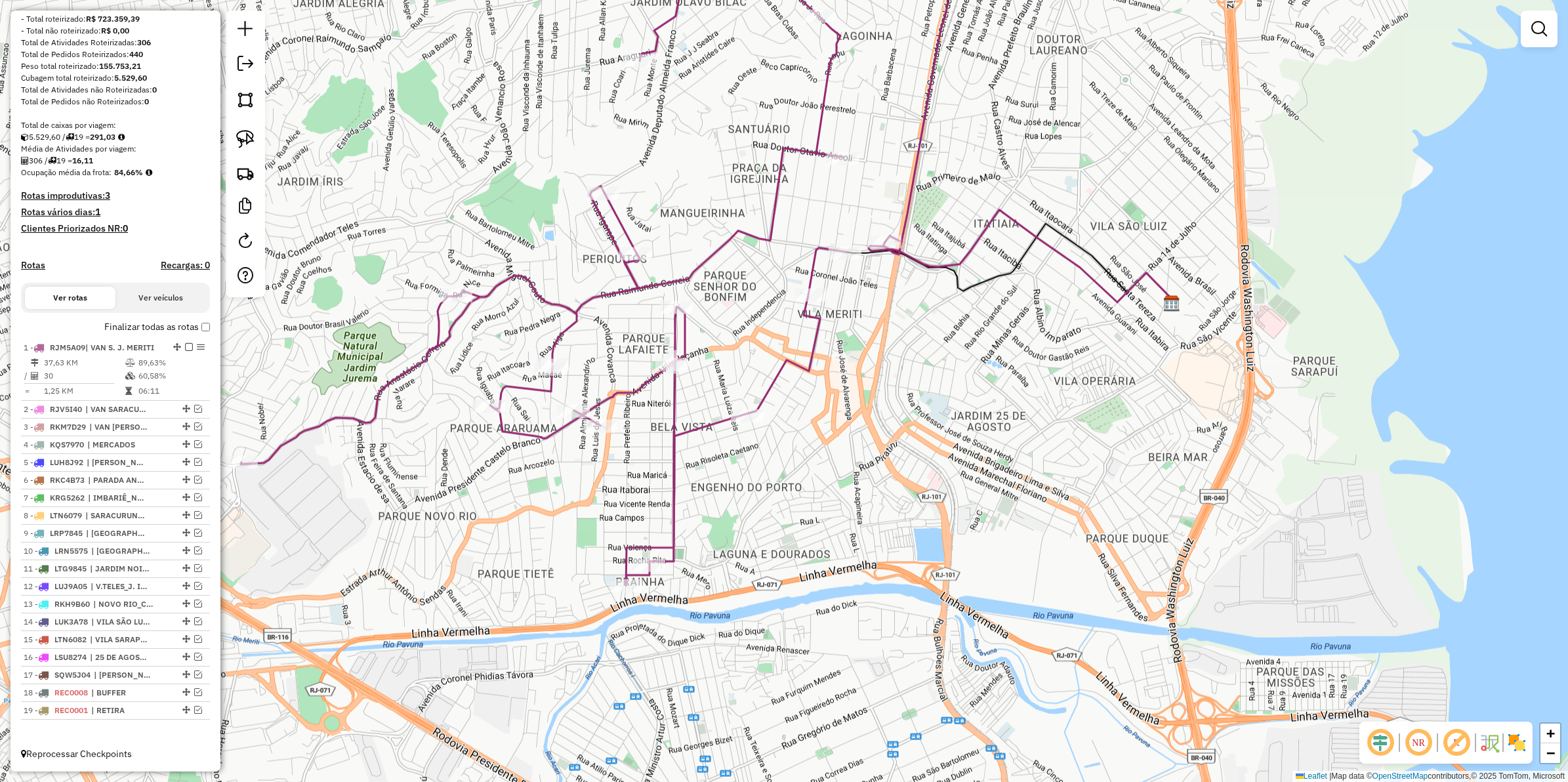
drag, startPoint x: 581, startPoint y: 535, endPoint x: 635, endPoint y: 490, distance: 70.3
click at [635, 490] on div "Janela de atendimento Grade de atendimento Capacidade Transportadoras Veículos …" at bounding box center [784, 391] width 1568 height 782
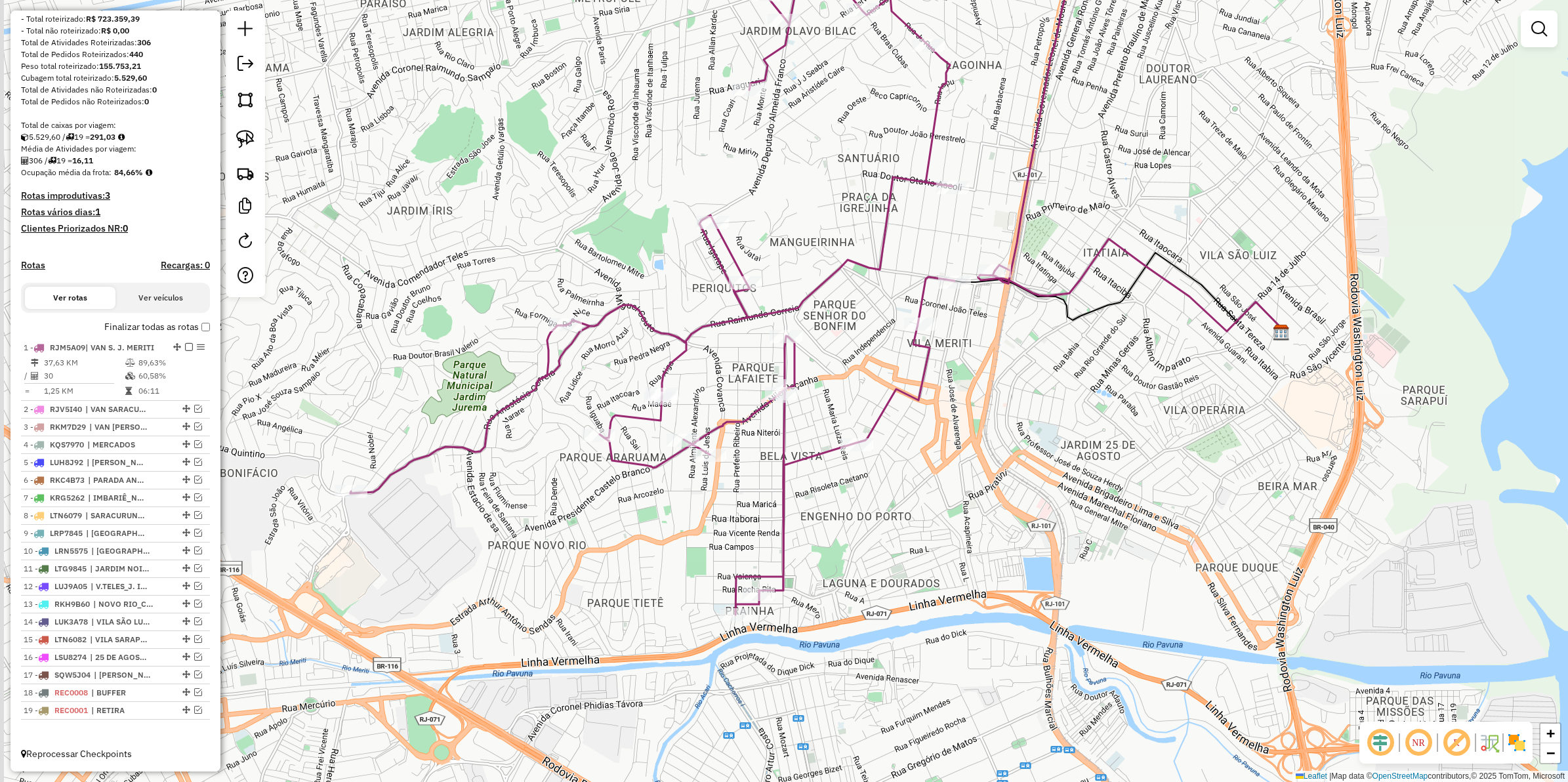
drag, startPoint x: 659, startPoint y: 492, endPoint x: 689, endPoint y: 490, distance: 30.1
click at [769, 525] on div "Janela de atendimento Grade de atendimento Capacidade Transportadoras Veículos …" at bounding box center [784, 391] width 1568 height 782
select select "**********"
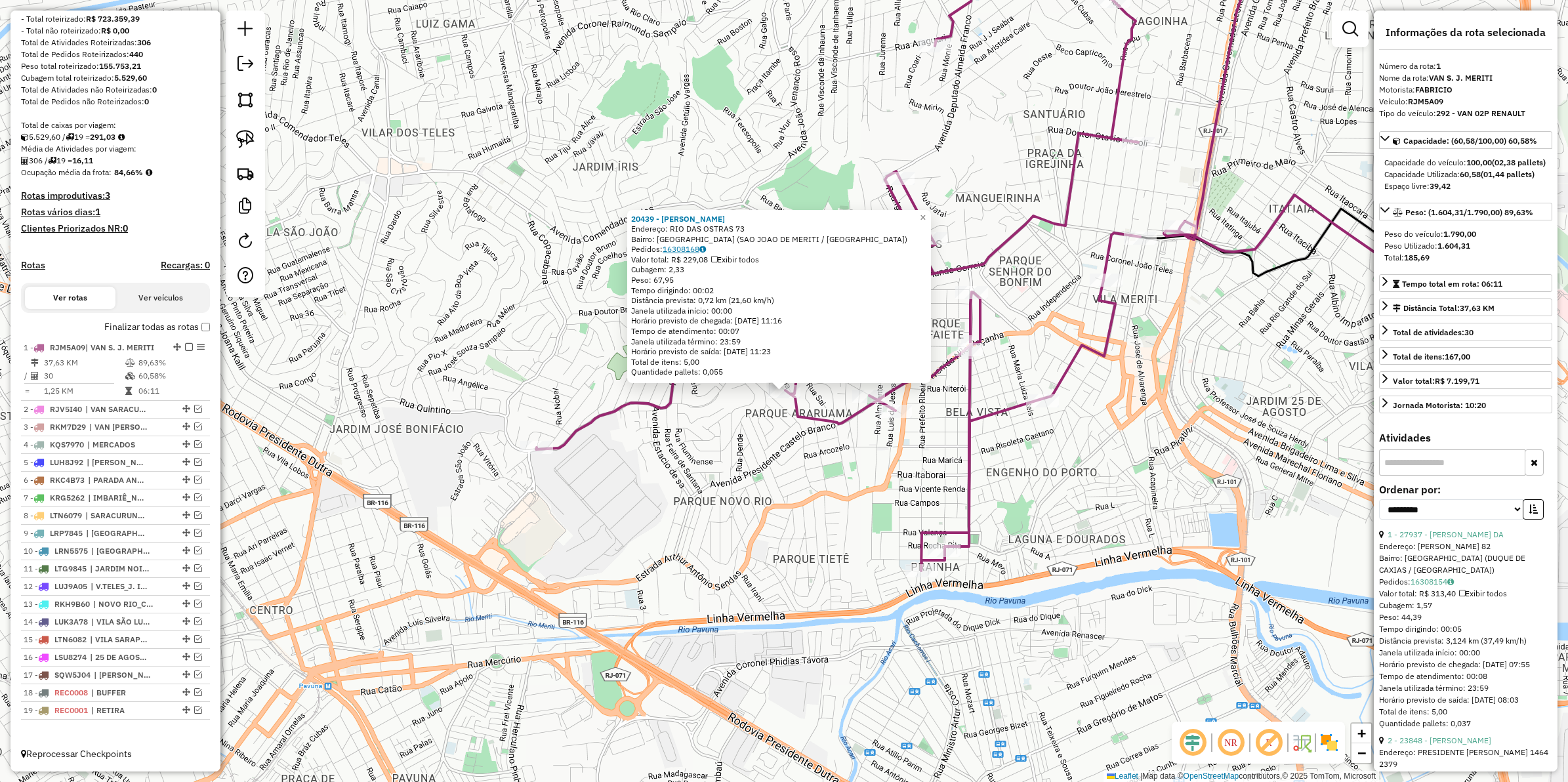
click at [685, 247] on link "16308168" at bounding box center [684, 249] width 43 height 10
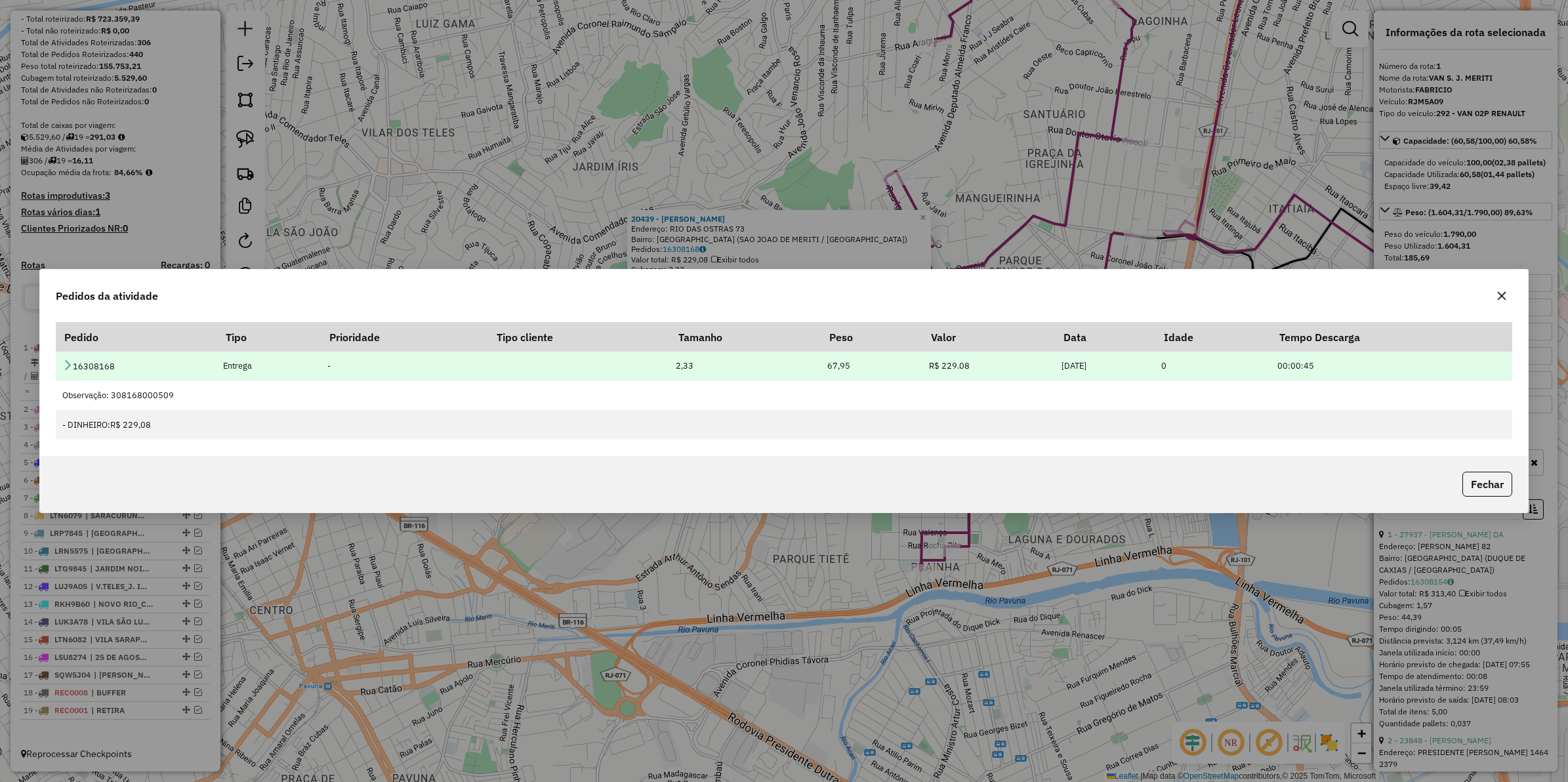
click at [112, 363] on td "16308168" at bounding box center [136, 366] width 160 height 30
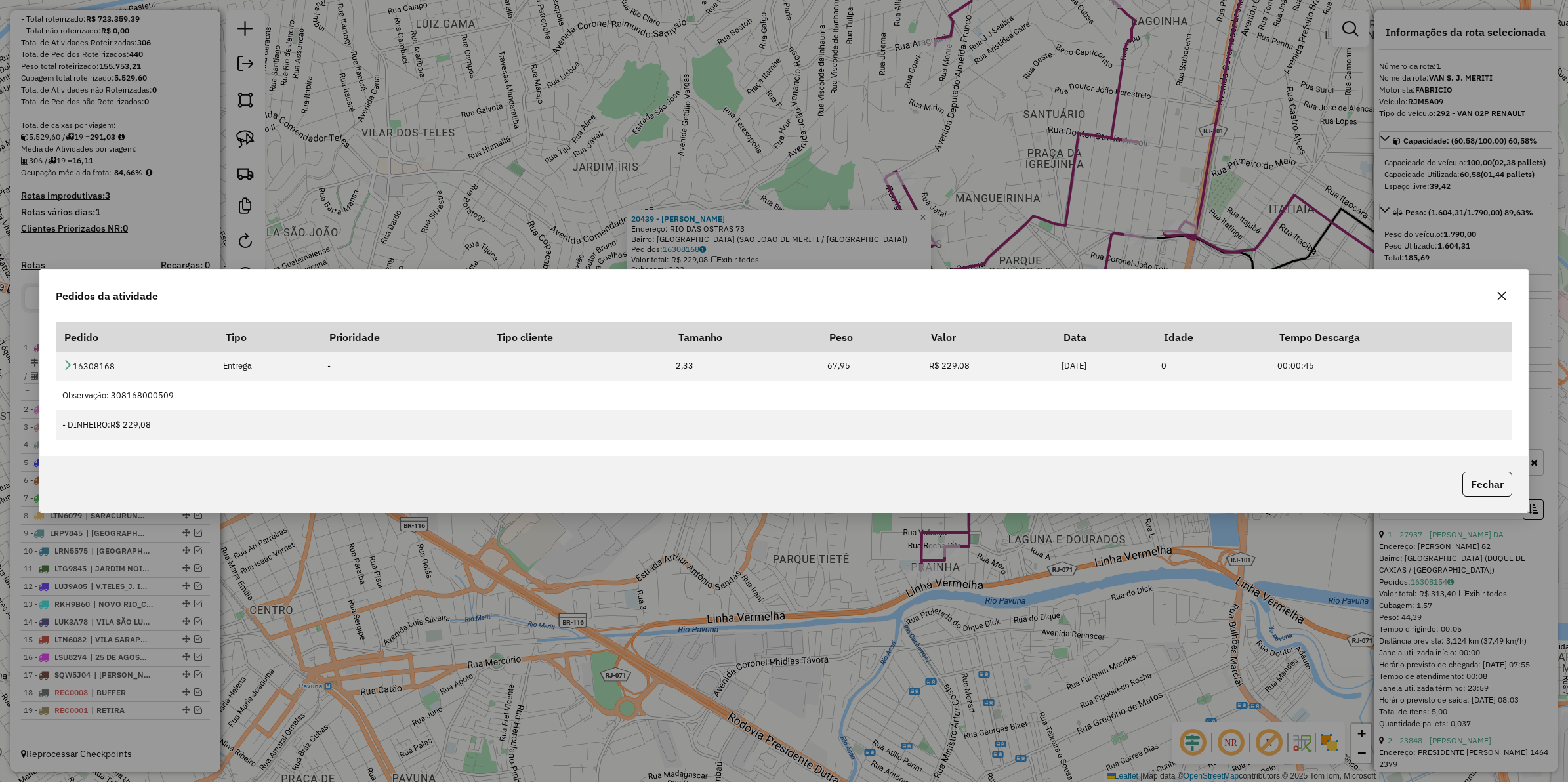
click at [47, 368] on div "Pedido Tipo Prioridade Tipo cliente Tamanho Peso Valor Data Idade Tempo Descarg…" at bounding box center [784, 387] width 1489 height 139
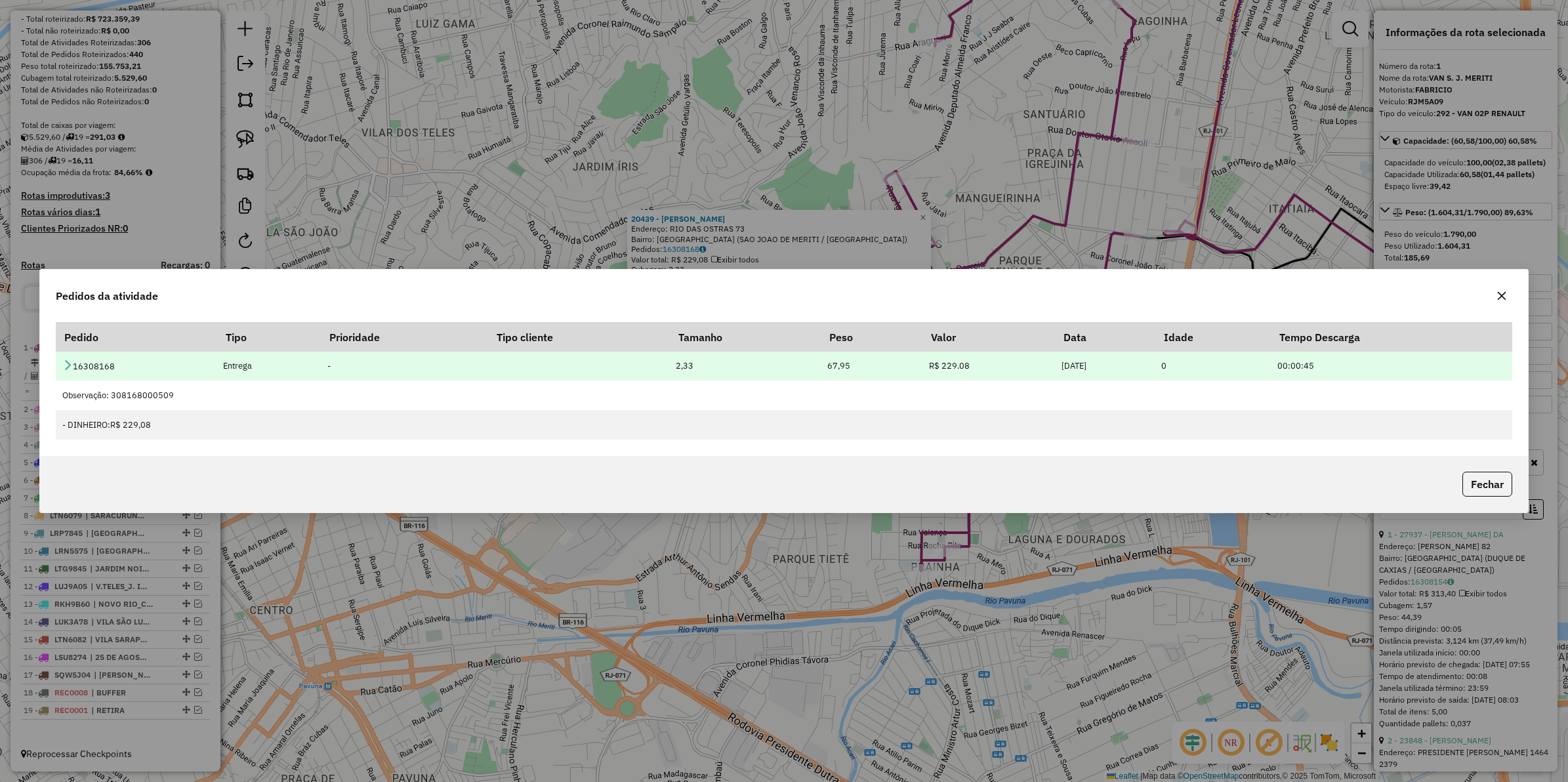
click at [71, 368] on icon at bounding box center [67, 365] width 11 height 11
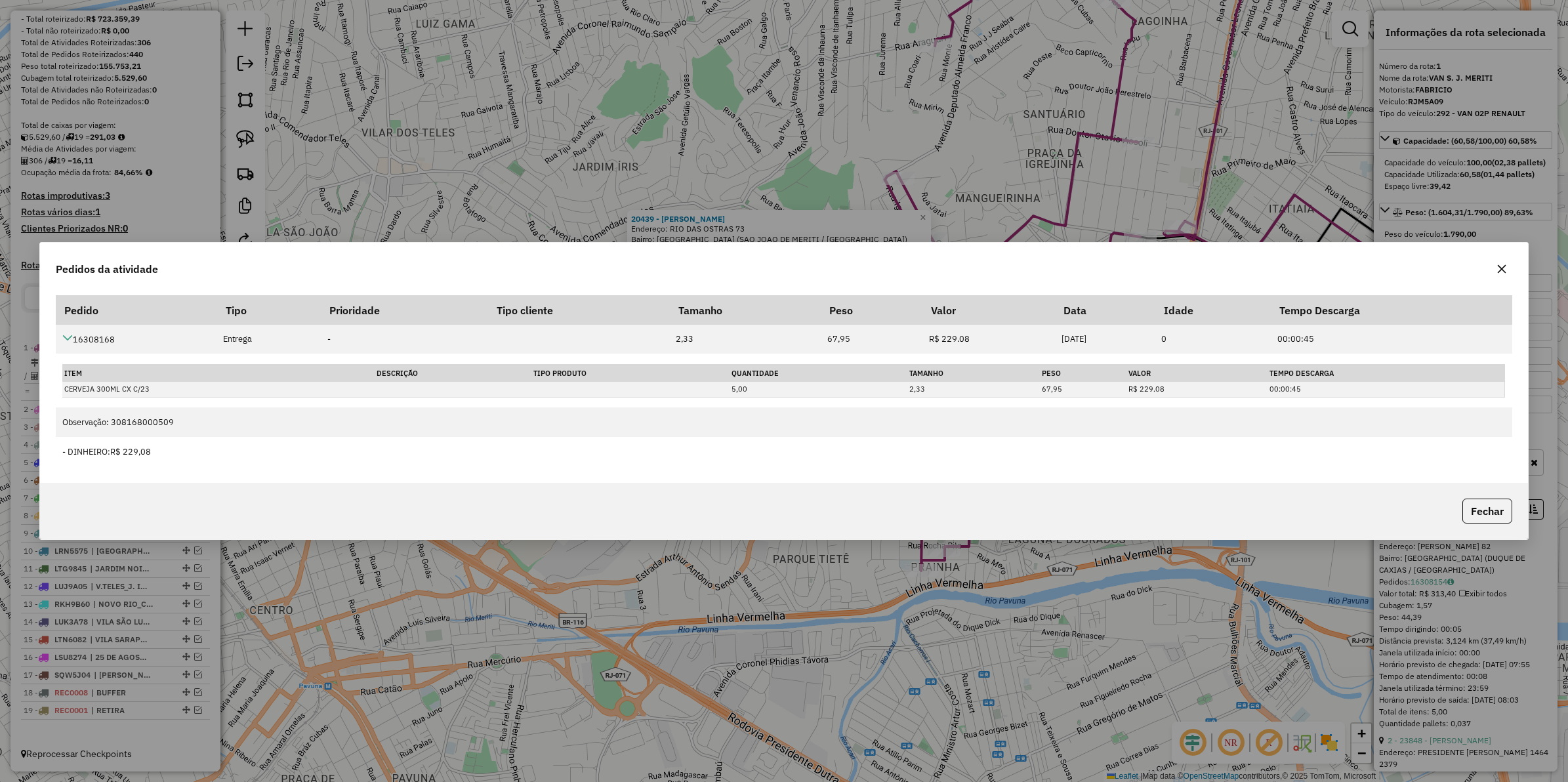
click at [1506, 264] on icon "button" at bounding box center [1502, 269] width 11 height 11
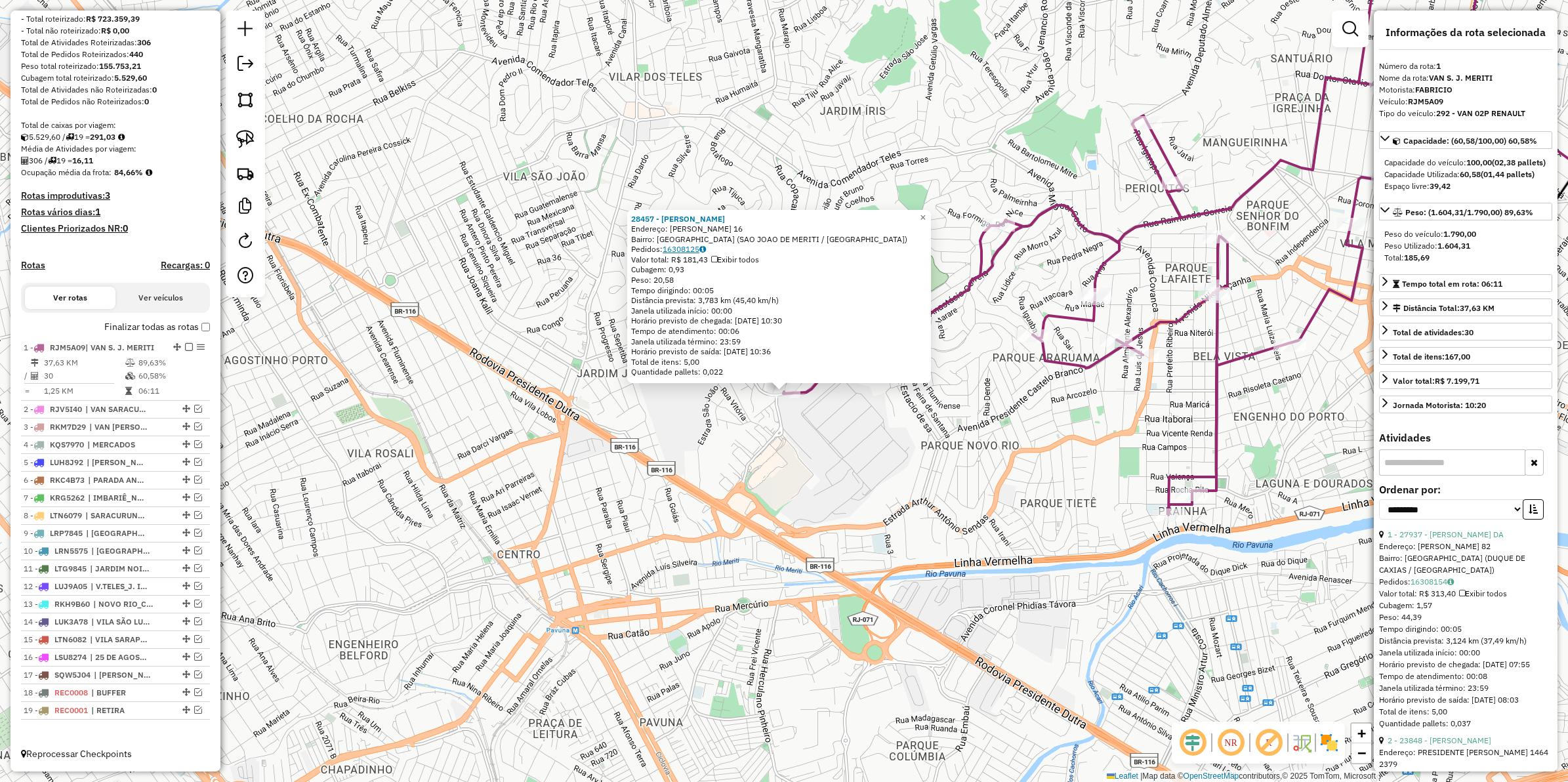
click at [681, 246] on link "16308125" at bounding box center [684, 249] width 43 height 10
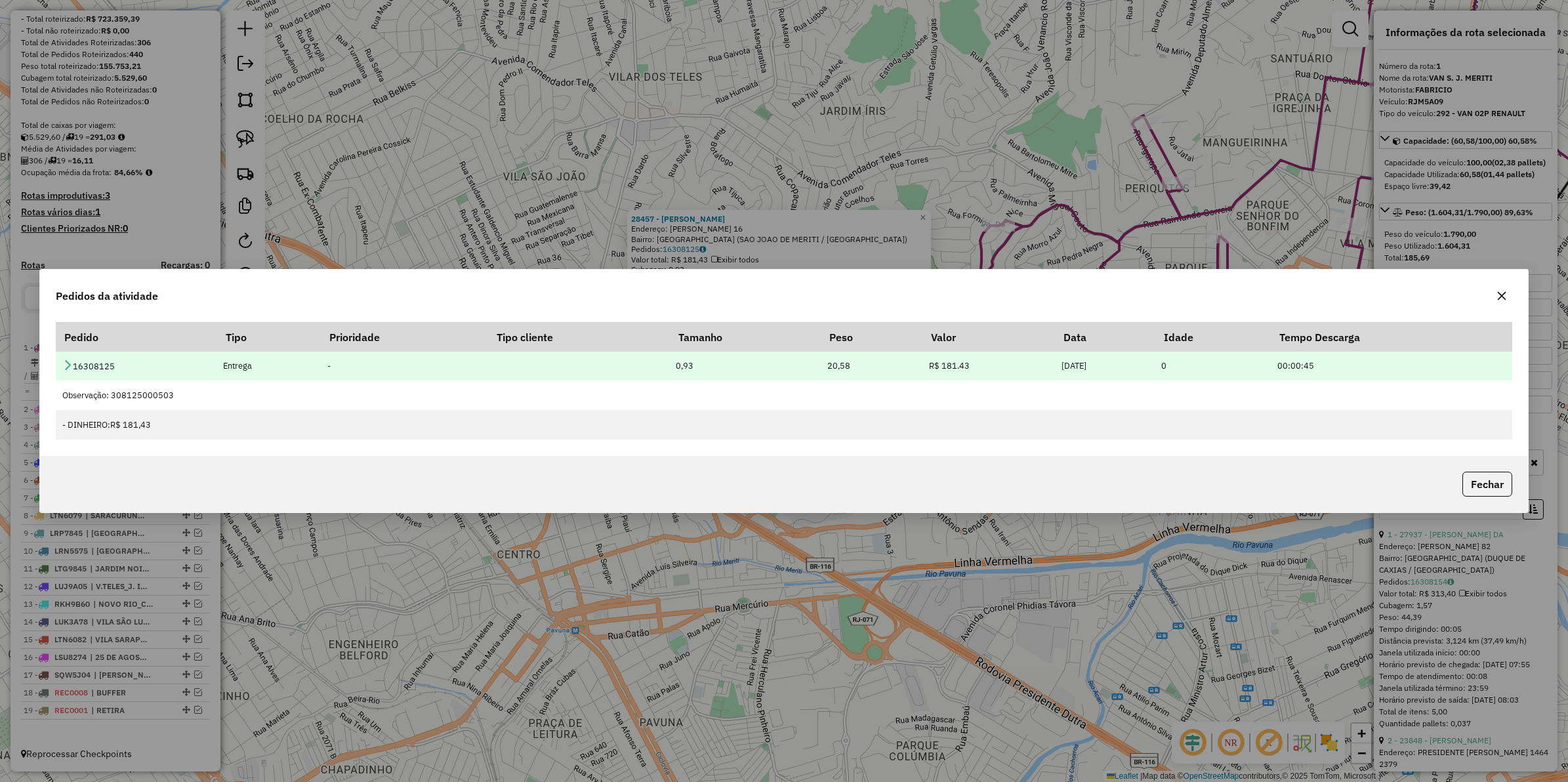
click at [69, 359] on td "16308125" at bounding box center [136, 366] width 160 height 30
click at [69, 359] on icon at bounding box center [67, 365] width 11 height 11
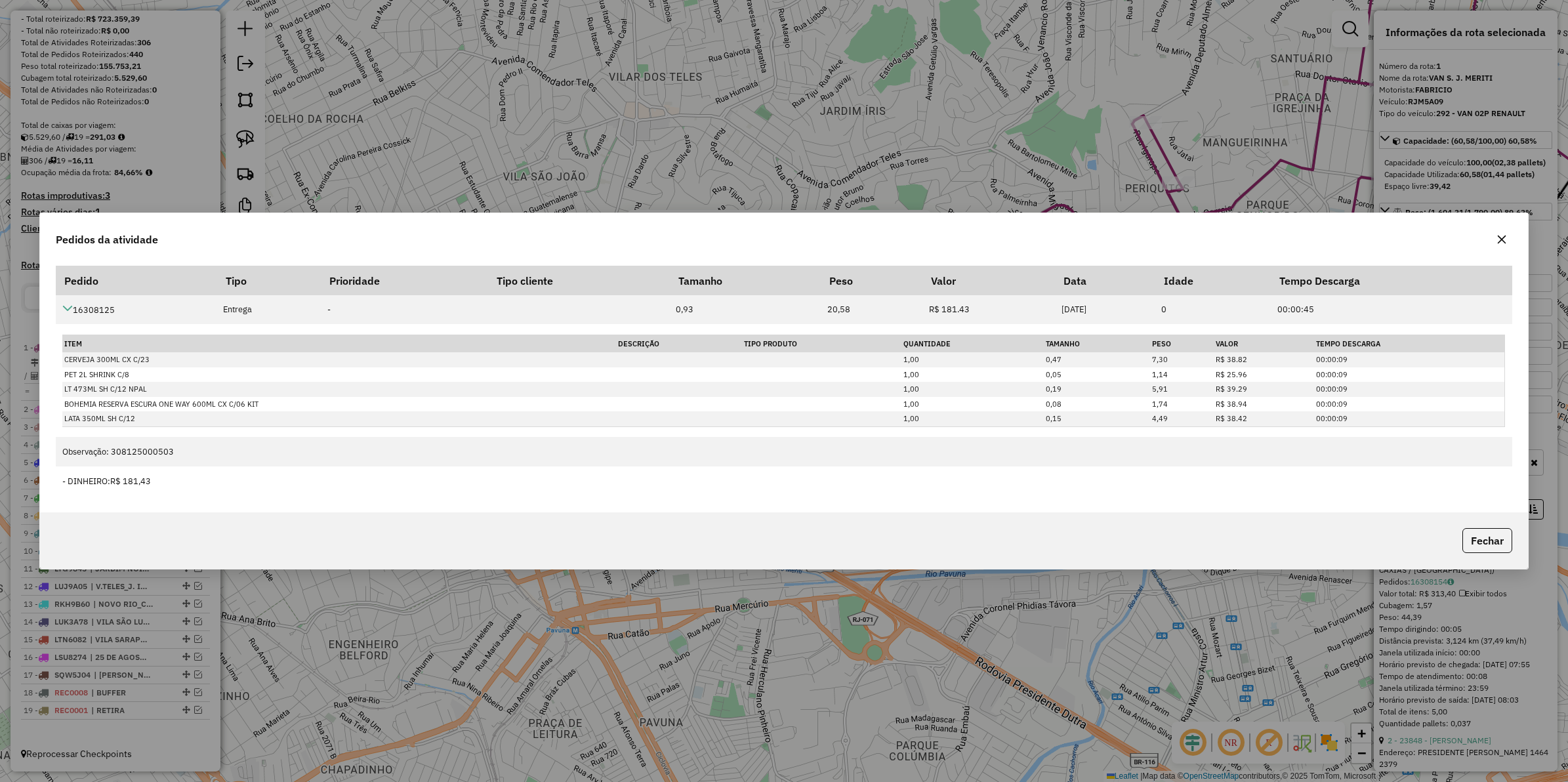
click at [1502, 237] on icon "button" at bounding box center [1502, 239] width 11 height 11
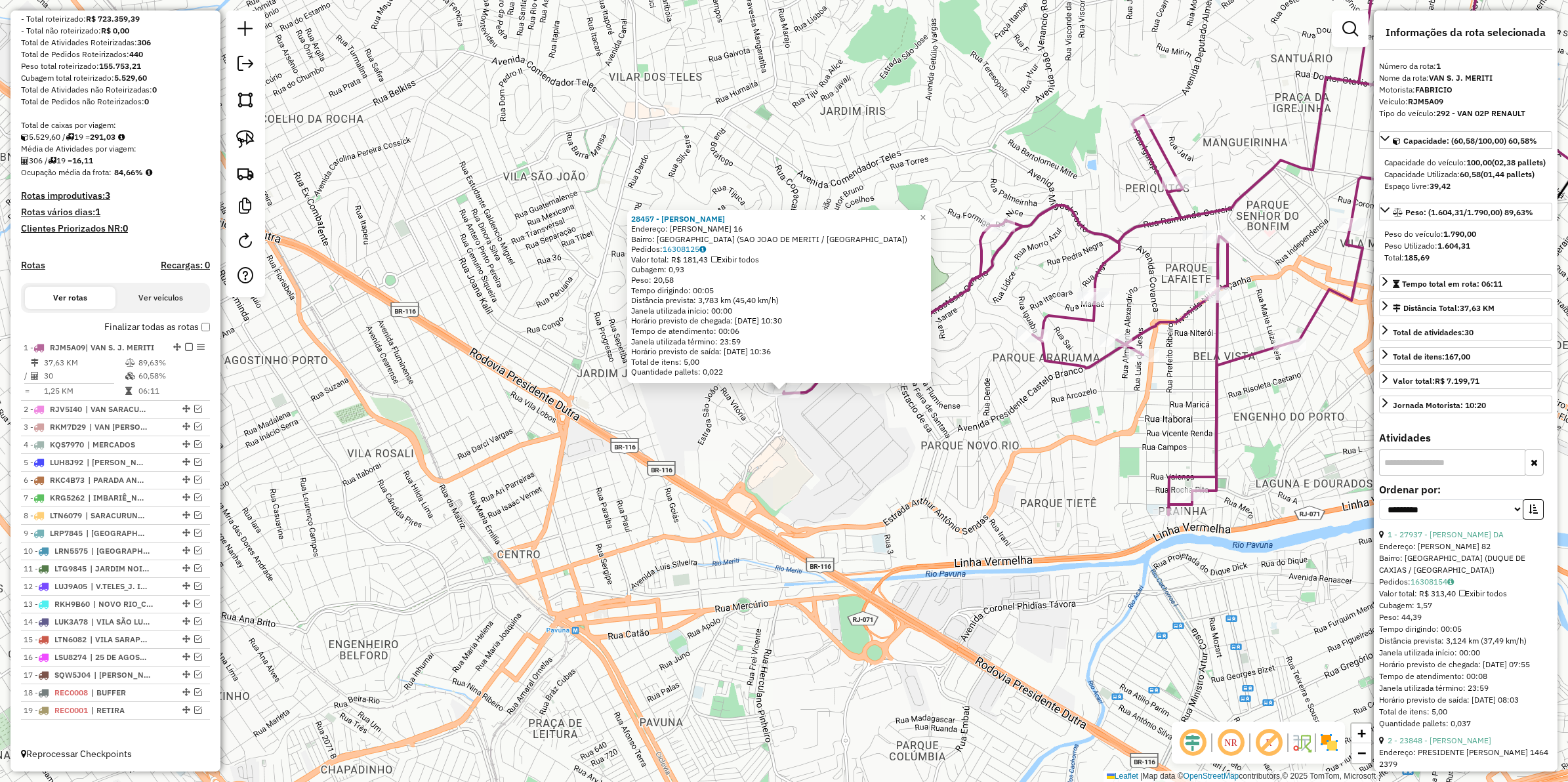
click at [1047, 472] on div "28457 - ELIANE SOARES Endereço: PULQUERIO PEREIRA MACHADO 16 Bairro: PARQUE BAR…" at bounding box center [784, 391] width 1568 height 782
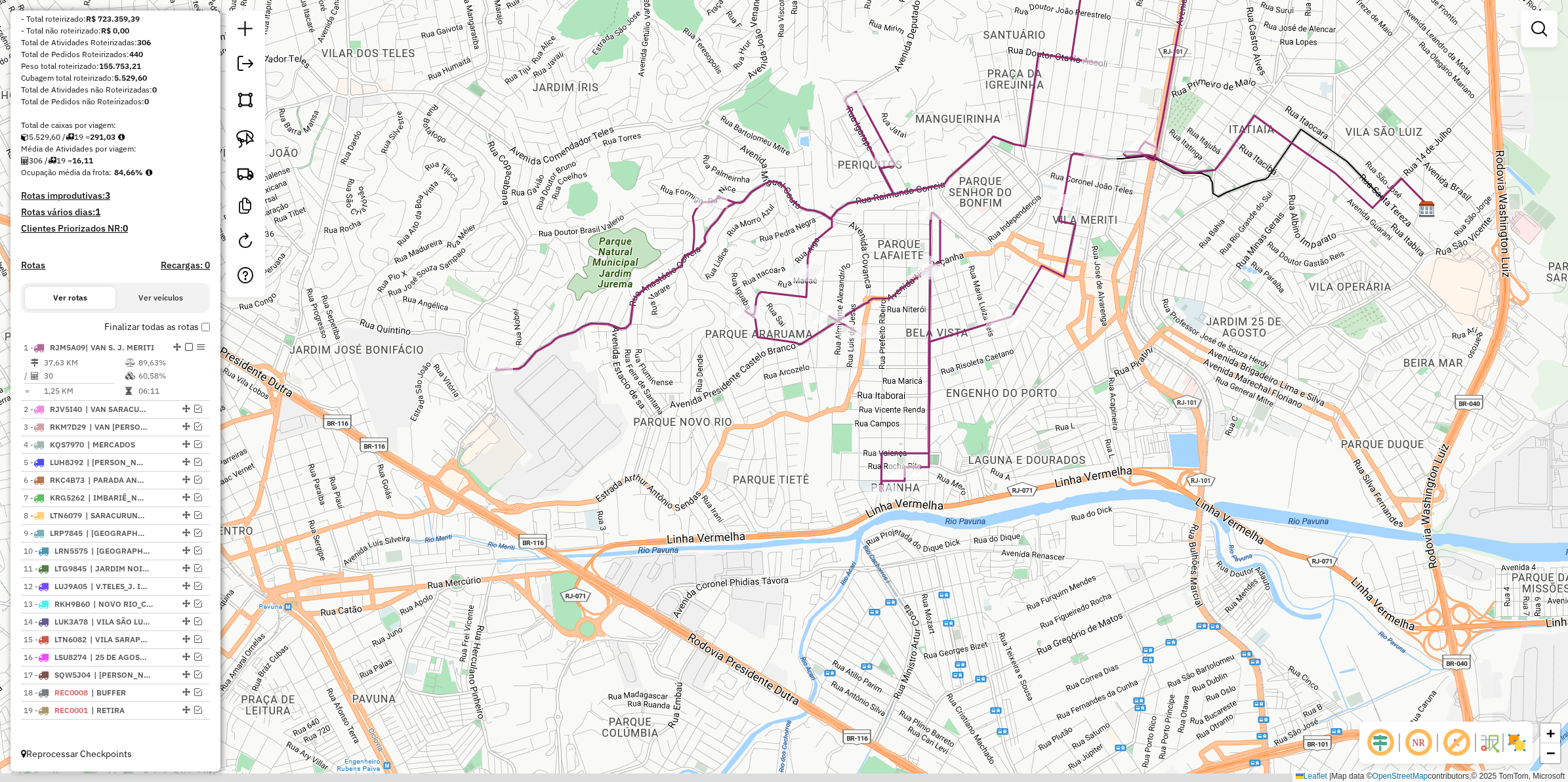
click at [787, 466] on div "Janela de atendimento Grade de atendimento Capacidade Transportadoras Veículos …" at bounding box center [784, 391] width 1568 height 782
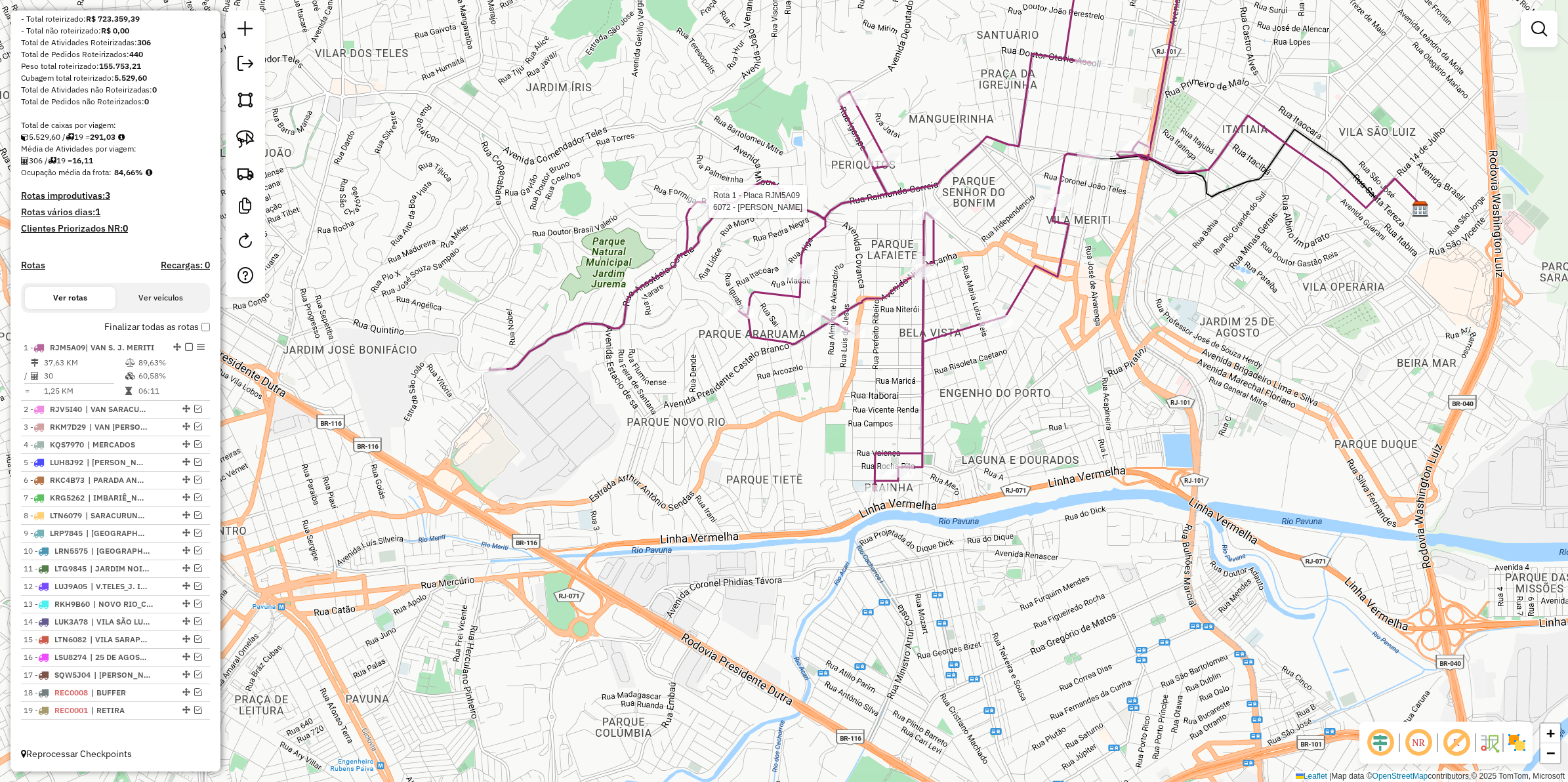
select select "**********"
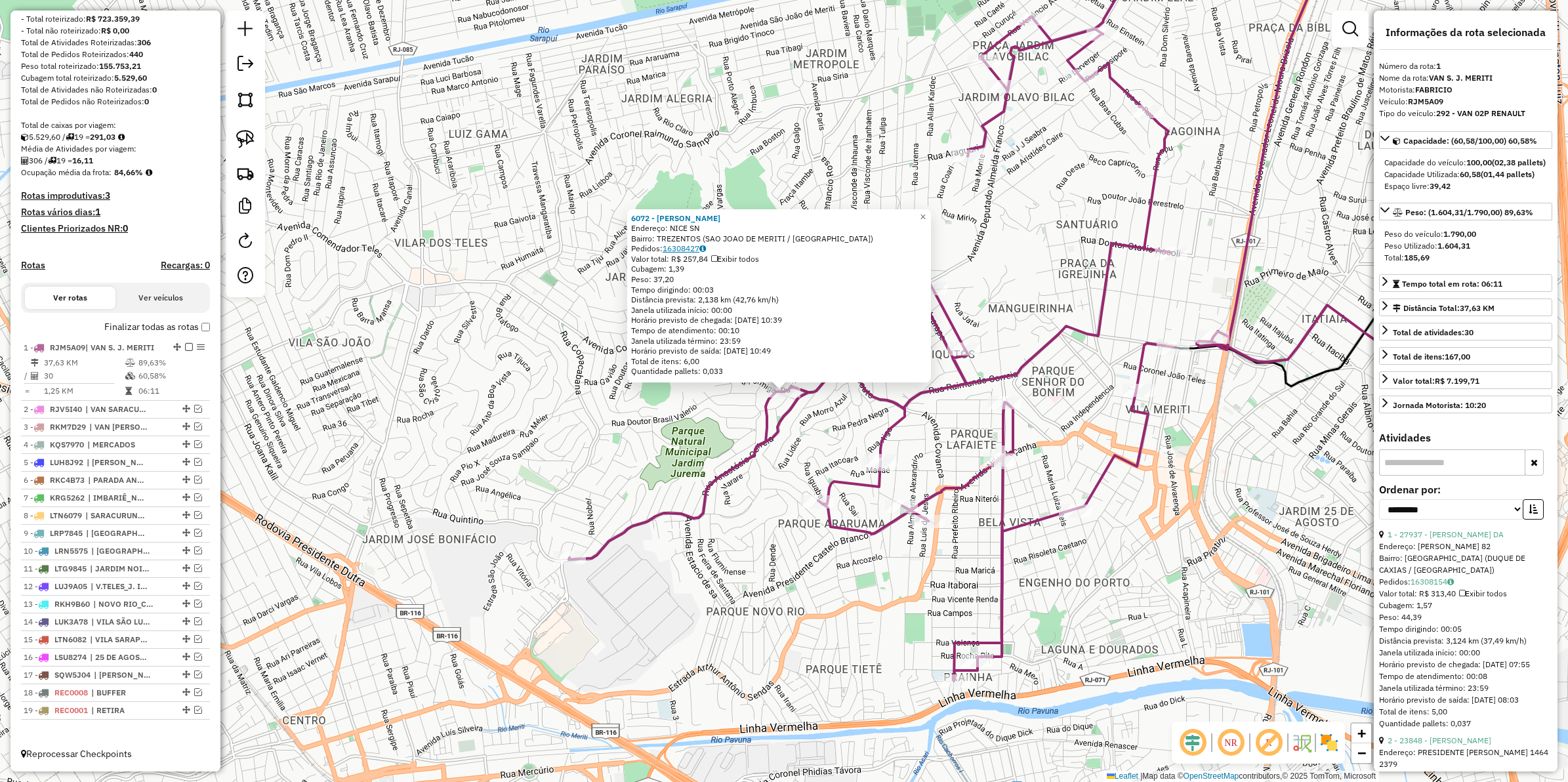
click at [685, 248] on link "16308427" at bounding box center [684, 248] width 43 height 10
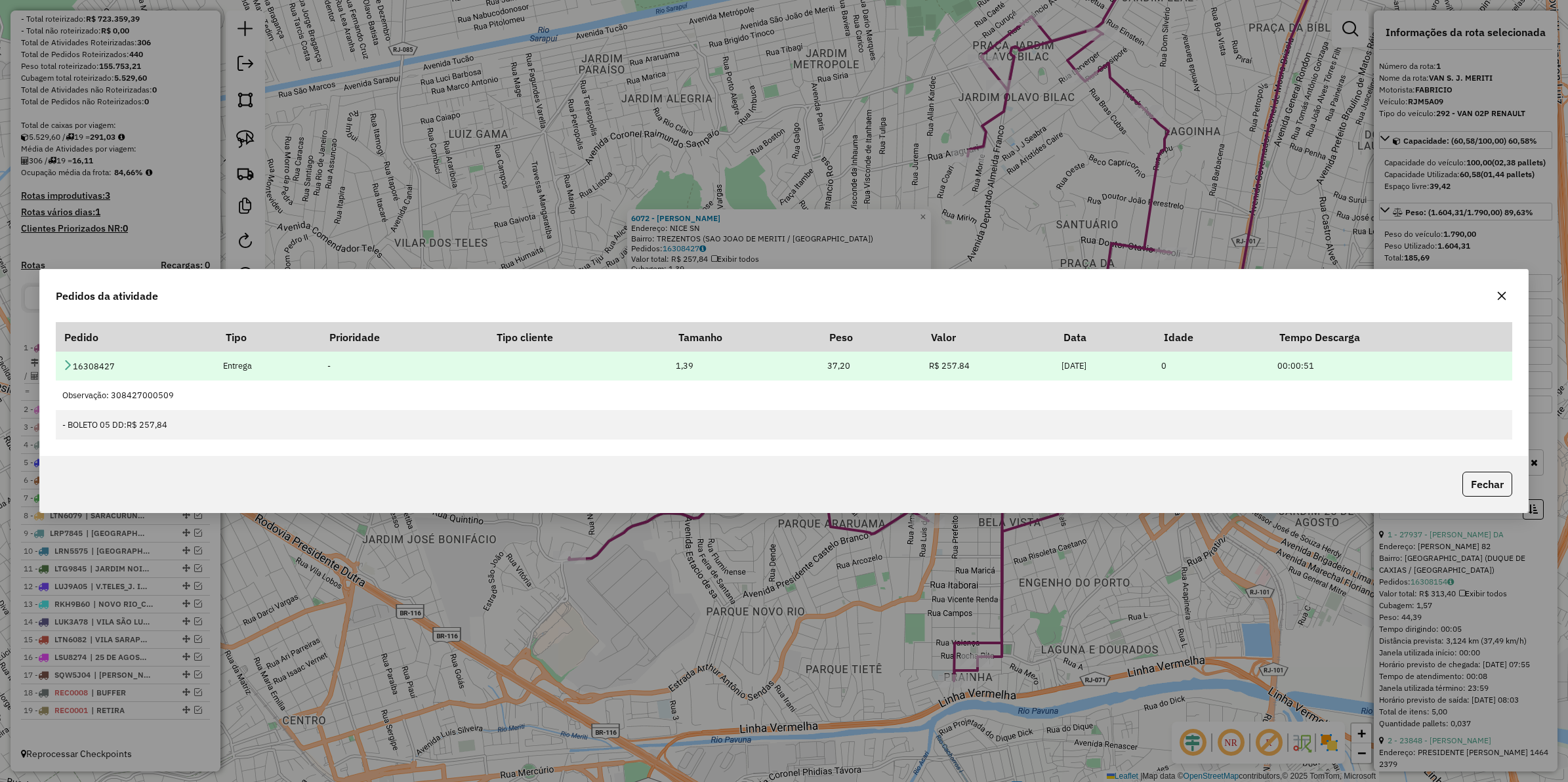
click at [67, 366] on icon at bounding box center [67, 365] width 11 height 11
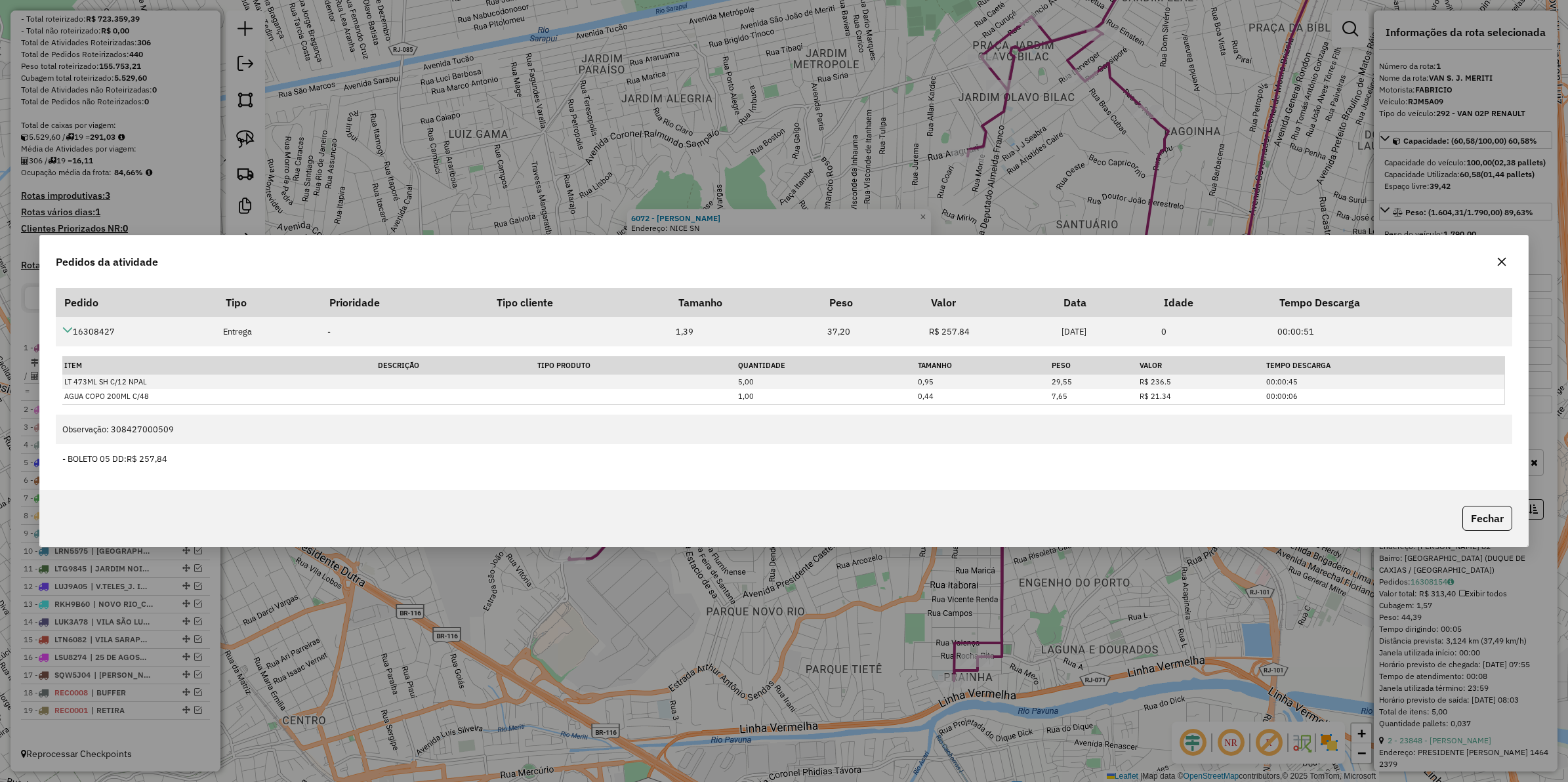
click at [1501, 260] on icon "button" at bounding box center [1502, 262] width 9 height 9
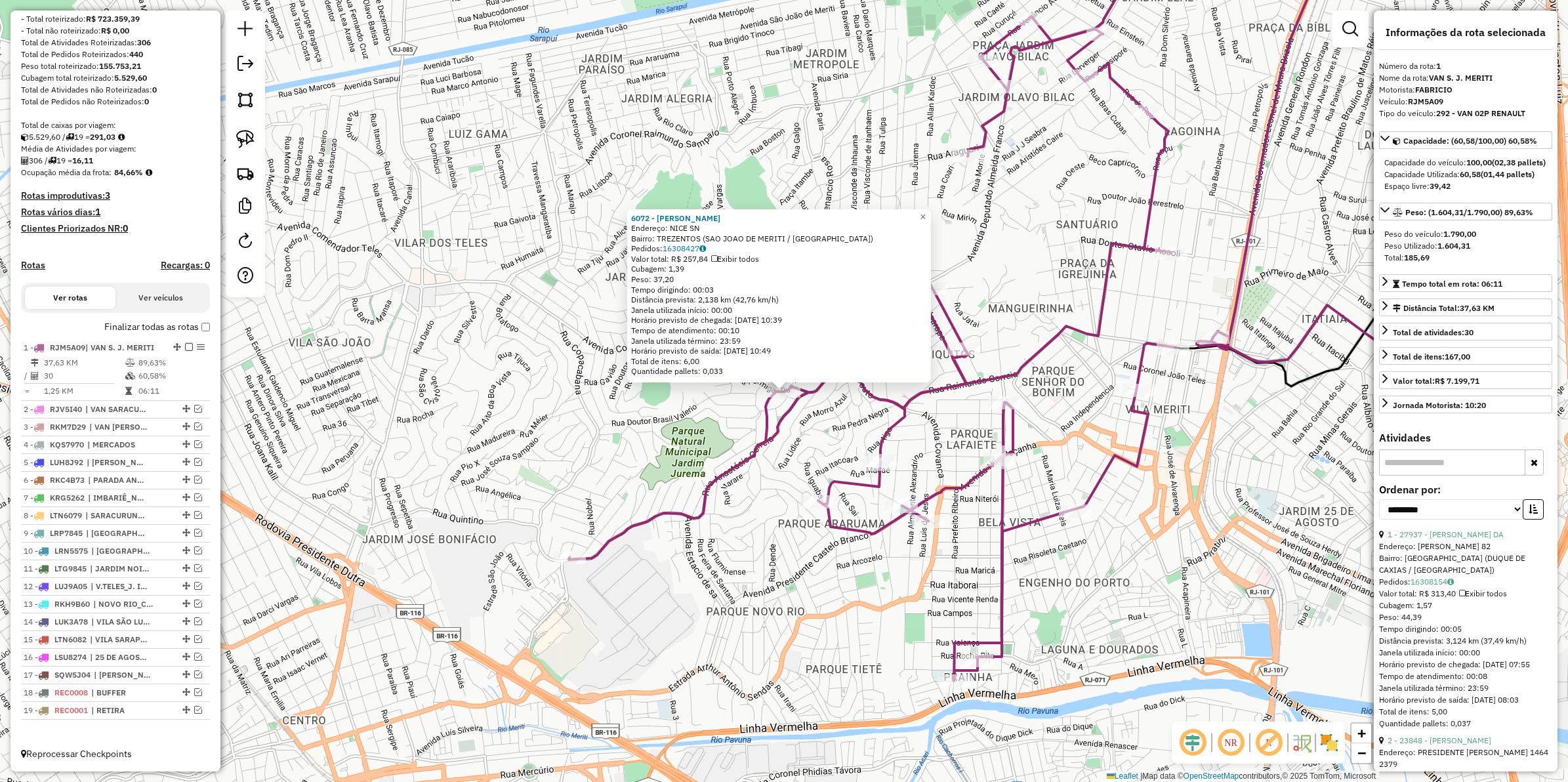
click at [897, 539] on div "Rota 1 - Placa RJM5A09 1219 - JORGE ANTONIO Rota 1 - Placa RJM5A09 24451 - JULI…" at bounding box center [784, 391] width 1568 height 782
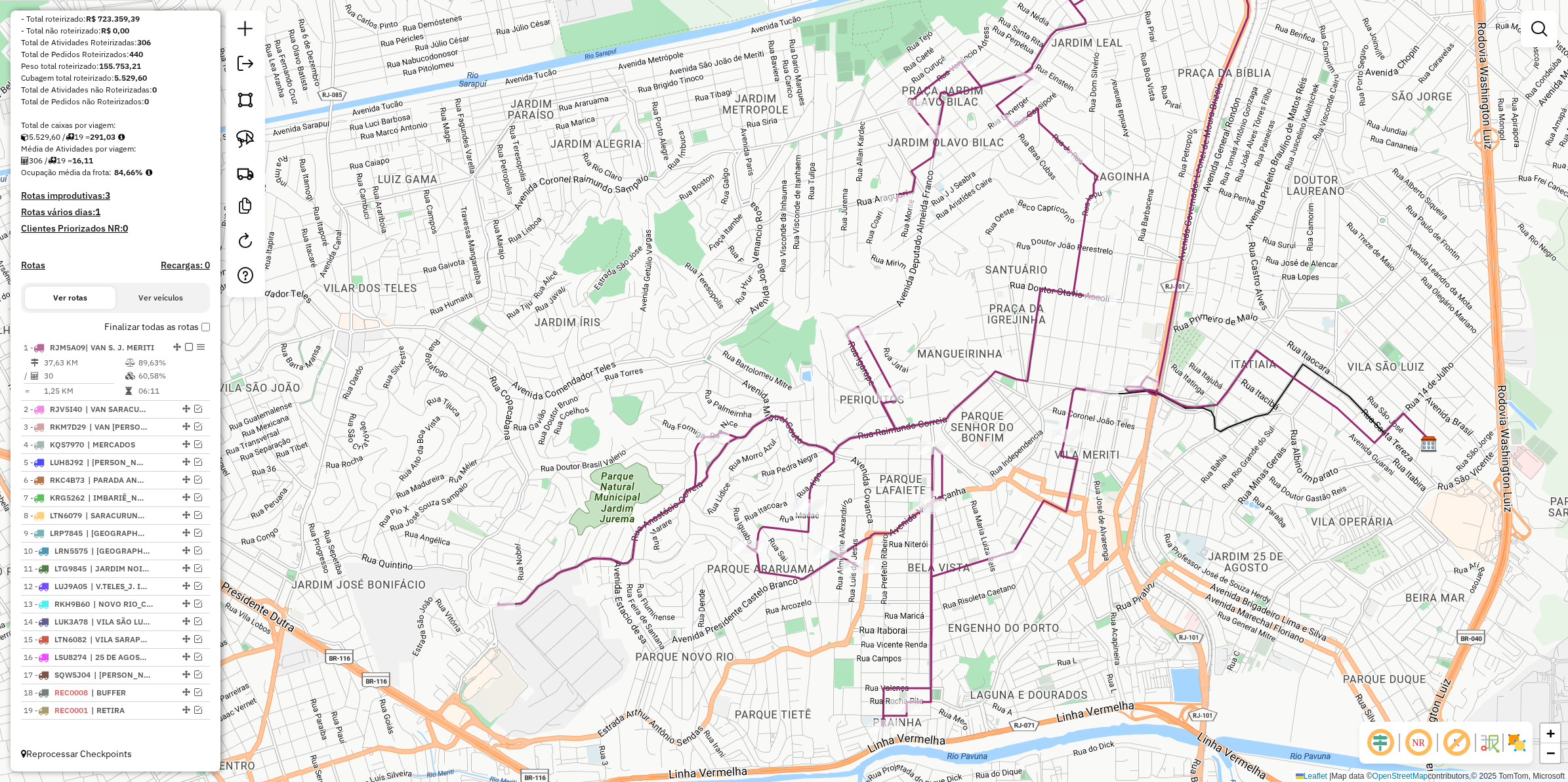
drag, startPoint x: 881, startPoint y: 563, endPoint x: 813, endPoint y: 604, distance: 79.4
click at [813, 604] on div "Janela de atendimento Grade de atendimento Capacidade Transportadoras Veículos …" at bounding box center [784, 391] width 1568 height 782
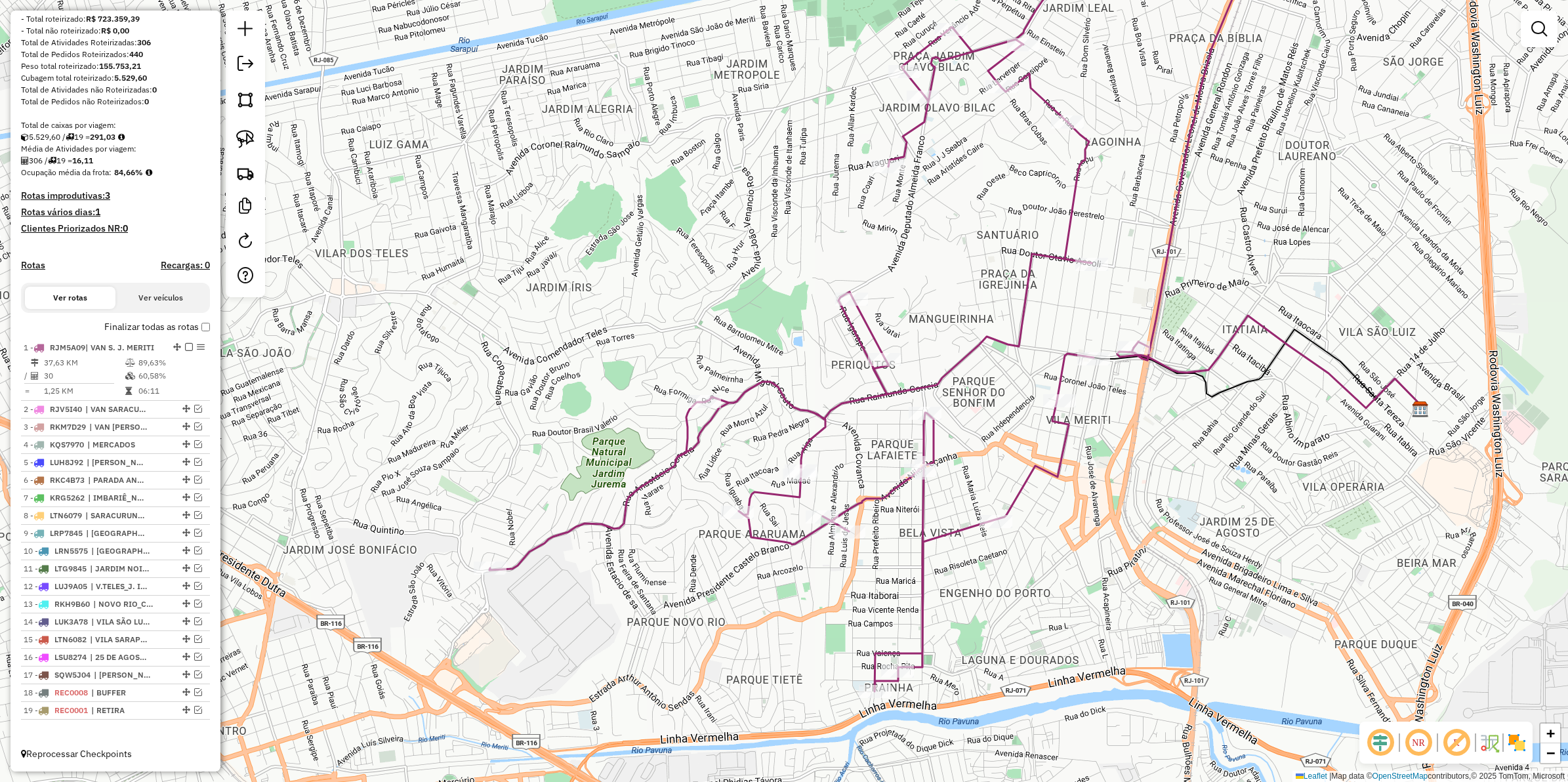
drag, startPoint x: 746, startPoint y: 474, endPoint x: 716, endPoint y: 437, distance: 47.6
click at [716, 437] on div "Janela de atendimento Grade de atendimento Capacidade Transportadoras Veículos …" at bounding box center [784, 391] width 1568 height 782
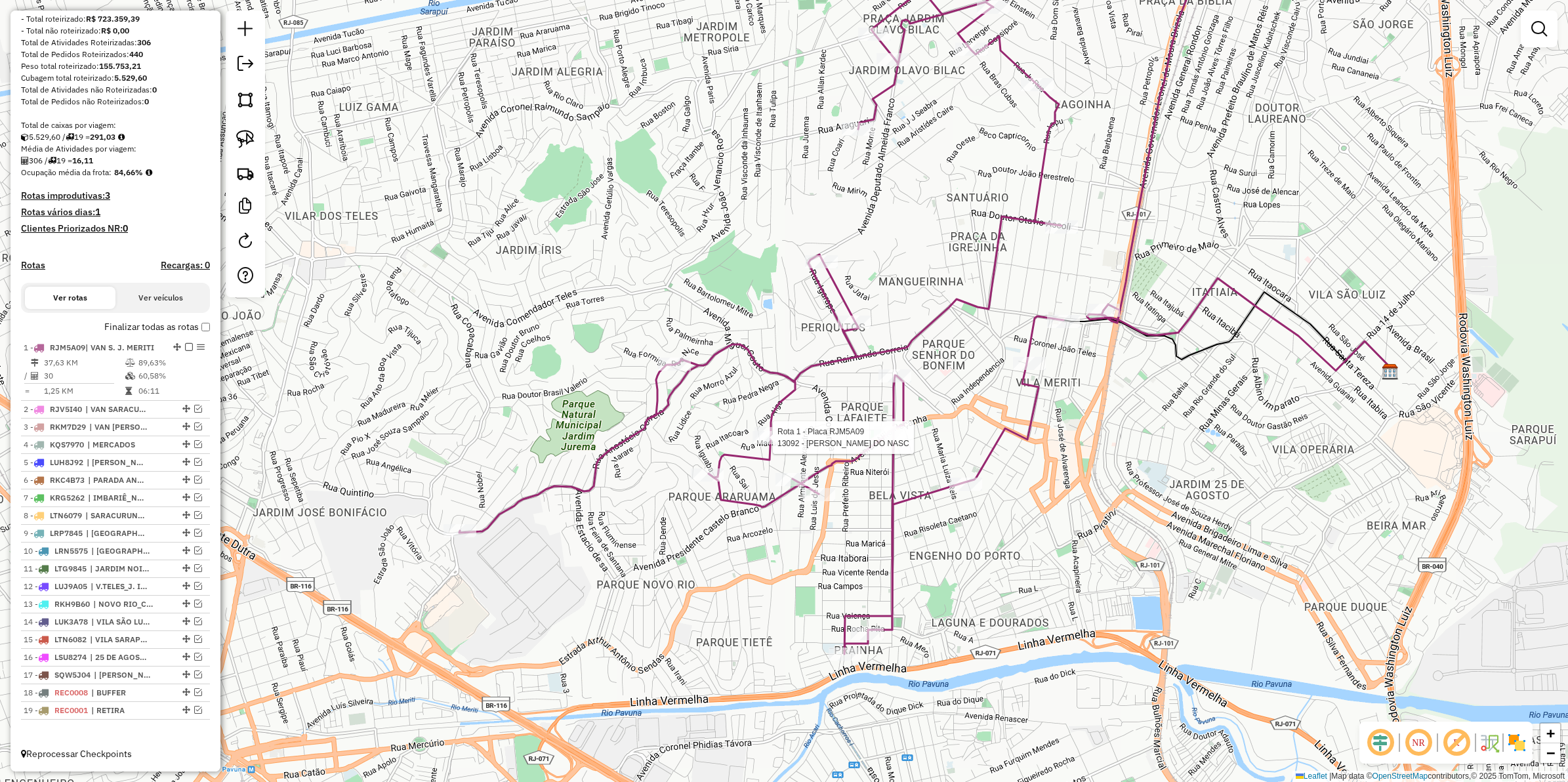
select select "**********"
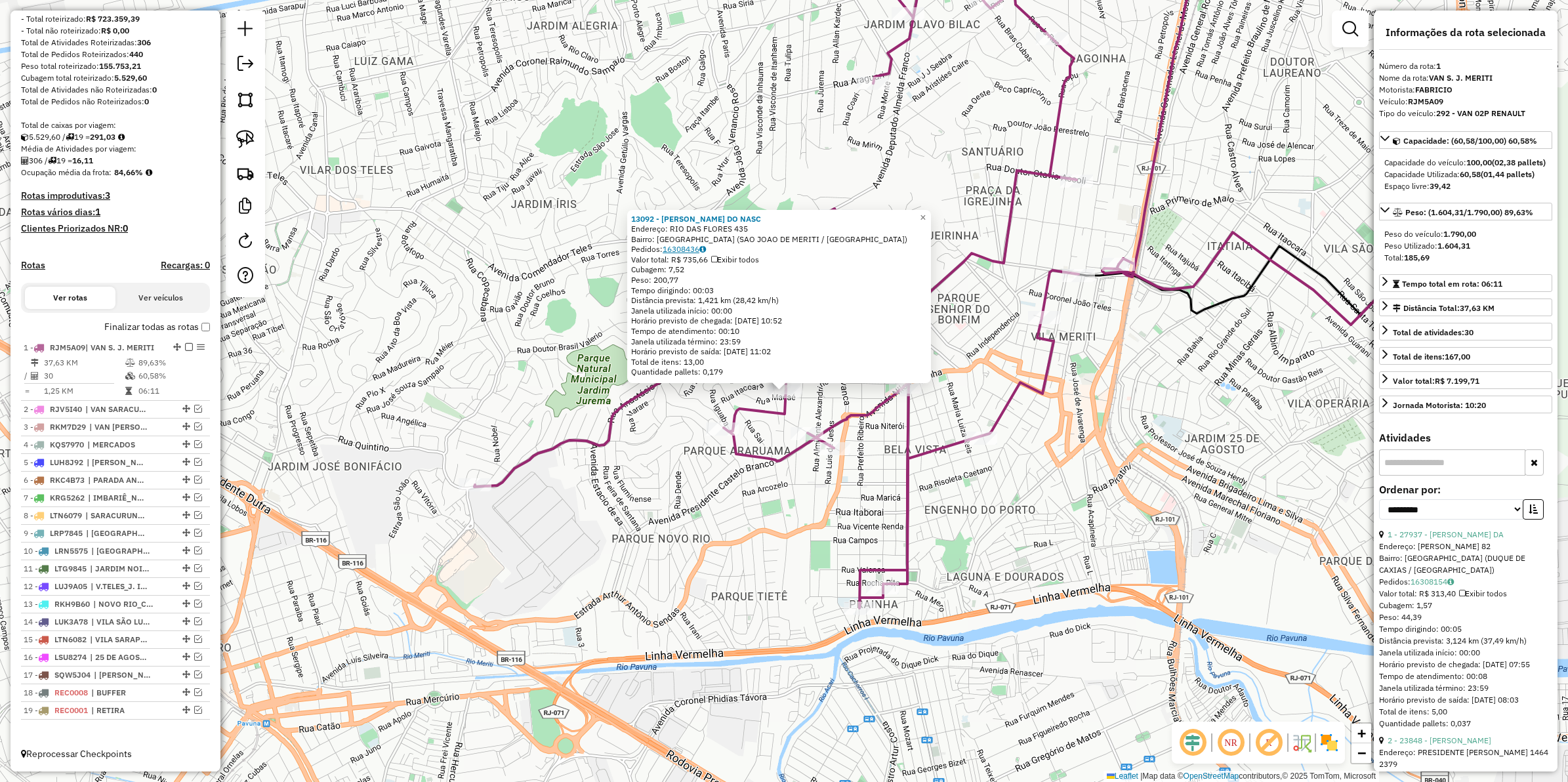
click at [685, 245] on link "16308436" at bounding box center [684, 249] width 43 height 10
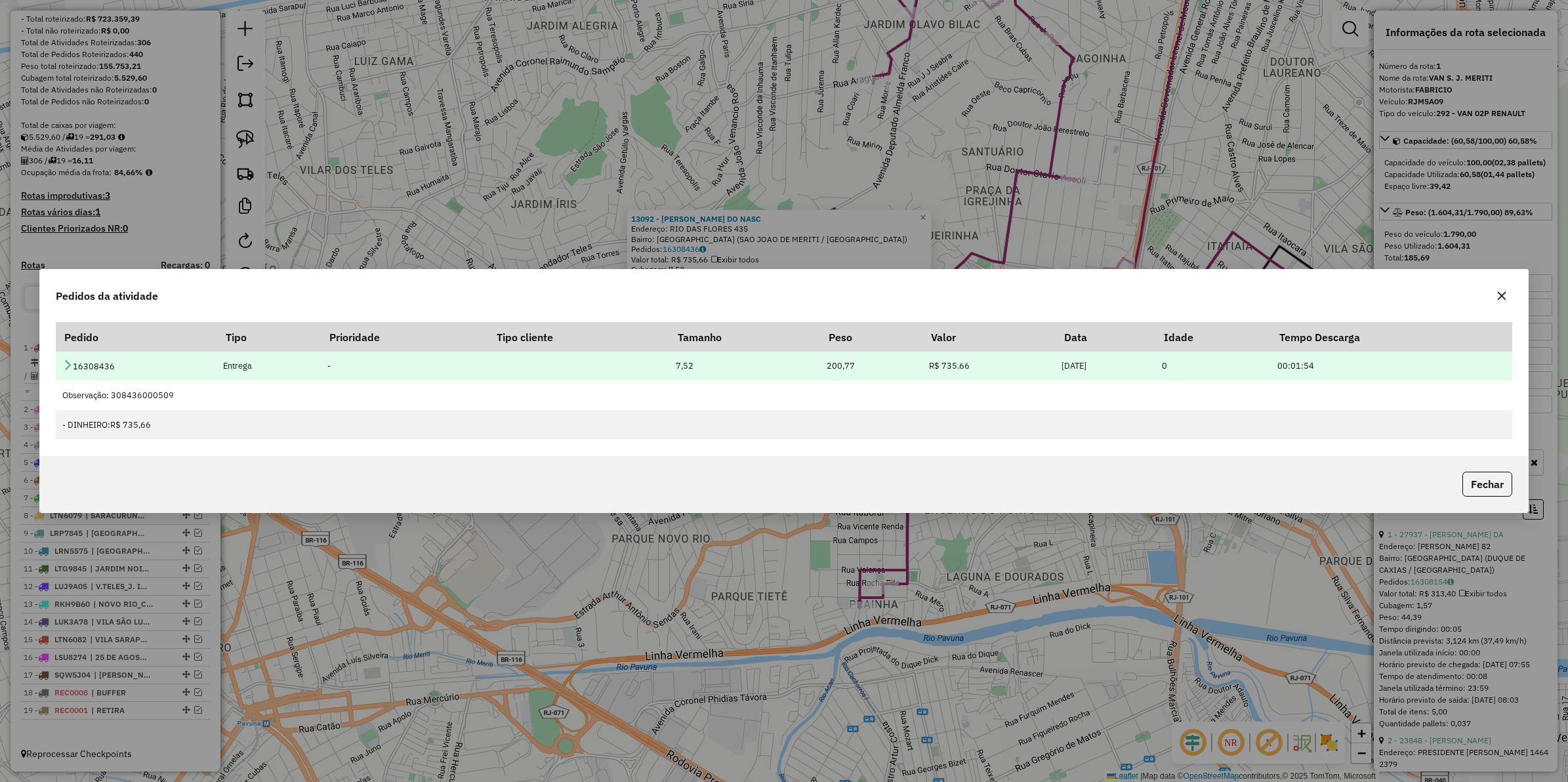
click at [60, 363] on td "16308436" at bounding box center [136, 366] width 160 height 30
click at [60, 362] on td "16308436" at bounding box center [136, 366] width 160 height 30
click at [62, 362] on icon at bounding box center [67, 365] width 11 height 11
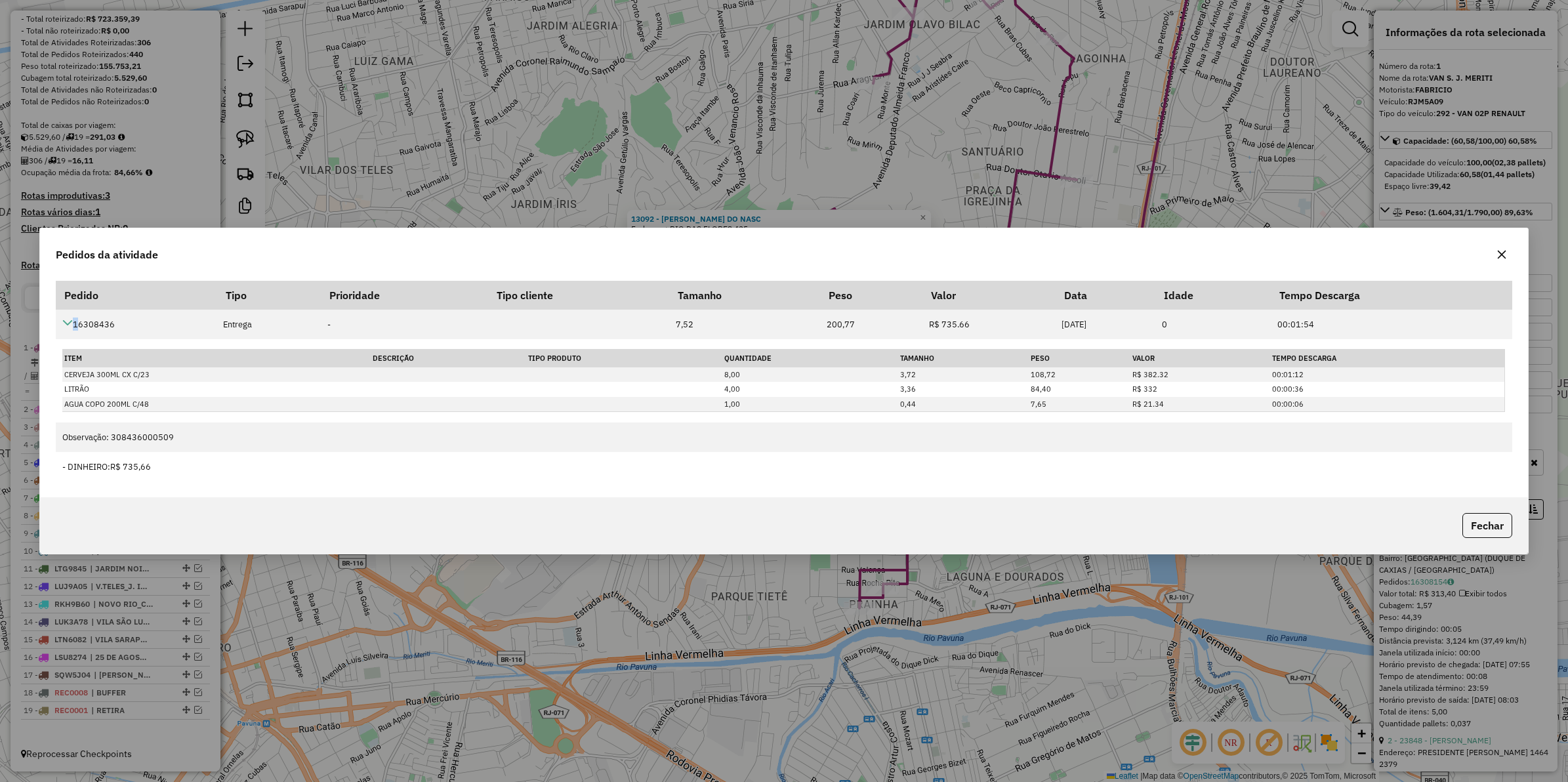
click at [1500, 259] on button "button" at bounding box center [1502, 255] width 21 height 21
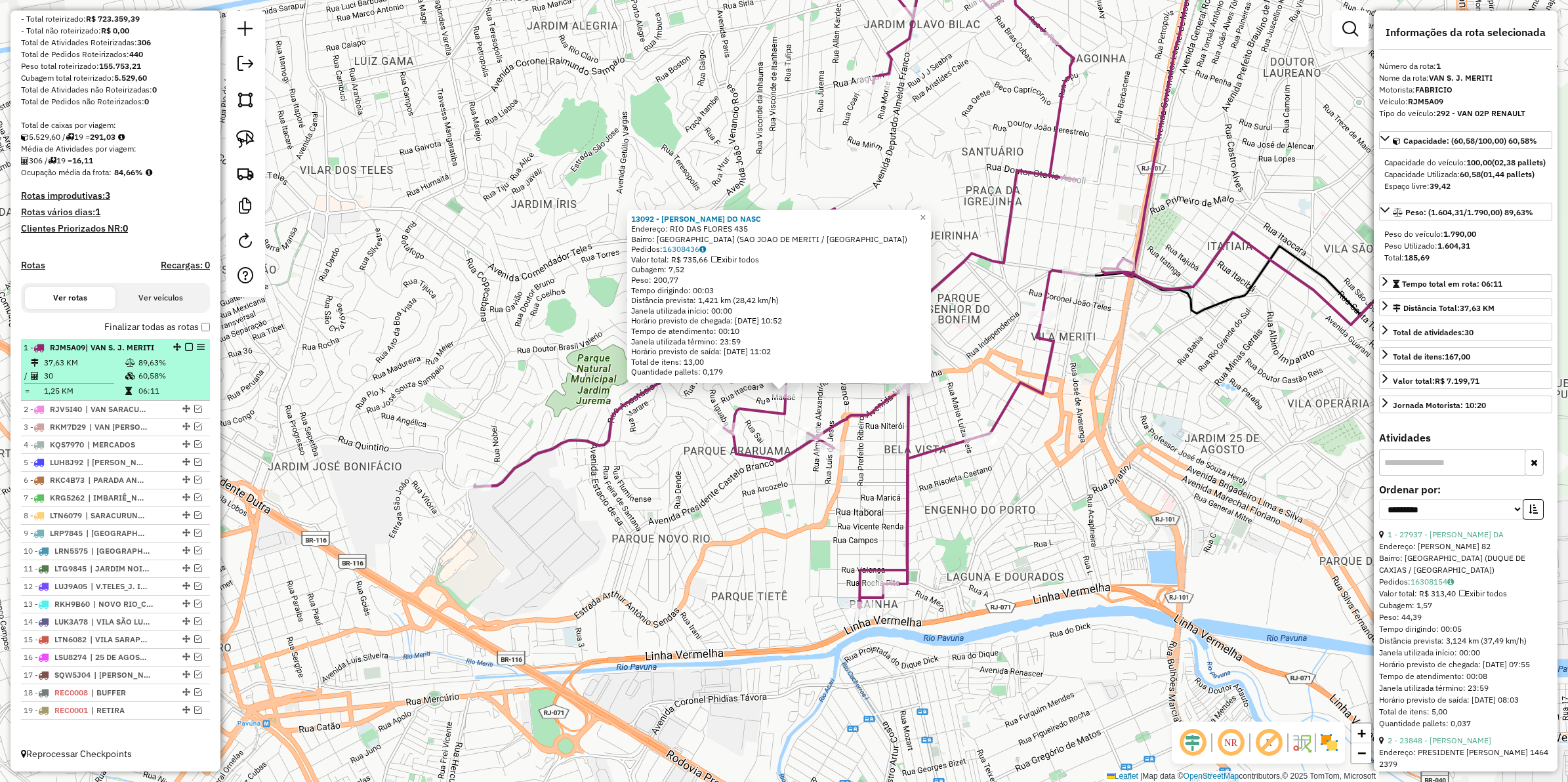
click at [185, 345] on em at bounding box center [188, 347] width 8 height 8
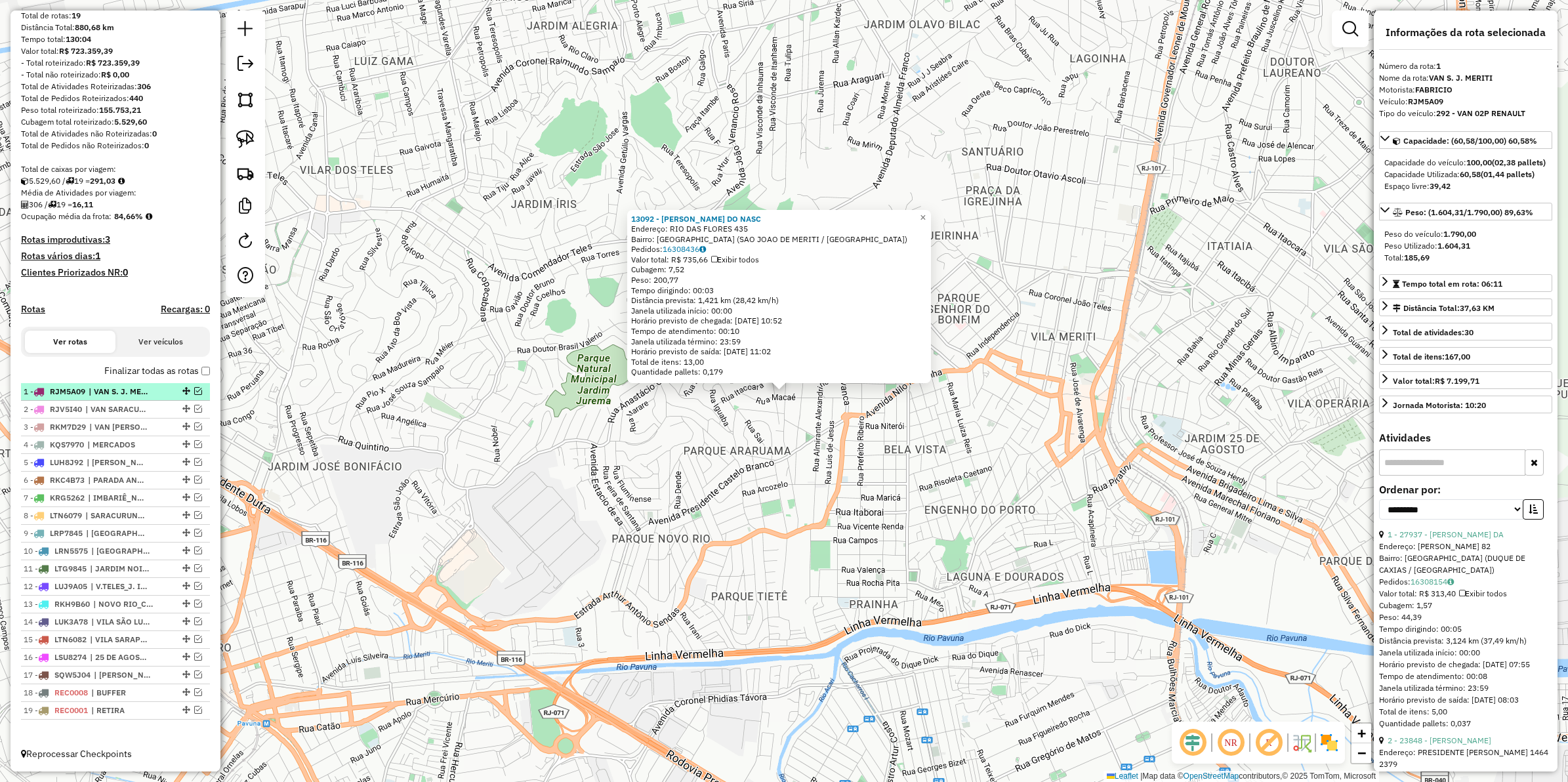
scroll to position [138, 0]
click at [122, 393] on span "| VAN S. J. MERITI" at bounding box center [118, 391] width 60 height 11
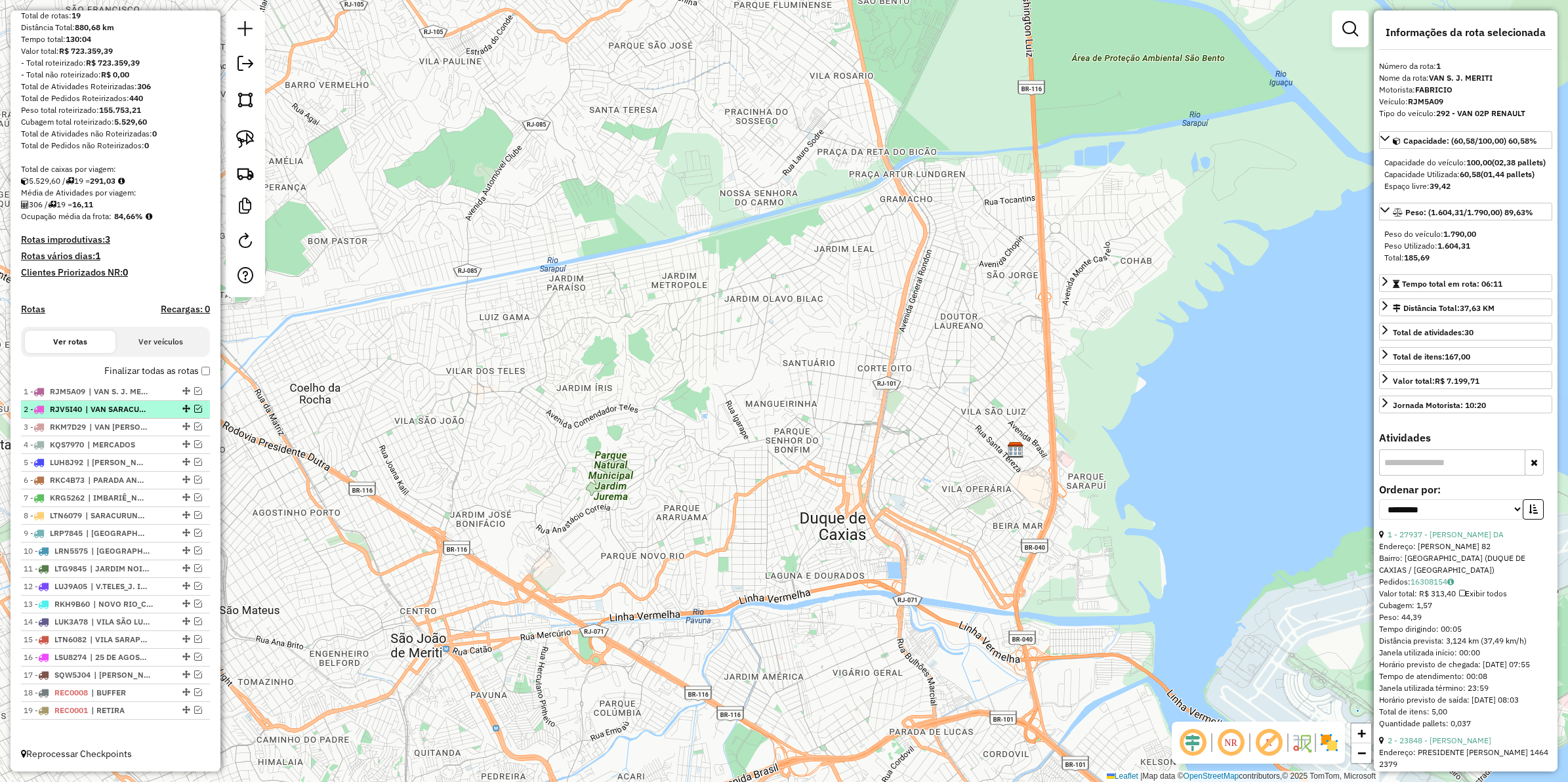
click at [122, 403] on span "| VAN SARACURUNA_FIGUEIRA" at bounding box center [115, 409] width 60 height 11
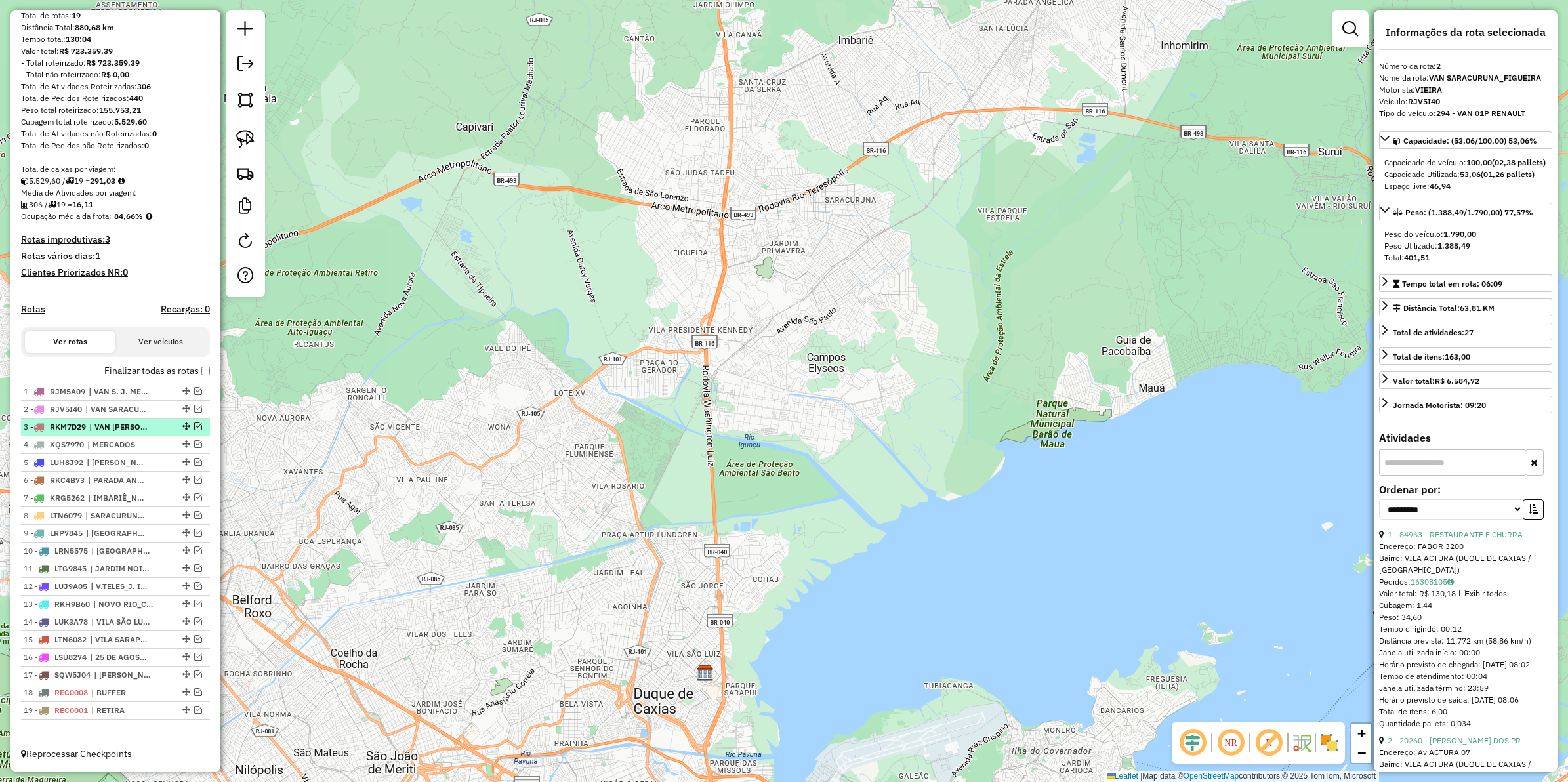
click at [135, 424] on span "| VAN XEREM" at bounding box center [119, 427] width 60 height 11
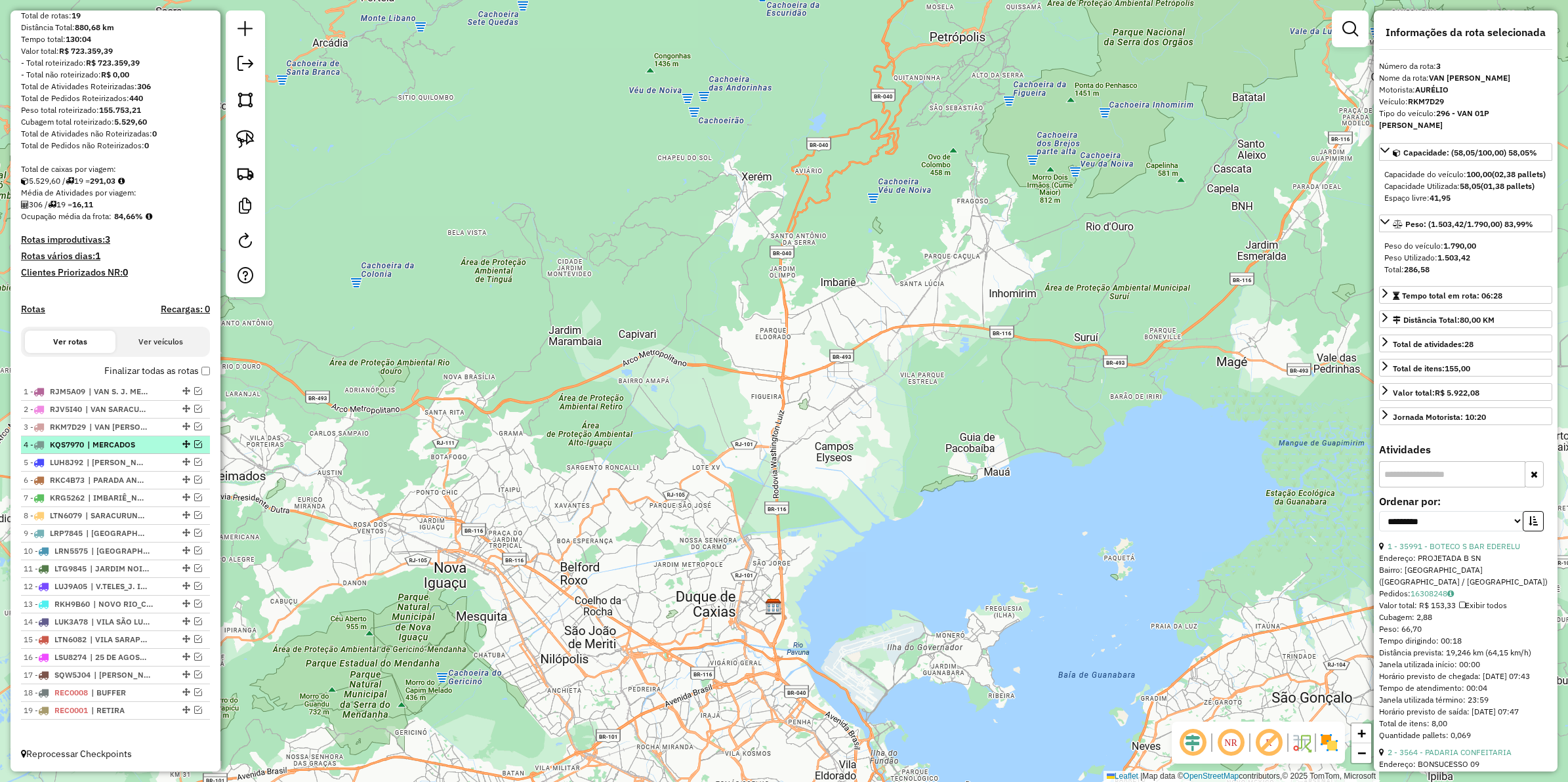
click at [138, 444] on span "| MERCADOS" at bounding box center [117, 444] width 60 height 11
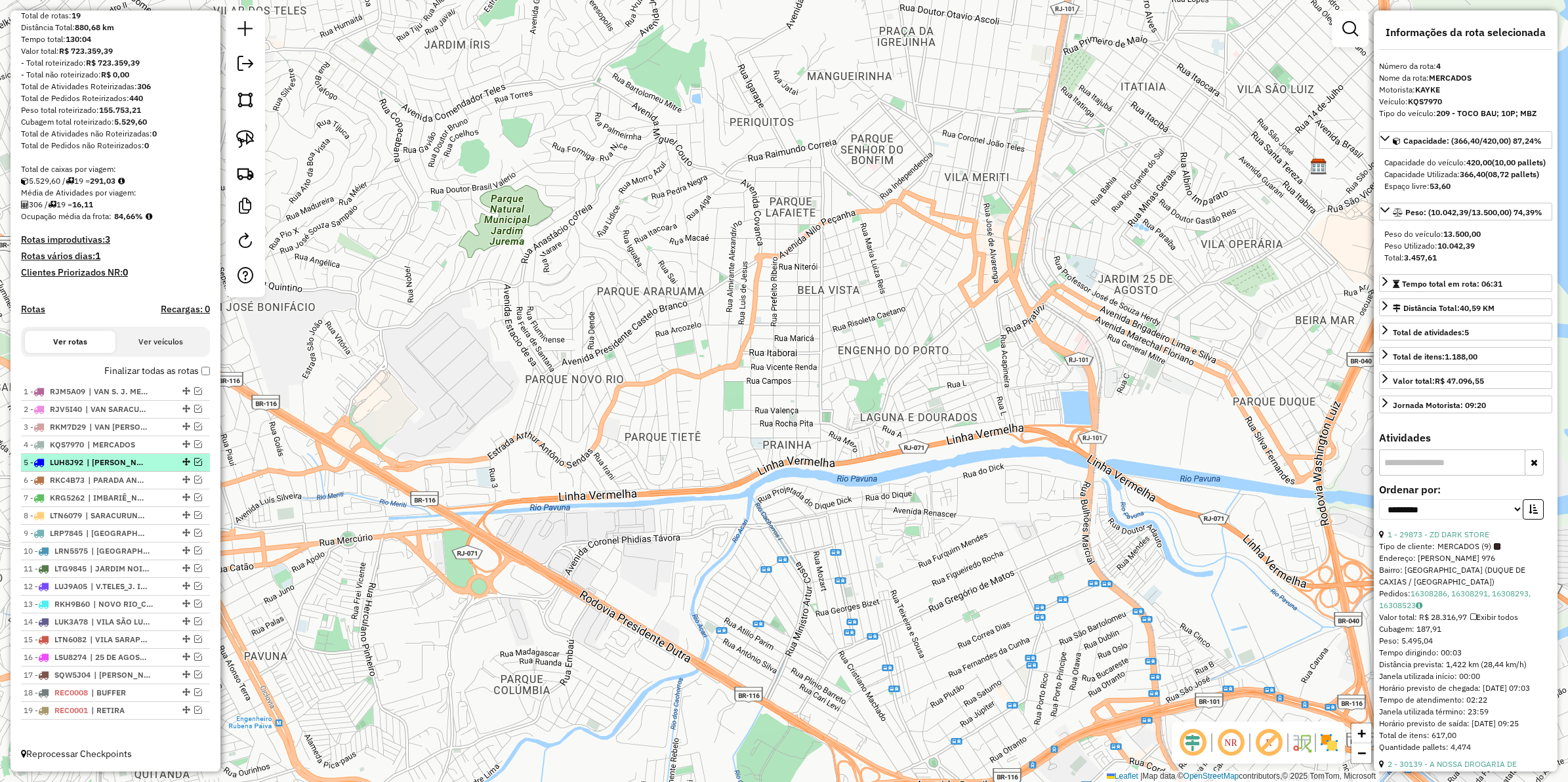
click at [143, 457] on span "| MARIA HELENA_XEREM_SANTA CRUZ" at bounding box center [117, 462] width 60 height 11
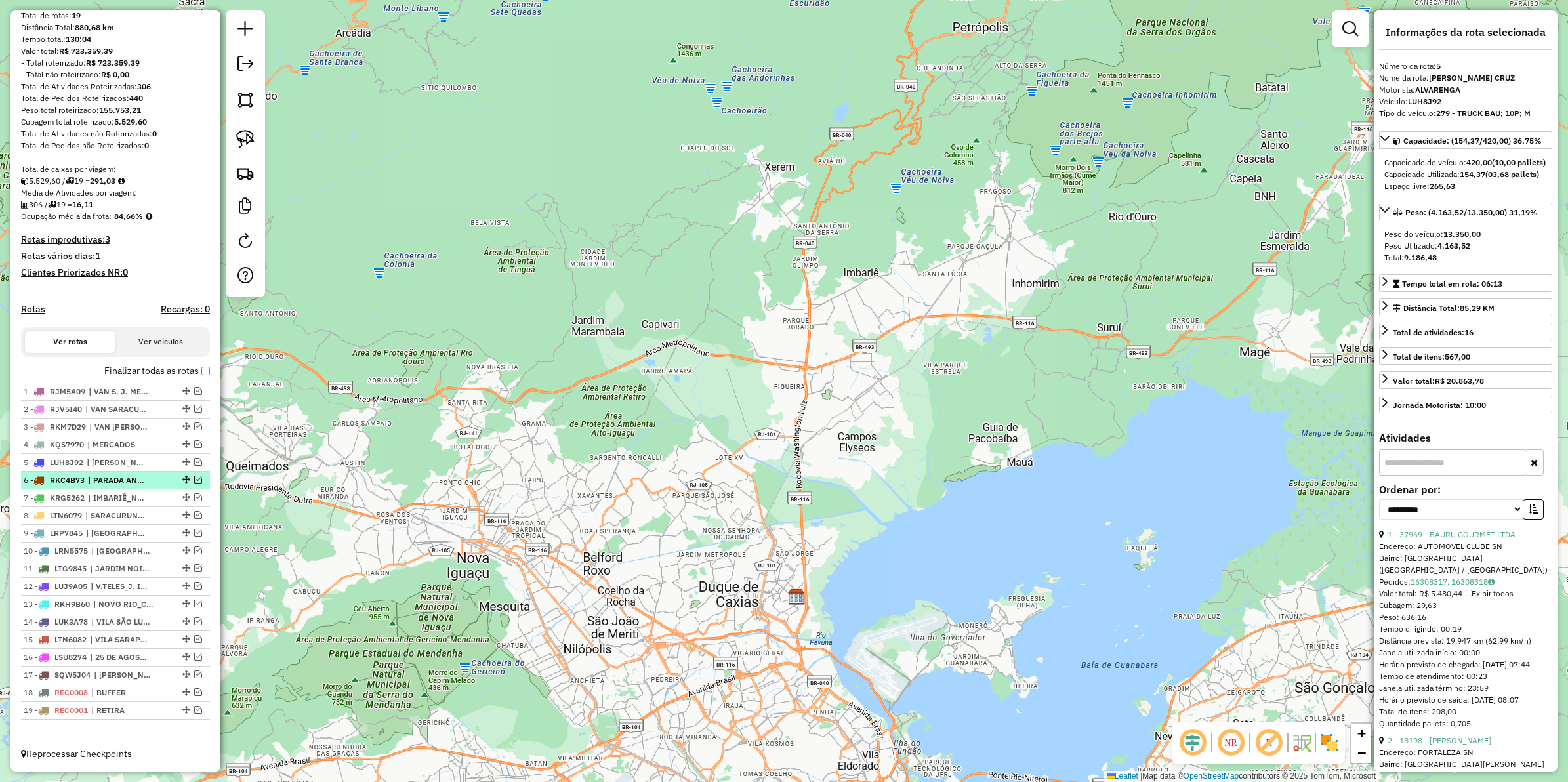
click at [138, 474] on span "| PARADA ANGELICA" at bounding box center [117, 480] width 60 height 11
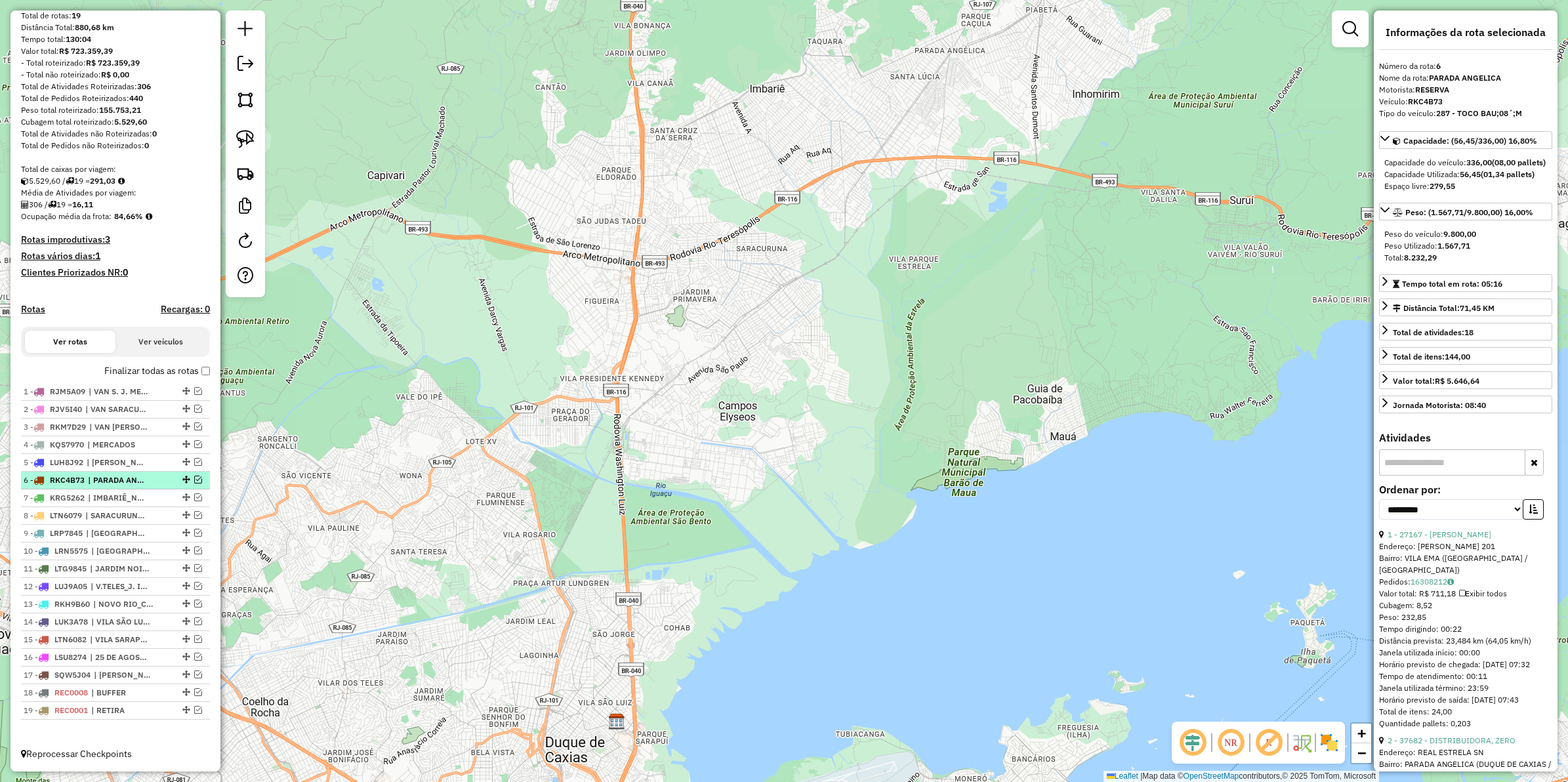
click at [133, 482] on span "| PARADA ANGELICA" at bounding box center [117, 480] width 60 height 11
click at [152, 534] on div "9 - LRP7845 | PARQUE ELDORADO, PILAR" at bounding box center [93, 533] width 139 height 11
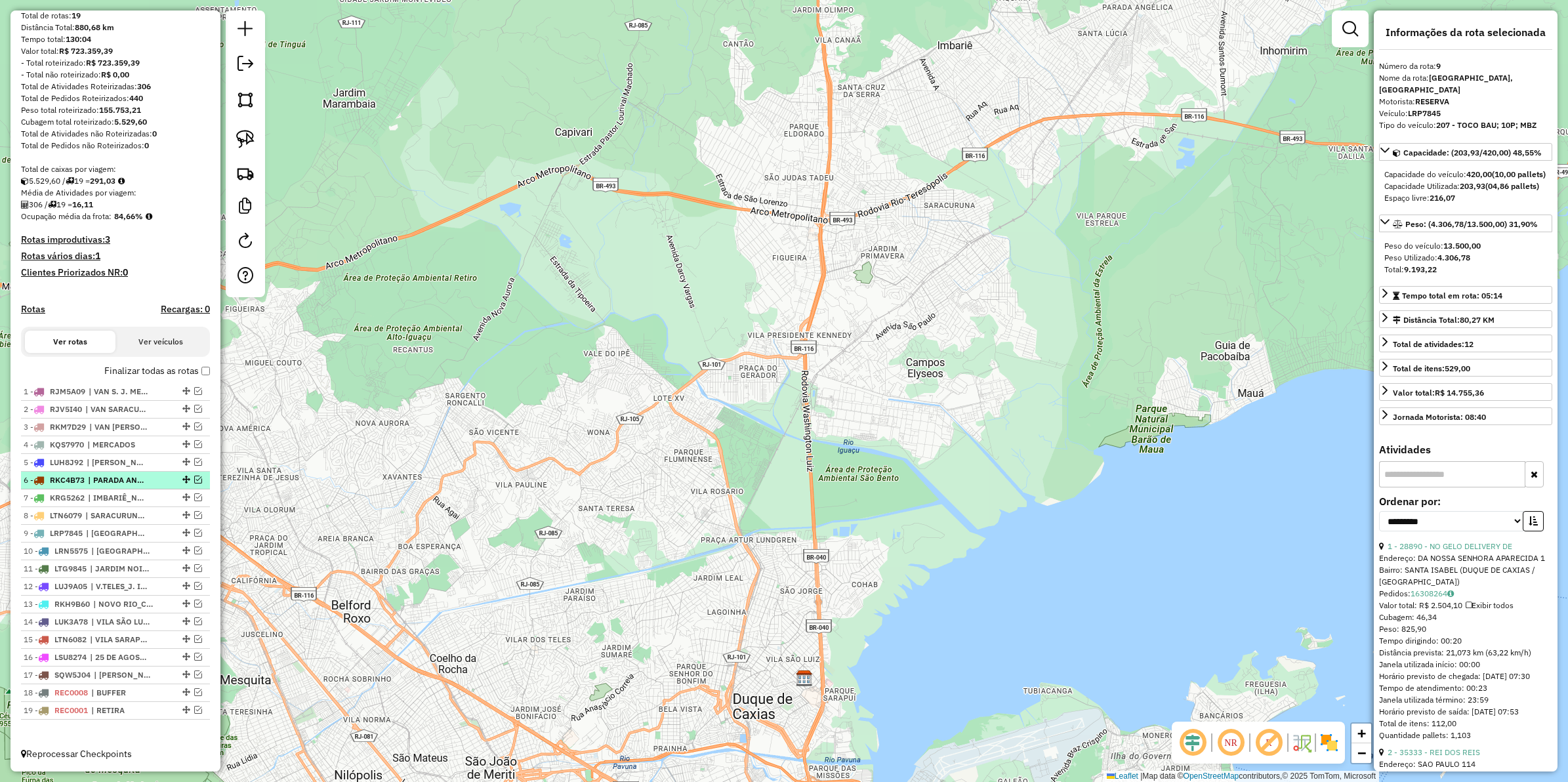
click at [123, 490] on li "7 - KRG5262 | IMBARIÊ_NOVA CAMPINAS" at bounding box center [116, 499] width 189 height 18
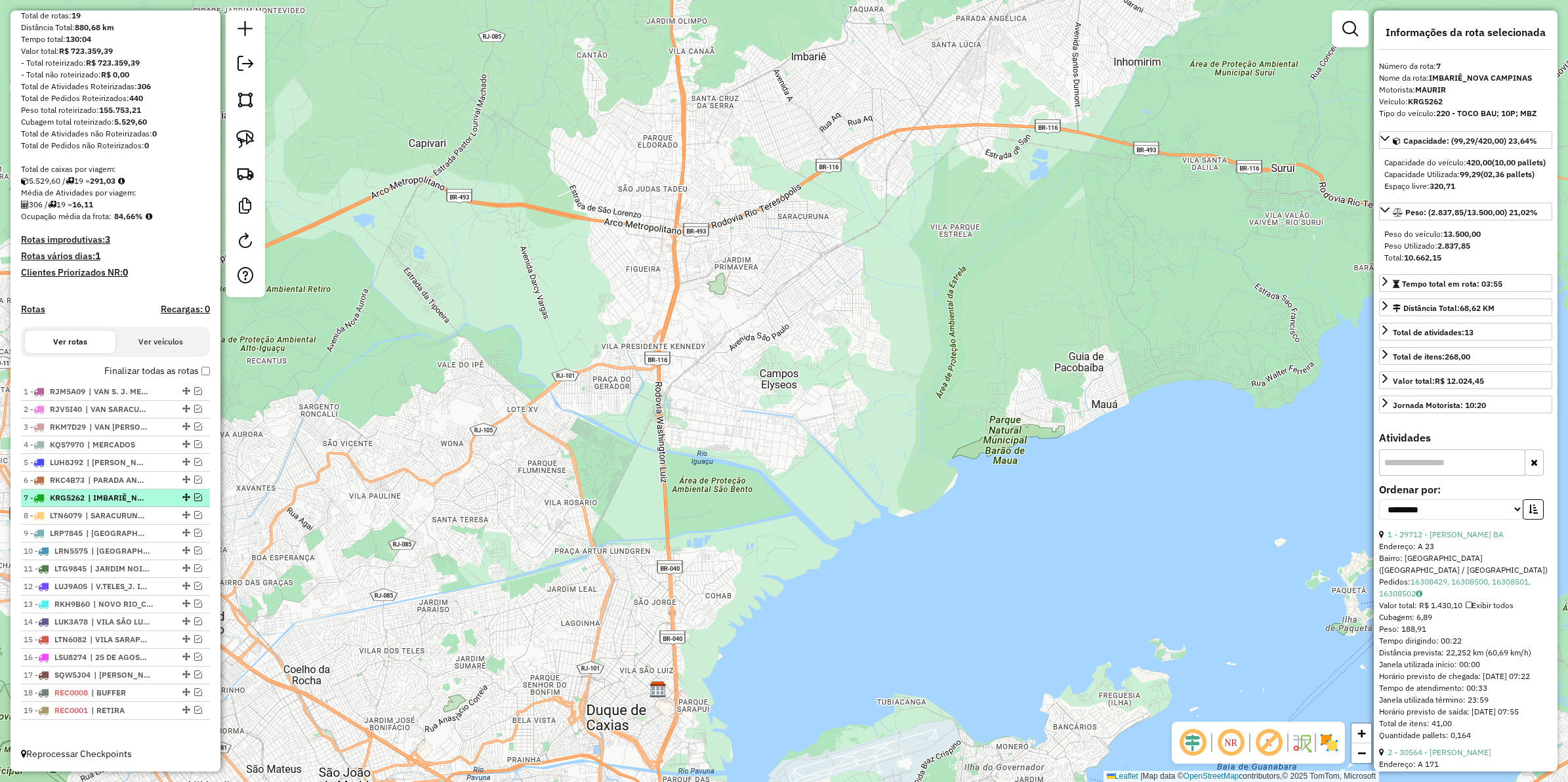
click at [119, 497] on span "| IMBARIÊ_NOVA CAMPINAS" at bounding box center [117, 497] width 60 height 11
click at [118, 485] on li "6 - RKC4B73 | PARADA ANGELICA" at bounding box center [116, 480] width 189 height 18
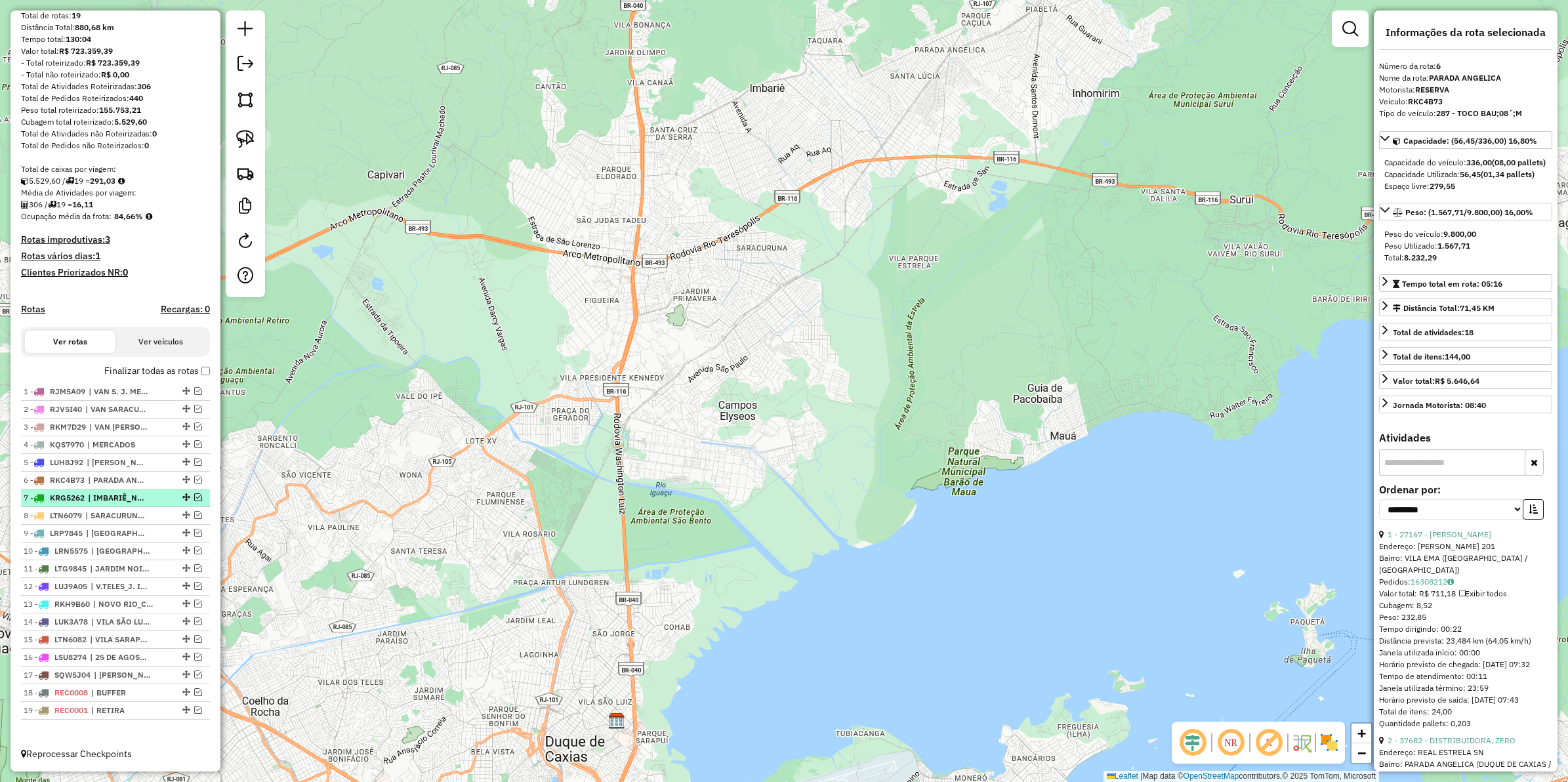
click at [119, 494] on span "| IMBARIÊ_NOVA CAMPINAS" at bounding box center [117, 497] width 60 height 11
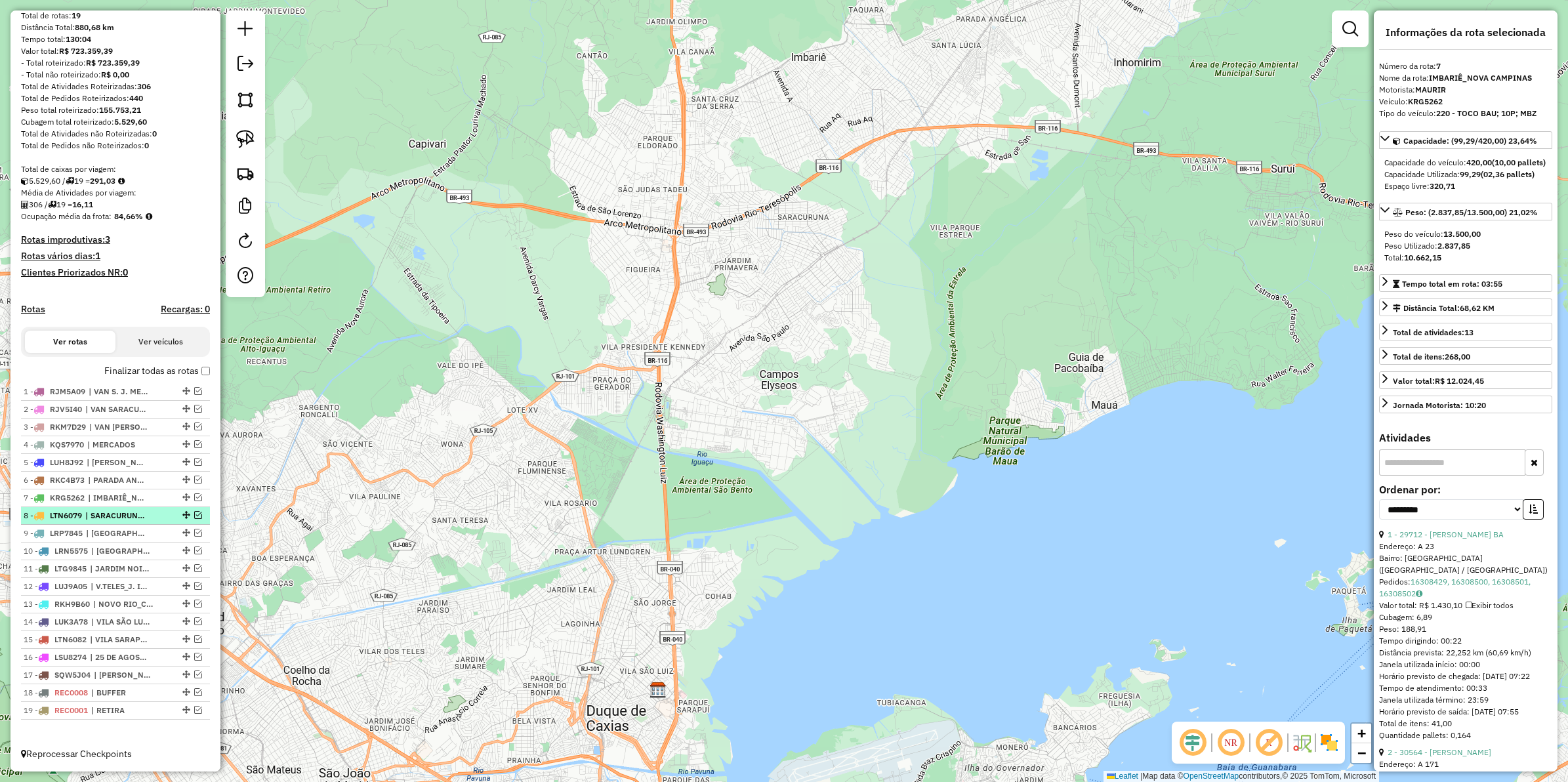
click at [124, 513] on span "| SARACURUNA_BOM RETIRO" at bounding box center [115, 515] width 60 height 11
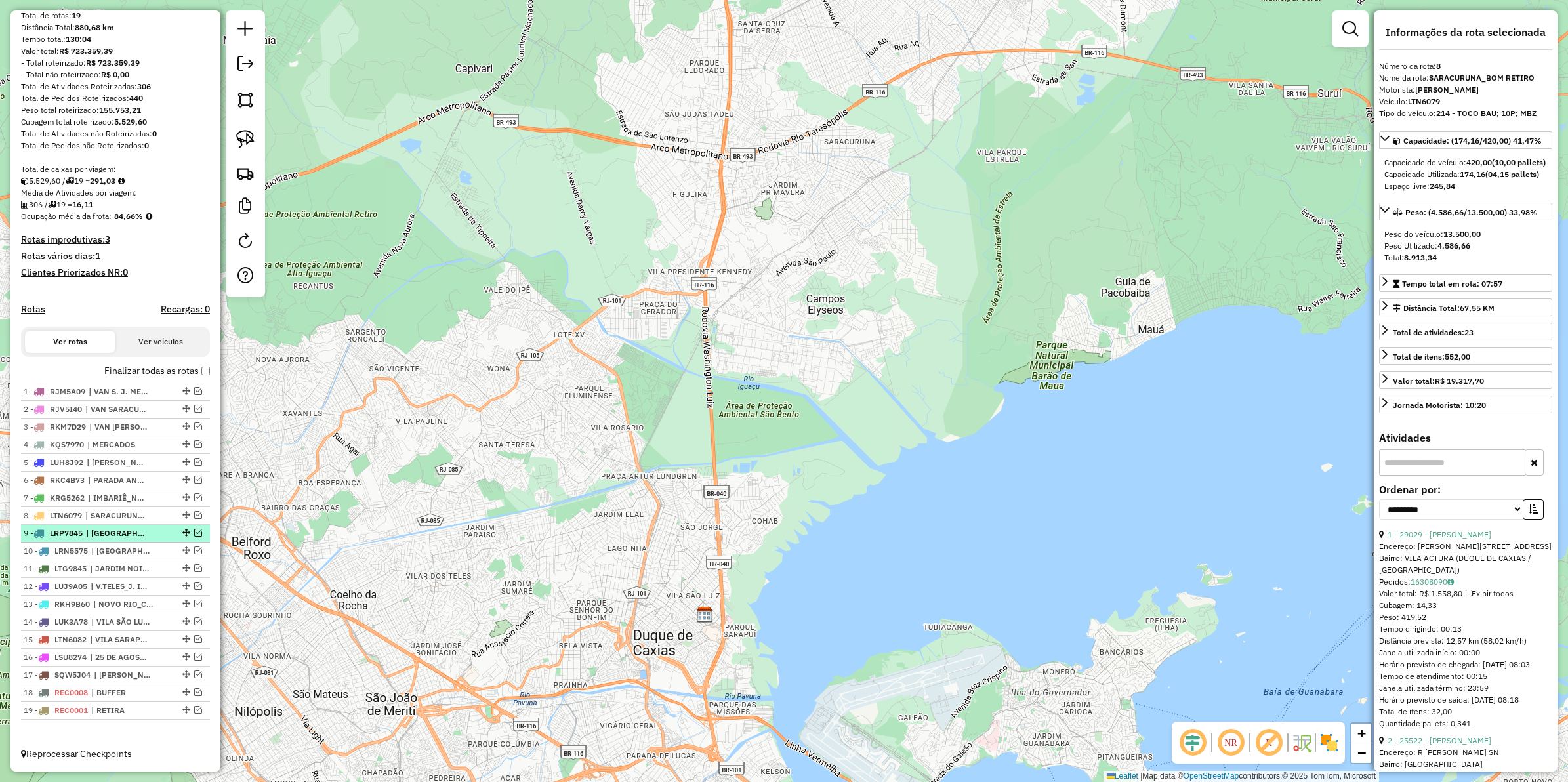
click at [129, 528] on span "| PARQUE ELDORADO, PILAR" at bounding box center [116, 533] width 60 height 11
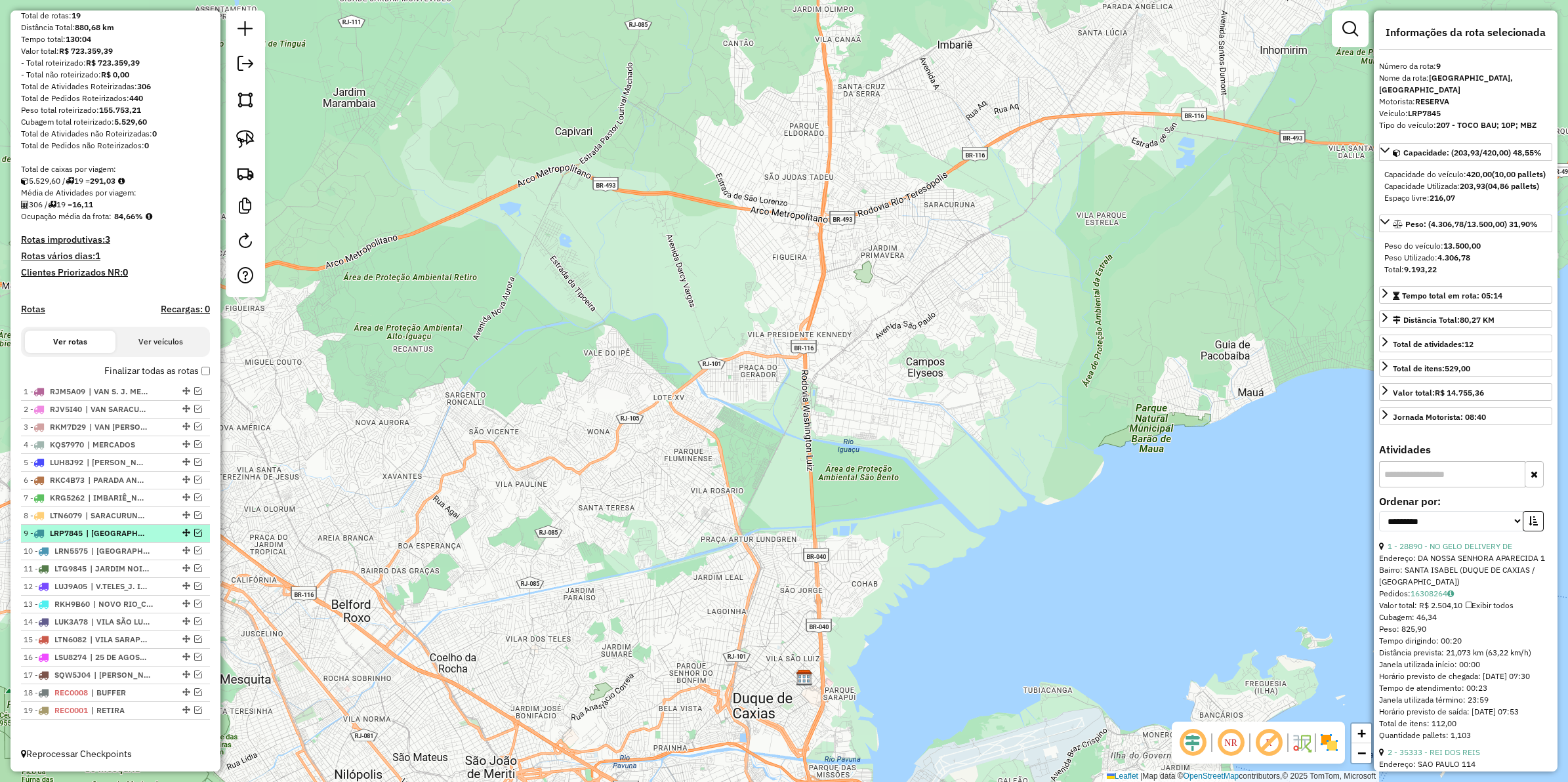
click at [197, 531] on em at bounding box center [198, 532] width 8 height 8
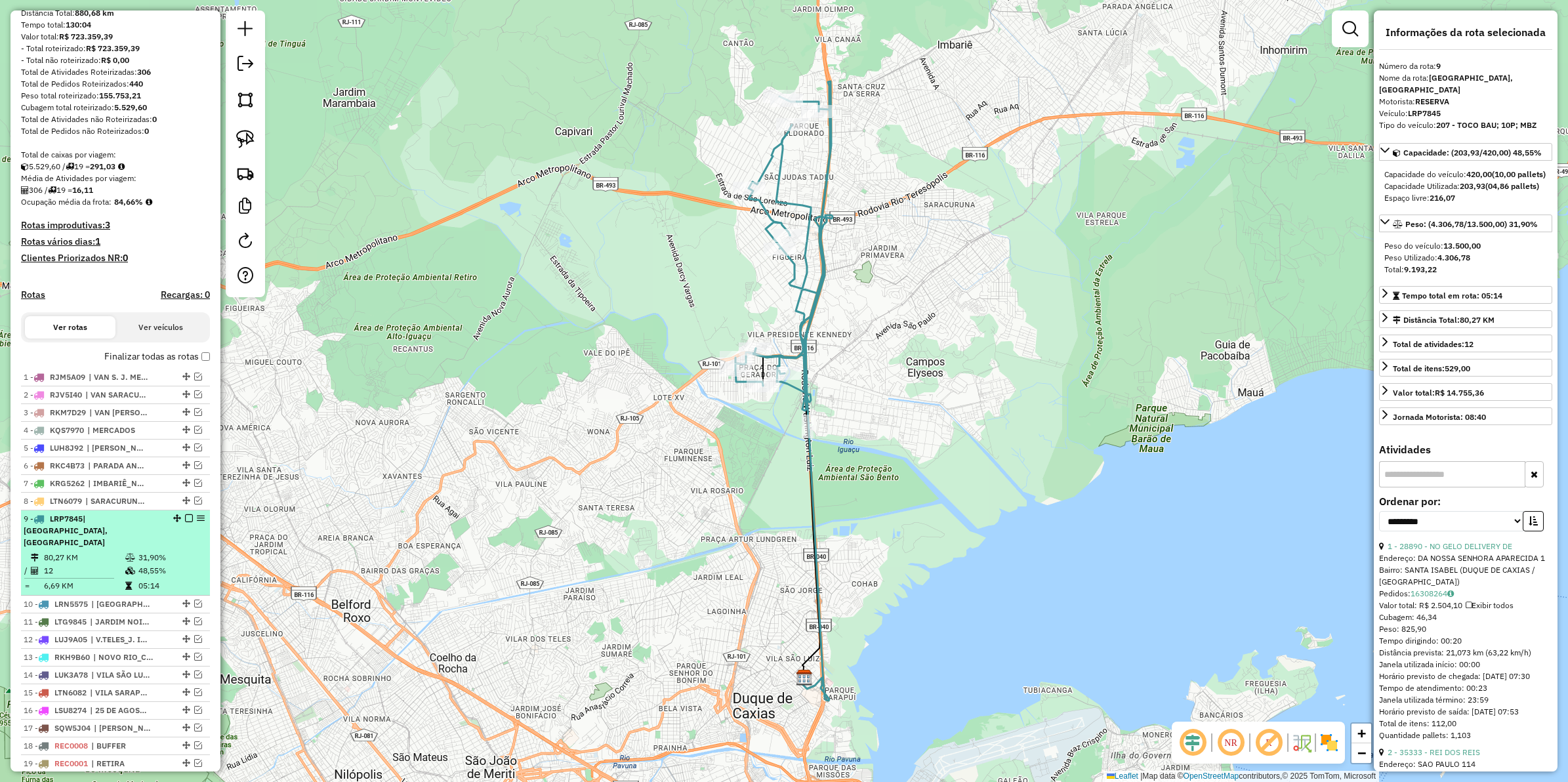
scroll to position [181, 0]
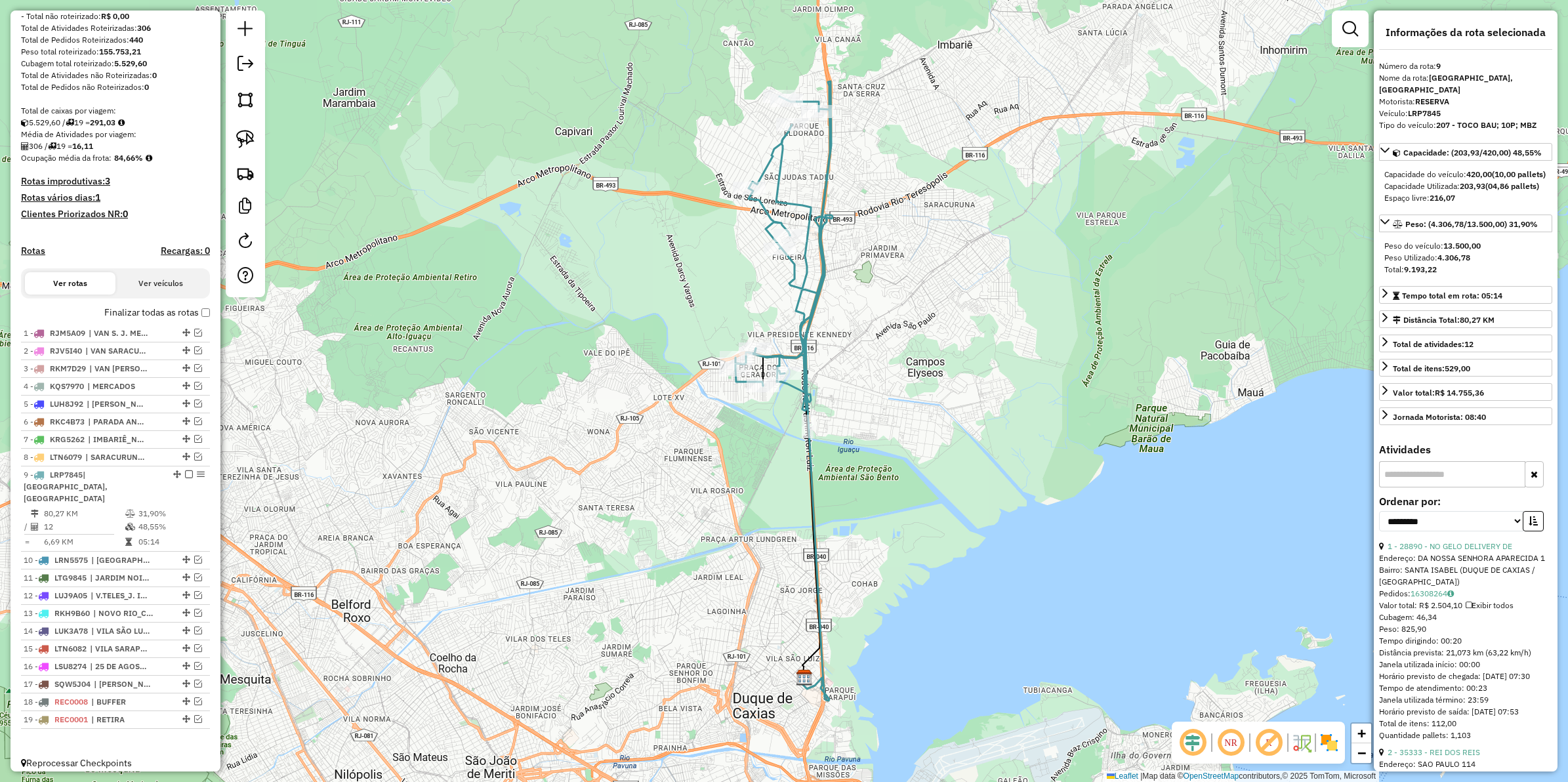
click at [765, 207] on icon at bounding box center [783, 246] width 96 height 330
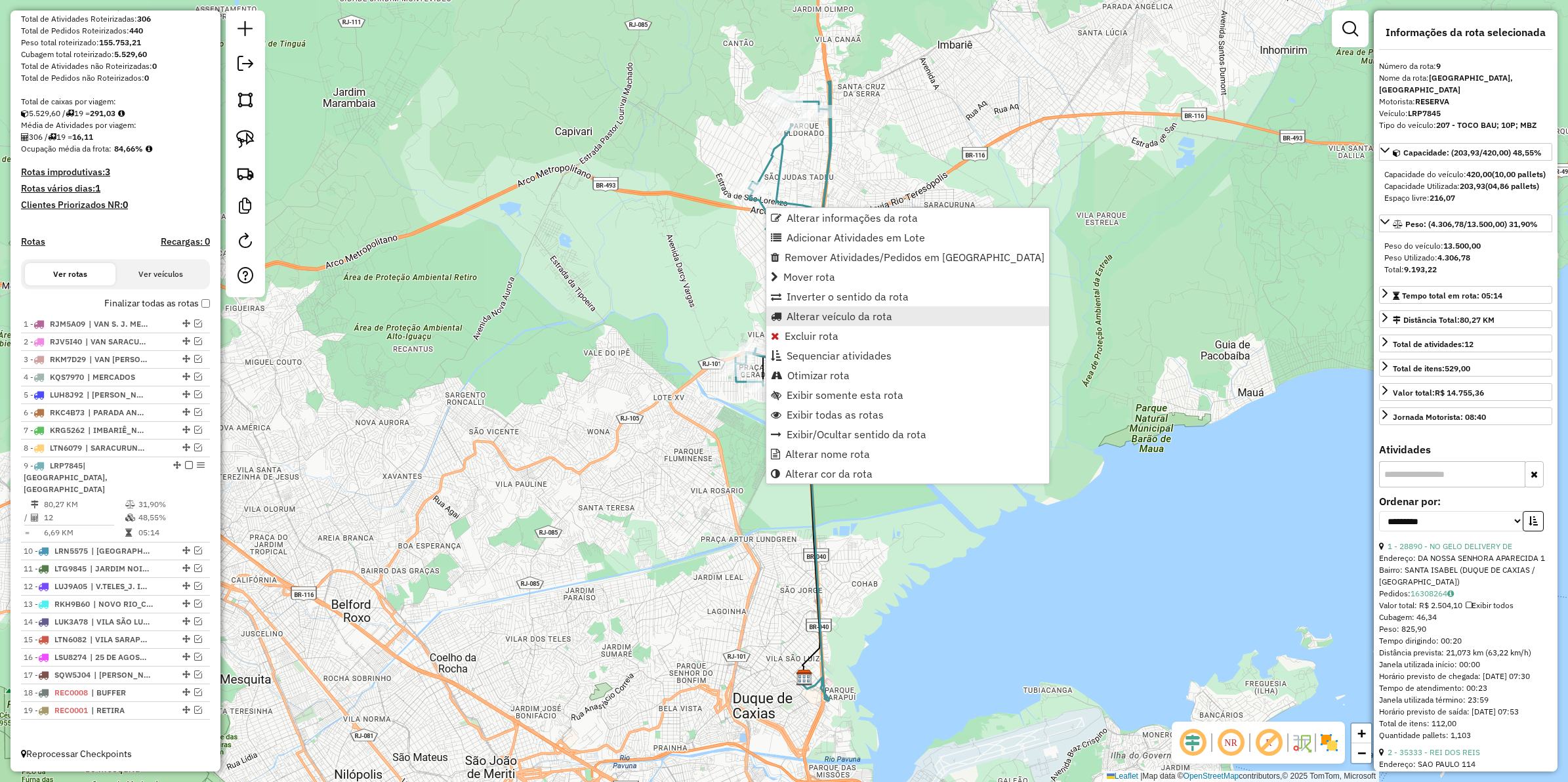
click at [842, 311] on span "Alterar veículo da rota" at bounding box center [840, 316] width 106 height 11
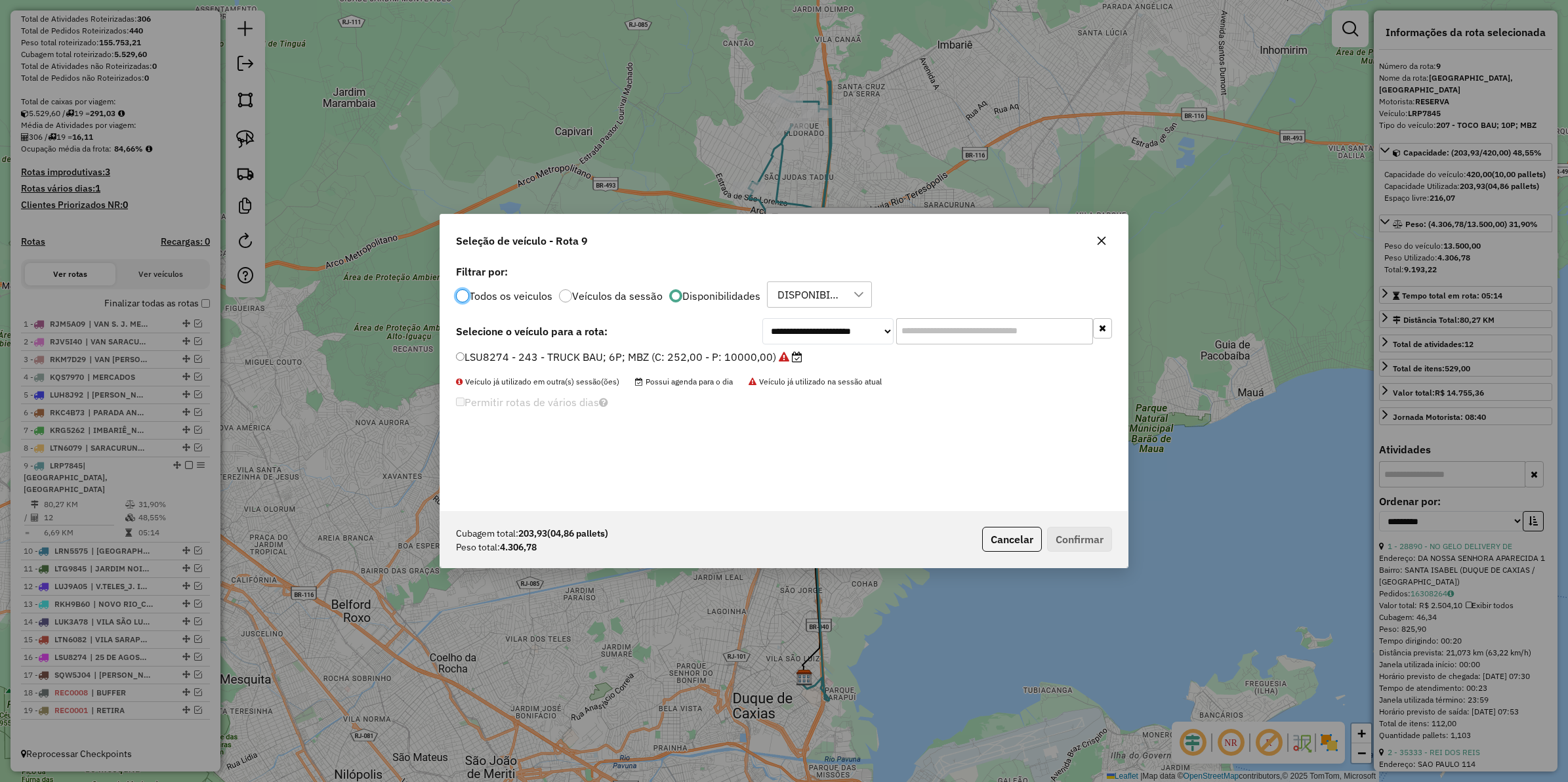
scroll to position [6, 4]
click at [770, 329] on select "**********" at bounding box center [828, 331] width 131 height 26
select select "********"
click at [763, 318] on select "**********" at bounding box center [828, 331] width 131 height 26
click at [679, 353] on label "LRG4205 - 250 - TOCO BAU; 10P; MBZ (C: 420,00 - P: 13500,00)" at bounding box center [623, 357] width 335 height 16
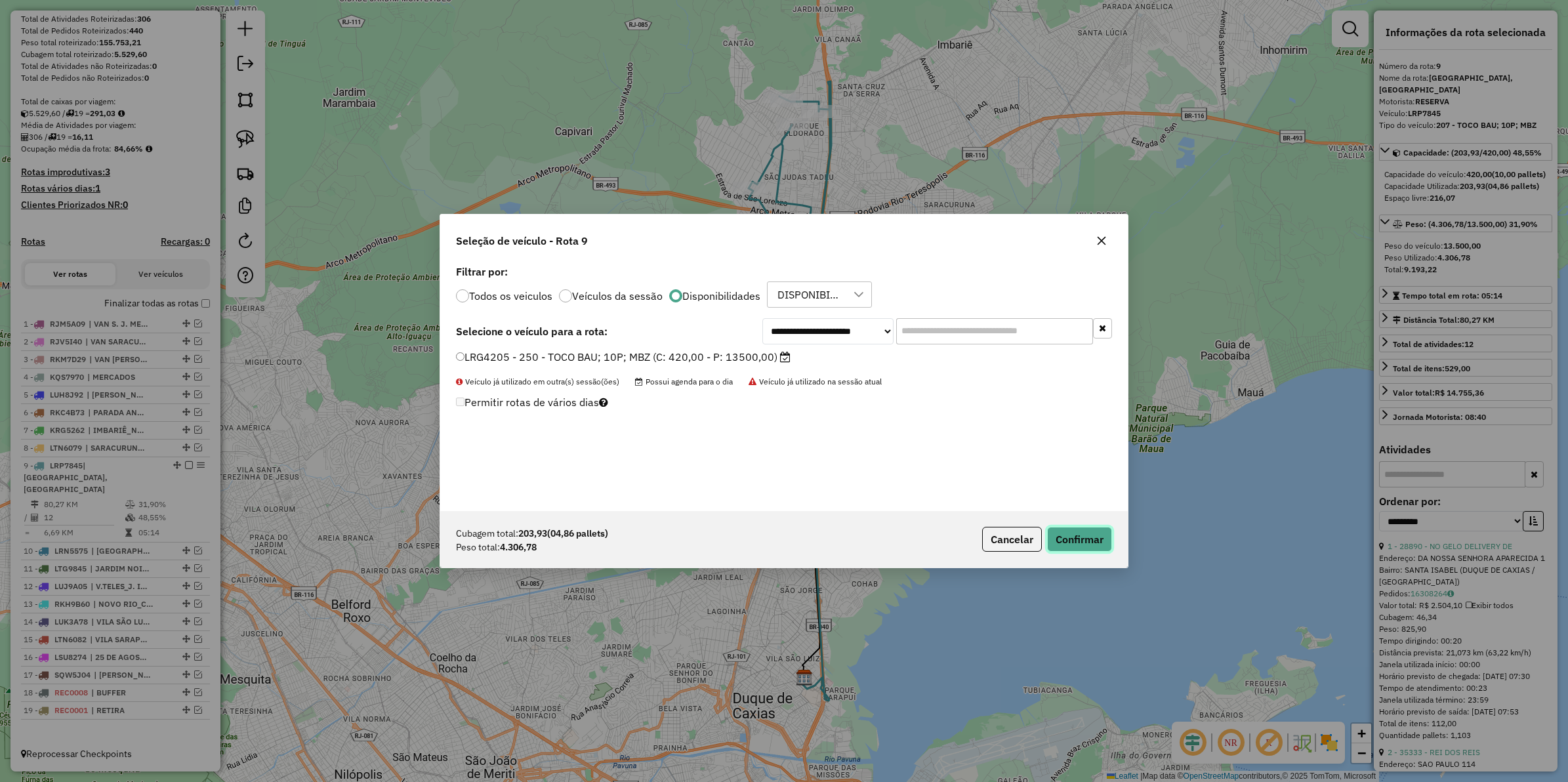
click at [1068, 533] on button "Confirmar" at bounding box center [1080, 539] width 65 height 25
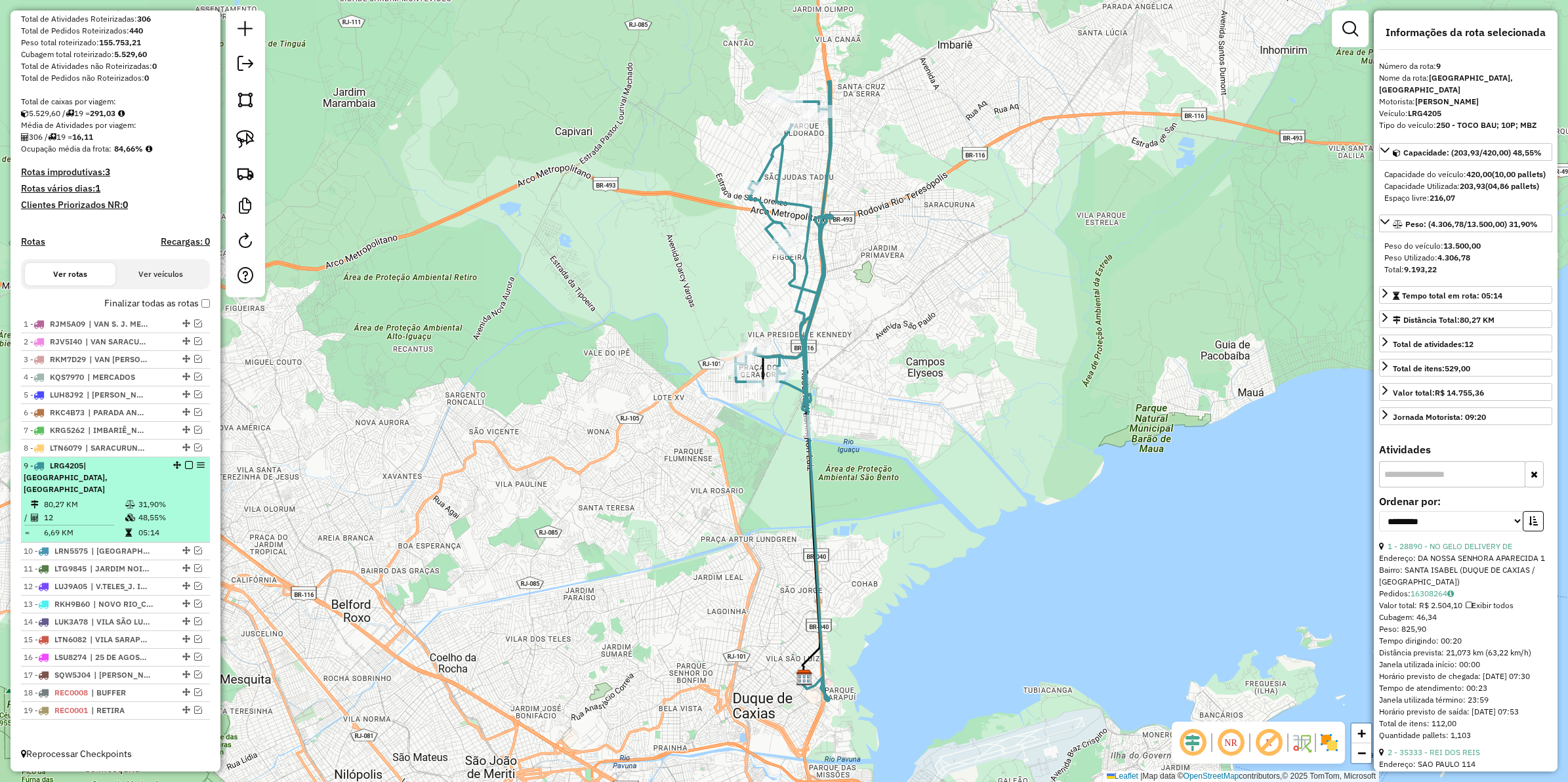
click at [185, 469] on em at bounding box center [188, 465] width 8 height 8
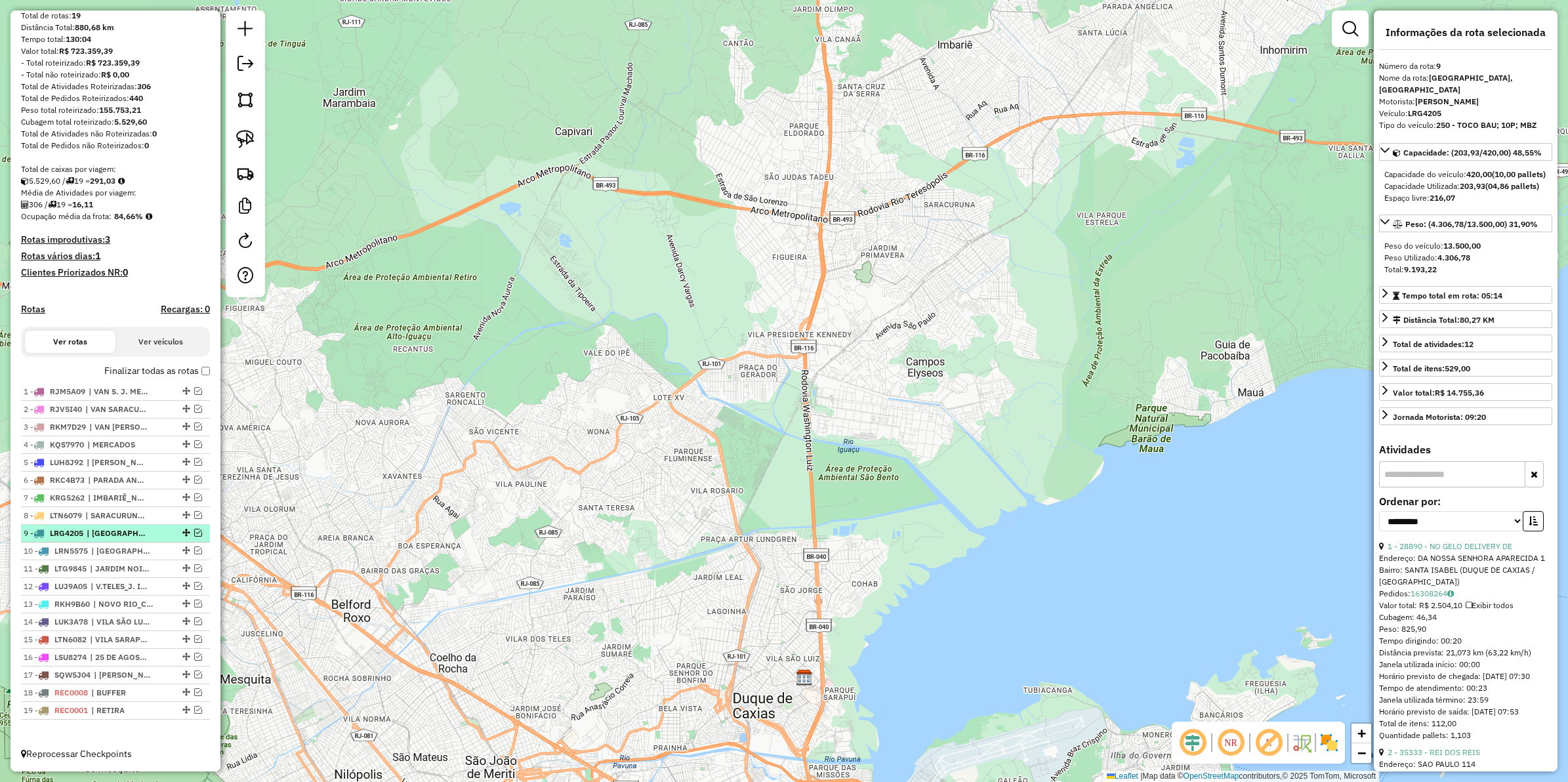
scroll to position [138, 0]
click at [128, 513] on span "| SARACURUNA_BOM RETIRO" at bounding box center [115, 515] width 60 height 11
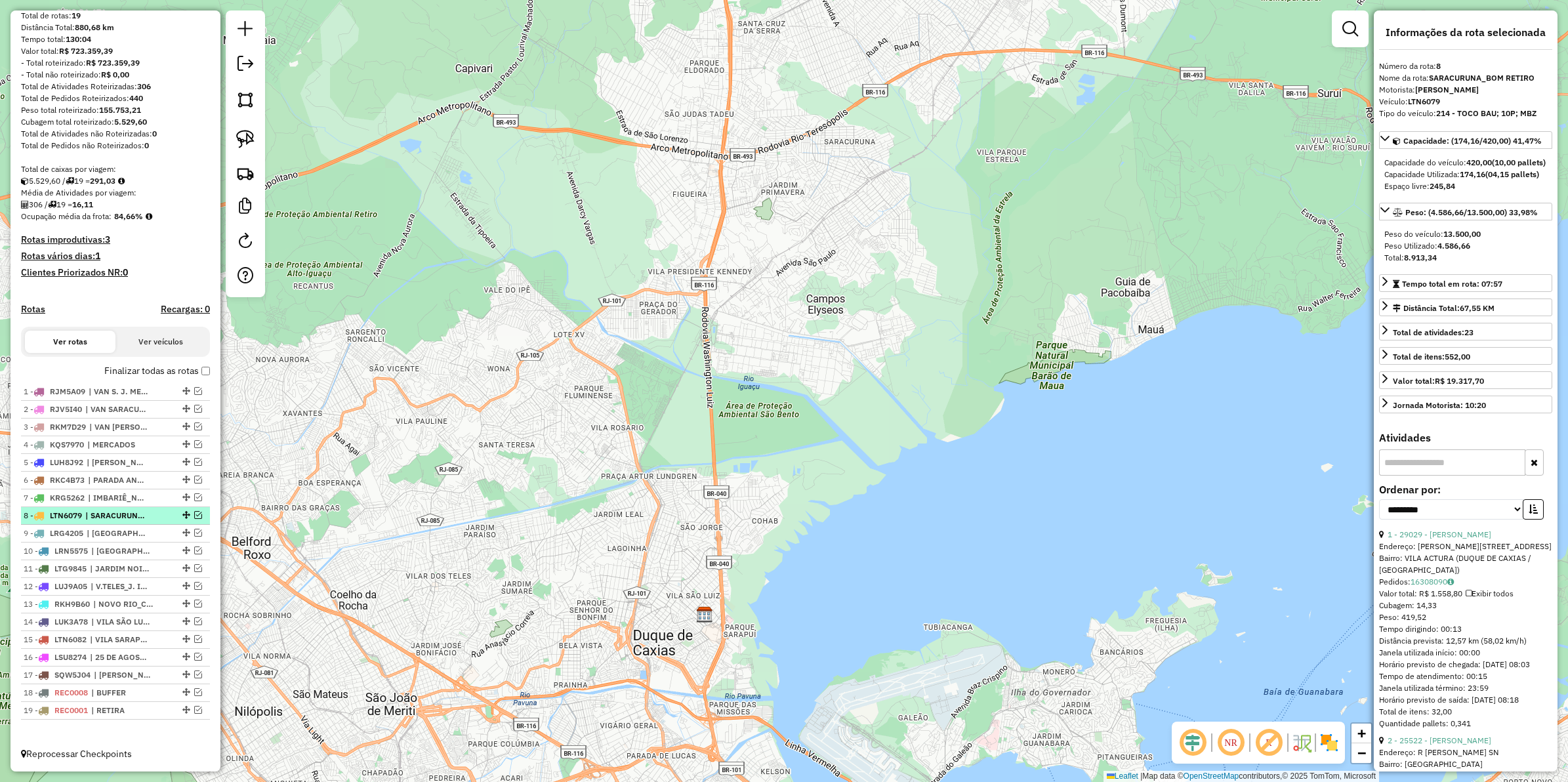
click at [103, 521] on li "8 - LTN6079 | SARACURUNA_BOM RETIRO" at bounding box center [116, 516] width 189 height 18
click at [110, 495] on span "| IMBARIÊ_NOVA CAMPINAS" at bounding box center [117, 497] width 60 height 11
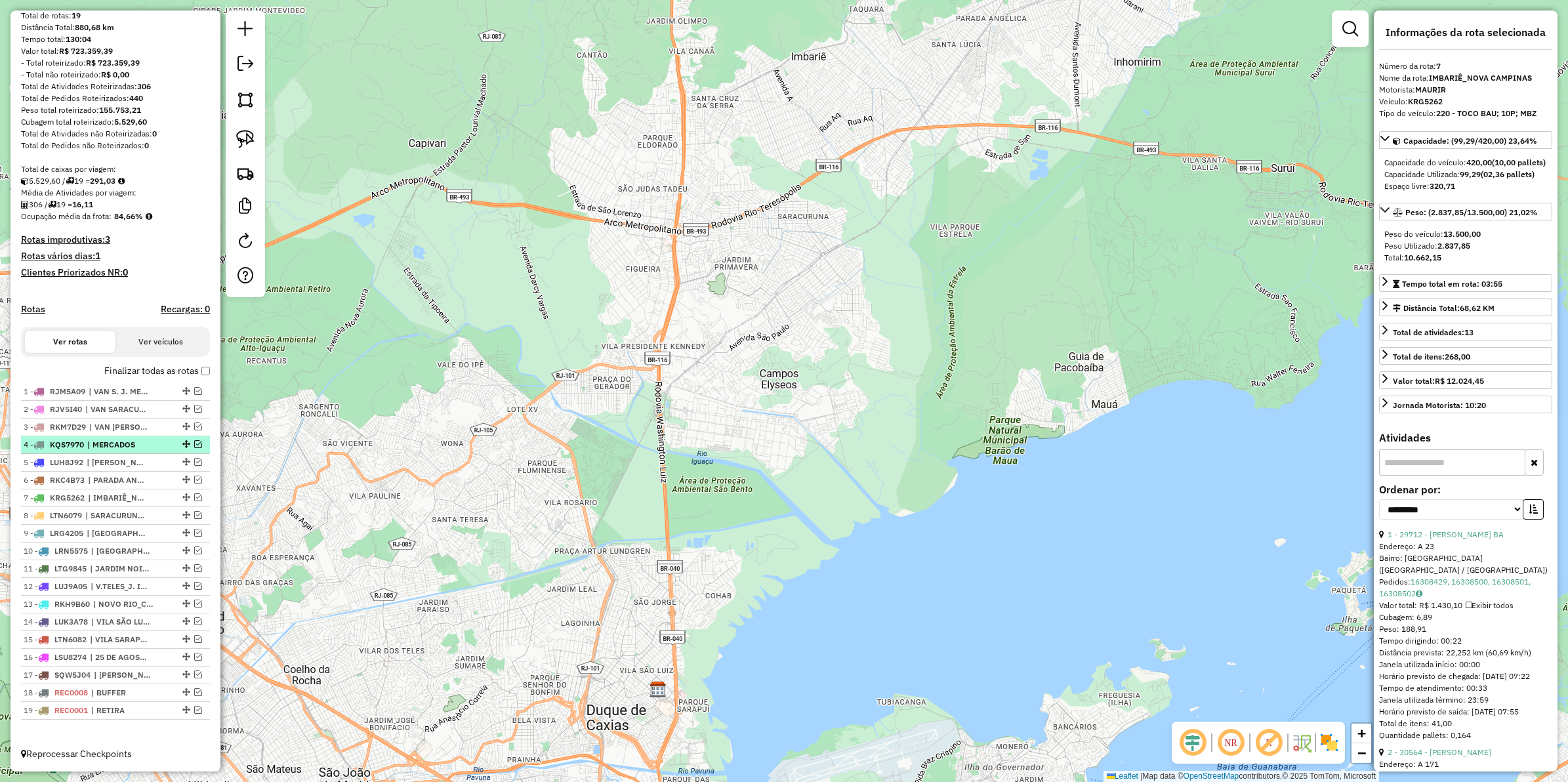
click at [119, 451] on li "4 - KQS7970 | MERCADOS" at bounding box center [116, 445] width 189 height 18
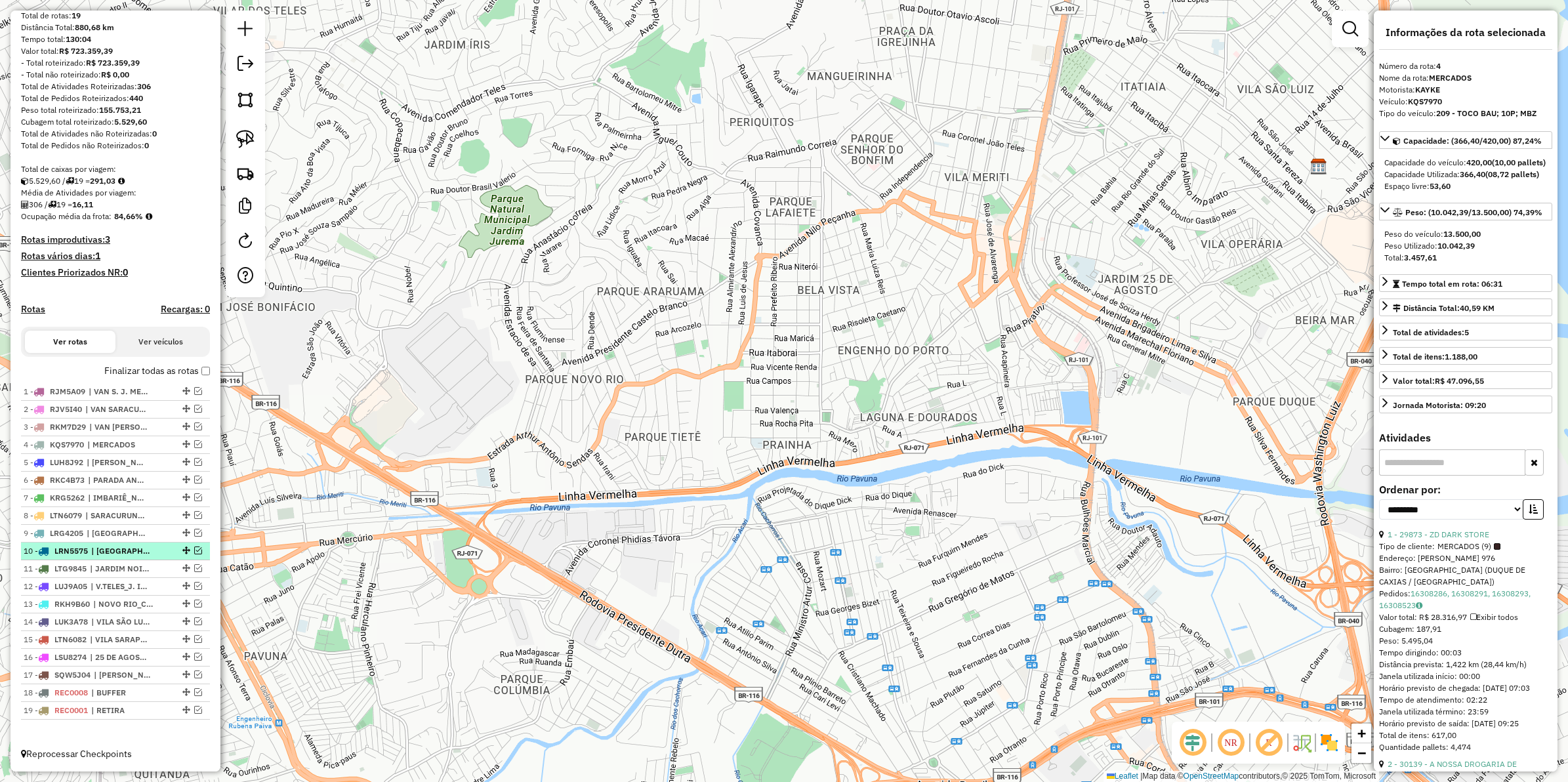
click at [129, 558] on li "10 - LRN5575 | VILA IDEAL, VILA NOVA" at bounding box center [116, 551] width 189 height 18
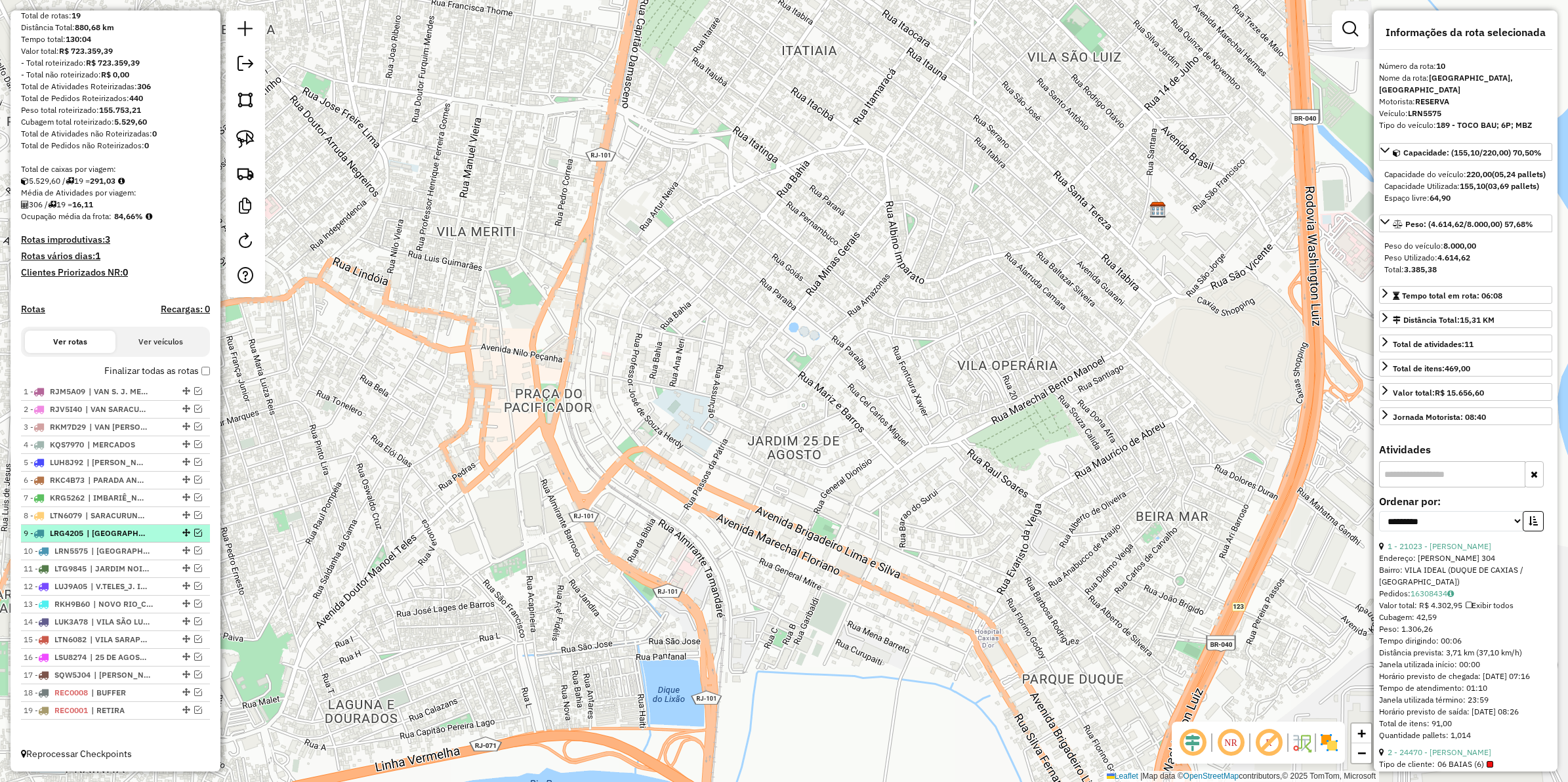
click at [120, 532] on span "| PARQUE ELDORADO, PILAR" at bounding box center [117, 533] width 60 height 11
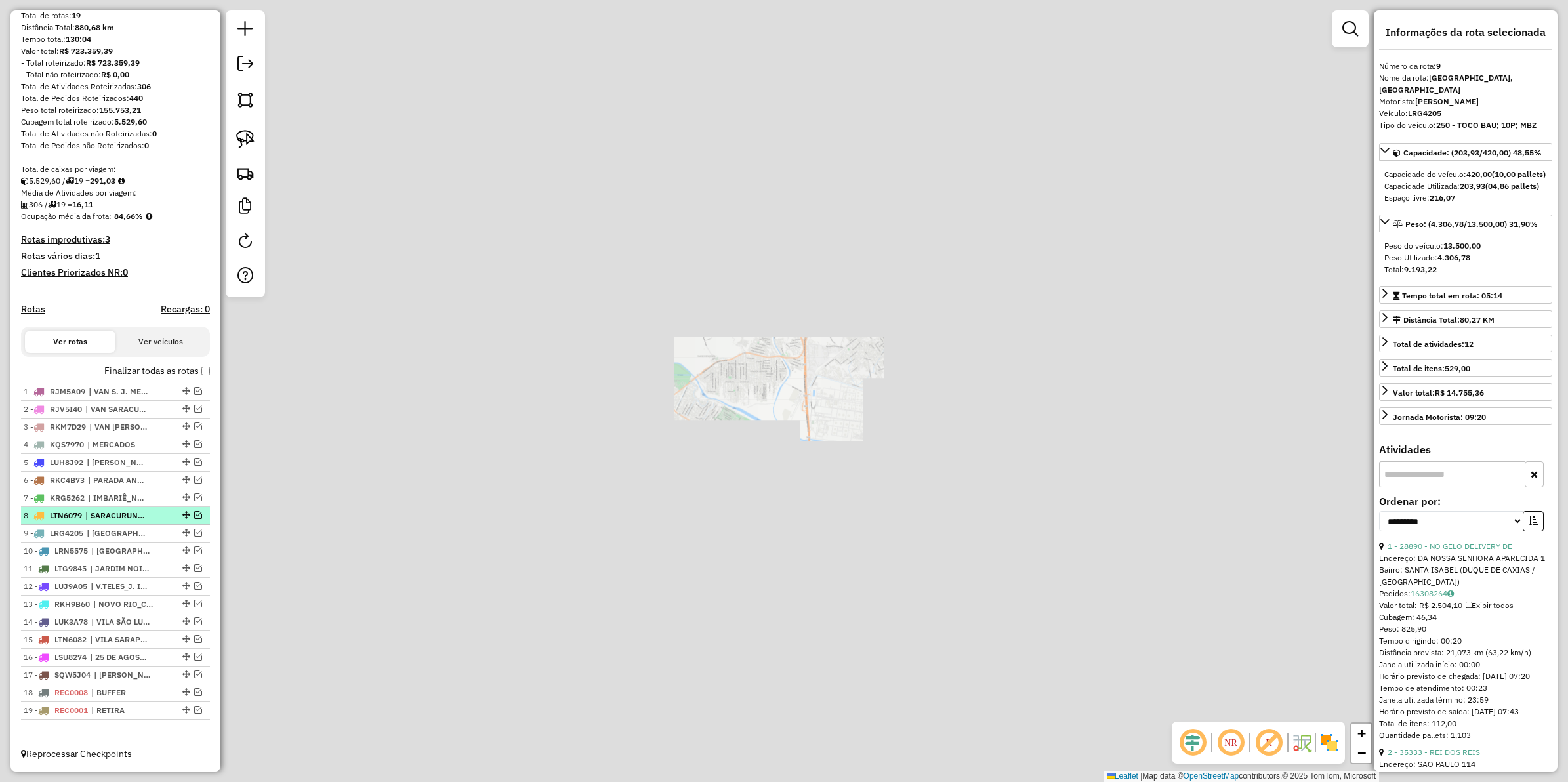
click at [123, 515] on span "| SARACURUNA_BOM RETIRO" at bounding box center [115, 515] width 60 height 11
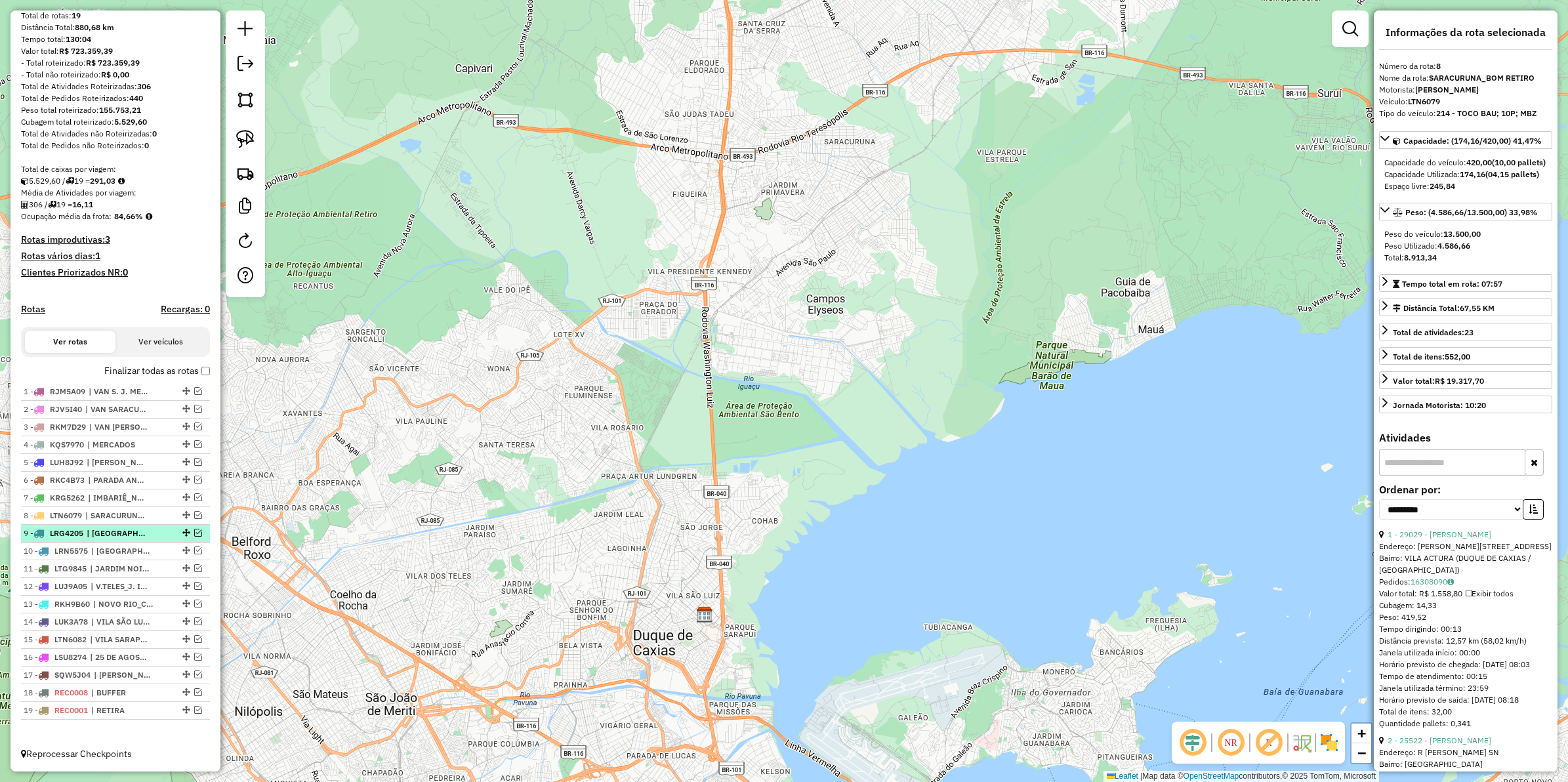
click at [122, 530] on span "| PARQUE ELDORADO, PILAR" at bounding box center [117, 533] width 60 height 11
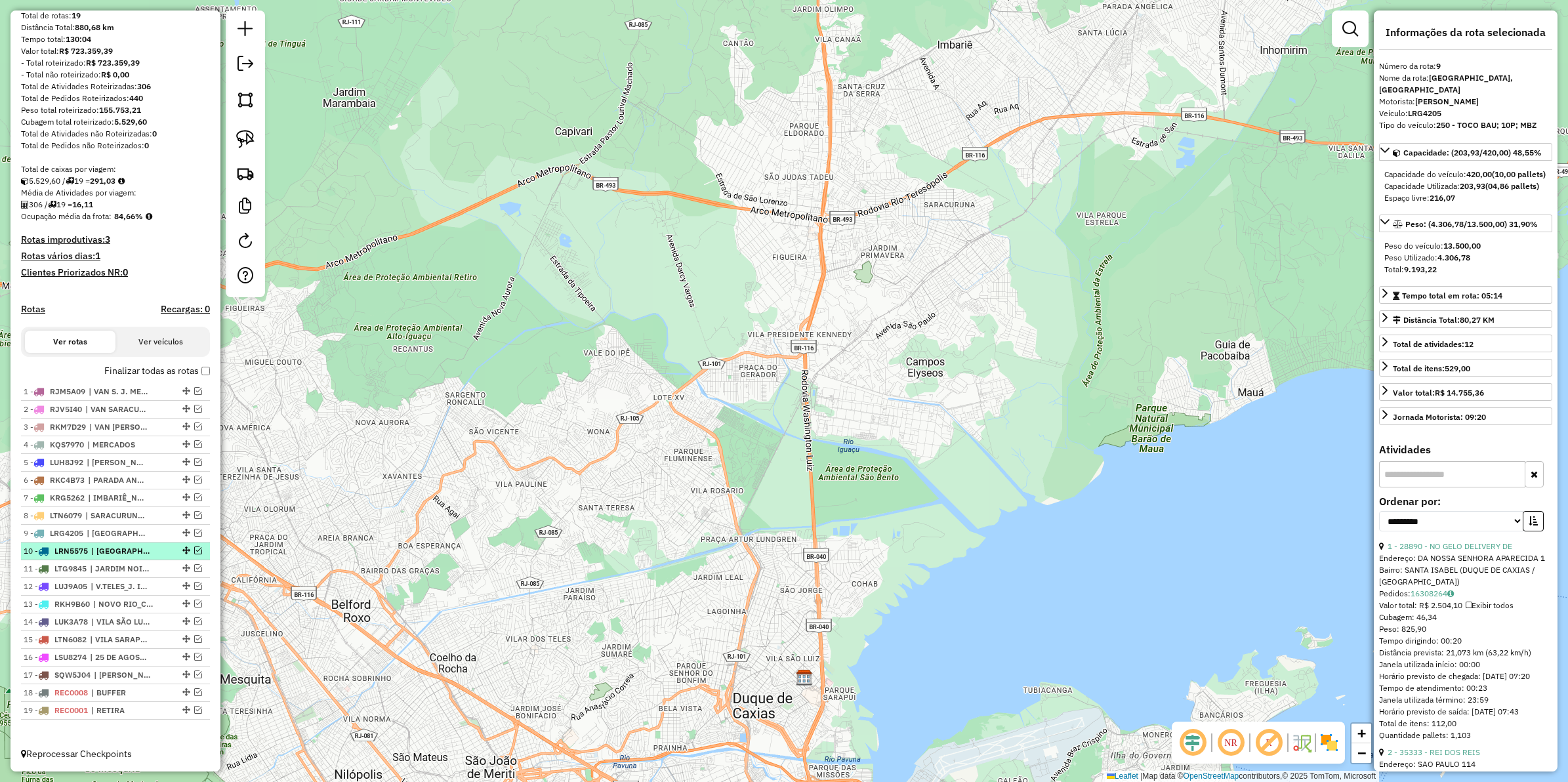
click at [123, 546] on span "| VILA IDEAL, VILA NOVA" at bounding box center [121, 551] width 60 height 11
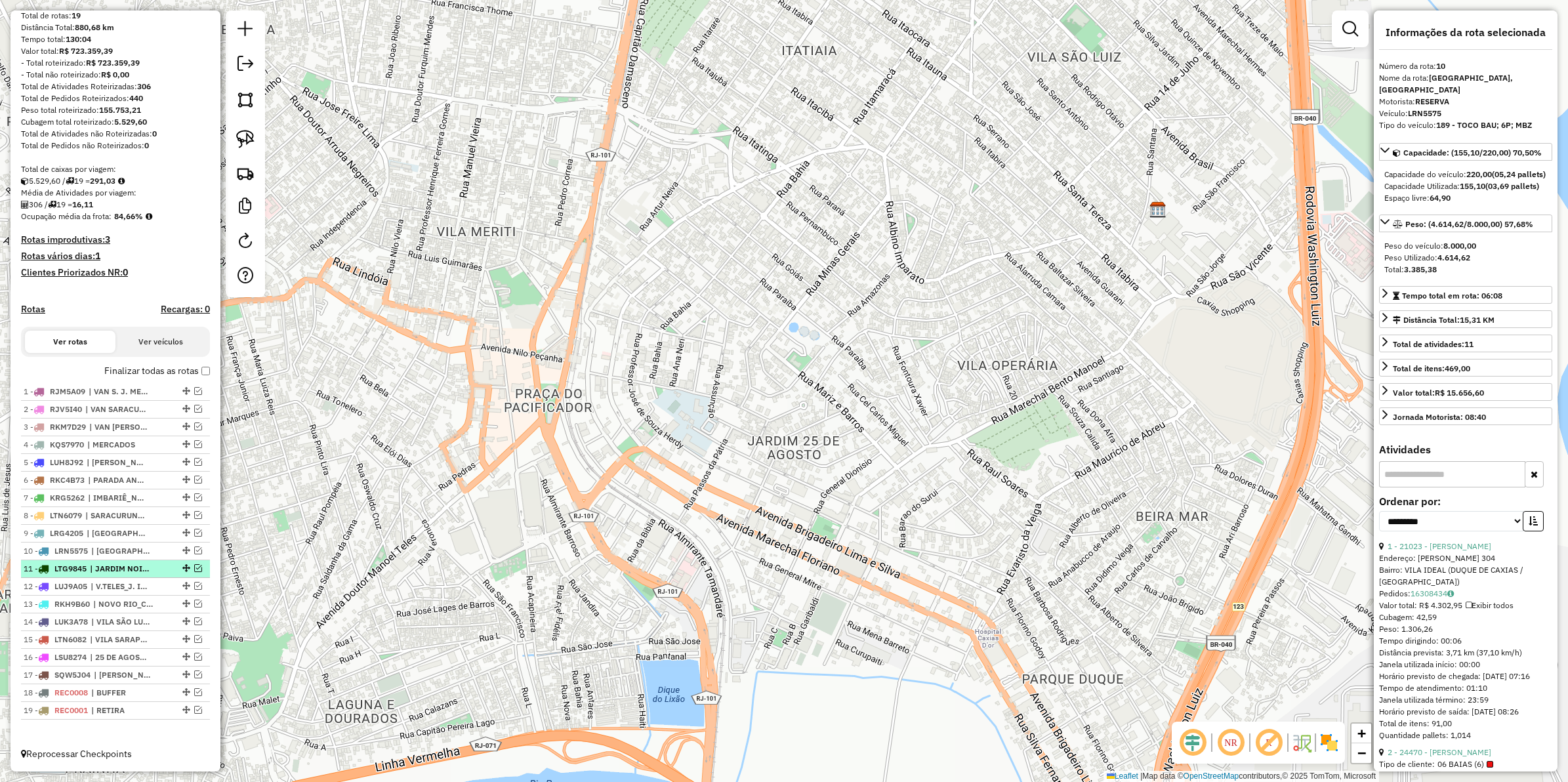
click at [123, 565] on span "| JARDIM NOIA_GRAMACHO" at bounding box center [120, 568] width 60 height 11
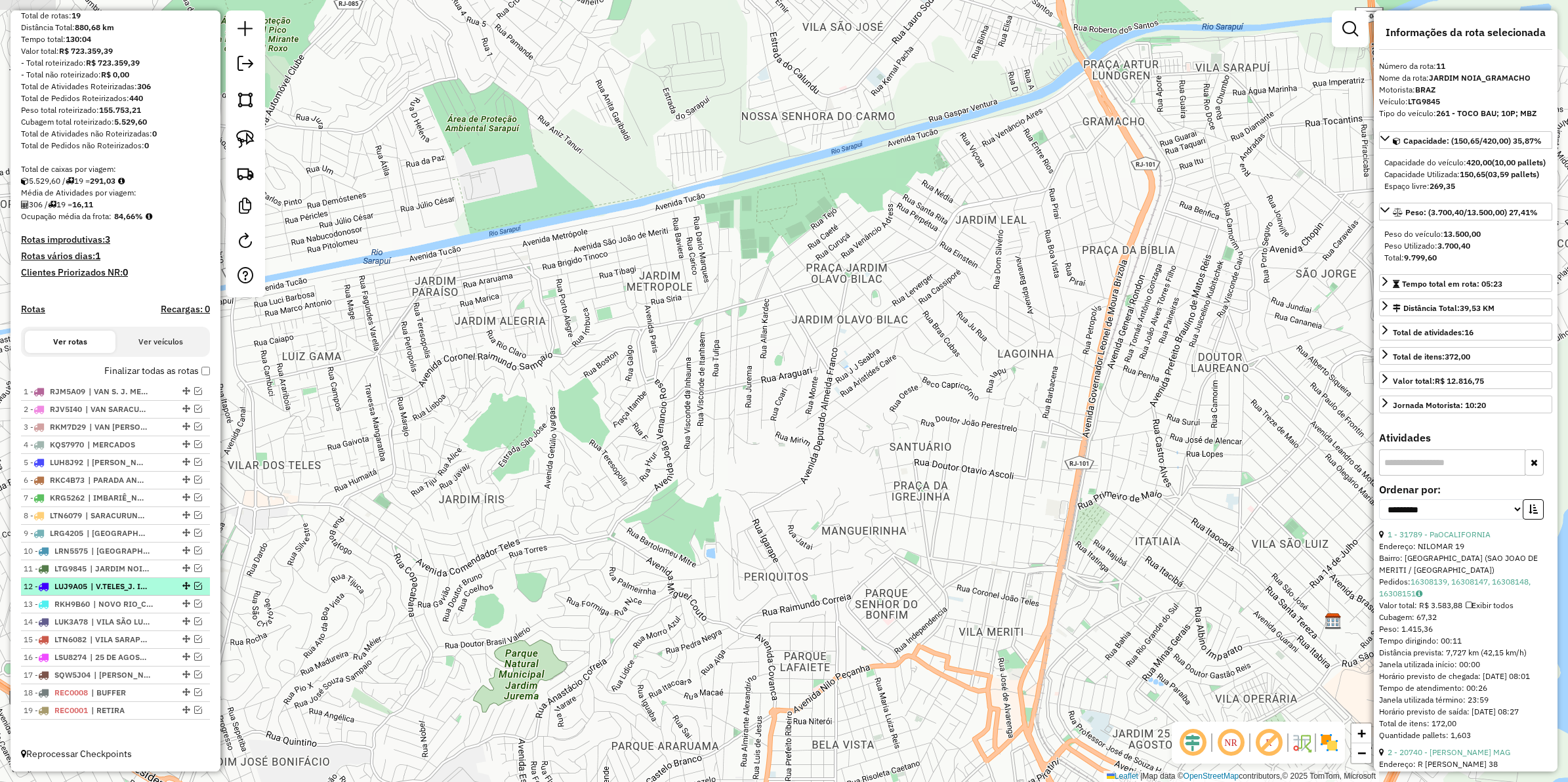
click at [117, 589] on span "| V.TELES_J. IRIS" at bounding box center [120, 586] width 60 height 11
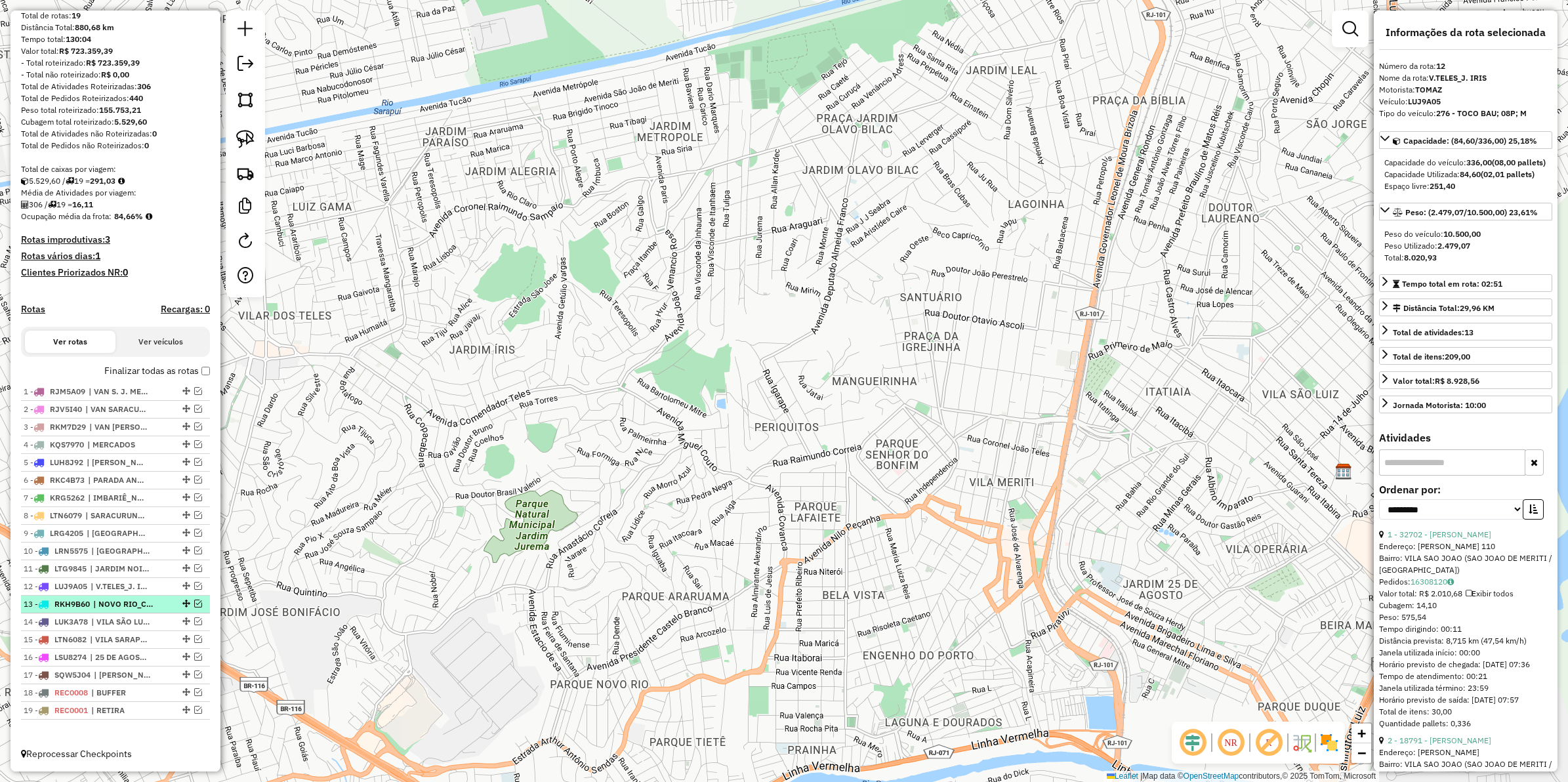
click at [117, 599] on span "| NOVO RIO_CHOPP" at bounding box center [123, 604] width 60 height 11
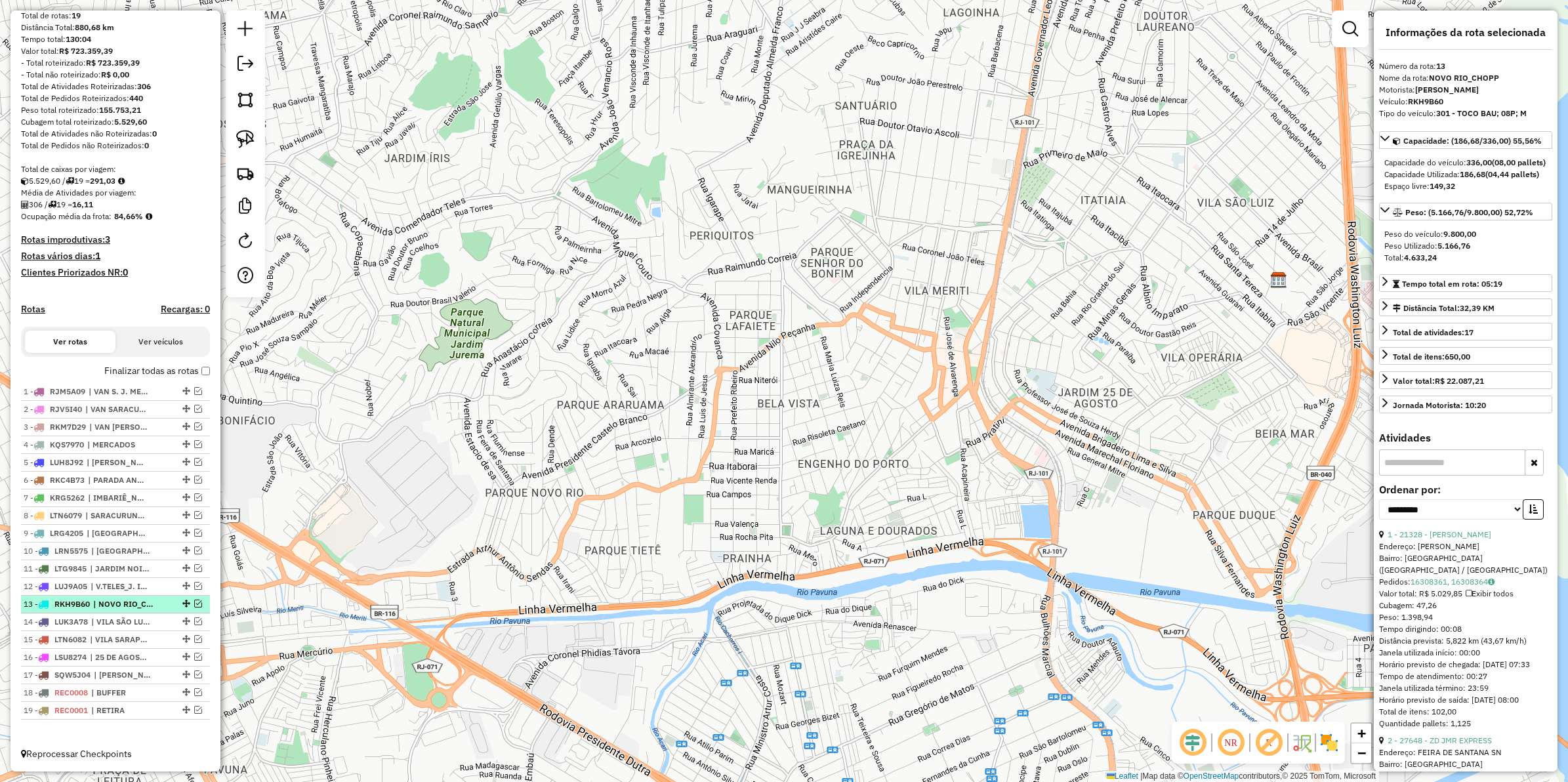
click at [117, 611] on li "13 - RKH9B60 | NOVO RIO_CHOPP" at bounding box center [116, 605] width 189 height 18
click at [119, 620] on span "| VILA SÃO LUIS_CHOPP" at bounding box center [121, 622] width 60 height 11
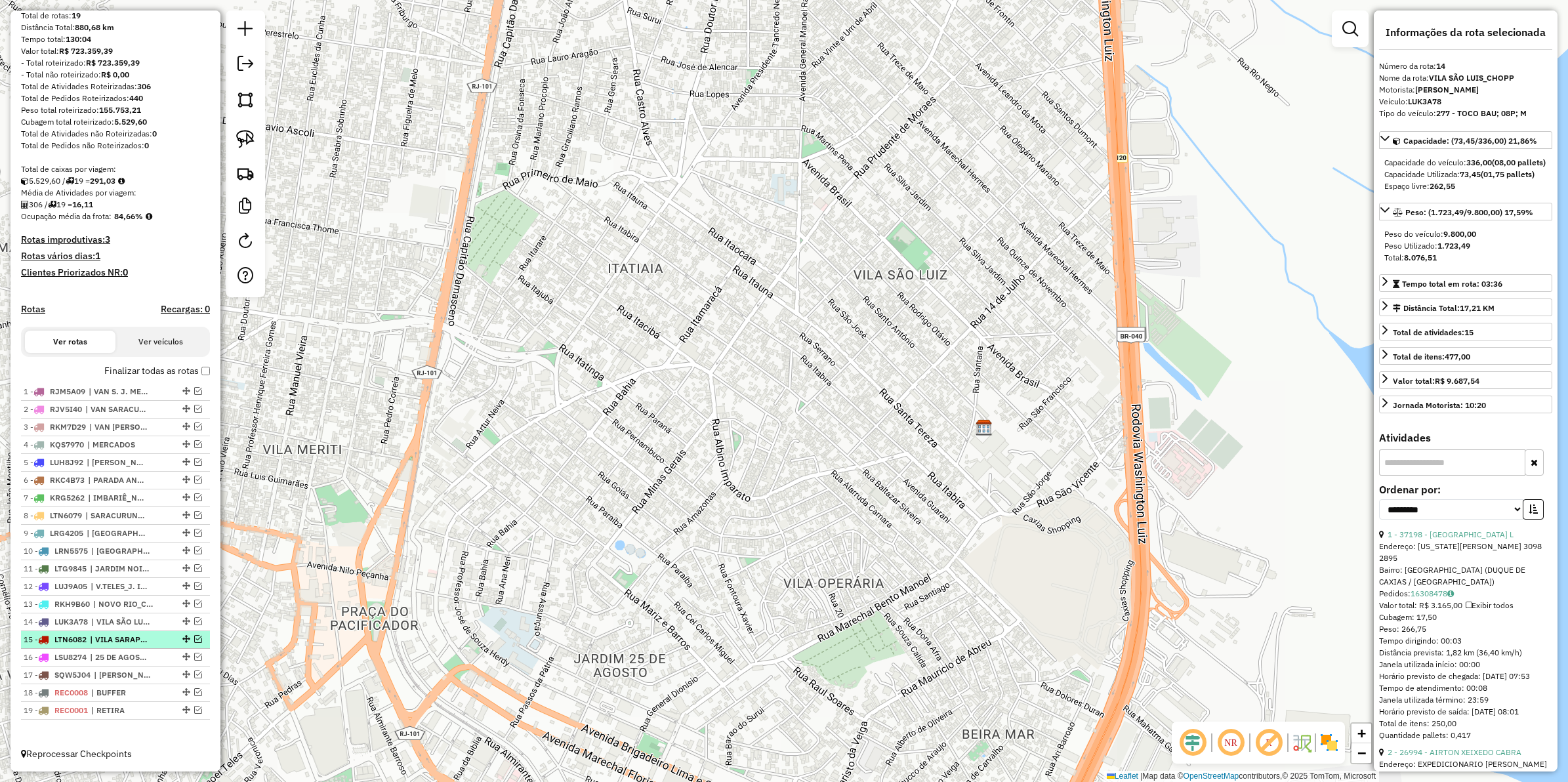
click at [122, 634] on span "| VILA SARAPUI_LAUREANO" at bounding box center [120, 639] width 60 height 11
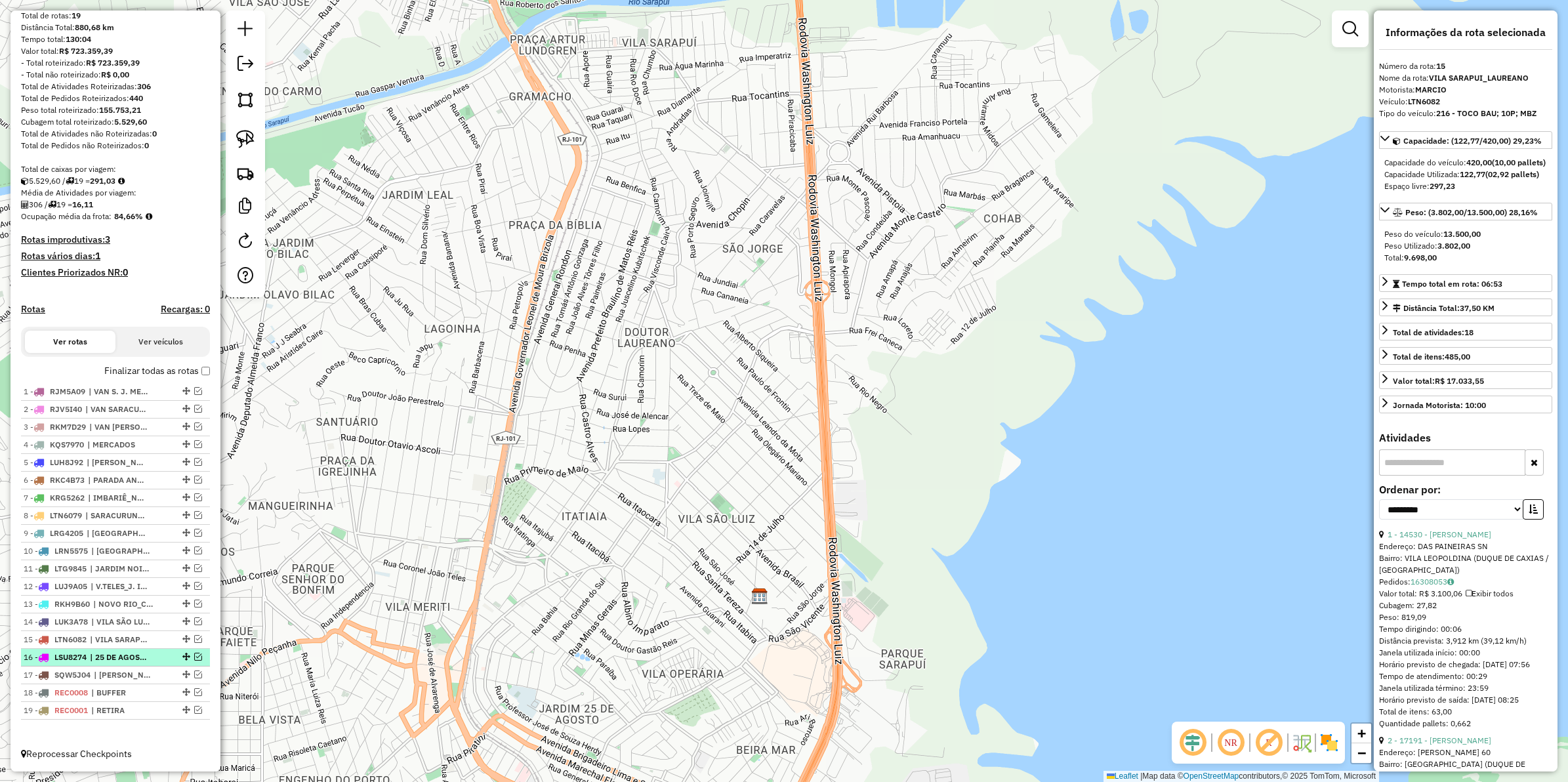
click at [124, 655] on span "| 25 DE AGOSTO_VILA OPERARIA" at bounding box center [120, 657] width 60 height 11
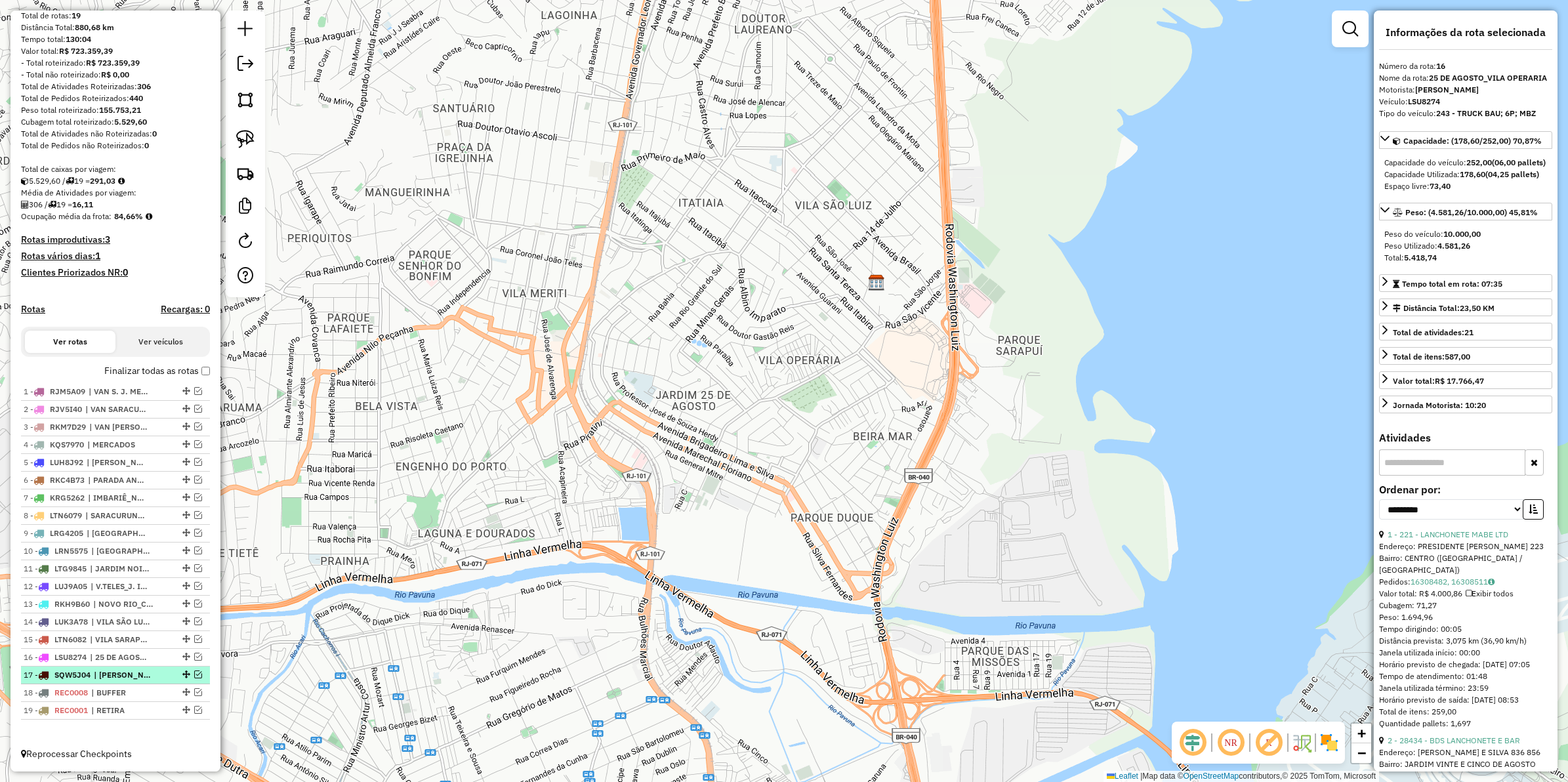
click at [128, 672] on span "| NILO PEÇANHA" at bounding box center [124, 675] width 60 height 11
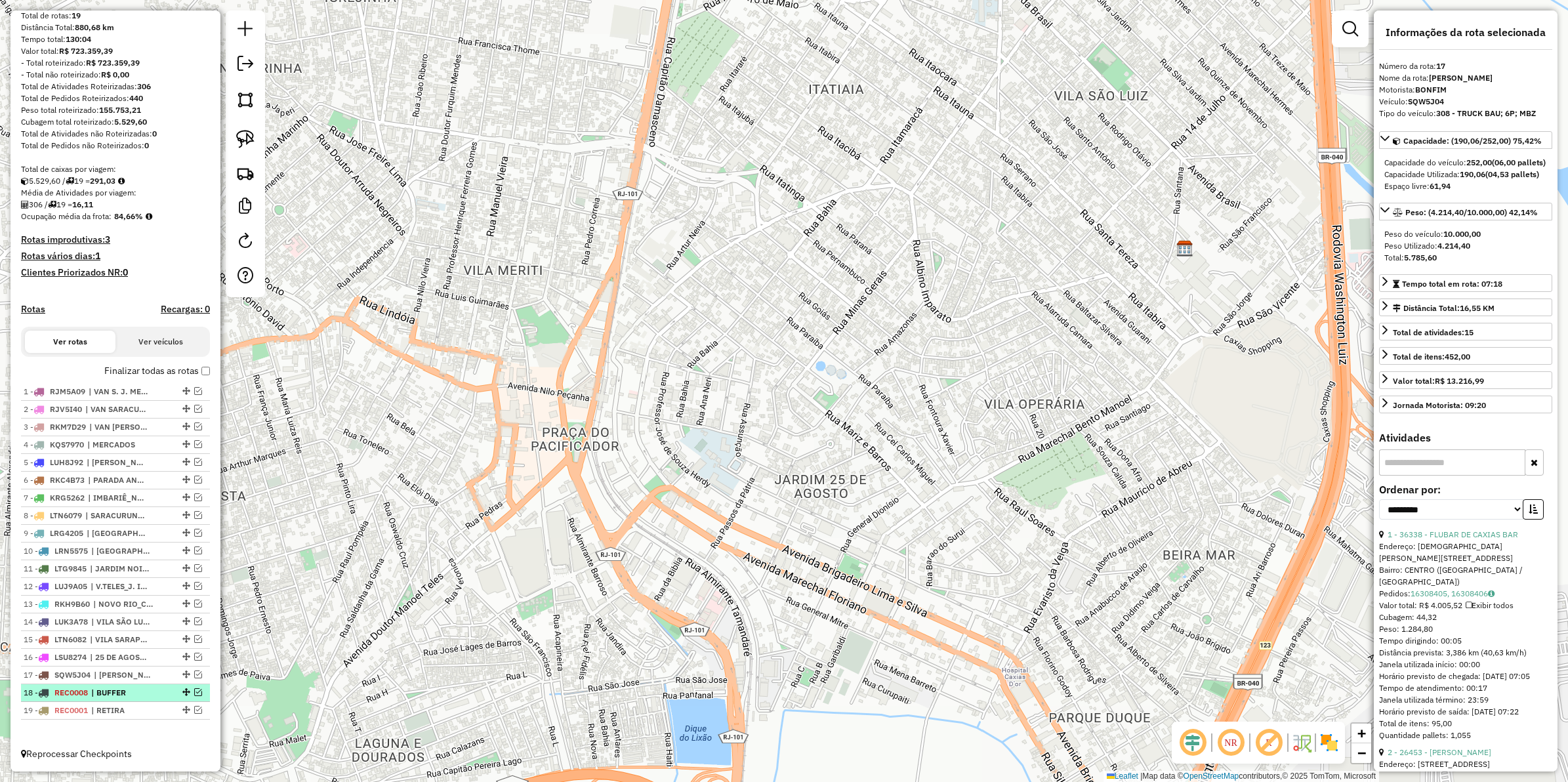
click at [160, 690] on div "18 - REC0008 | BUFFER" at bounding box center [116, 693] width 184 height 11
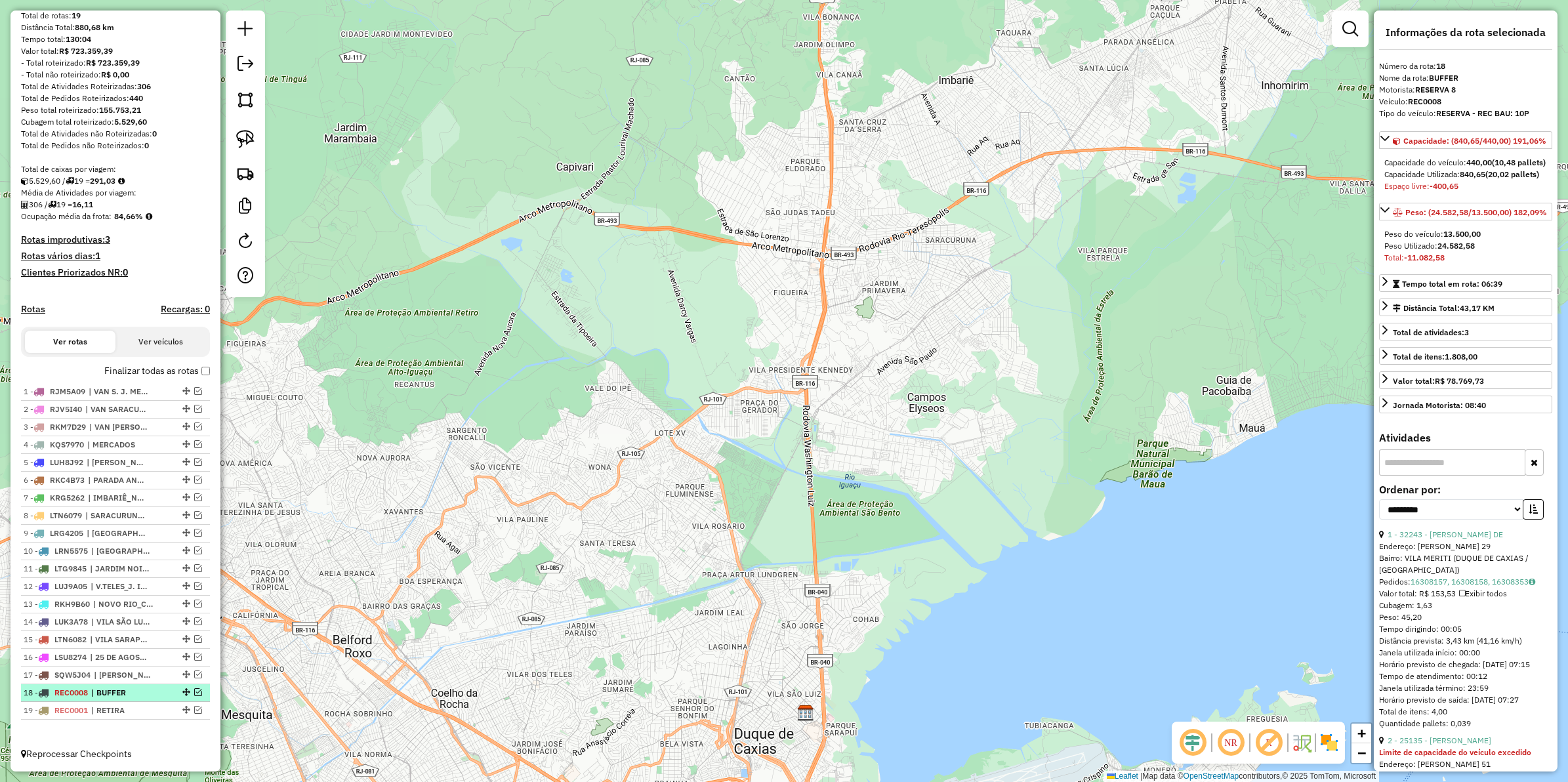
click at [195, 693] on em at bounding box center [198, 692] width 8 height 8
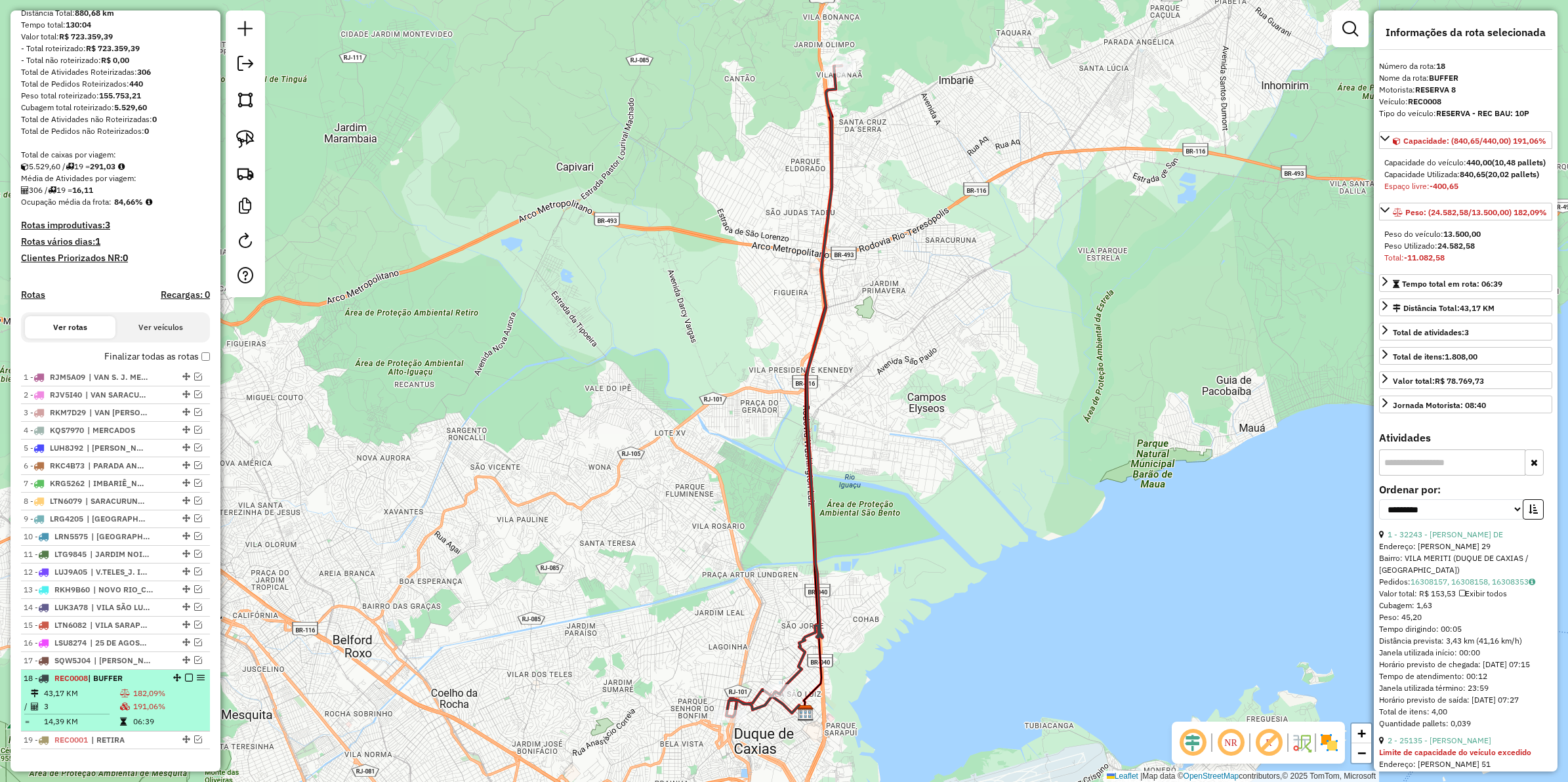
scroll to position [181, 0]
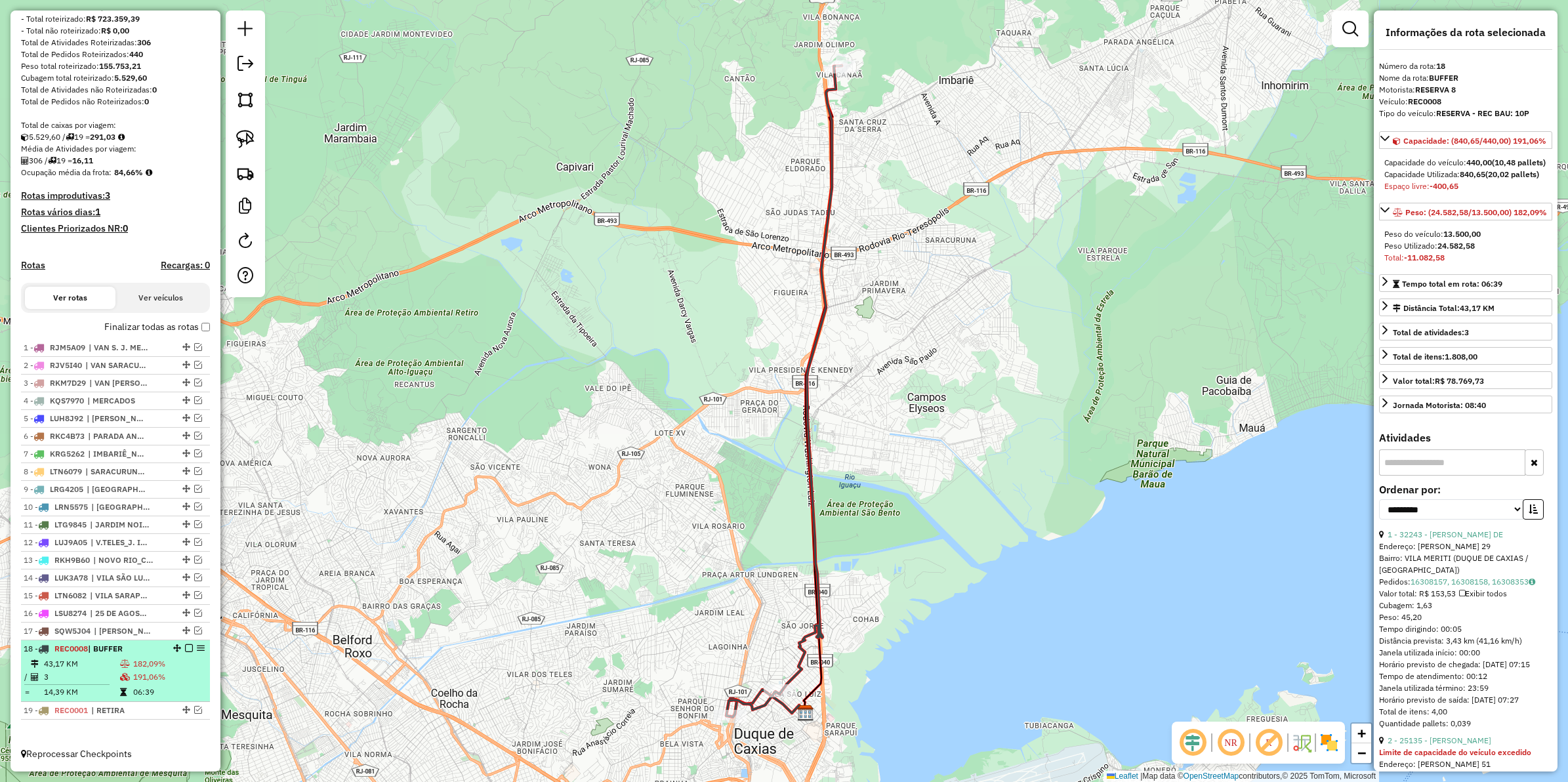
click at [186, 645] on em at bounding box center [188, 648] width 8 height 8
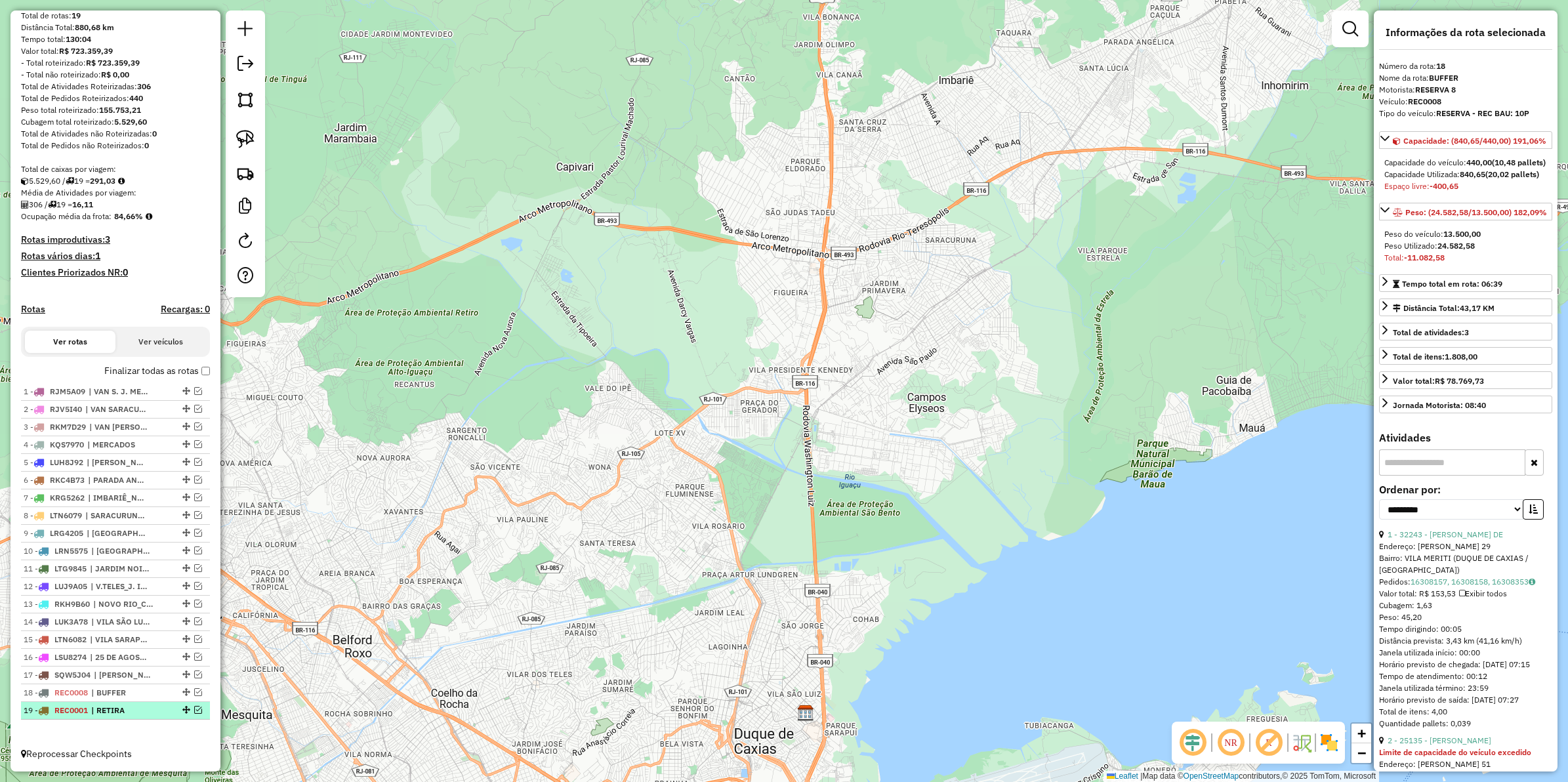
click at [195, 707] on em at bounding box center [198, 710] width 8 height 8
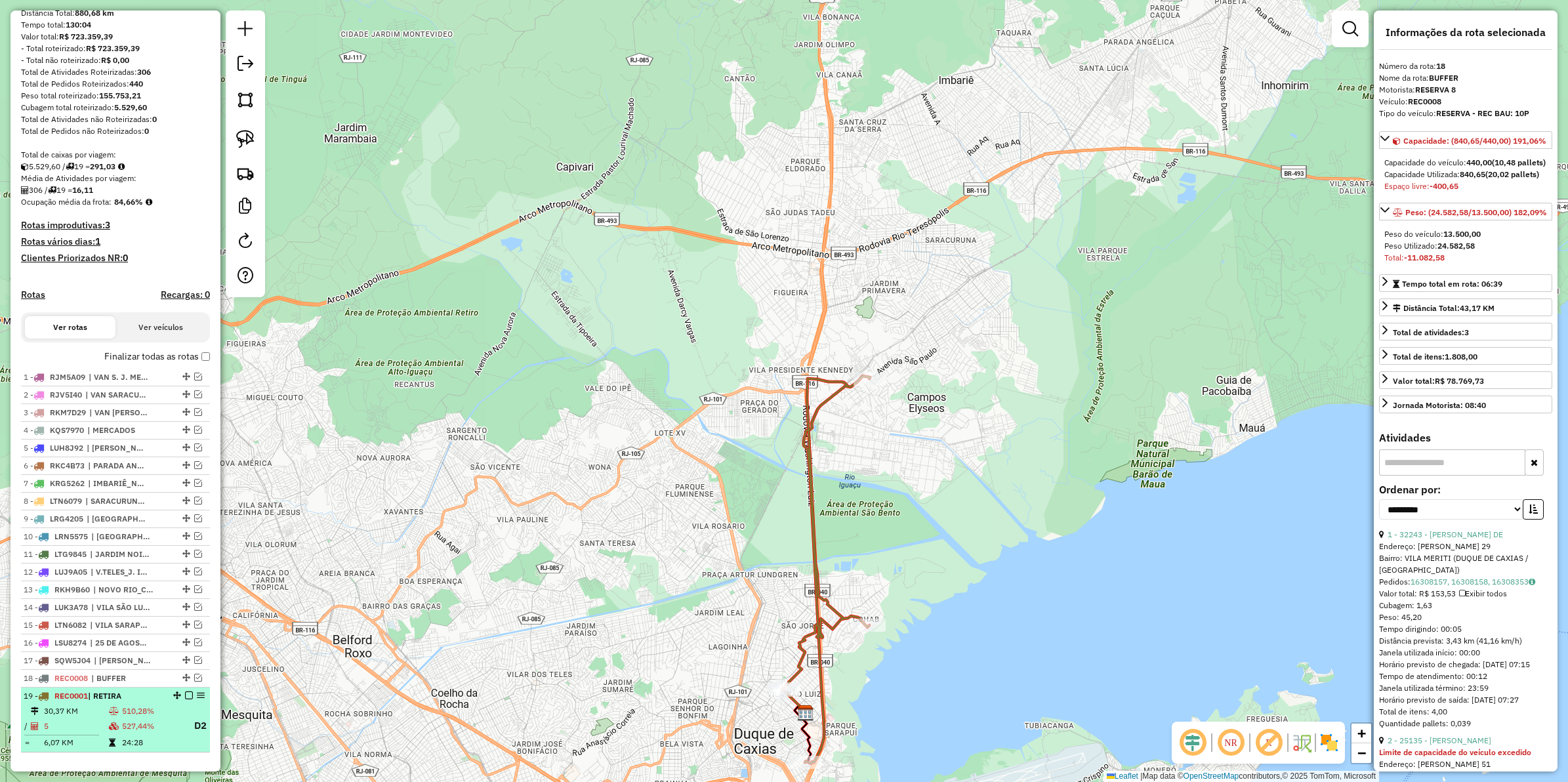
scroll to position [184, 0]
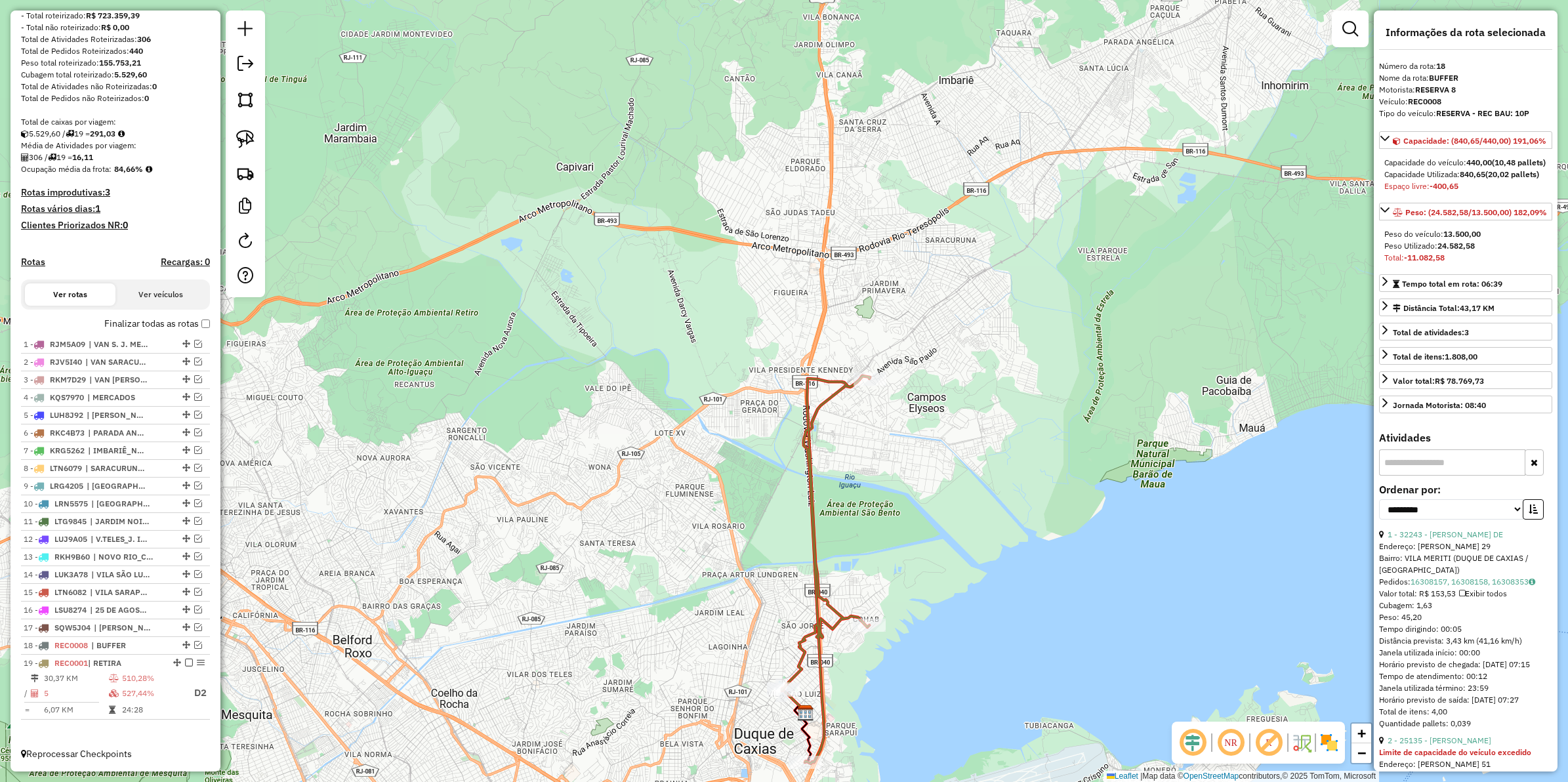
click at [805, 422] on icon at bounding box center [826, 570] width 88 height 387
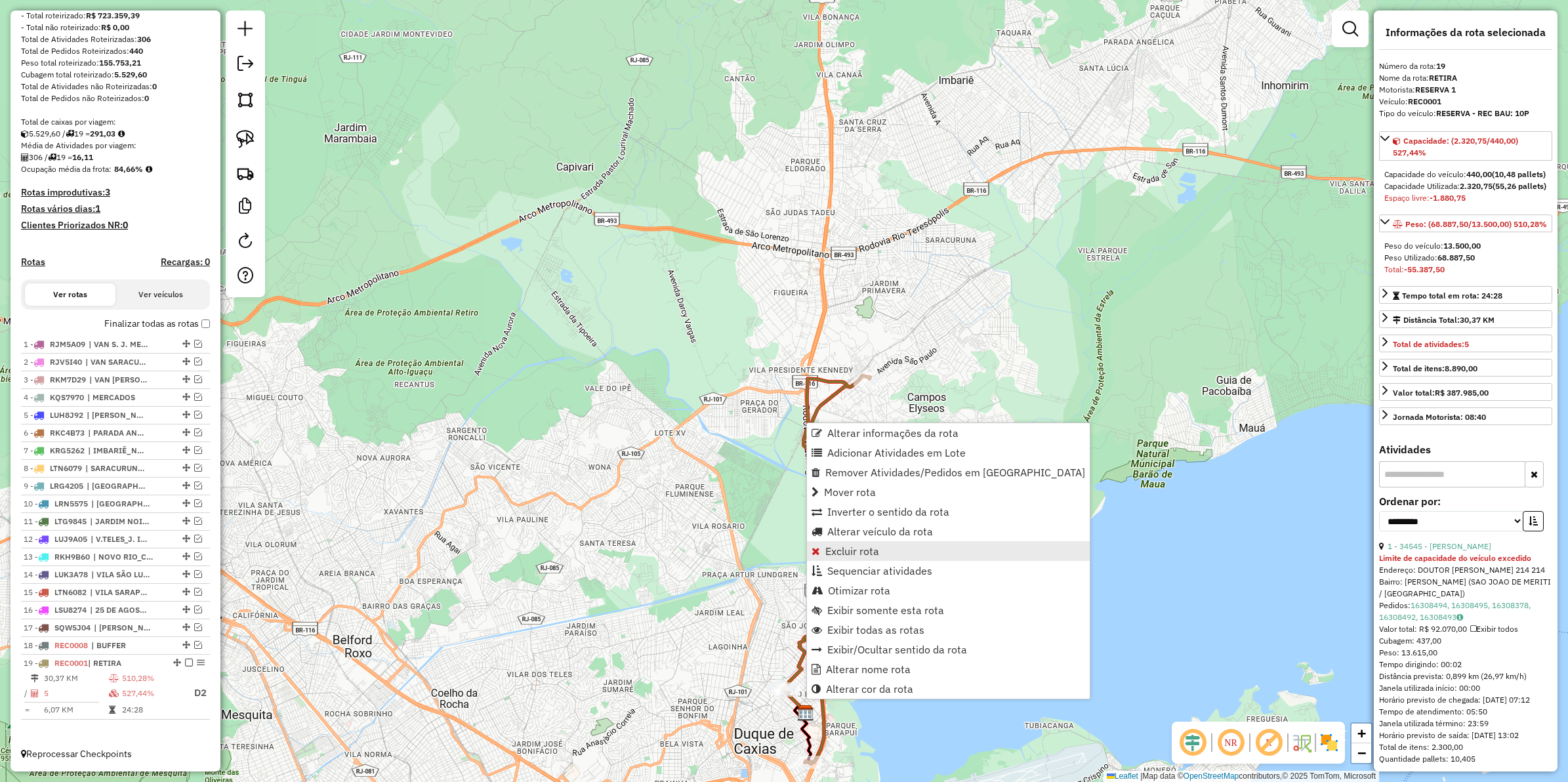
click at [855, 551] on span "Excluir rota" at bounding box center [852, 551] width 53 height 11
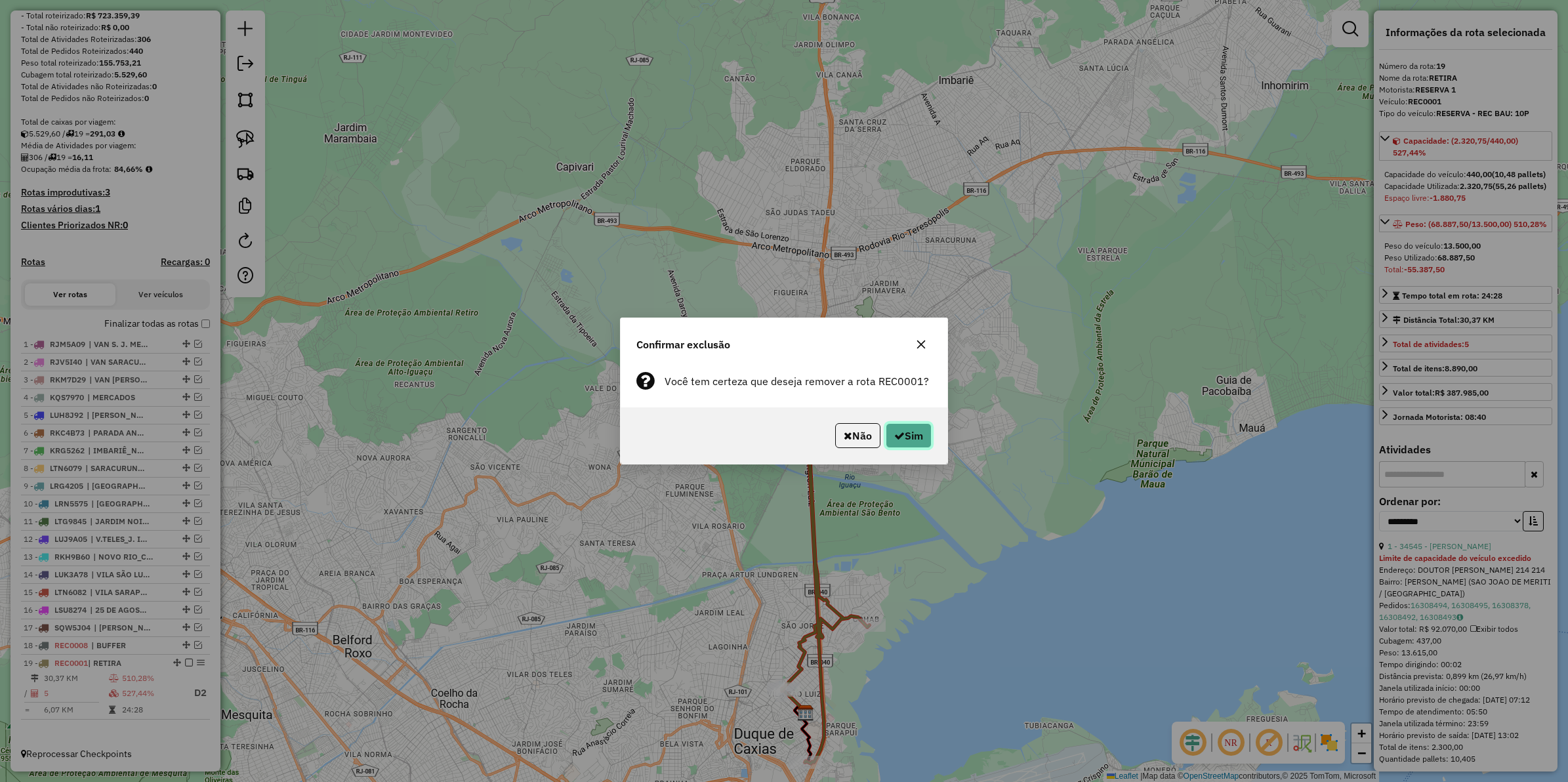
click at [889, 431] on button "Sim" at bounding box center [909, 436] width 46 height 25
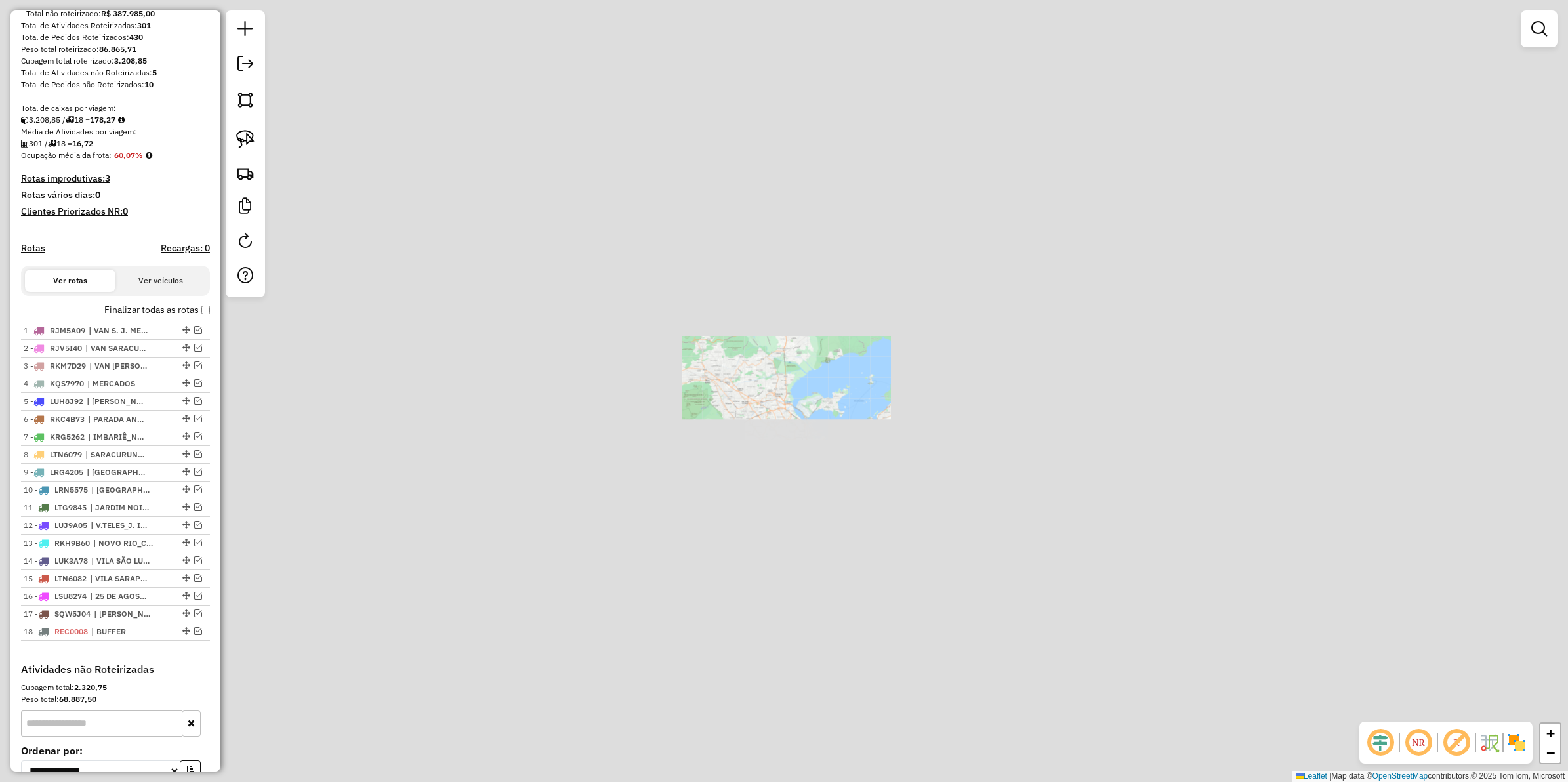
scroll to position [194, 0]
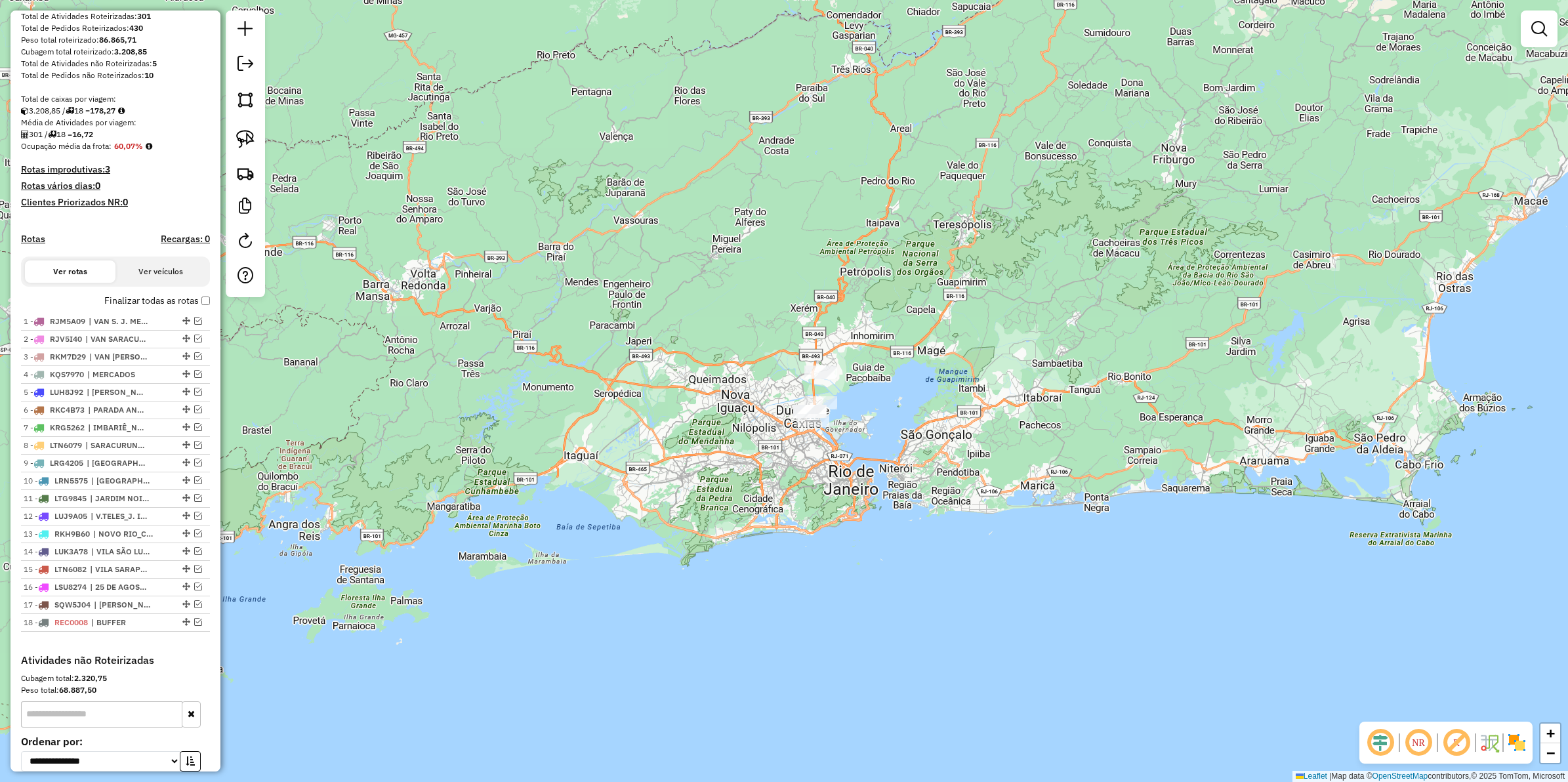
drag, startPoint x: 691, startPoint y: 422, endPoint x: 720, endPoint y: 444, distance: 36.4
click at [720, 444] on div "Janela de atendimento Grade de atendimento Capacidade Transportadoras Veículos …" at bounding box center [784, 391] width 1568 height 782
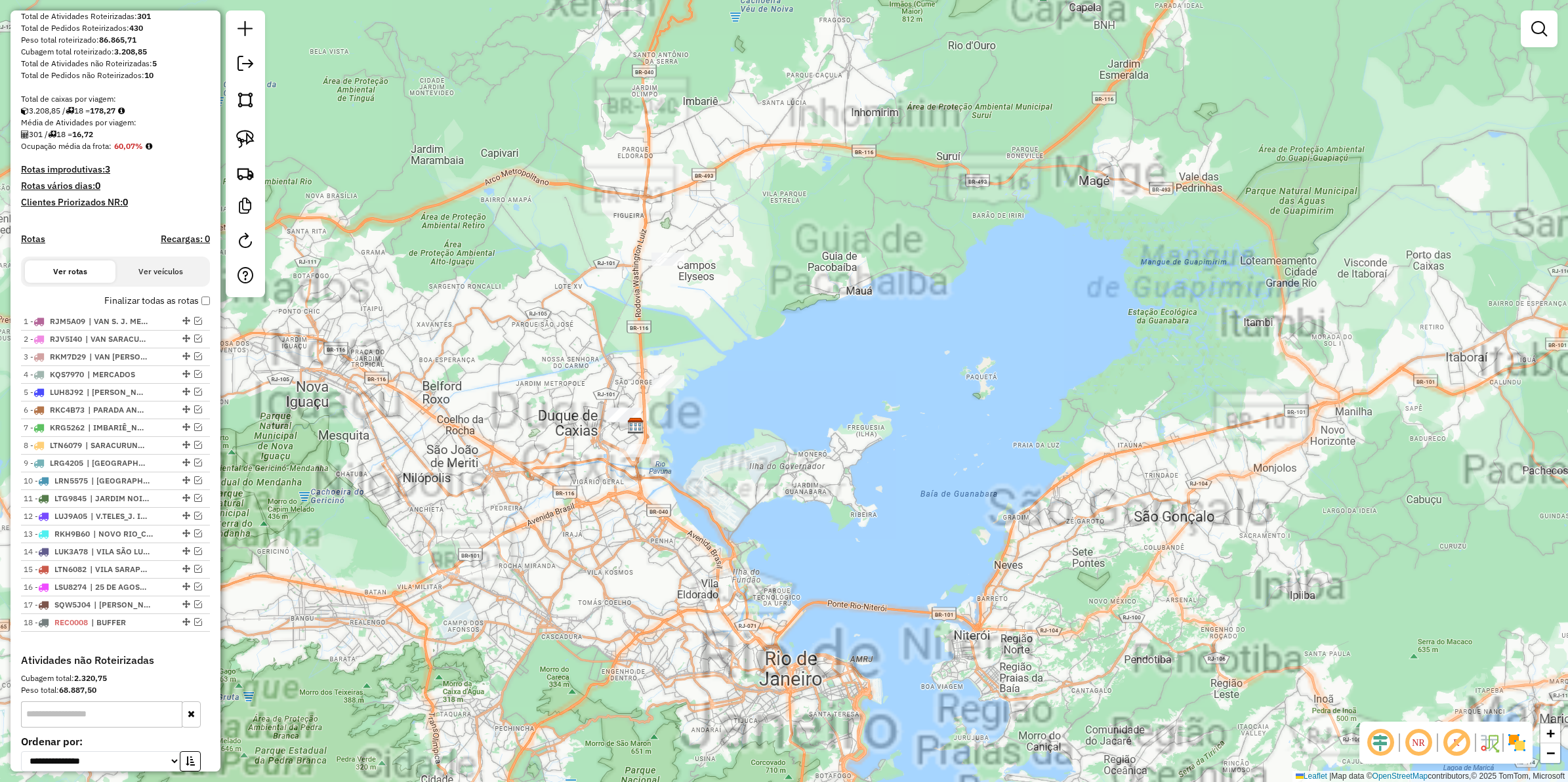
drag, startPoint x: 796, startPoint y: 416, endPoint x: 897, endPoint y: 473, distance: 116.0
click at [897, 473] on div "Janela de atendimento Grade de atendimento Capacidade Transportadoras Veículos …" at bounding box center [784, 391] width 1568 height 782
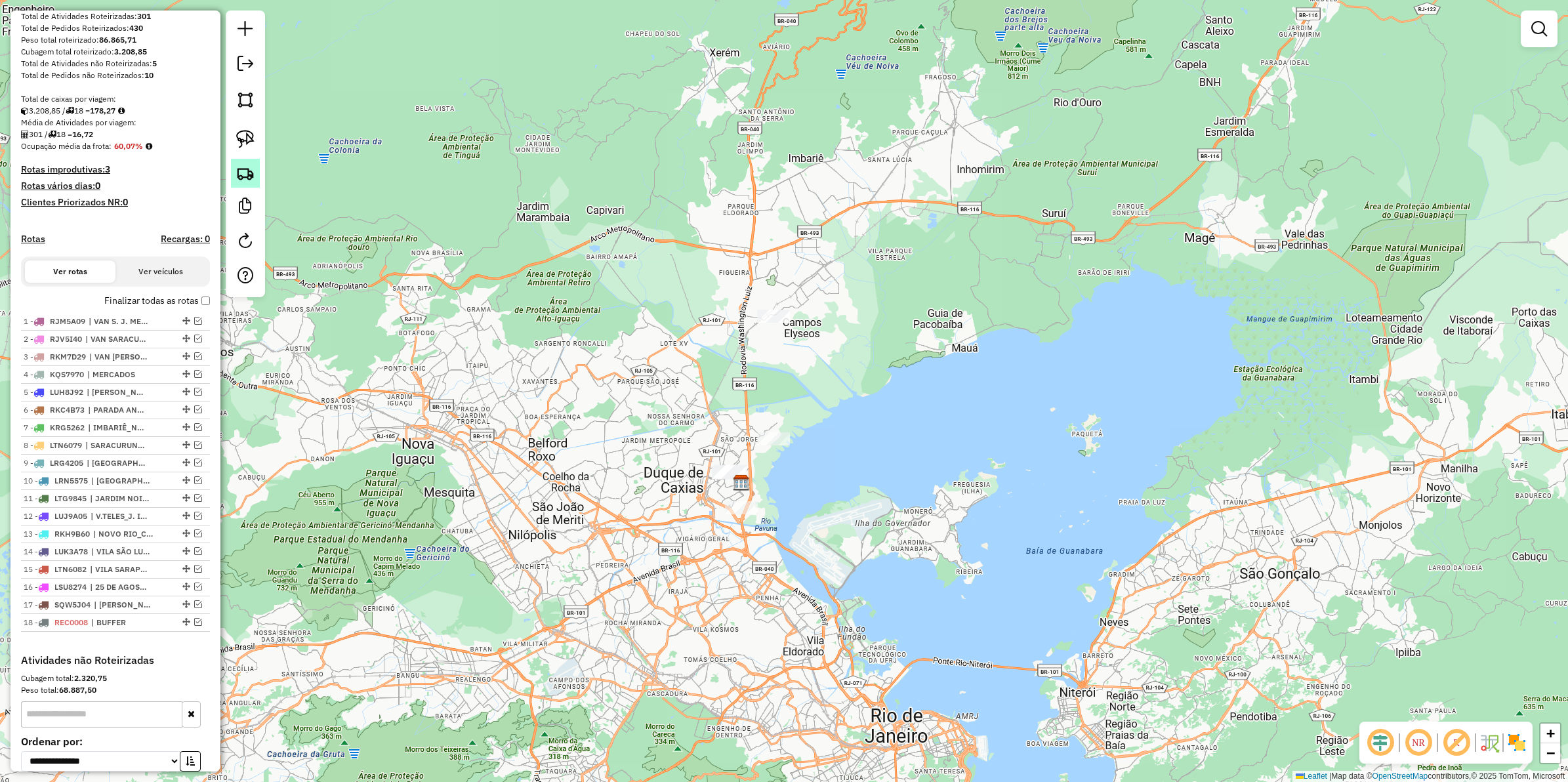
click at [250, 171] on img at bounding box center [245, 173] width 18 height 18
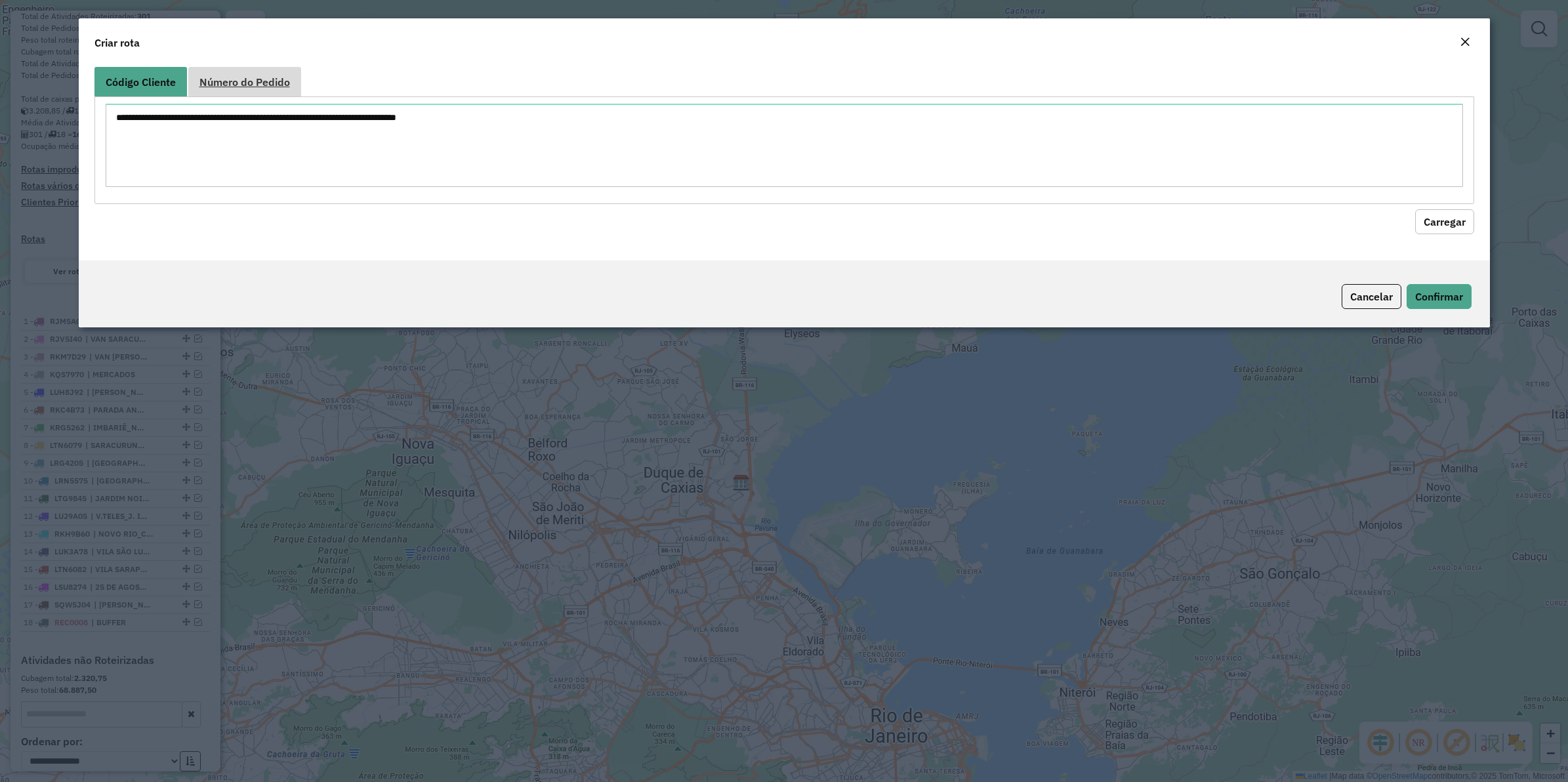
click at [260, 80] on span "Número do Pedido" at bounding box center [245, 82] width 90 height 11
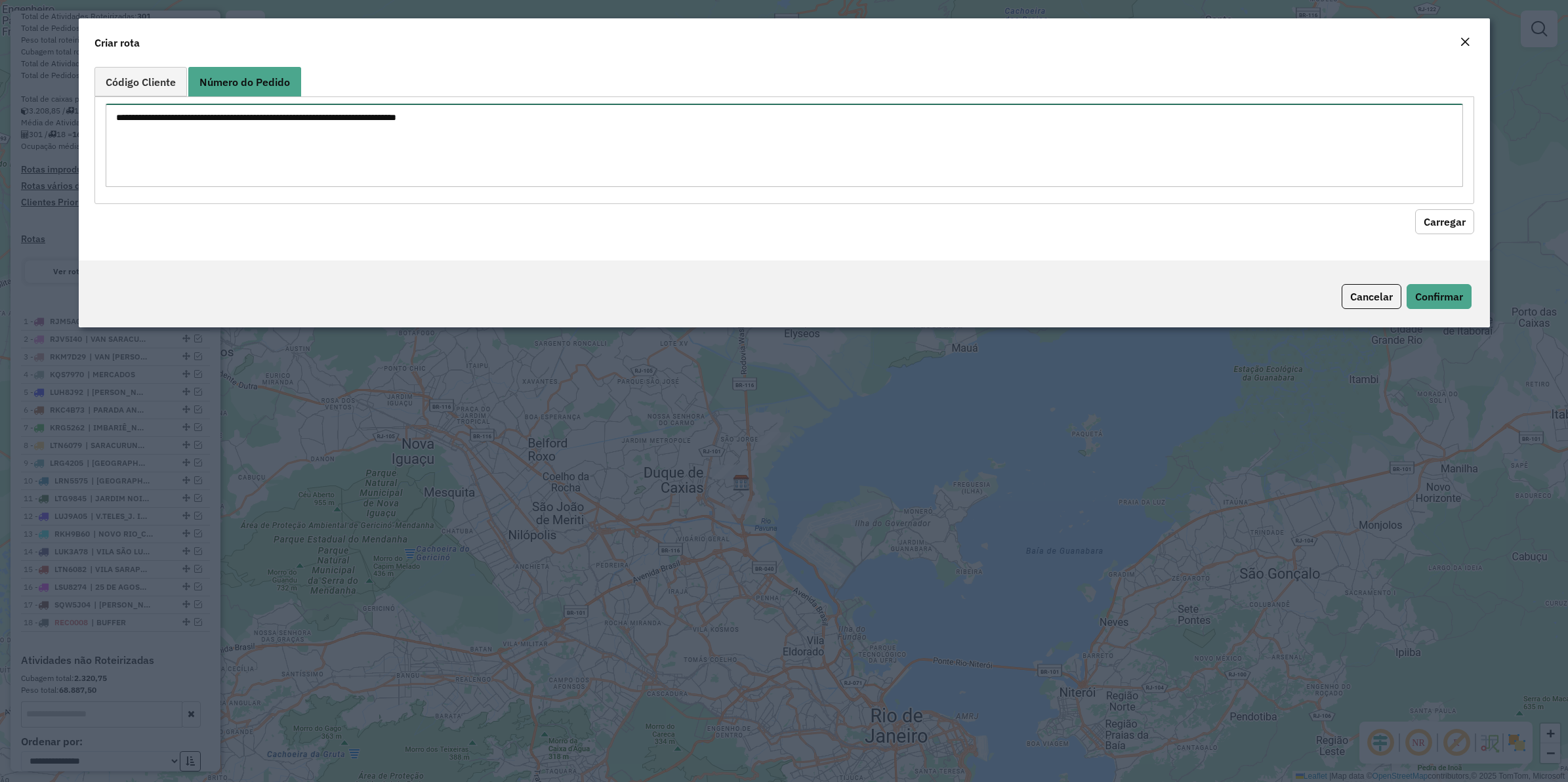
click at [265, 126] on textarea at bounding box center [784, 145] width 1358 height 83
paste textarea "******"
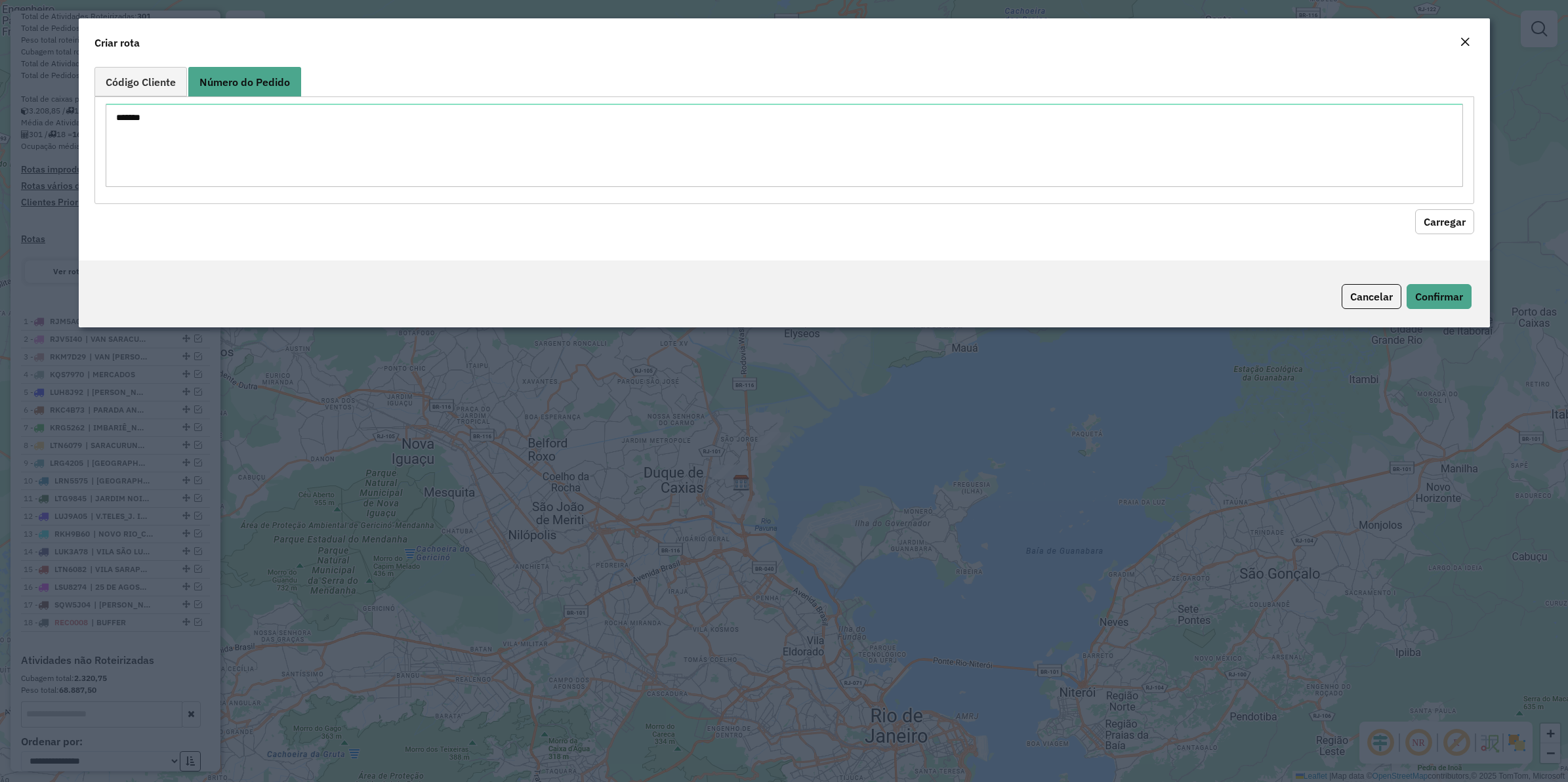
click at [1461, 221] on button "Carregar" at bounding box center [1444, 222] width 59 height 25
click at [1419, 226] on button "Carregar" at bounding box center [1444, 222] width 59 height 25
click at [1432, 224] on button "Carregar" at bounding box center [1444, 222] width 59 height 25
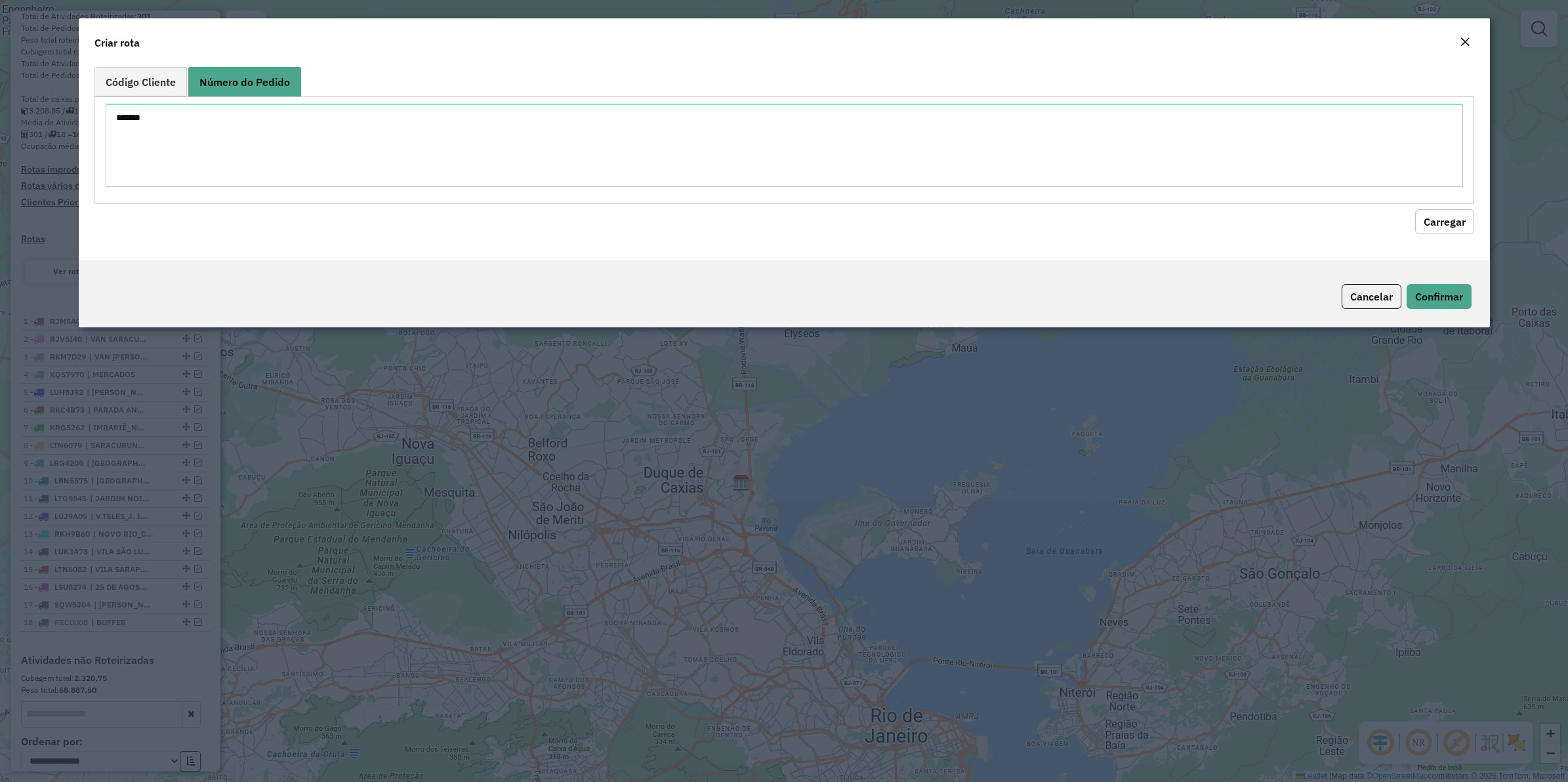
click at [1432, 224] on button "Carregar" at bounding box center [1444, 222] width 59 height 25
click at [1435, 222] on button "Carregar" at bounding box center [1444, 222] width 59 height 25
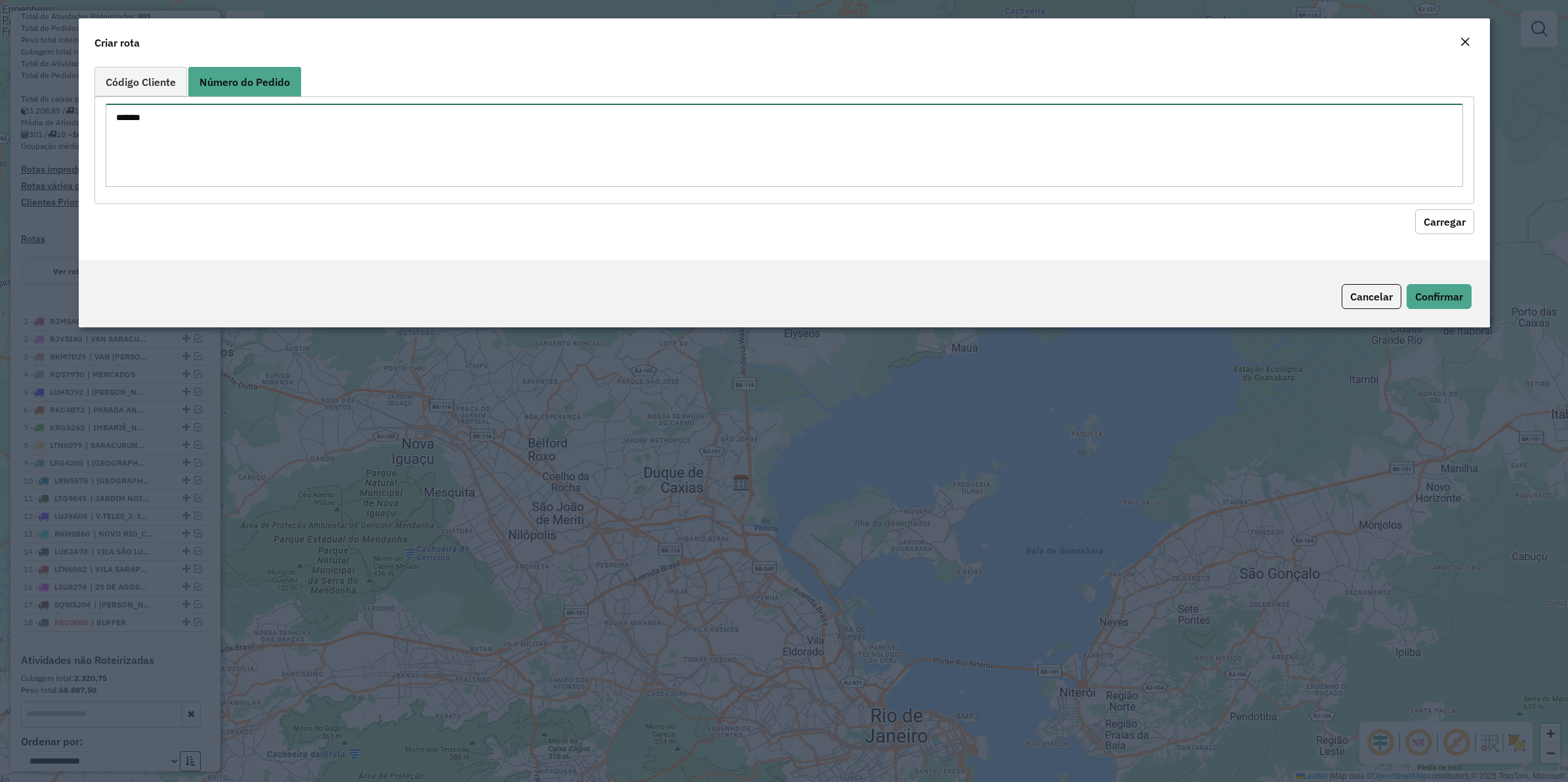
drag, startPoint x: 184, startPoint y: 116, endPoint x: -57, endPoint y: 119, distance: 241.0
click at [0, 119] on html "Aguarde... Pop-up bloqueado! Seu navegador bloqueou automáticamente a abertura …" at bounding box center [784, 391] width 1568 height 782
paste textarea
type textarea "******"
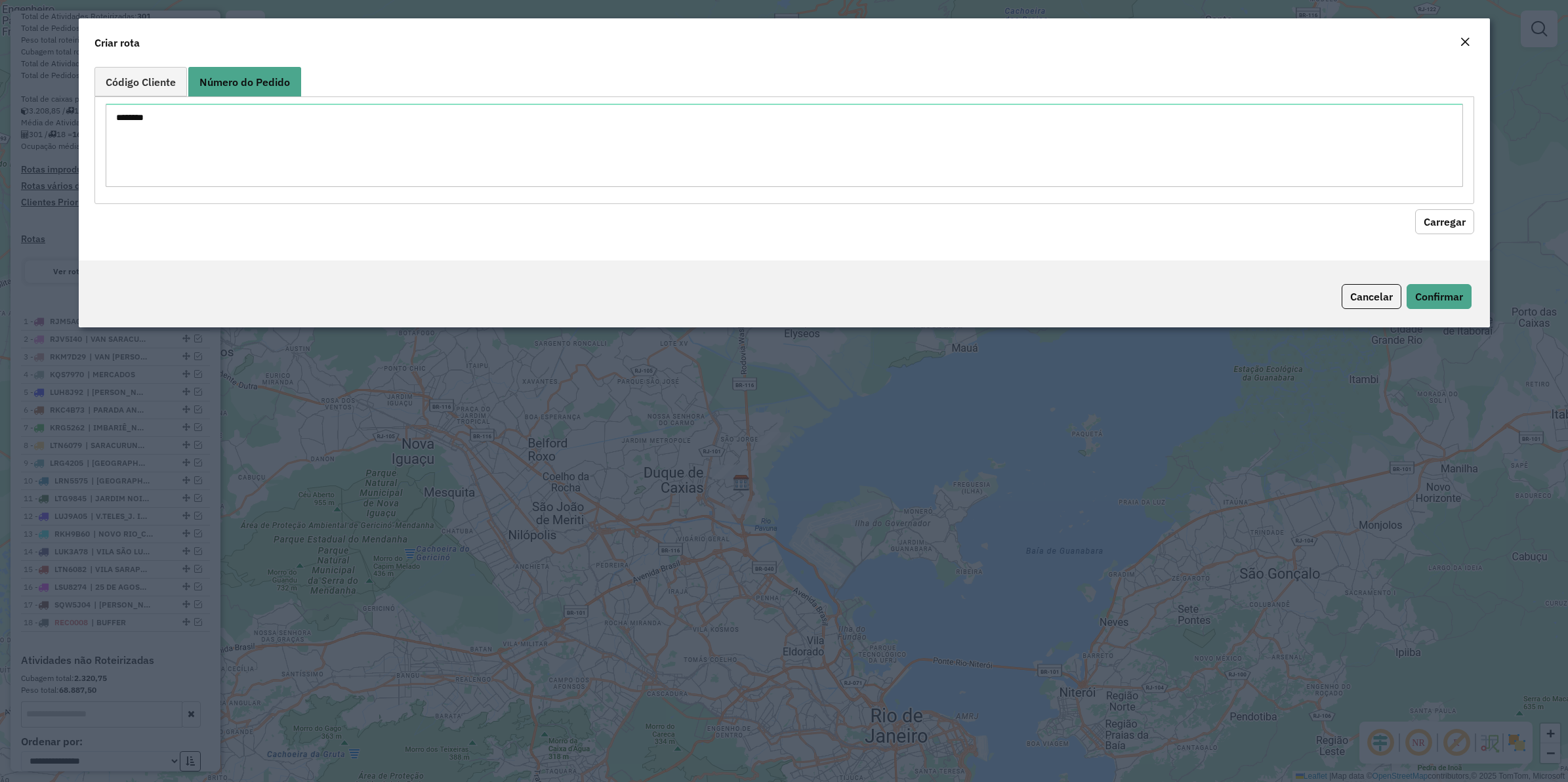
click at [1448, 224] on button "Carregar" at bounding box center [1444, 222] width 59 height 25
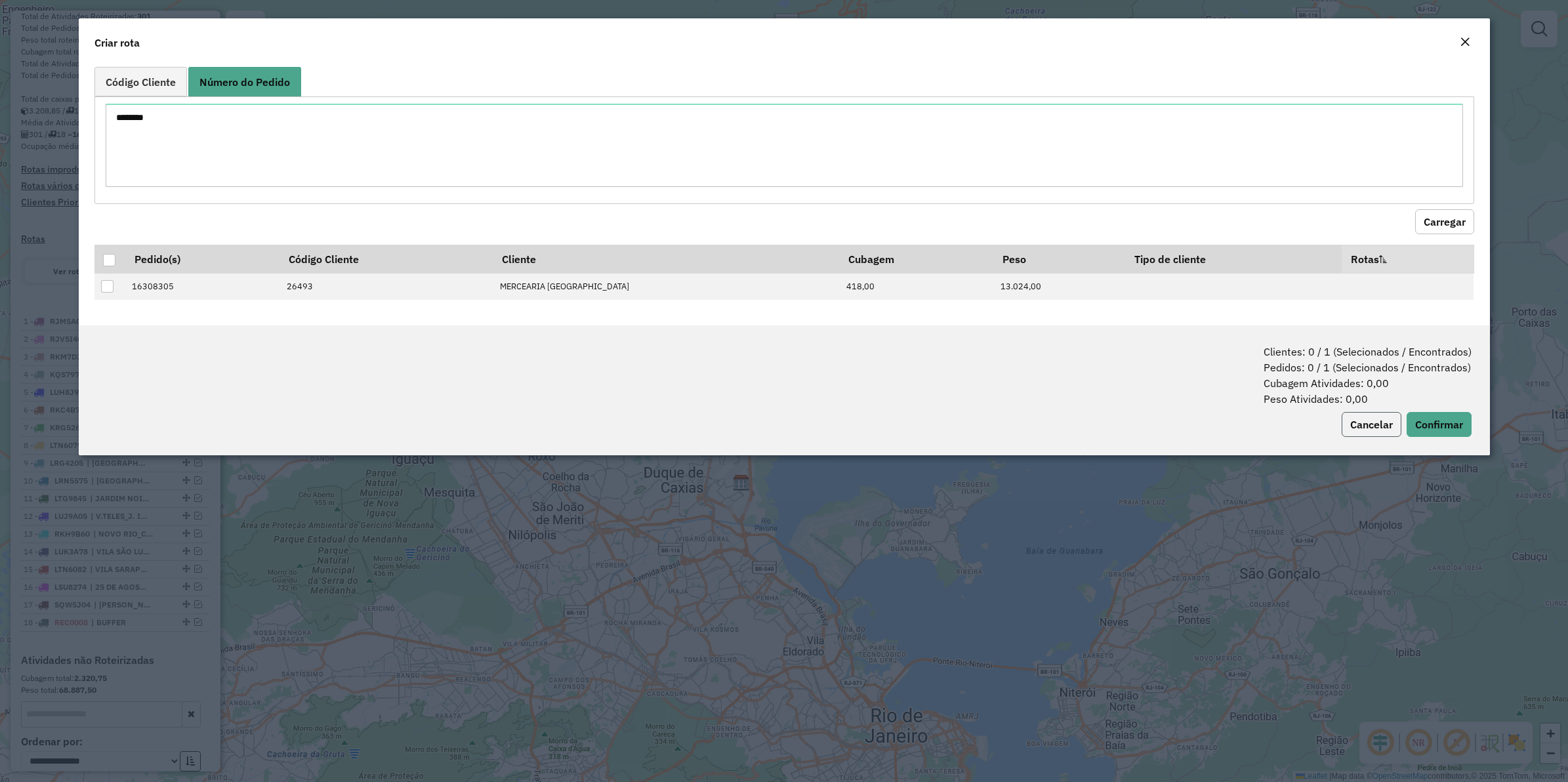
click at [1383, 435] on button "Cancelar" at bounding box center [1372, 424] width 60 height 25
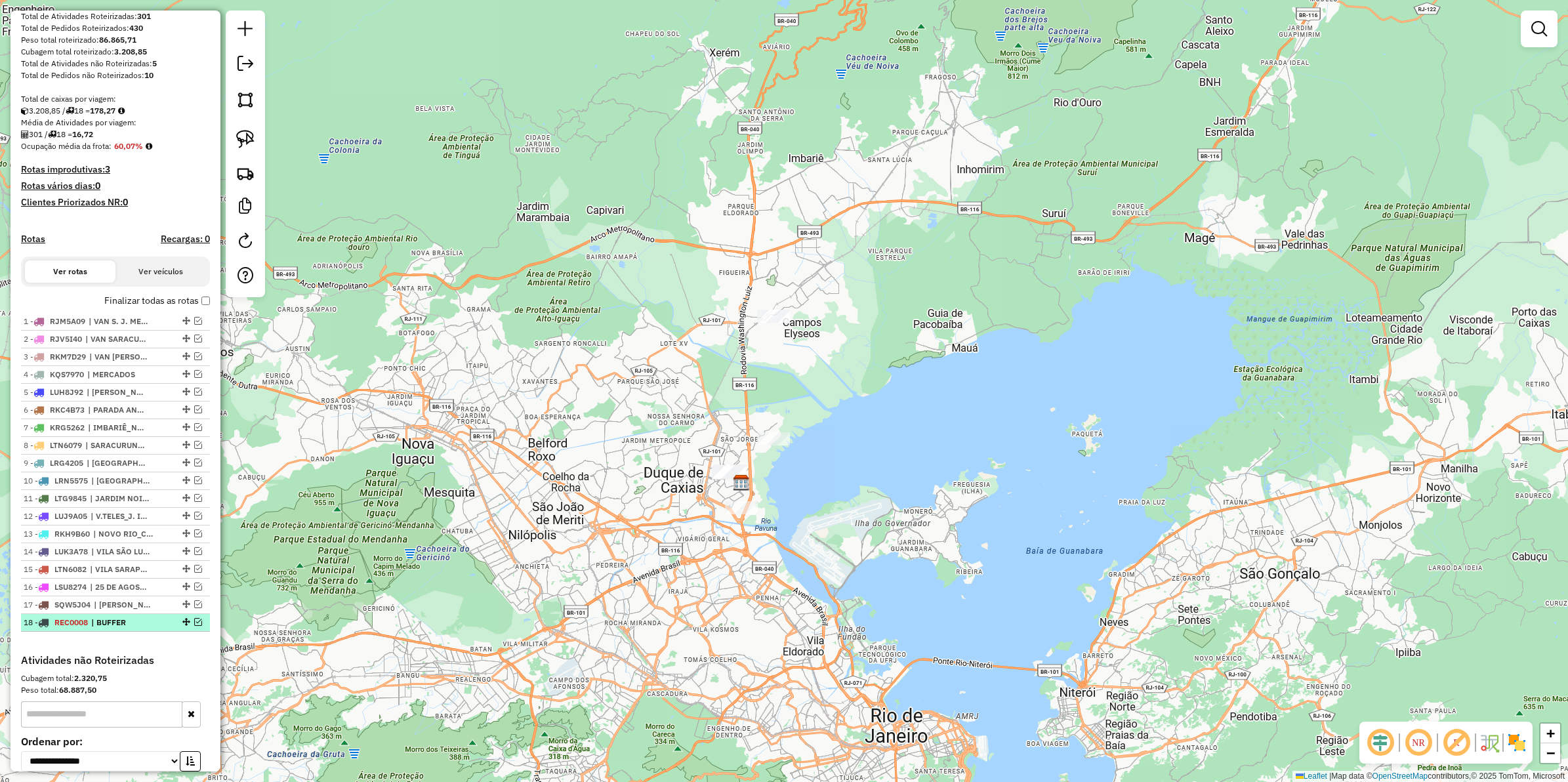
click at [195, 626] on em at bounding box center [198, 622] width 8 height 8
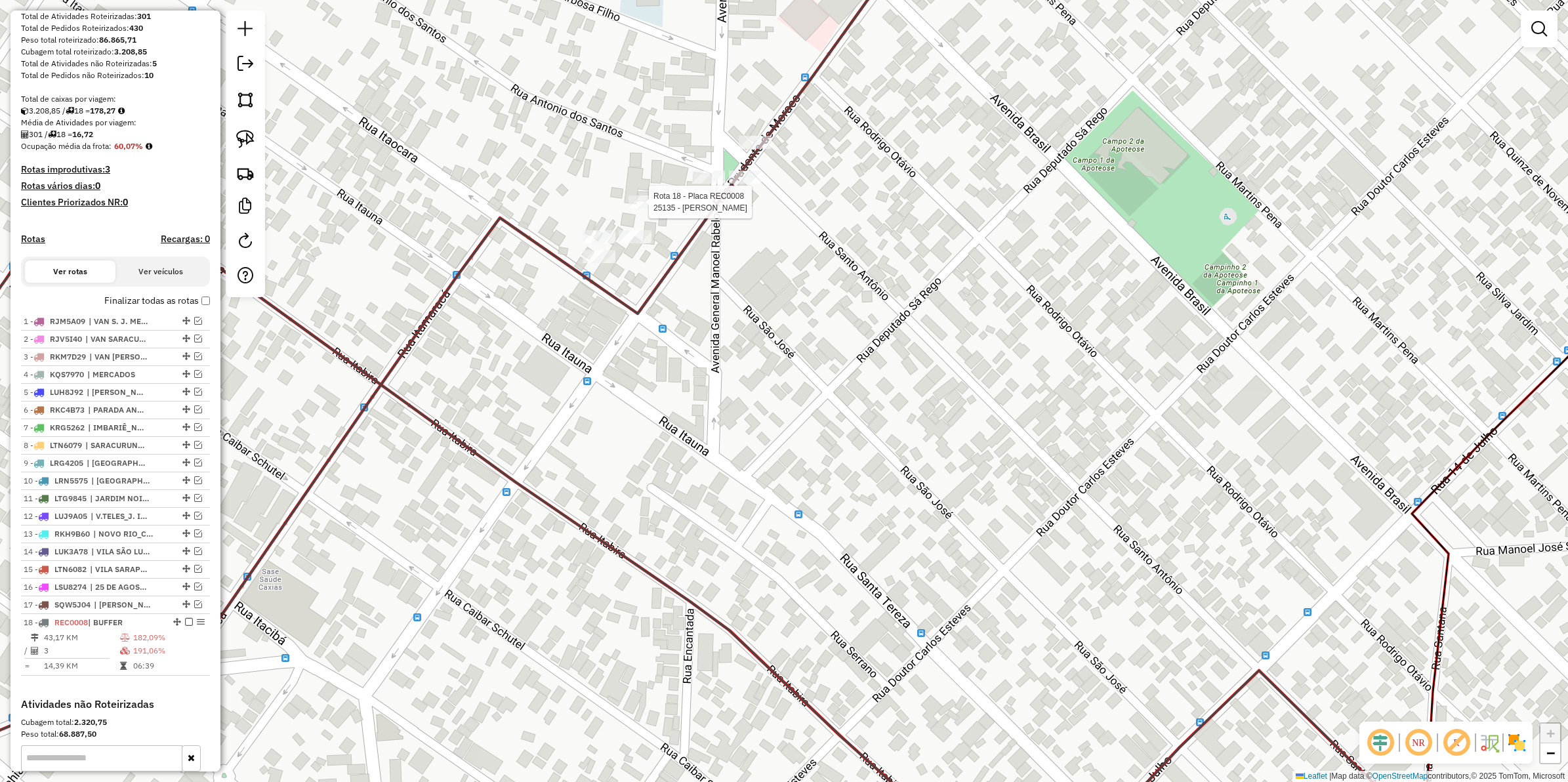
scroll to position [371, 0]
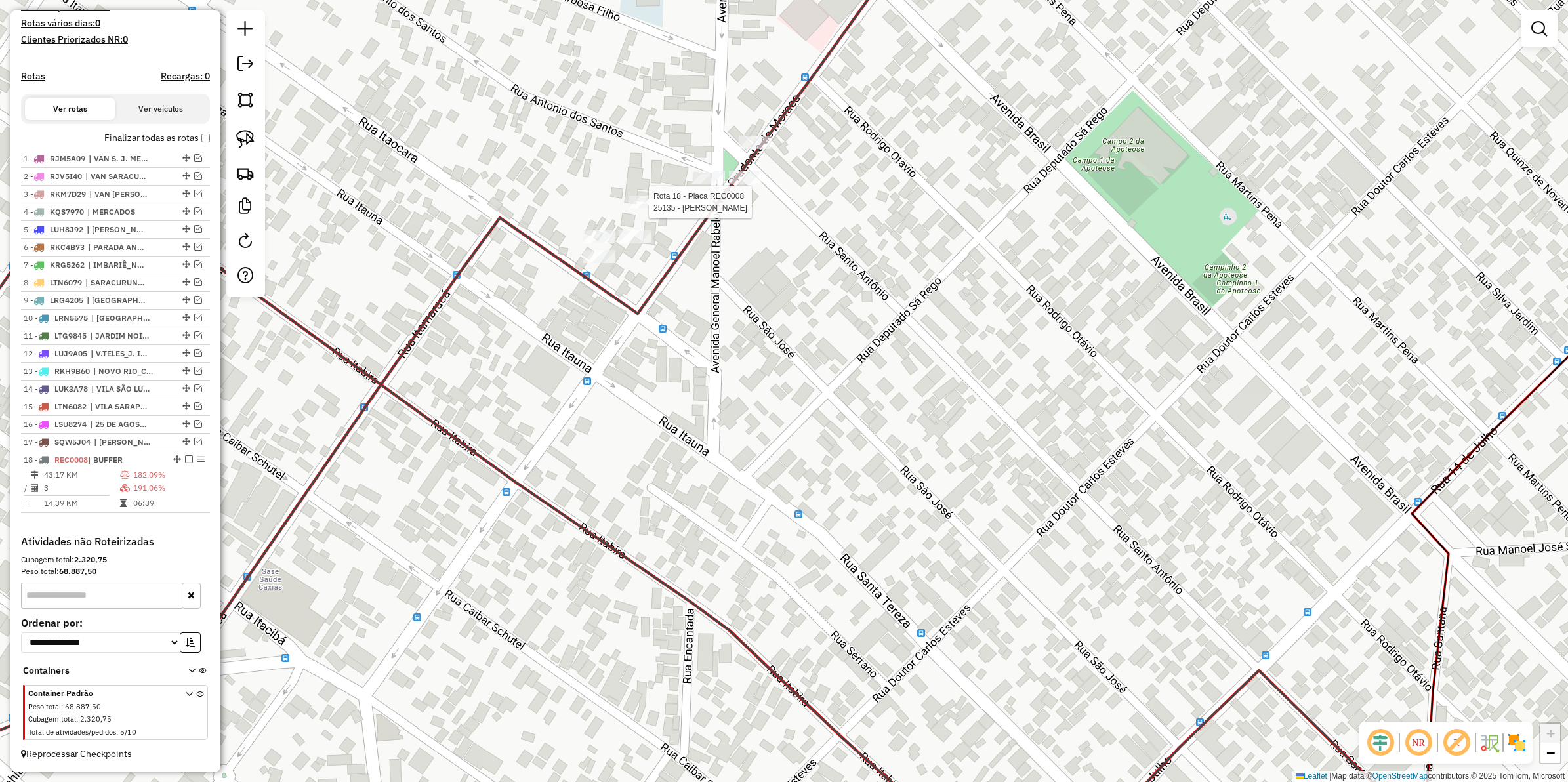
select select "**********"
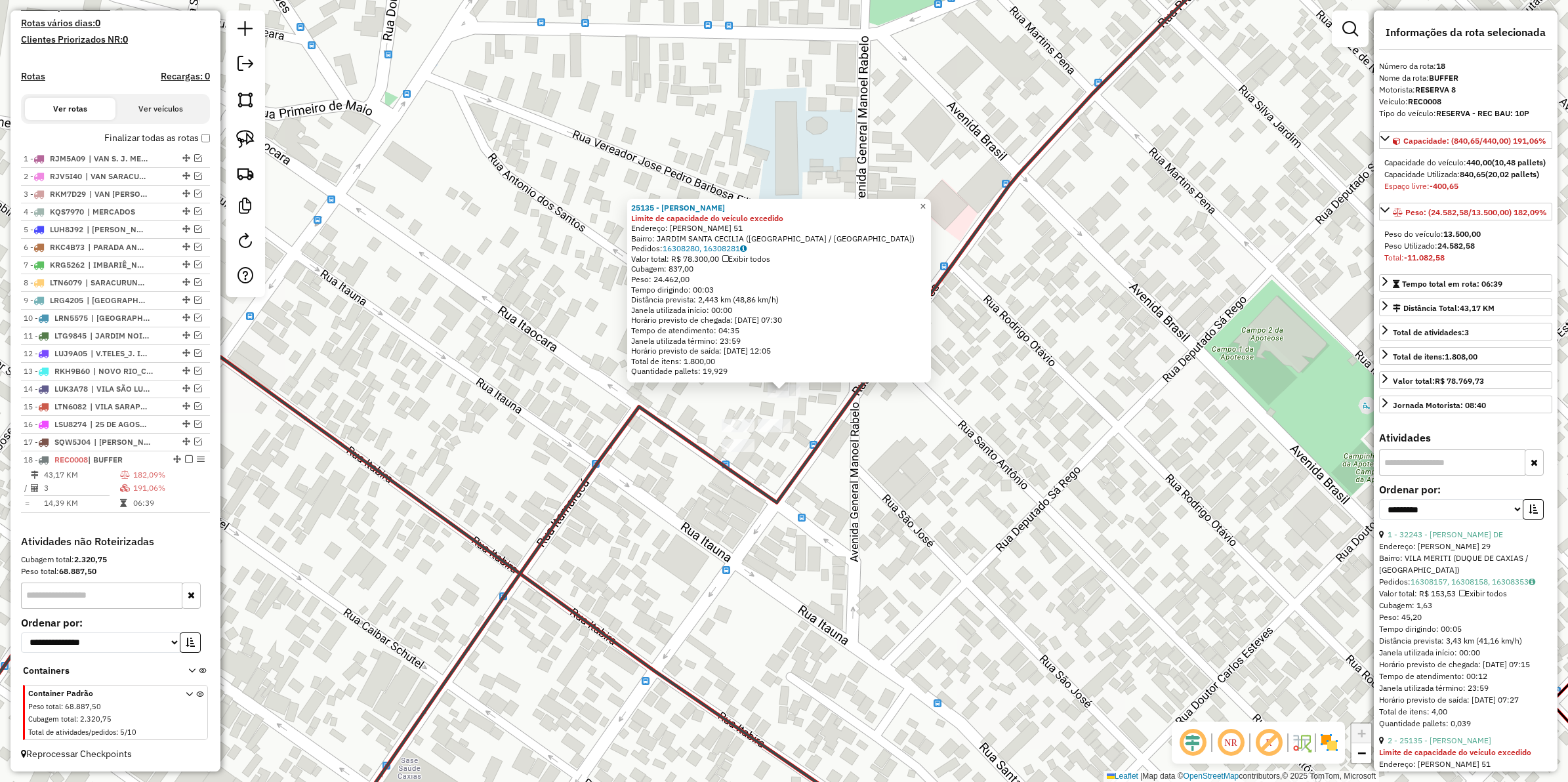
click at [926, 208] on span "×" at bounding box center [923, 206] width 6 height 11
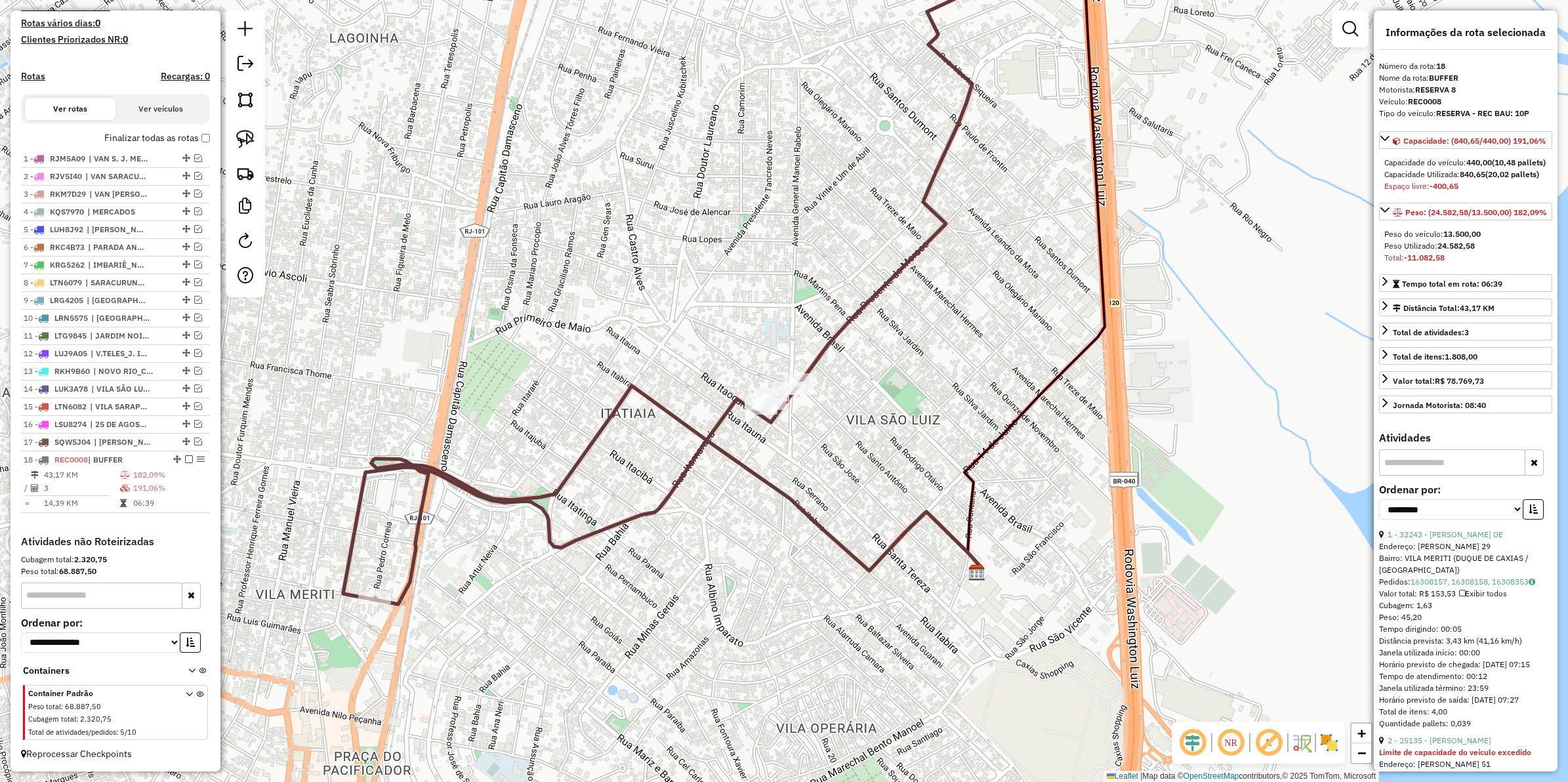
drag, startPoint x: 694, startPoint y: 522, endPoint x: 733, endPoint y: 505, distance: 42.5
click at [742, 505] on div "Janela de atendimento Grade de atendimento Capacidade Transportadoras Veículos …" at bounding box center [784, 391] width 1568 height 782
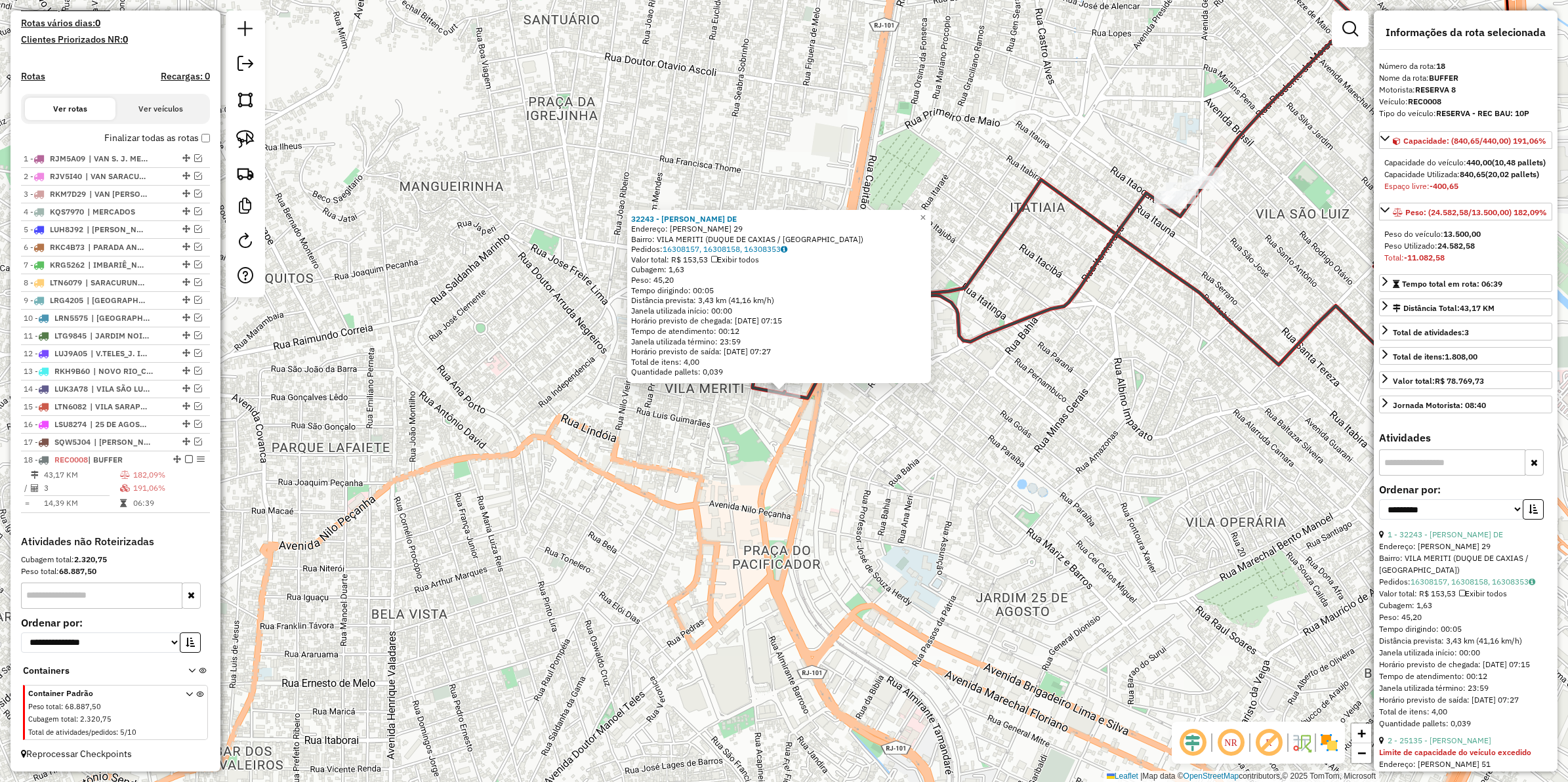
click at [738, 466] on div "32243 - RODOLFO QUINTELA DE Endereço: PEDRO CORREIA 29 Bairro: VILA MERITI (DUQ…" at bounding box center [784, 391] width 1568 height 782
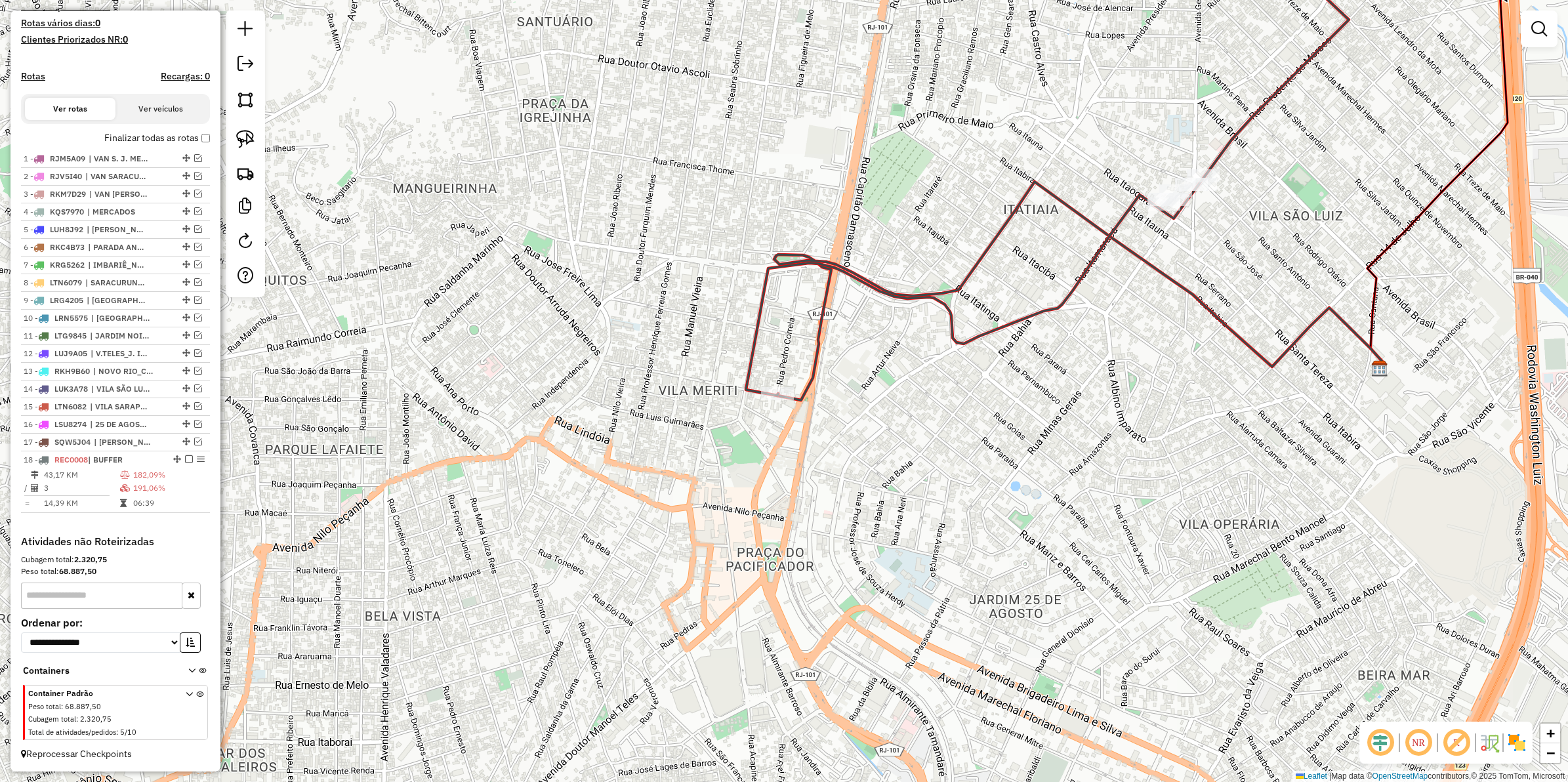
drag, startPoint x: 873, startPoint y: 464, endPoint x: 819, endPoint y: 478, distance: 55.8
click at [819, 478] on div "Janela de atendimento Grade de atendimento Capacidade Transportadoras Veículos …" at bounding box center [784, 391] width 1568 height 782
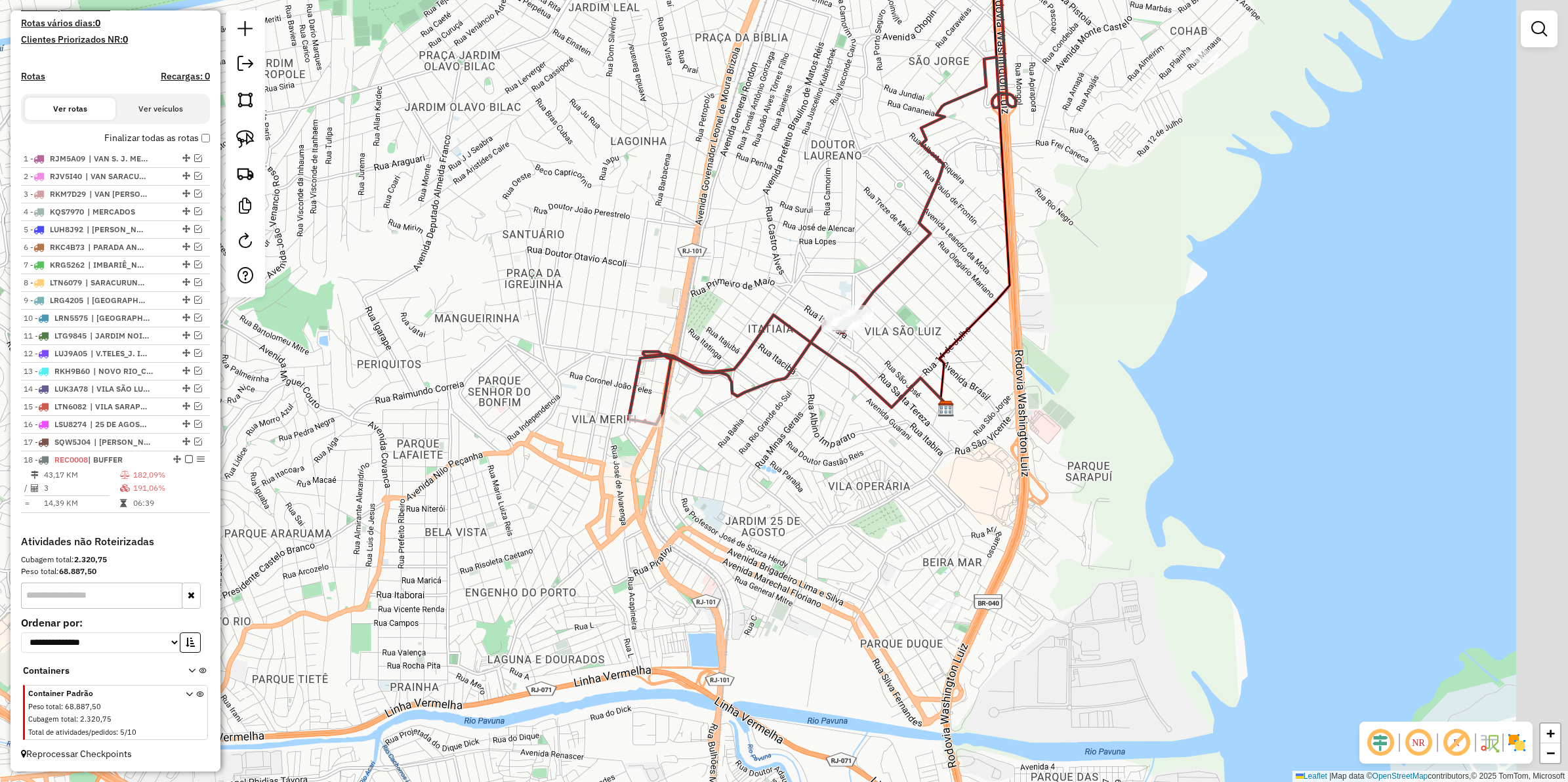
drag, startPoint x: 834, startPoint y: 421, endPoint x: 792, endPoint y: 437, distance: 44.9
click at [807, 437] on div "Janela de atendimento Grade de atendimento Capacidade Transportadoras Veículos …" at bounding box center [784, 391] width 1568 height 782
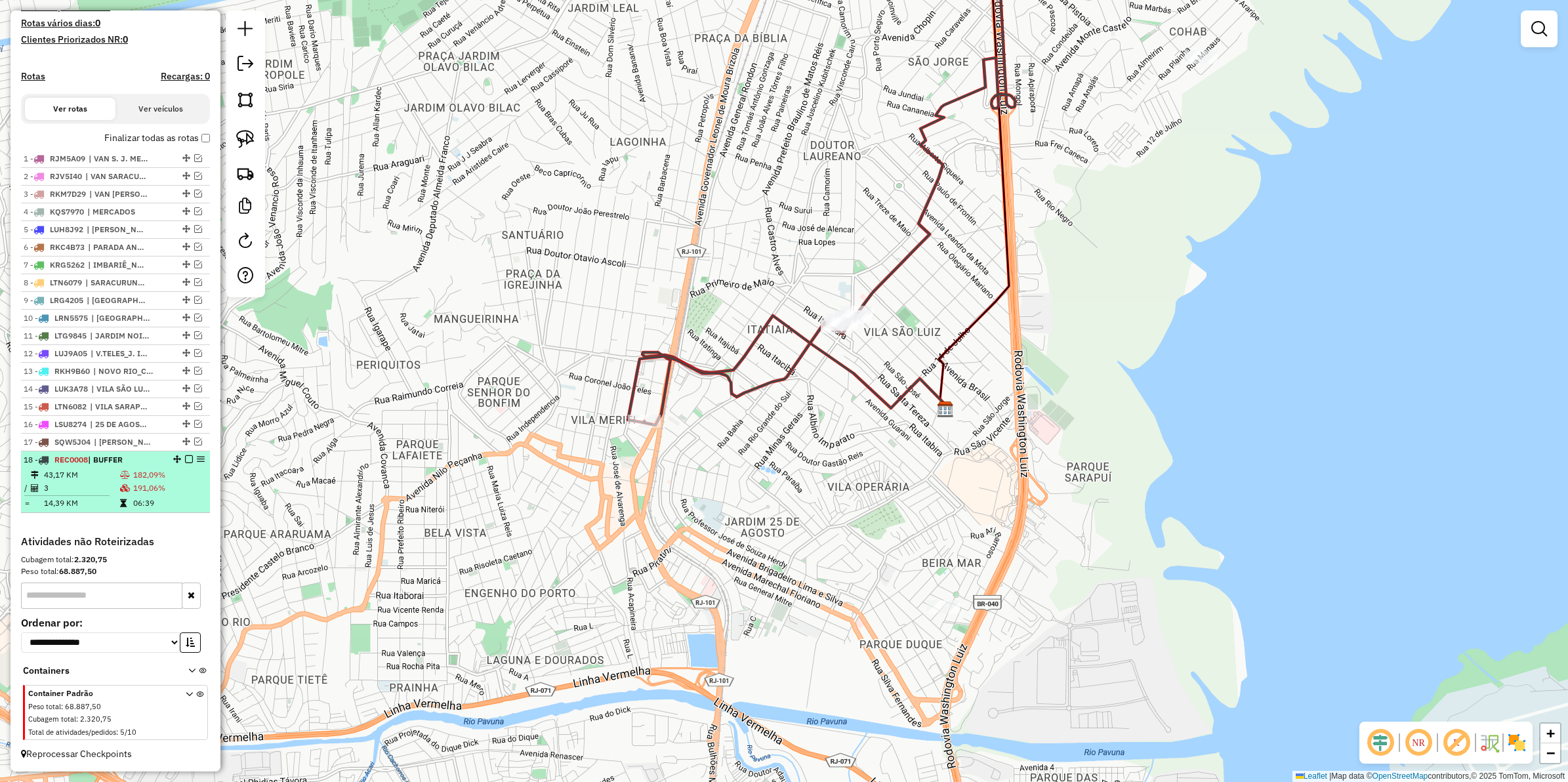
click at [185, 457] on em at bounding box center [188, 459] width 8 height 8
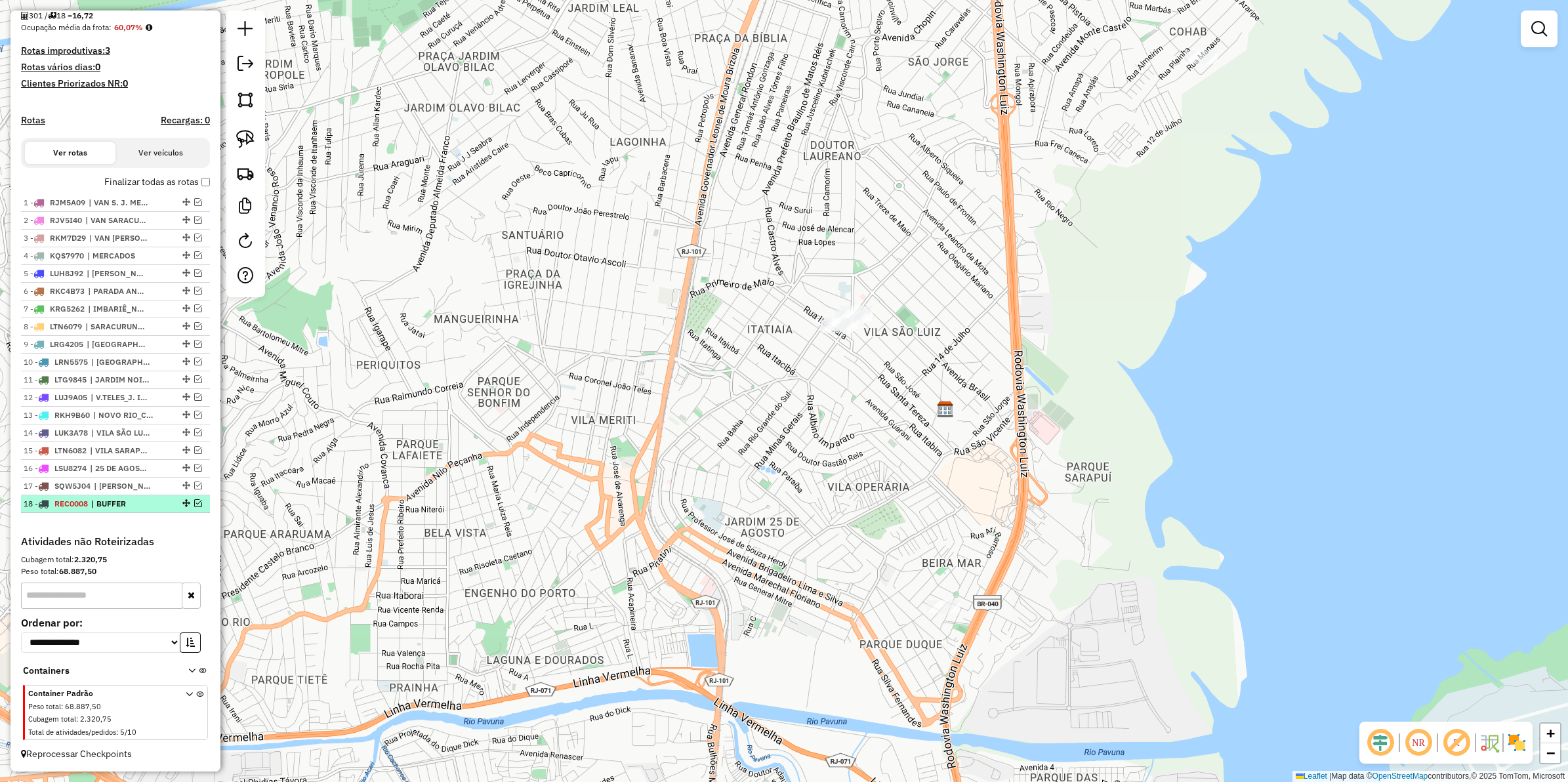
scroll to position [327, 0]
click at [184, 457] on li "15 - LTN6082 | VILA SARAPUI_LAUREANO" at bounding box center [116, 451] width 189 height 18
select select "**********"
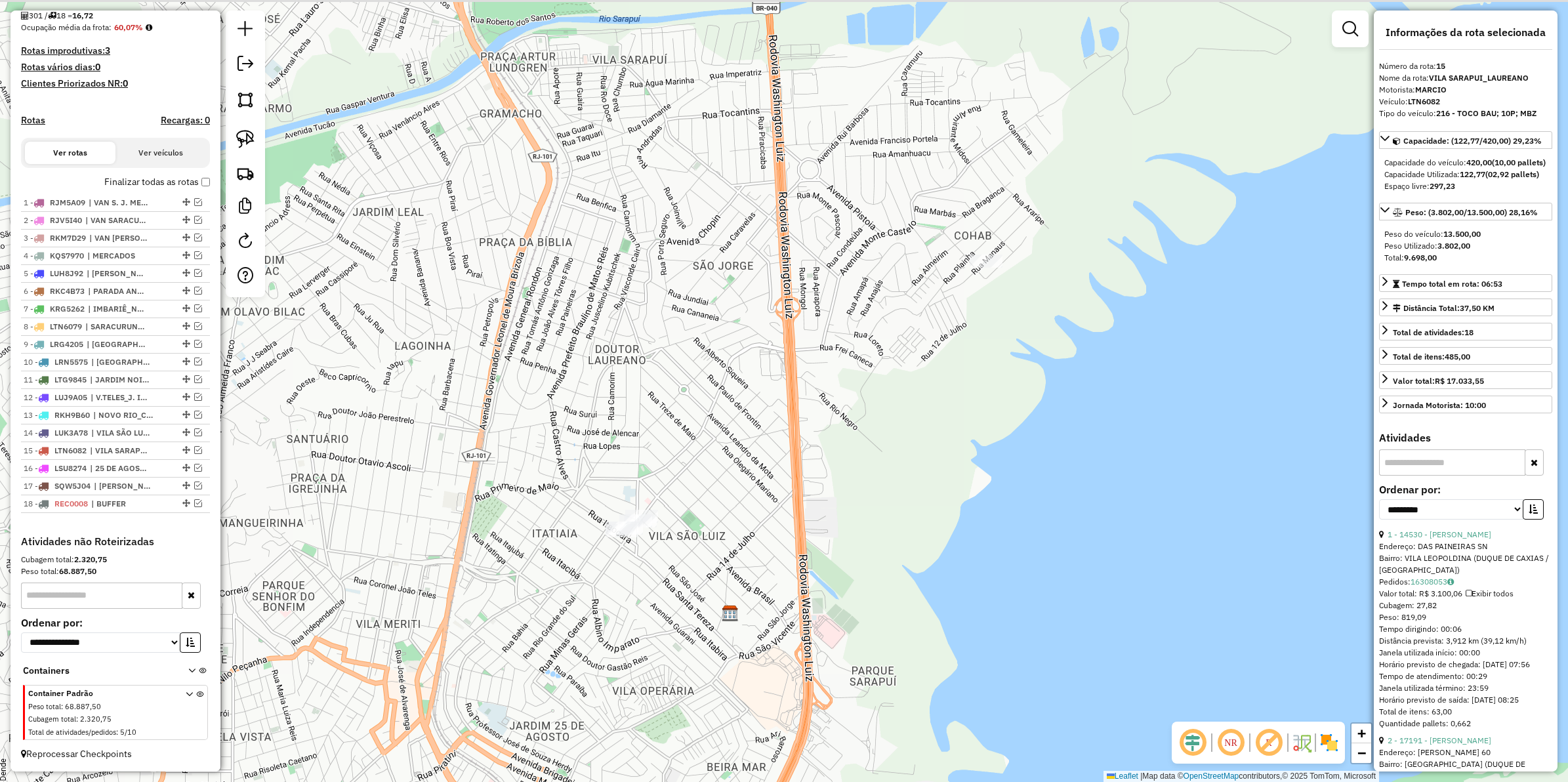
drag, startPoint x: 720, startPoint y: 440, endPoint x: 688, endPoint y: 459, distance: 37.2
click at [688, 459] on div "Janela de atendimento Grade de atendimento Capacidade Transportadoras Veículos …" at bounding box center [784, 391] width 1568 height 782
click at [246, 177] on img at bounding box center [245, 173] width 18 height 18
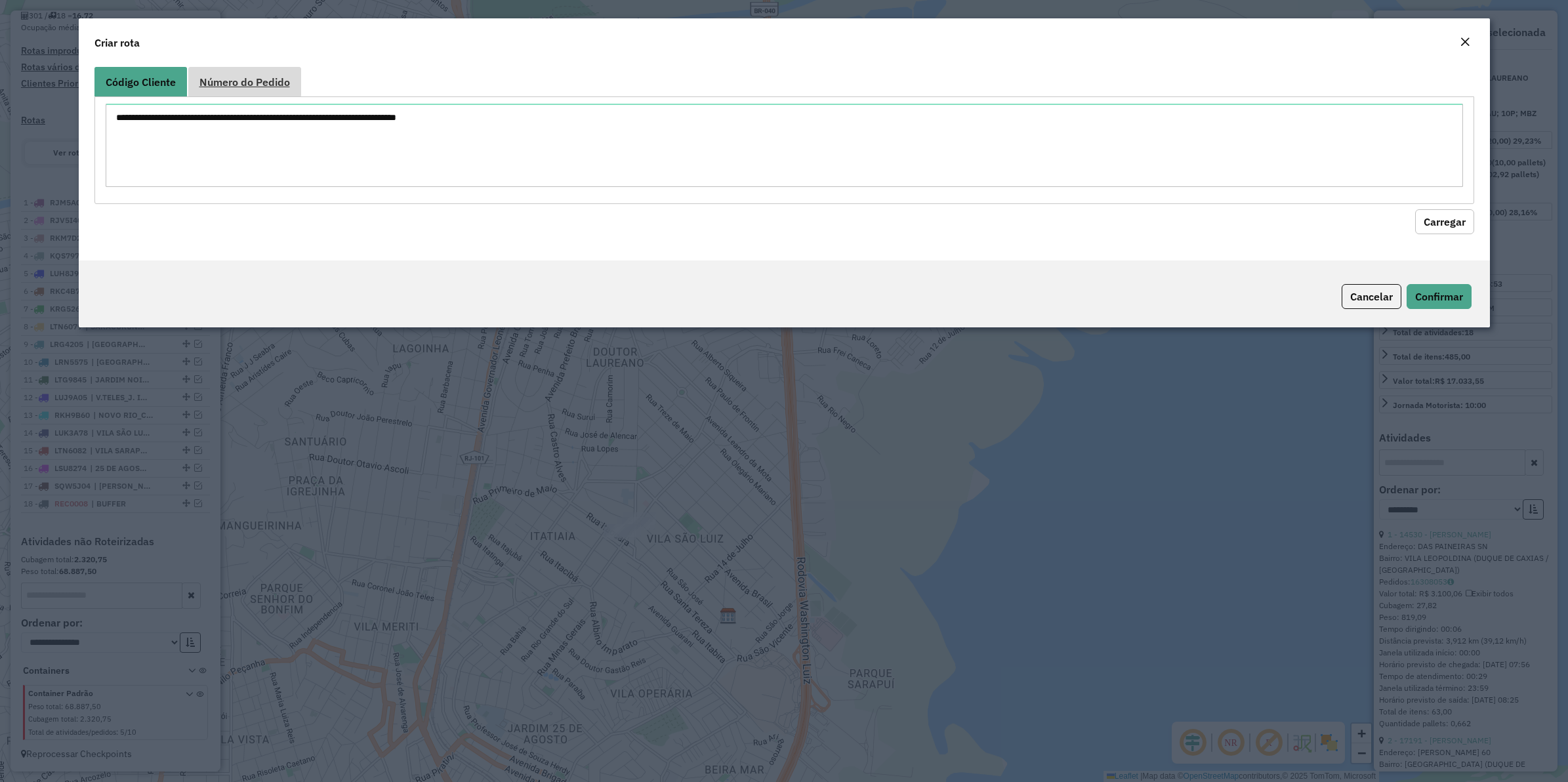
click at [244, 92] on link "Número do Pedido" at bounding box center [245, 82] width 113 height 30
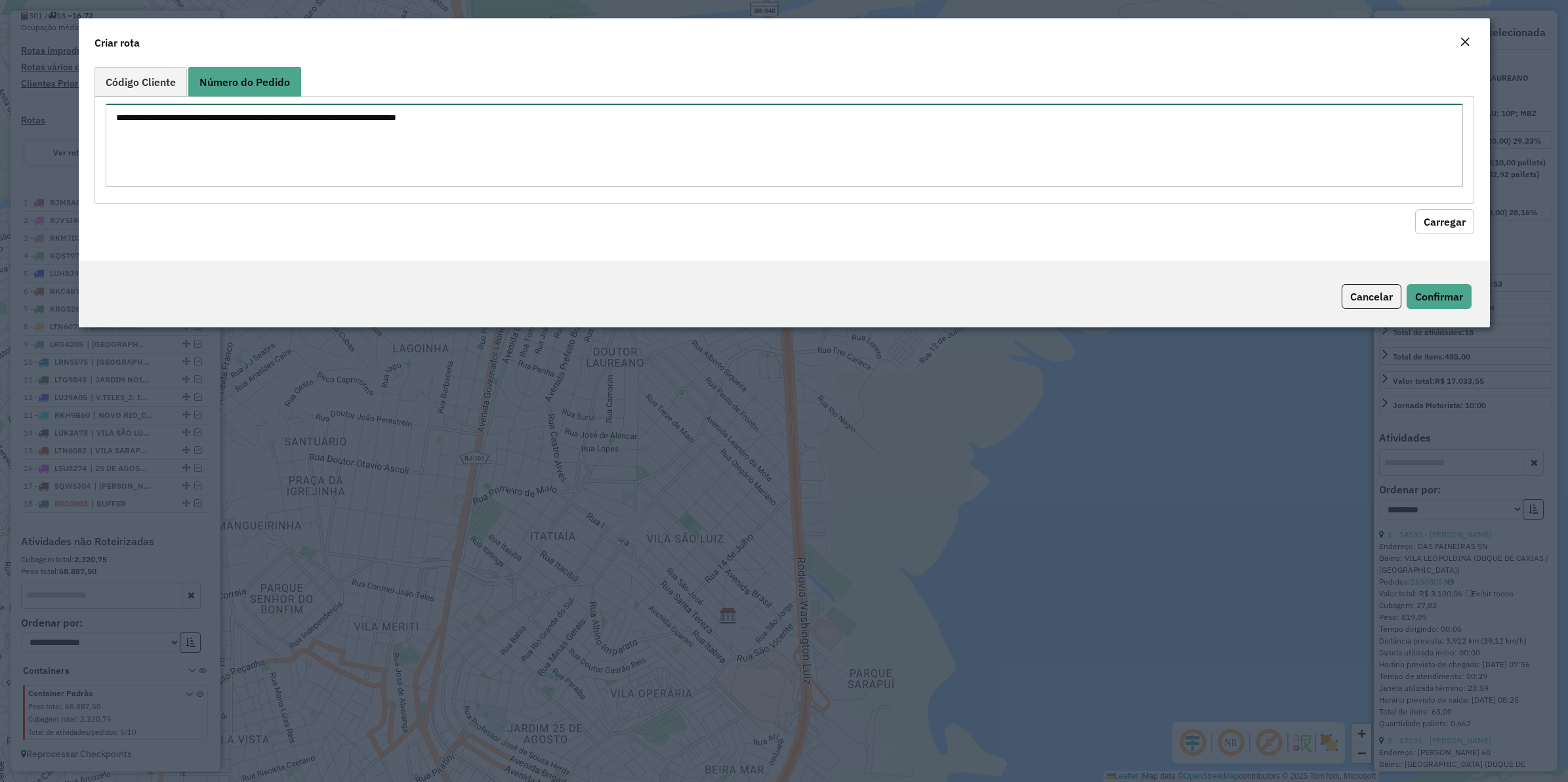
click at [244, 111] on textarea at bounding box center [784, 145] width 1358 height 83
paste textarea "******"
type textarea "******"
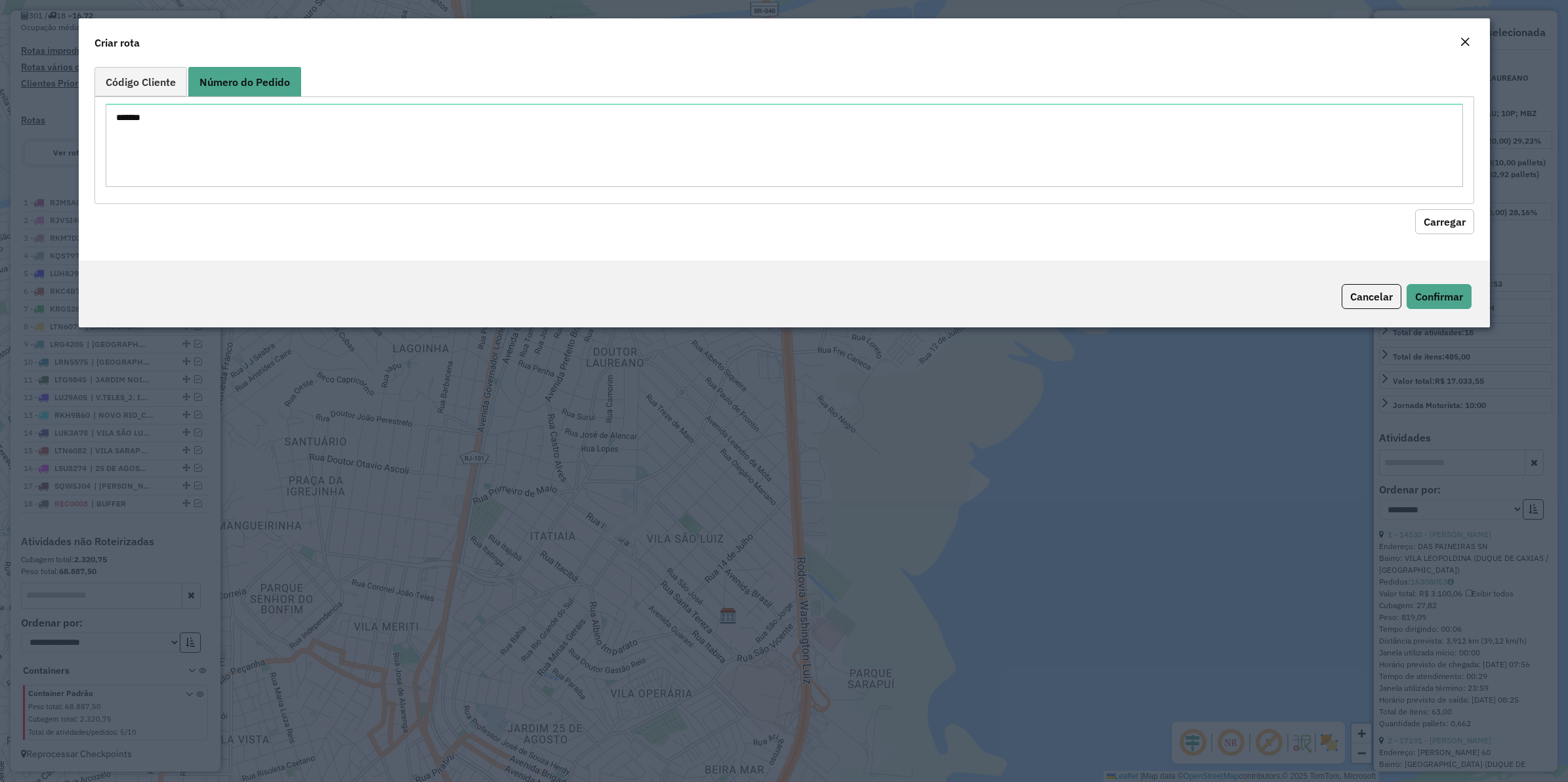
click at [1471, 210] on button "Carregar" at bounding box center [1444, 222] width 59 height 25
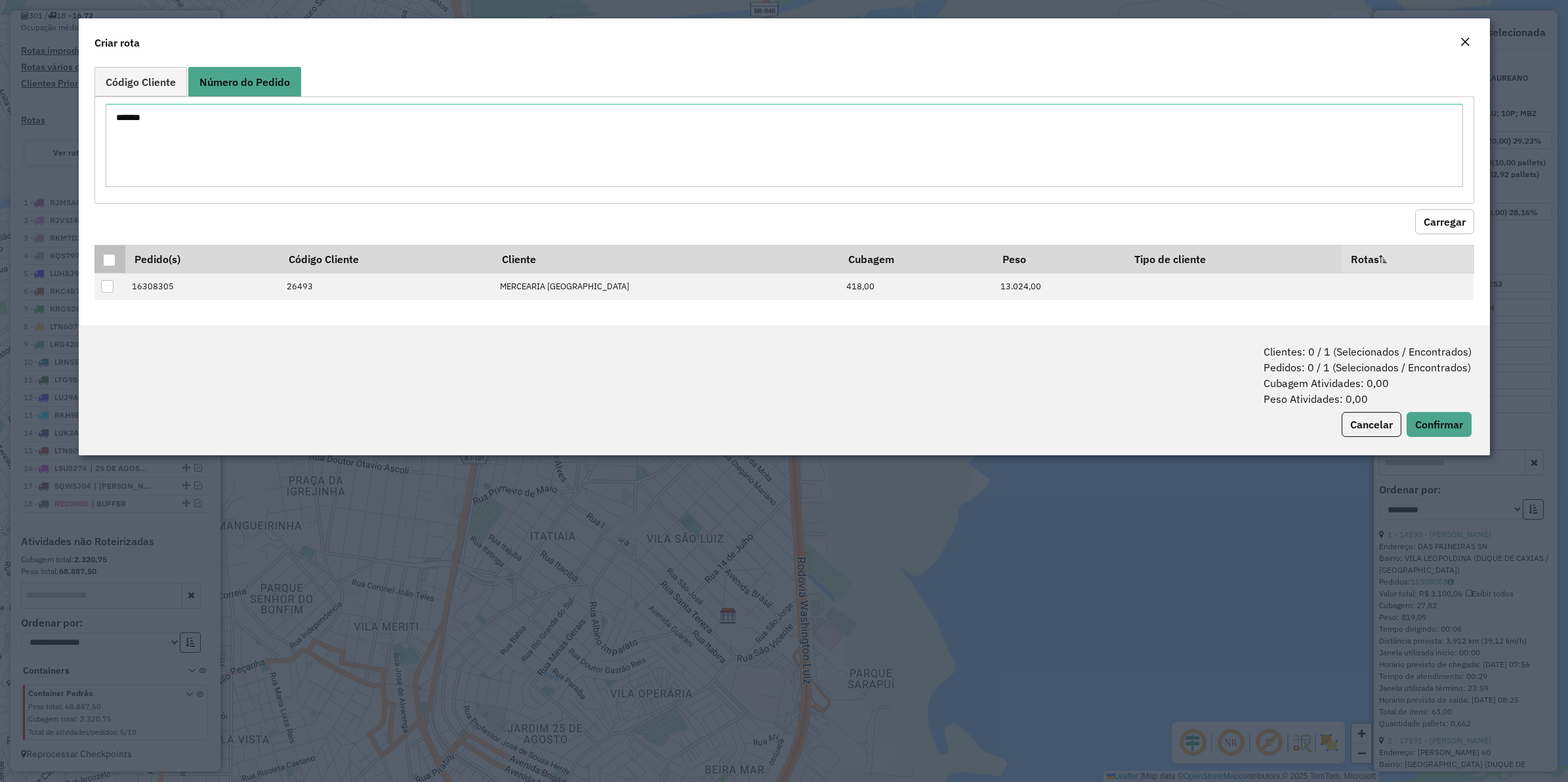
click at [114, 256] on div at bounding box center [110, 260] width 12 height 12
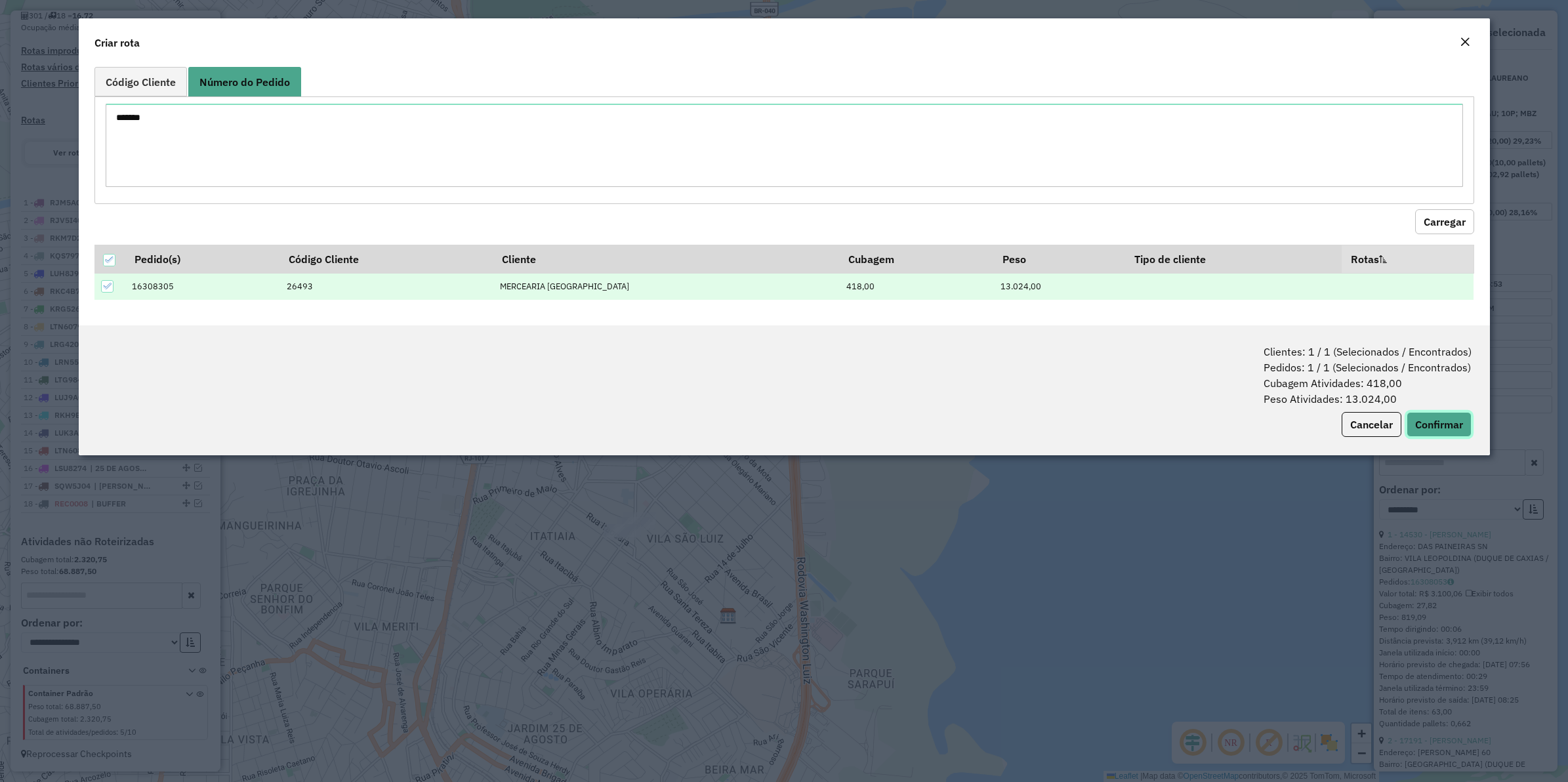
click at [1435, 423] on button "Confirmar" at bounding box center [1439, 424] width 65 height 25
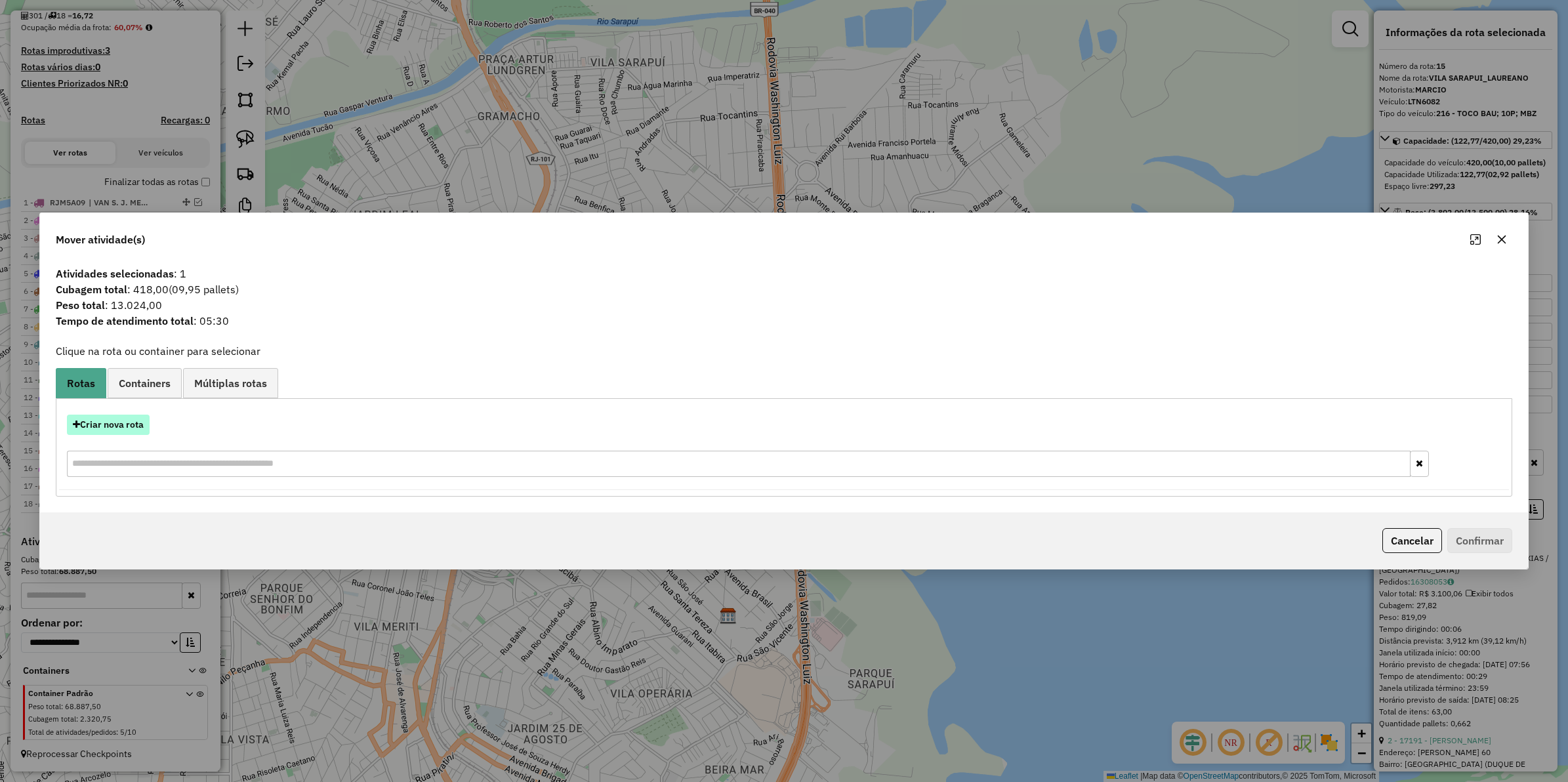
click at [129, 422] on button "Criar nova rota" at bounding box center [108, 424] width 82 height 20
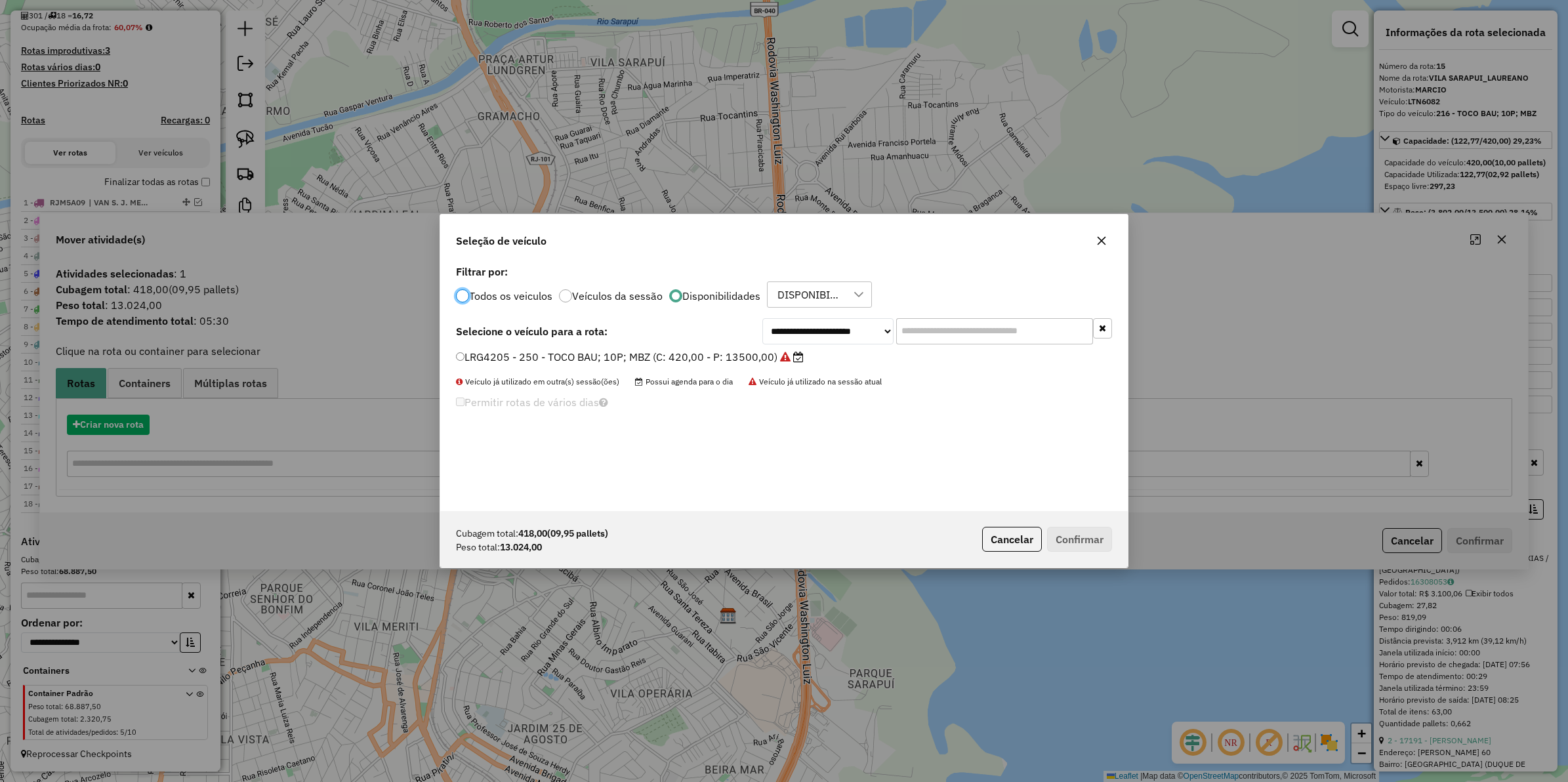
scroll to position [6, 4]
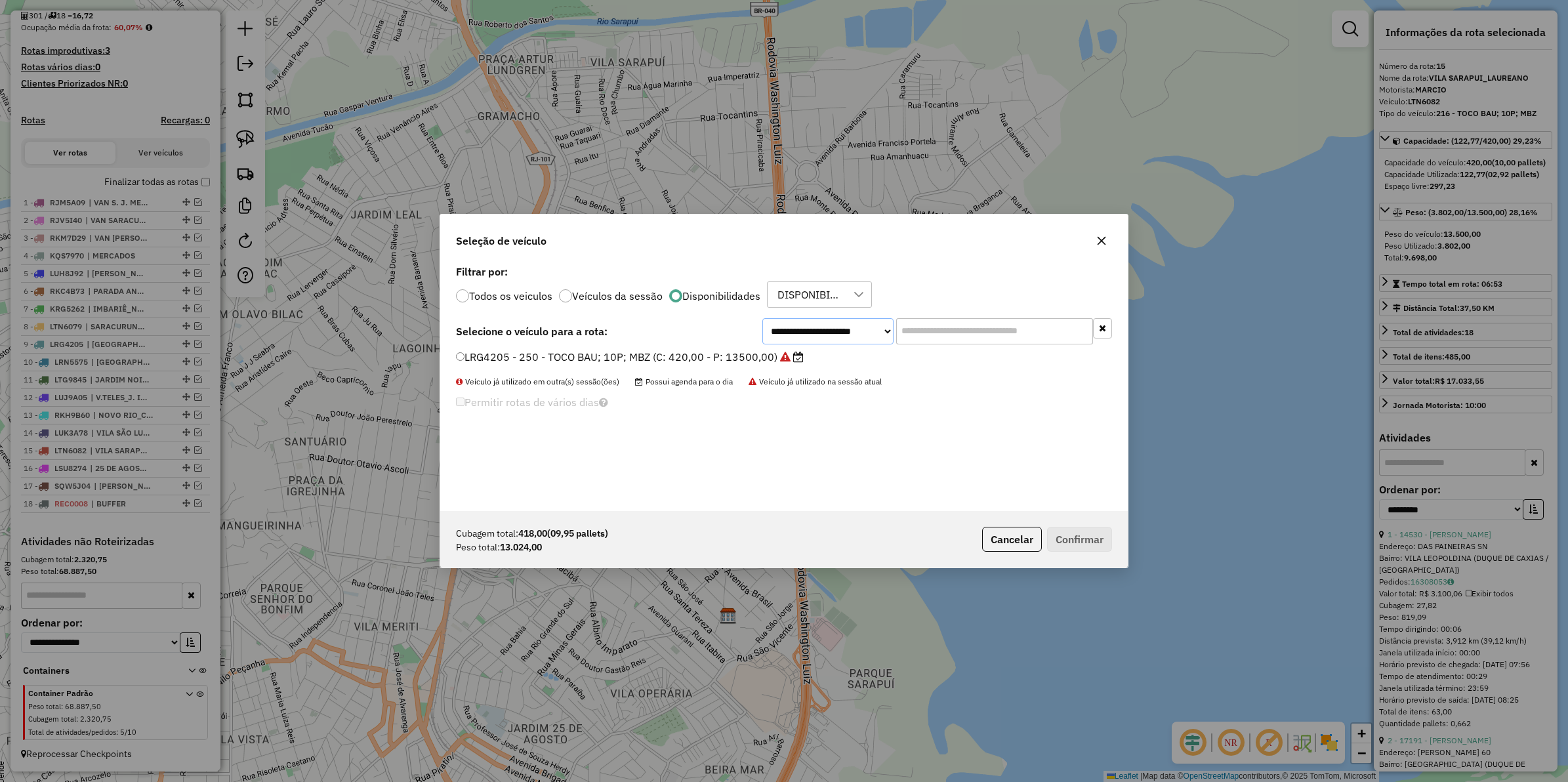
click at [832, 338] on select "**********" at bounding box center [828, 331] width 131 height 26
select select "********"
click at [763, 318] on select "**********" at bounding box center [828, 331] width 131 height 26
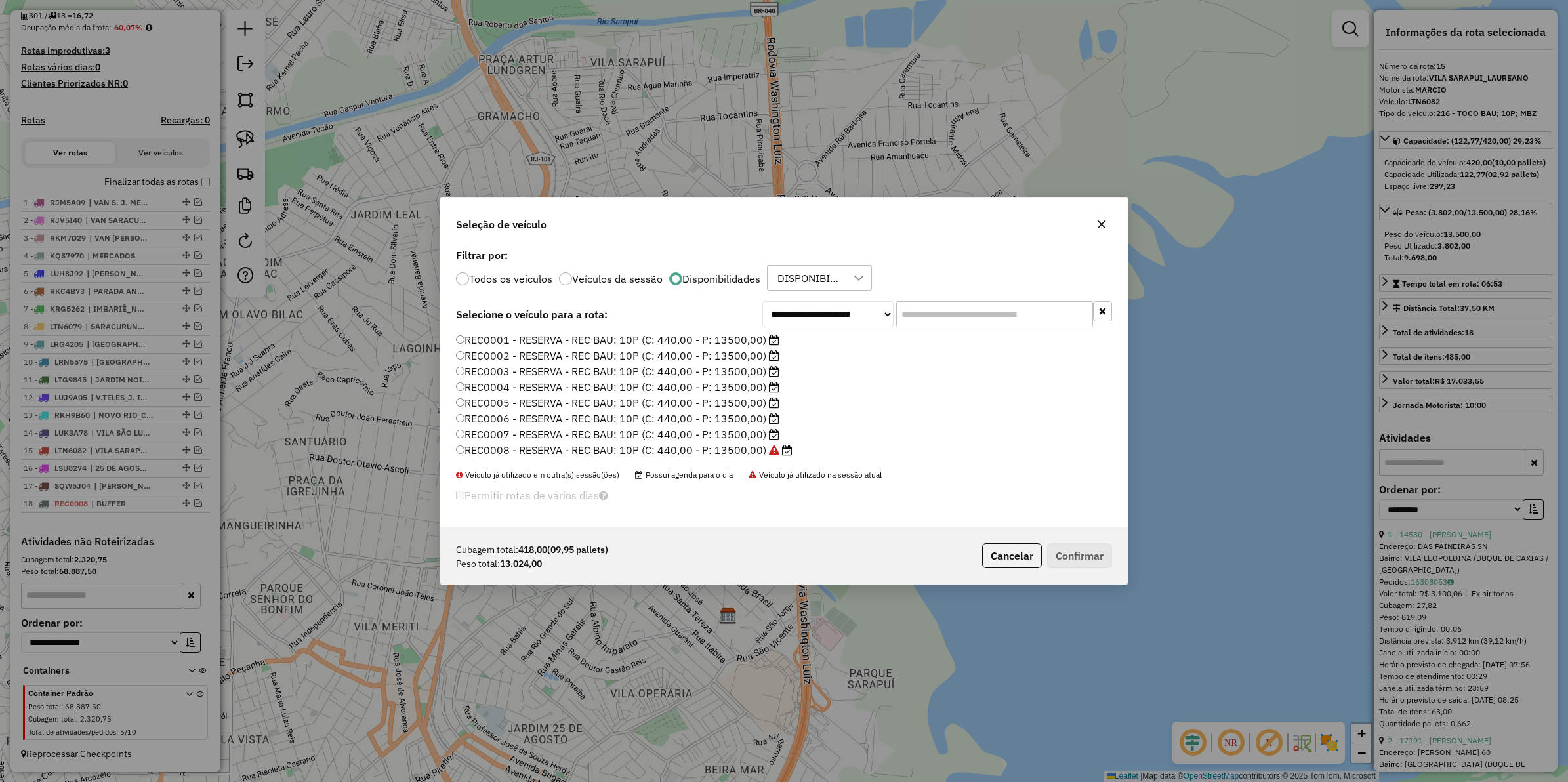
click at [506, 355] on label "REC0002 - RESERVA - REC BAU: 10P (C: 440,00 - P: 13500,00)" at bounding box center [617, 356] width 323 height 16
click at [1093, 558] on button "Confirmar" at bounding box center [1080, 556] width 65 height 25
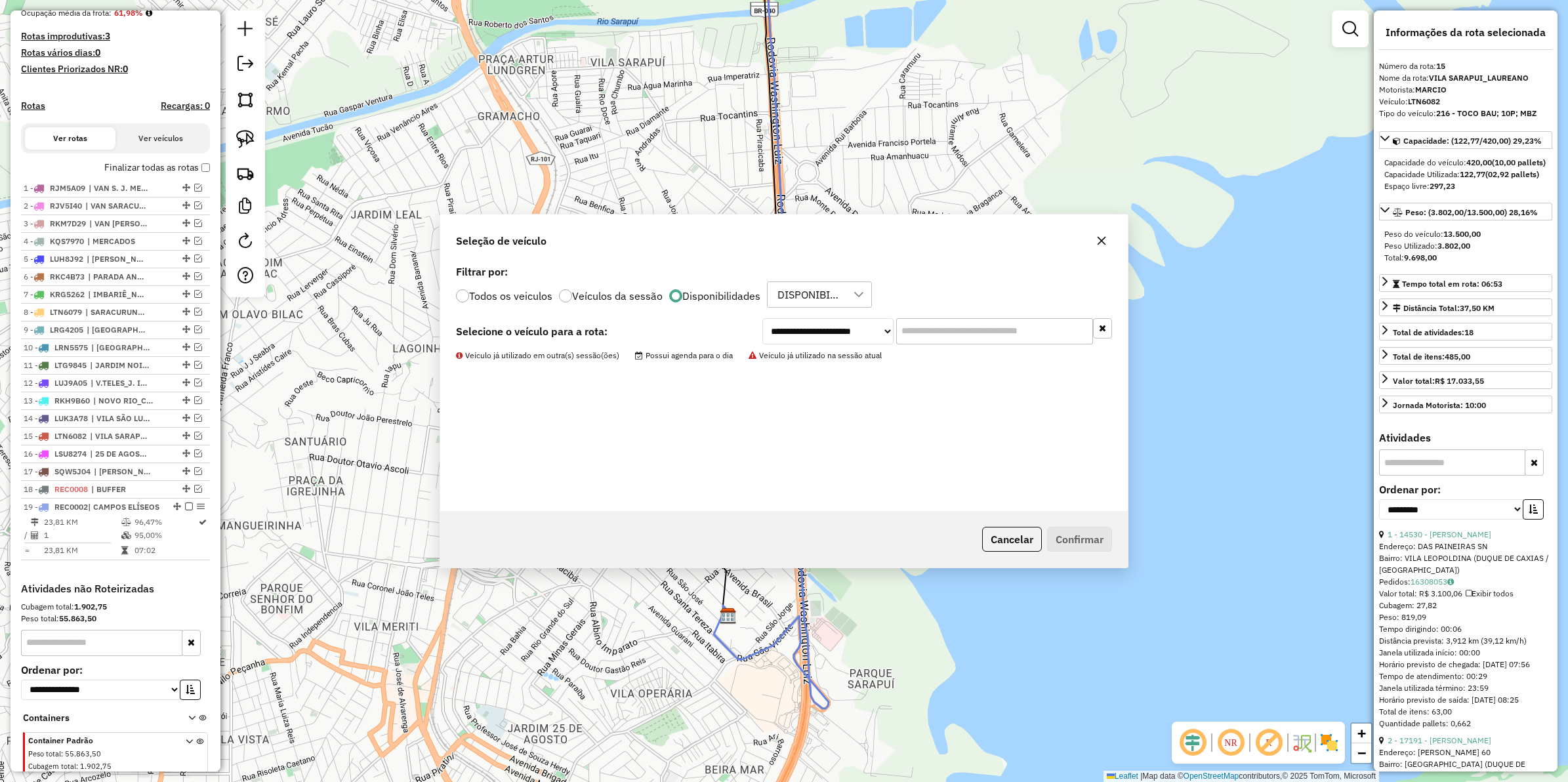
scroll to position [401, 0]
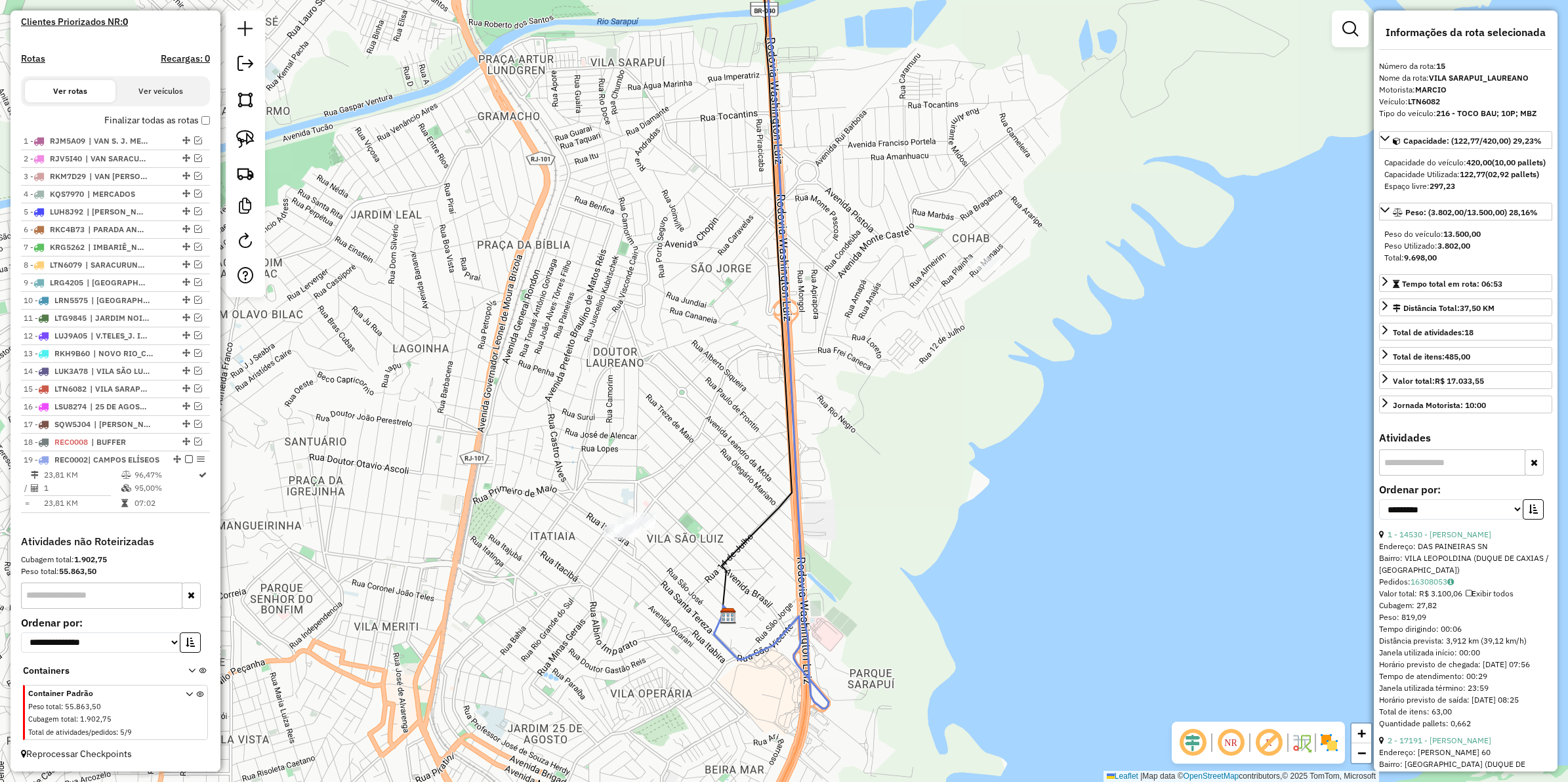
click at [750, 655] on icon at bounding box center [771, 316] width 115 height 787
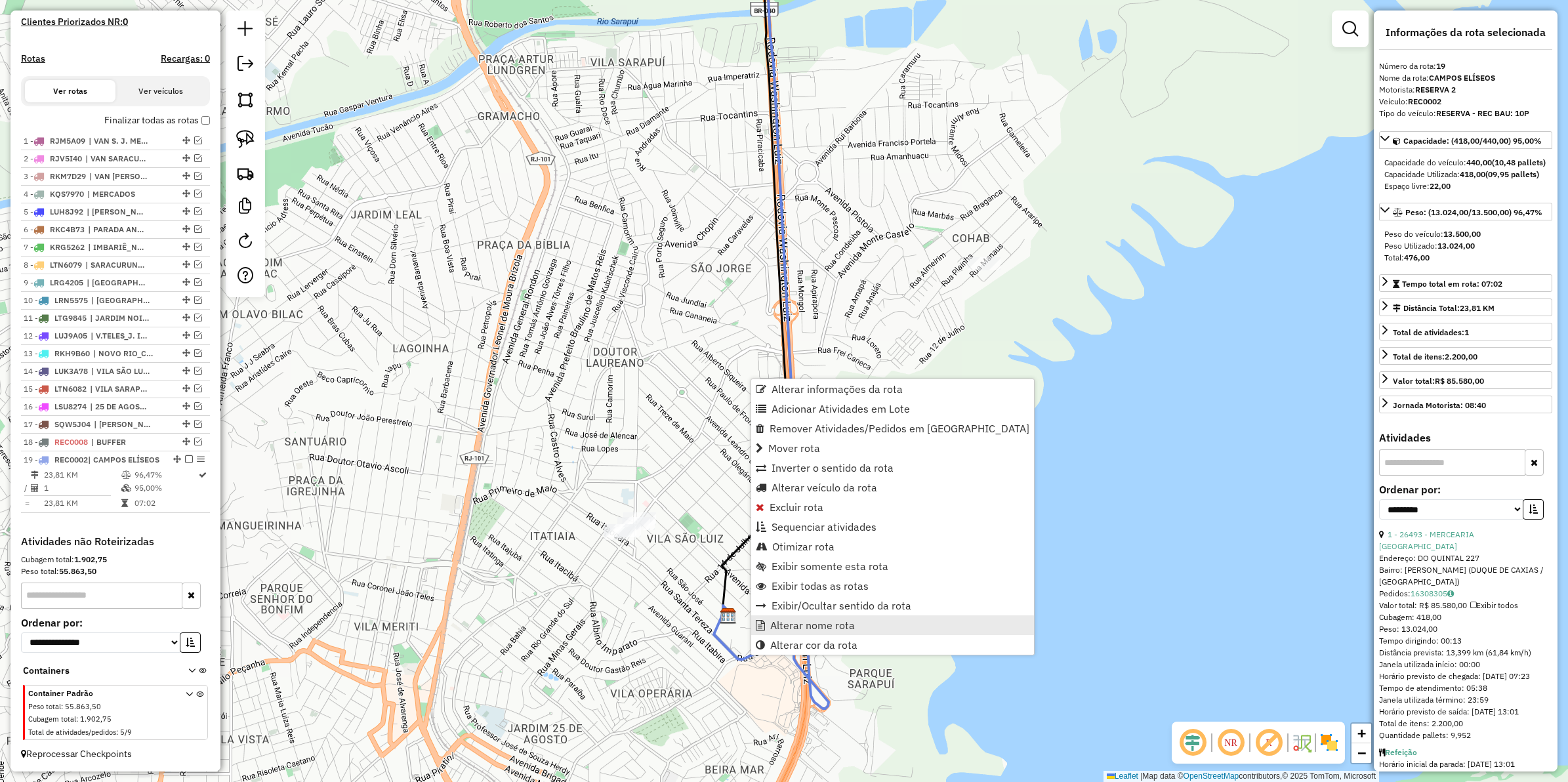
click at [774, 622] on span "Alterar nome rota" at bounding box center [812, 625] width 85 height 11
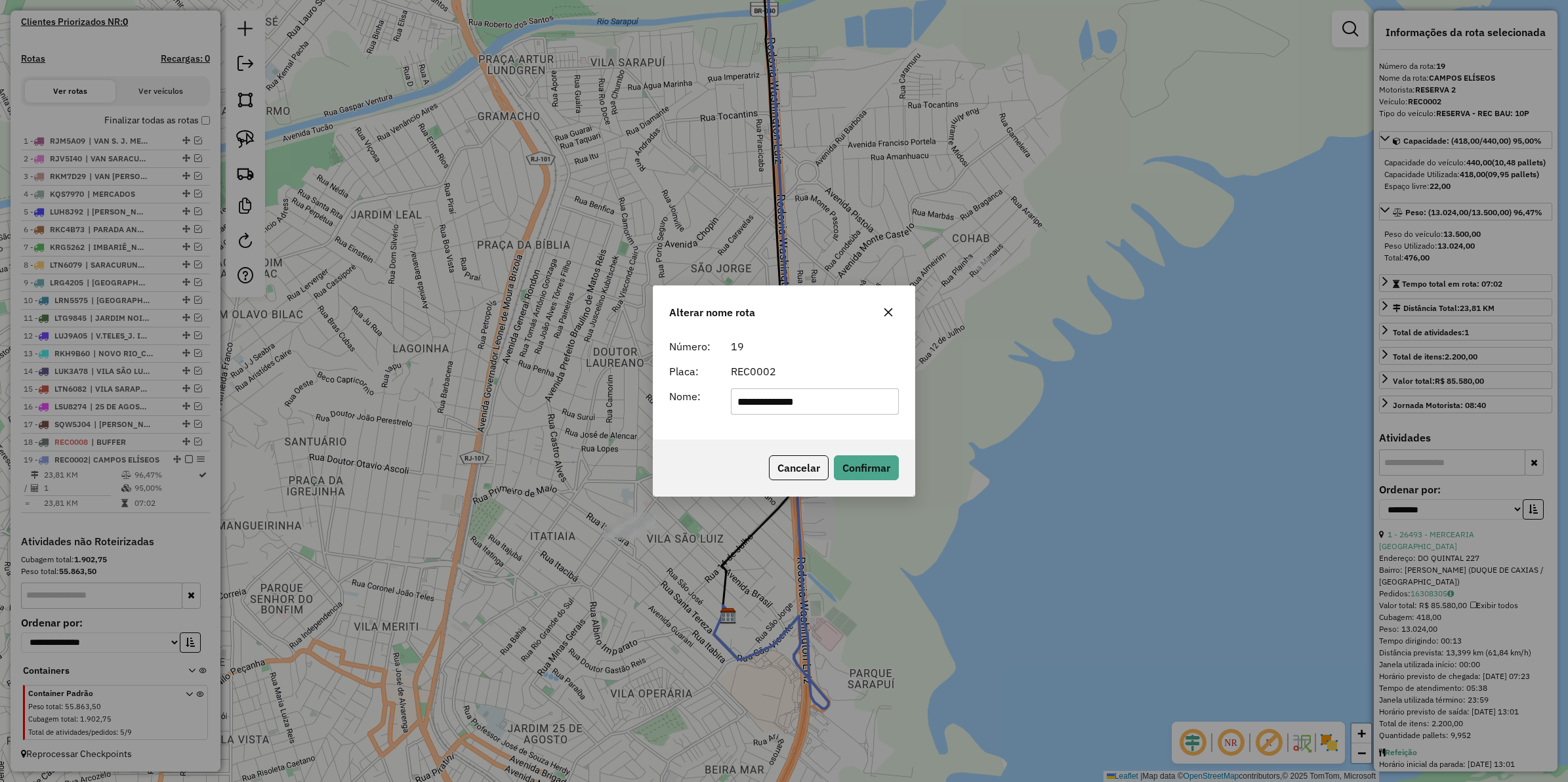
drag, startPoint x: 839, startPoint y: 402, endPoint x: 700, endPoint y: 397, distance: 139.1
click at [700, 397] on div "**********" at bounding box center [784, 402] width 245 height 26
type input "********"
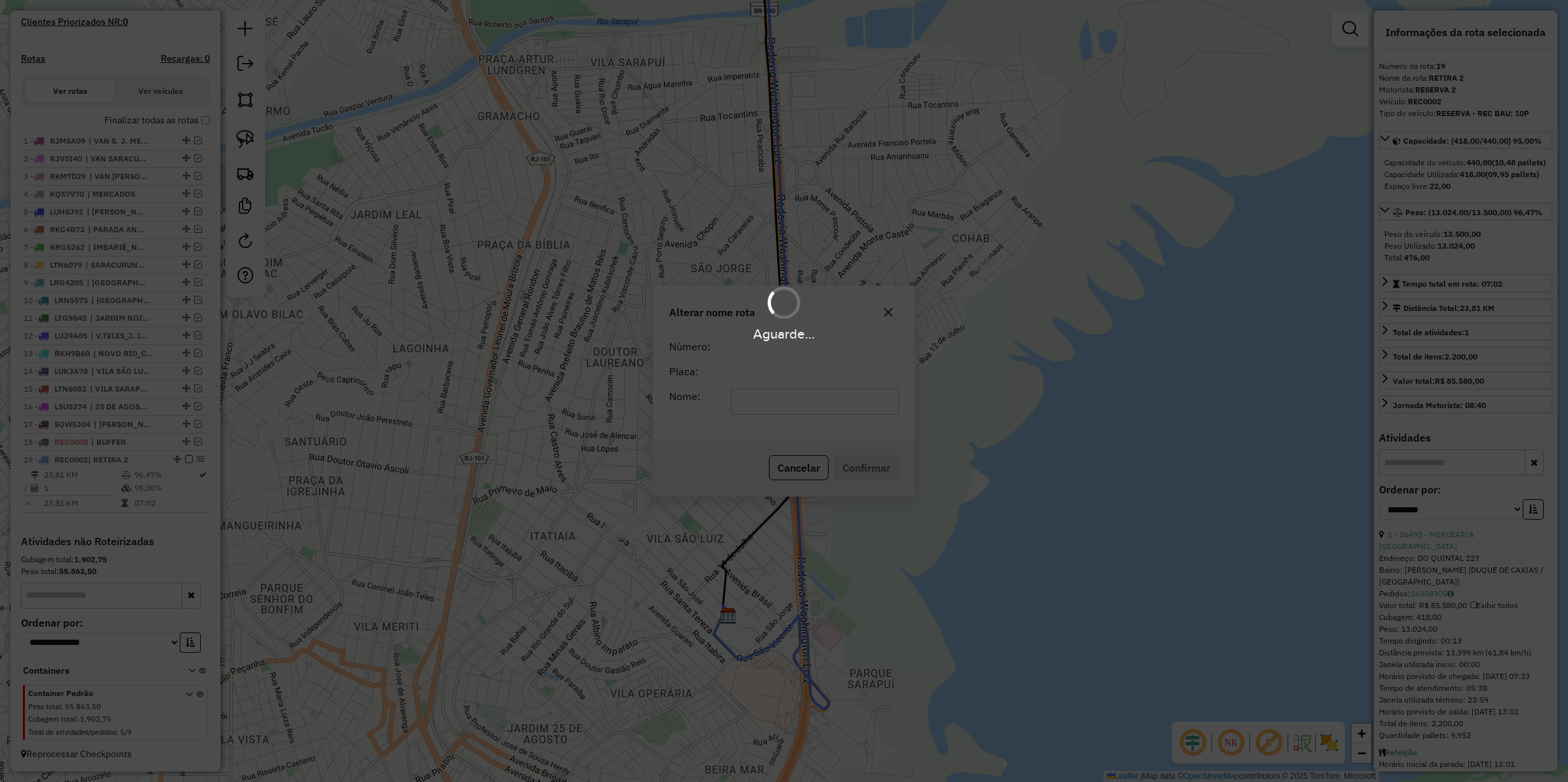
scroll to position [388, 0]
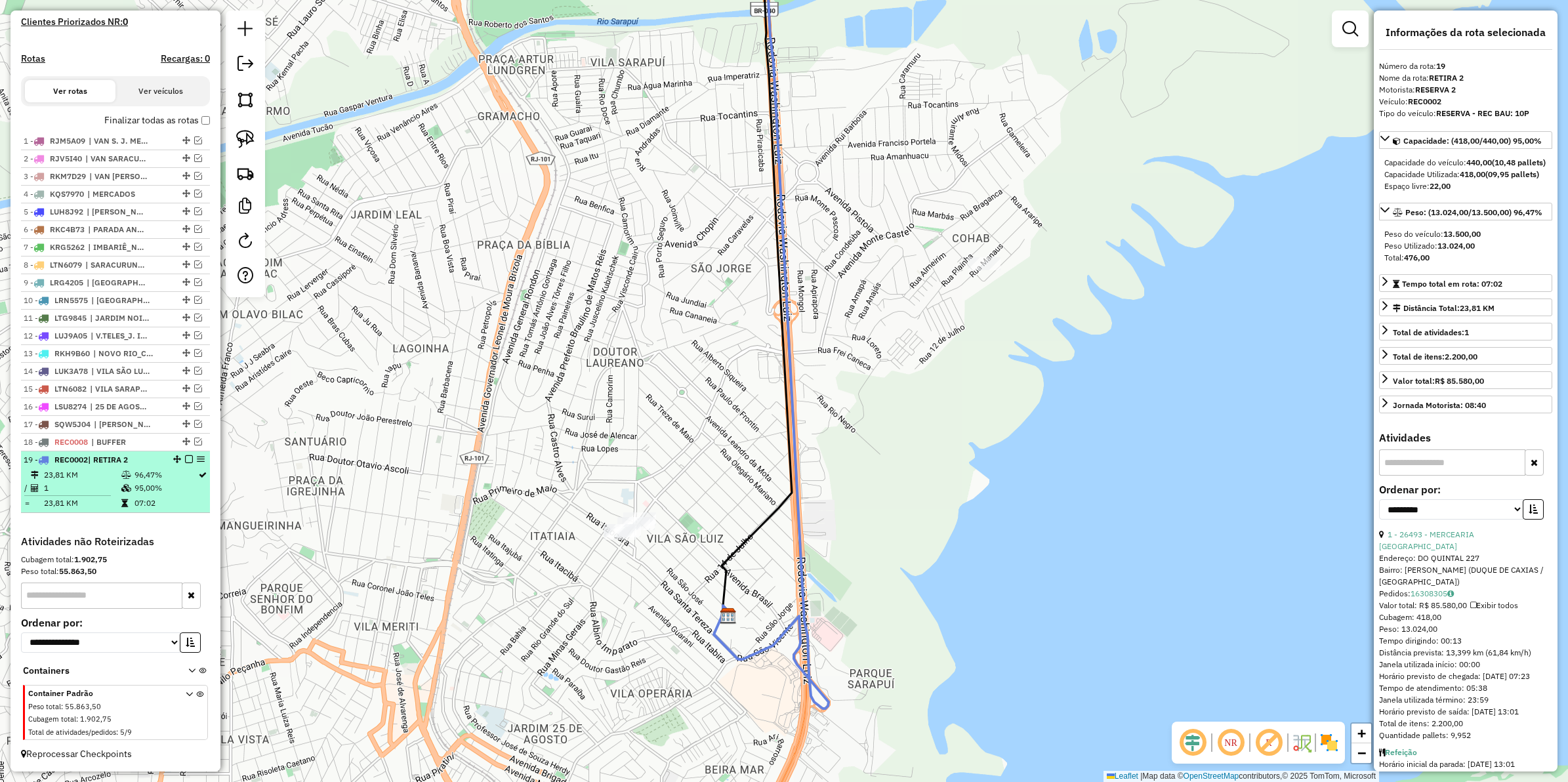
click at [187, 458] on em at bounding box center [188, 459] width 8 height 8
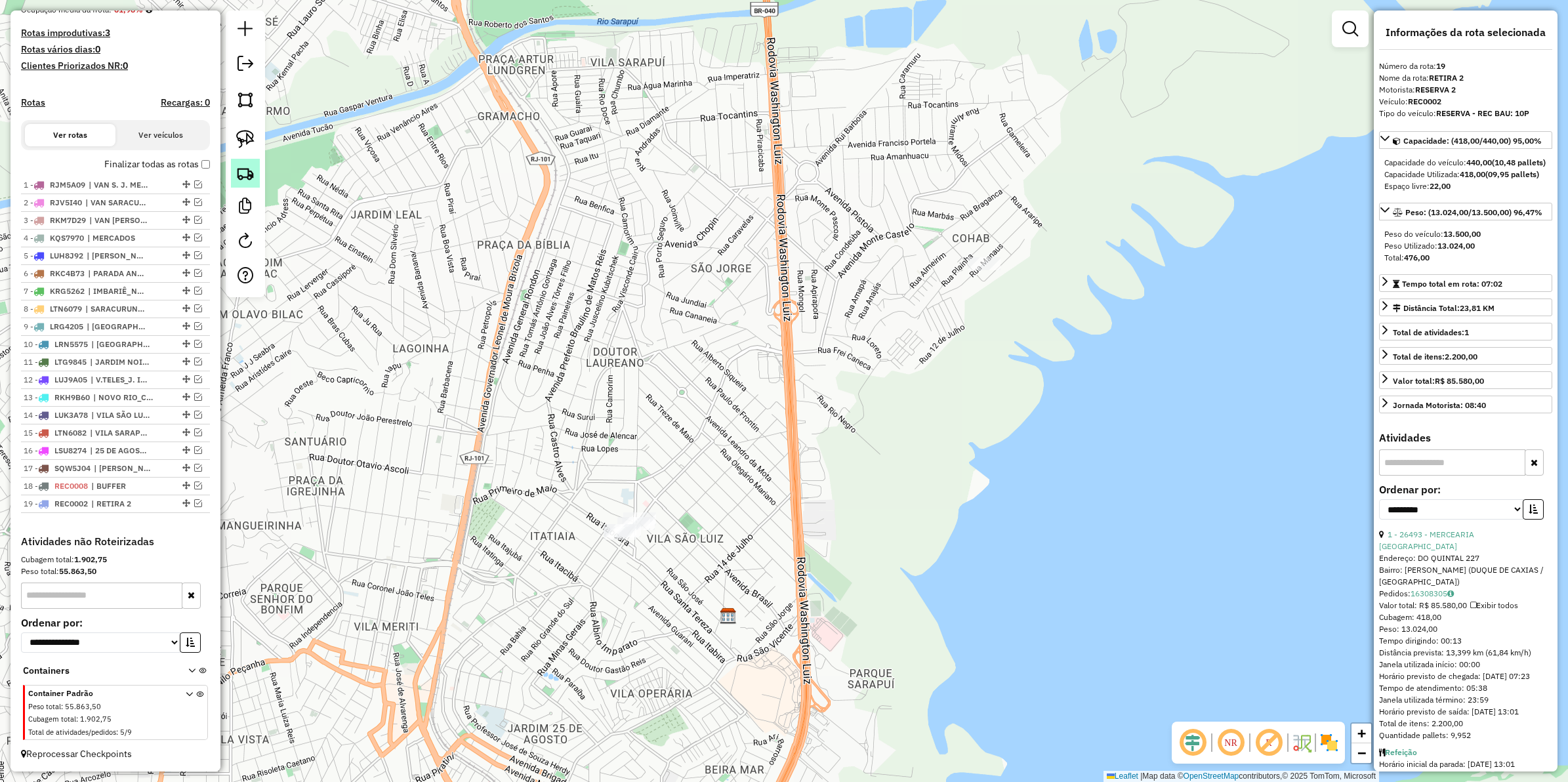
click at [246, 167] on img at bounding box center [245, 173] width 18 height 18
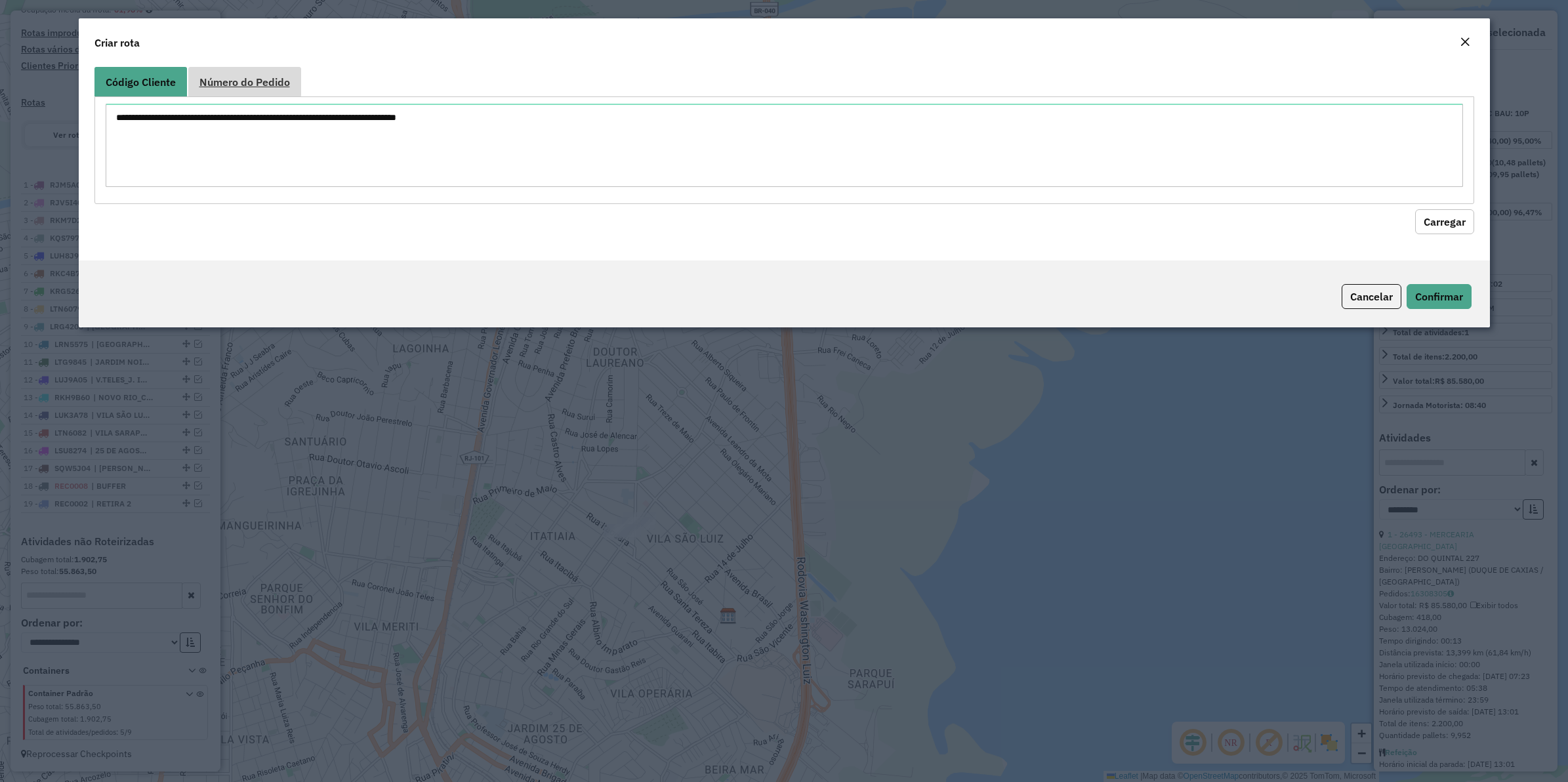
click at [265, 86] on span "Número do Pedido" at bounding box center [245, 82] width 90 height 11
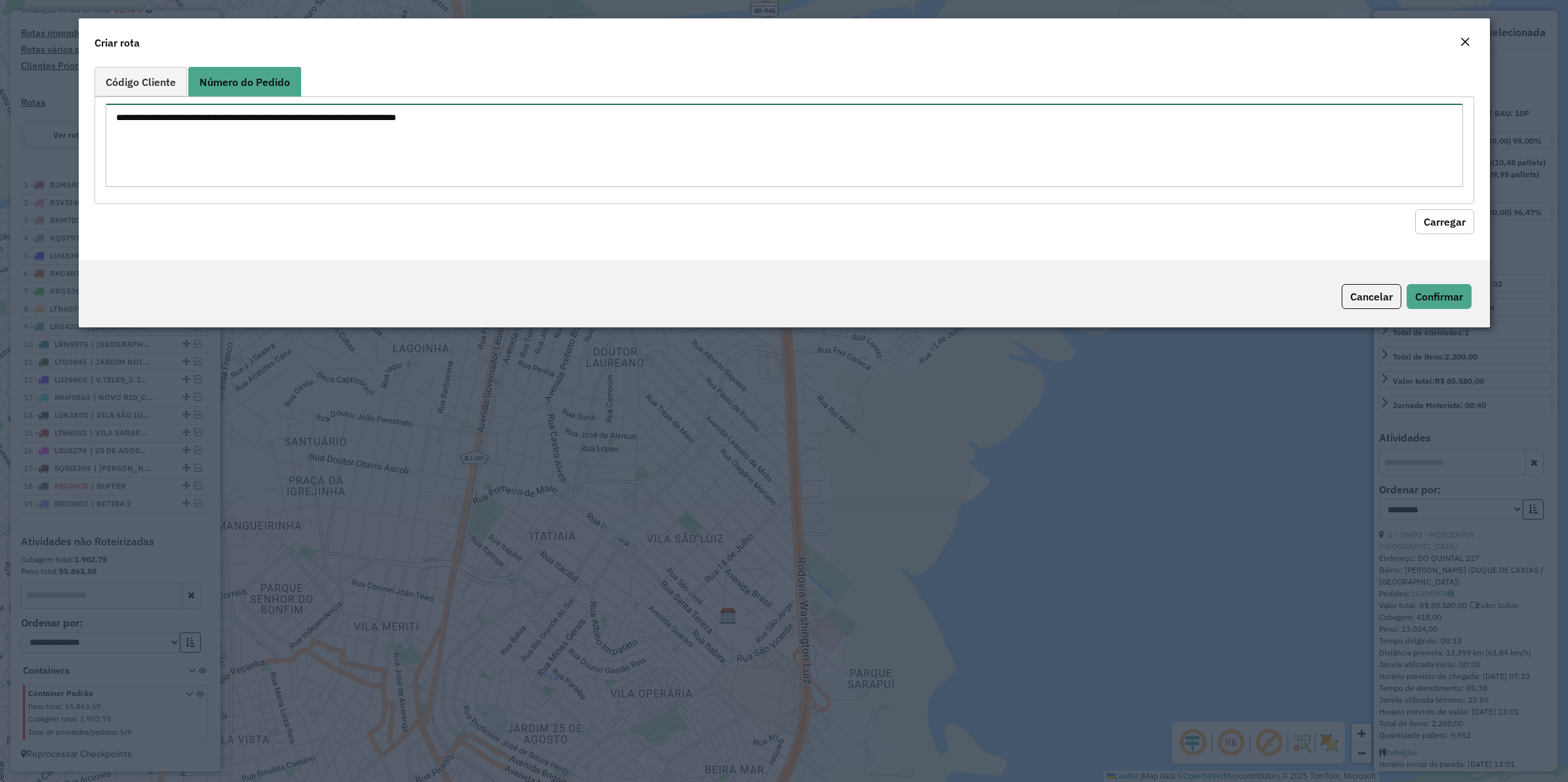
click at [263, 115] on textarea at bounding box center [784, 145] width 1358 height 83
paste textarea "******"
type textarea "******"
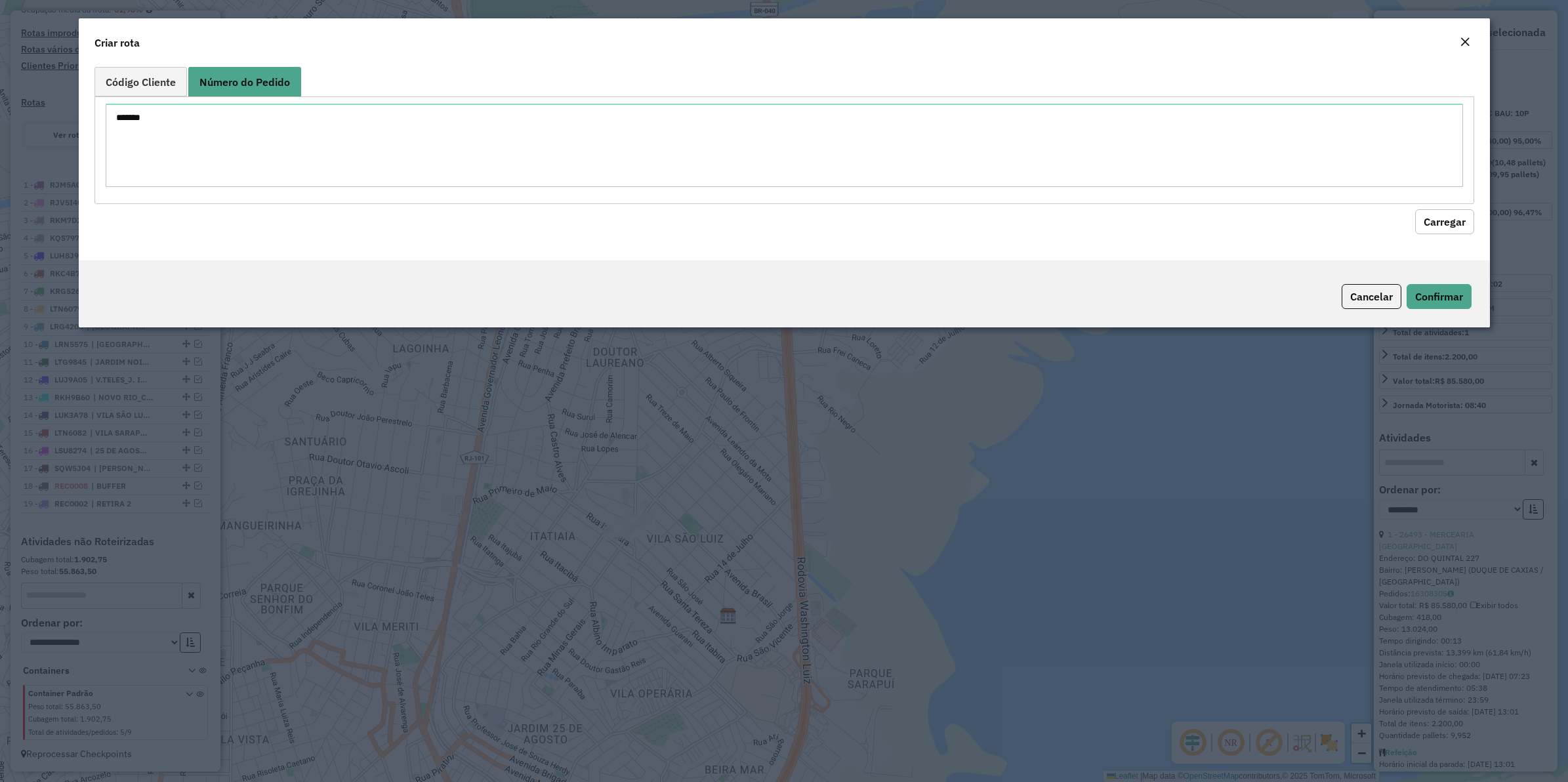
click at [1421, 226] on button "Carregar" at bounding box center [1444, 222] width 59 height 25
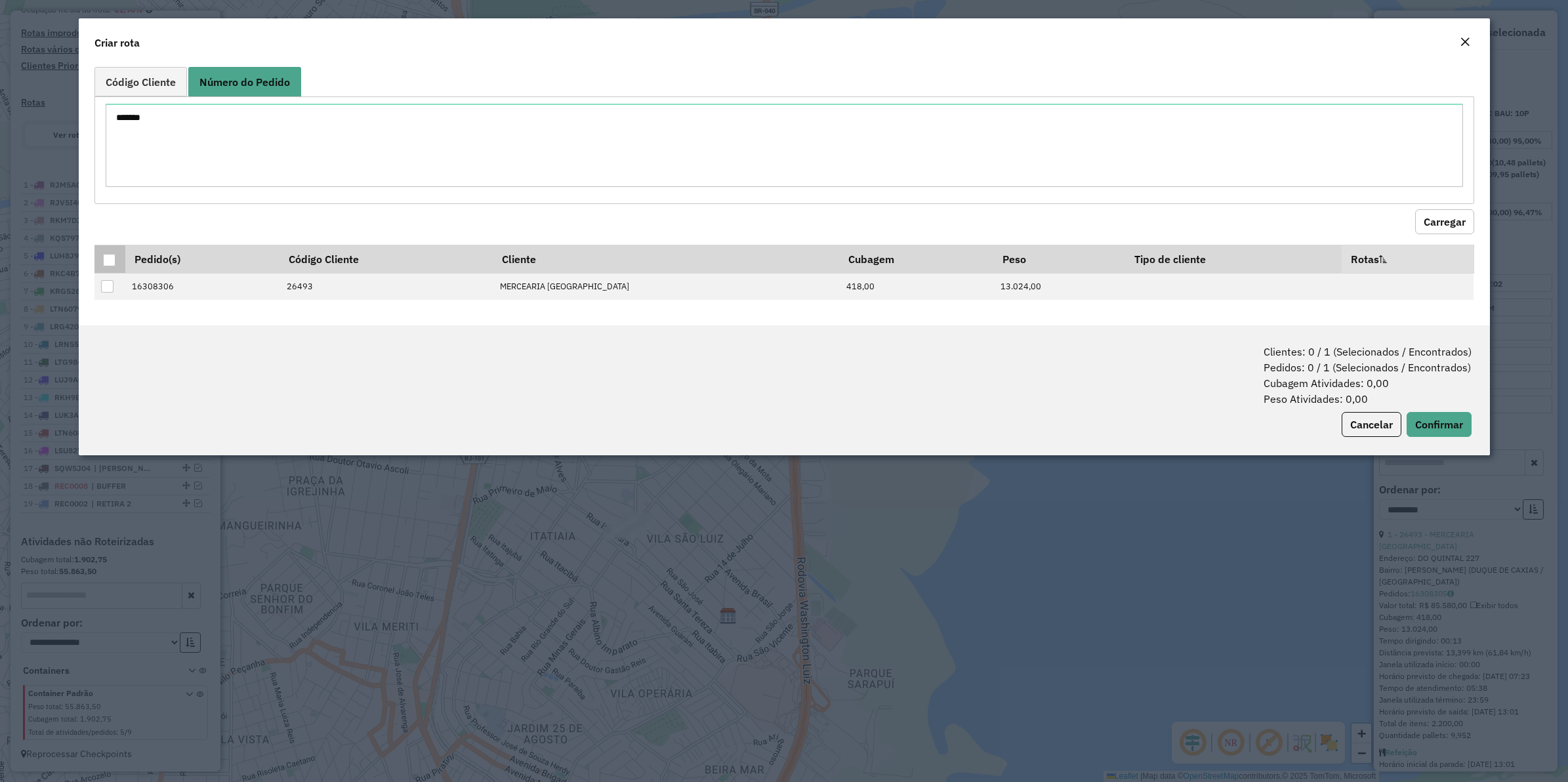
click at [103, 259] on div at bounding box center [110, 260] width 12 height 12
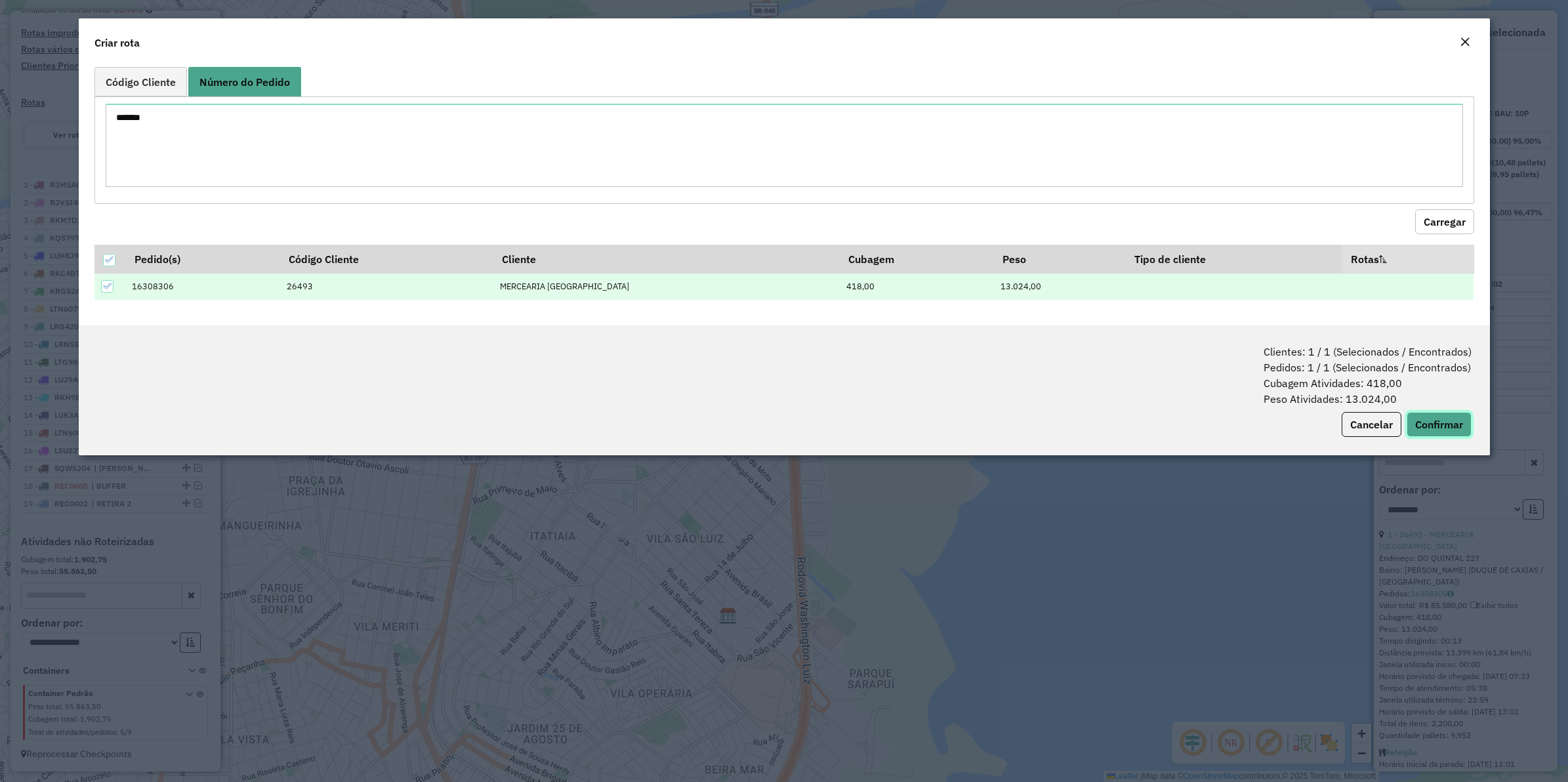
click at [1421, 415] on button "Confirmar" at bounding box center [1439, 424] width 65 height 25
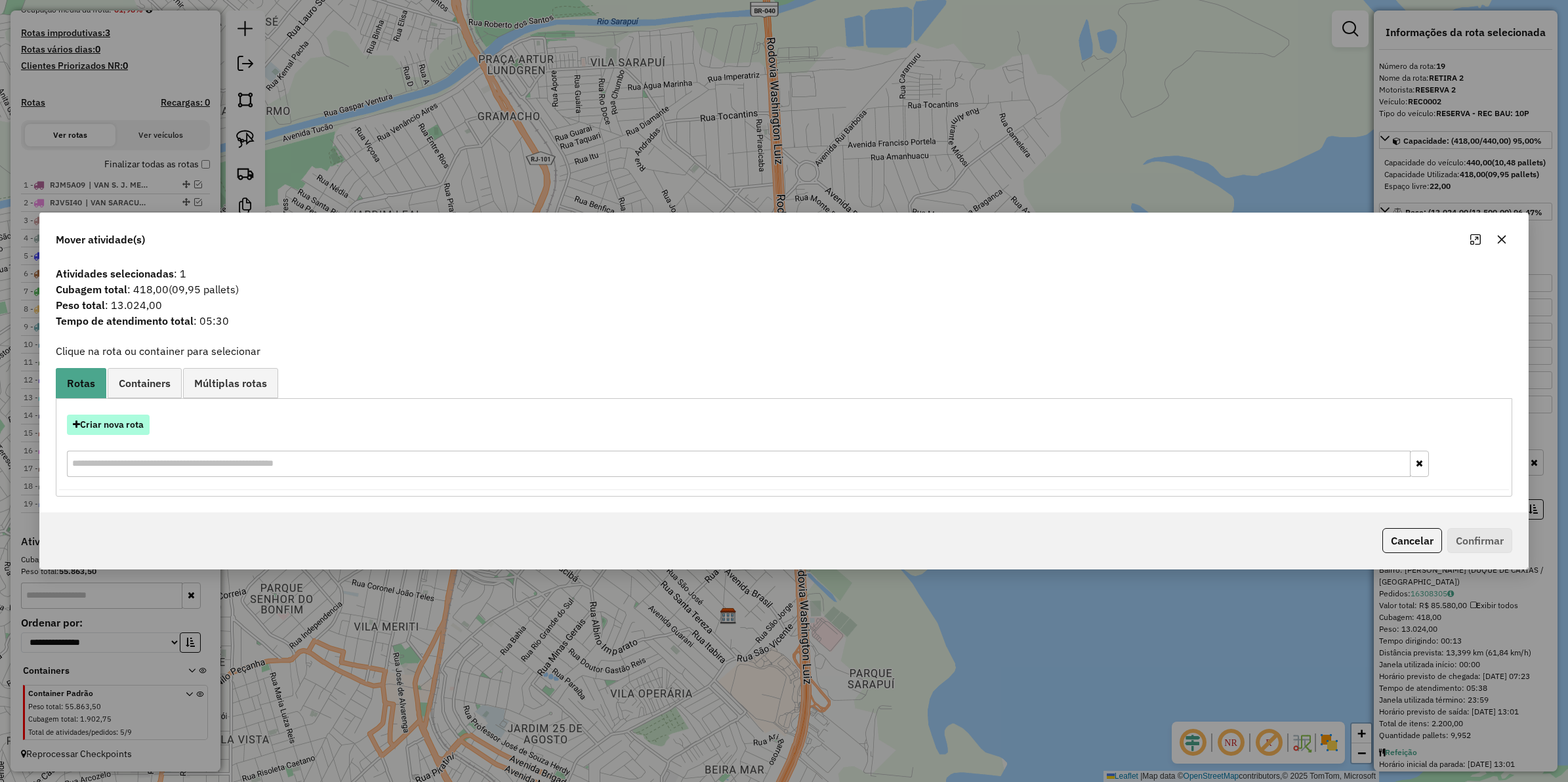
click at [119, 427] on button "Criar nova rota" at bounding box center [108, 424] width 82 height 20
select select "********"
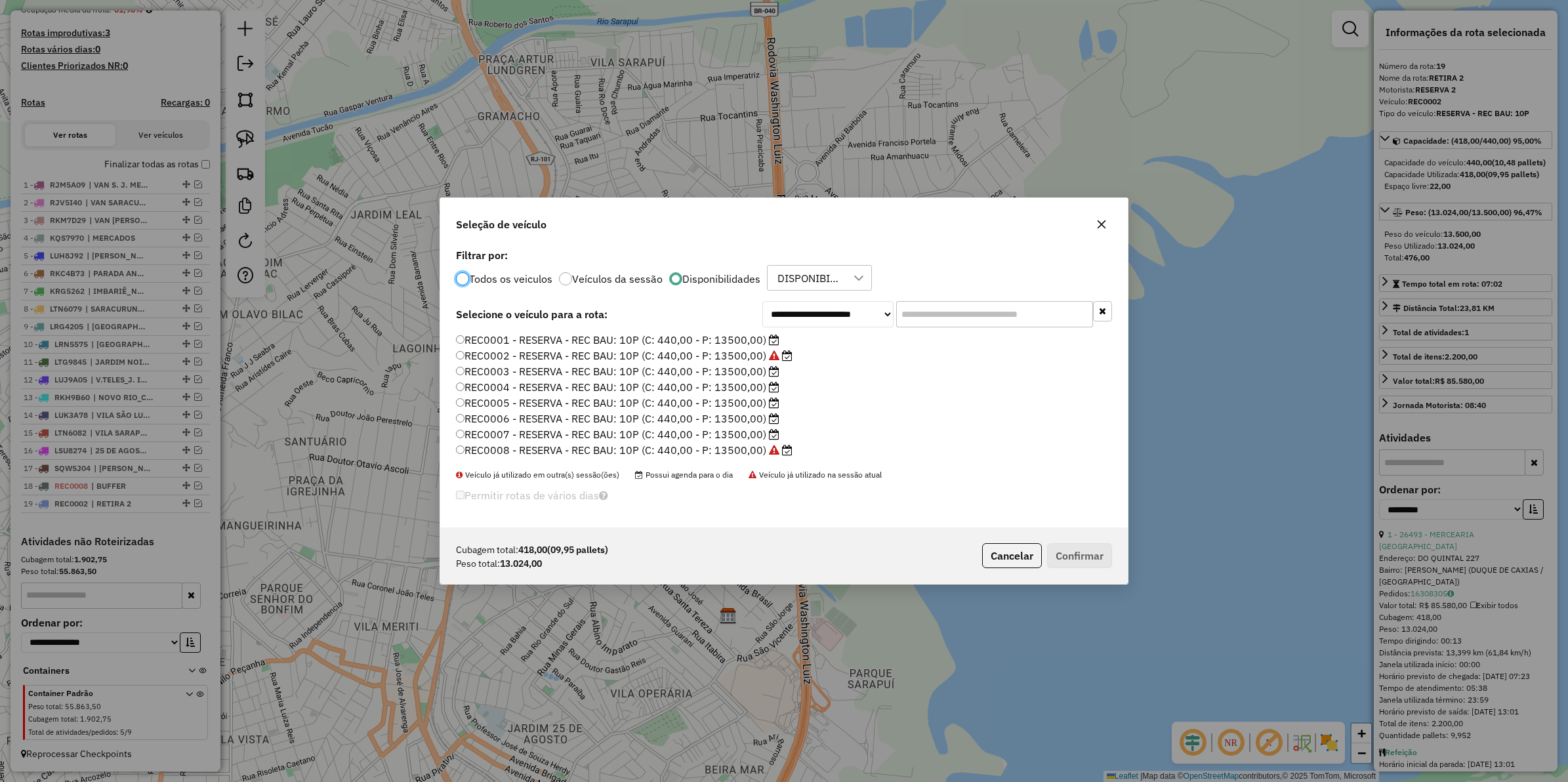
scroll to position [6, 4]
click at [542, 367] on label "REC0003 - RESERVA - REC BAU: 10P (C: 440,00 - P: 13500,00)" at bounding box center [617, 372] width 323 height 16
click at [1077, 558] on button "Confirmar" at bounding box center [1080, 556] width 65 height 25
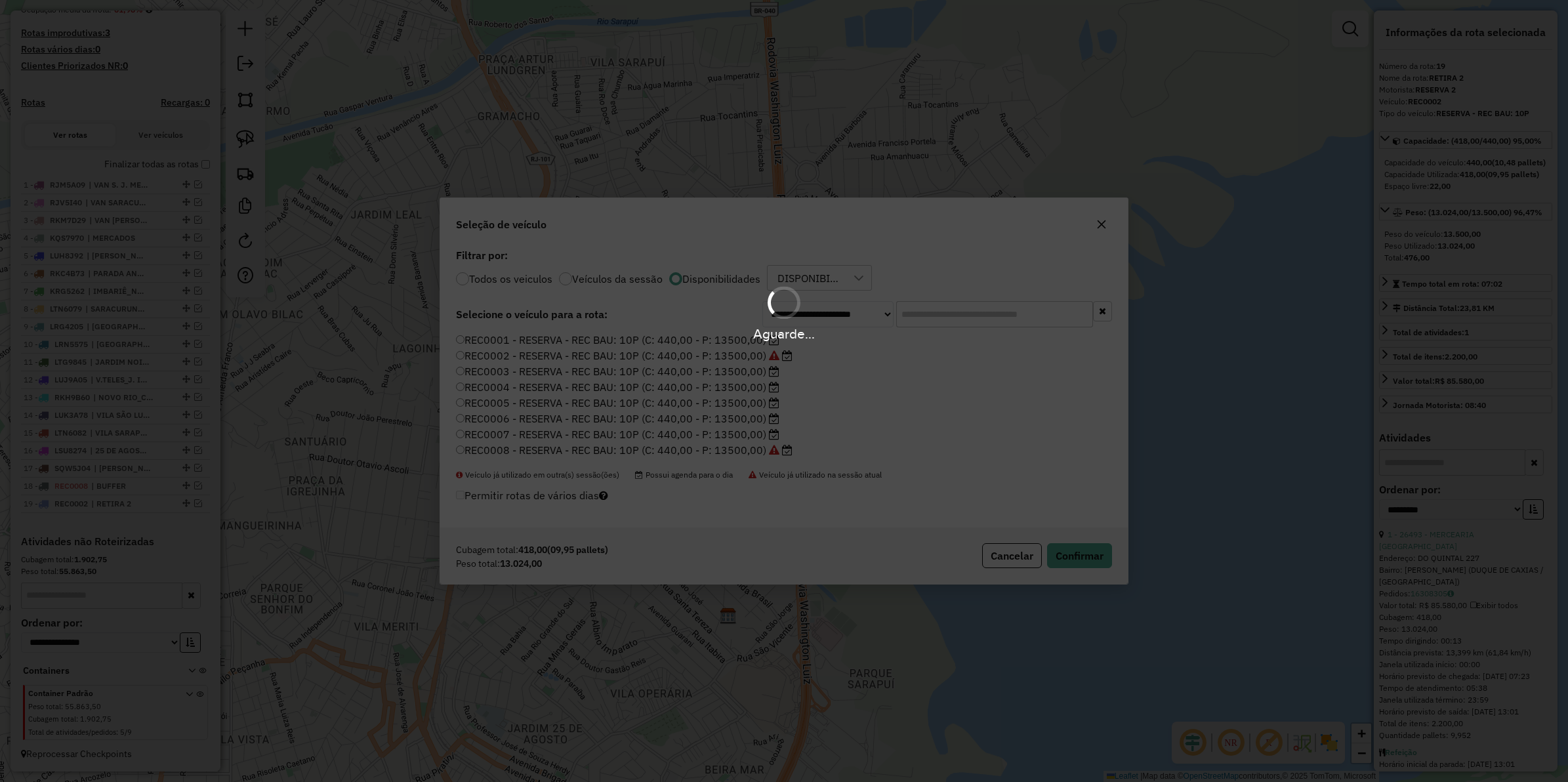
scroll to position [418, 0]
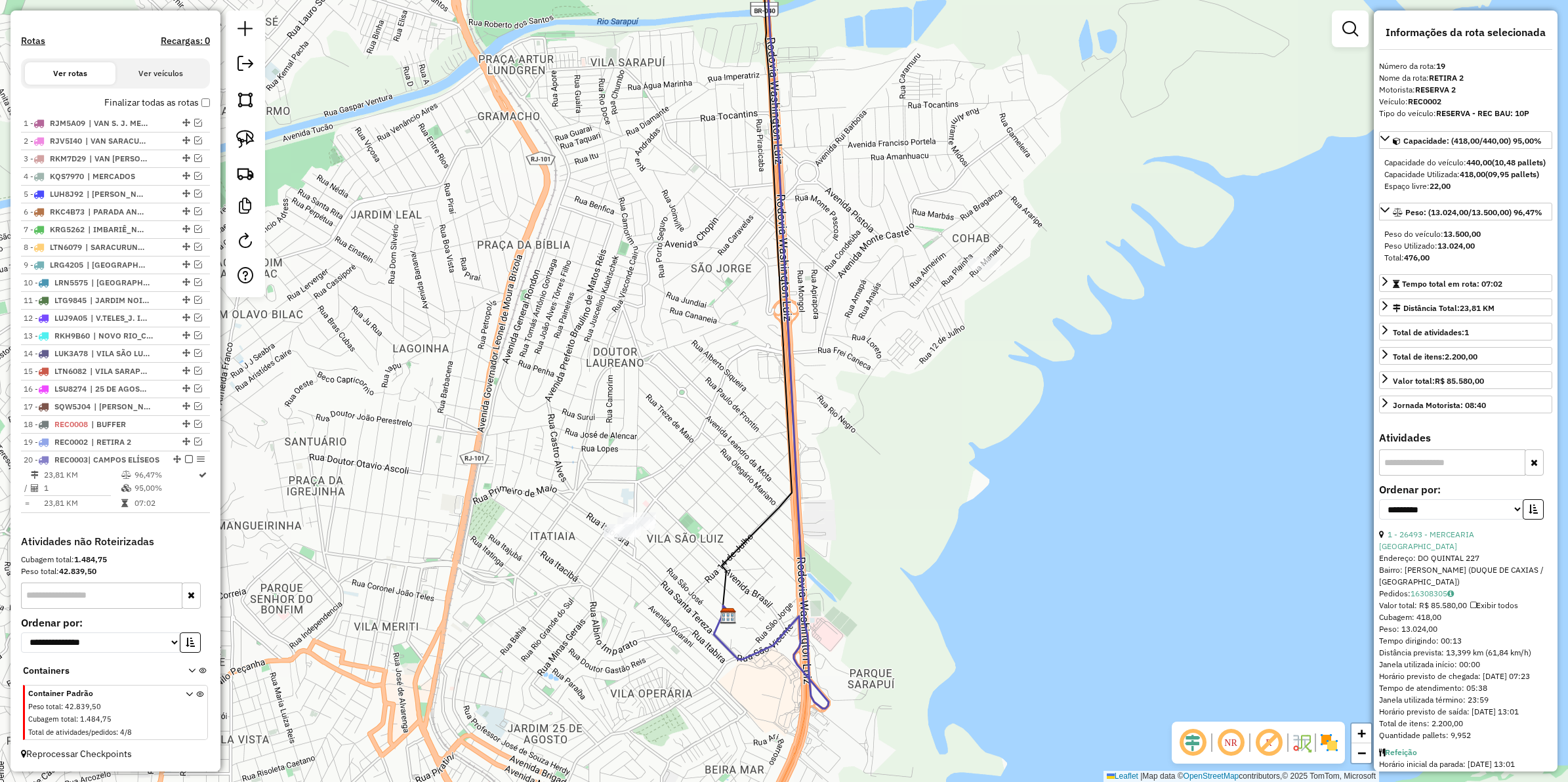
click at [727, 650] on icon at bounding box center [771, 316] width 115 height 787
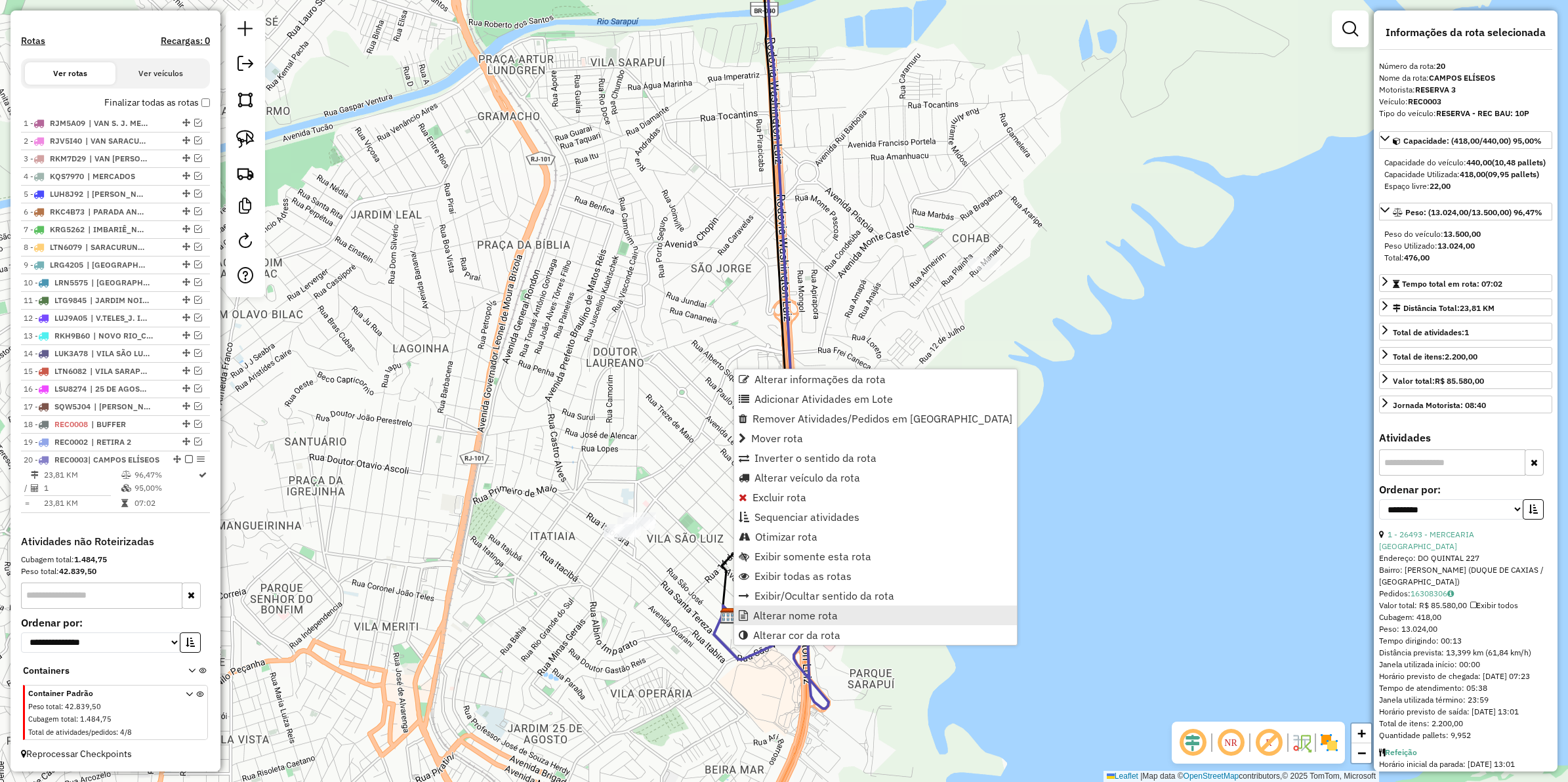
click at [792, 620] on span "Alterar nome rota" at bounding box center [795, 615] width 85 height 11
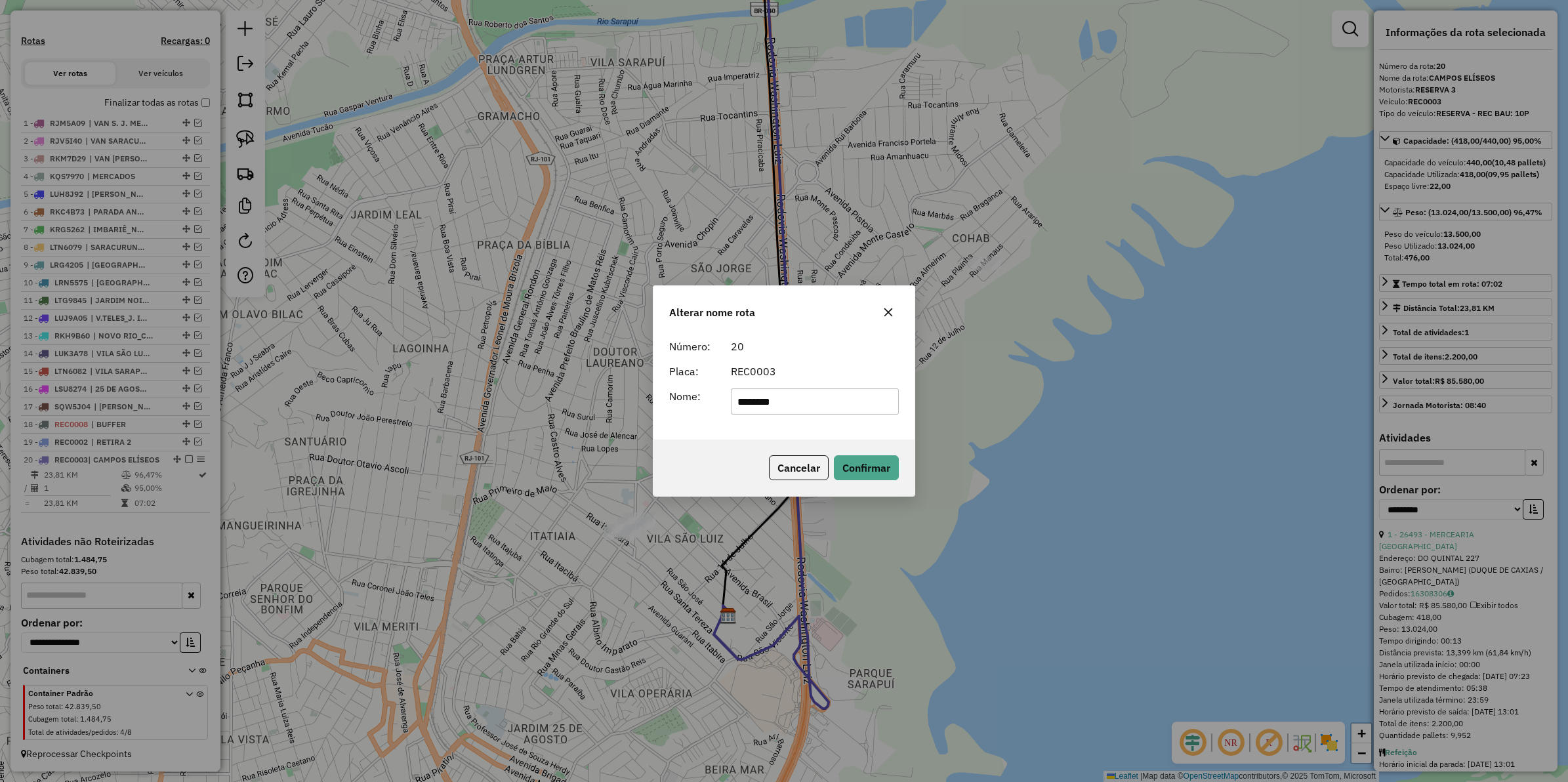
type input "********"
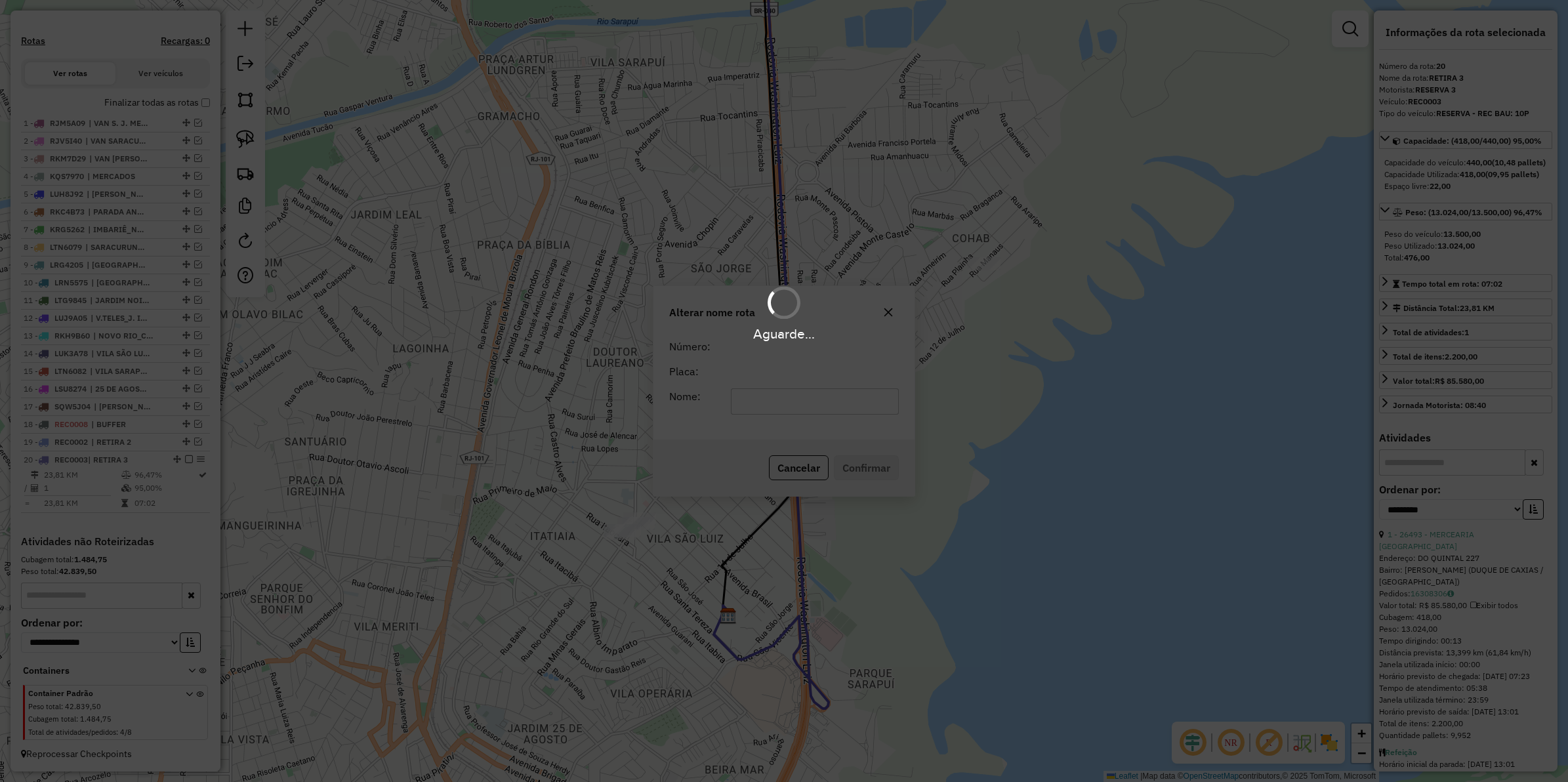
scroll to position [407, 0]
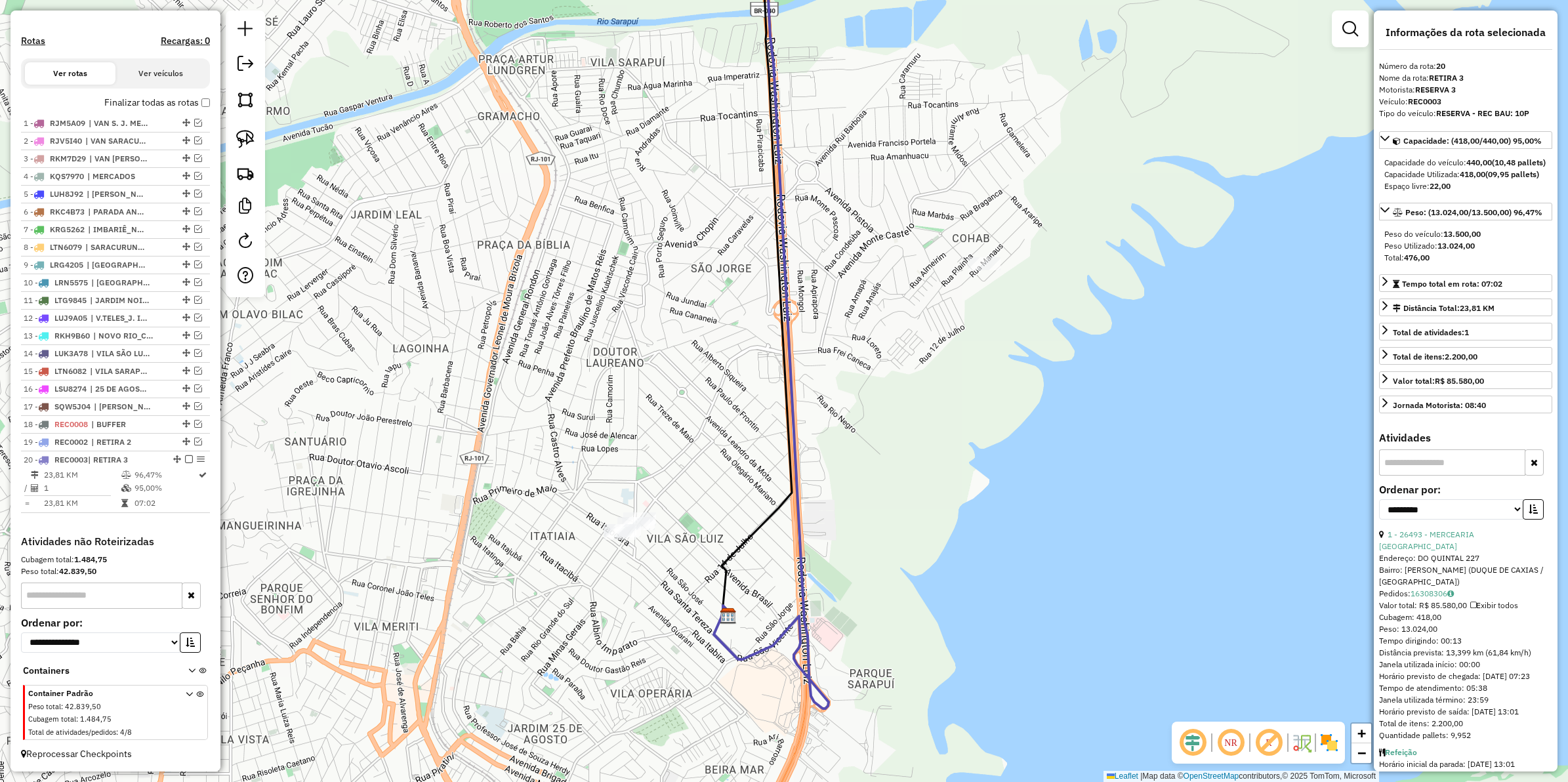
click at [745, 655] on icon at bounding box center [771, 316] width 115 height 787
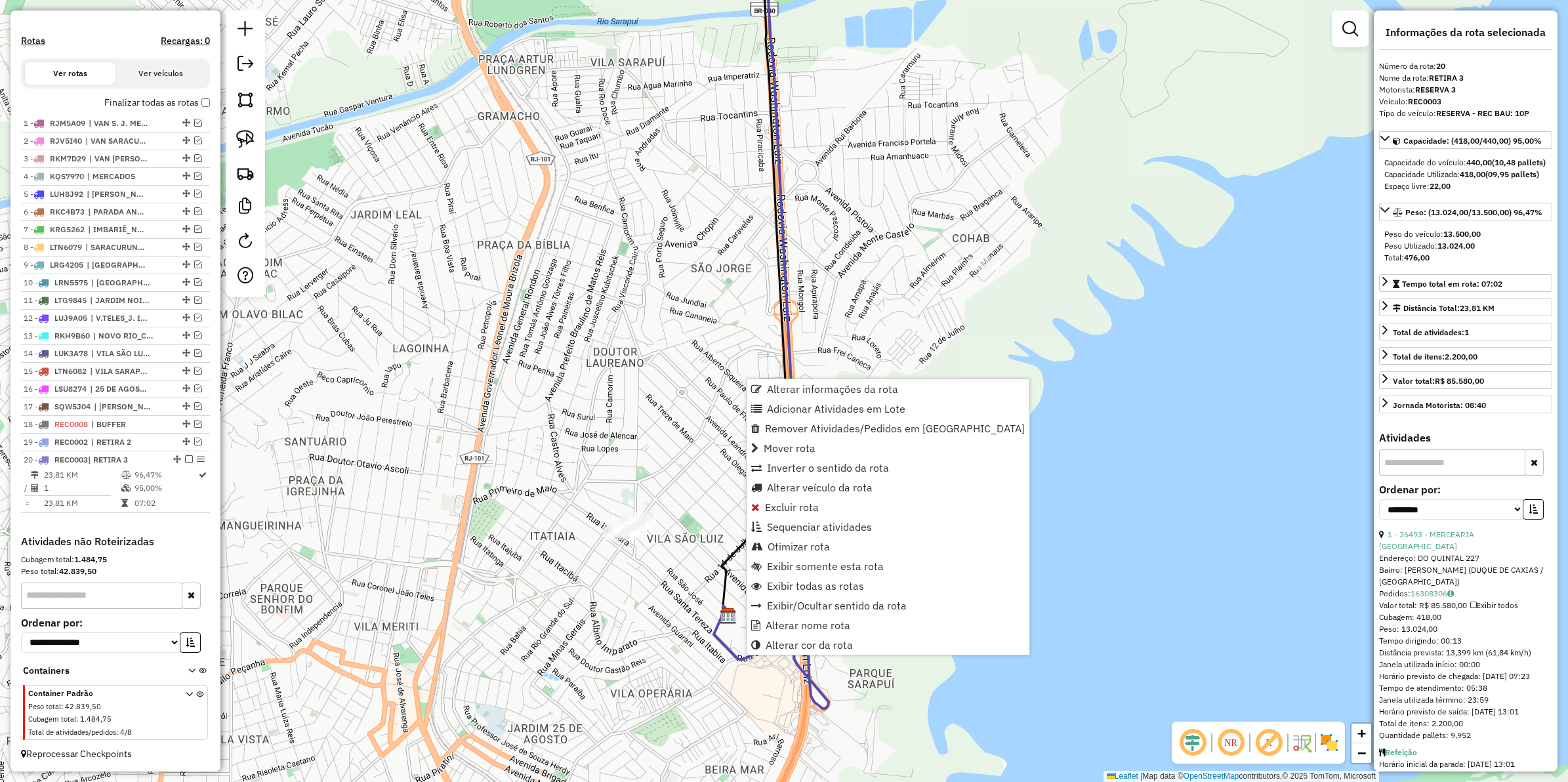
click at [738, 658] on icon at bounding box center [771, 316] width 115 height 787
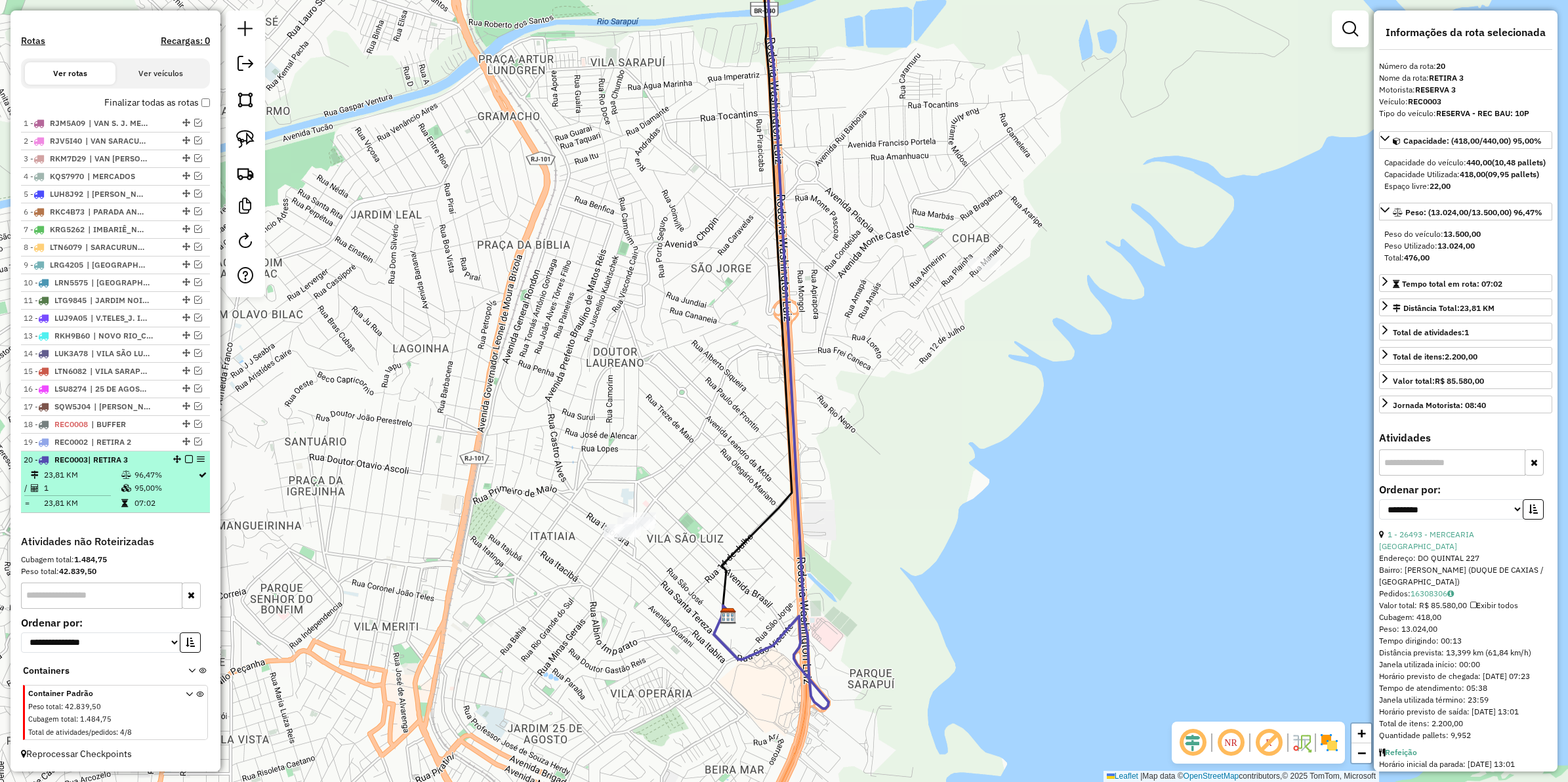
click at [188, 456] on em at bounding box center [188, 459] width 8 height 8
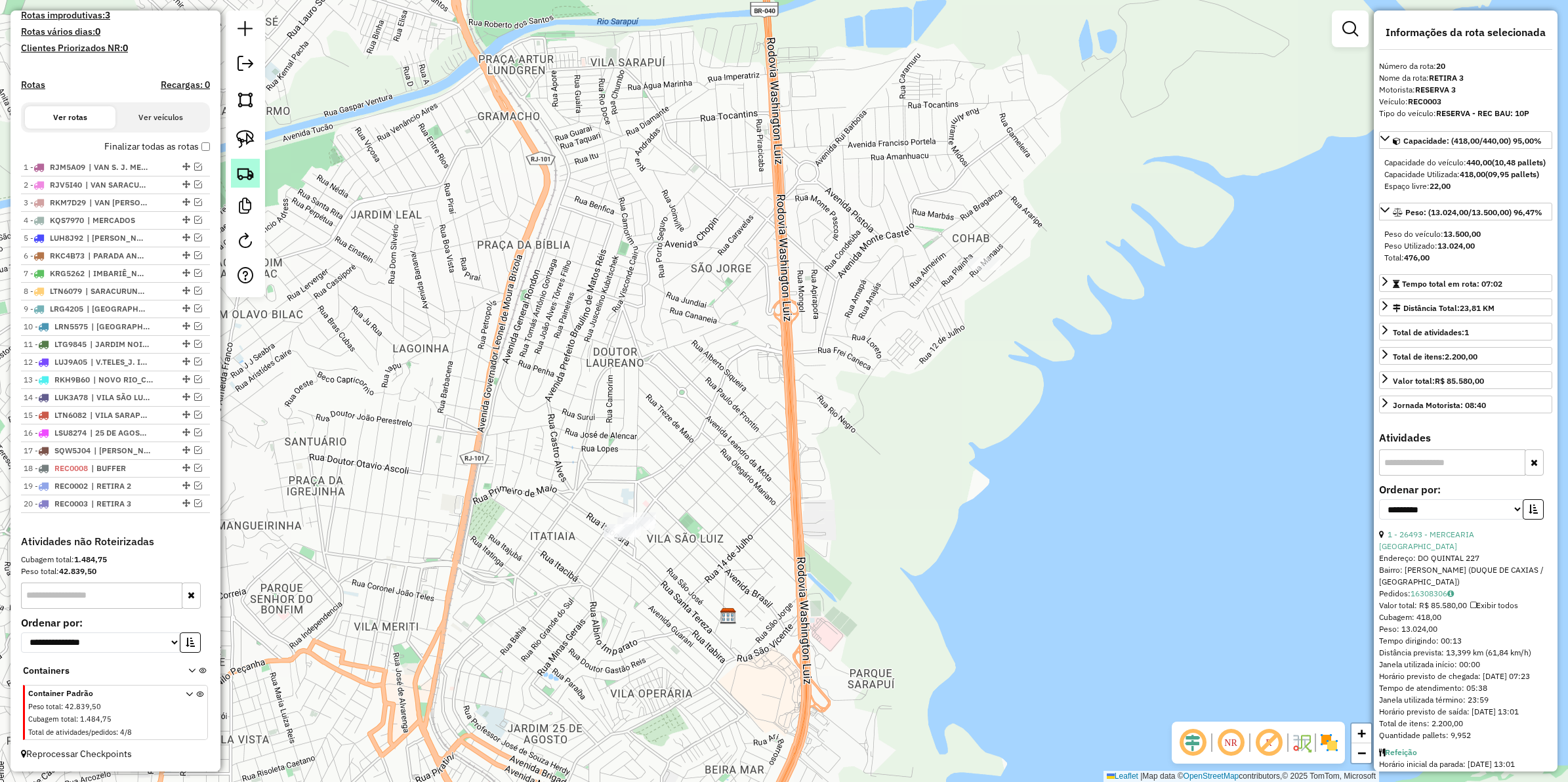
click at [246, 166] on img at bounding box center [245, 173] width 18 height 18
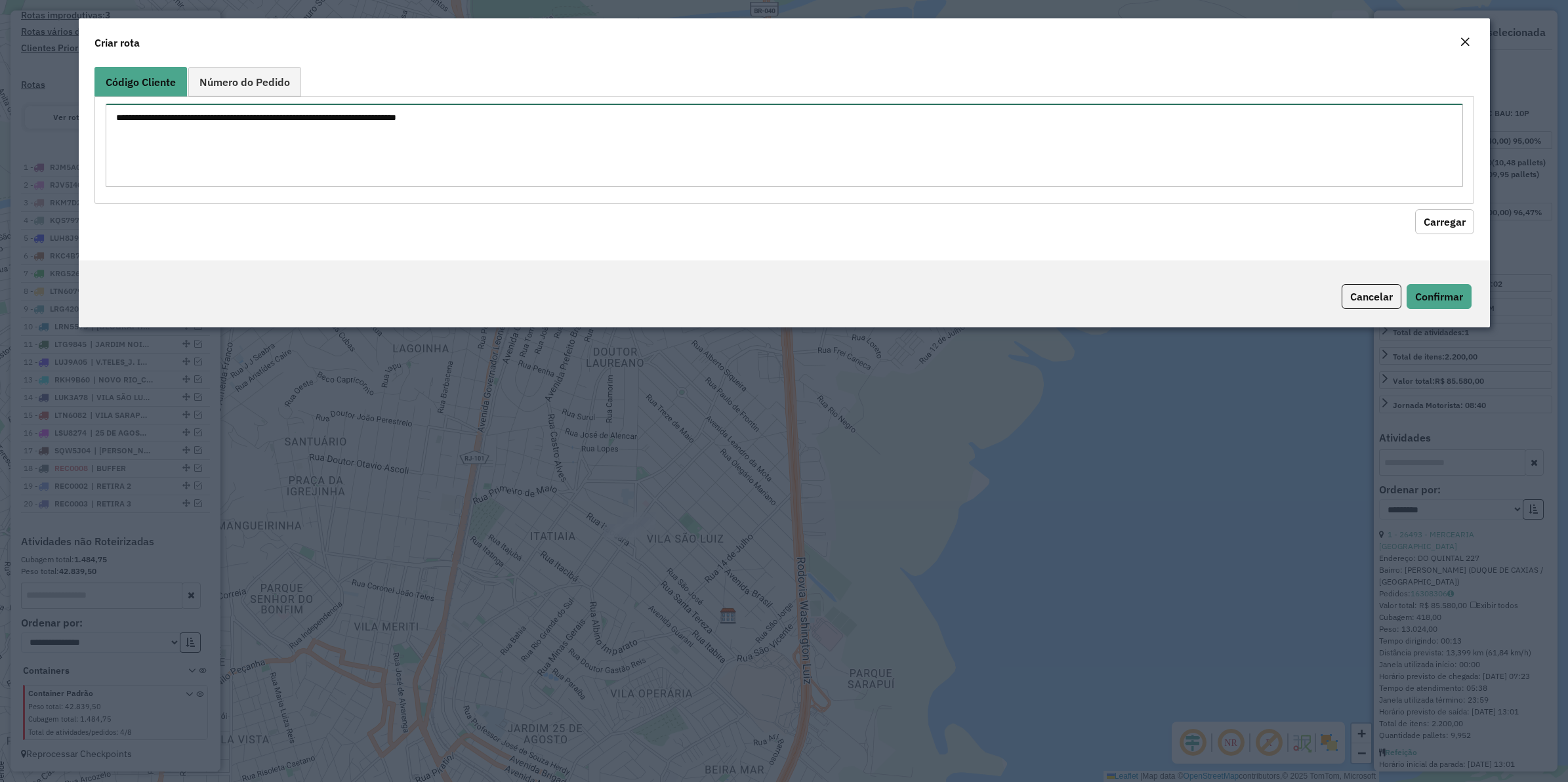
click at [336, 119] on textarea at bounding box center [784, 145] width 1358 height 83
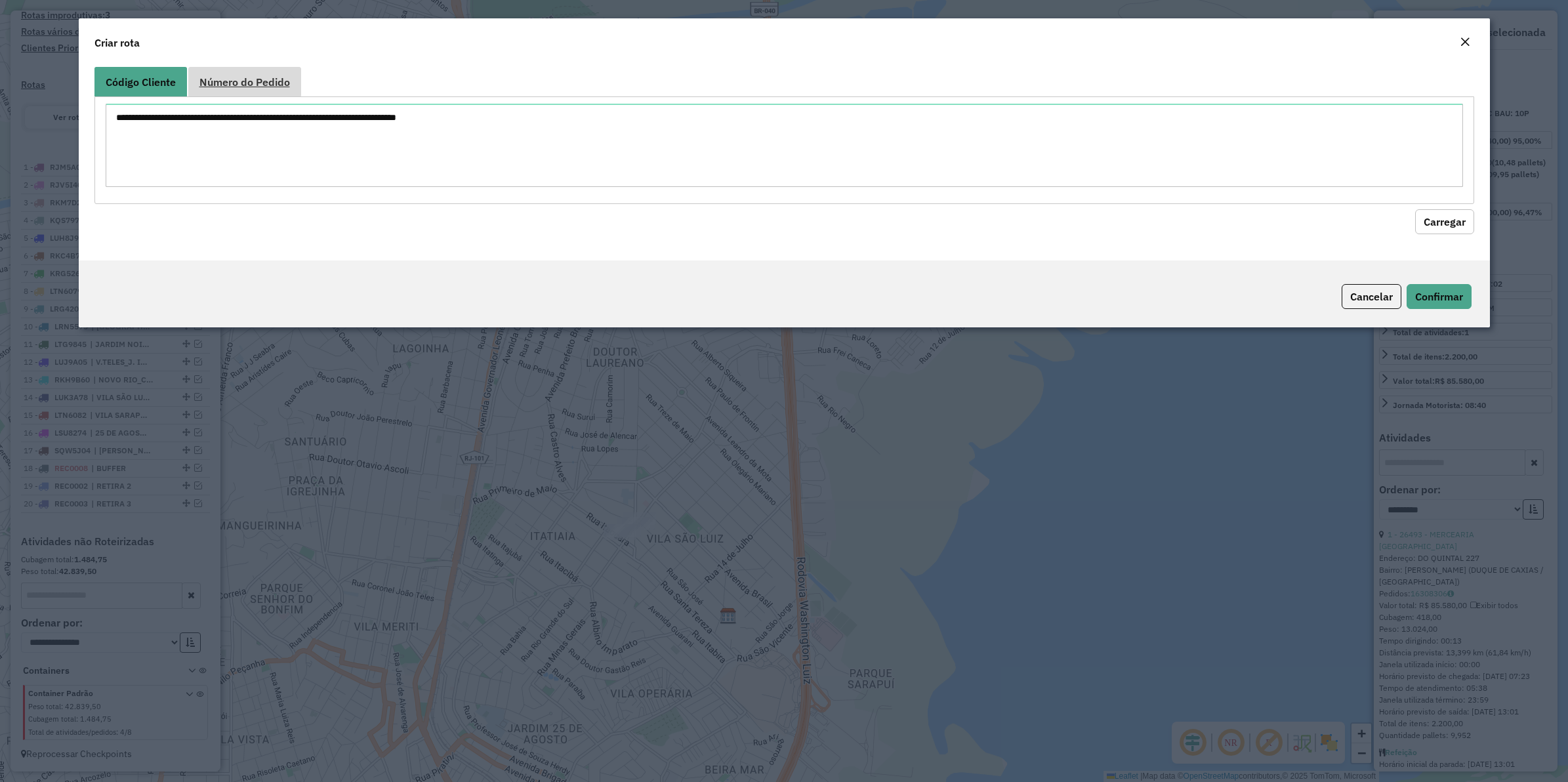
click at [229, 82] on span "Número do Pedido" at bounding box center [245, 82] width 90 height 11
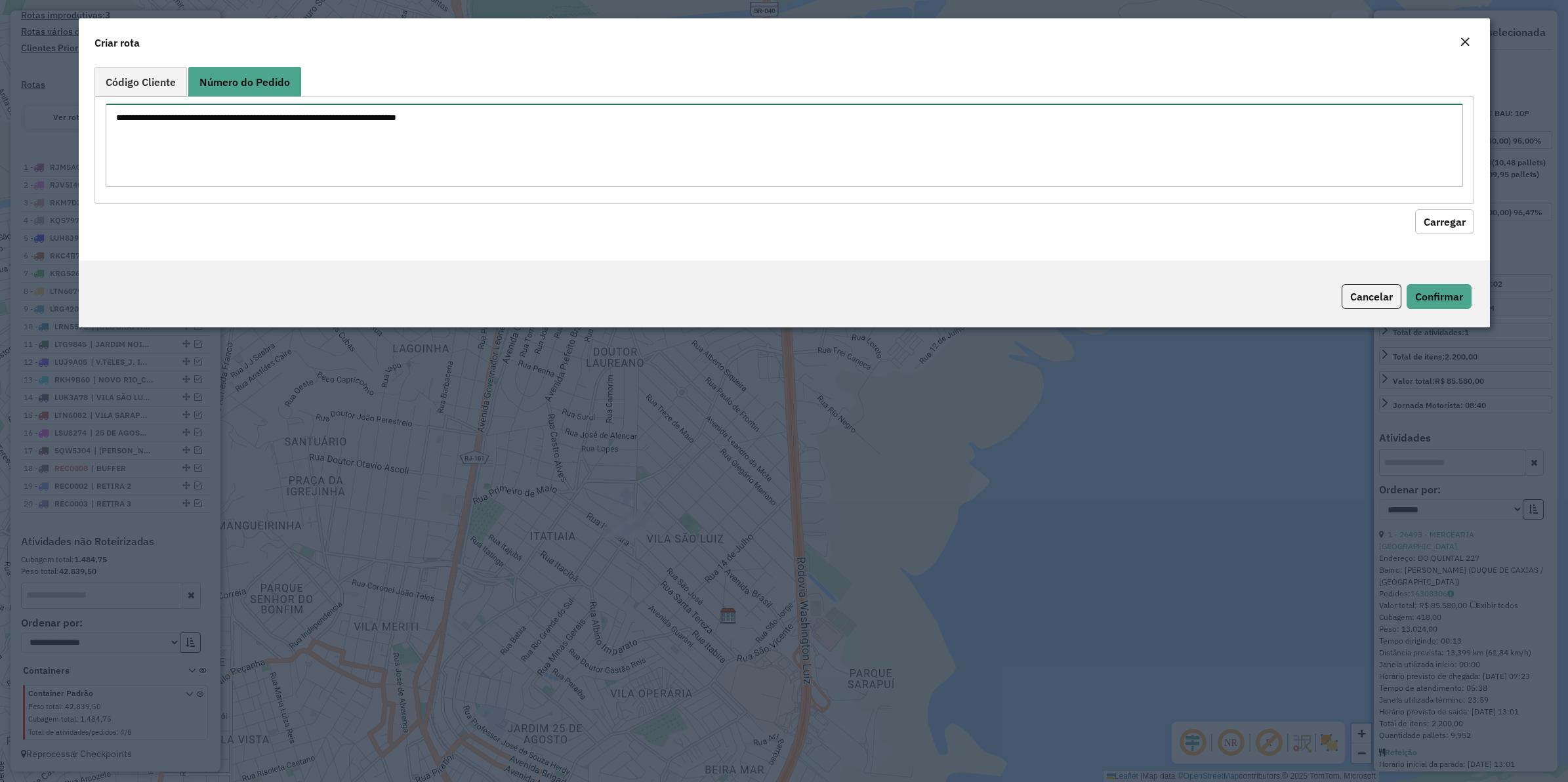
click at [245, 123] on textarea at bounding box center [784, 145] width 1358 height 83
paste textarea "******"
type textarea "******"
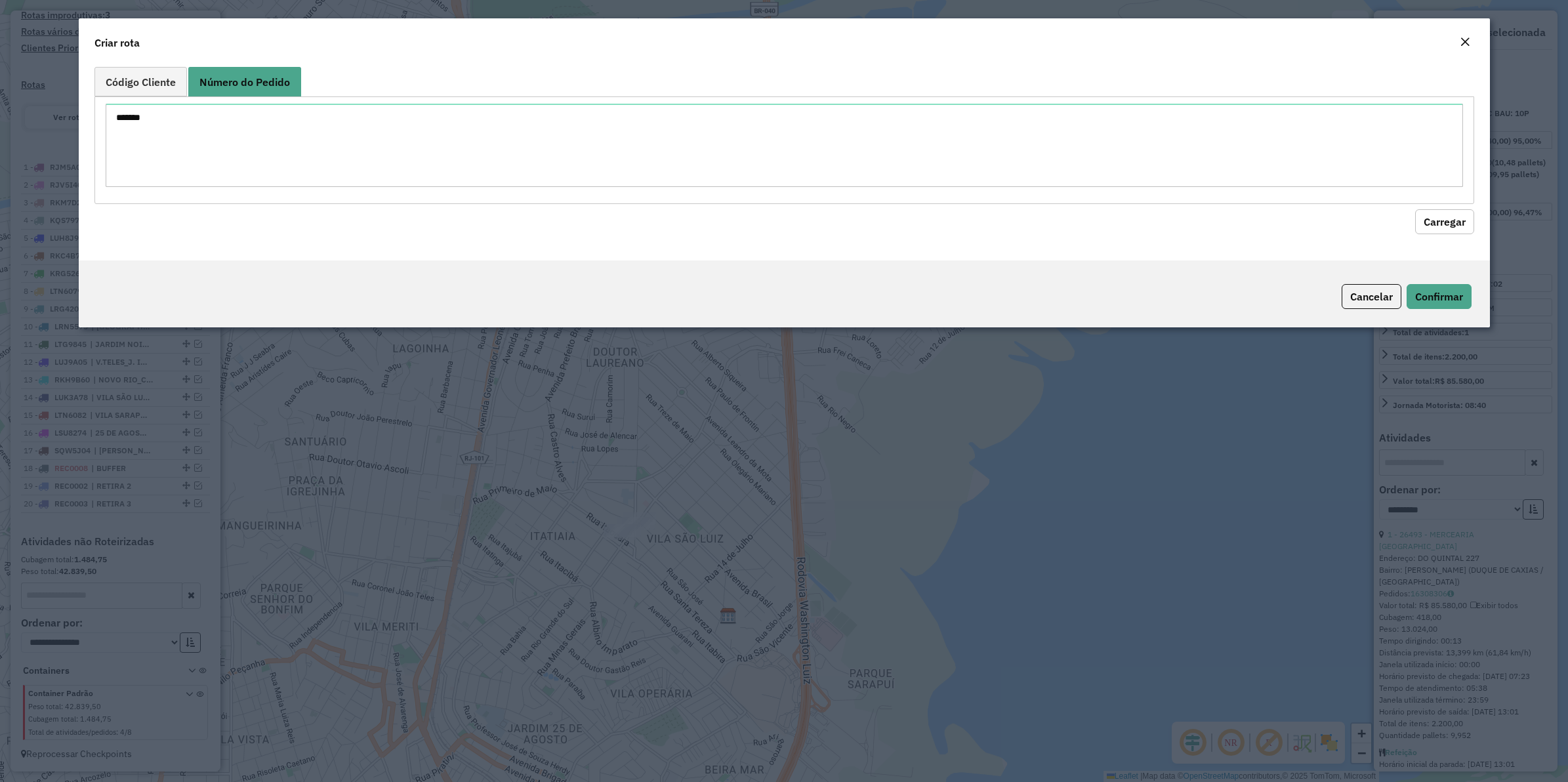
click at [1432, 227] on button "Carregar" at bounding box center [1444, 222] width 59 height 25
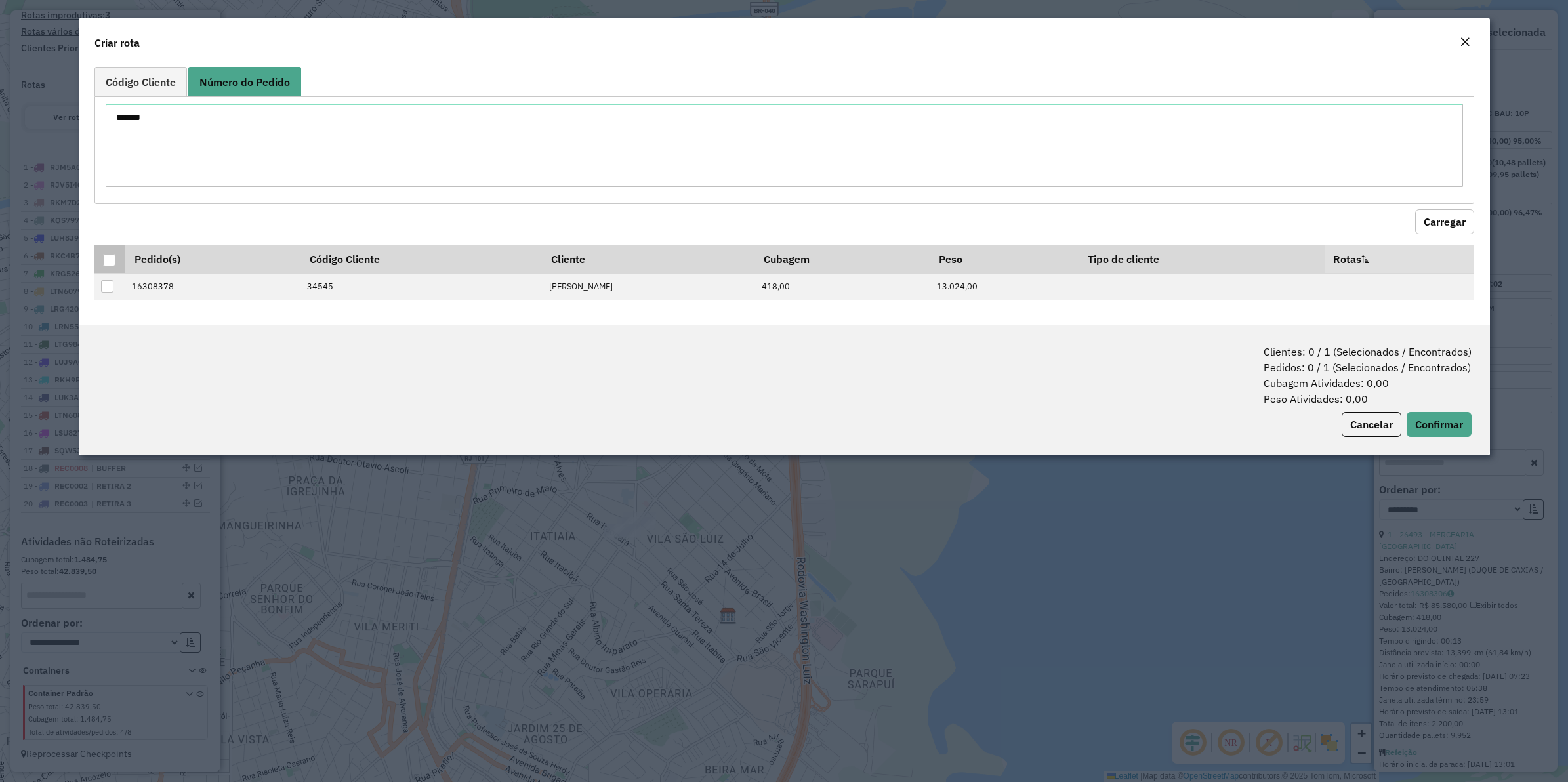
click at [110, 259] on div at bounding box center [110, 260] width 12 height 12
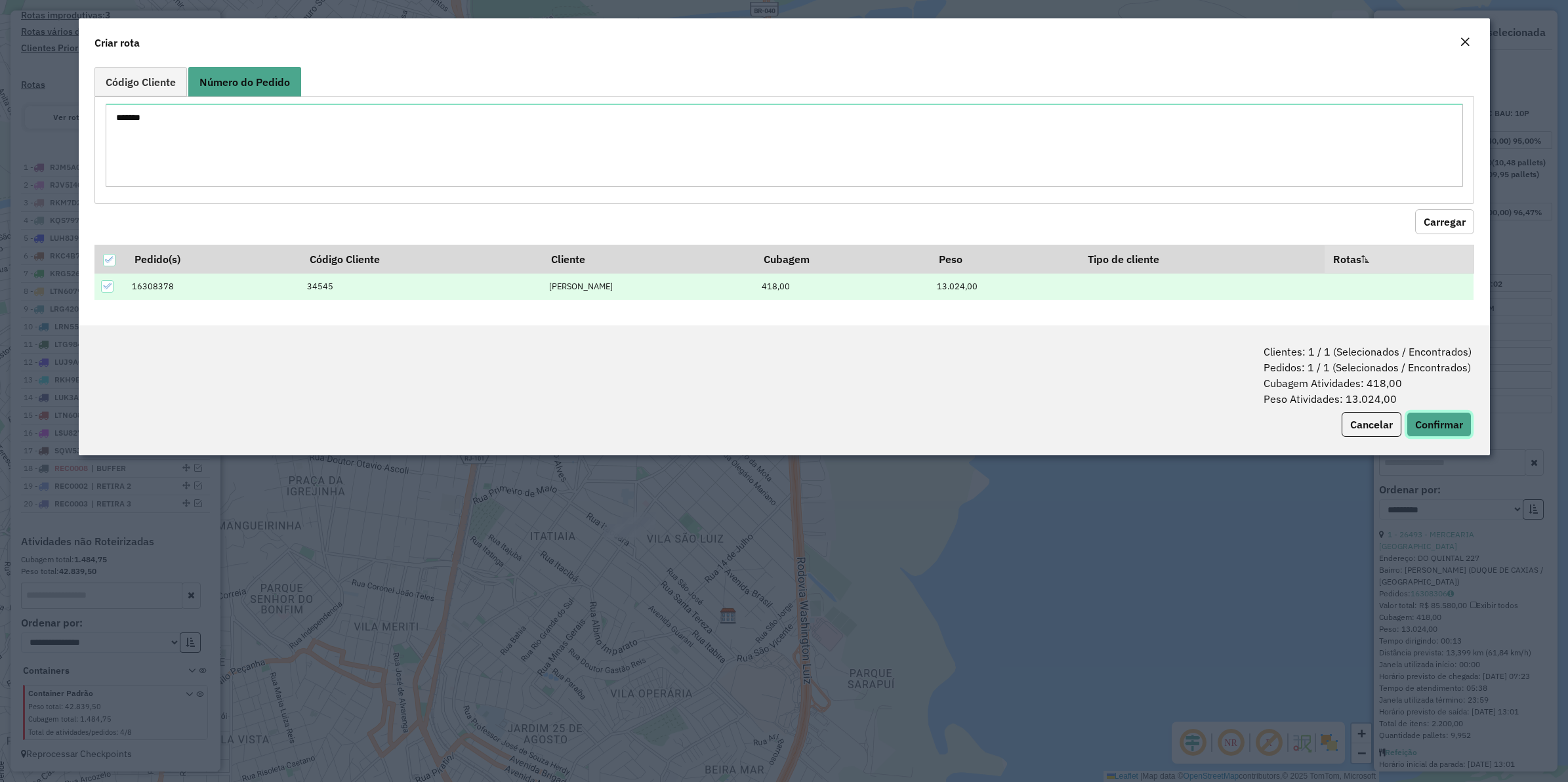
click at [1447, 414] on button "Confirmar" at bounding box center [1439, 424] width 65 height 25
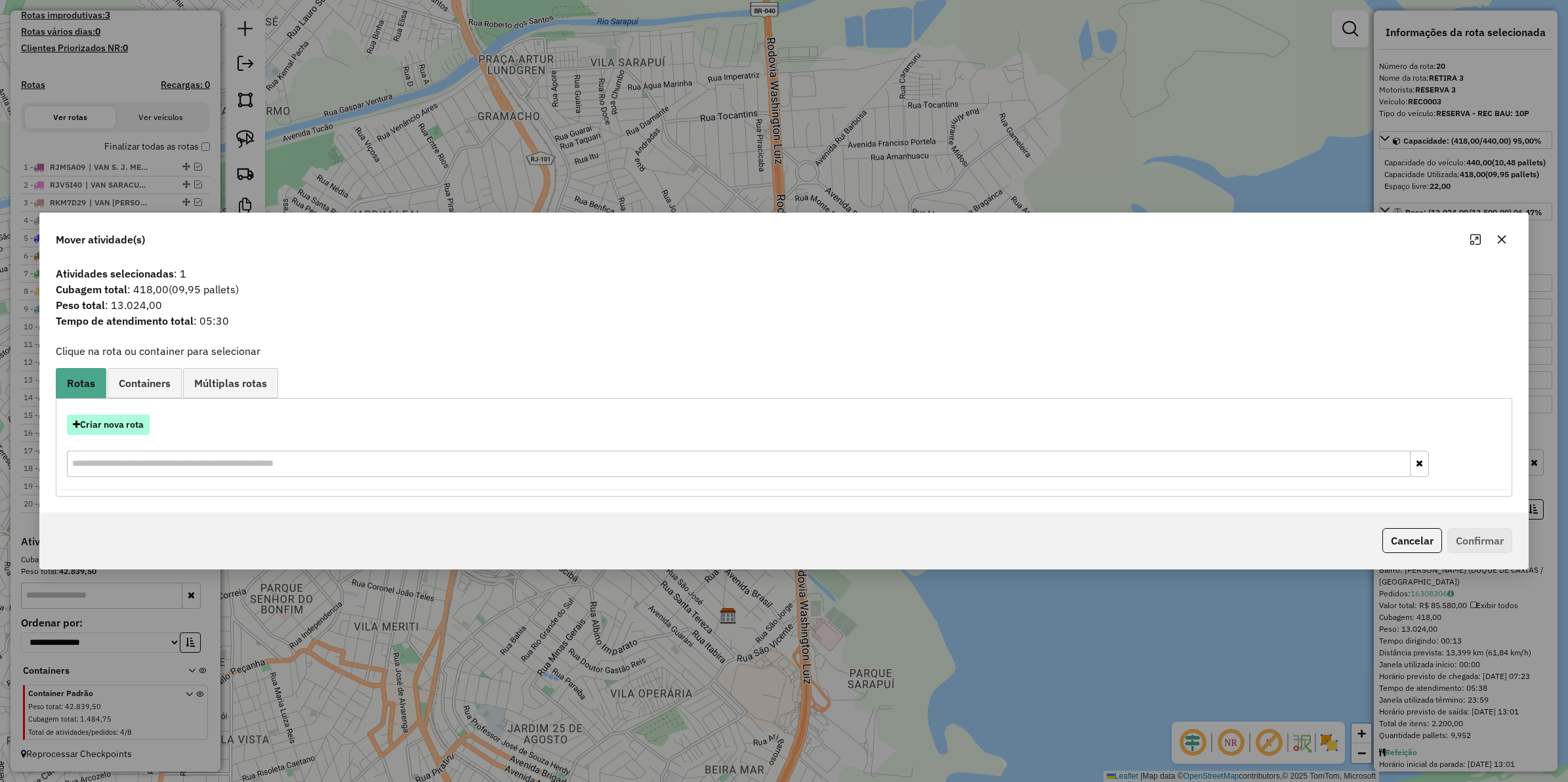
click at [128, 418] on button "Criar nova rota" at bounding box center [108, 424] width 82 height 20
select select "********"
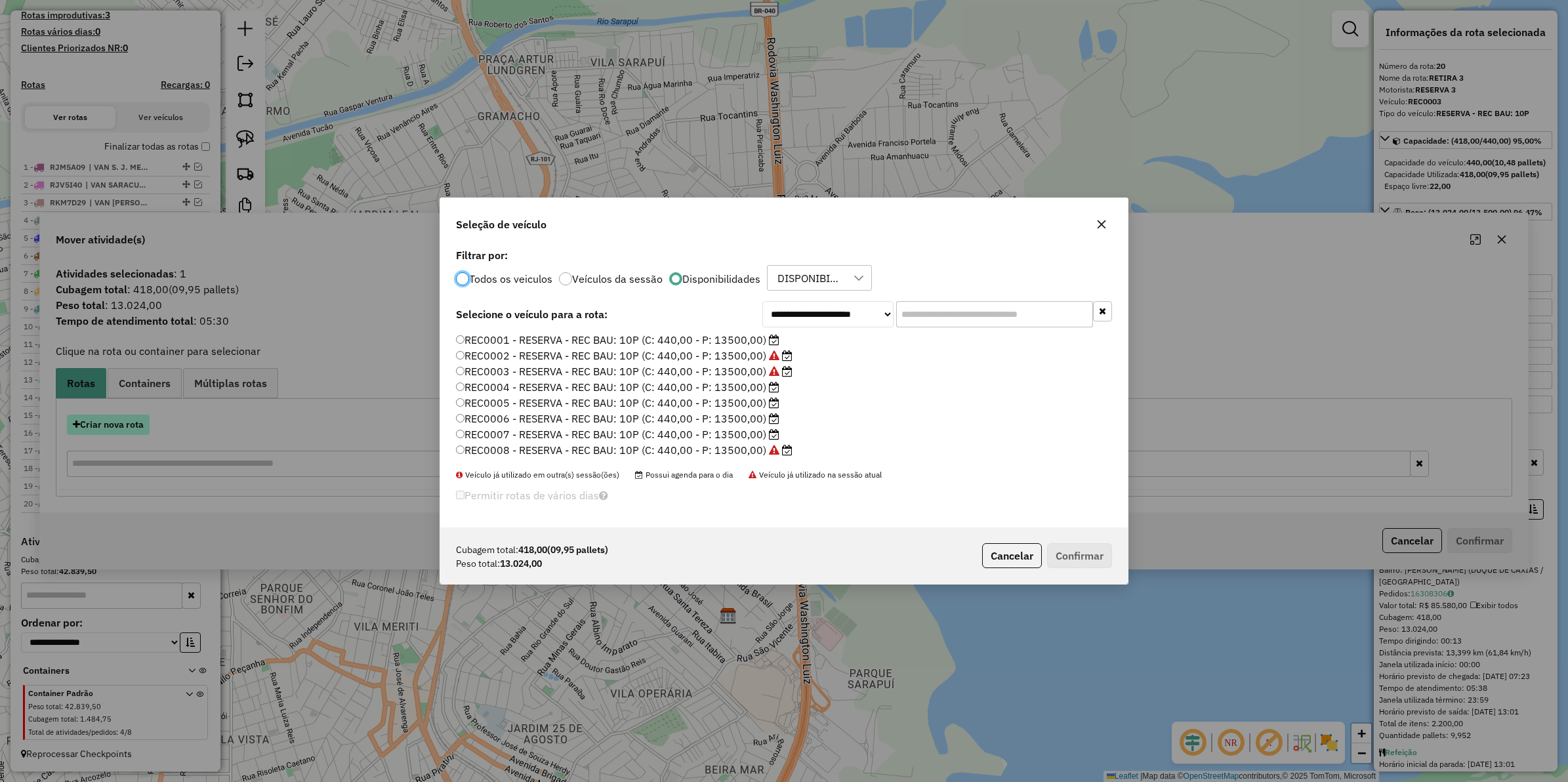
scroll to position [6, 4]
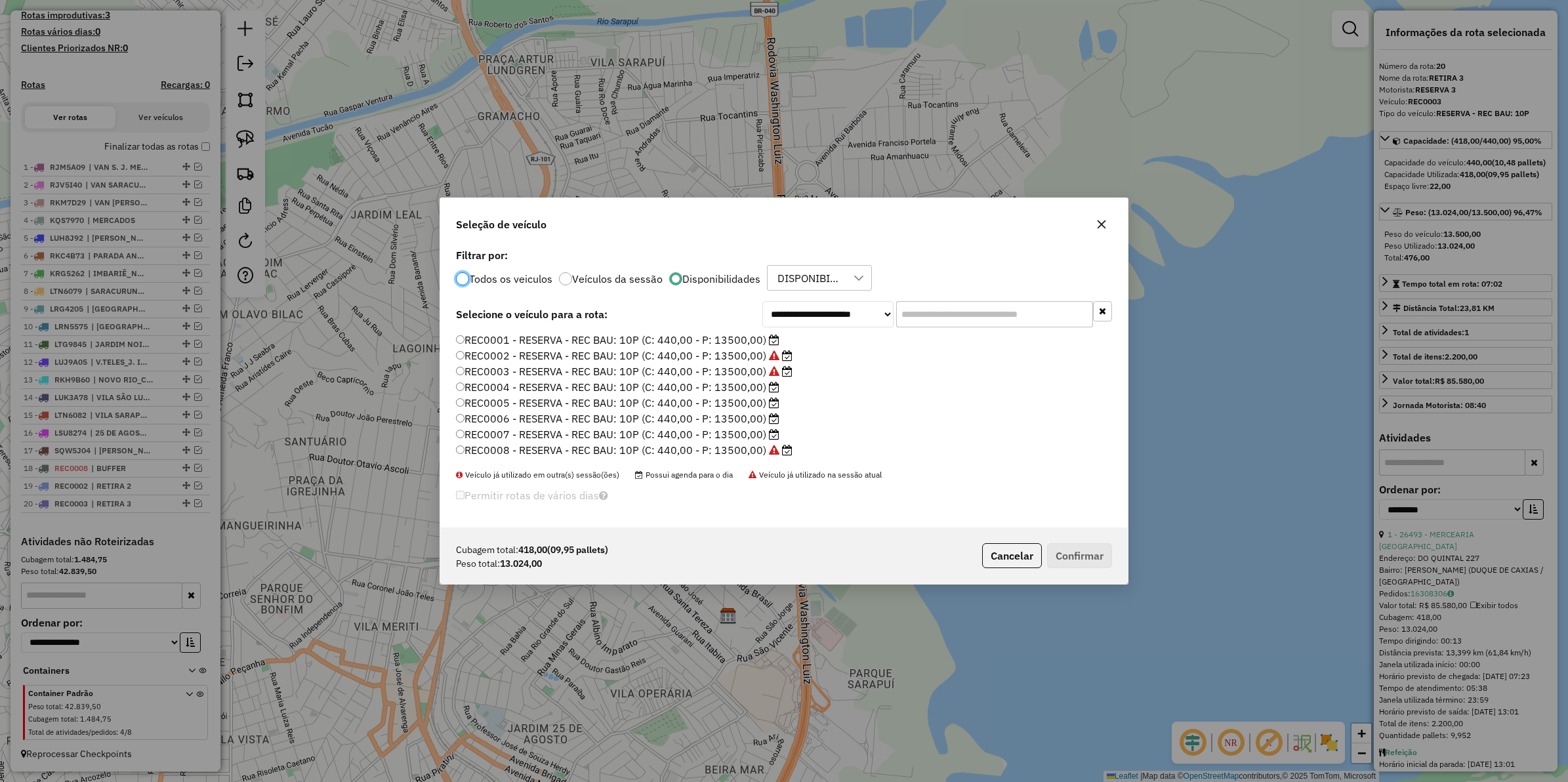
click at [742, 380] on label "REC0004 - RESERVA - REC BAU: 10P (C: 440,00 - P: 13500,00)" at bounding box center [617, 387] width 323 height 16
click at [1082, 545] on button "Confirmar" at bounding box center [1080, 556] width 65 height 25
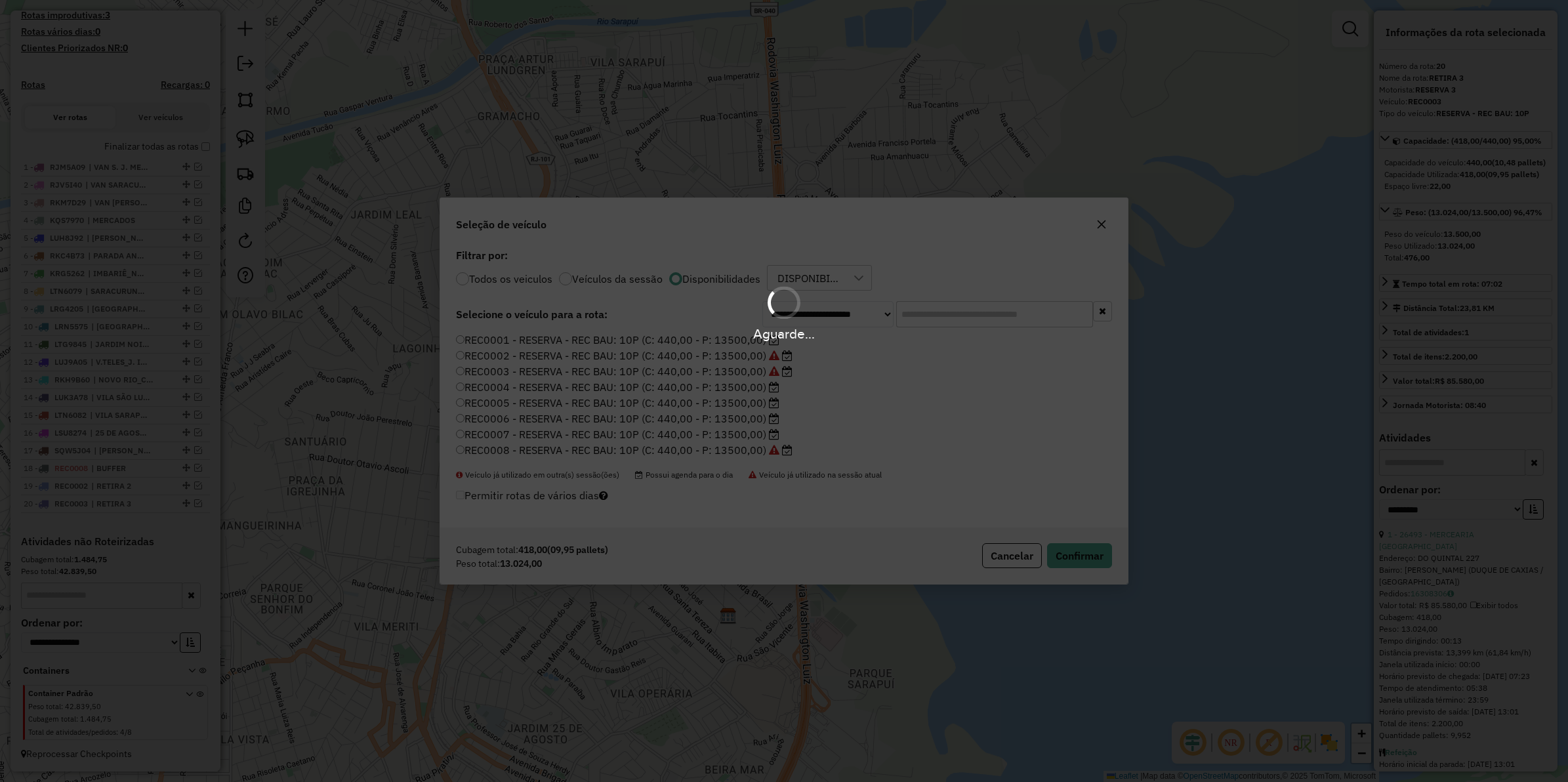
scroll to position [424, 0]
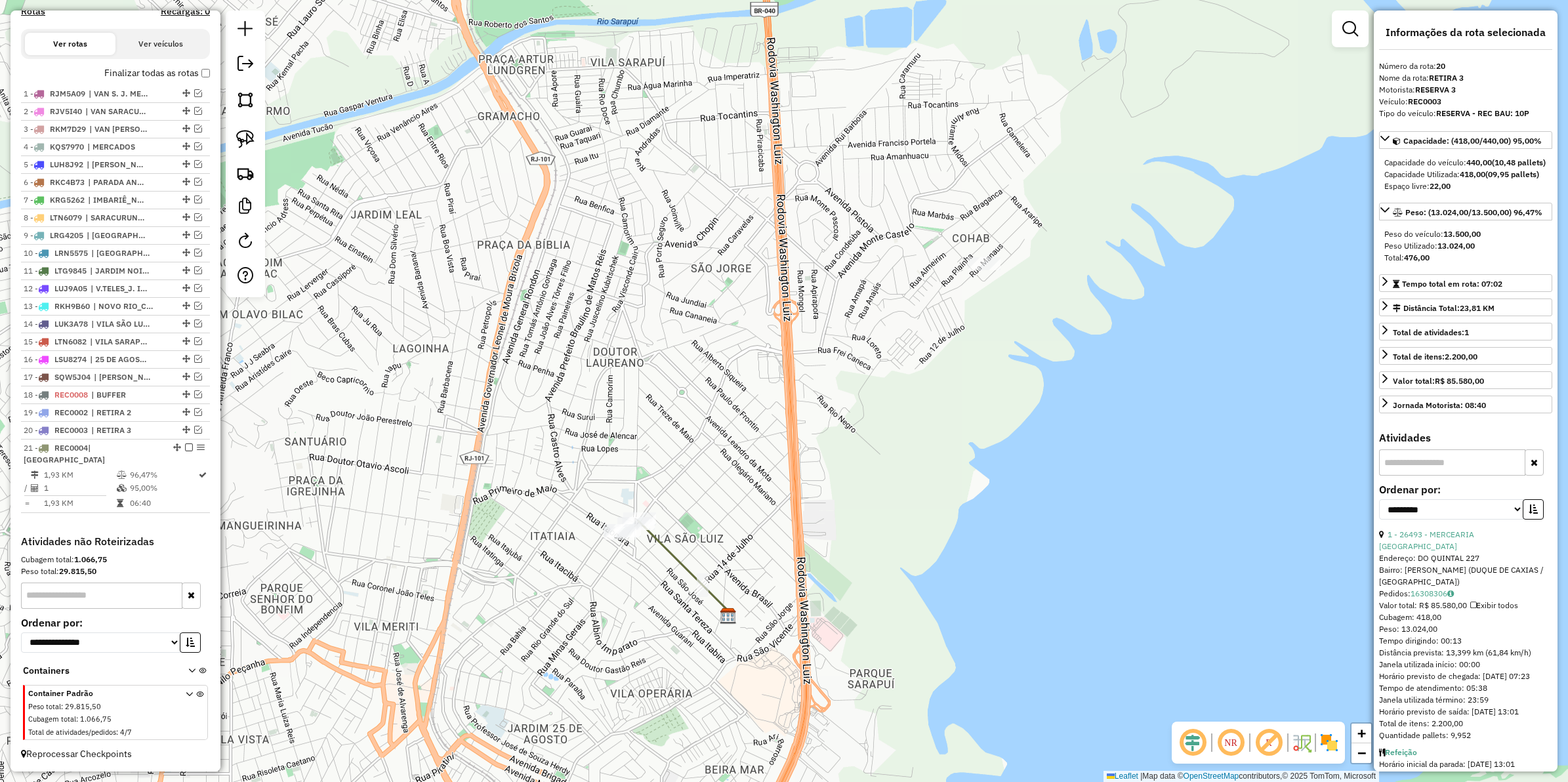
click at [667, 546] on icon at bounding box center [684, 568] width 92 height 96
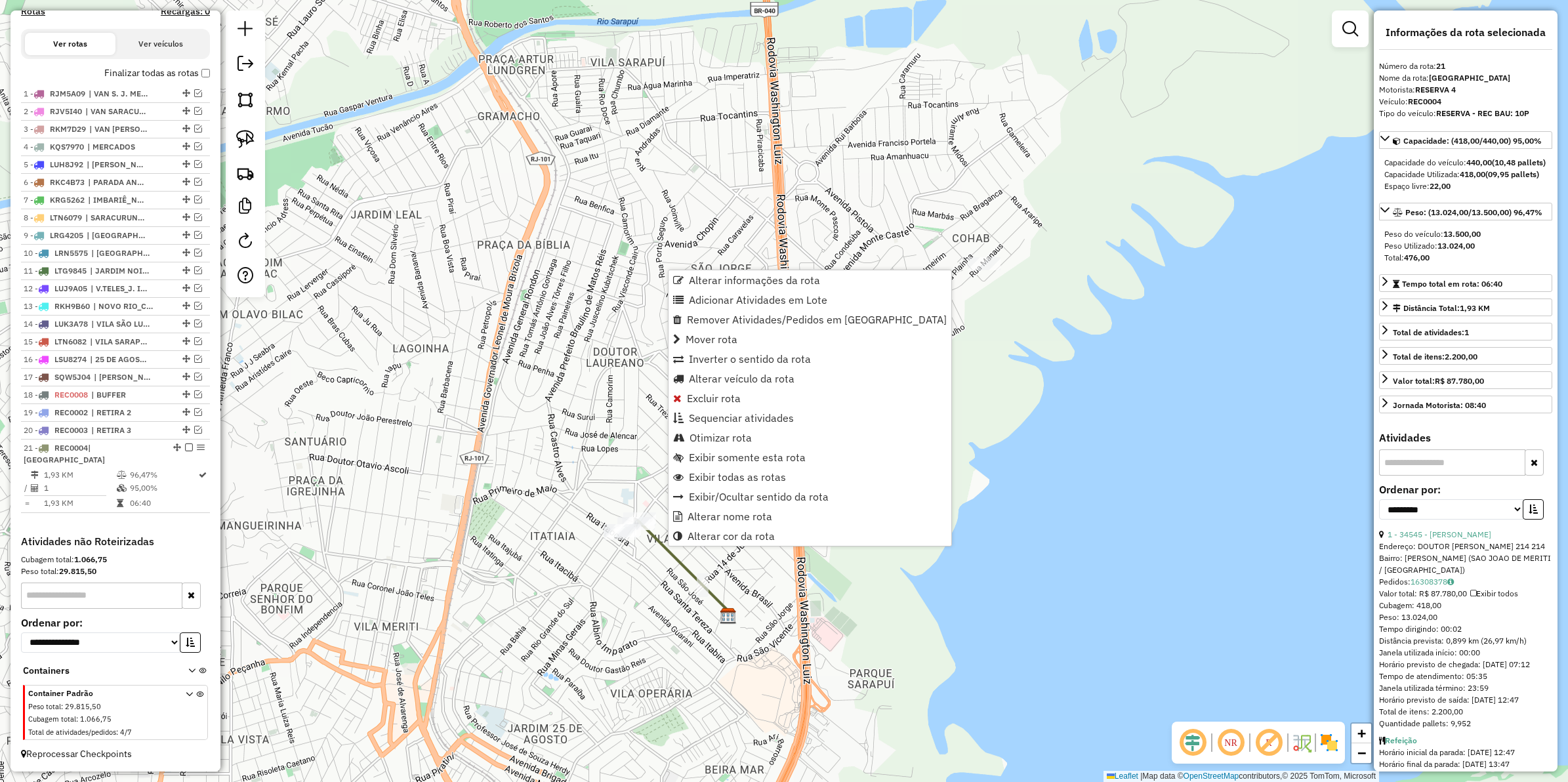
click at [643, 573] on div "Janela de atendimento Grade de atendimento Capacidade Transportadoras Veículos …" at bounding box center [784, 391] width 1568 height 782
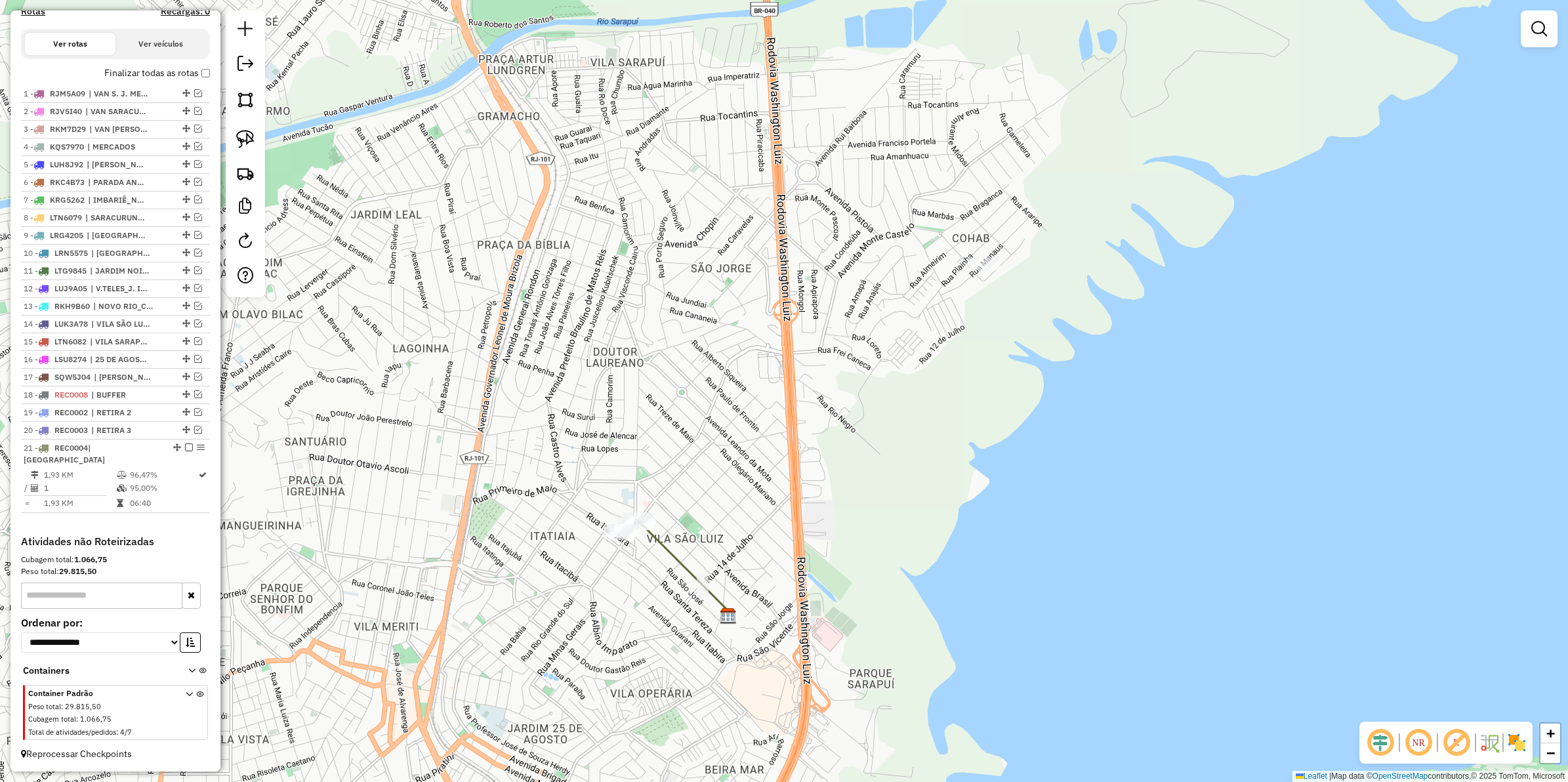
click at [679, 568] on icon at bounding box center [684, 568] width 92 height 96
select select "**********"
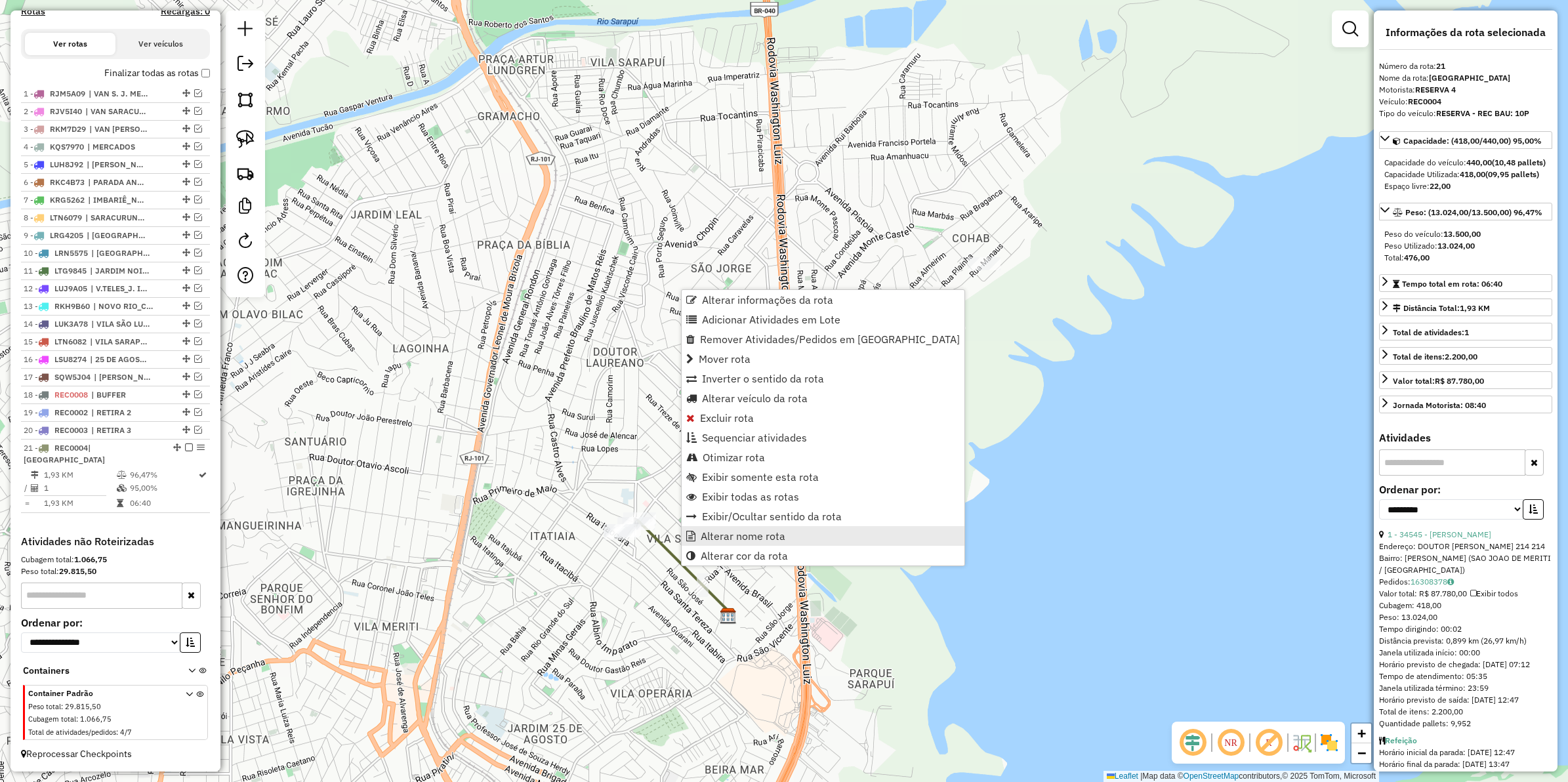
click at [712, 531] on span "Alterar nome rota" at bounding box center [743, 537] width 85 height 11
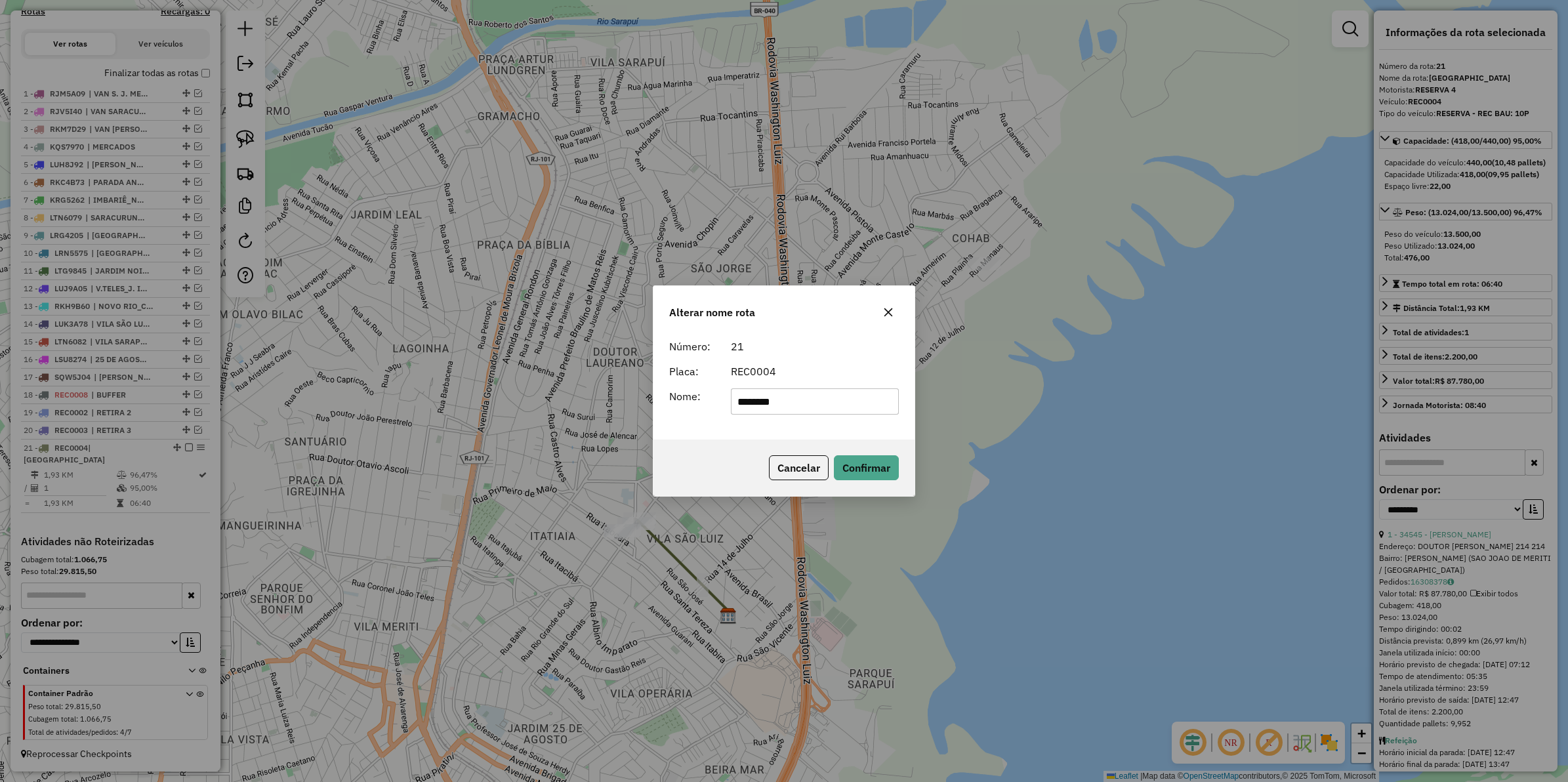
type input "********"
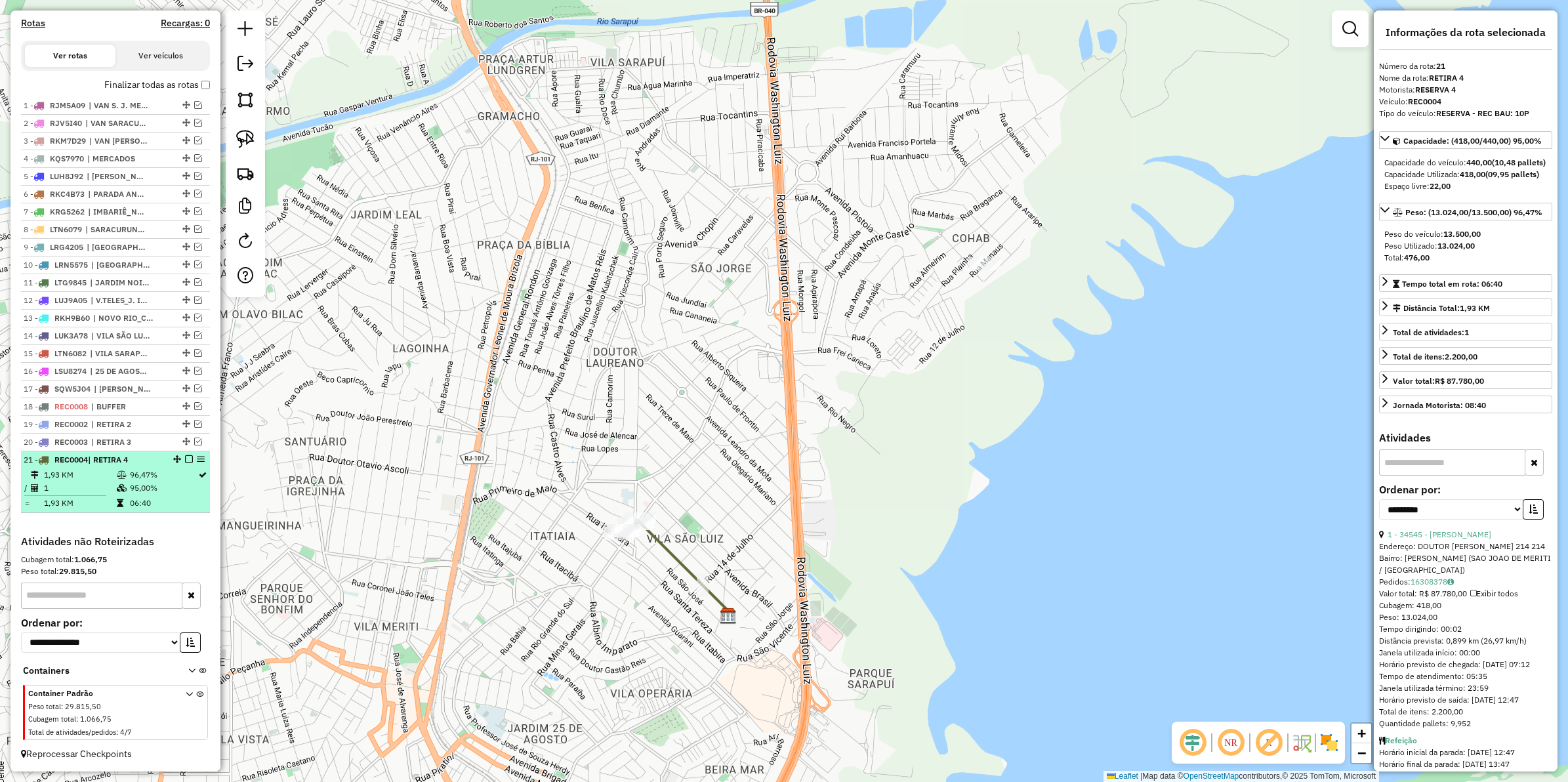
click at [188, 461] on em at bounding box center [188, 459] width 8 height 8
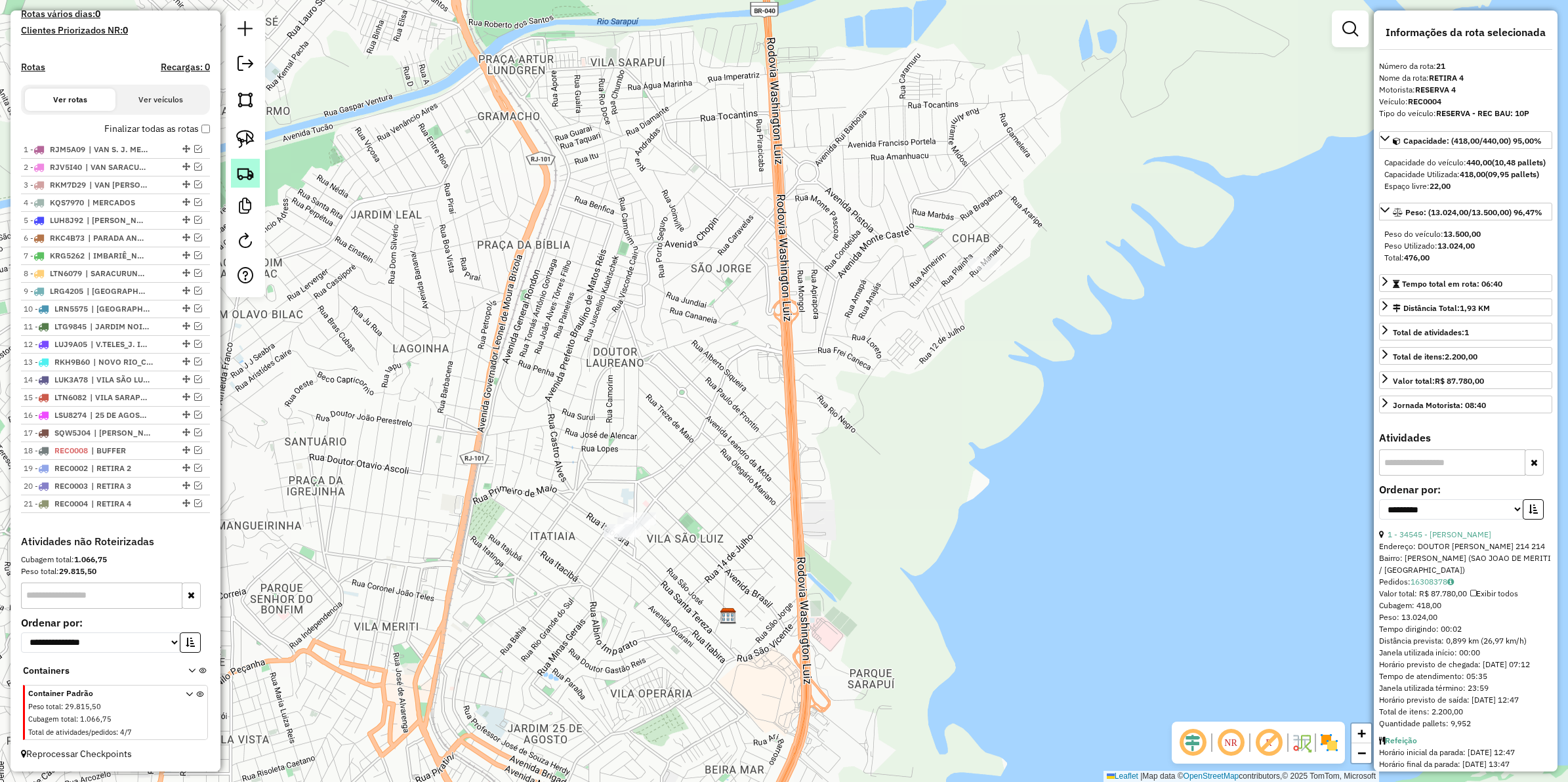
click at [244, 178] on img at bounding box center [245, 173] width 18 height 18
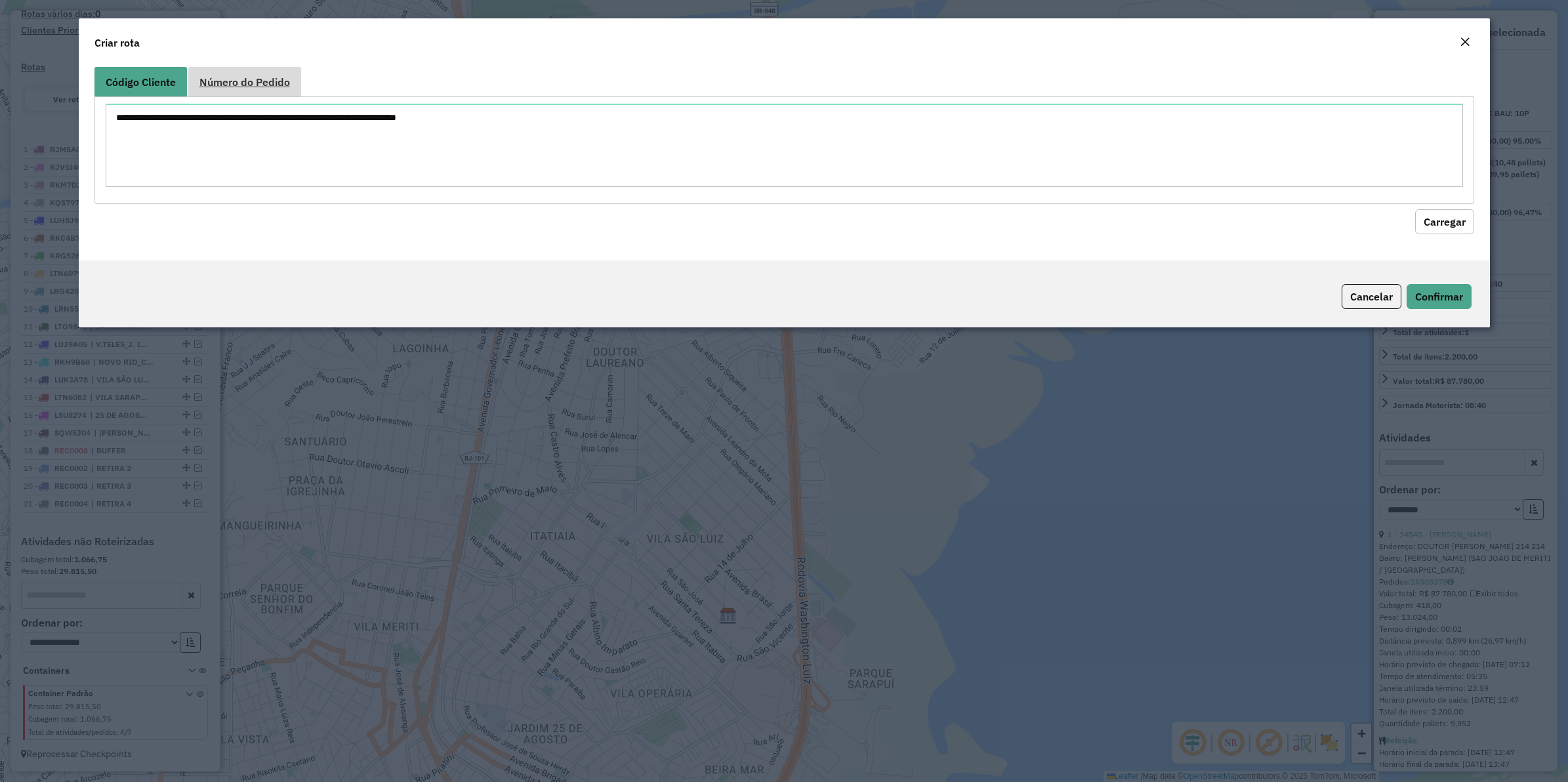
click at [253, 83] on span "Número do Pedido" at bounding box center [245, 82] width 90 height 11
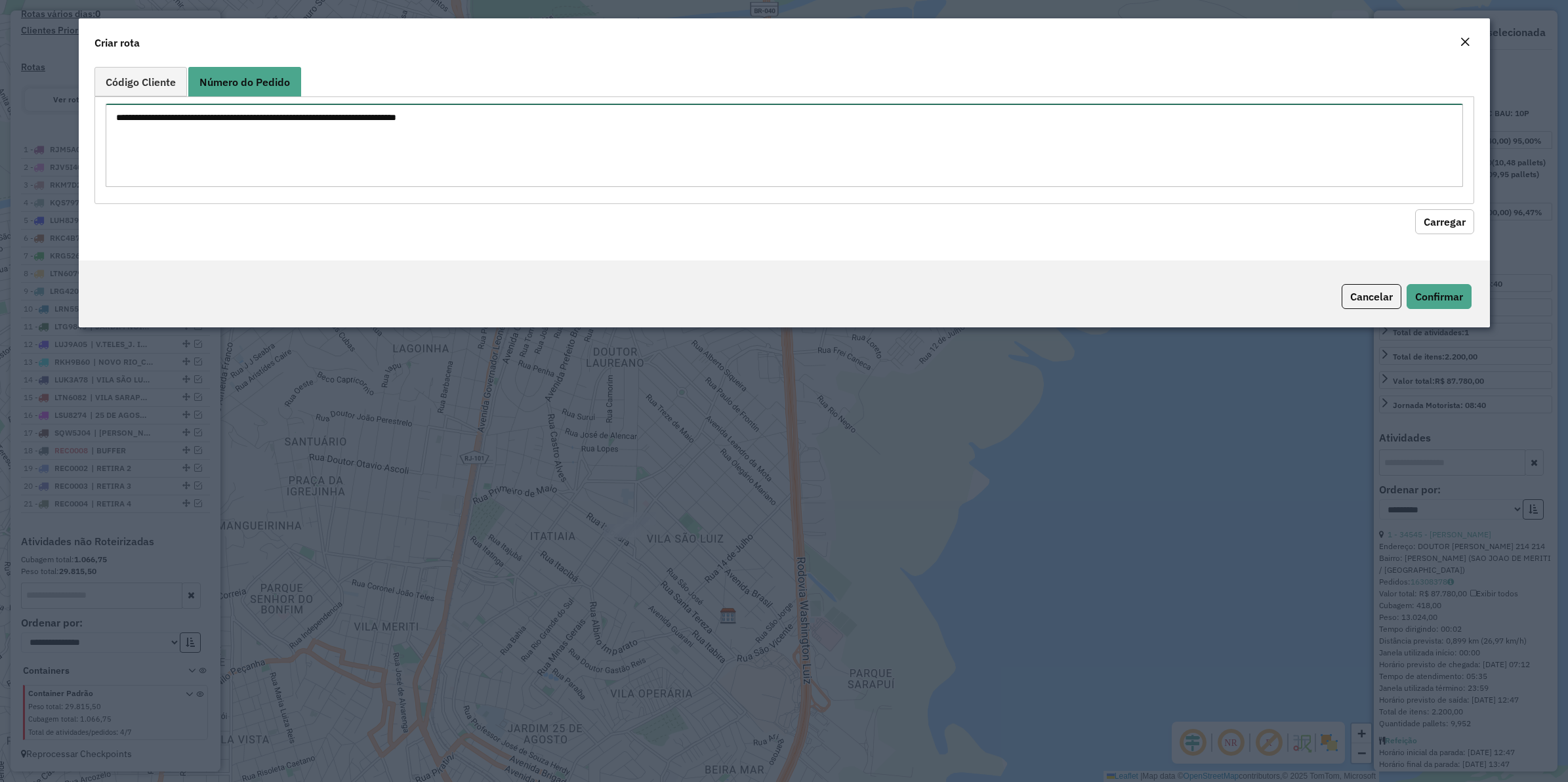
click at [267, 123] on textarea at bounding box center [784, 145] width 1358 height 83
paste textarea "******"
type textarea "******"
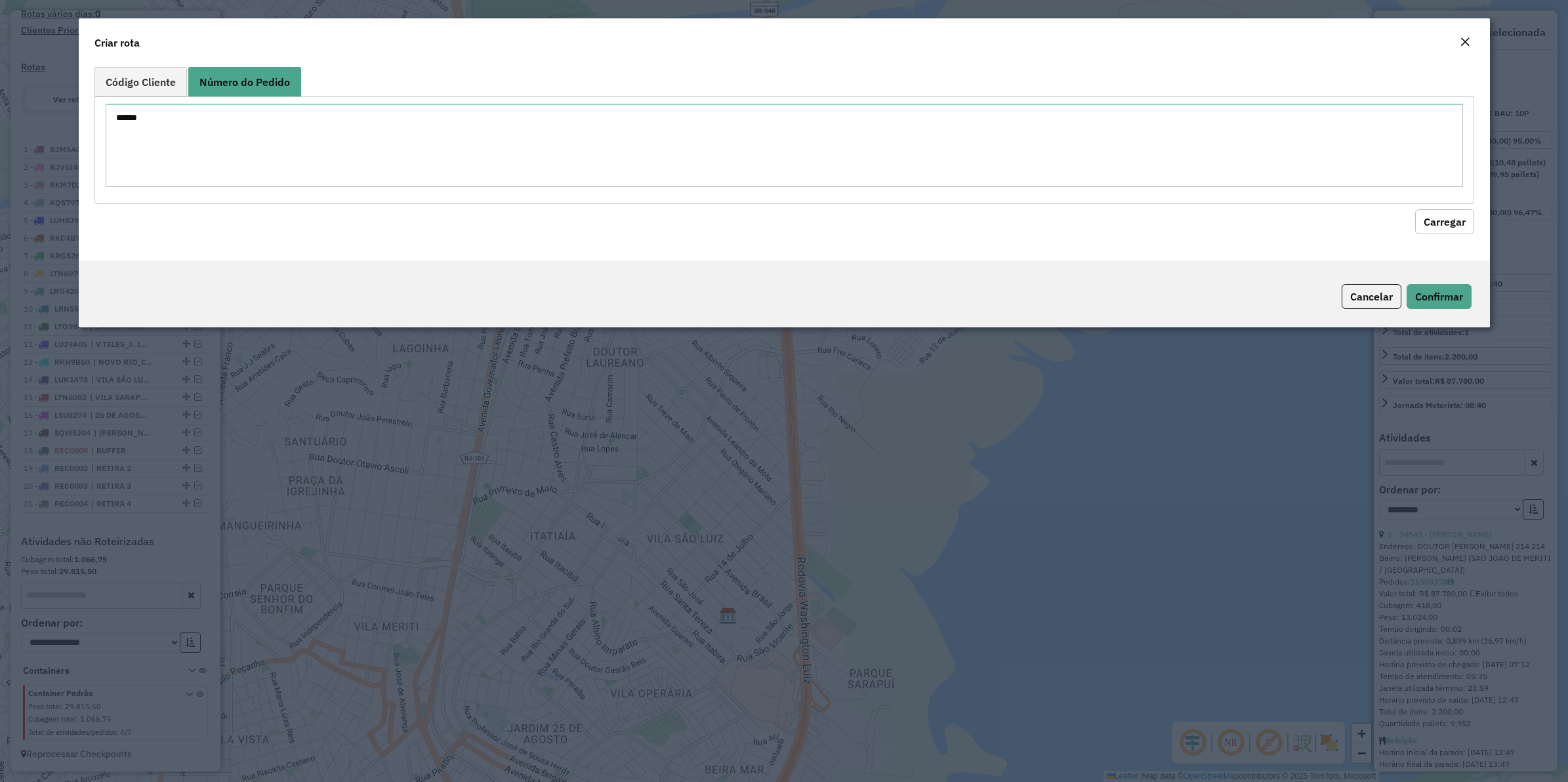
click at [1430, 217] on button "Carregar" at bounding box center [1444, 222] width 59 height 25
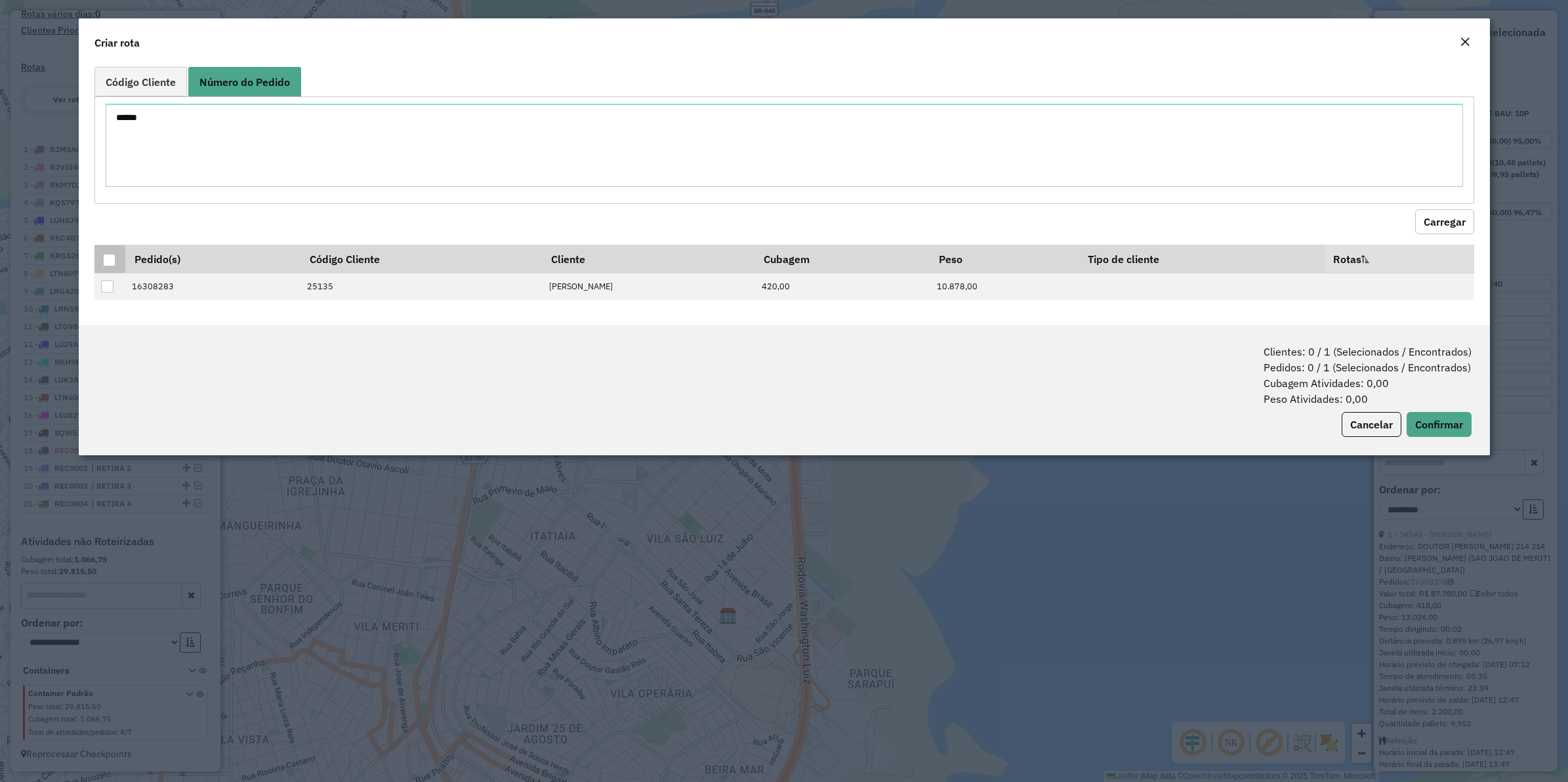
click at [112, 260] on div at bounding box center [110, 260] width 12 height 12
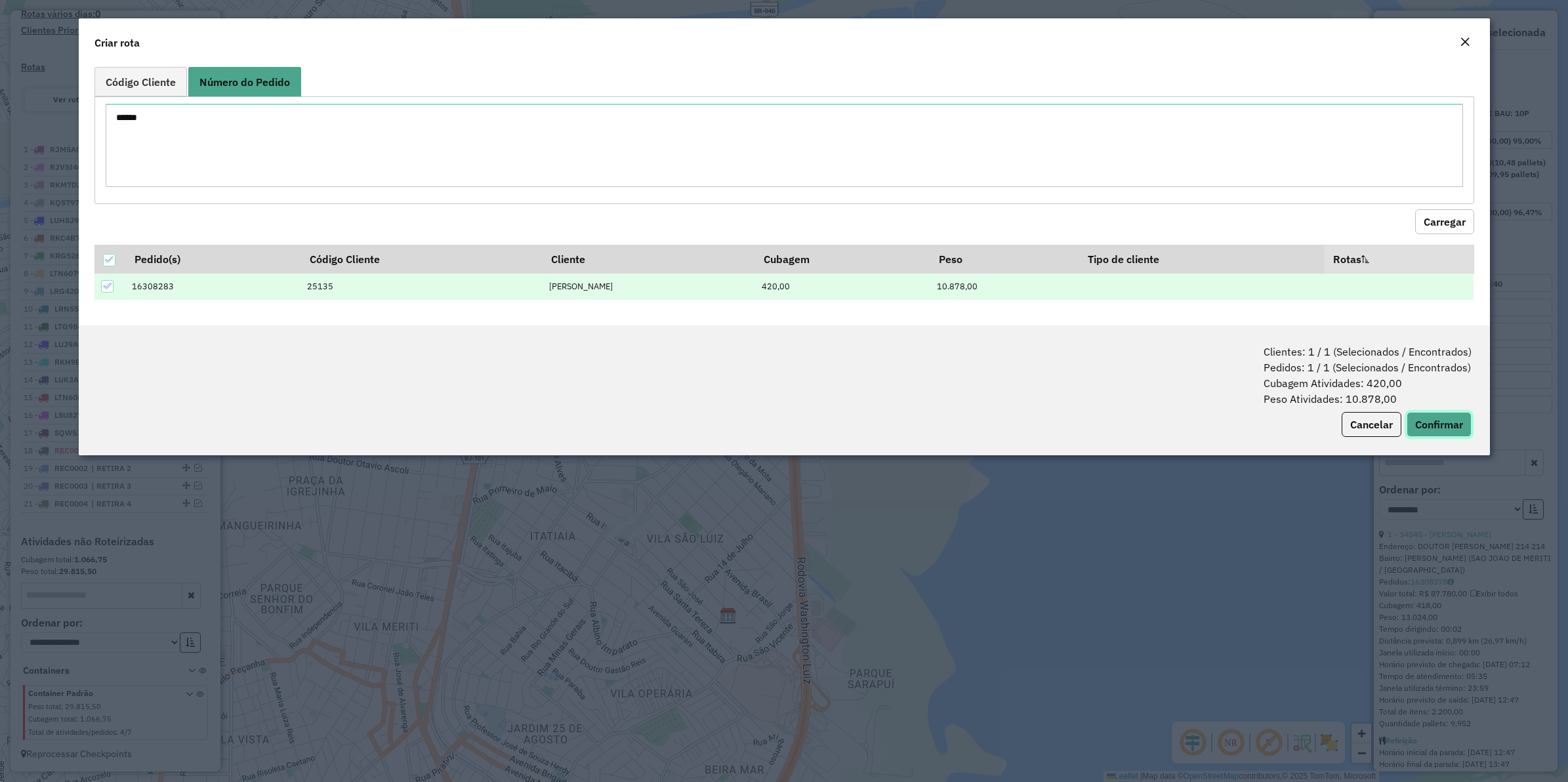
click at [1429, 430] on button "Confirmar" at bounding box center [1439, 424] width 65 height 25
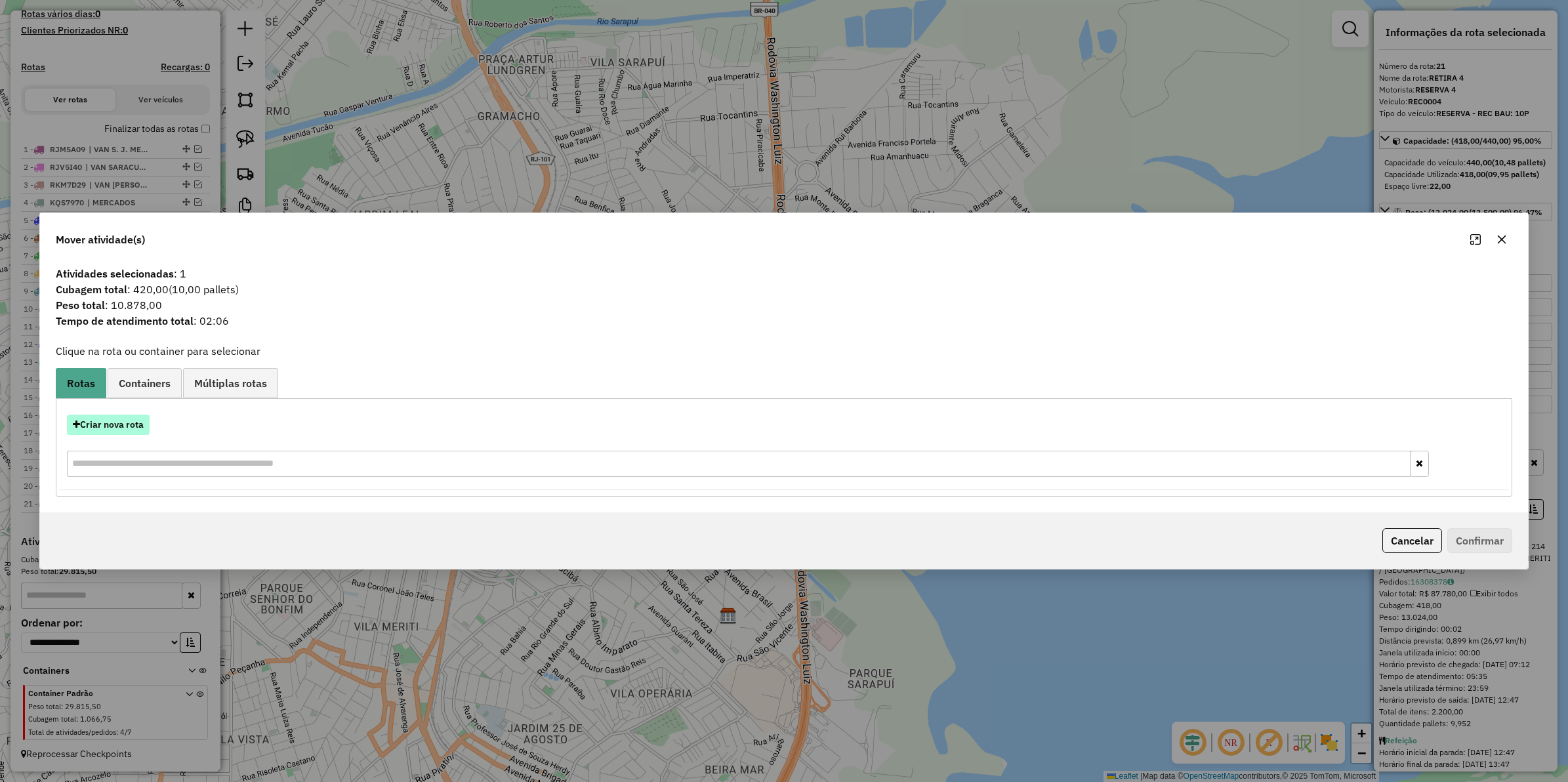
click at [129, 416] on button "Criar nova rota" at bounding box center [108, 424] width 82 height 20
select select "********"
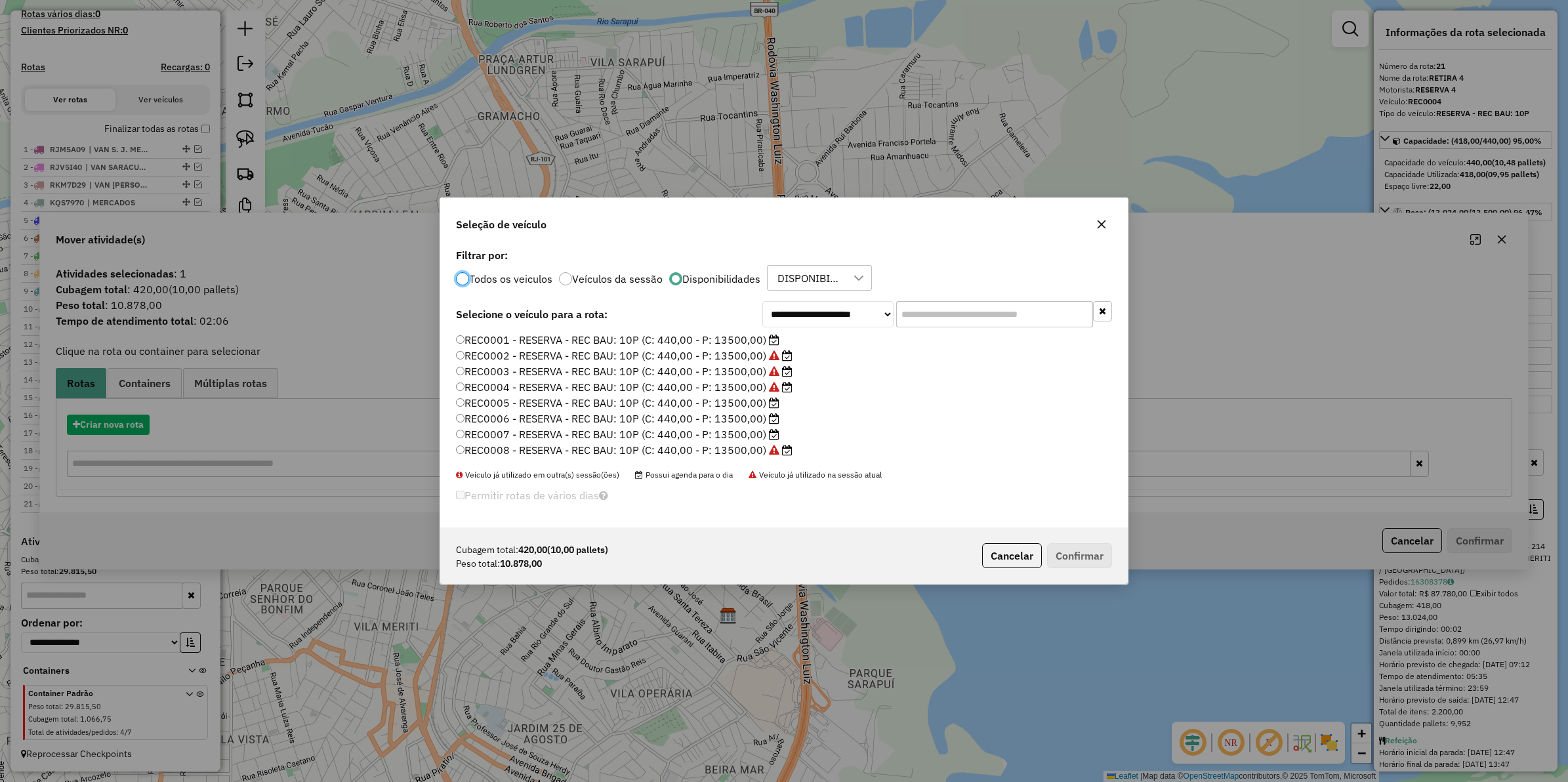
scroll to position [6, 4]
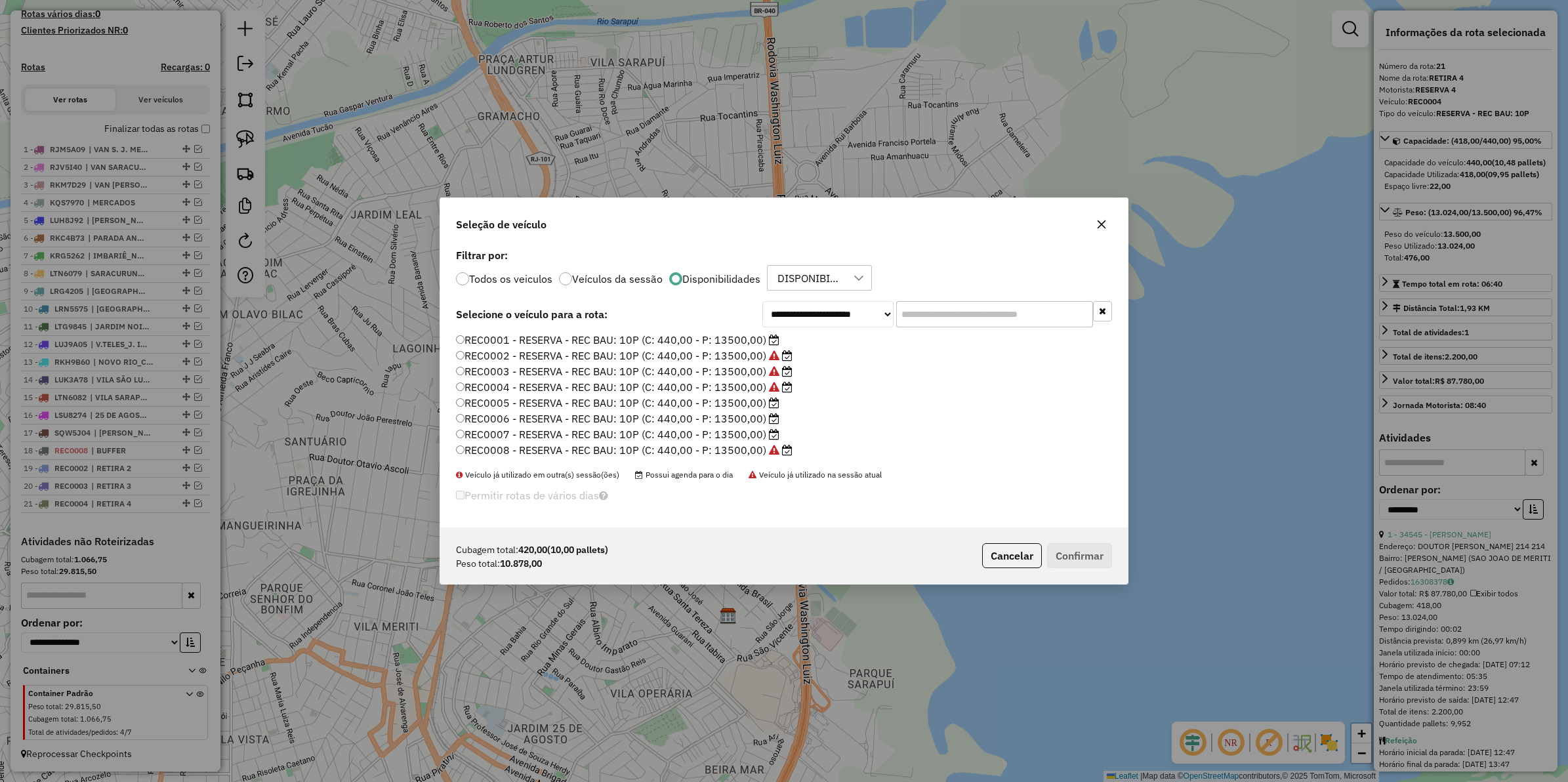
click at [740, 402] on label "REC0005 - RESERVA - REC BAU: 10P (C: 440,00 - P: 13500,00)" at bounding box center [617, 403] width 323 height 16
click at [1096, 548] on button "Confirmar" at bounding box center [1080, 556] width 65 height 25
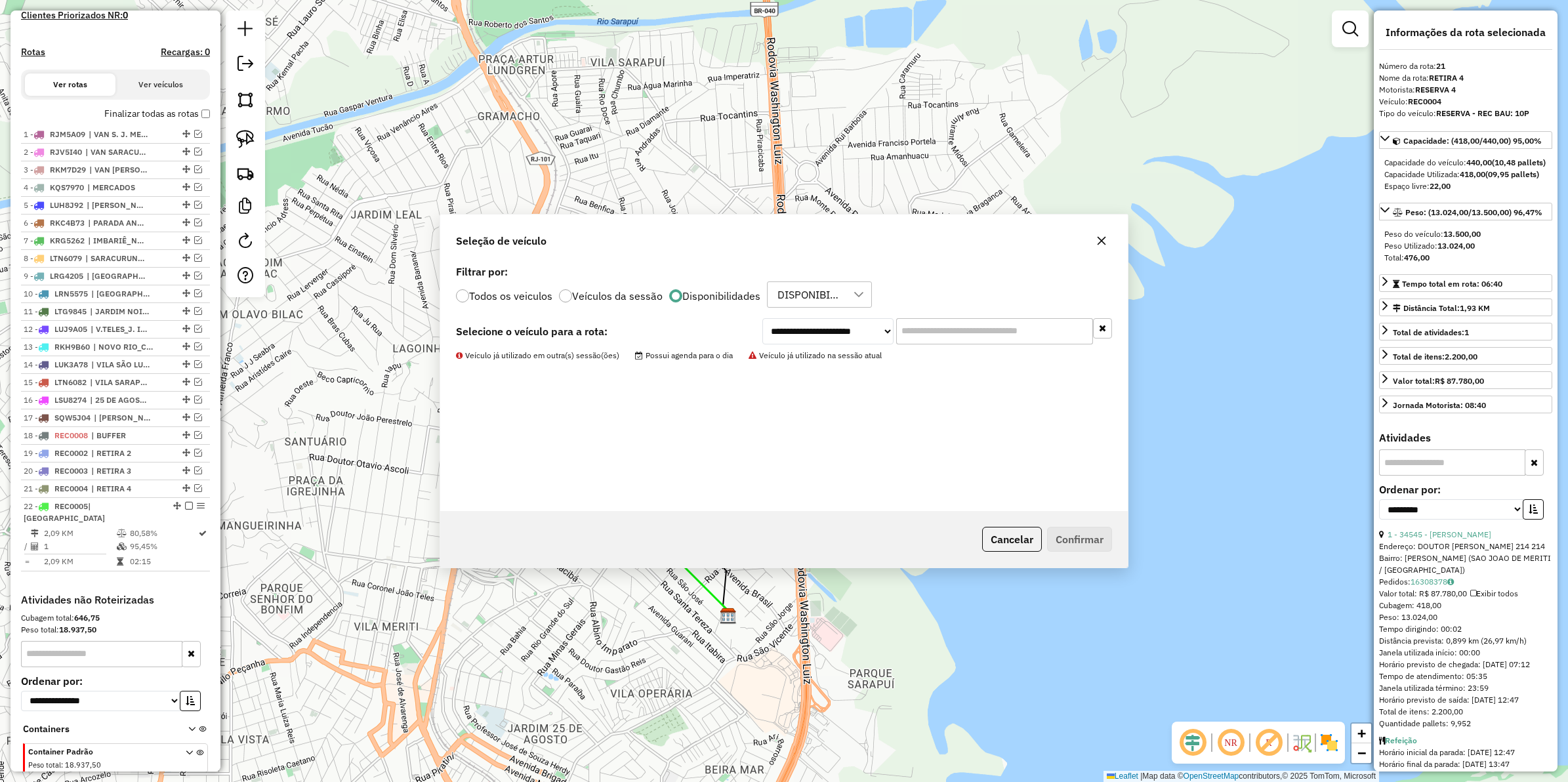
scroll to position [442, 0]
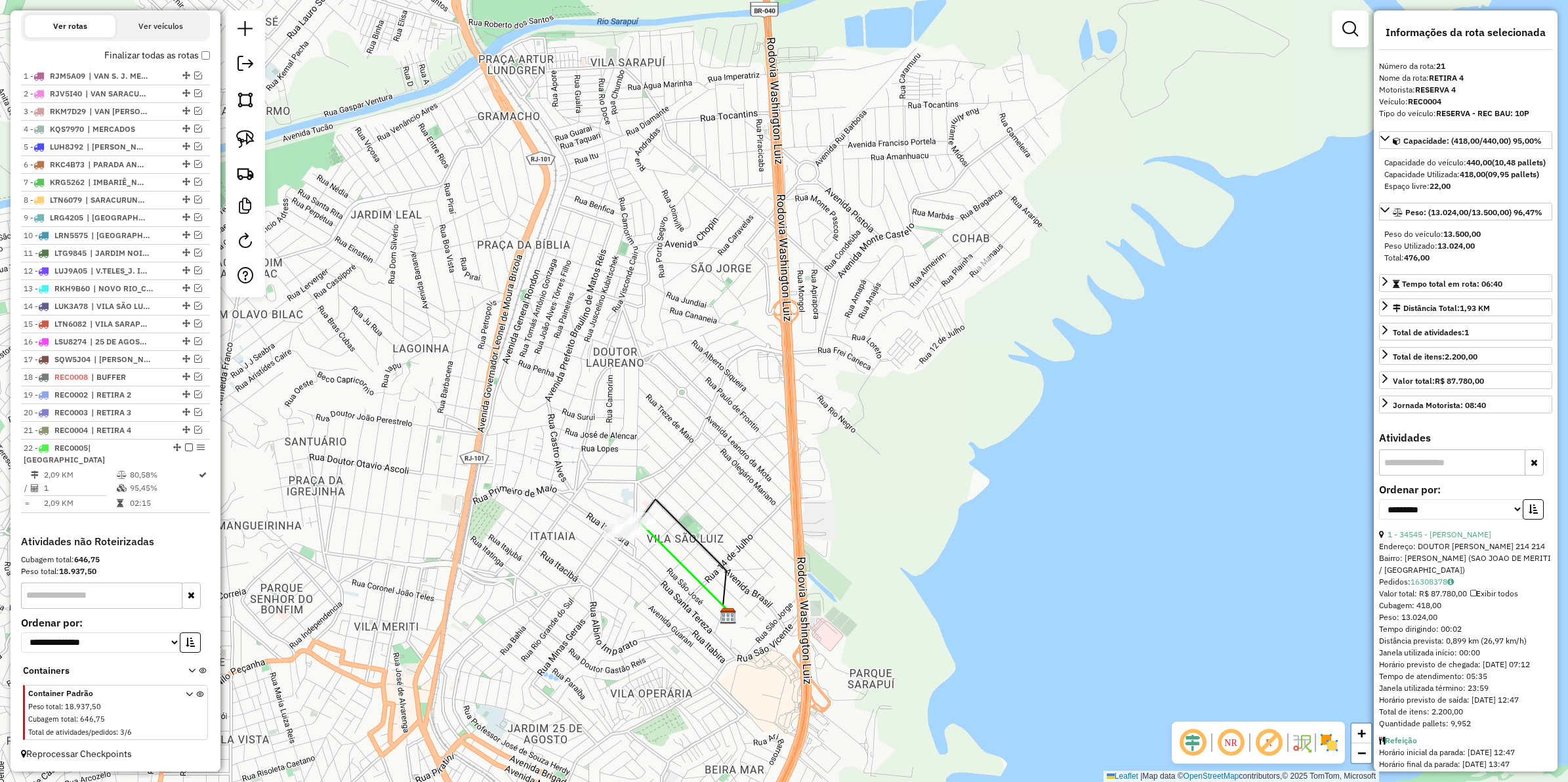
click at [680, 550] on div "Janela de atendimento Grade de atendimento Capacidade Transportadoras Veículos …" at bounding box center [784, 391] width 1568 height 782
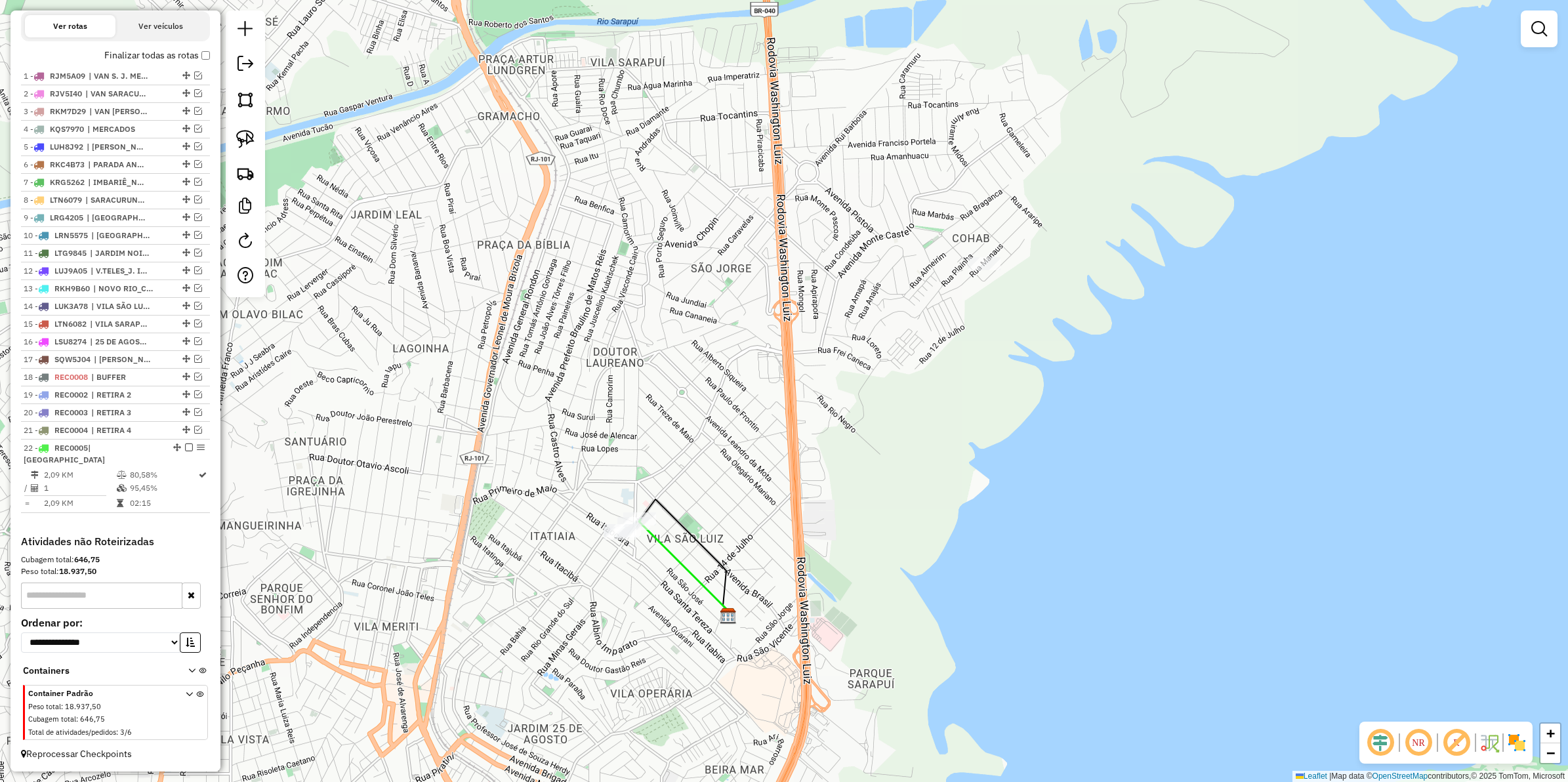
click at [670, 556] on icon at bounding box center [685, 568] width 91 height 96
select select "**********"
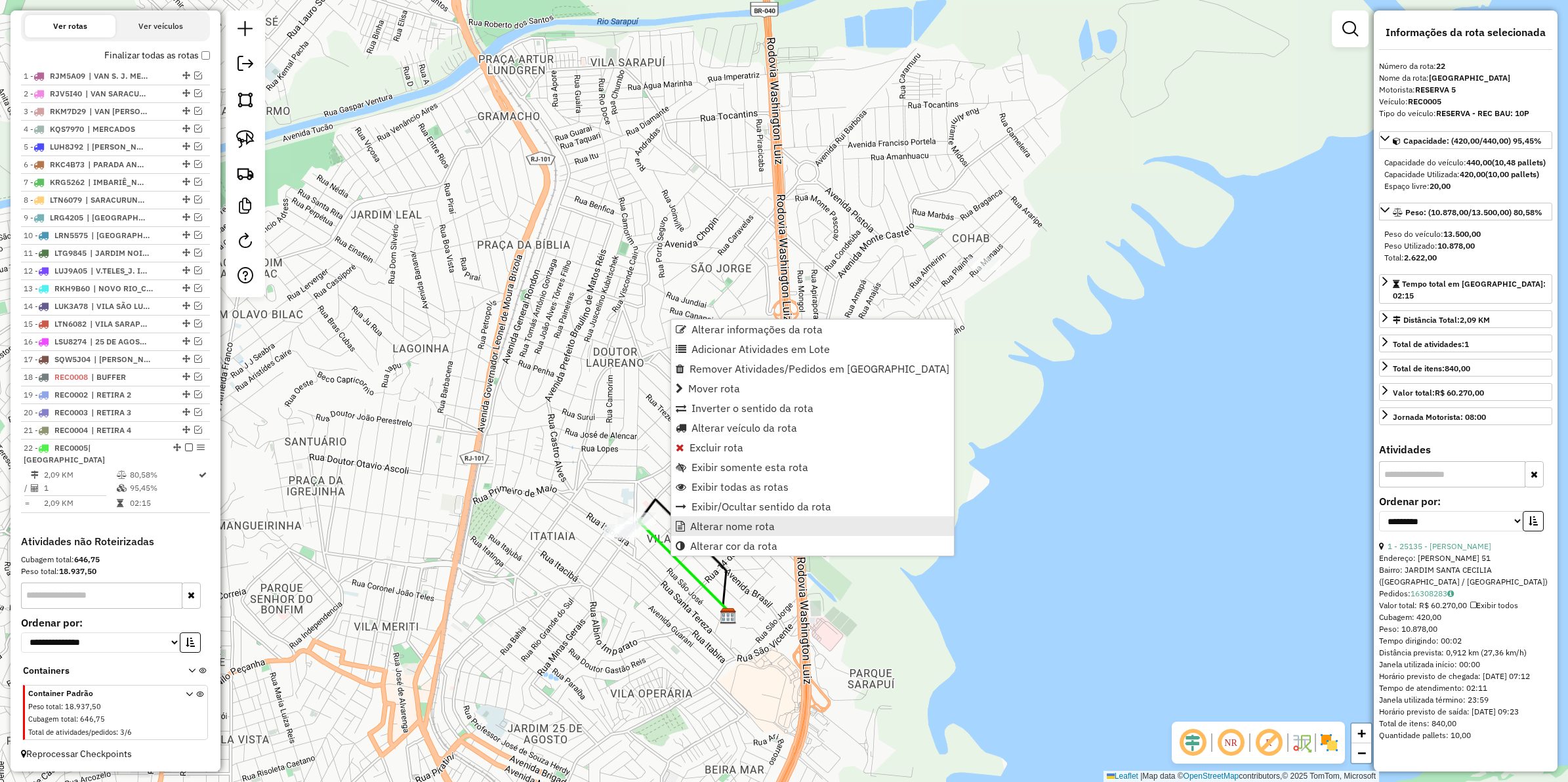
click at [707, 526] on span "Alterar nome rota" at bounding box center [733, 526] width 85 height 11
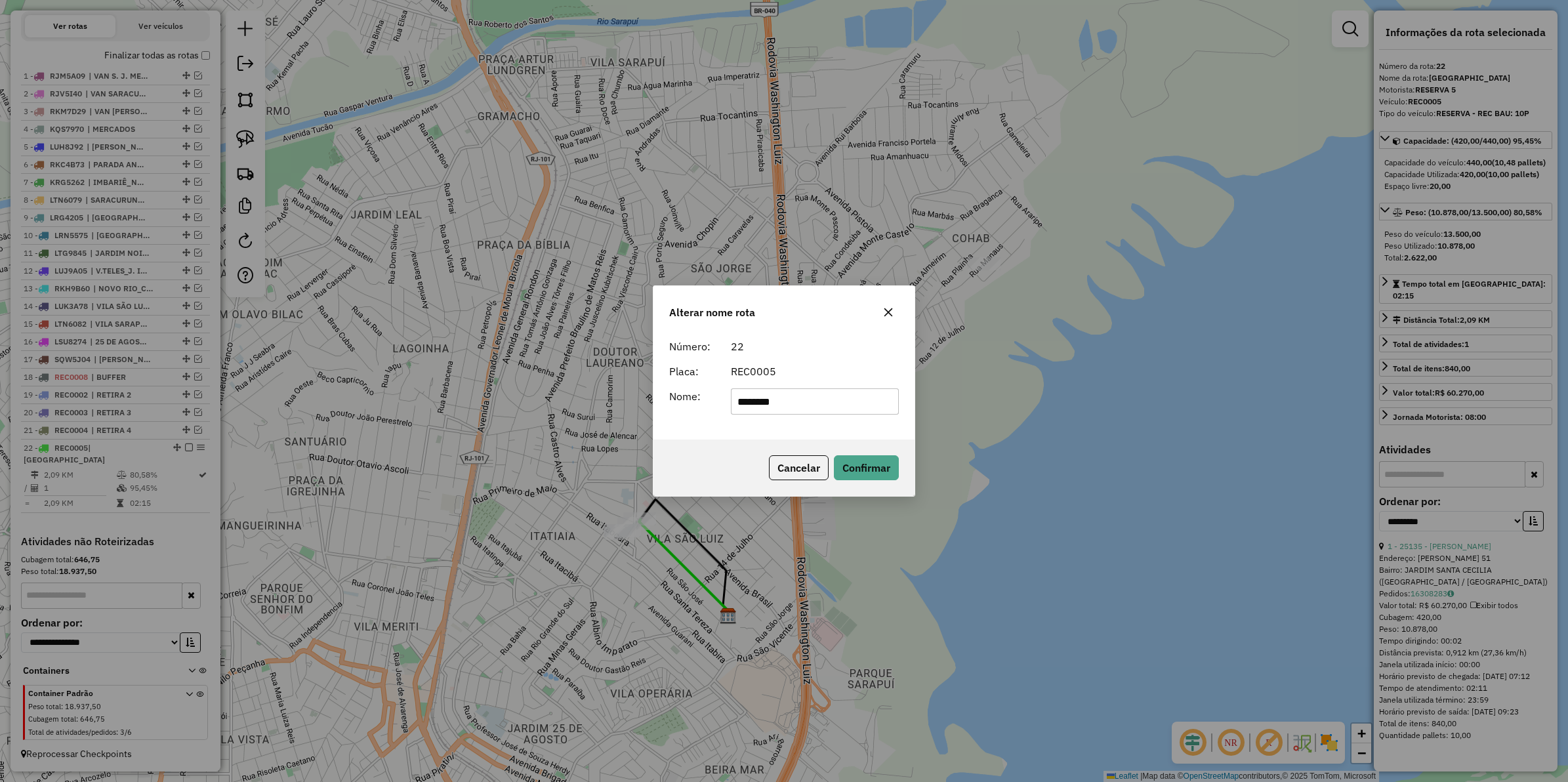
type input "********"
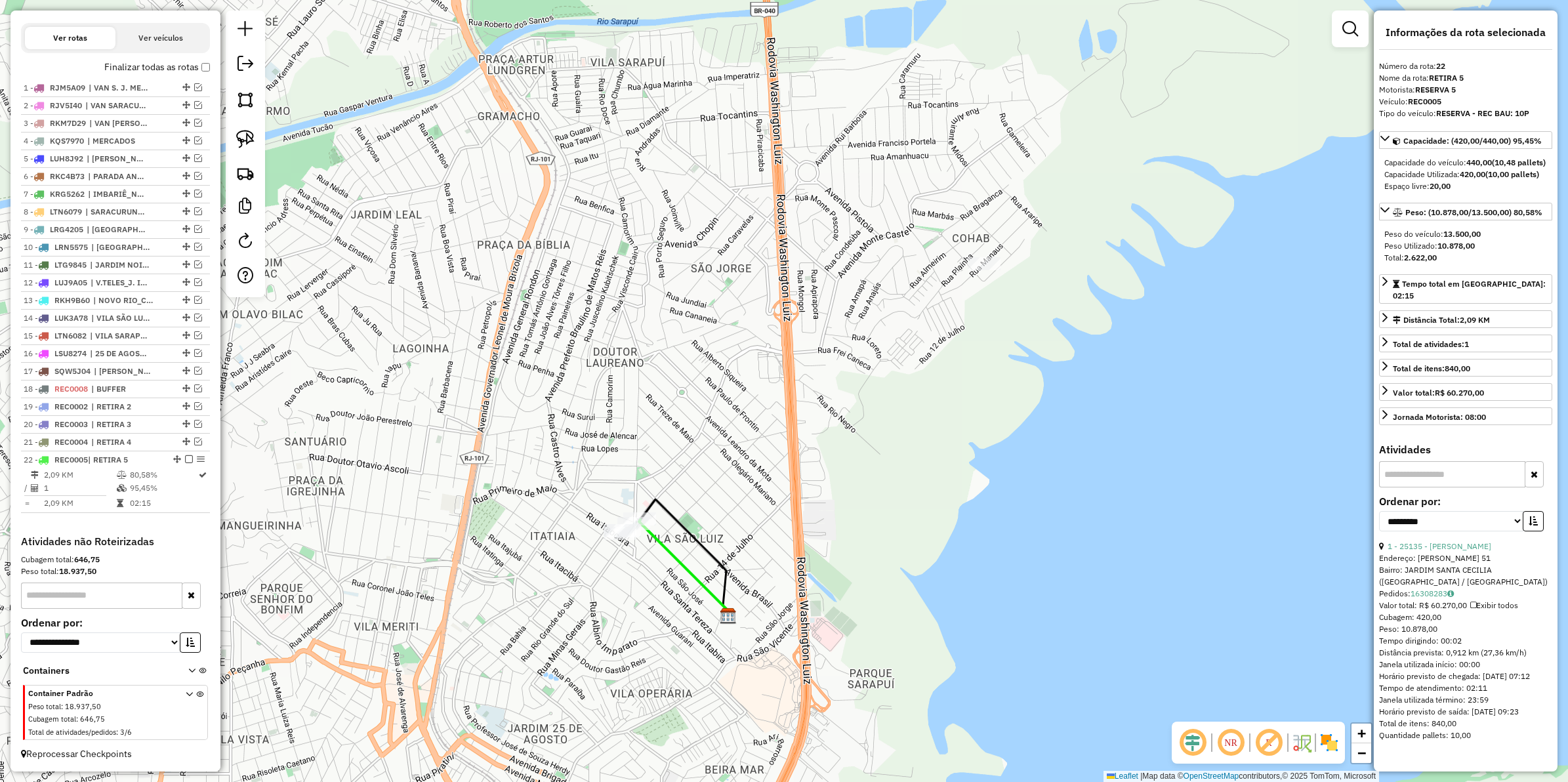
click at [676, 560] on icon at bounding box center [685, 568] width 91 height 96
click at [185, 457] on em at bounding box center [188, 459] width 8 height 8
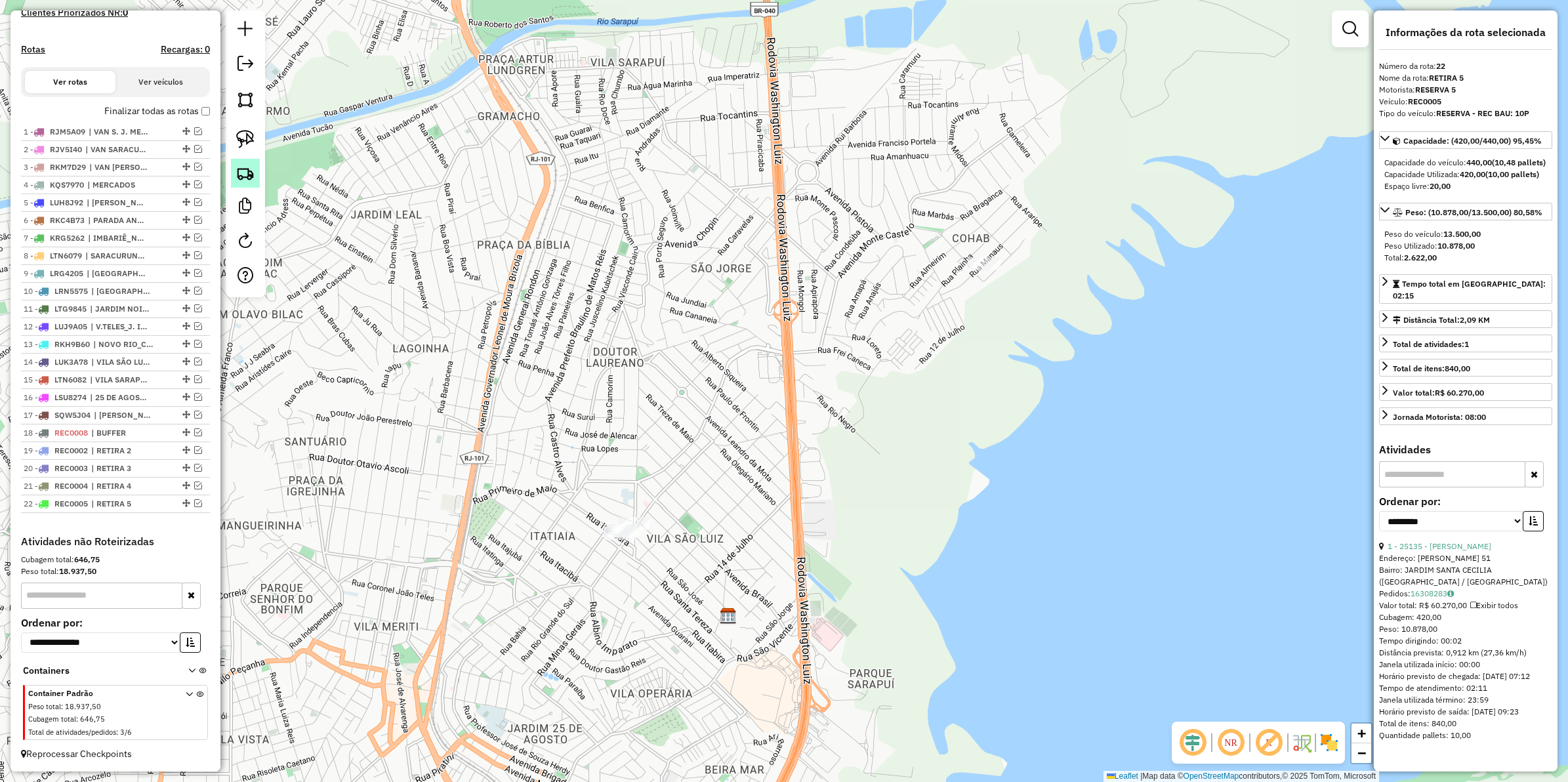
click at [253, 184] on link at bounding box center [245, 173] width 29 height 29
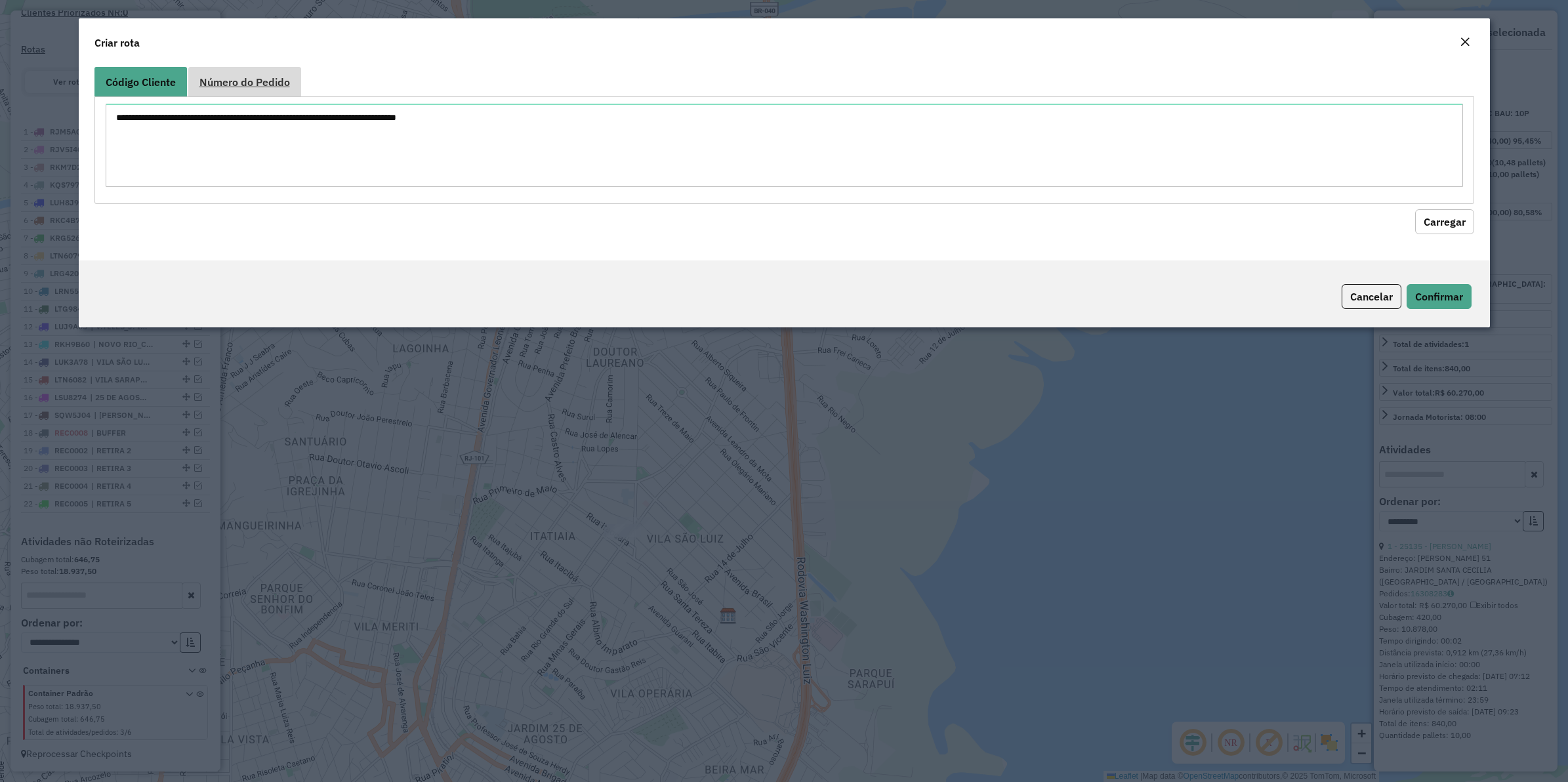
click at [259, 86] on span "Número do Pedido" at bounding box center [245, 82] width 90 height 11
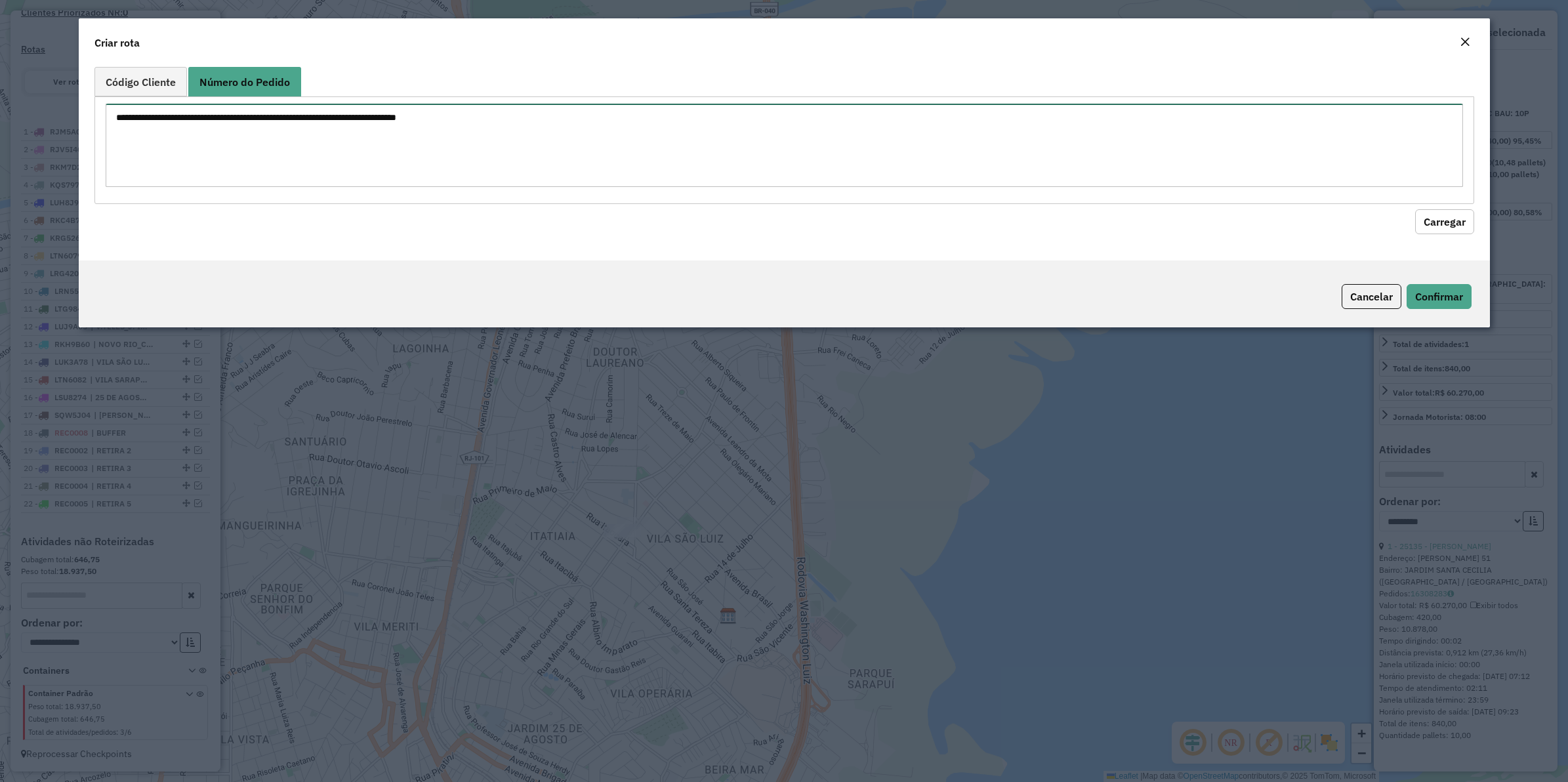
click at [275, 114] on textarea at bounding box center [784, 145] width 1358 height 83
paste textarea "****** ****** ****** ****** ******"
type textarea "****** ****** ****** ****** ******"
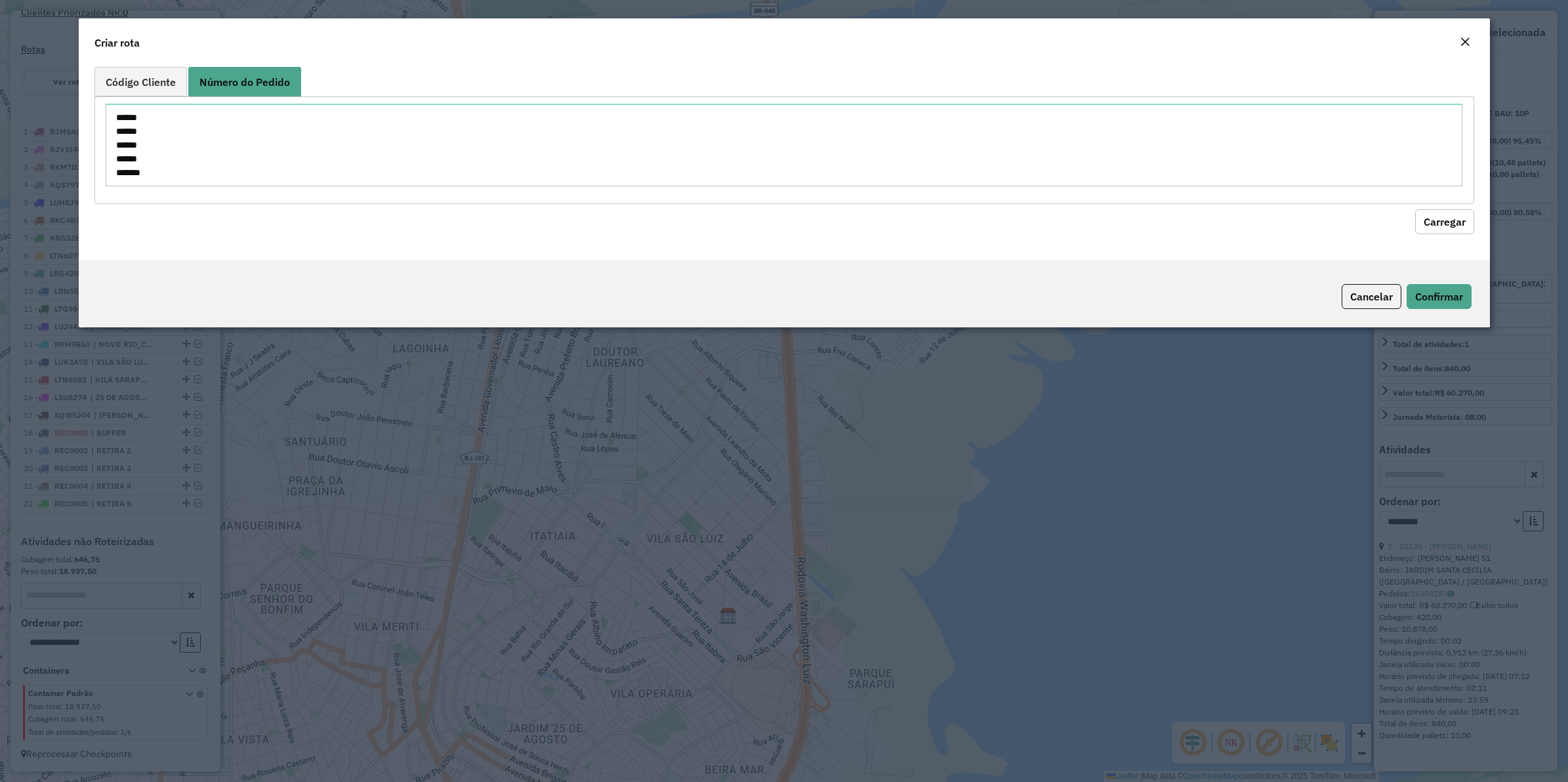
click at [1430, 218] on button "Carregar" at bounding box center [1444, 222] width 59 height 25
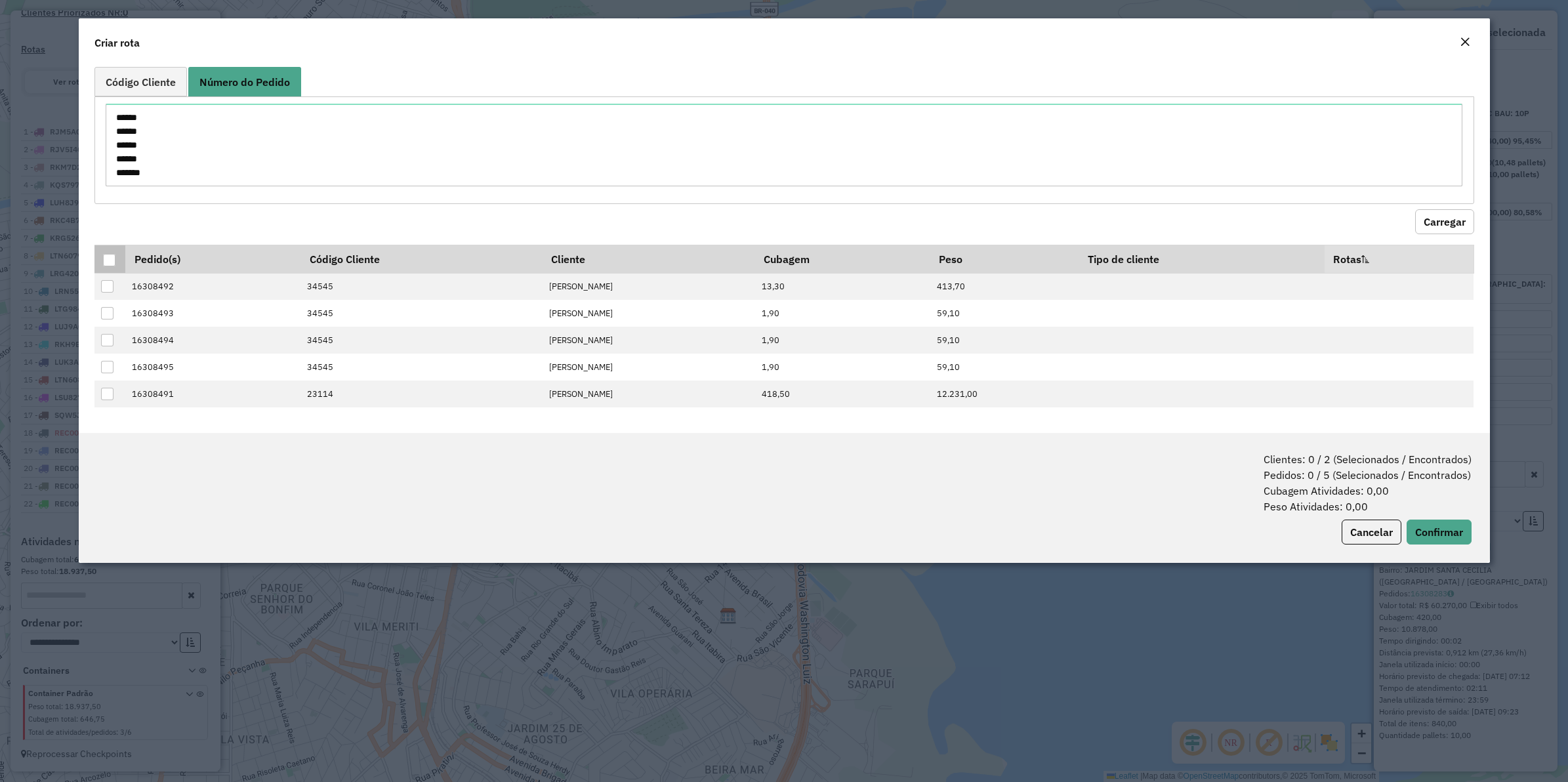
click at [109, 266] on div at bounding box center [110, 260] width 12 height 12
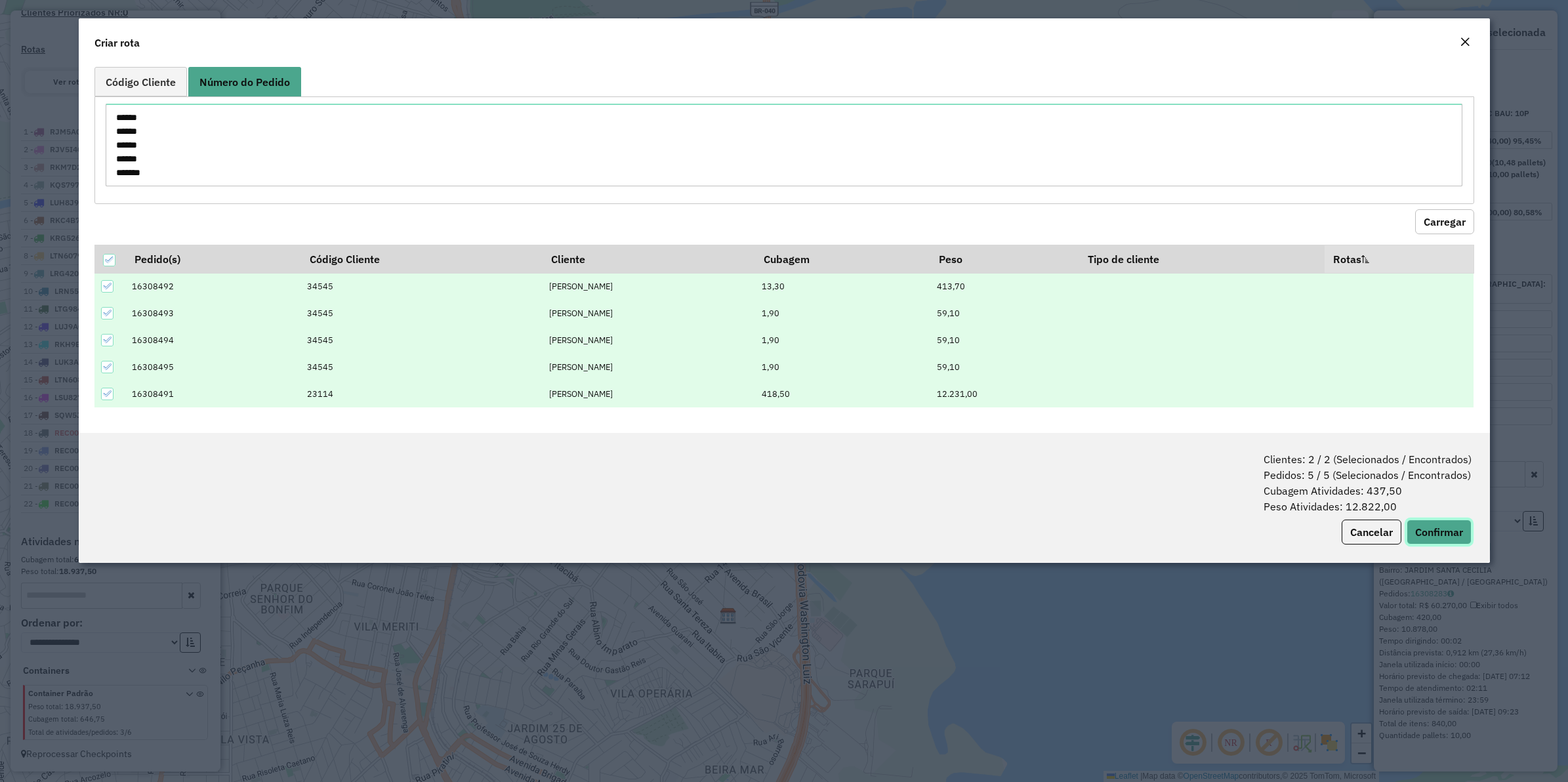
click at [1449, 525] on button "Confirmar" at bounding box center [1439, 532] width 65 height 25
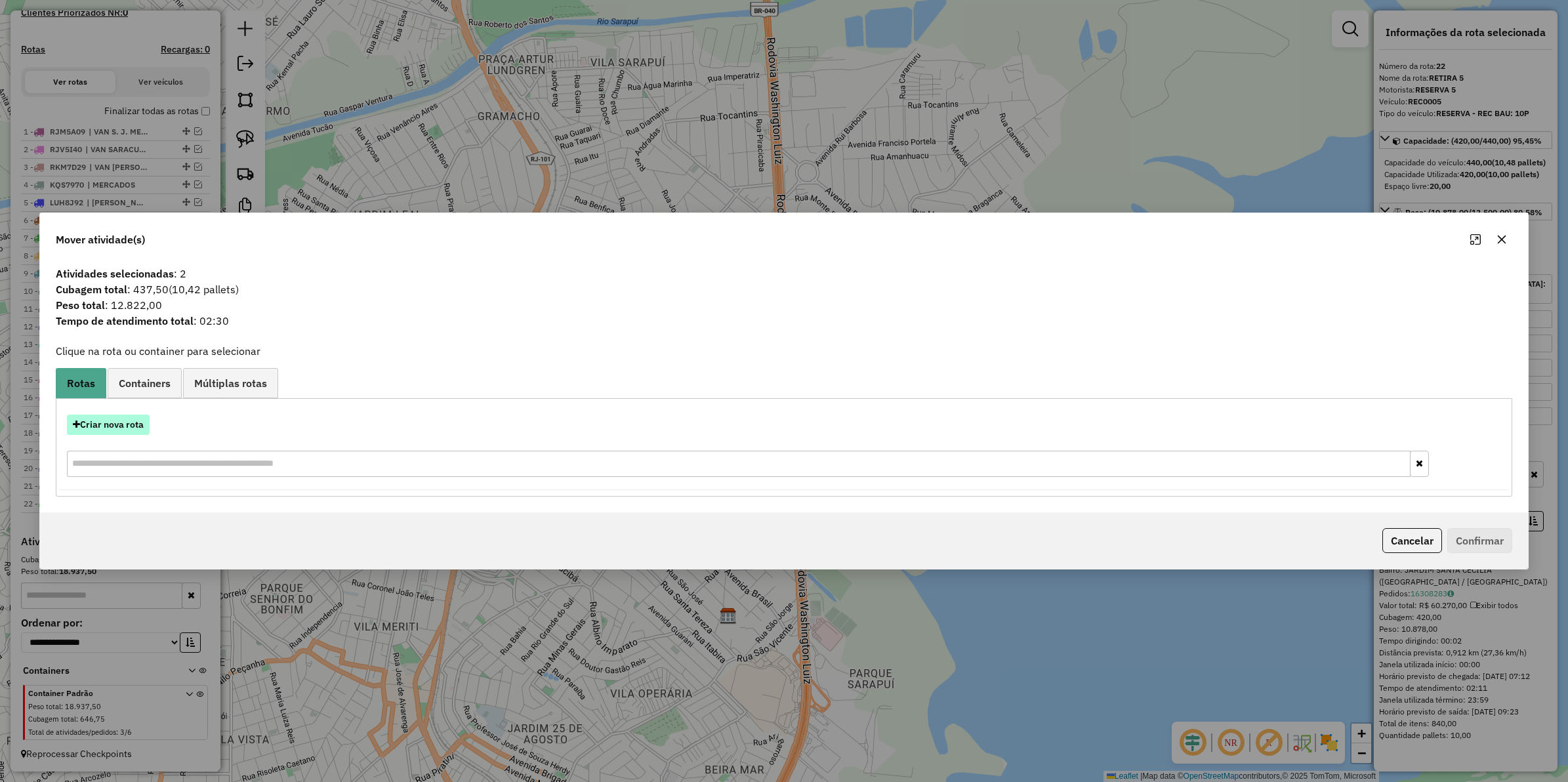
click at [138, 422] on button "Criar nova rota" at bounding box center [108, 424] width 82 height 20
select select "********"
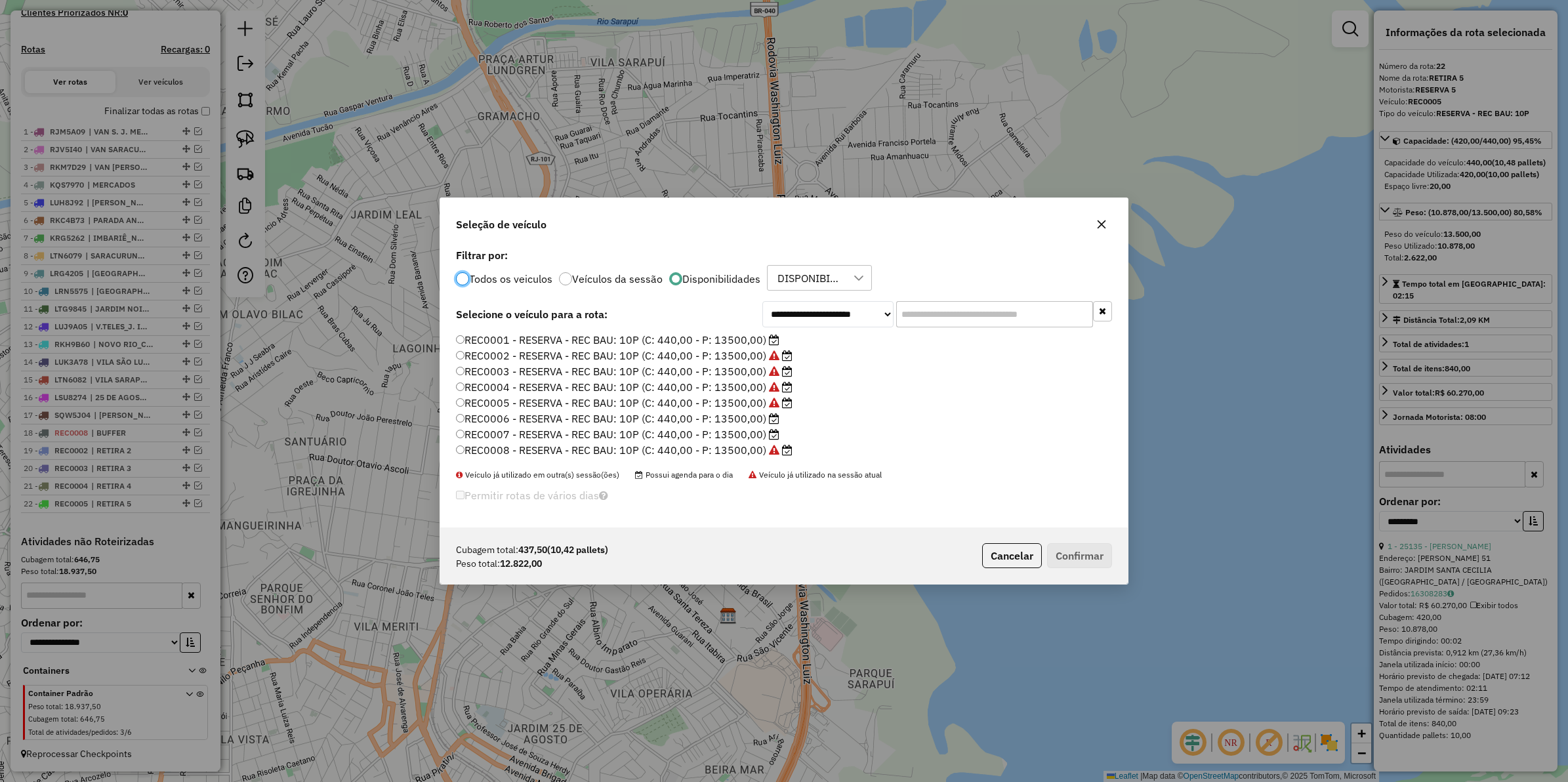
scroll to position [6, 4]
click at [740, 414] on label "REC0006 - RESERVA - REC BAU: 10P (C: 440,00 - P: 13500,00)" at bounding box center [617, 419] width 323 height 16
click at [1101, 552] on button "Confirmar" at bounding box center [1080, 556] width 65 height 25
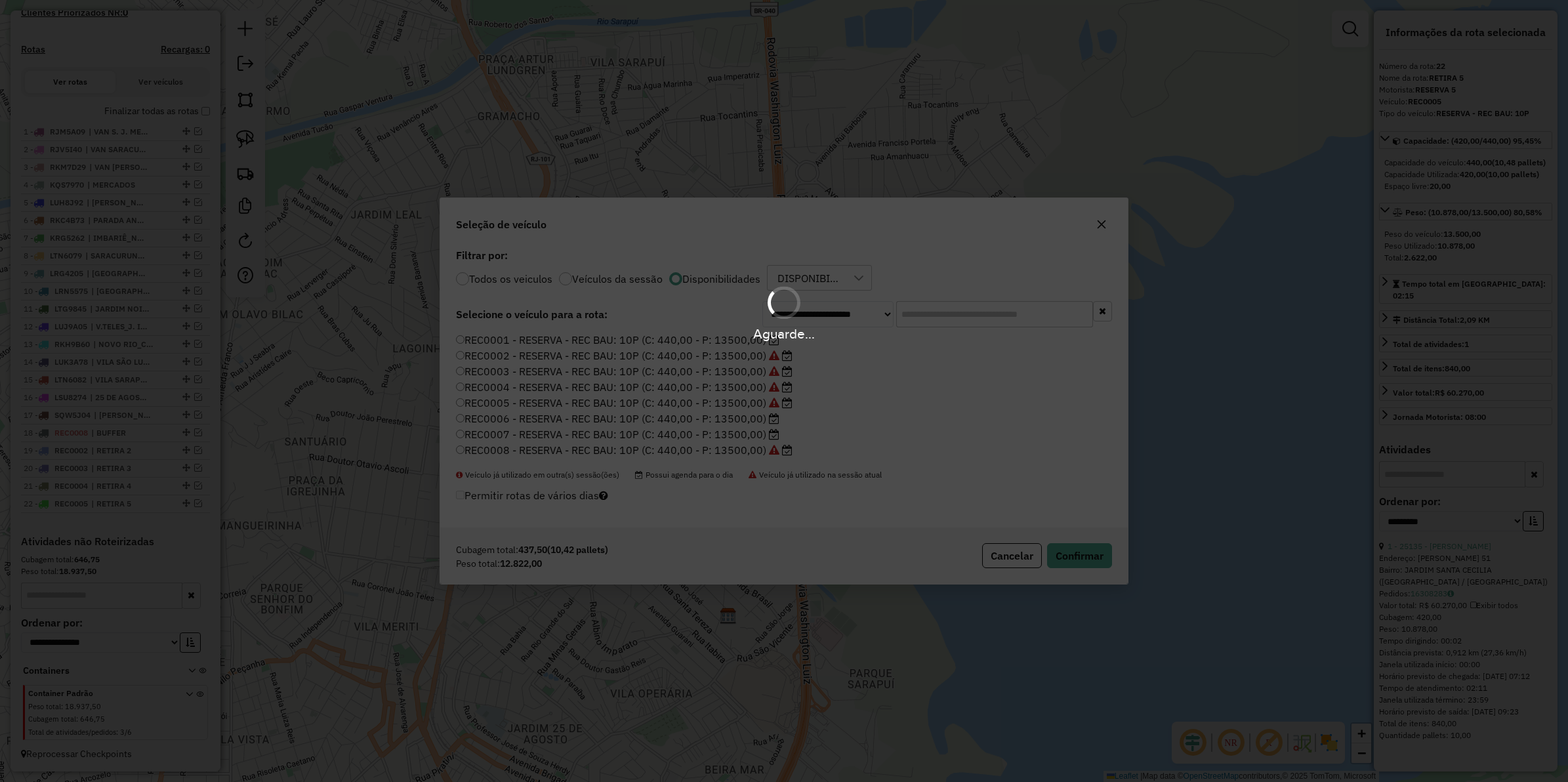
scroll to position [472, 0]
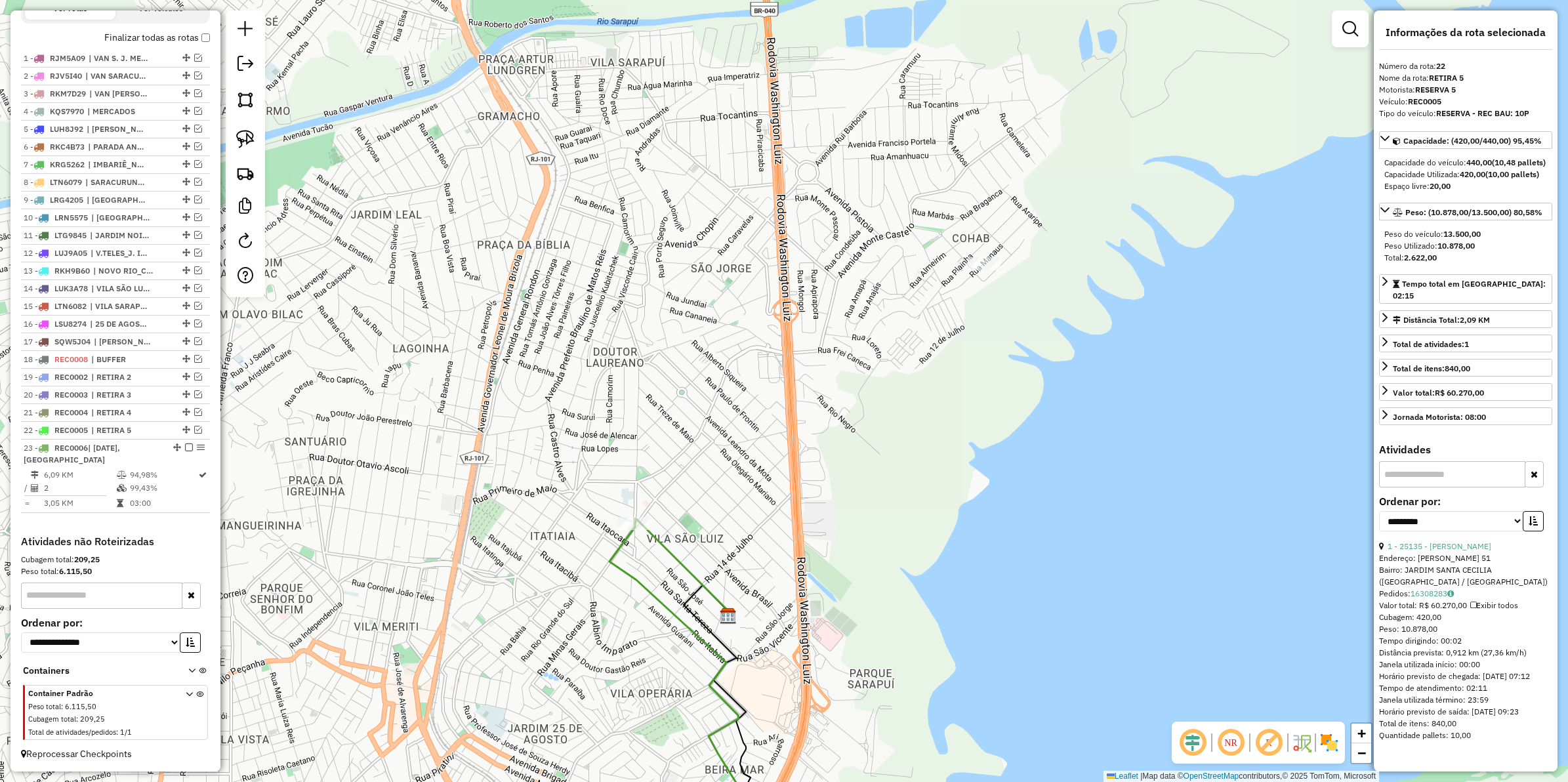
click at [667, 544] on icon at bounding box center [684, 568] width 92 height 96
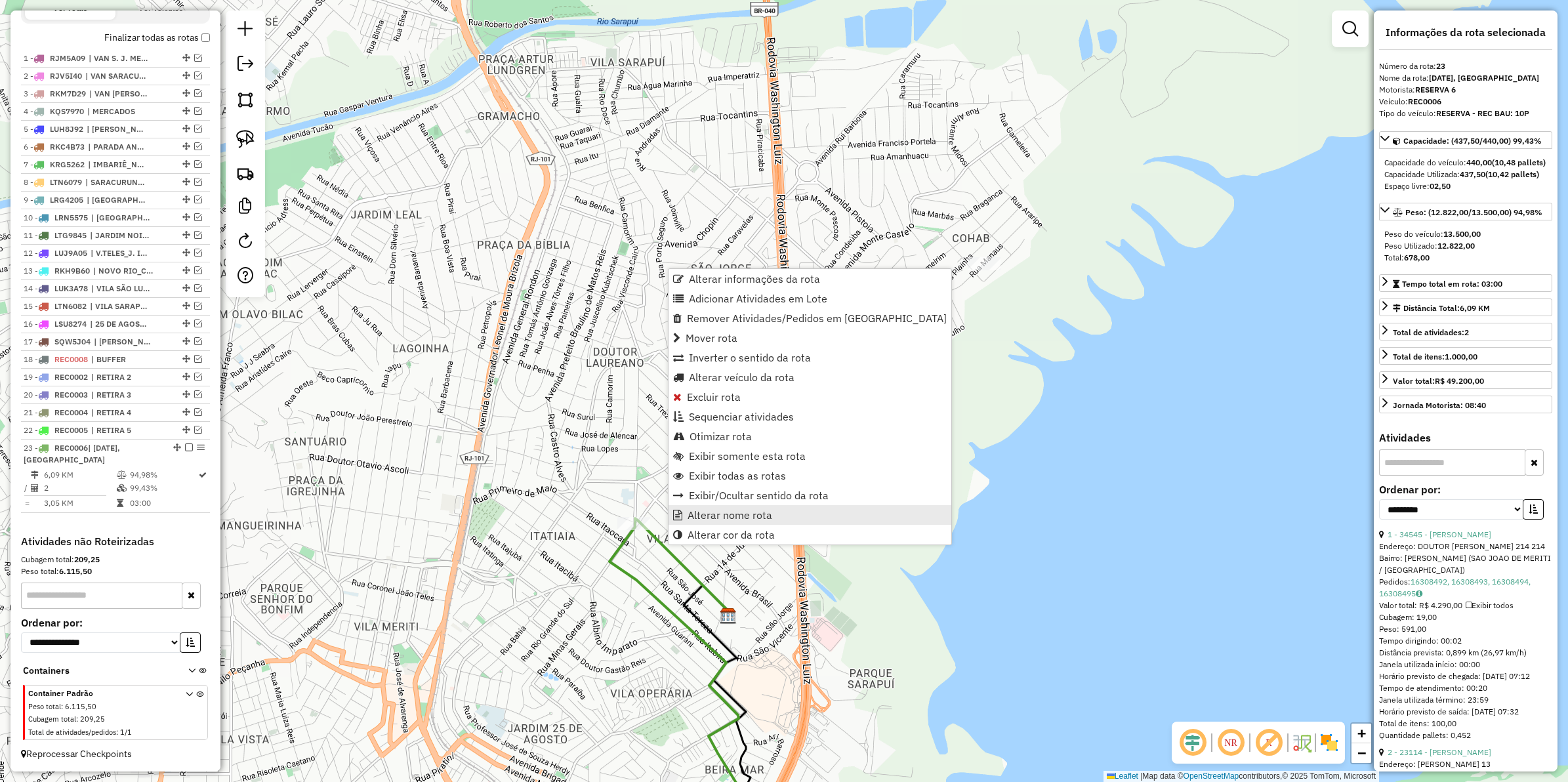
click at [692, 510] on span "Alterar nome rota" at bounding box center [730, 515] width 85 height 11
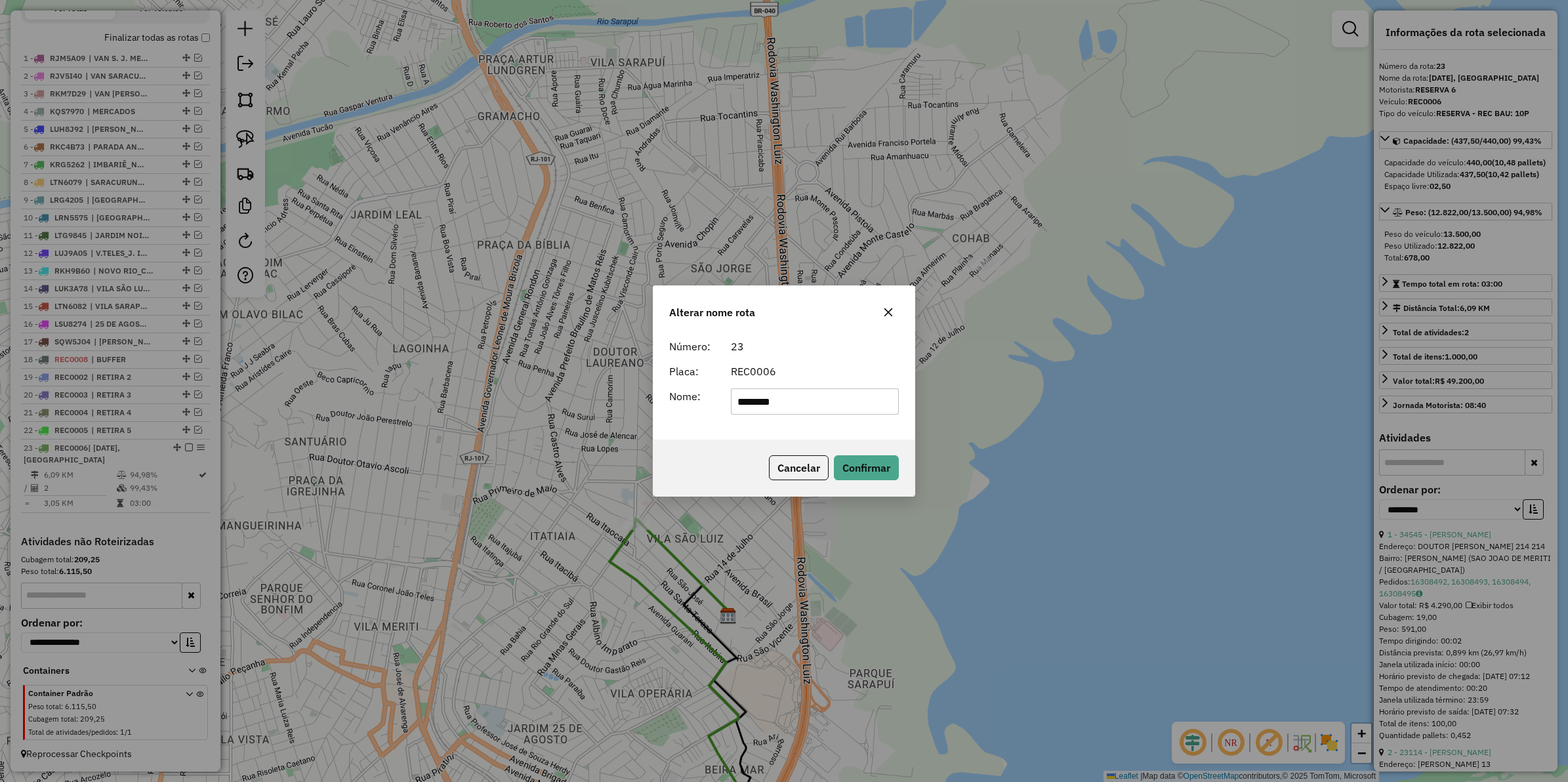
type input "********"
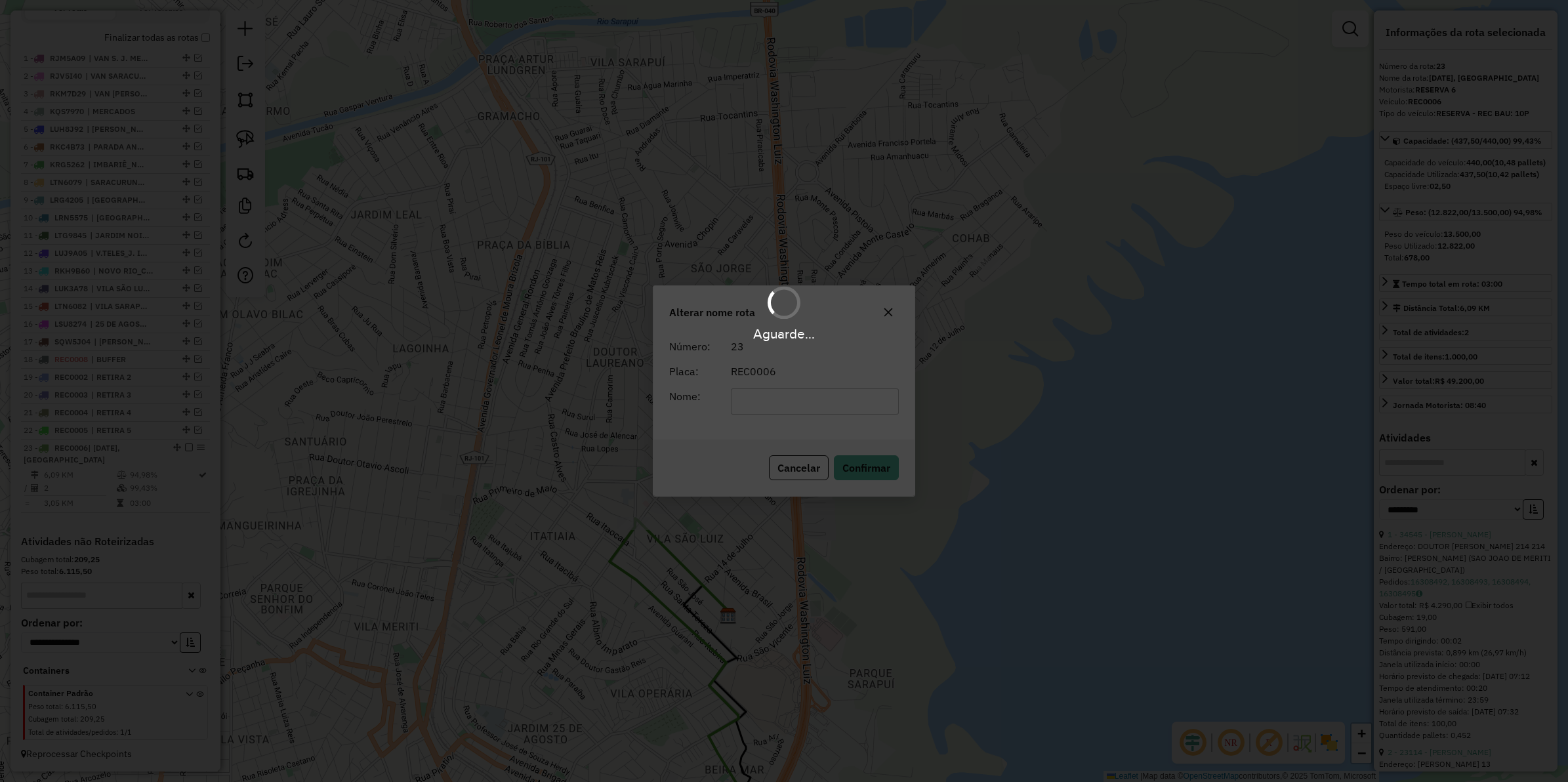
scroll to position [460, 0]
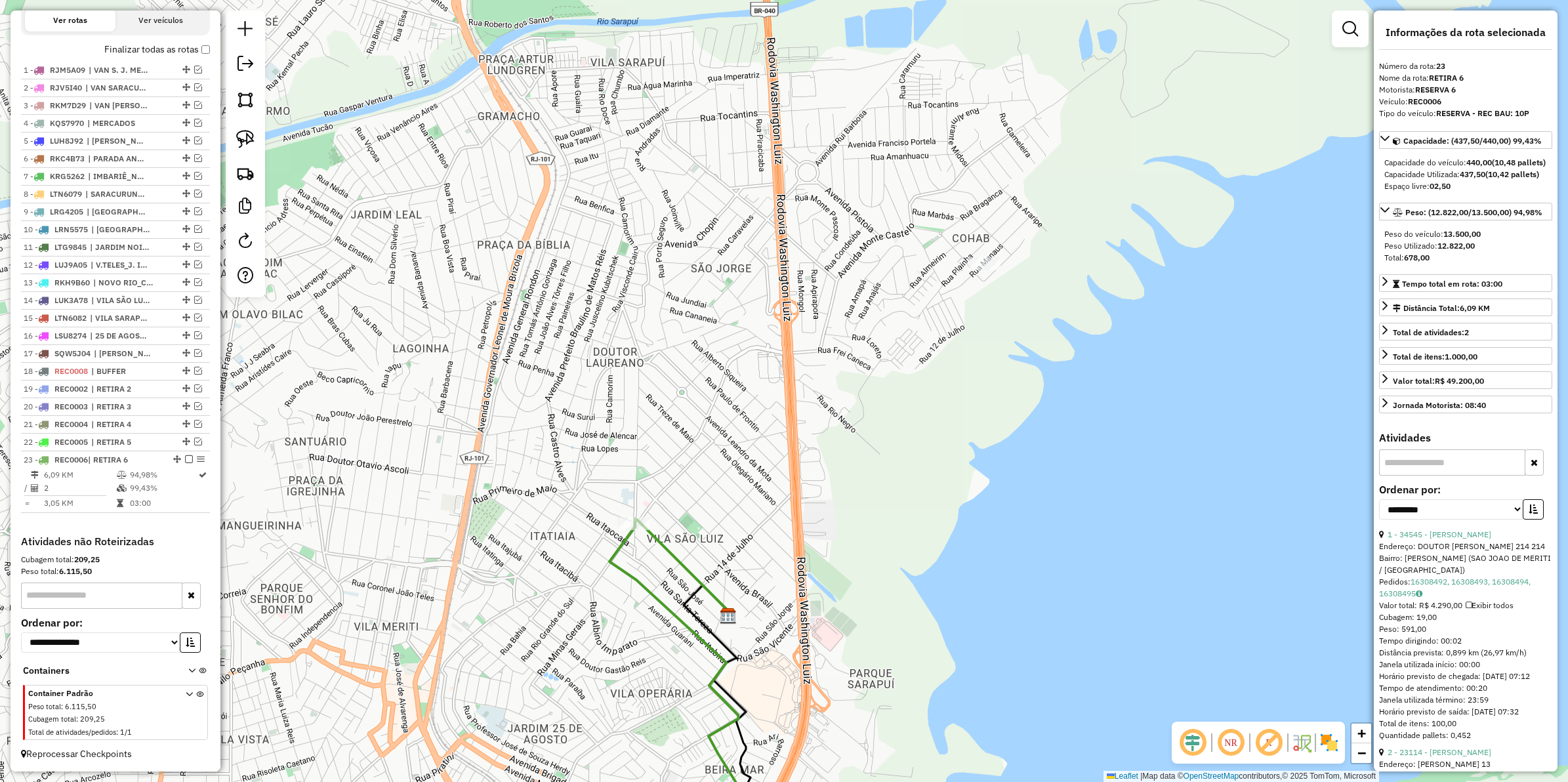
click at [676, 562] on icon at bounding box center [684, 568] width 92 height 96
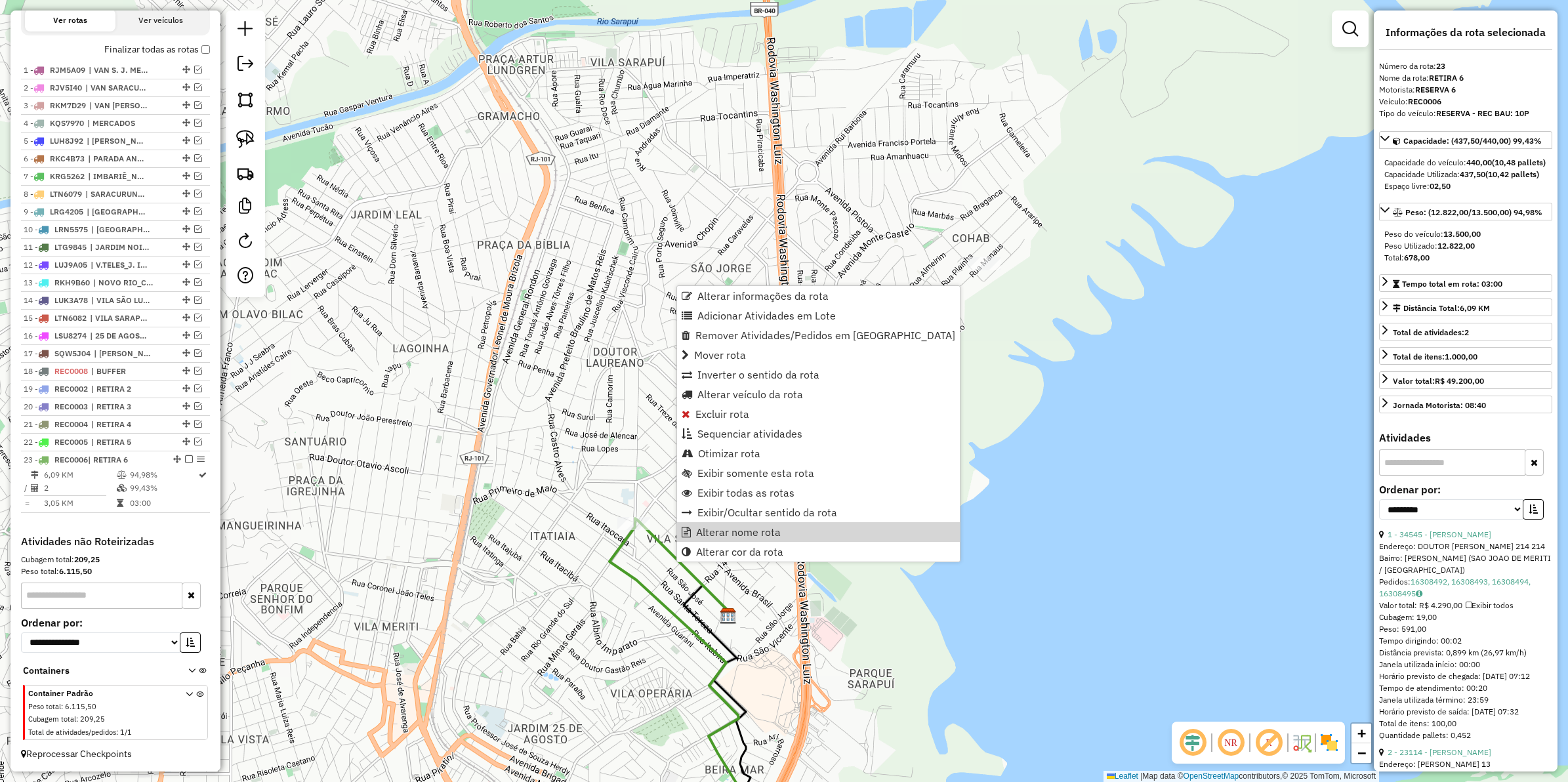
click at [628, 581] on icon at bounding box center [677, 665] width 133 height 295
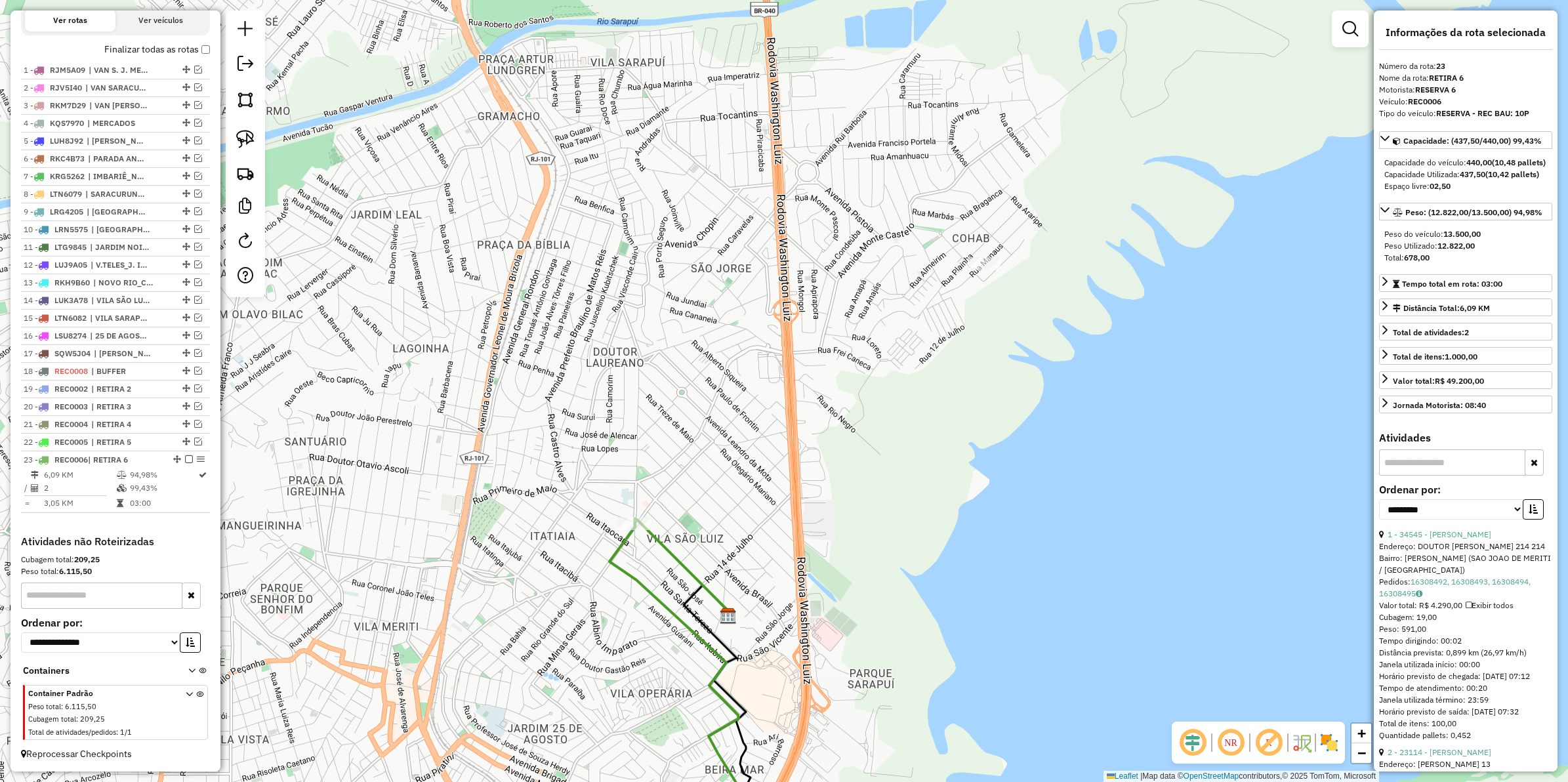
click at [630, 579] on icon at bounding box center [677, 665] width 133 height 295
click at [188, 459] on em at bounding box center [188, 459] width 8 height 8
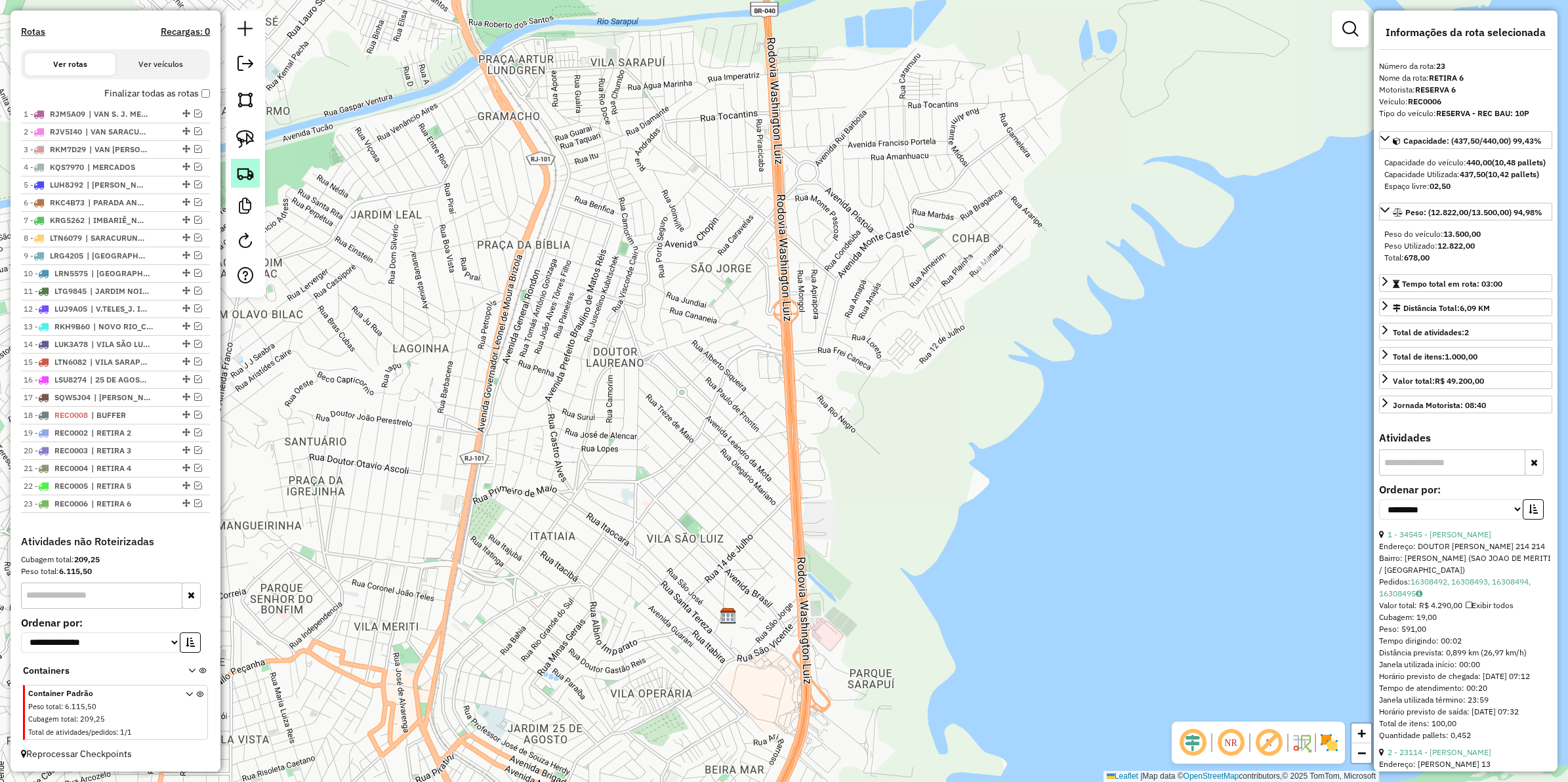
click at [250, 179] on img at bounding box center [245, 173] width 18 height 18
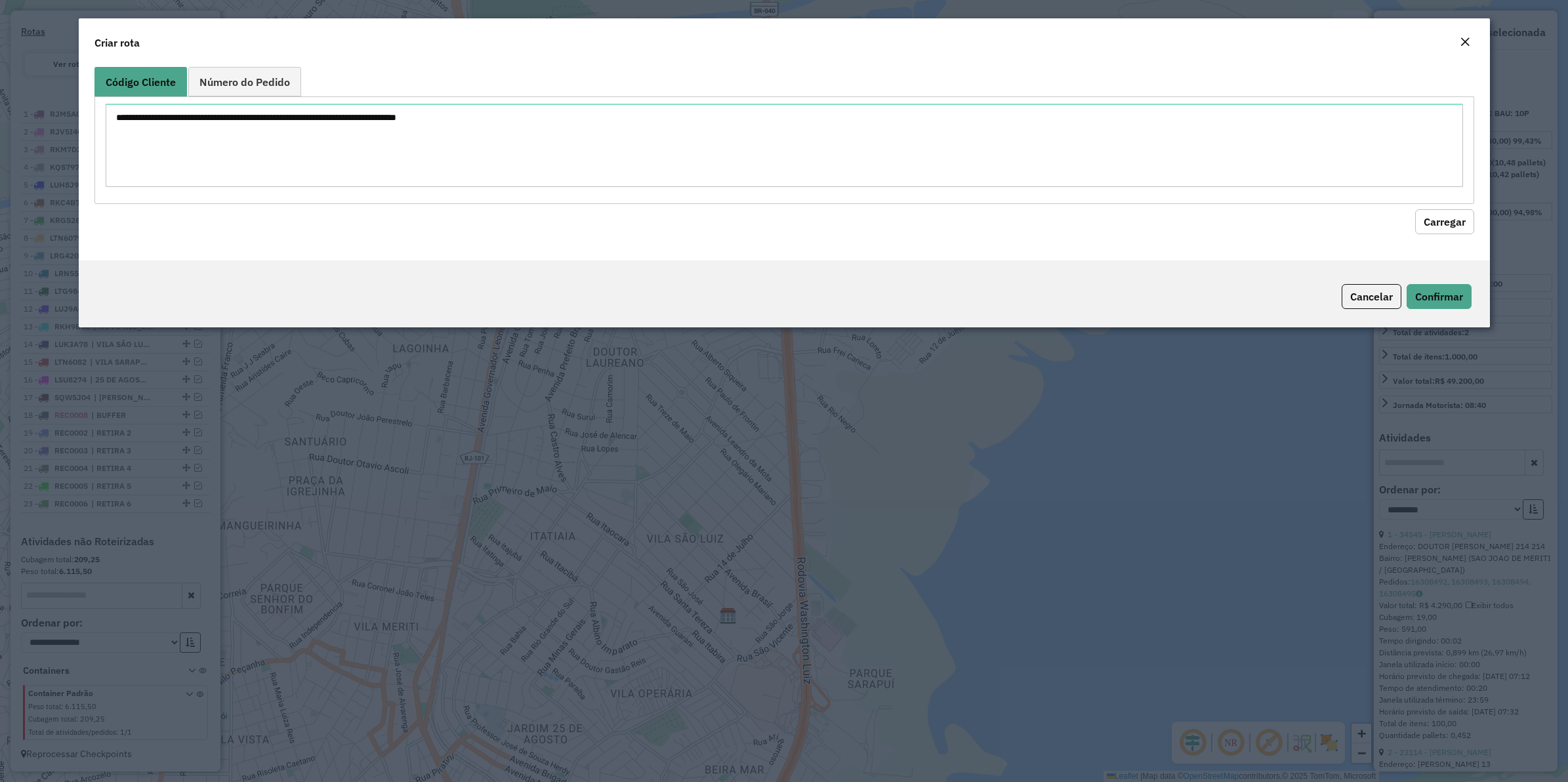
click at [233, 98] on div at bounding box center [784, 150] width 1380 height 107
click at [237, 90] on link "Número do Pedido" at bounding box center [245, 82] width 113 height 30
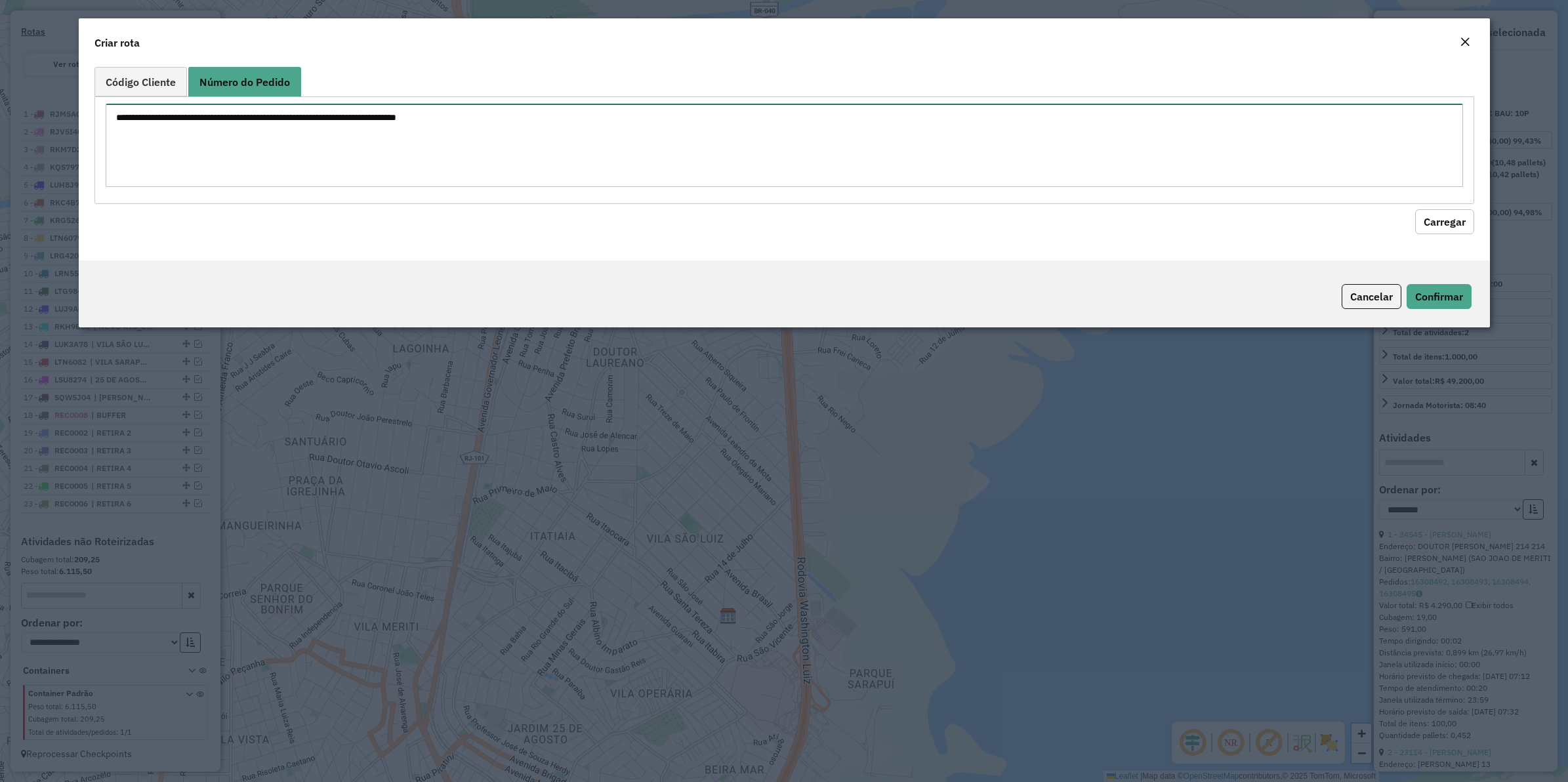
click at [246, 118] on textarea at bounding box center [784, 145] width 1358 height 83
paste textarea "******"
type textarea "******"
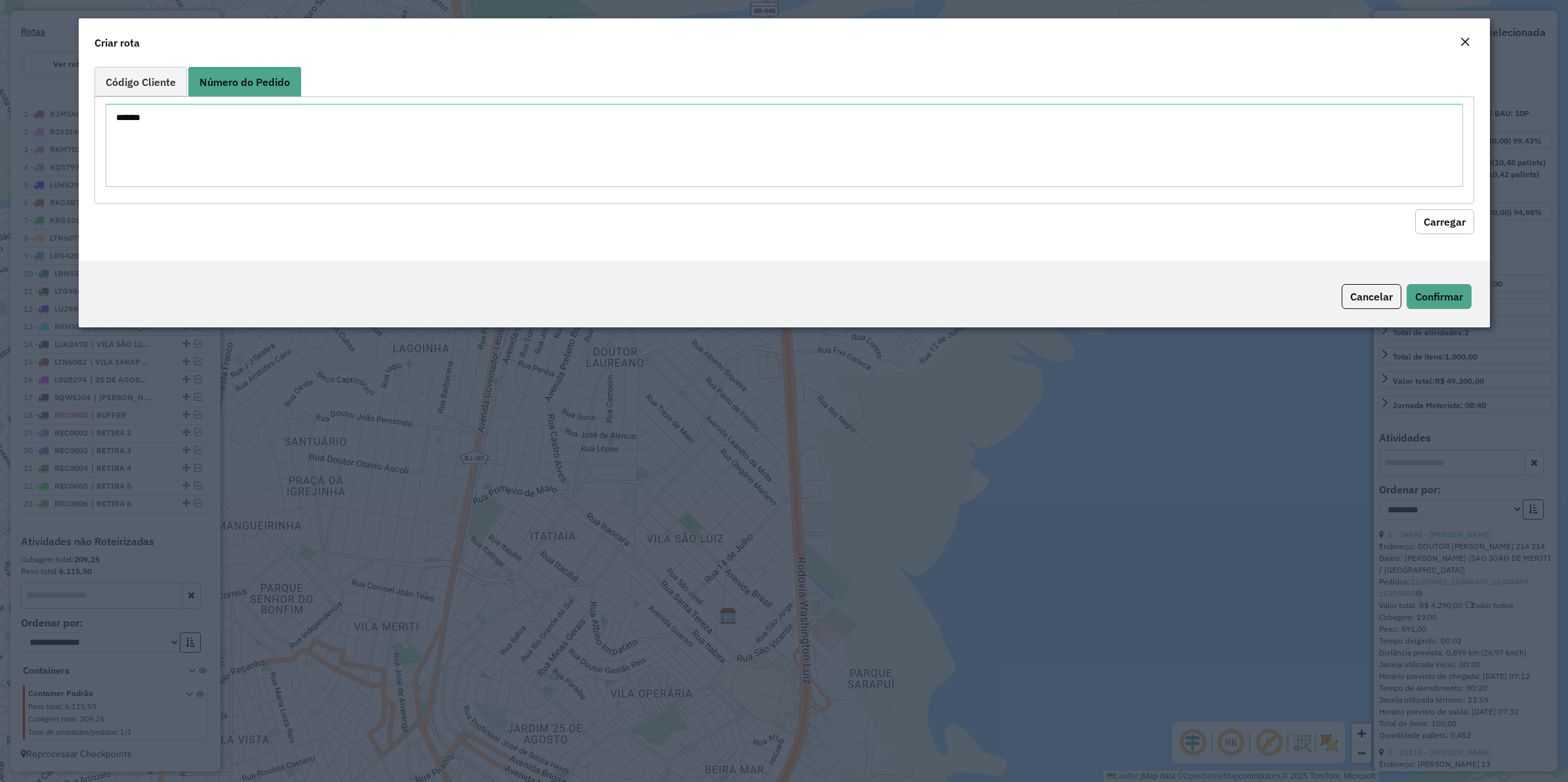
click at [1435, 221] on button "Carregar" at bounding box center [1444, 222] width 59 height 25
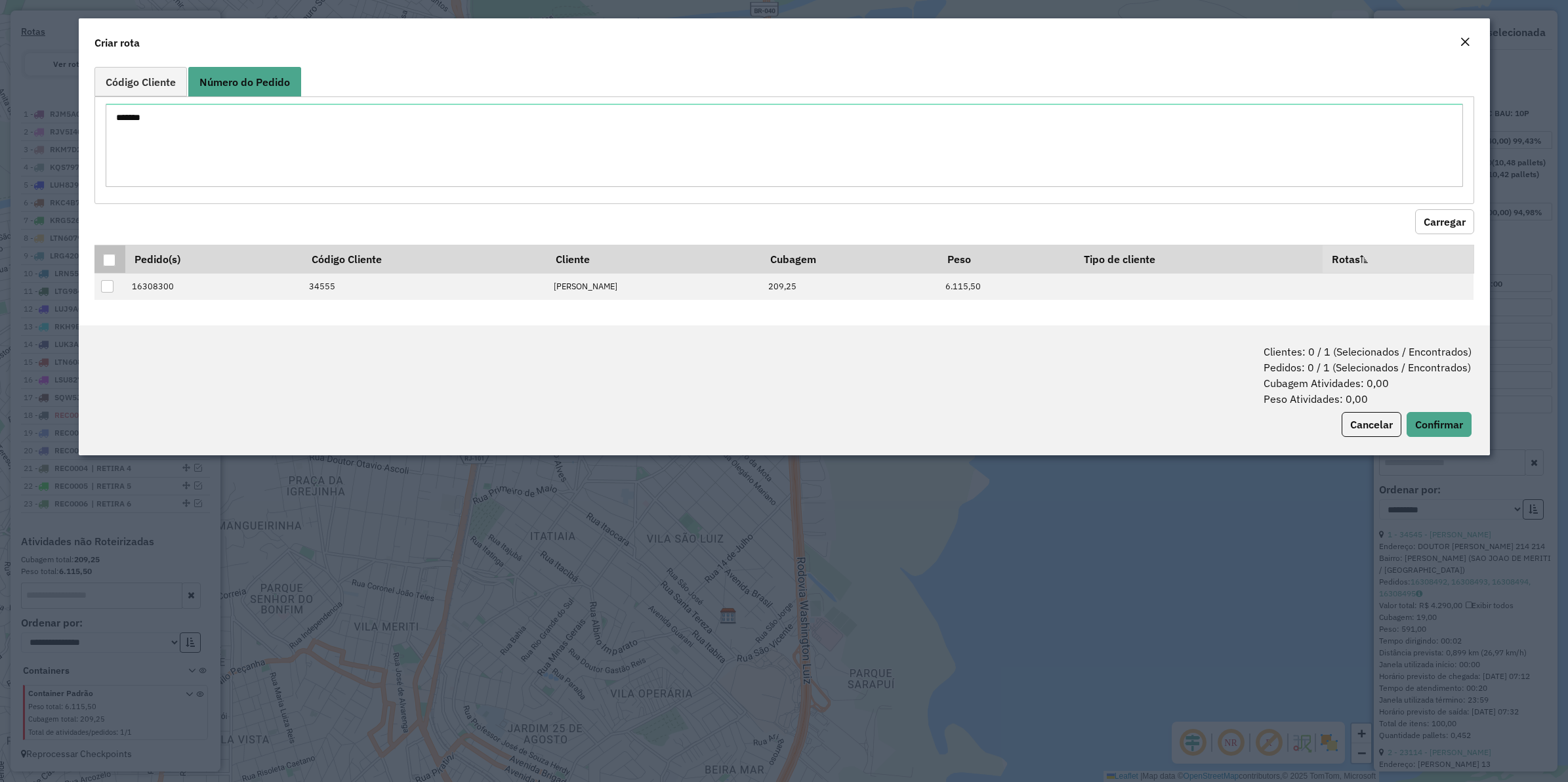
click at [111, 257] on div at bounding box center [110, 260] width 12 height 12
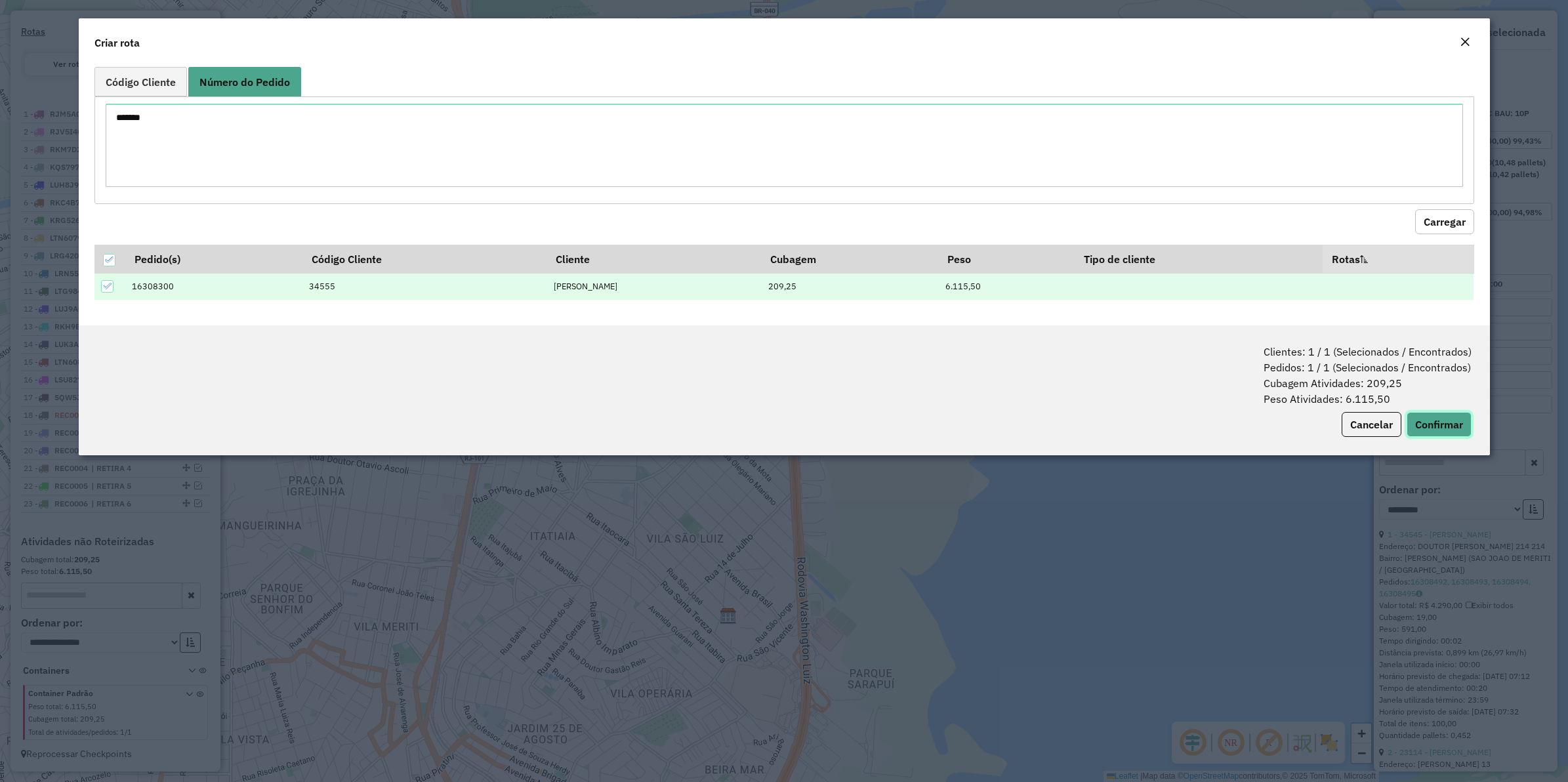
click at [1439, 422] on button "Confirmar" at bounding box center [1439, 424] width 65 height 25
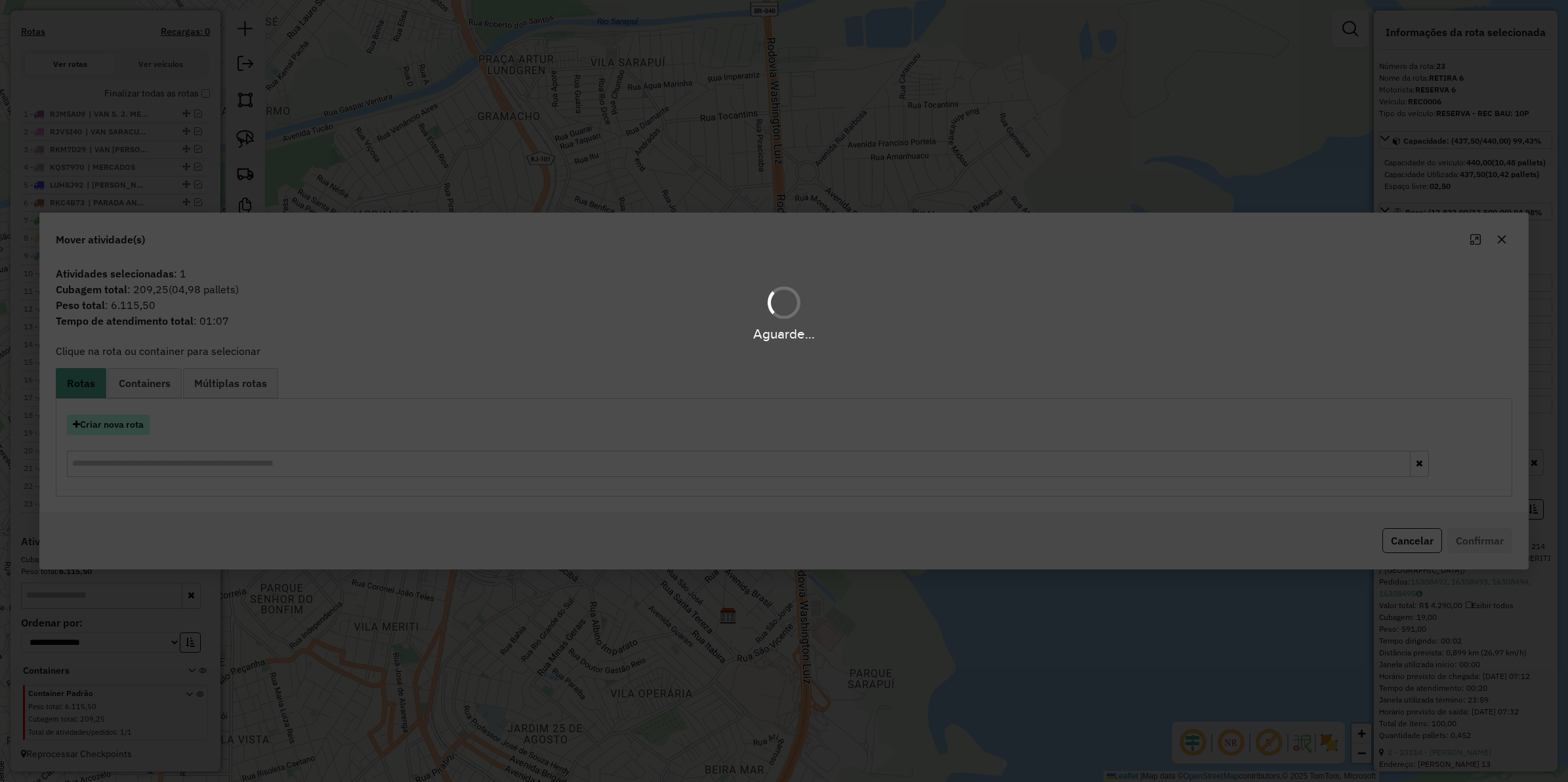
click at [111, 424] on button "Criar nova rota" at bounding box center [108, 424] width 82 height 20
select select "********"
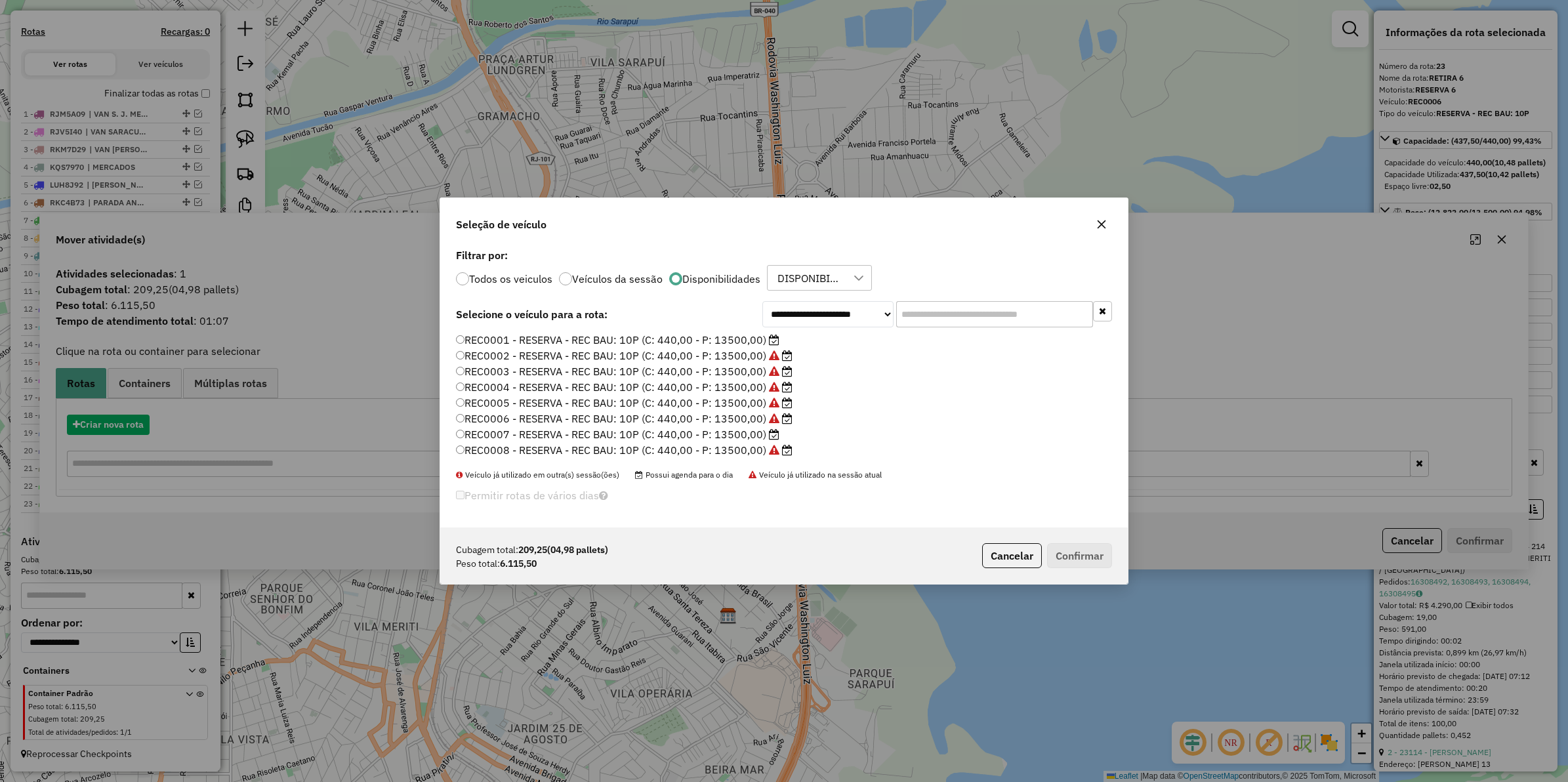
scroll to position [6, 4]
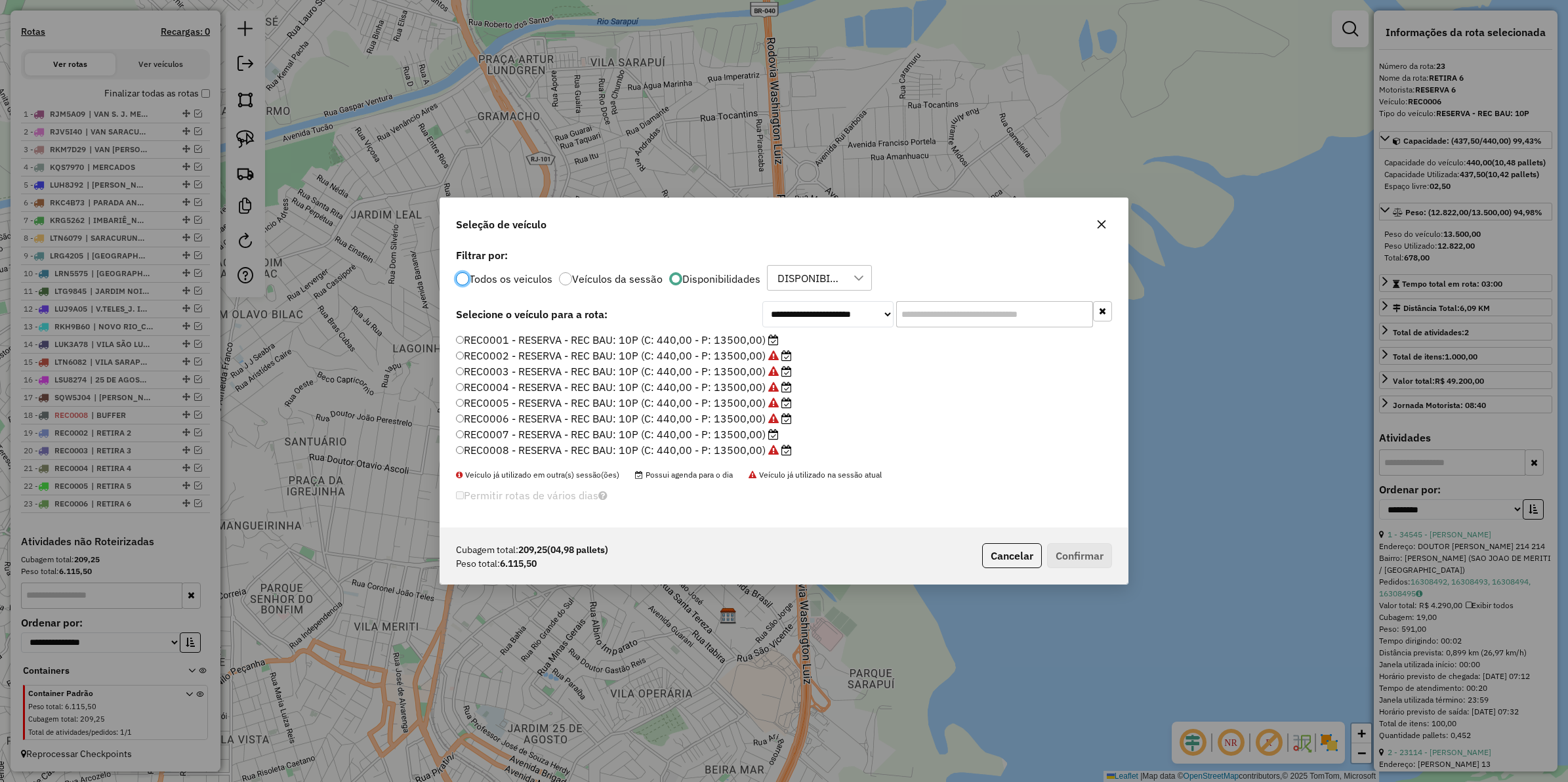
click at [753, 434] on label "REC0007 - RESERVA - REC BAU: 10P (C: 440,00 - P: 13500,00)" at bounding box center [617, 435] width 323 height 16
click at [1061, 555] on button "Confirmar" at bounding box center [1080, 556] width 65 height 25
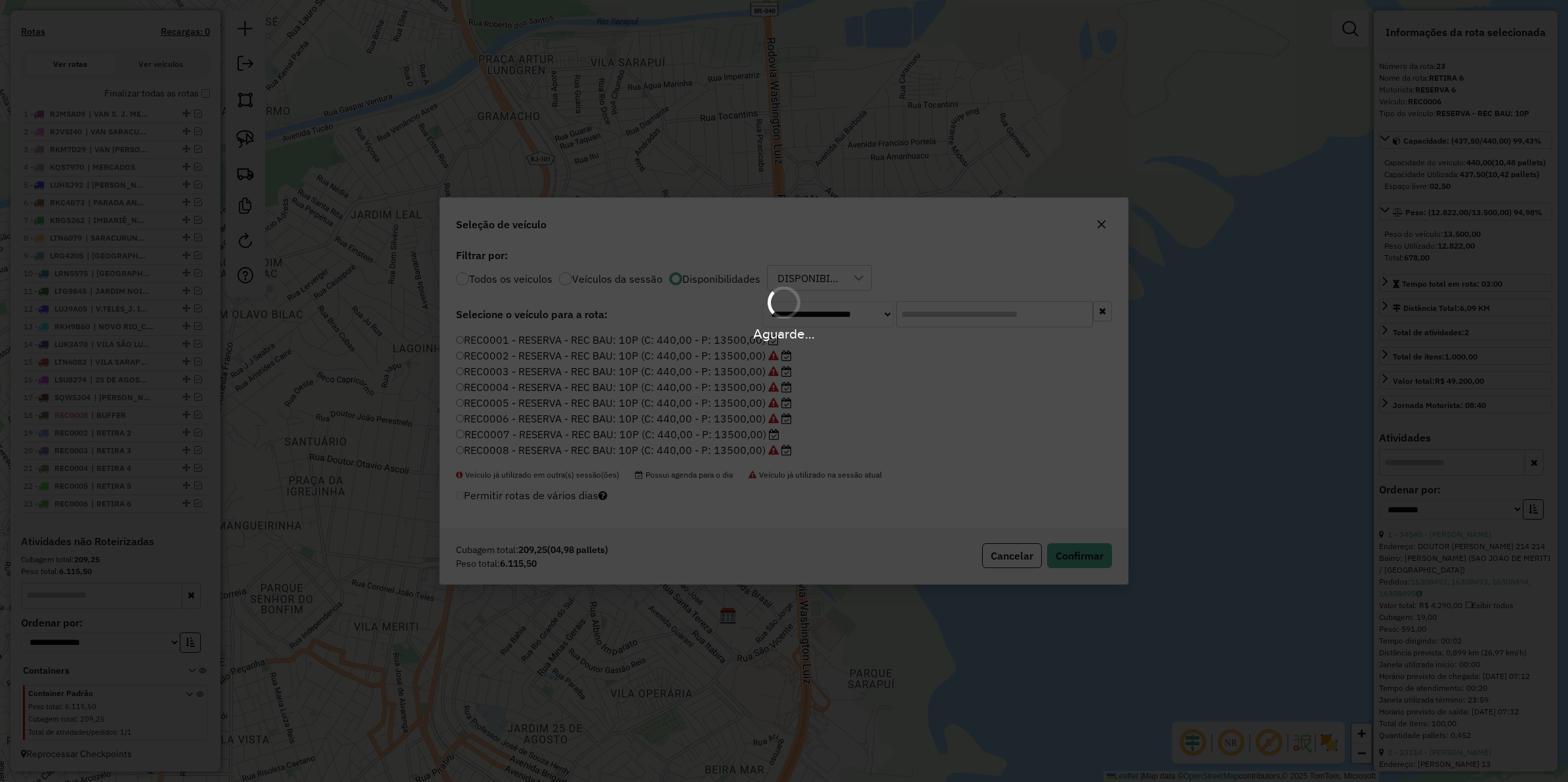
scroll to position [283, 0]
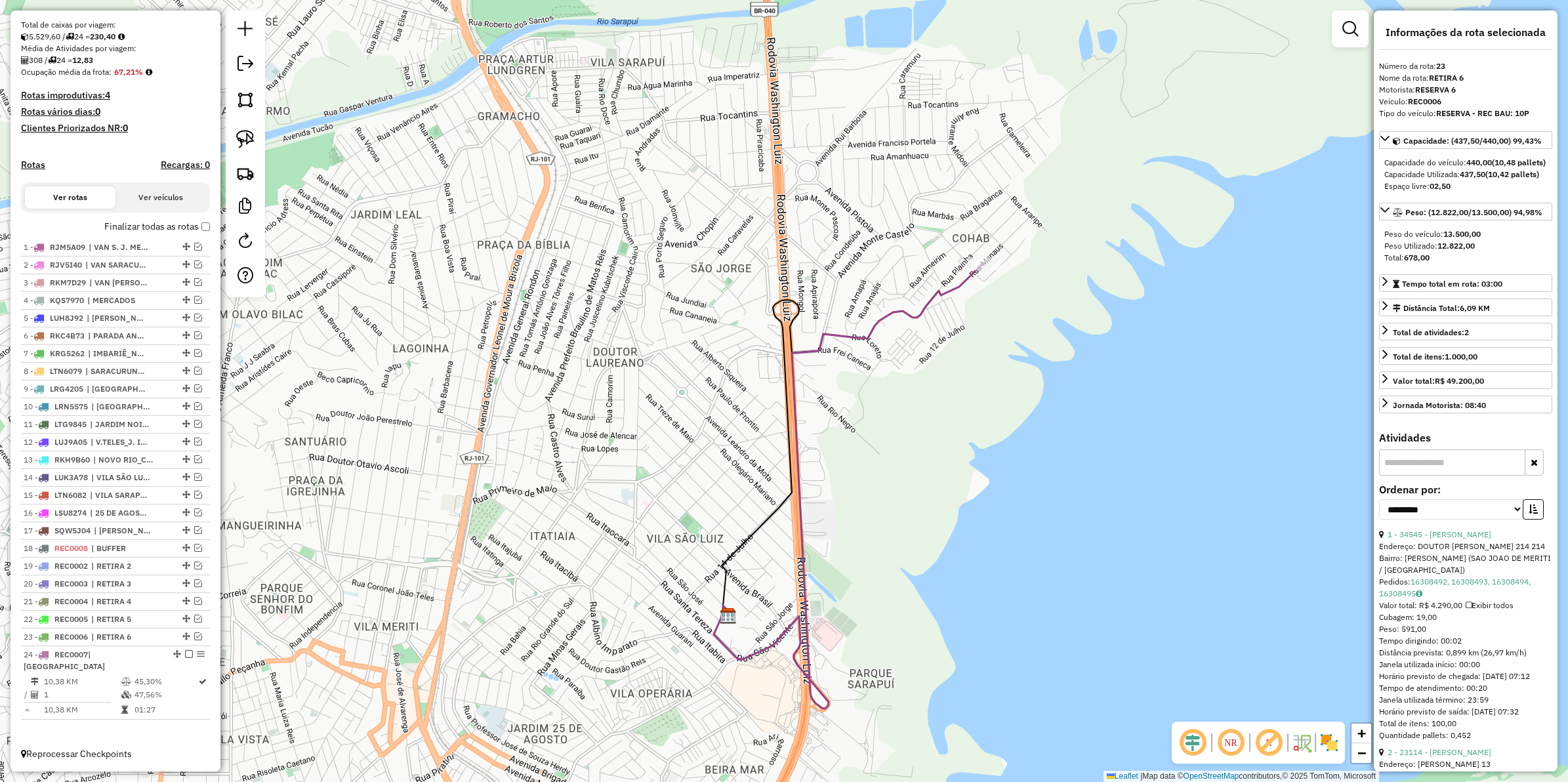
click at [745, 654] on icon at bounding box center [849, 486] width 270 height 445
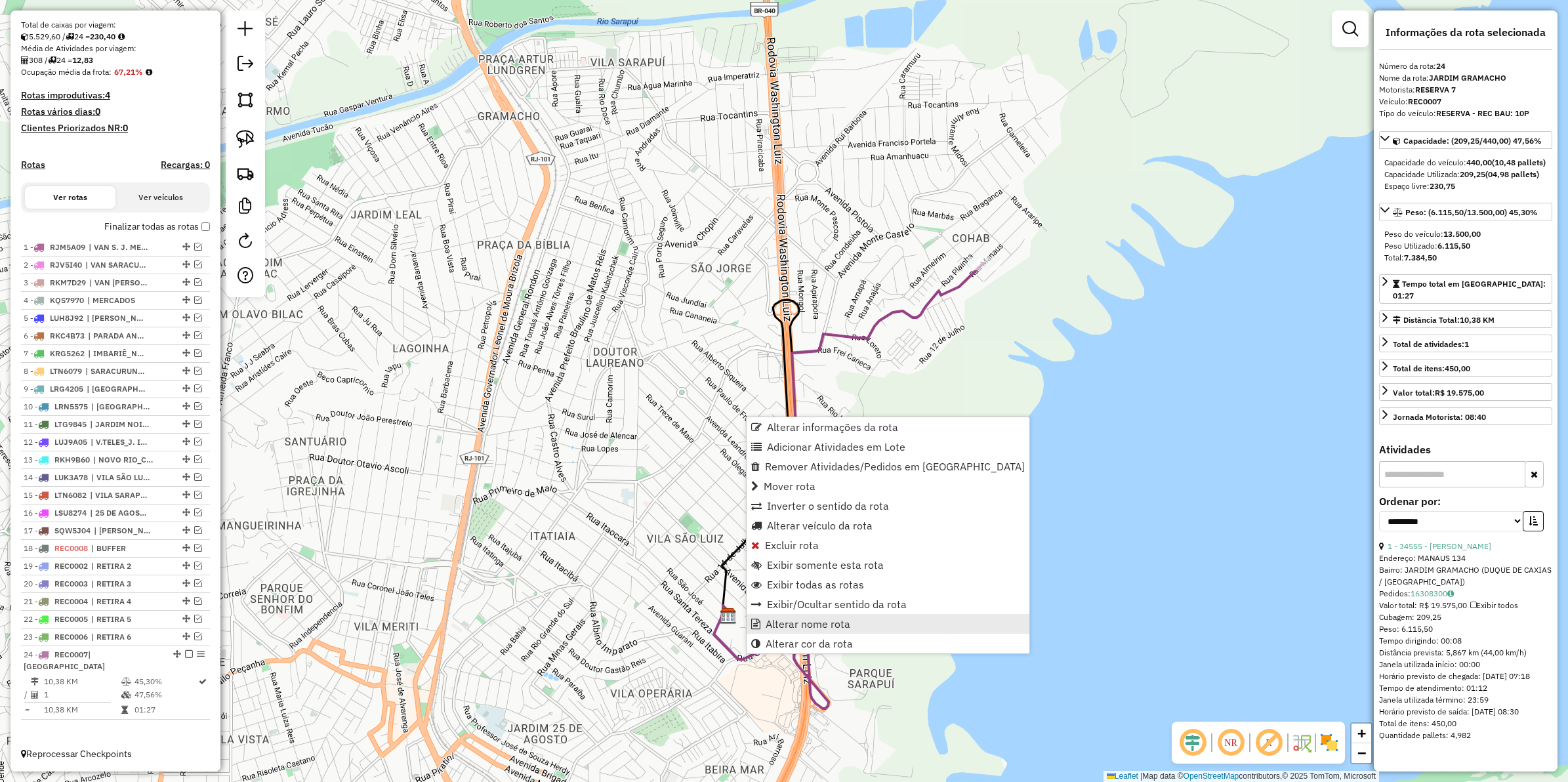
click at [798, 621] on span "Alterar nome rota" at bounding box center [808, 624] width 85 height 11
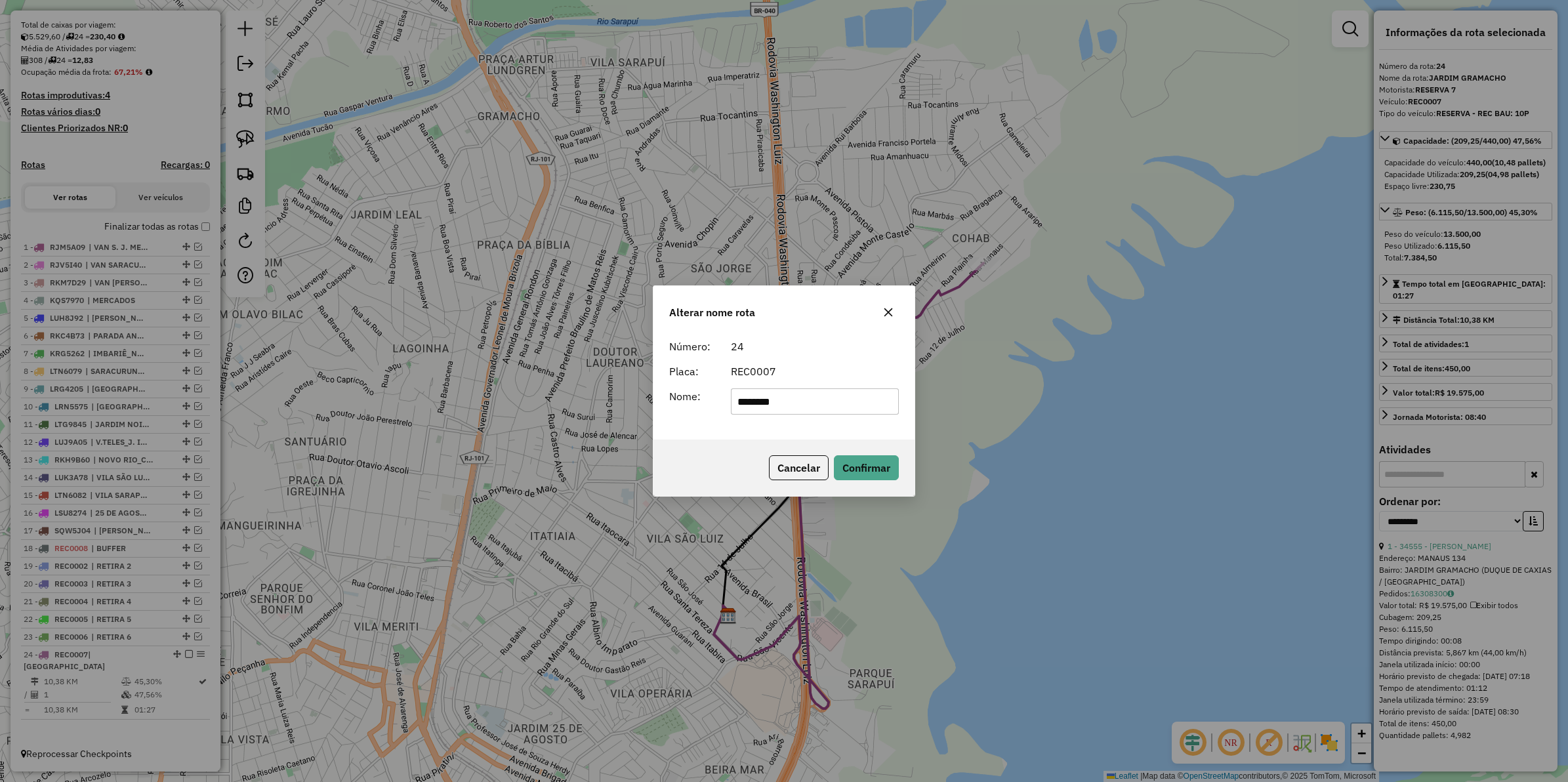
type input "********"
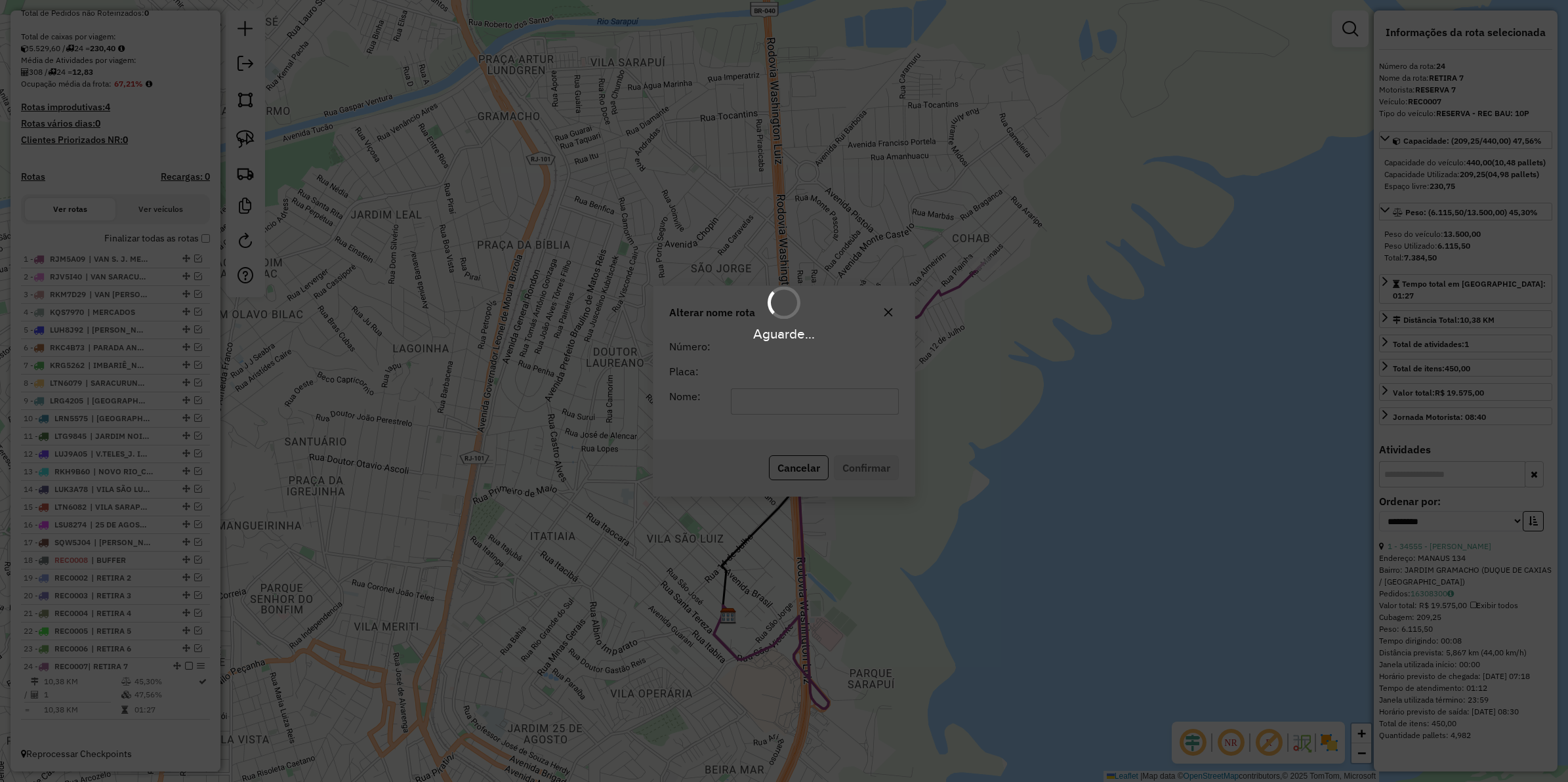
scroll to position [270, 0]
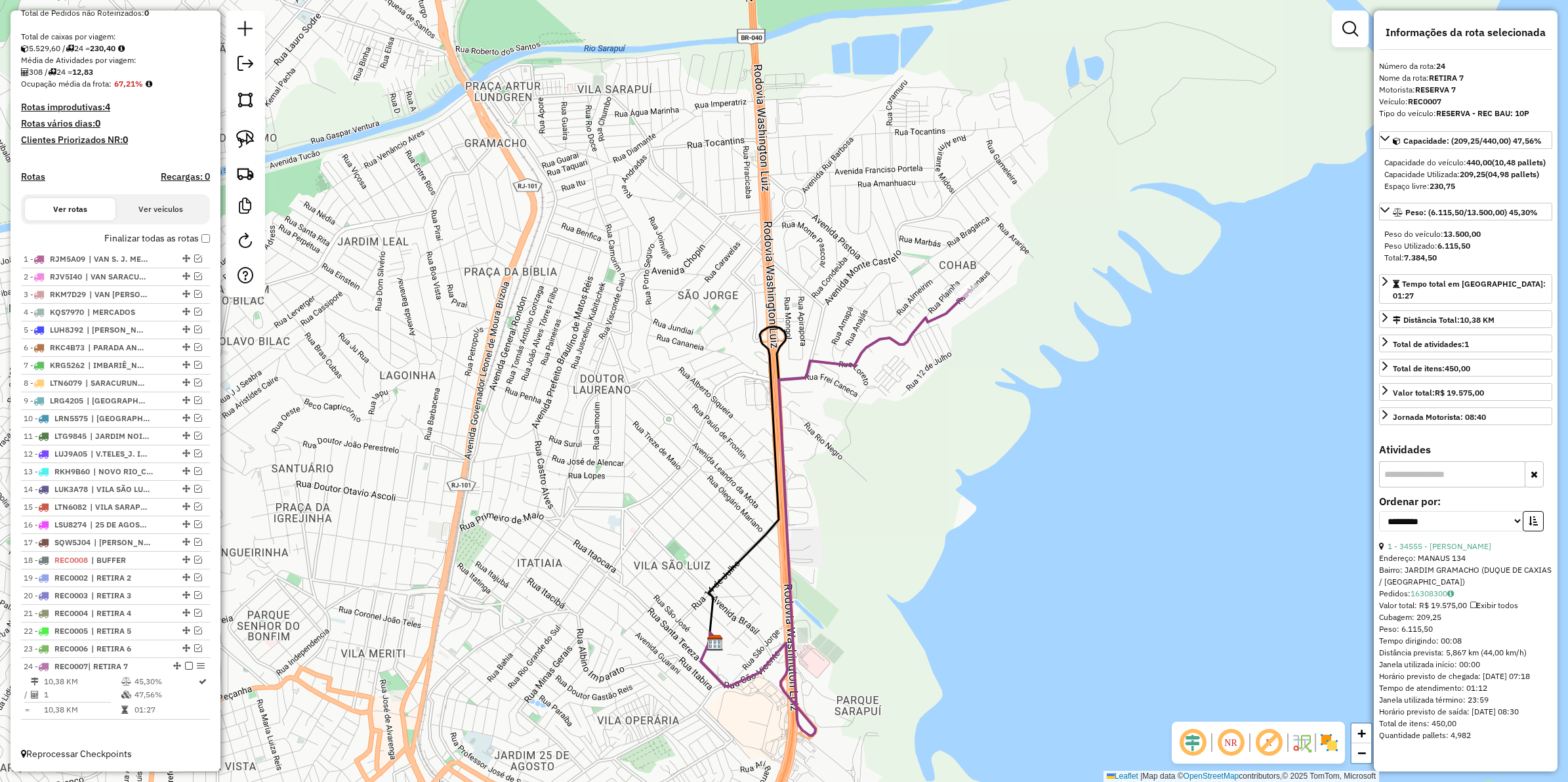
drag, startPoint x: 808, startPoint y: 483, endPoint x: 795, endPoint y: 510, distance: 30.0
click at [795, 510] on div "Janela de atendimento Grade de atendimento Capacidade Transportadoras Veículos …" at bounding box center [784, 391] width 1568 height 782
click at [782, 467] on icon at bounding box center [836, 513] width 270 height 445
click at [188, 665] on em at bounding box center [188, 665] width 8 height 8
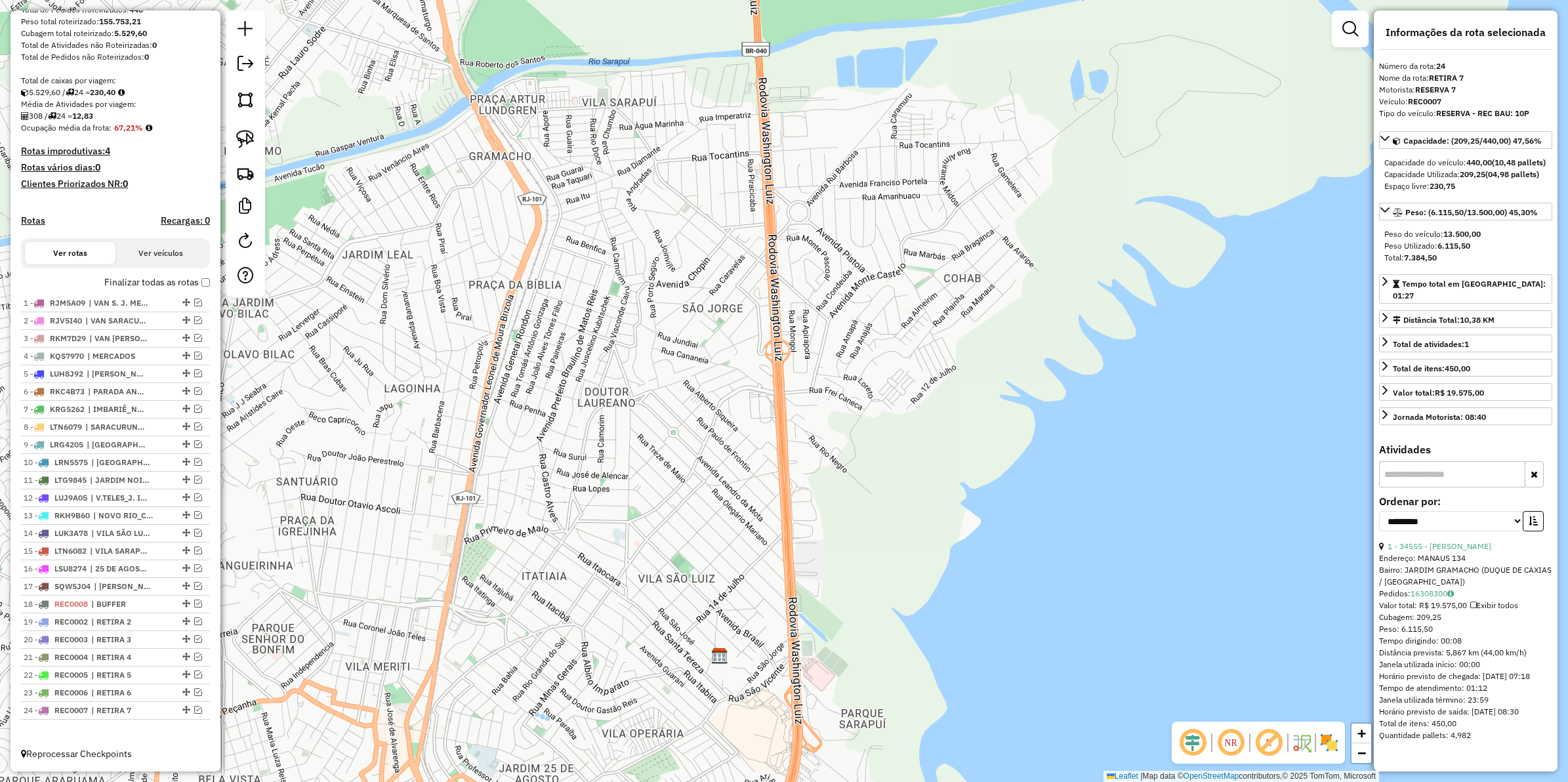
drag, startPoint x: 863, startPoint y: 480, endPoint x: 868, endPoint y: 492, distance: 13.0
click at [868, 492] on div "Janela de atendimento Grade de atendimento Capacidade Transportadoras Veículos …" at bounding box center [784, 391] width 1568 height 782
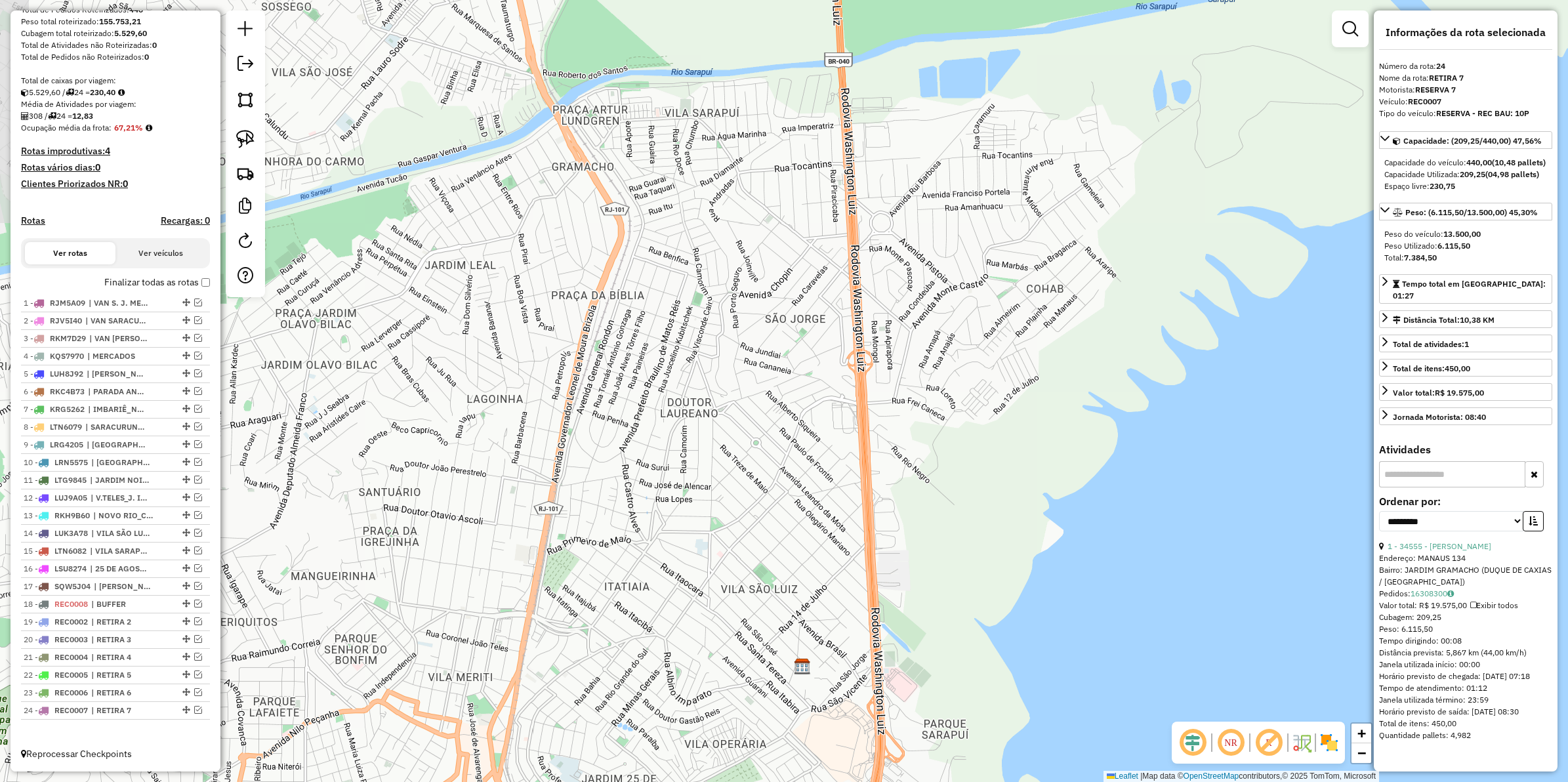
drag, startPoint x: 521, startPoint y: 477, endPoint x: 599, endPoint y: 487, distance: 78.6
click at [599, 487] on div "Janela de atendimento Grade de atendimento Capacidade Transportadoras Veículos …" at bounding box center [784, 391] width 1568 height 782
click at [128, 621] on span "| RETIRA 2" at bounding box center [121, 622] width 60 height 11
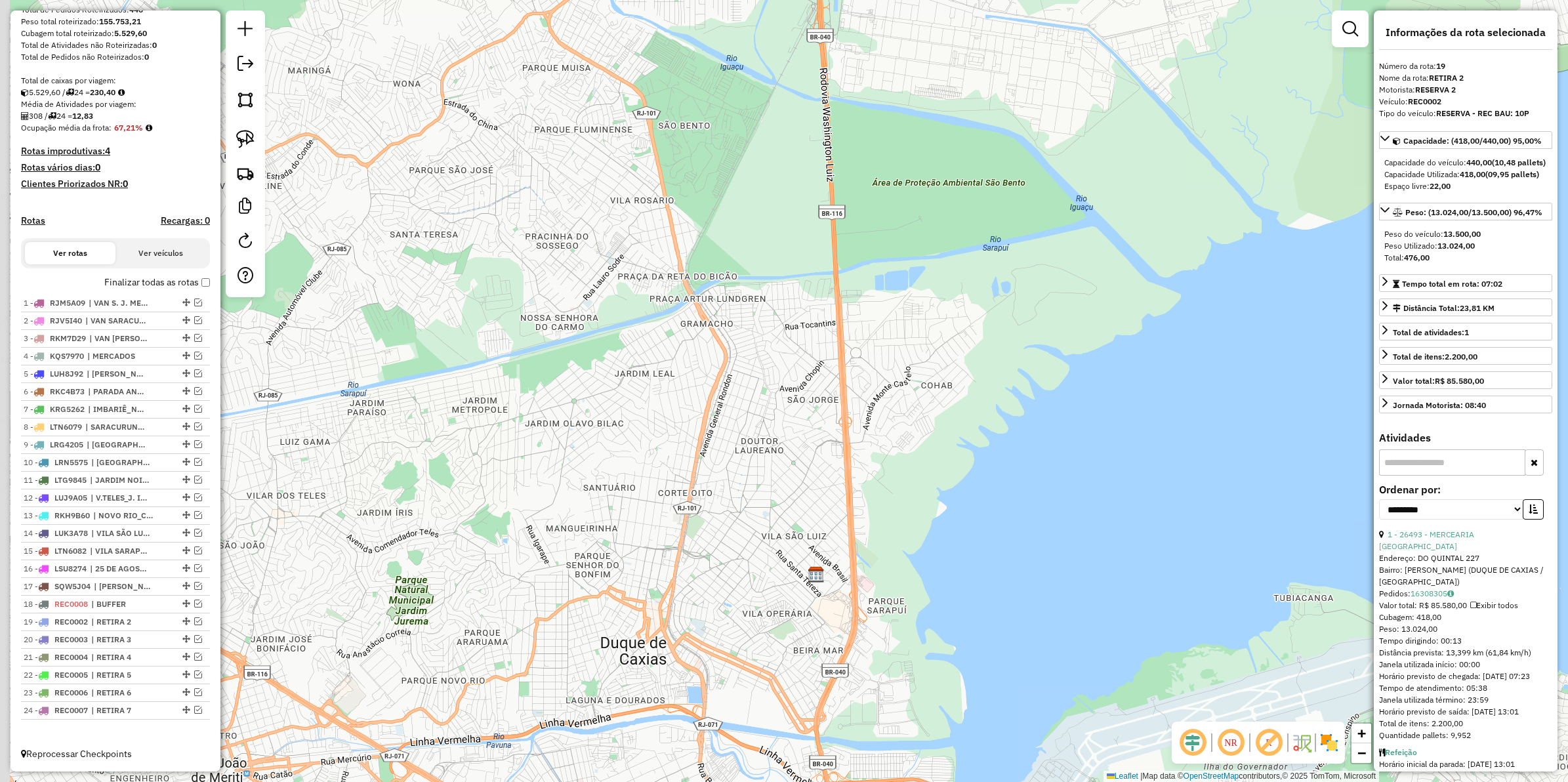
drag, startPoint x: 514, startPoint y: 601, endPoint x: 589, endPoint y: 485, distance: 138.1
click at [589, 485] on div "Janela de atendimento Grade de atendimento Capacidade Transportadoras Veículos …" at bounding box center [784, 391] width 1568 height 782
click at [197, 619] on em at bounding box center [198, 621] width 8 height 8
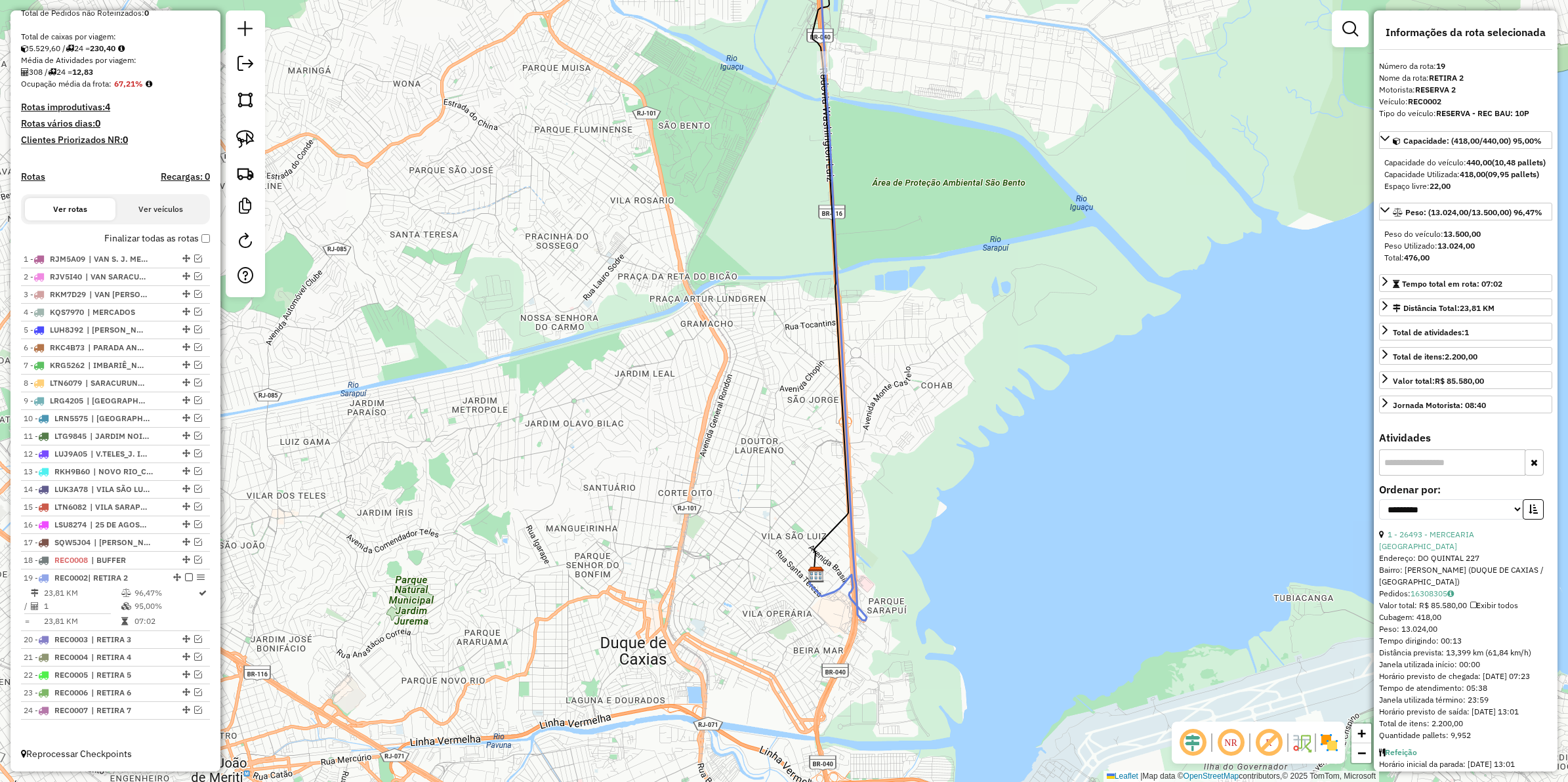
click at [850, 489] on icon at bounding box center [859, 271] width 98 height 699
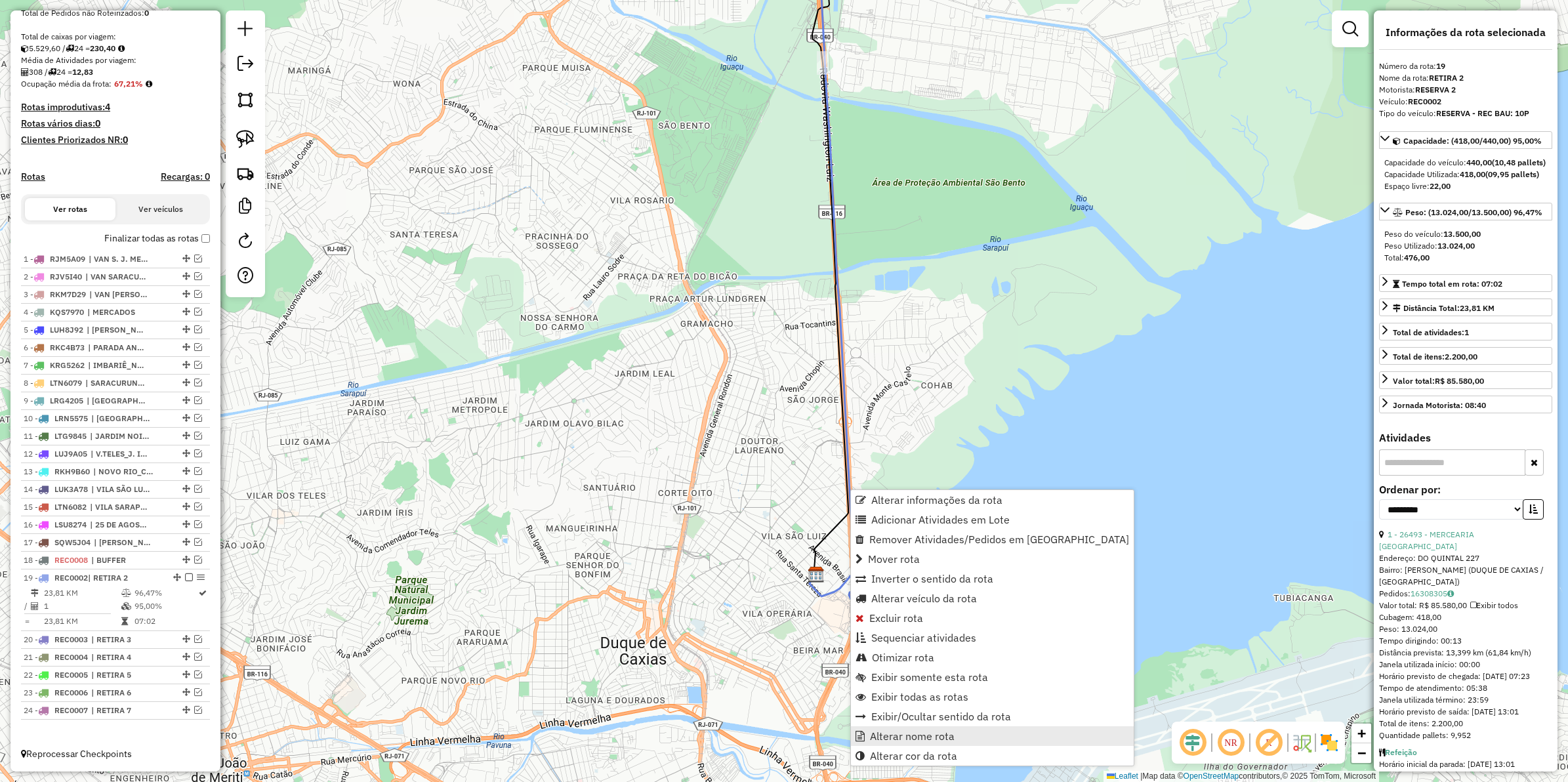
click at [904, 733] on span "Alterar nome rota" at bounding box center [912, 736] width 85 height 11
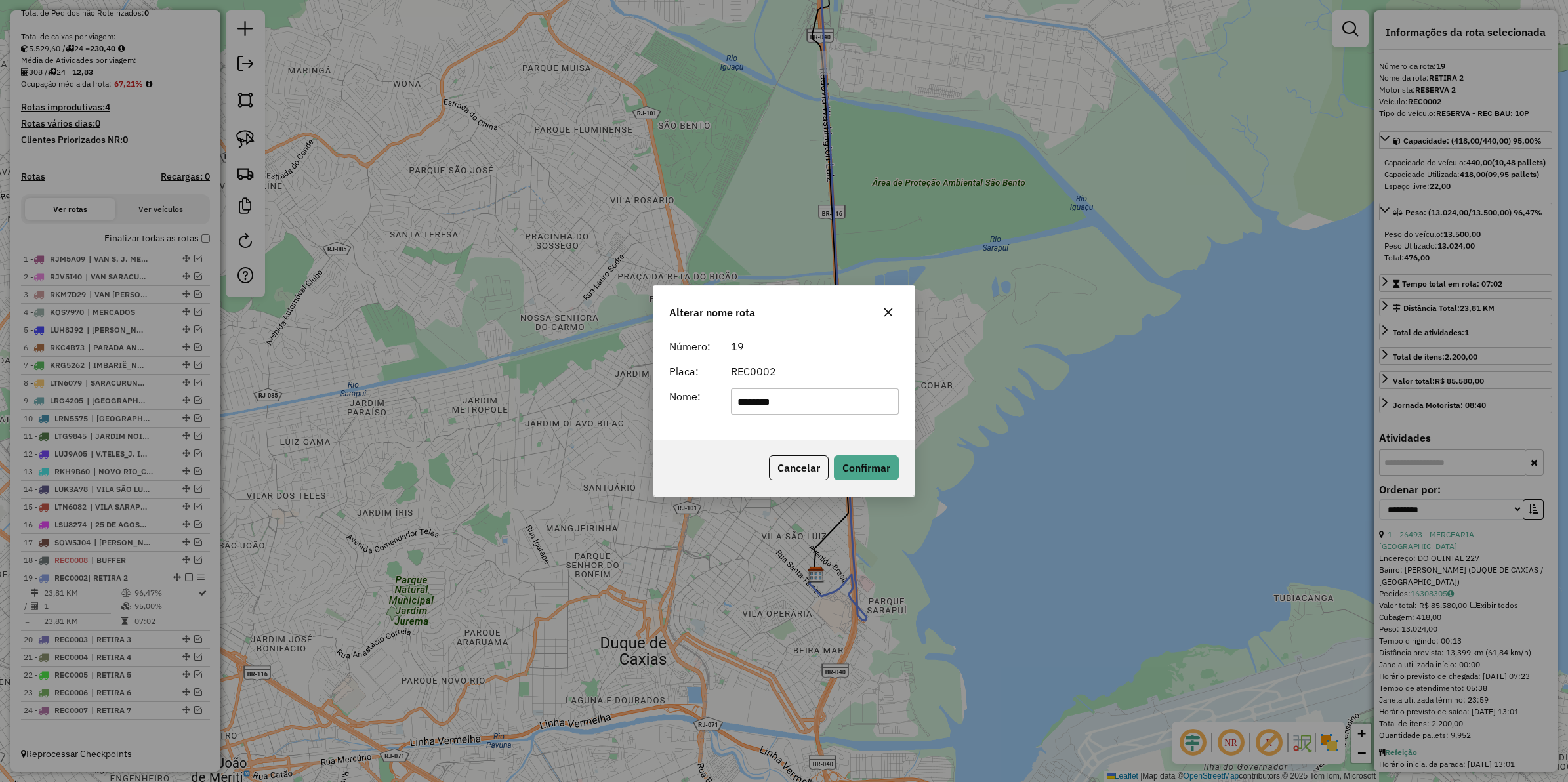
type input "********"
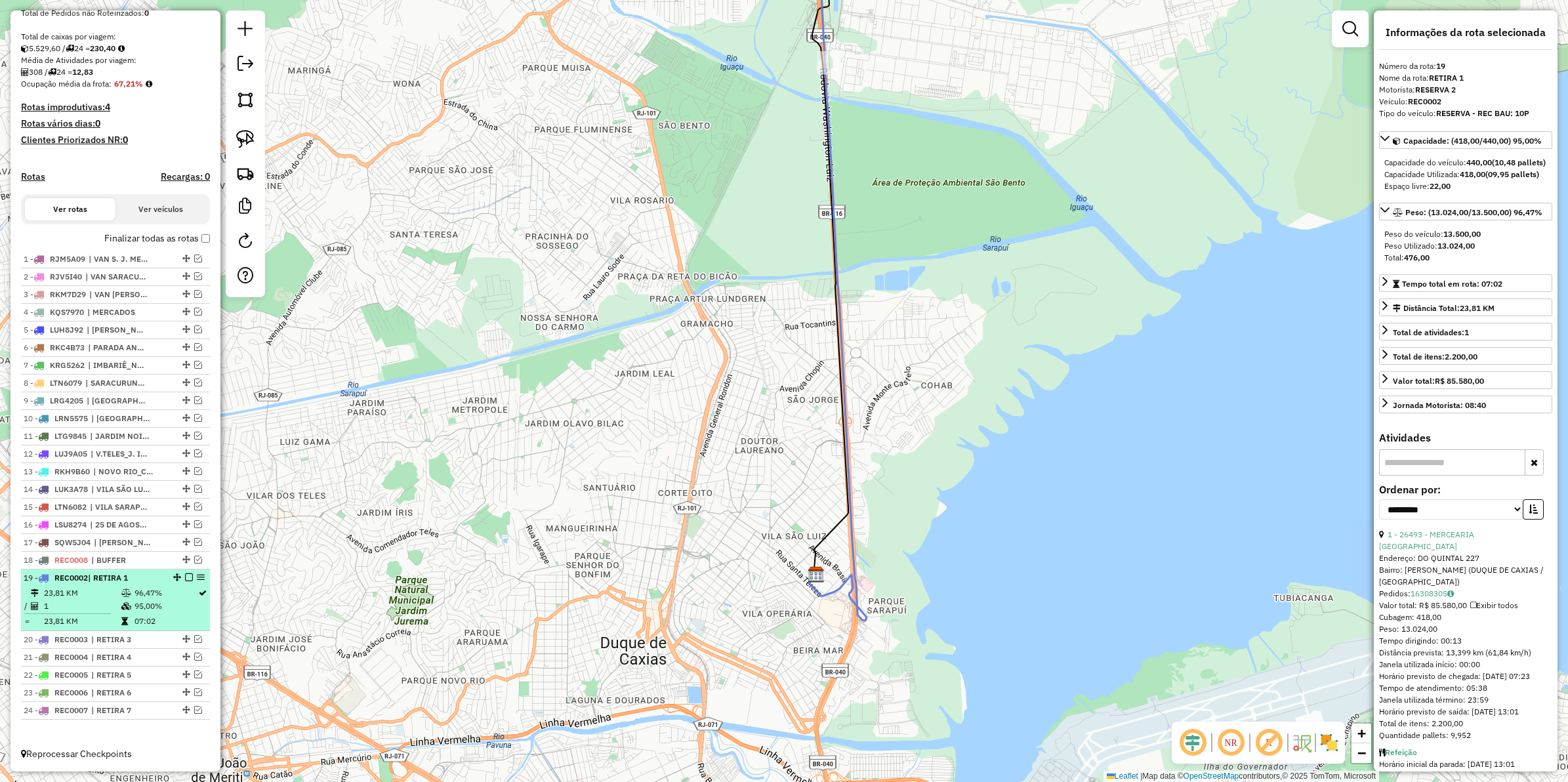
click at [189, 575] on em at bounding box center [188, 577] width 8 height 8
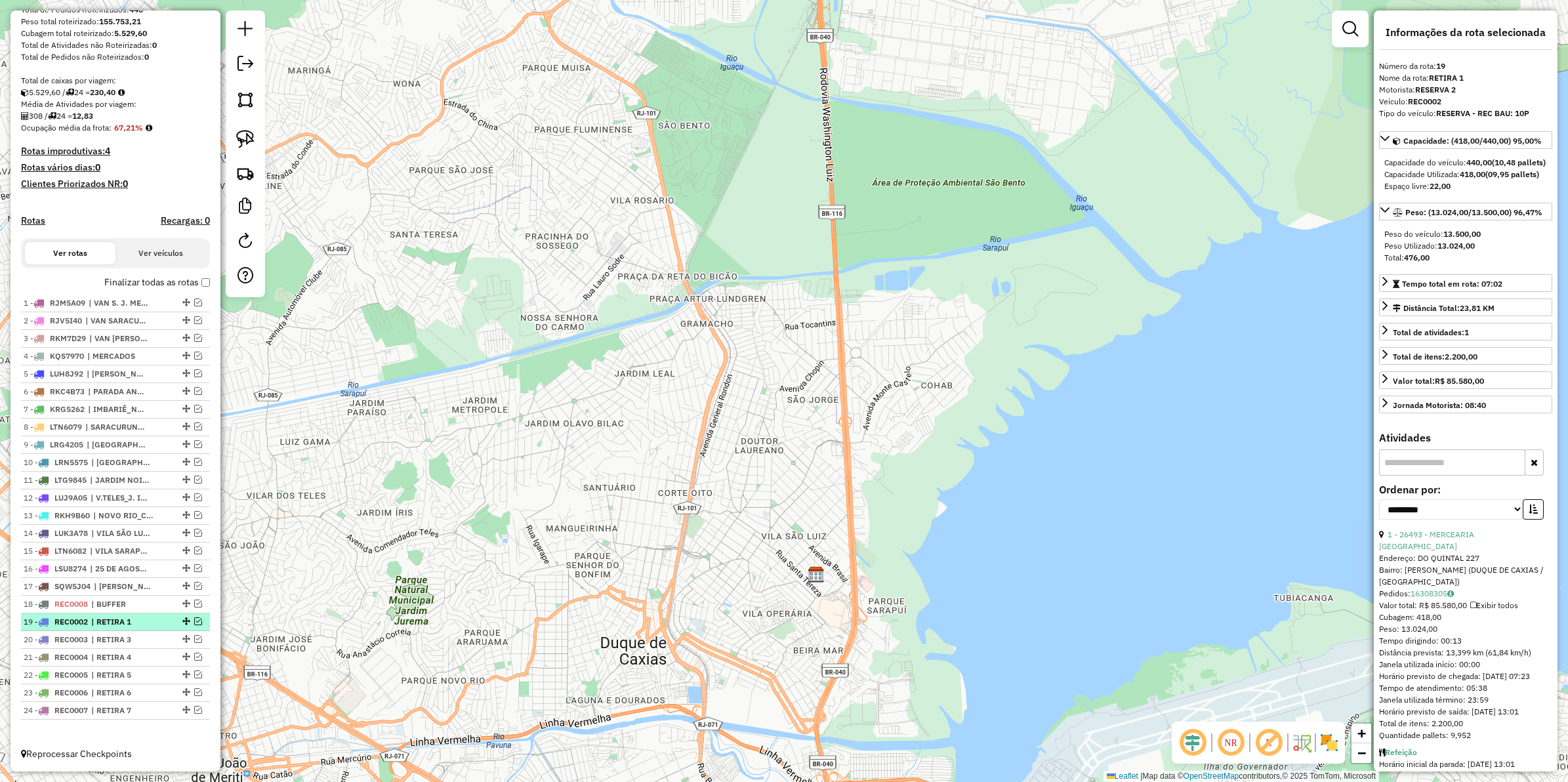
scroll to position [227, 0]
click at [197, 636] on em at bounding box center [198, 639] width 8 height 8
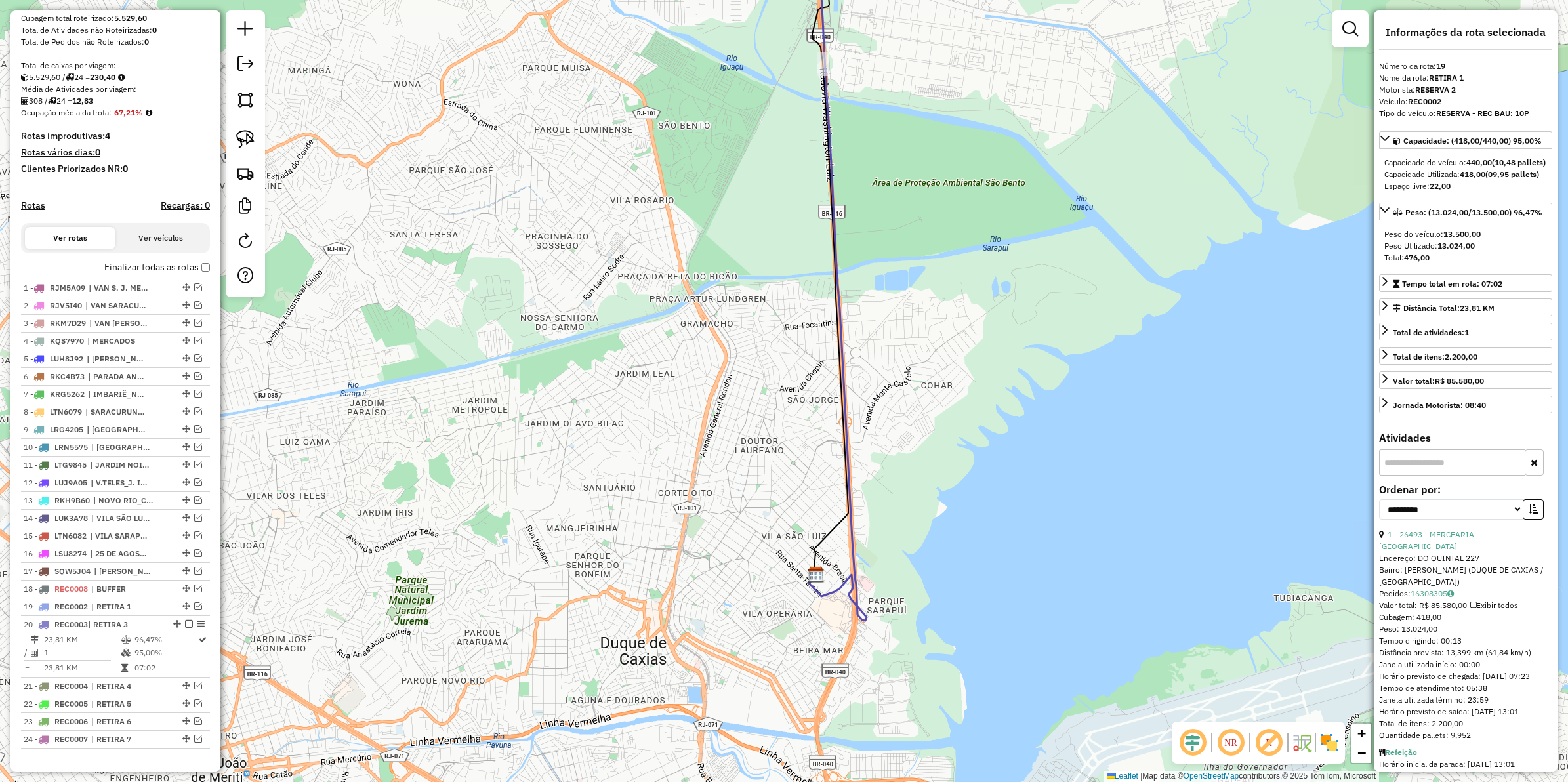
scroll to position [270, 0]
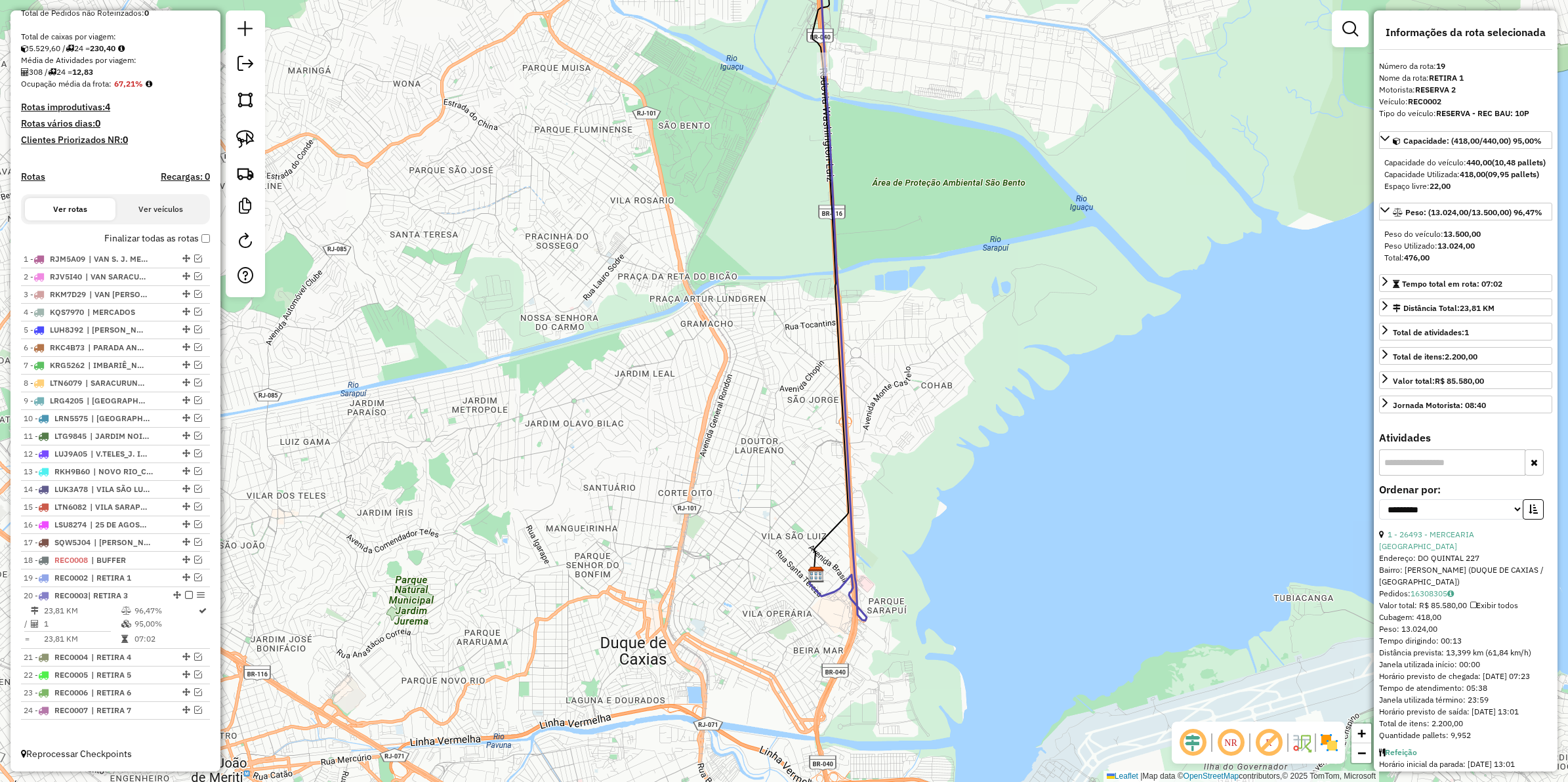
click at [855, 496] on icon at bounding box center [859, 271] width 98 height 699
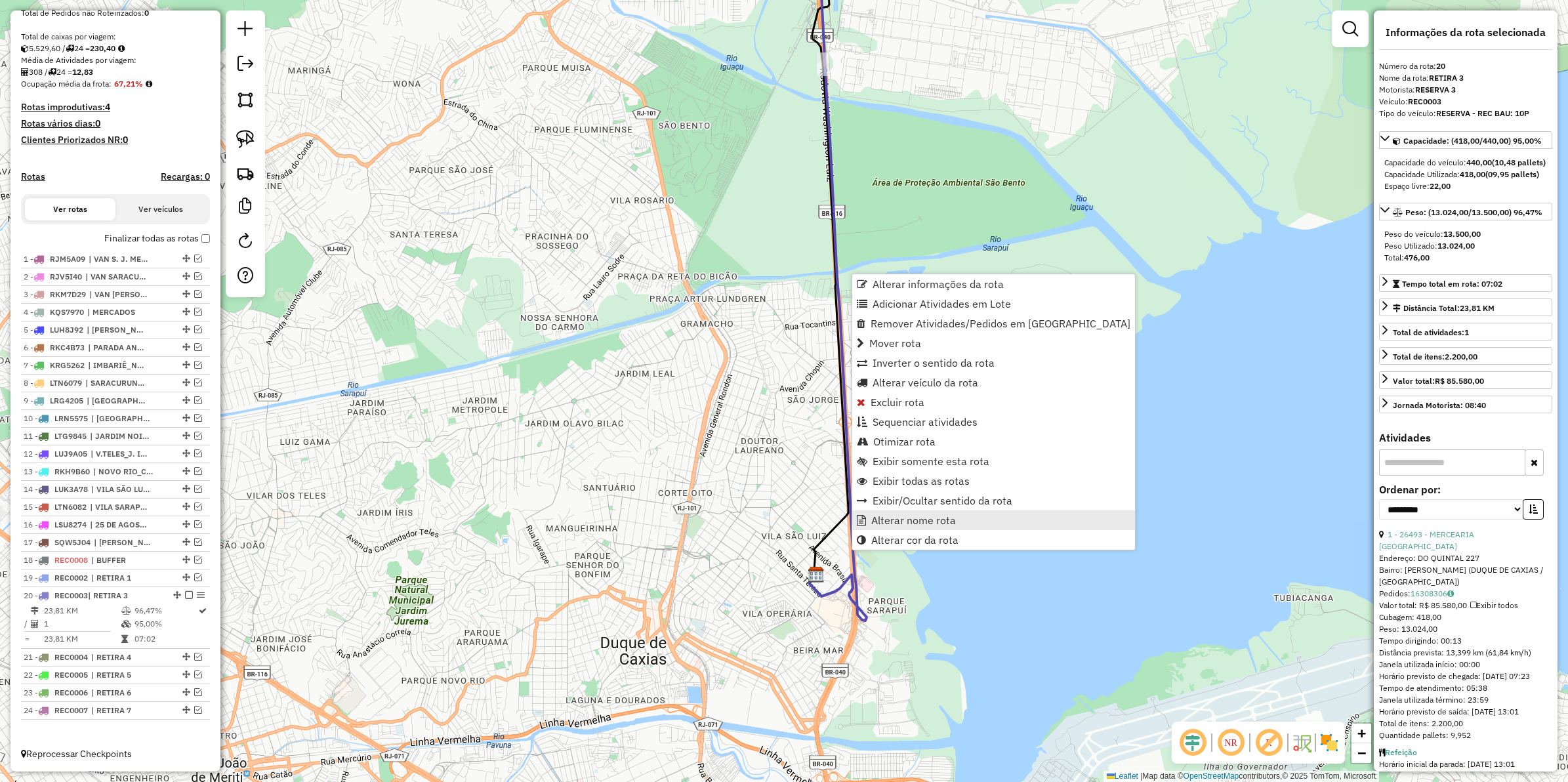
click at [868, 515] on link "Alterar nome rota" at bounding box center [994, 520] width 283 height 19
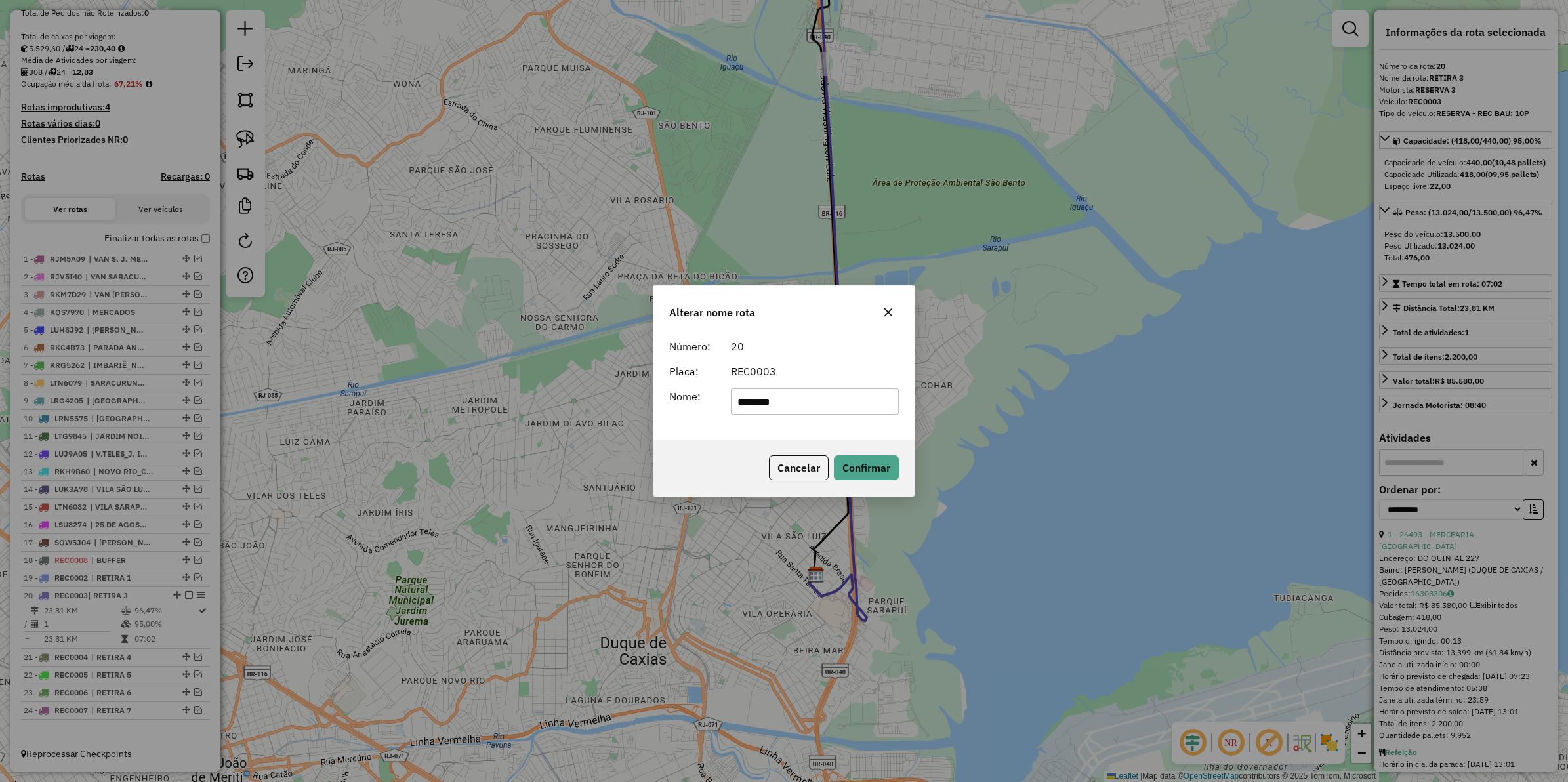
type input "********"
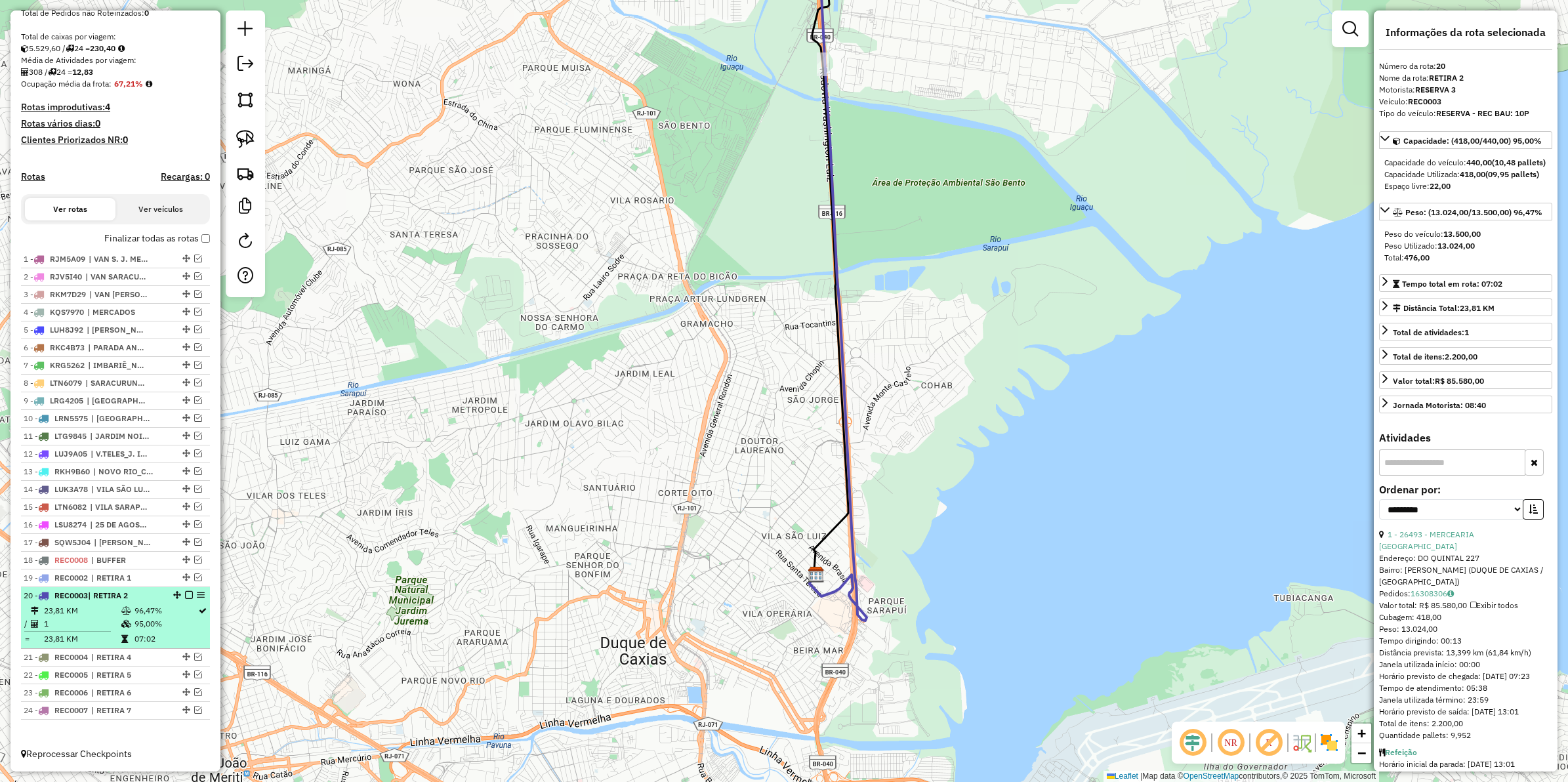
click at [187, 593] on em at bounding box center [188, 595] width 8 height 8
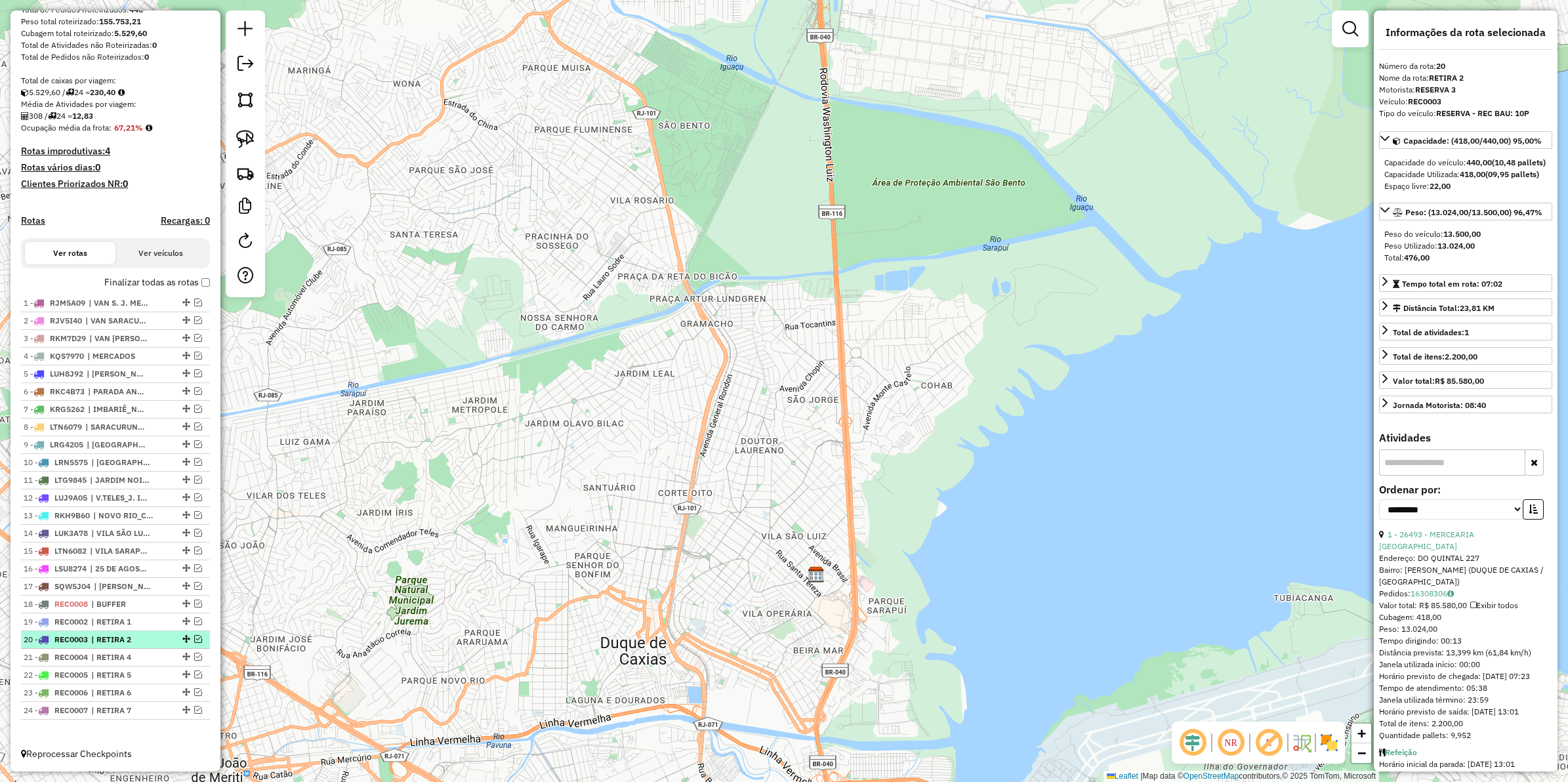
scroll to position [227, 0]
click at [195, 657] on em at bounding box center [198, 657] width 8 height 8
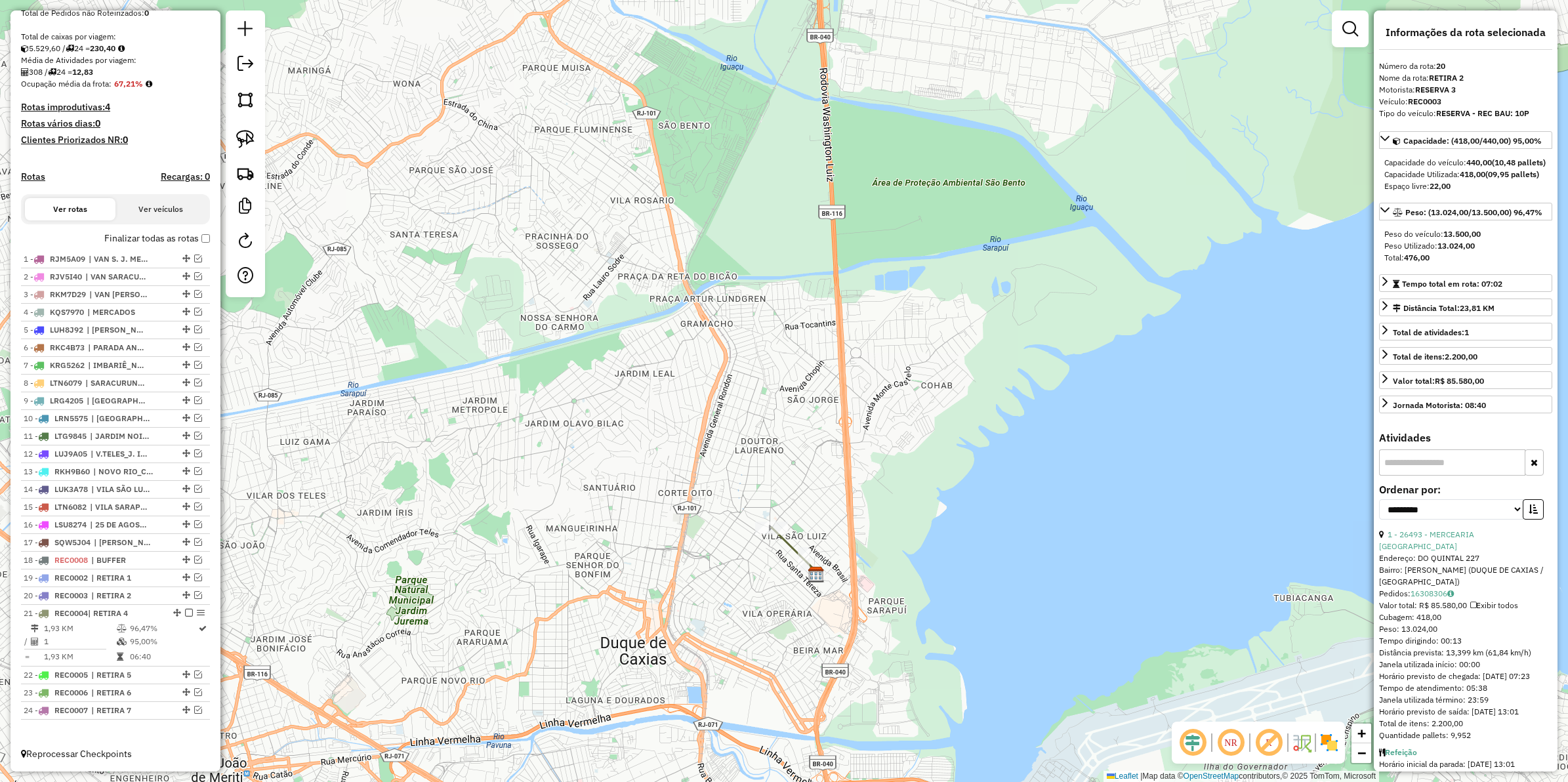
click at [786, 542] on icon at bounding box center [794, 551] width 46 height 47
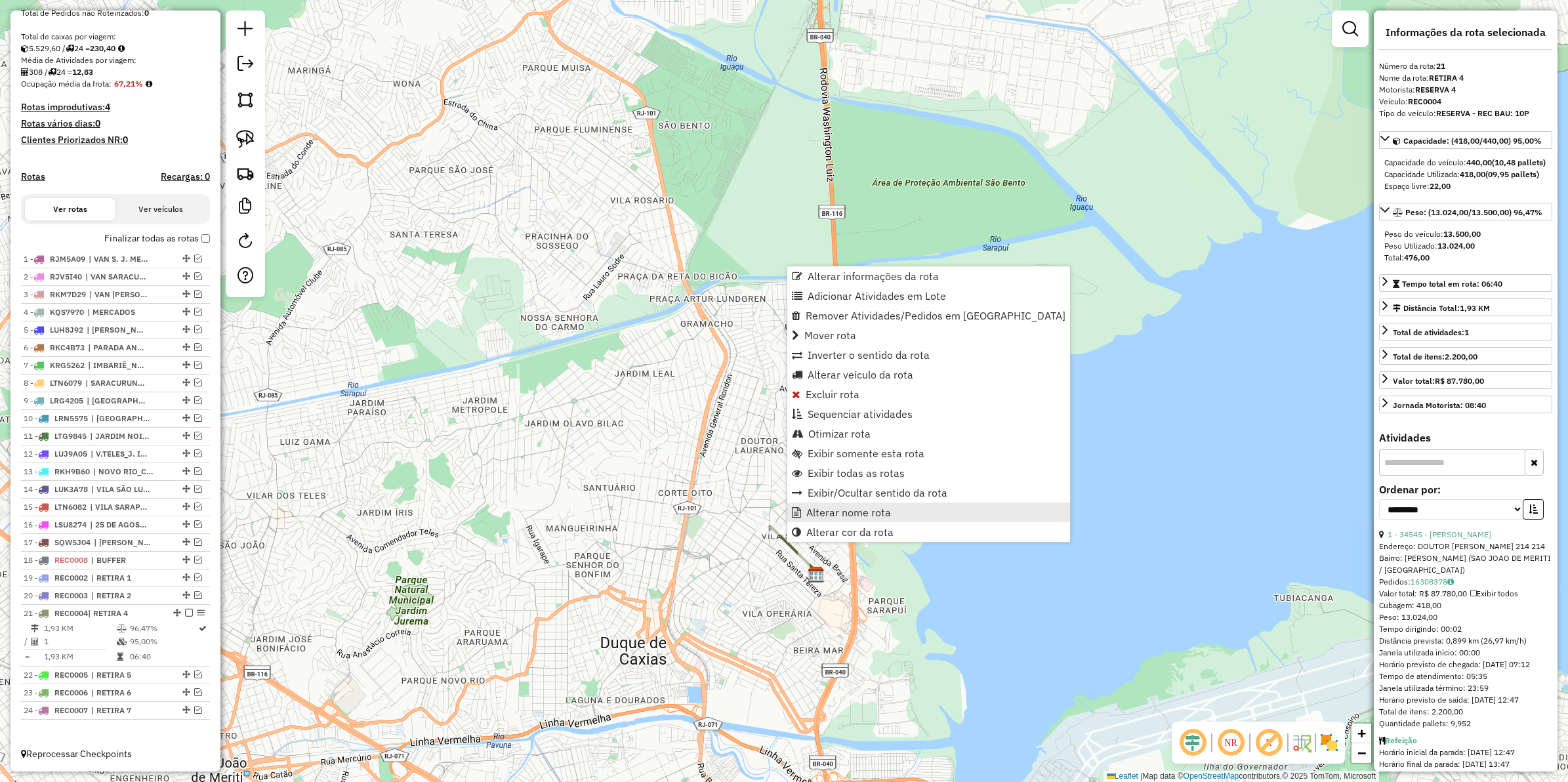
click at [819, 513] on span "Alterar nome rota" at bounding box center [848, 513] width 85 height 11
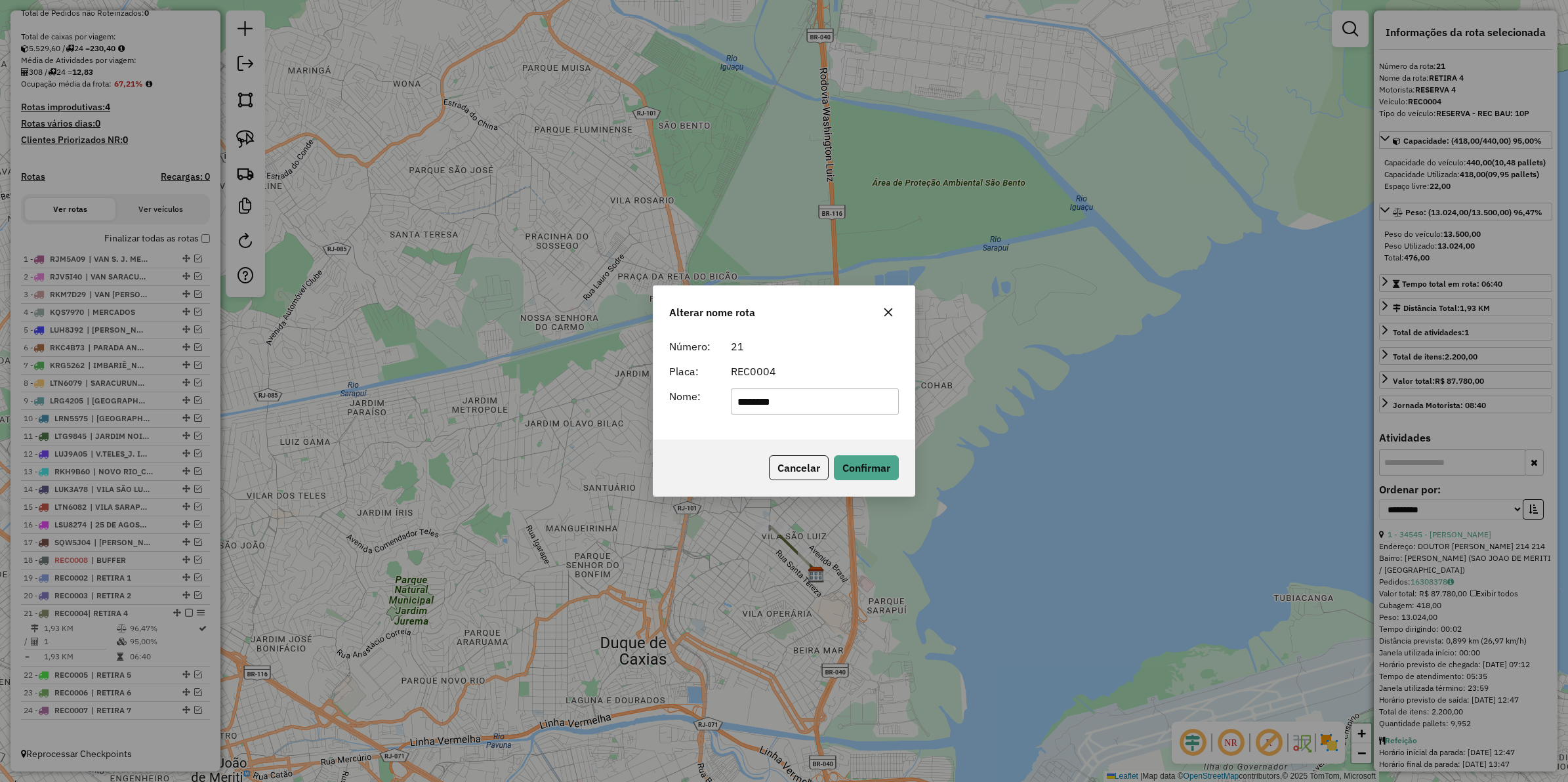
type input "********"
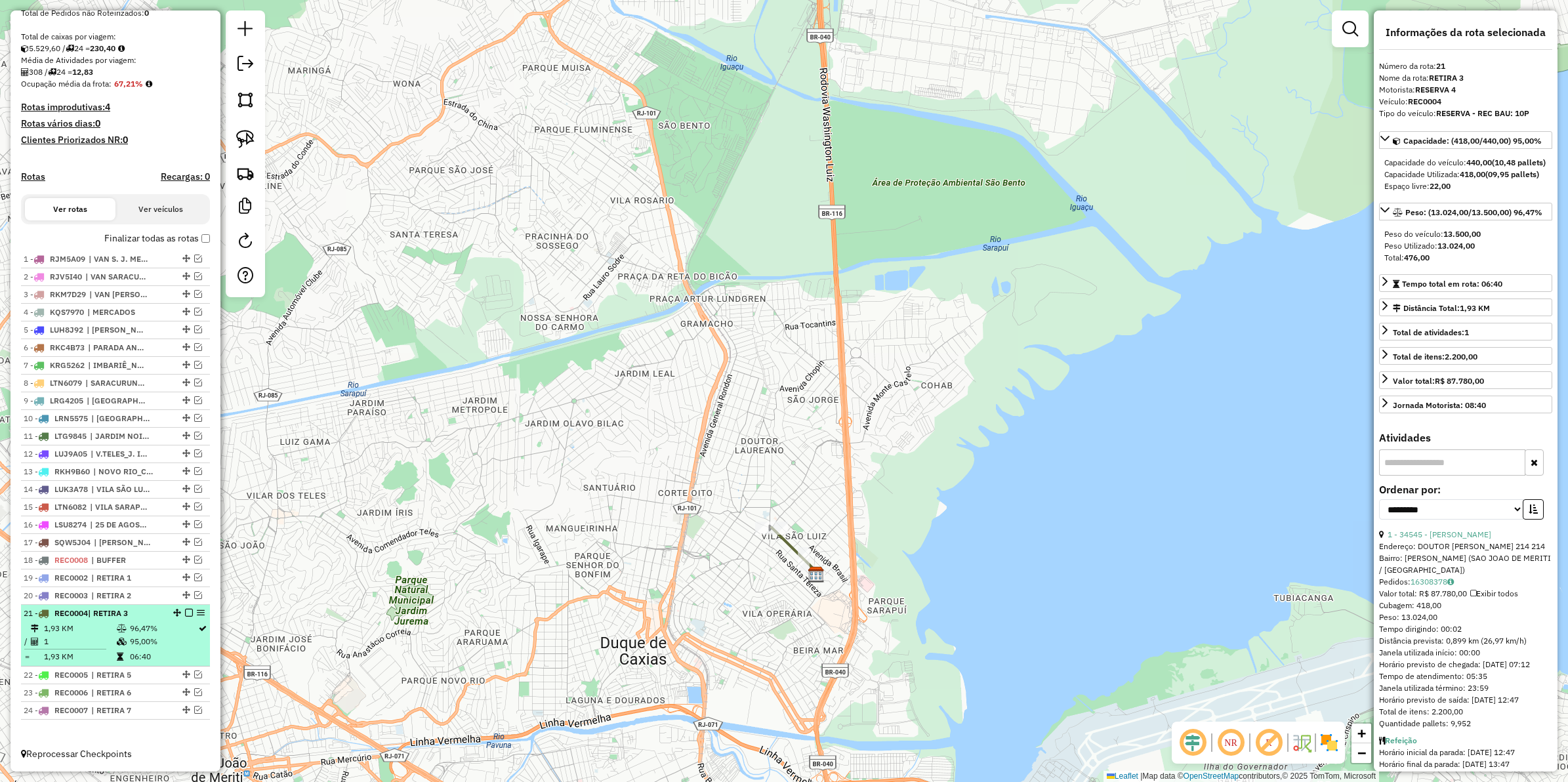
click at [188, 610] on em at bounding box center [188, 613] width 8 height 8
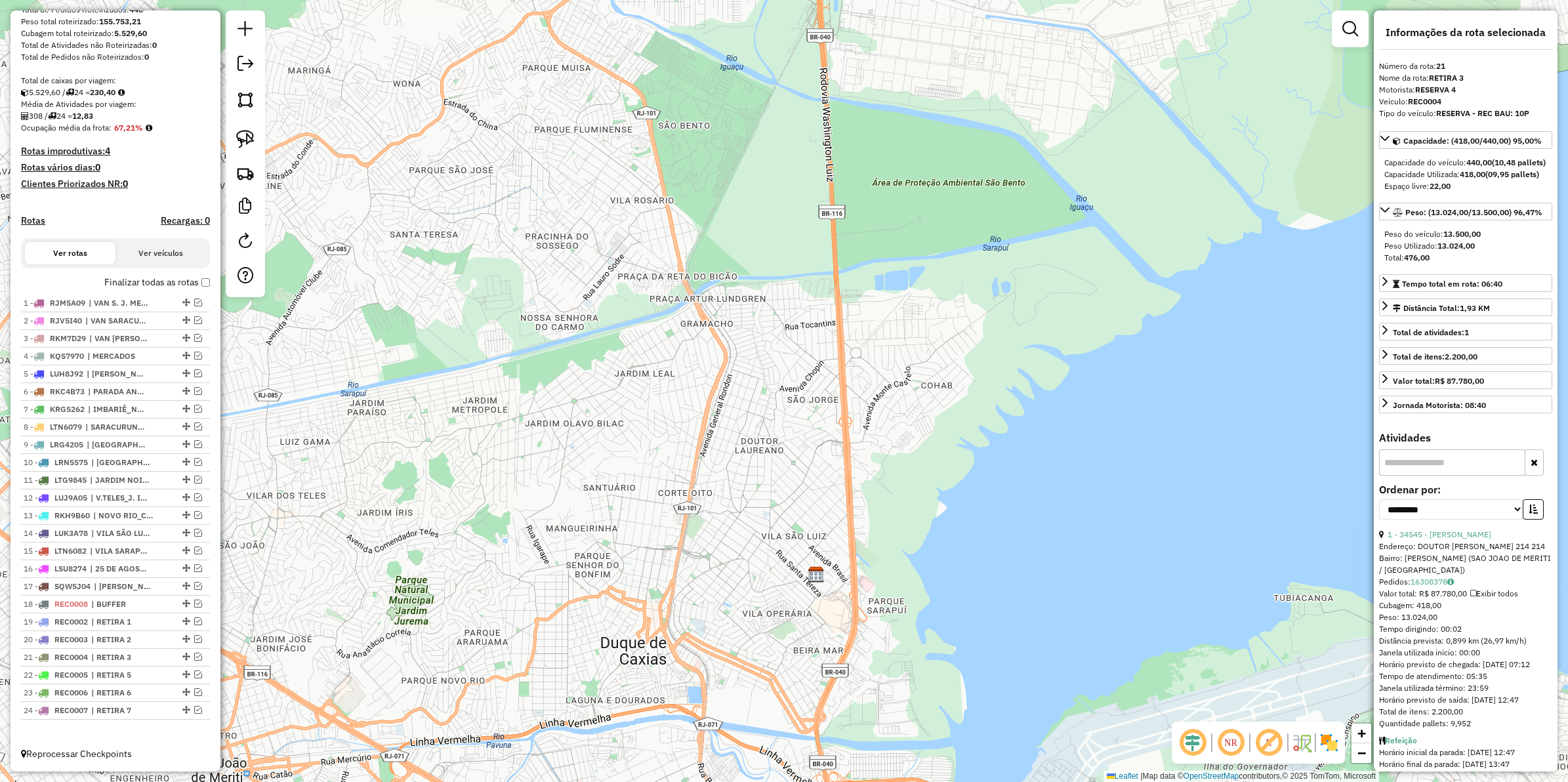
scroll to position [227, 0]
click at [139, 673] on span "| RETIRA 5" at bounding box center [121, 675] width 60 height 11
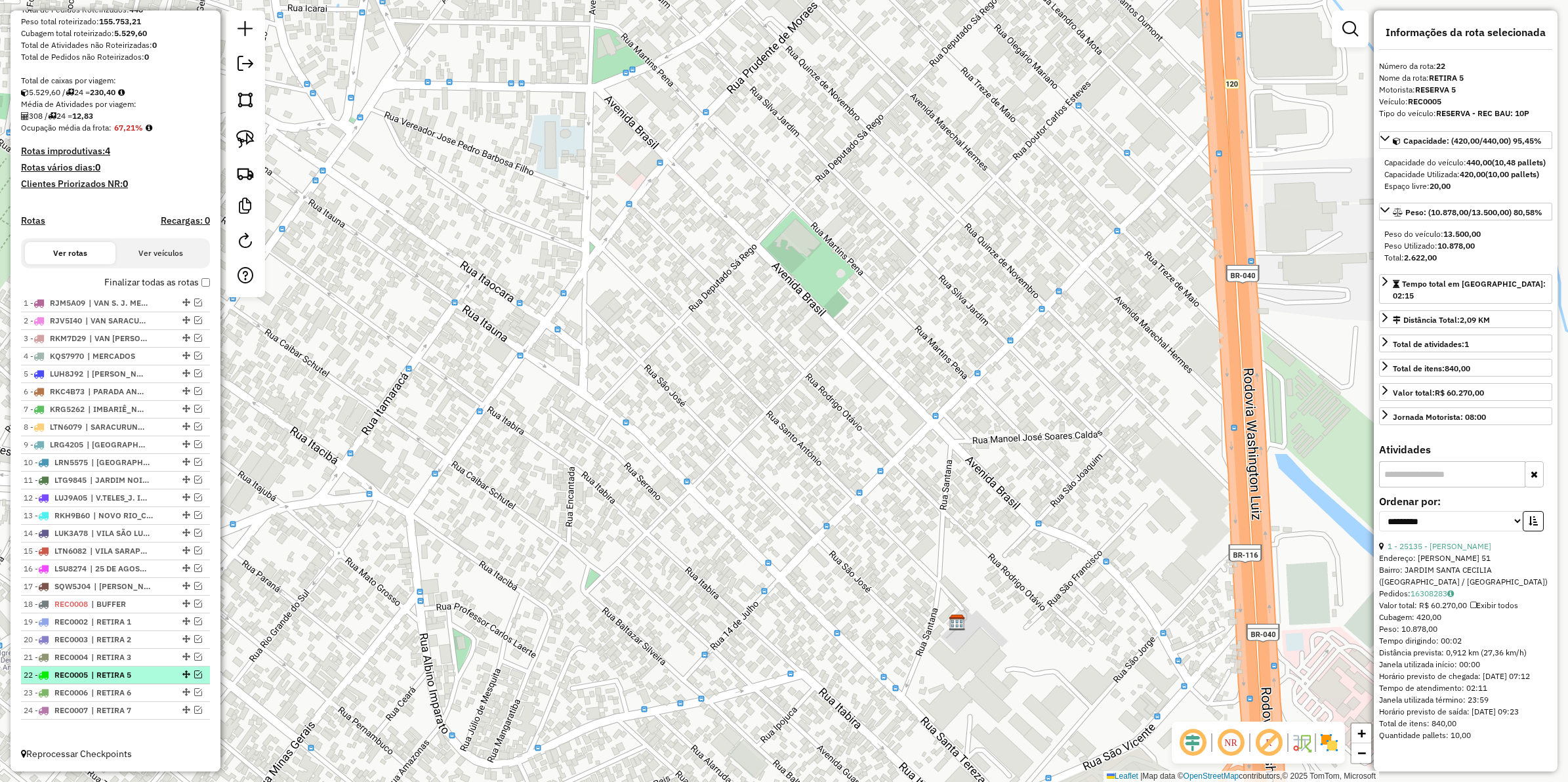
click at [195, 672] on em at bounding box center [198, 674] width 8 height 8
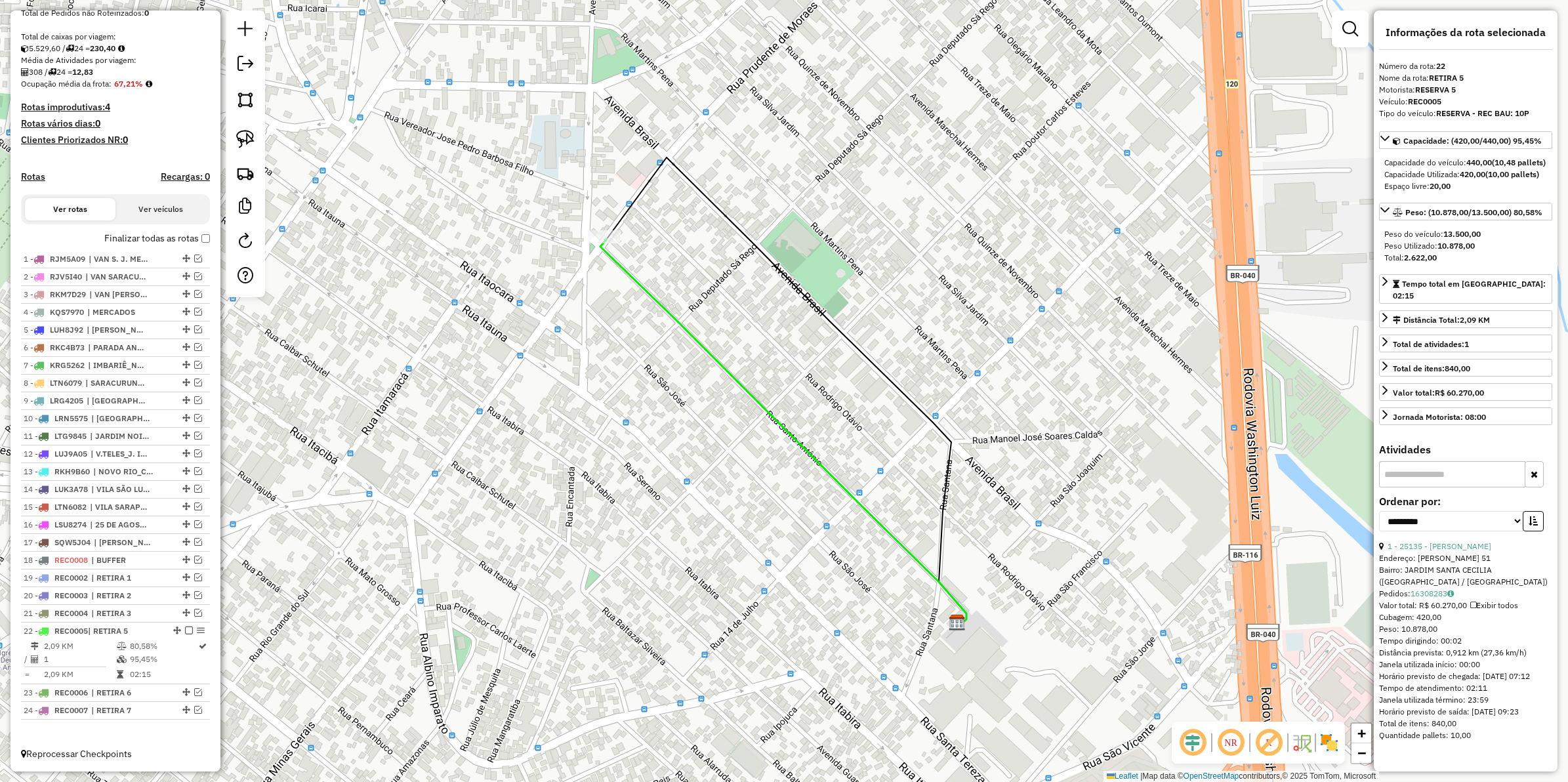
click at [827, 477] on icon at bounding box center [784, 432] width 366 height 387
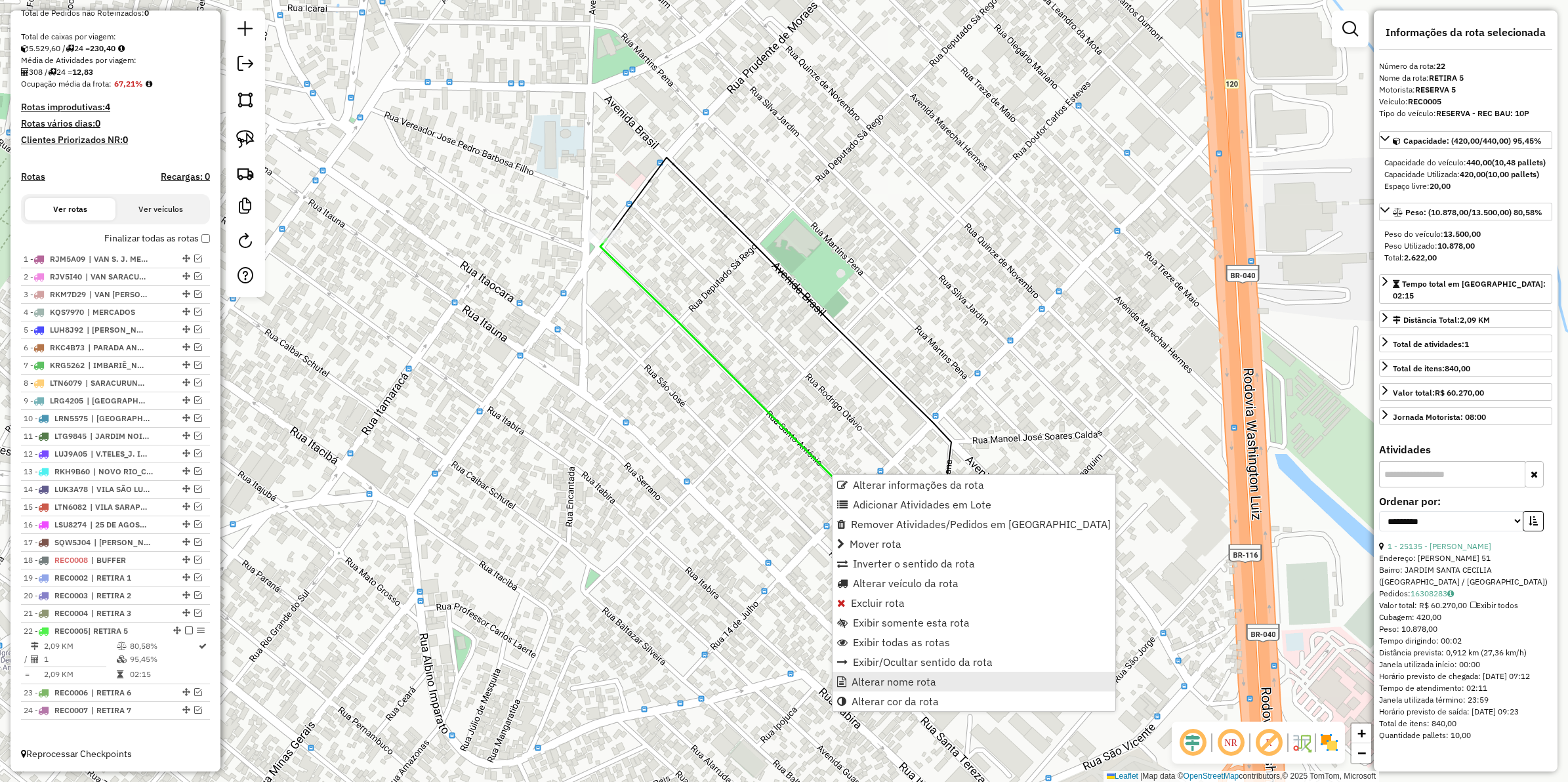
click at [873, 678] on span "Alterar nome rota" at bounding box center [894, 682] width 85 height 11
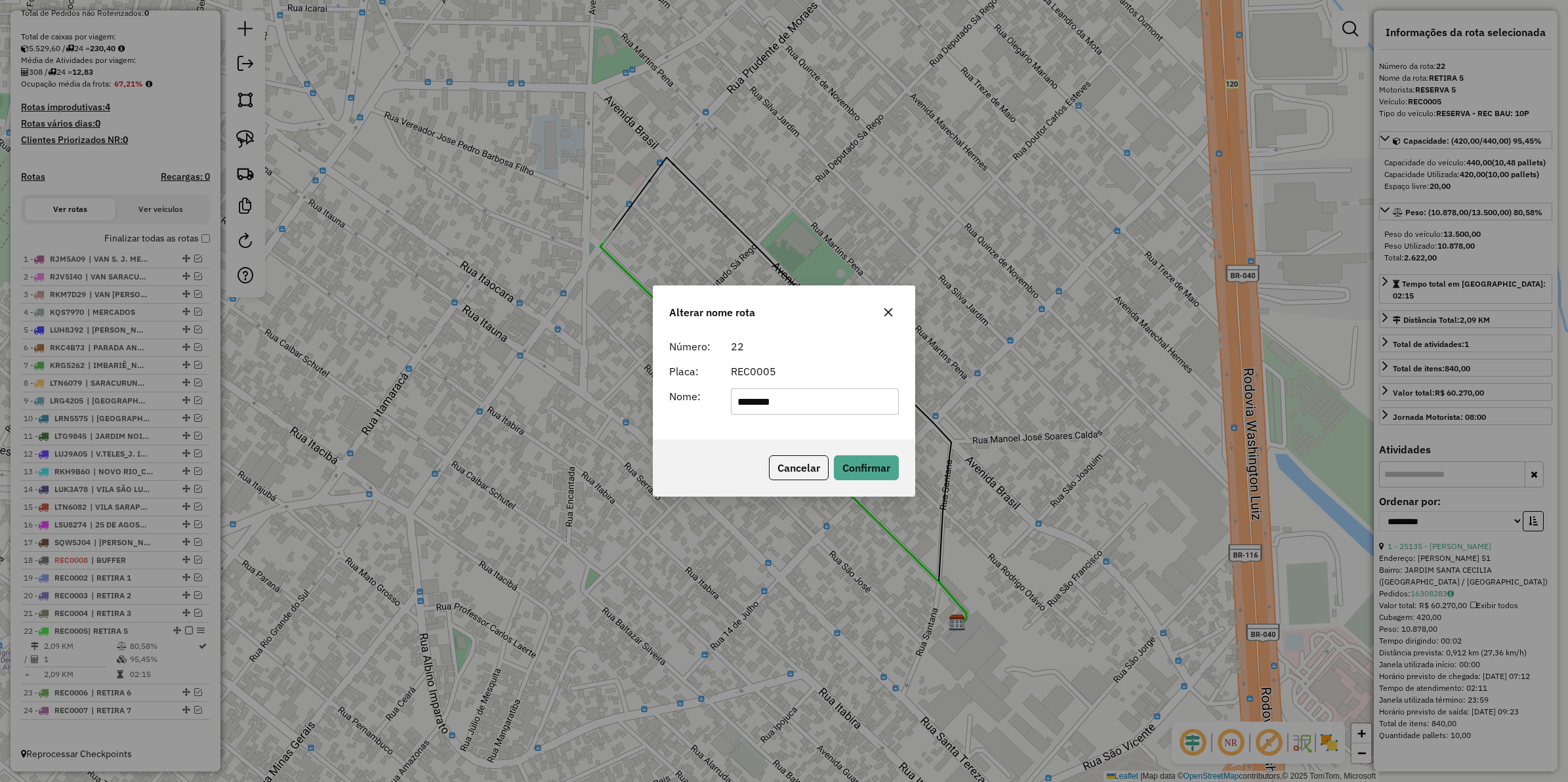
type input "********"
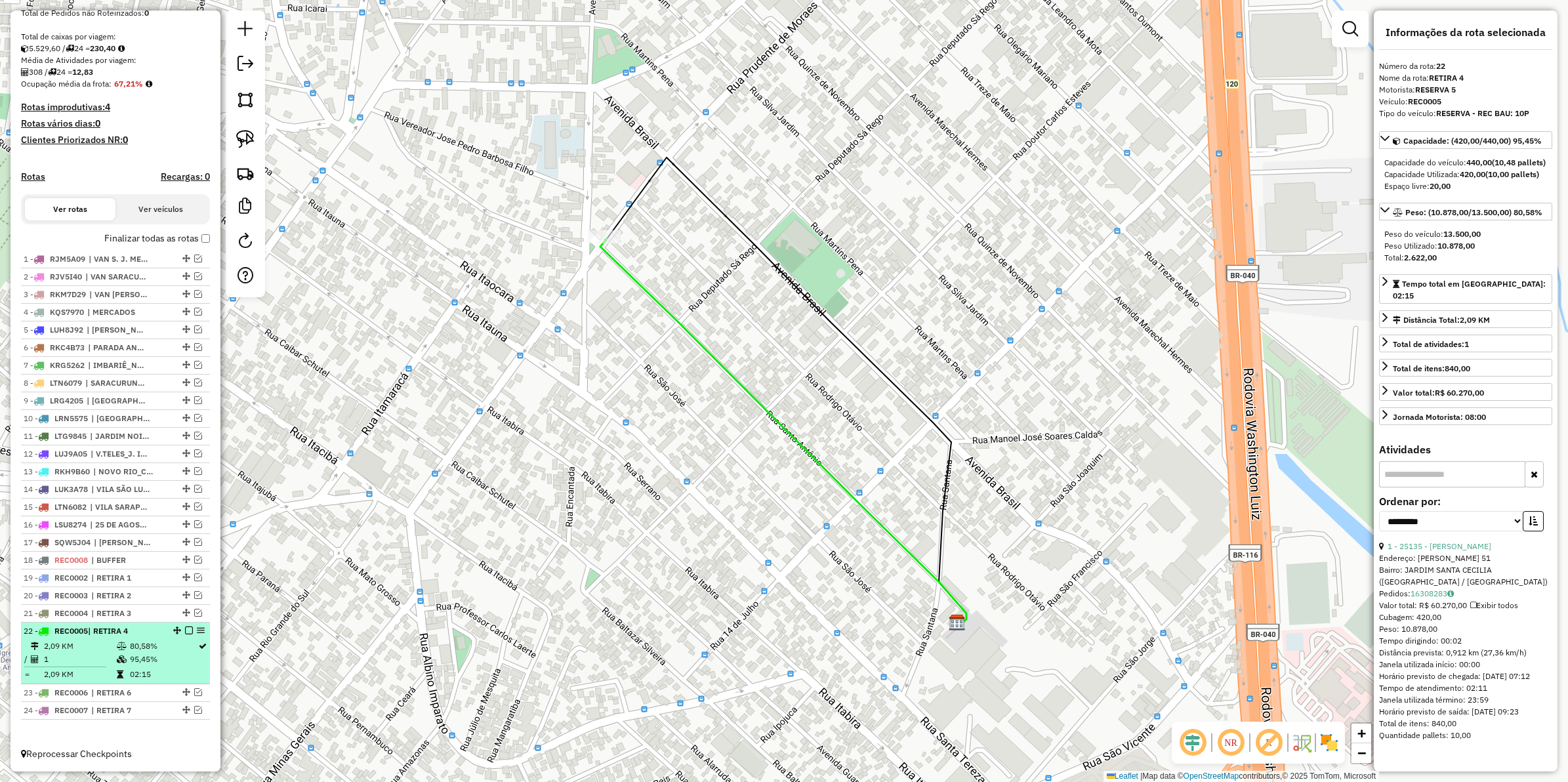
click at [185, 630] on em at bounding box center [188, 630] width 8 height 8
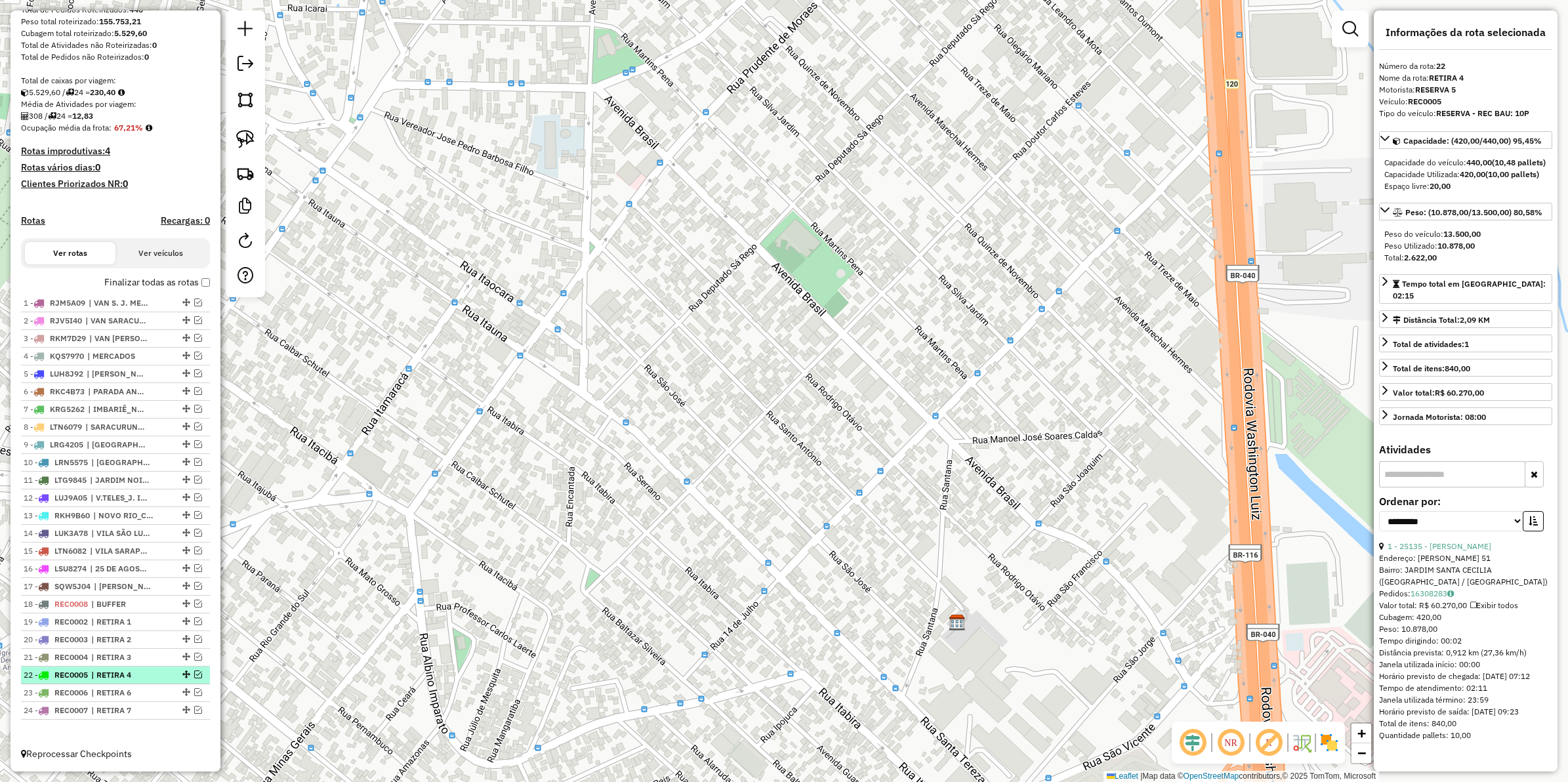
scroll to position [227, 0]
click at [195, 691] on em at bounding box center [198, 692] width 8 height 8
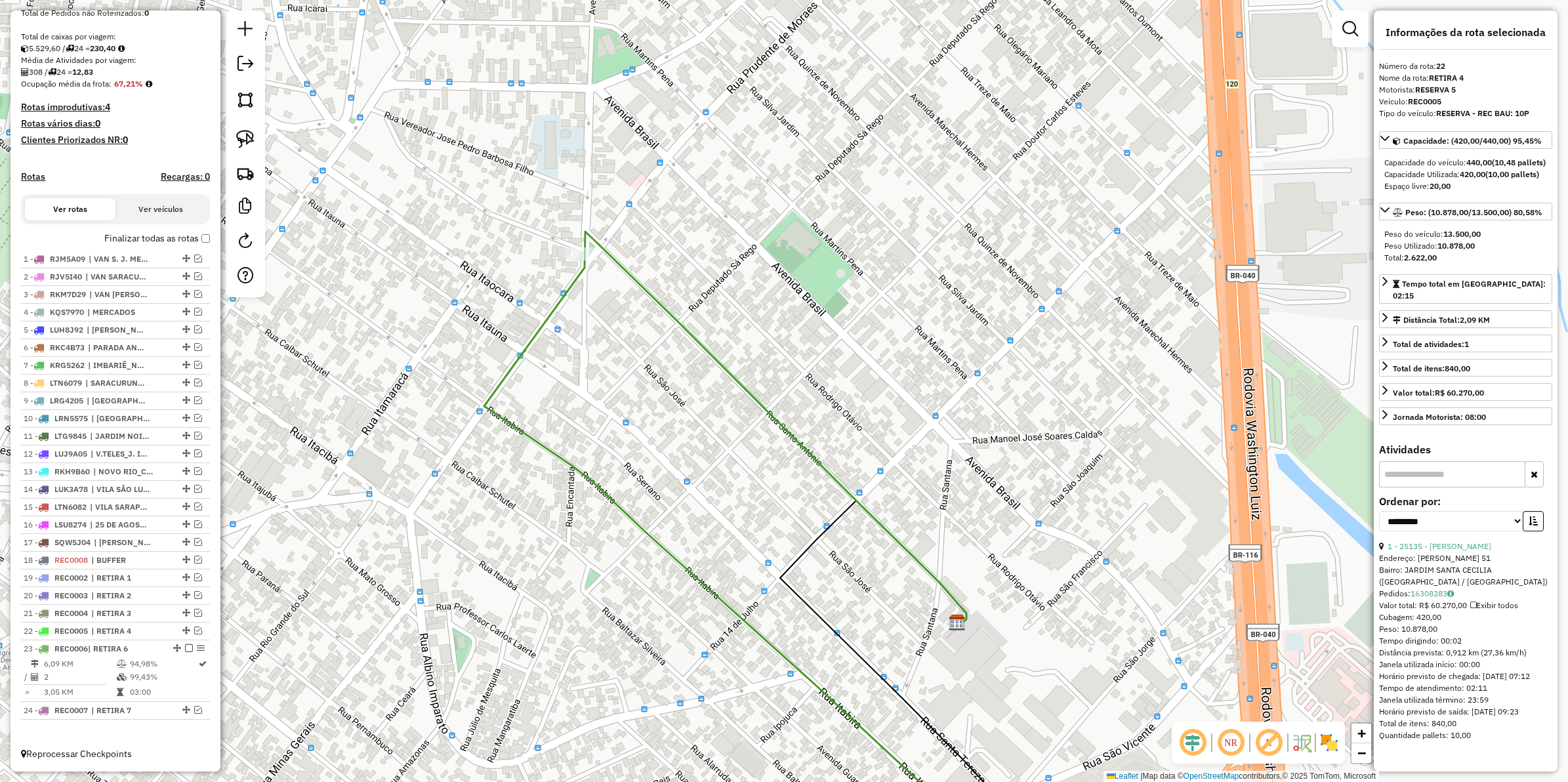
click at [819, 458] on icon at bounding box center [783, 435] width 367 height 380
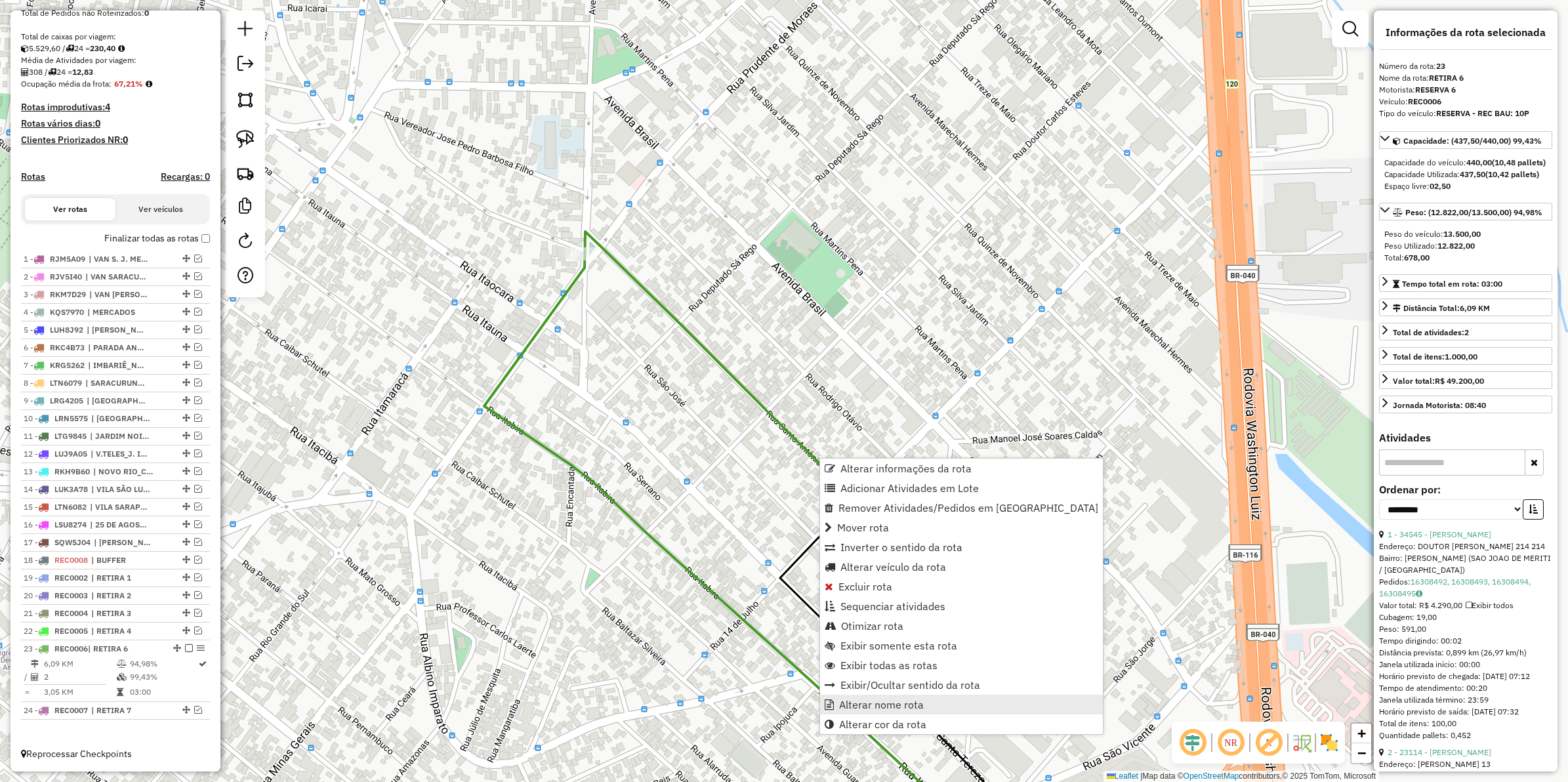
click at [860, 700] on span "Alterar nome rota" at bounding box center [882, 705] width 85 height 11
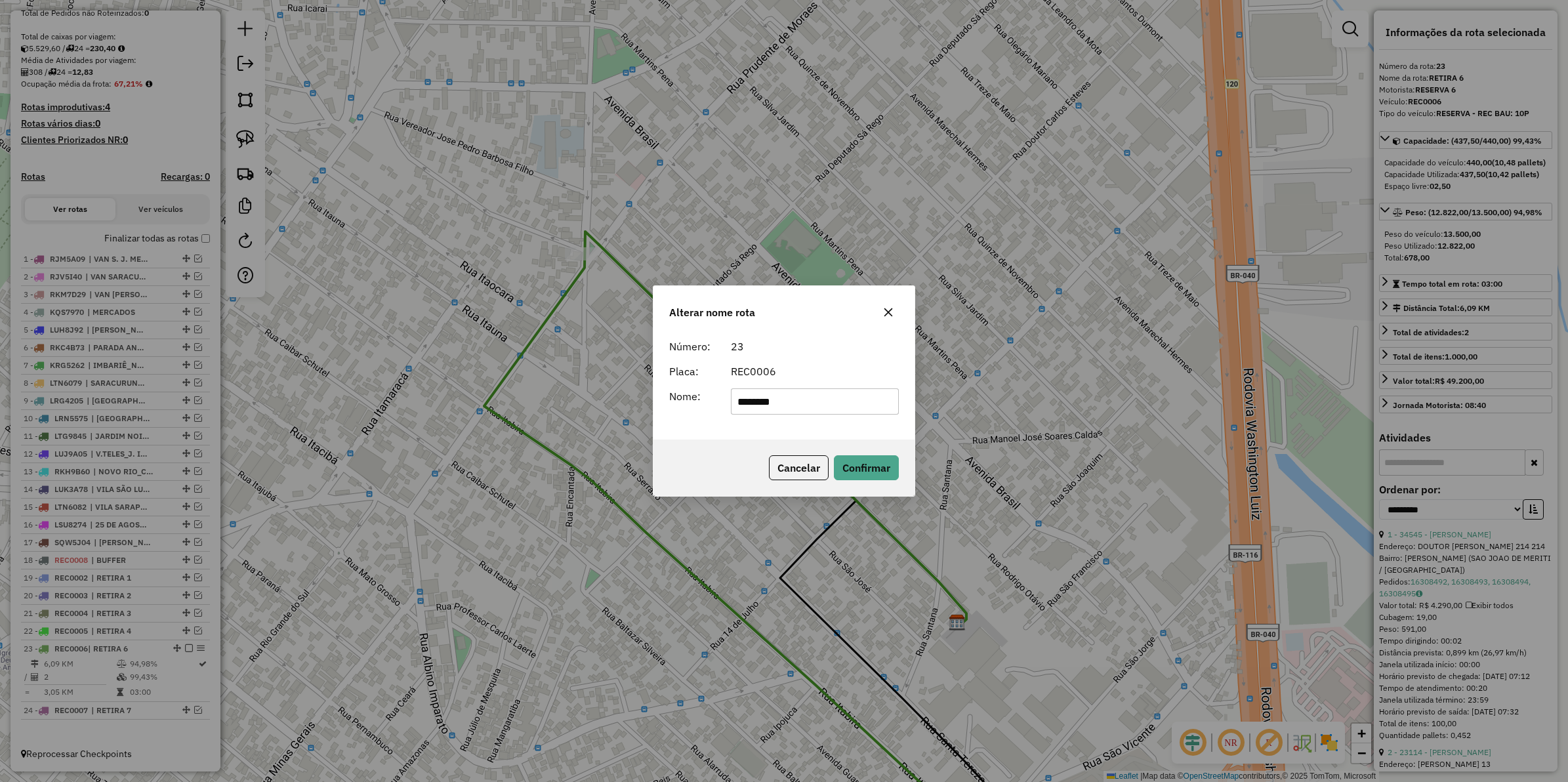
type input "********"
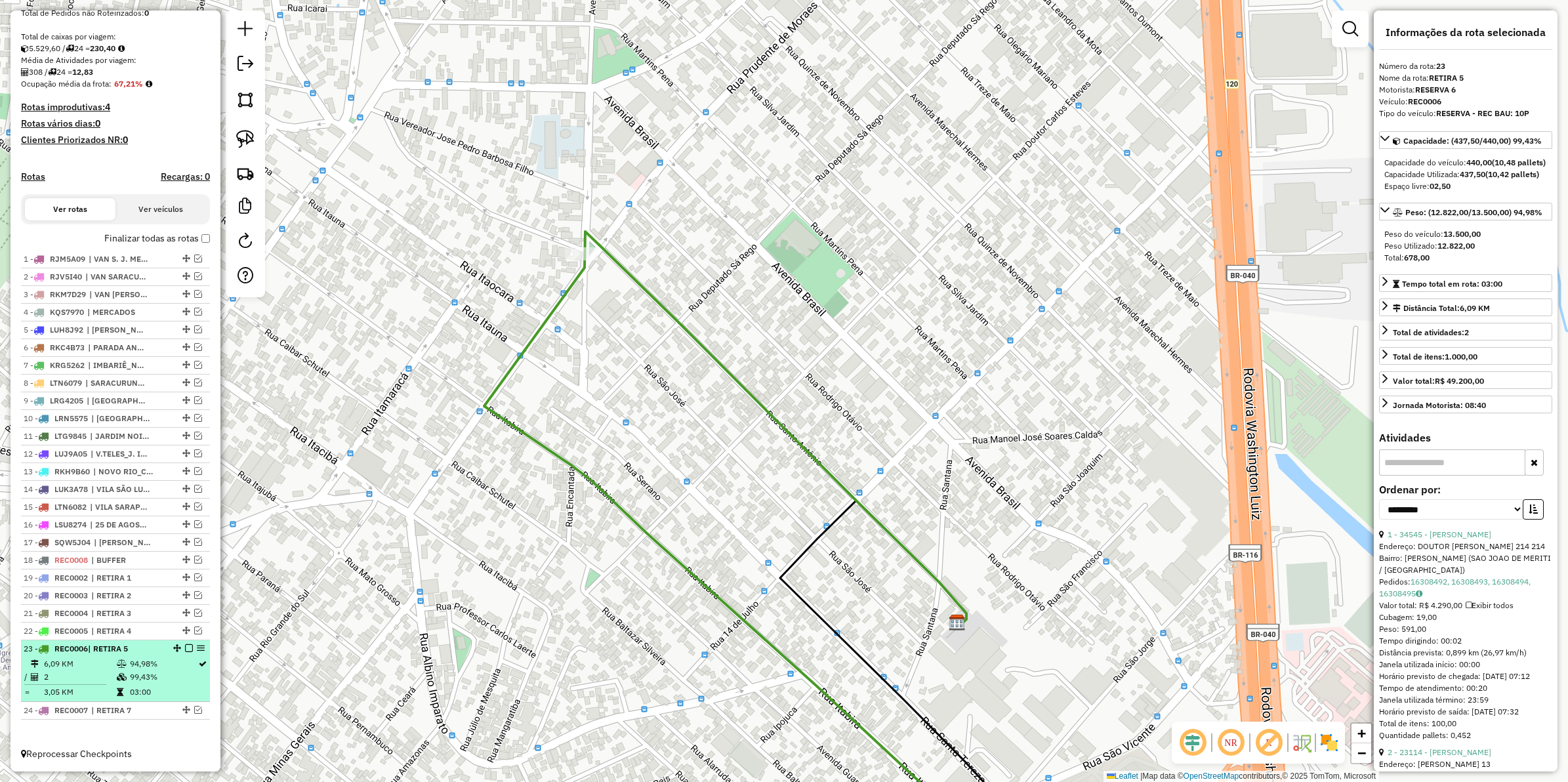
click at [185, 647] on em at bounding box center [188, 648] width 8 height 8
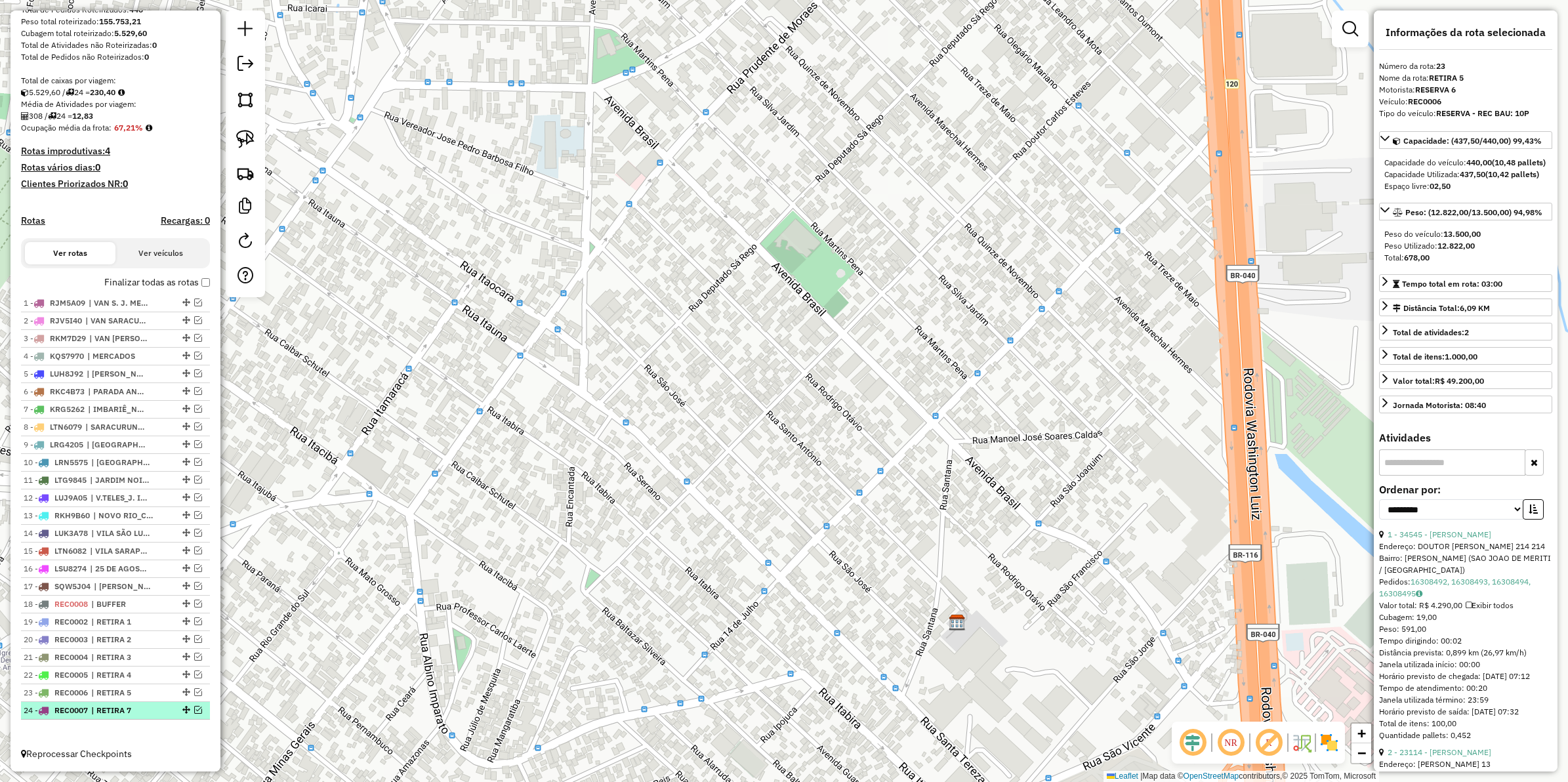
click at [197, 707] on em at bounding box center [198, 710] width 8 height 8
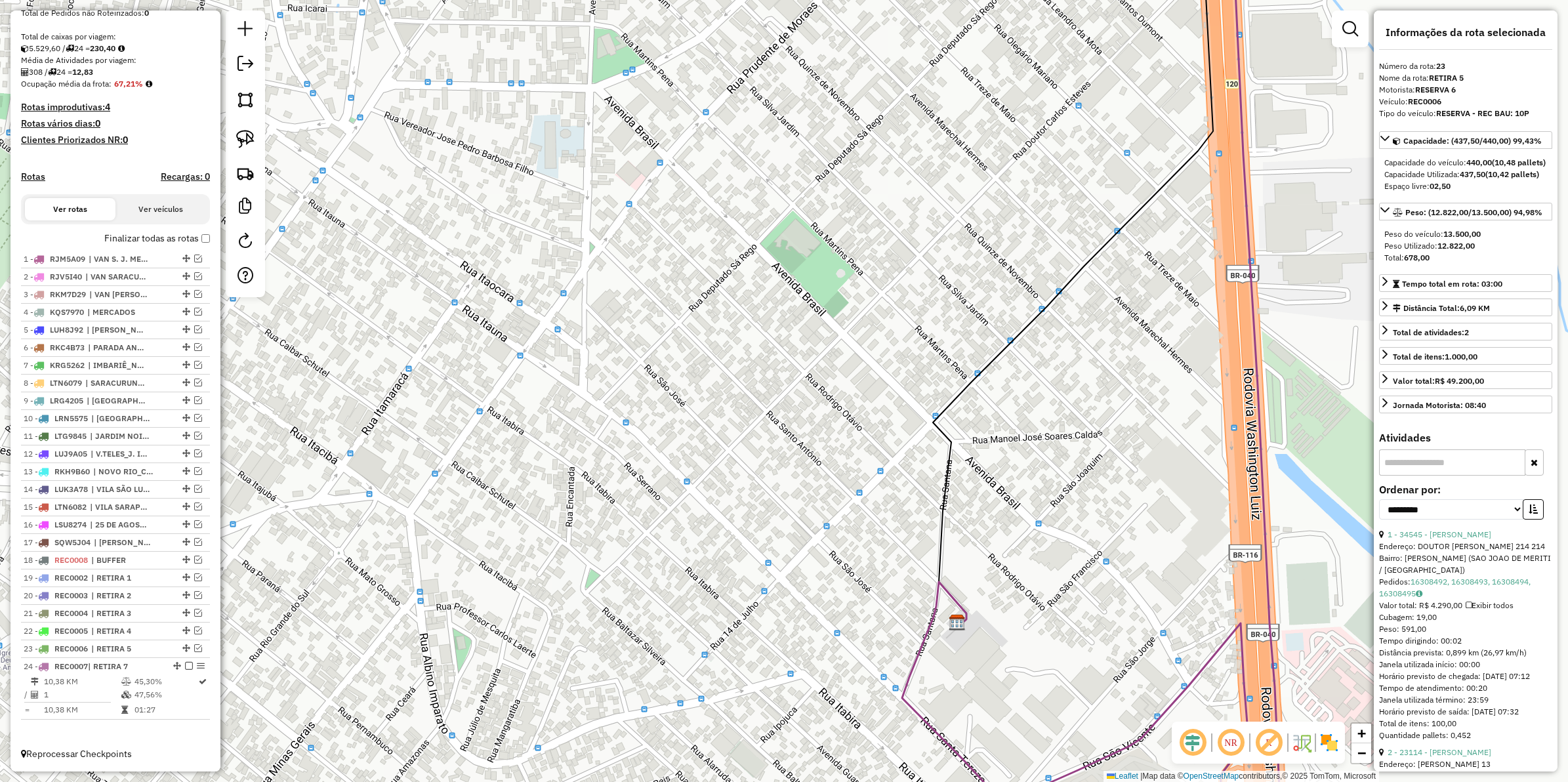
click at [1196, 676] on icon at bounding box center [1092, 392] width 380 height 940
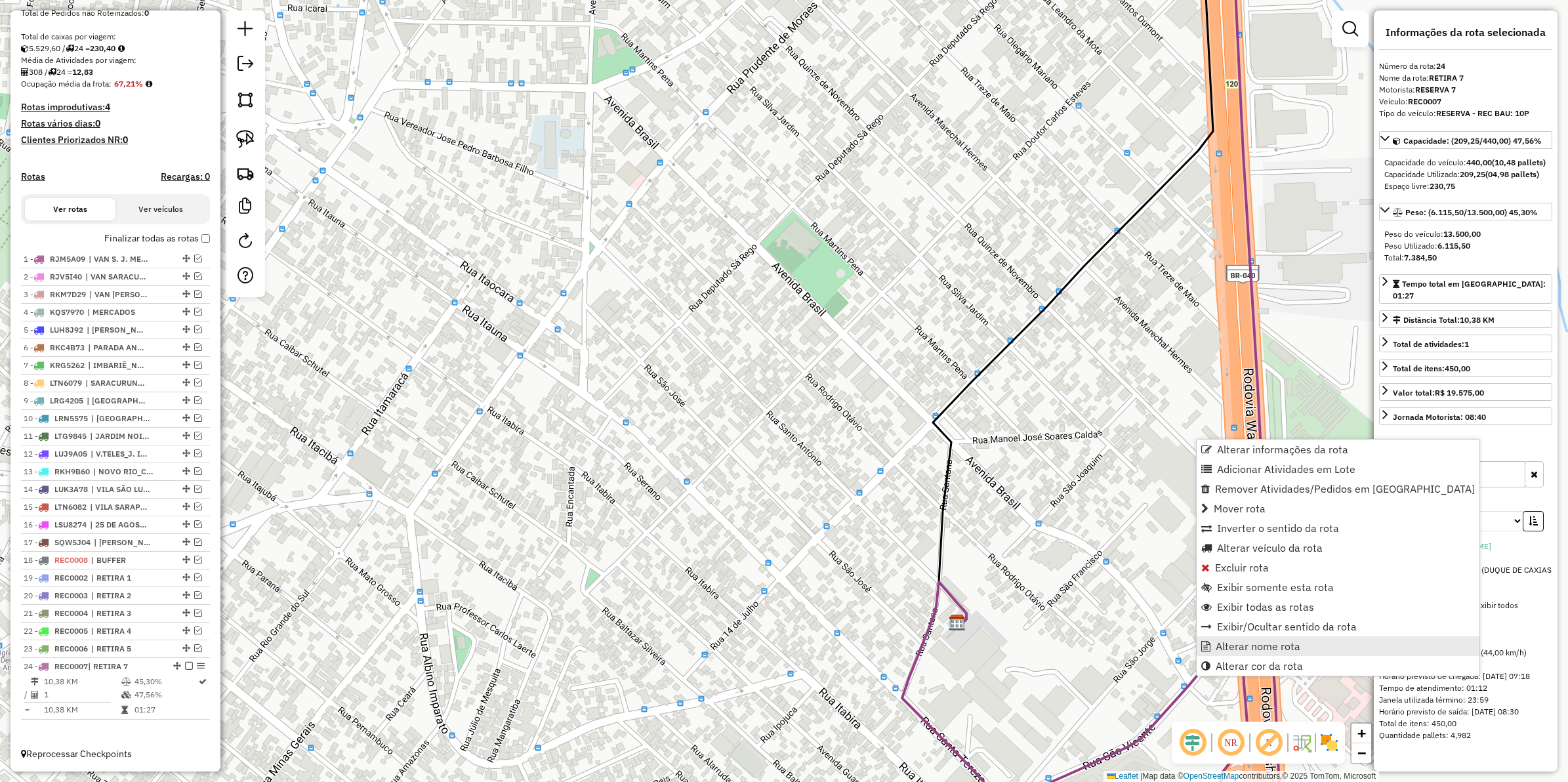
click at [1224, 644] on span "Alterar nome rota" at bounding box center [1258, 646] width 85 height 11
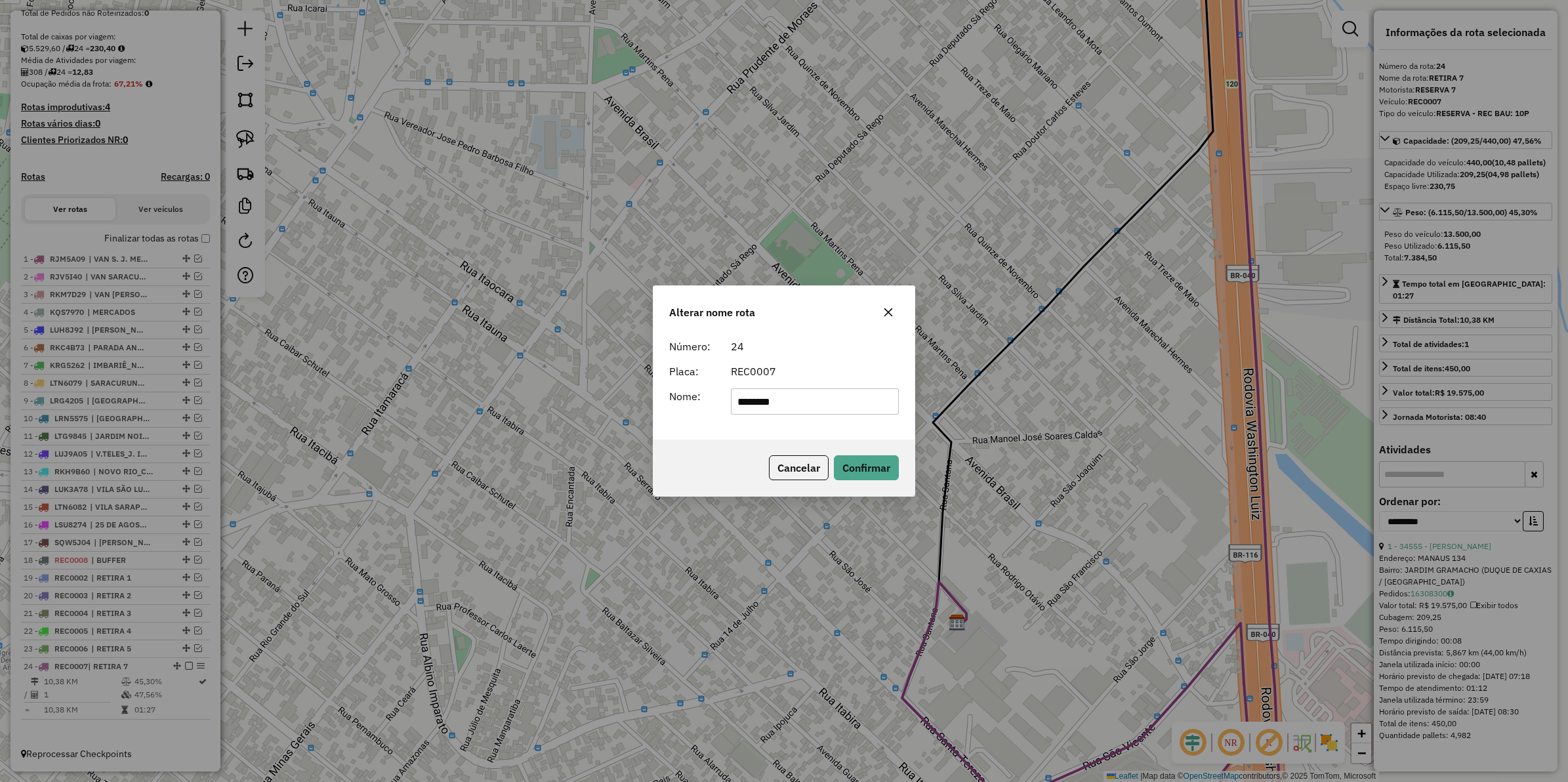
type input "********"
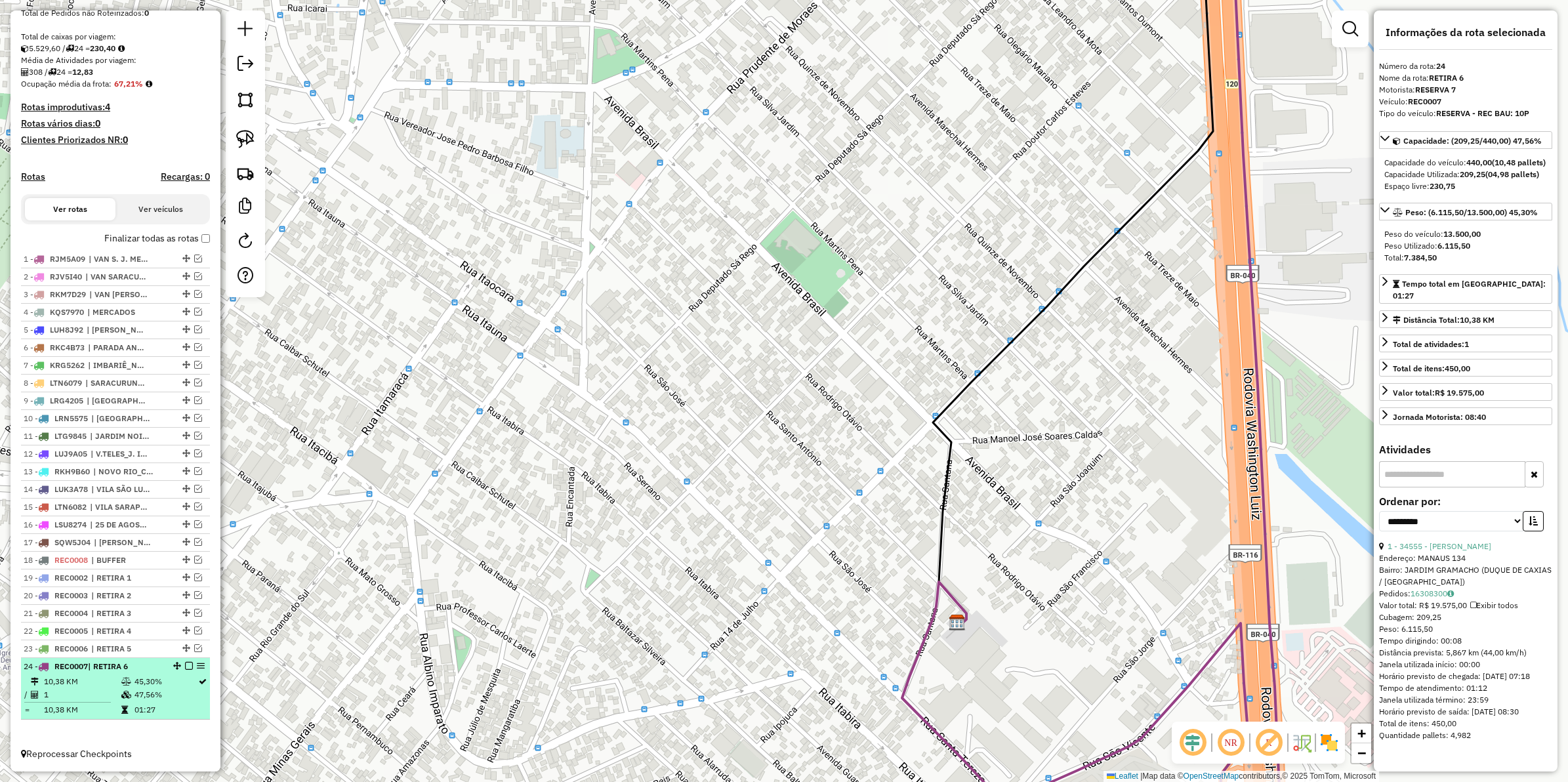
click at [185, 667] on em at bounding box center [188, 665] width 8 height 8
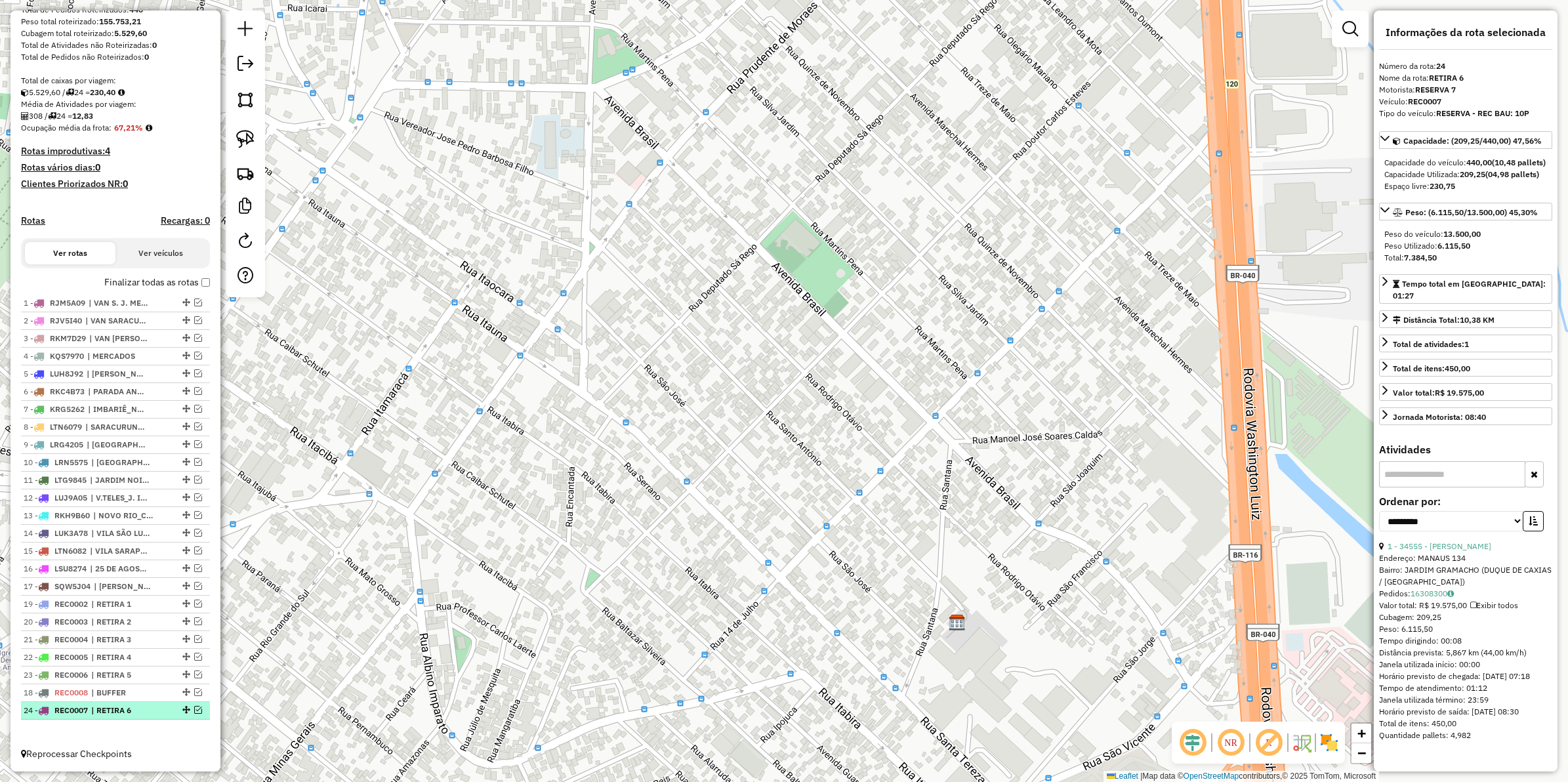
drag, startPoint x: 182, startPoint y: 605, endPoint x: 176, endPoint y: 707, distance: 102.2
drag, startPoint x: 181, startPoint y: 689, endPoint x: 175, endPoint y: 720, distance: 31.6
click at [197, 710] on em at bounding box center [198, 710] width 8 height 8
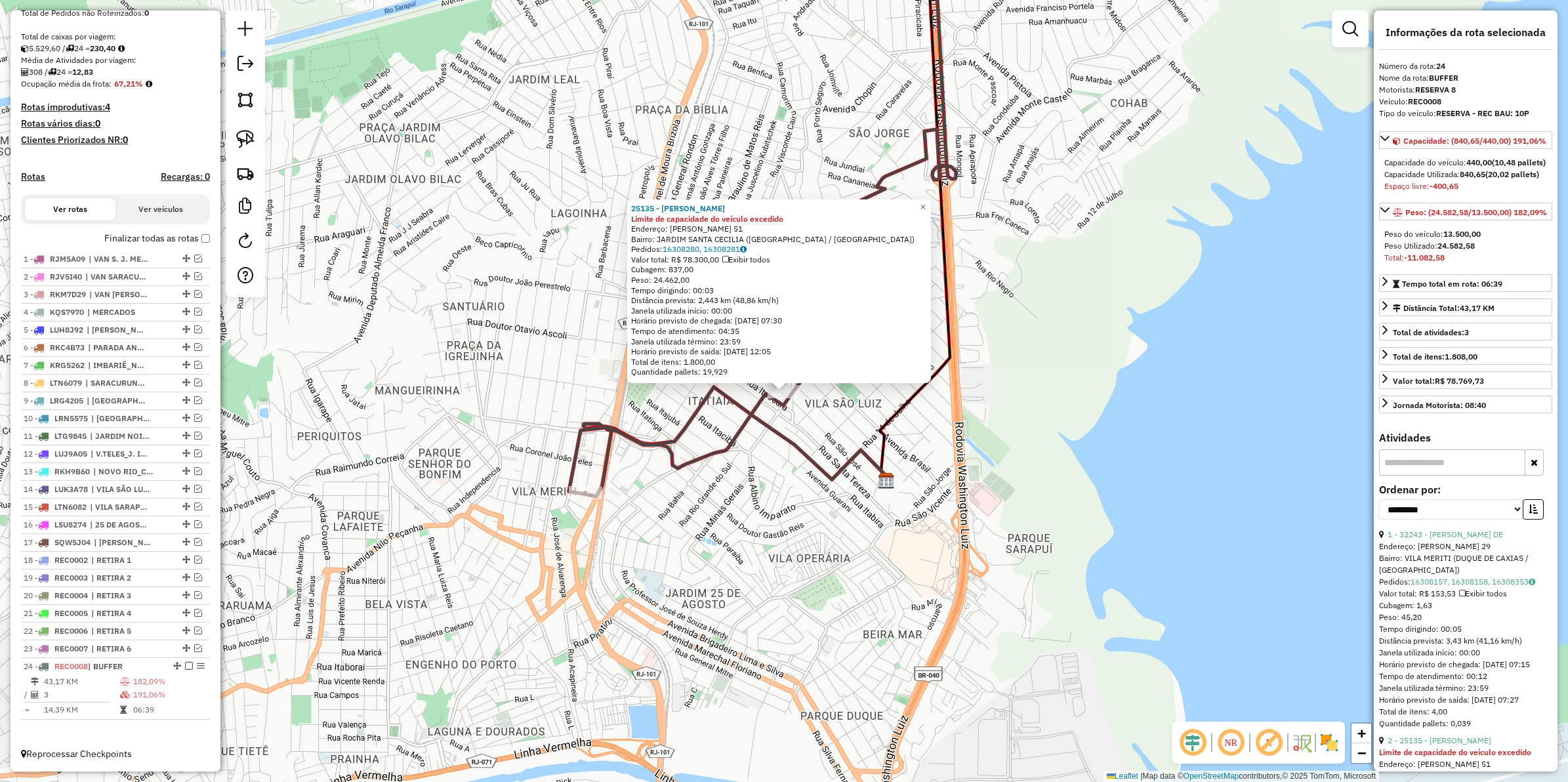
click at [792, 491] on div "25135 - VERONICA MORENO REIS Limite de capacidade do veículo excedido Endereço:…" at bounding box center [784, 391] width 1568 height 782
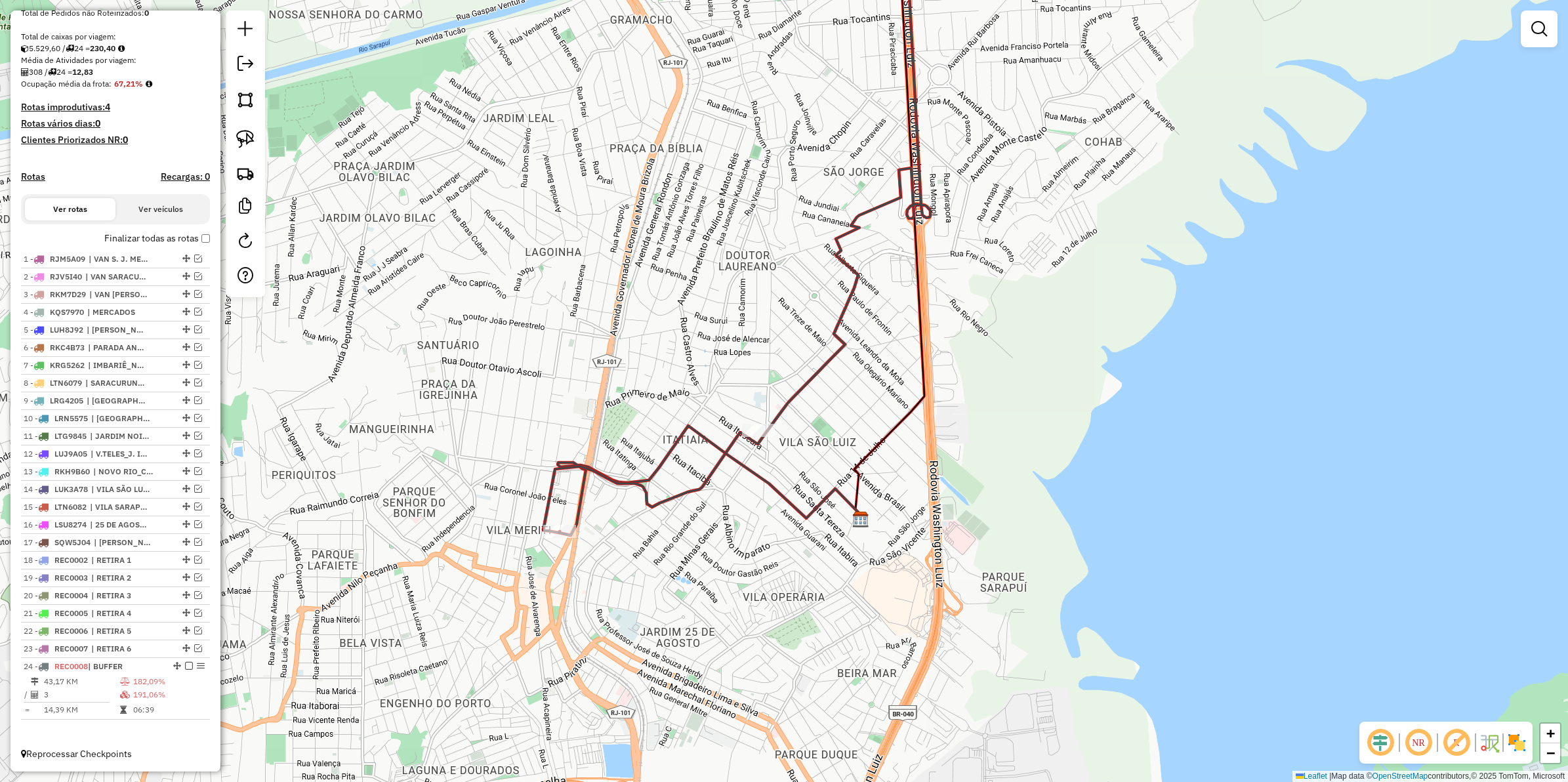
drag, startPoint x: 748, startPoint y: 496, endPoint x: 730, endPoint y: 525, distance: 34.1
click at [730, 525] on div "Janela de atendimento Grade de atendimento Capacidade Transportadoras Veículos …" at bounding box center [784, 391] width 1568 height 782
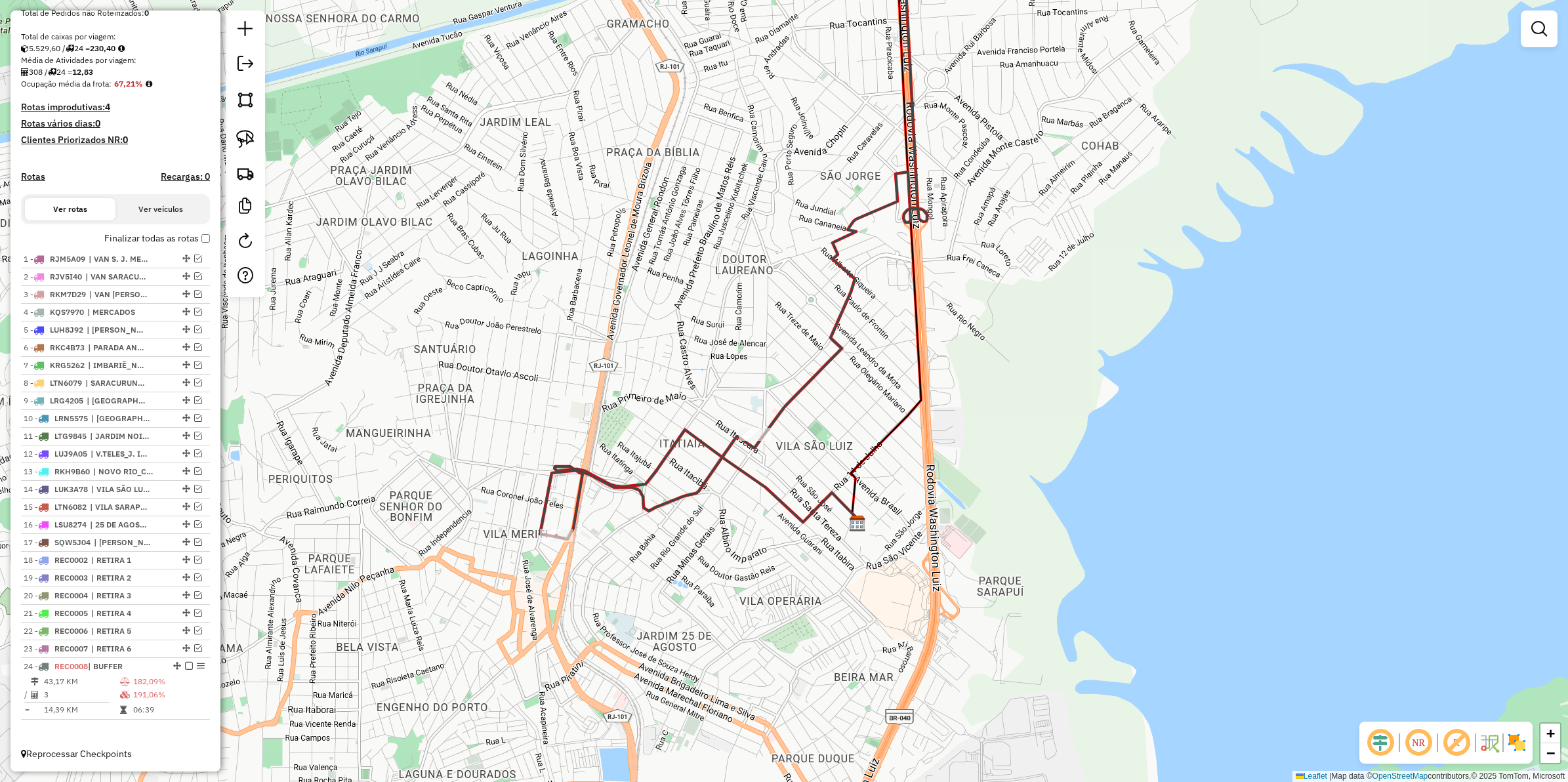
select select "**********"
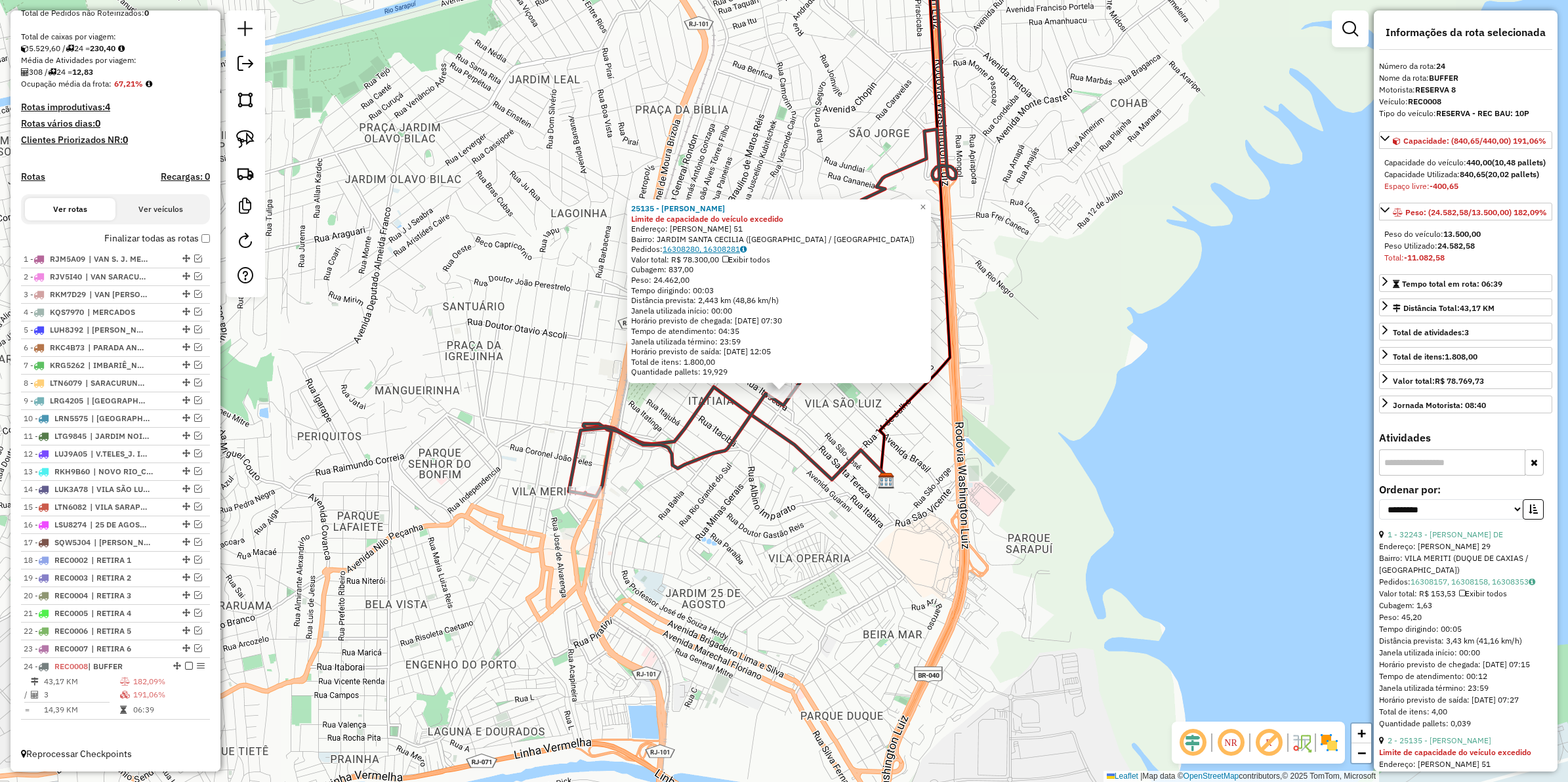
click at [730, 249] on link "16308280, 16308281" at bounding box center [705, 249] width 84 height 10
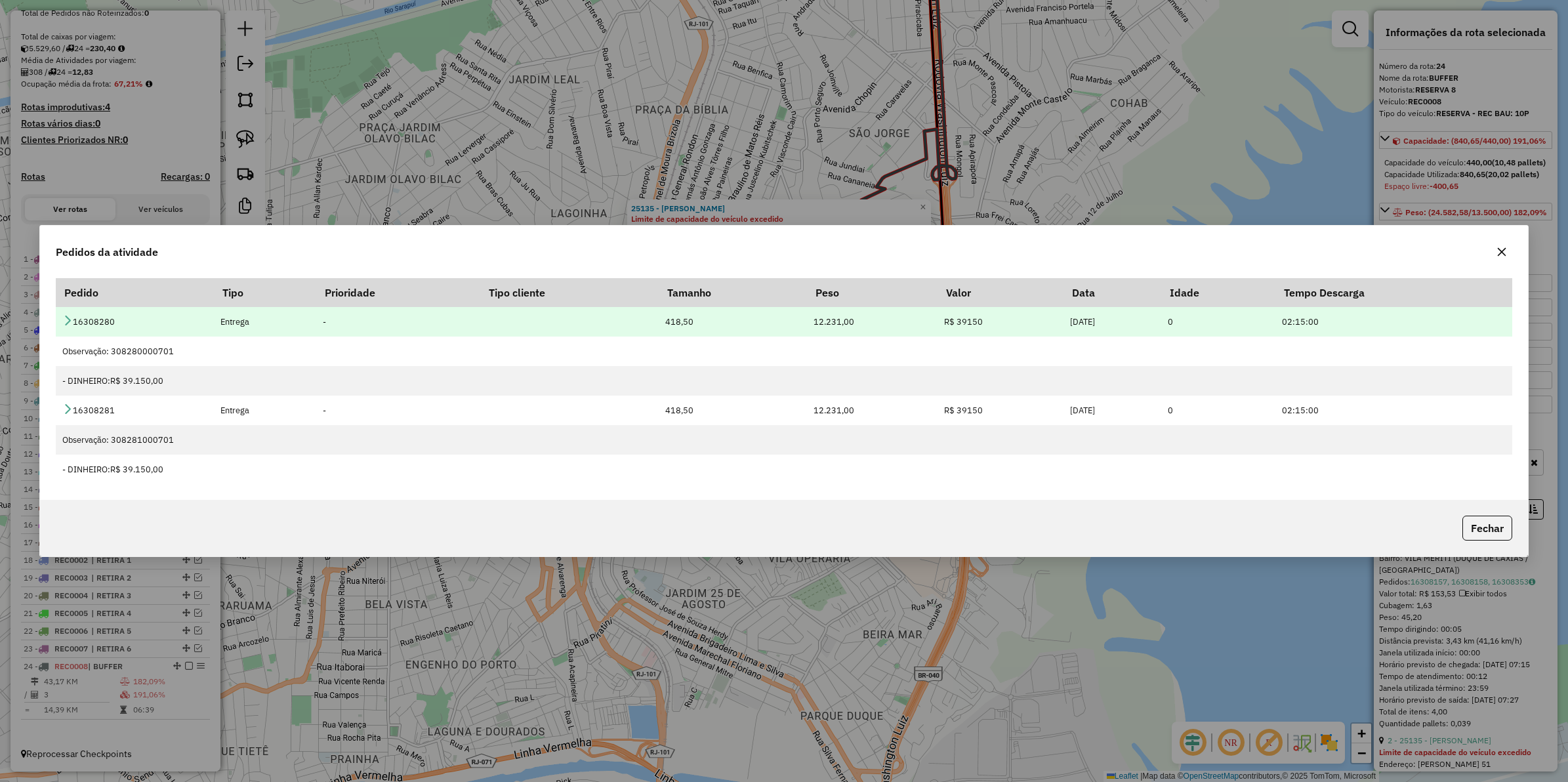
click at [76, 322] on td "16308280" at bounding box center [135, 322] width 158 height 30
click at [67, 320] on icon at bounding box center [67, 320] width 11 height 11
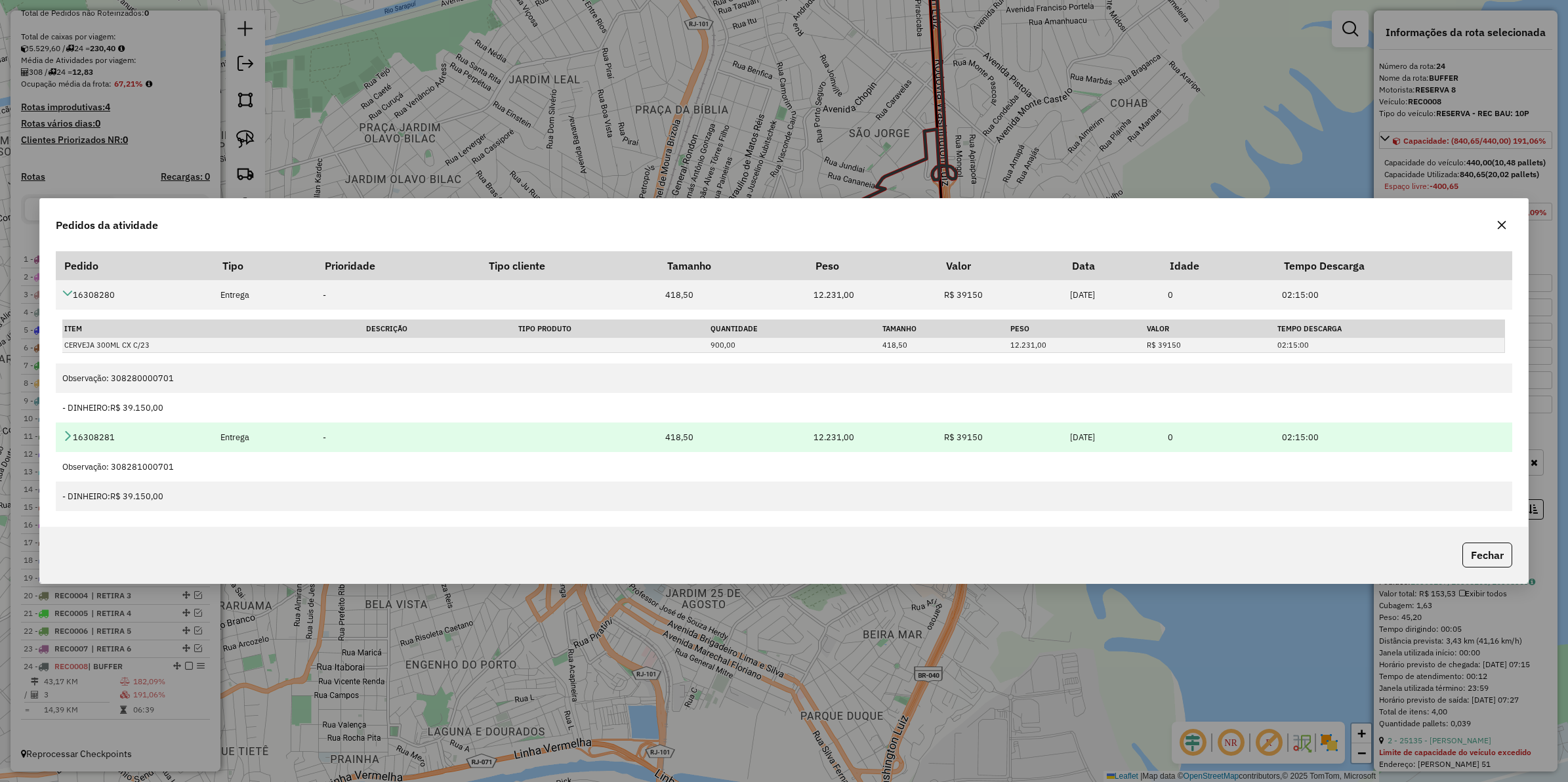
click at [67, 435] on icon at bounding box center [67, 436] width 11 height 11
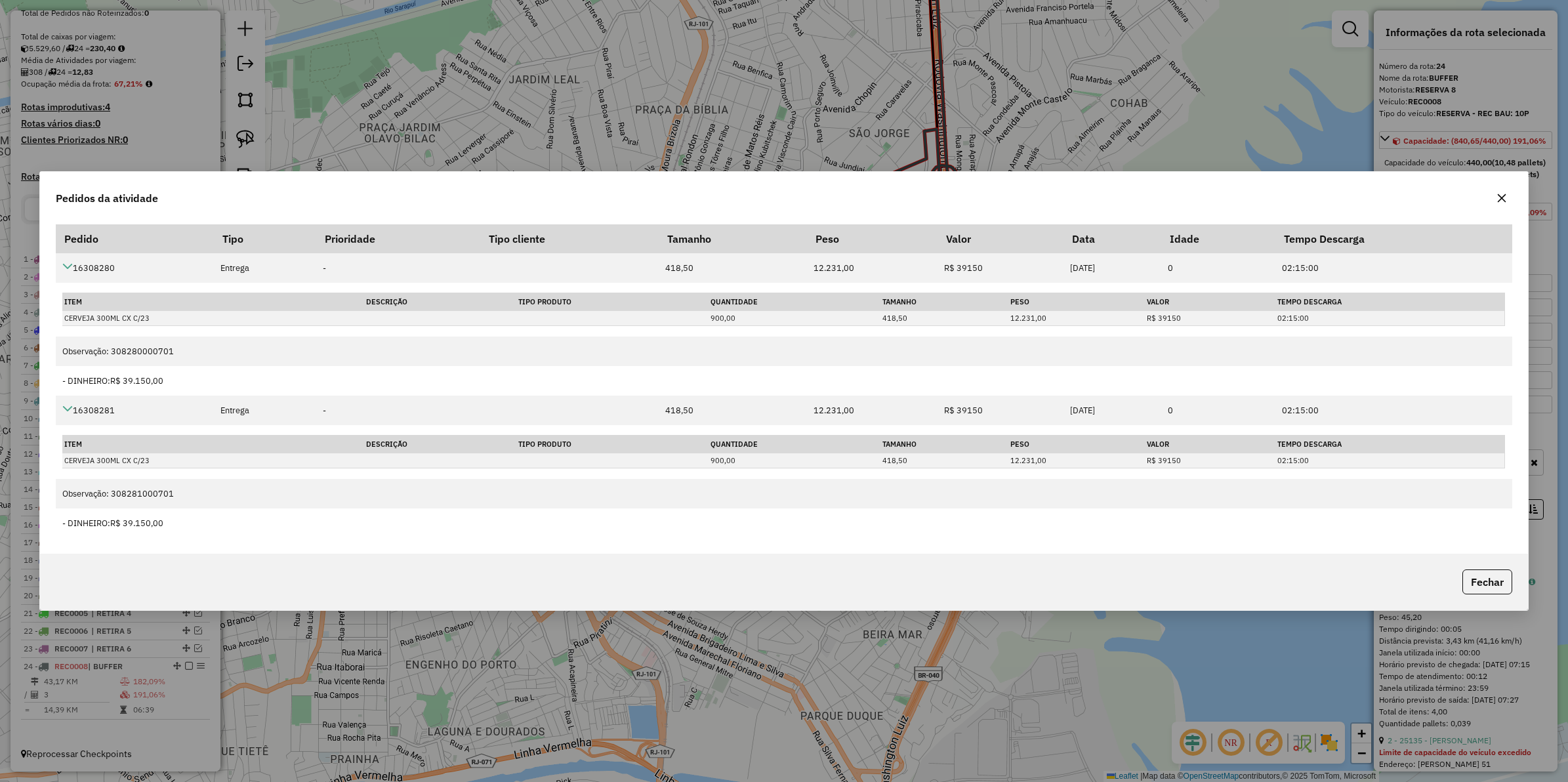
click at [505, 132] on div "Pedidos da atividade Pedido Tipo Prioridade Tipo cliente Tamanho Peso Valor Dat…" at bounding box center [784, 391] width 1568 height 782
click at [1503, 195] on icon "button" at bounding box center [1502, 198] width 11 height 11
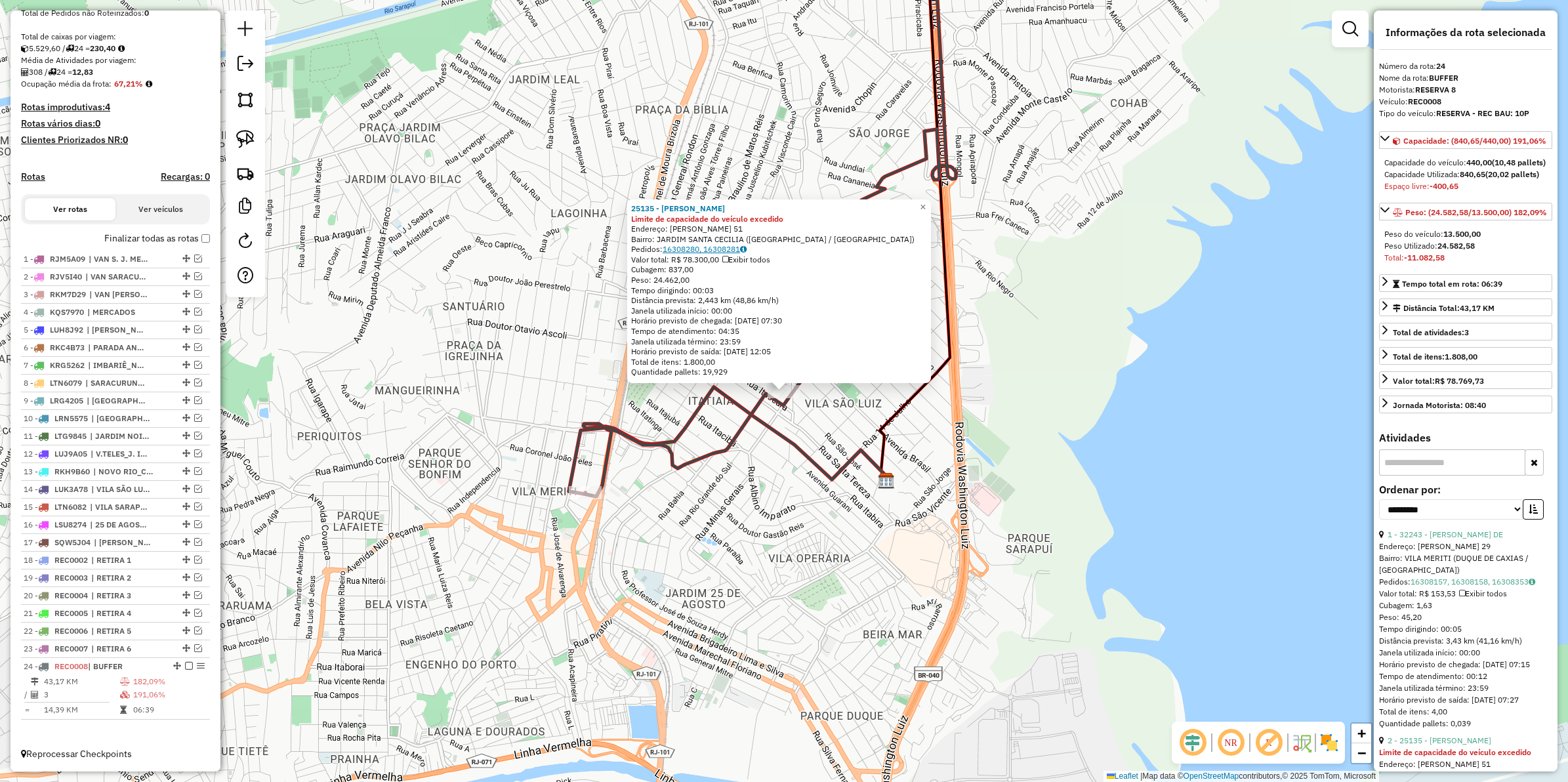
click at [722, 252] on link "16308280, 16308281" at bounding box center [705, 249] width 84 height 10
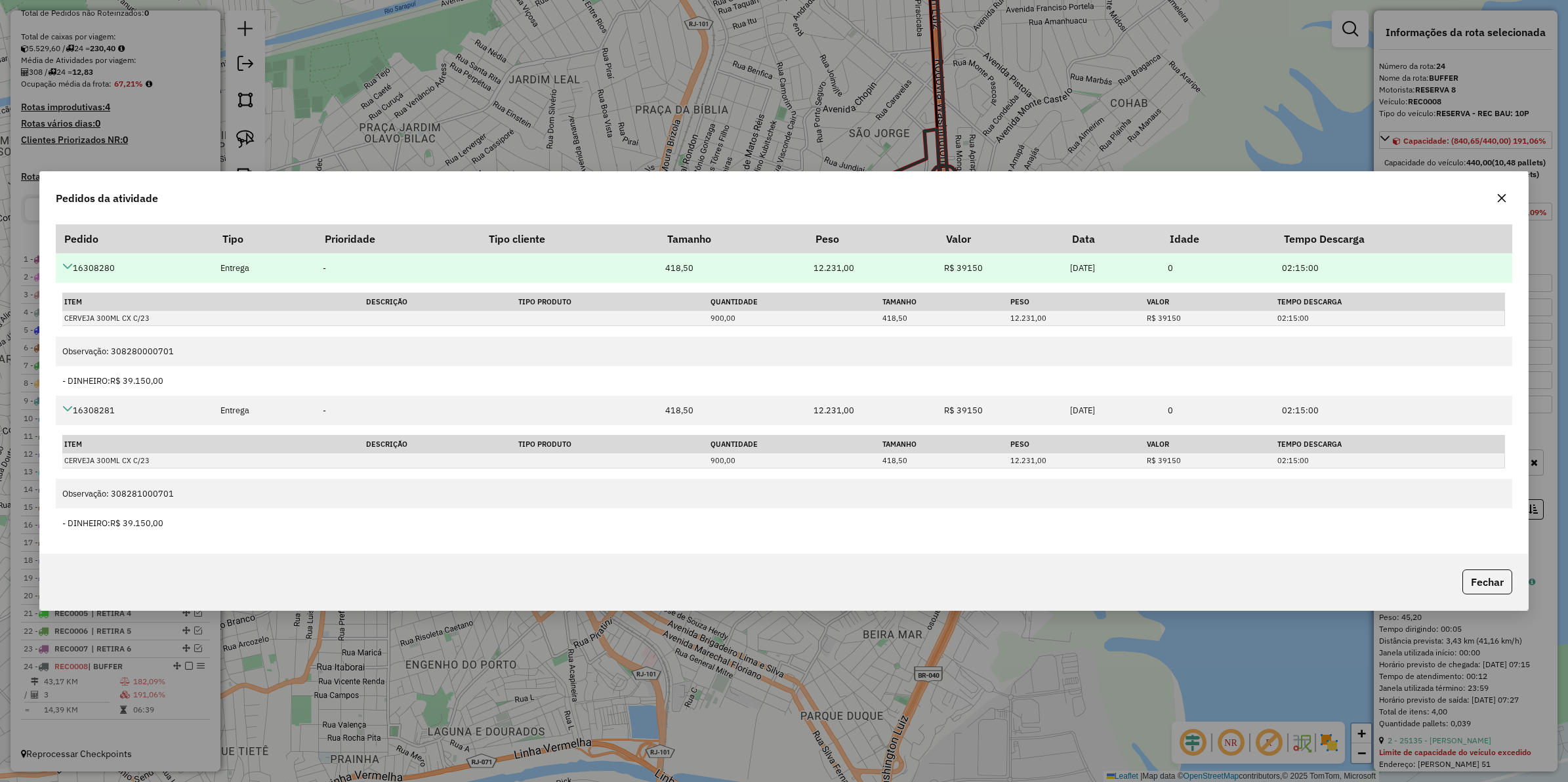
click at [67, 267] on icon at bounding box center [67, 267] width 11 height 11
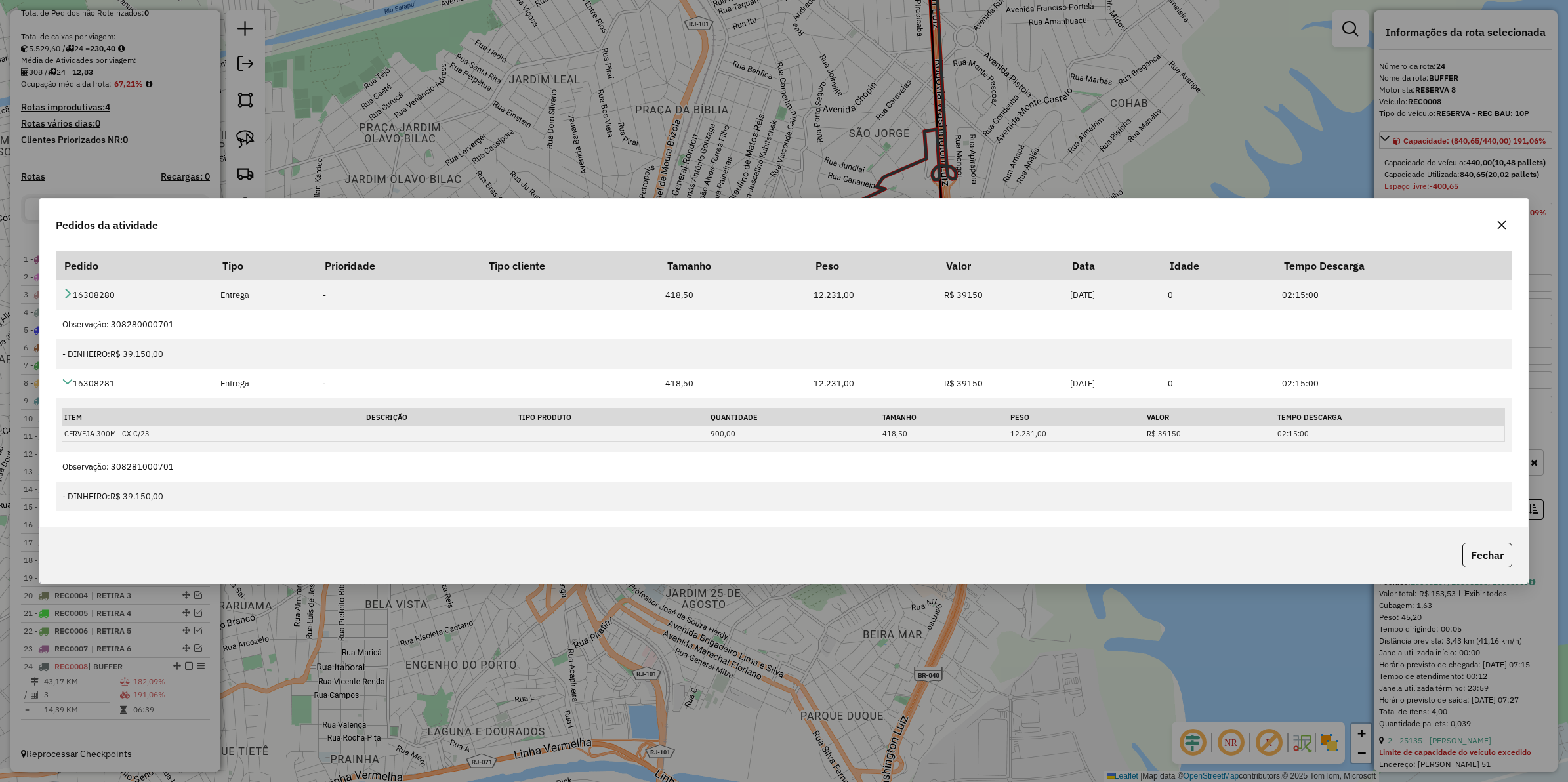
click at [1501, 221] on icon "button" at bounding box center [1502, 225] width 11 height 11
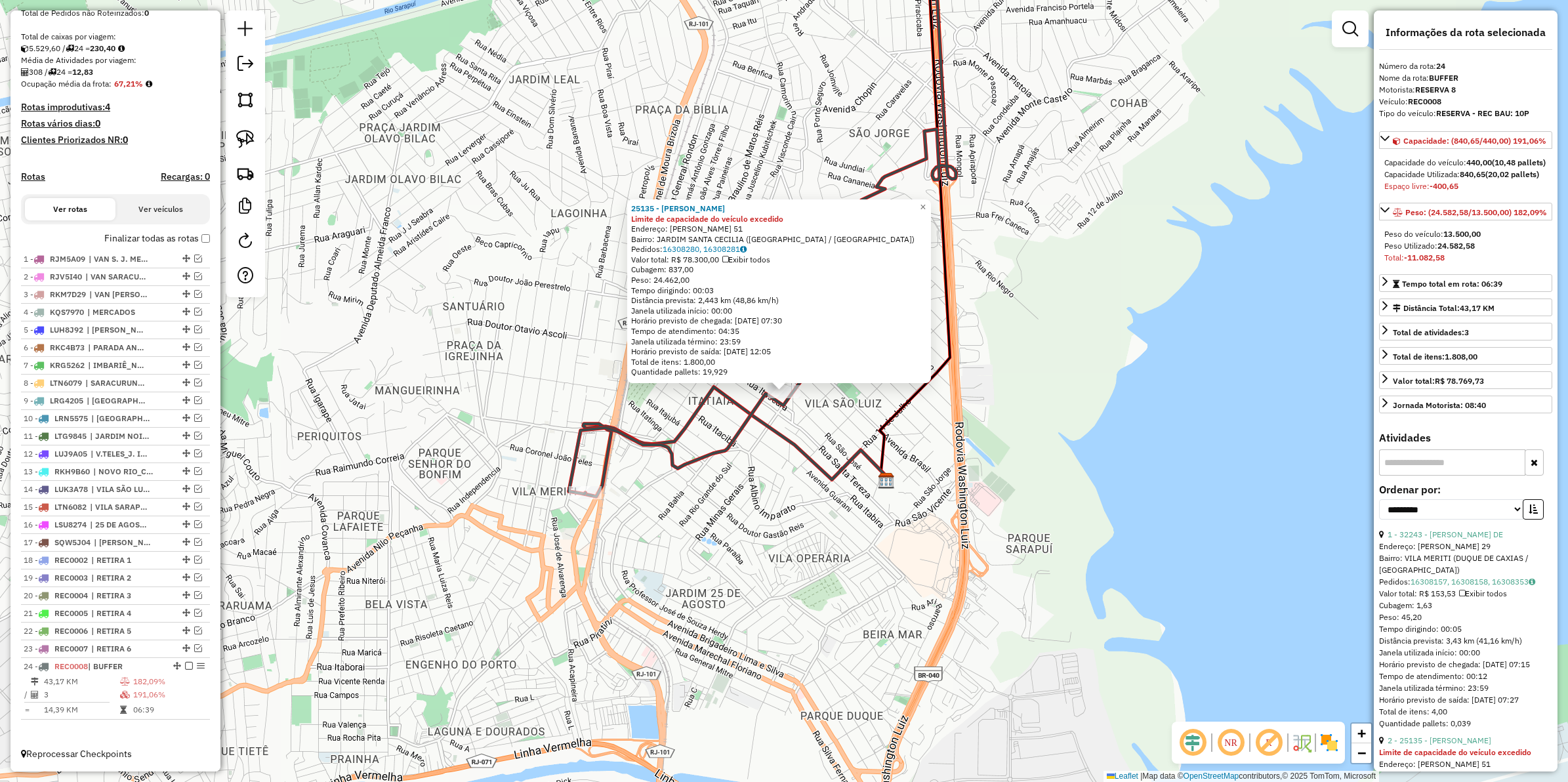
click at [893, 414] on icon at bounding box center [915, 202] width 70 height 559
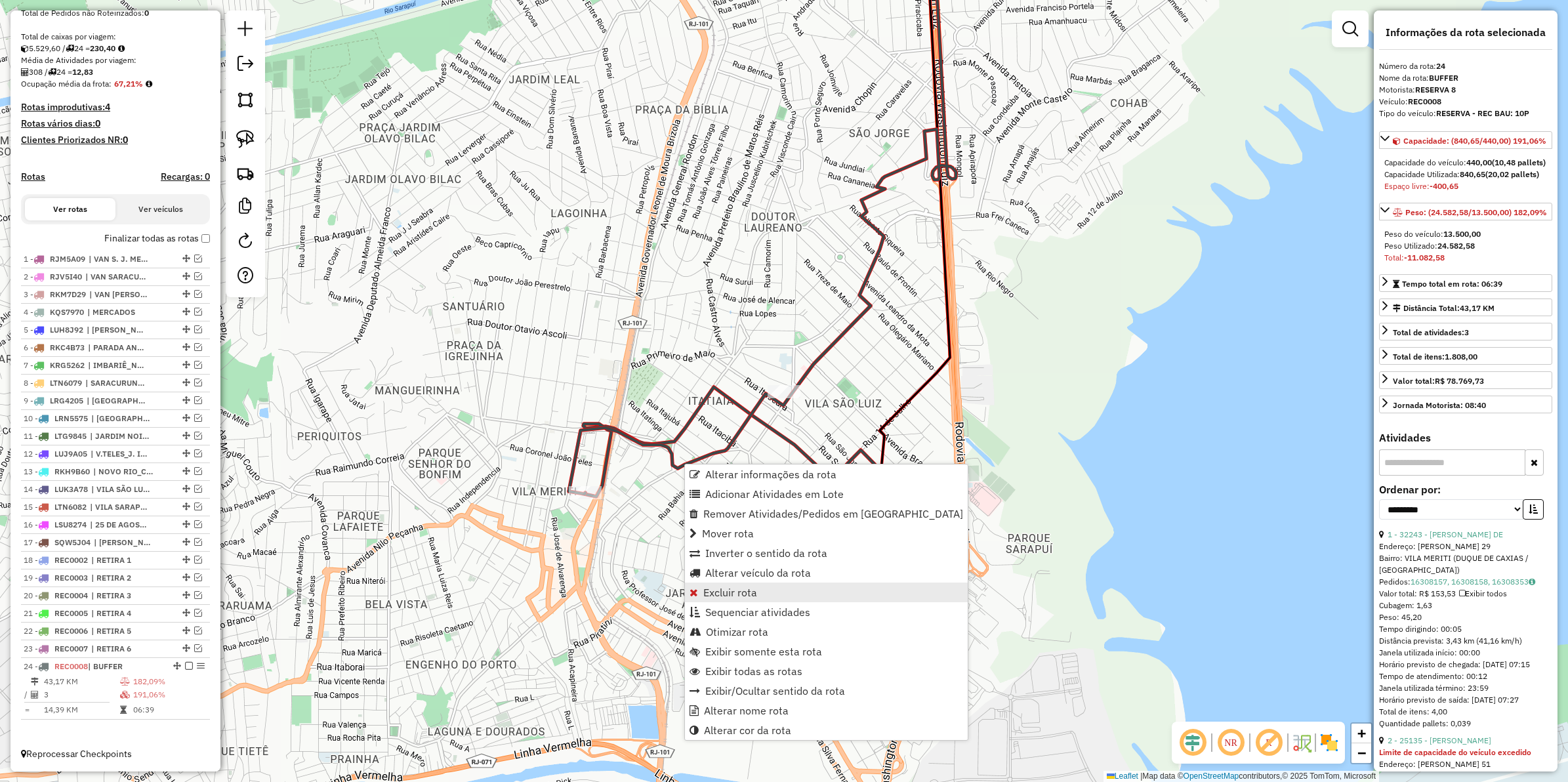
click at [735, 587] on span "Excluir rota" at bounding box center [730, 593] width 53 height 11
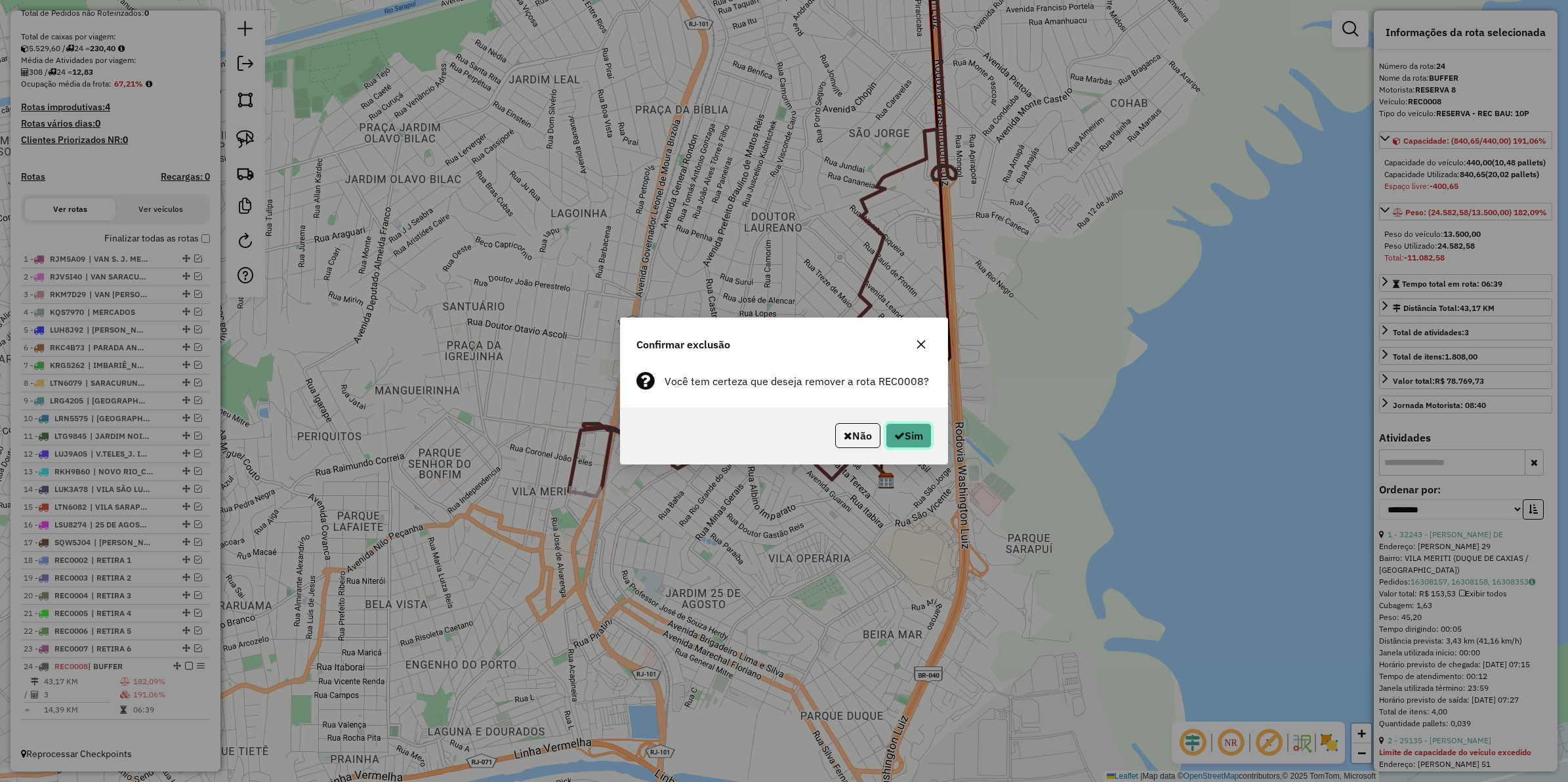
click at [917, 437] on button "Sim" at bounding box center [909, 436] width 46 height 25
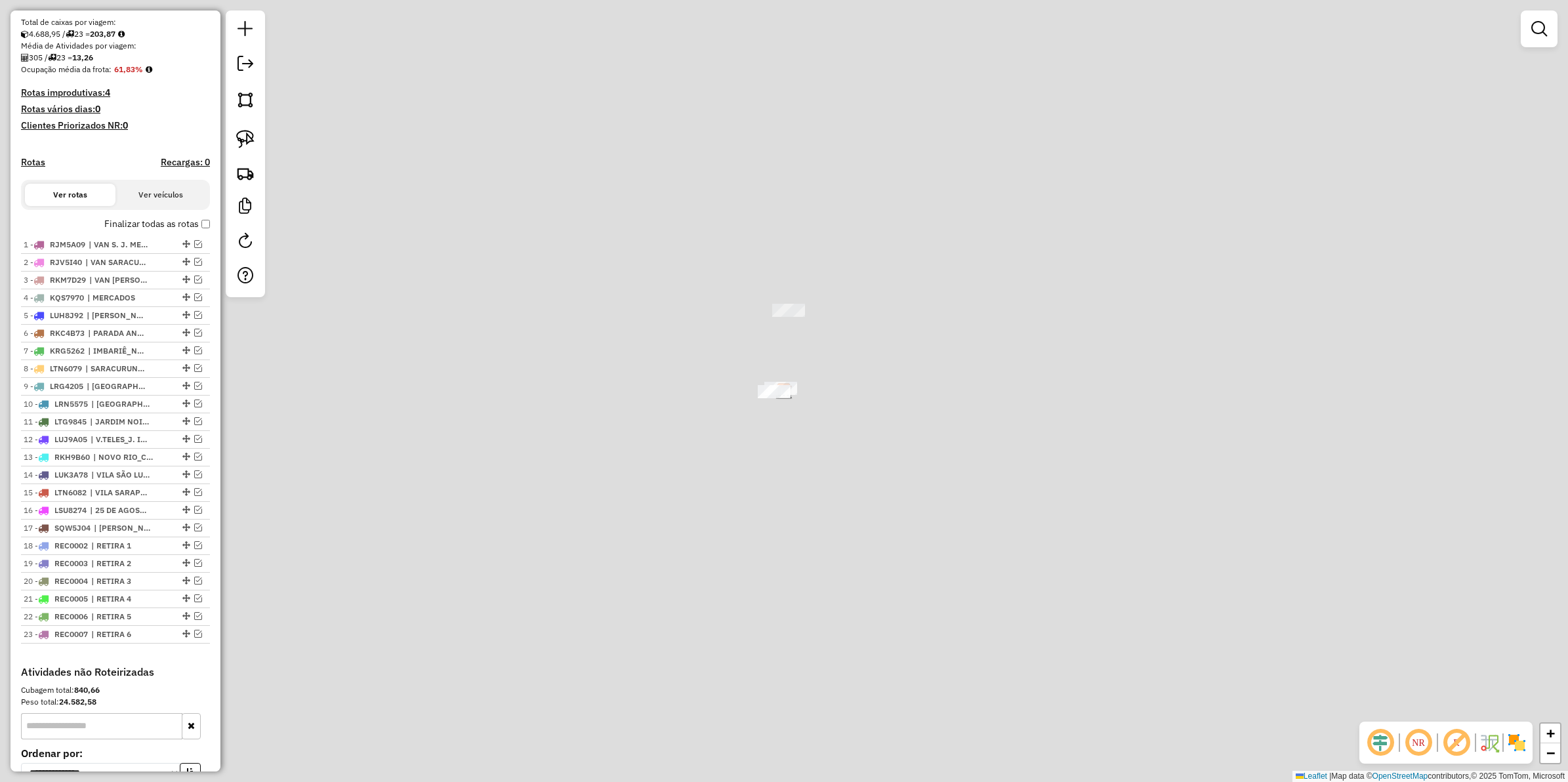
scroll to position [416, 0]
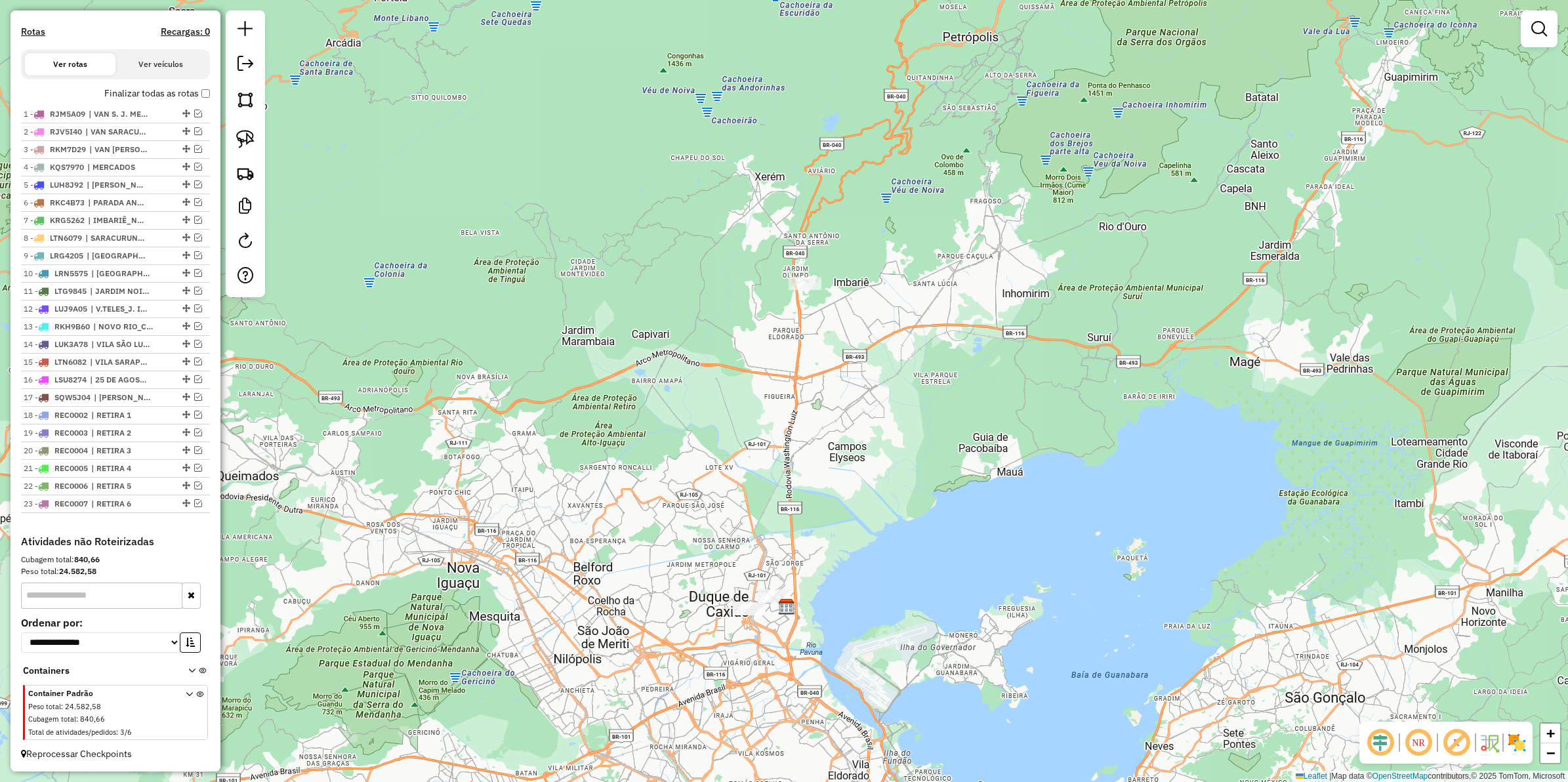
drag, startPoint x: 856, startPoint y: 476, endPoint x: 873, endPoint y: 431, distance: 48.1
click at [873, 431] on div "Janela de atendimento Grade de atendimento Capacidade Transportadoras Veículos …" at bounding box center [784, 391] width 1568 height 782
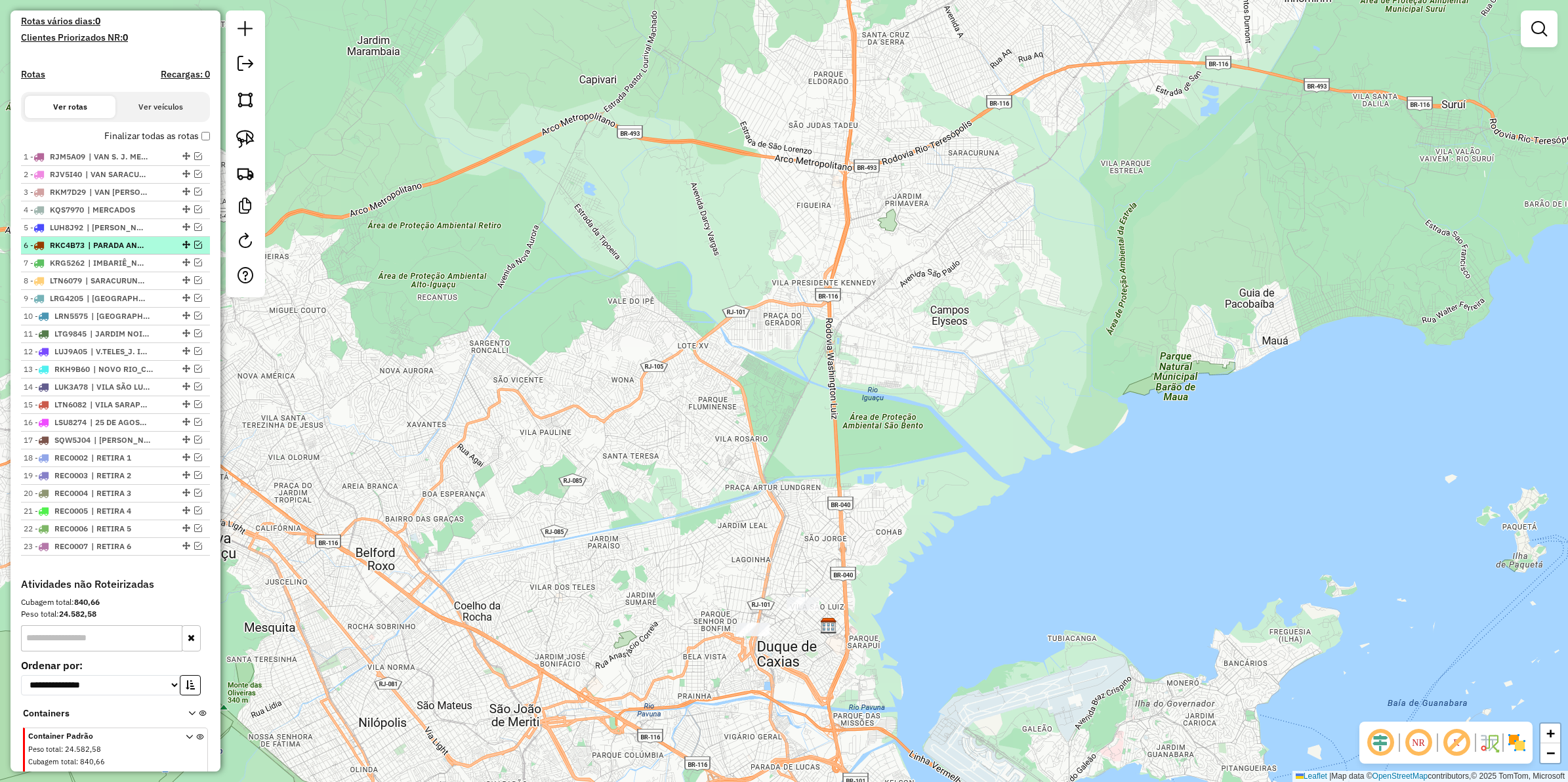
scroll to position [333, 0]
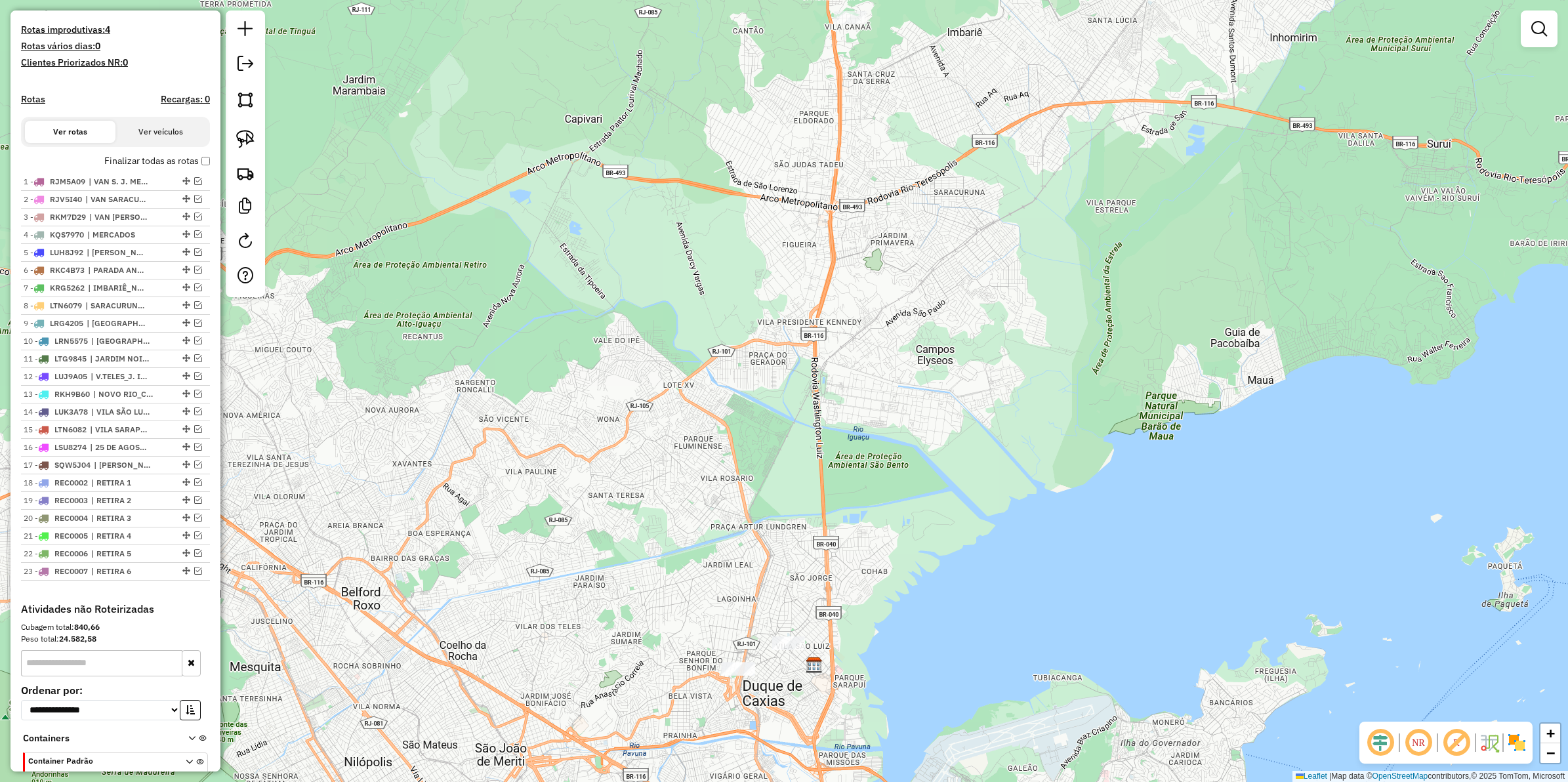
drag, startPoint x: 888, startPoint y: 354, endPoint x: 873, endPoint y: 393, distance: 41.8
click at [873, 393] on div "Janela de atendimento Grade de atendimento Capacidade Transportadoras Veículos …" at bounding box center [784, 391] width 1568 height 782
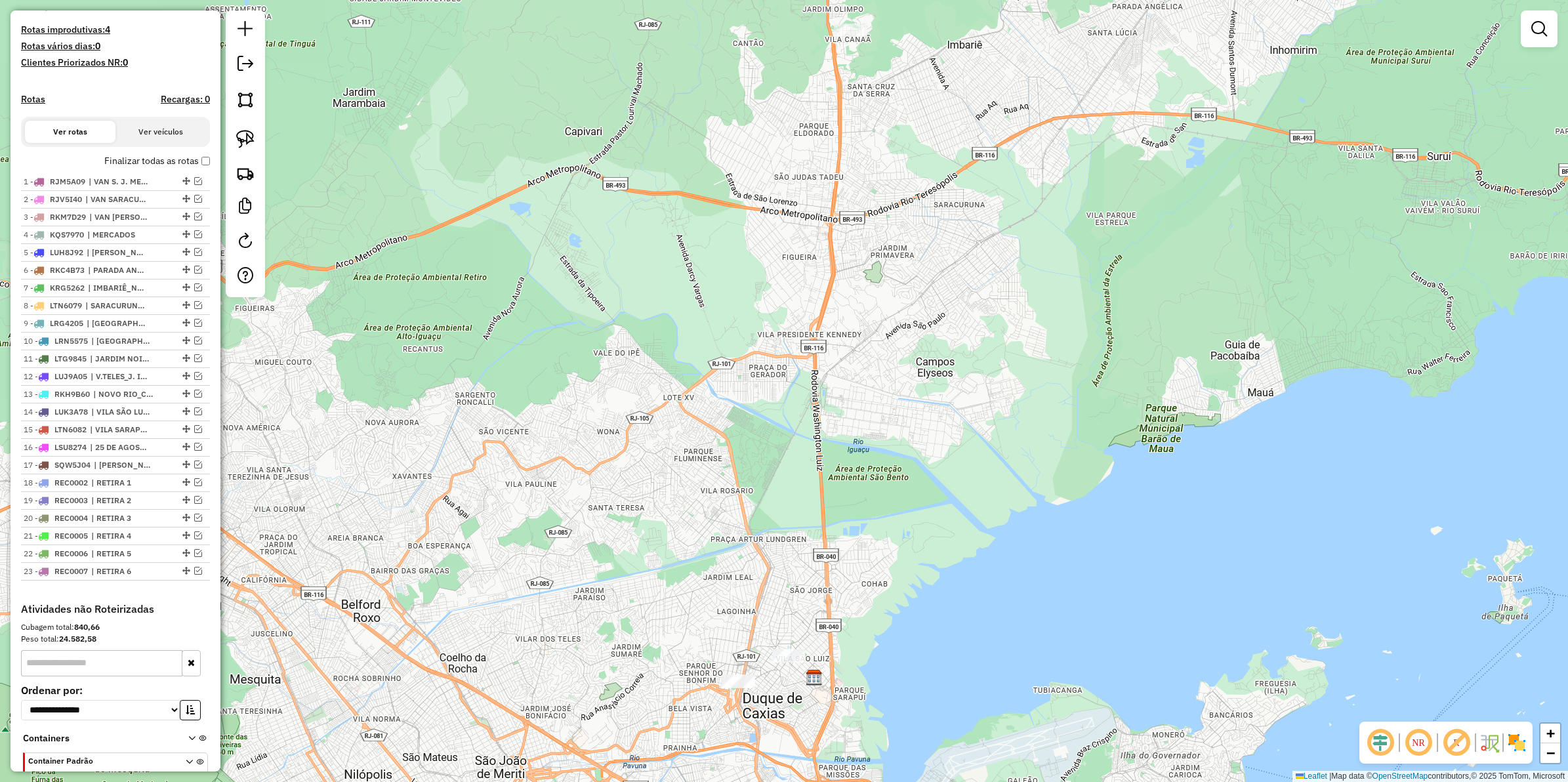
drag, startPoint x: 676, startPoint y: 320, endPoint x: 685, endPoint y: 348, distance: 29.4
click at [680, 352] on div "Janela de atendimento Grade de atendimento Capacidade Transportadoras Veículos …" at bounding box center [784, 391] width 1568 height 782
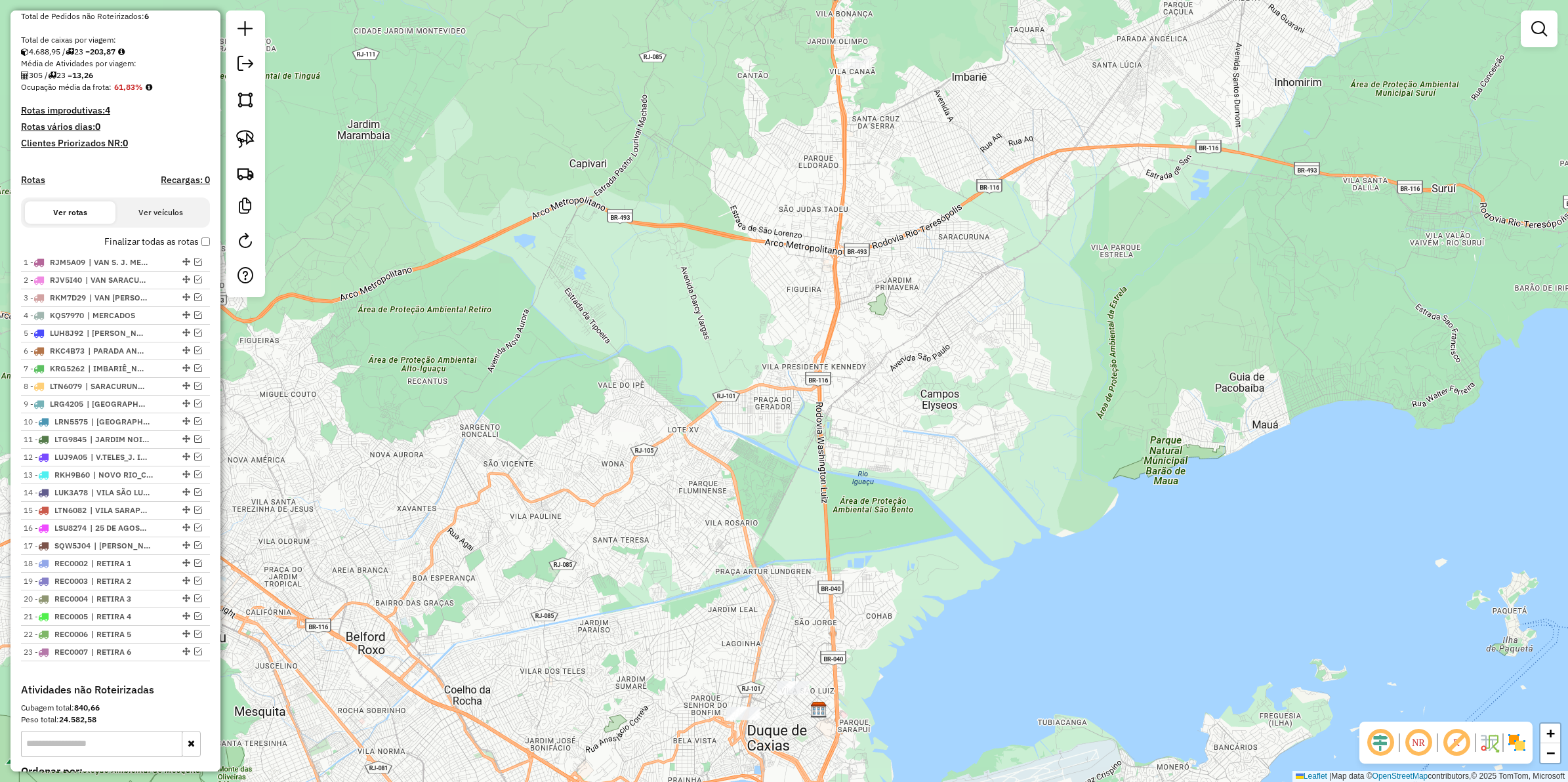
scroll to position [252, 0]
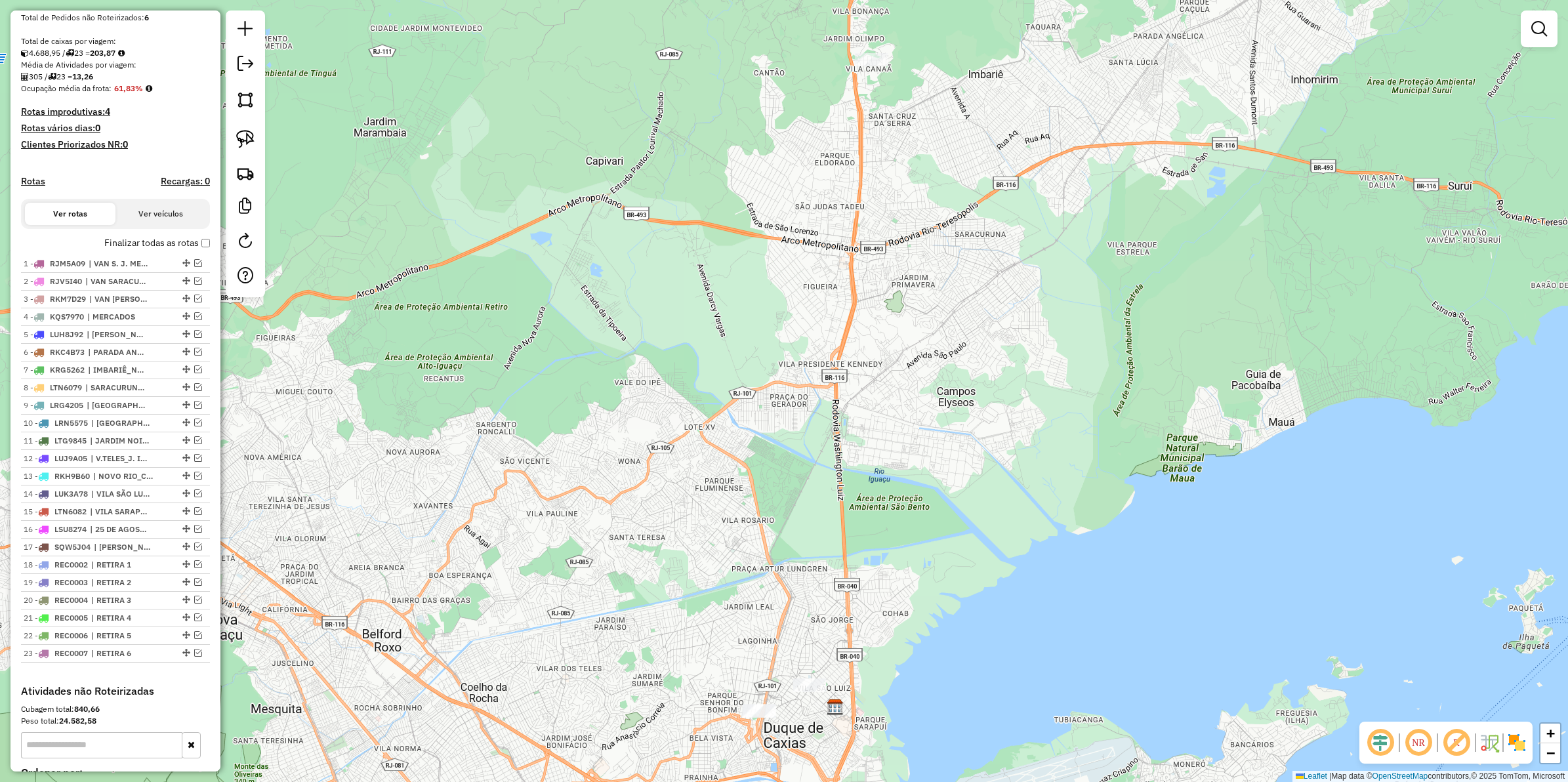
drag, startPoint x: 715, startPoint y: 430, endPoint x: 732, endPoint y: 428, distance: 17.1
click at [732, 428] on div "Janela de atendimento Grade de atendimento Capacidade Transportadoras Veículos …" at bounding box center [784, 391] width 1568 height 782
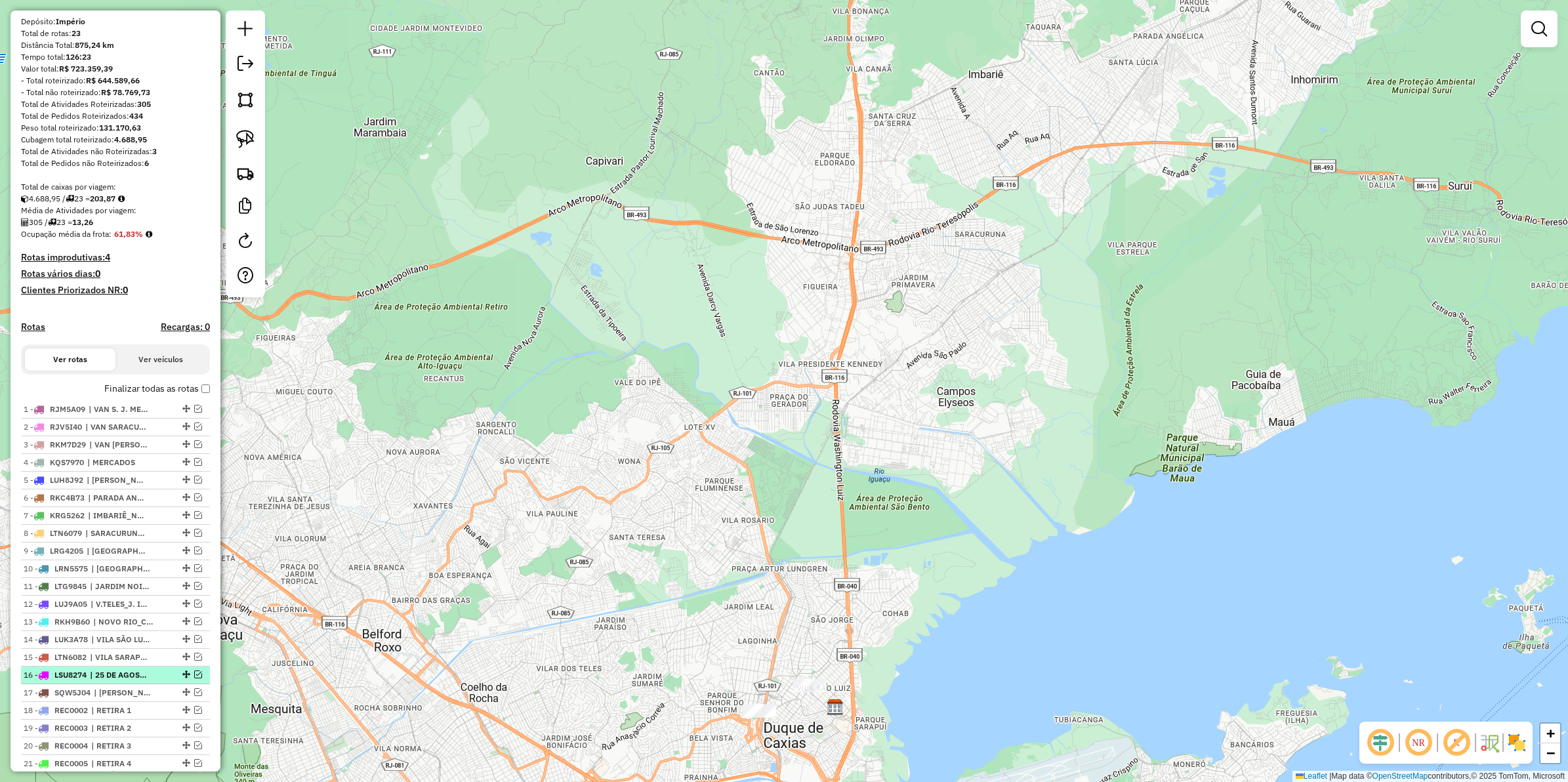
scroll to position [0, 0]
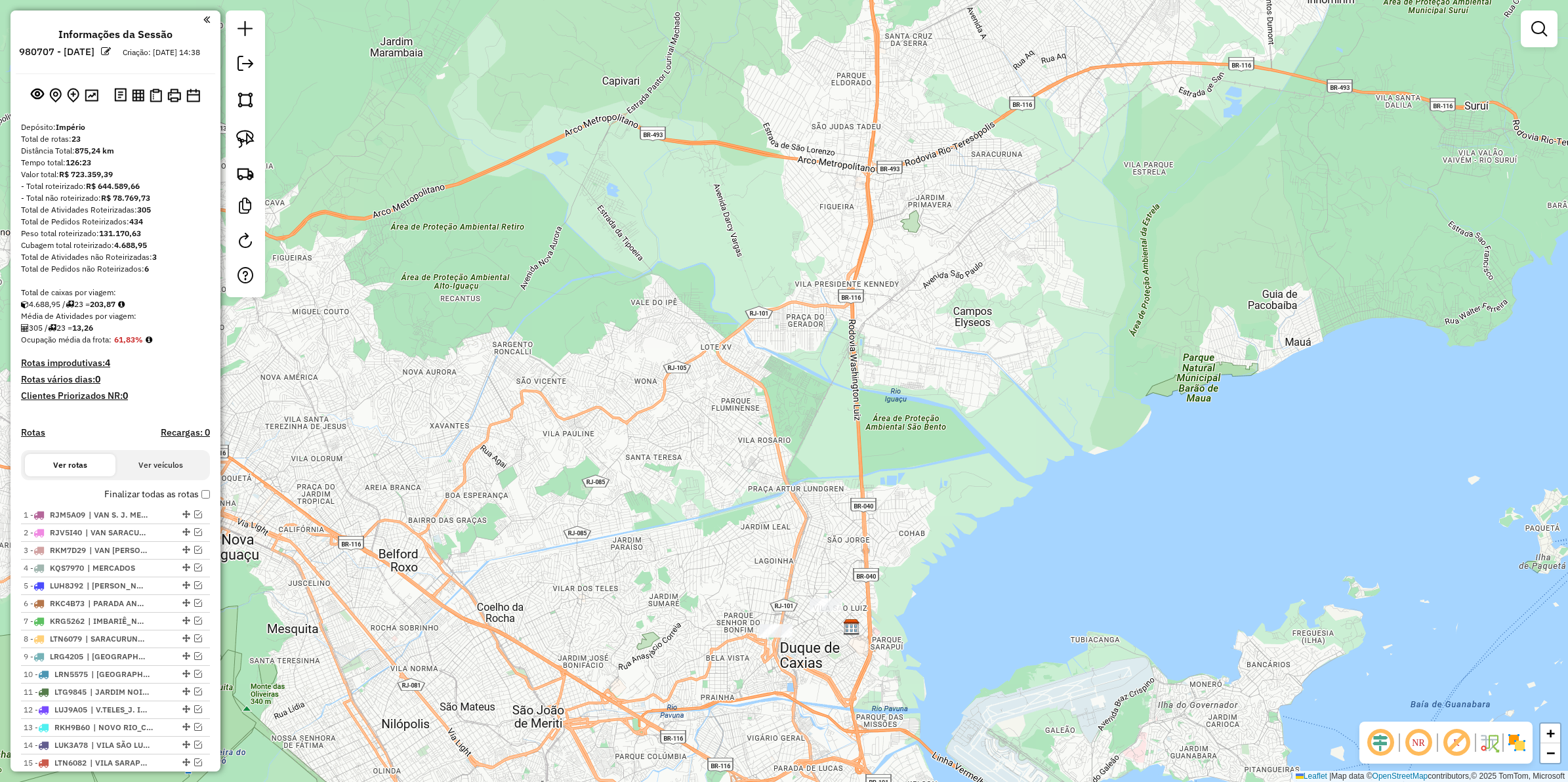
drag, startPoint x: 764, startPoint y: 419, endPoint x: 764, endPoint y: 404, distance: 15.0
click at [764, 404] on div "Janela de atendimento Grade de atendimento Capacidade Transportadoras Veículos …" at bounding box center [784, 391] width 1568 height 782
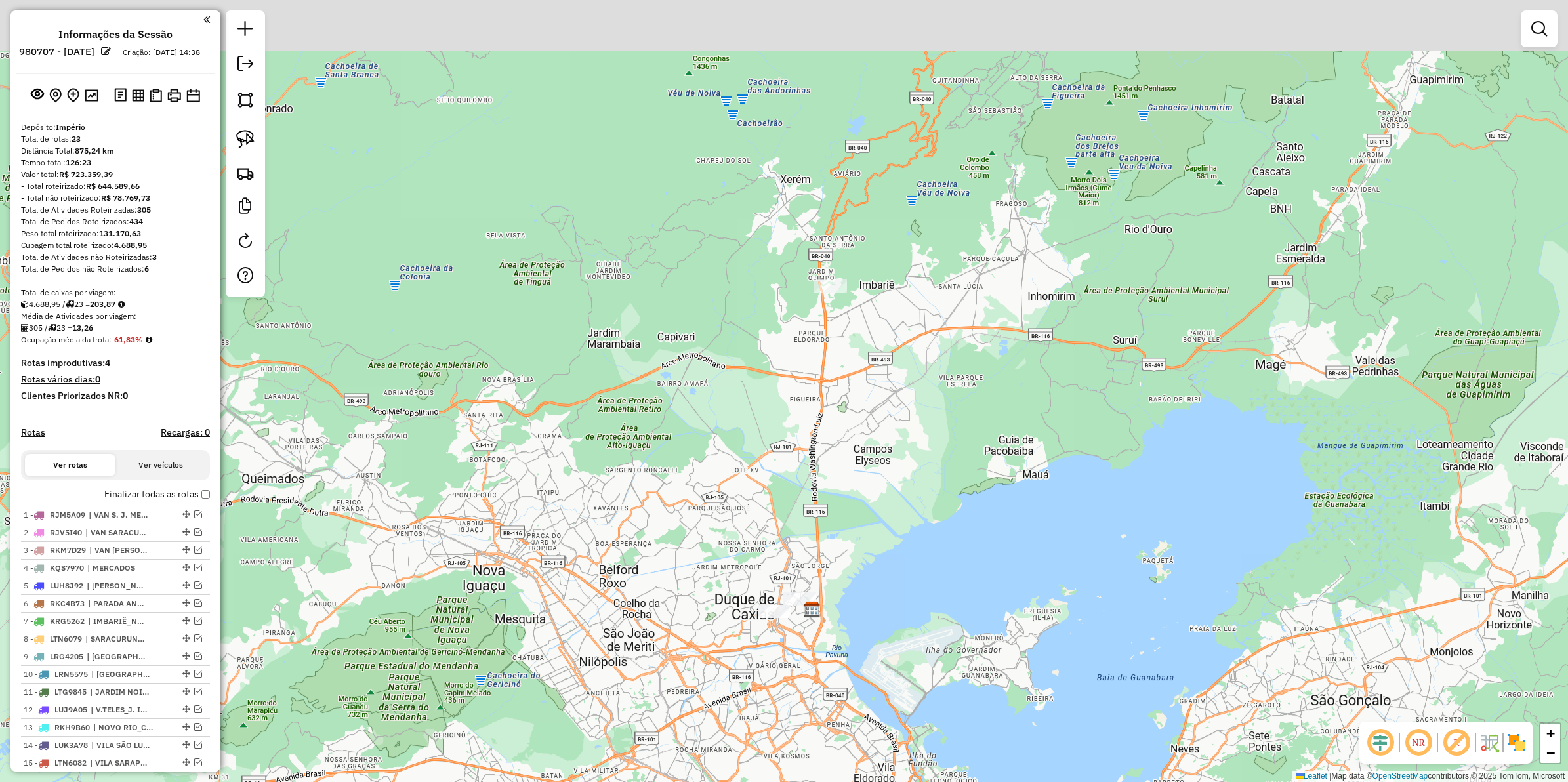
drag, startPoint x: 906, startPoint y: 448, endPoint x: 905, endPoint y: 552, distance: 104.0
click at [905, 552] on div "Janela de atendimento Grade de atendimento Capacidade Transportadoras Veículos …" at bounding box center [784, 391] width 1568 height 782
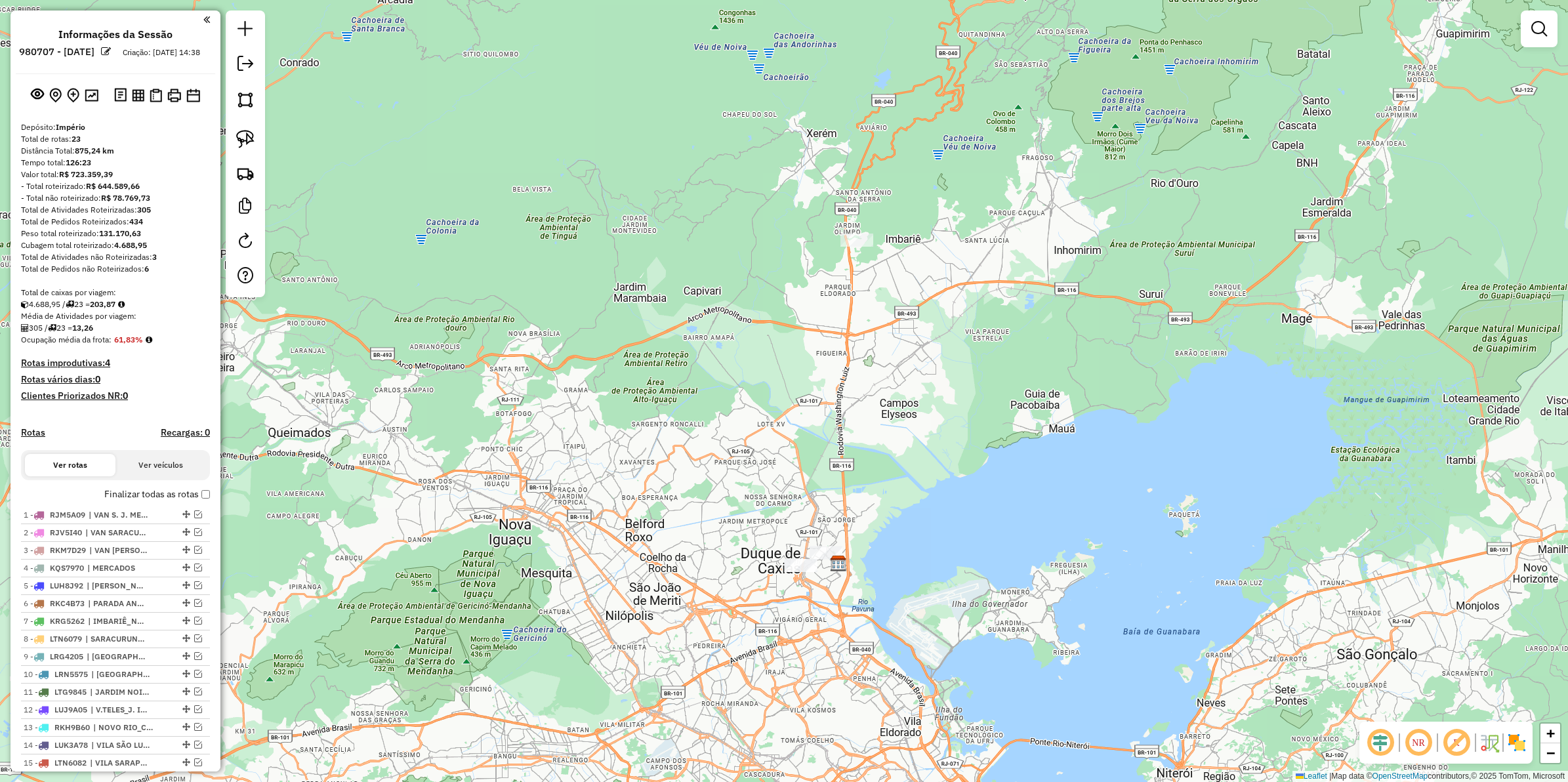
drag, startPoint x: 936, startPoint y: 487, endPoint x: 950, endPoint y: 445, distance: 44.3
click at [950, 445] on div "Janela de atendimento Grade de atendimento Capacidade Transportadoras Veículos …" at bounding box center [784, 391] width 1568 height 782
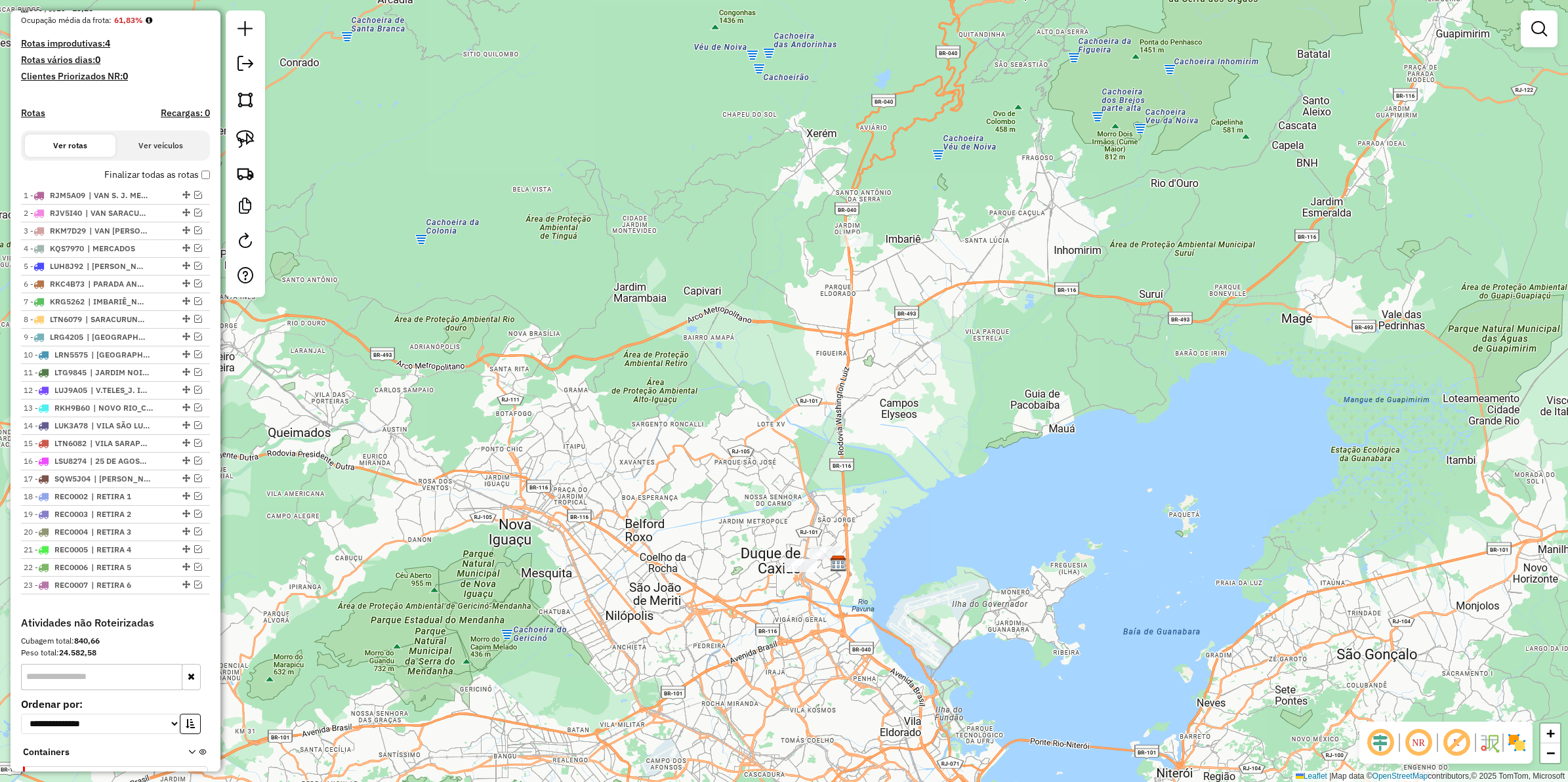
scroll to position [328, 0]
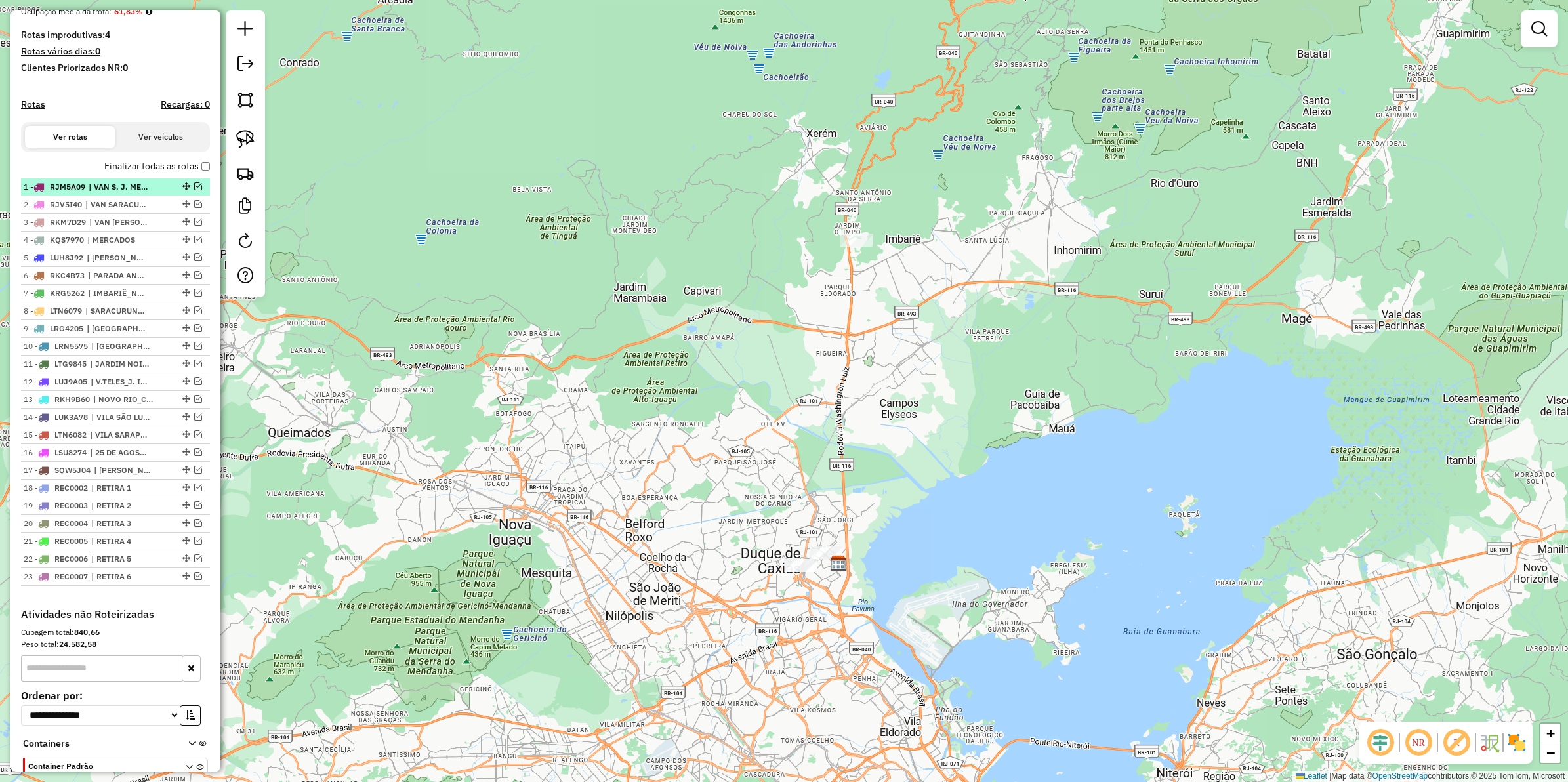
click at [117, 193] on span "| VAN S. J. MERITI" at bounding box center [118, 187] width 60 height 11
select select "**********"
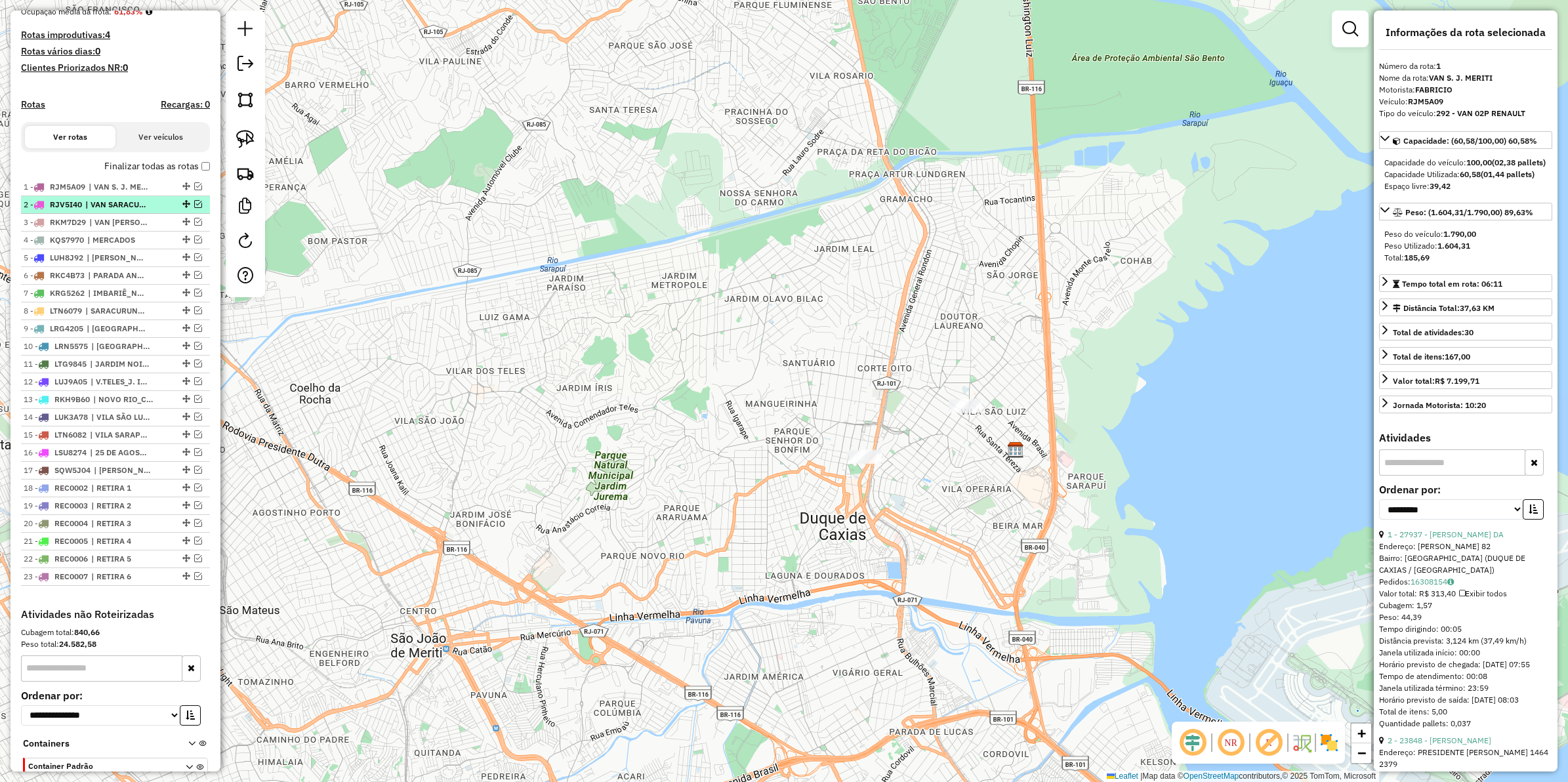
click at [116, 210] on span "| VAN SARACURUNA_FIGUEIRA" at bounding box center [115, 204] width 60 height 11
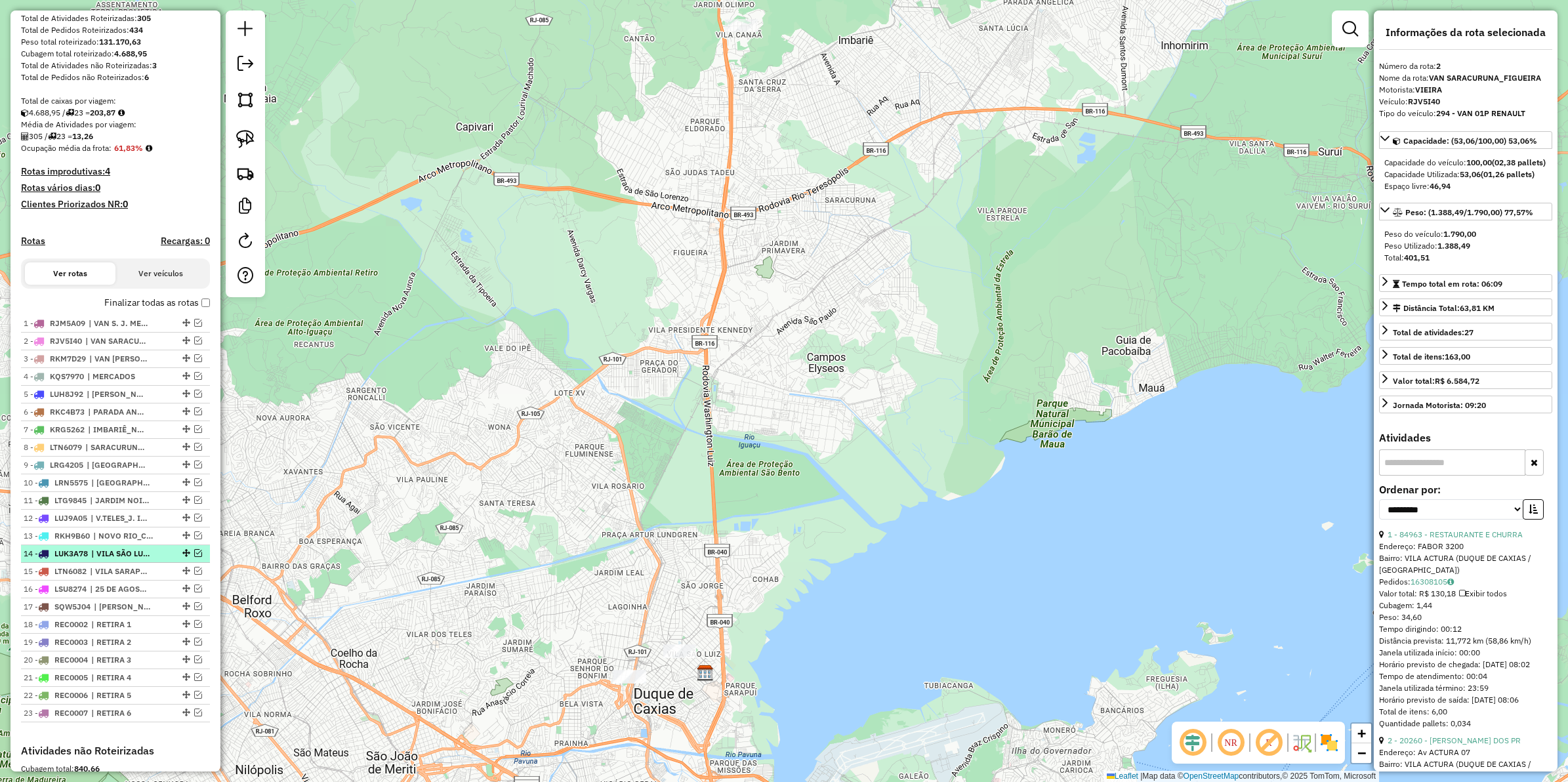
scroll to position [246, 0]
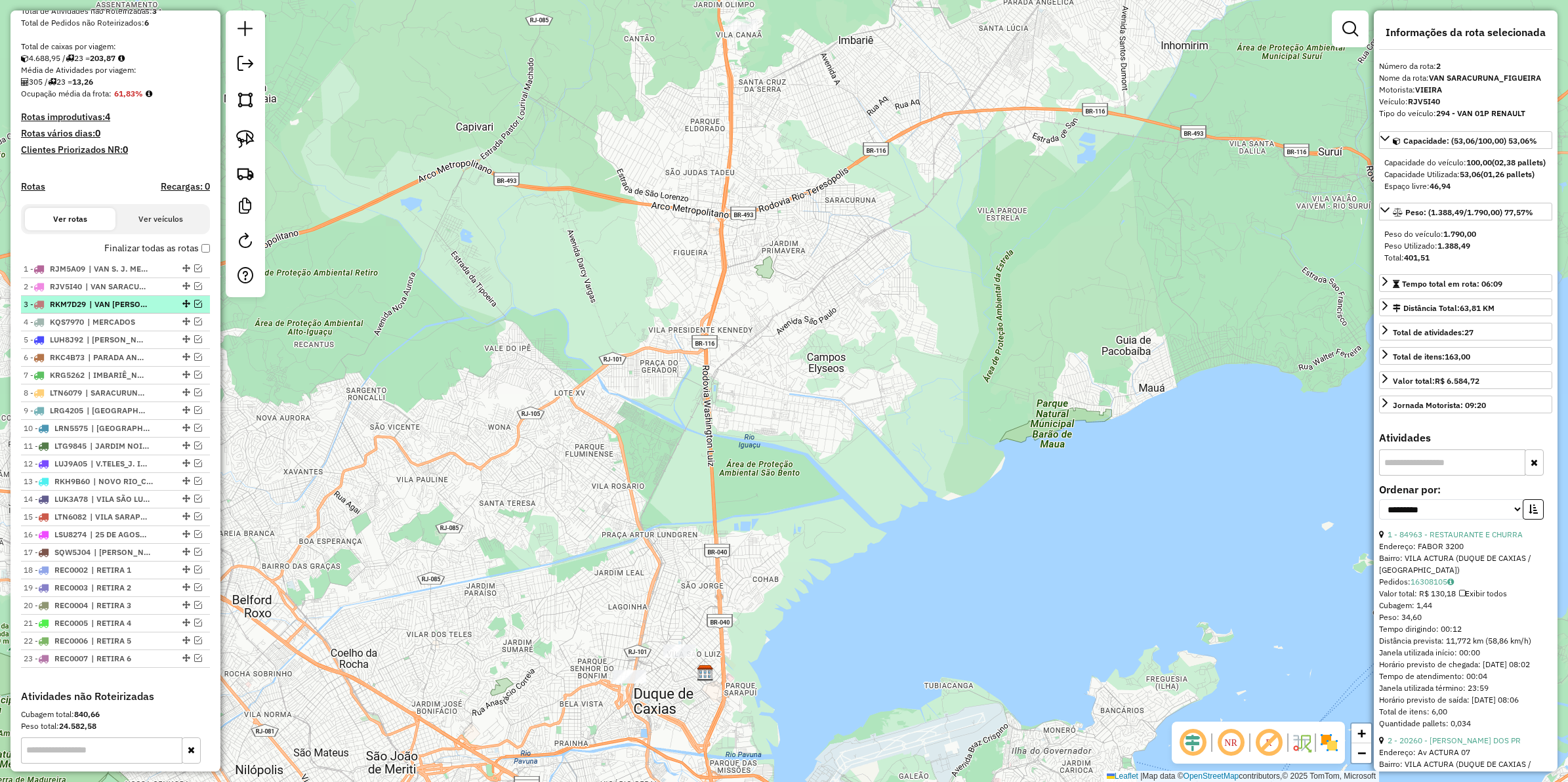
click at [128, 310] on span "| VAN XEREM" at bounding box center [119, 304] width 60 height 11
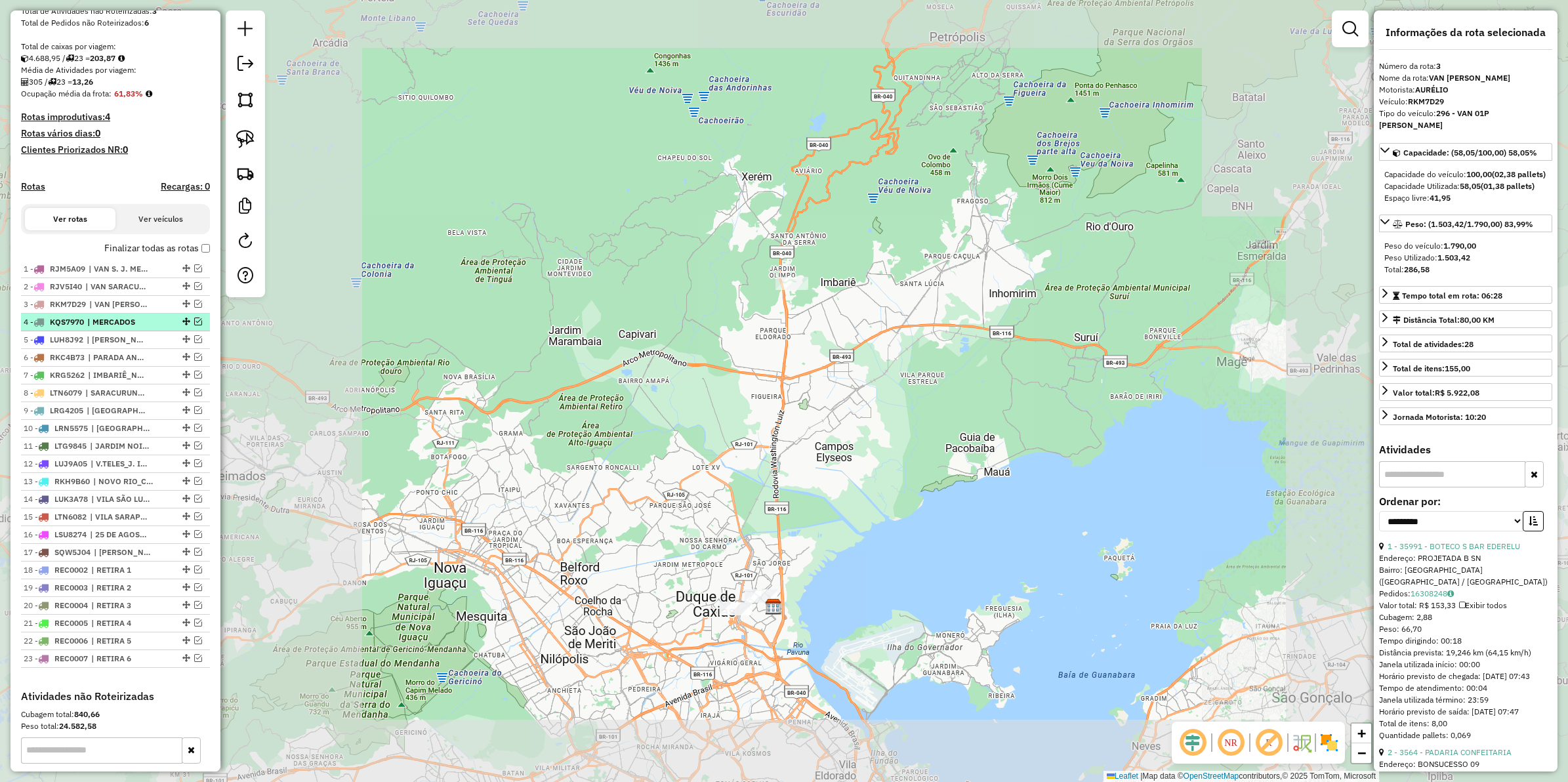
click at [124, 328] on span "| MERCADOS" at bounding box center [117, 322] width 60 height 11
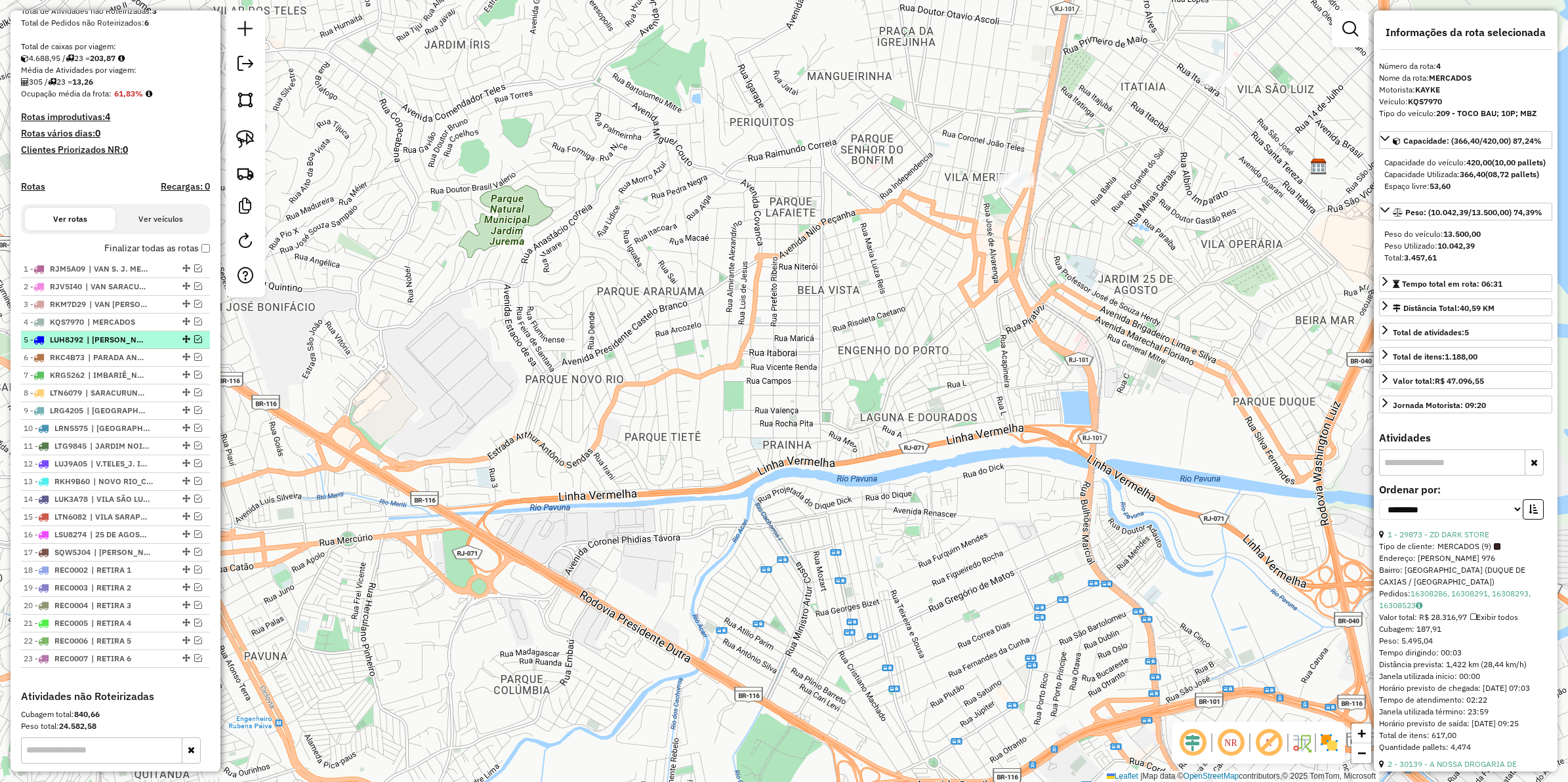
click at [126, 346] on span "| MARIA HELENA_XEREM_SANTA CRUZ" at bounding box center [117, 339] width 60 height 11
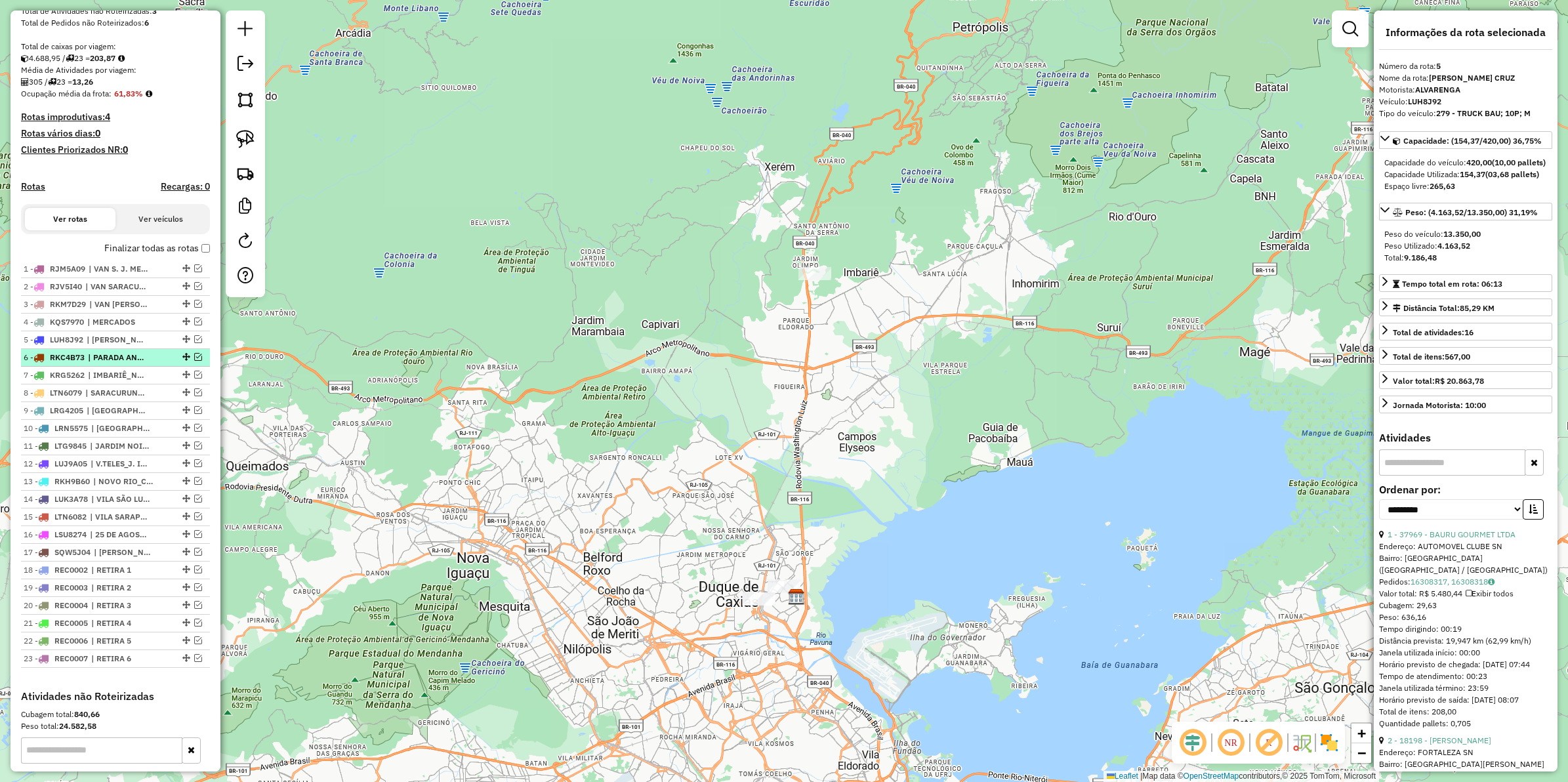
click at [122, 364] on span "| PARADA ANGELICA" at bounding box center [117, 357] width 60 height 11
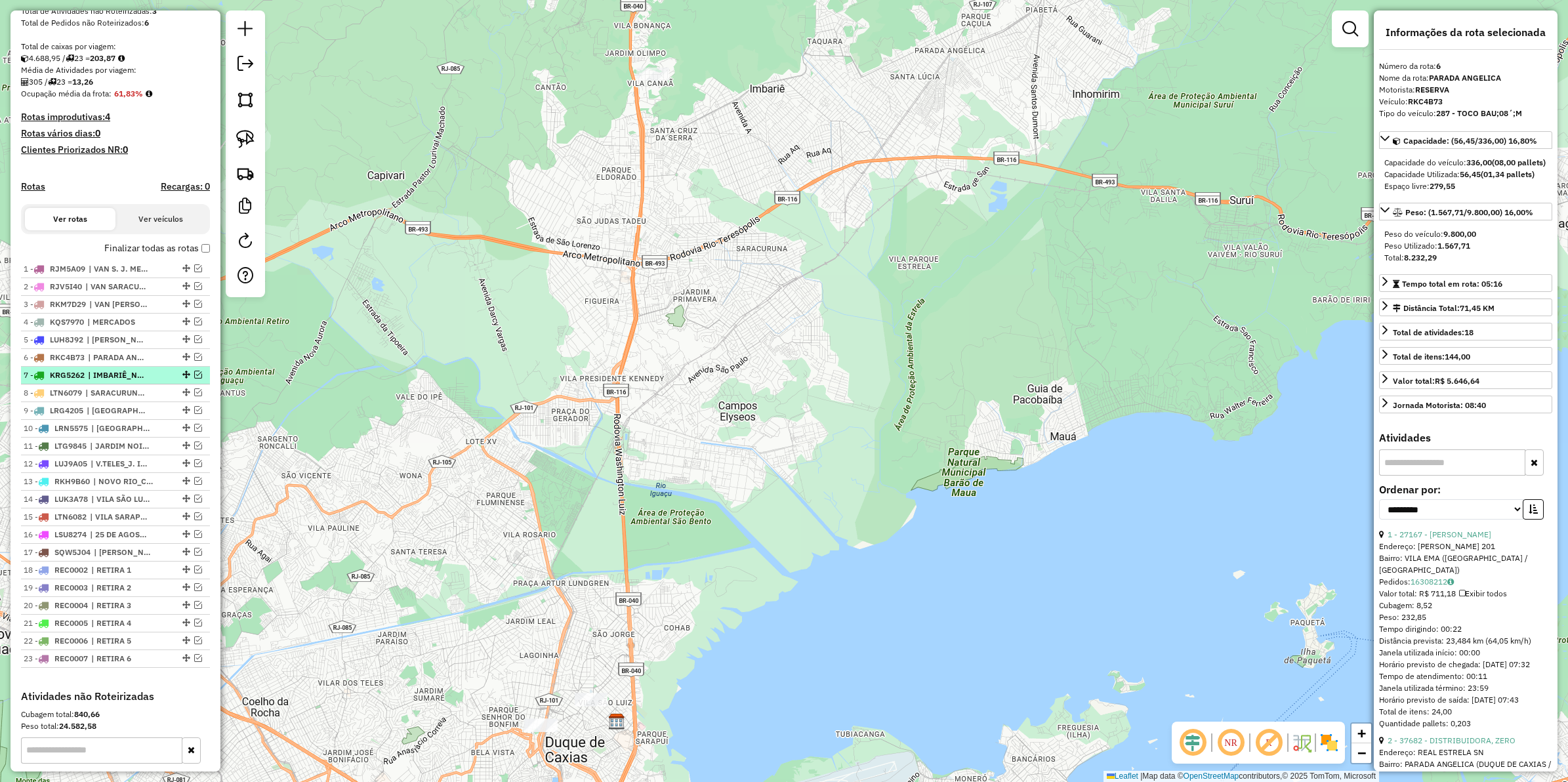
click at [126, 381] on span "| IMBARIÊ_NOVA CAMPINAS" at bounding box center [117, 374] width 60 height 11
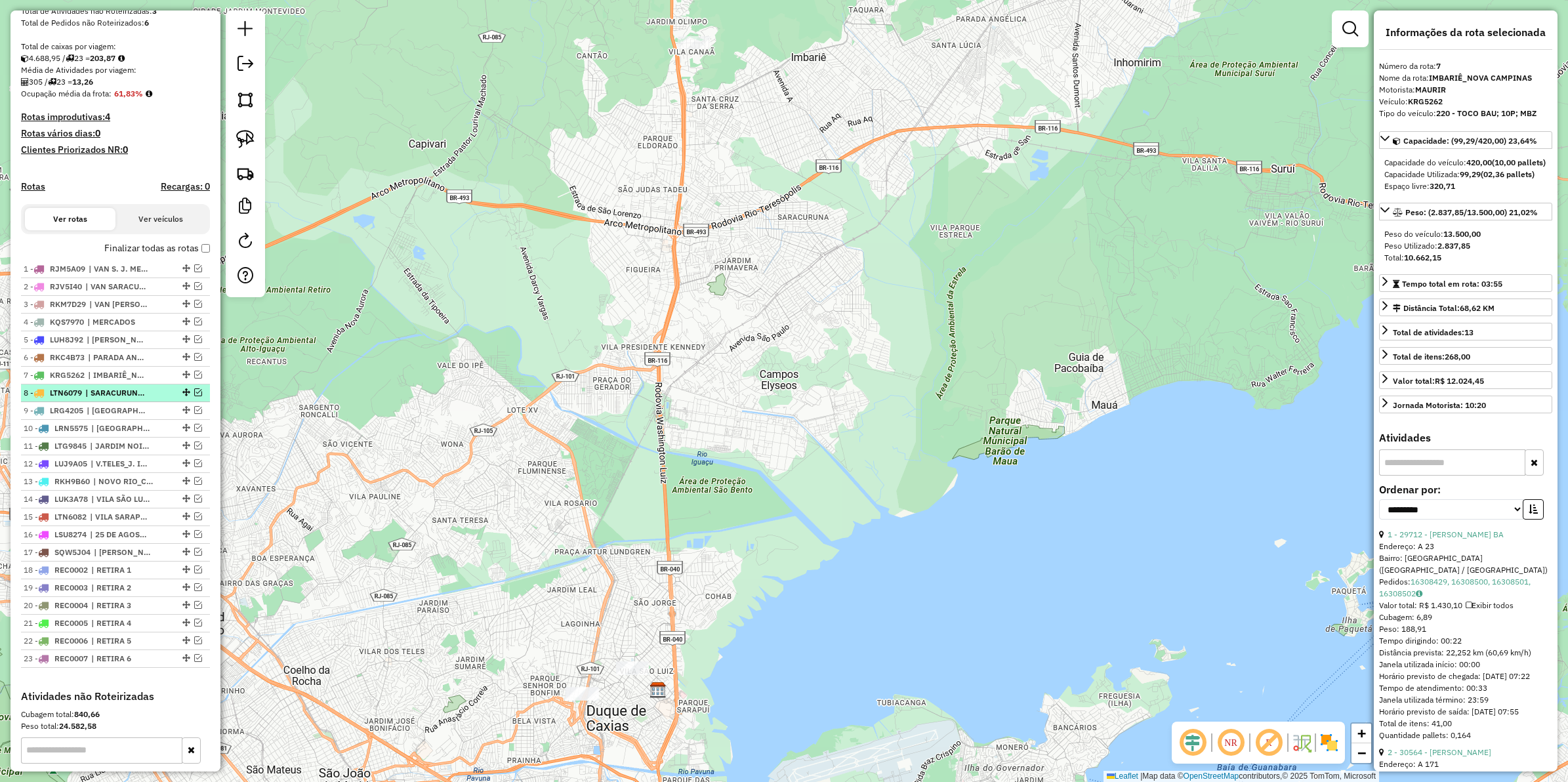
click at [122, 399] on span "| SARACURUNA_BOM RETIRO" at bounding box center [115, 393] width 60 height 11
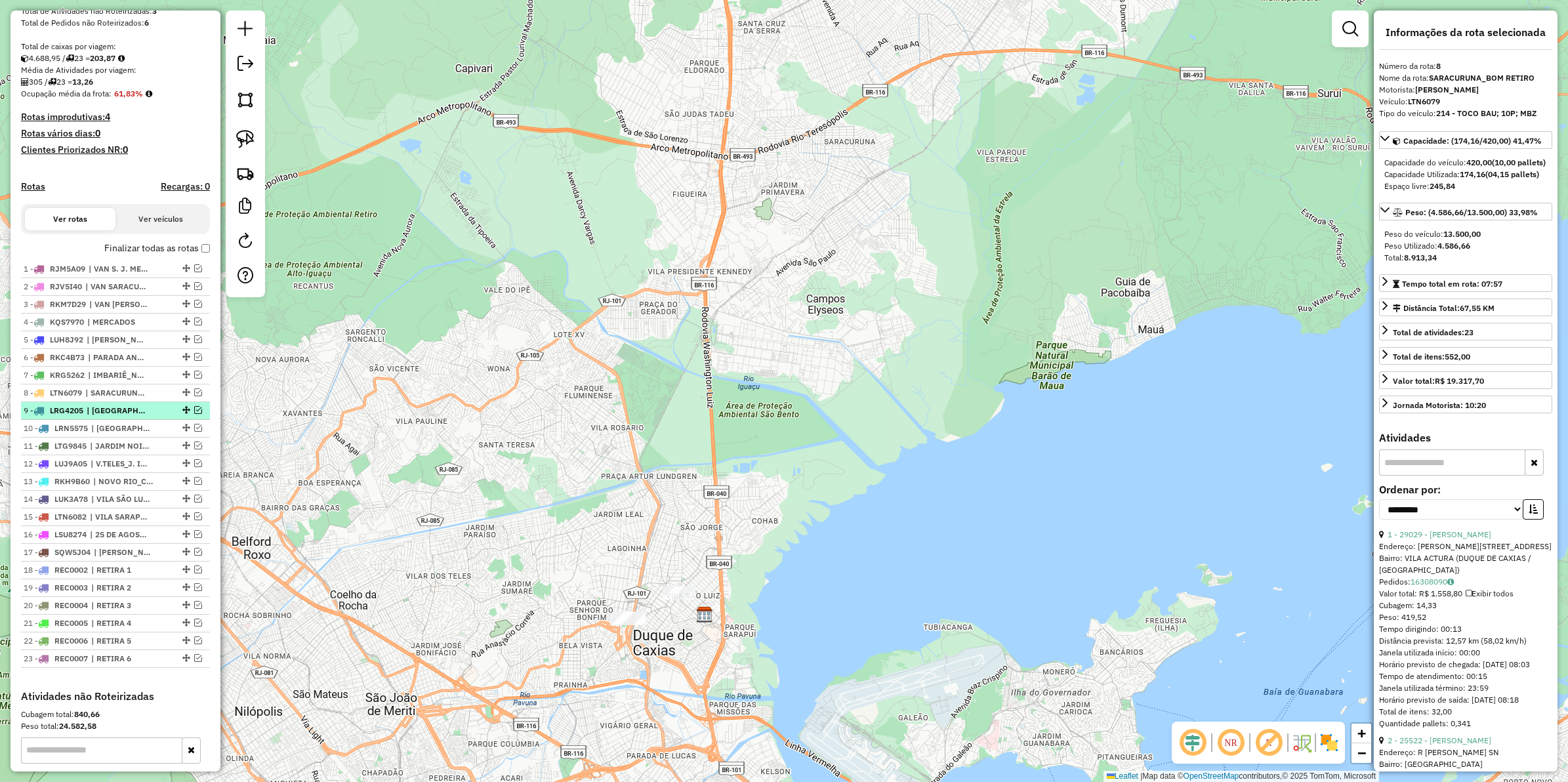
click at [118, 416] on span "| PARQUE ELDORADO, PILAR" at bounding box center [117, 410] width 60 height 11
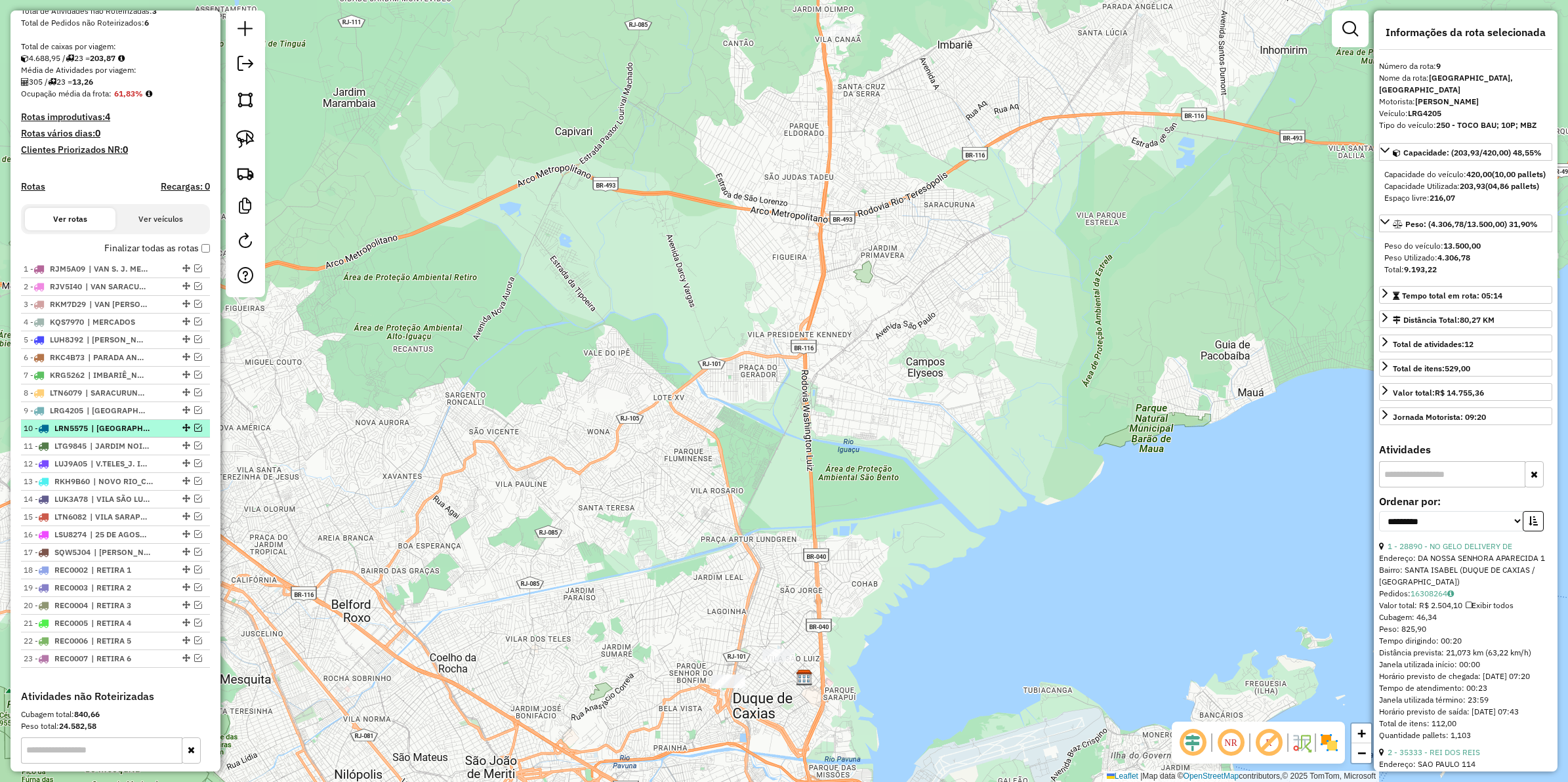
click at [118, 435] on span "| VILA IDEAL, VILA NOVA" at bounding box center [121, 428] width 60 height 11
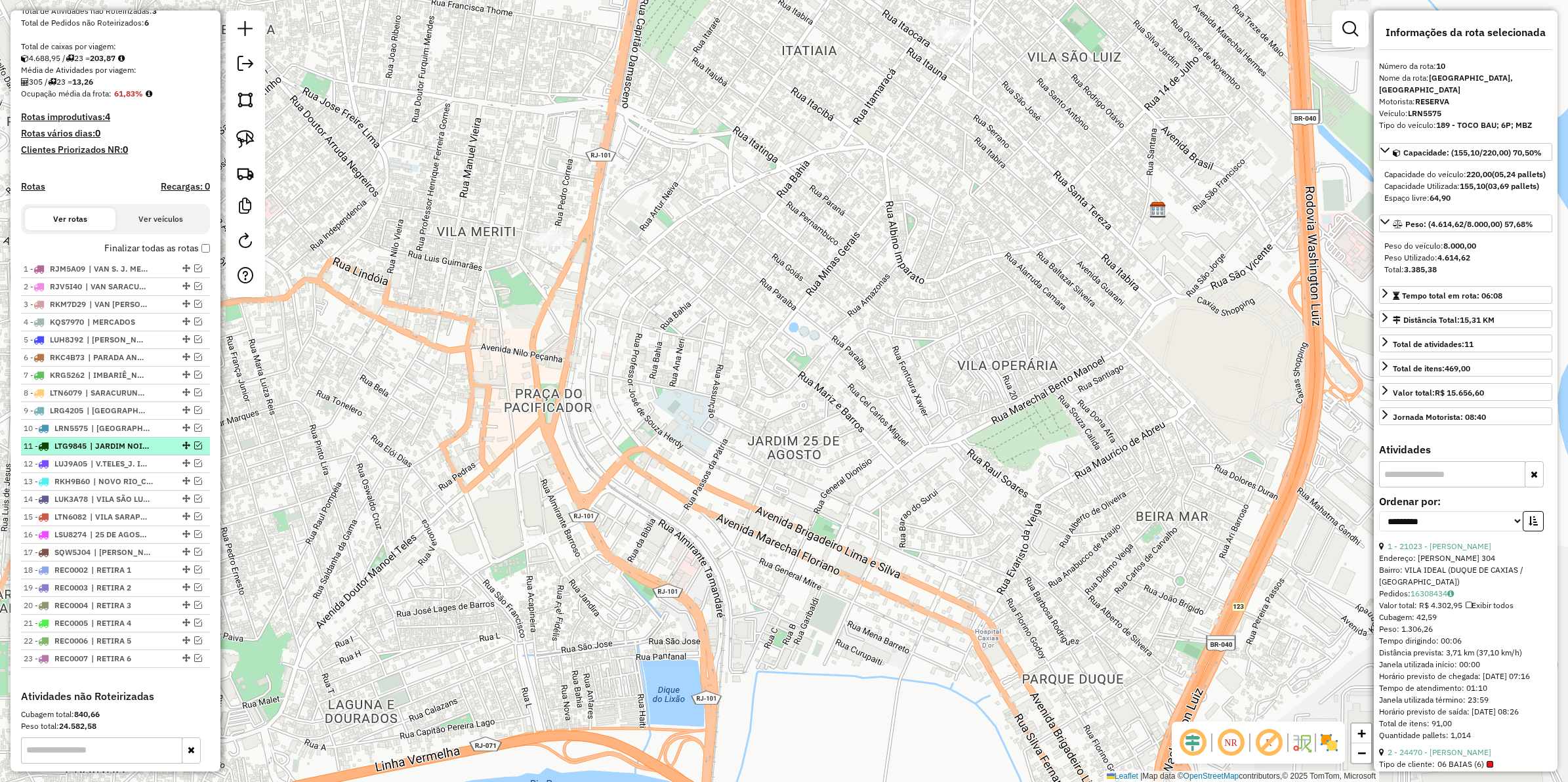
click at [114, 452] on span "| JARDIM NOIA_GRAMACHO" at bounding box center [120, 445] width 60 height 11
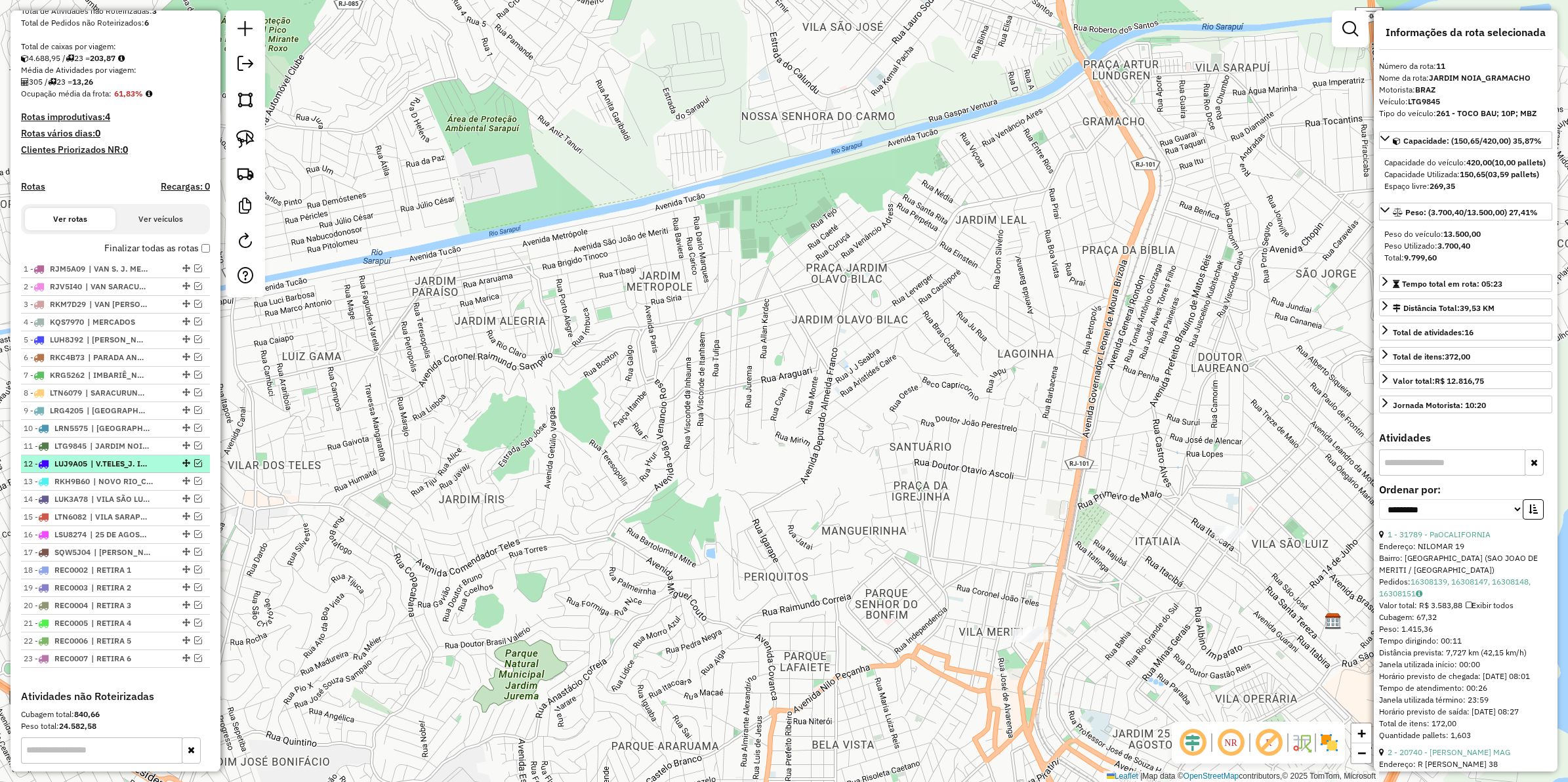
click at [115, 470] on span "| V.TELES_J. IRIS" at bounding box center [120, 464] width 60 height 11
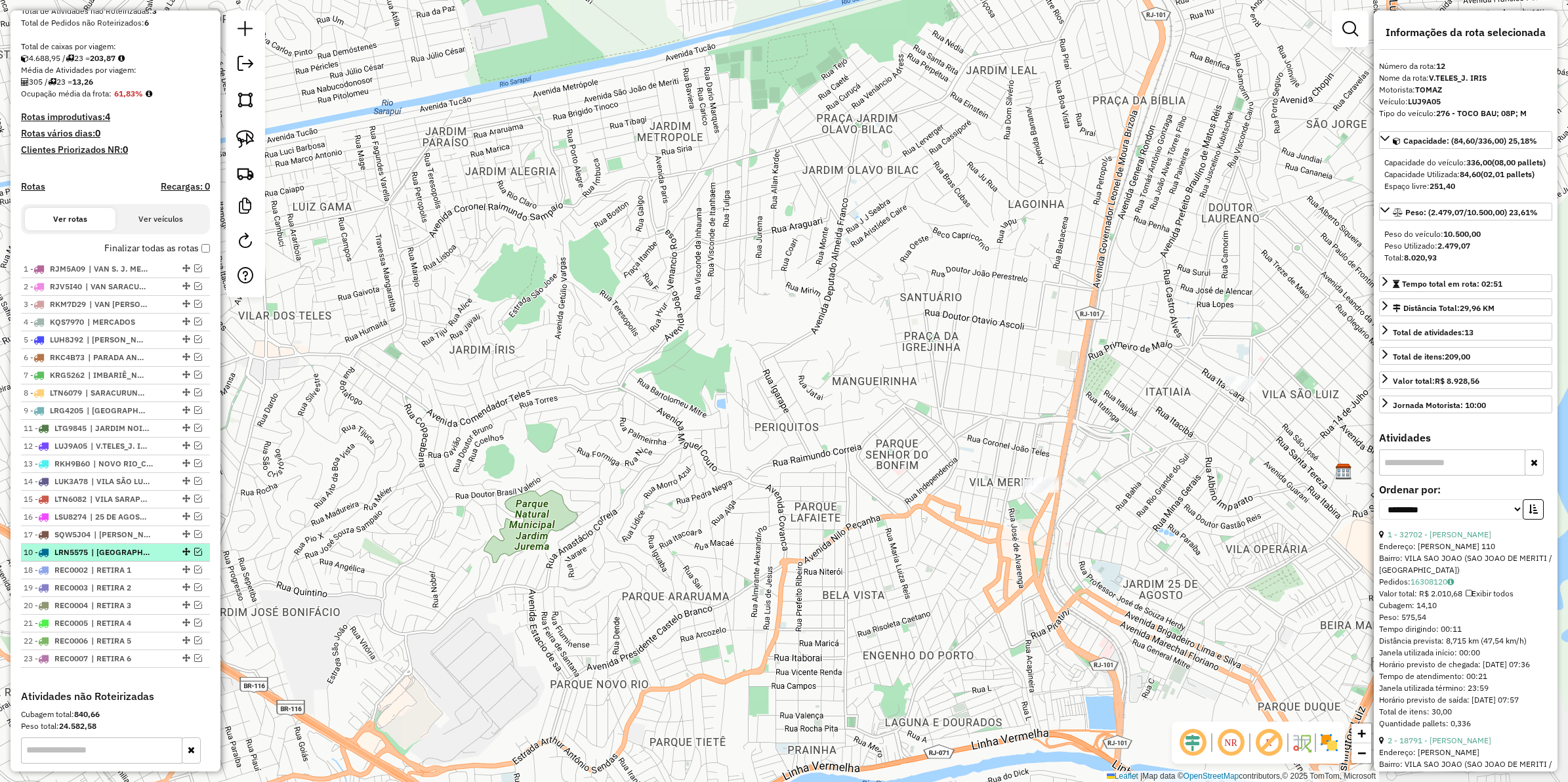
drag, startPoint x: 184, startPoint y: 440, endPoint x: 181, endPoint y: 574, distance: 134.0
click at [133, 381] on span "| IMBARIÊ_NOVA CAMPINAS" at bounding box center [117, 374] width 60 height 11
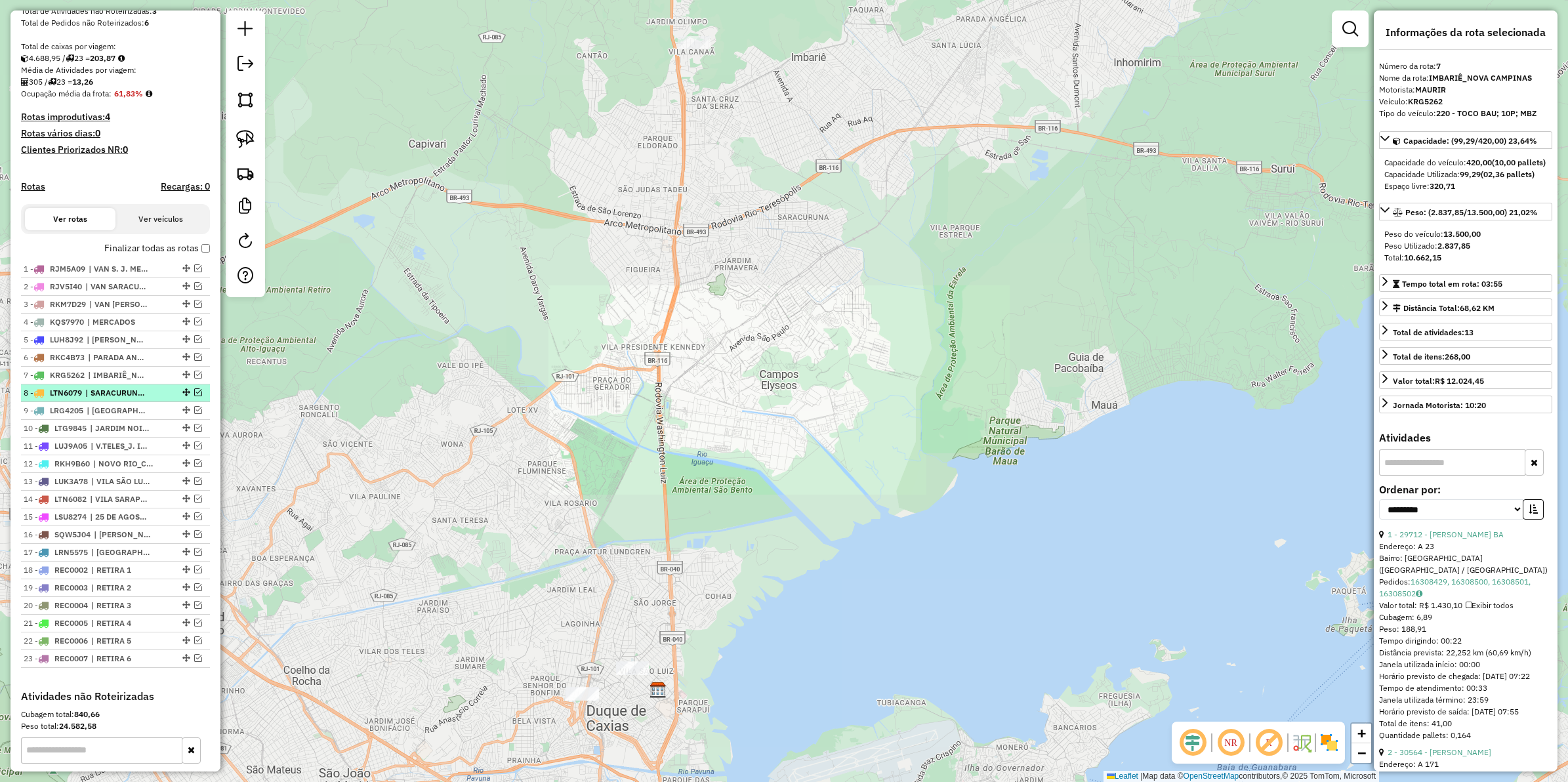
click at [136, 399] on span "| SARACURUNA_BOM RETIRO" at bounding box center [115, 393] width 60 height 11
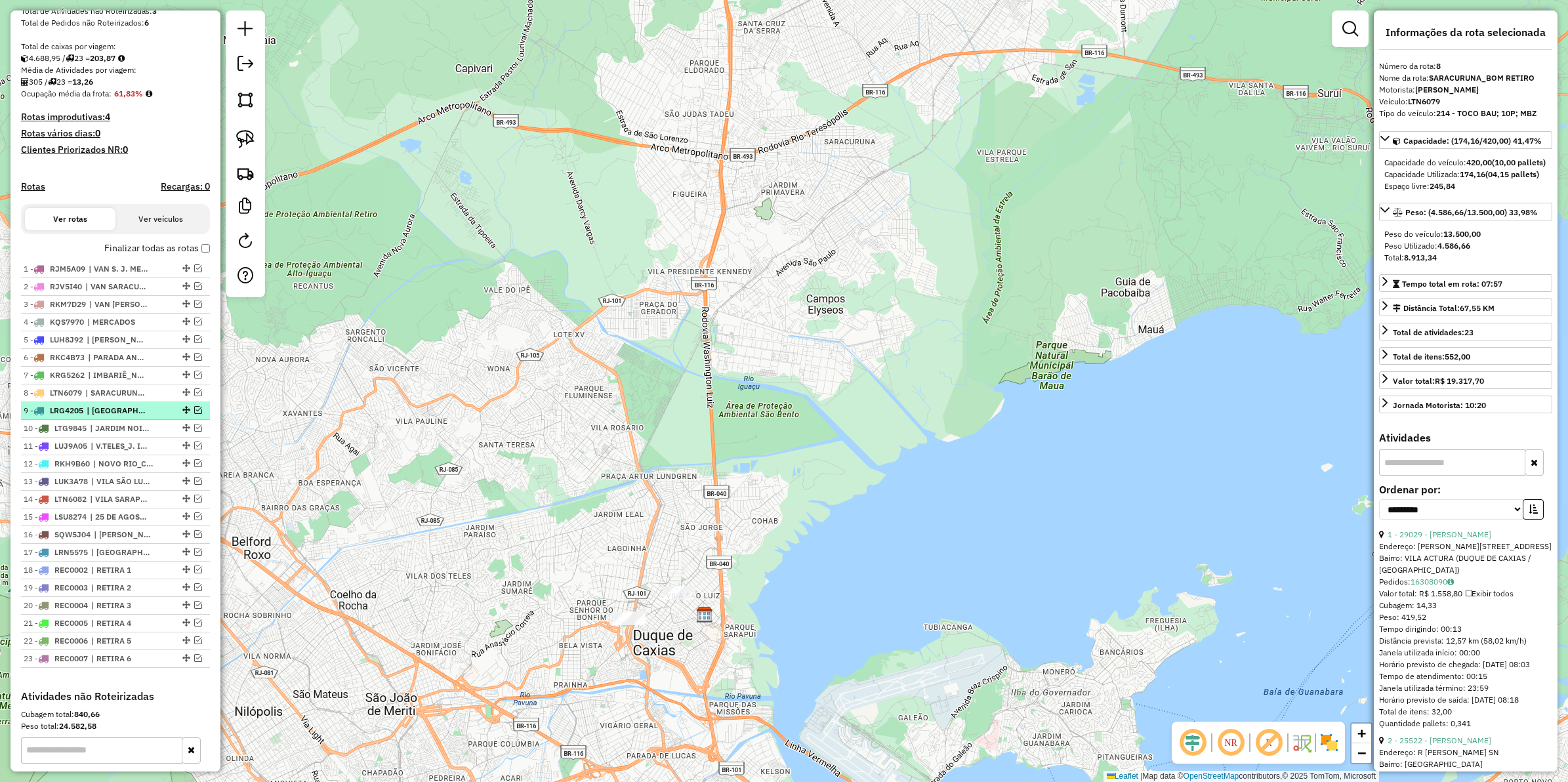
click at [125, 416] on span "| PARQUE ELDORADO, PILAR" at bounding box center [117, 410] width 60 height 11
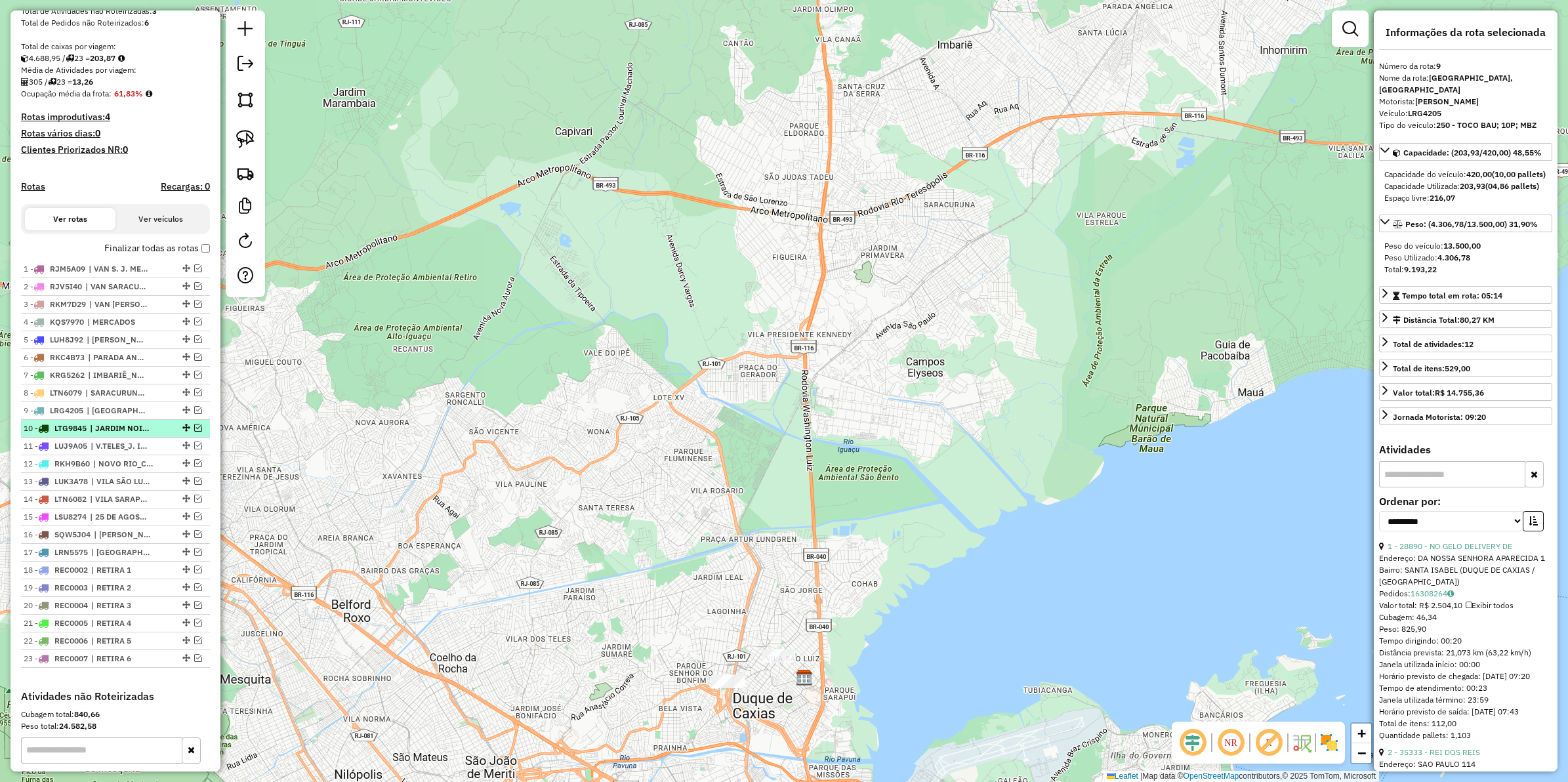
click at [124, 435] on span "| JARDIM NOIA_GRAMACHO" at bounding box center [120, 428] width 60 height 11
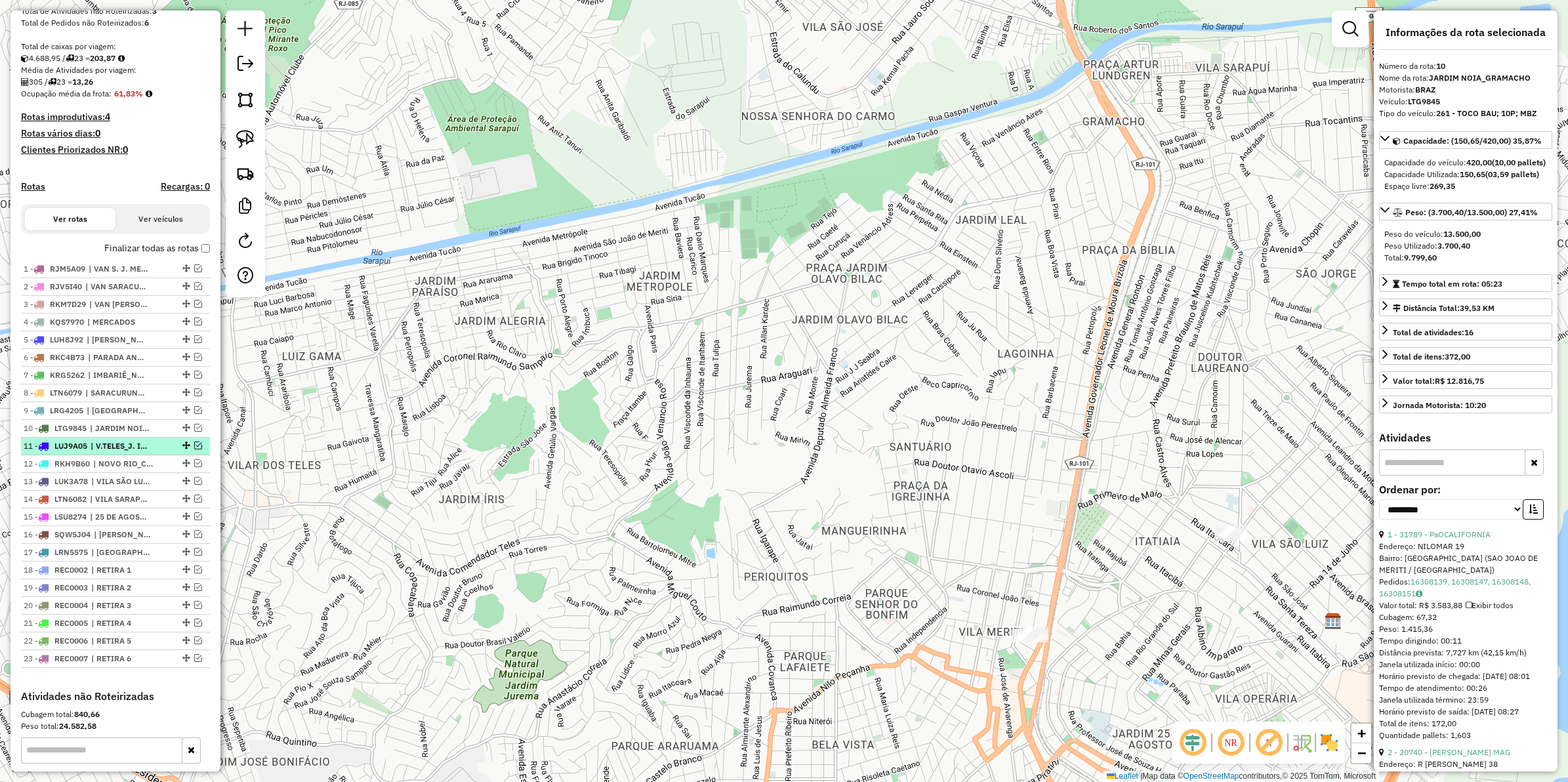
click at [124, 452] on span "| V.TELES_J. IRIS" at bounding box center [120, 445] width 60 height 11
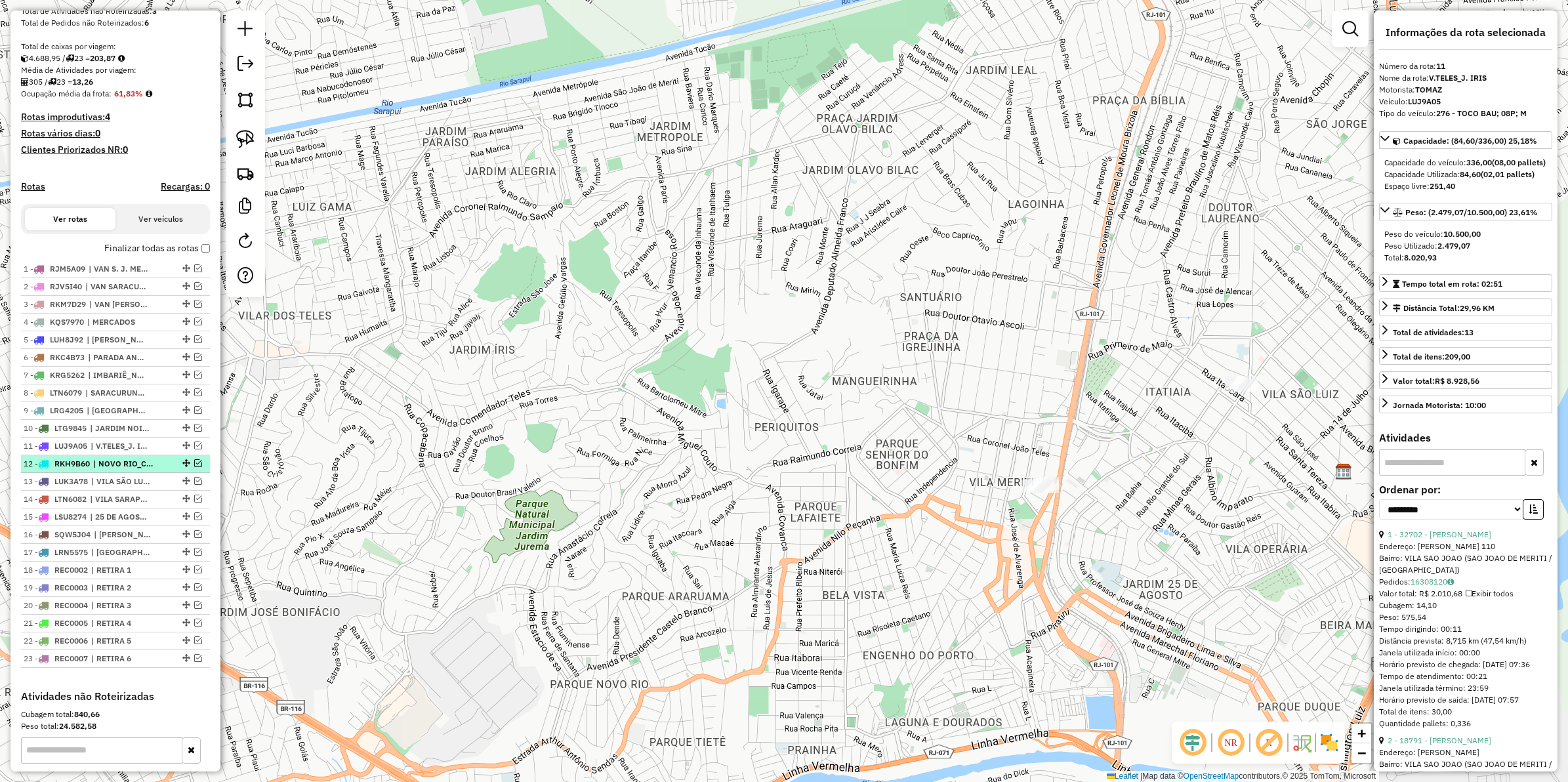
click at [120, 470] on span "| NOVO RIO_CHOPP" at bounding box center [123, 464] width 60 height 11
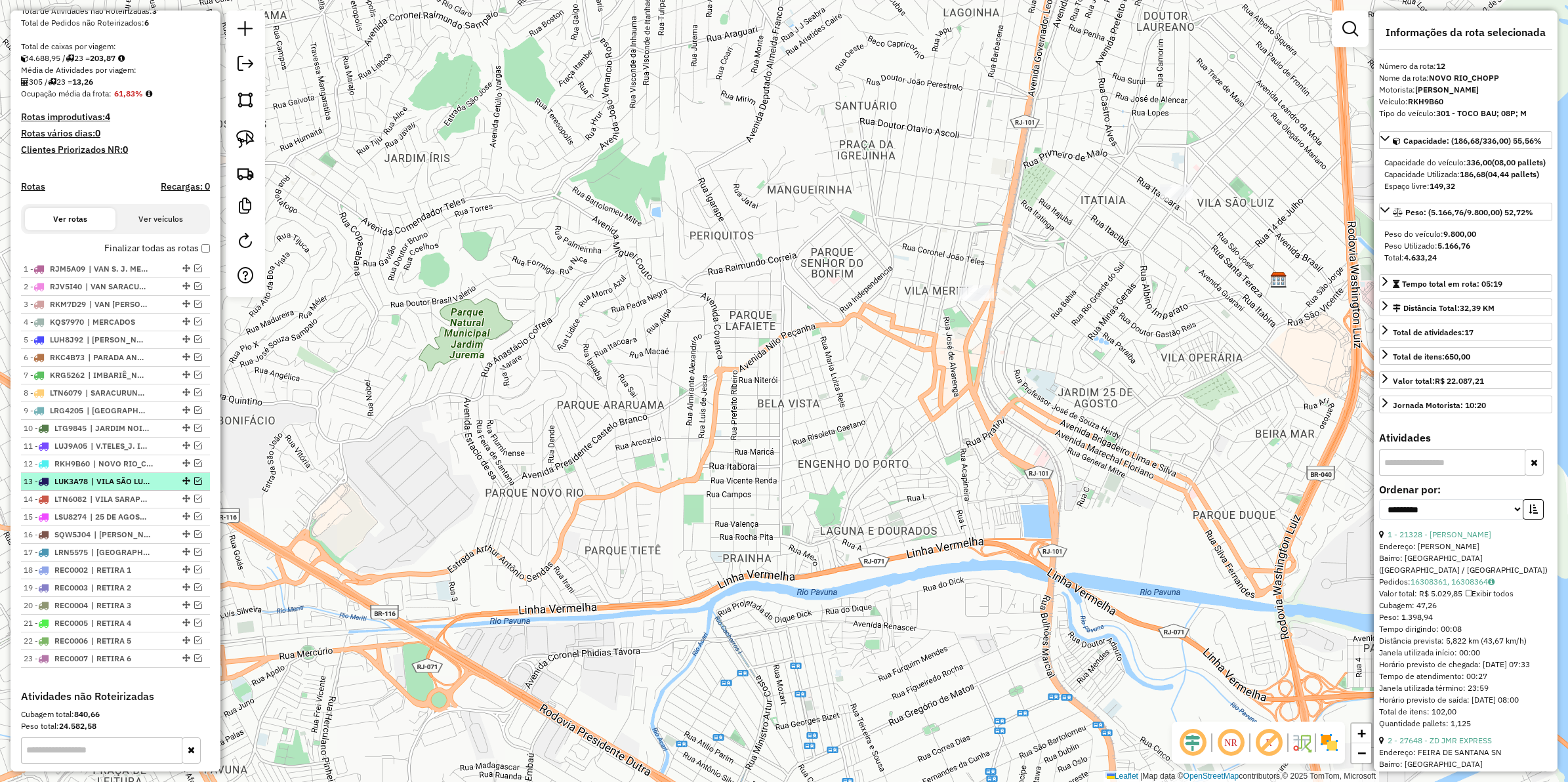
click at [115, 487] on span "| VILA SÃO LUIS_CHOPP" at bounding box center [121, 481] width 60 height 11
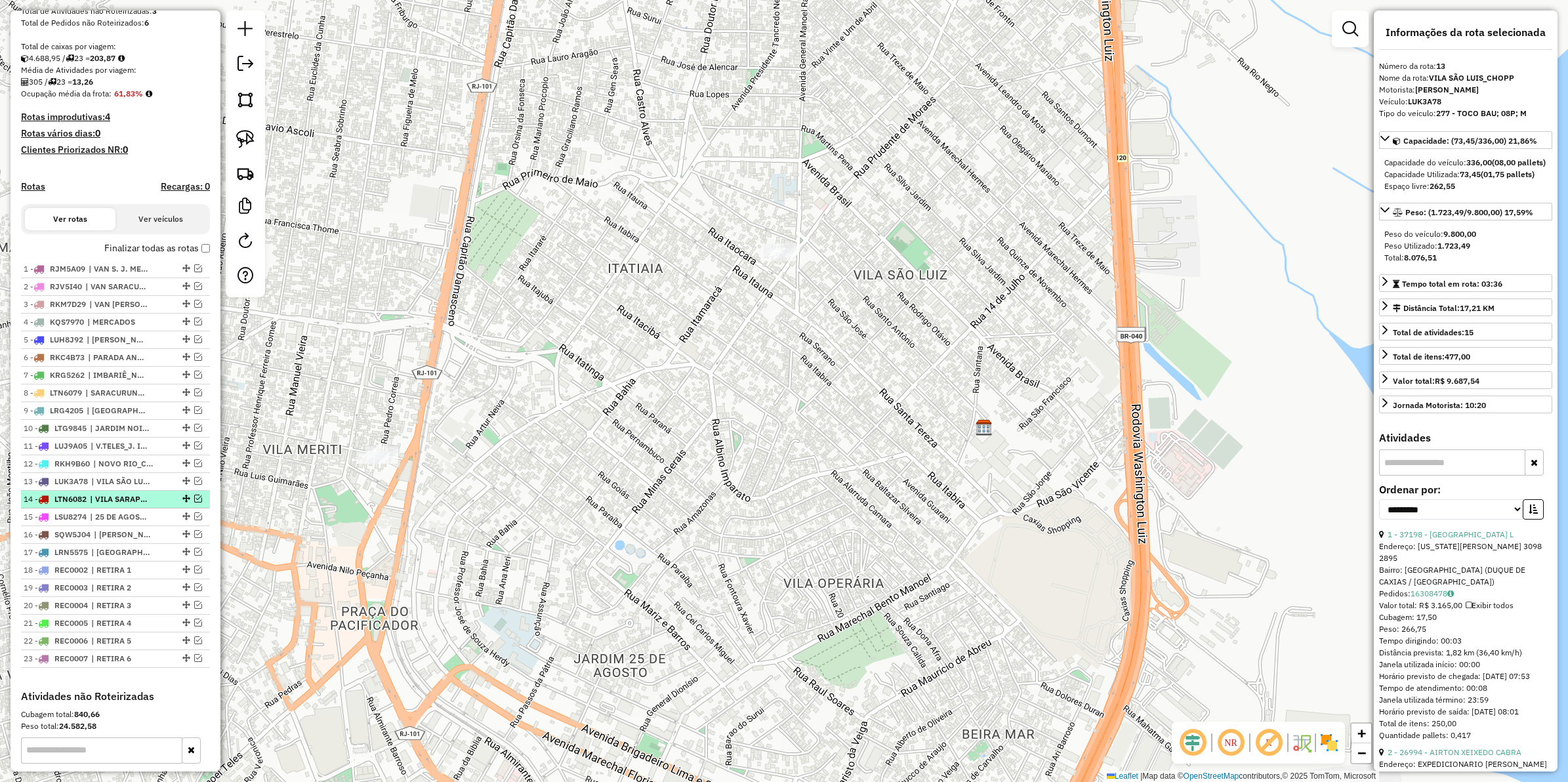
click at [116, 505] on span "| VILA SARAPUI_LAUREANO" at bounding box center [120, 499] width 60 height 11
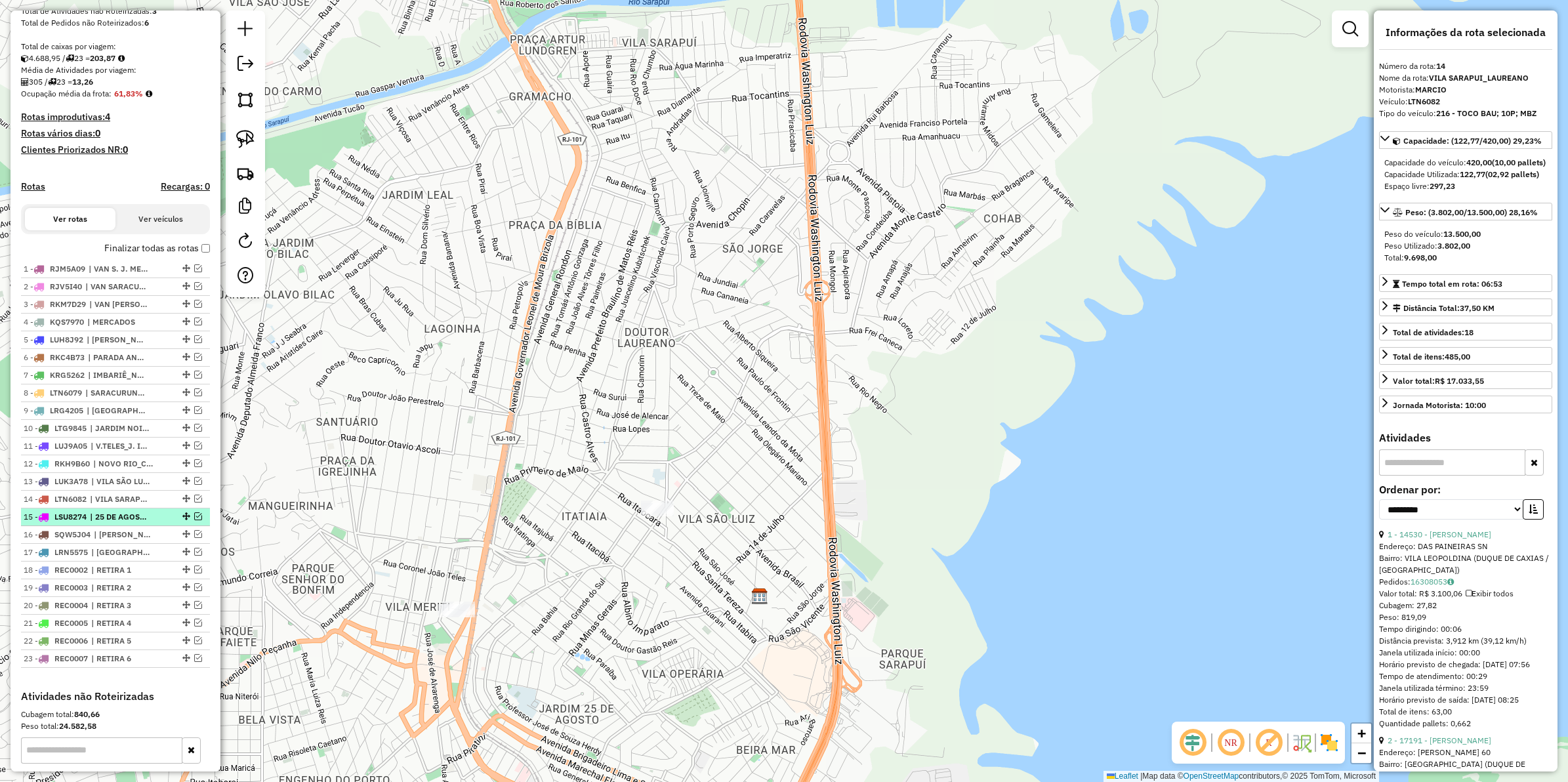
click at [118, 523] on li "15 - LSU8274 | 25 DE AGOSTO_VILA OPERARIA" at bounding box center [116, 517] width 189 height 18
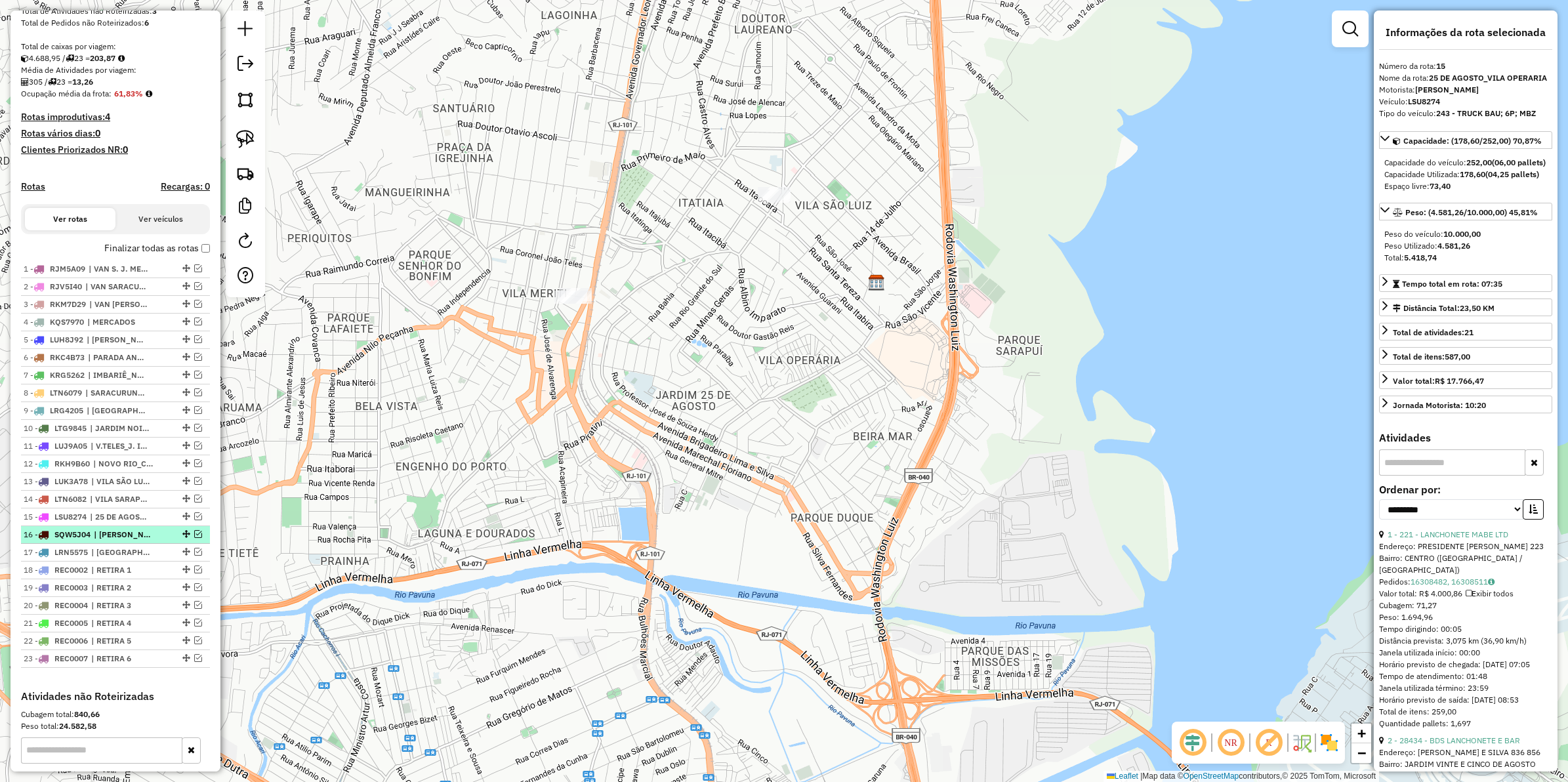
click at [119, 541] on span "| NILO PEÇANHA" at bounding box center [124, 534] width 60 height 11
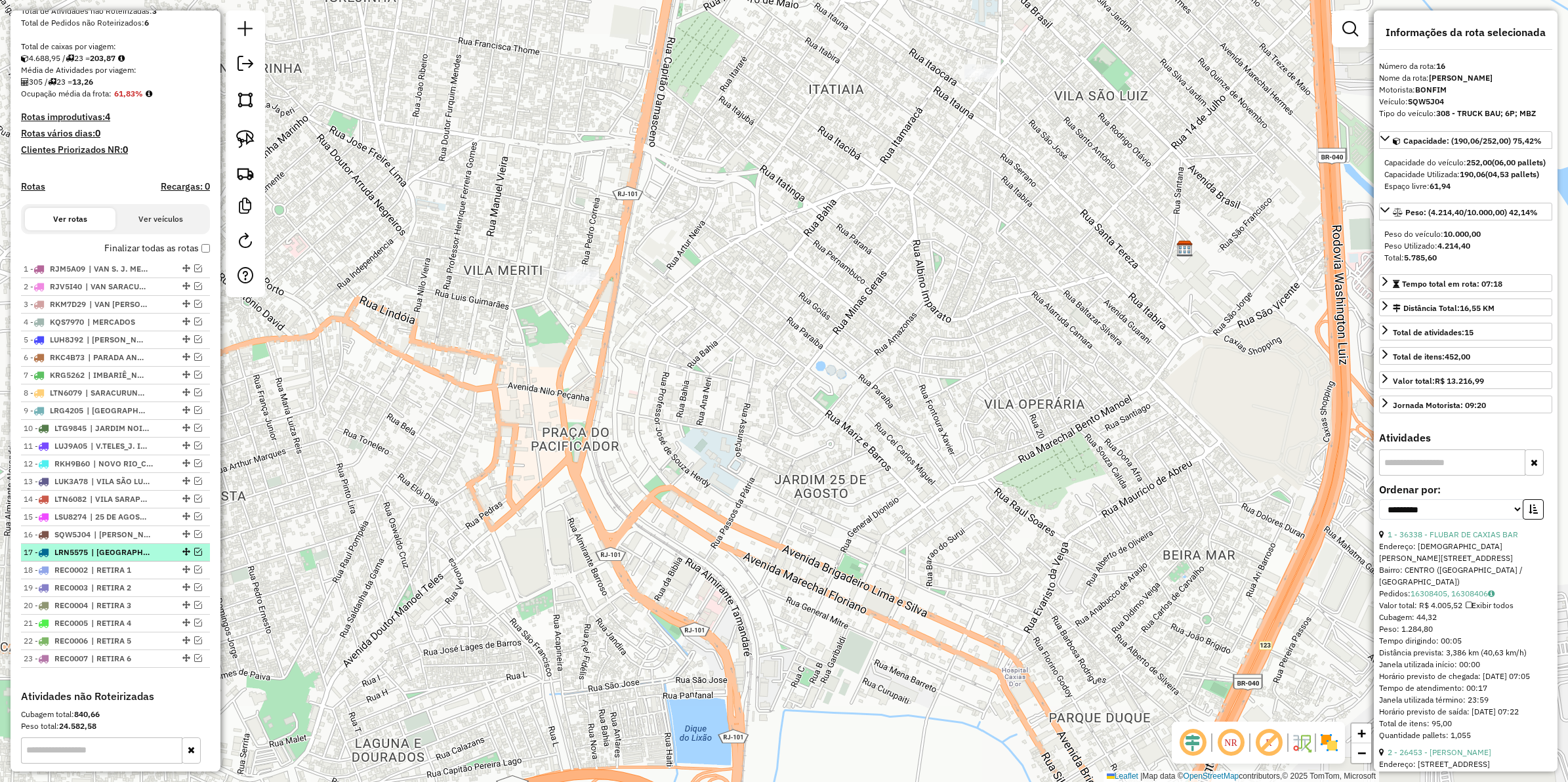
click at [124, 558] on span "| VILA IDEAL, VILA NOVA" at bounding box center [121, 552] width 60 height 11
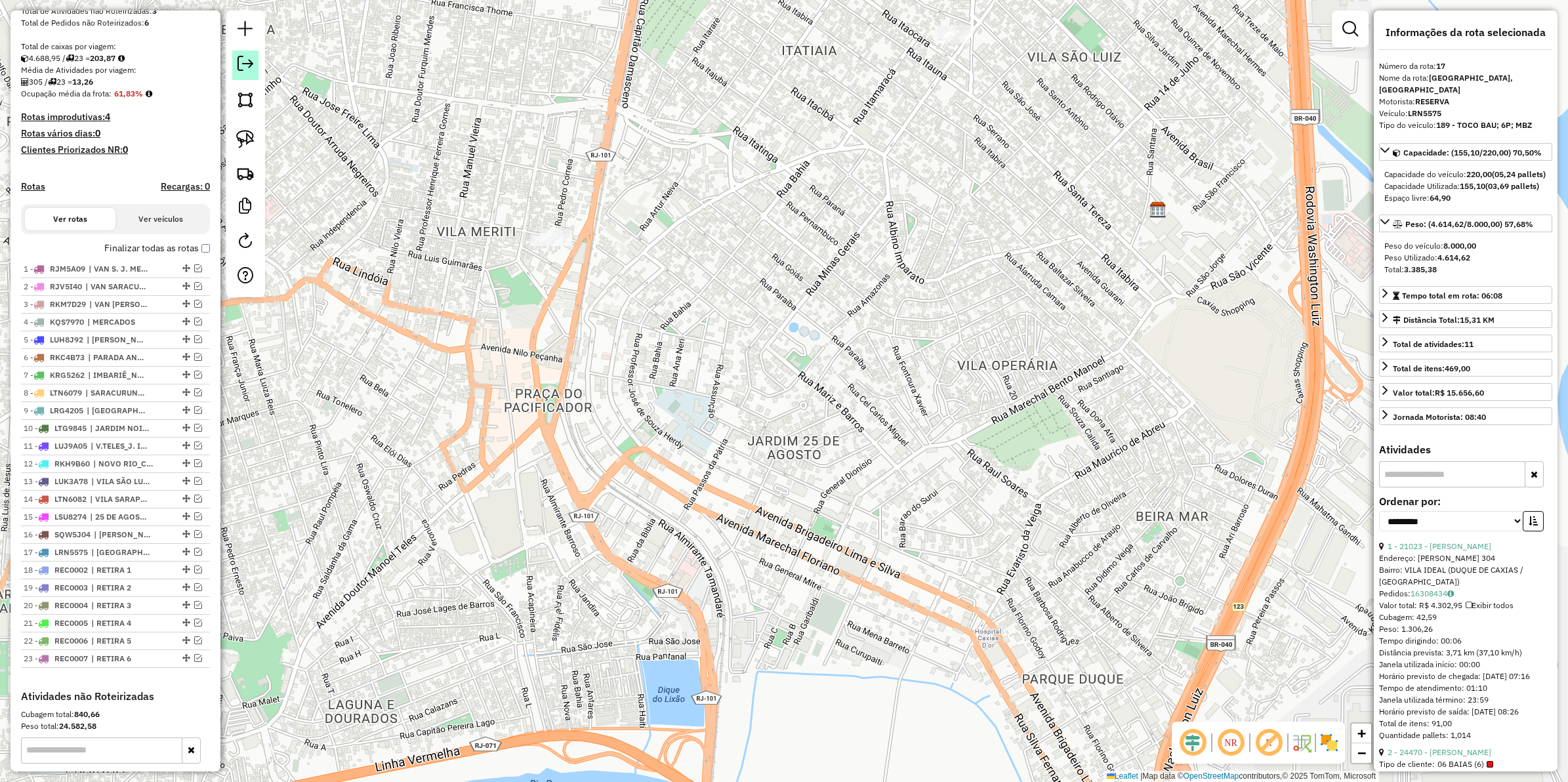
click at [244, 70] on em at bounding box center [245, 64] width 16 height 16
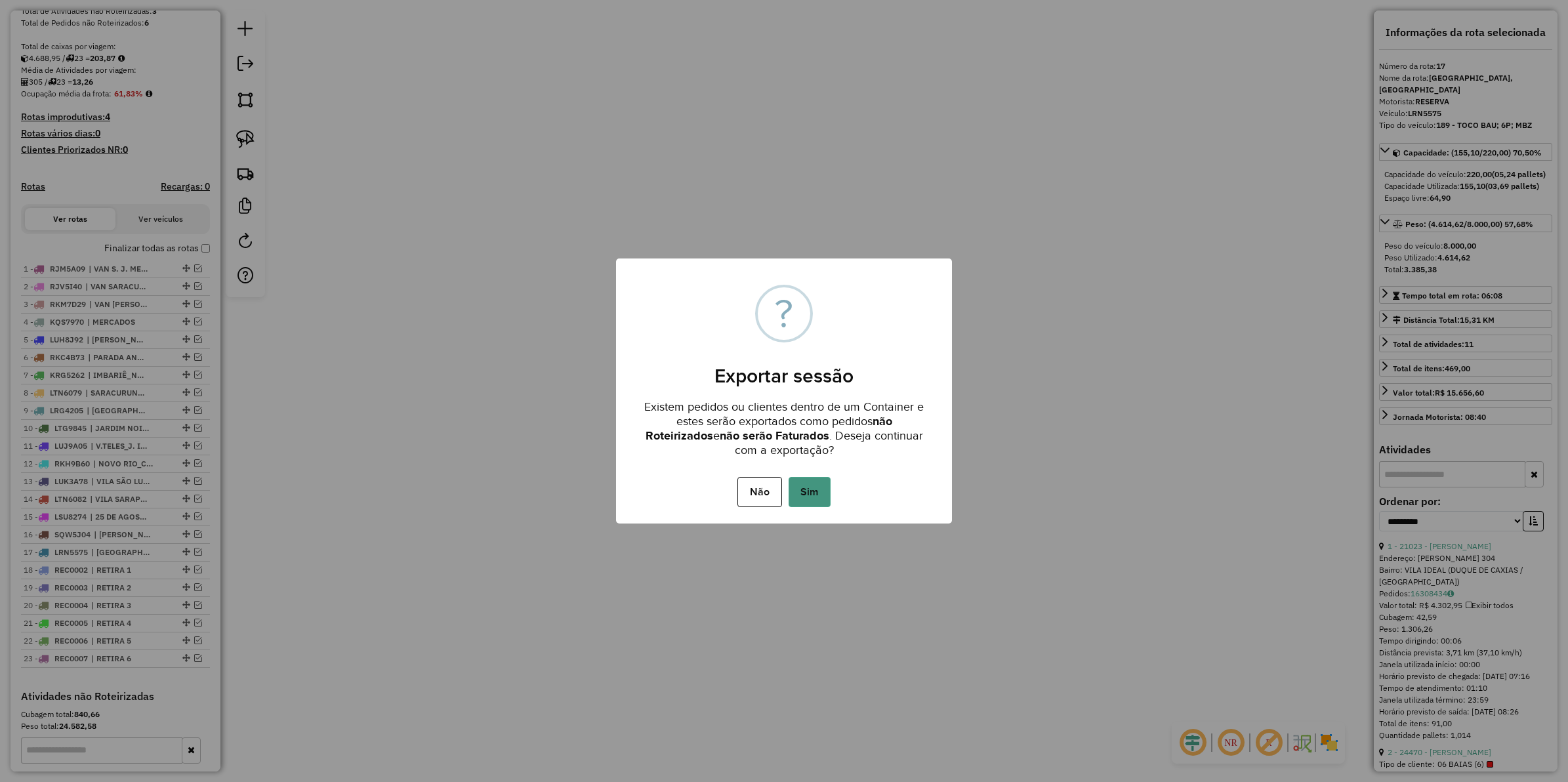
click at [805, 490] on button "Sim" at bounding box center [810, 492] width 42 height 30
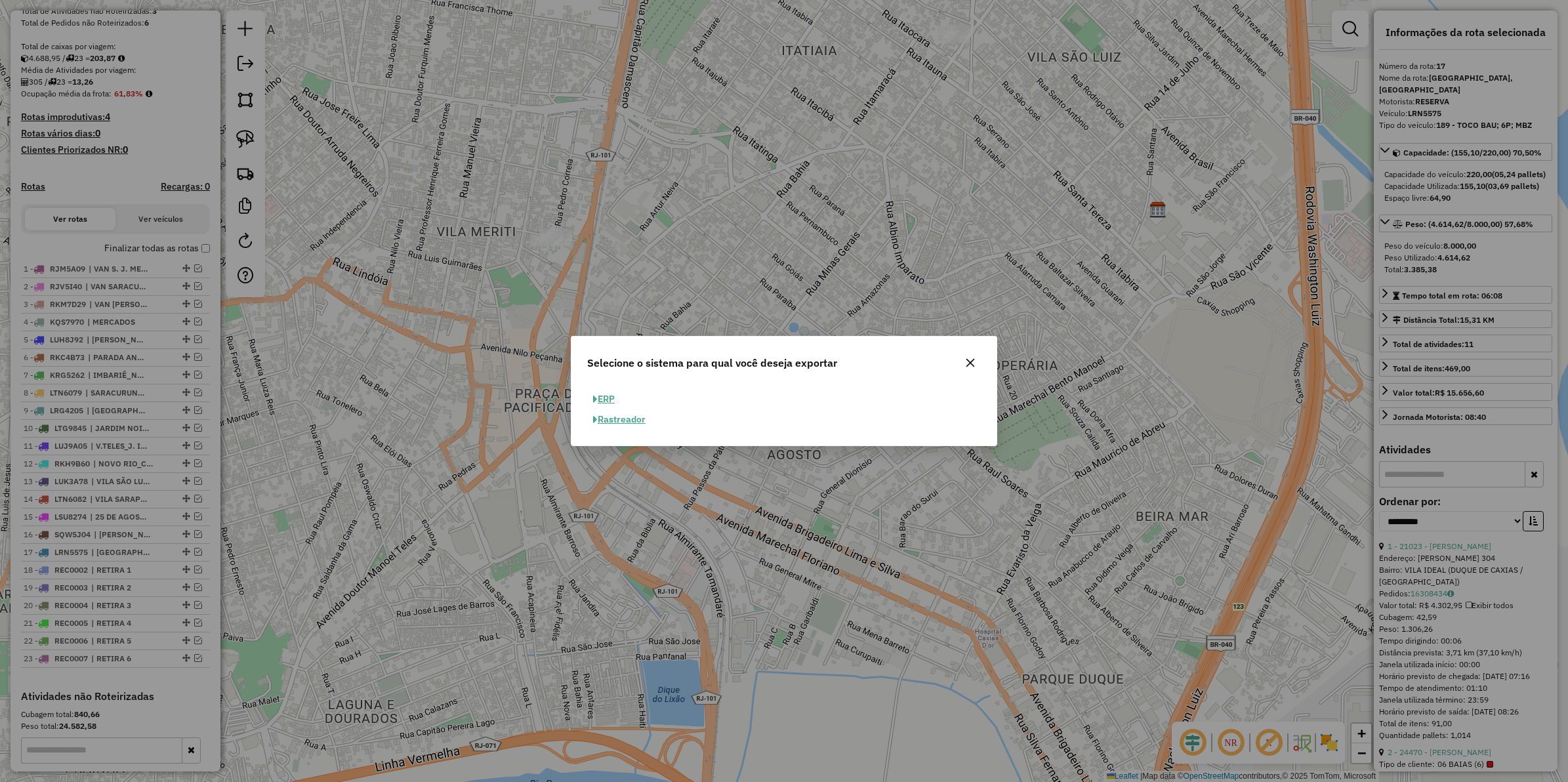
click at [607, 395] on button "ERP" at bounding box center [604, 399] width 33 height 20
select select "**"
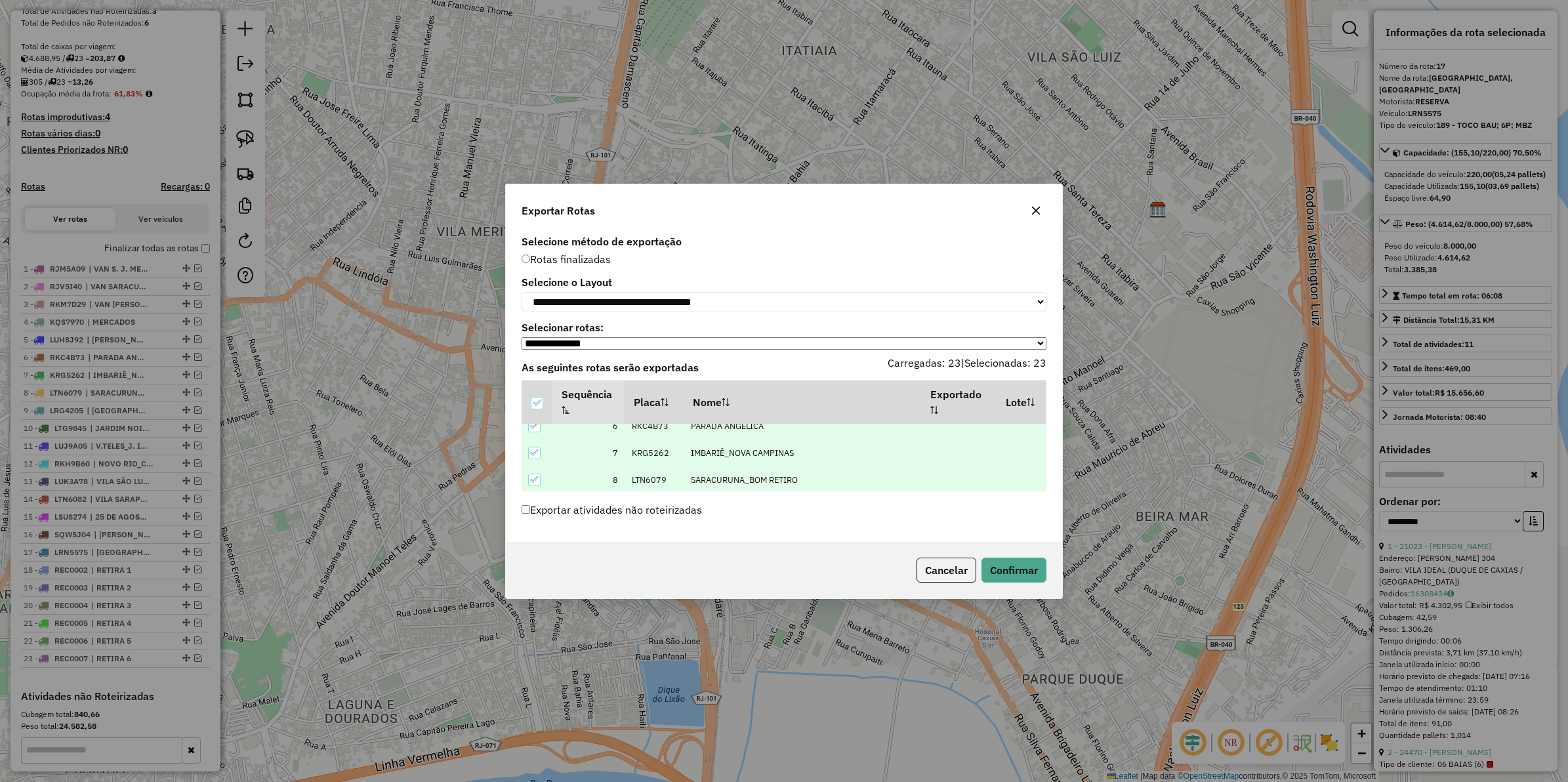
scroll to position [0, 0]
click at [1021, 579] on button "Confirmar" at bounding box center [1014, 570] width 65 height 25
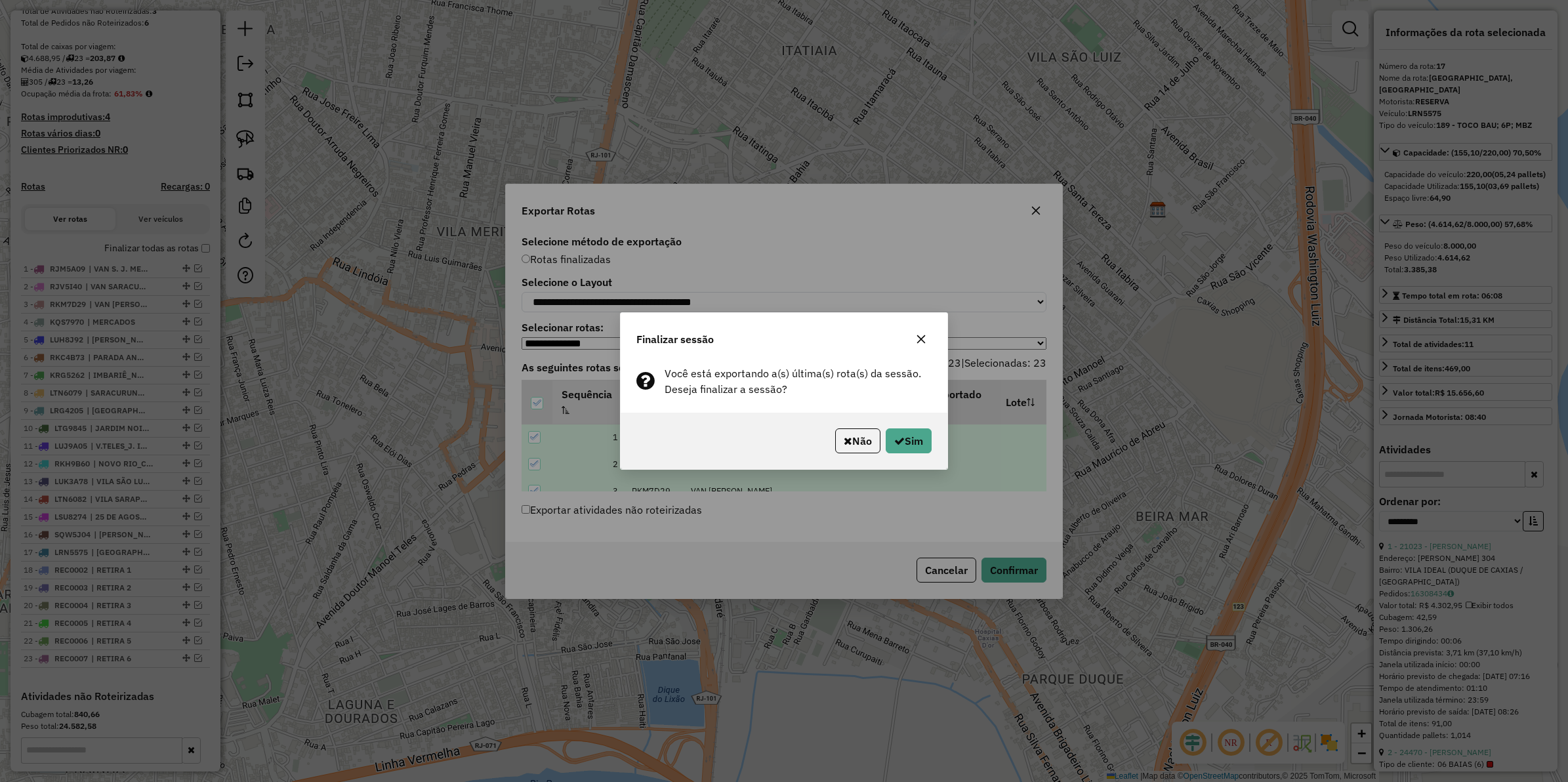
click at [924, 337] on icon "button" at bounding box center [921, 339] width 11 height 11
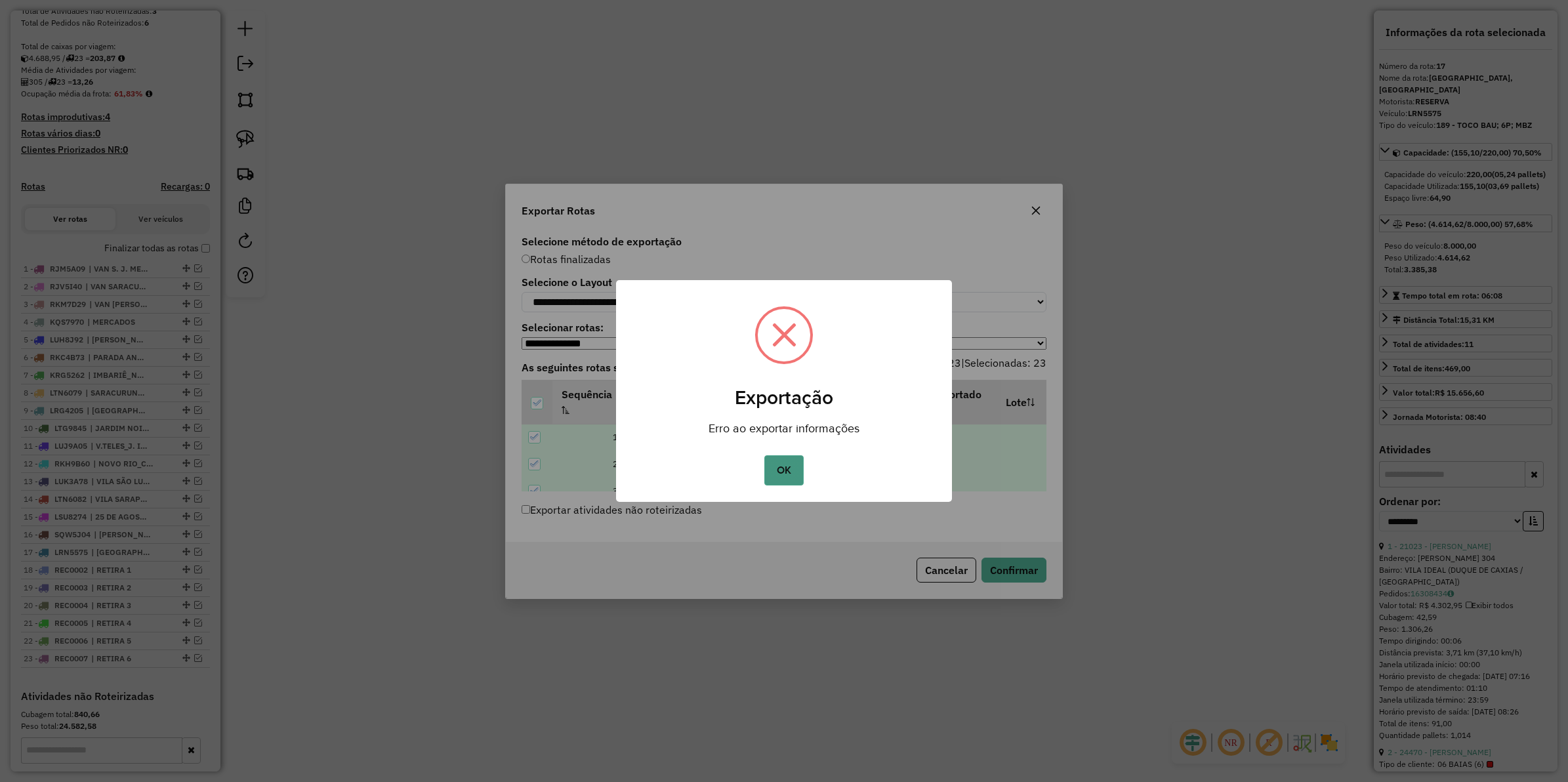
click at [784, 466] on button "OK" at bounding box center [784, 471] width 39 height 30
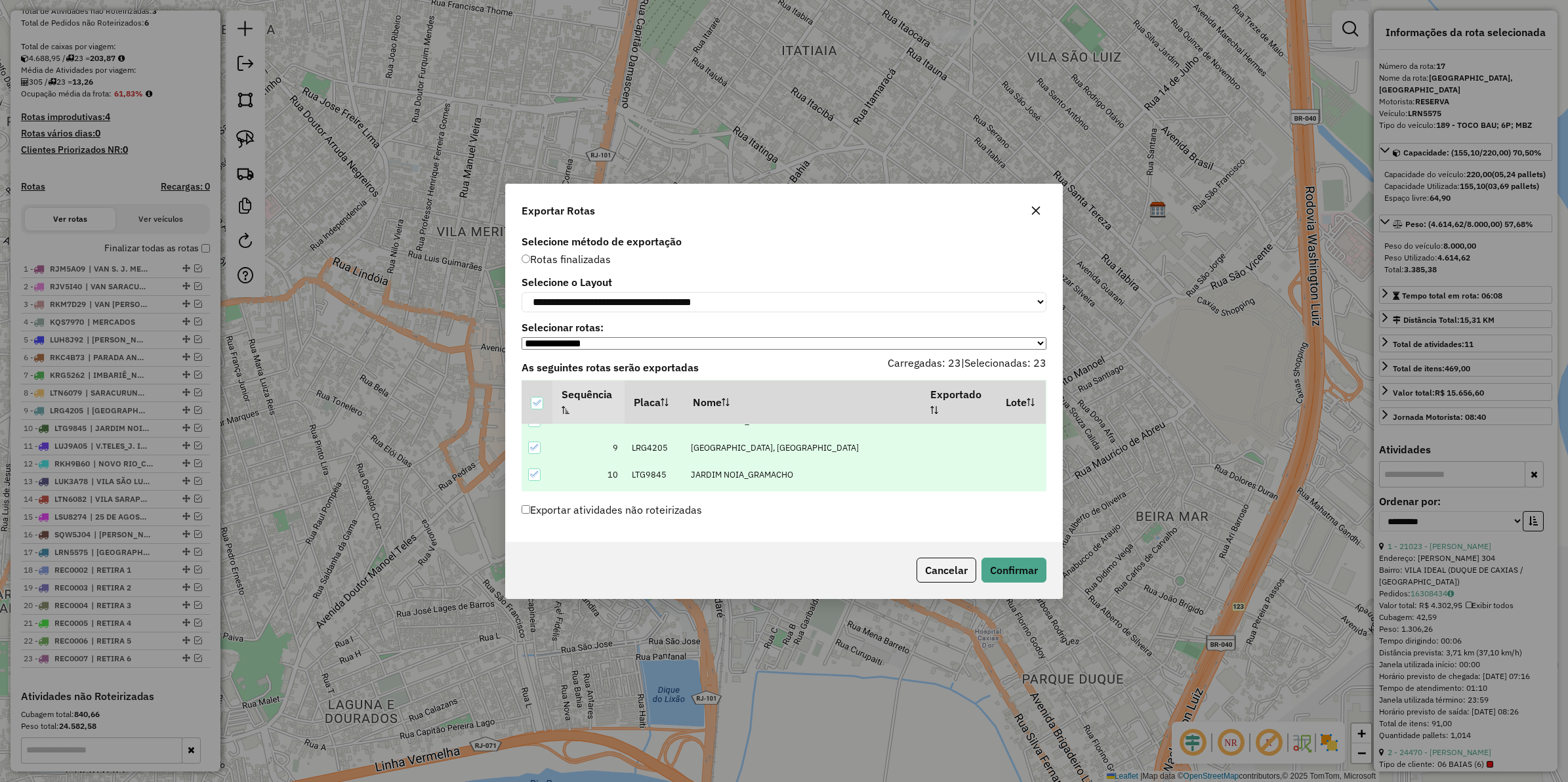
scroll to position [246, 0]
click at [940, 574] on button "Cancelar" at bounding box center [947, 570] width 60 height 25
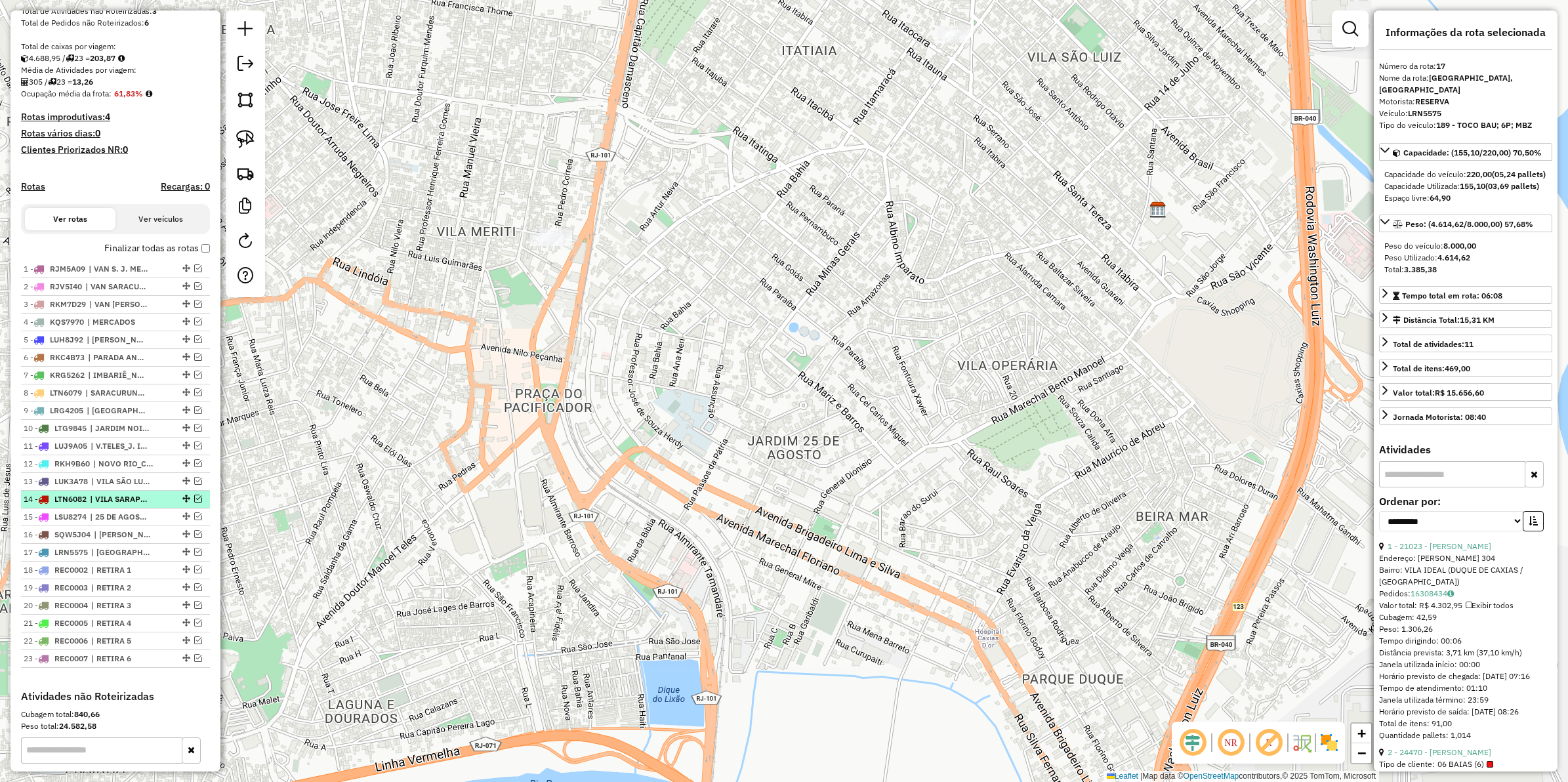
click at [195, 502] on em at bounding box center [198, 498] width 8 height 8
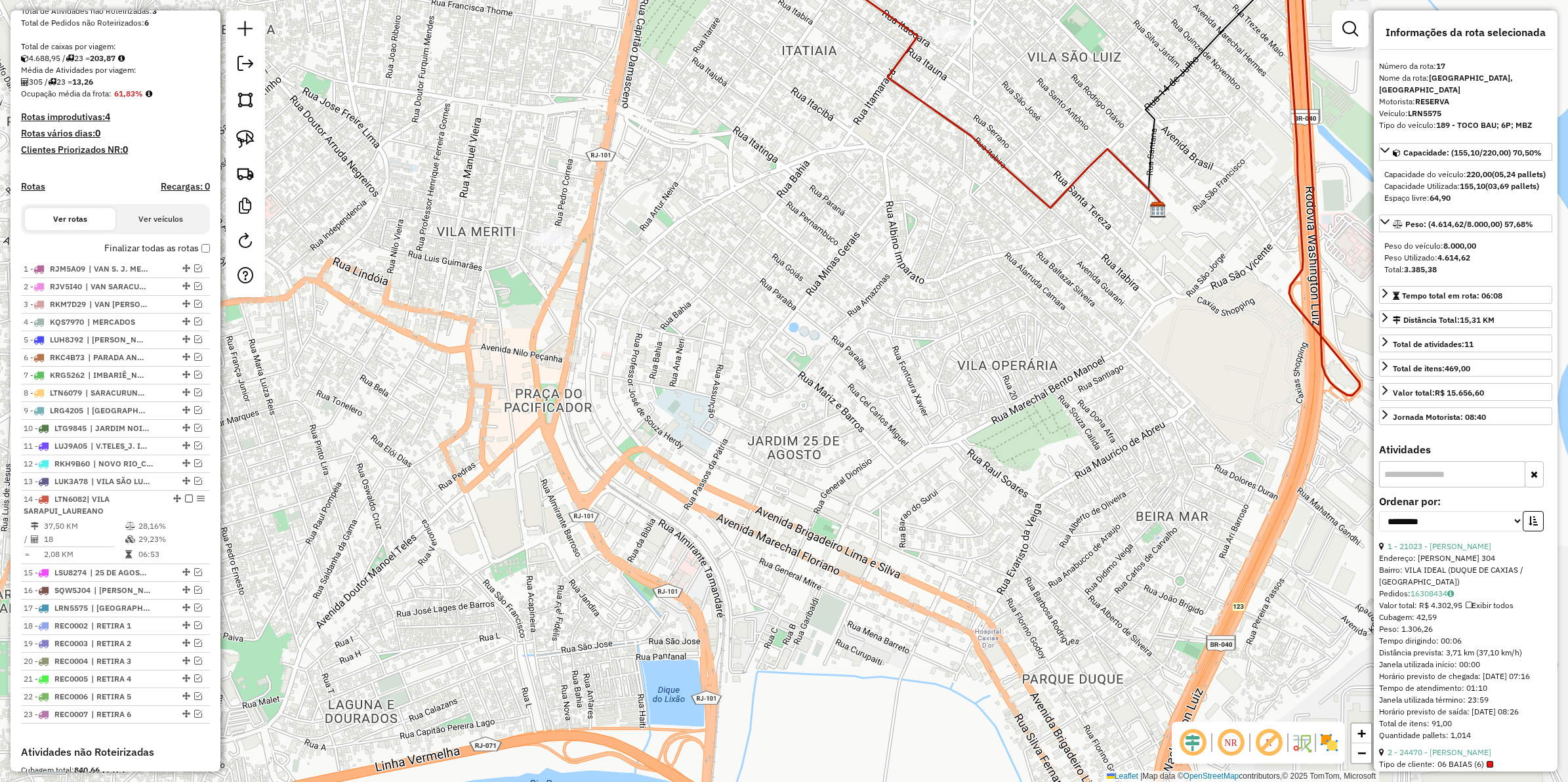
drag, startPoint x: 943, startPoint y: 327, endPoint x: 738, endPoint y: 508, distance: 273.5
click at [738, 508] on div "Janela de atendimento Grade de atendimento Capacidade Transportadoras Veículos …" at bounding box center [784, 391] width 1568 height 782
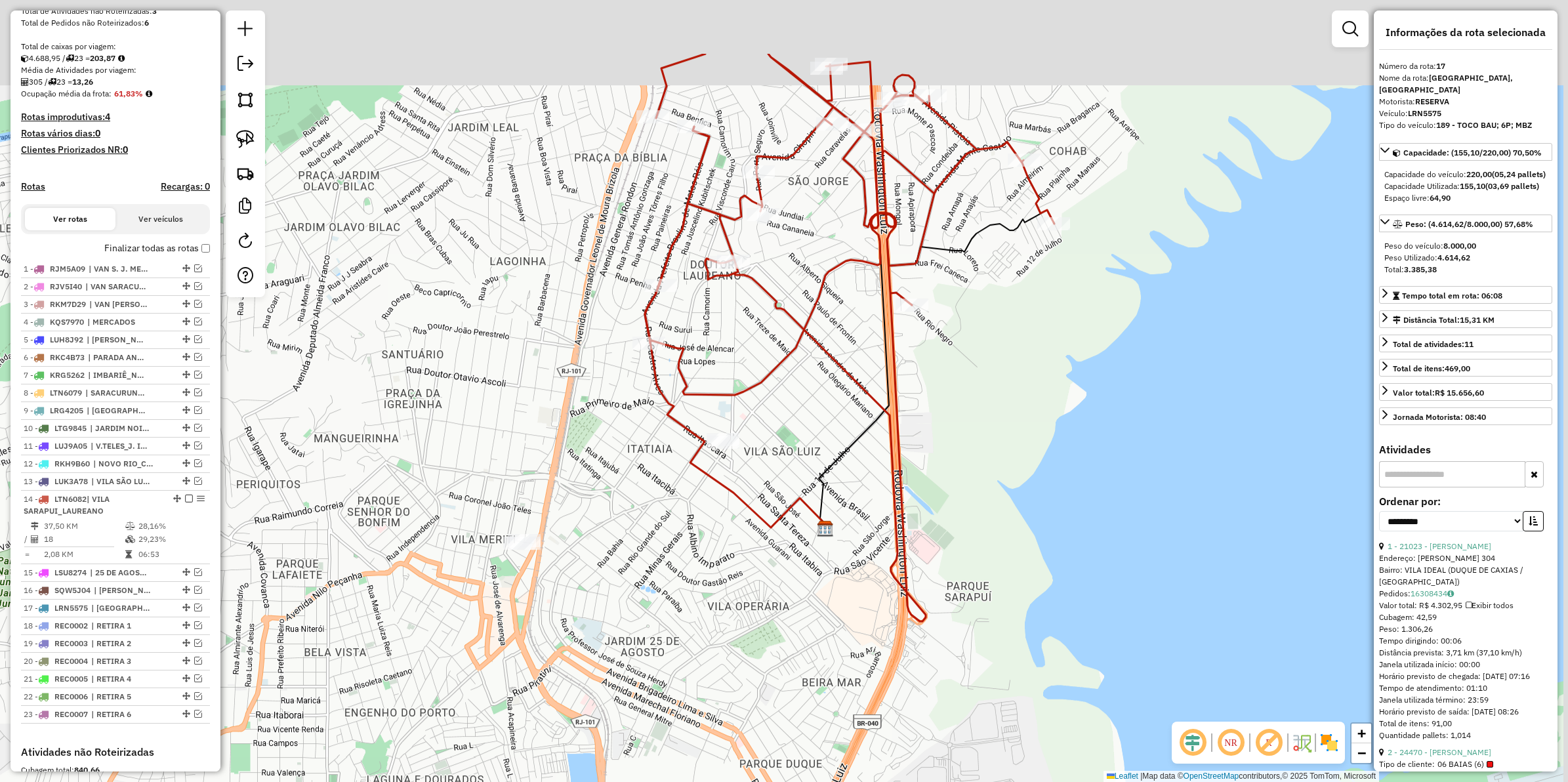
drag, startPoint x: 858, startPoint y: 315, endPoint x: 814, endPoint y: 349, distance: 55.6
click at [768, 470] on div "Janela de atendimento Grade de atendimento Capacidade Transportadoras Veículos …" at bounding box center [784, 391] width 1568 height 782
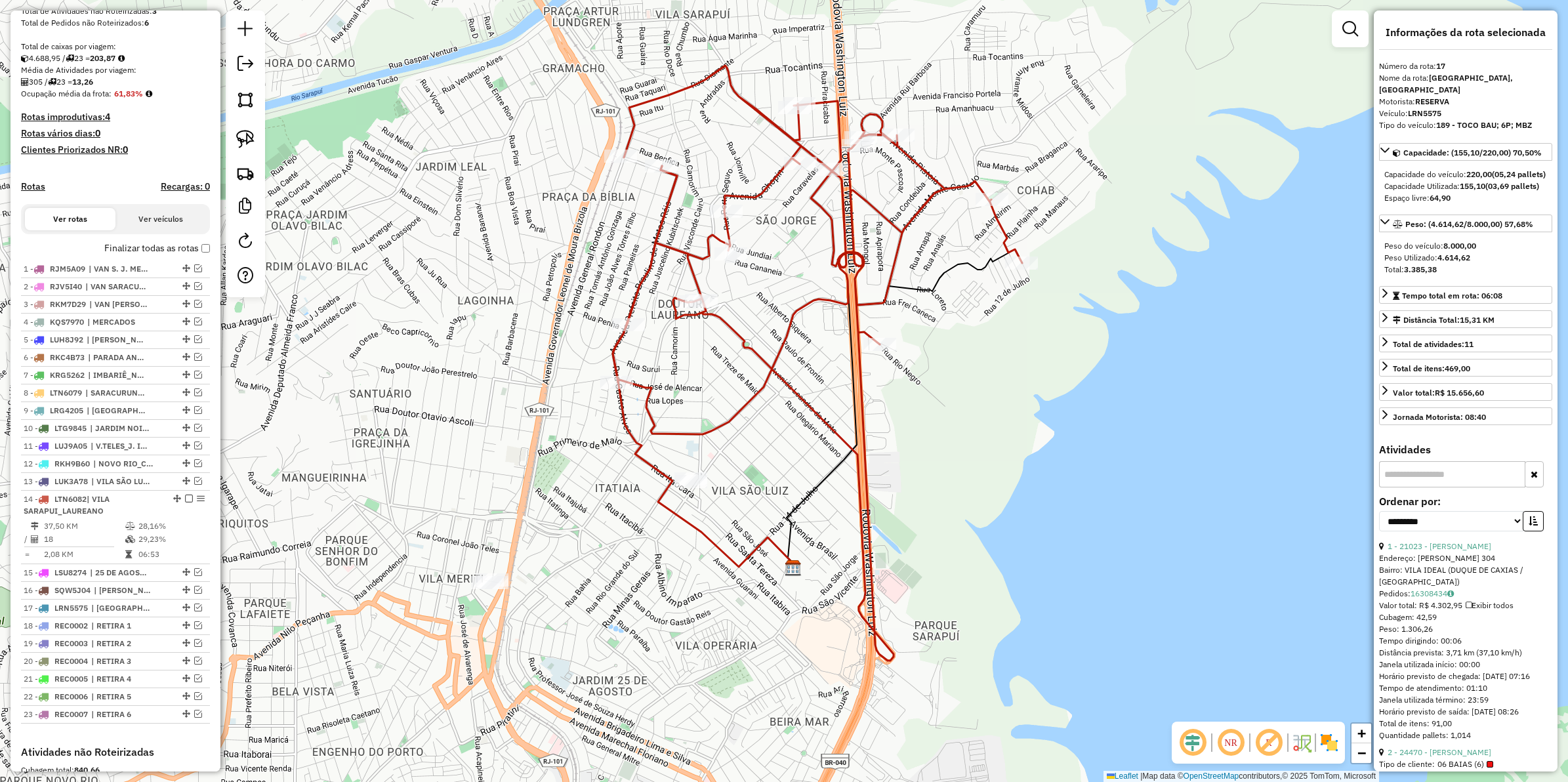
click at [814, 309] on icon at bounding box center [817, 363] width 409 height 595
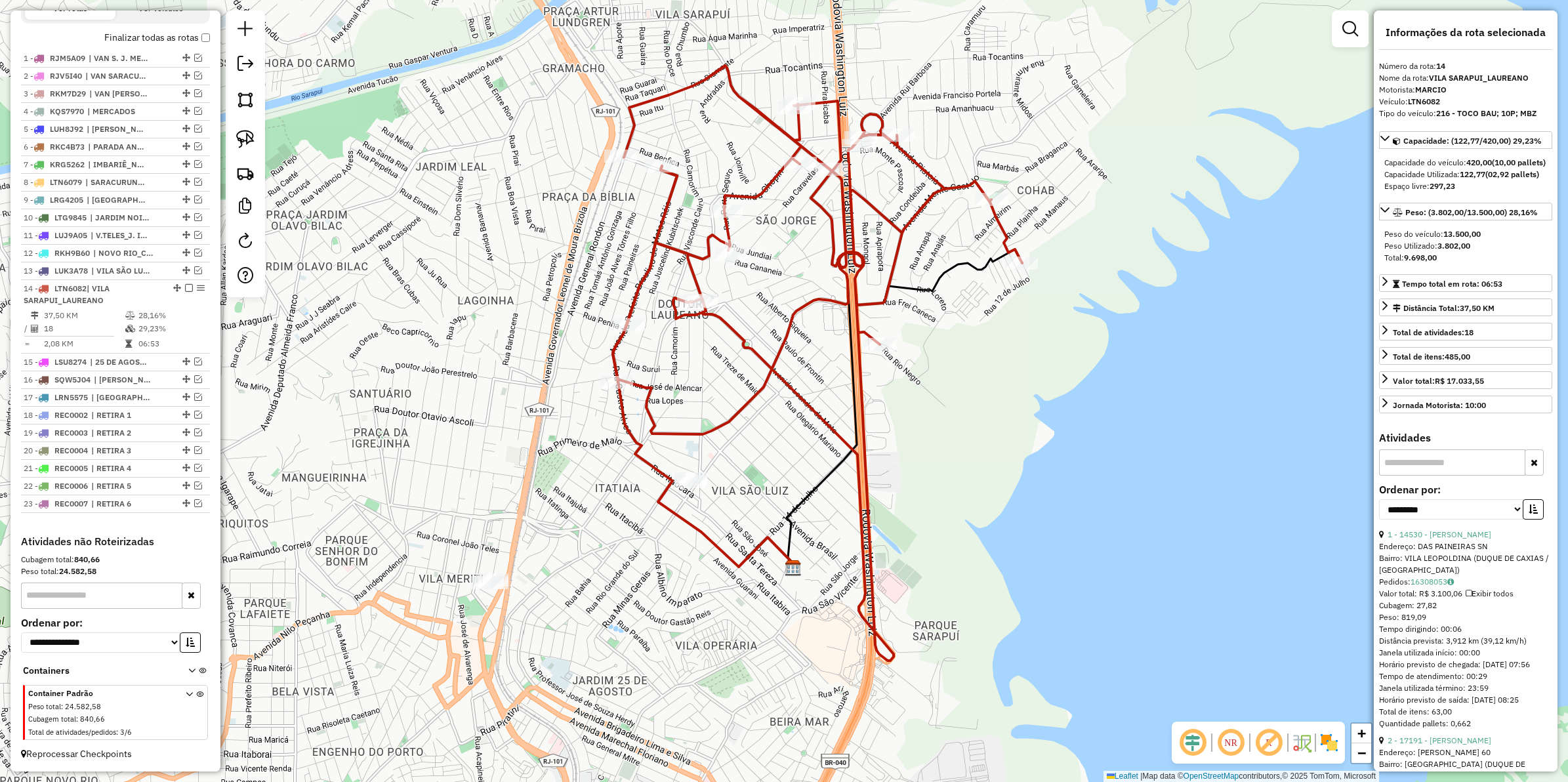
click at [676, 249] on icon at bounding box center [817, 363] width 409 height 595
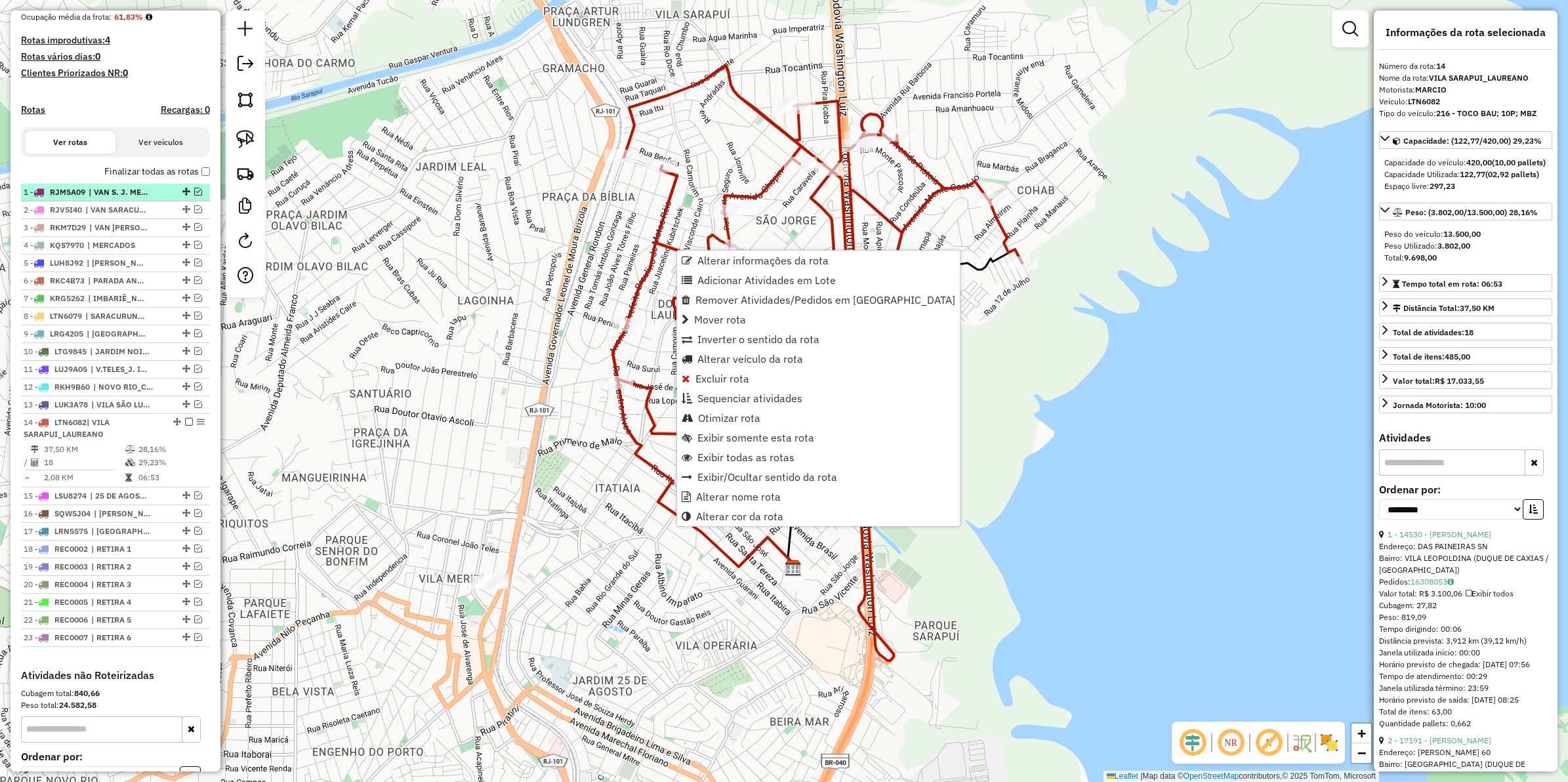
scroll to position [307, 0]
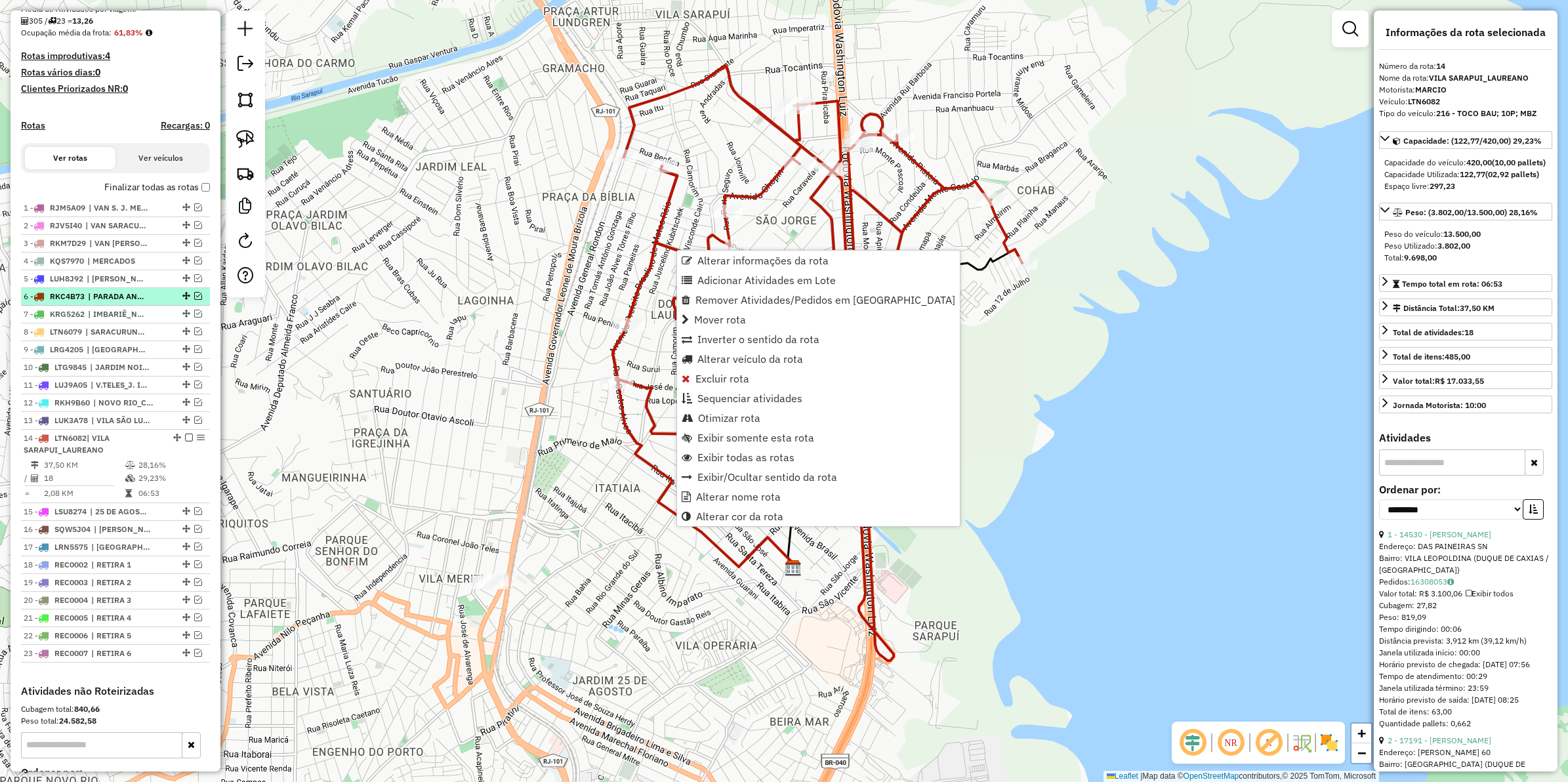
click at [130, 302] on span "| PARADA ANGELICA" at bounding box center [117, 296] width 60 height 11
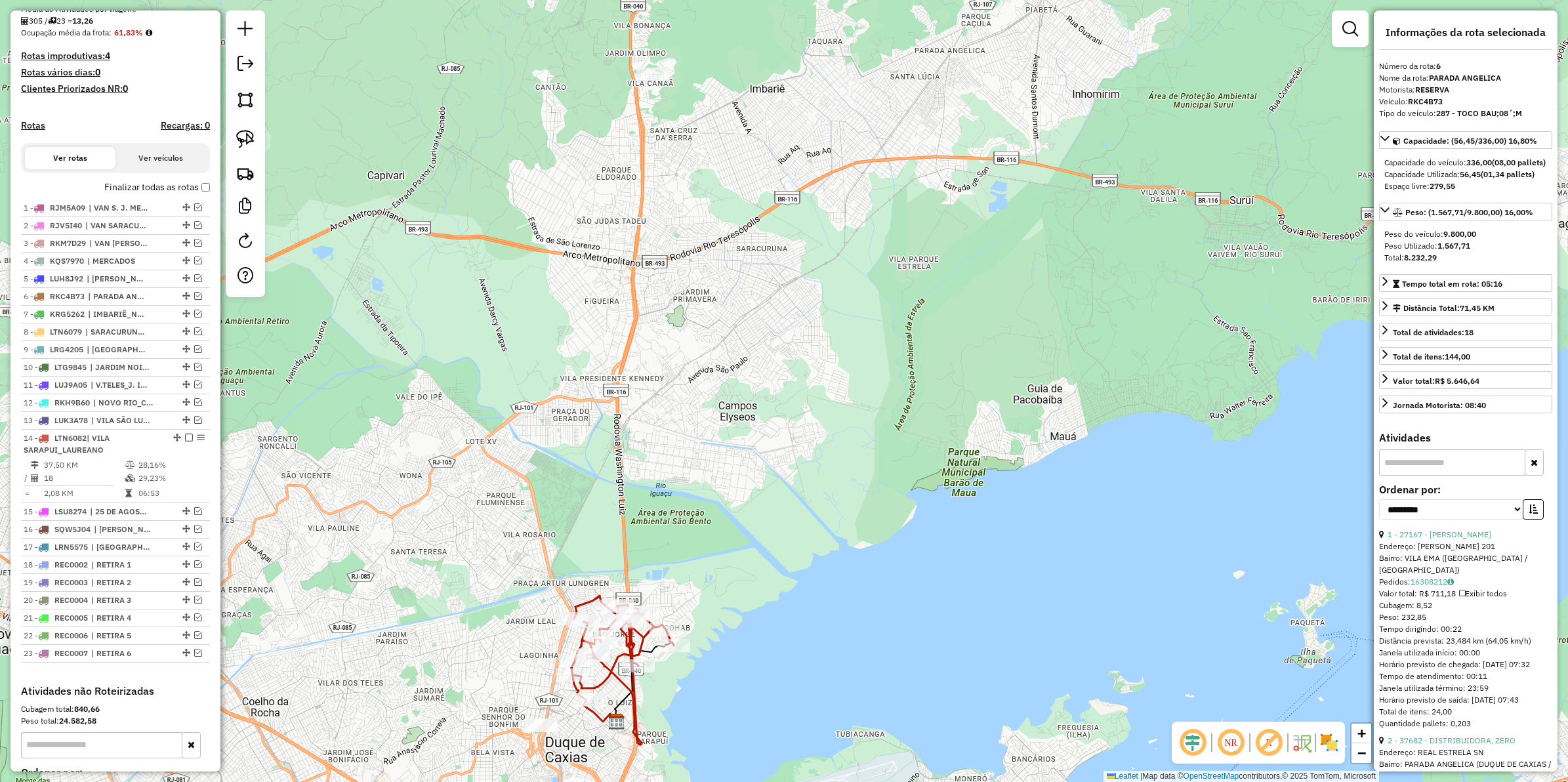
click at [646, 634] on icon at bounding box center [622, 671] width 103 height 149
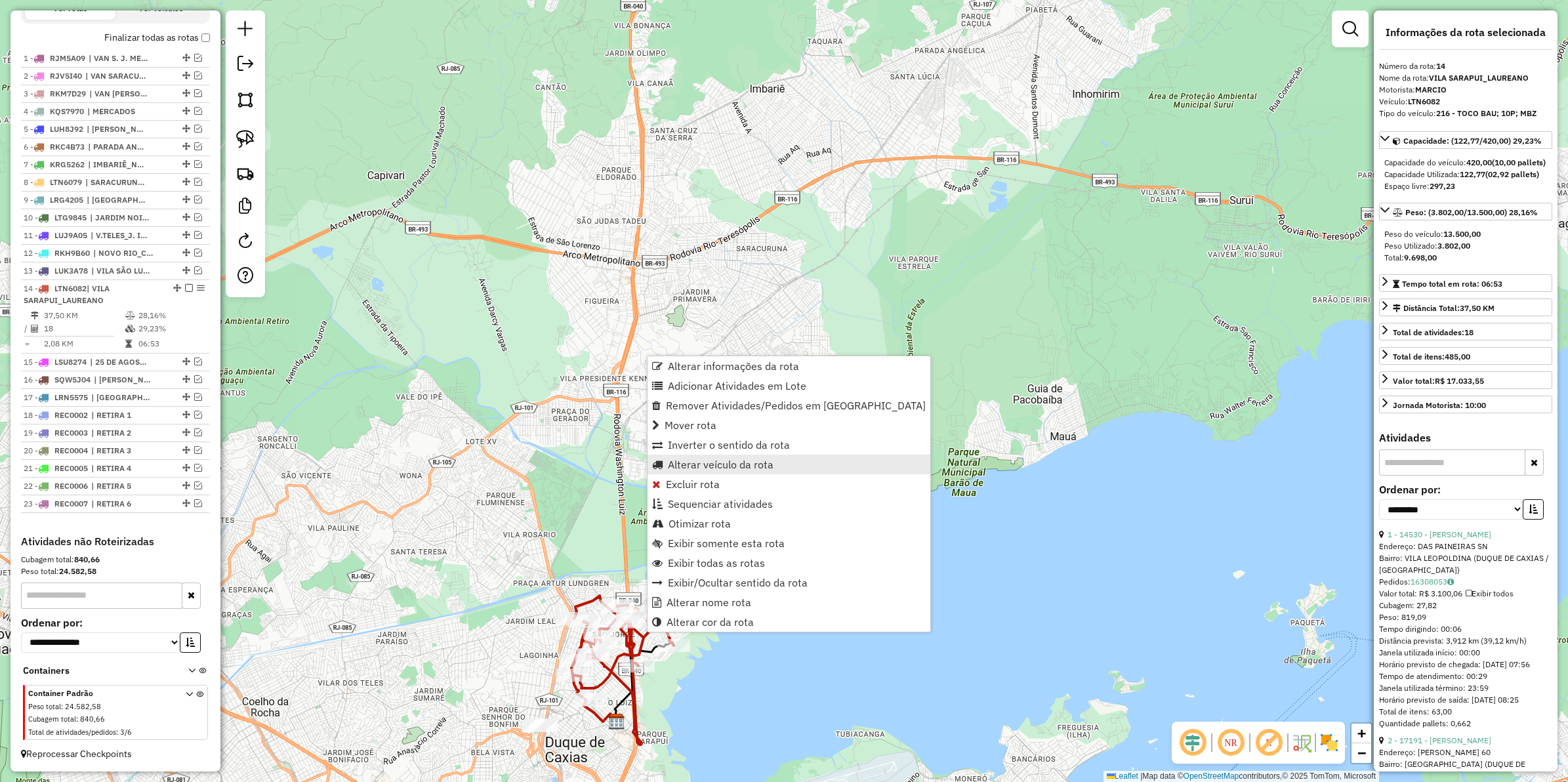
click at [710, 466] on span "Alterar veículo da rota" at bounding box center [720, 465] width 106 height 11
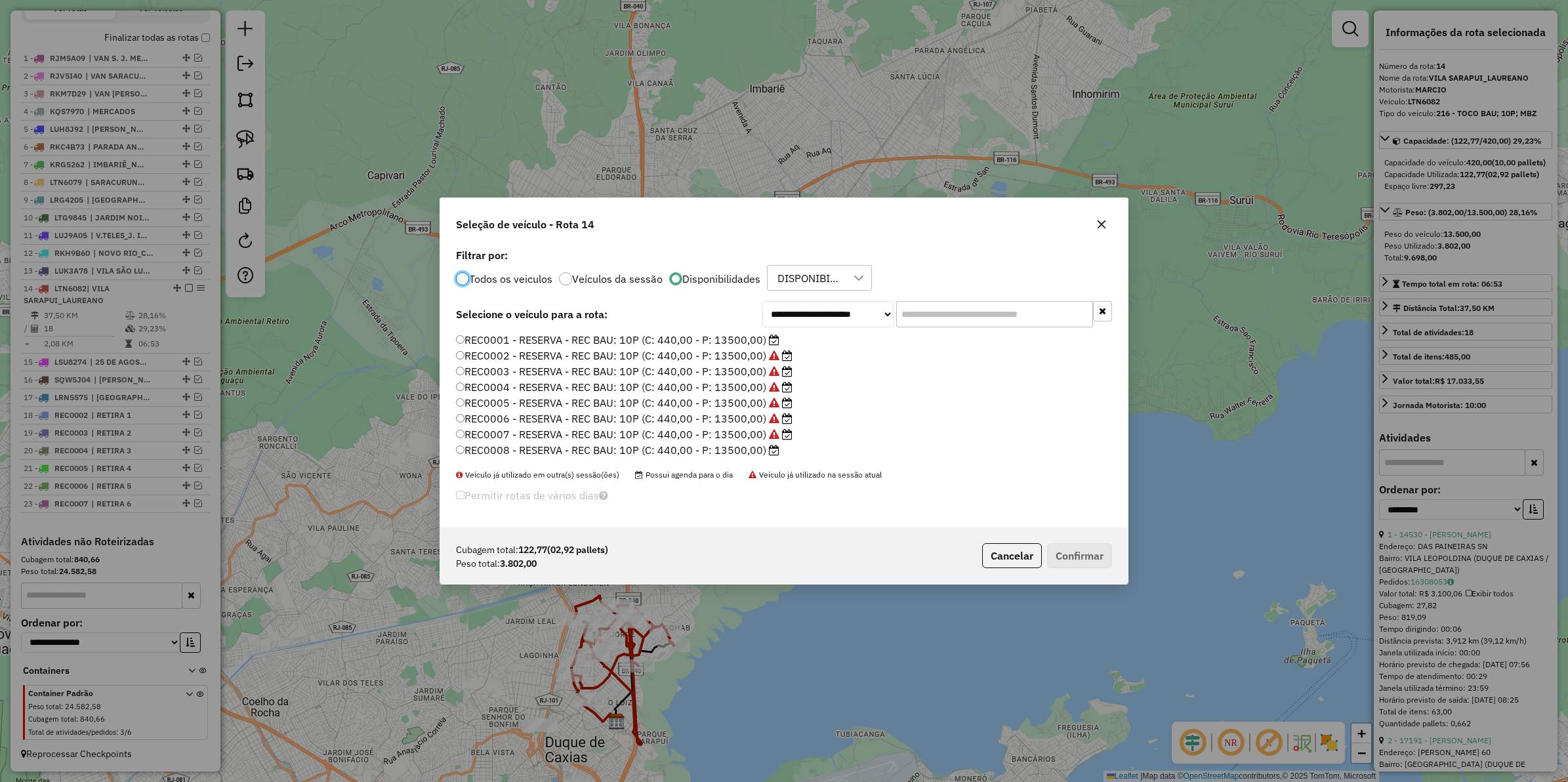
scroll to position [6, 4]
click at [814, 322] on select "**********" at bounding box center [828, 315] width 131 height 26
select select "********"
click at [763, 318] on select "**********" at bounding box center [828, 315] width 131 height 26
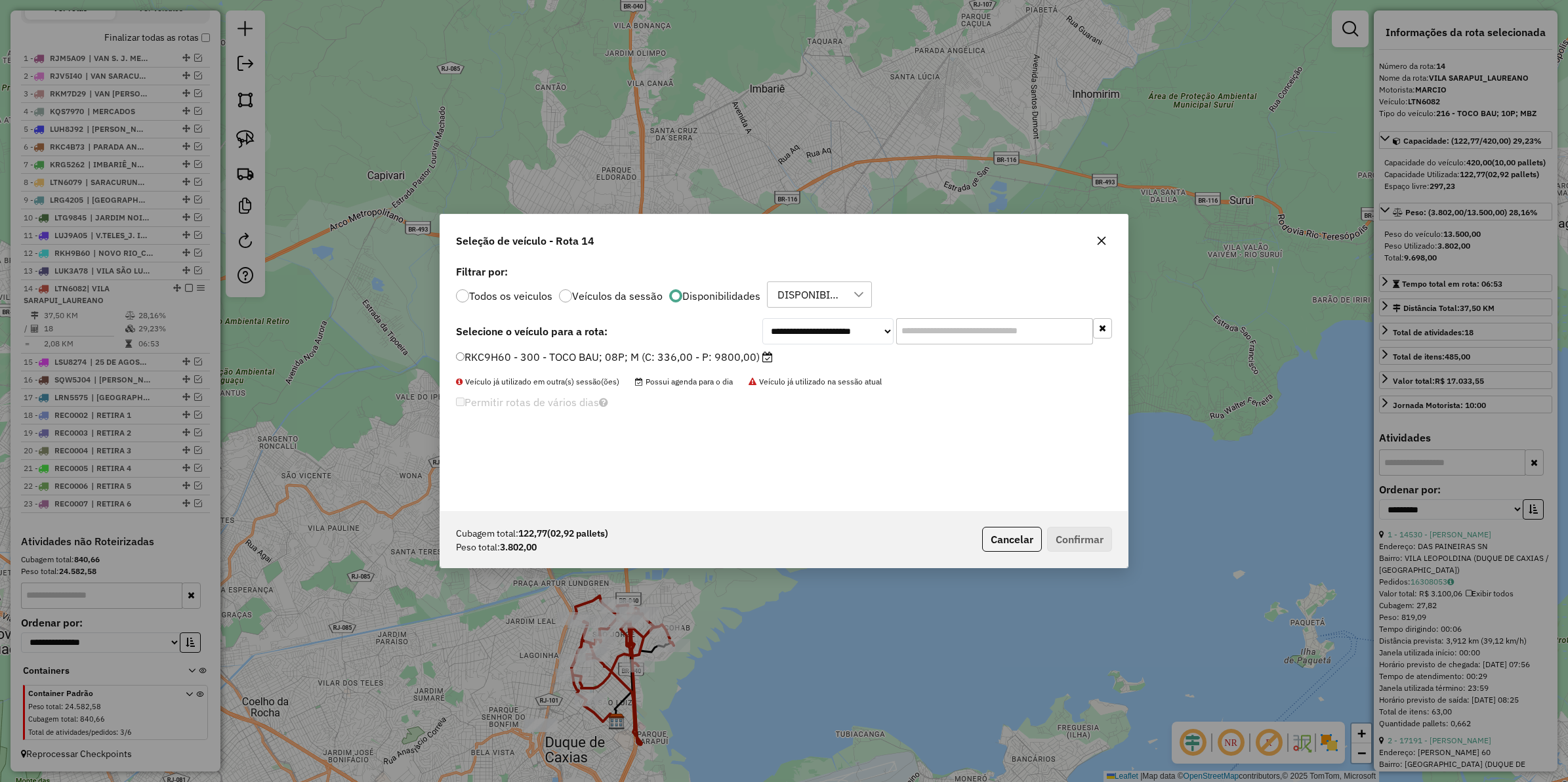
click at [570, 359] on label "RKC9H60 - 300 - TOCO BAU; 08P; M (C: 336,00 - P: 9800,00)" at bounding box center [614, 357] width 317 height 16
click at [1078, 530] on button "Confirmar" at bounding box center [1080, 539] width 65 height 25
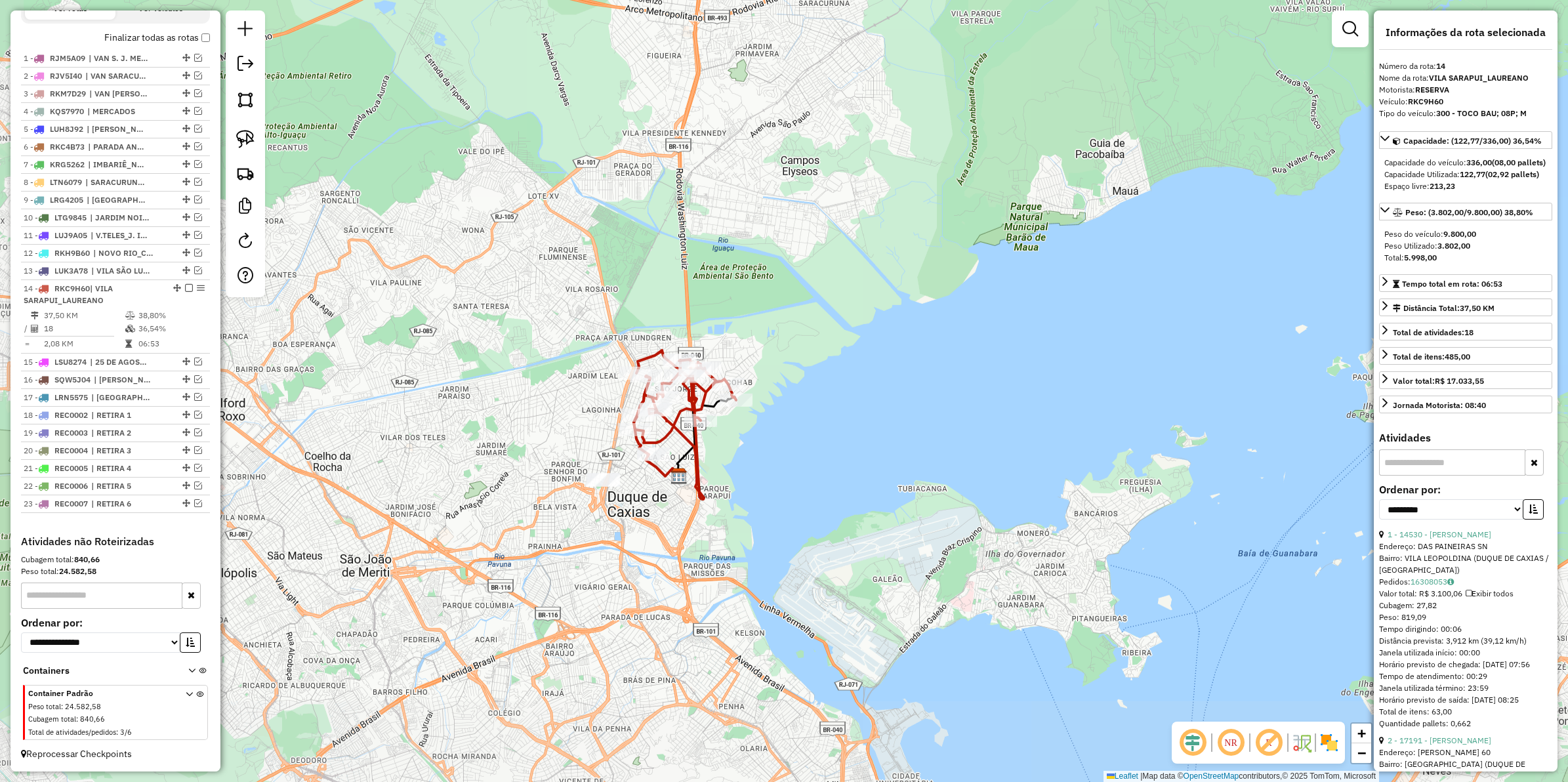
drag, startPoint x: 771, startPoint y: 572, endPoint x: 834, endPoint y: 326, distance: 253.9
click at [834, 326] on div "Janela de atendimento Grade de atendimento Capacidade Transportadoras Veículos …" at bounding box center [784, 391] width 1568 height 782
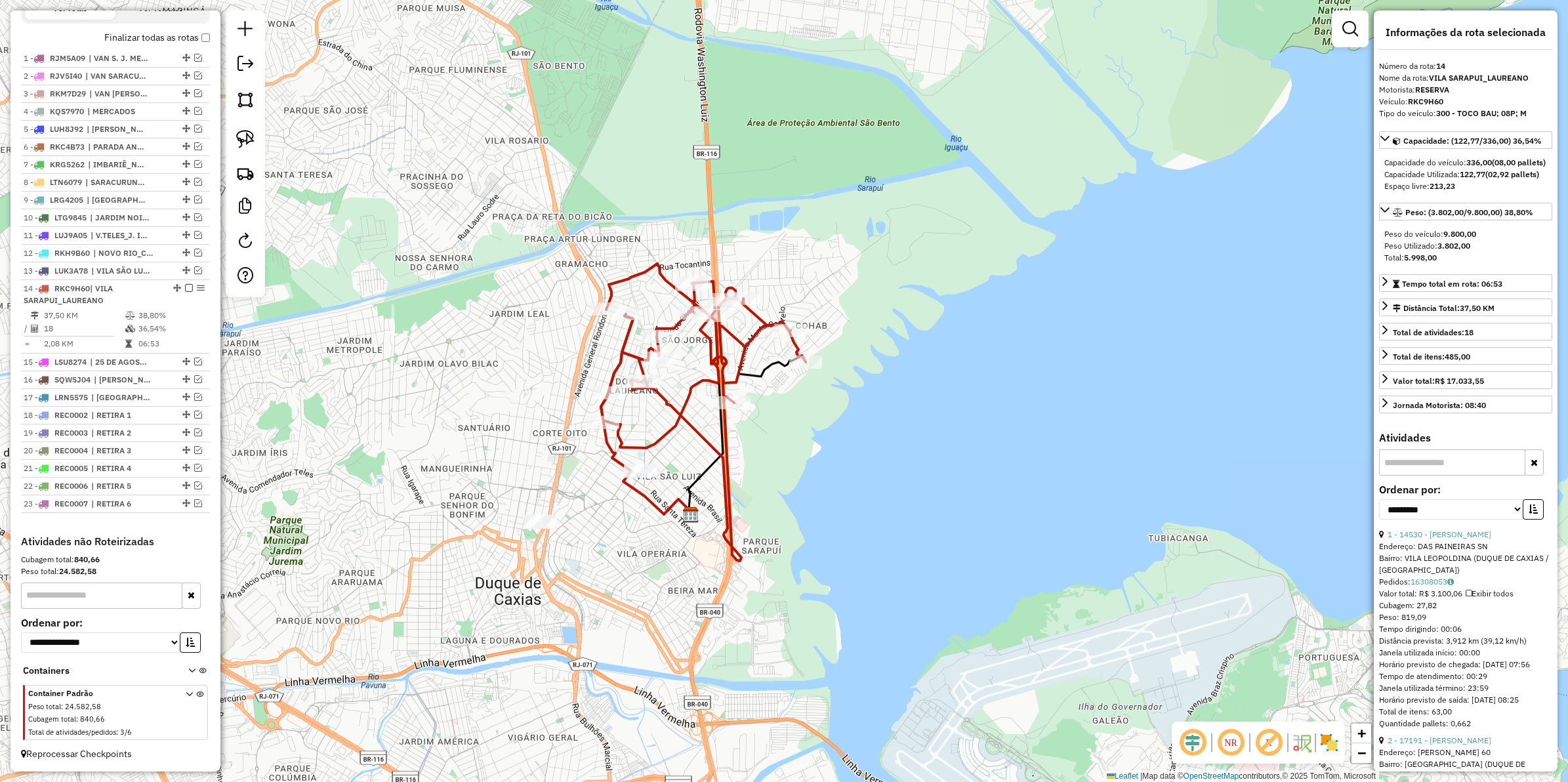
click at [673, 323] on icon at bounding box center [704, 412] width 205 height 297
click at [676, 323] on icon at bounding box center [704, 412] width 205 height 297
click at [621, 277] on icon at bounding box center [704, 412] width 205 height 297
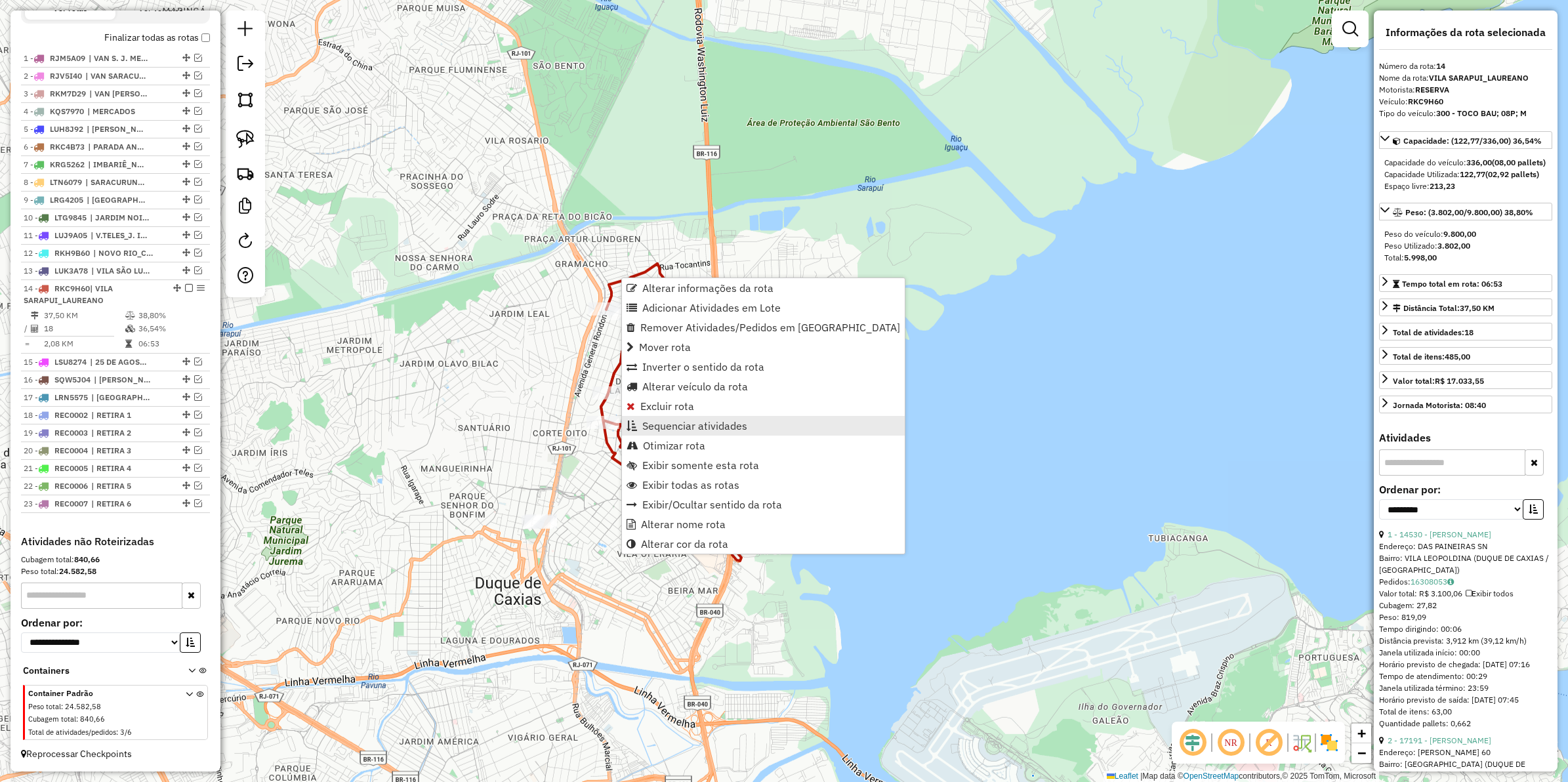
click at [701, 422] on span "Sequenciar atividades" at bounding box center [695, 426] width 105 height 11
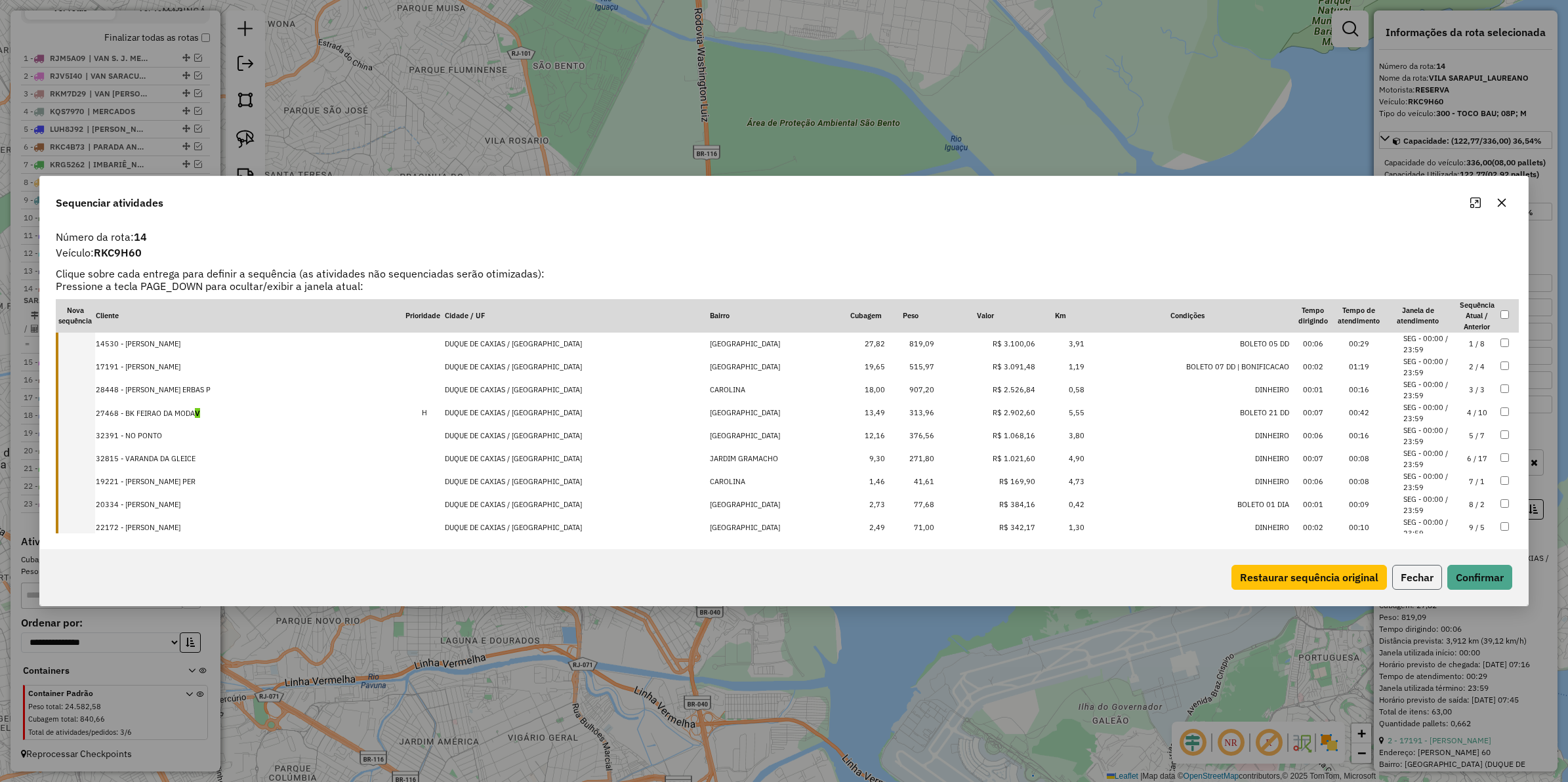
click at [1406, 575] on button "Fechar" at bounding box center [1417, 578] width 50 height 25
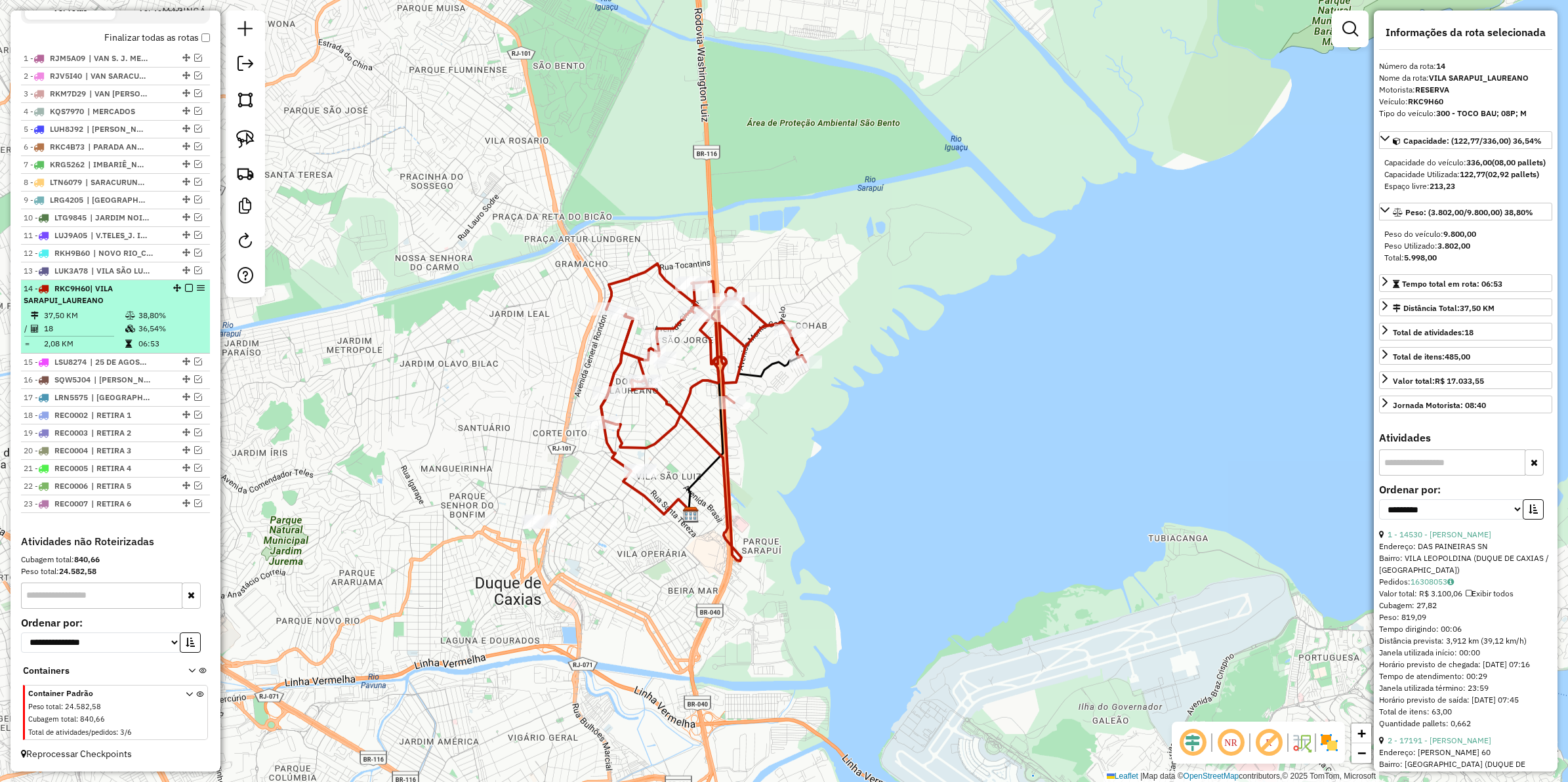
click at [186, 286] on em at bounding box center [188, 288] width 8 height 8
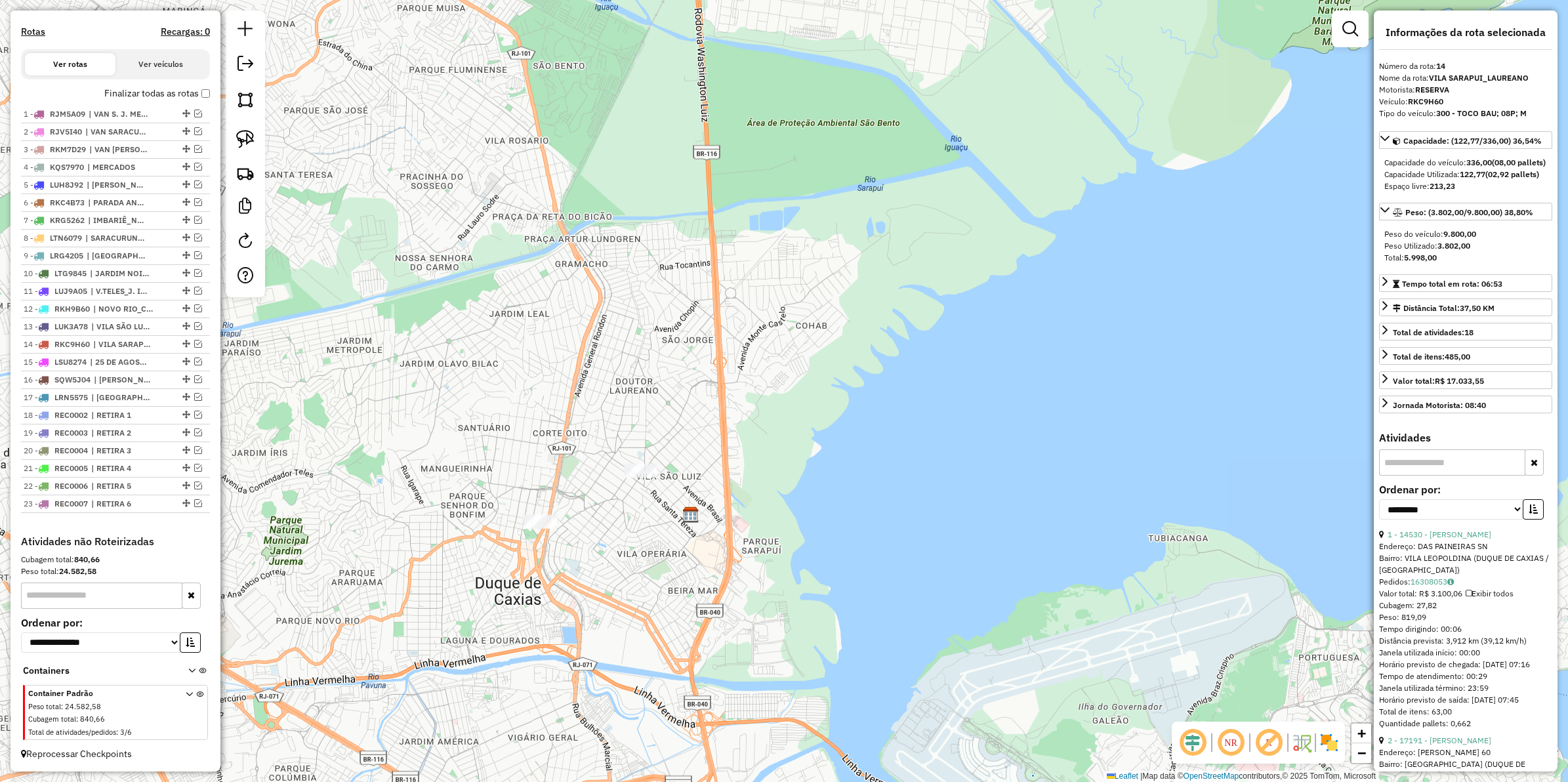
scroll to position [416, 0]
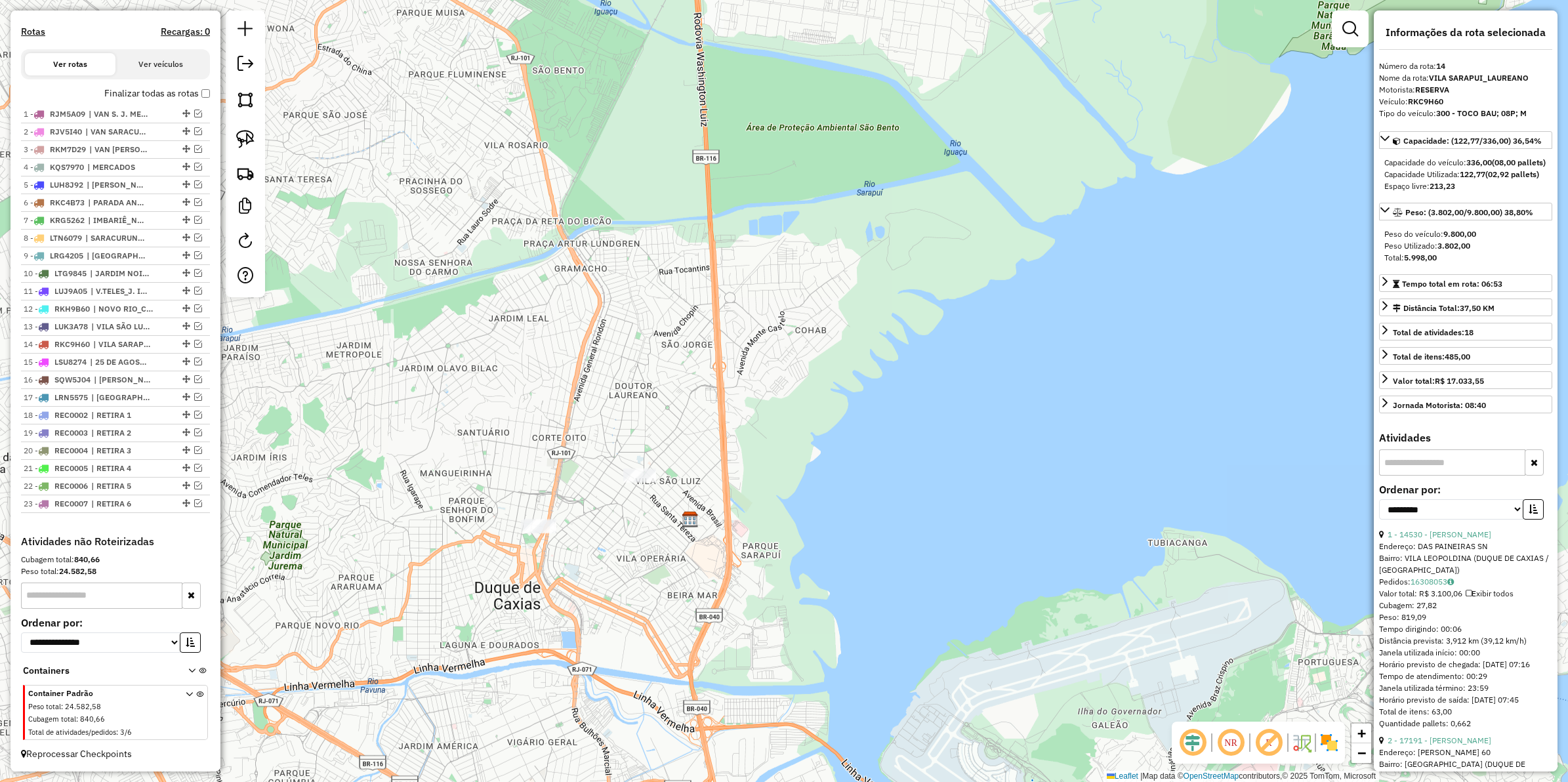
drag, startPoint x: 651, startPoint y: 395, endPoint x: 527, endPoint y: 443, distance: 133.0
click at [672, 435] on div "Janela de atendimento Grade de atendimento Capacidade Transportadoras Veículos …" at bounding box center [784, 391] width 1568 height 782
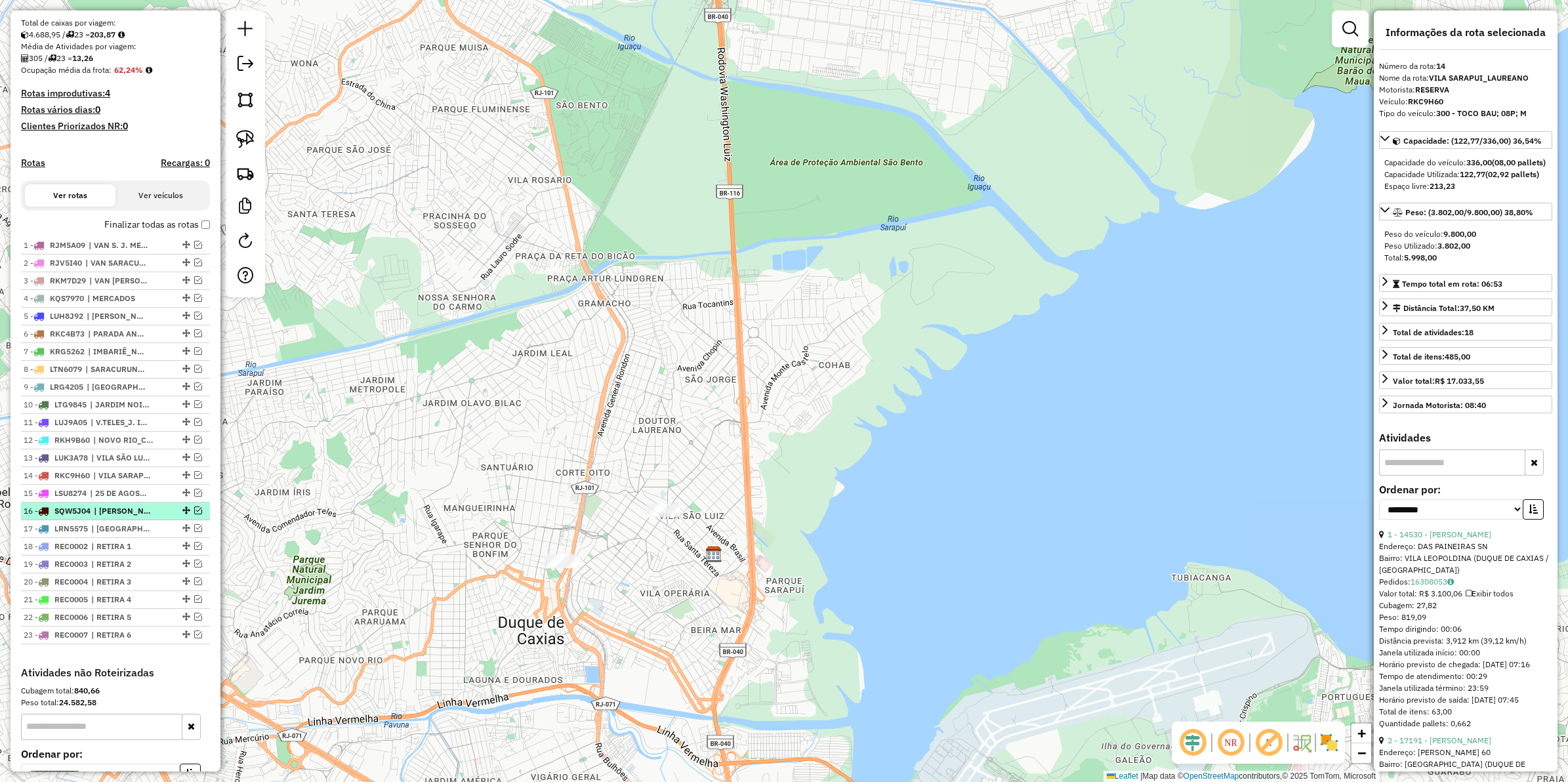
scroll to position [252, 0]
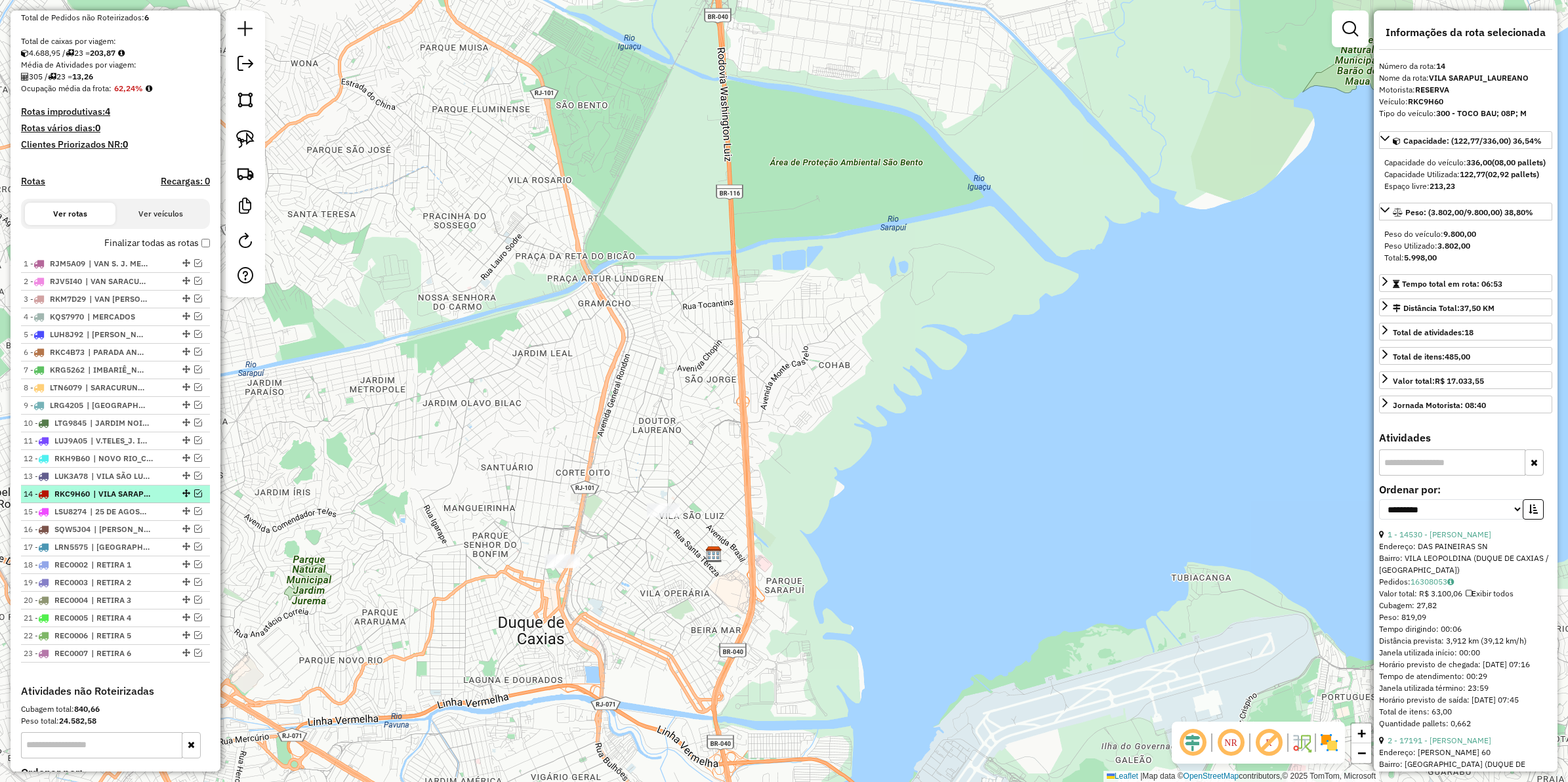
click at [130, 500] on li "14 - RKC9H60 | VILA SARAPUI_LAUREANO" at bounding box center [116, 494] width 189 height 18
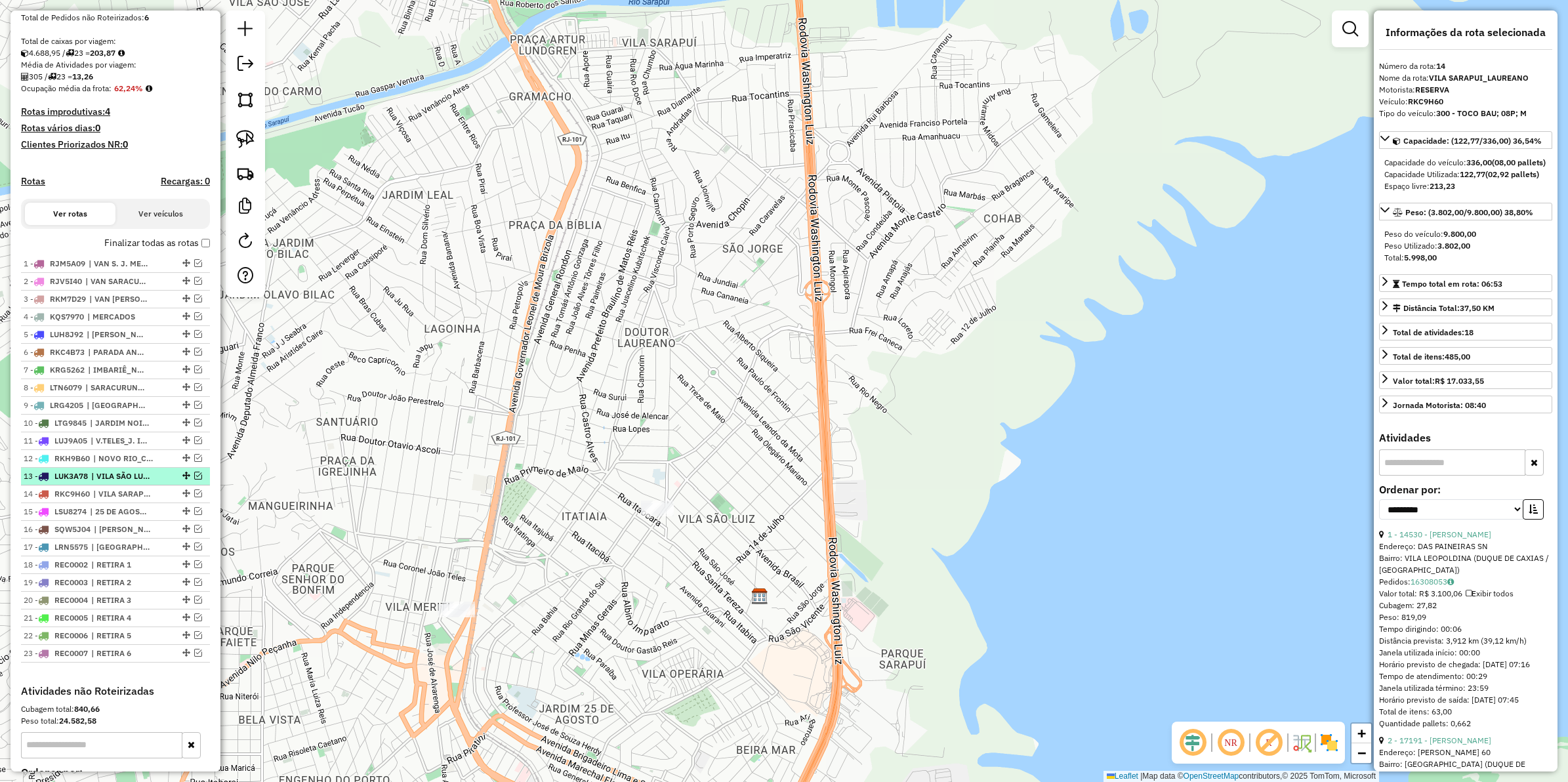
click at [123, 482] on span "| VILA SÃO LUIS_CHOPP" at bounding box center [121, 476] width 60 height 11
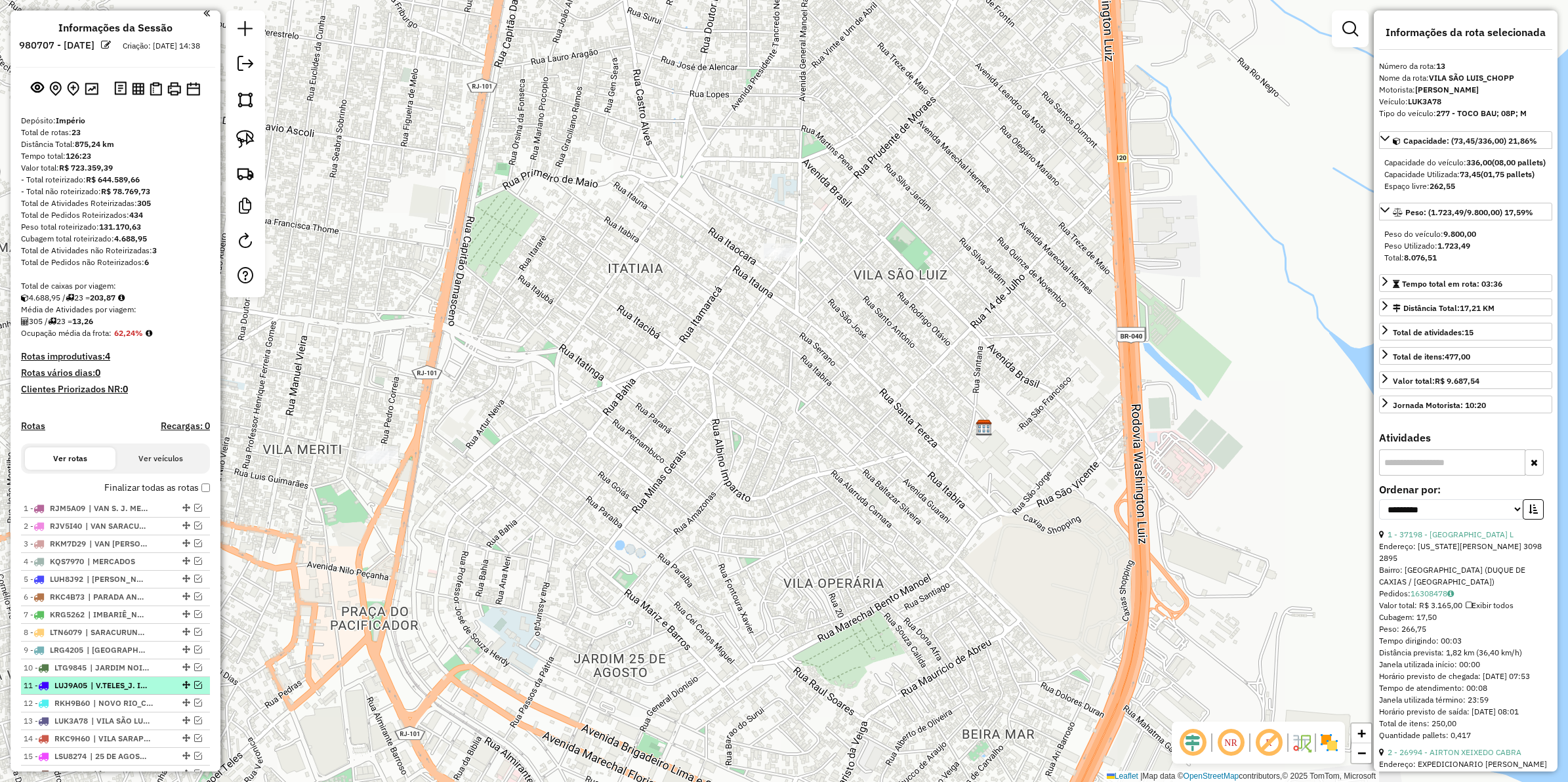
scroll to position [5, 0]
click at [241, 75] on link at bounding box center [245, 66] width 26 height 30
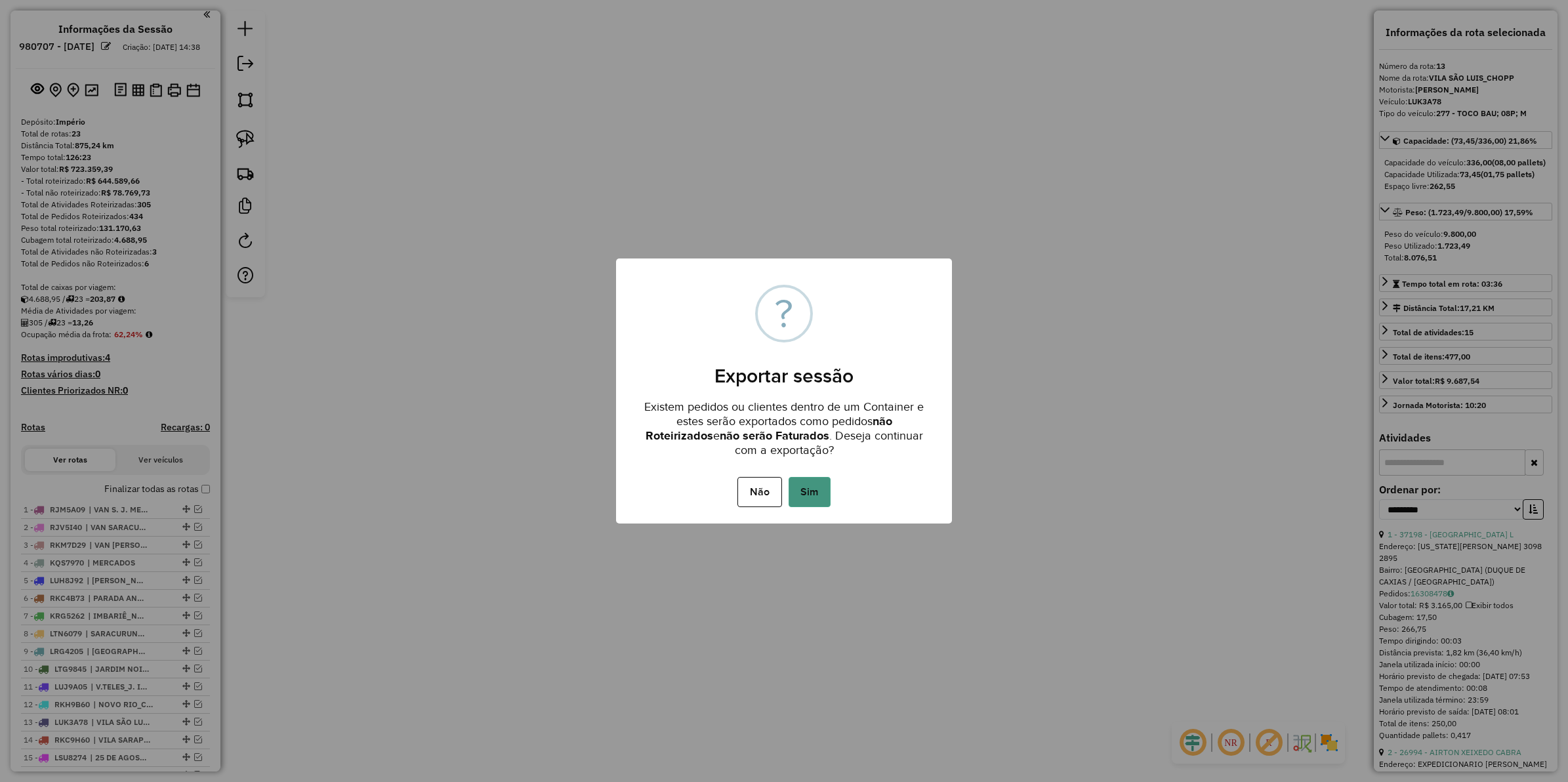
click at [821, 491] on button "Sim" at bounding box center [810, 492] width 42 height 30
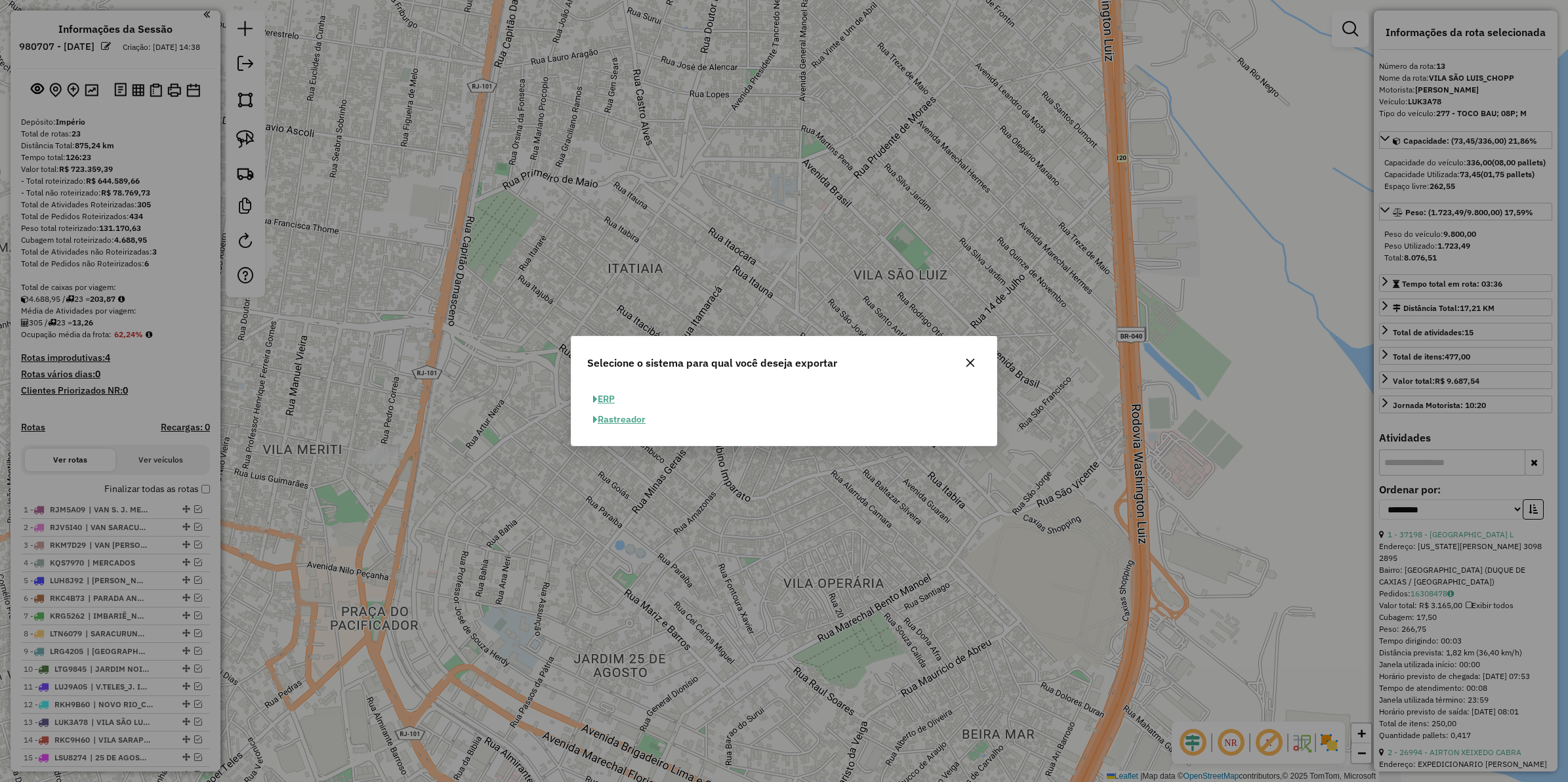
click at [606, 399] on button "ERP" at bounding box center [604, 399] width 33 height 20
select select "**"
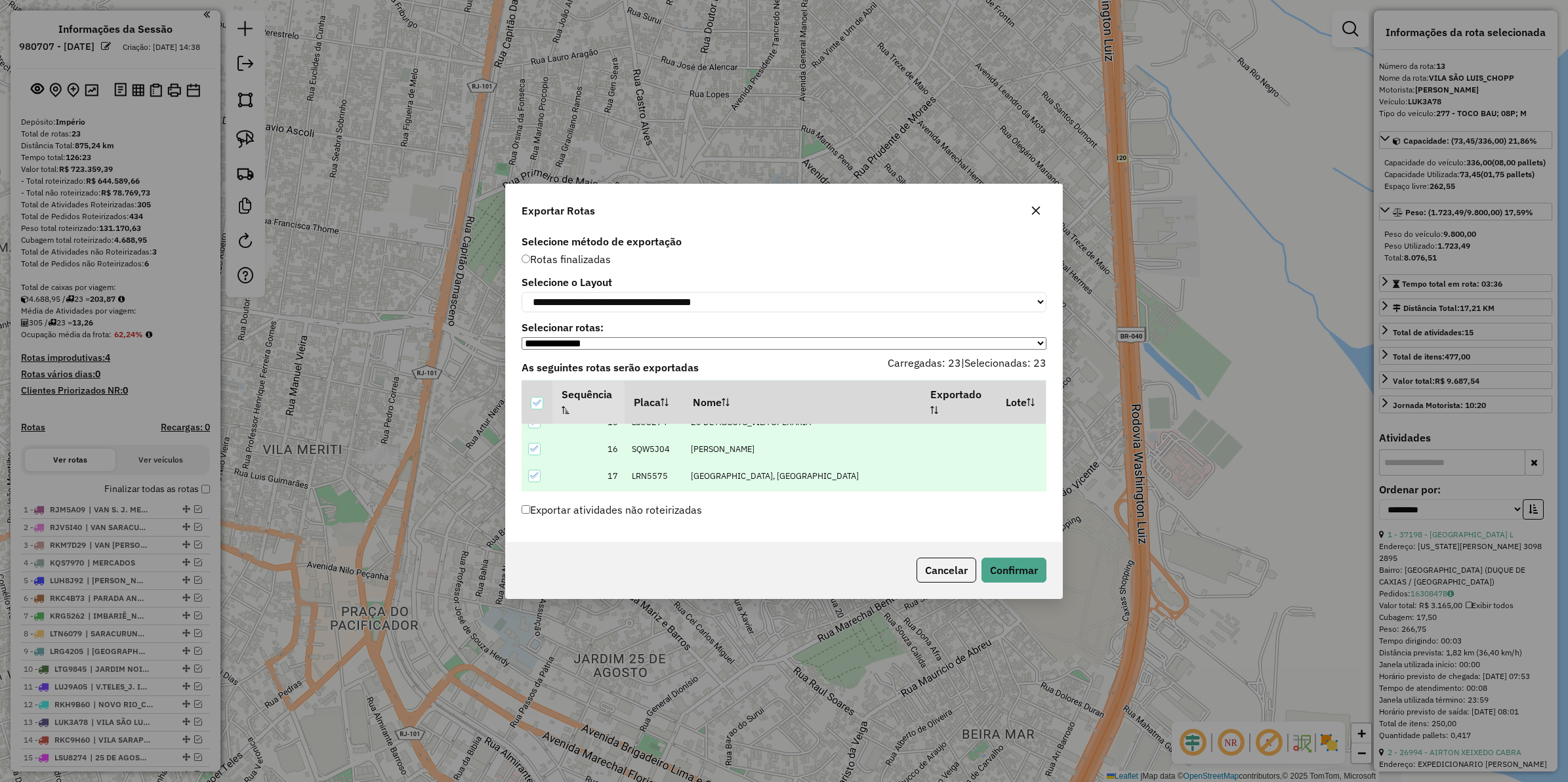
scroll to position [474, 0]
click at [1007, 568] on button "Confirmar" at bounding box center [1014, 570] width 65 height 25
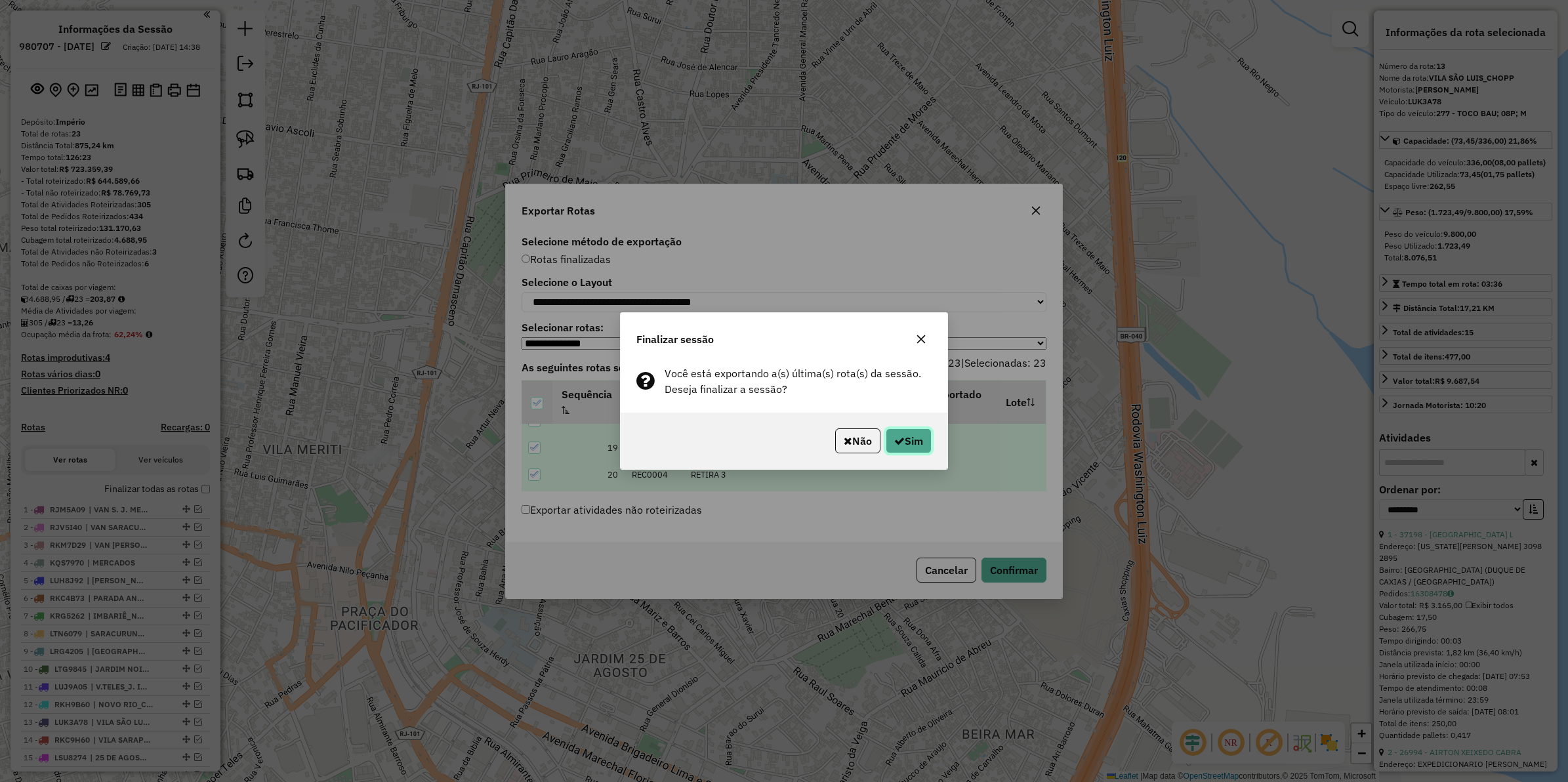
click at [916, 432] on button "Sim" at bounding box center [909, 441] width 46 height 25
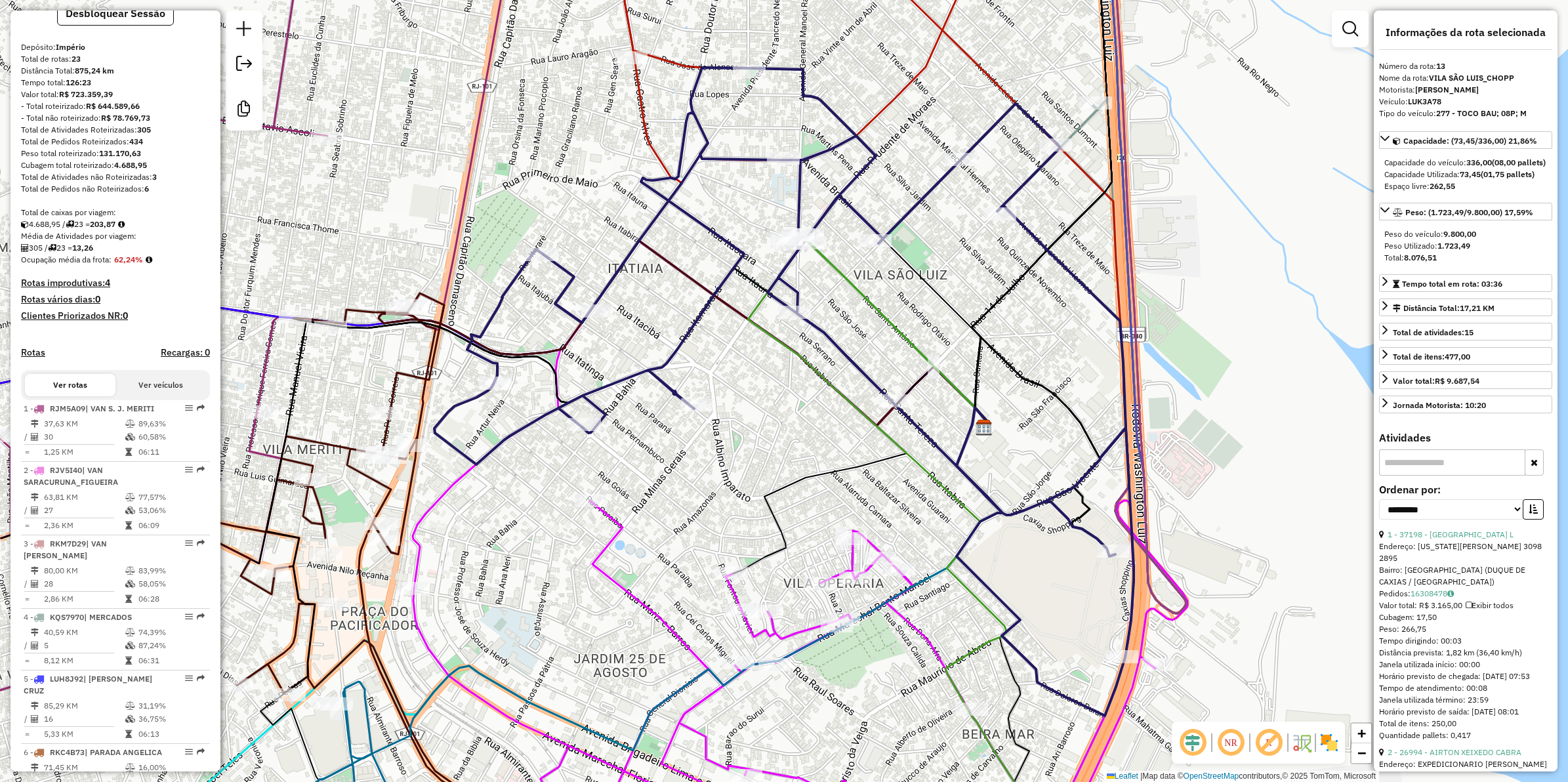
scroll to position [0, 0]
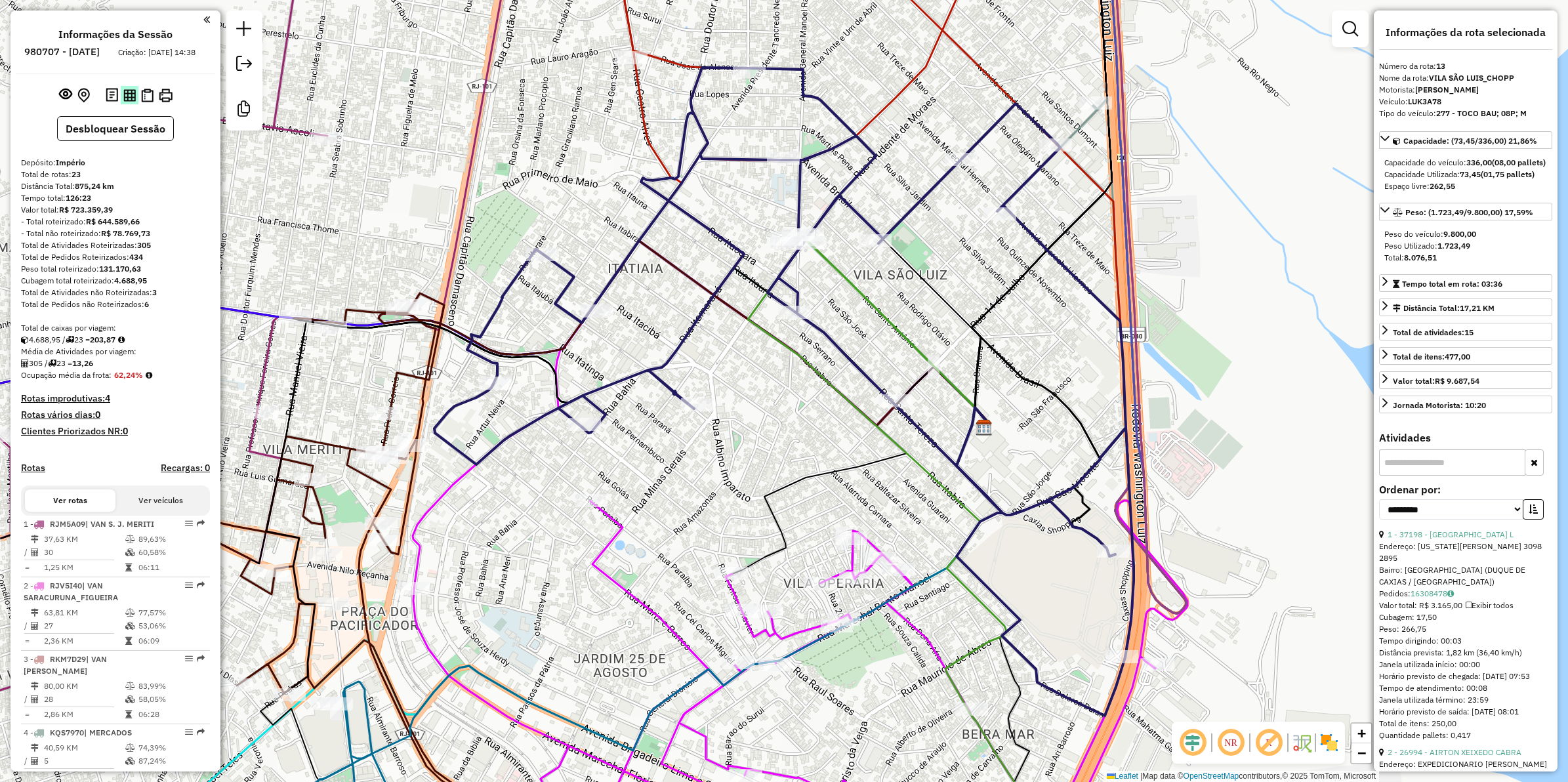
click at [124, 102] on img at bounding box center [130, 96] width 12 height 12
click at [142, 100] on img at bounding box center [147, 96] width 12 height 14
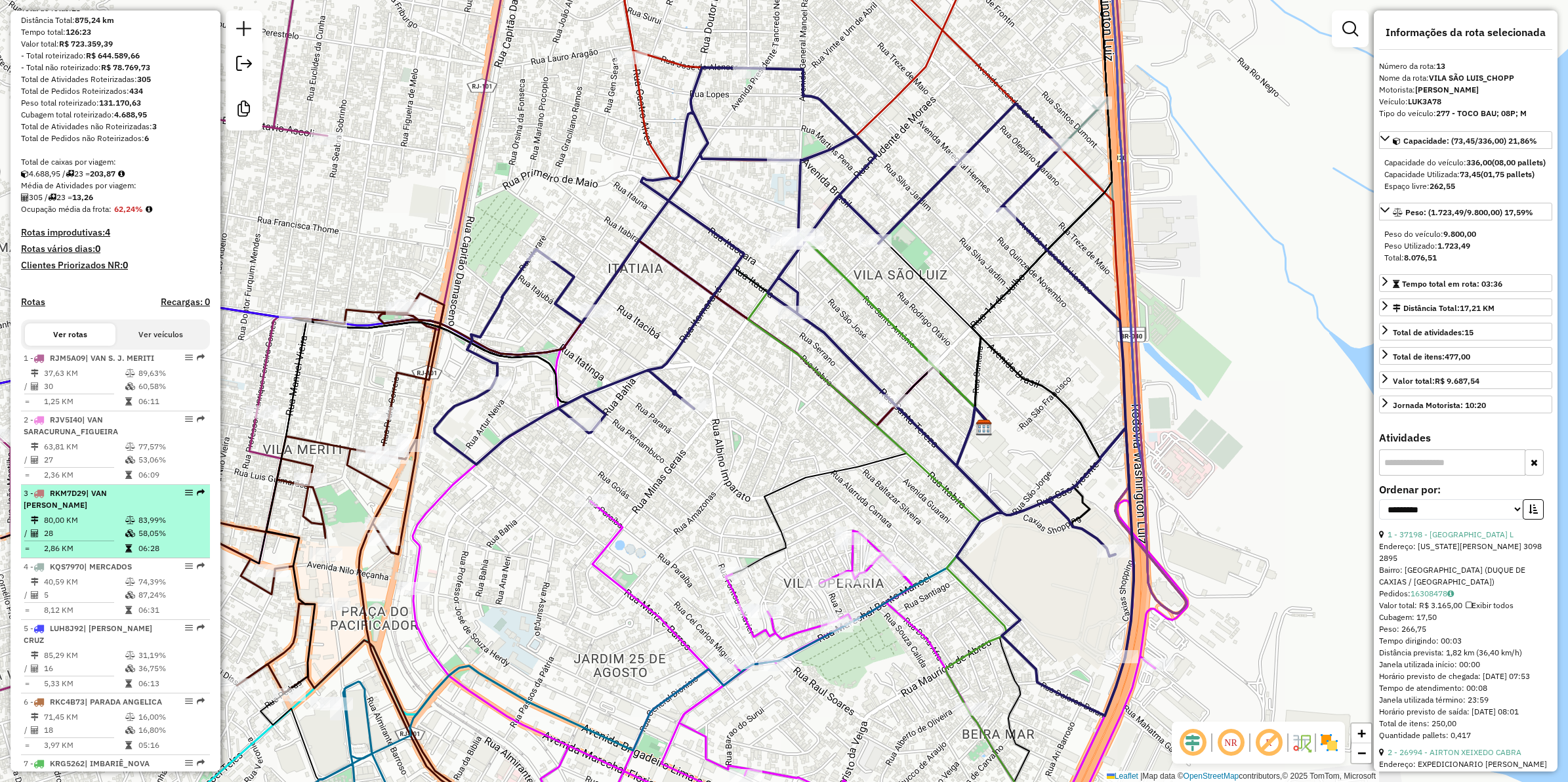
scroll to position [246, 0]
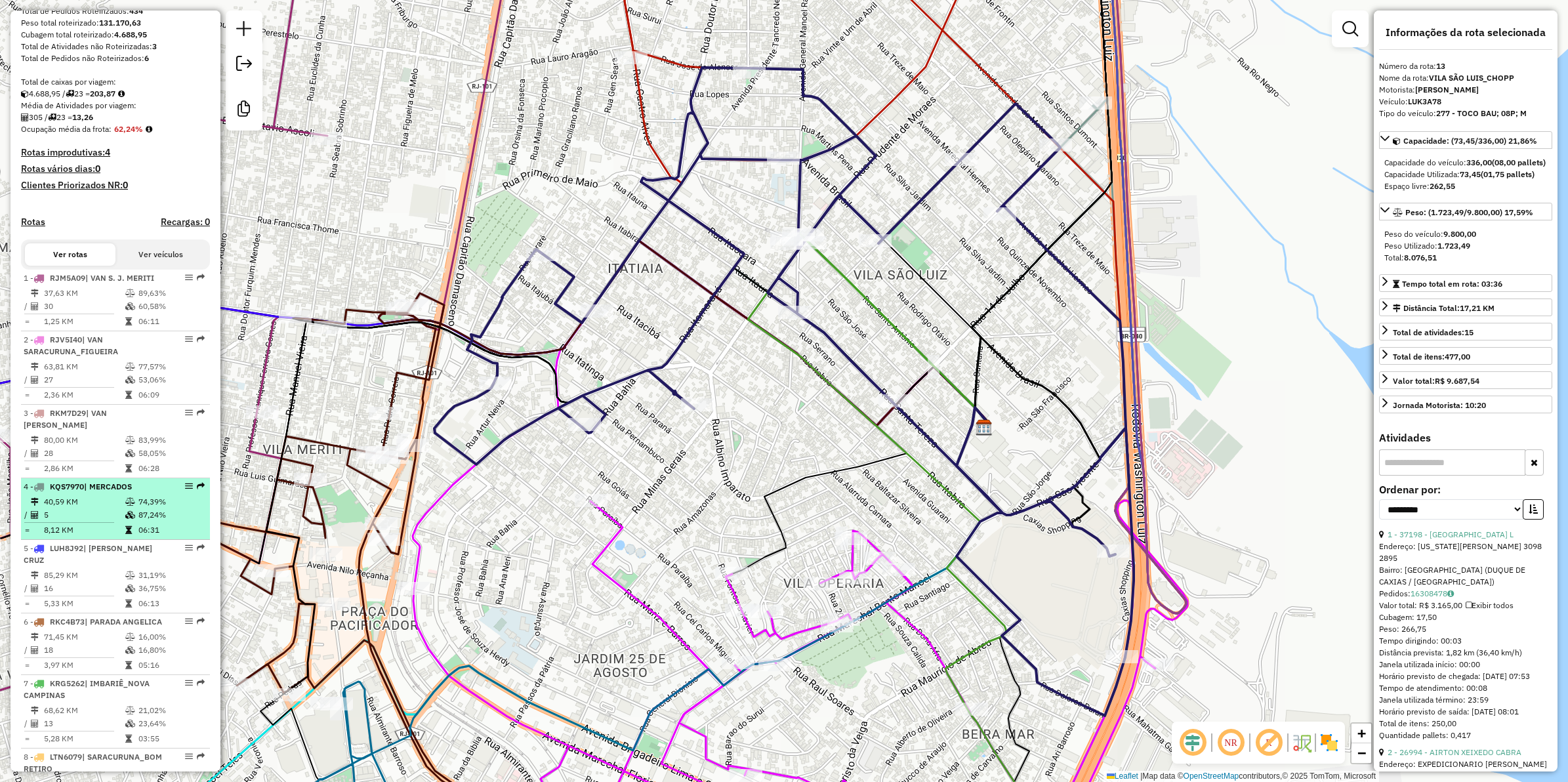
click at [115, 516] on td "5" at bounding box center [83, 515] width 82 height 13
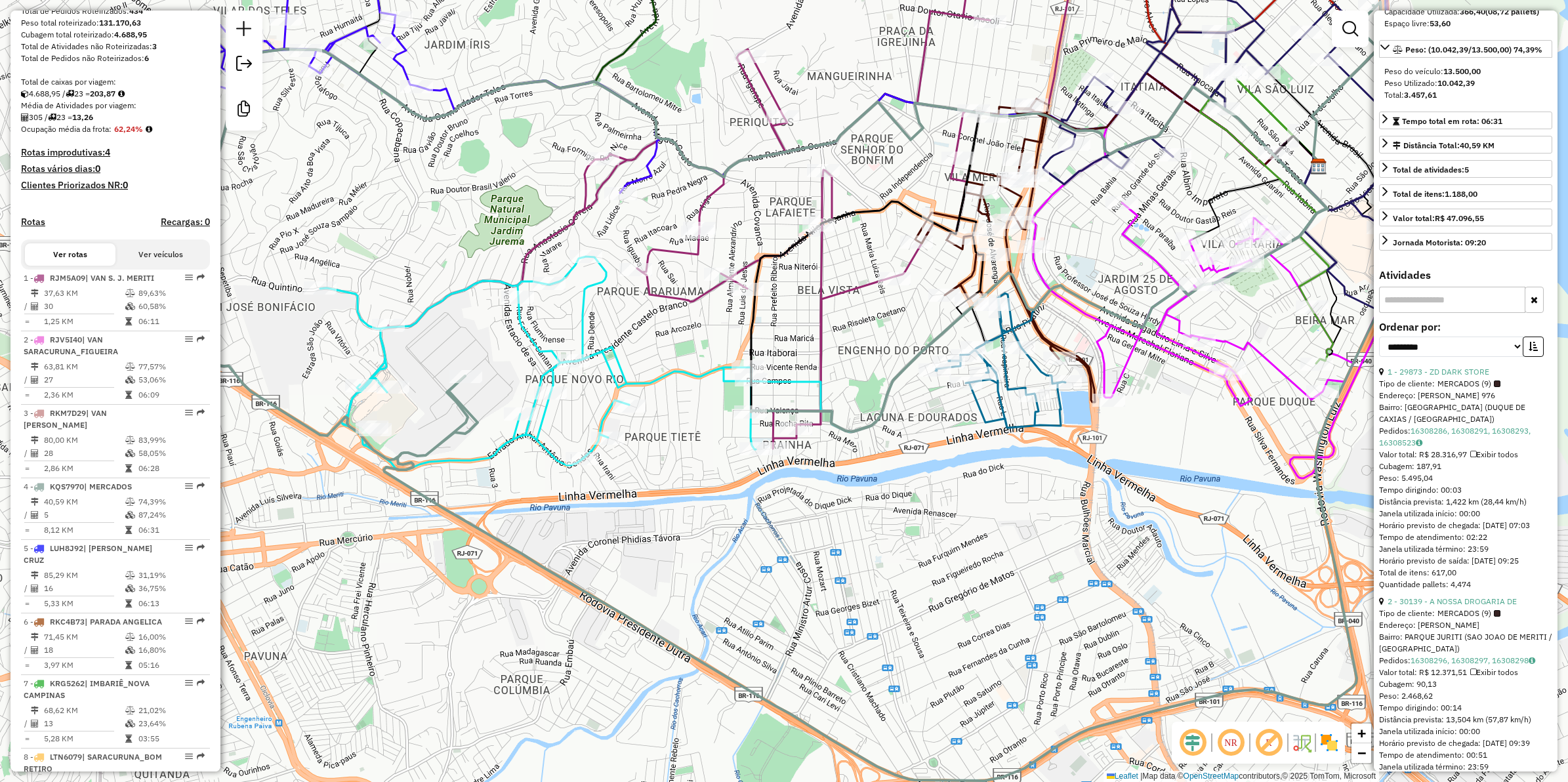
scroll to position [164, 0]
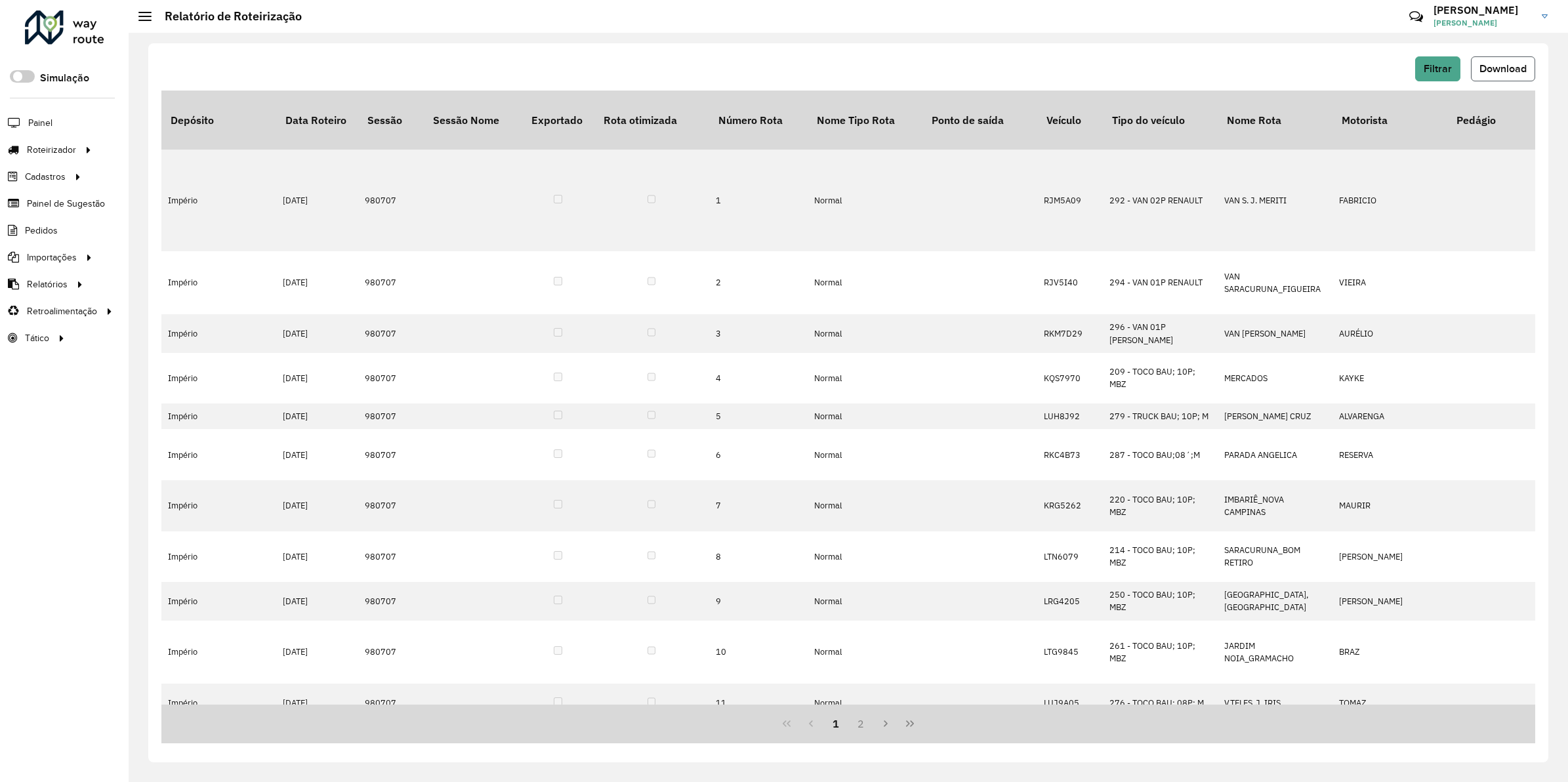
click at [1475, 67] on button "Download" at bounding box center [1502, 68] width 64 height 25
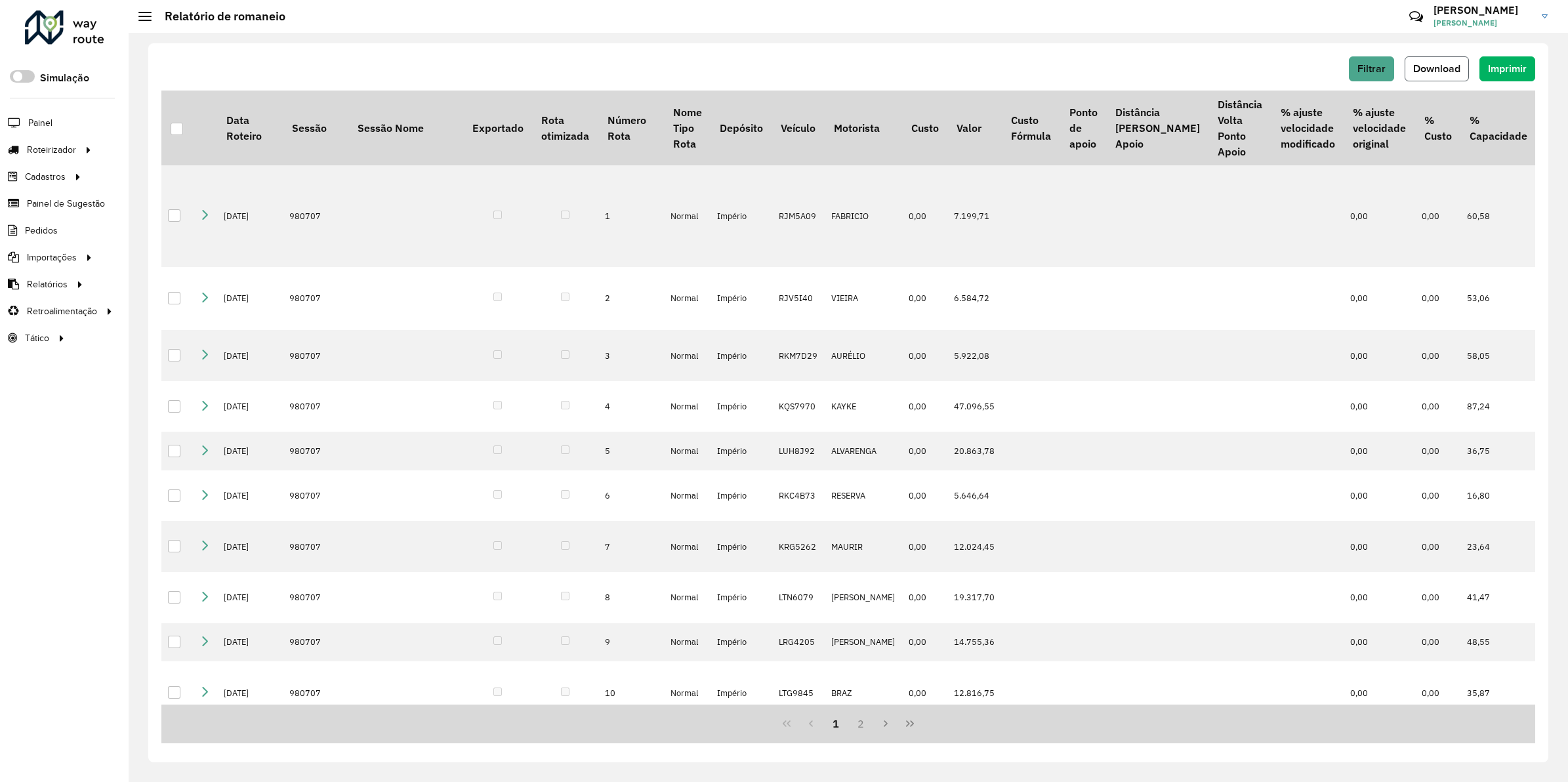
click at [1421, 64] on span "Download" at bounding box center [1437, 68] width 47 height 11
